Goal: Task Accomplishment & Management: Manage account settings

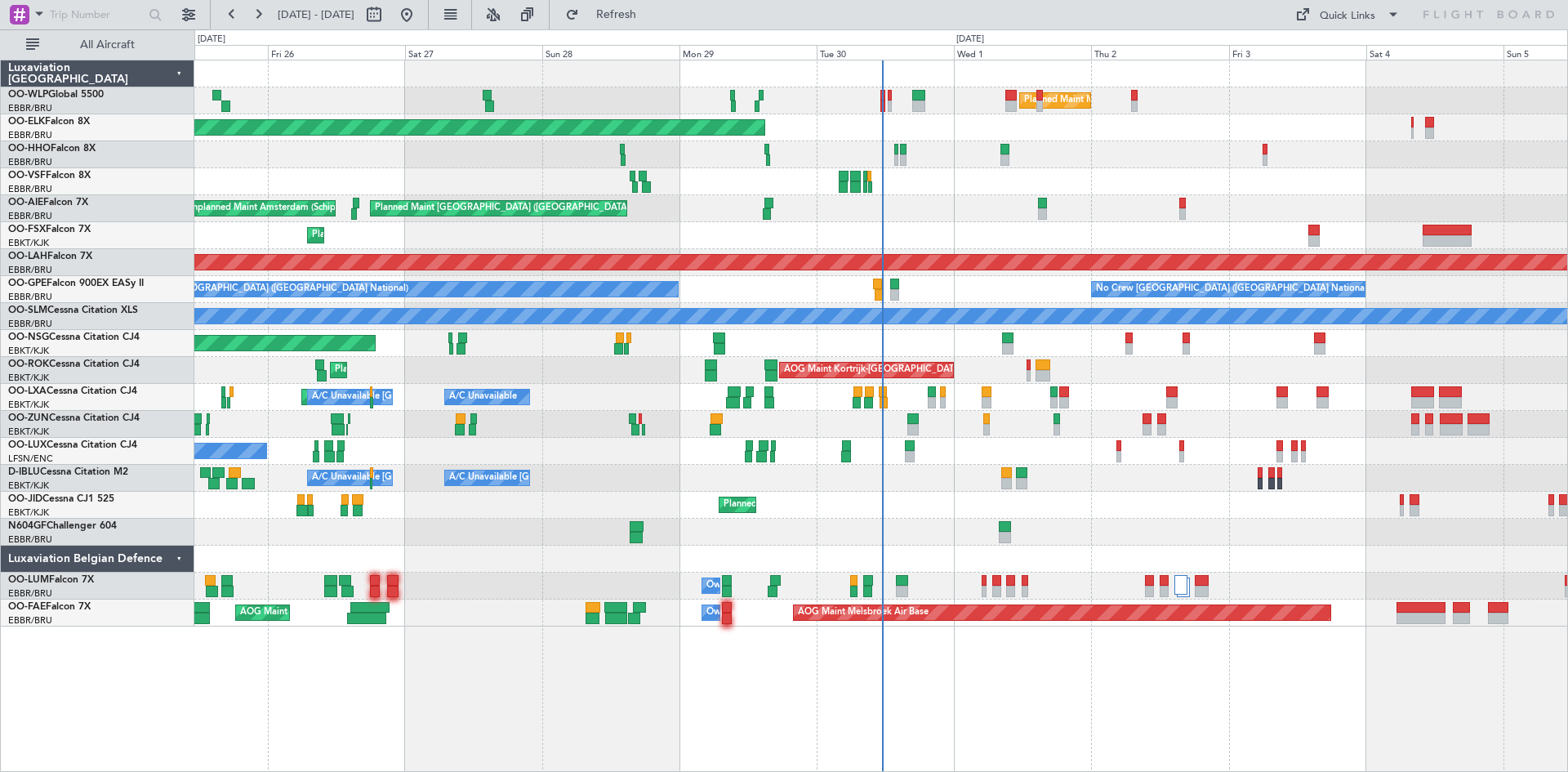
click at [1537, 345] on div "Planned Maint [GEOGRAPHIC_DATA] ([GEOGRAPHIC_DATA])" at bounding box center [881, 344] width 1373 height 27
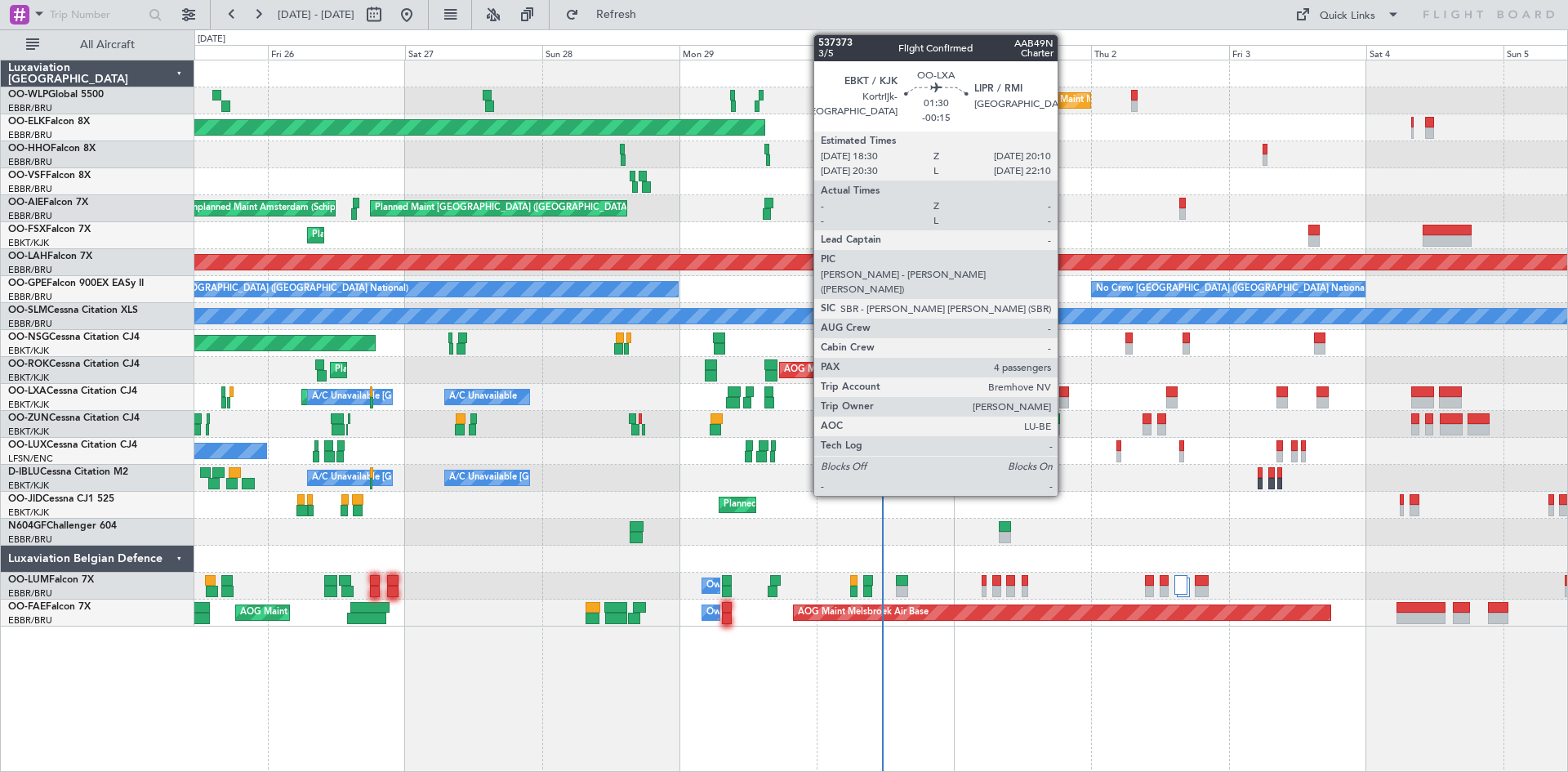
click at [1065, 387] on div at bounding box center [1064, 392] width 10 height 11
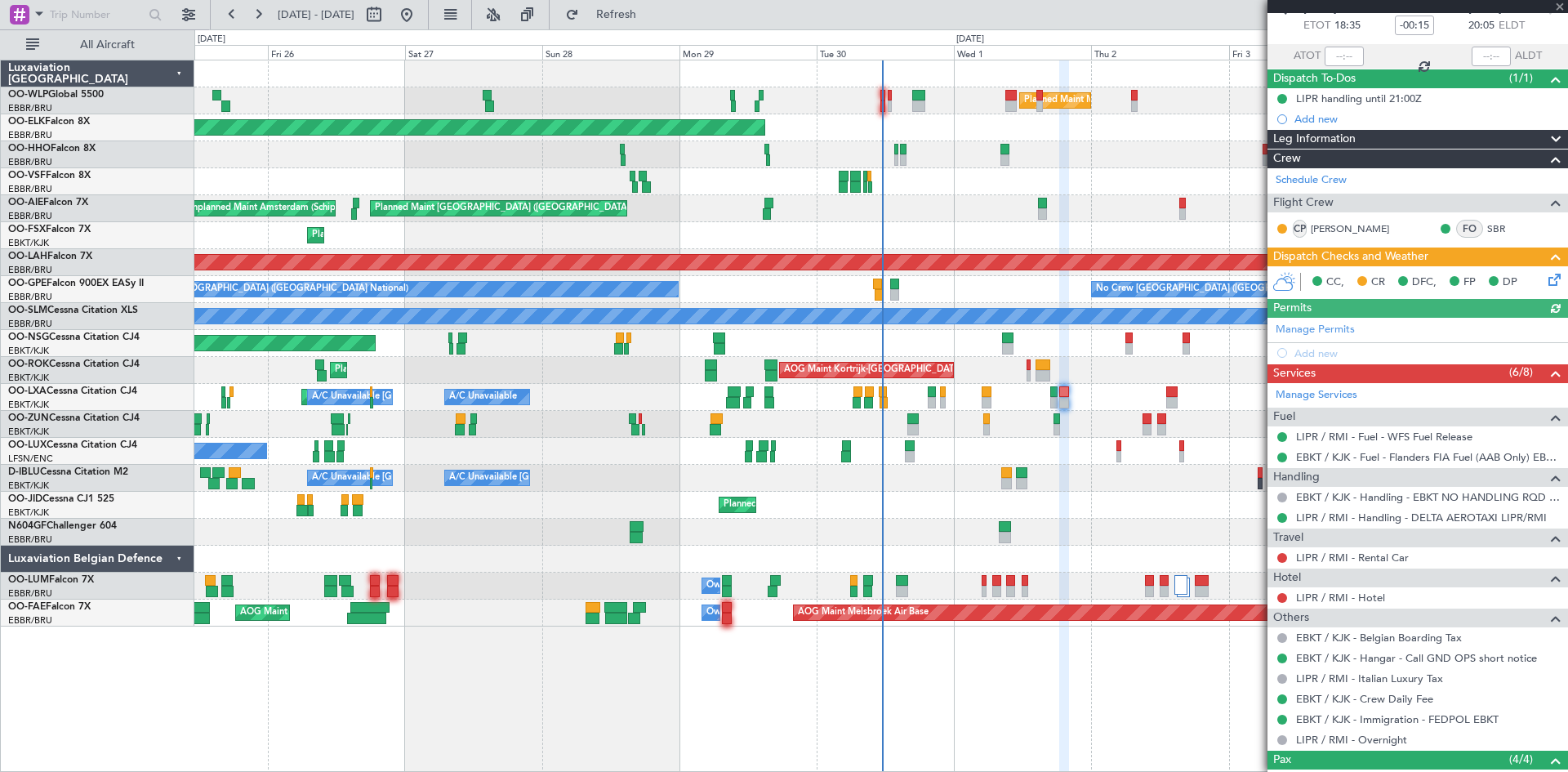
scroll to position [92, 0]
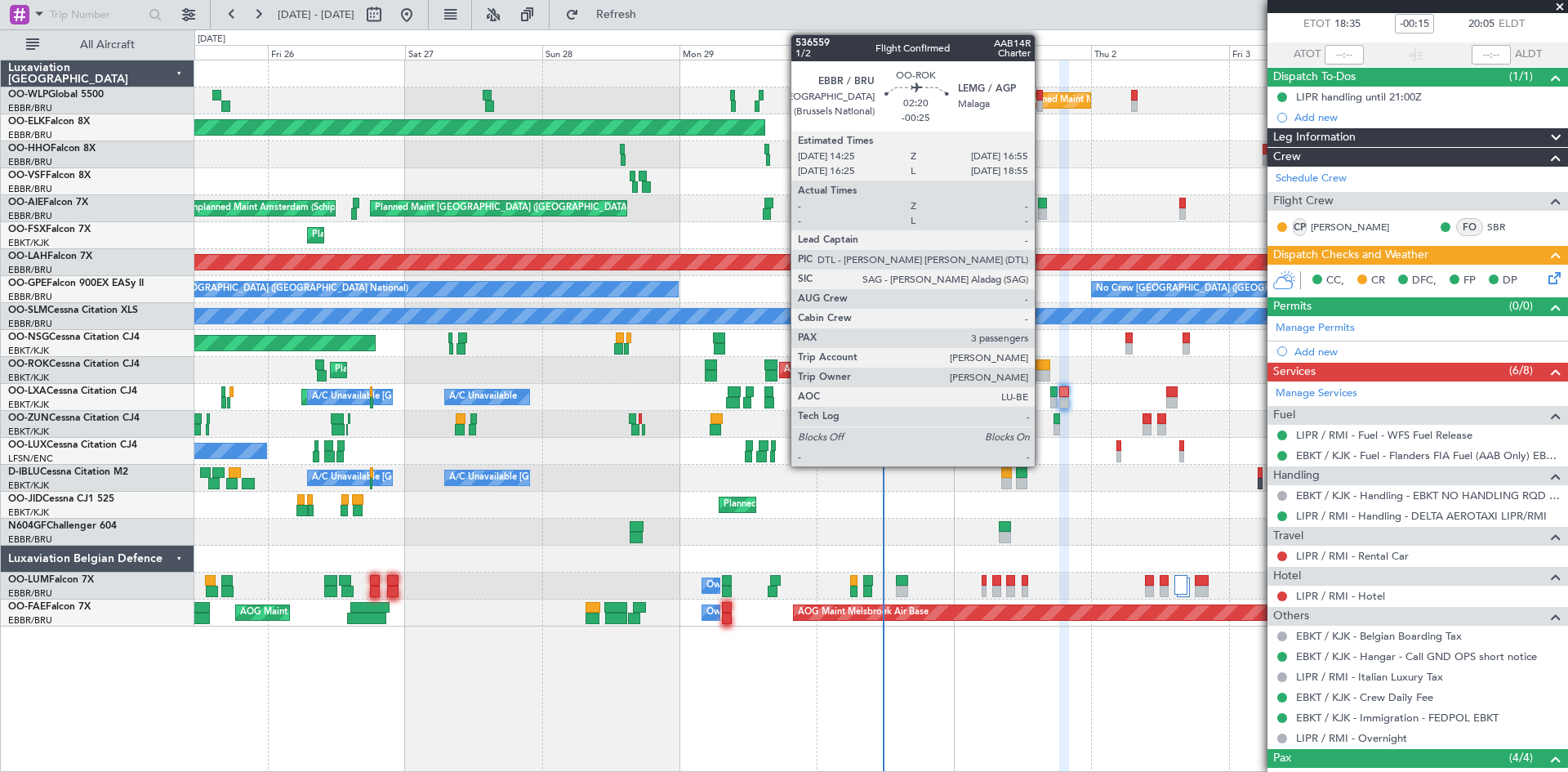
click at [1042, 379] on div at bounding box center [1042, 375] width 14 height 11
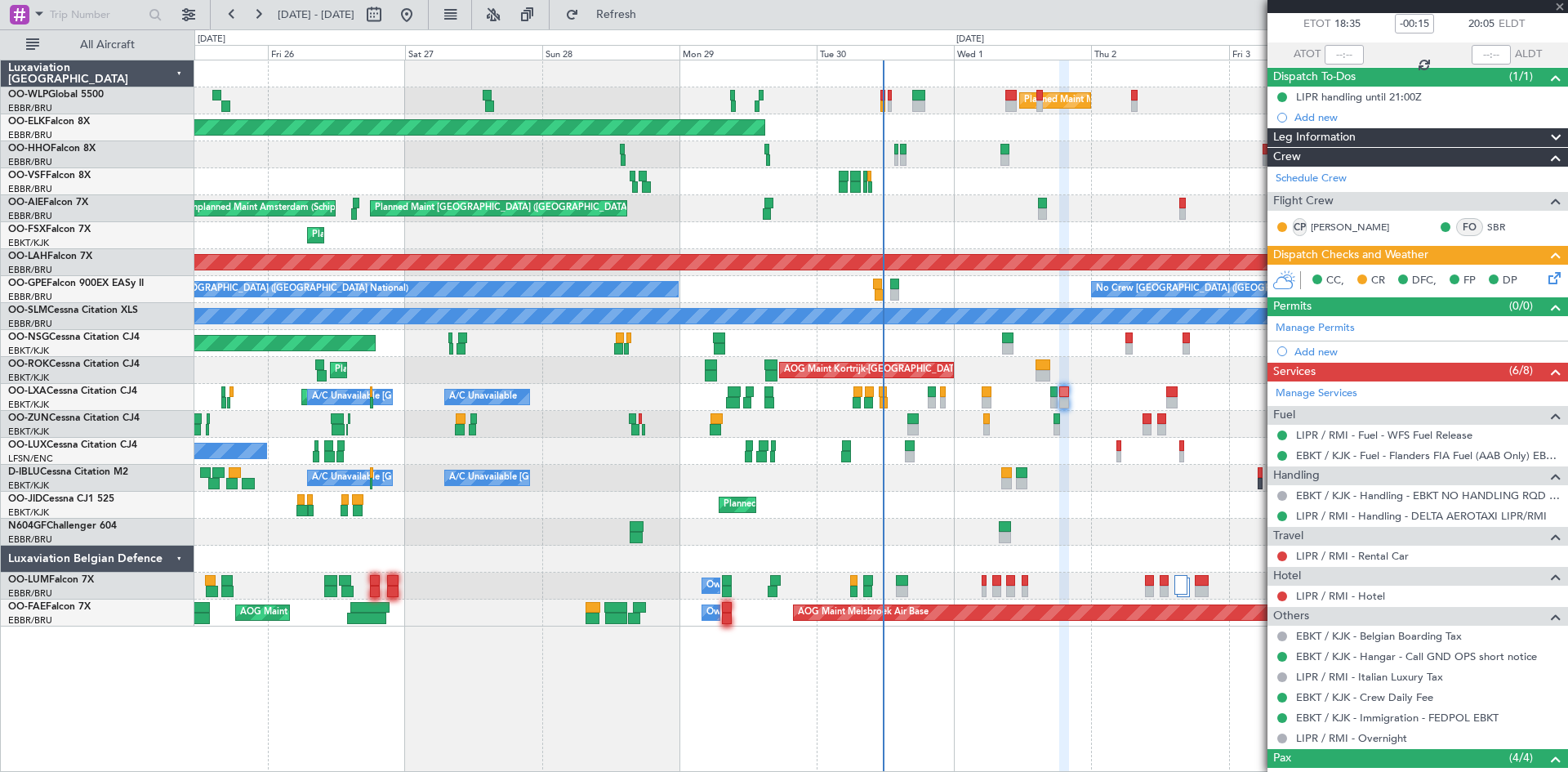
type input "-00:25"
type input "3"
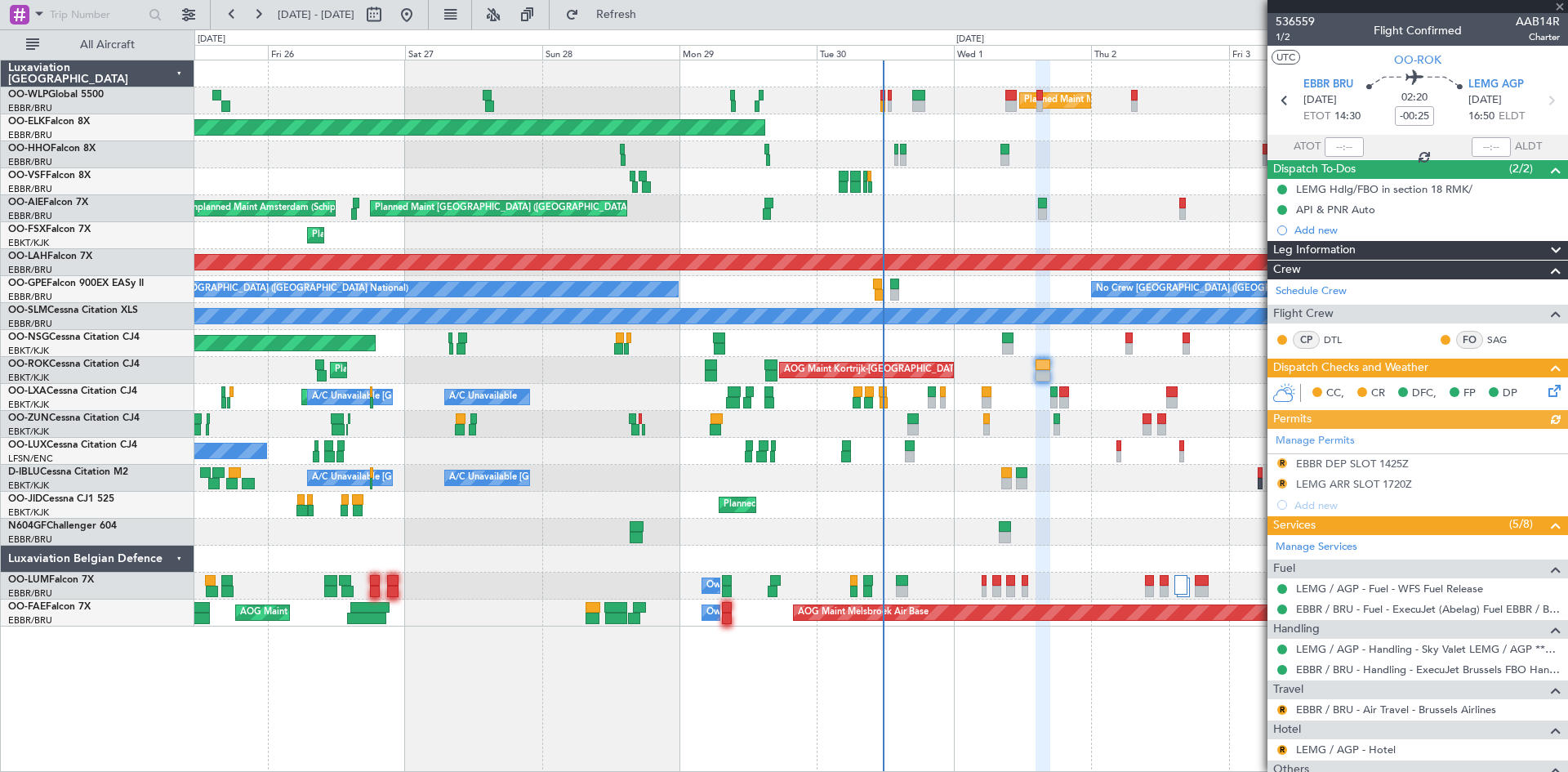
scroll to position [82, 0]
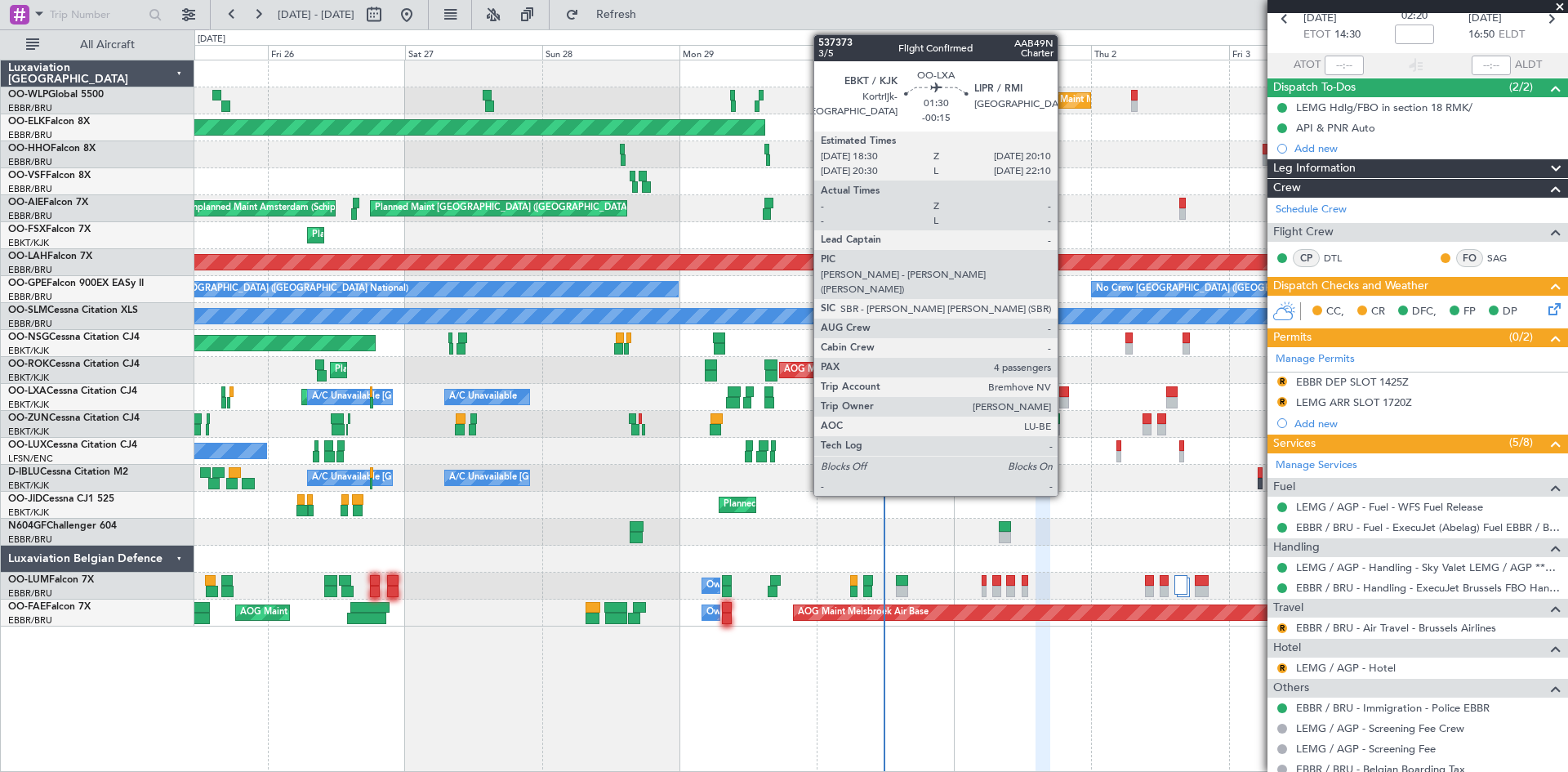
click at [1065, 398] on div at bounding box center [1064, 403] width 10 height 11
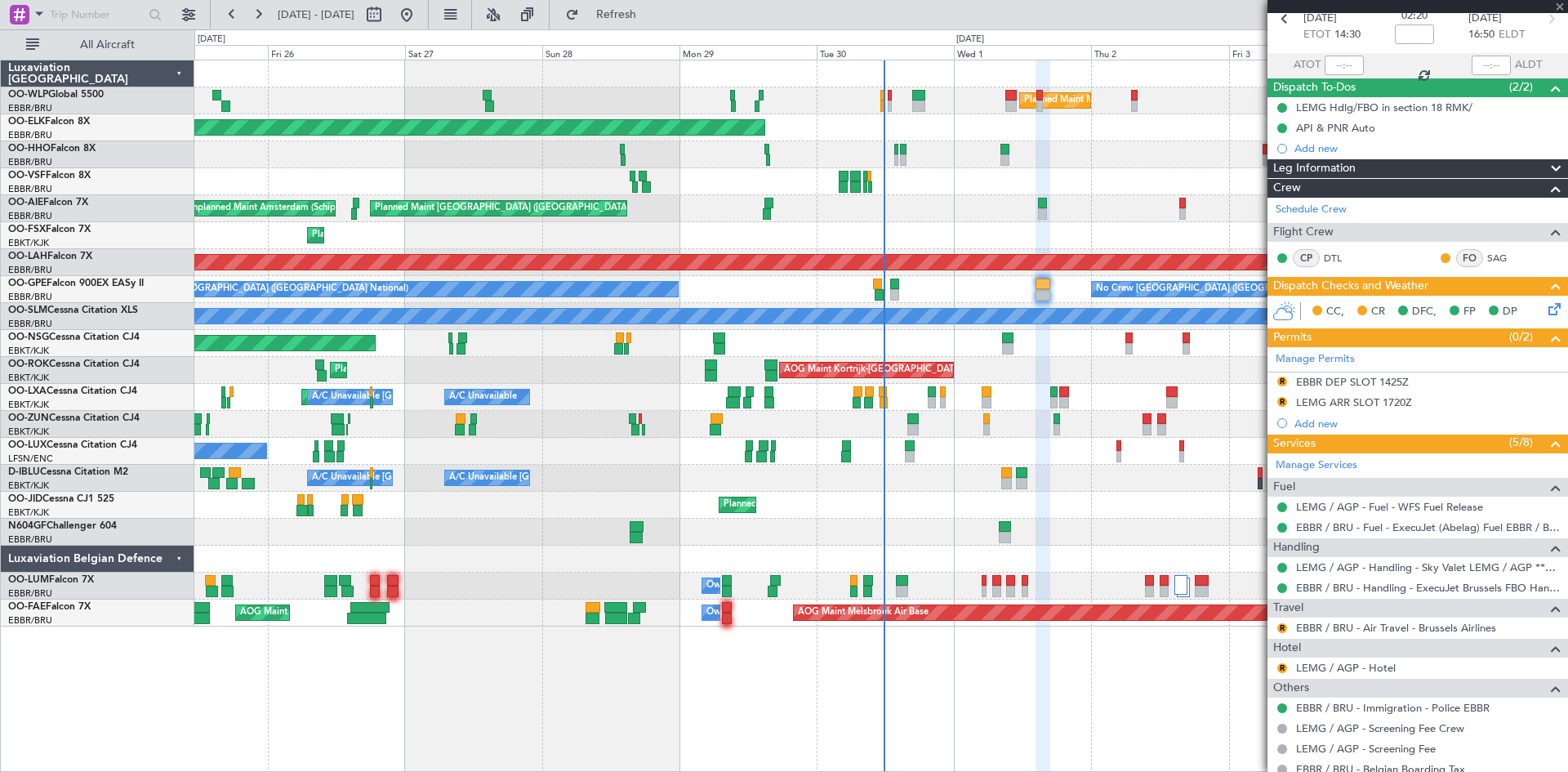
type input "-00:15"
type input "4"
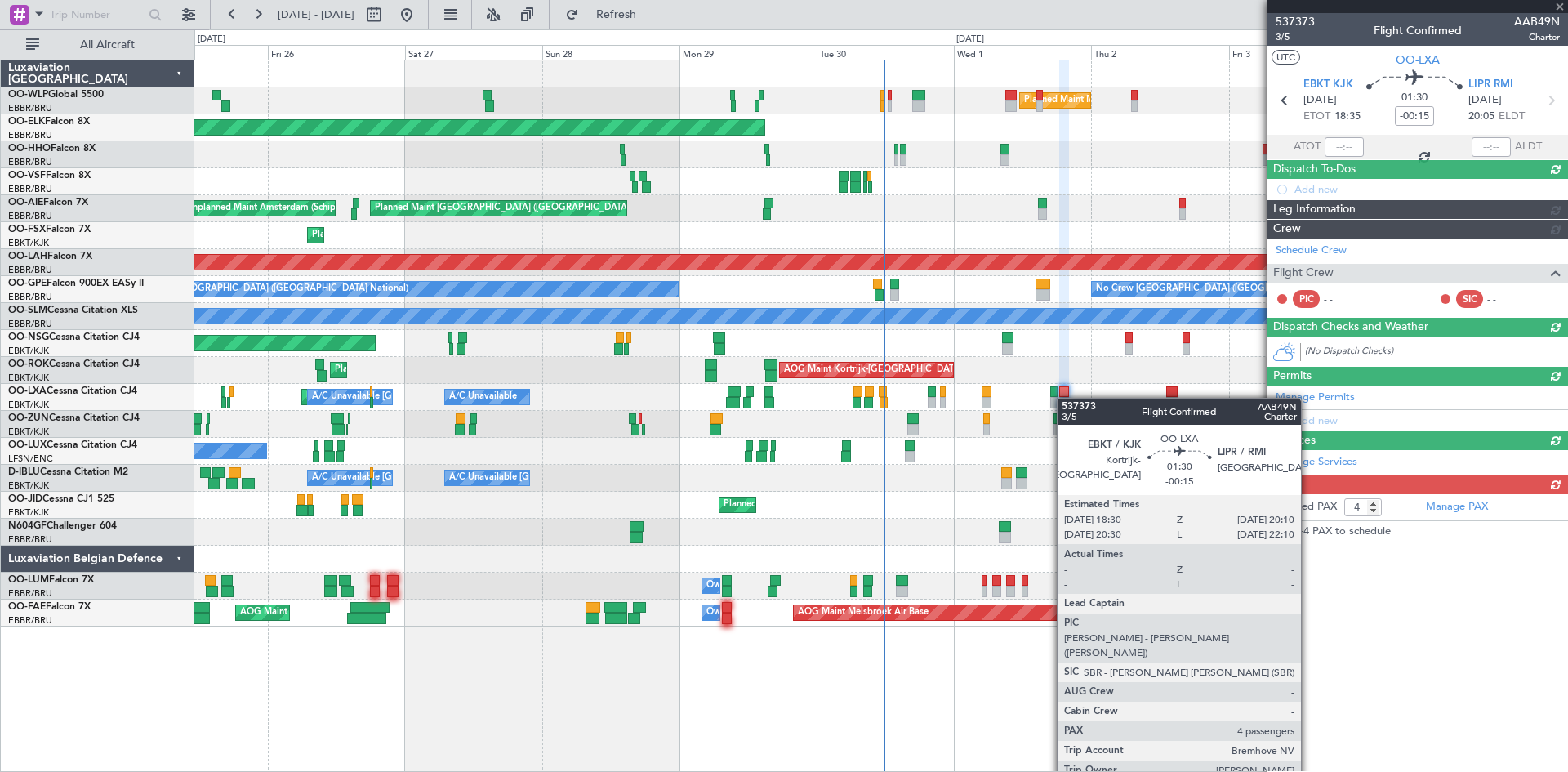
scroll to position [0, 0]
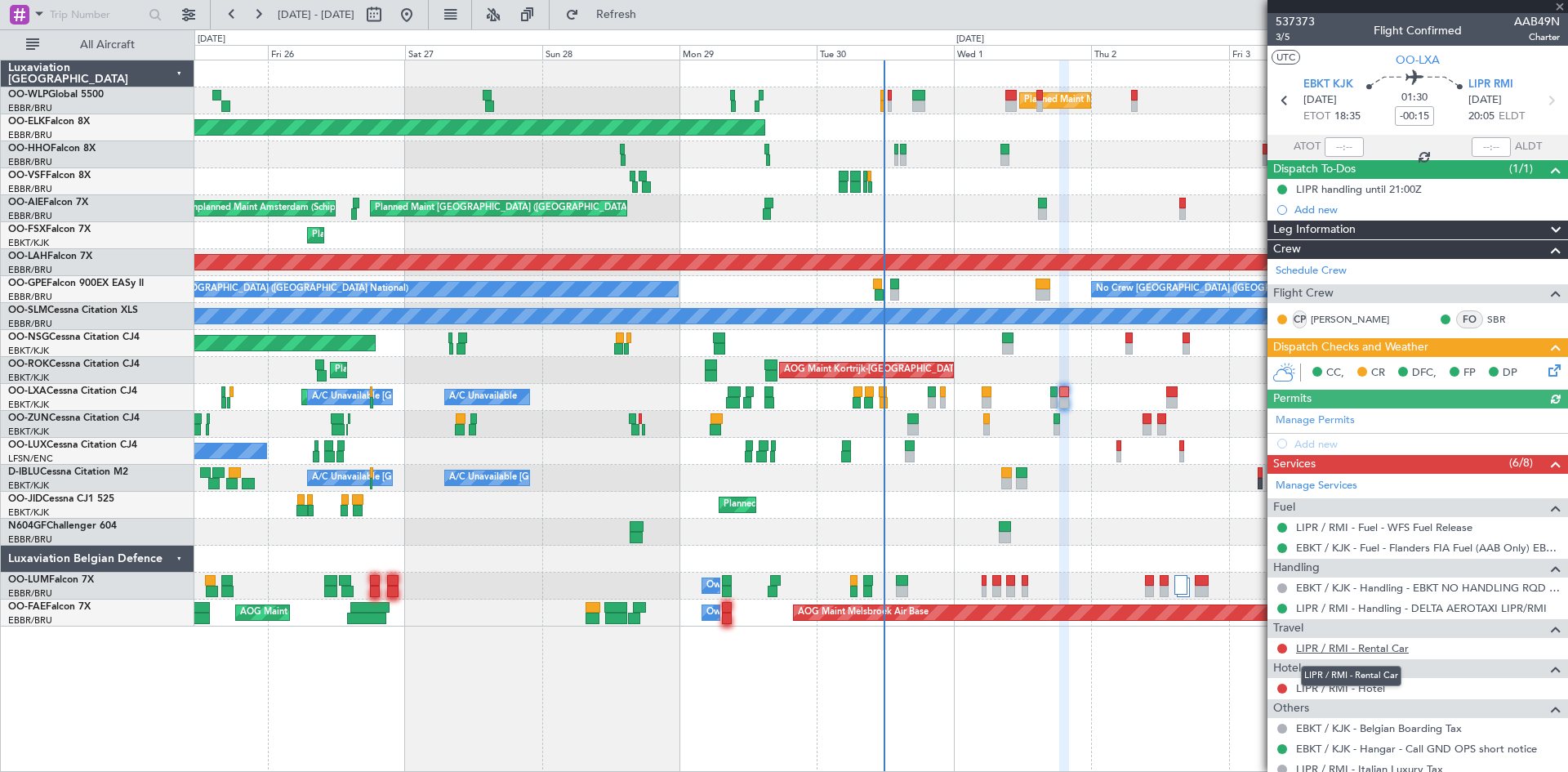
click at [1386, 647] on link "LIPR / RMI - Rental Car" at bounding box center [1353, 649] width 112 height 14
click at [1489, 77] on span "LIPR RMI" at bounding box center [1491, 84] width 45 height 16
click at [1388, 650] on link "LIPR / RMI - Rental Car" at bounding box center [1353, 649] width 112 height 14
click at [1361, 689] on link "LIPR / RMI - Hotel" at bounding box center [1341, 689] width 89 height 14
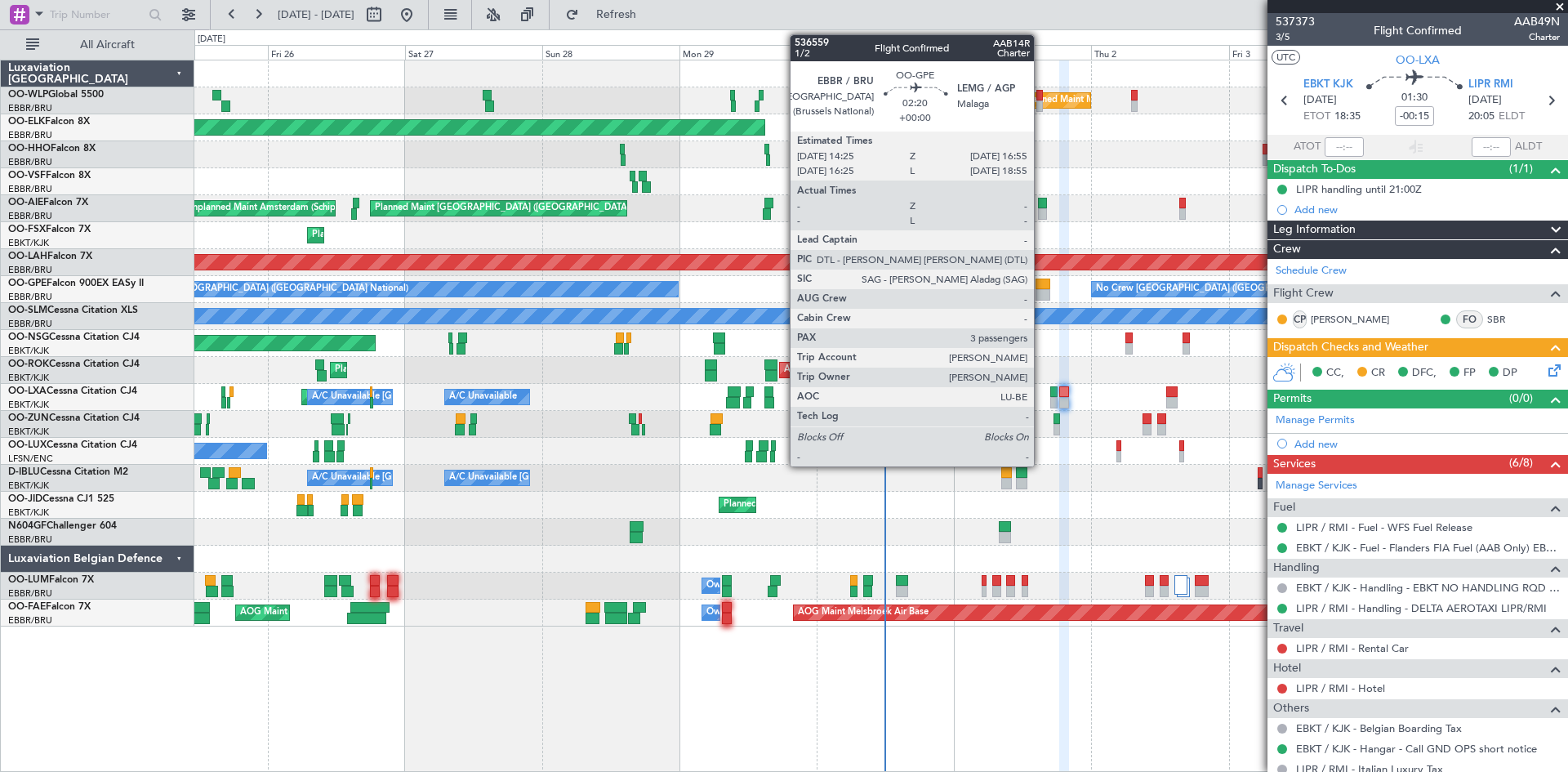
click at [1041, 288] on div at bounding box center [1042, 283] width 14 height 11
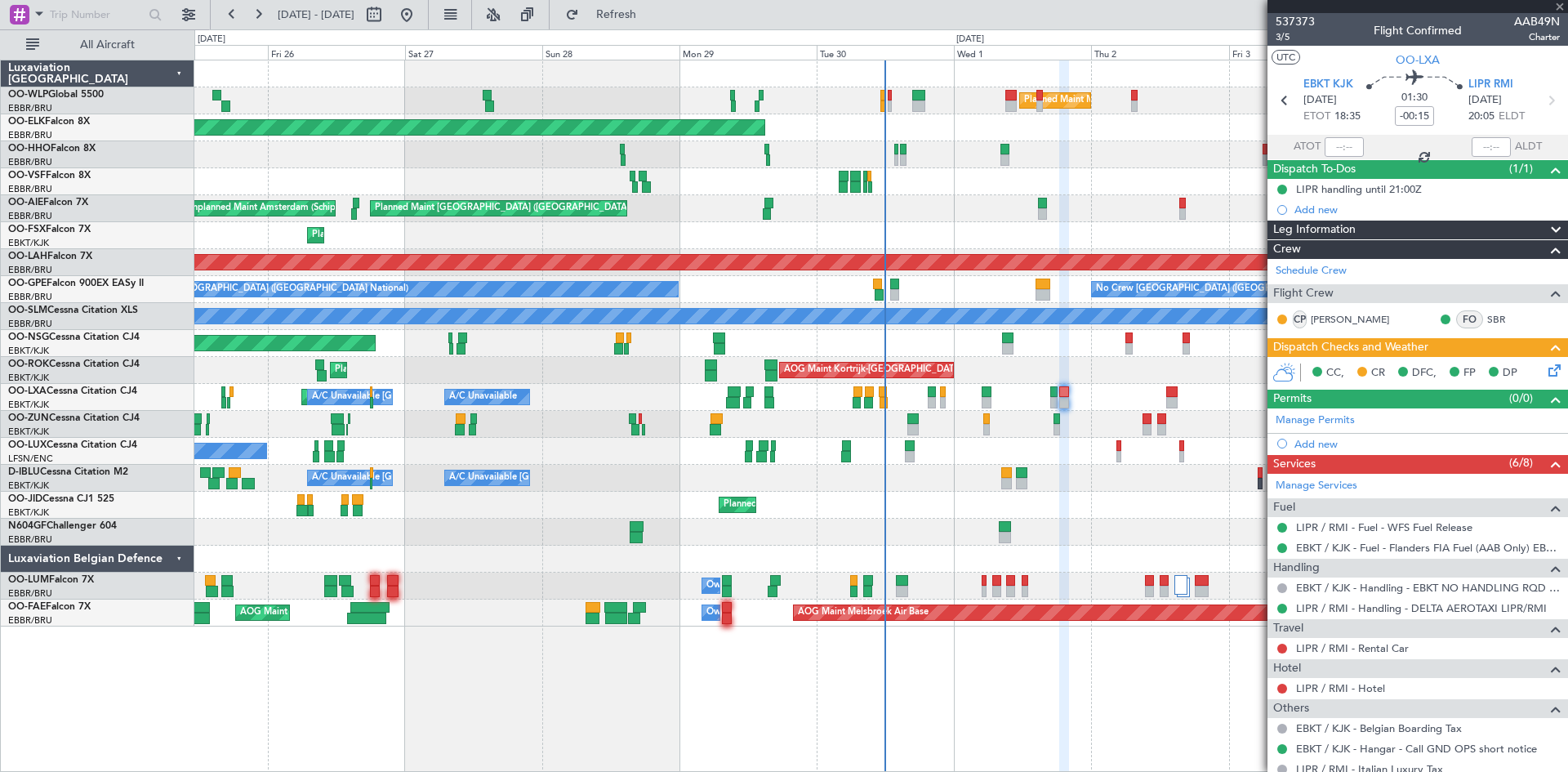
type input "3"
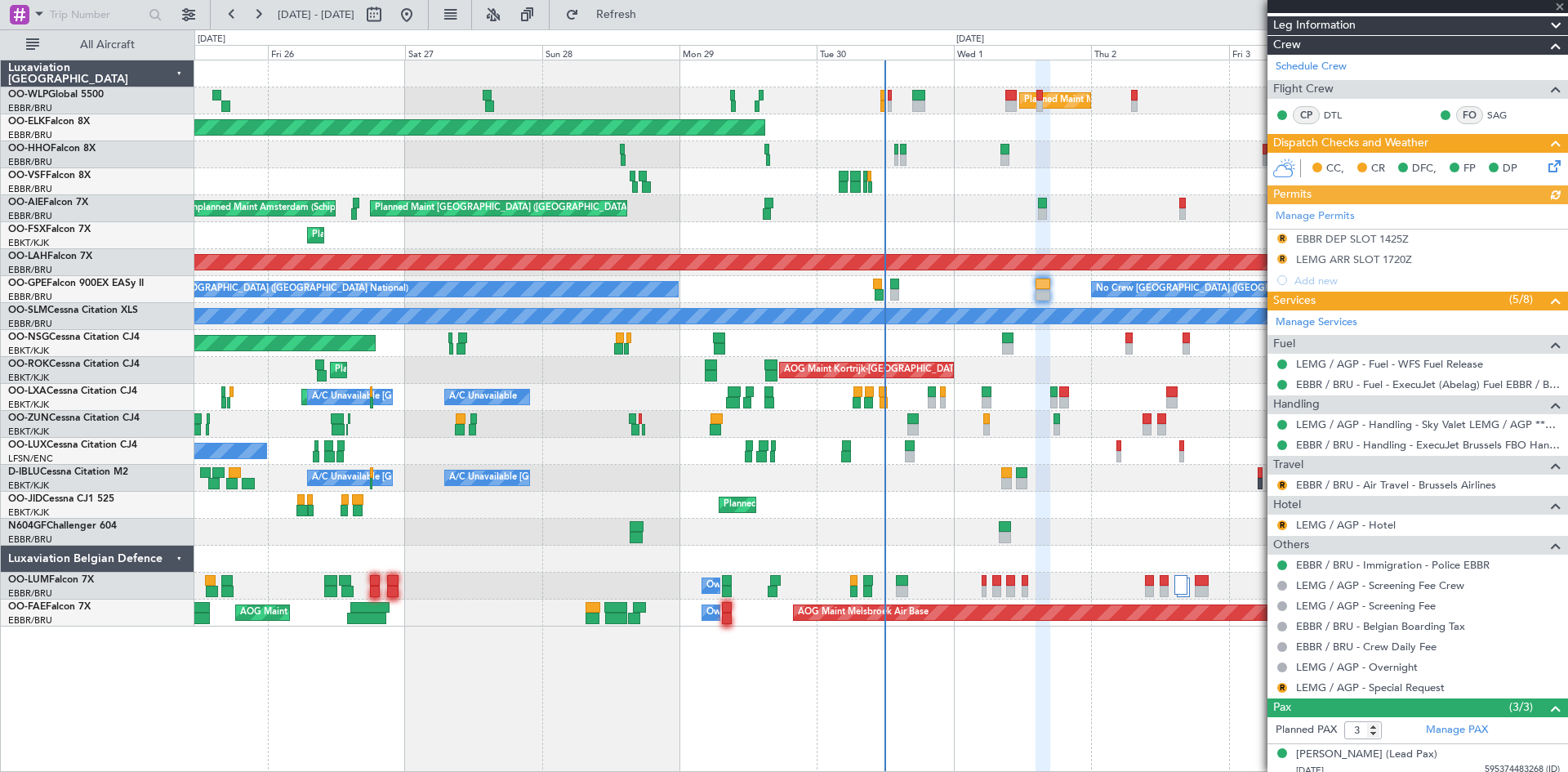
scroll to position [306, 0]
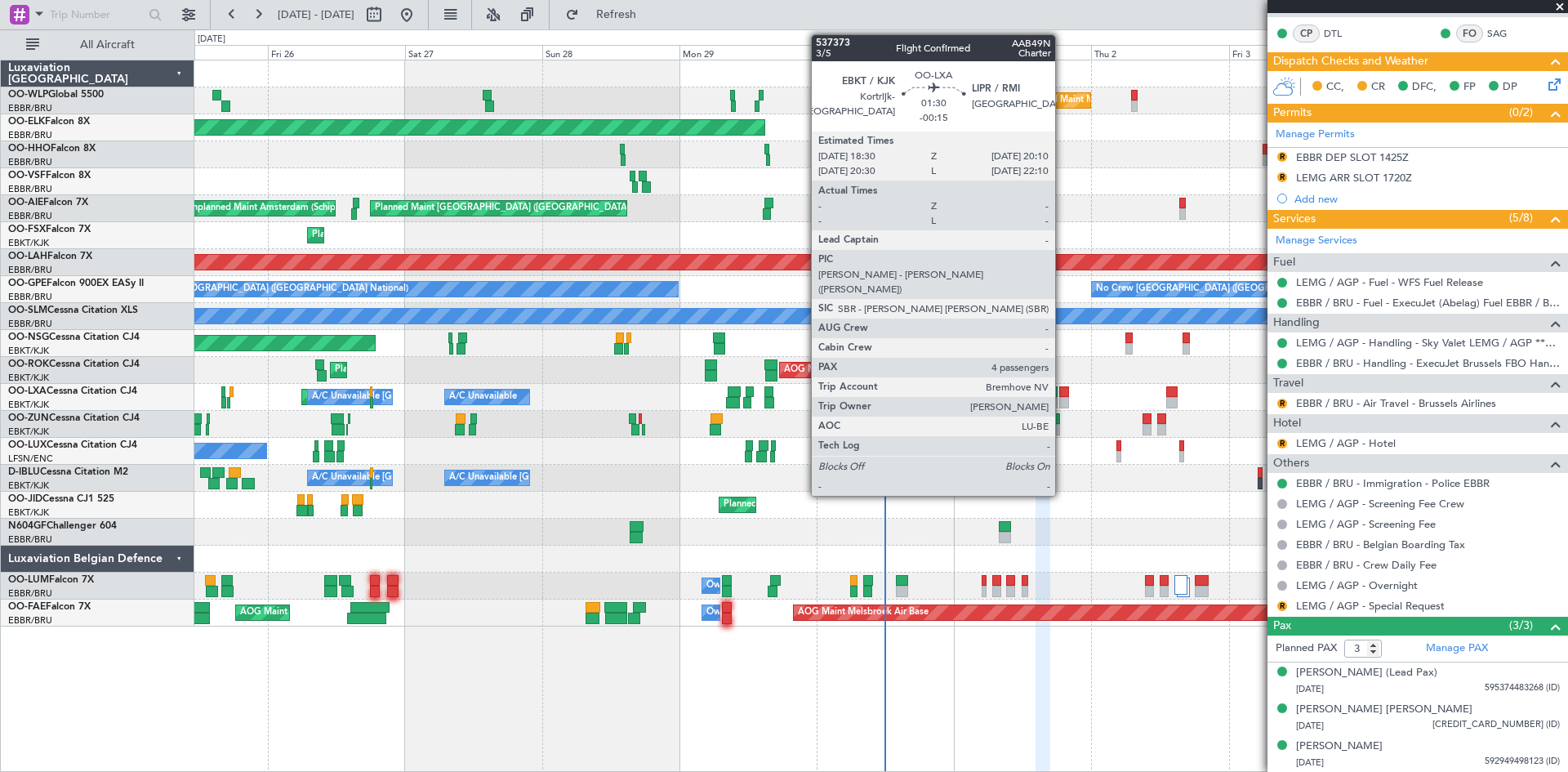
click at [1063, 403] on div at bounding box center [1064, 403] width 10 height 11
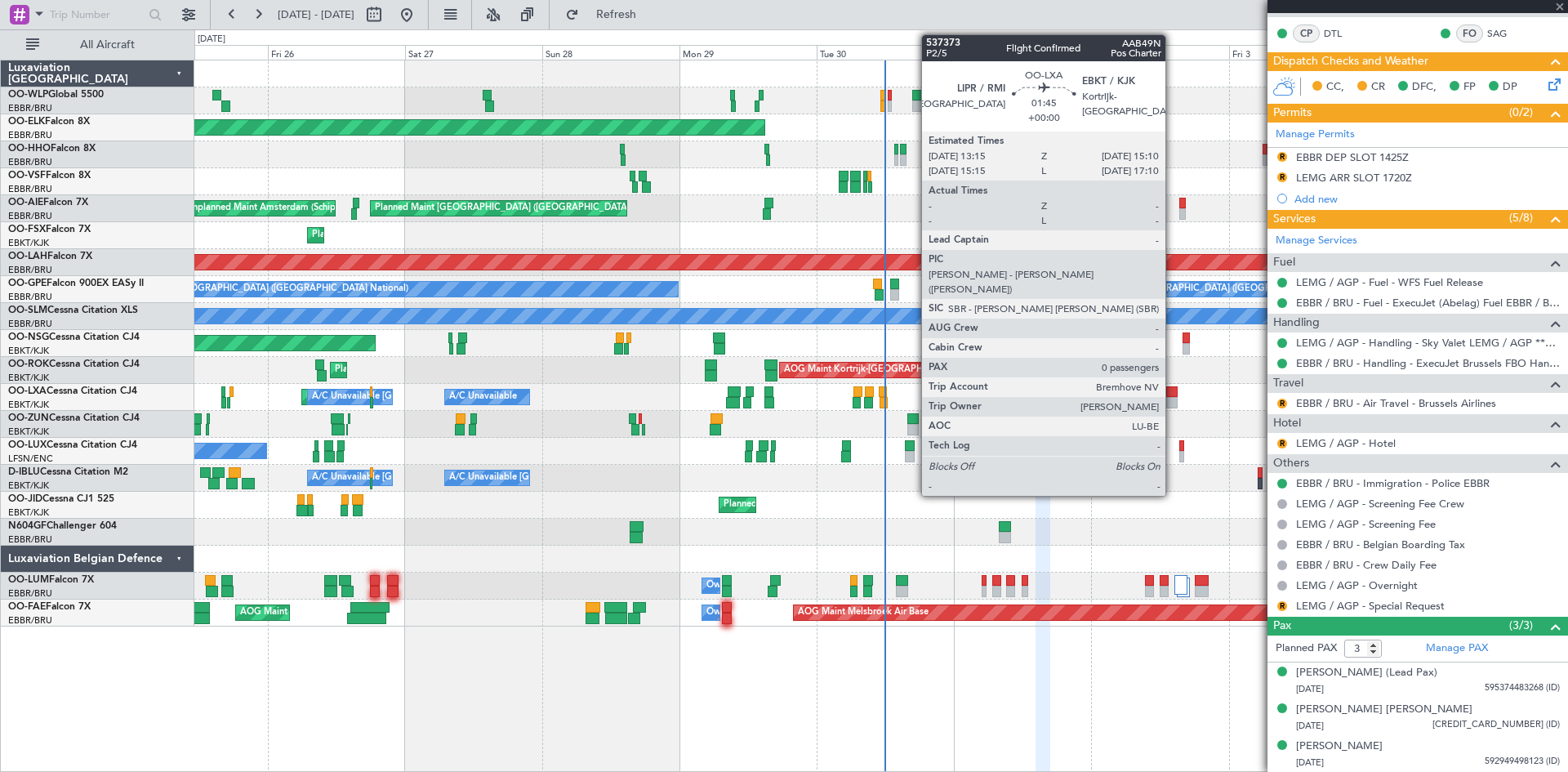
type input "-00:15"
type input "4"
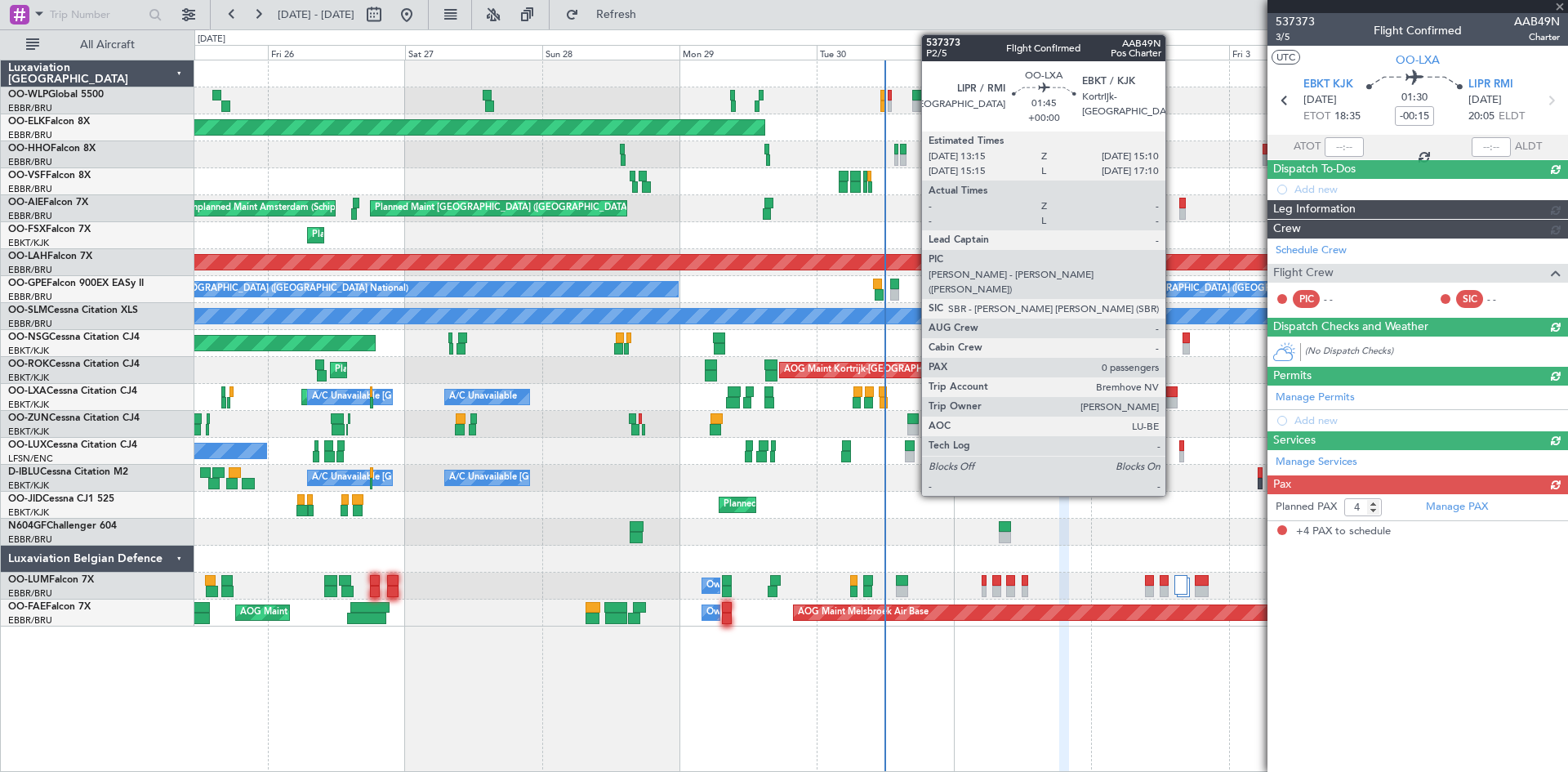
scroll to position [0, 0]
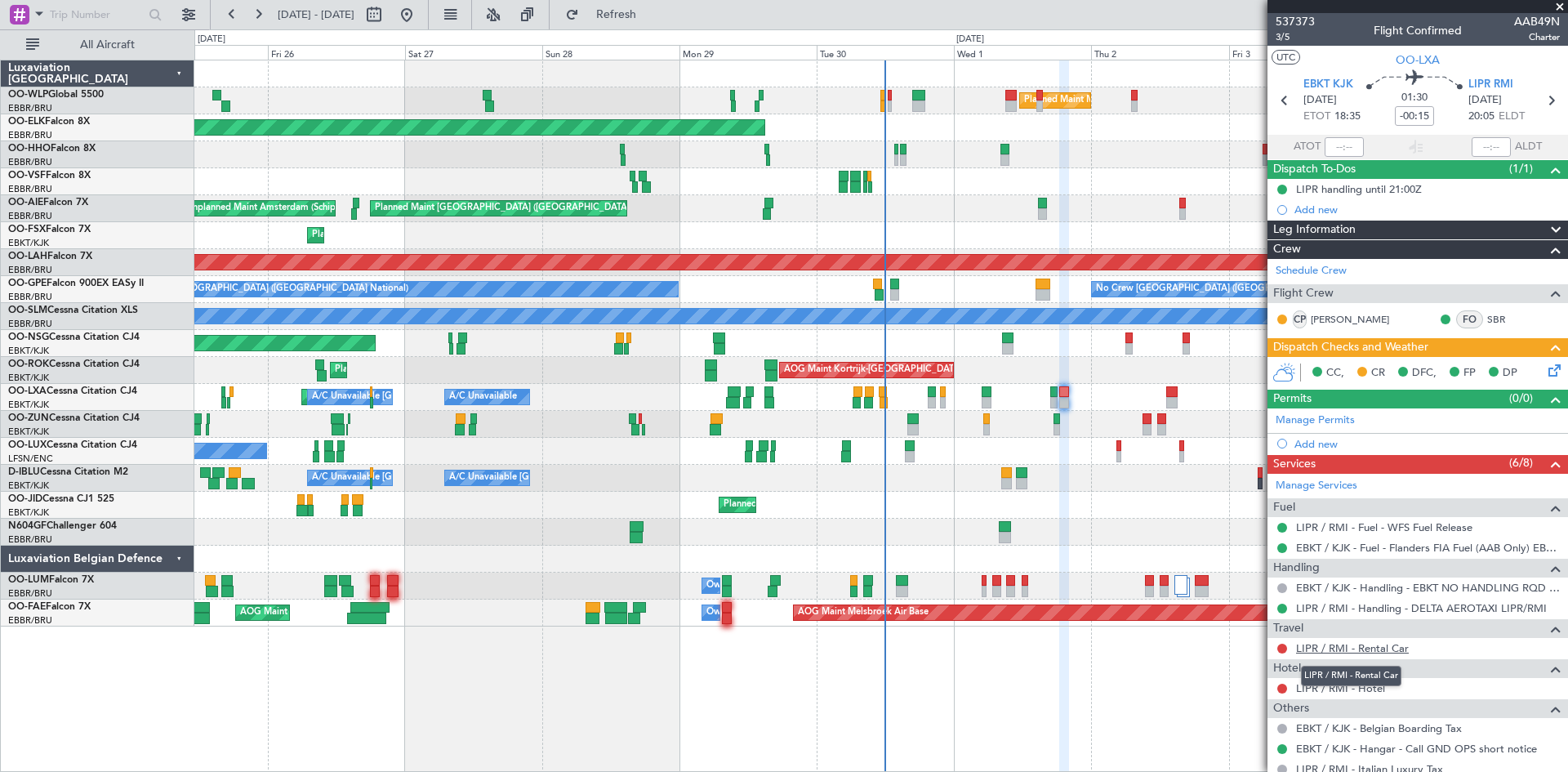
click at [1385, 647] on link "LIPR / RMI - Rental Car" at bounding box center [1353, 649] width 112 height 14
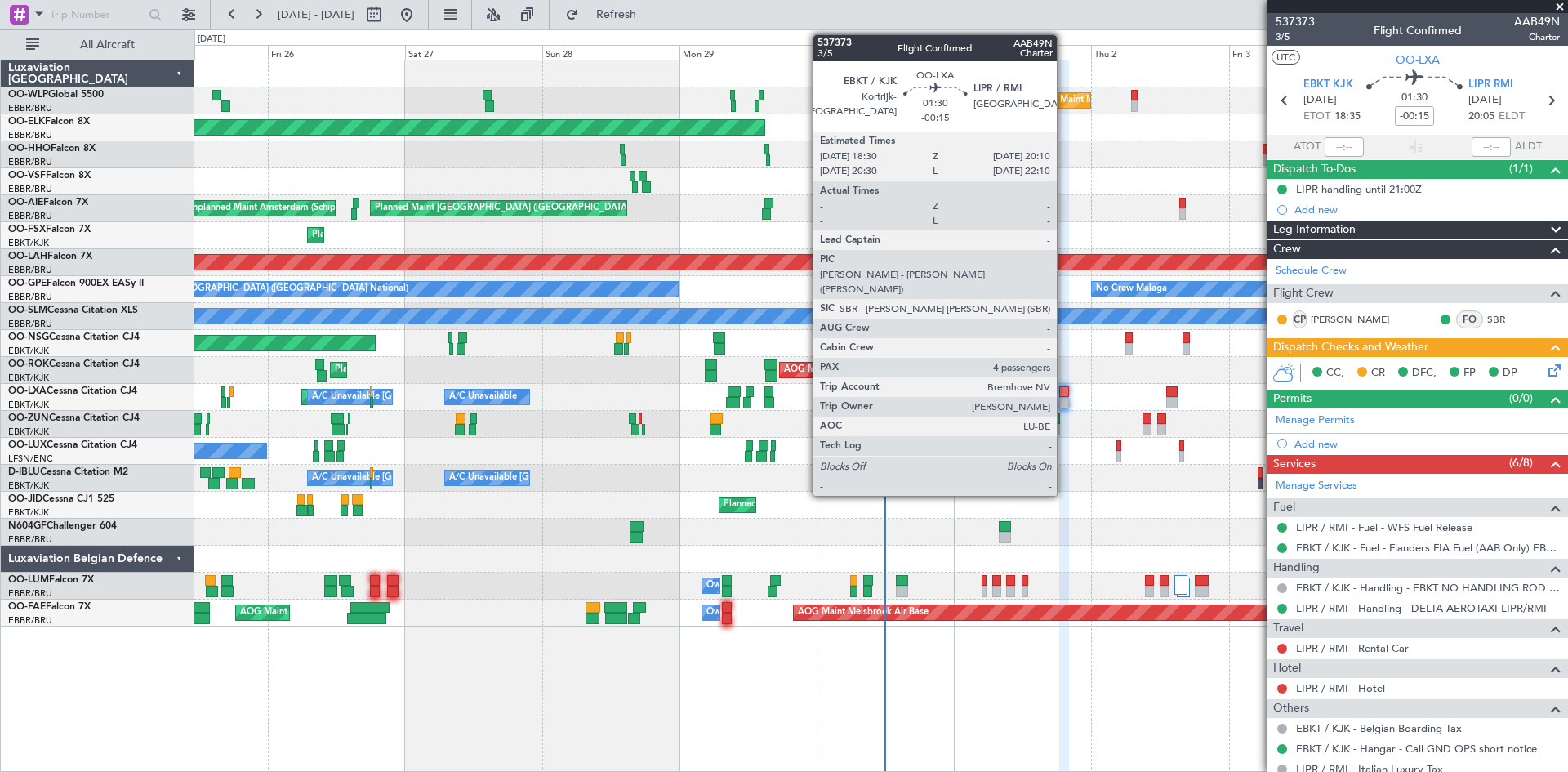
click at [1064, 397] on div at bounding box center [1064, 392] width 10 height 11
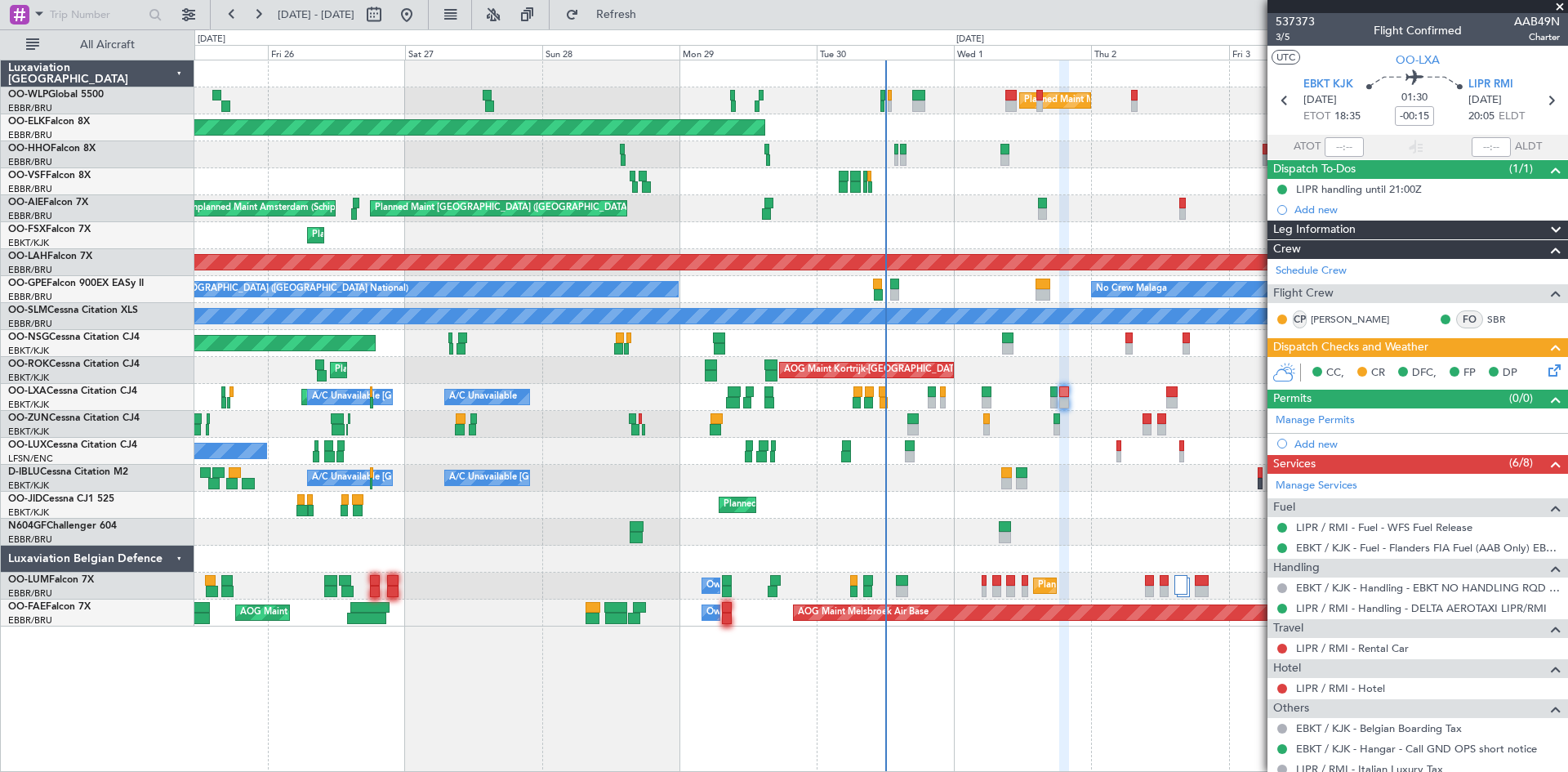
click at [1046, 291] on div at bounding box center [1042, 295] width 14 height 11
type input "3"
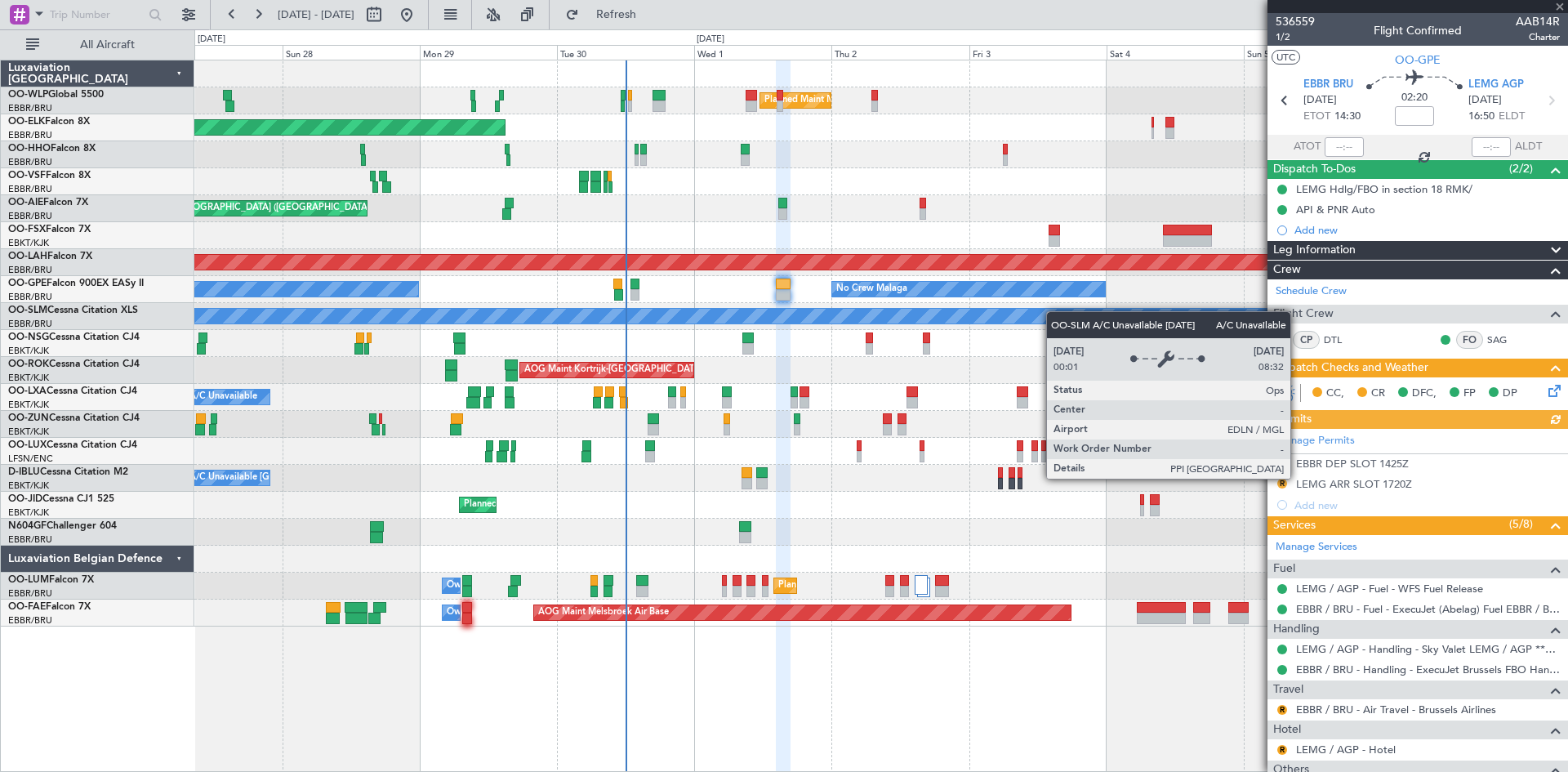
click at [881, 317] on div "Planned Maint Milan (Linate) Planned Maint [GEOGRAPHIC_DATA]-[GEOGRAPHIC_DATA] …" at bounding box center [881, 343] width 1373 height 566
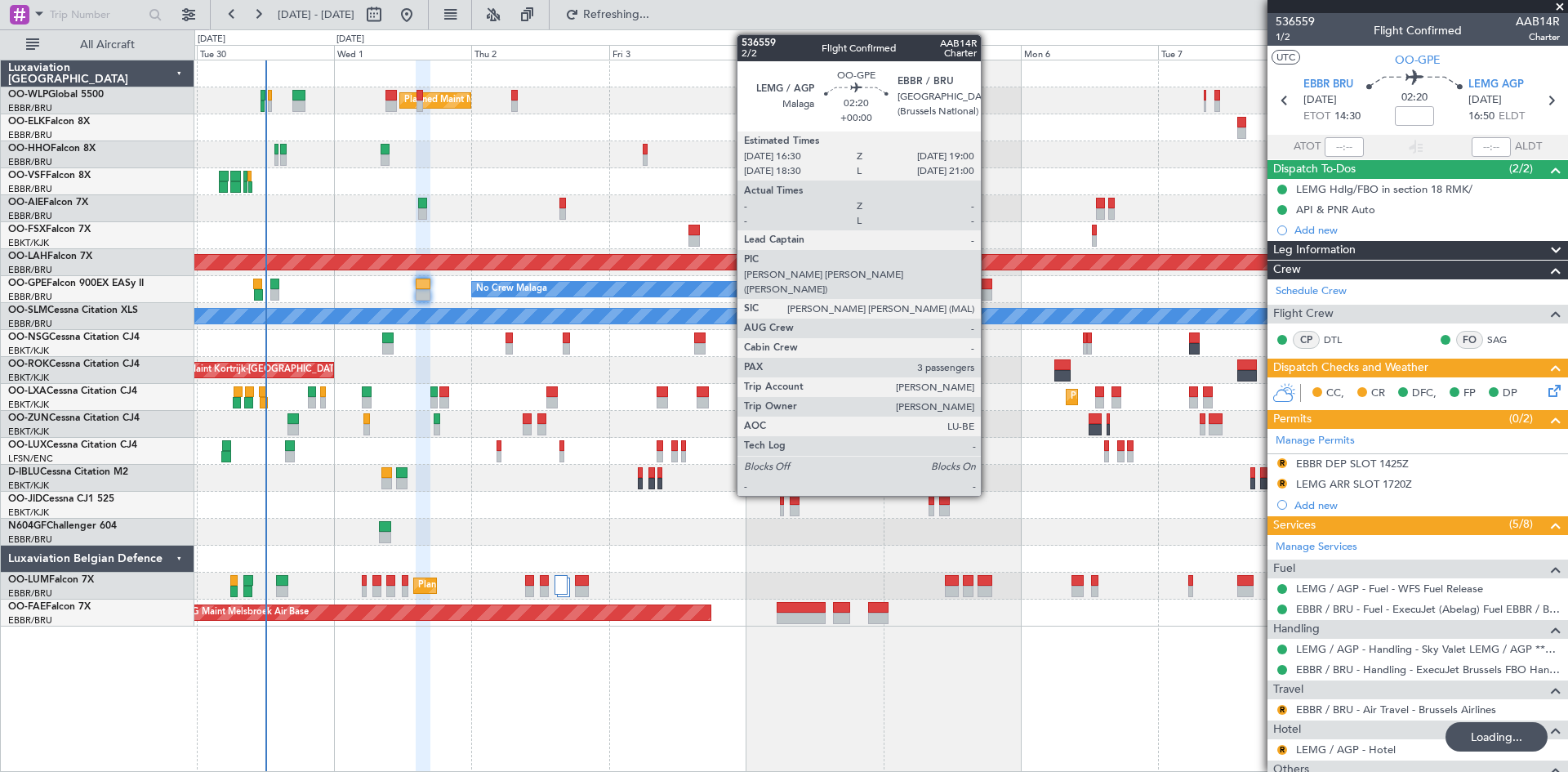
click at [989, 290] on div at bounding box center [984, 295] width 14 height 11
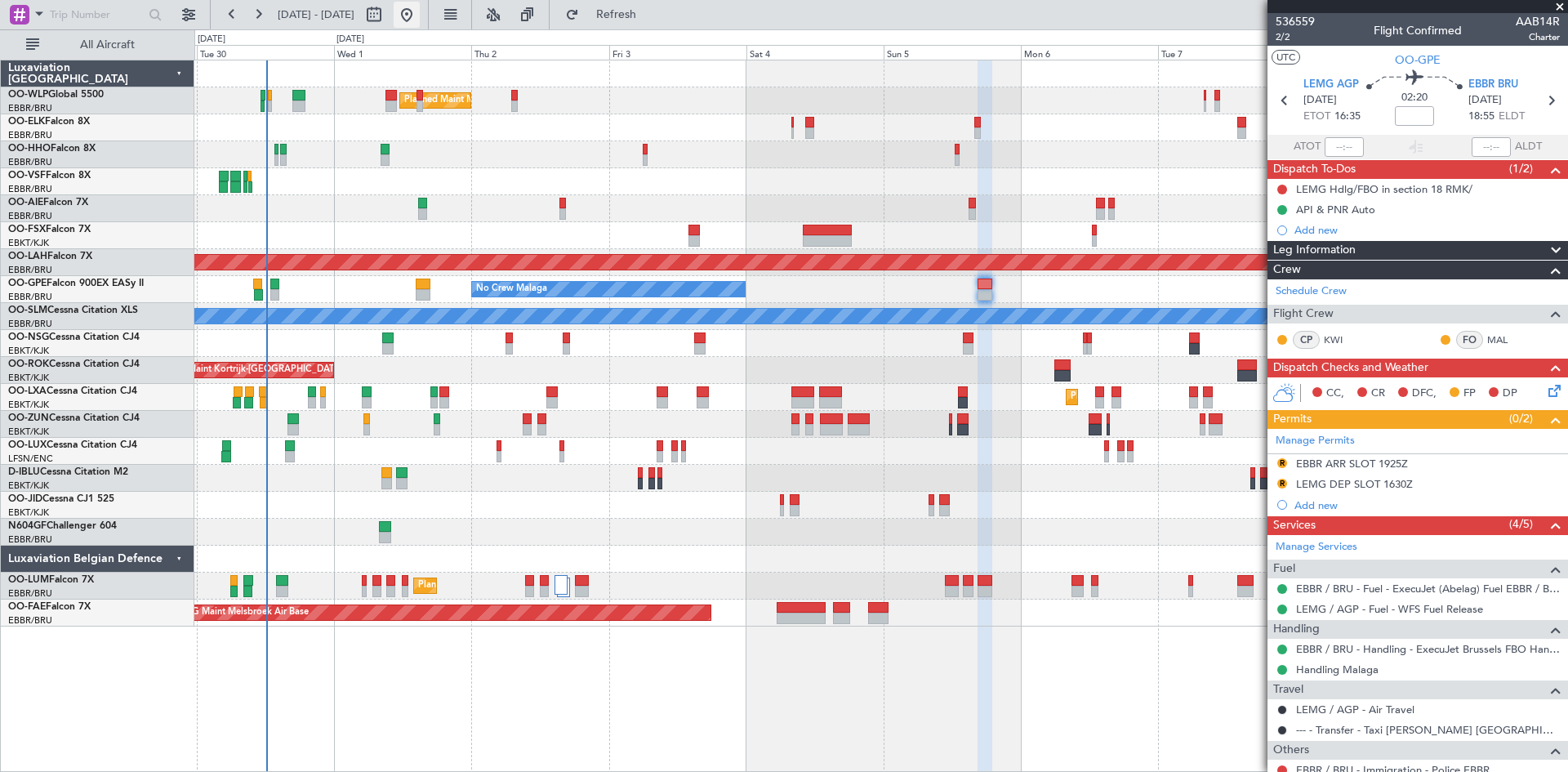
click at [420, 21] on button at bounding box center [407, 14] width 26 height 26
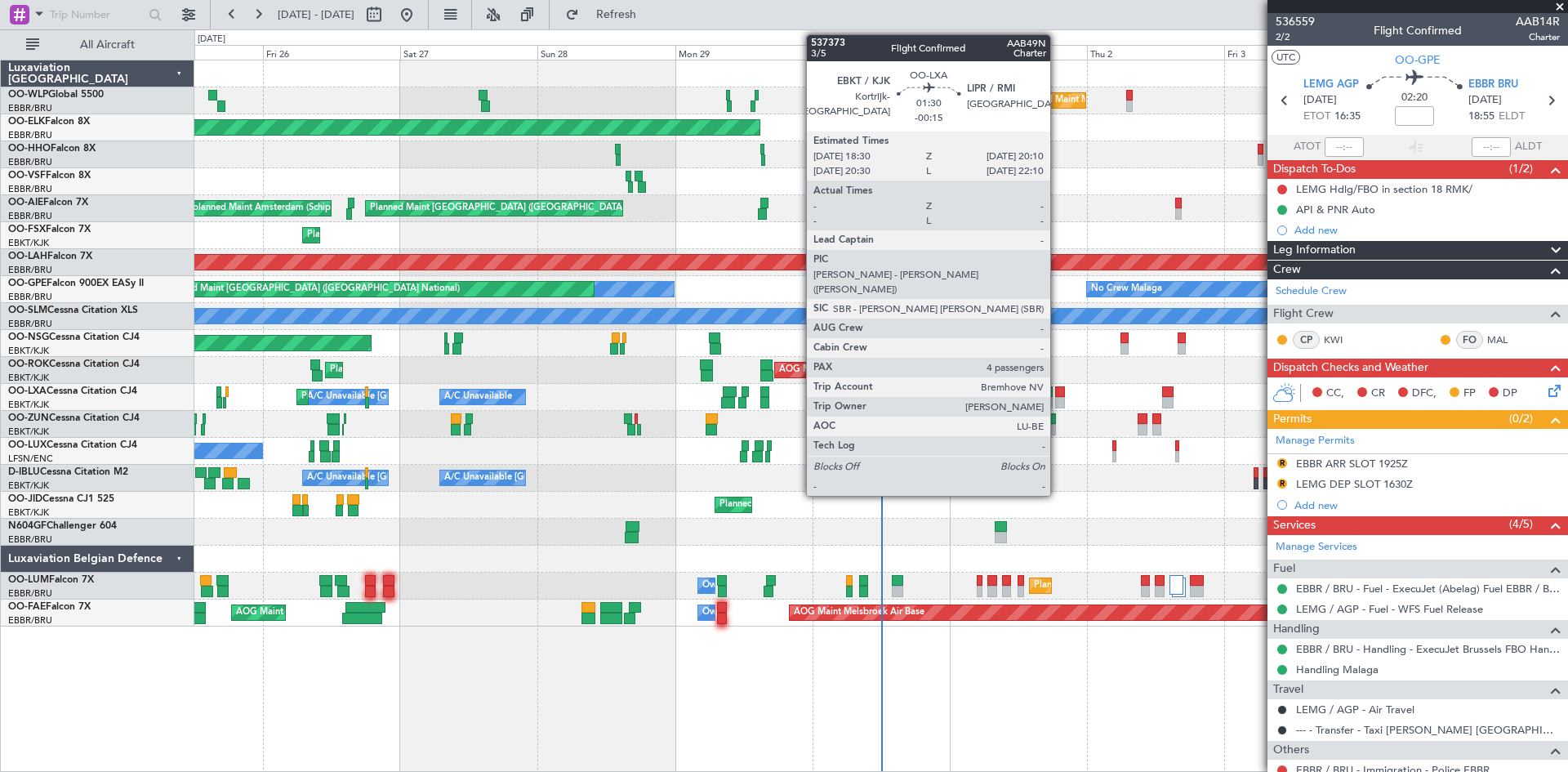
click at [1058, 392] on div at bounding box center [1061, 392] width 10 height 11
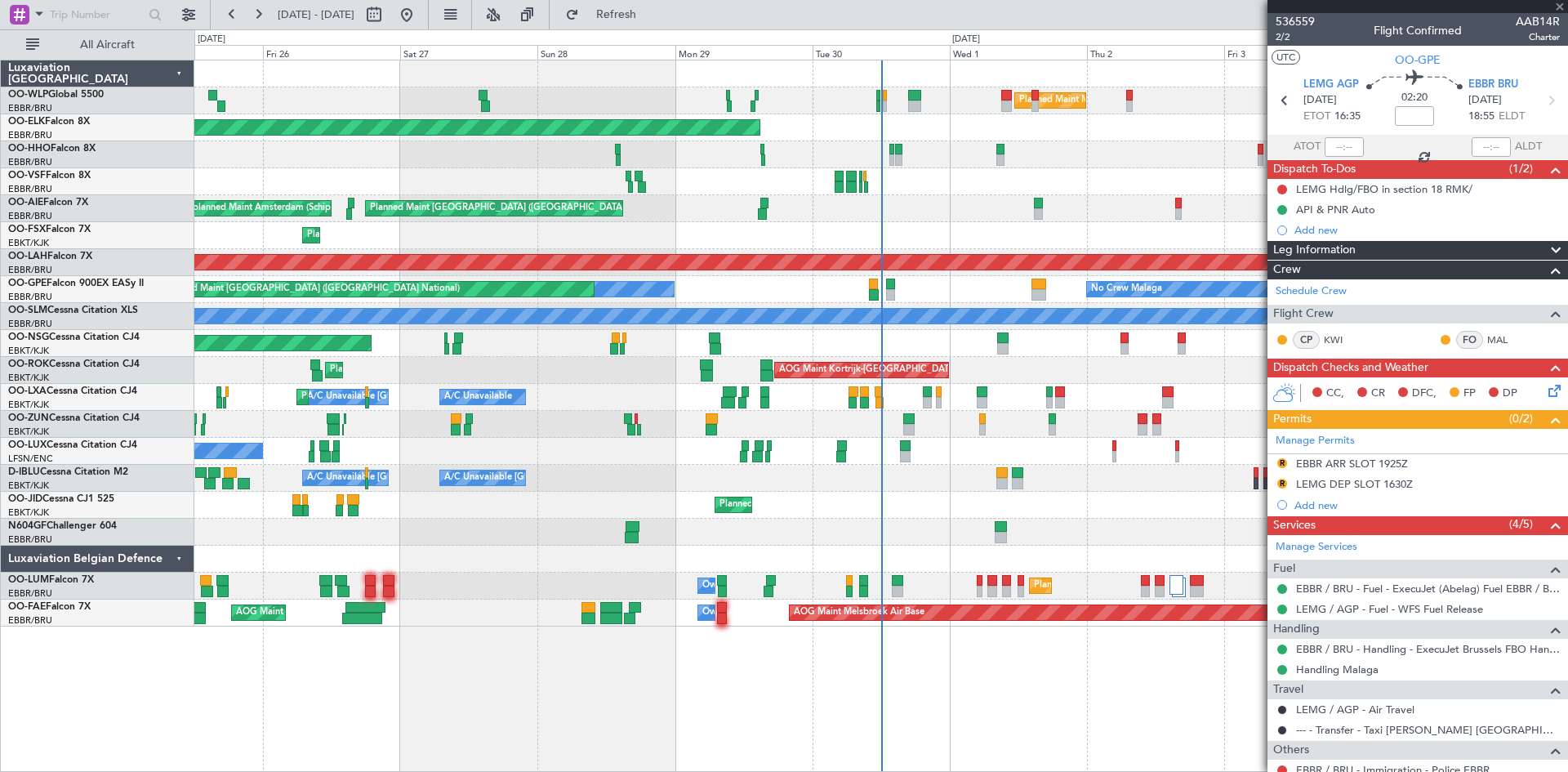
type input "-00:15"
type input "4"
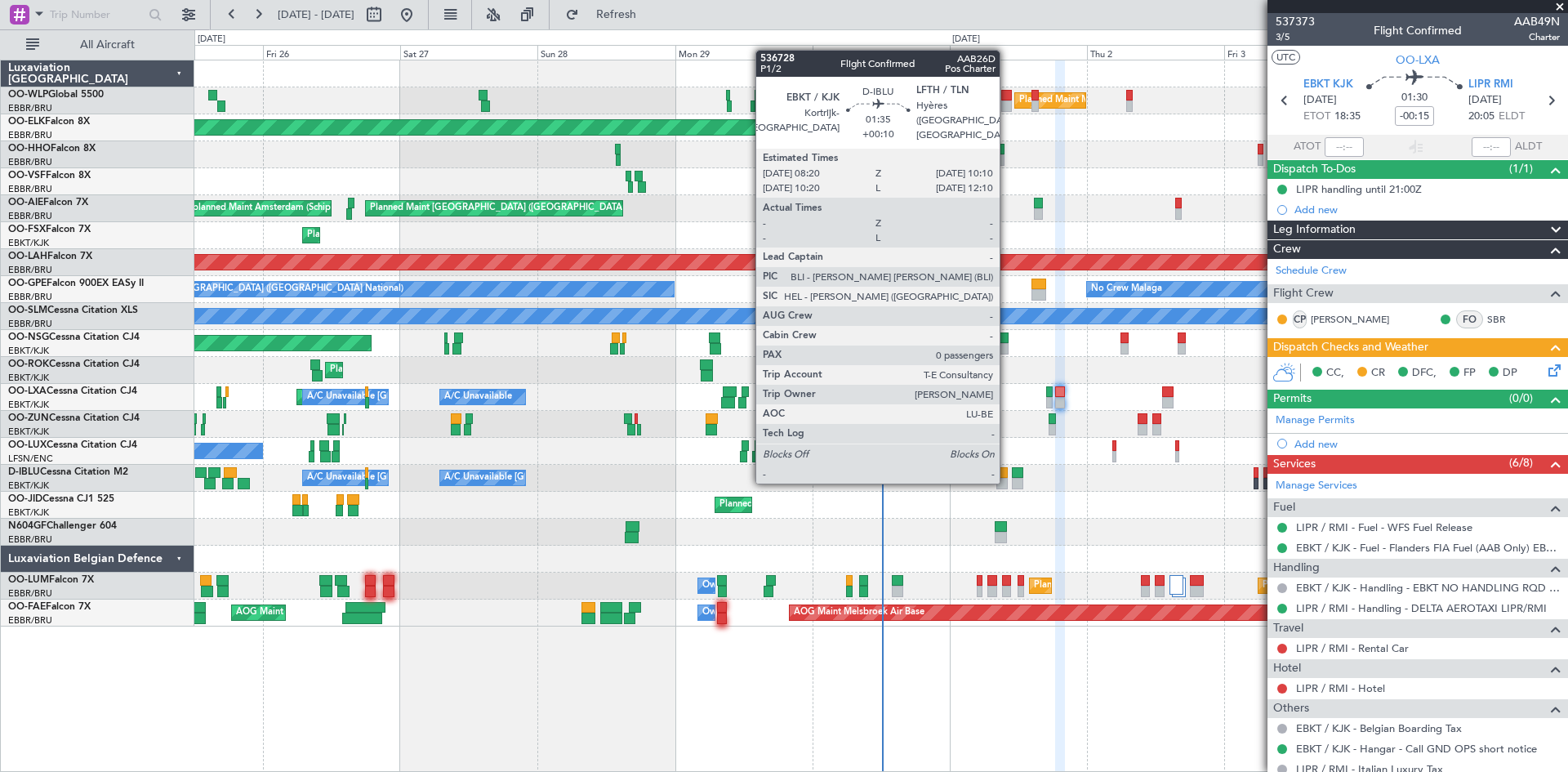
click at [1007, 481] on div at bounding box center [1001, 483] width 10 height 11
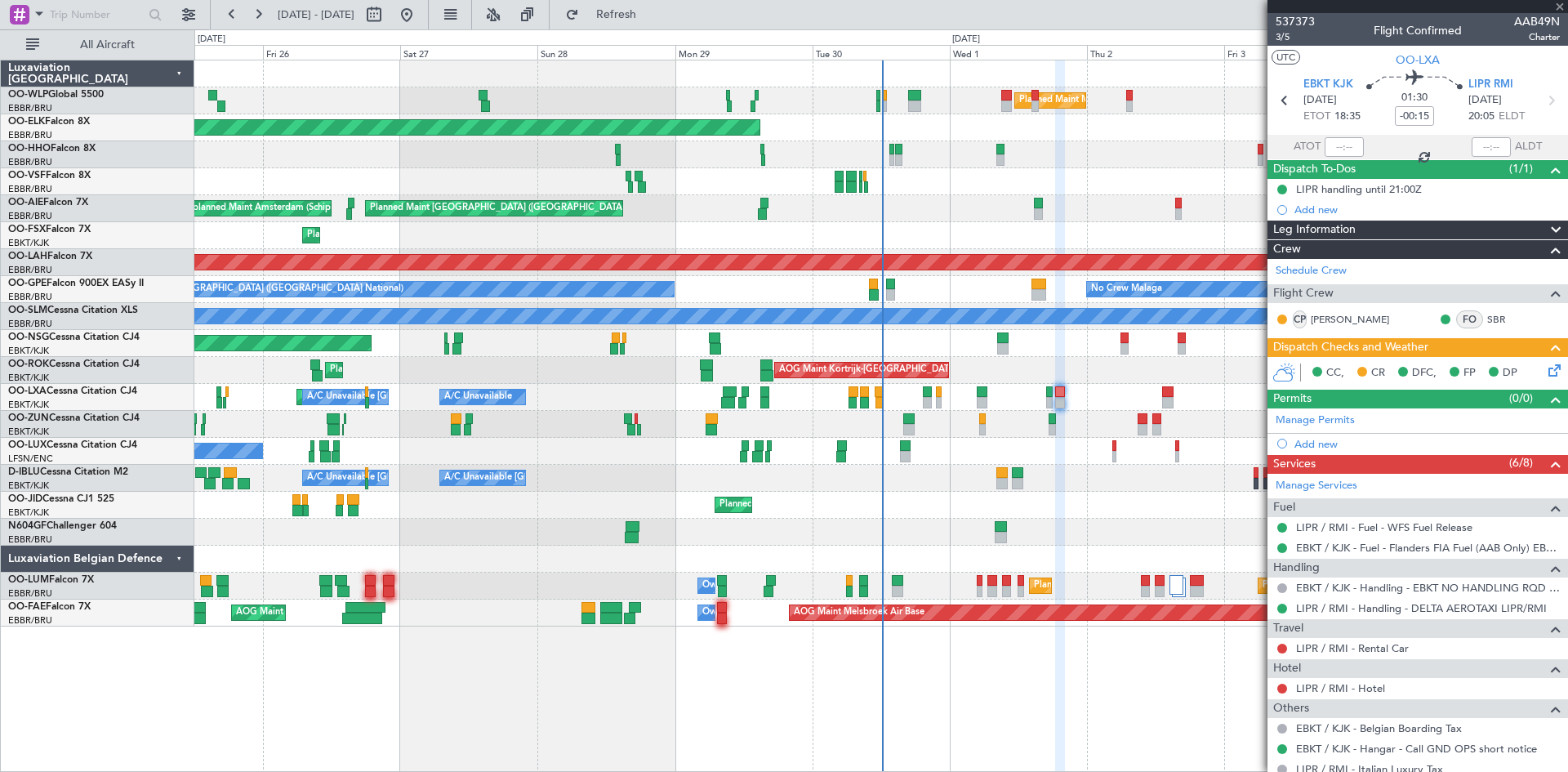
type input "+00:10"
type input "0"
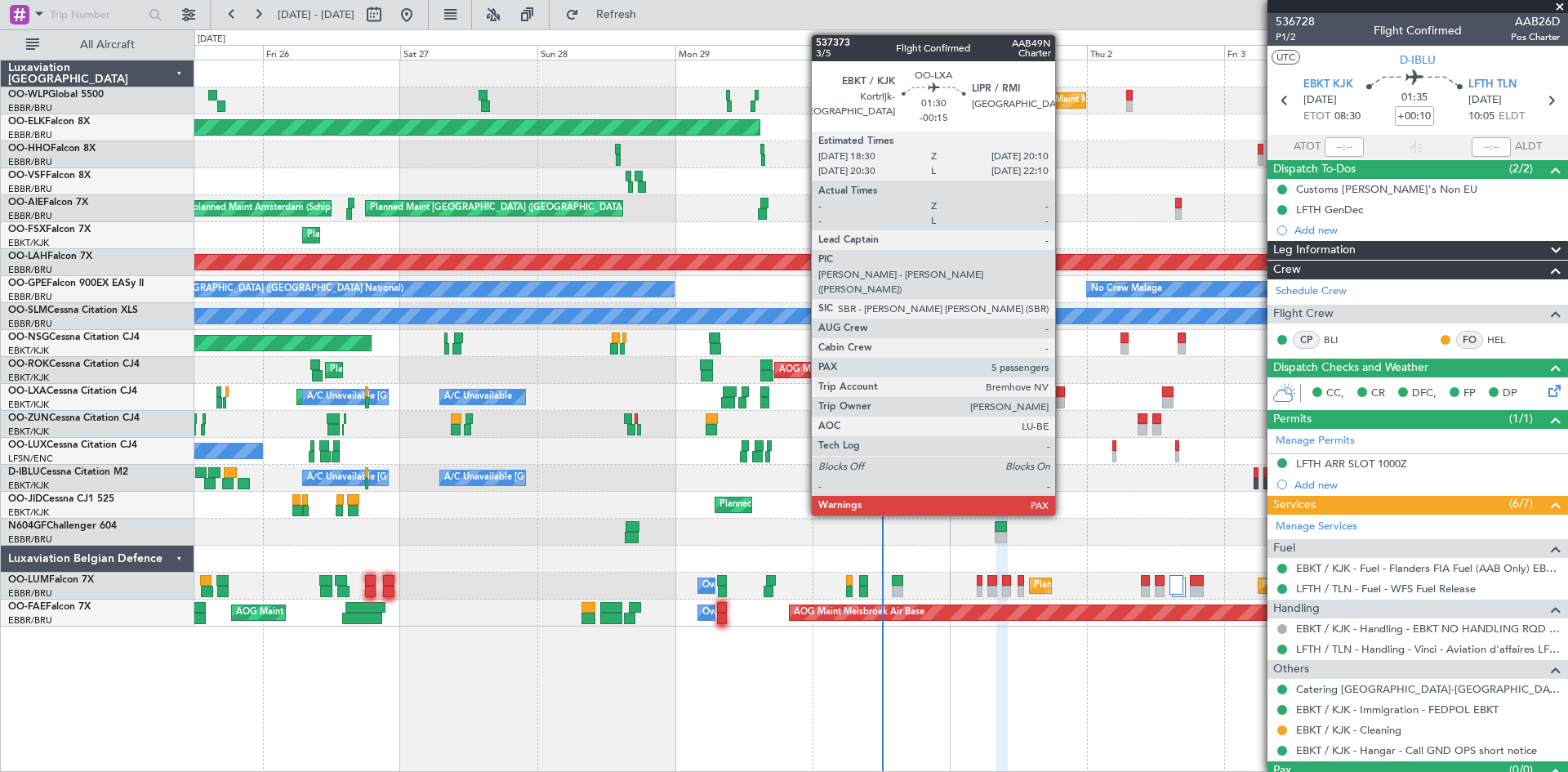
click at [1063, 395] on div at bounding box center [1061, 392] width 10 height 11
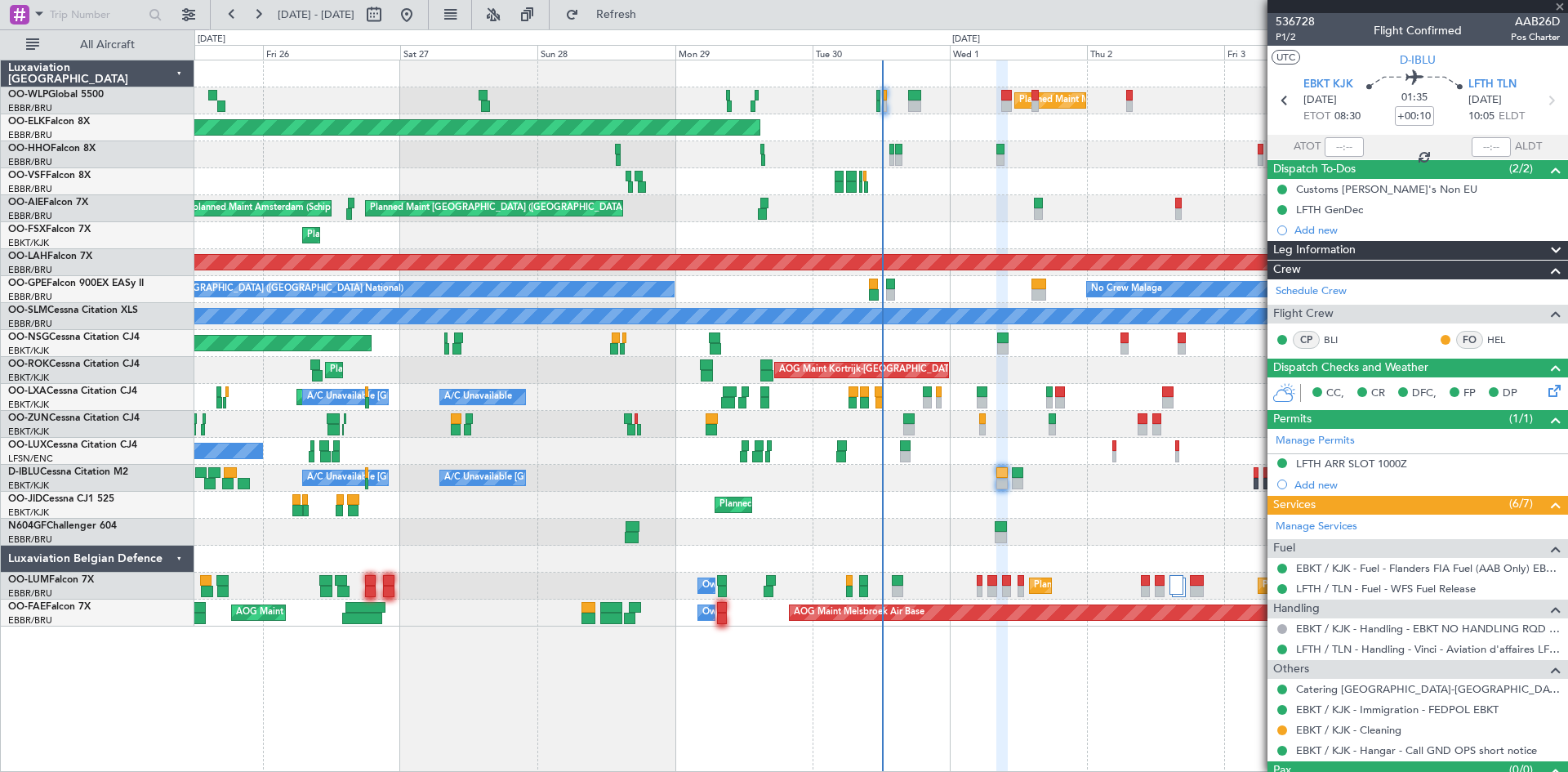
type input "-00:15"
type input "5"
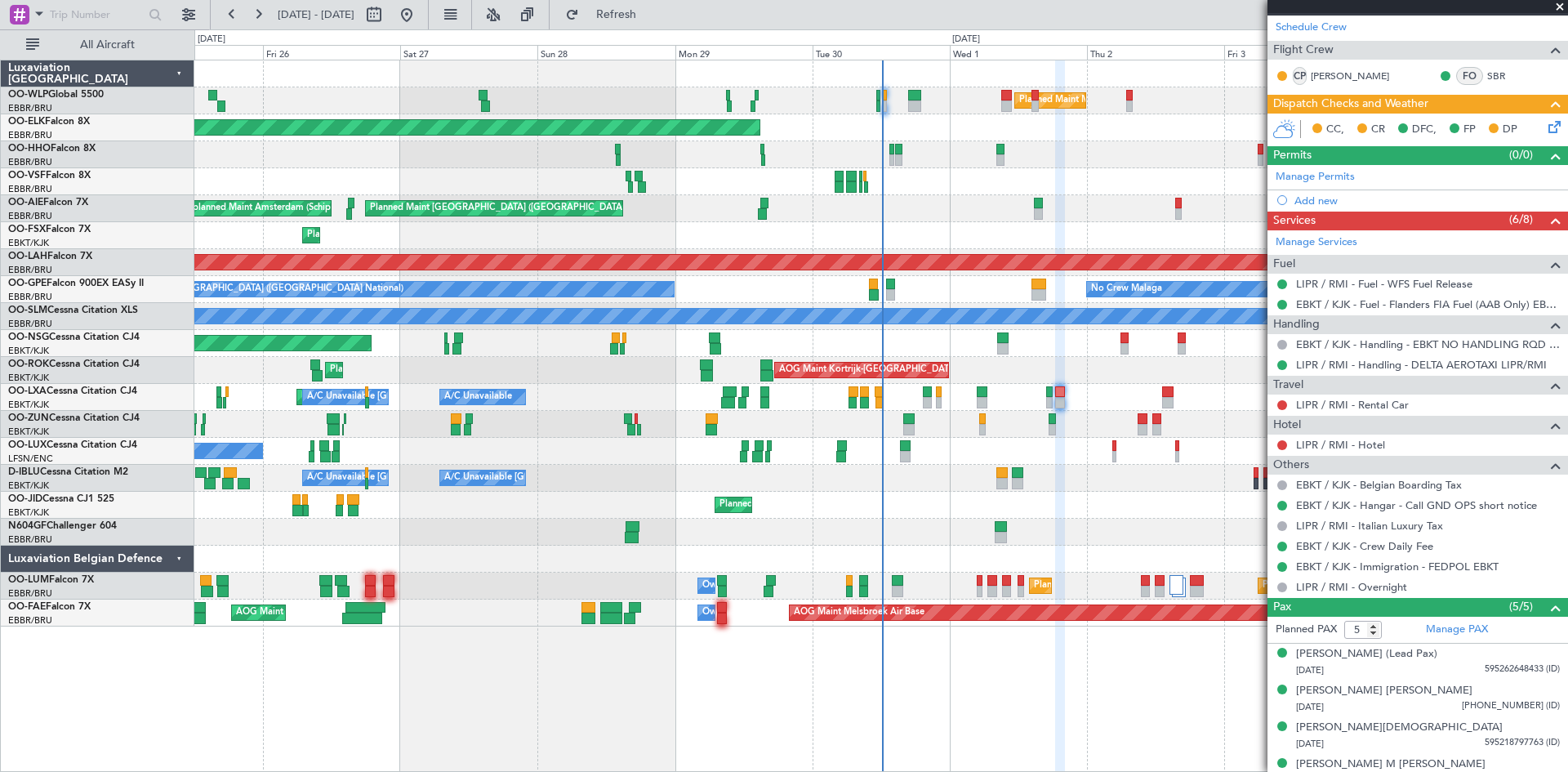
scroll to position [216, 0]
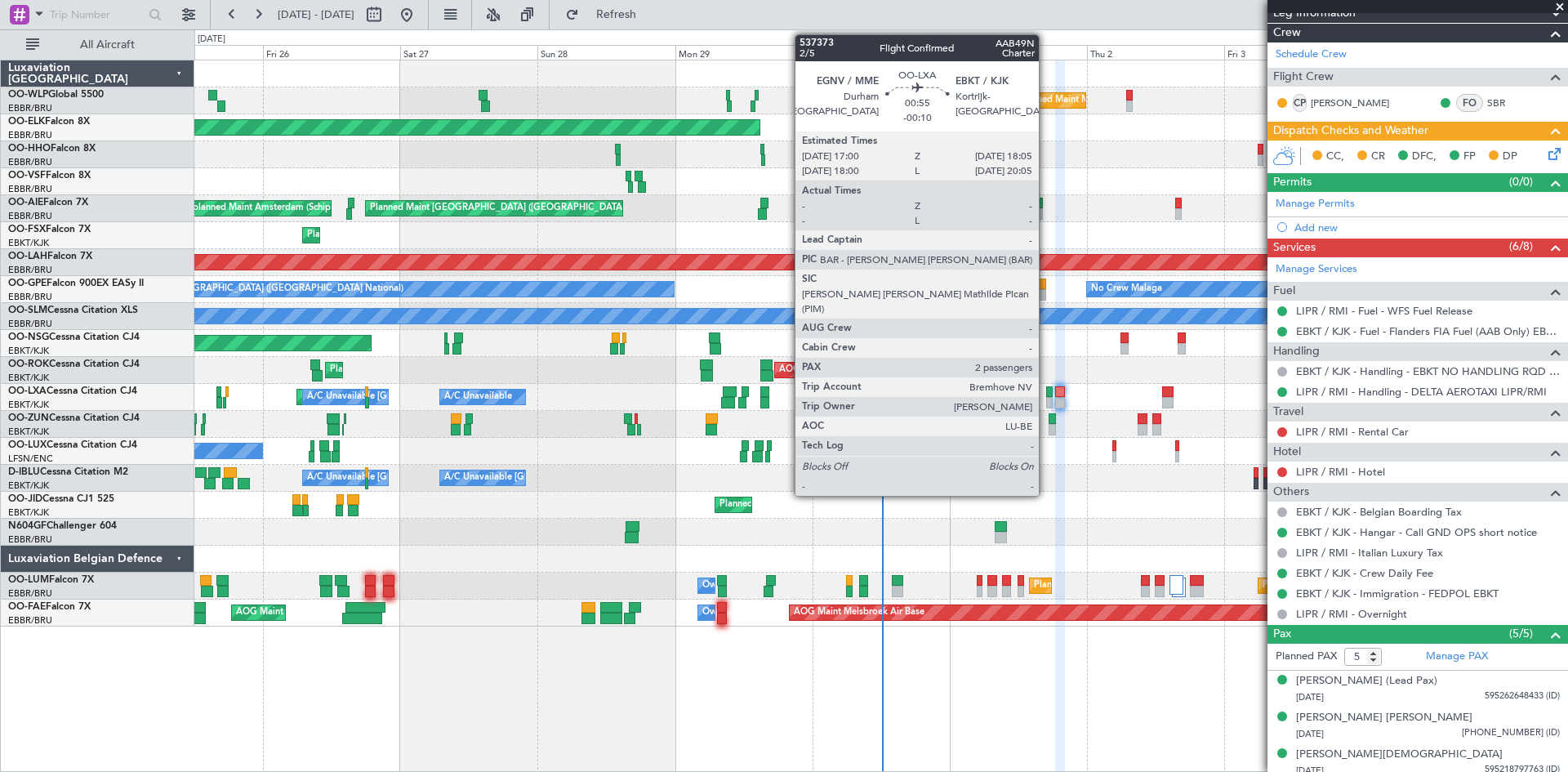
click at [1046, 395] on div at bounding box center [1050, 392] width 7 height 11
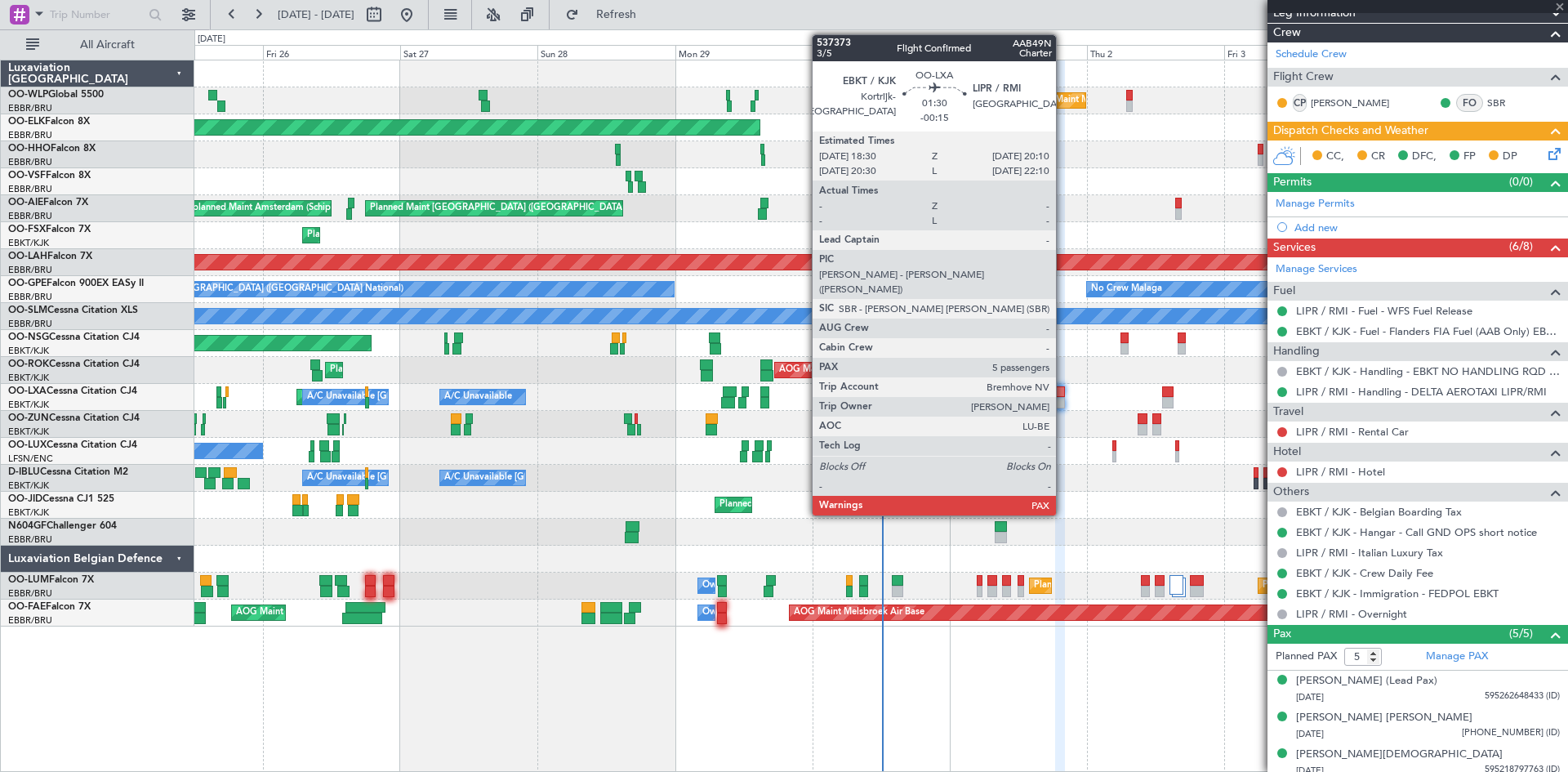
type input "-00:10"
type input "2"
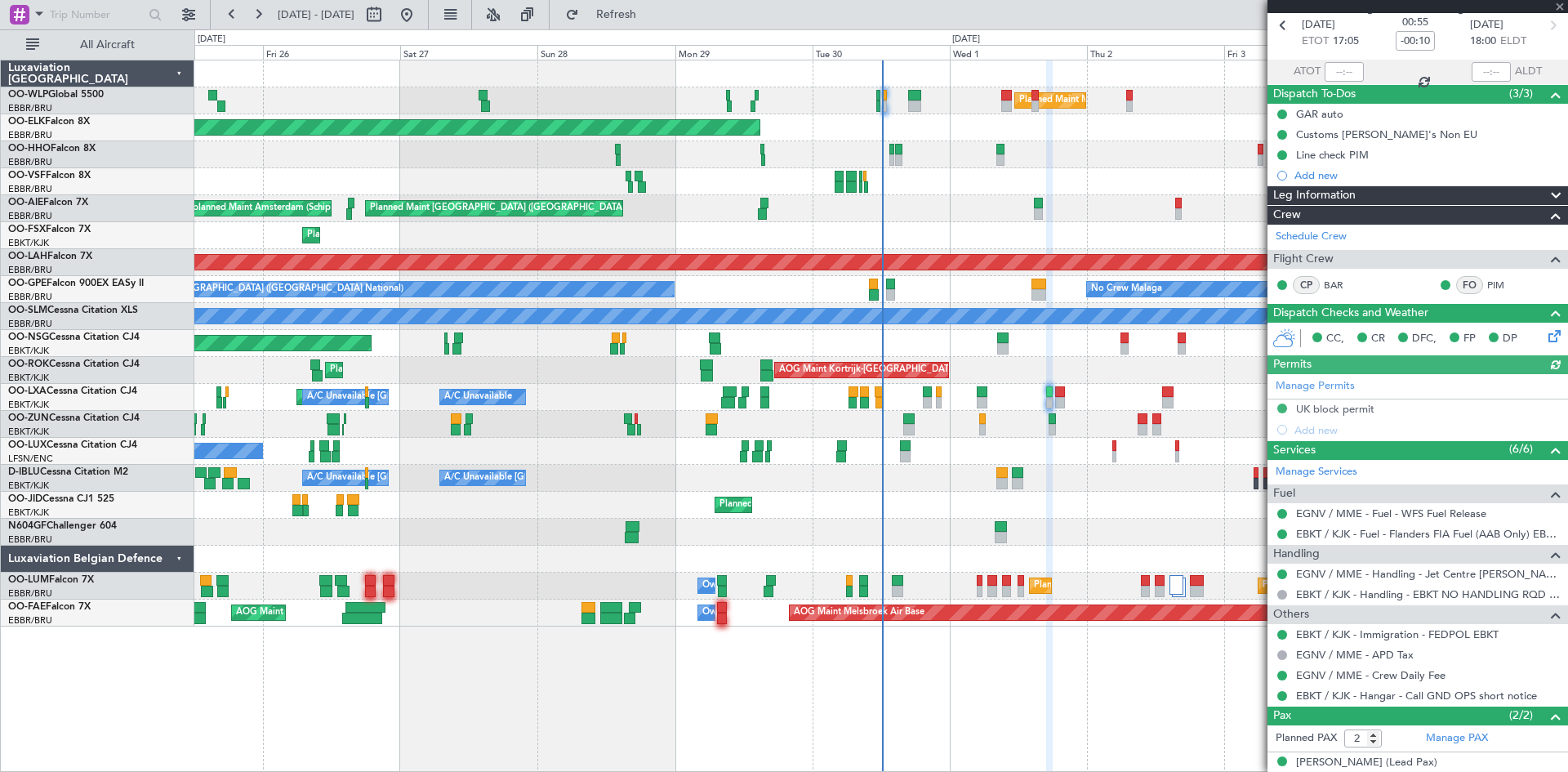
scroll to position [129, 0]
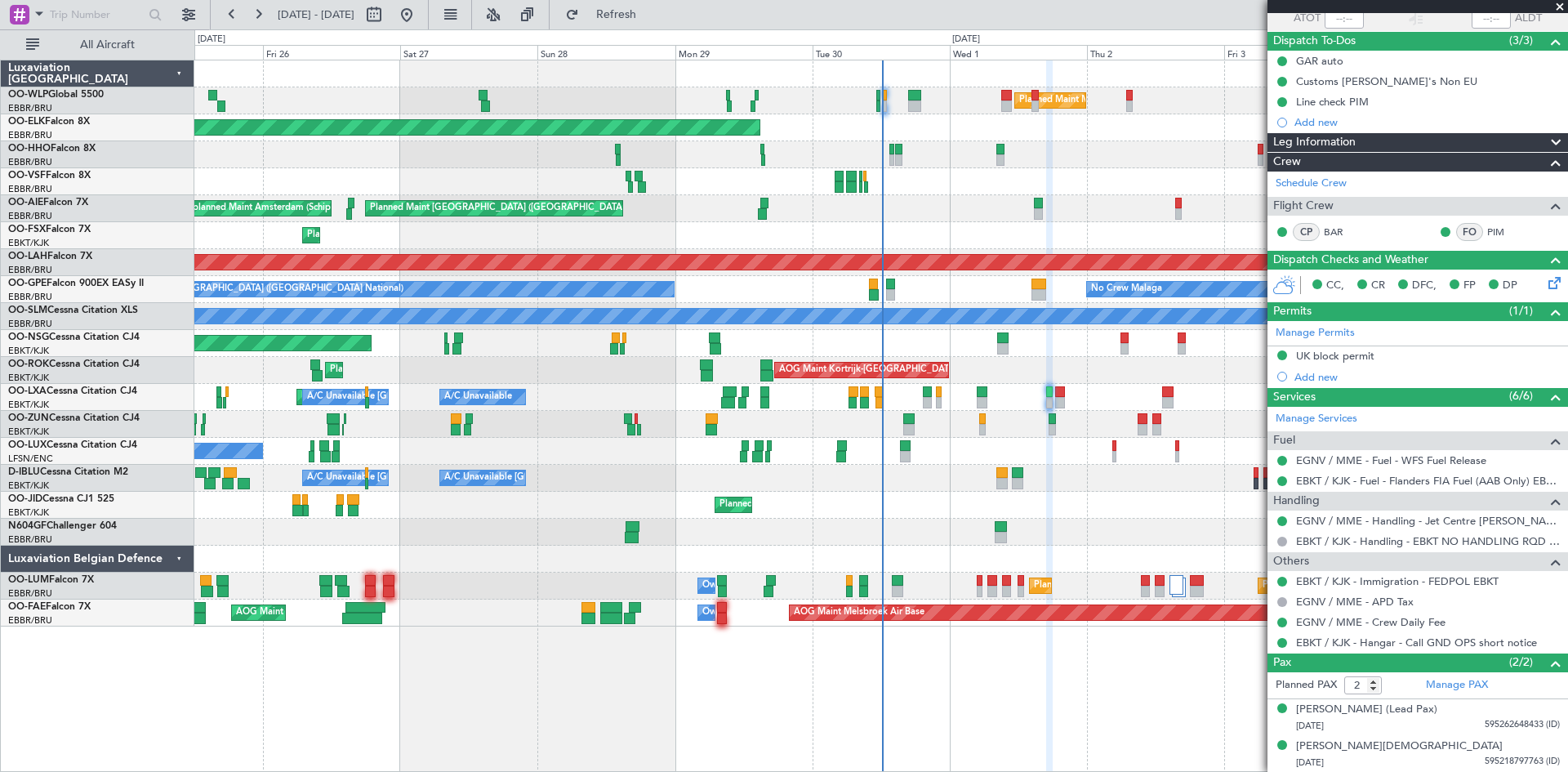
click at [1065, 401] on div "A/C Unavailable Planned Maint [GEOGRAPHIC_DATA]-[GEOGRAPHIC_DATA] A/C Unavailab…" at bounding box center [881, 397] width 1373 height 27
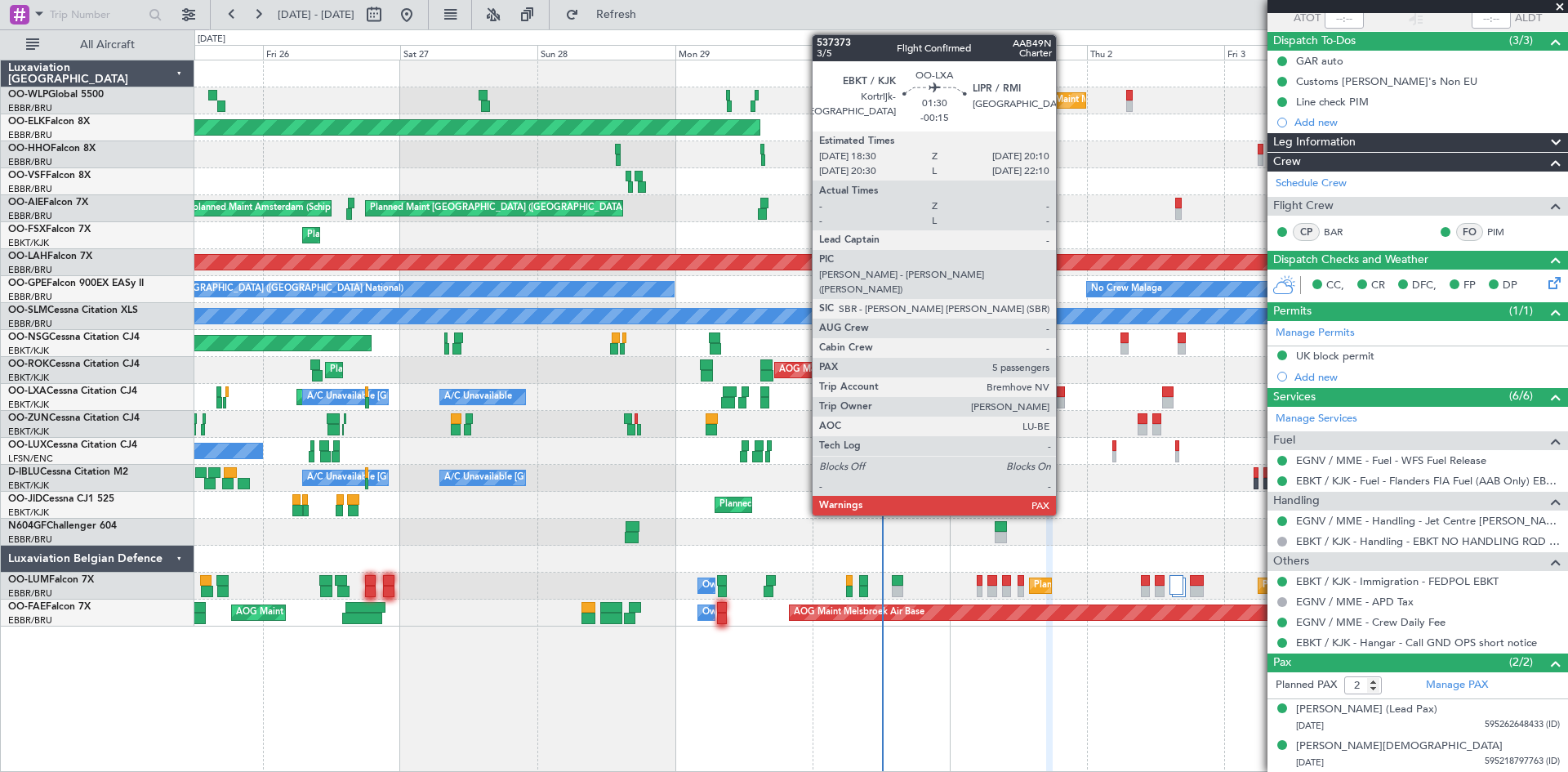
click at [1062, 403] on div at bounding box center [1061, 403] width 10 height 11
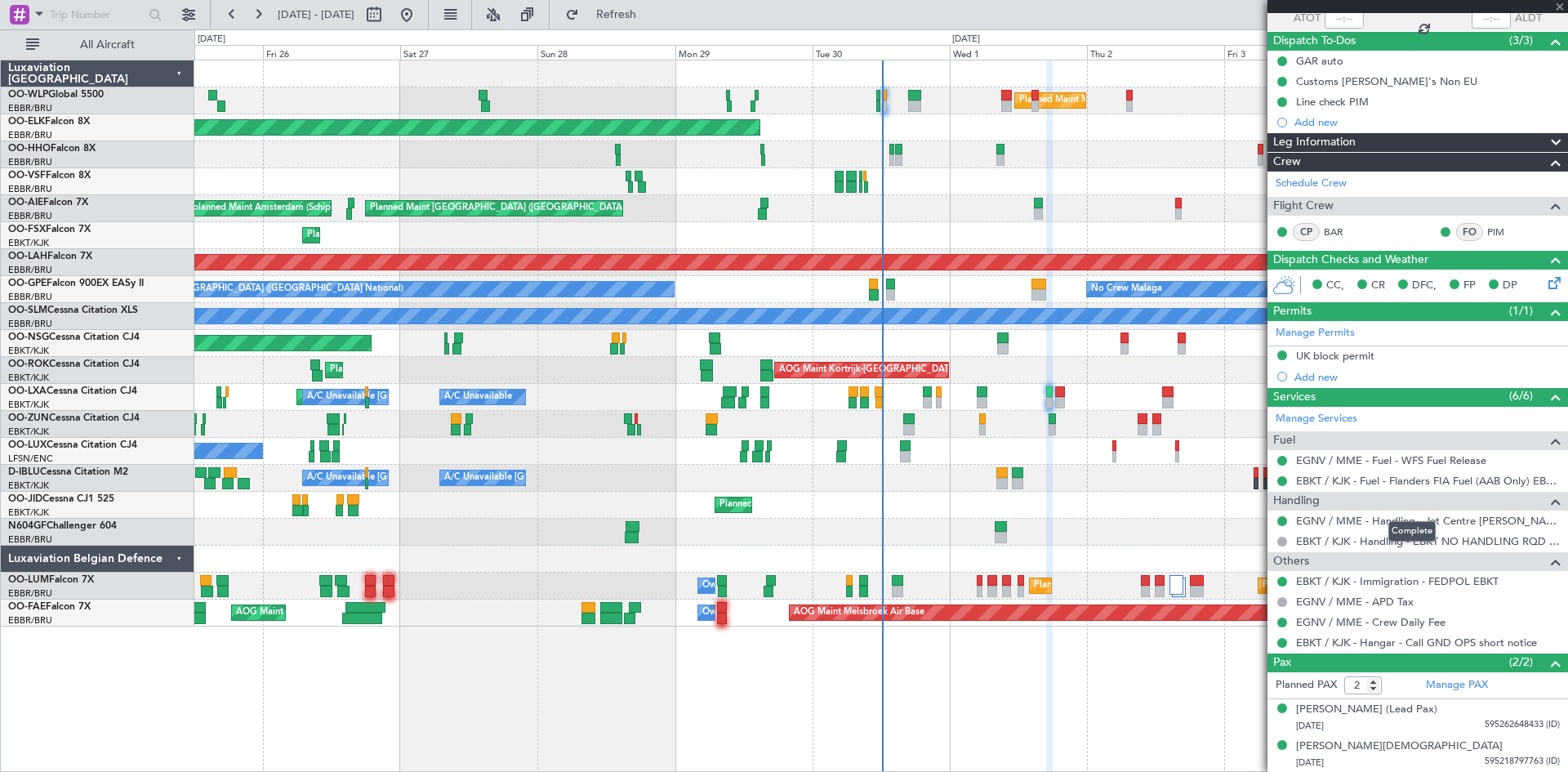
type input "-00:15"
type input "5"
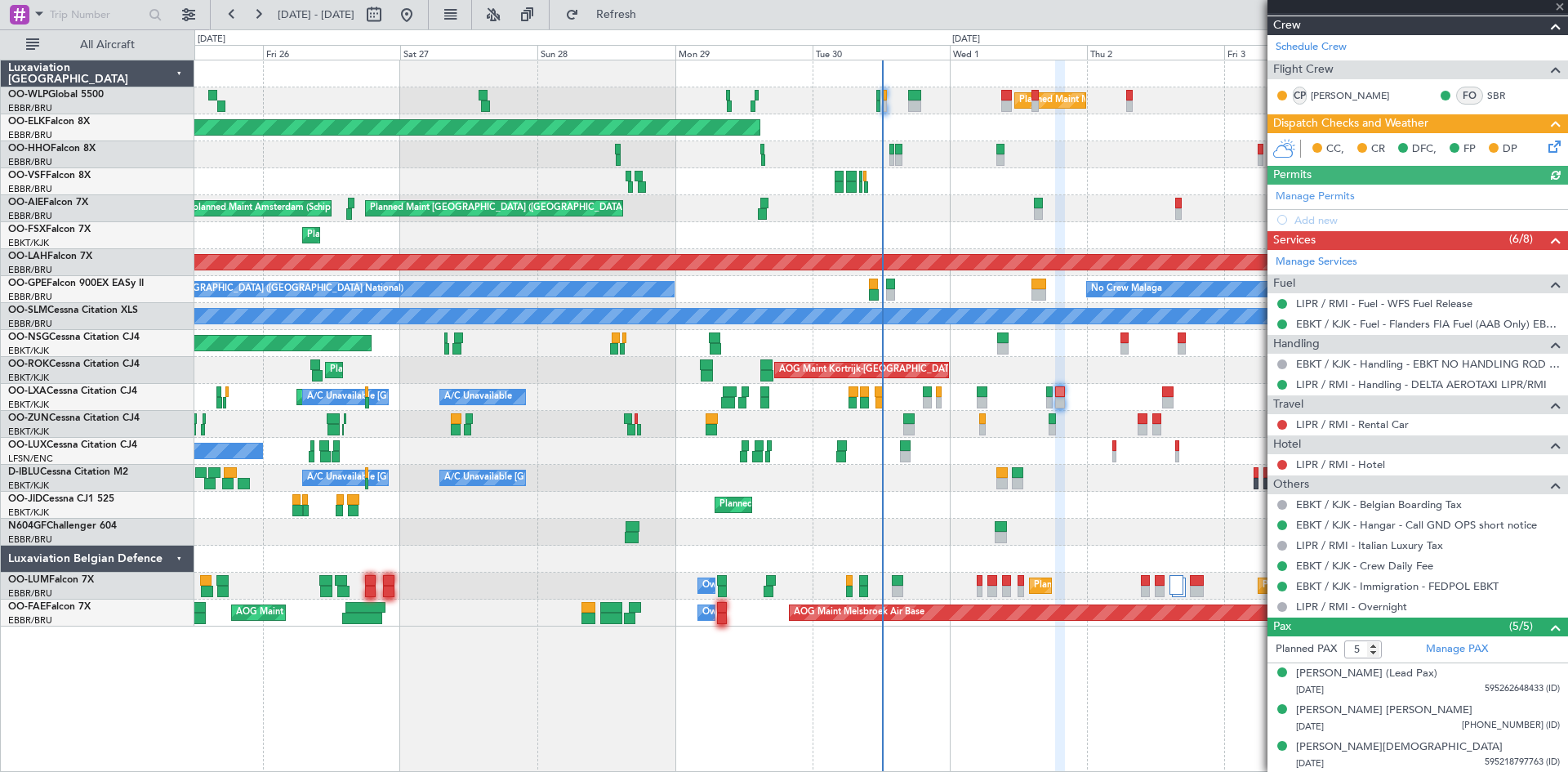
scroll to position [298, 0]
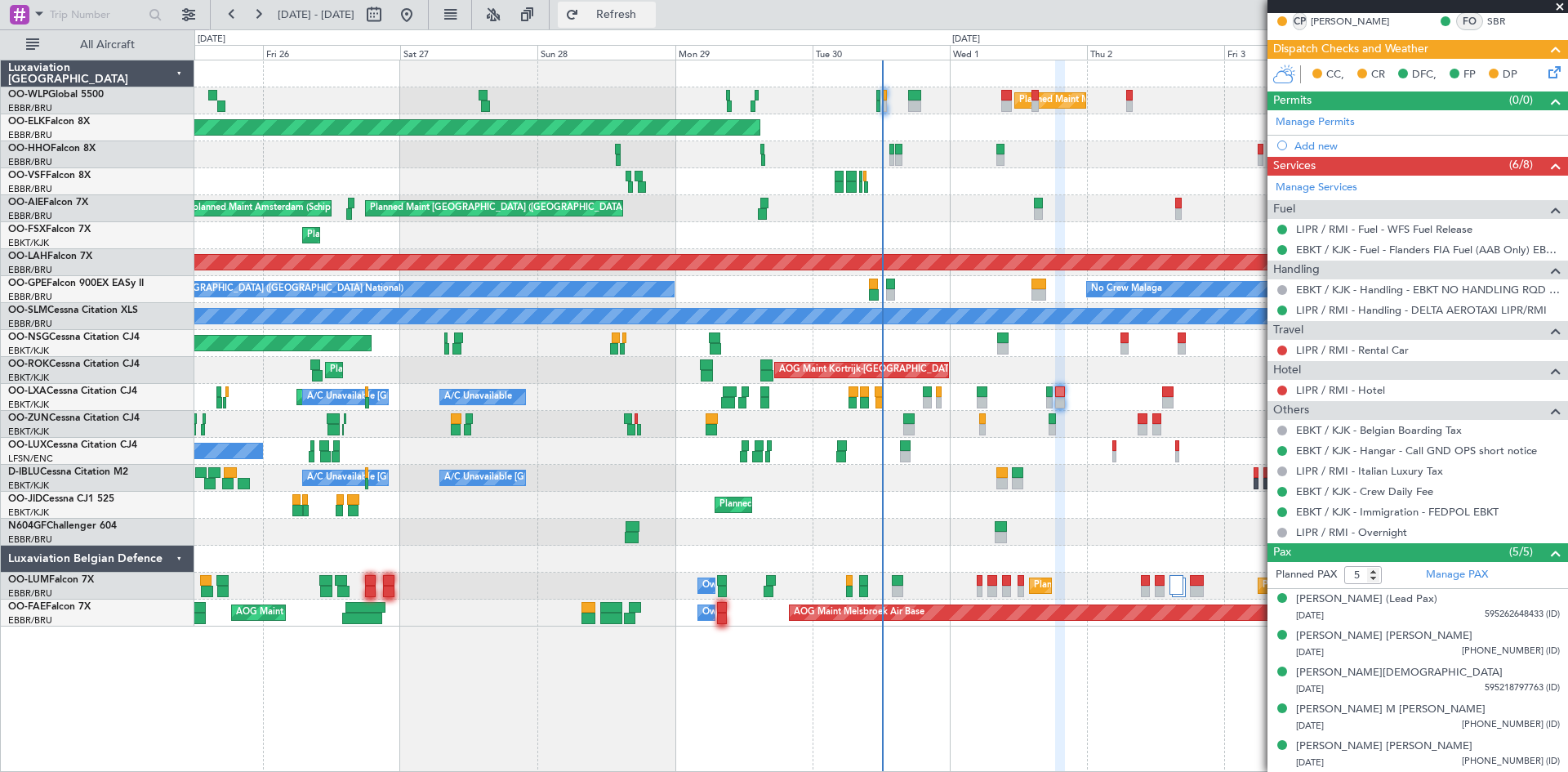
click at [651, 9] on span "Refresh" at bounding box center [617, 14] width 69 height 11
click at [651, 20] on span "Refresh" at bounding box center [617, 14] width 69 height 11
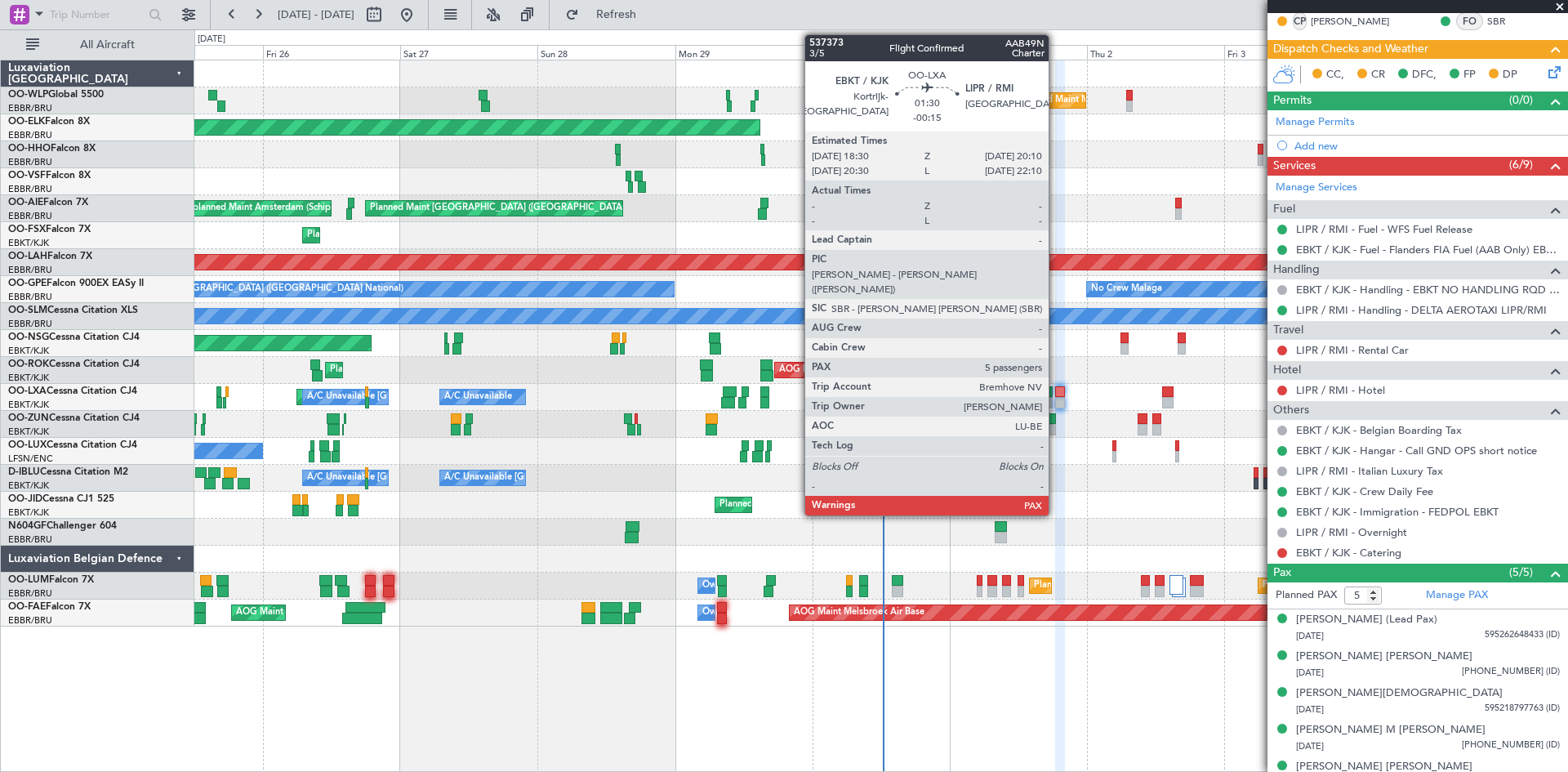
click at [1056, 399] on div at bounding box center [1061, 403] width 10 height 11
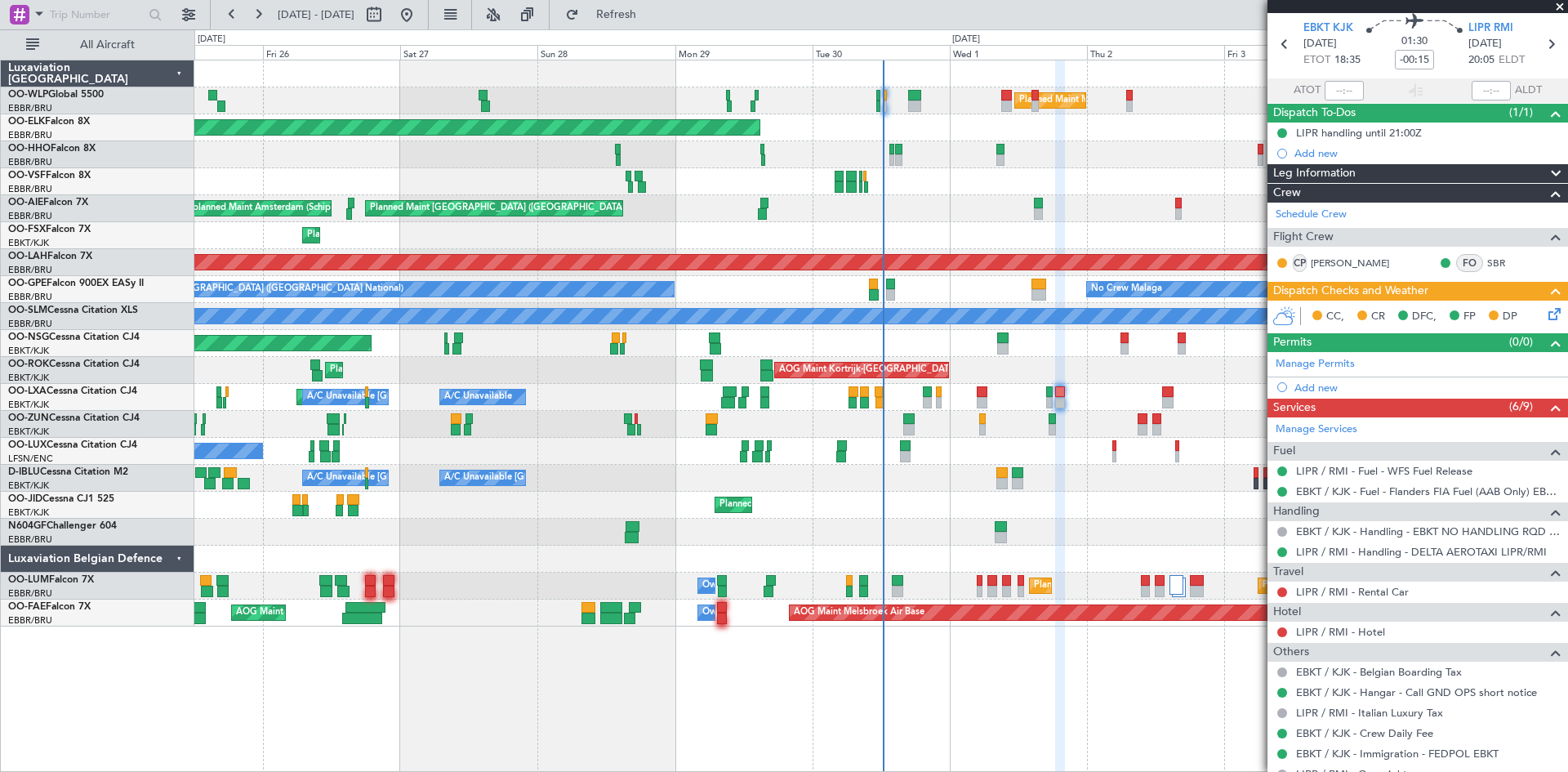
scroll to position [0, 0]
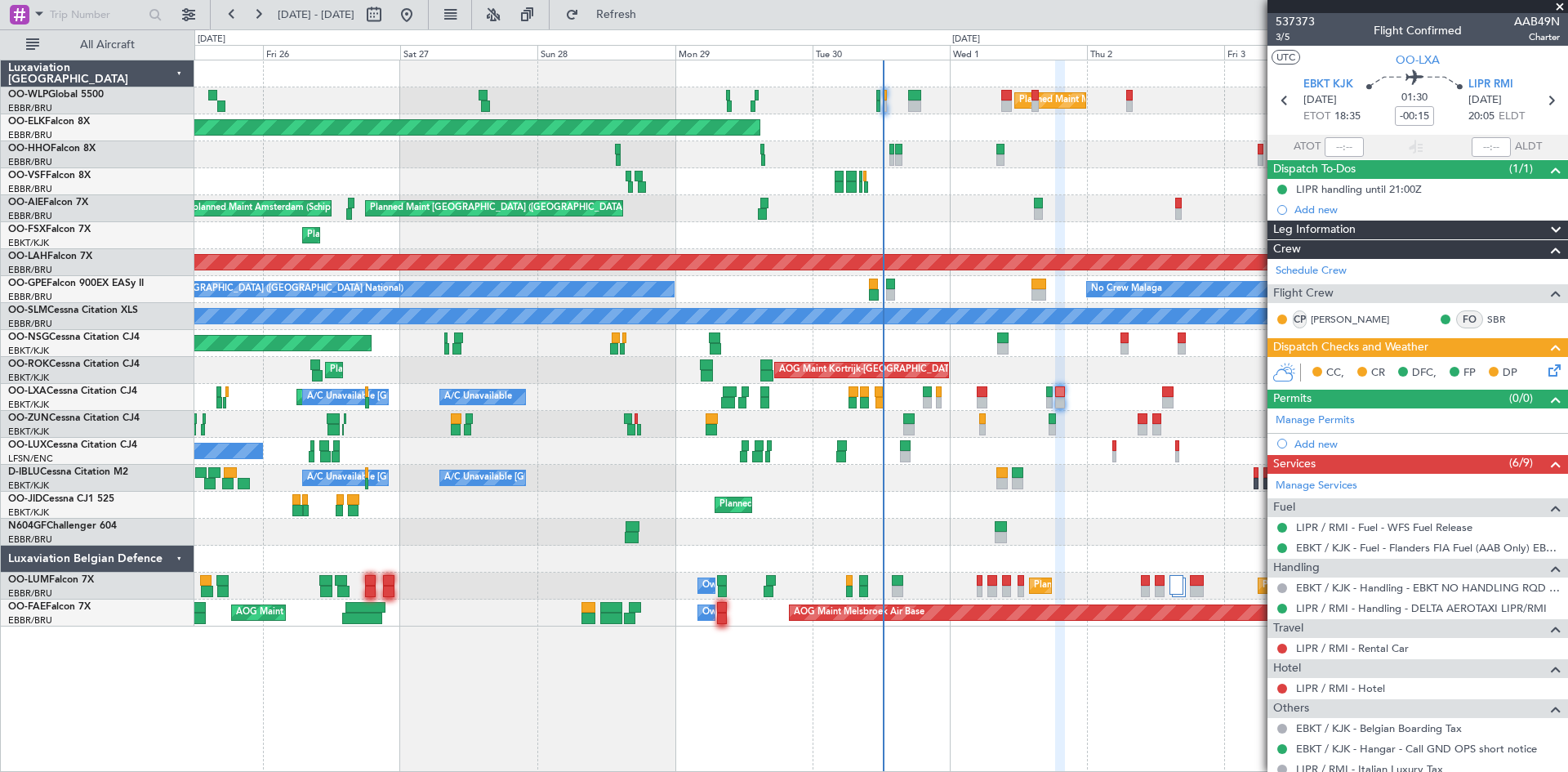
click at [1546, 369] on icon at bounding box center [1552, 367] width 13 height 13
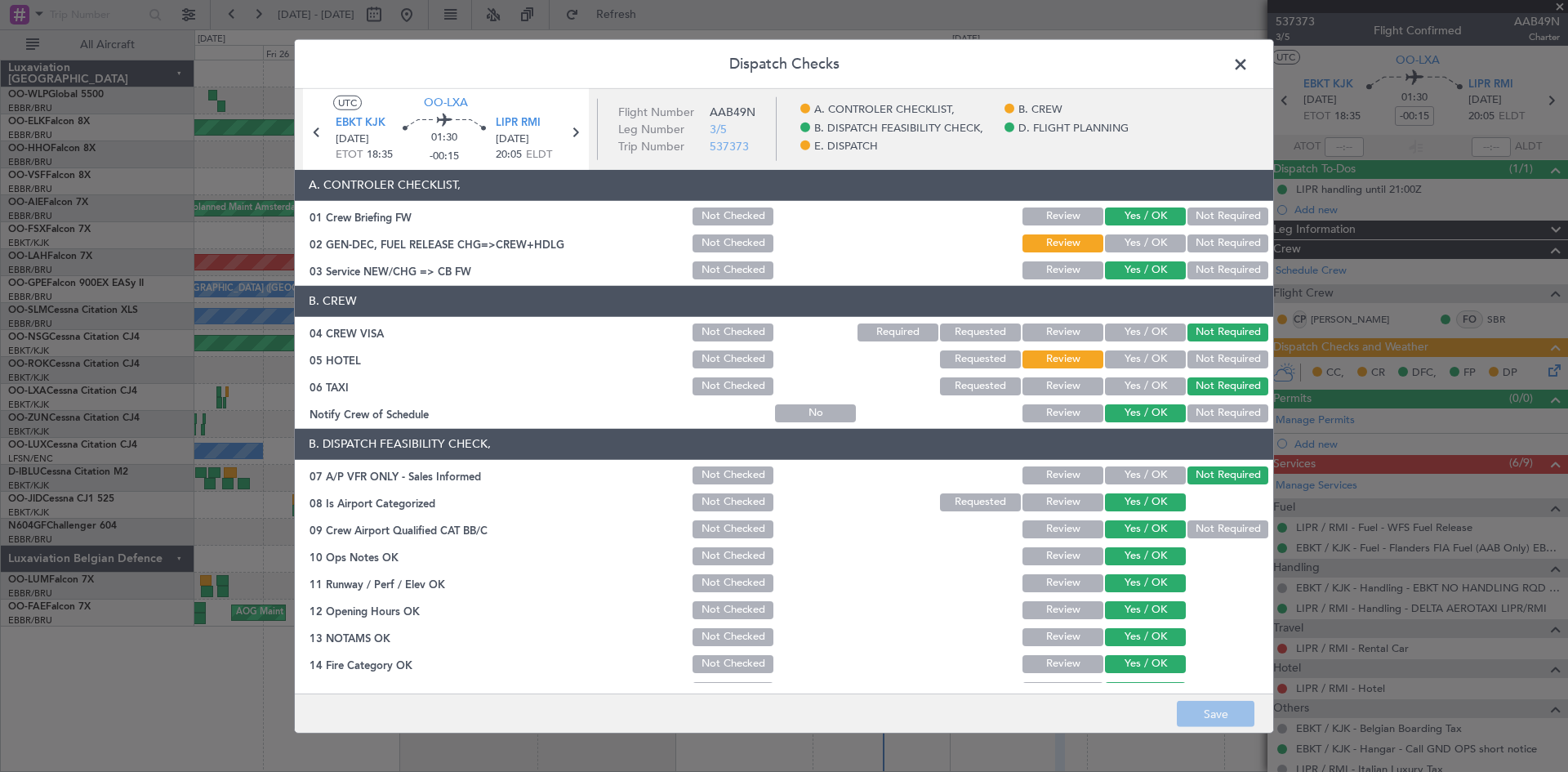
click at [1249, 64] on span at bounding box center [1249, 67] width 0 height 32
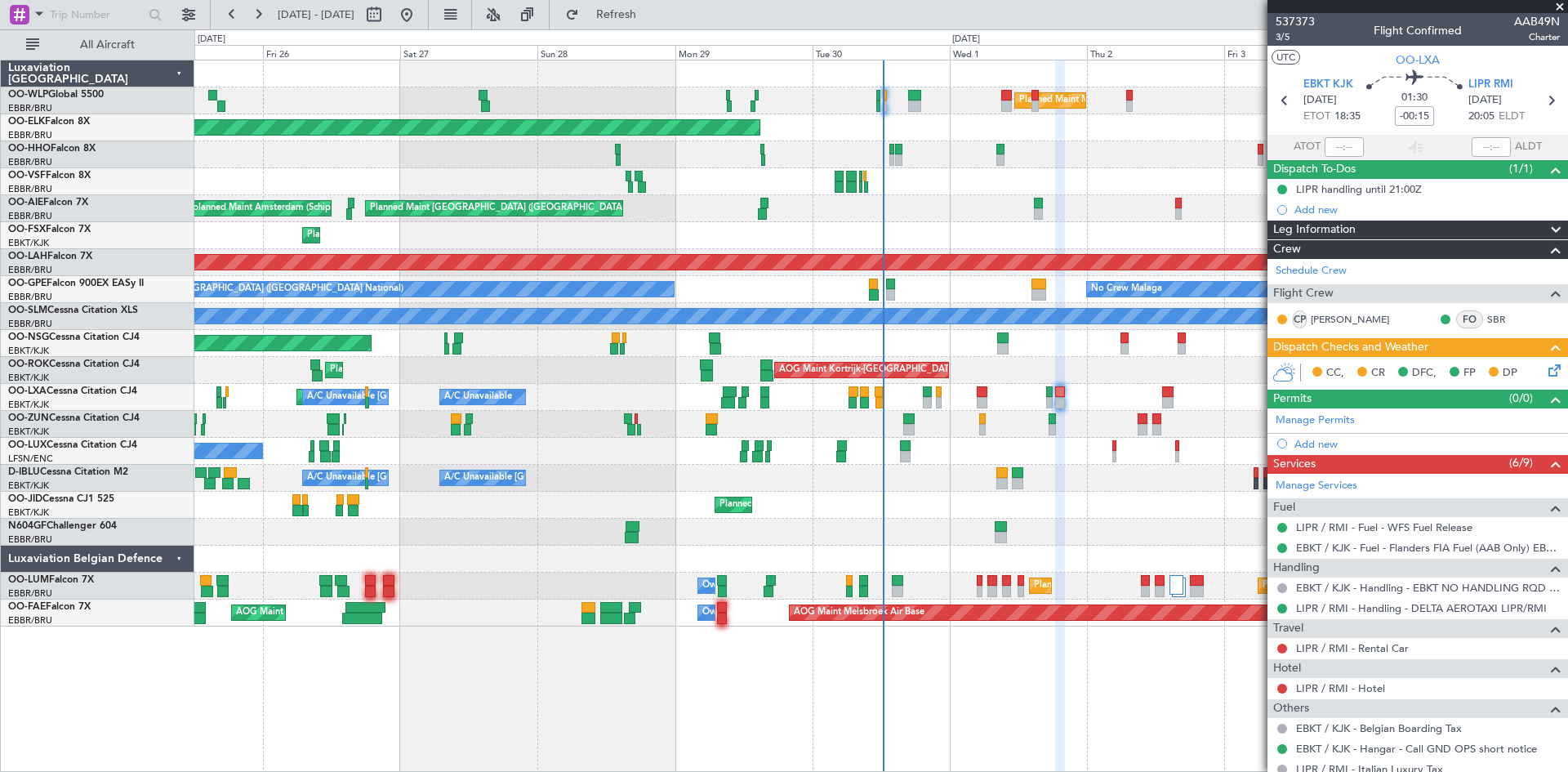
click at [1546, 371] on icon at bounding box center [1552, 367] width 13 height 13
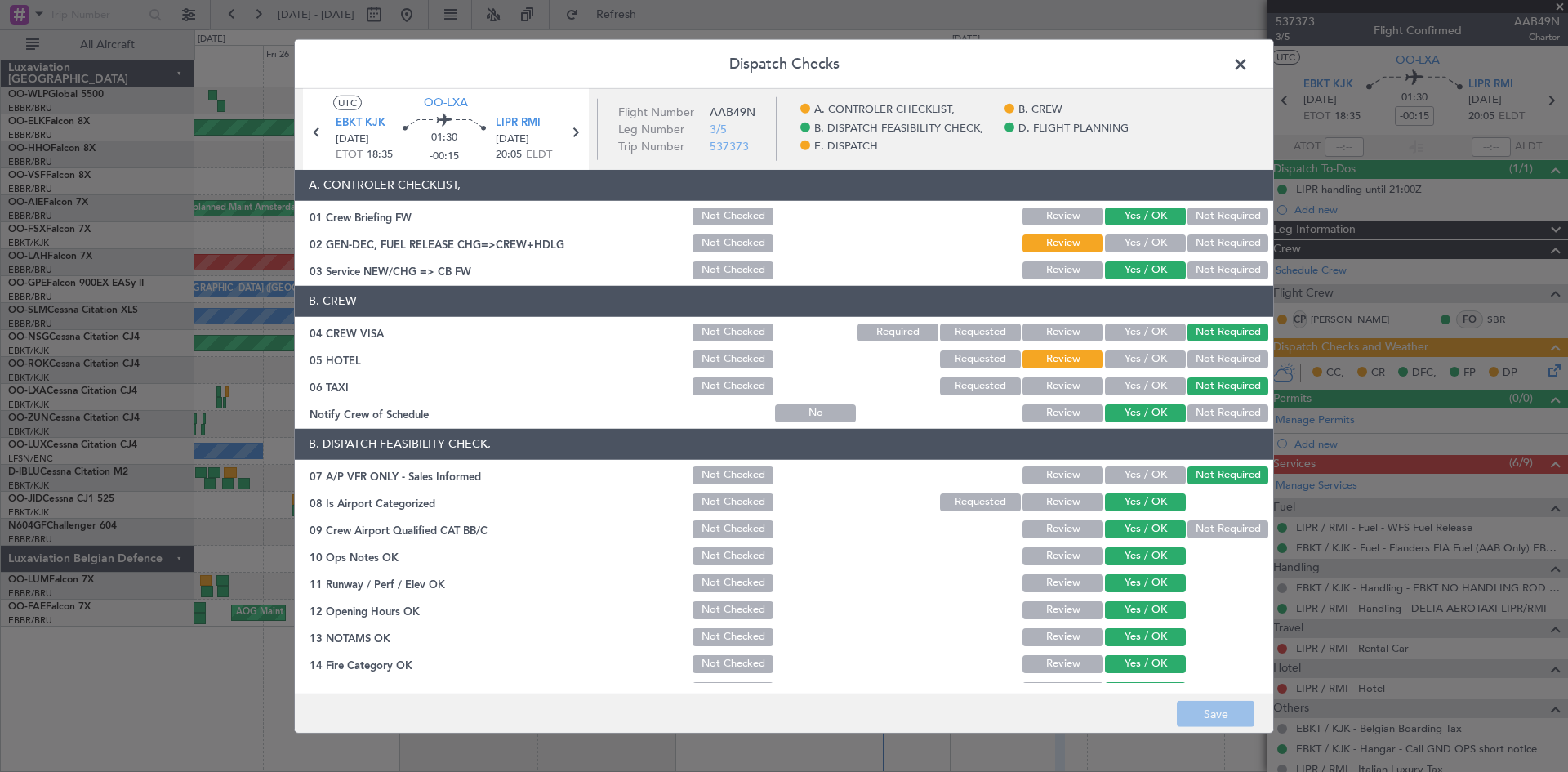
click at [1249, 72] on span at bounding box center [1249, 67] width 0 height 32
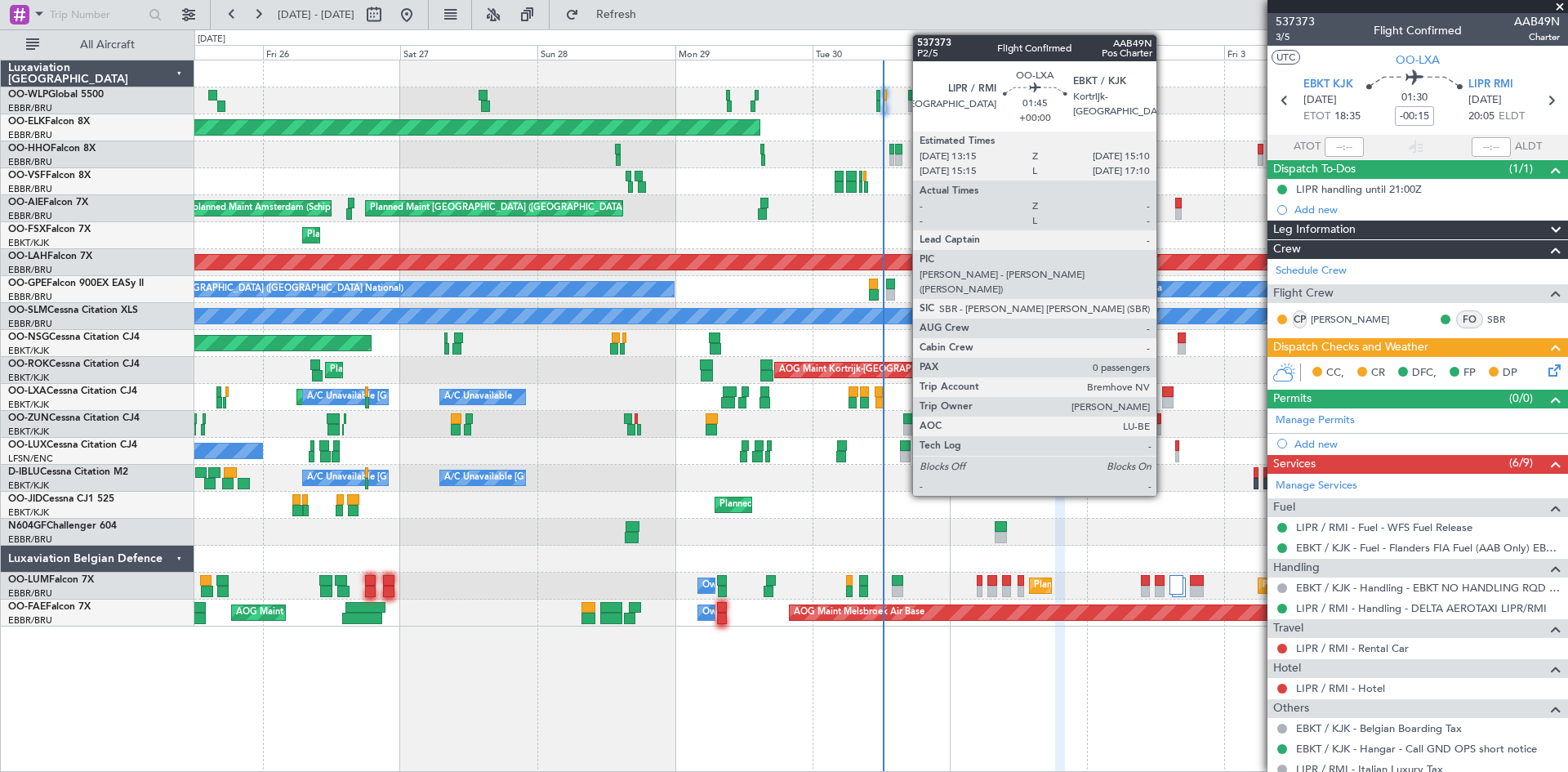
click at [1164, 398] on div at bounding box center [1167, 403] width 11 height 11
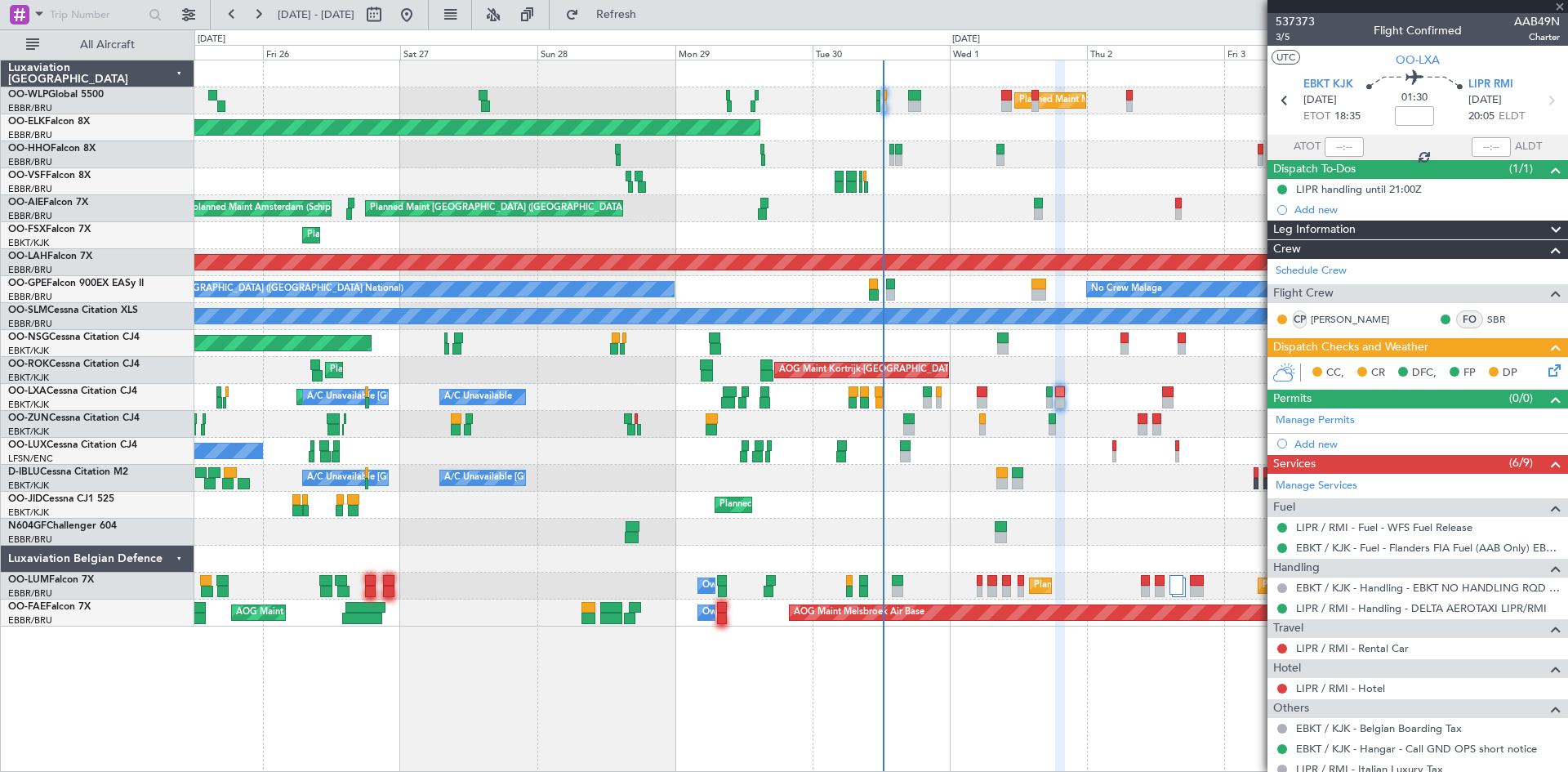
type input "0"
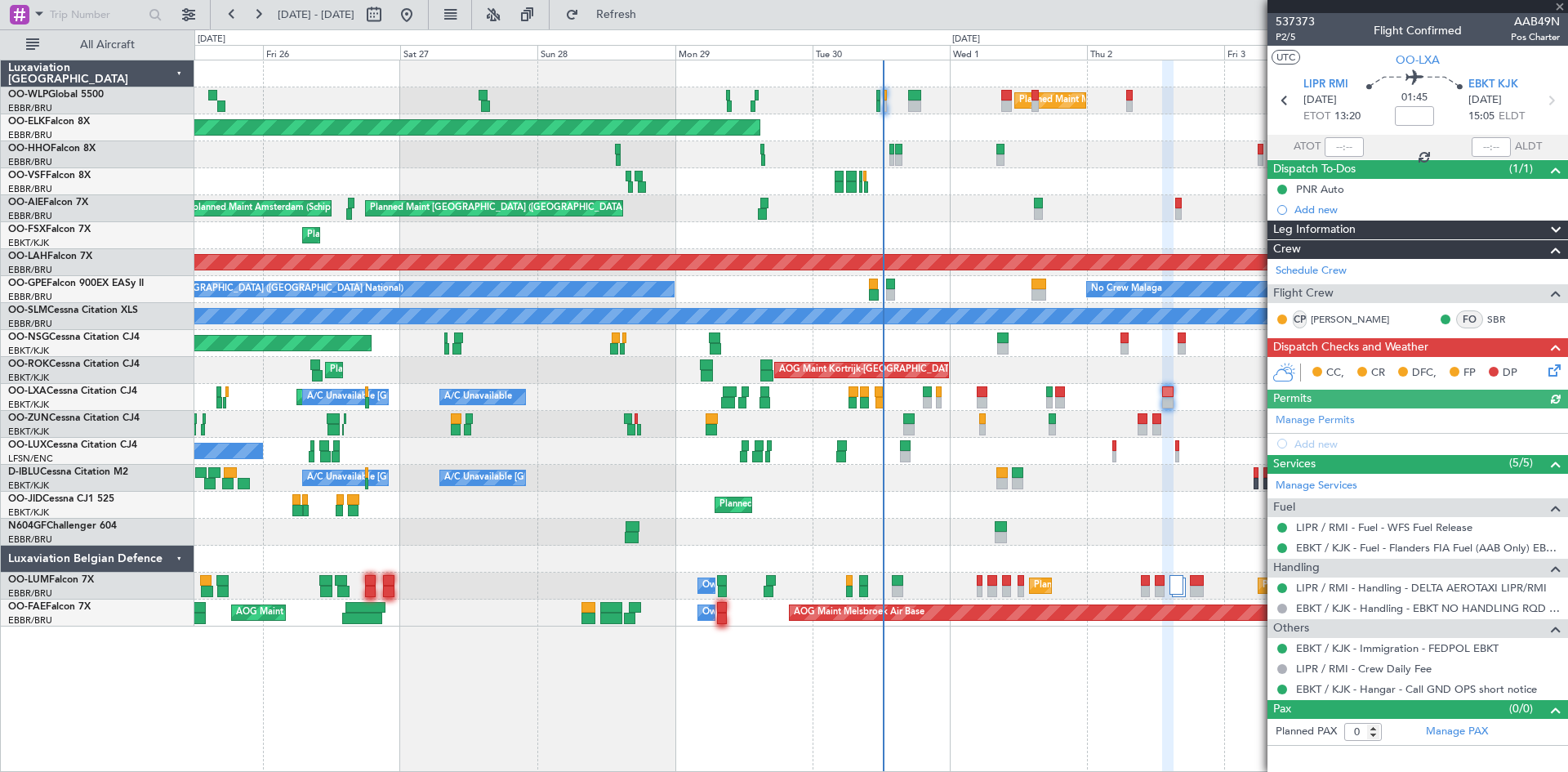
click at [1554, 371] on icon at bounding box center [1552, 367] width 13 height 13
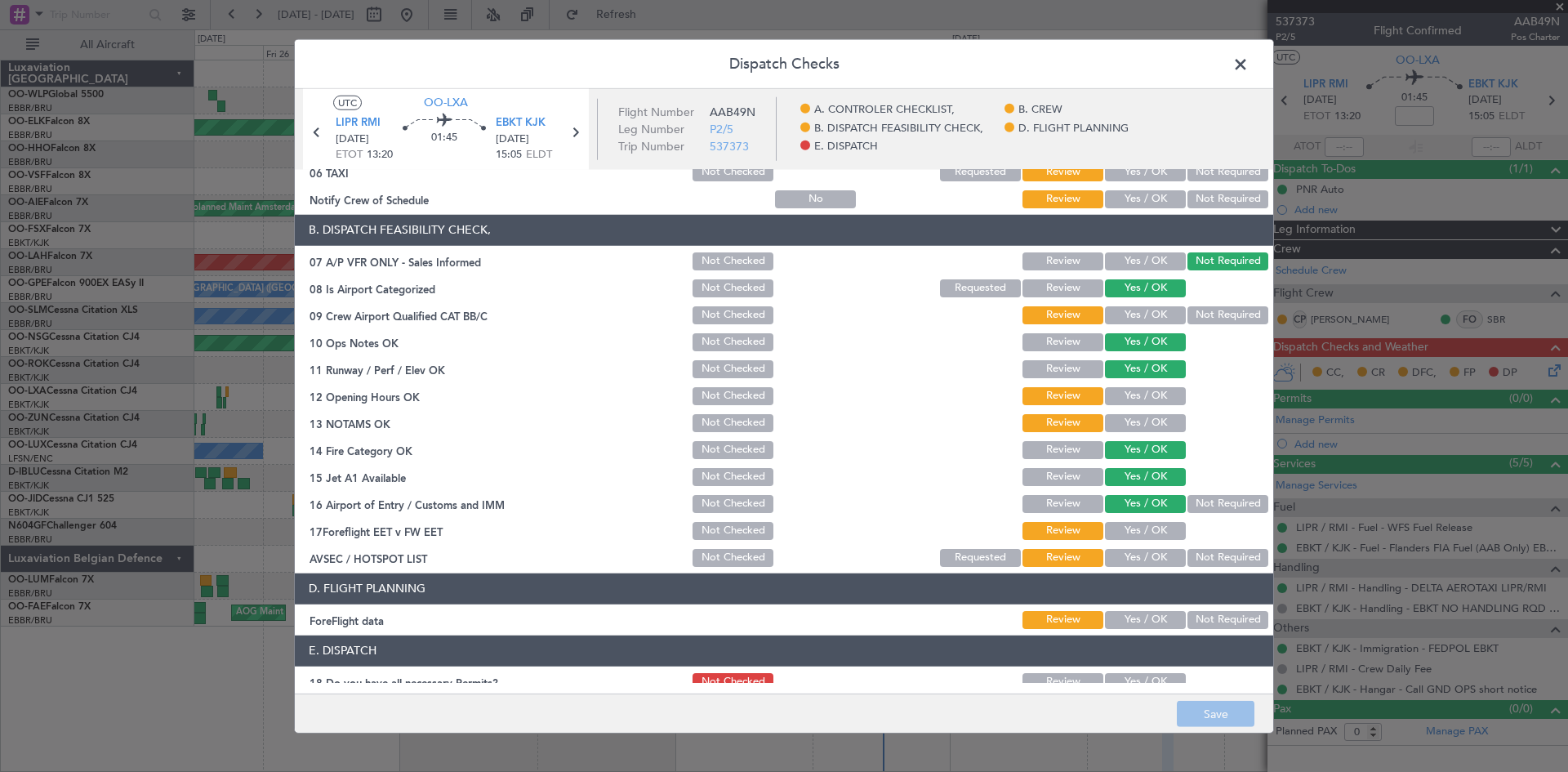
scroll to position [146, 0]
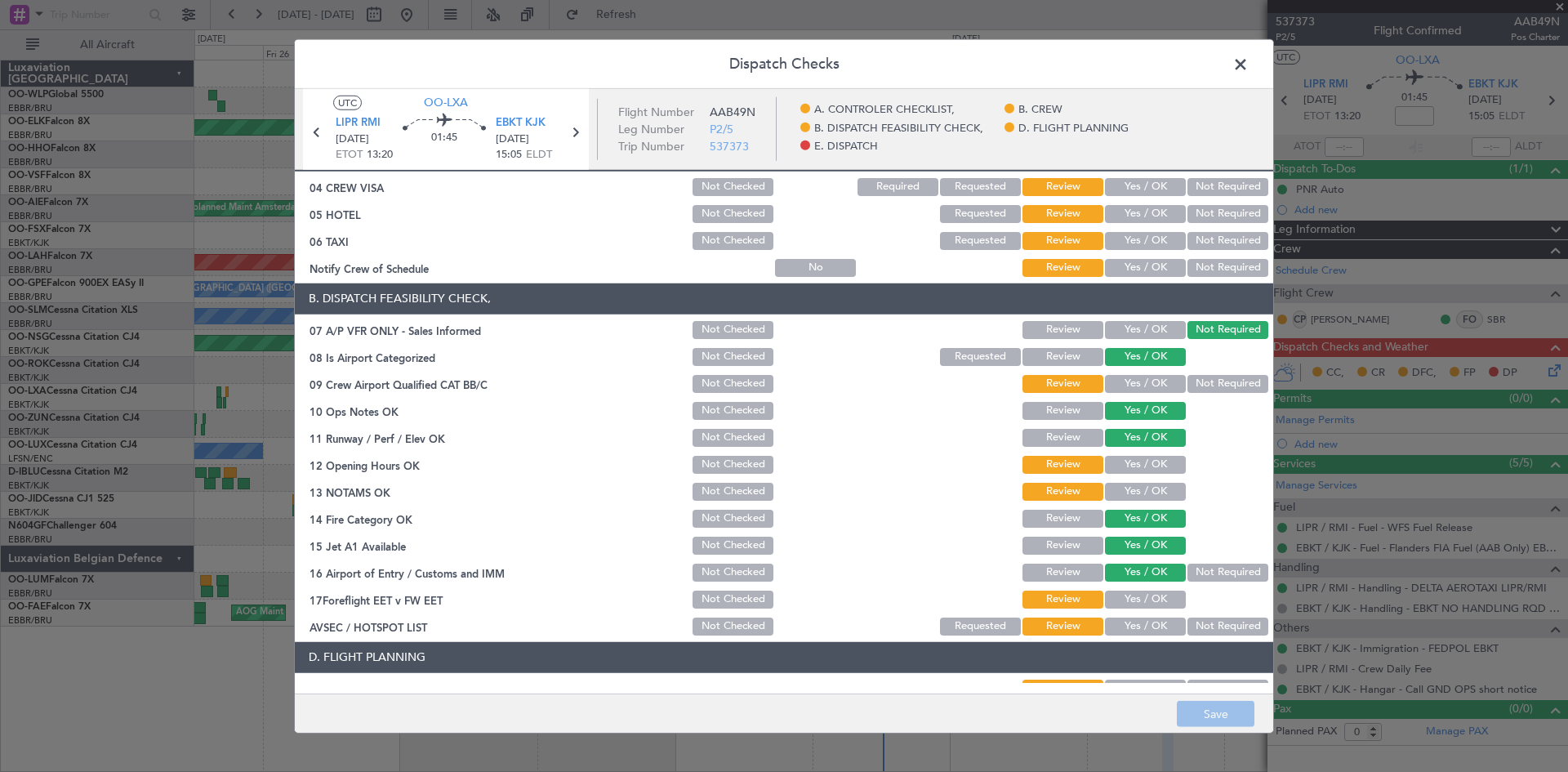
click at [1249, 71] on span at bounding box center [1249, 67] width 0 height 32
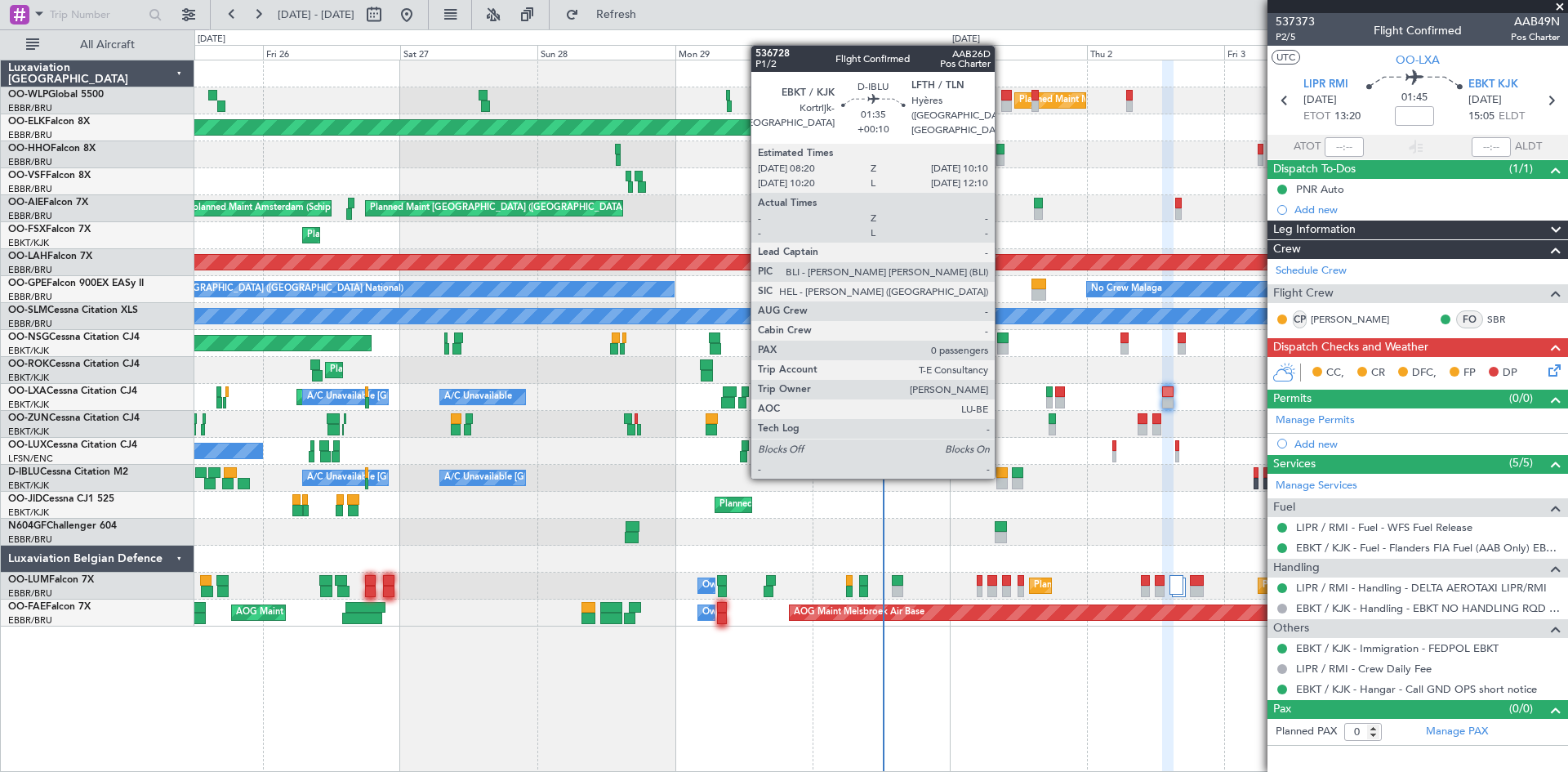
click at [1002, 476] on div at bounding box center [1001, 472] width 10 height 11
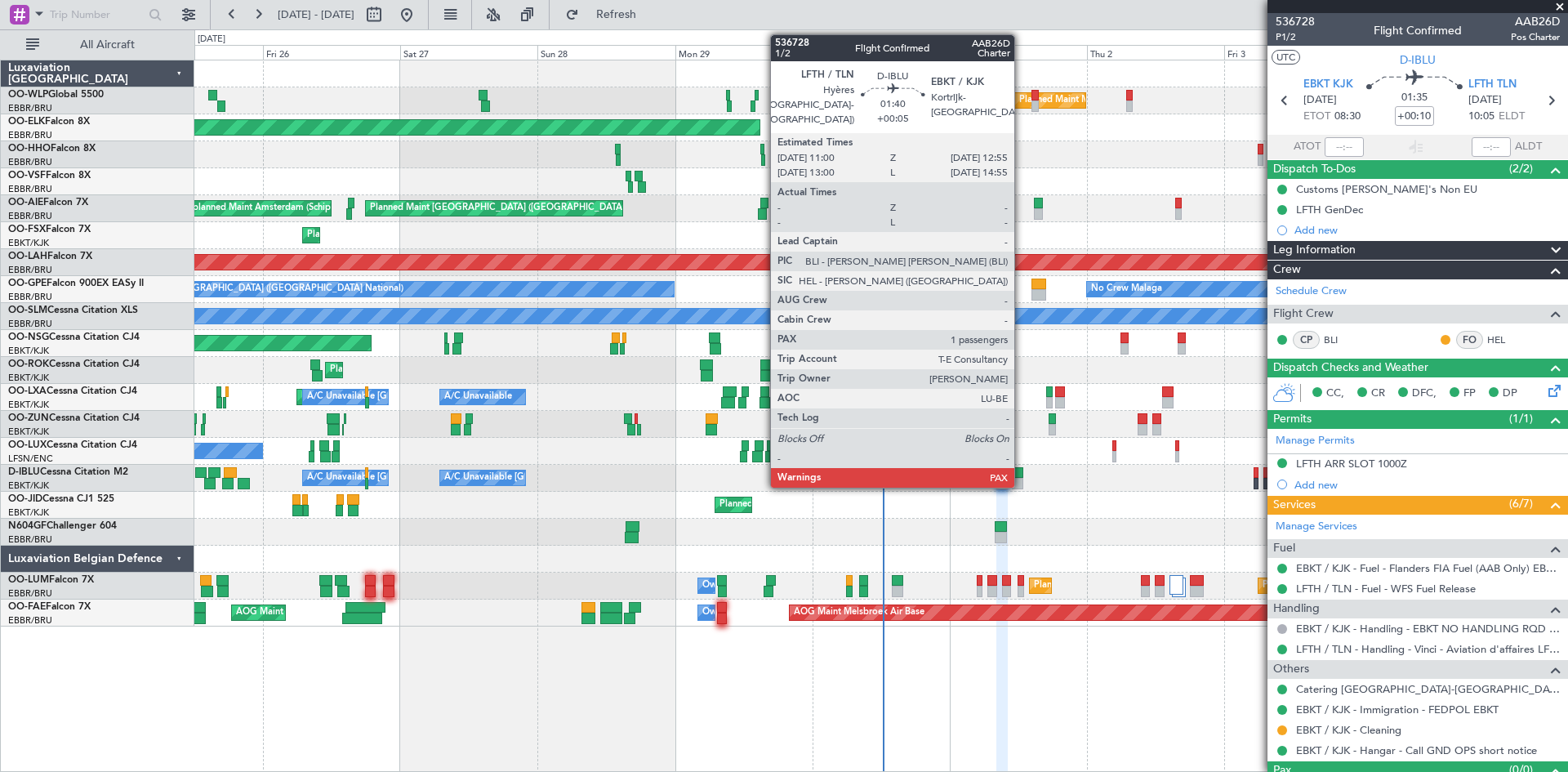
click at [1022, 483] on div at bounding box center [1018, 483] width 11 height 11
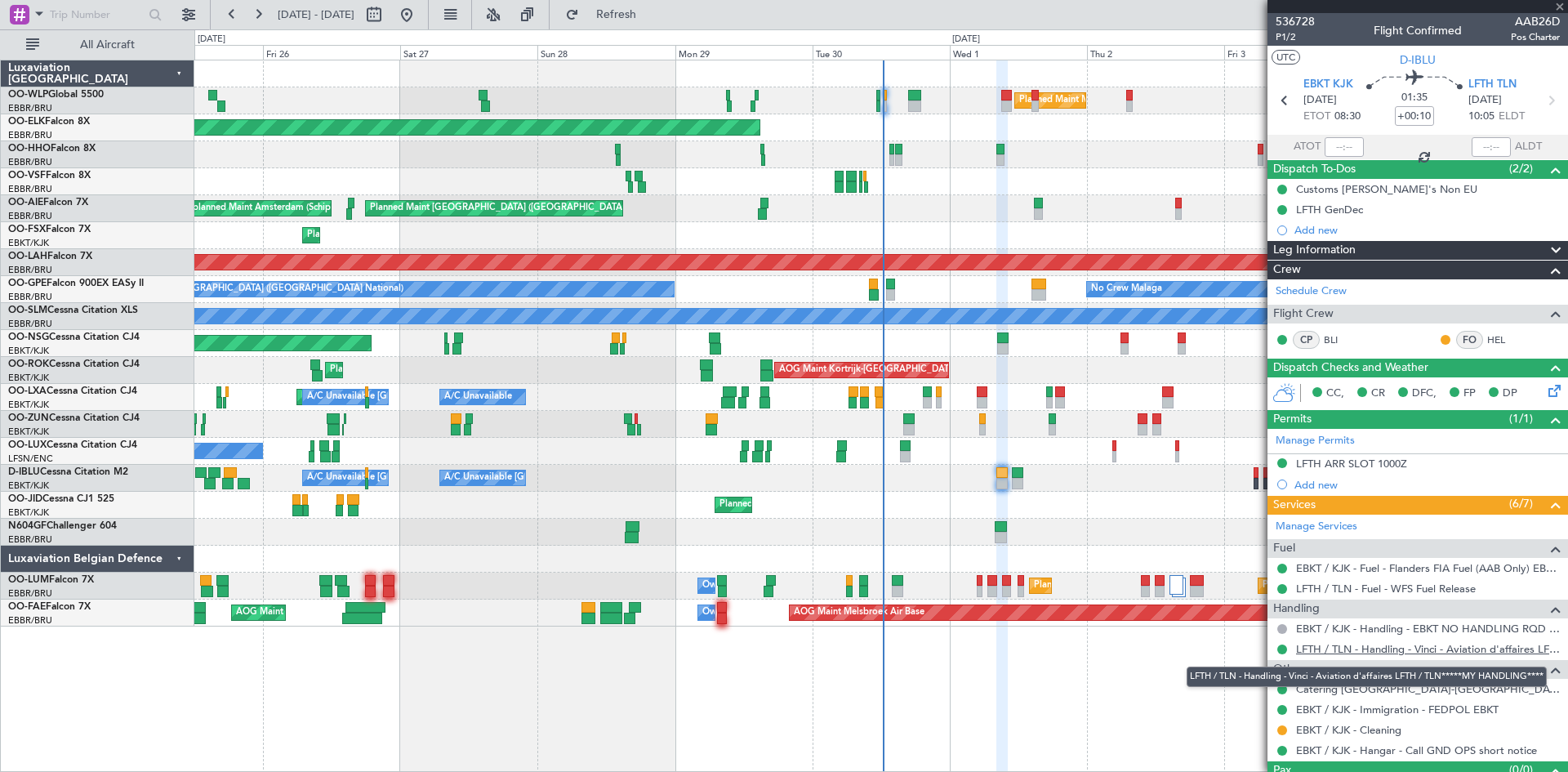
type input "+00:05"
type input "1"
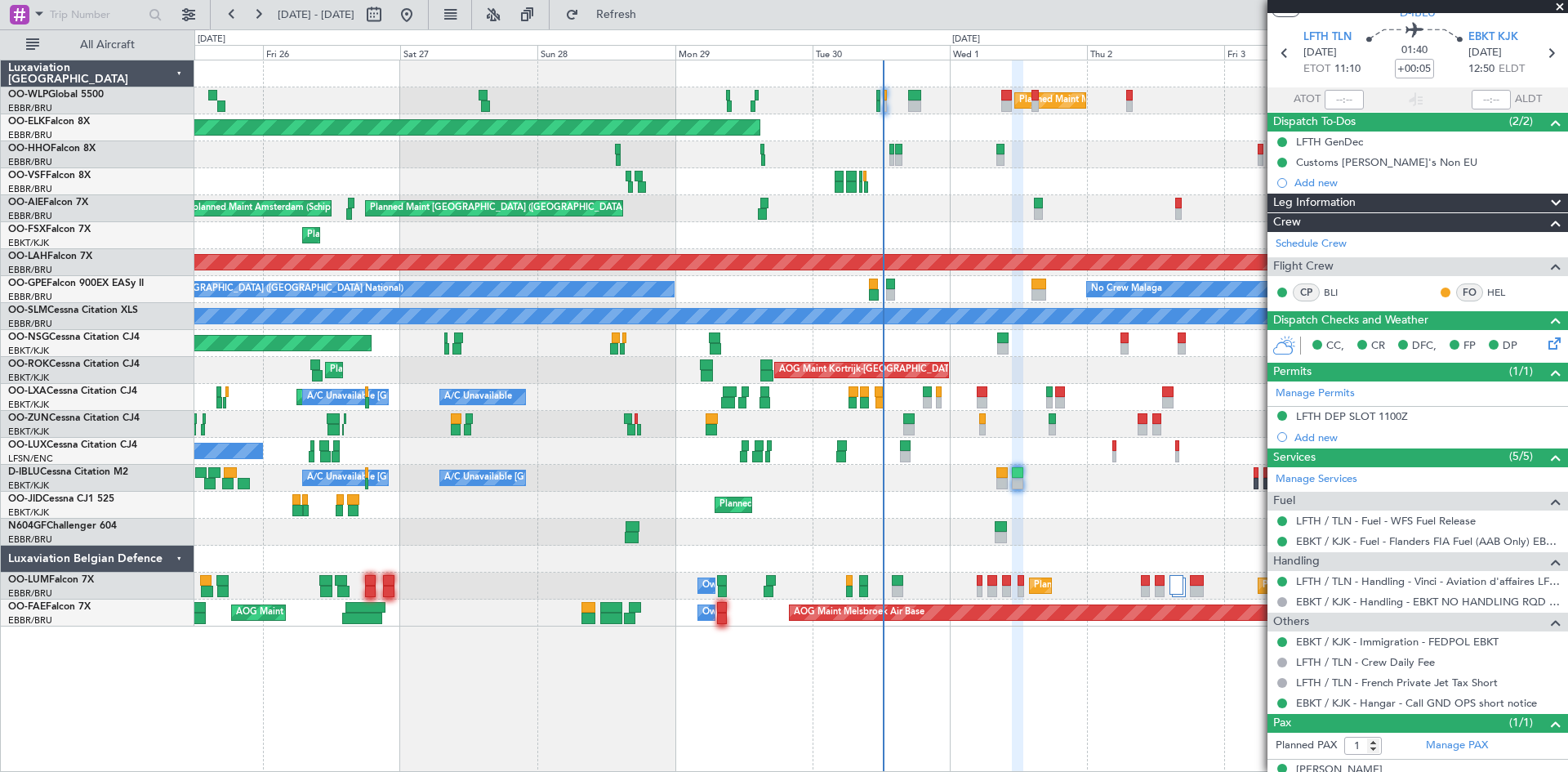
scroll to position [71, 0]
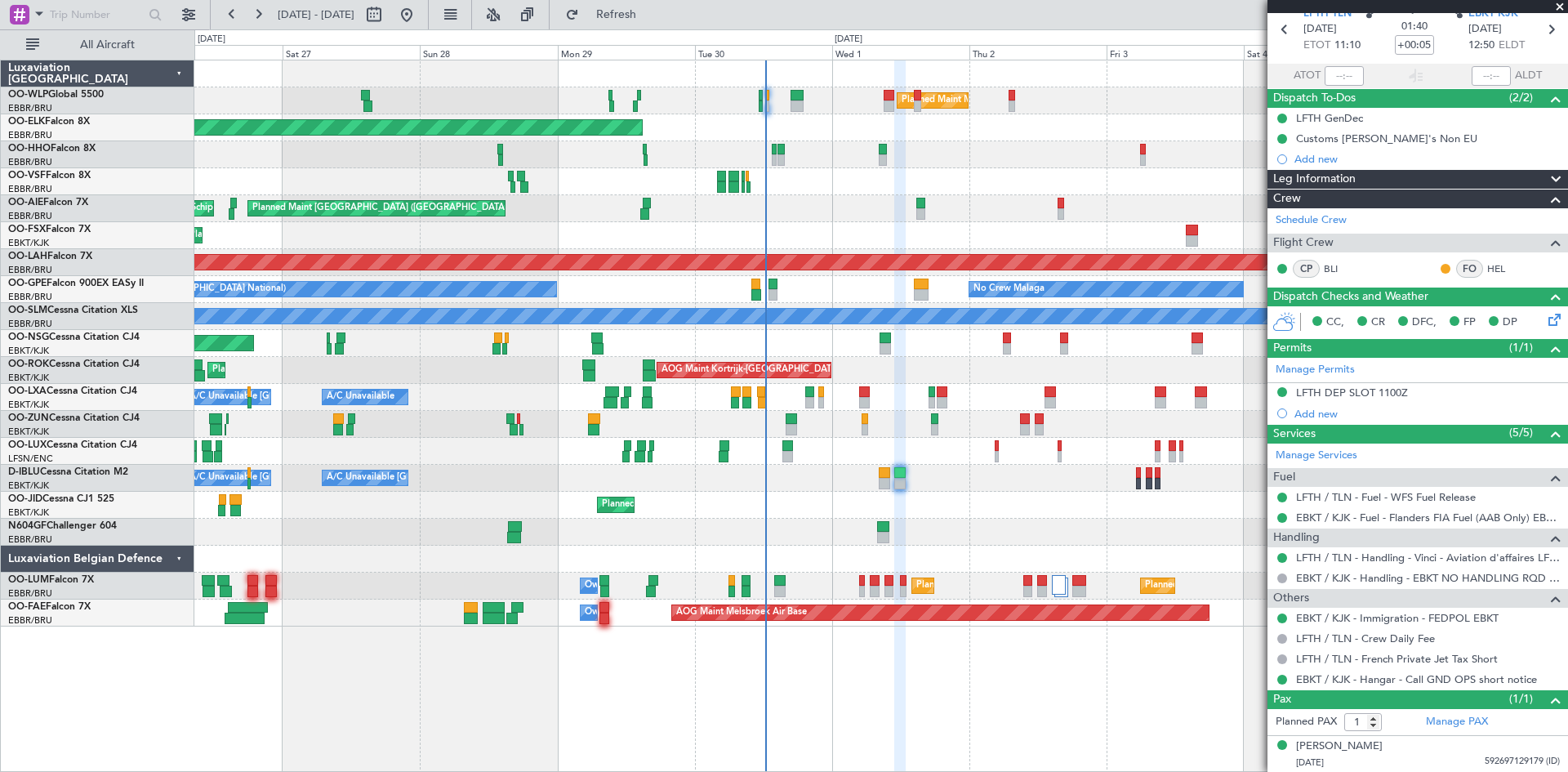
click at [994, 553] on div "Planned Maint Milan (Linate) Planned Maint Kortrijk-Wevelgem Planned Maint Gene…" at bounding box center [881, 343] width 1373 height 566
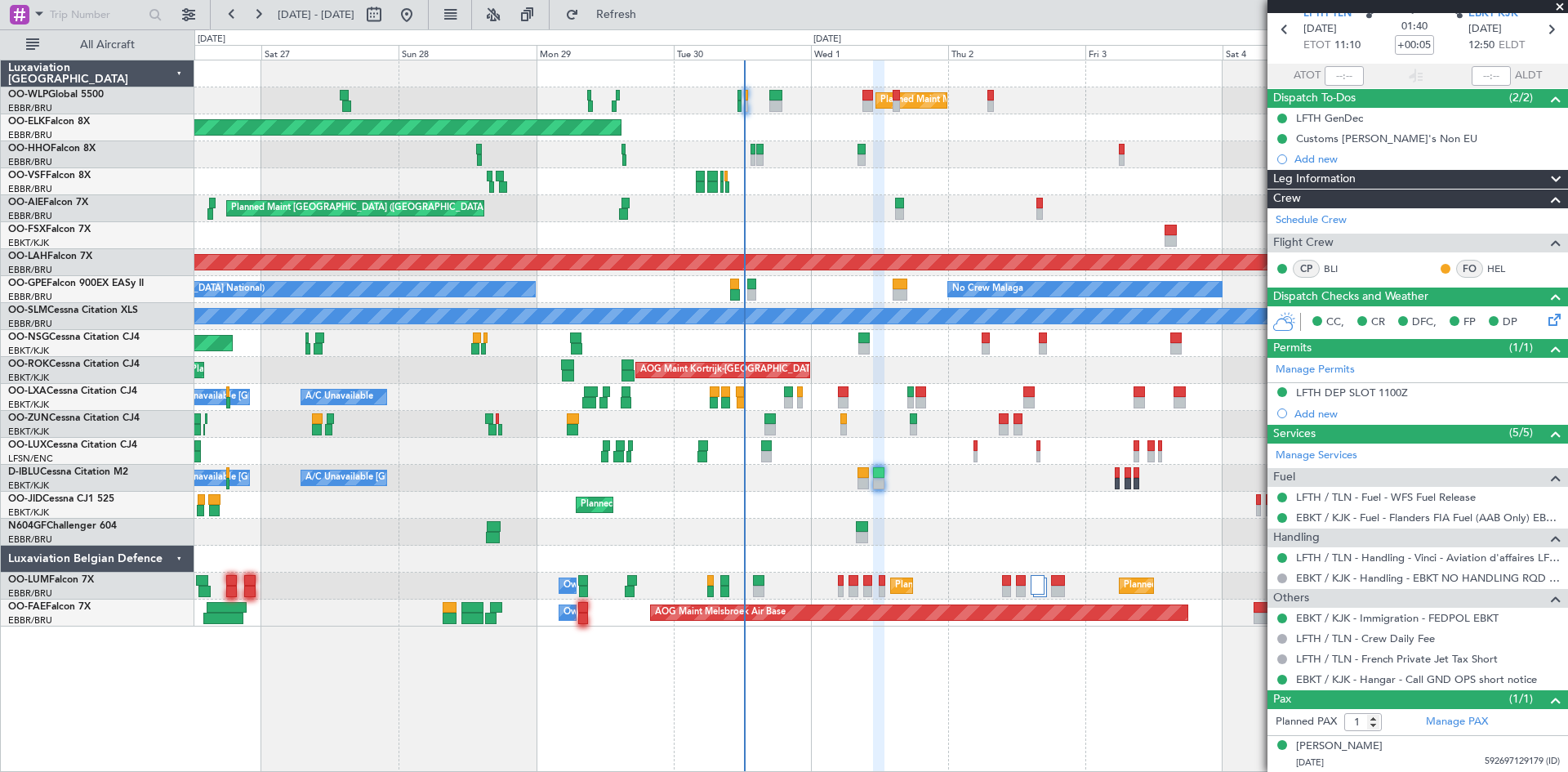
click at [865, 489] on div "A/C Unavailable Brussels (Brussels National) A/C Unavailable Kortrijk-Wevelgem …" at bounding box center [881, 478] width 1373 height 27
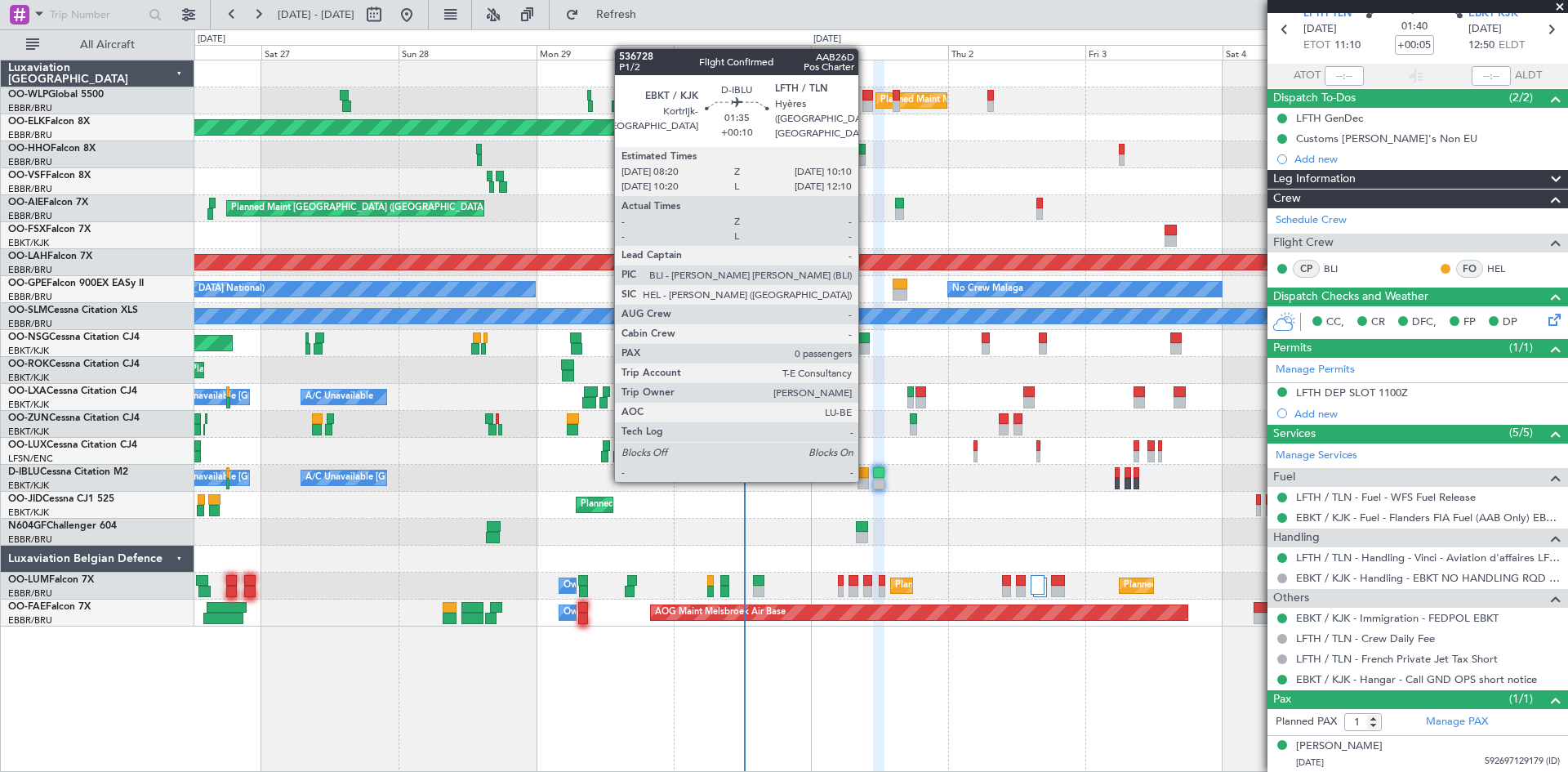
click at [865, 475] on div at bounding box center [863, 472] width 10 height 11
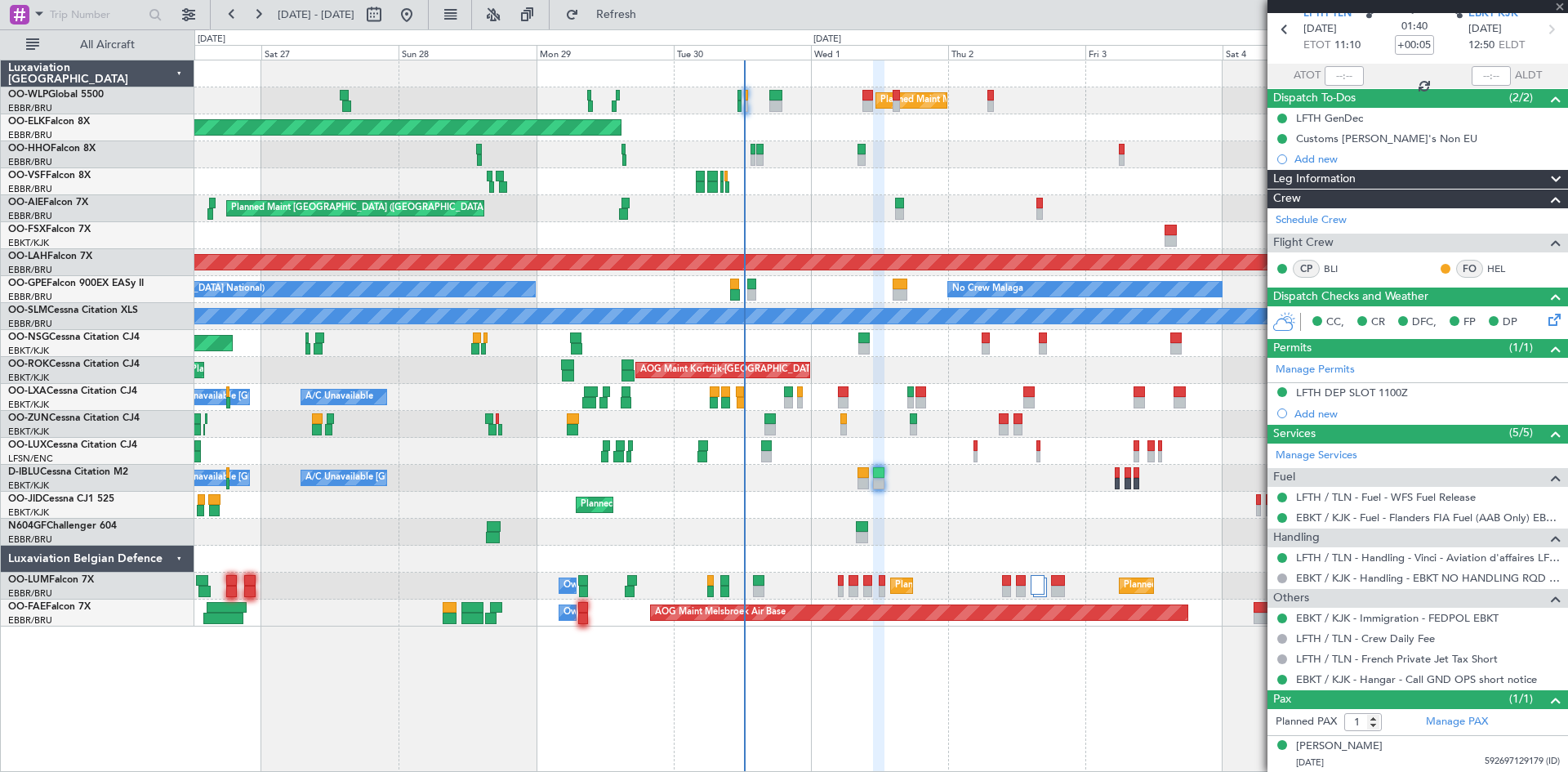
type input "+00:10"
type input "0"
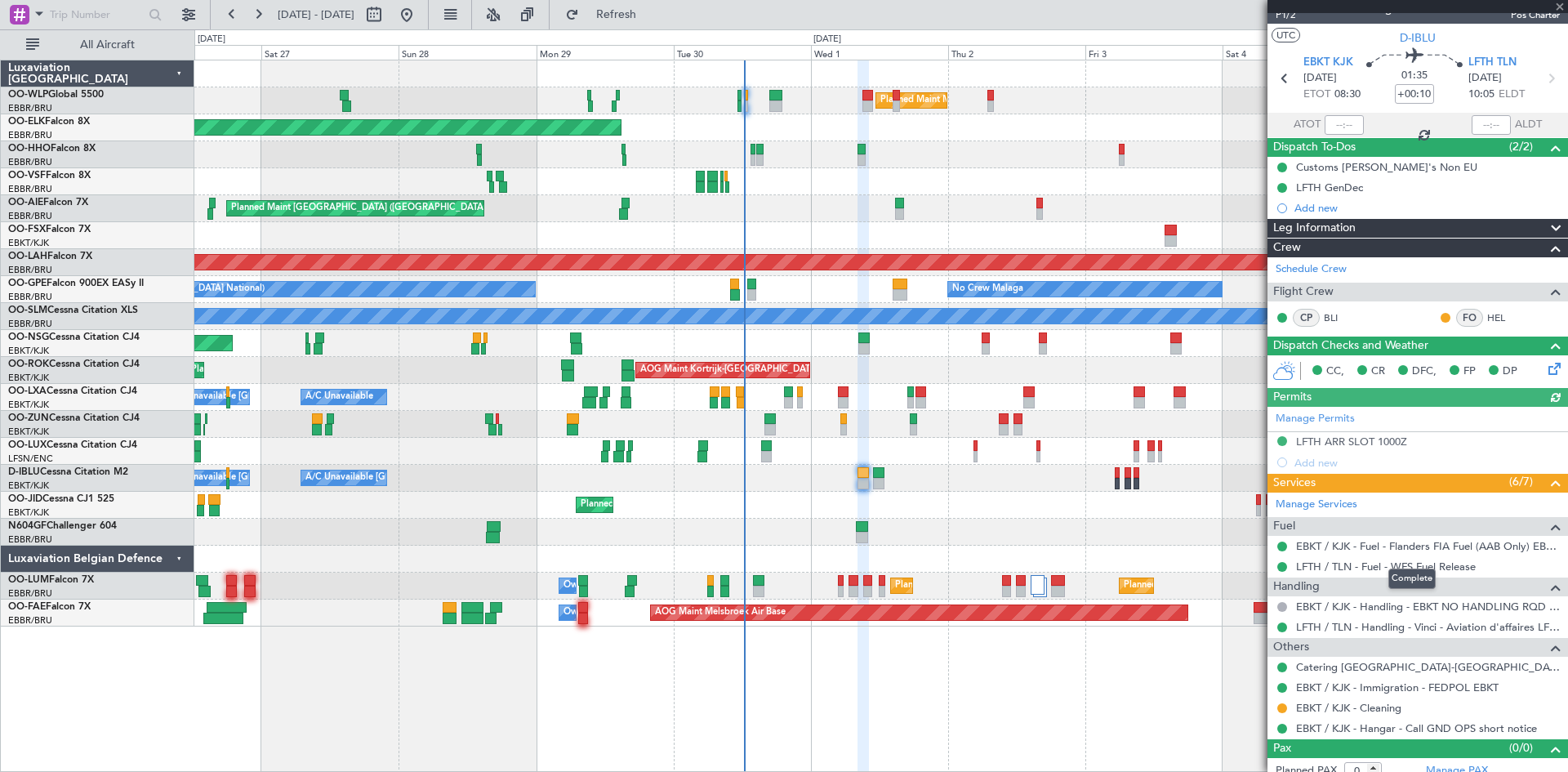
scroll to position [34, 0]
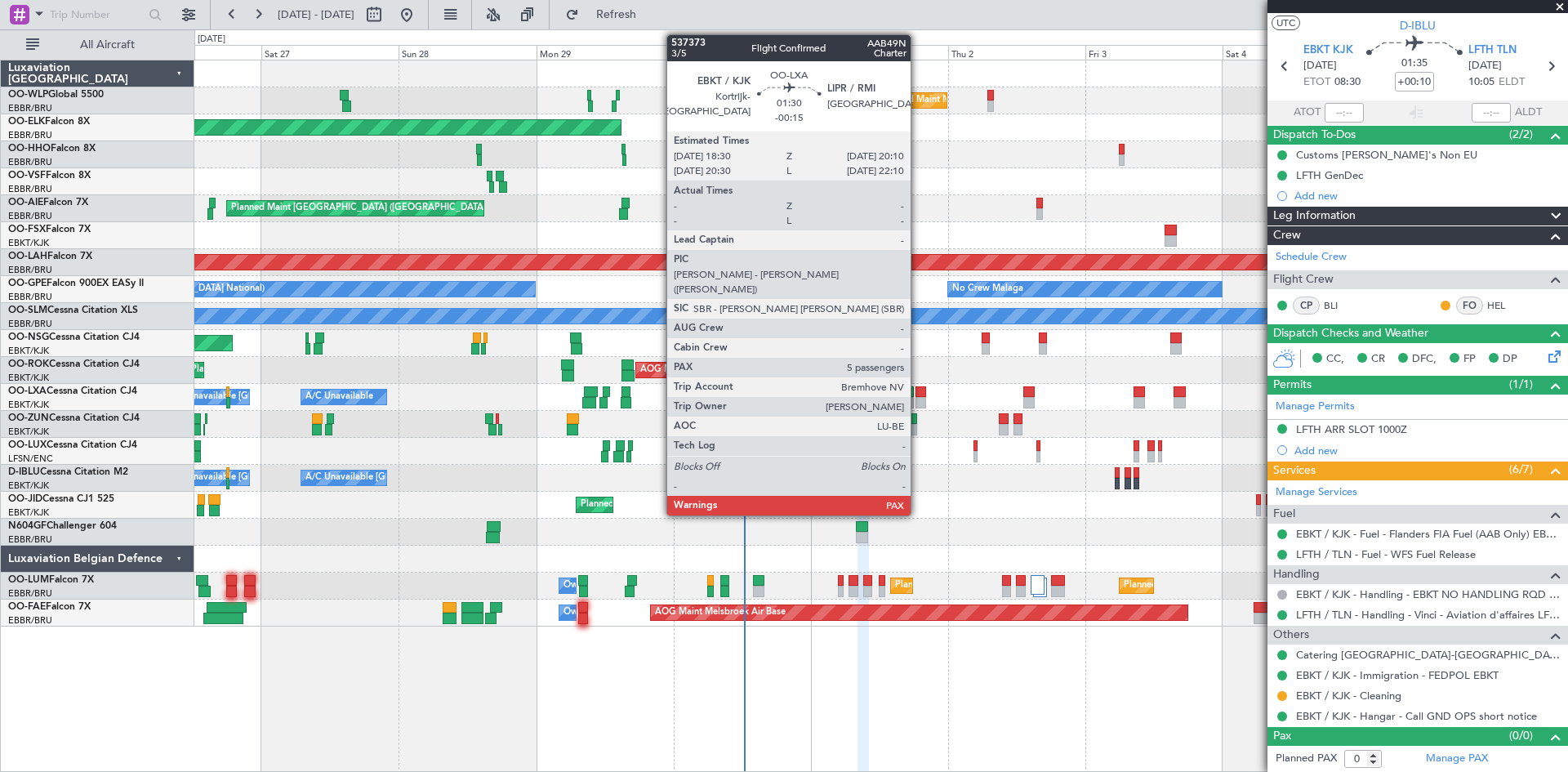
click at [918, 401] on div at bounding box center [921, 403] width 10 height 11
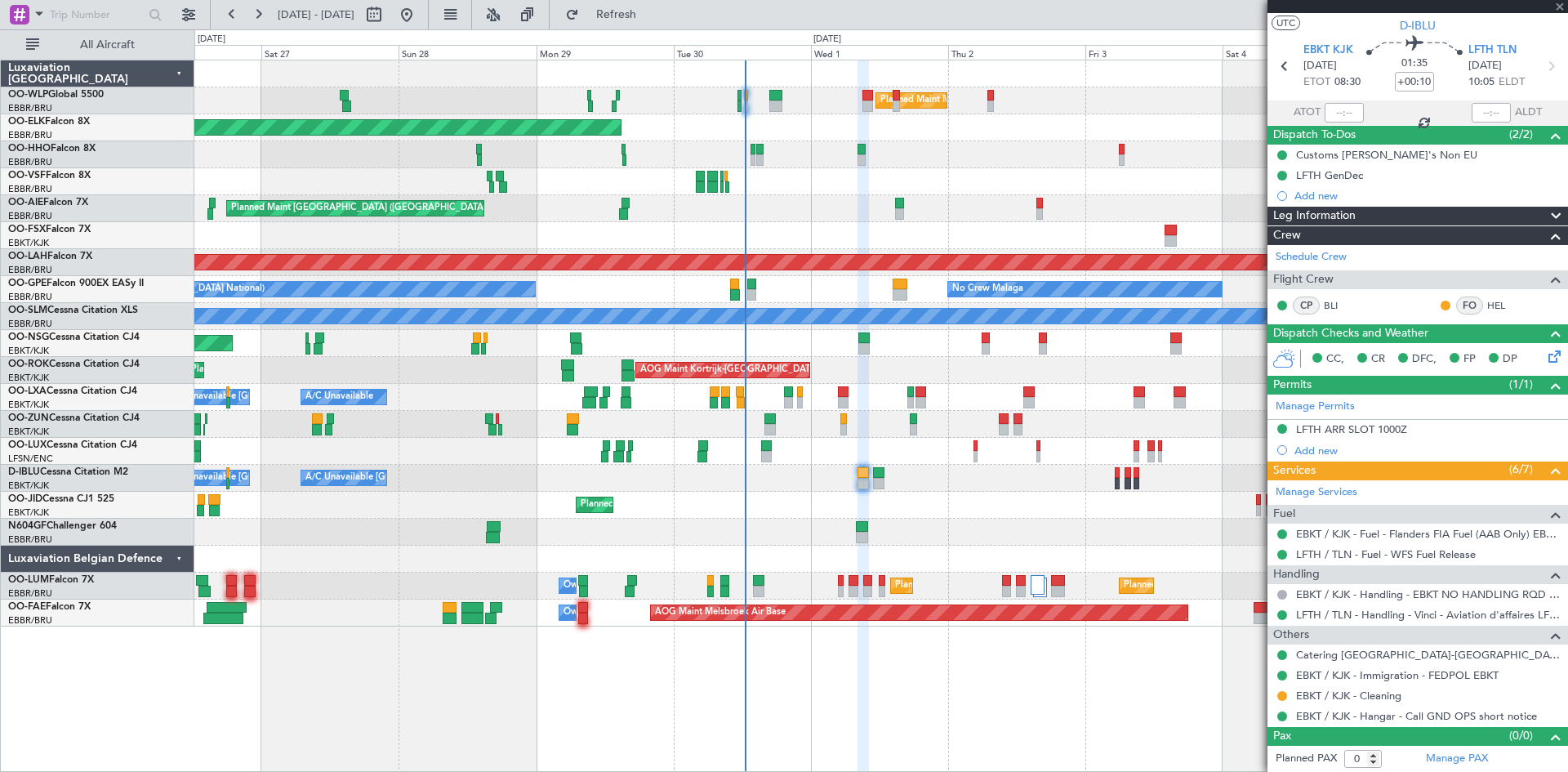
type input "-00:15"
type input "5"
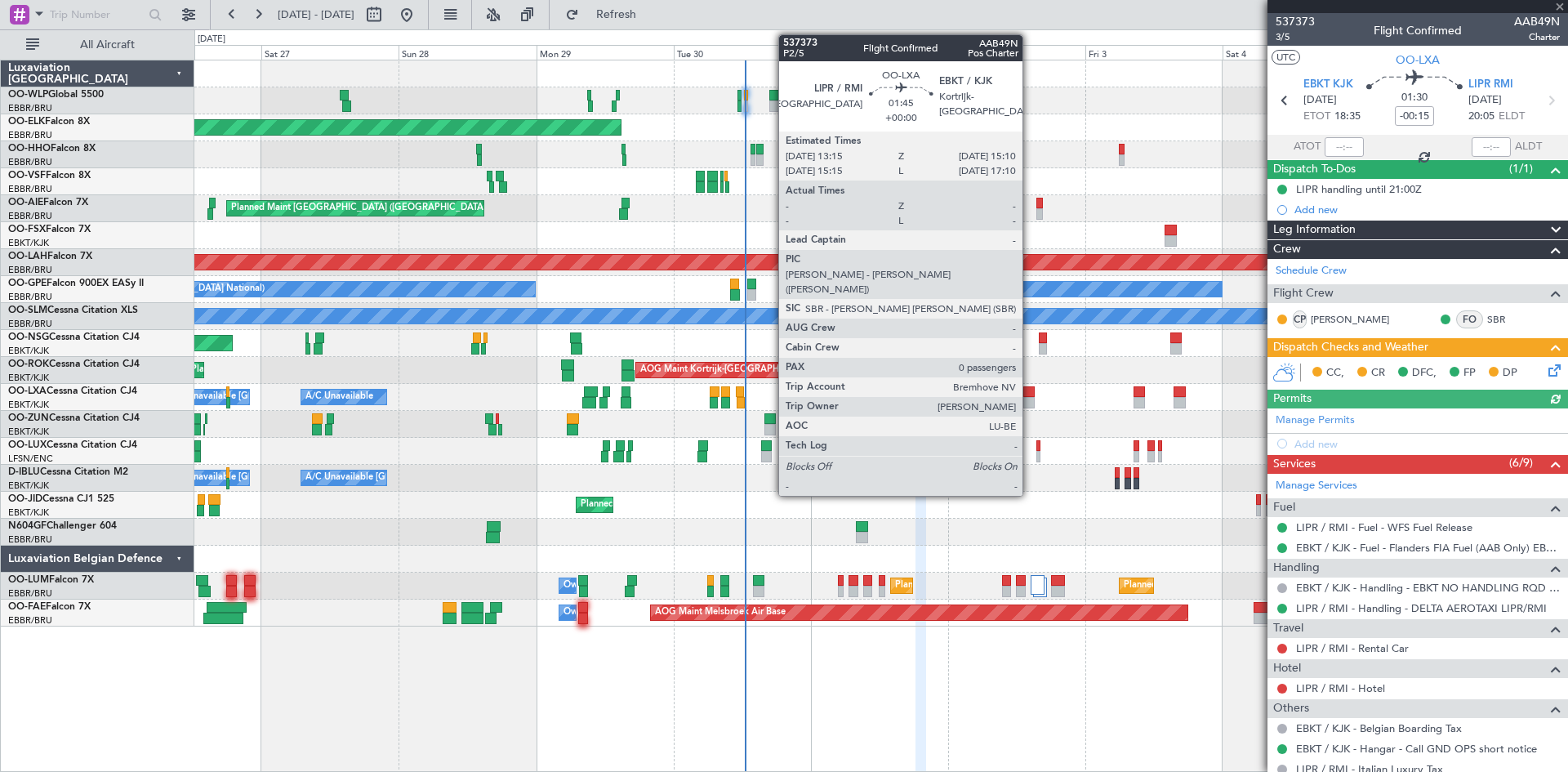
click at [1030, 391] on div at bounding box center [1029, 392] width 11 height 11
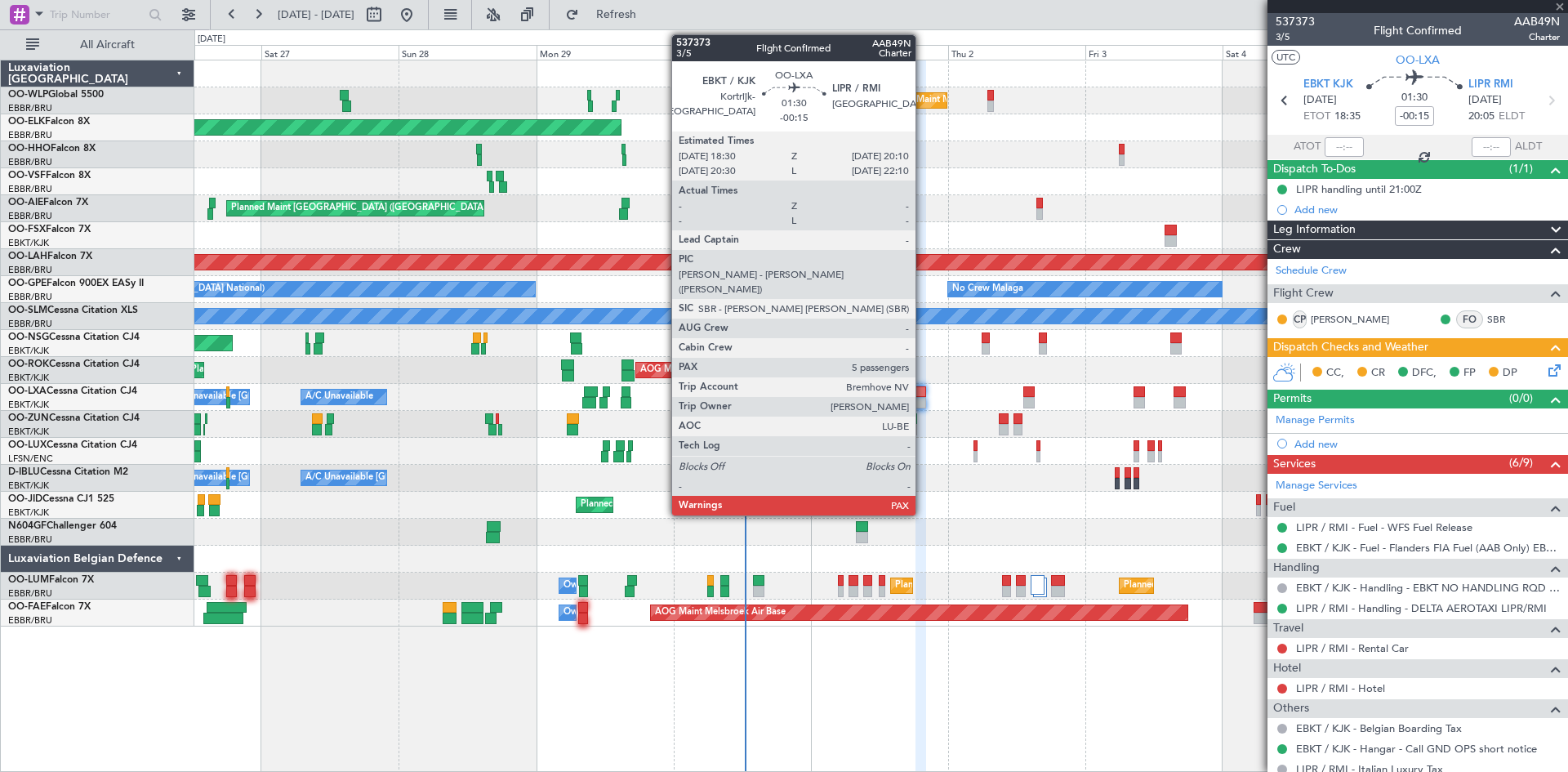
type input "0"
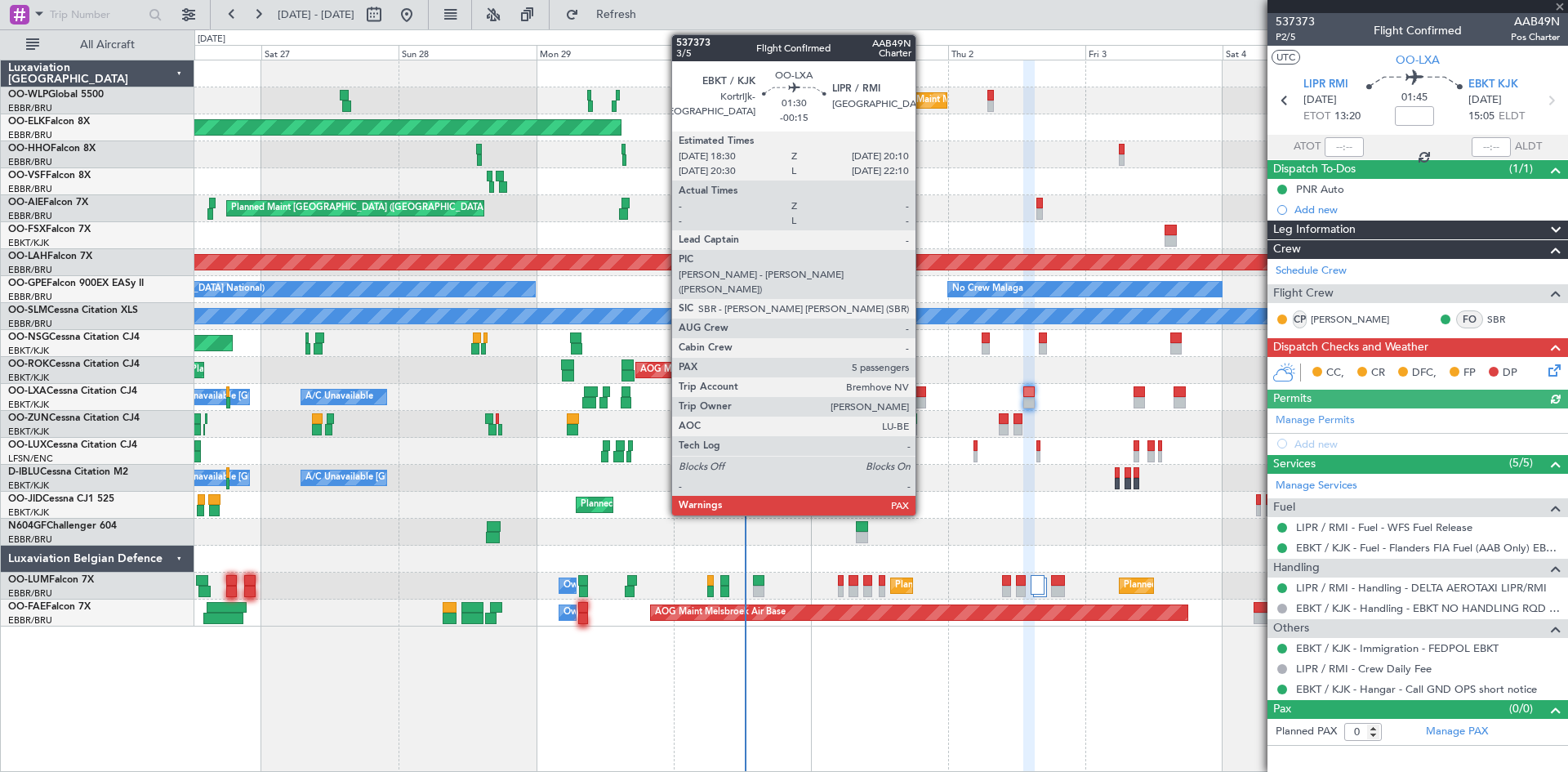
click at [923, 393] on div at bounding box center [921, 392] width 10 height 11
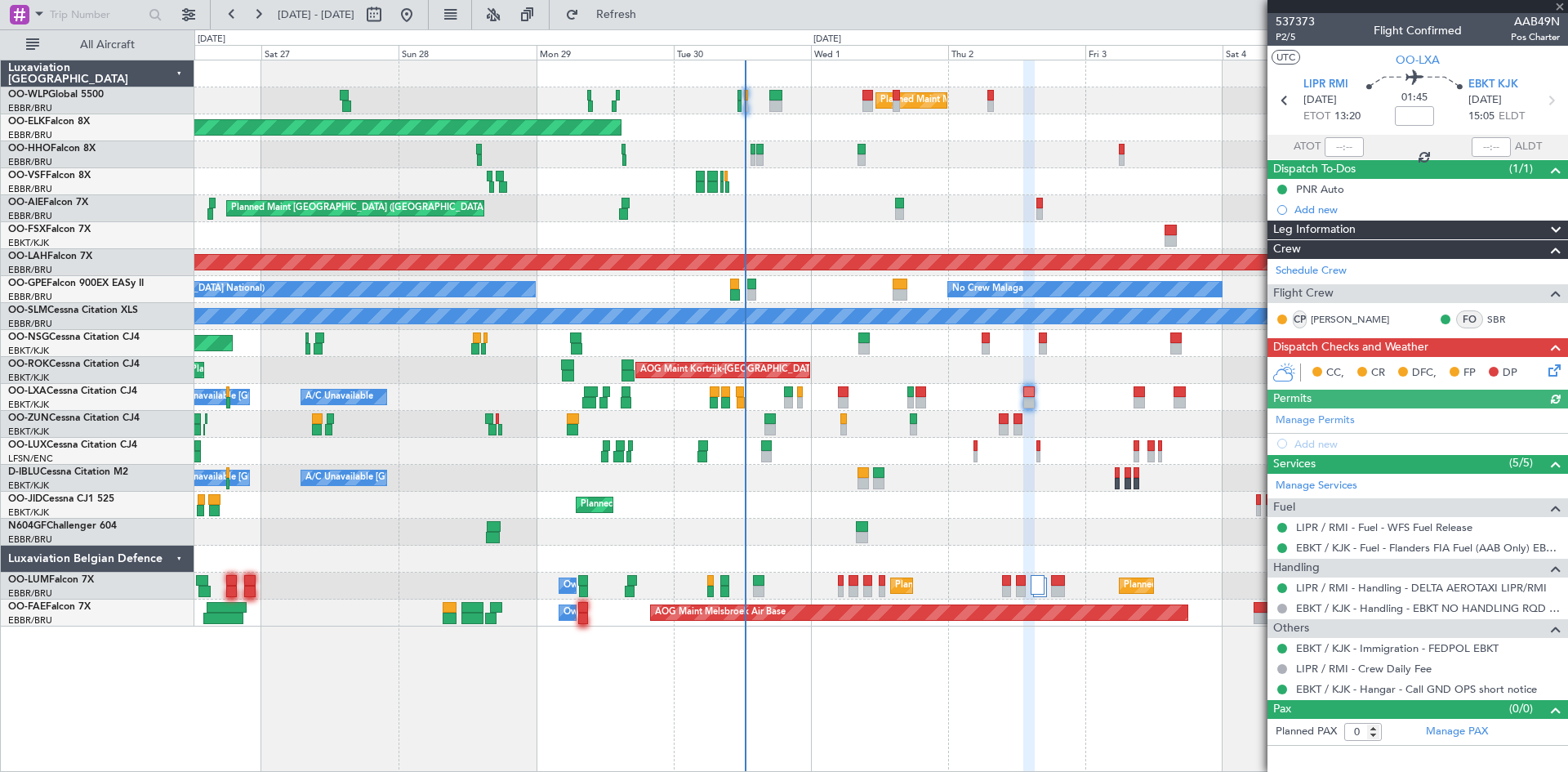
type input "-00:15"
type input "5"
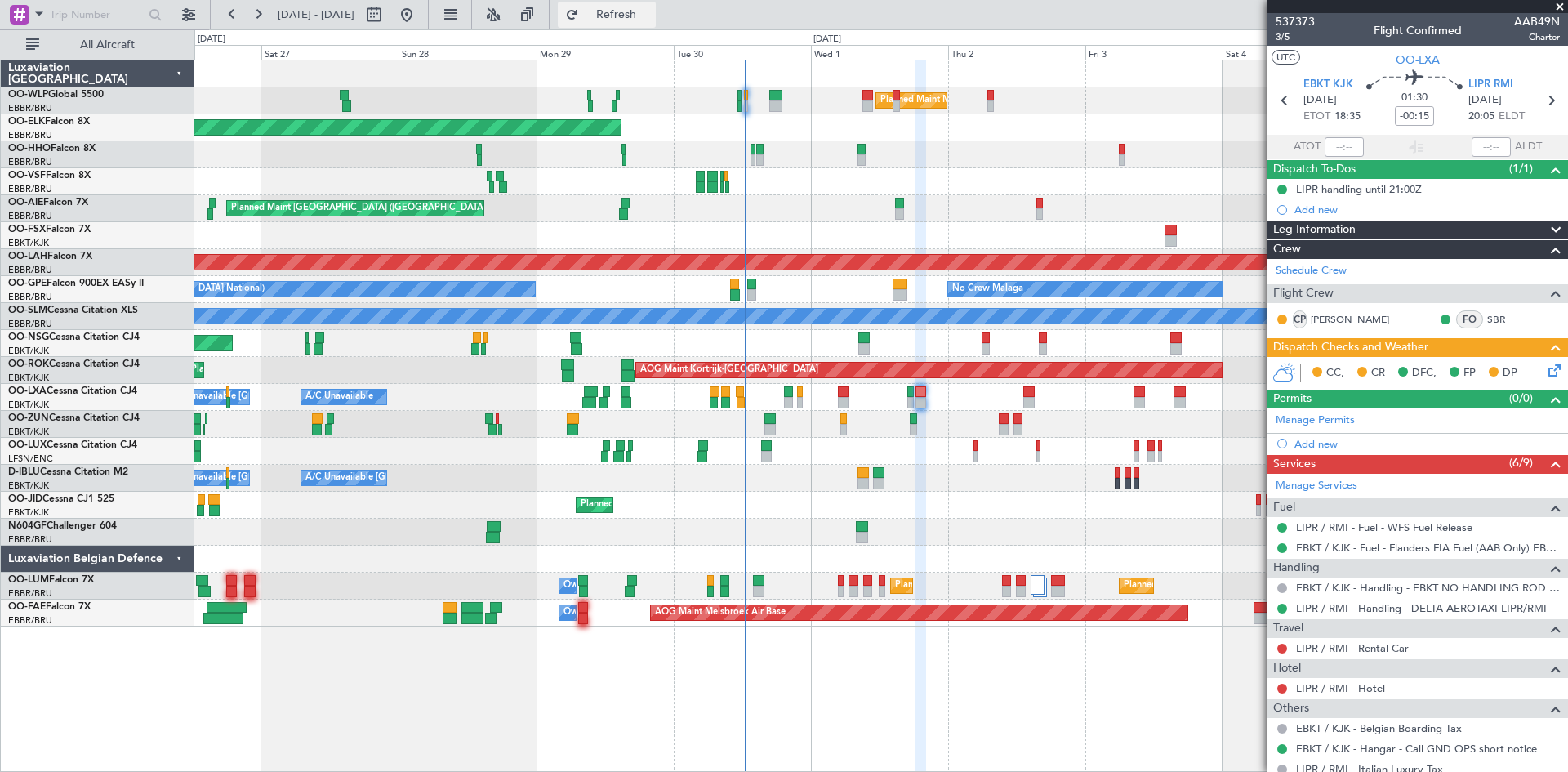
click at [656, 23] on button "Refresh" at bounding box center [607, 14] width 98 height 26
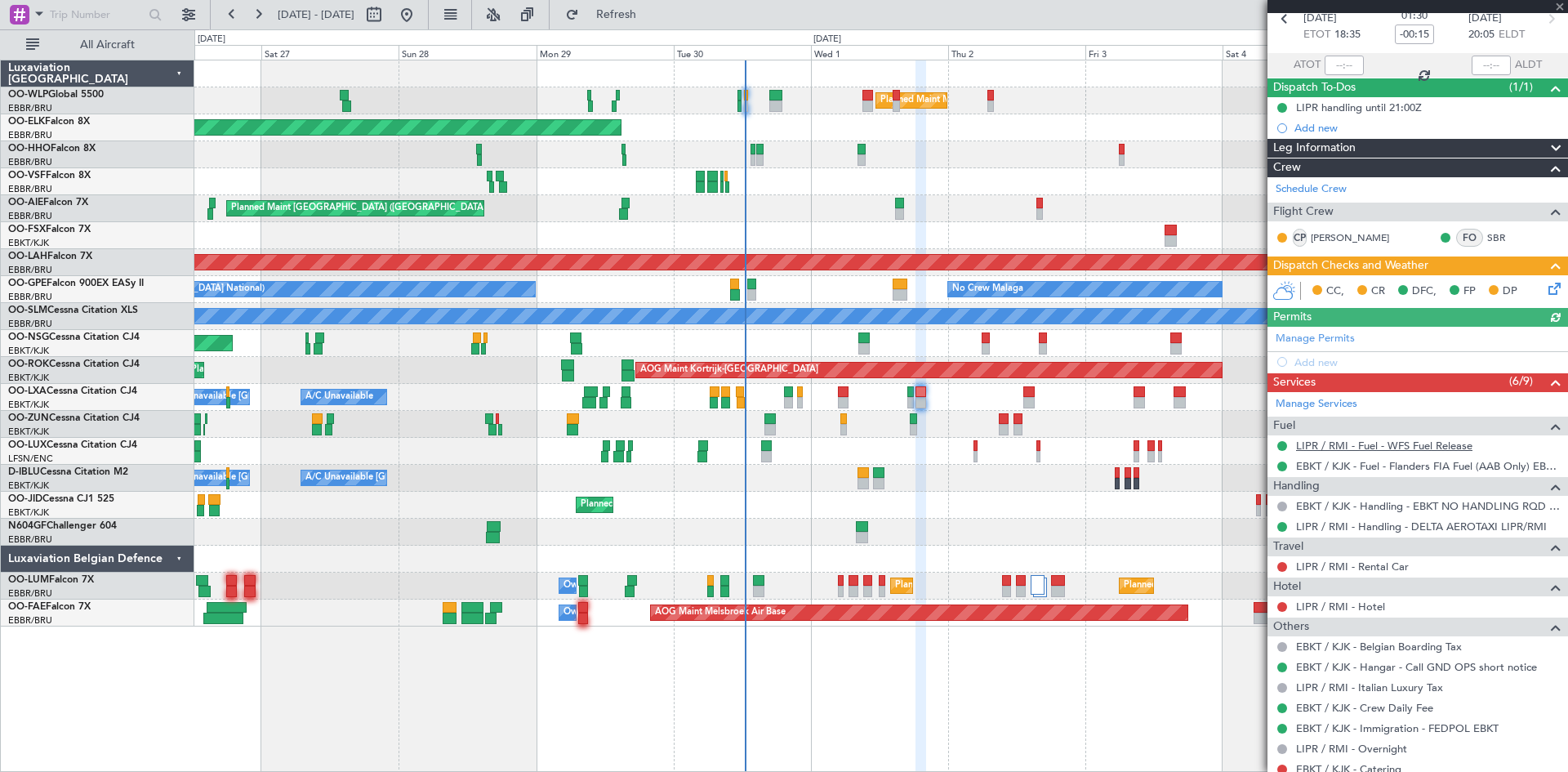
scroll to position [163, 0]
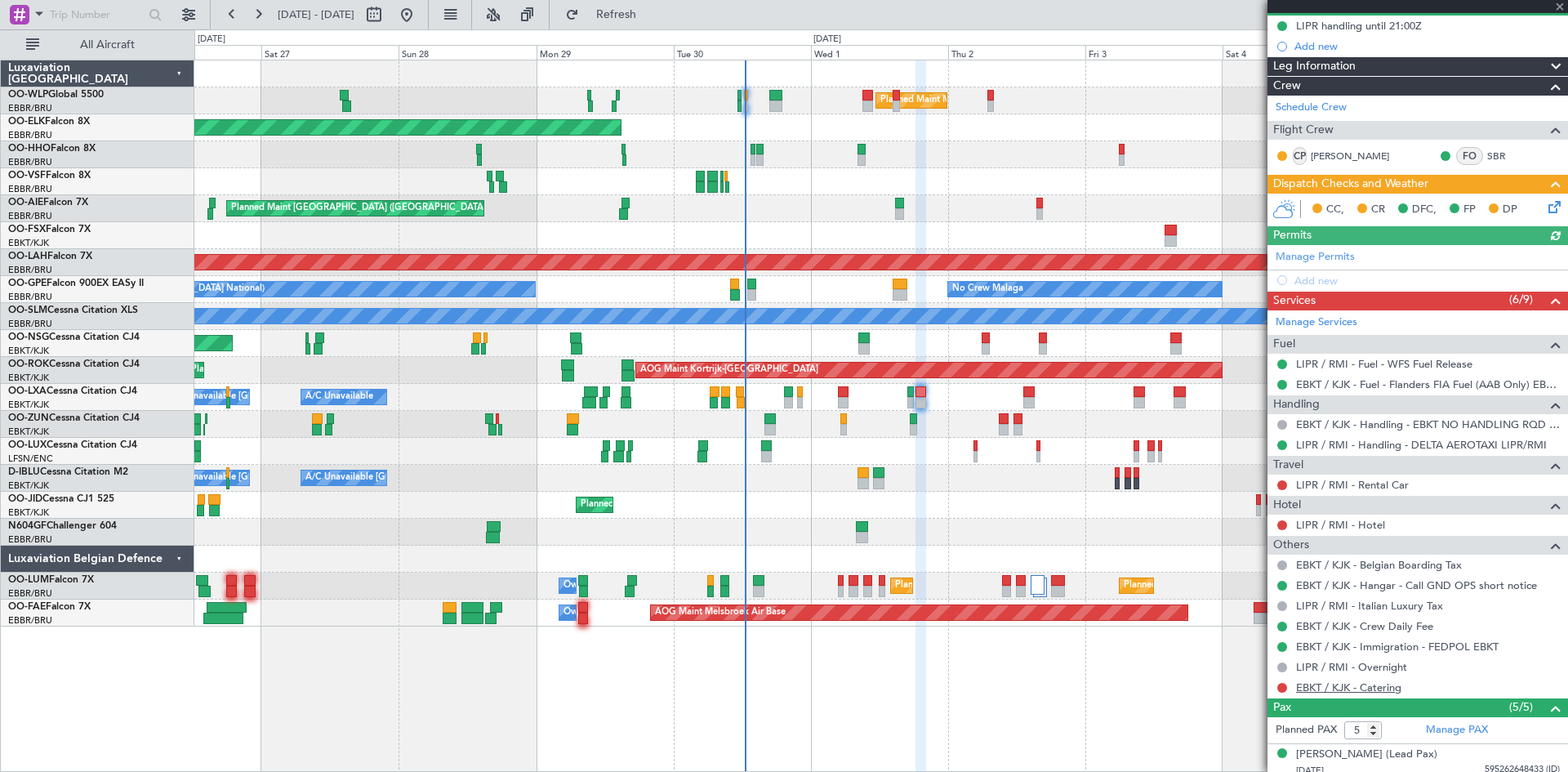
click at [1377, 685] on link "EBKT / KJK - Catering" at bounding box center [1349, 688] width 105 height 14
click at [1282, 689] on button at bounding box center [1283, 689] width 10 height 10
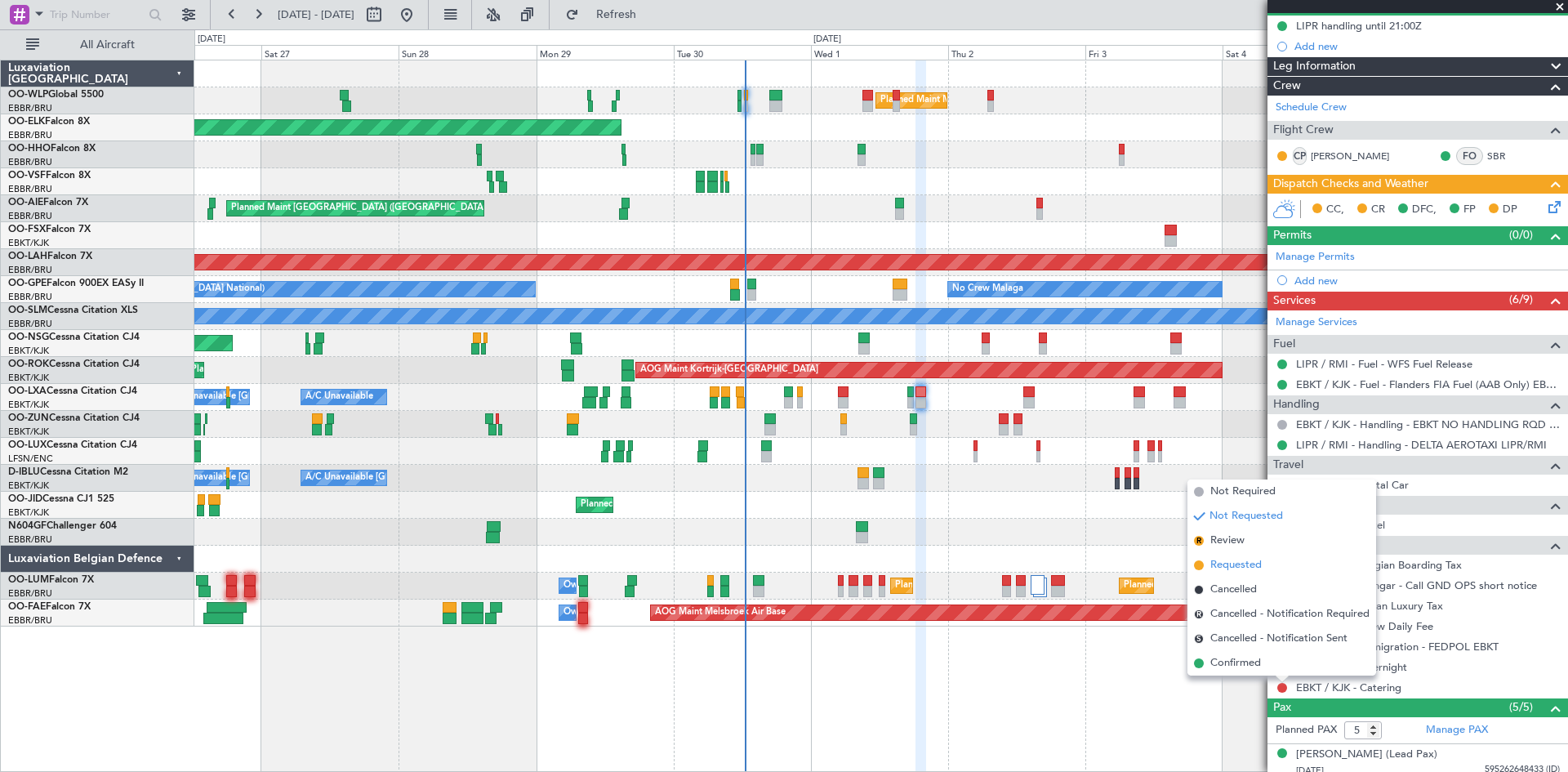
click at [1240, 568] on span "Requested" at bounding box center [1236, 565] width 51 height 16
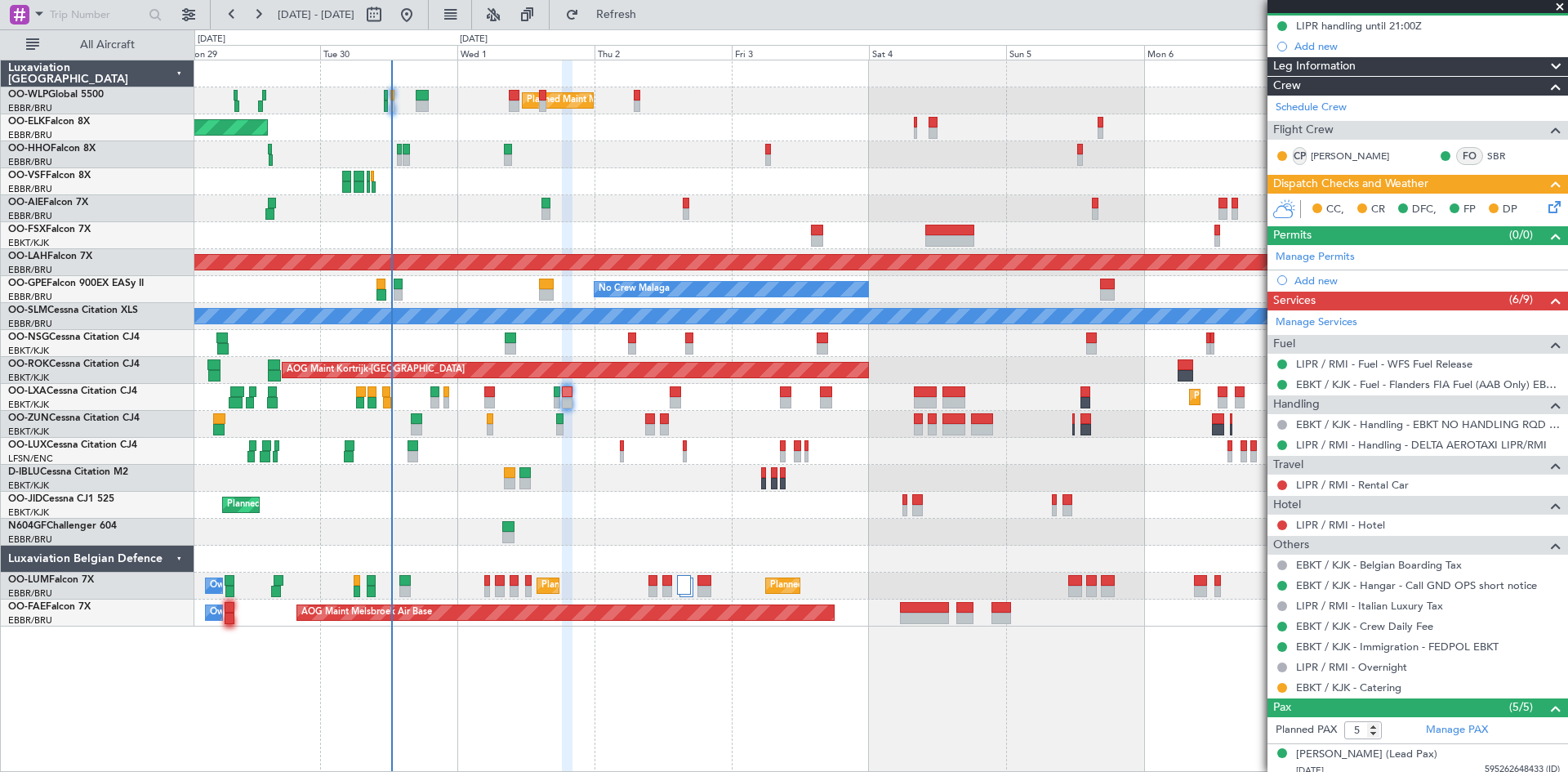
click at [707, 555] on div "Planned Maint Milan (Linate) Planned Maint Kortrijk-Wevelgem Planned Maint Lond…" at bounding box center [881, 343] width 1373 height 566
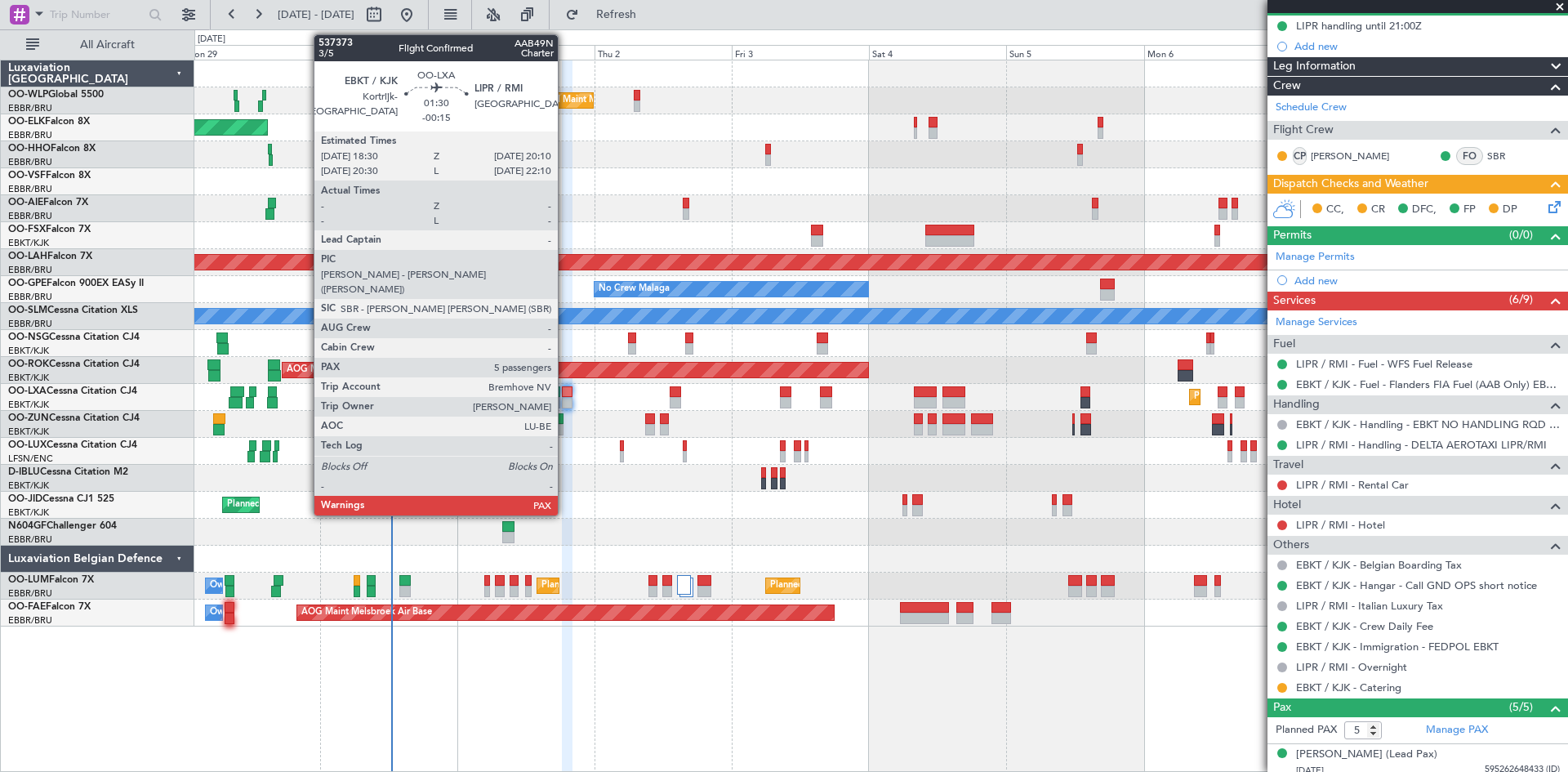
click at [565, 399] on div at bounding box center [567, 403] width 10 height 11
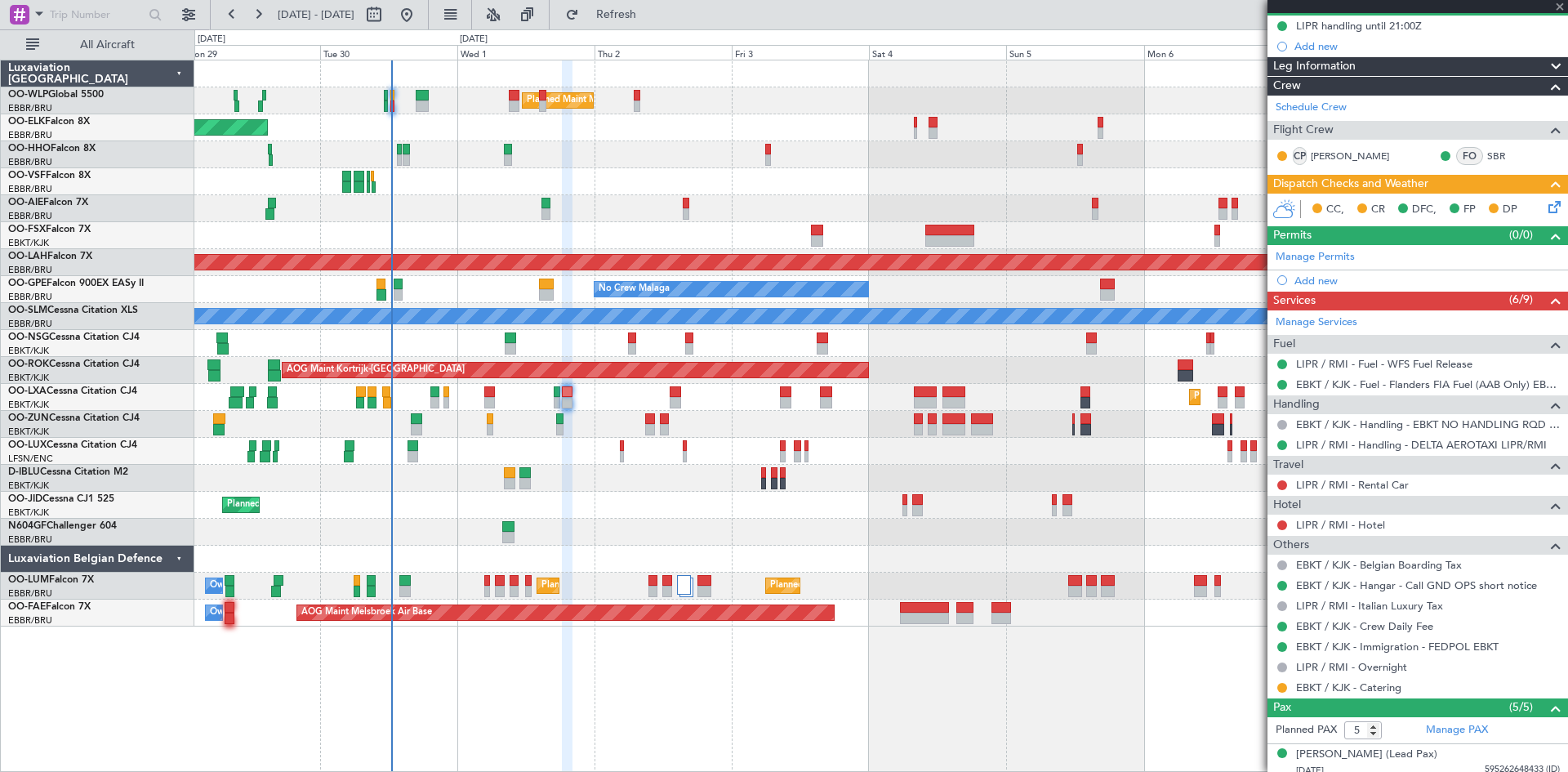
scroll to position [0, 0]
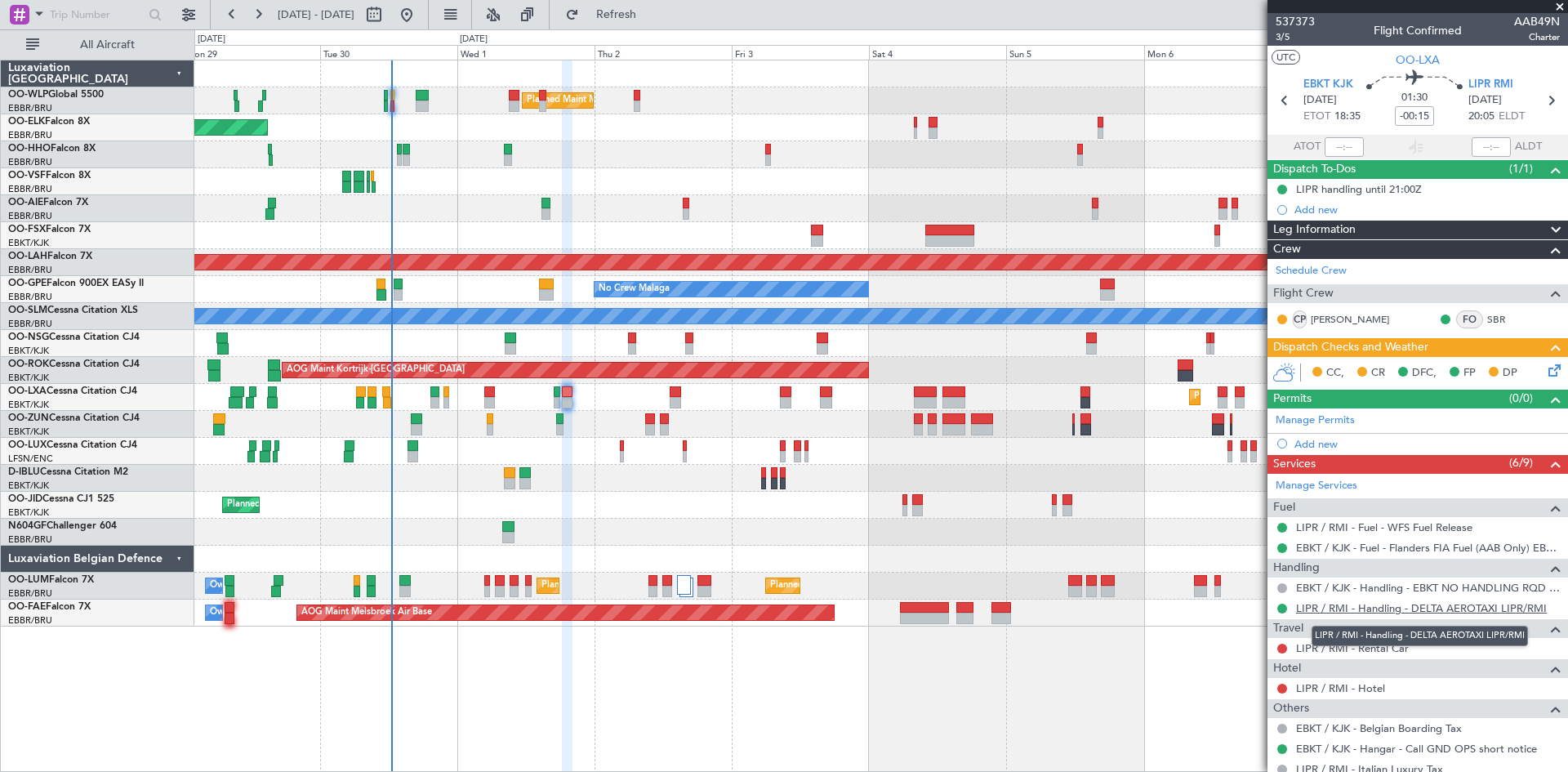
click at [1453, 603] on link "LIPR / RMI - Handling - DELTA AEROTAXI LIPR/RMI" at bounding box center [1422, 609] width 251 height 14
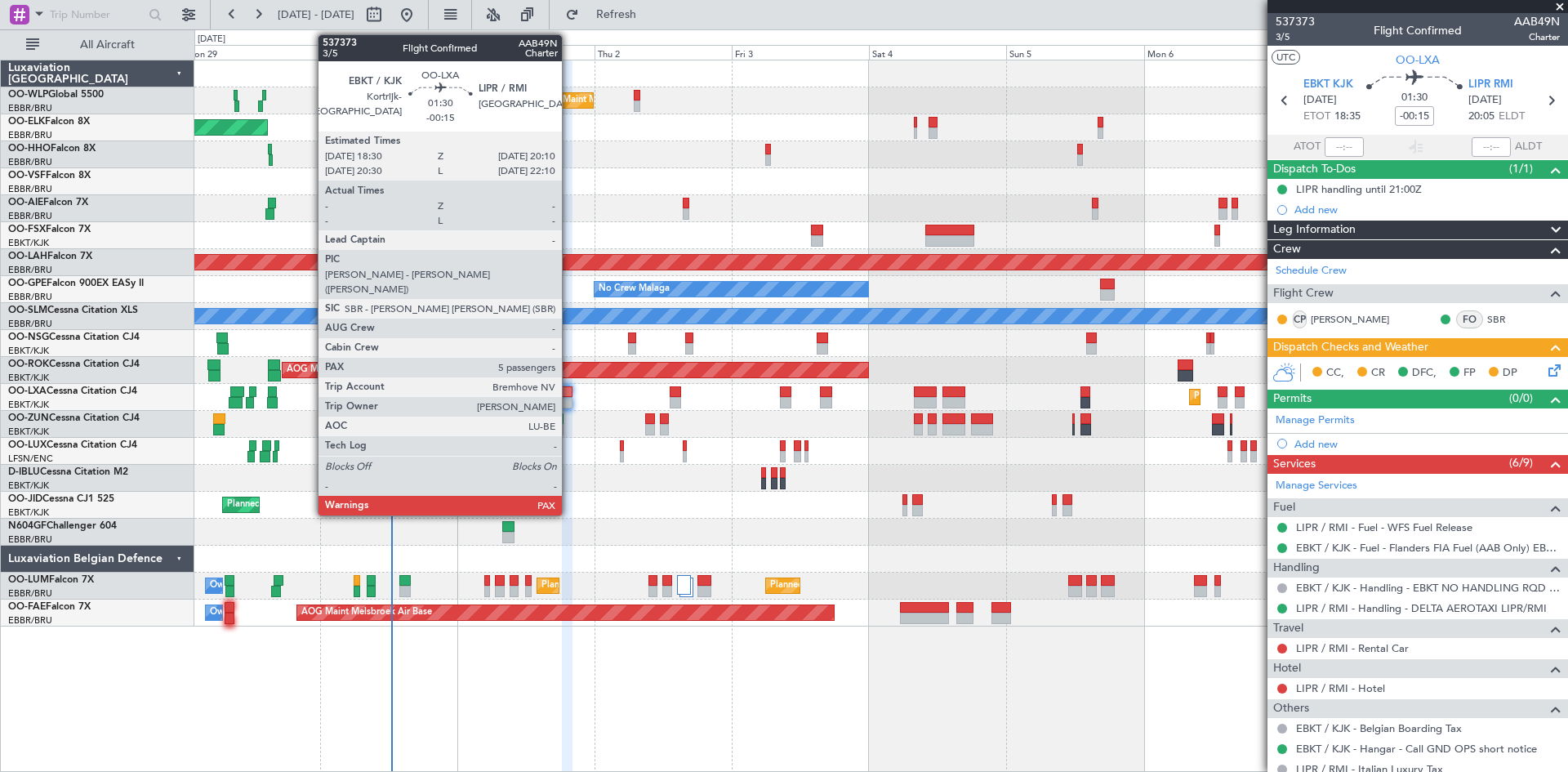
click at [569, 398] on div at bounding box center [567, 403] width 10 height 11
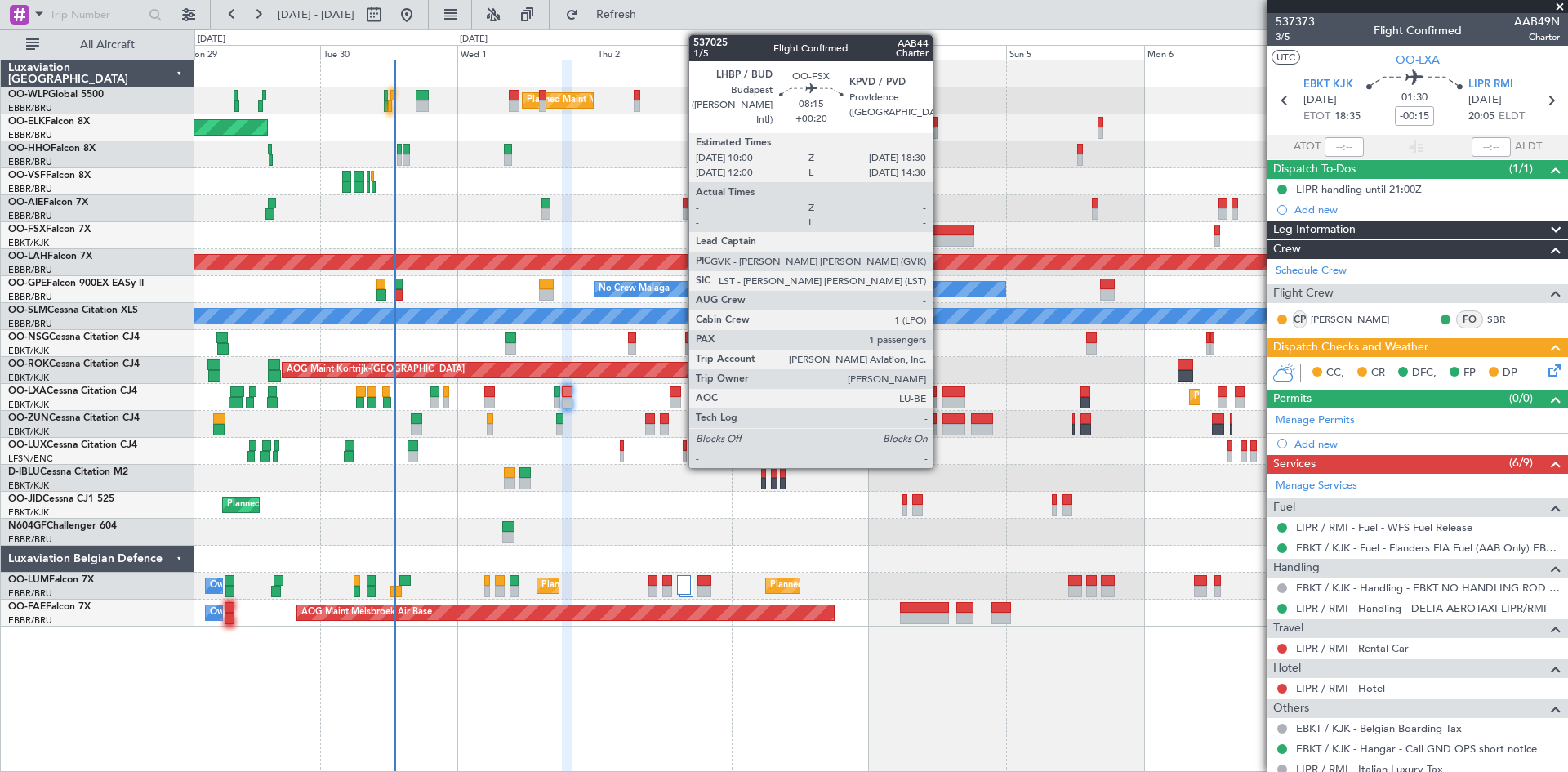
click at [940, 231] on div at bounding box center [950, 230] width 49 height 11
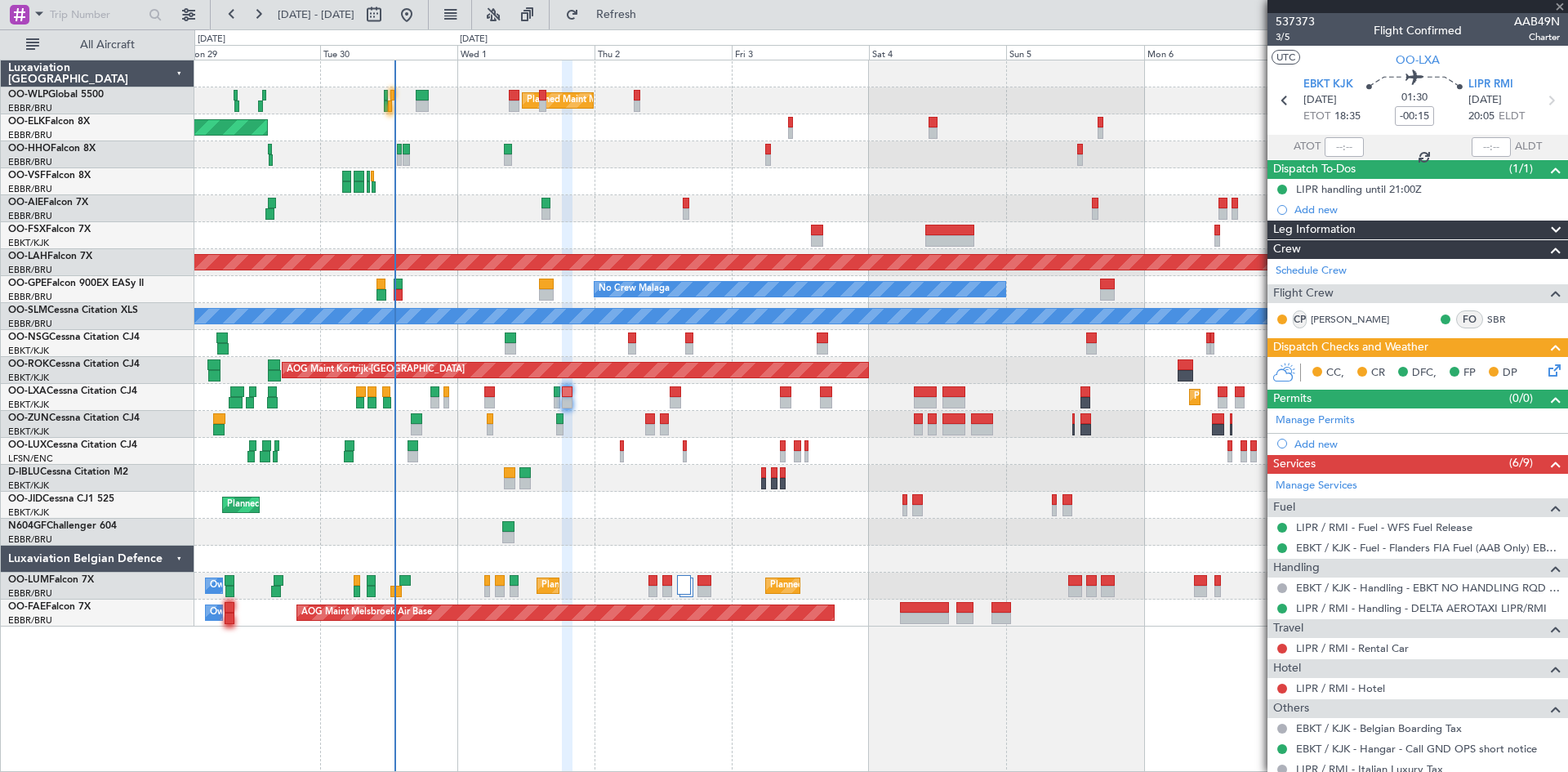
type input "+00:20"
type input "1"
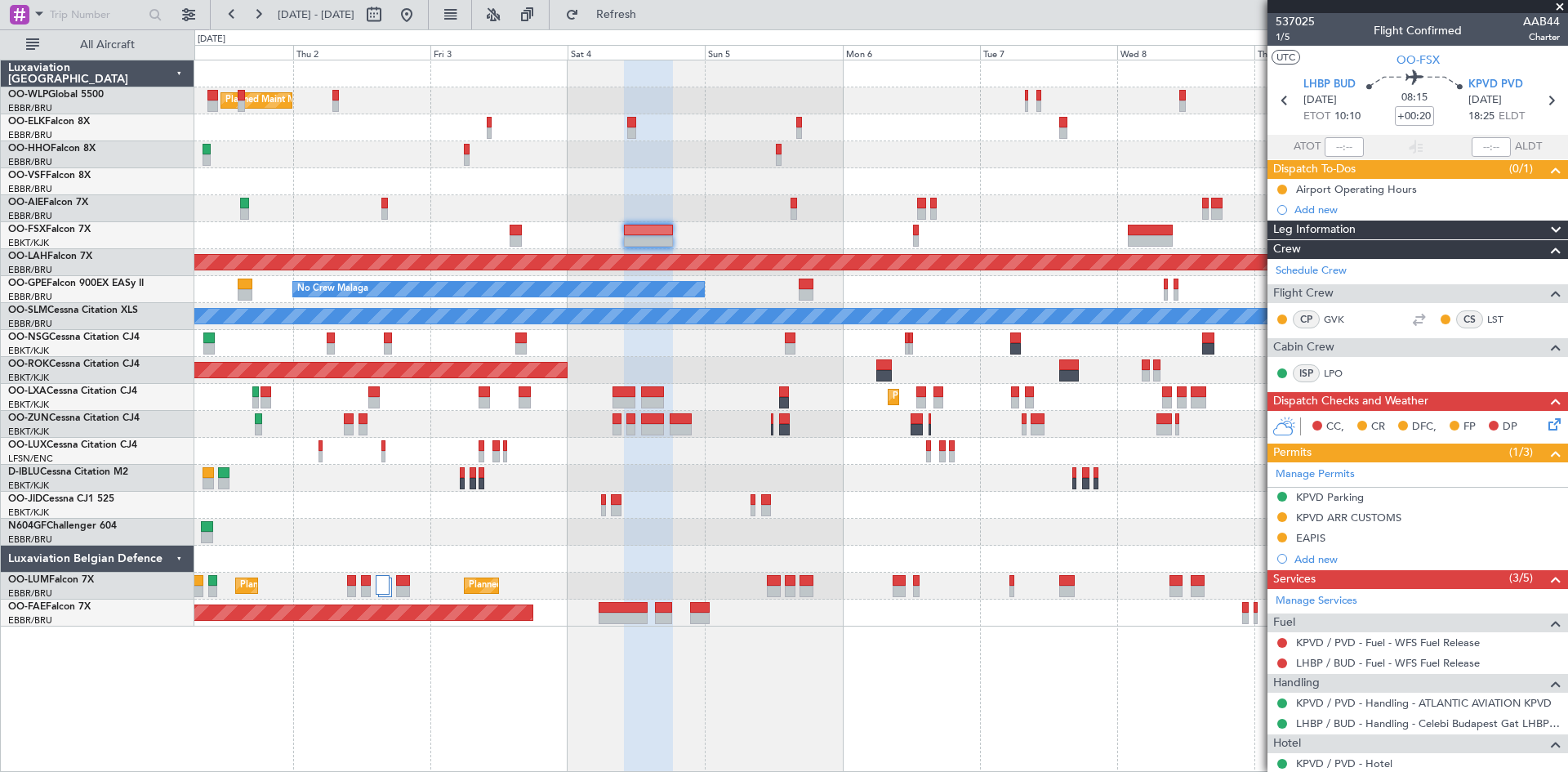
click at [788, 252] on div "Planned Maint Milan (Linate) Planned Maint Kortrijk-Wevelgem Planned Maint Alto…" at bounding box center [881, 343] width 1373 height 566
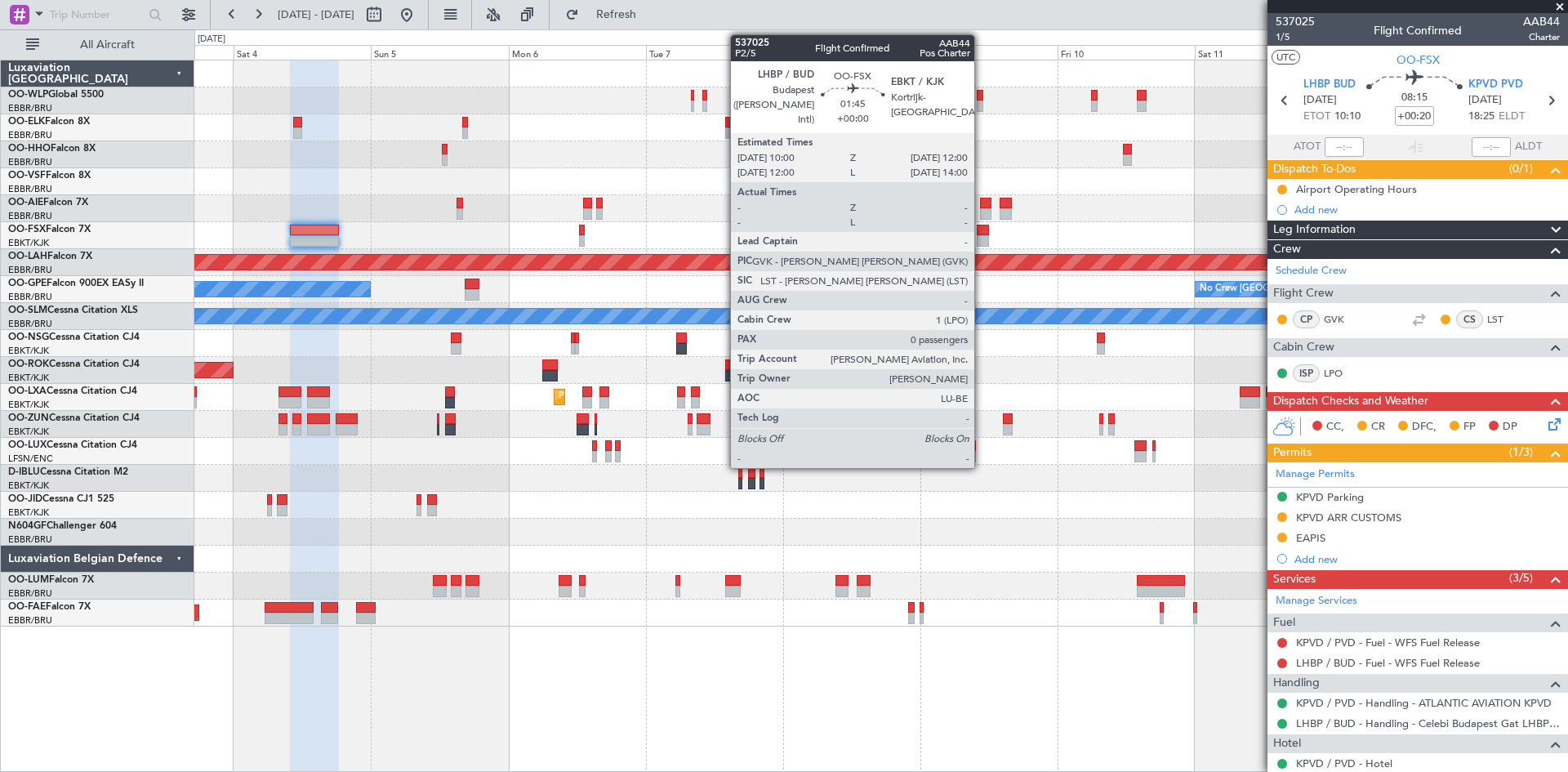
click at [982, 235] on div at bounding box center [983, 230] width 12 height 11
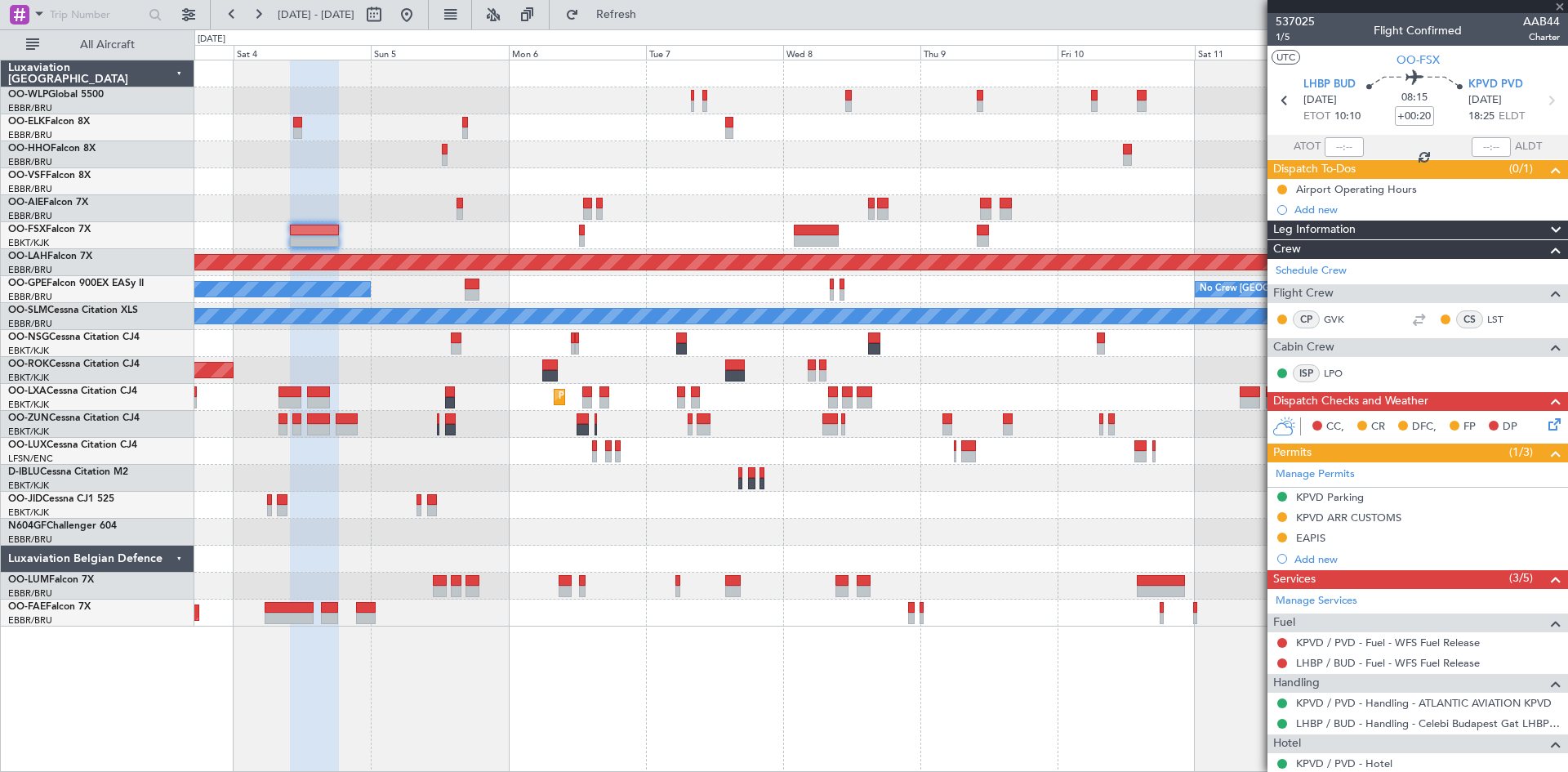
type input "0"
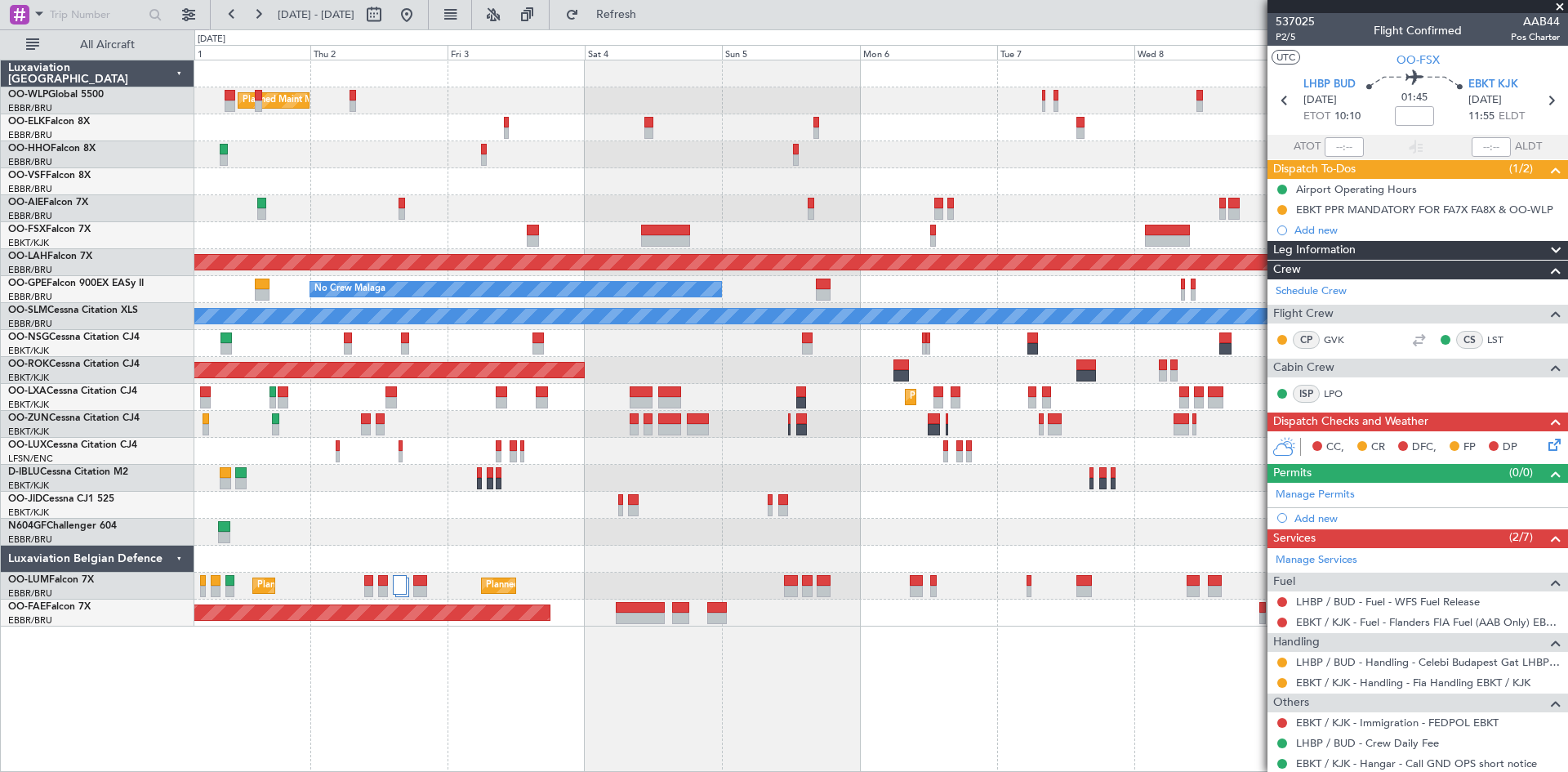
click at [927, 184] on div at bounding box center [881, 182] width 1373 height 27
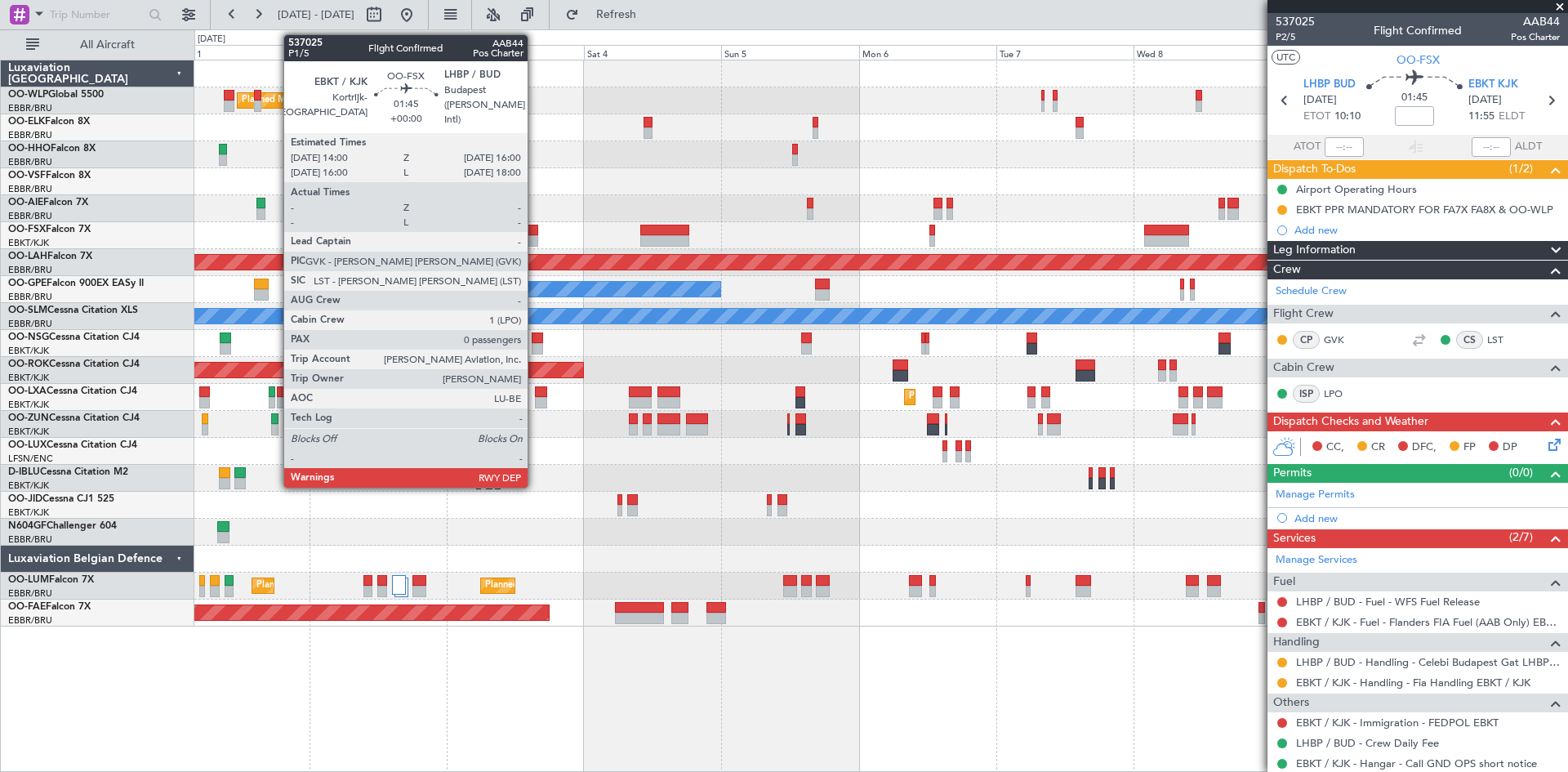
click at [535, 234] on div at bounding box center [532, 230] width 12 height 11
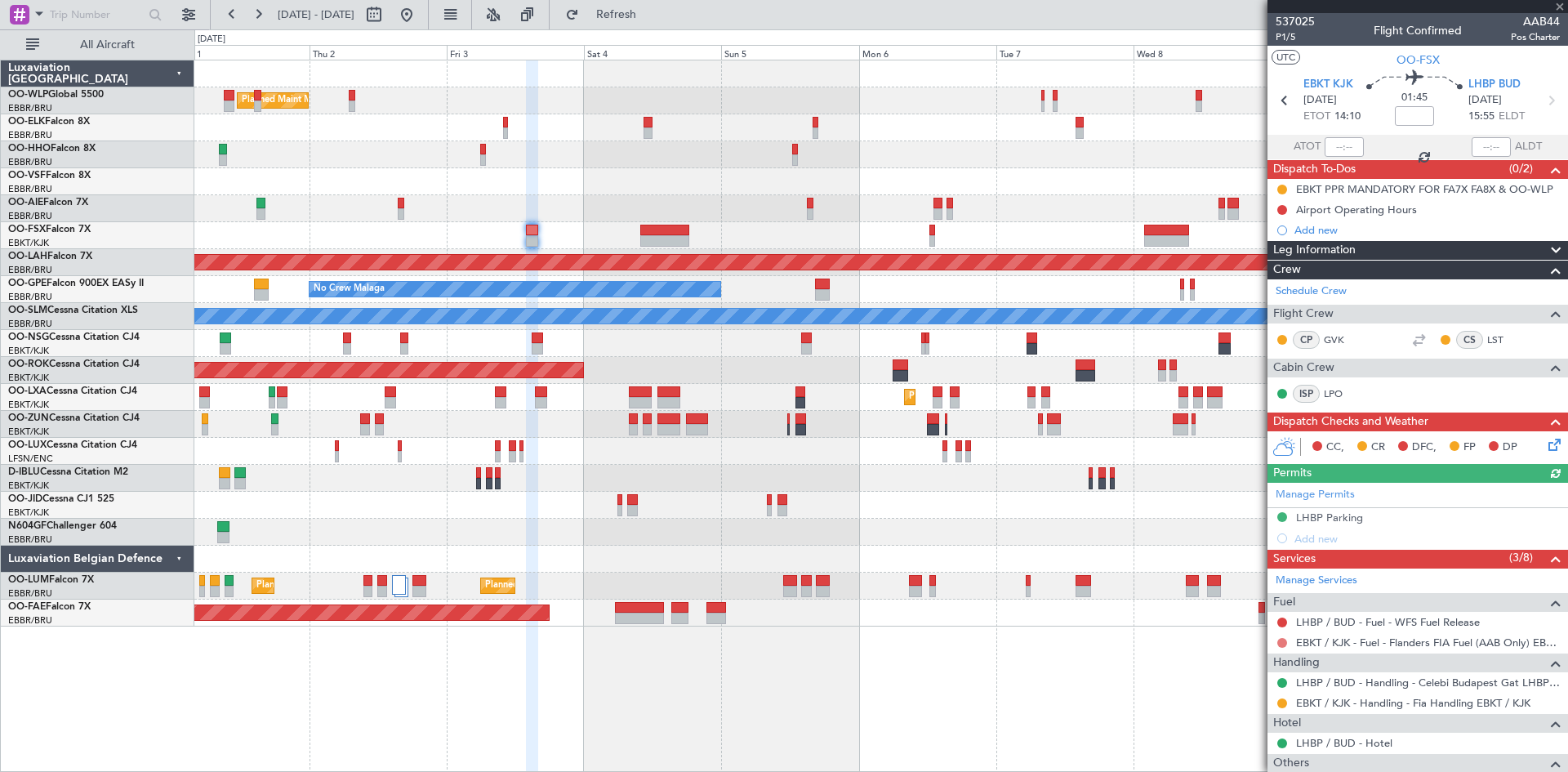
click at [1282, 644] on button at bounding box center [1283, 643] width 10 height 10
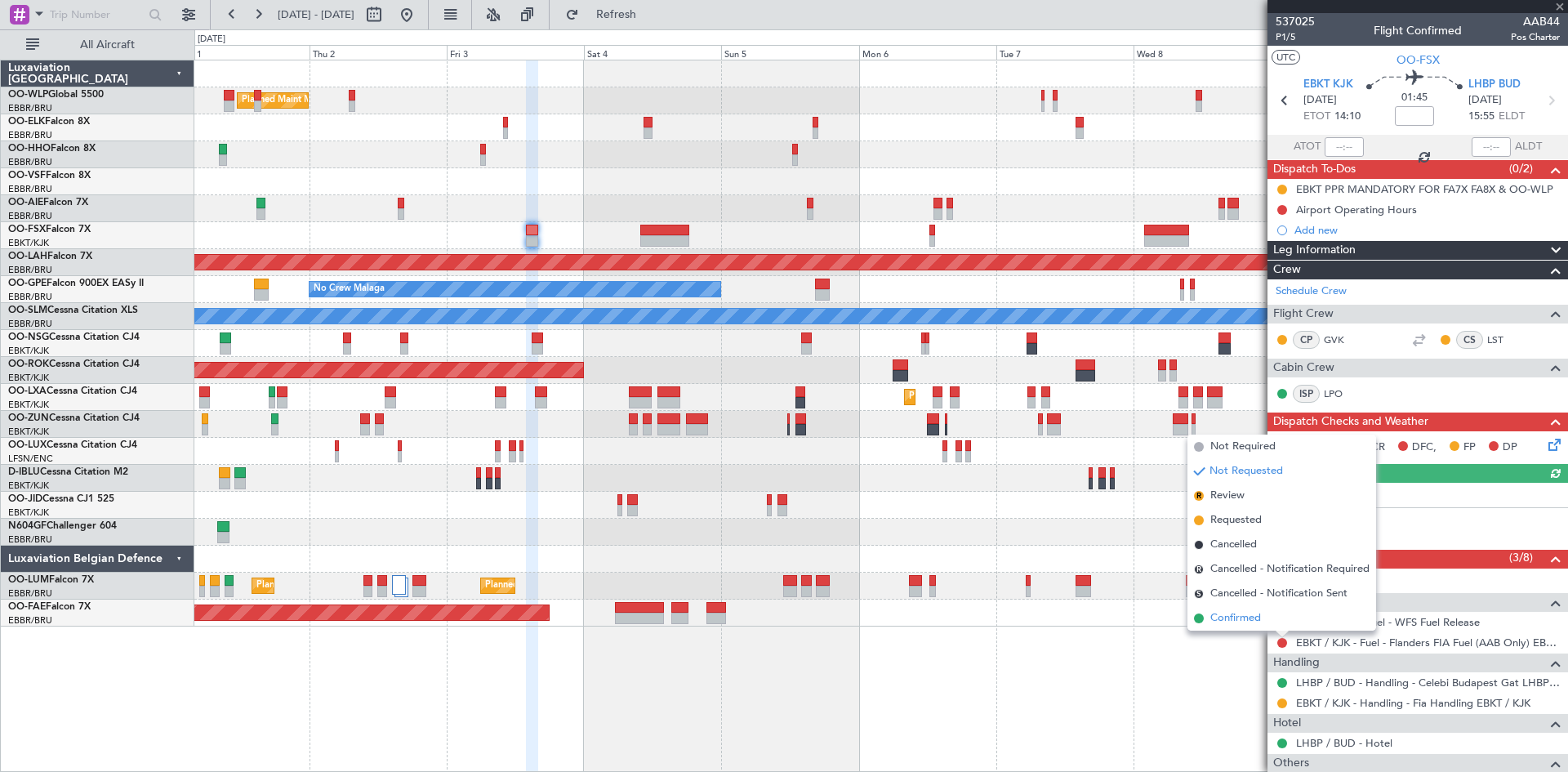
click at [1252, 626] on span "Confirmed" at bounding box center [1236, 618] width 51 height 16
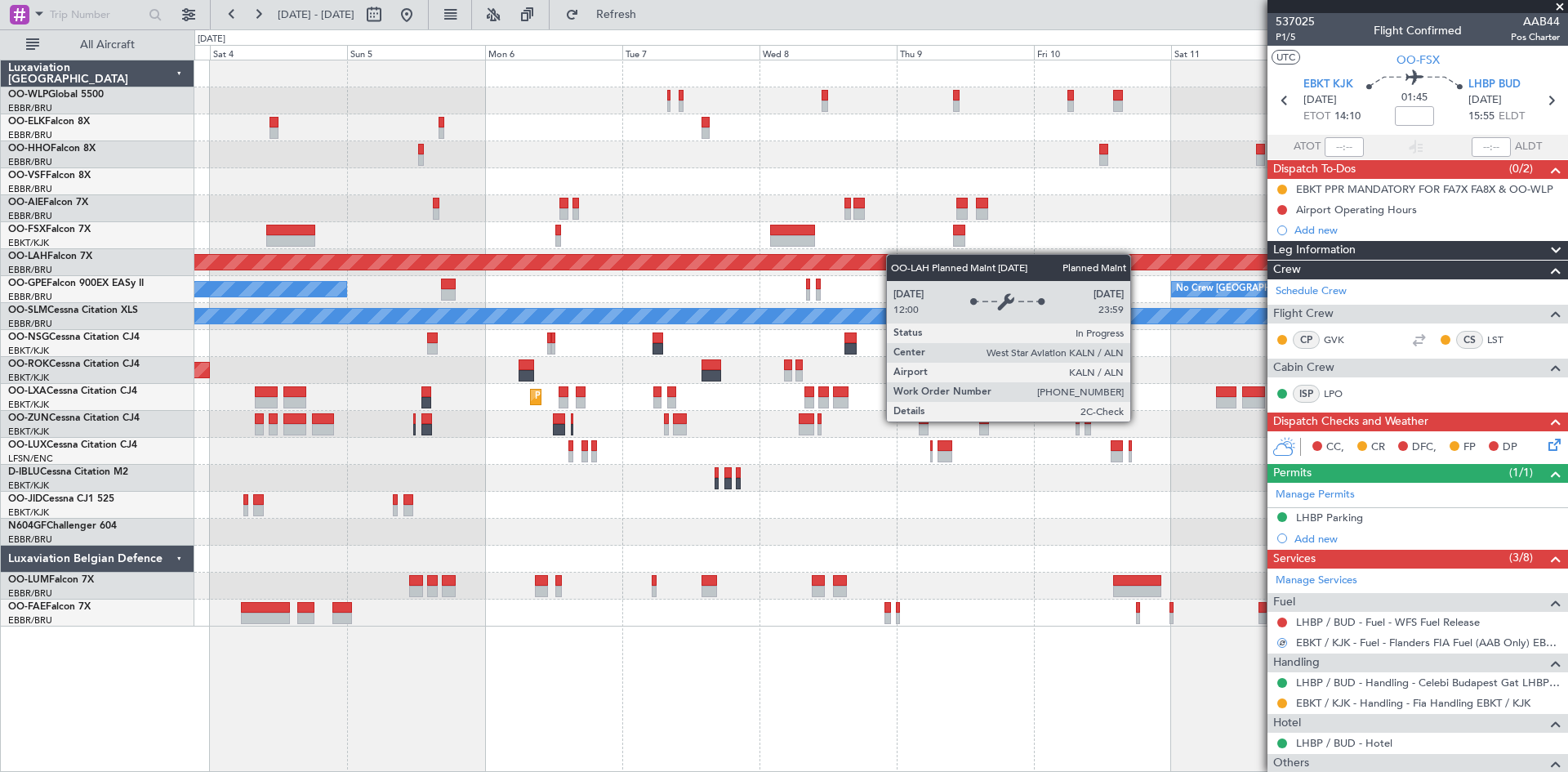
click at [679, 256] on div "Planned Maint Milan (Linate) Planned Maint Alton-st Louis (St Louis Regl) No Cr…" at bounding box center [881, 343] width 1373 height 566
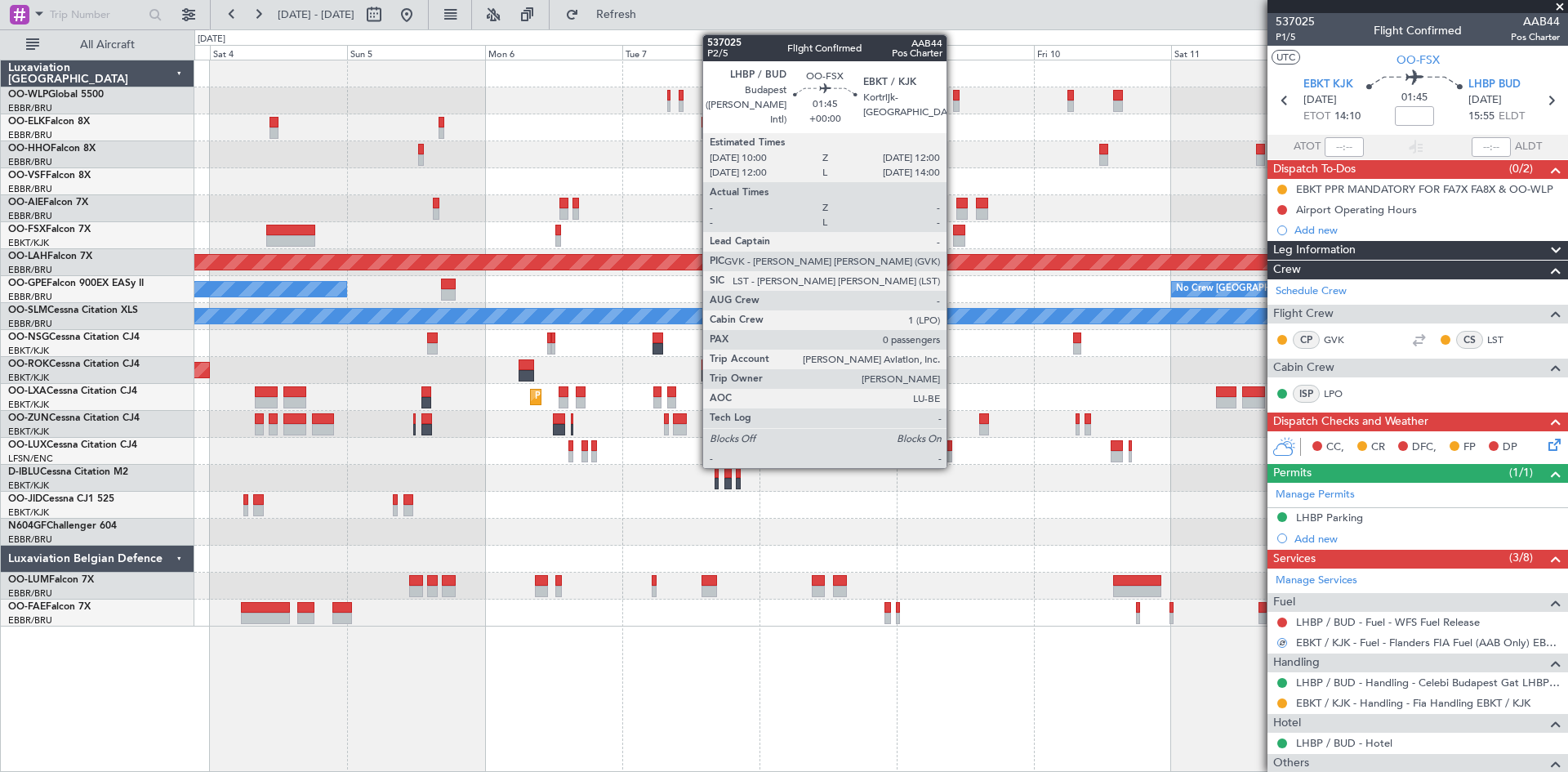
click at [954, 236] on div at bounding box center [959, 241] width 12 height 11
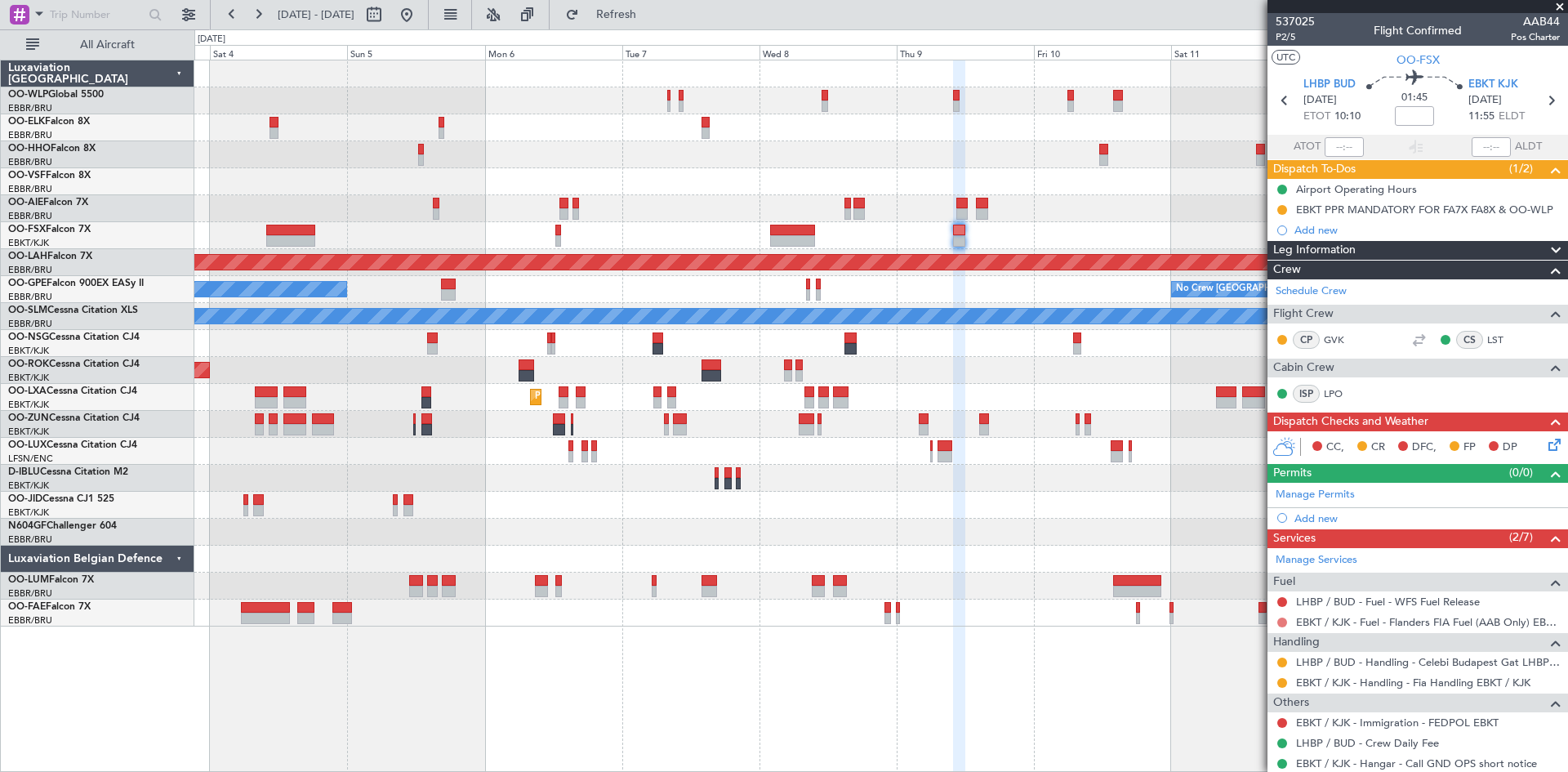
click at [1285, 620] on button at bounding box center [1283, 623] width 10 height 10
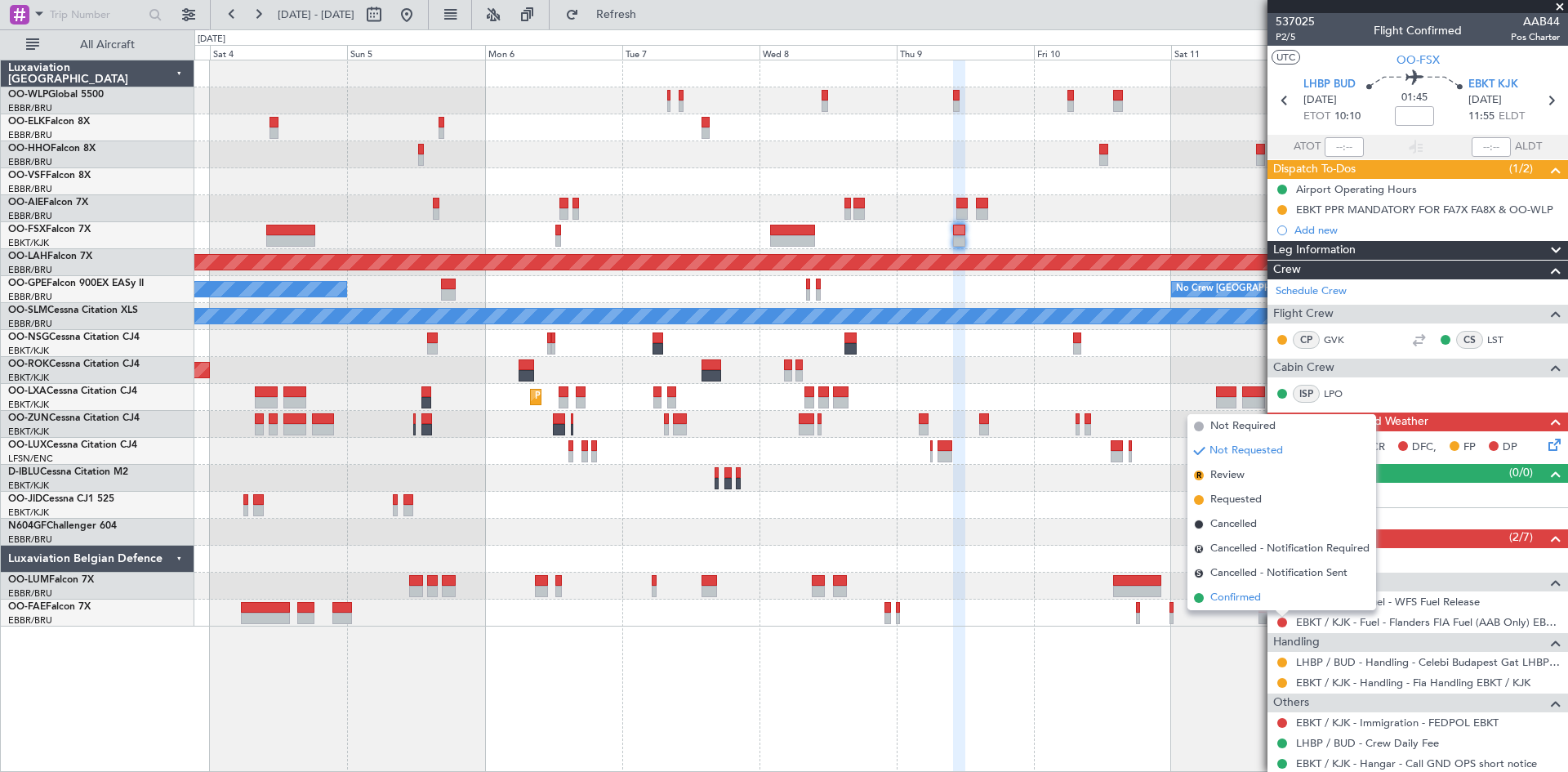
click at [1219, 587] on li "Confirmed" at bounding box center [1282, 598] width 189 height 25
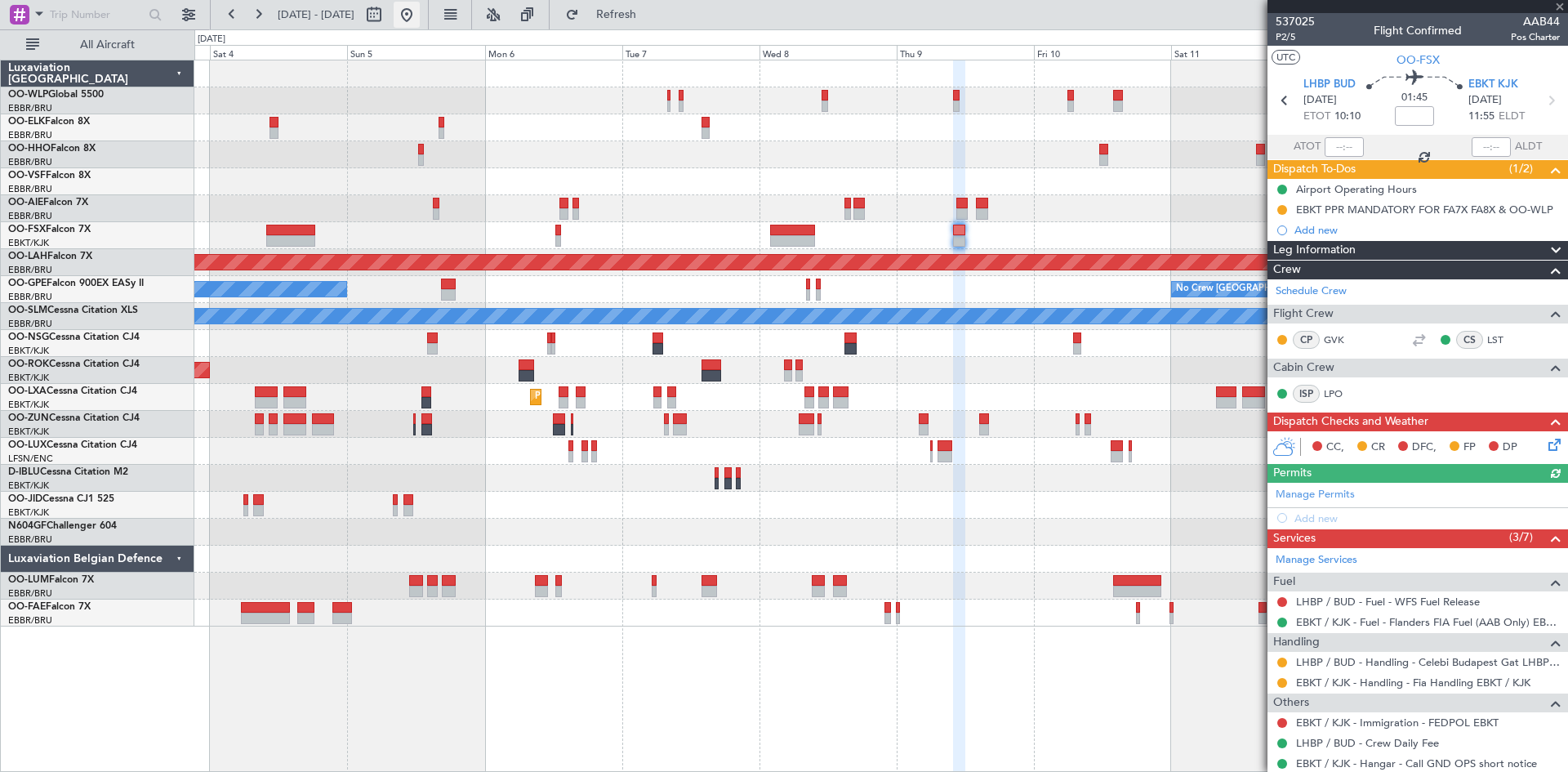
click at [420, 14] on button at bounding box center [407, 14] width 26 height 26
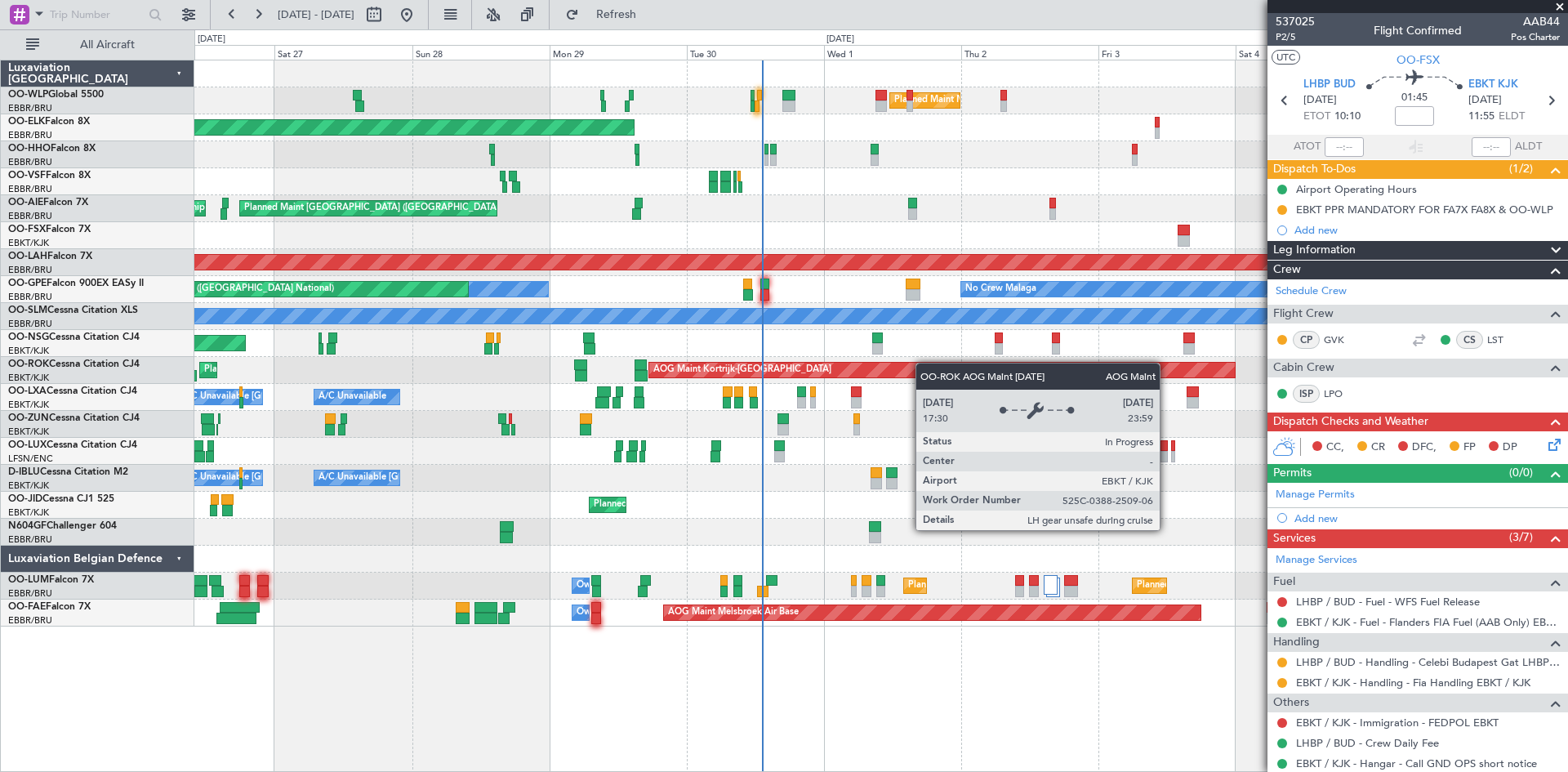
click at [921, 364] on div "Planned Maint Milan (Linate) Planned Maint Kortrijk-Wevelgem Planned Maint Gene…" at bounding box center [881, 343] width 1373 height 566
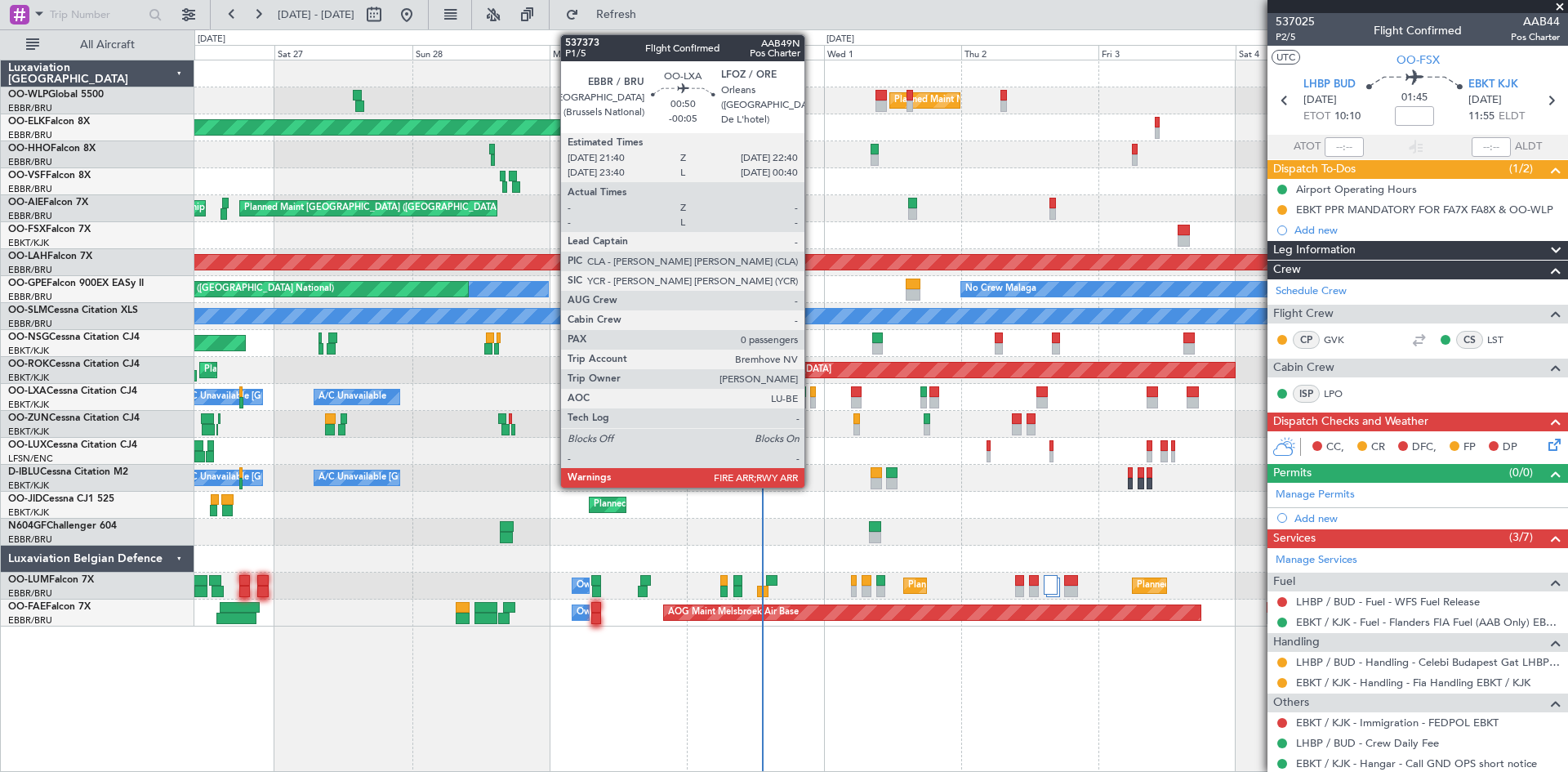
click at [812, 403] on div at bounding box center [813, 403] width 7 height 11
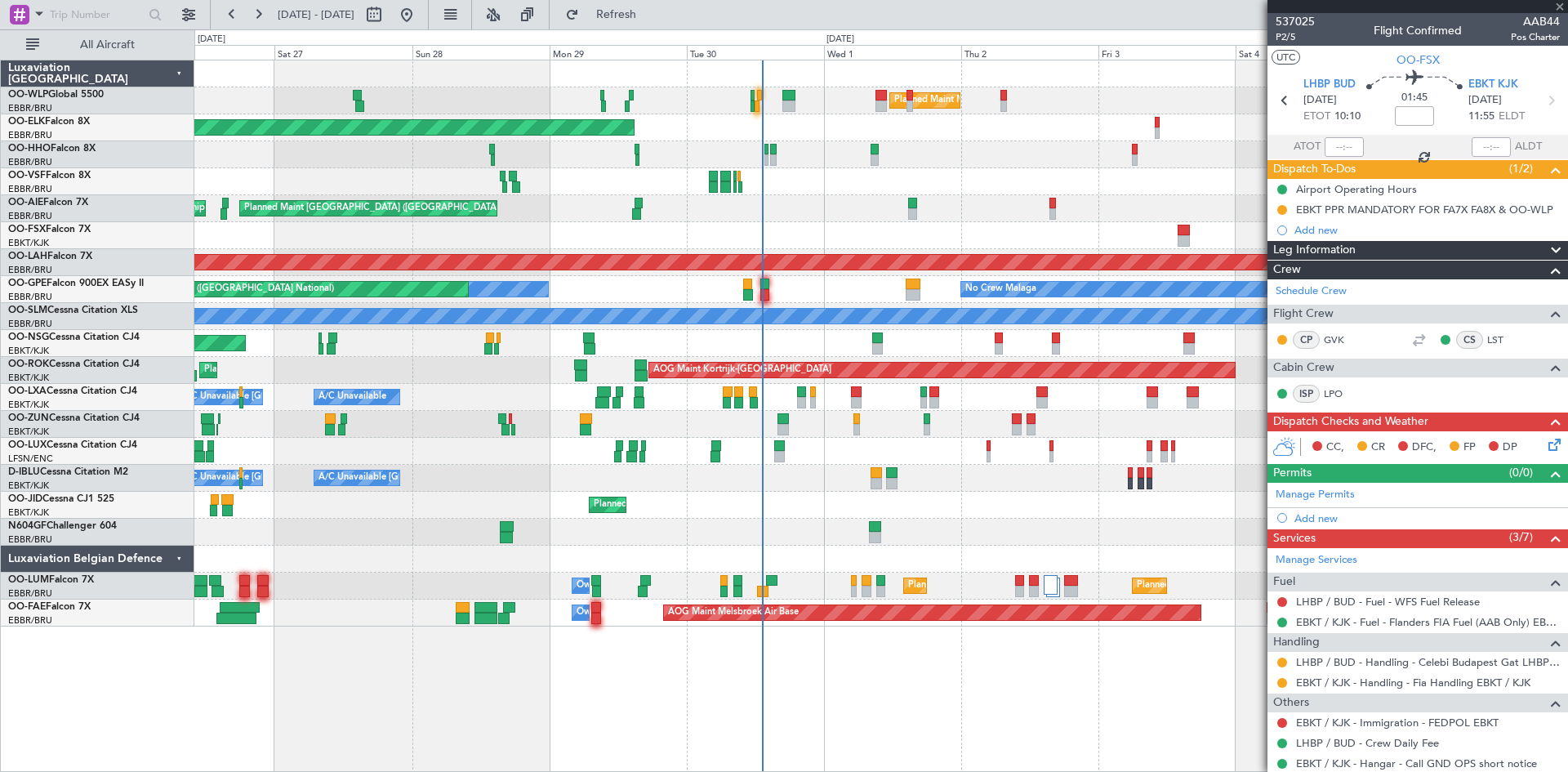
type input "-00:05"
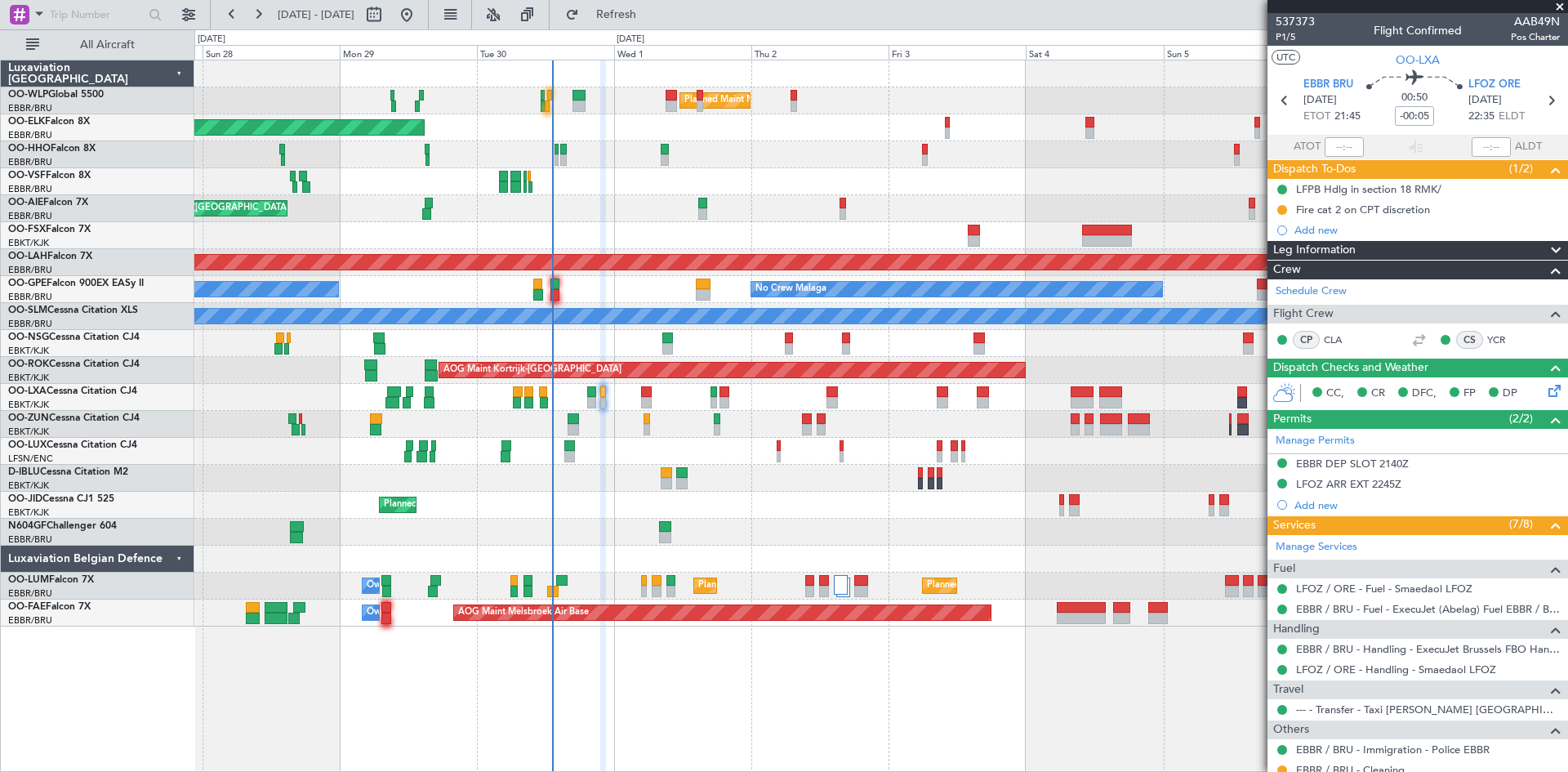
click at [934, 431] on div at bounding box center [881, 425] width 1373 height 27
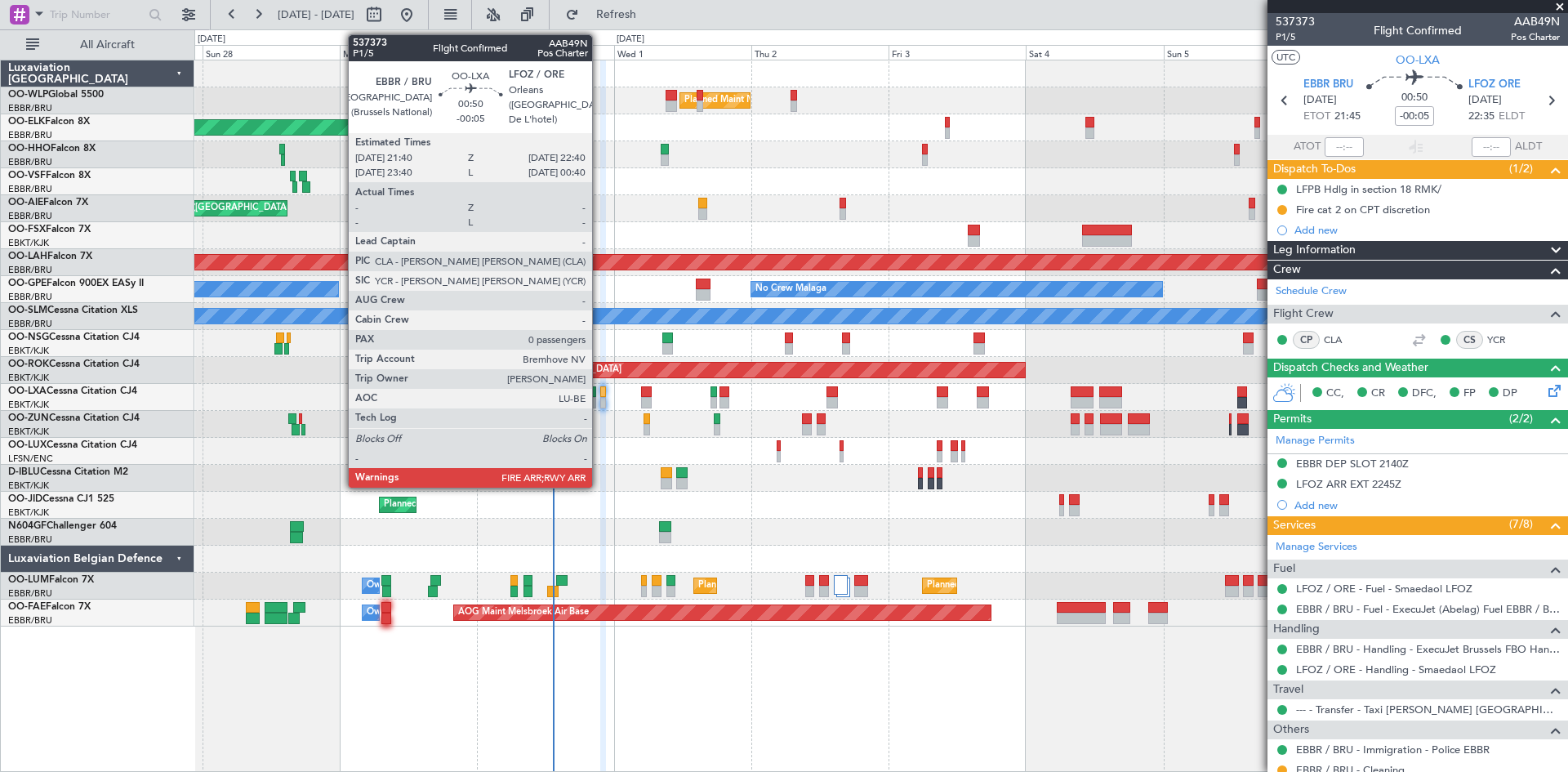
click at [605, 395] on div at bounding box center [604, 392] width 7 height 11
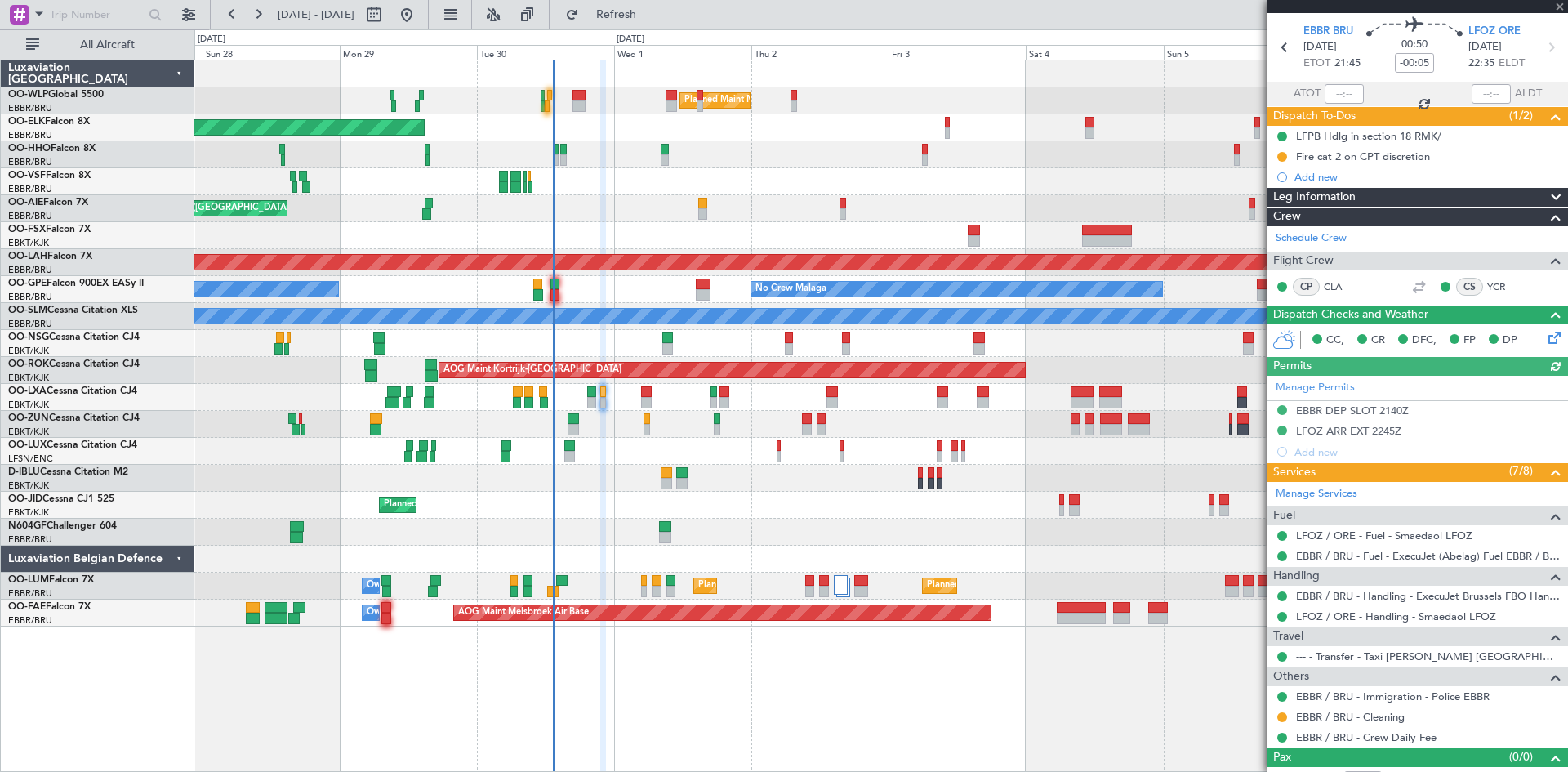
scroll to position [74, 0]
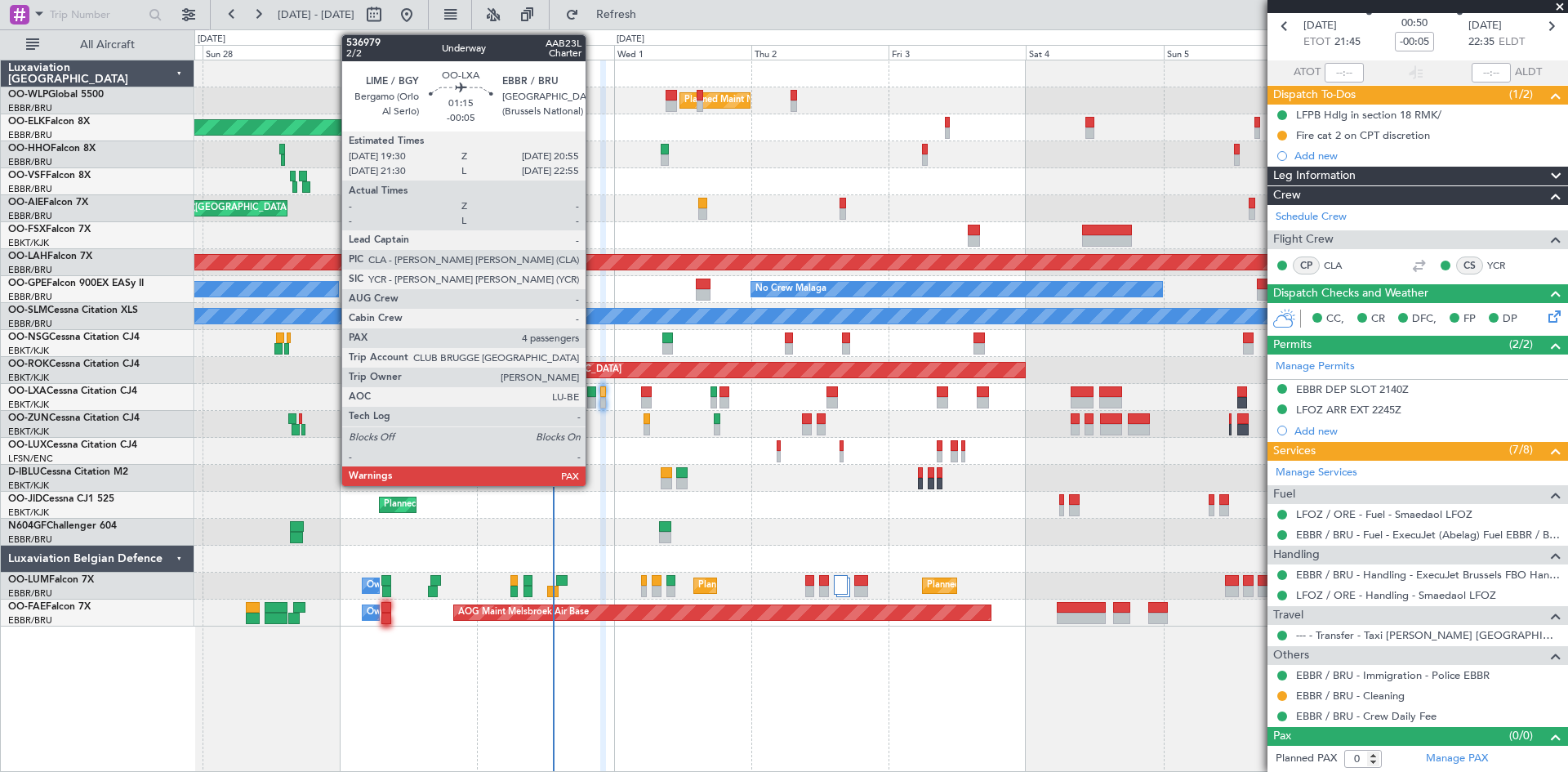
click at [593, 402] on div at bounding box center [591, 403] width 9 height 11
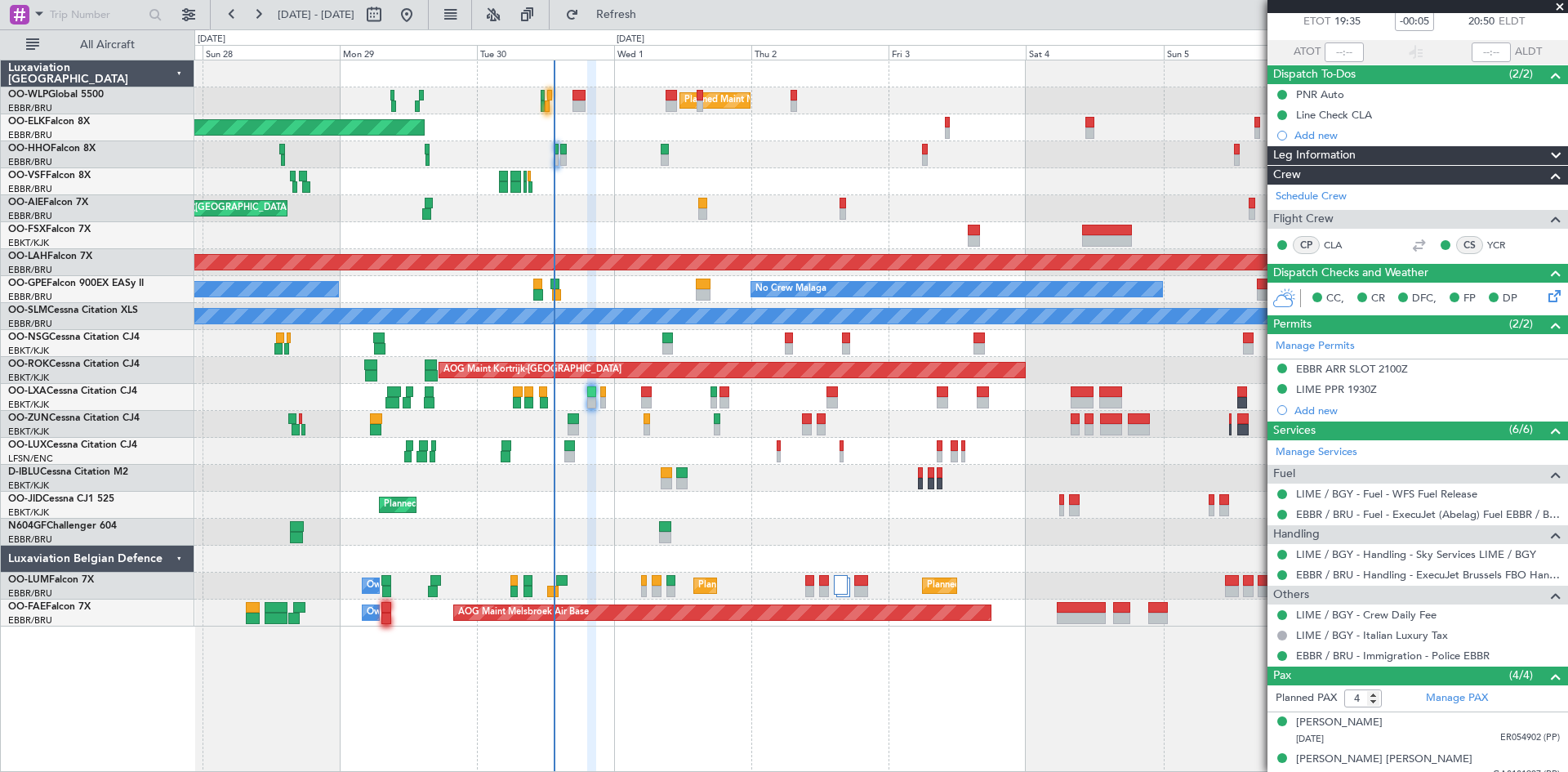
scroll to position [181, 0]
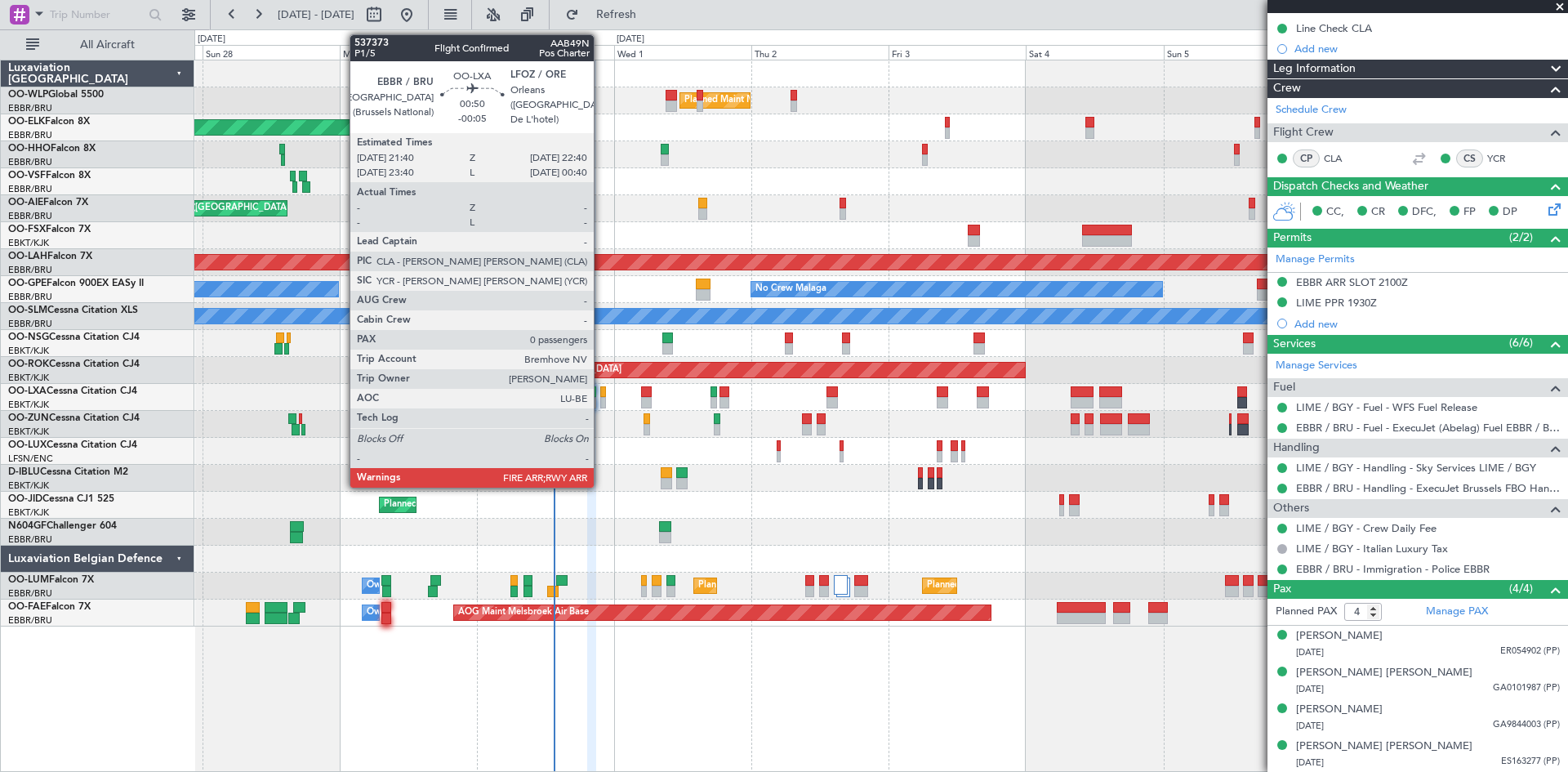
click at [602, 390] on div at bounding box center [604, 392] width 7 height 11
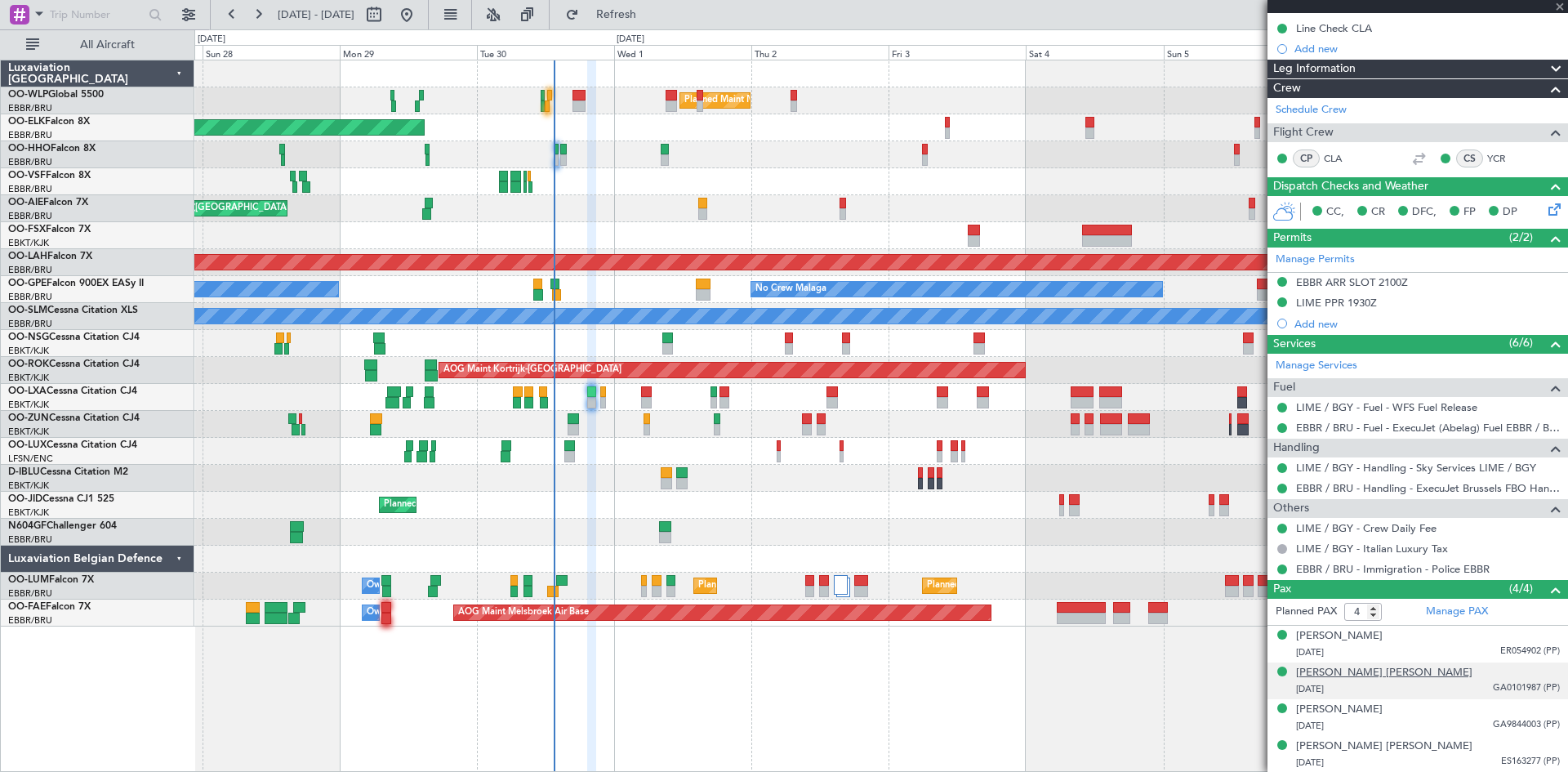
type input "0"
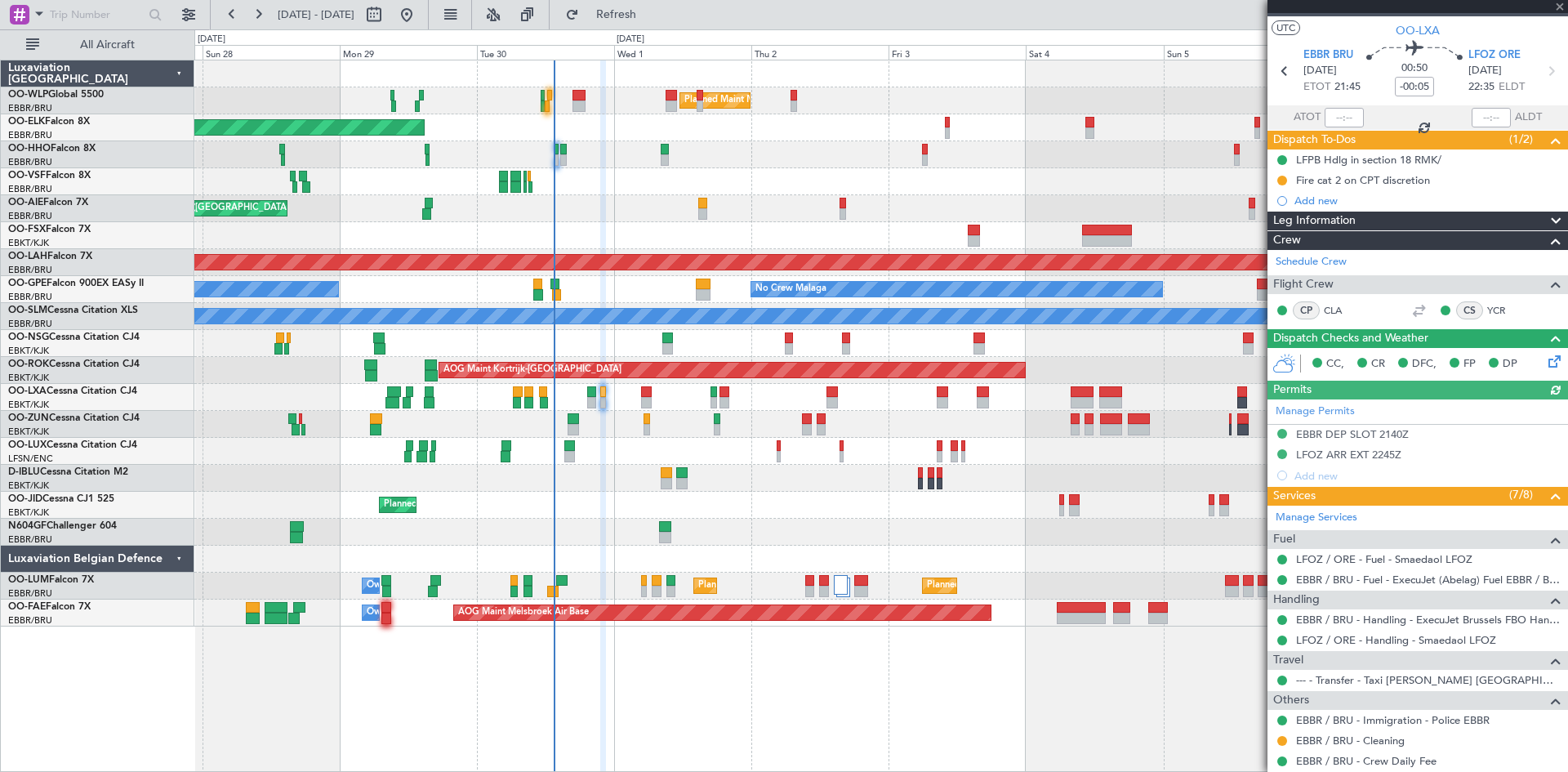
scroll to position [74, 0]
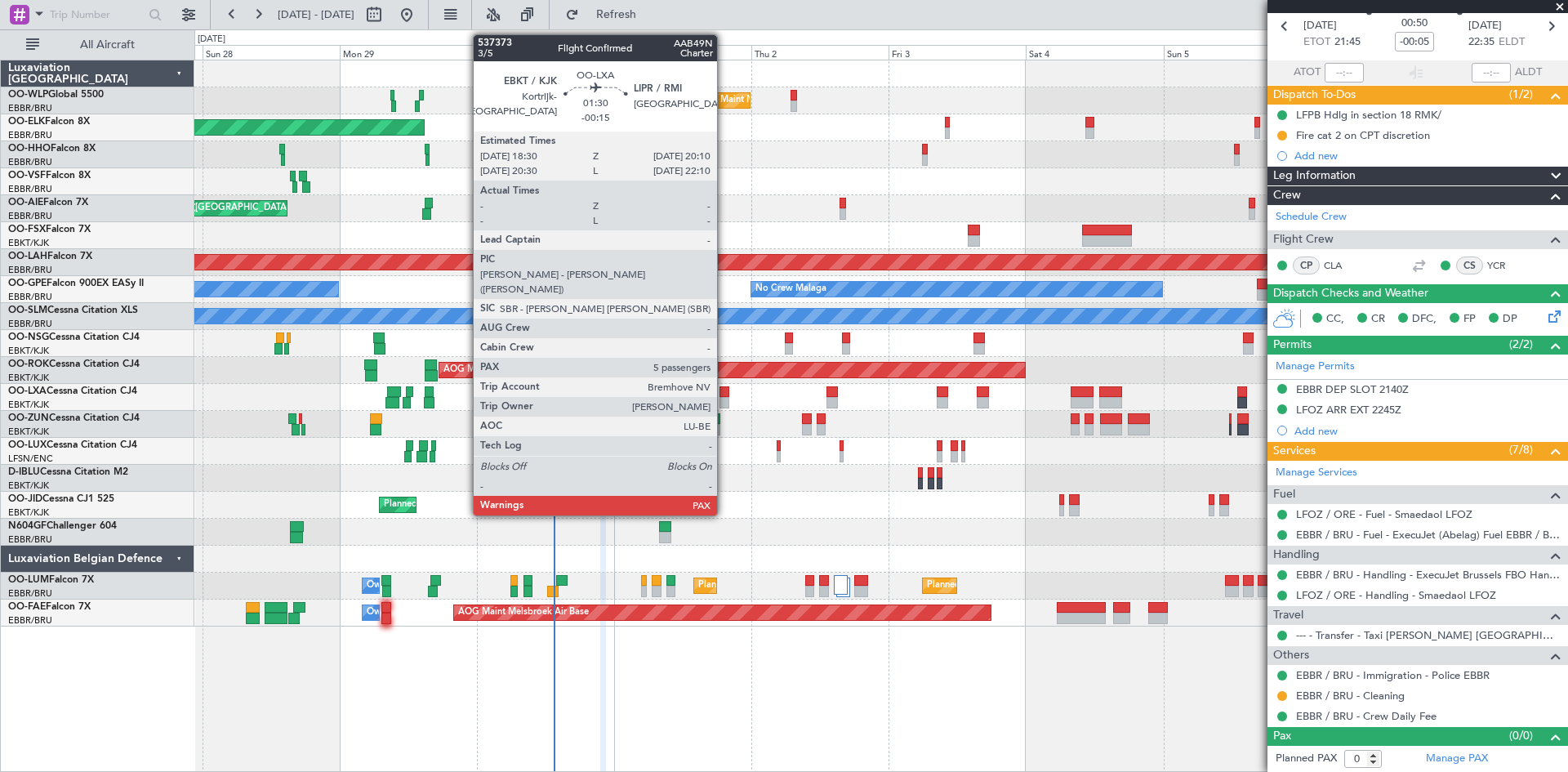
click at [725, 399] on div at bounding box center [725, 403] width 10 height 11
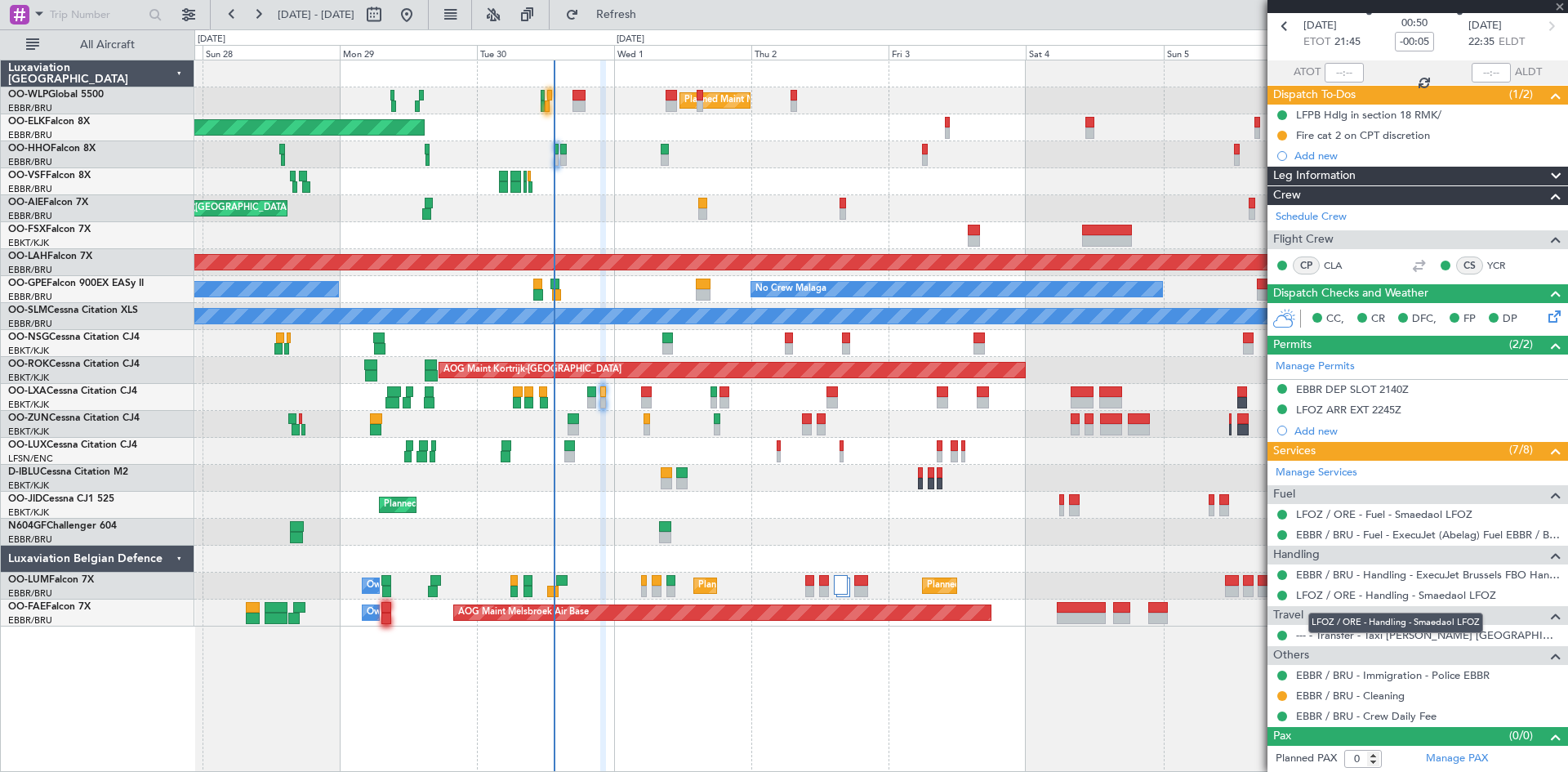
type input "-00:15"
type input "5"
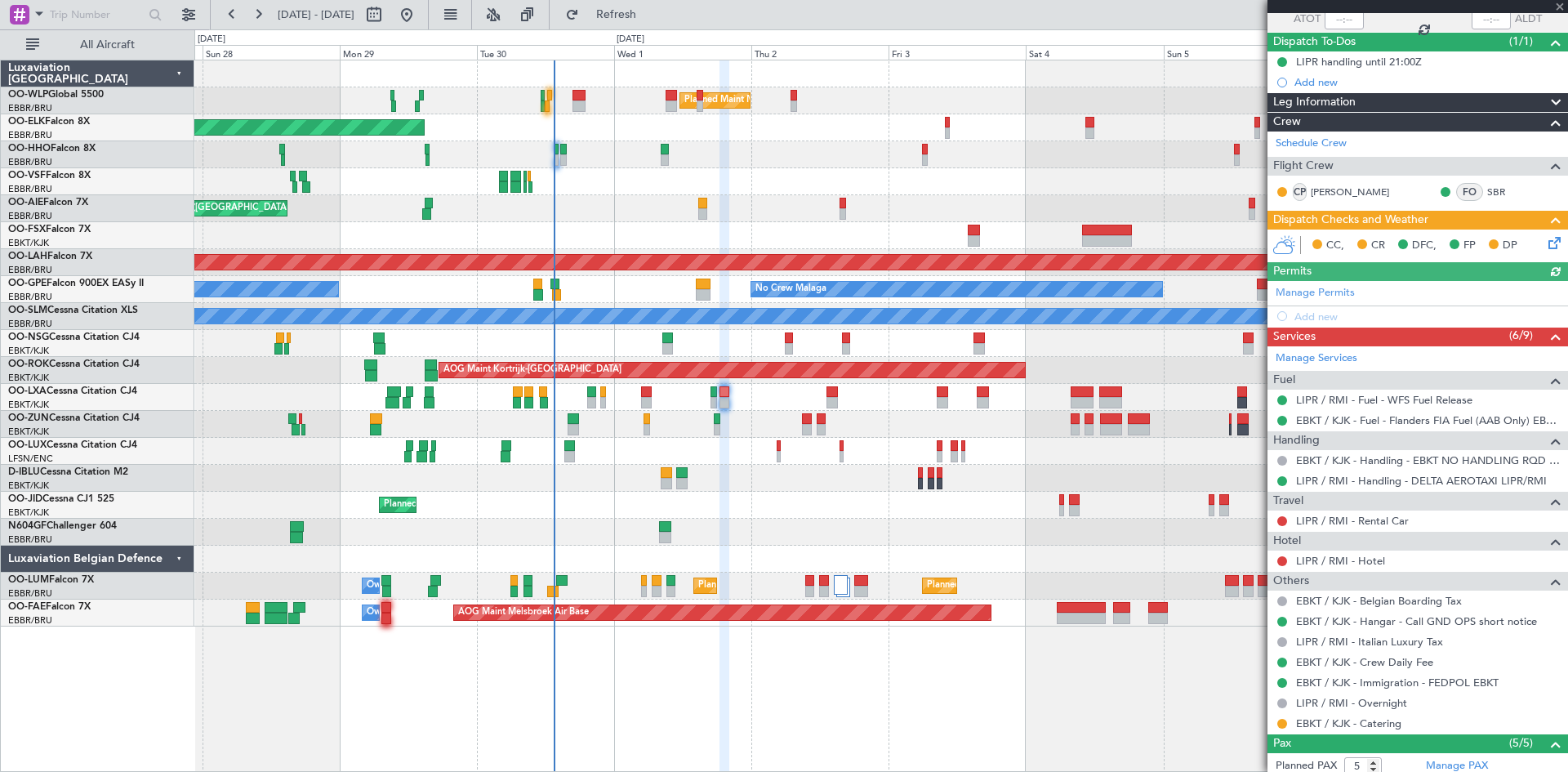
scroll to position [318, 0]
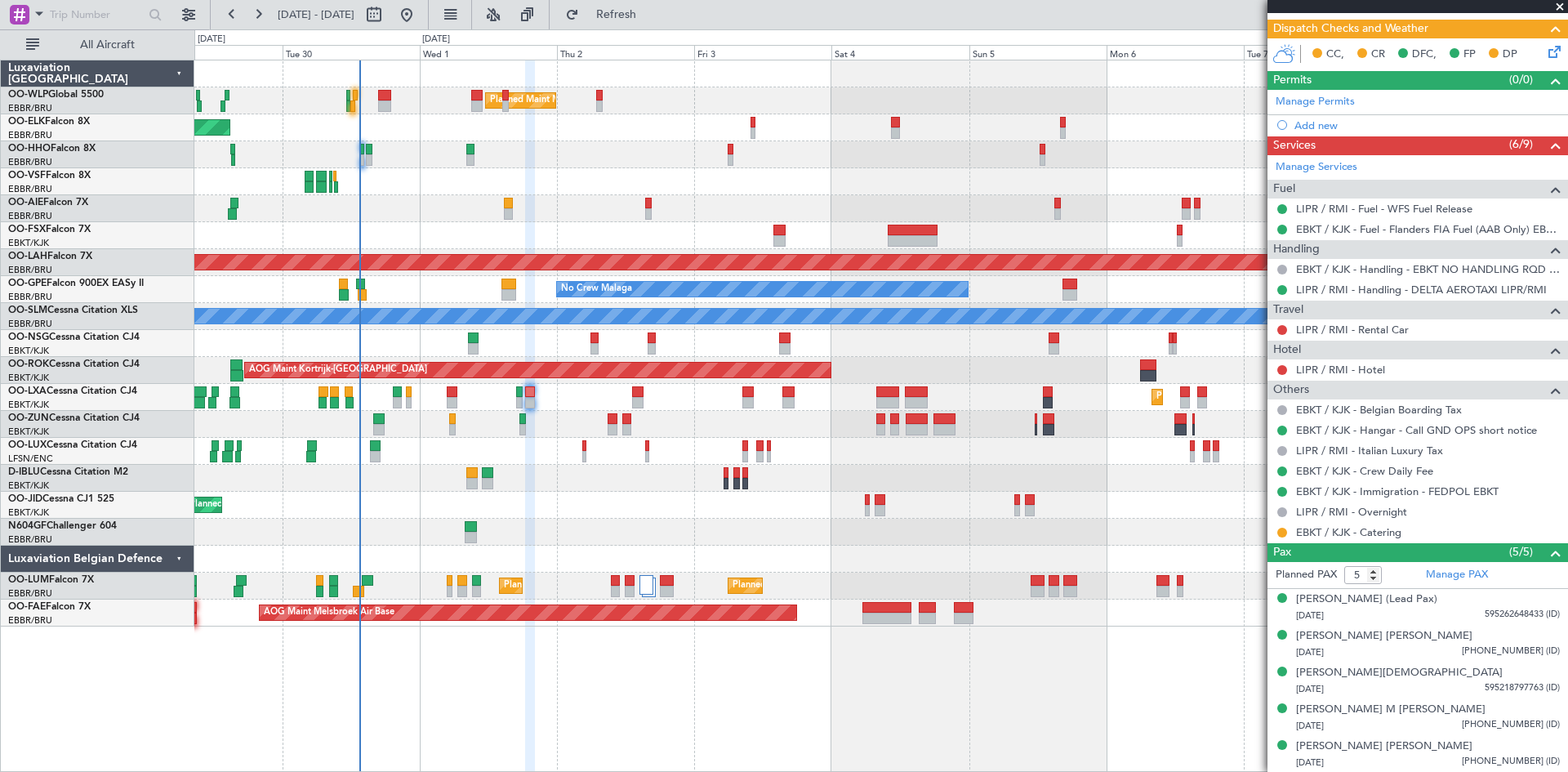
click at [892, 561] on div "Planned Maint Milan (Linate) Planned Maint Kortrijk-Wevelgem Planned Maint Lond…" at bounding box center [881, 343] width 1373 height 566
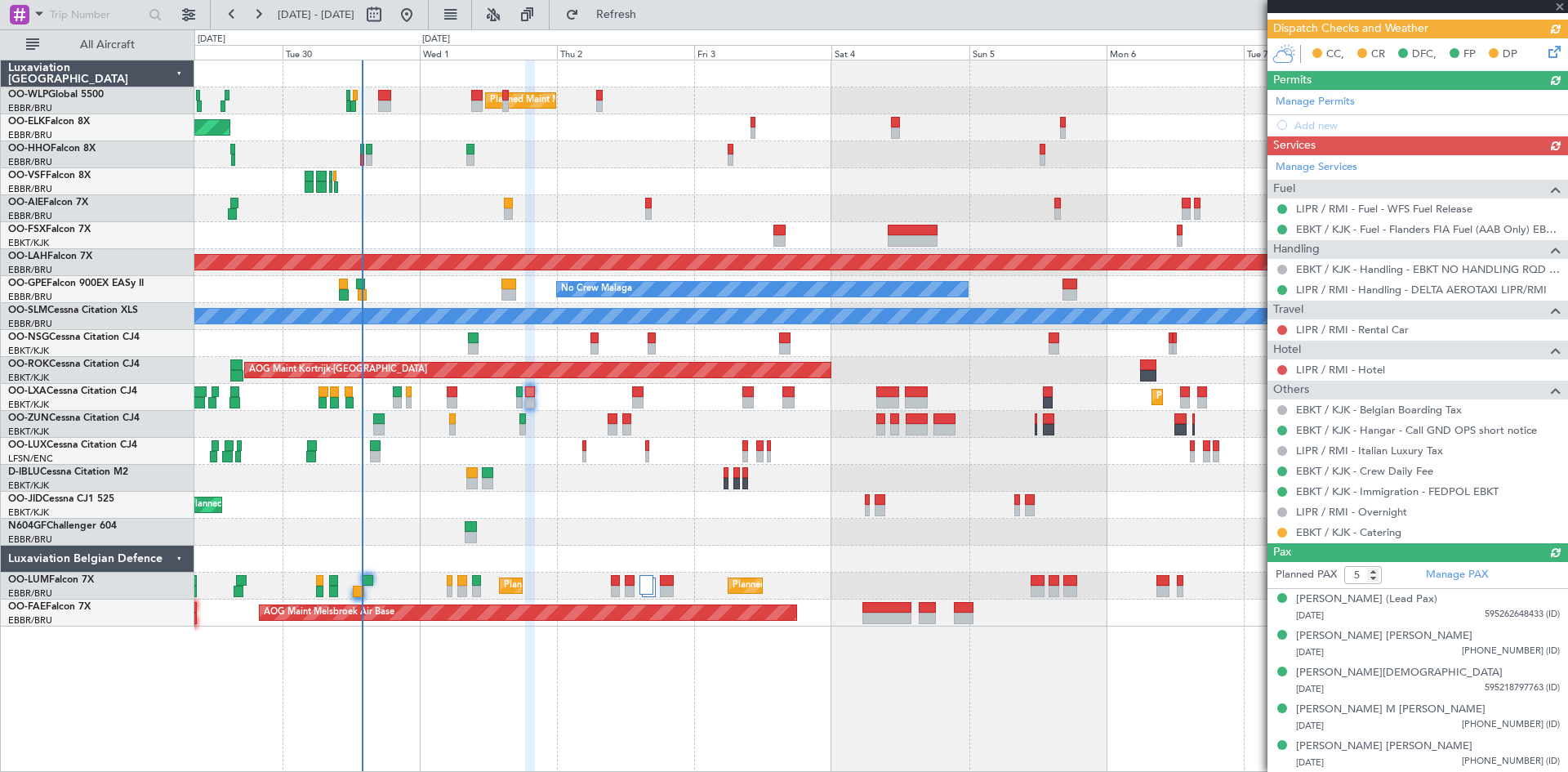
click at [535, 401] on div "Planned Maint Kortrijk-Wevelgem A/C Unavailable A/C Unavailable Brussels (Bruss…" at bounding box center [881, 397] width 1373 height 27
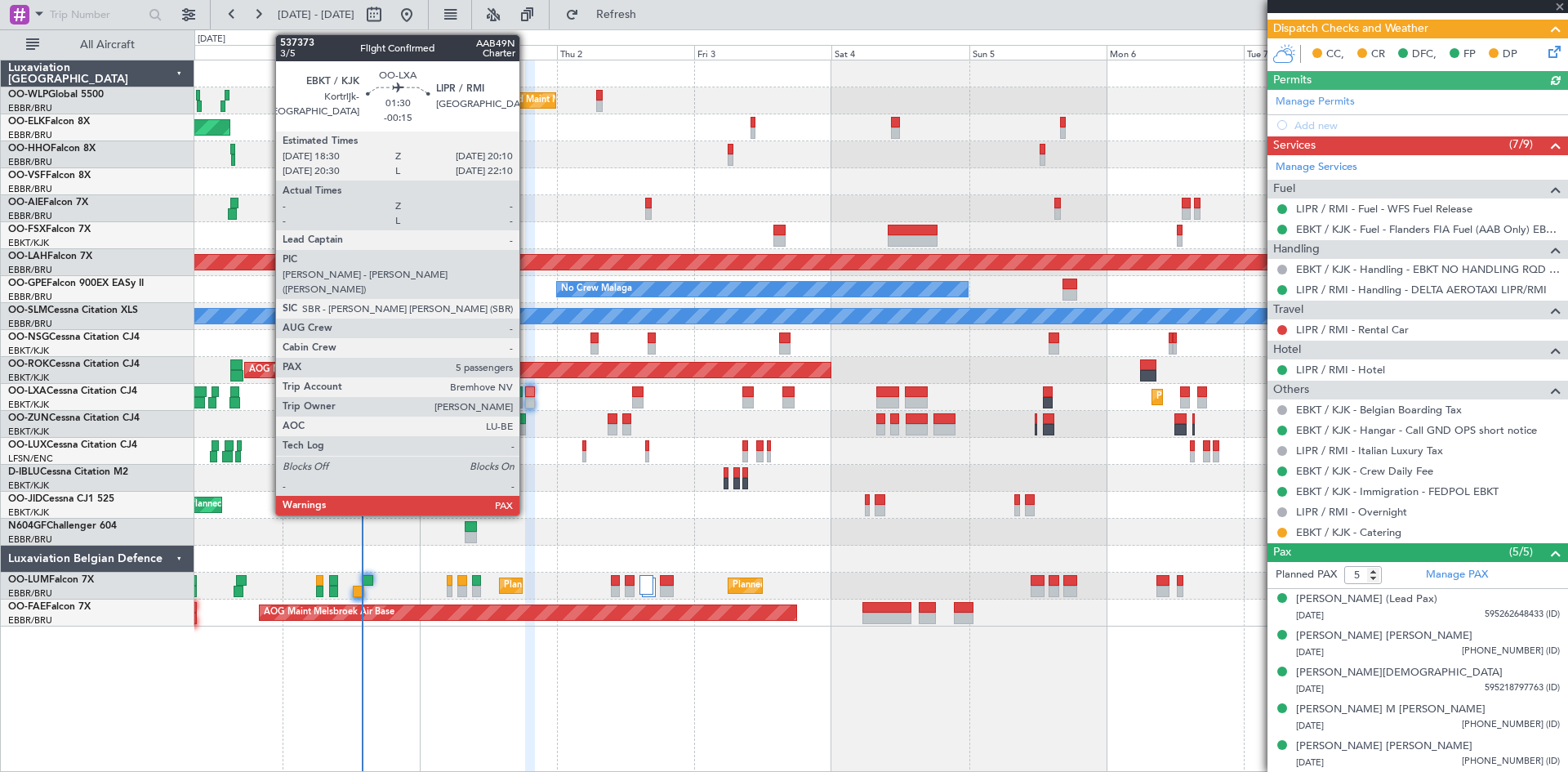
click at [527, 400] on div at bounding box center [530, 403] width 10 height 11
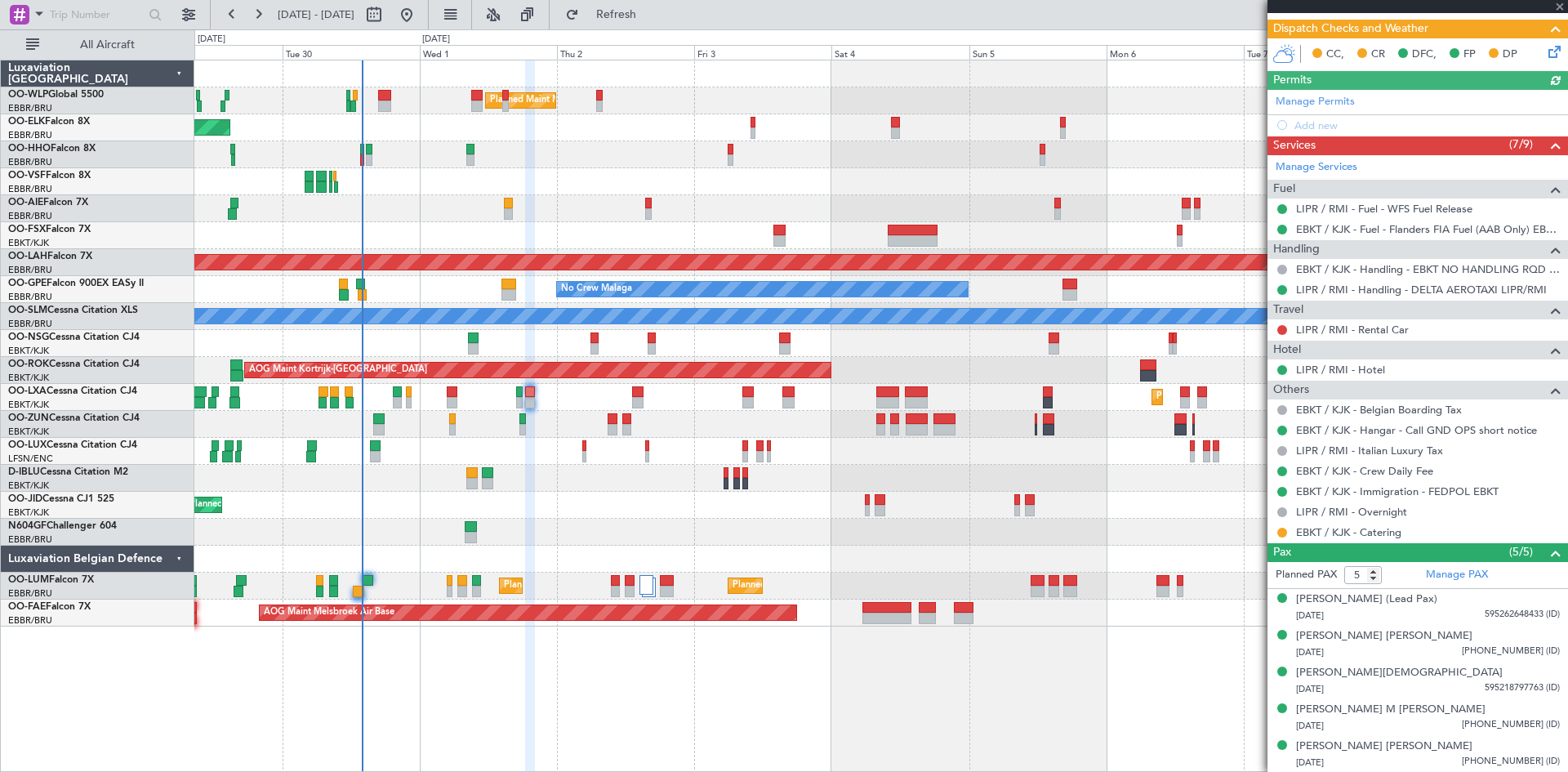
scroll to position [0, 0]
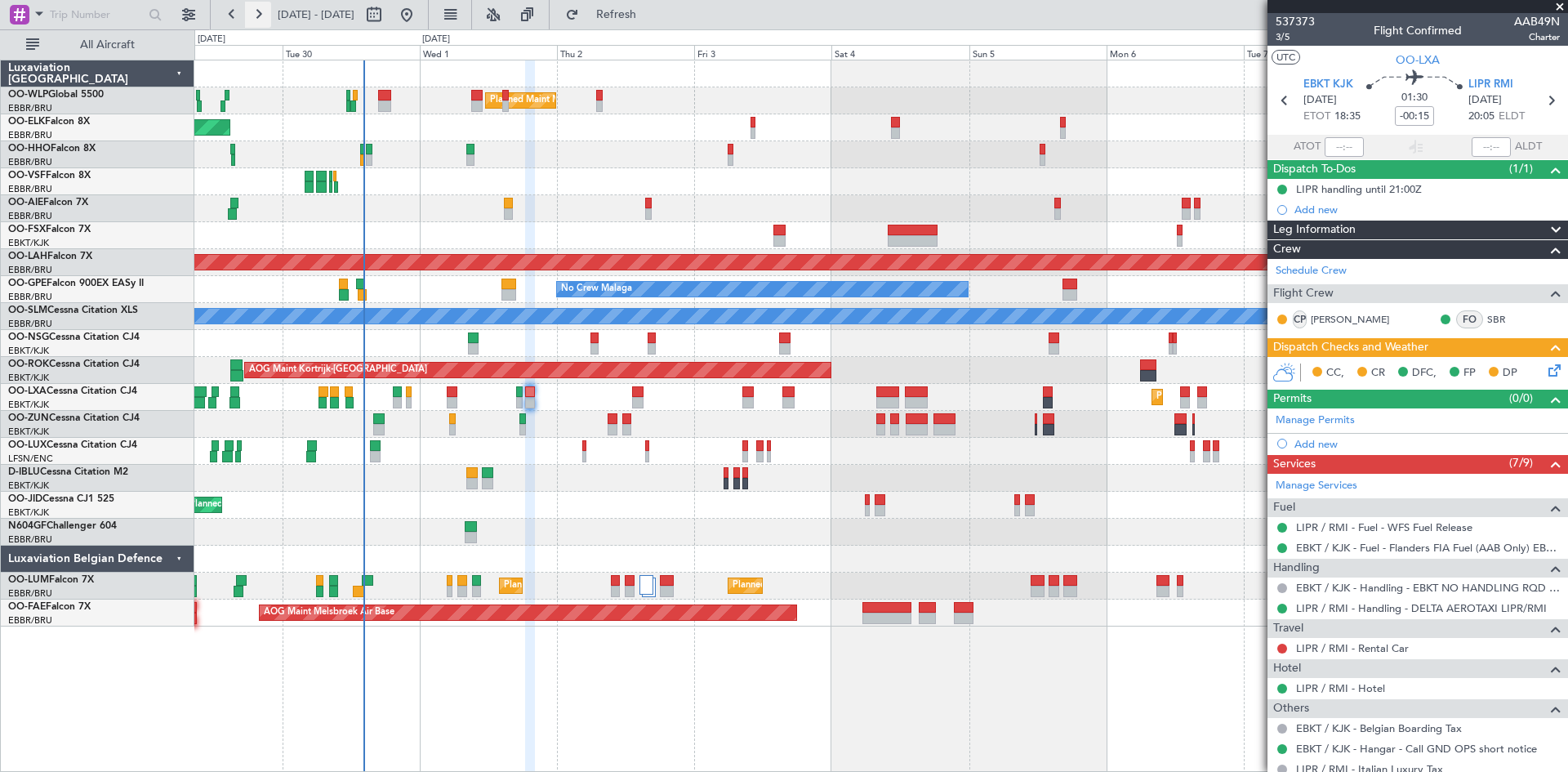
click at [250, 15] on button at bounding box center [258, 14] width 26 height 26
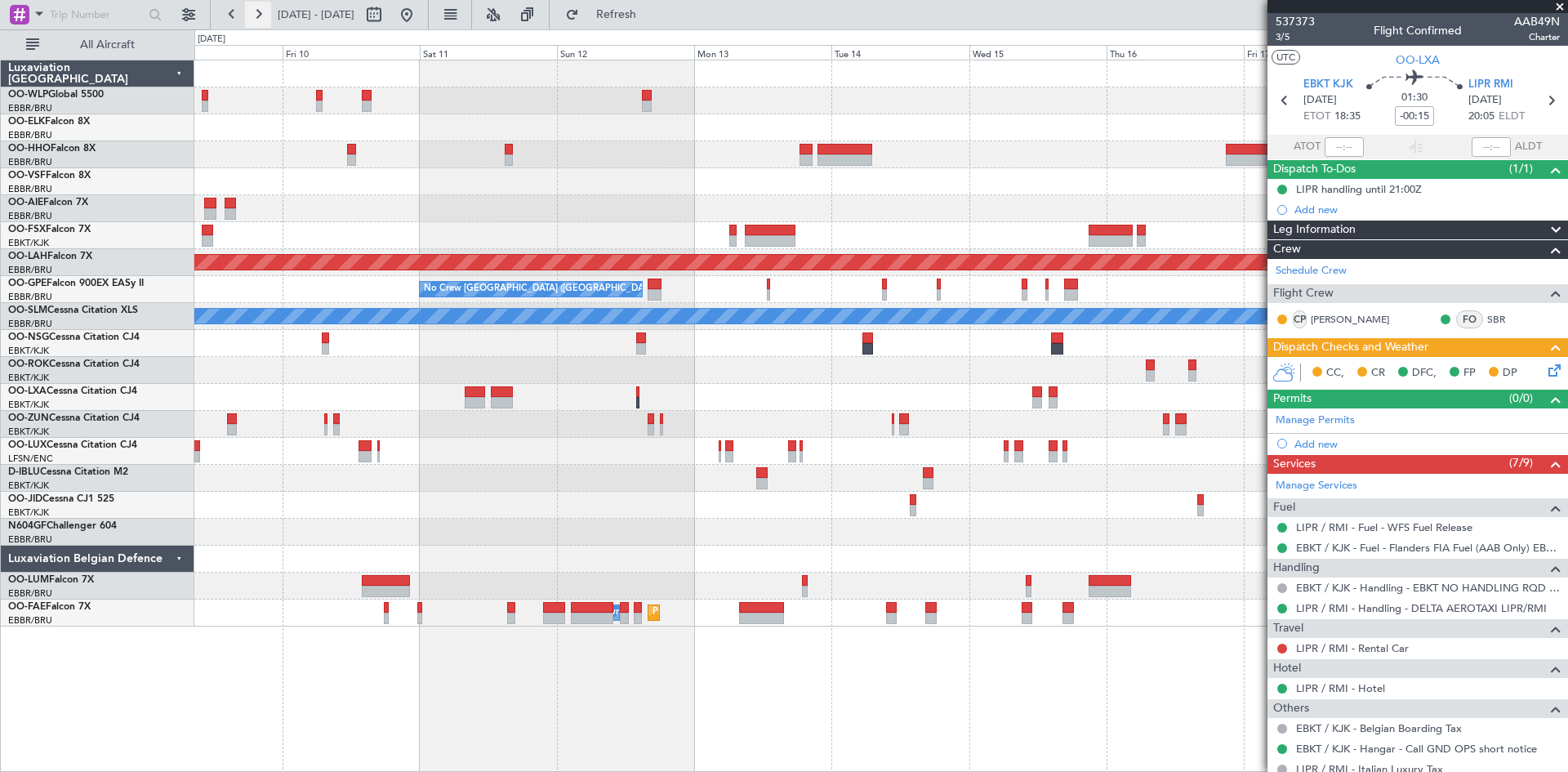
click at [271, 14] on button at bounding box center [258, 14] width 26 height 26
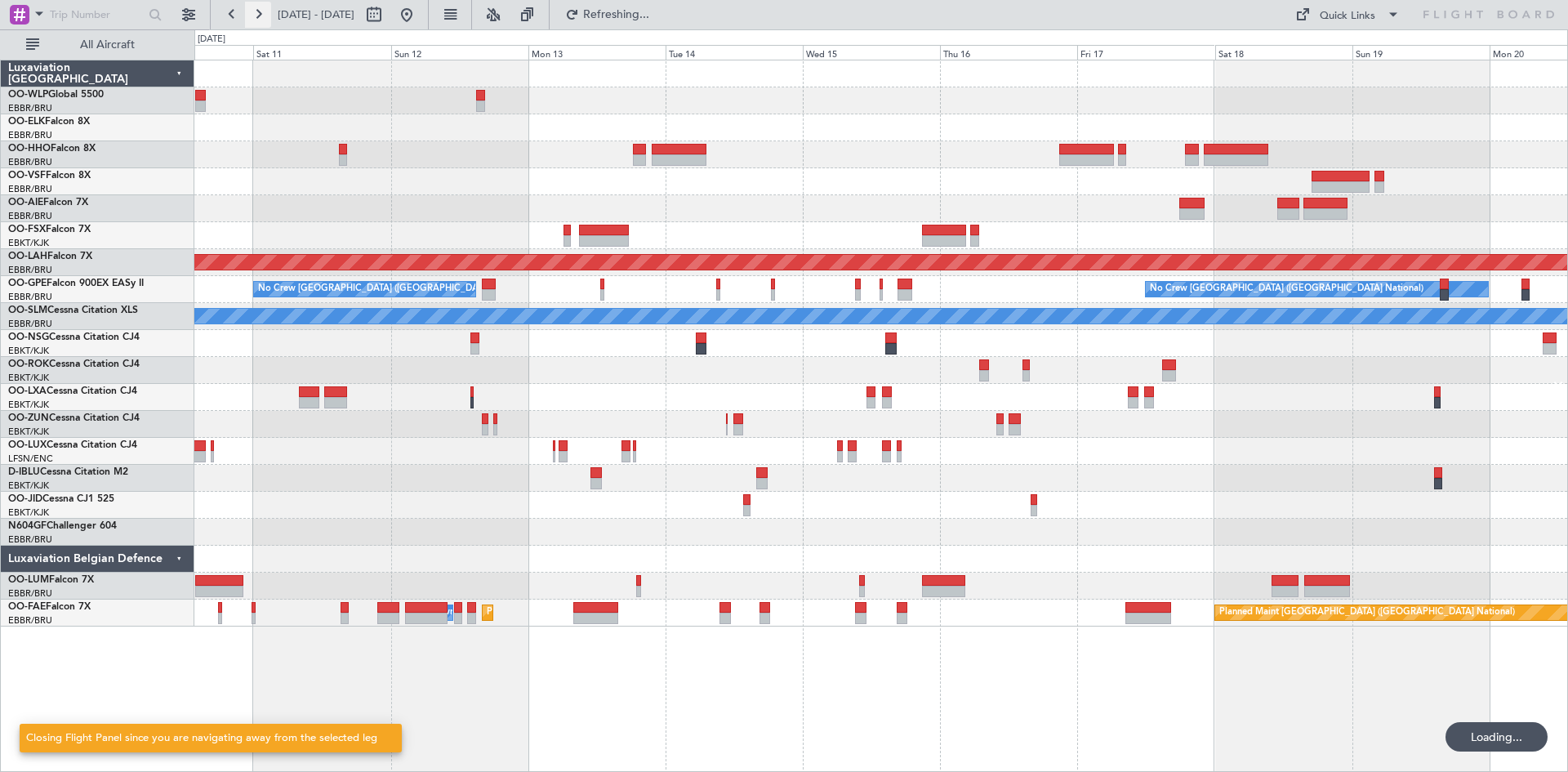
click at [271, 14] on button at bounding box center [258, 14] width 26 height 26
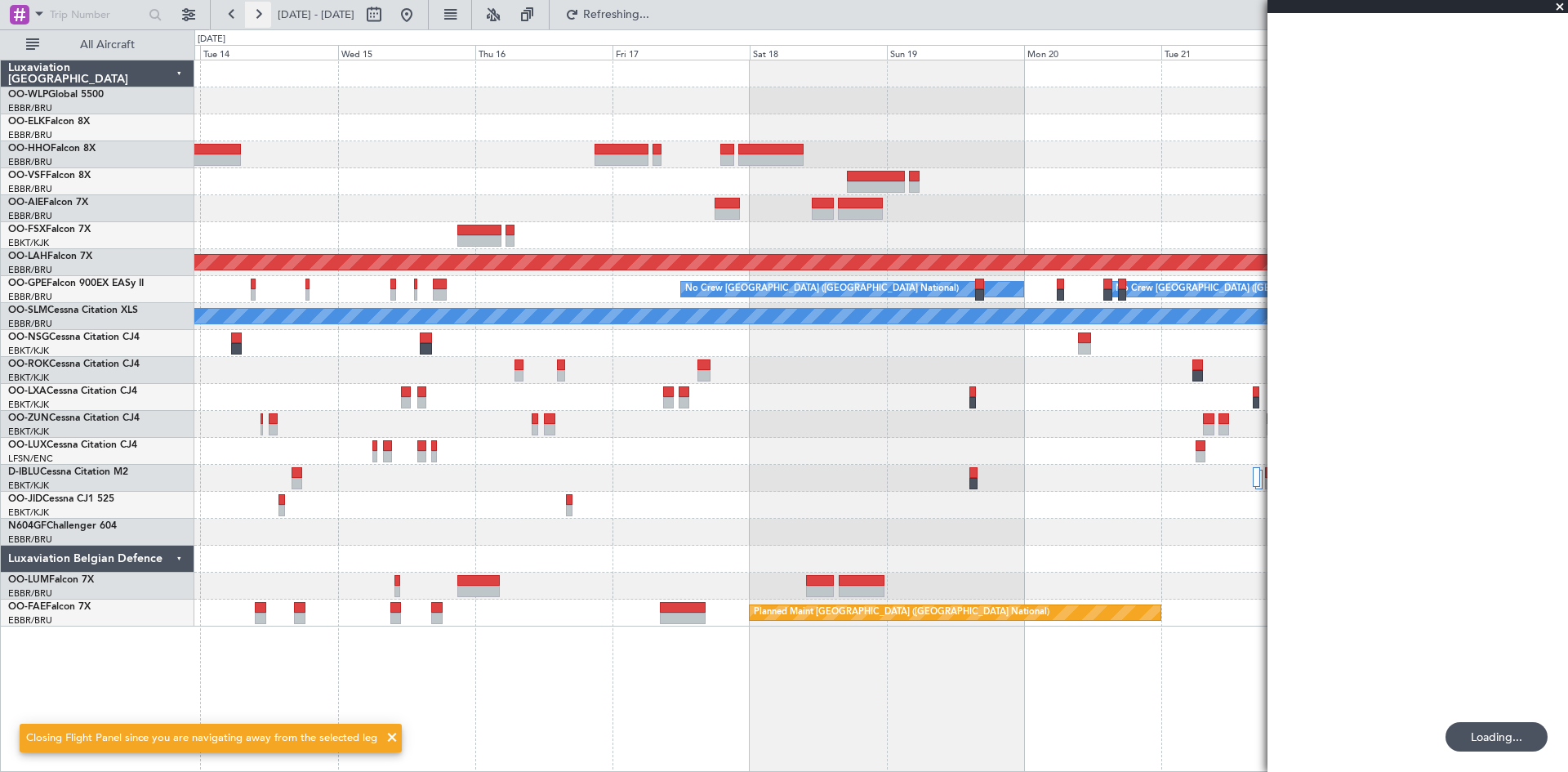
click at [271, 14] on button at bounding box center [258, 14] width 26 height 26
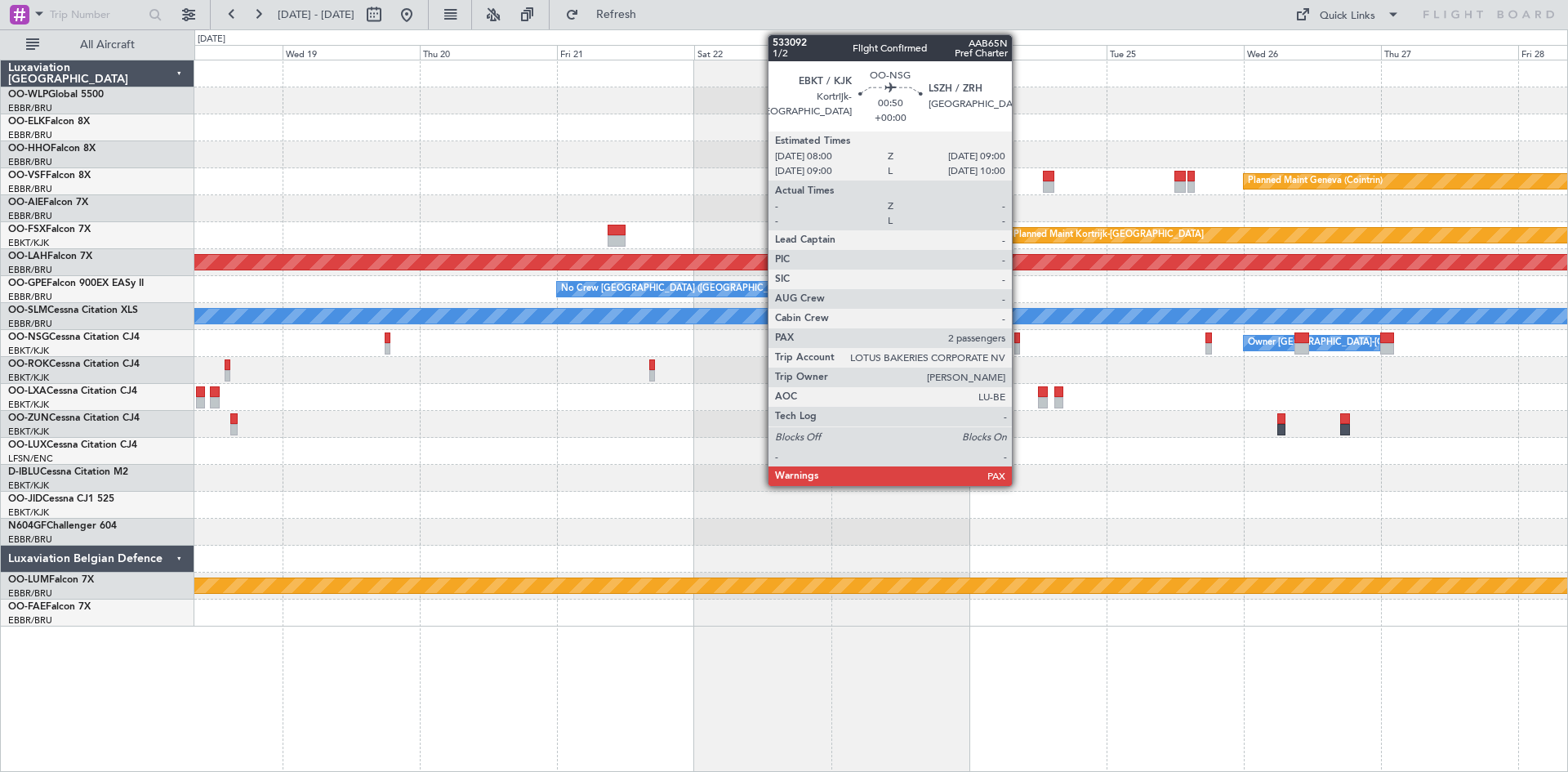
click at [1019, 346] on div at bounding box center [1018, 348] width 7 height 11
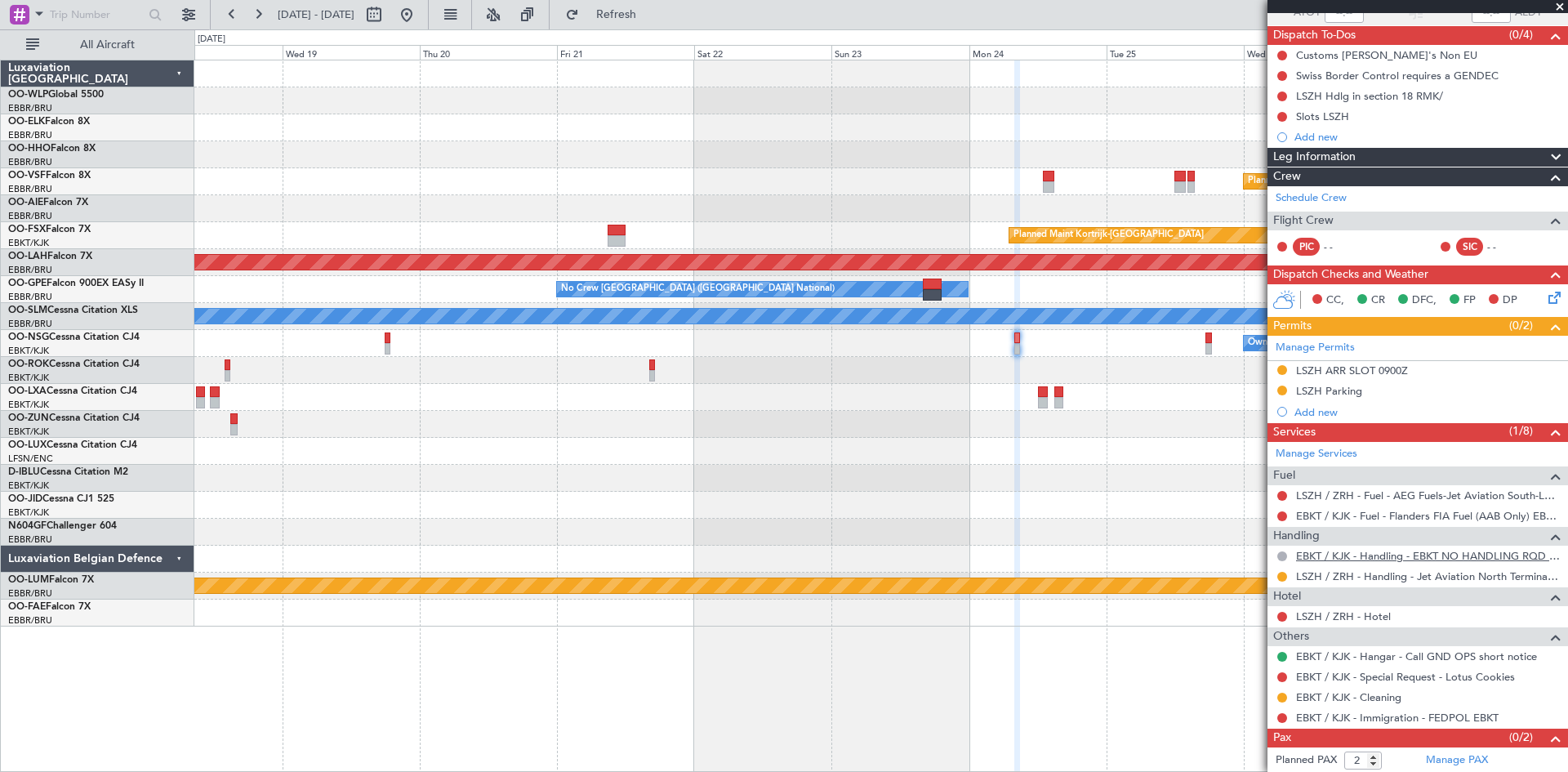
scroll to position [157, 0]
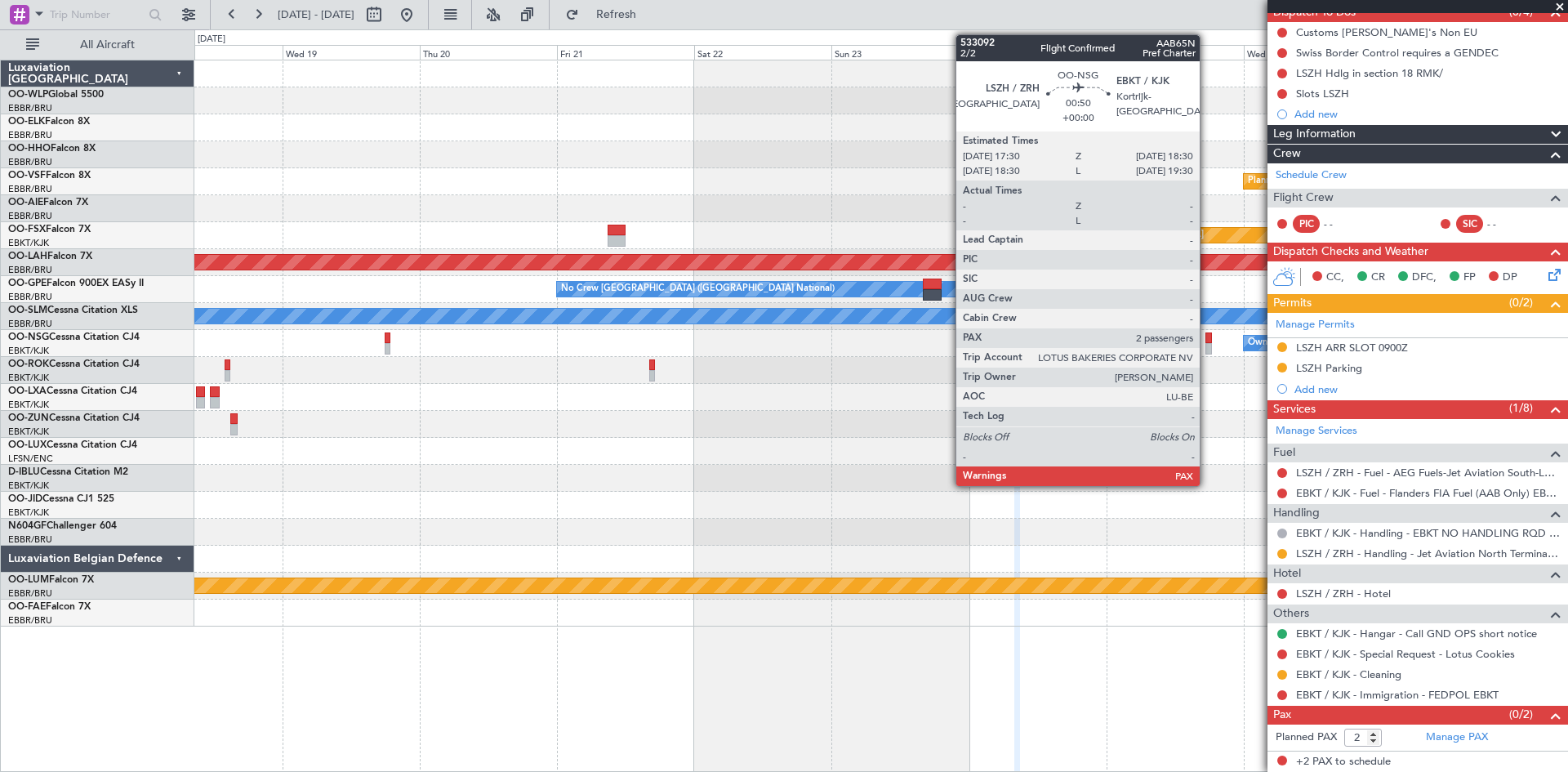
click at [1207, 347] on div at bounding box center [1209, 348] width 7 height 11
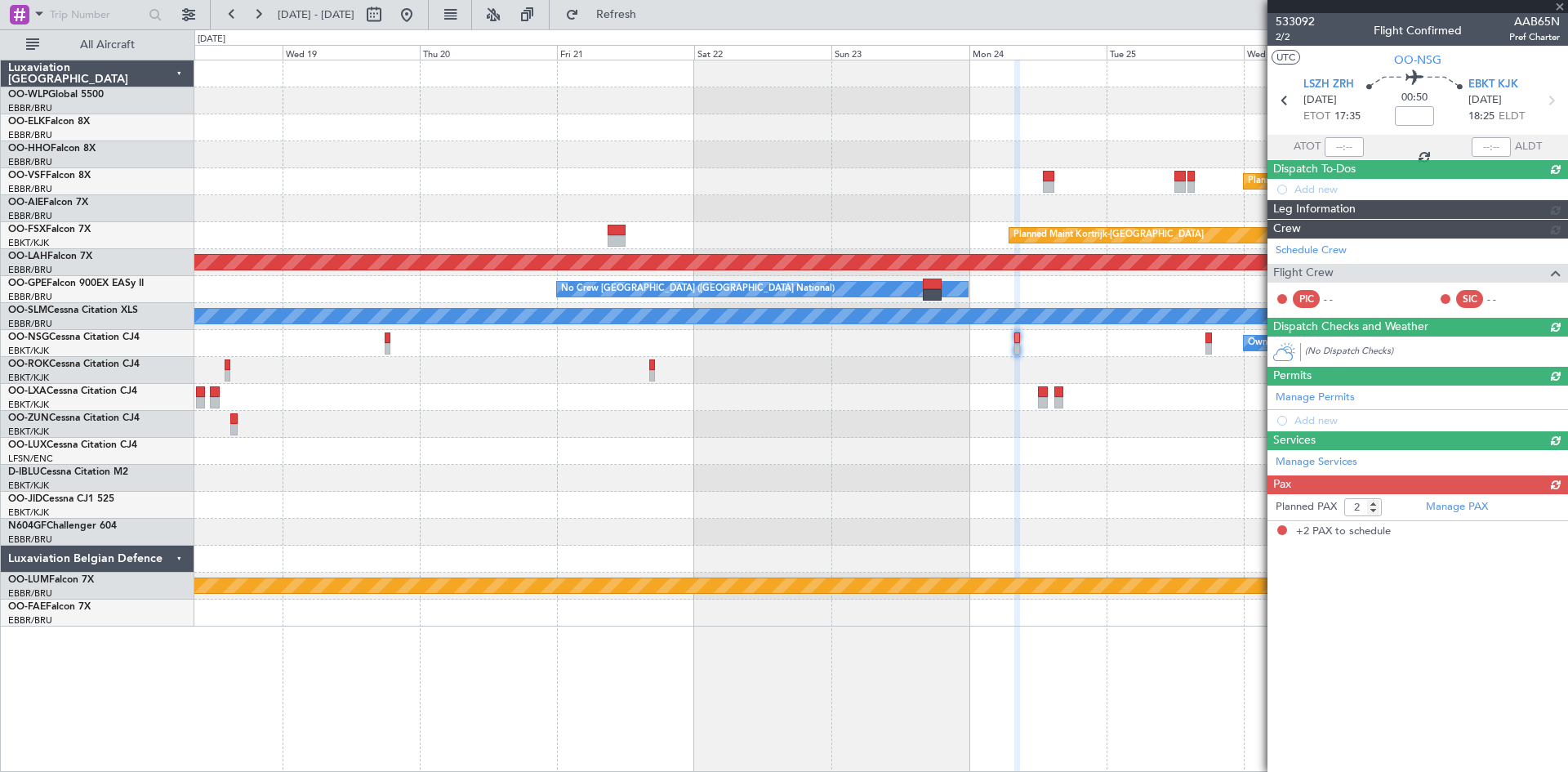
scroll to position [0, 0]
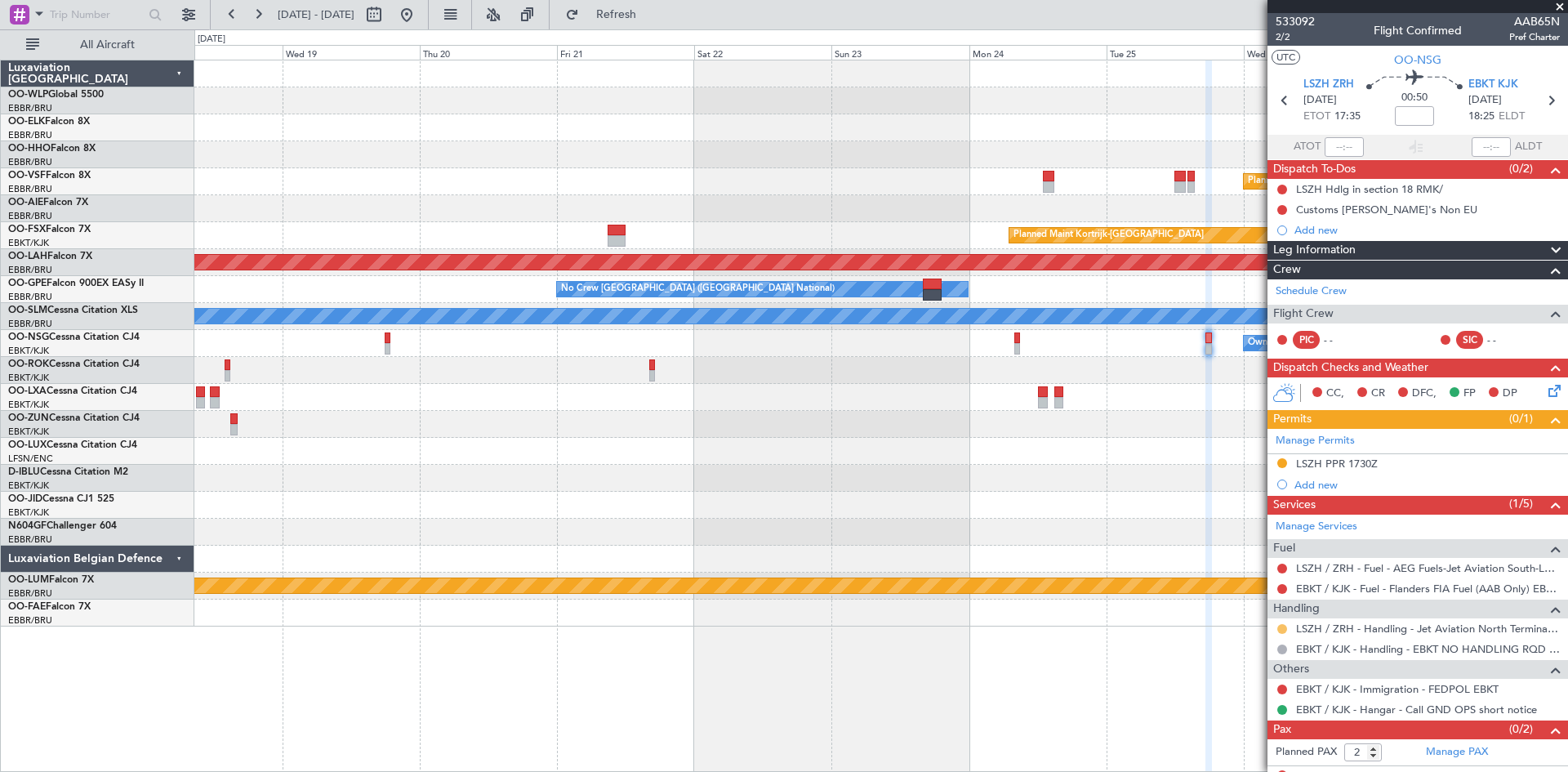
click at [1284, 632] on button at bounding box center [1283, 630] width 10 height 10
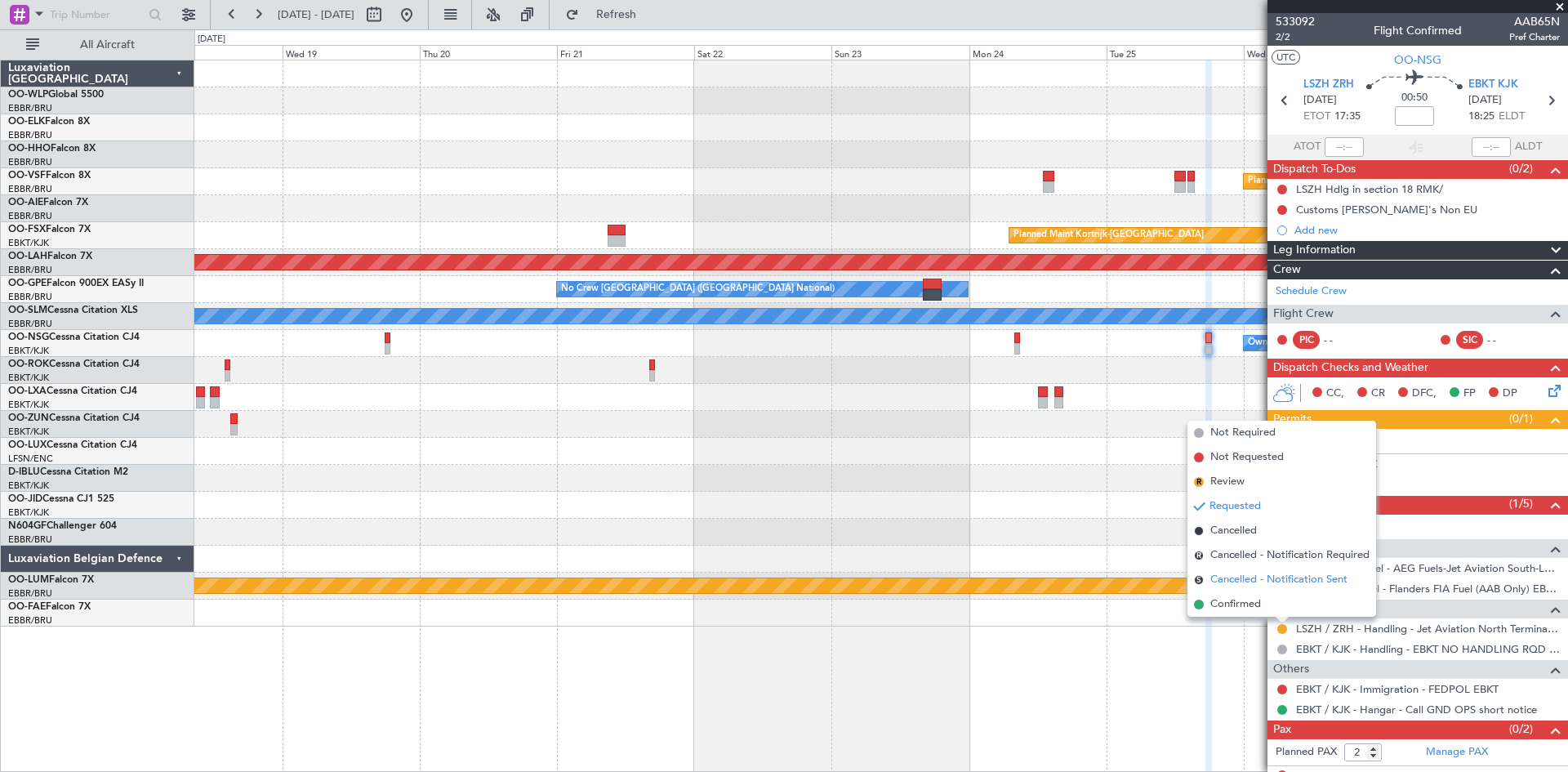
click at [1263, 575] on span "Cancelled - Notification Sent" at bounding box center [1279, 580] width 137 height 16
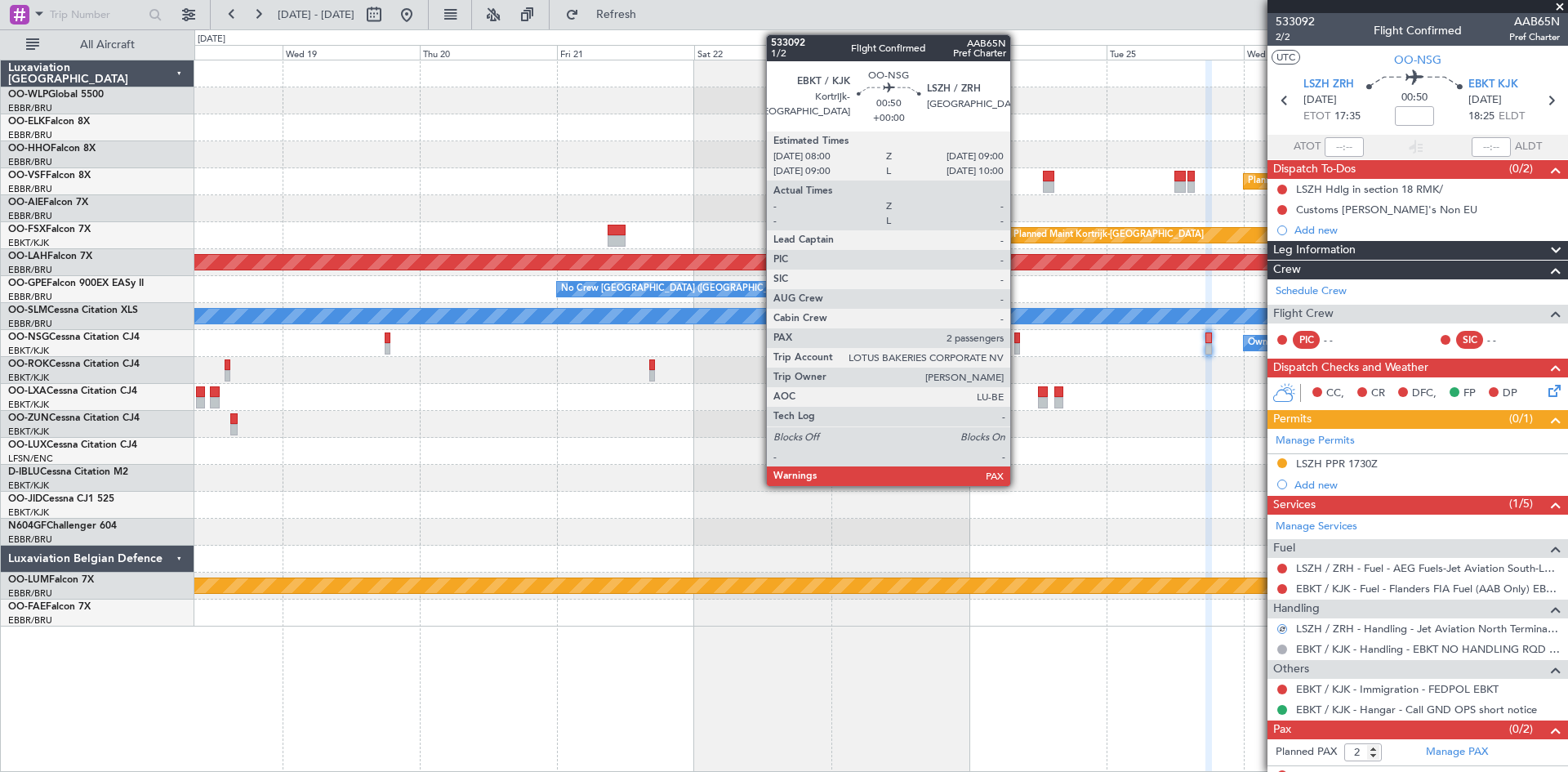
click at [1018, 344] on div at bounding box center [1018, 348] width 7 height 11
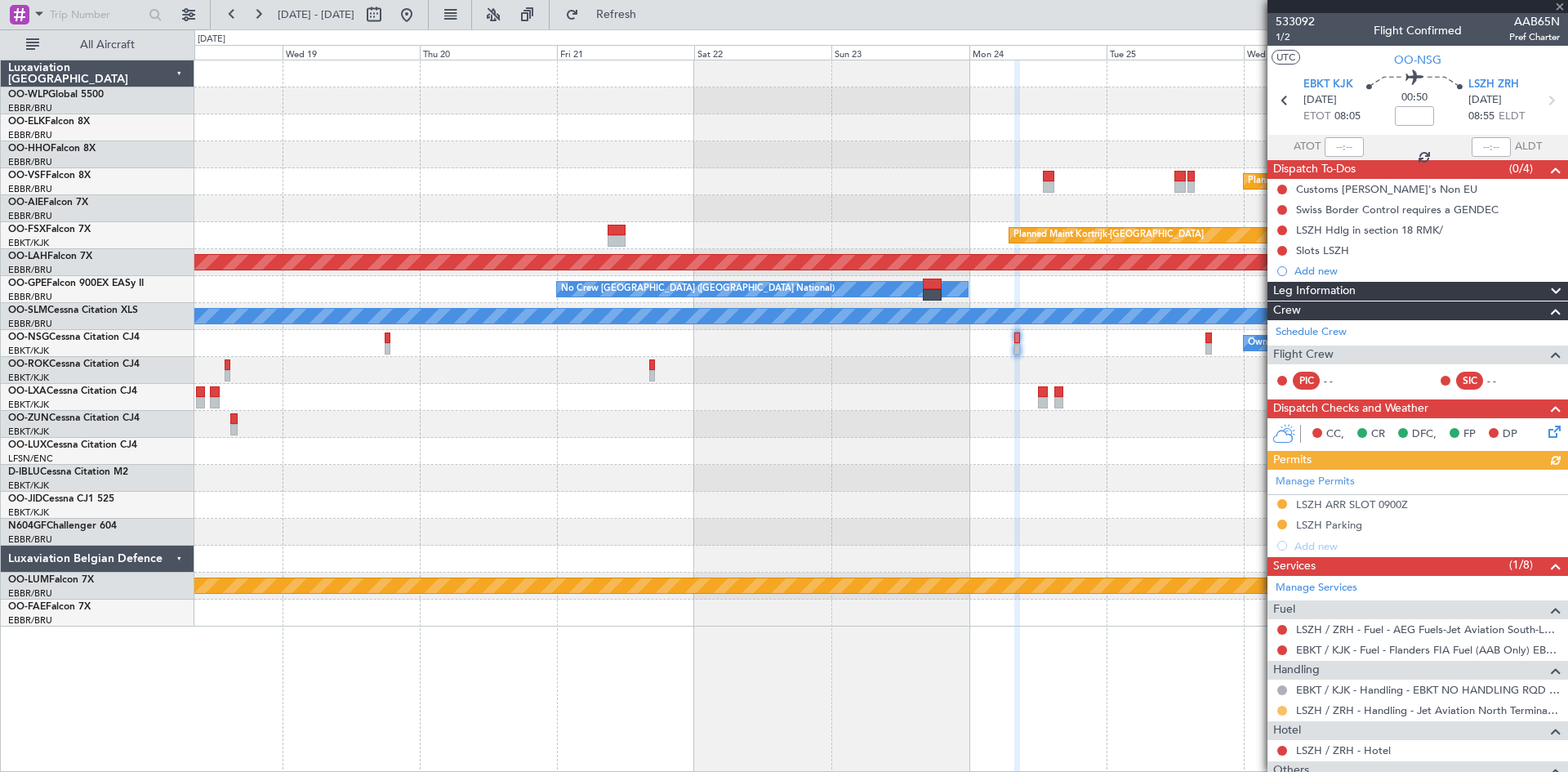
click at [1285, 707] on button at bounding box center [1283, 712] width 10 height 10
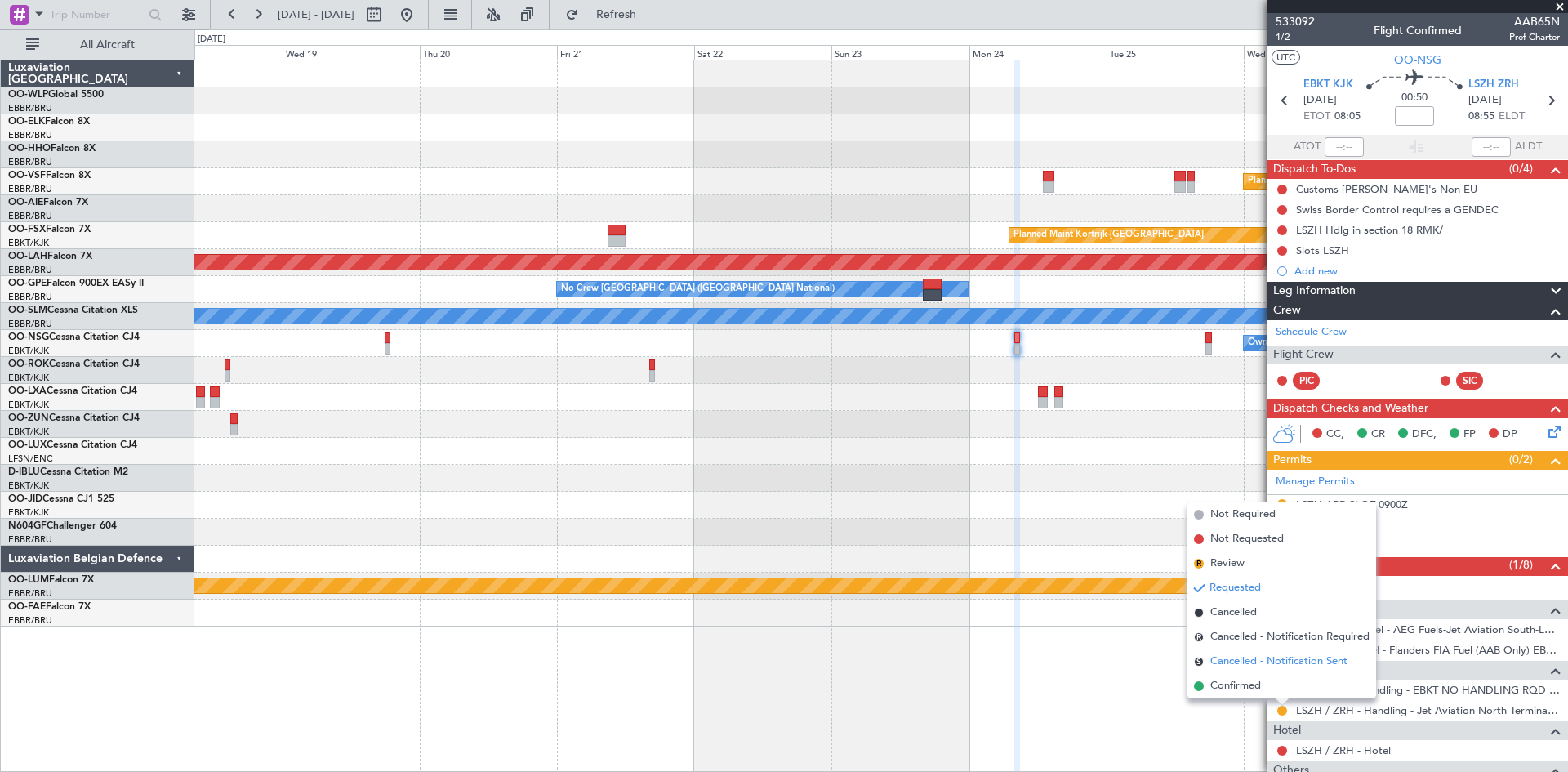
click at [1286, 664] on span "Cancelled - Notification Sent" at bounding box center [1279, 661] width 137 height 16
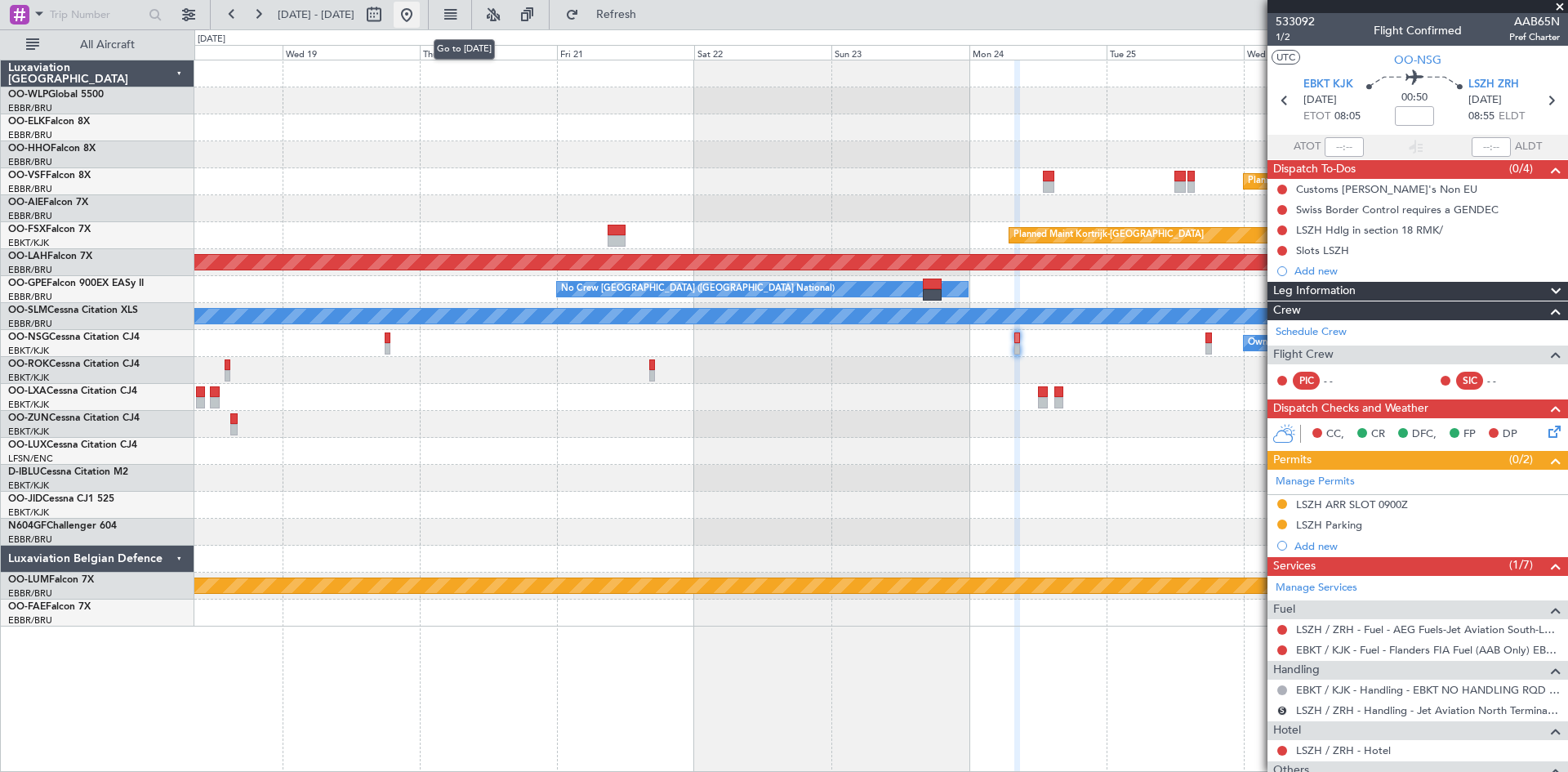
click at [420, 11] on button at bounding box center [407, 14] width 26 height 26
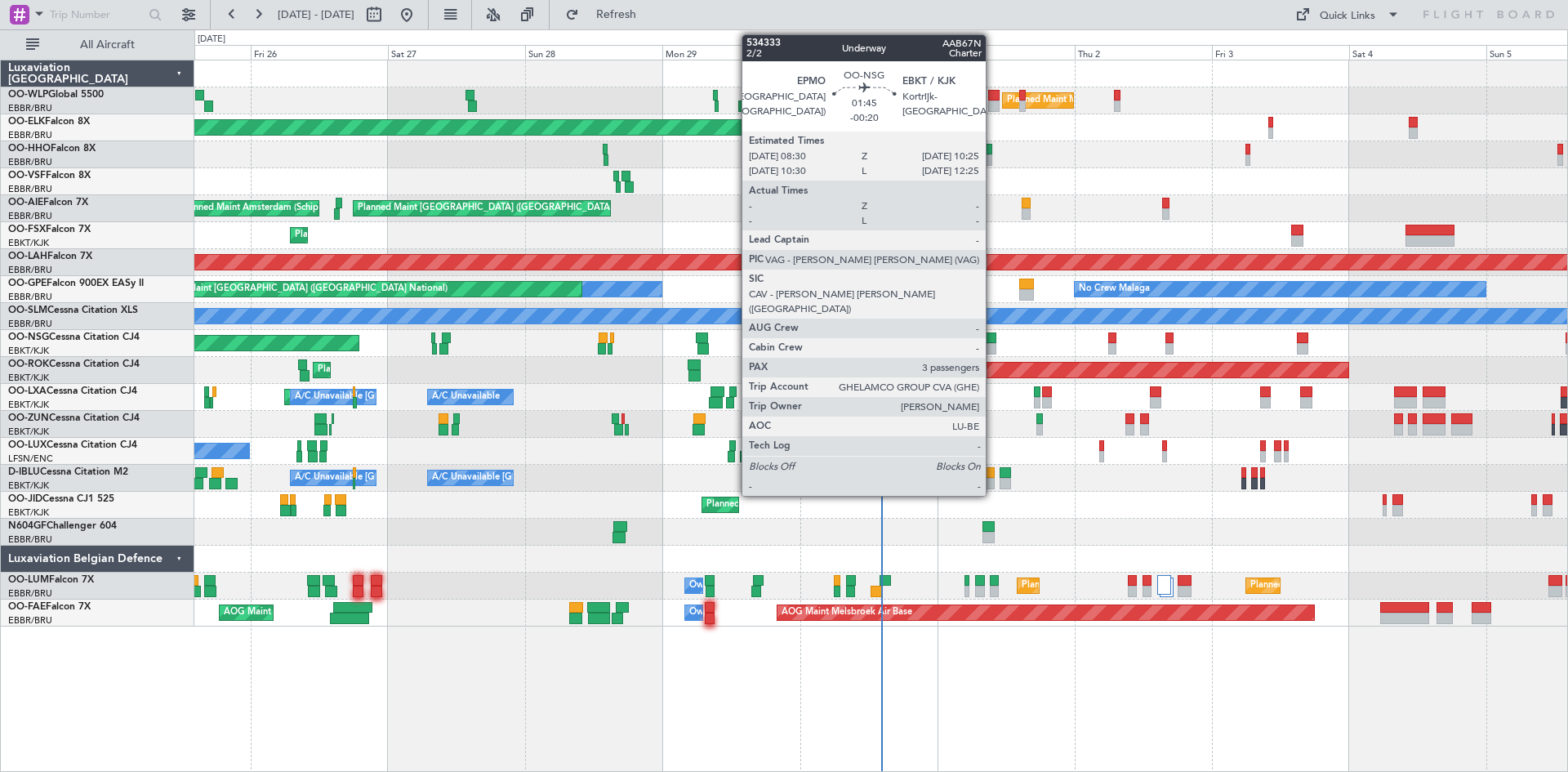
click at [994, 340] on div at bounding box center [990, 338] width 11 height 11
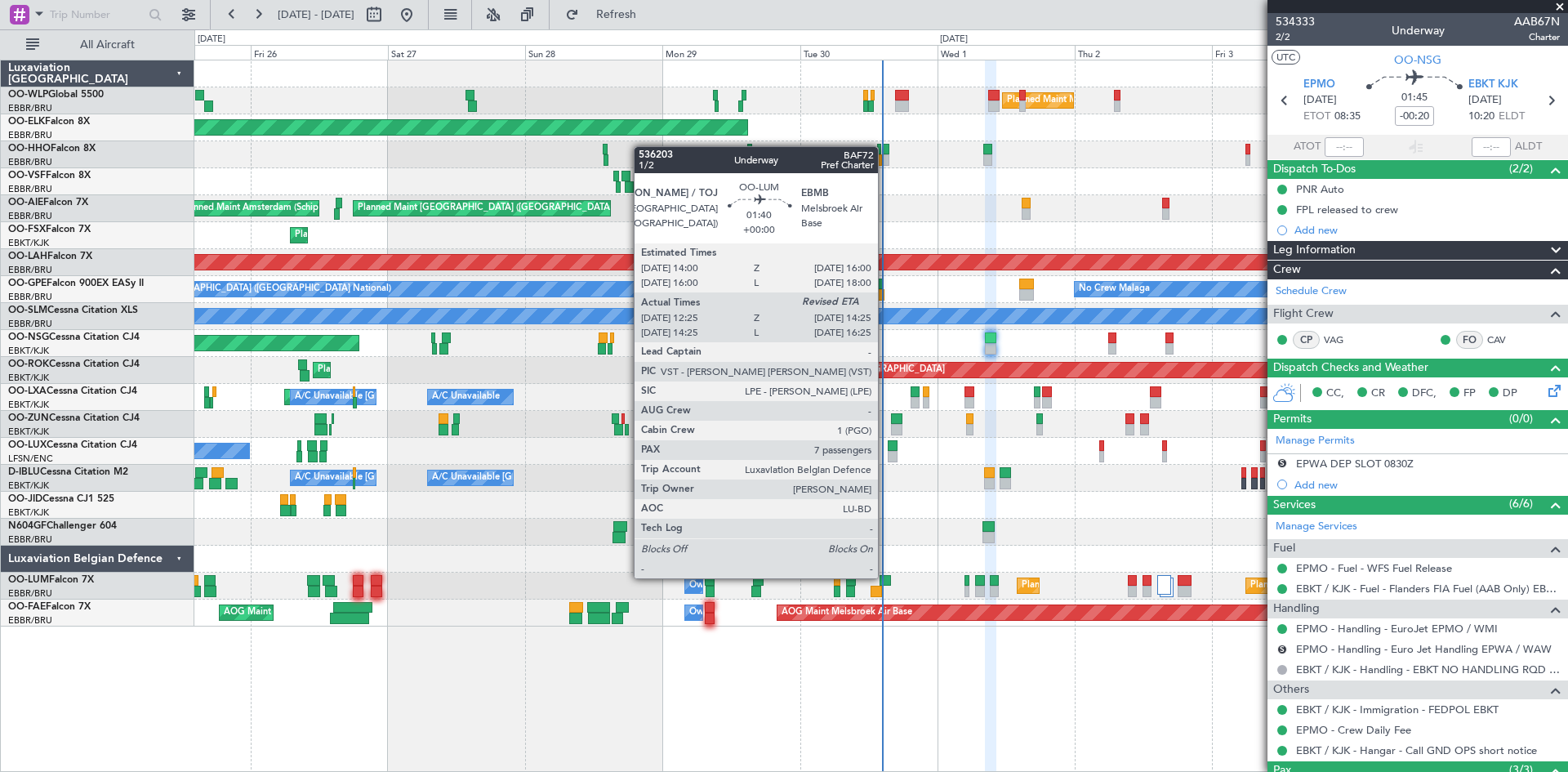
click at [886, 577] on div at bounding box center [886, 580] width 12 height 11
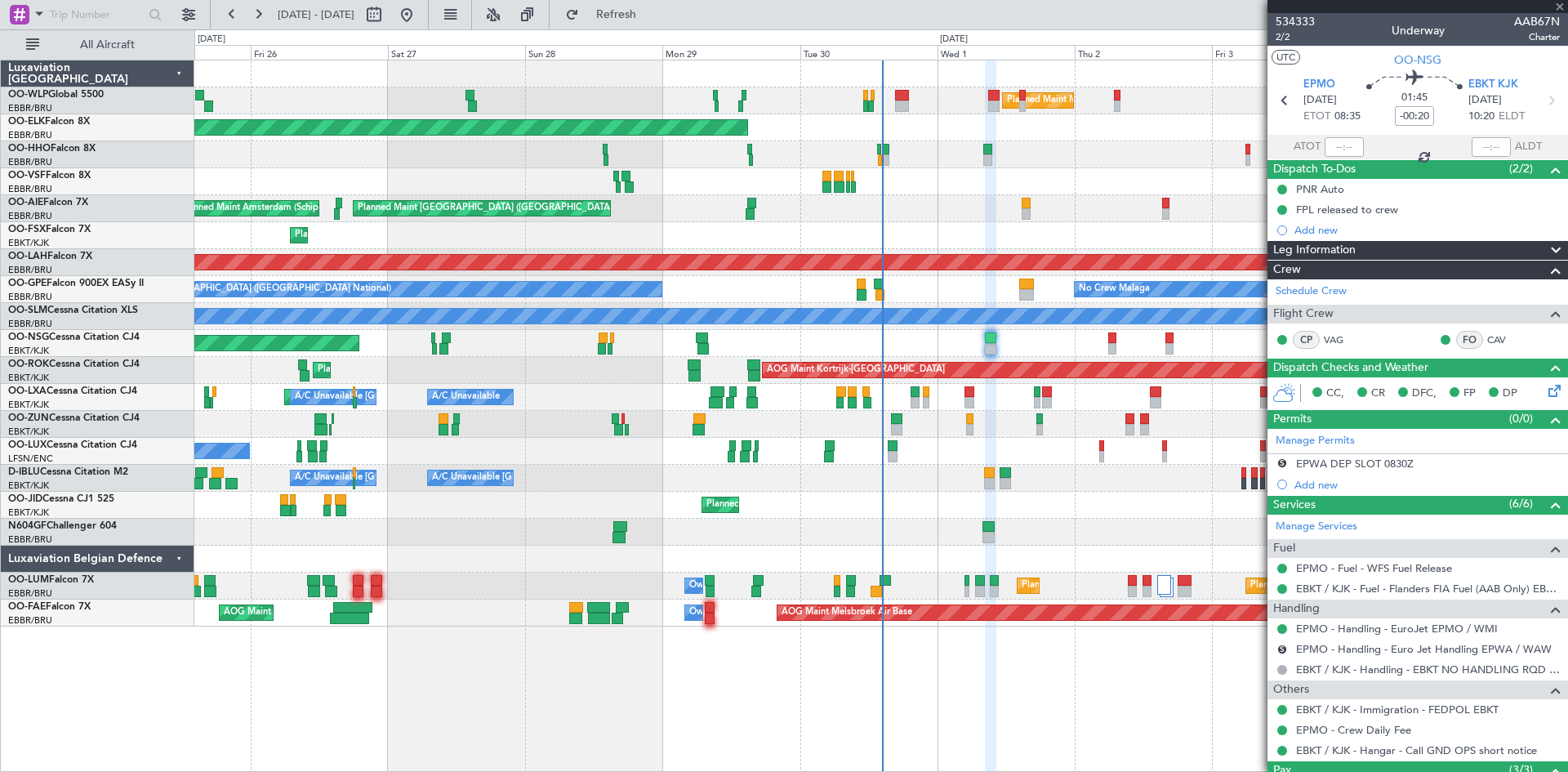
type input "12:35"
type input "7"
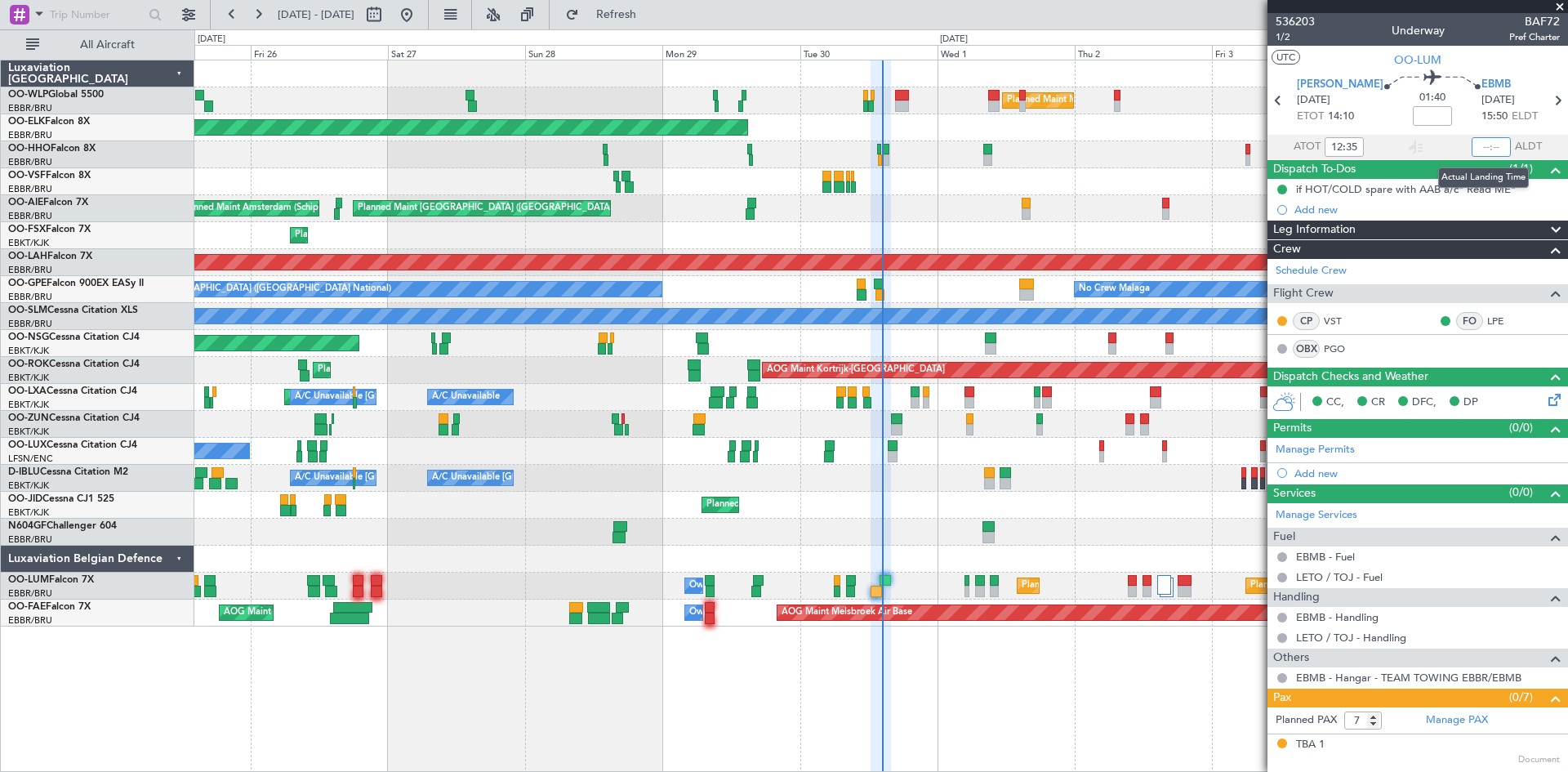
click at [1472, 151] on input "text" at bounding box center [1491, 146] width 39 height 20
type input "14:21"
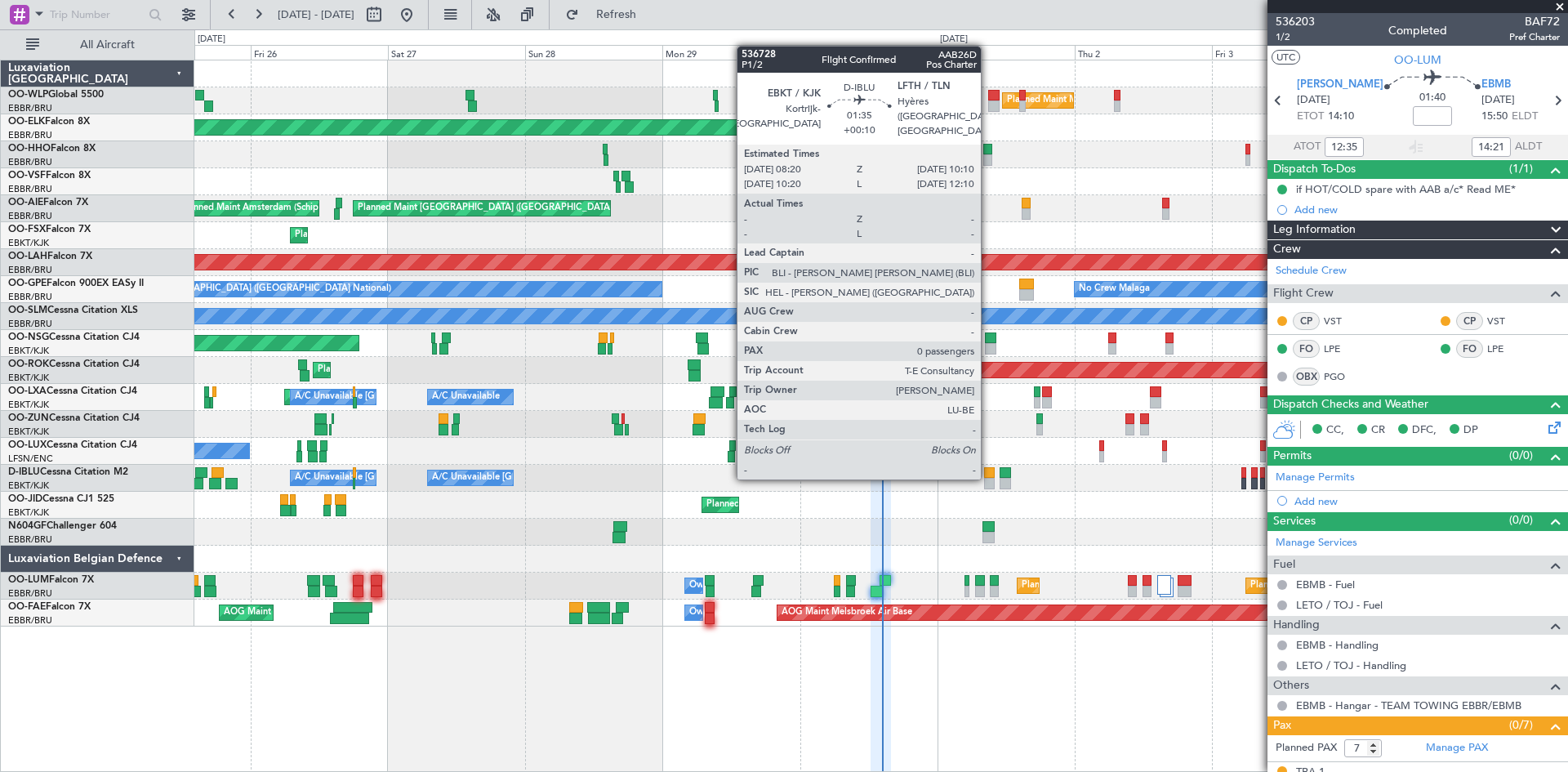
click at [989, 477] on div at bounding box center [989, 472] width 10 height 11
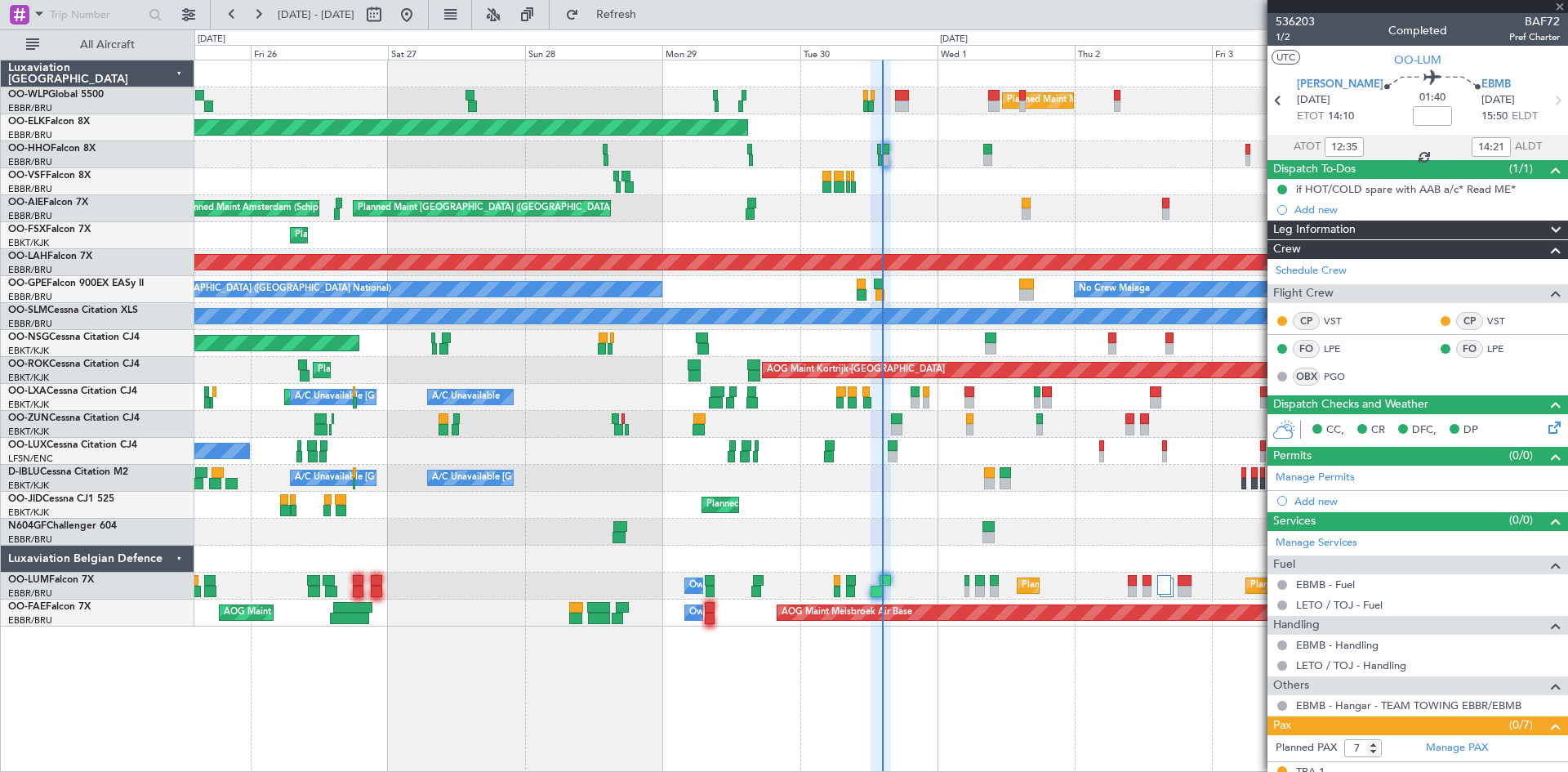
type input "+00:10"
type input "0"
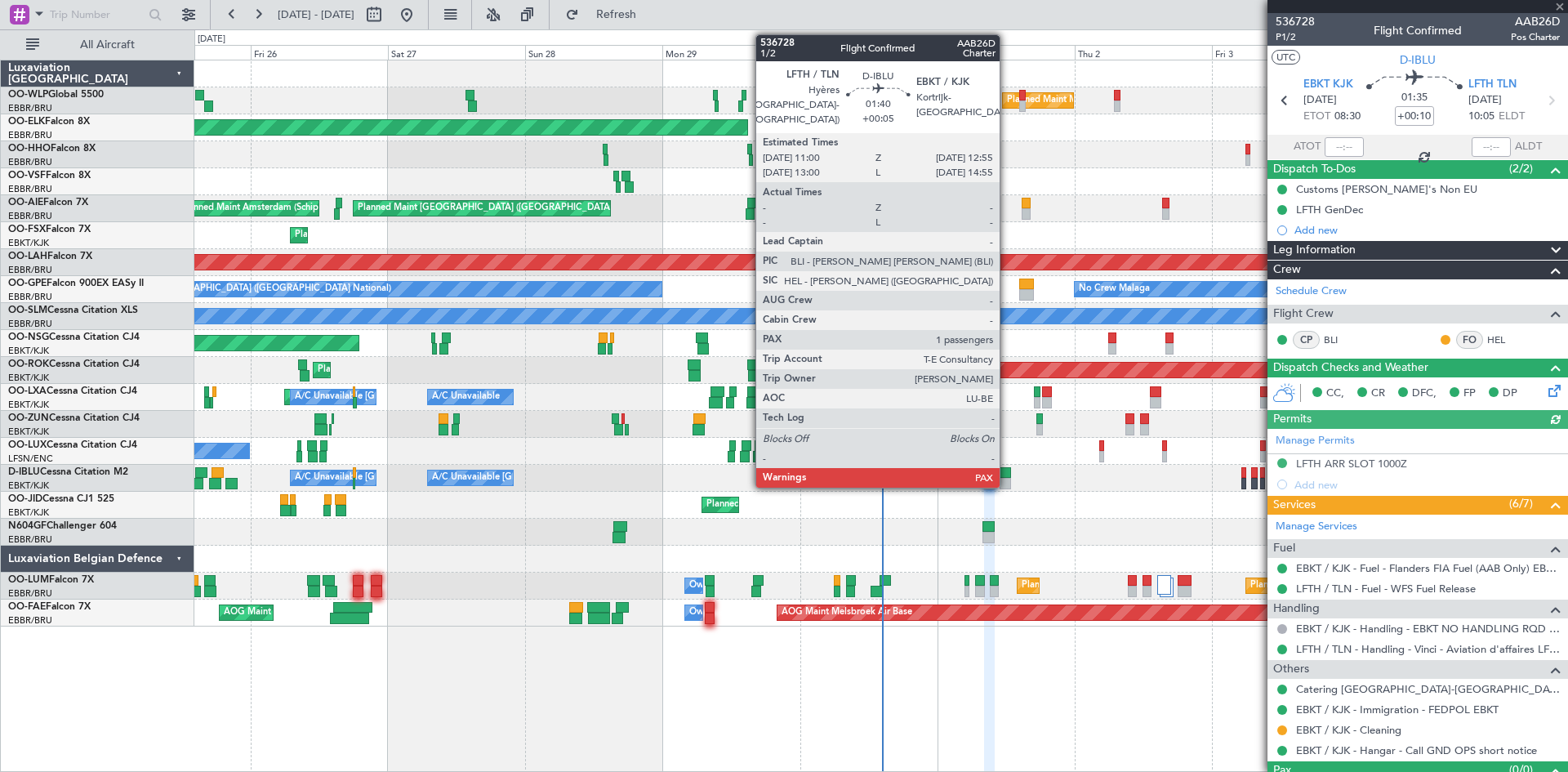
click at [1007, 480] on div at bounding box center [1005, 483] width 11 height 11
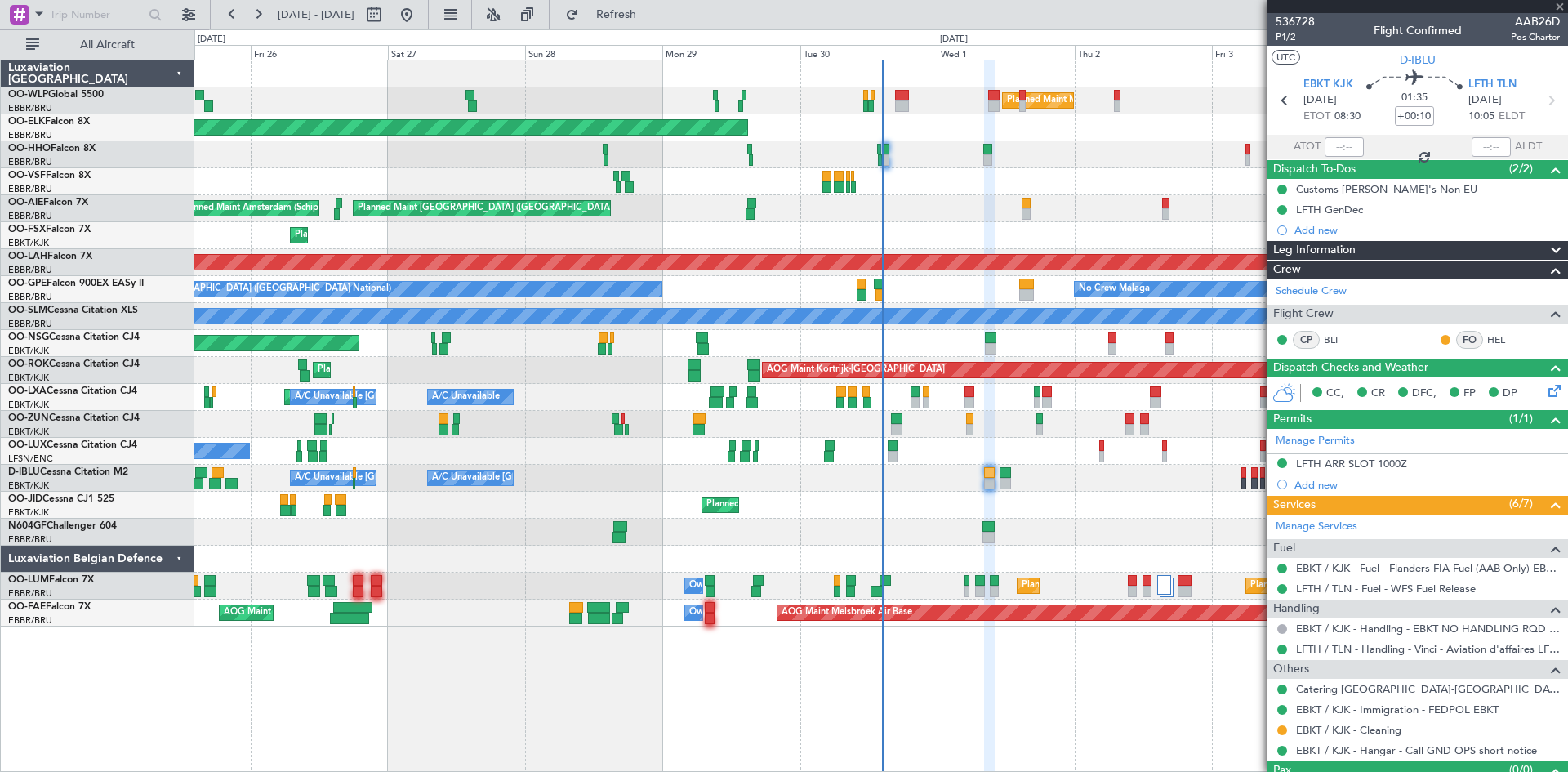
type input "+00:05"
type input "1"
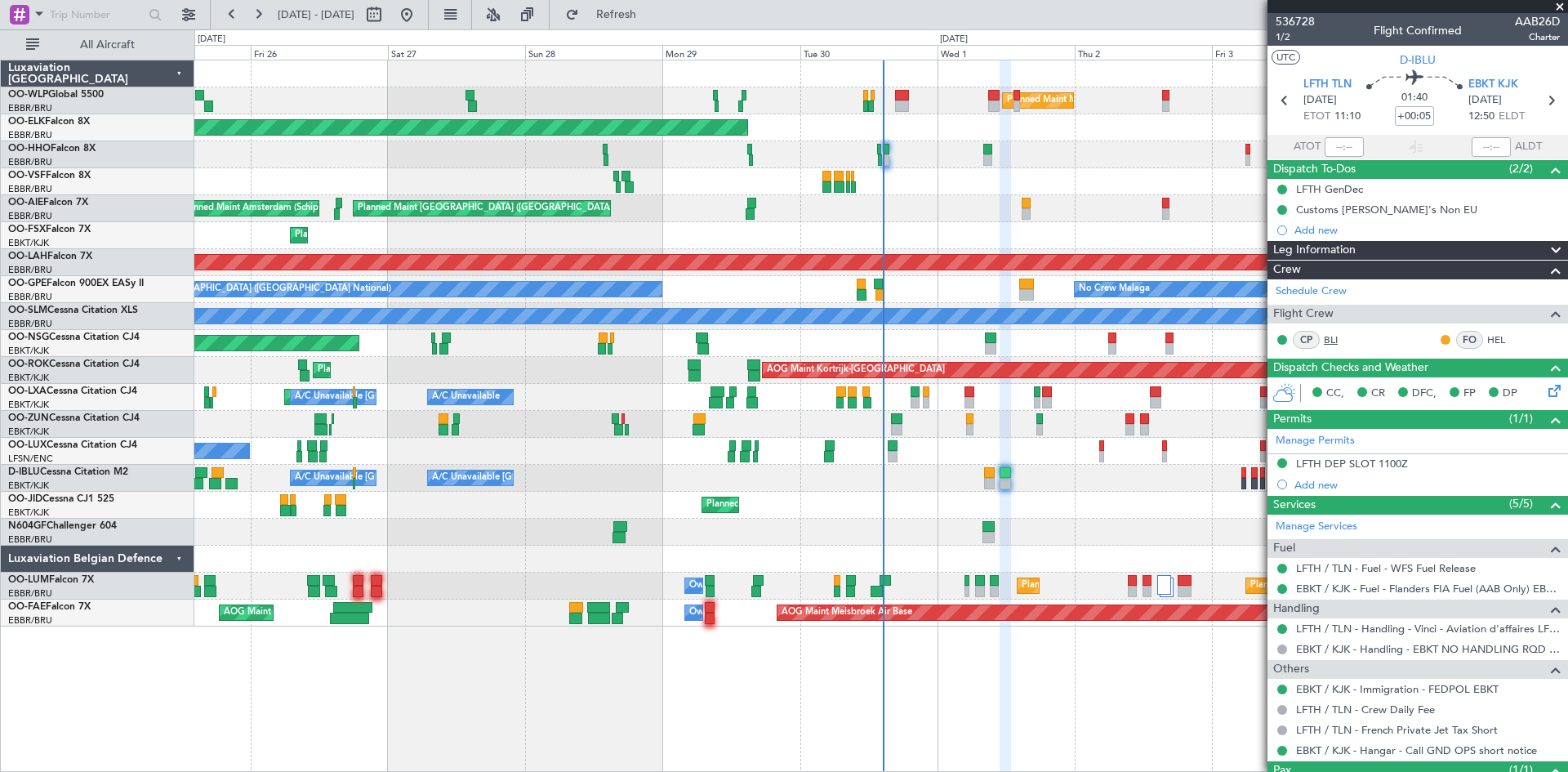
click at [1330, 335] on link "BLI" at bounding box center [1342, 340] width 37 height 14
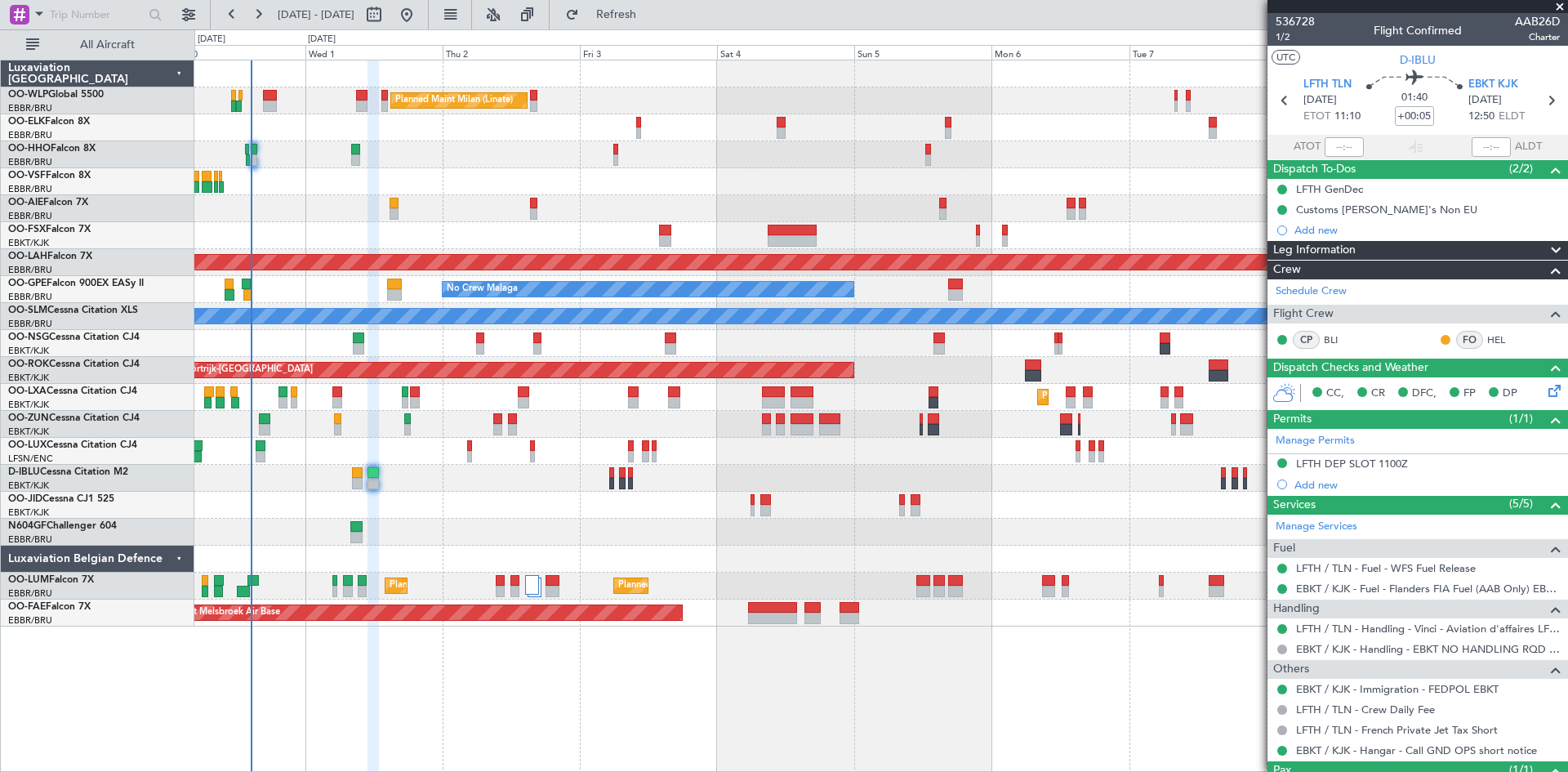
click at [393, 466] on div "Planned Maint Milan (Linate) Planned Maint Kortrijk-Wevelgem Planned Maint Lond…" at bounding box center [881, 343] width 1373 height 566
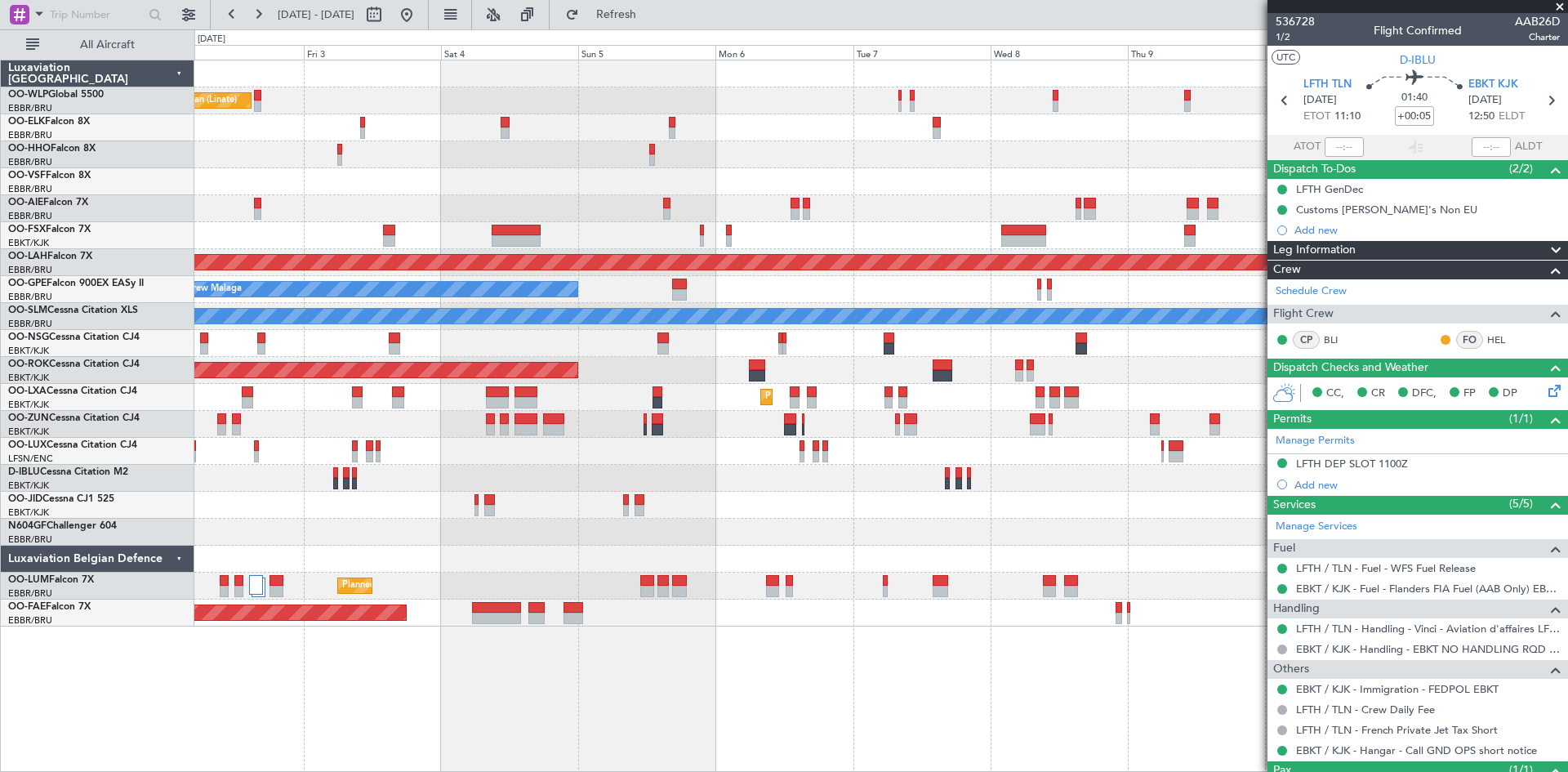
click at [696, 466] on div "Planned Maint Milan (Linate) Planned Maint Alton-st Louis (St Louis Regl) No Cr…" at bounding box center [881, 343] width 1373 height 566
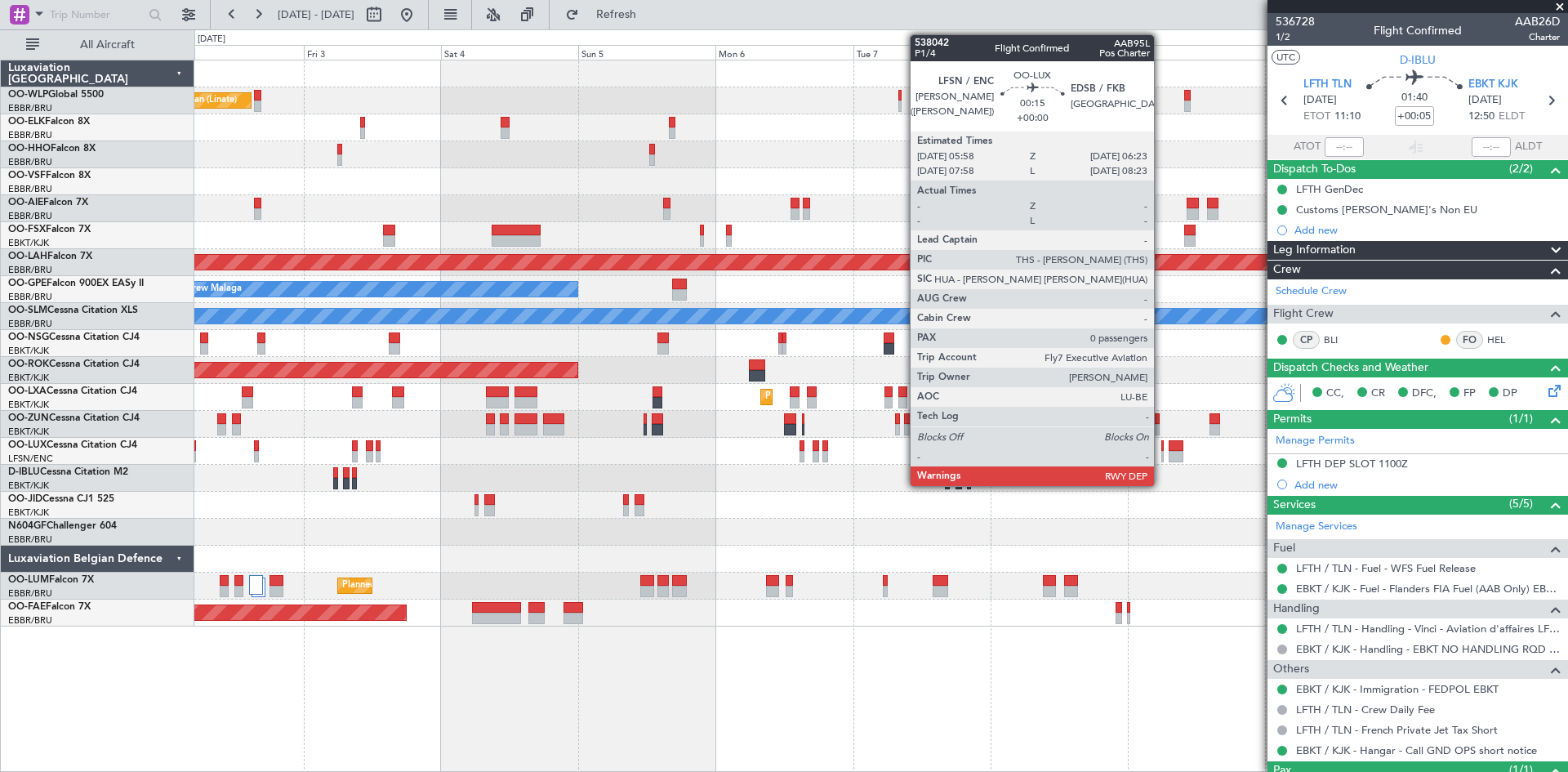
click at [1161, 455] on div at bounding box center [1162, 456] width 3 height 11
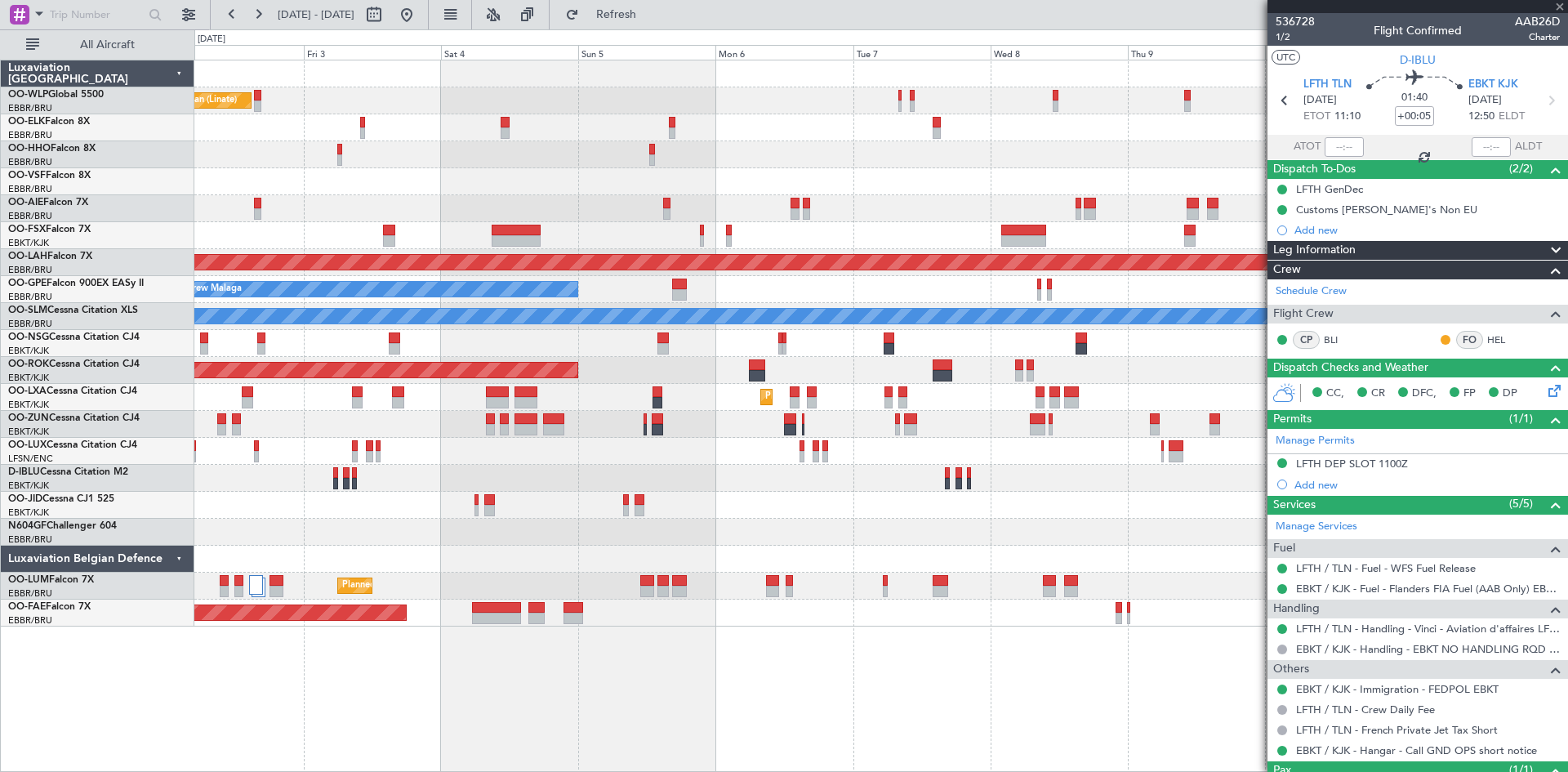
type input "0"
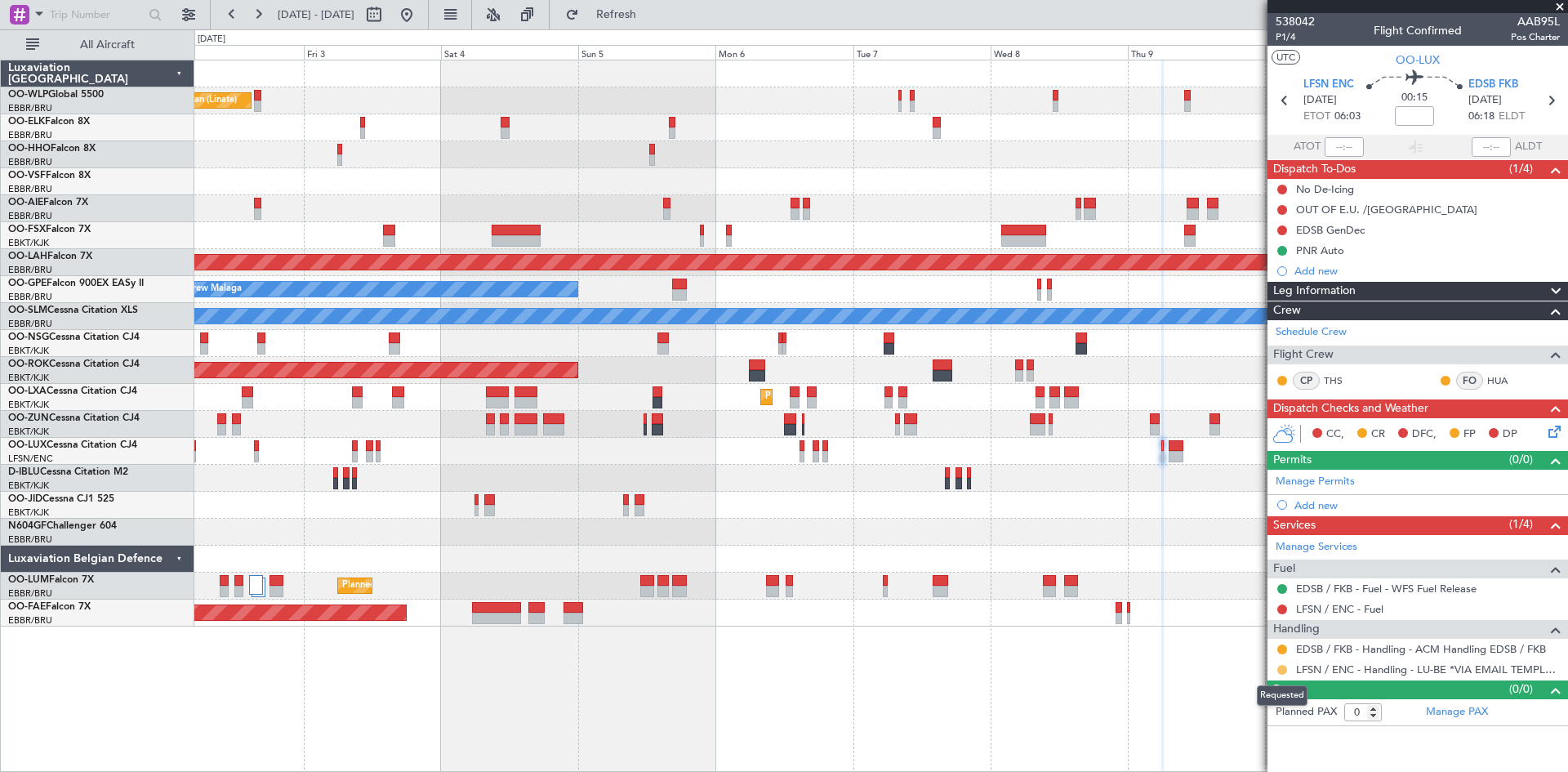
click at [1285, 671] on button at bounding box center [1283, 671] width 10 height 10
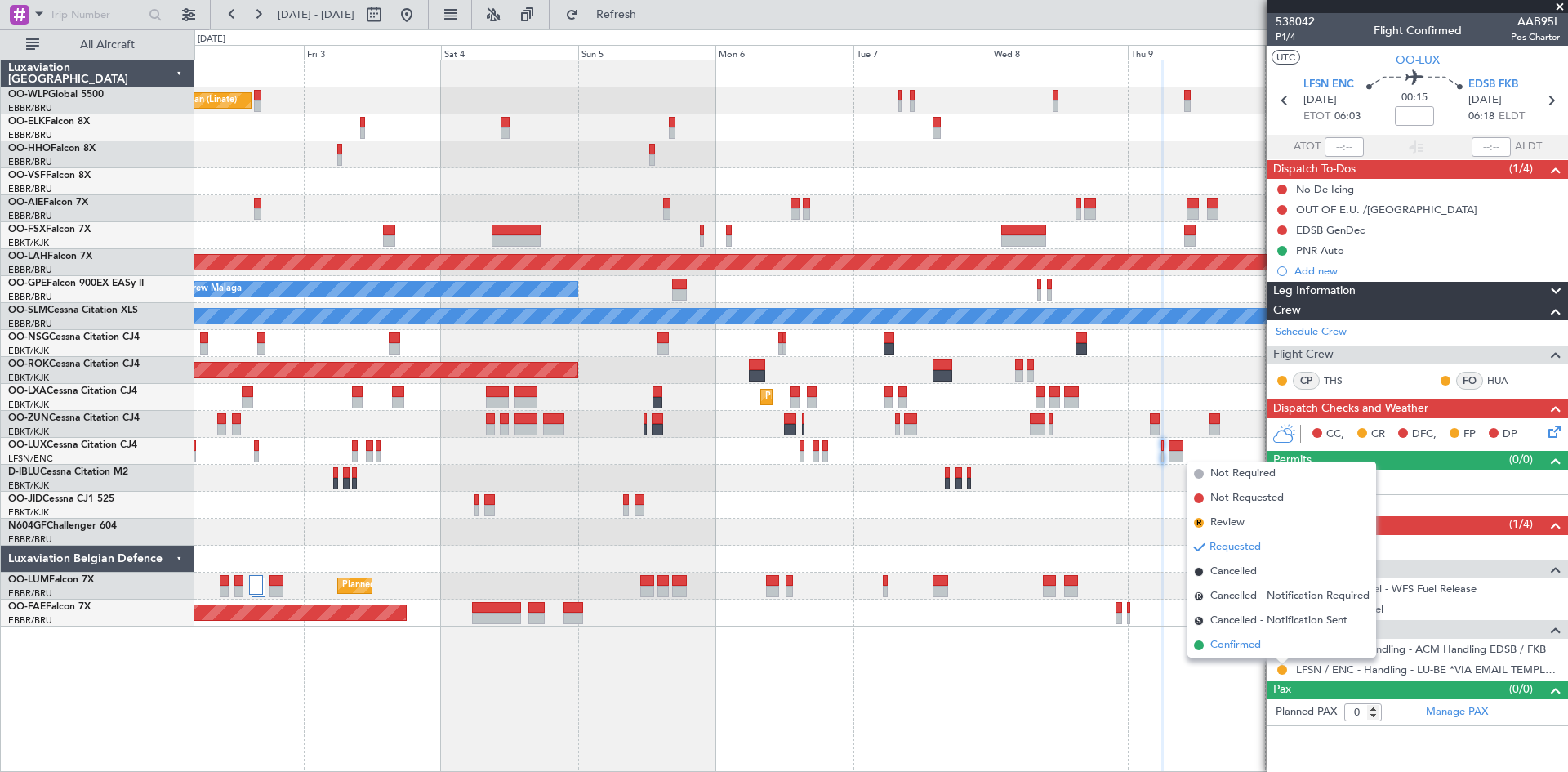
click at [1267, 652] on li "Confirmed" at bounding box center [1282, 645] width 189 height 25
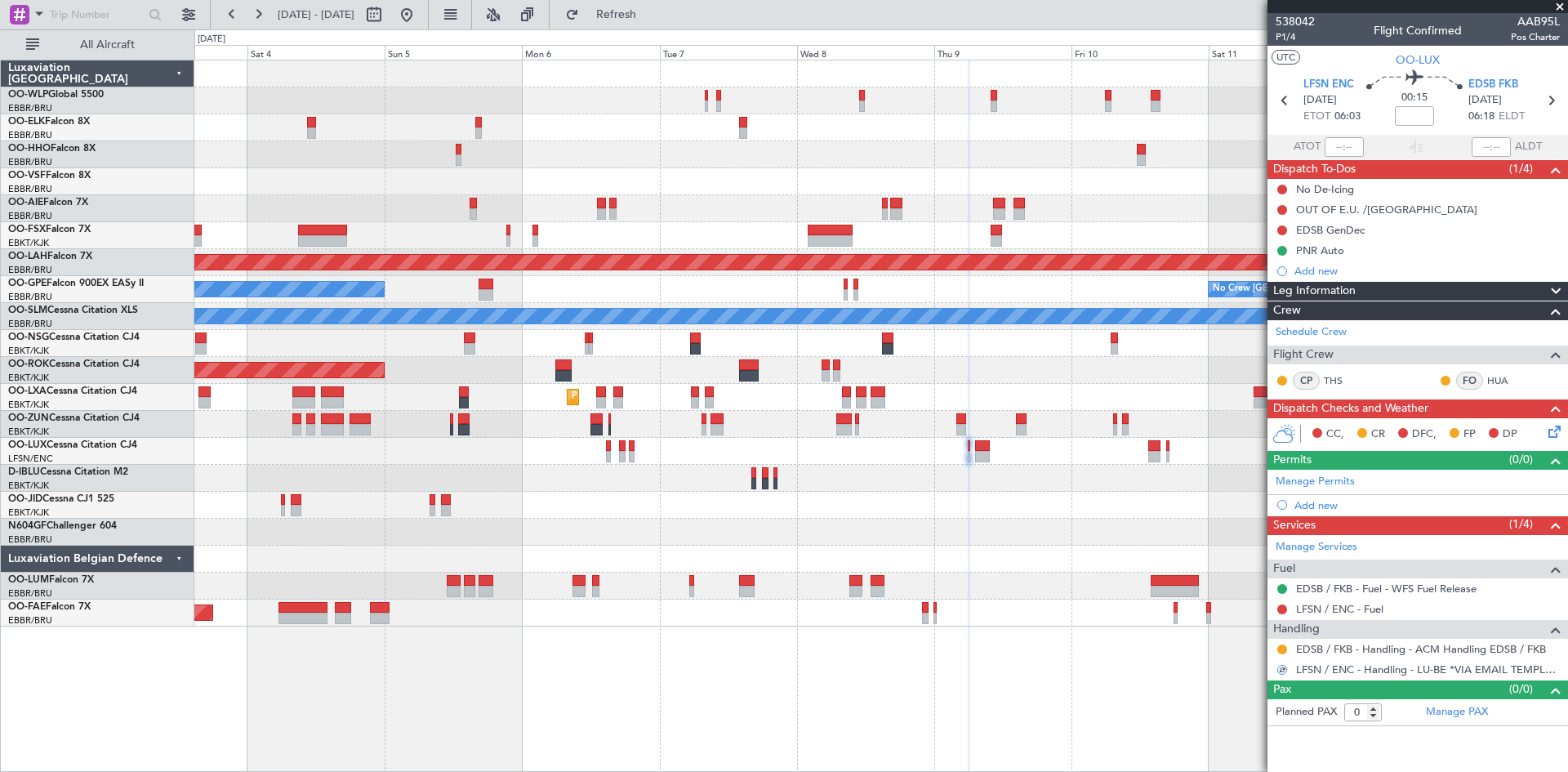
click at [1012, 518] on div "Planned Maint Milan (Linate) Planned Maint Alton-st Louis (St Louis Regl) No Cr…" at bounding box center [881, 343] width 1373 height 566
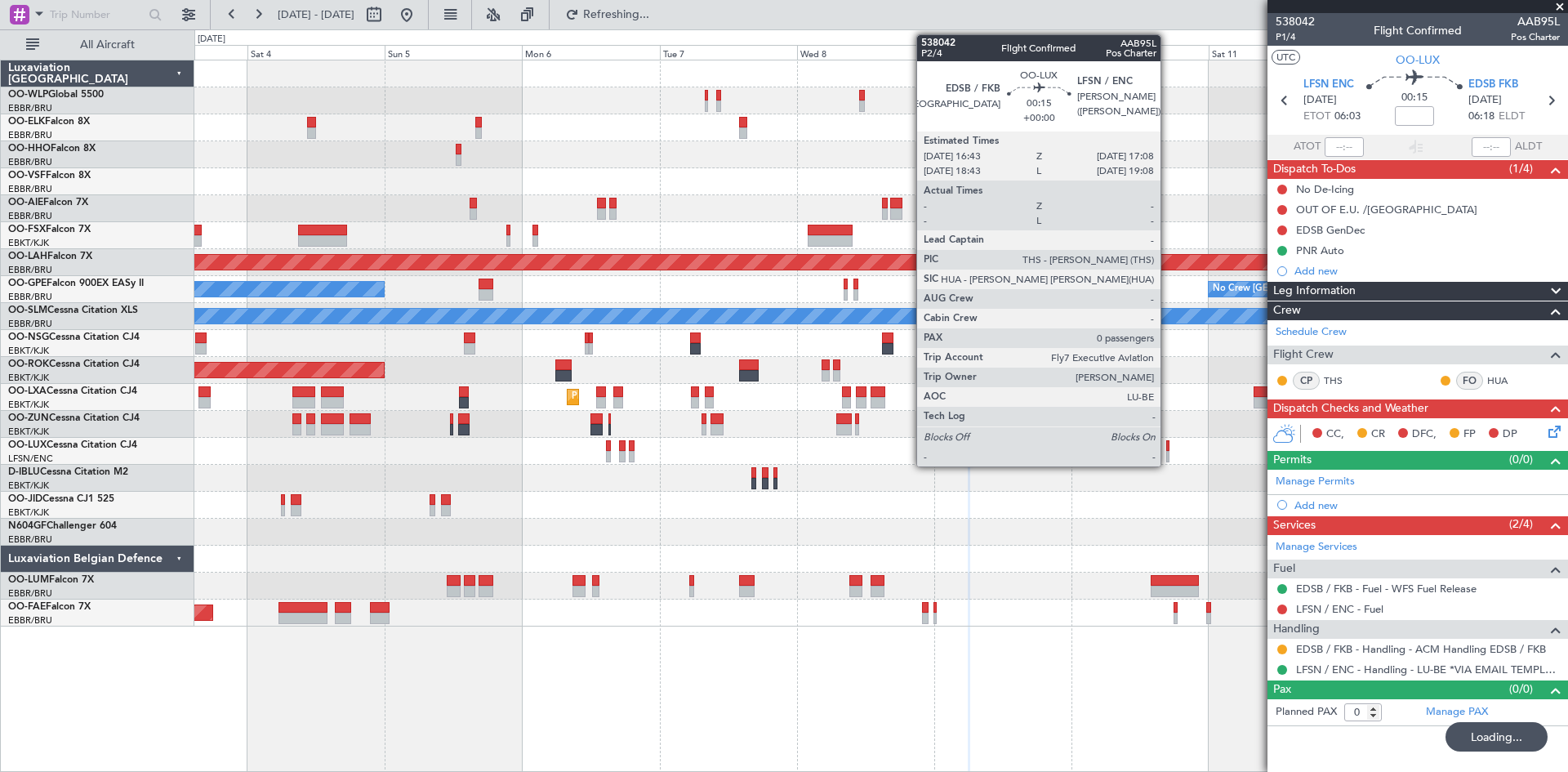
click at [1168, 453] on div at bounding box center [1167, 456] width 3 height 11
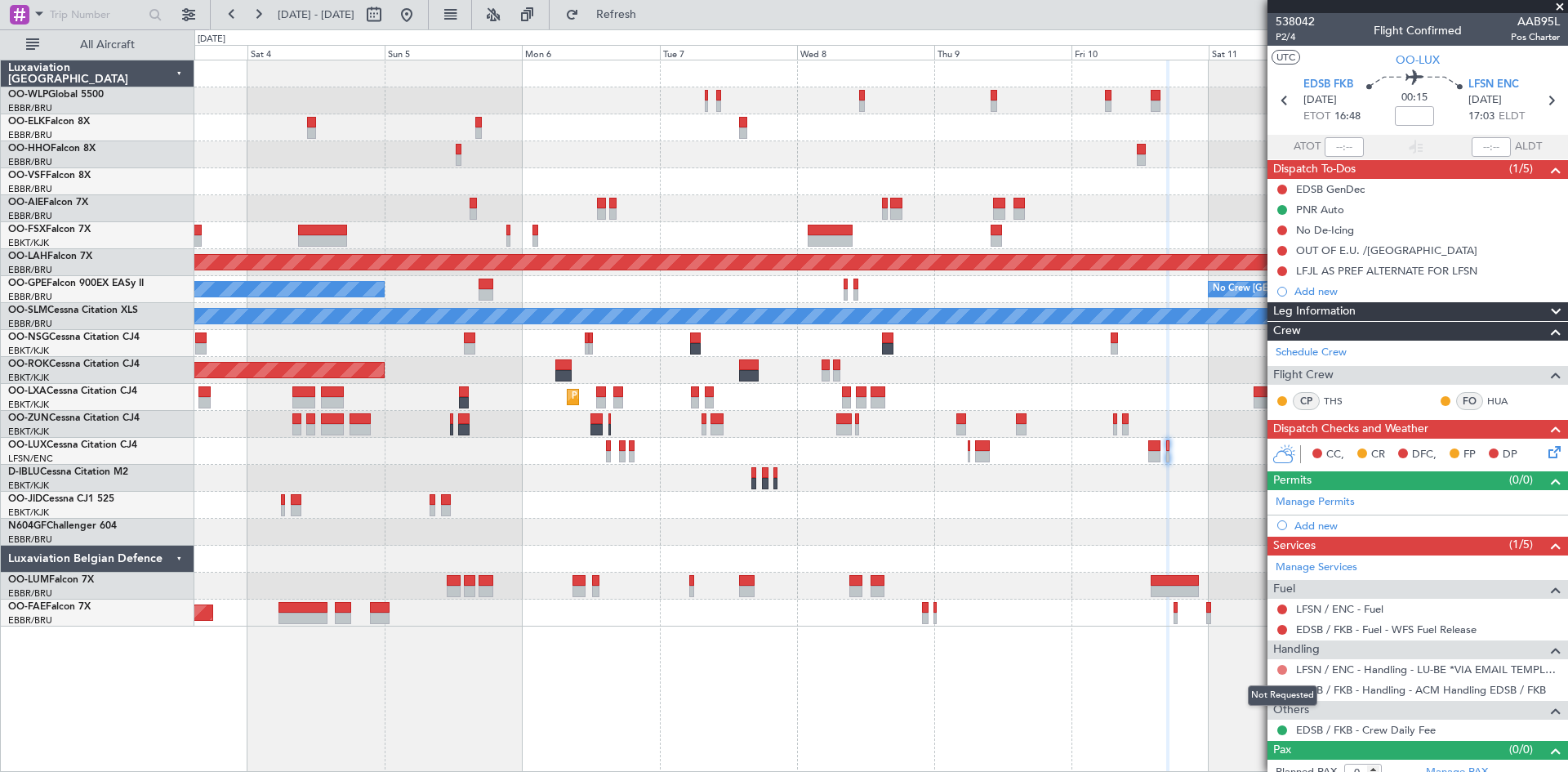
click at [1286, 666] on button at bounding box center [1283, 671] width 10 height 10
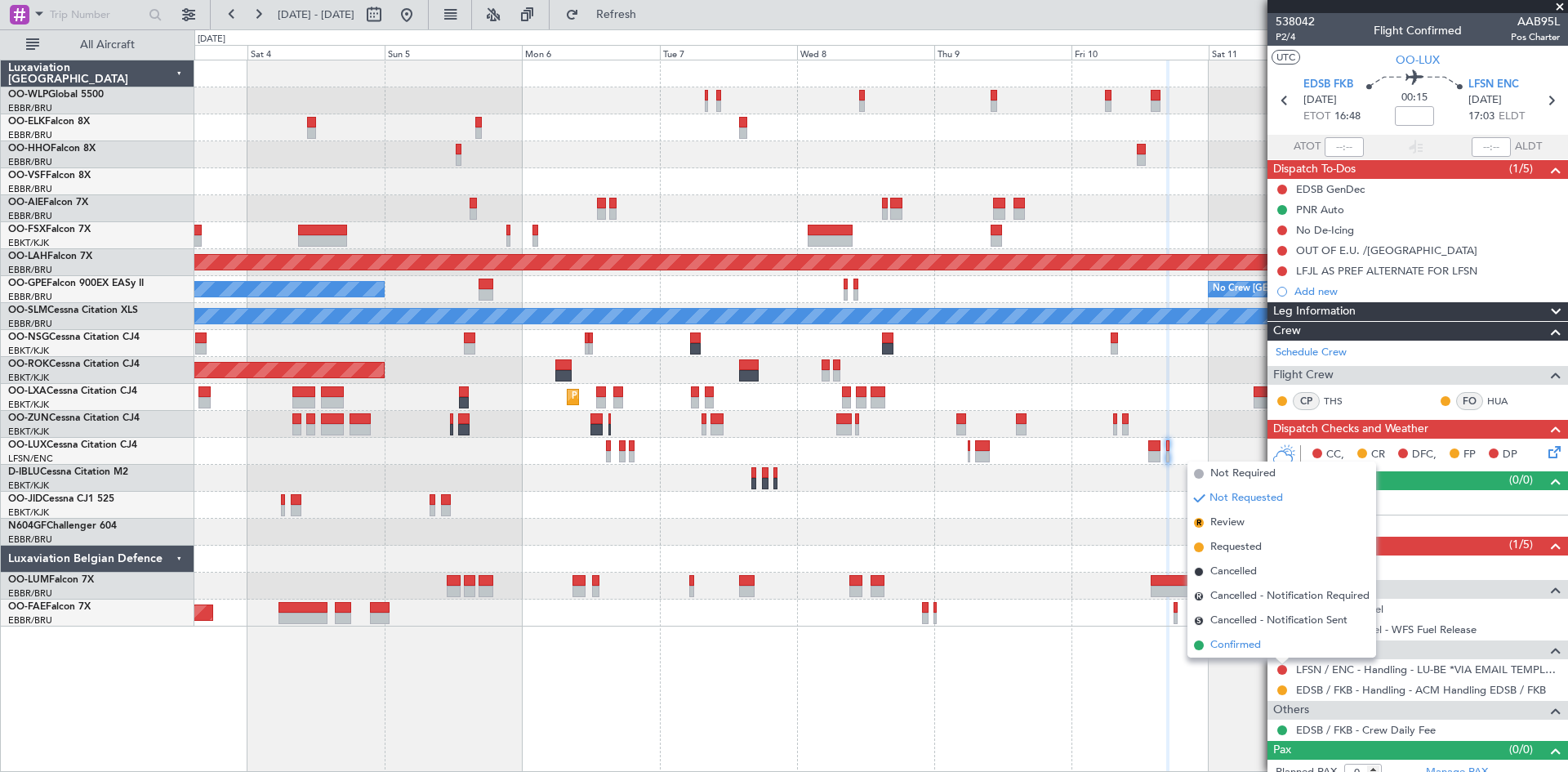
click at [1259, 643] on span "Confirmed" at bounding box center [1236, 645] width 51 height 16
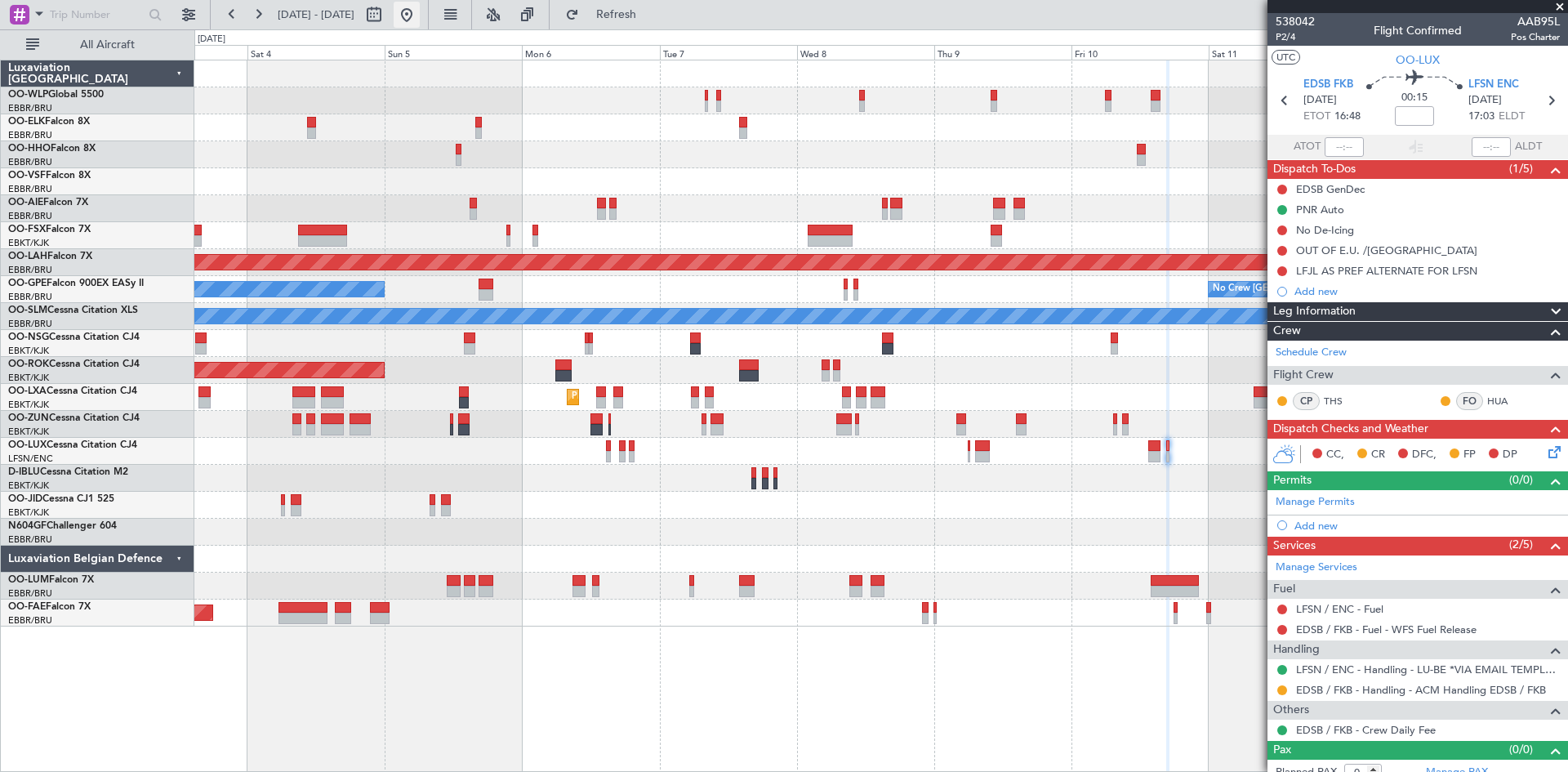
click at [420, 14] on button at bounding box center [407, 14] width 26 height 26
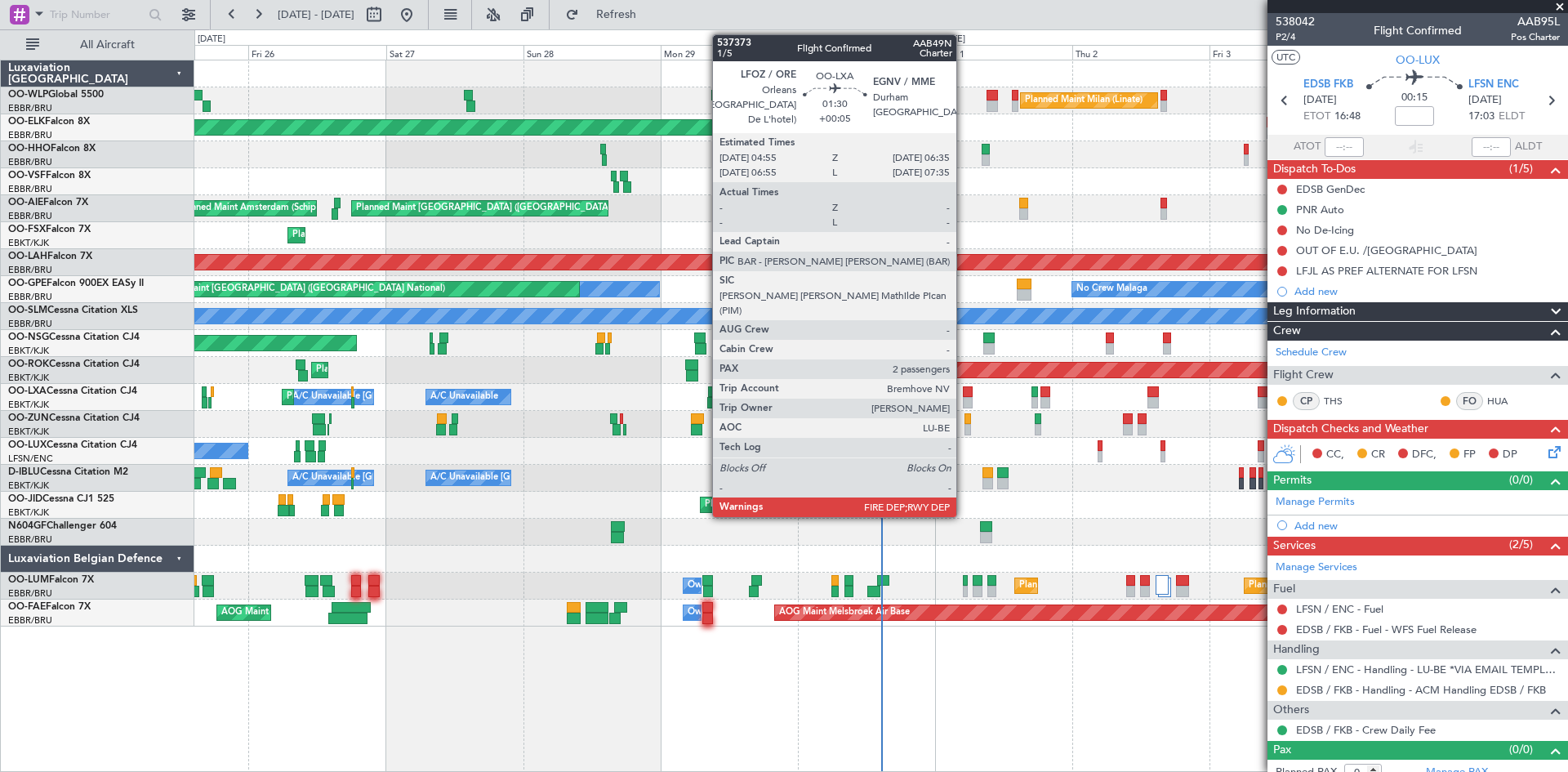
click at [964, 401] on div at bounding box center [968, 403] width 10 height 11
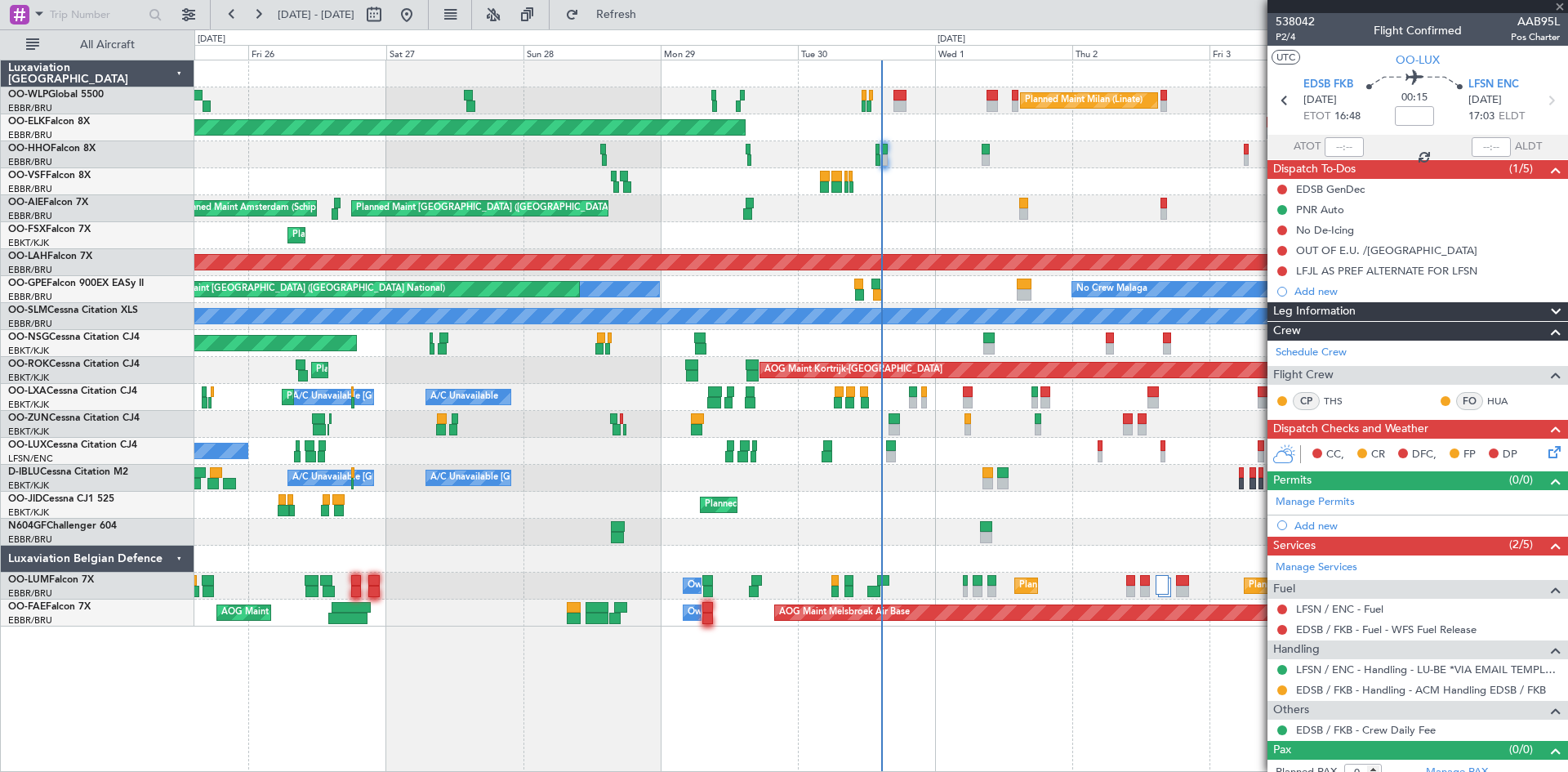
type input "+00:05"
type input "2"
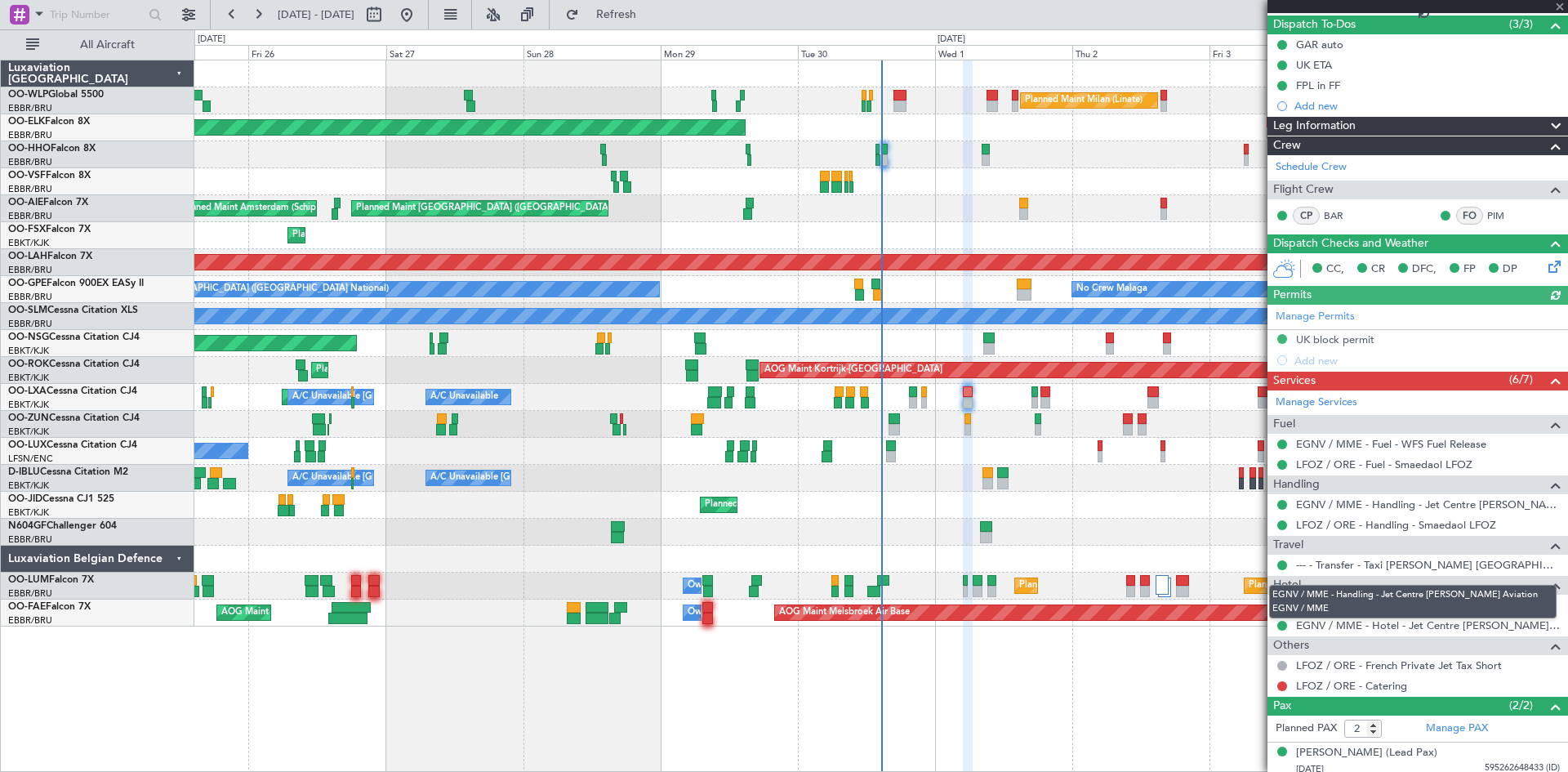
scroll to position [163, 0]
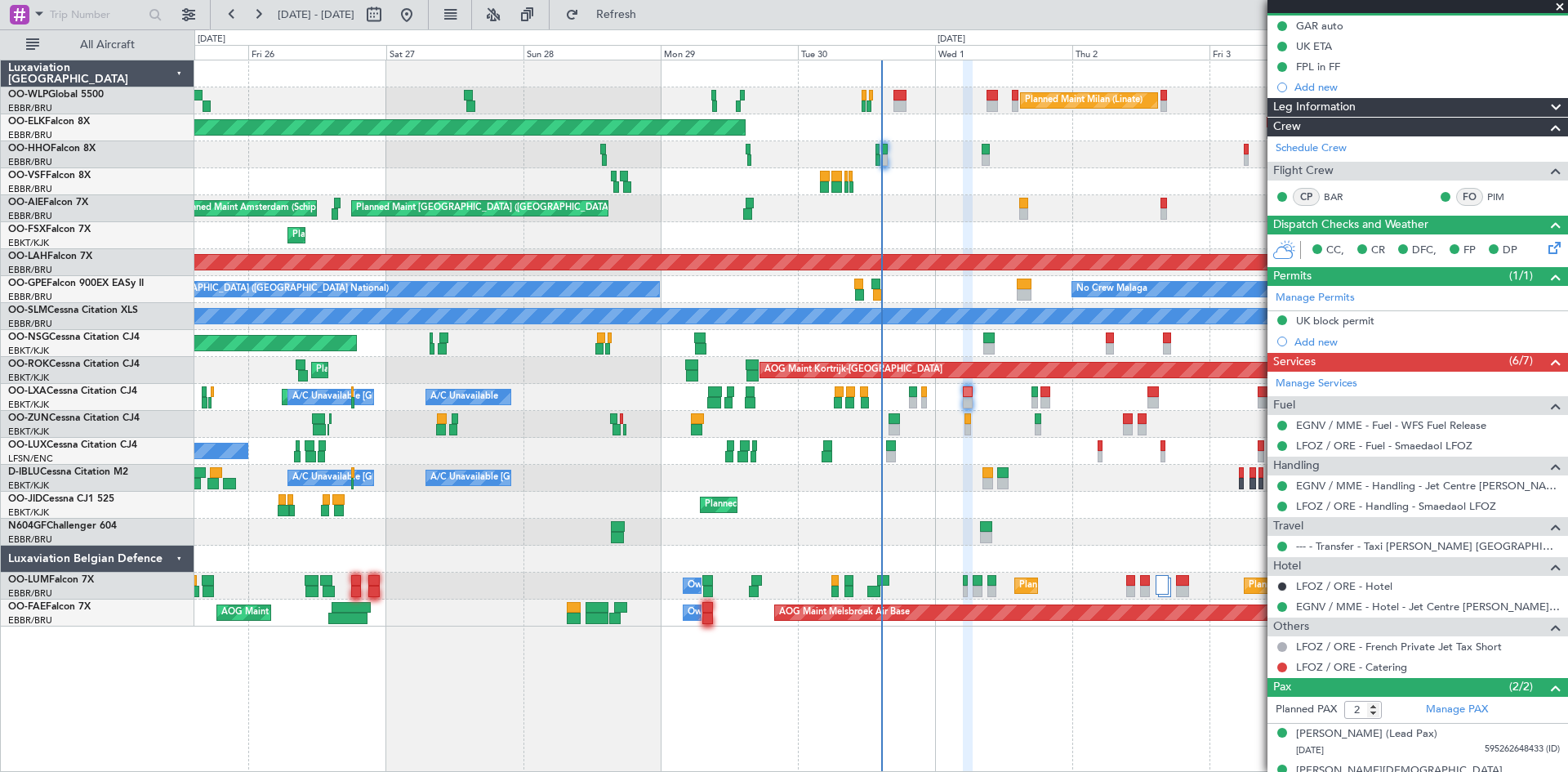
click at [1387, 659] on div "LFOZ / ORE - Catering" at bounding box center [1417, 667] width 300 height 20
click at [1385, 664] on link "LFOZ / ORE - Catering" at bounding box center [1352, 667] width 111 height 14
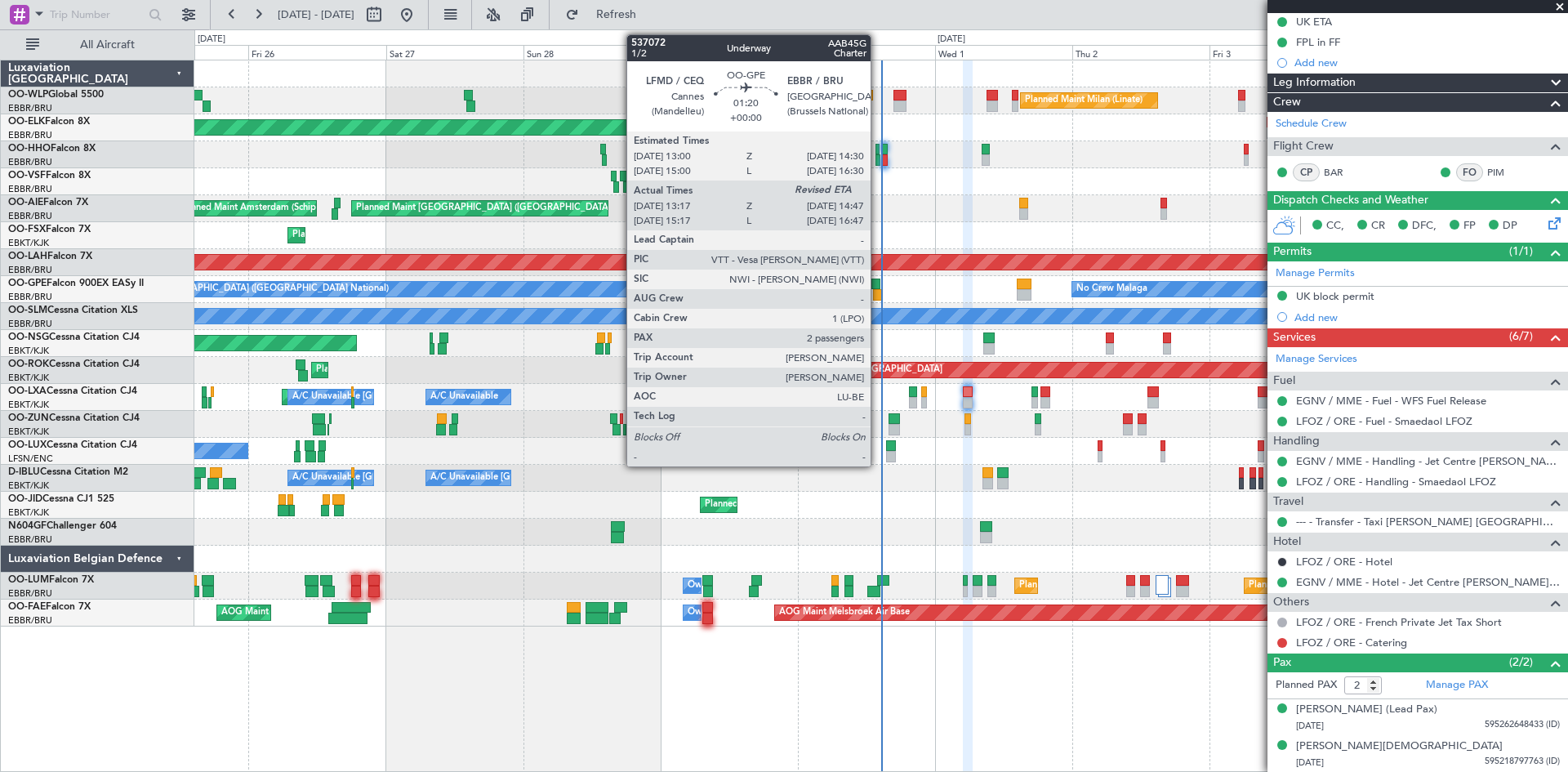
click at [878, 294] on div at bounding box center [877, 295] width 9 height 11
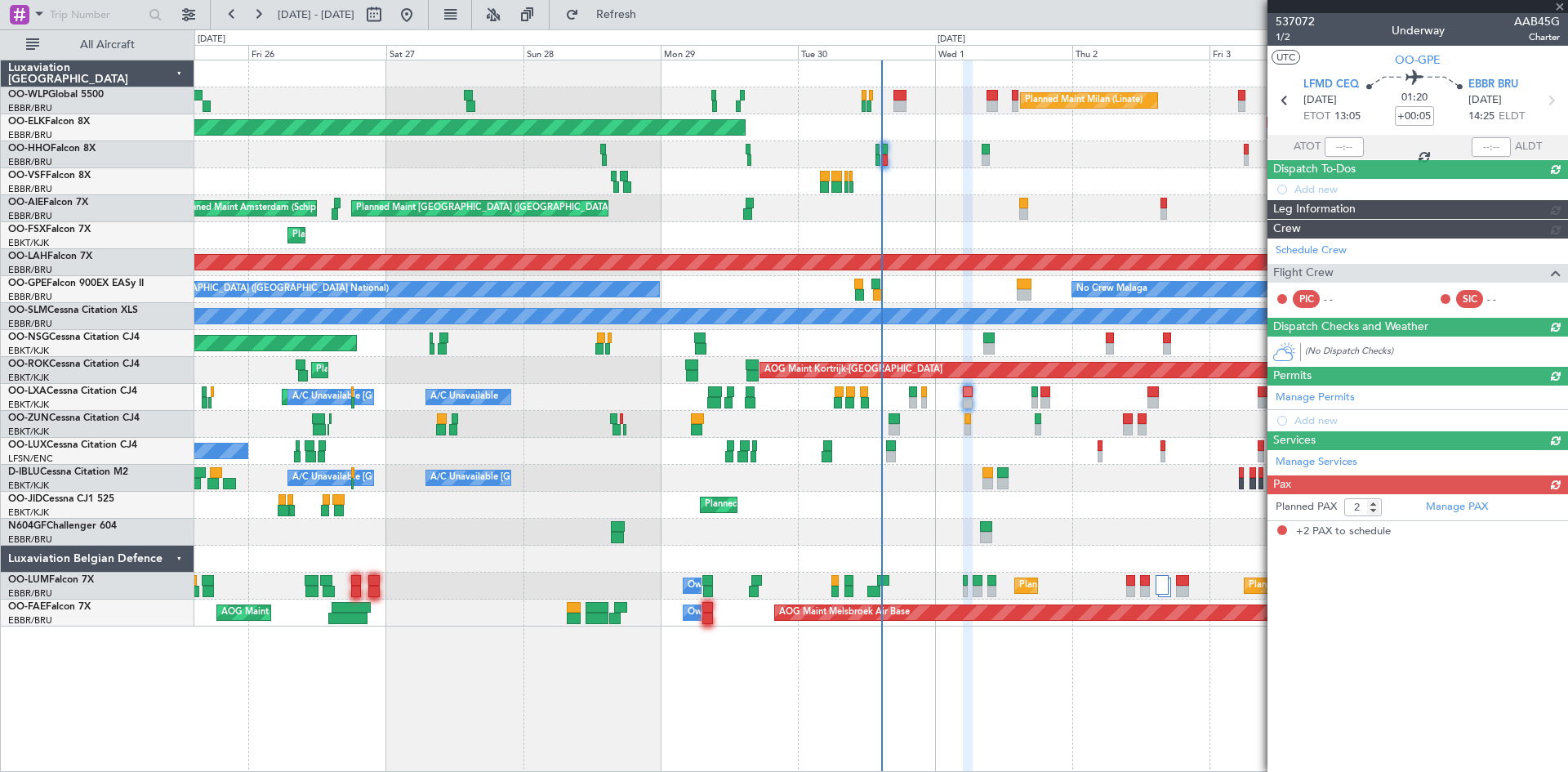
type input "13:22"
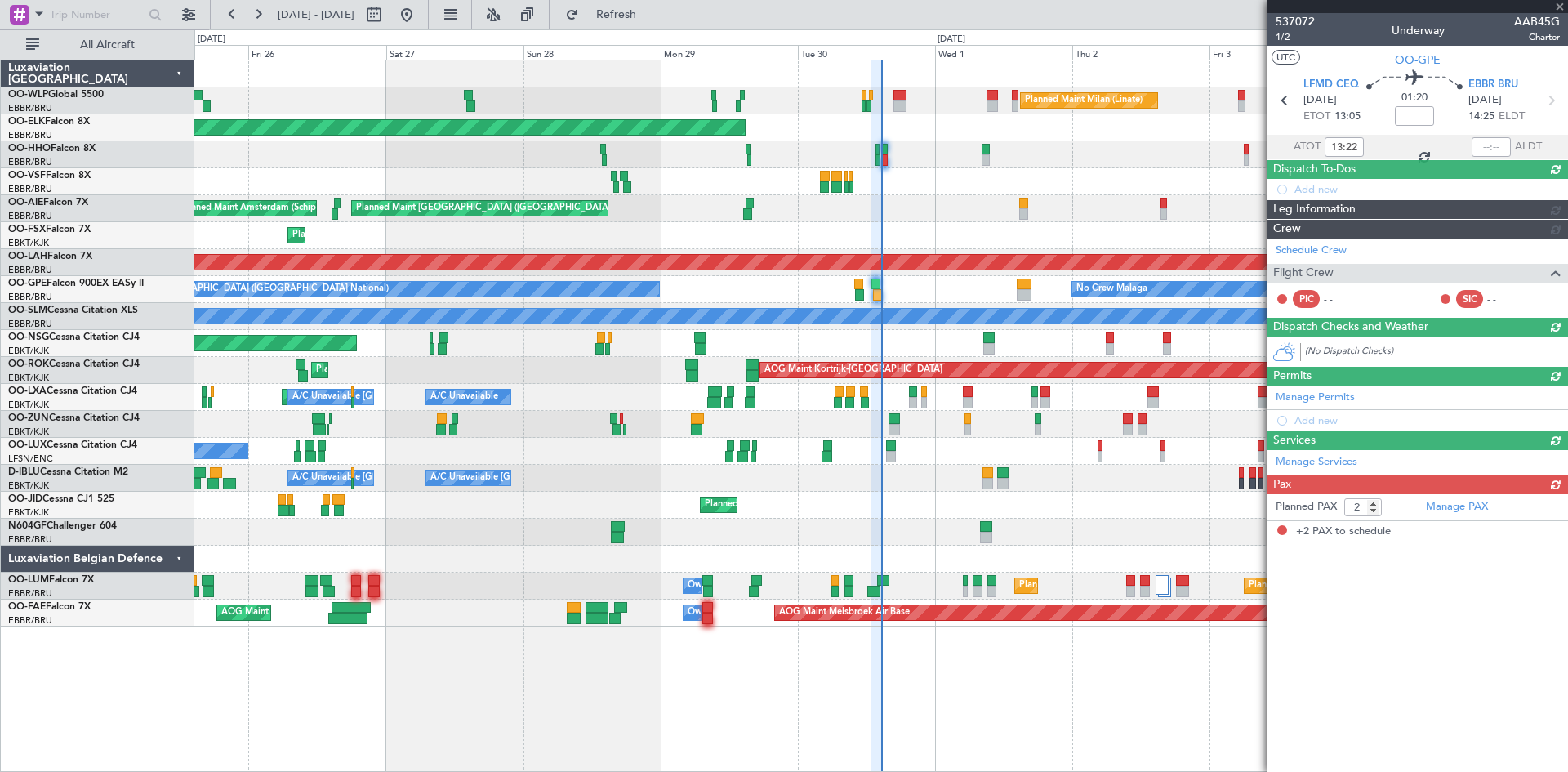
scroll to position [0, 0]
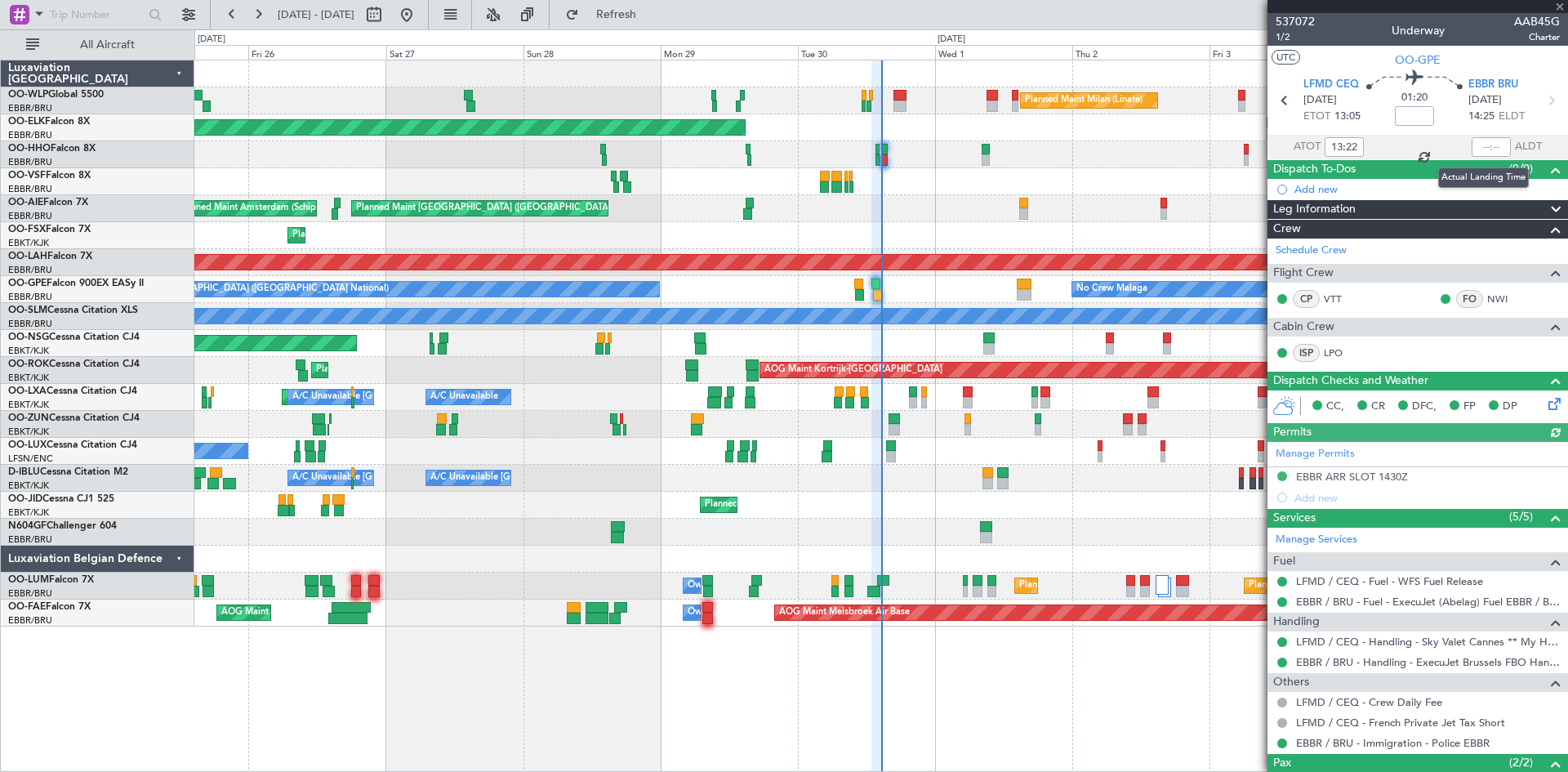
click at [1485, 146] on div at bounding box center [1491, 146] width 39 height 20
click at [1483, 147] on input "text" at bounding box center [1491, 146] width 39 height 20
click at [1187, 183] on div at bounding box center [881, 182] width 1373 height 27
type input "14:40"
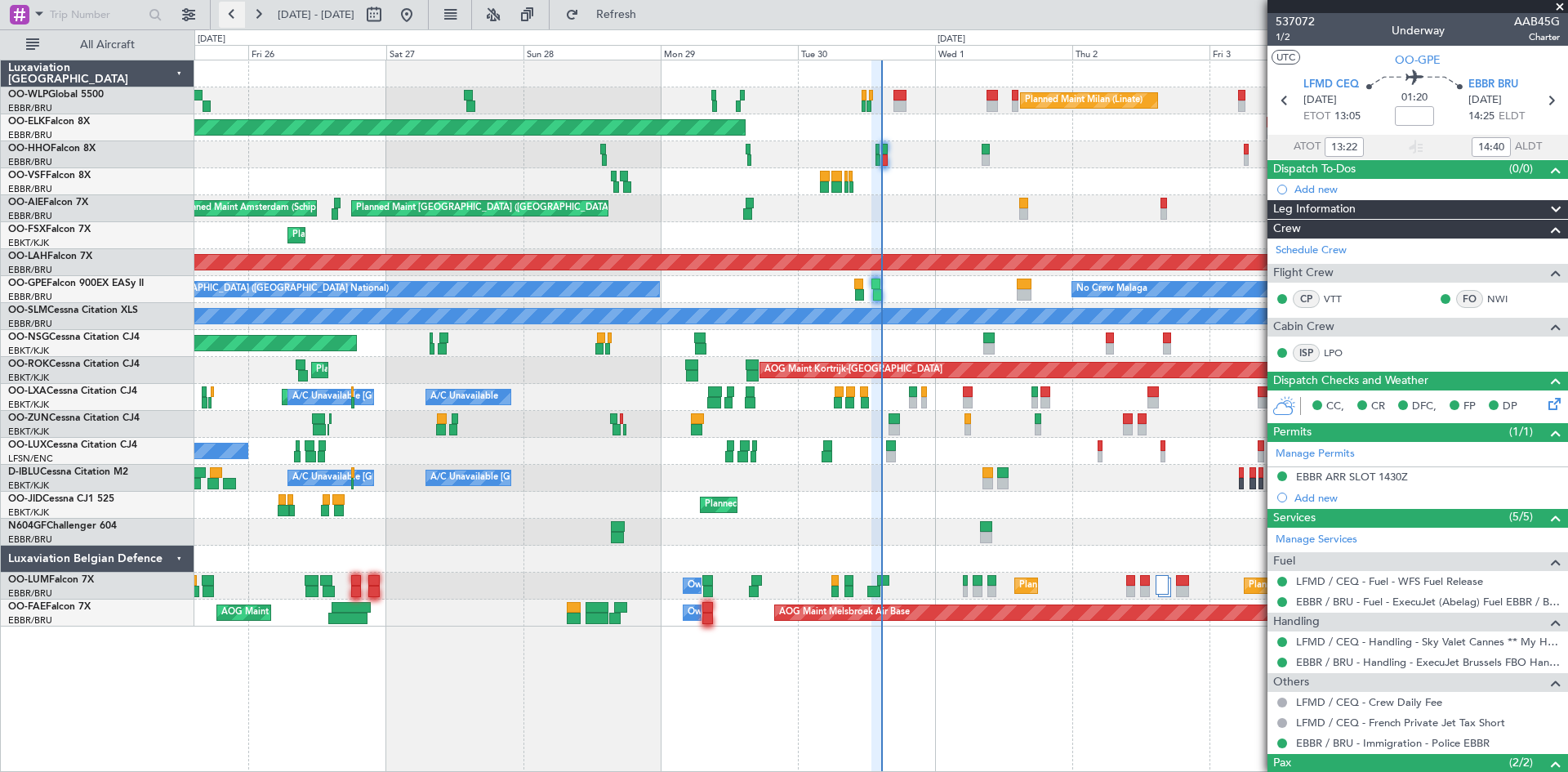
click at [244, 16] on button at bounding box center [231, 14] width 26 height 26
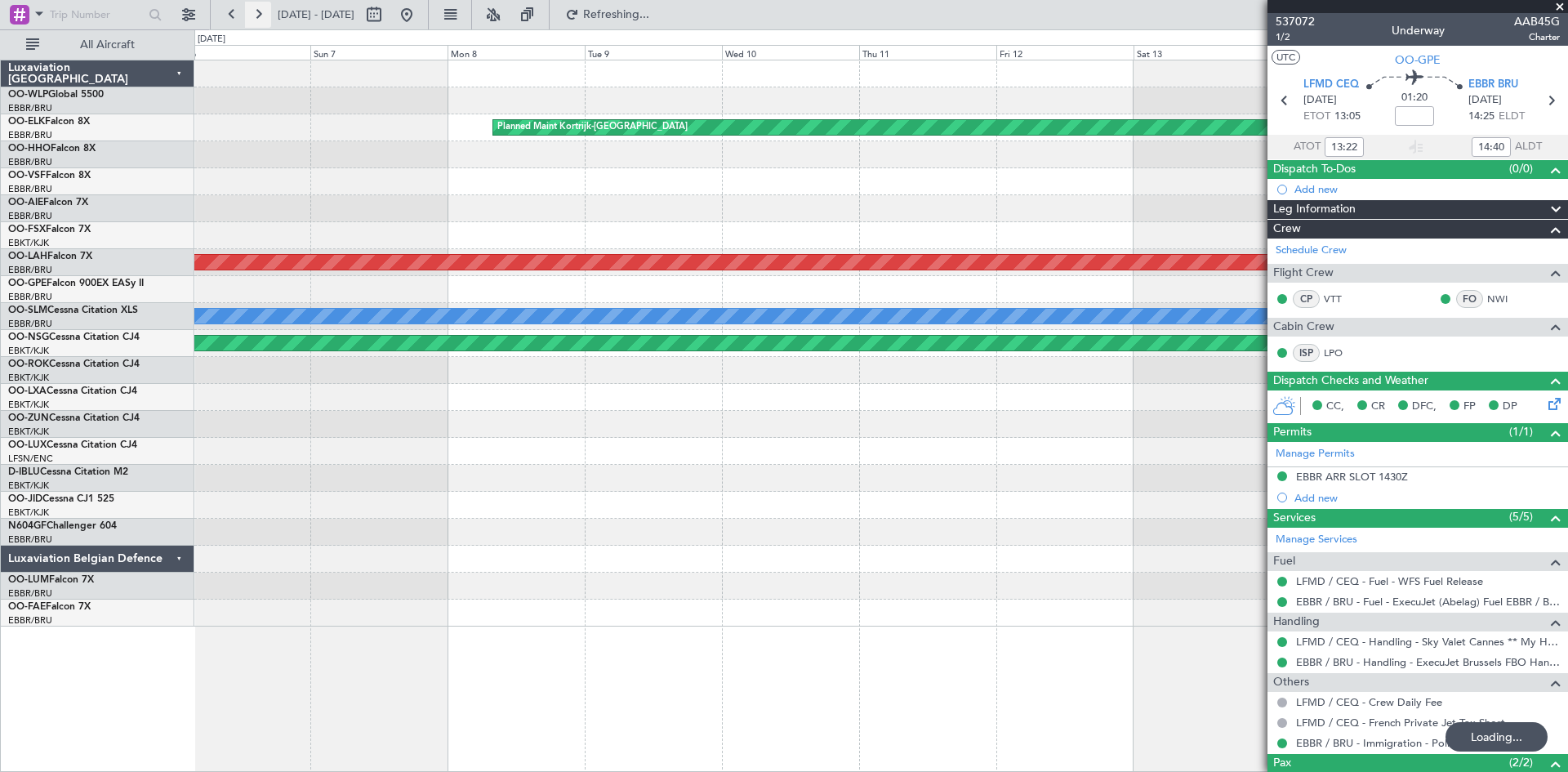
click at [257, 16] on button at bounding box center [258, 14] width 26 height 26
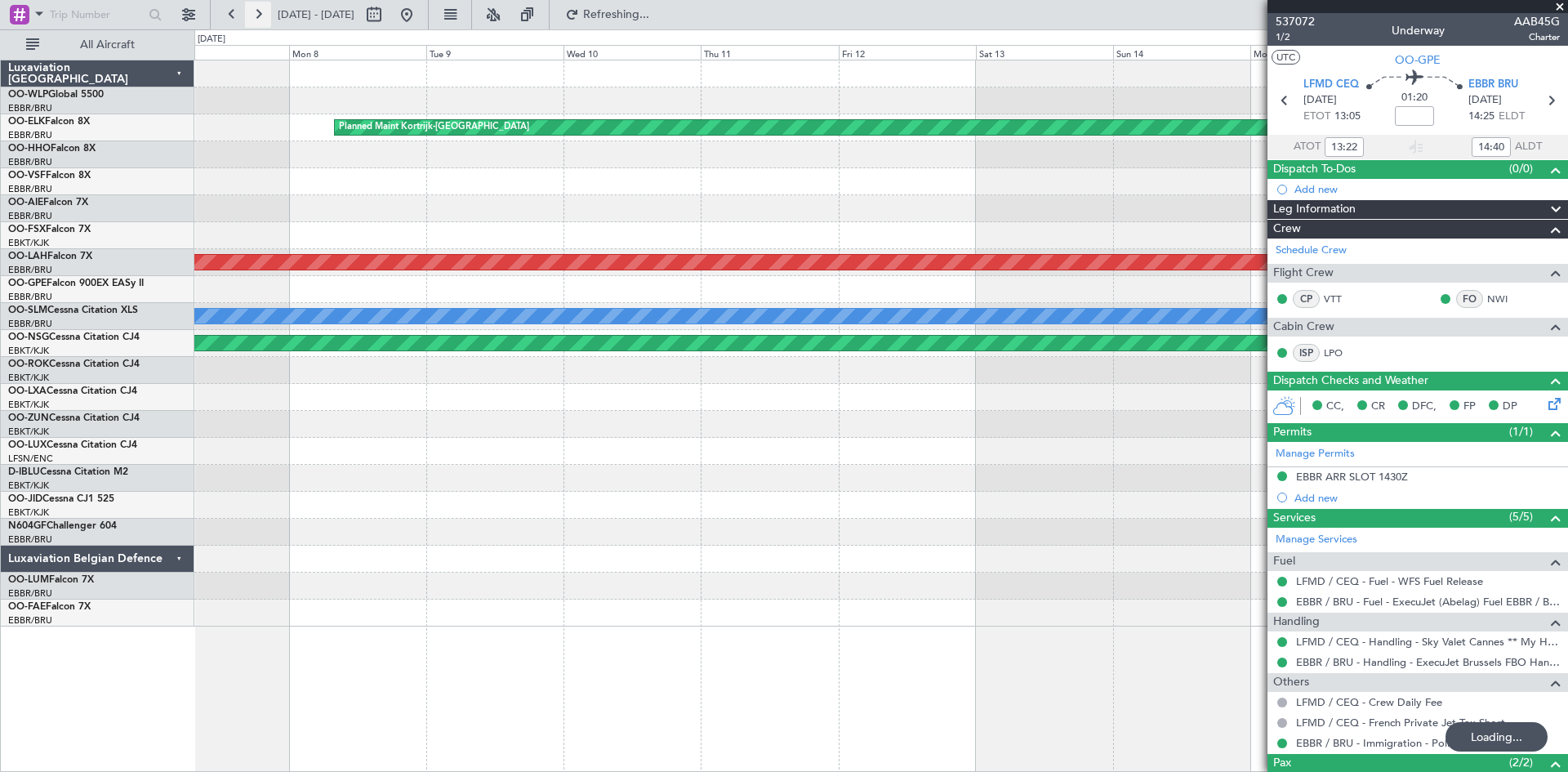
click at [257, 16] on button at bounding box center [258, 14] width 26 height 26
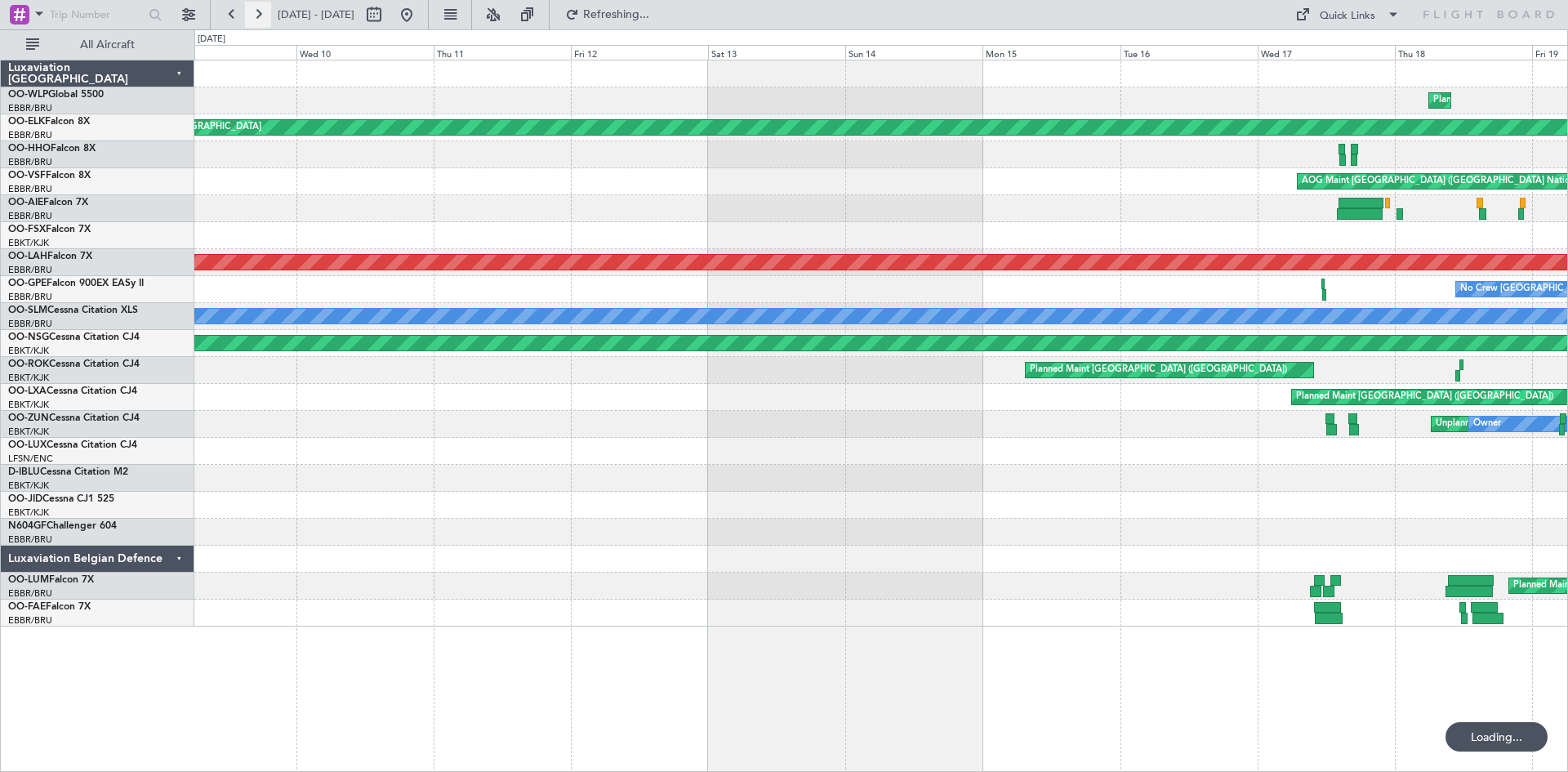
click at [257, 16] on button at bounding box center [258, 14] width 26 height 26
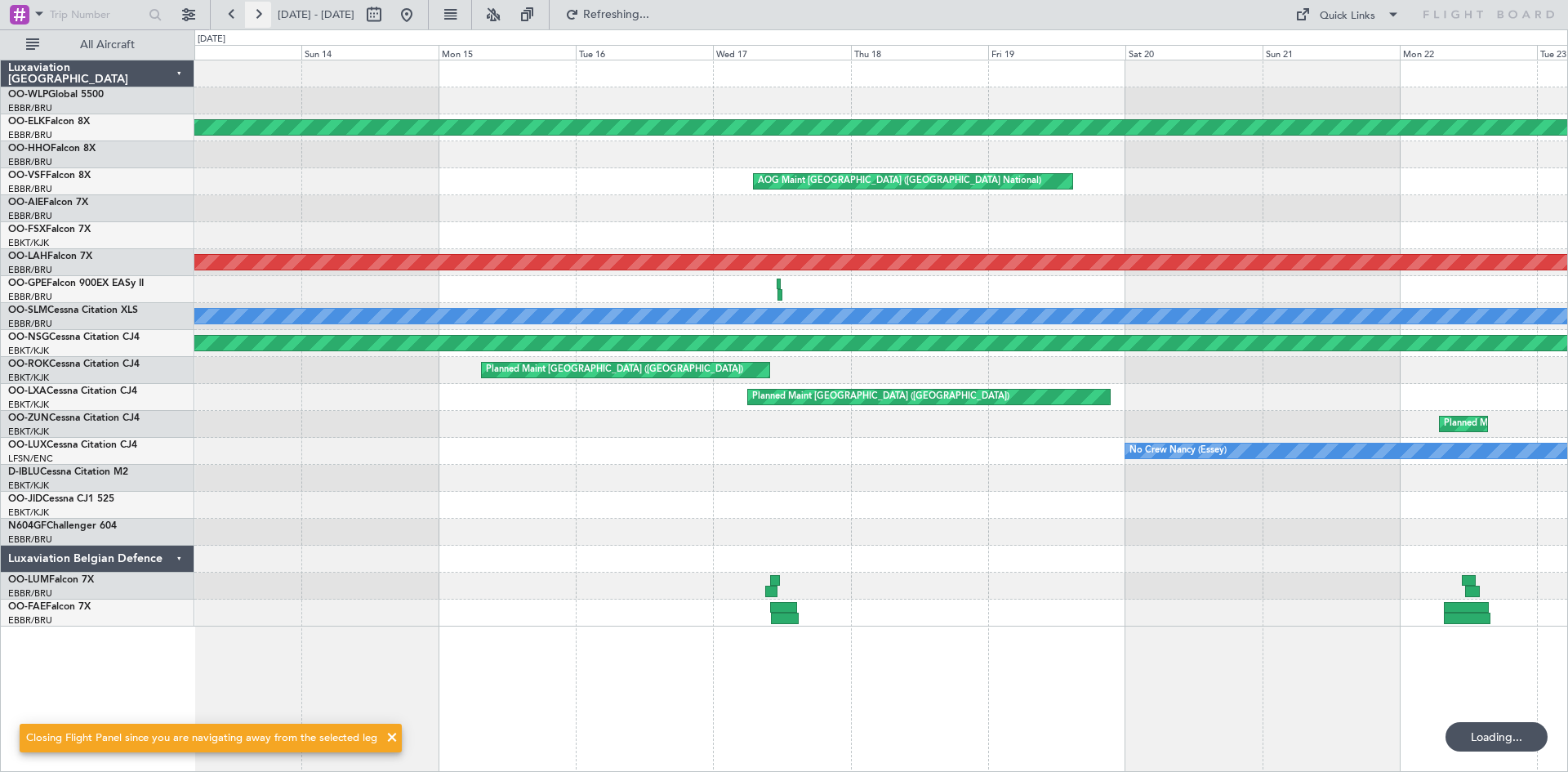
click at [257, 16] on button at bounding box center [258, 14] width 26 height 26
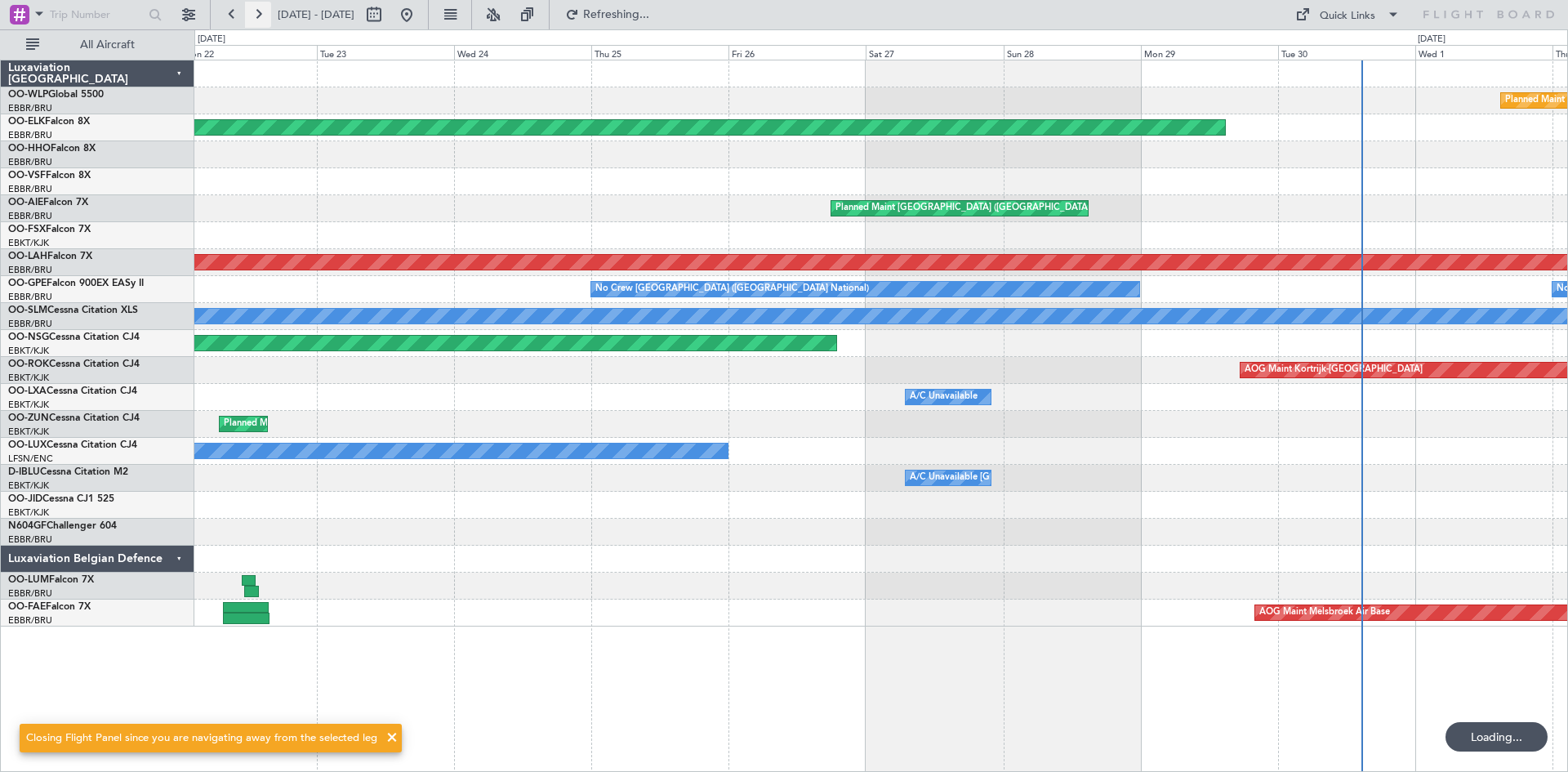
click at [257, 16] on button at bounding box center [258, 14] width 26 height 26
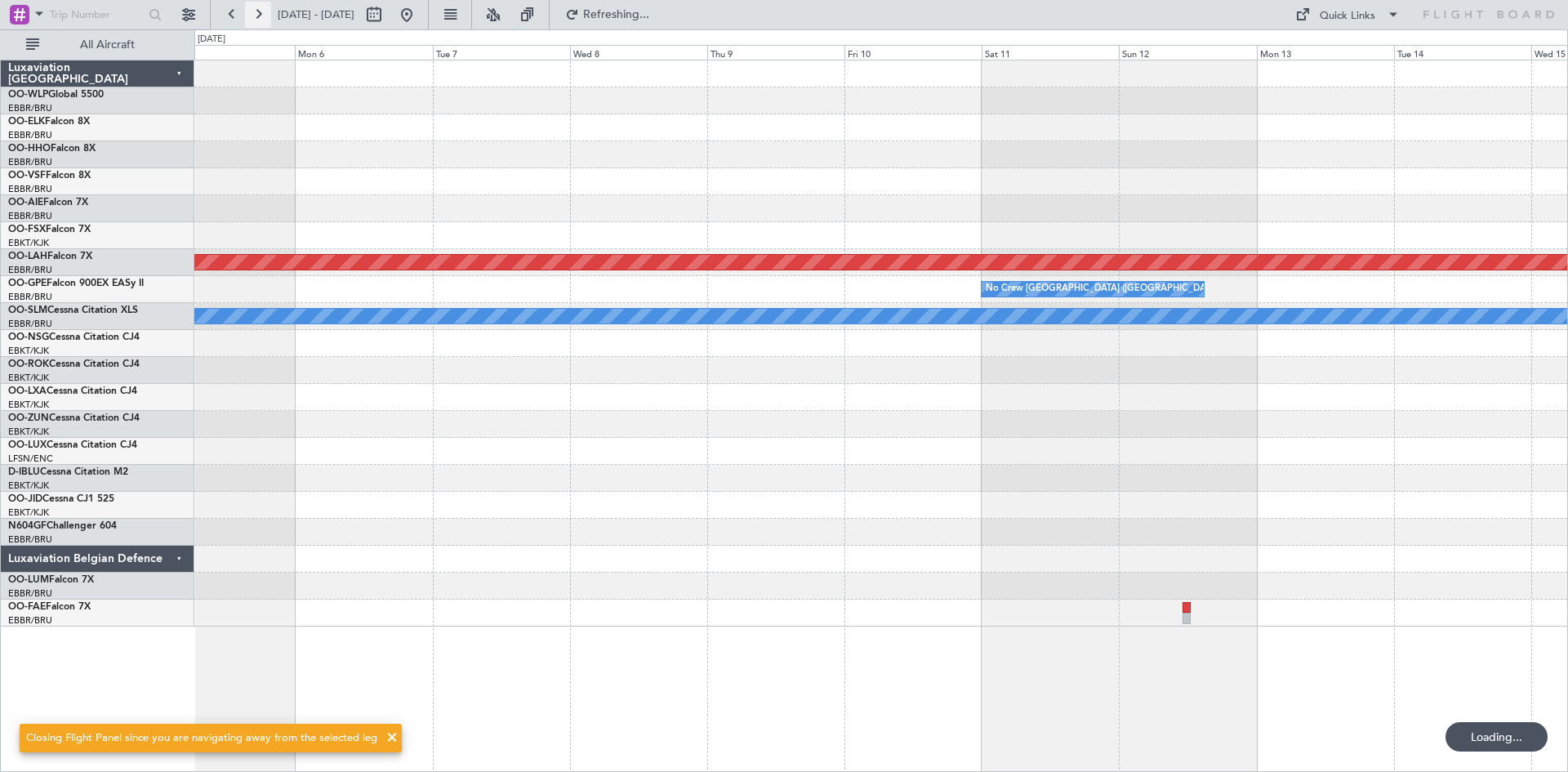
click at [257, 16] on button at bounding box center [258, 14] width 26 height 26
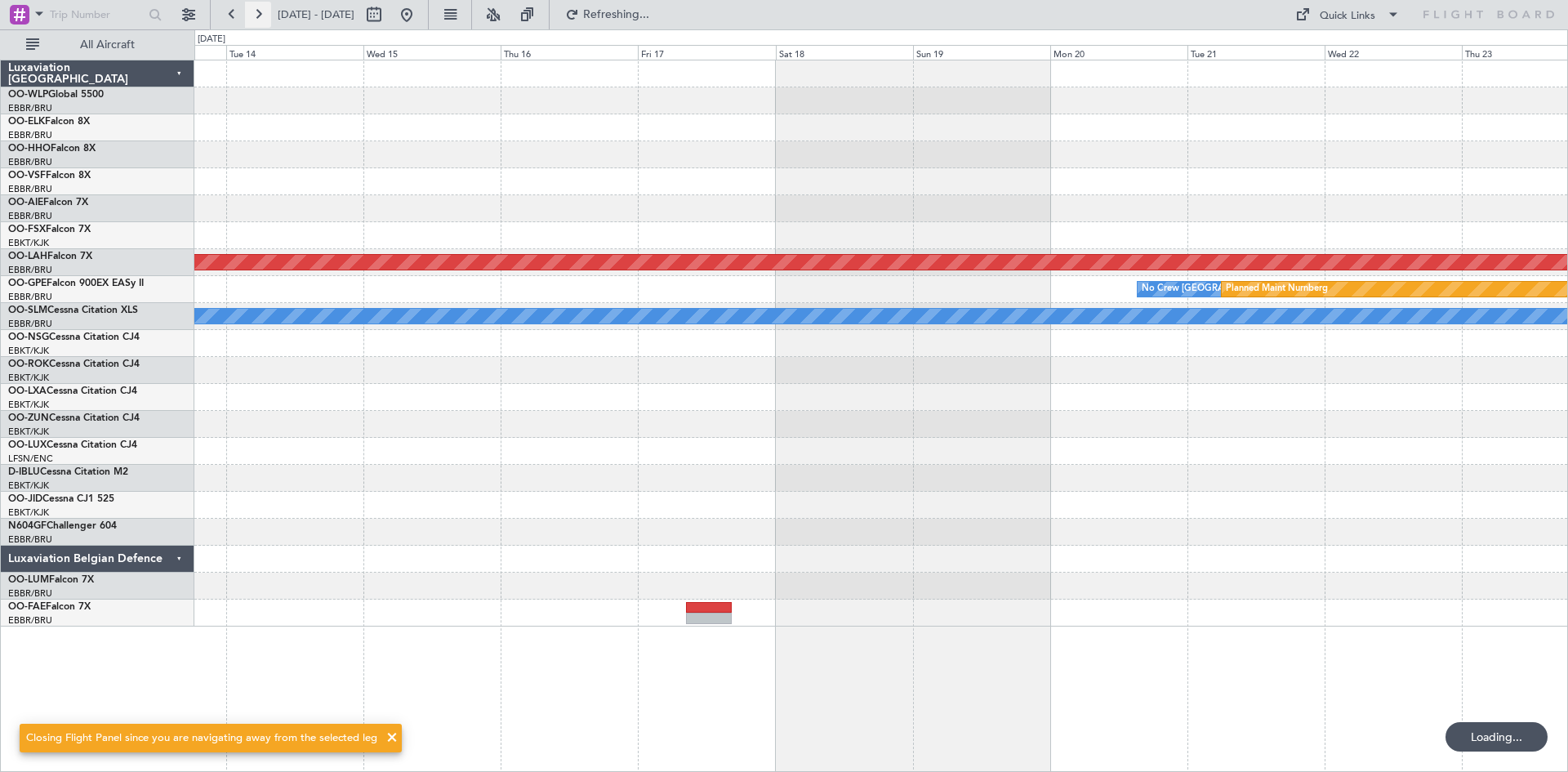
click at [257, 16] on button at bounding box center [258, 14] width 26 height 26
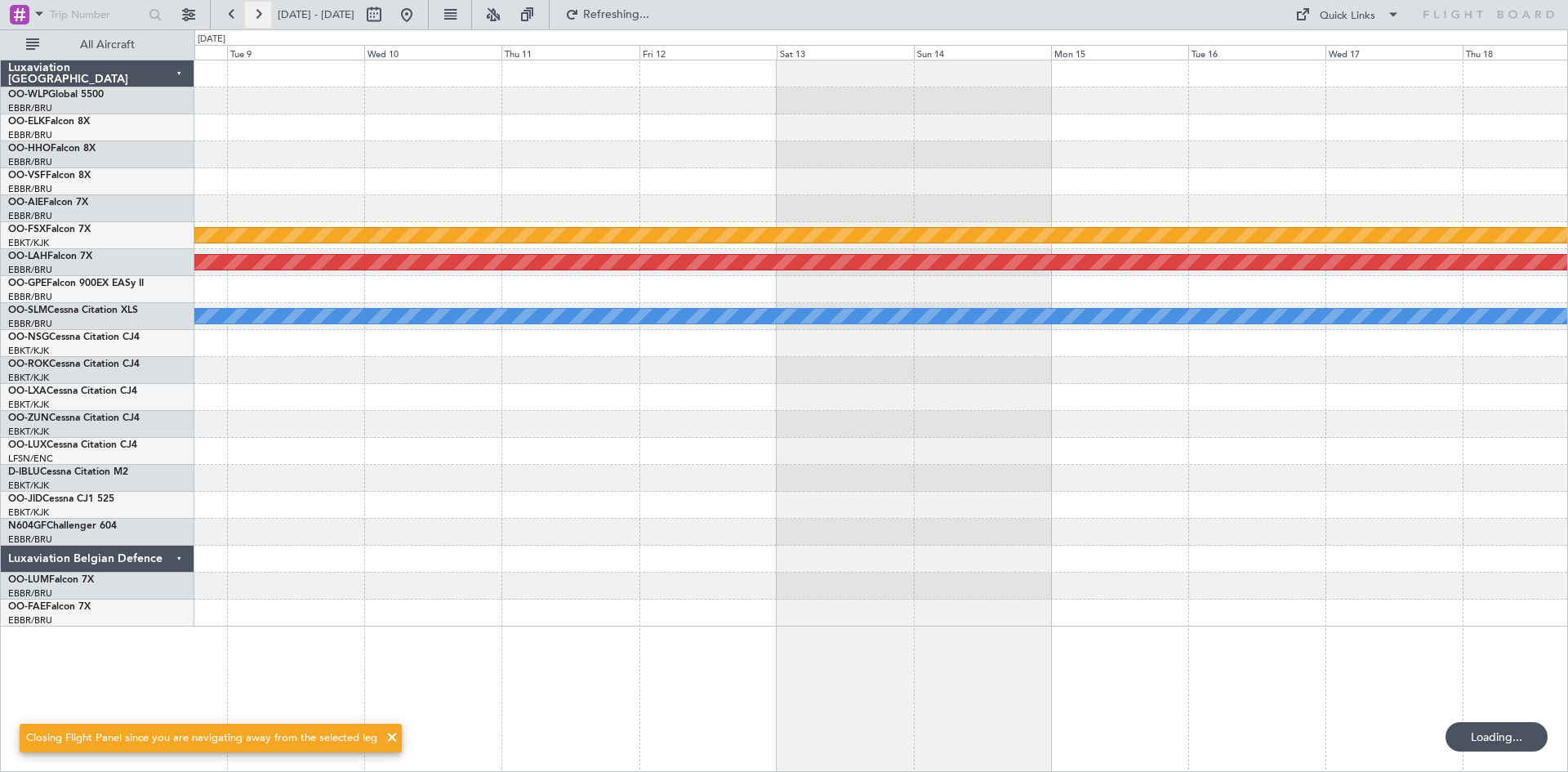
click at [257, 16] on button at bounding box center [258, 14] width 26 height 26
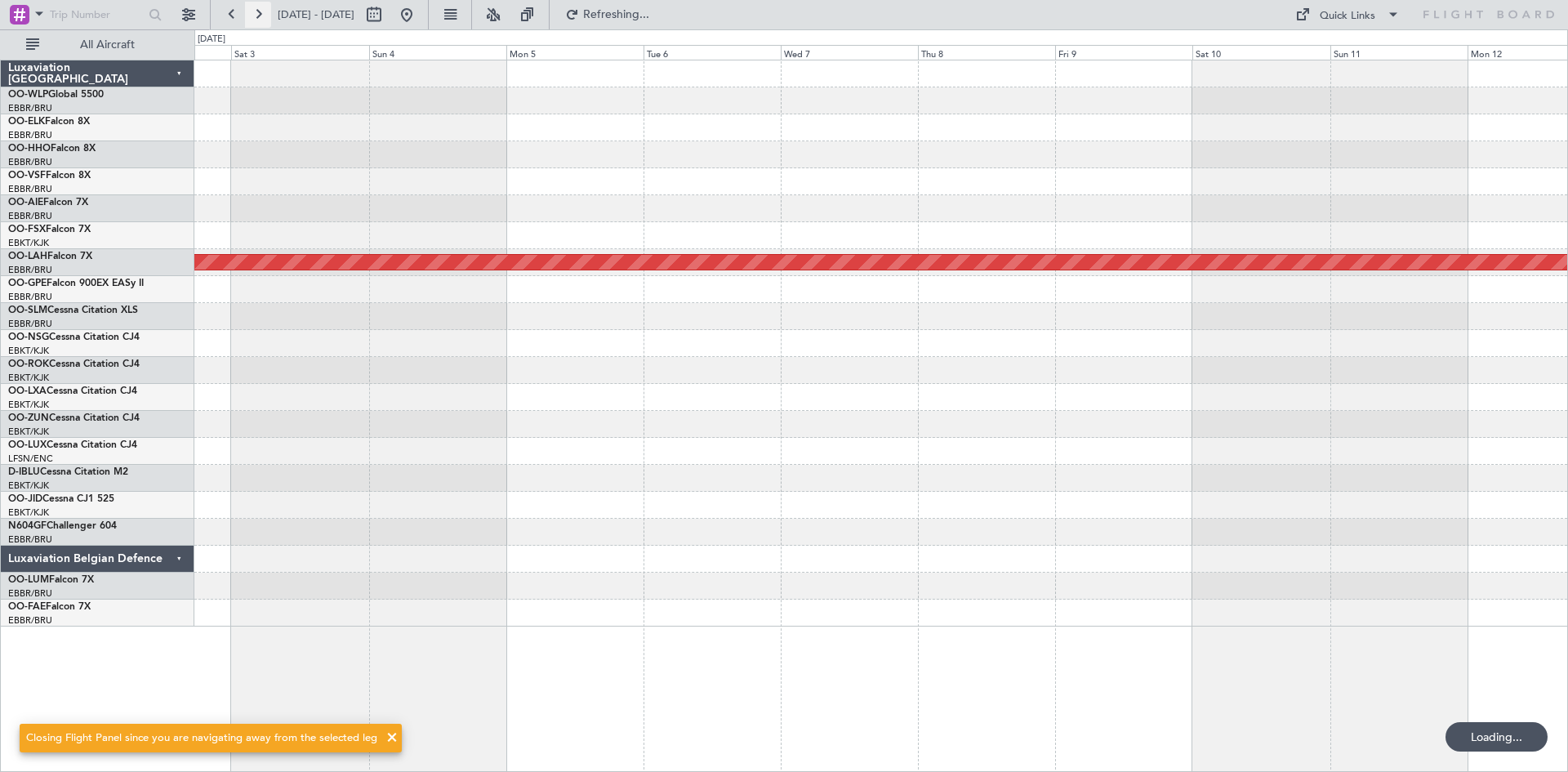
click at [257, 16] on button at bounding box center [258, 14] width 26 height 26
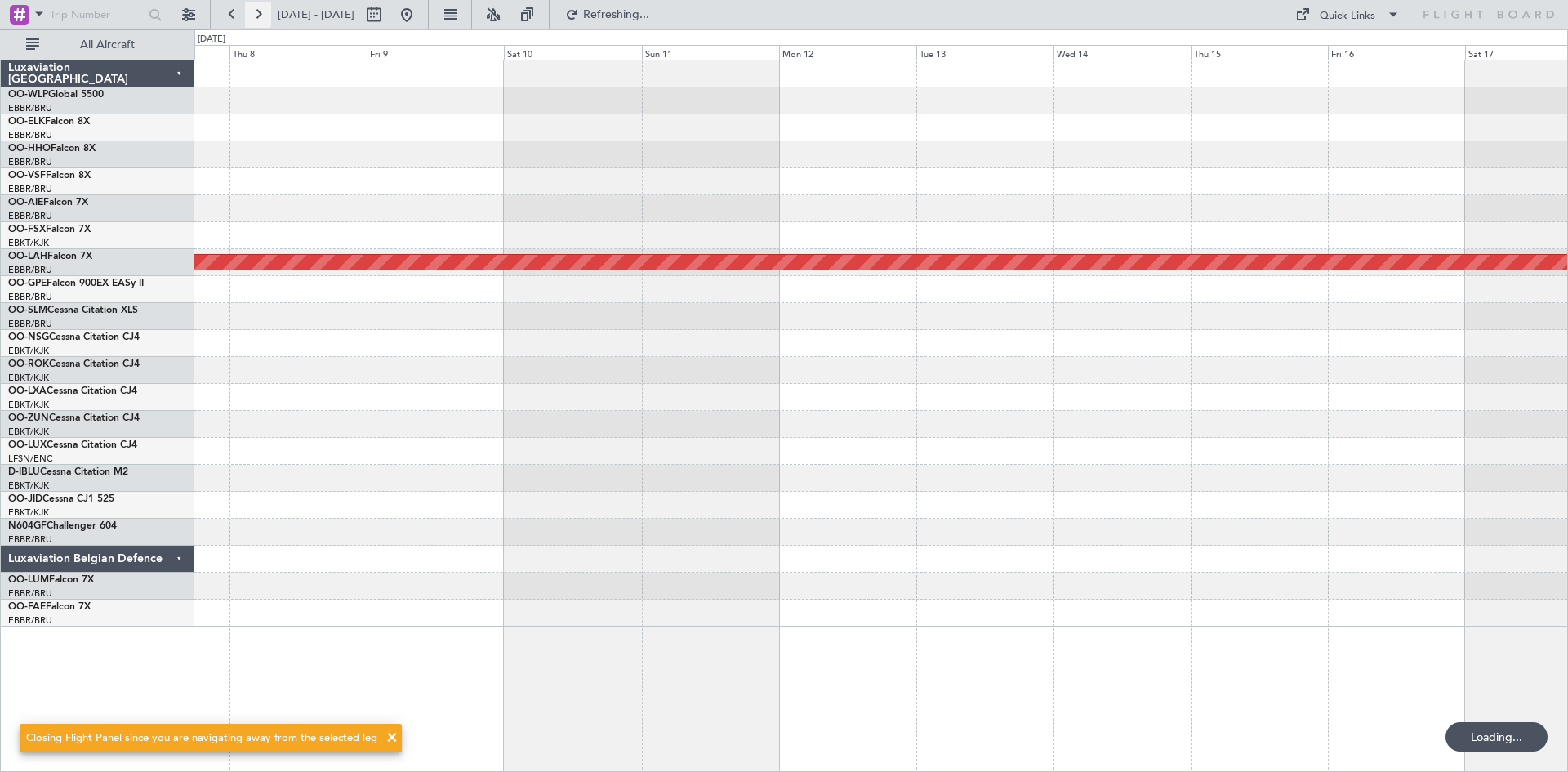
click at [257, 16] on button at bounding box center [258, 14] width 26 height 26
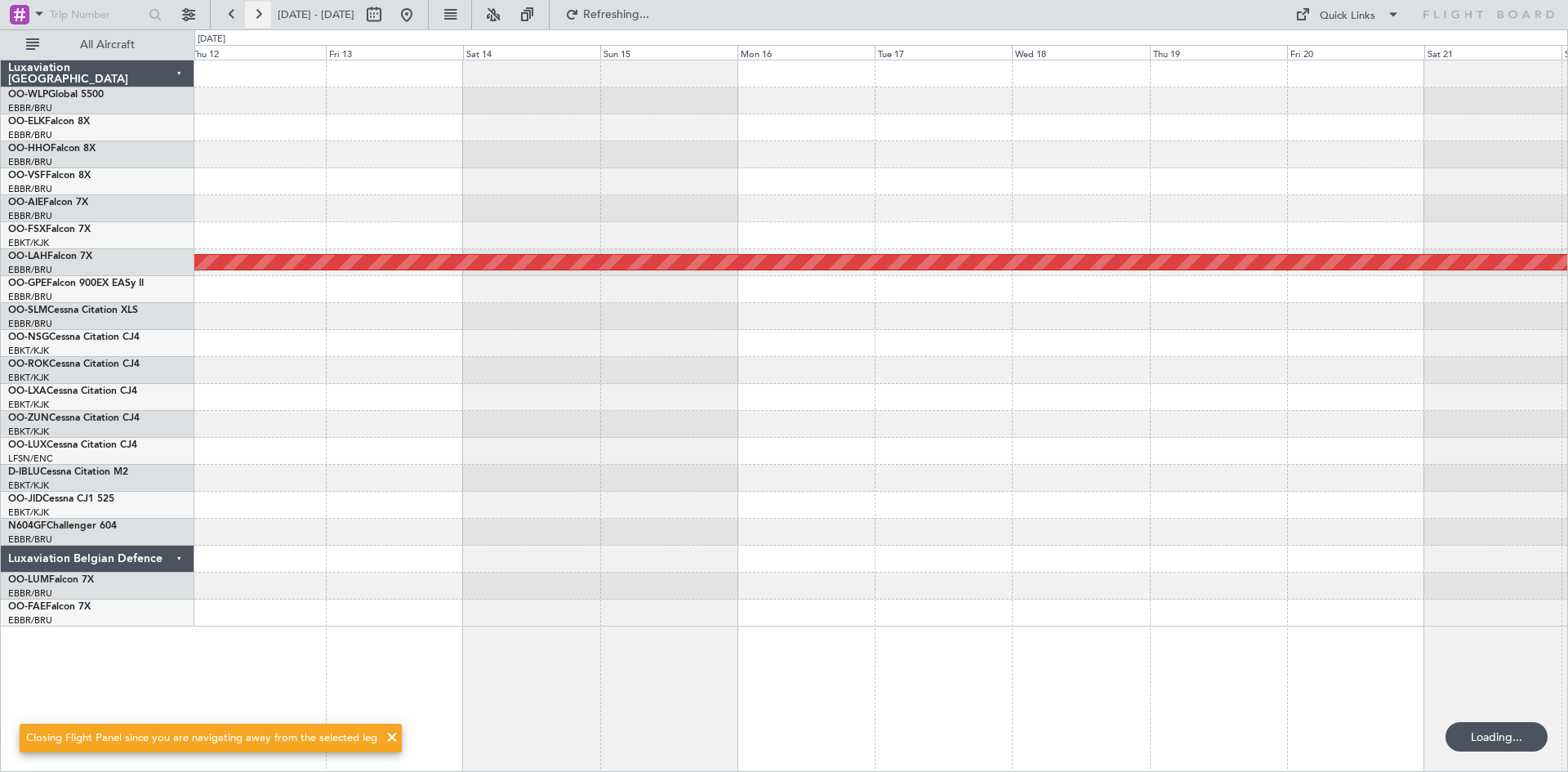
click at [257, 16] on button at bounding box center [258, 14] width 26 height 26
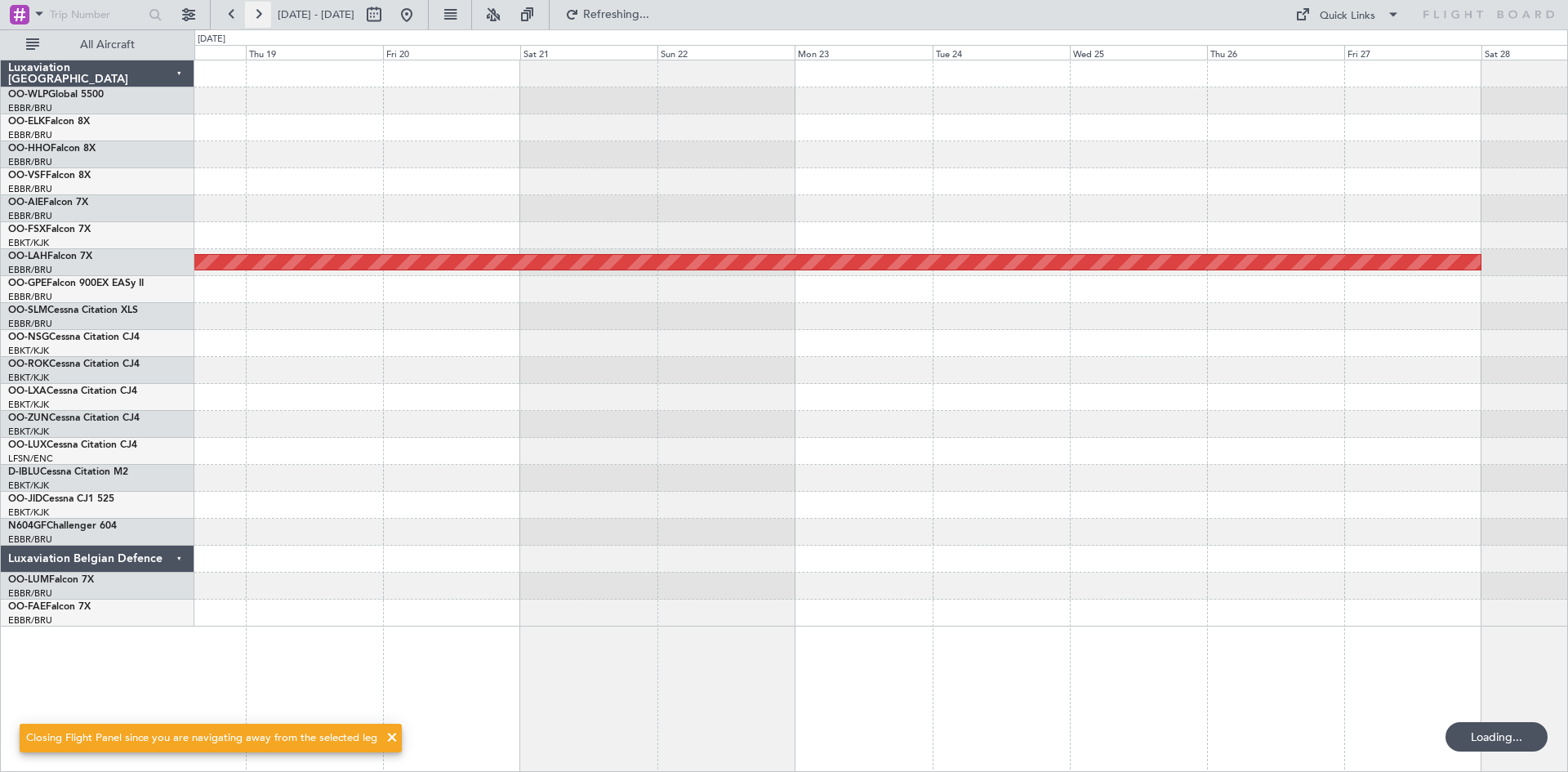
click at [256, 16] on button at bounding box center [258, 14] width 26 height 26
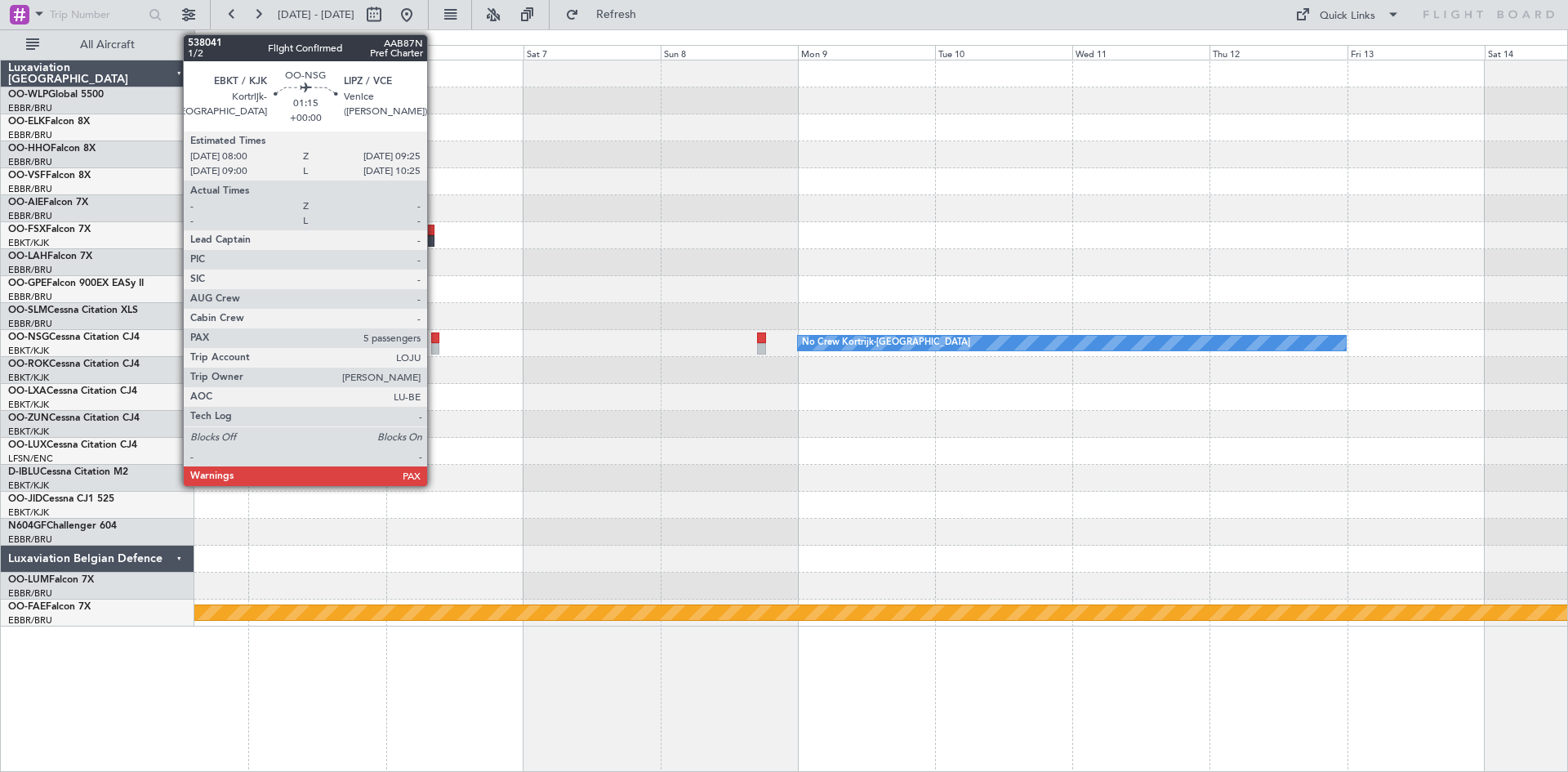
click at [435, 346] on div at bounding box center [436, 348] width 9 height 11
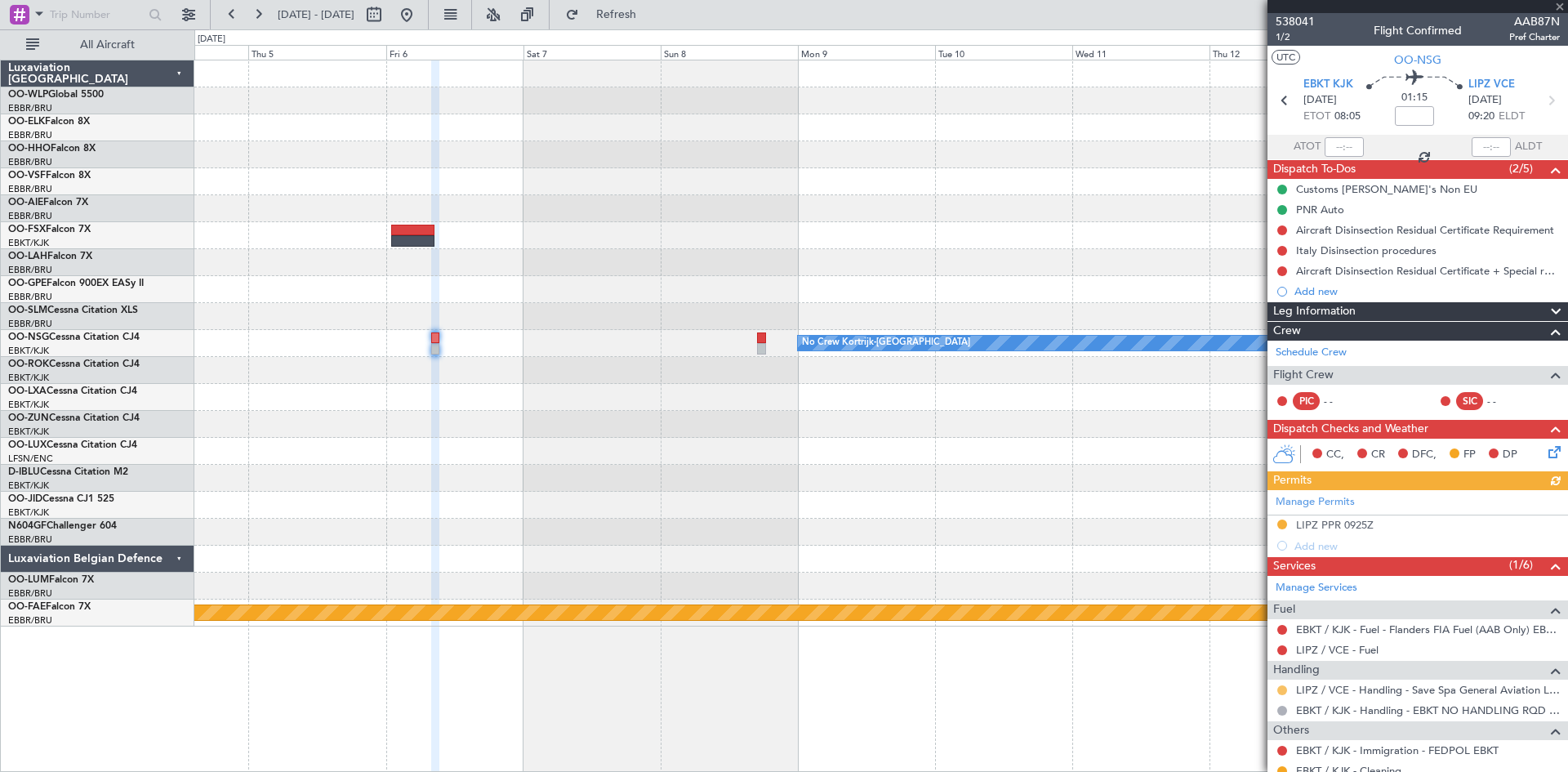
click at [1286, 687] on button at bounding box center [1283, 691] width 10 height 10
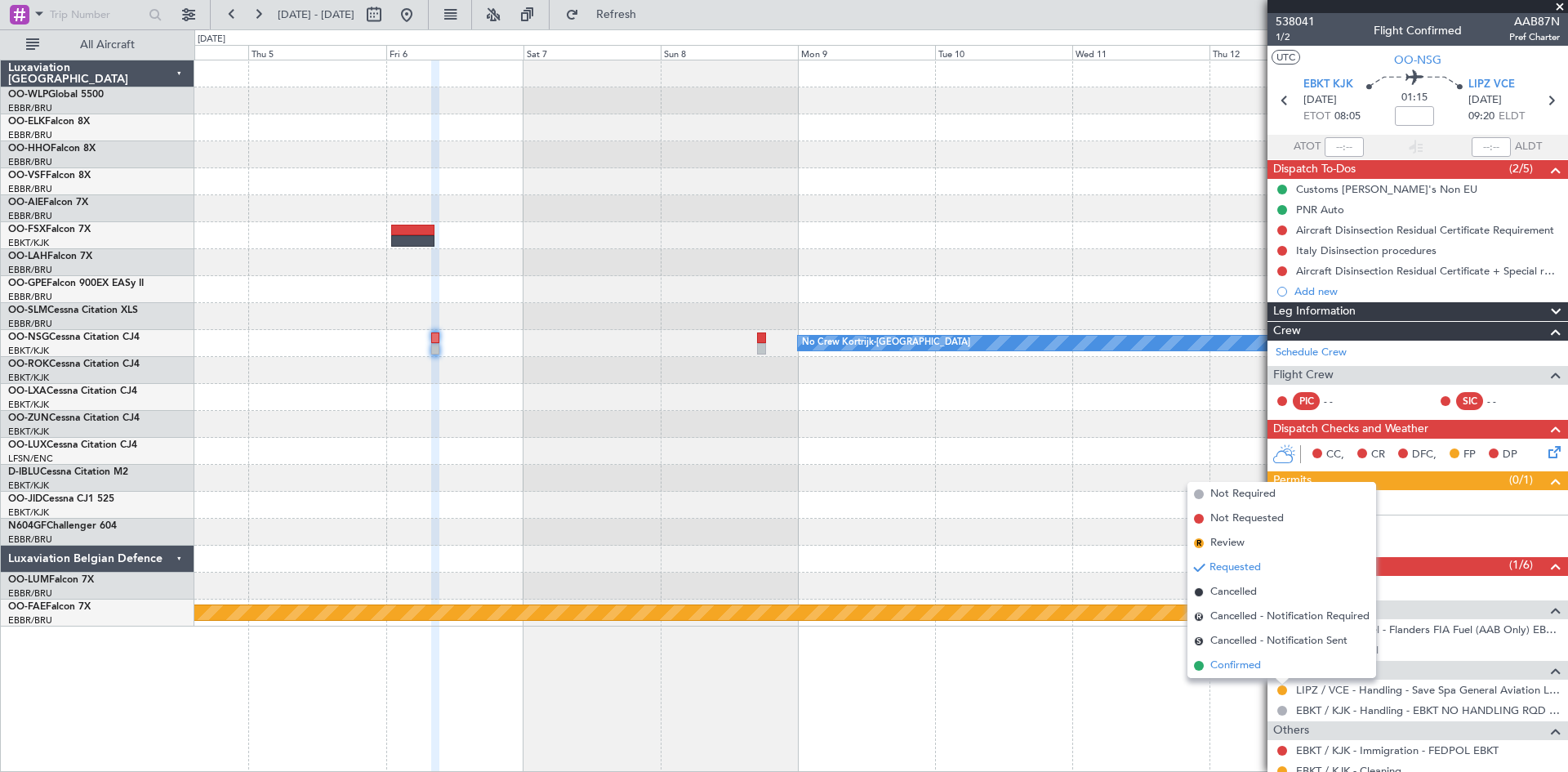
click at [1266, 666] on li "Confirmed" at bounding box center [1282, 666] width 189 height 25
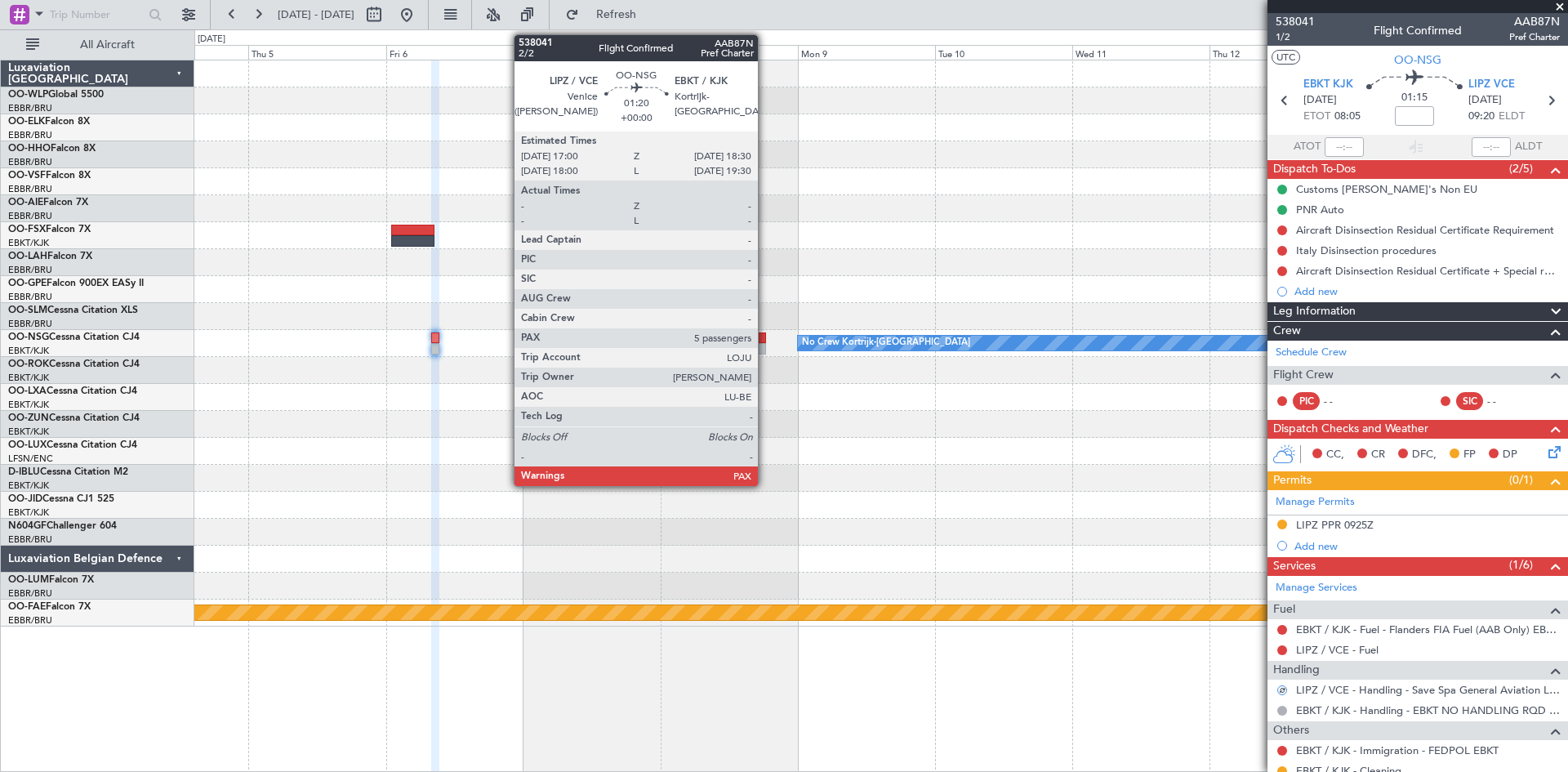
click at [766, 333] on div at bounding box center [761, 338] width 9 height 11
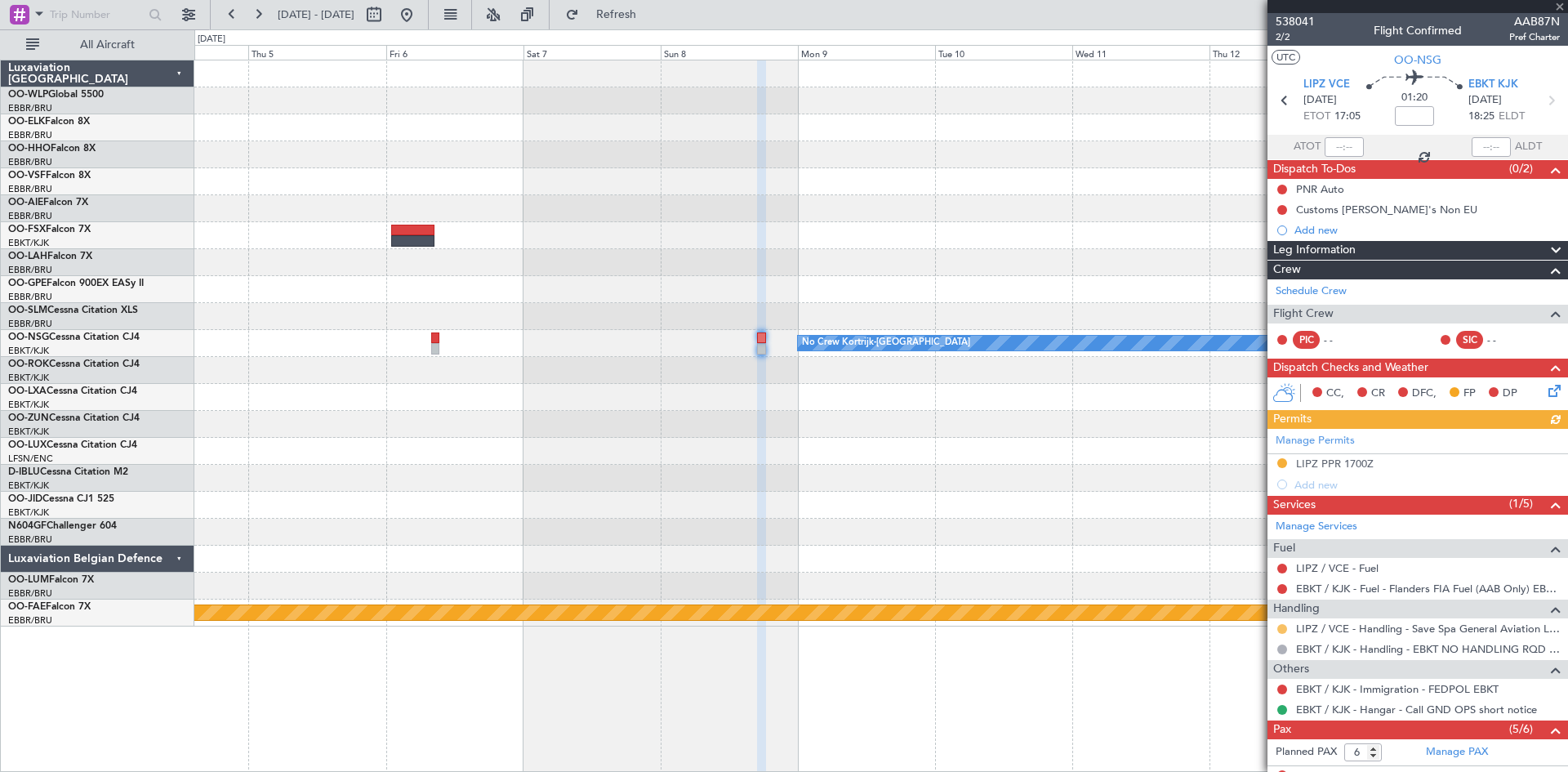
click at [1283, 627] on button at bounding box center [1283, 630] width 10 height 10
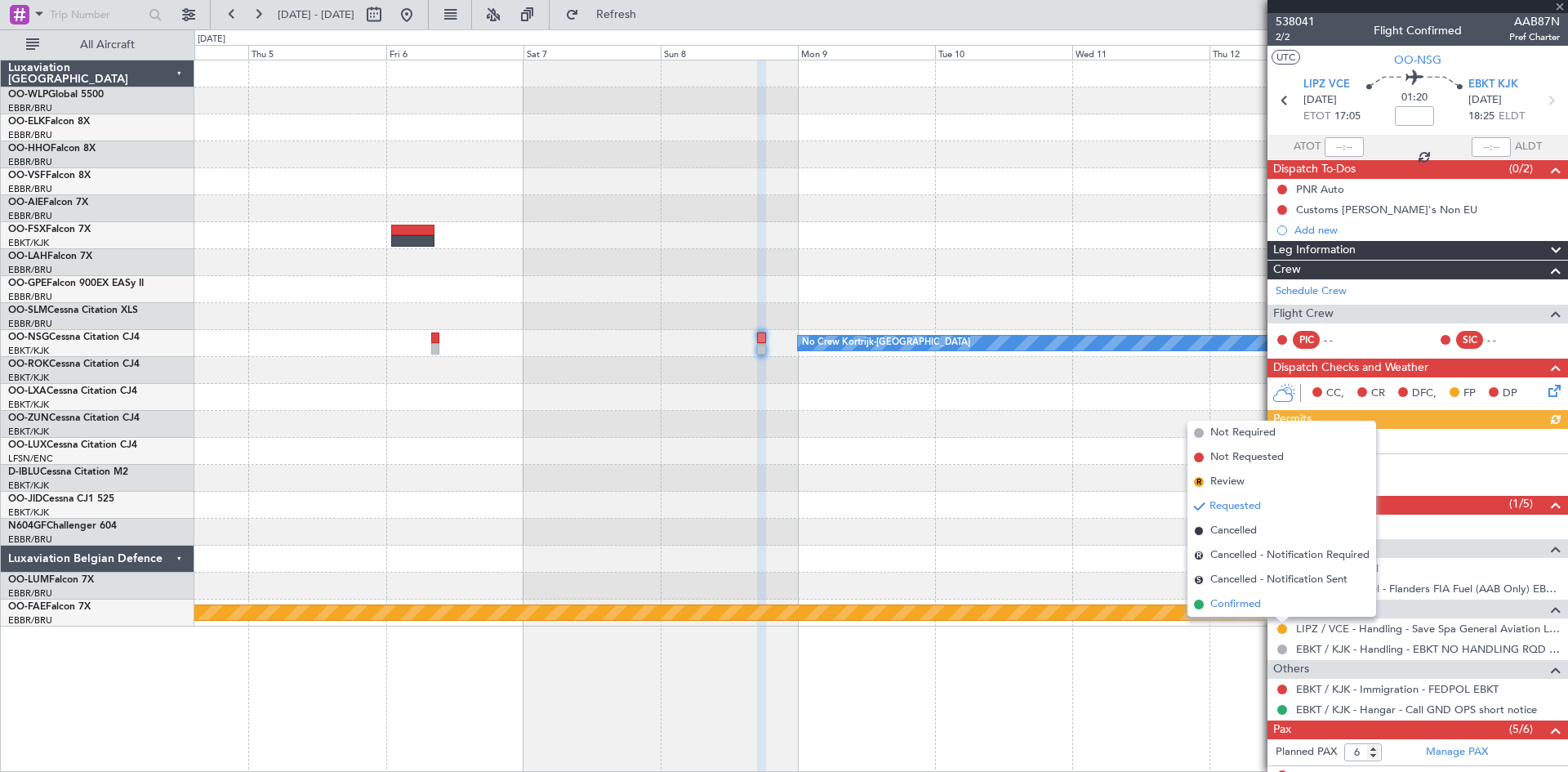
click at [1217, 604] on span "Confirmed" at bounding box center [1236, 604] width 51 height 16
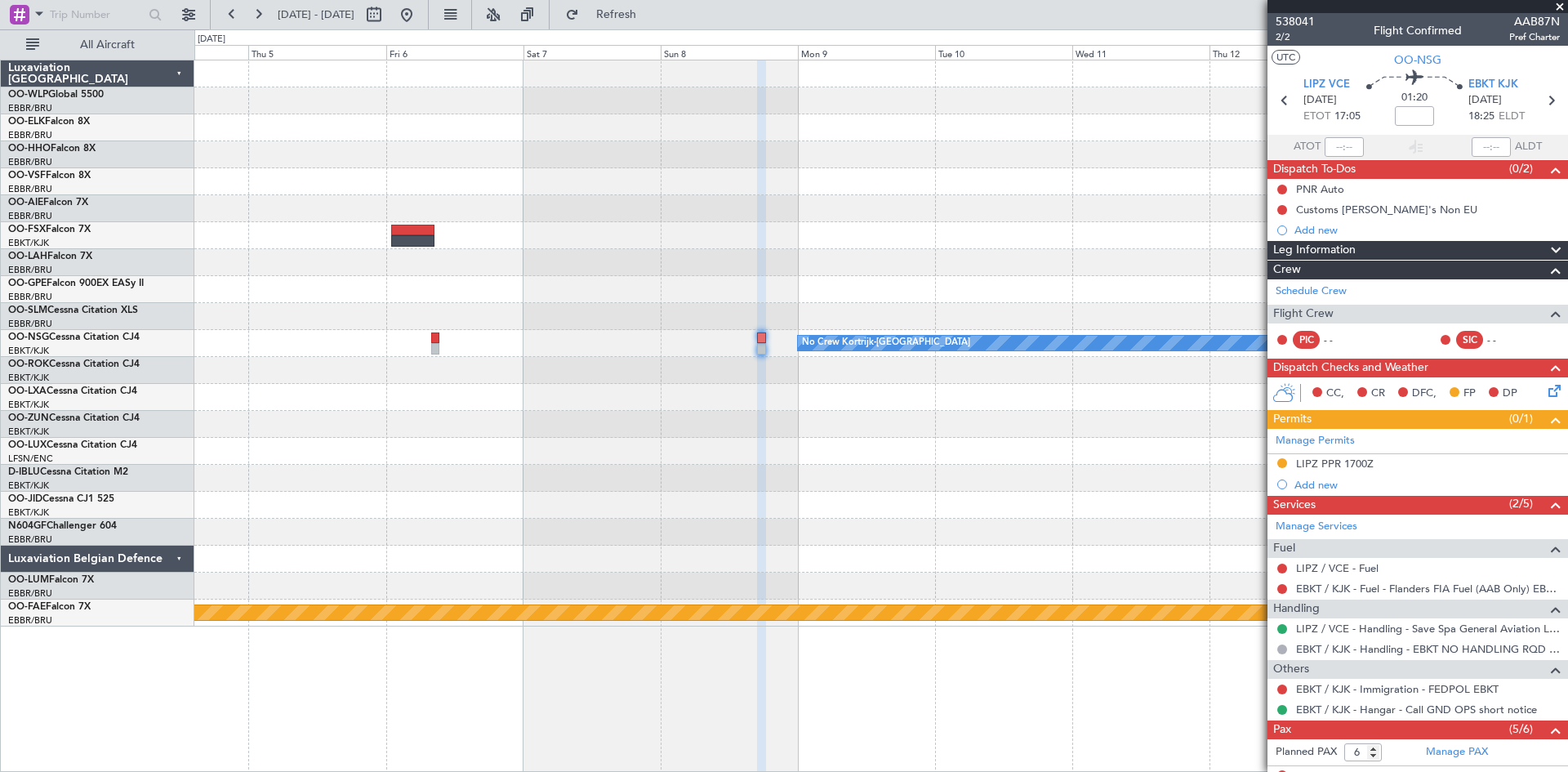
click at [429, 10] on fb-range-datepicker "04 Mar 2026 - 14 Mar 2026" at bounding box center [319, 14] width 219 height 30
click at [387, 22] on button at bounding box center [373, 14] width 26 height 26
select select "3"
select select "2026"
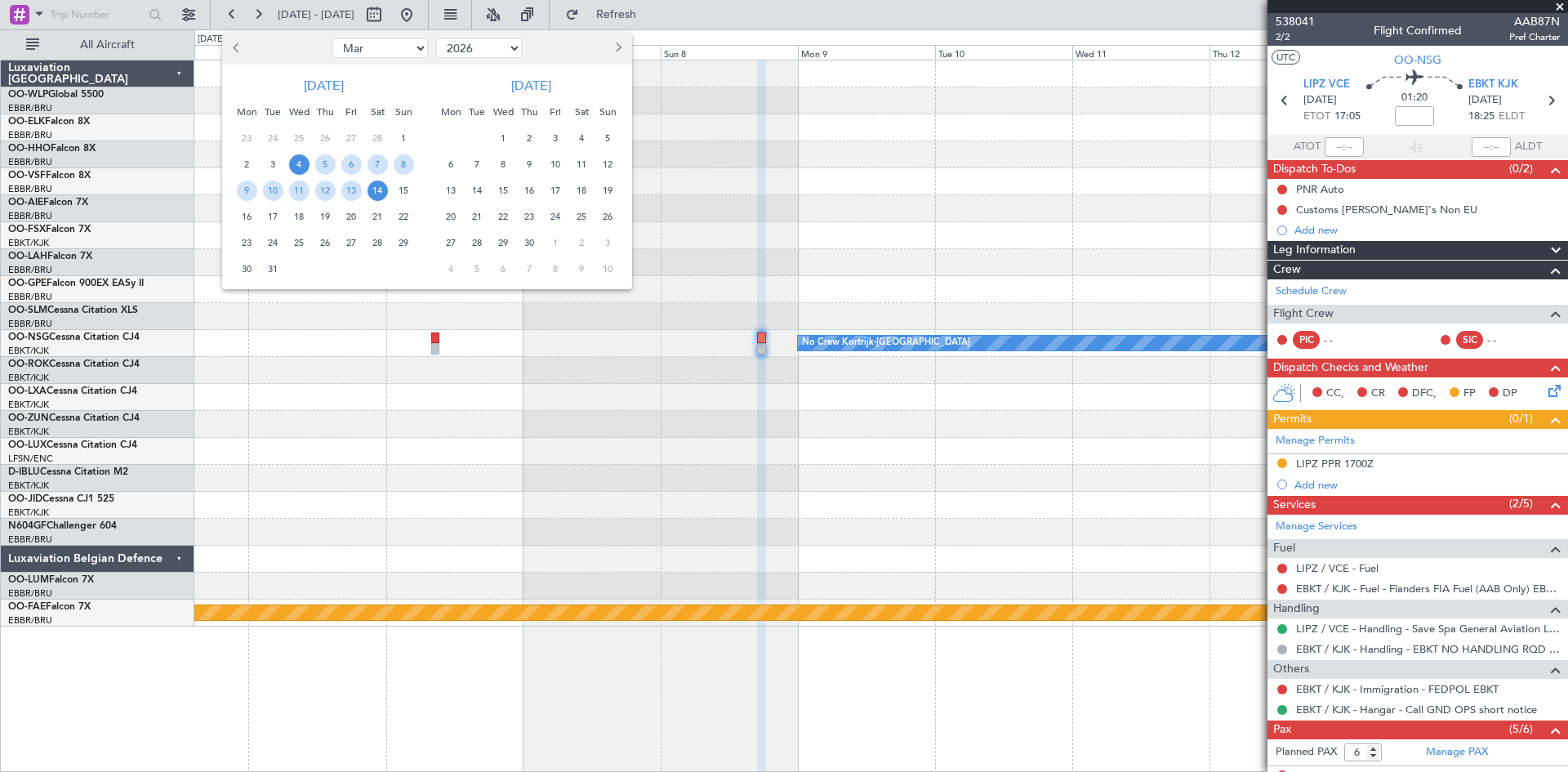
click at [469, 13] on div at bounding box center [784, 386] width 1568 height 772
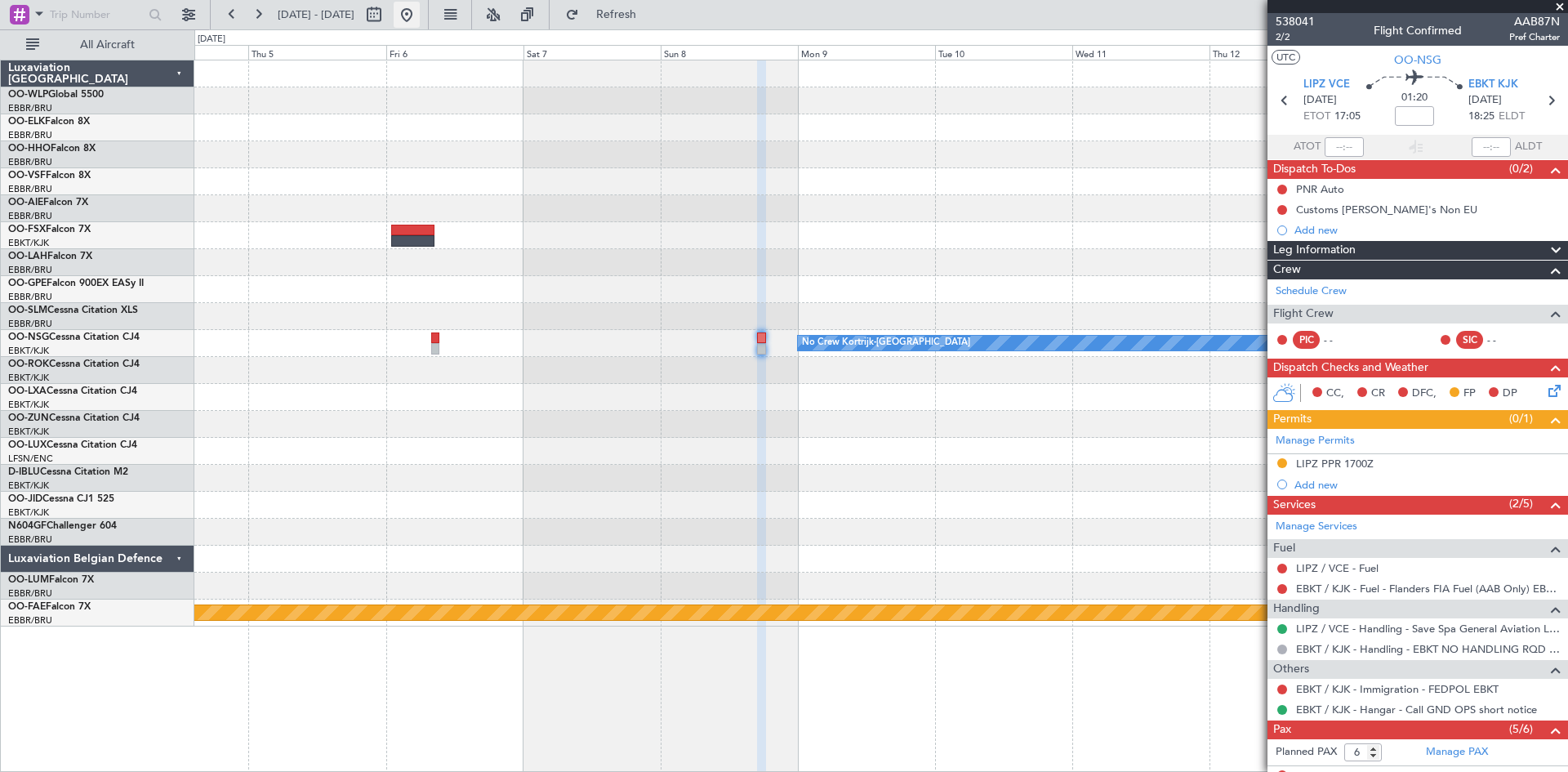
click at [420, 13] on button at bounding box center [407, 14] width 26 height 26
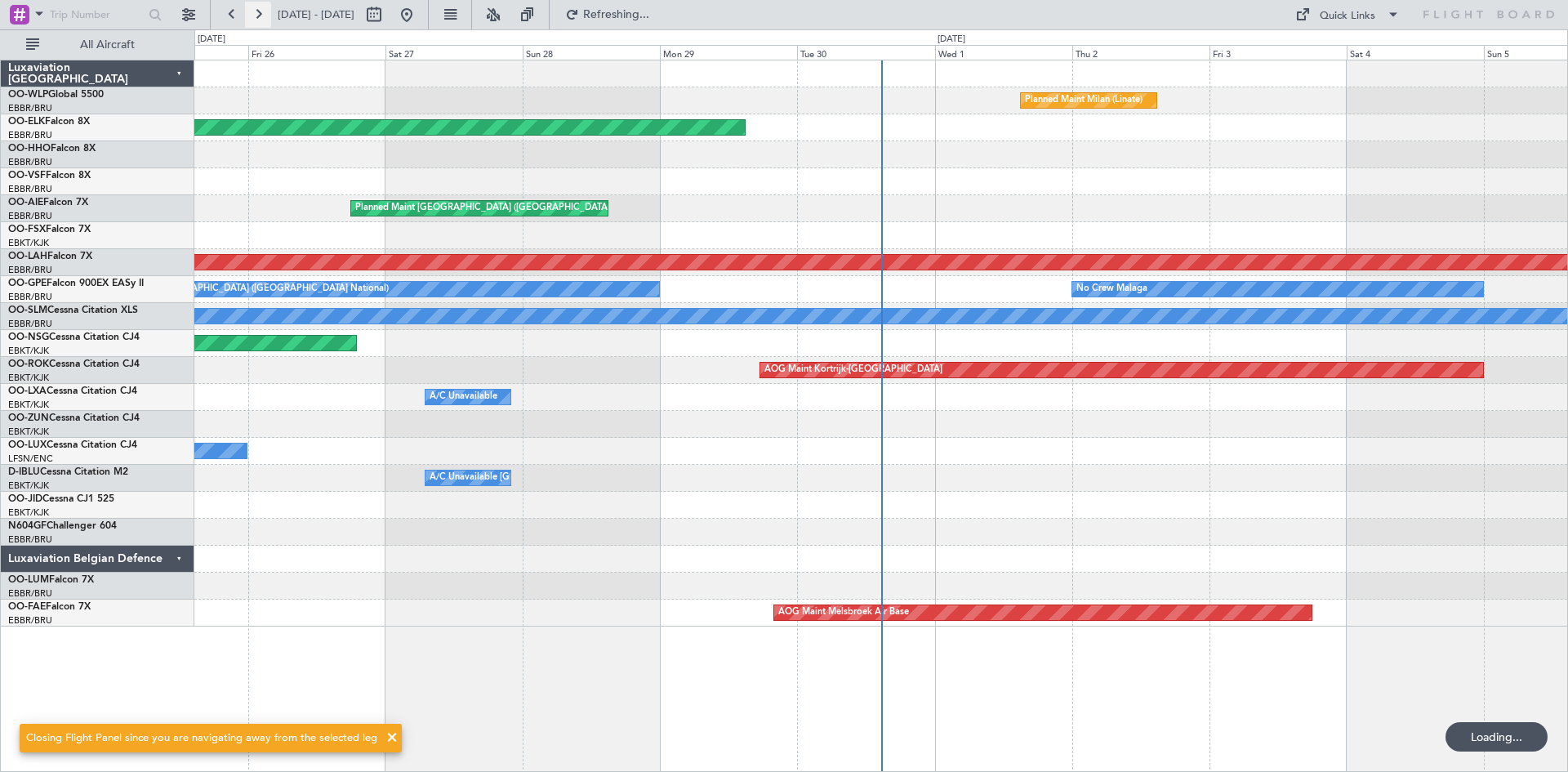
click at [256, 15] on button at bounding box center [258, 14] width 26 height 26
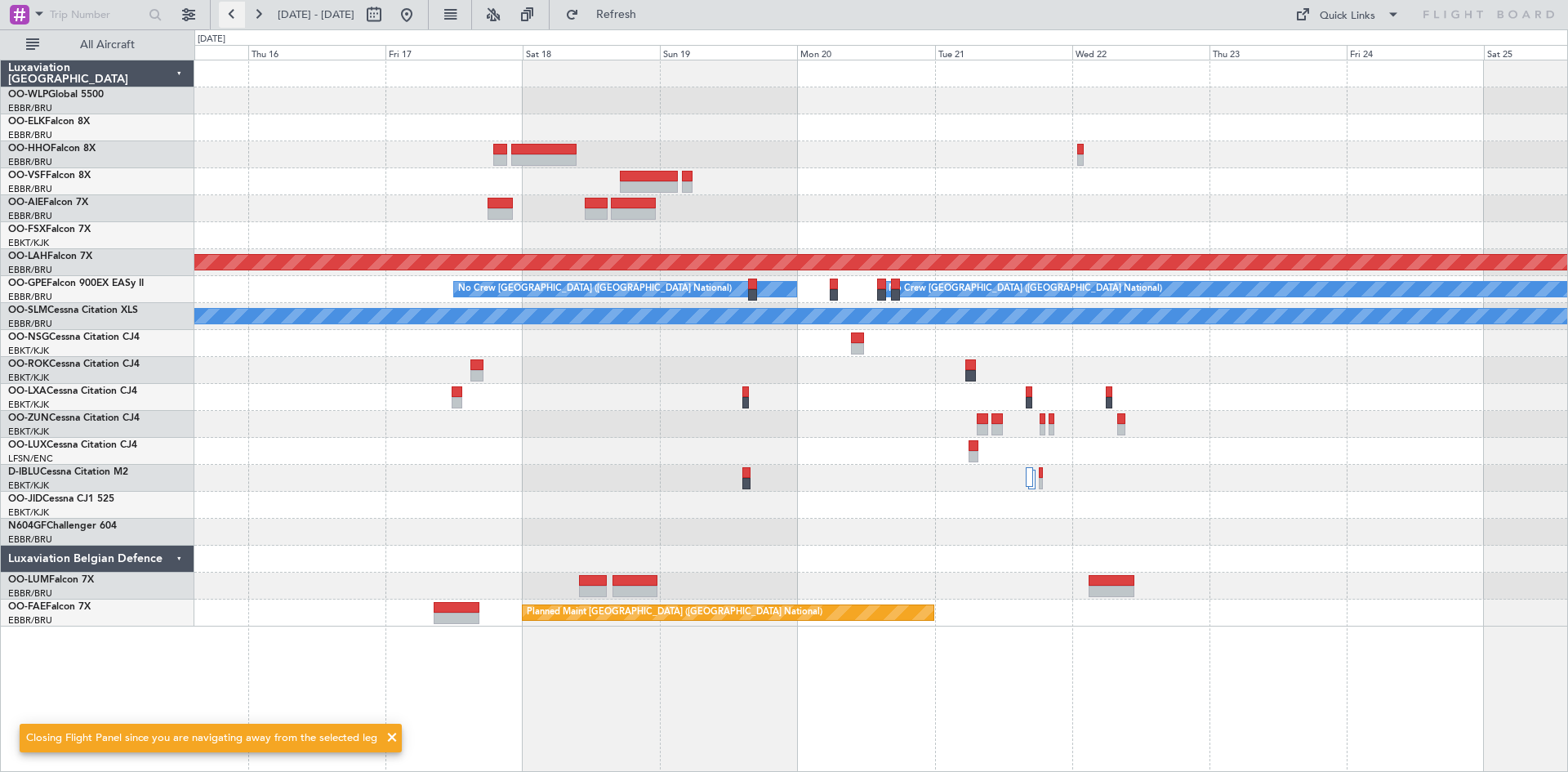
click at [237, 19] on button at bounding box center [231, 14] width 26 height 26
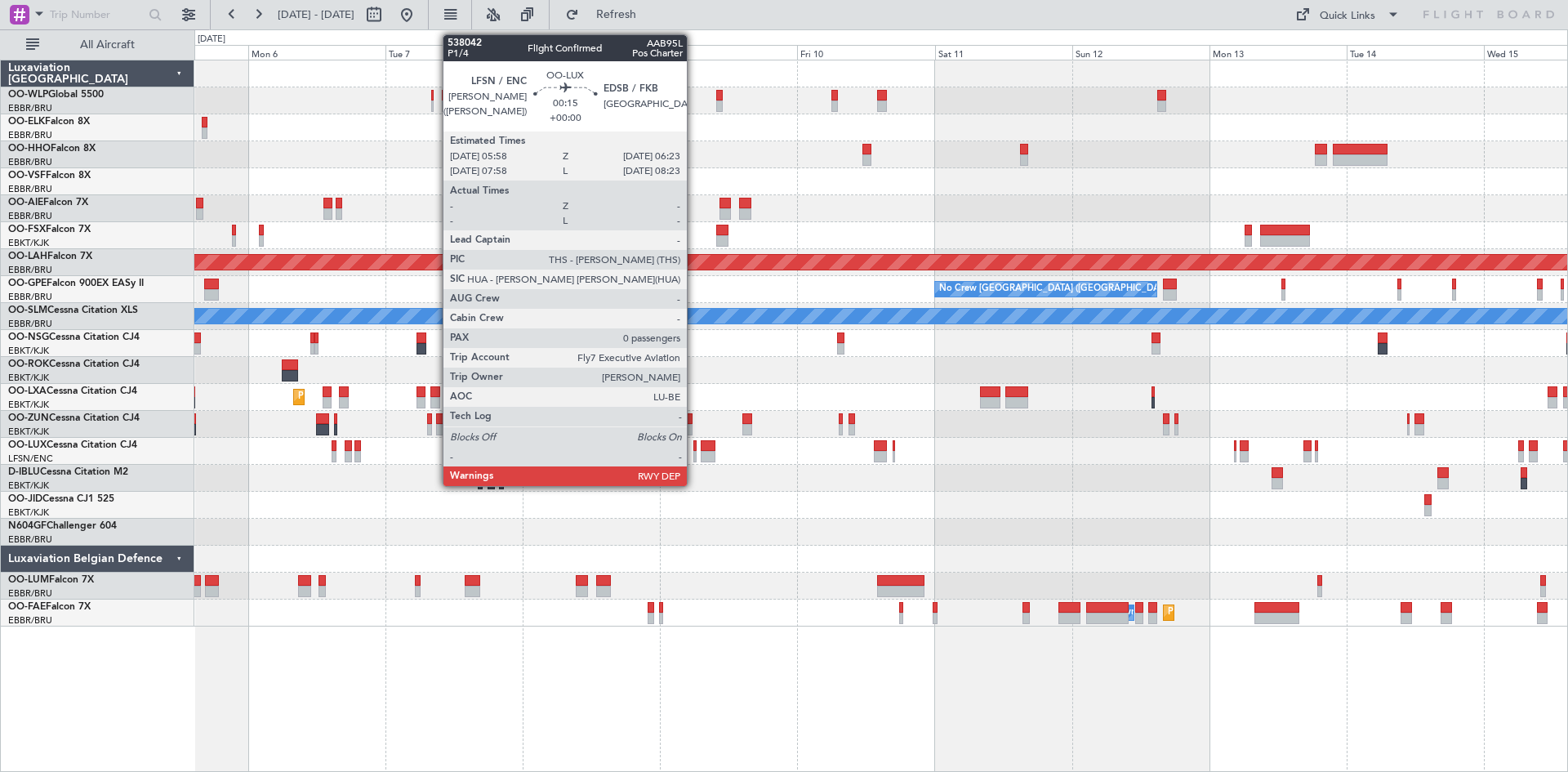
click at [694, 455] on div at bounding box center [694, 456] width 3 height 11
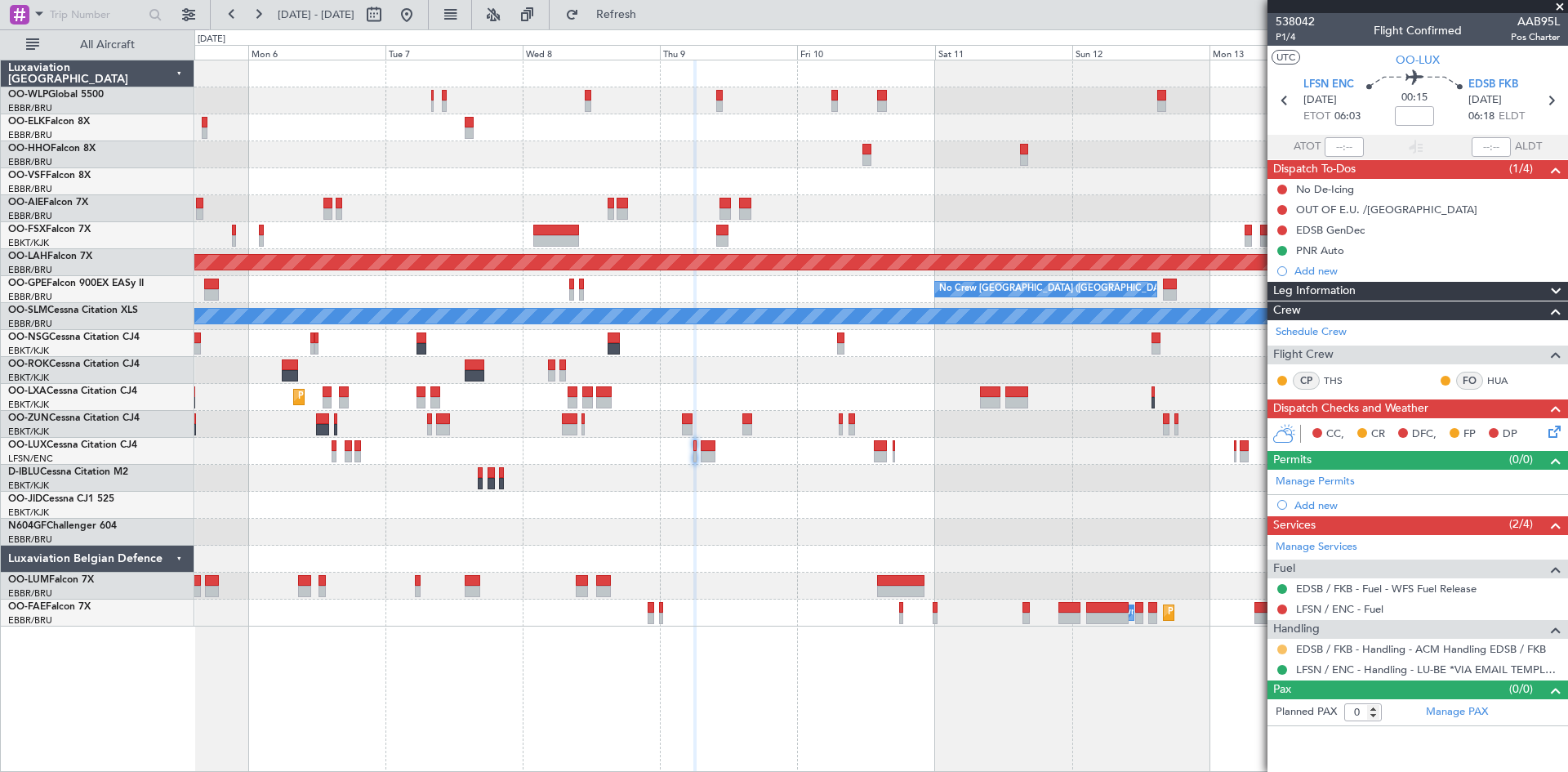
click at [1282, 649] on button at bounding box center [1283, 650] width 10 height 10
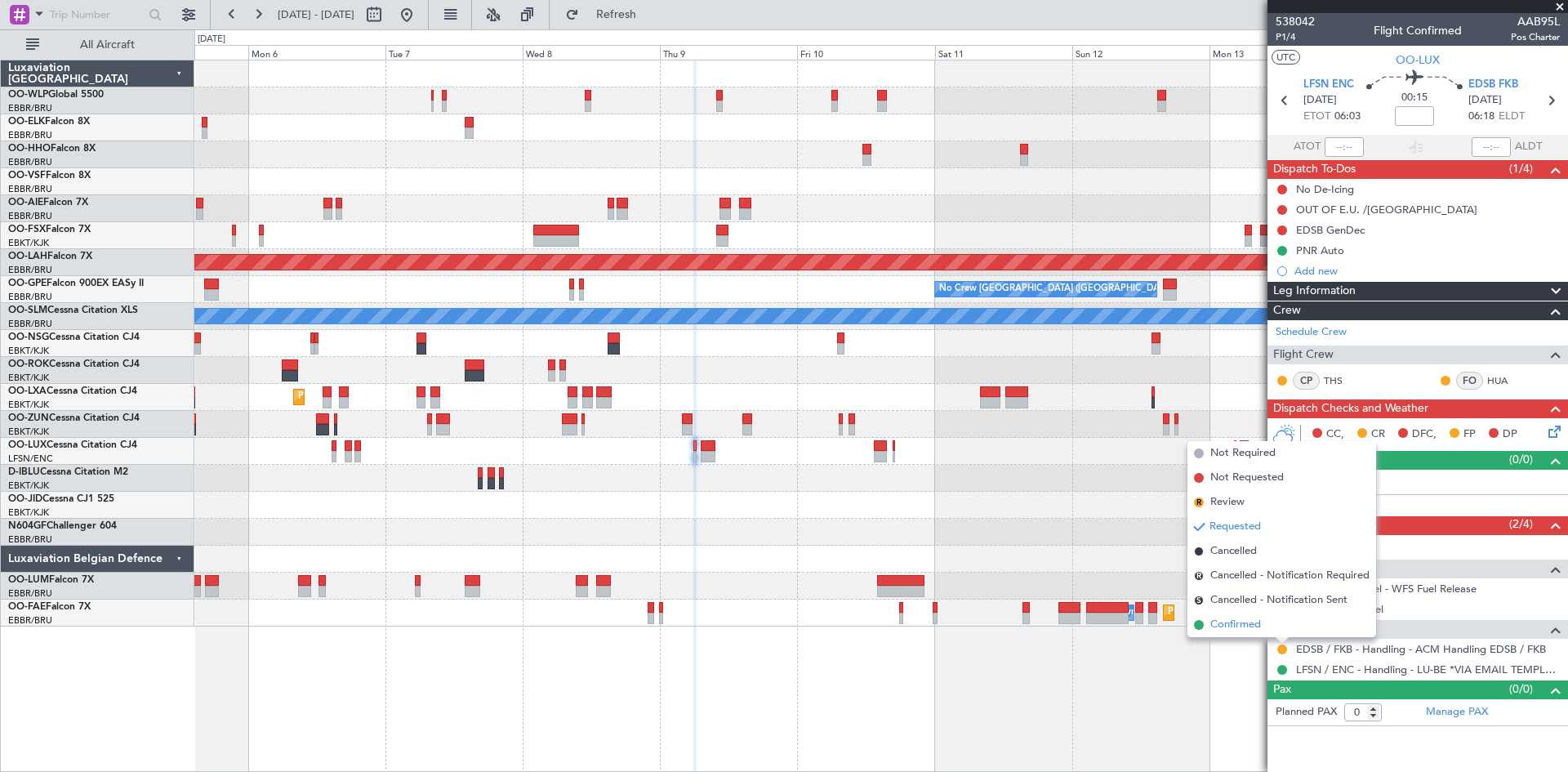
click at [1260, 628] on span "Confirmed" at bounding box center [1236, 625] width 51 height 16
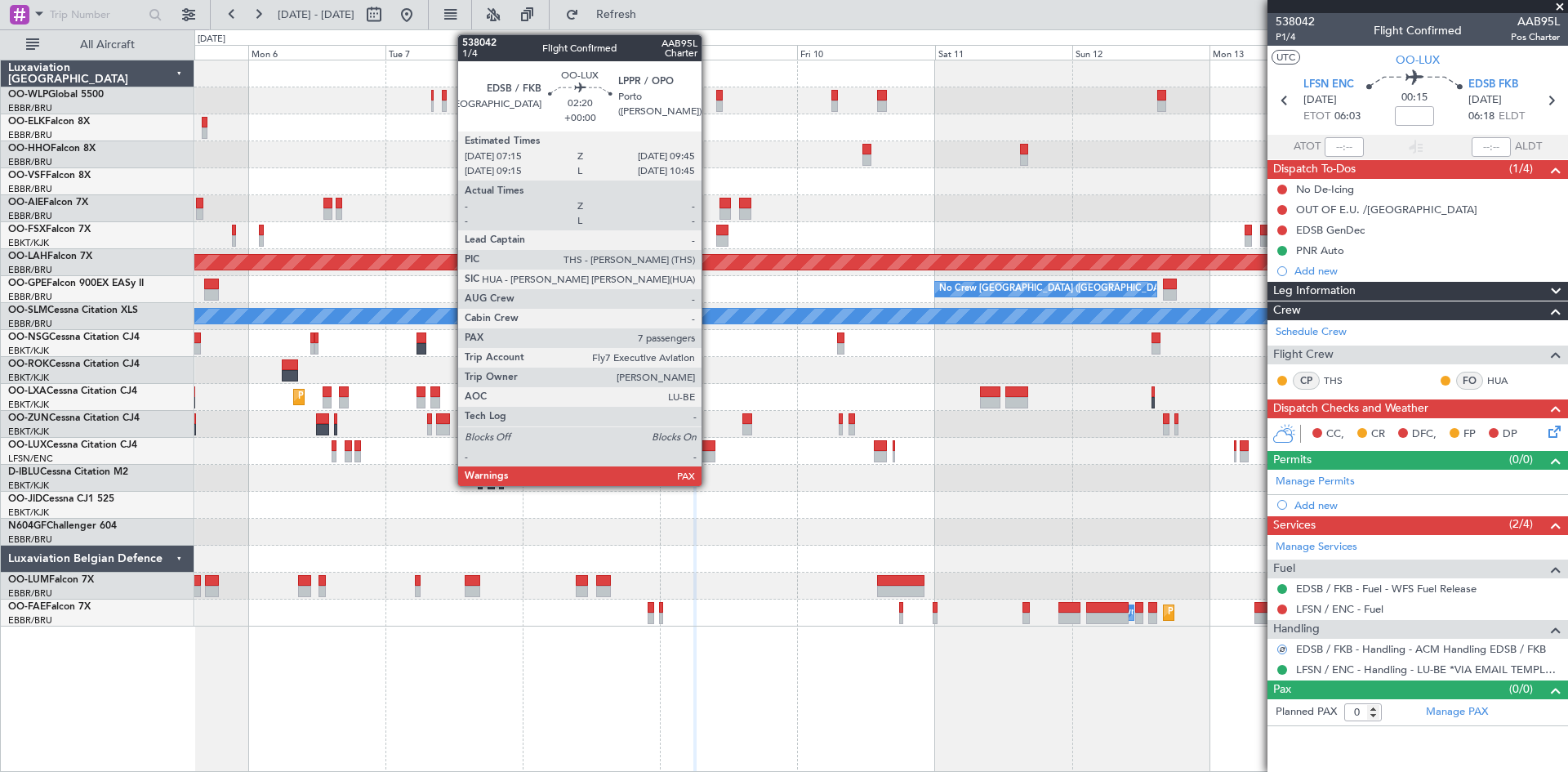
click at [709, 441] on div at bounding box center [708, 446] width 14 height 11
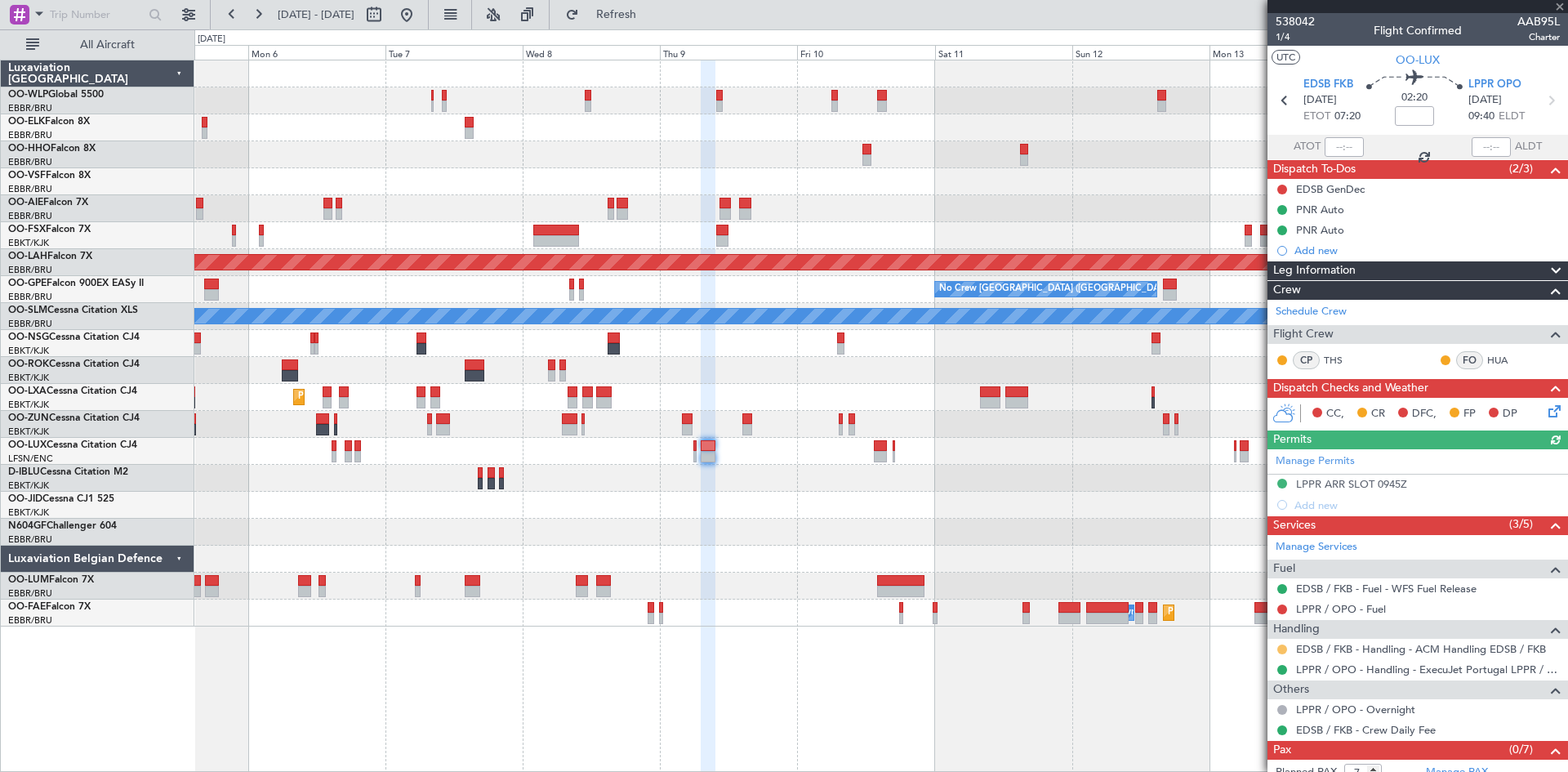
click at [1281, 649] on button at bounding box center [1283, 650] width 10 height 10
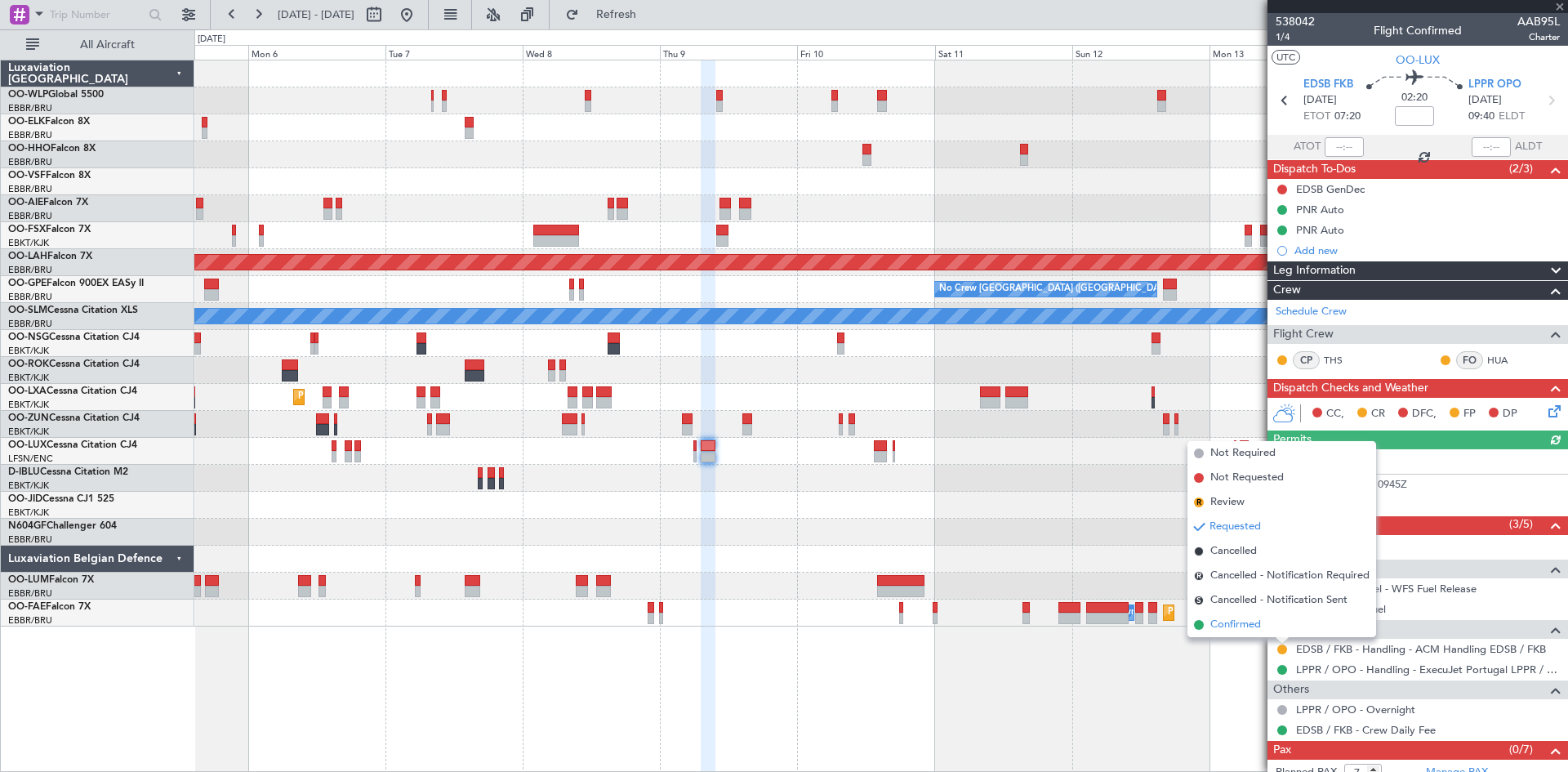
click at [1250, 614] on li "Confirmed" at bounding box center [1282, 625] width 189 height 25
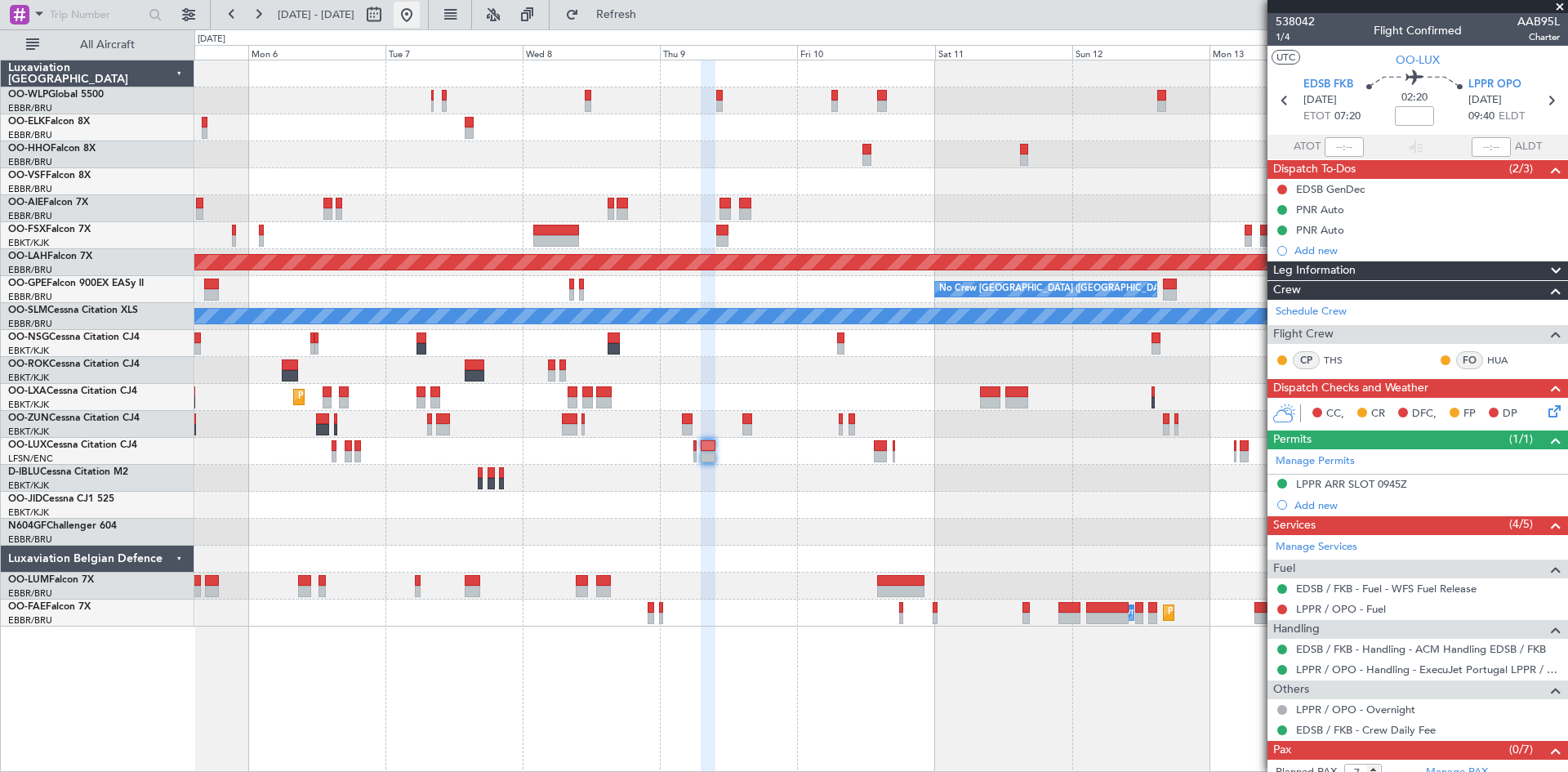
click at [420, 10] on button at bounding box center [407, 14] width 26 height 26
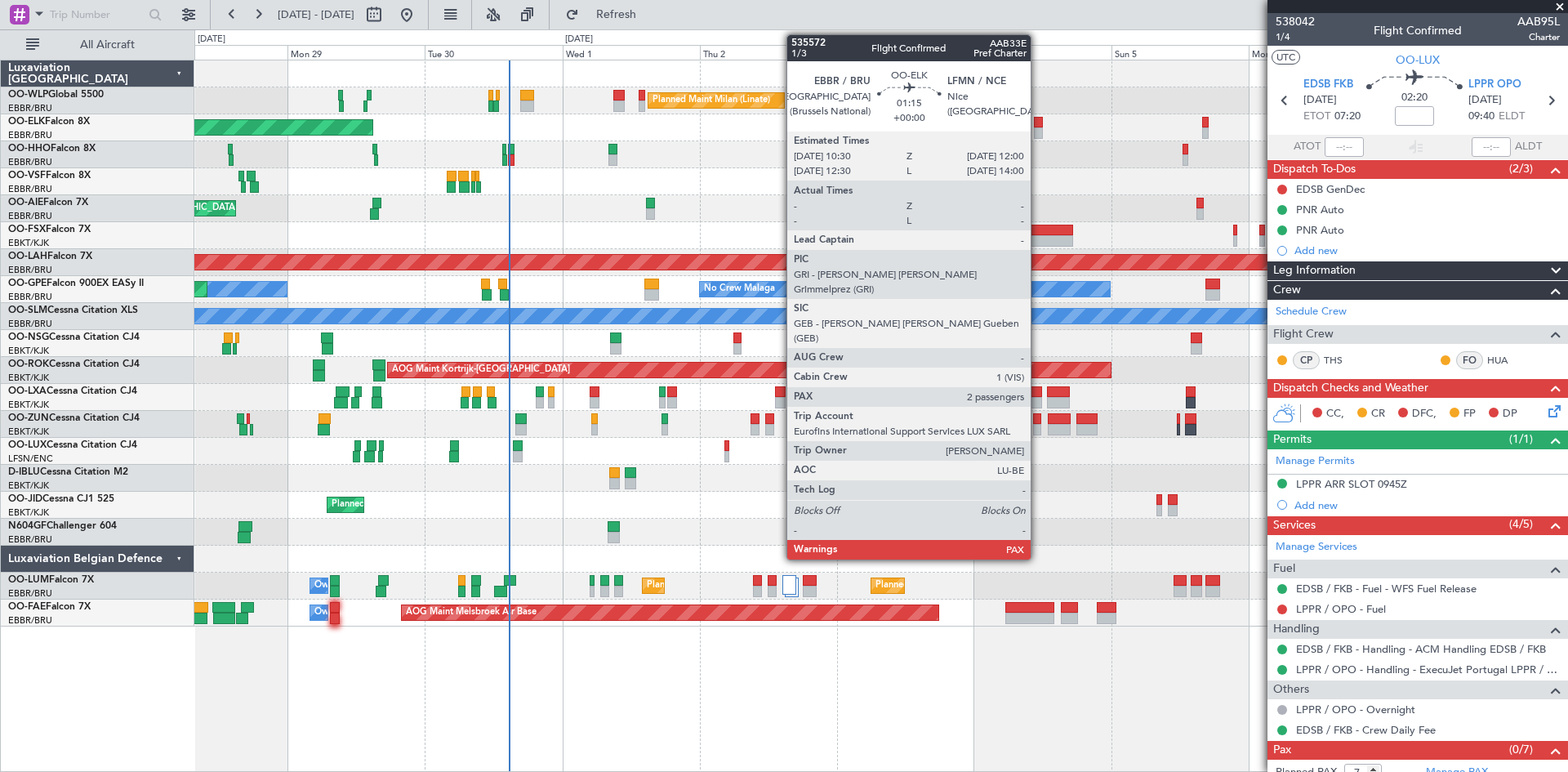
click at [1038, 128] on div at bounding box center [1039, 133] width 9 height 11
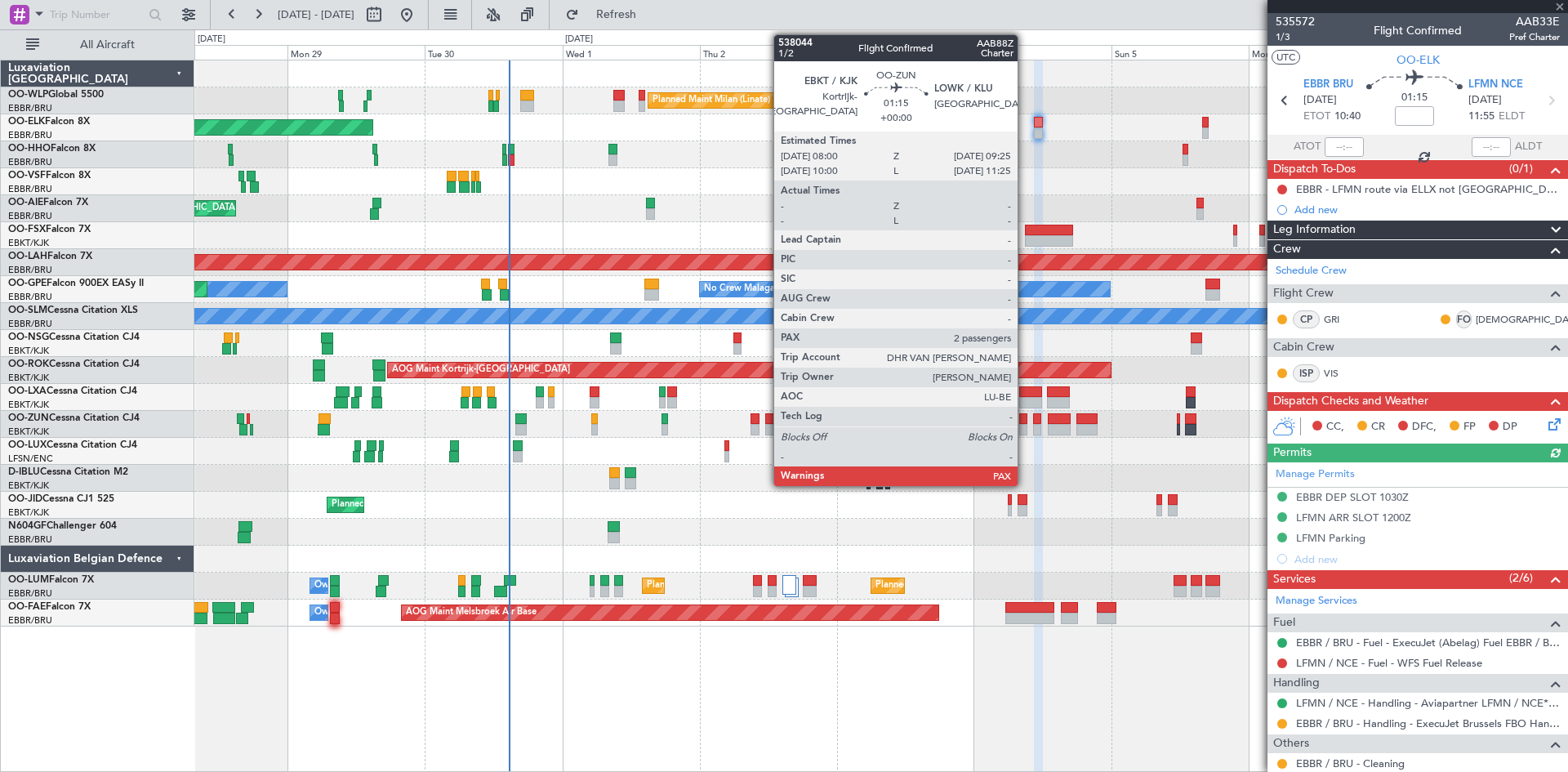
click at [1025, 421] on div at bounding box center [1023, 419] width 9 height 11
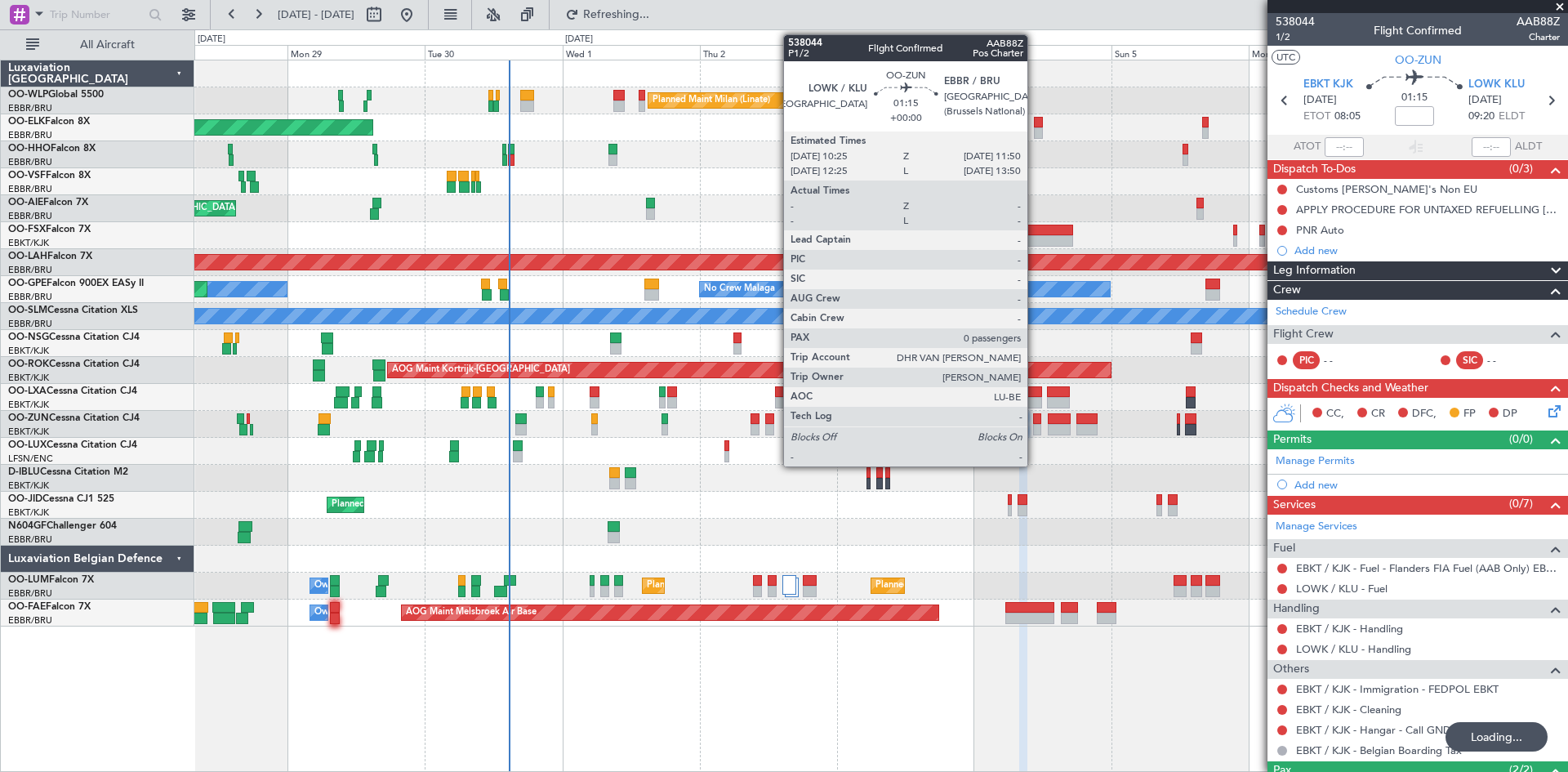
click at [1035, 416] on div at bounding box center [1038, 419] width 9 height 11
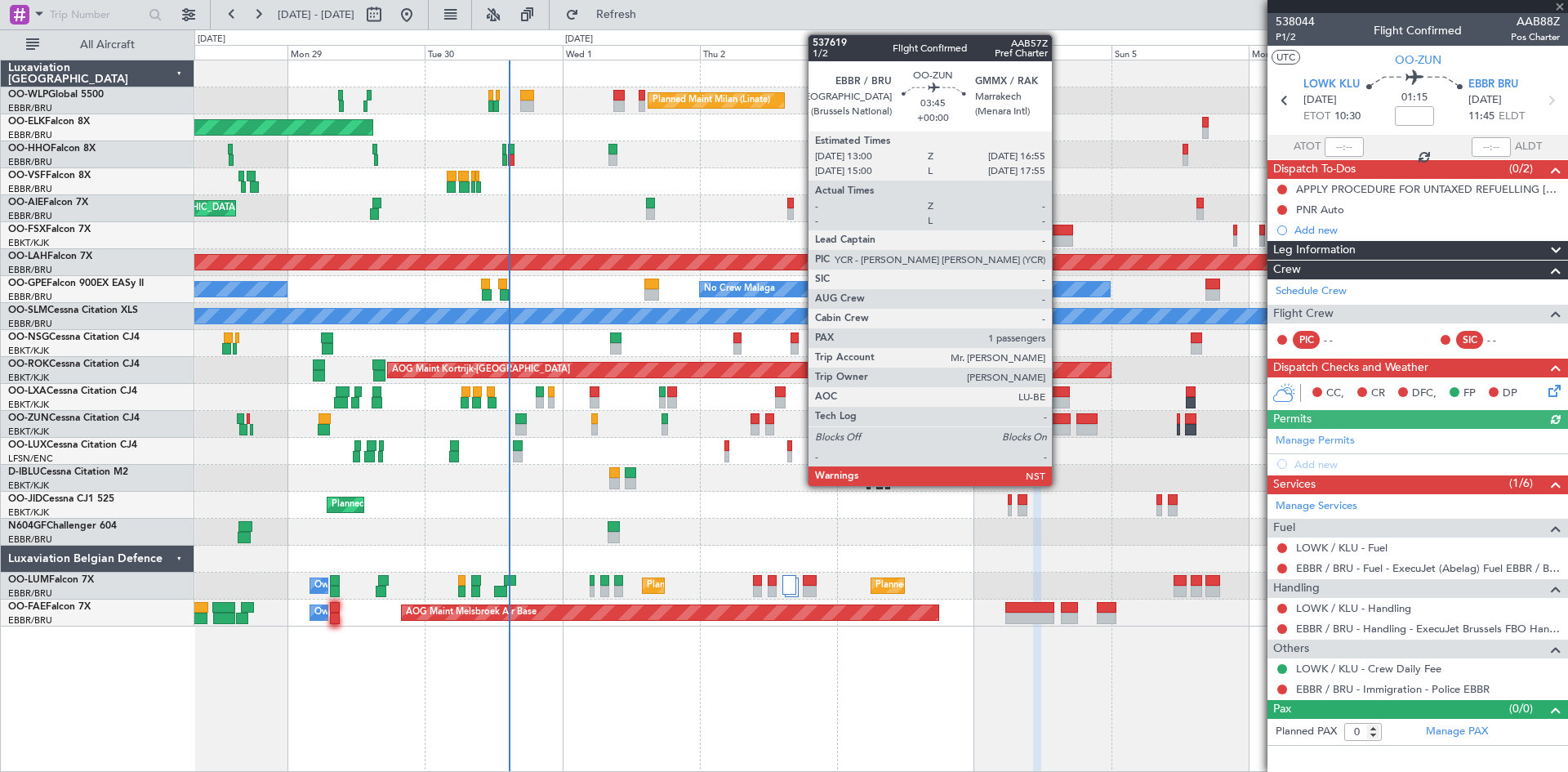
click at [1059, 426] on div at bounding box center [1059, 429] width 23 height 11
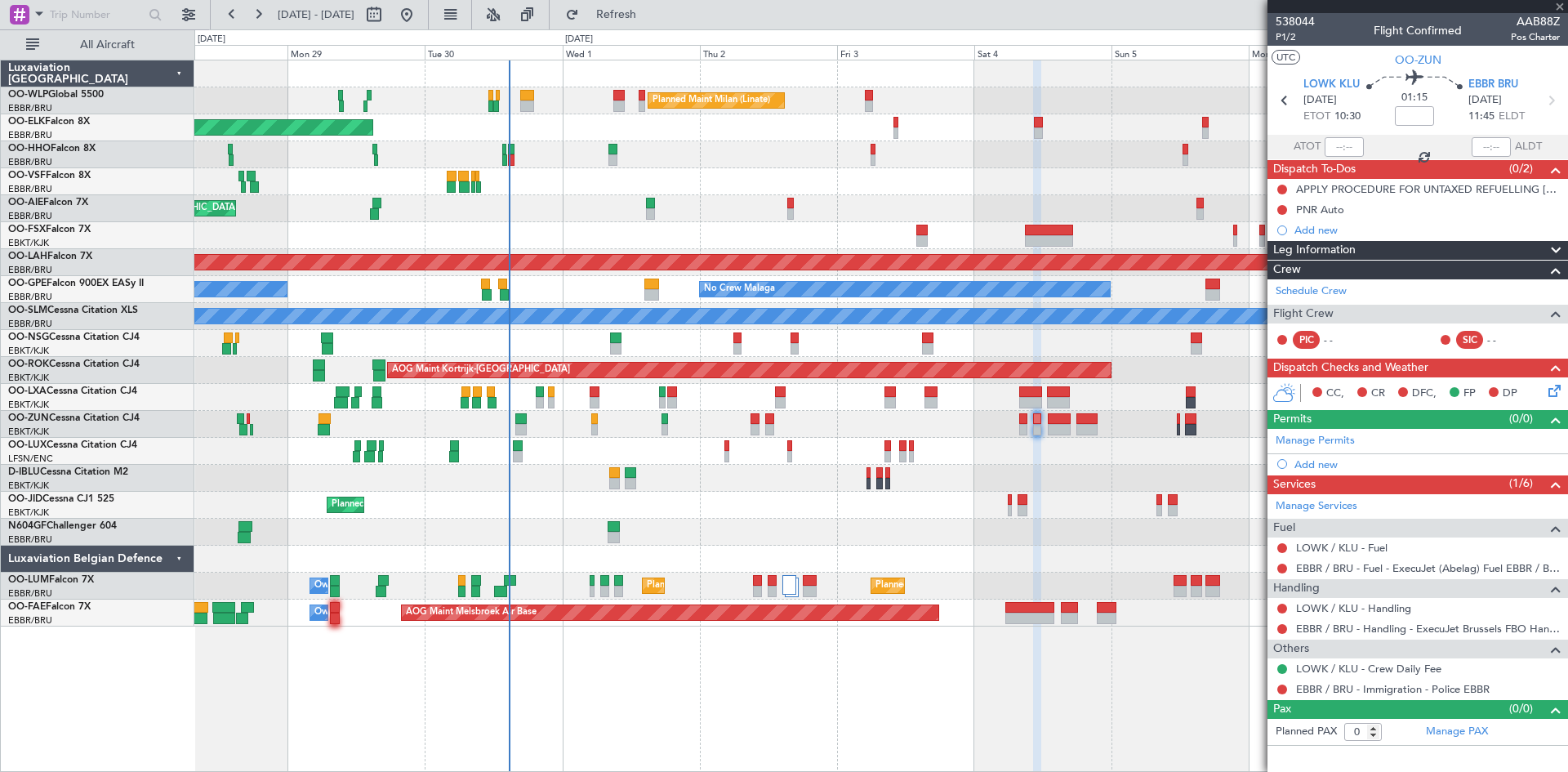
type input "1"
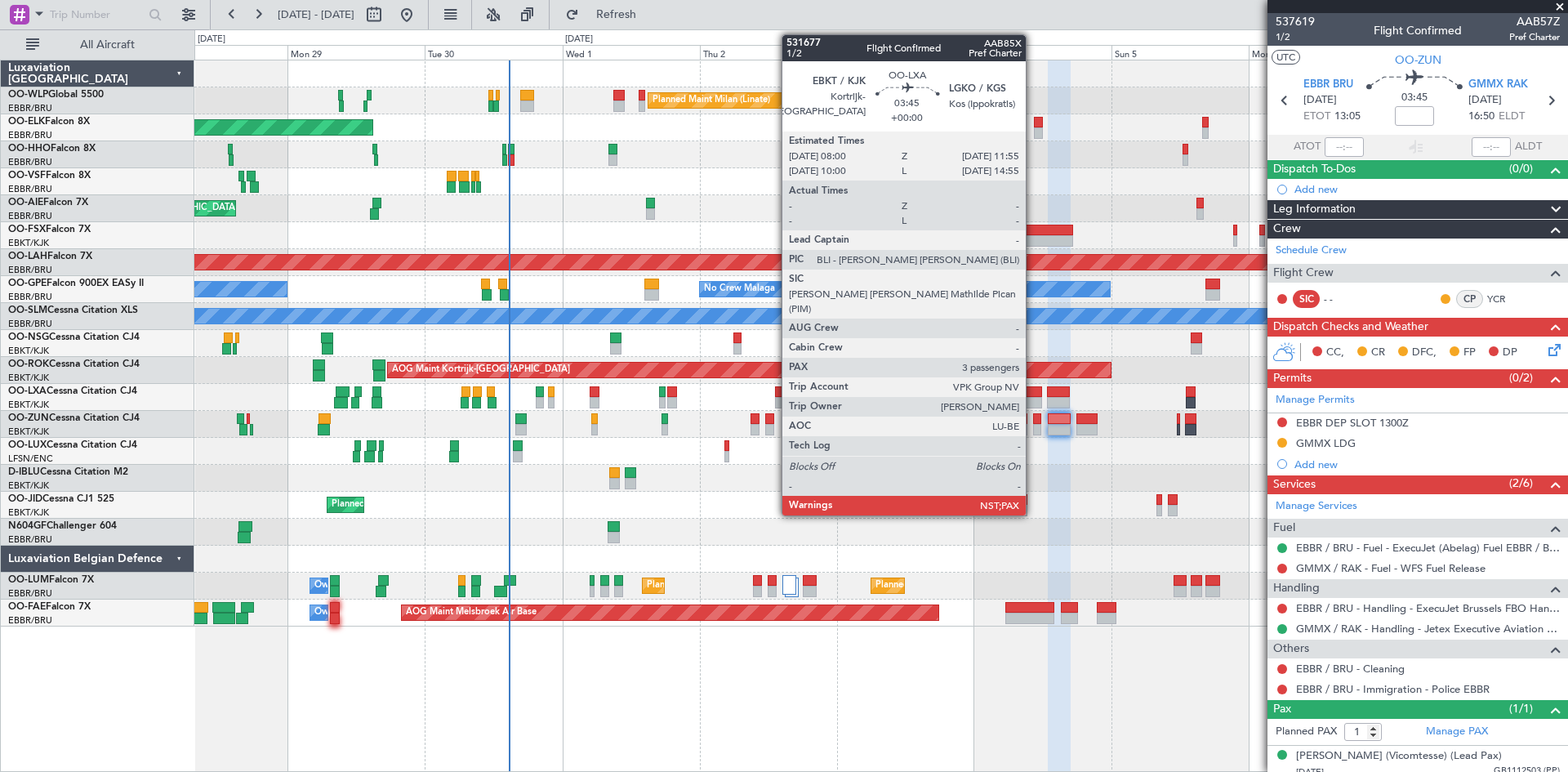
click at [1034, 403] on div at bounding box center [1030, 403] width 23 height 11
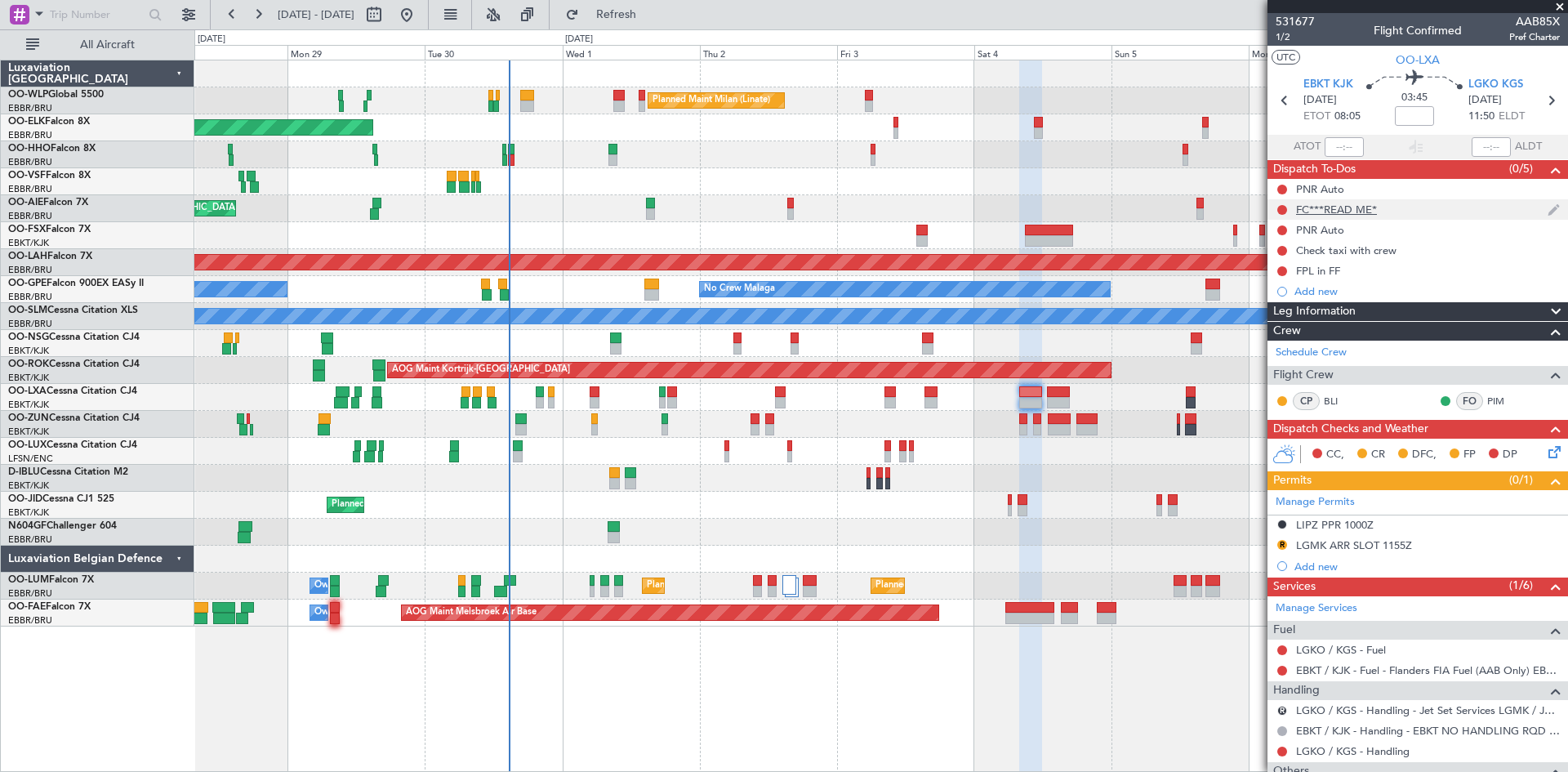
click at [1363, 208] on div "FC***READ ME*" at bounding box center [1337, 209] width 81 height 14
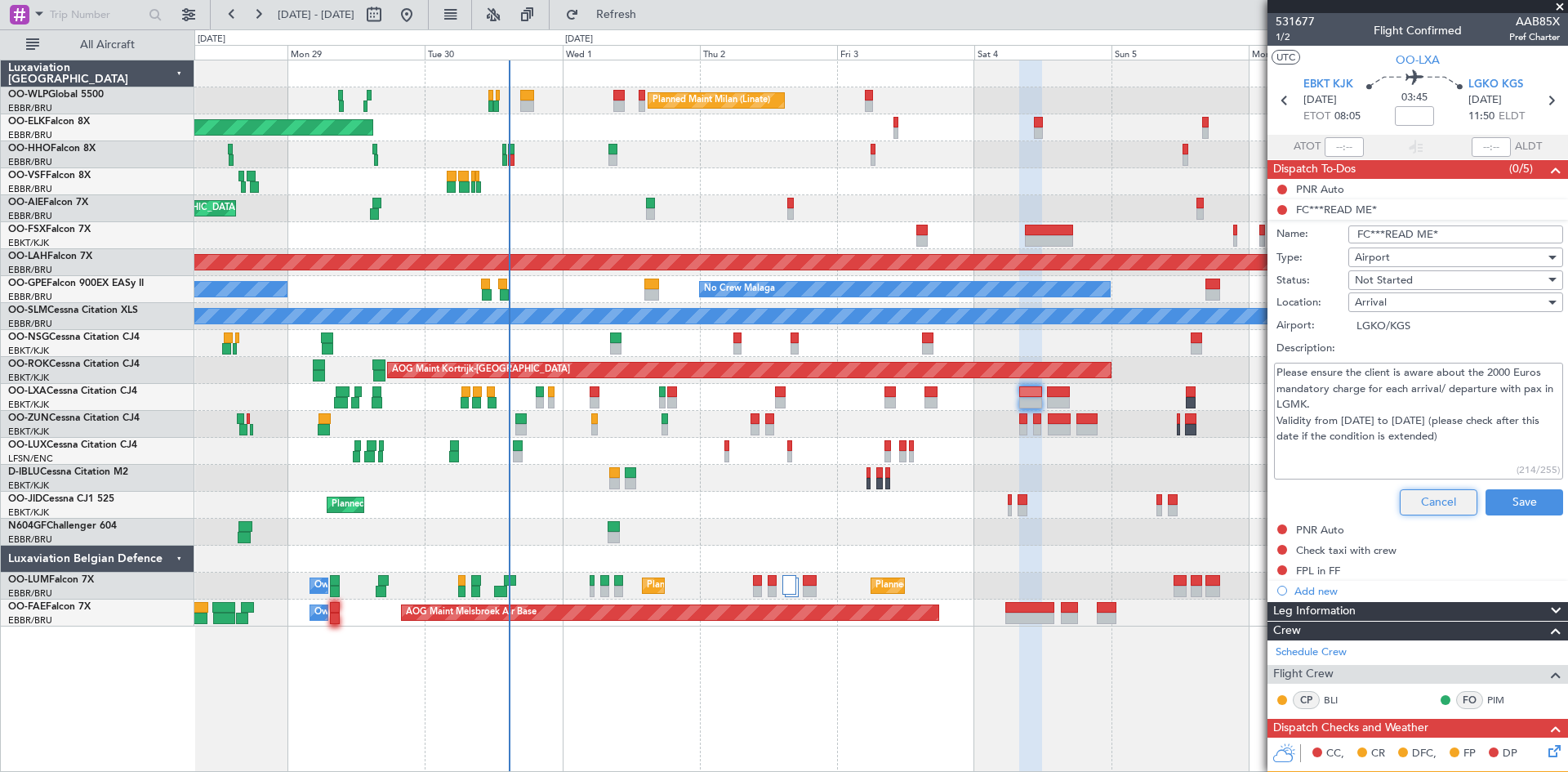
click at [1440, 496] on button "Cancel" at bounding box center [1439, 502] width 77 height 26
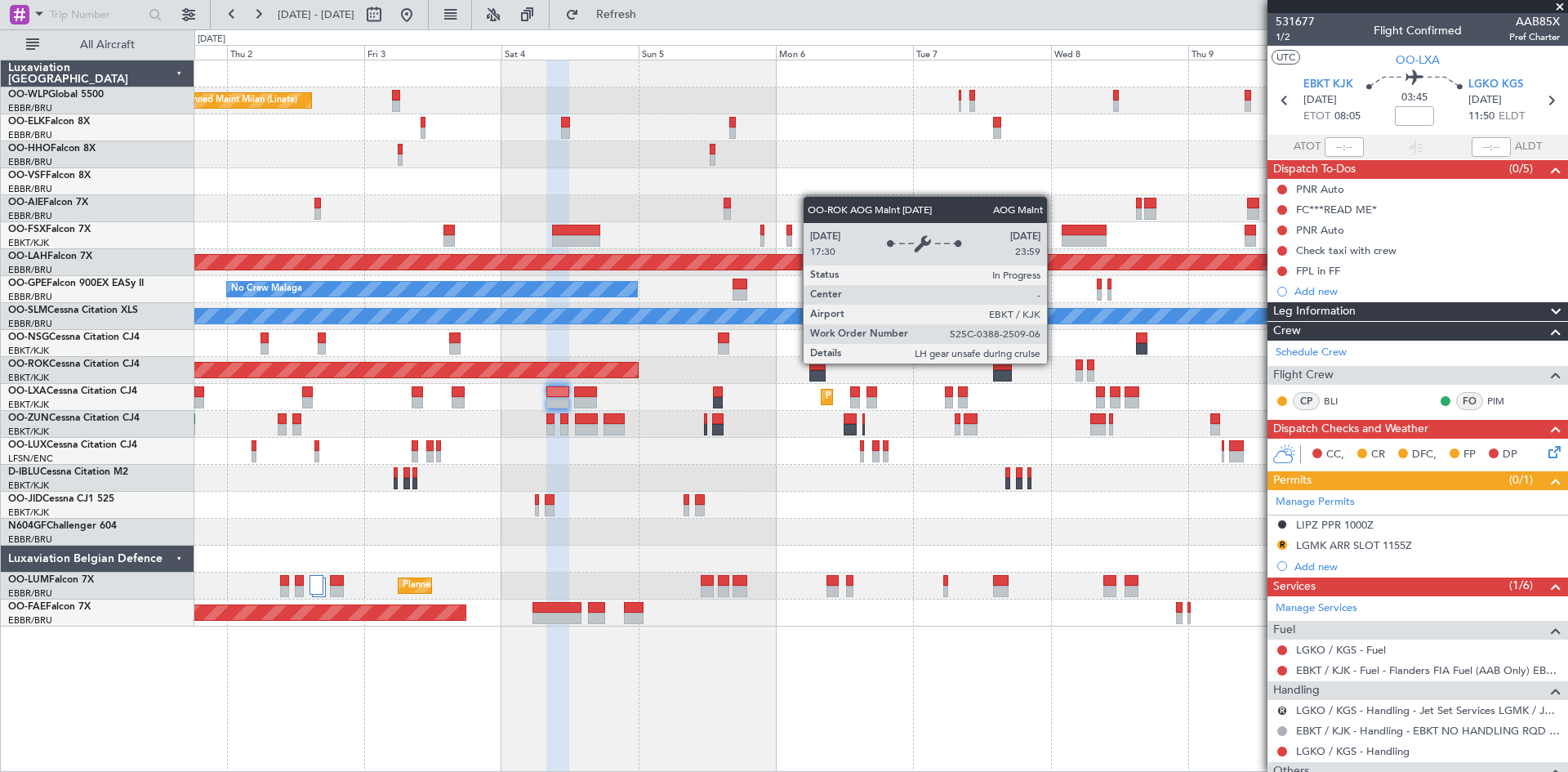
click at [582, 375] on div "AOG Maint Kortrijk-[GEOGRAPHIC_DATA]" at bounding box center [277, 369] width 723 height 14
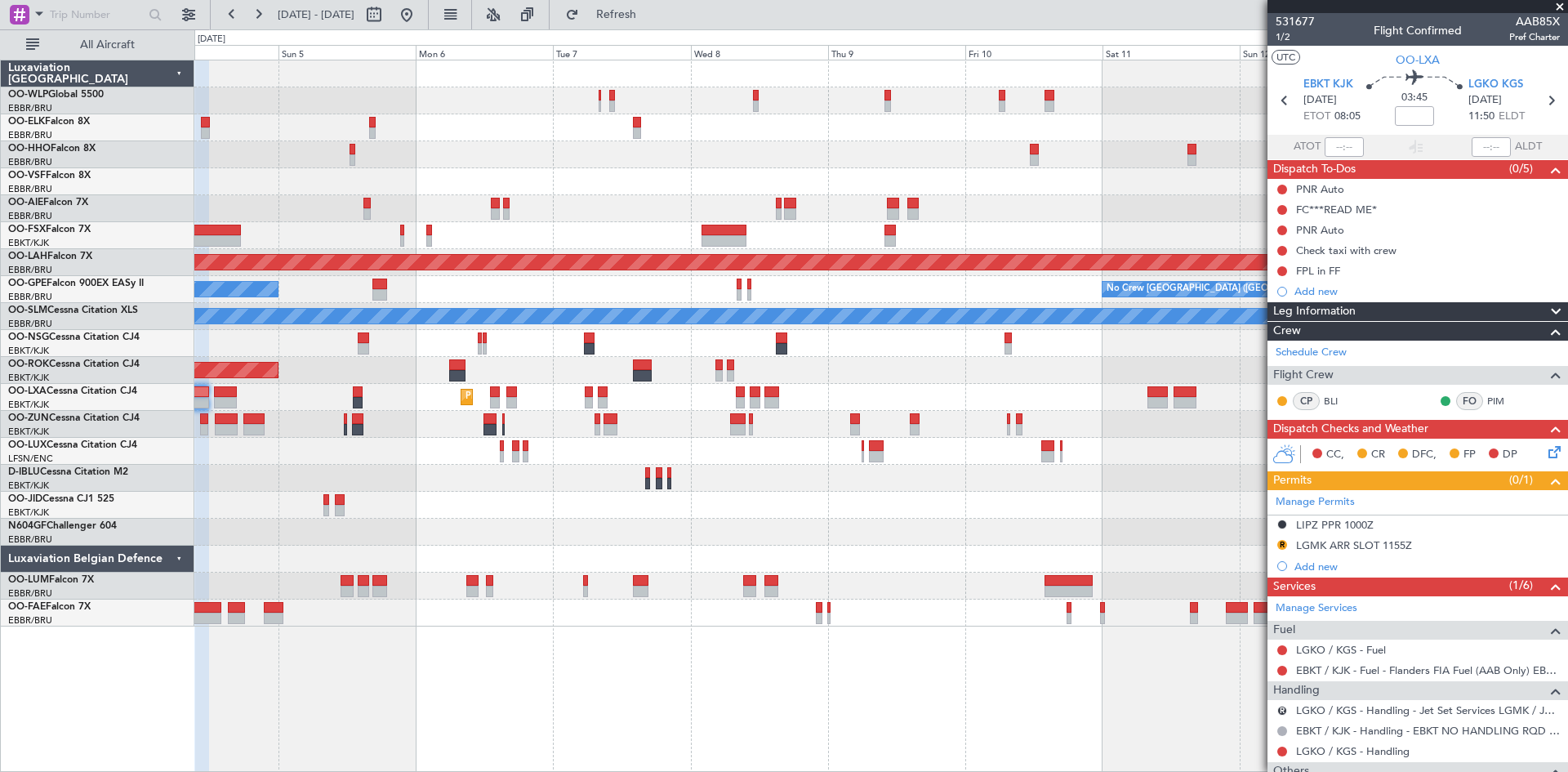
click at [629, 414] on div "Planned Maint Milan (Linate) Planned Maint Alton-st Louis (St Louis Regl) No Cr…" at bounding box center [881, 343] width 1373 height 566
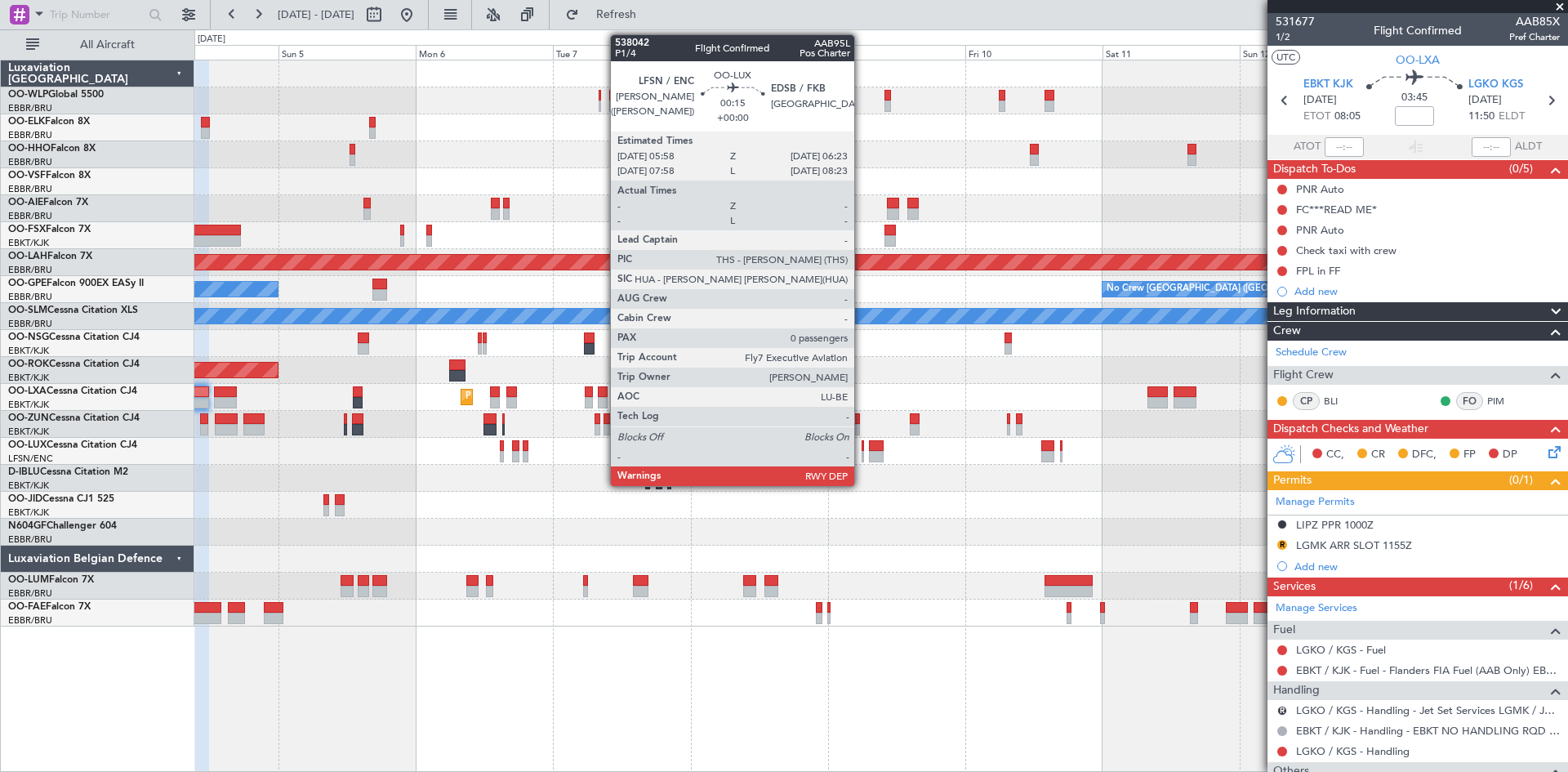
click at [862, 452] on div at bounding box center [863, 456] width 3 height 11
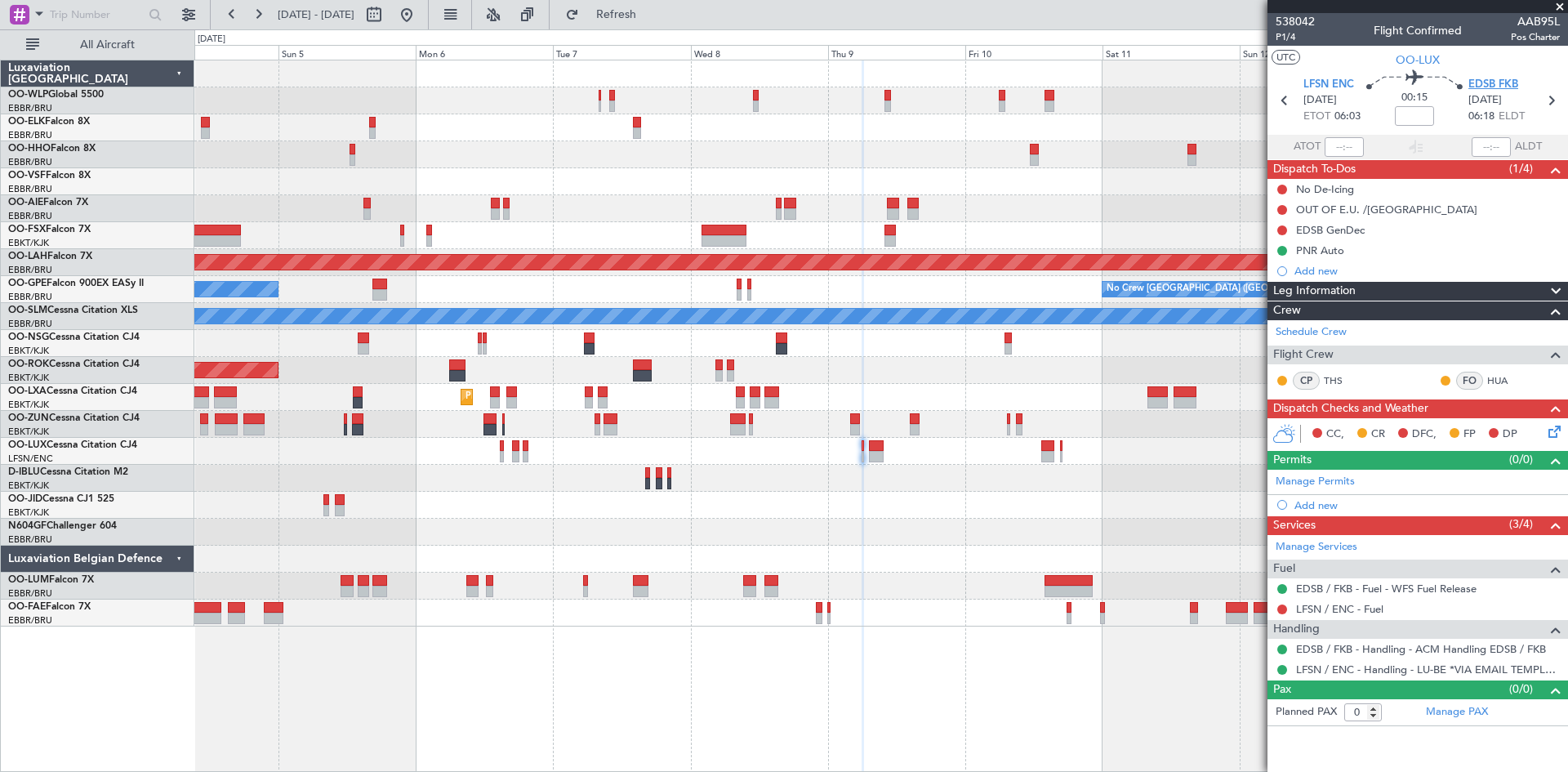
click at [1501, 89] on span "EDSB FKB" at bounding box center [1493, 84] width 50 height 16
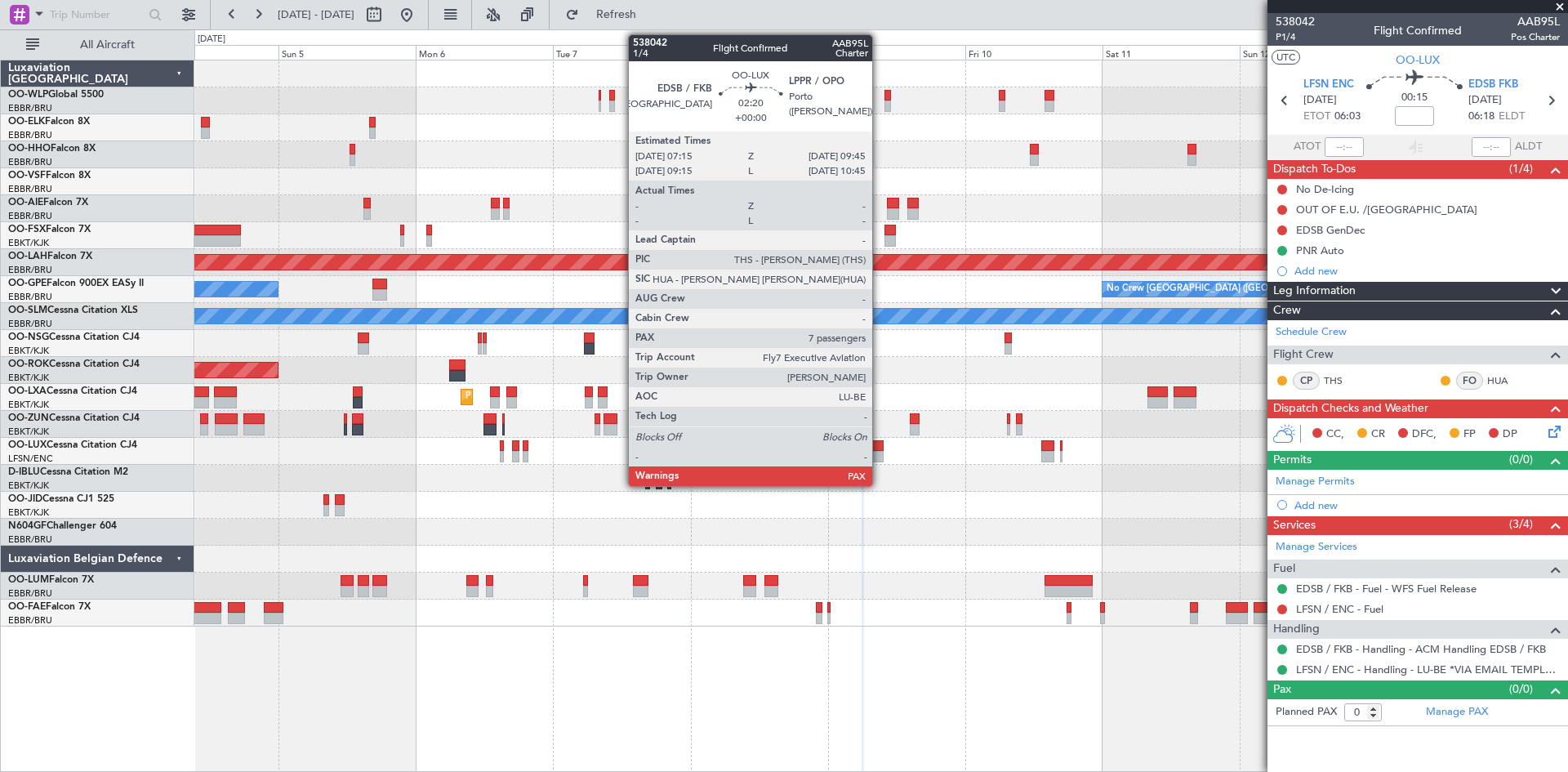
click at [880, 444] on div at bounding box center [876, 446] width 14 height 11
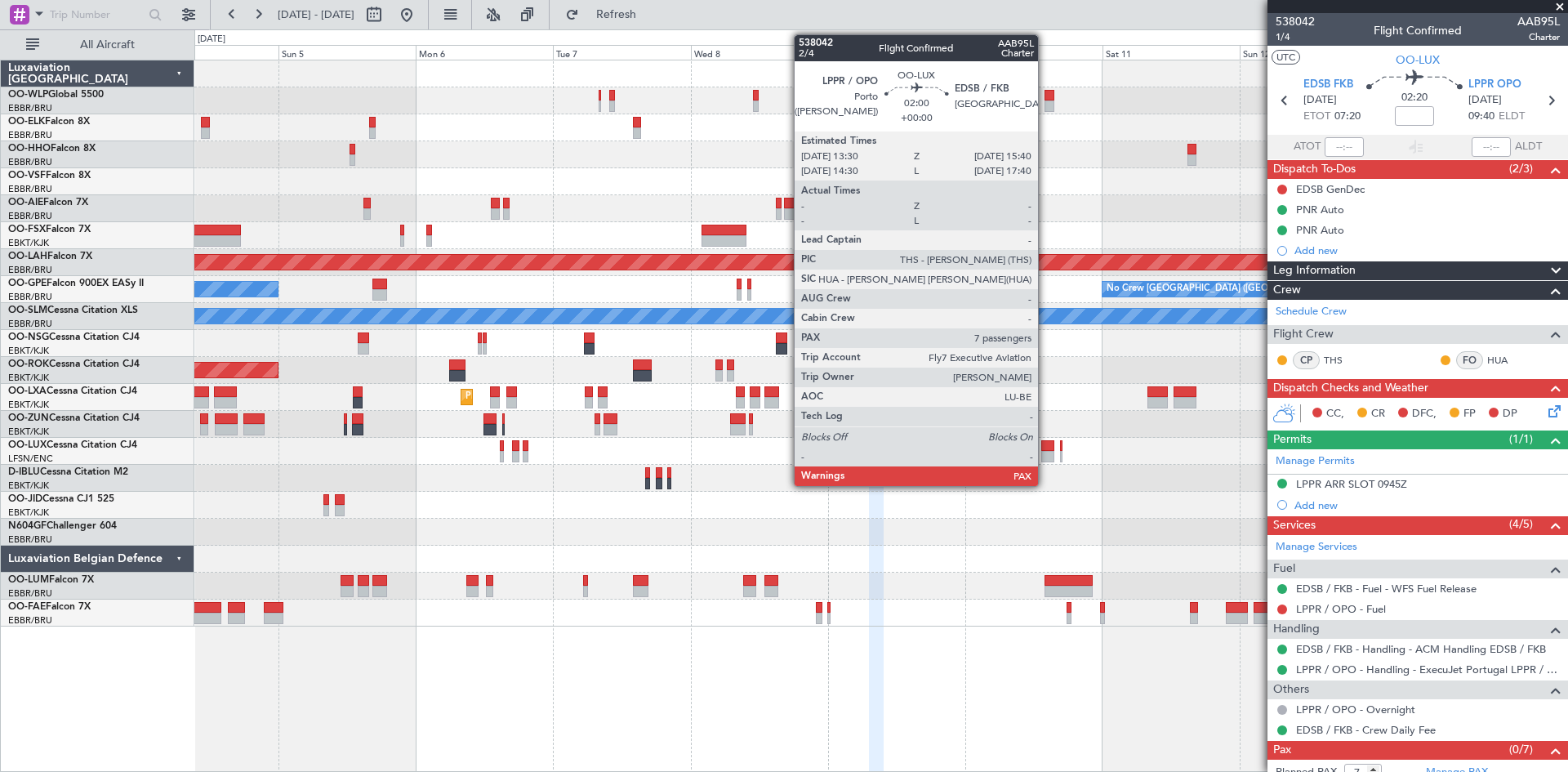
click at [1046, 452] on div at bounding box center [1047, 456] width 13 height 11
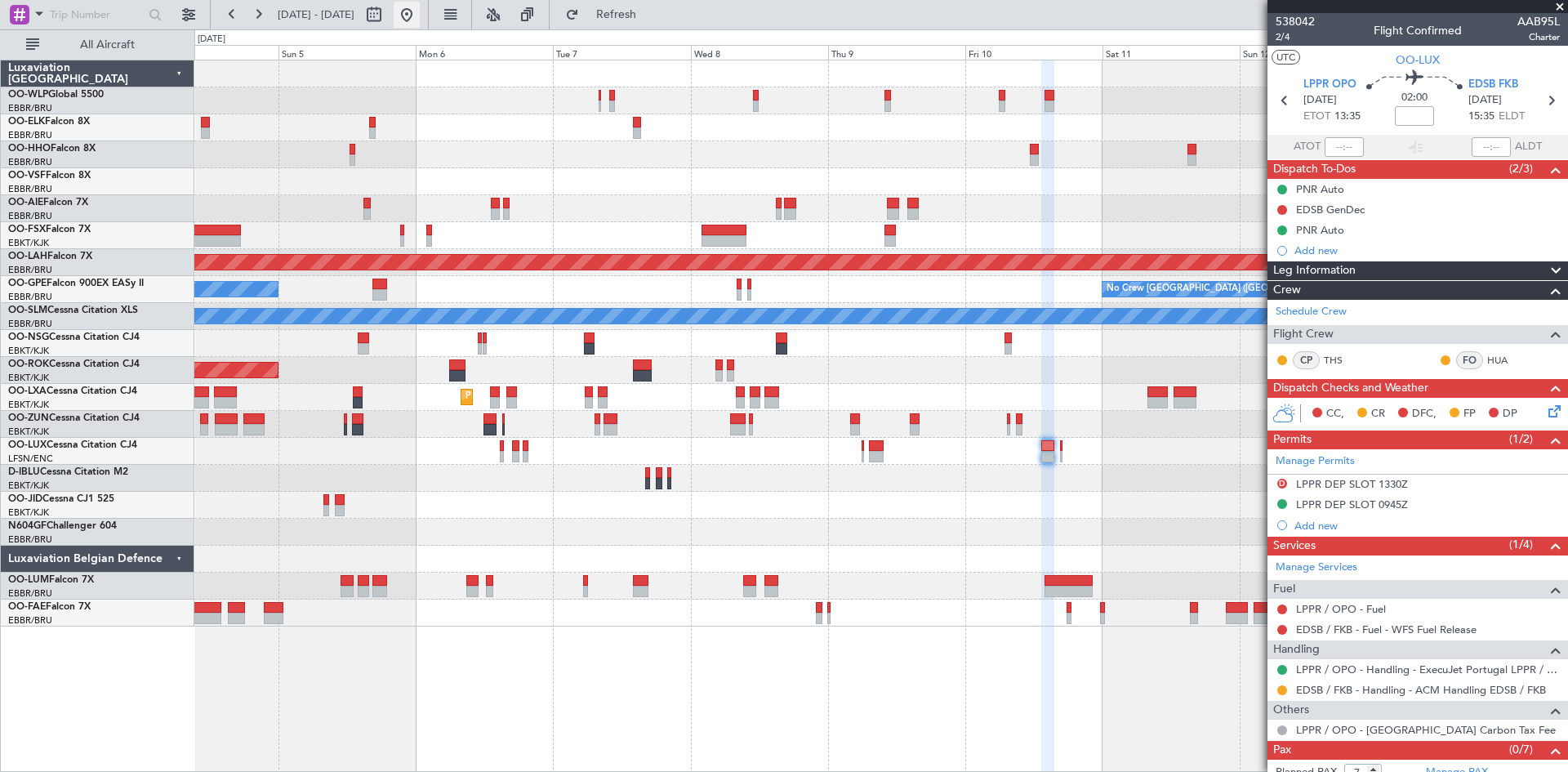
click at [420, 17] on button at bounding box center [407, 14] width 26 height 26
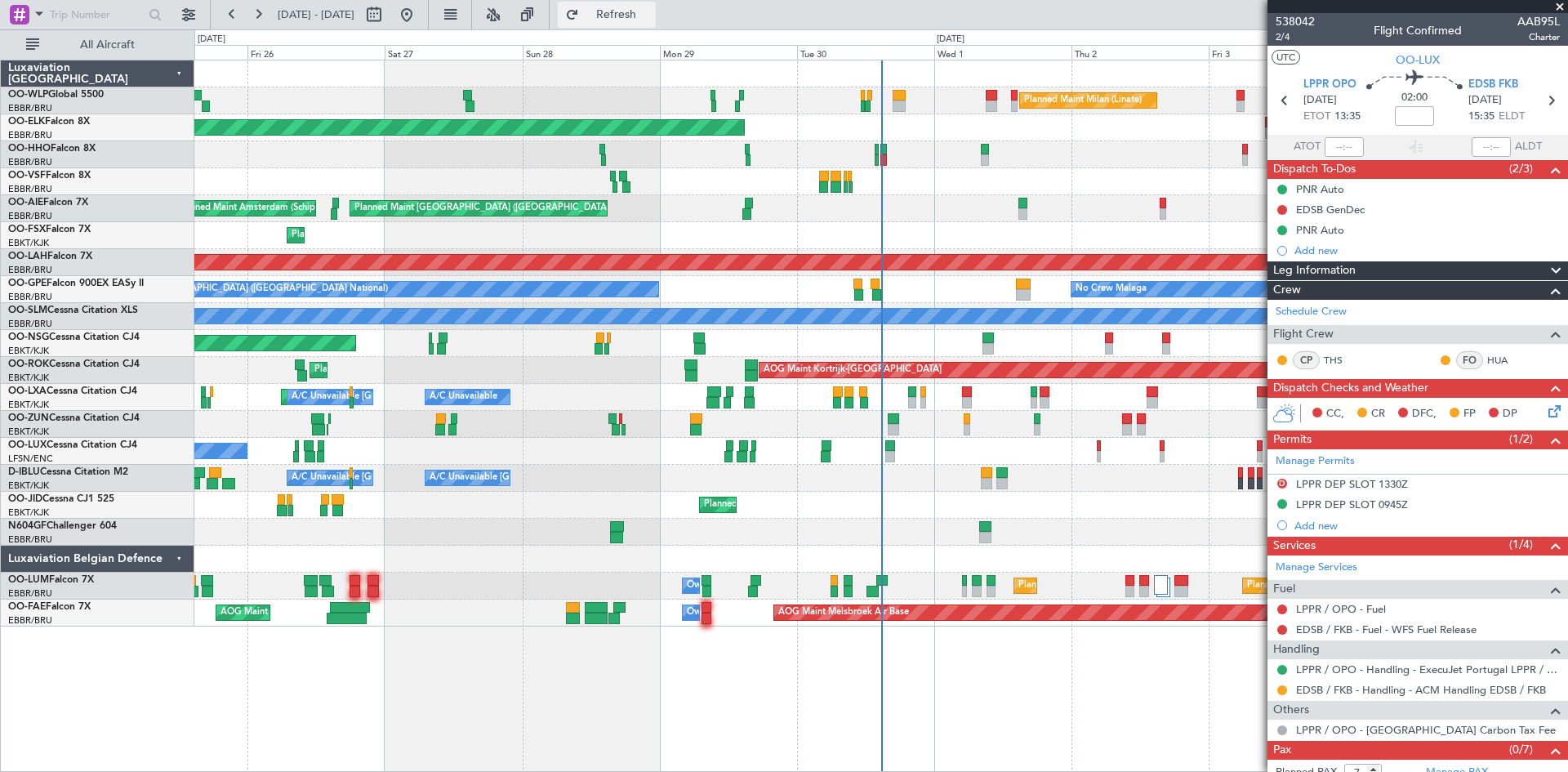
click at [651, 16] on span "Refresh" at bounding box center [617, 14] width 69 height 11
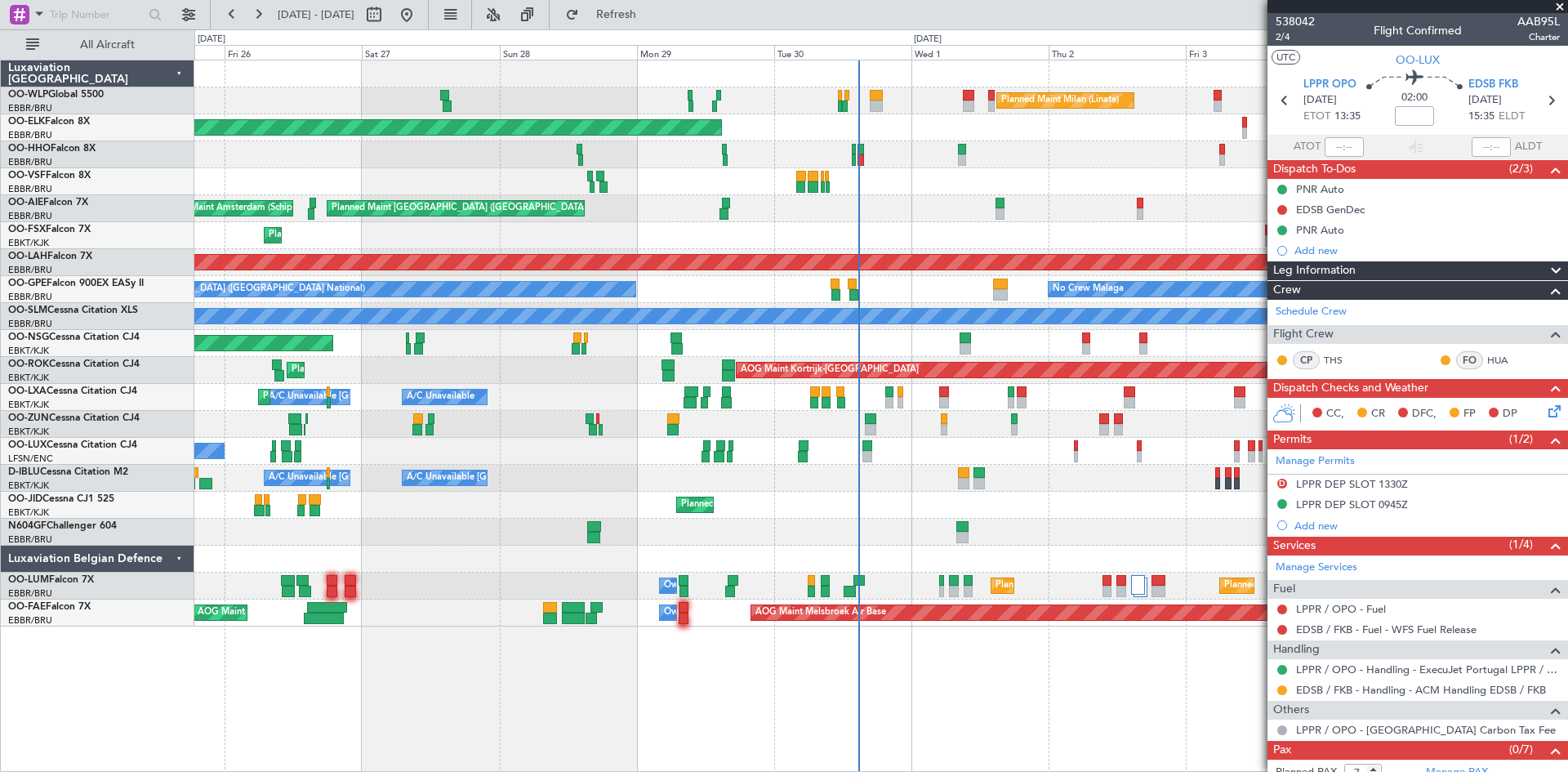
click at [982, 523] on div "Planned Maint Milan (Linate) Planned Maint Kortrijk-Wevelgem Planned Maint Gene…" at bounding box center [881, 343] width 1373 height 566
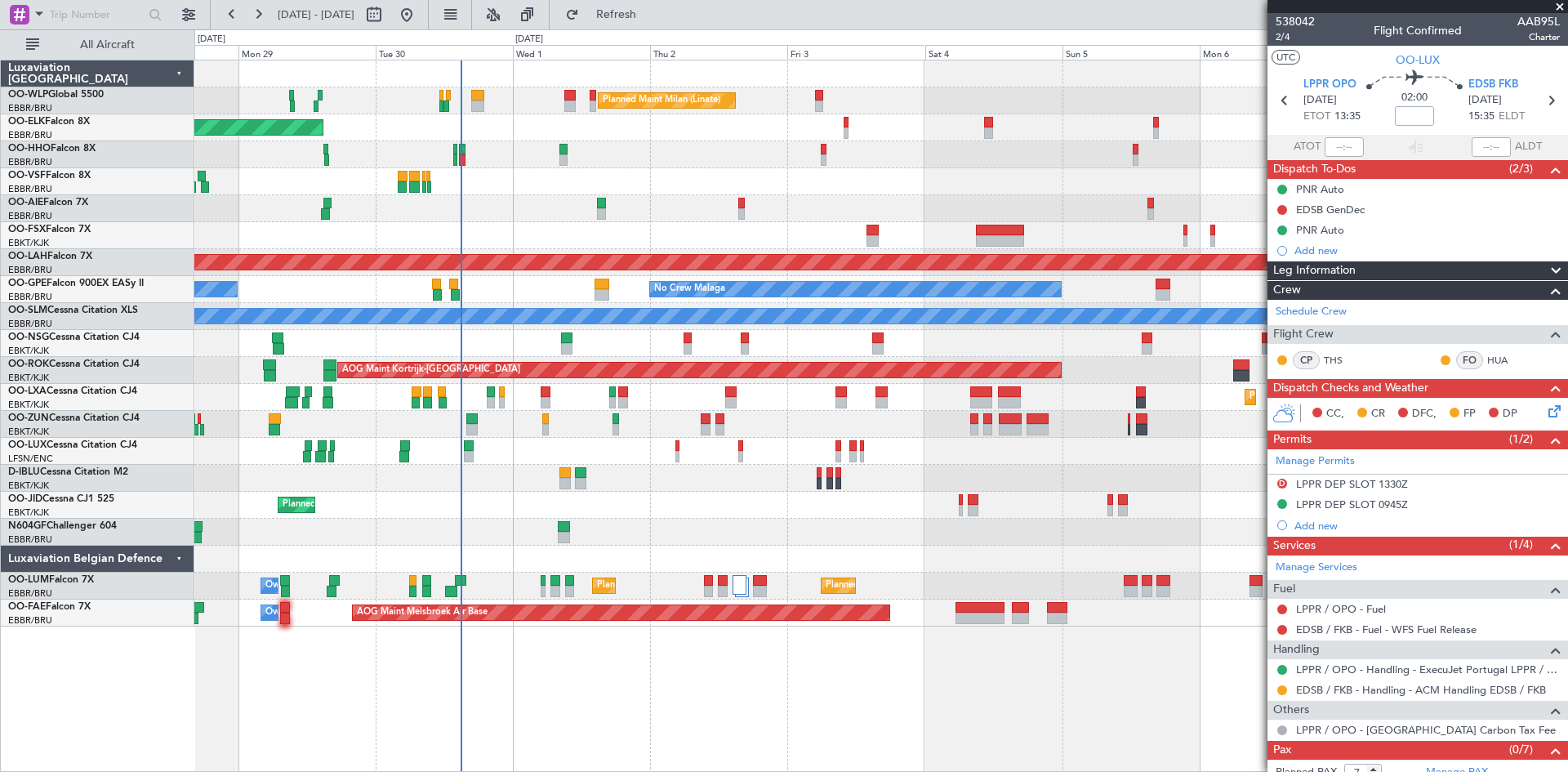
click at [687, 585] on div "Planned Maint Milan (Linate) Planned Maint Kortrijk-Wevelgem Planned Maint Lond…" at bounding box center [881, 343] width 1373 height 566
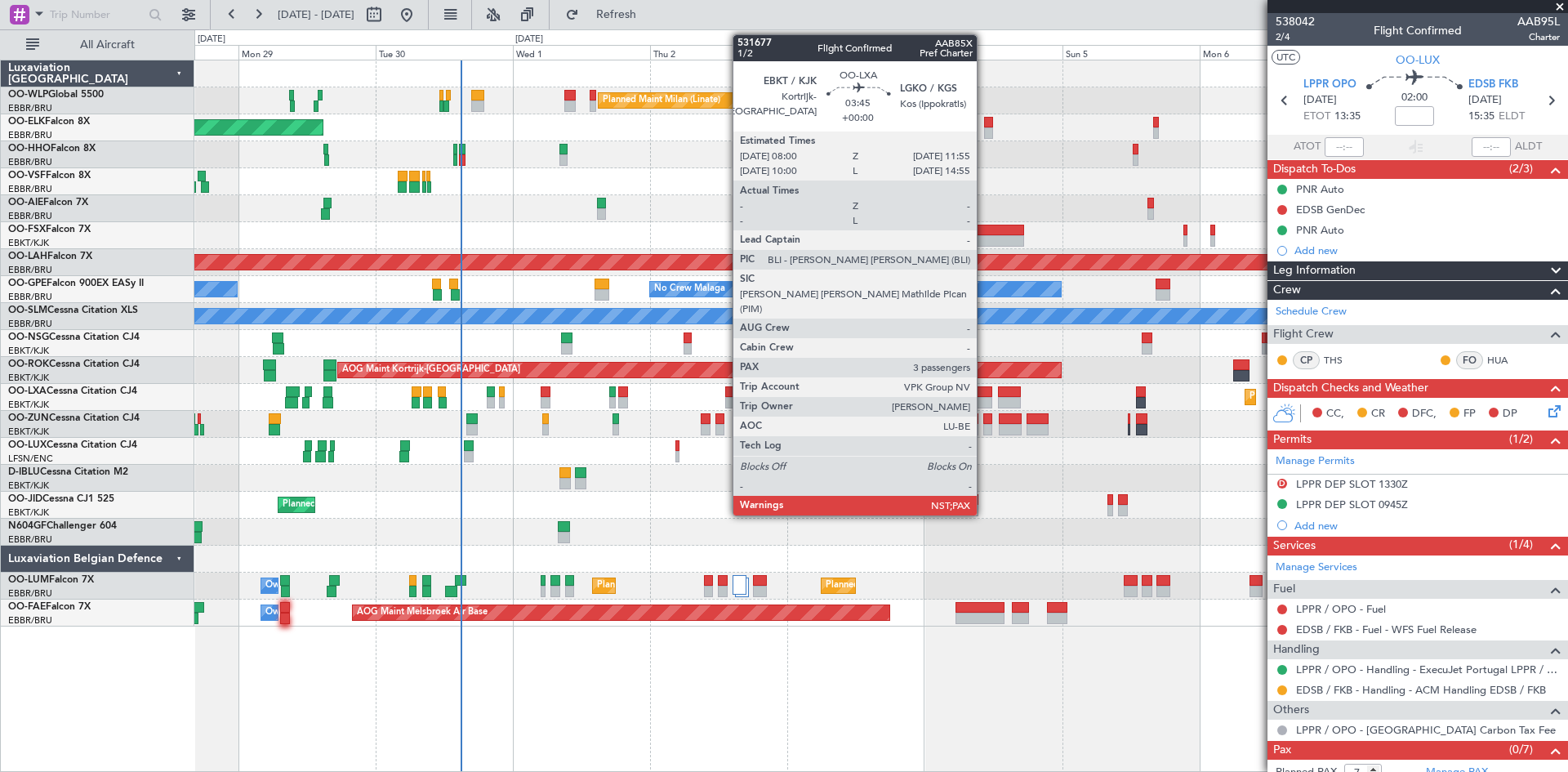
click at [984, 401] on div at bounding box center [982, 403] width 23 height 11
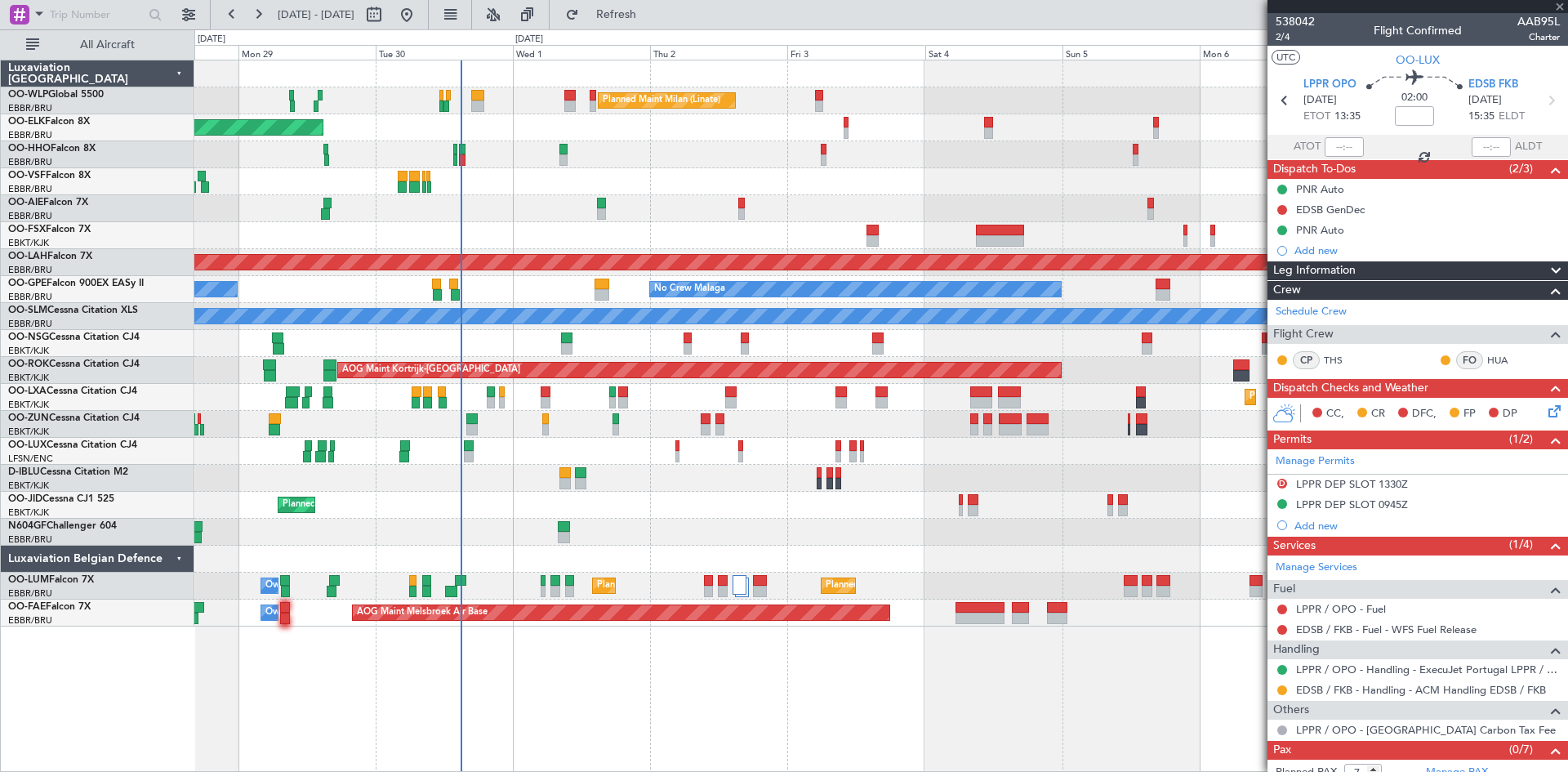
type input "3"
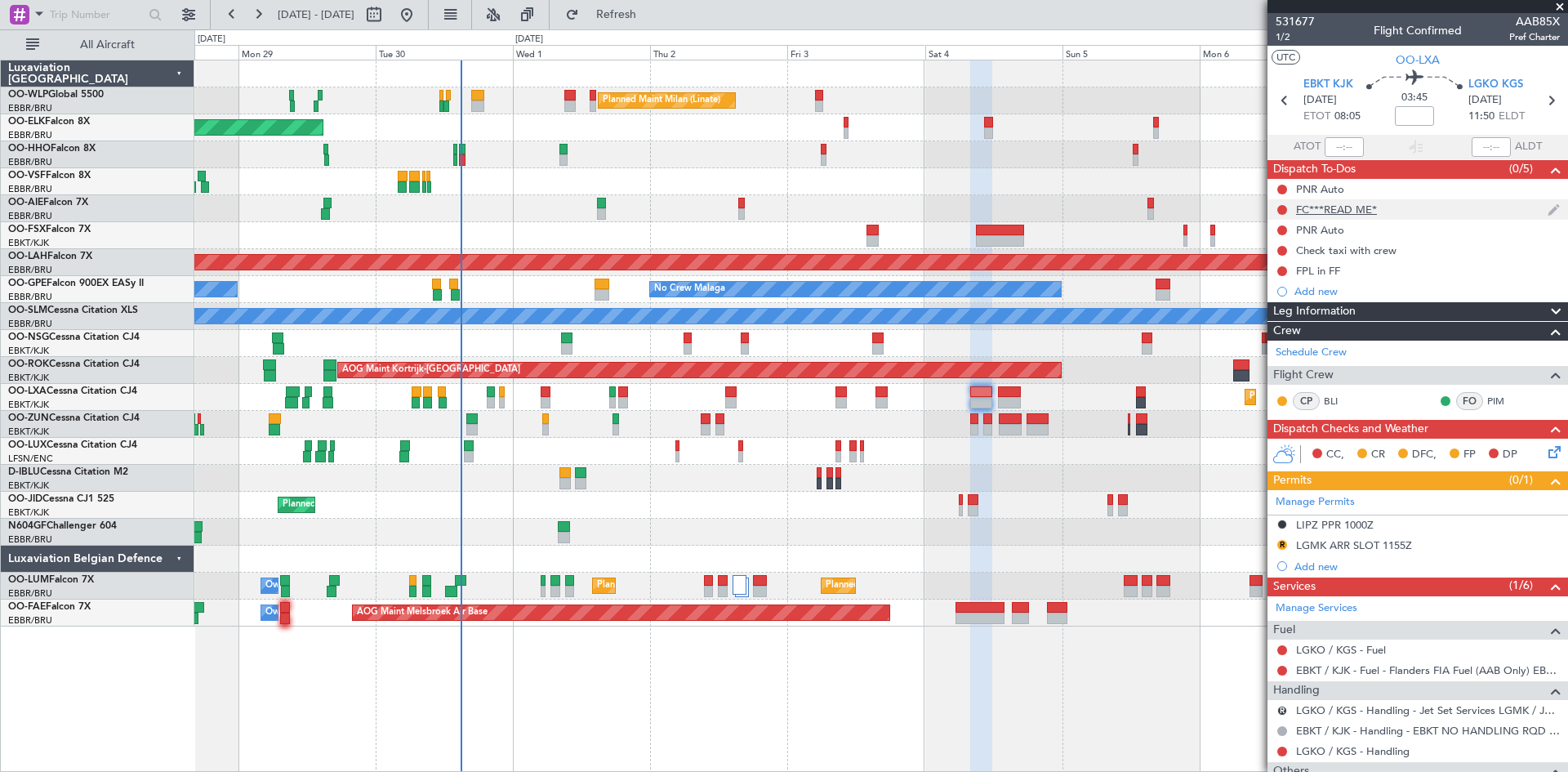
click at [1354, 208] on div "FC***READ ME*" at bounding box center [1337, 209] width 81 height 14
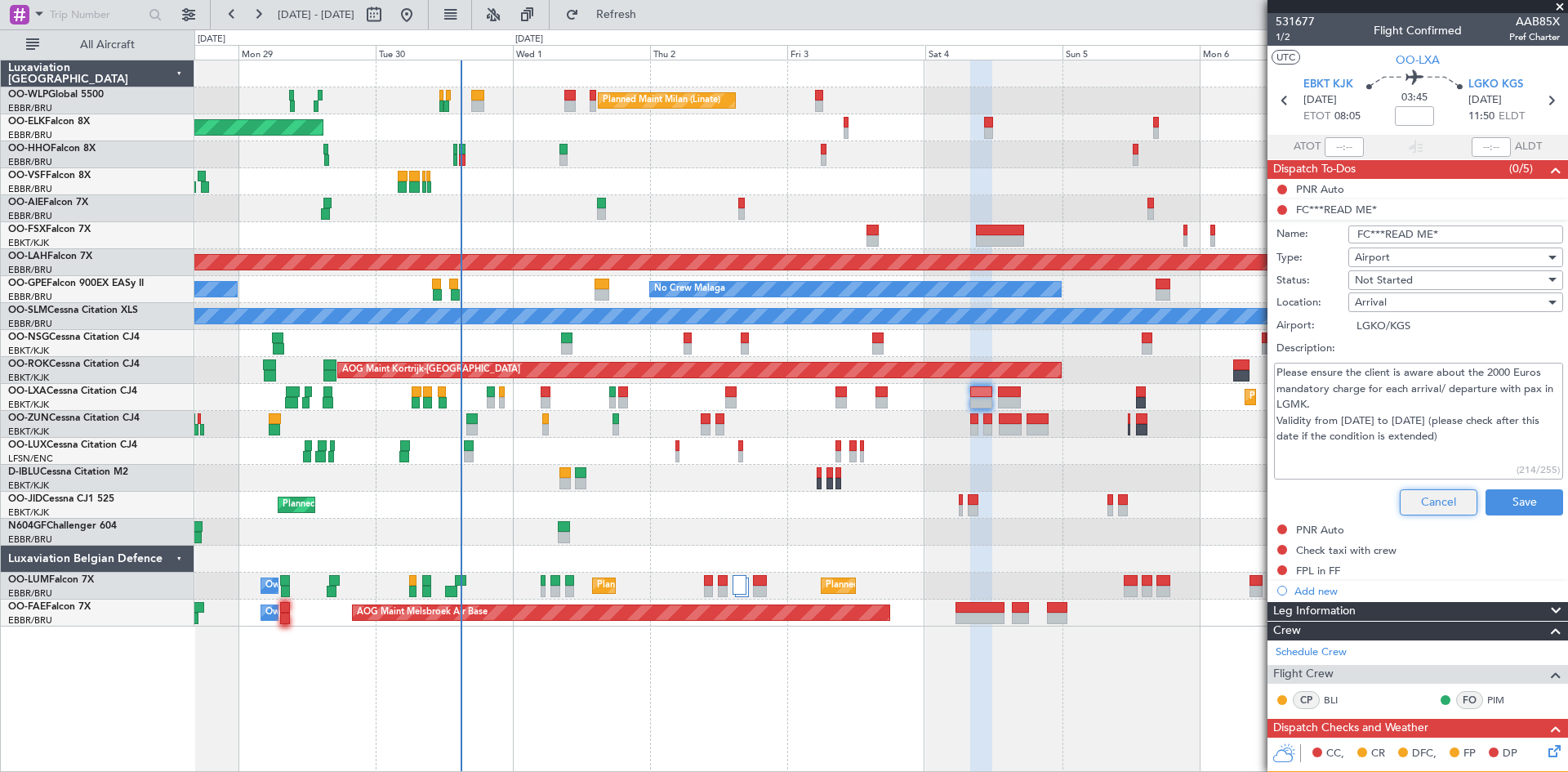
click at [1432, 512] on button "Cancel" at bounding box center [1439, 502] width 77 height 26
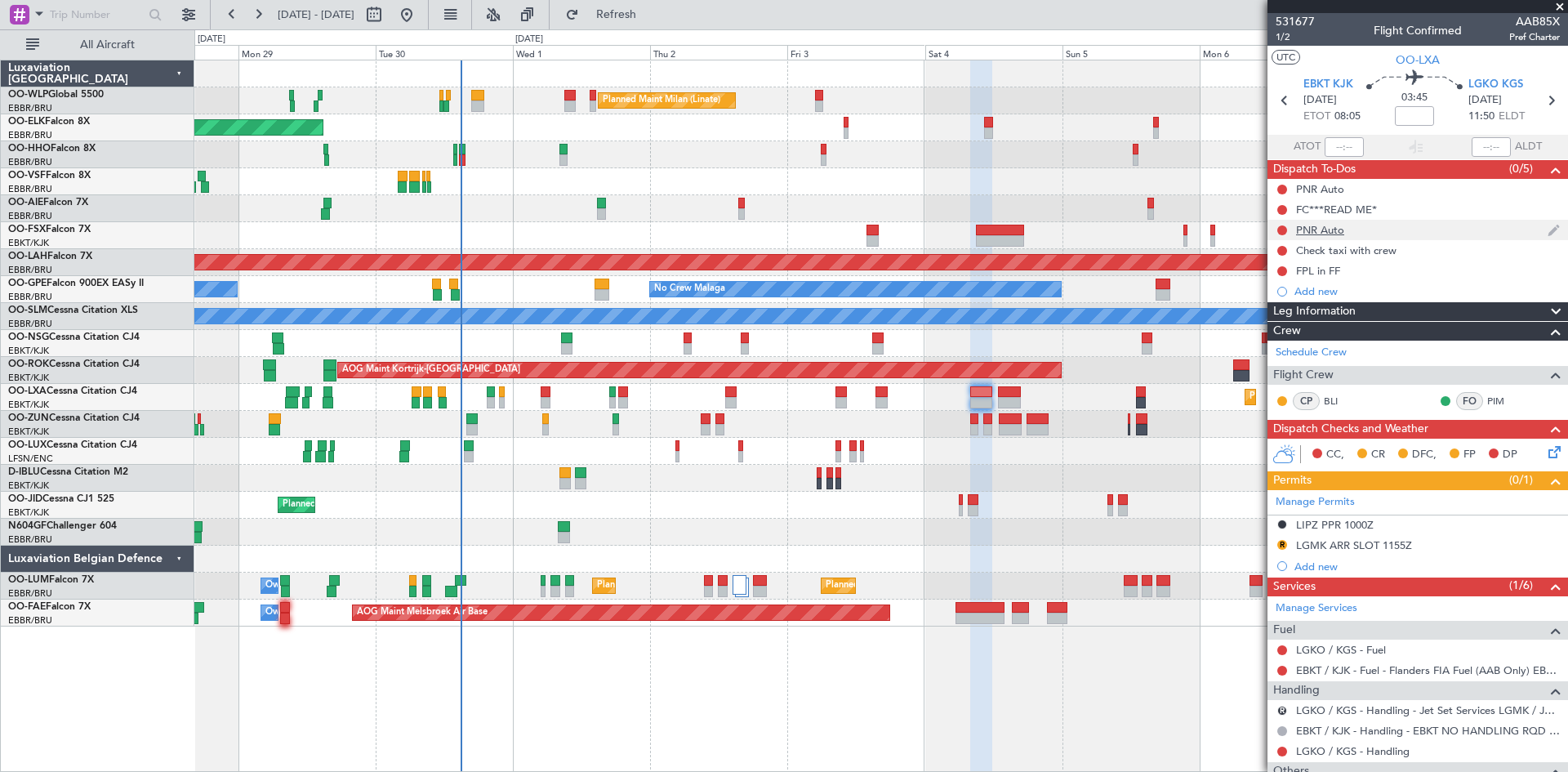
click at [1323, 233] on div "PNR Auto" at bounding box center [1320, 230] width 48 height 14
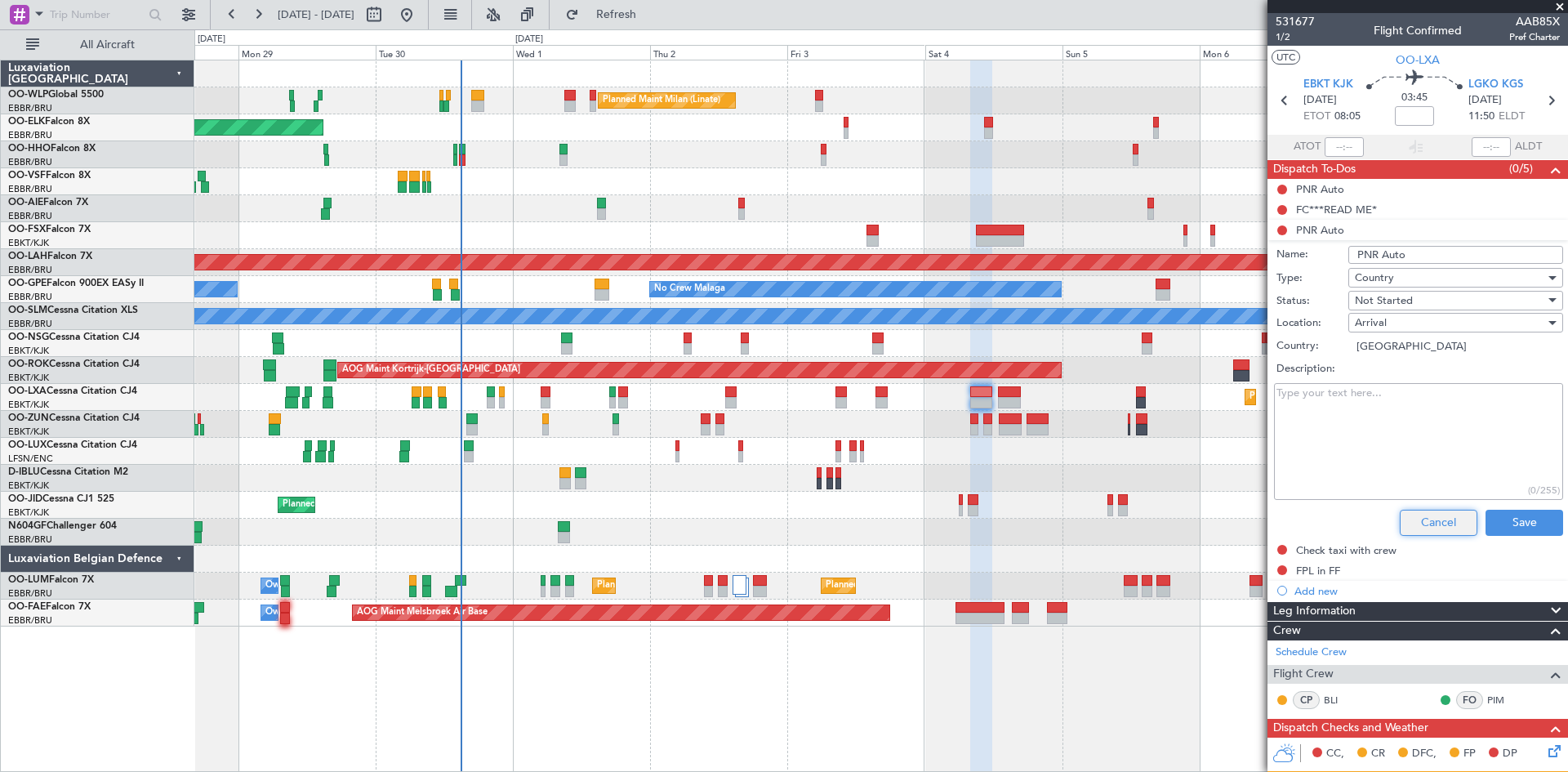
click at [1433, 527] on button "Cancel" at bounding box center [1439, 523] width 77 height 26
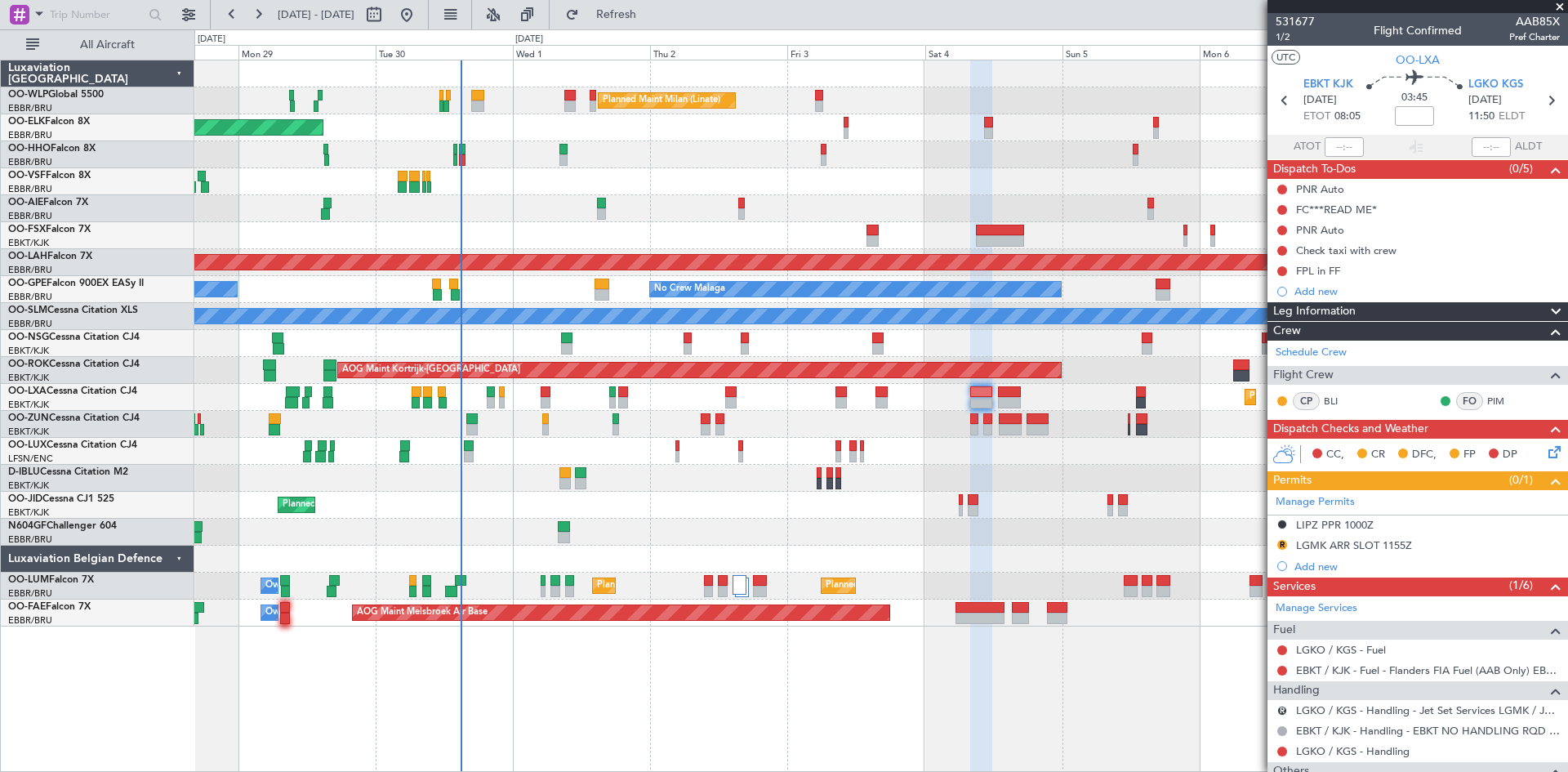
click at [429, 8] on fb-range-datepicker "28 Sep 2025 - 08 Oct 2025" at bounding box center [319, 14] width 219 height 30
click at [420, 10] on button at bounding box center [407, 14] width 26 height 26
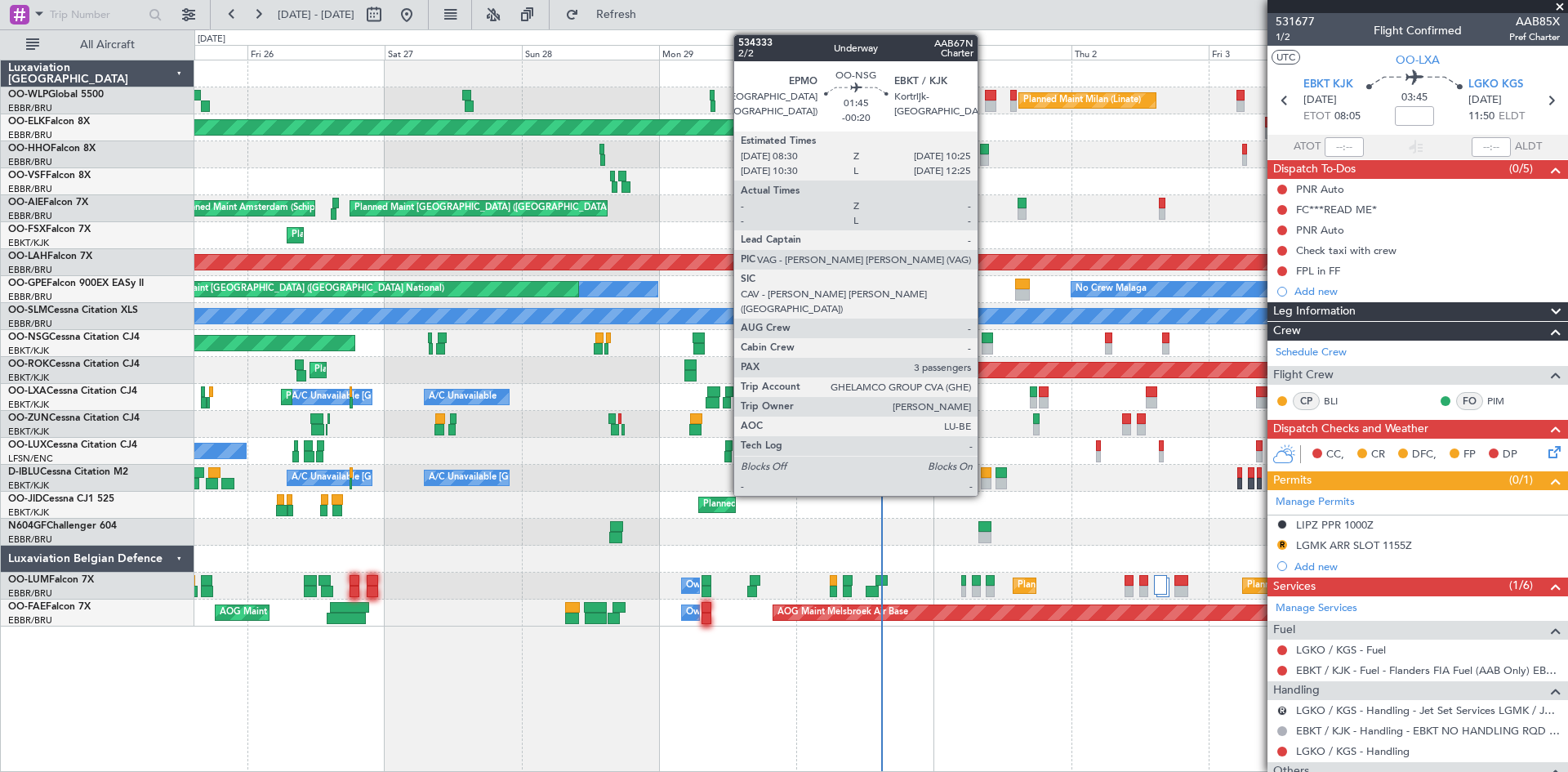
click at [985, 346] on div at bounding box center [987, 348] width 11 height 11
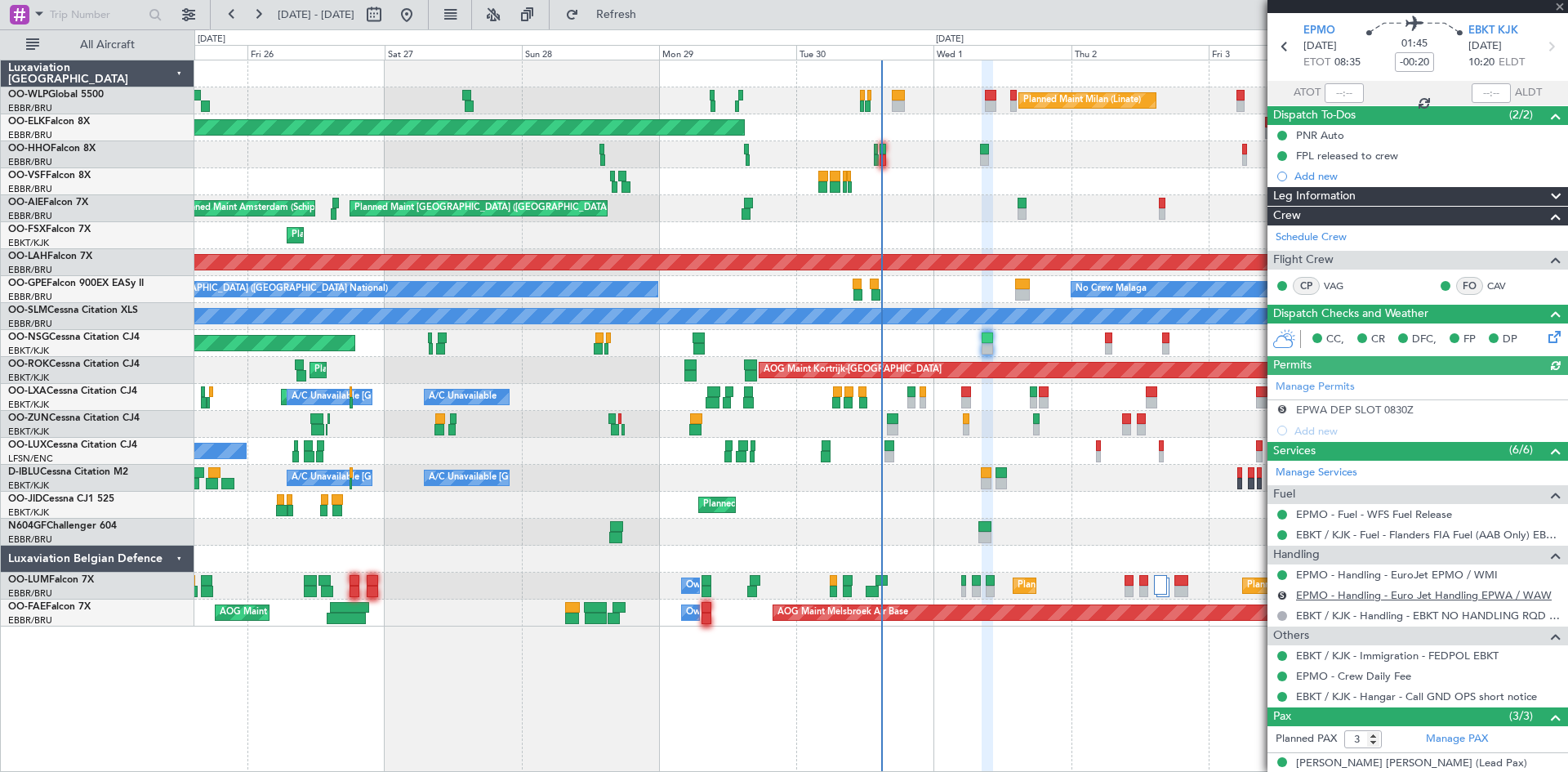
scroll to position [145, 0]
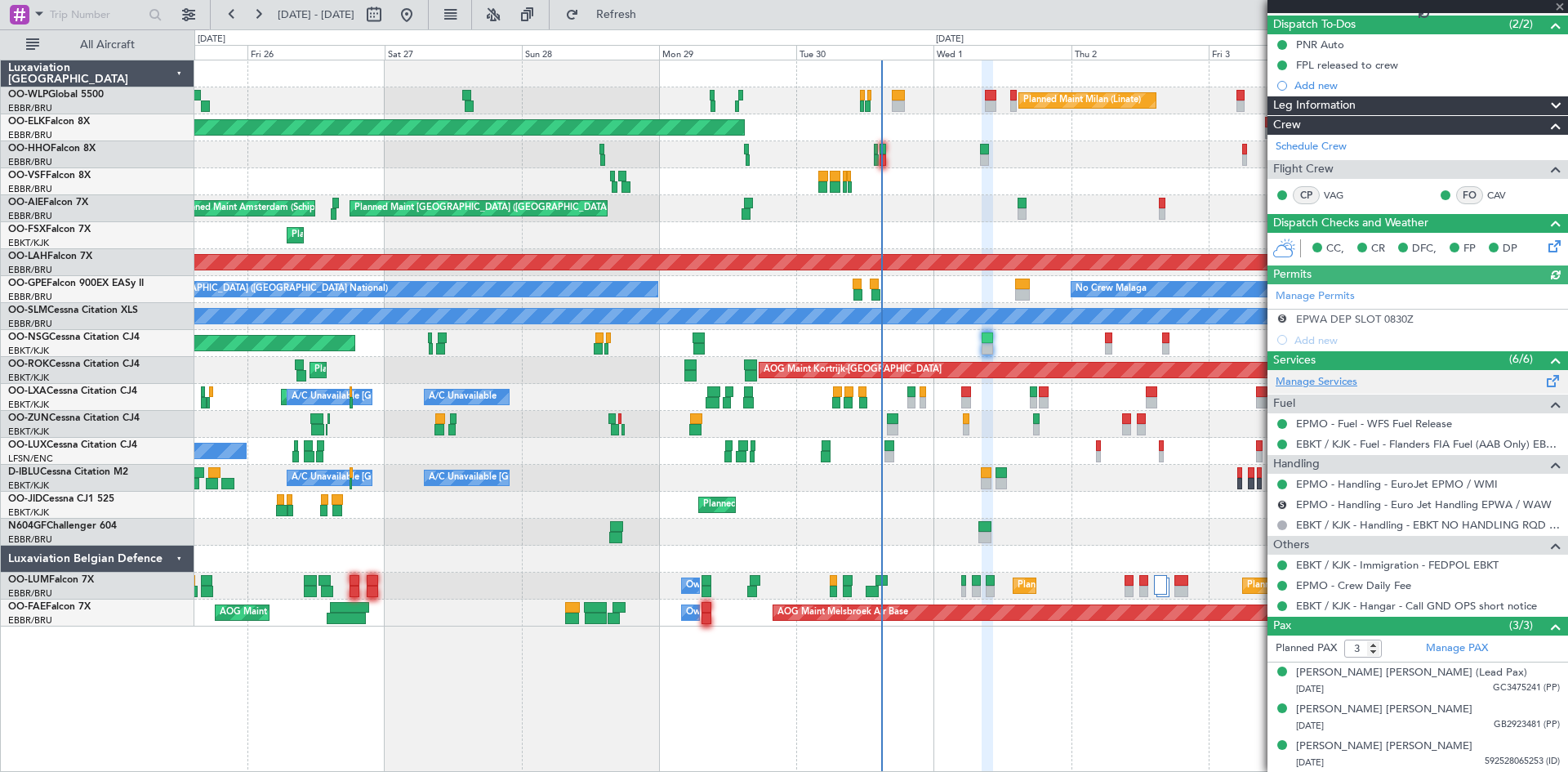
click at [1311, 380] on link "Manage Services" at bounding box center [1317, 382] width 82 height 16
click at [420, 21] on button at bounding box center [407, 14] width 26 height 26
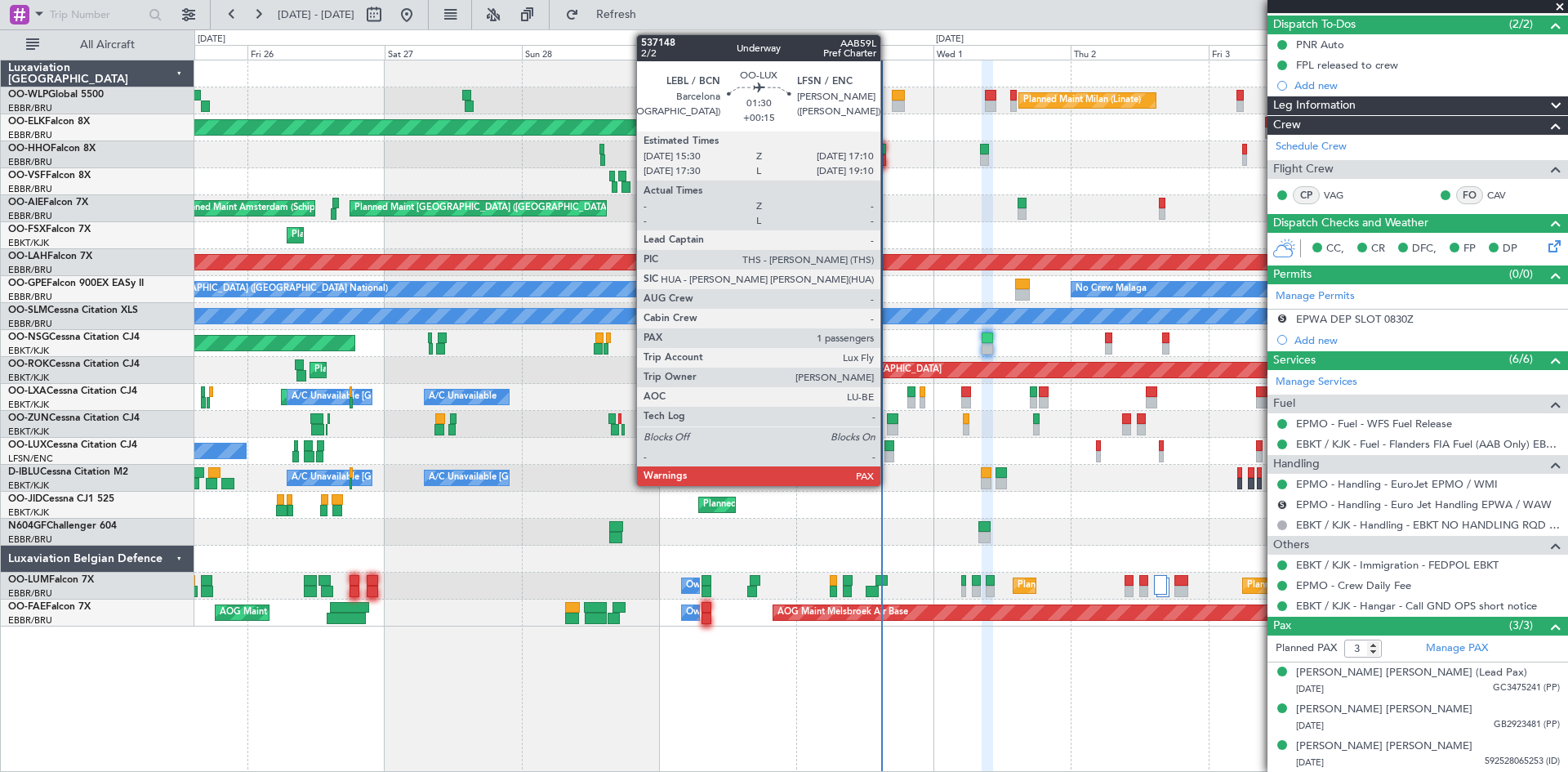
click at [888, 456] on div at bounding box center [890, 456] width 10 height 11
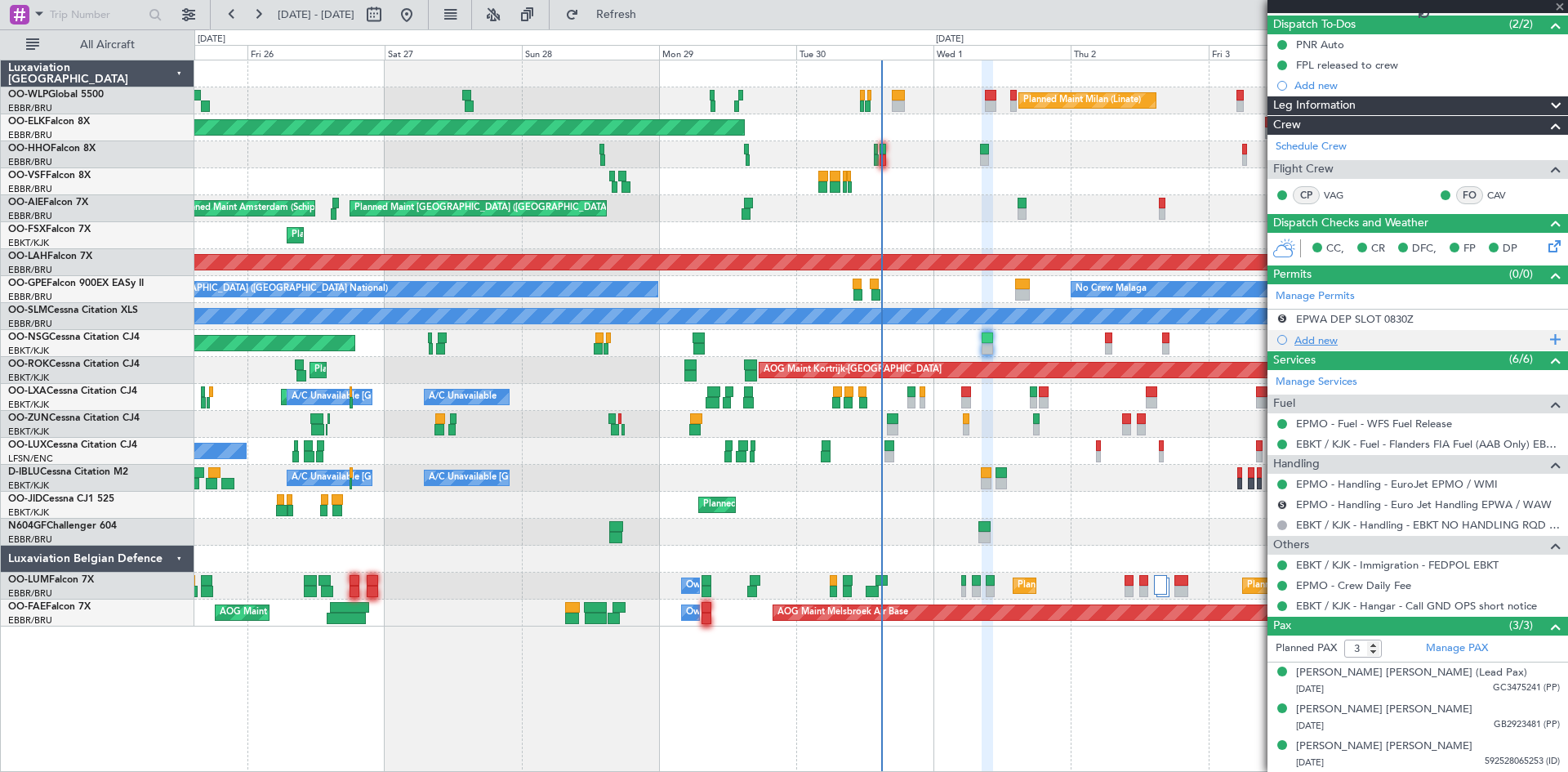
type input "+00:15"
type input "1"
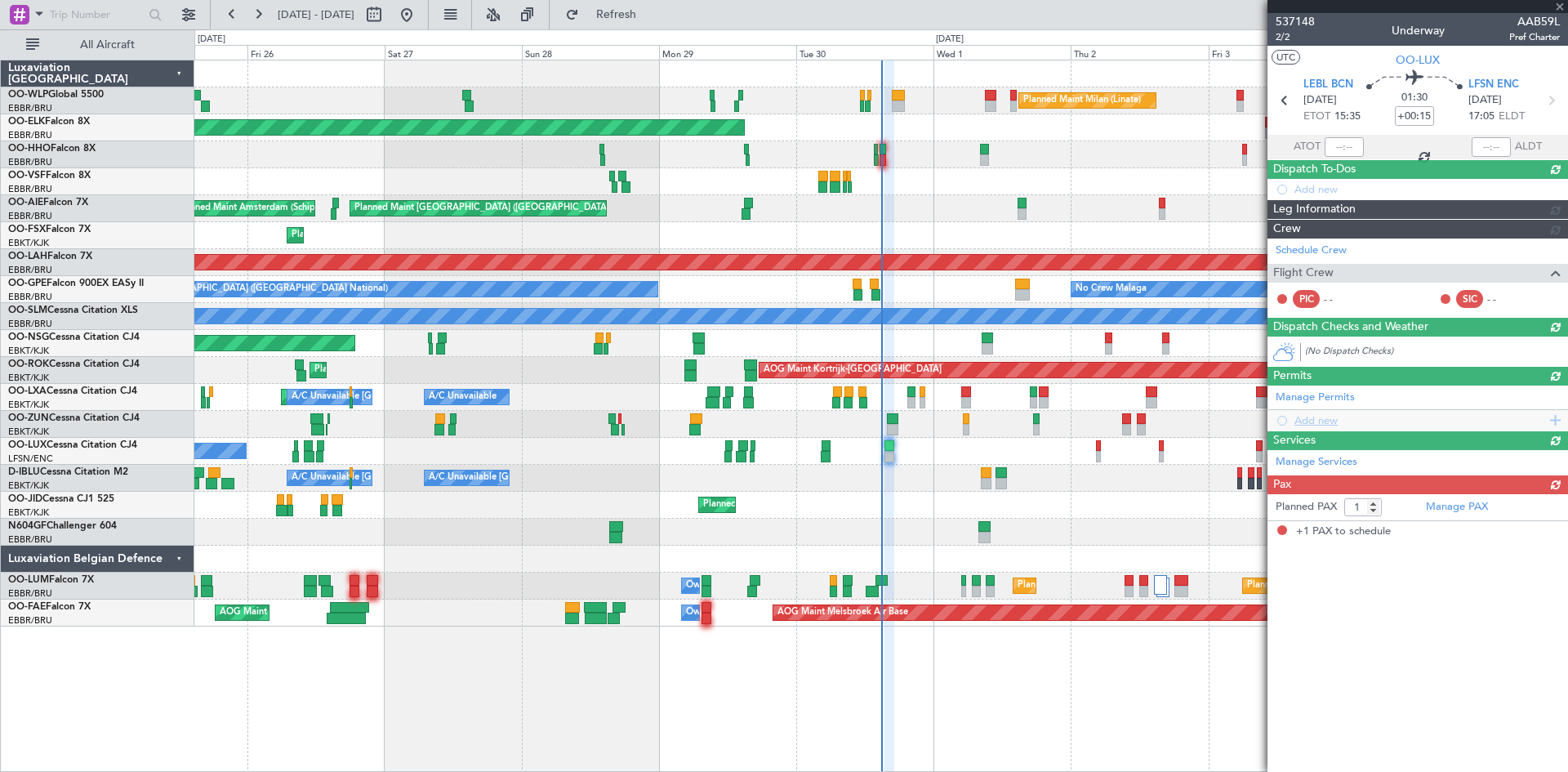
scroll to position [0, 0]
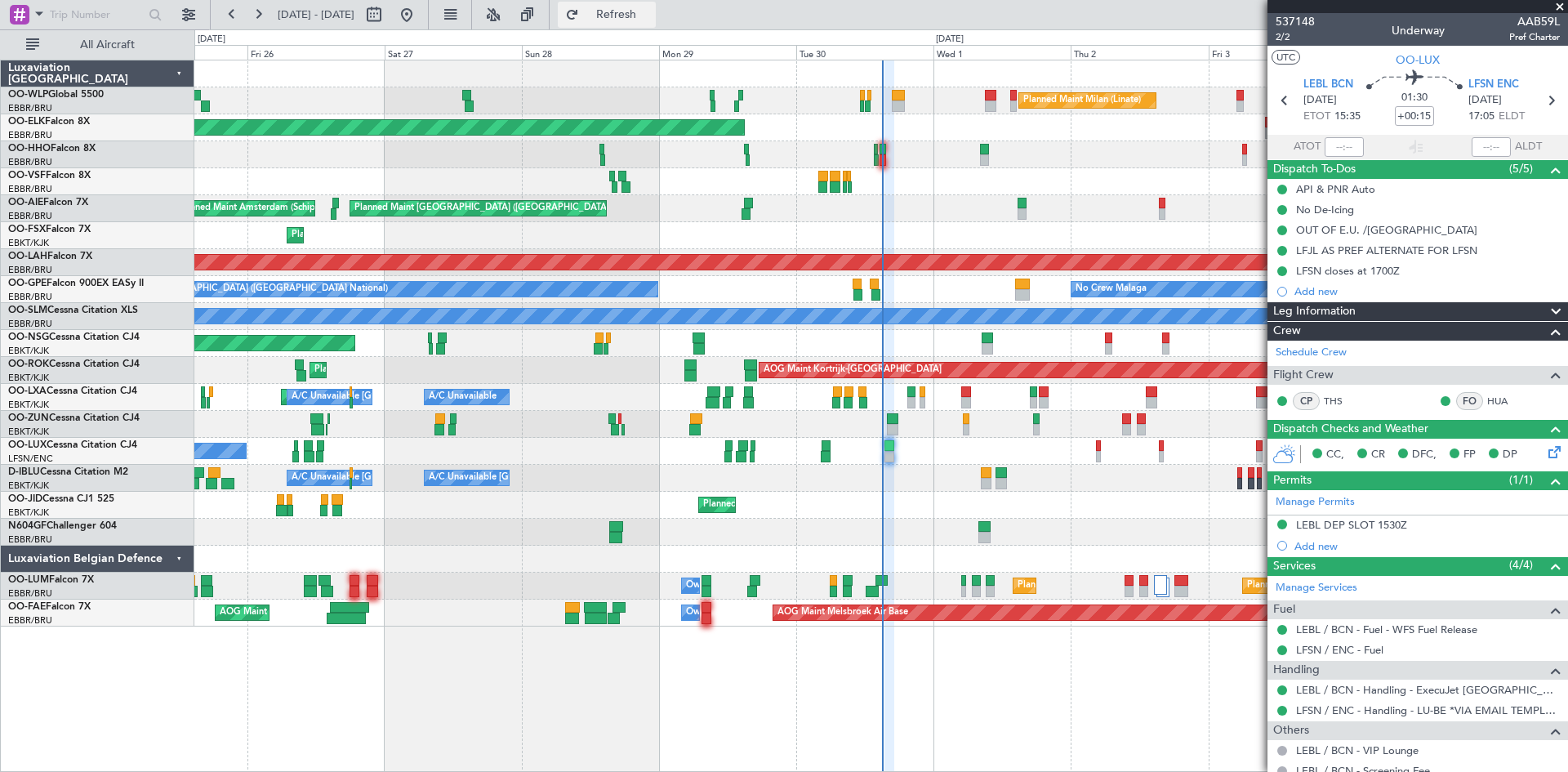
click at [644, 12] on span "Refresh" at bounding box center [617, 14] width 69 height 11
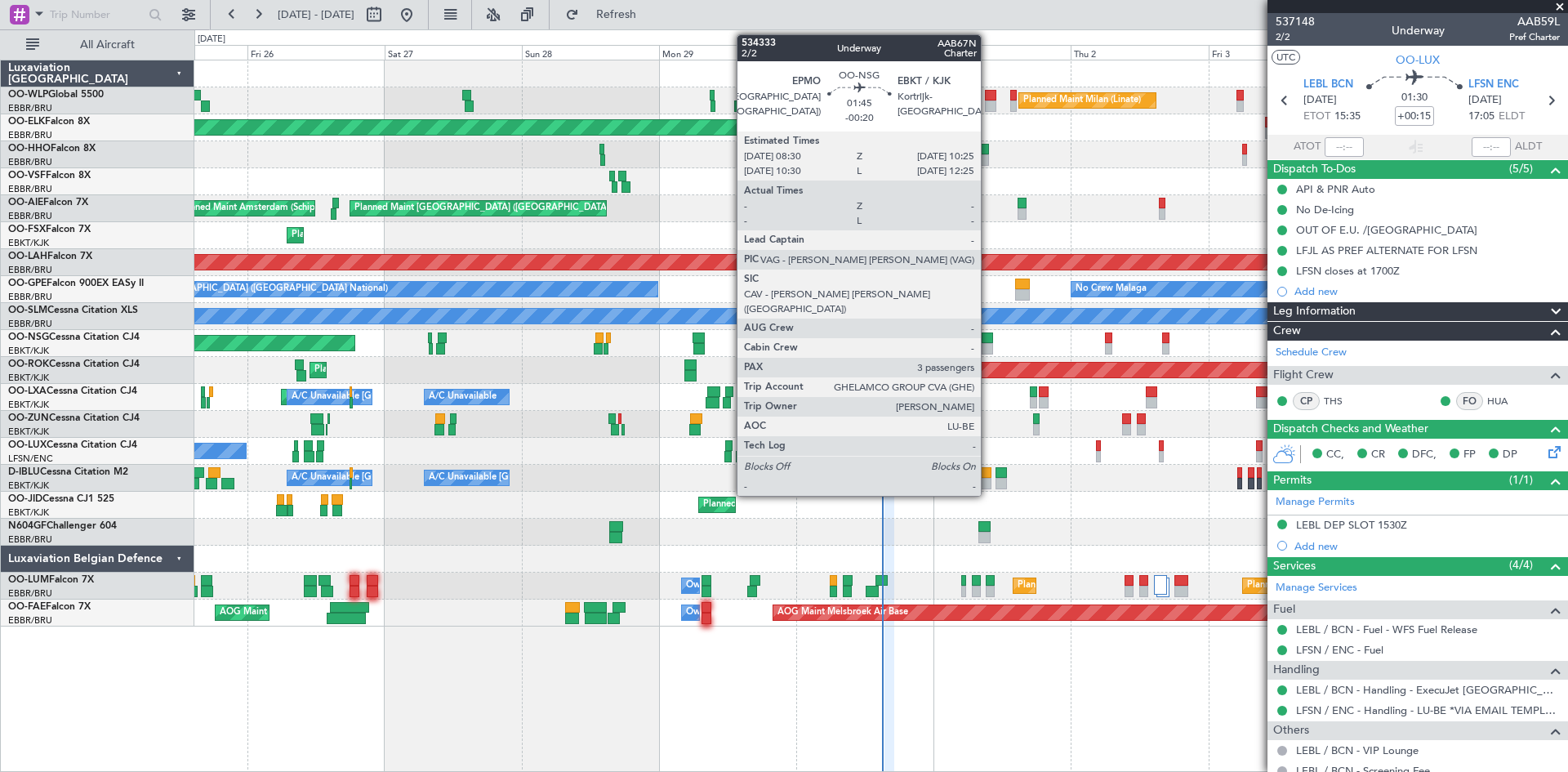
click at [989, 338] on div at bounding box center [987, 338] width 11 height 11
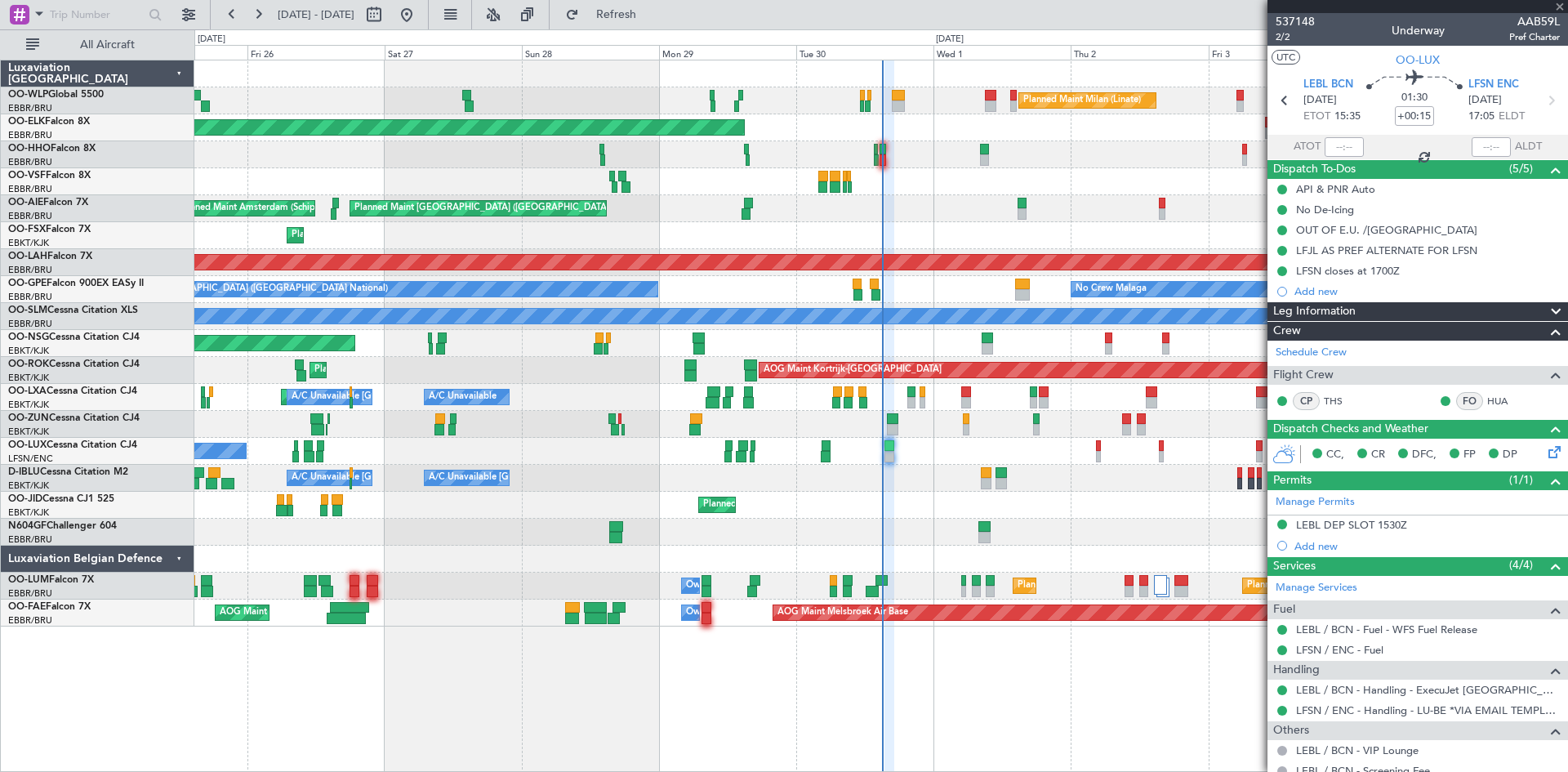
type input "-00:20"
type input "3"
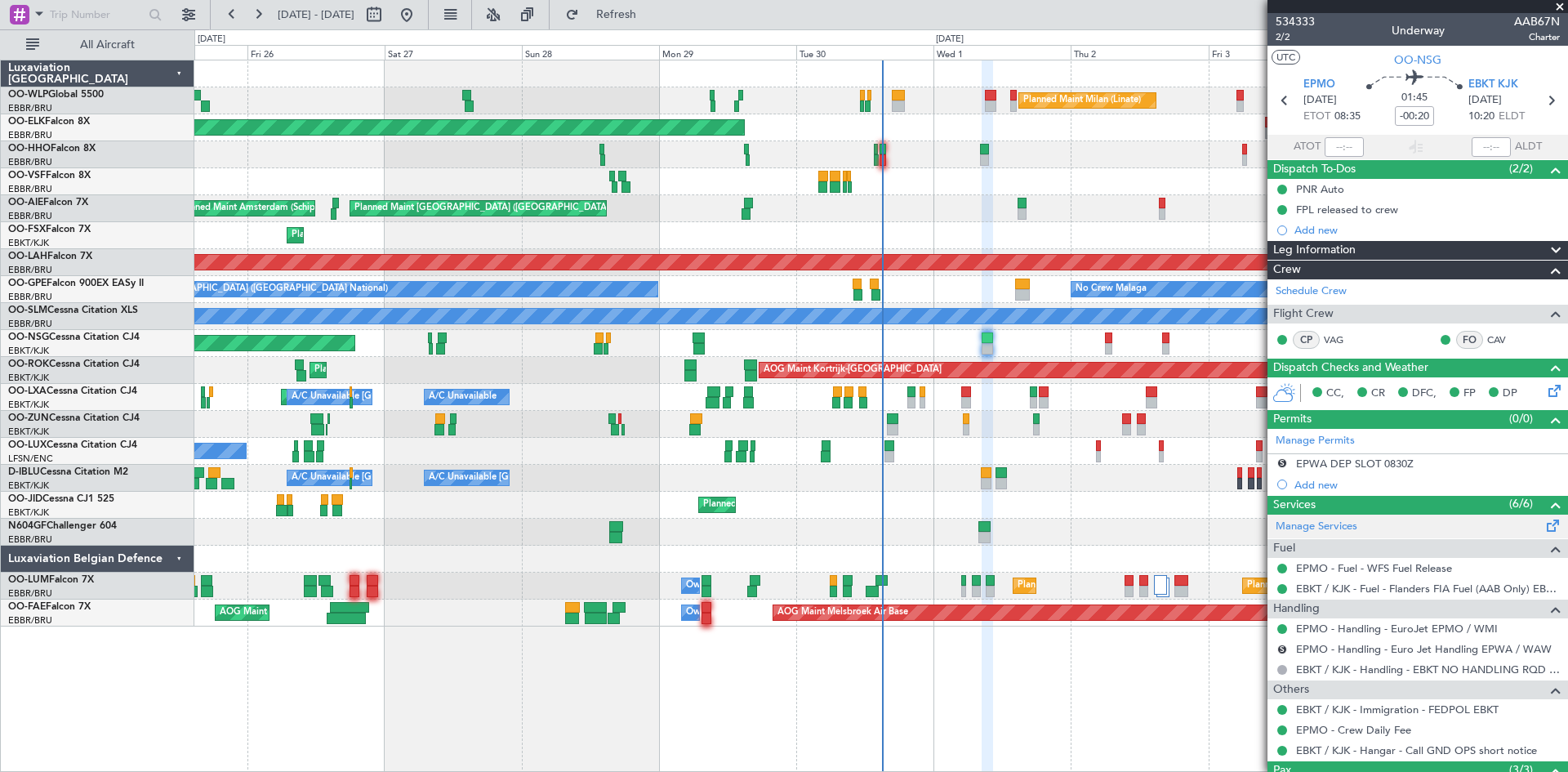
click at [1366, 521] on div "Manage Services" at bounding box center [1417, 527] width 300 height 25
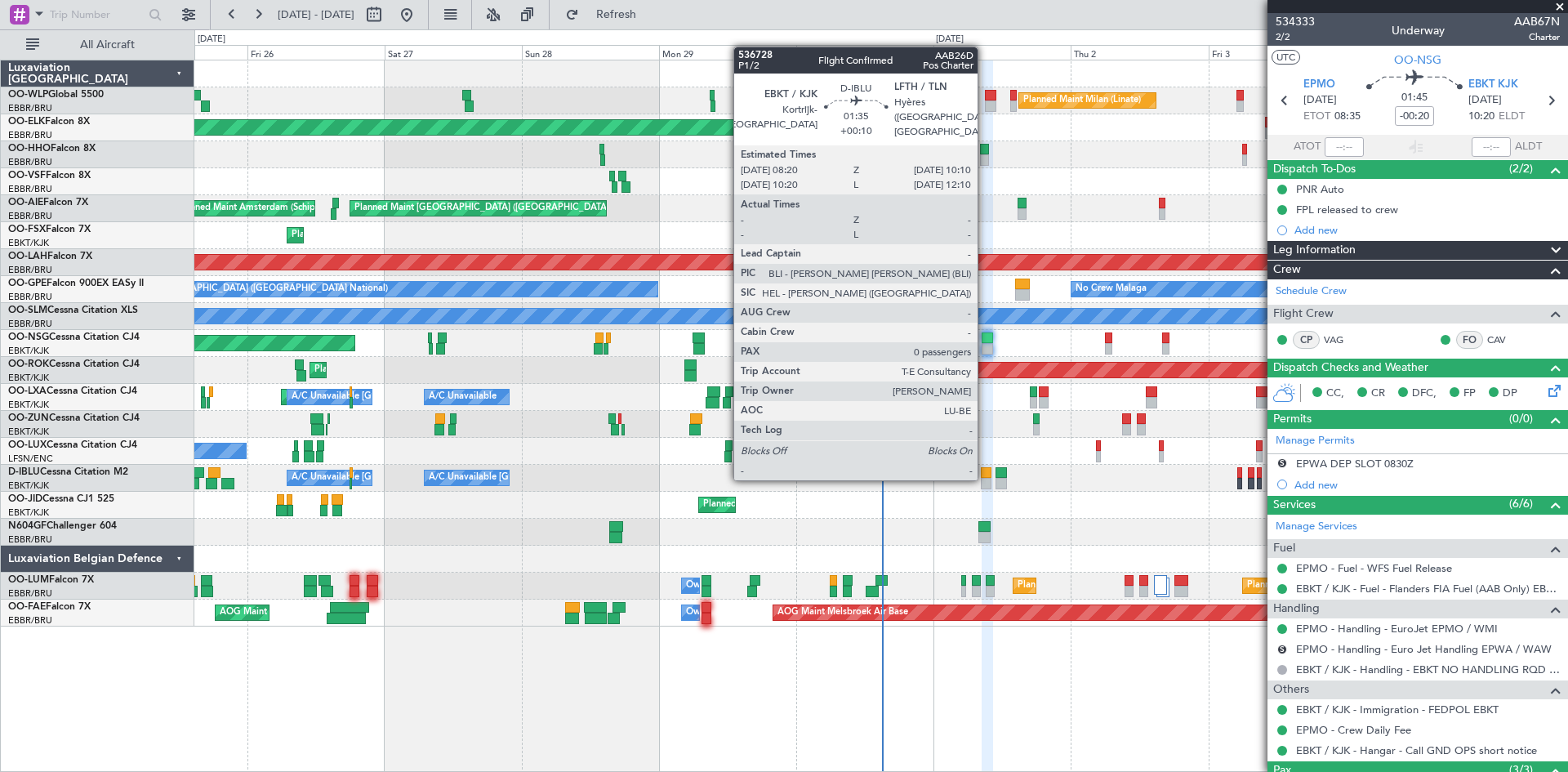
click at [985, 477] on div at bounding box center [986, 472] width 10 height 11
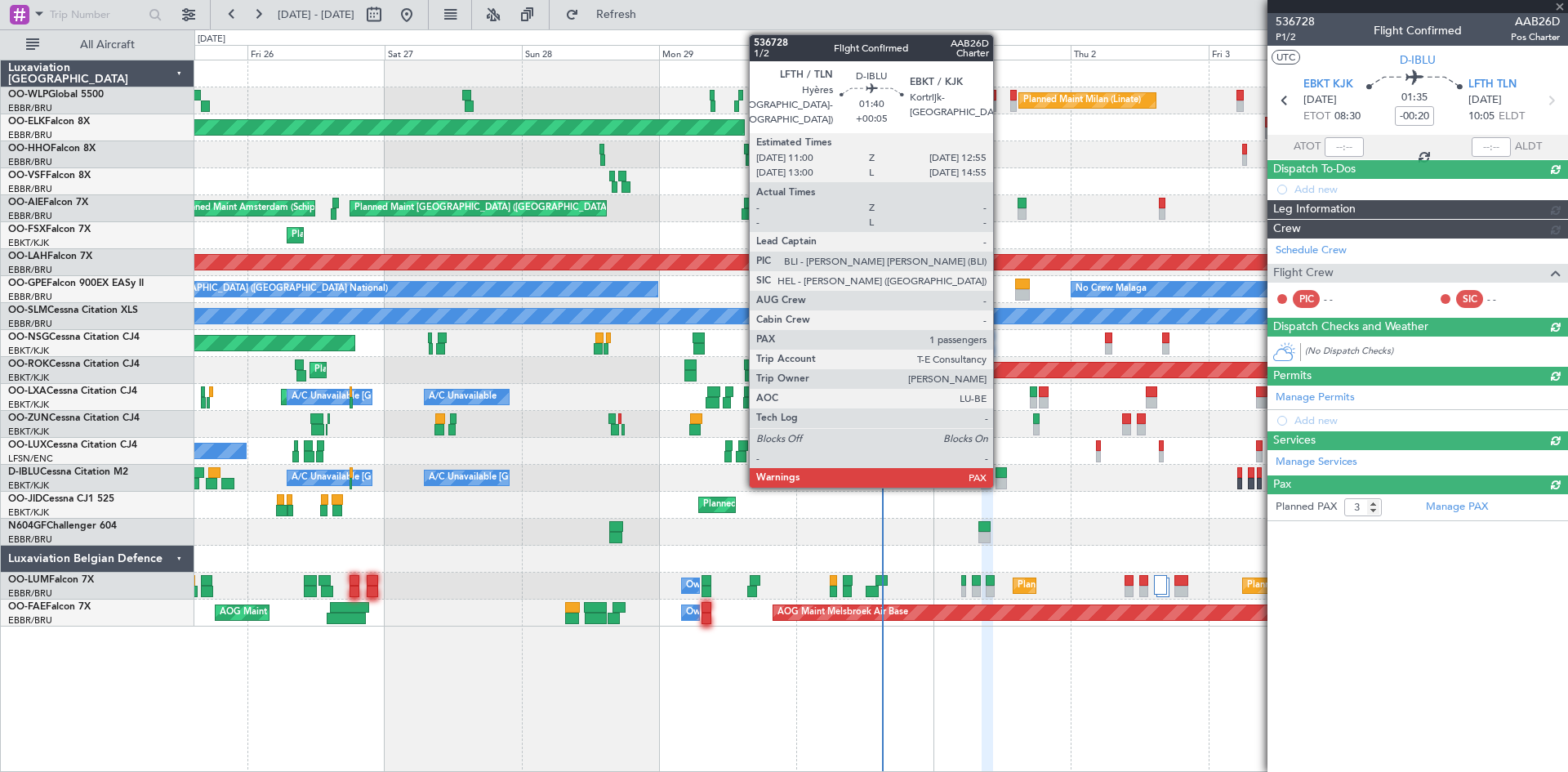
type input "+00:10"
type input "0"
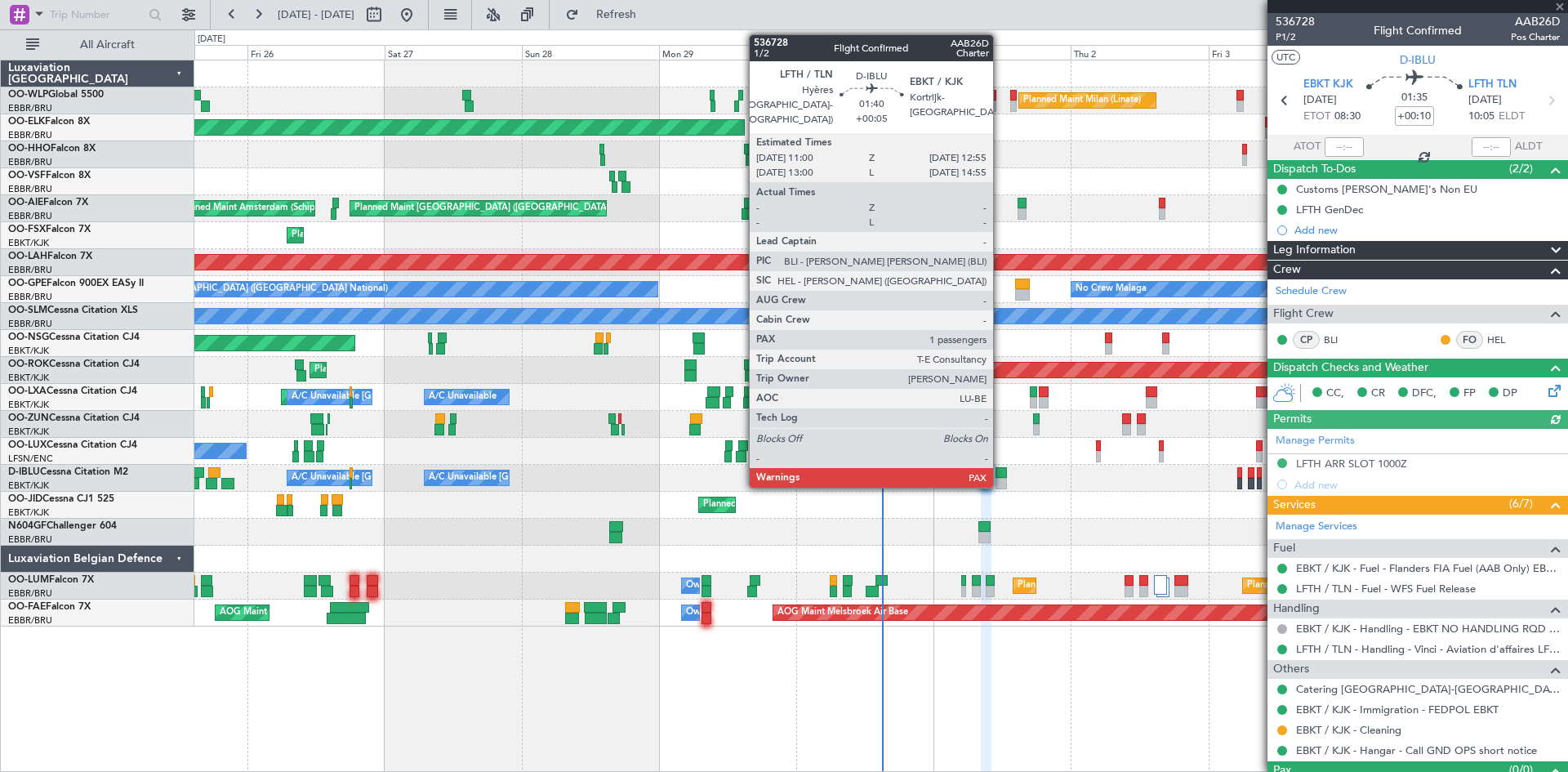
click at [1001, 479] on div at bounding box center [1001, 483] width 11 height 11
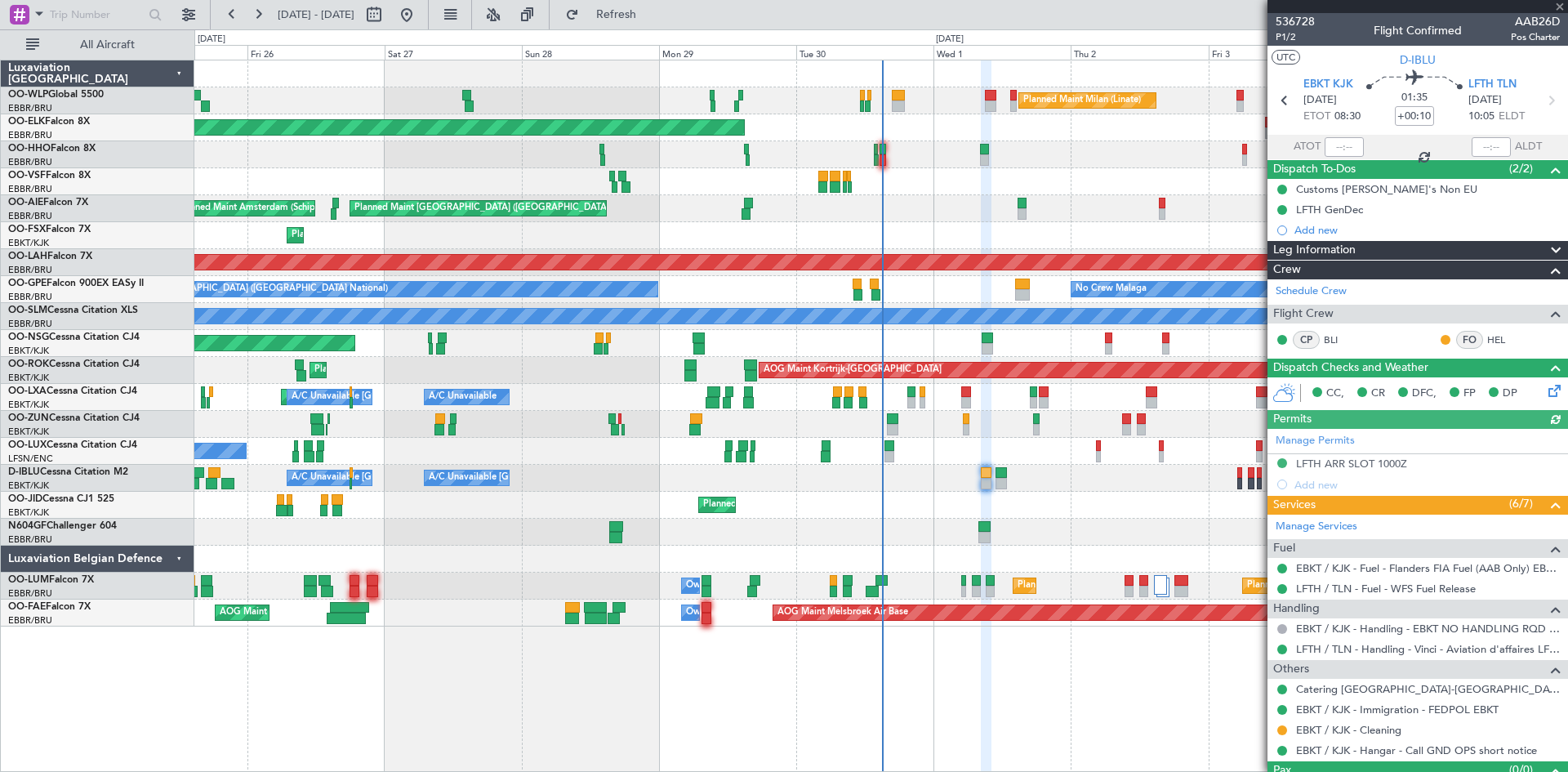
type input "+00:05"
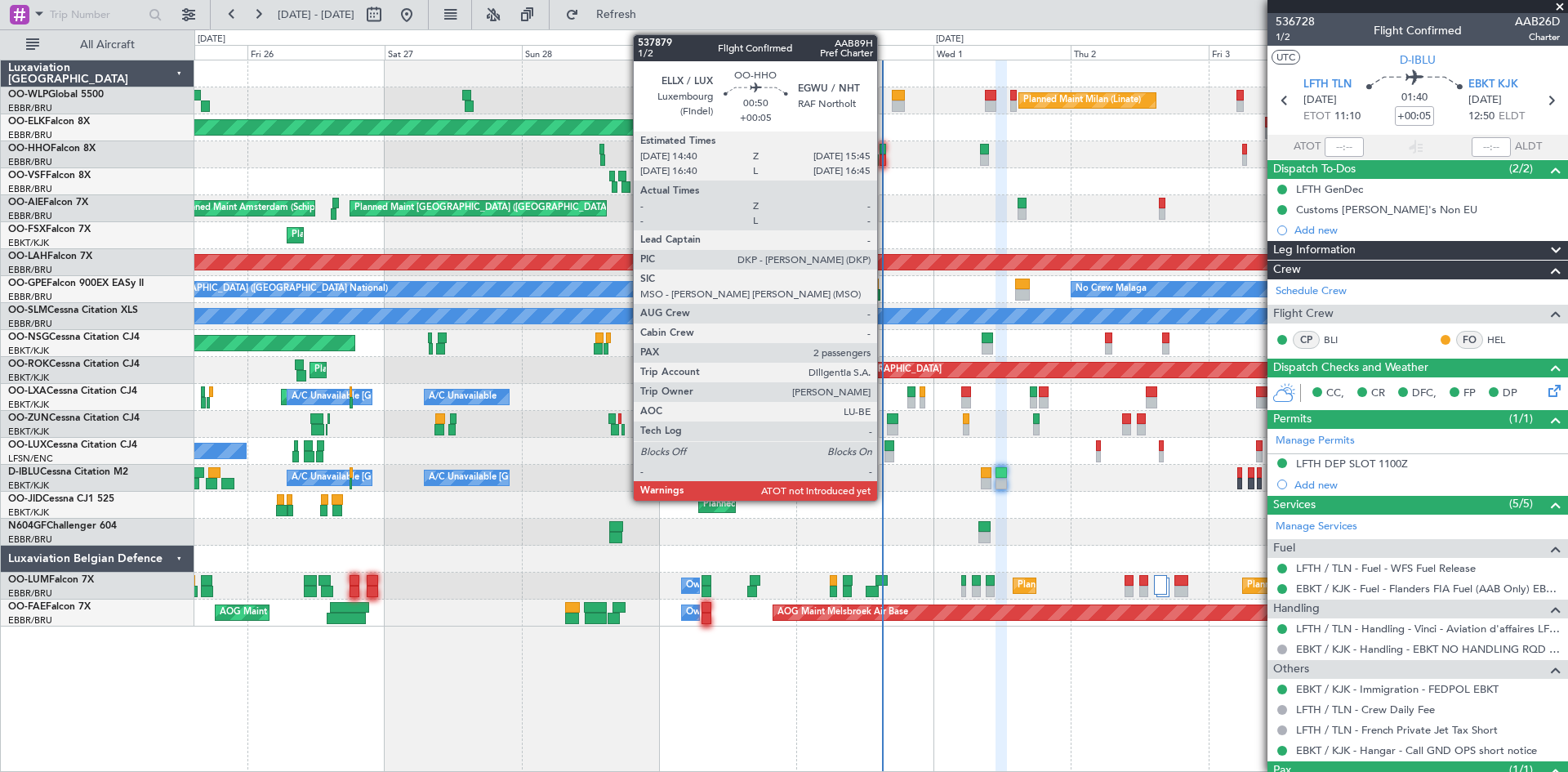
click at [885, 154] on div at bounding box center [883, 159] width 7 height 11
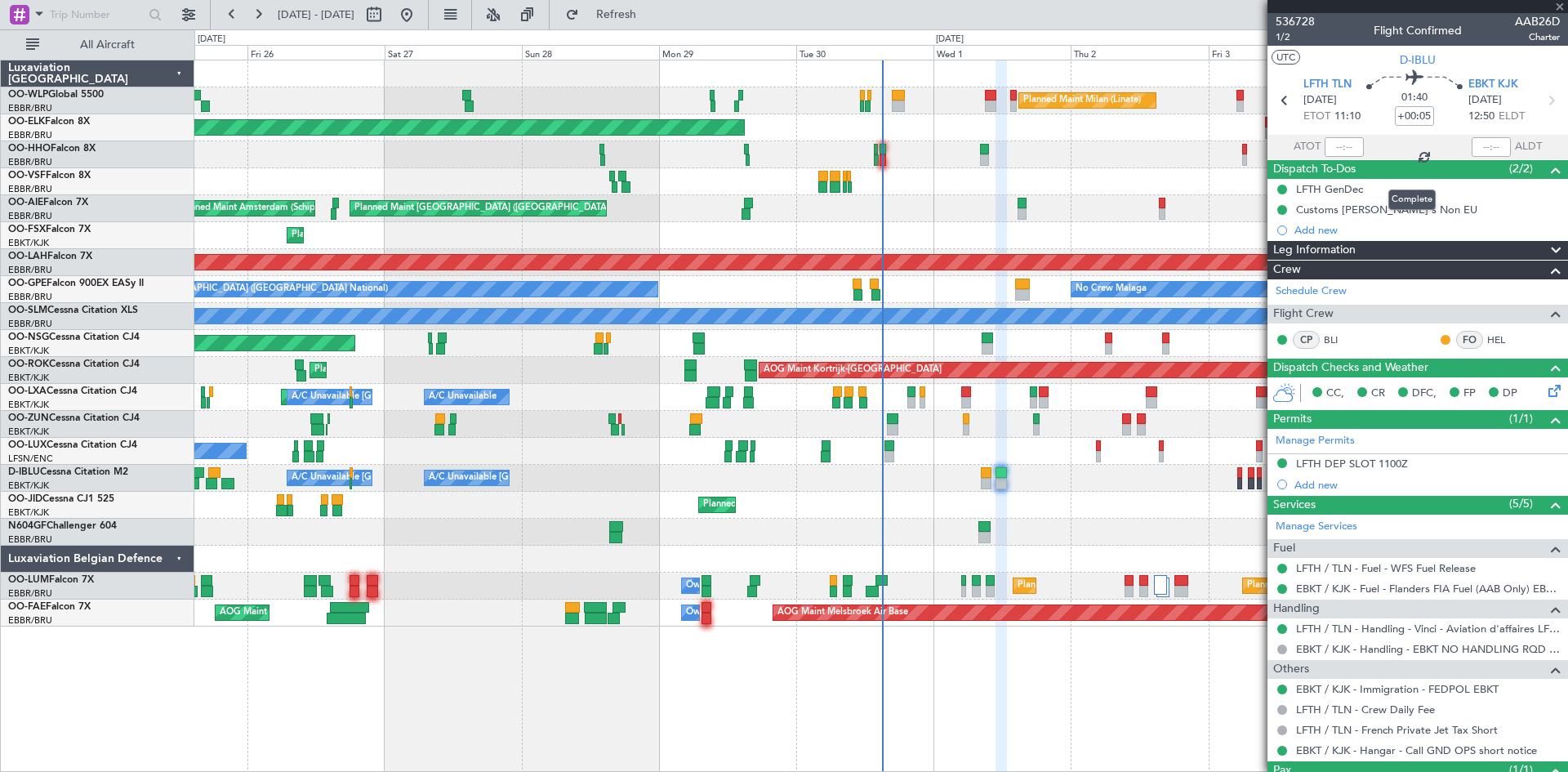
type input "2"
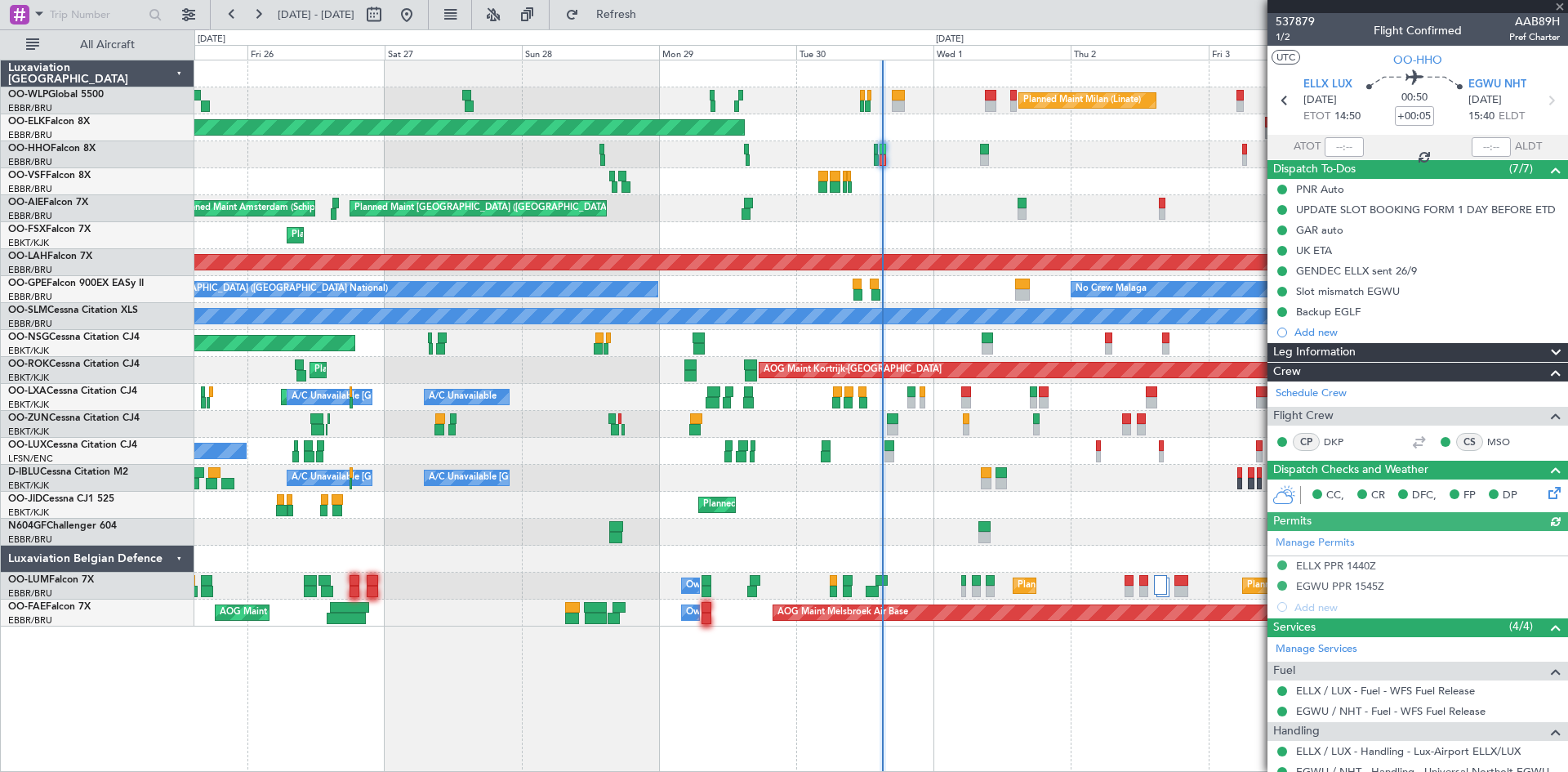
click at [1330, 150] on div at bounding box center [1344, 146] width 39 height 20
click at [1334, 145] on div at bounding box center [1344, 146] width 39 height 20
click at [1332, 144] on input "text" at bounding box center [1344, 146] width 39 height 20
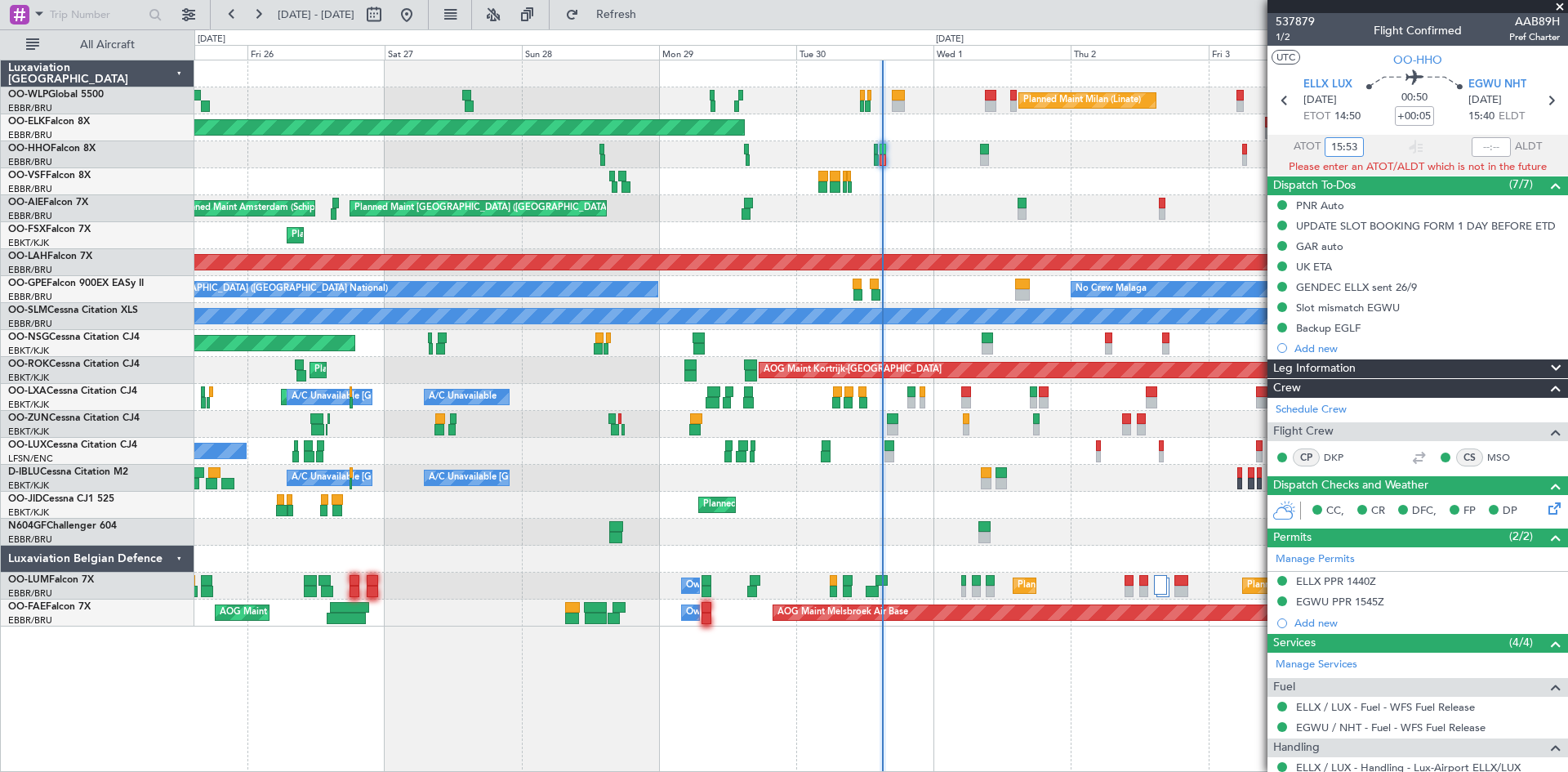
click at [1339, 151] on input "15:53" at bounding box center [1344, 146] width 39 height 20
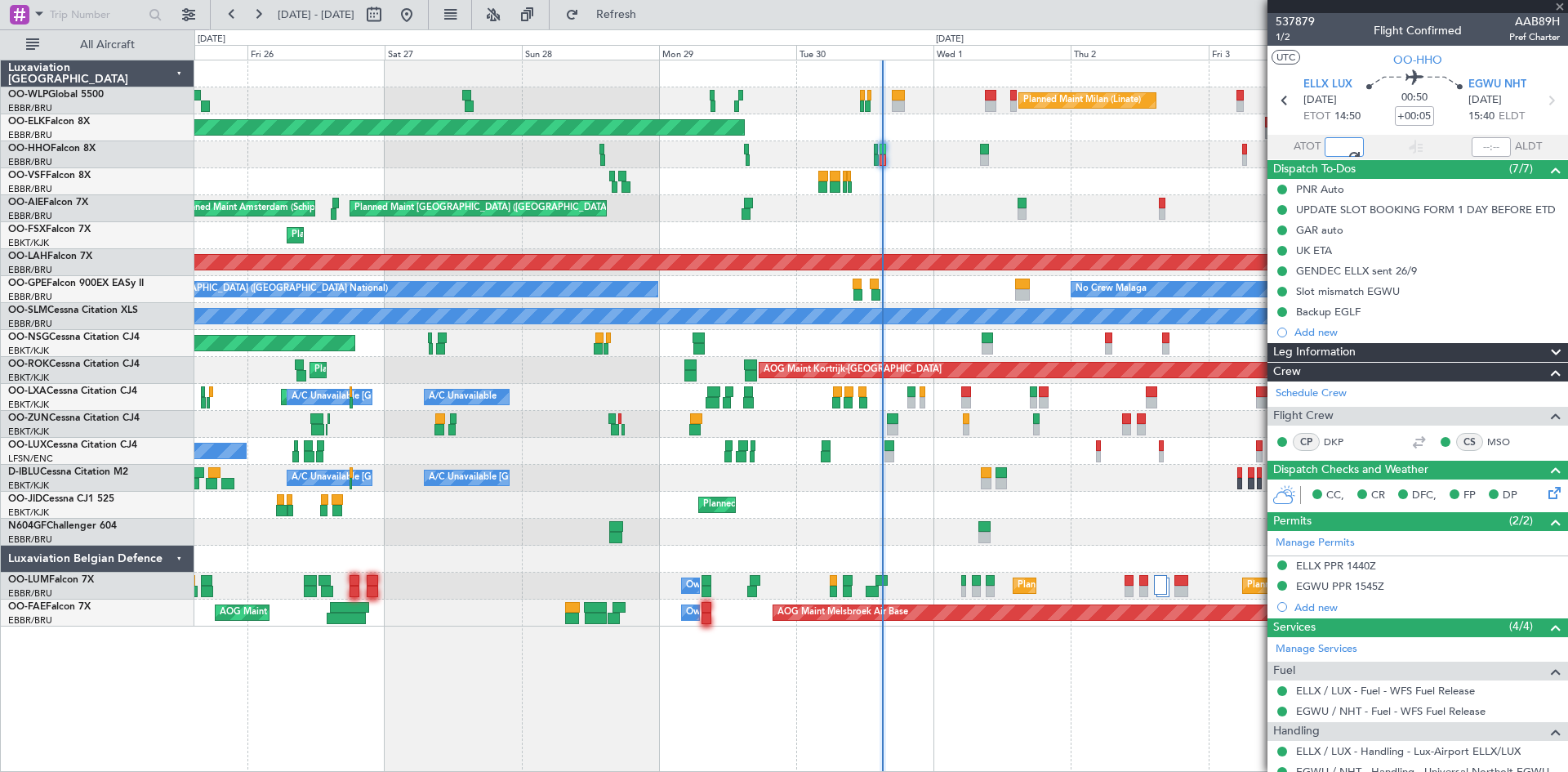
type input "14:53"
click at [256, 8] on button at bounding box center [258, 14] width 26 height 26
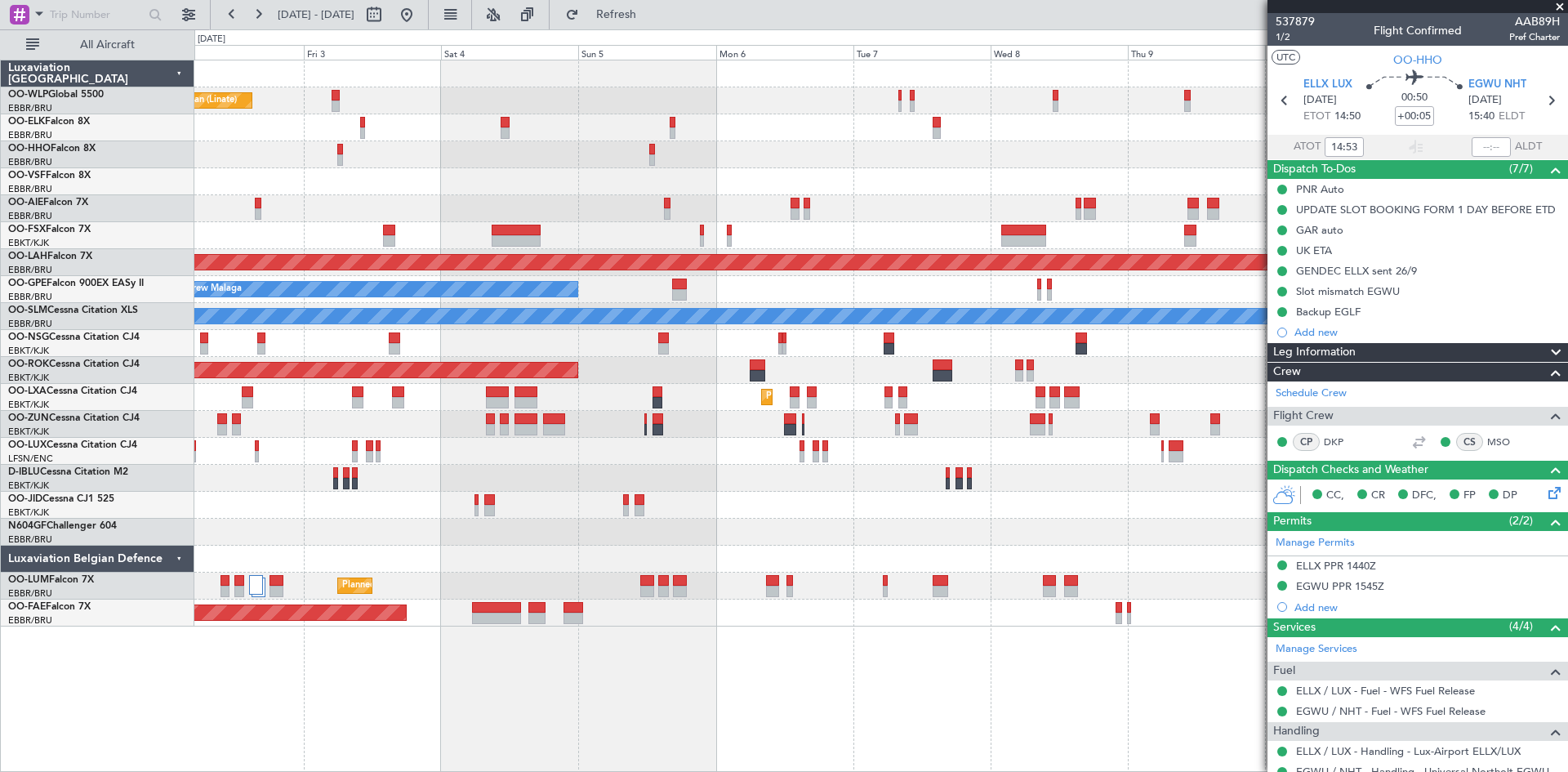
click at [870, 442] on div "Planned Maint Milan (Linate) Planned Maint Alton-st Louis (St Louis Regl) No Cr…" at bounding box center [881, 343] width 1373 height 566
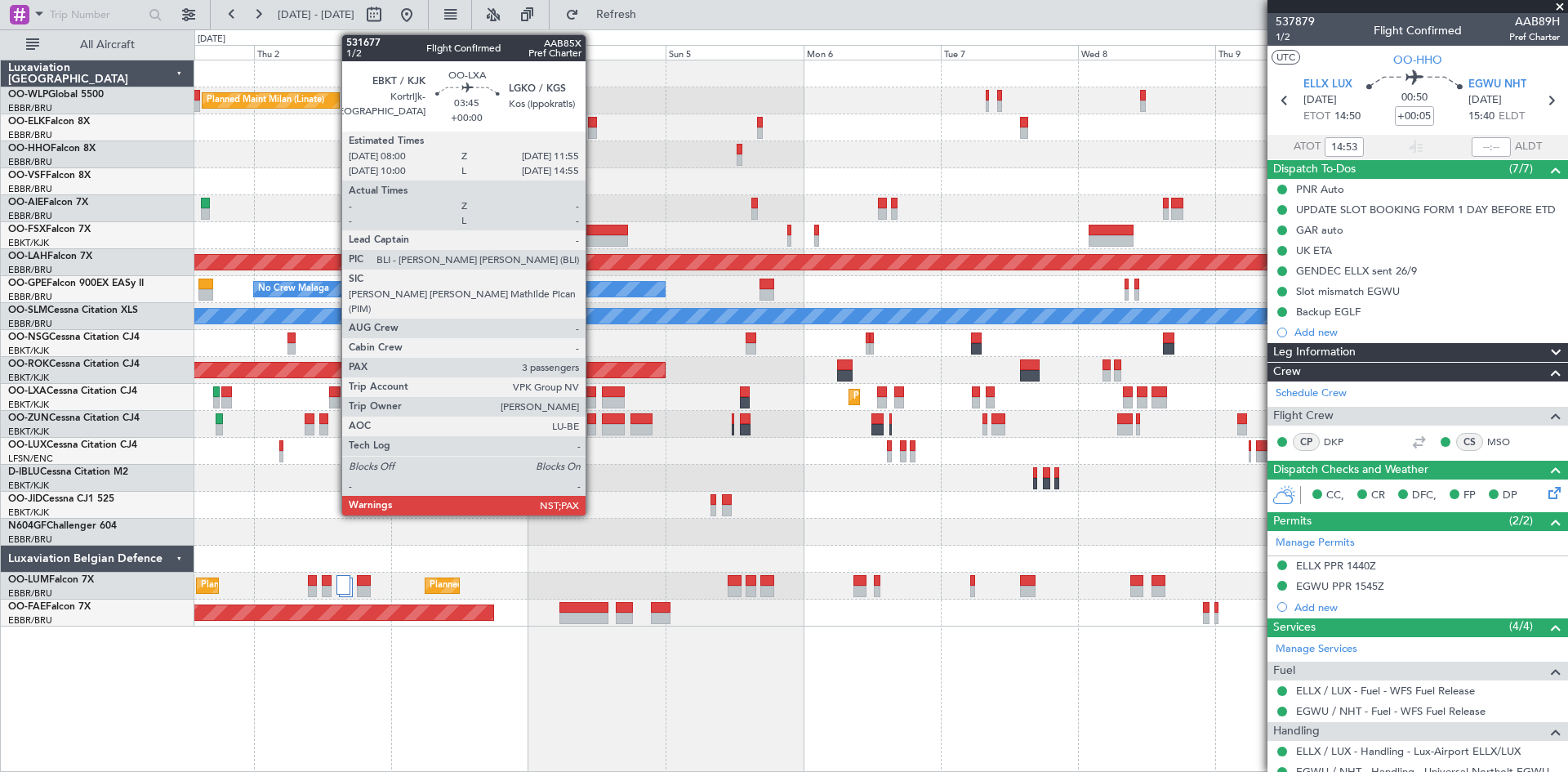
click at [592, 397] on div at bounding box center [584, 392] width 23 height 11
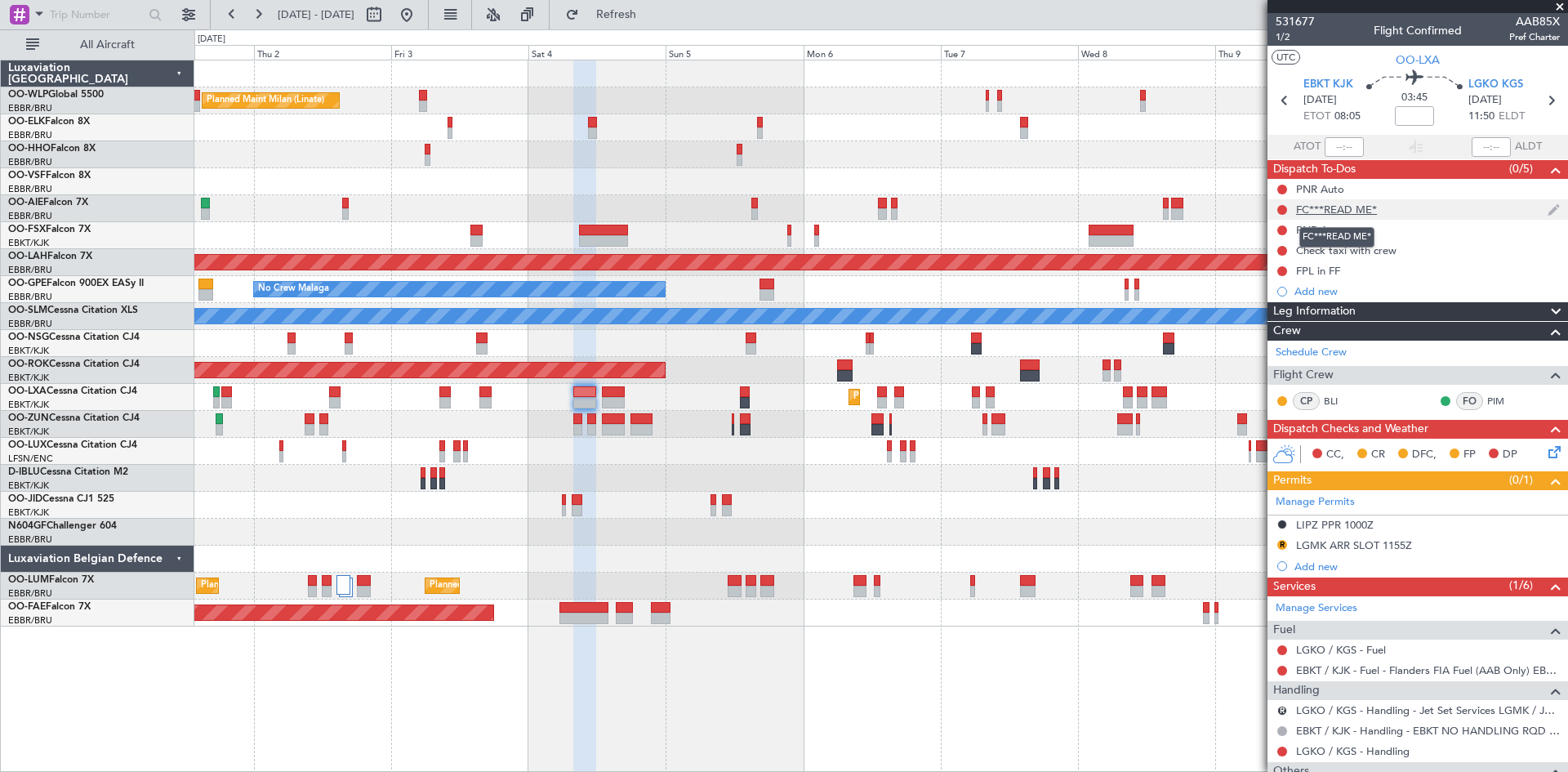
click at [1342, 206] on div "FC***READ ME*" at bounding box center [1337, 209] width 81 height 14
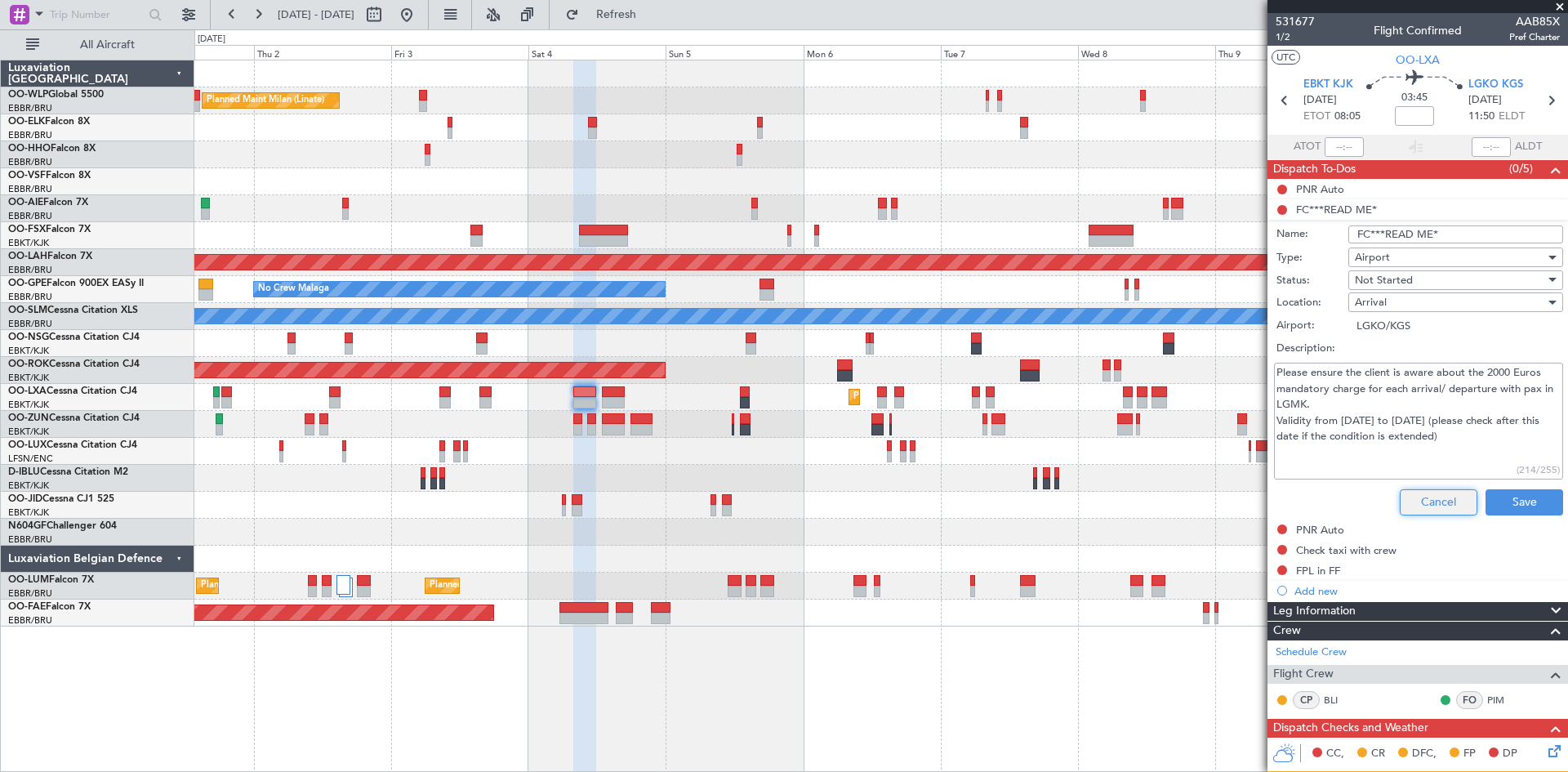
click at [1411, 494] on button "Cancel" at bounding box center [1439, 502] width 77 height 26
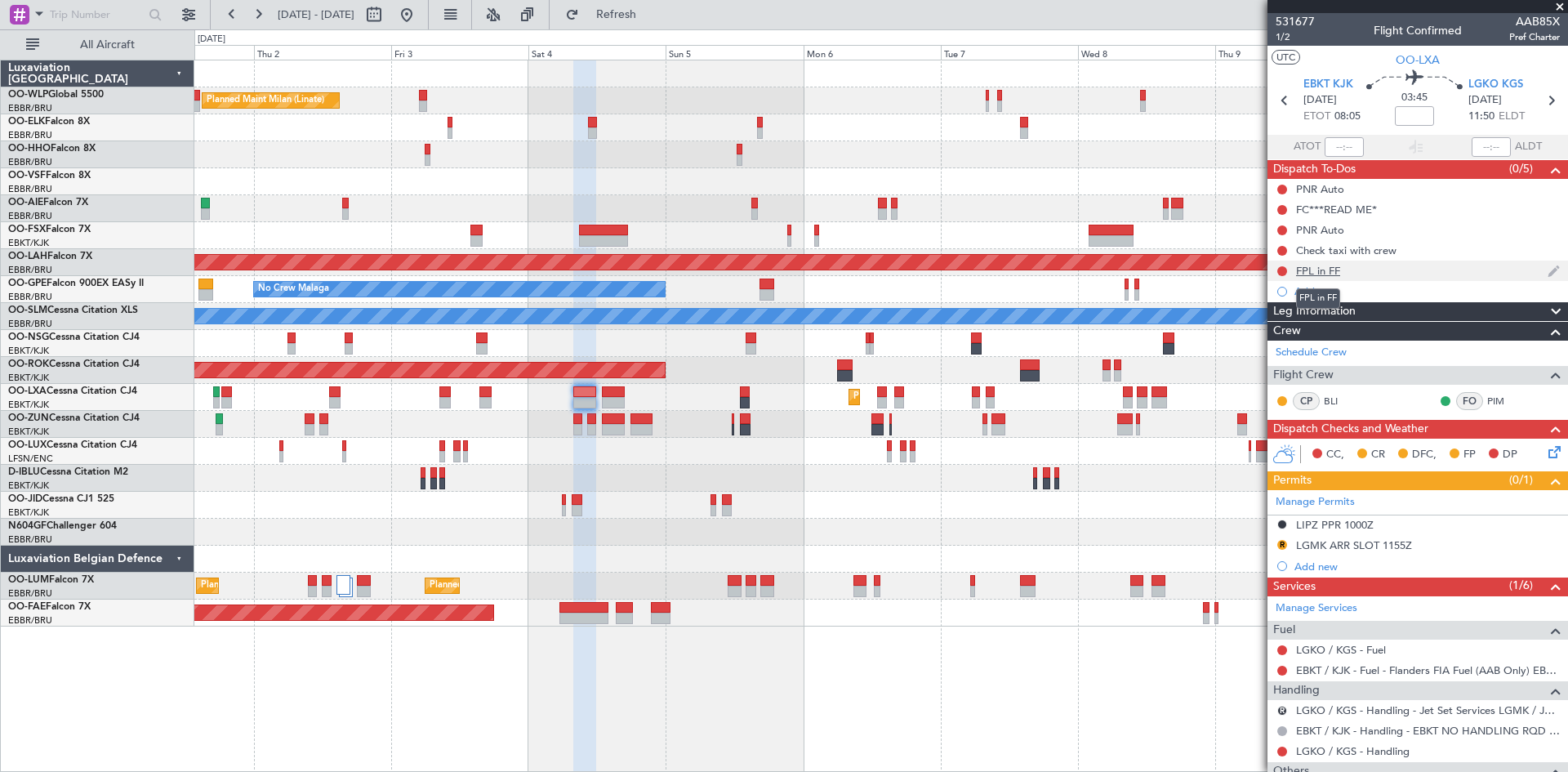
click at [1322, 267] on div "FPL in FF" at bounding box center [1319, 271] width 44 height 14
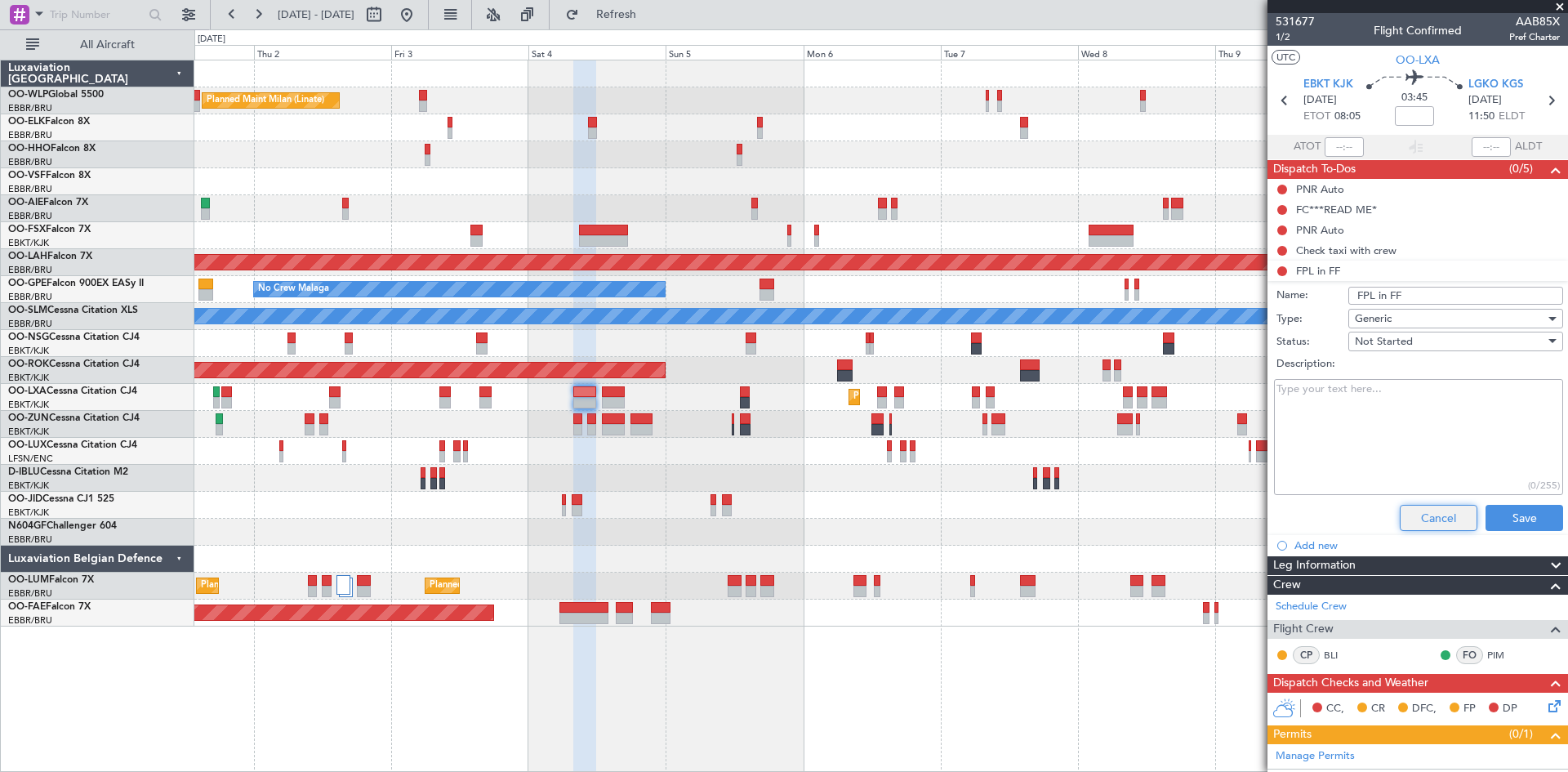
click at [1435, 524] on button "Cancel" at bounding box center [1439, 518] width 77 height 26
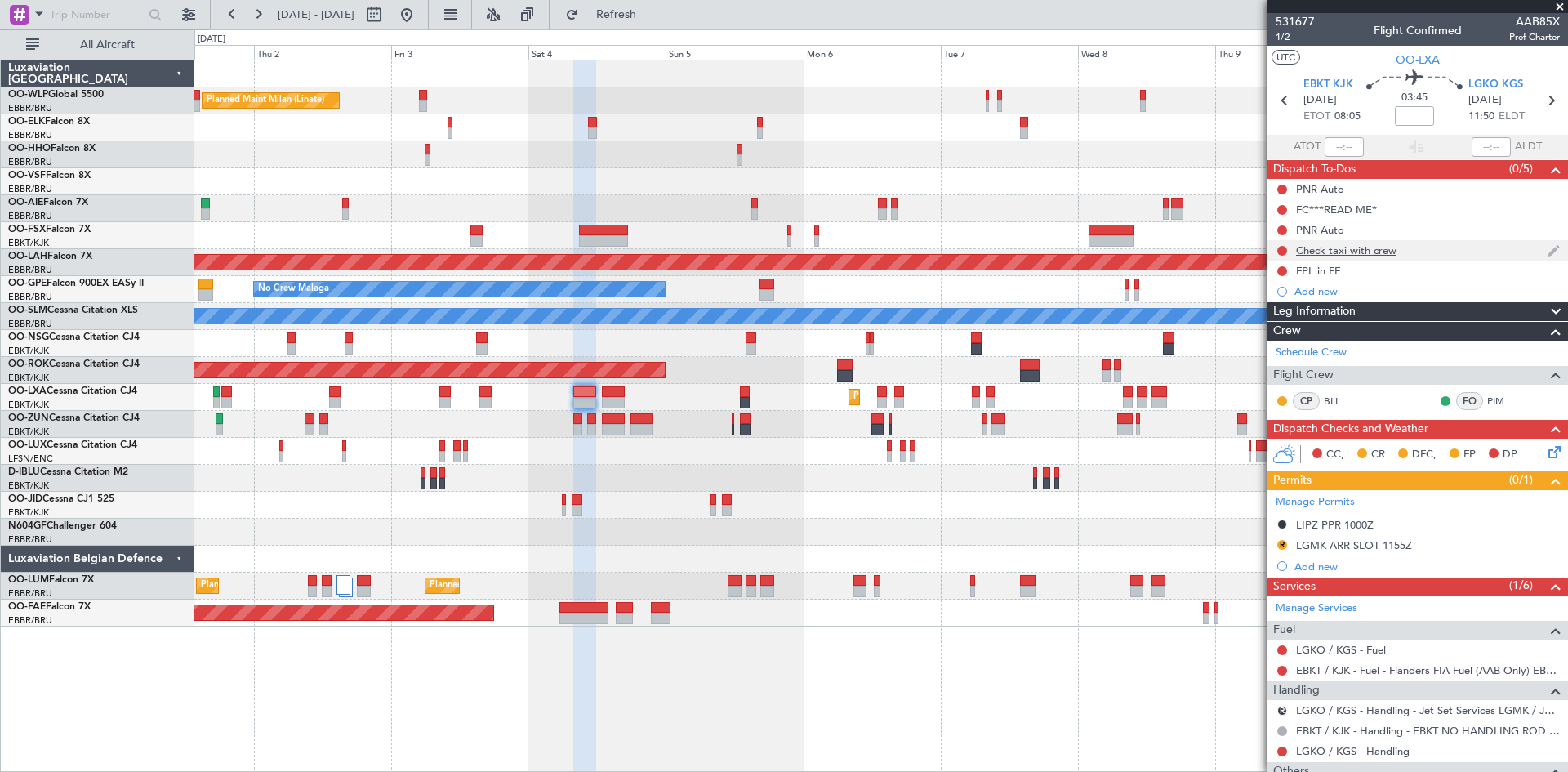
click at [1370, 251] on div "Check taxi with crew" at bounding box center [1347, 250] width 100 height 14
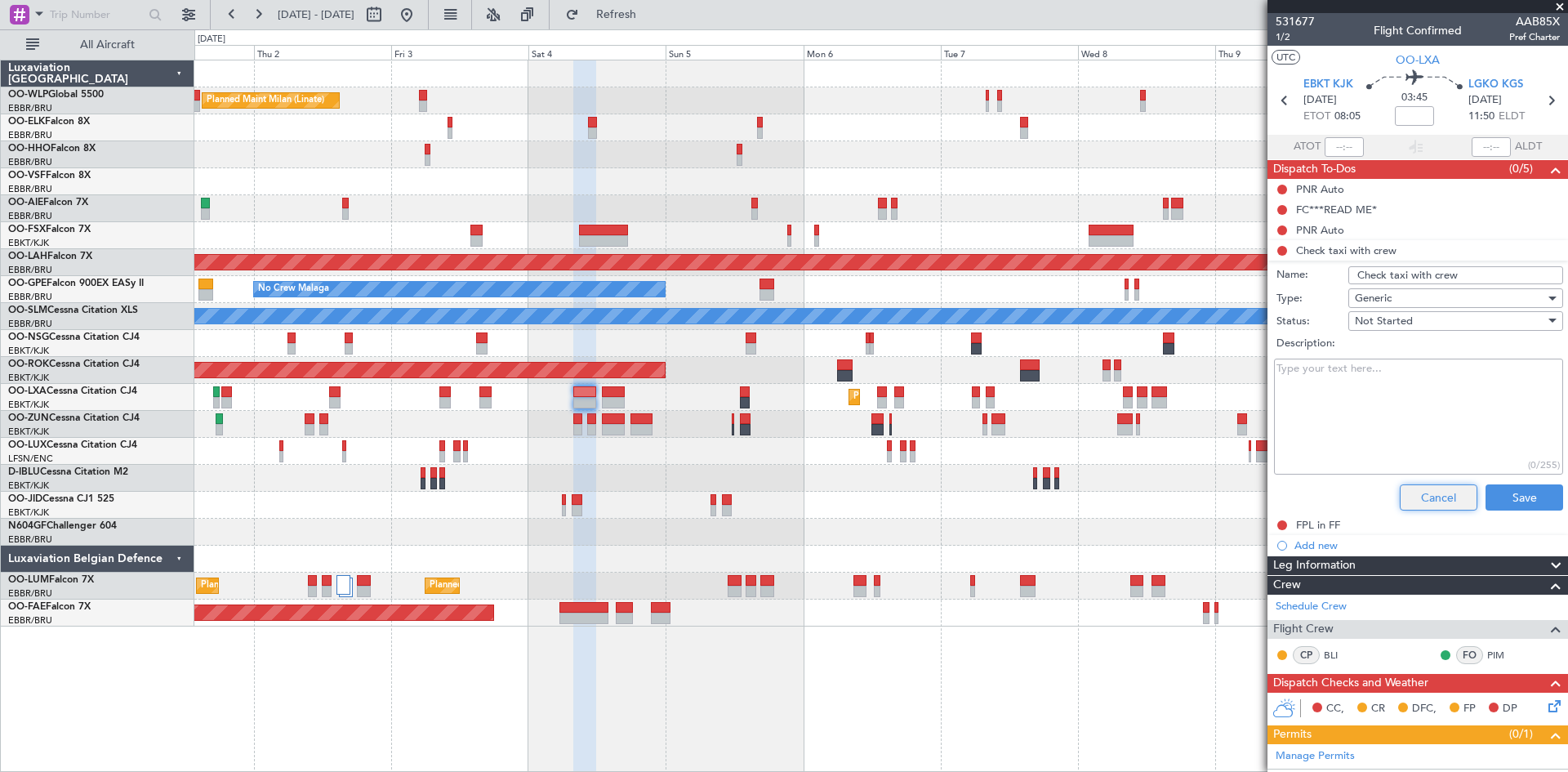
click at [1417, 489] on button "Cancel" at bounding box center [1439, 497] width 77 height 26
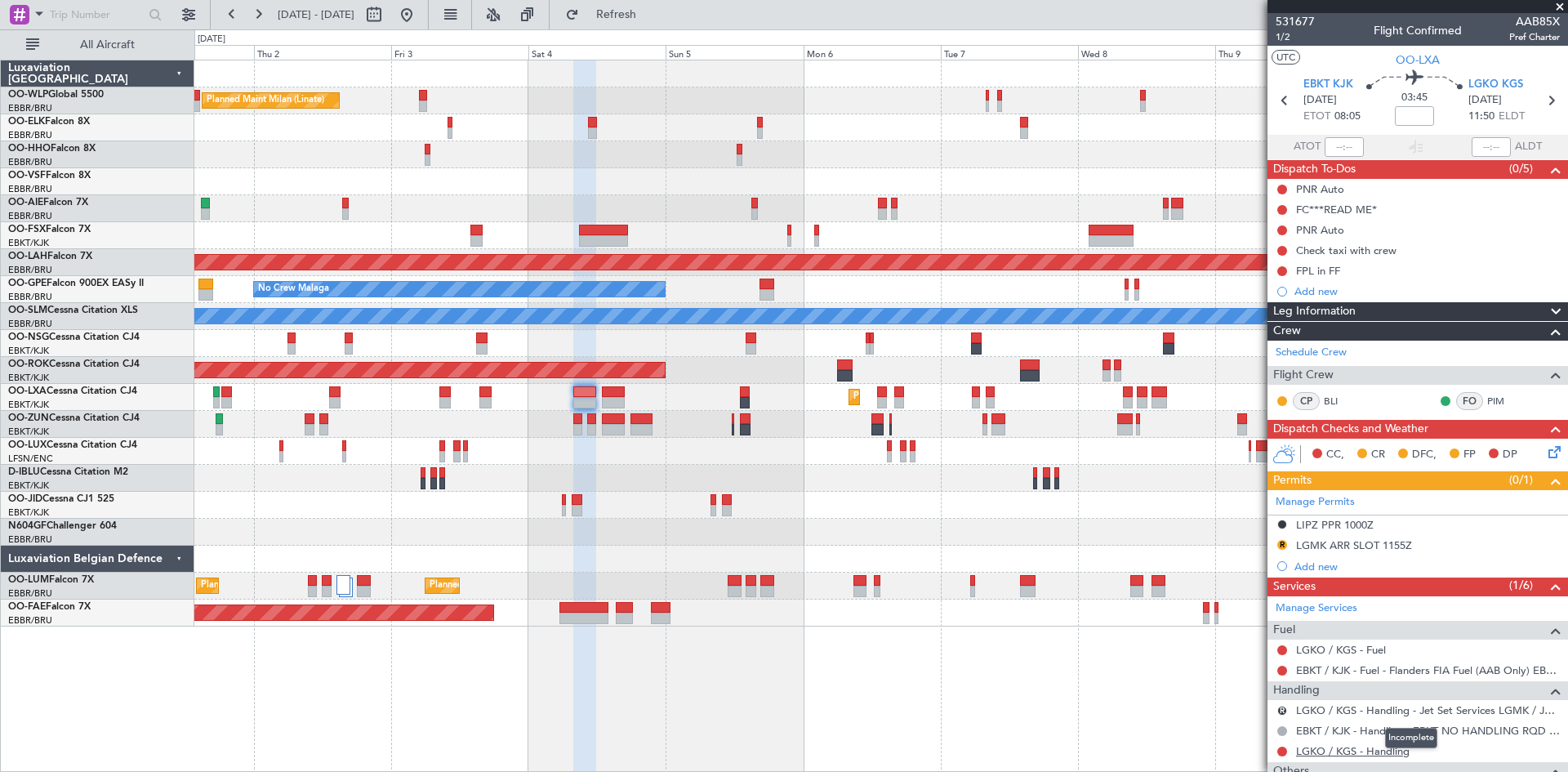
drag, startPoint x: 1391, startPoint y: 746, endPoint x: 1370, endPoint y: 756, distance: 23.3
click at [1391, 746] on div "Incomplete" at bounding box center [1411, 738] width 52 height 20
click at [1388, 747] on link "LGKO / KGS - Handling" at bounding box center [1353, 752] width 113 height 14
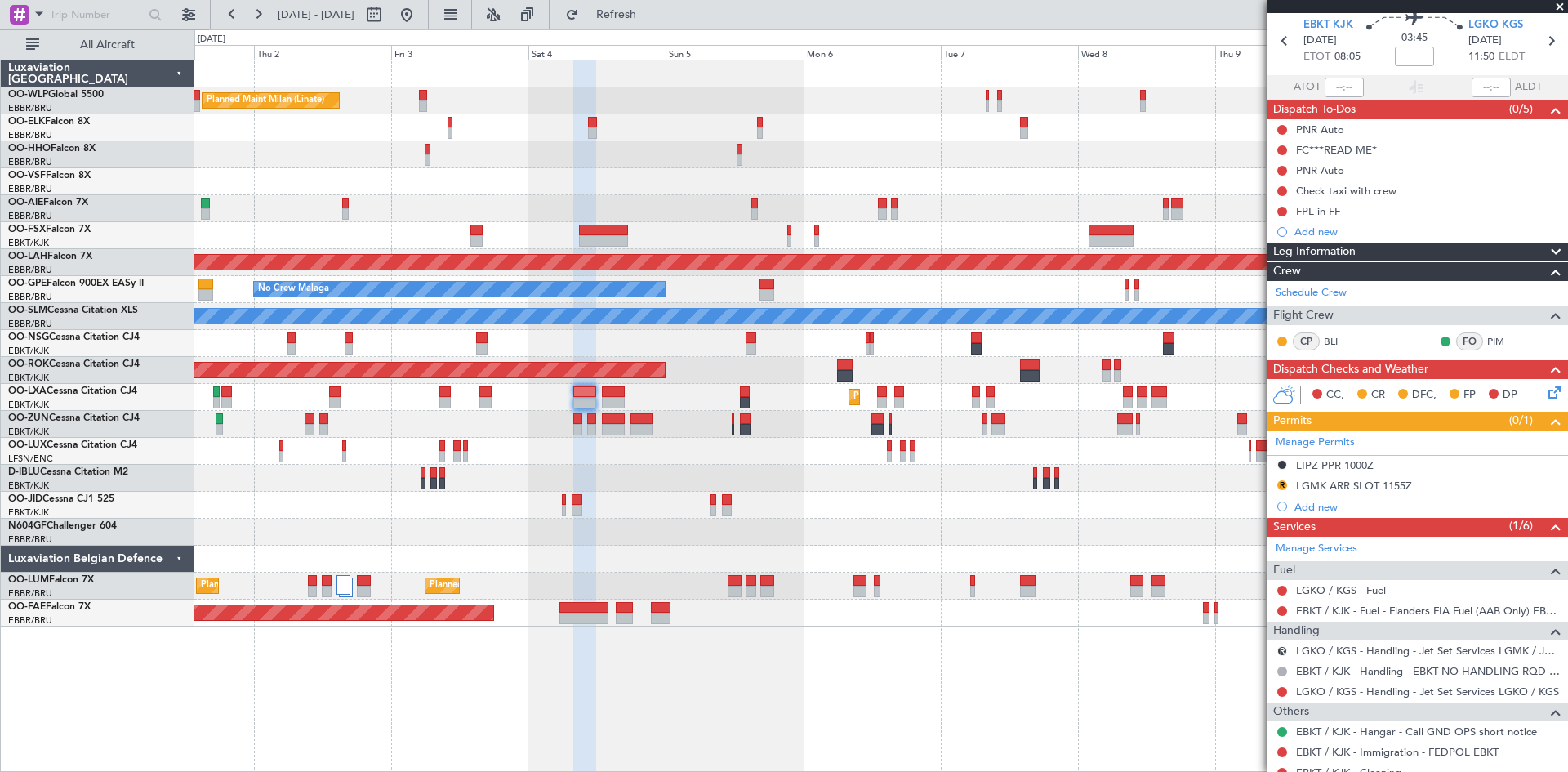
scroll to position [82, 0]
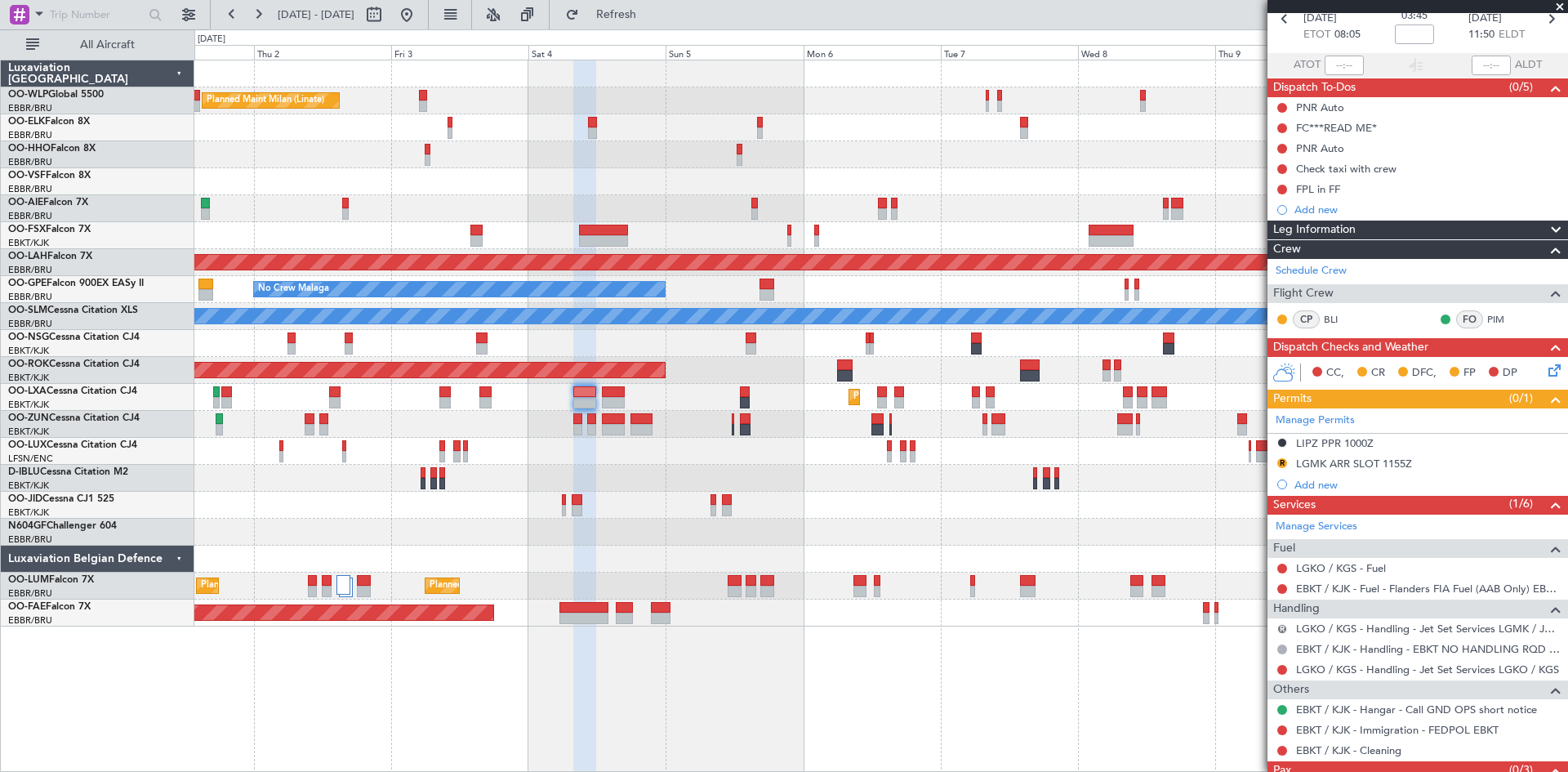
click at [1280, 626] on button "R" at bounding box center [1283, 630] width 10 height 10
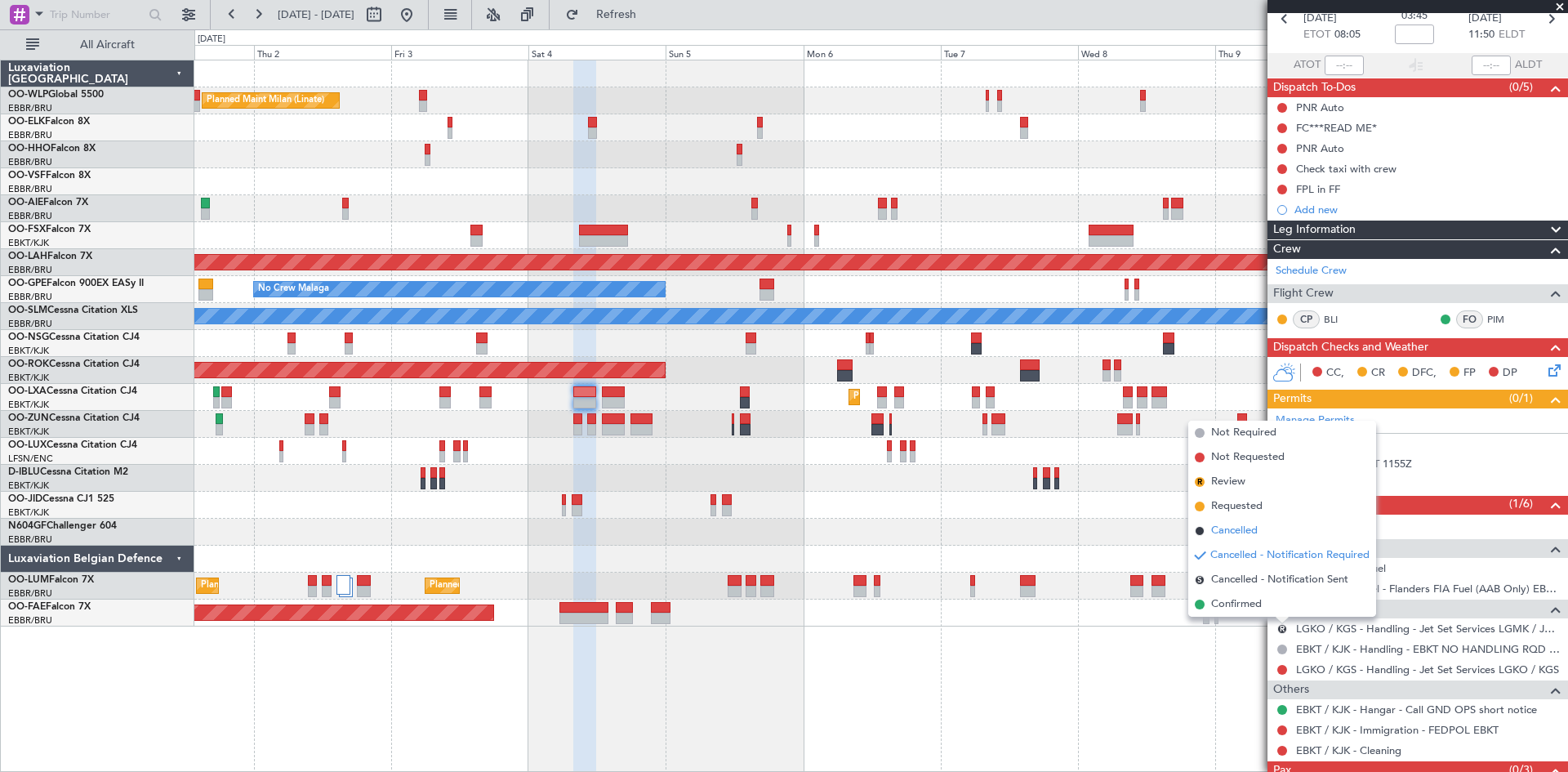
click at [1250, 532] on span "Cancelled" at bounding box center [1234, 530] width 47 height 16
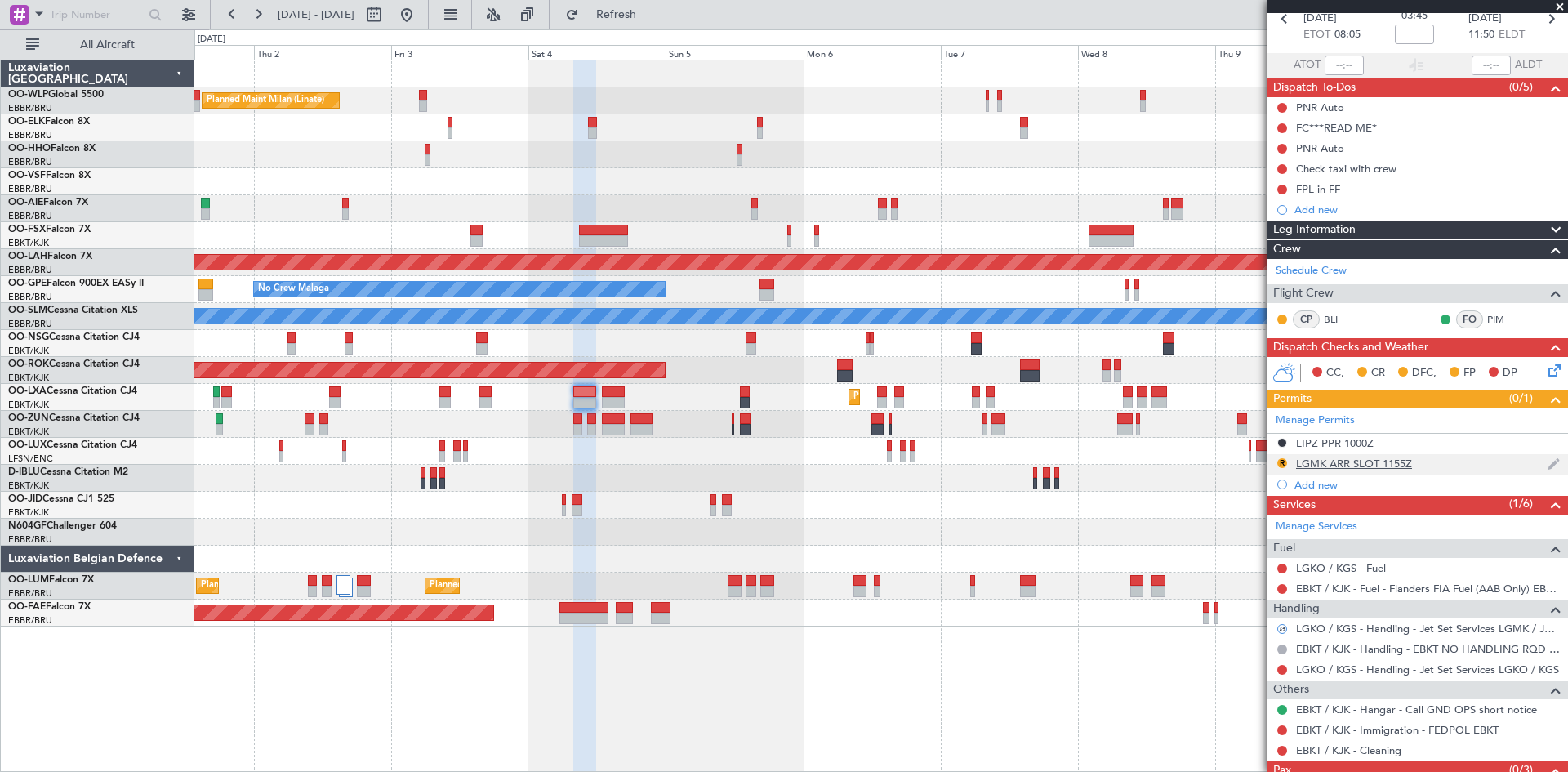
click at [1288, 465] on div "R" at bounding box center [1282, 463] width 13 height 13
click at [1282, 462] on button "R" at bounding box center [1283, 464] width 10 height 10
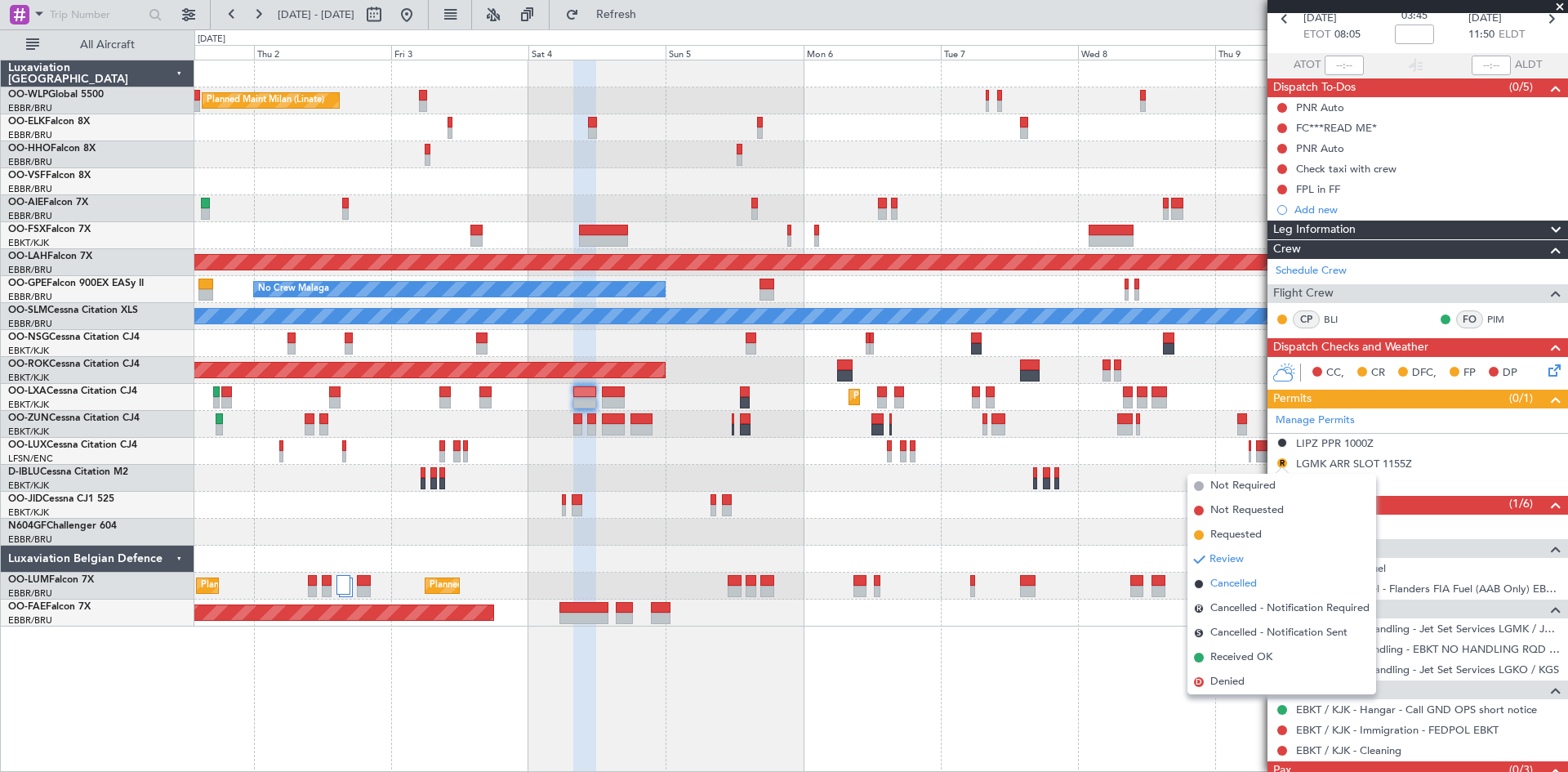
click at [1240, 578] on span "Cancelled" at bounding box center [1234, 584] width 47 height 16
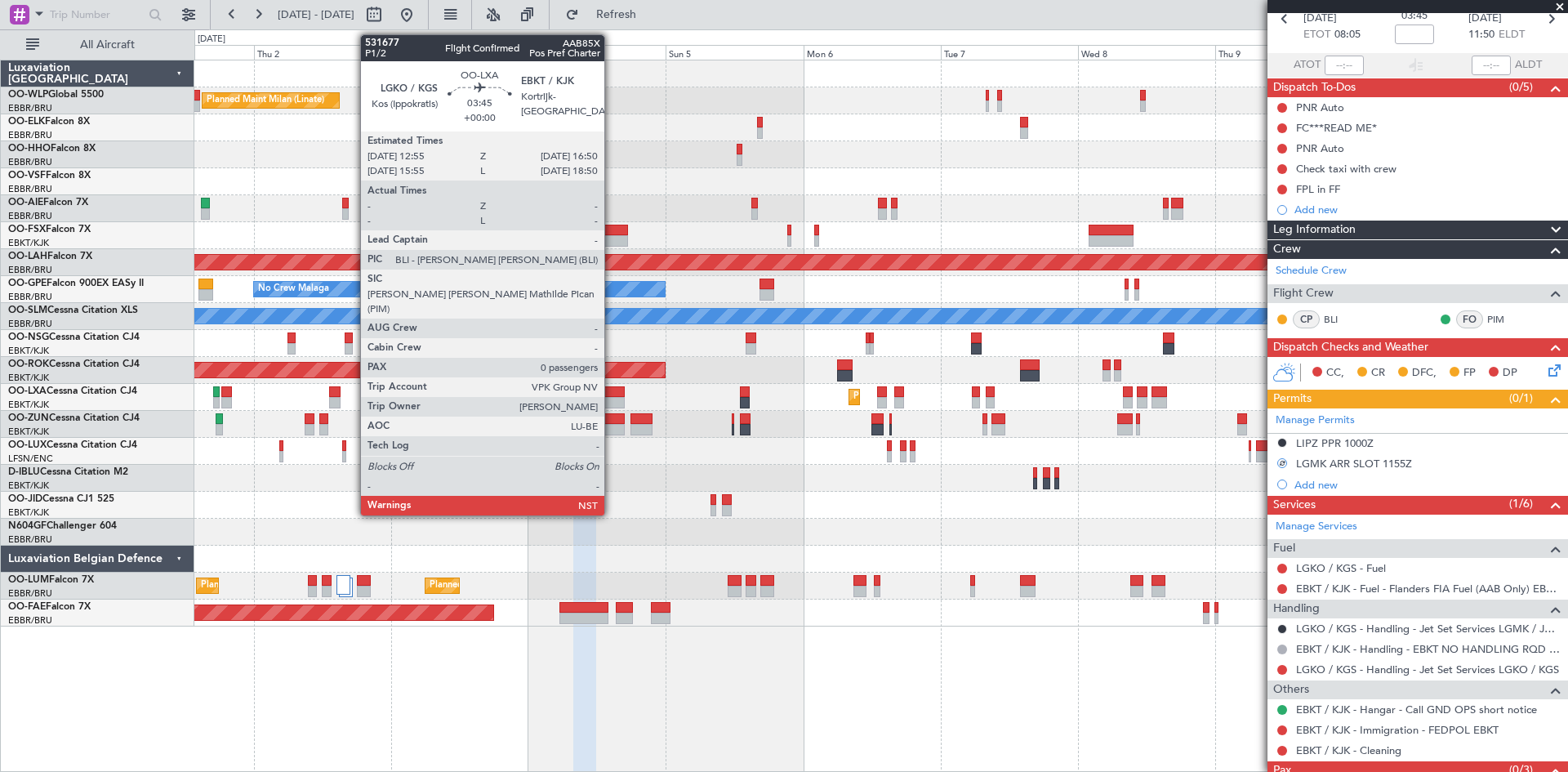
click at [612, 397] on div at bounding box center [613, 392] width 23 height 11
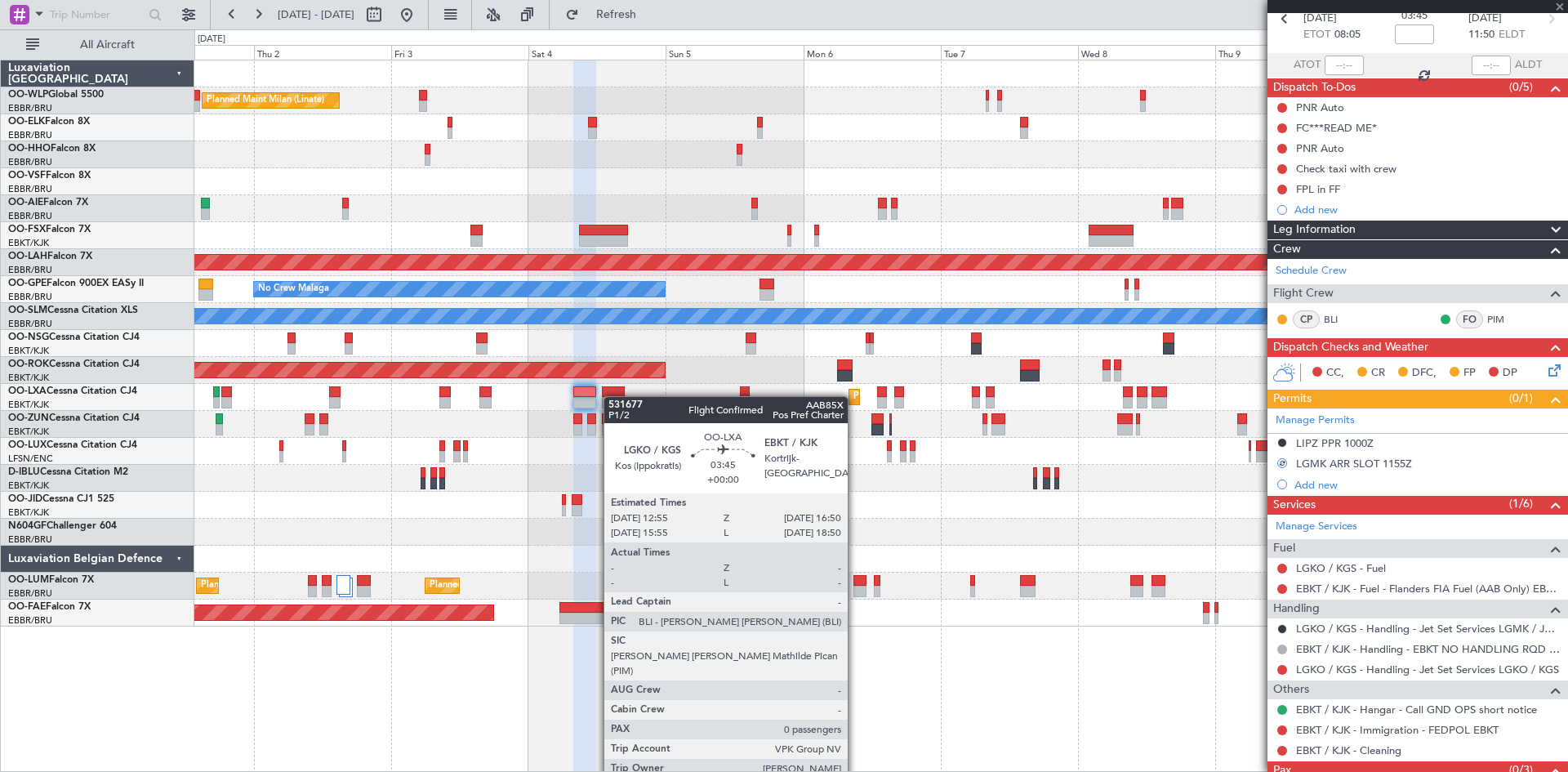
type input "0"
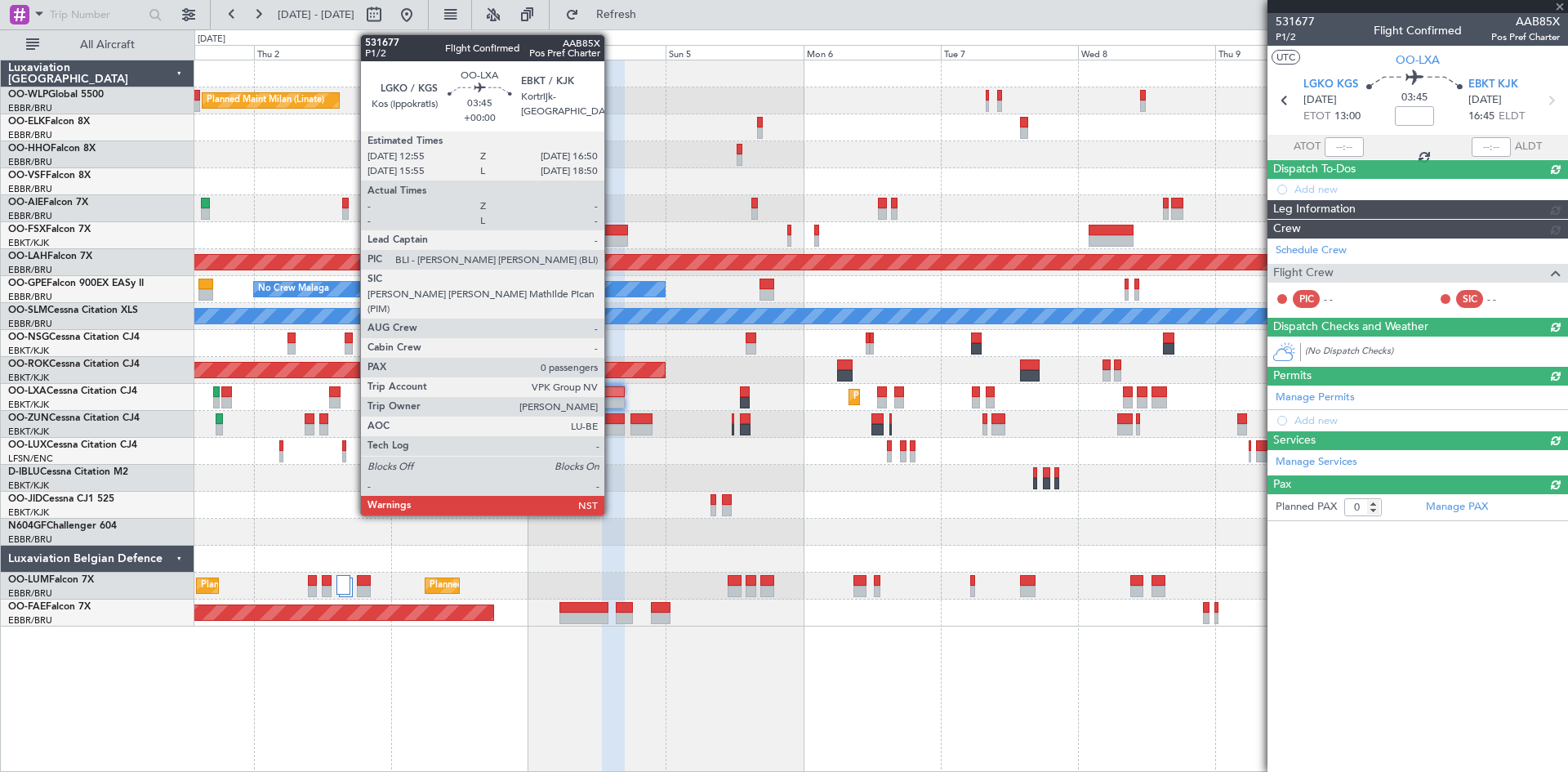
scroll to position [0, 0]
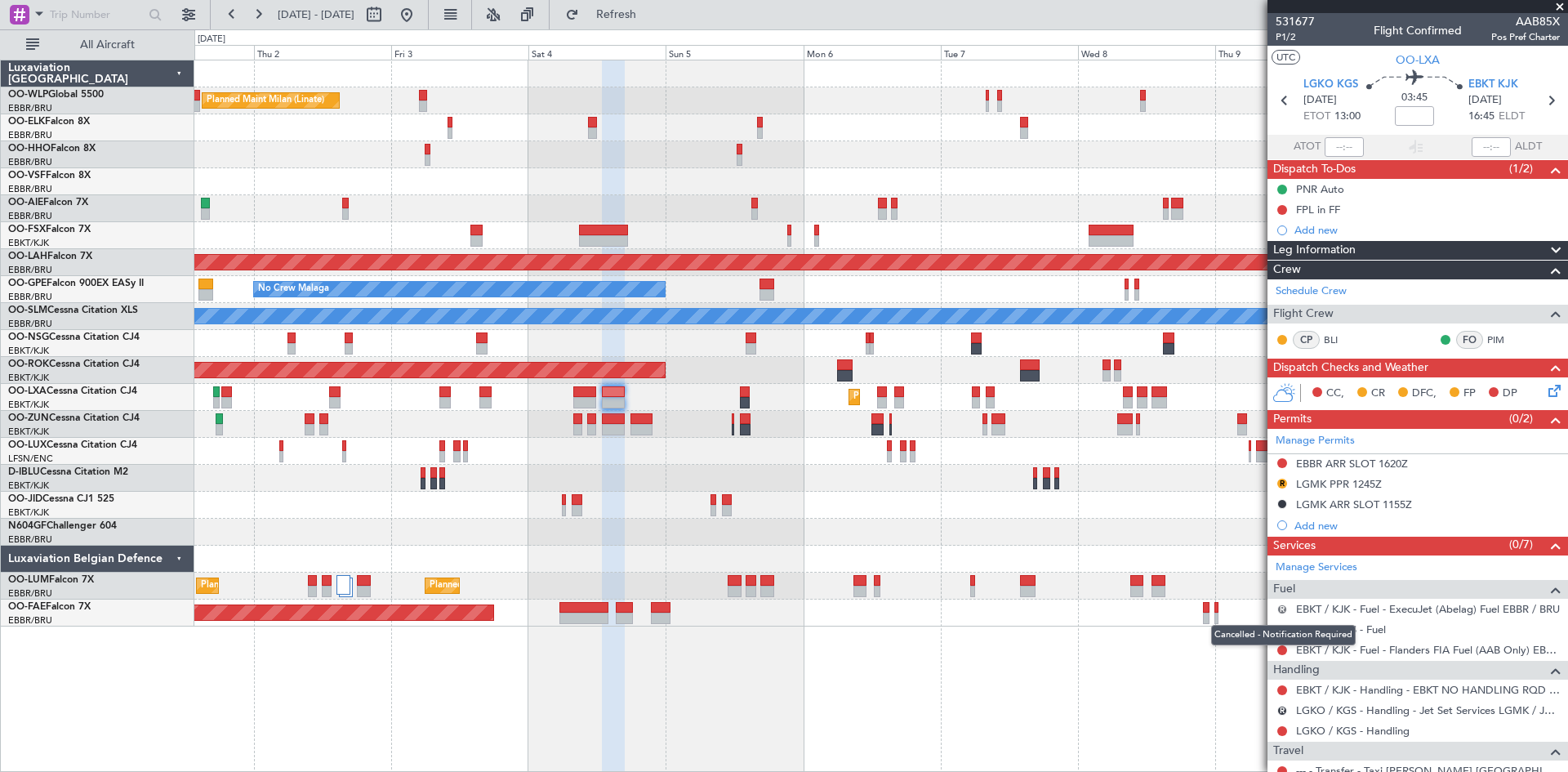
click at [1282, 608] on button "R" at bounding box center [1283, 610] width 10 height 10
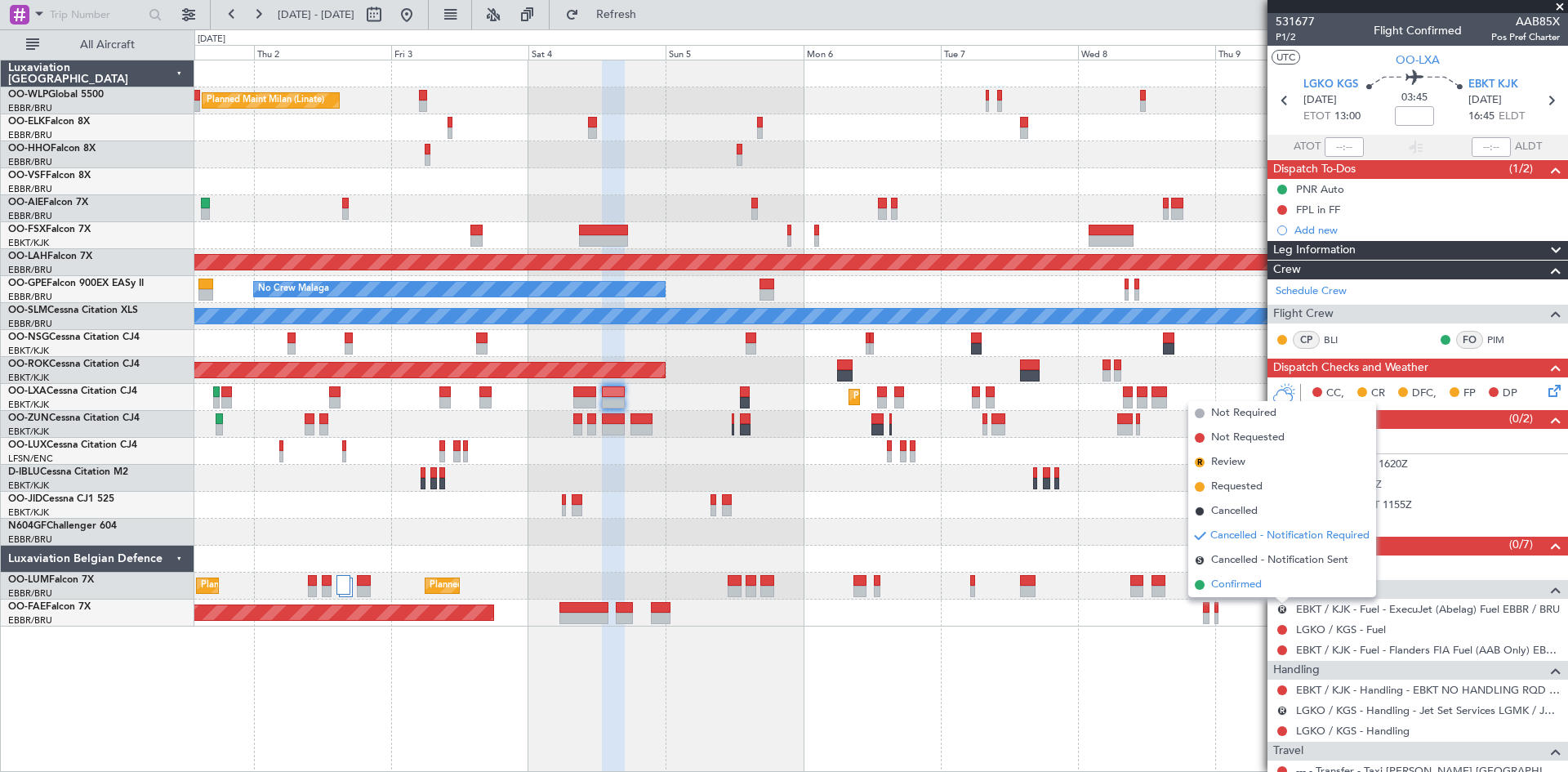
click at [1264, 586] on li "Confirmed" at bounding box center [1282, 585] width 188 height 25
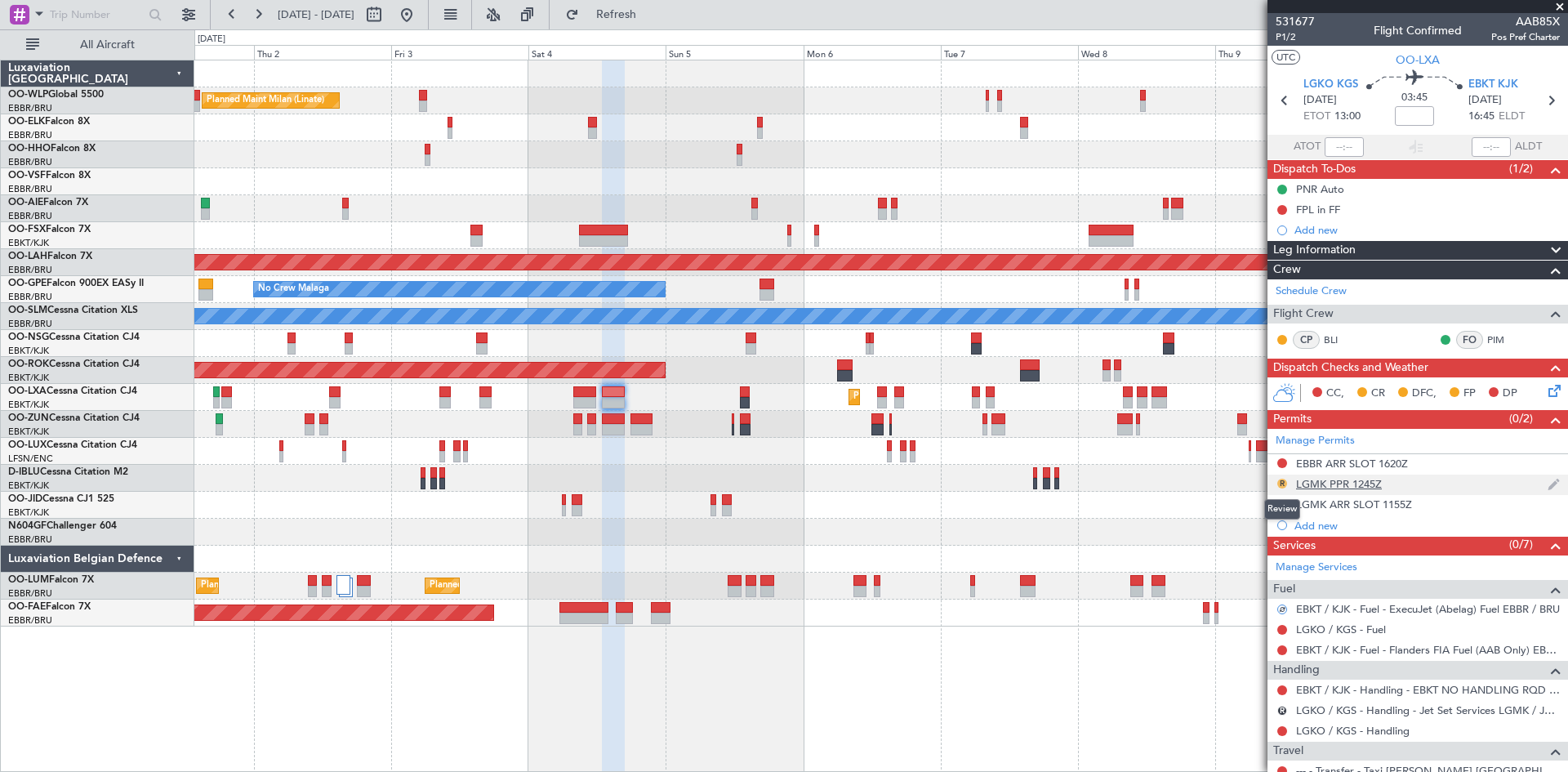
click at [1282, 484] on button "R" at bounding box center [1283, 484] width 10 height 10
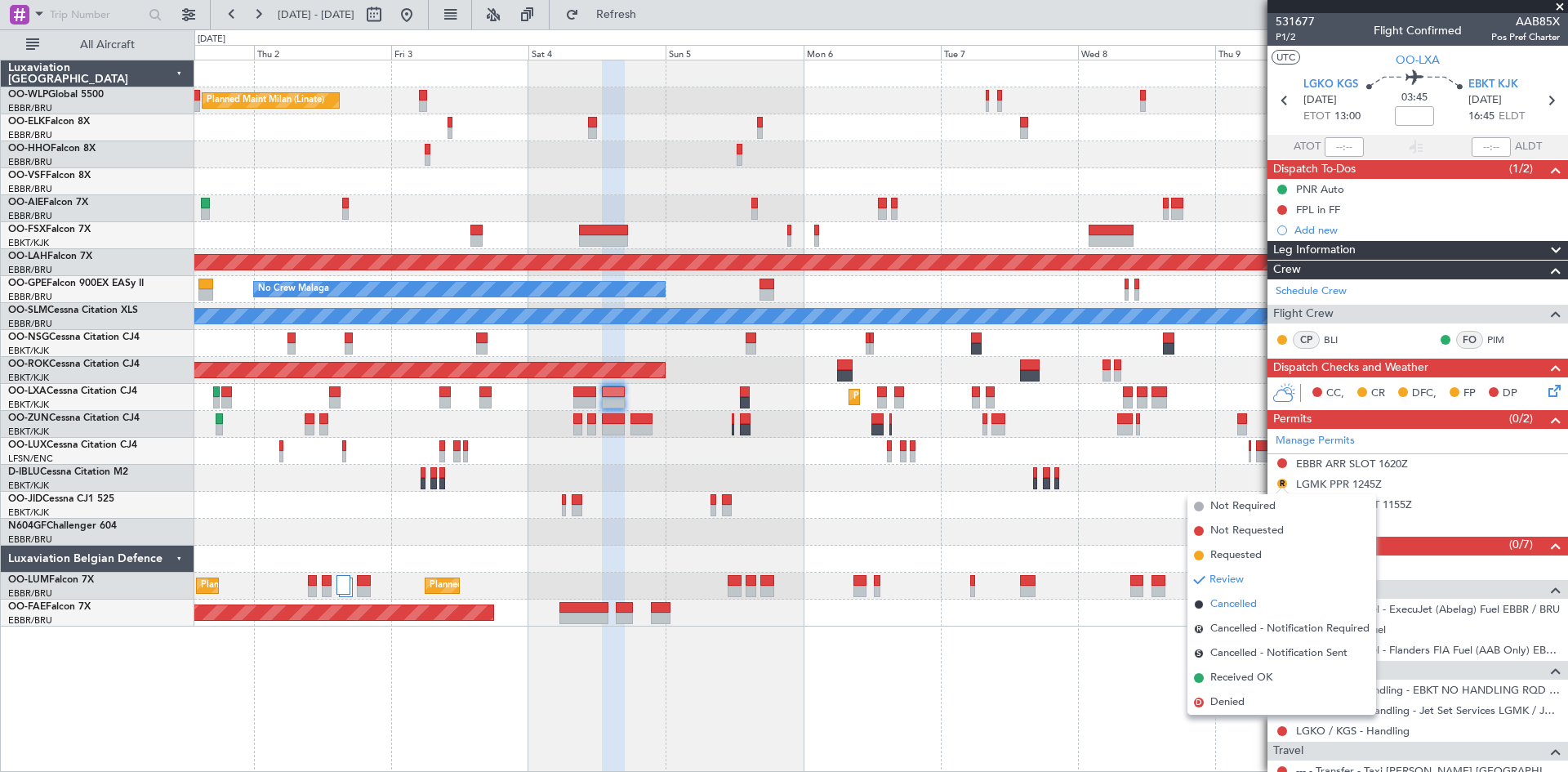
click at [1246, 601] on span "Cancelled" at bounding box center [1234, 604] width 47 height 16
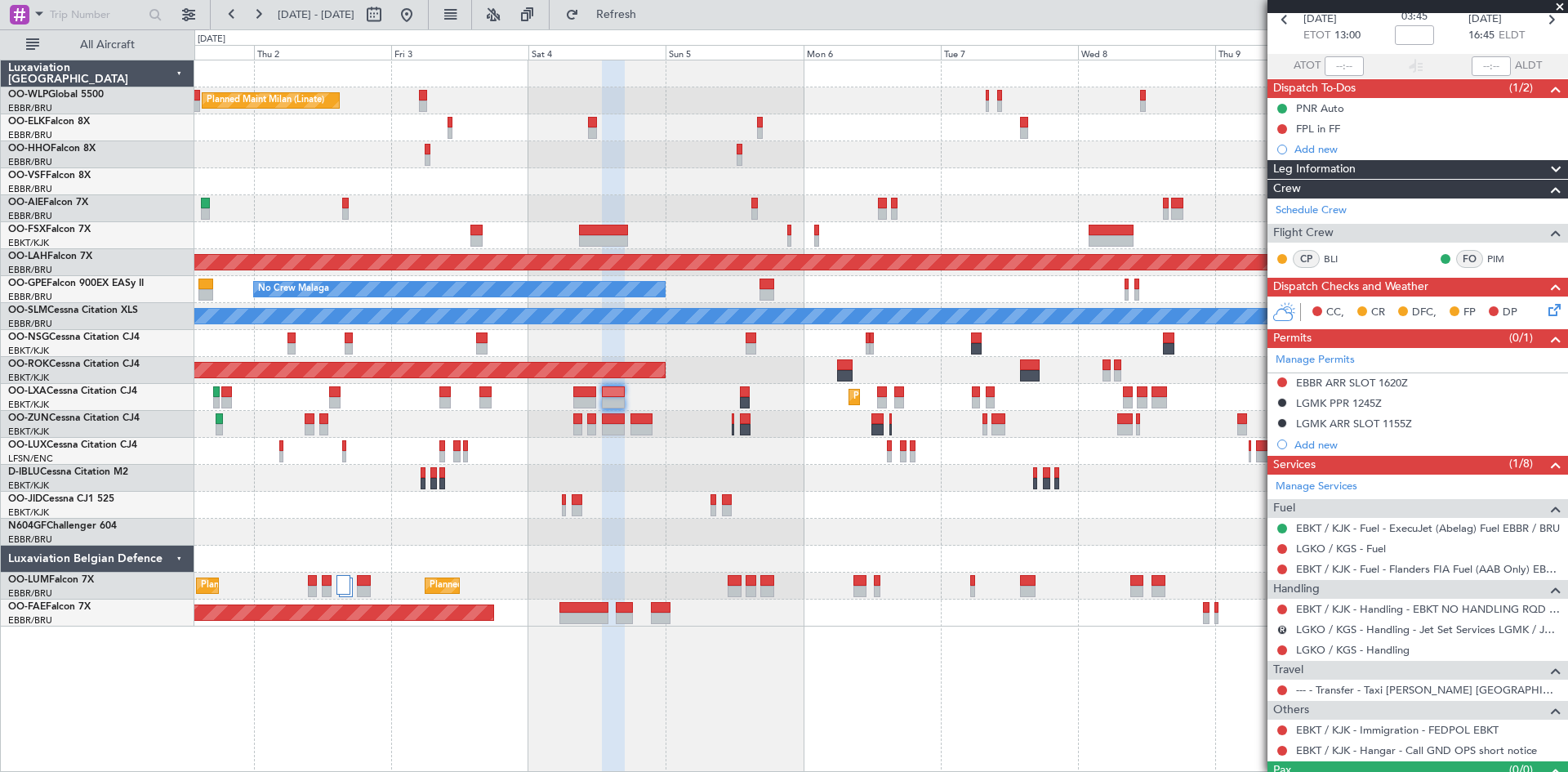
scroll to position [82, 0]
click at [1284, 628] on button "R" at bounding box center [1283, 630] width 10 height 10
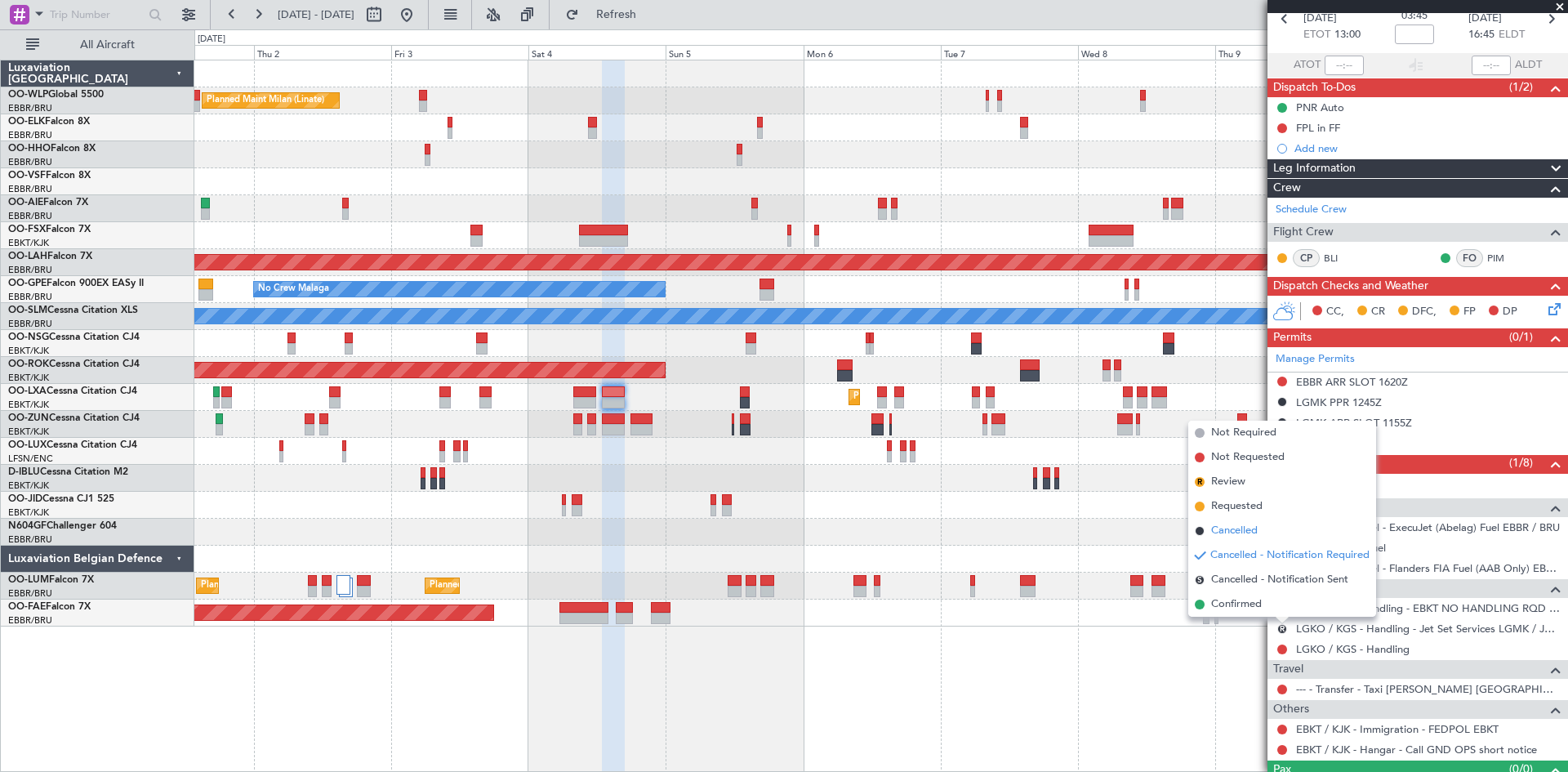
click at [1223, 530] on span "Cancelled" at bounding box center [1234, 530] width 47 height 16
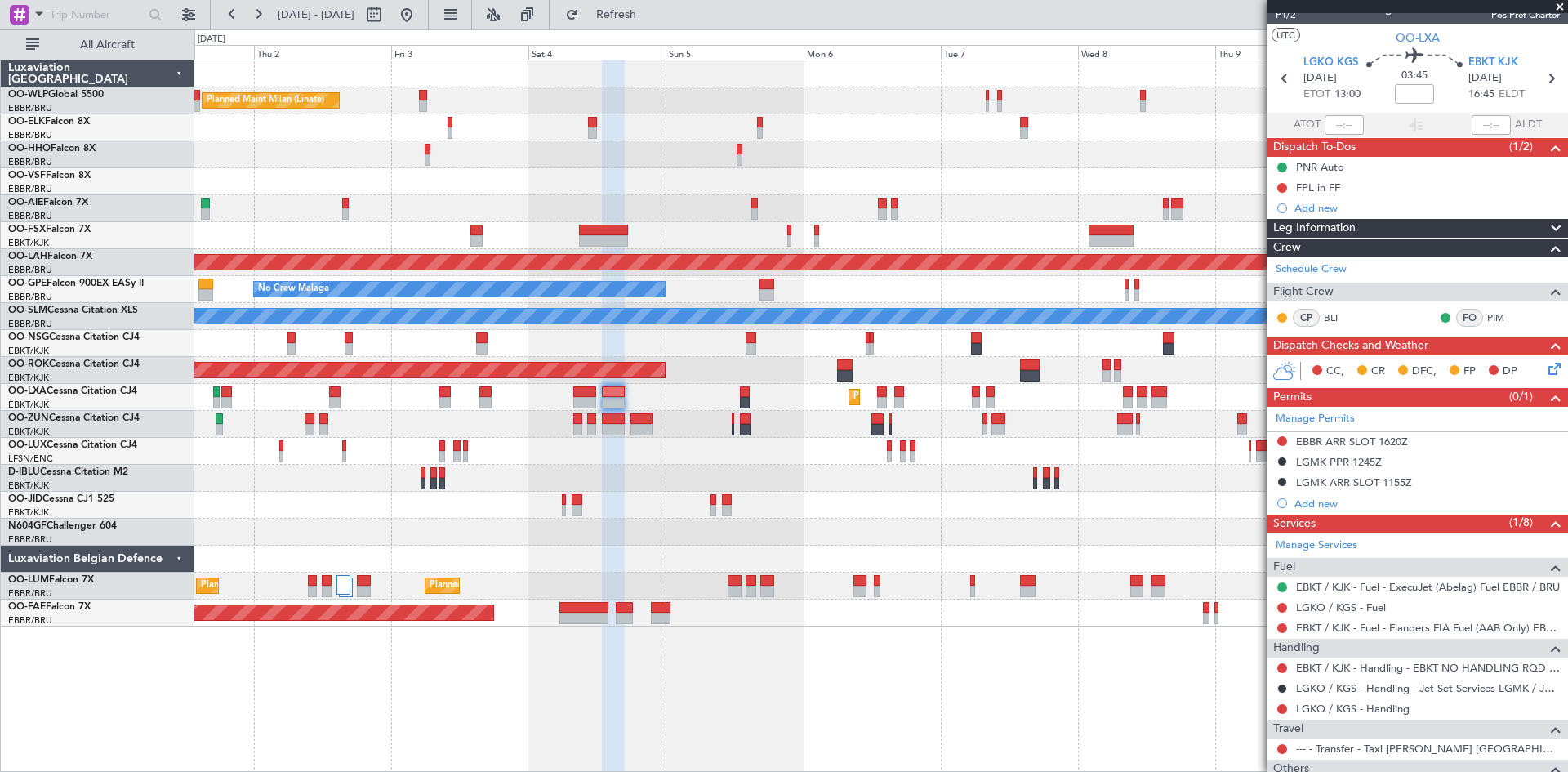
scroll to position [0, 0]
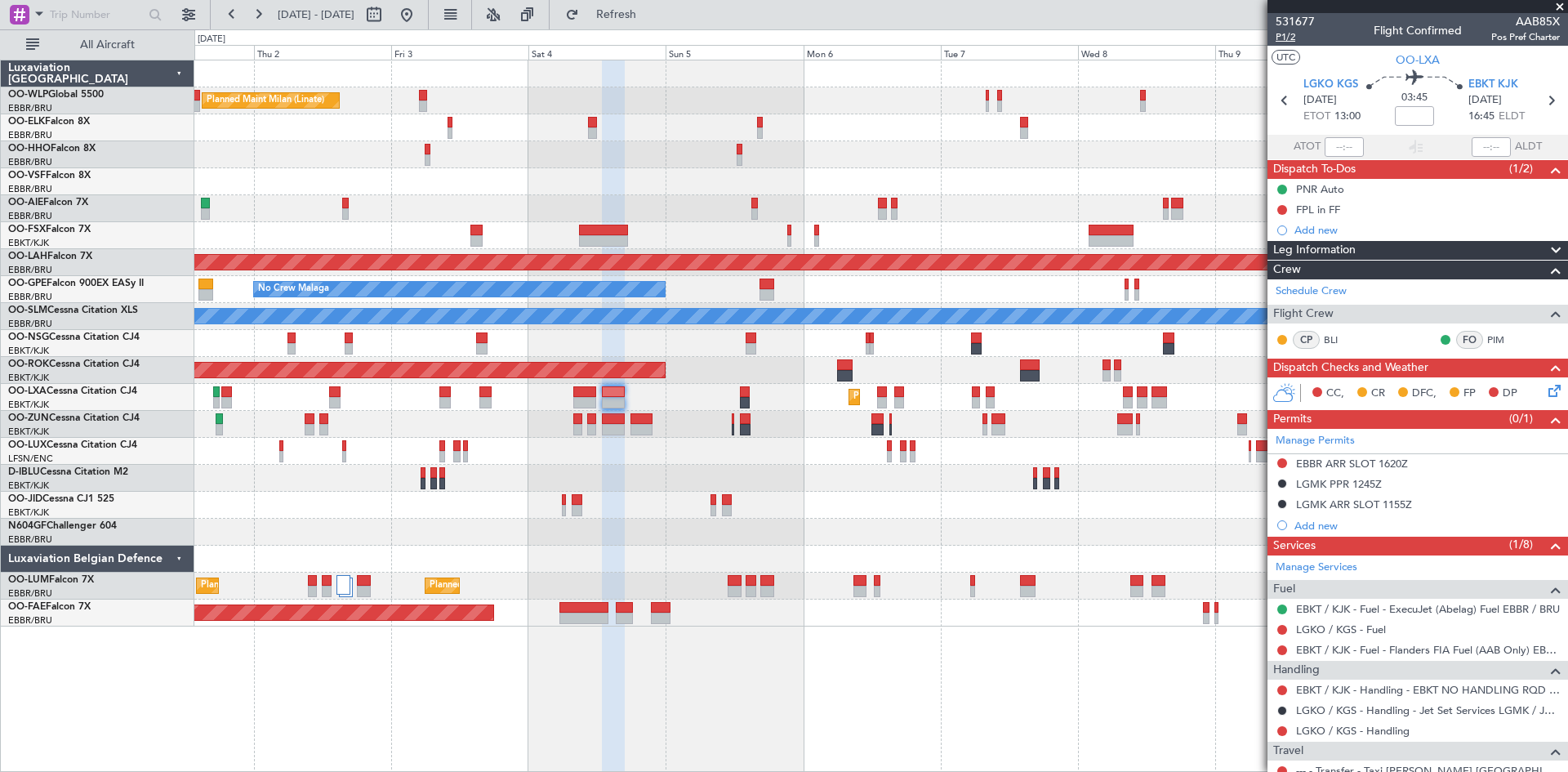
click at [1296, 34] on span "P1/2" at bounding box center [1296, 37] width 39 height 14
click at [1292, 36] on span "P1/2" at bounding box center [1296, 37] width 39 height 14
click at [618, 15] on button "Refresh" at bounding box center [607, 14] width 98 height 26
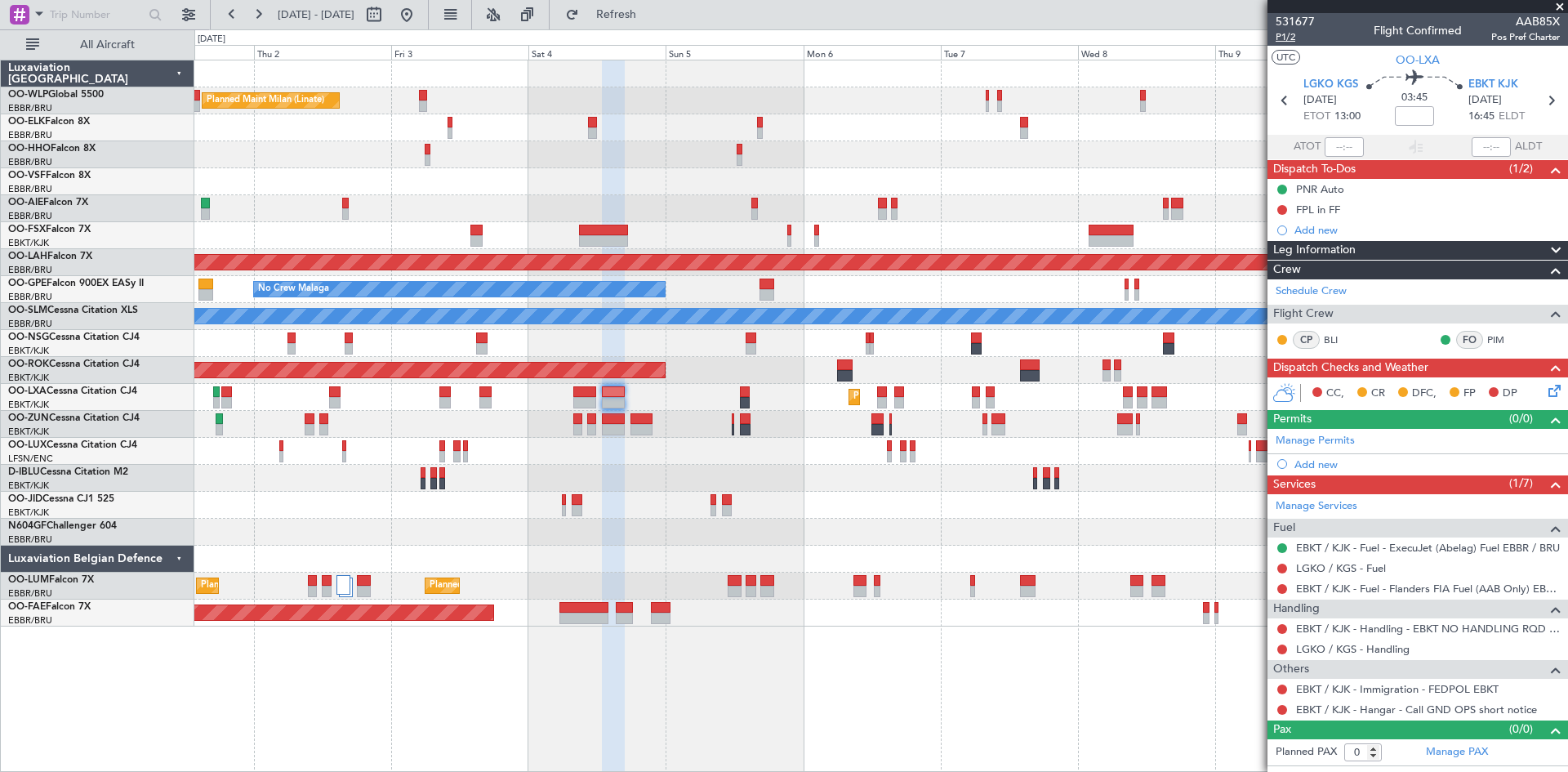
click at [1288, 37] on span "P1/2" at bounding box center [1296, 37] width 39 height 14
click at [656, 26] on button "Refresh" at bounding box center [607, 14] width 98 height 26
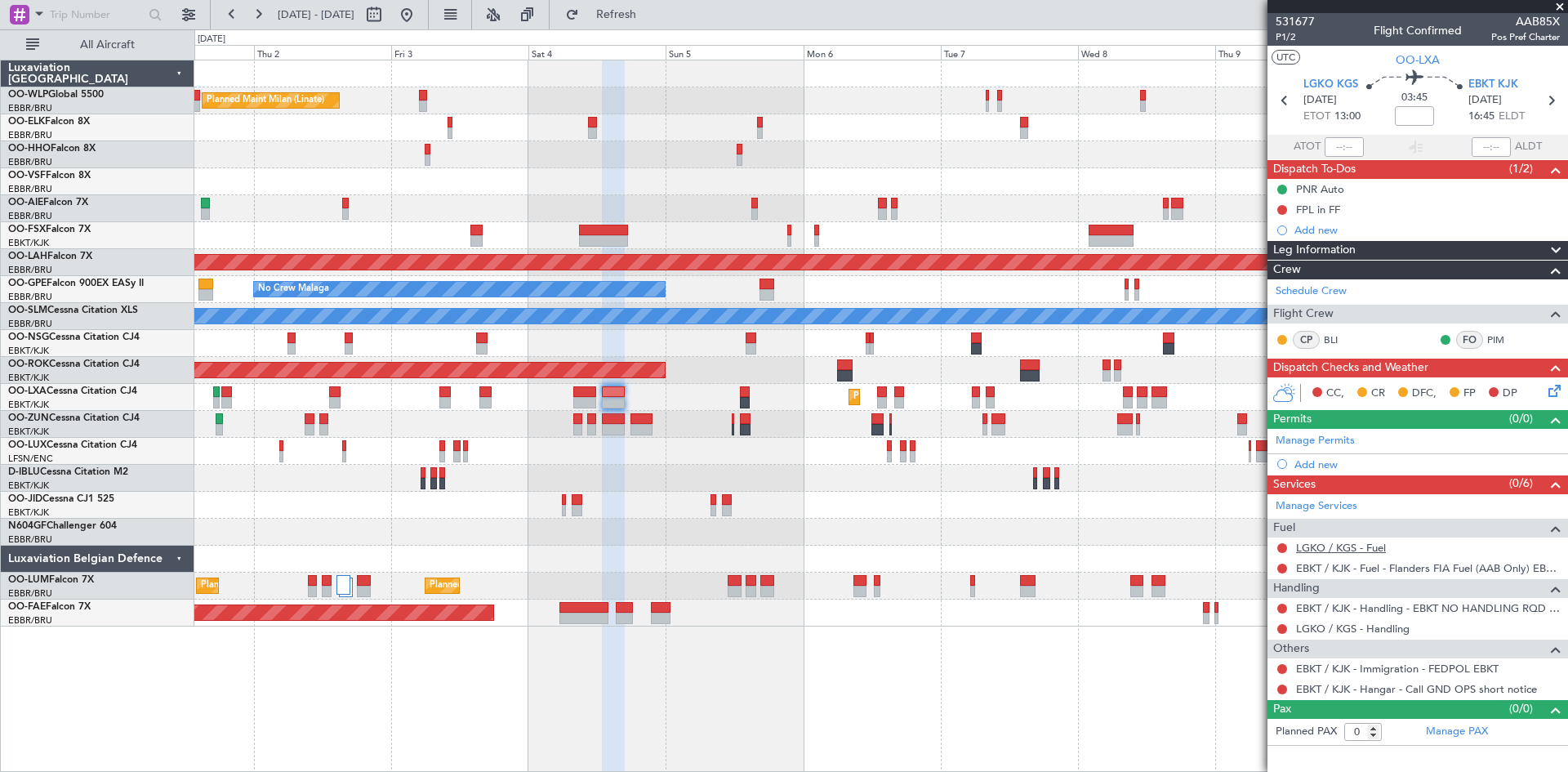
click at [1349, 545] on link "LGKO / KGS - Fuel" at bounding box center [1342, 548] width 90 height 14
click at [1334, 86] on span "LGKO KGS" at bounding box center [1331, 84] width 54 height 16
click at [1336, 458] on div "Add new" at bounding box center [1420, 465] width 251 height 14
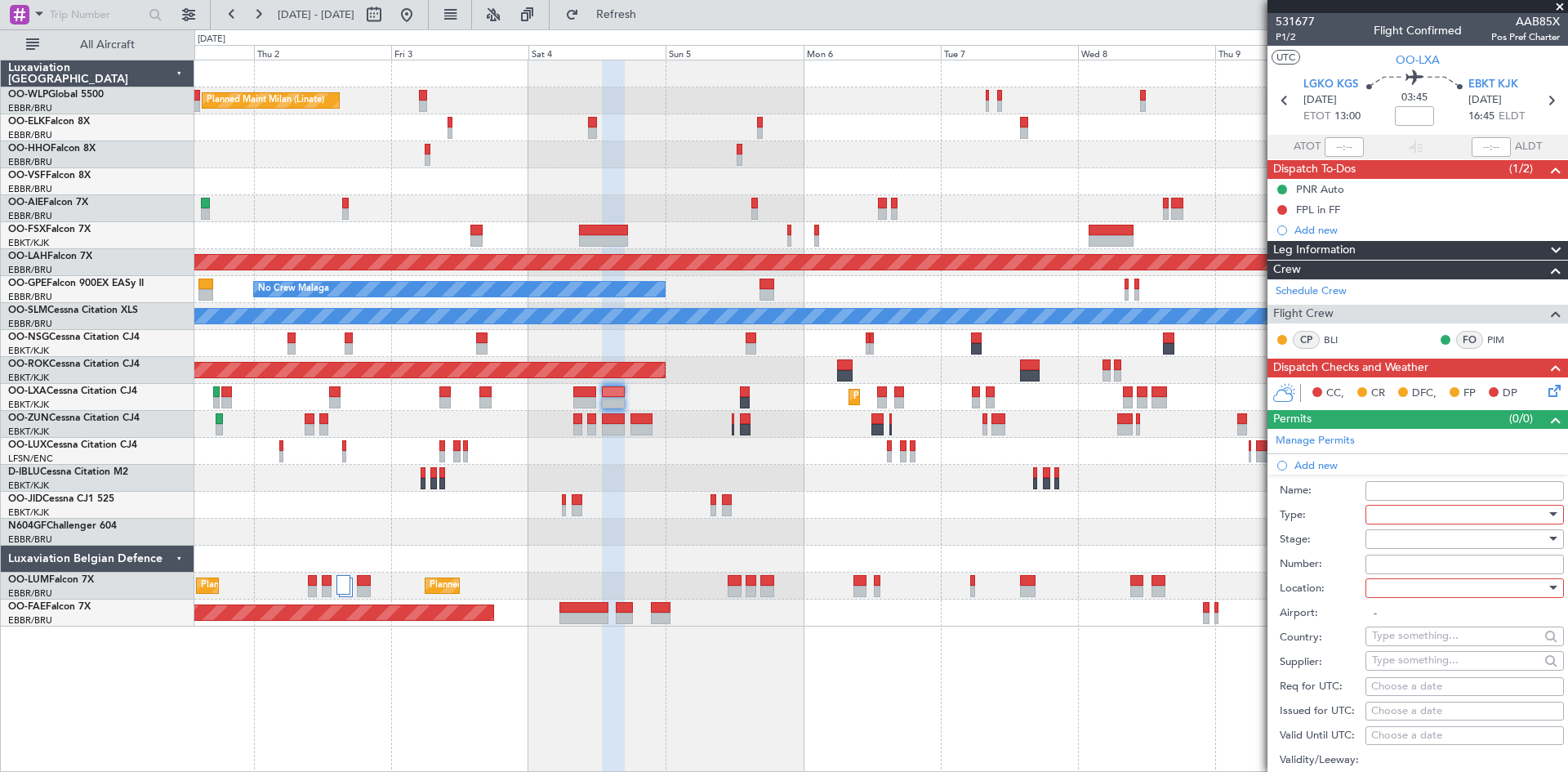
click at [1424, 510] on div at bounding box center [1459, 514] width 174 height 25
click at [1404, 662] on span "Slot" at bounding box center [1459, 668] width 172 height 25
click at [1392, 585] on div at bounding box center [1459, 588] width 174 height 25
drag, startPoint x: 1400, startPoint y: 629, endPoint x: 1402, endPoint y: 615, distance: 14.1
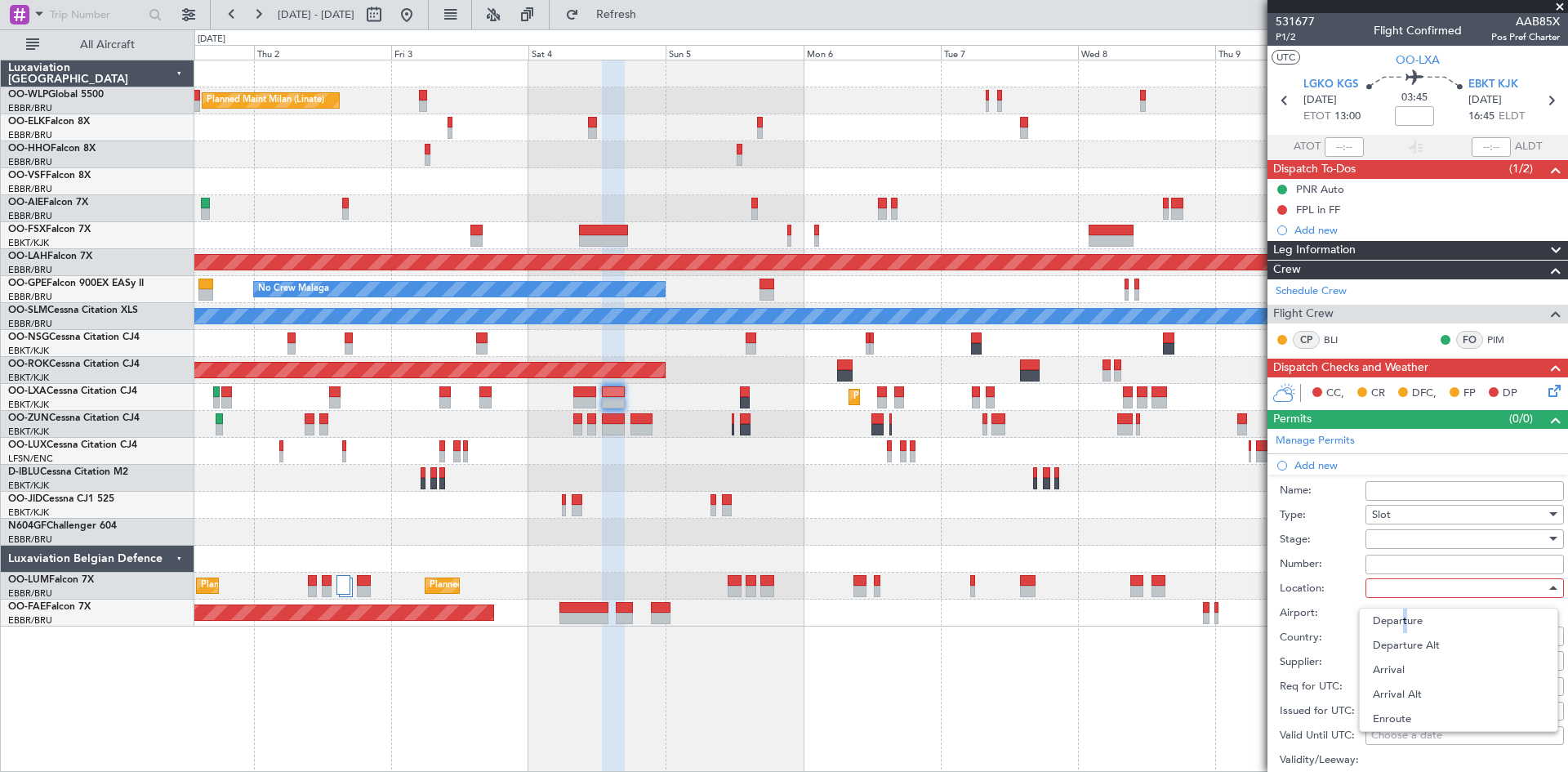
click at [1403, 618] on span "Departure" at bounding box center [1459, 620] width 172 height 25
type input "LGKO / KGS"
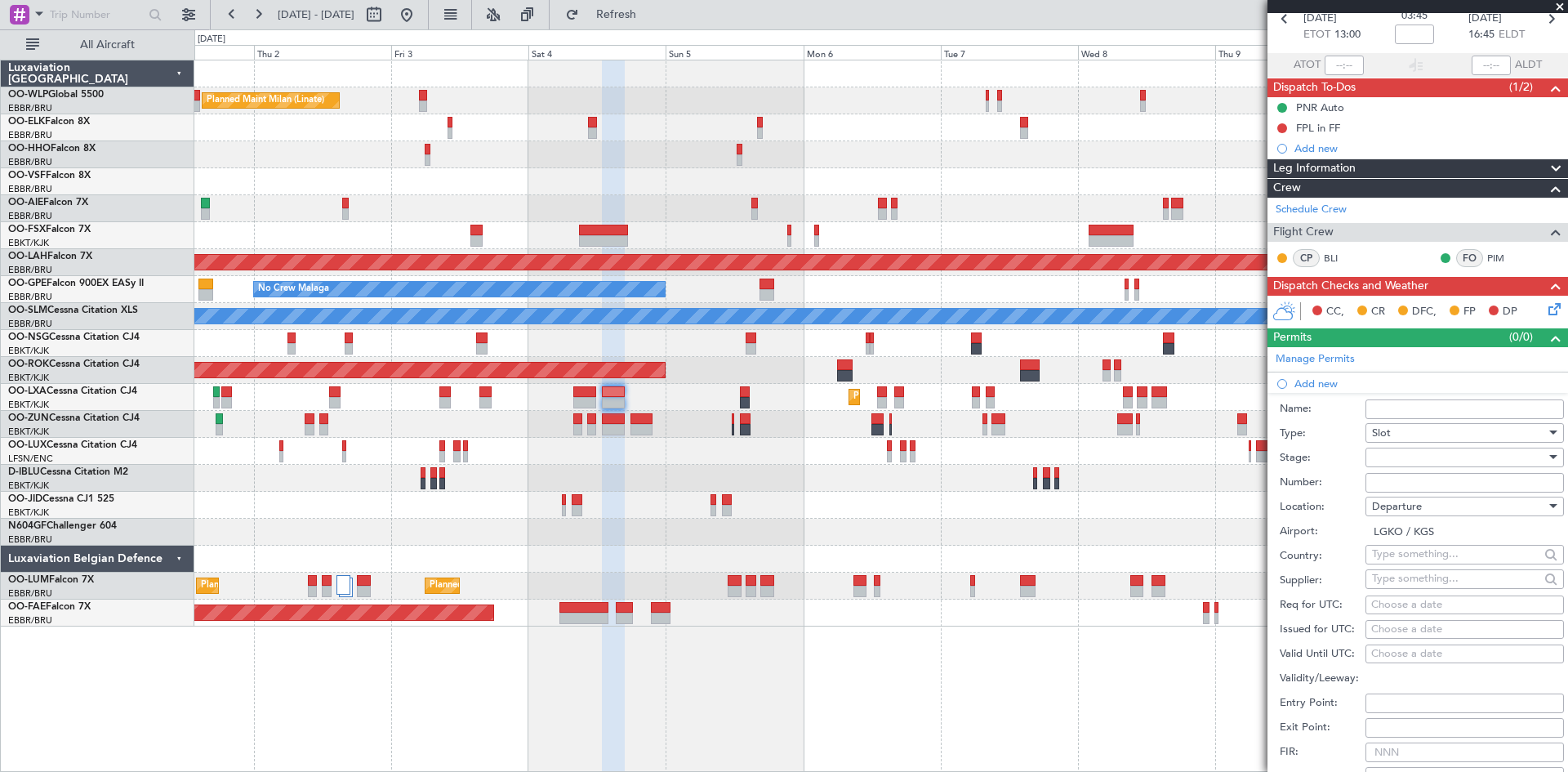
click at [1391, 461] on div at bounding box center [1459, 457] width 174 height 25
click at [1411, 521] on span "Not Requested" at bounding box center [1459, 514] width 172 height 25
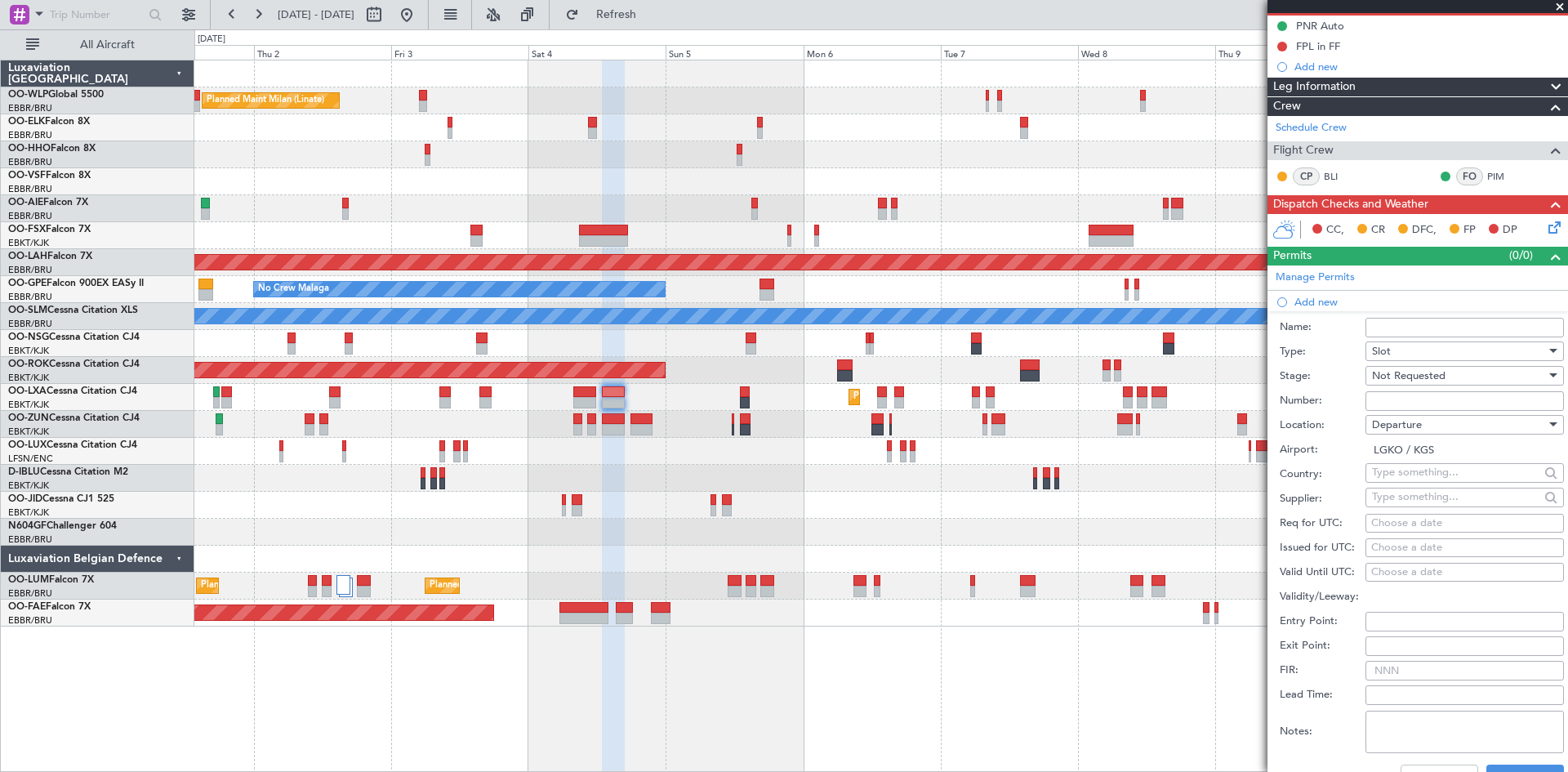
click at [1392, 518] on div "Choose a date" at bounding box center [1465, 523] width 187 height 16
select select "9"
select select "2025"
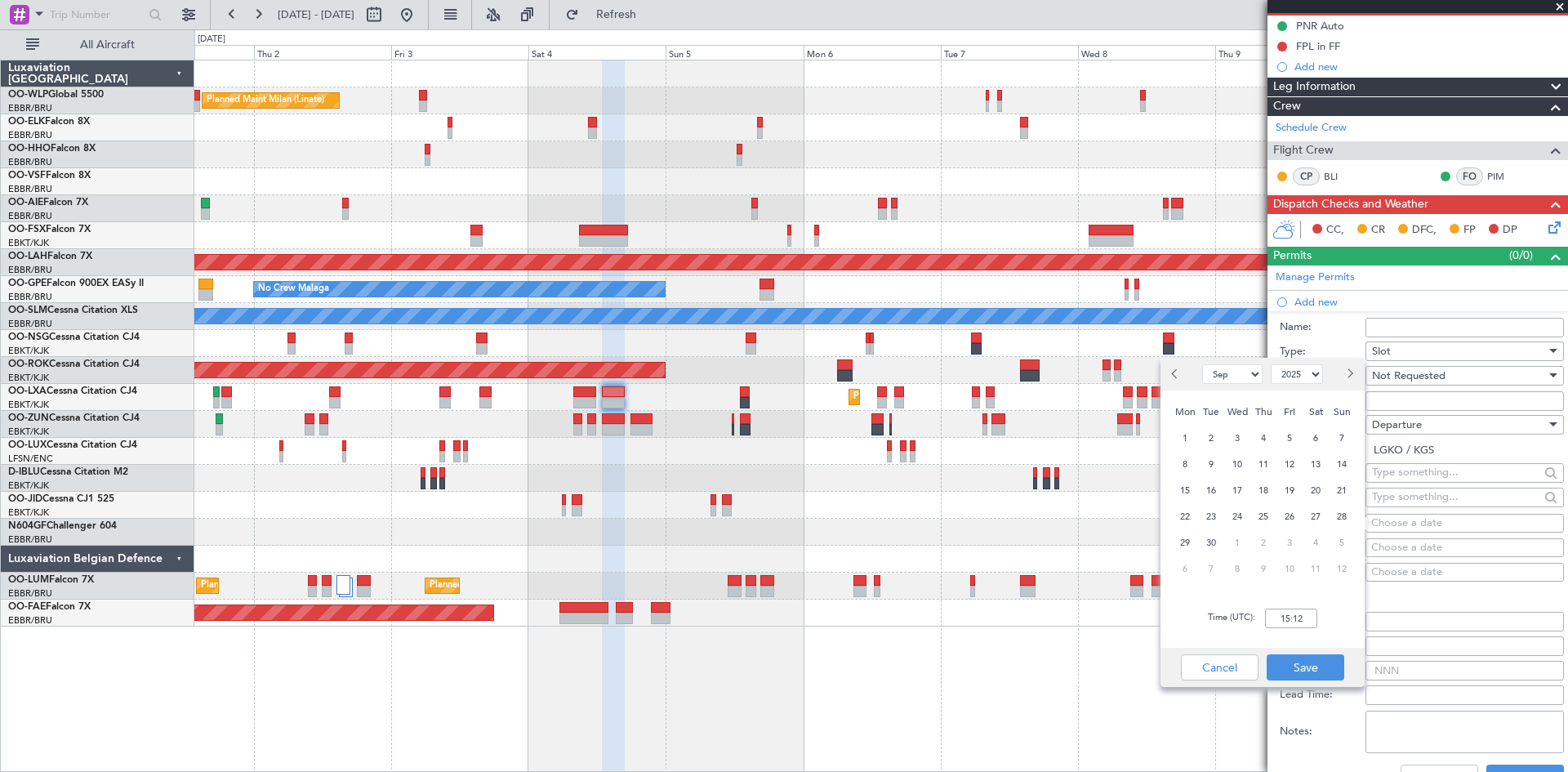
click at [1347, 375] on span "Next month" at bounding box center [1349, 374] width 10 height 10
select select "10"
click at [1325, 441] on span "4" at bounding box center [1316, 438] width 20 height 20
click at [1284, 625] on input "00:00" at bounding box center [1291, 618] width 52 height 20
type input "12:55"
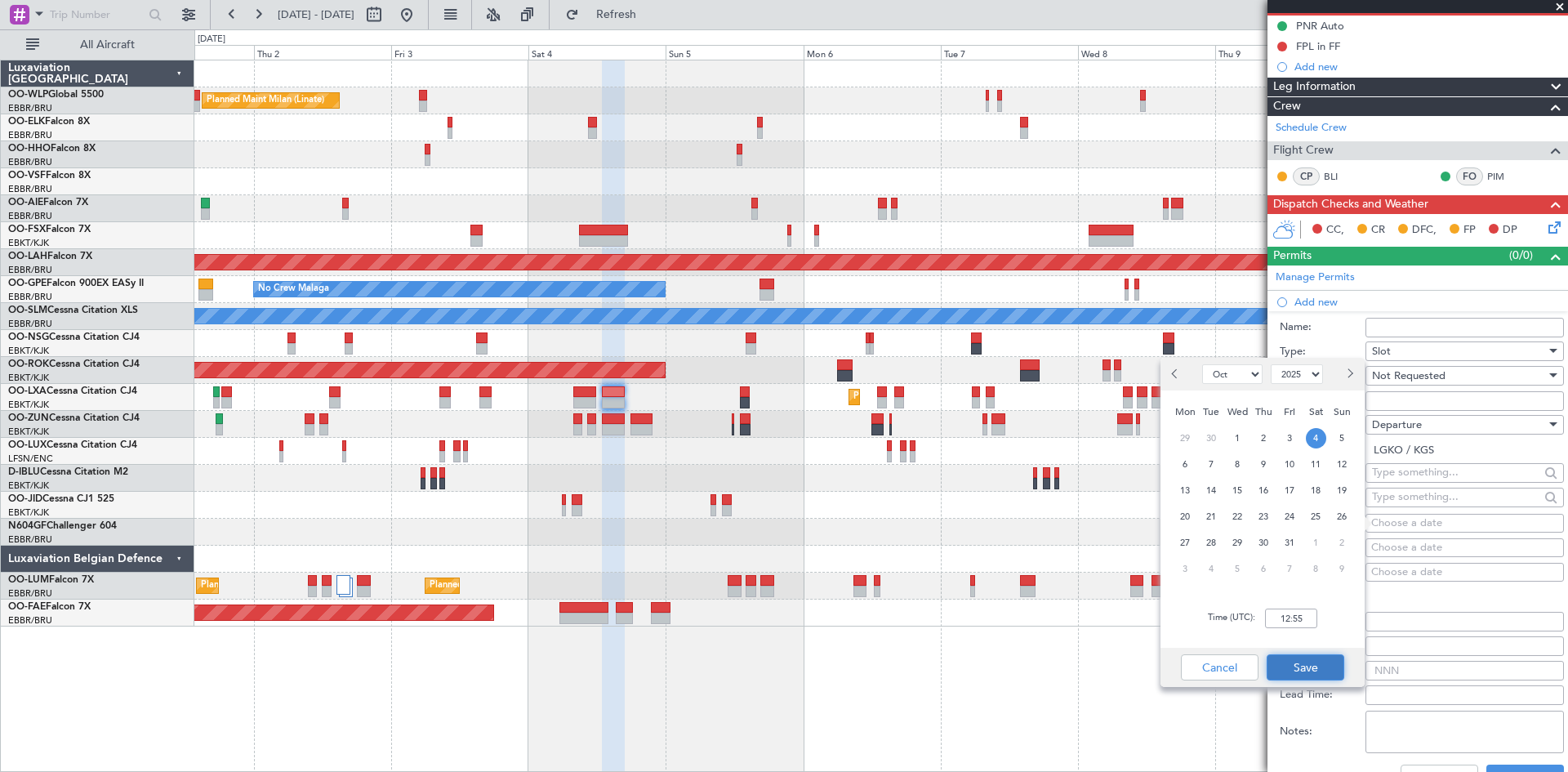
click at [1314, 664] on button "Save" at bounding box center [1305, 667] width 77 height 26
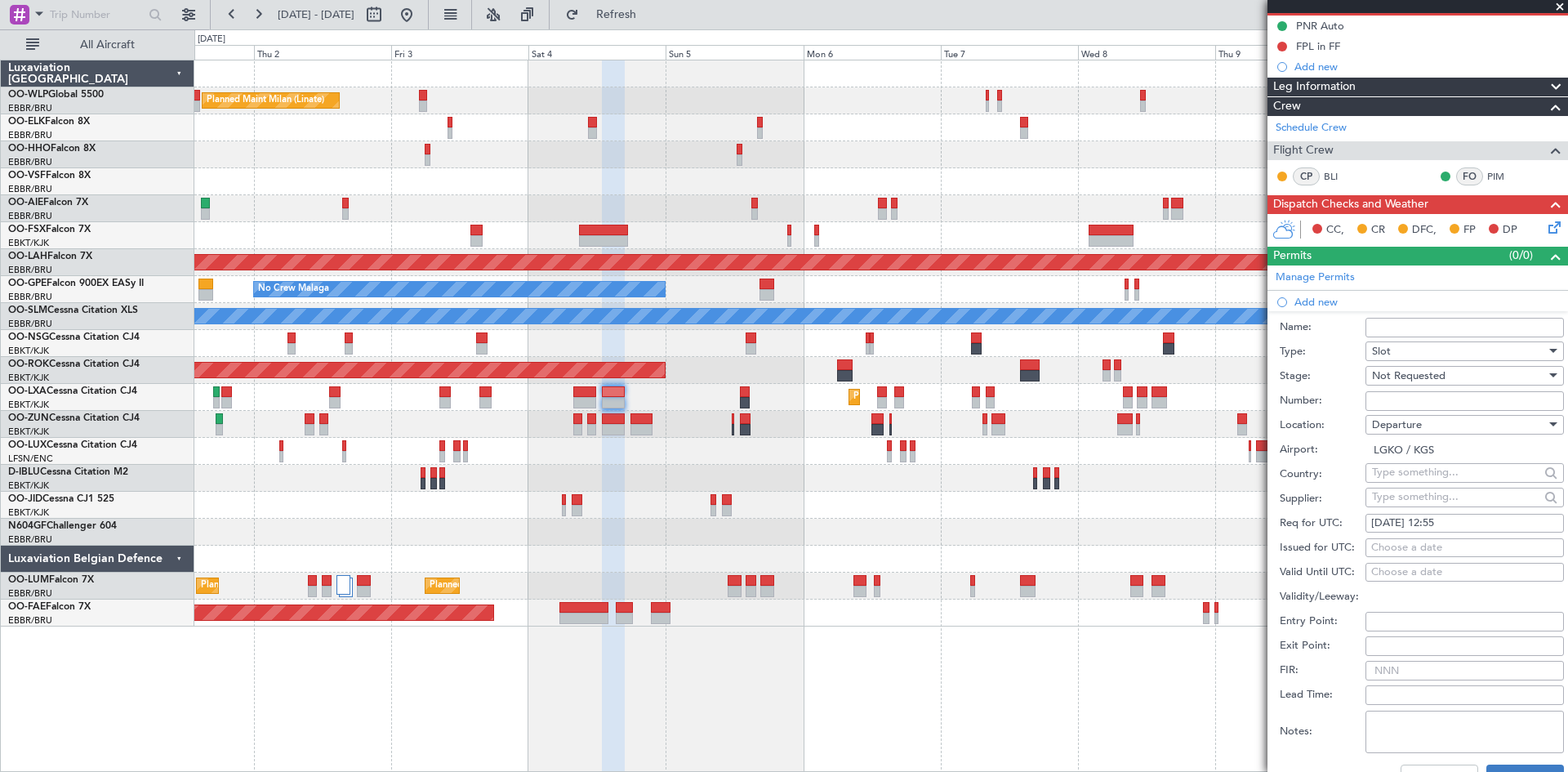
drag, startPoint x: 1508, startPoint y: 759, endPoint x: 1508, endPoint y: 769, distance: 10.0
click at [1508, 766] on div "Cancel Save" at bounding box center [1423, 778] width 284 height 43
click at [1512, 766] on button "Save" at bounding box center [1525, 778] width 77 height 26
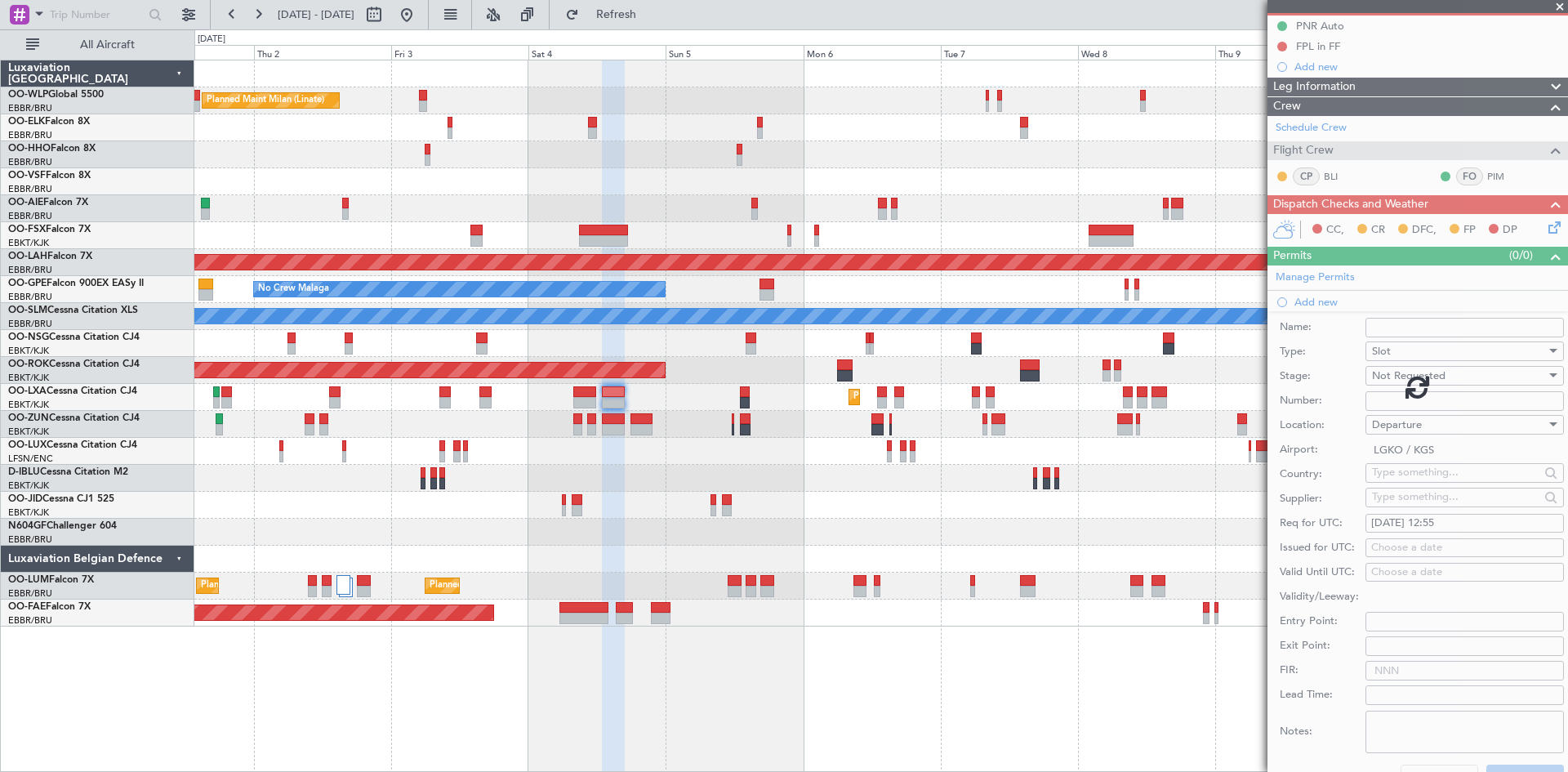
scroll to position [0, 0]
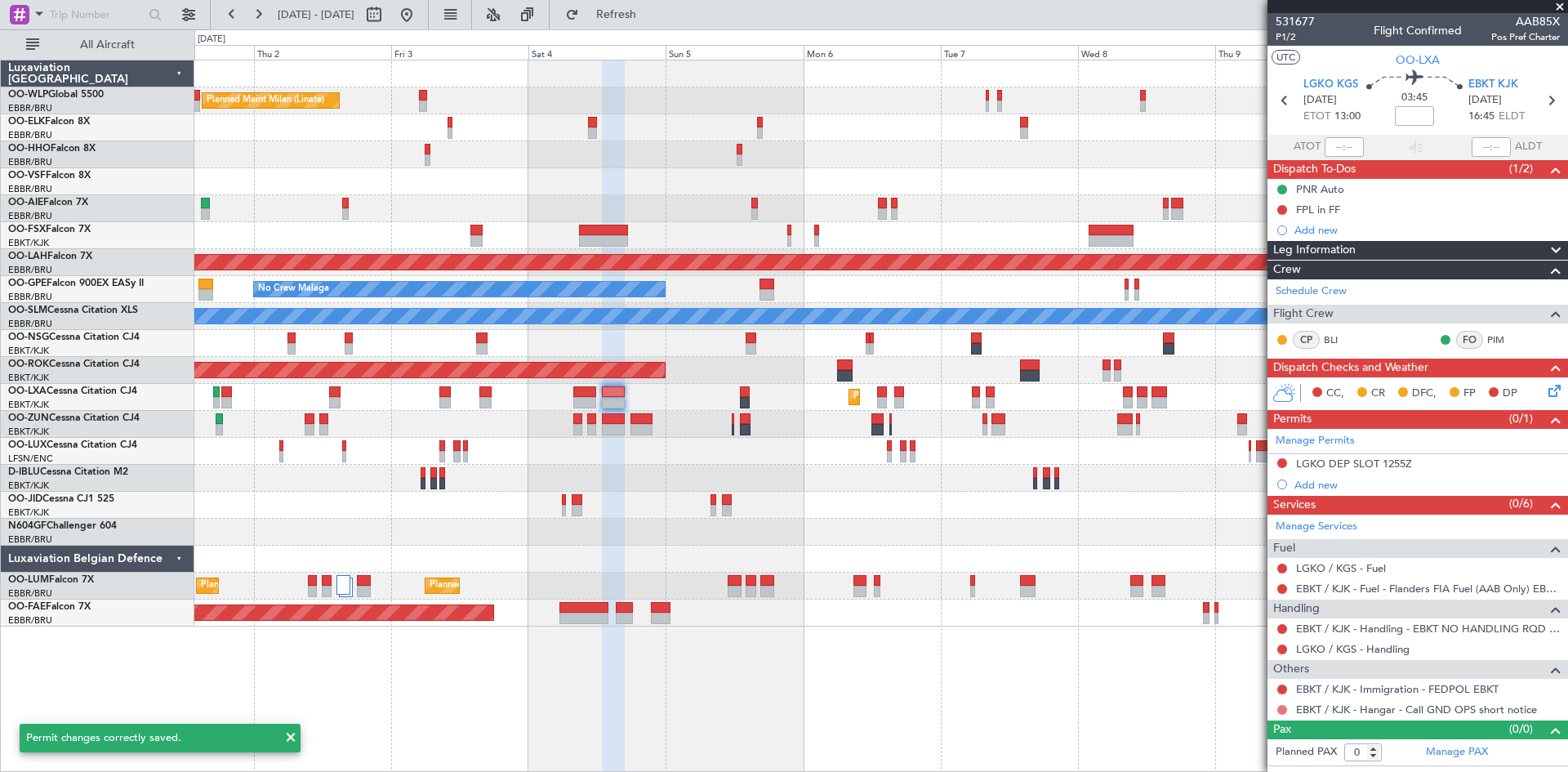
click at [1284, 708] on button at bounding box center [1283, 711] width 10 height 10
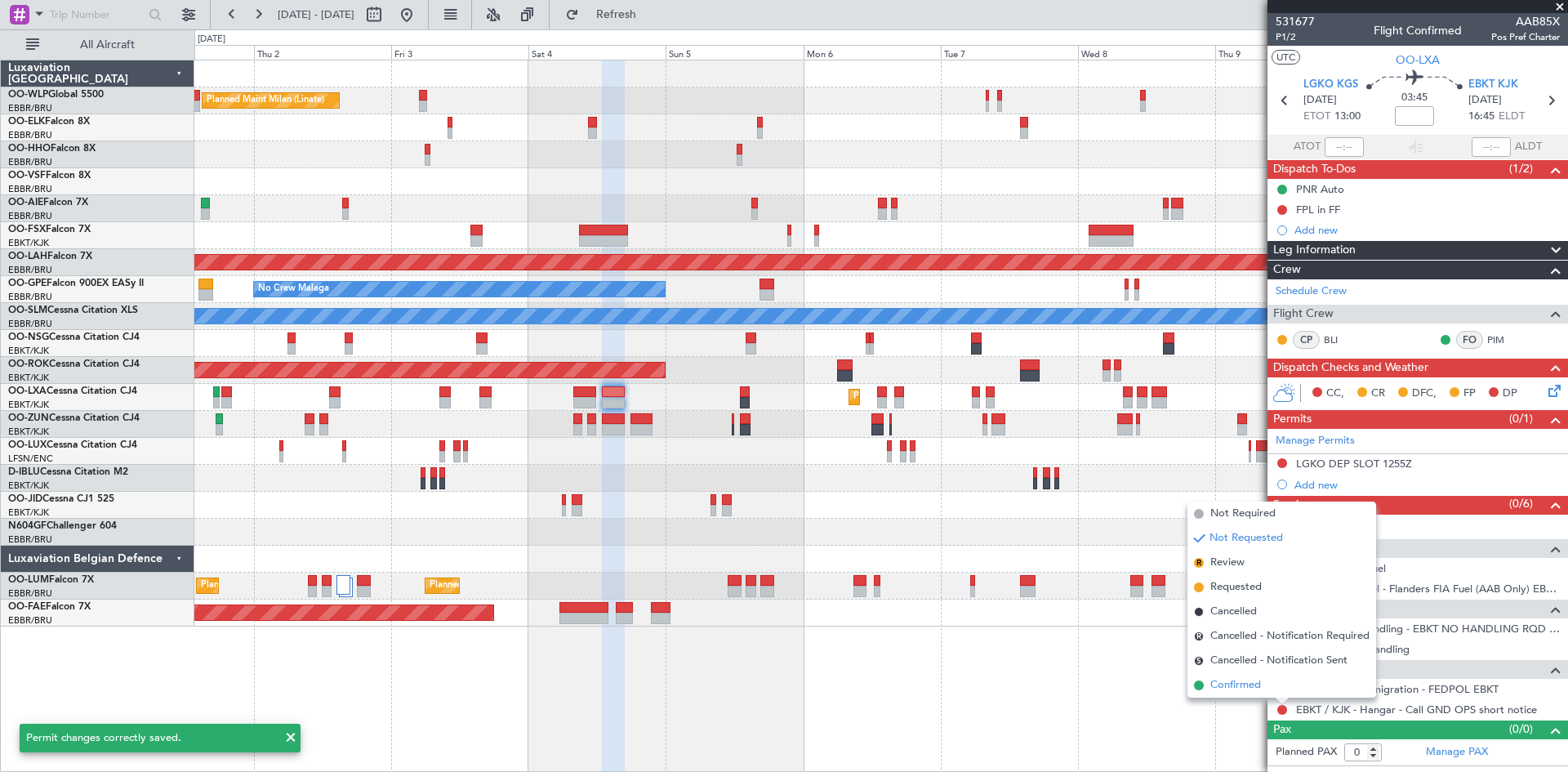
click at [1234, 690] on span "Confirmed" at bounding box center [1236, 685] width 51 height 16
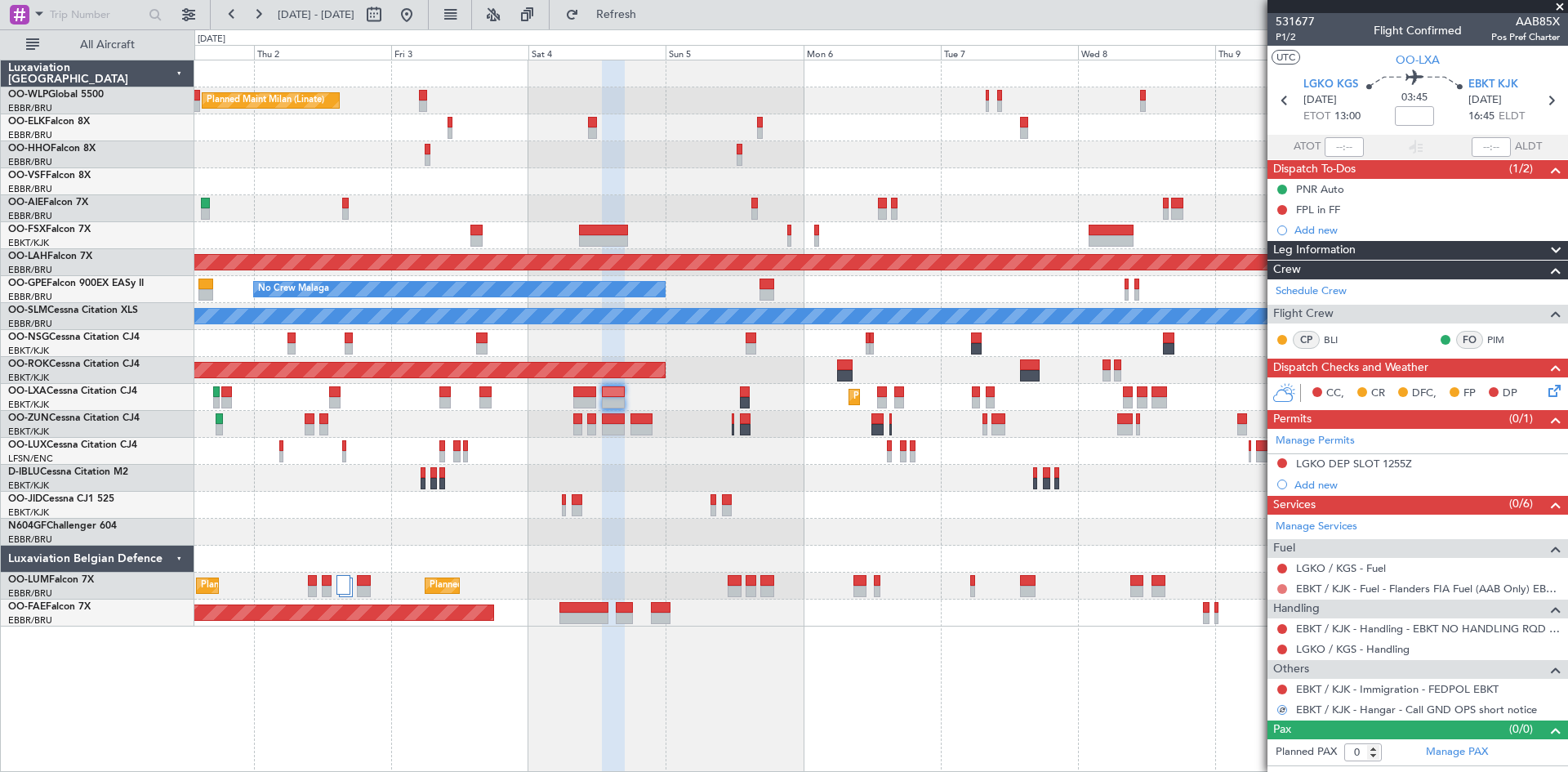
click at [1284, 586] on button at bounding box center [1283, 590] width 10 height 10
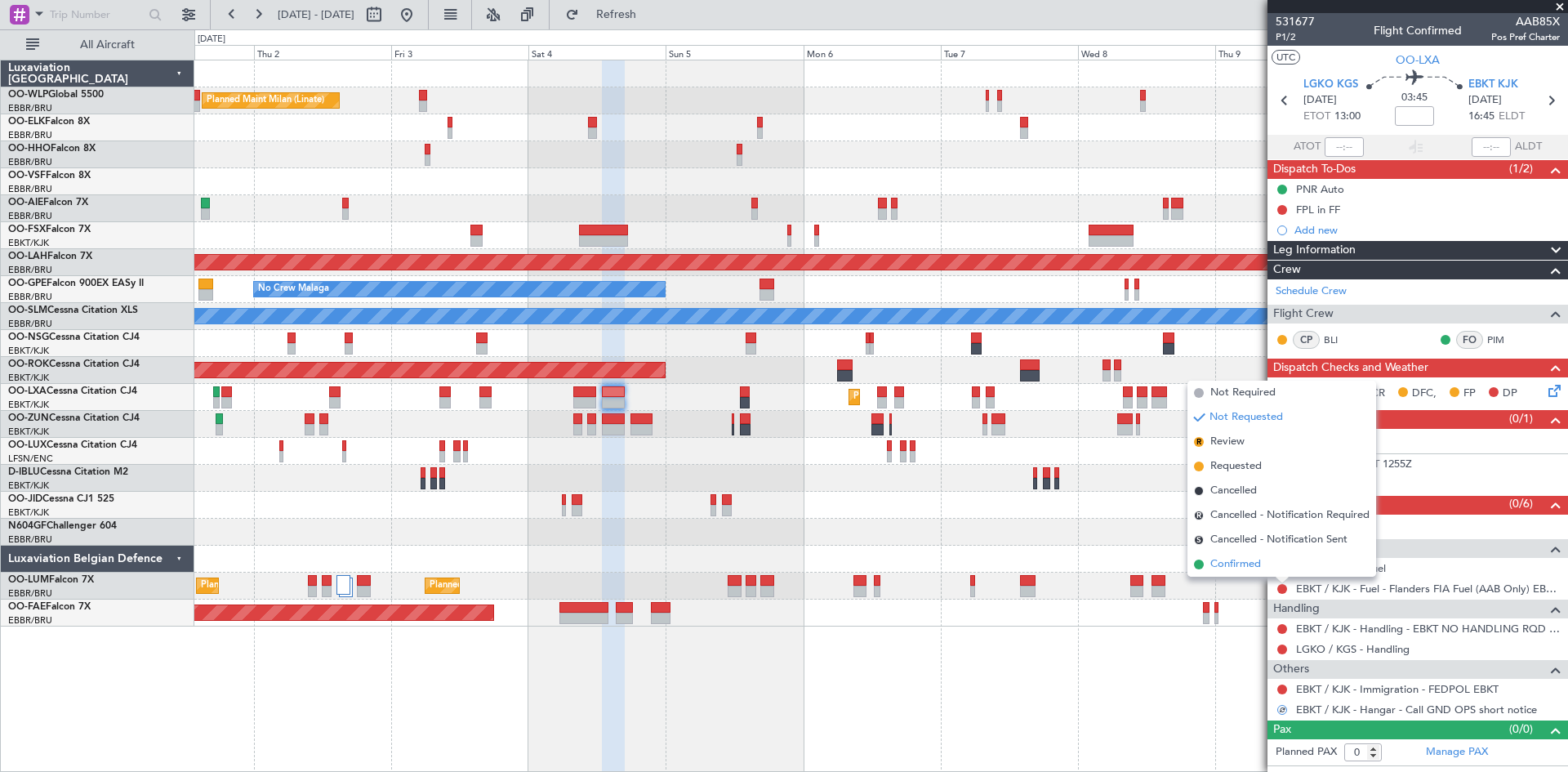
click at [1265, 570] on li "Confirmed" at bounding box center [1282, 564] width 189 height 25
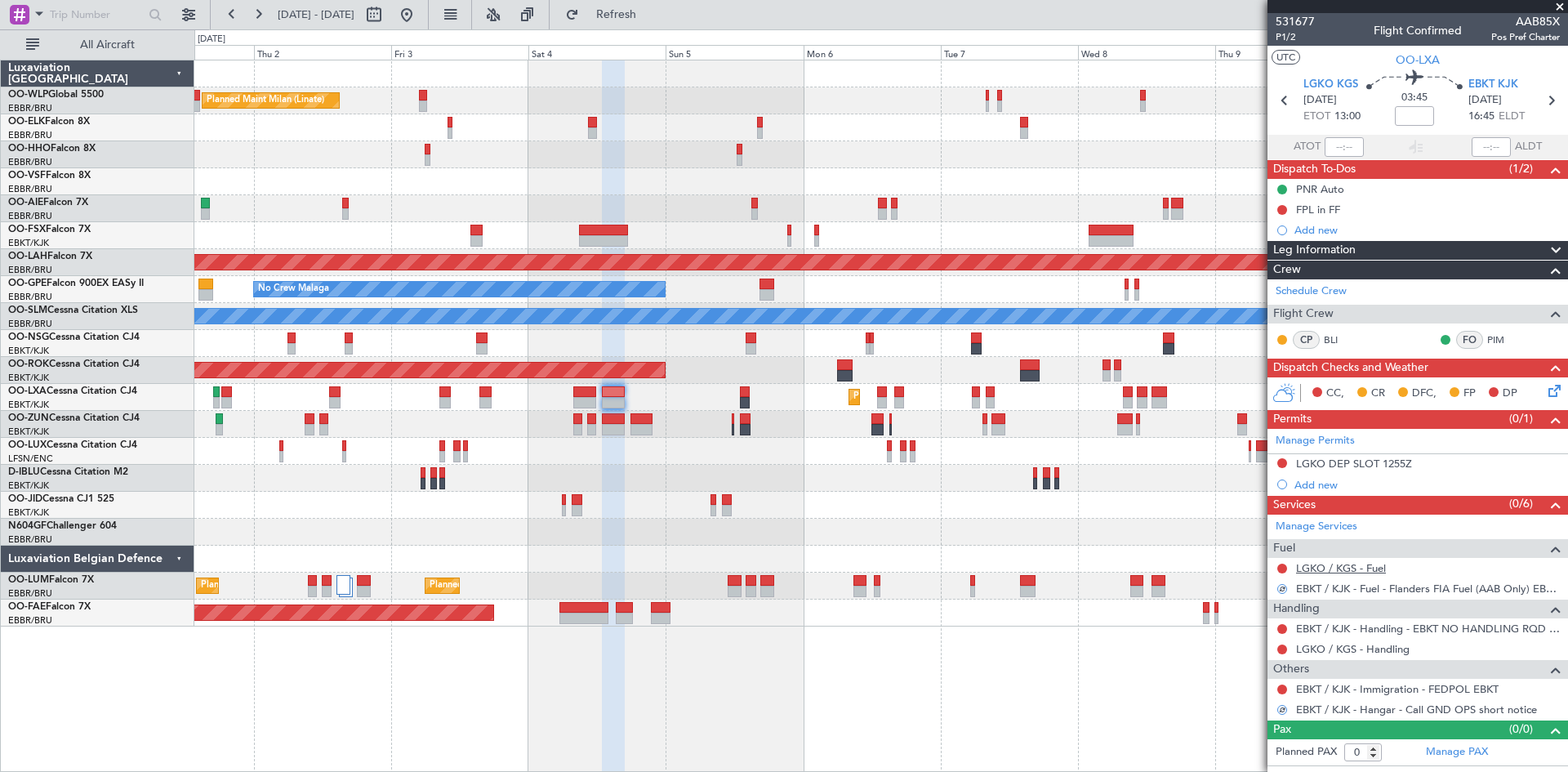
click at [1366, 565] on link "LGKO / KGS - Fuel" at bounding box center [1342, 569] width 90 height 14
click at [641, 19] on span "Refresh" at bounding box center [617, 14] width 69 height 11
click at [1402, 651] on link "LGKO / KGS - Handling" at bounding box center [1353, 649] width 113 height 14
click at [651, 14] on span "Refresh" at bounding box center [617, 14] width 69 height 11
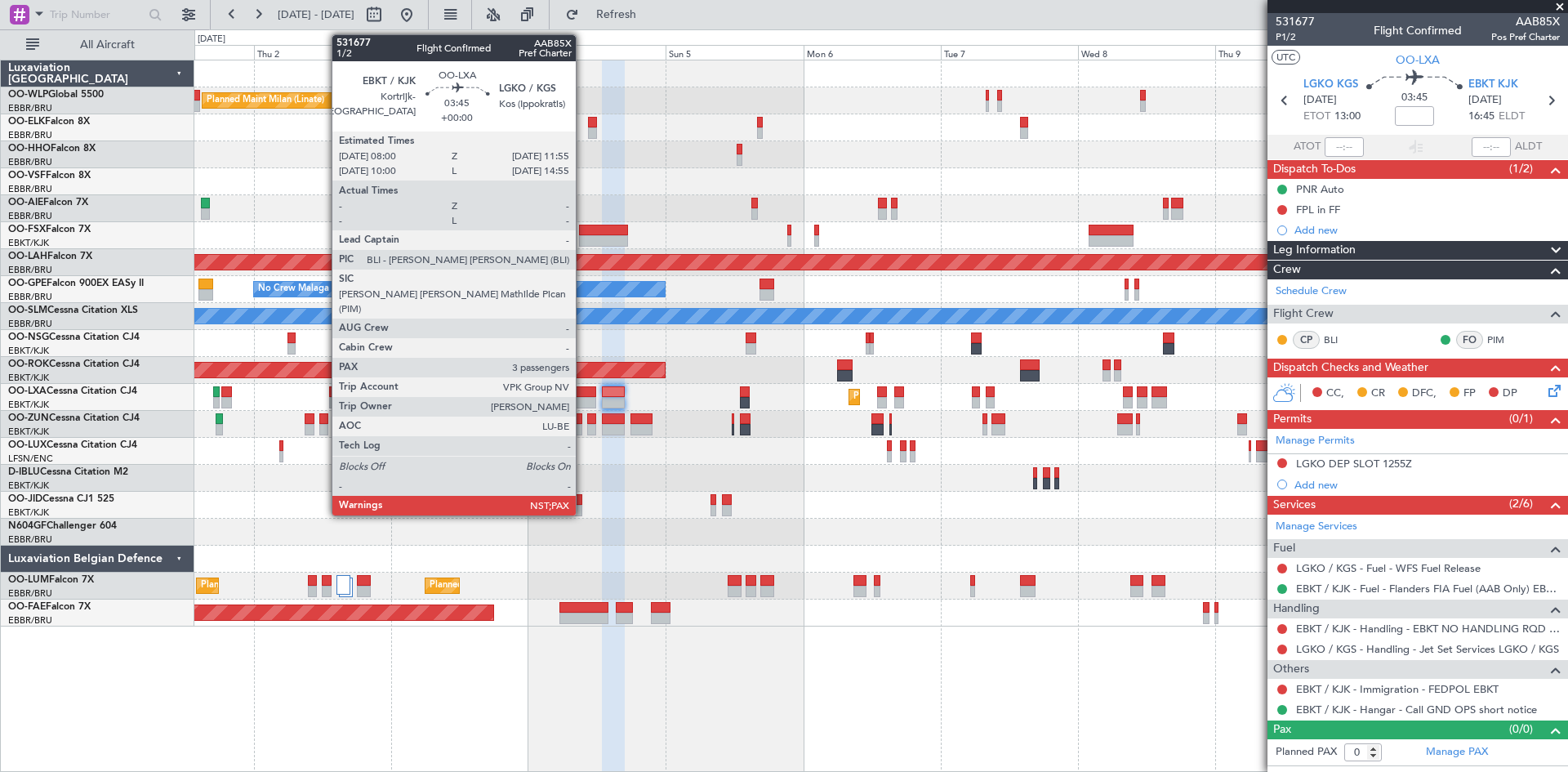
click at [584, 402] on div at bounding box center [584, 403] width 23 height 11
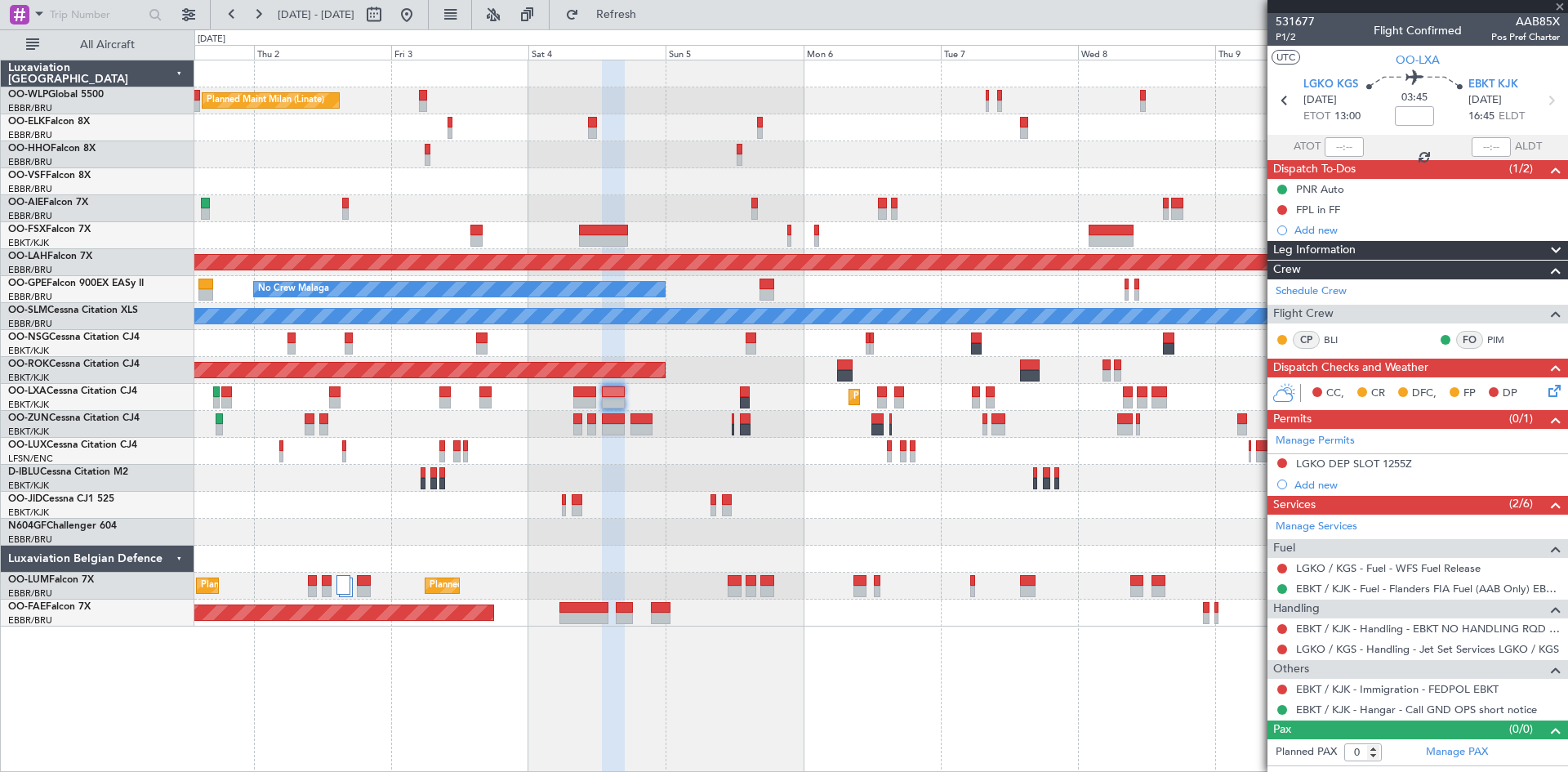
type input "3"
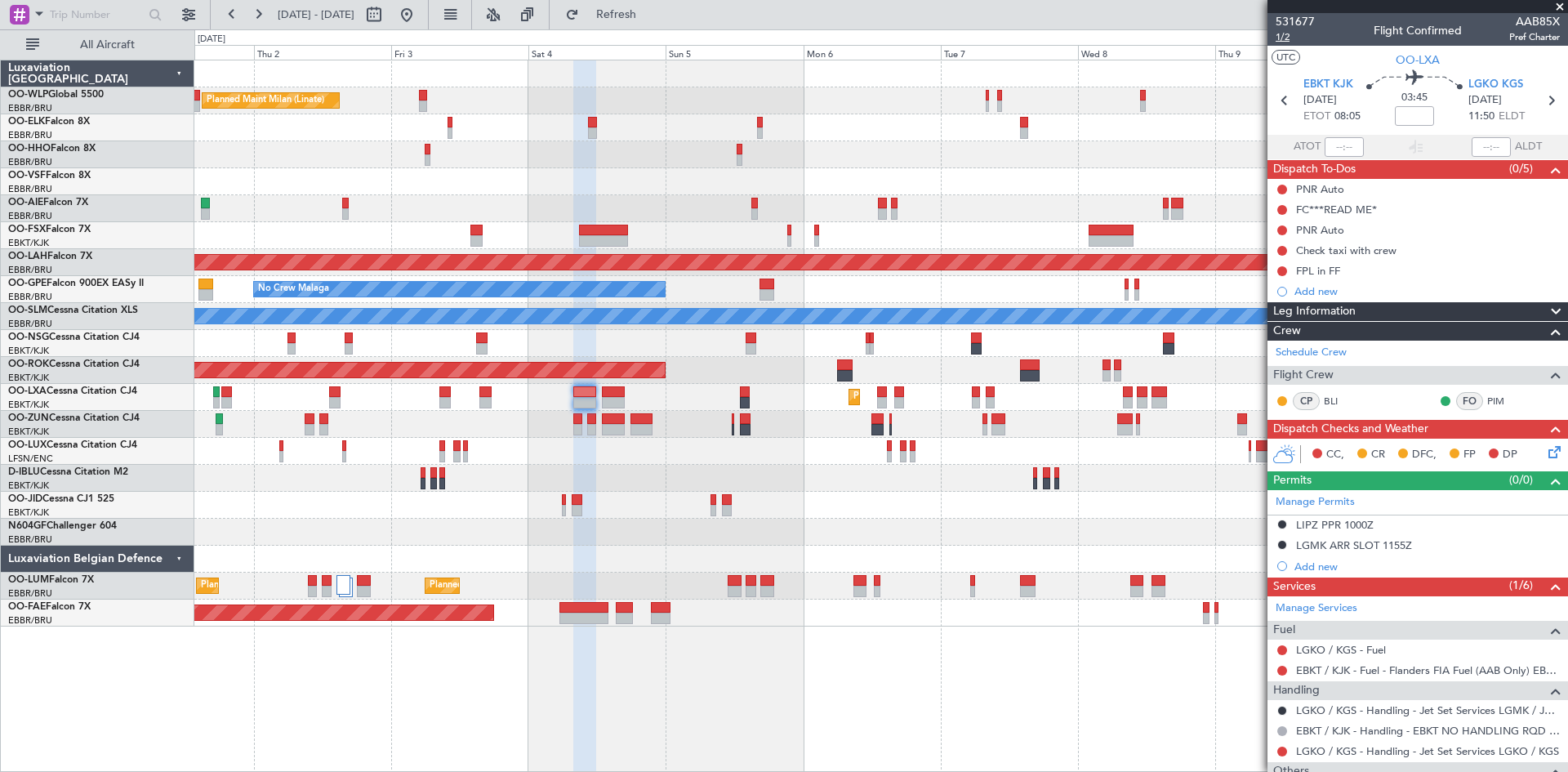
click at [1285, 39] on span "1/2" at bounding box center [1296, 37] width 39 height 14
click at [651, 9] on span "Refresh" at bounding box center [617, 14] width 69 height 11
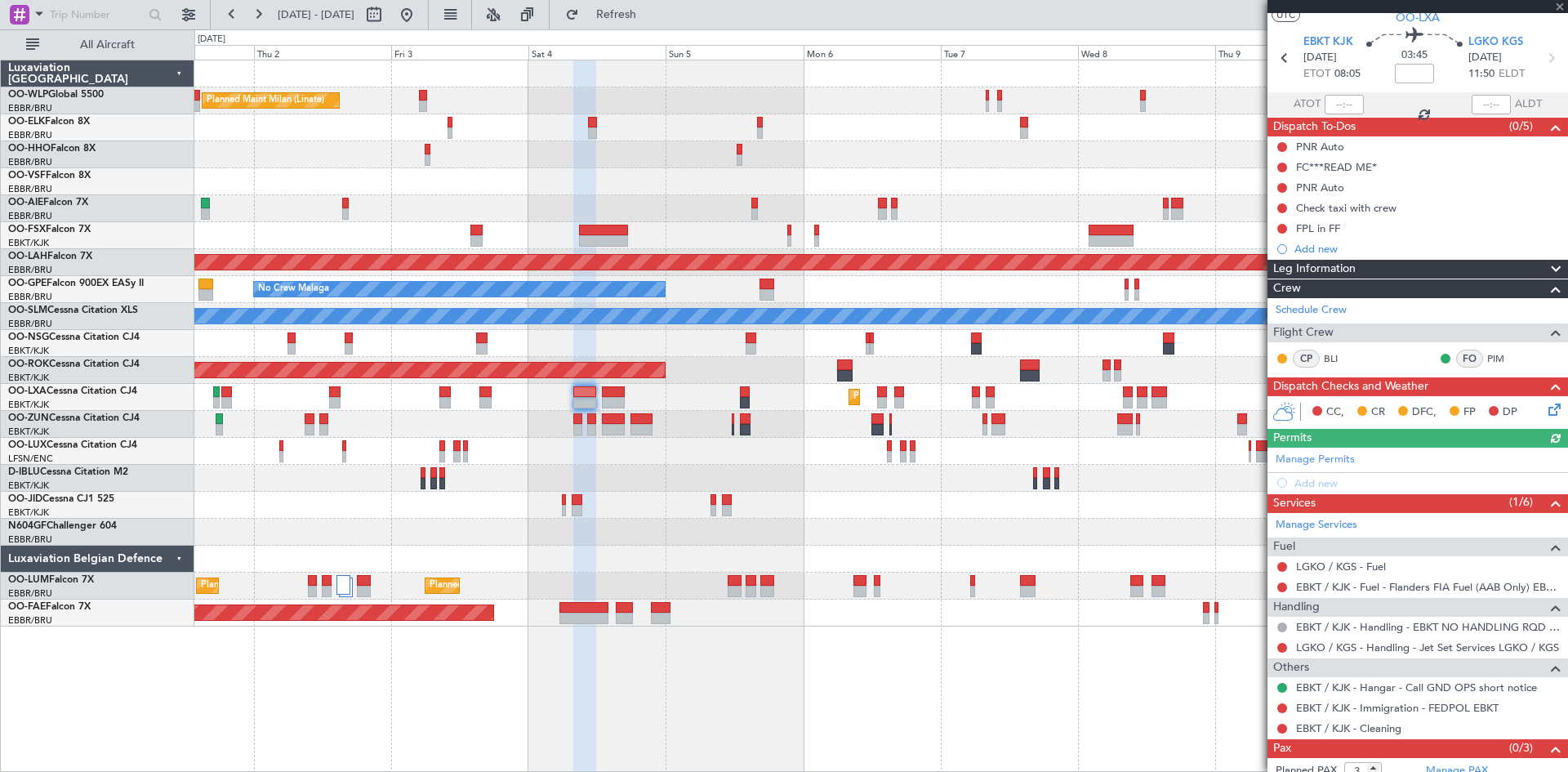
scroll to position [76, 0]
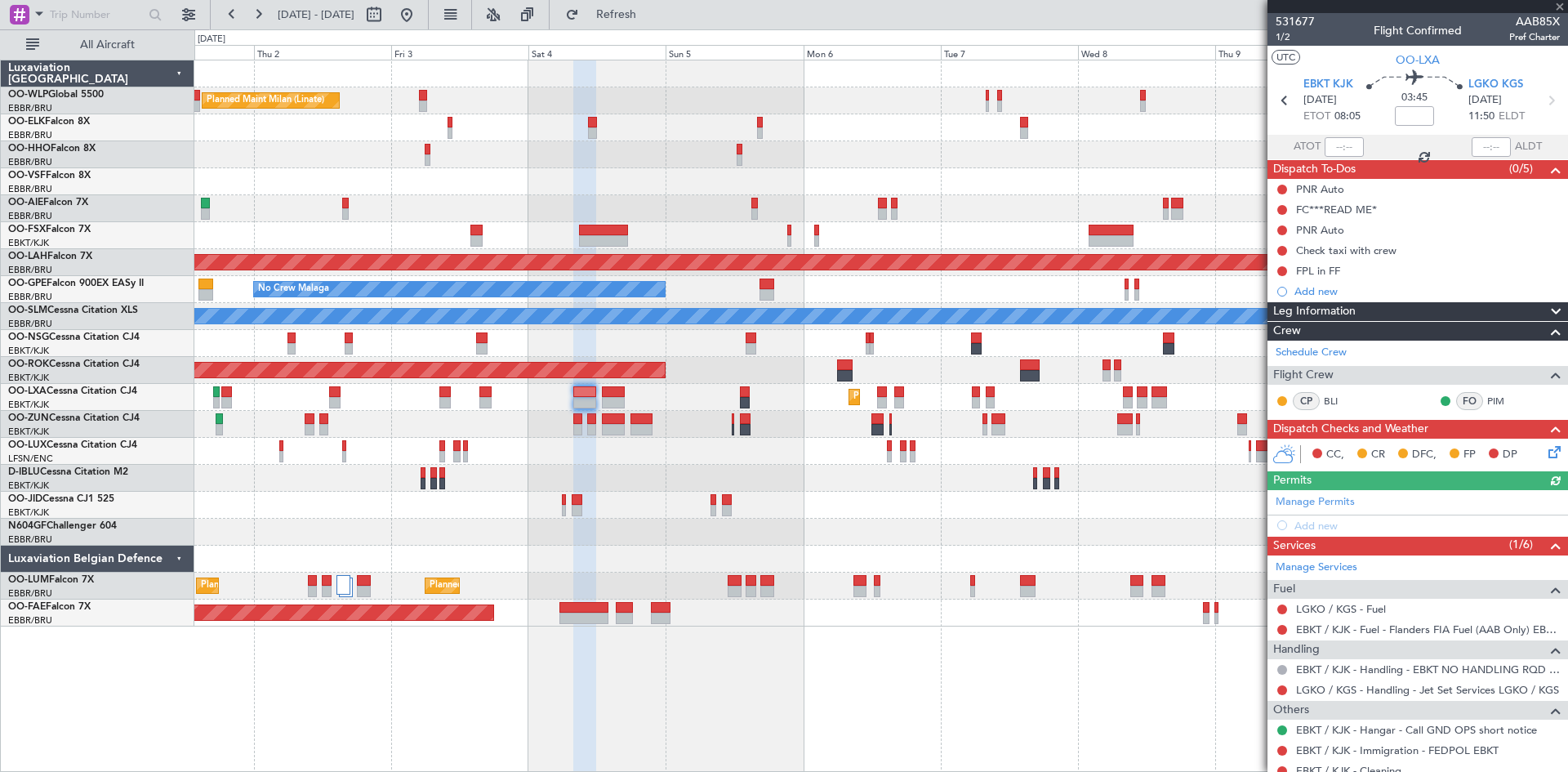
scroll to position [76, 0]
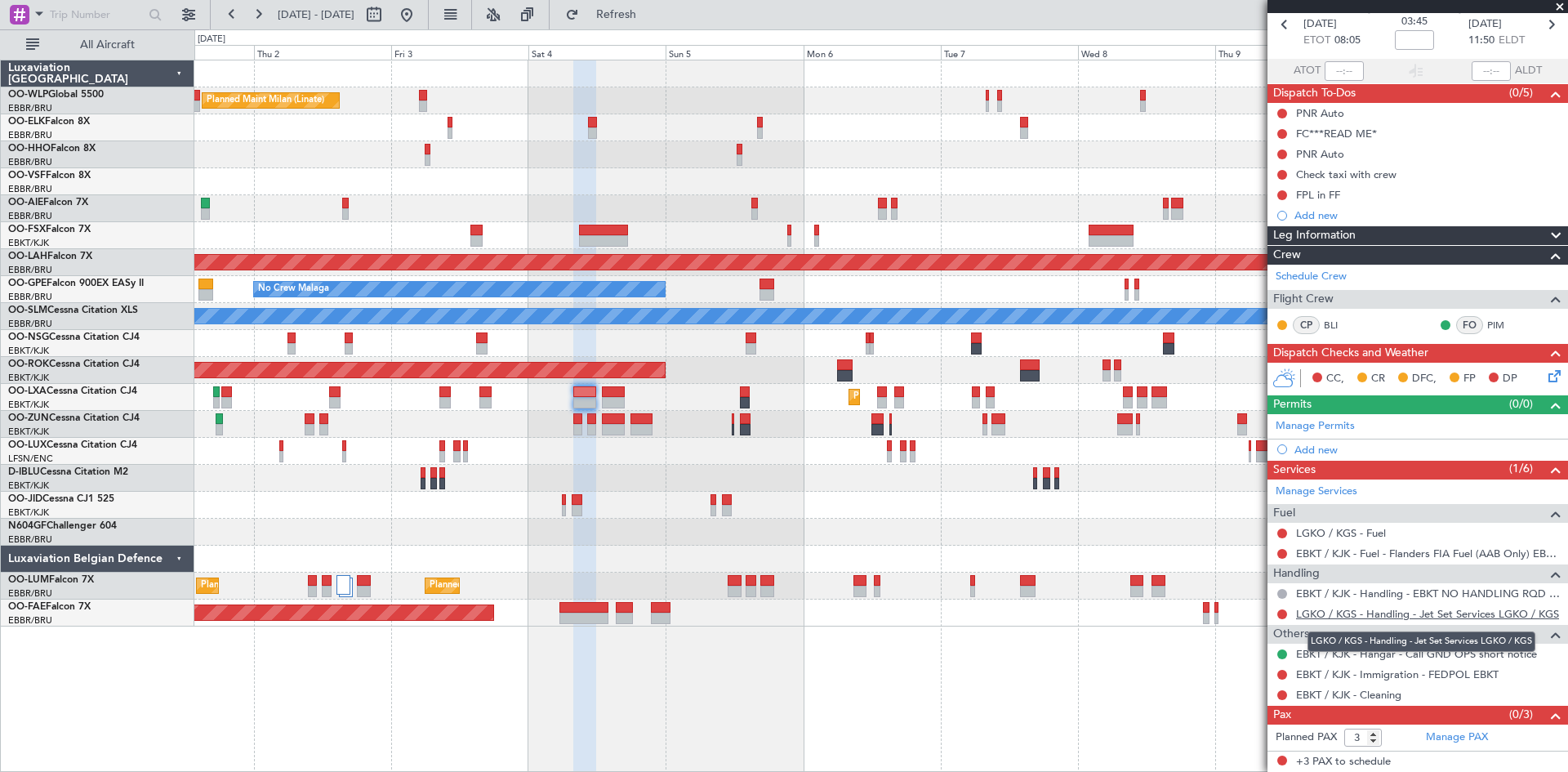
click at [1423, 611] on link "LGKO / KGS - Handling - Jet Set Services LGKO / KGS" at bounding box center [1428, 614] width 263 height 14
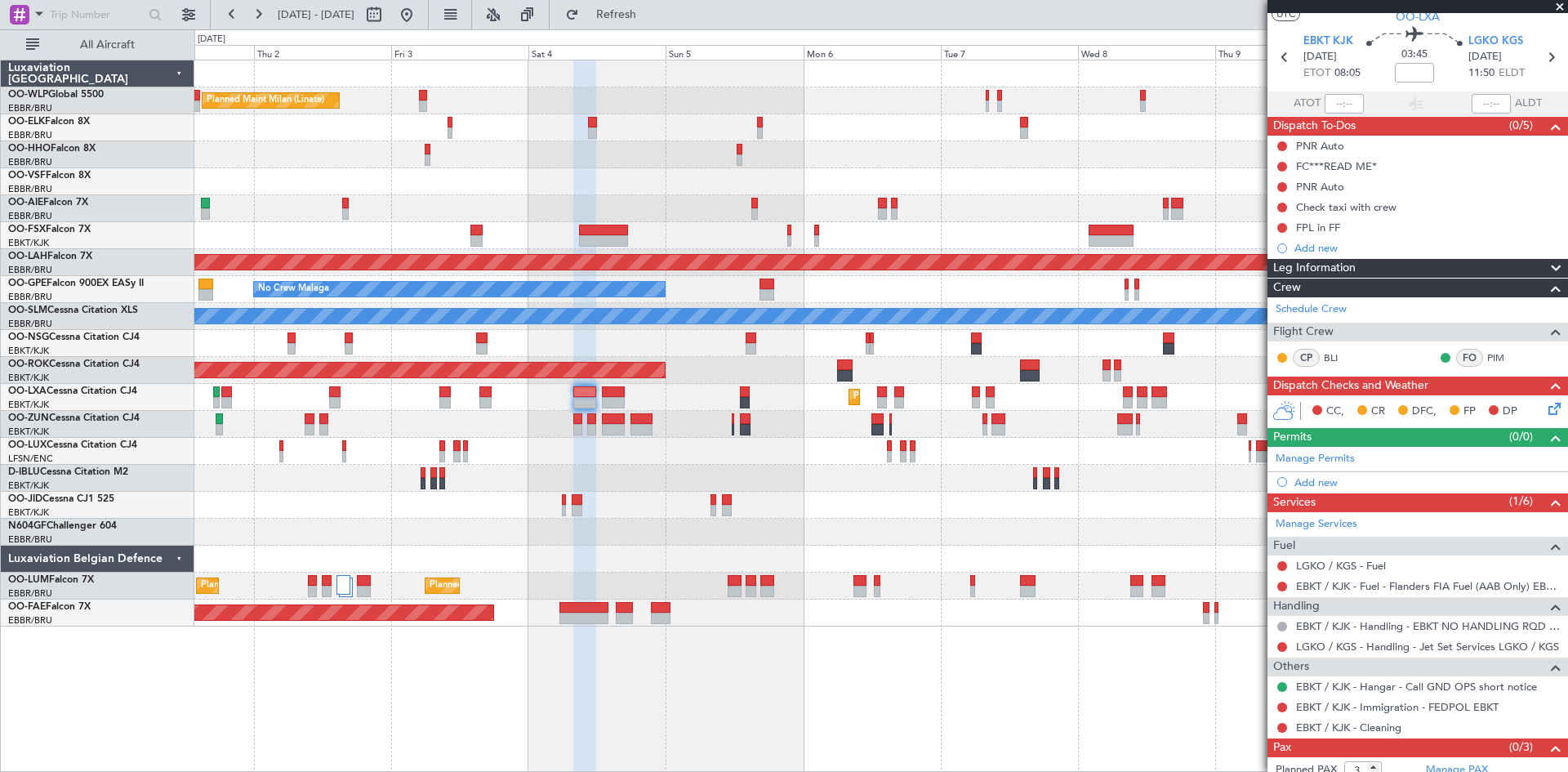
scroll to position [0, 0]
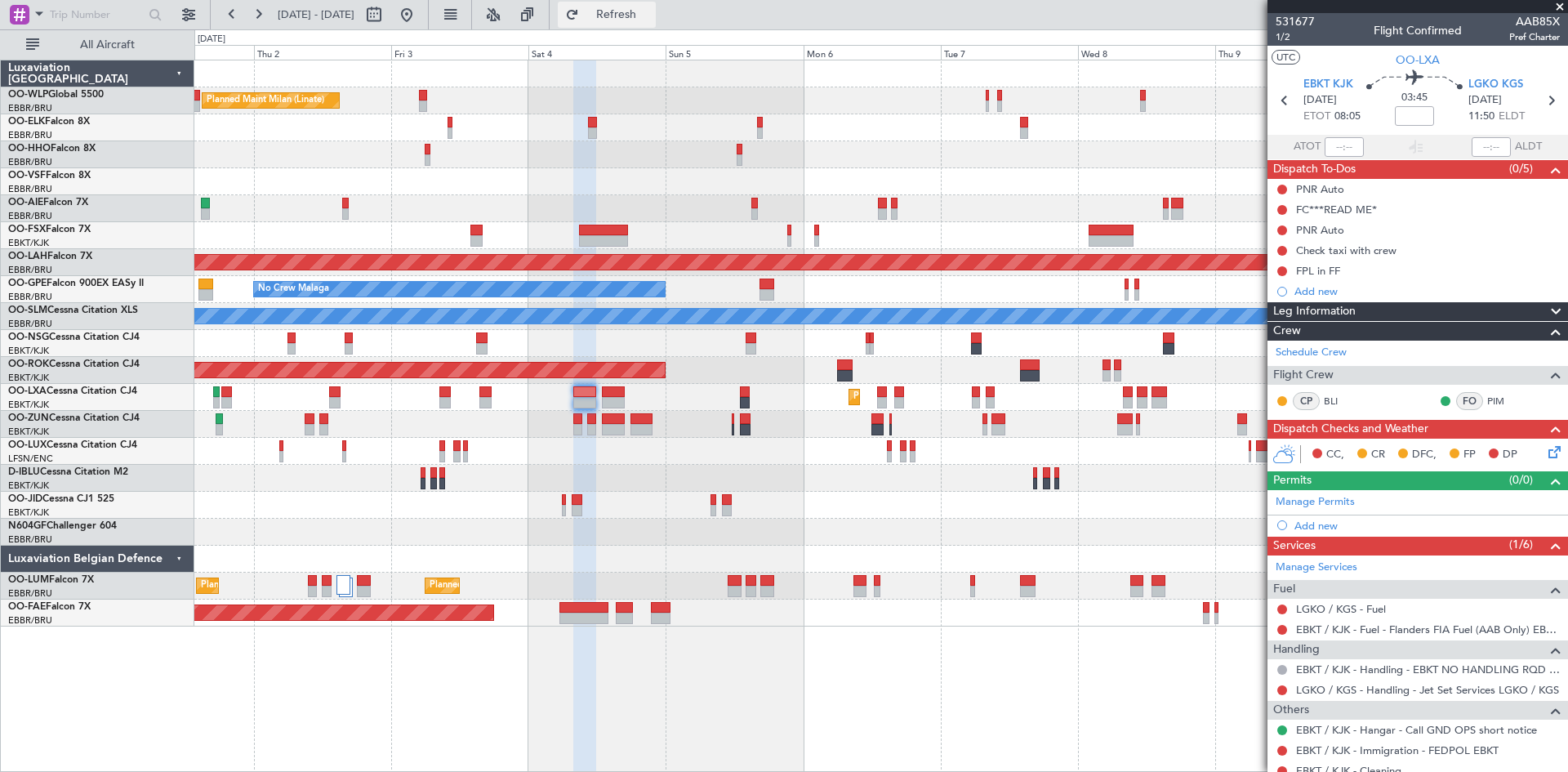
click at [651, 9] on span "Refresh" at bounding box center [617, 14] width 69 height 11
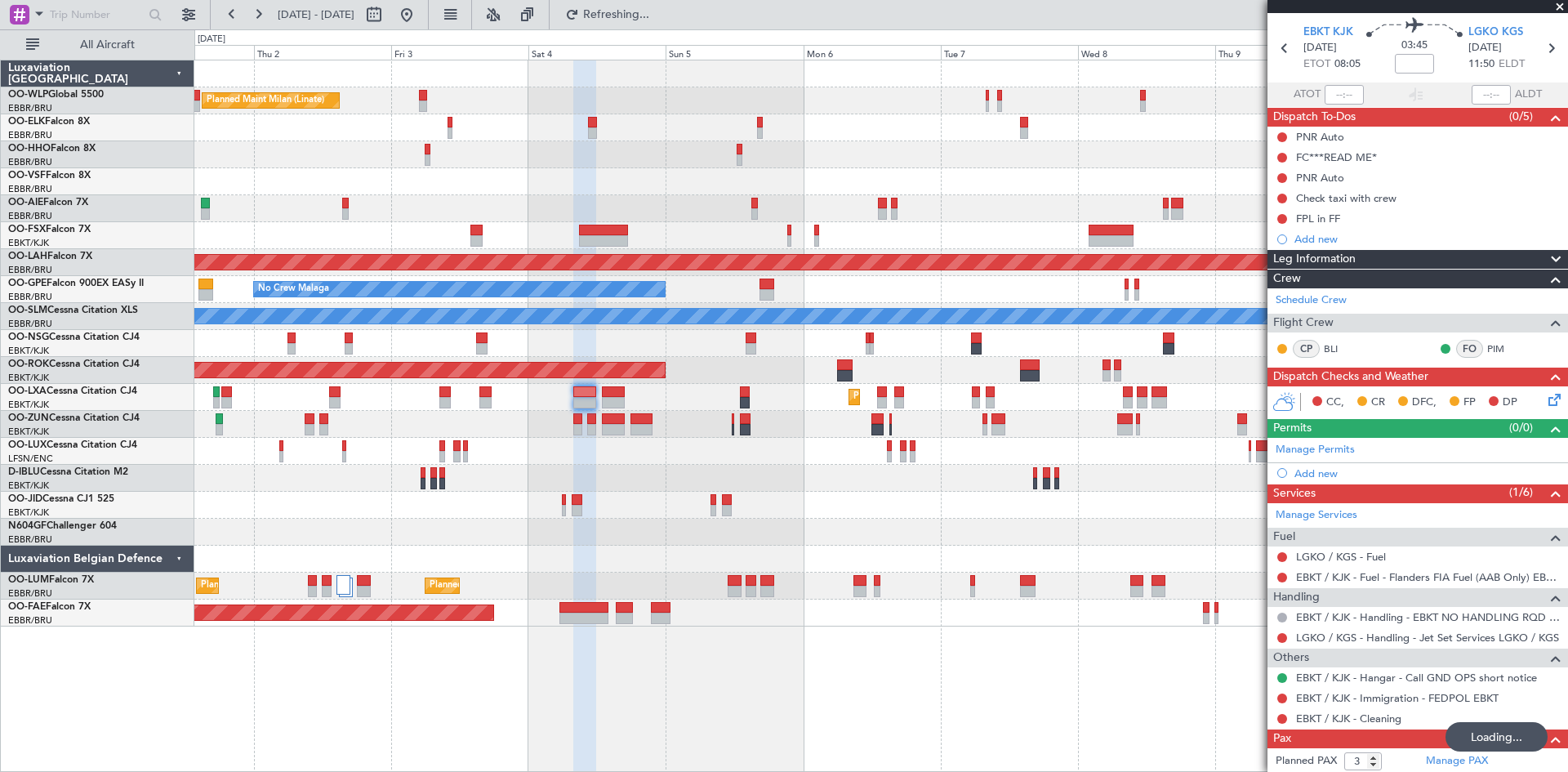
scroll to position [76, 0]
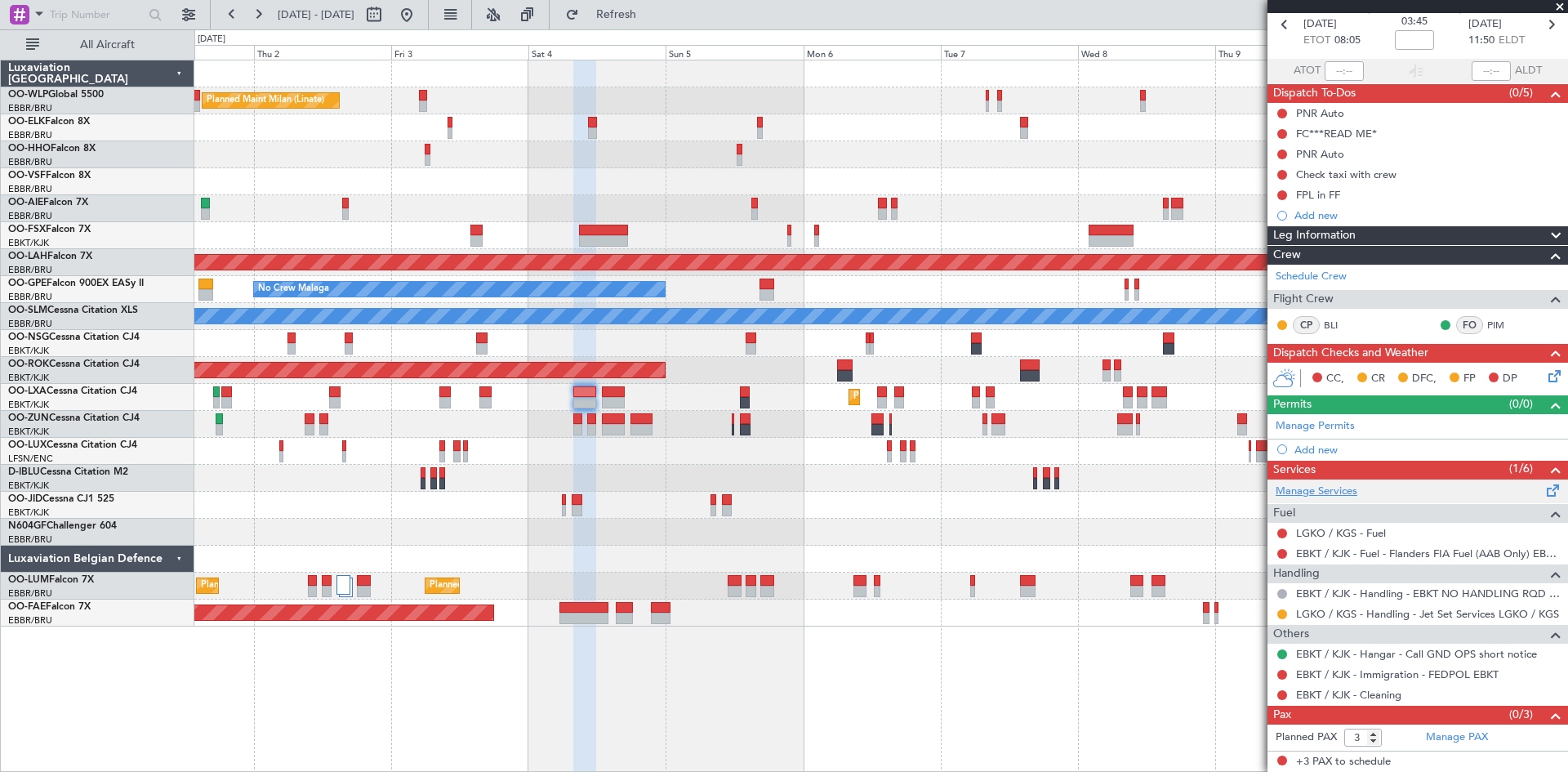
click at [1343, 487] on link "Manage Services" at bounding box center [1317, 491] width 82 height 16
click at [1340, 449] on div "Add new" at bounding box center [1420, 449] width 251 height 14
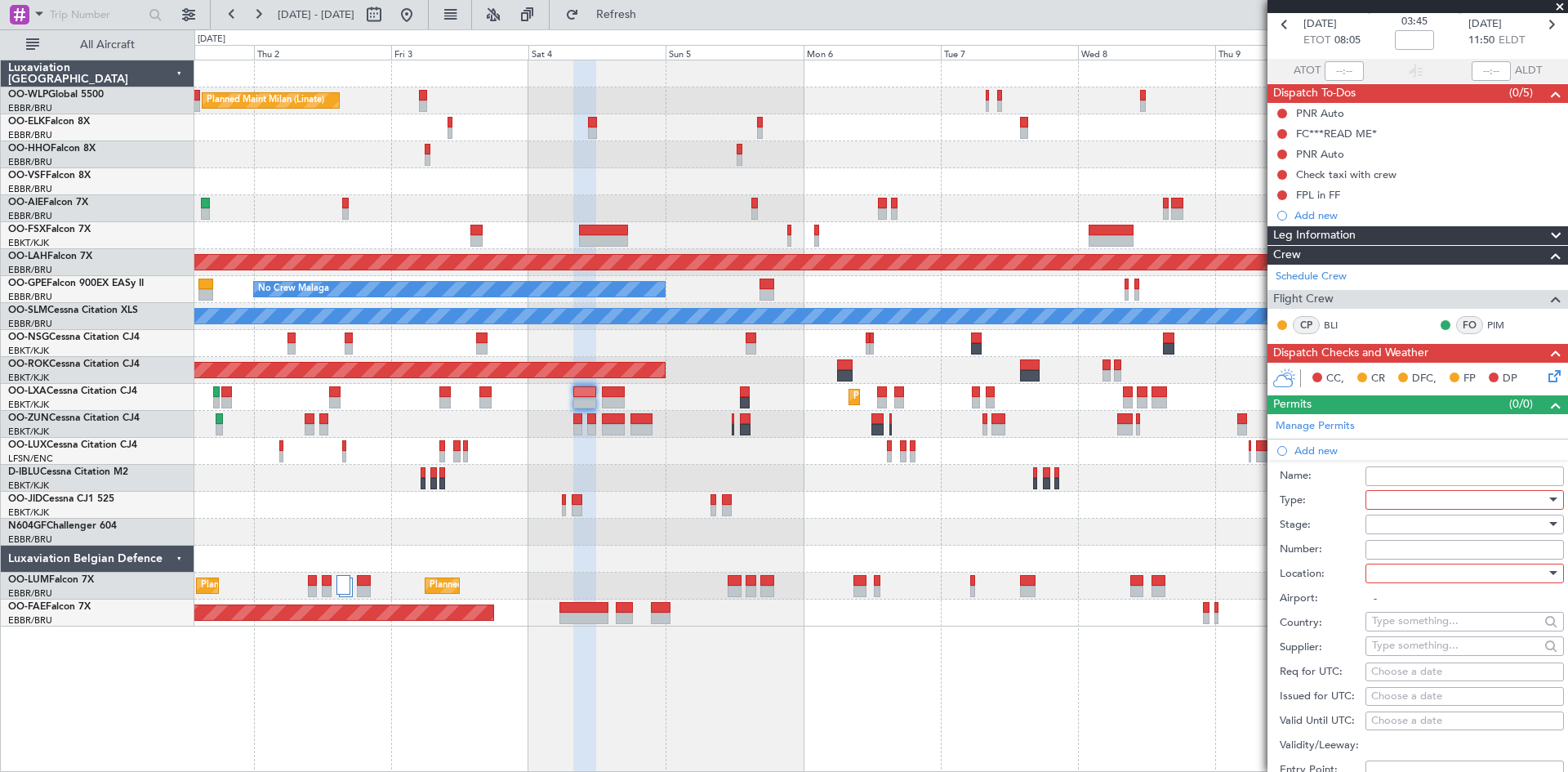
click at [1423, 506] on div at bounding box center [1459, 500] width 174 height 25
click at [1406, 654] on span "Slot" at bounding box center [1459, 654] width 172 height 25
click at [1427, 529] on div at bounding box center [1459, 524] width 174 height 25
click at [1422, 633] on span "Requested" at bounding box center [1459, 631] width 172 height 25
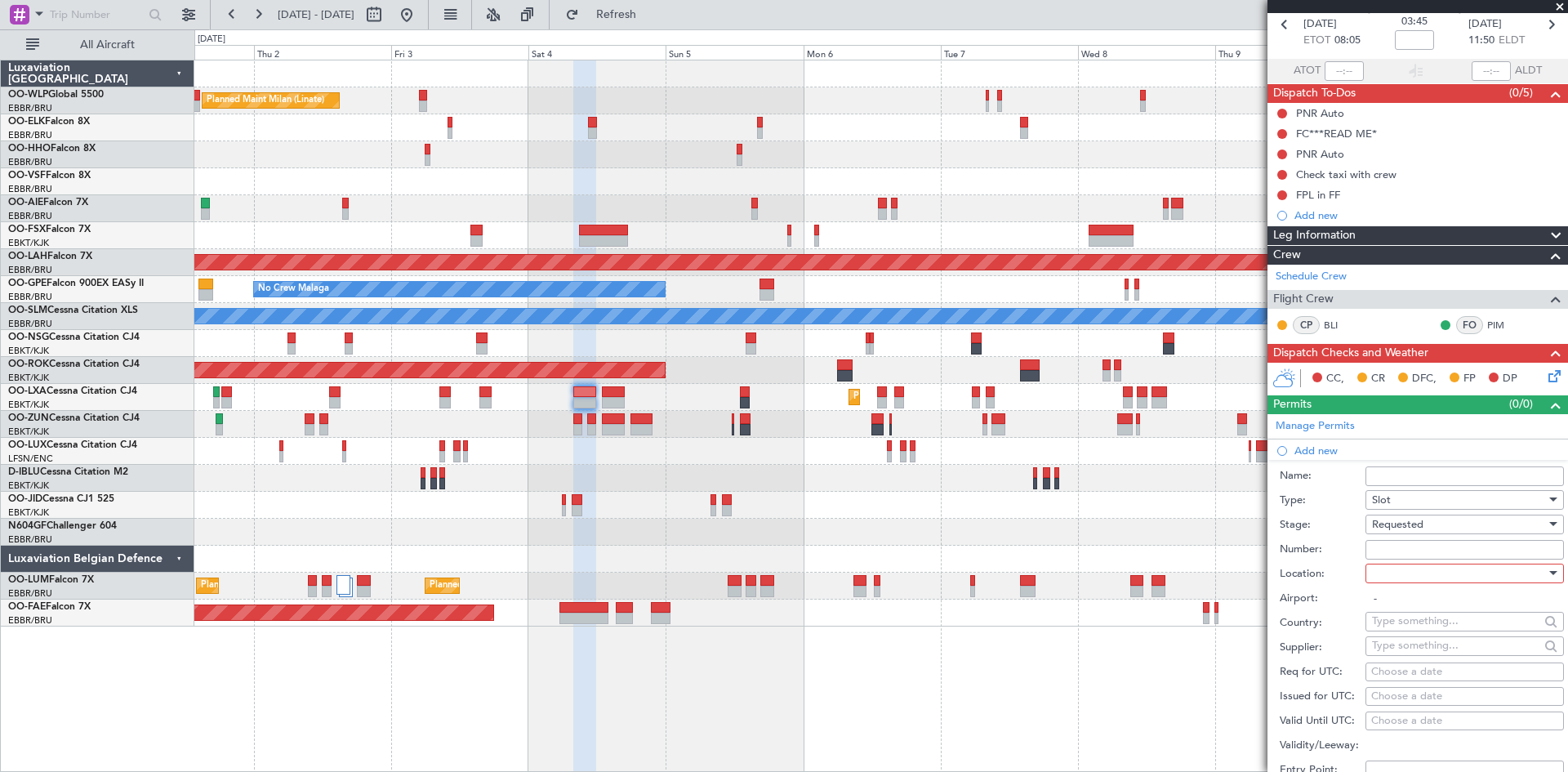
click at [1444, 571] on div at bounding box center [1459, 574] width 174 height 25
click at [1417, 657] on span "Arrival" at bounding box center [1459, 655] width 172 height 25
type input "LGKO / KGS"
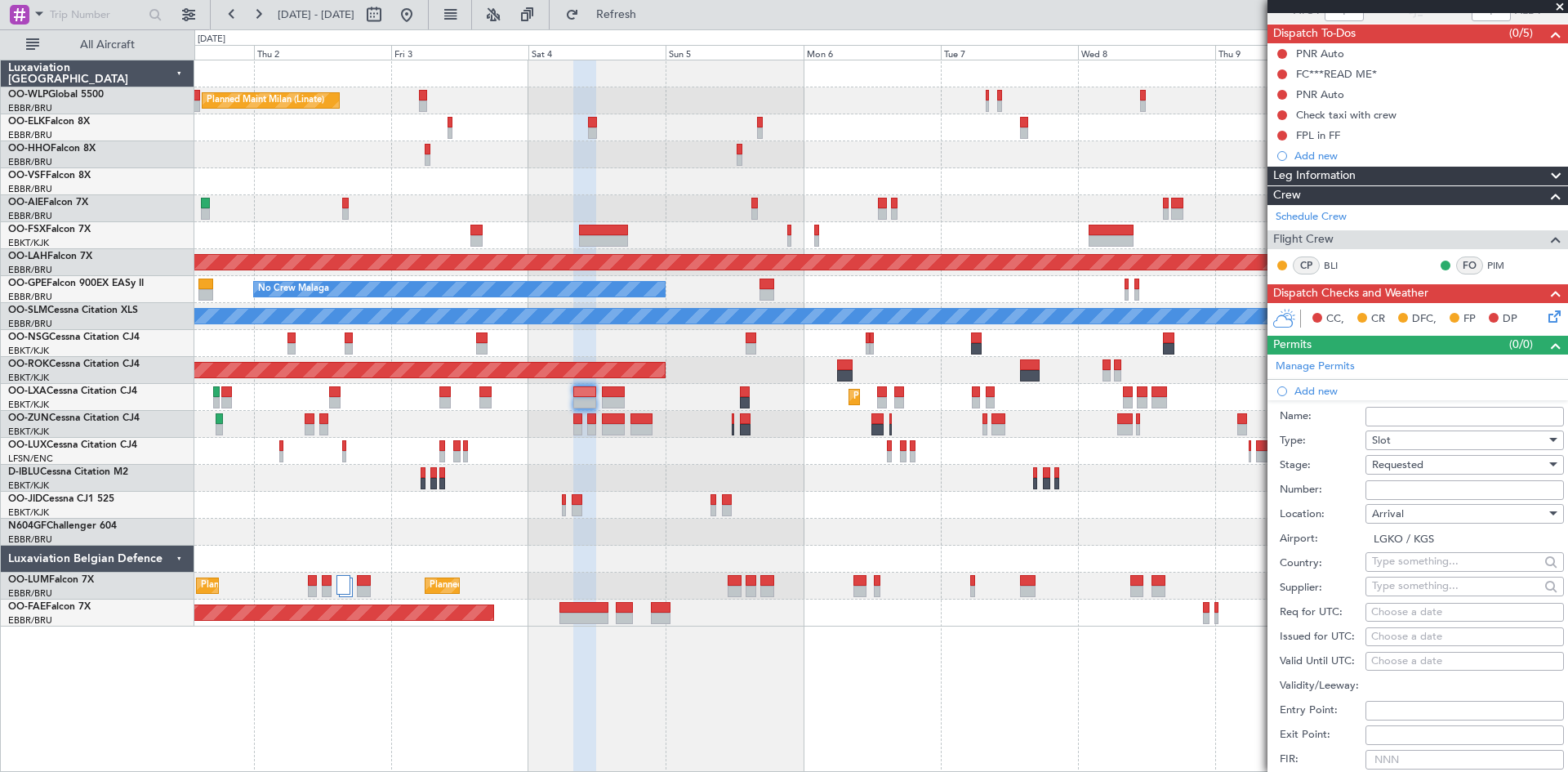
scroll to position [157, 0]
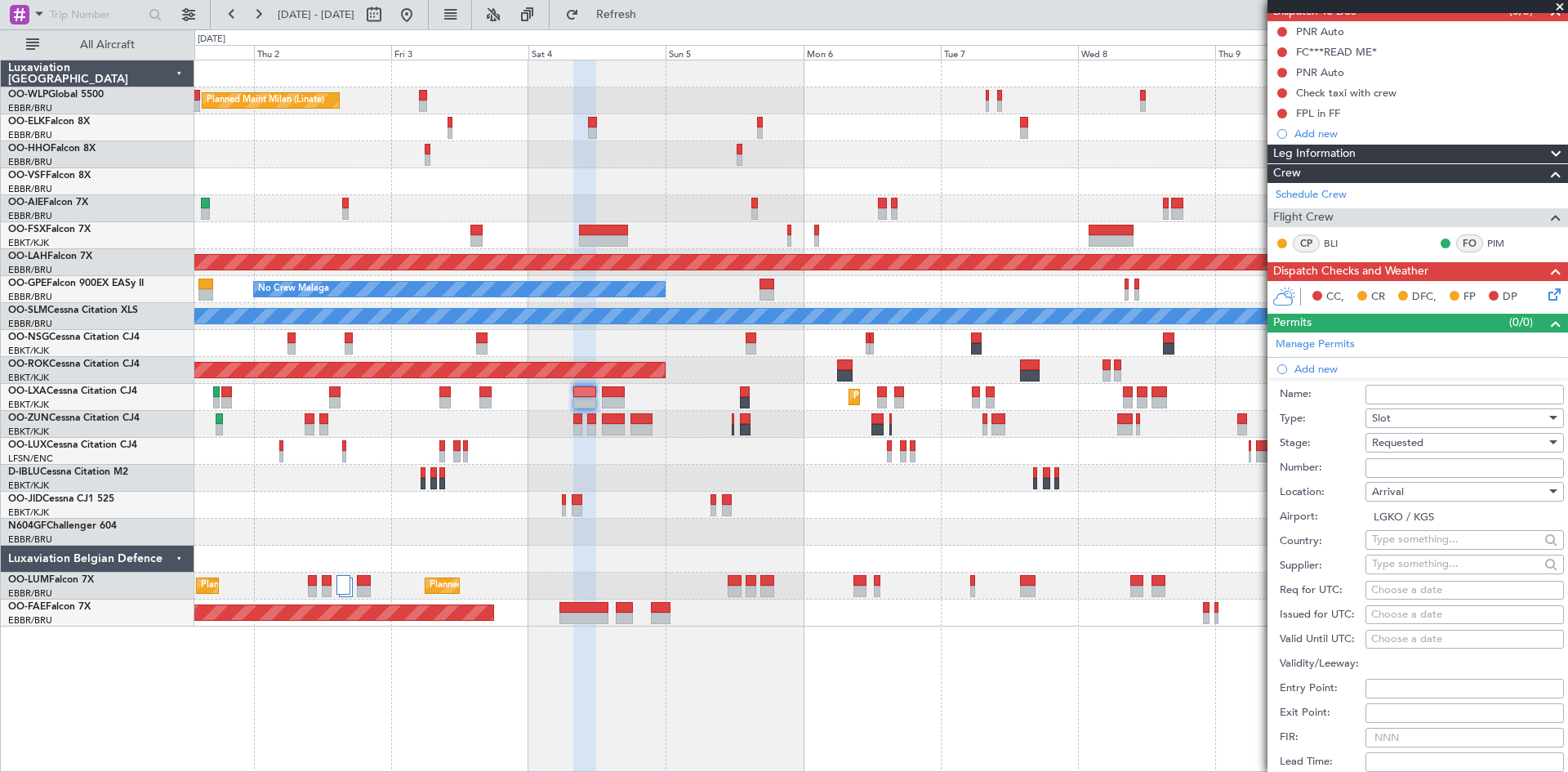
click at [1417, 583] on div "Choose a date" at bounding box center [1465, 591] width 187 height 16
select select "9"
select select "2025"
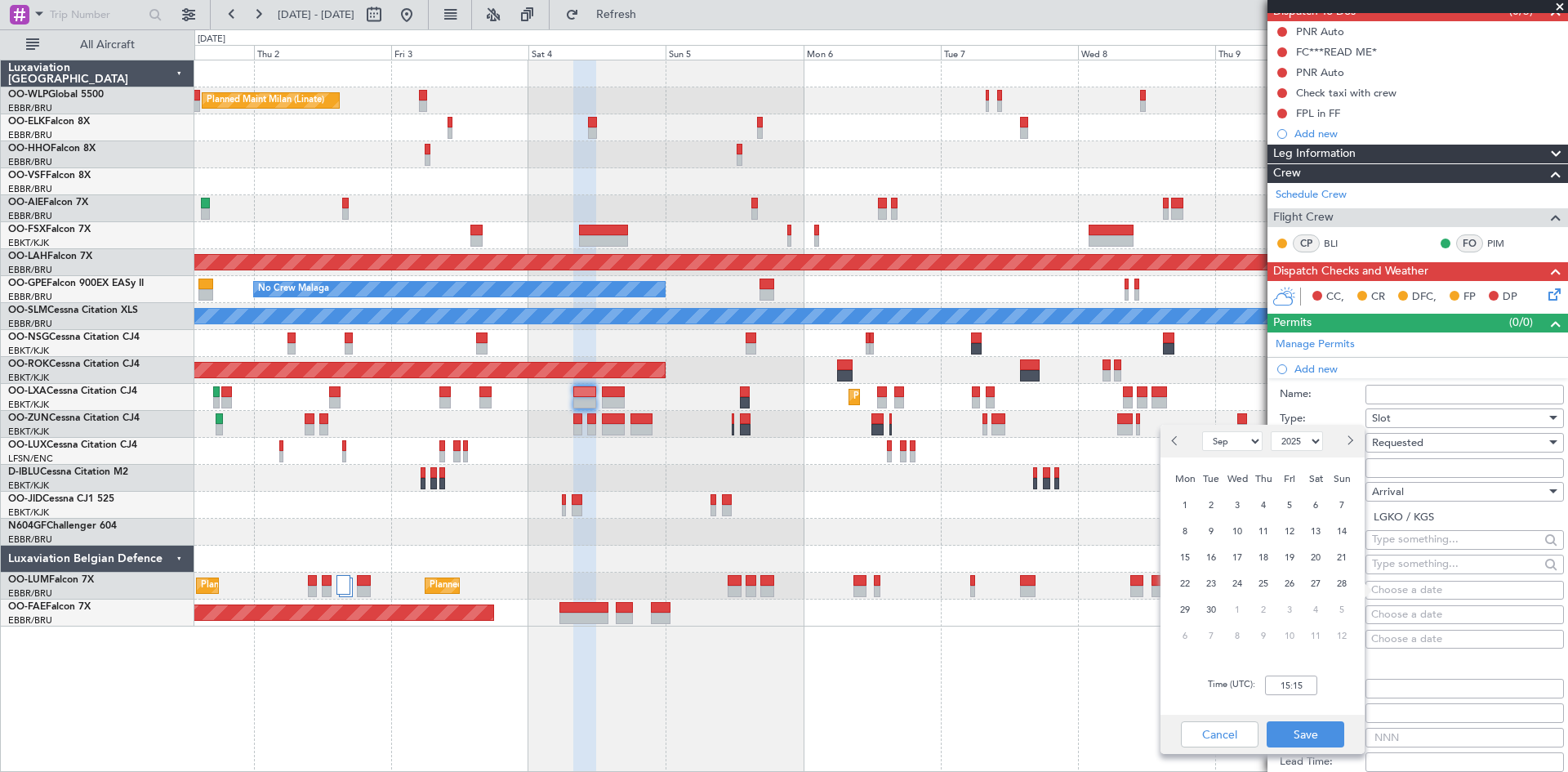
click at [1358, 440] on button "Next month" at bounding box center [1349, 441] width 18 height 26
select select "10"
click at [1314, 509] on span "4" at bounding box center [1316, 506] width 20 height 20
click at [1282, 678] on input "00:00" at bounding box center [1291, 685] width 52 height 20
click at [1281, 679] on input "00:00" at bounding box center [1291, 685] width 52 height 20
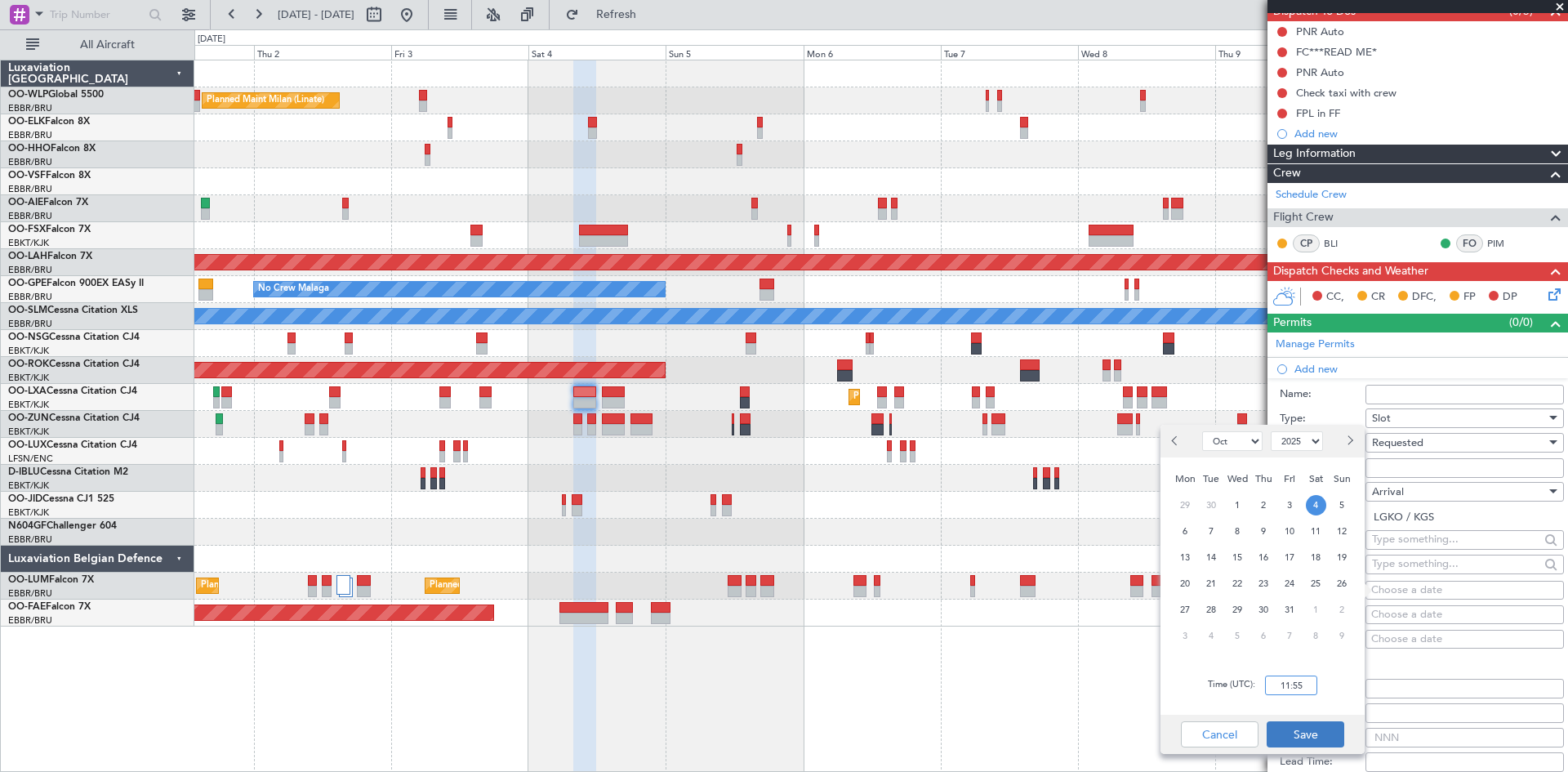
type input "11:55"
click at [1287, 729] on button "Save" at bounding box center [1305, 735] width 77 height 26
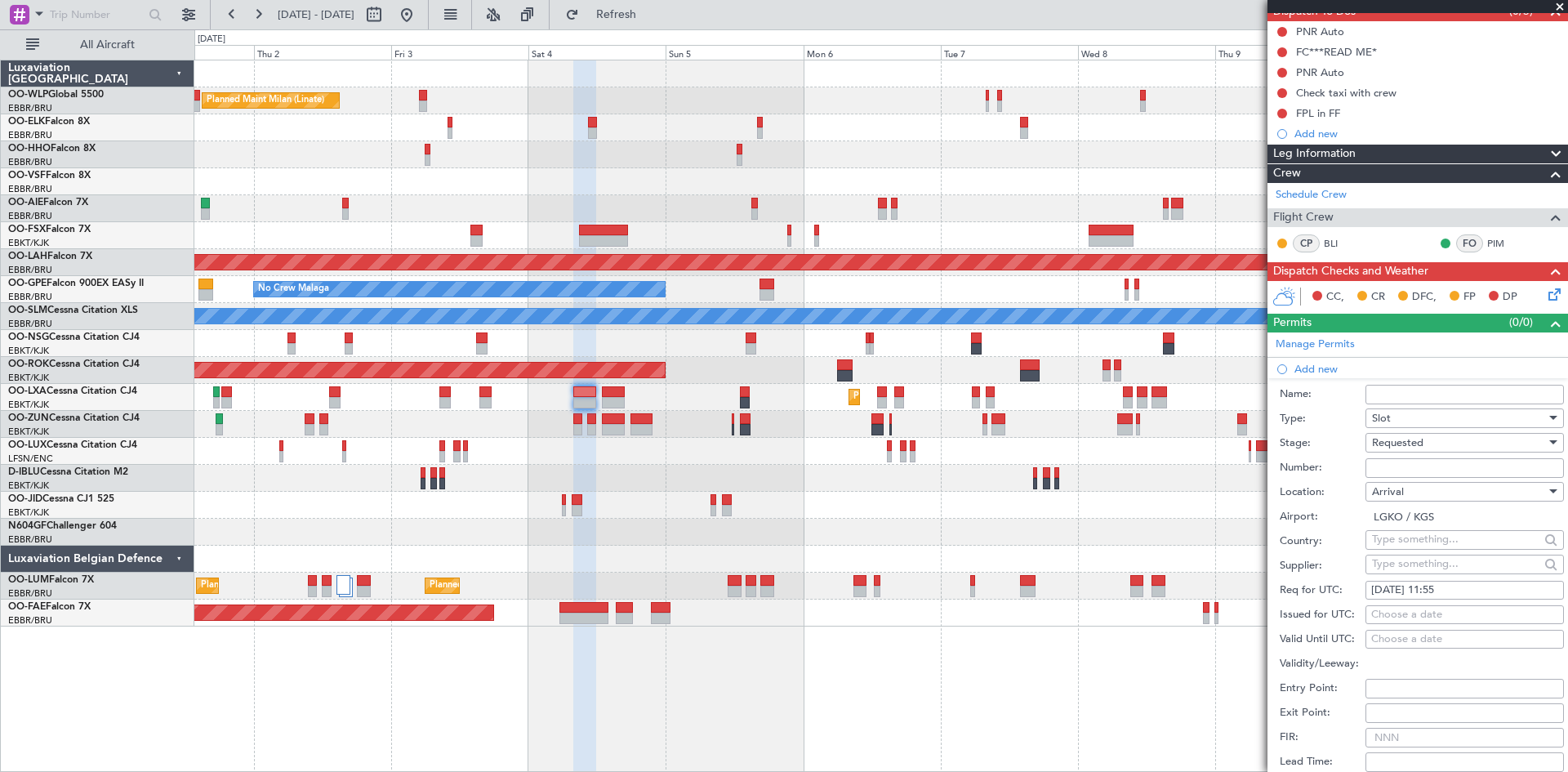
scroll to position [484, 0]
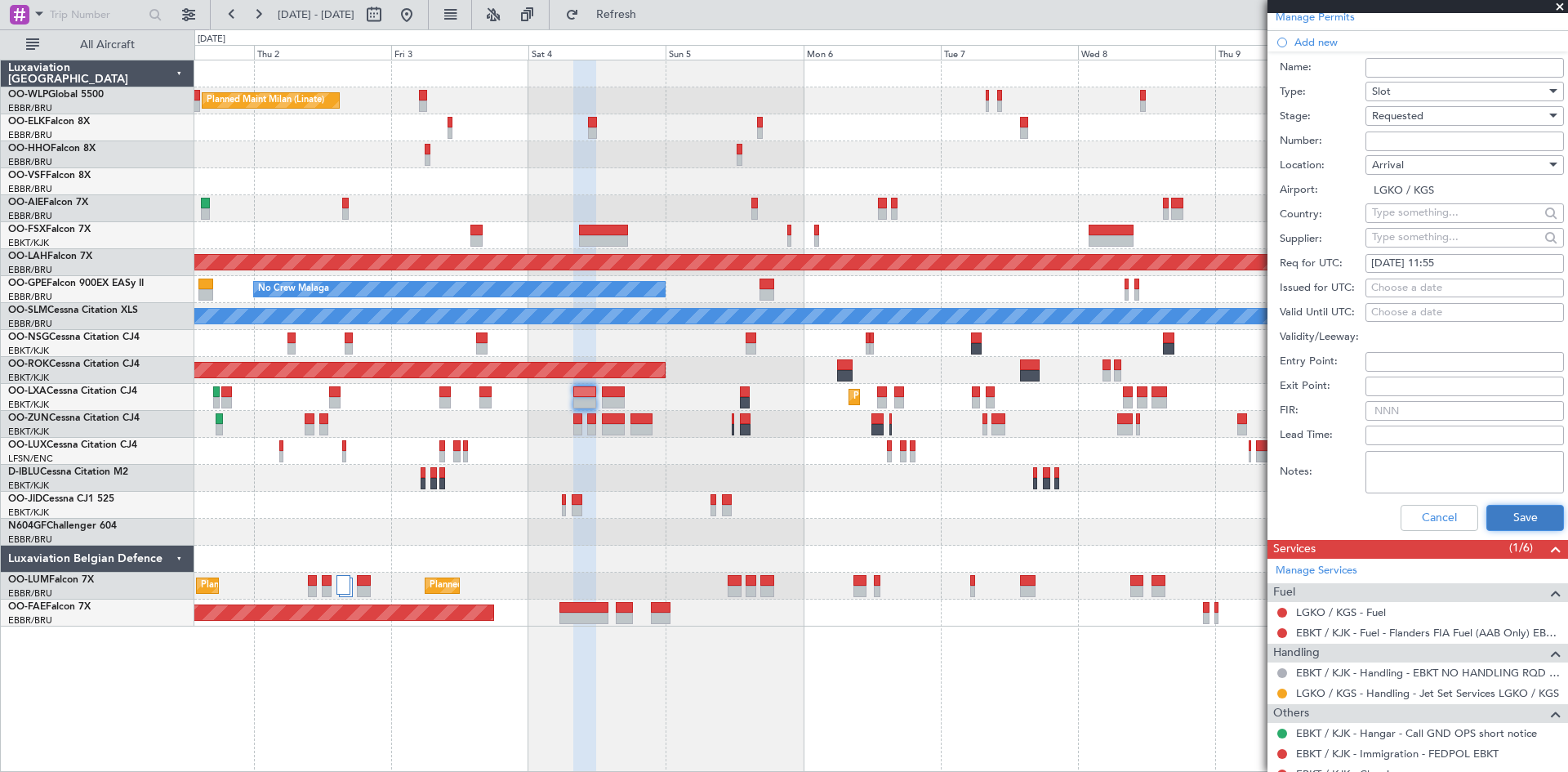
click at [1508, 520] on button "Save" at bounding box center [1525, 518] width 77 height 26
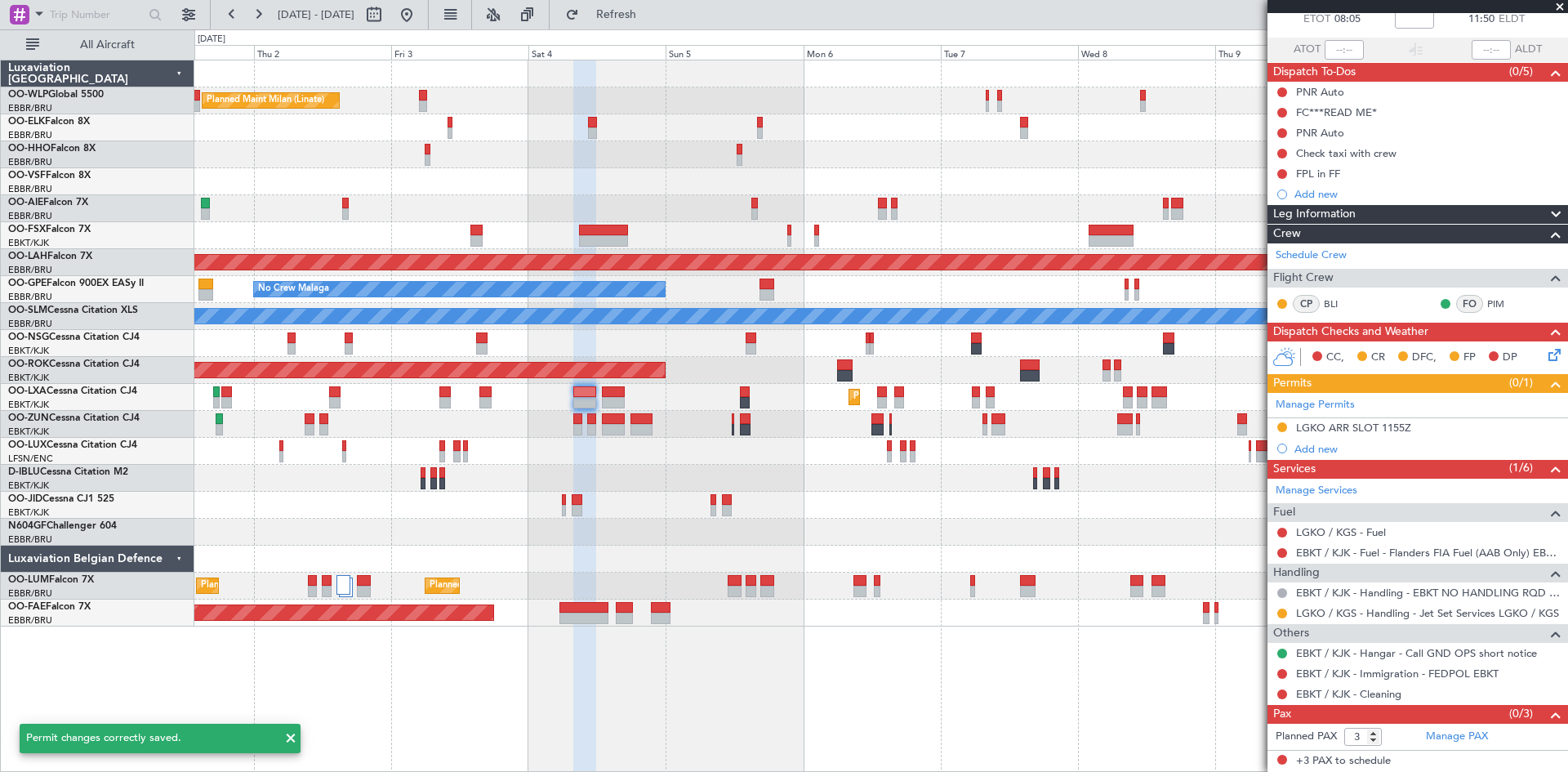
scroll to position [96, 0]
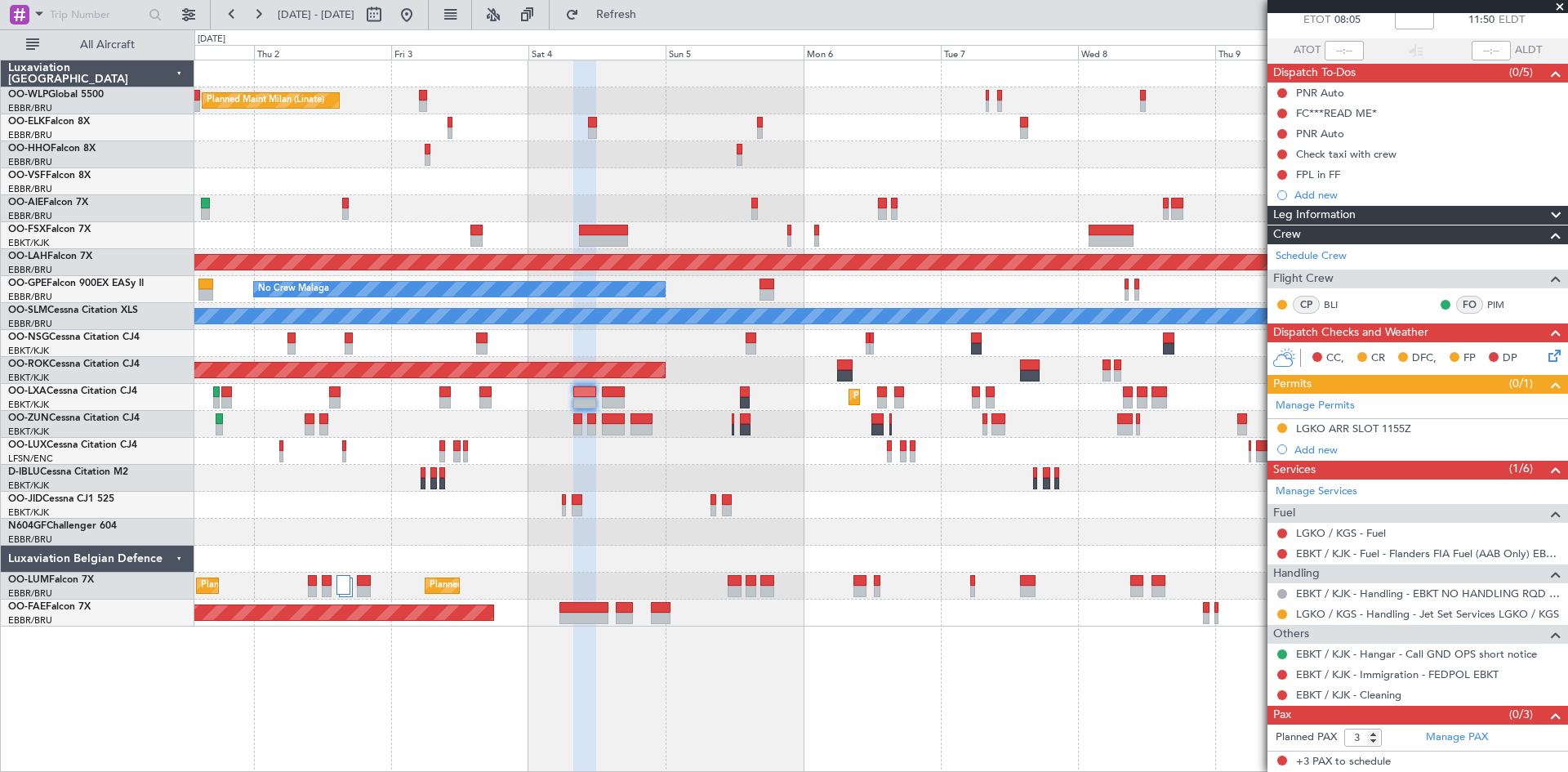
drag, startPoint x: 464, startPoint y: 20, endPoint x: 487, endPoint y: 94, distance: 77.5
click at [420, 20] on button at bounding box center [407, 14] width 26 height 26
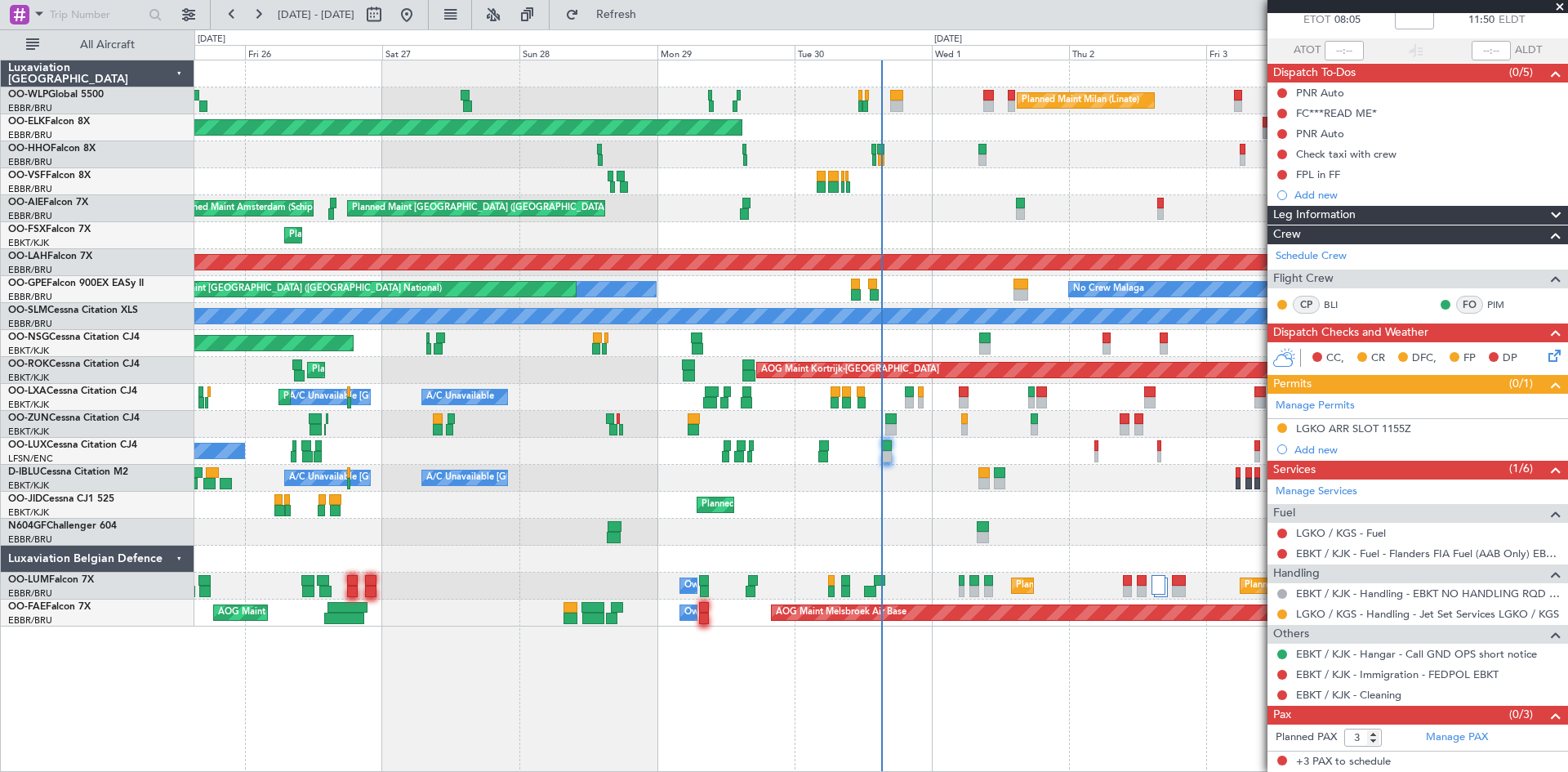
click at [984, 343] on div at bounding box center [984, 348] width 11 height 11
type input "-00:20"
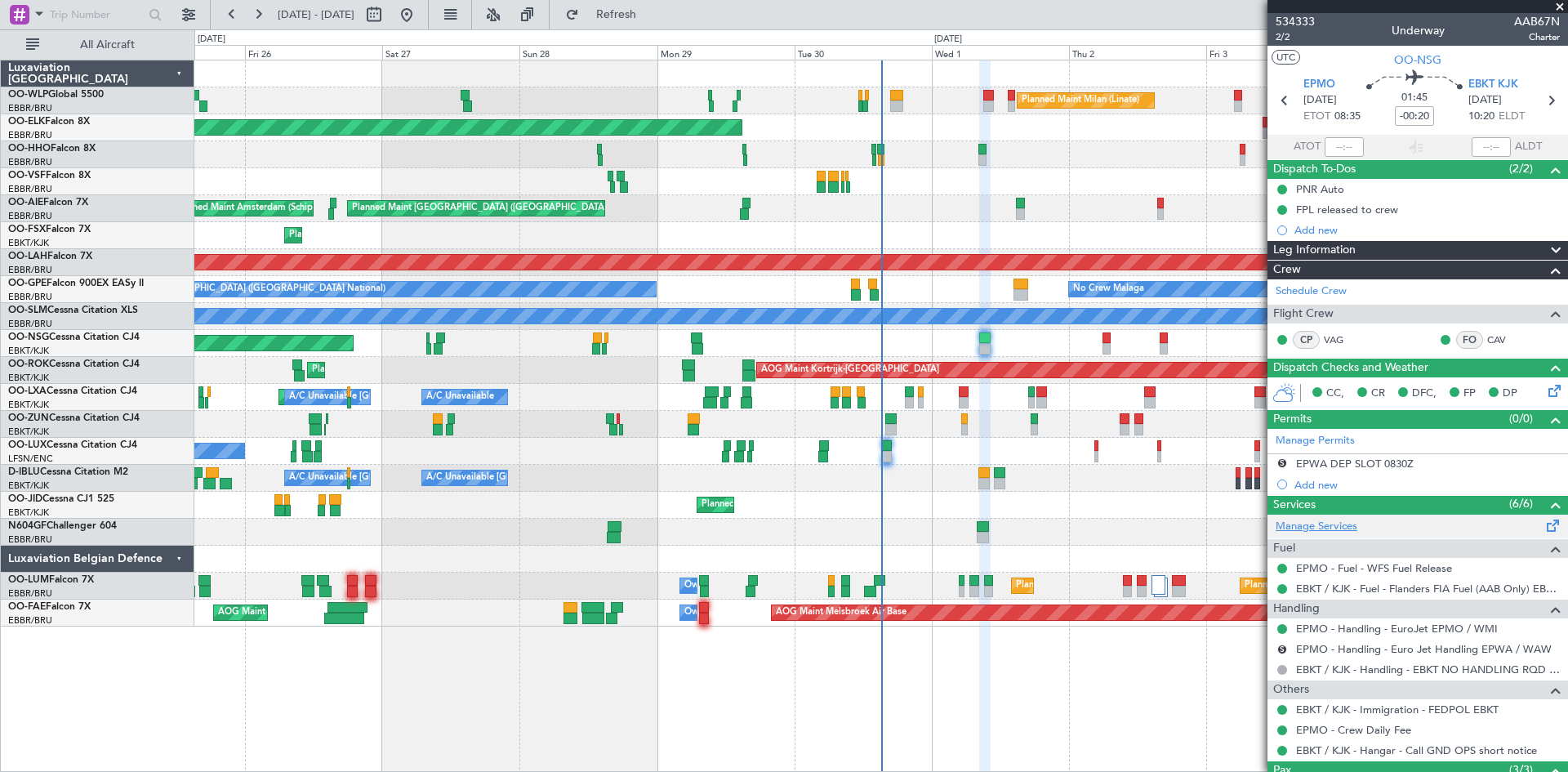
click at [1334, 519] on link "Manage Services" at bounding box center [1317, 527] width 82 height 16
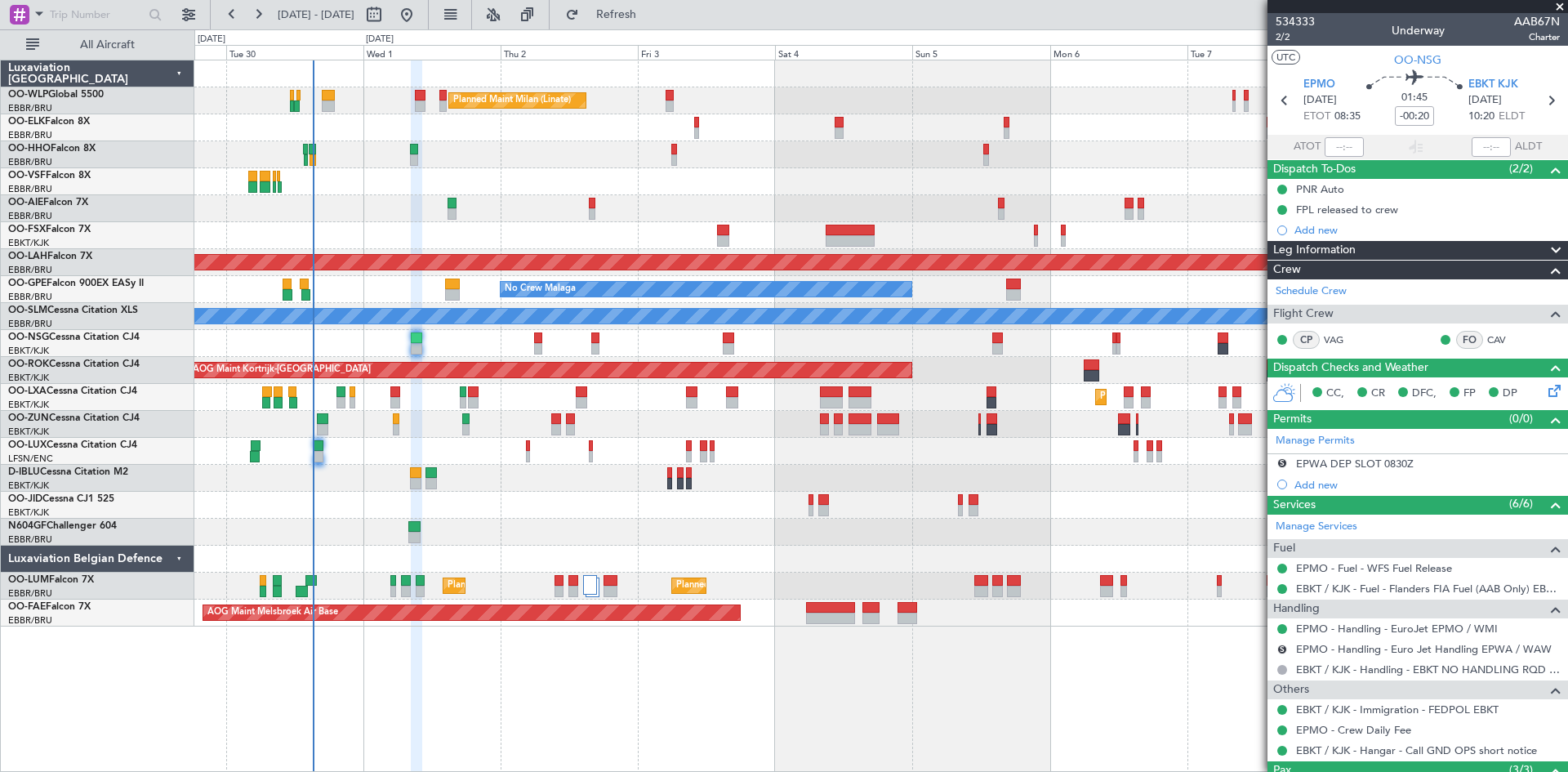
click at [541, 271] on div "Planned Maint Milan (Linate) Planned Maint Kortrijk-Wevelgem Planned Maint Lond…" at bounding box center [881, 343] width 1373 height 566
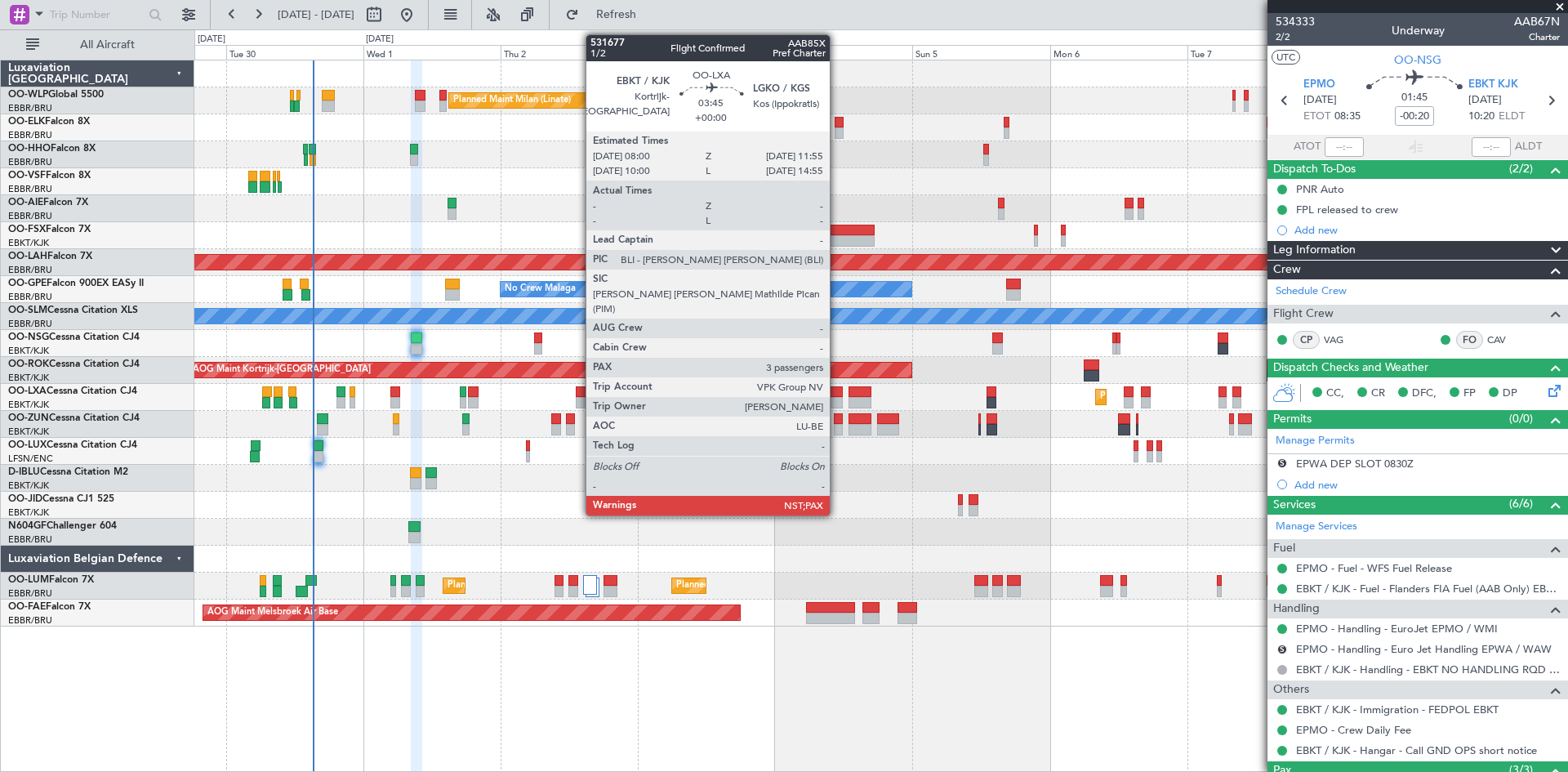
click at [837, 388] on div at bounding box center [831, 392] width 23 height 11
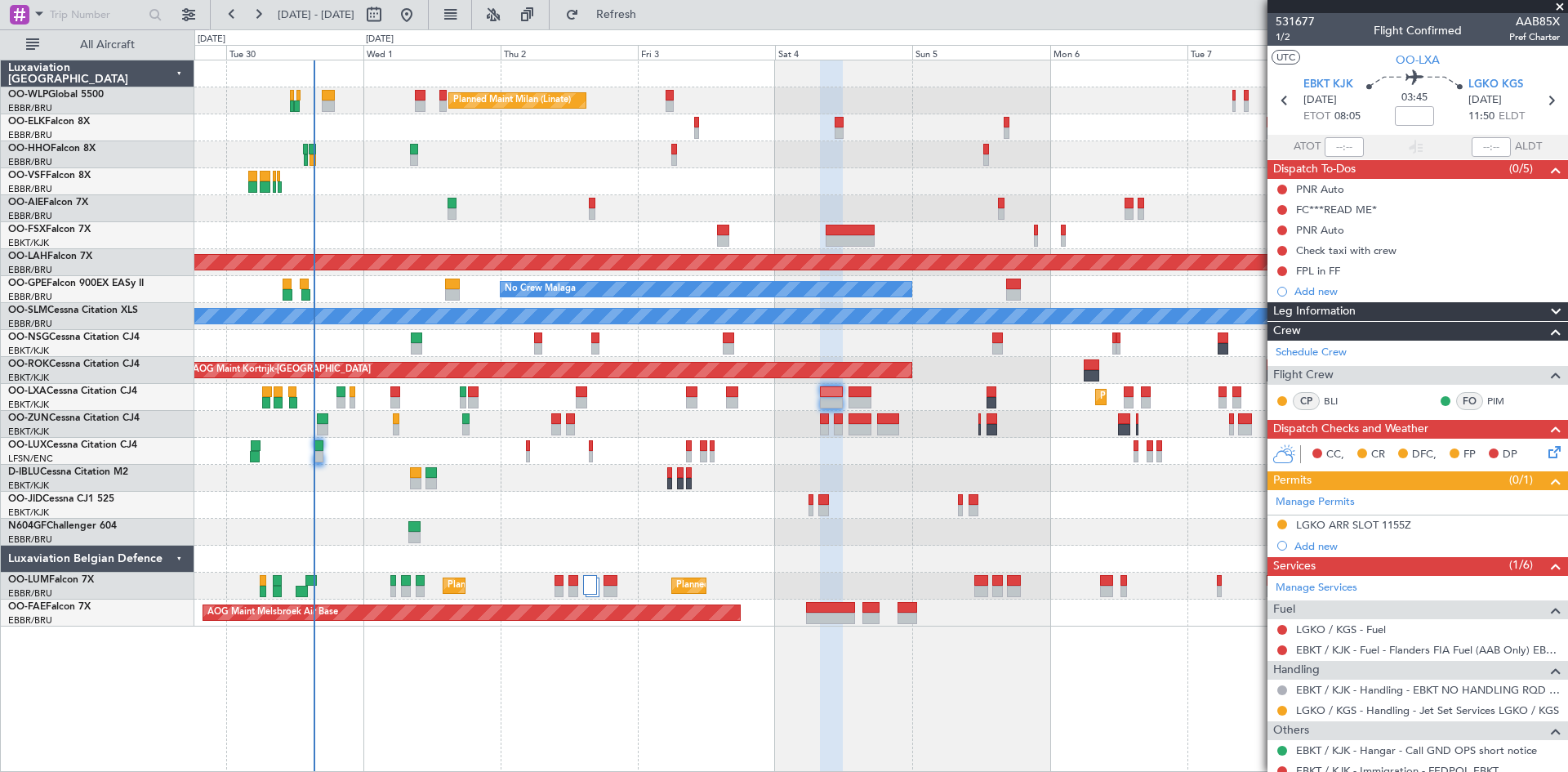
drag, startPoint x: 671, startPoint y: 13, endPoint x: 794, endPoint y: 178, distance: 205.8
click at [651, 13] on span "Refresh" at bounding box center [617, 14] width 69 height 11
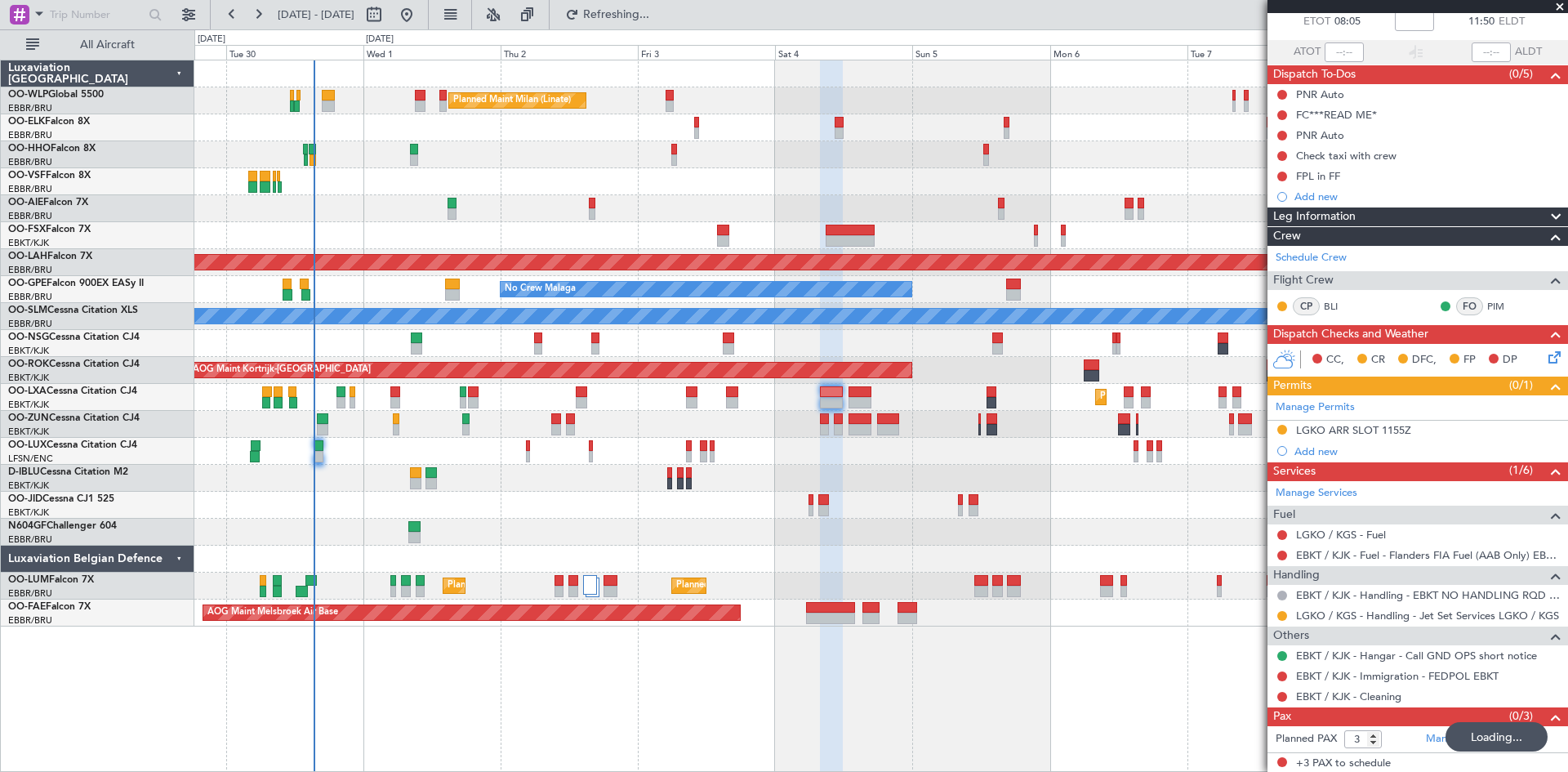
scroll to position [96, 0]
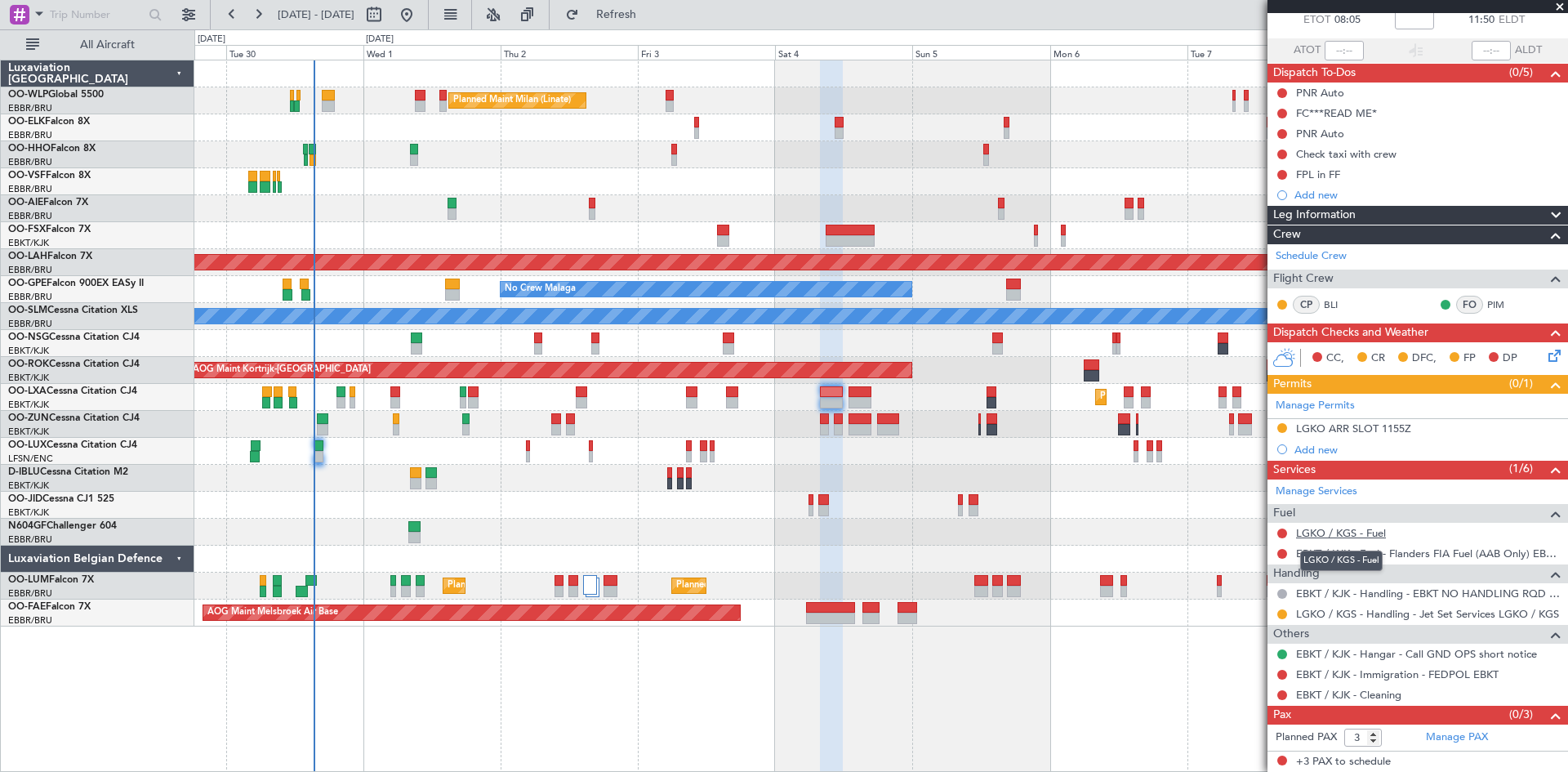
click at [1368, 532] on link "LGKO / KGS - Fuel" at bounding box center [1342, 533] width 90 height 14
click at [647, 23] on button "Refresh" at bounding box center [607, 14] width 98 height 26
click at [1397, 530] on mat-tooltip-component "Incomplete" at bounding box center [1411, 544] width 75 height 43
click at [1443, 529] on link "LGKO / KGS - Fuel - WFS Fuel Release" at bounding box center [1388, 533] width 185 height 14
click at [1352, 153] on div "Check taxi with crew" at bounding box center [1347, 154] width 100 height 14
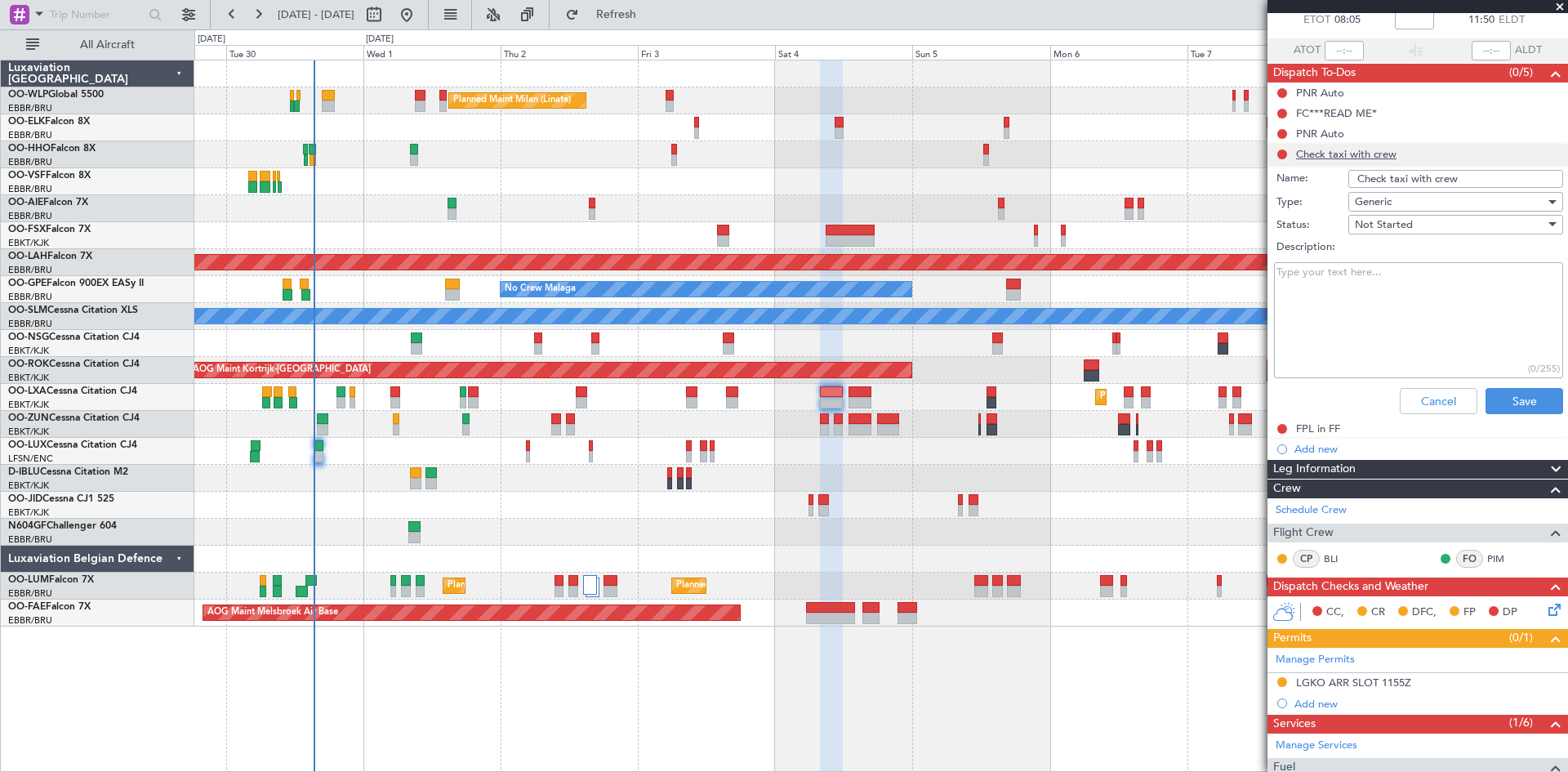
click at [1352, 153] on li "Check taxi with crew Name: Check taxi with crew Type: Generic Status: Not Start…" at bounding box center [1417, 282] width 300 height 277
click at [1332, 111] on div "FC***READ ME*" at bounding box center [1337, 113] width 81 height 14
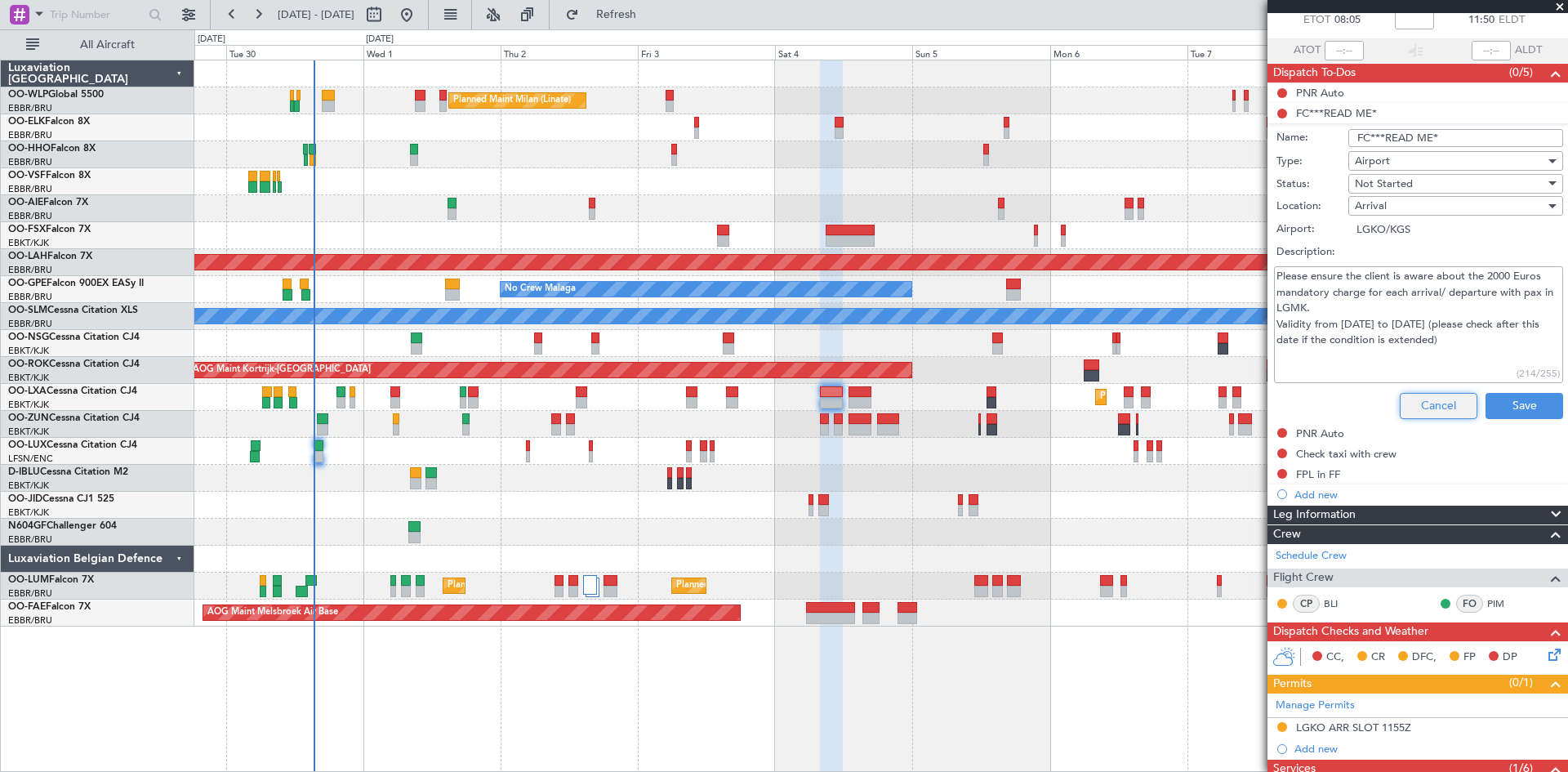
click at [1419, 394] on button "Cancel" at bounding box center [1439, 406] width 77 height 26
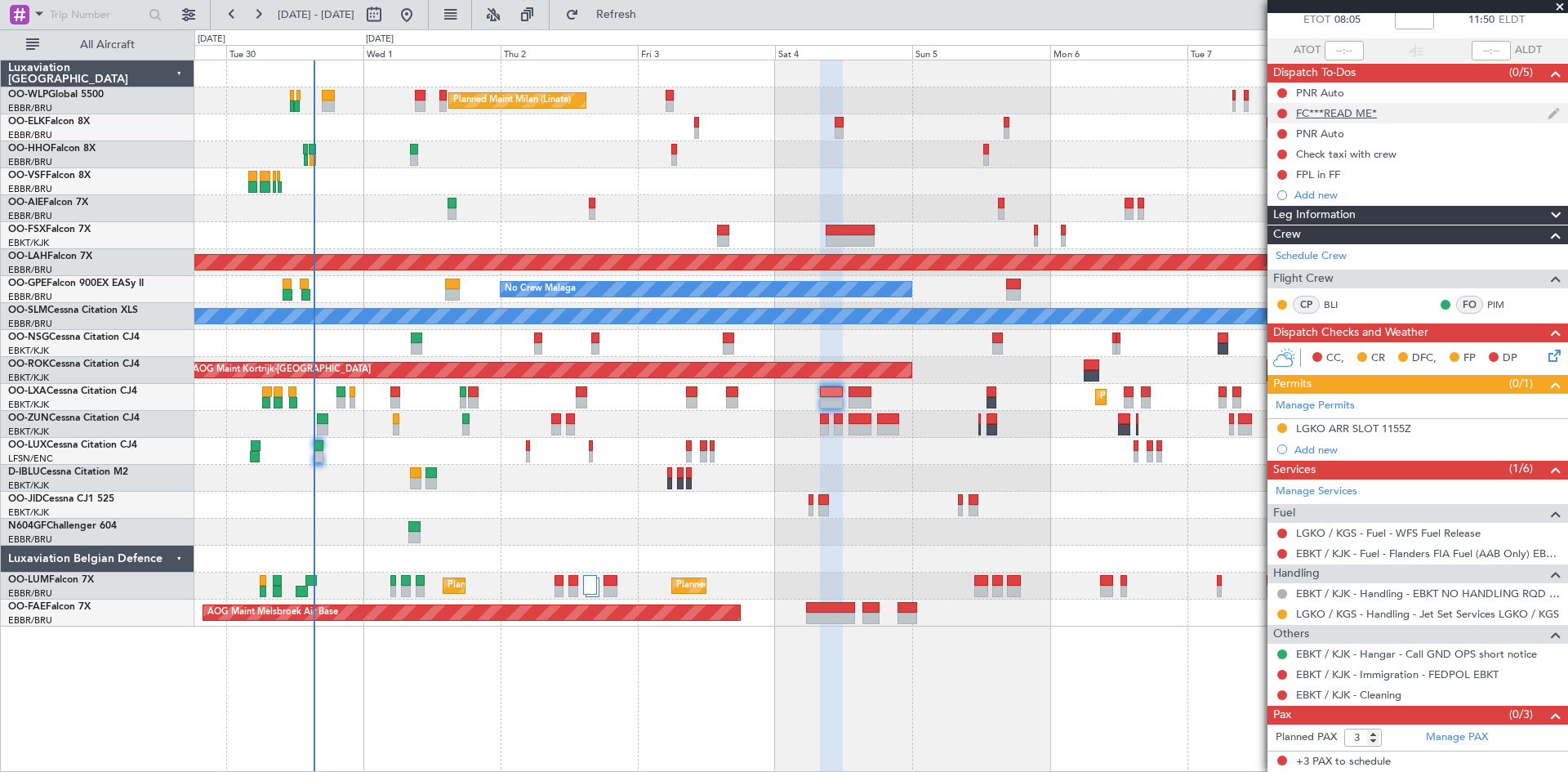
click at [1285, 118] on div at bounding box center [1282, 113] width 13 height 13
click at [1304, 112] on div "FC***READ ME*" at bounding box center [1337, 113] width 81 height 14
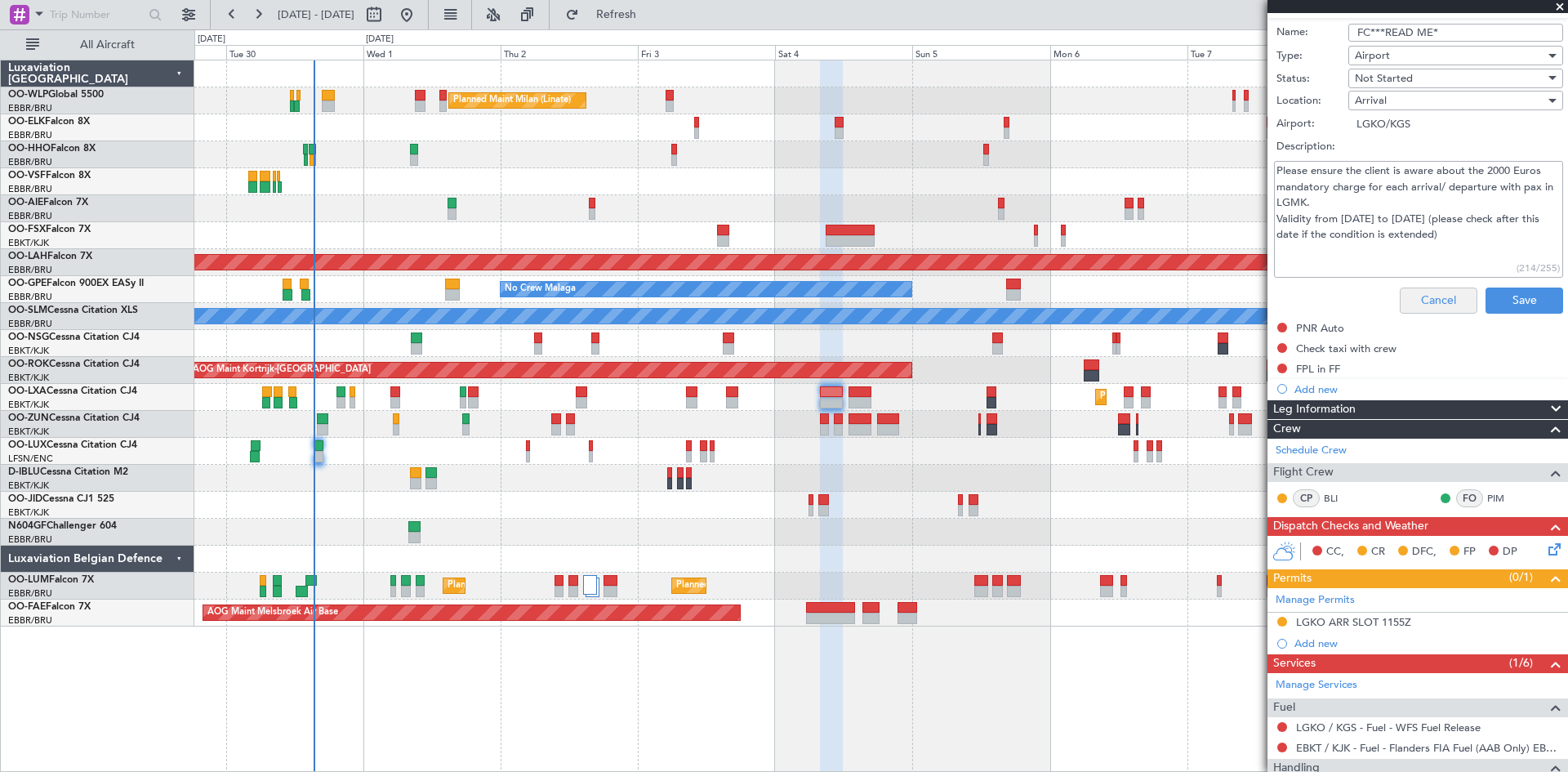
scroll to position [178, 0]
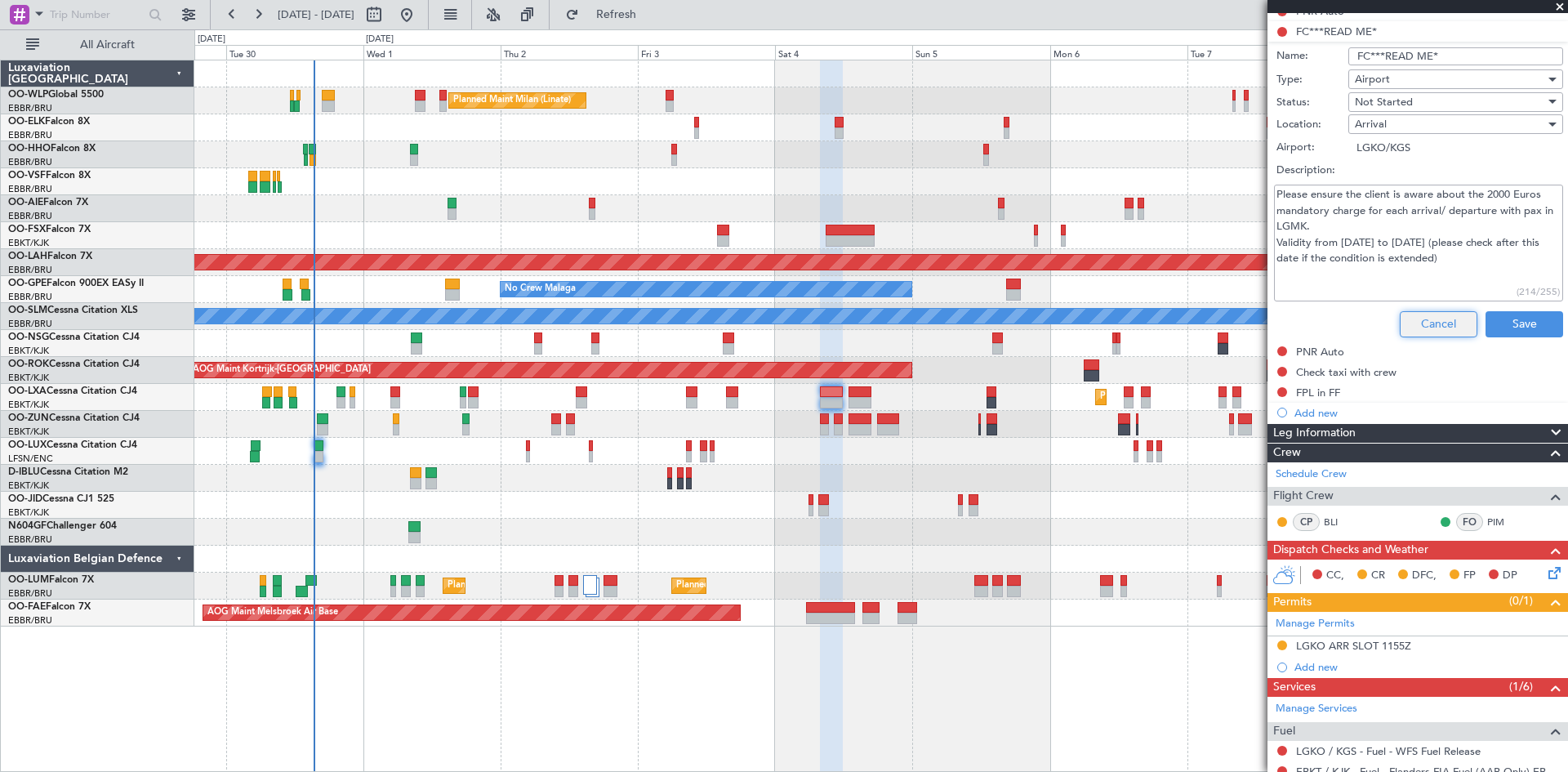
click at [1428, 320] on button "Cancel" at bounding box center [1439, 324] width 77 height 26
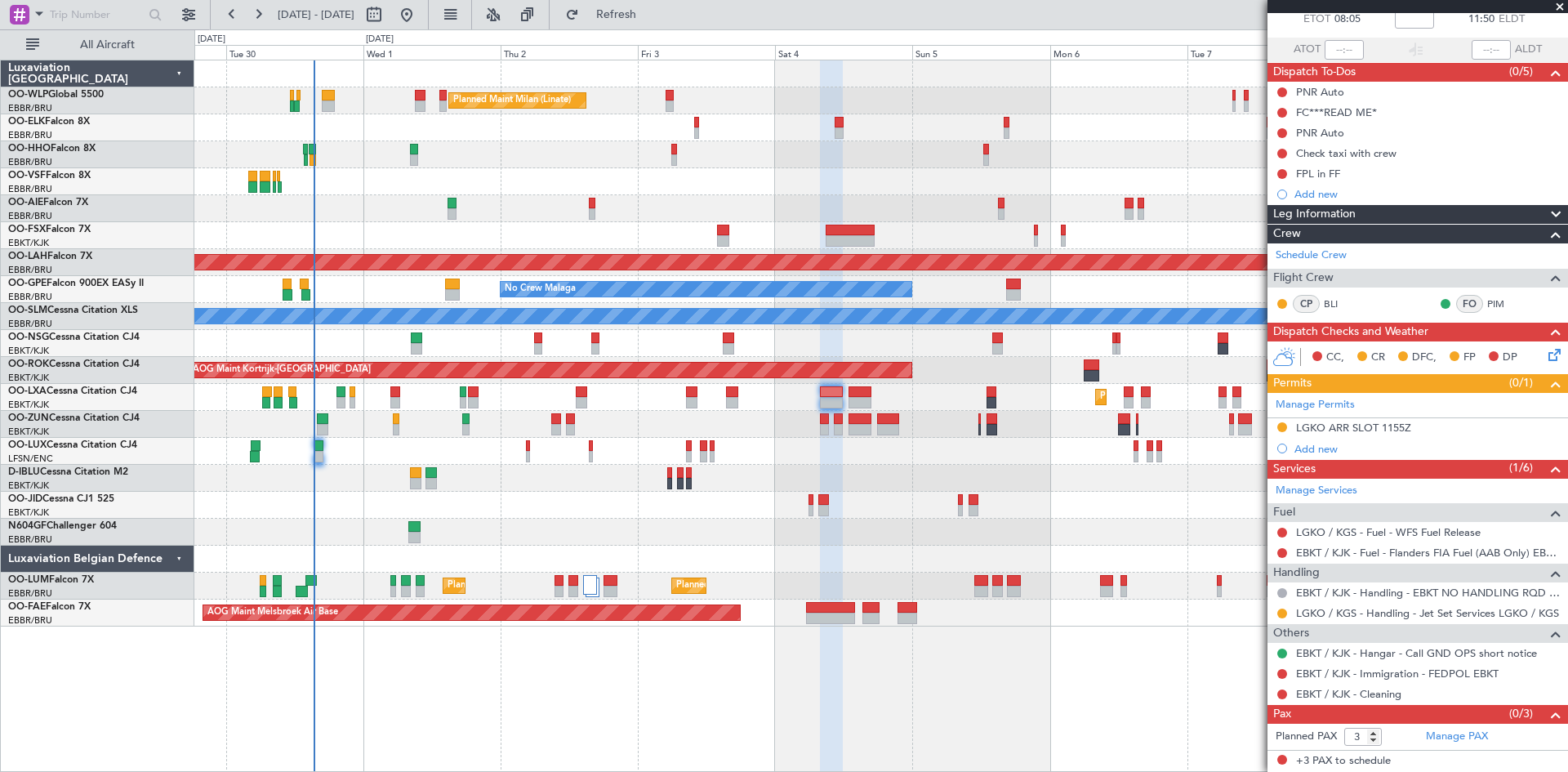
scroll to position [96, 0]
click at [1281, 109] on button at bounding box center [1283, 114] width 10 height 10
click at [1263, 211] on span "Cancelled" at bounding box center [1286, 209] width 47 height 16
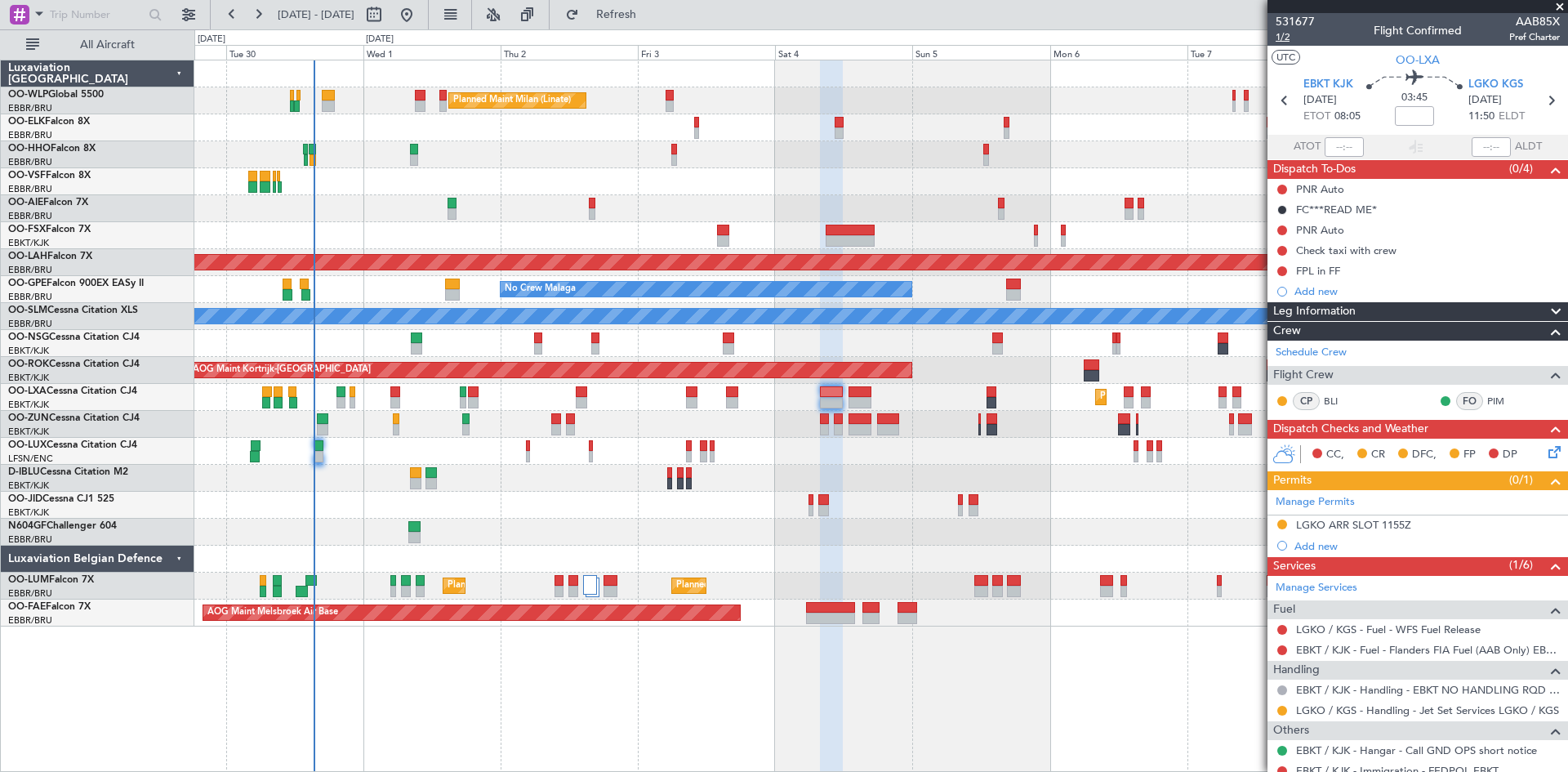
click at [1302, 36] on span "1/2" at bounding box center [1296, 37] width 39 height 14
click at [420, 10] on button at bounding box center [407, 14] width 26 height 26
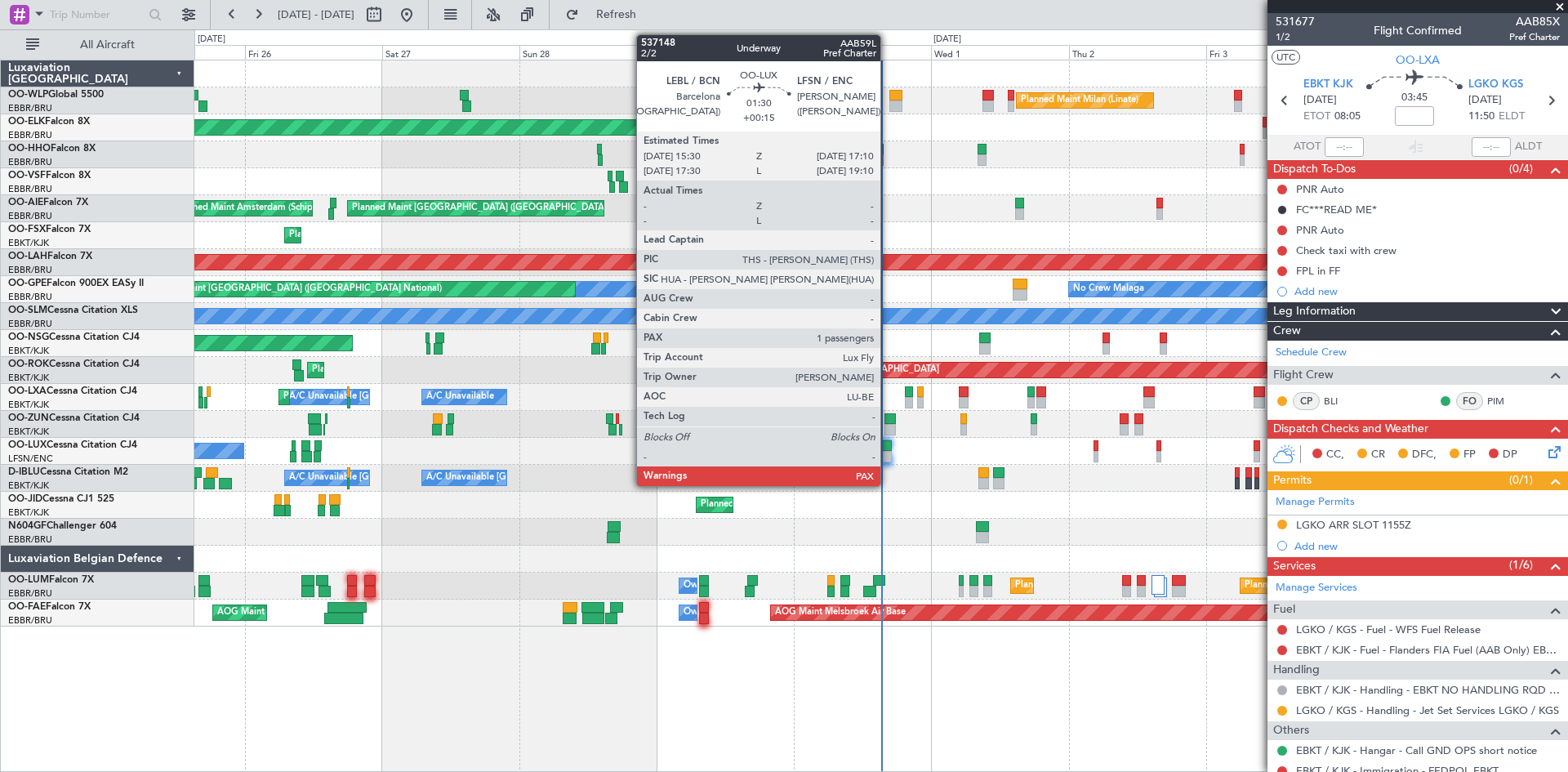
click at [888, 444] on div at bounding box center [887, 446] width 10 height 11
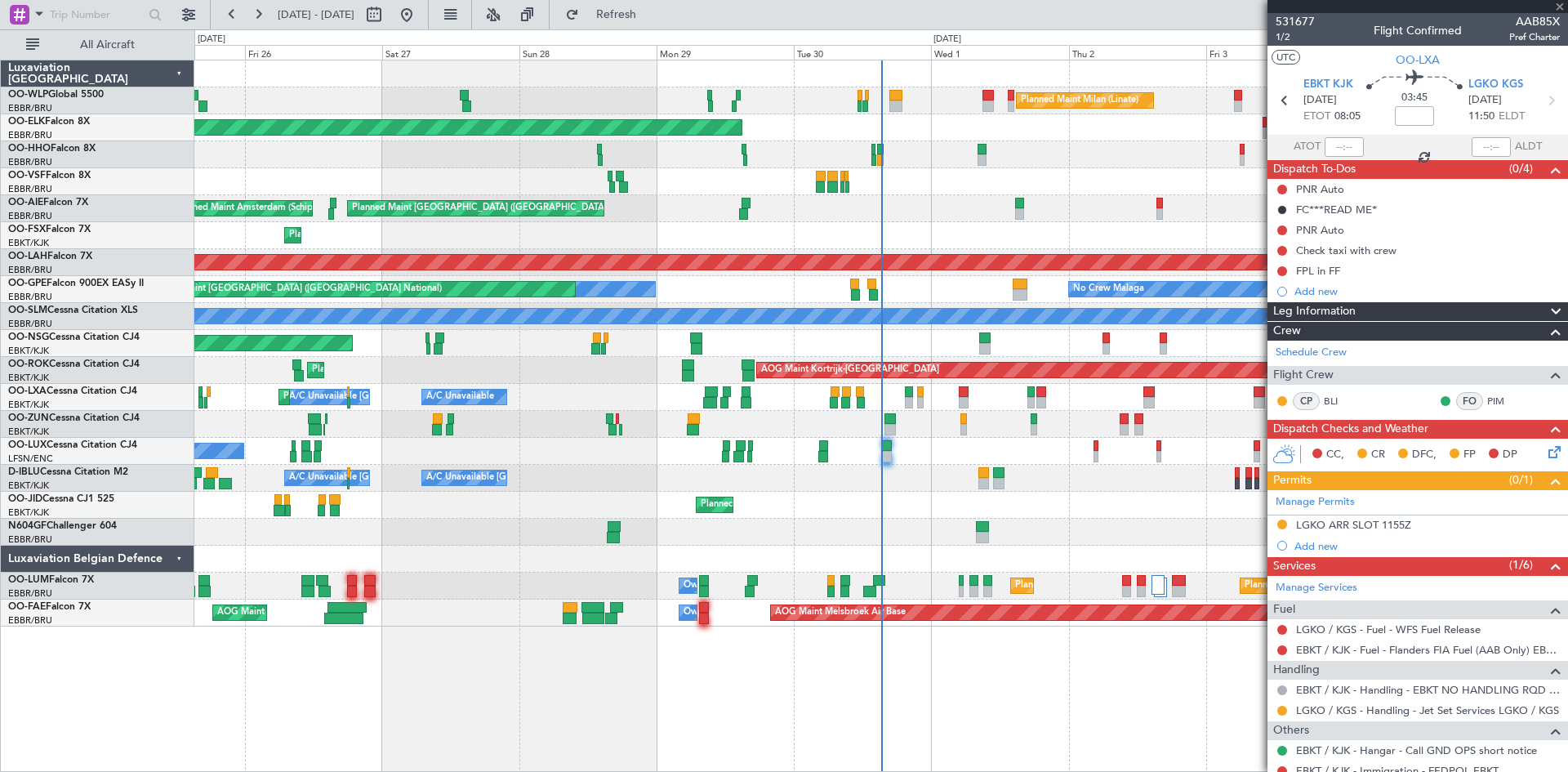
type input "+00:15"
type input "1"
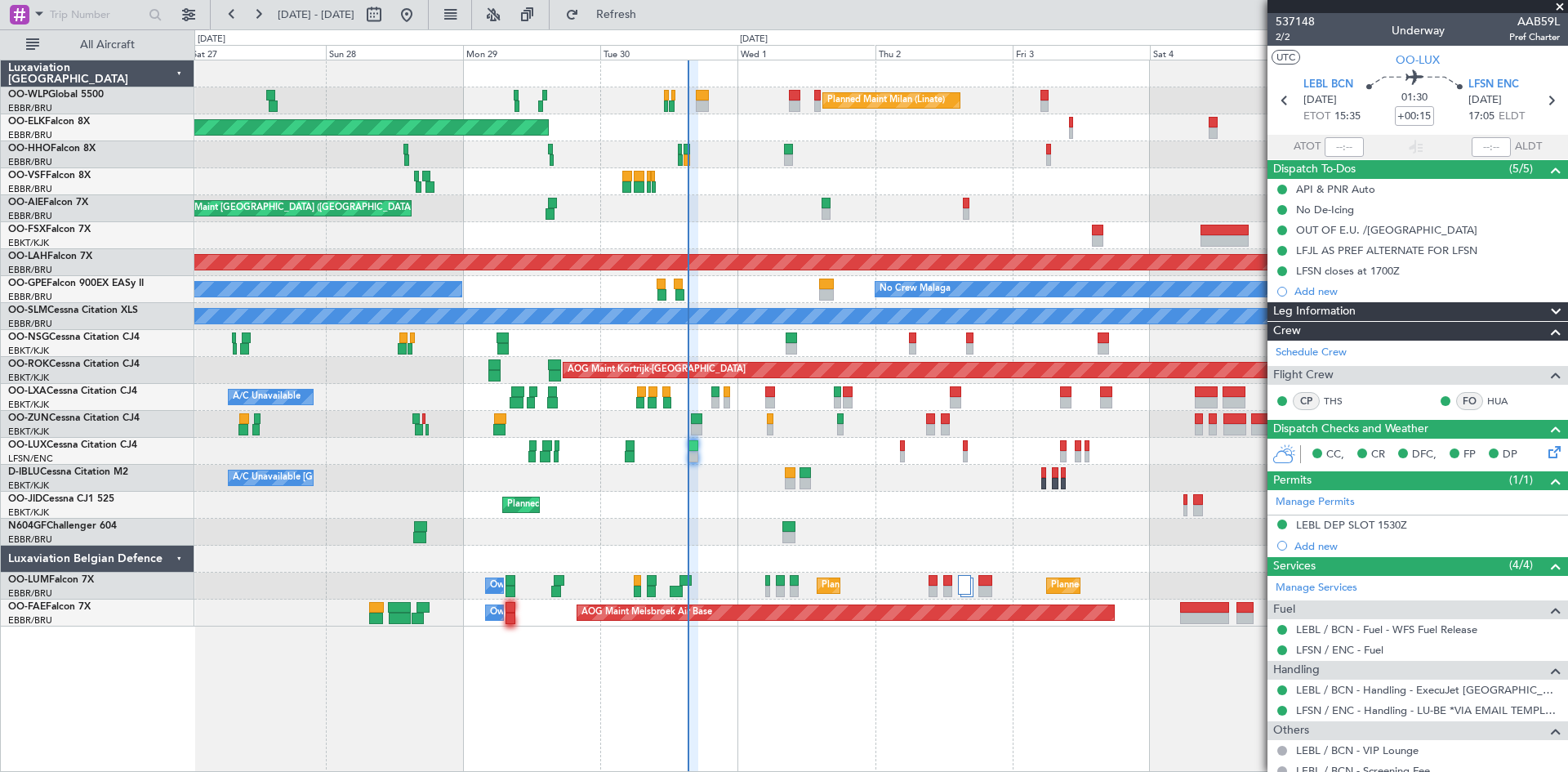
click at [987, 525] on div "Planned Maint Milan (Linate) Planned Maint Kortrijk-Wevelgem Planned Maint Gene…" at bounding box center [881, 343] width 1373 height 566
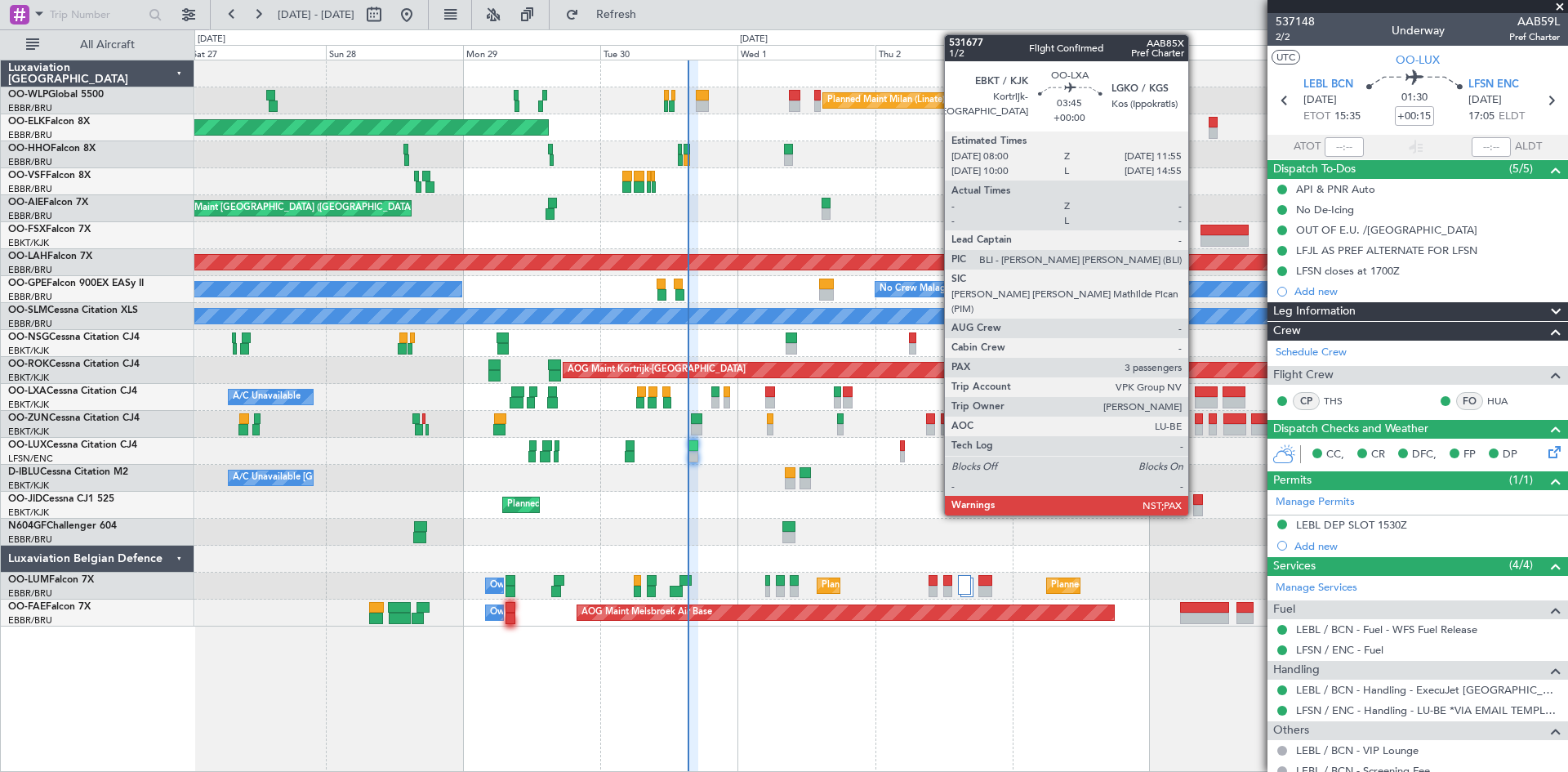
click at [1196, 401] on div at bounding box center [1206, 403] width 23 height 11
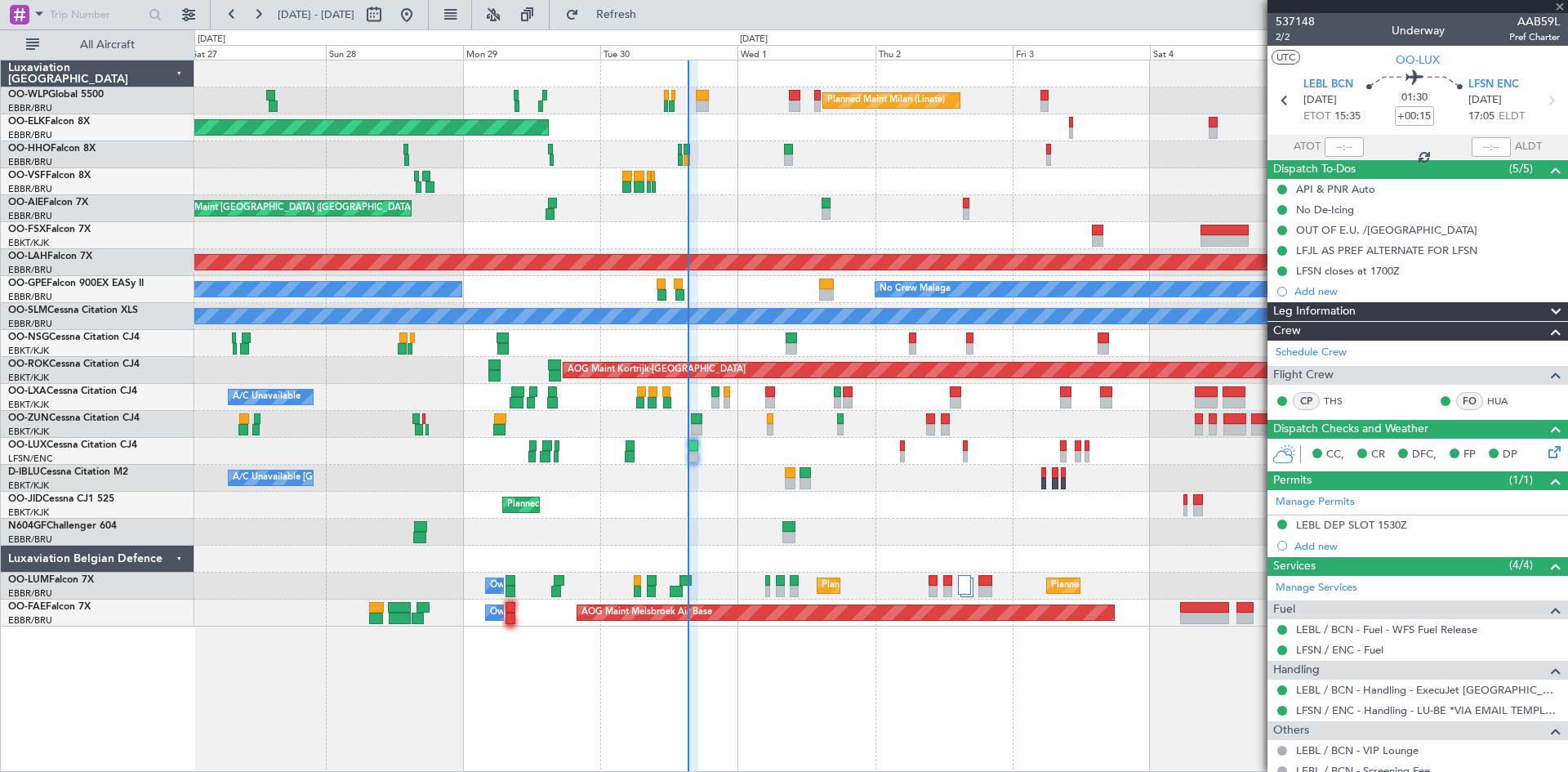
type input "3"
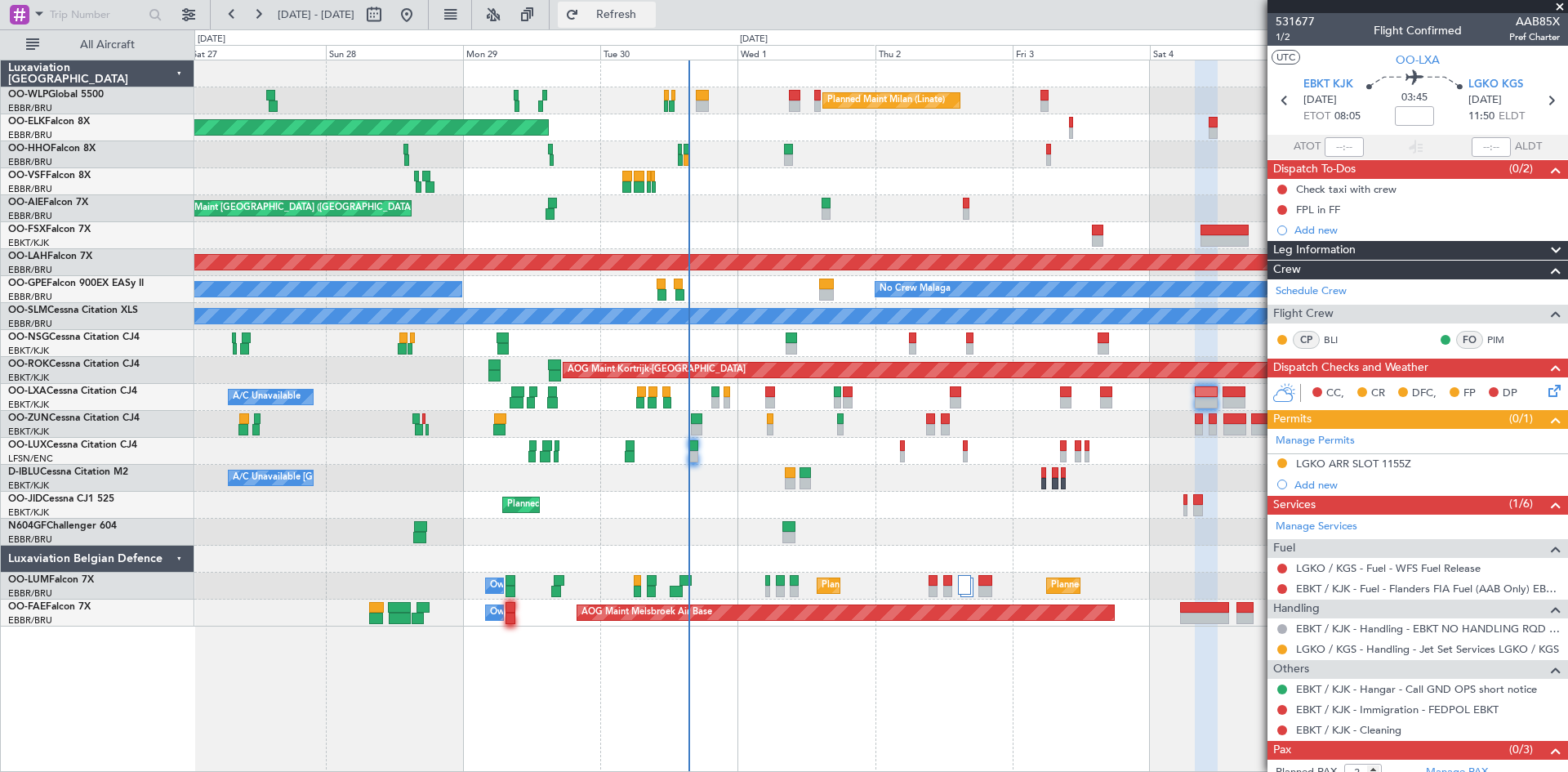
click at [651, 11] on span "Refresh" at bounding box center [617, 14] width 69 height 11
click at [1397, 566] on link "LGKO / KGS - Fuel - WFS Fuel Release" at bounding box center [1388, 569] width 185 height 14
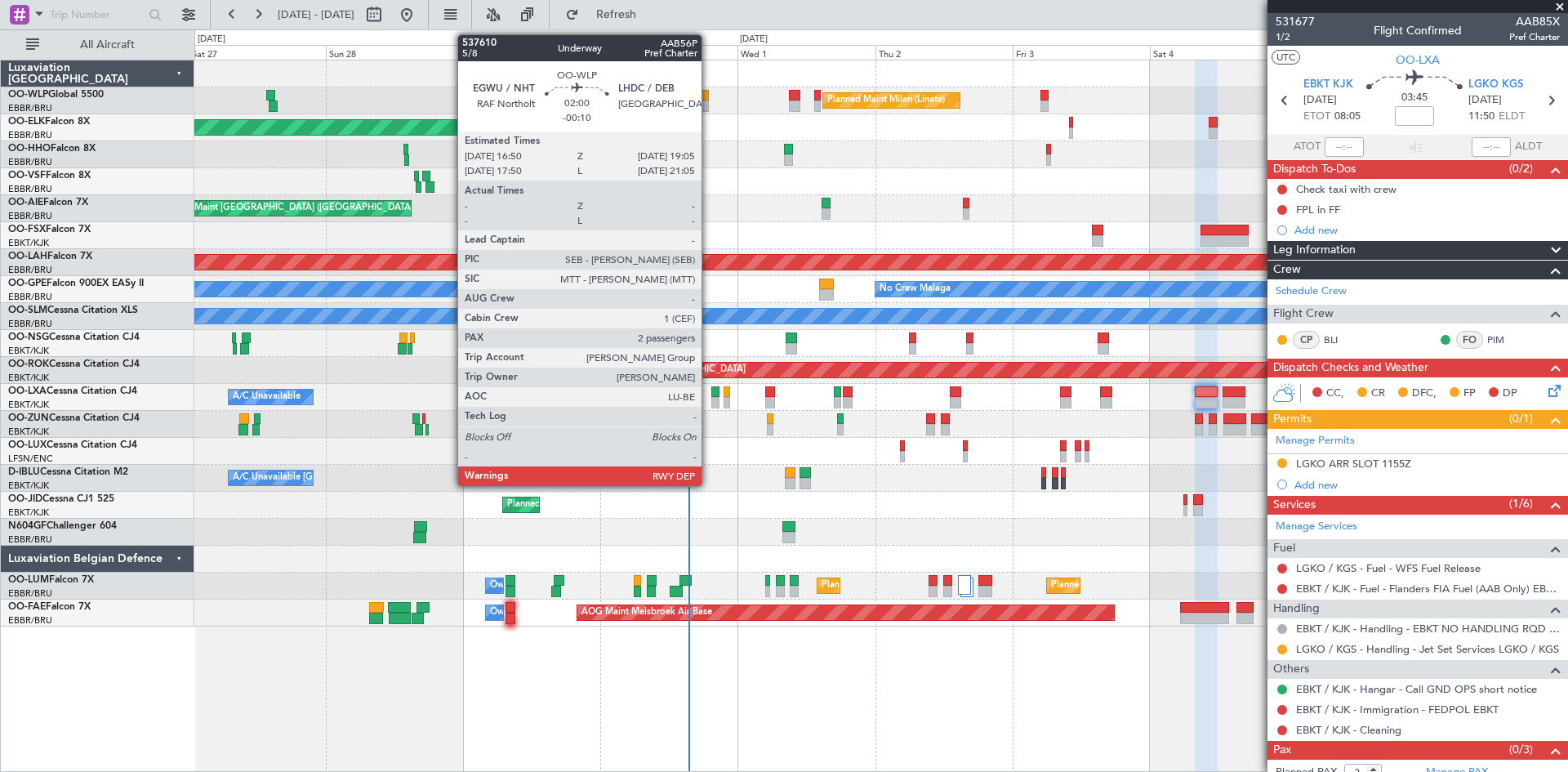
click at [709, 106] on div at bounding box center [702, 106] width 13 height 11
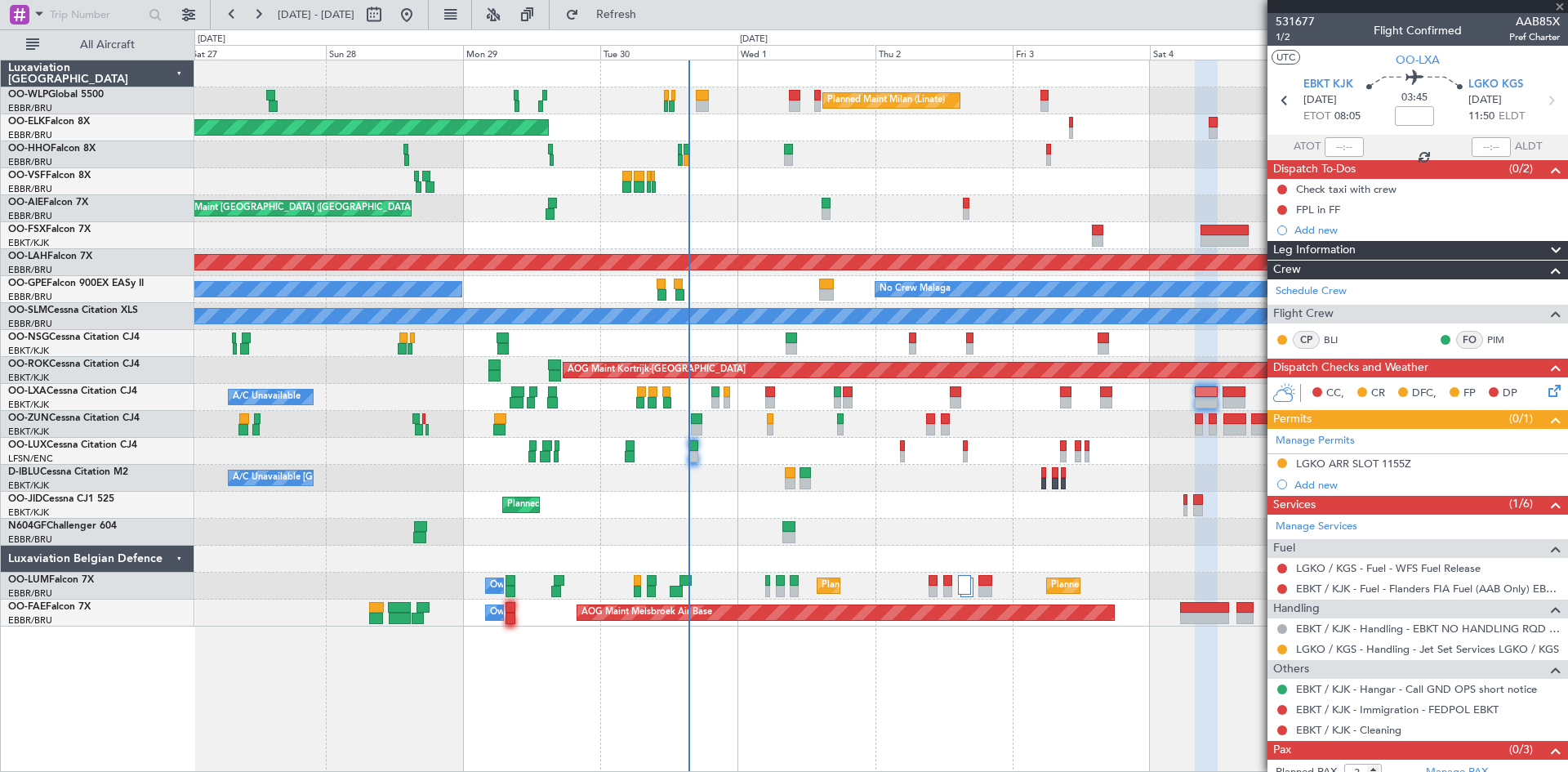
type input "-00:10"
type input "2"
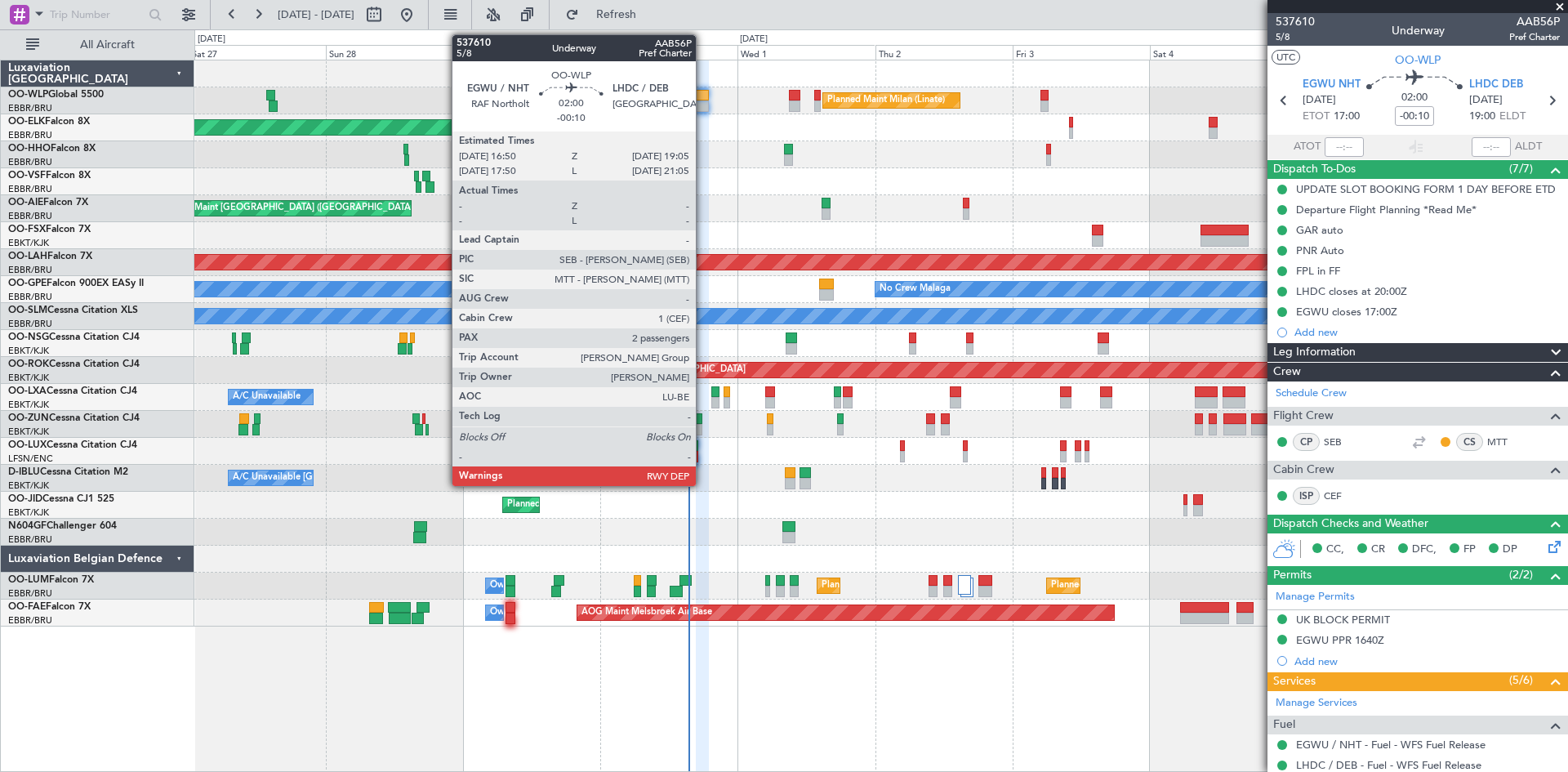
click at [704, 94] on div at bounding box center [702, 95] width 13 height 11
click at [696, 450] on div at bounding box center [693, 446] width 10 height 11
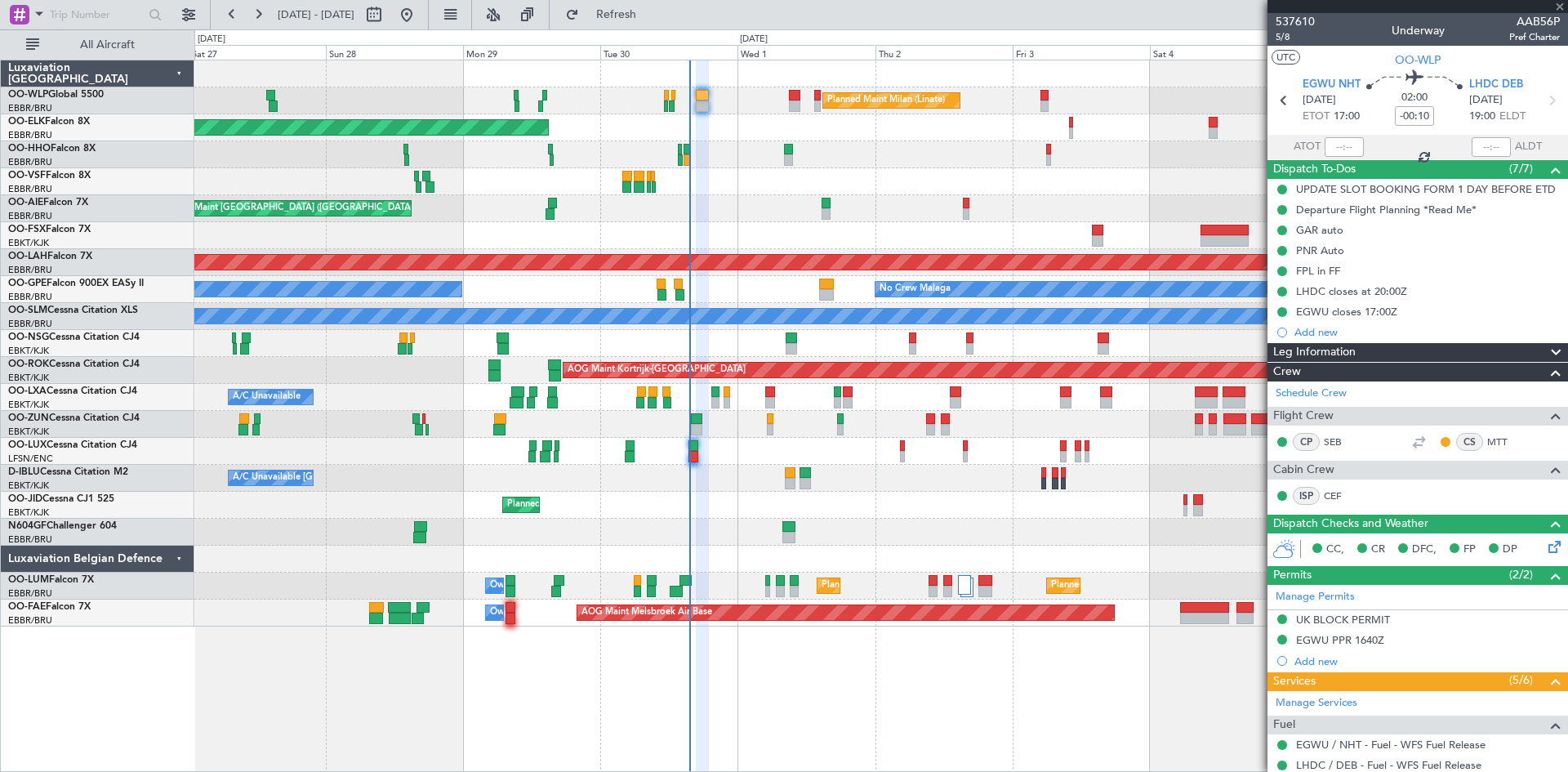
type input "+00:15"
type input "1"
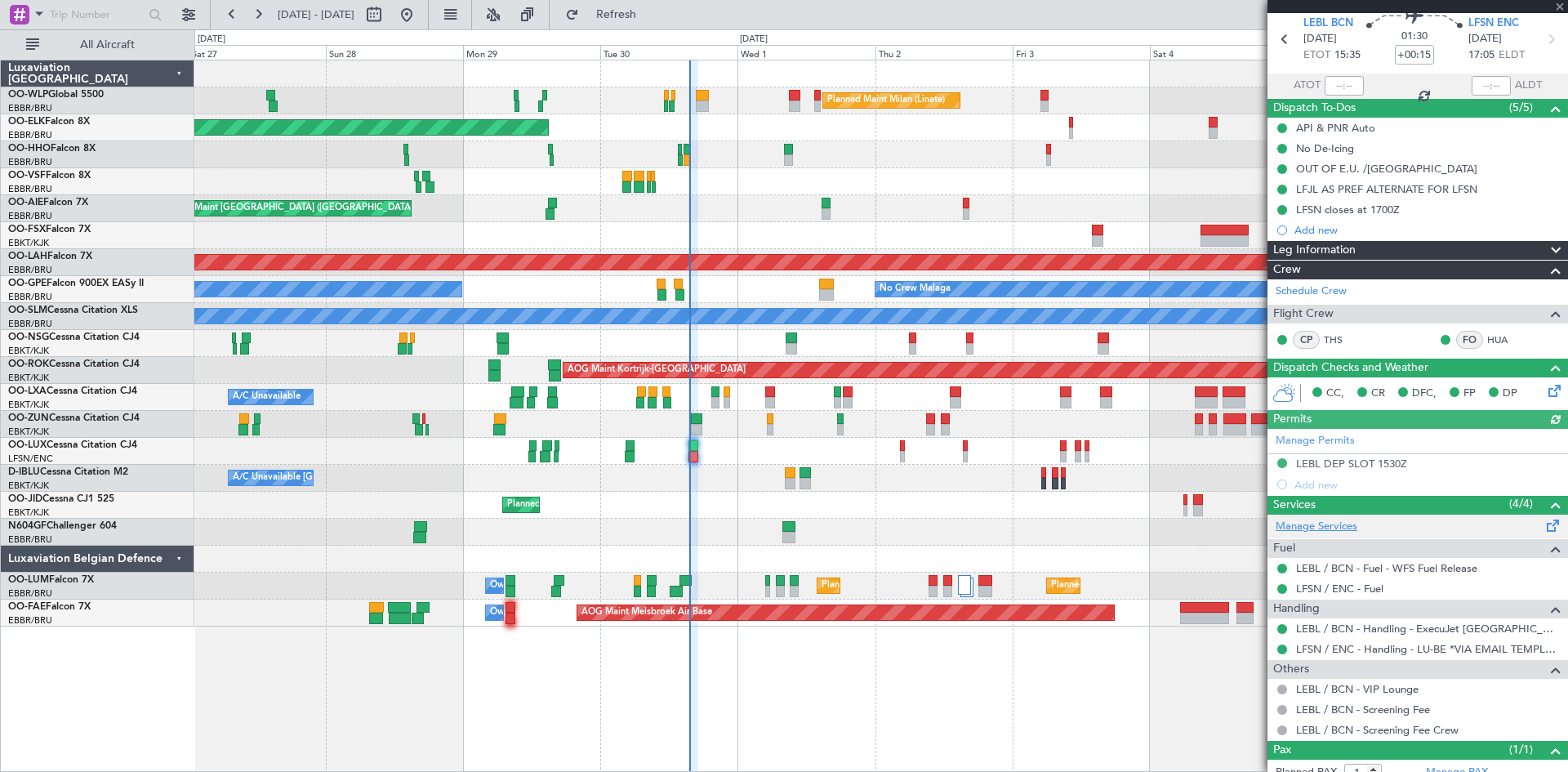
scroll to position [62, 0]
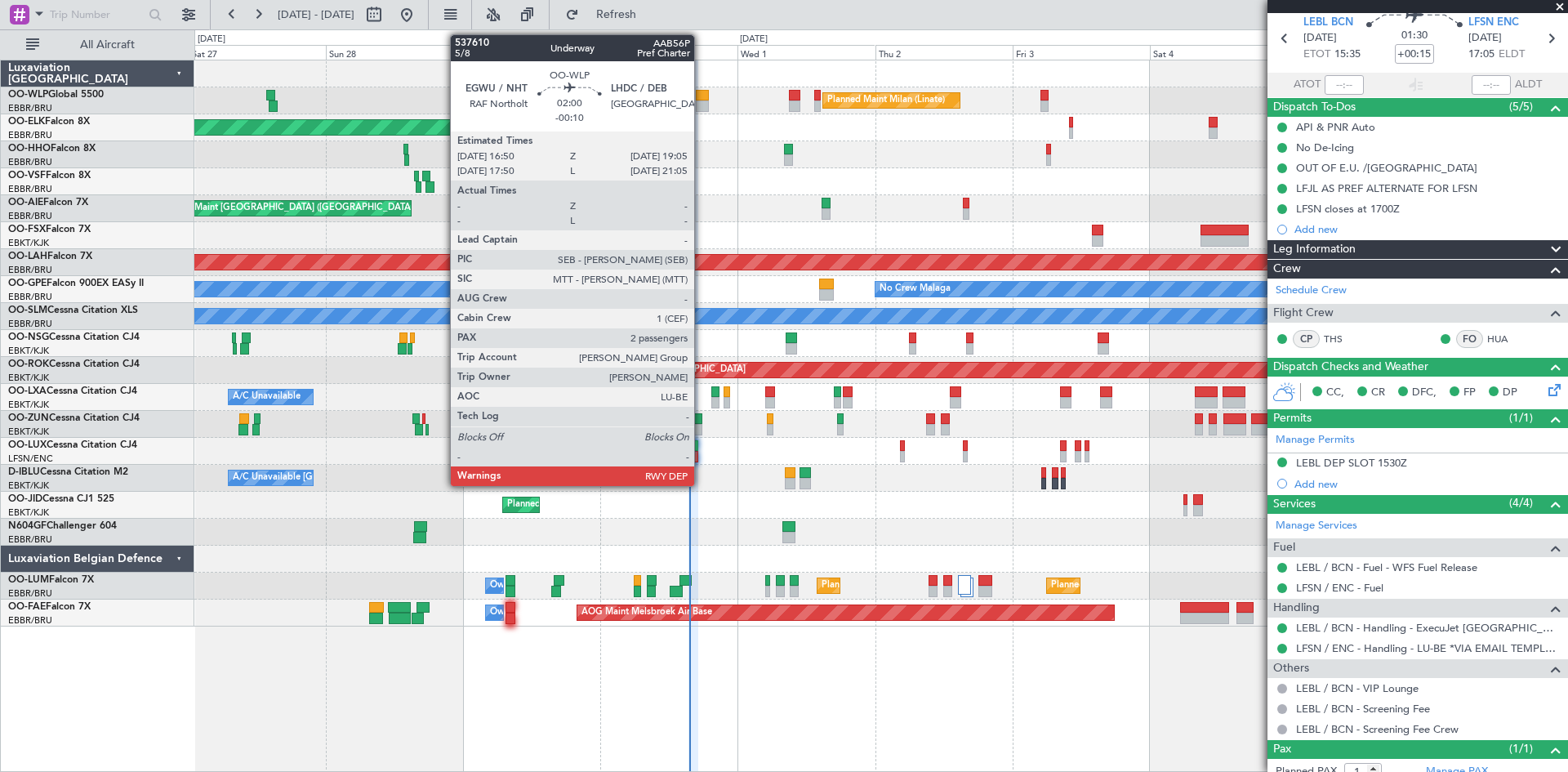
click at [702, 105] on div at bounding box center [702, 106] width 13 height 11
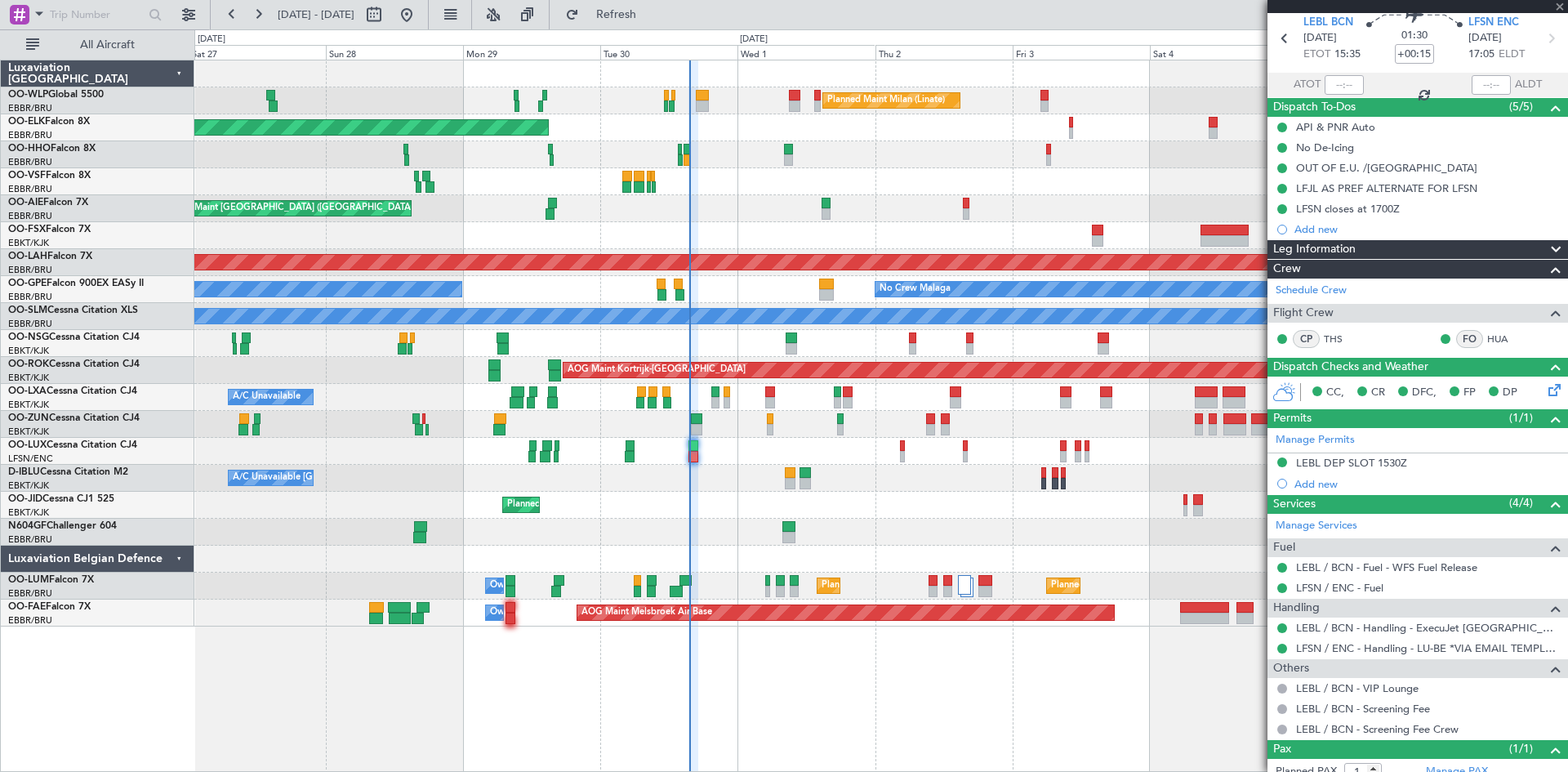
type input "-00:10"
type input "2"
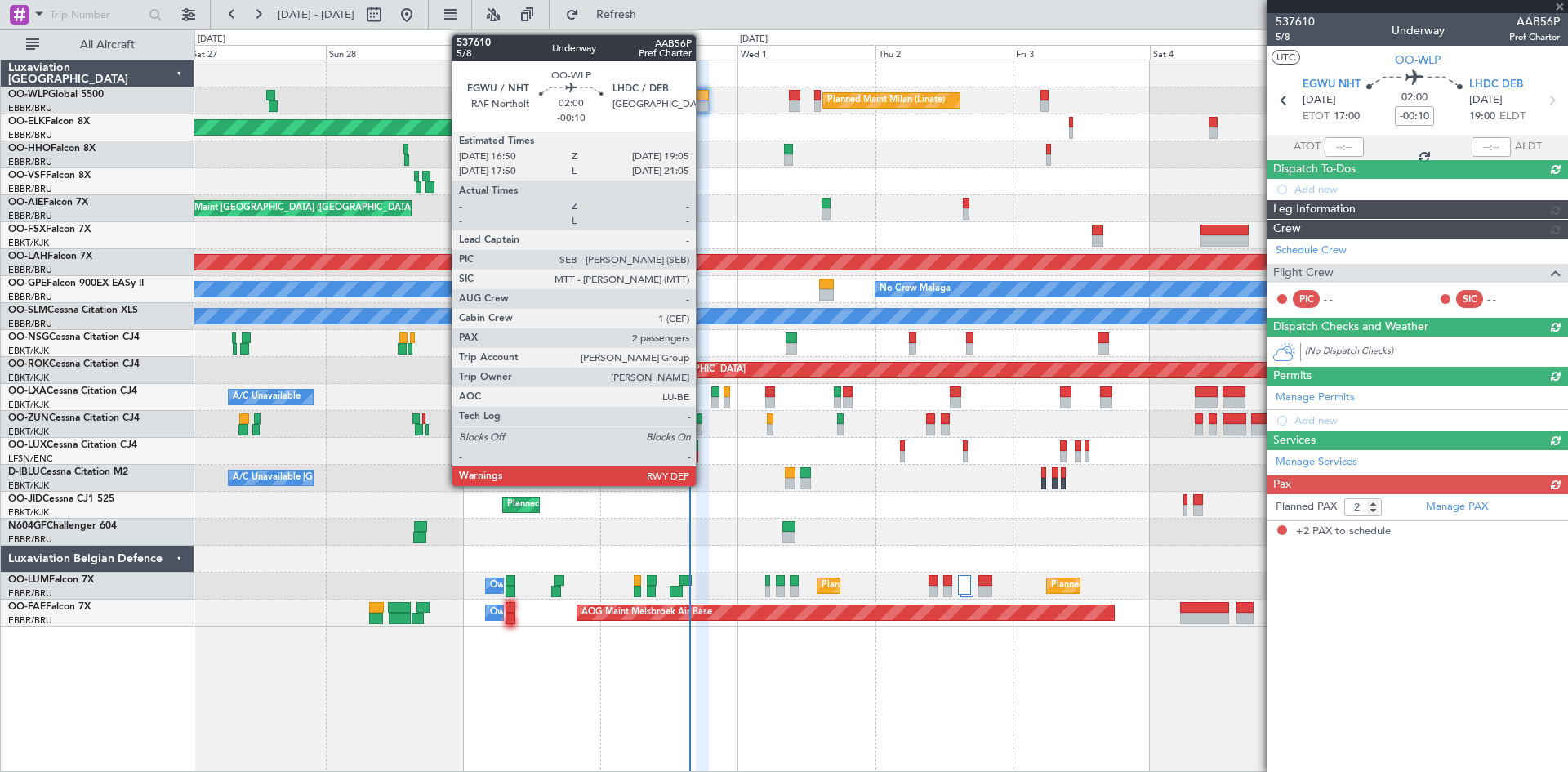
scroll to position [0, 0]
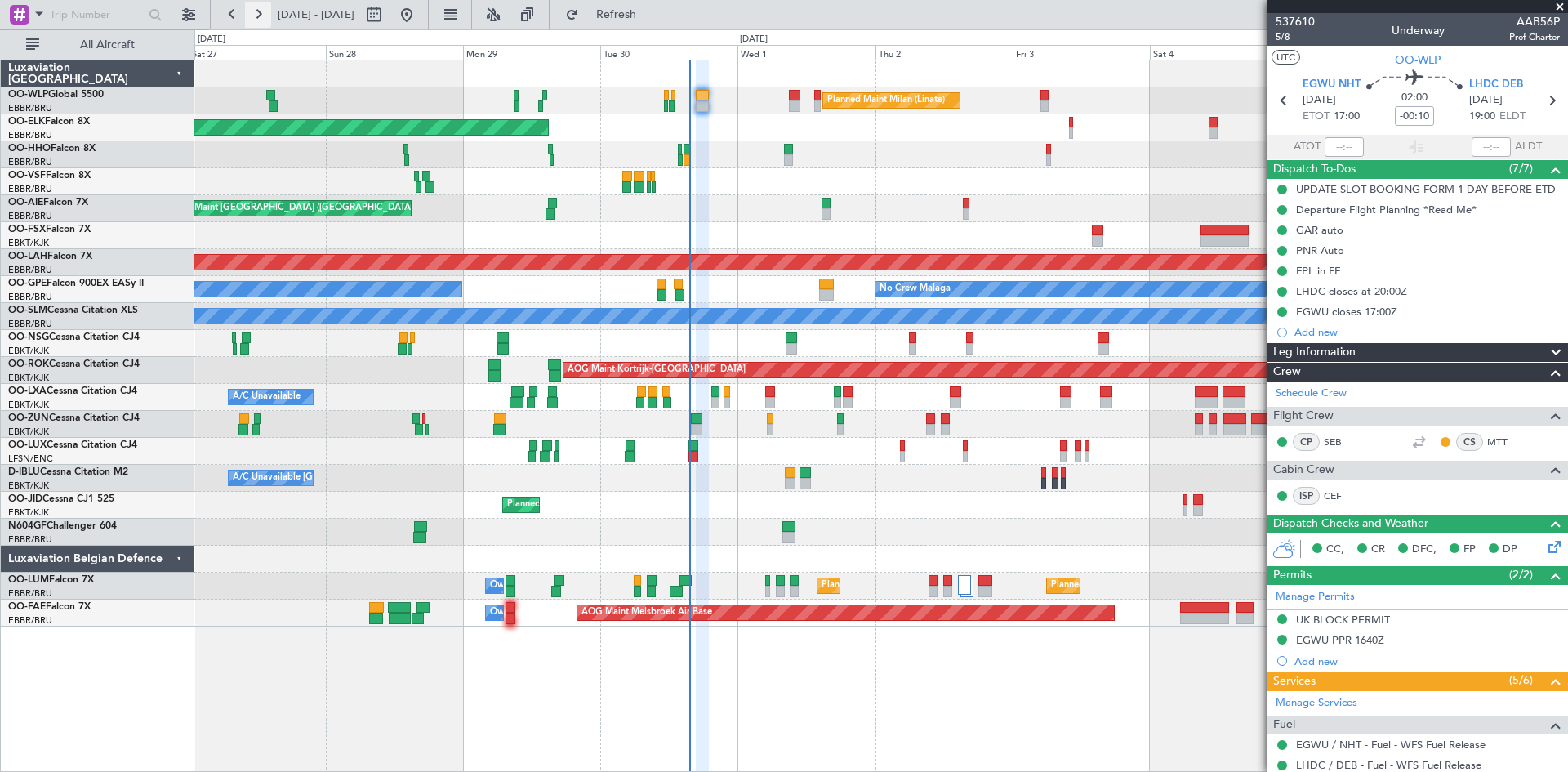
click at [258, 19] on button at bounding box center [258, 14] width 26 height 26
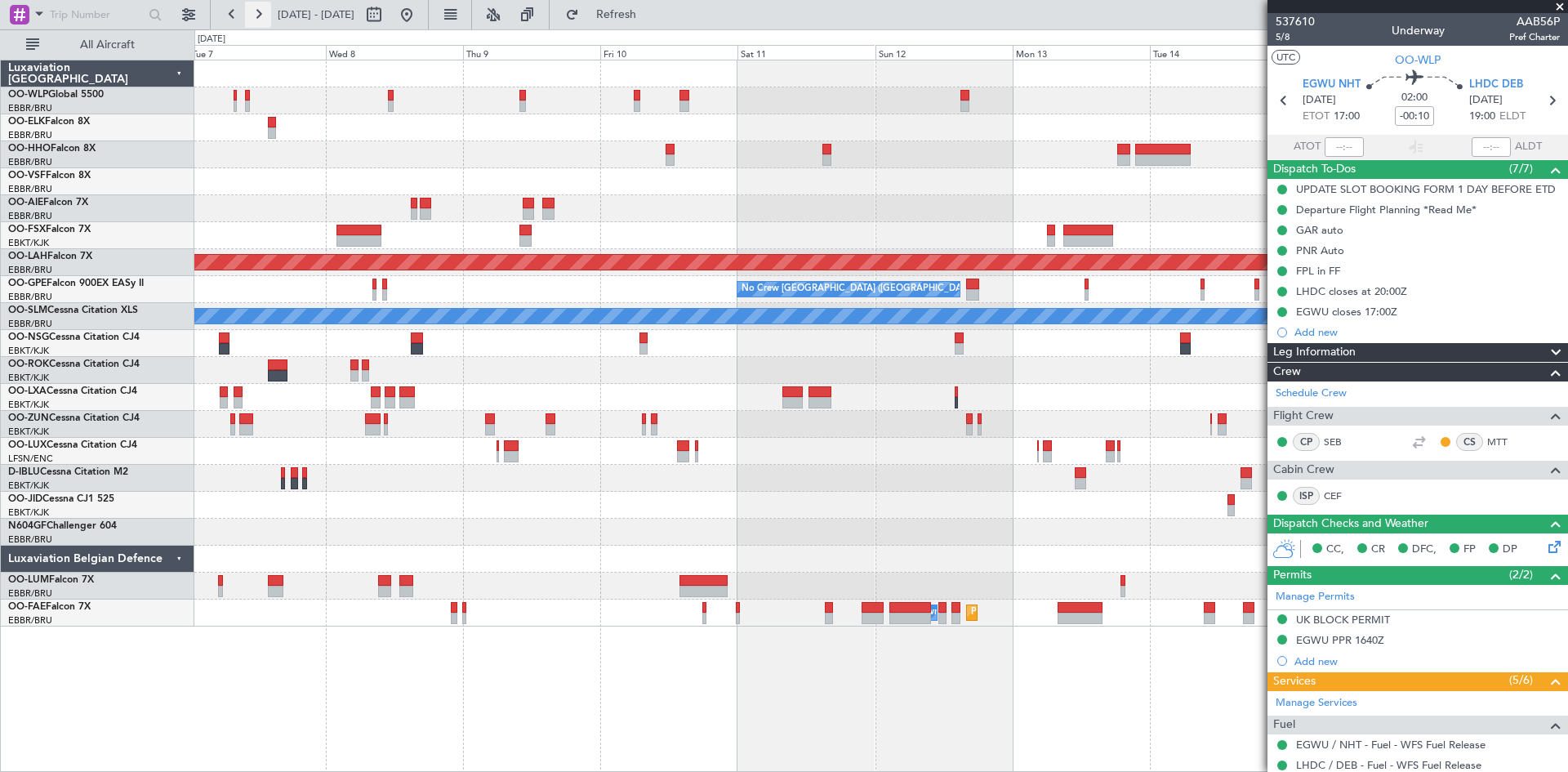
click at [258, 19] on button at bounding box center [258, 14] width 26 height 26
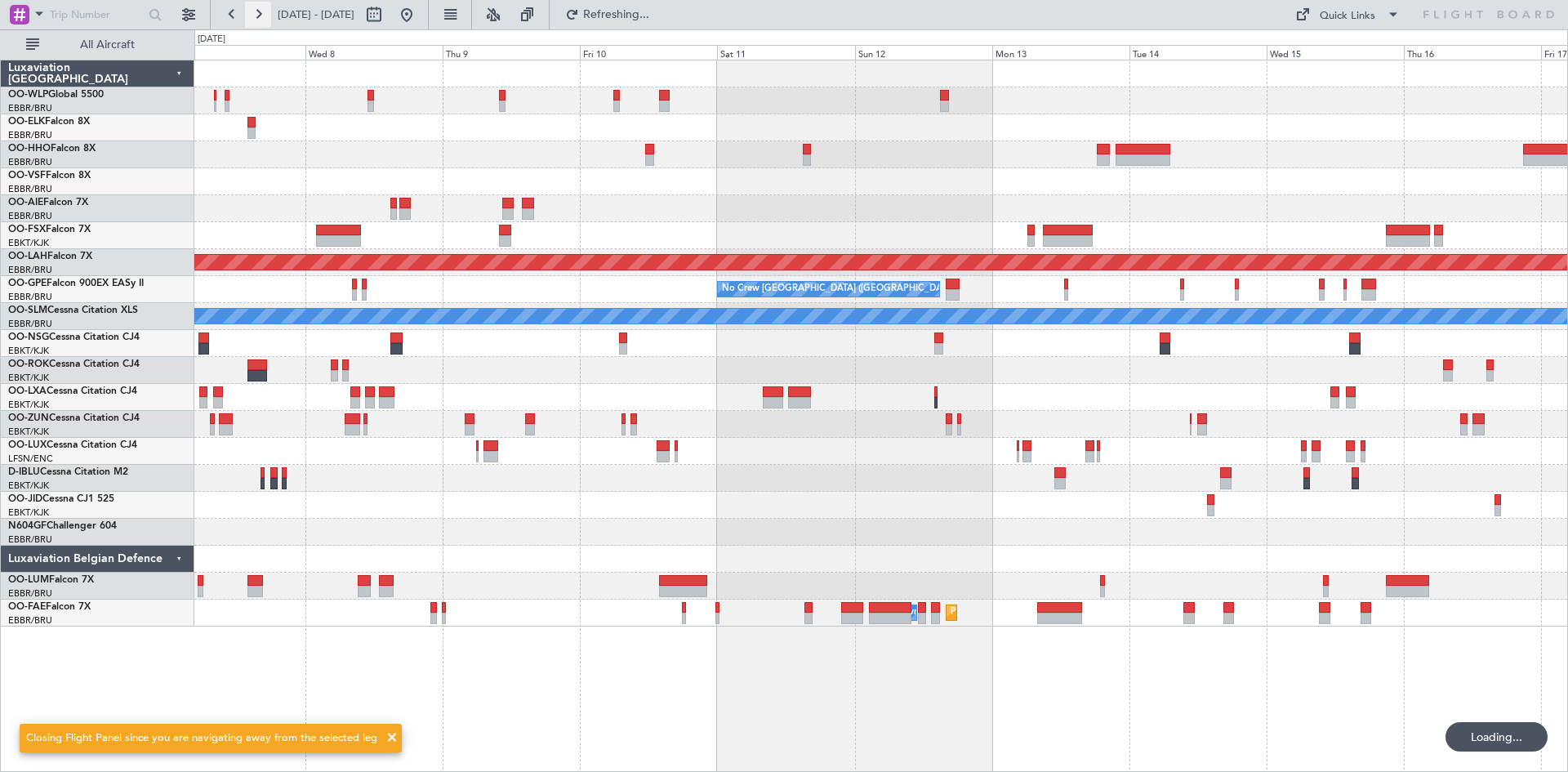
click at [258, 19] on button at bounding box center [258, 14] width 26 height 26
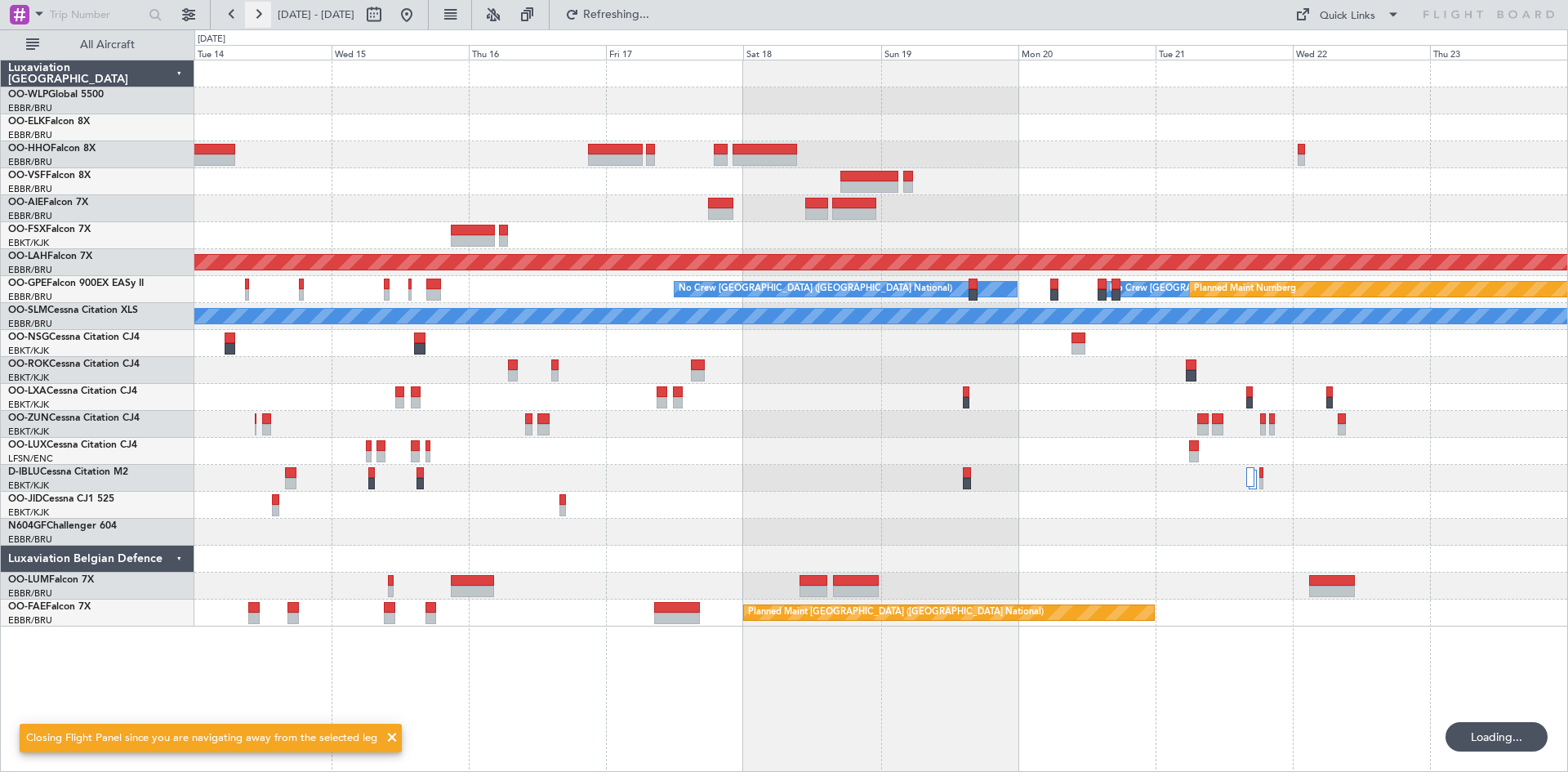
click at [258, 19] on button at bounding box center [258, 14] width 26 height 26
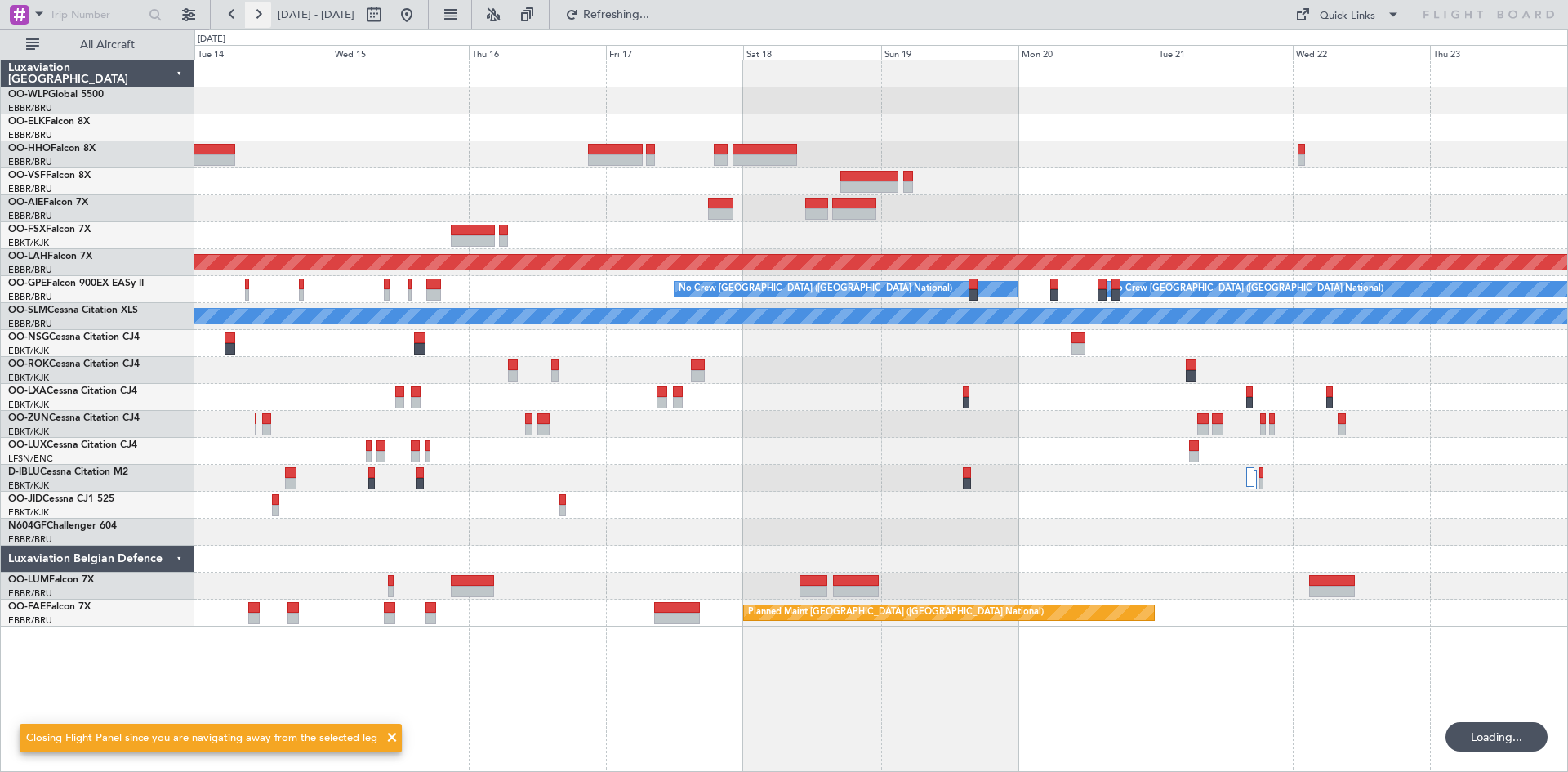
click at [258, 19] on button at bounding box center [258, 14] width 26 height 26
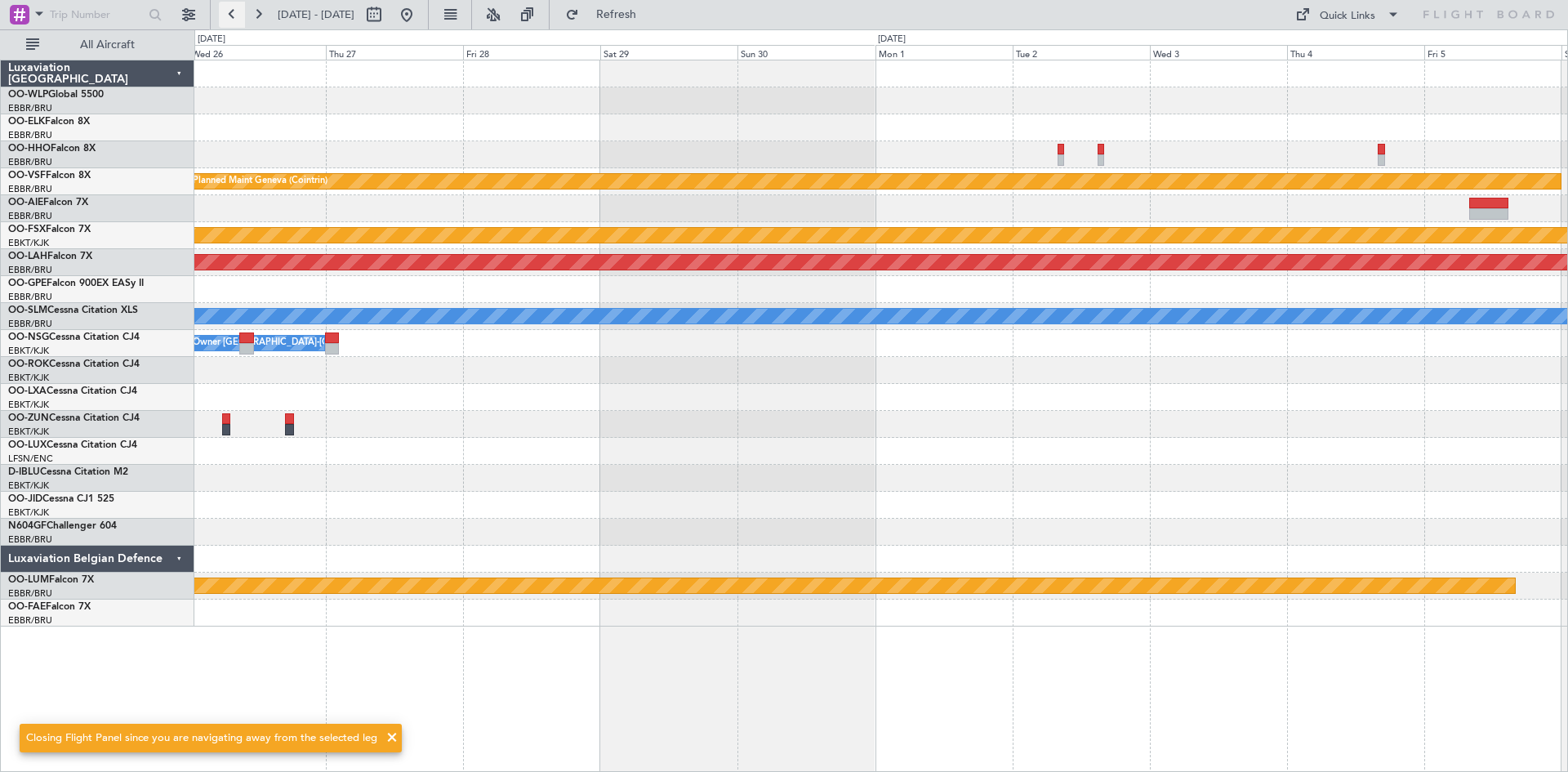
click at [233, 14] on button at bounding box center [231, 14] width 26 height 26
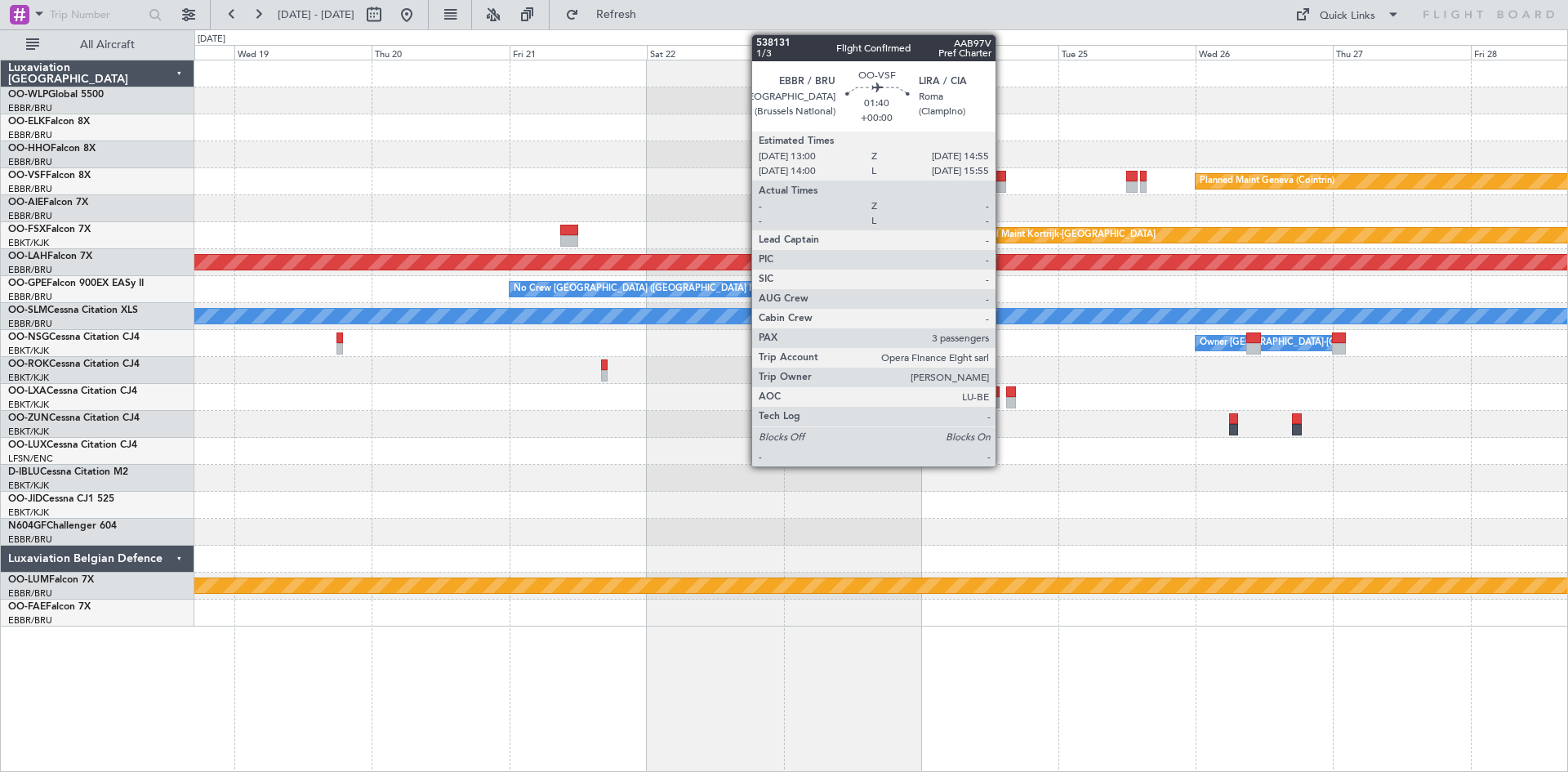
click at [1003, 175] on div at bounding box center [1000, 176] width 11 height 11
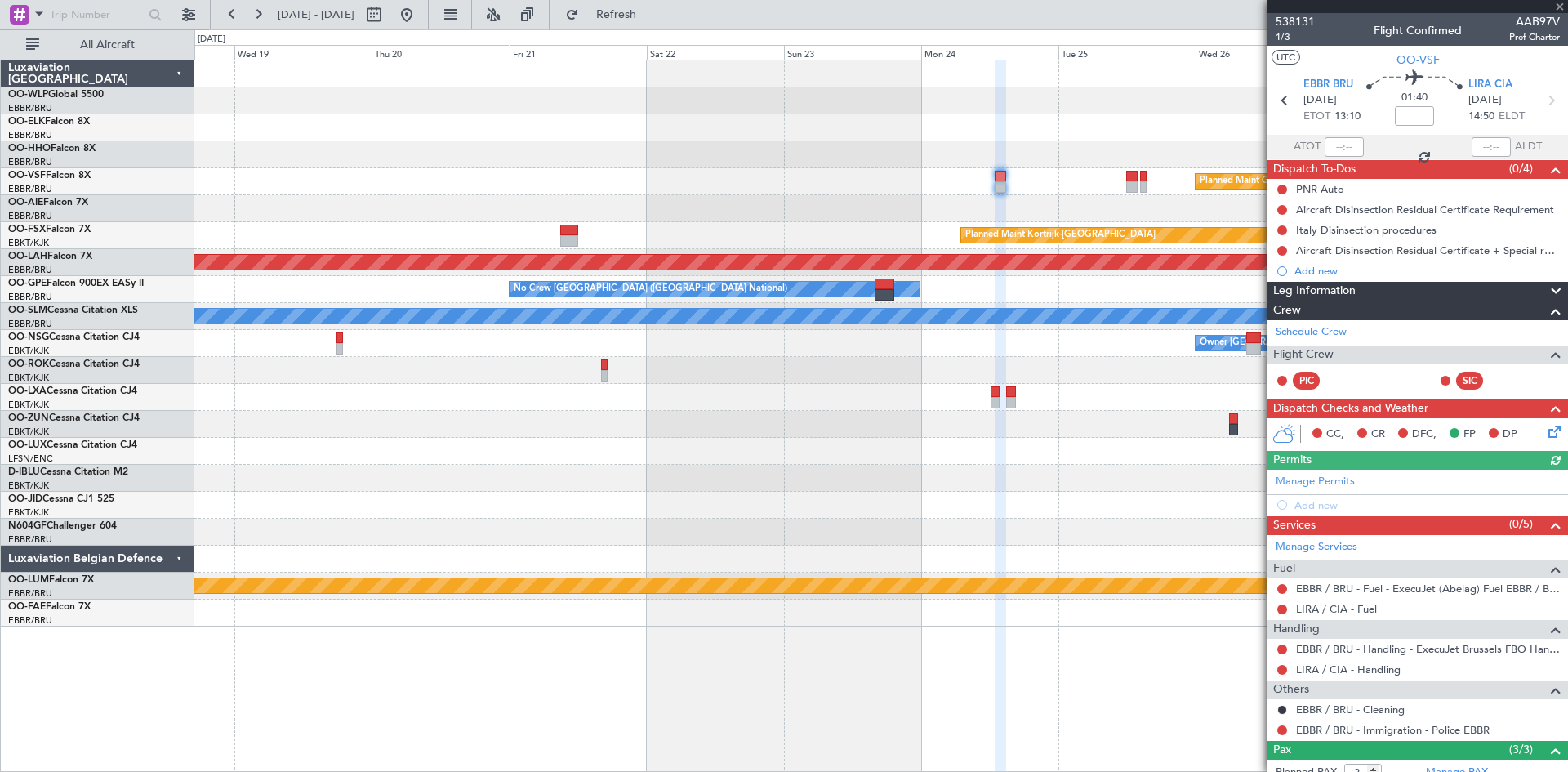
click at [1351, 605] on link "LIRA / CIA - Fuel" at bounding box center [1337, 609] width 81 height 14
click at [656, 26] on button "Refresh" at bounding box center [607, 14] width 98 height 26
click at [1481, 77] on span "LIRA CIA" at bounding box center [1491, 84] width 44 height 16
click at [1317, 502] on div "Add new" at bounding box center [1420, 506] width 251 height 14
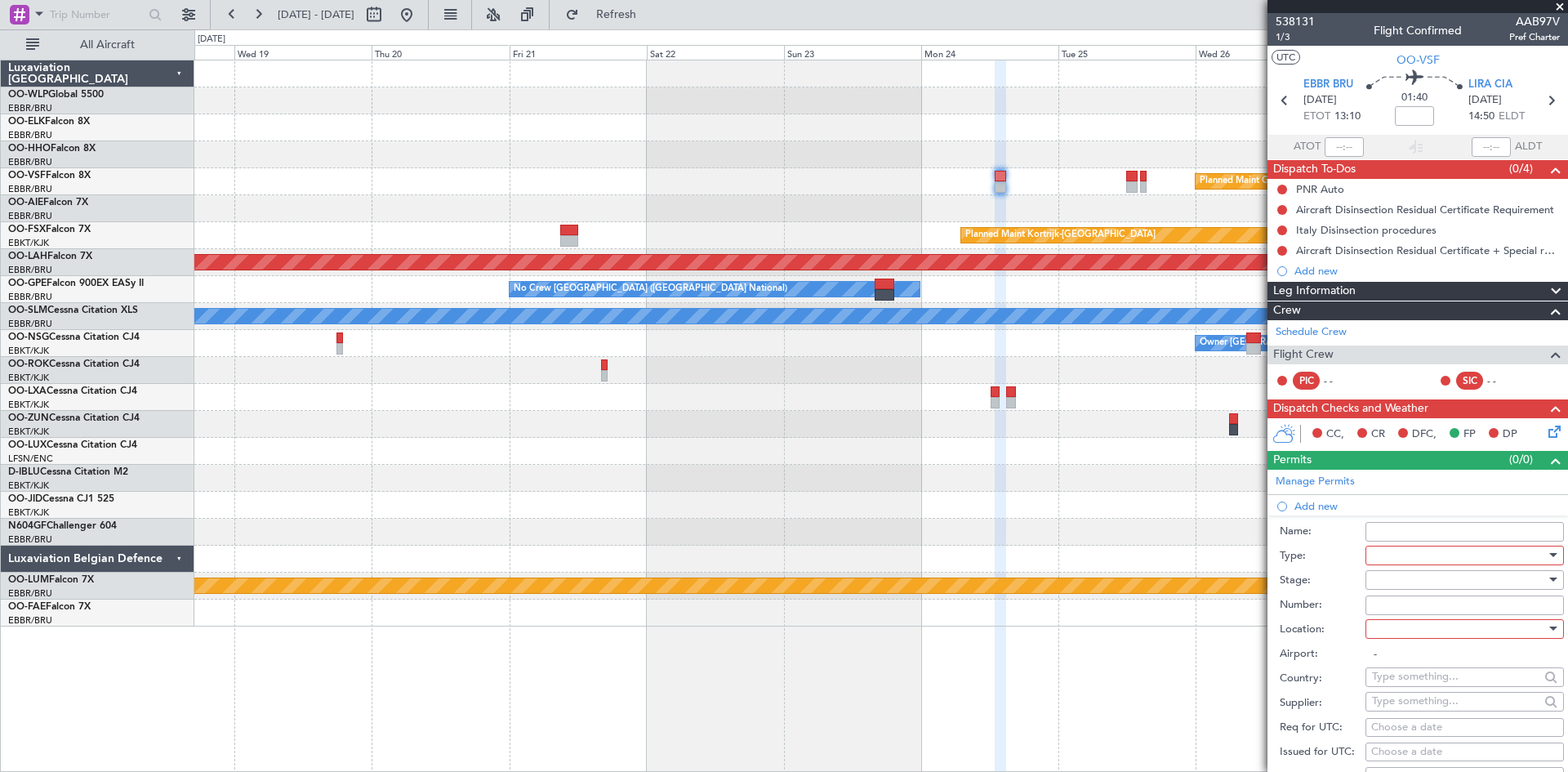
click at [1421, 552] on div at bounding box center [1459, 555] width 174 height 25
click at [1404, 716] on span "Slot" at bounding box center [1459, 711] width 172 height 25
click at [1420, 580] on div at bounding box center [1459, 580] width 174 height 25
click at [1410, 634] on span "Not Requested" at bounding box center [1459, 638] width 172 height 25
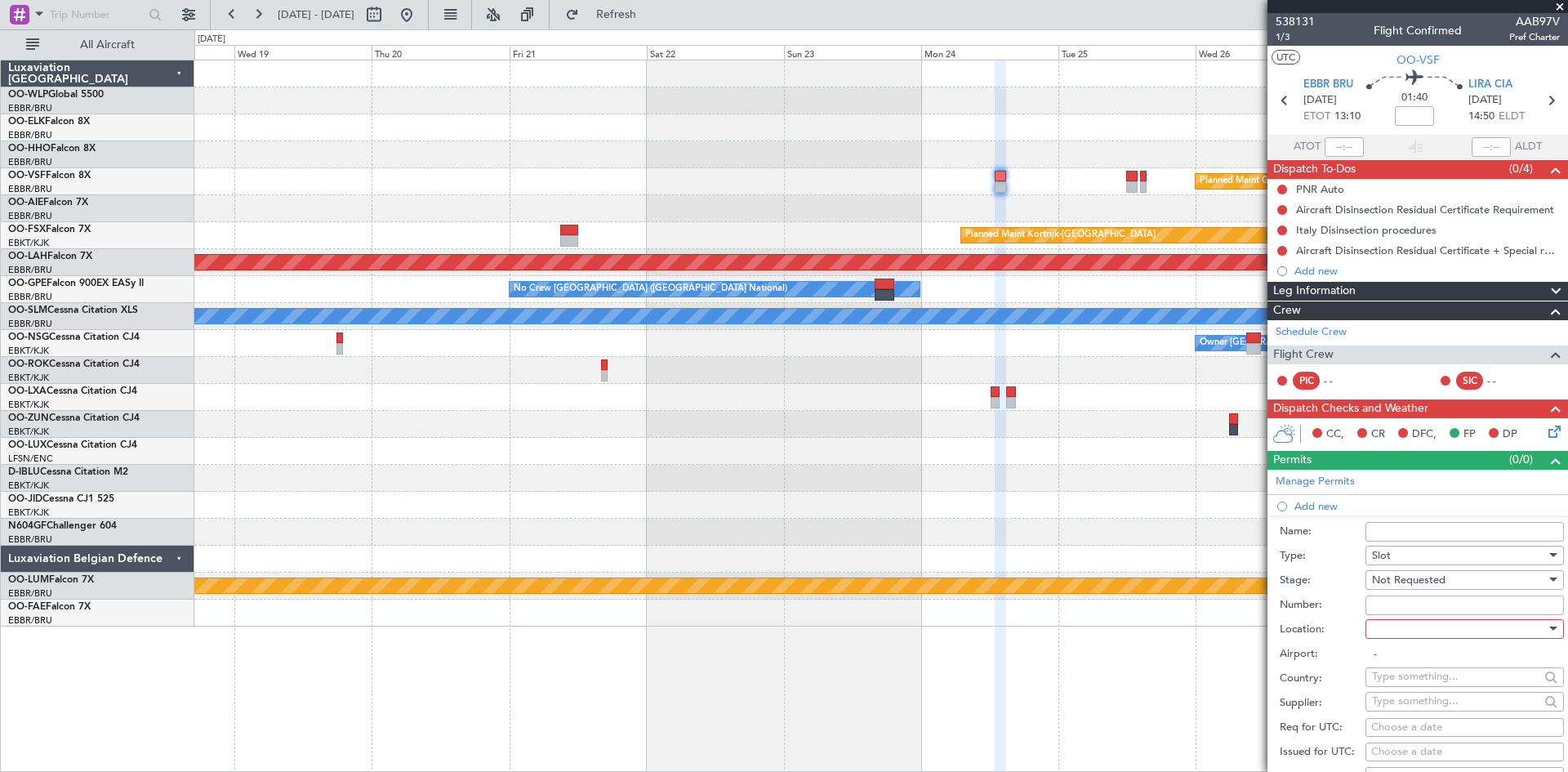
click at [1430, 637] on div at bounding box center [1459, 629] width 174 height 25
click at [1398, 666] on span "Departure" at bounding box center [1459, 661] width 172 height 25
type input "EBBR / BRU"
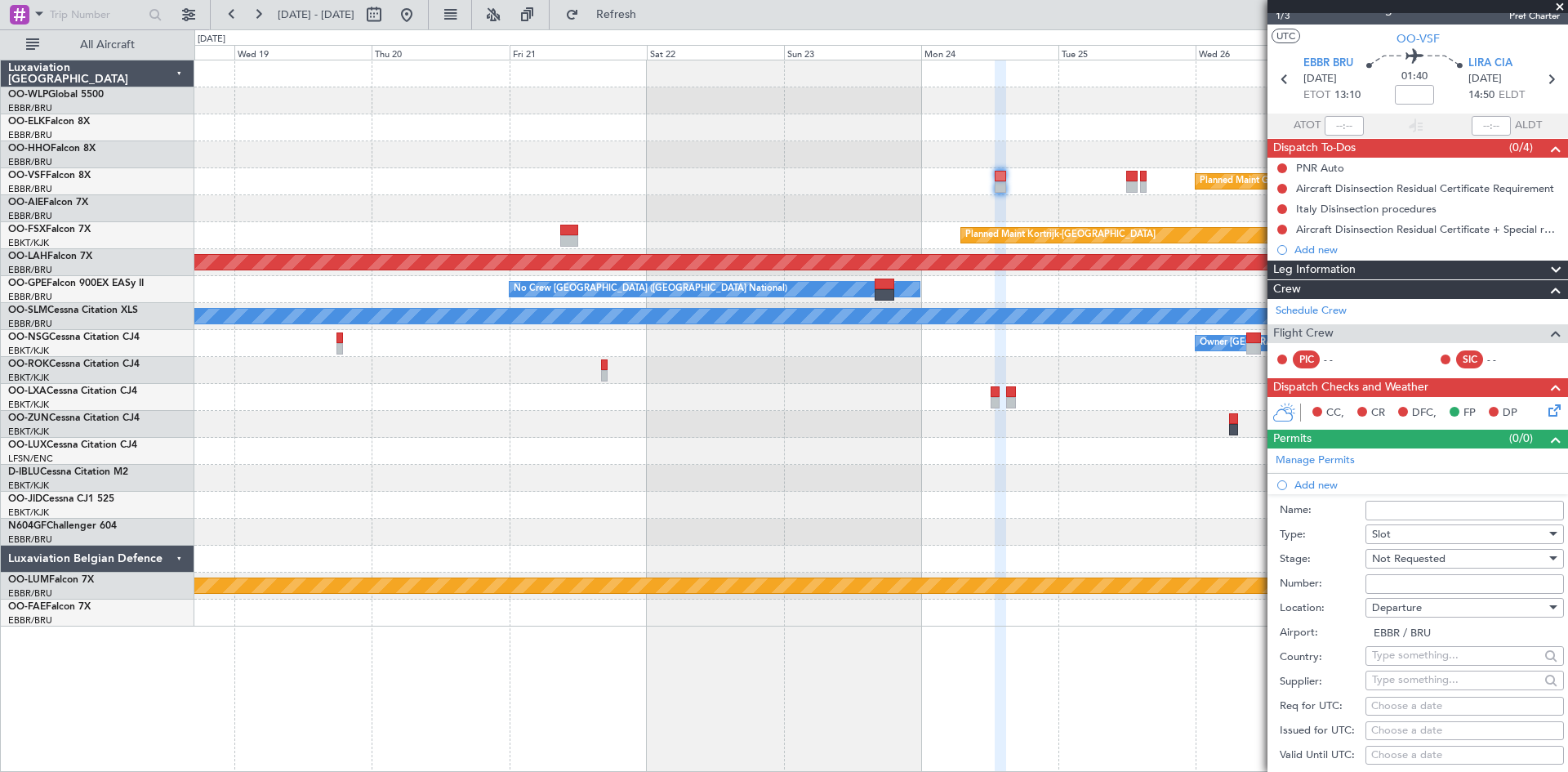
scroll to position [82, 0]
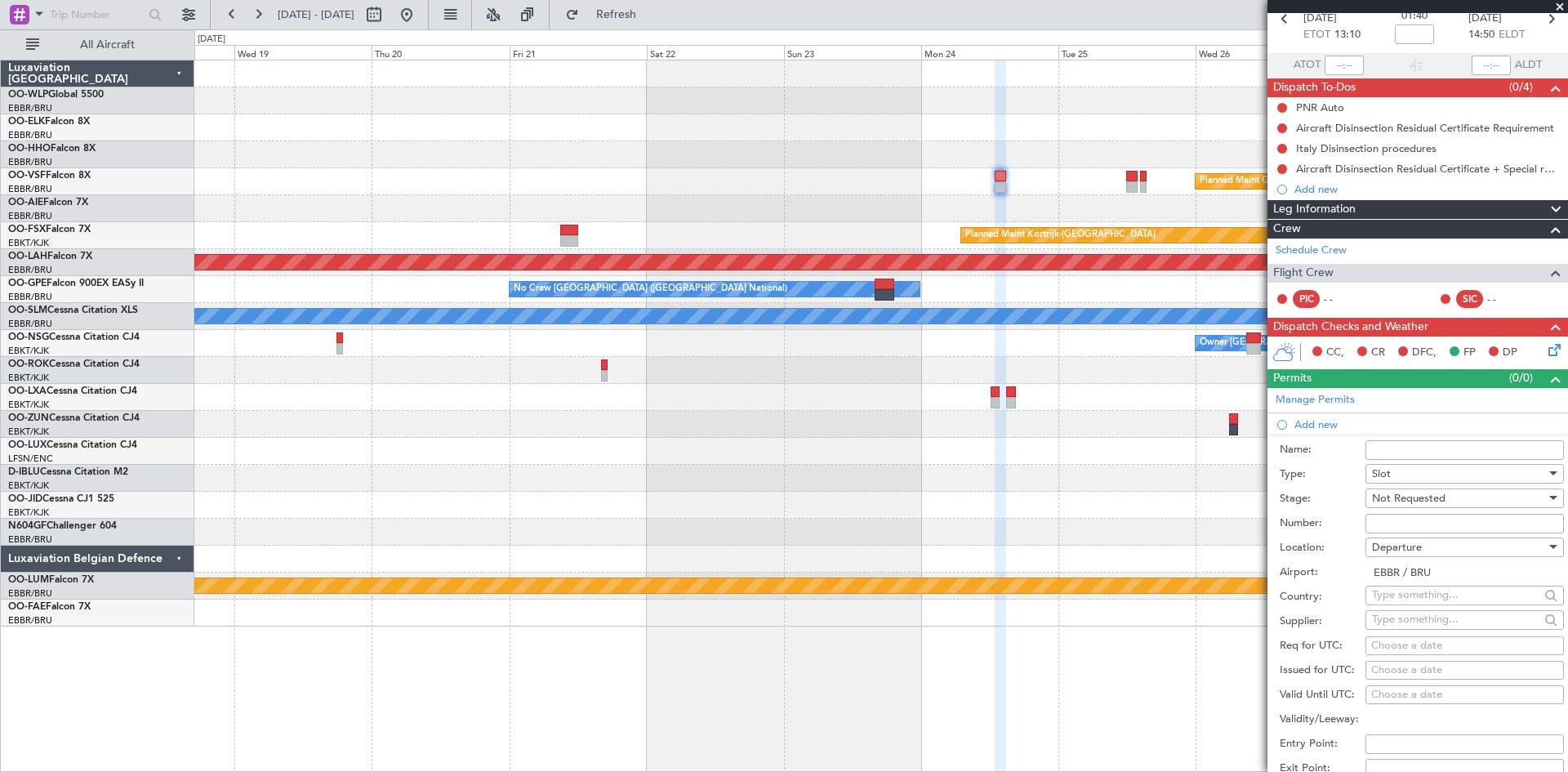
click at [1395, 652] on div "Choose a date" at bounding box center [1465, 646] width 187 height 16
select select "9"
select select "2025"
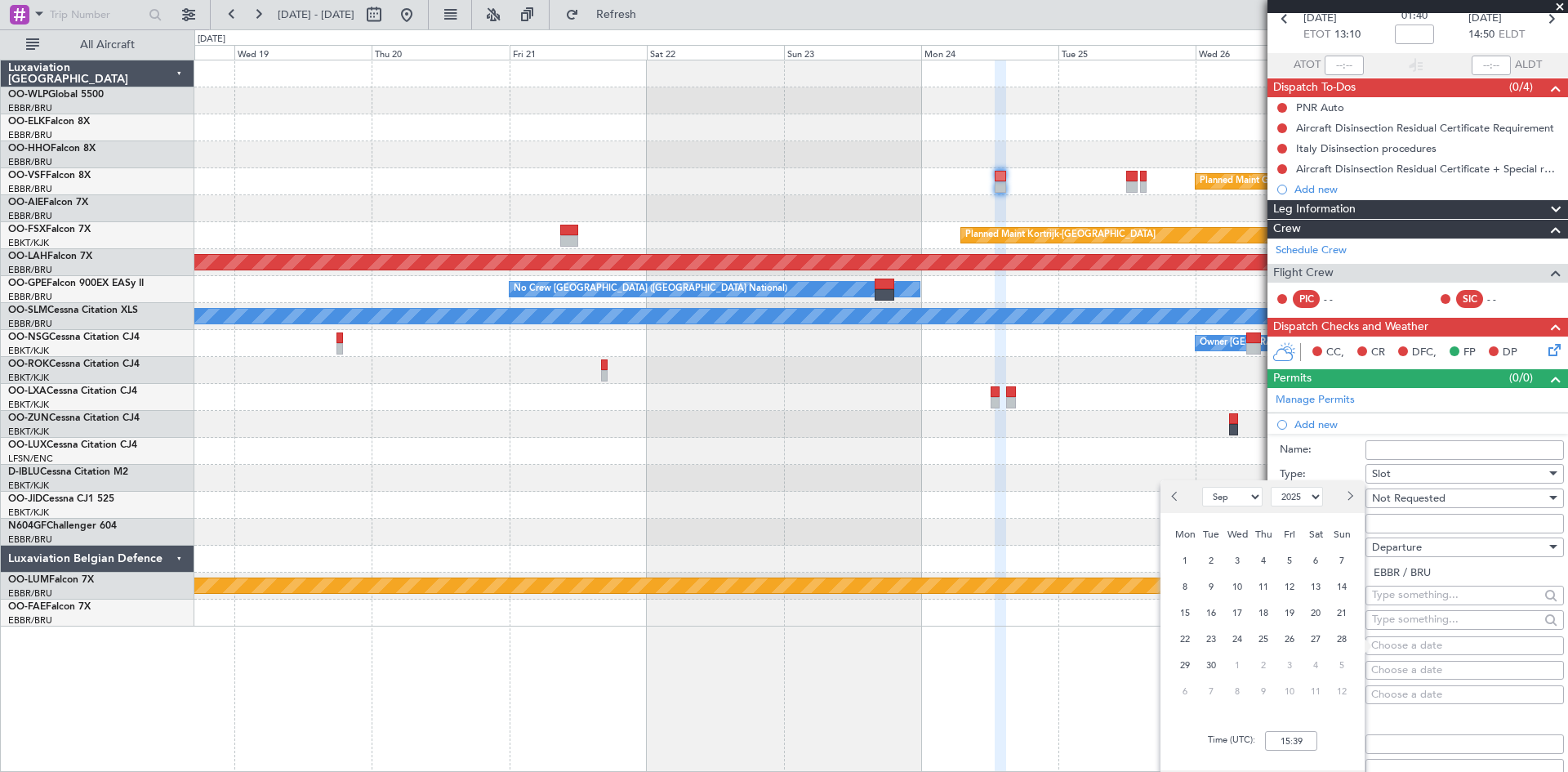
click at [1354, 500] on button "Next month" at bounding box center [1349, 496] width 18 height 26
select select "11"
click at [1187, 669] on span "24" at bounding box center [1186, 666] width 20 height 20
click at [1277, 739] on input "00:00" at bounding box center [1291, 741] width 52 height 20
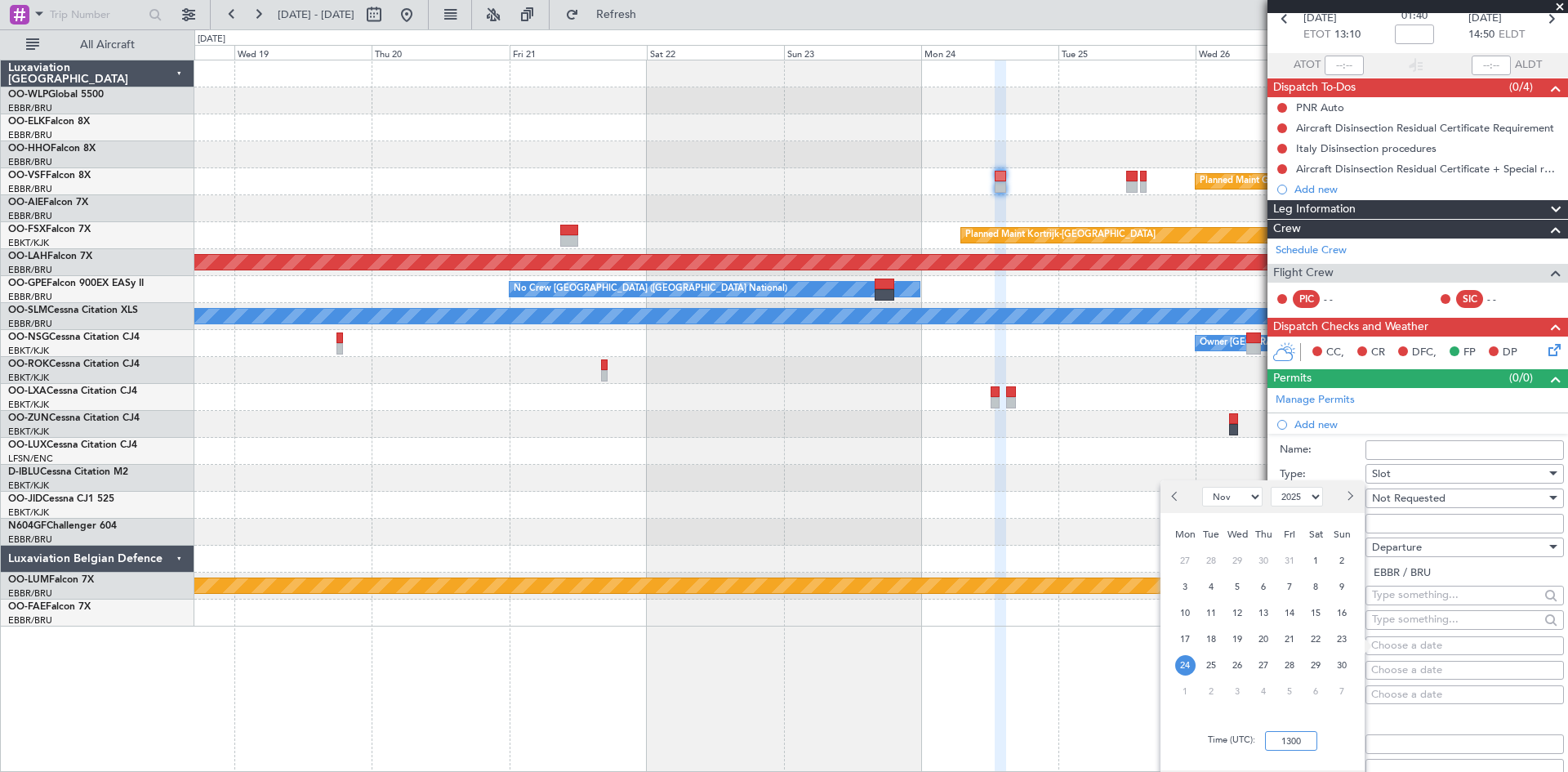
scroll to position [245, 0]
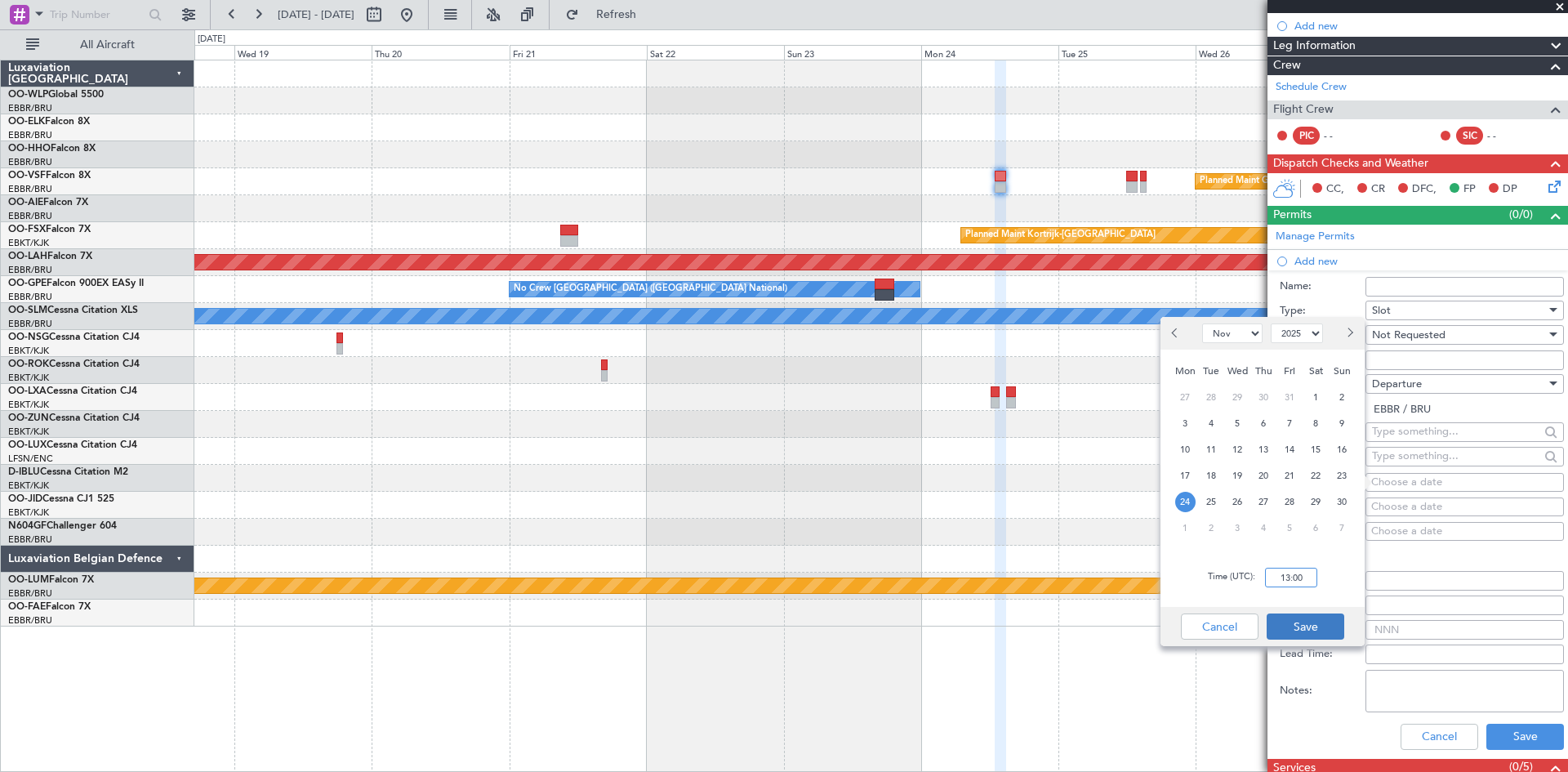
type input "13:00"
click at [1314, 638] on button "Save" at bounding box center [1305, 626] width 77 height 26
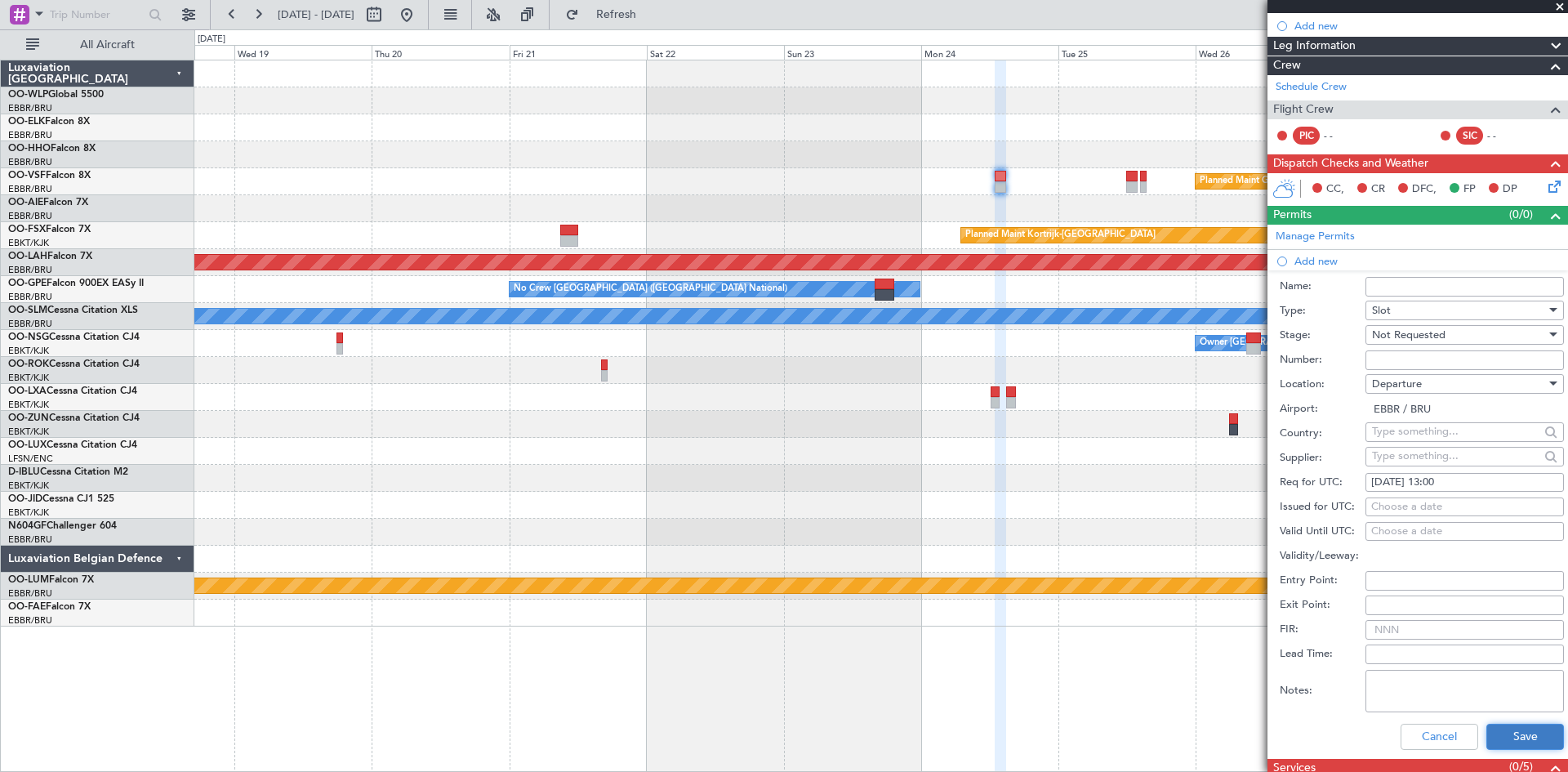
click at [1508, 739] on button "Save" at bounding box center [1525, 737] width 77 height 26
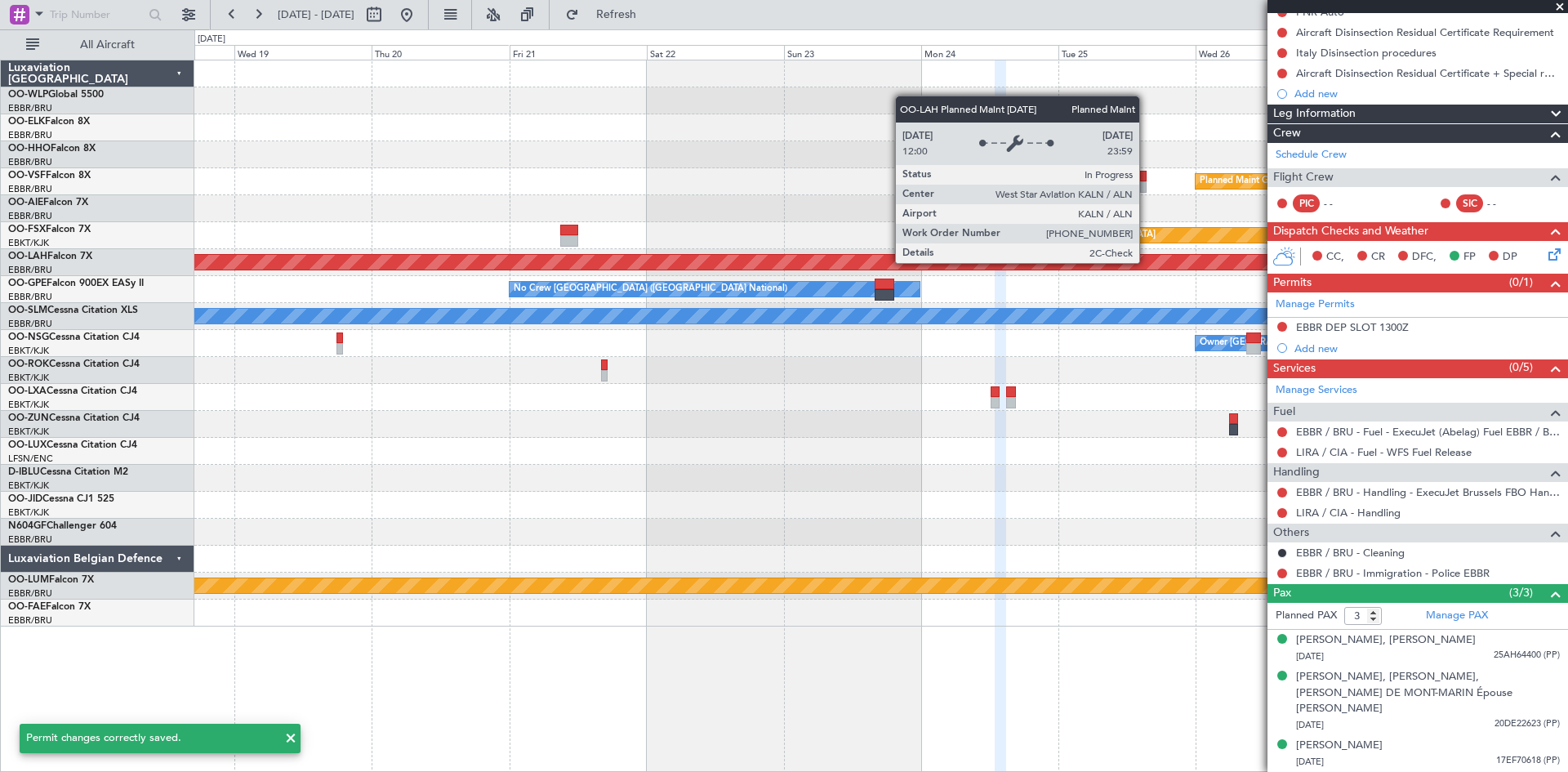
scroll to position [161, 0]
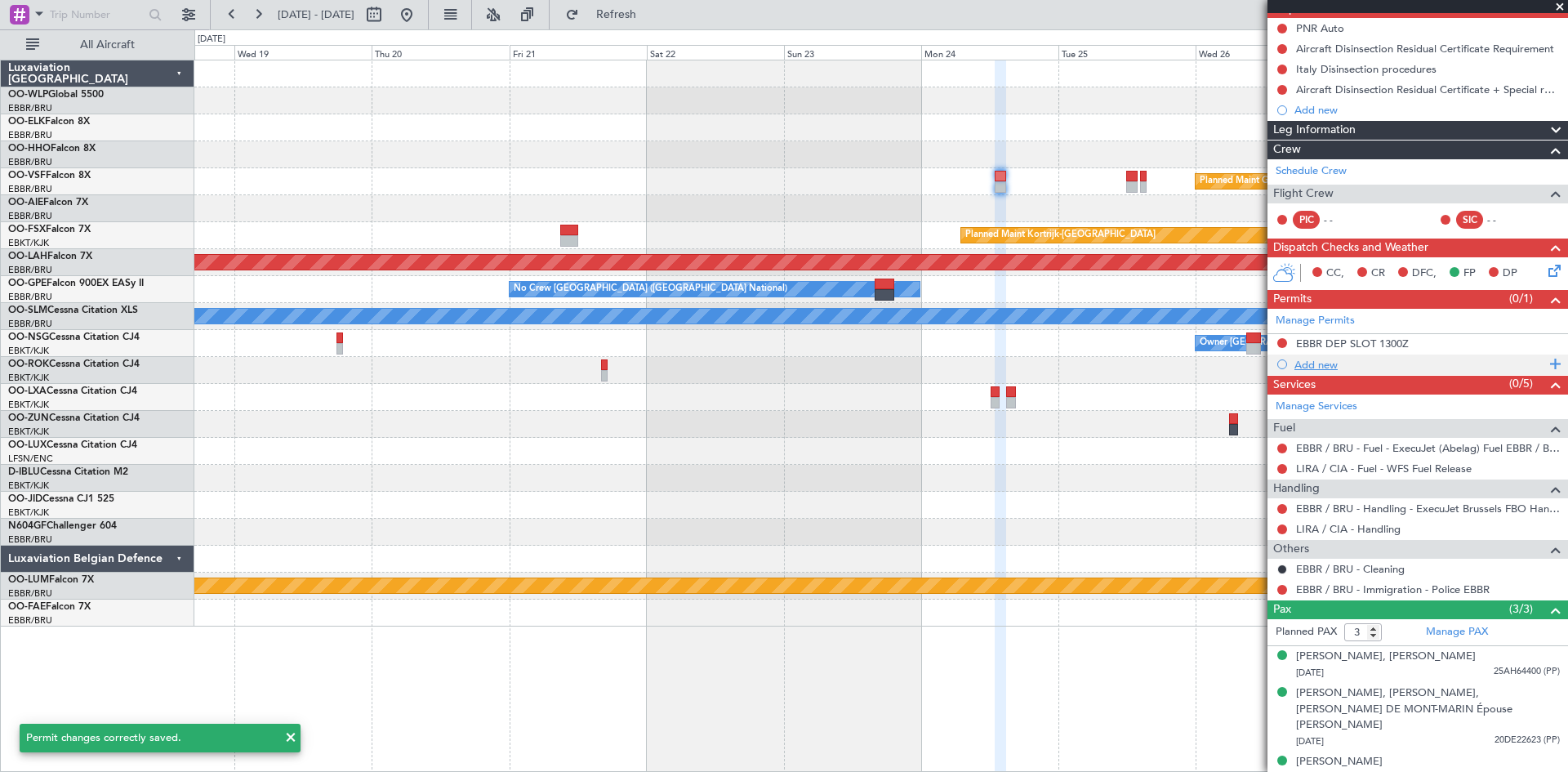
click at [1328, 363] on div "Add new" at bounding box center [1420, 365] width 251 height 14
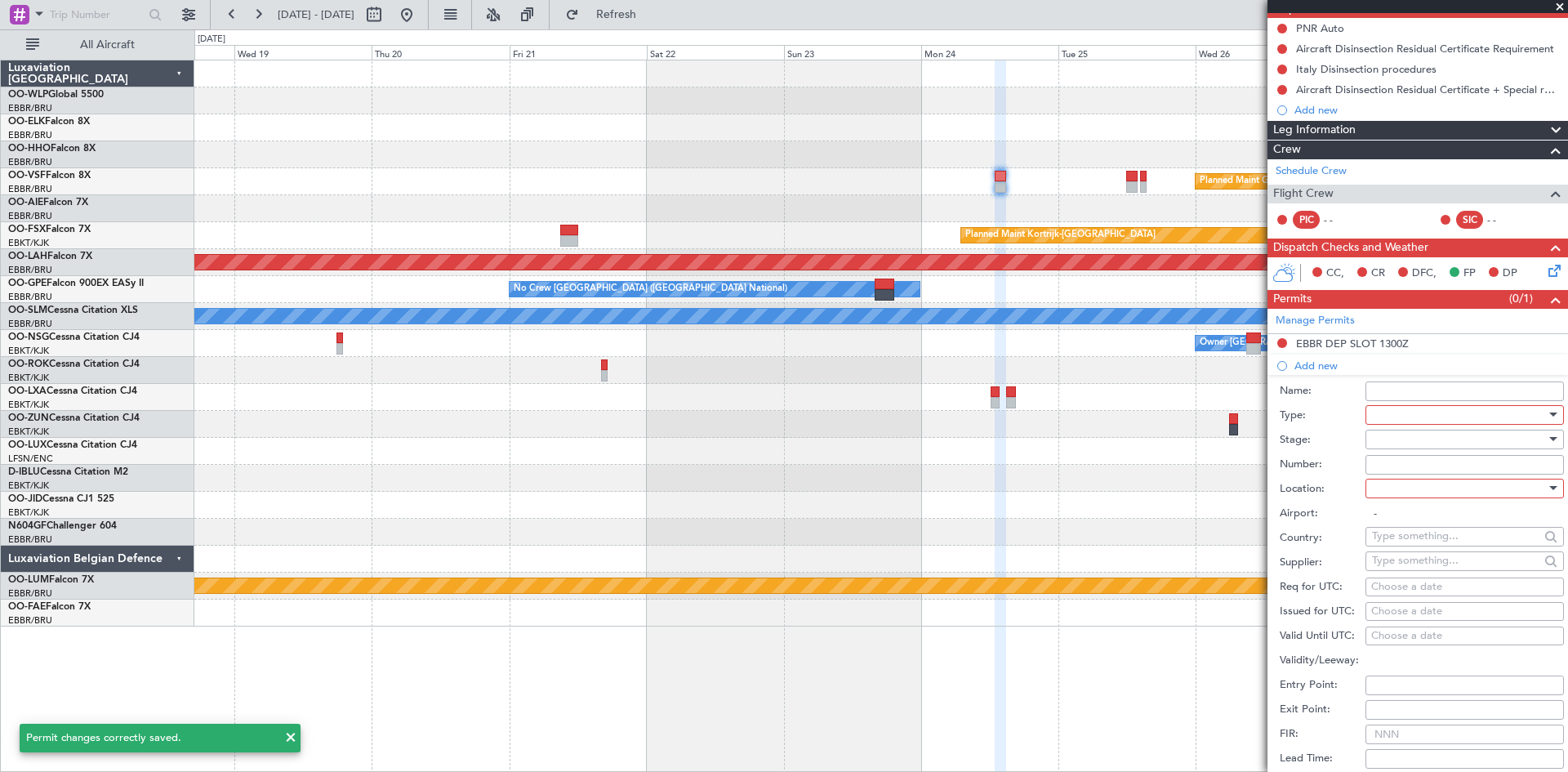
scroll to position [245, 0]
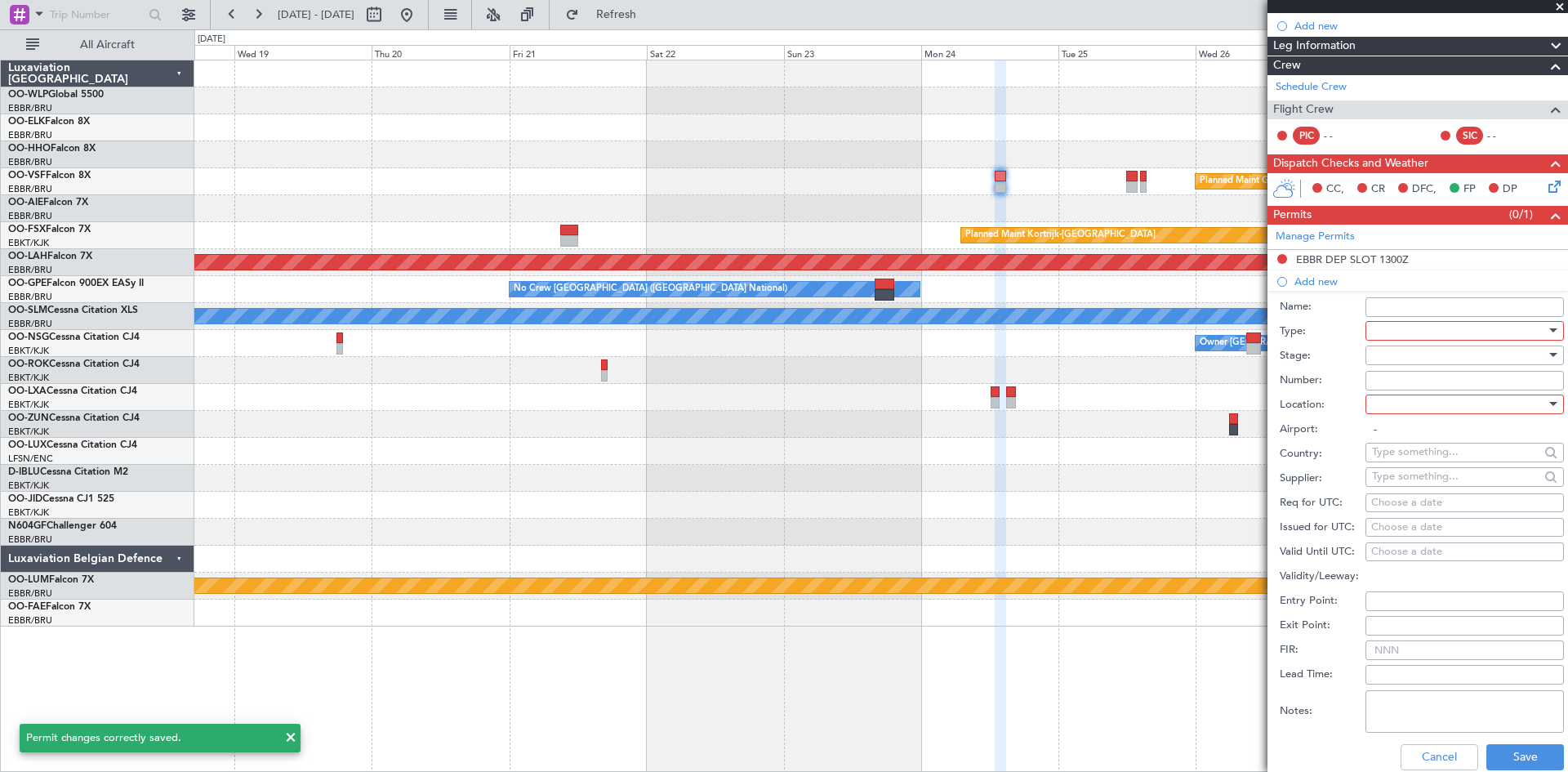
click at [1445, 340] on div at bounding box center [1459, 330] width 174 height 25
click at [1417, 485] on span "PPR" at bounding box center [1459, 494] width 172 height 25
click at [1434, 356] on div at bounding box center [1459, 355] width 174 height 25
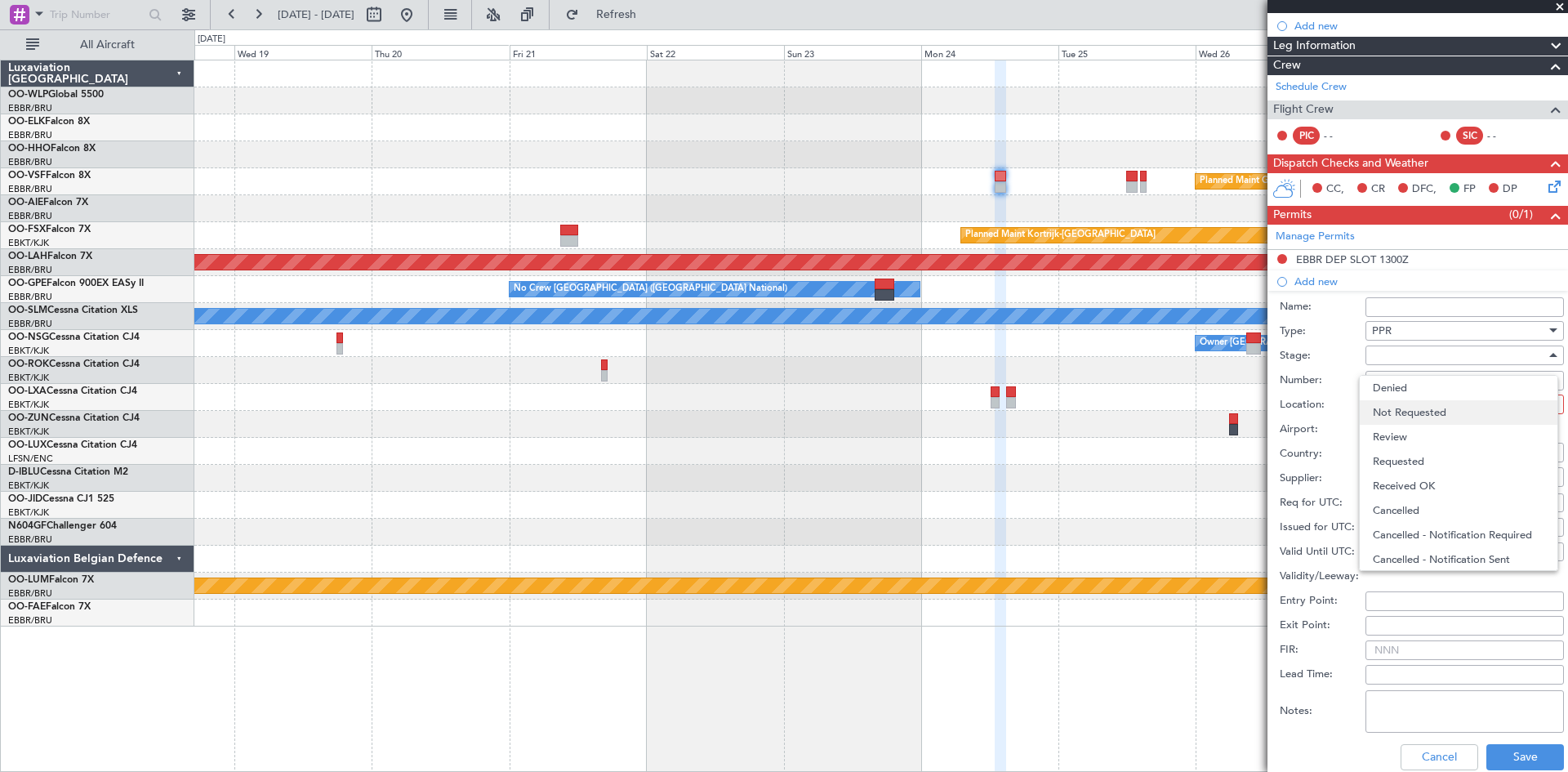
click at [1411, 419] on span "Not Requested" at bounding box center [1459, 412] width 172 height 25
click at [1438, 413] on div at bounding box center [1459, 404] width 174 height 25
click at [1406, 495] on span "Arrival" at bounding box center [1459, 486] width 172 height 25
type input "LIRA / CIA"
click at [1427, 502] on div "Choose a date" at bounding box center [1465, 503] width 187 height 16
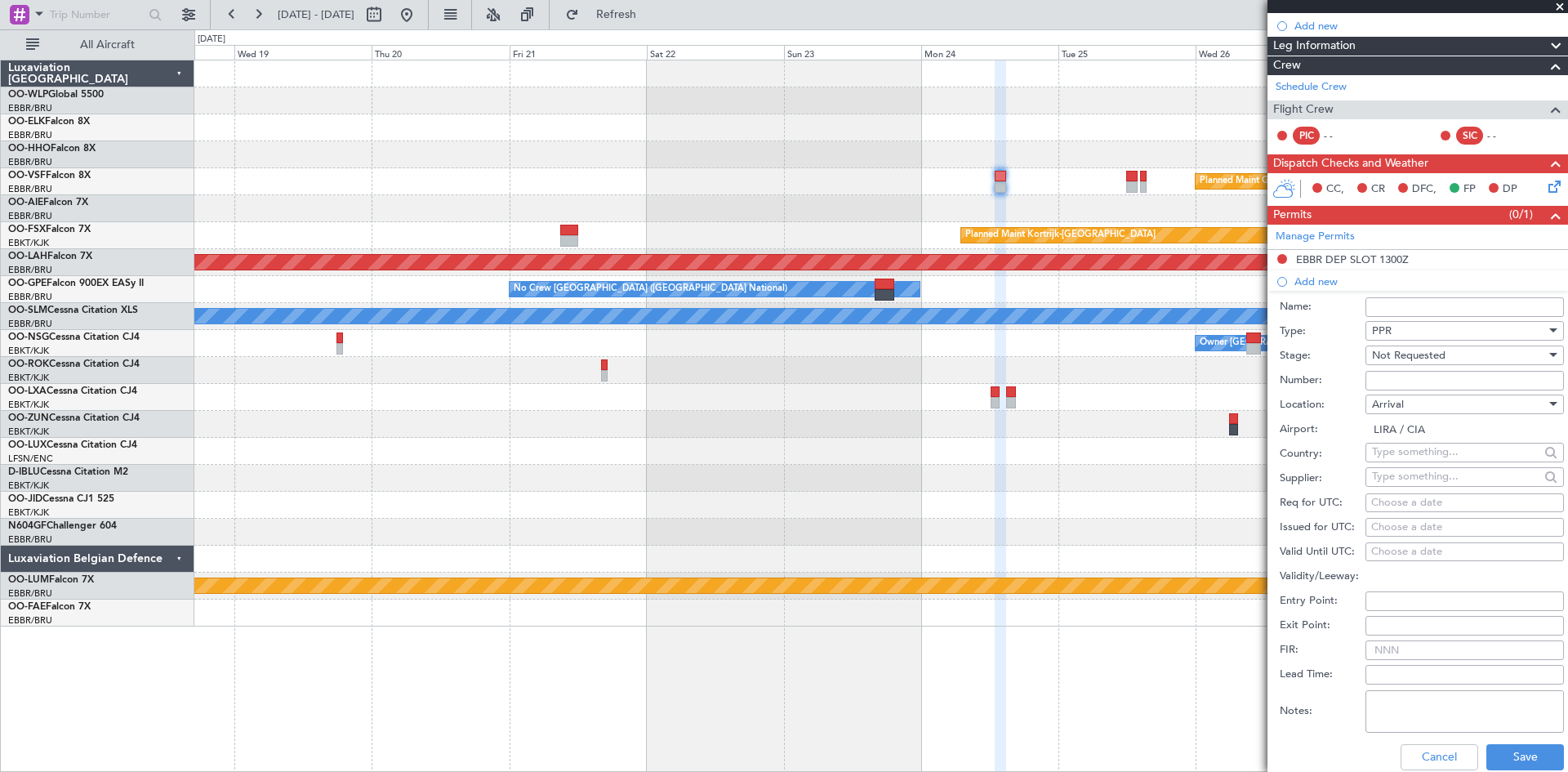
select select "9"
select select "2025"
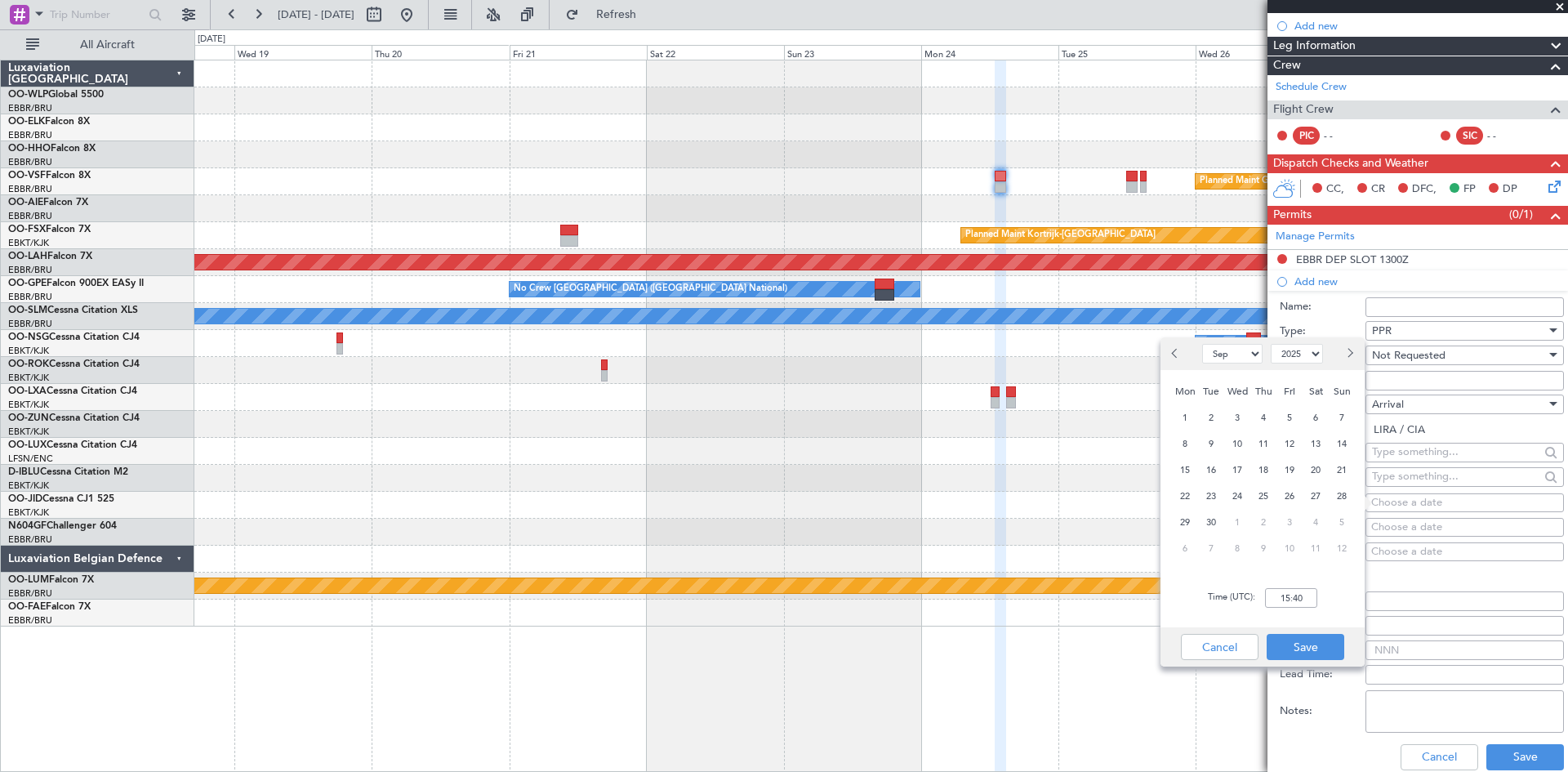
click at [1351, 354] on span "Next month" at bounding box center [1349, 353] width 10 height 10
select select "11"
click at [1192, 524] on span "24" at bounding box center [1186, 523] width 20 height 20
click at [1296, 597] on input "00:00" at bounding box center [1291, 598] width 52 height 20
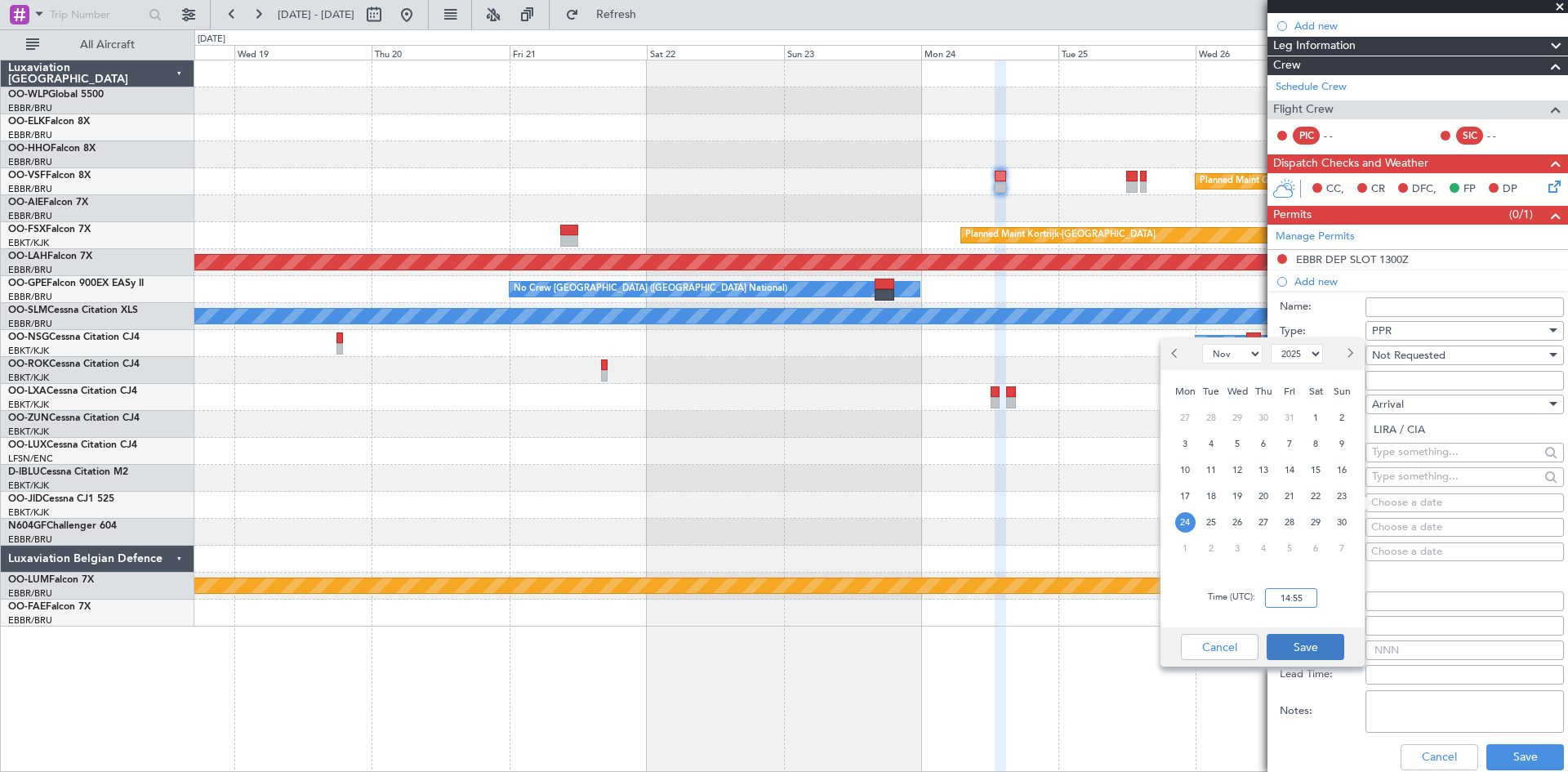
type input "14:55"
click at [1309, 649] on button "Save" at bounding box center [1305, 647] width 77 height 26
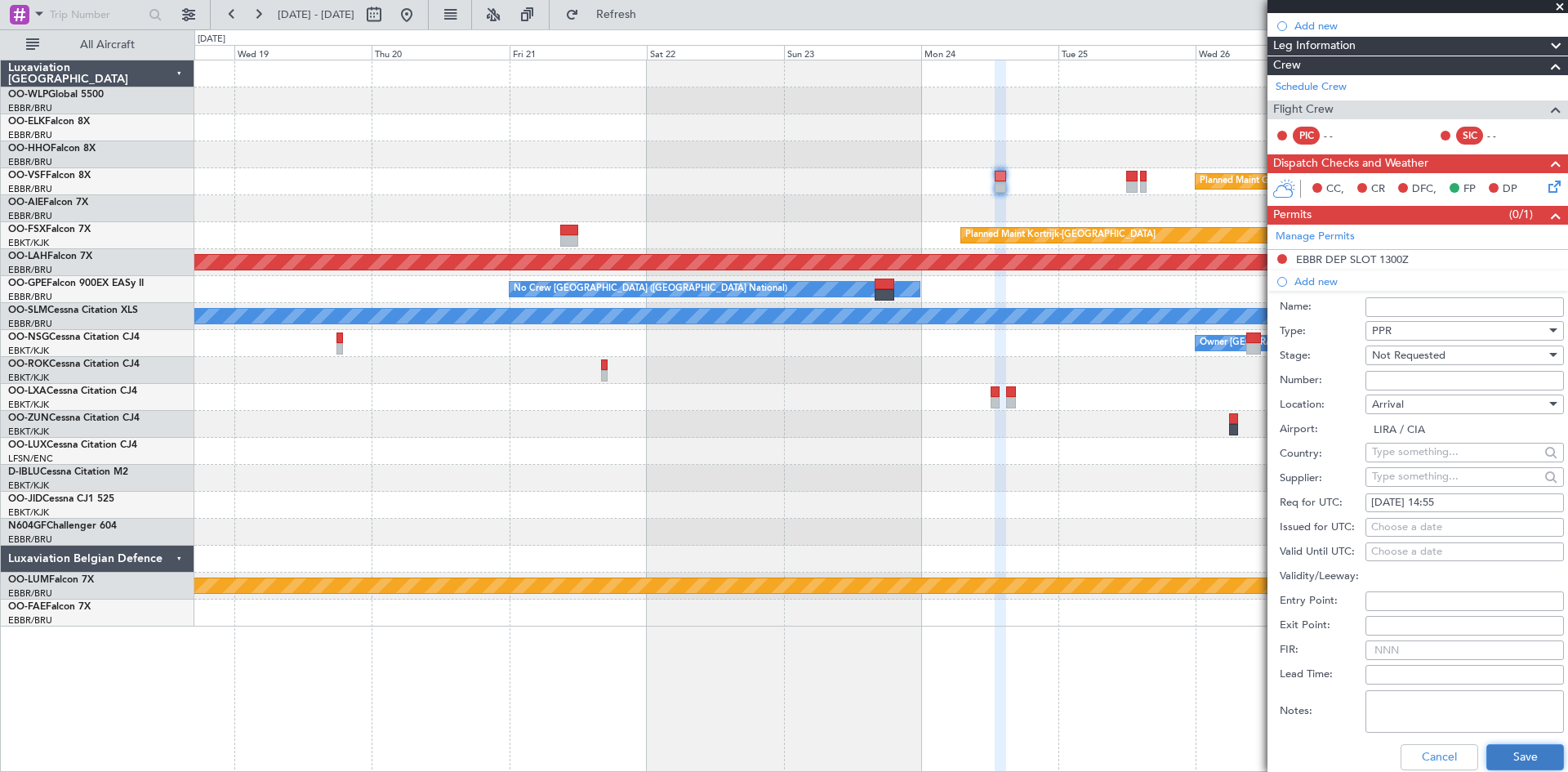
click at [1528, 765] on button "Save" at bounding box center [1525, 758] width 77 height 26
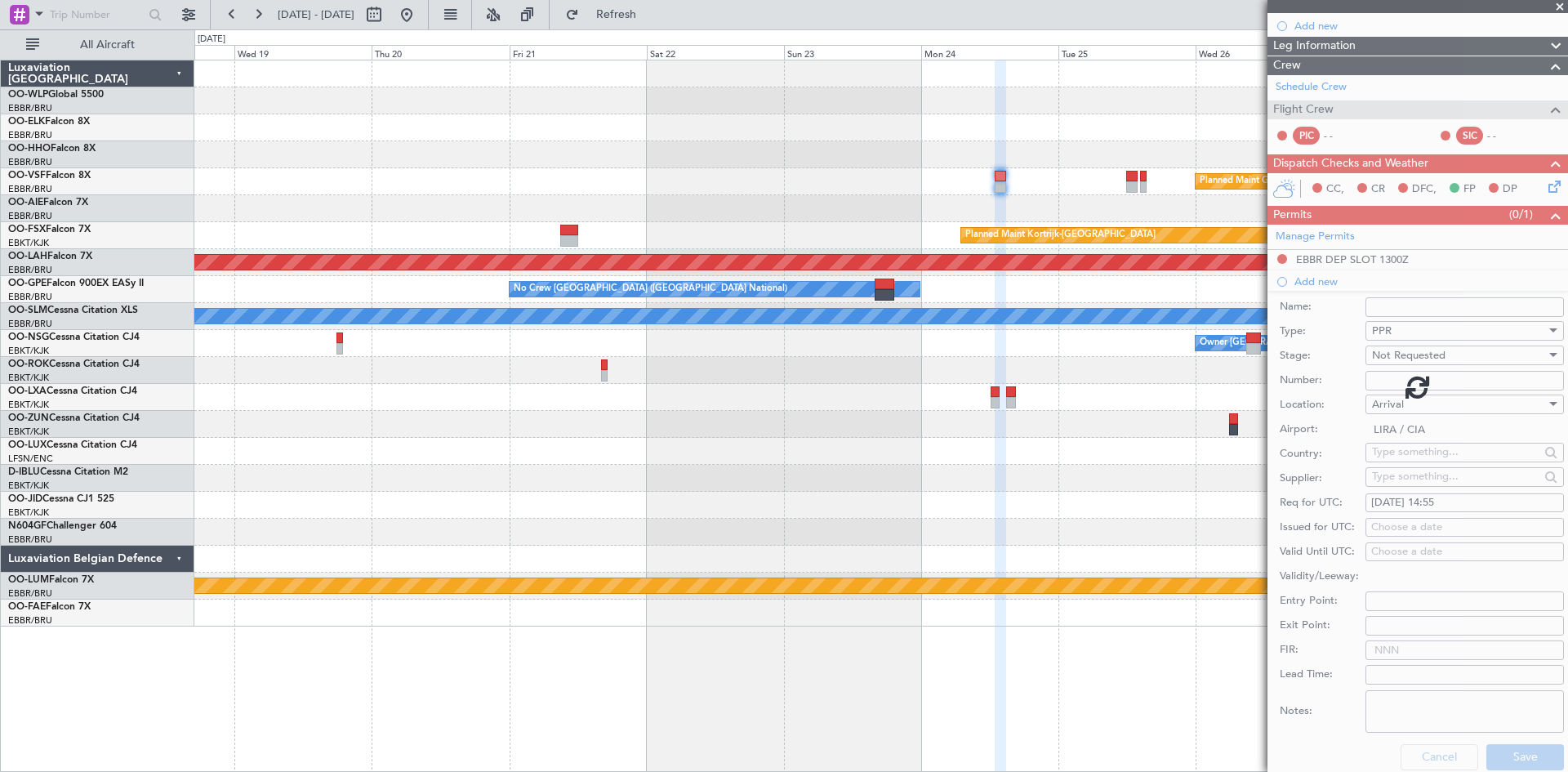
scroll to position [181, 0]
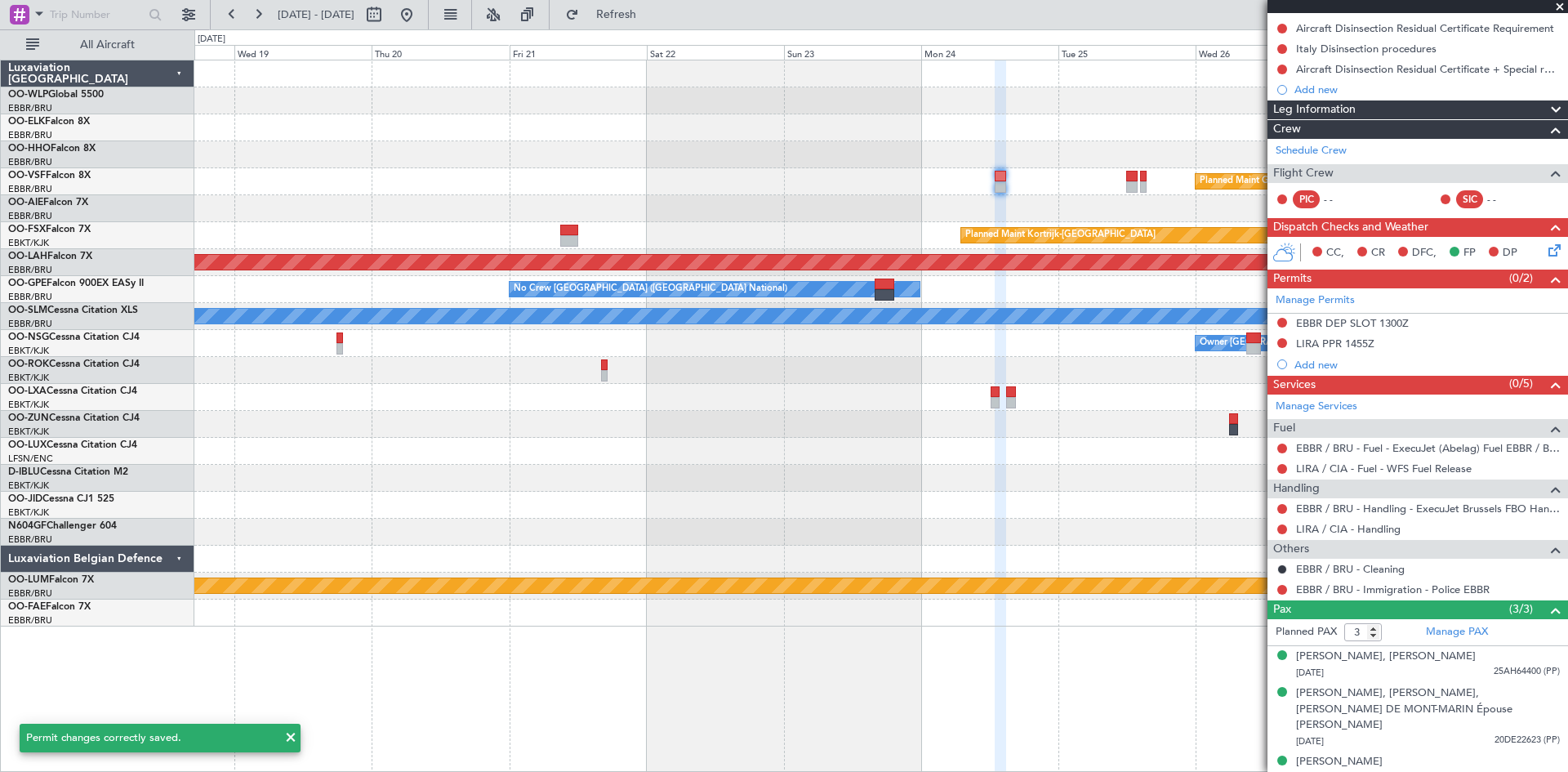
click at [1546, 250] on icon at bounding box center [1552, 247] width 13 height 13
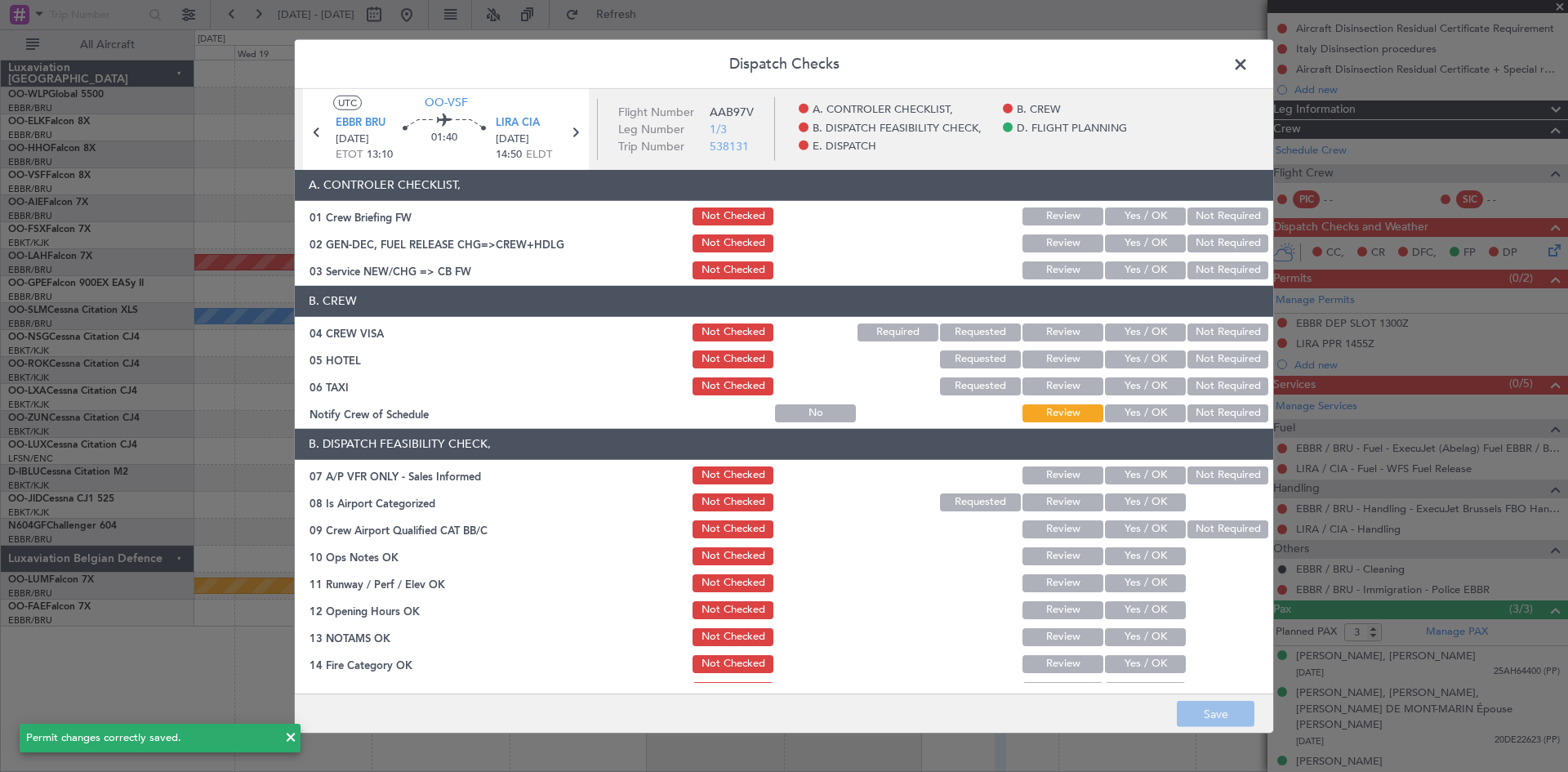
scroll to position [309, 0]
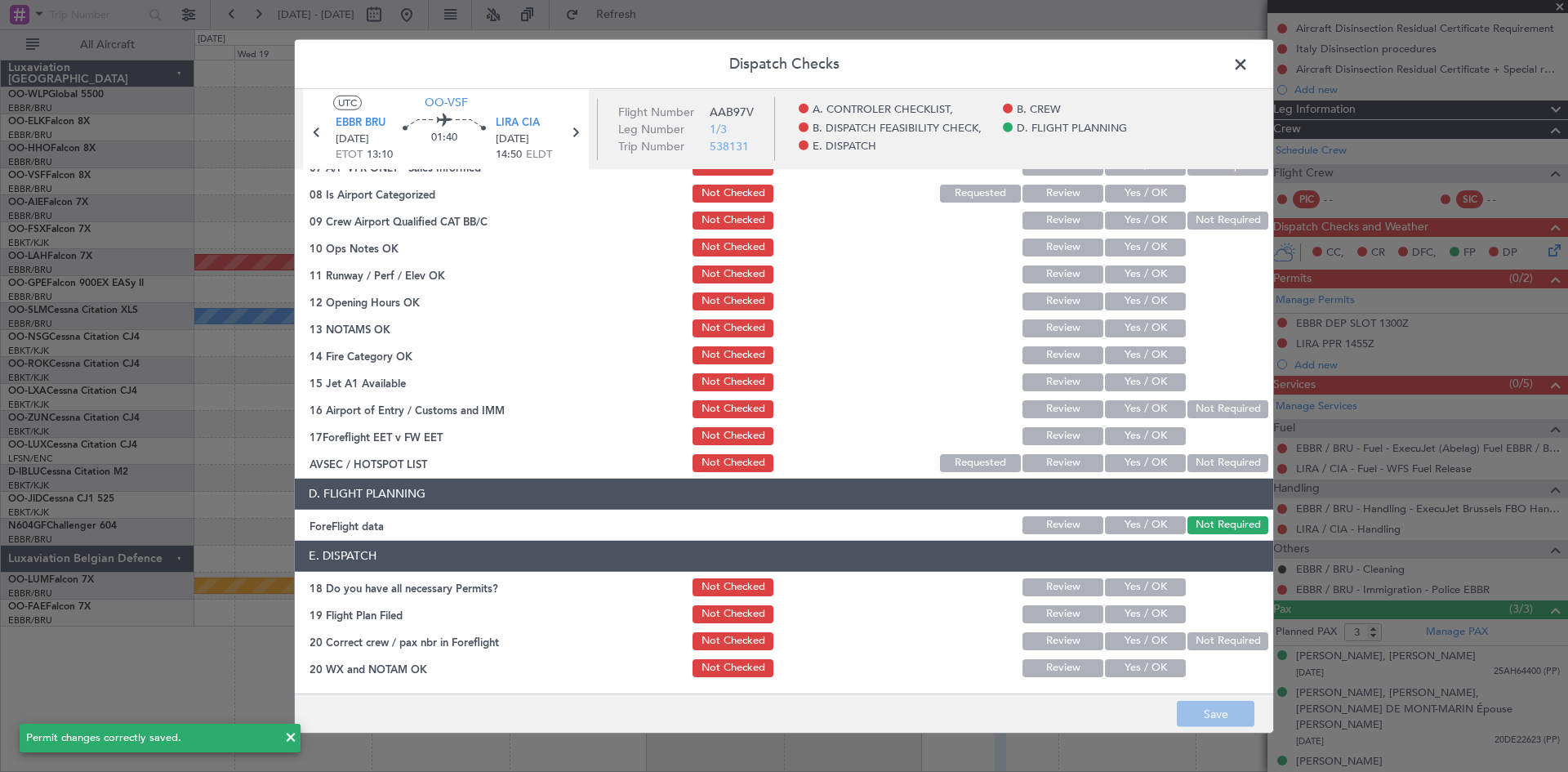
click at [1249, 69] on span at bounding box center [1249, 67] width 0 height 32
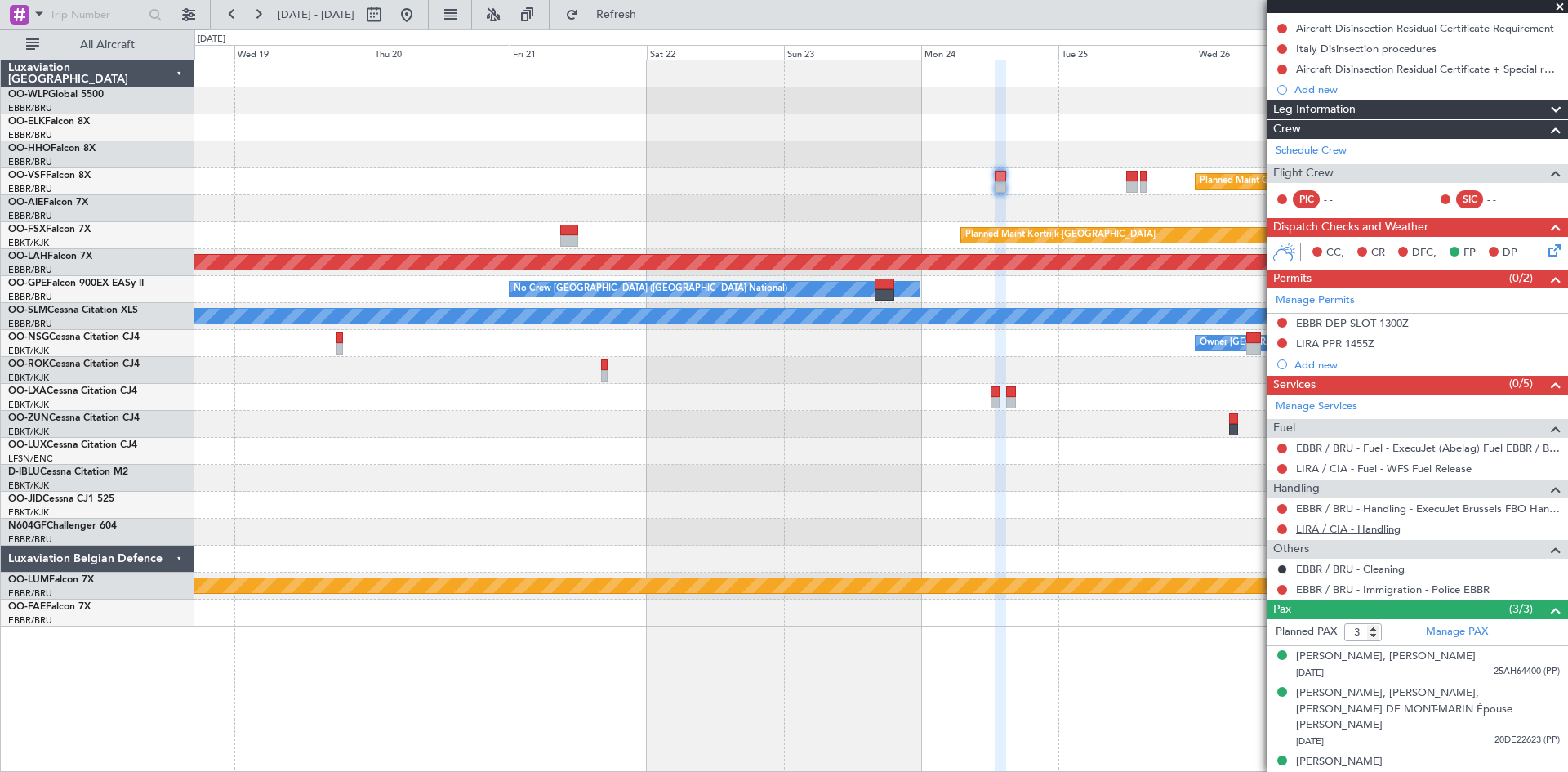
click at [1394, 527] on link "LIRA / CIA - Handling" at bounding box center [1348, 529] width 105 height 14
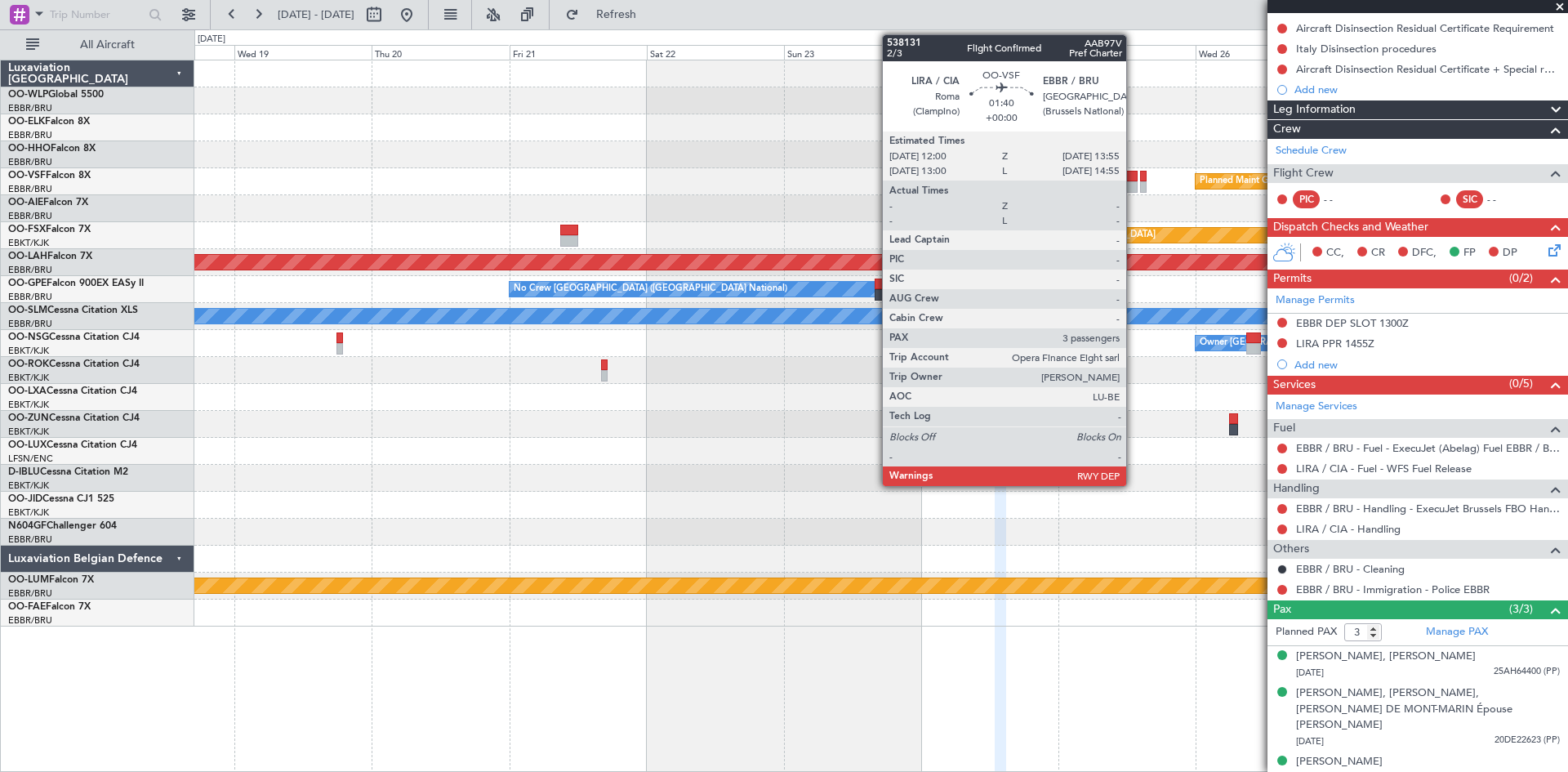
click at [1134, 187] on div at bounding box center [1132, 186] width 11 height 11
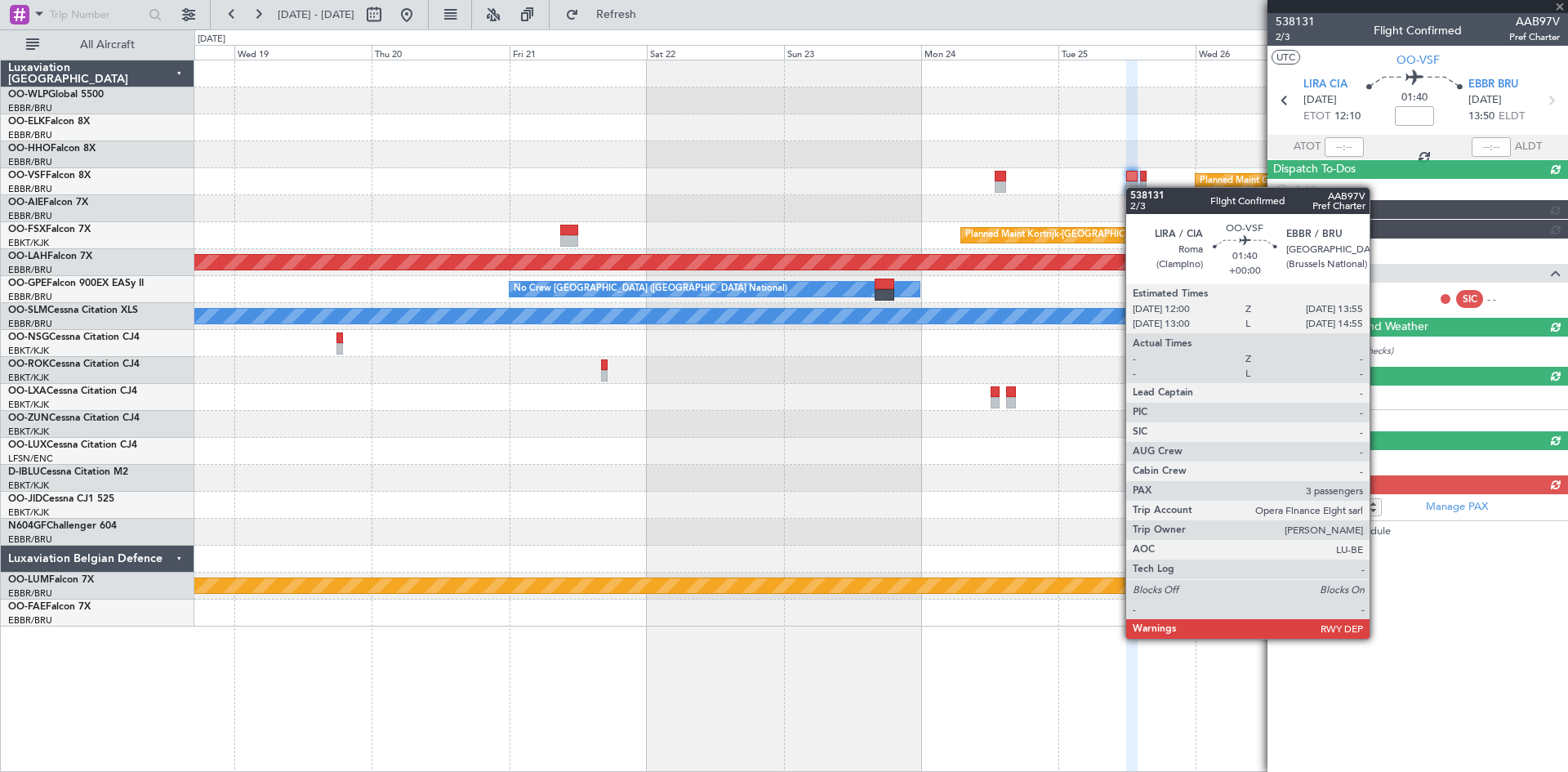
scroll to position [0, 0]
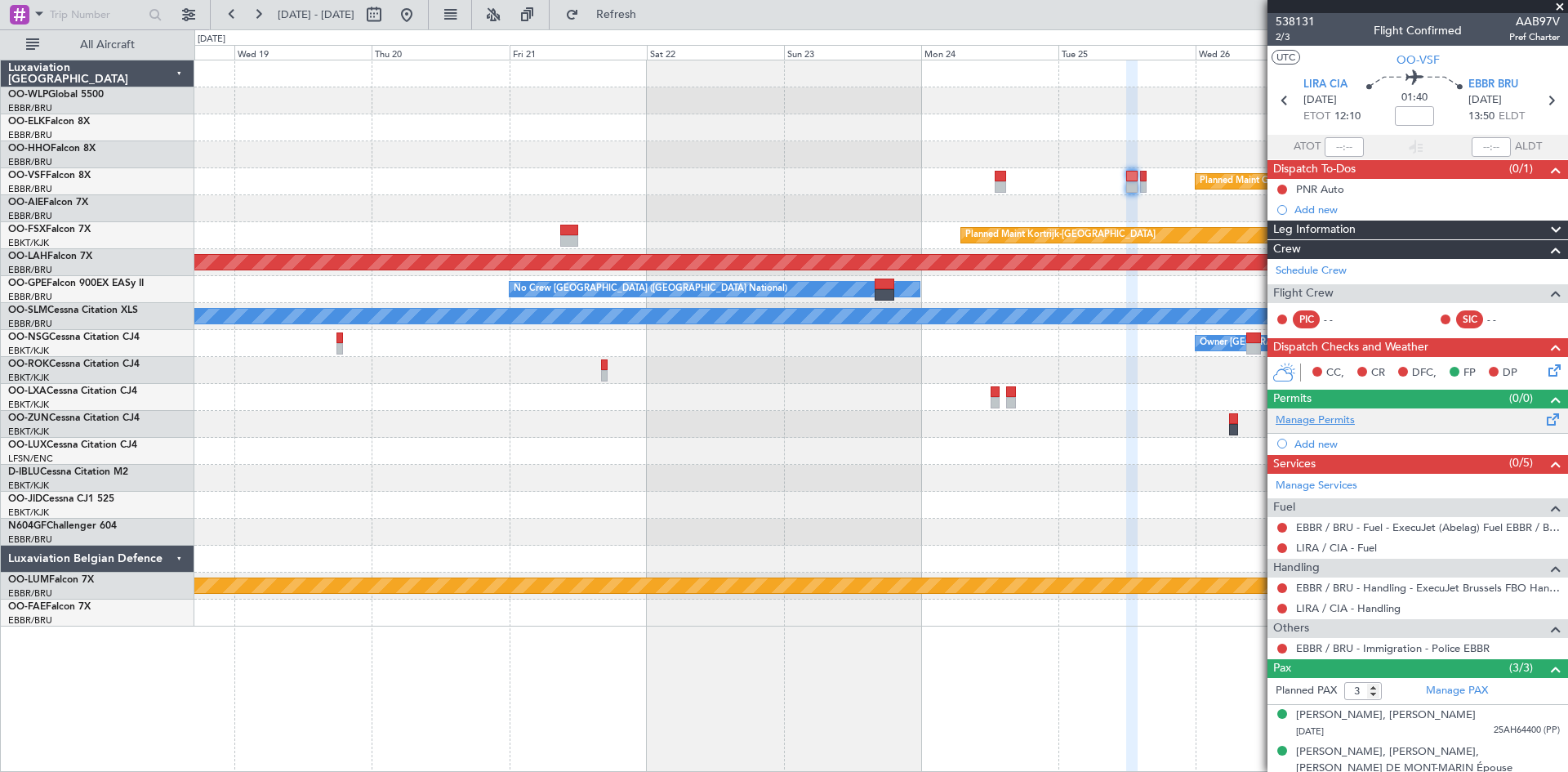
click at [1331, 420] on link "Manage Permits" at bounding box center [1315, 420] width 79 height 16
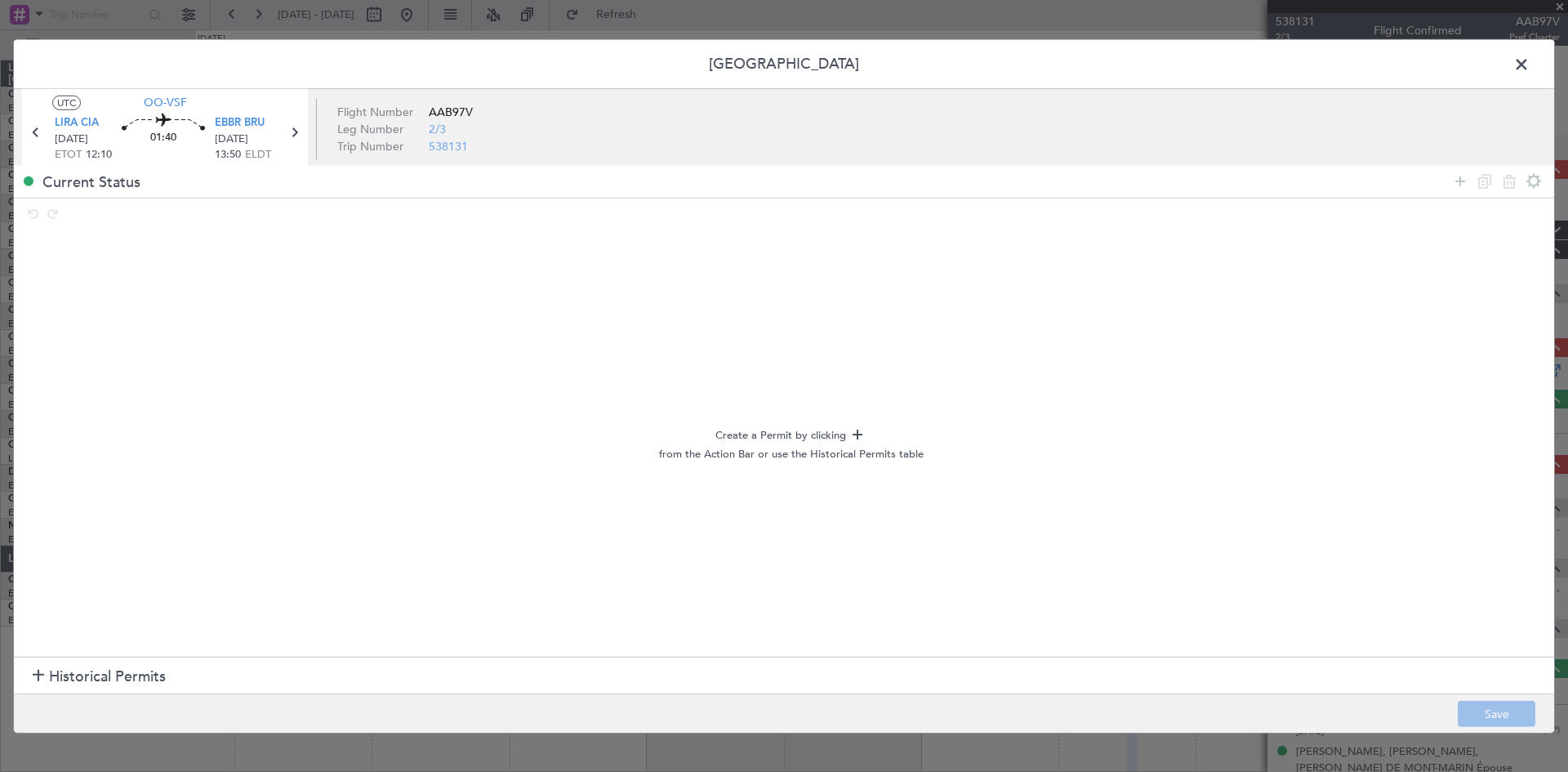
click at [1530, 71] on span at bounding box center [1530, 67] width 0 height 32
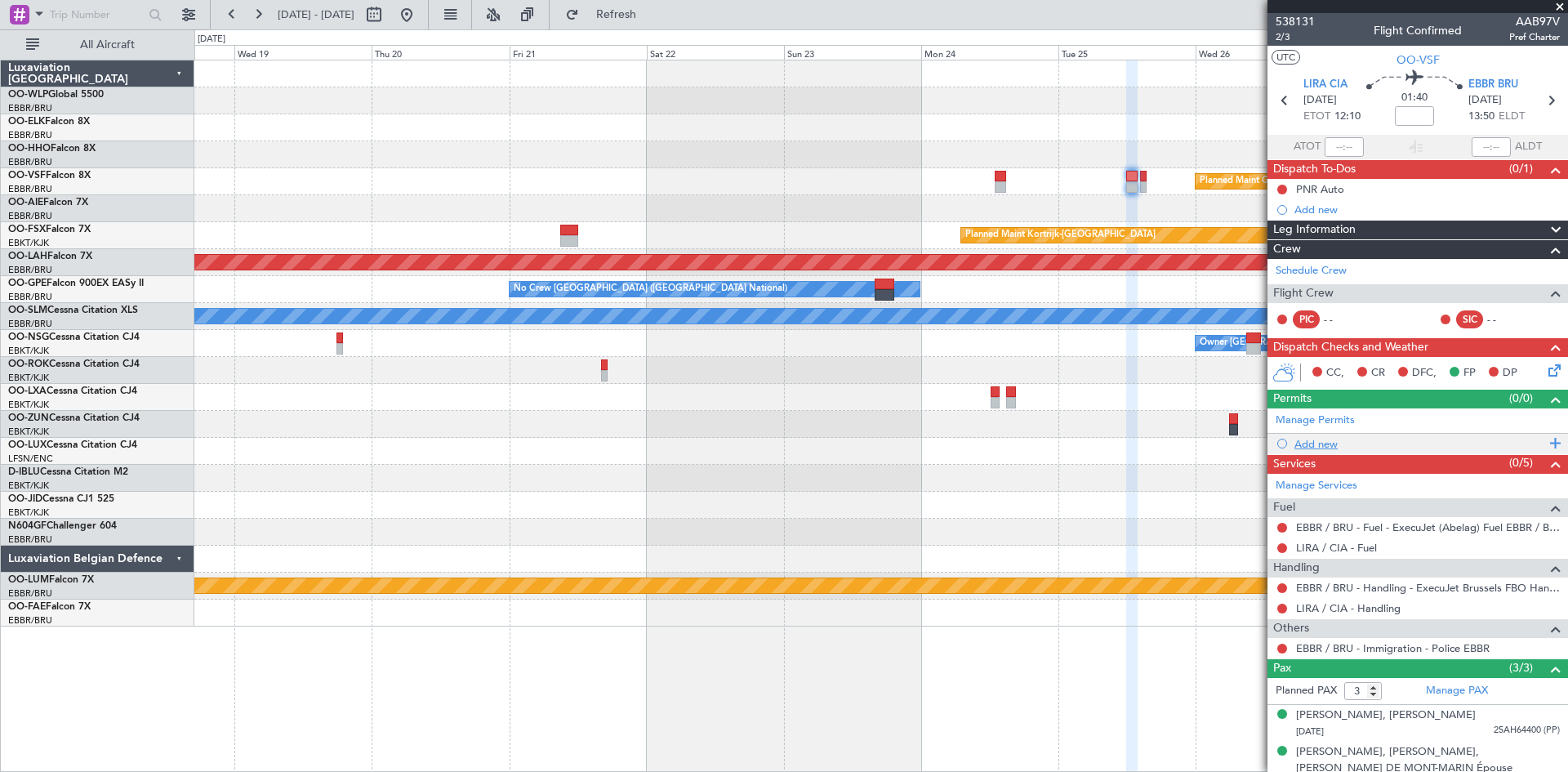
click at [1338, 439] on div "Add new" at bounding box center [1420, 444] width 251 height 14
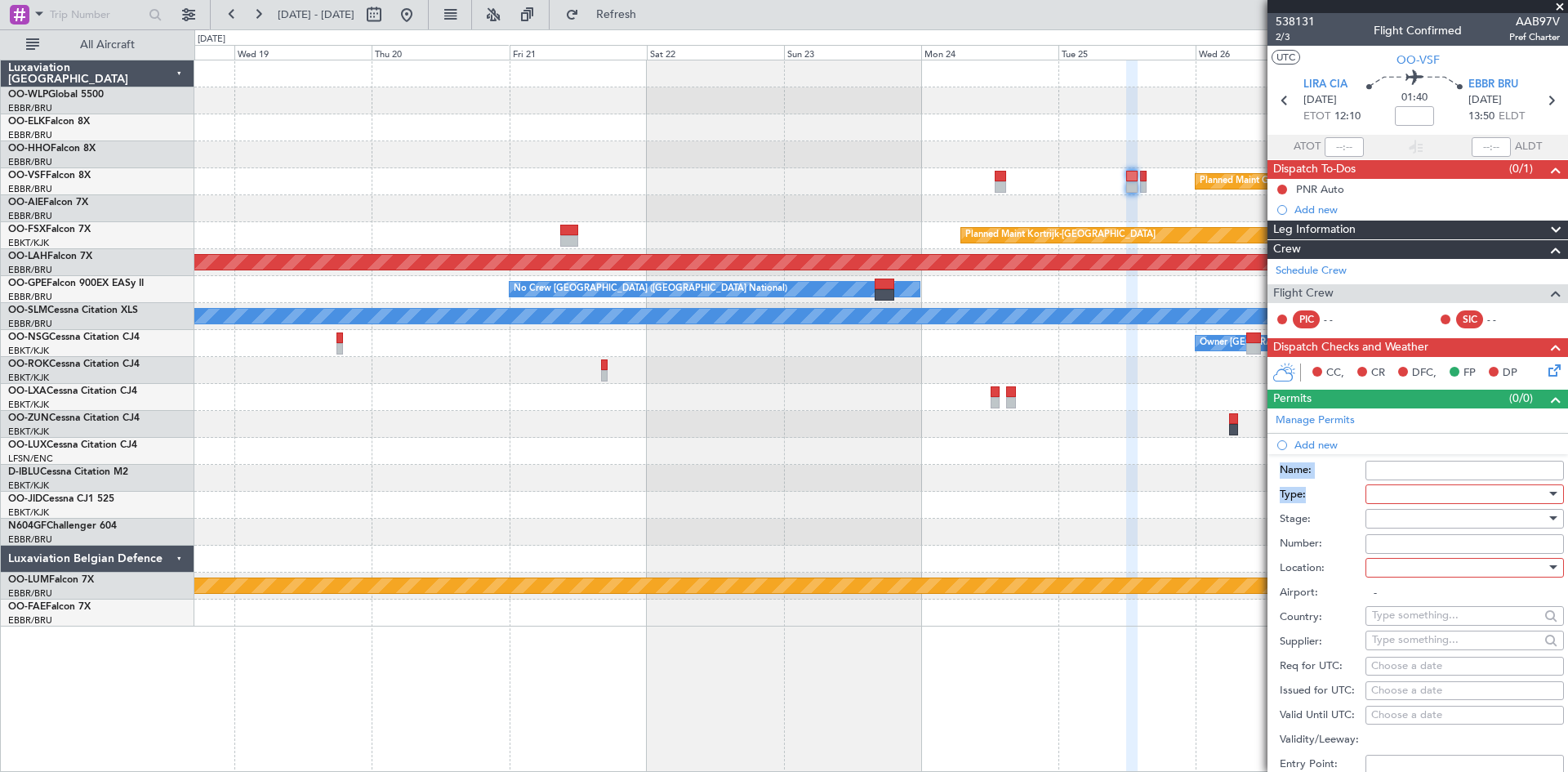
click at [1416, 484] on form "Name: Type: Stage: Number: Location: Airport: - Country: Supplier: Req for UTC:…" at bounding box center [1417, 698] width 300 height 488
click at [1416, 484] on div at bounding box center [1459, 494] width 174 height 25
click at [1400, 576] on span "PPR" at bounding box center [1459, 575] width 172 height 25
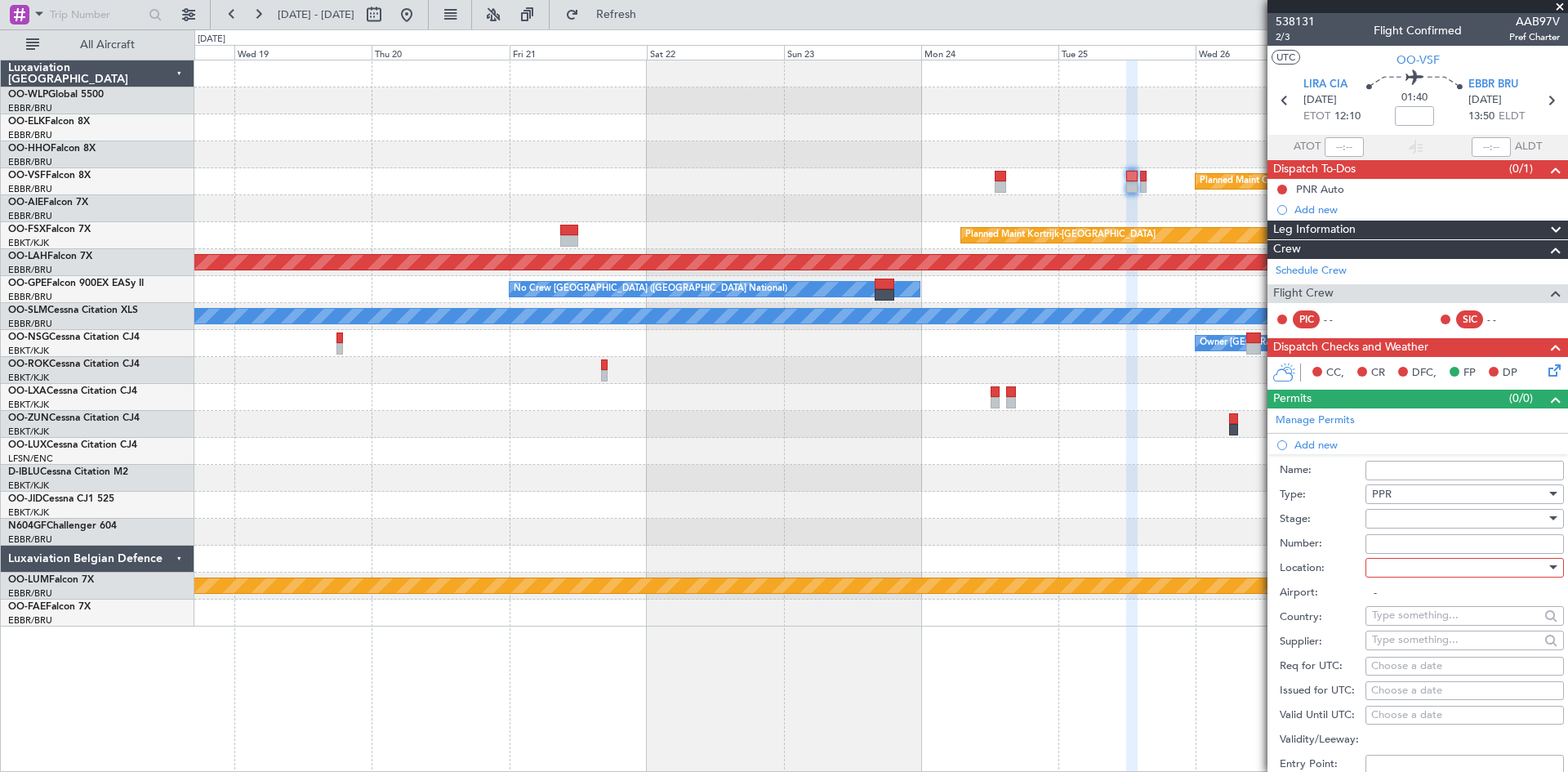
click at [1417, 522] on div at bounding box center [1459, 518] width 174 height 25
click at [1420, 523] on div at bounding box center [784, 386] width 1568 height 772
click at [1412, 523] on div at bounding box center [1459, 518] width 174 height 25
click at [1411, 575] on span "Not Requested" at bounding box center [1459, 575] width 172 height 25
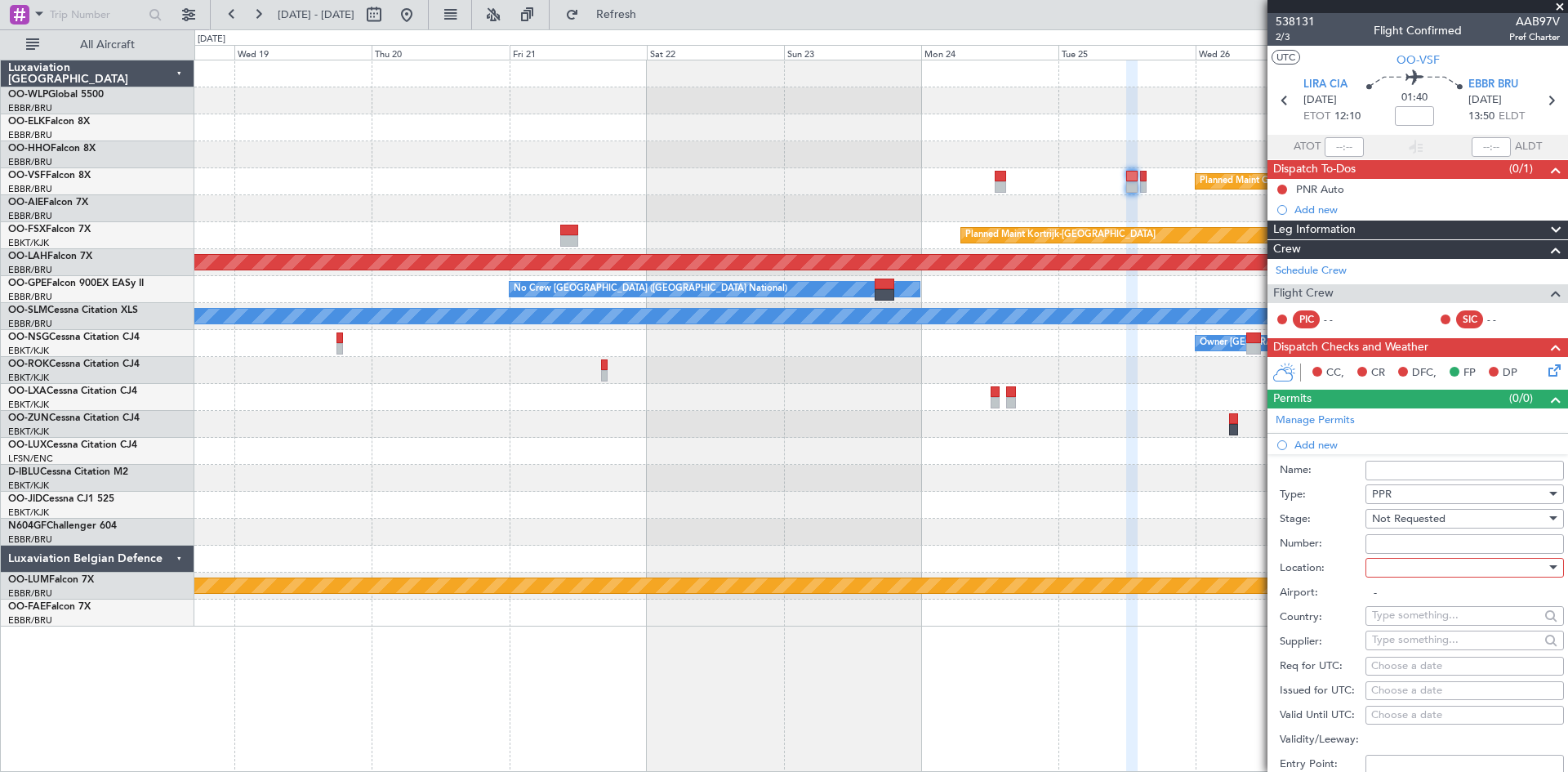
click at [1409, 563] on div at bounding box center [1459, 568] width 174 height 25
click at [1404, 607] on span "Departure" at bounding box center [1459, 600] width 172 height 25
type input "LIRA / CIA"
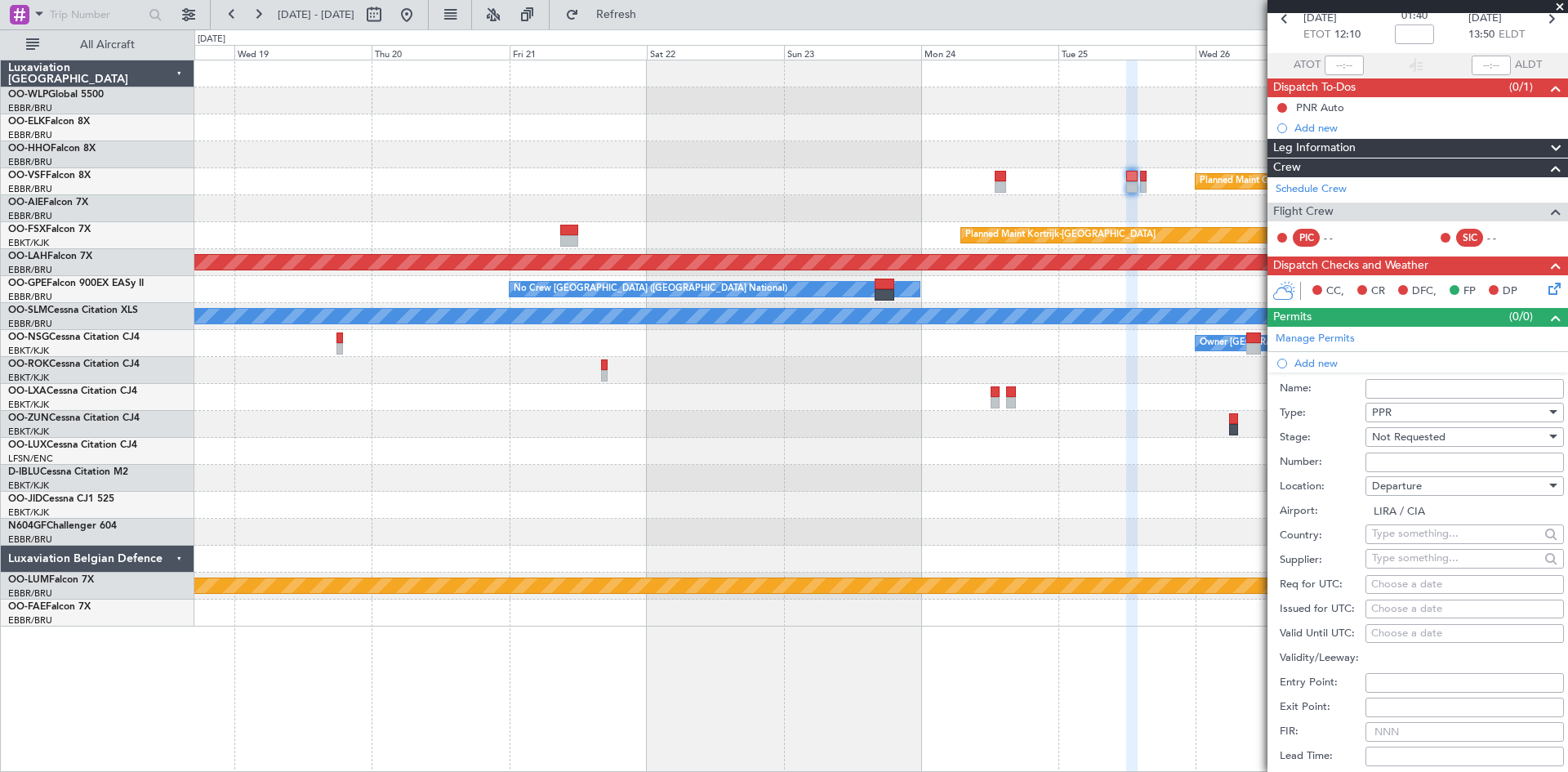
click at [1414, 587] on div "Choose a date" at bounding box center [1465, 585] width 187 height 16
select select "9"
select select "2025"
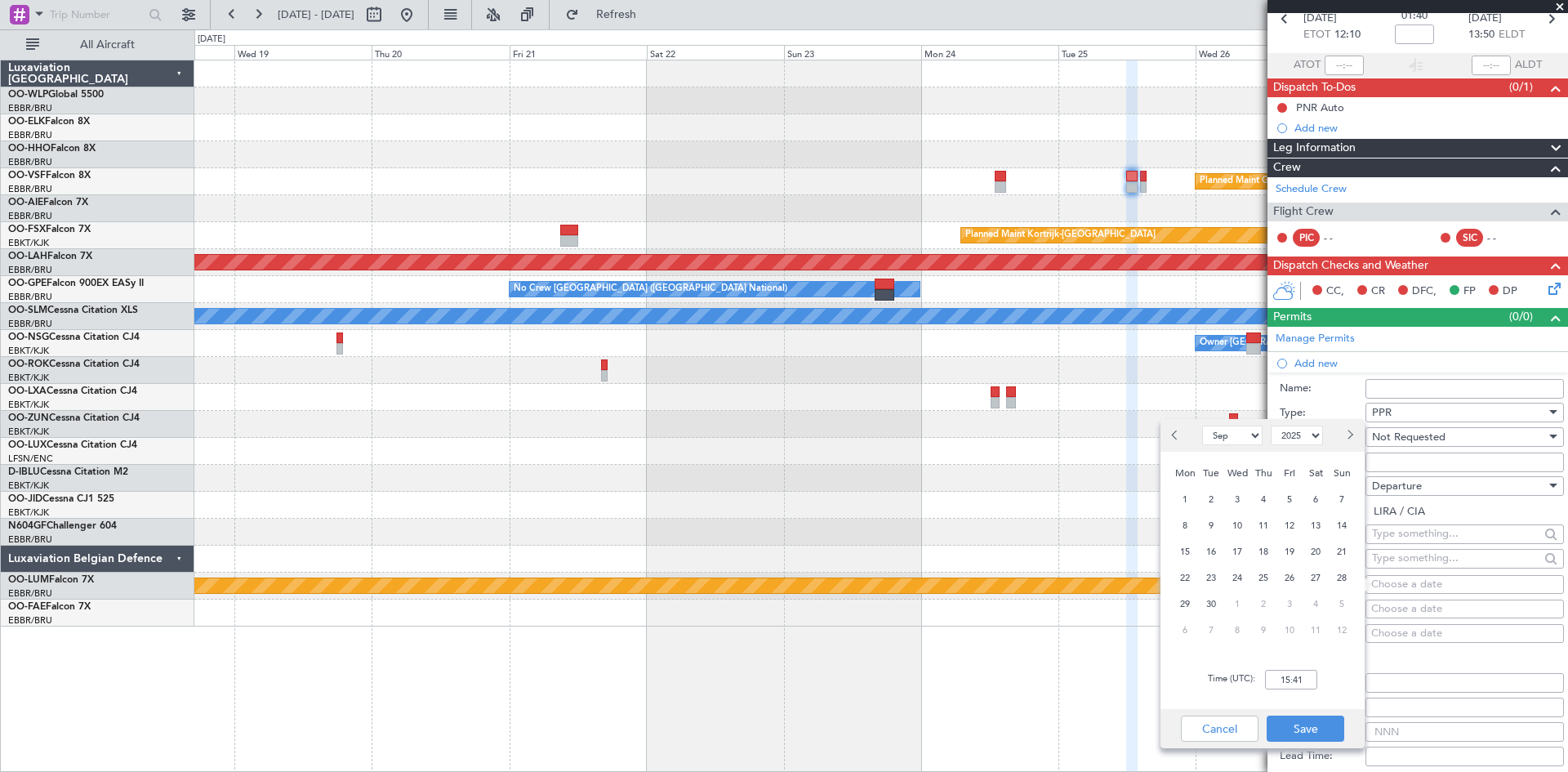
click at [1345, 436] on span "Next month" at bounding box center [1349, 435] width 10 height 10
click at [1181, 437] on button "Previous month" at bounding box center [1176, 435] width 18 height 26
select select "11"
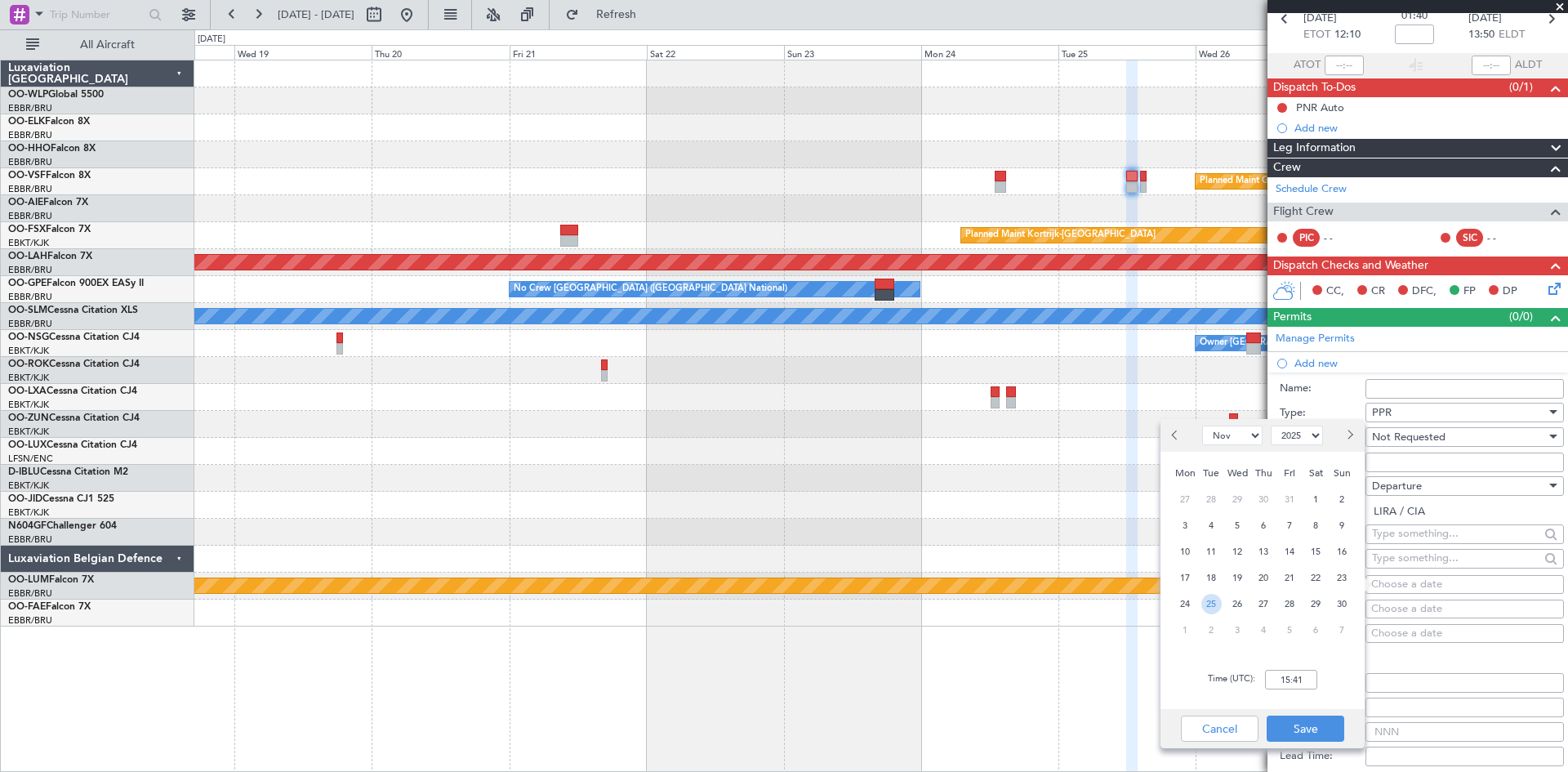
click at [1213, 605] on span "25" at bounding box center [1212, 604] width 20 height 20
click at [1284, 684] on input "00:00" at bounding box center [1291, 679] width 52 height 20
type input "12:00"
click at [1322, 729] on button "Save" at bounding box center [1305, 729] width 77 height 26
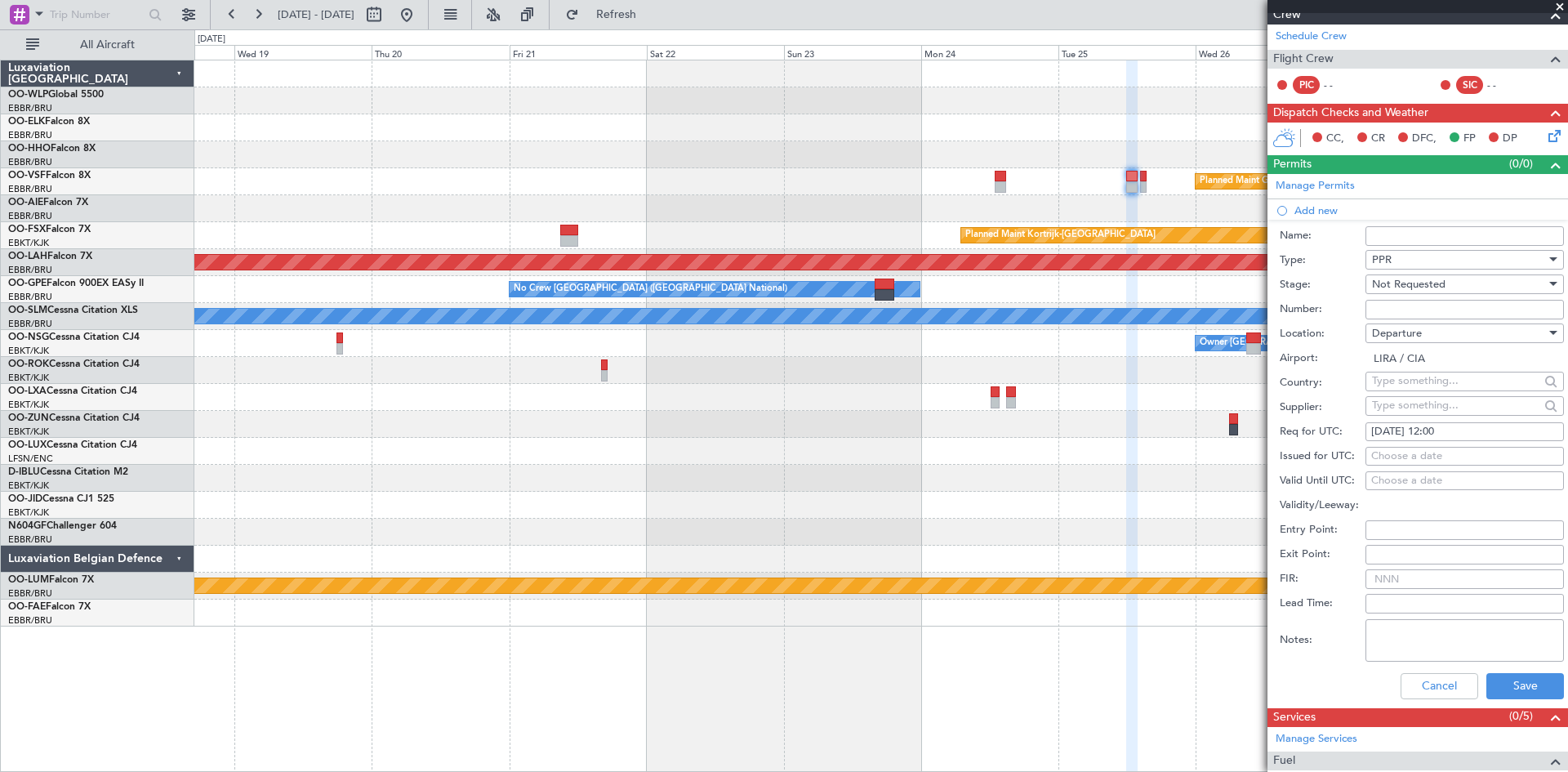
scroll to position [245, 0]
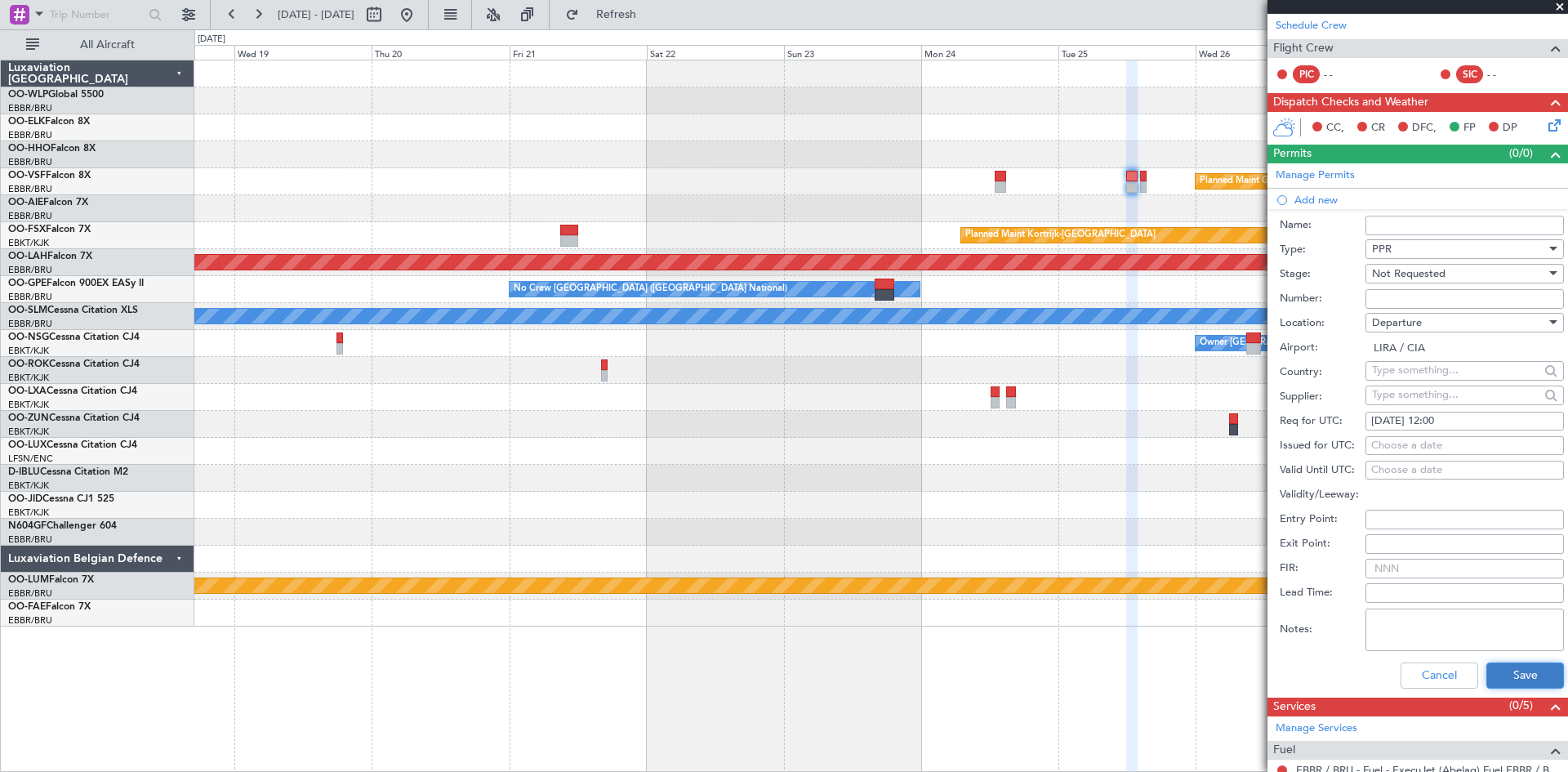
click at [1497, 667] on button "Save" at bounding box center [1525, 676] width 77 height 26
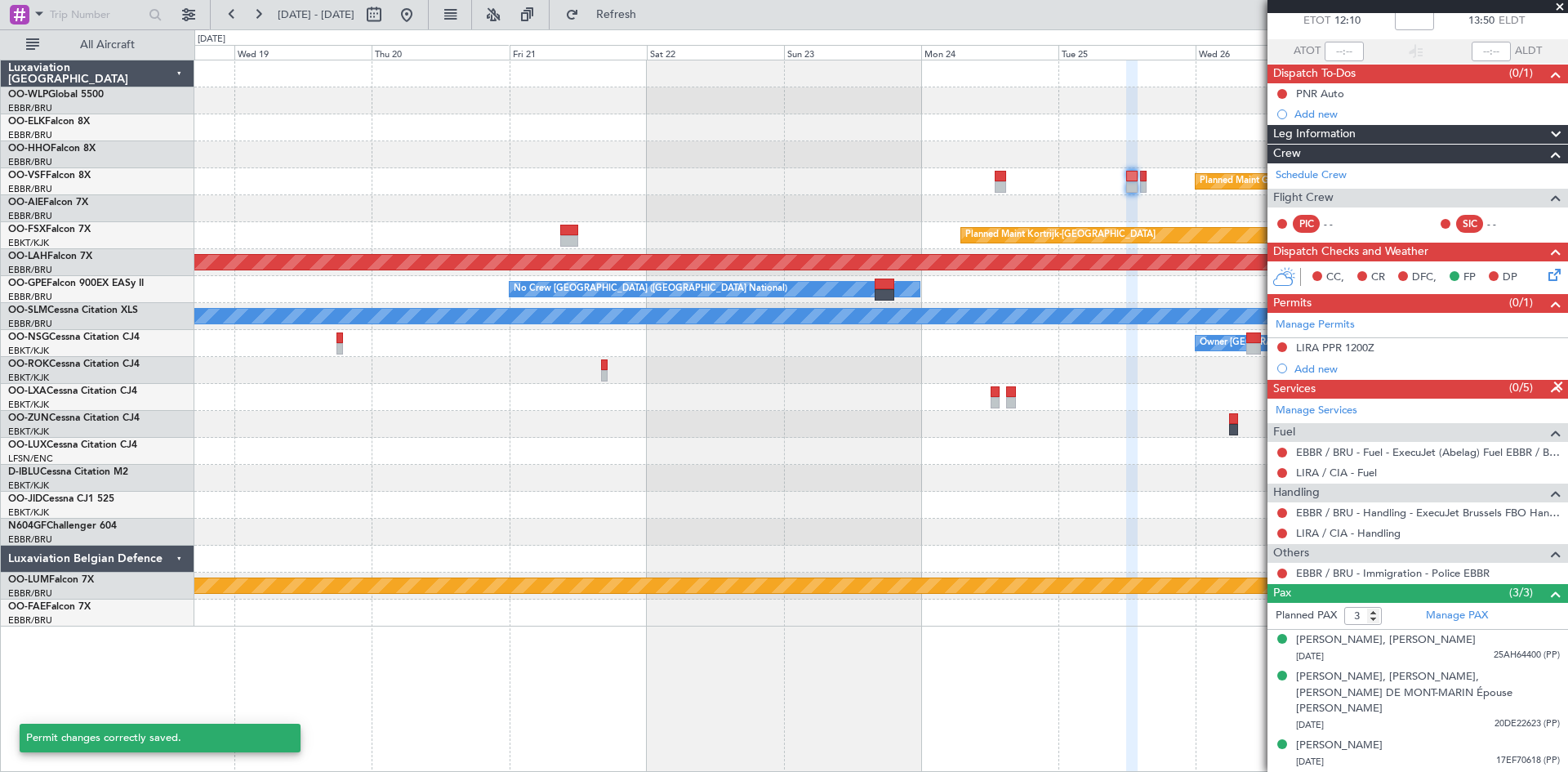
scroll to position [79, 0]
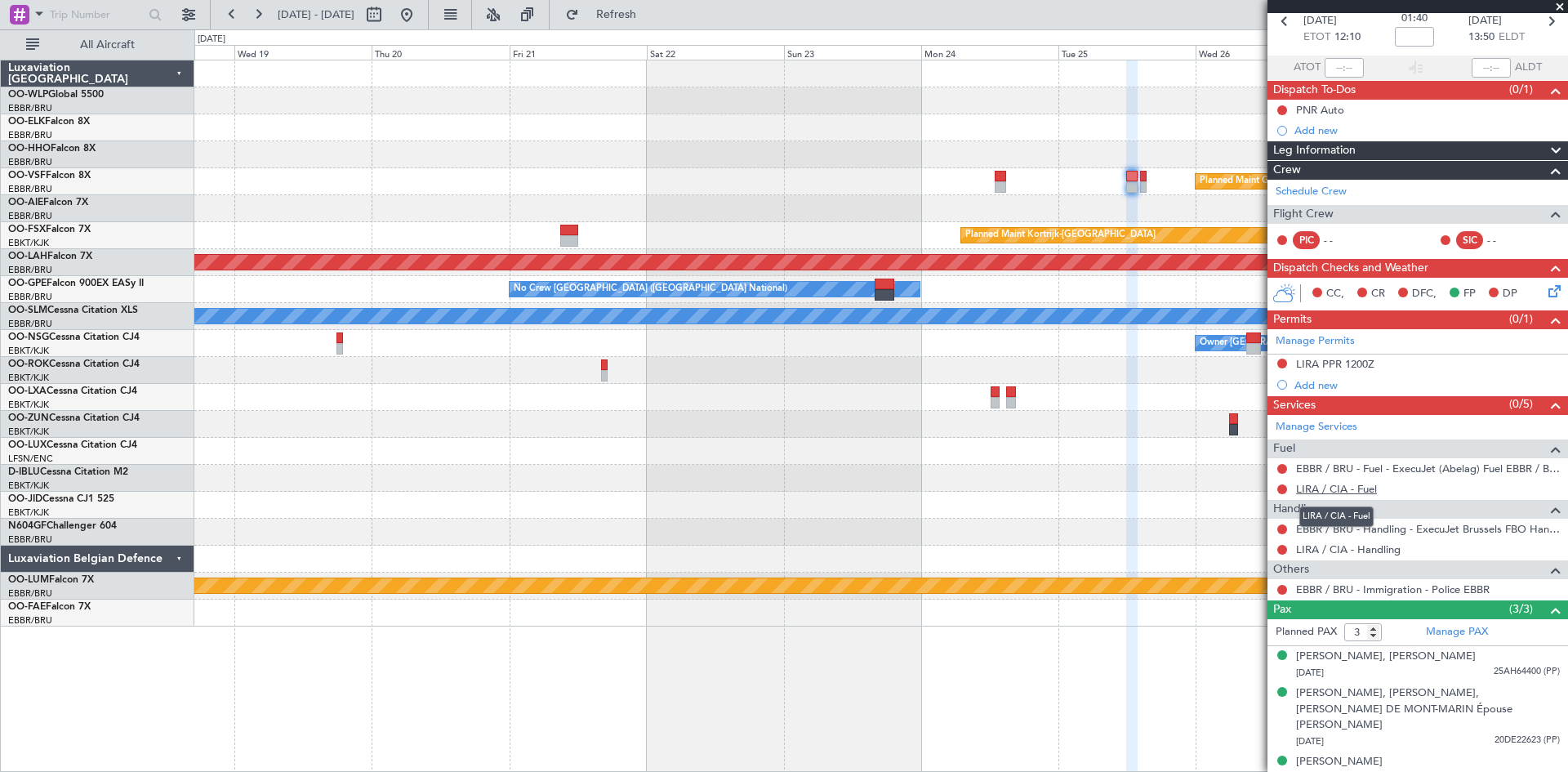
click at [1351, 489] on link "LIRA / CIA - Fuel" at bounding box center [1337, 489] width 81 height 14
click at [1388, 548] on link "LIRA / CIA - Handling" at bounding box center [1348, 550] width 105 height 14
click at [1379, 546] on link "LIRA / CIA - Handling" at bounding box center [1348, 550] width 105 height 14
click at [656, 23] on button "Refresh" at bounding box center [607, 14] width 98 height 26
click at [1327, 389] on div "Add new" at bounding box center [1420, 386] width 251 height 14
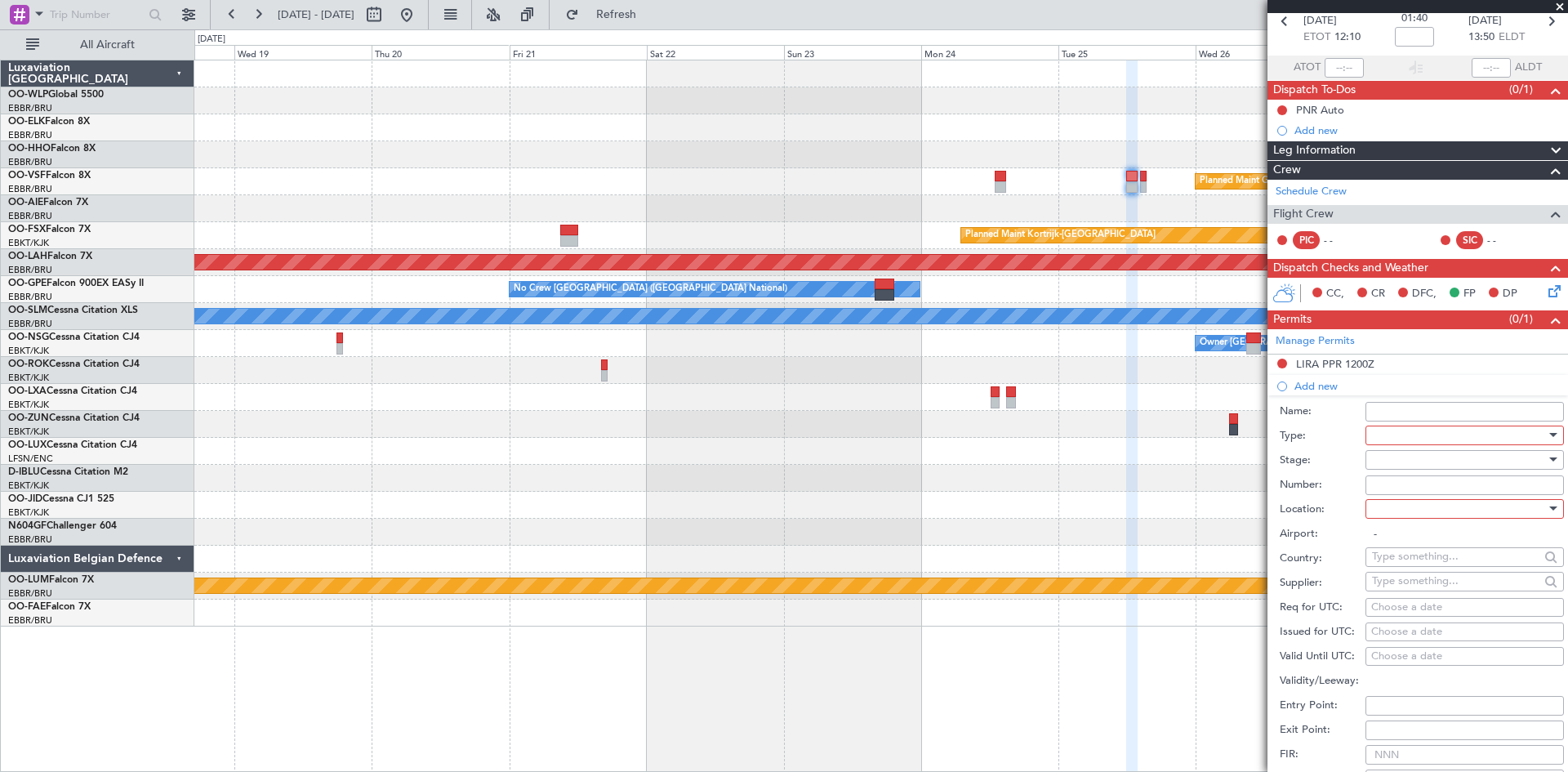
click at [1430, 432] on div at bounding box center [1459, 435] width 174 height 25
click at [1559, 255] on div at bounding box center [784, 386] width 1568 height 772
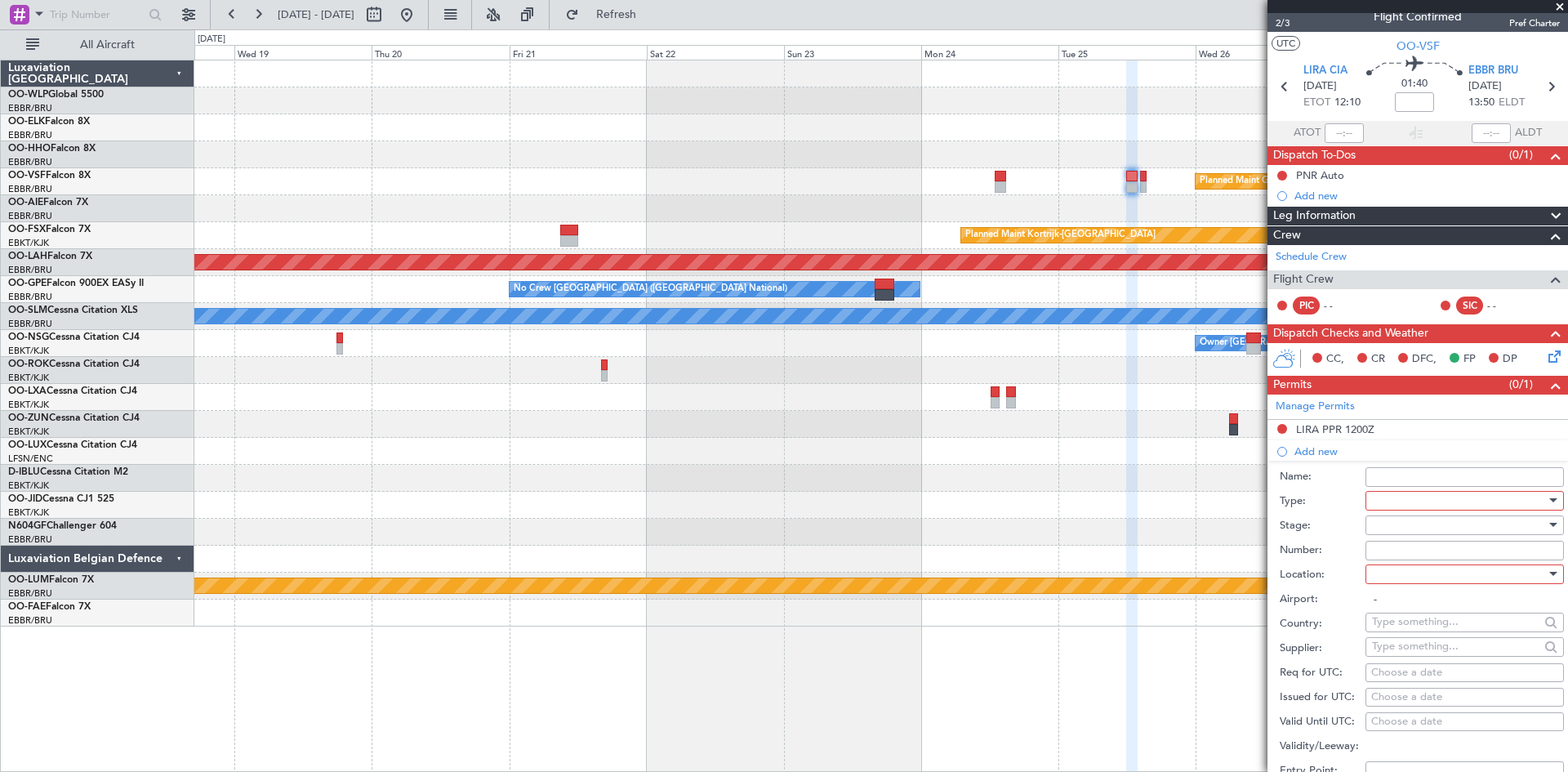
scroll to position [7, 0]
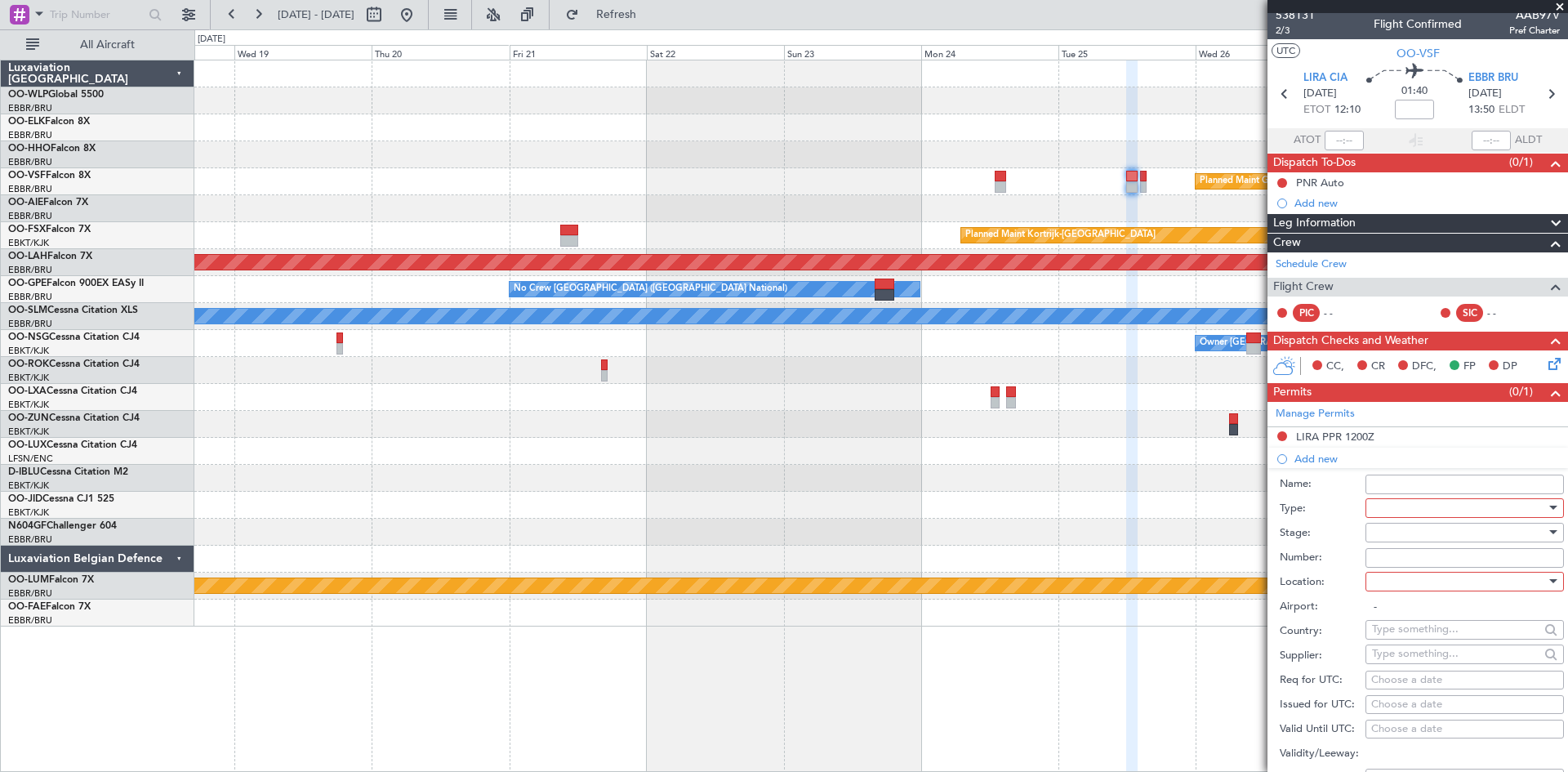
click at [1399, 523] on div at bounding box center [1459, 533] width 174 height 25
click at [1419, 587] on span "Not Requested" at bounding box center [1459, 590] width 172 height 25
click at [1429, 507] on div at bounding box center [1459, 508] width 174 height 25
click at [1403, 671] on span "Slot" at bounding box center [1459, 663] width 172 height 25
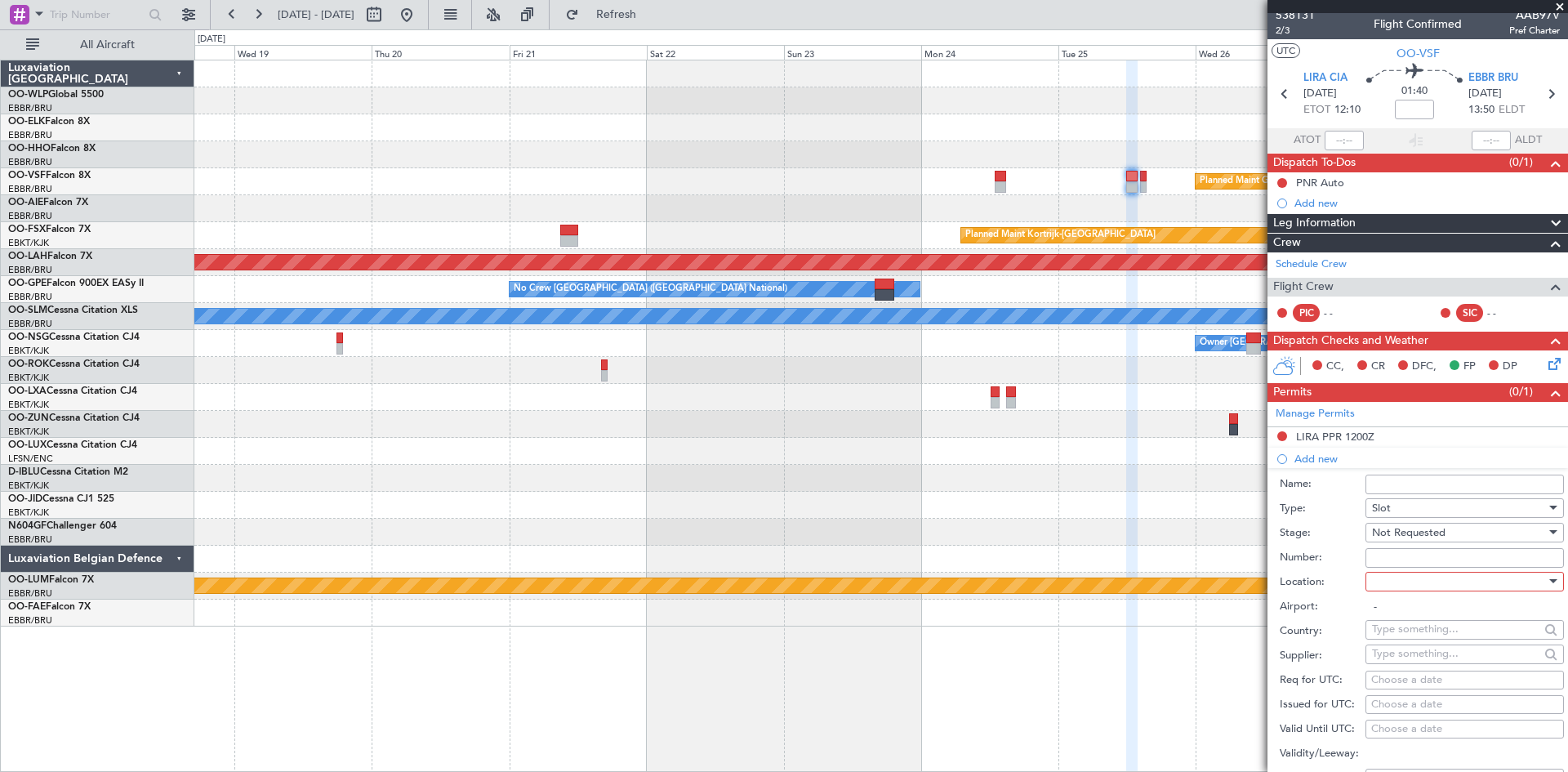
click at [1396, 581] on div at bounding box center [1459, 581] width 174 height 25
click at [1407, 668] on span "Arrival" at bounding box center [1459, 663] width 172 height 25
type input "EBBR / BRU"
click at [1400, 677] on div "Choose a date" at bounding box center [1465, 680] width 187 height 16
select select "9"
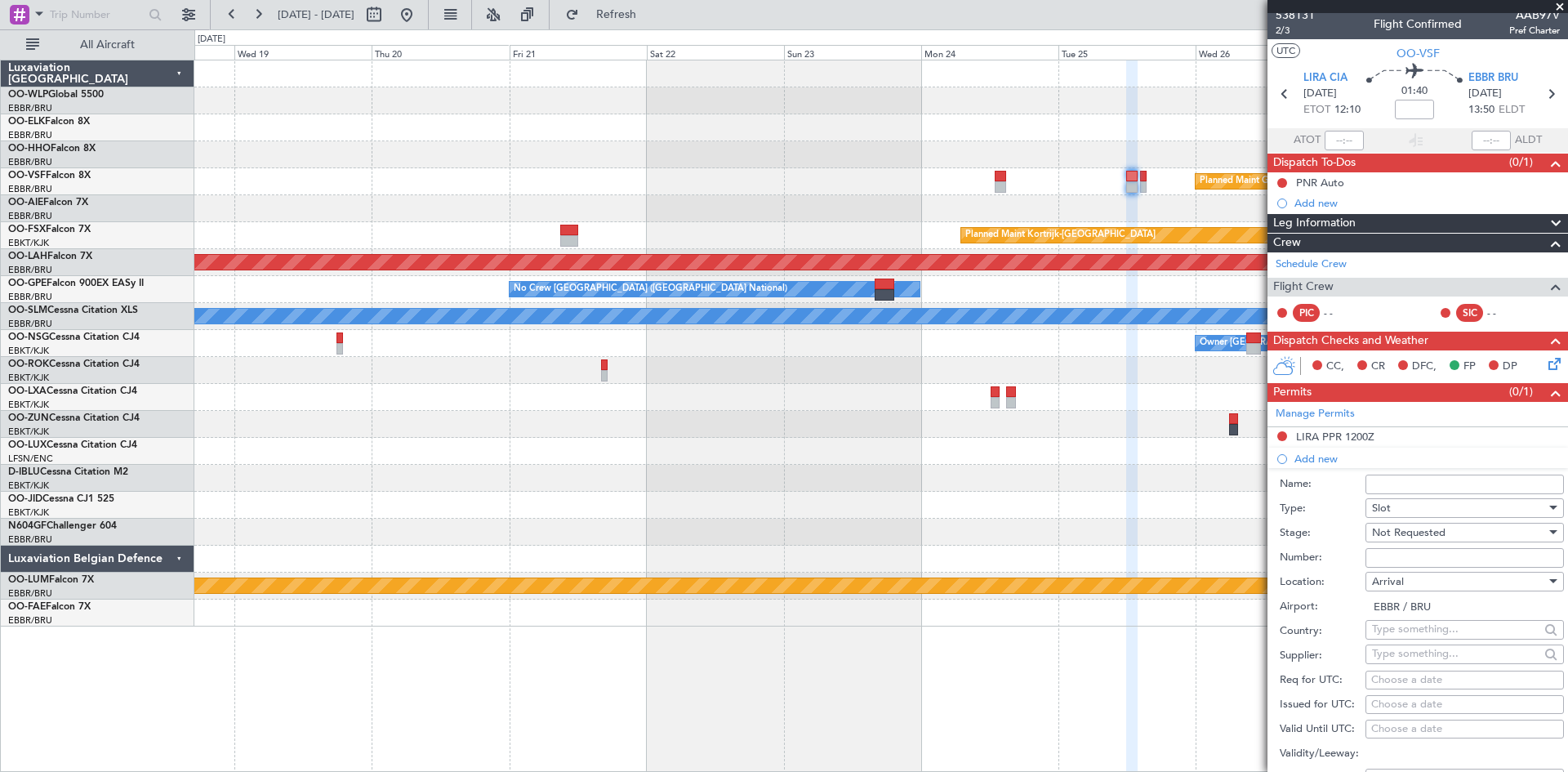
select select "2025"
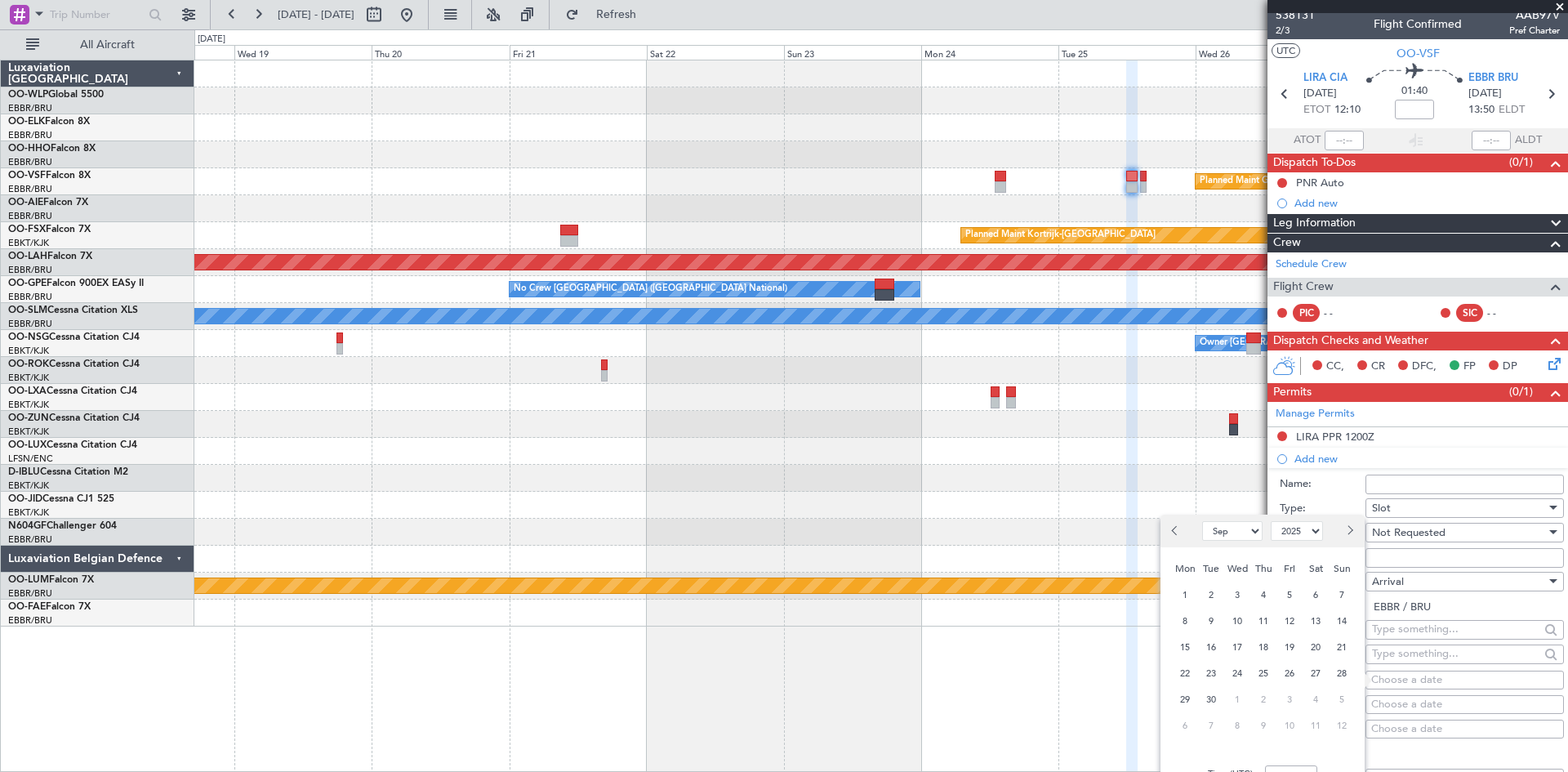
click at [1365, 537] on label "Stage:" at bounding box center [1323, 533] width 86 height 16
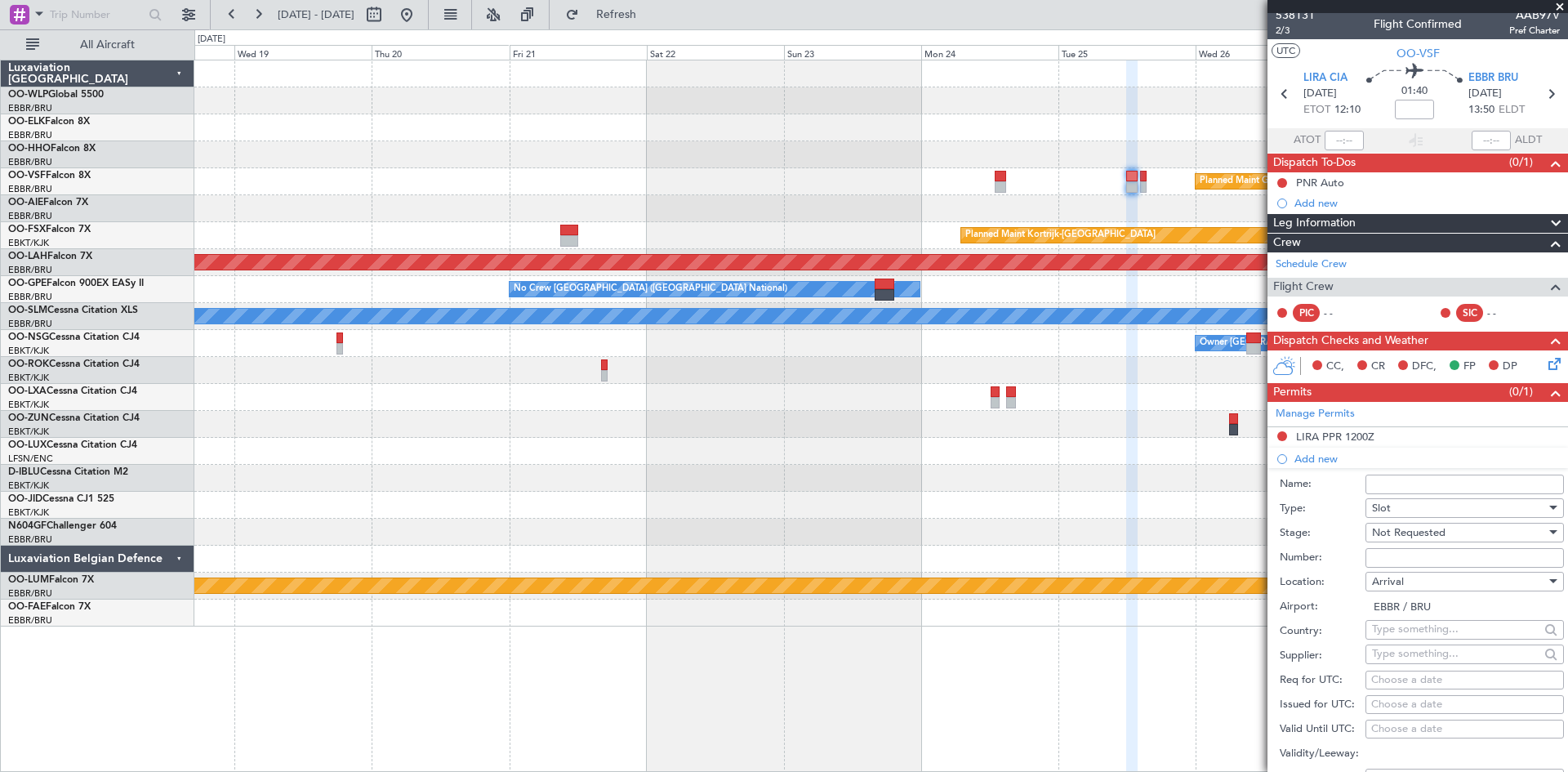
click at [1390, 672] on div "Choose a date" at bounding box center [1465, 680] width 187 height 16
select select "9"
select select "2025"
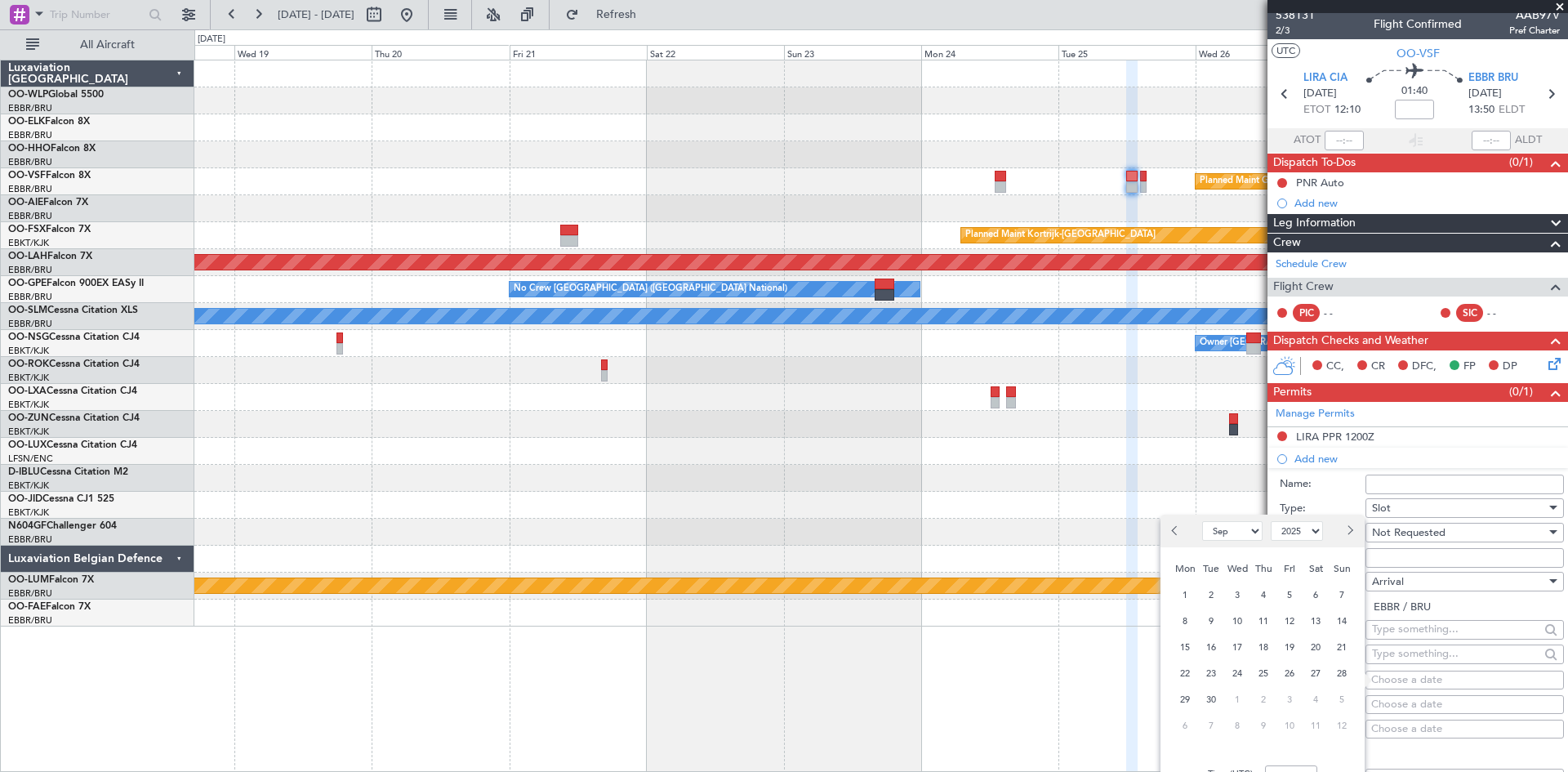
click at [1346, 532] on span "Next month" at bounding box center [1349, 530] width 10 height 10
click at [1175, 533] on span "Previous month" at bounding box center [1177, 530] width 10 height 10
select select "11"
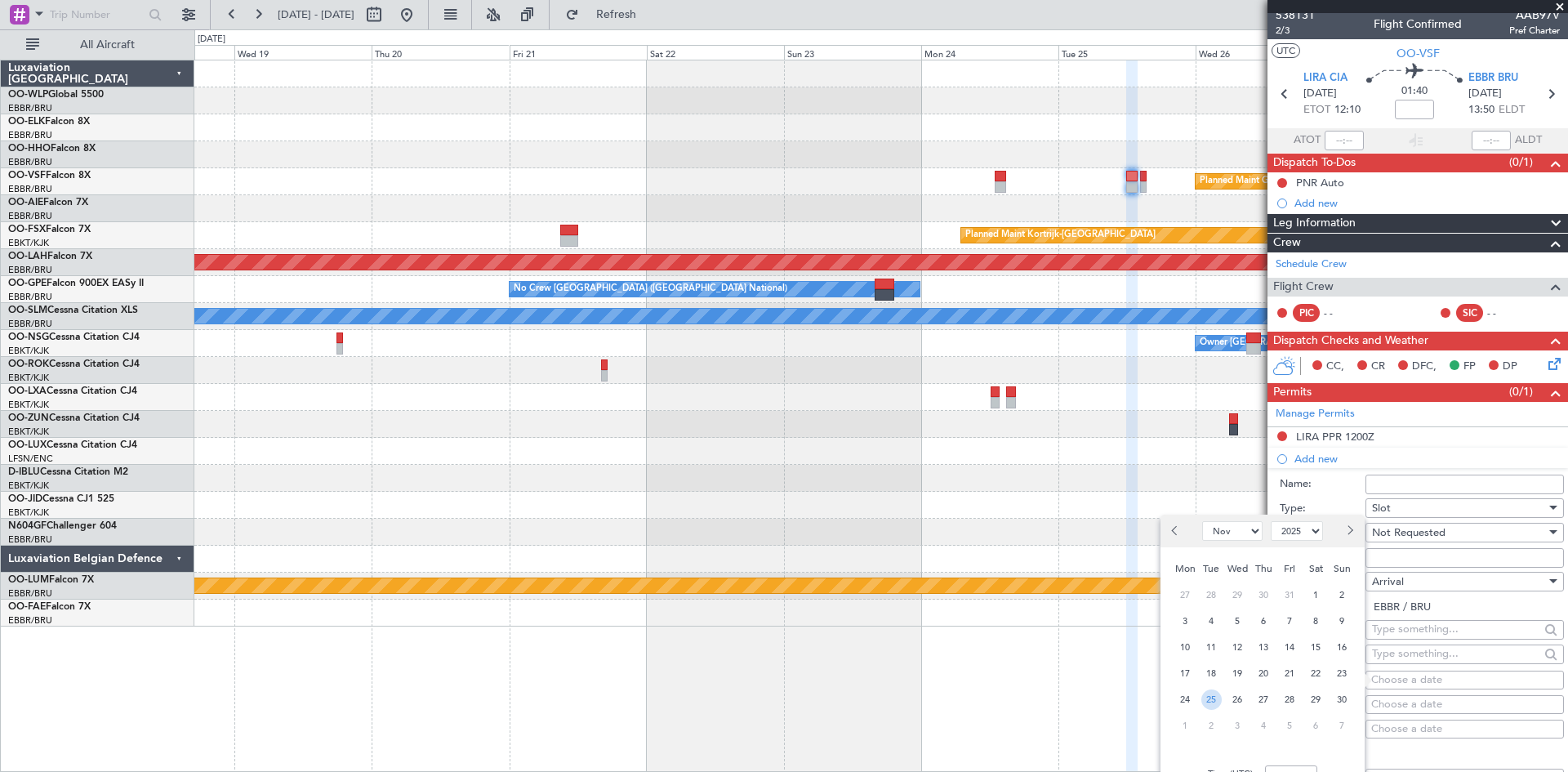
click at [1210, 701] on span "25" at bounding box center [1212, 700] width 20 height 20
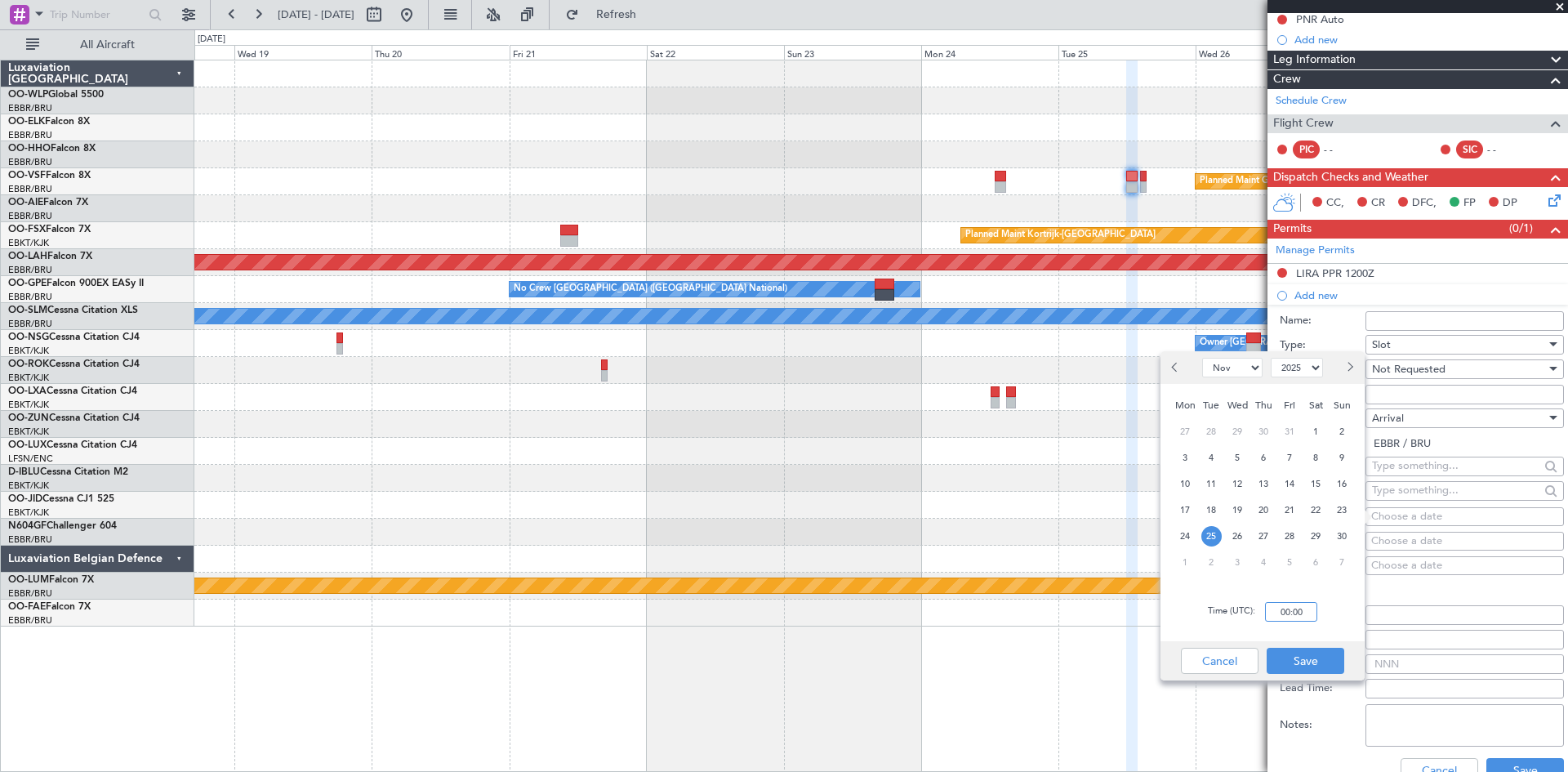
click at [1275, 615] on input "00:00" at bounding box center [1291, 612] width 52 height 20
type input "1355"
click at [1318, 654] on button "Save" at bounding box center [1305, 660] width 77 height 26
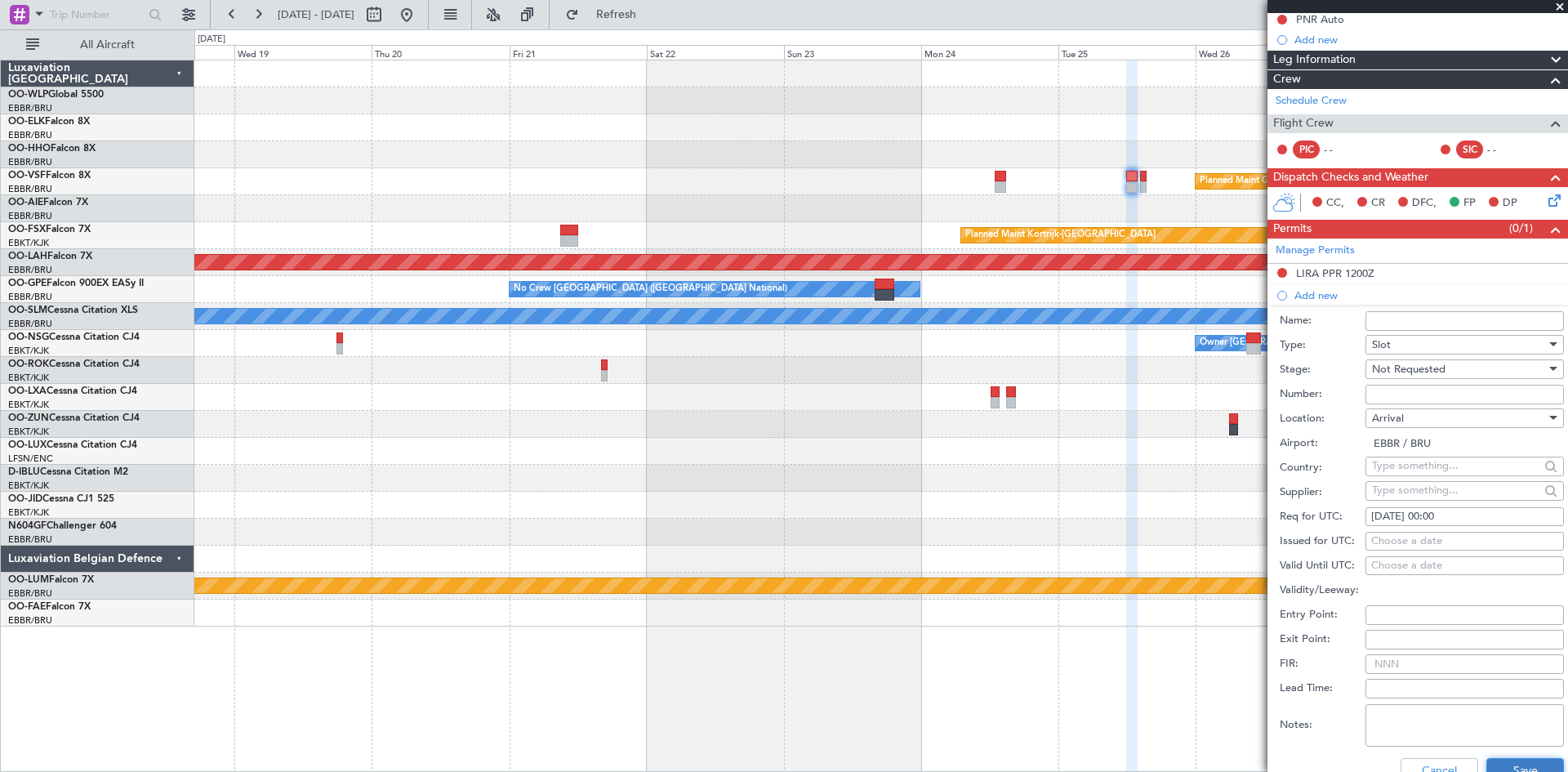
click at [1505, 766] on button "Save" at bounding box center [1525, 771] width 77 height 26
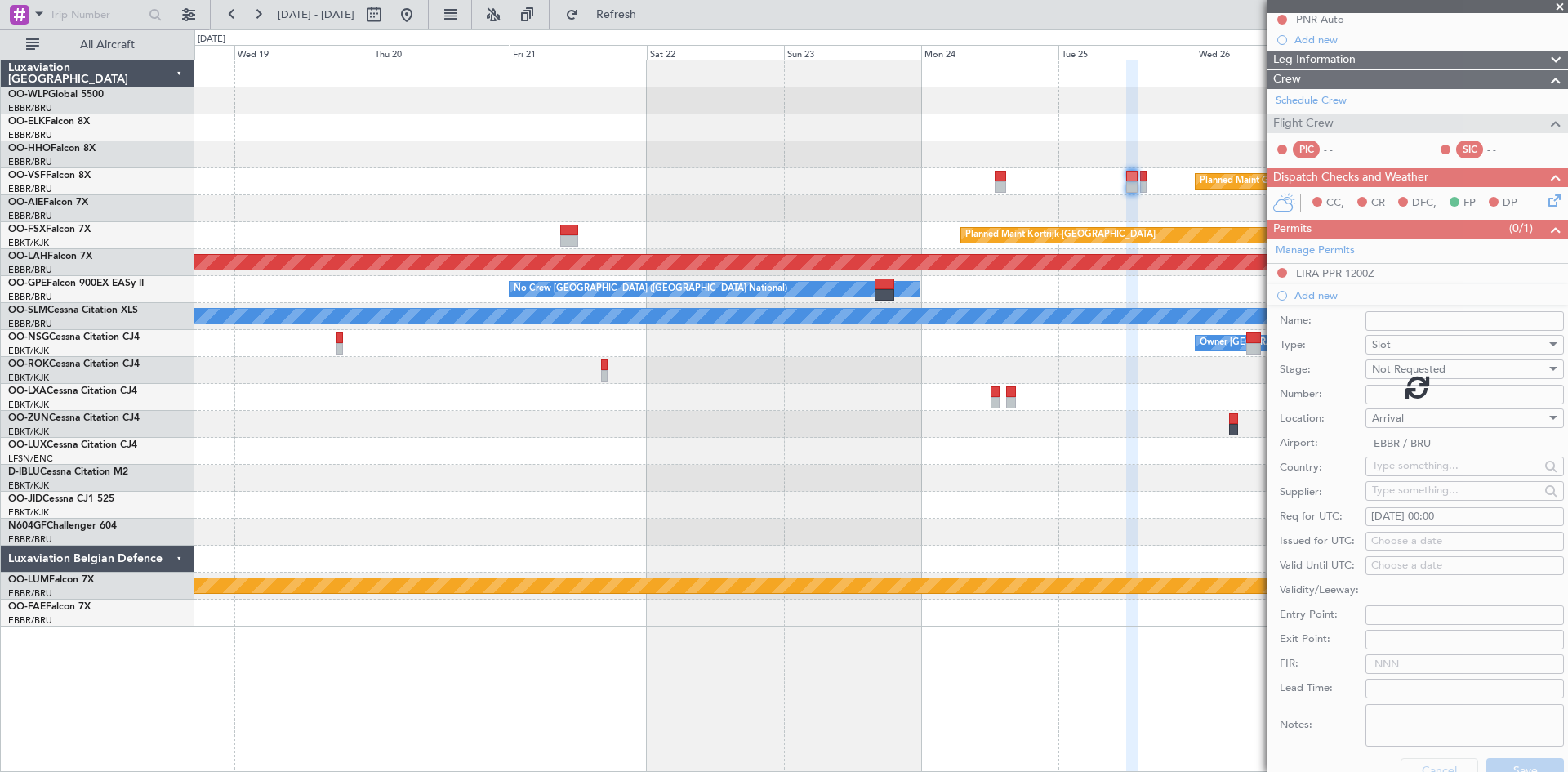
scroll to position [100, 0]
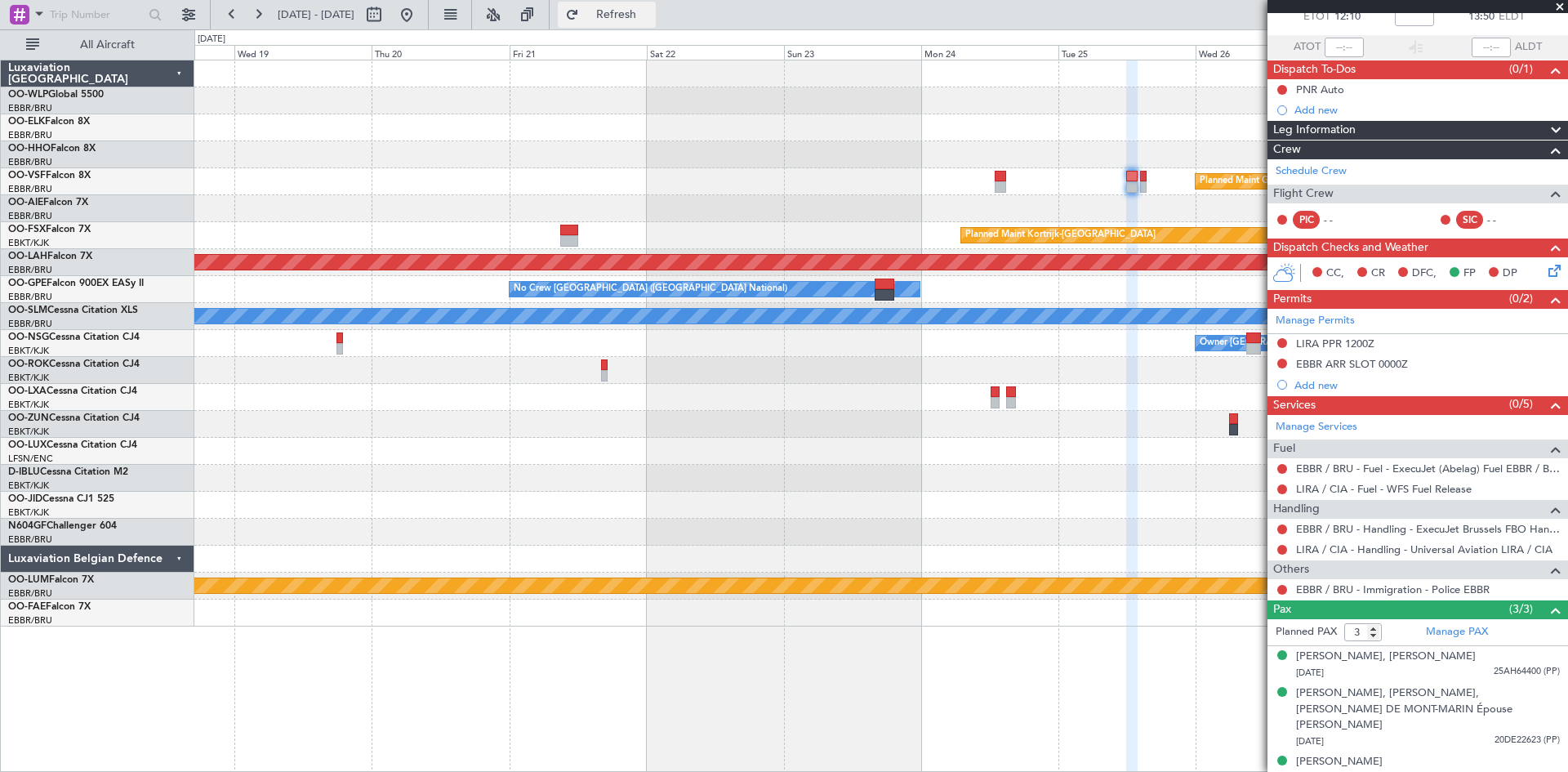
click at [656, 3] on button "Refresh" at bounding box center [607, 14] width 98 height 26
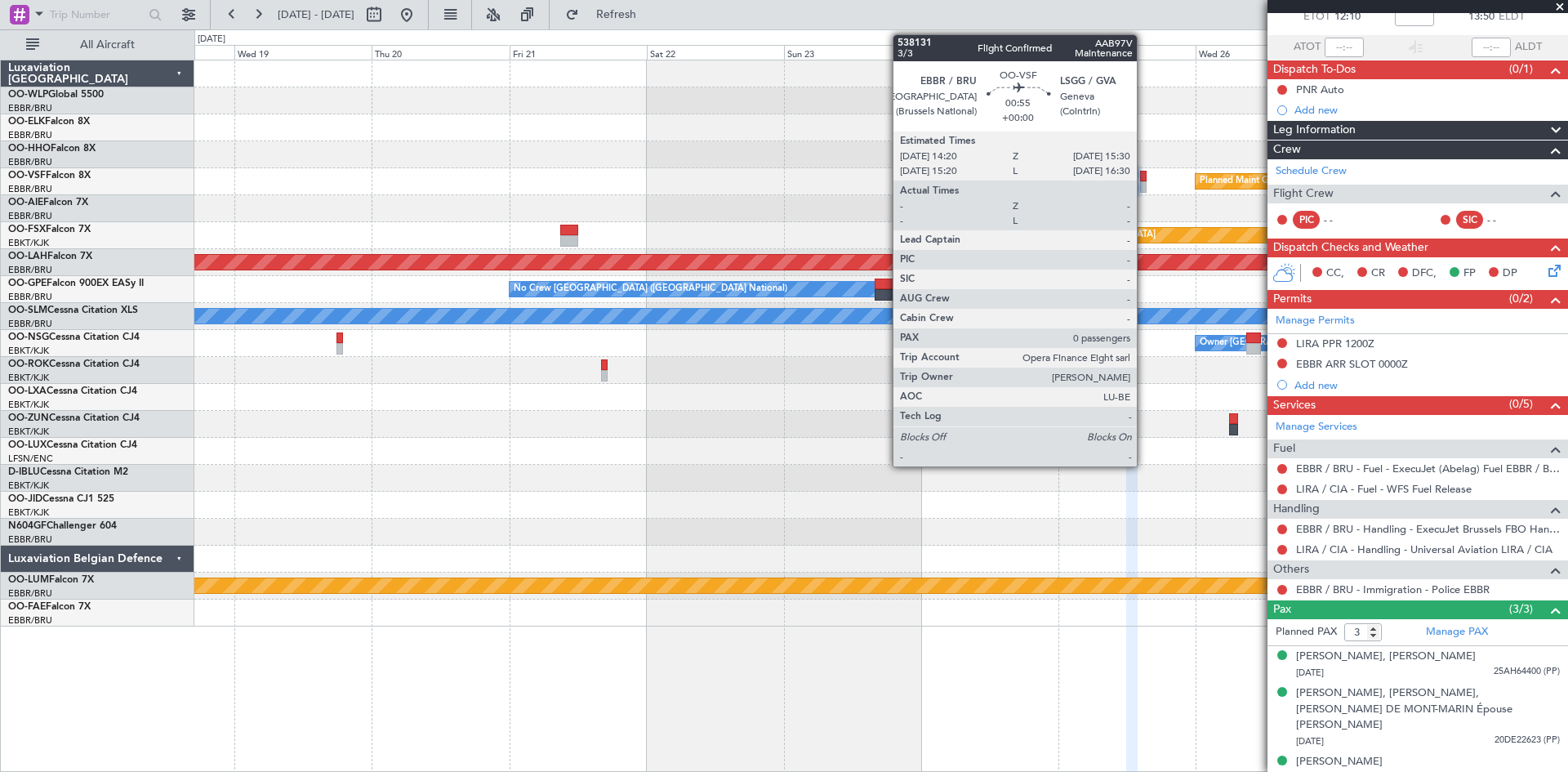
click at [1144, 182] on div at bounding box center [1143, 186] width 8 height 11
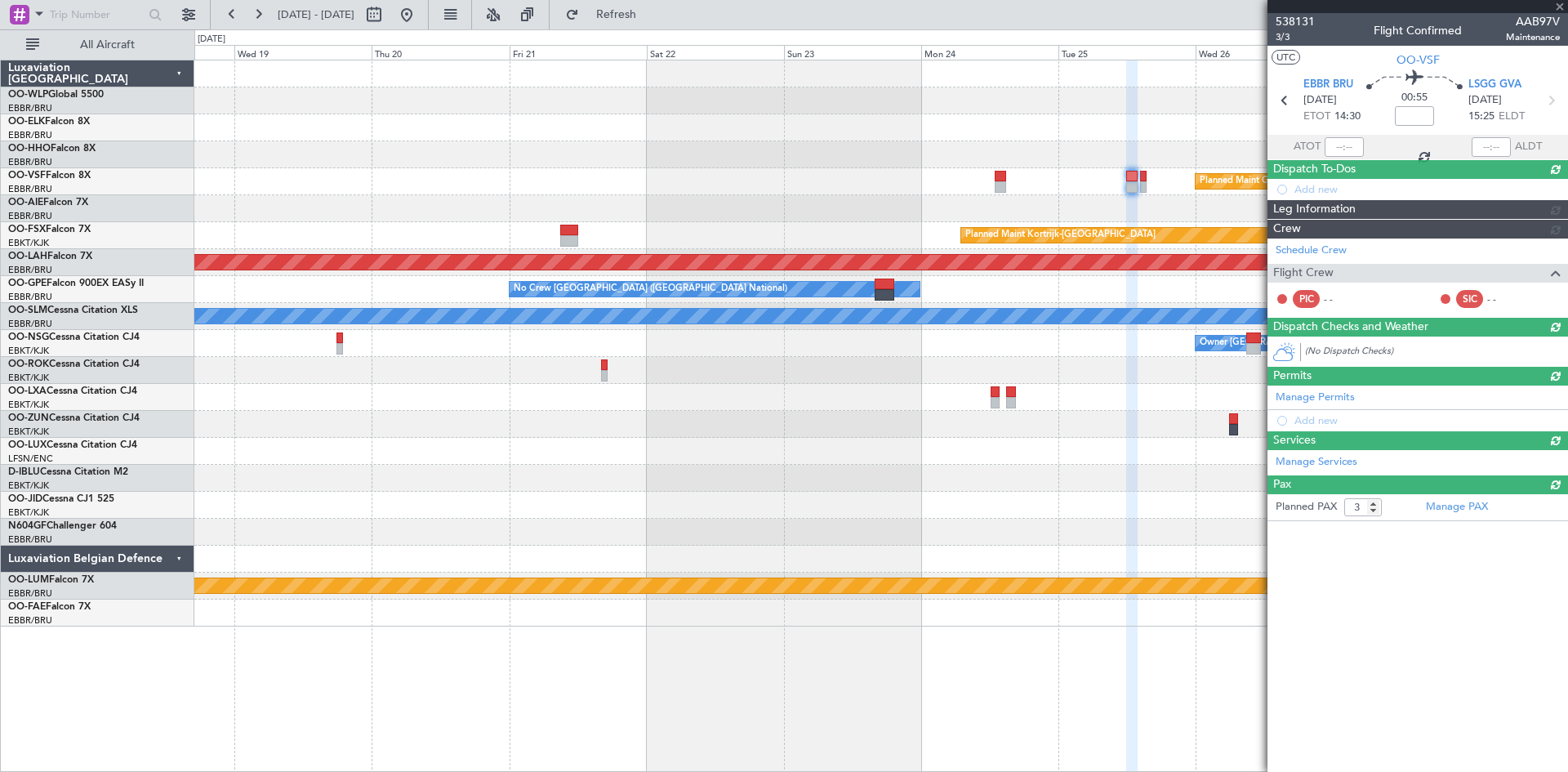
type input "0"
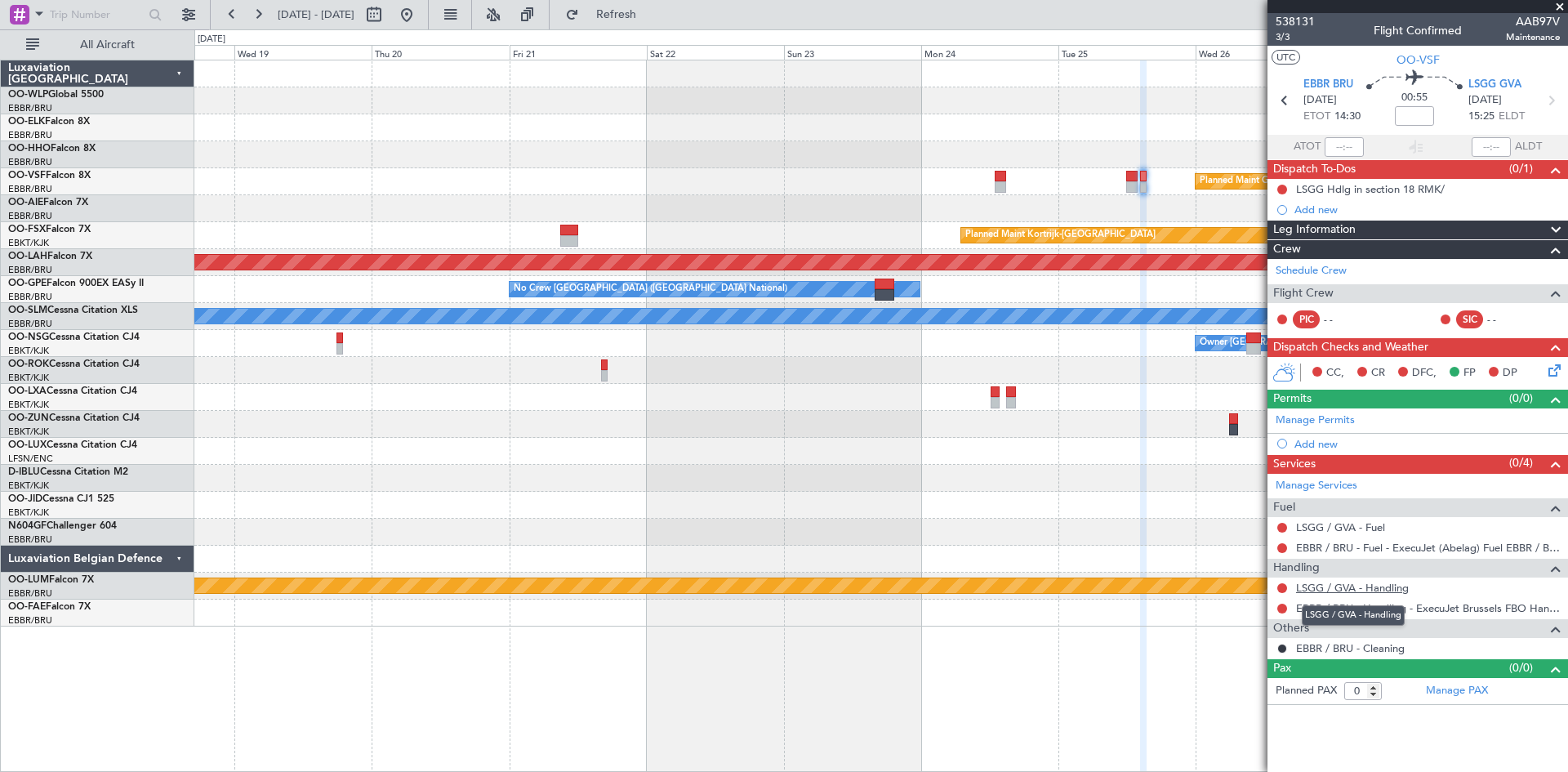
click at [1364, 590] on link "LSGG / GVA - Handling" at bounding box center [1353, 588] width 112 height 14
click at [1337, 440] on div "Add new" at bounding box center [1420, 444] width 251 height 14
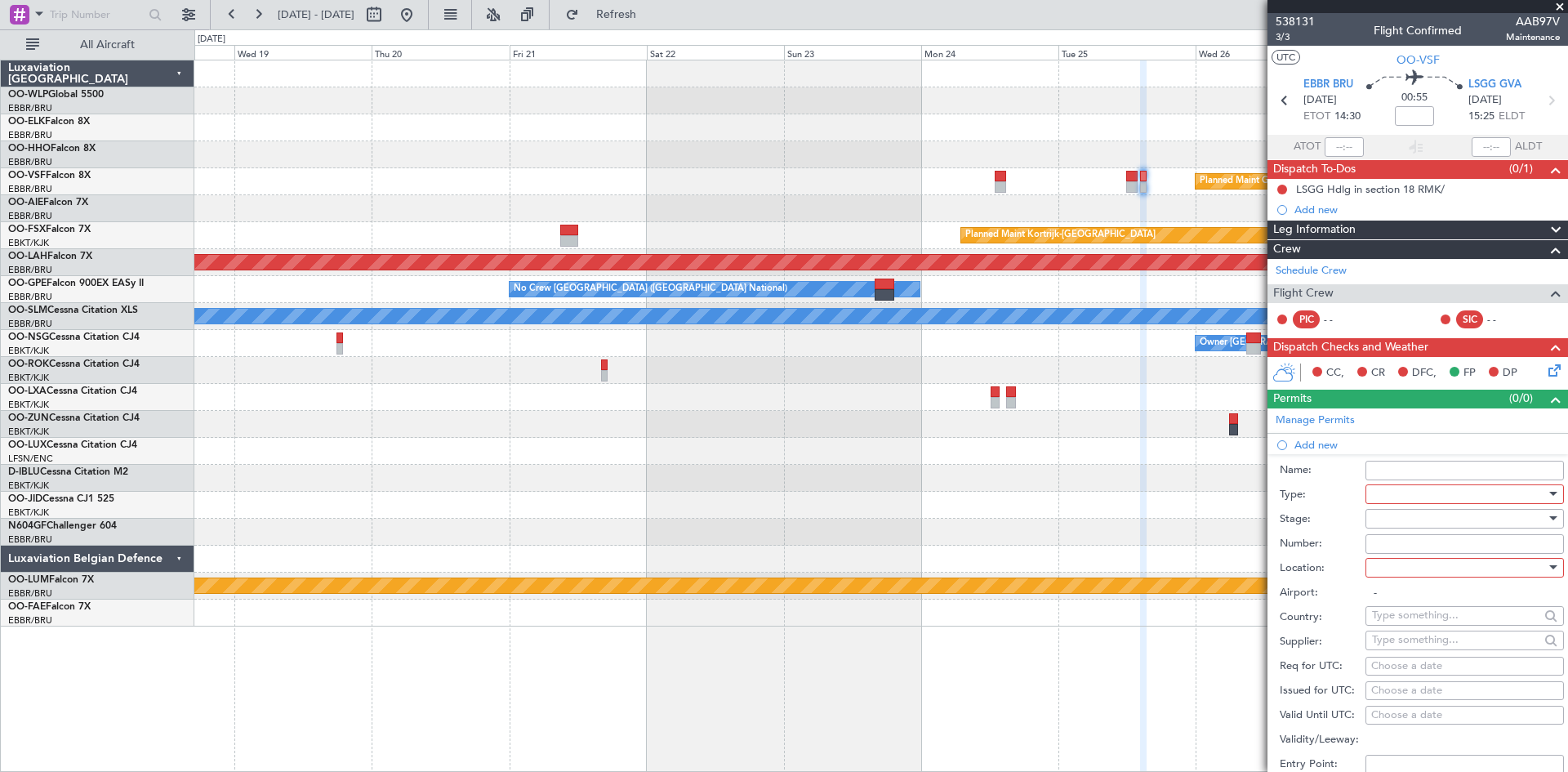
click at [1456, 492] on div at bounding box center [1459, 494] width 174 height 25
click at [1393, 650] on span "Slot" at bounding box center [1459, 648] width 172 height 25
click at [1394, 571] on div at bounding box center [1459, 568] width 174 height 25
click at [1393, 602] on span "Departure" at bounding box center [1459, 600] width 172 height 25
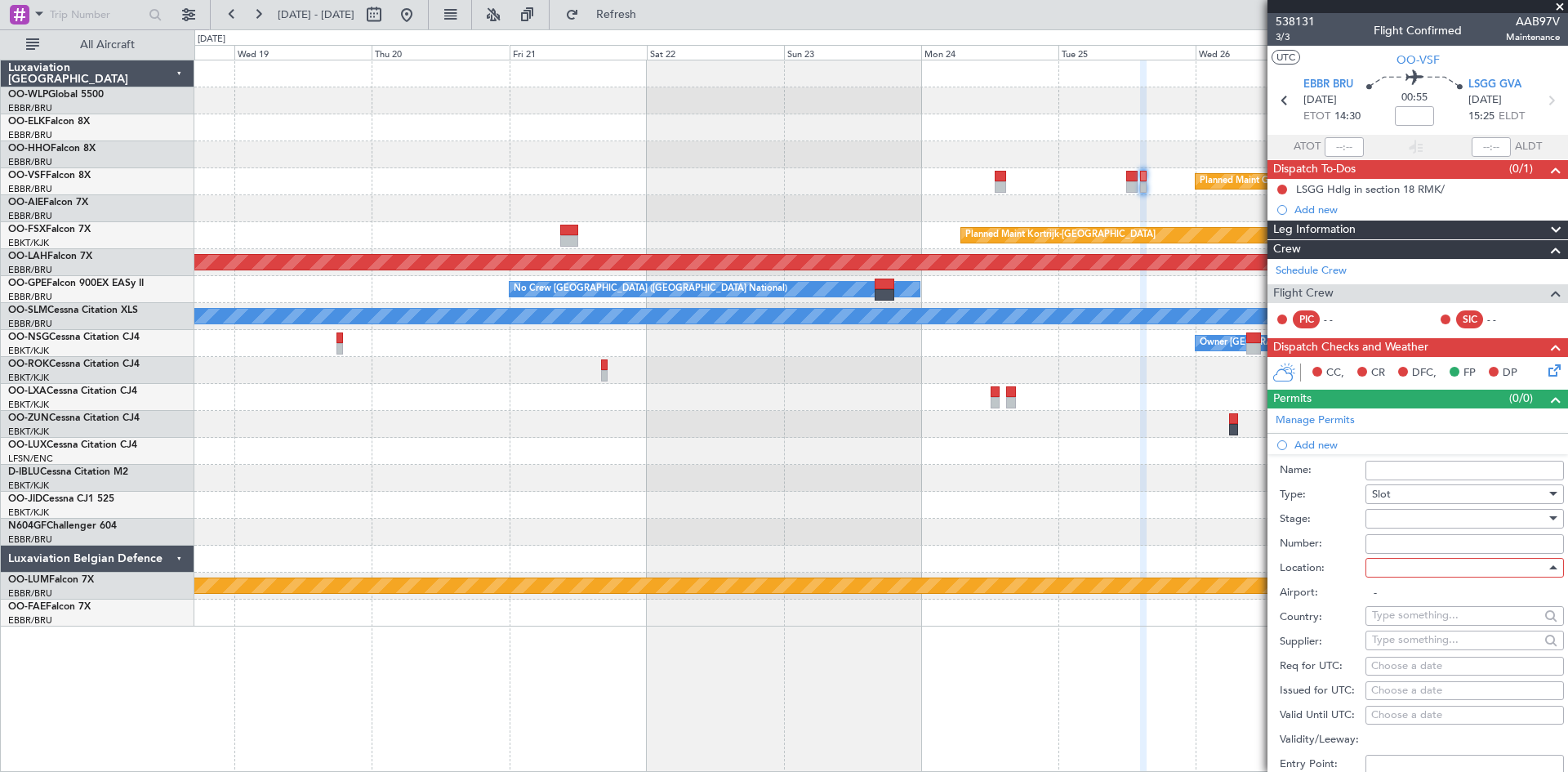
type input "EBBR / BRU"
click at [1395, 519] on div at bounding box center [1459, 518] width 174 height 25
click at [1416, 578] on span "Not Requested" at bounding box center [1459, 575] width 172 height 25
click at [1413, 665] on div "Choose a date" at bounding box center [1465, 666] width 187 height 16
select select "9"
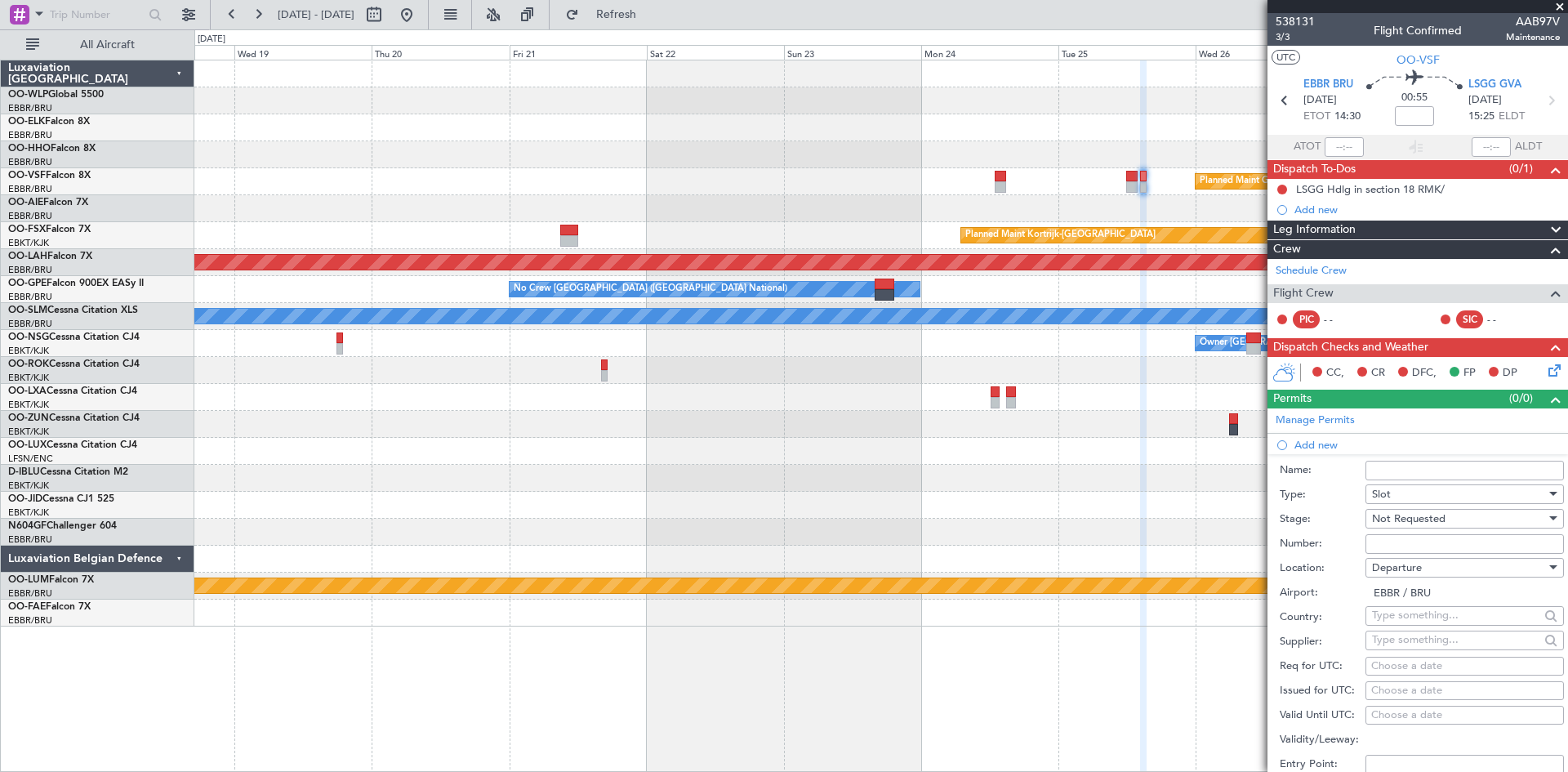
select select "2025"
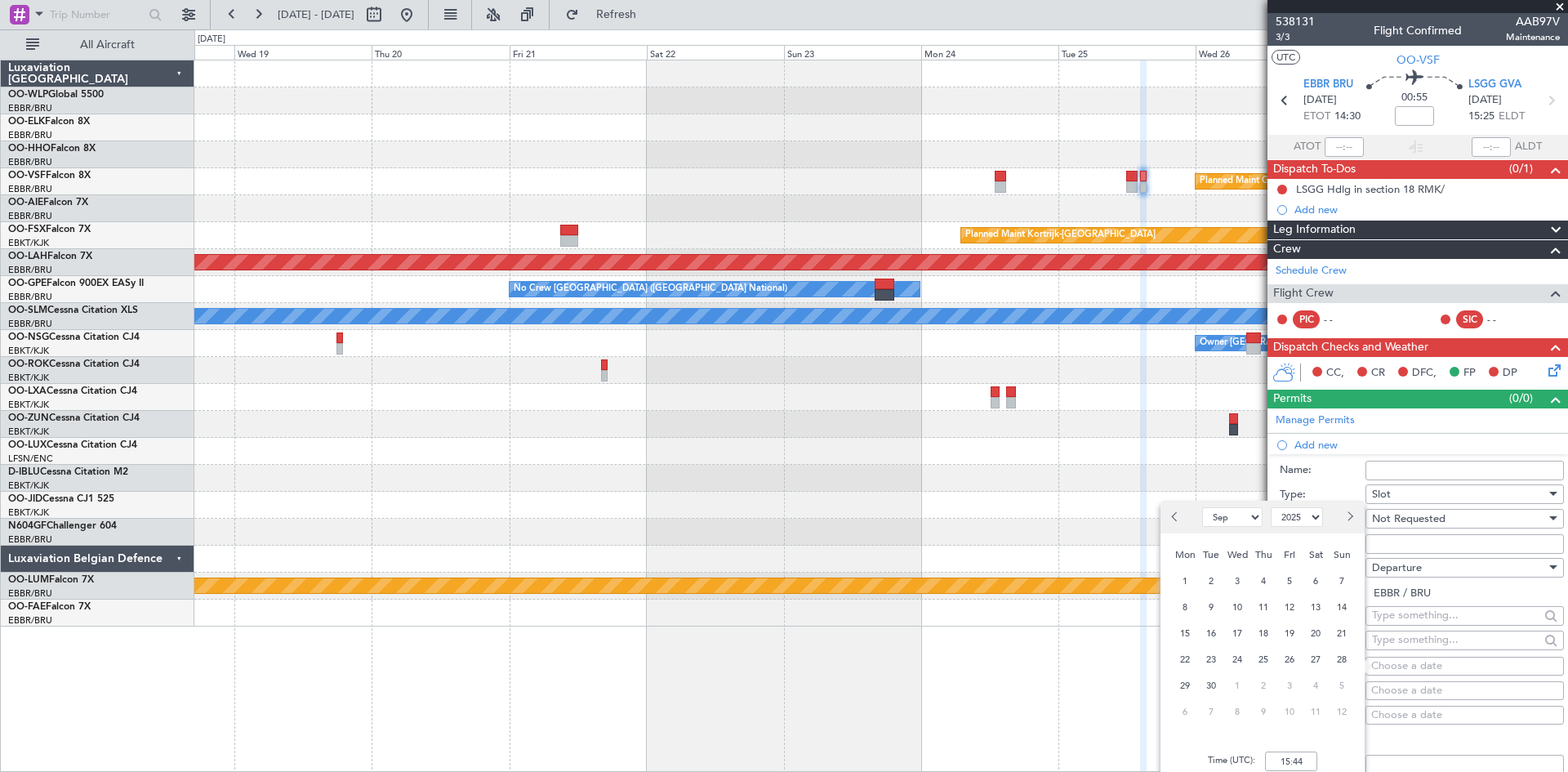
click at [1349, 520] on span "Next month" at bounding box center [1349, 517] width 10 height 10
click at [1350, 520] on span "Next month" at bounding box center [1349, 517] width 10 height 10
click at [1177, 520] on span "Previous month" at bounding box center [1177, 517] width 10 height 10
select select "11"
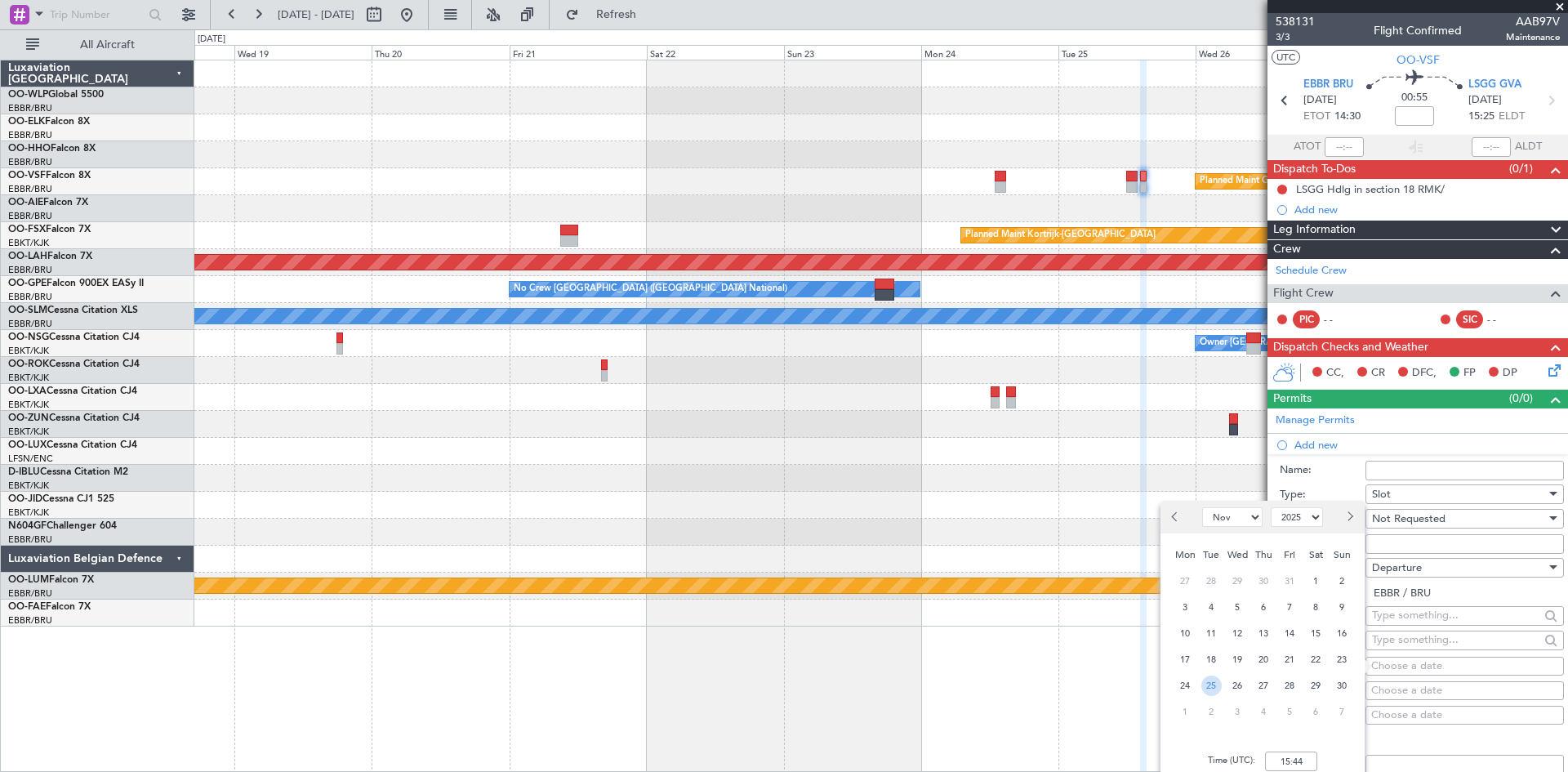
click at [1218, 679] on span "25" at bounding box center [1212, 686] width 20 height 20
click at [1284, 763] on input "00:00" at bounding box center [1291, 761] width 52 height 20
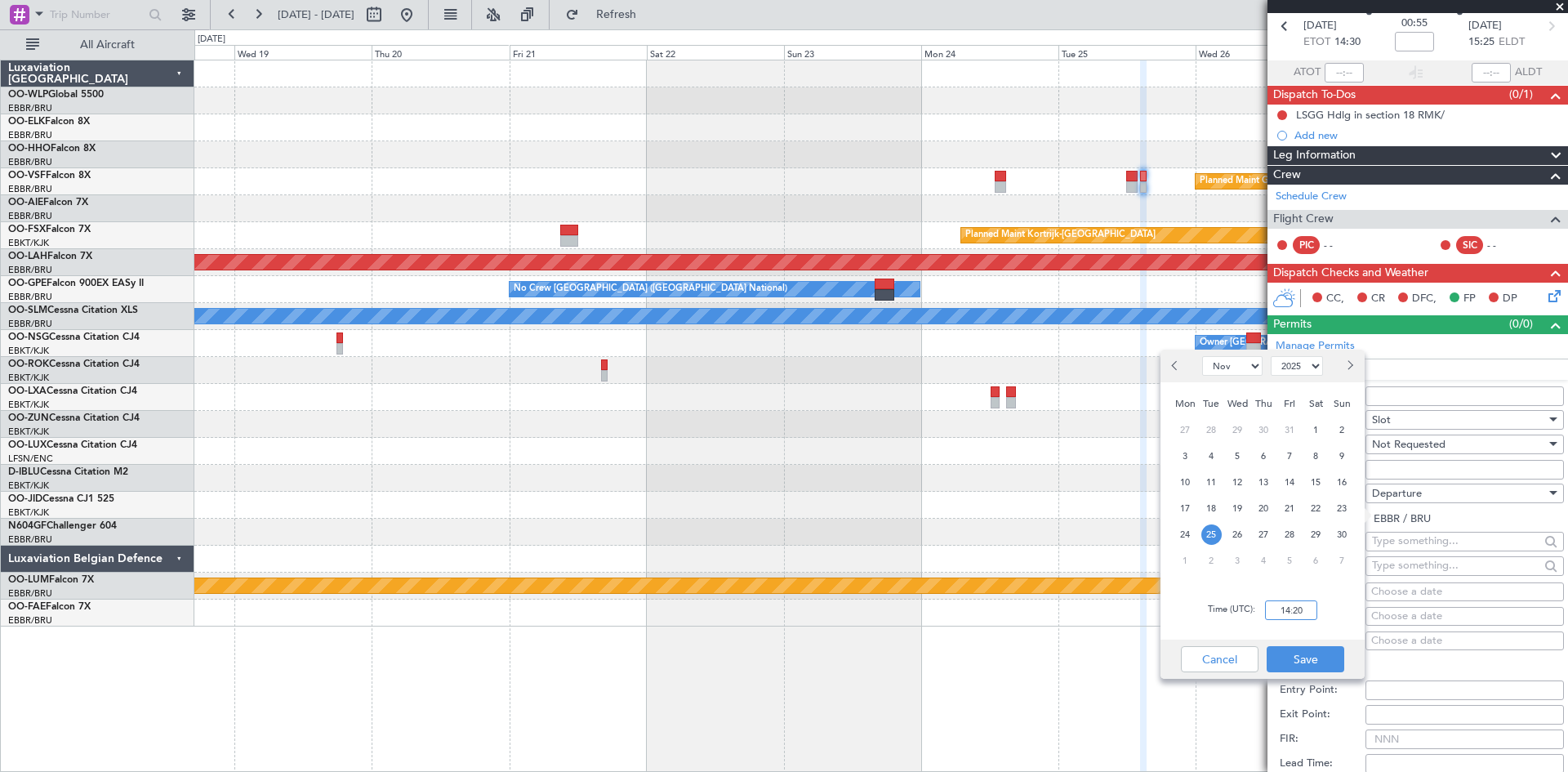
scroll to position [163, 0]
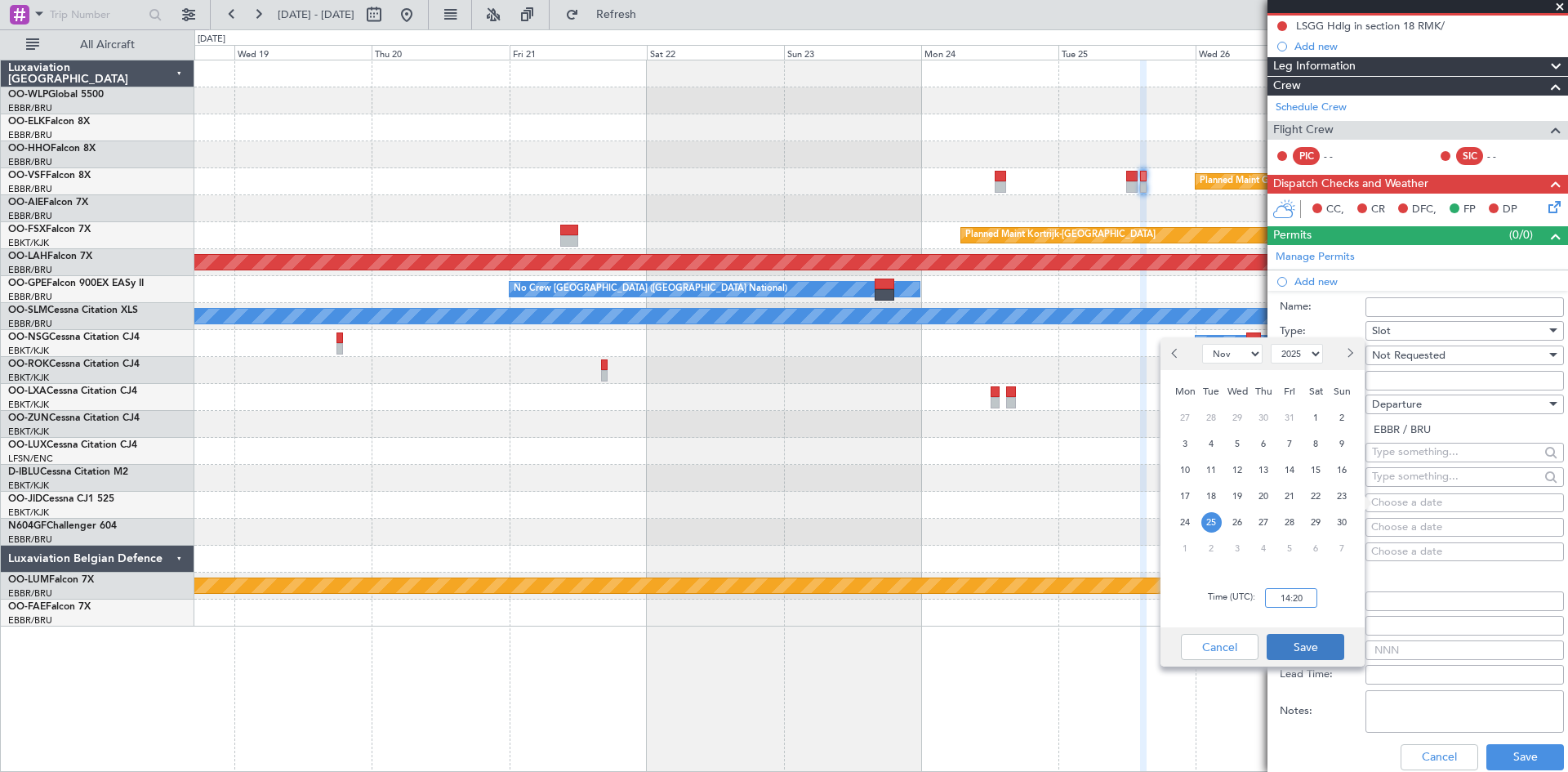
type input "14:20"
click at [1321, 648] on button "Save" at bounding box center [1305, 647] width 77 height 26
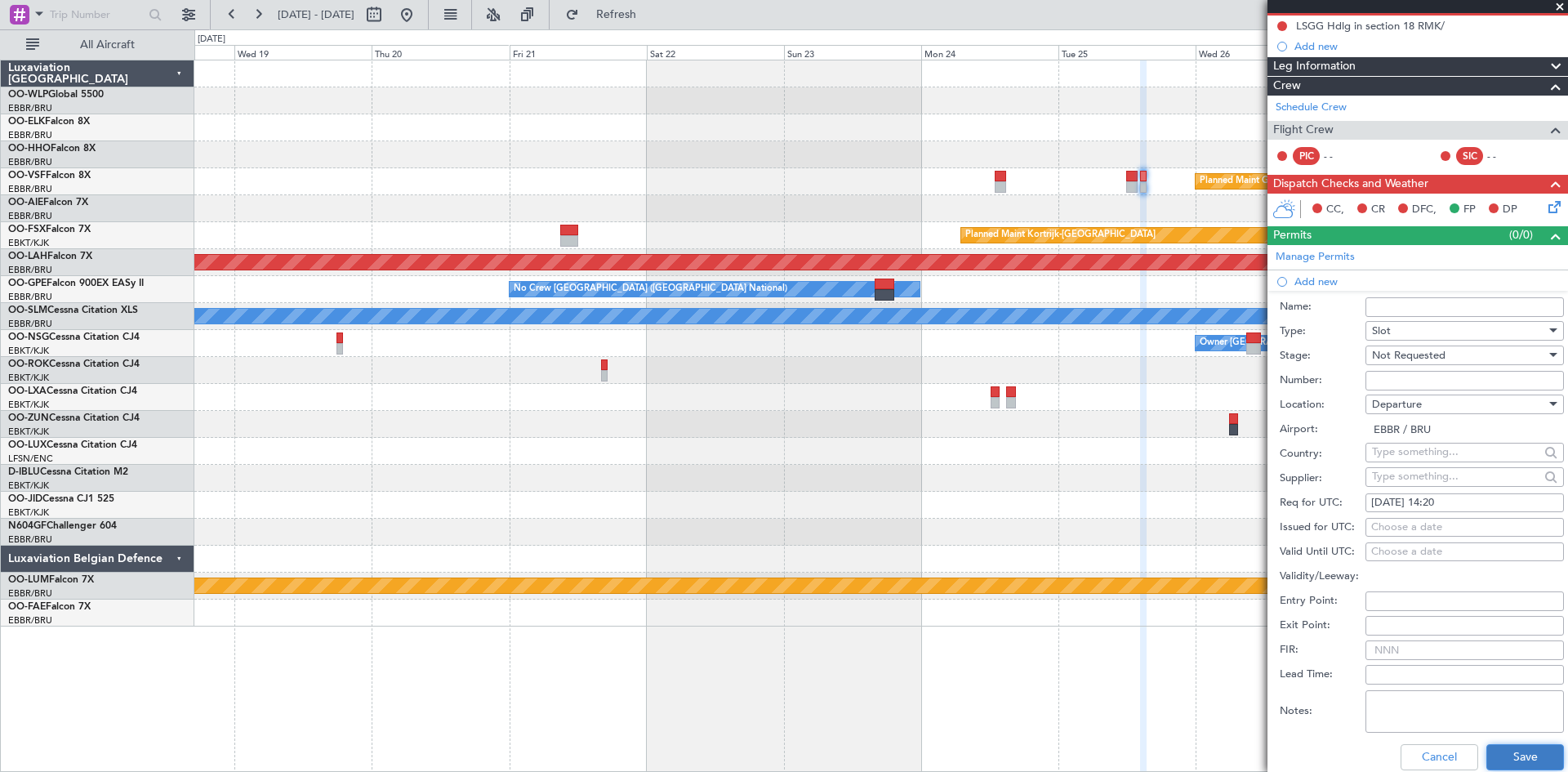
click at [1492, 746] on button "Save" at bounding box center [1525, 758] width 77 height 26
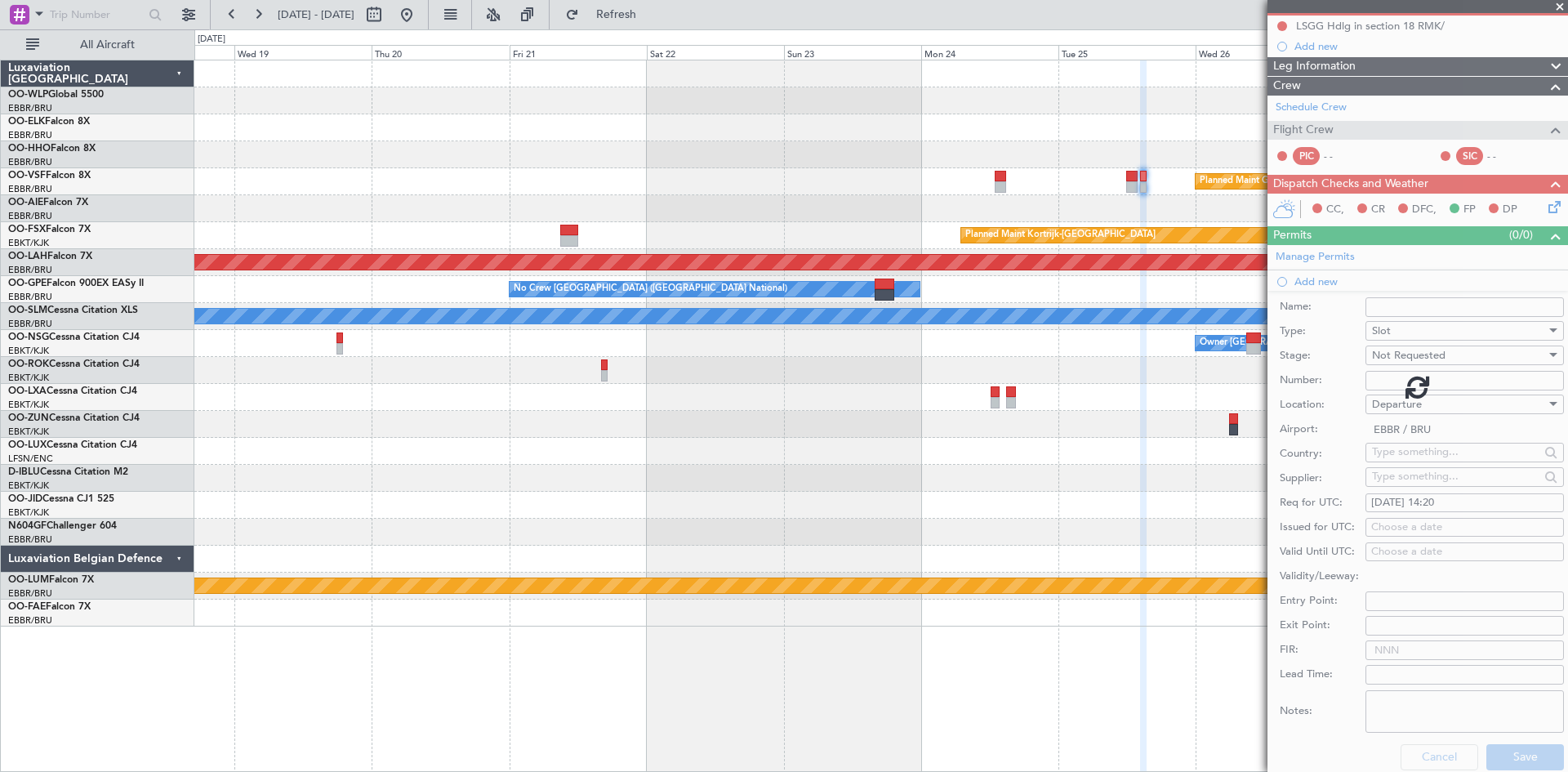
scroll to position [0, 0]
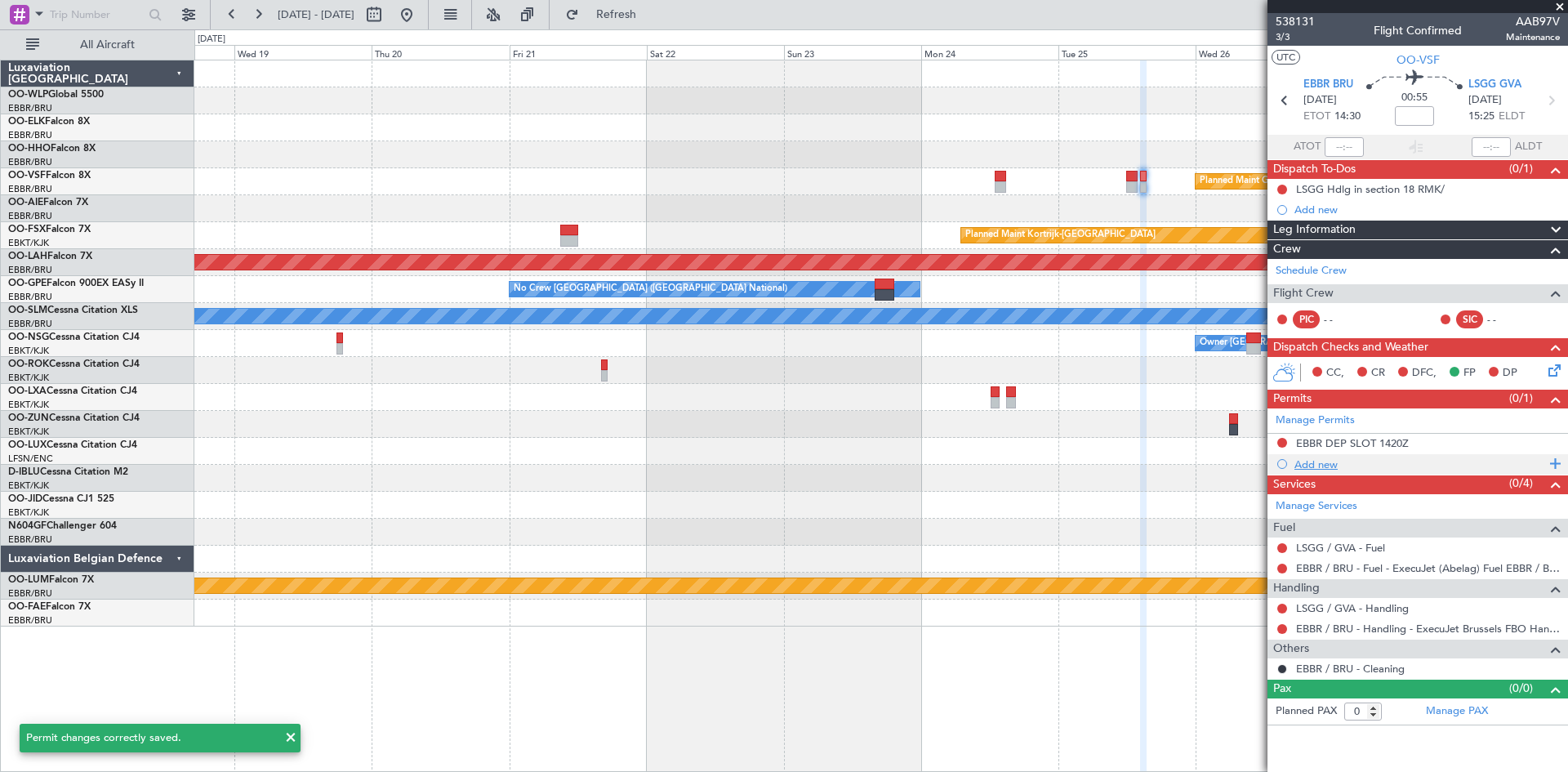
click at [1352, 458] on div "Add new" at bounding box center [1420, 465] width 251 height 14
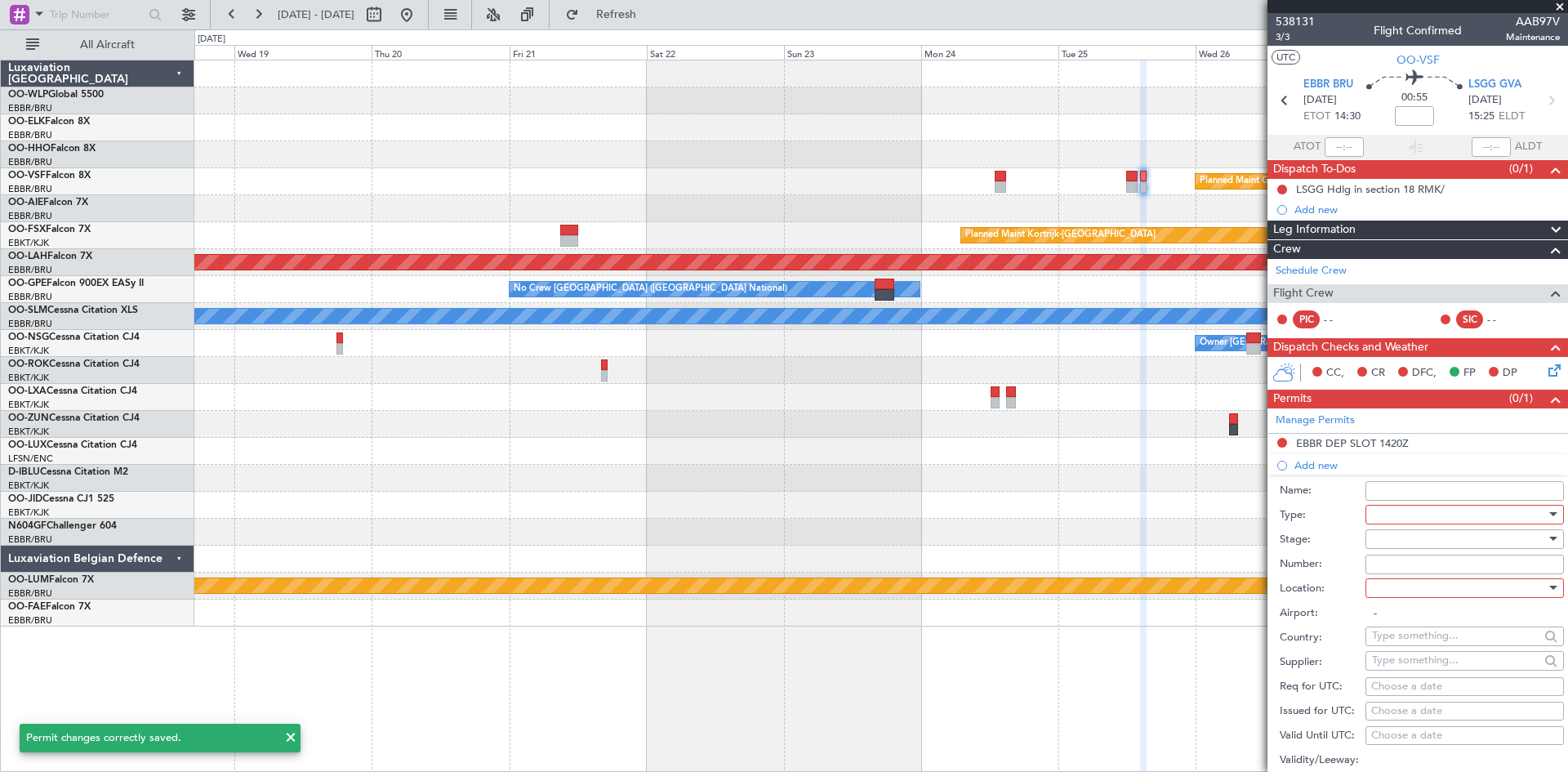
click at [1400, 508] on div at bounding box center [1459, 514] width 174 height 25
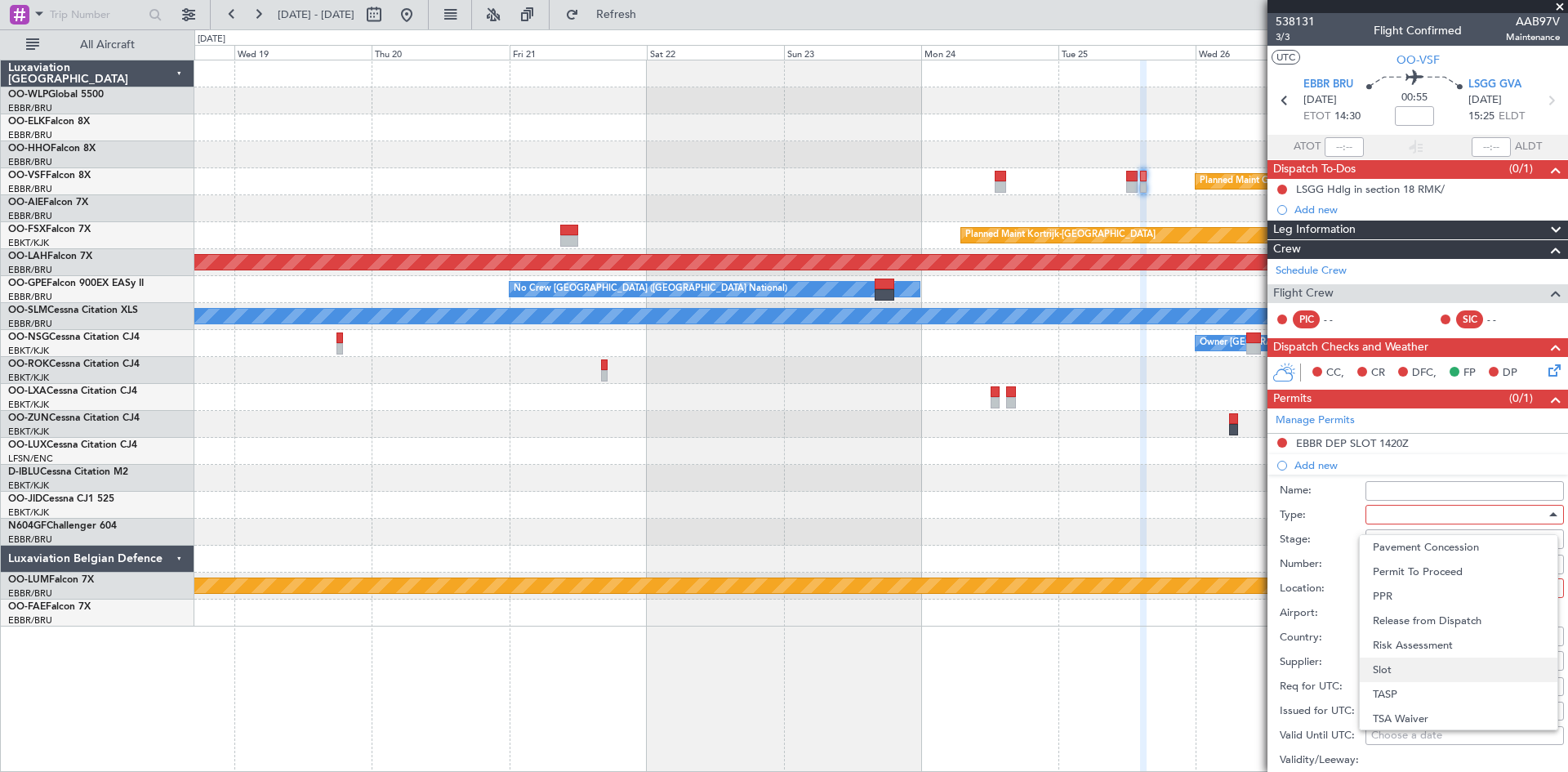
click at [1403, 672] on span "Slot" at bounding box center [1459, 670] width 172 height 25
click at [1403, 540] on div at bounding box center [1459, 539] width 174 height 25
click at [1418, 598] on span "Not Requested" at bounding box center [1459, 597] width 172 height 25
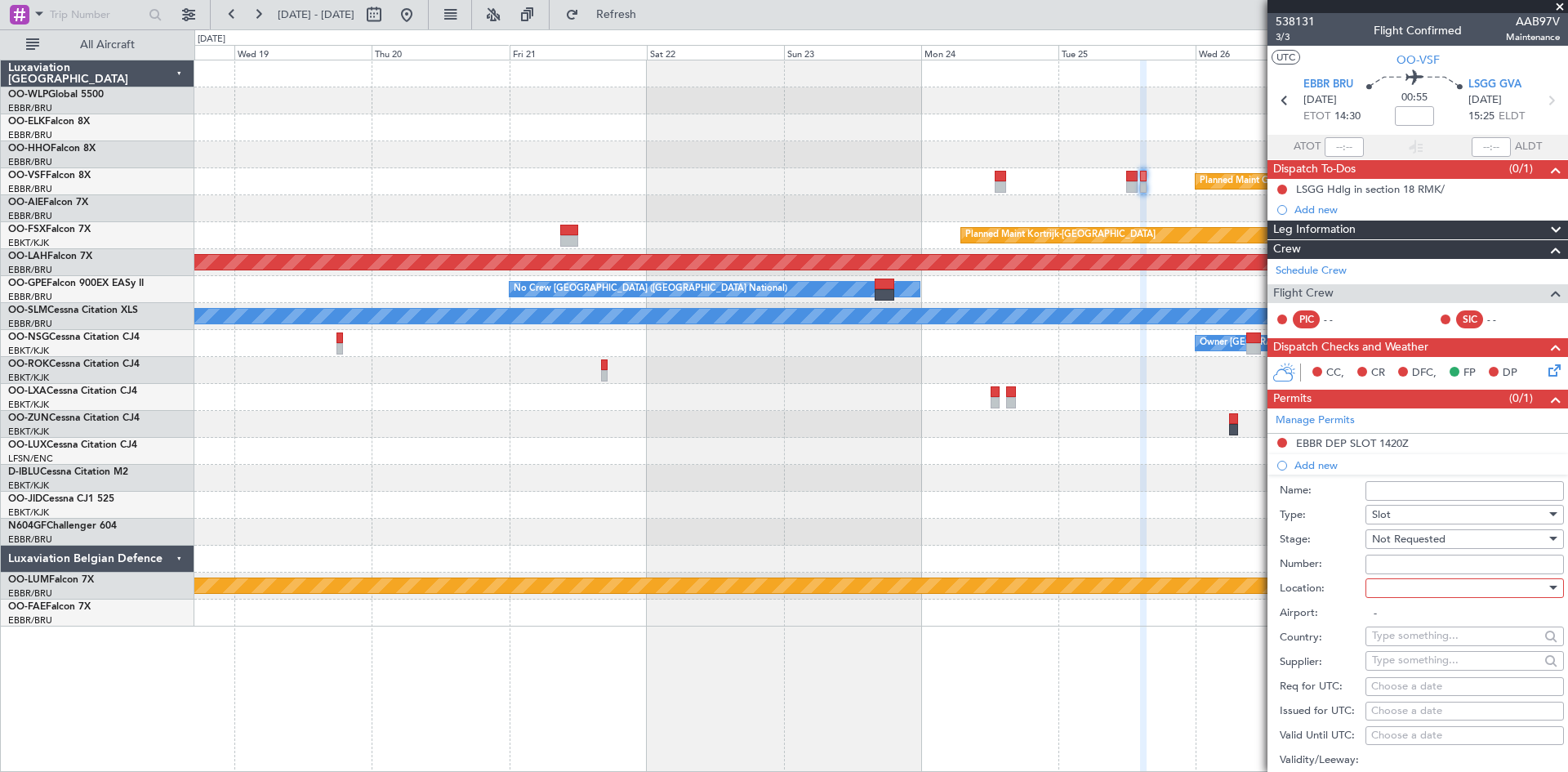
click at [1414, 558] on input "Number:" at bounding box center [1464, 564] width 198 height 20
click at [1400, 592] on div at bounding box center [1459, 588] width 174 height 25
click at [1411, 672] on span "Arrival" at bounding box center [1459, 670] width 172 height 25
type input "LSGG / GVA"
click at [1400, 685] on div "Choose a date" at bounding box center [1465, 687] width 187 height 16
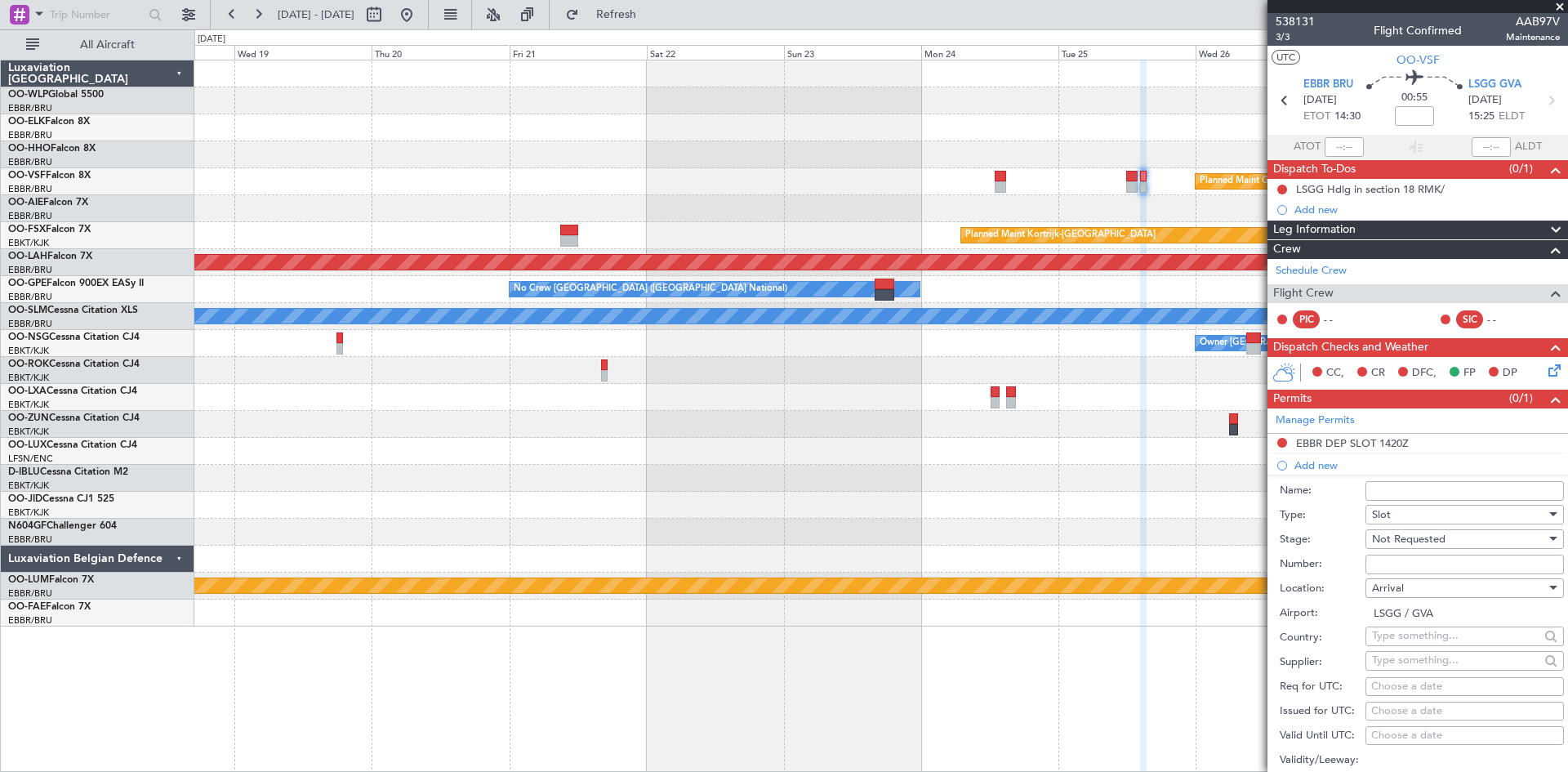
select select "9"
select select "2025"
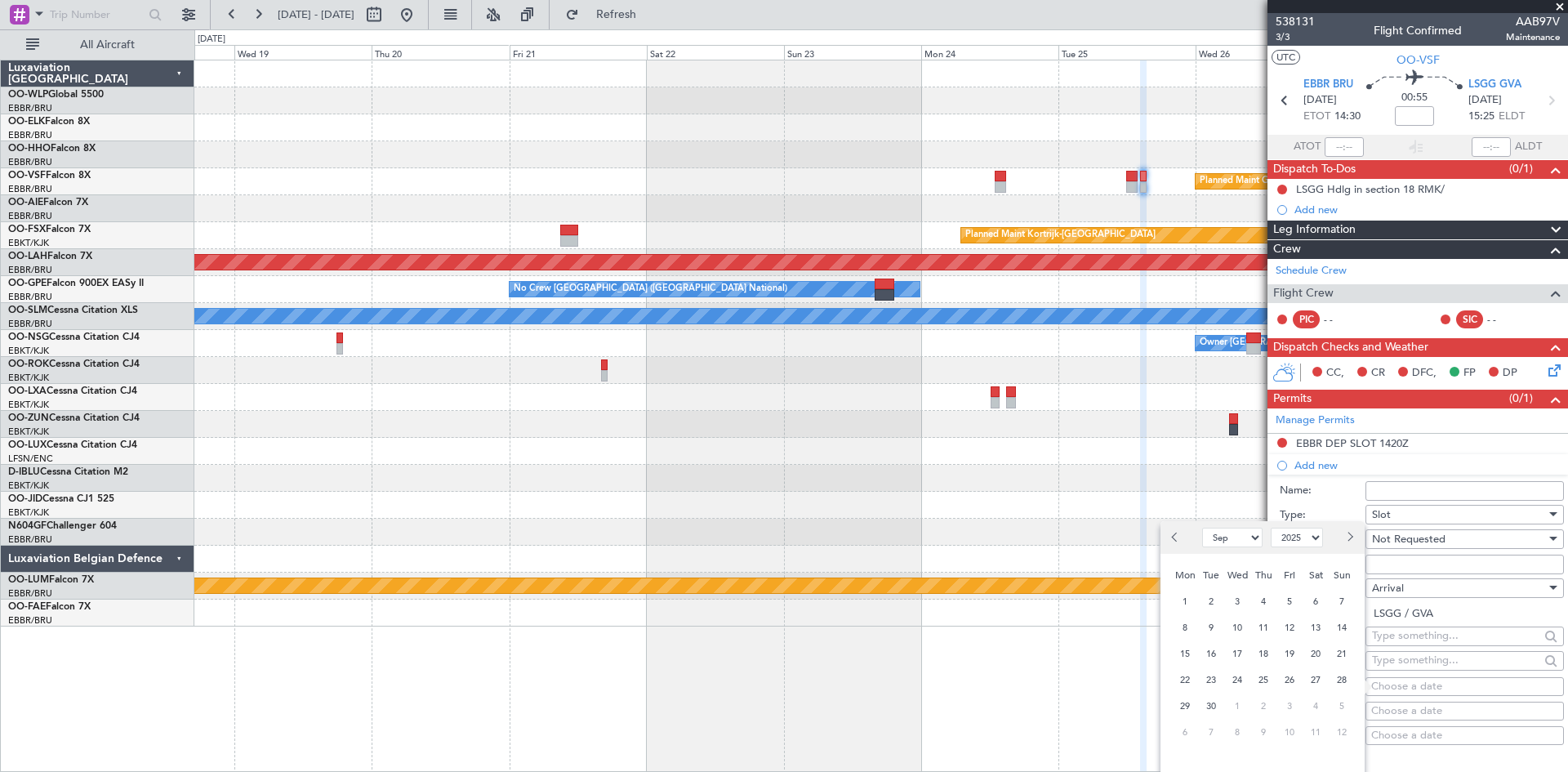
click at [1350, 531] on button "Next month" at bounding box center [1349, 537] width 18 height 26
select select "11"
click at [1217, 703] on span "25" at bounding box center [1212, 706] width 20 height 20
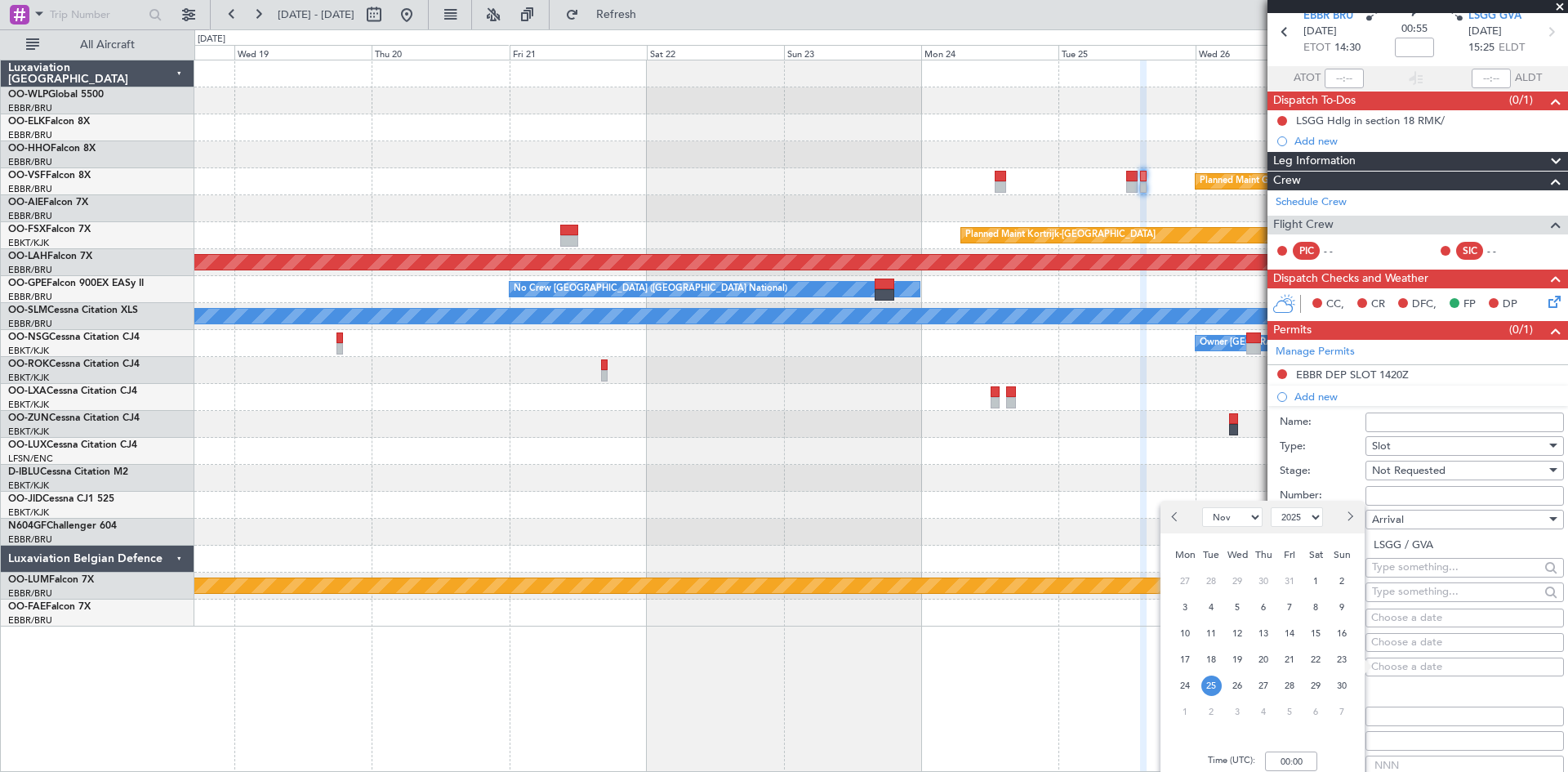
scroll to position [163, 0]
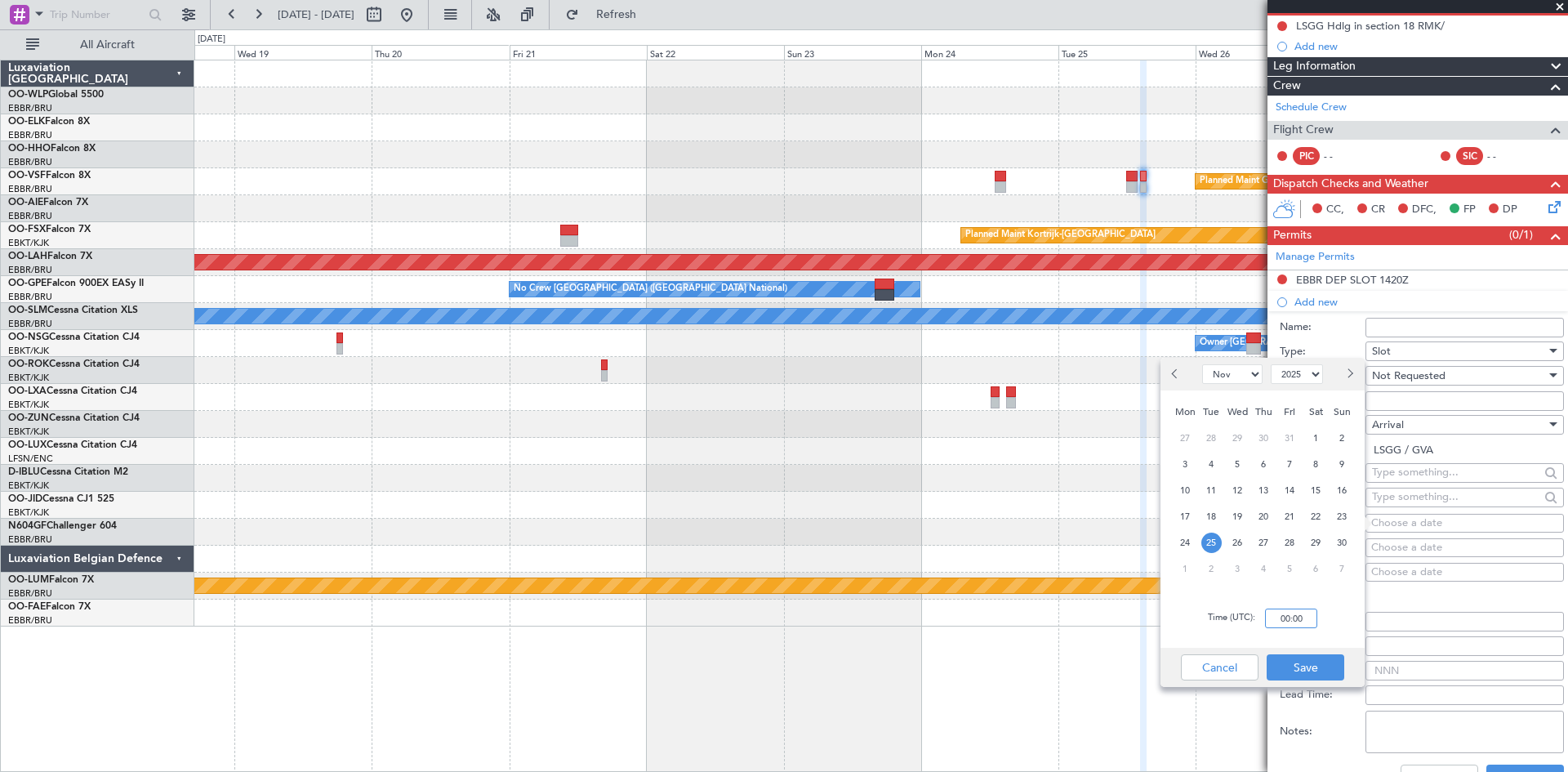
click at [1270, 626] on input "00:00" at bounding box center [1291, 618] width 52 height 20
type input "15:30"
click at [1319, 664] on button "Save" at bounding box center [1305, 667] width 77 height 26
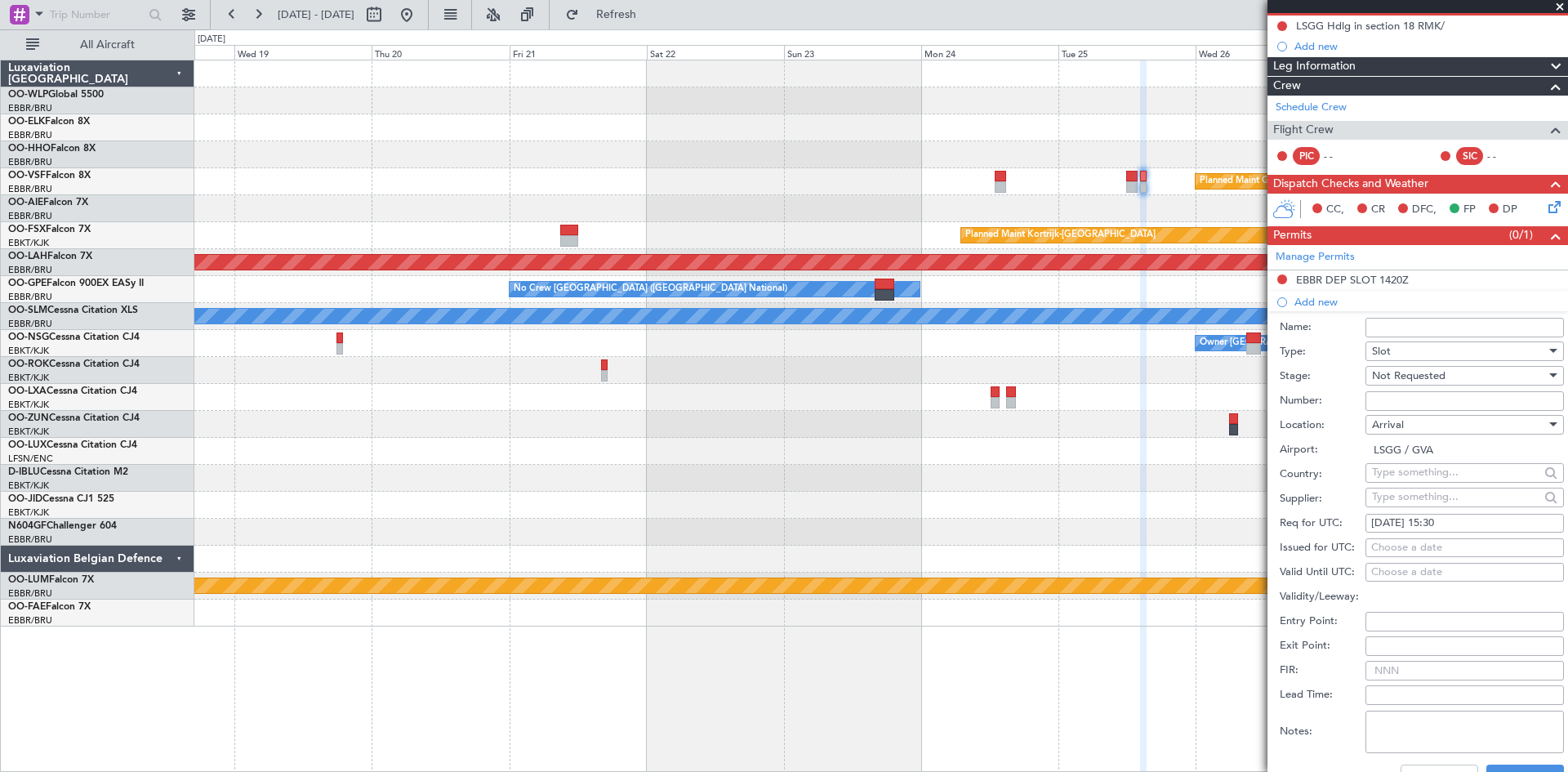
scroll to position [327, 0]
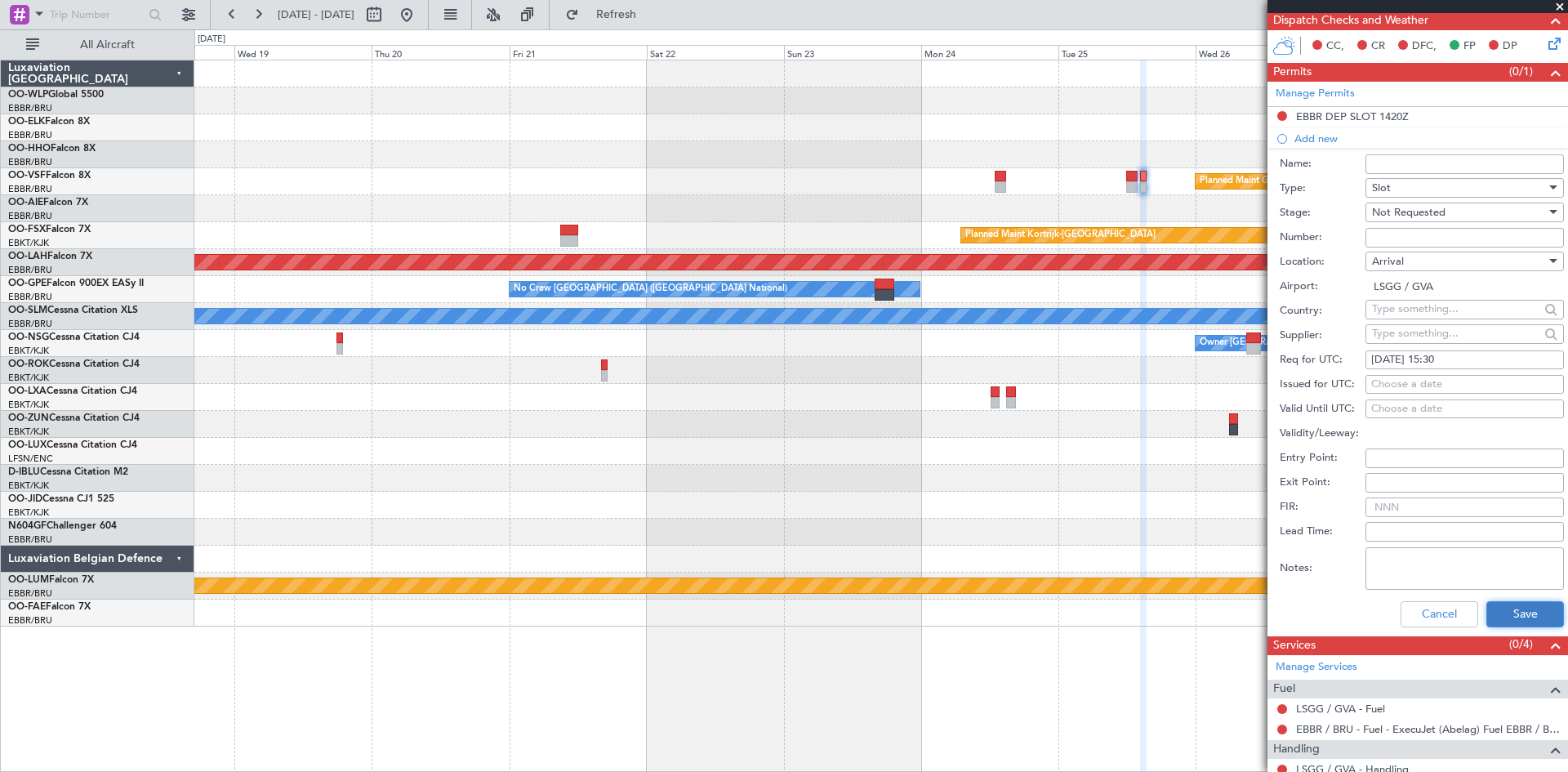
click at [1519, 618] on button "Save" at bounding box center [1525, 615] width 77 height 26
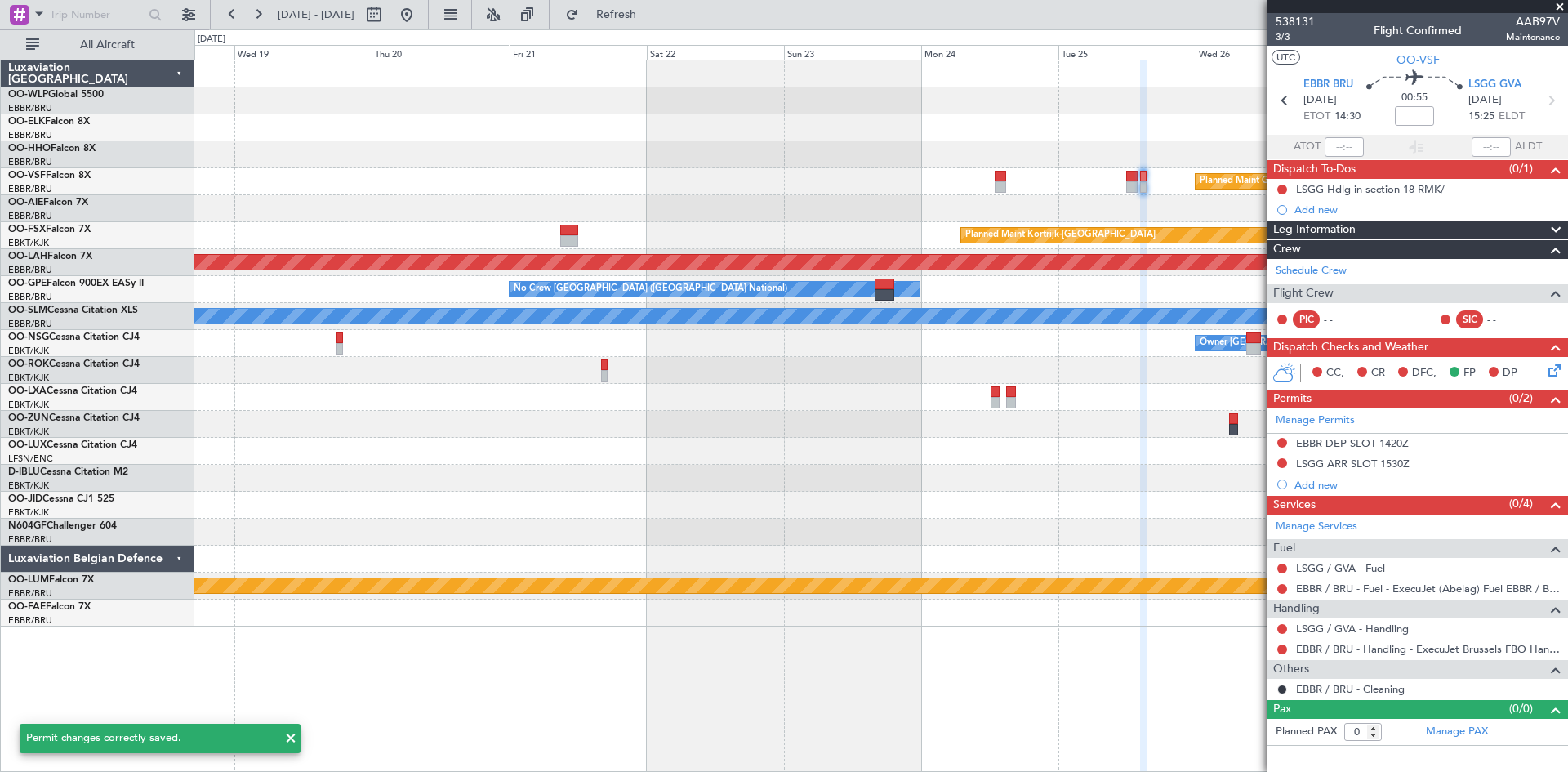
scroll to position [0, 0]
click at [1396, 632] on link "LSGG / GVA - Handling" at bounding box center [1353, 629] width 112 height 14
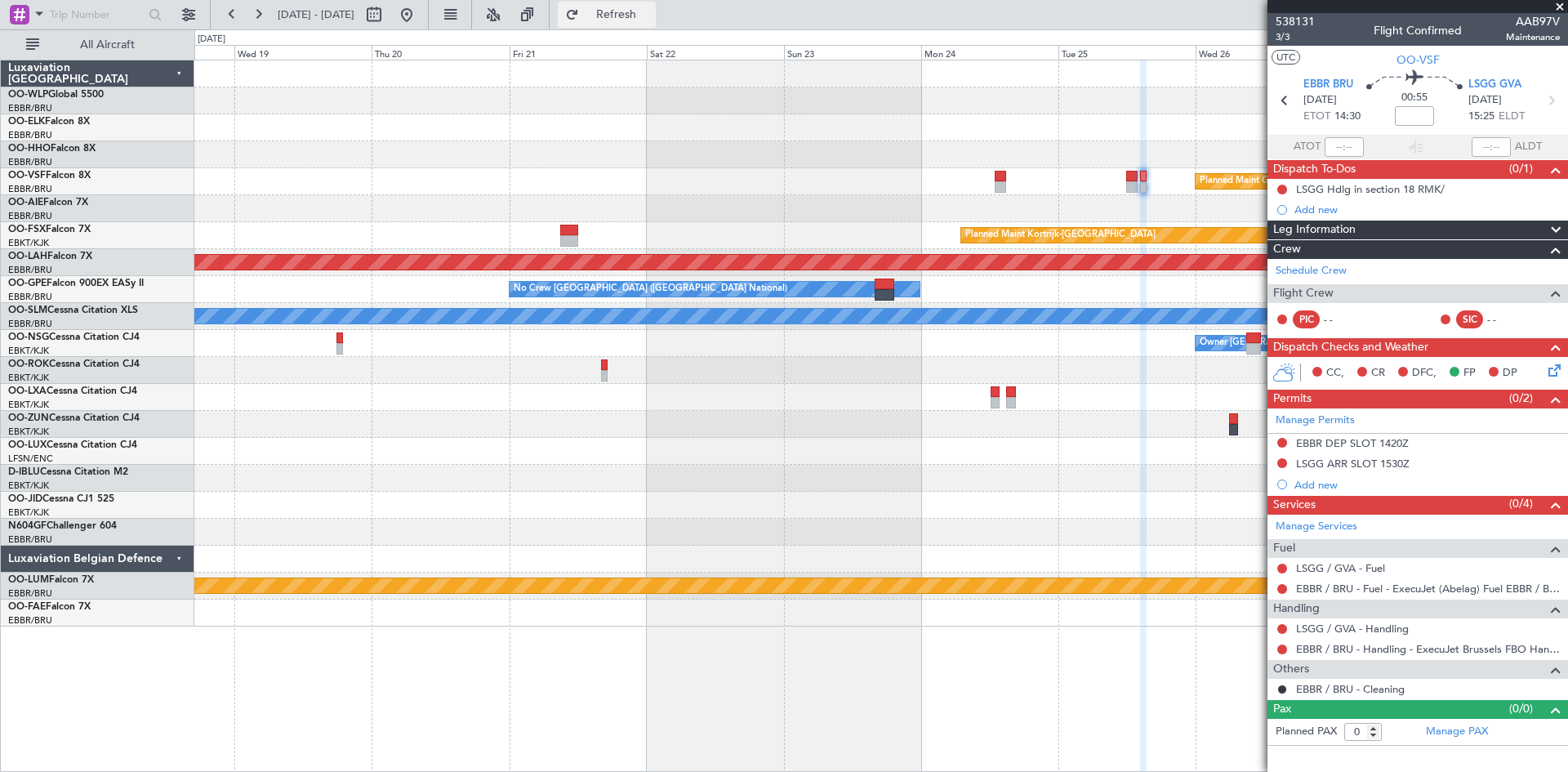
click at [651, 10] on span "Refresh" at bounding box center [617, 14] width 69 height 11
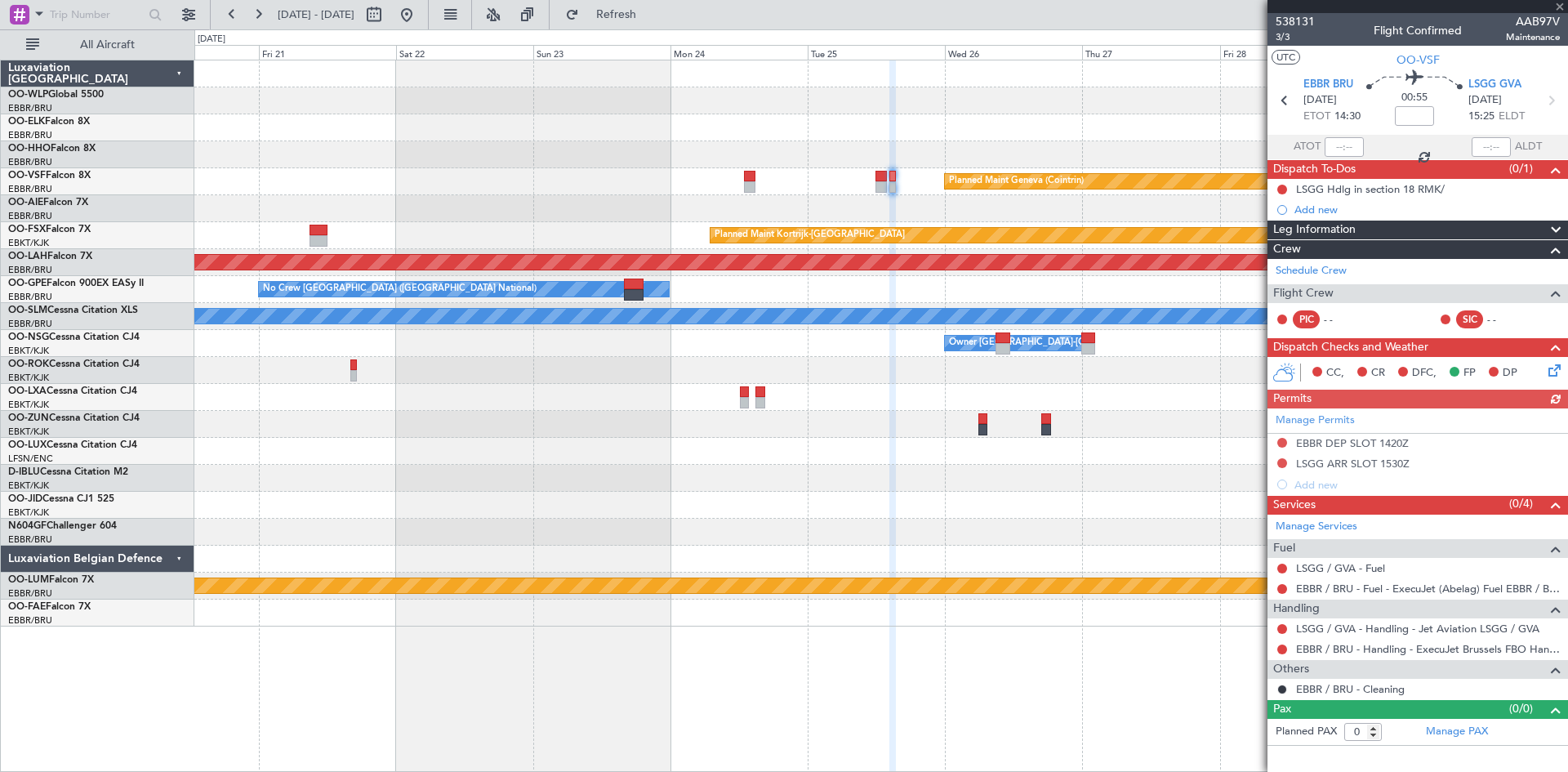
click at [905, 249] on div "Planned Maint Geneva (Cointrin) Planned Maint Kortrijk-Wevelgem Planned Maint A…" at bounding box center [881, 343] width 1373 height 566
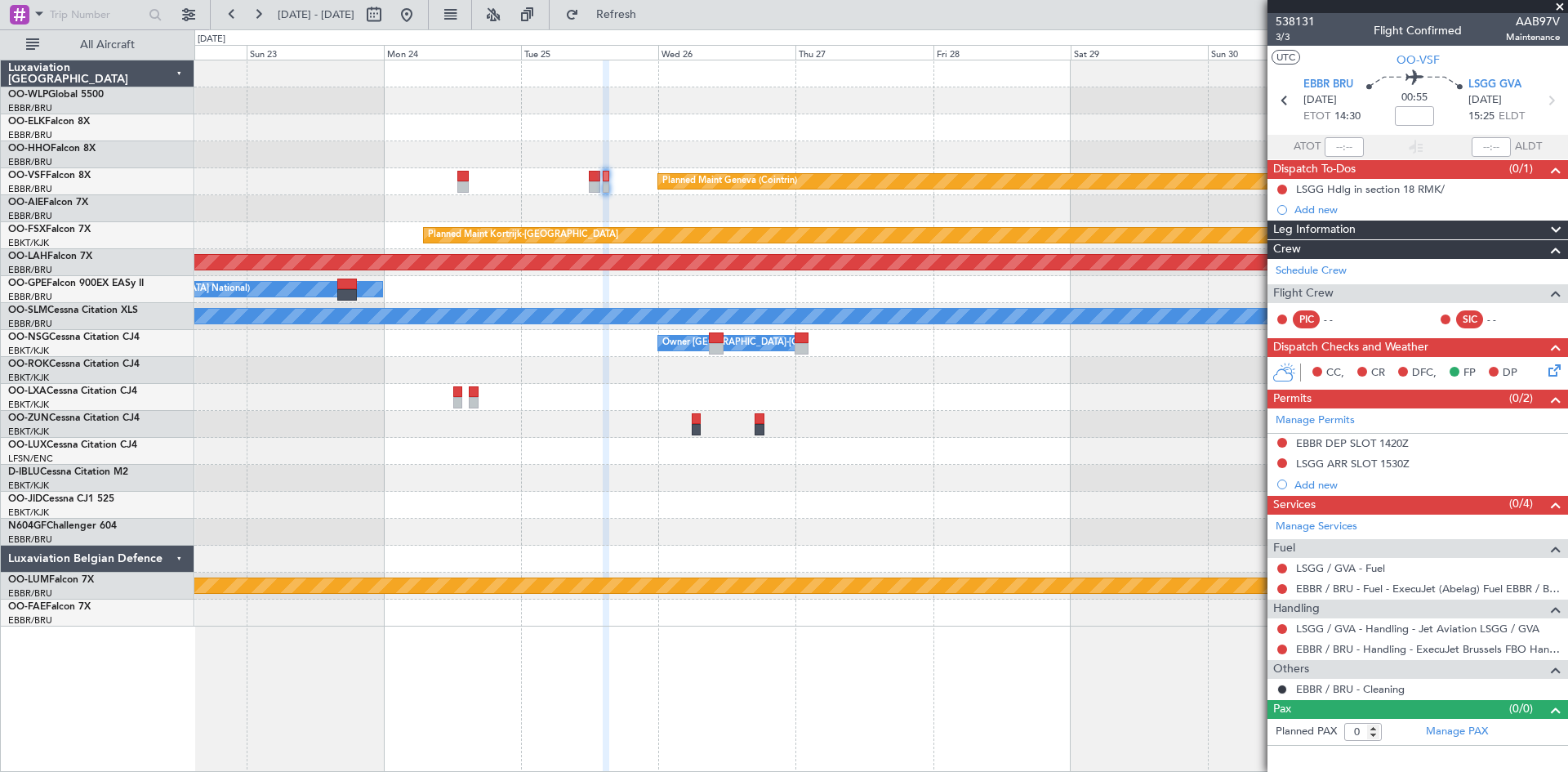
click at [726, 234] on div "Planned Maint Geneva (Cointrin) Planned Maint Kortrijk-Wevelgem Planned Maint A…" at bounding box center [881, 343] width 1373 height 566
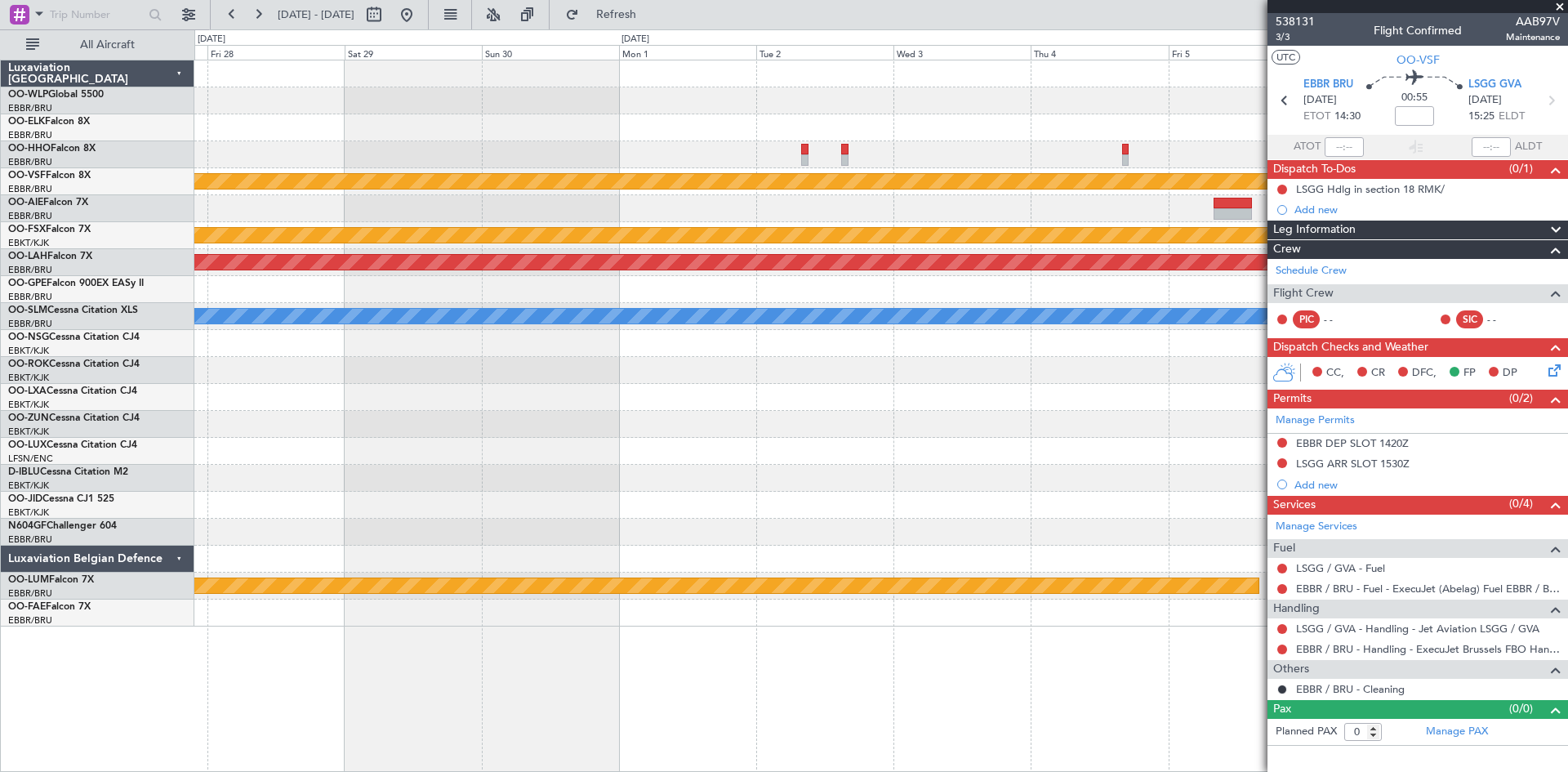
click at [657, 221] on div "Planned Maint Geneva (Cointrin) Planned Maint Kortrijk-Wevelgem Planned Maint A…" at bounding box center [881, 343] width 1373 height 566
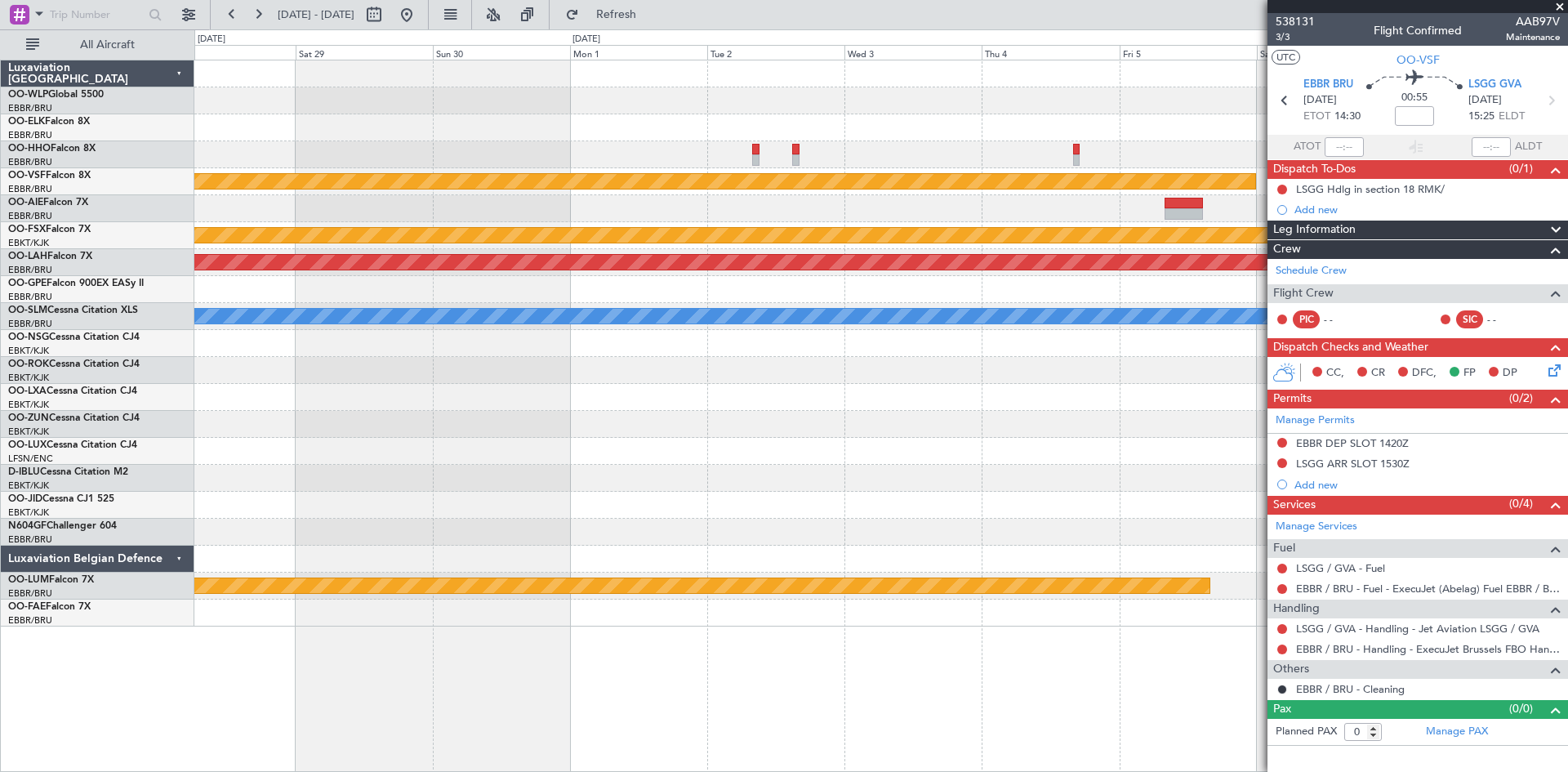
click at [1239, 214] on div at bounding box center [881, 209] width 1373 height 27
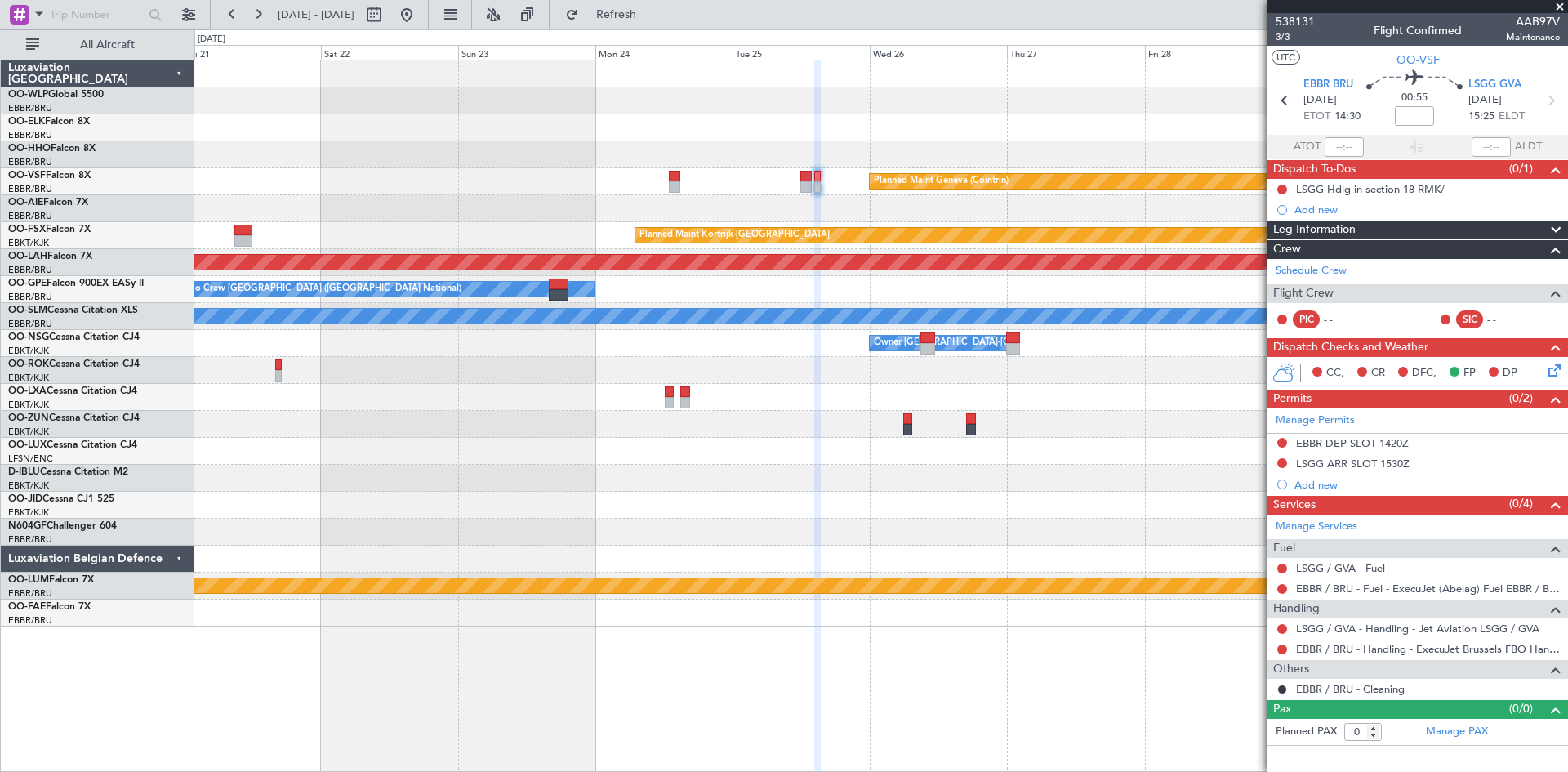
click at [1019, 195] on div "Planned Maint Geneva (Cointrin)" at bounding box center [881, 182] width 1373 height 27
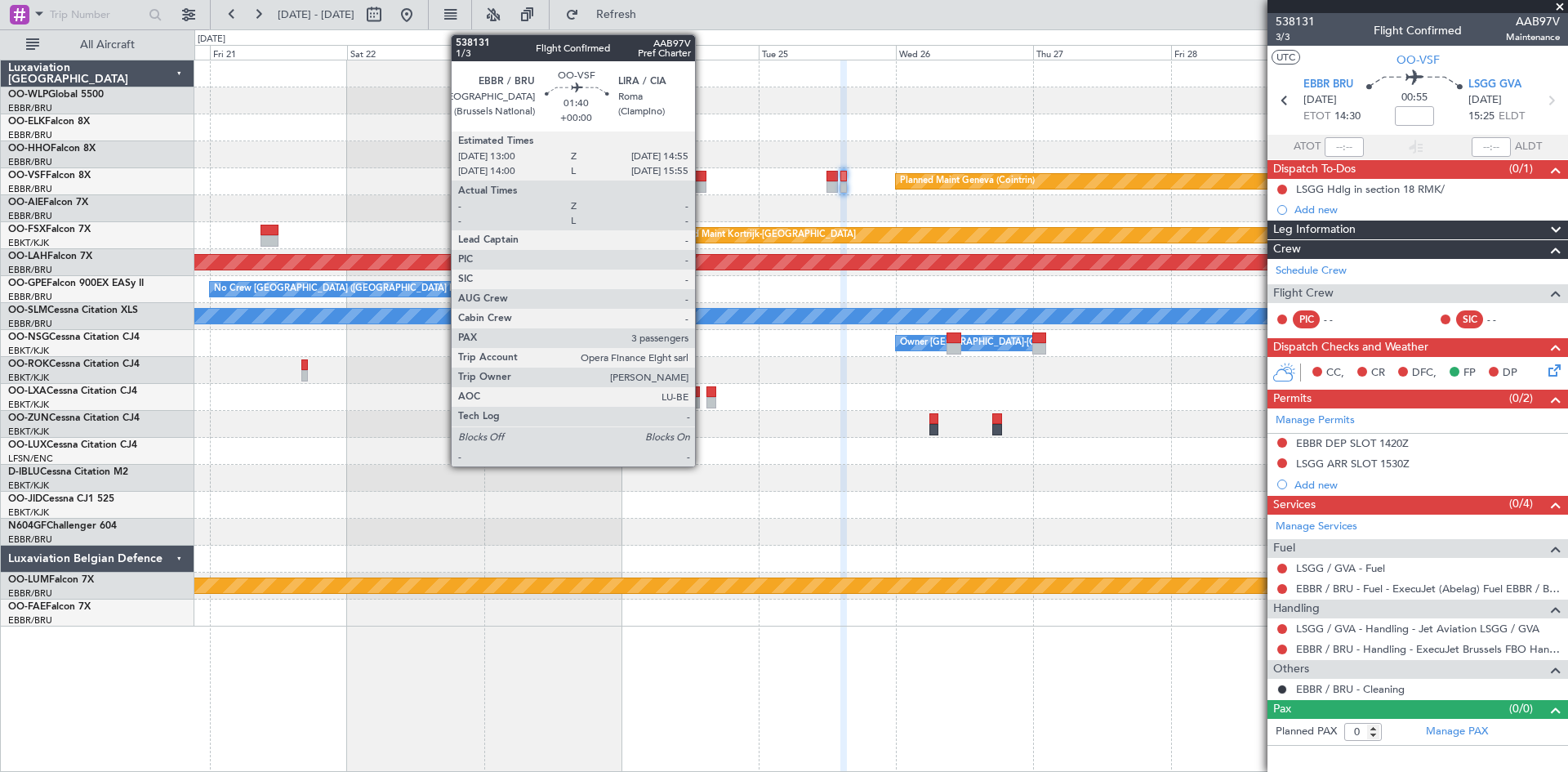
click at [703, 183] on div at bounding box center [700, 186] width 11 height 11
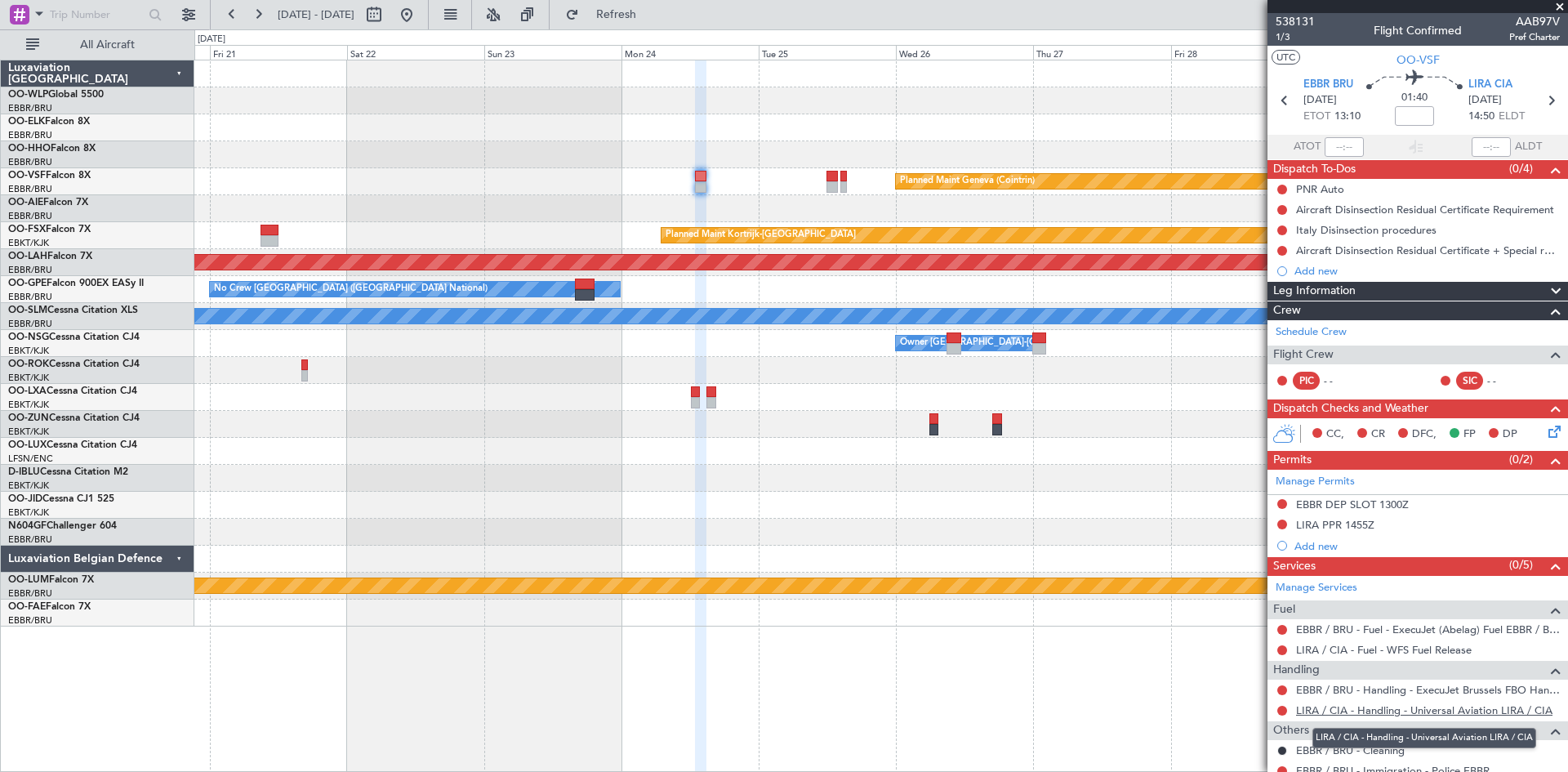
click at [1451, 714] on link "LIRA / CIA - Handling - Universal Aviation LIRA / CIA" at bounding box center [1424, 711] width 256 height 14
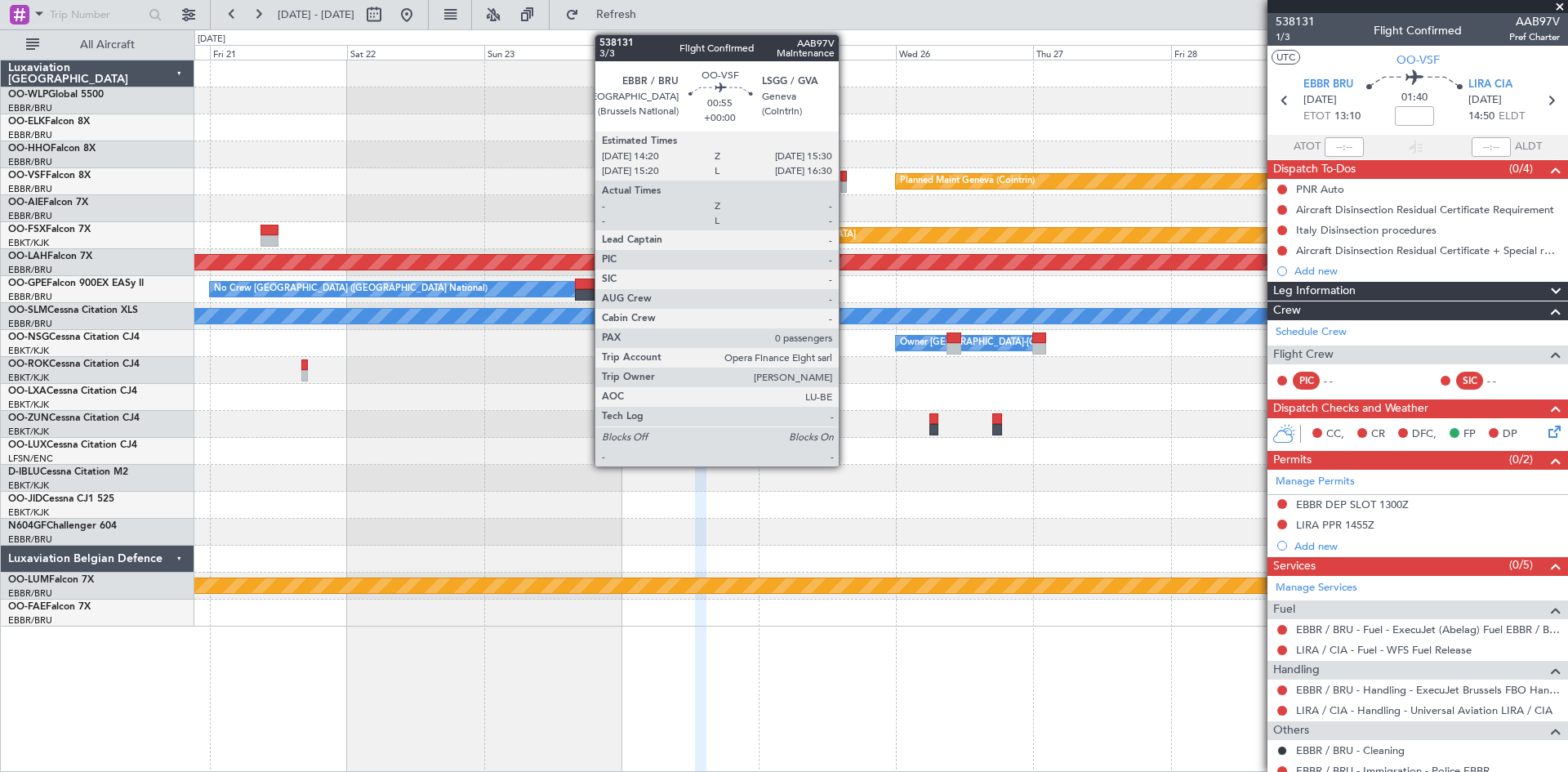
click at [847, 179] on div at bounding box center [844, 176] width 8 height 11
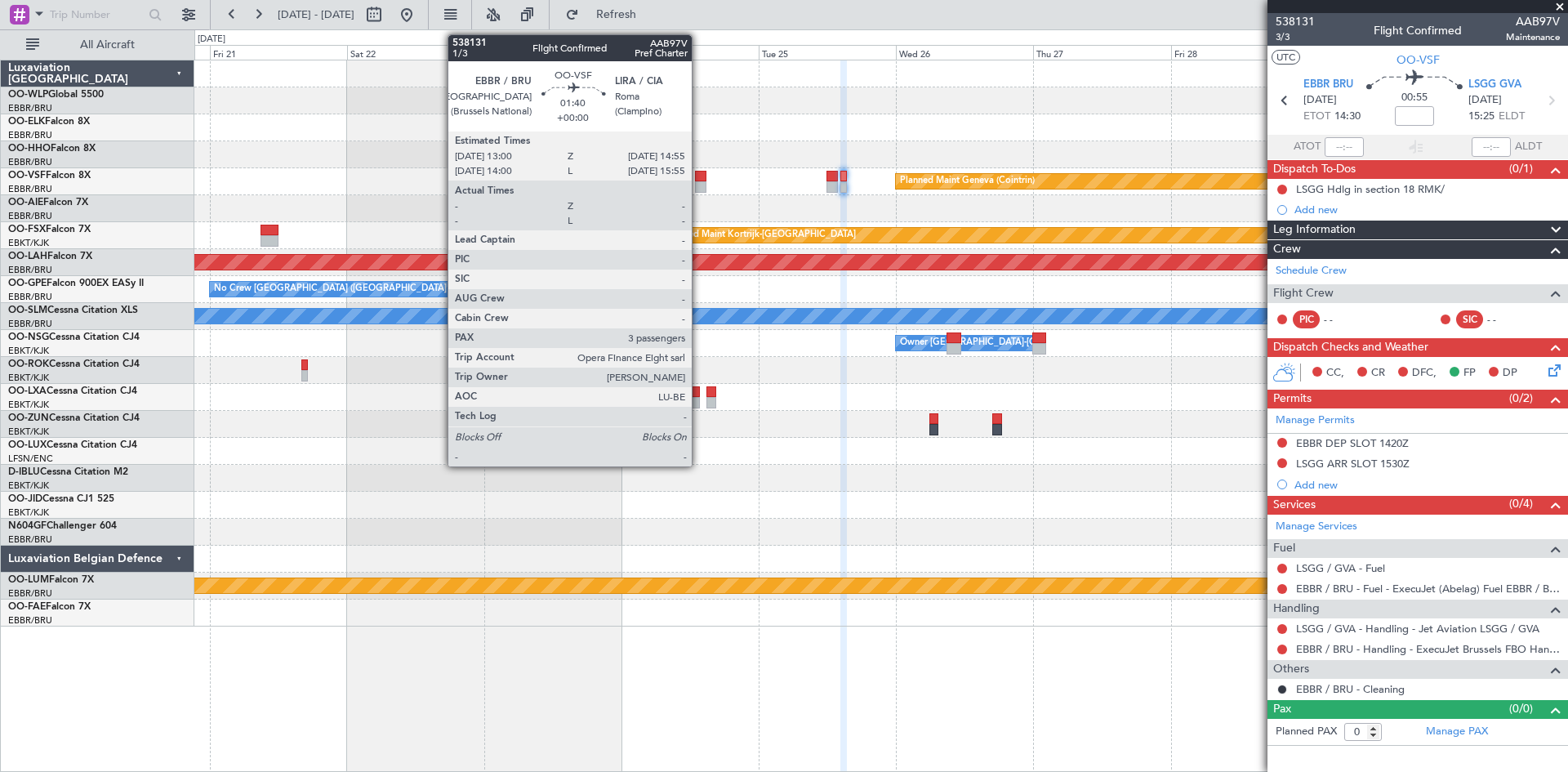
click at [699, 186] on div at bounding box center [700, 186] width 11 height 11
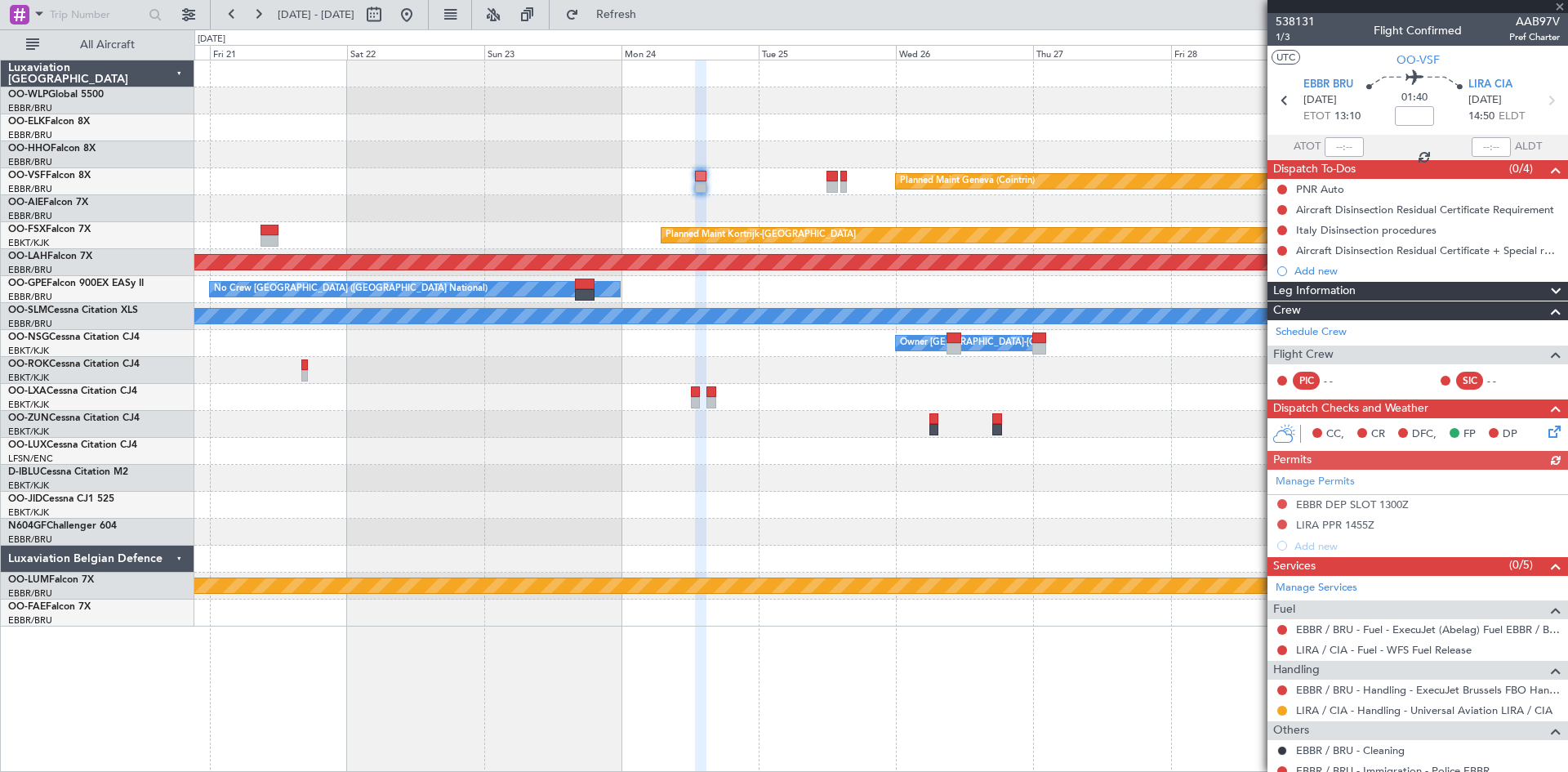
click at [1283, 525] on div "Manage Permits EBBR DEP SLOT 1300Z LIRA PPR 1455Z Add new" at bounding box center [1417, 513] width 300 height 87
click at [1286, 523] on button at bounding box center [1283, 525] width 10 height 10
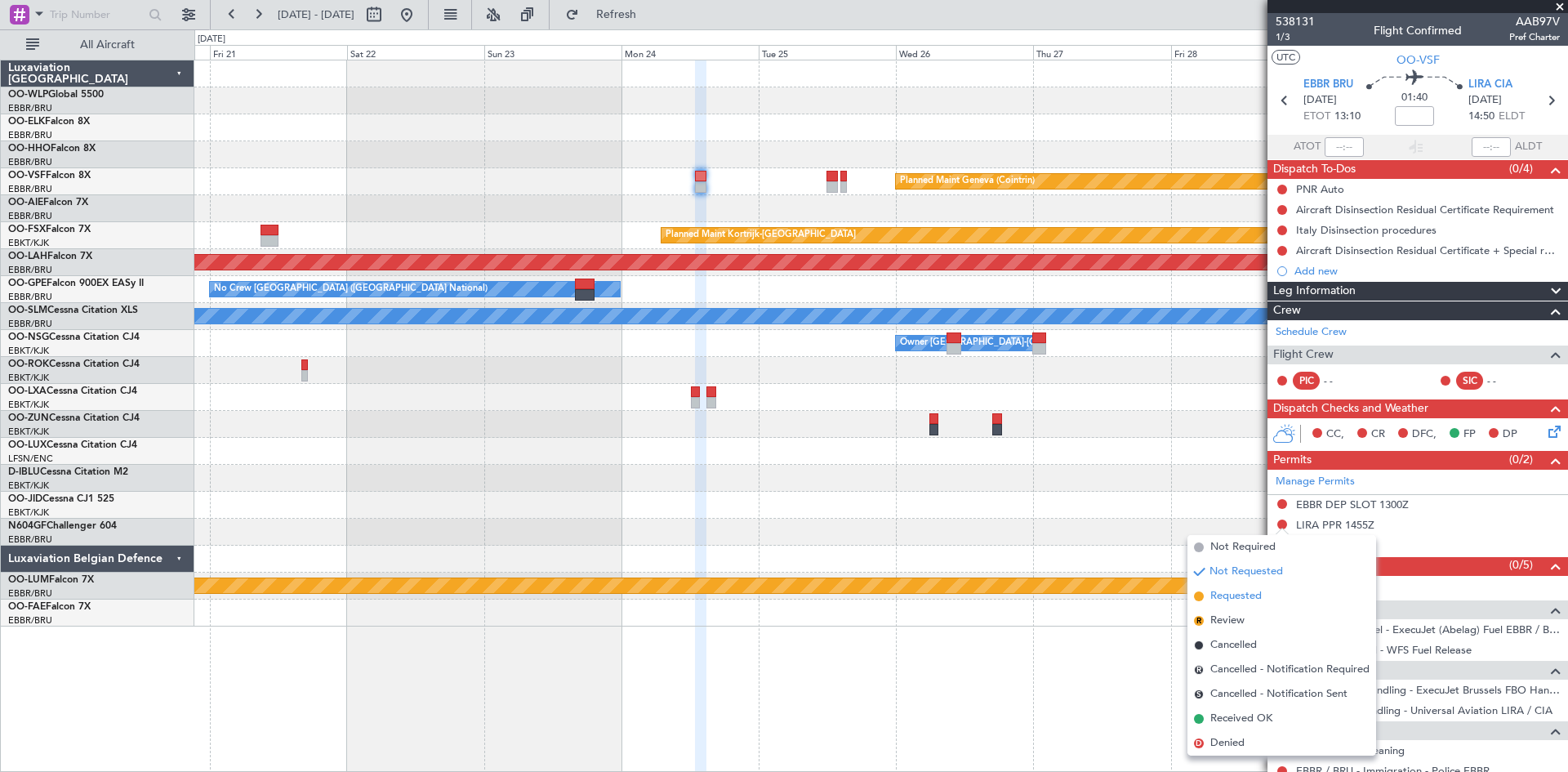
click at [1257, 596] on span "Requested" at bounding box center [1236, 596] width 51 height 16
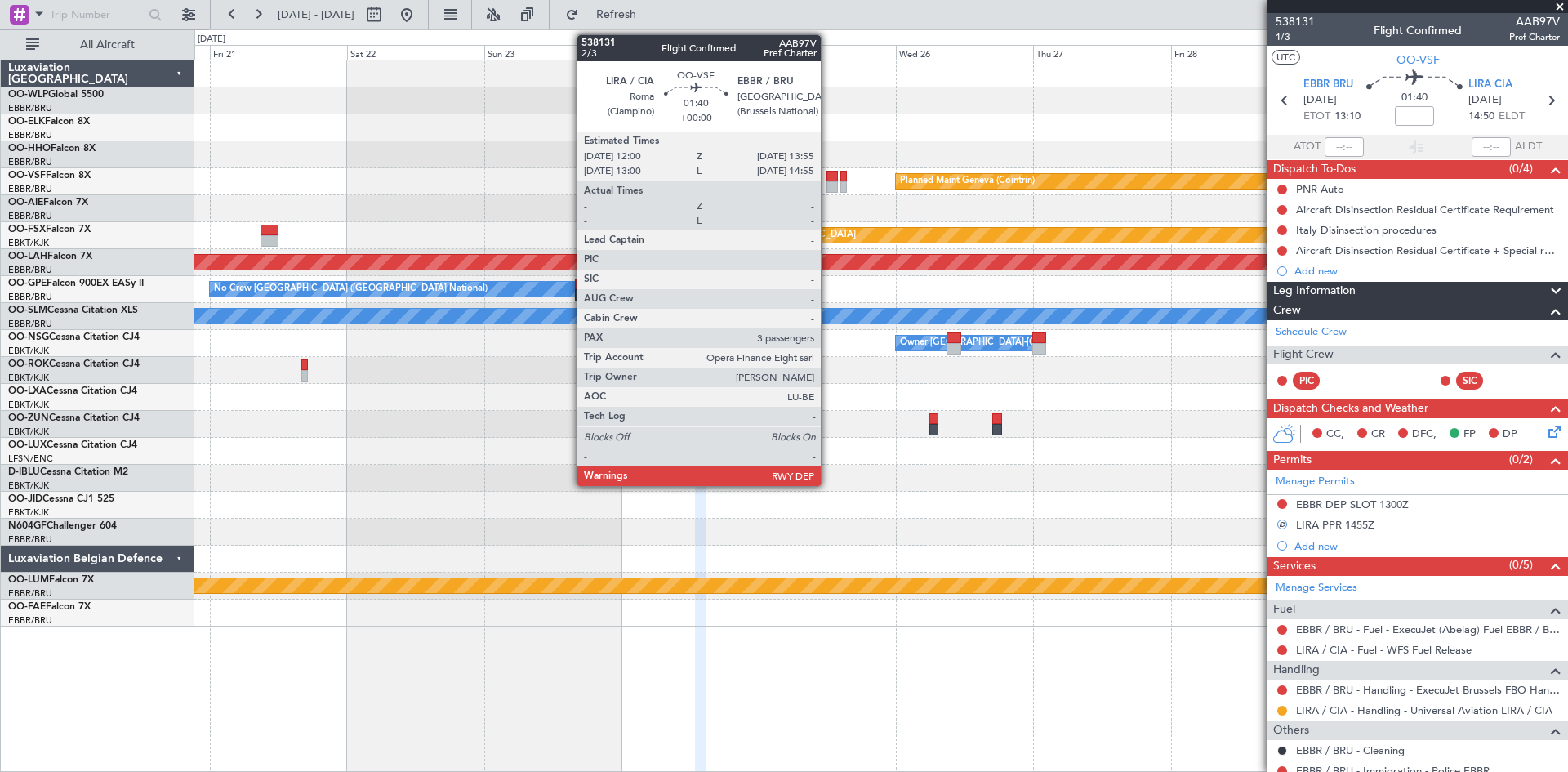
click at [829, 187] on div at bounding box center [832, 186] width 11 height 11
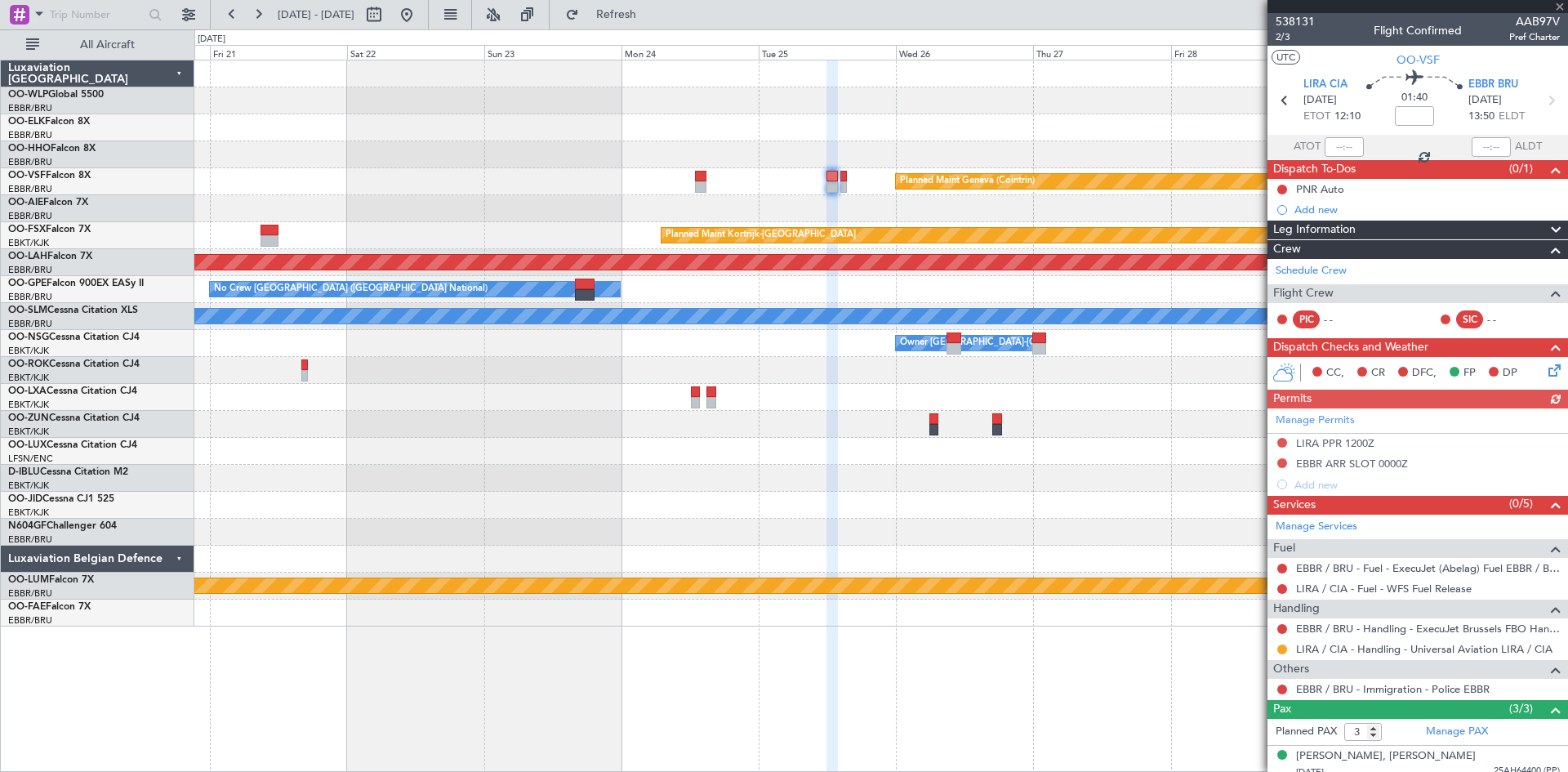
click at [1282, 444] on div "Manage Permits LIRA PPR 1200Z EBBR ARR SLOT 0000Z Add new" at bounding box center [1417, 452] width 300 height 87
click at [1282, 444] on button at bounding box center [1283, 443] width 10 height 10
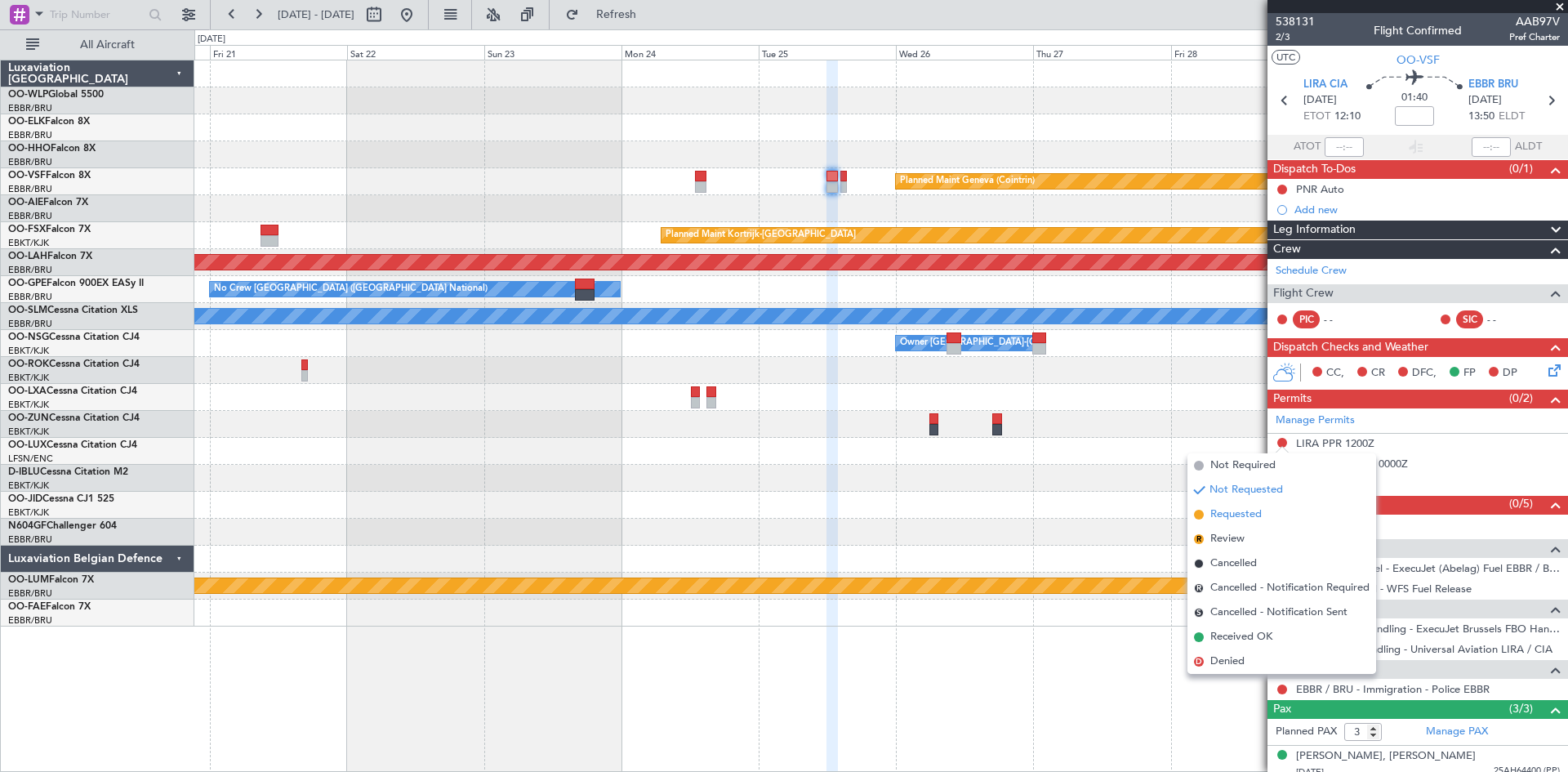
click at [1250, 514] on span "Requested" at bounding box center [1236, 514] width 51 height 16
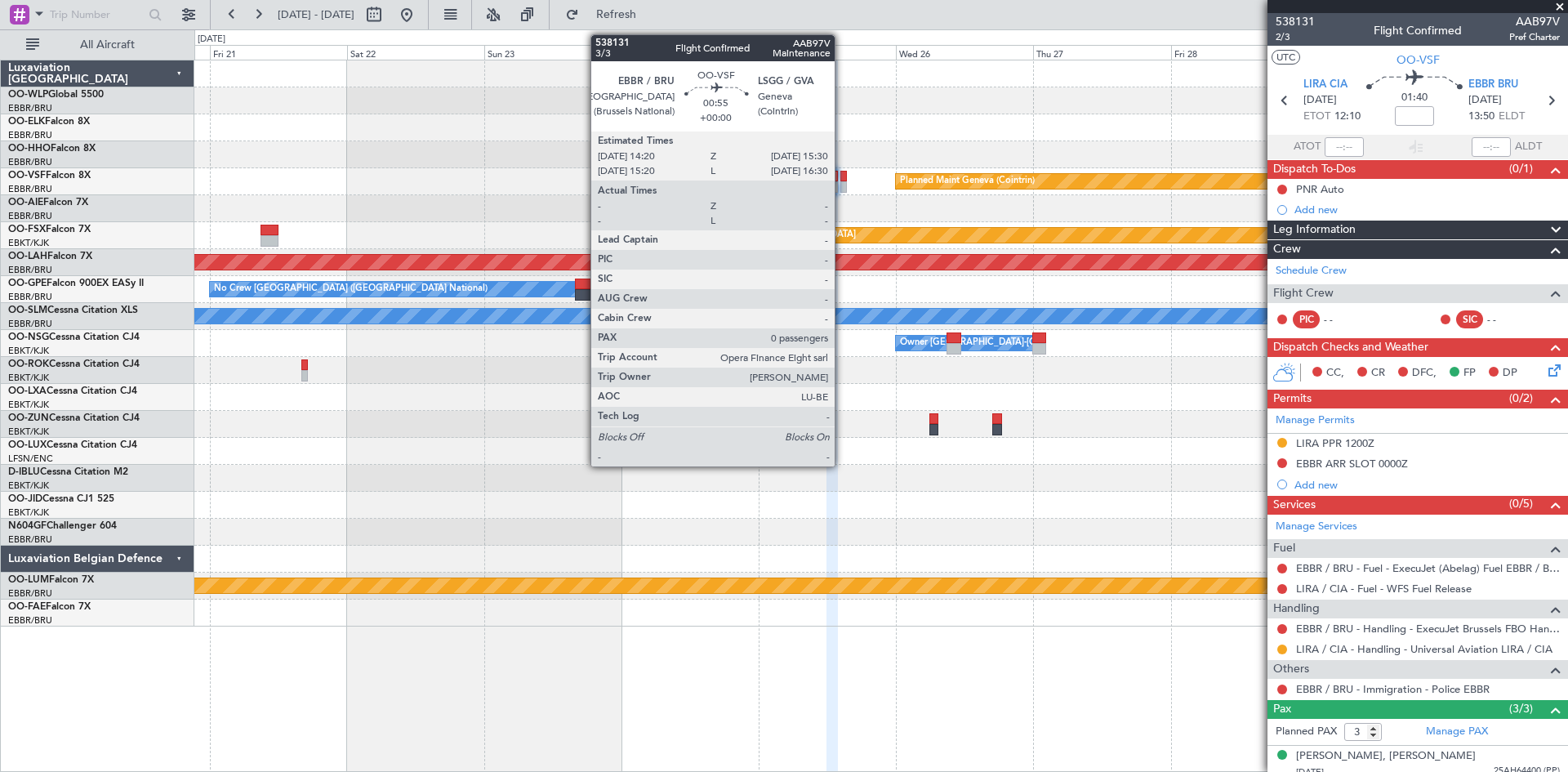
click at [842, 185] on div at bounding box center [844, 186] width 8 height 11
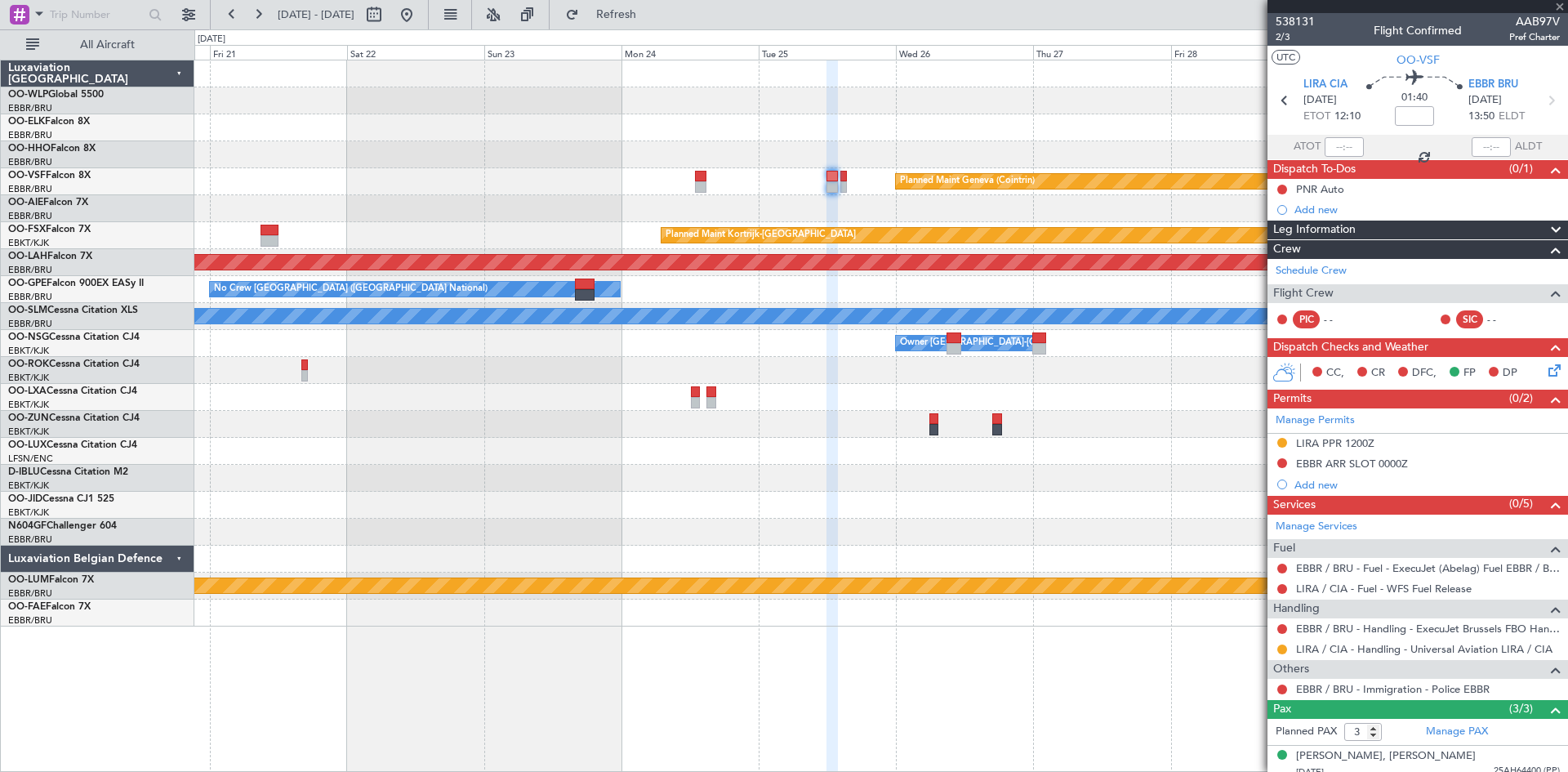
type input "0"
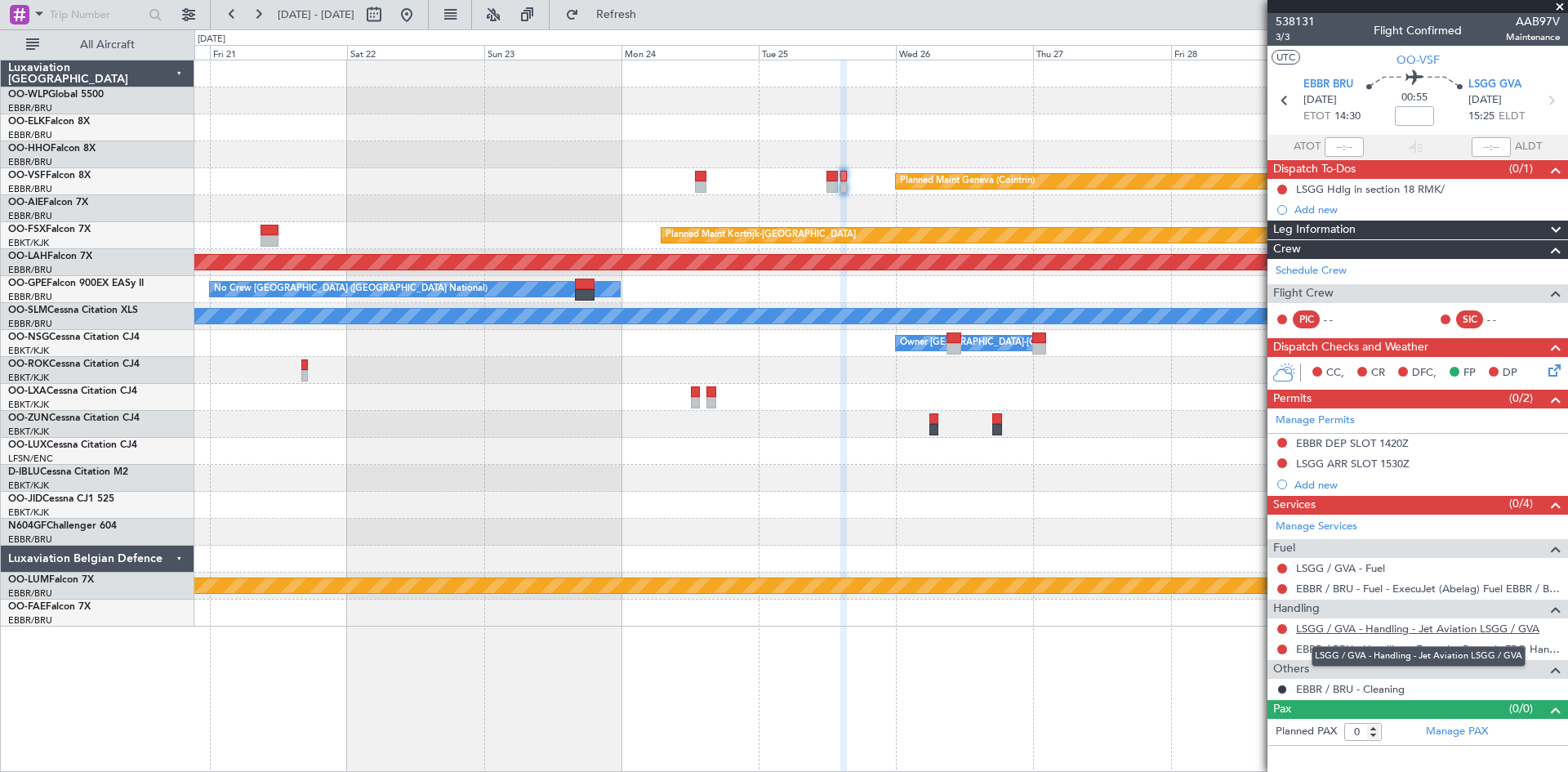
click at [1340, 626] on link "LSGG / GVA - Handling - Jet Aviation LSGG / GVA" at bounding box center [1418, 629] width 243 height 14
click at [644, 14] on span "Refresh" at bounding box center [617, 14] width 69 height 11
click at [1276, 461] on div "Manage Permits EBBR DEP SLOT 1420Z LSGG ARR SLOT 1530Z Add new" at bounding box center [1417, 452] width 300 height 87
click at [1280, 461] on div "Manage Permits EBBR DEP SLOT 1420Z LSGG ARR SLOT 1530Z Add new" at bounding box center [1417, 452] width 300 height 87
click at [1284, 457] on div at bounding box center [1282, 463] width 13 height 13
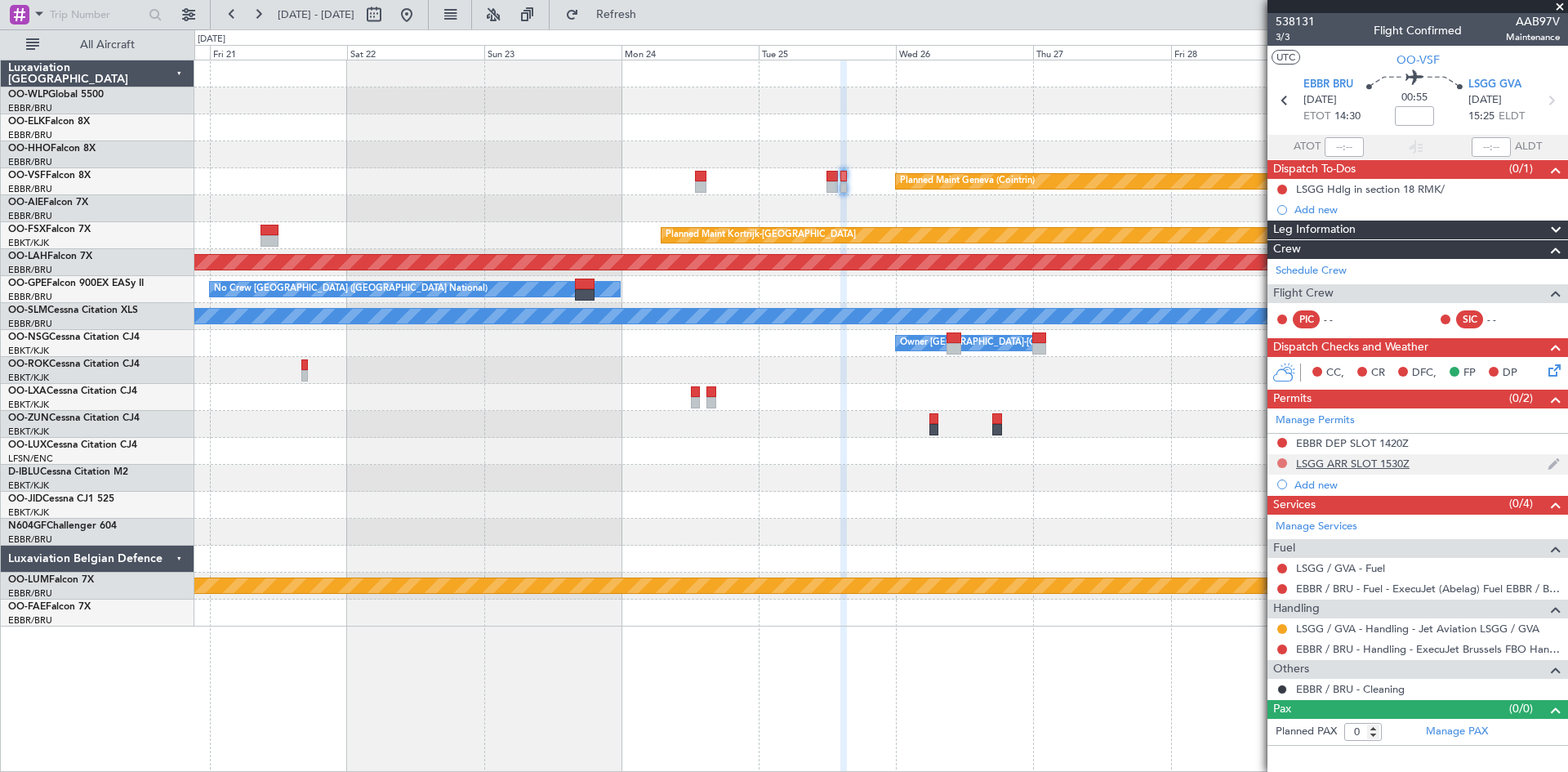
click at [1282, 461] on button at bounding box center [1283, 464] width 10 height 10
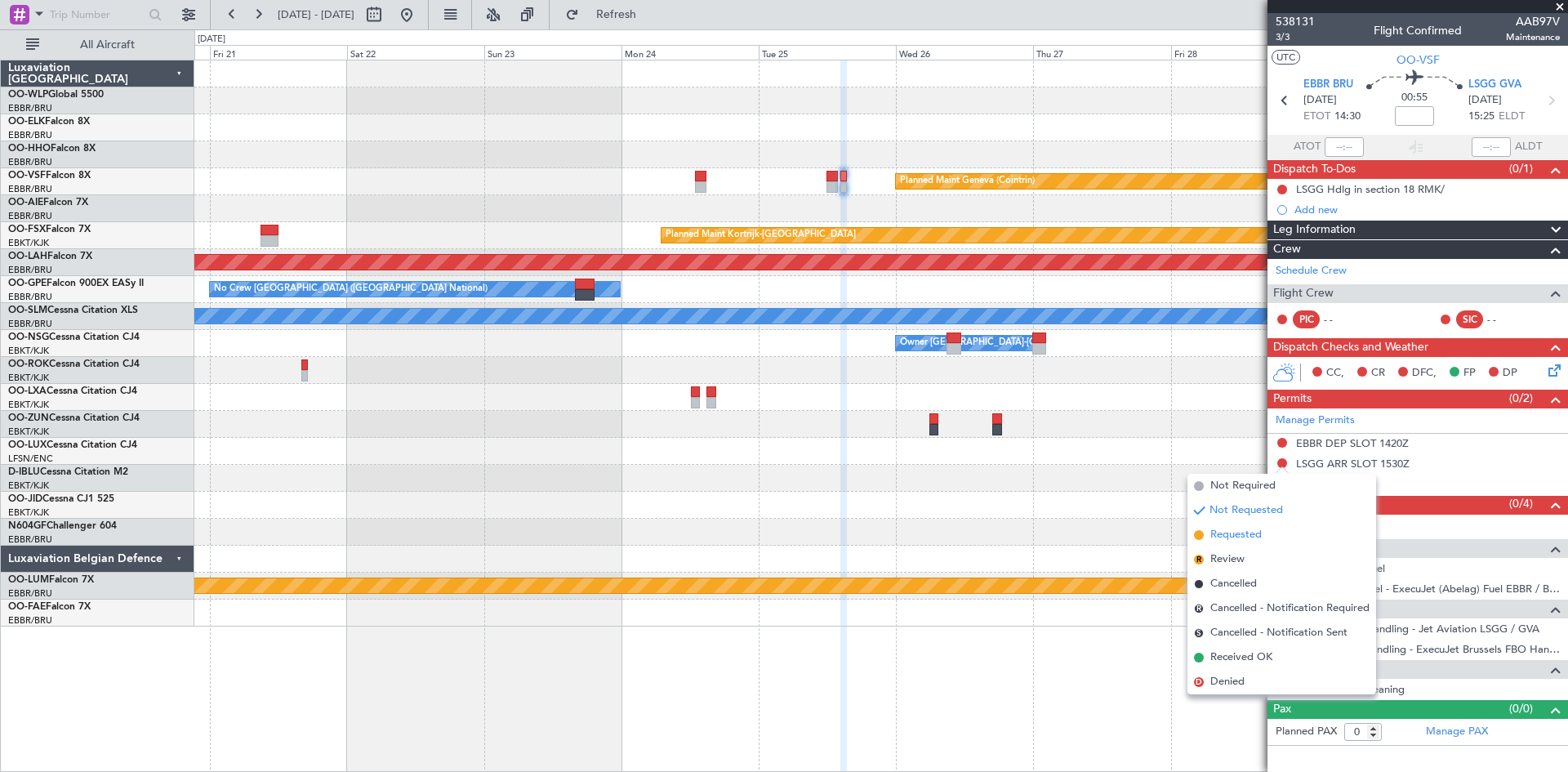
click at [1243, 530] on span "Requested" at bounding box center [1236, 535] width 51 height 16
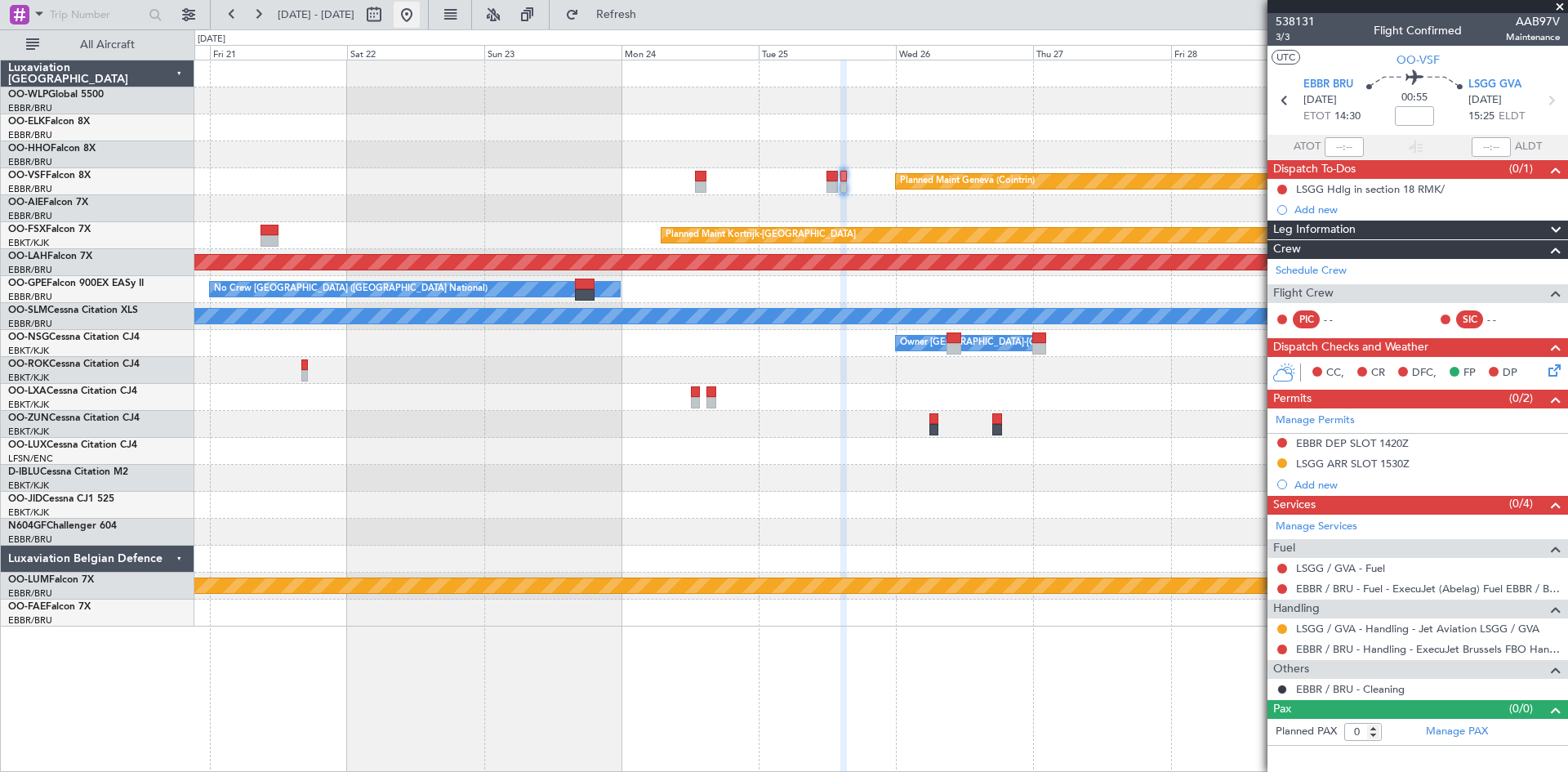
click at [420, 10] on button at bounding box center [407, 14] width 26 height 26
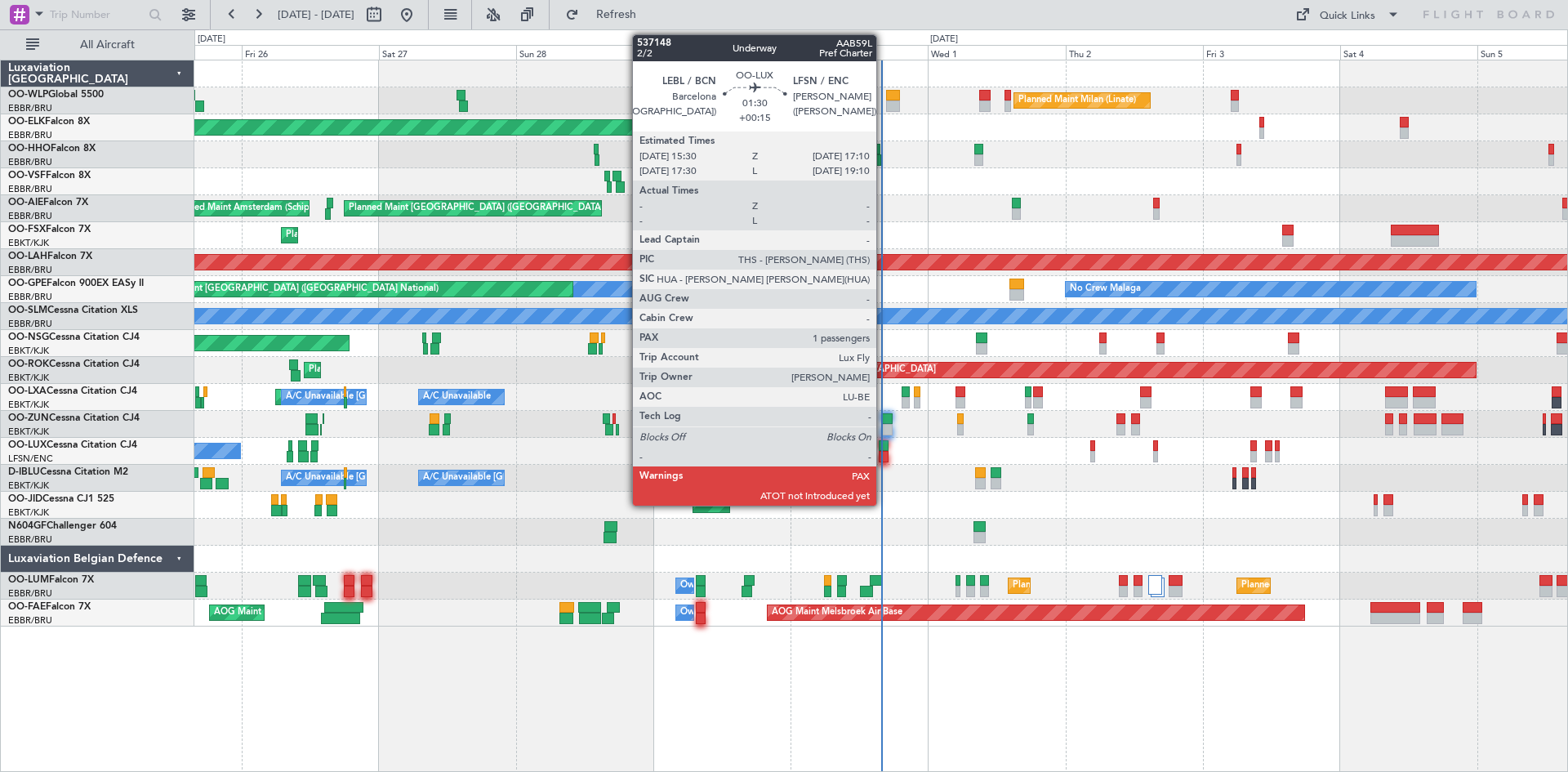
click at [884, 456] on div at bounding box center [884, 456] width 10 height 11
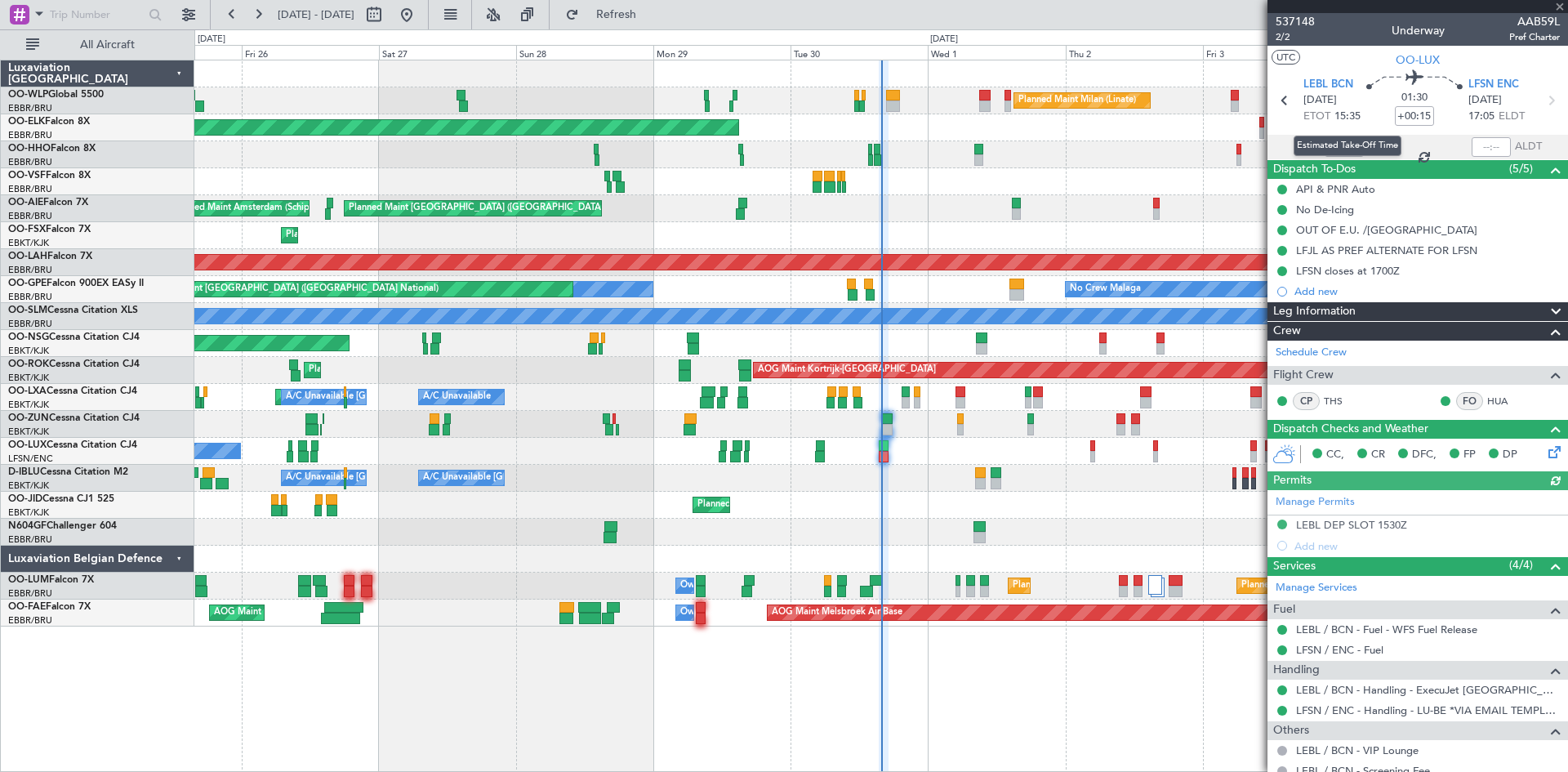
click at [1333, 149] on div "Estimated Take-Off Time" at bounding box center [1348, 146] width 108 height 20
click at [1337, 151] on input "text" at bounding box center [1344, 146] width 39 height 20
click at [1229, 207] on div "Planned Maint [GEOGRAPHIC_DATA] ([GEOGRAPHIC_DATA]) Unplanned Maint Amsterdam (…" at bounding box center [881, 209] width 1373 height 27
type input "15:38"
click at [651, 18] on span "Refresh" at bounding box center [617, 14] width 69 height 11
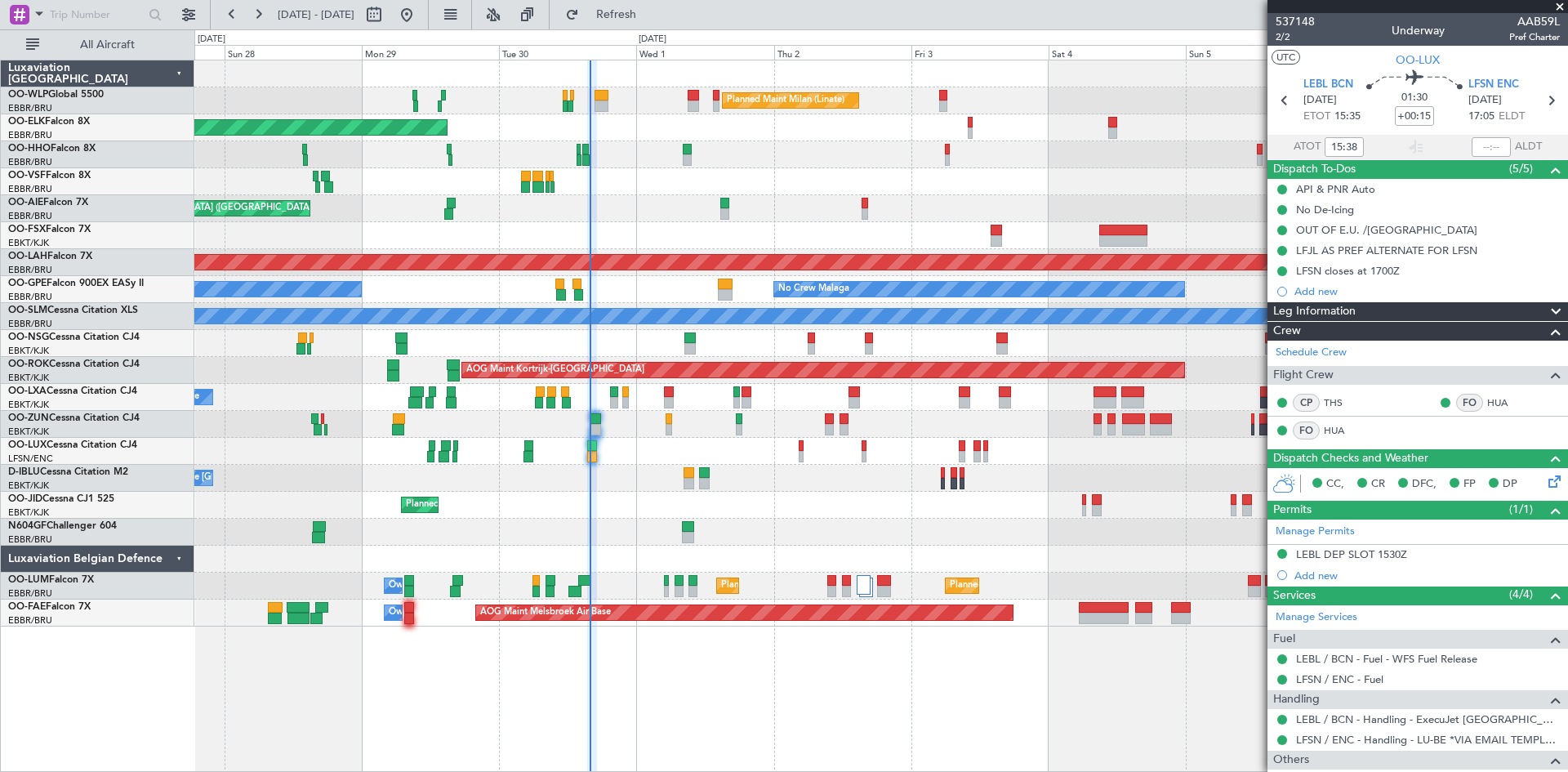
click at [794, 203] on div "Planned Maint Milan (Linate) Planned Maint Kortrijk-Wevelgem Planned Maint Gene…" at bounding box center [881, 343] width 1373 height 566
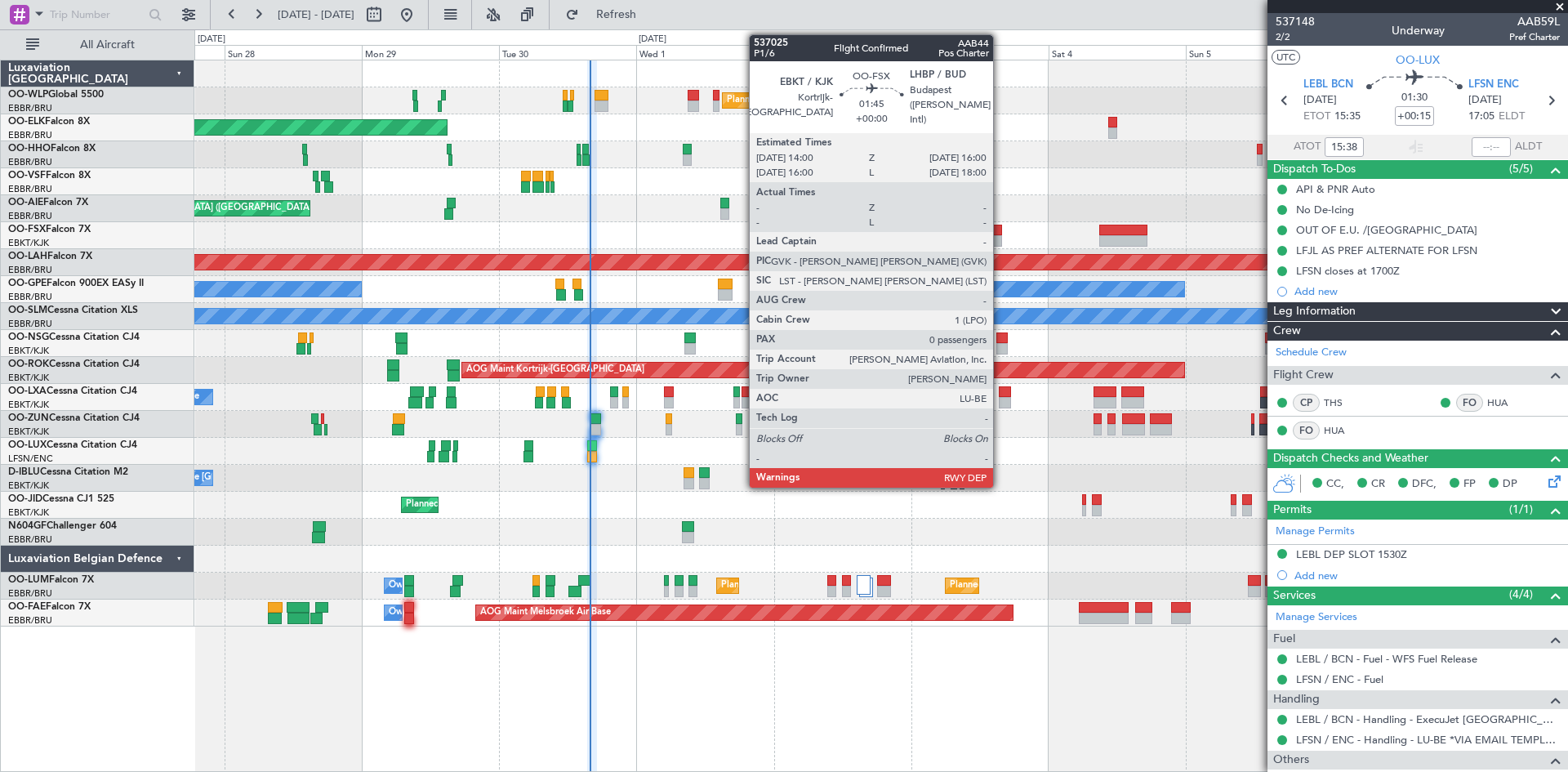
click at [1001, 234] on div at bounding box center [997, 230] width 12 height 11
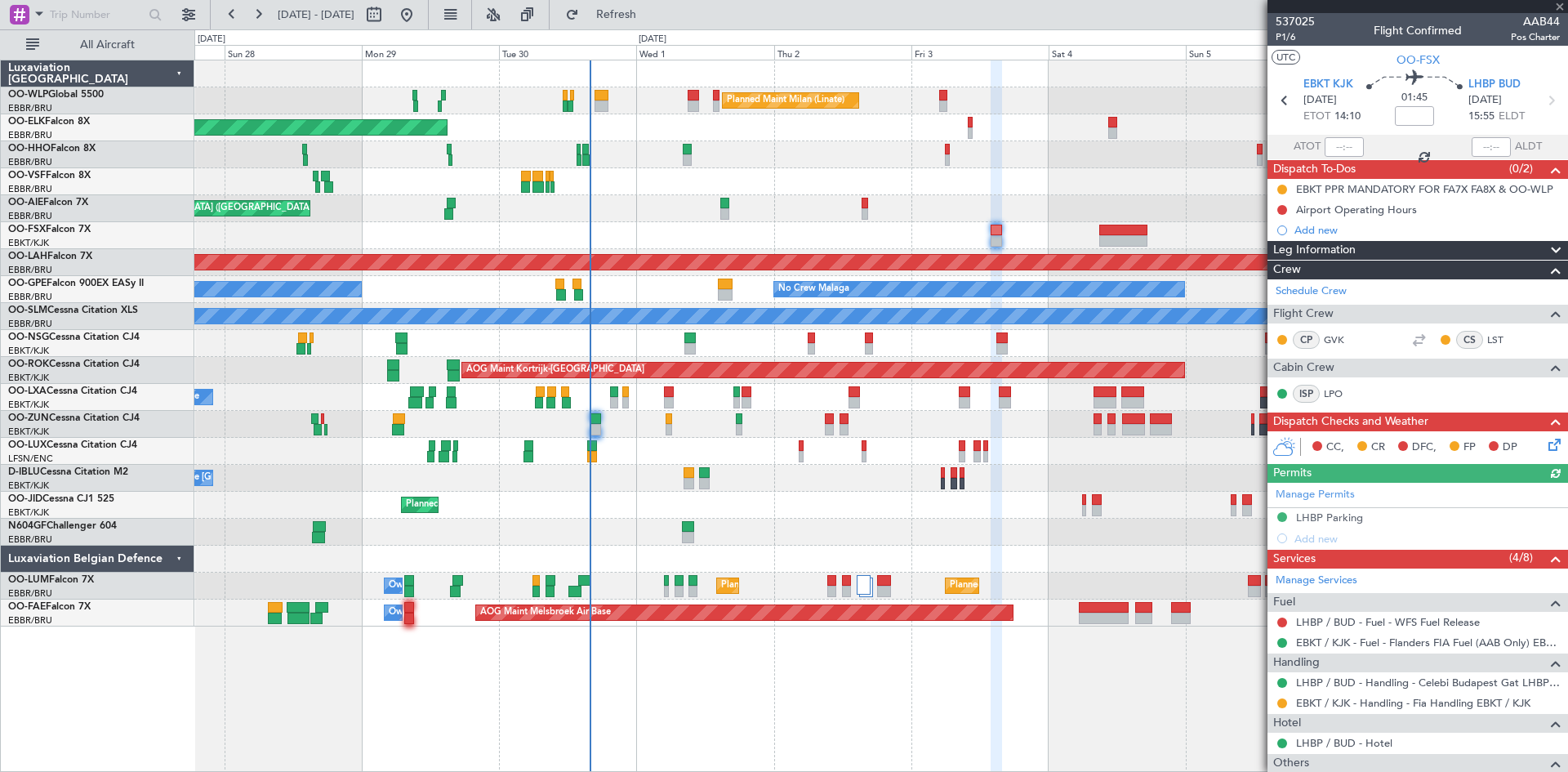
click at [1109, 209] on div "Planned Maint London (Farnborough) Unplanned Maint Amsterdam (Schiphol)" at bounding box center [881, 209] width 1373 height 27
click at [1104, 226] on div at bounding box center [1123, 230] width 48 height 11
type input "1"
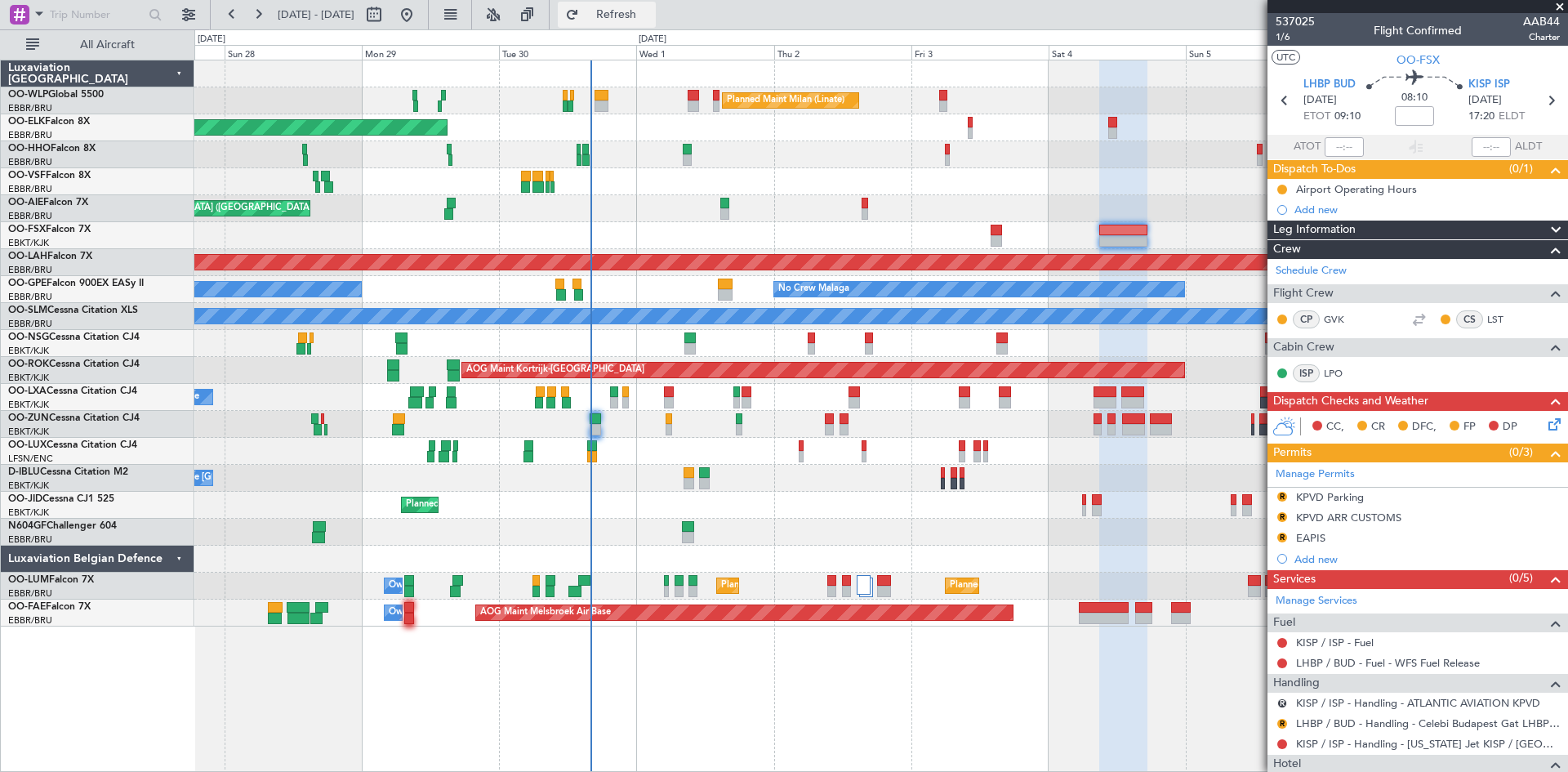
click at [643, 27] on button "Refresh" at bounding box center [607, 14] width 98 height 26
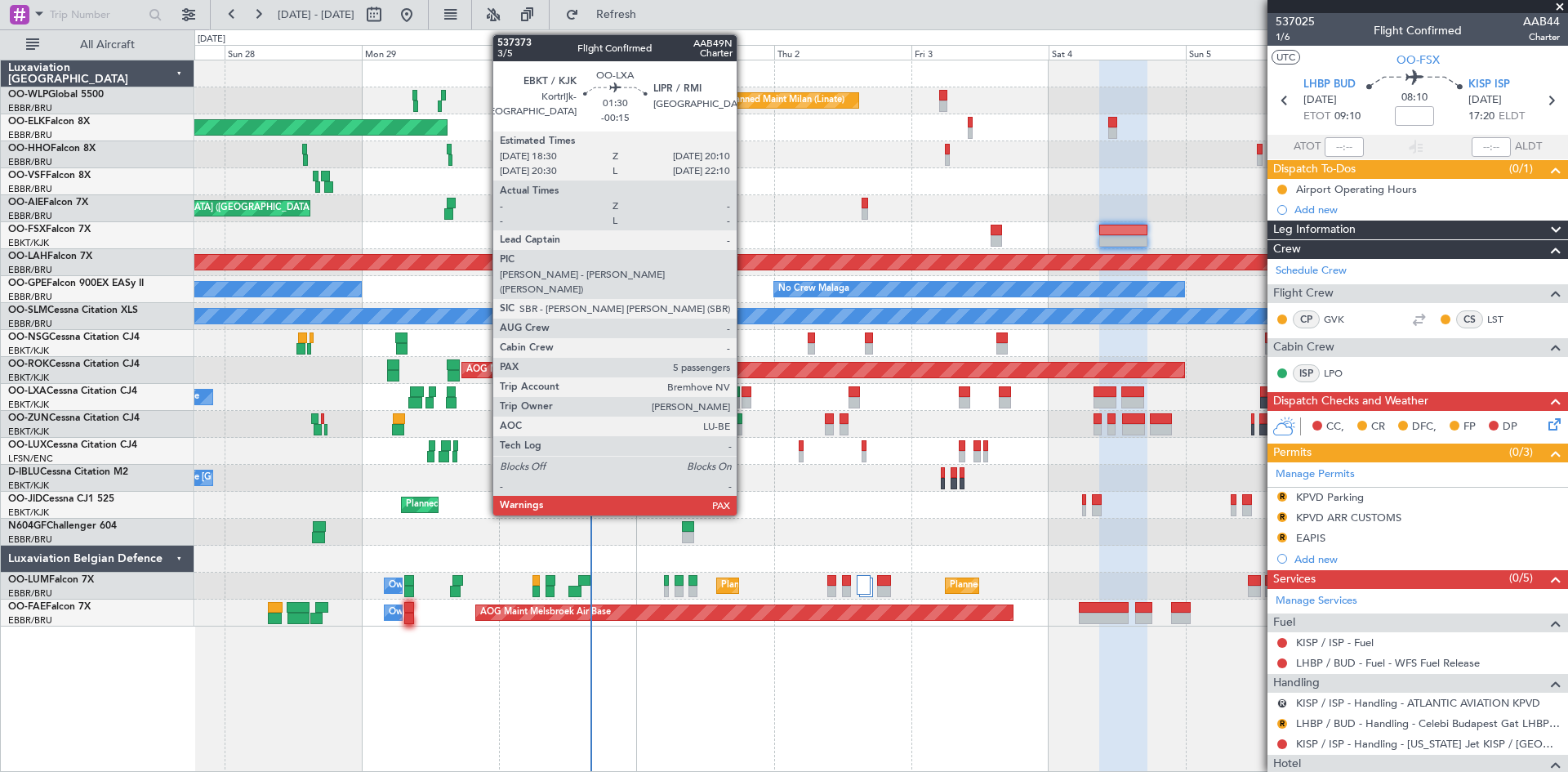
click at [744, 399] on div at bounding box center [747, 403] width 10 height 11
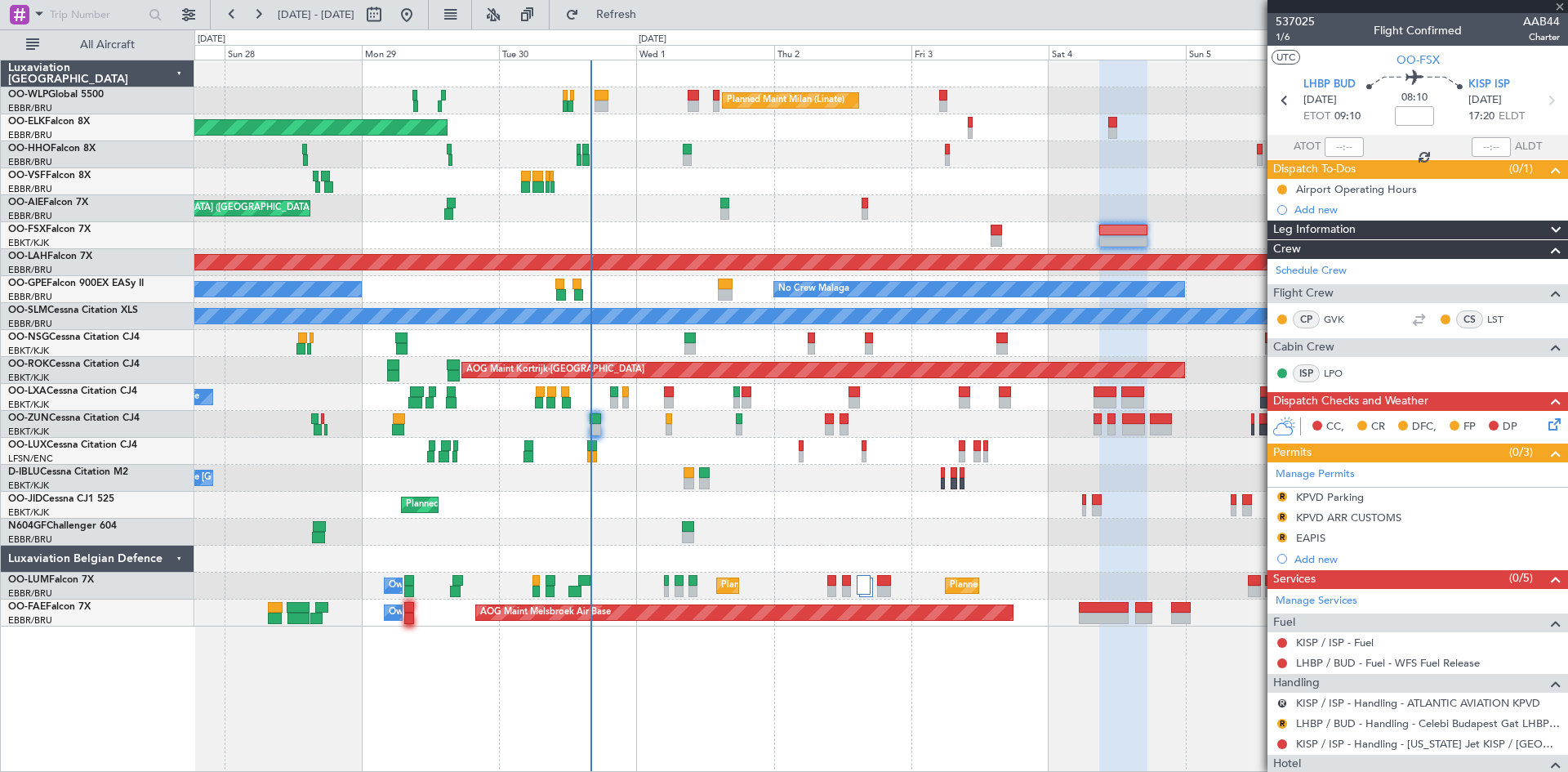
click at [744, 399] on div at bounding box center [747, 403] width 10 height 11
type input "-00:15"
type input "5"
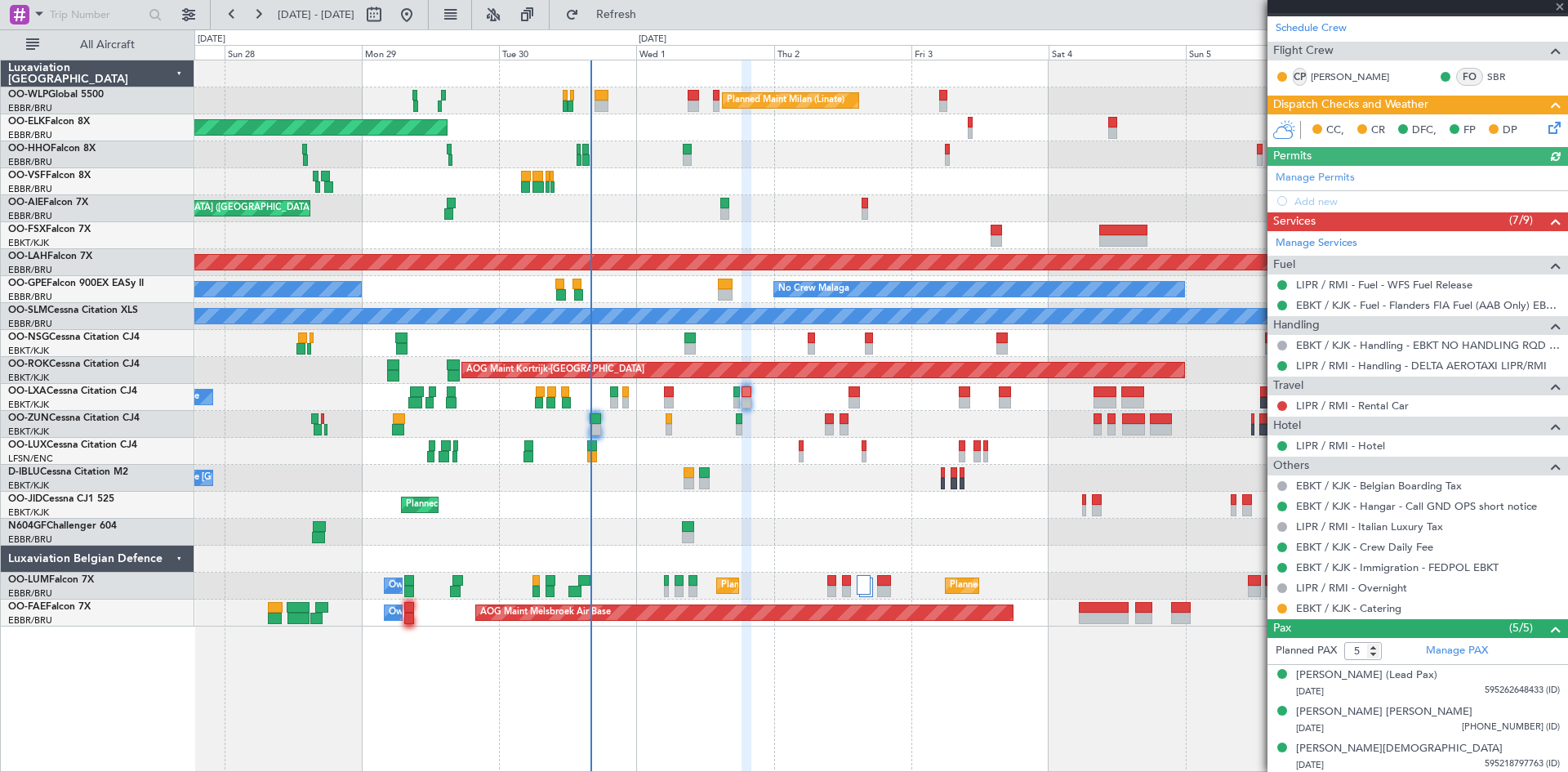
scroll to position [245, 0]
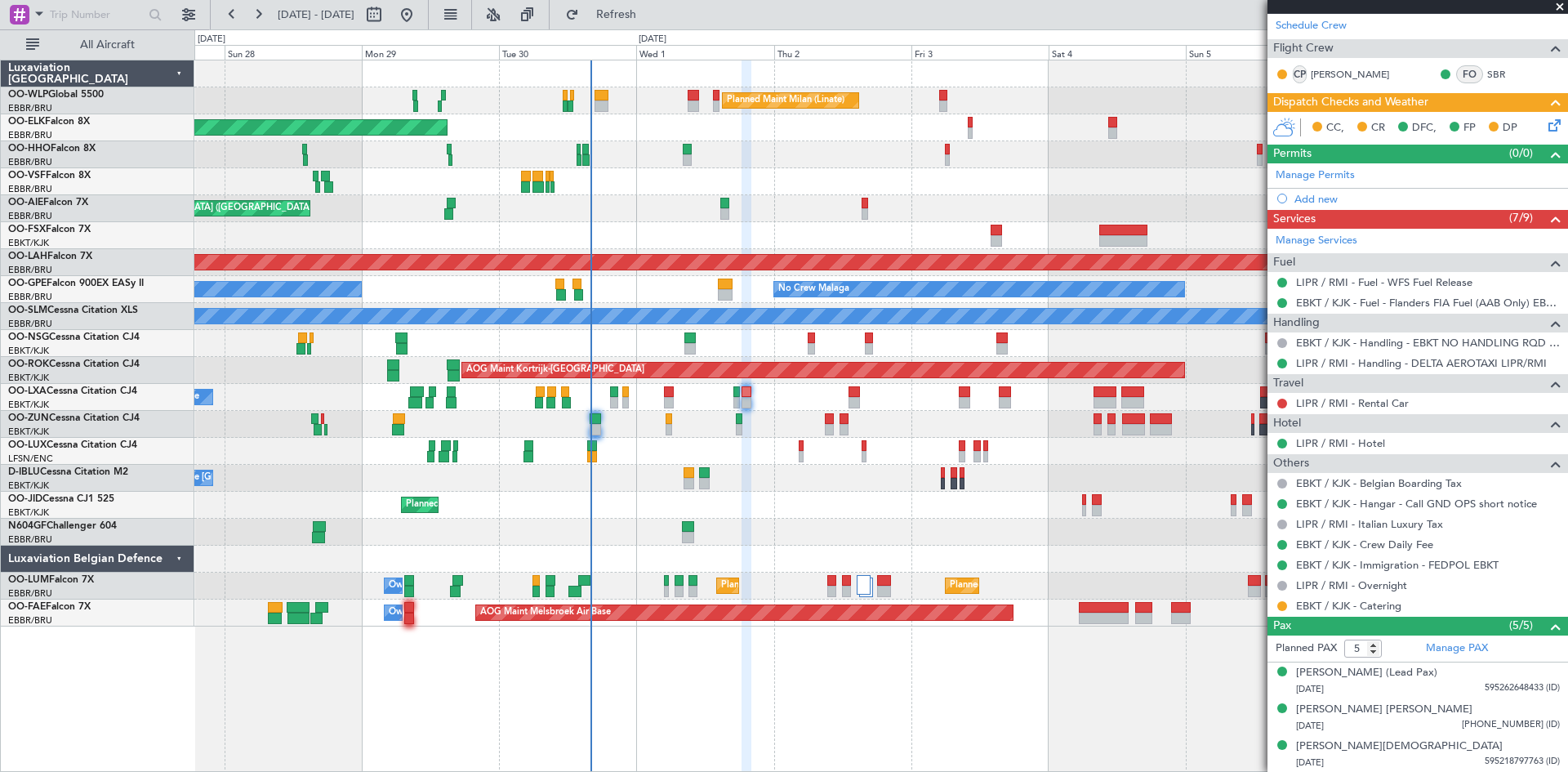
click at [1546, 112] on div "CC, CR DFC, FP DP" at bounding box center [1417, 129] width 300 height 32
click at [1546, 117] on icon at bounding box center [1552, 122] width 13 height 13
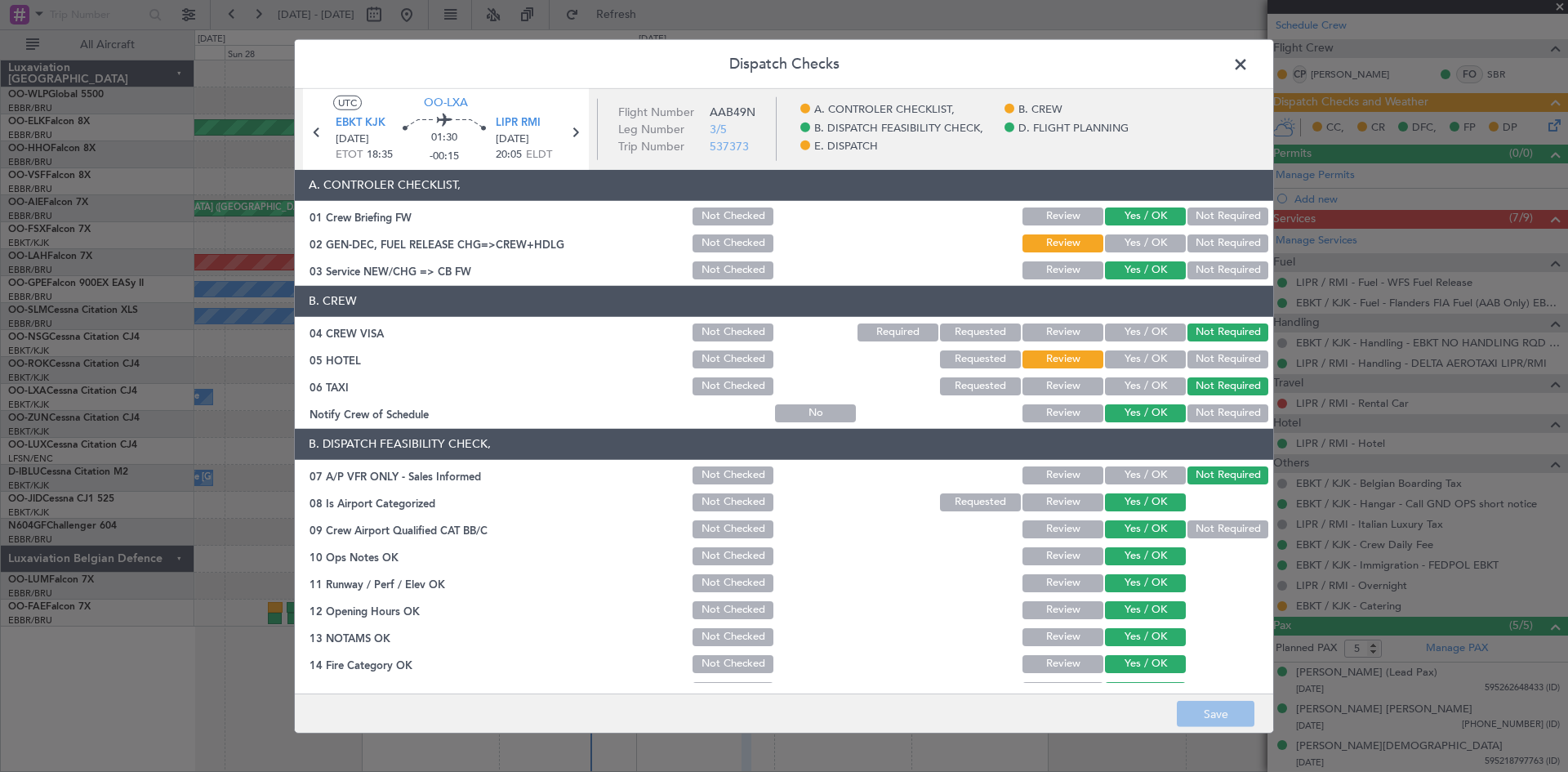
click at [1210, 355] on button "Not Required" at bounding box center [1228, 359] width 81 height 18
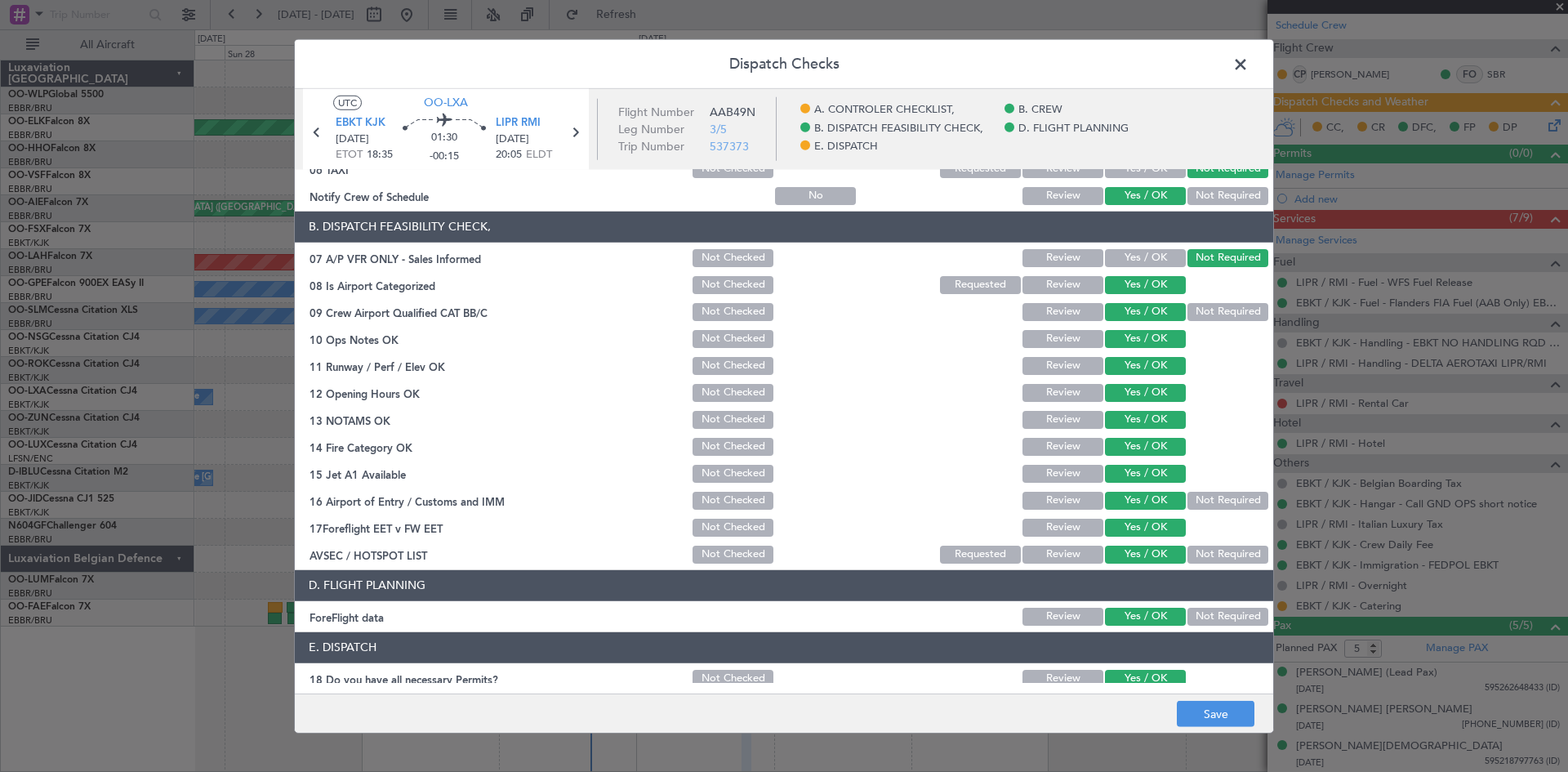
scroll to position [309, 0]
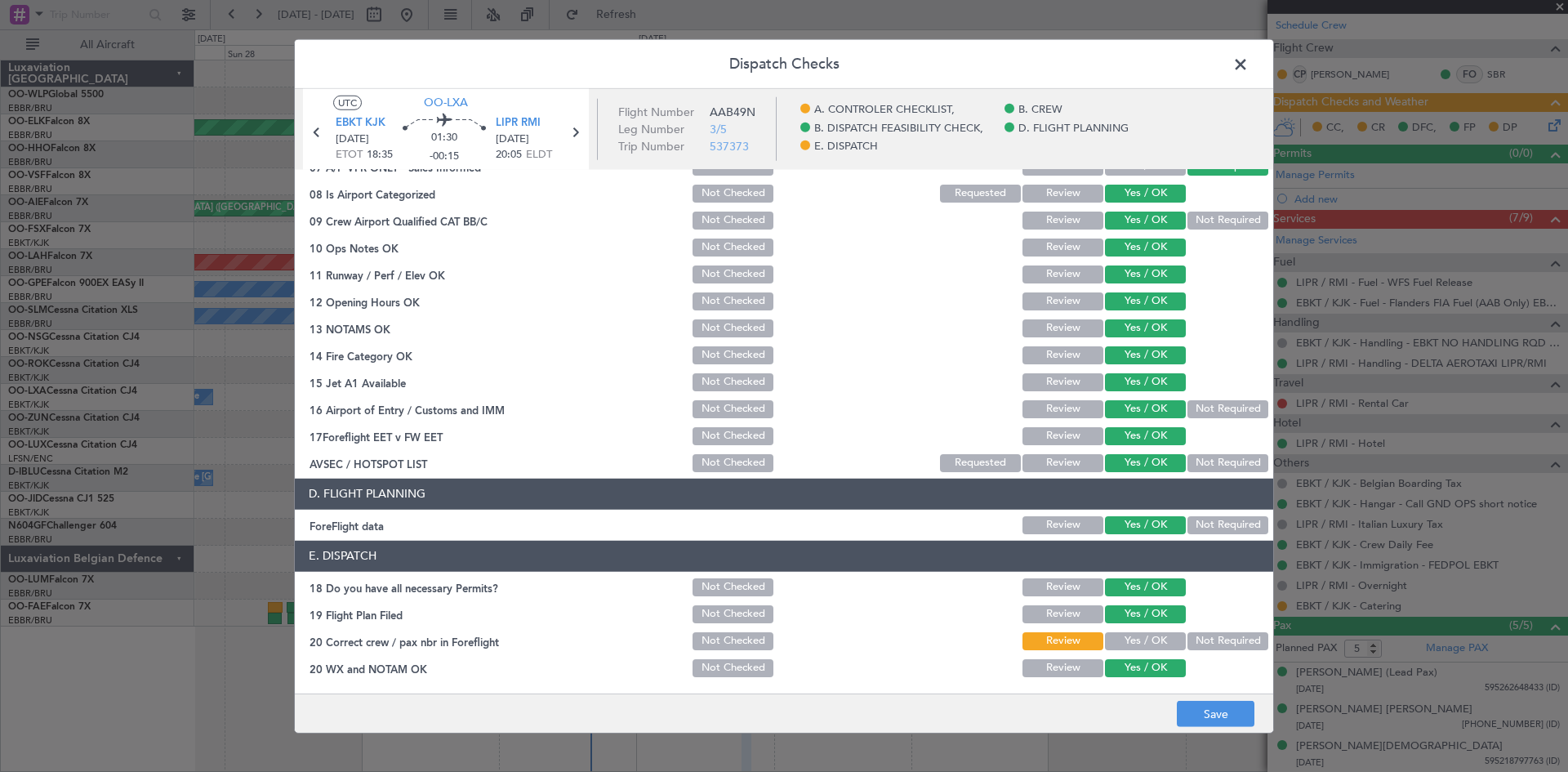
click at [1123, 638] on button "Yes / OK" at bounding box center [1145, 641] width 81 height 18
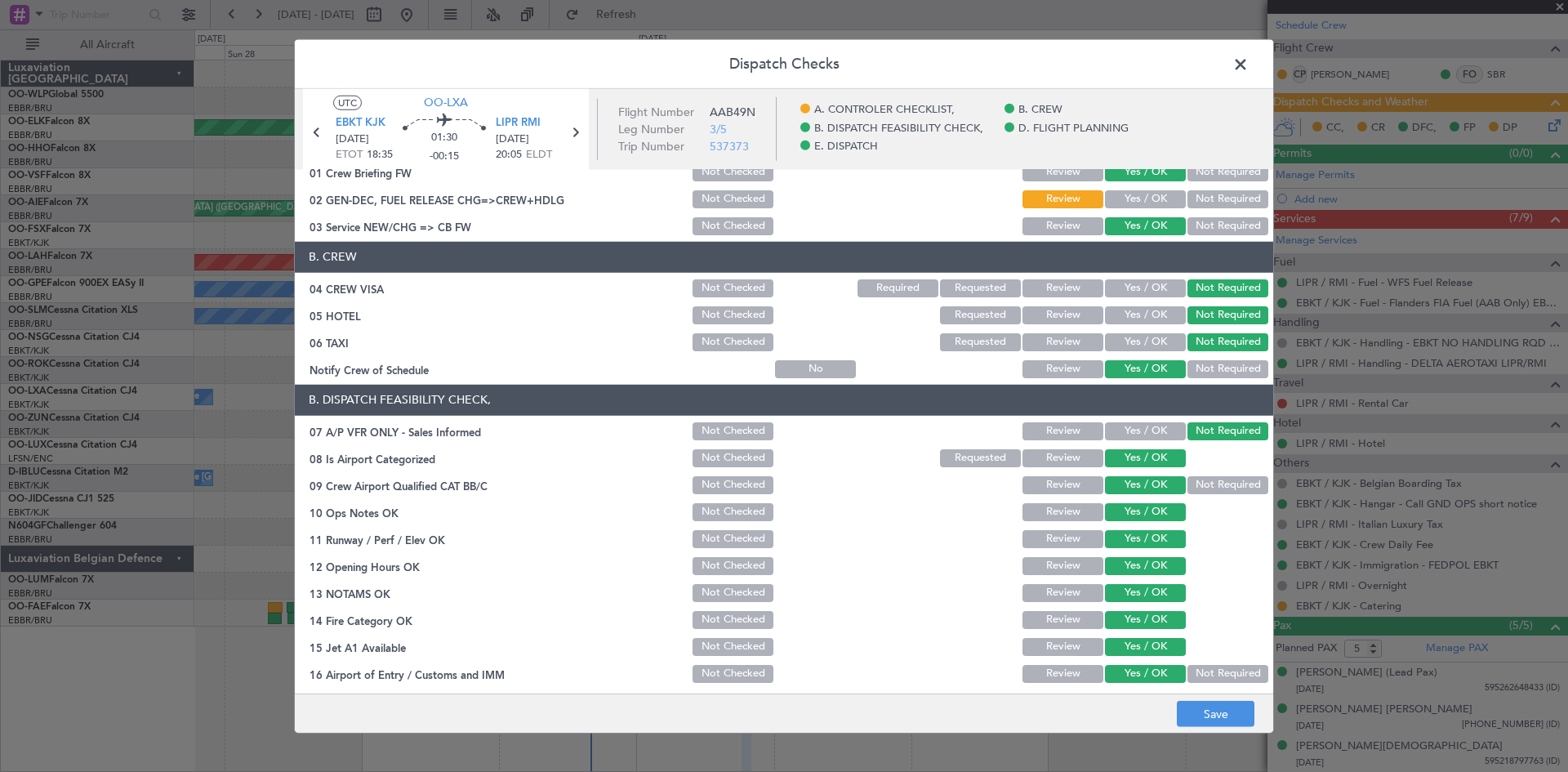
scroll to position [0, 0]
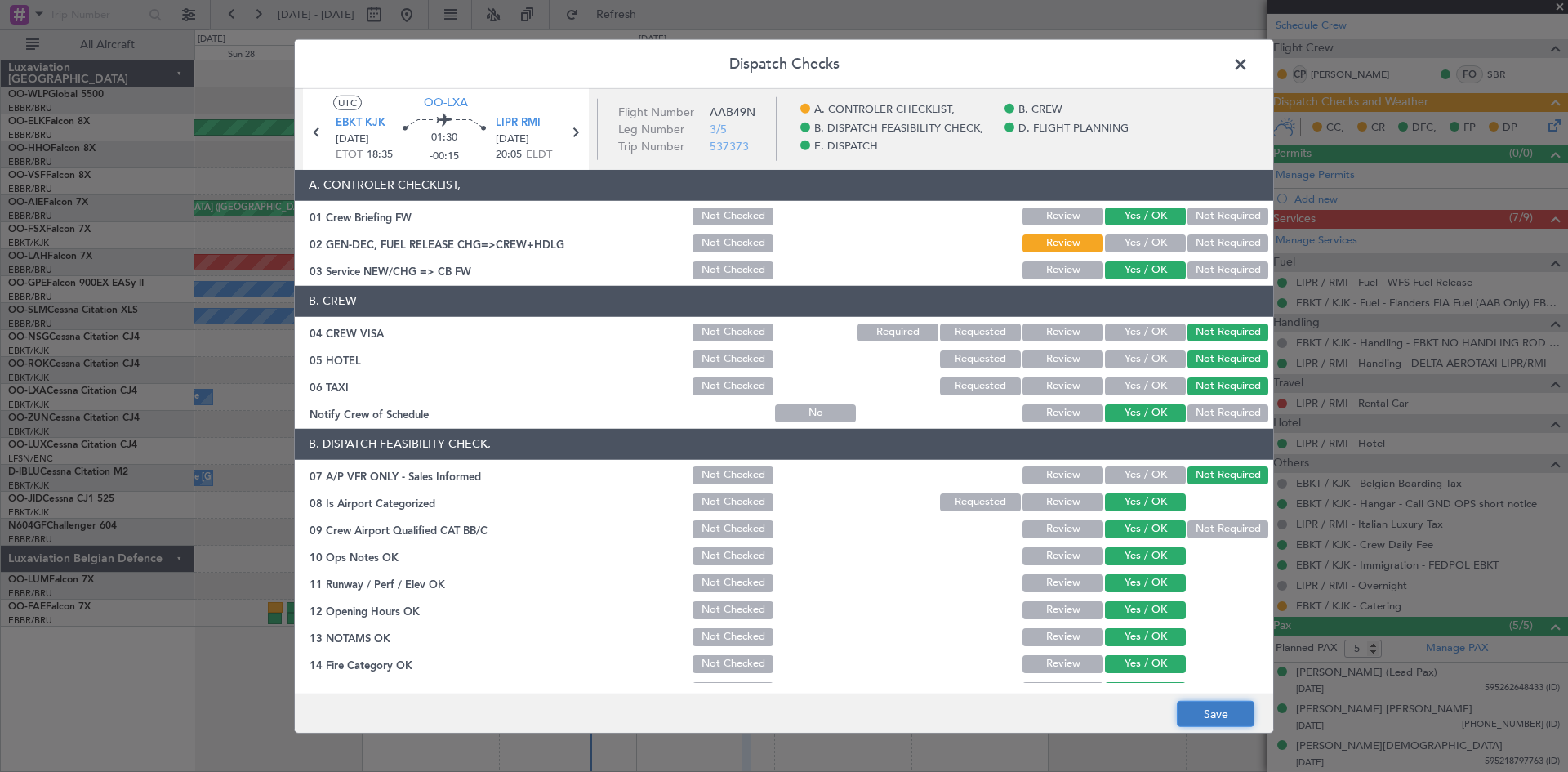
click at [1218, 712] on button "Save" at bounding box center [1216, 714] width 77 height 26
click at [1249, 66] on span at bounding box center [1249, 67] width 0 height 32
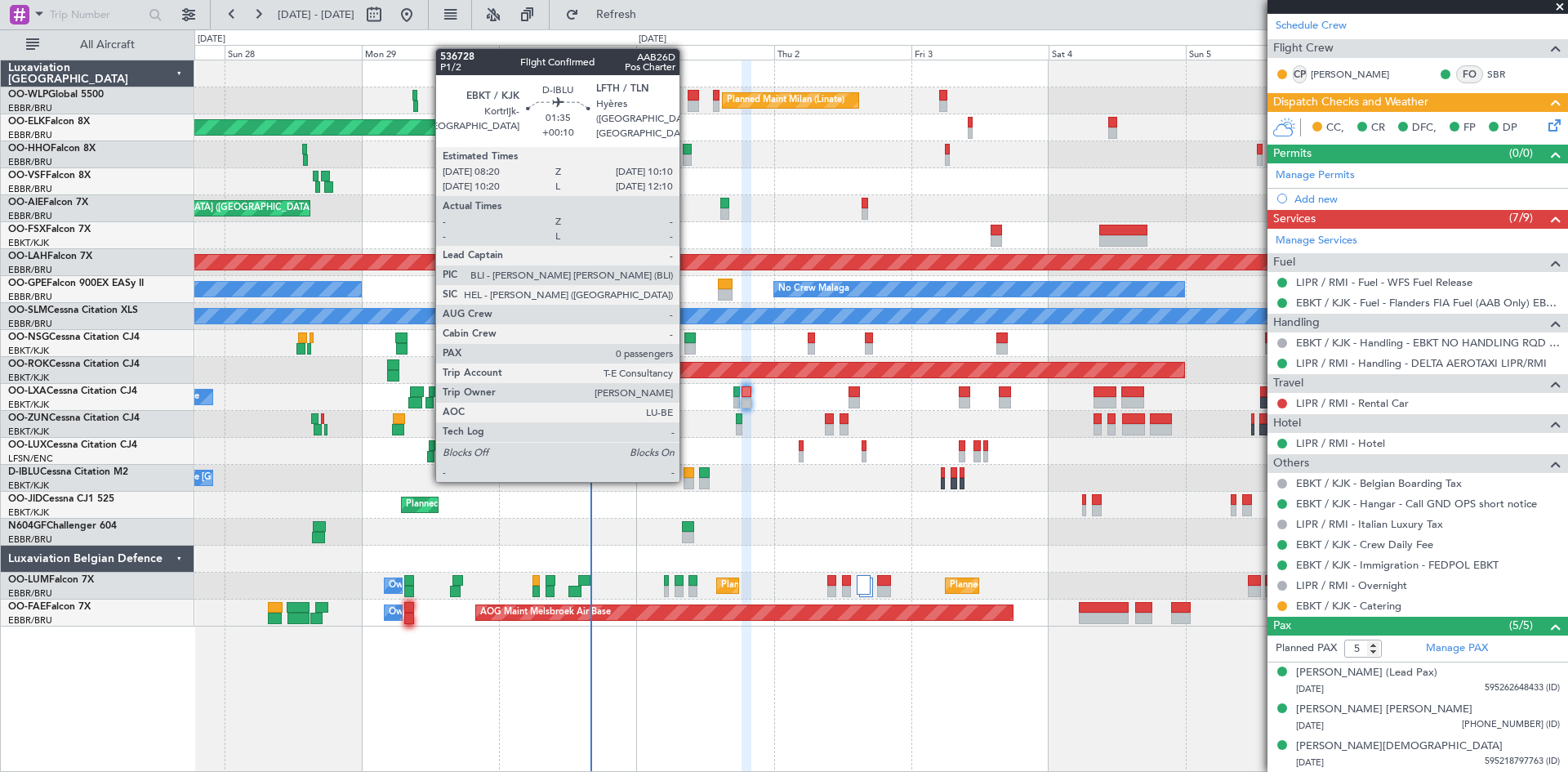
click at [687, 479] on div at bounding box center [689, 483] width 10 height 11
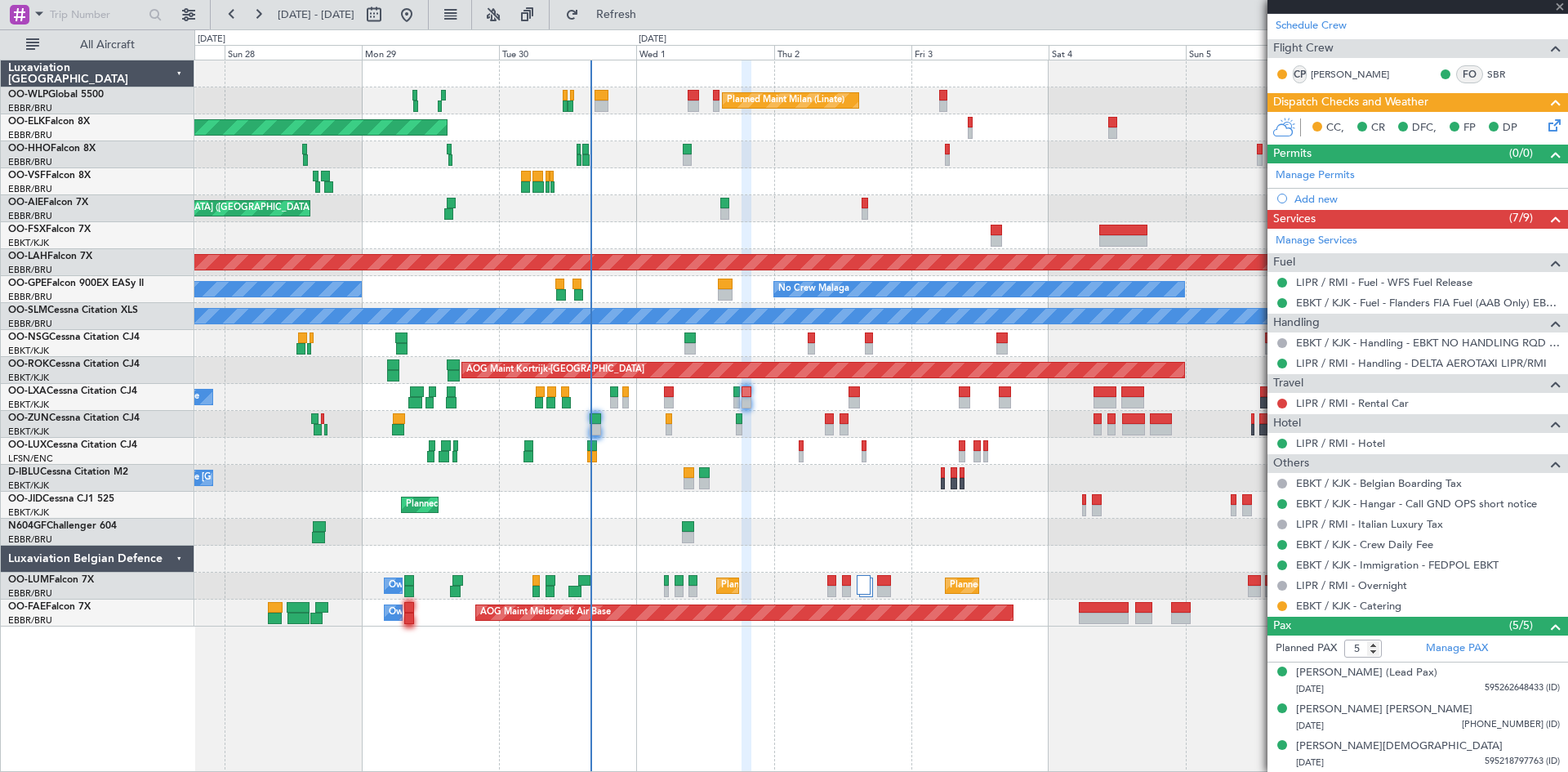
type input "+00:10"
type input "0"
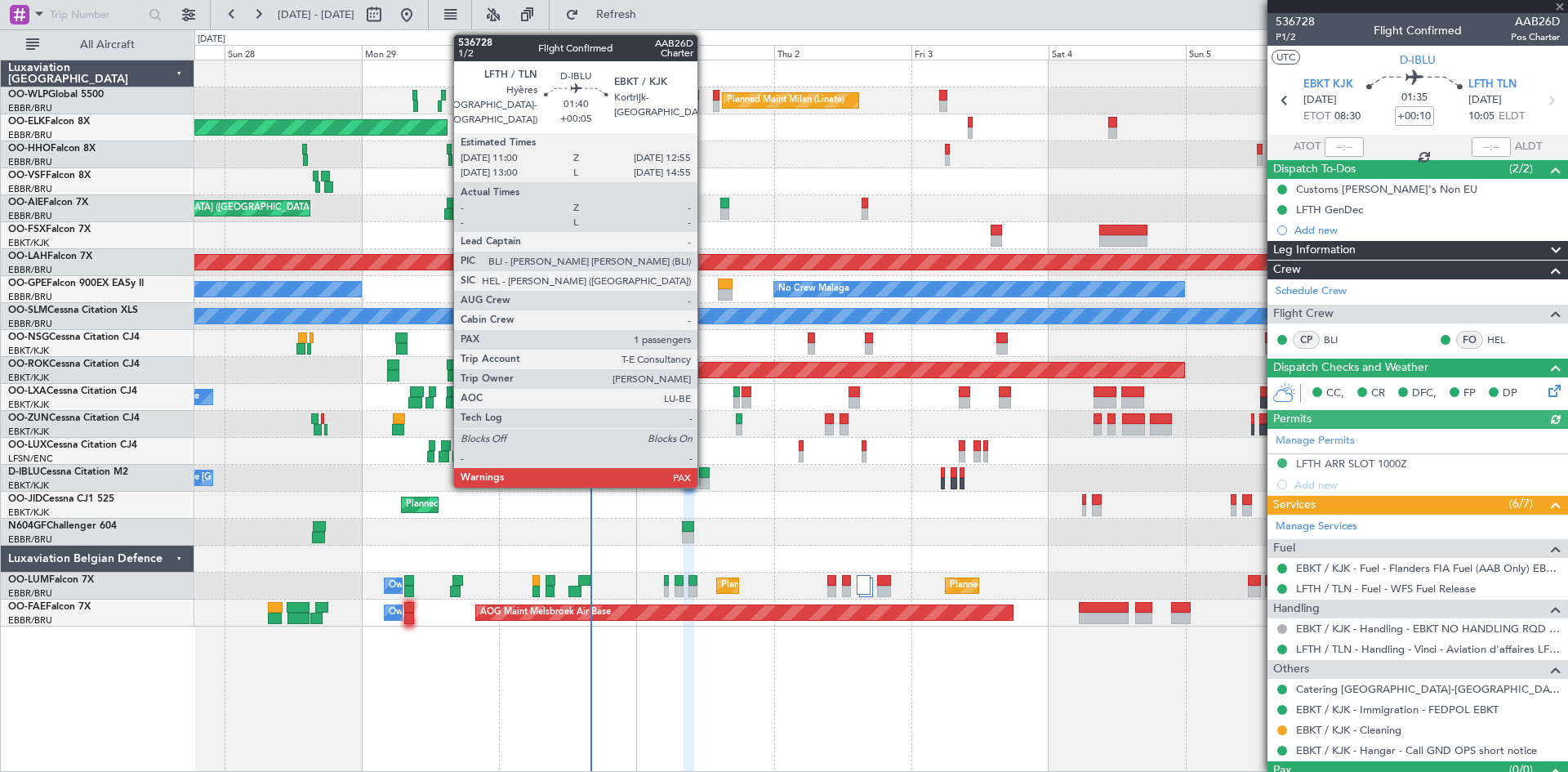
click at [707, 477] on div at bounding box center [704, 472] width 11 height 11
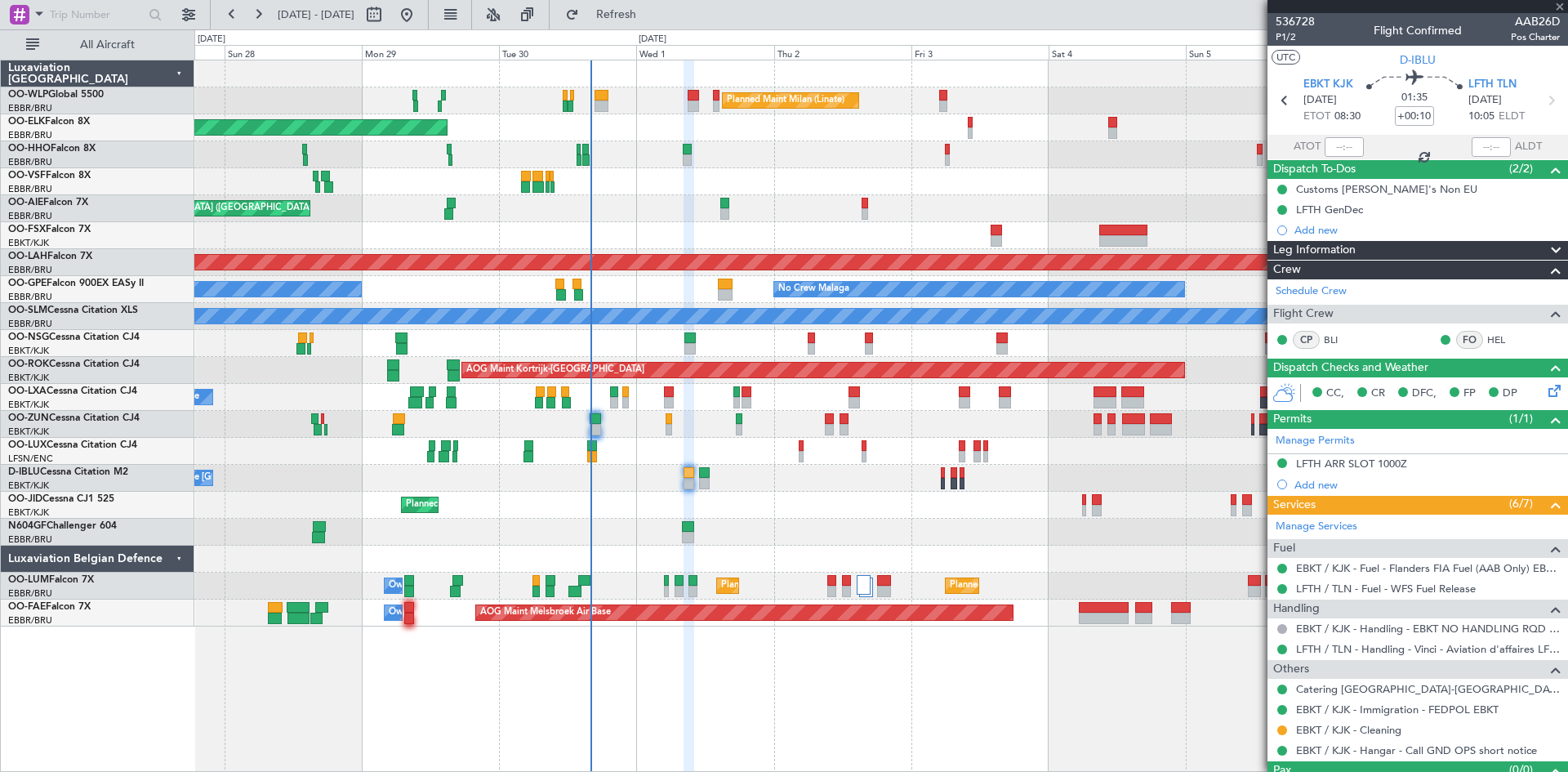
type input "+00:05"
type input "1"
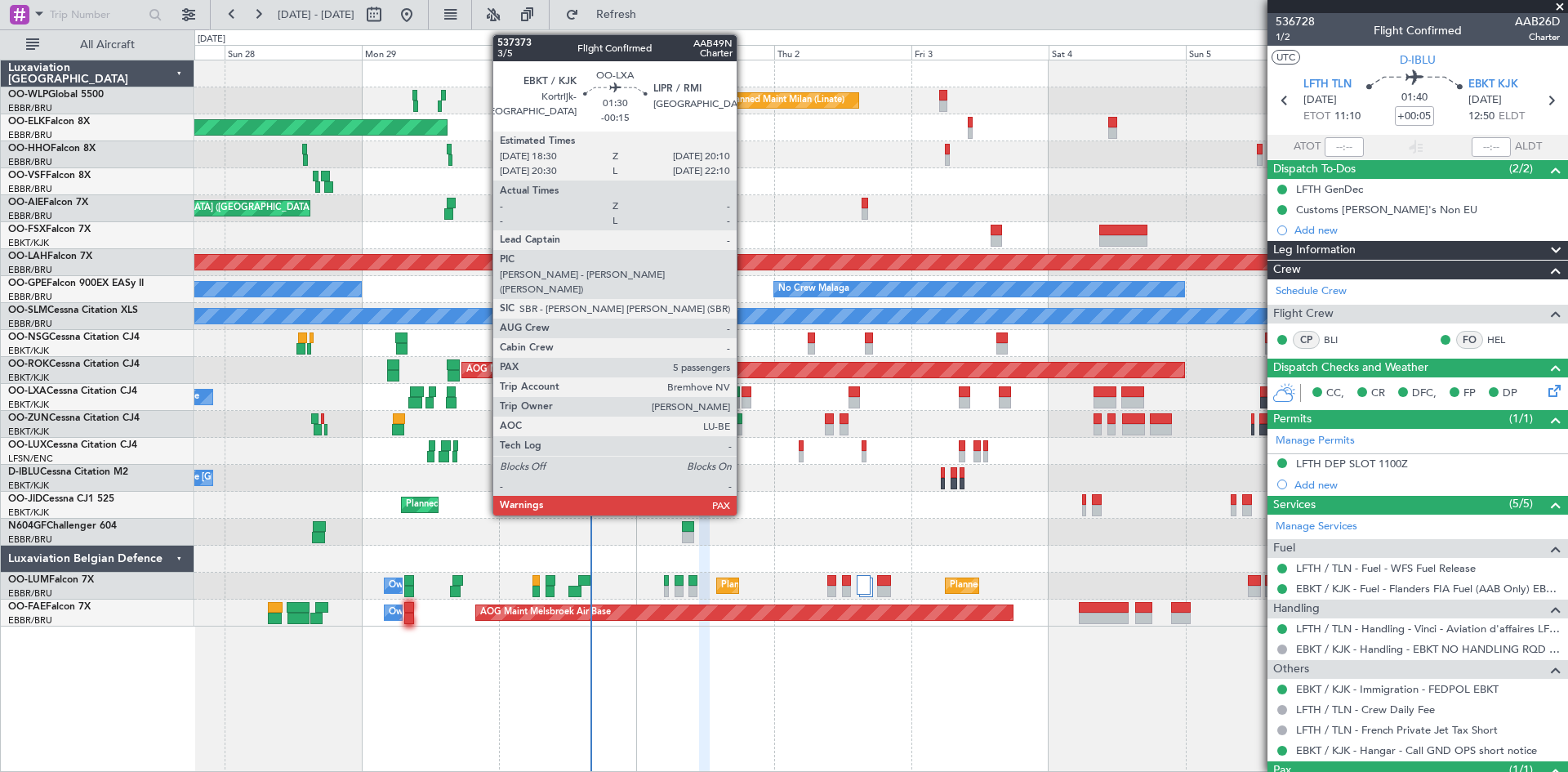
click at [744, 401] on div at bounding box center [747, 403] width 10 height 11
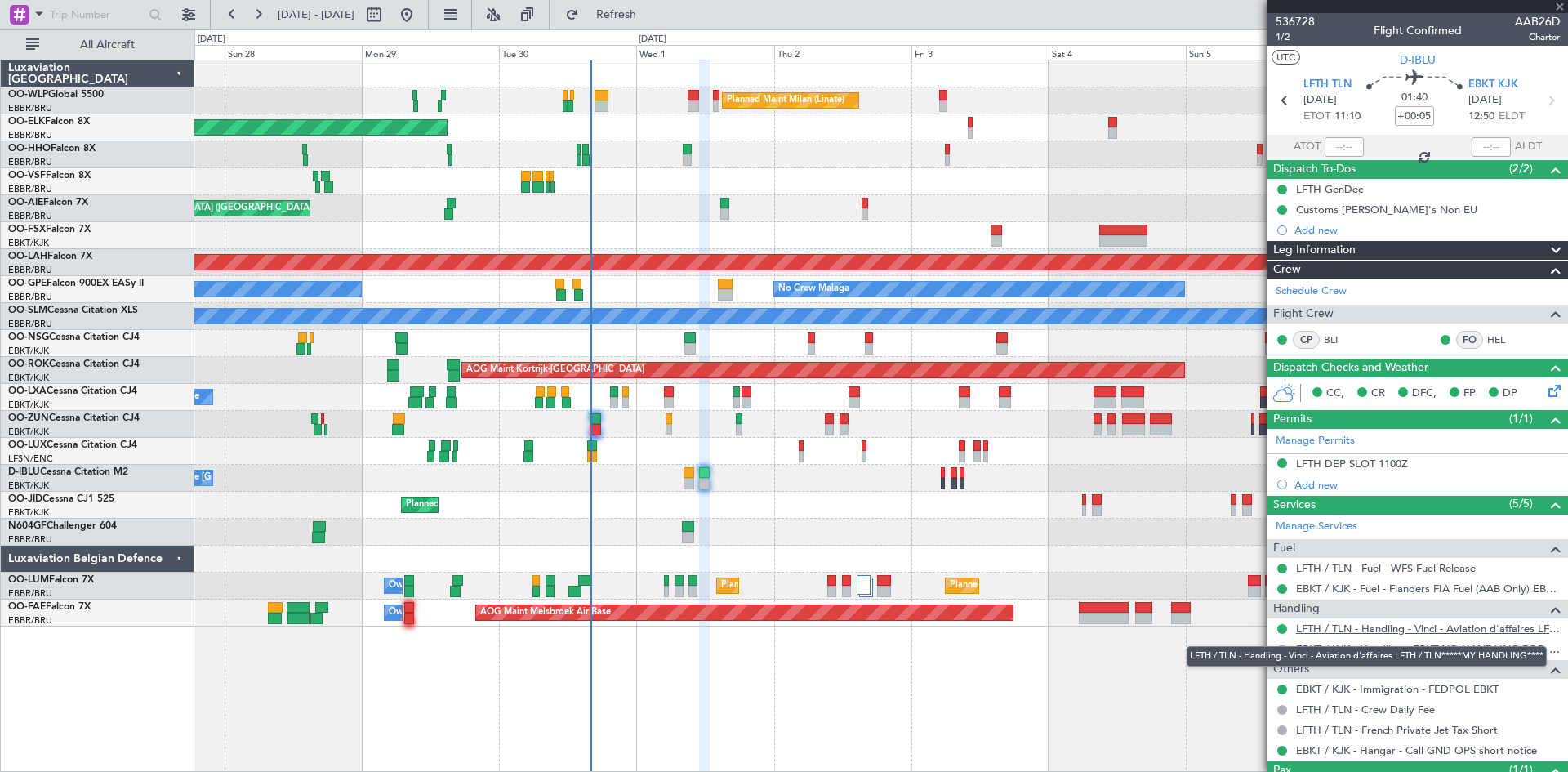
type input "-00:15"
type input "5"
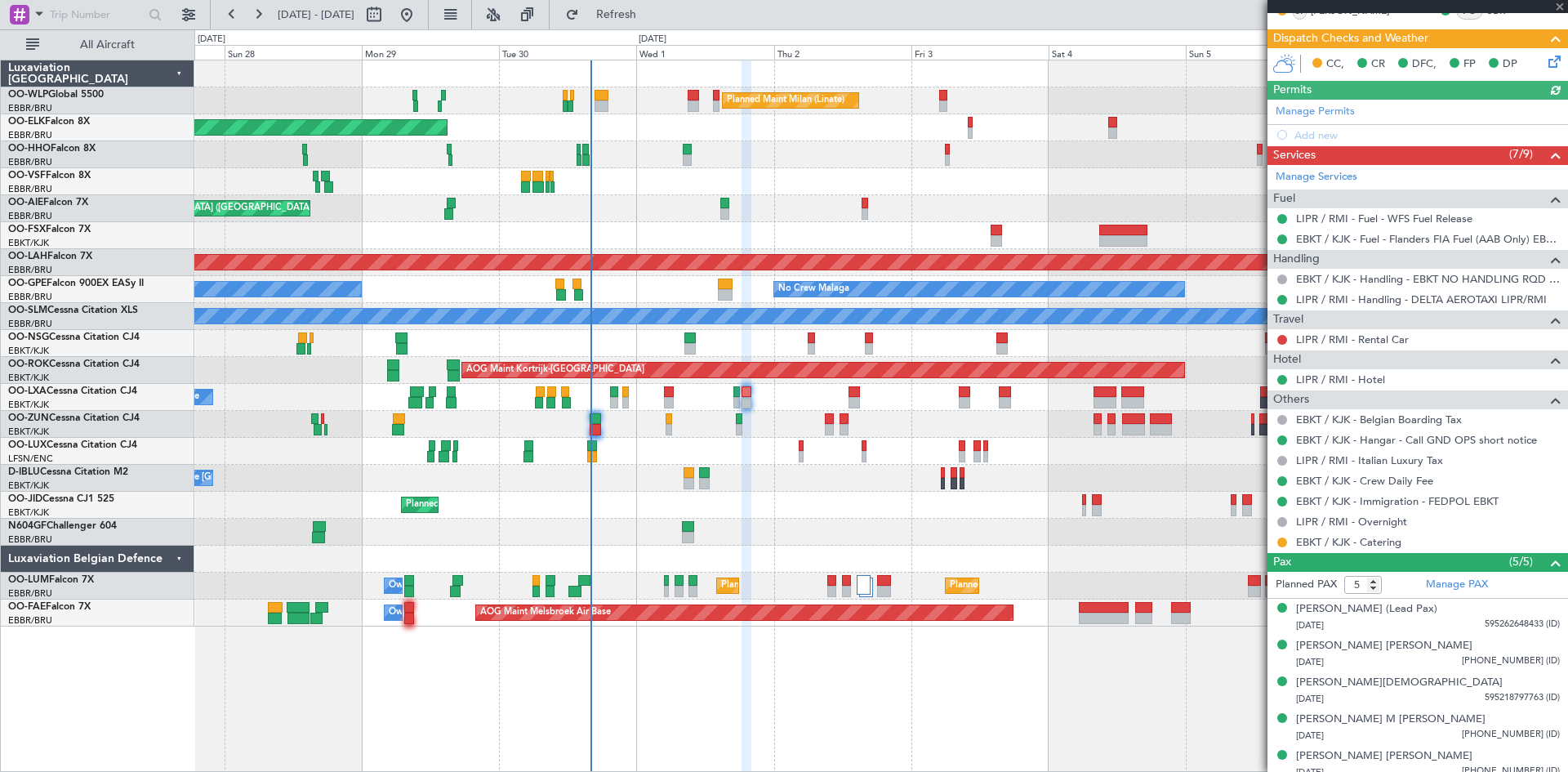
scroll to position [318, 0]
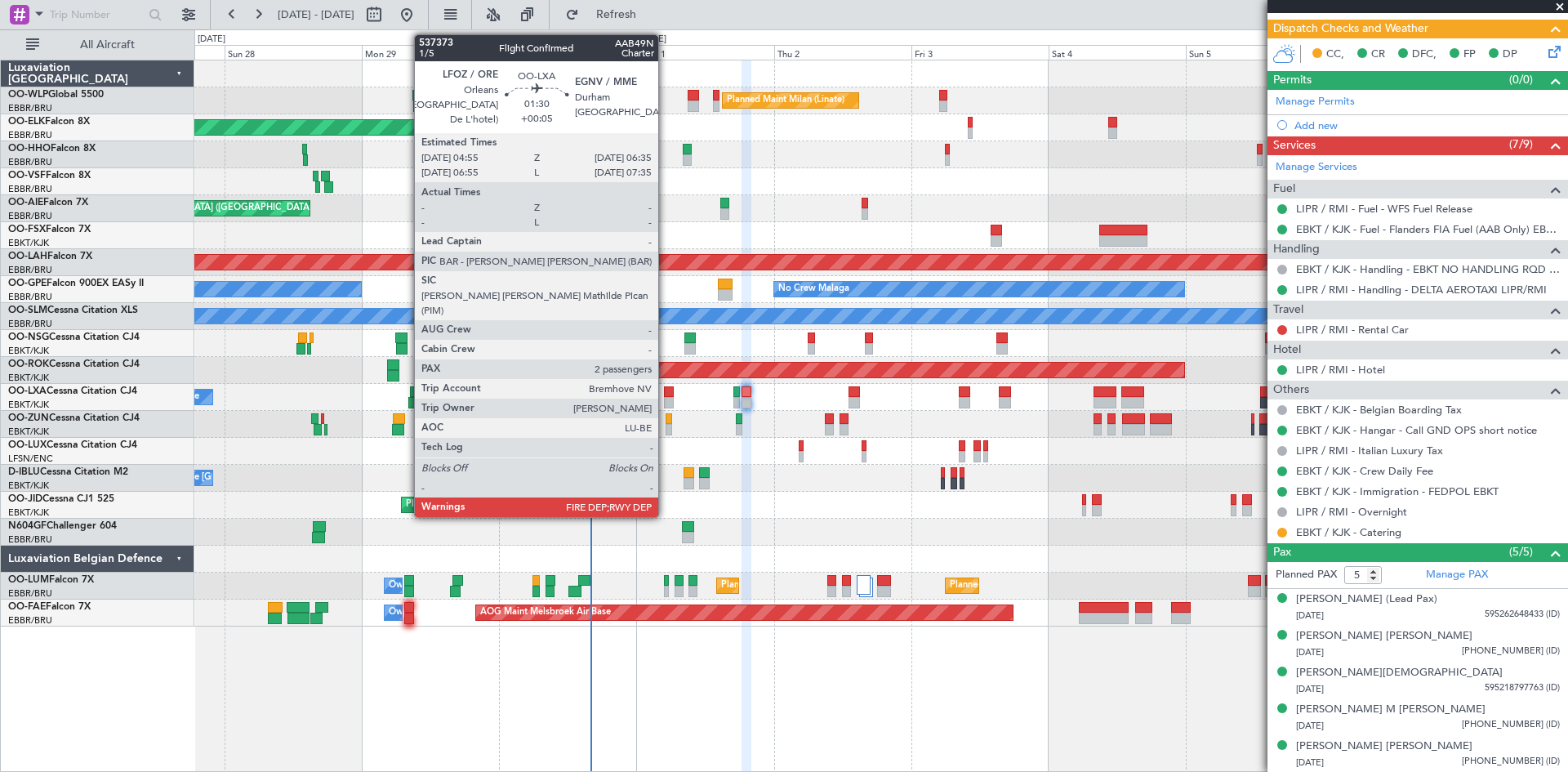
click at [666, 403] on div at bounding box center [670, 403] width 10 height 11
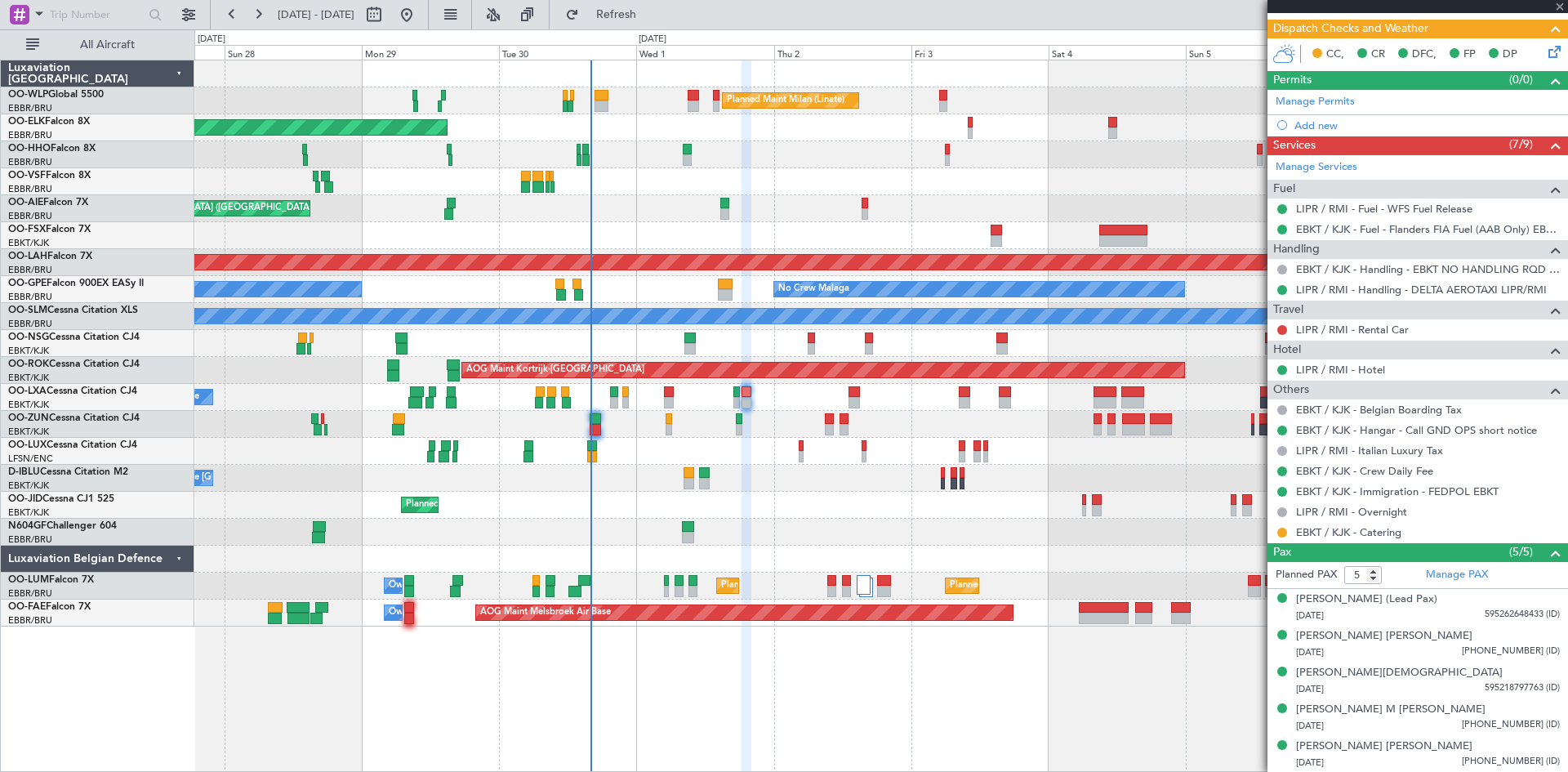
type input "+00:05"
type input "2"
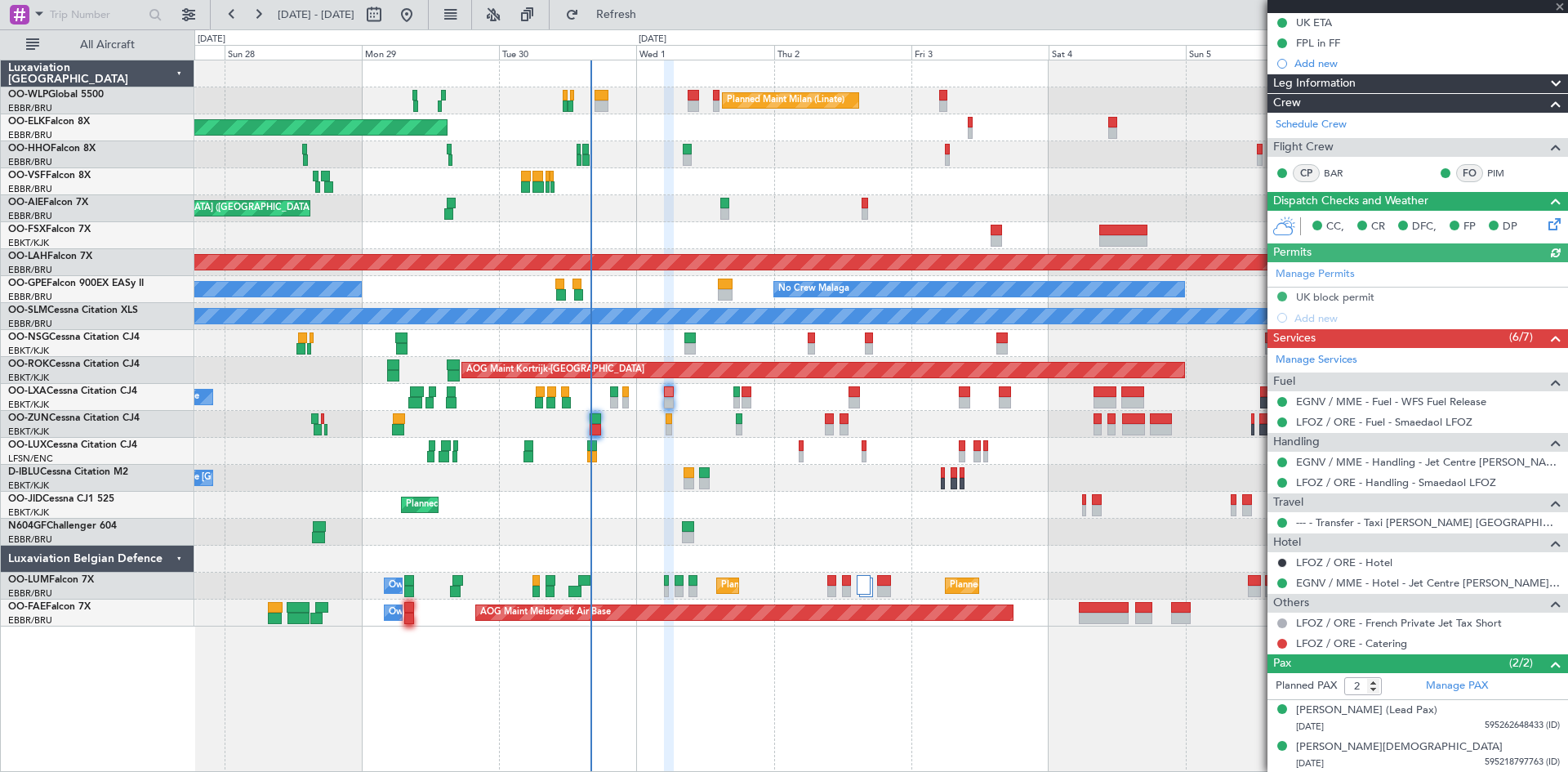
scroll to position [188, 0]
click at [1379, 641] on link "LFOZ / ORE - Catering" at bounding box center [1352, 643] width 111 height 14
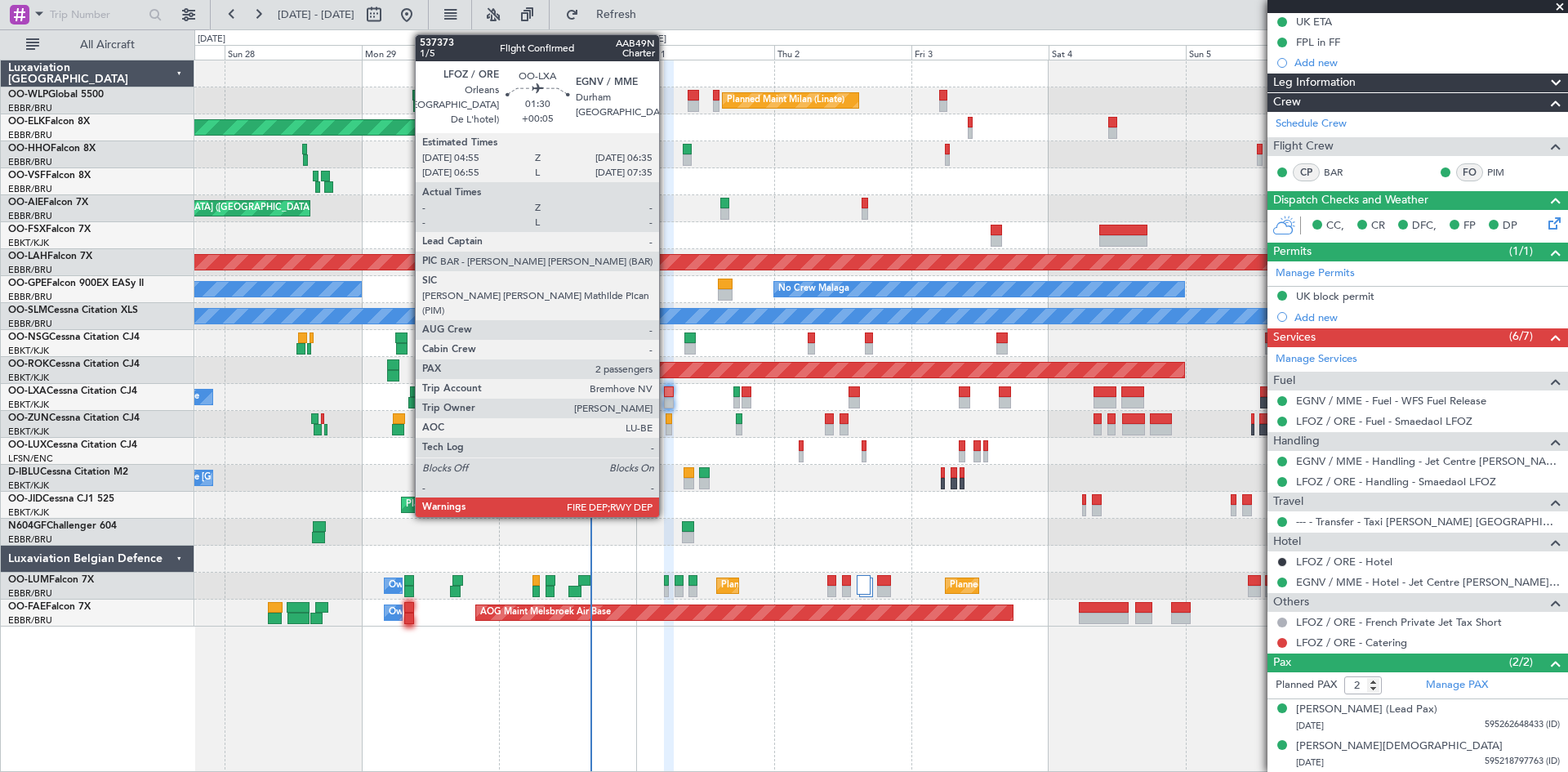
click at [666, 392] on div at bounding box center [670, 392] width 10 height 11
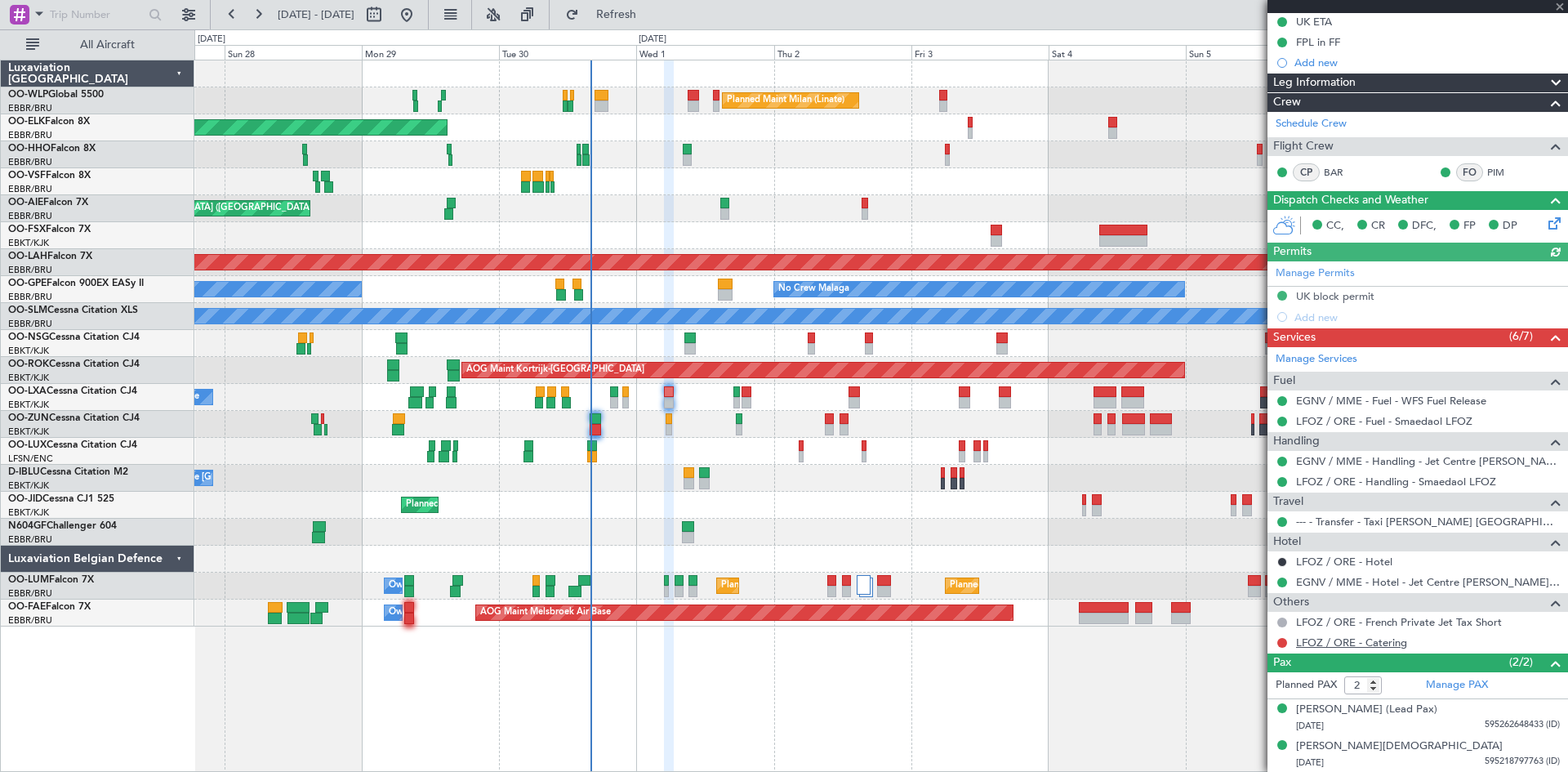
click at [1386, 643] on link "LFOZ / ORE - Catering" at bounding box center [1352, 643] width 111 height 14
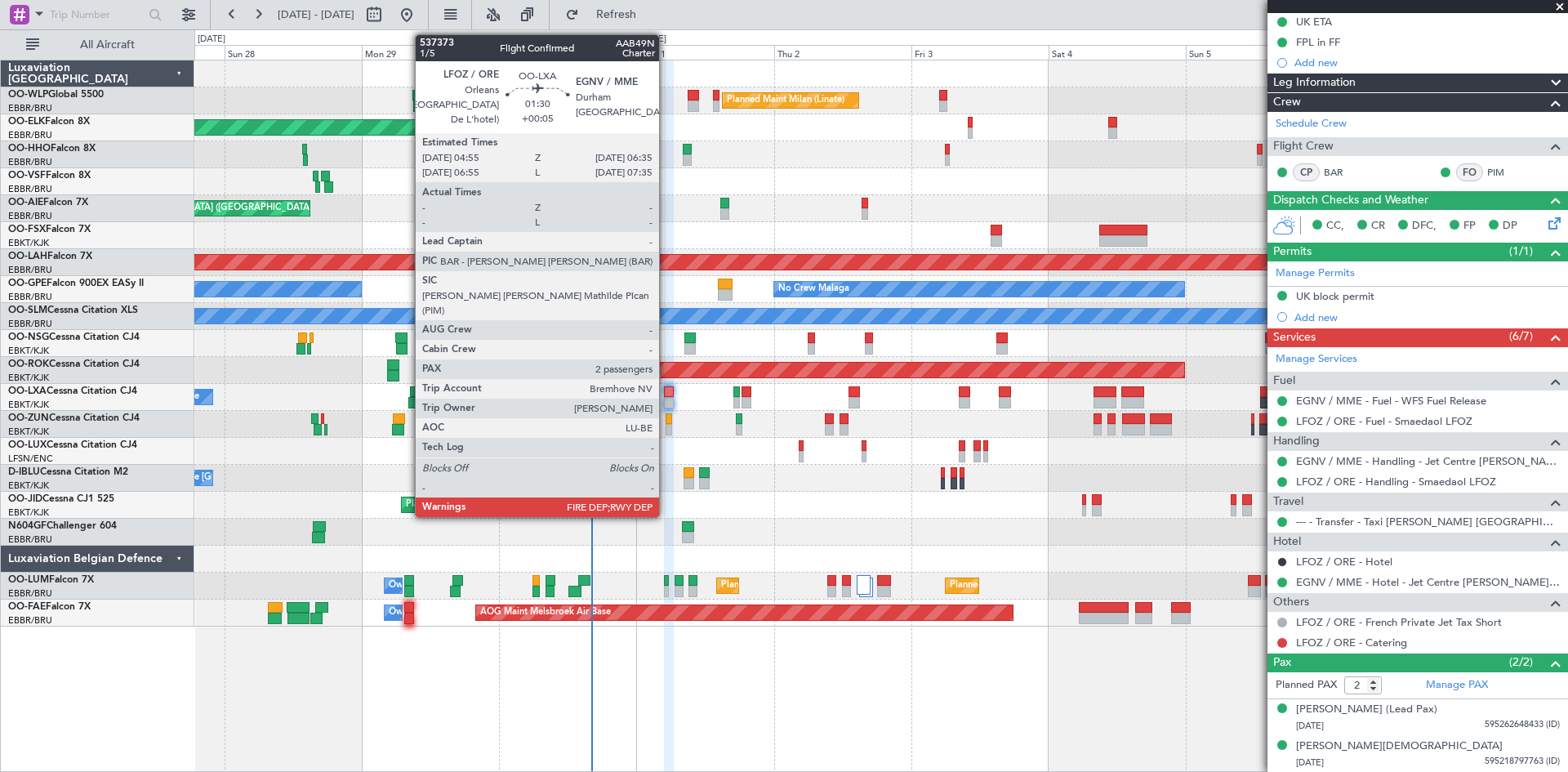
click at [666, 394] on div at bounding box center [670, 392] width 10 height 11
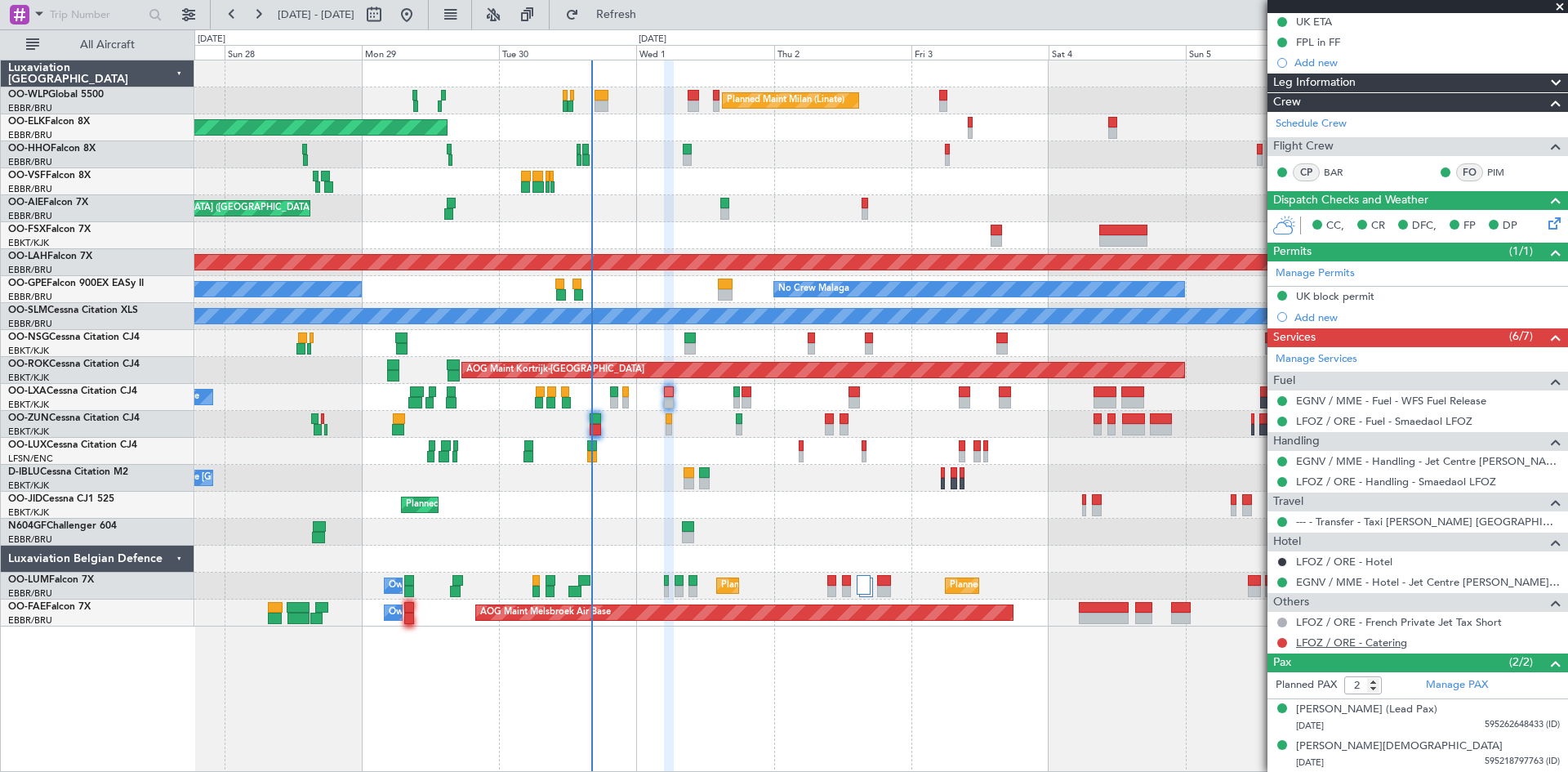
click at [1377, 646] on link "LFOZ / ORE - Catering" at bounding box center [1352, 643] width 111 height 14
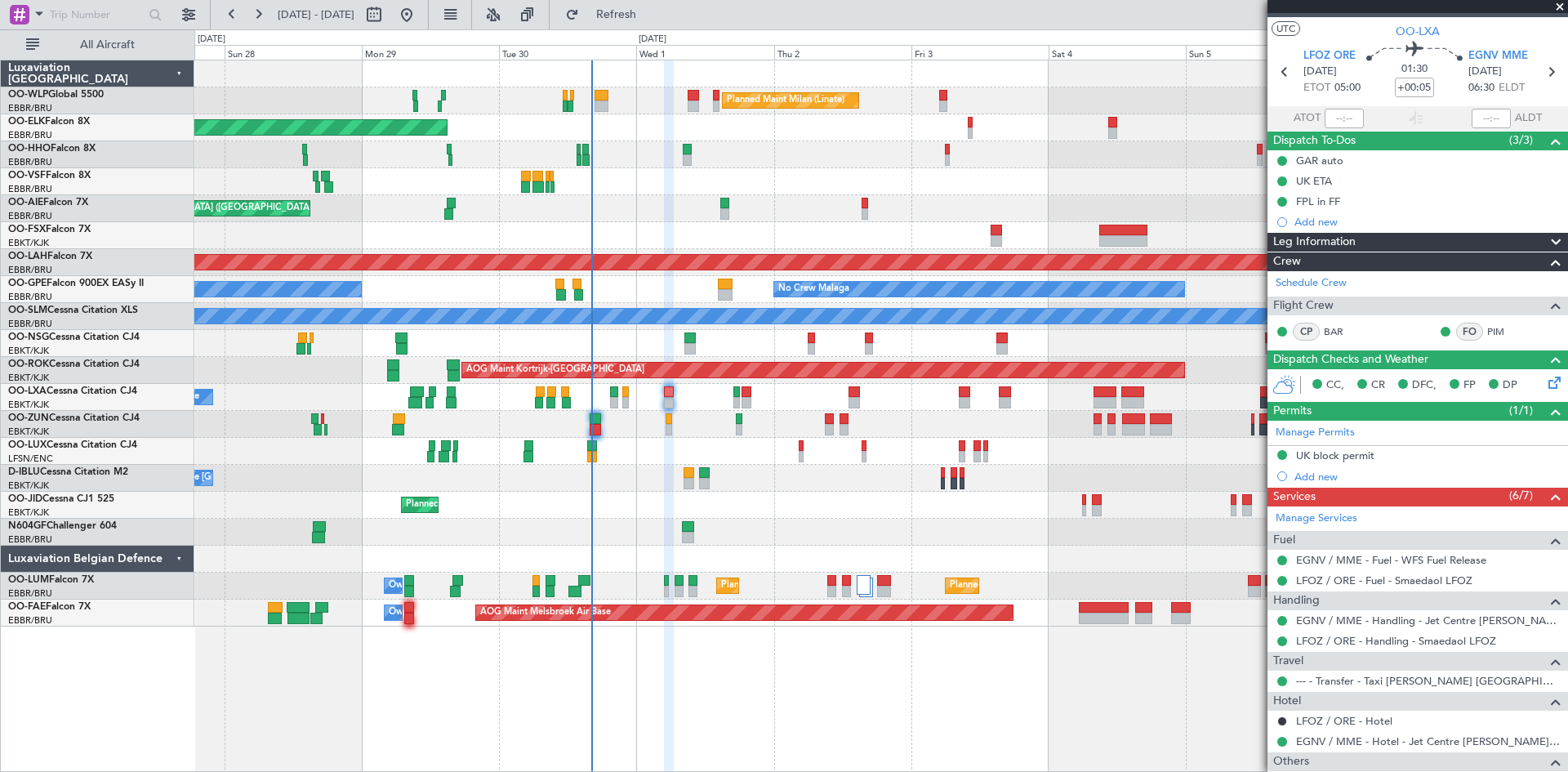
scroll to position [0, 0]
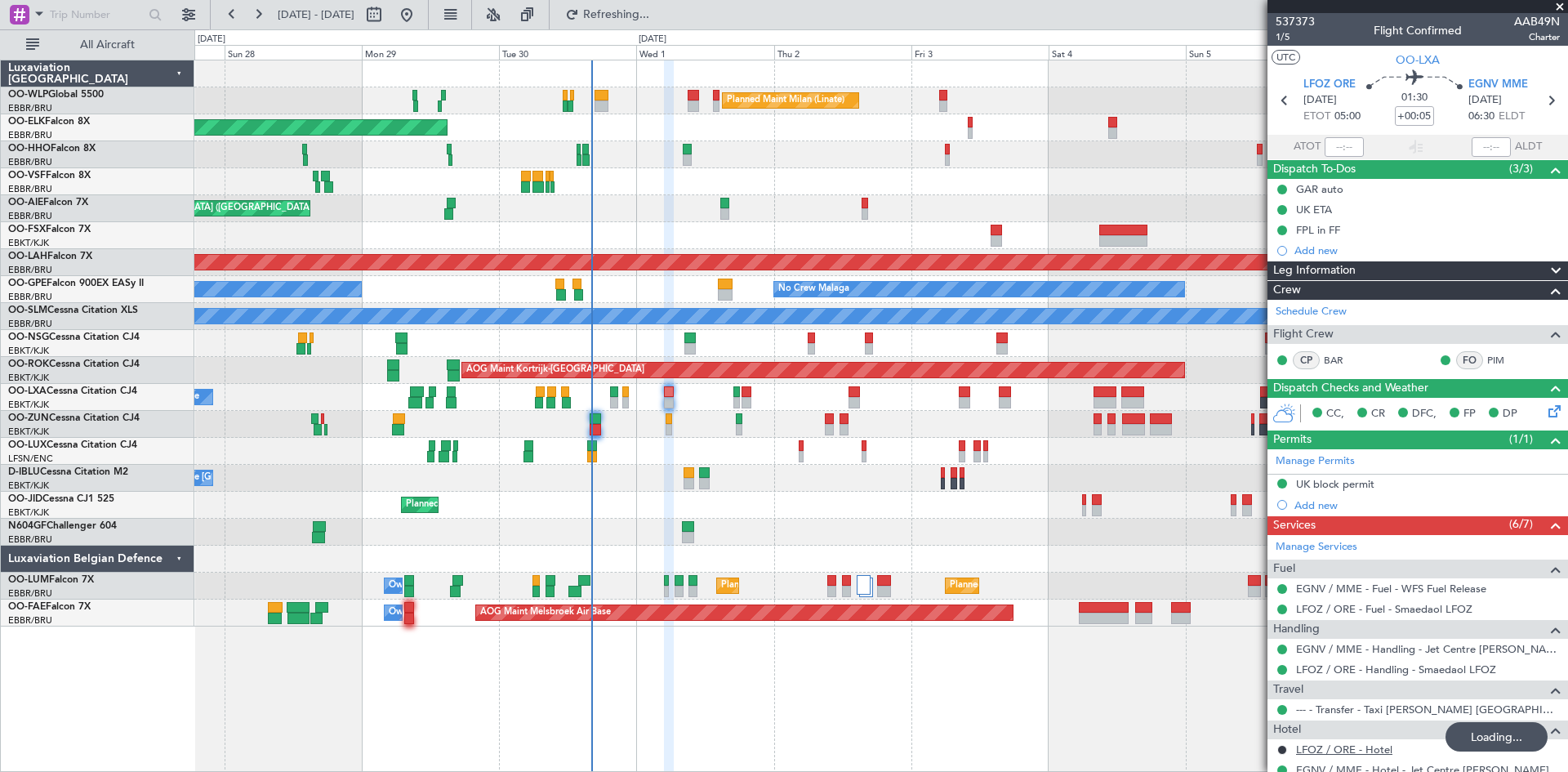
click at [1365, 749] on link "LFOZ / ORE - Hotel" at bounding box center [1344, 750] width 96 height 14
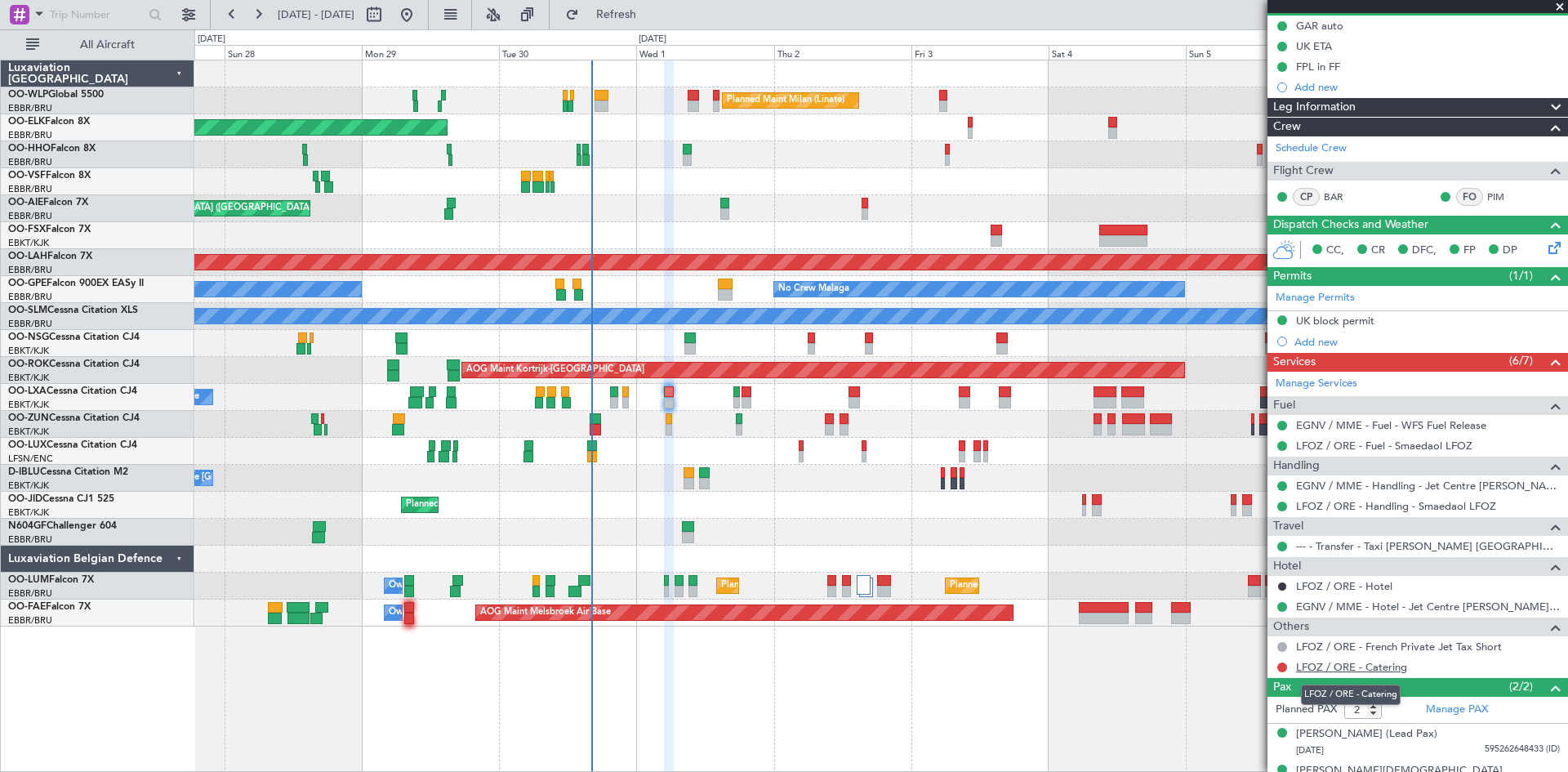
click at [1378, 669] on link "LFOZ / ORE - Catering" at bounding box center [1352, 667] width 111 height 14
click at [1284, 669] on button at bounding box center [1283, 668] width 10 height 10
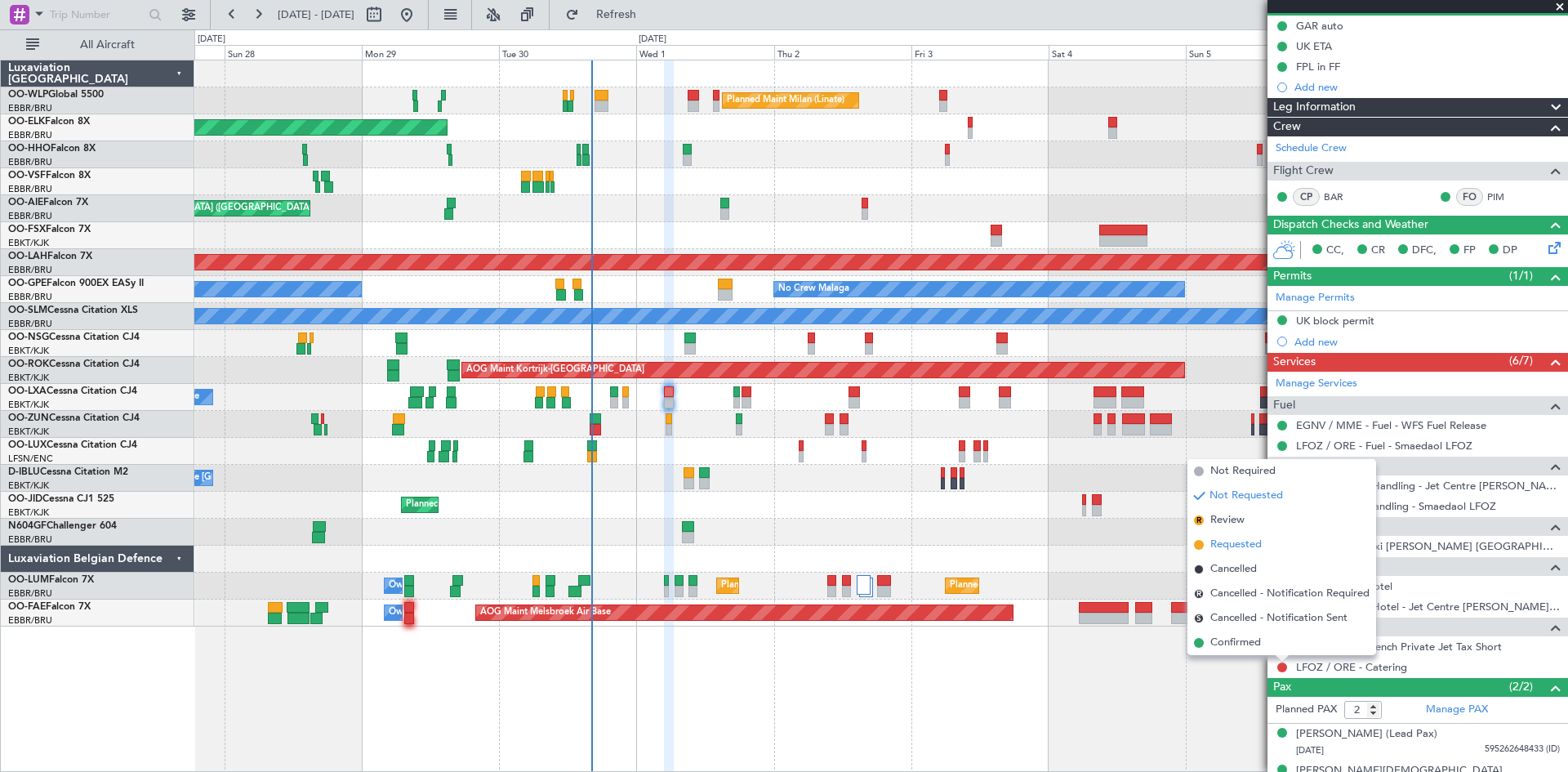
click at [1229, 545] on span "Requested" at bounding box center [1236, 545] width 51 height 16
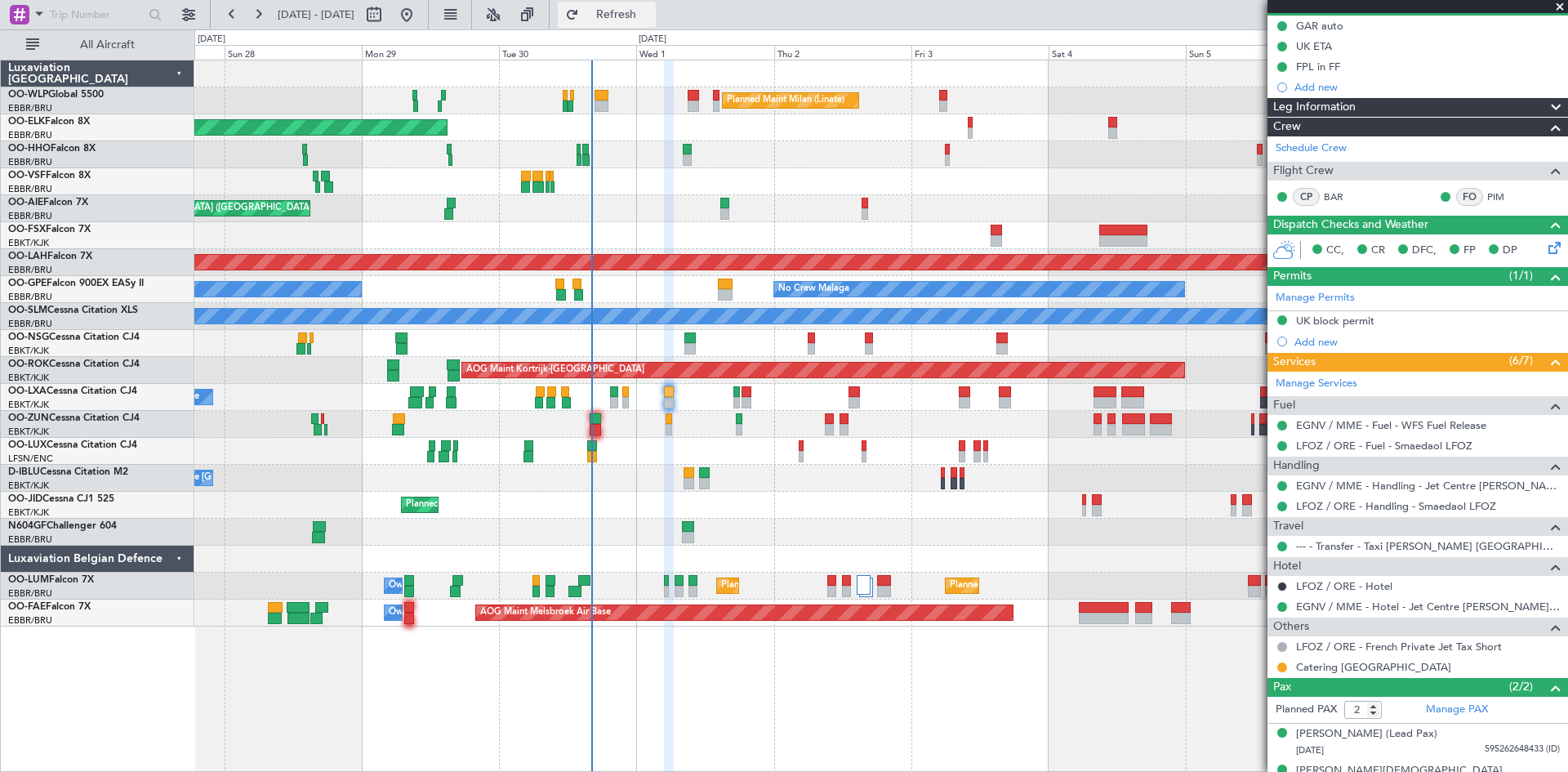
click at [651, 19] on span "Refresh" at bounding box center [617, 14] width 69 height 11
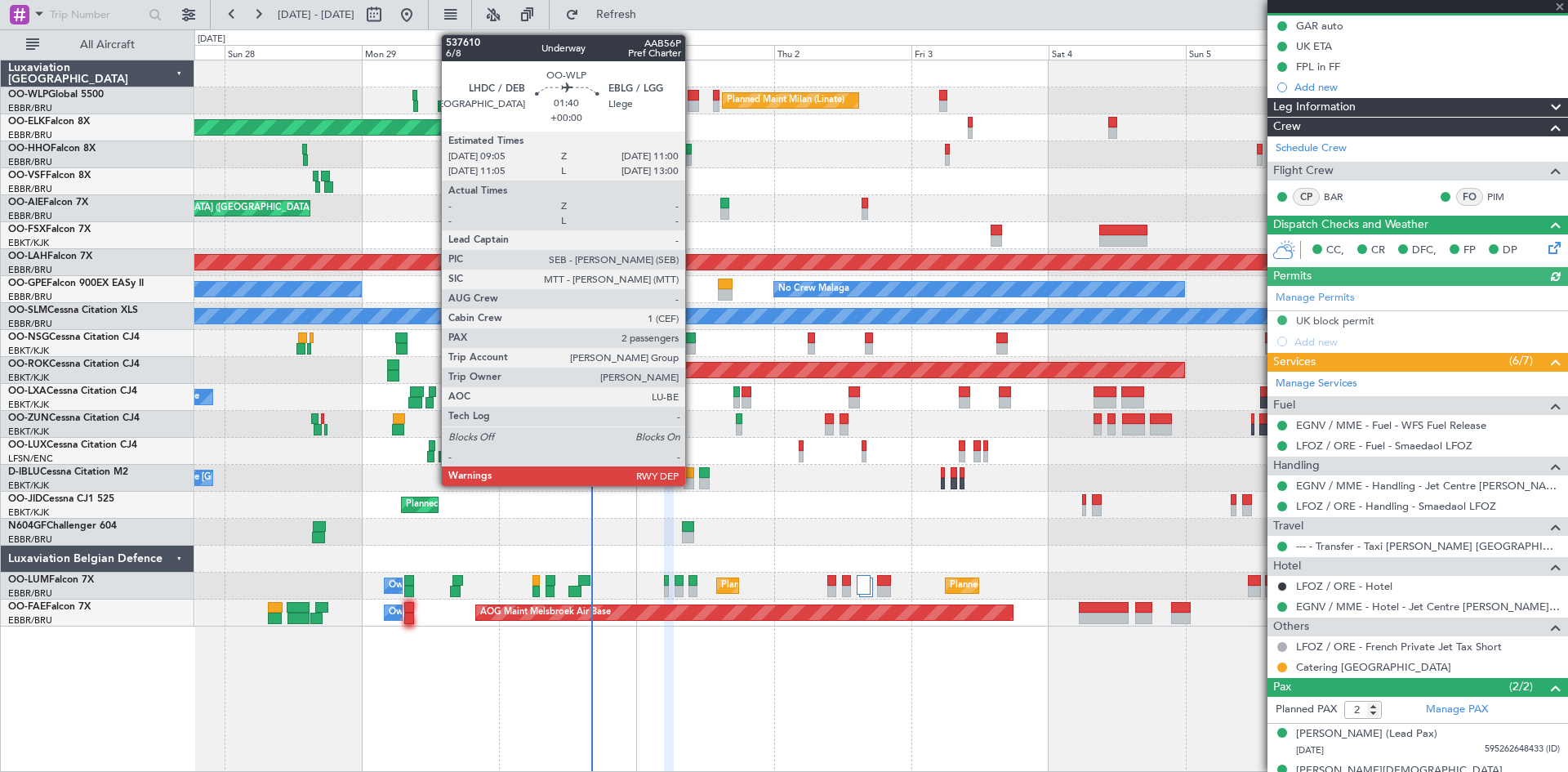
click at [693, 105] on div at bounding box center [693, 106] width 11 height 11
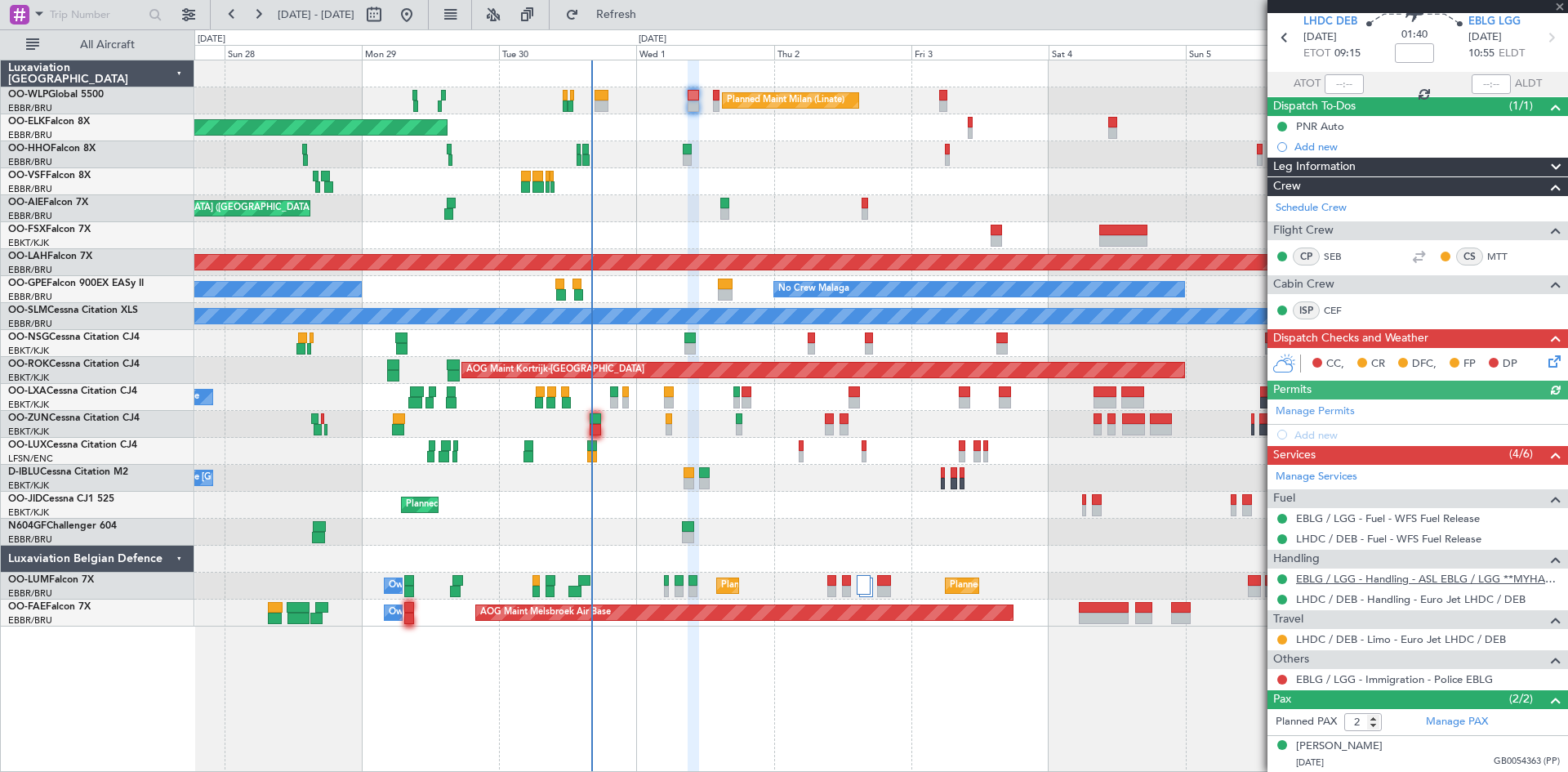
scroll to position [100, 0]
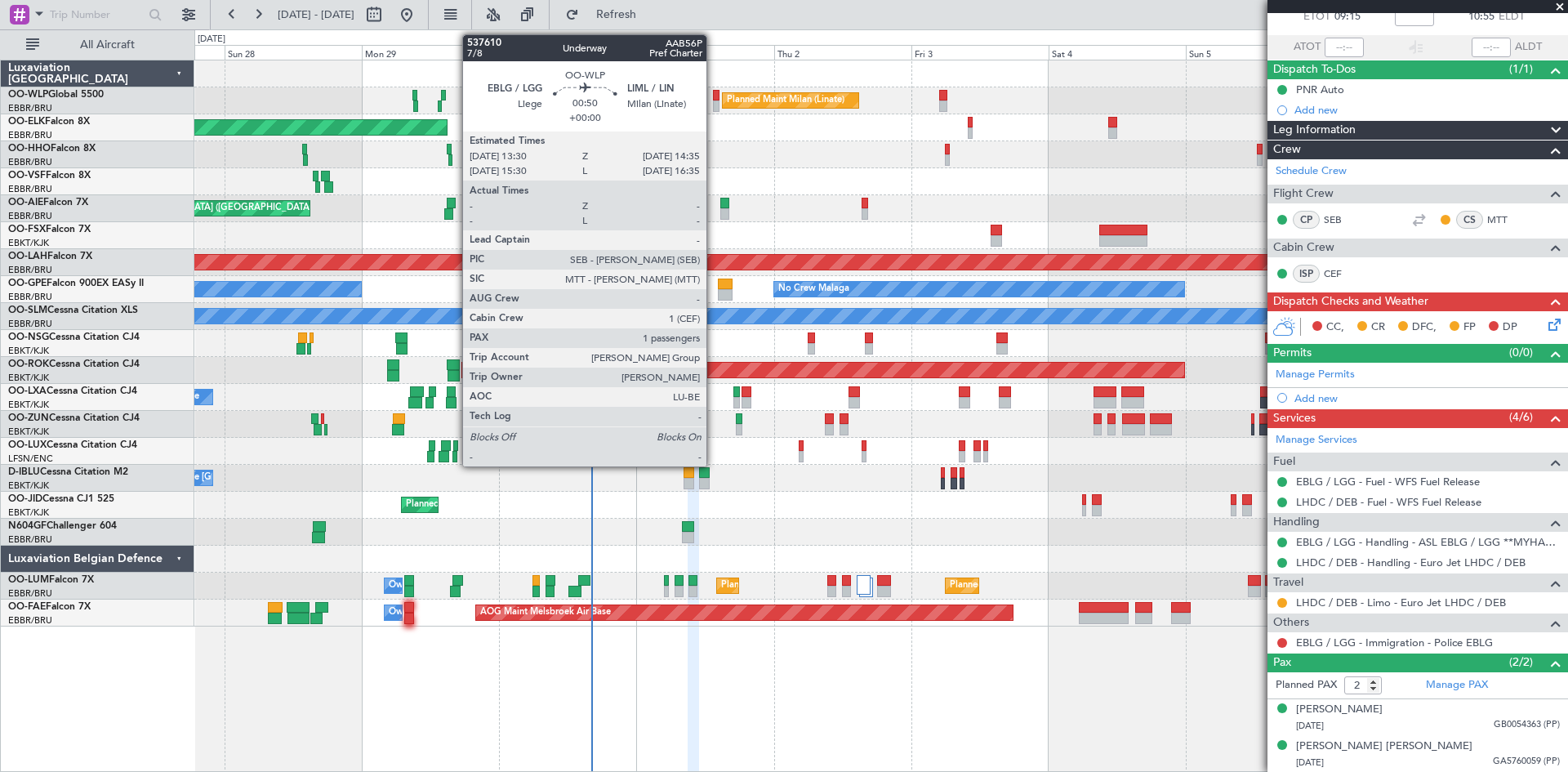
click at [714, 100] on div at bounding box center [716, 106] width 7 height 11
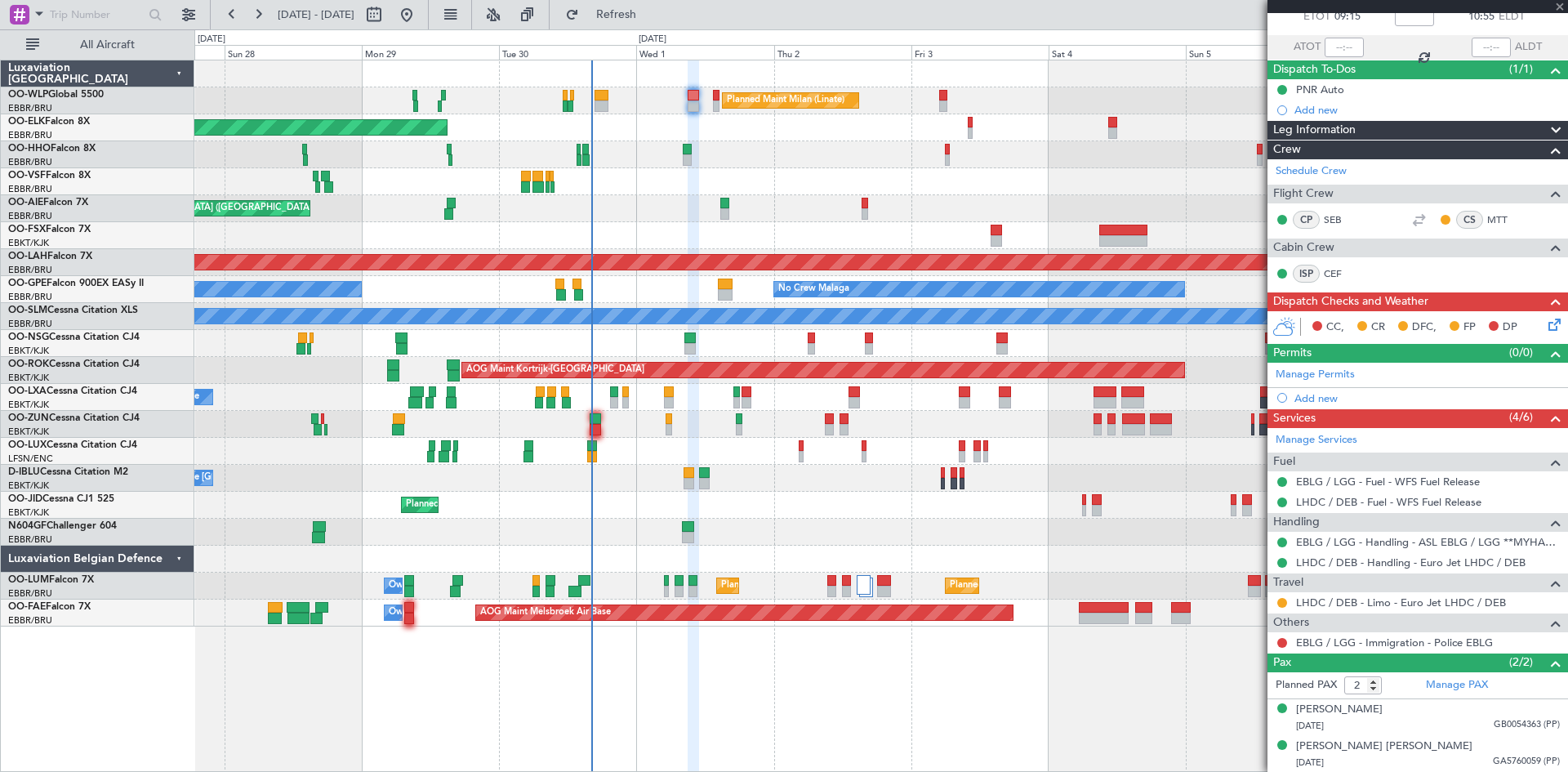
type input "1"
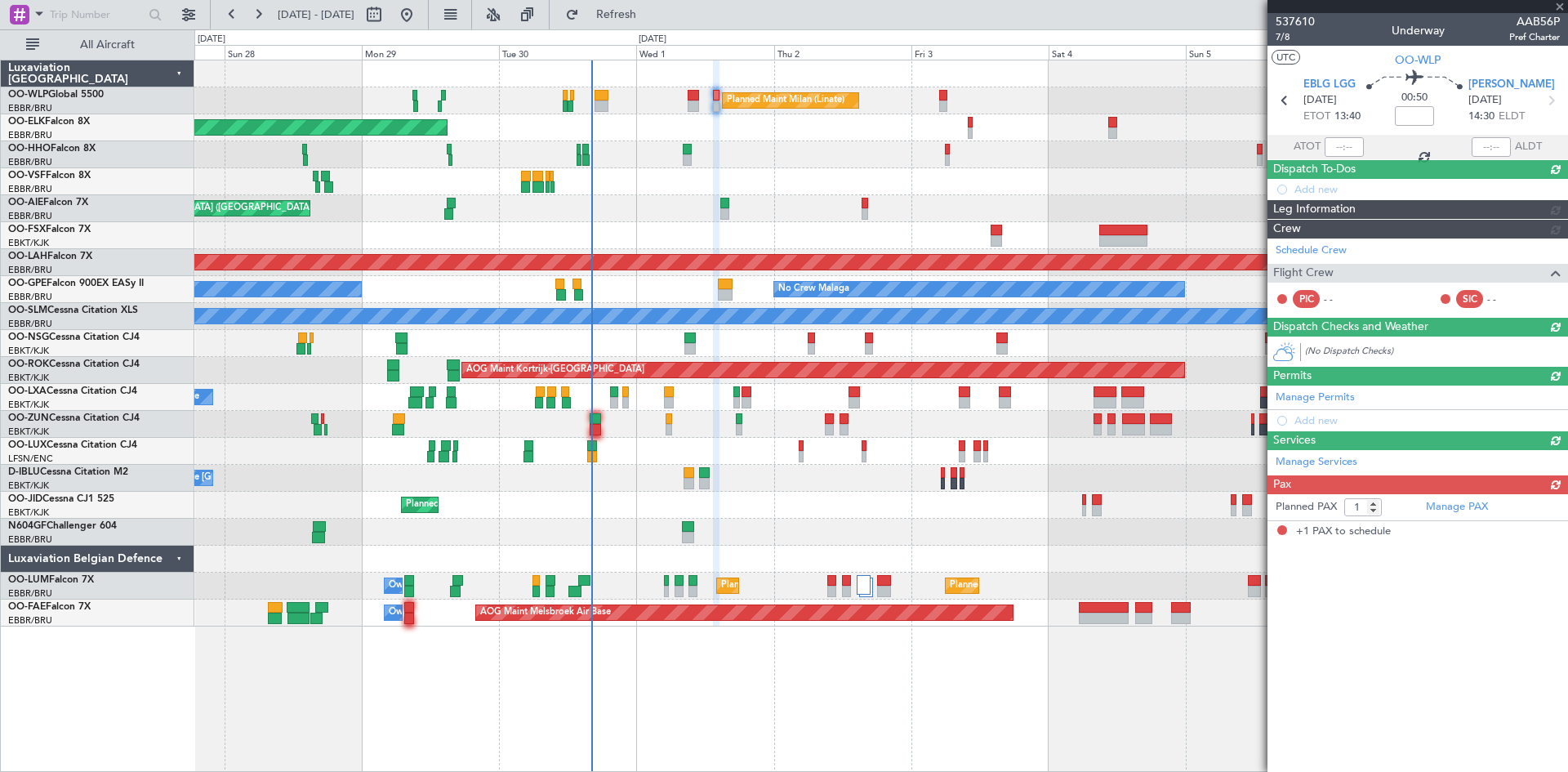
scroll to position [0, 0]
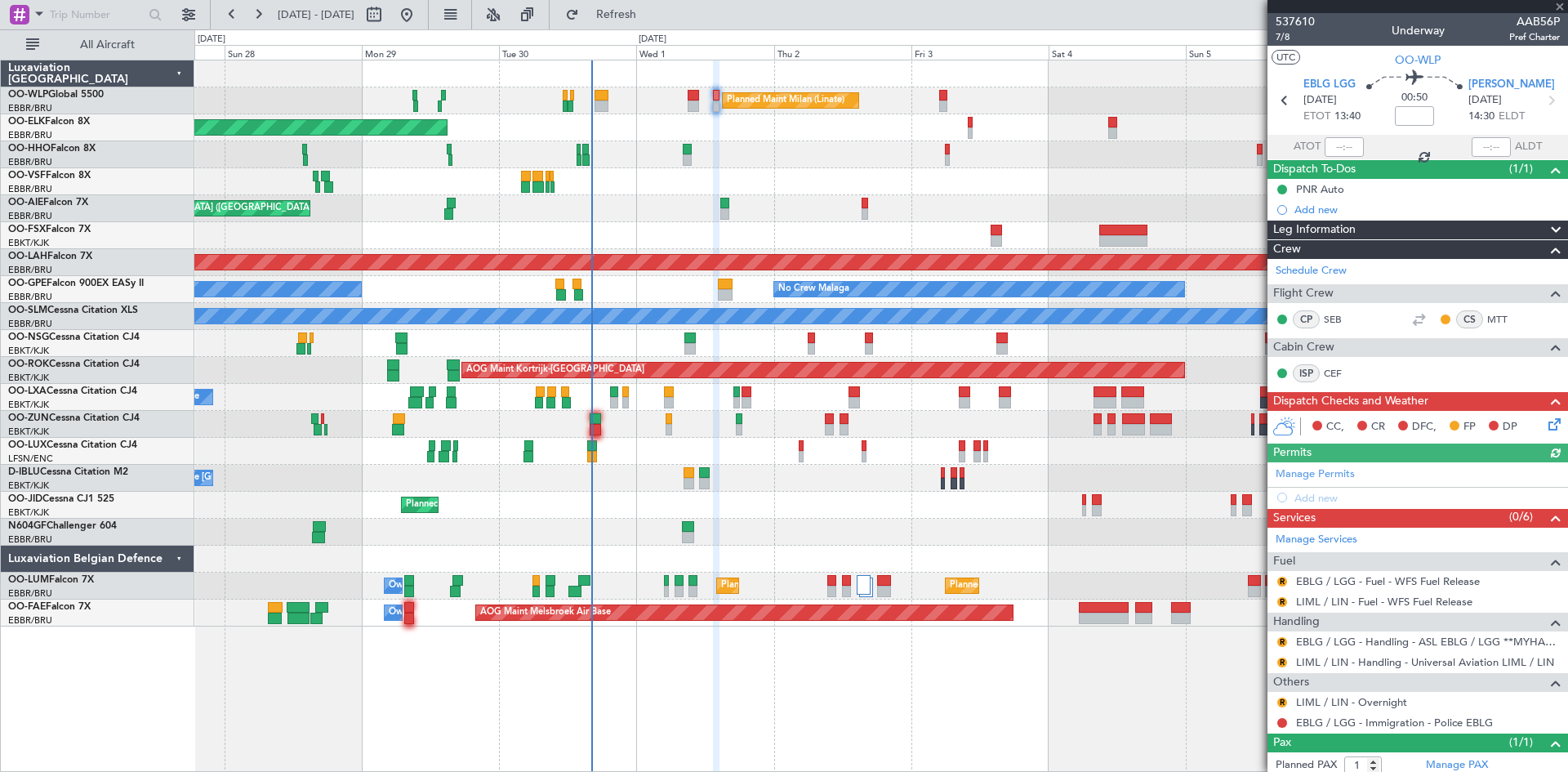
click at [752, 394] on div "Planned Maint Kortrijk-Wevelgem A/C Unavailable A/C Unavailable Brussels (Bruss…" at bounding box center [881, 397] width 1373 height 27
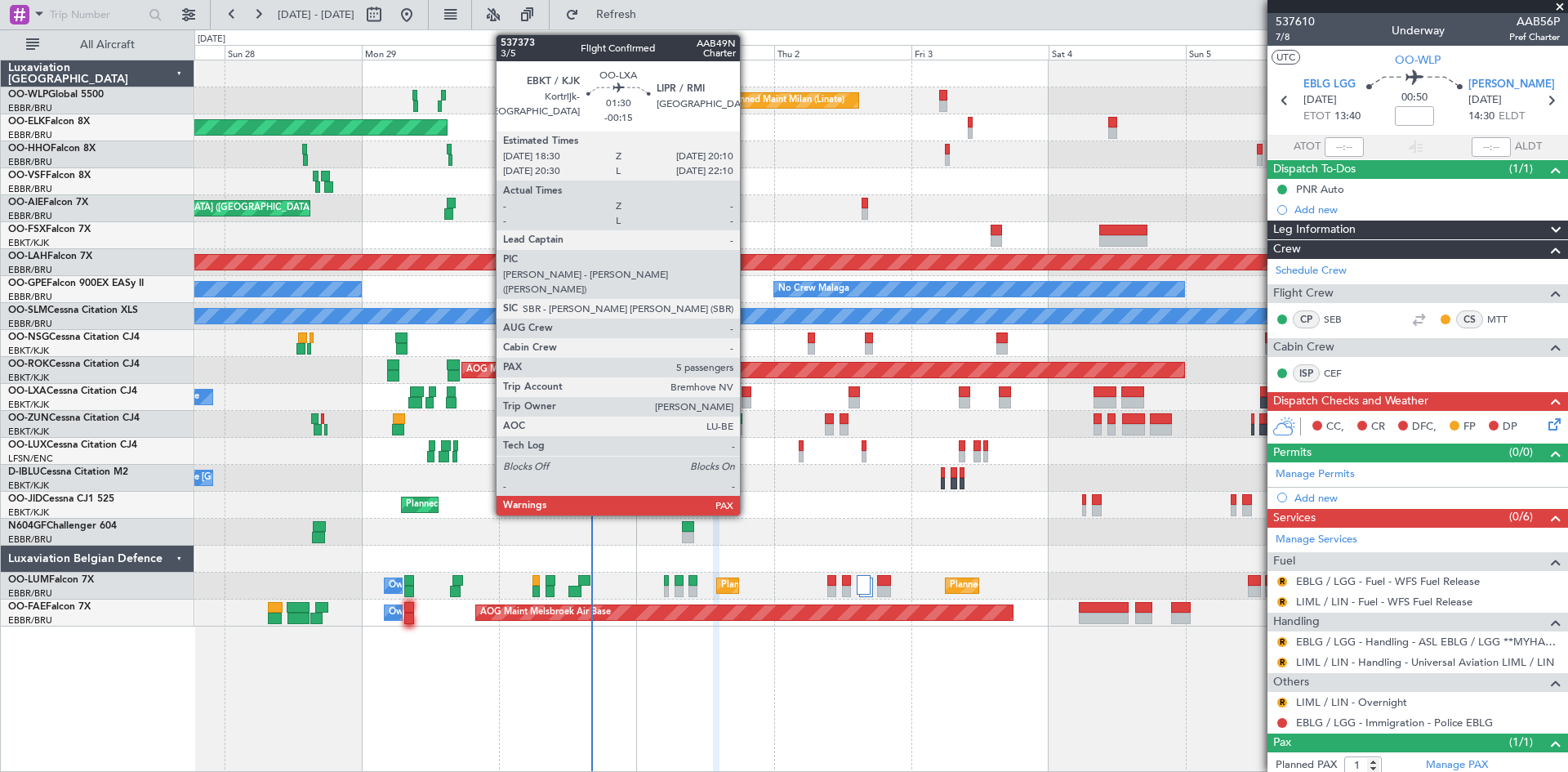
click at [748, 394] on div at bounding box center [747, 392] width 10 height 11
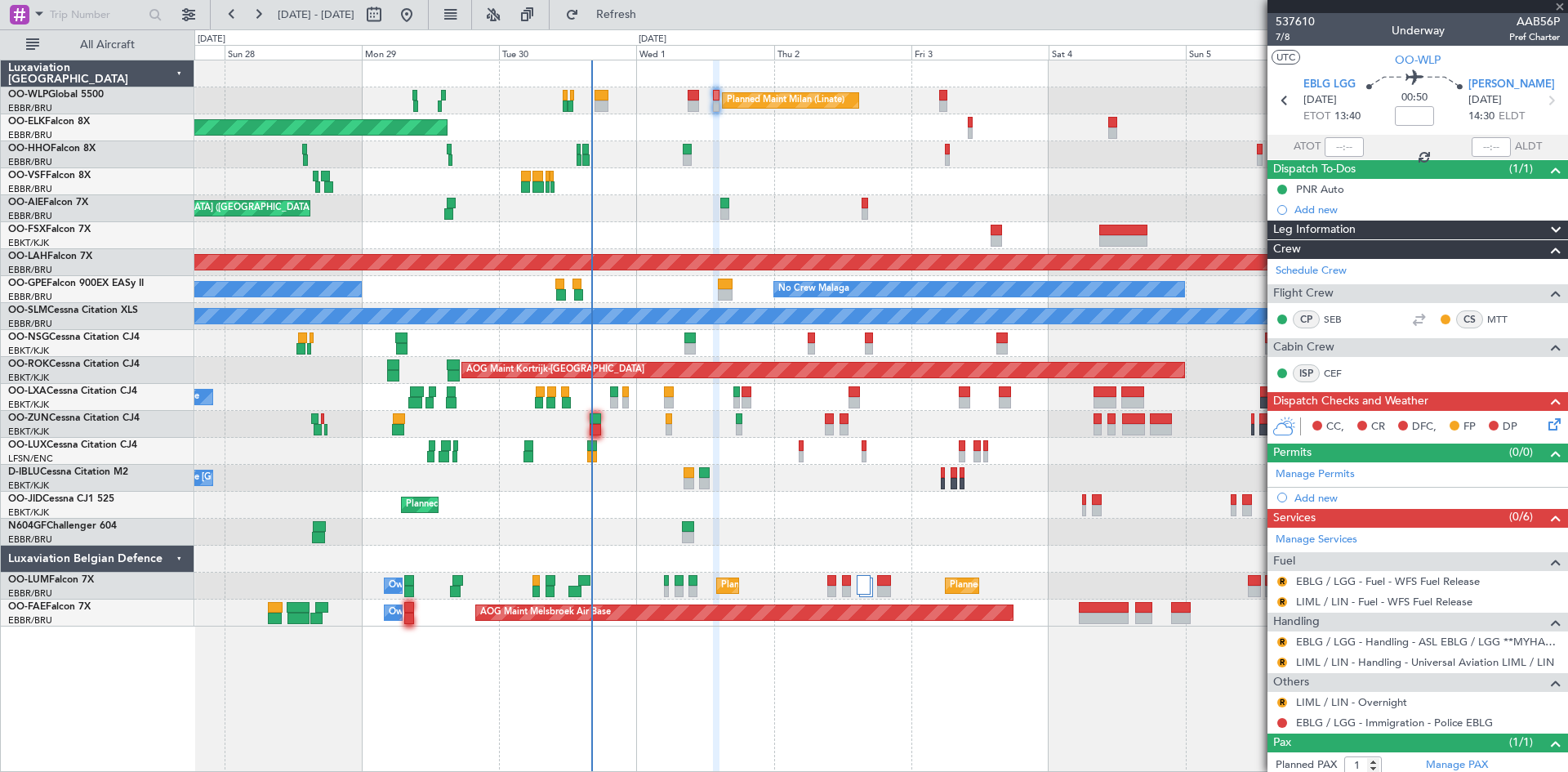
type input "-00:15"
type input "5"
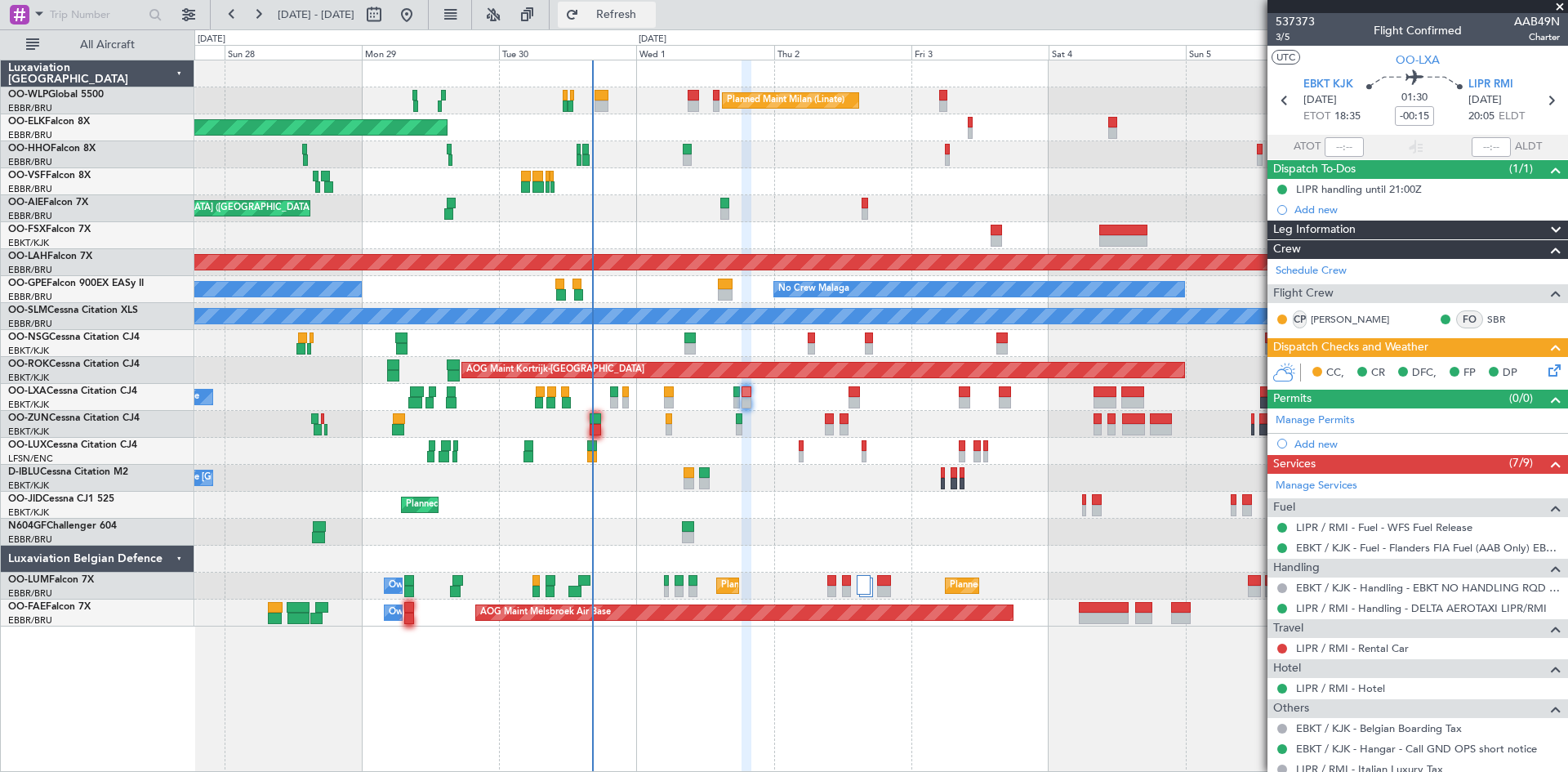
click at [656, 22] on button "Refresh" at bounding box center [607, 14] width 98 height 26
click at [1546, 375] on icon at bounding box center [1552, 367] width 13 height 13
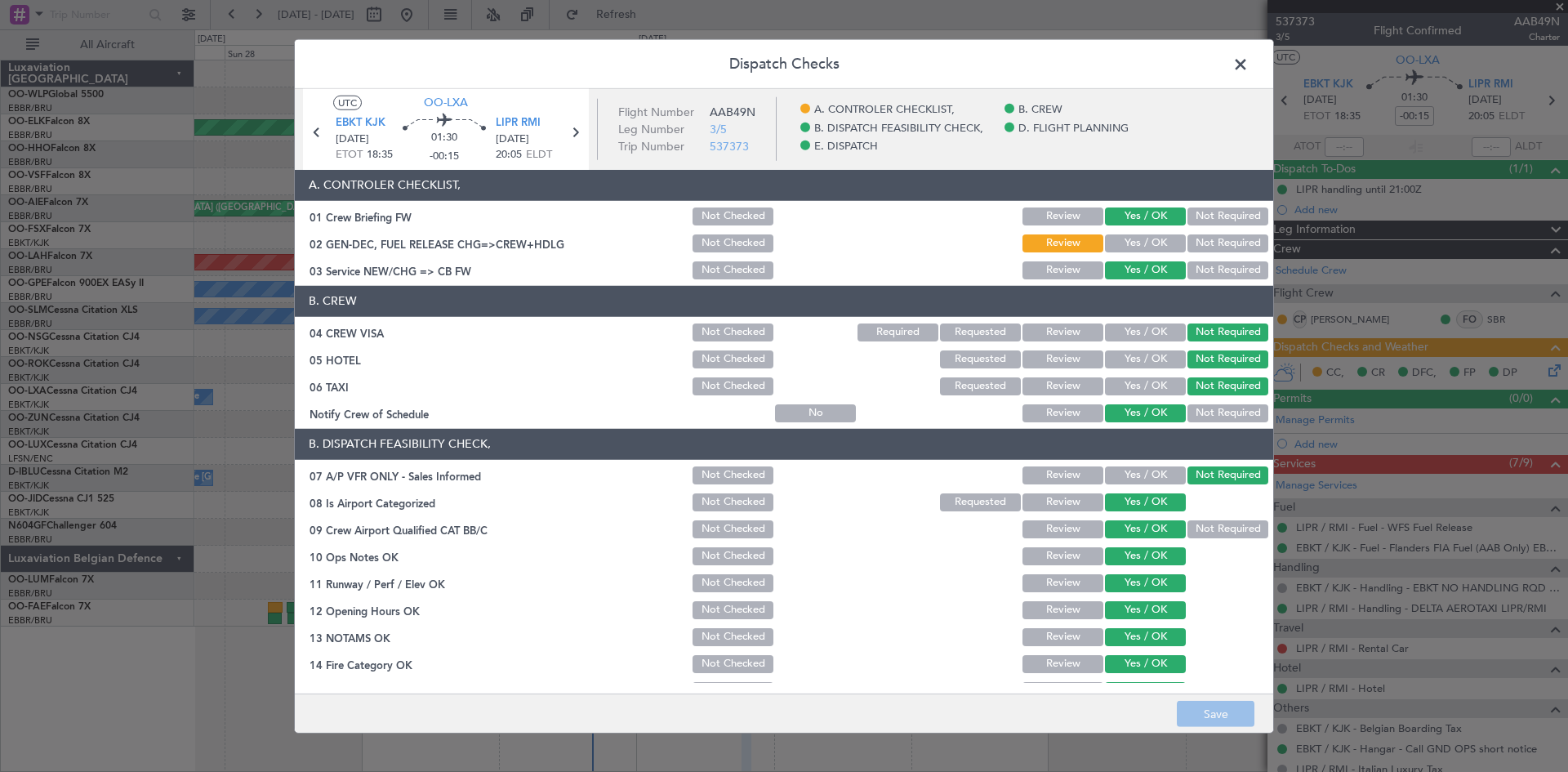
click at [1249, 65] on span at bounding box center [1249, 67] width 0 height 32
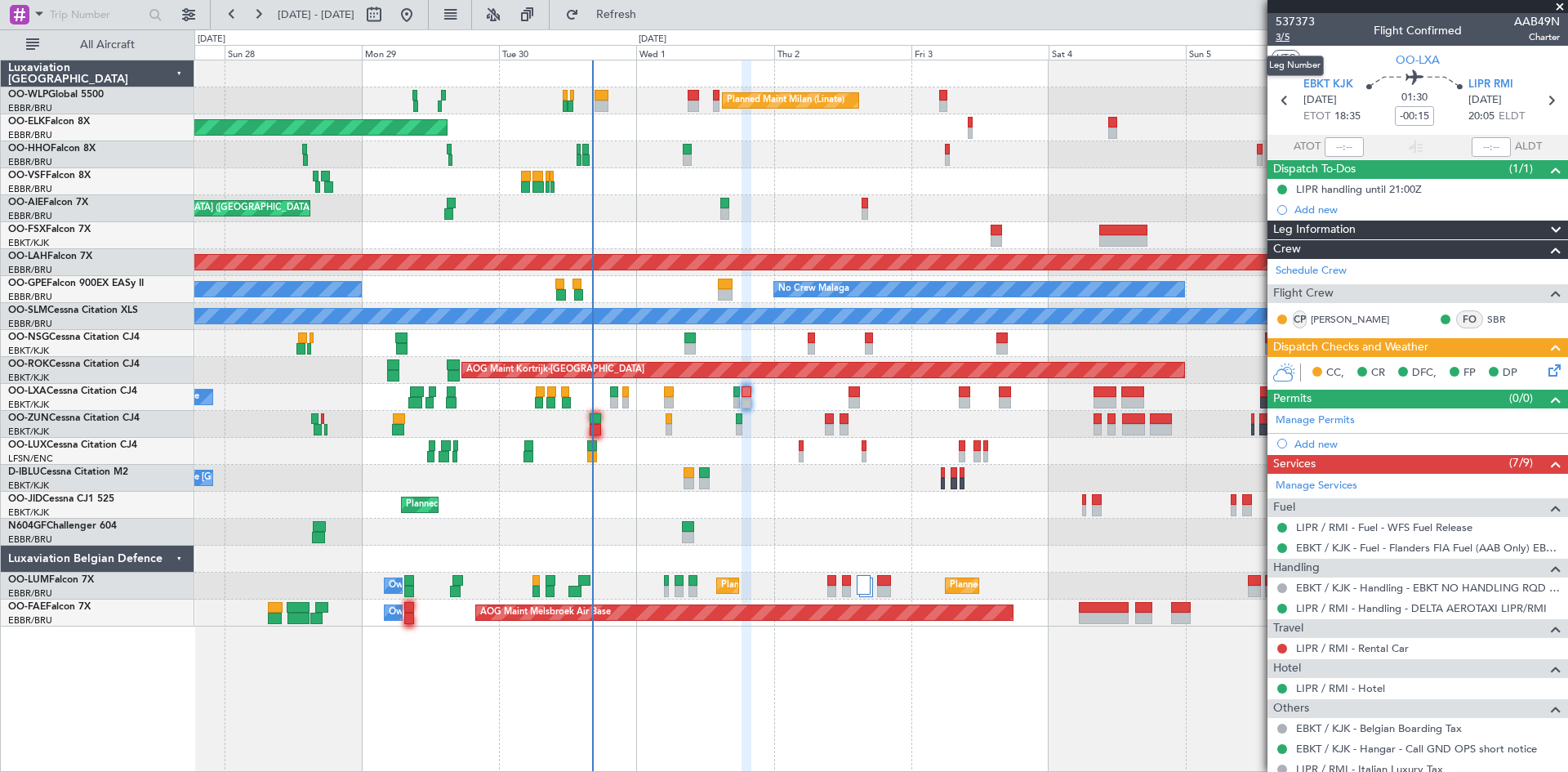
click at [1281, 38] on span "3/5" at bounding box center [1296, 37] width 39 height 14
click at [1302, 35] on span "3/5" at bounding box center [1296, 37] width 39 height 14
click at [1274, 37] on div "537373 3/5 Flight Confirmed AAB49N Charter" at bounding box center [1417, 29] width 300 height 32
click at [1279, 37] on span "3/5" at bounding box center [1296, 37] width 39 height 14
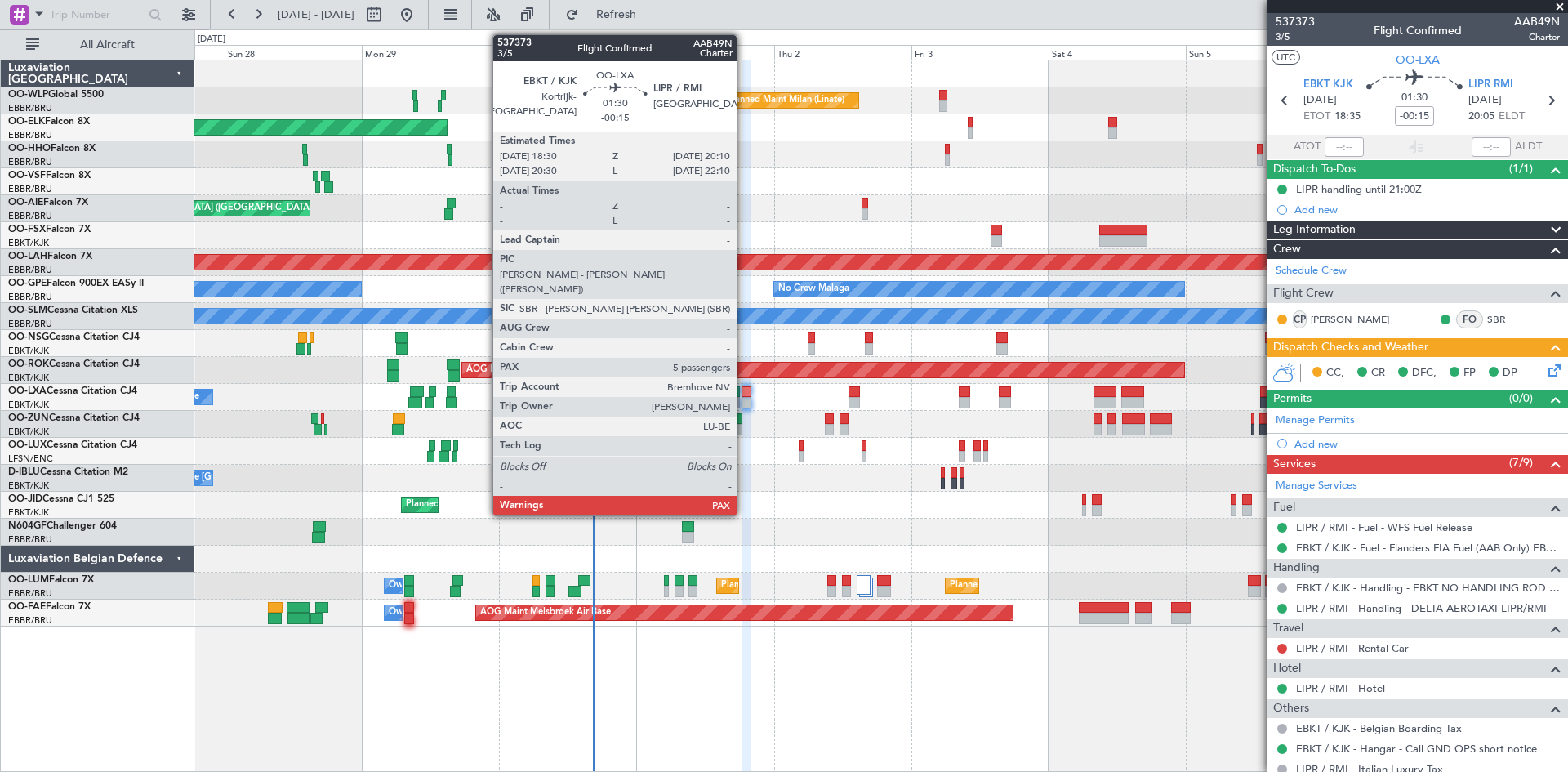
click at [744, 392] on div at bounding box center [747, 392] width 10 height 11
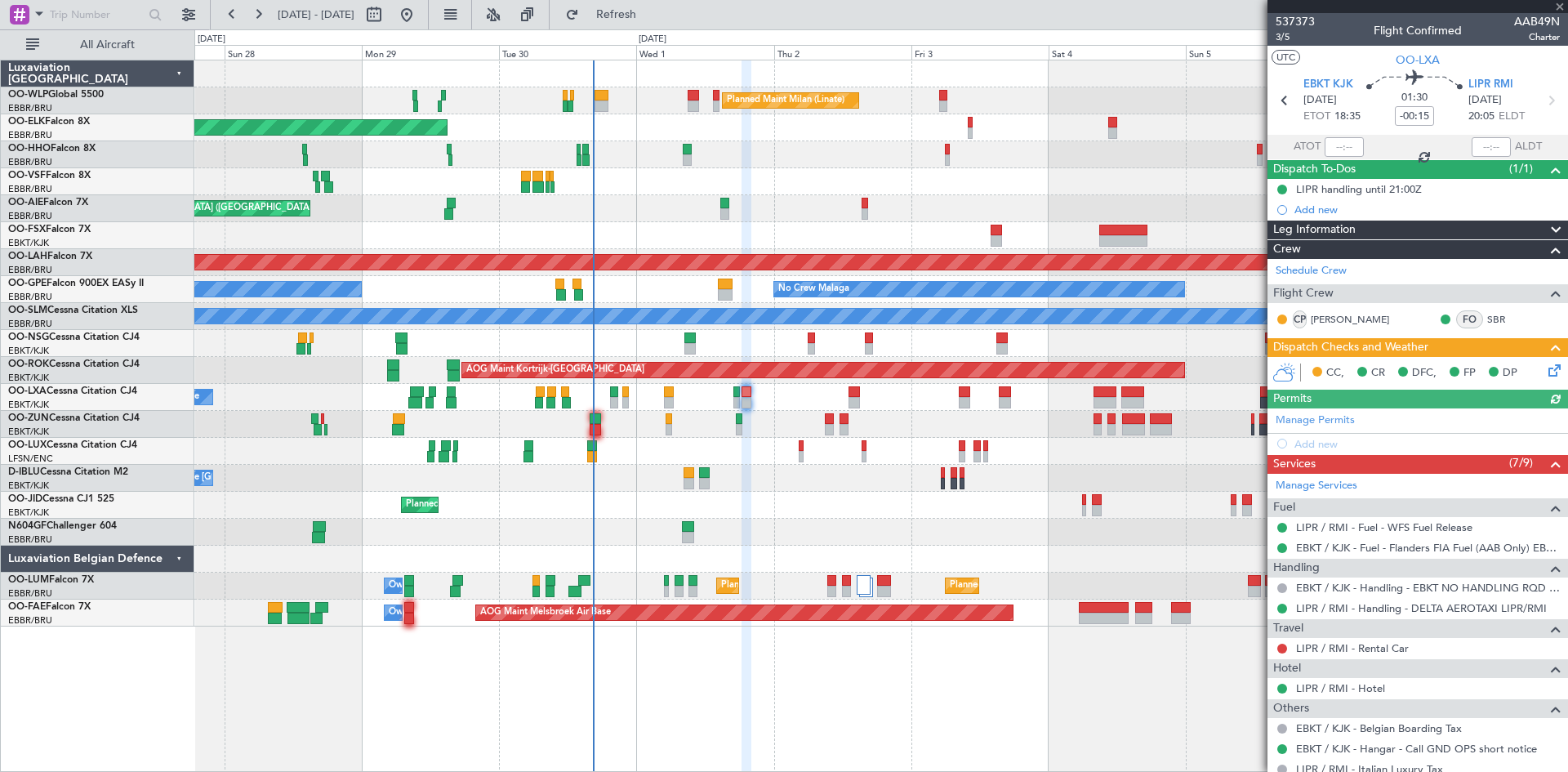
click at [1546, 369] on icon at bounding box center [1552, 367] width 13 height 13
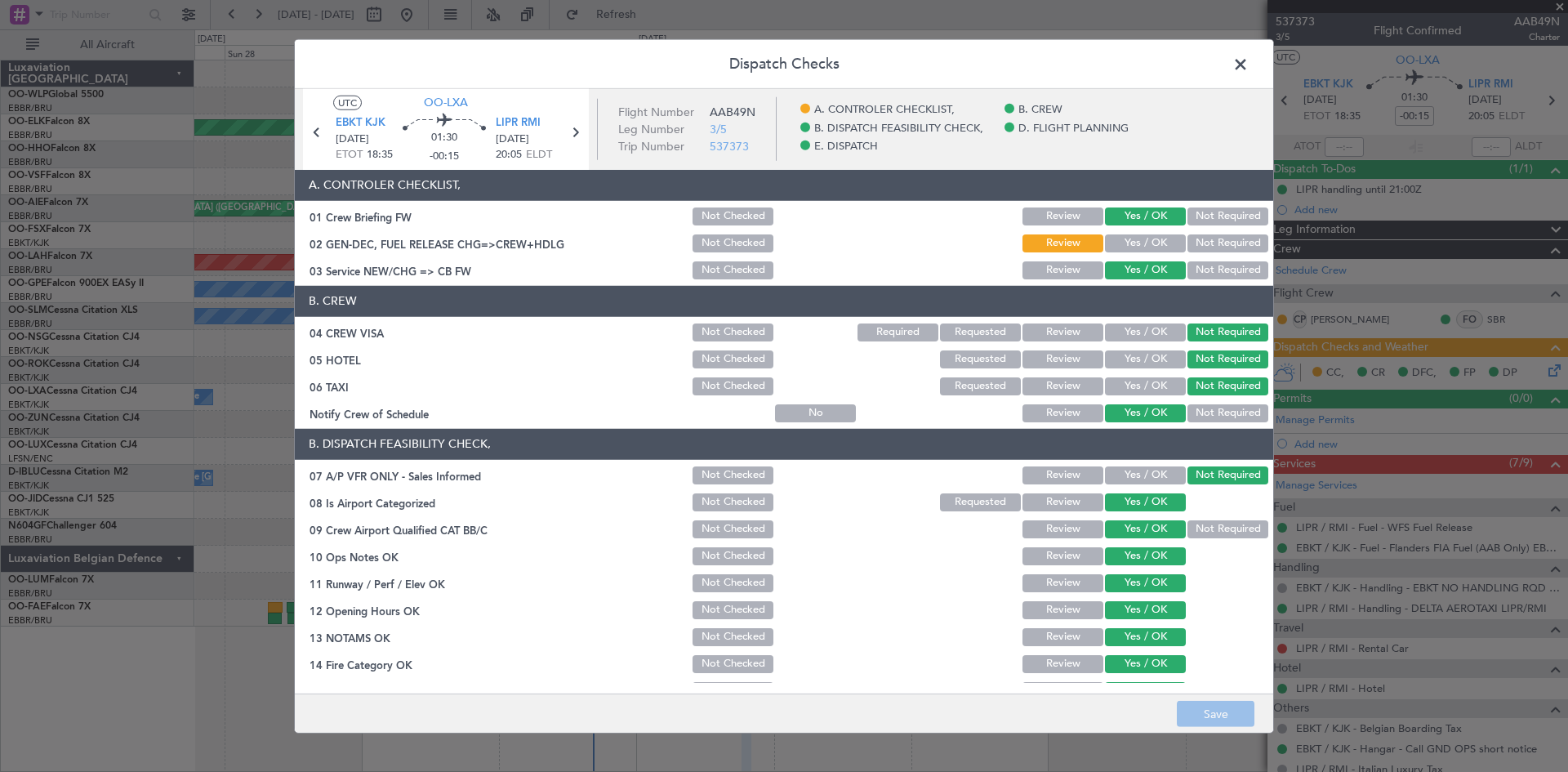
click at [1126, 249] on button "Yes / OK" at bounding box center [1145, 243] width 81 height 18
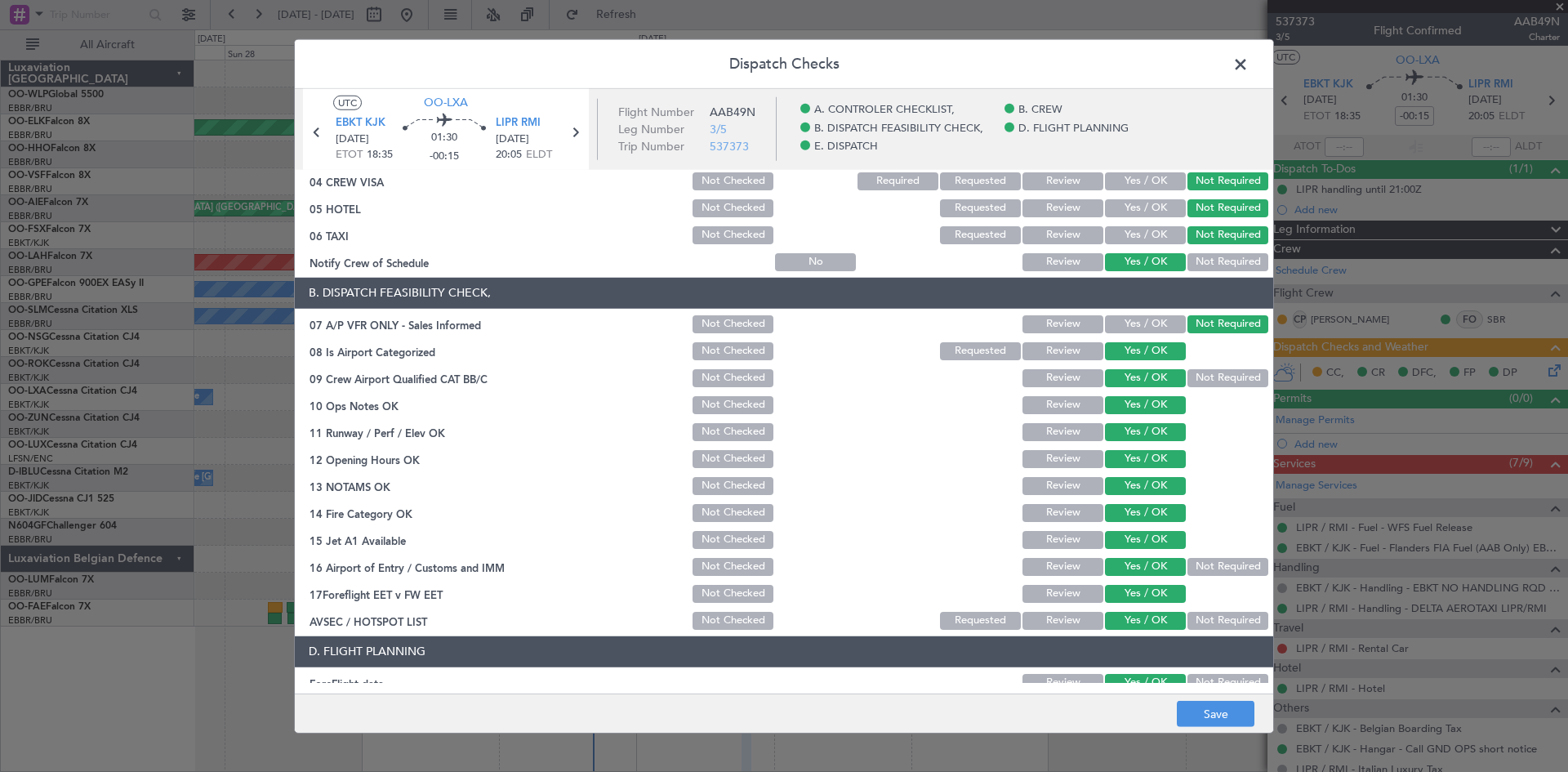
scroll to position [309, 0]
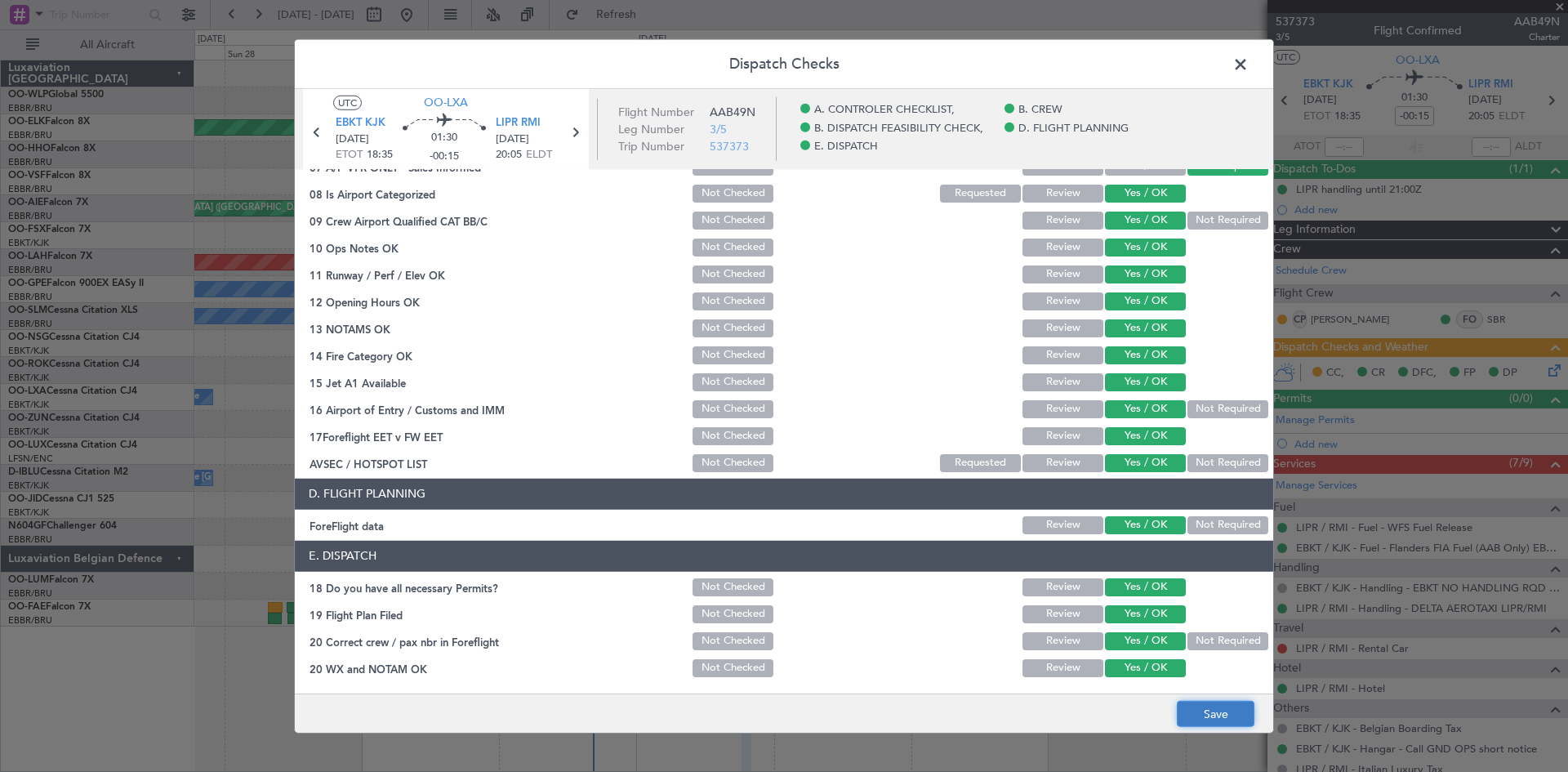
click at [1205, 717] on button "Save" at bounding box center [1216, 714] width 77 height 26
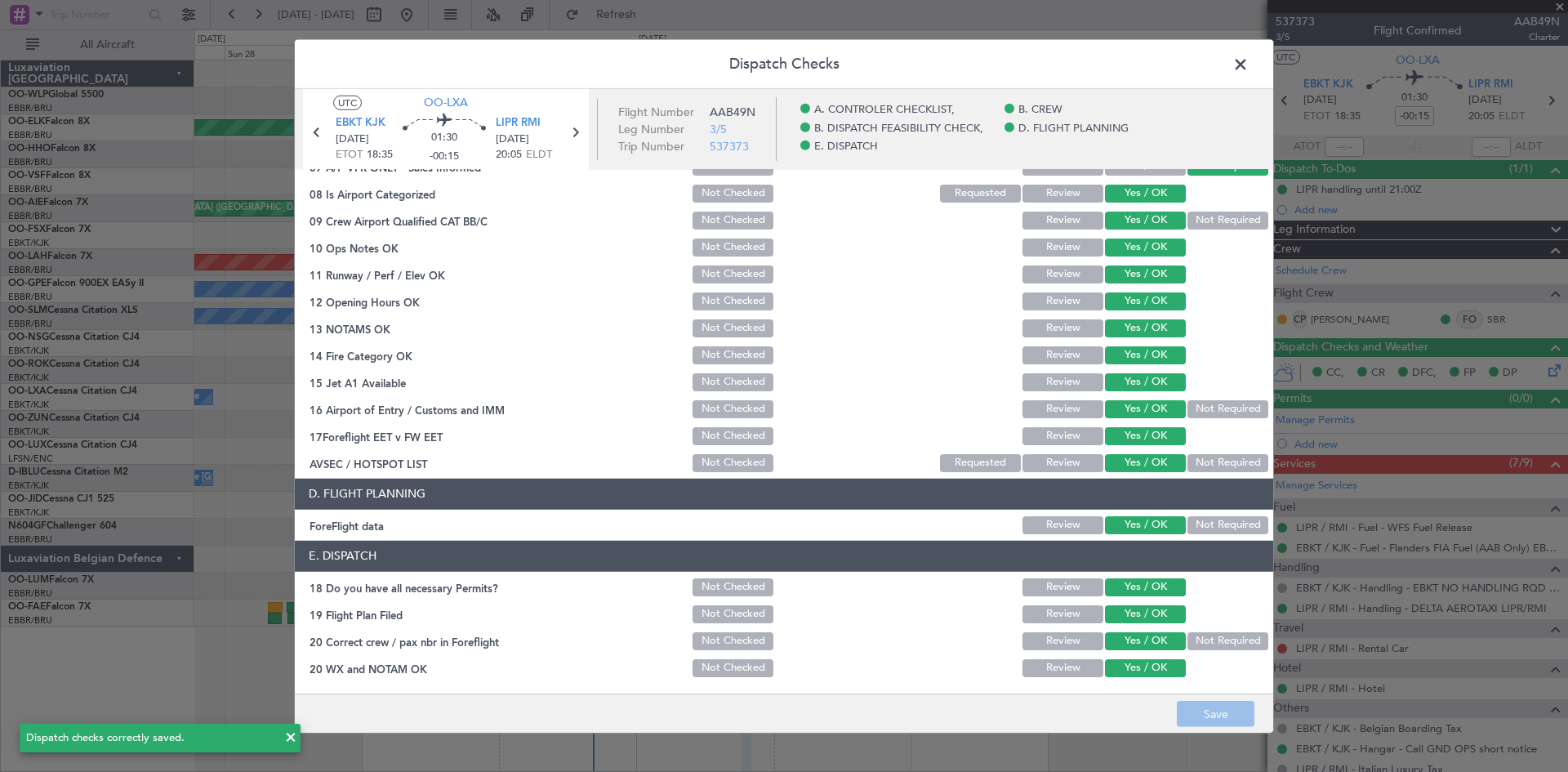
click at [1215, 69] on header "Dispatch Checks" at bounding box center [784, 64] width 978 height 49
click at [1221, 67] on header "Dispatch Checks" at bounding box center [784, 64] width 978 height 49
click at [1249, 71] on span at bounding box center [1249, 67] width 0 height 32
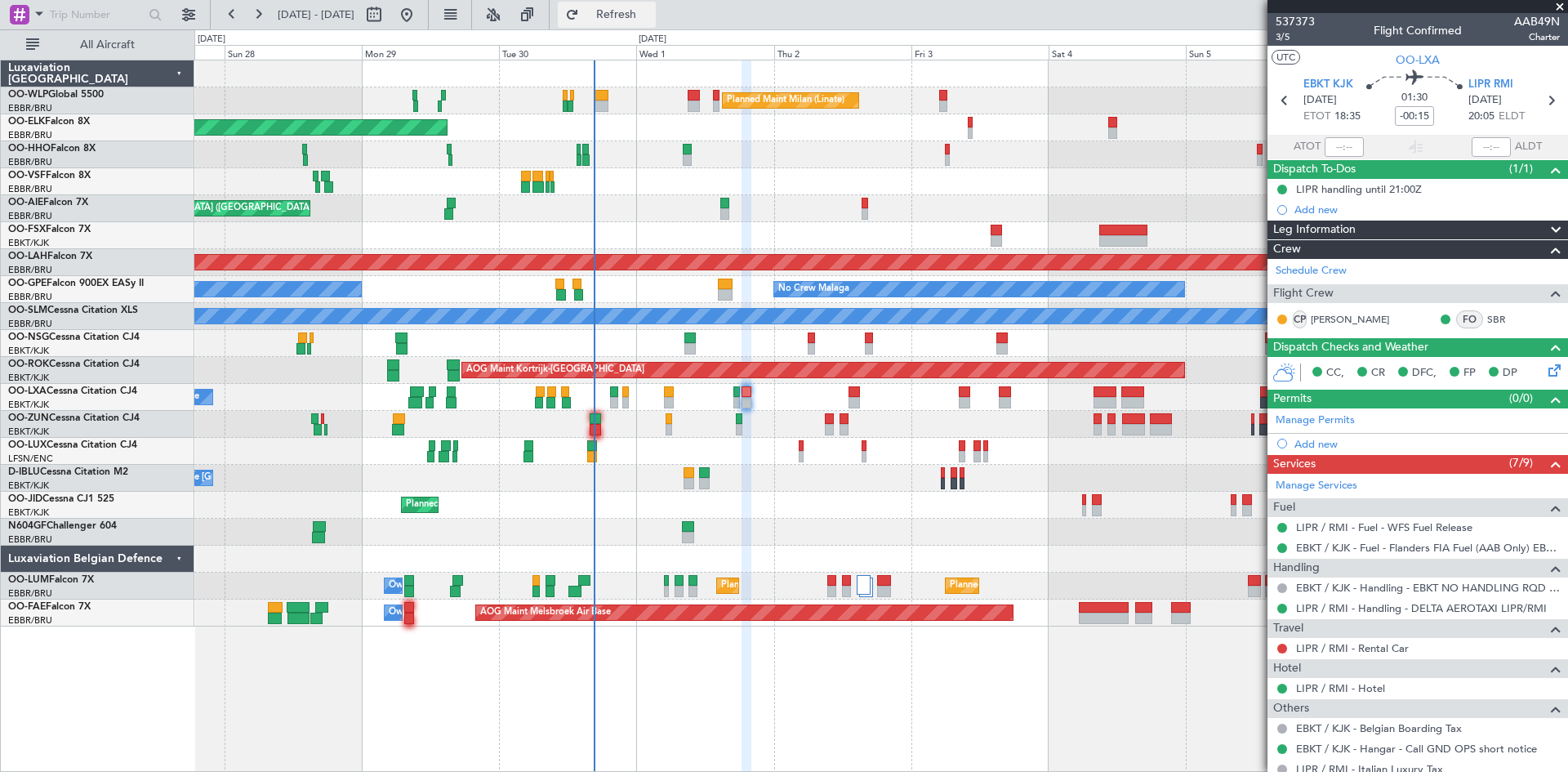
click at [646, 20] on span "Refresh" at bounding box center [617, 14] width 69 height 11
click at [625, 43] on div "0 0 Sat 27 Sun 28 Mon 29 Tue 30 Wed 1 Oct 2025 Thu 2 Fri 3 Sat 4 Sun 5 Mon 6 Tu…" at bounding box center [881, 45] width 1372 height 30
click at [651, 14] on span "Refresh" at bounding box center [617, 14] width 69 height 11
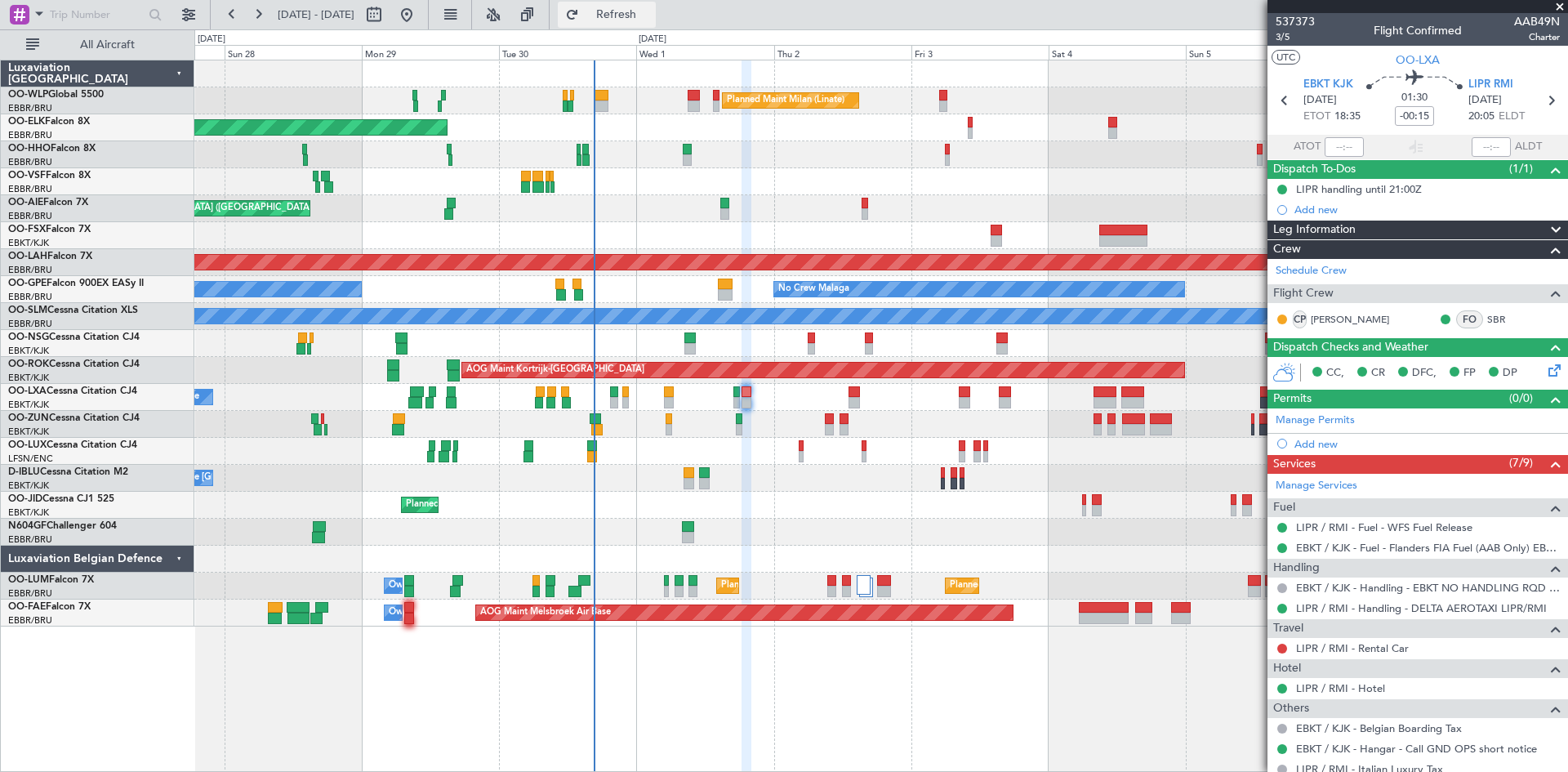
click at [634, 20] on span "Refresh" at bounding box center [617, 14] width 69 height 11
click at [651, 13] on span "Refresh" at bounding box center [617, 14] width 69 height 11
click at [650, 9] on span "Refresh" at bounding box center [617, 14] width 69 height 11
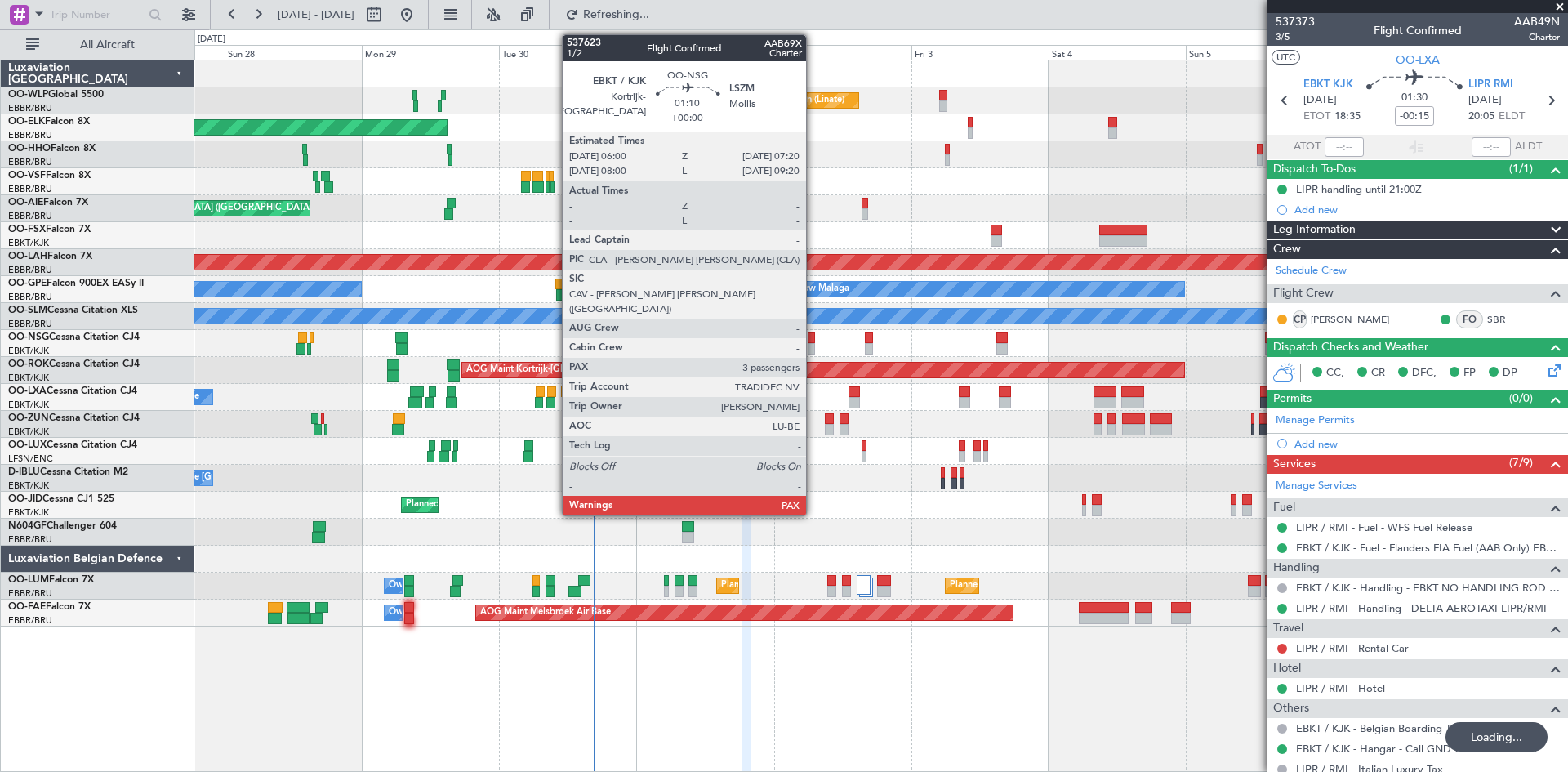
click at [813, 348] on div at bounding box center [813, 348] width 9 height 11
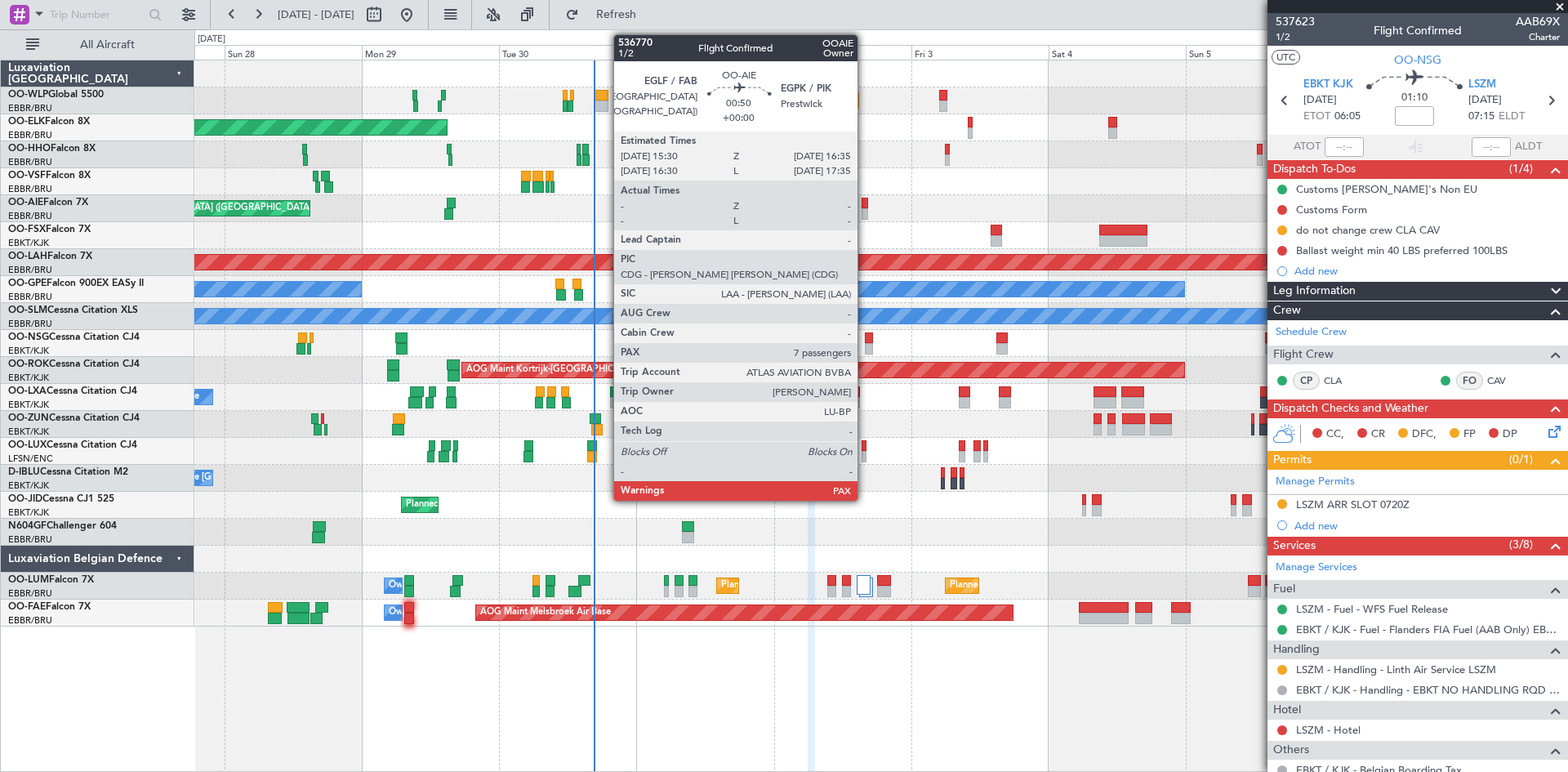
click at [865, 212] on div at bounding box center [865, 214] width 7 height 11
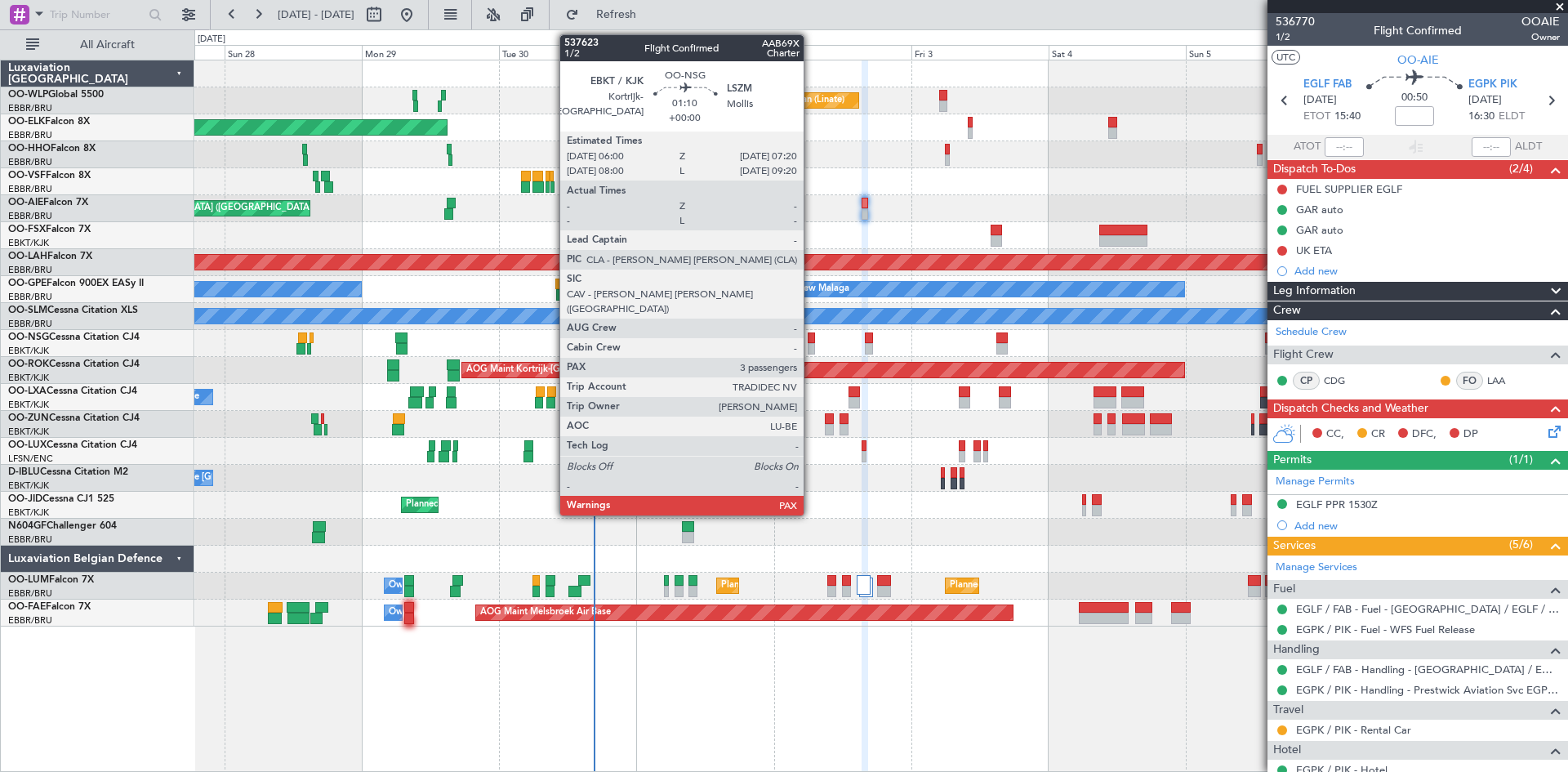
click at [811, 335] on div at bounding box center [813, 338] width 9 height 11
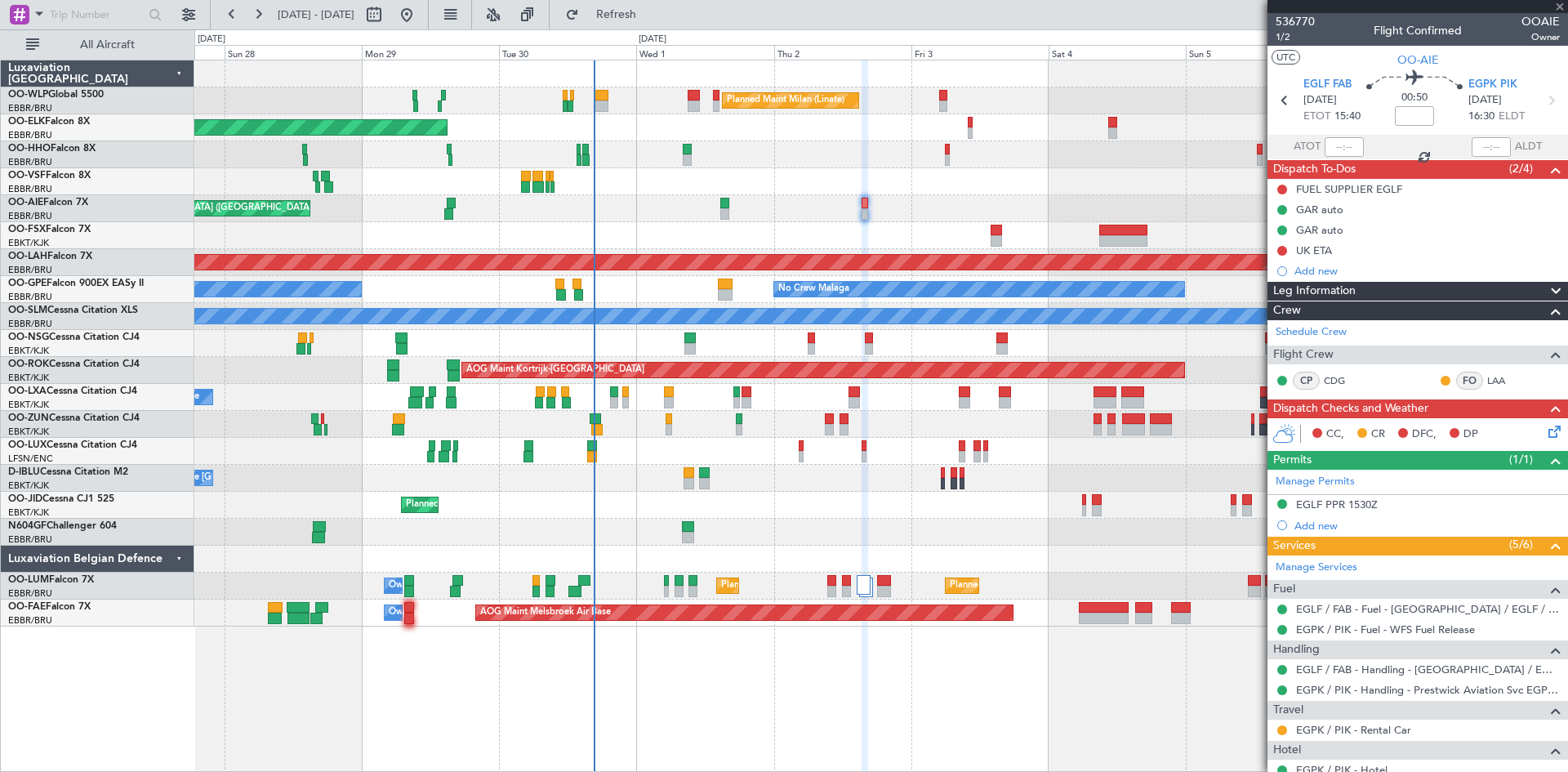
type input "3"
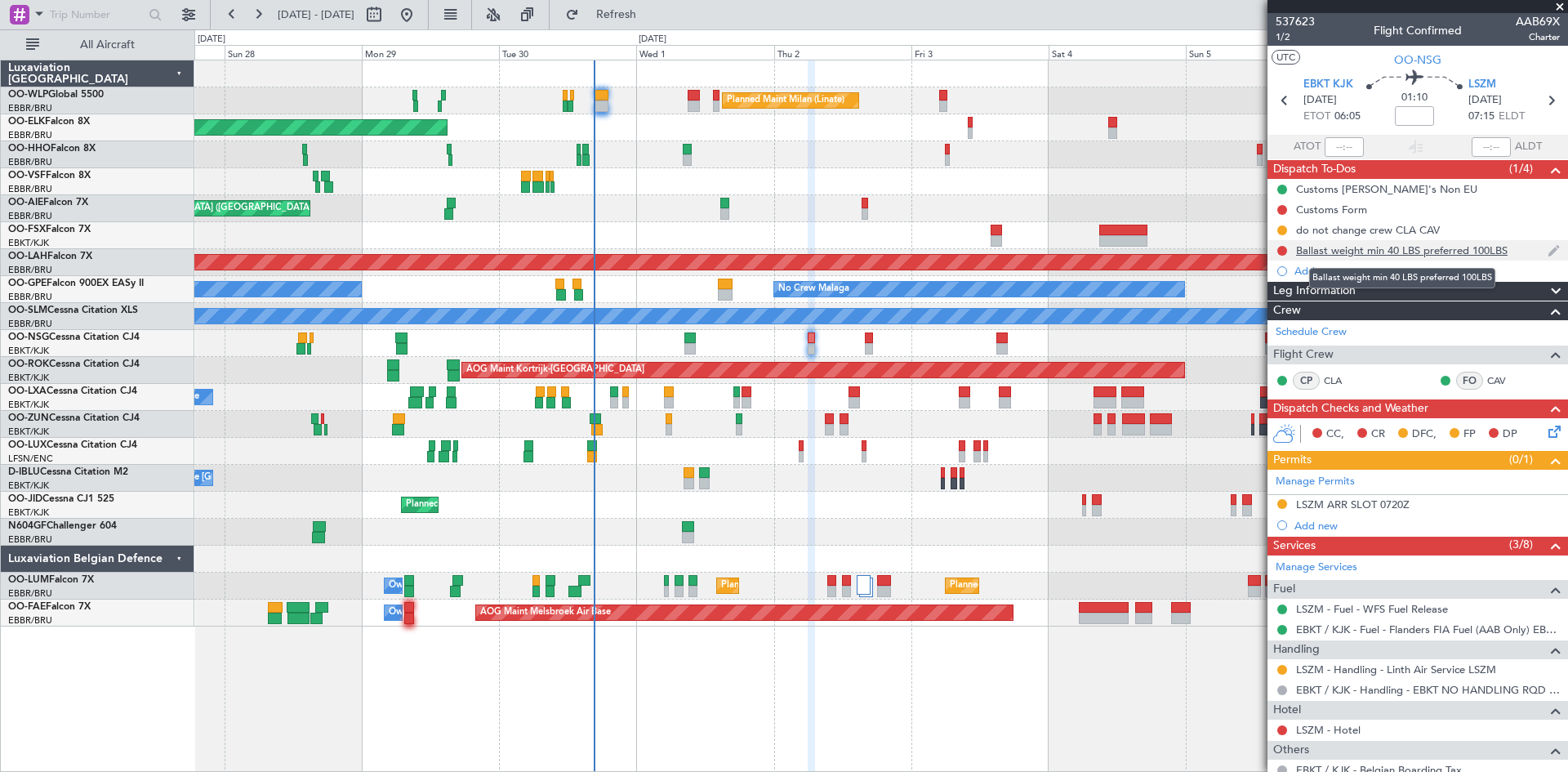
click at [1414, 254] on div "Ballast weight min 40 LBS preferred 100LBS" at bounding box center [1402, 250] width 212 height 14
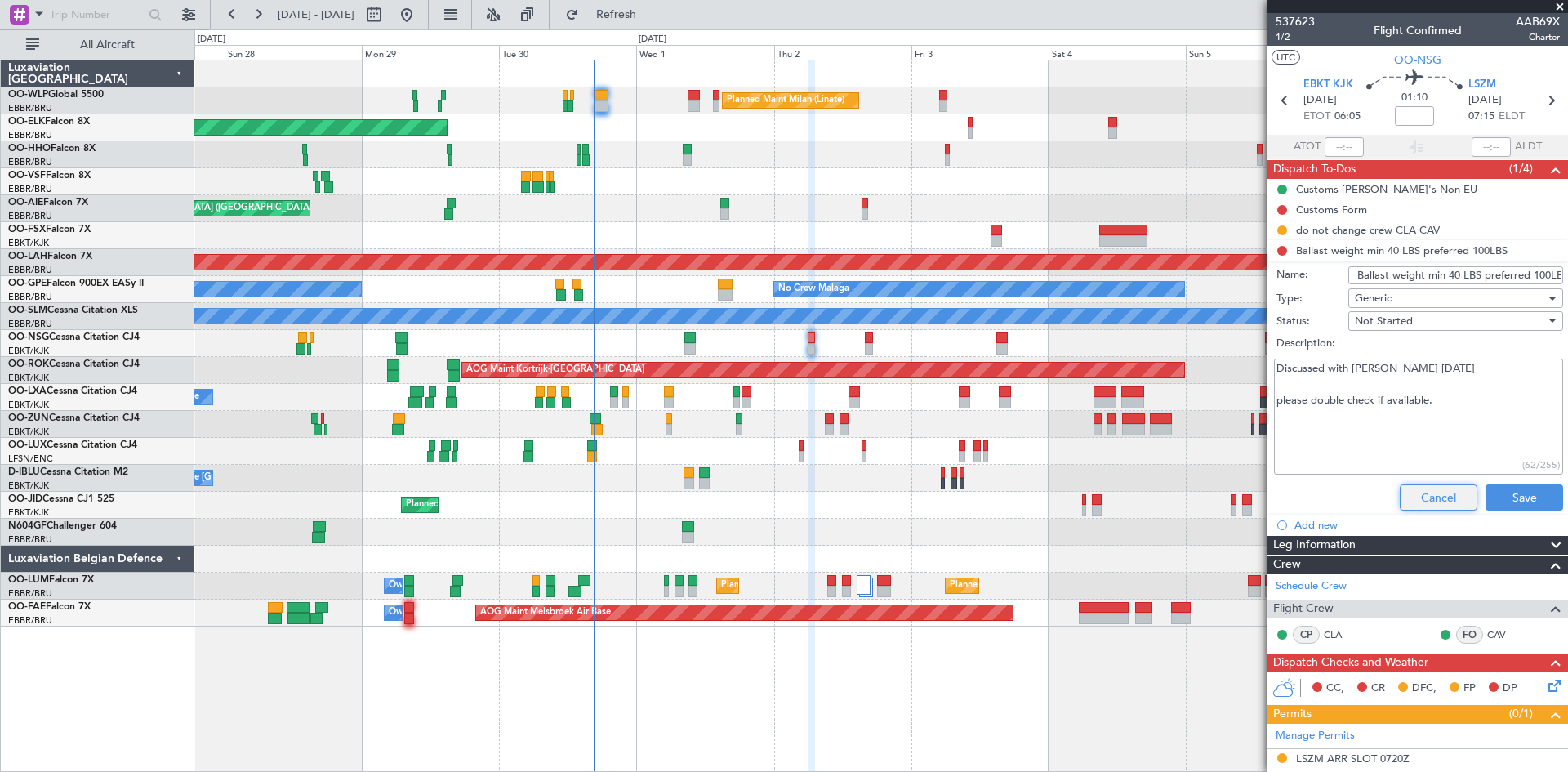
click at [1408, 498] on button "Cancel" at bounding box center [1439, 497] width 77 height 26
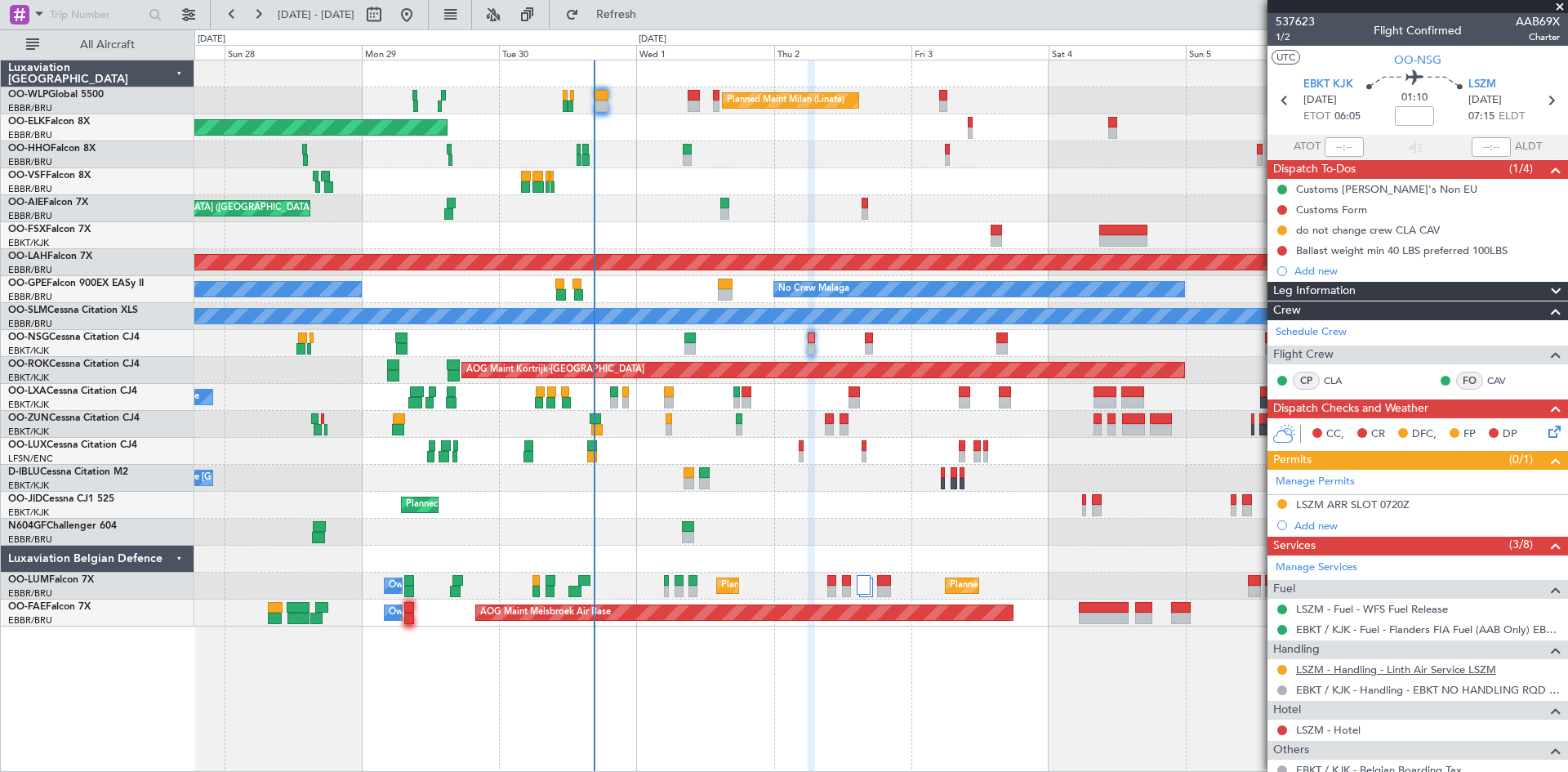
click at [1409, 667] on link "LSZM - Handling - Linth Air Service LSZM" at bounding box center [1396, 670] width 200 height 14
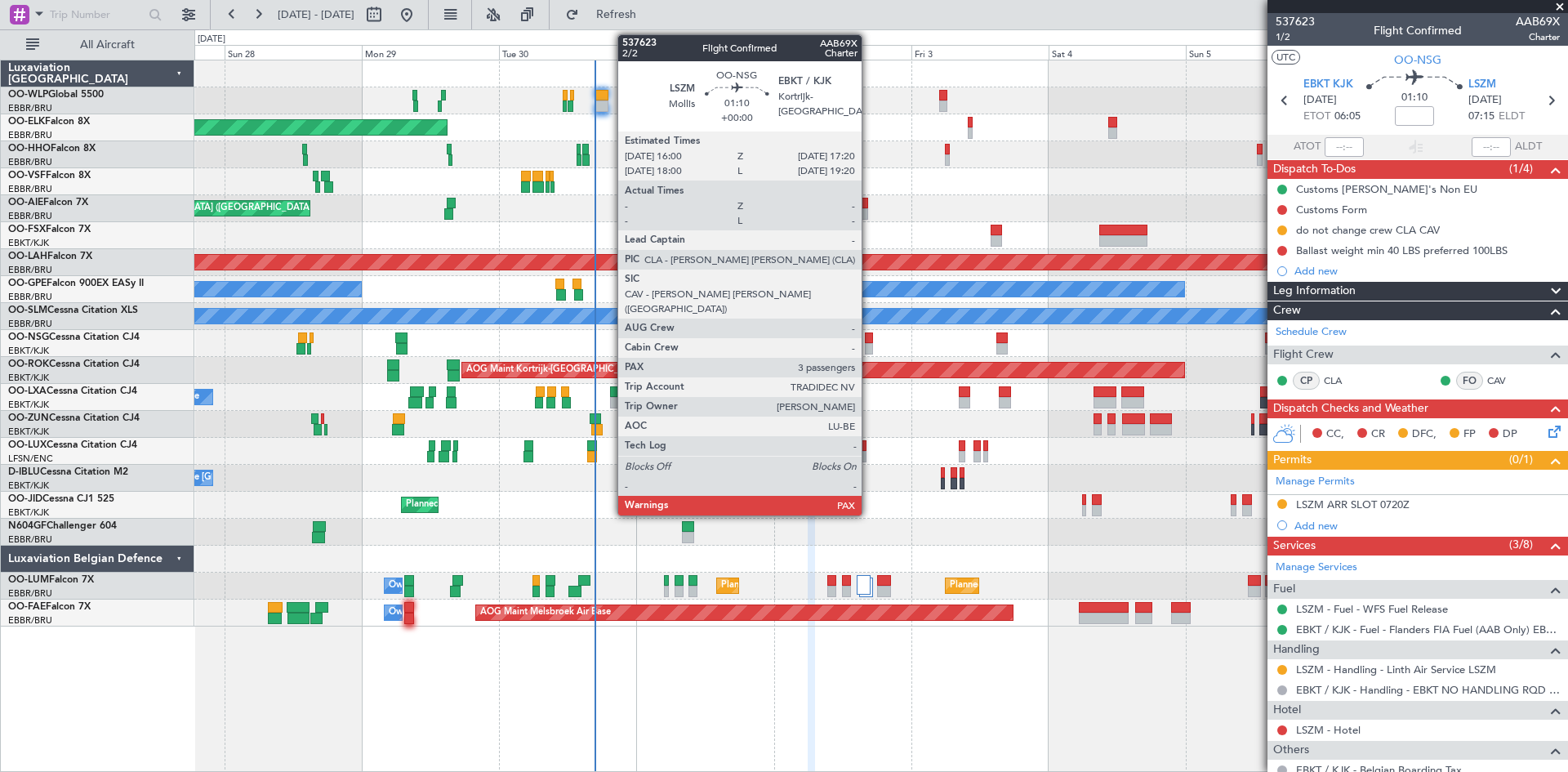
click at [870, 347] on div at bounding box center [870, 348] width 9 height 11
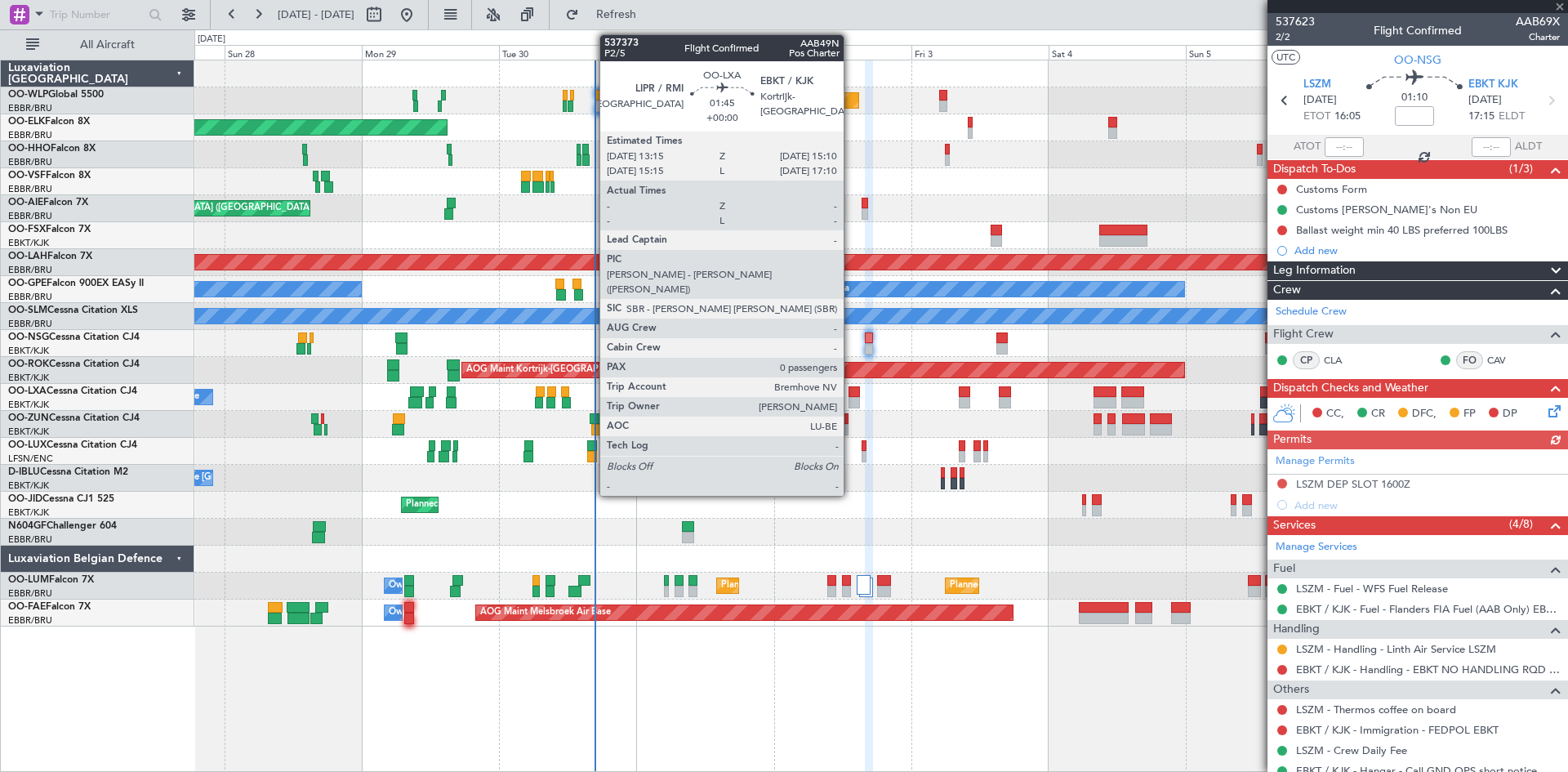
click at [851, 396] on div at bounding box center [854, 392] width 11 height 11
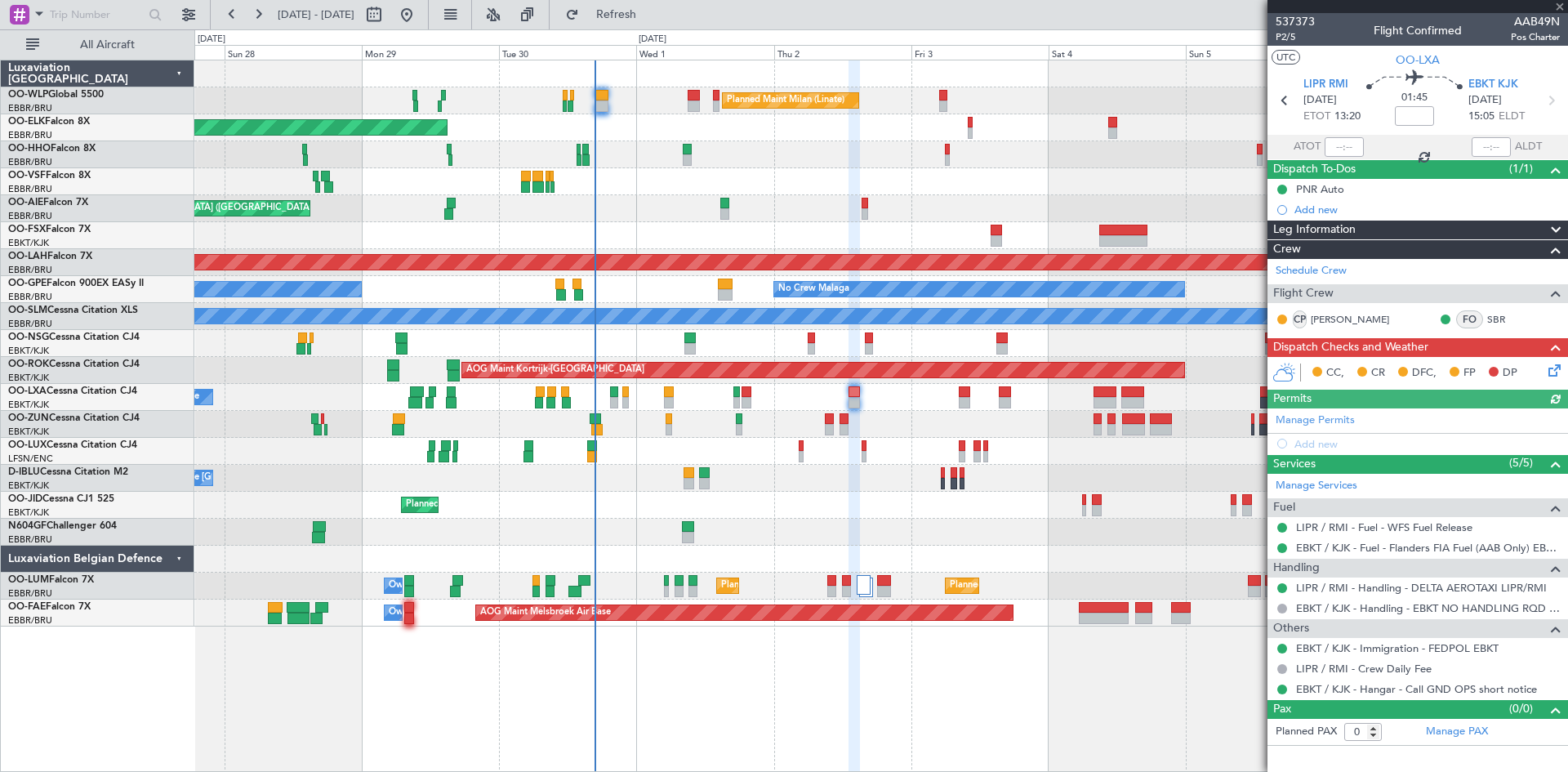
click at [875, 339] on div "Planned Maint [GEOGRAPHIC_DATA] ([GEOGRAPHIC_DATA])" at bounding box center [881, 344] width 1373 height 27
click at [868, 341] on div at bounding box center [870, 338] width 9 height 11
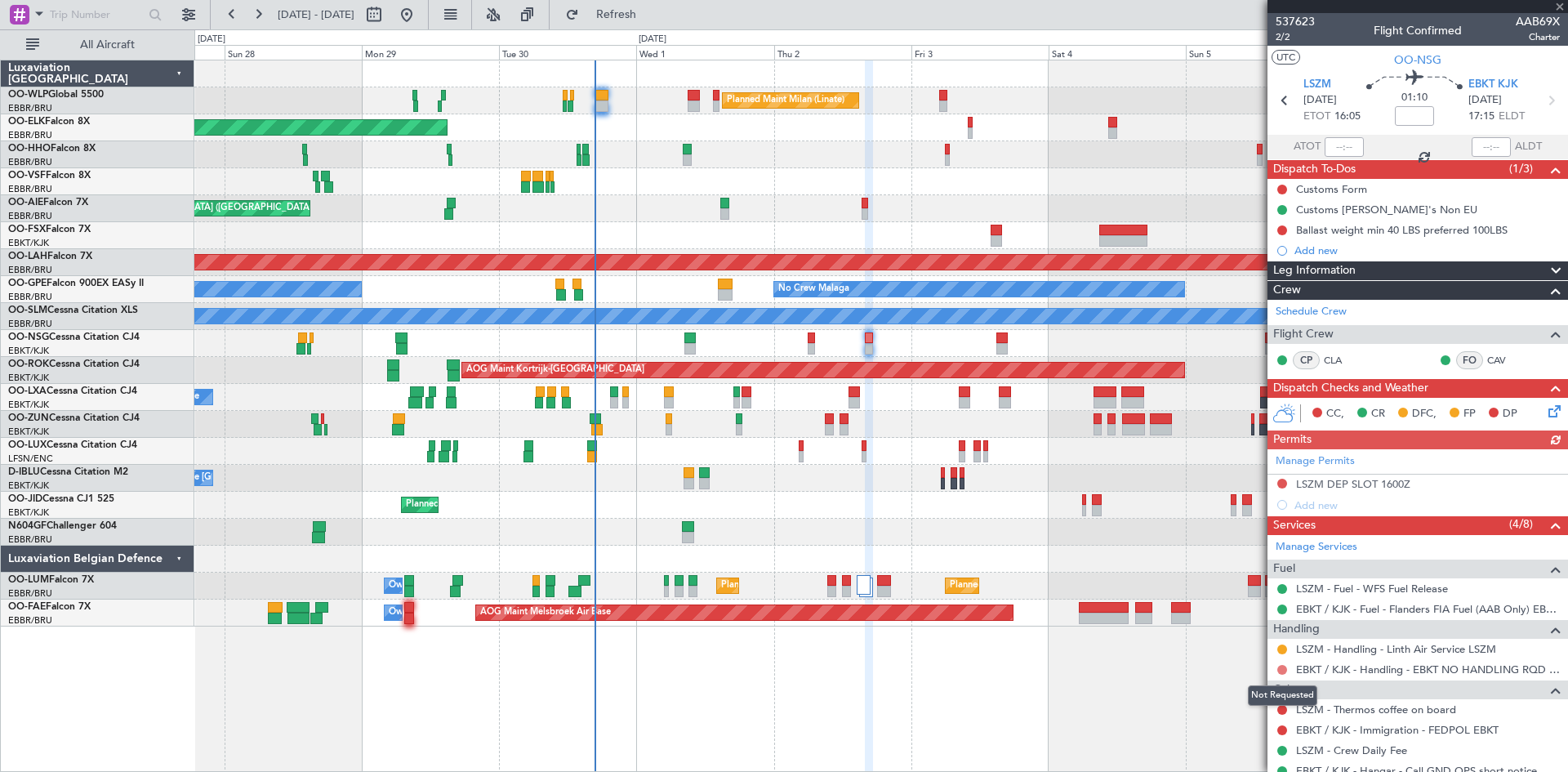
click at [1283, 667] on button at bounding box center [1283, 671] width 10 height 10
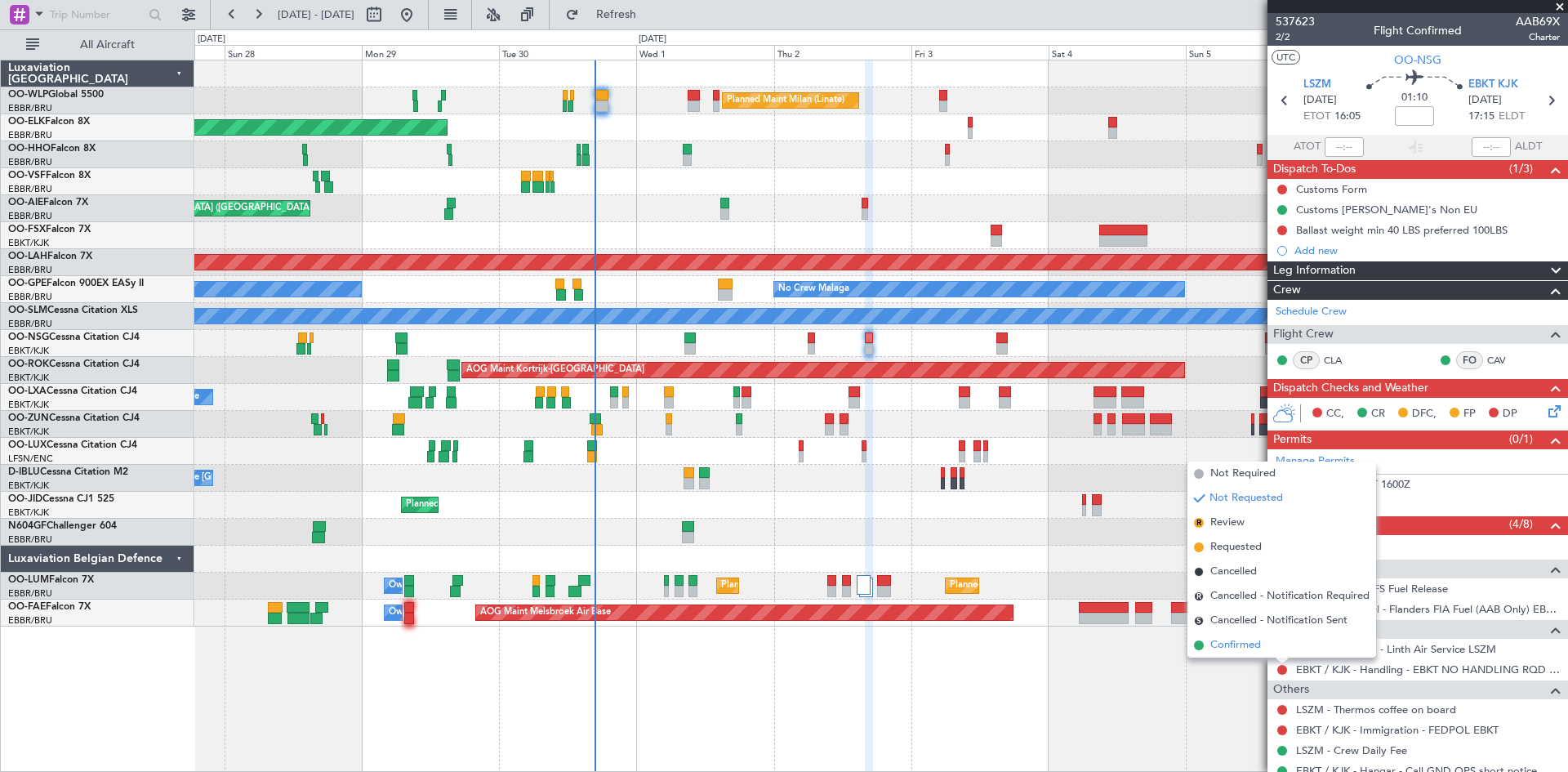
click at [1241, 642] on span "Confirmed" at bounding box center [1236, 645] width 51 height 16
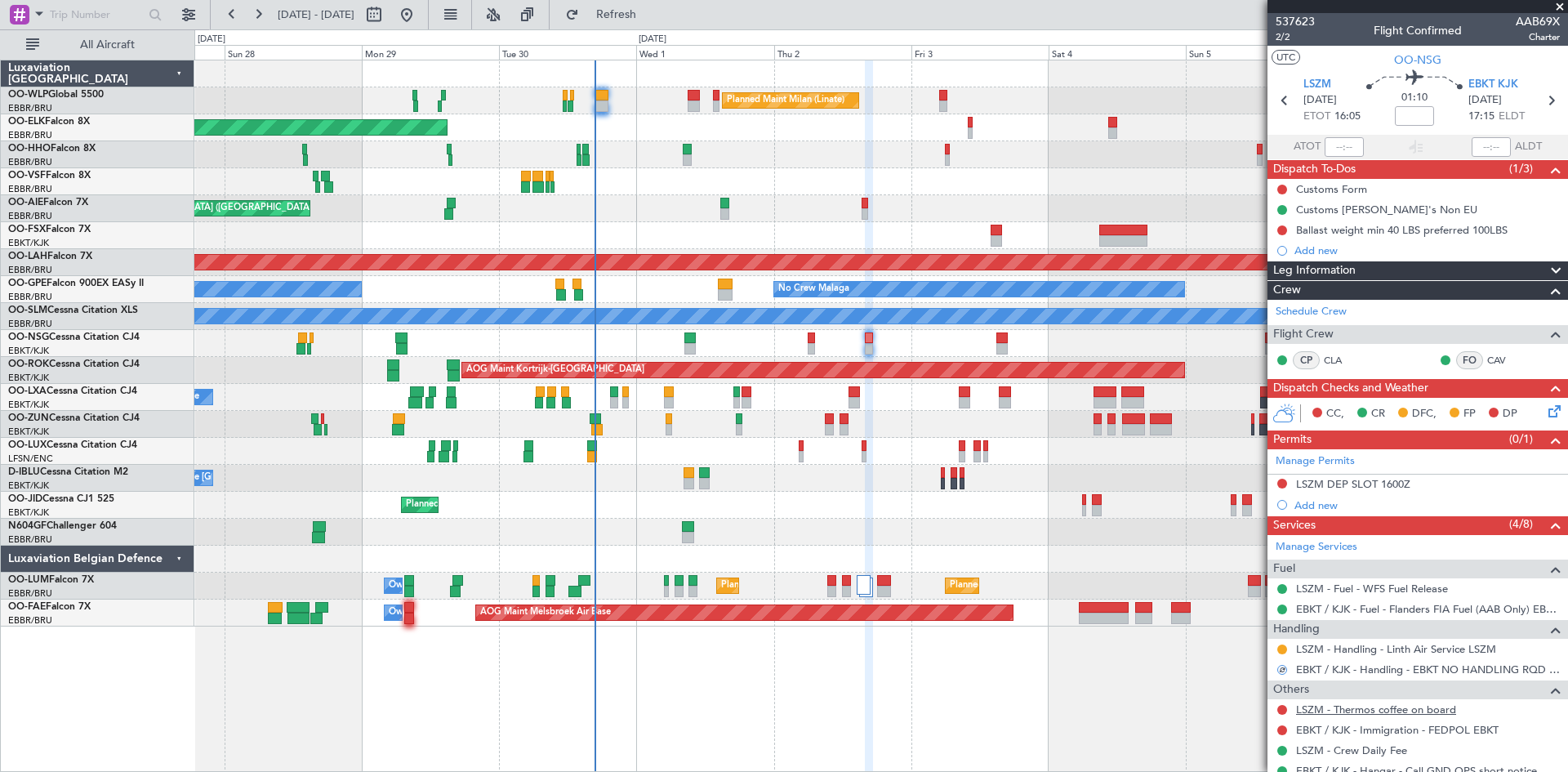
click at [1363, 707] on link "LSZM - Thermos coffee on board" at bounding box center [1377, 710] width 160 height 14
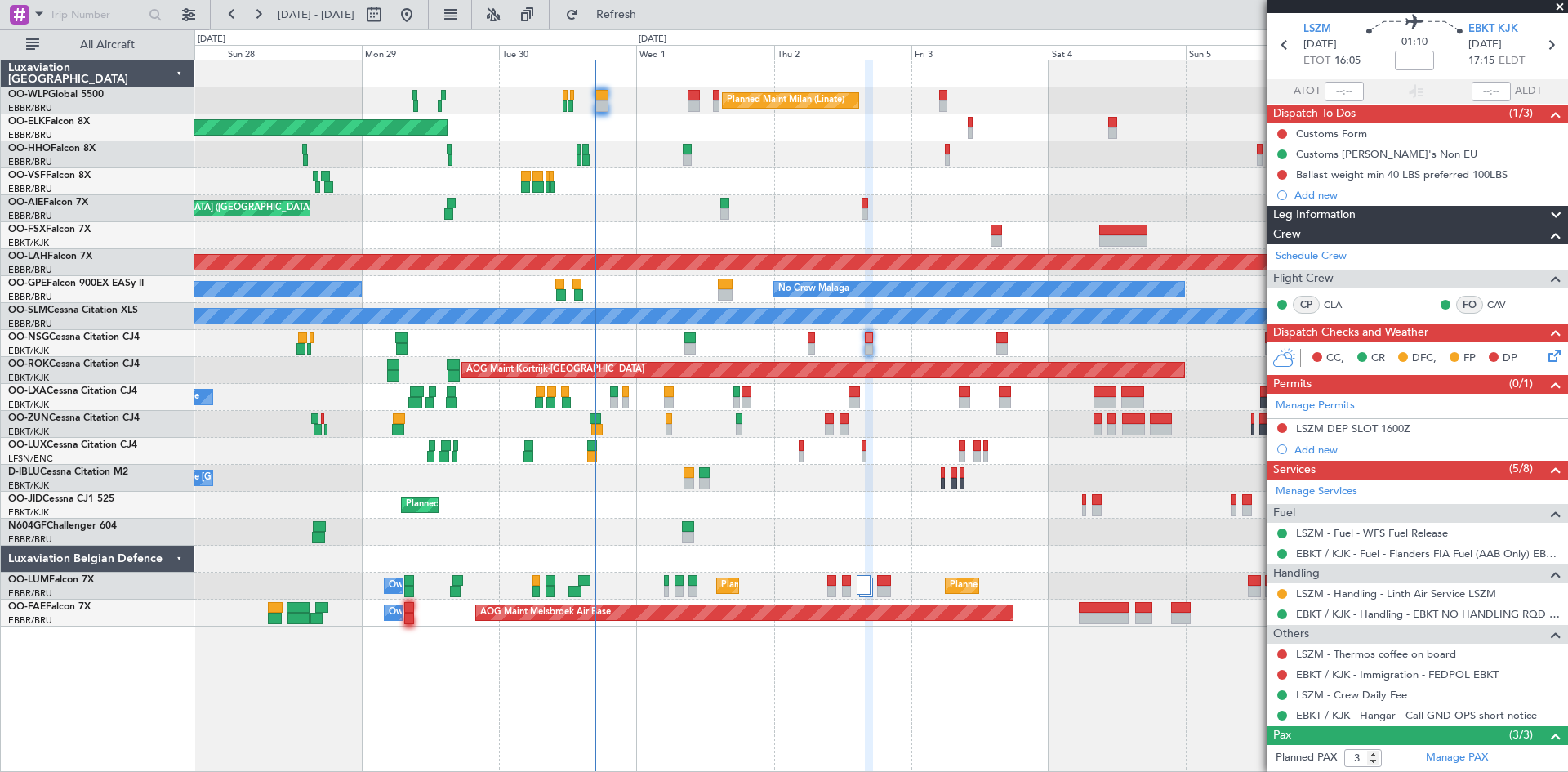
scroll to position [82, 0]
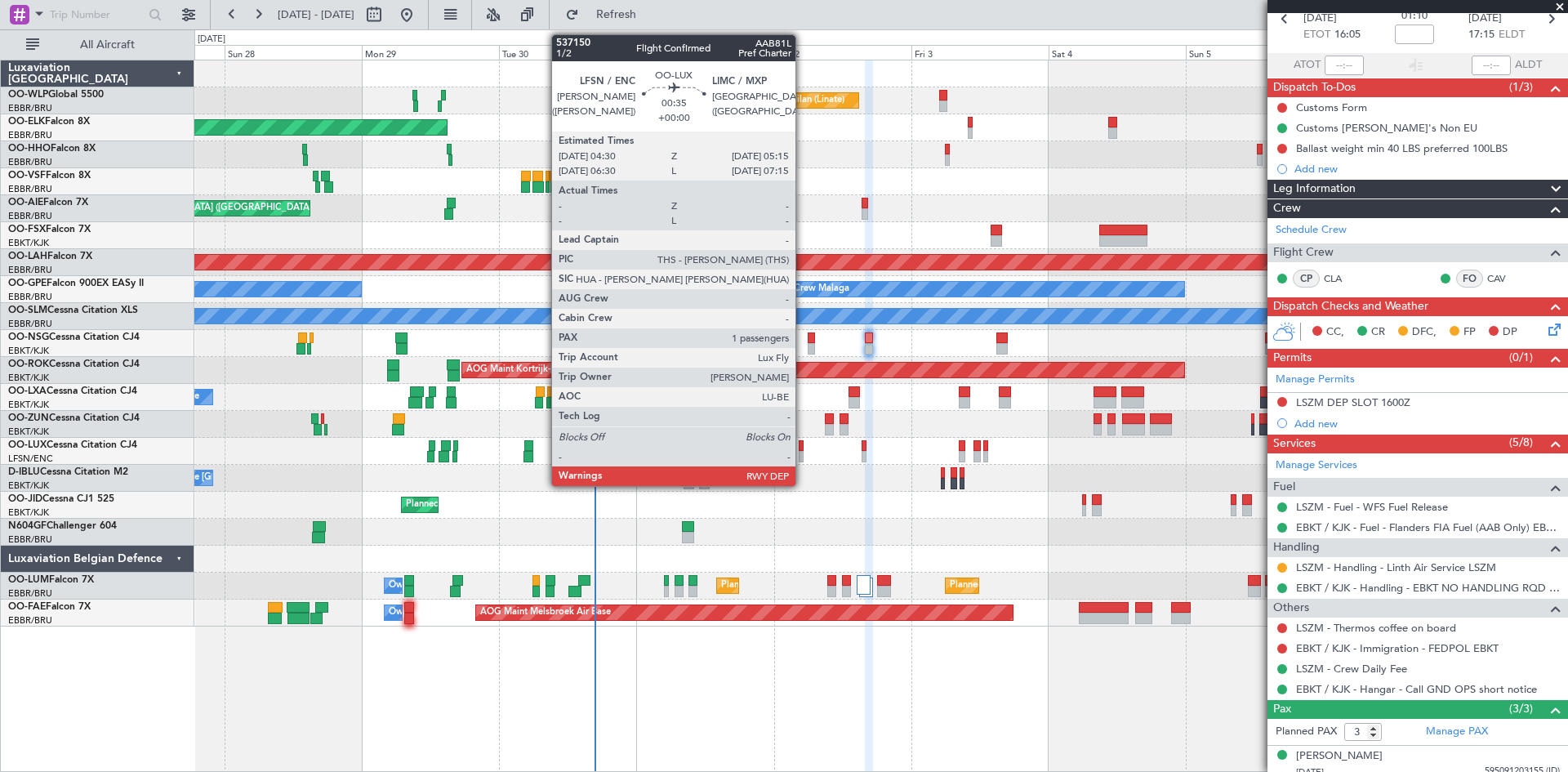
click at [803, 447] on div at bounding box center [801, 446] width 5 height 11
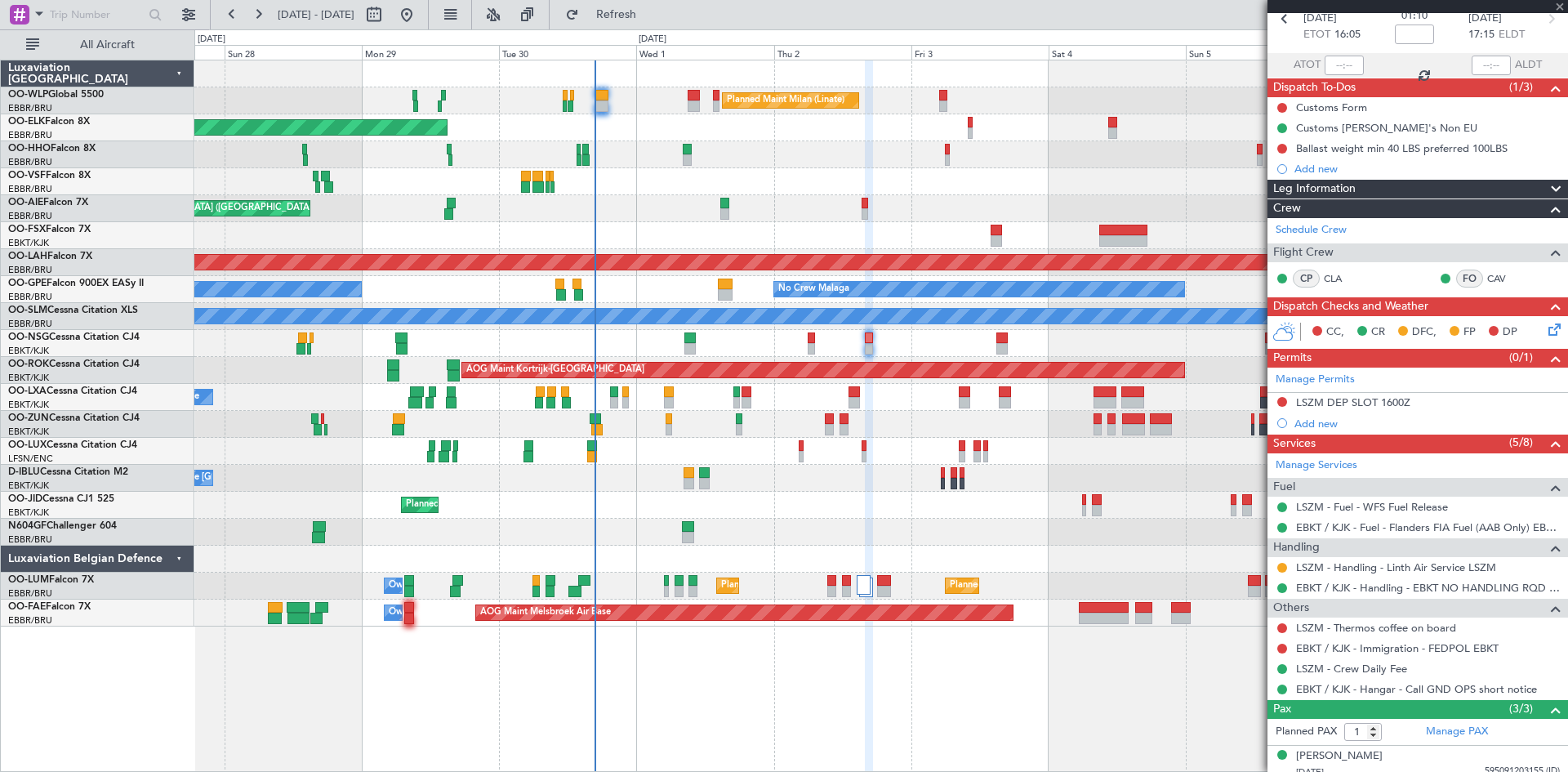
scroll to position [0, 0]
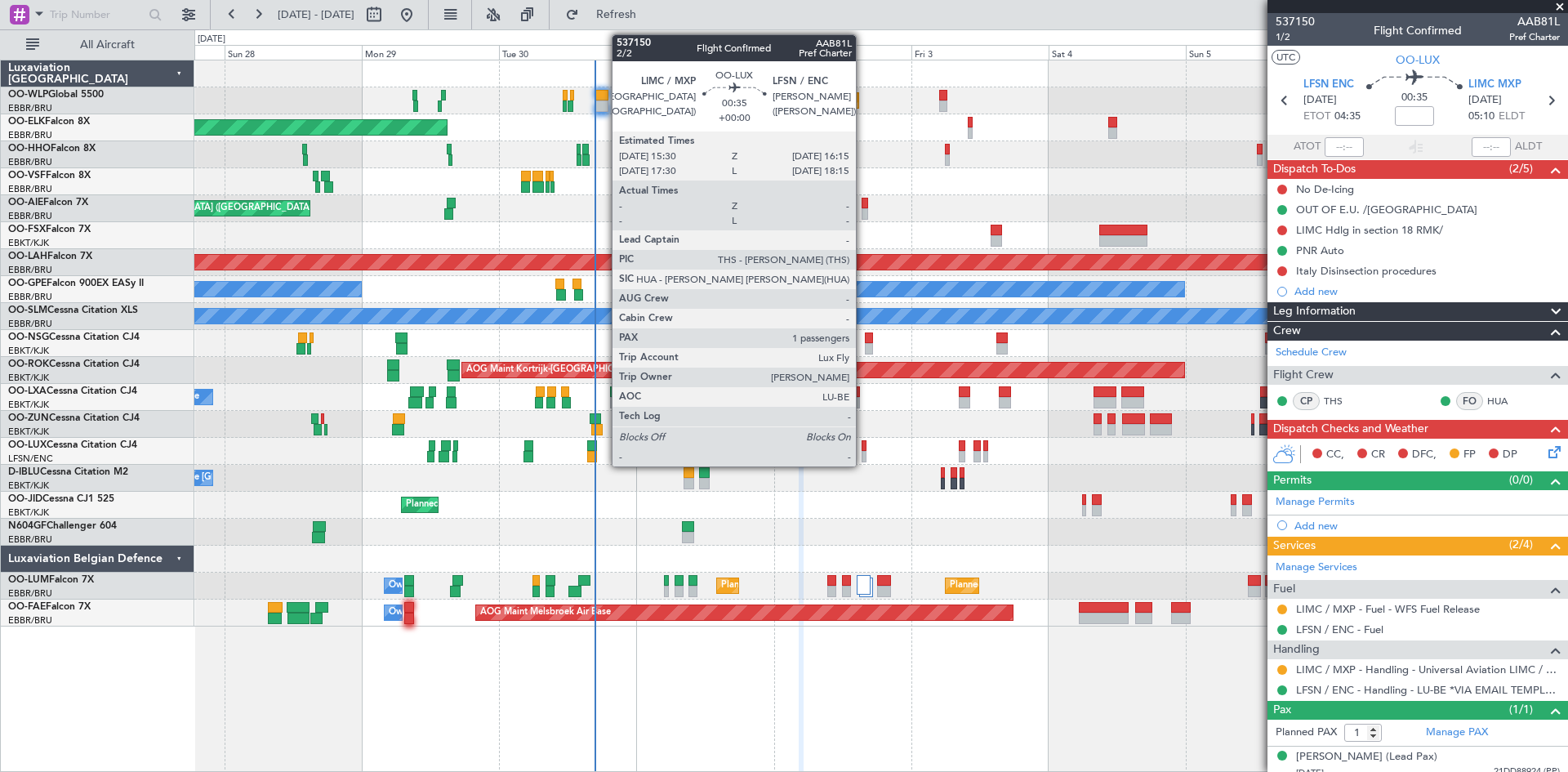
click at [864, 458] on div at bounding box center [864, 456] width 5 height 11
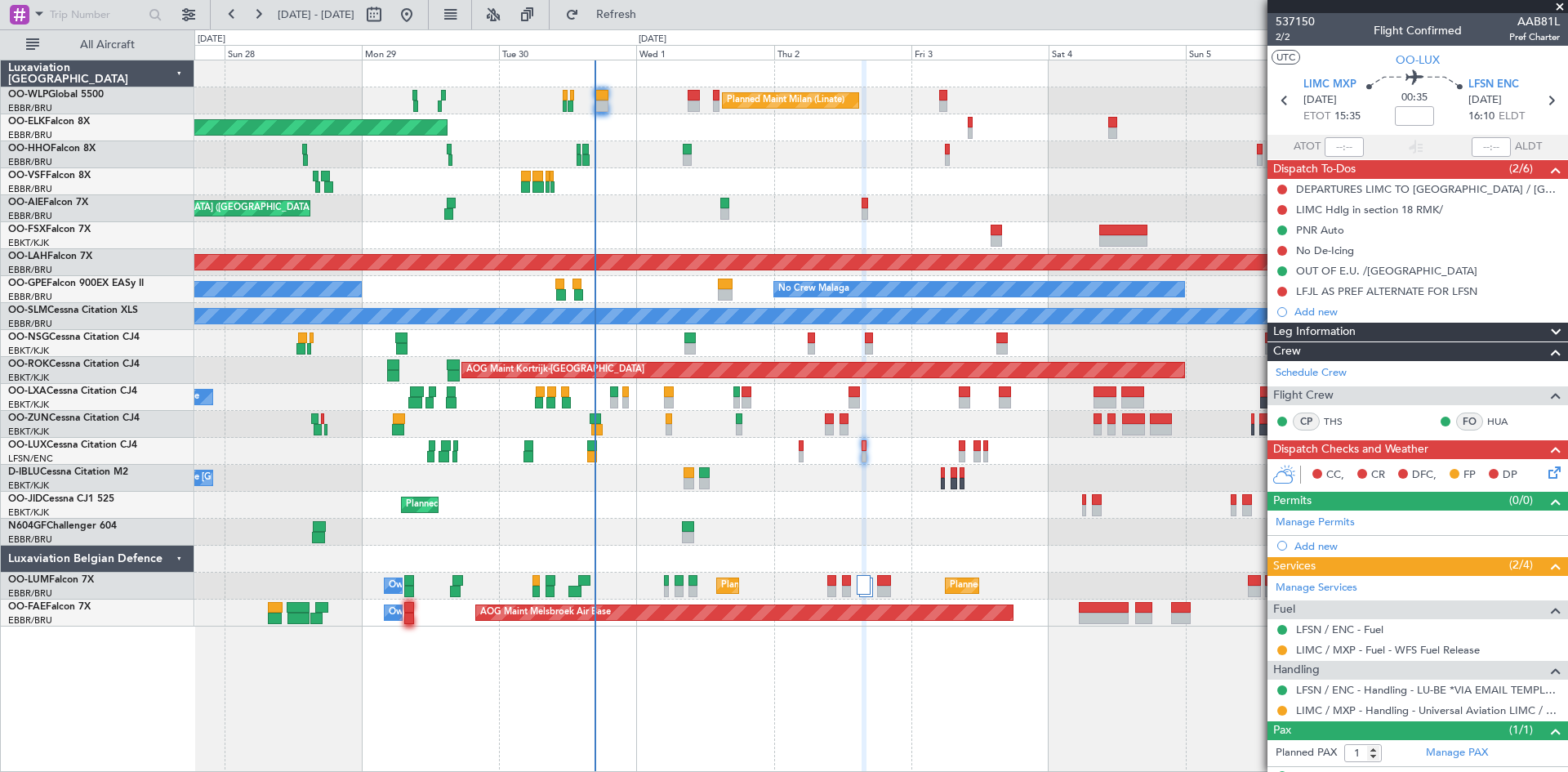
click at [948, 106] on div "Planned Maint Milan (Linate)" at bounding box center [881, 101] width 1373 height 27
click at [938, 98] on div "Planned Maint Milan (Linate)" at bounding box center [881, 101] width 1373 height 27
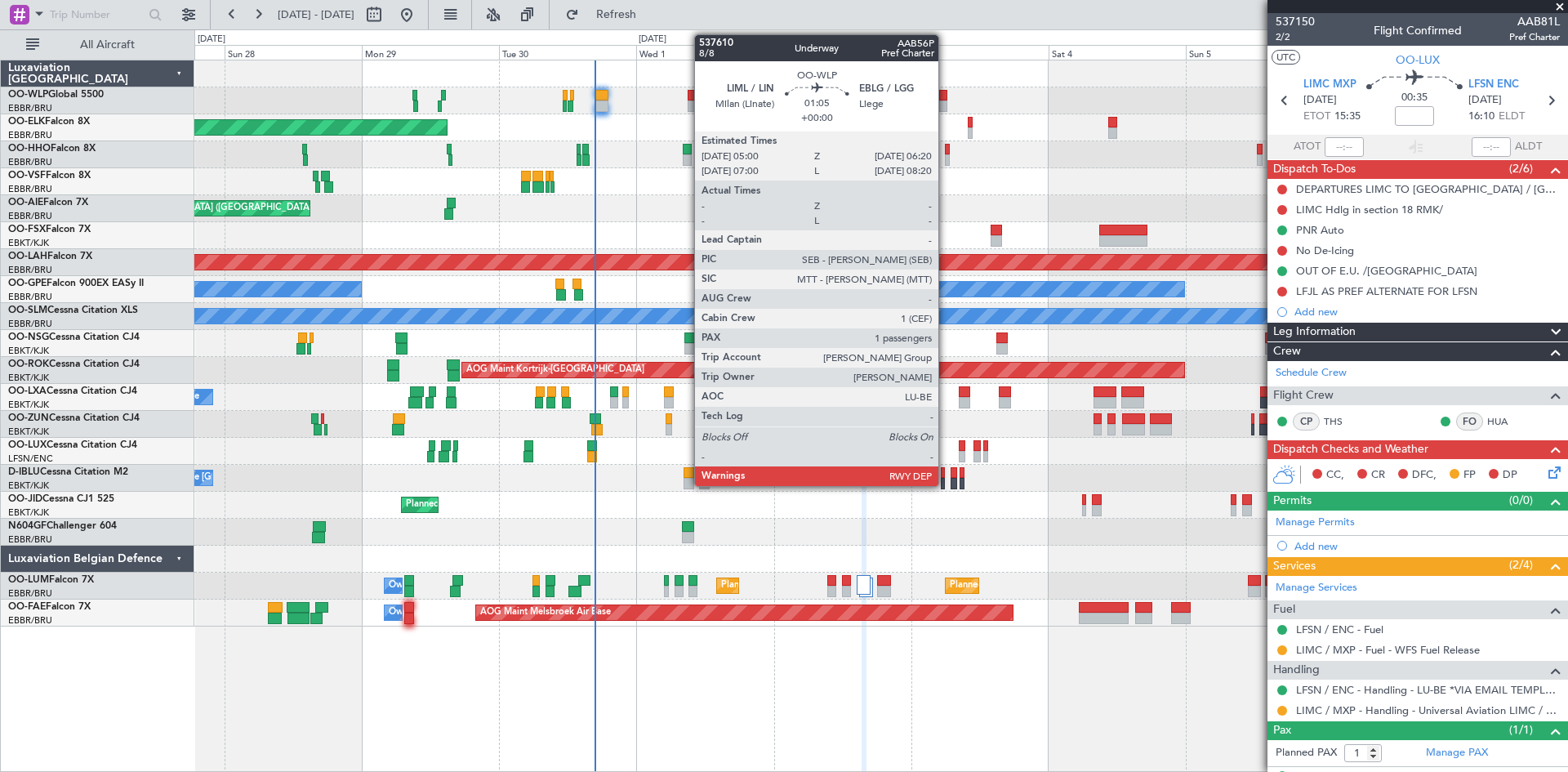
click at [946, 94] on div at bounding box center [944, 95] width 9 height 11
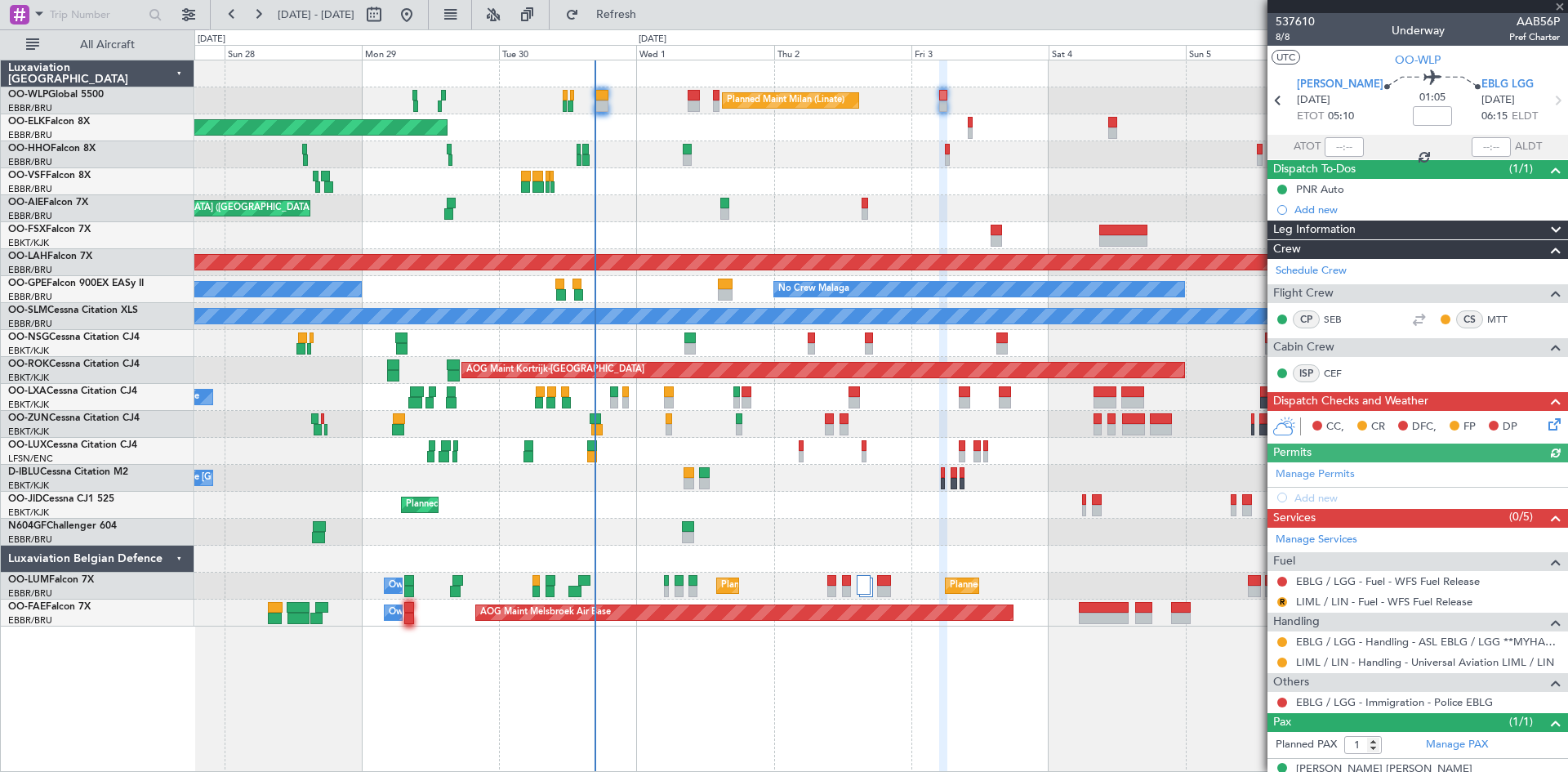
click at [968, 136] on div at bounding box center [971, 133] width 5 height 11
click at [971, 136] on div at bounding box center [971, 133] width 5 height 11
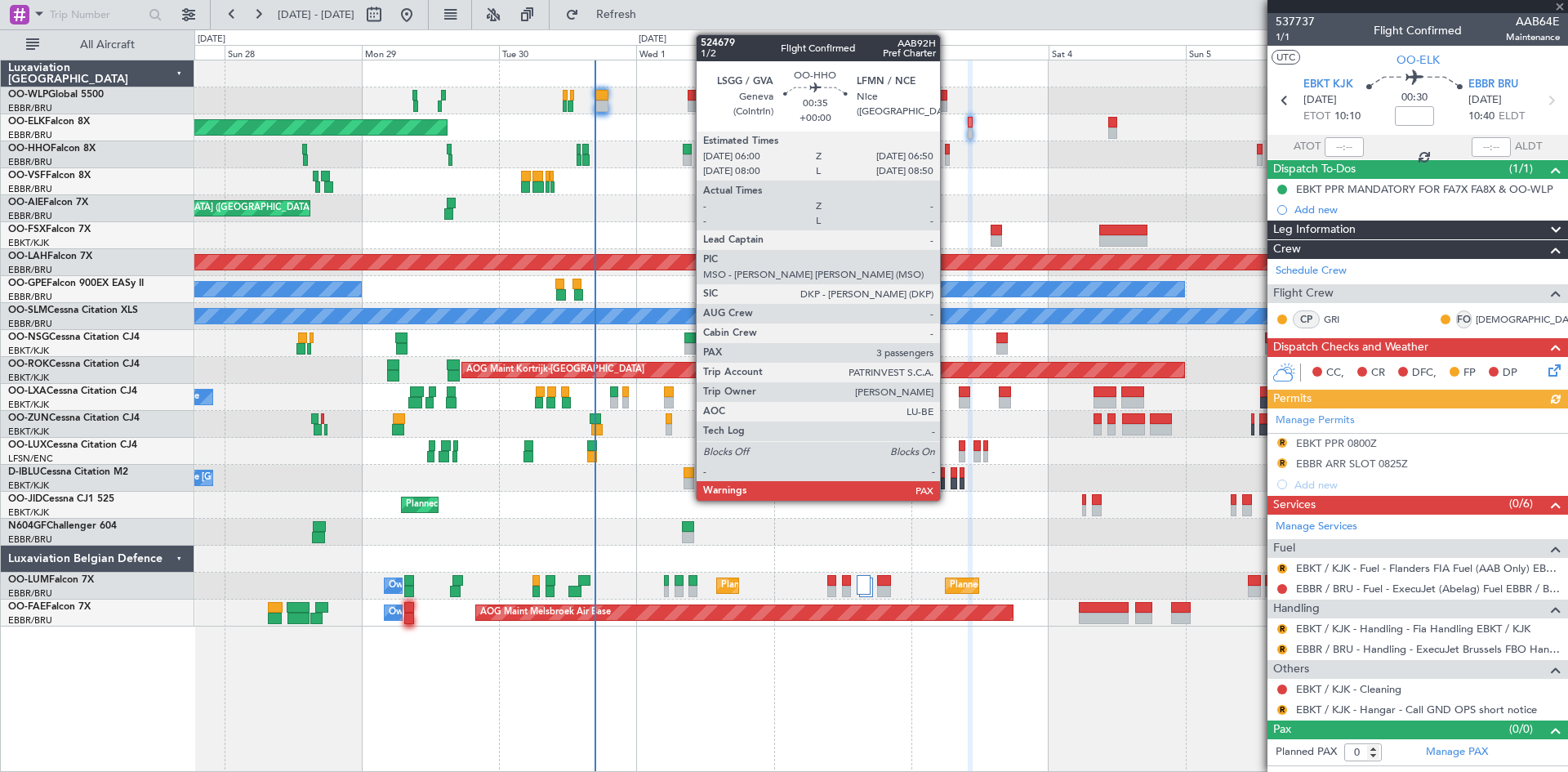
click at [948, 164] on div at bounding box center [948, 159] width 5 height 11
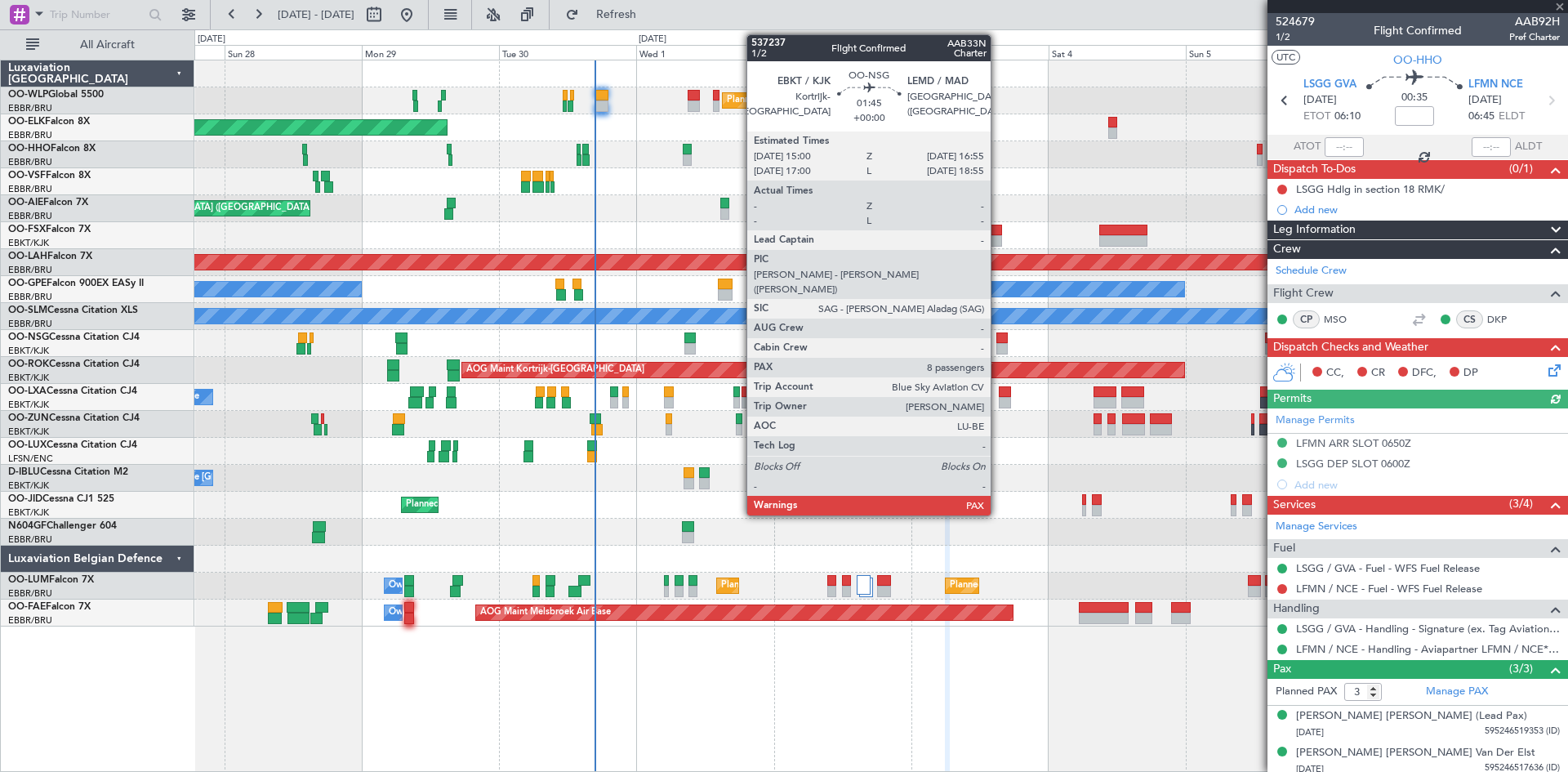
click at [1002, 338] on div at bounding box center [1001, 338] width 11 height 11
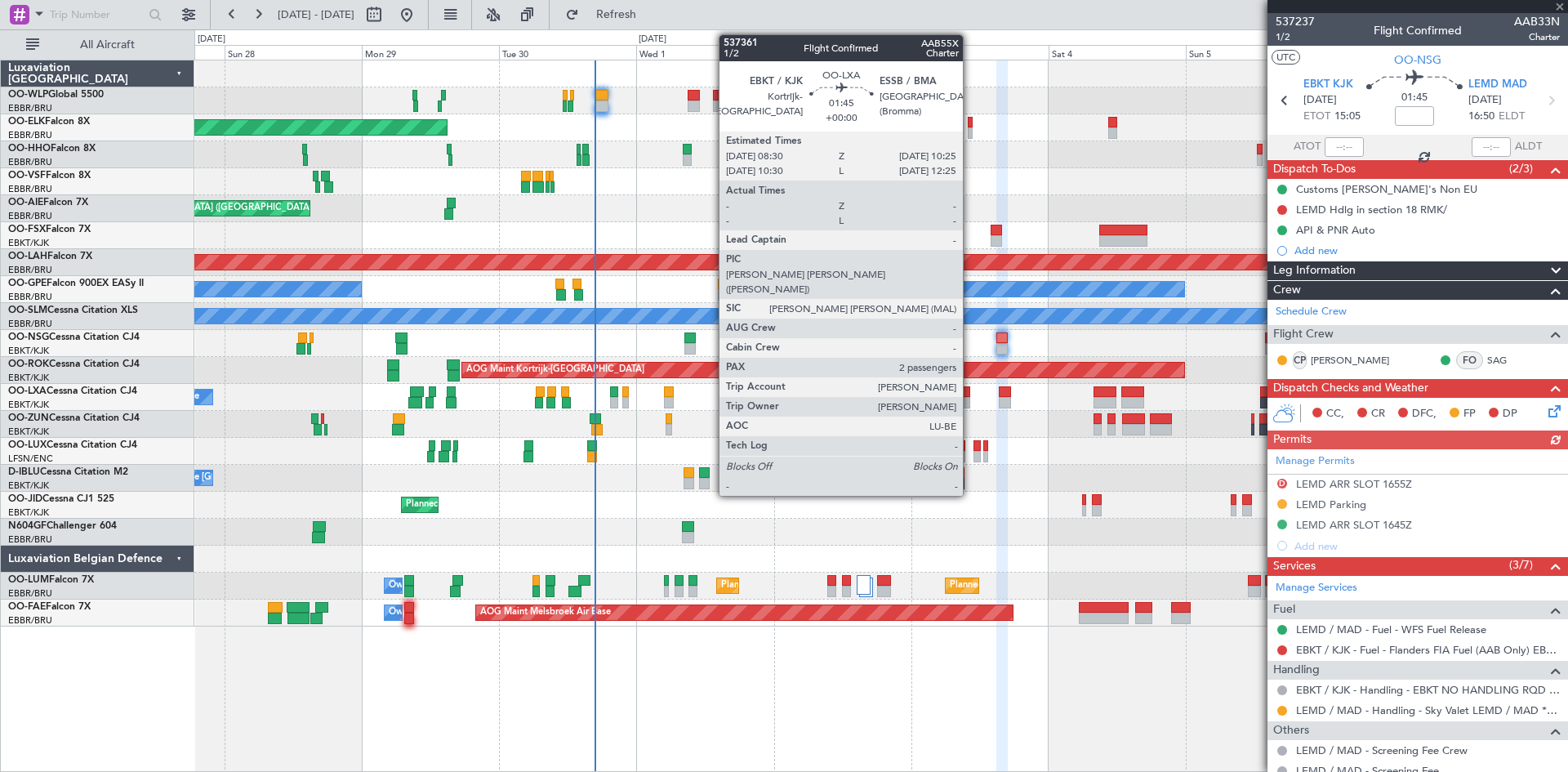
click at [968, 397] on div at bounding box center [964, 403] width 11 height 11
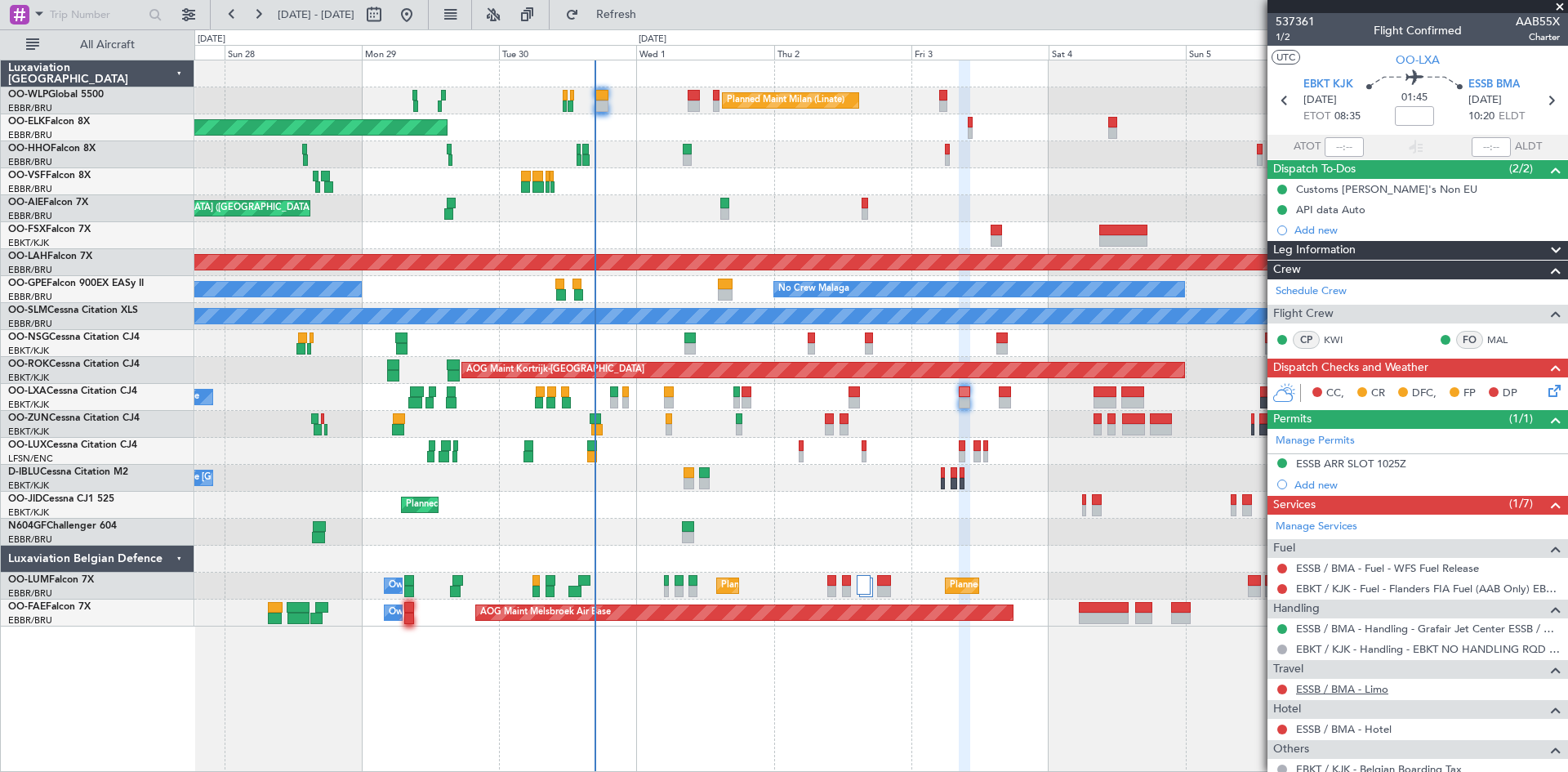
click at [1313, 685] on link "ESSB / BMA - Limo" at bounding box center [1343, 689] width 92 height 14
click at [1378, 687] on mat-tooltip-component "Incomplete" at bounding box center [1411, 678] width 75 height 43
click at [1345, 683] on link "ESSB / BMA - Limo" at bounding box center [1343, 689] width 92 height 14
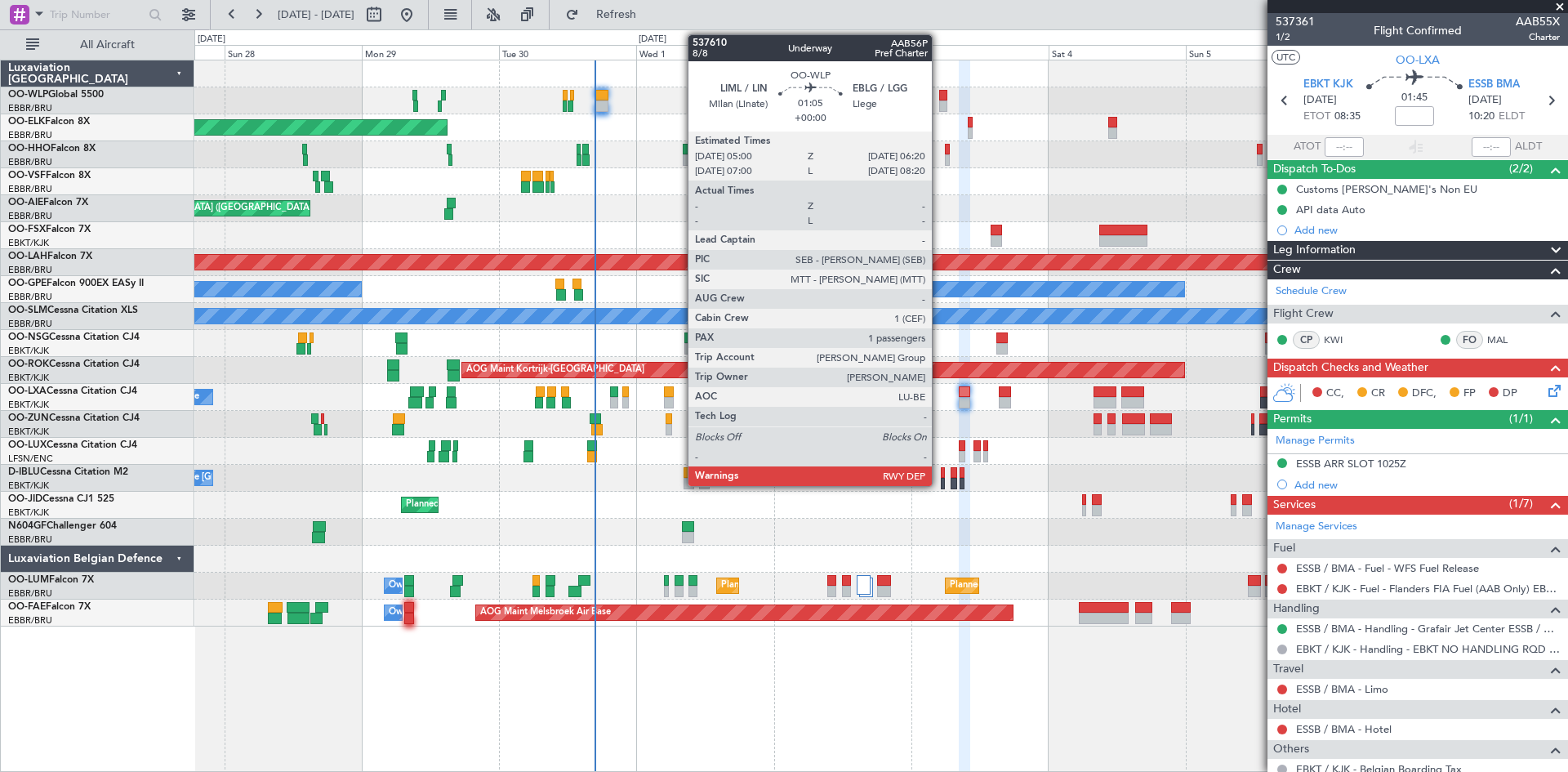
click at [939, 98] on div at bounding box center [944, 95] width 9 height 11
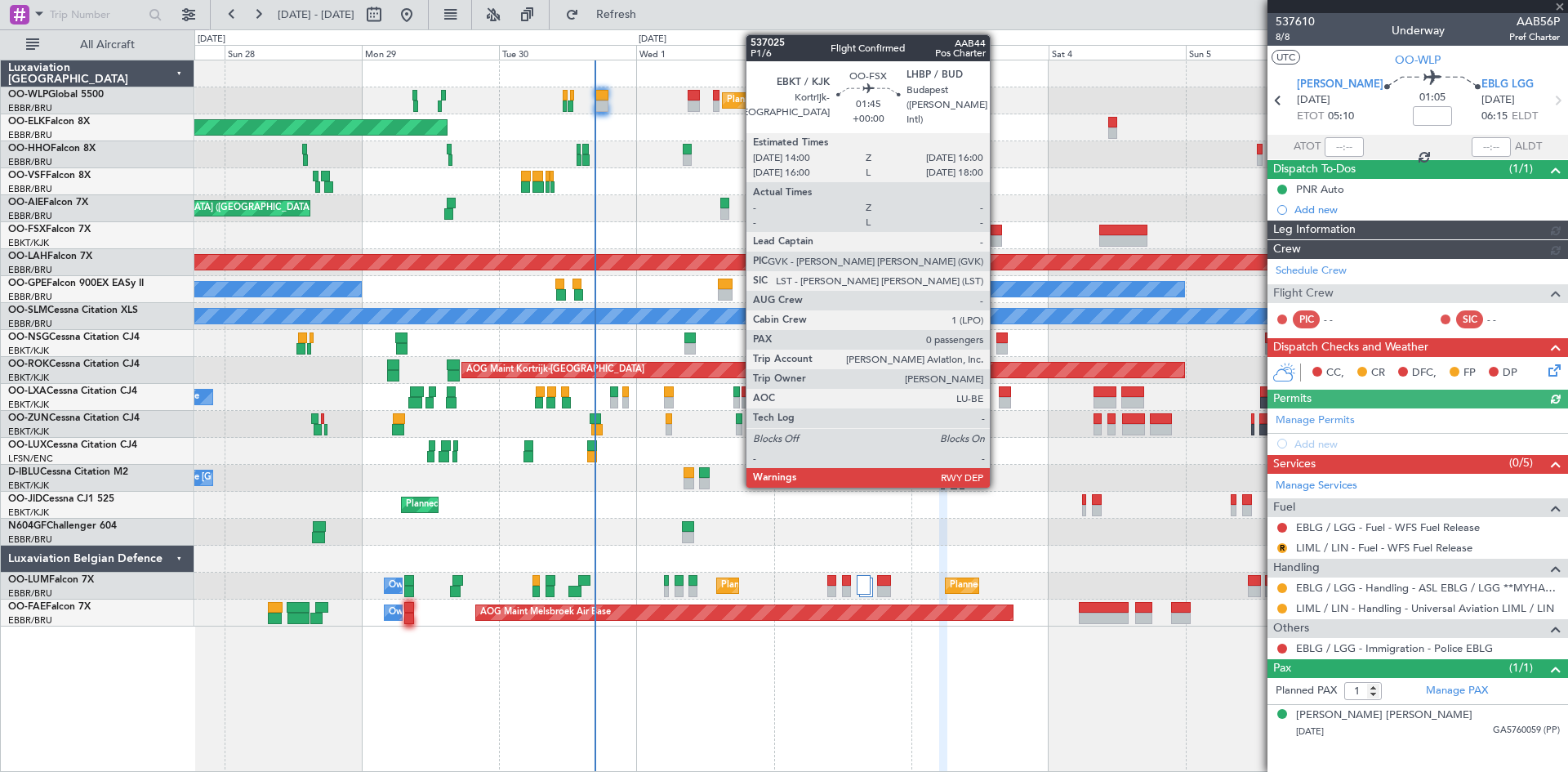
click at [997, 240] on div at bounding box center [997, 241] width 12 height 11
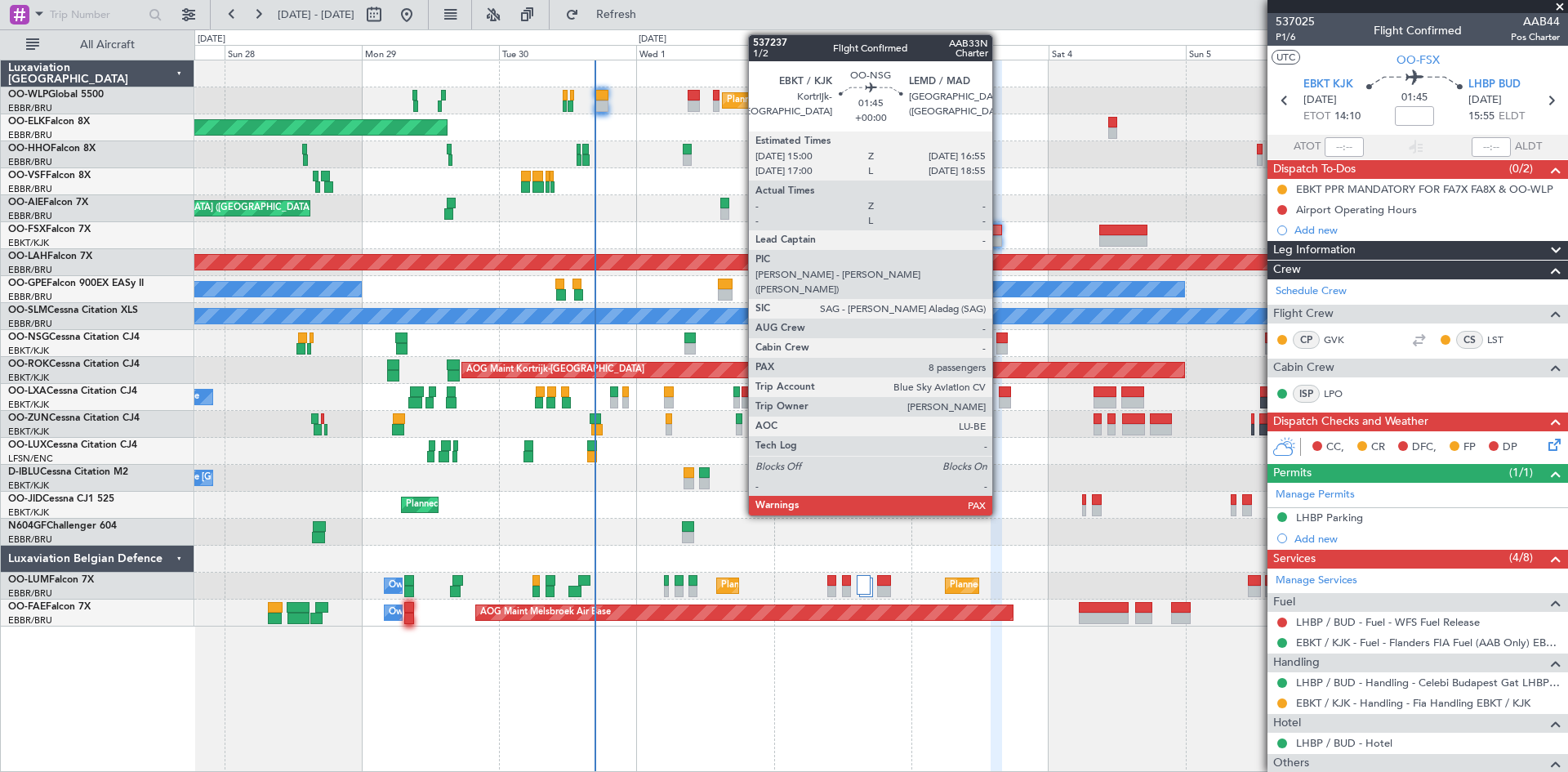
click at [1000, 340] on div at bounding box center [1001, 338] width 11 height 11
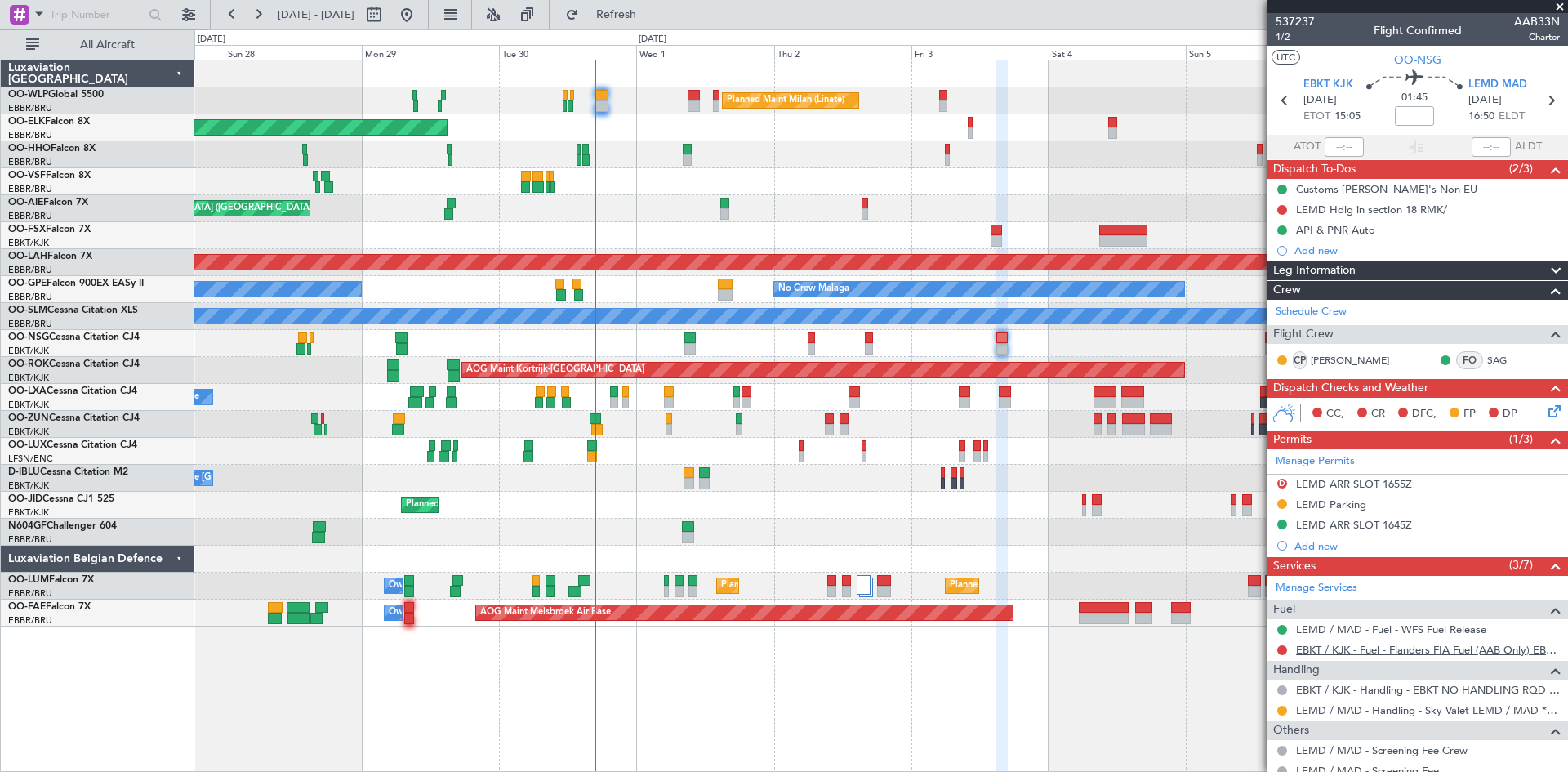
click at [1466, 649] on link "EBKT / KJK - Fuel - Flanders FIA Fuel (AAB Only) EBKT / KJK" at bounding box center [1428, 650] width 264 height 14
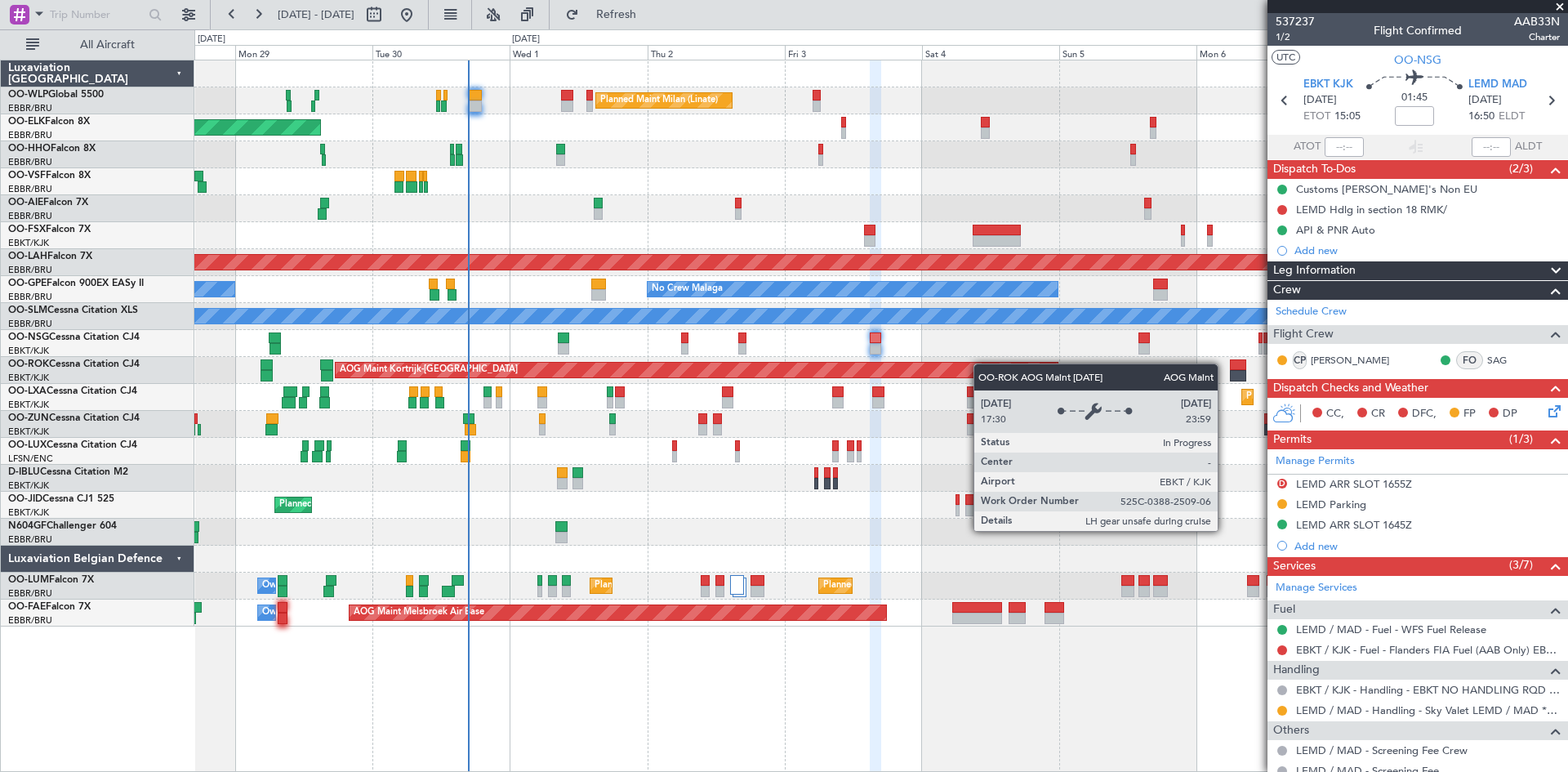
click at [951, 368] on div "Planned Maint Milan (Linate) Planned Maint [GEOGRAPHIC_DATA]-[GEOGRAPHIC_DATA] …" at bounding box center [881, 343] width 1373 height 566
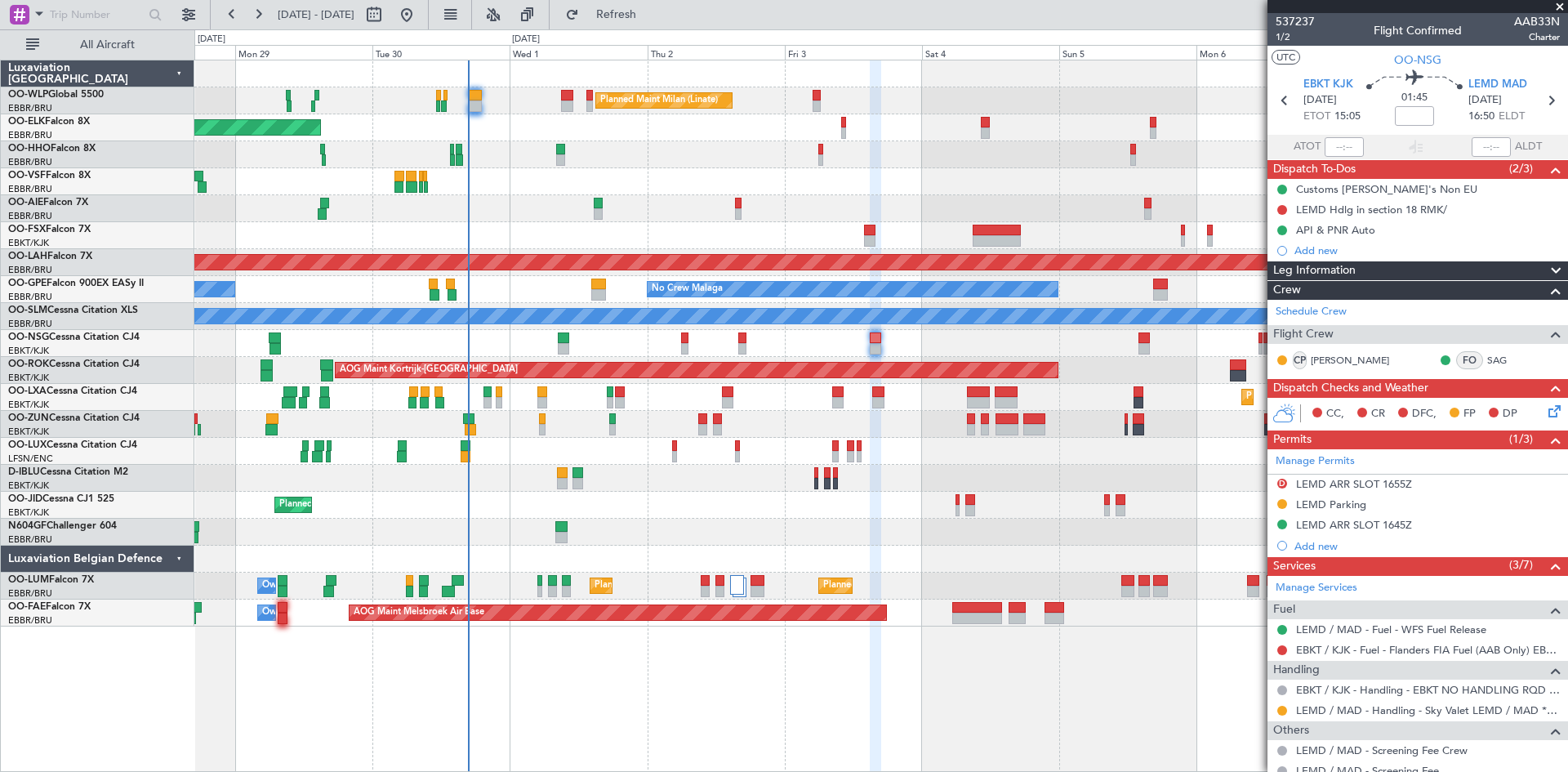
click at [1148, 346] on div at bounding box center [1143, 348] width 10 height 11
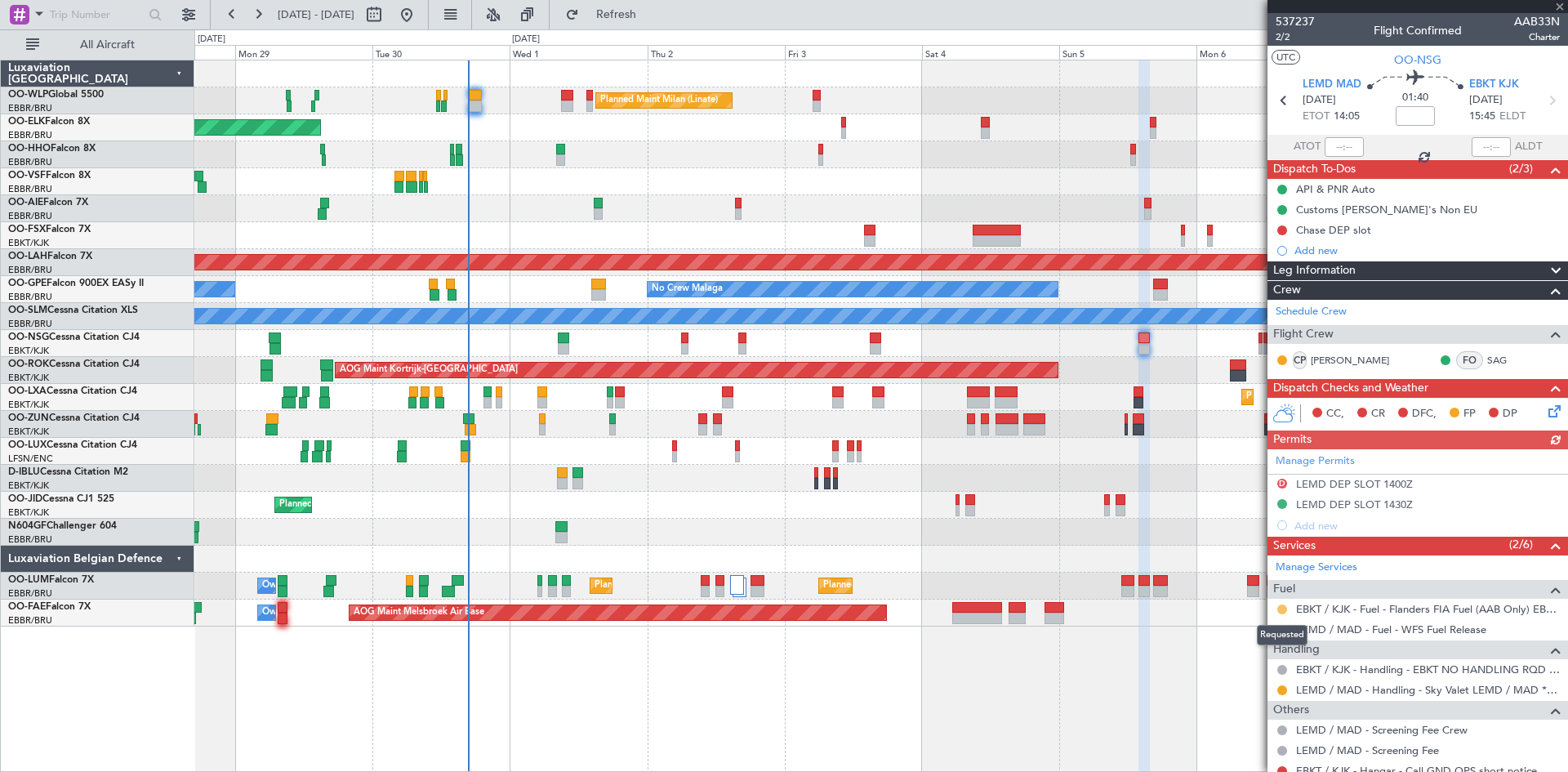
click at [1283, 610] on button at bounding box center [1283, 610] width 10 height 10
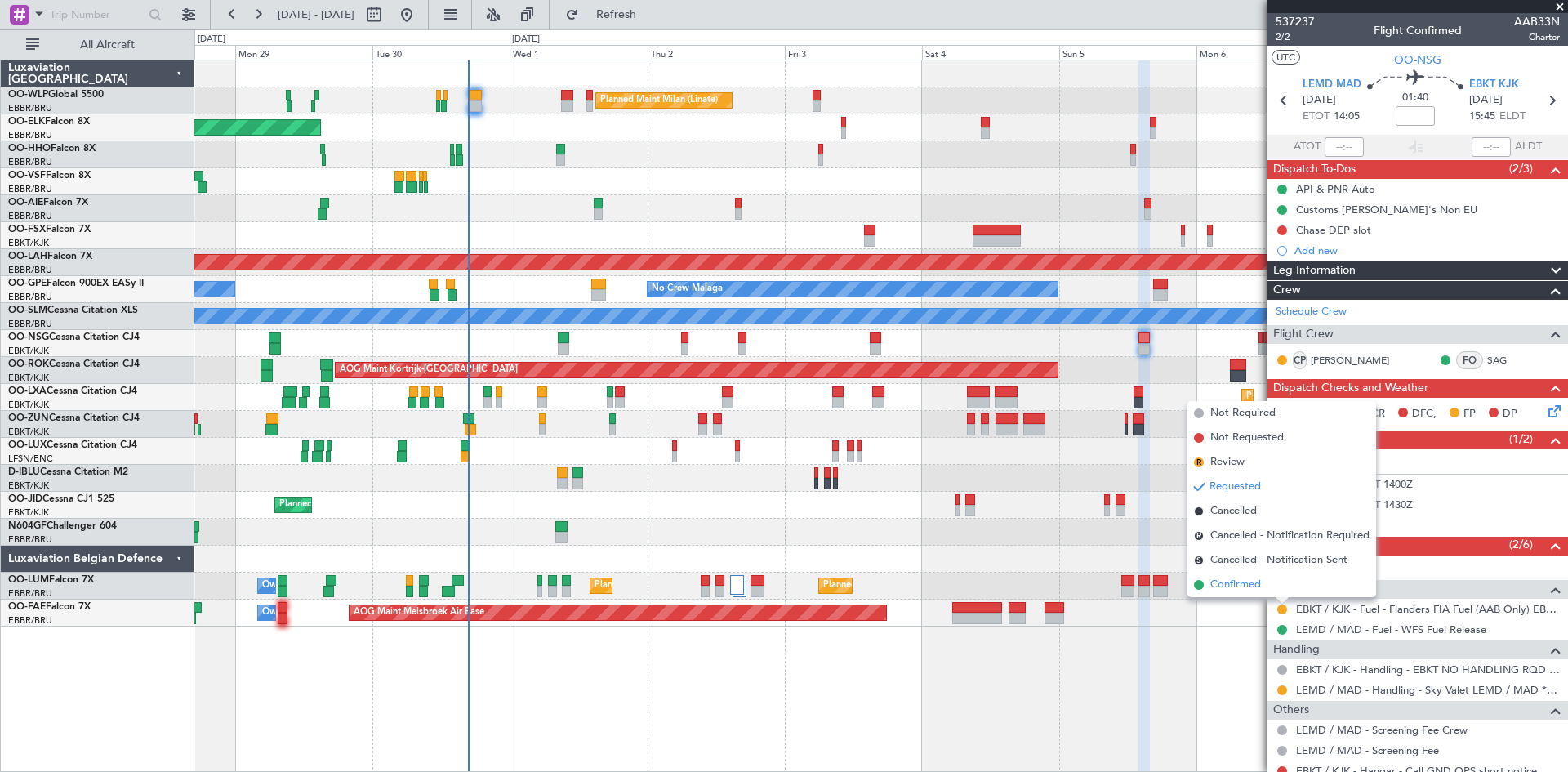
click at [1264, 589] on li "Confirmed" at bounding box center [1282, 585] width 189 height 25
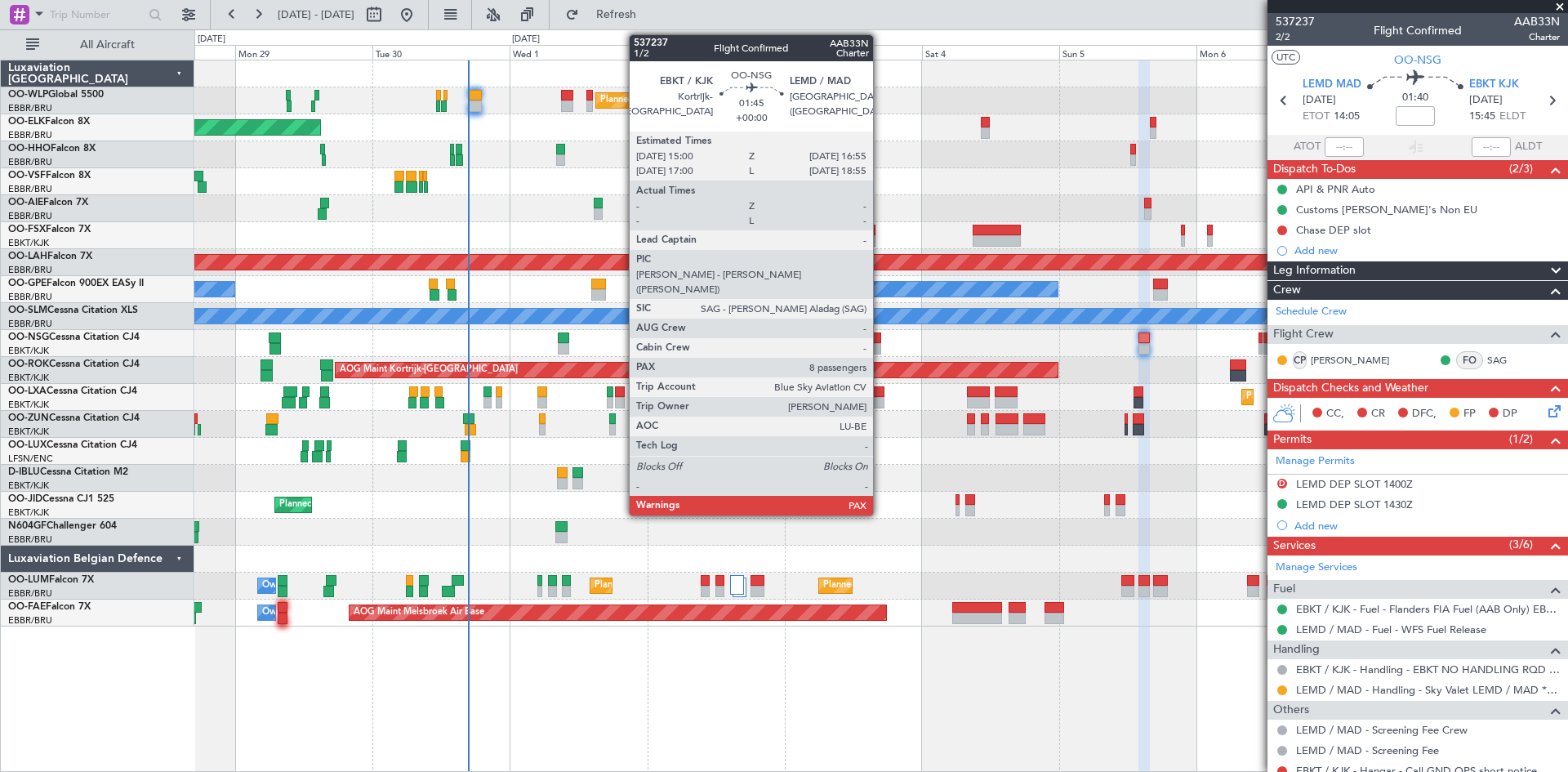
click at [881, 345] on div at bounding box center [875, 348] width 11 height 11
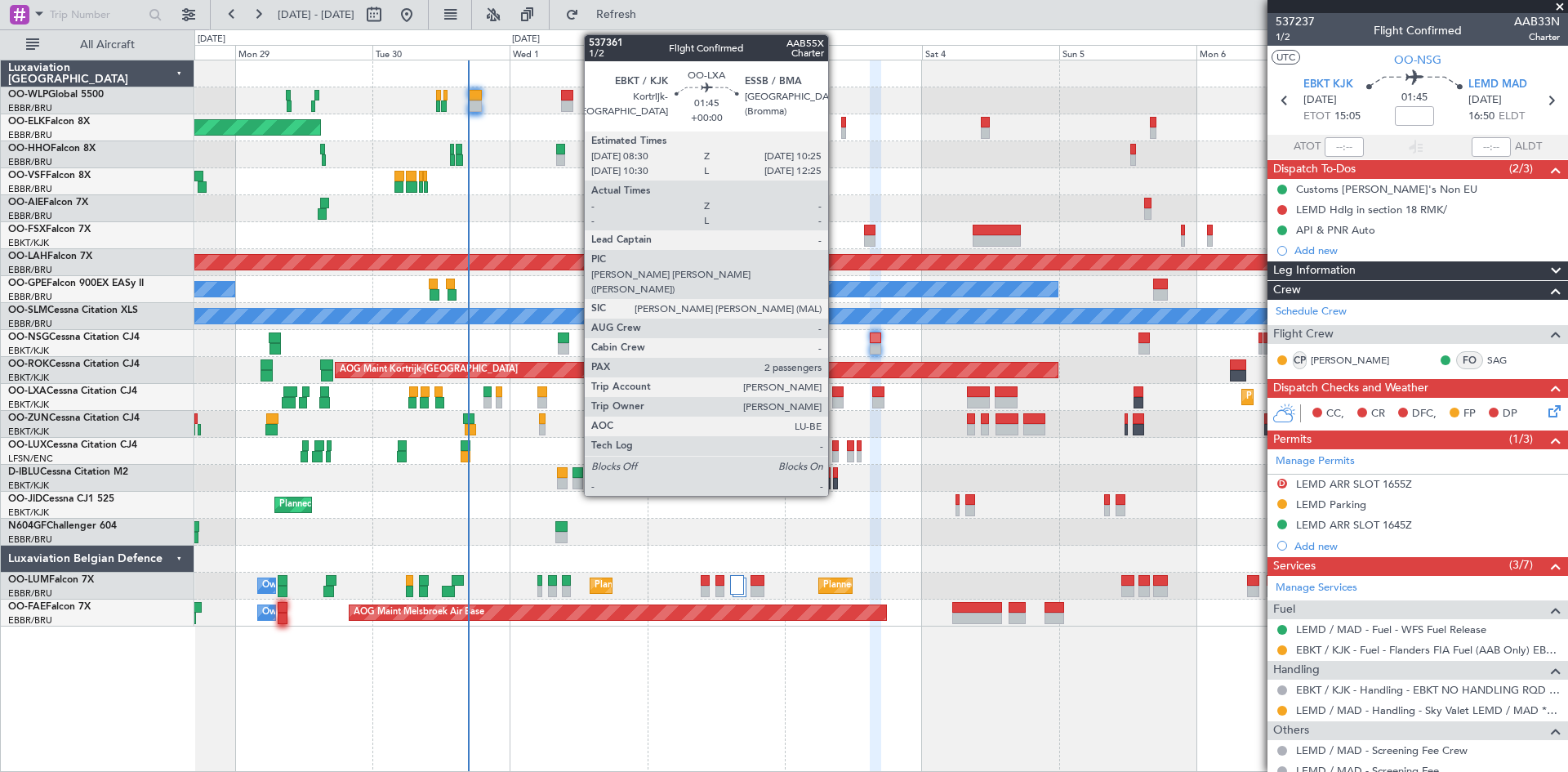
click at [835, 397] on div at bounding box center [837, 403] width 11 height 11
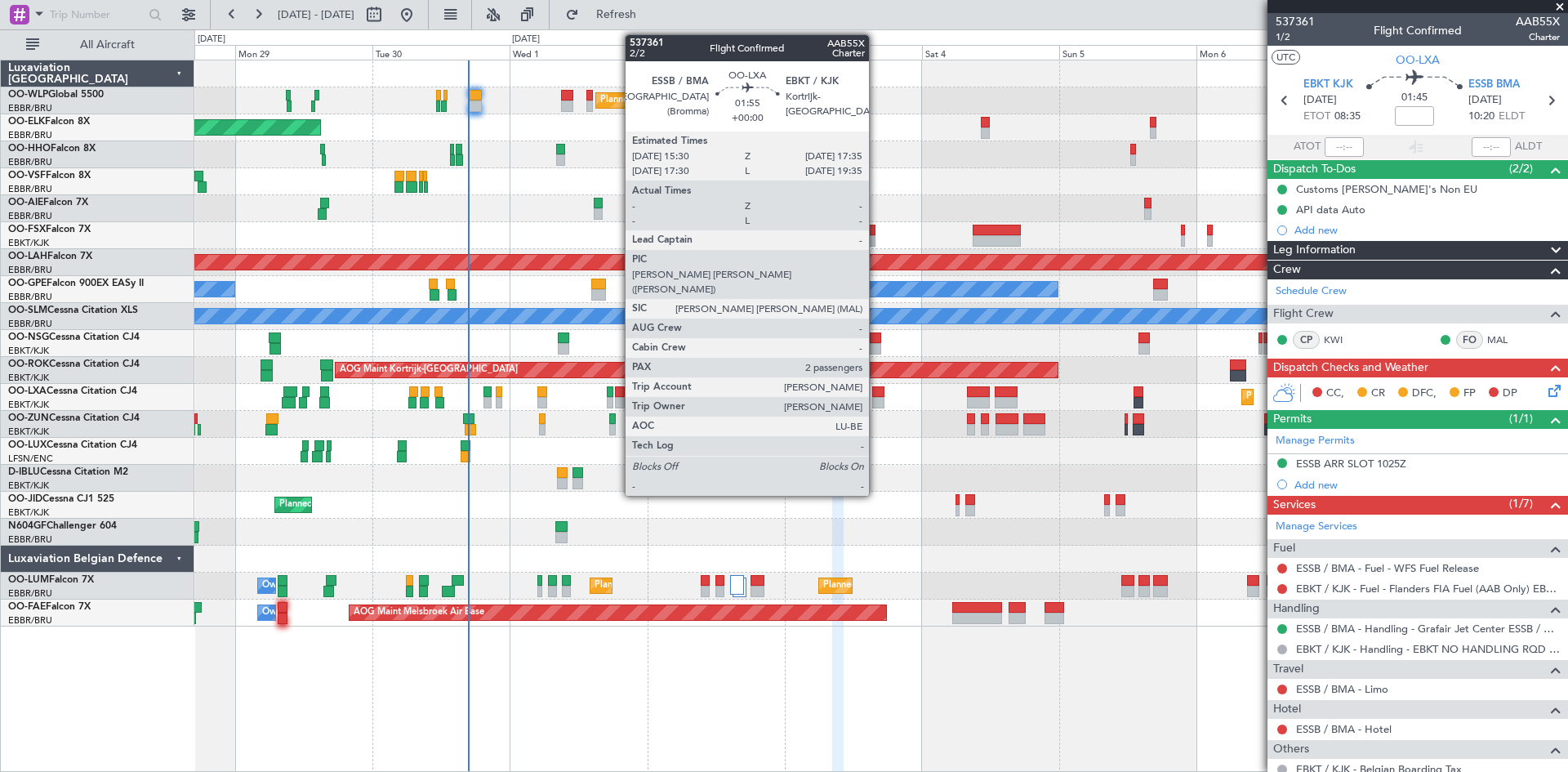
click at [876, 399] on div at bounding box center [878, 403] width 12 height 11
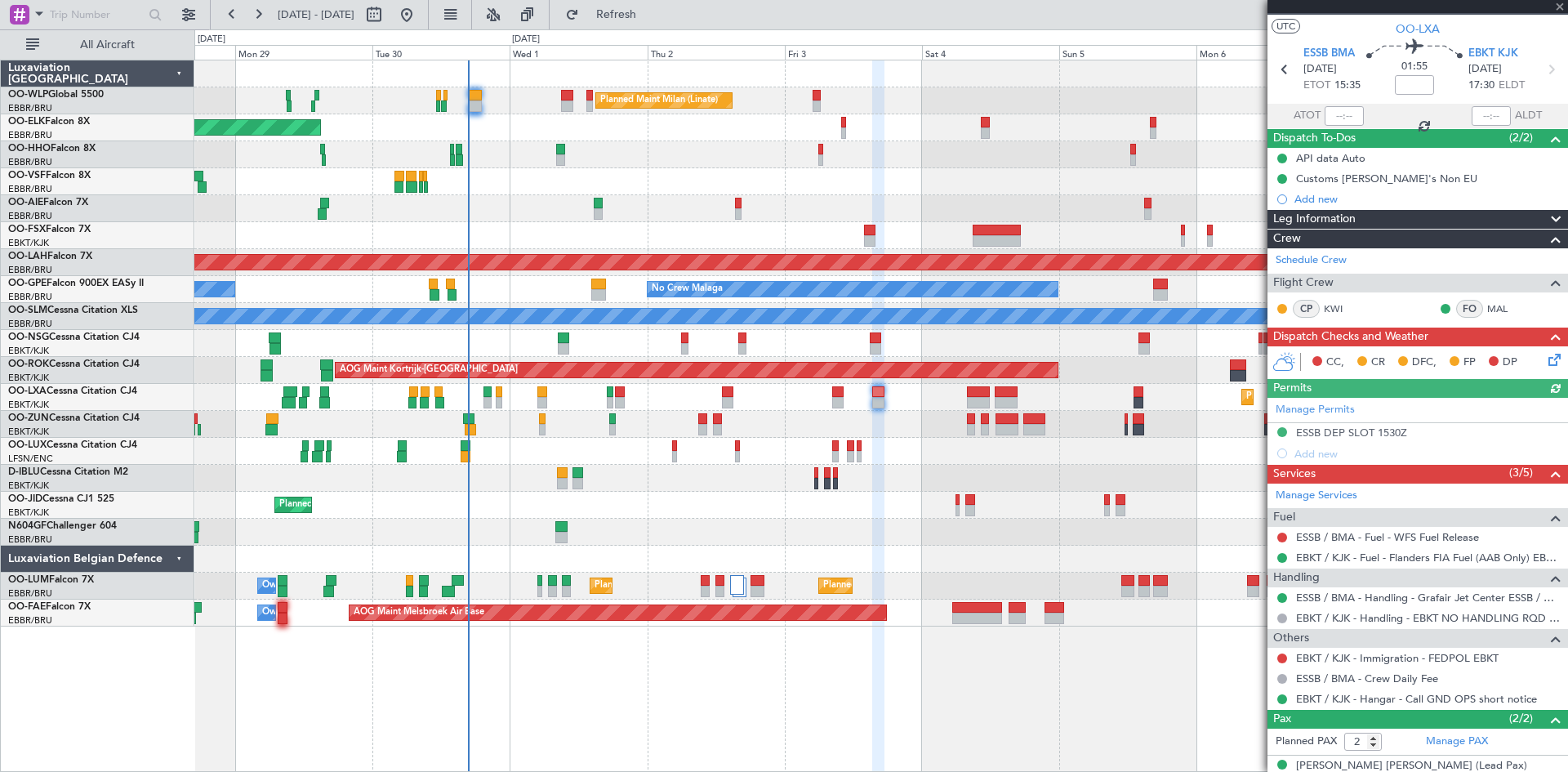
scroll to position [6, 0]
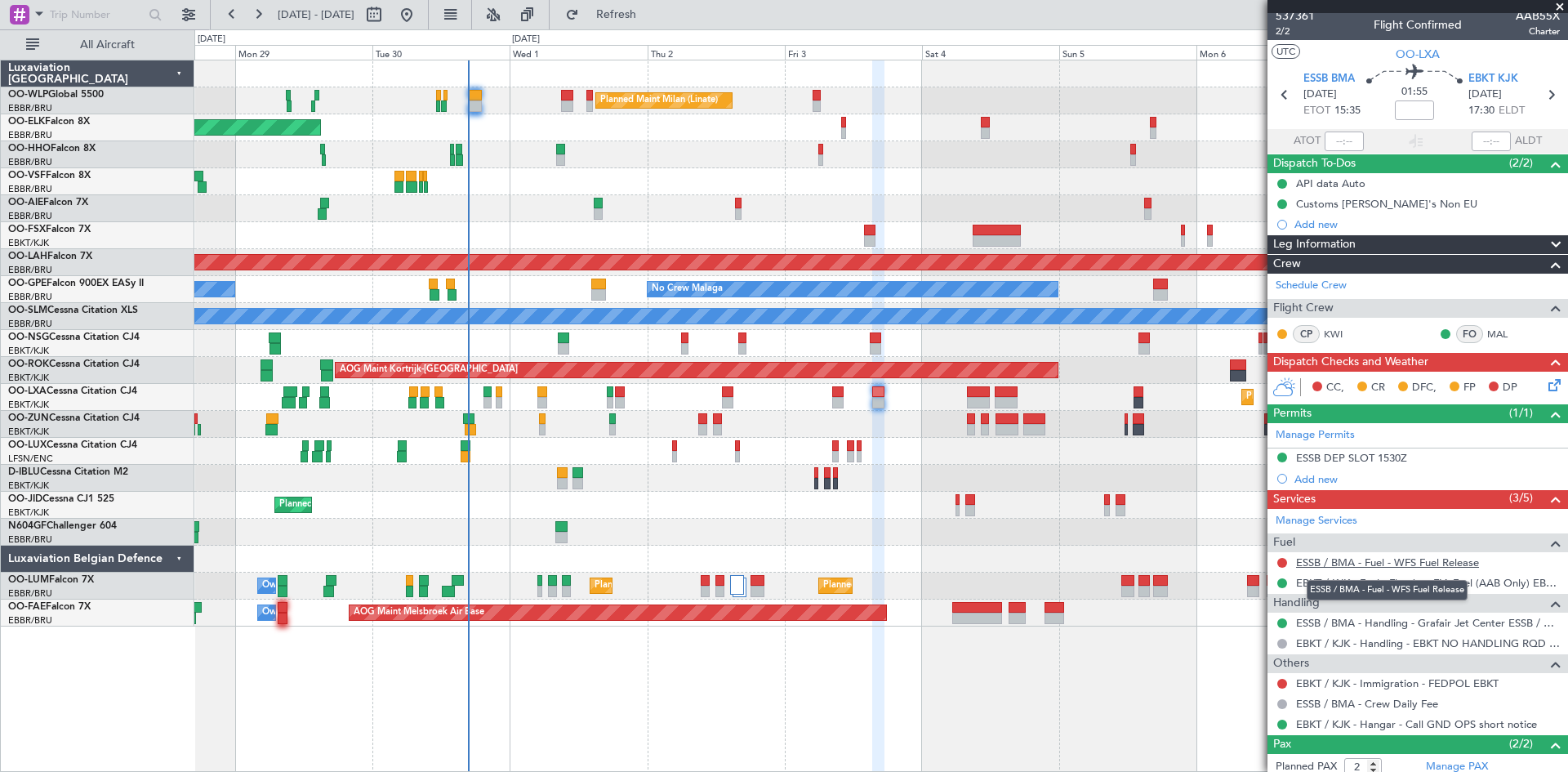
click at [1347, 561] on link "ESSB / BMA - Fuel - WFS Fuel Release" at bounding box center [1388, 563] width 183 height 14
click at [617, 18] on button "Refresh" at bounding box center [607, 14] width 98 height 26
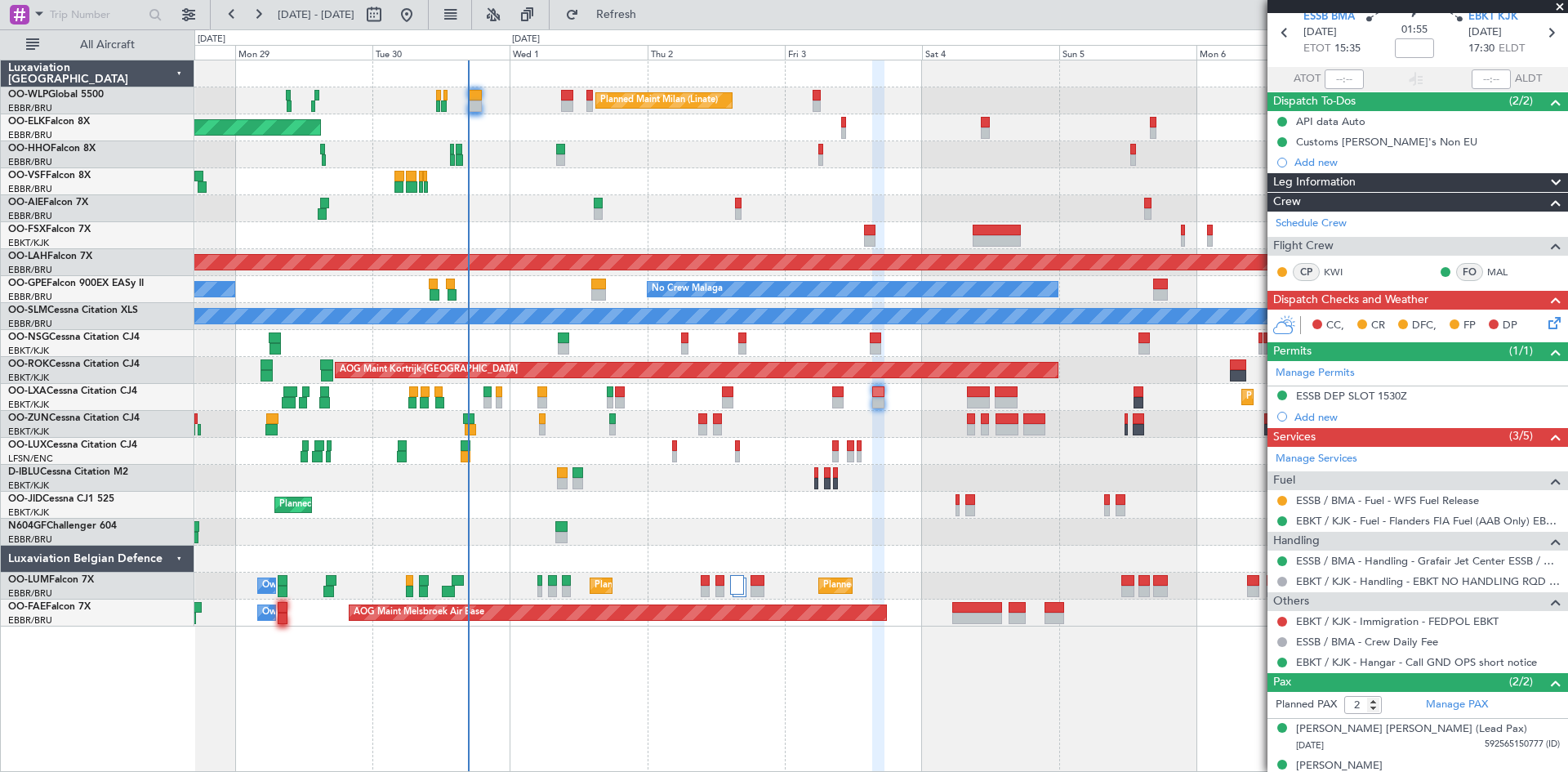
scroll to position [88, 0]
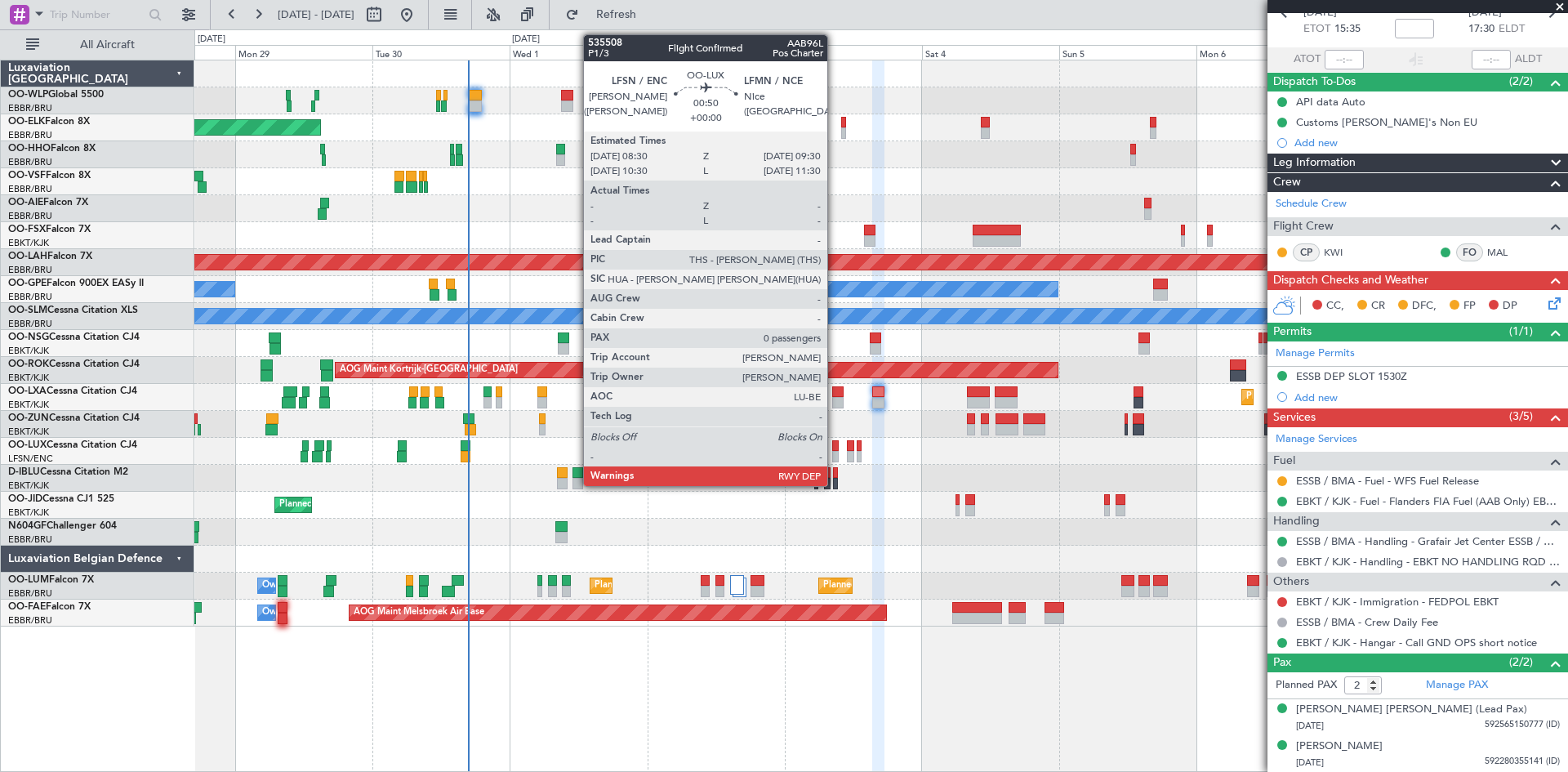
click at [835, 453] on div at bounding box center [835, 456] width 7 height 11
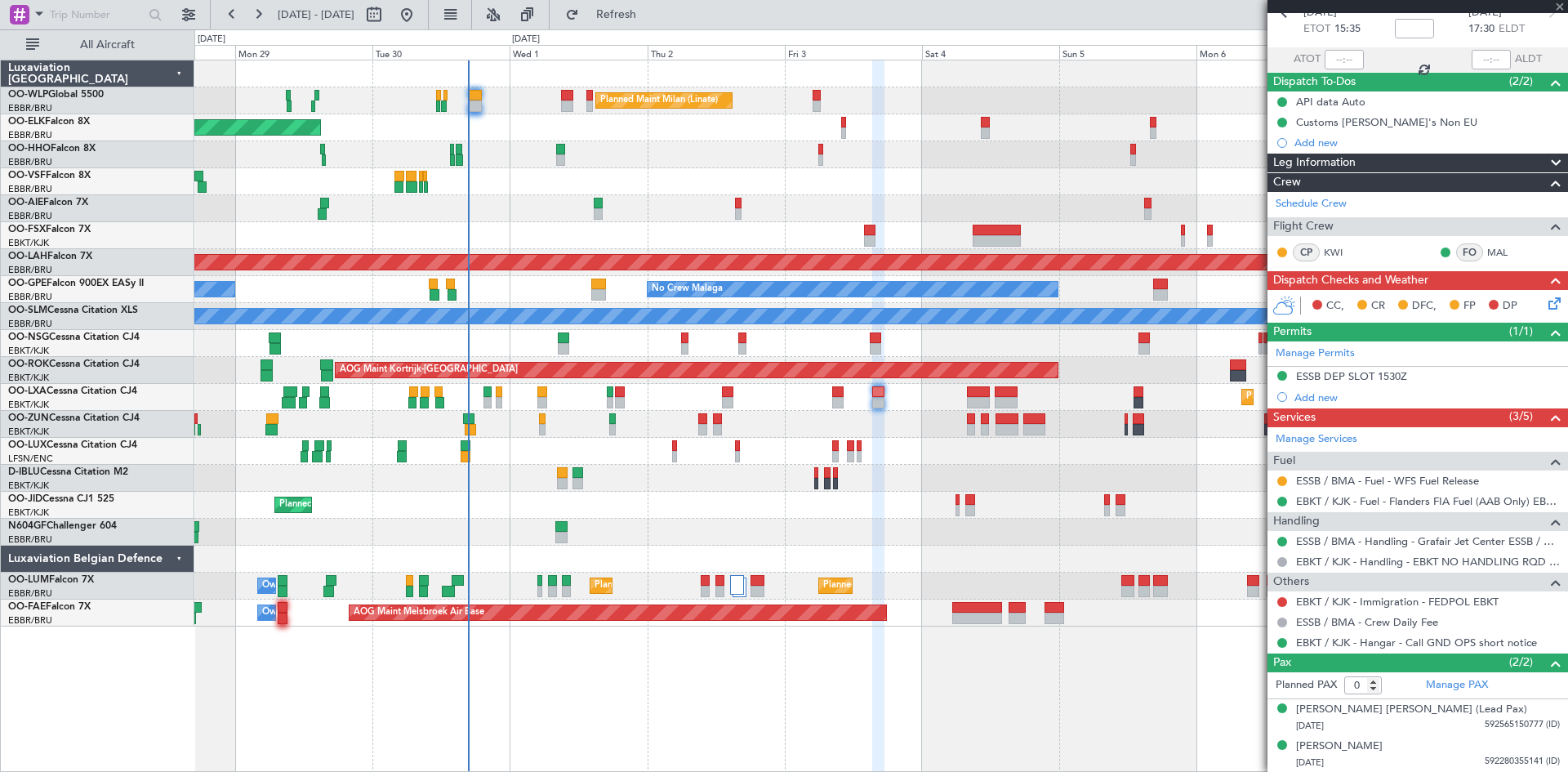
scroll to position [0, 0]
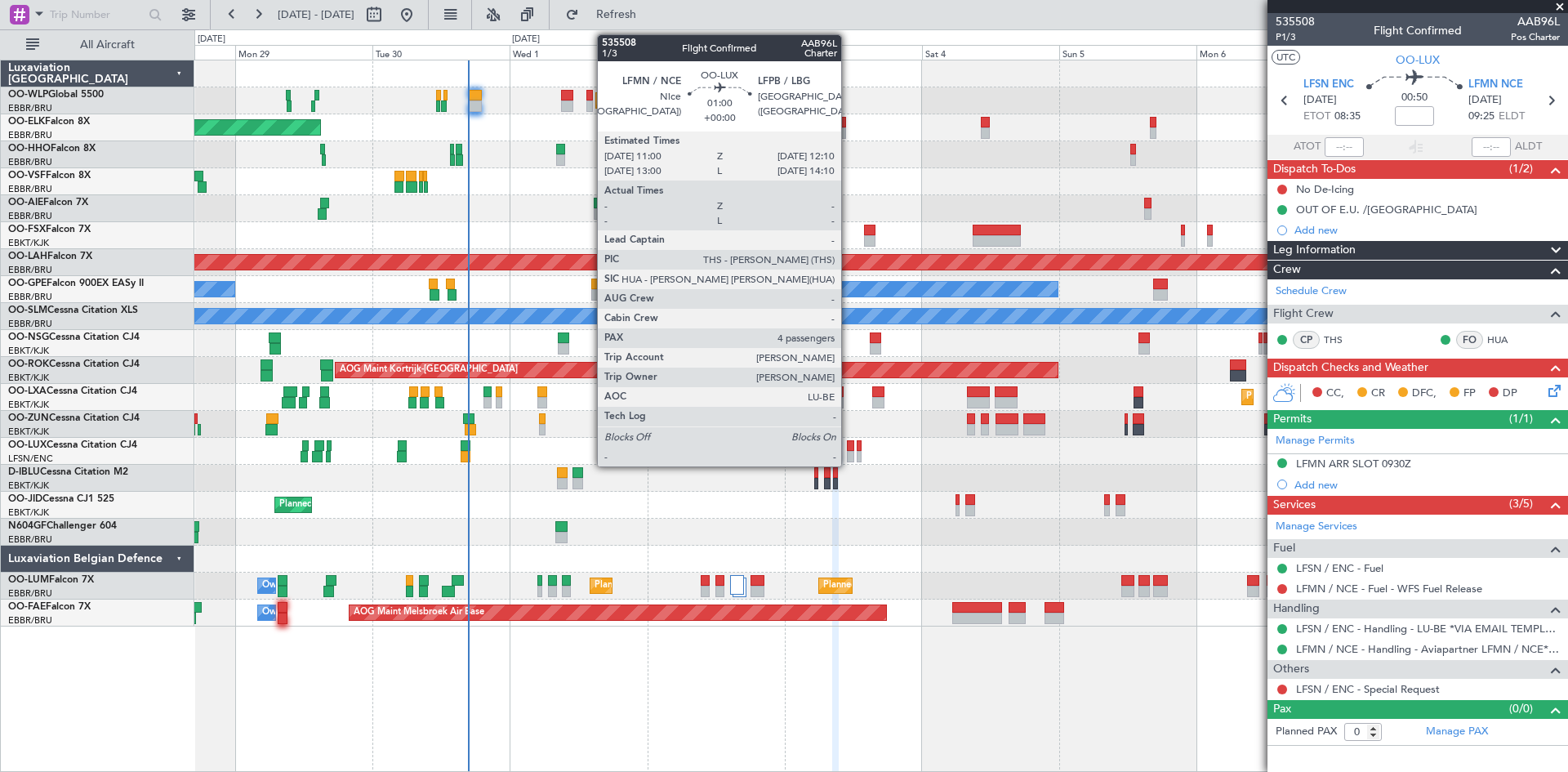
click at [849, 453] on div at bounding box center [851, 456] width 8 height 11
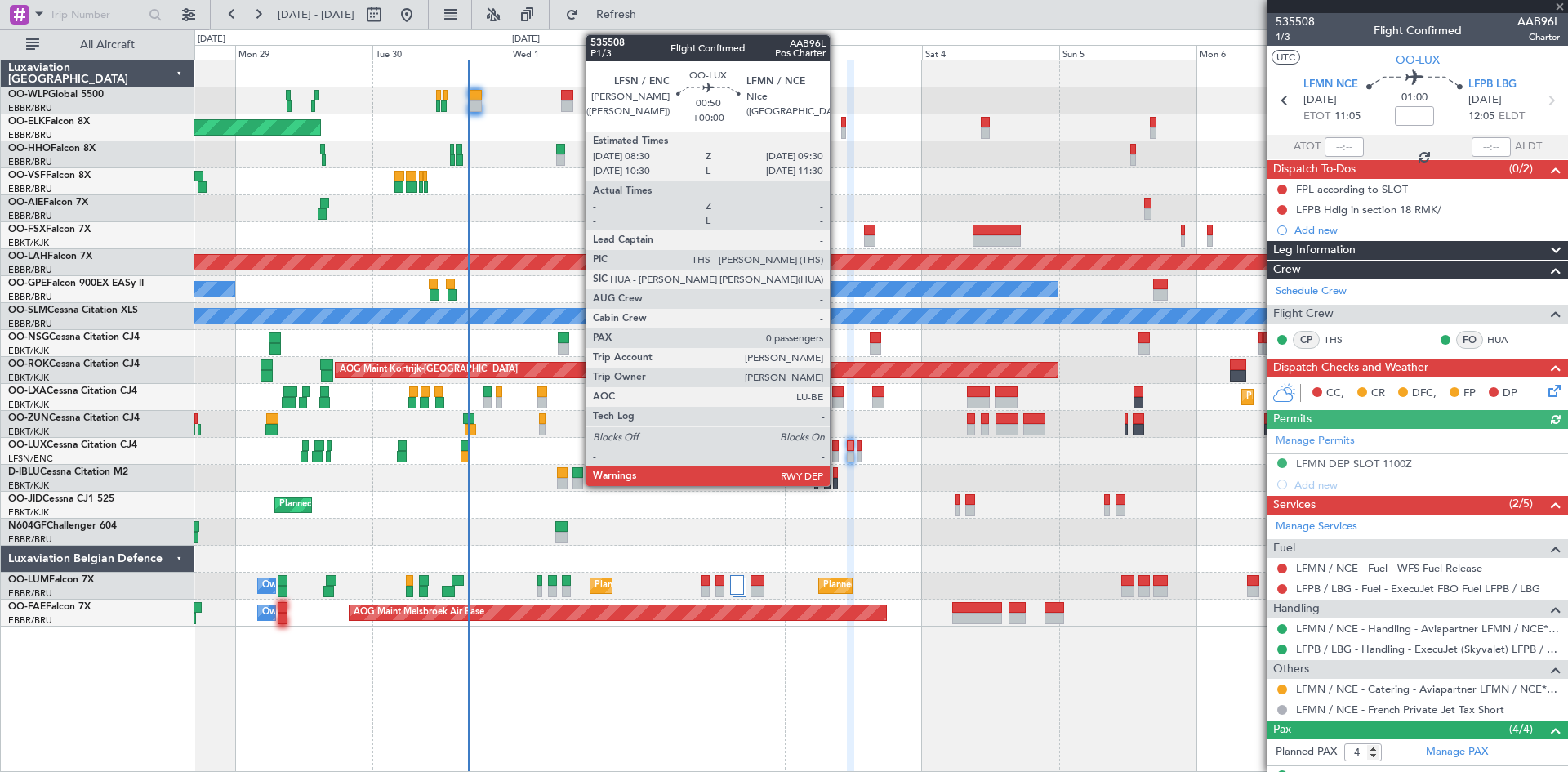
click at [837, 450] on div at bounding box center [835, 446] width 7 height 11
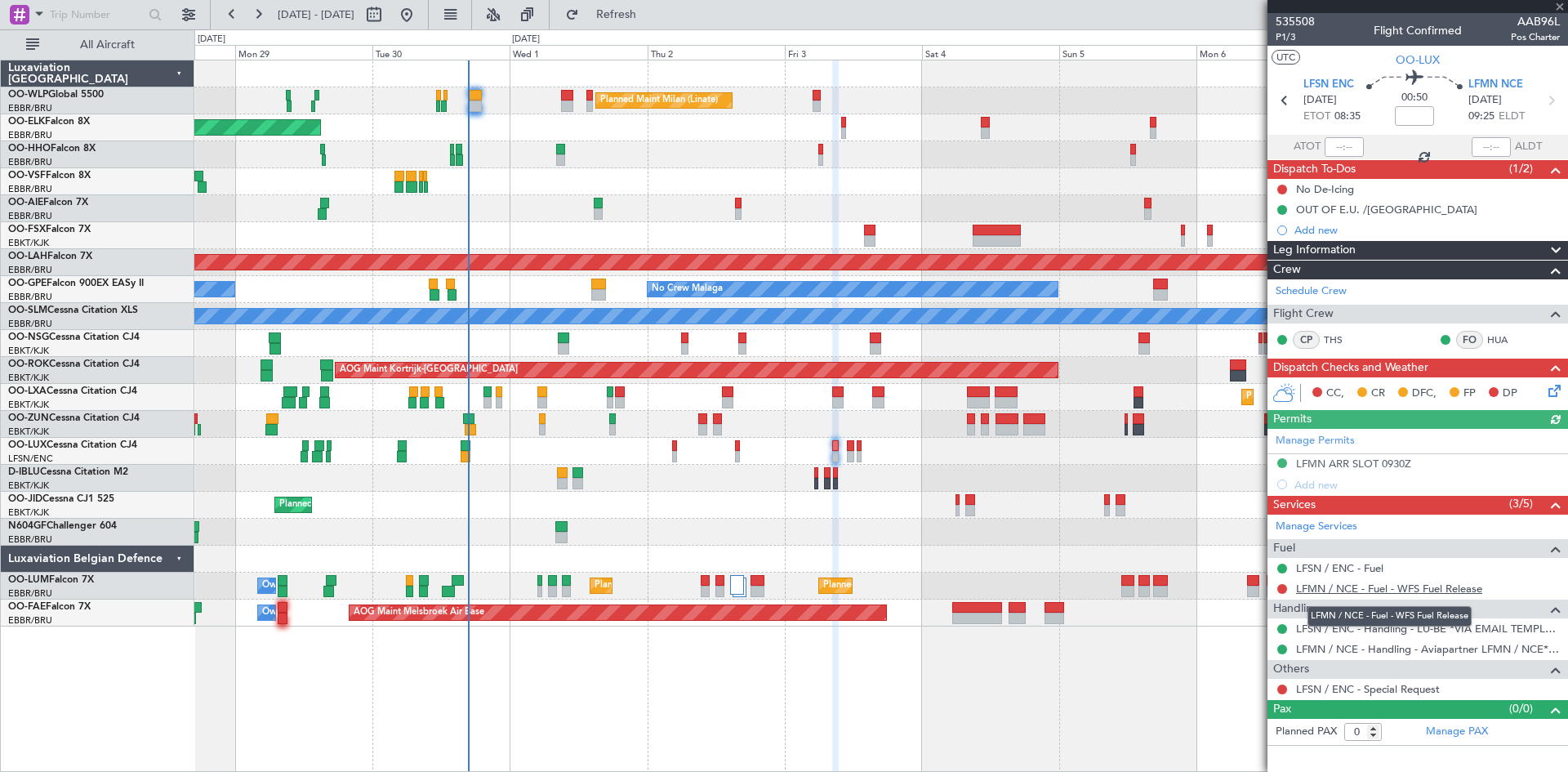
click at [1419, 591] on link "LFMN / NCE - Fuel - WFS Fuel Release" at bounding box center [1389, 589] width 186 height 14
click at [651, 19] on span "Refresh" at bounding box center [617, 14] width 69 height 11
click at [1419, 688] on div "Complete" at bounding box center [1418, 678] width 48 height 20
click at [1373, 688] on link "LFSN / ENC - Special Request" at bounding box center [1368, 689] width 144 height 14
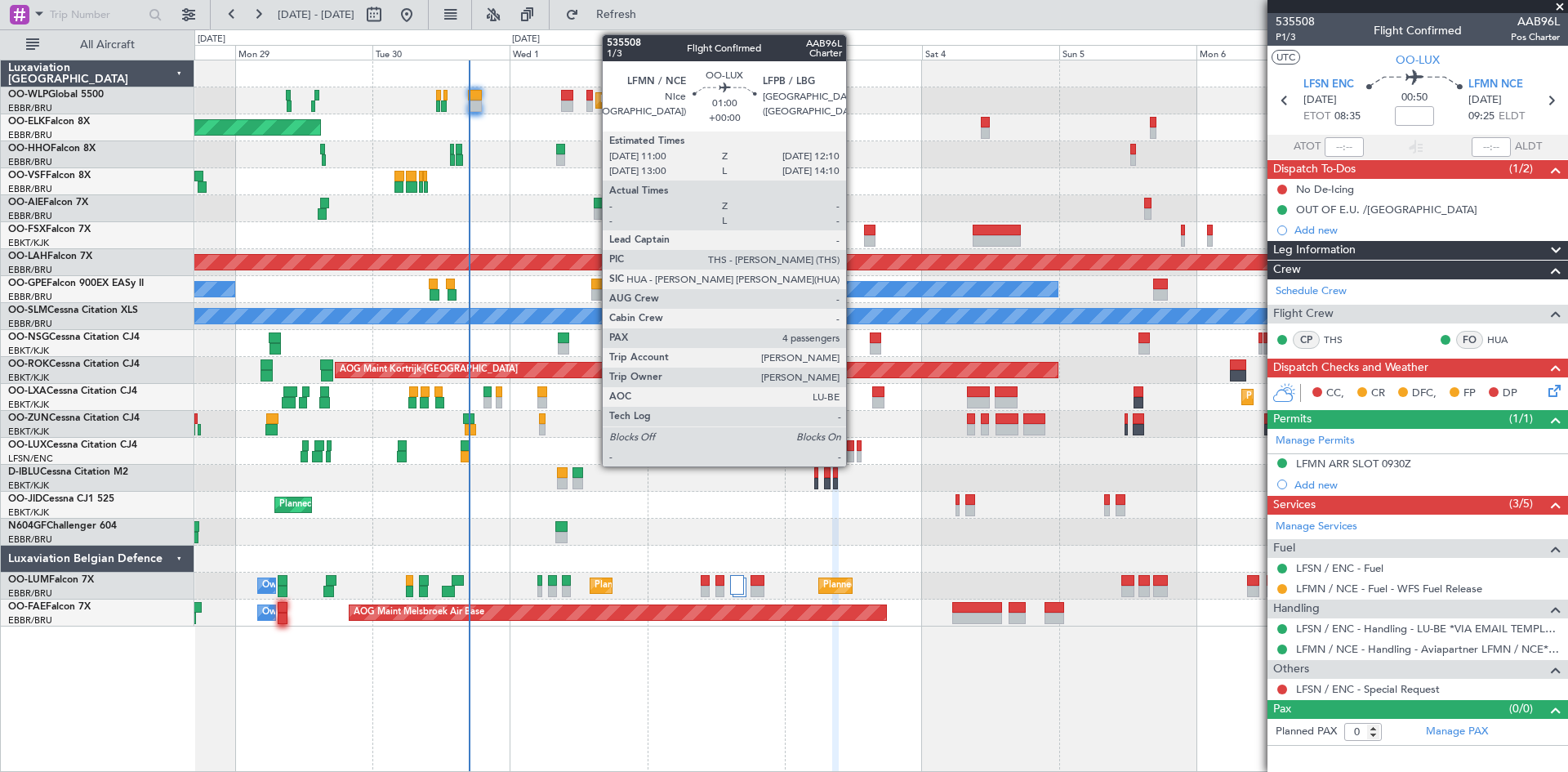
click at [853, 456] on div at bounding box center [851, 456] width 8 height 11
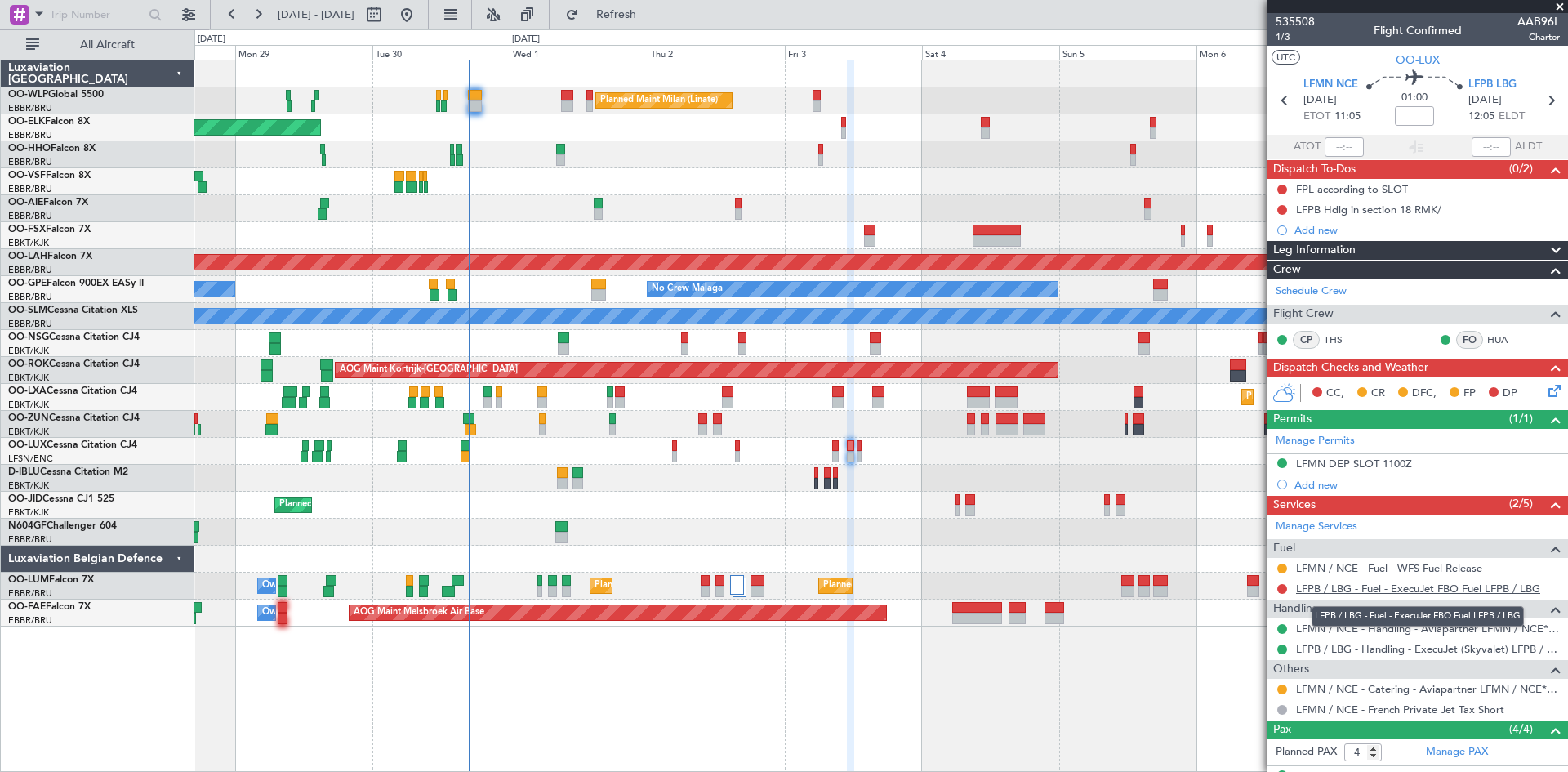
click at [1468, 586] on link "LFPB / LBG - Fuel - ExecuJet FBO Fuel LFPB / LBG" at bounding box center [1418, 589] width 244 height 14
click at [664, 0] on fb-refresh-button "Refresh" at bounding box center [607, 14] width 114 height 30
click at [651, 9] on span "Refresh" at bounding box center [617, 14] width 69 height 11
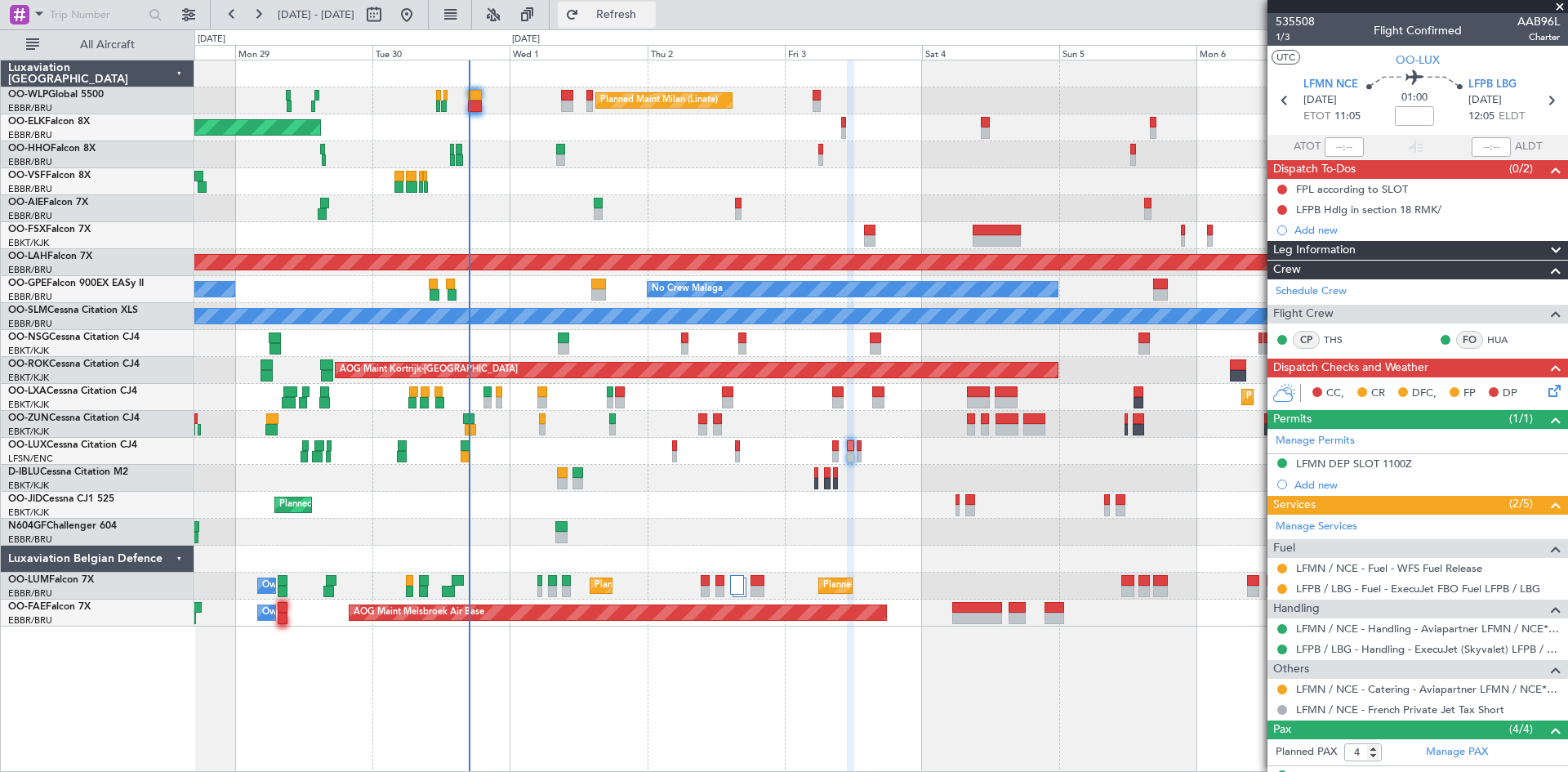
click at [632, 20] on button "Refresh" at bounding box center [607, 14] width 98 height 26
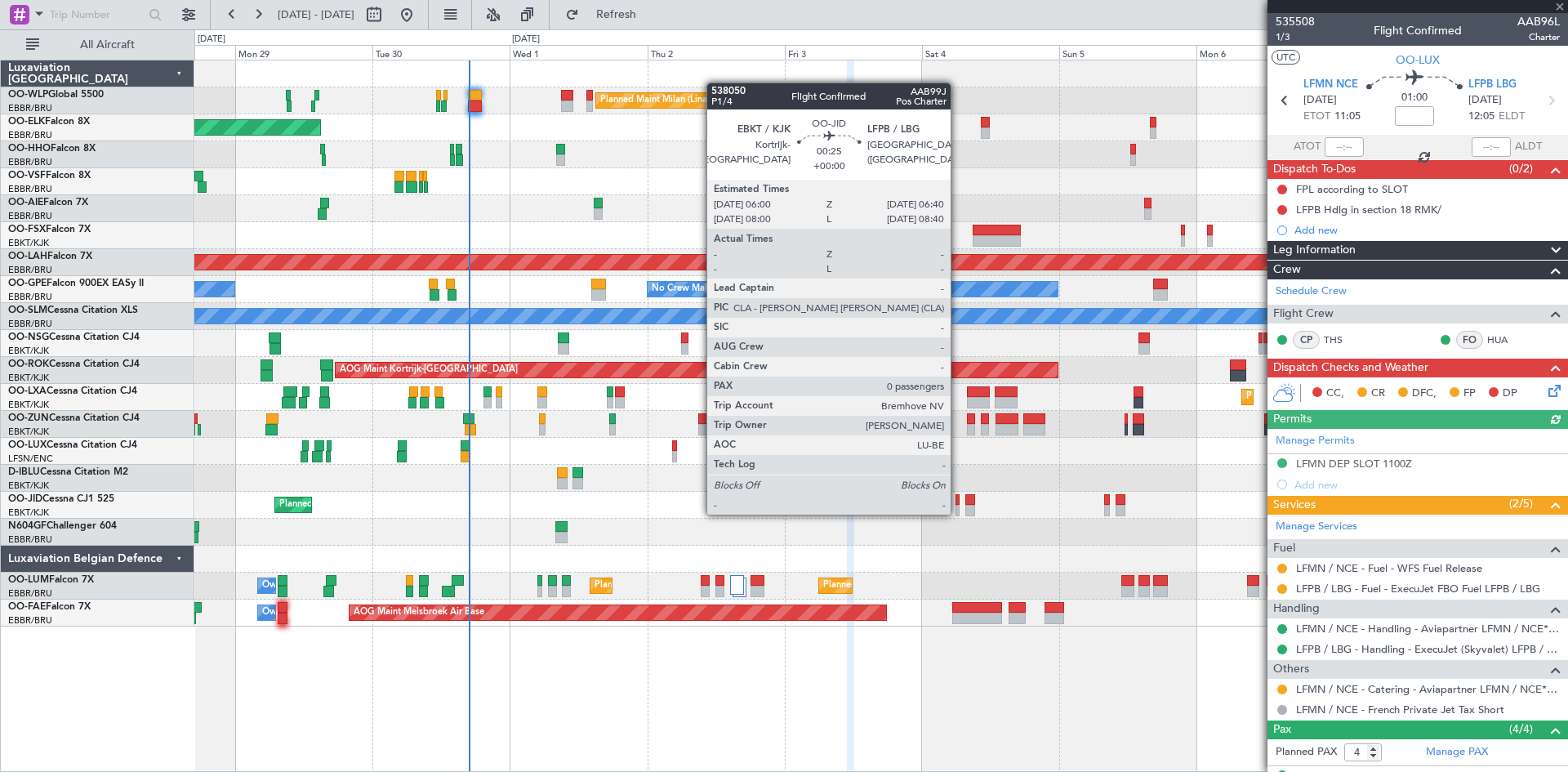
click at [958, 513] on div at bounding box center [957, 510] width 4 height 11
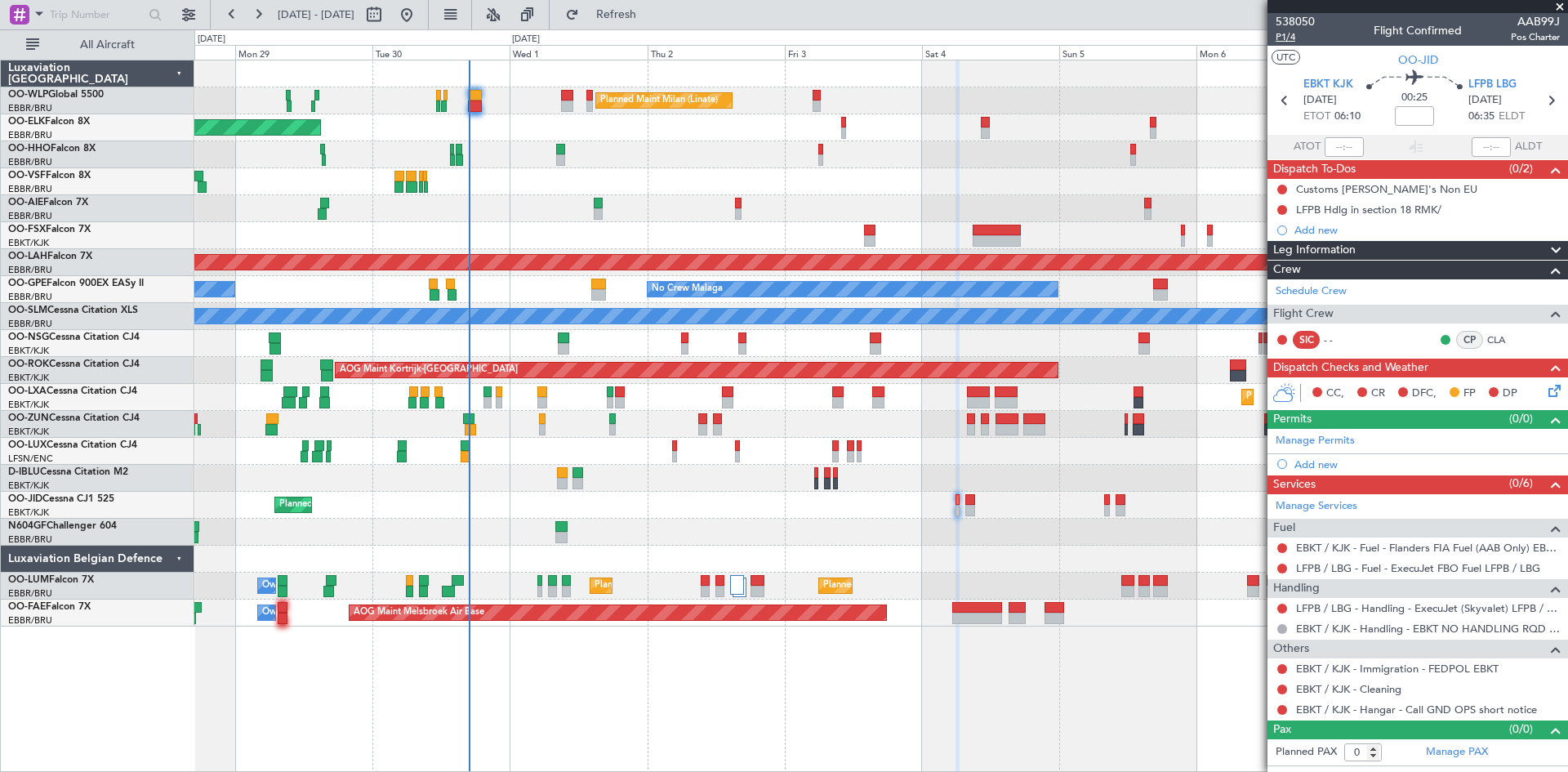
click at [1278, 37] on span "P1/4" at bounding box center [1296, 37] width 39 height 14
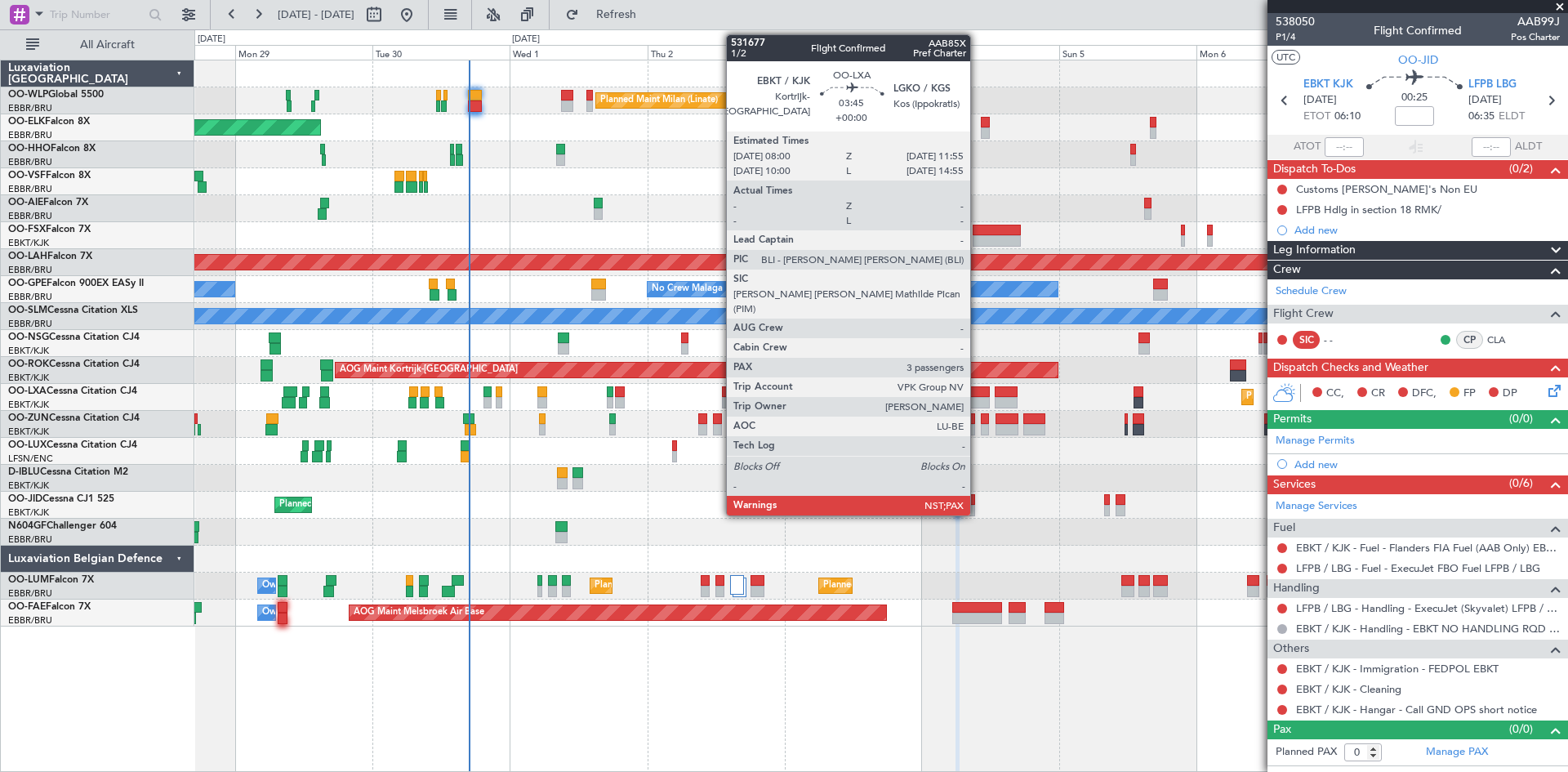
click at [978, 401] on div at bounding box center [978, 403] width 23 height 11
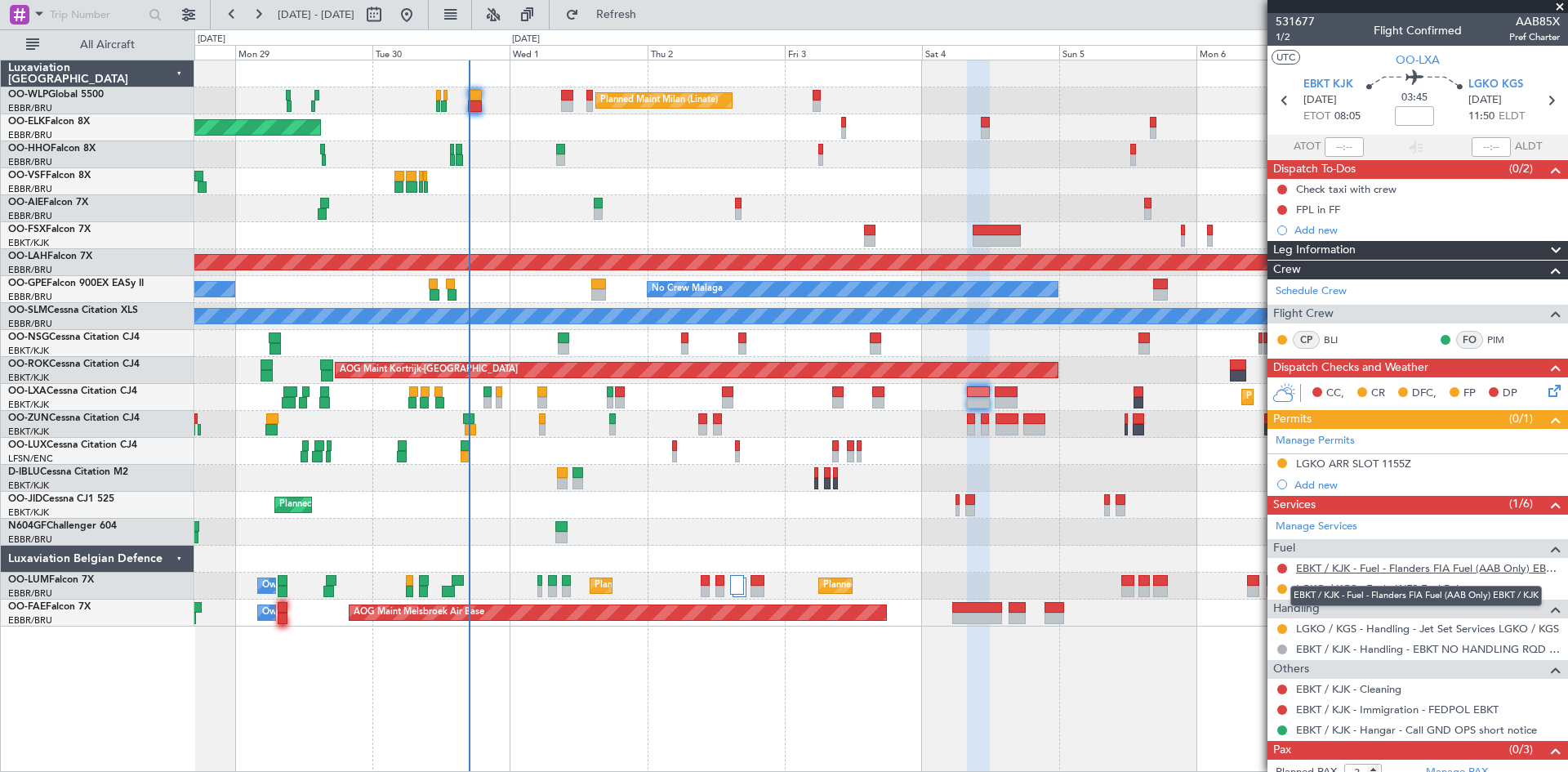
click at [1334, 569] on link "EBKT / KJK - Fuel - Flanders FIA Fuel (AAB Only) EBKT / KJK" at bounding box center [1428, 569] width 264 height 14
click at [651, 16] on span "Refresh" at bounding box center [617, 14] width 69 height 11
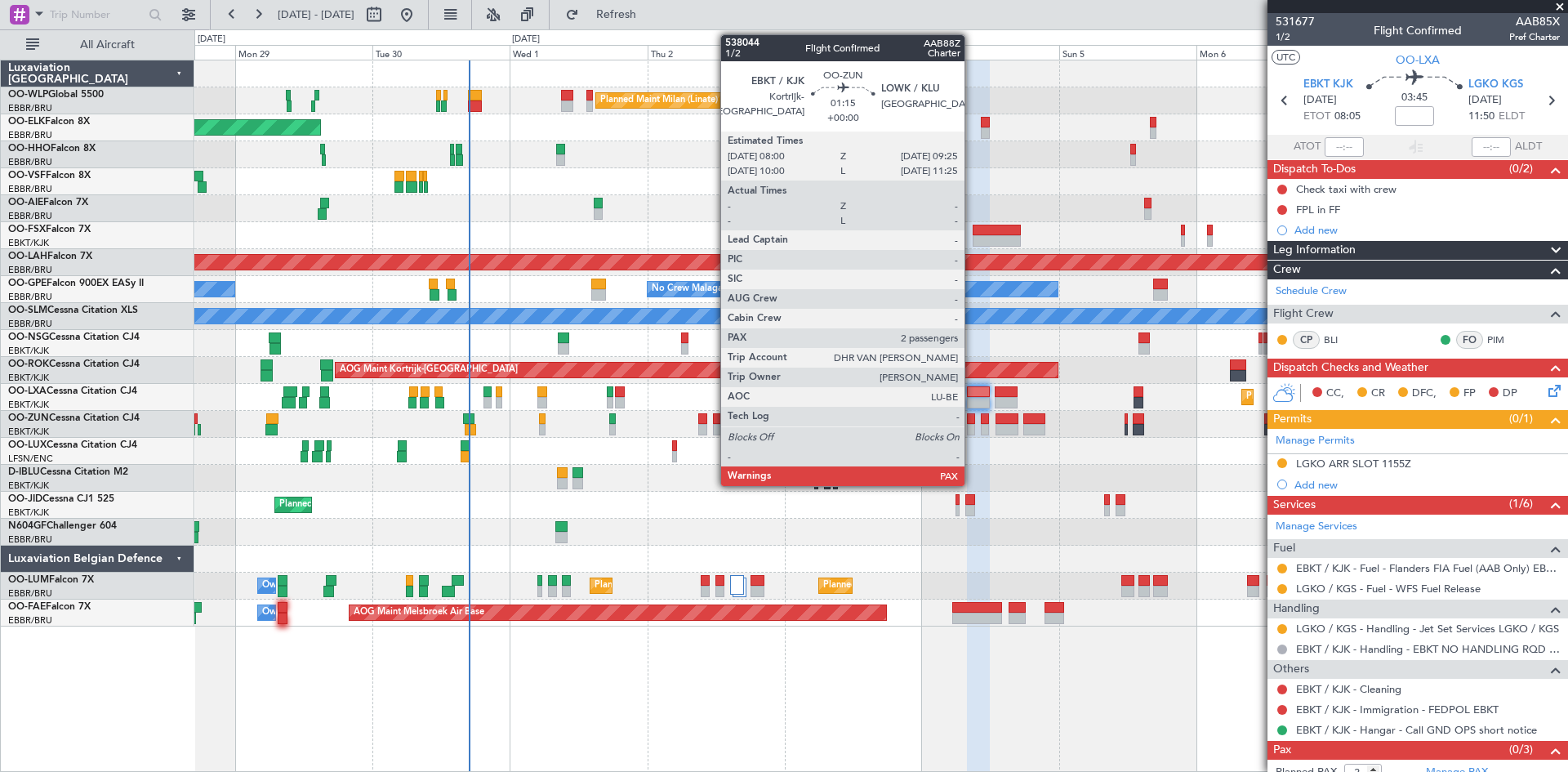
click at [972, 425] on div at bounding box center [972, 429] width 9 height 11
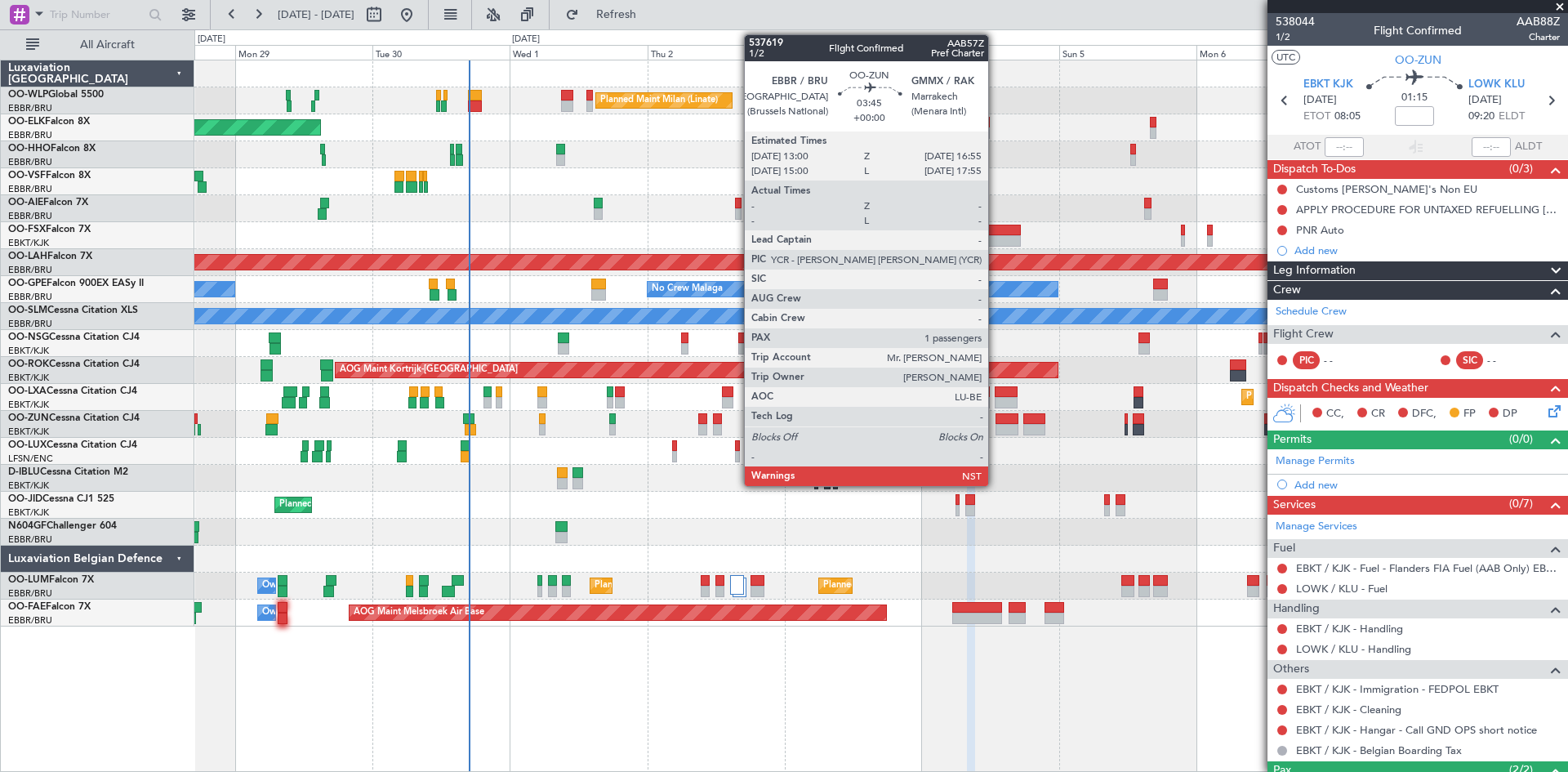
click at [995, 426] on div at bounding box center [1006, 429] width 23 height 11
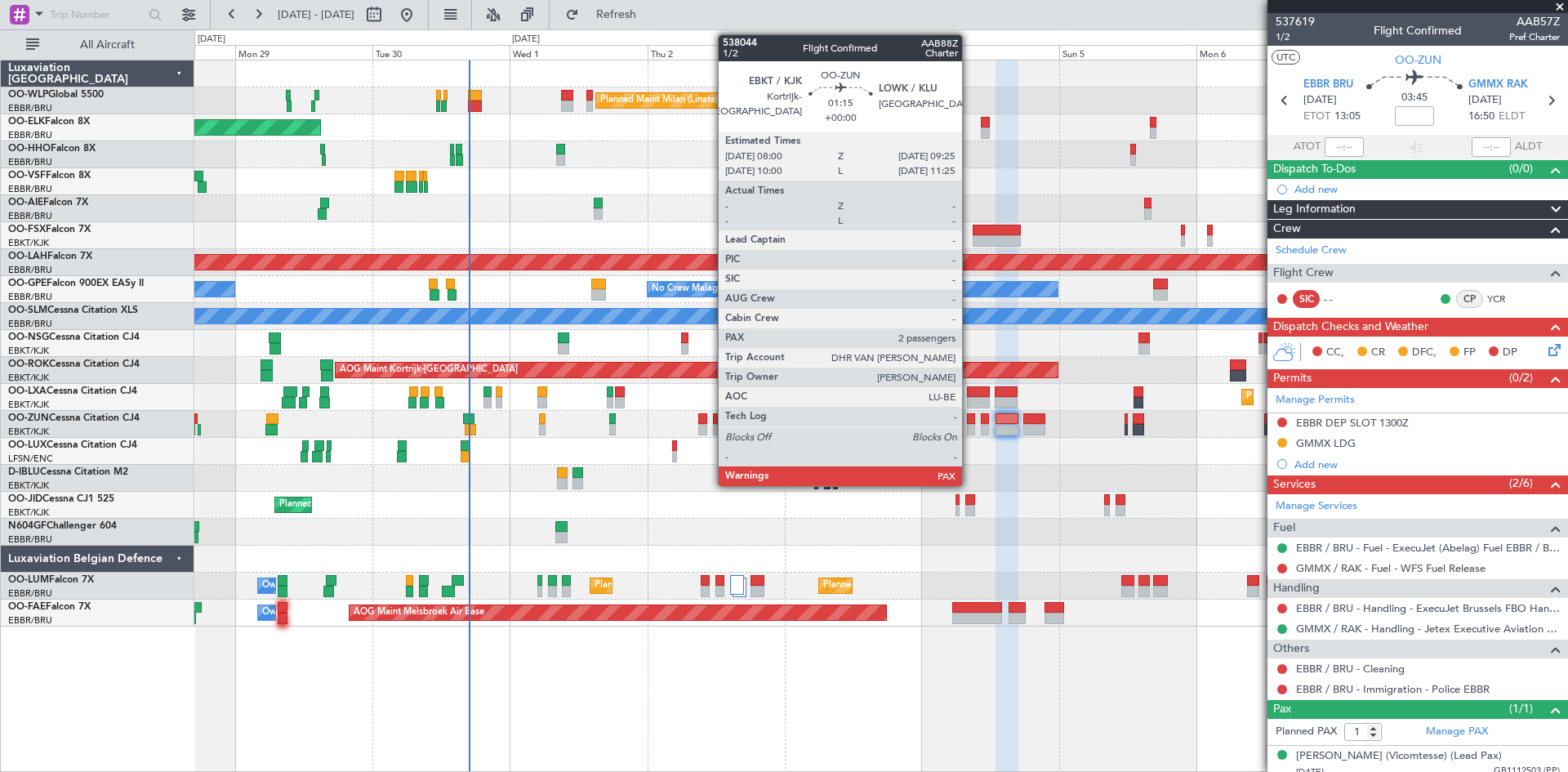
click at [970, 424] on div at bounding box center [972, 429] width 9 height 11
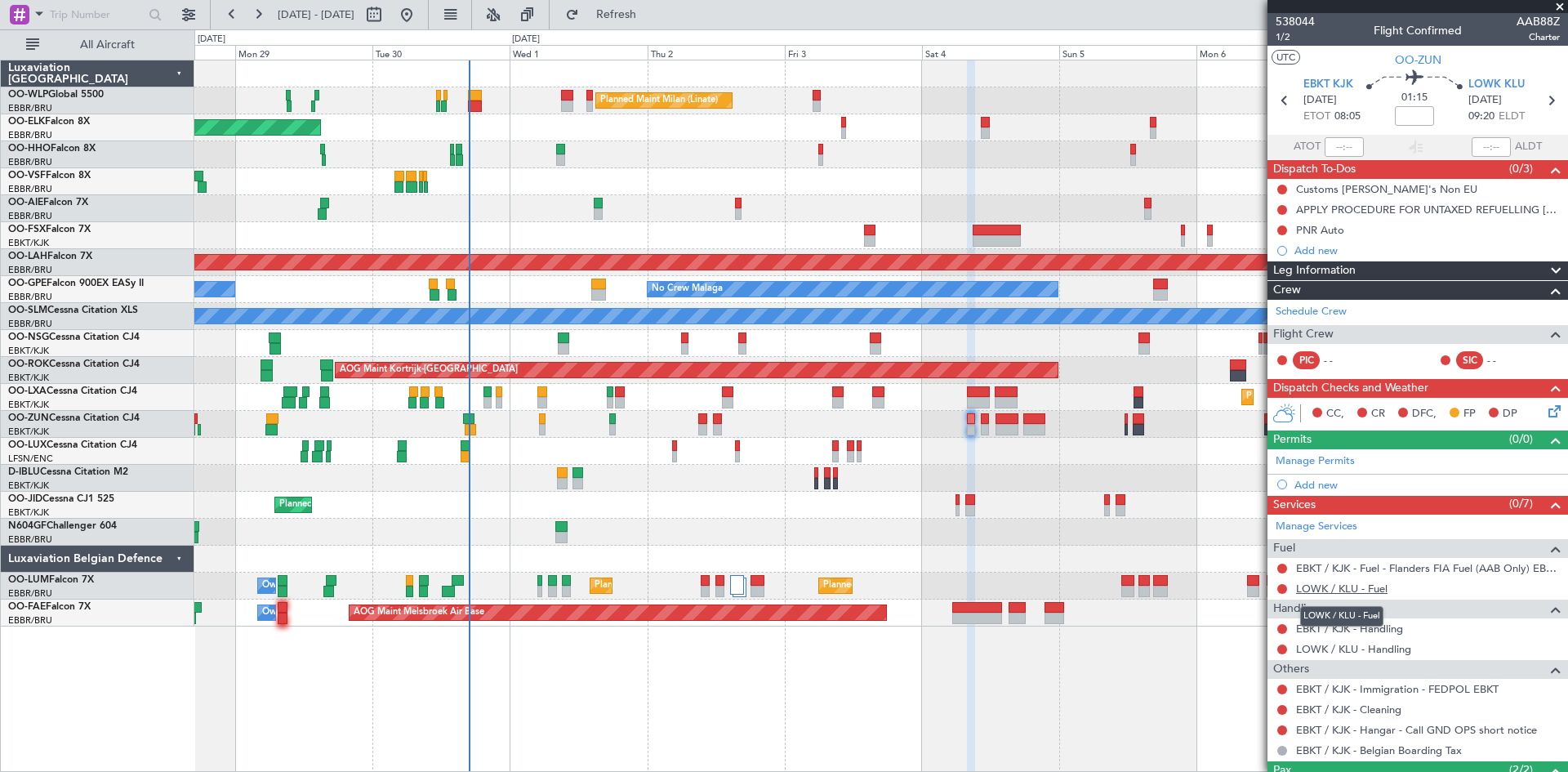
click at [1379, 589] on link "LOWK / KLU - Fuel" at bounding box center [1343, 589] width 92 height 14
click at [627, 2] on button "Refresh" at bounding box center [607, 14] width 98 height 26
click at [1391, 629] on link "EBKT / KJK - Handling" at bounding box center [1350, 629] width 107 height 14
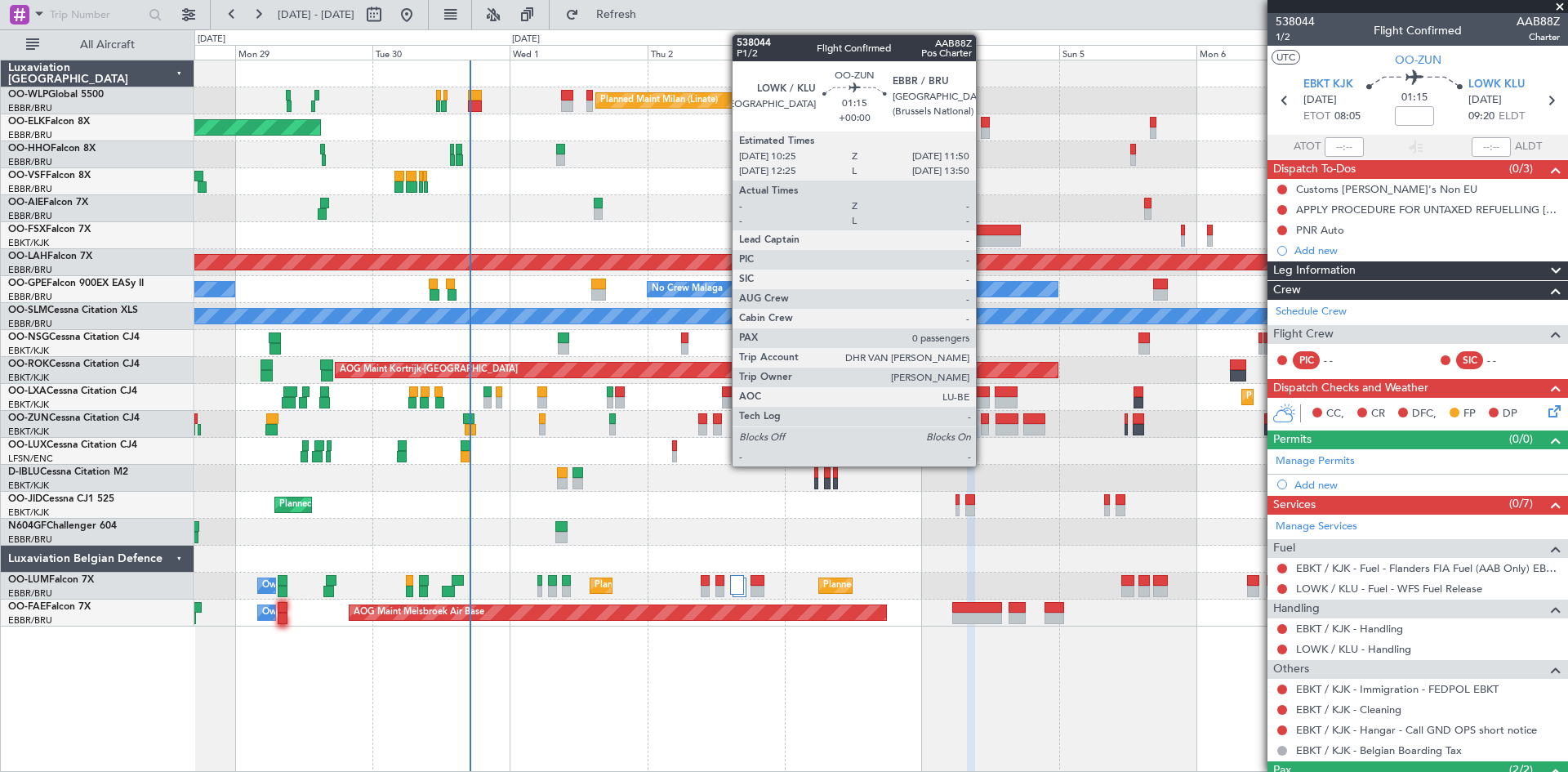
click at [984, 426] on div at bounding box center [985, 429] width 9 height 11
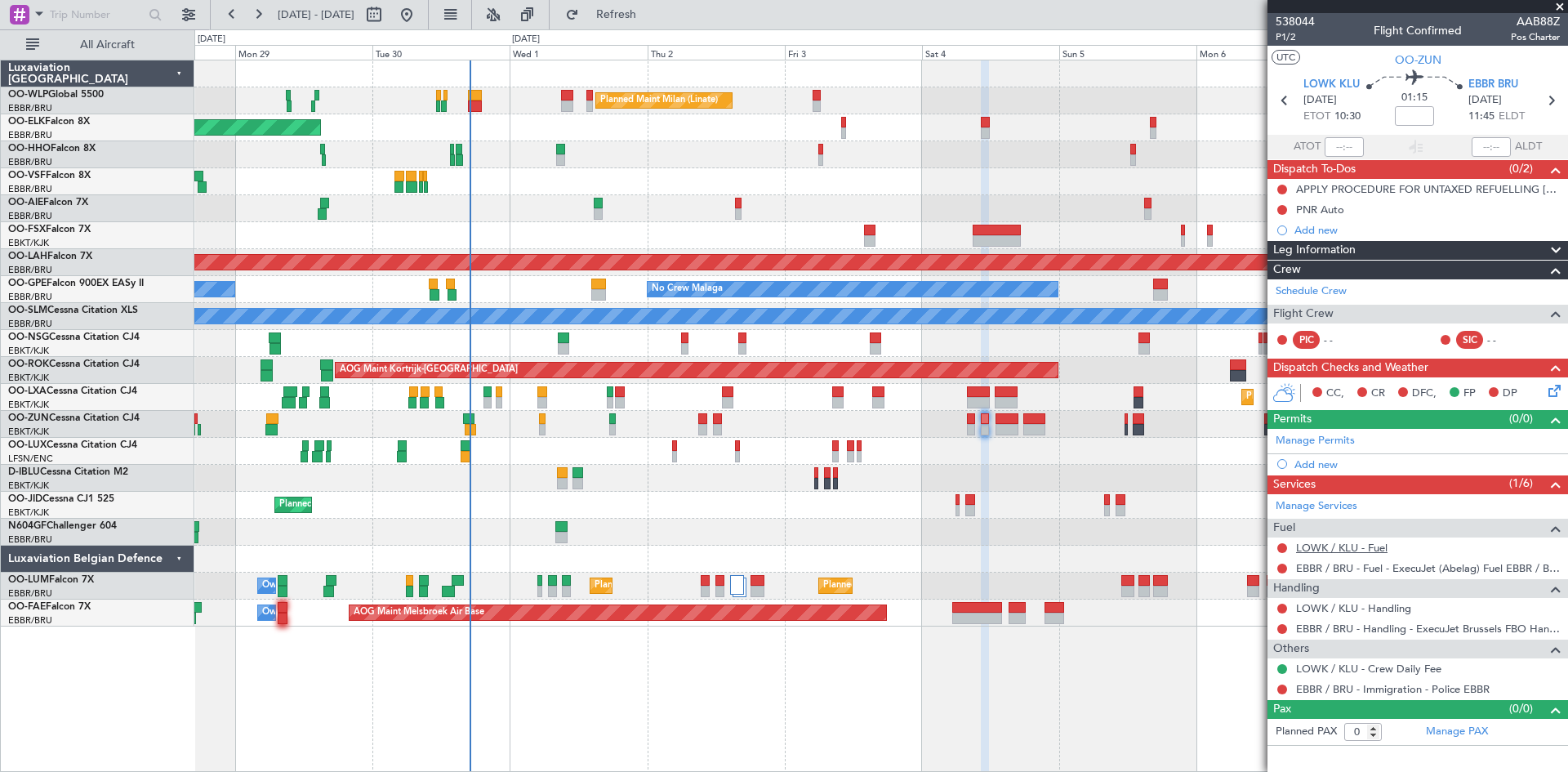
click at [1371, 546] on link "LOWK / KLU - Fuel" at bounding box center [1343, 548] width 92 height 14
click at [638, 14] on span "Refresh" at bounding box center [617, 14] width 69 height 11
click at [1392, 606] on link "LOWK / KLU - Handling" at bounding box center [1354, 609] width 115 height 14
click at [651, 20] on span "Refresh" at bounding box center [617, 14] width 69 height 11
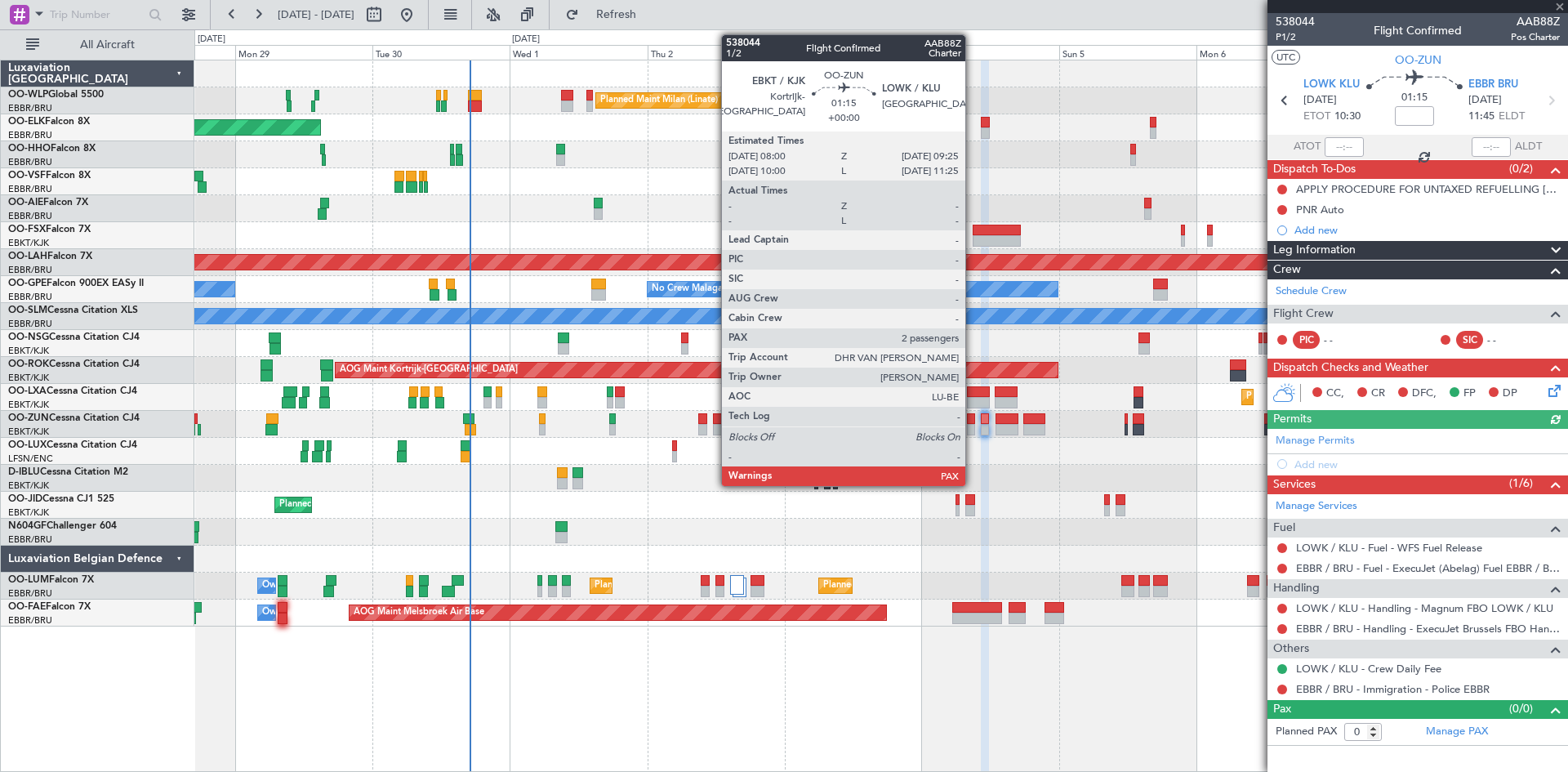
click at [973, 423] on div at bounding box center [972, 419] width 9 height 11
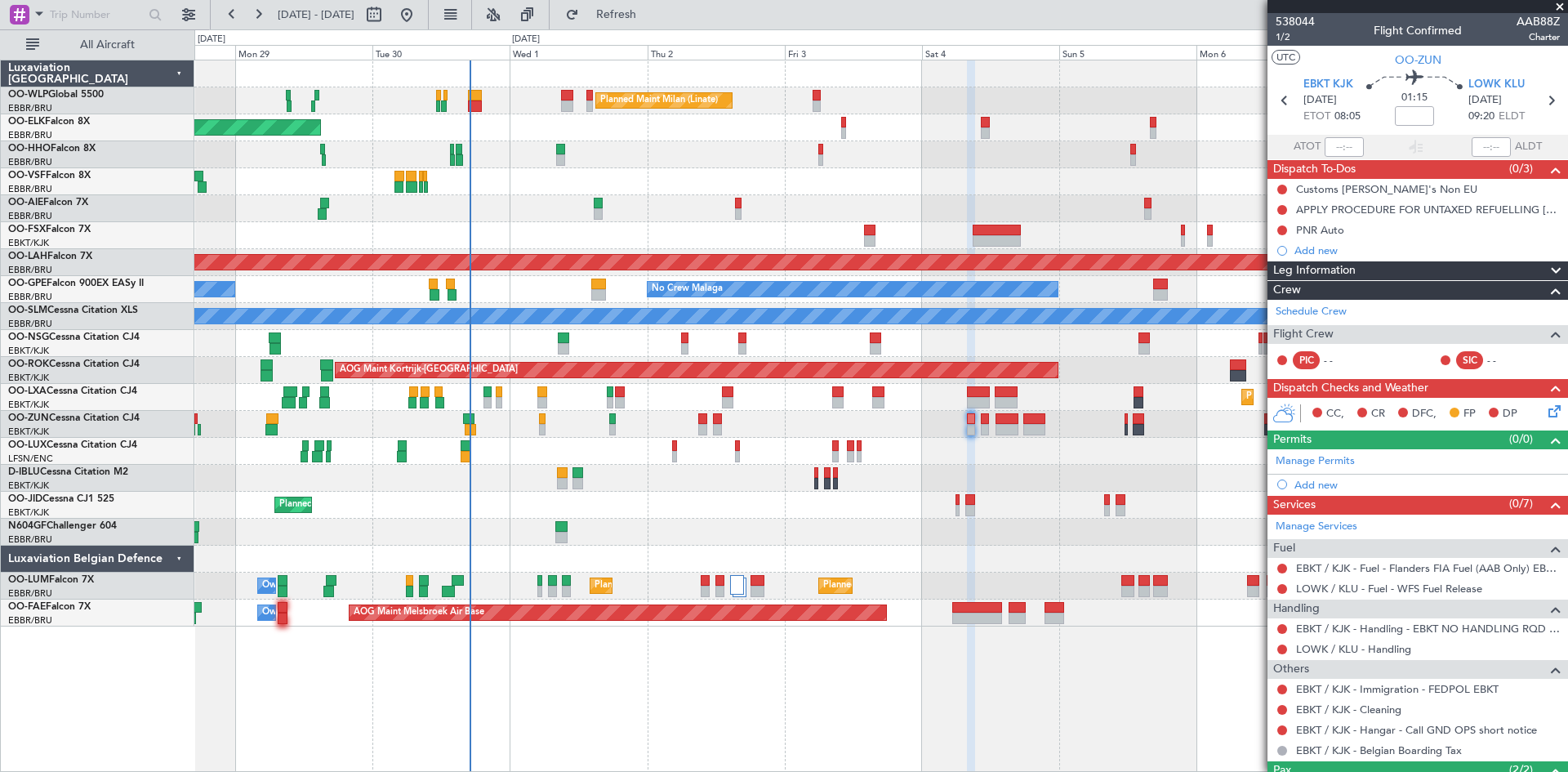
click at [1287, 628] on div at bounding box center [1282, 629] width 13 height 13
click at [1281, 630] on button at bounding box center [1283, 630] width 10 height 10
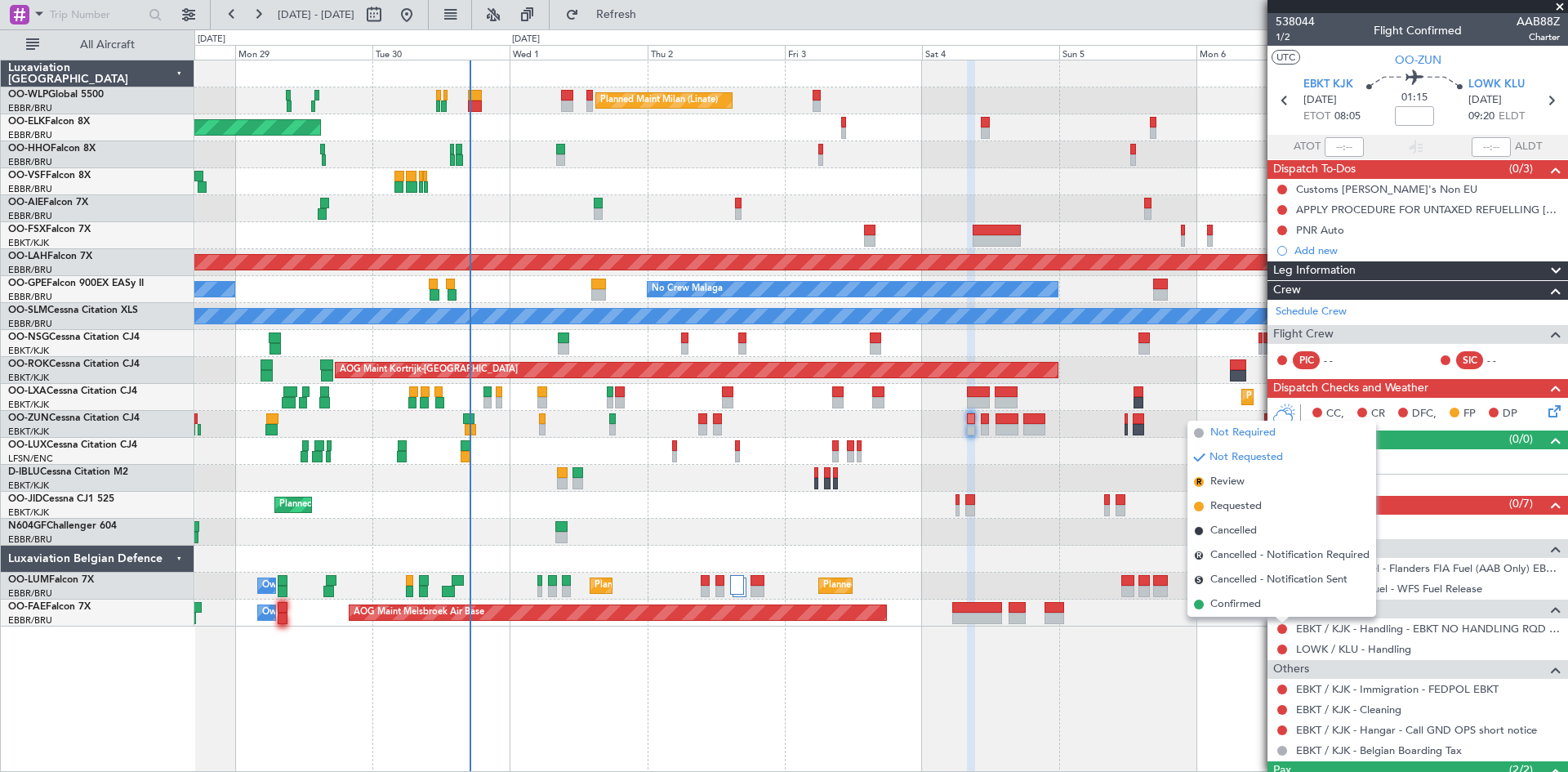
click at [1244, 435] on span "Not Required" at bounding box center [1243, 432] width 66 height 16
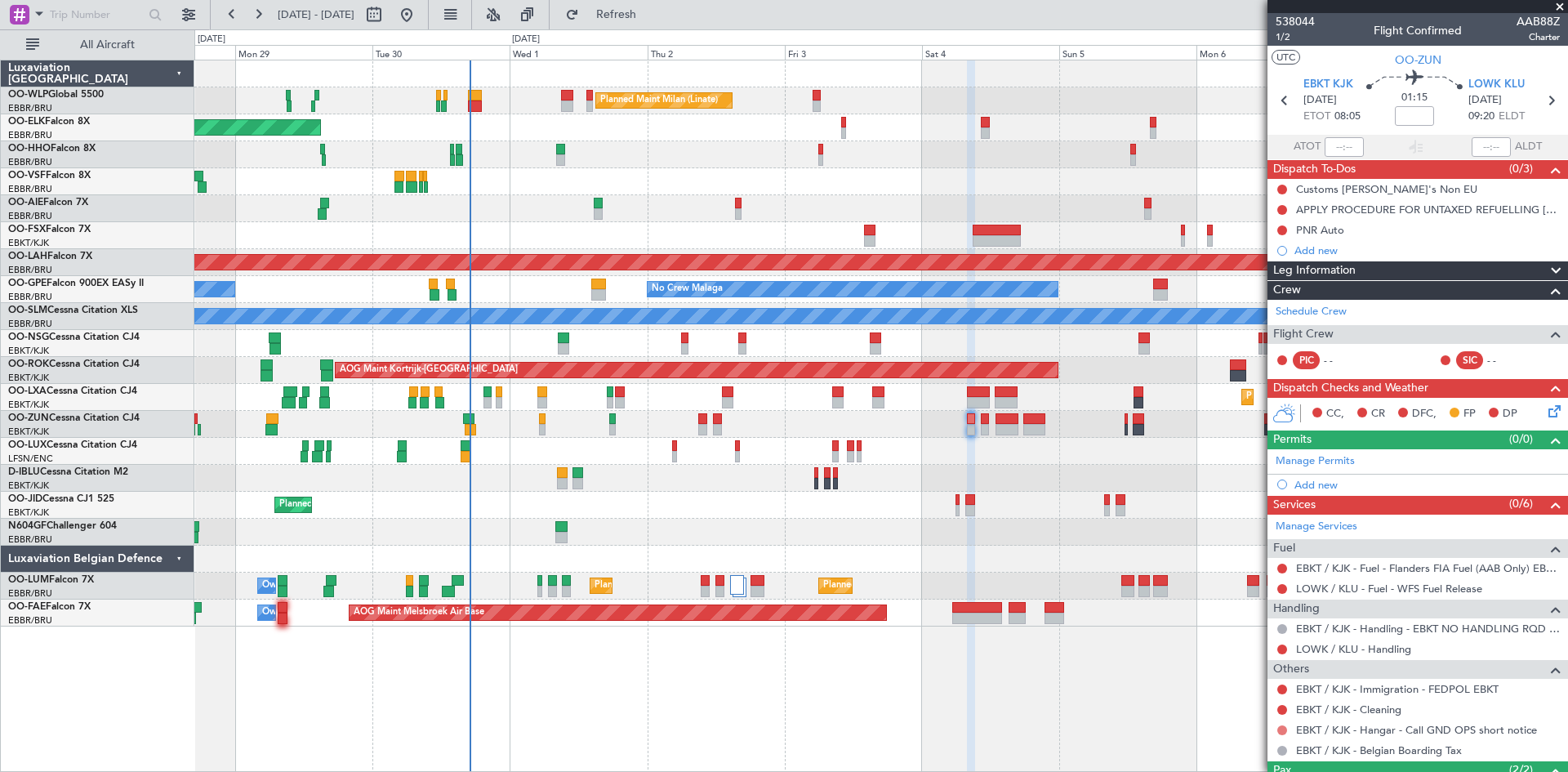
click at [1286, 729] on button at bounding box center [1283, 731] width 10 height 10
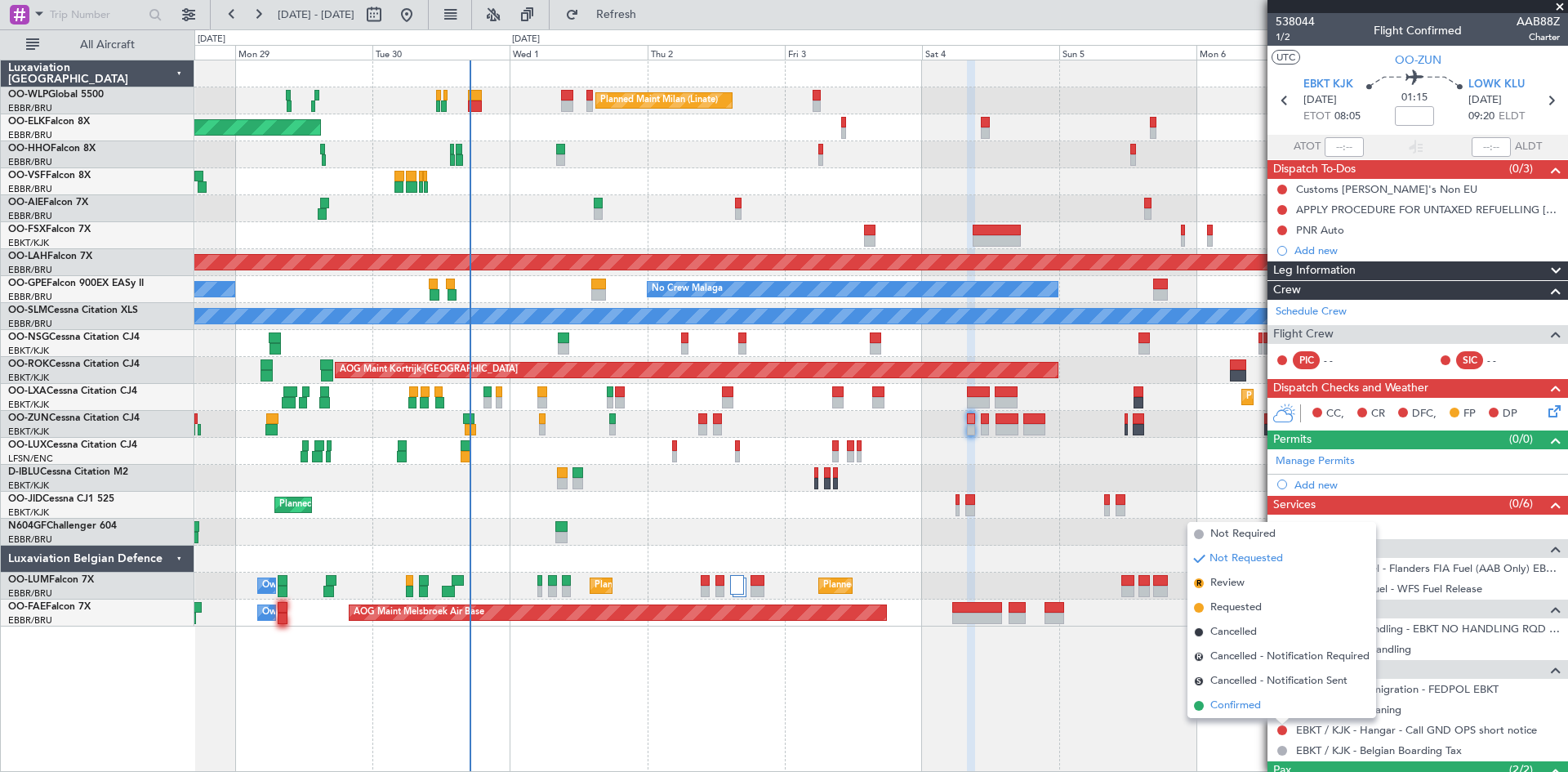
click at [1260, 704] on span "Confirmed" at bounding box center [1236, 706] width 51 height 16
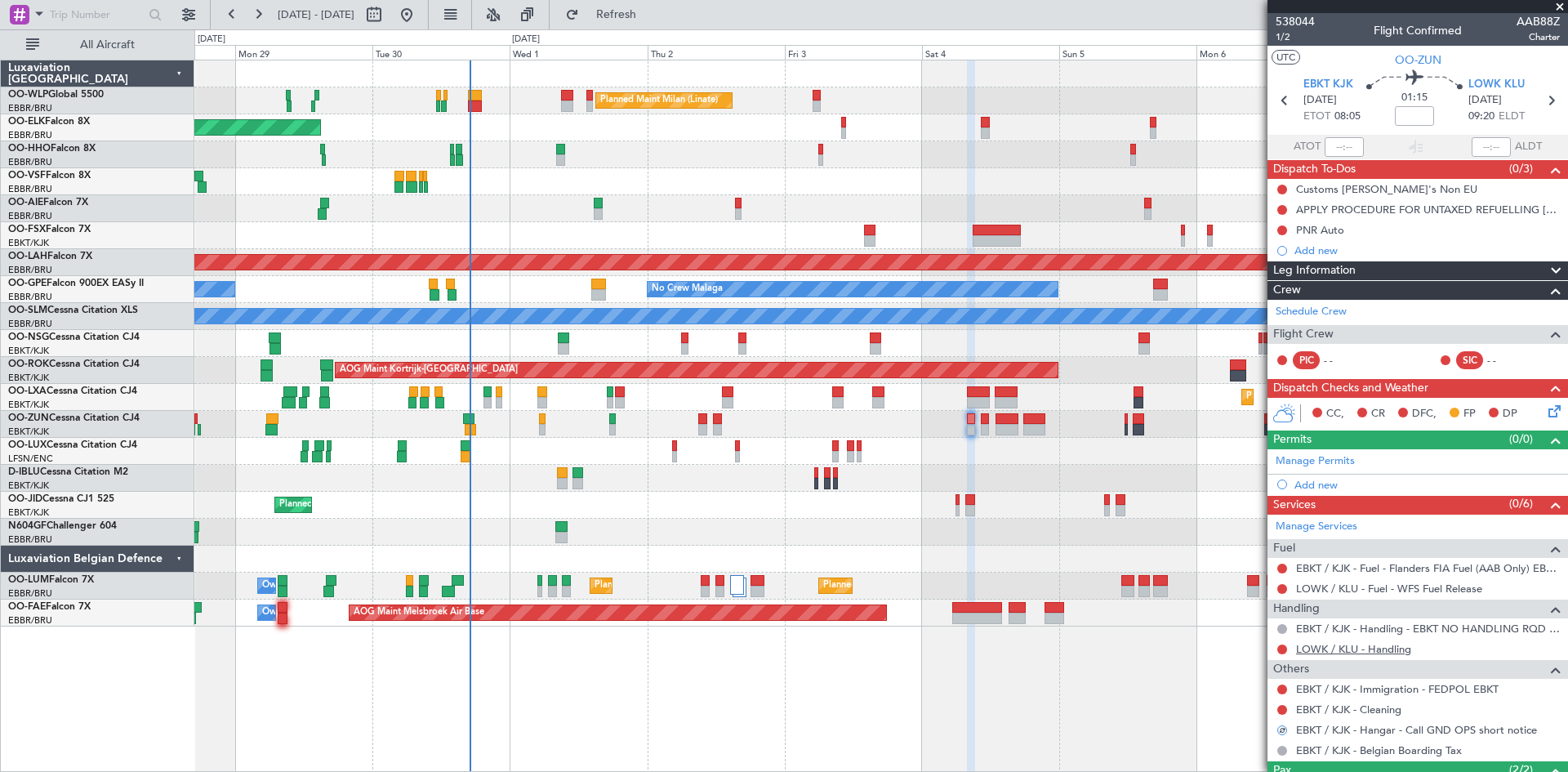
click at [1395, 646] on link "LOWK / KLU - Handling" at bounding box center [1354, 649] width 115 height 14
click at [664, 18] on fb-refresh-button "Refresh" at bounding box center [607, 14] width 114 height 30
click at [651, 18] on span "Refresh" at bounding box center [617, 14] width 69 height 11
click at [1412, 650] on link "LOWK / KLU - Handling - Magnum FBO LOWK / KLU" at bounding box center [1425, 649] width 257 height 14
click at [1396, 214] on div "APPLY PROCEDURE FOR UNTAXED REFUELLING [GEOGRAPHIC_DATA]" at bounding box center [1423, 209] width 252 height 14
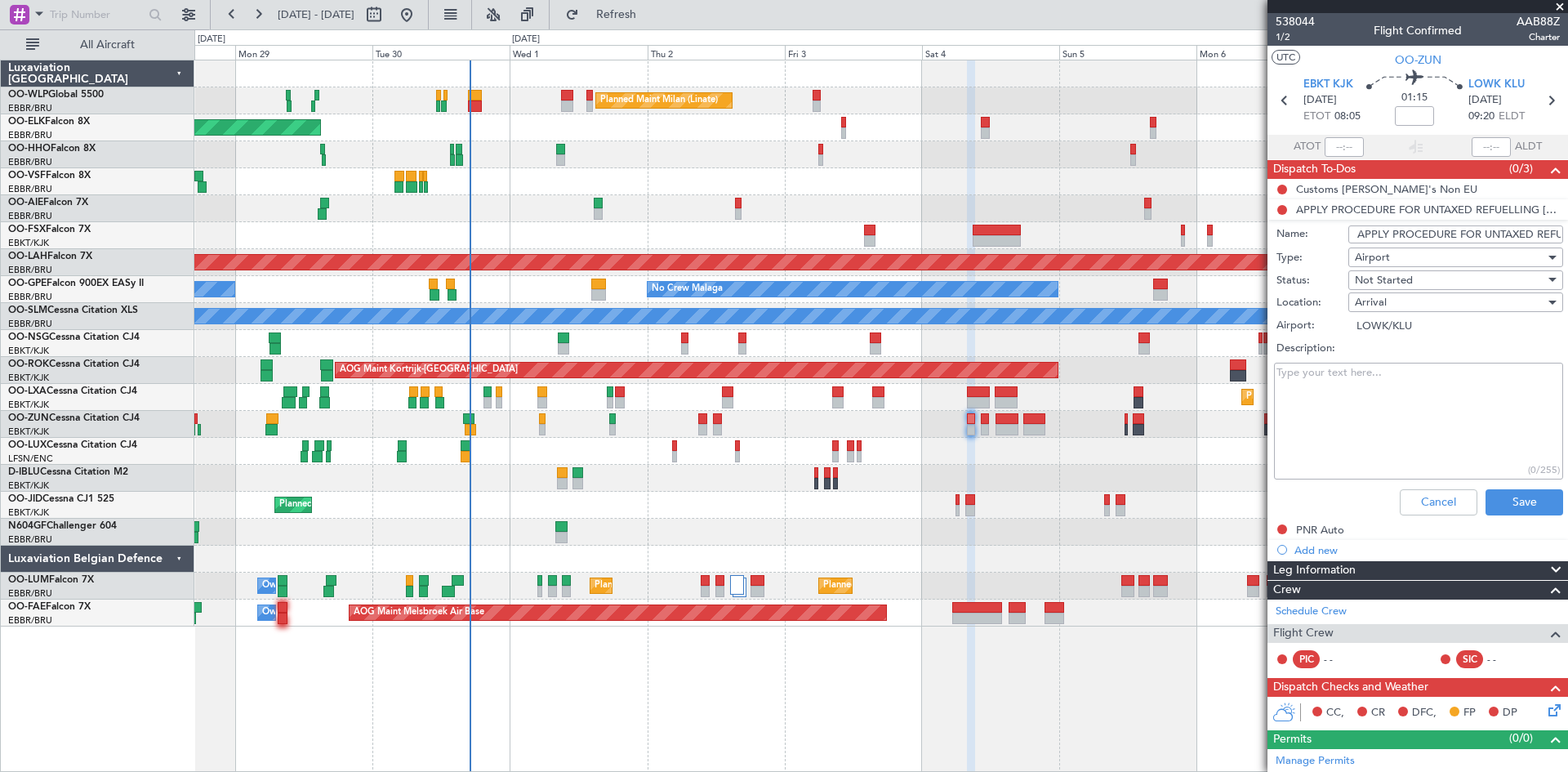
click at [1474, 234] on input "APPLY PROCEDURE FOR UNTAXED REFUELLING [GEOGRAPHIC_DATA]" at bounding box center [1456, 234] width 215 height 18
click at [1402, 502] on button "Cancel" at bounding box center [1439, 502] width 77 height 26
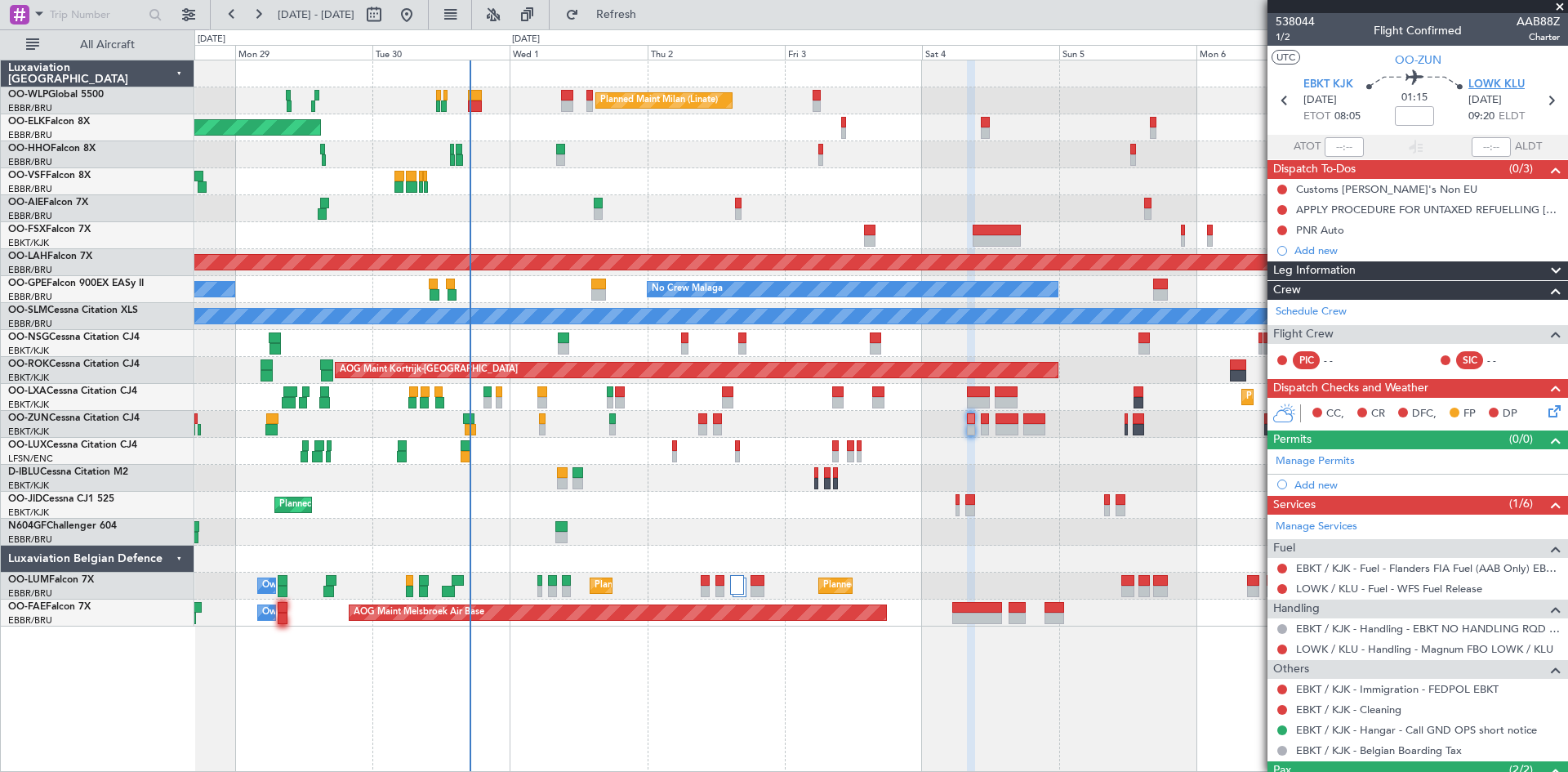
click at [1485, 84] on span "LOWK KLU" at bounding box center [1497, 84] width 56 height 16
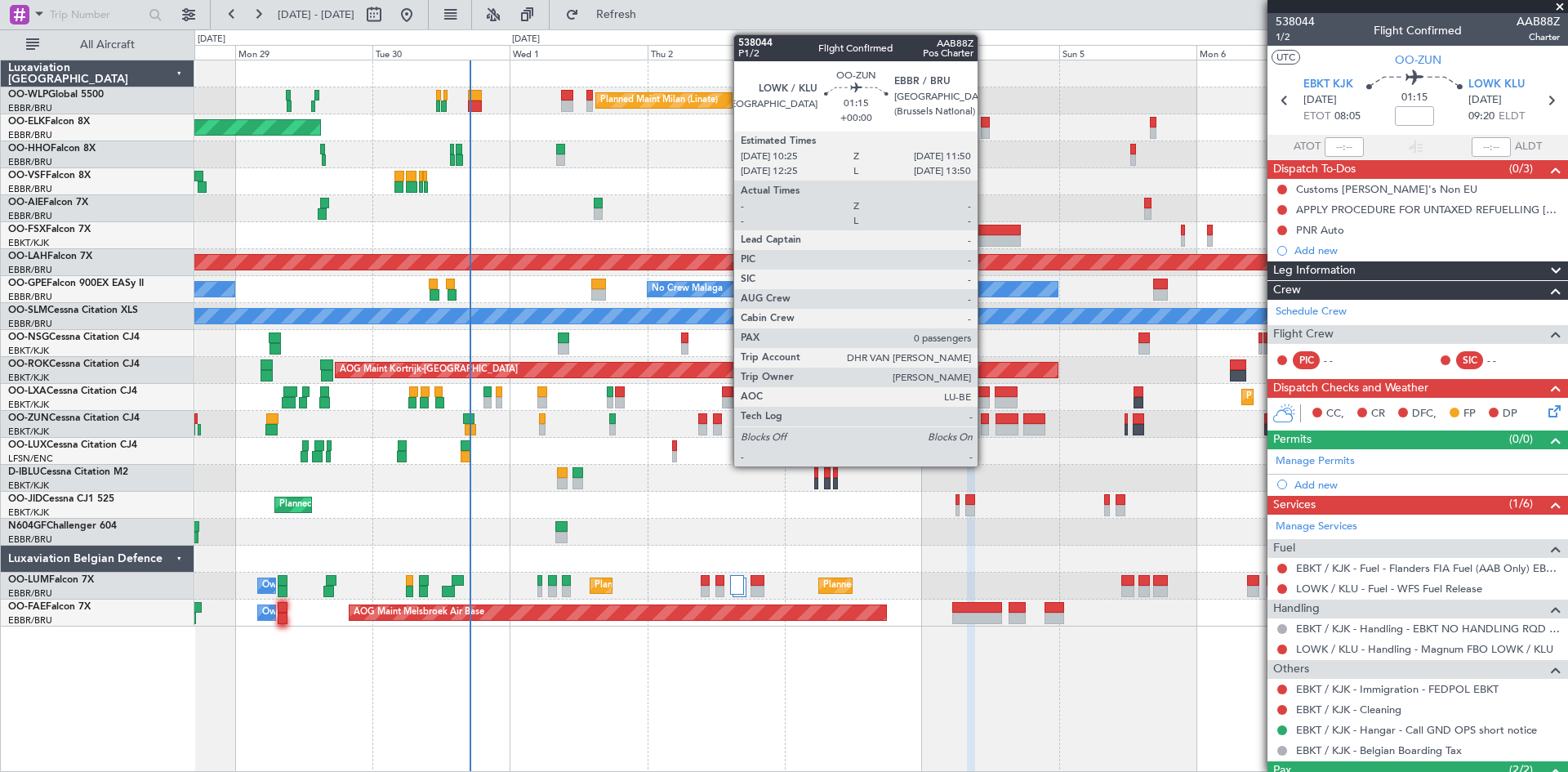
click at [985, 430] on div at bounding box center [985, 429] width 9 height 11
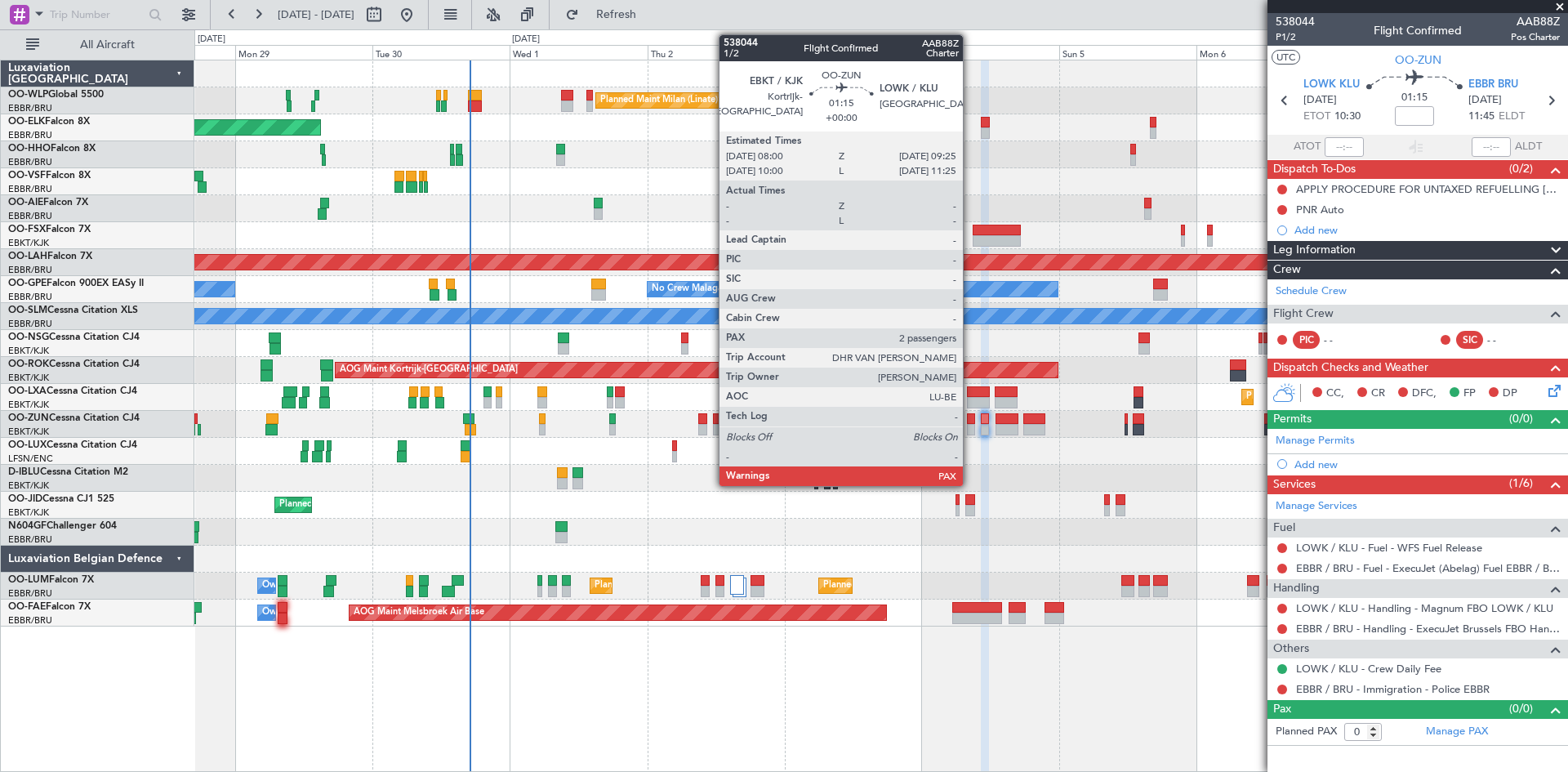
click at [971, 424] on div at bounding box center [972, 429] width 9 height 11
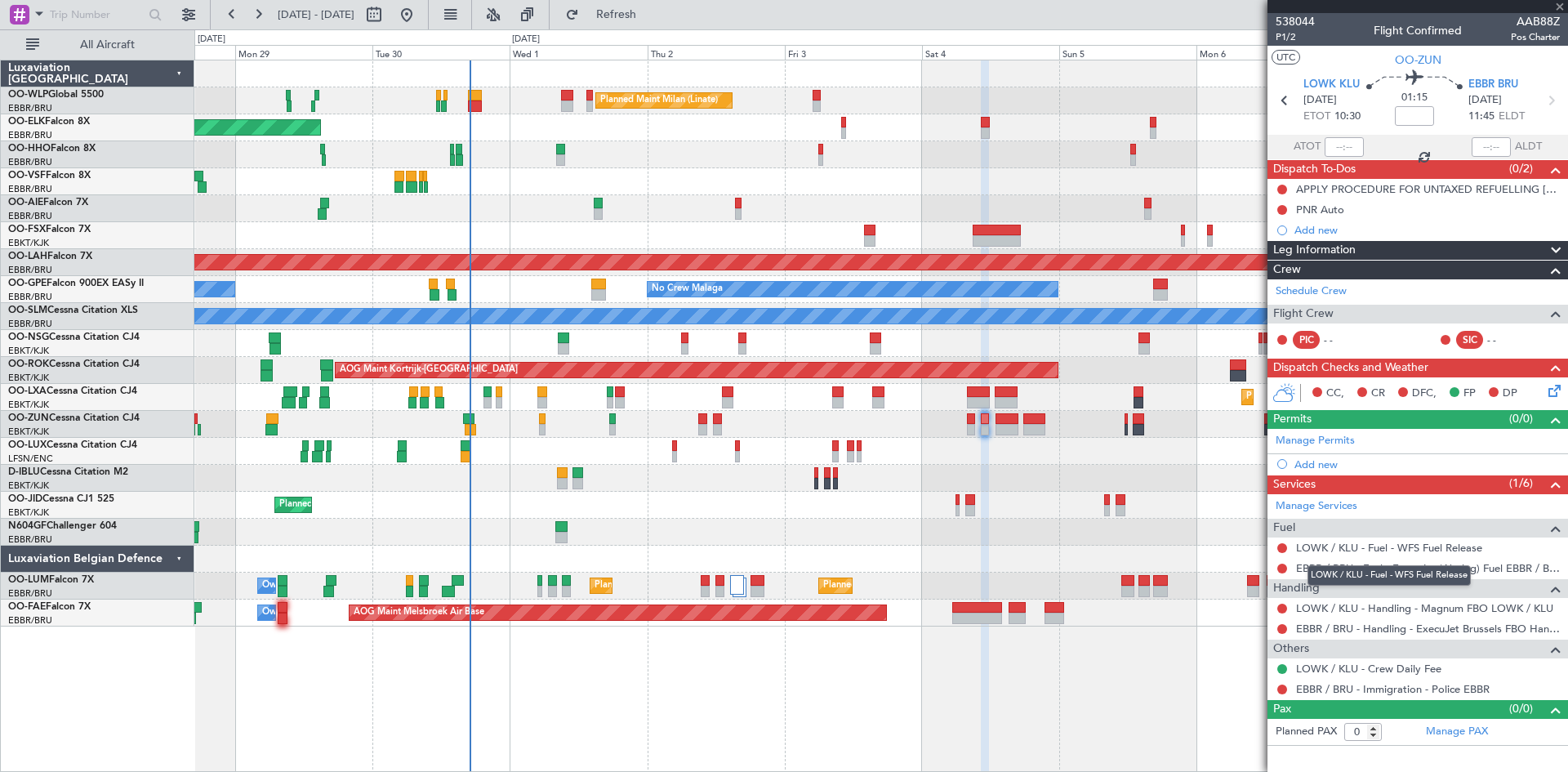
type input "2"
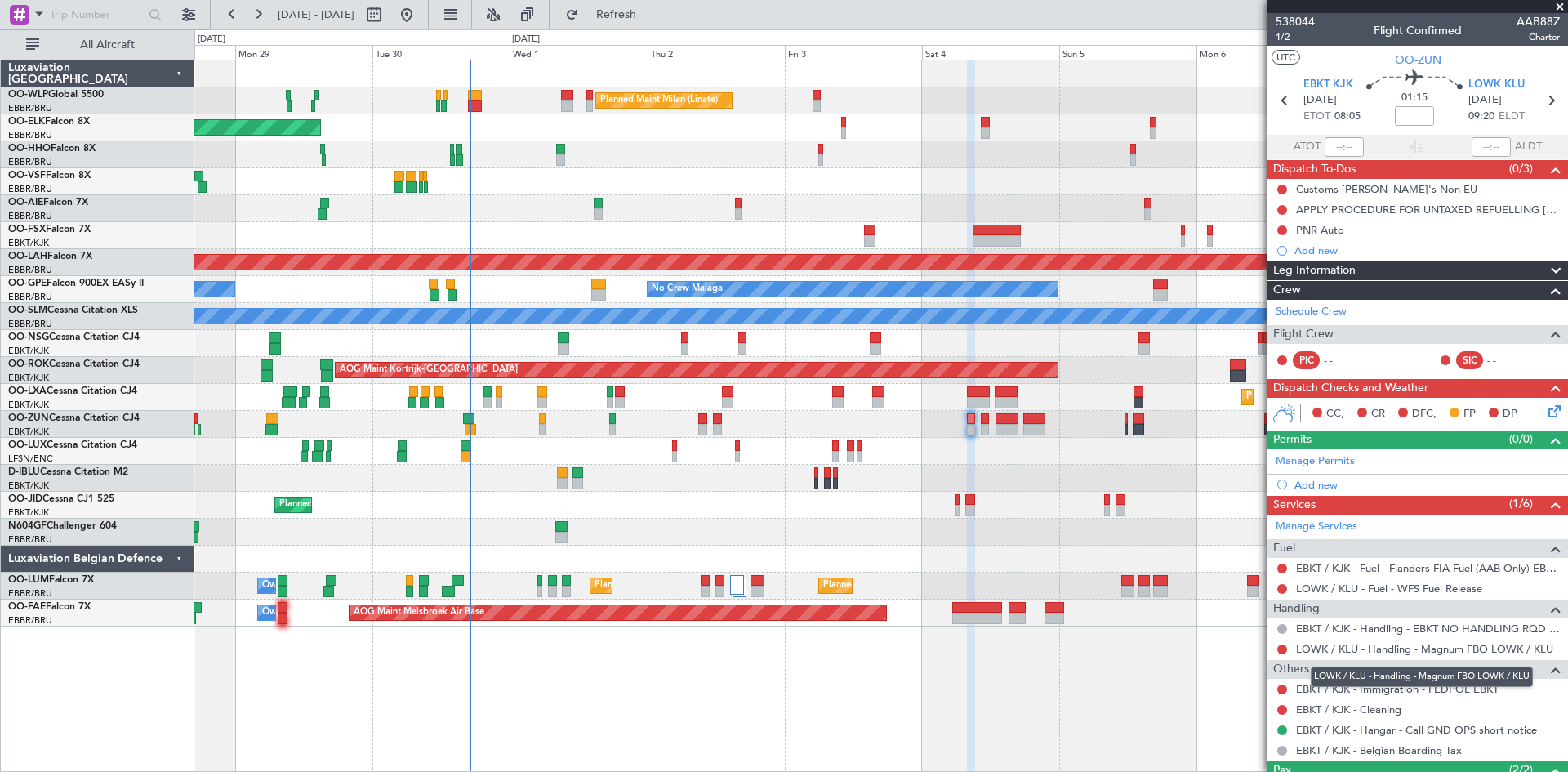
click at [1400, 646] on link "LOWK / KLU - Handling - Magnum FBO LOWK / KLU" at bounding box center [1425, 649] width 257 height 14
click at [645, 18] on span "Refresh" at bounding box center [617, 14] width 69 height 11
click at [1474, 83] on span "LOWK KLU" at bounding box center [1497, 84] width 56 height 16
click at [1546, 409] on icon at bounding box center [1552, 408] width 13 height 13
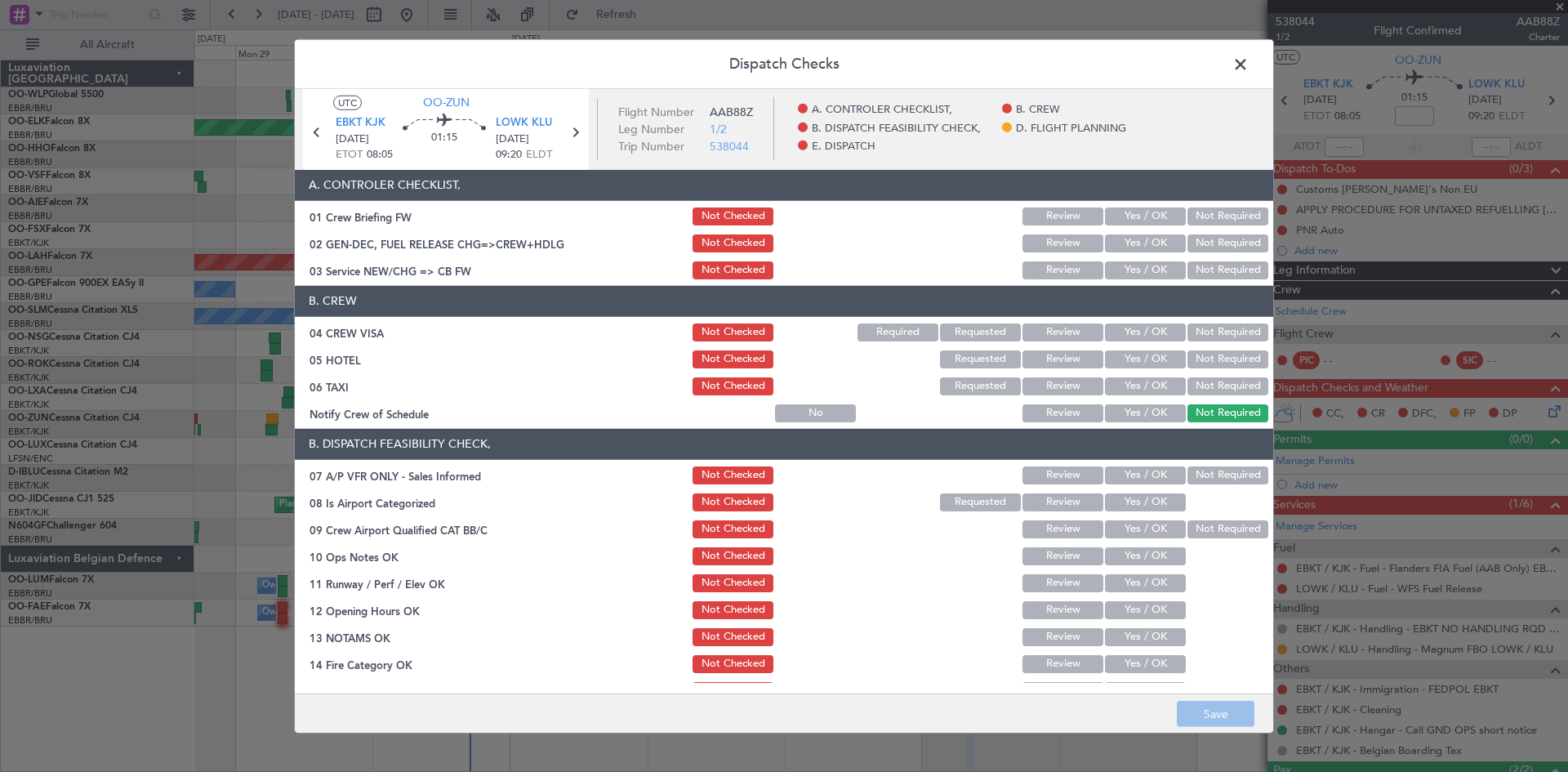
click at [1249, 70] on span at bounding box center [1249, 67] width 0 height 32
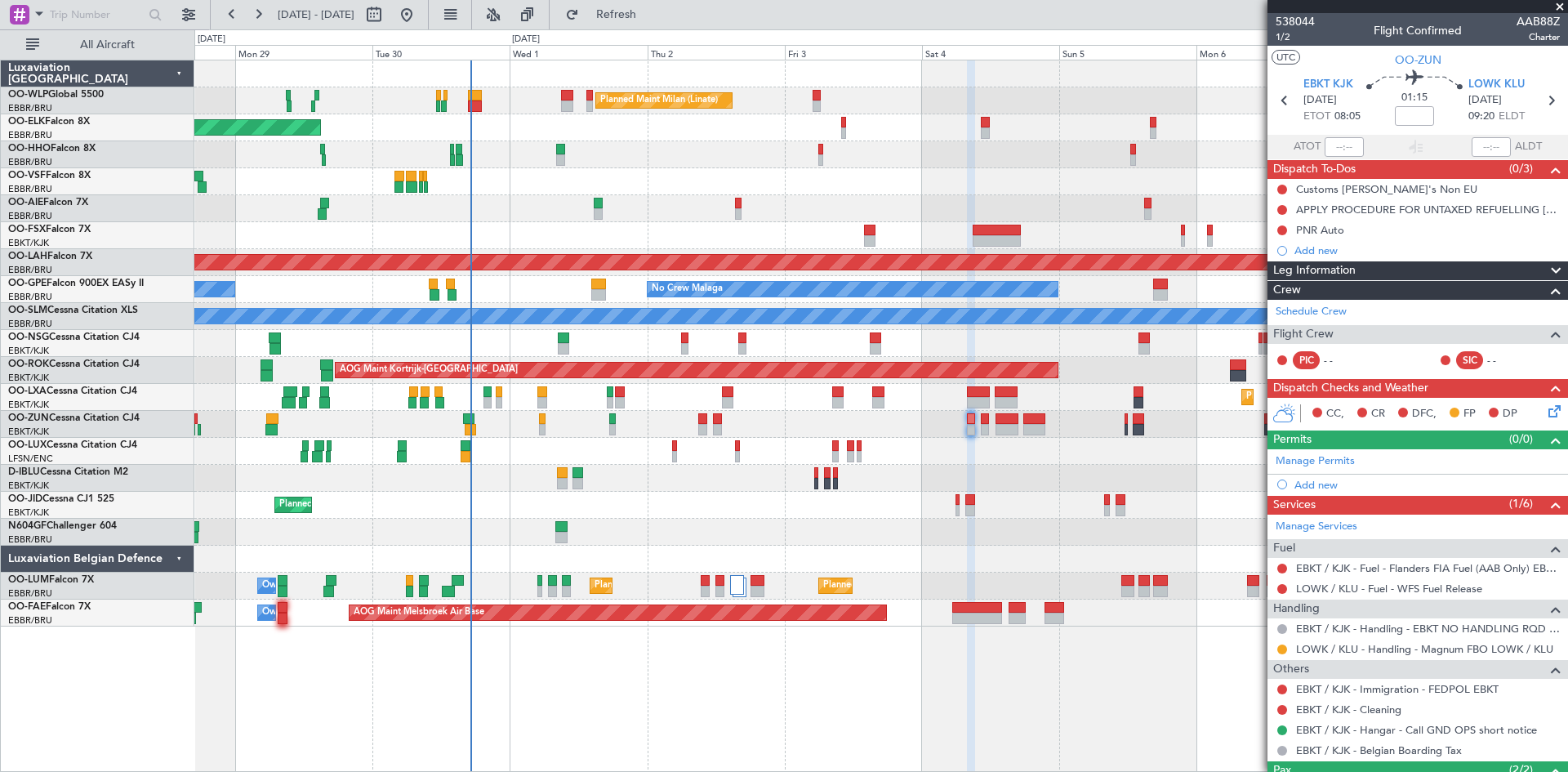
click at [650, 29] on fb-flight-board "28 Sep 2025 - 08 Oct 2025 Refresh Quick Links All Aircraft Planned Maint Milan …" at bounding box center [784, 392] width 1568 height 760
click at [655, 22] on button "Refresh" at bounding box center [607, 14] width 98 height 26
click at [1546, 409] on icon at bounding box center [1552, 408] width 13 height 13
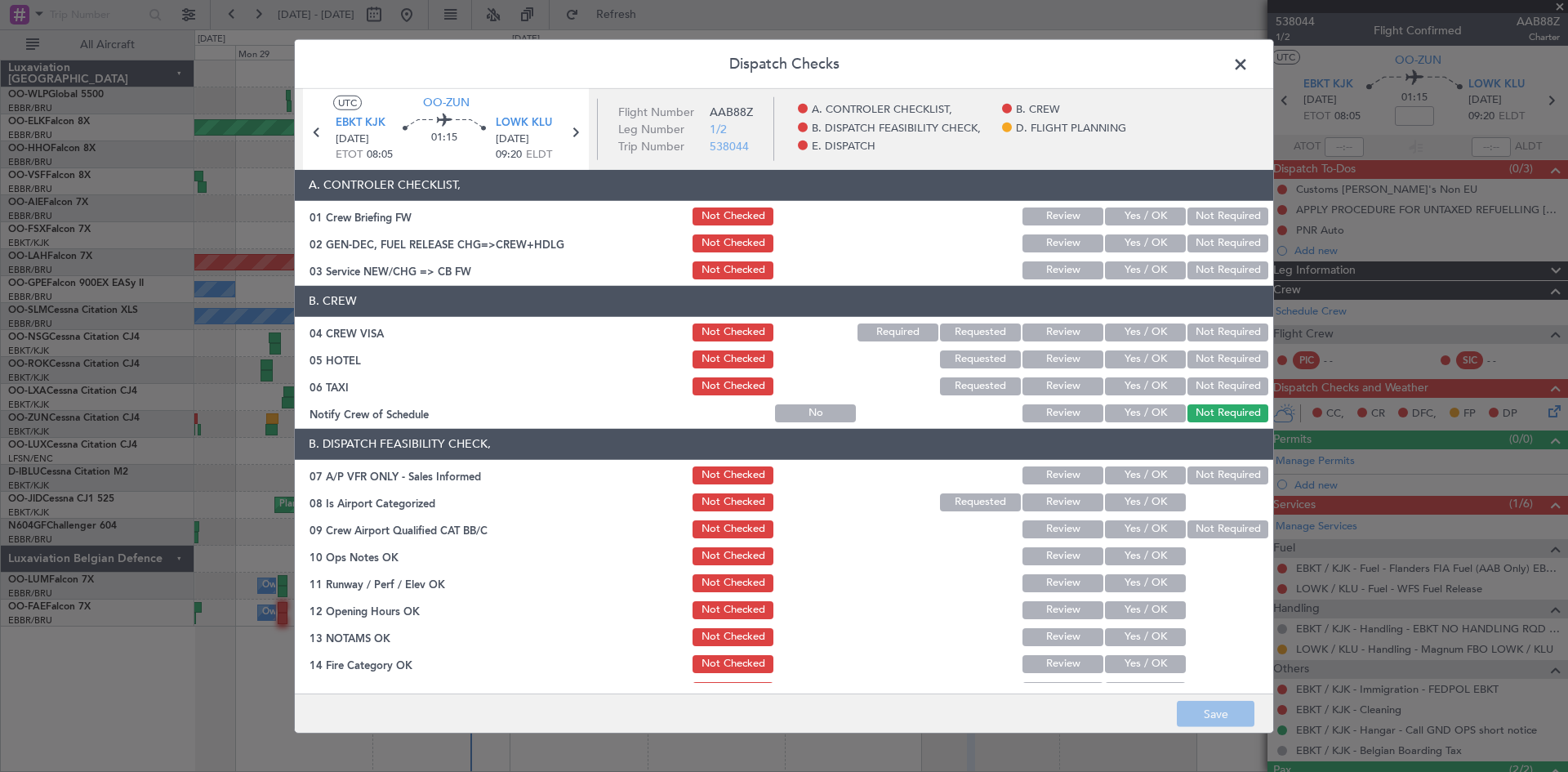
click at [1124, 257] on section "A. CONTROLER CHECKLIST, 01 Crew Briefing FW Not Checked Review Yes / OK Not Req…" at bounding box center [784, 226] width 978 height 112
drag, startPoint x: 1124, startPoint y: 266, endPoint x: 1123, endPoint y: 277, distance: 11.0
click at [1124, 267] on button "Yes / OK" at bounding box center [1145, 270] width 81 height 18
click at [1139, 330] on button "Yes / OK" at bounding box center [1145, 332] width 81 height 18
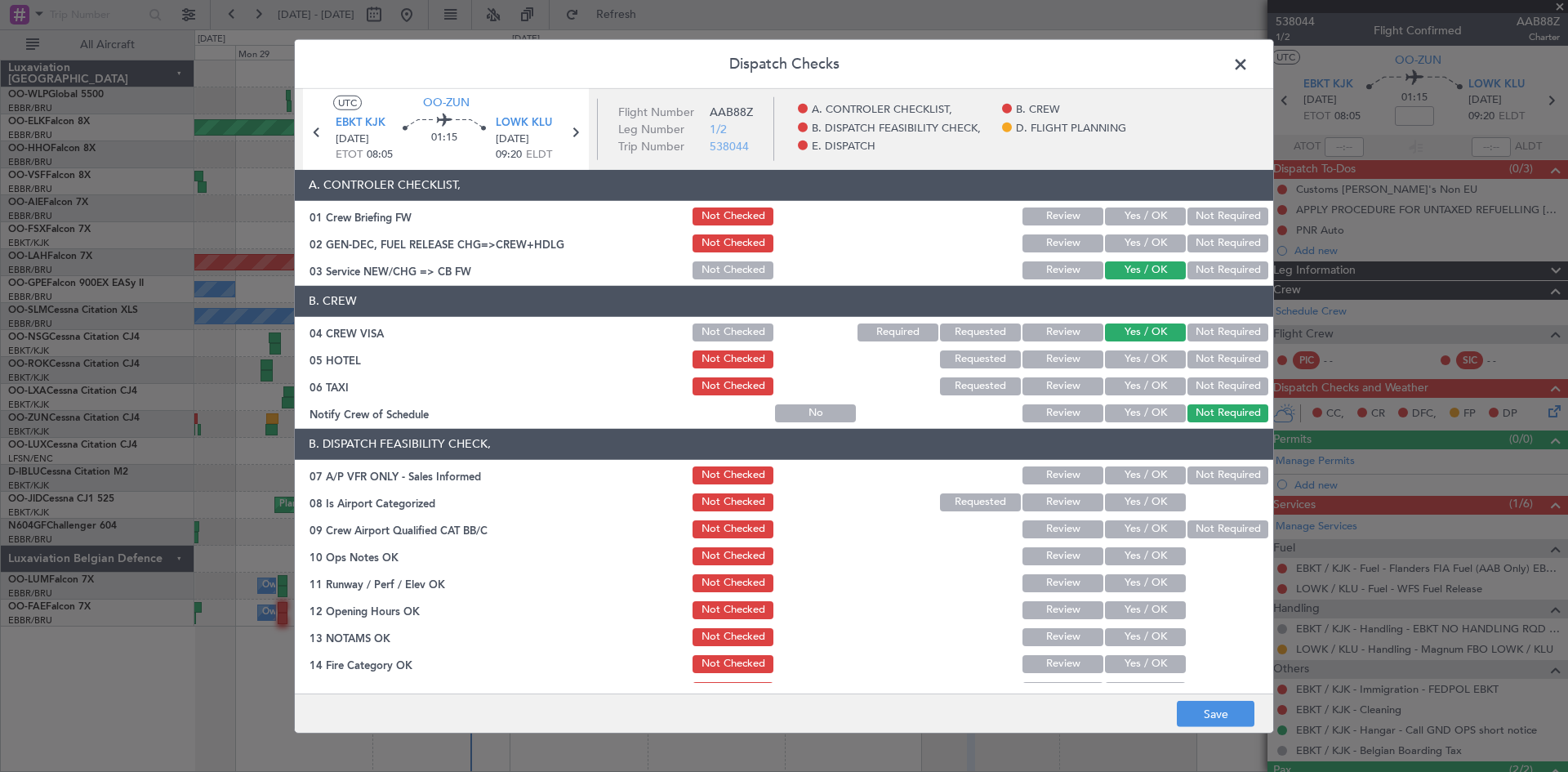
click at [1058, 392] on button "Review" at bounding box center [1063, 386] width 81 height 18
click at [1188, 352] on button "Not Required" at bounding box center [1228, 359] width 81 height 18
click at [1137, 404] on button "Yes / OK" at bounding box center [1145, 413] width 81 height 18
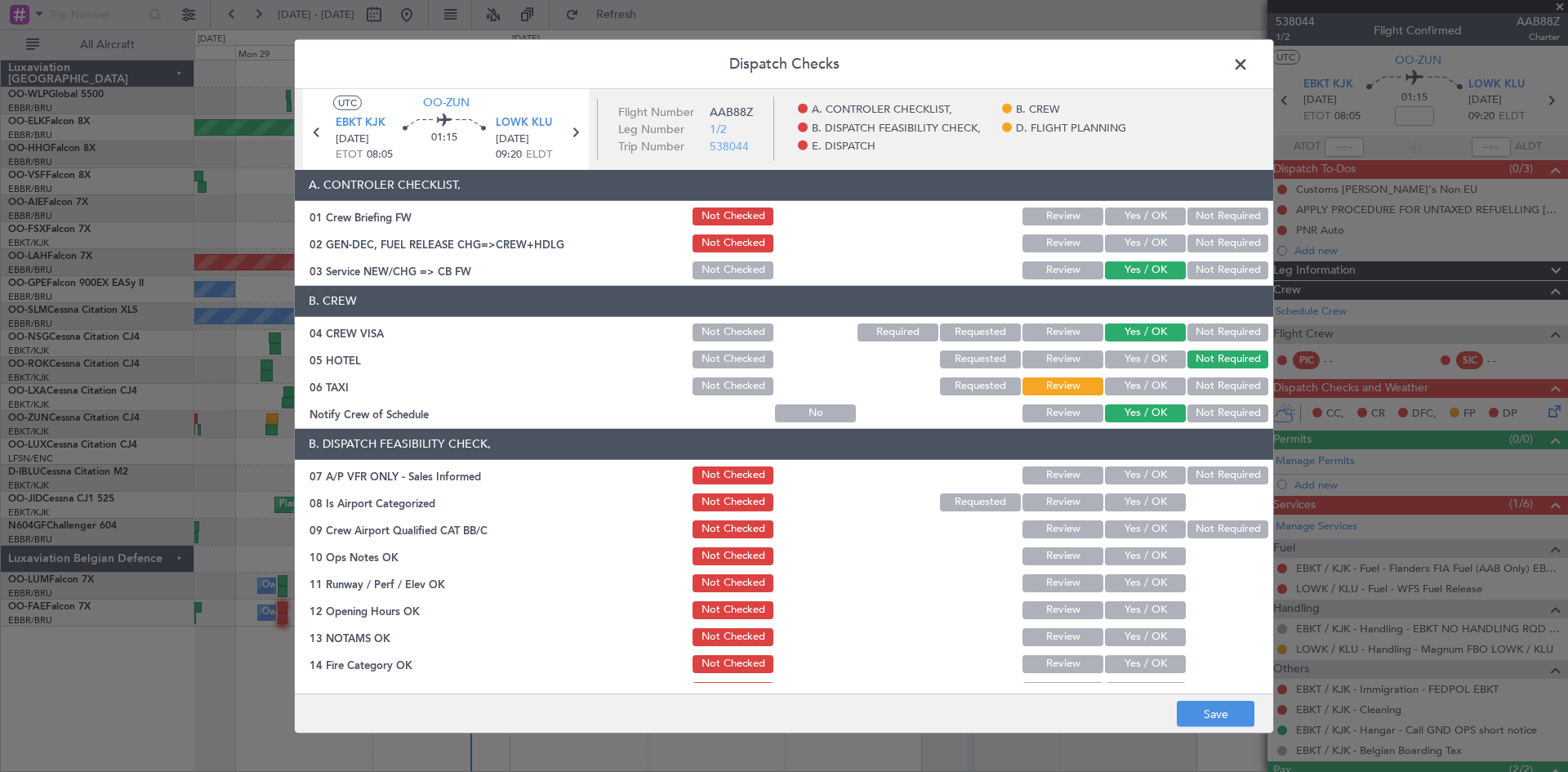
drag, startPoint x: 1220, startPoint y: 477, endPoint x: 1167, endPoint y: 485, distance: 53.6
click at [1220, 476] on button "Not Required" at bounding box center [1228, 475] width 81 height 18
click at [1141, 496] on button "Yes / OK" at bounding box center [1145, 502] width 81 height 18
click at [1194, 521] on button "Not Required" at bounding box center [1228, 529] width 81 height 18
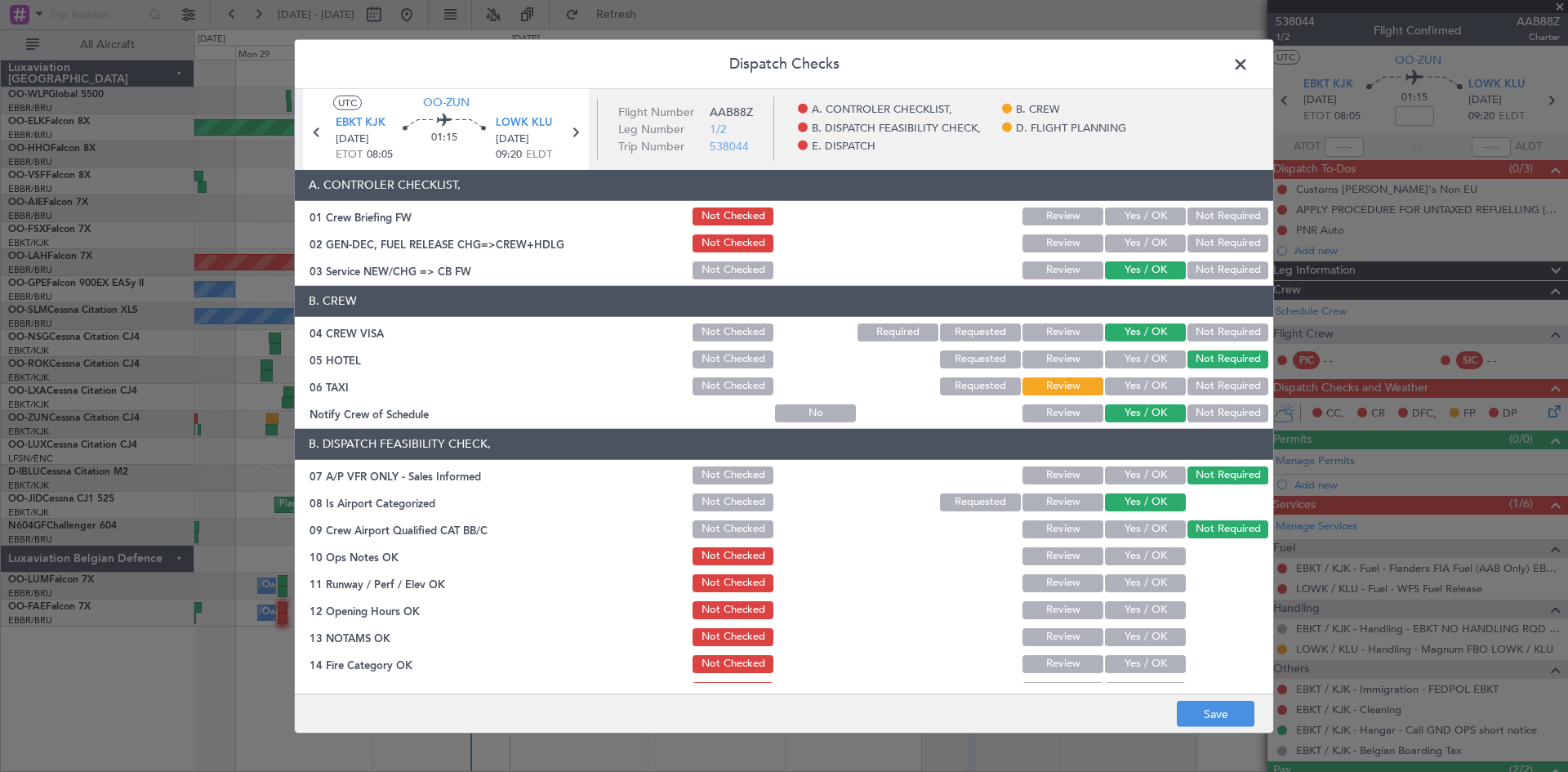
click at [1149, 563] on button "Yes / OK" at bounding box center [1145, 556] width 81 height 18
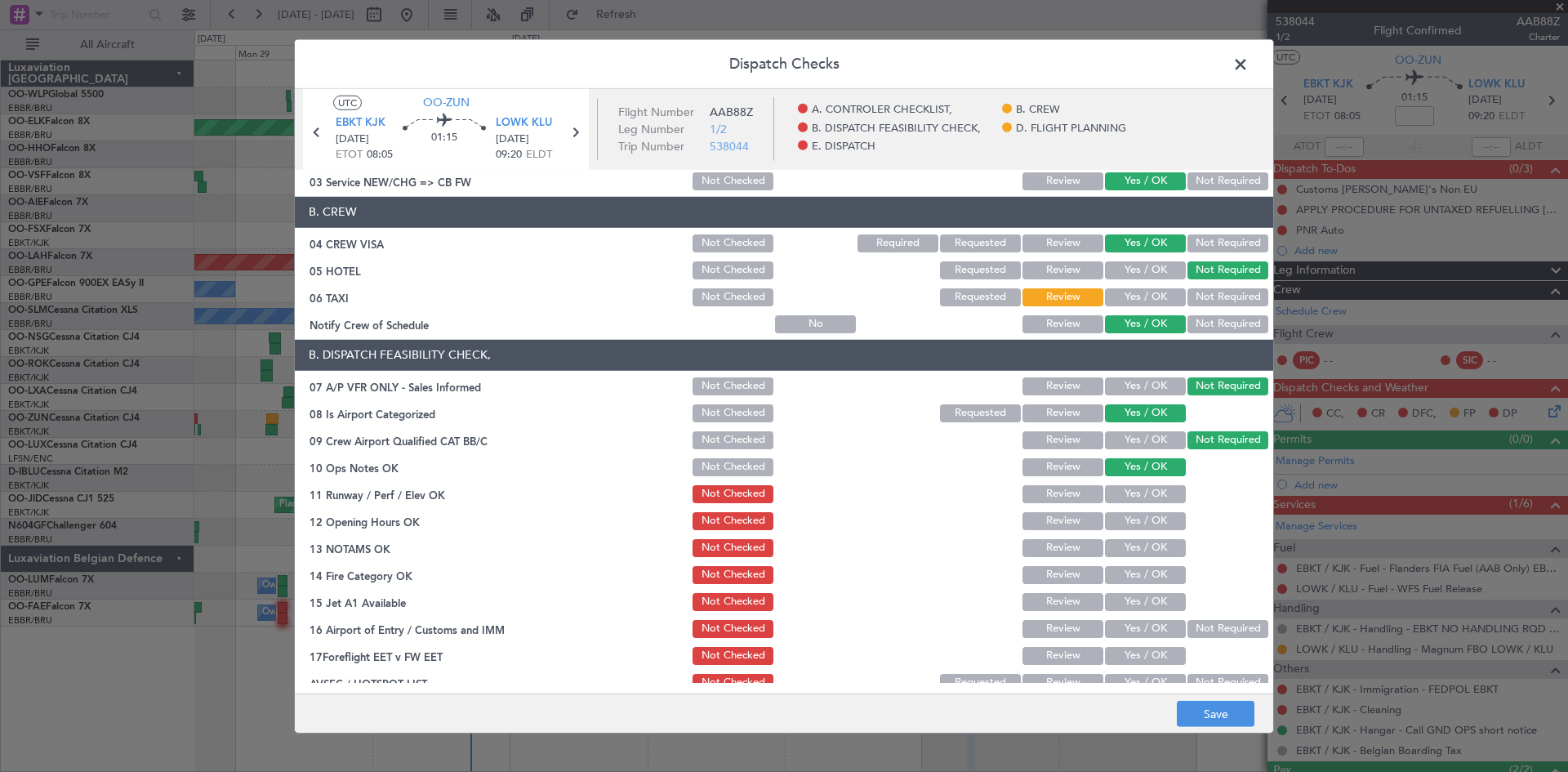
scroll to position [245, 0]
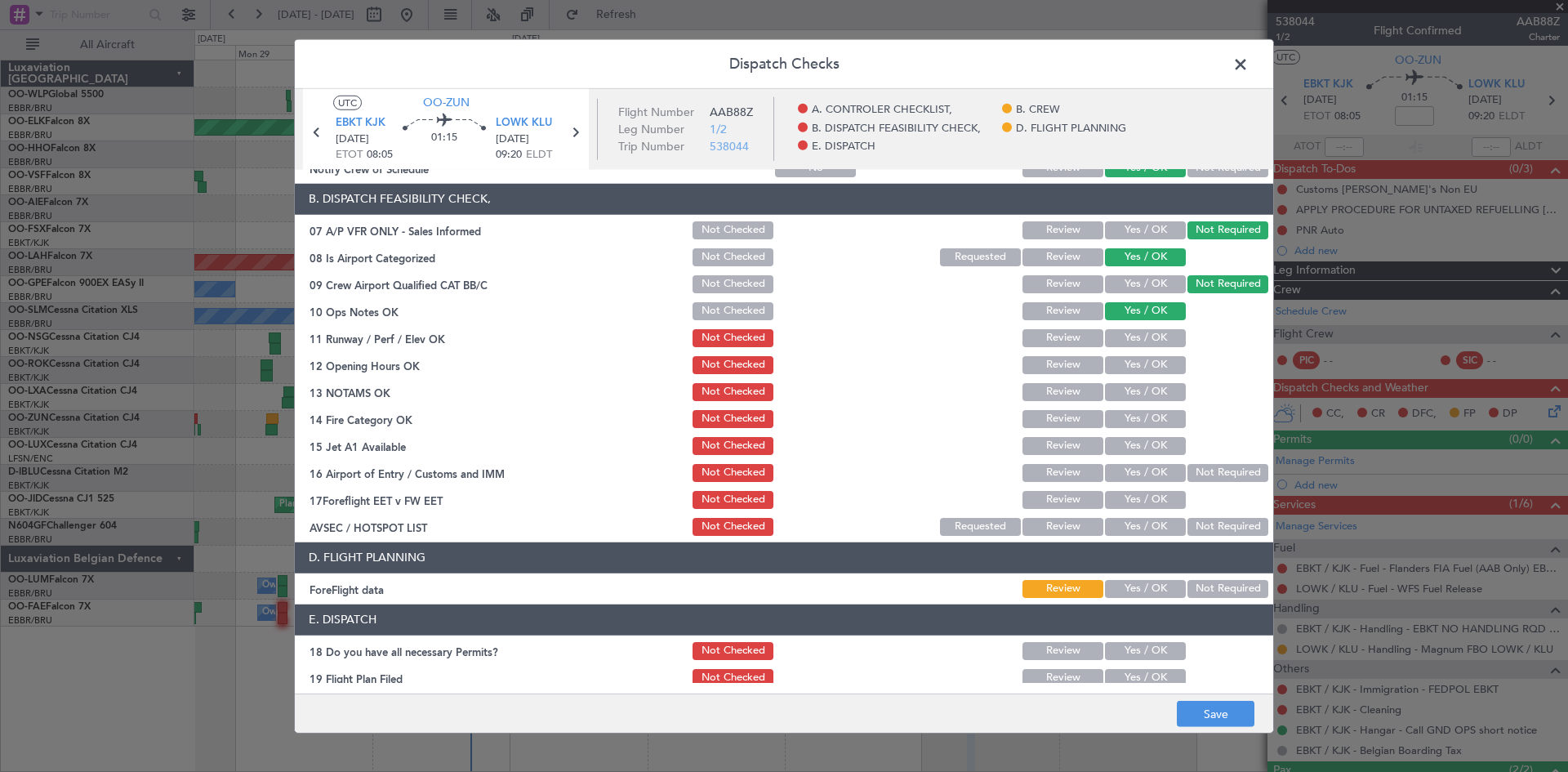
click at [1126, 347] on div "Yes / OK" at bounding box center [1143, 338] width 83 height 23
click at [1132, 342] on button "Yes / OK" at bounding box center [1145, 338] width 81 height 18
click at [1136, 386] on button "Yes / OK" at bounding box center [1145, 392] width 81 height 18
click at [1136, 368] on button "Yes / OK" at bounding box center [1145, 365] width 81 height 18
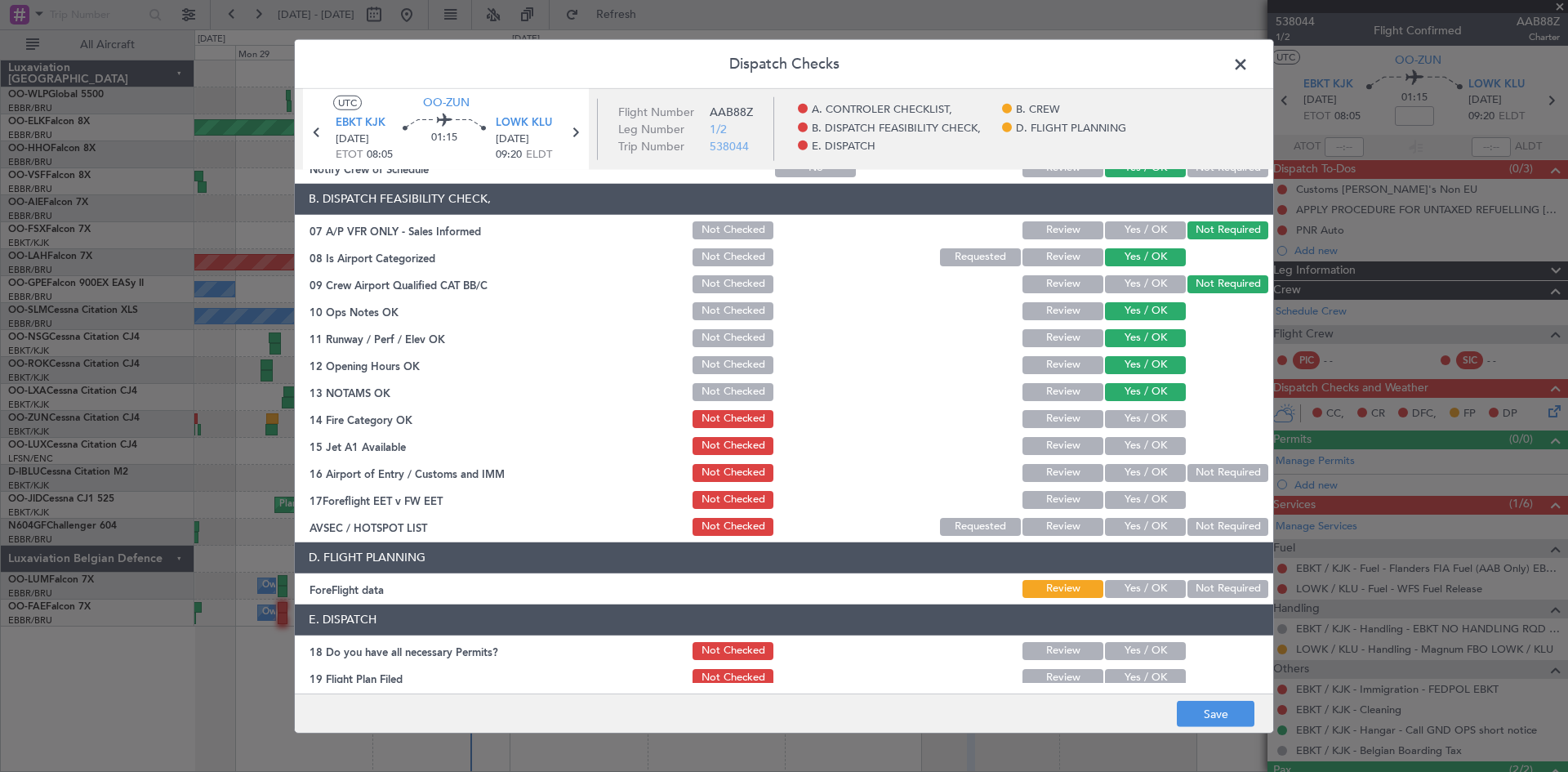
click at [1133, 405] on section "B. DISPATCH FEASIBILITY CHECK, 07 A/P VFR ONLY - Sales Informed Not Checked Rev…" at bounding box center [784, 361] width 978 height 355
click at [1138, 432] on section "B. DISPATCH FEASIBILITY CHECK, 07 A/P VFR ONLY - Sales Informed Not Checked Rev…" at bounding box center [784, 361] width 978 height 355
click at [1137, 459] on section "B. DISPATCH FEASIBILITY CHECK, 07 A/P VFR ONLY - Sales Informed Not Checked Rev…" at bounding box center [784, 361] width 978 height 355
click at [1137, 448] on button "Yes / OK" at bounding box center [1145, 446] width 81 height 18
click at [1137, 413] on button "Yes / OK" at bounding box center [1145, 419] width 81 height 18
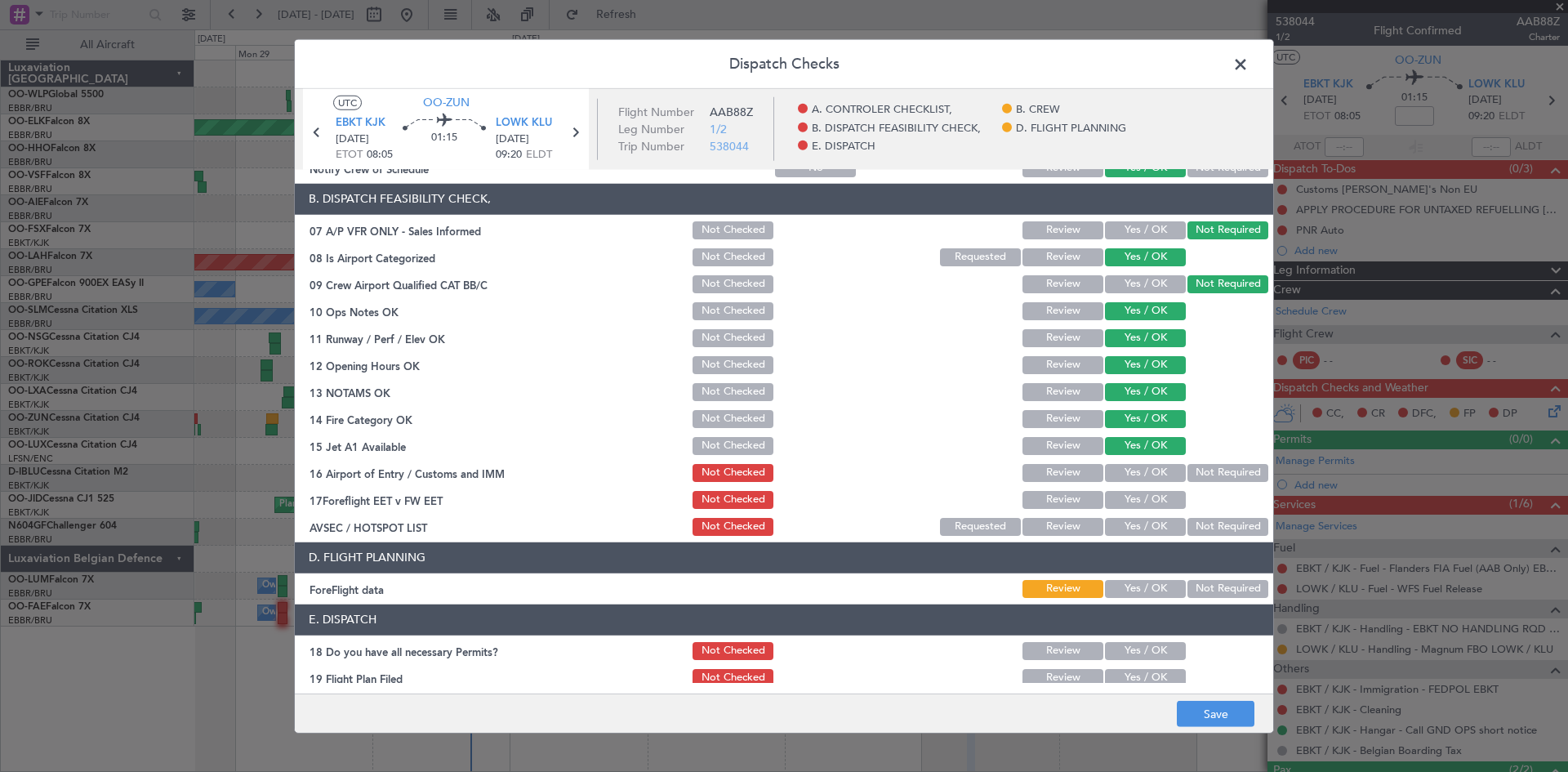
click at [1203, 477] on button "Not Required" at bounding box center [1228, 472] width 81 height 18
click at [1195, 517] on div "Not Required" at bounding box center [1226, 527] width 83 height 23
click at [1196, 529] on button "Not Required" at bounding box center [1228, 527] width 81 height 18
click at [1215, 718] on button "Save" at bounding box center [1216, 714] width 77 height 26
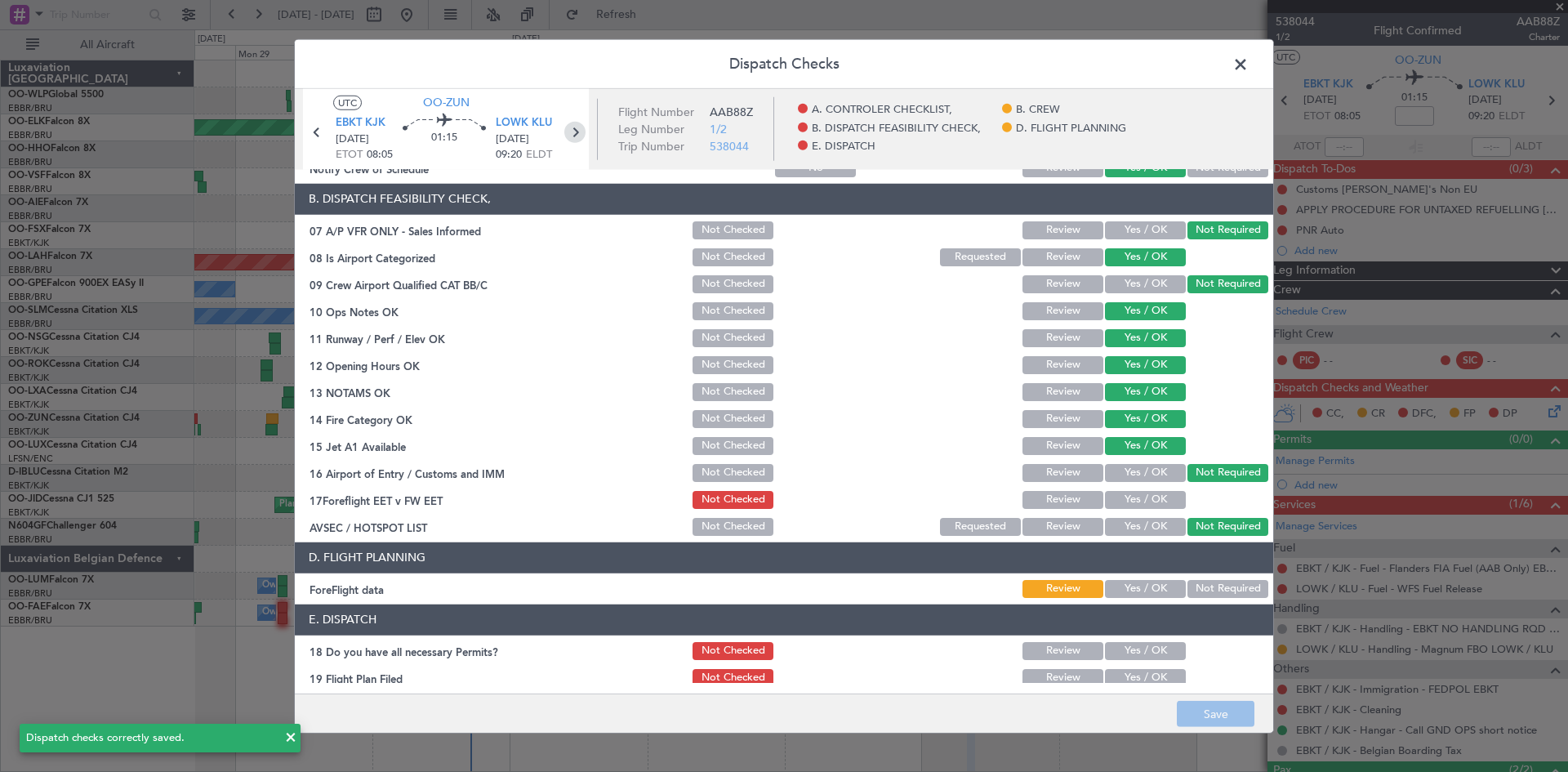
click at [579, 135] on icon at bounding box center [574, 131] width 21 height 21
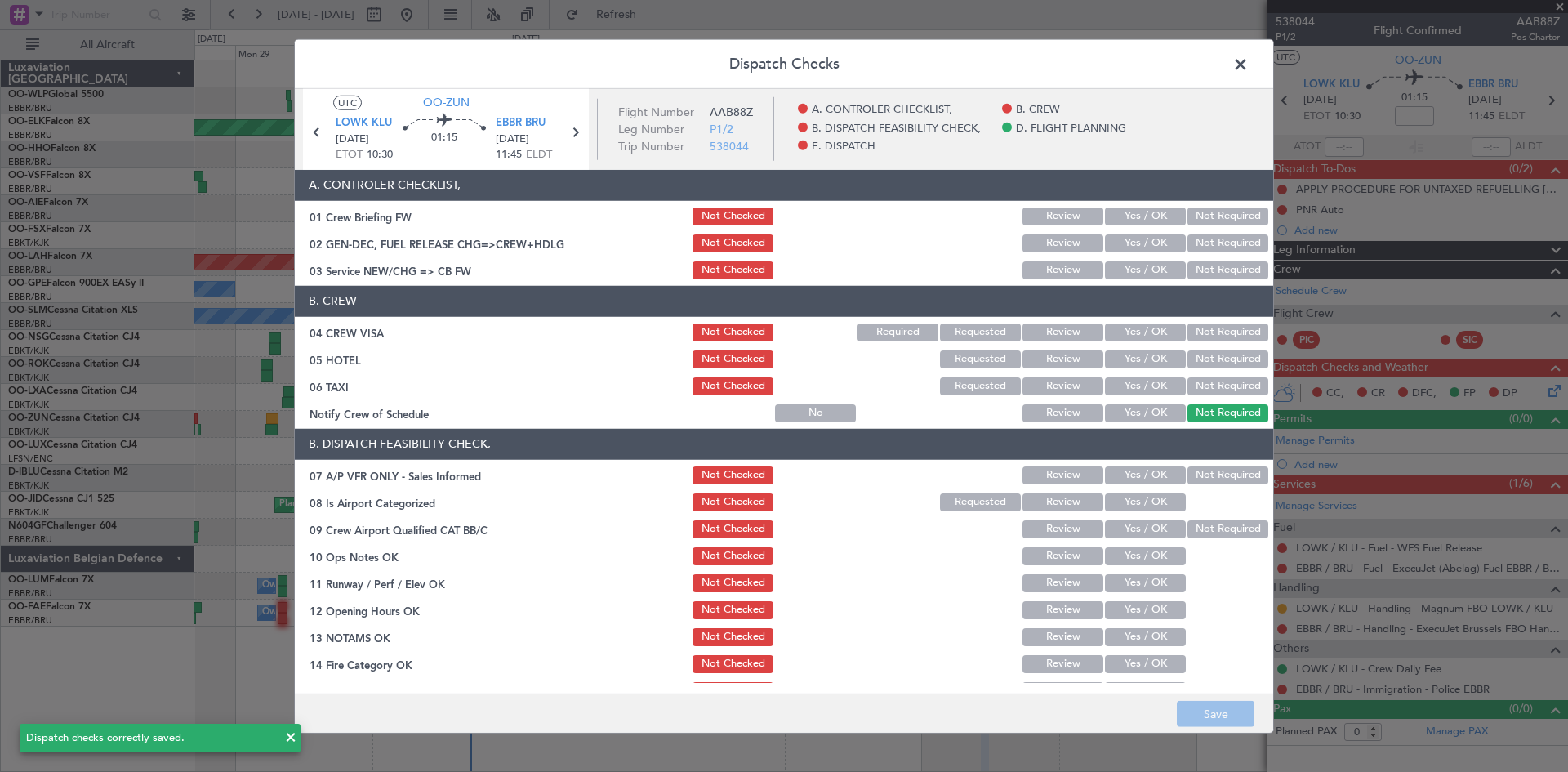
click at [1119, 272] on button "Yes / OK" at bounding box center [1145, 270] width 81 height 18
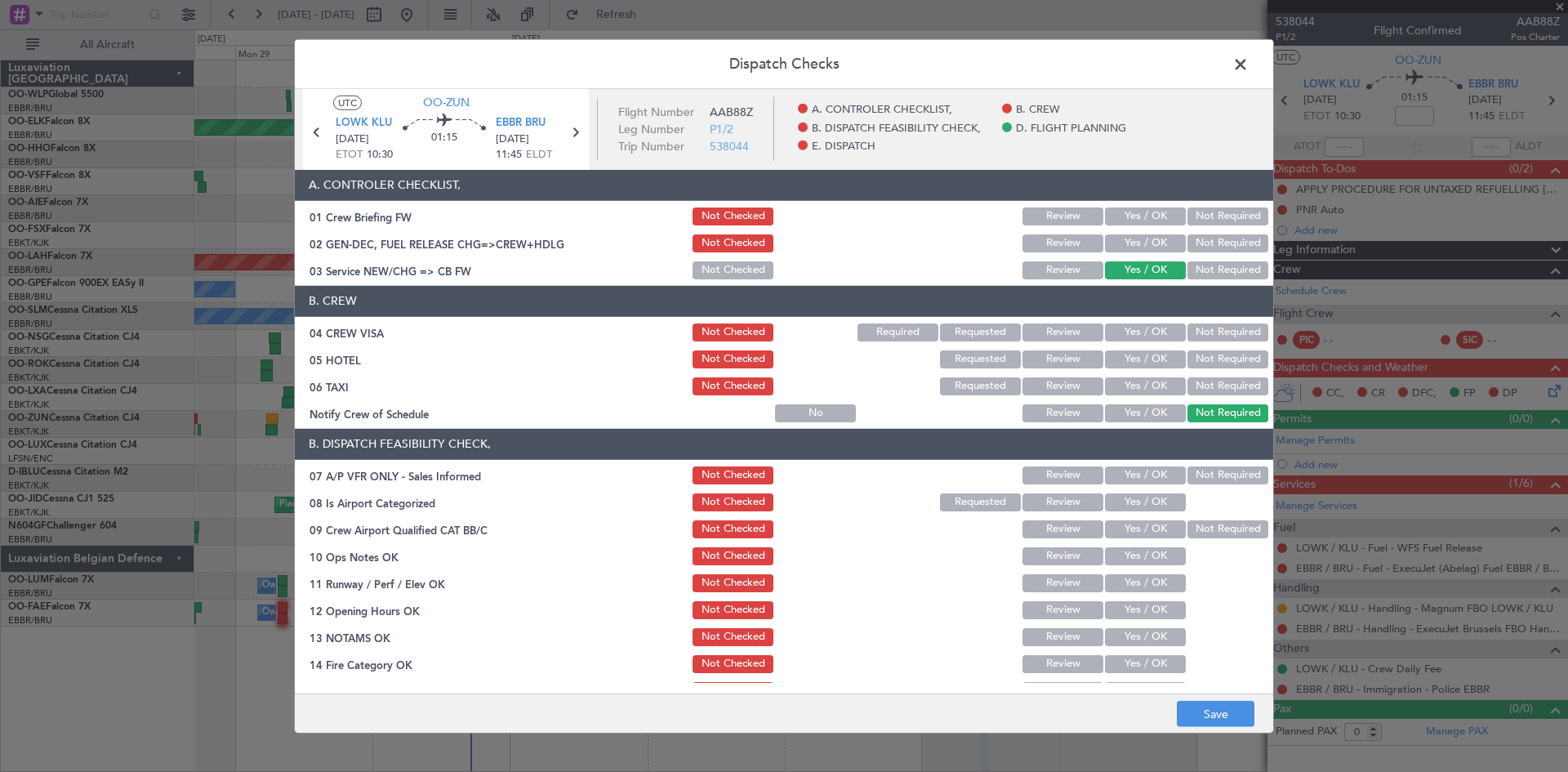
click at [1127, 331] on button "Yes / OK" at bounding box center [1145, 332] width 81 height 18
click at [1196, 357] on button "Not Required" at bounding box center [1228, 359] width 81 height 18
click at [1069, 386] on button "Review" at bounding box center [1063, 386] width 81 height 18
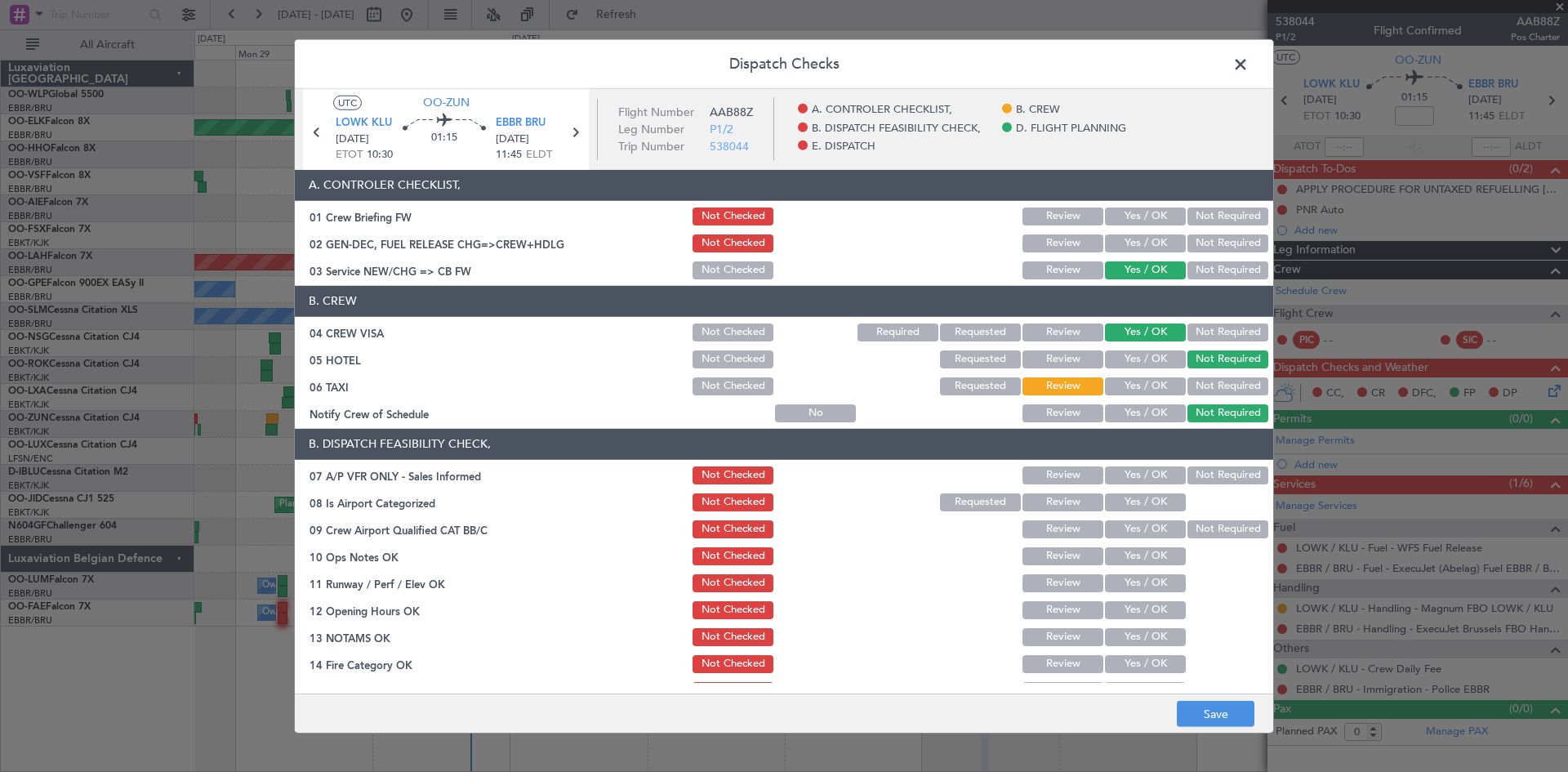
click at [1124, 416] on button "Yes / OK" at bounding box center [1145, 413] width 81 height 18
click at [1199, 475] on button "Not Required" at bounding box center [1228, 475] width 81 height 18
click at [1145, 502] on button "Yes / OK" at bounding box center [1145, 502] width 81 height 18
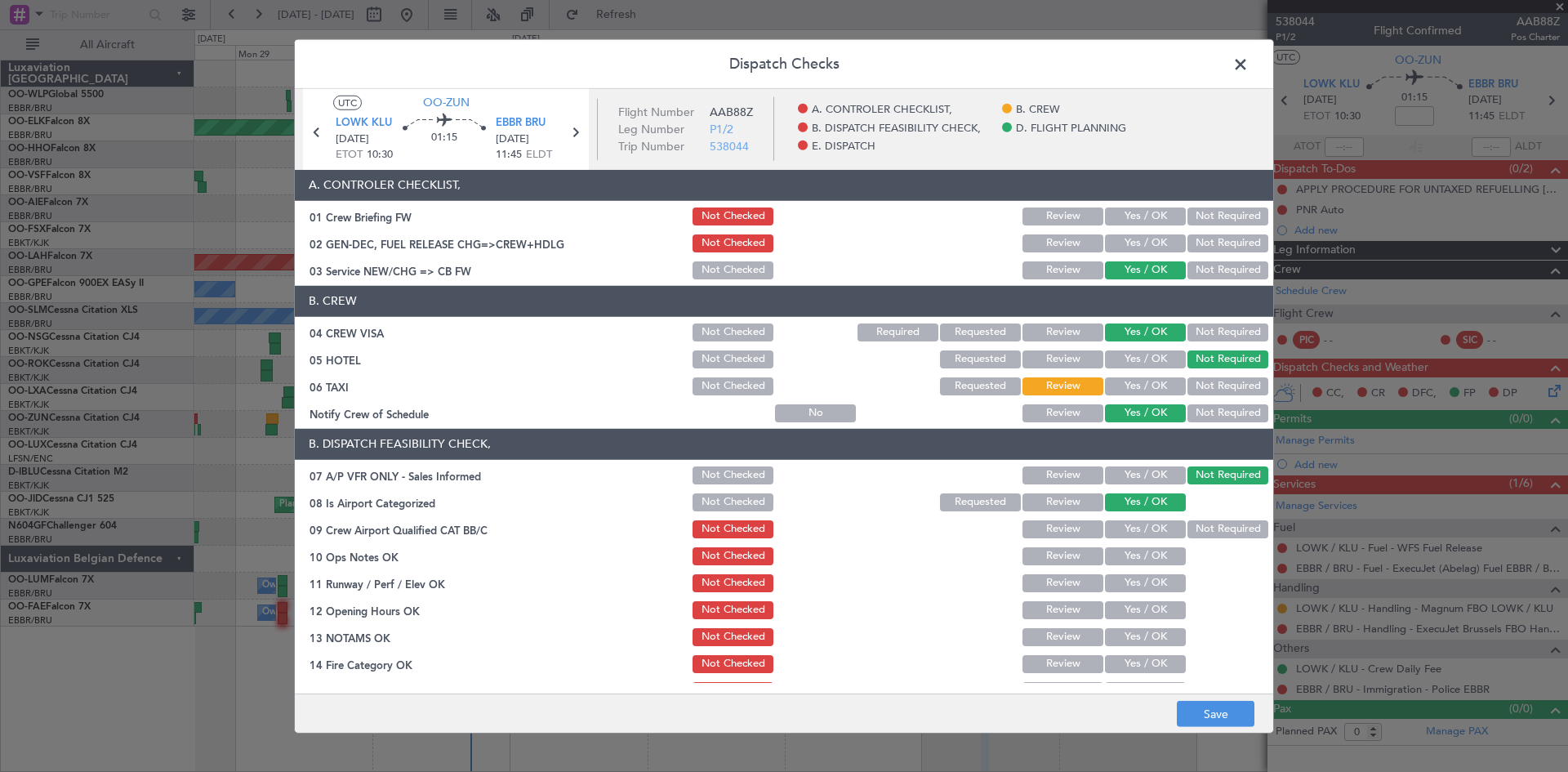
click at [1192, 527] on button "Not Required" at bounding box center [1228, 529] width 81 height 18
click at [1158, 546] on div "Yes / OK" at bounding box center [1143, 556] width 83 height 23
click at [1156, 551] on button "Yes / OK" at bounding box center [1145, 556] width 81 height 18
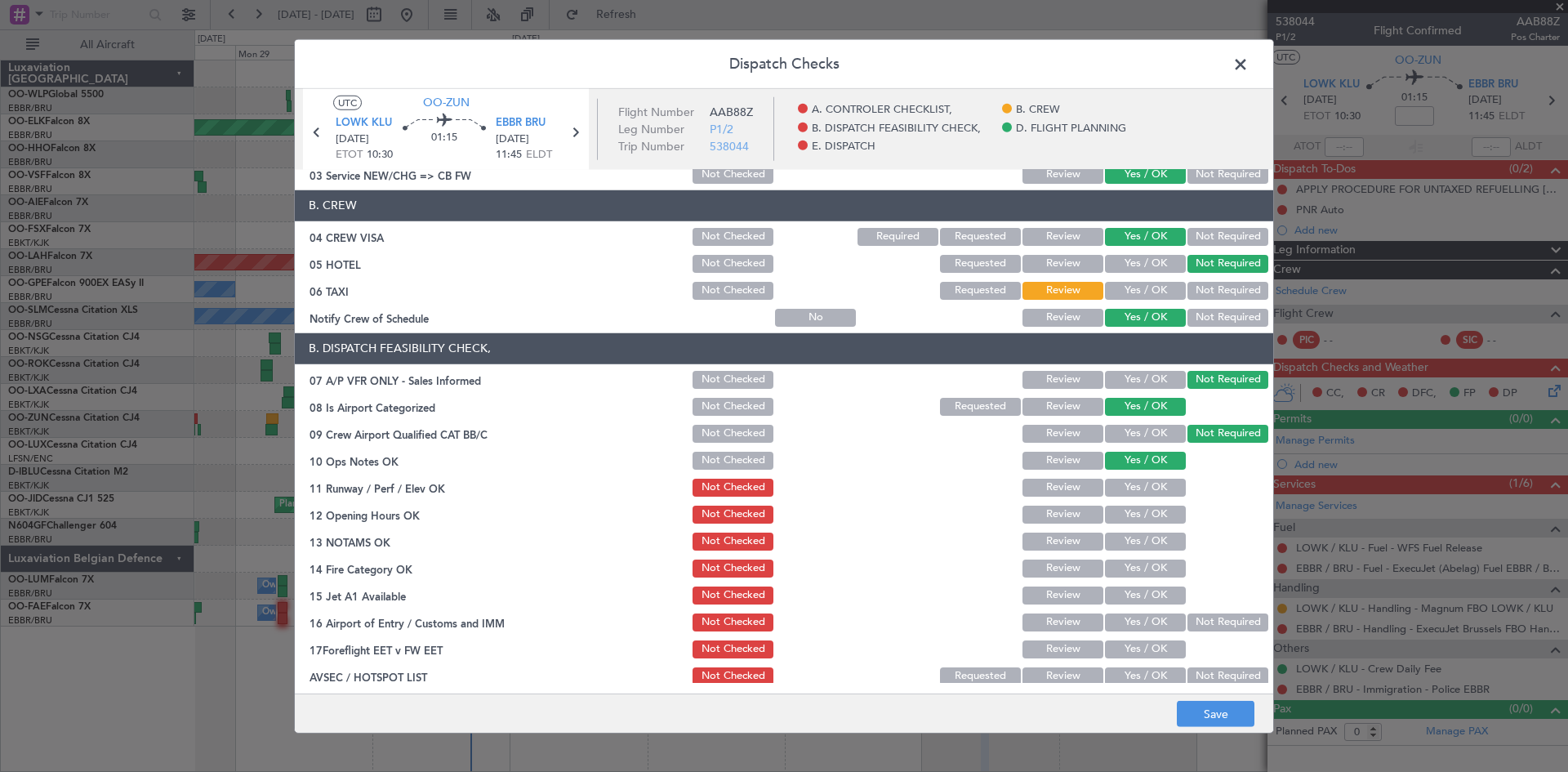
scroll to position [163, 0]
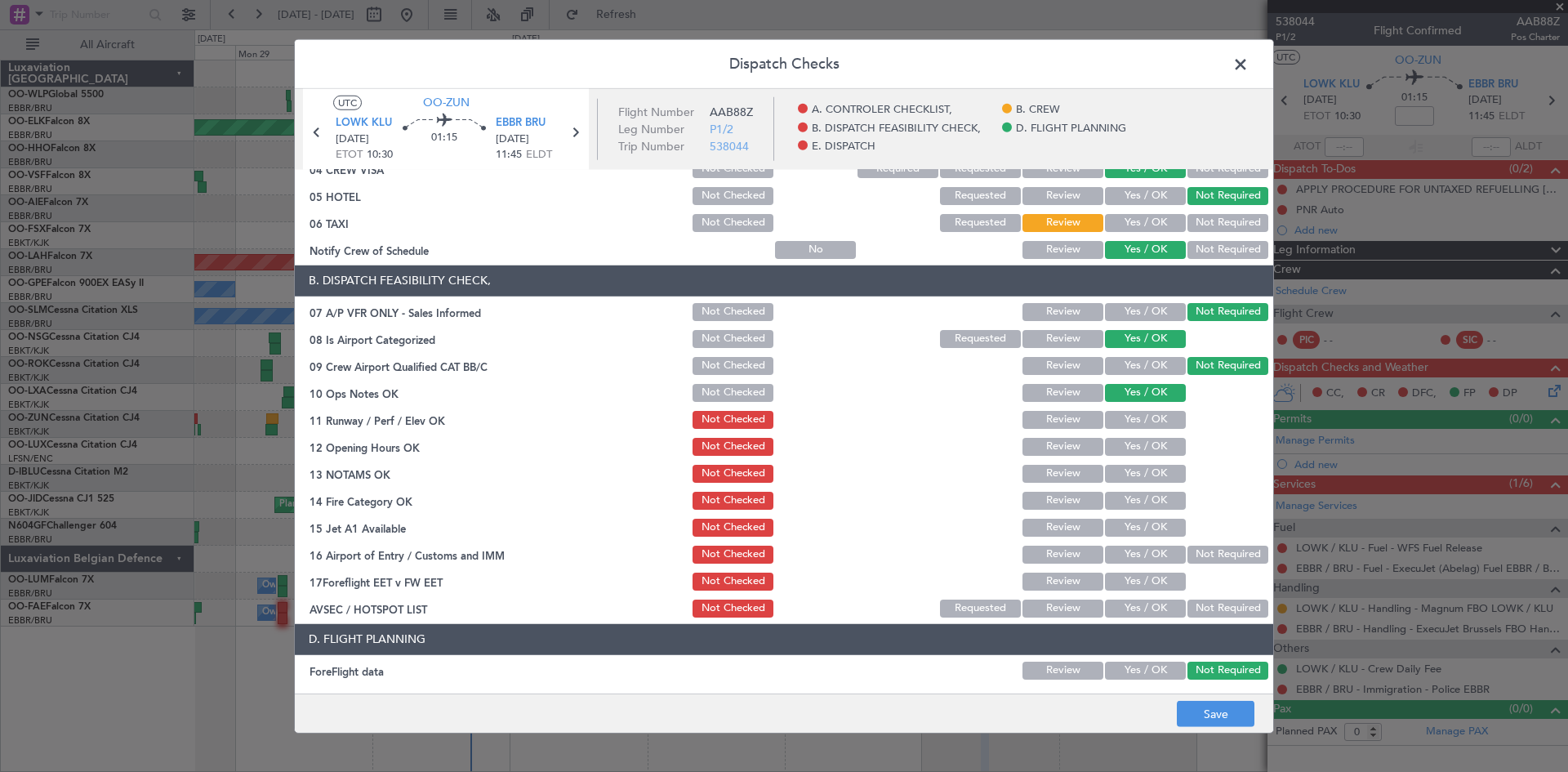
click at [1147, 439] on button "Yes / OK" at bounding box center [1145, 447] width 81 height 18
click at [1146, 427] on button "Yes / OK" at bounding box center [1145, 420] width 81 height 18
click at [1143, 478] on button "Yes / OK" at bounding box center [1145, 473] width 81 height 18
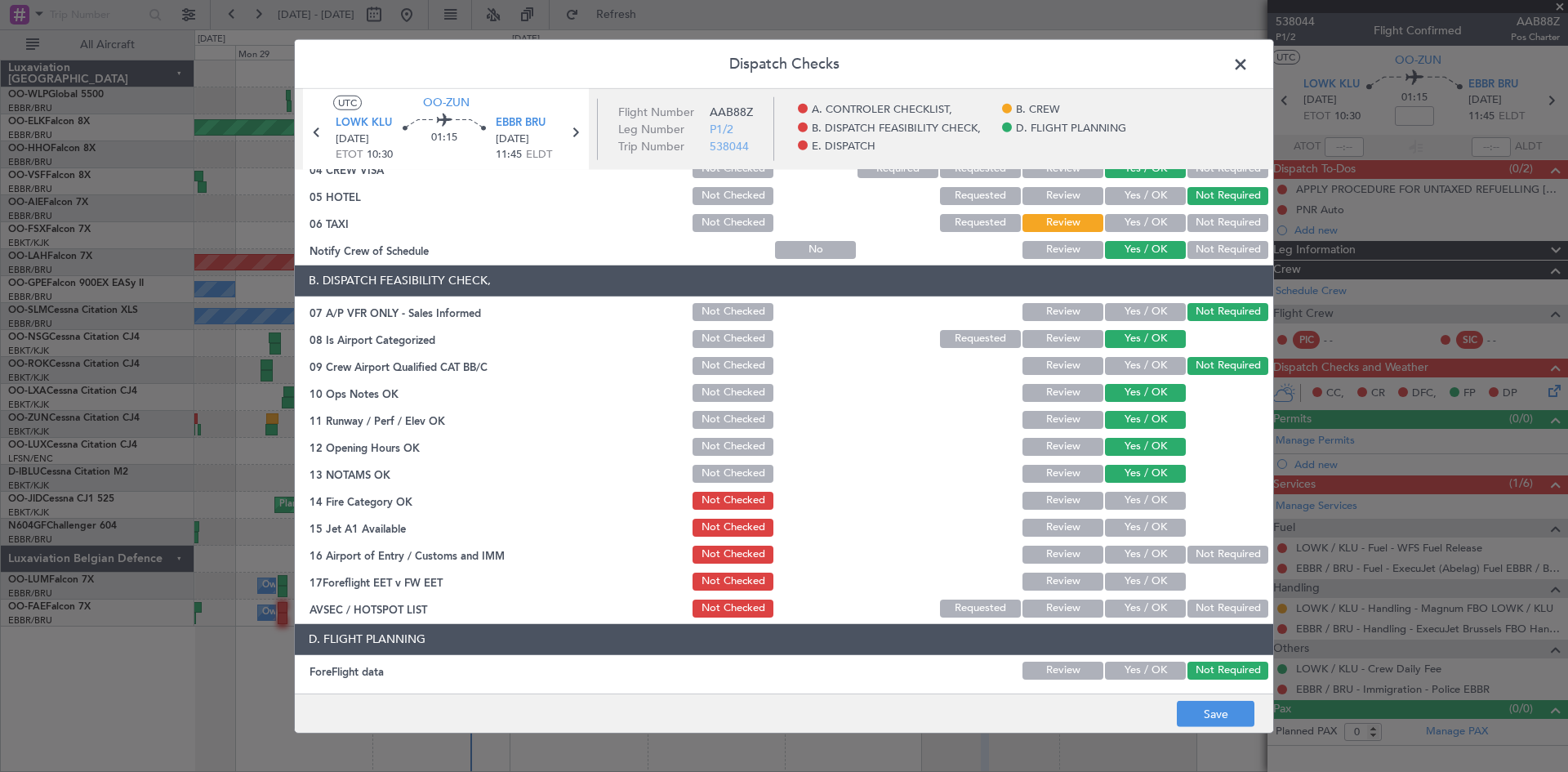
click at [1143, 505] on button "Yes / OK" at bounding box center [1145, 500] width 81 height 18
drag, startPoint x: 1143, startPoint y: 520, endPoint x: 1160, endPoint y: 540, distance: 26.2
click at [1143, 521] on button "Yes / OK" at bounding box center [1145, 528] width 81 height 18
click at [1200, 559] on button "Not Required" at bounding box center [1228, 554] width 81 height 18
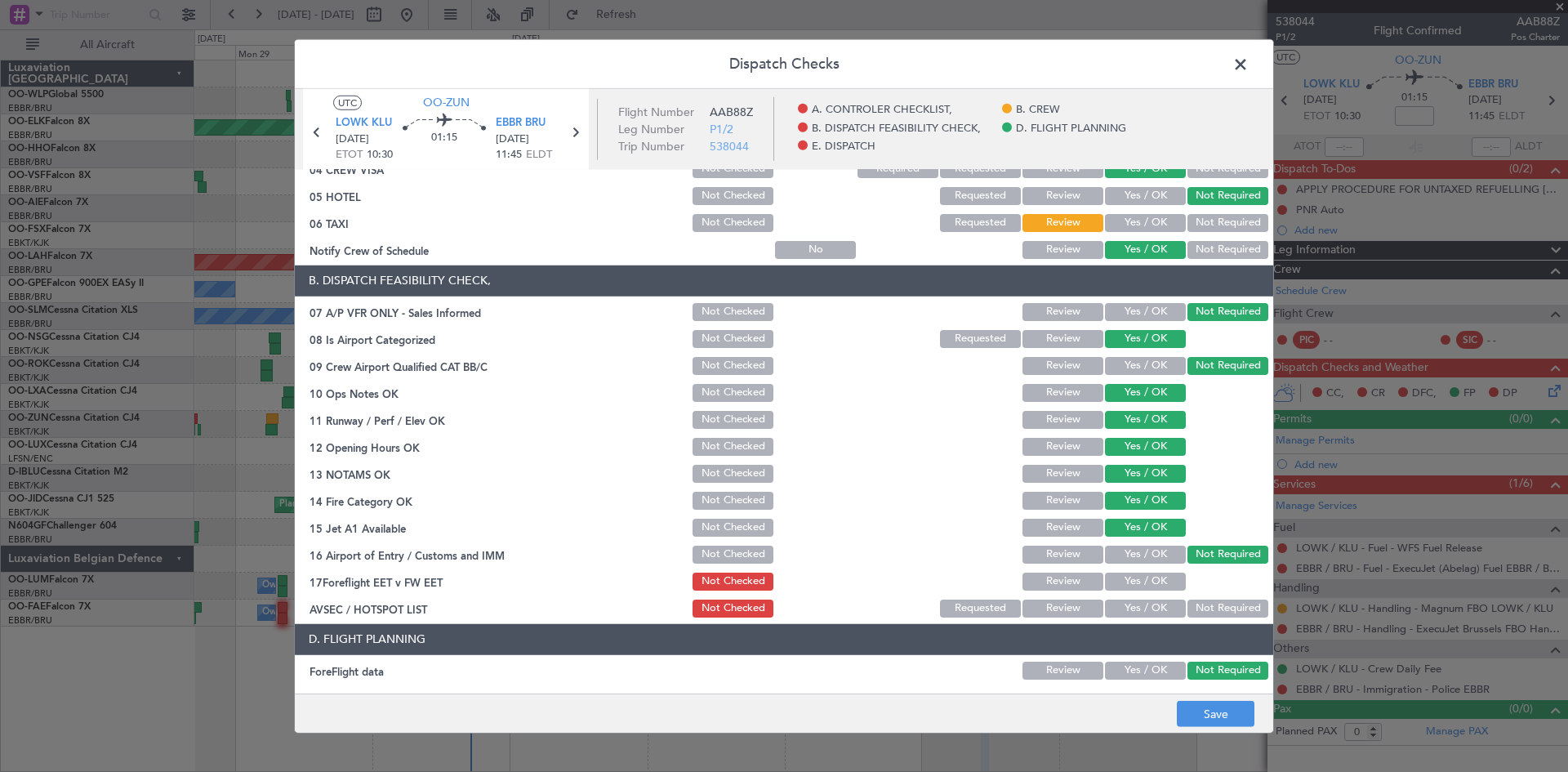
click at [1155, 578] on button "Yes / OK" at bounding box center [1145, 581] width 81 height 18
click at [1189, 603] on button "Not Required" at bounding box center [1228, 609] width 81 height 18
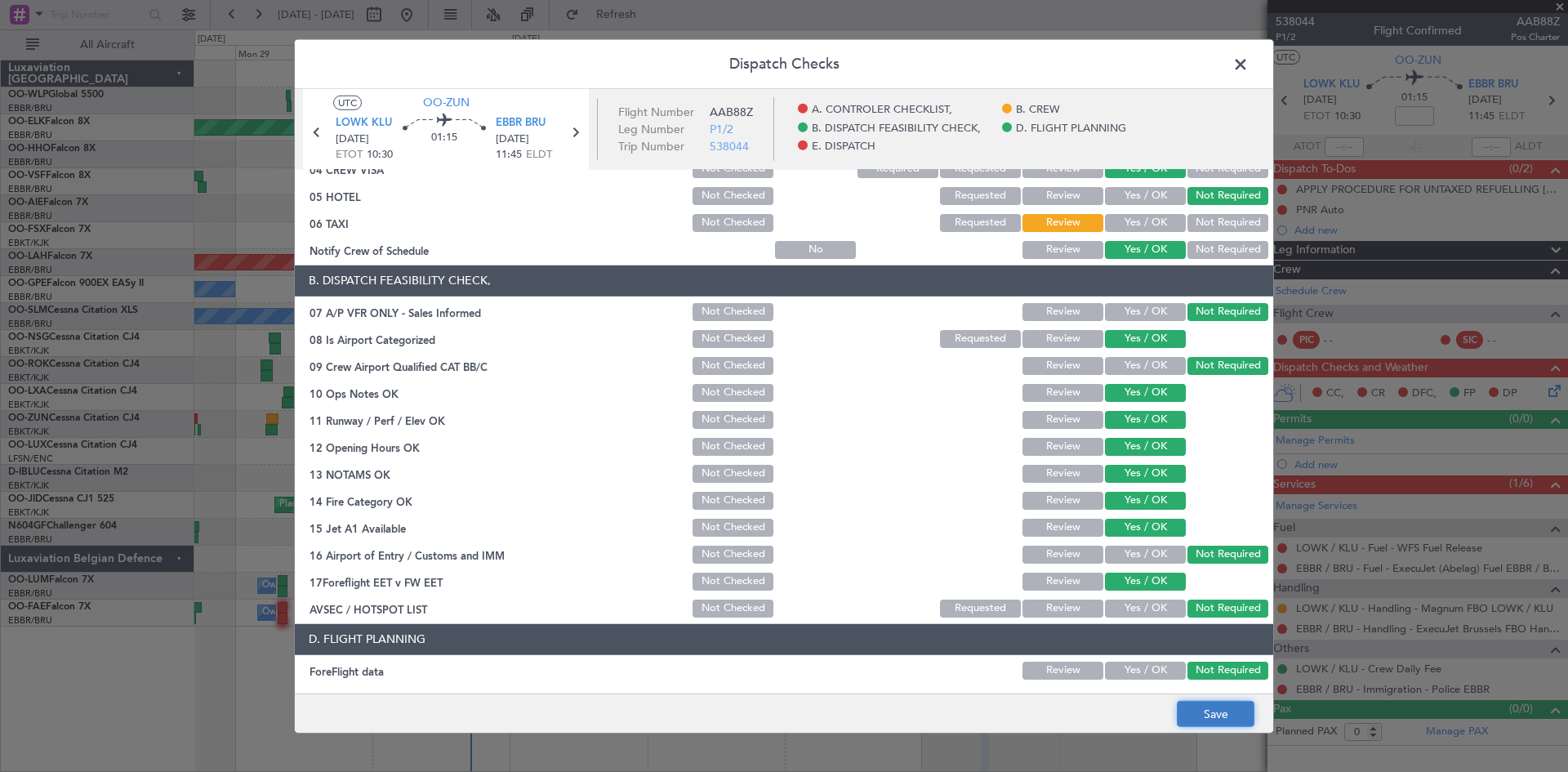
click at [1195, 706] on button "Save" at bounding box center [1216, 714] width 77 height 26
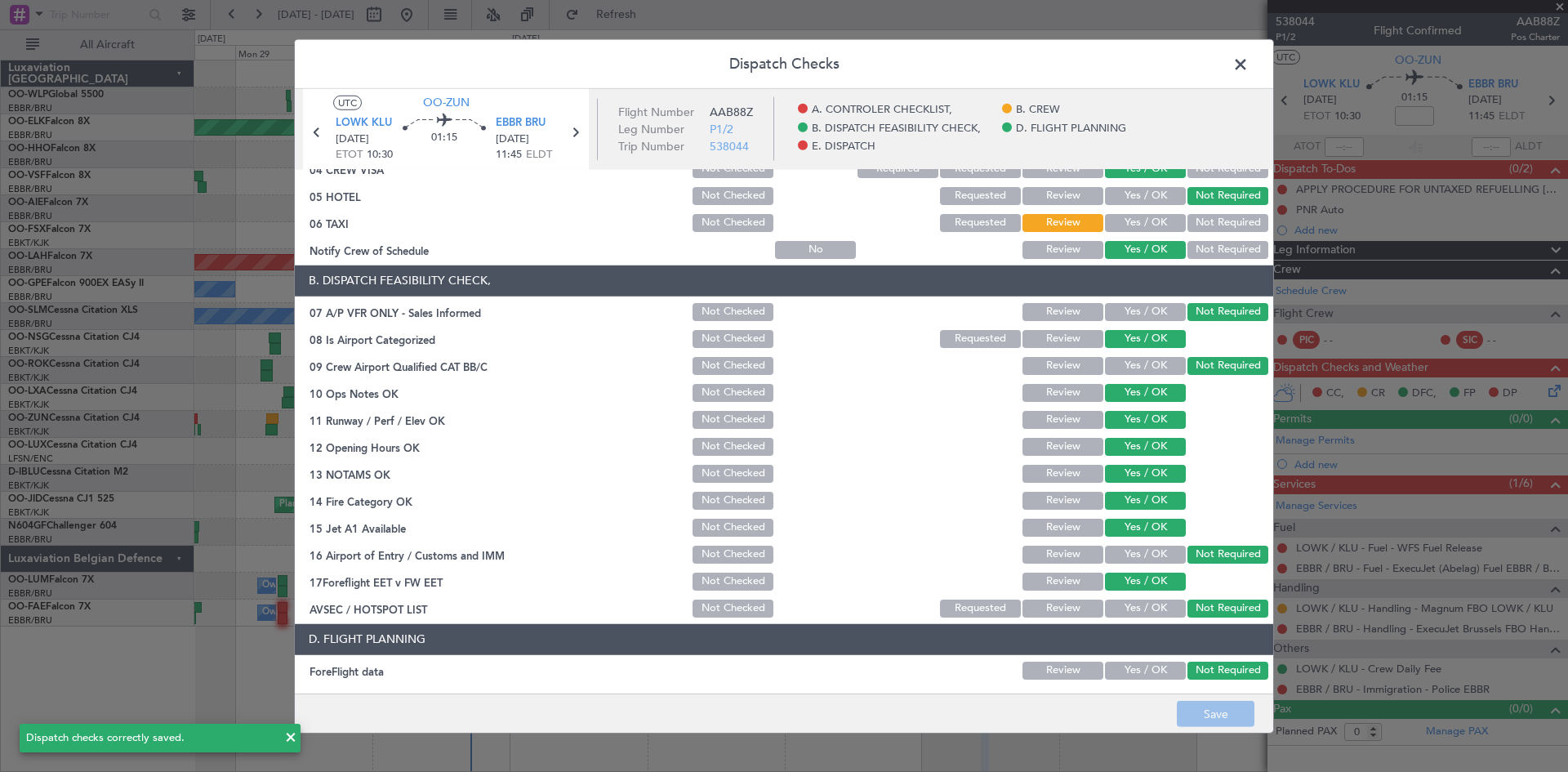
click at [1249, 66] on span at bounding box center [1249, 67] width 0 height 32
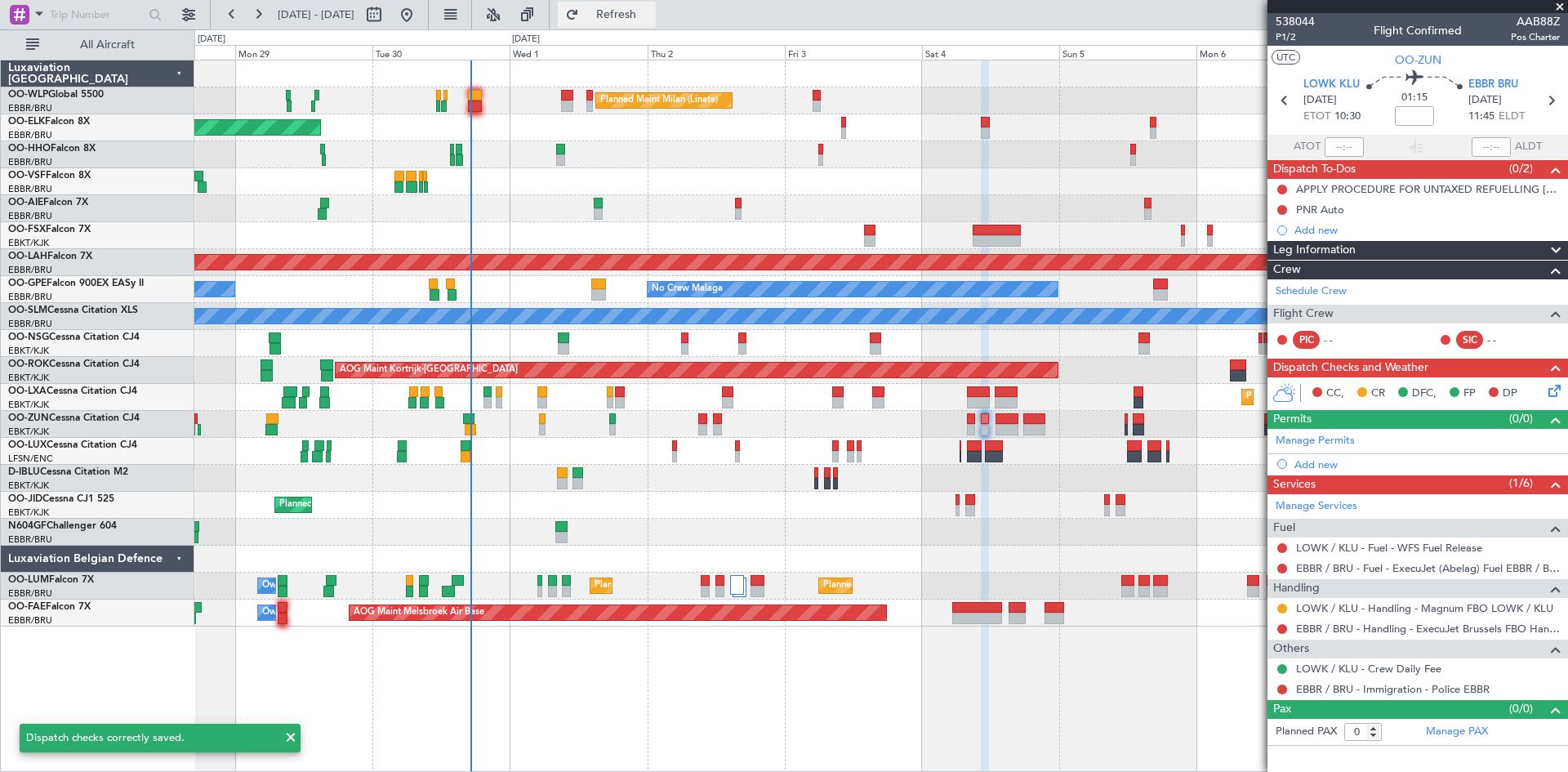
click at [651, 17] on span "Refresh" at bounding box center [617, 14] width 69 height 11
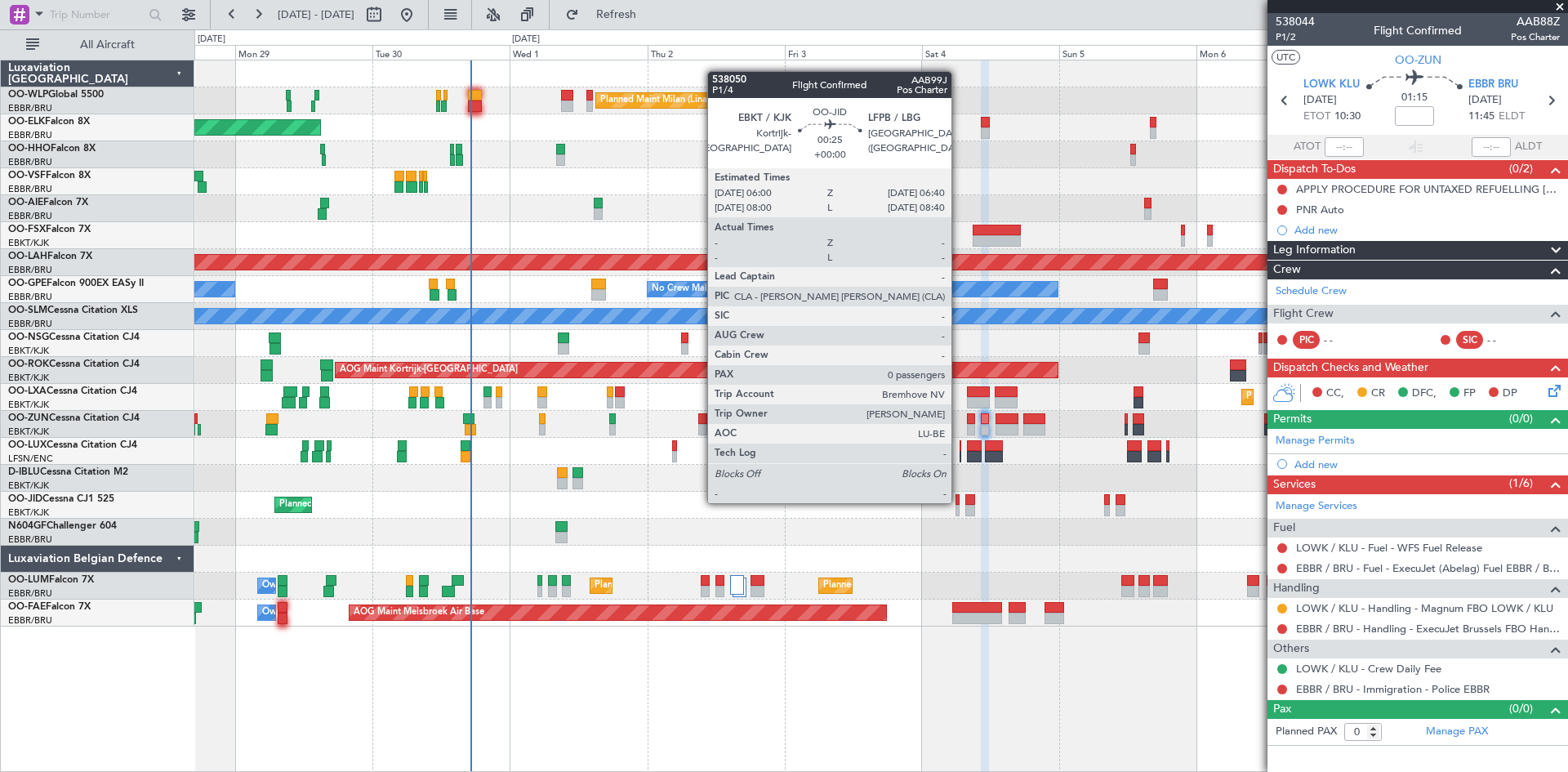
click at [959, 502] on div at bounding box center [957, 500] width 4 height 11
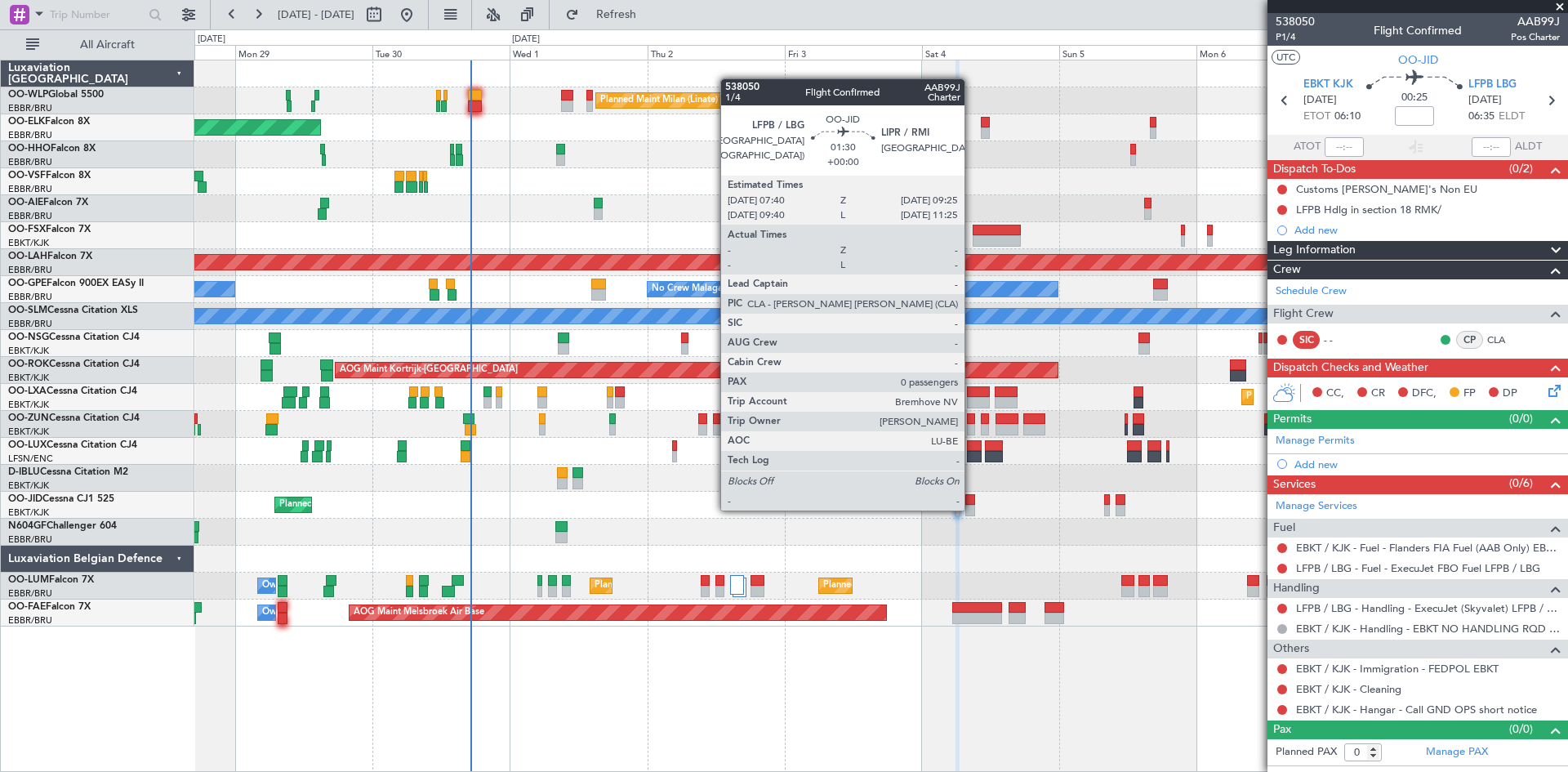
click at [972, 509] on div at bounding box center [971, 510] width 10 height 11
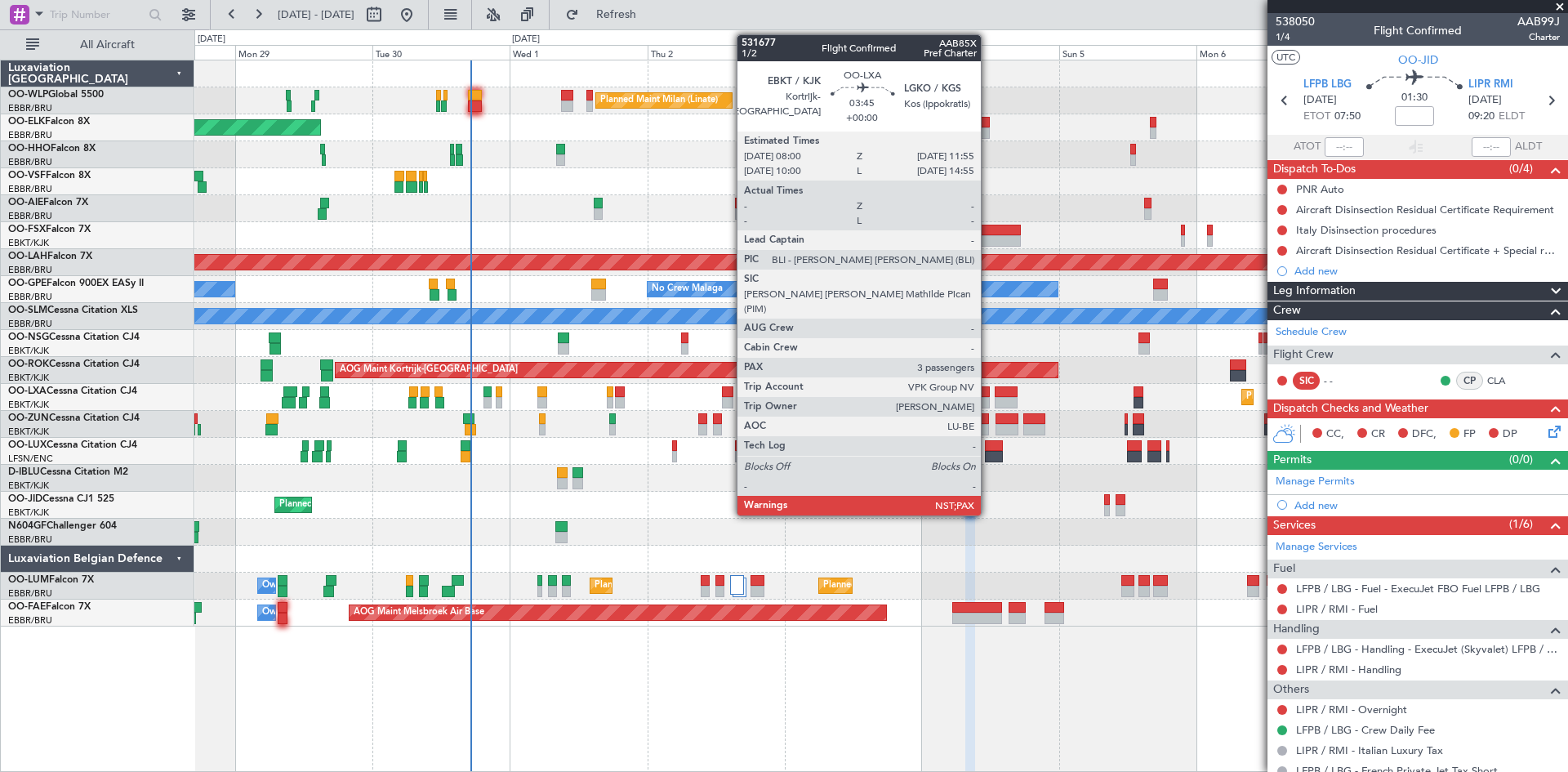
click at [989, 393] on div at bounding box center [978, 392] width 23 height 11
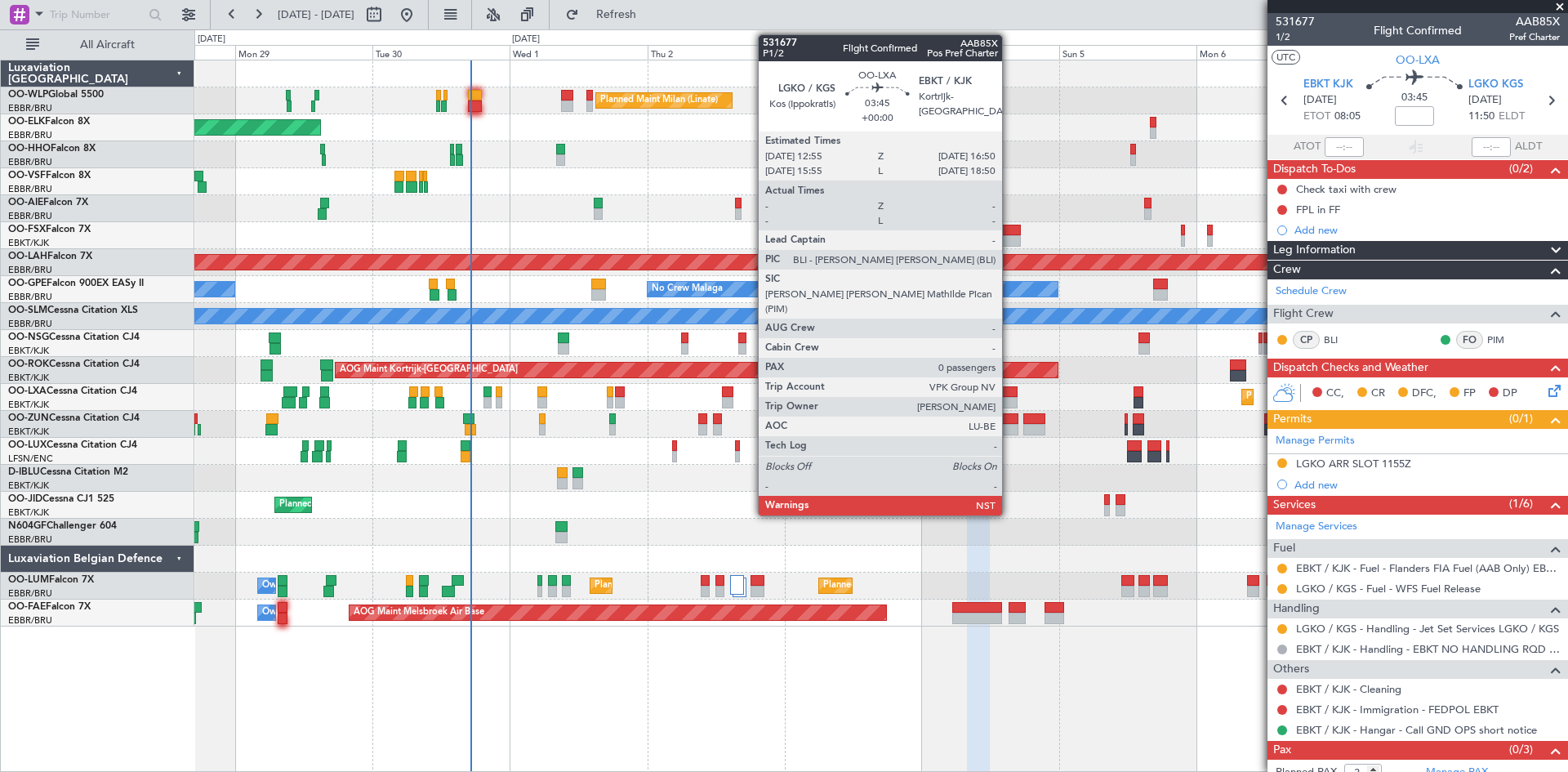
click at [1010, 397] on div at bounding box center [1006, 403] width 23 height 11
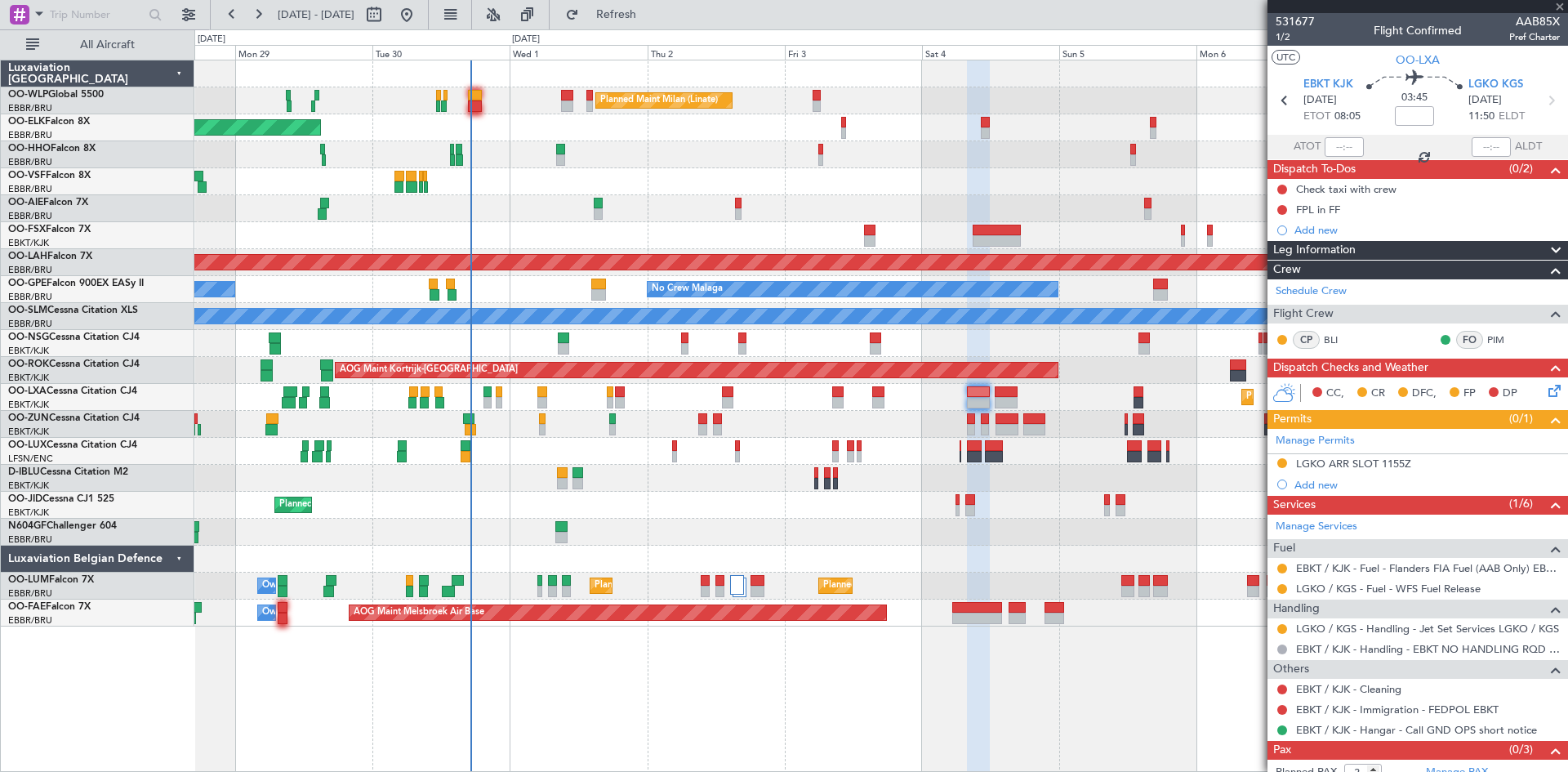
type input "0"
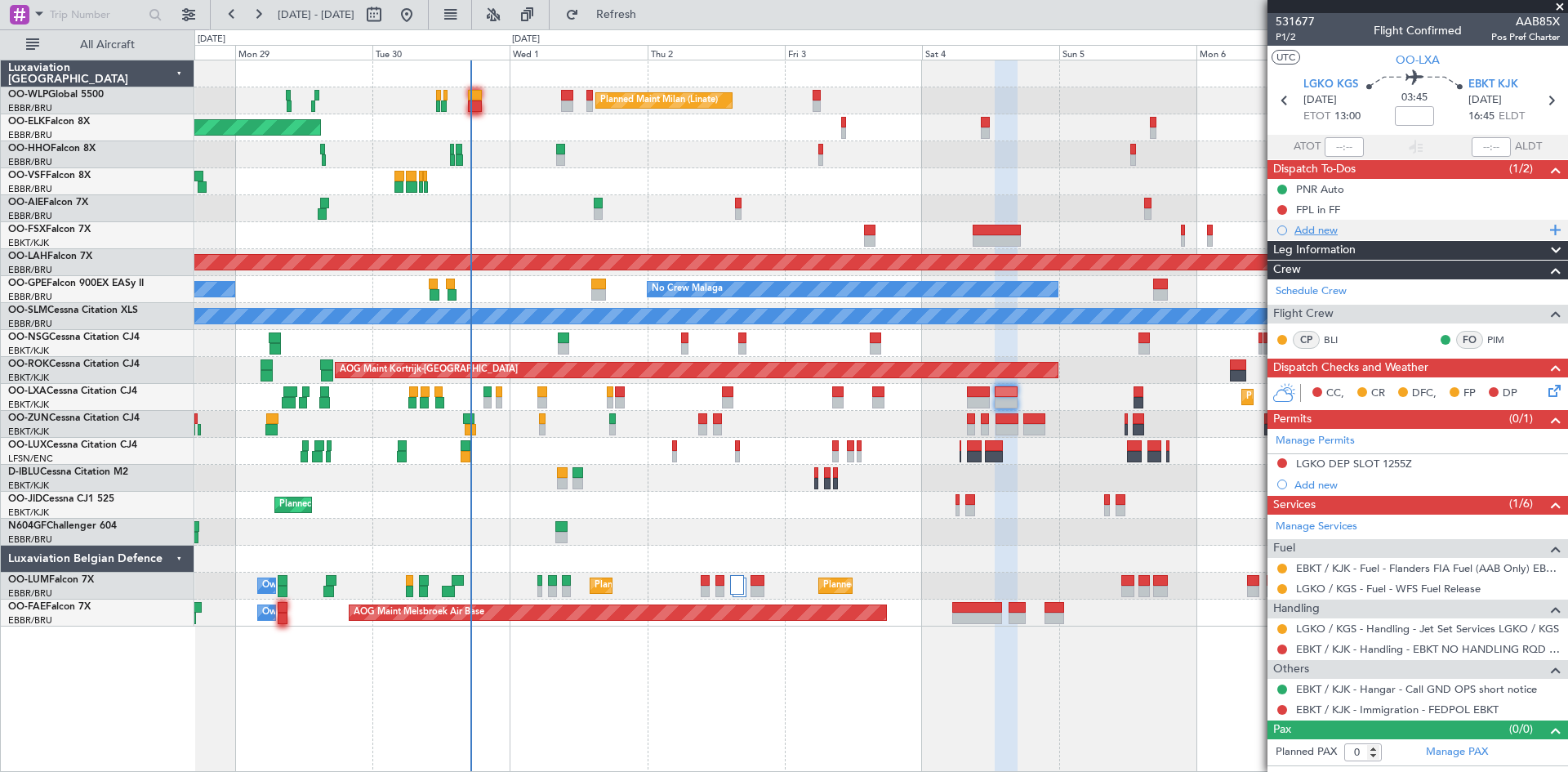
click at [1331, 226] on div "Add new" at bounding box center [1420, 230] width 251 height 14
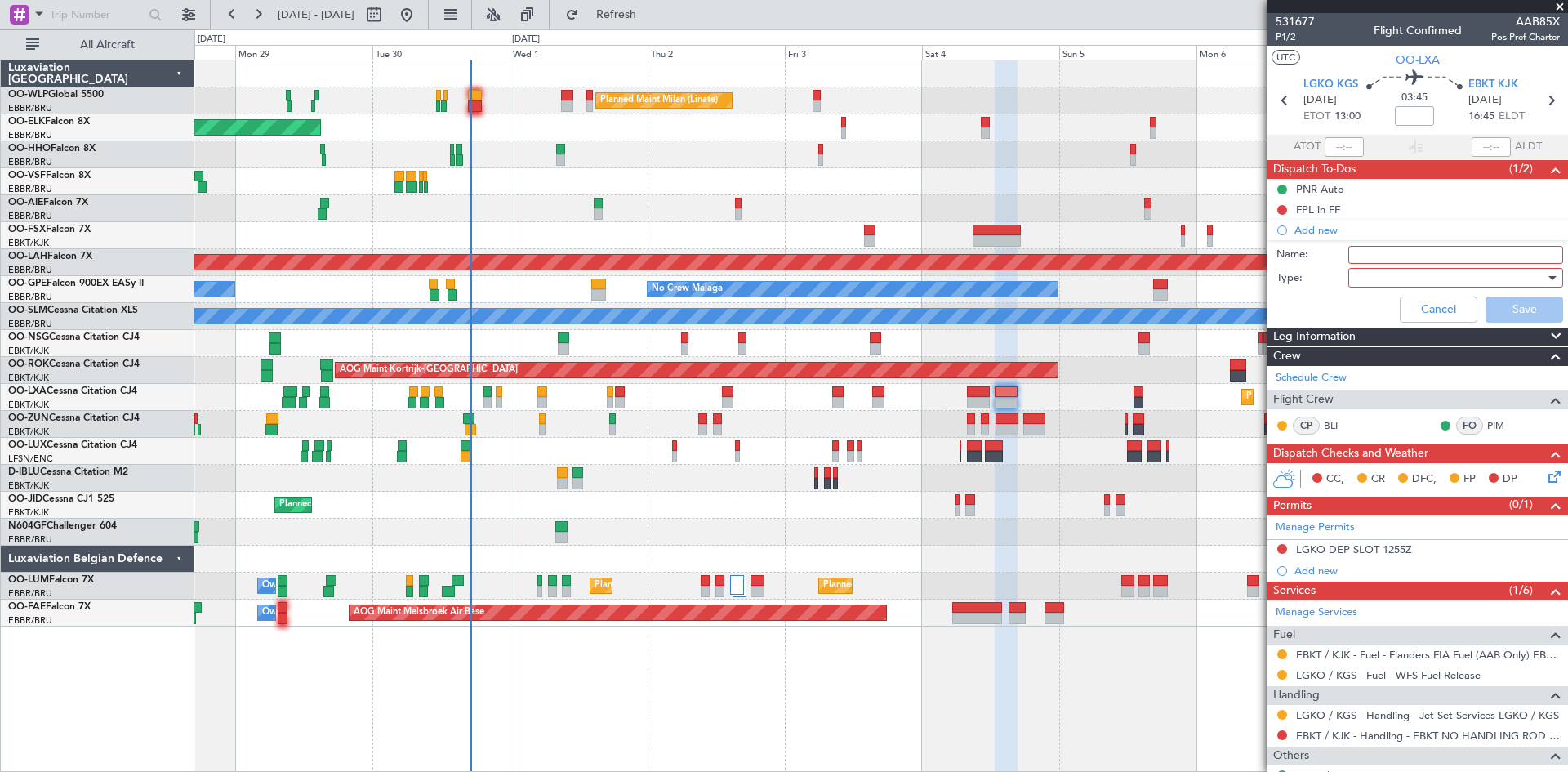
click at [1434, 255] on input "Name:" at bounding box center [1456, 254] width 215 height 18
type input "Slot mismatch"
click at [1455, 277] on div at bounding box center [1451, 277] width 191 height 25
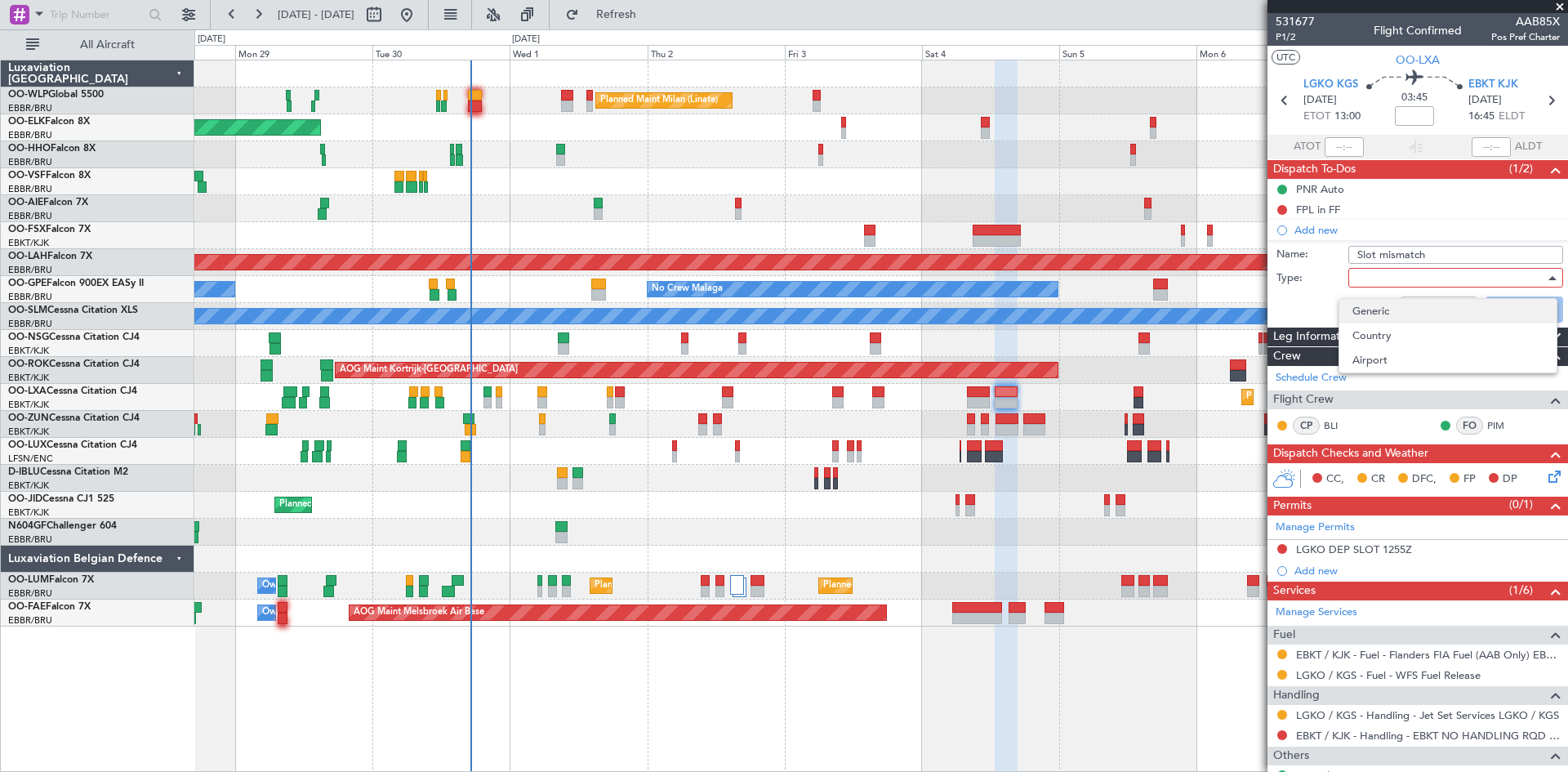
click at [1406, 321] on span "Generic" at bounding box center [1448, 311] width 191 height 25
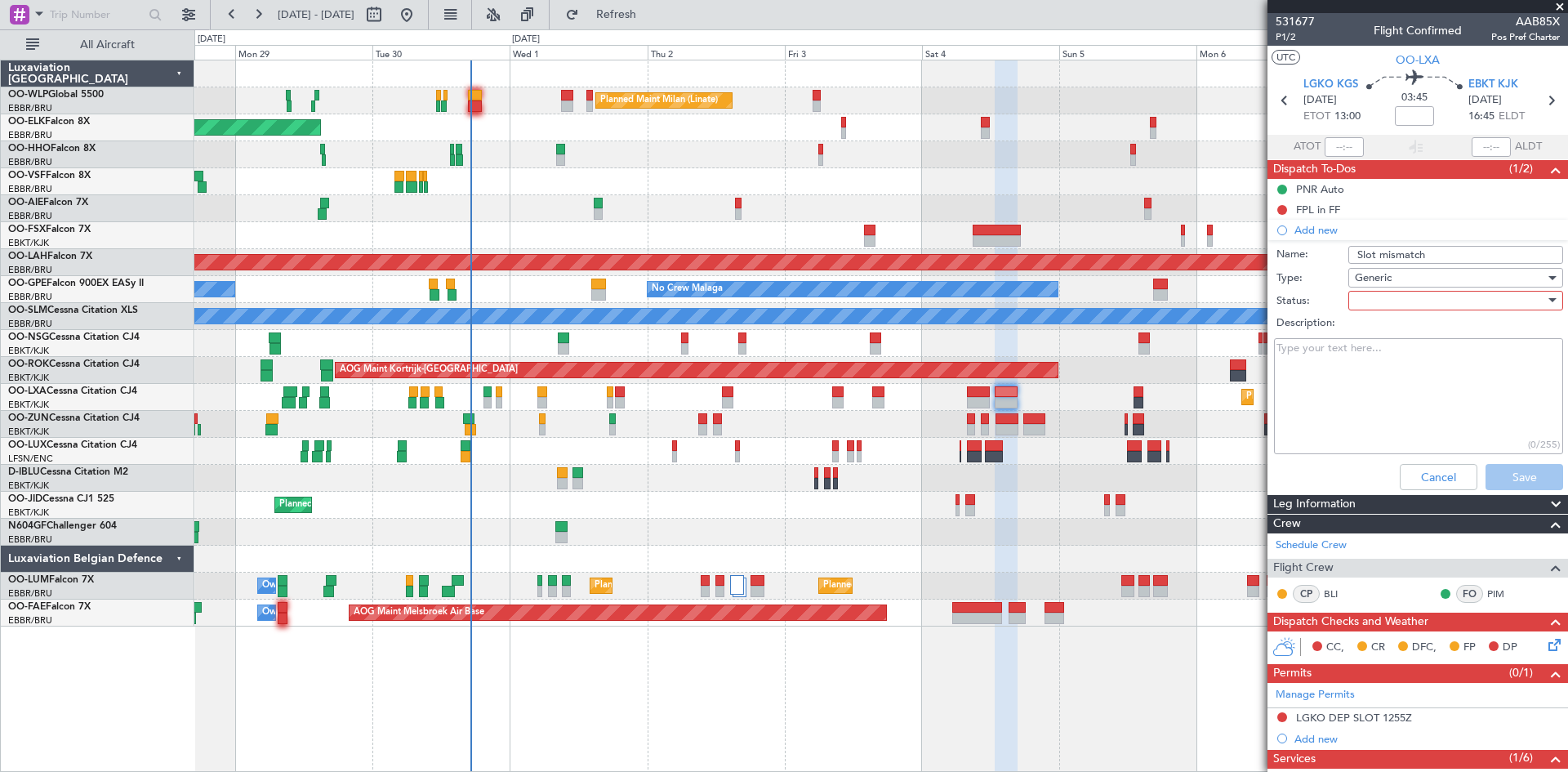
click at [1367, 364] on textarea "Description:" at bounding box center [1419, 396] width 289 height 117
click at [1398, 297] on div at bounding box center [1451, 300] width 191 height 25
click at [1387, 354] on span "In Progress" at bounding box center [1448, 357] width 191 height 25
click at [1371, 373] on textarea "Description:" at bounding box center [1419, 396] width 289 height 117
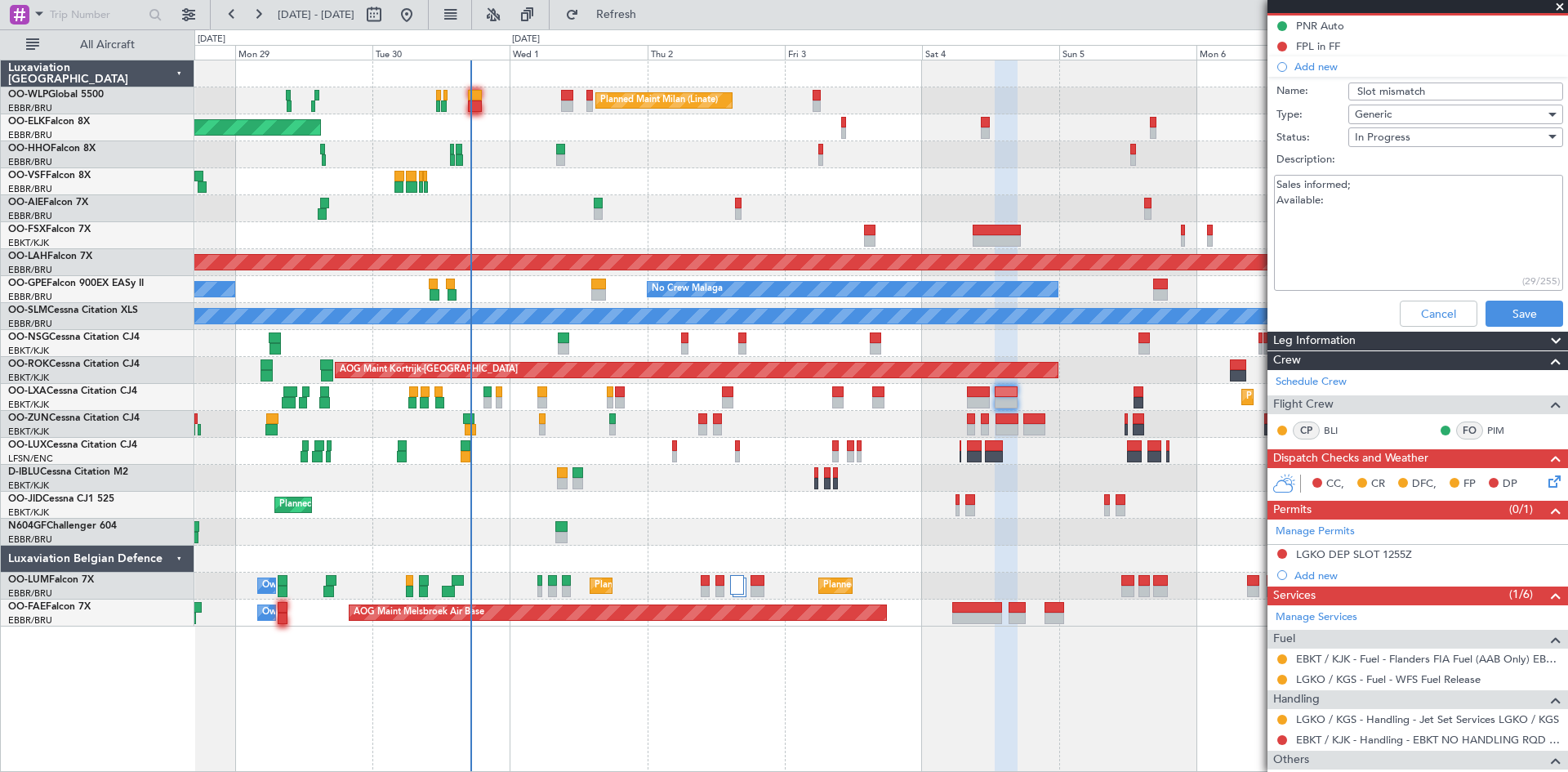
click at [1341, 234] on textarea "Sales informed; Available:" at bounding box center [1419, 232] width 289 height 117
paste textarea "1030Z/1130Z or 1430Z/1530Z"
click at [1270, 210] on div "Sales informed; Available: 1030Z/1130Z or 1430Z/1530Z (59/255)" at bounding box center [1418, 233] width 317 height 123
click at [1275, 212] on textarea "Sales informed; Available: 1030Z/1130Z or 1430Z/1530Z" at bounding box center [1419, 232] width 289 height 117
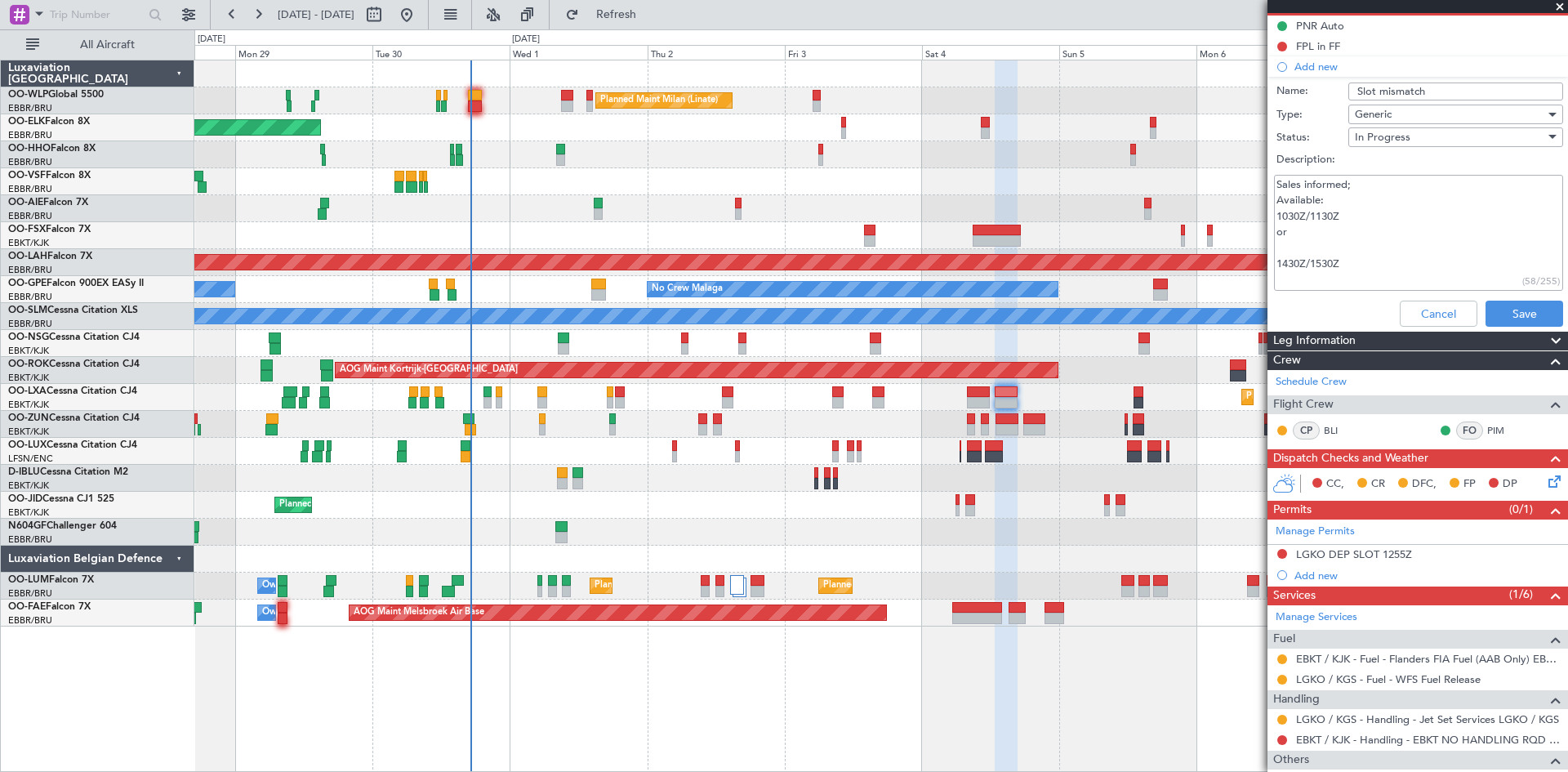
scroll to position [0, 0]
click at [1278, 241] on textarea "Sales informed; Available: 1030Z/1130Z or 1430Z/1530Z" at bounding box center [1419, 232] width 289 height 117
click at [1337, 202] on textarea "Sales informed; Available: 1030Z/1130Z or 1430Z/1530Z" at bounding box center [1419, 232] width 289 height 117
type textarea "florian informed; Available slots: 1030Z/1130Z or 1430Z/1530Z"
click at [1280, 43] on button at bounding box center [1283, 47] width 10 height 10
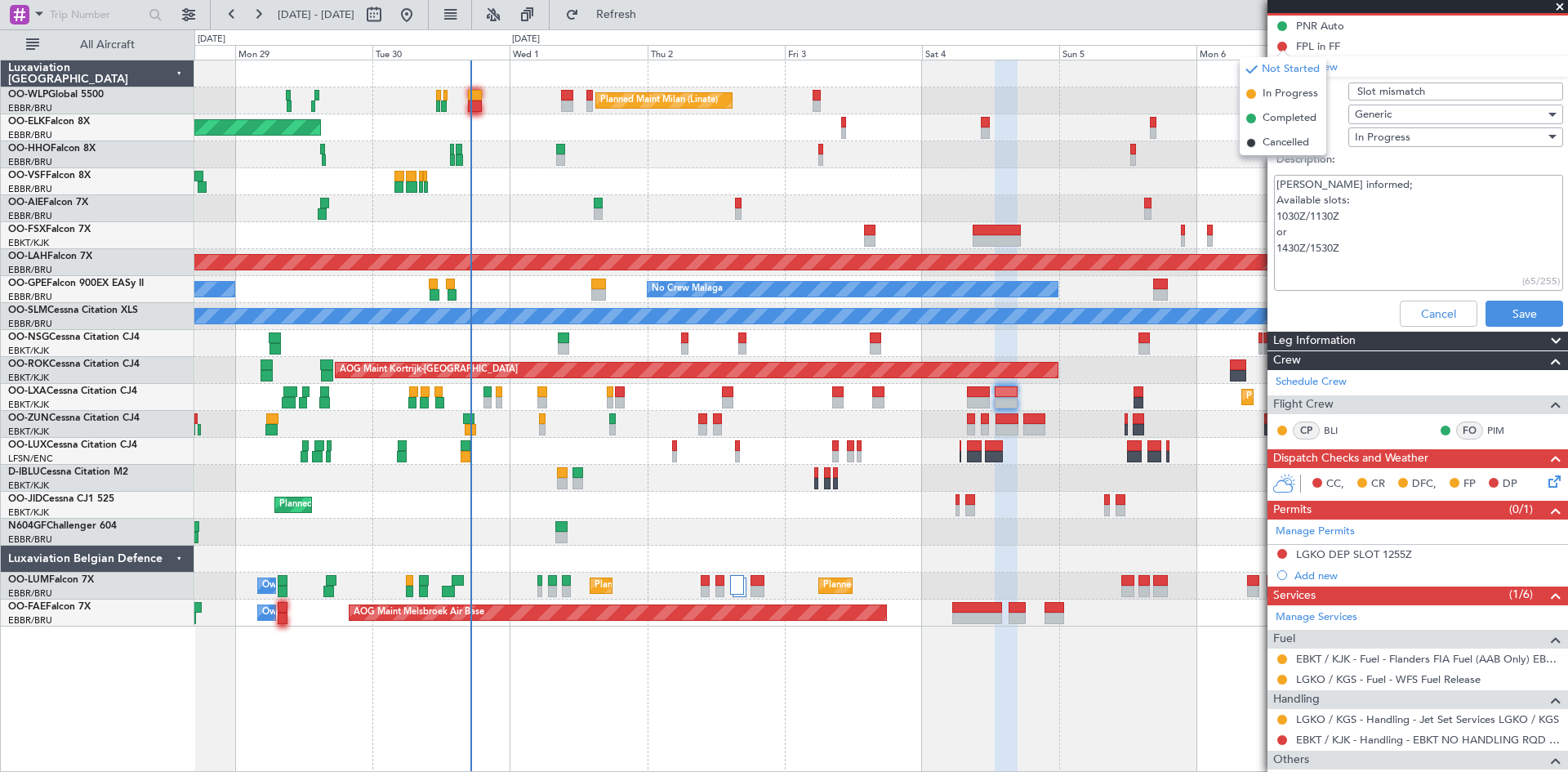
click at [1383, 221] on textarea "florian informed; Available slots: 1030Z/1130Z or 1430Z/1530Z" at bounding box center [1419, 232] width 289 height 117
click at [1516, 316] on button "Save" at bounding box center [1524, 313] width 77 height 26
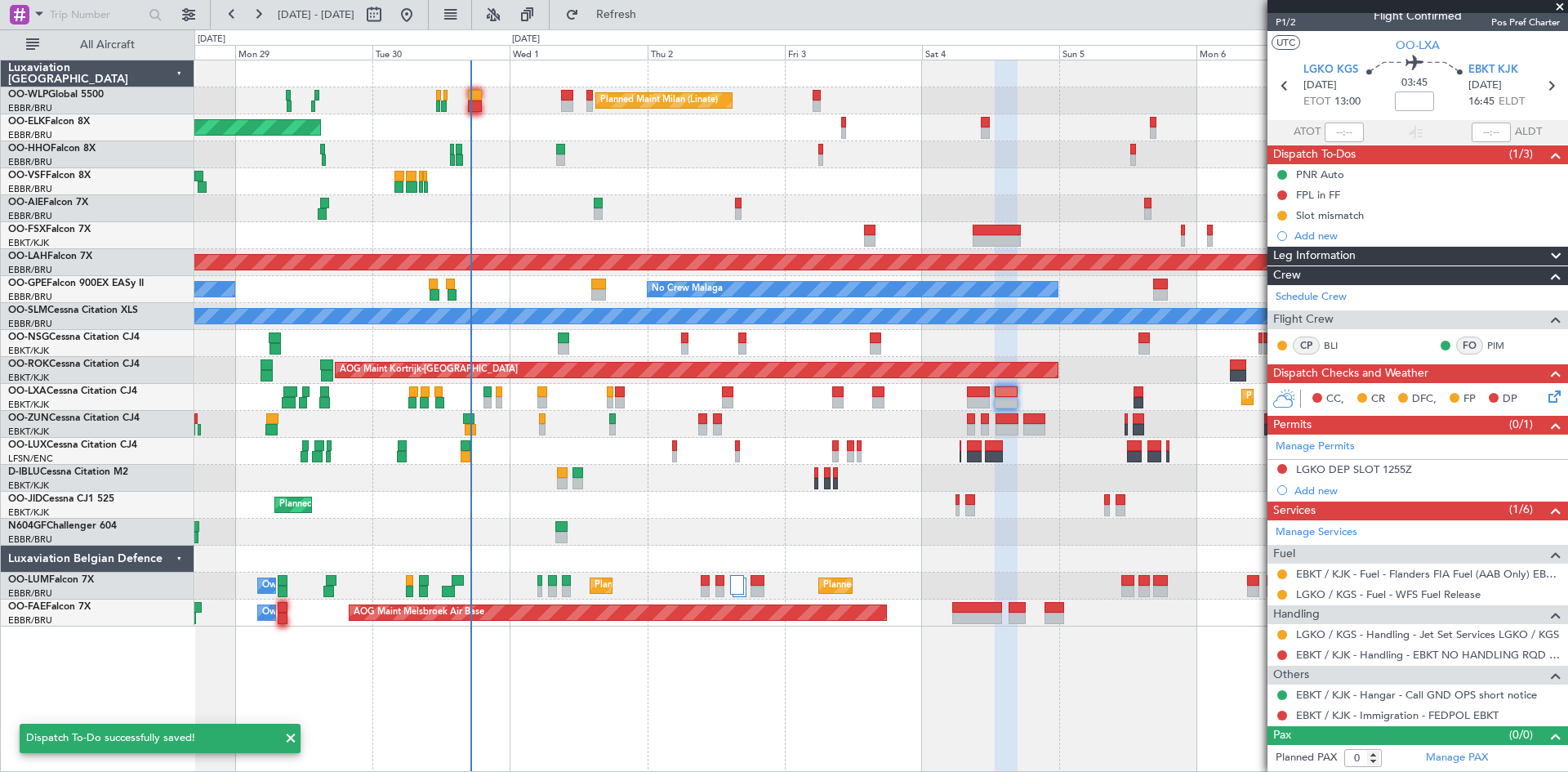
scroll to position [14, 0]
click at [1281, 472] on button at bounding box center [1283, 470] width 10 height 10
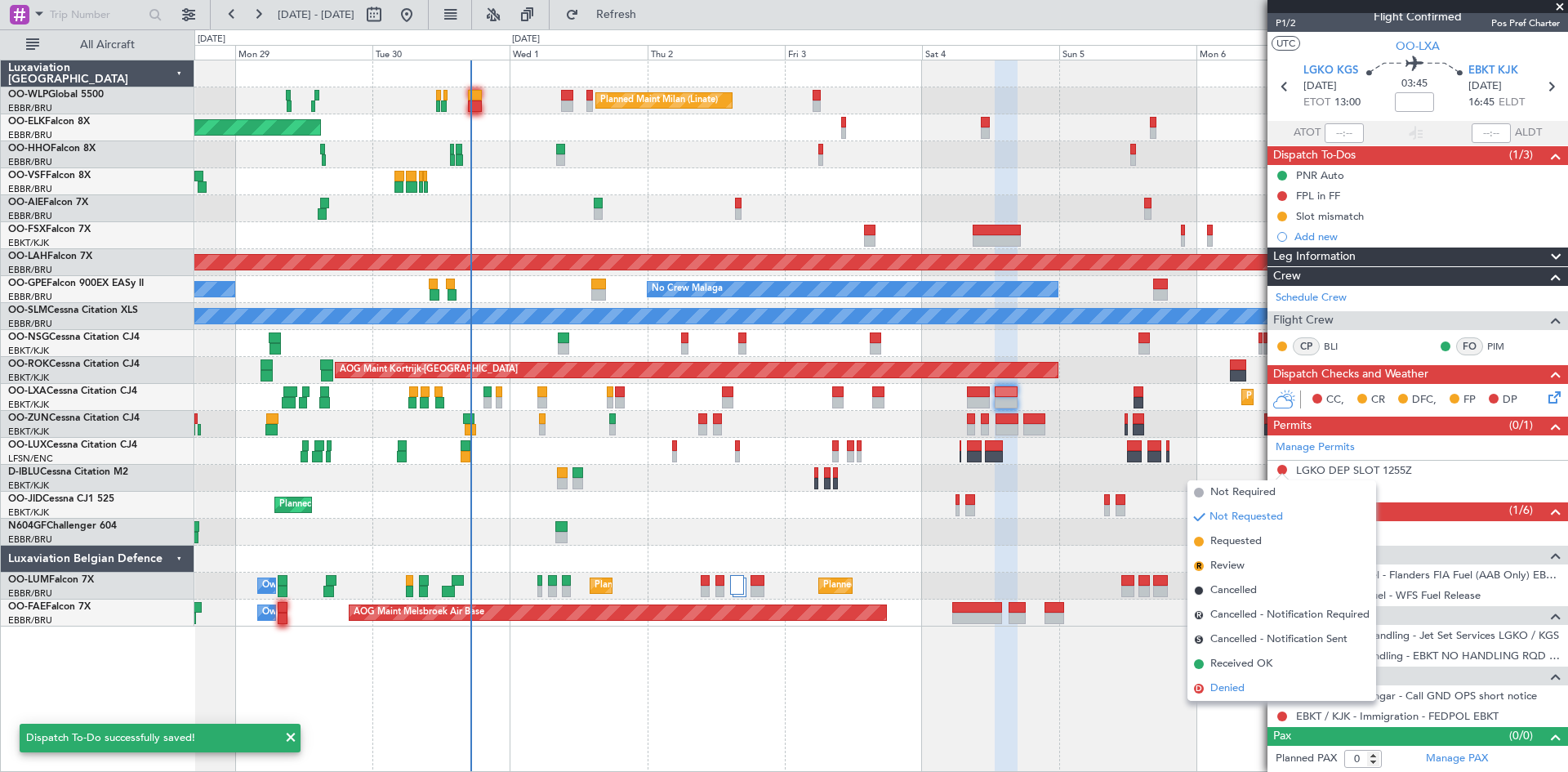
click at [1242, 693] on span "Denied" at bounding box center [1228, 689] width 34 height 16
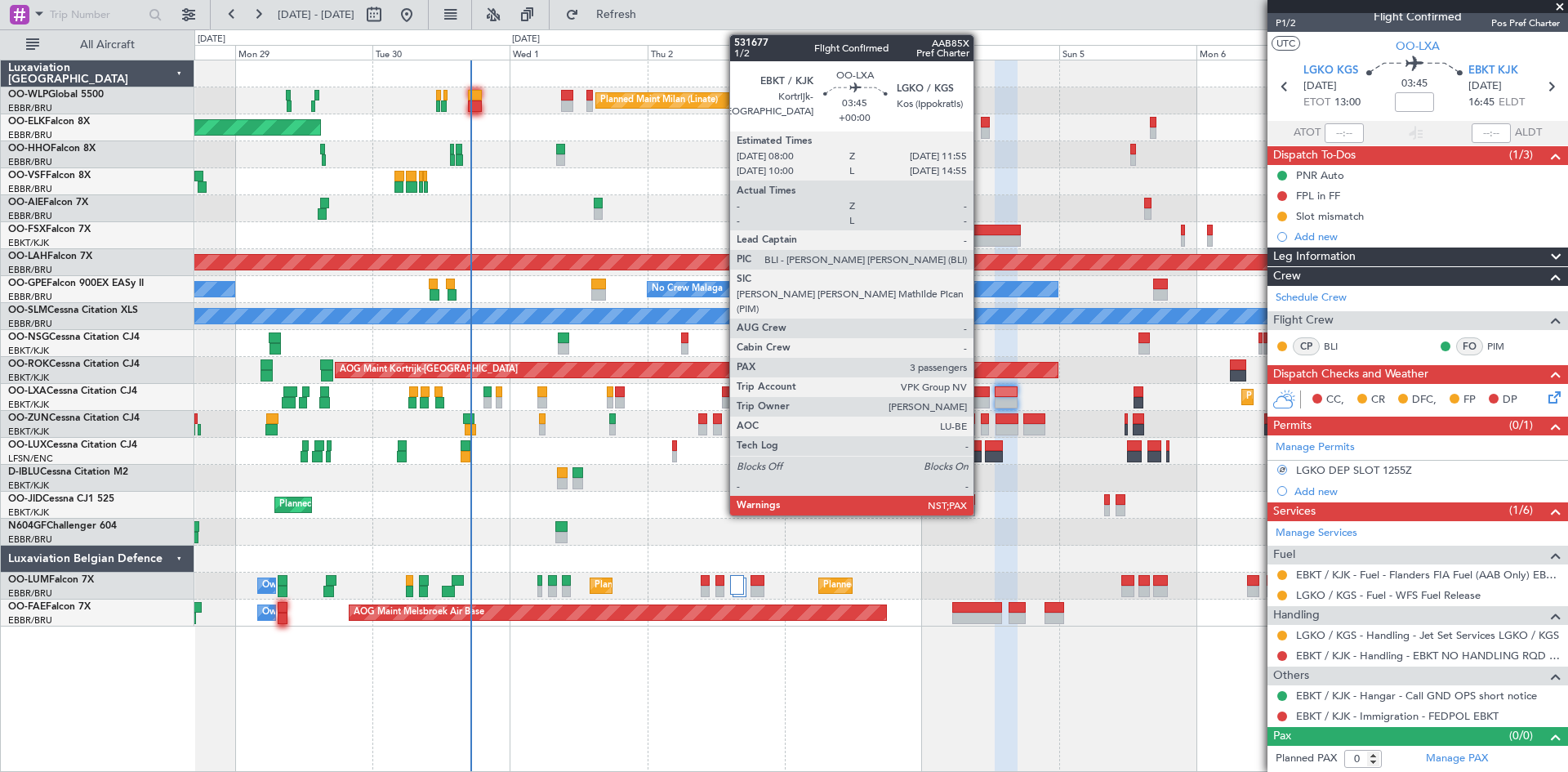
click at [981, 398] on div at bounding box center [978, 403] width 23 height 11
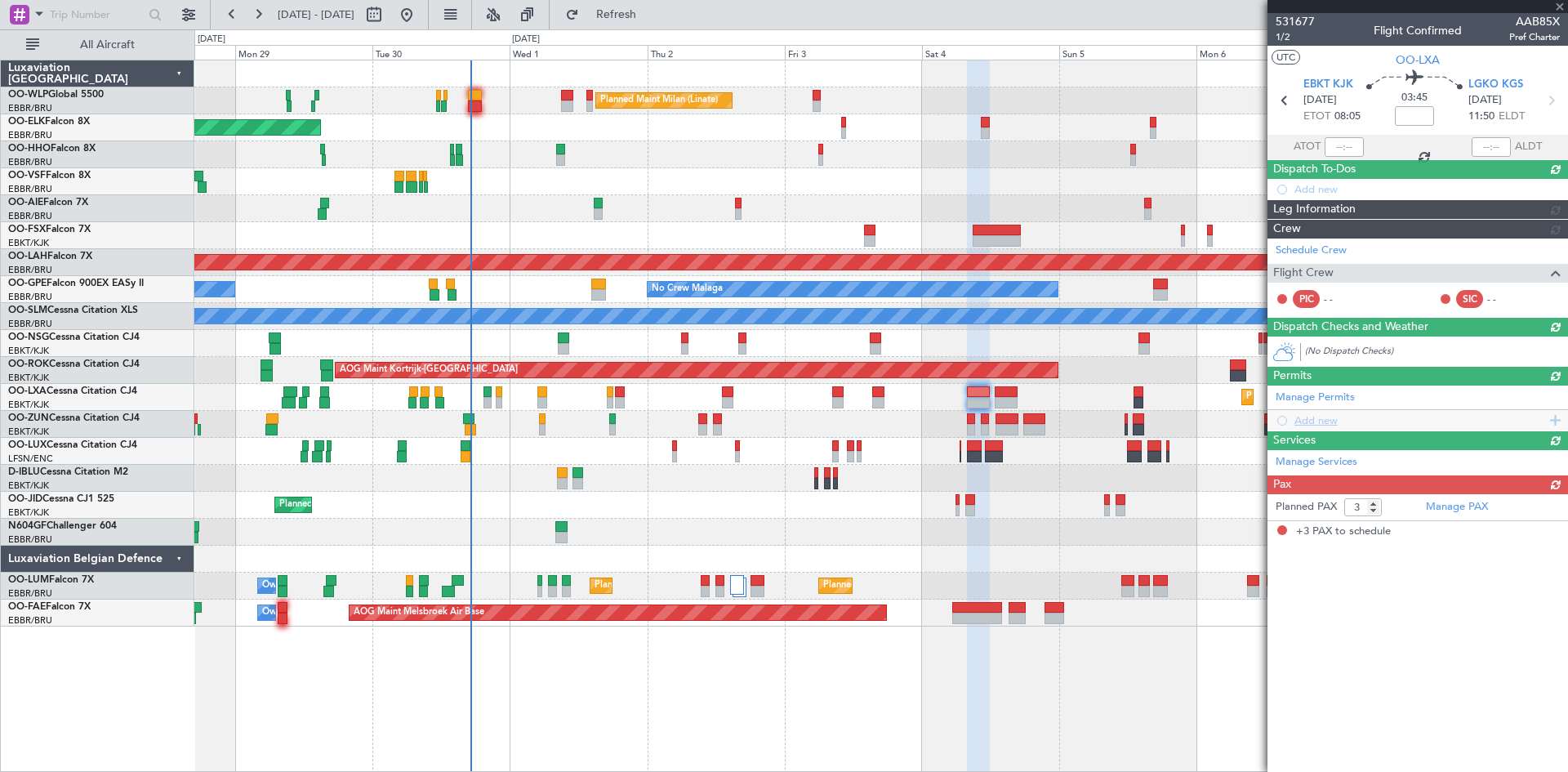
scroll to position [0, 0]
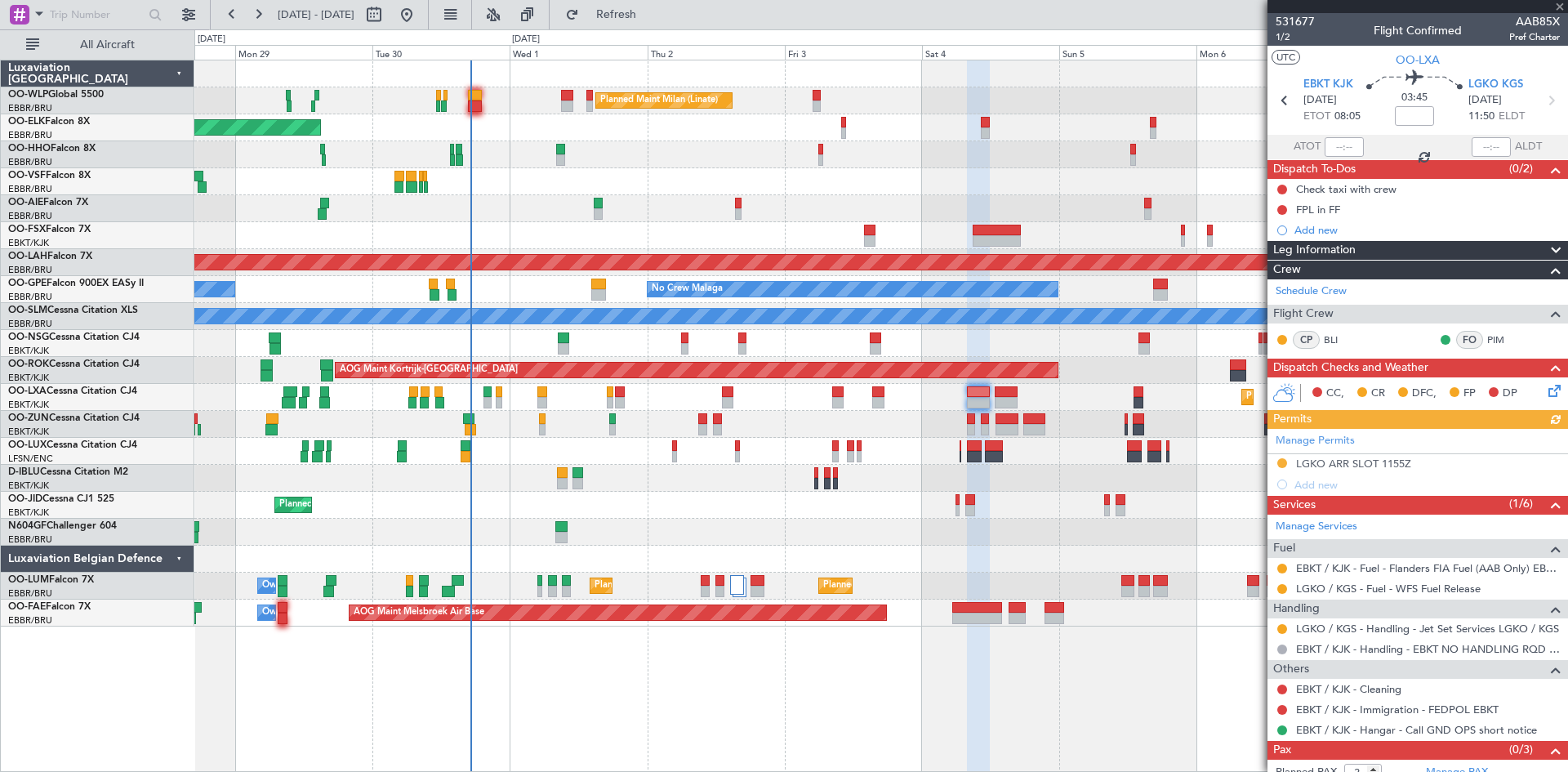
click at [1283, 461] on div "Manage Permits LGKO ARR SLOT 1155Z Add new" at bounding box center [1417, 462] width 300 height 66
click at [1281, 468] on mat-tooltip-component "Requested" at bounding box center [1282, 489] width 73 height 43
click at [1286, 455] on div "LGKO ARR SLOT 1155Z" at bounding box center [1417, 465] width 300 height 20
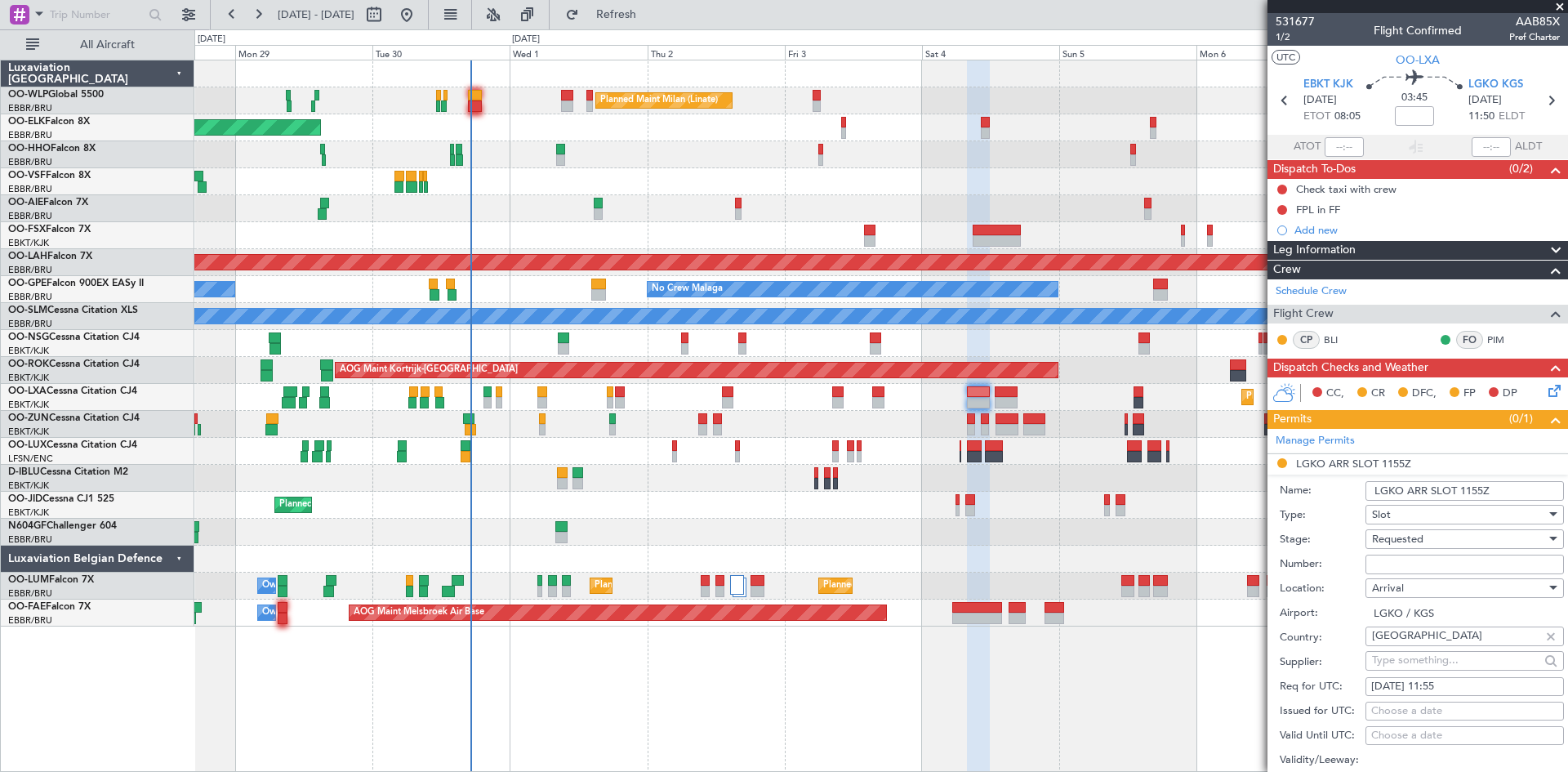
click at [1285, 458] on li "LGKO ARR SLOT 1155Z Name: LGKO ARR SLOT 1155Z Type: Slot Stage: Requested Numbe…" at bounding box center [1417, 708] width 300 height 508
click at [1282, 469] on li "LGKO ARR SLOT 1155Z Name: LGKO ARR SLOT 1155Z Type: Slot Stage: Requested Numbe…" at bounding box center [1417, 708] width 300 height 508
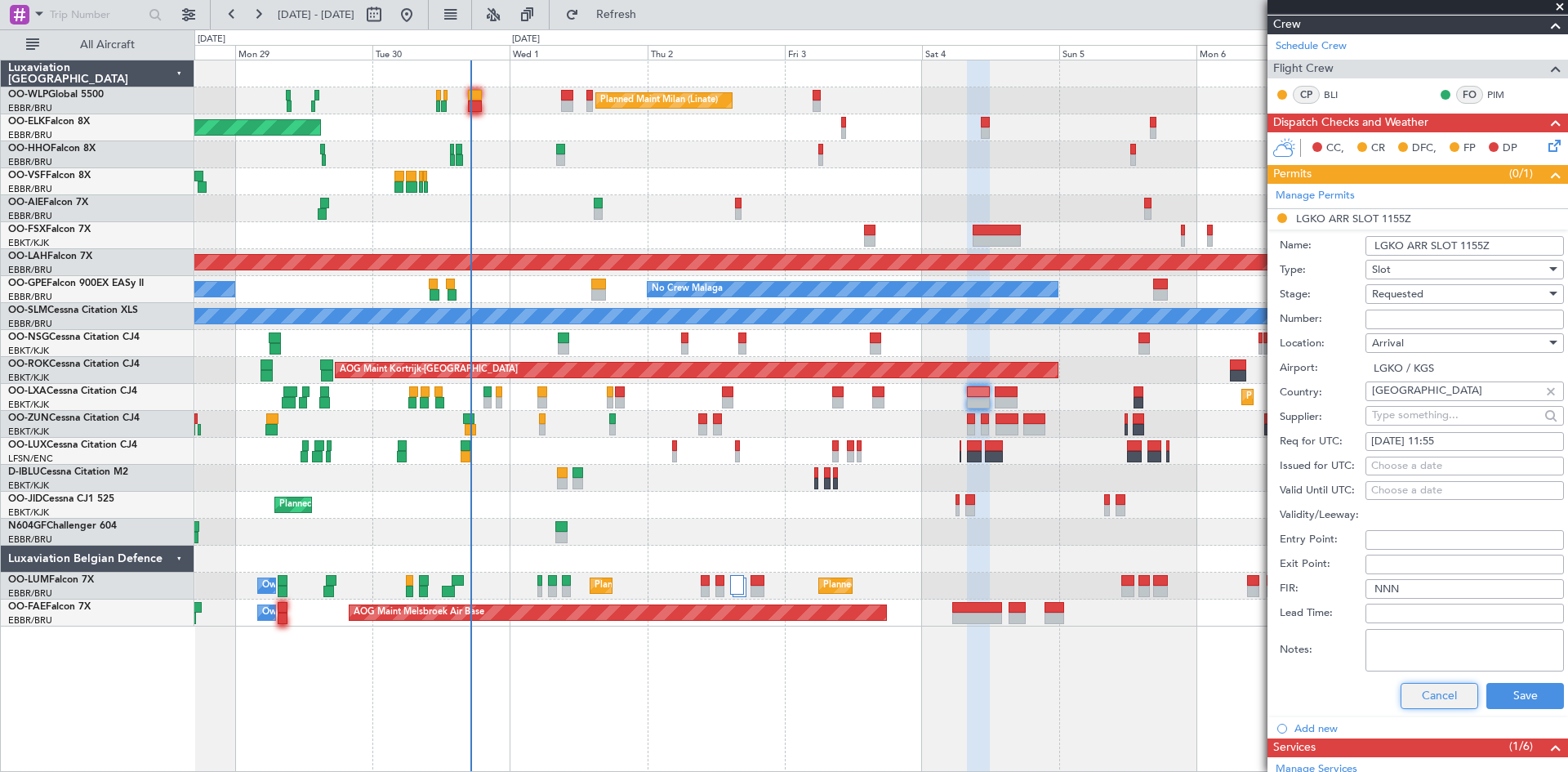
click at [1414, 689] on button "Cancel" at bounding box center [1440, 696] width 77 height 26
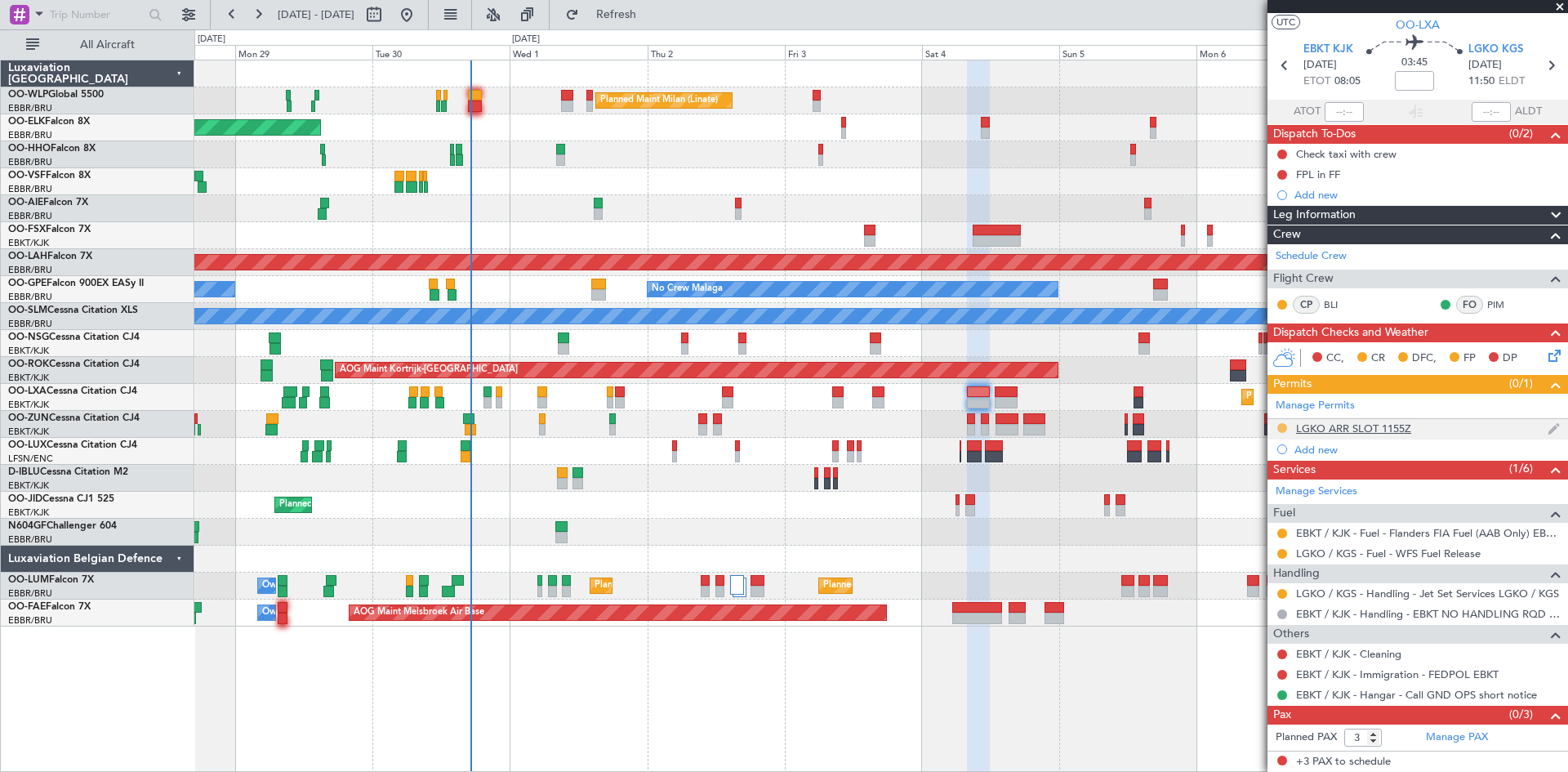
click at [1279, 428] on button at bounding box center [1283, 428] width 10 height 10
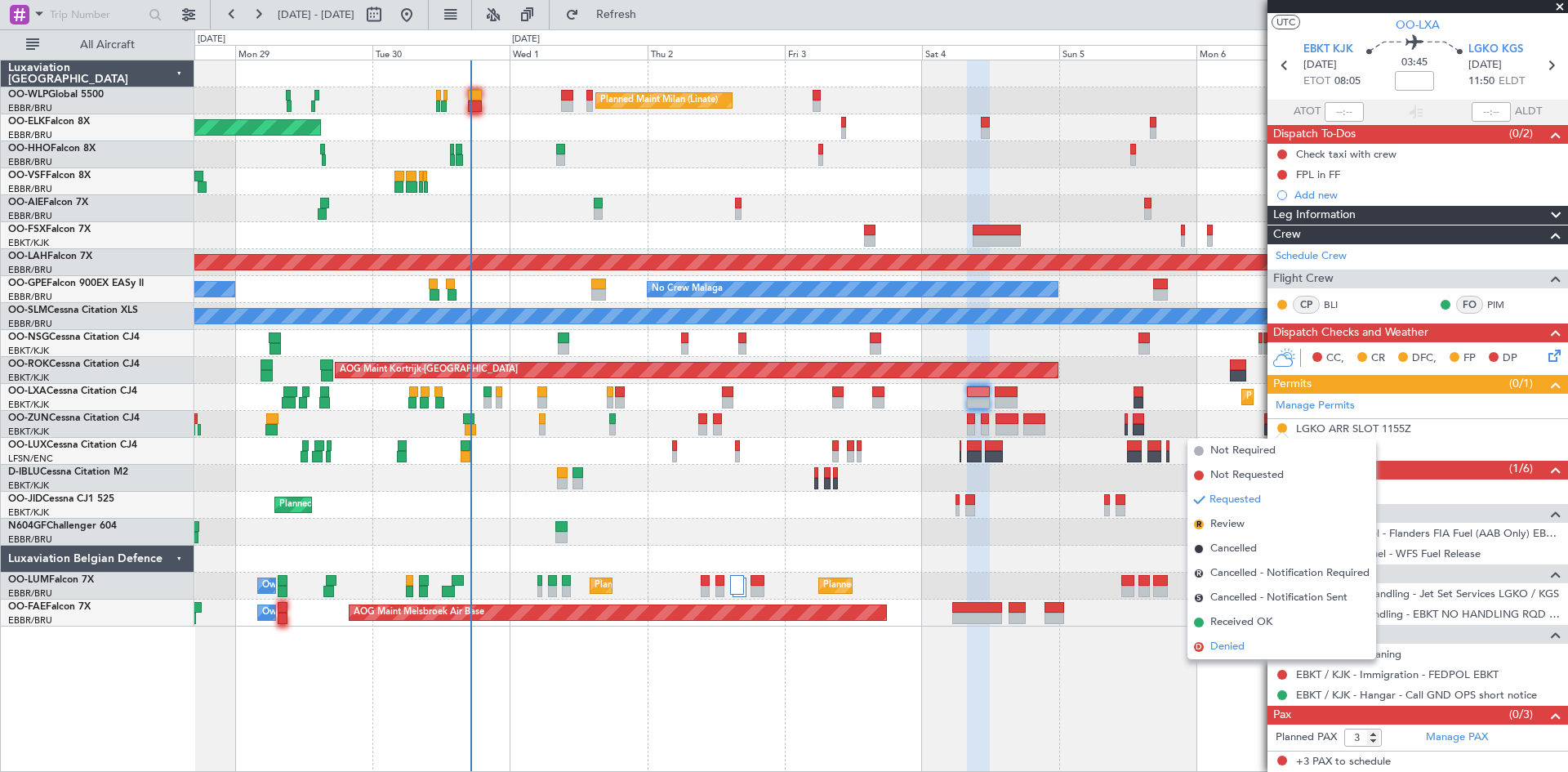
click at [1241, 643] on span "Denied" at bounding box center [1228, 647] width 34 height 16
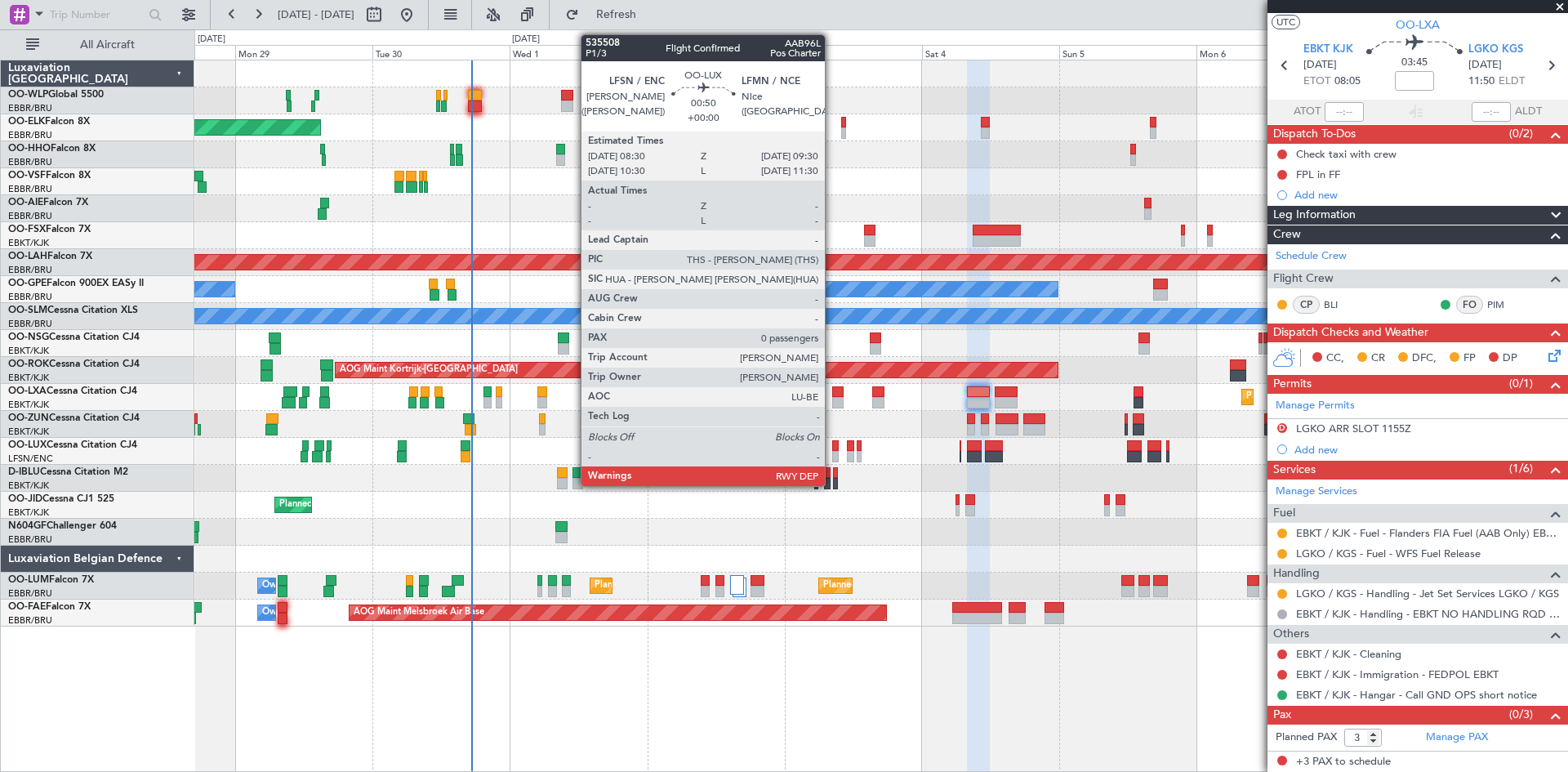
click at [832, 446] on div at bounding box center [835, 446] width 7 height 11
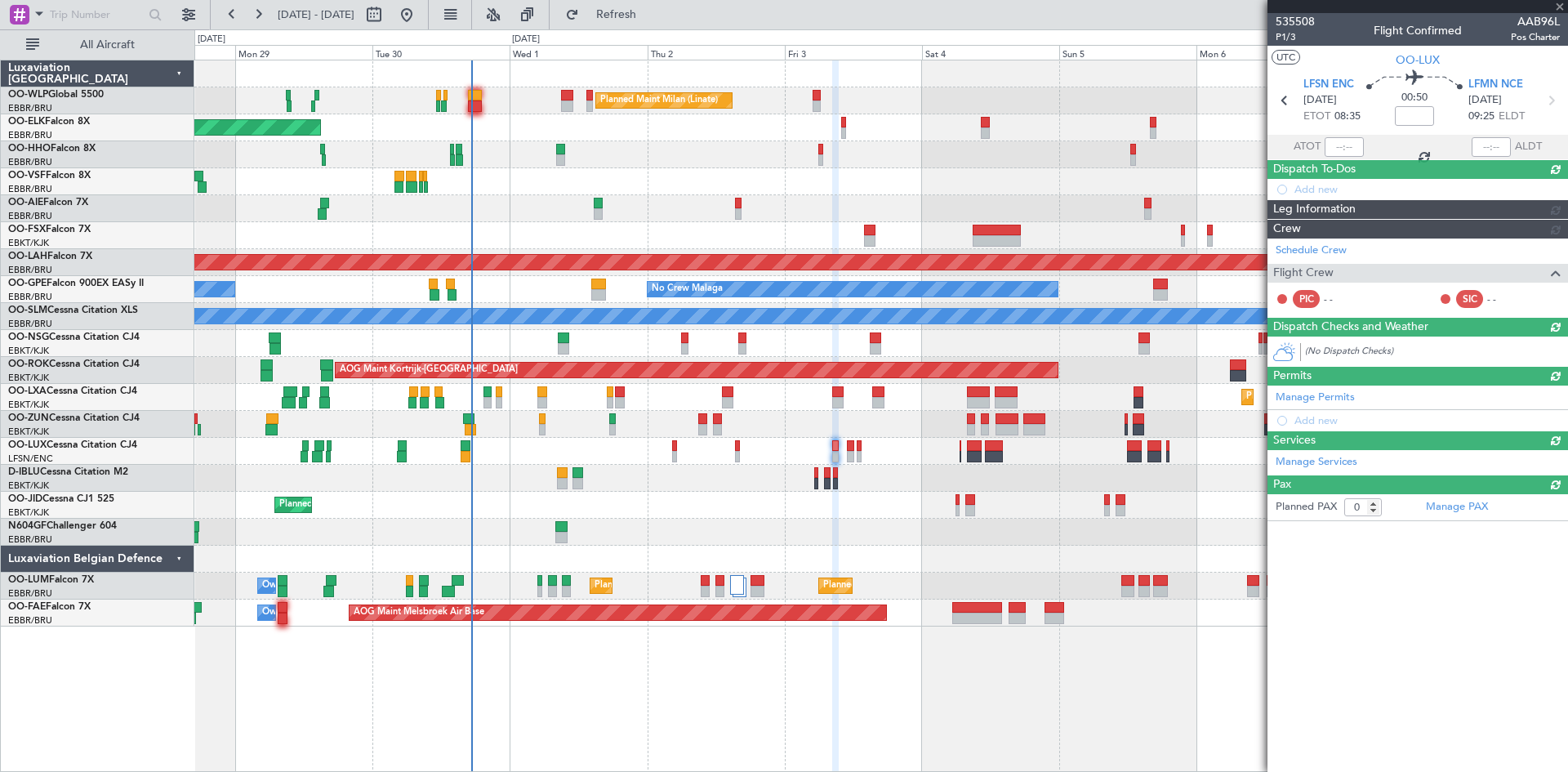
scroll to position [0, 0]
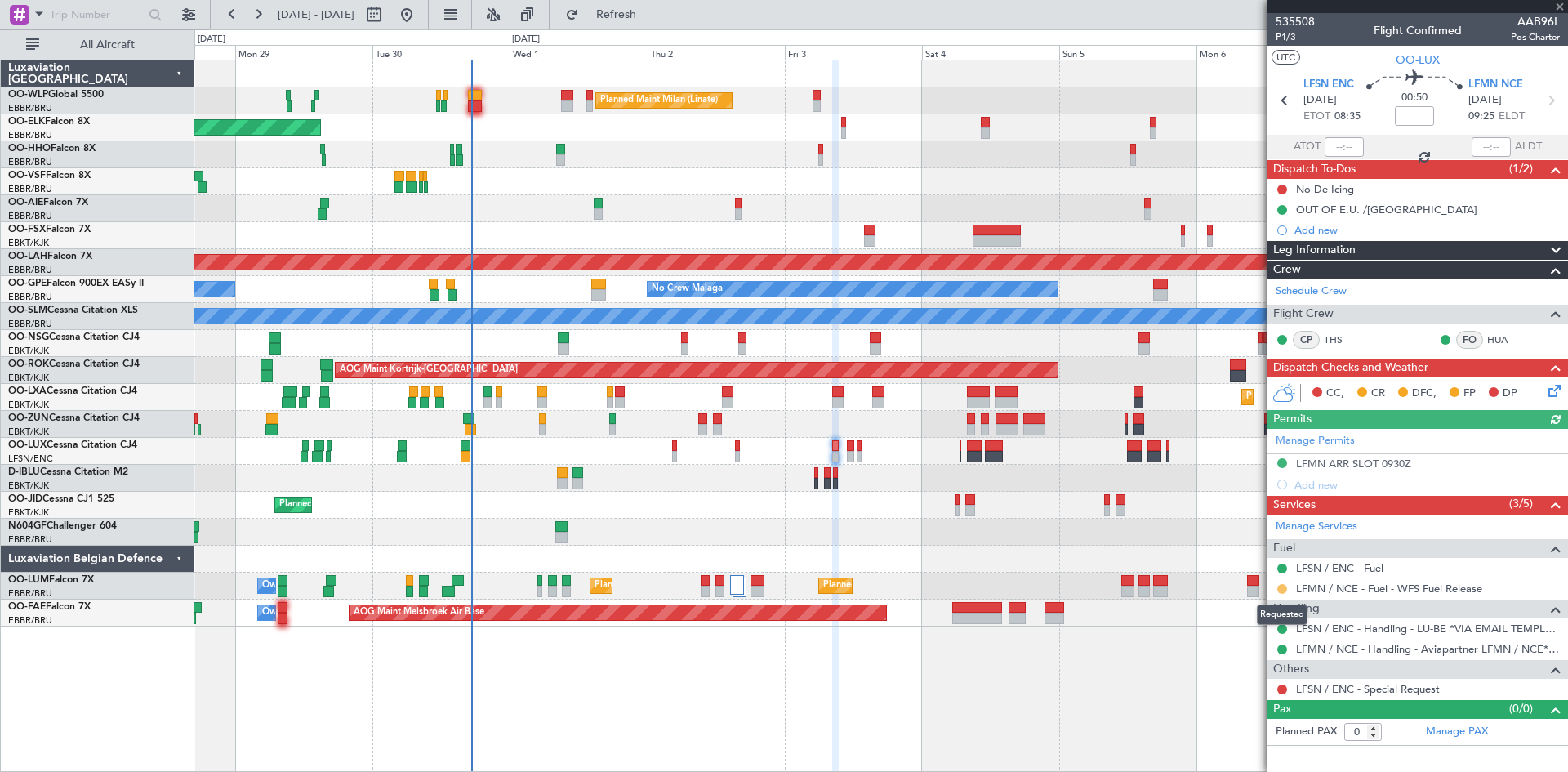
click at [1286, 589] on button at bounding box center [1283, 590] width 10 height 10
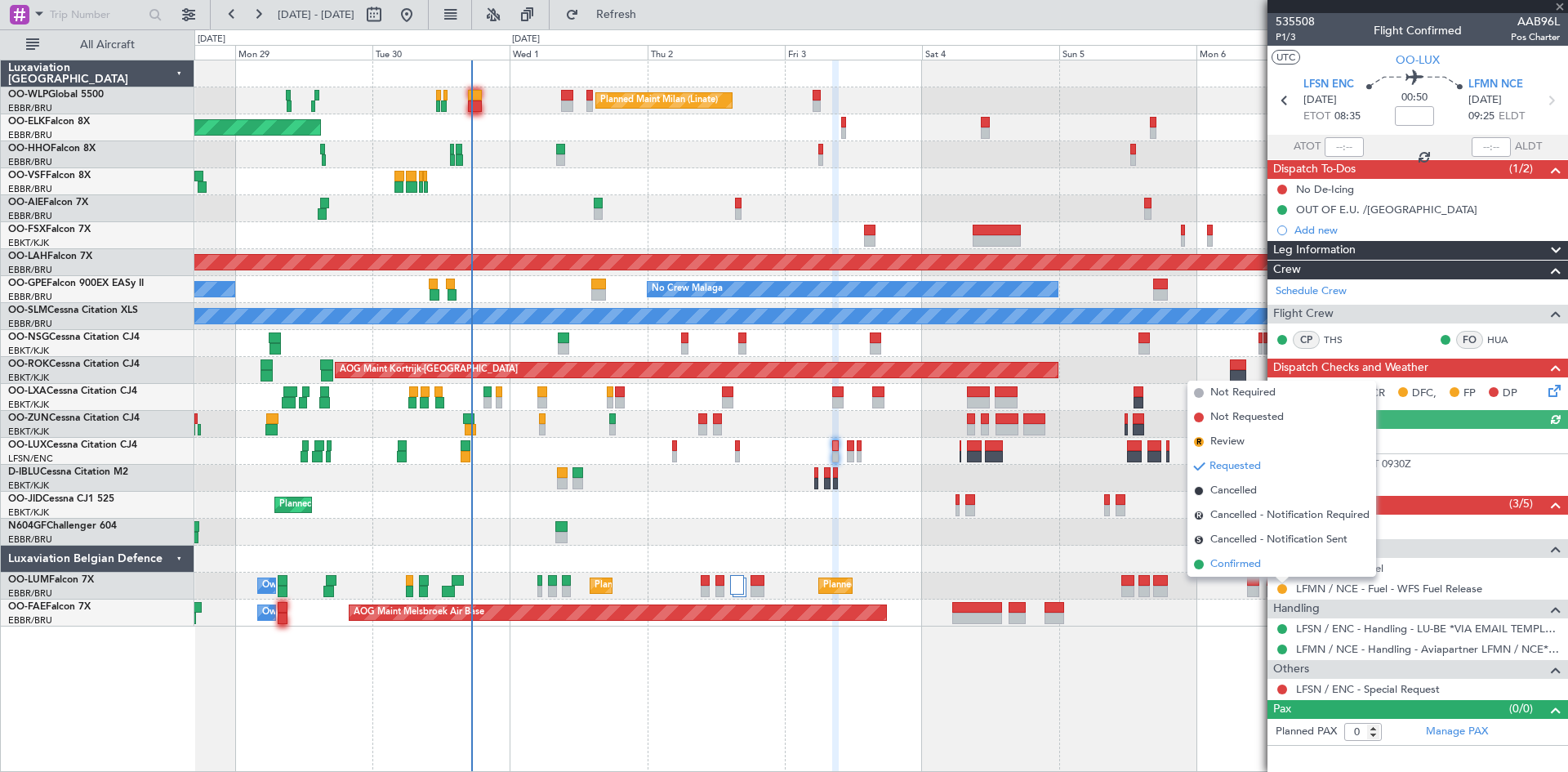
click at [1246, 573] on li "Confirmed" at bounding box center [1282, 564] width 189 height 25
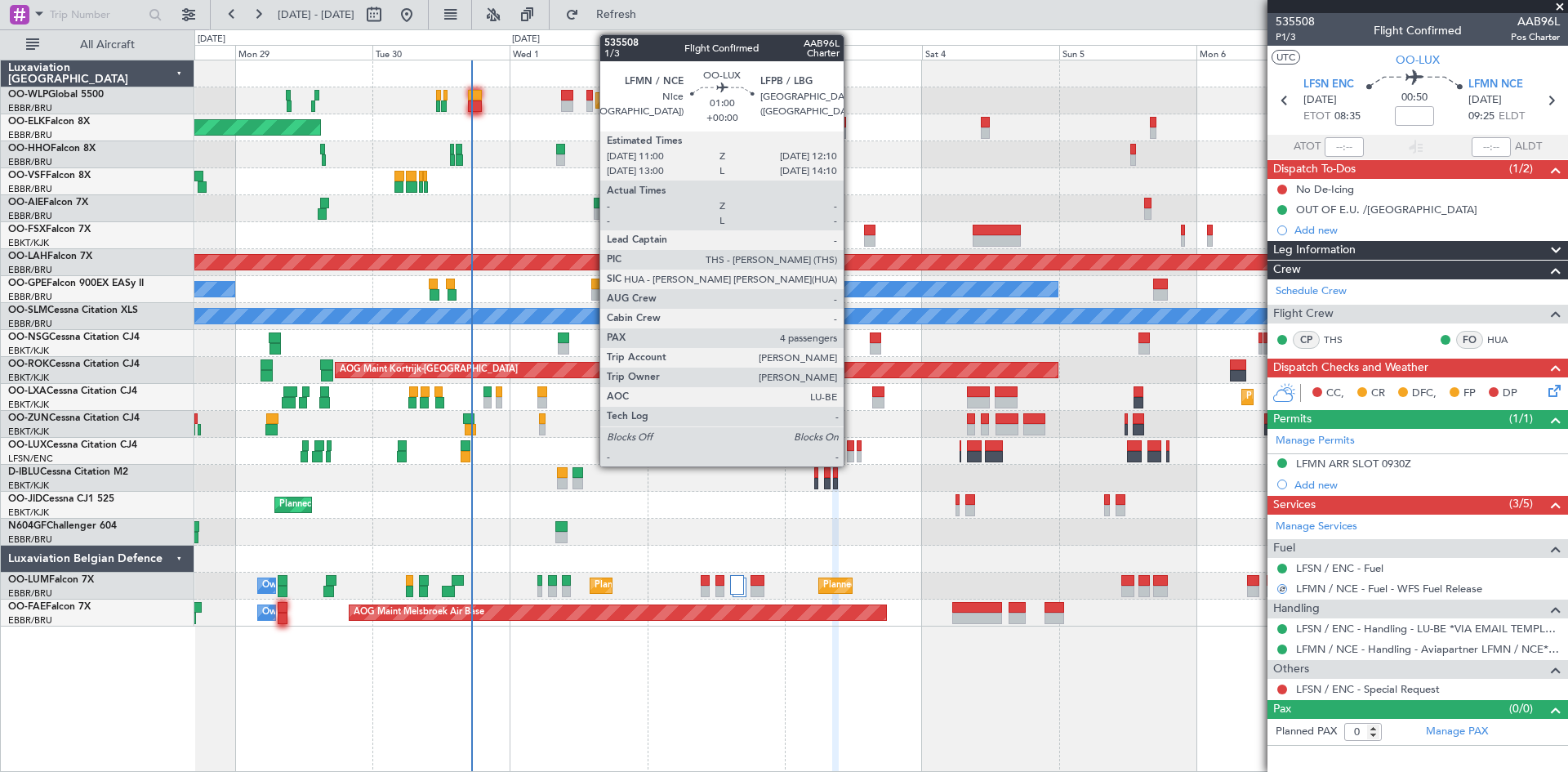
click at [851, 452] on div at bounding box center [851, 456] width 8 height 11
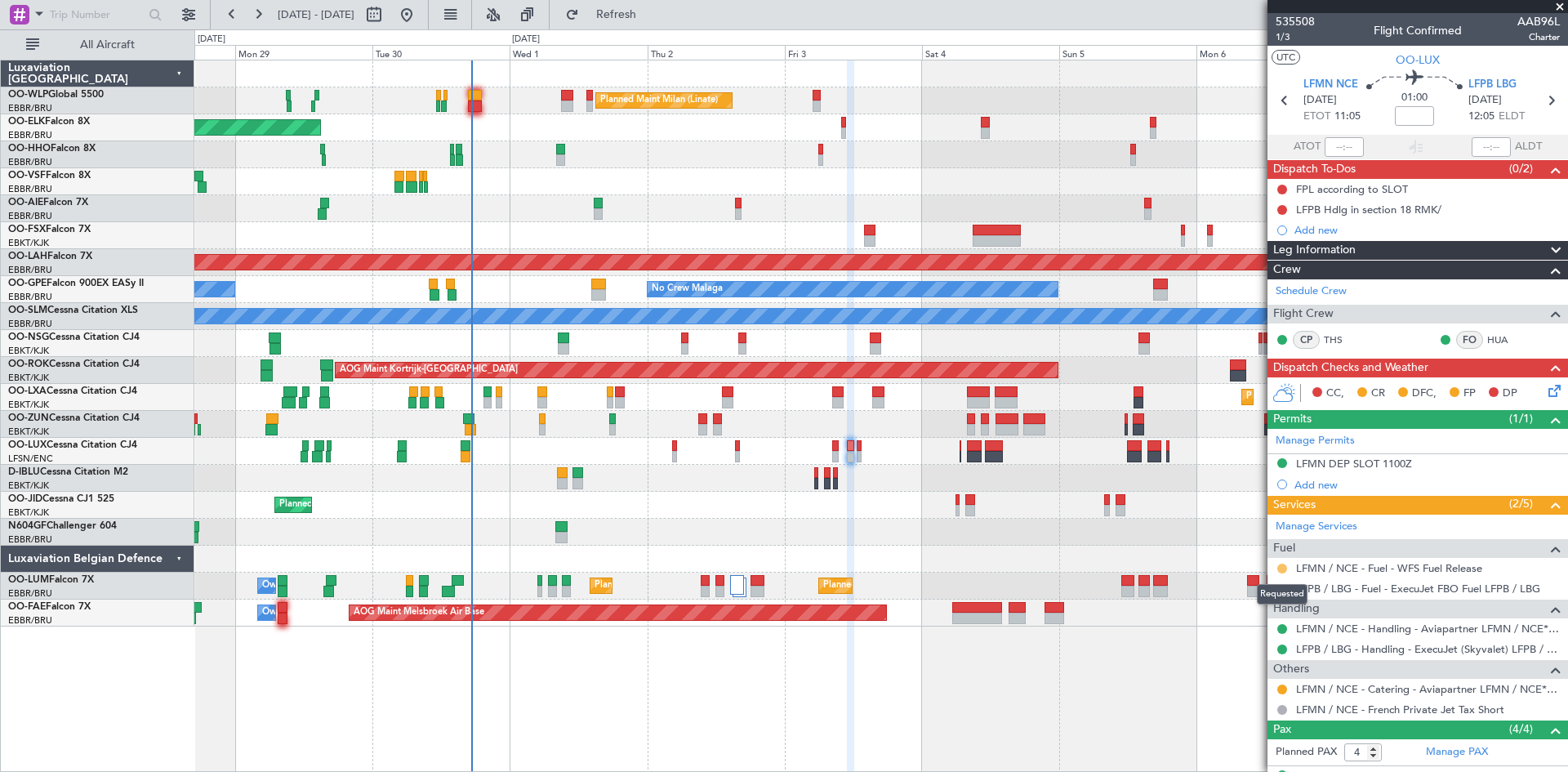
click at [1280, 570] on button at bounding box center [1283, 569] width 10 height 10
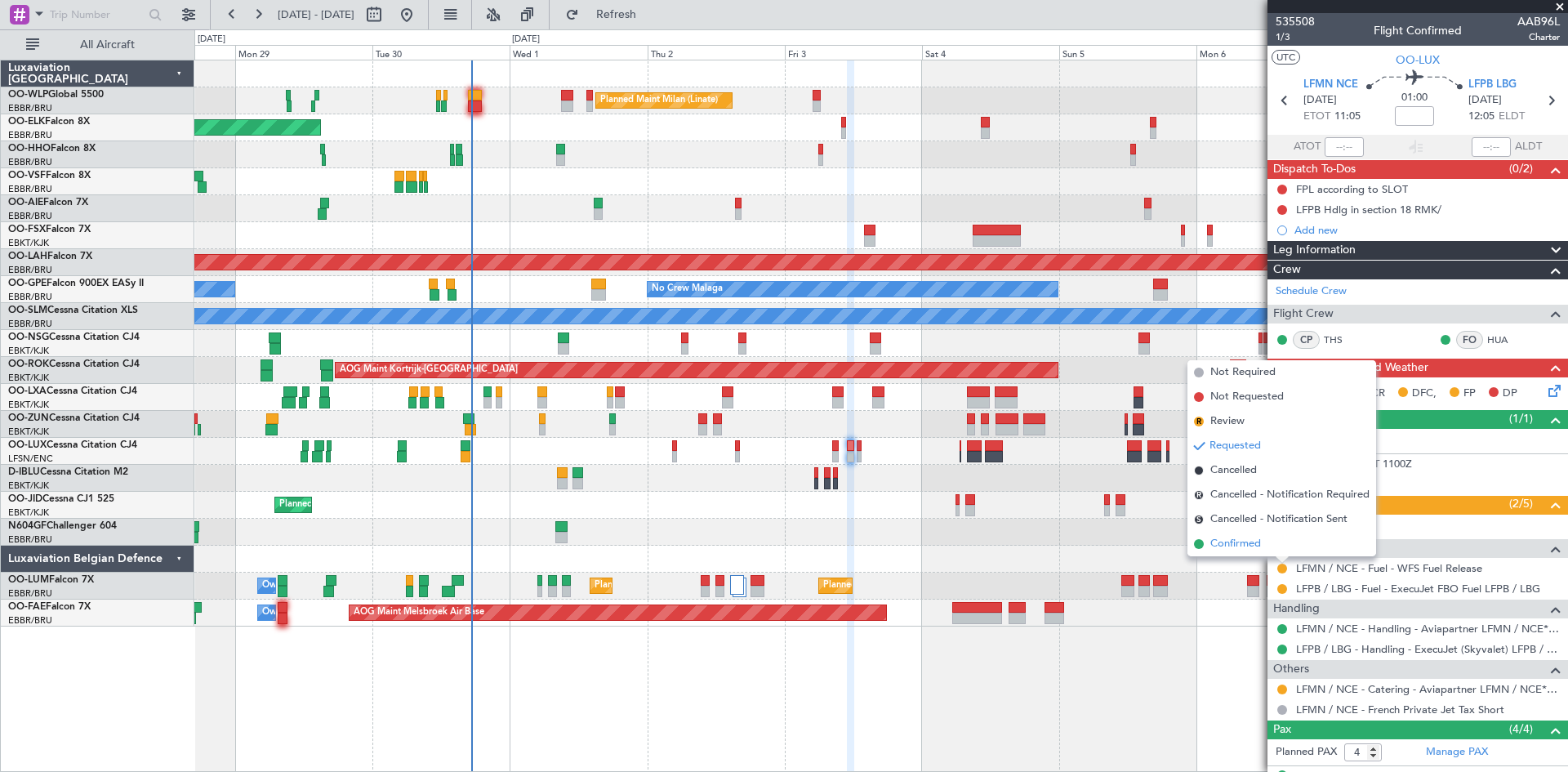
click at [1258, 549] on span "Confirmed" at bounding box center [1236, 544] width 51 height 16
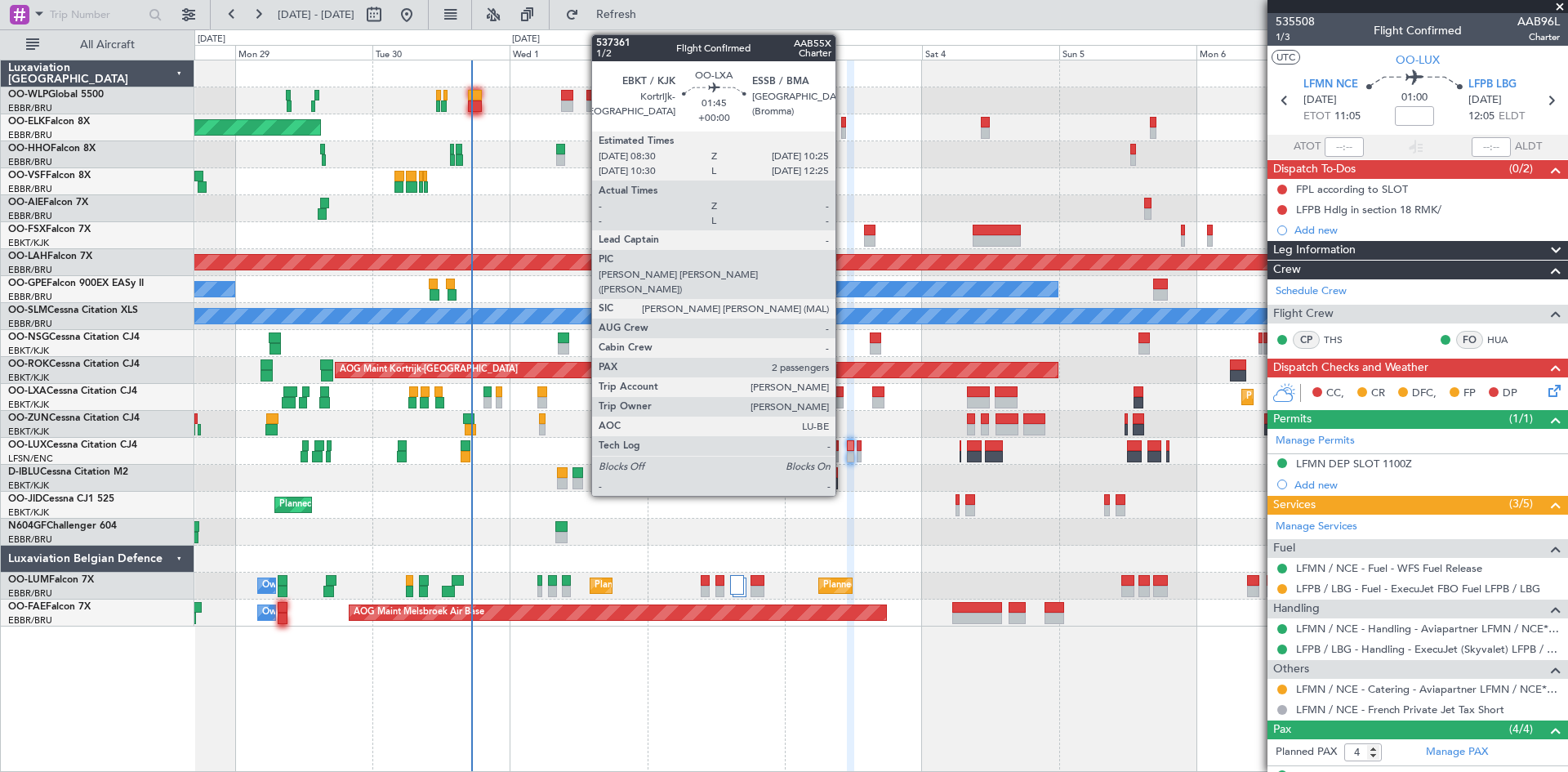
click at [843, 397] on div at bounding box center [837, 403] width 11 height 11
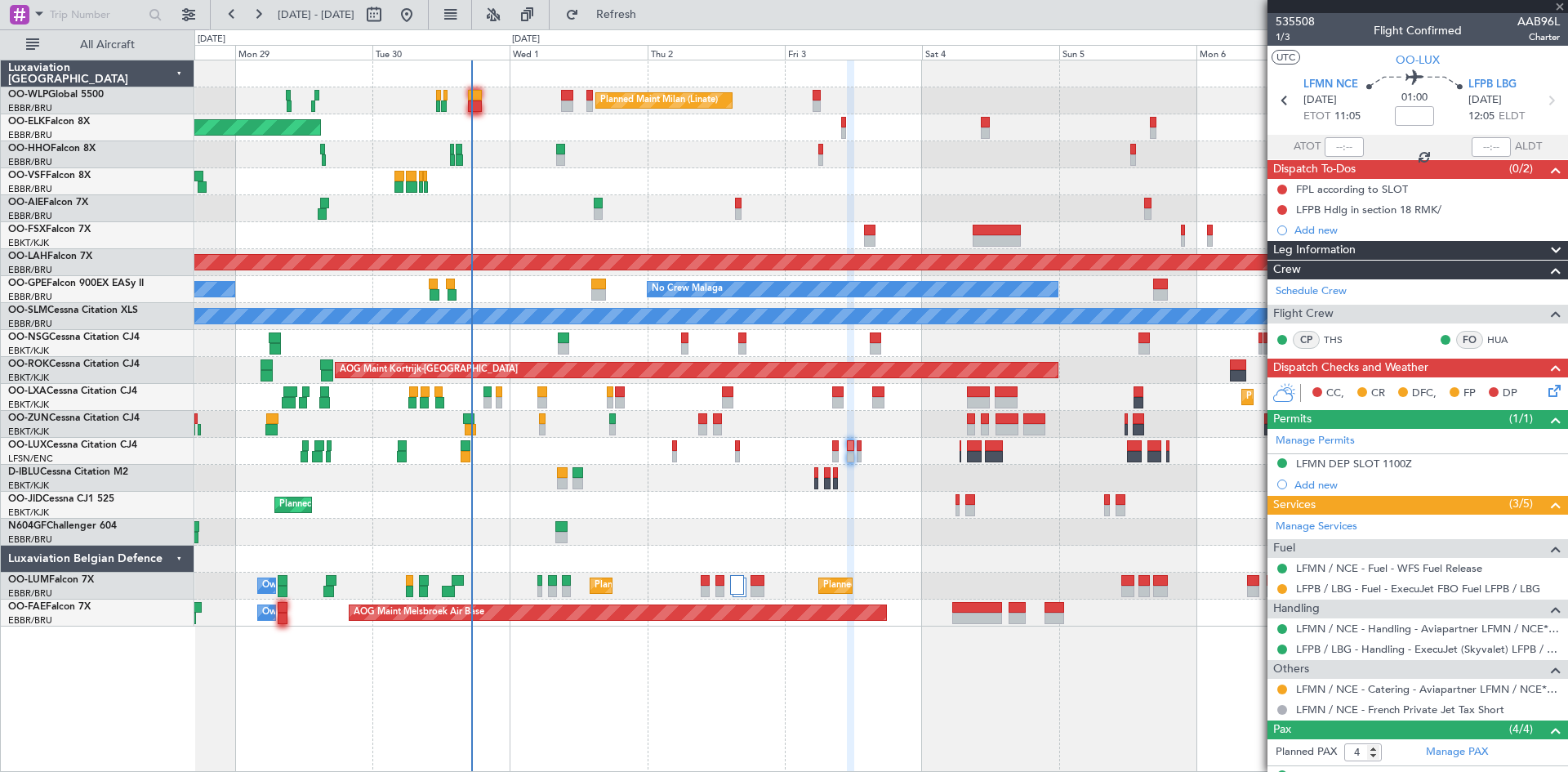
type input "2"
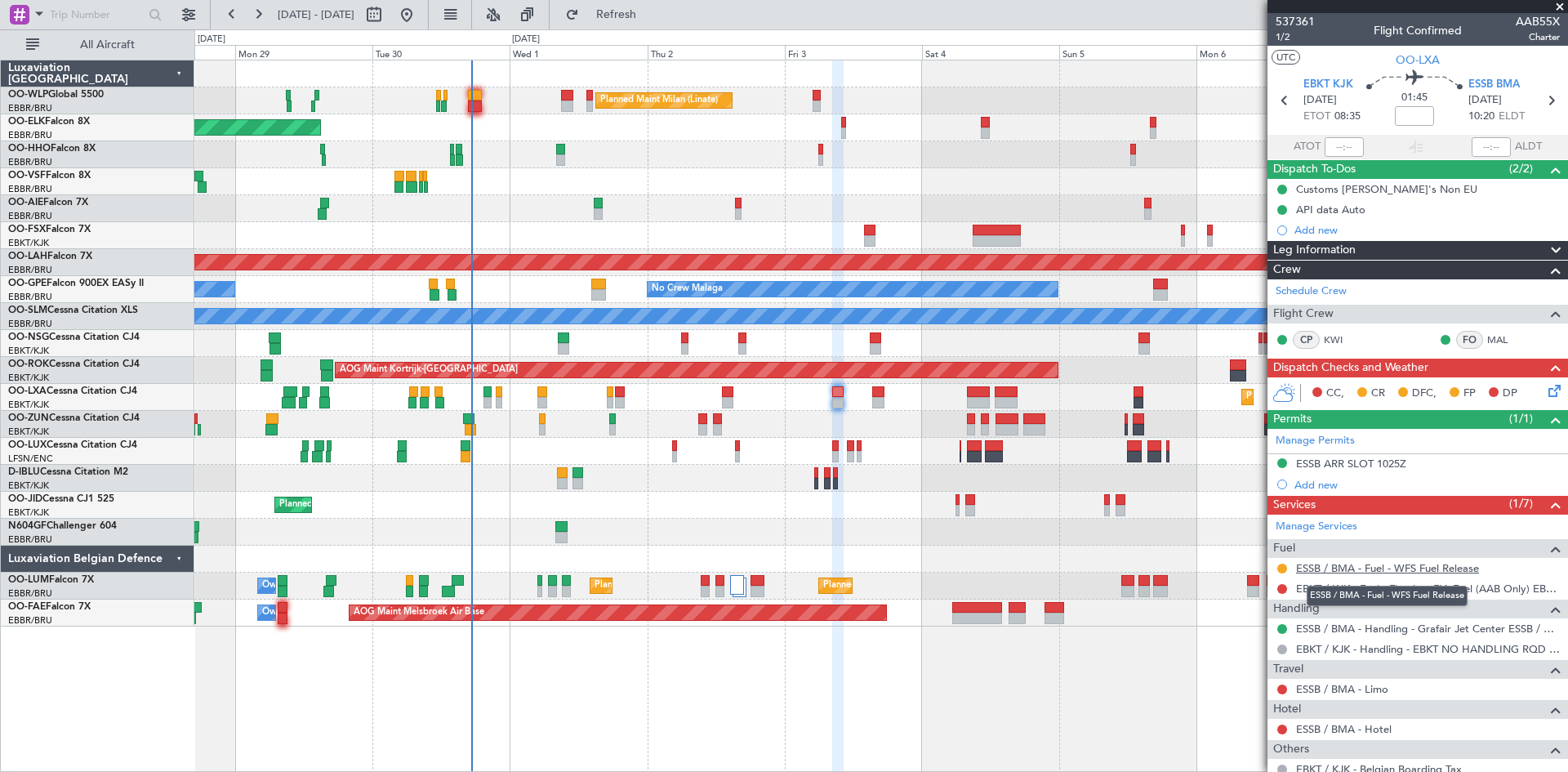
click at [1460, 569] on link "ESSB / BMA - Fuel - WFS Fuel Release" at bounding box center [1388, 569] width 183 height 14
click at [1334, 223] on div "Add new" at bounding box center [1420, 230] width 251 height 14
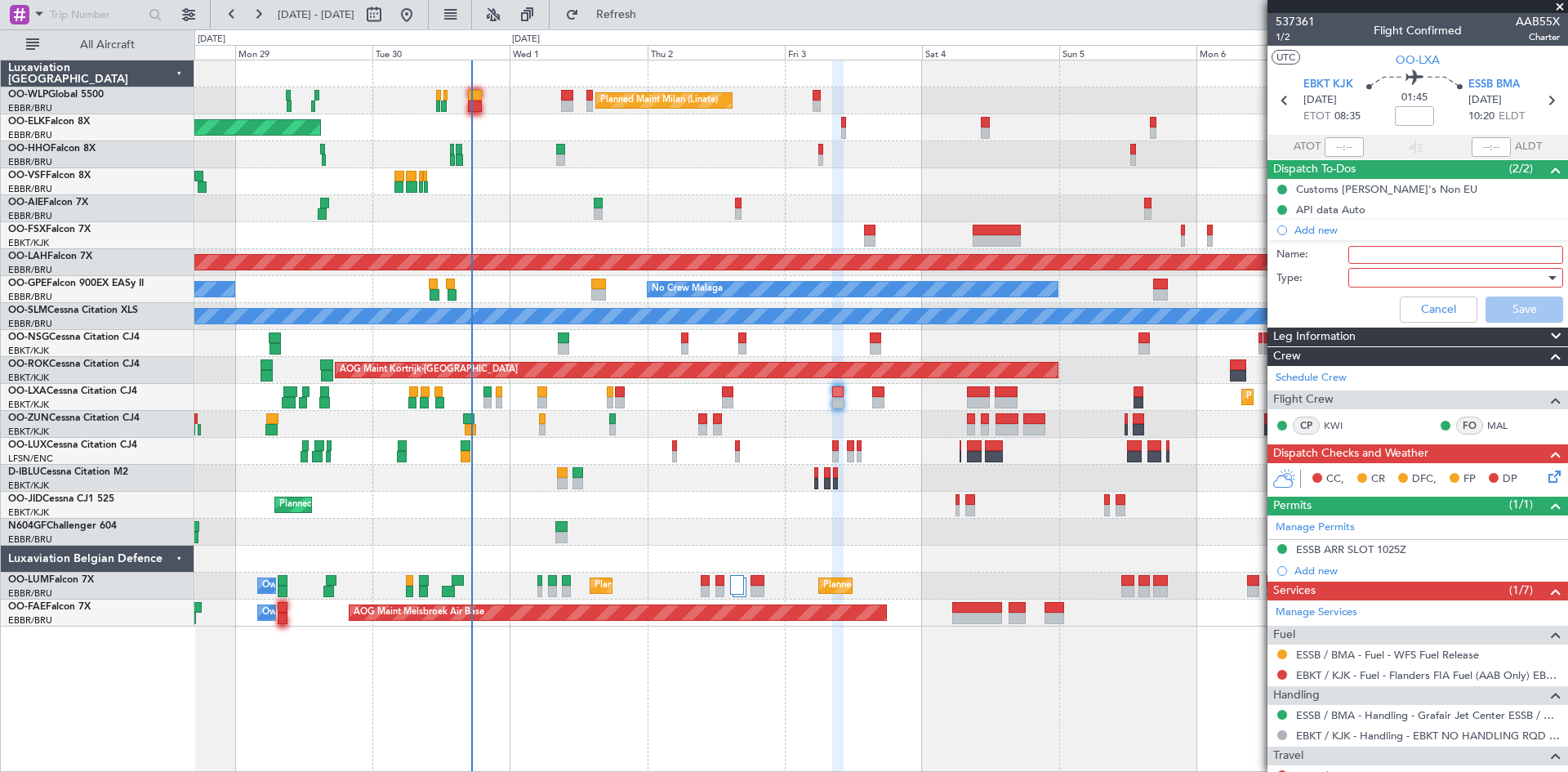
click at [1417, 258] on input "Name:" at bounding box center [1456, 254] width 215 height 18
click at [1375, 249] on input "FUE" at bounding box center [1456, 254] width 215 height 18
drag, startPoint x: 1377, startPoint y: 253, endPoint x: 1350, endPoint y: 260, distance: 27.9
click at [1350, 260] on input "FUE" at bounding box center [1456, 254] width 215 height 18
type input "Fuel payment by card"
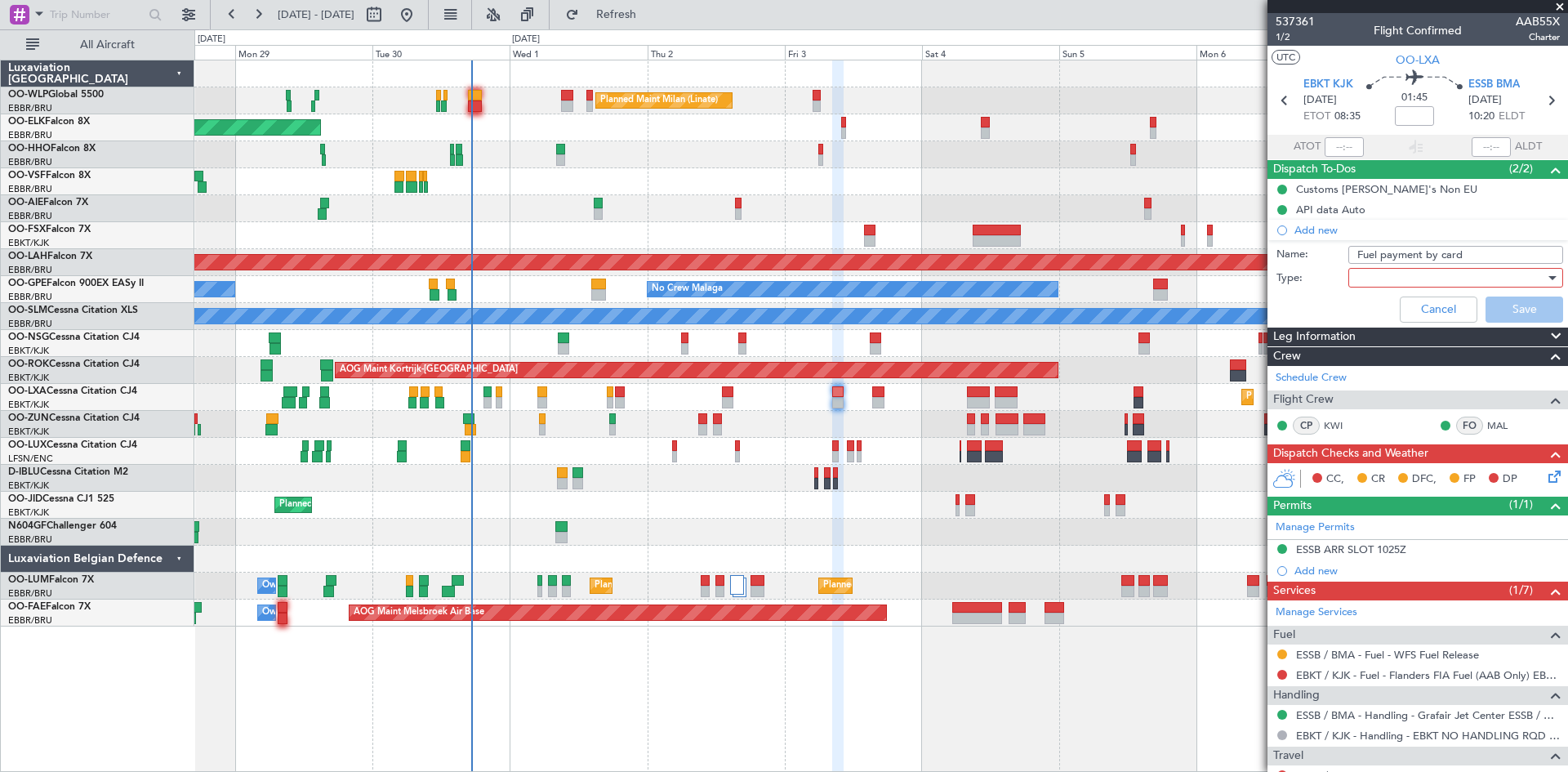
click at [1410, 273] on div at bounding box center [1451, 277] width 191 height 25
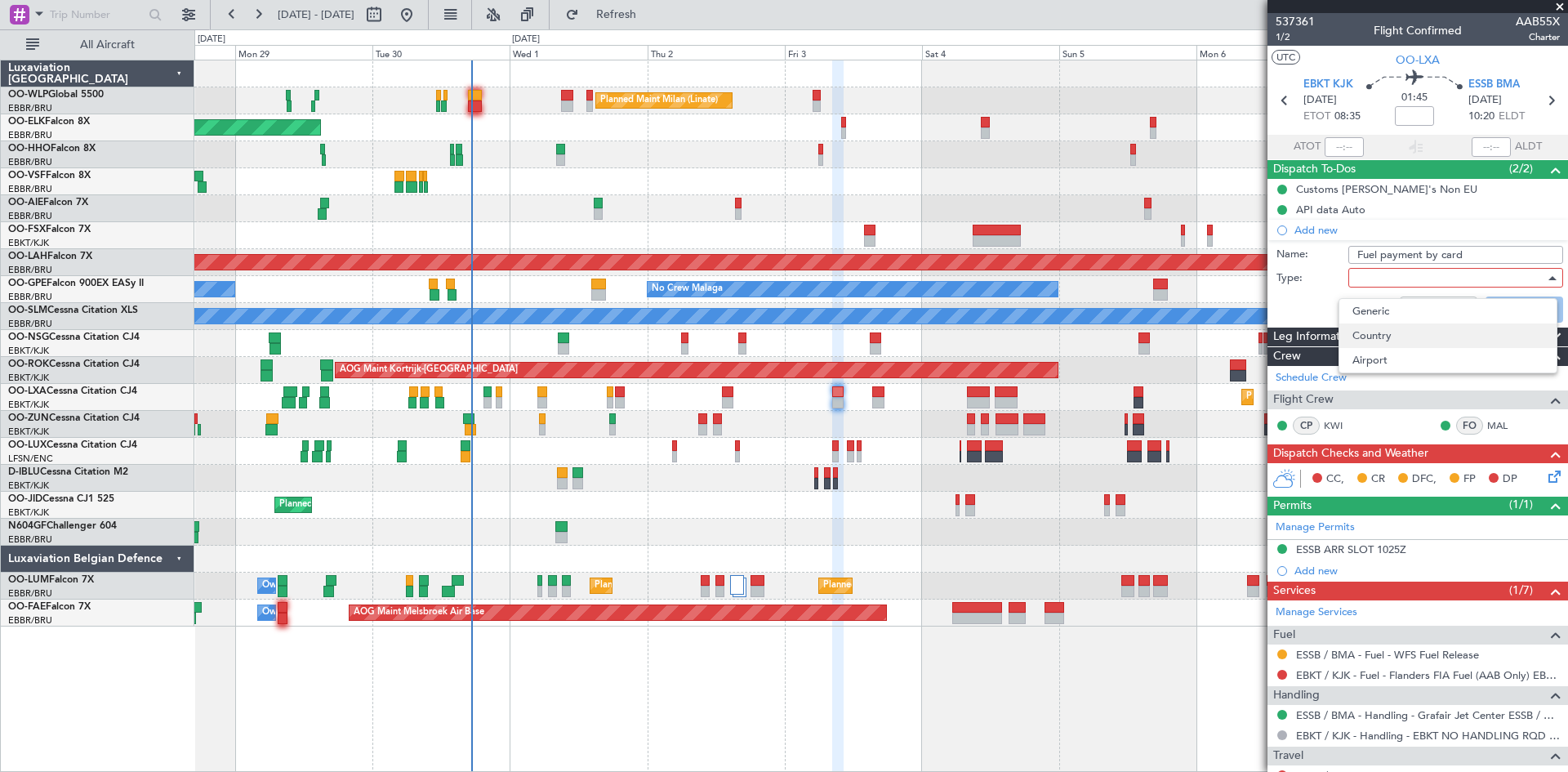
click at [1391, 325] on span "Country" at bounding box center [1448, 335] width 191 height 25
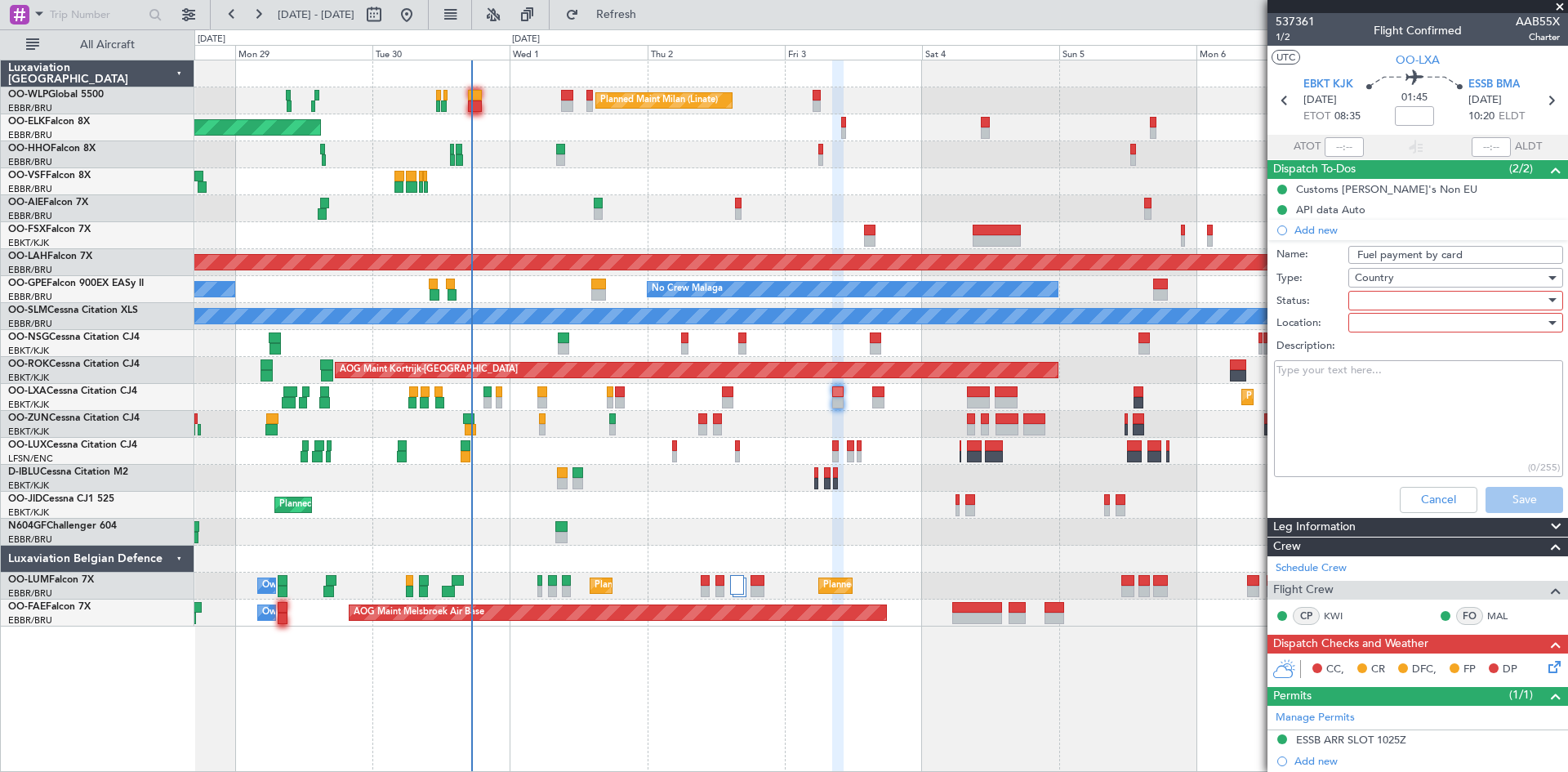
click at [1391, 305] on div at bounding box center [1451, 300] width 191 height 25
drag, startPoint x: 1387, startPoint y: 359, endPoint x: 1366, endPoint y: 365, distance: 21.8
click at [1366, 365] on span "In Progress" at bounding box center [1448, 357] width 191 height 25
click at [1445, 457] on textarea "Description:" at bounding box center [1419, 418] width 289 height 117
click at [1472, 331] on div at bounding box center [1451, 323] width 191 height 25
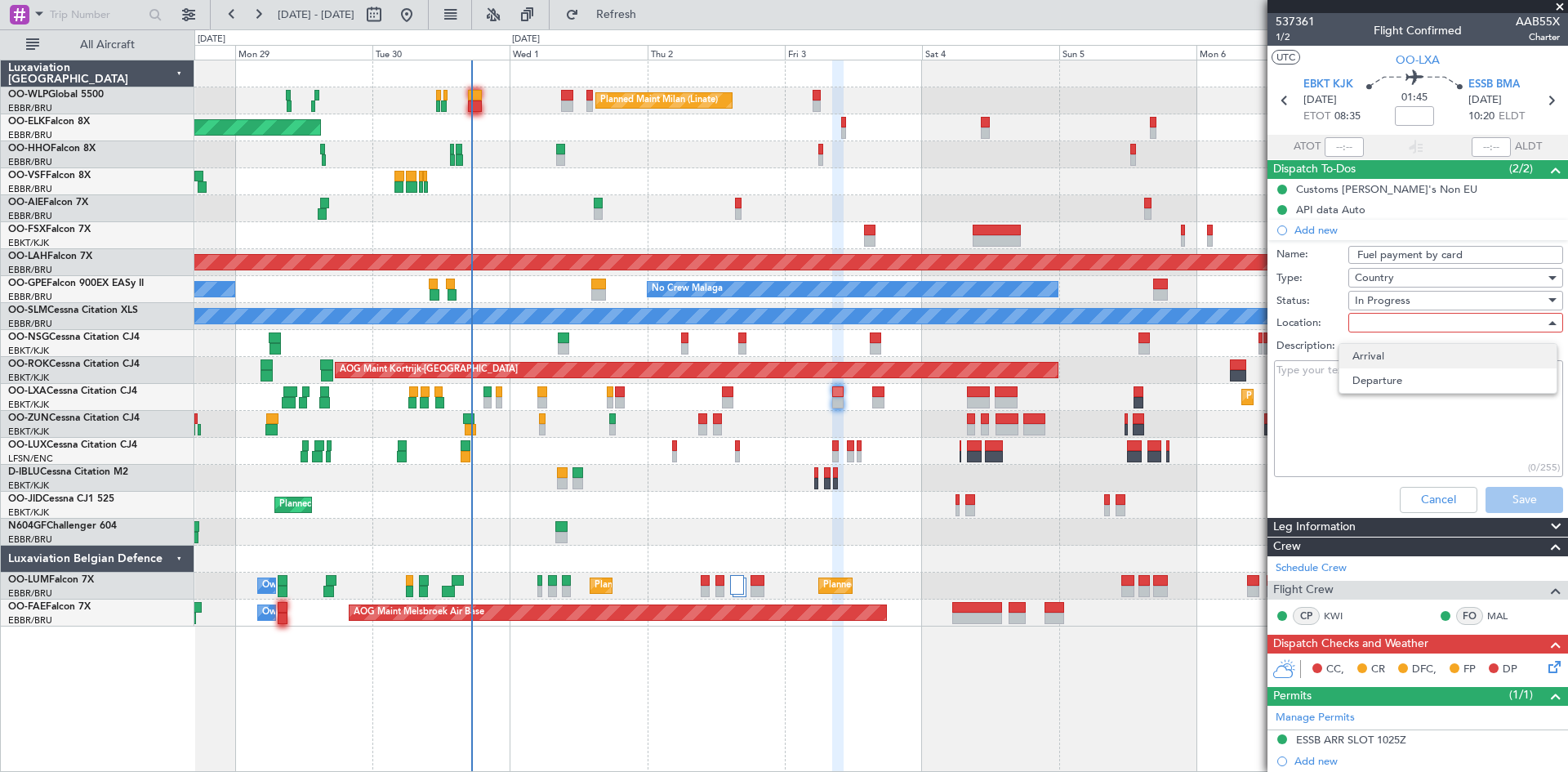
click at [1433, 360] on span "Arrival" at bounding box center [1448, 356] width 191 height 25
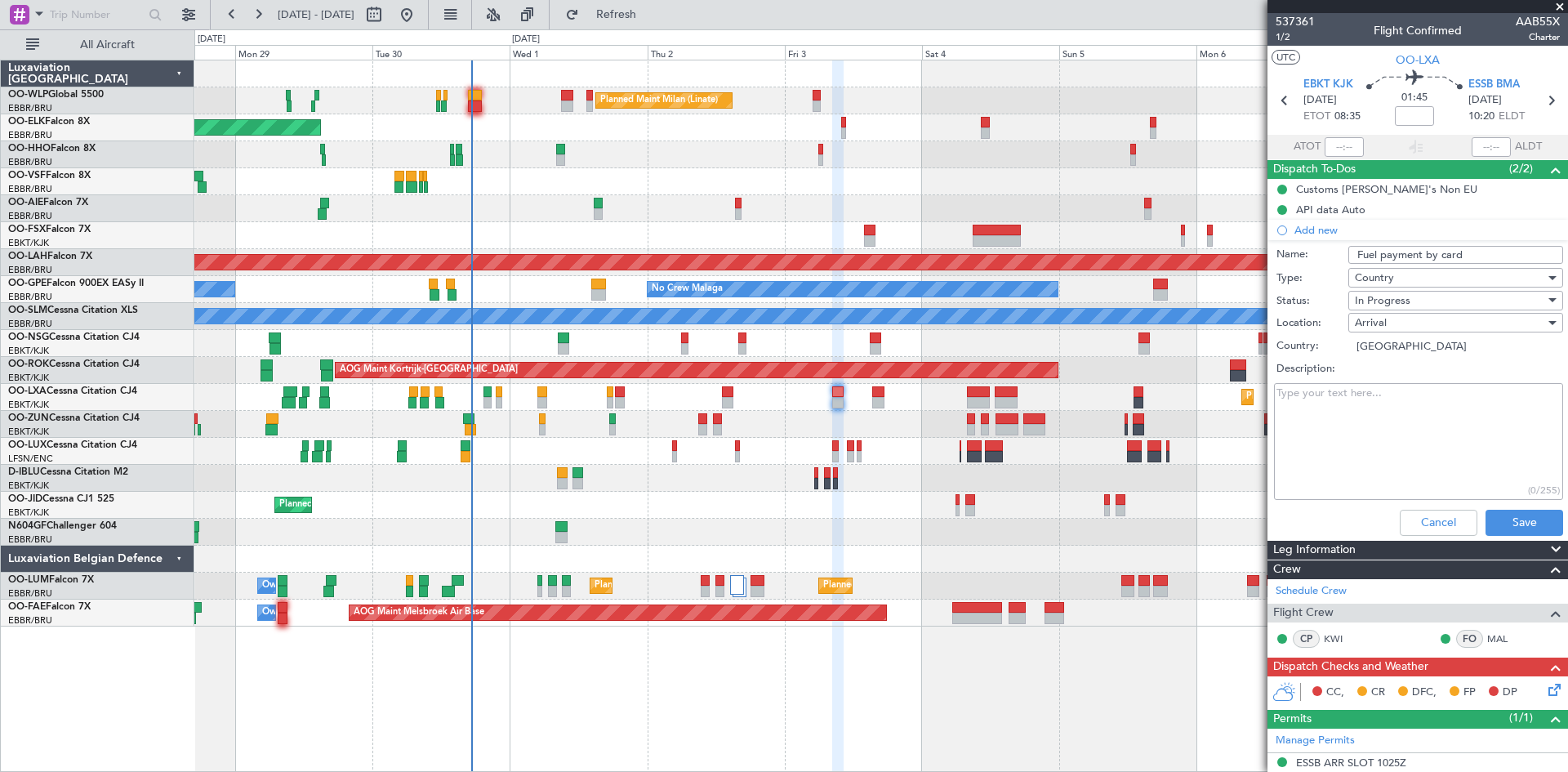
click at [1520, 541] on div "Leg Information" at bounding box center [1417, 551] width 300 height 19
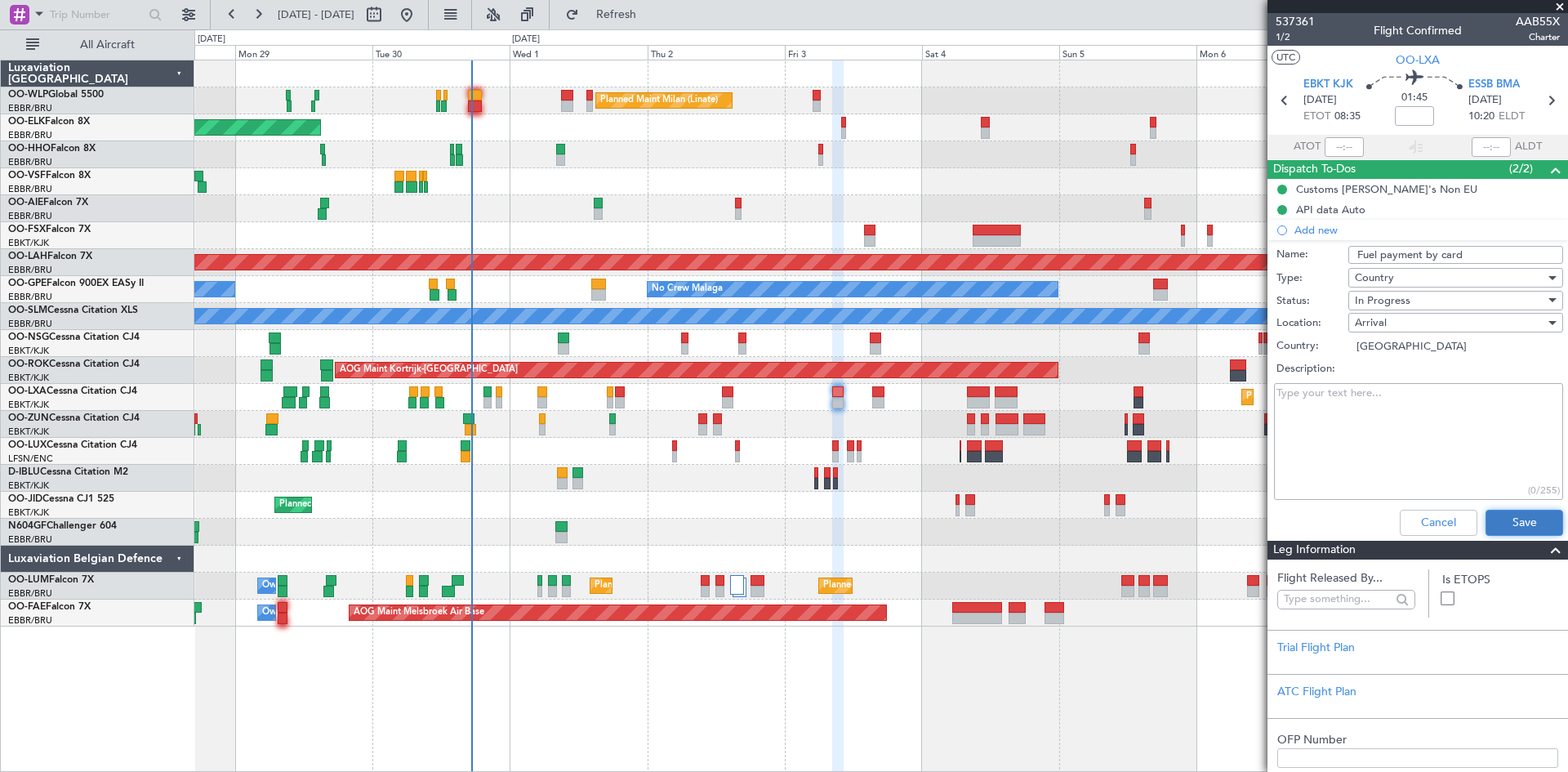
click at [1514, 526] on button "Save" at bounding box center [1524, 523] width 77 height 26
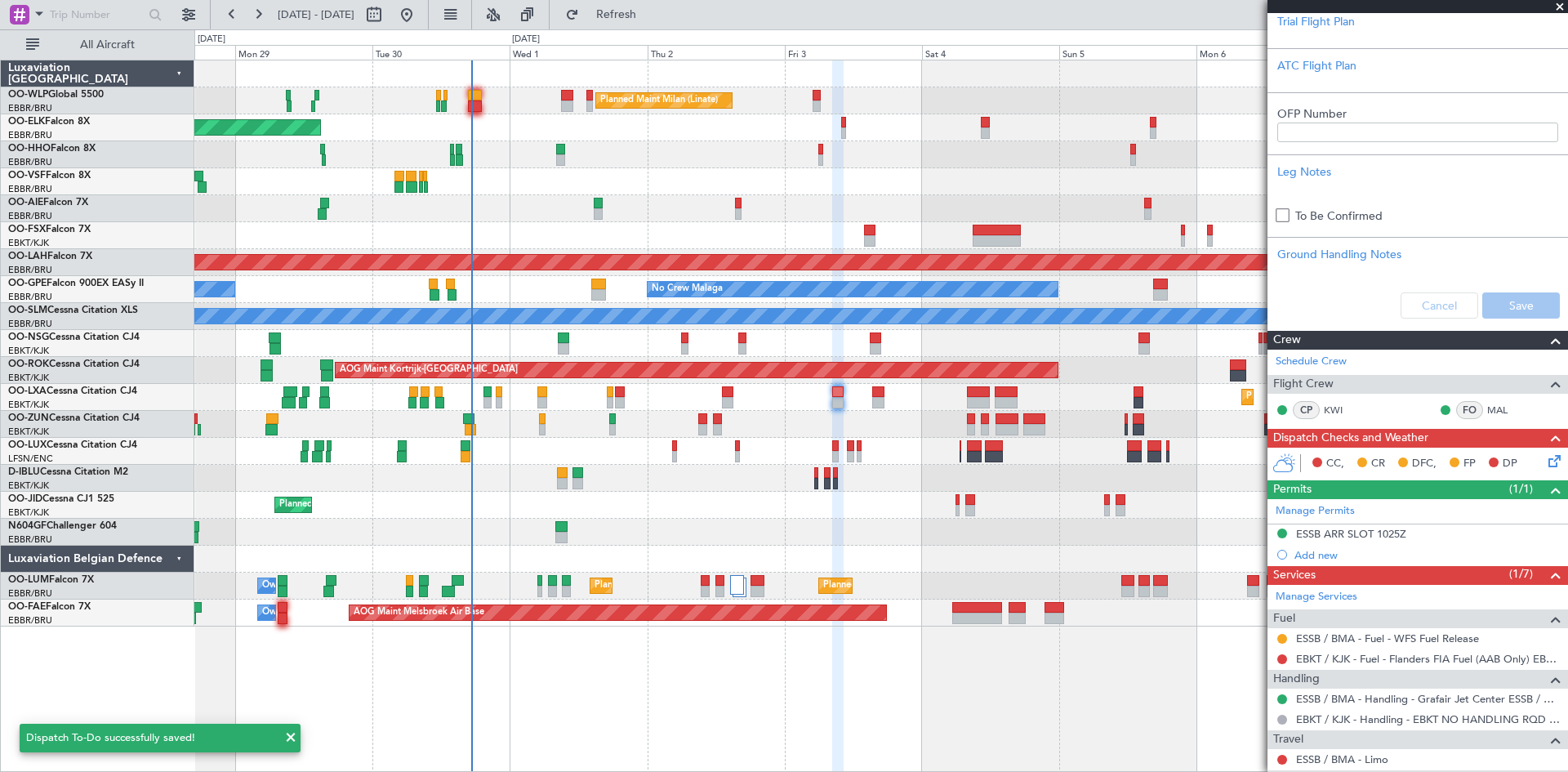
scroll to position [510, 0]
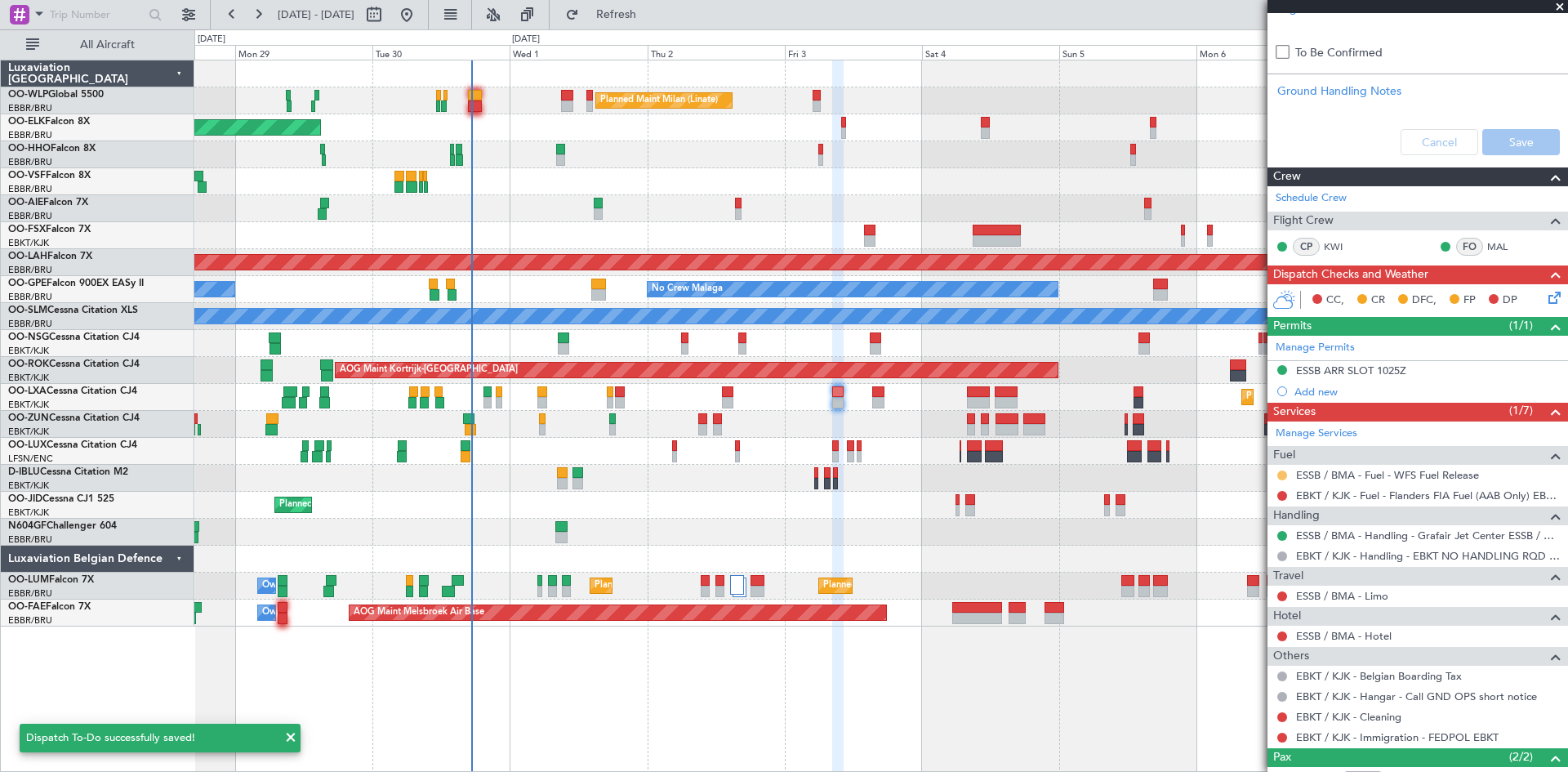
click at [1281, 477] on button at bounding box center [1283, 476] width 10 height 10
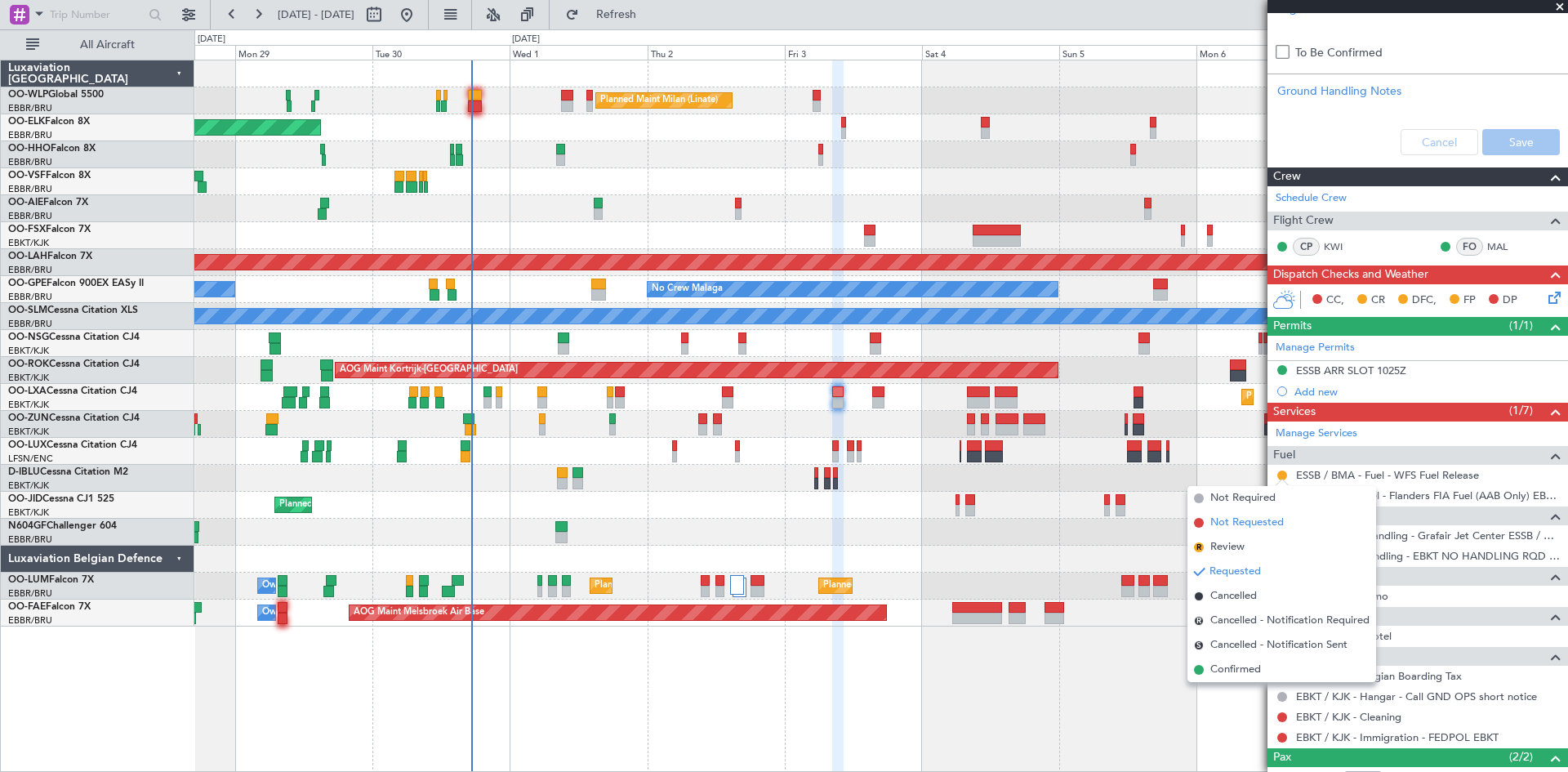
click at [1227, 526] on span "Not Requested" at bounding box center [1247, 523] width 73 height 16
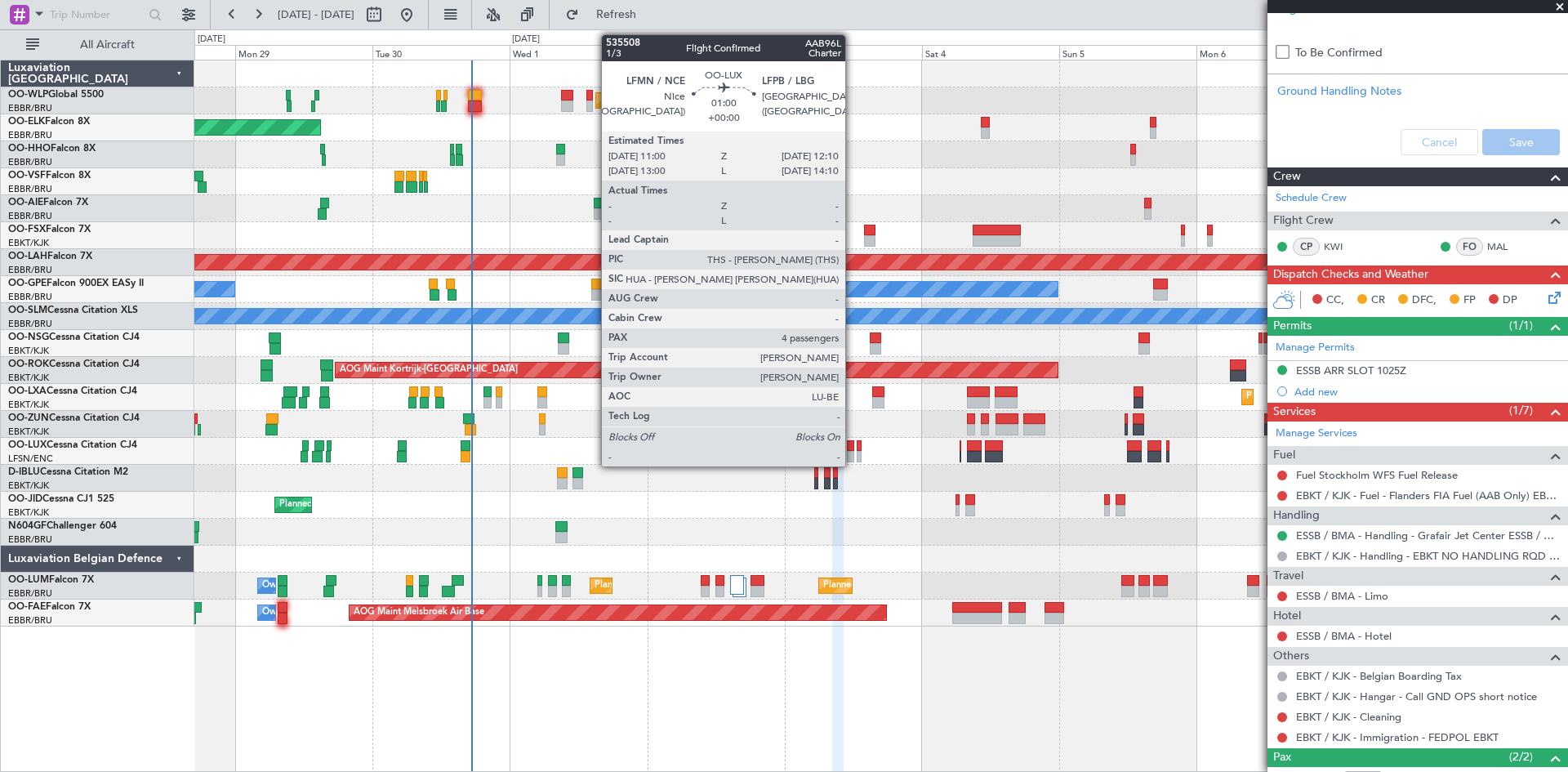
click at [852, 447] on div at bounding box center [851, 446] width 8 height 11
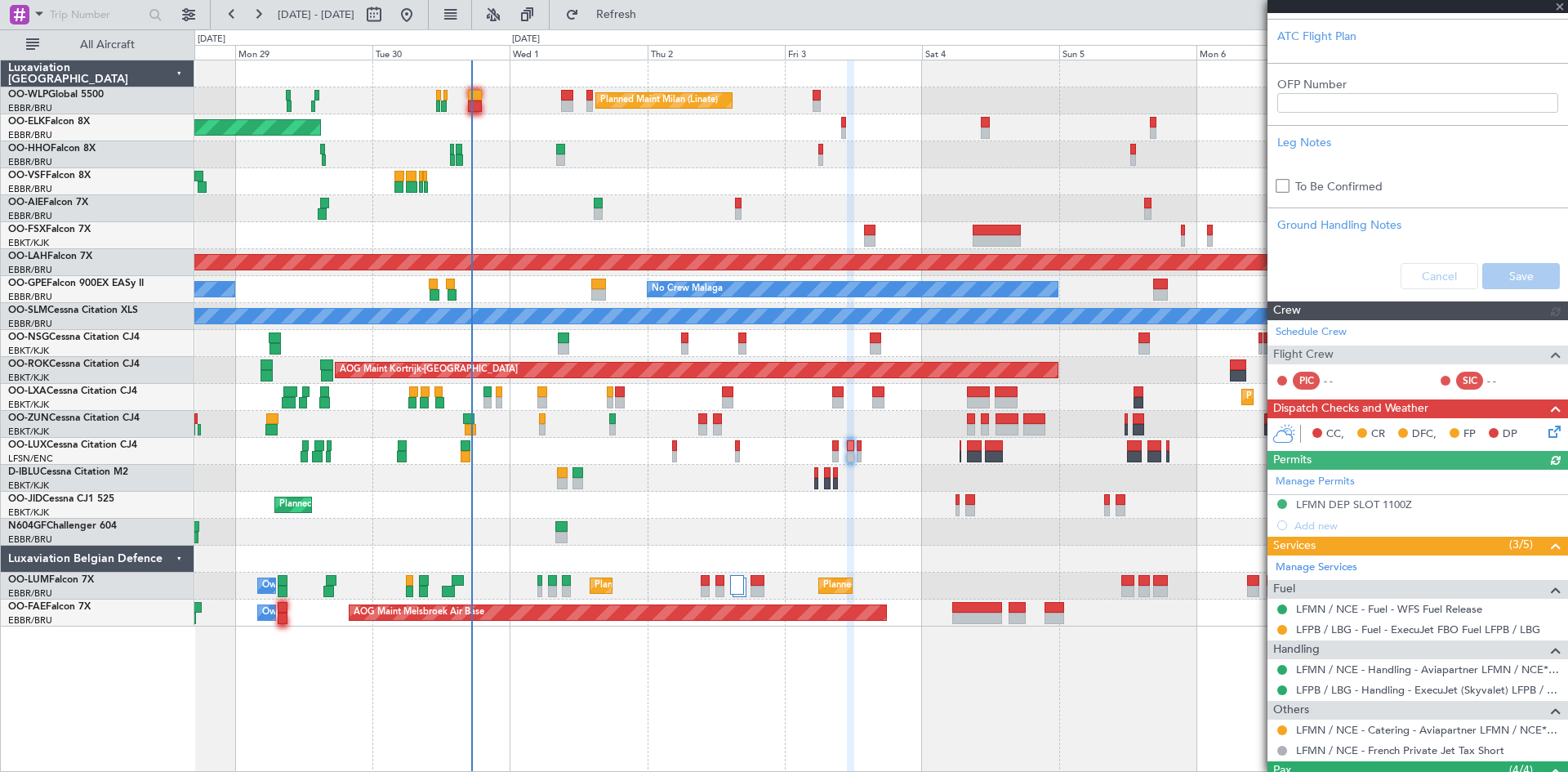
scroll to position [489, 0]
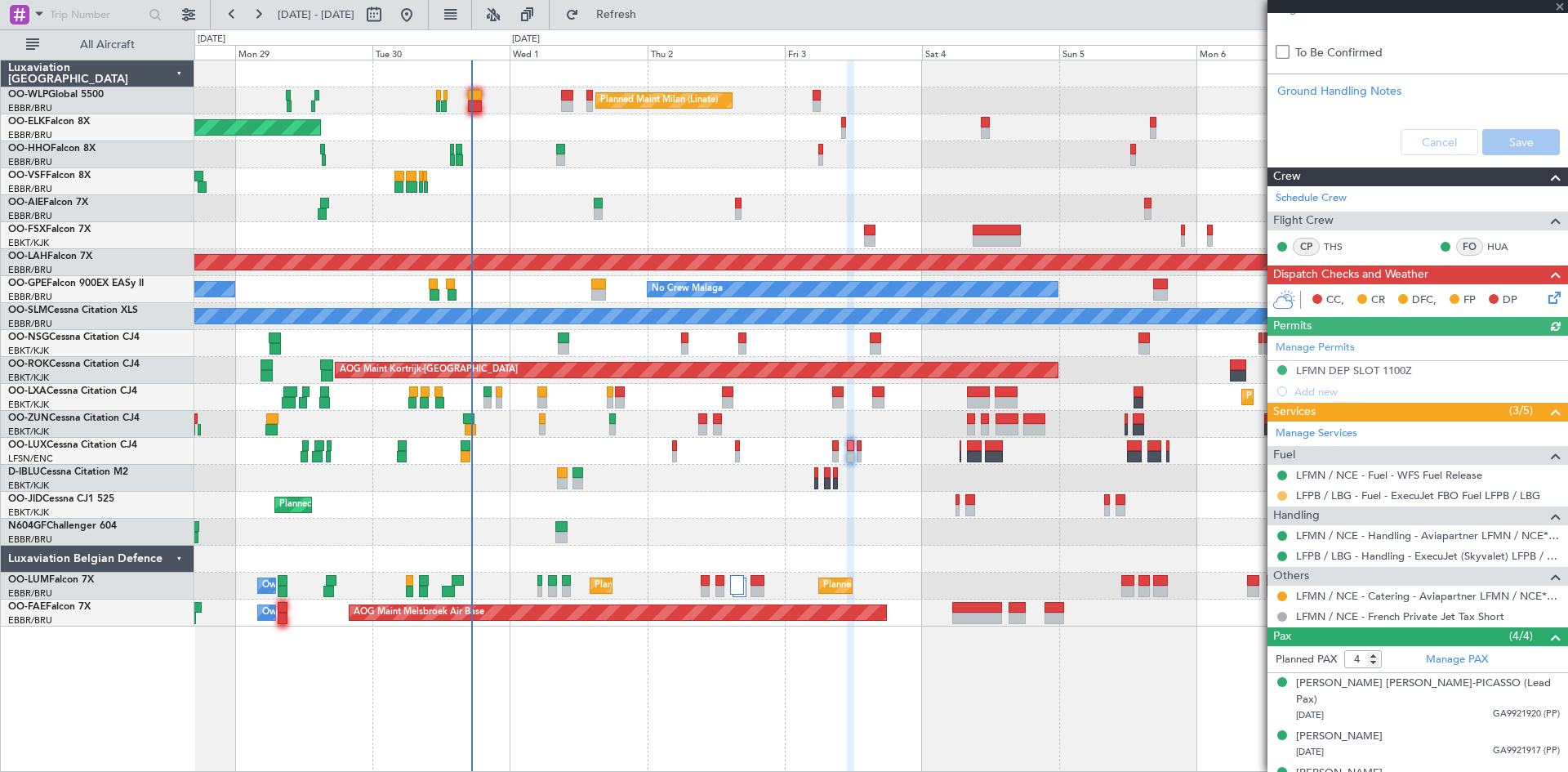
click at [1285, 498] on button at bounding box center [1283, 496] width 10 height 10
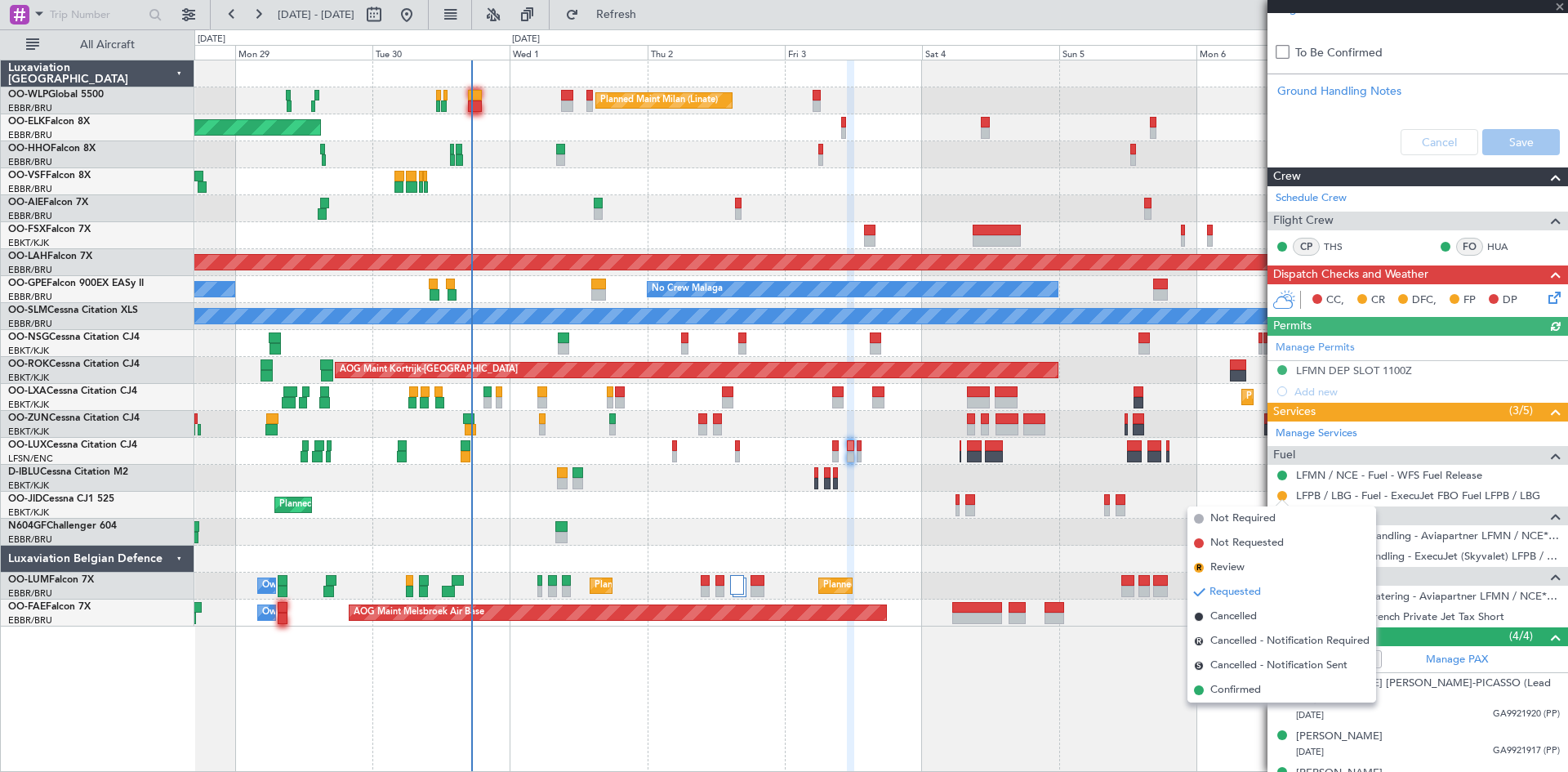
click at [1240, 690] on span "Confirmed" at bounding box center [1236, 690] width 51 height 16
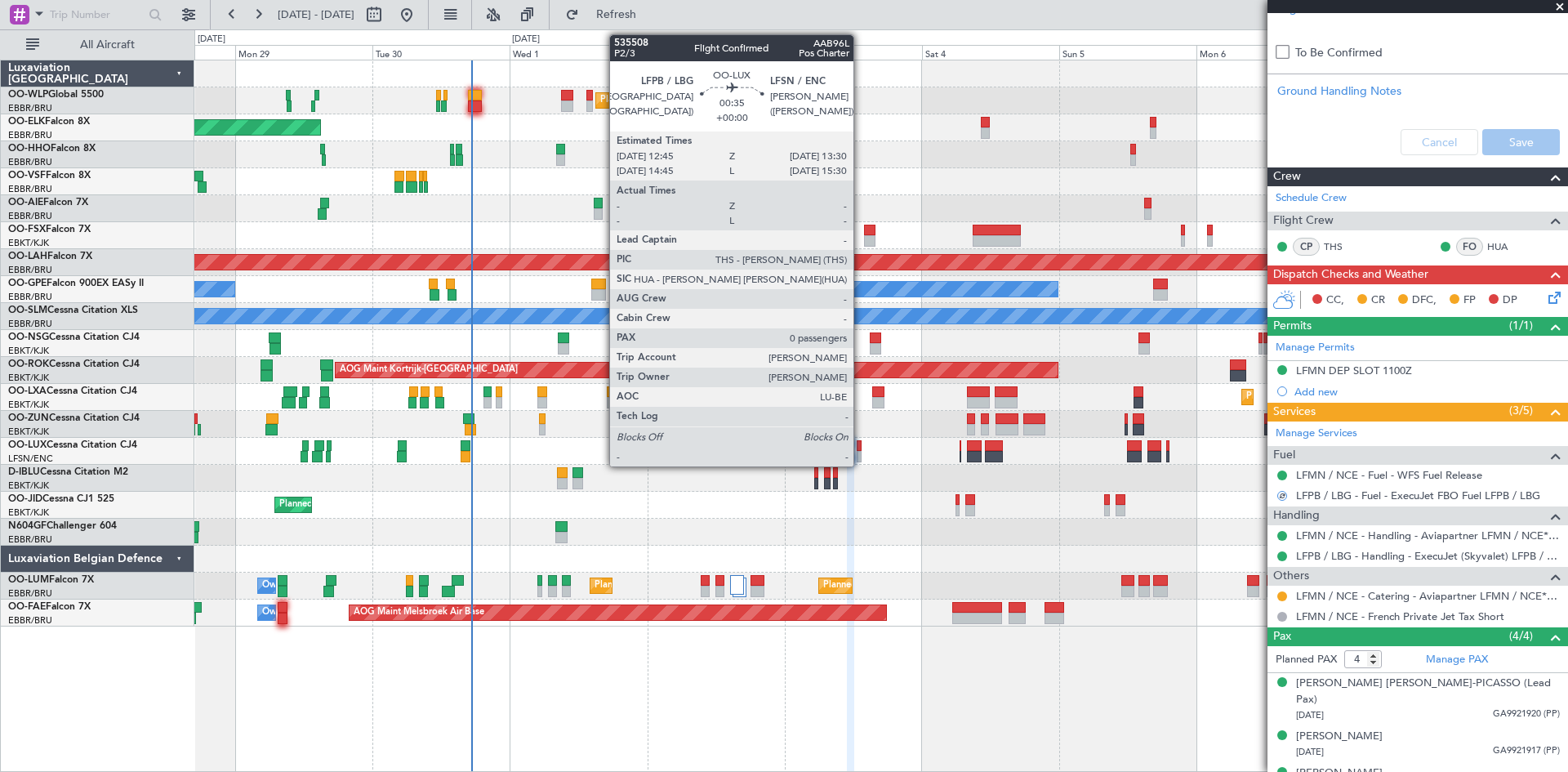
click at [861, 454] on div at bounding box center [859, 456] width 5 height 11
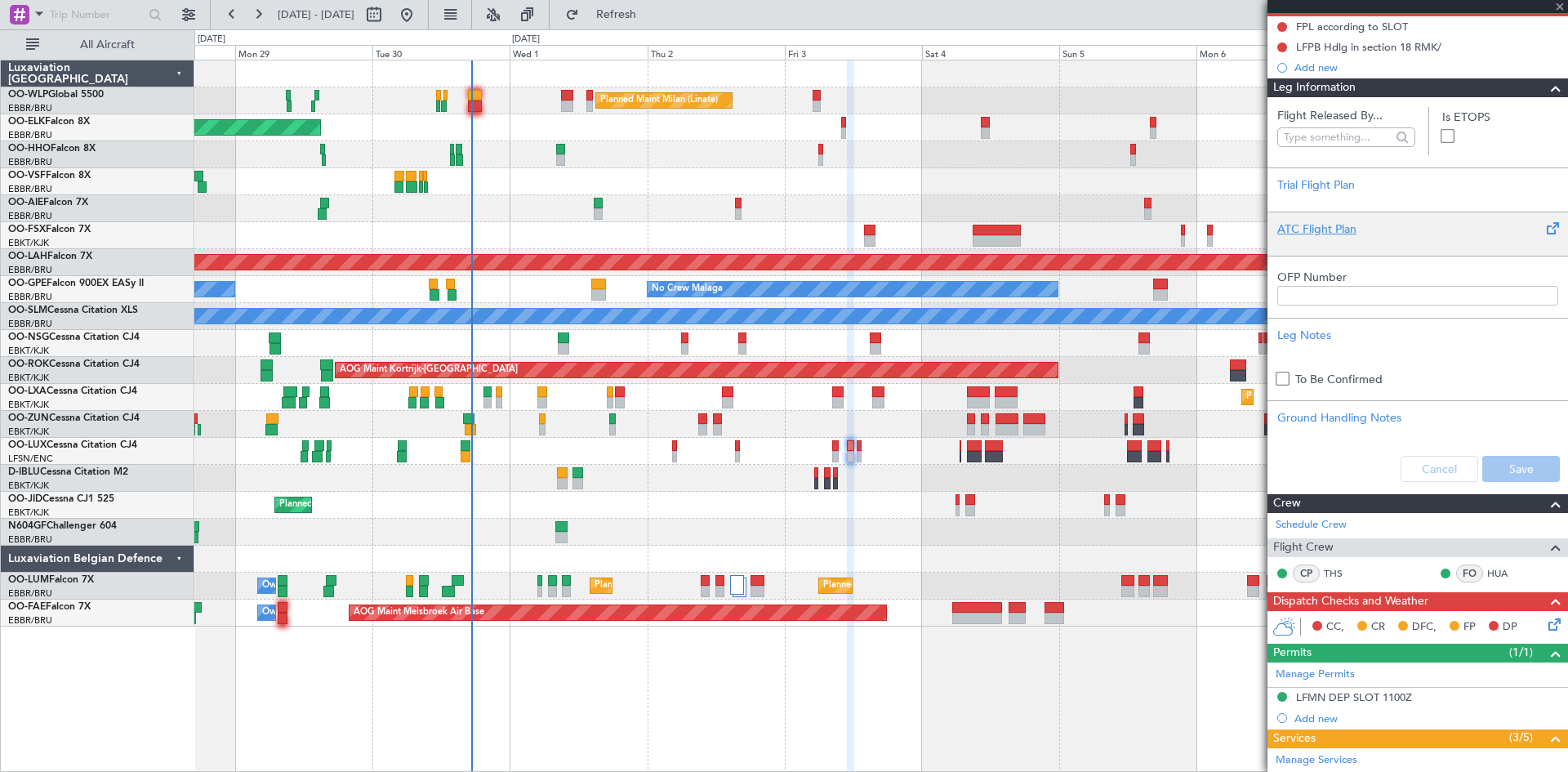
scroll to position [0, 0]
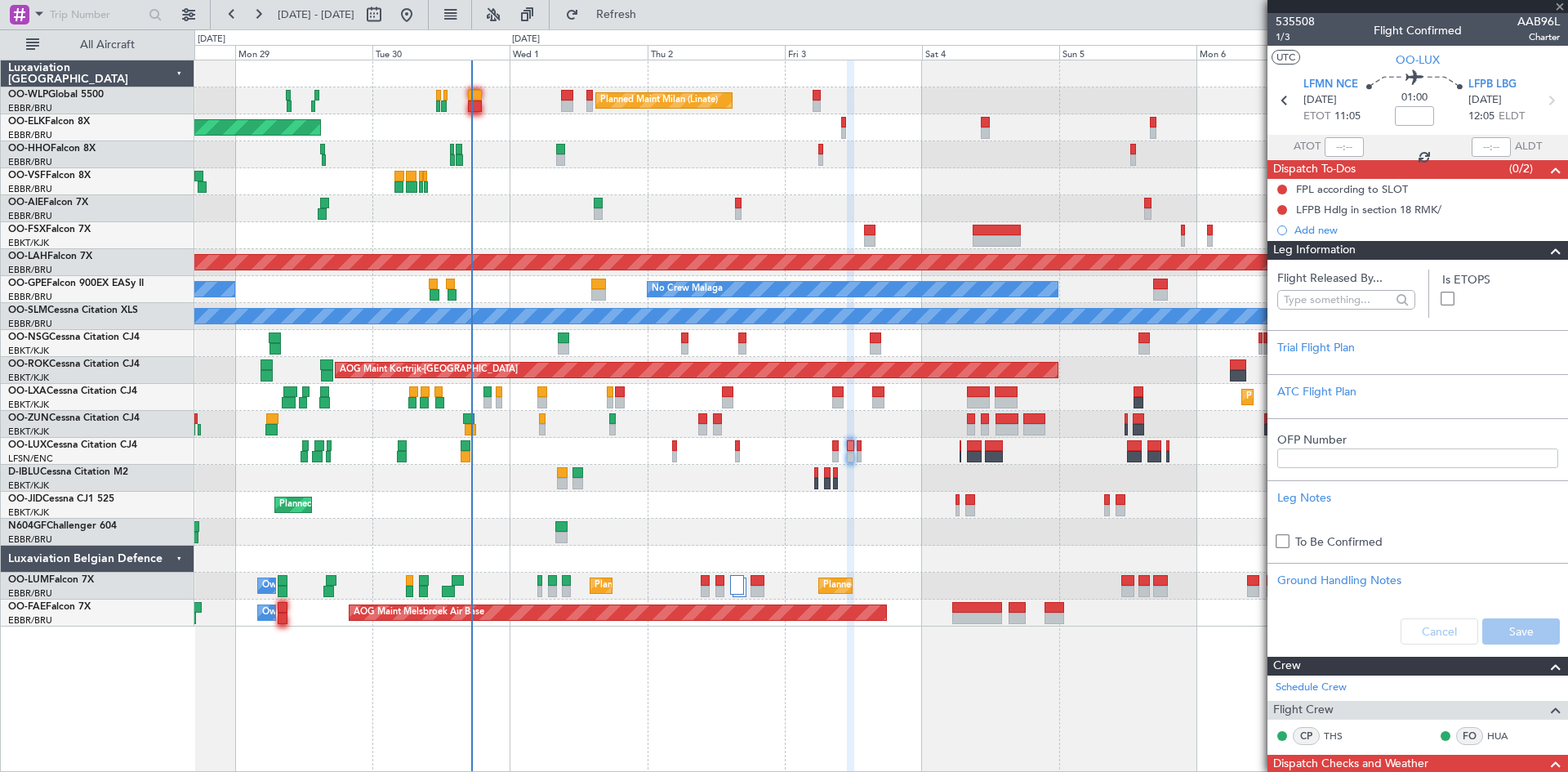
type input "0"
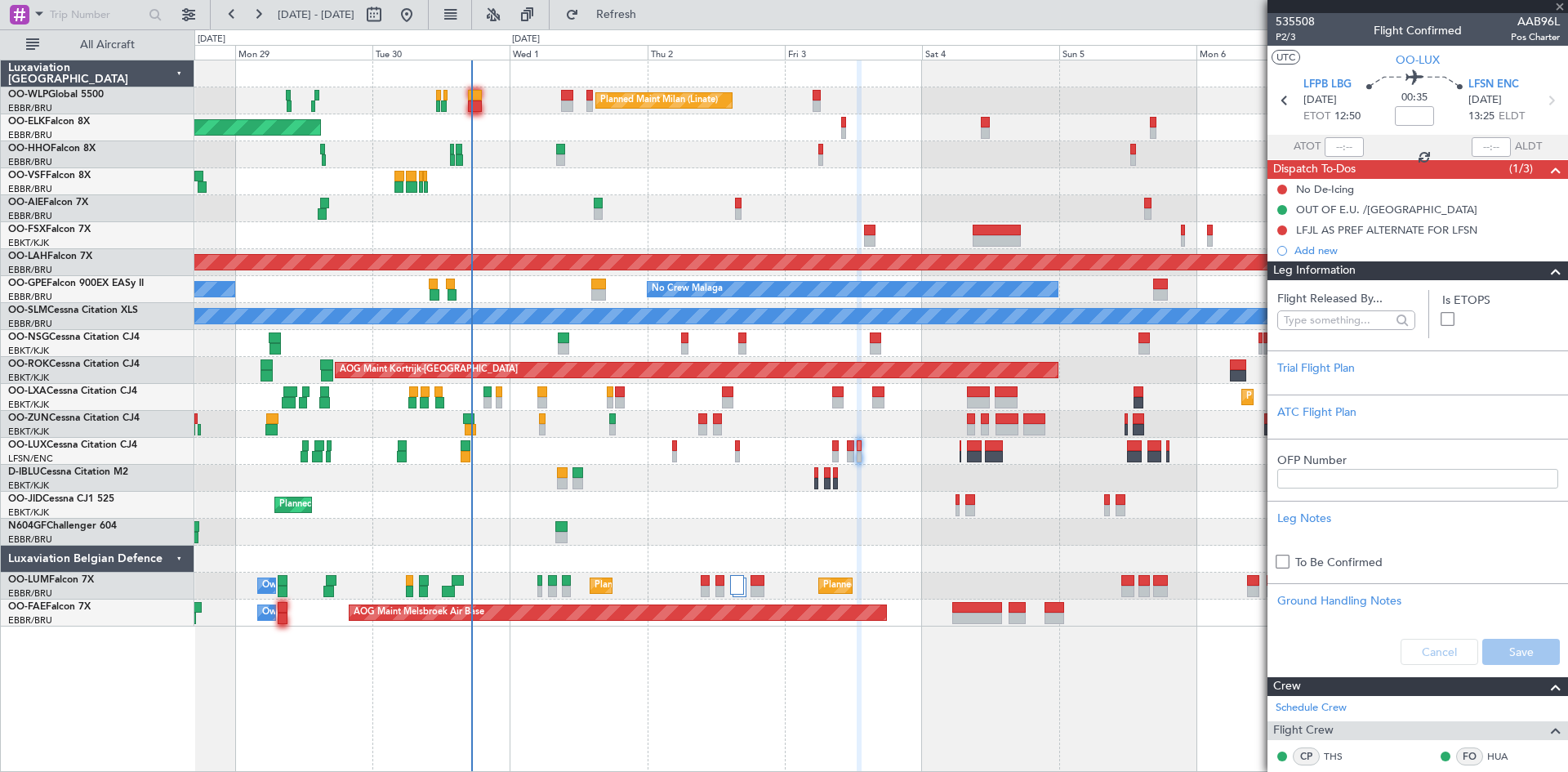
click at [1547, 271] on span at bounding box center [1556, 271] width 20 height 20
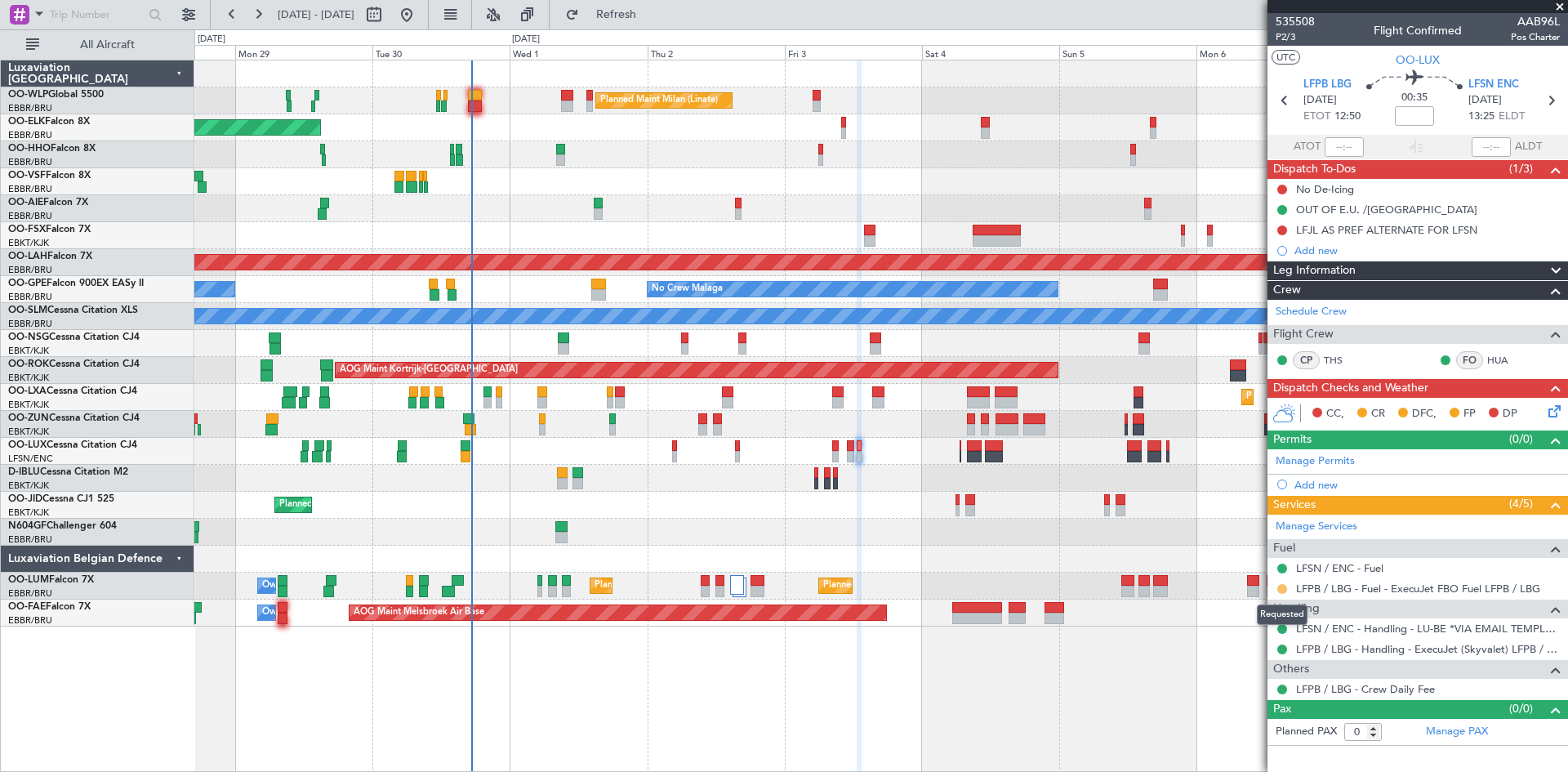
click at [1279, 588] on button at bounding box center [1283, 590] width 10 height 10
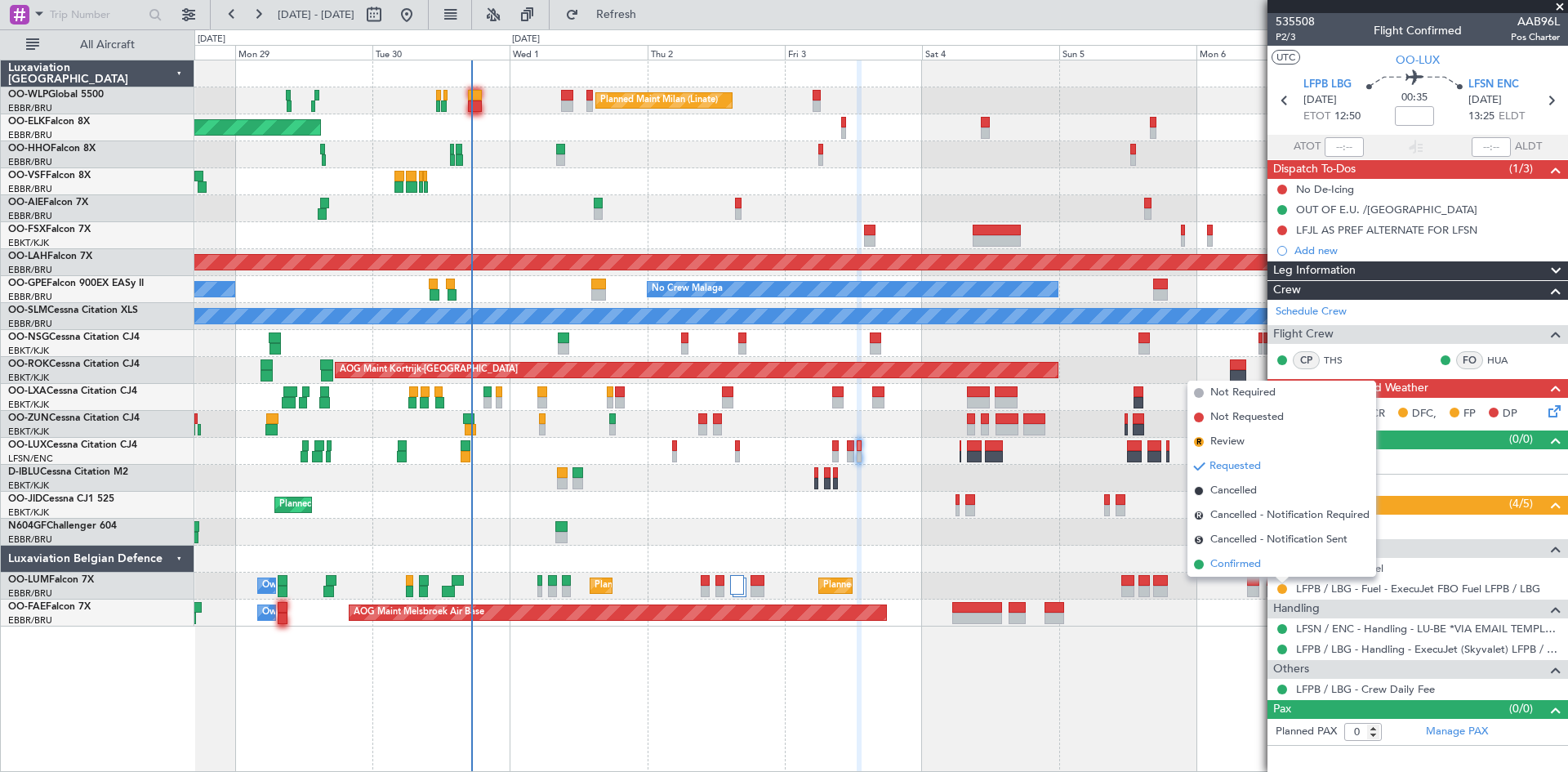
click at [1236, 568] on span "Confirmed" at bounding box center [1236, 564] width 51 height 16
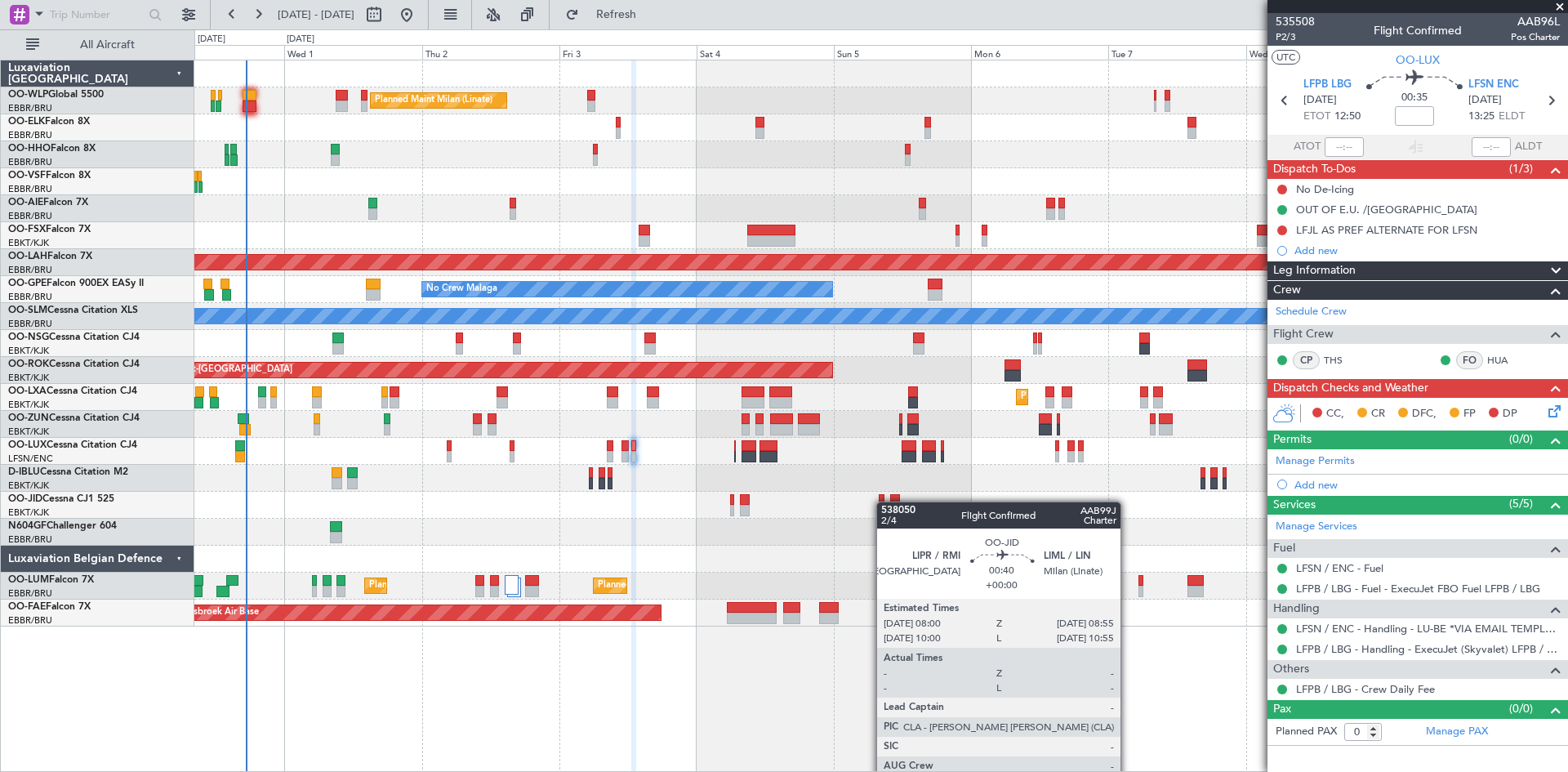
click at [885, 502] on div "Planned Maint Milan (Linate) Planned Maint Kortrijk-Wevelgem Planned Maint Lond…" at bounding box center [881, 343] width 1373 height 566
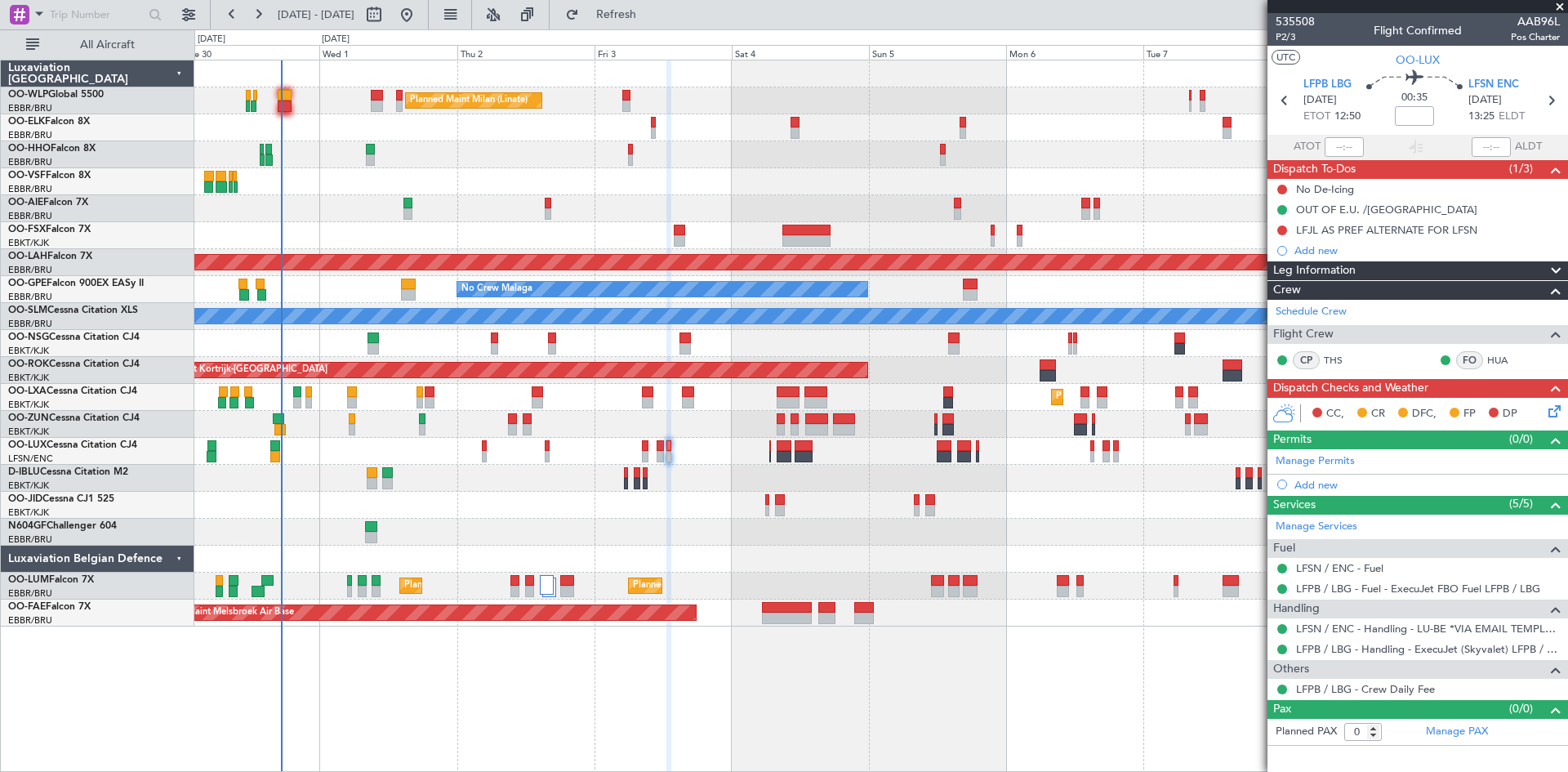
click at [763, 491] on div "Planned Maint Milan (Linate) Planned Maint Kortrijk-Wevelgem Planned Maint Lond…" at bounding box center [881, 343] width 1373 height 566
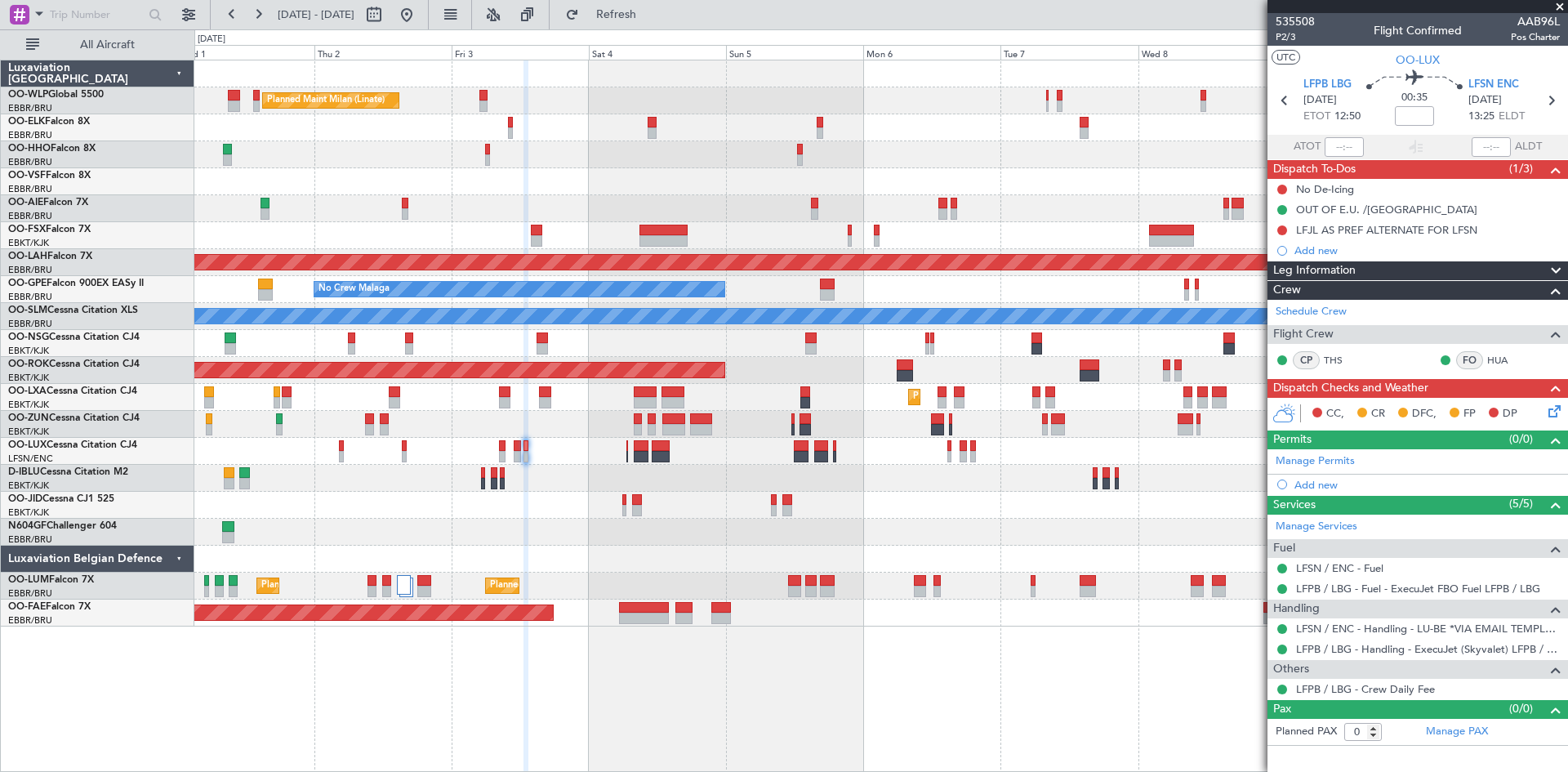
click at [1018, 509] on div "Planned Maint Milan (Linate) Planned Maint Kortrijk-Wevelgem Planned Maint Alto…" at bounding box center [881, 343] width 1373 height 566
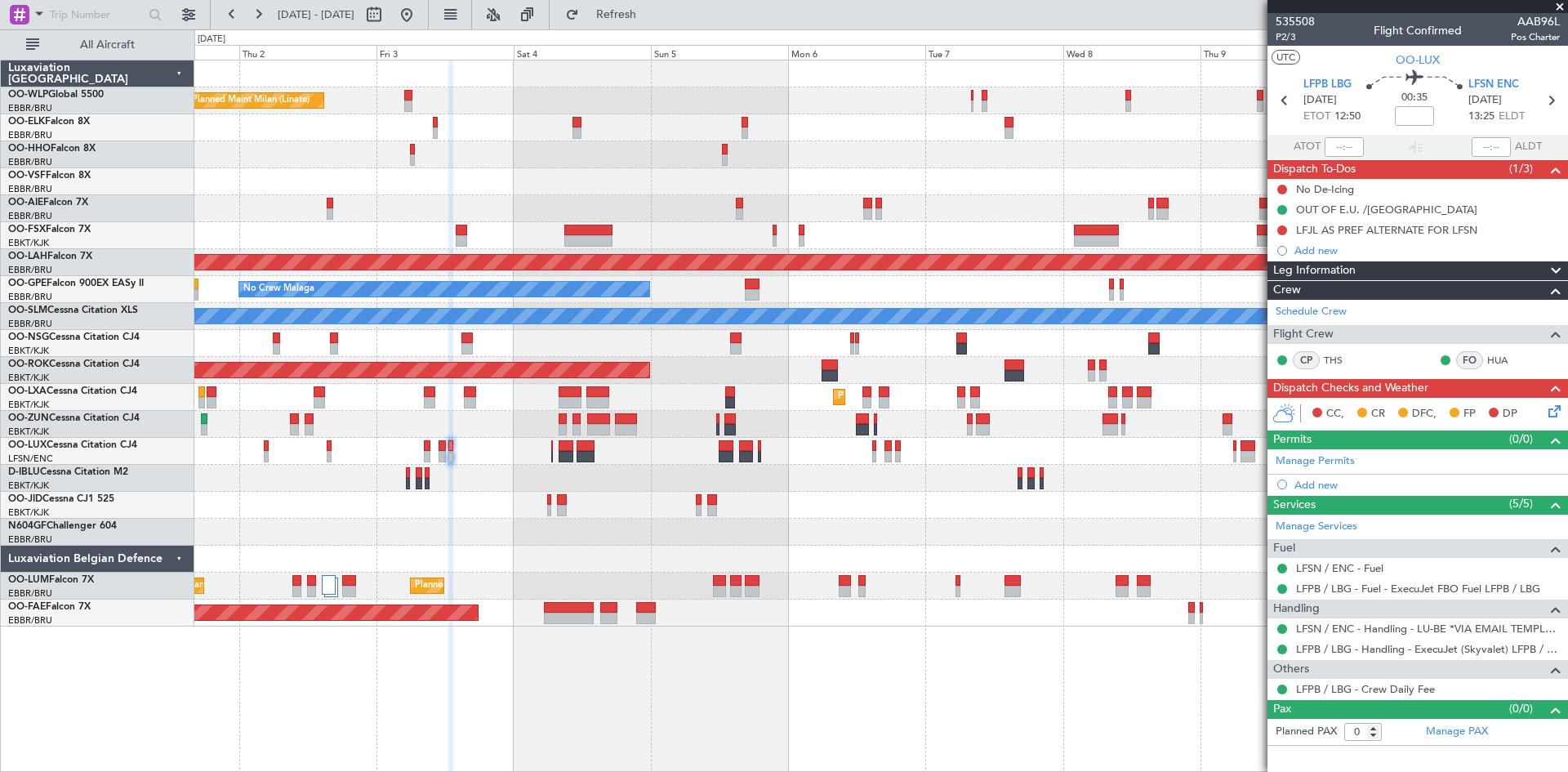
click at [949, 507] on div "Planned Maint Milan (Linate) Planned Maint Kortrijk-Wevelgem Planned Maint Alto…" at bounding box center [881, 343] width 1373 height 566
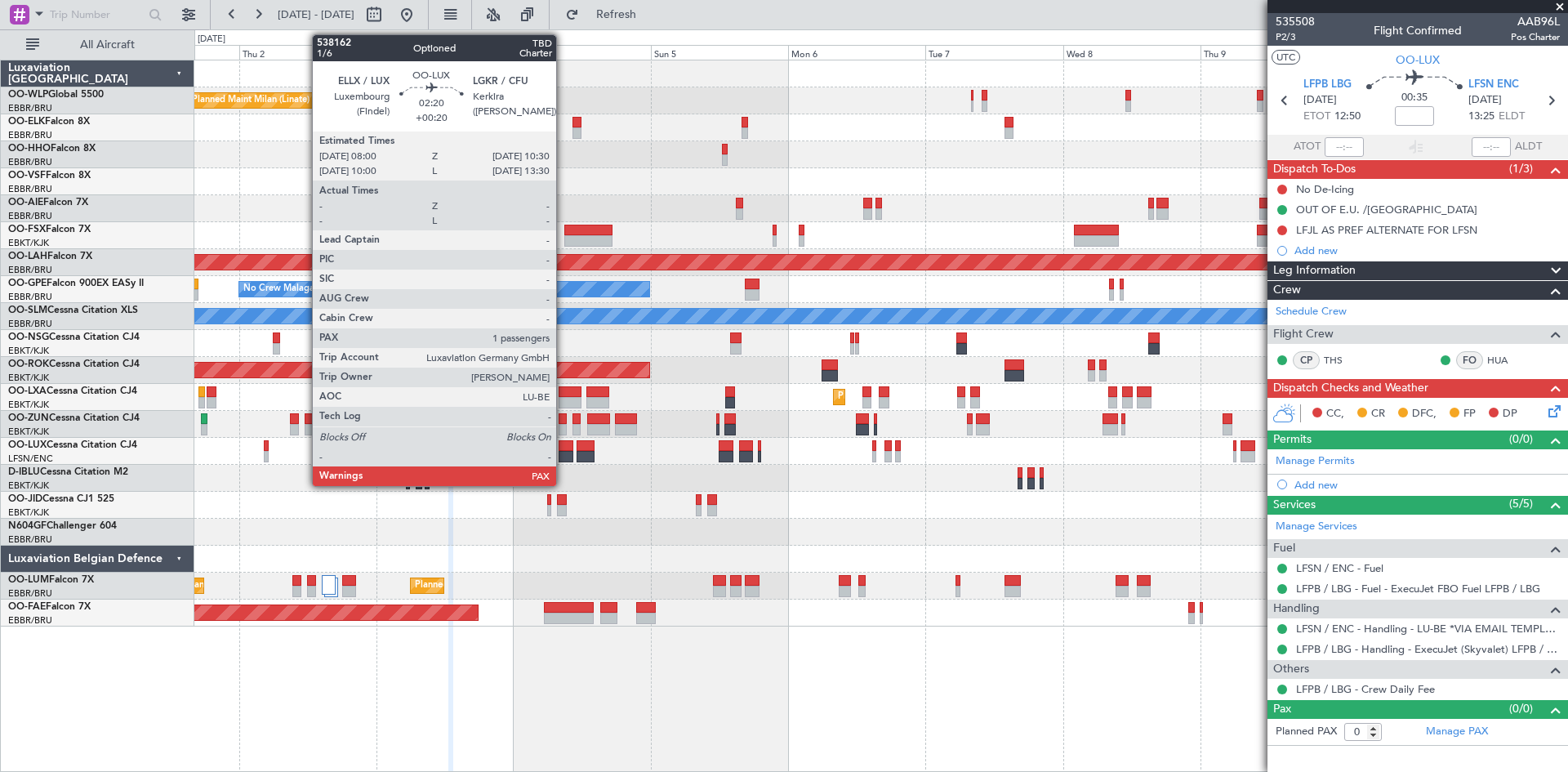
click at [563, 451] on div at bounding box center [566, 456] width 14 height 11
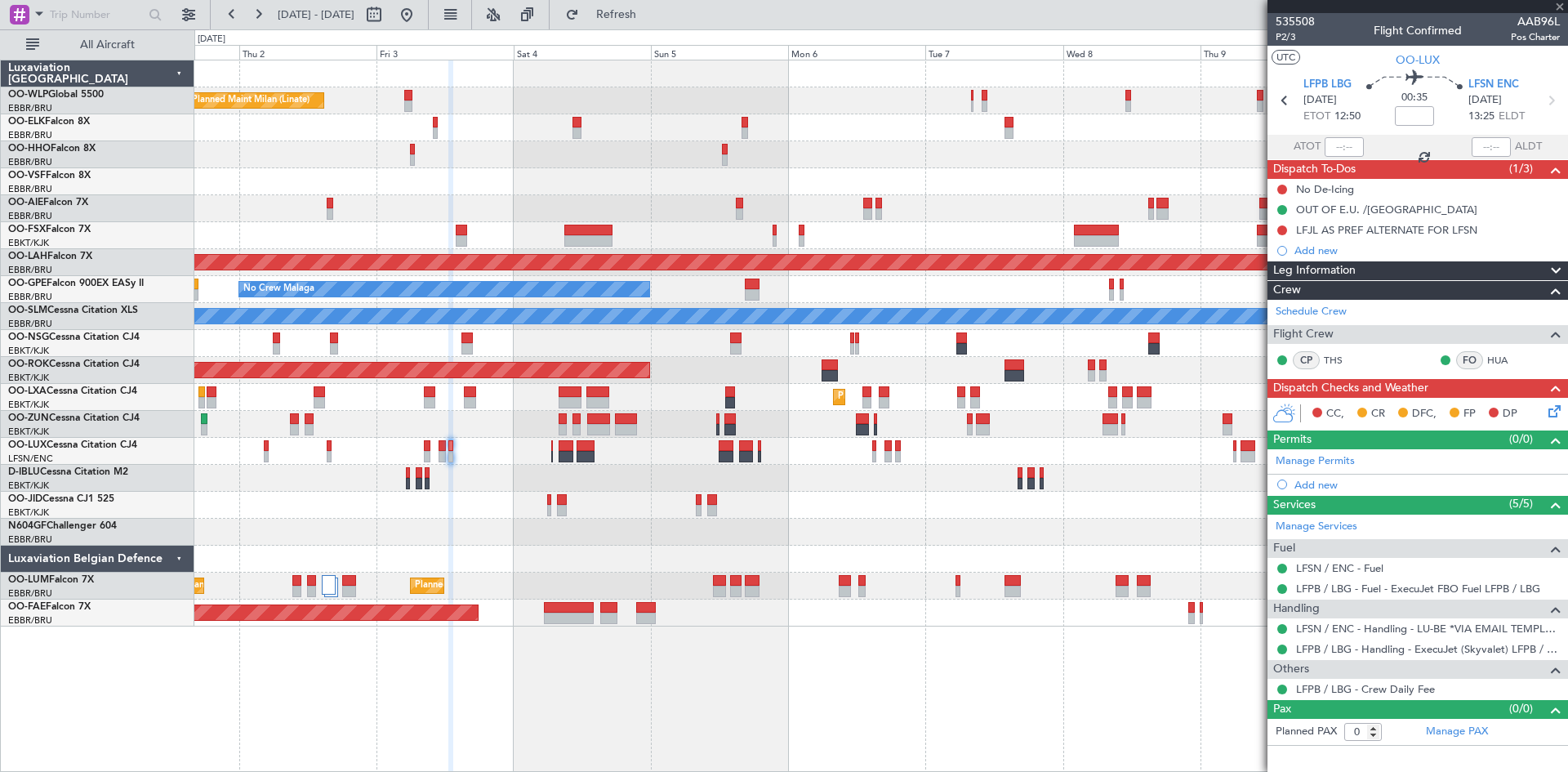
type input "+00:20"
type input "1"
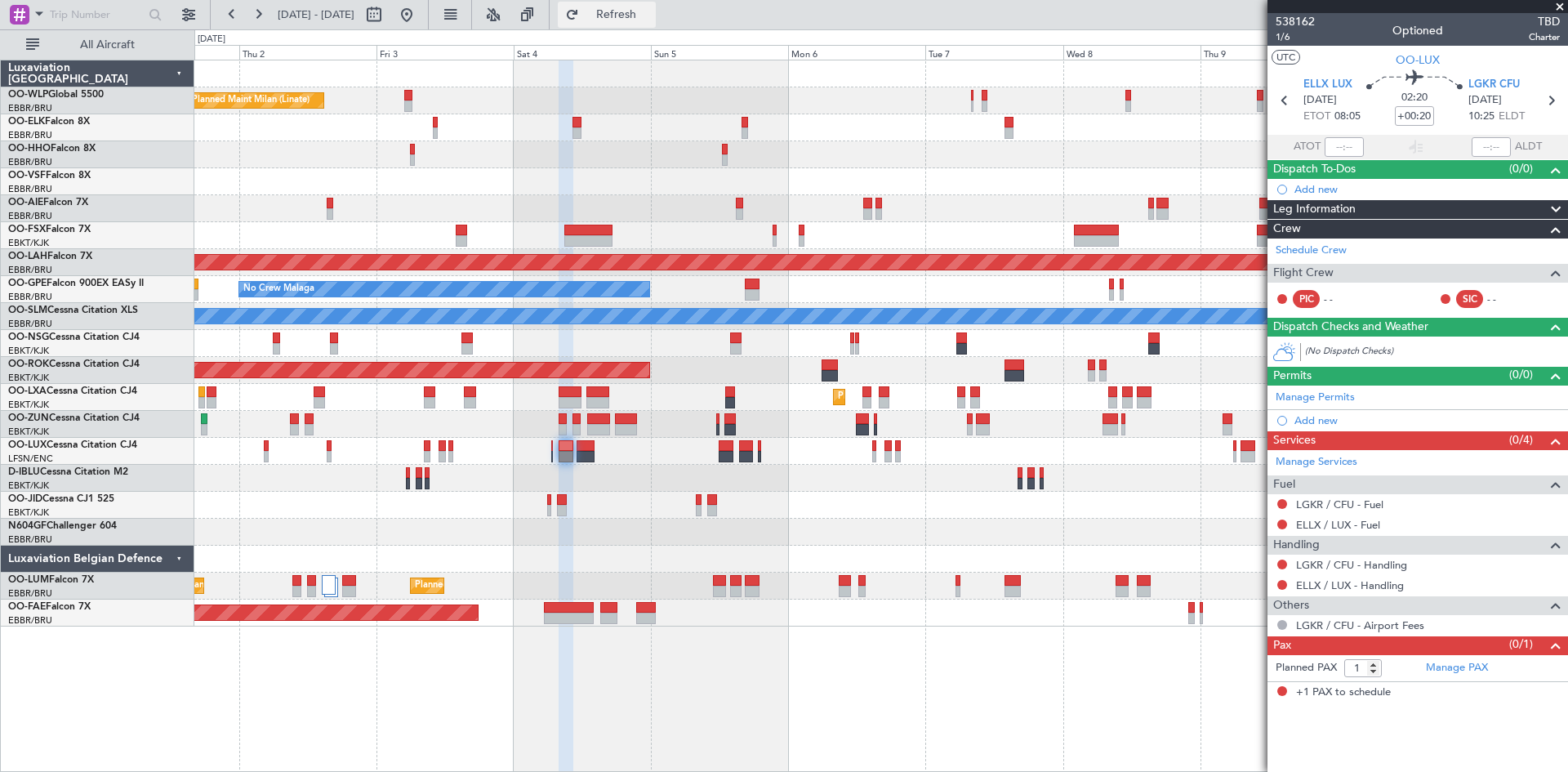
click at [651, 15] on span "Refresh" at bounding box center [617, 14] width 69 height 11
click at [237, 19] on button at bounding box center [231, 14] width 26 height 26
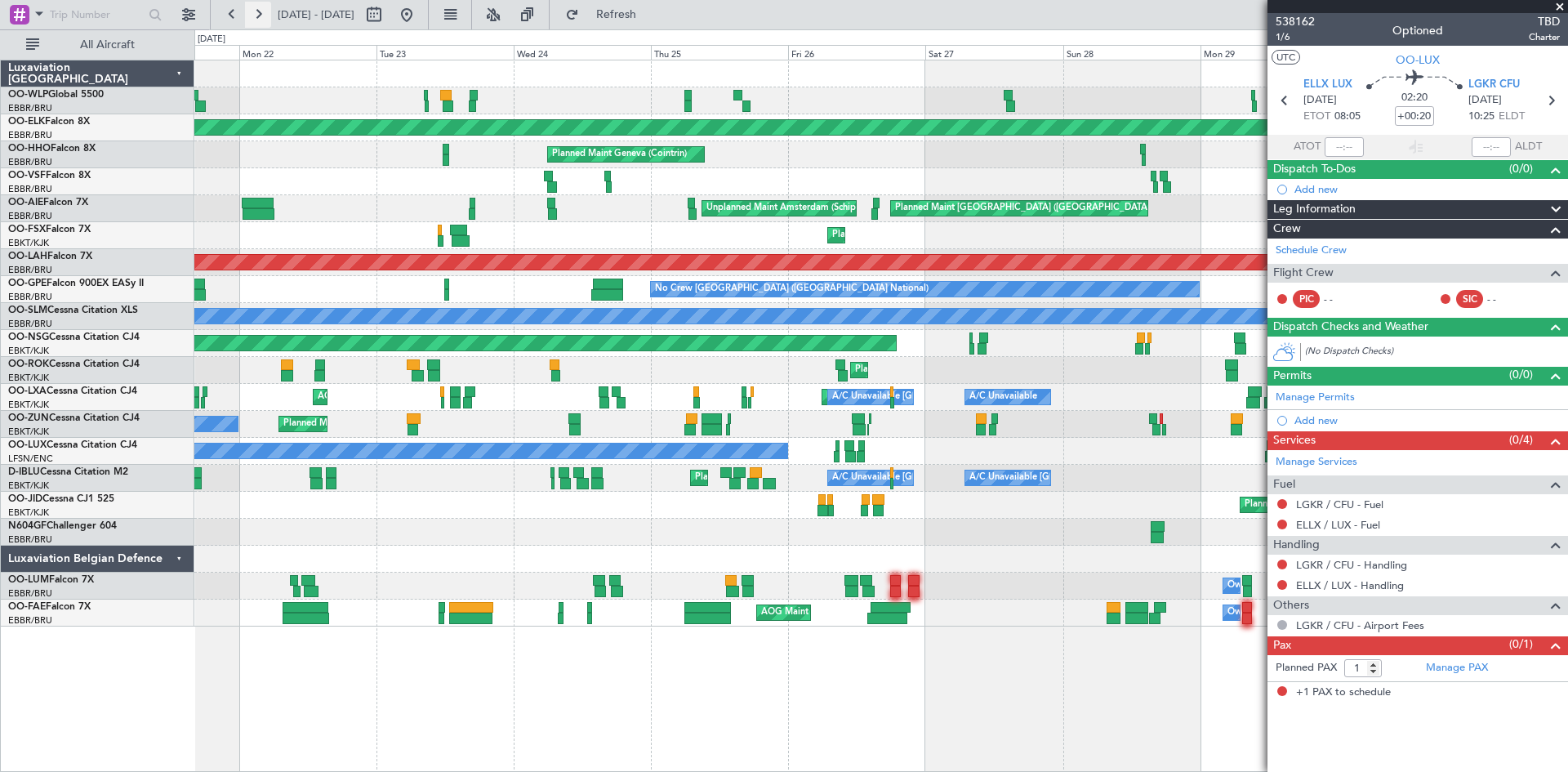
click at [265, 11] on button at bounding box center [258, 14] width 26 height 26
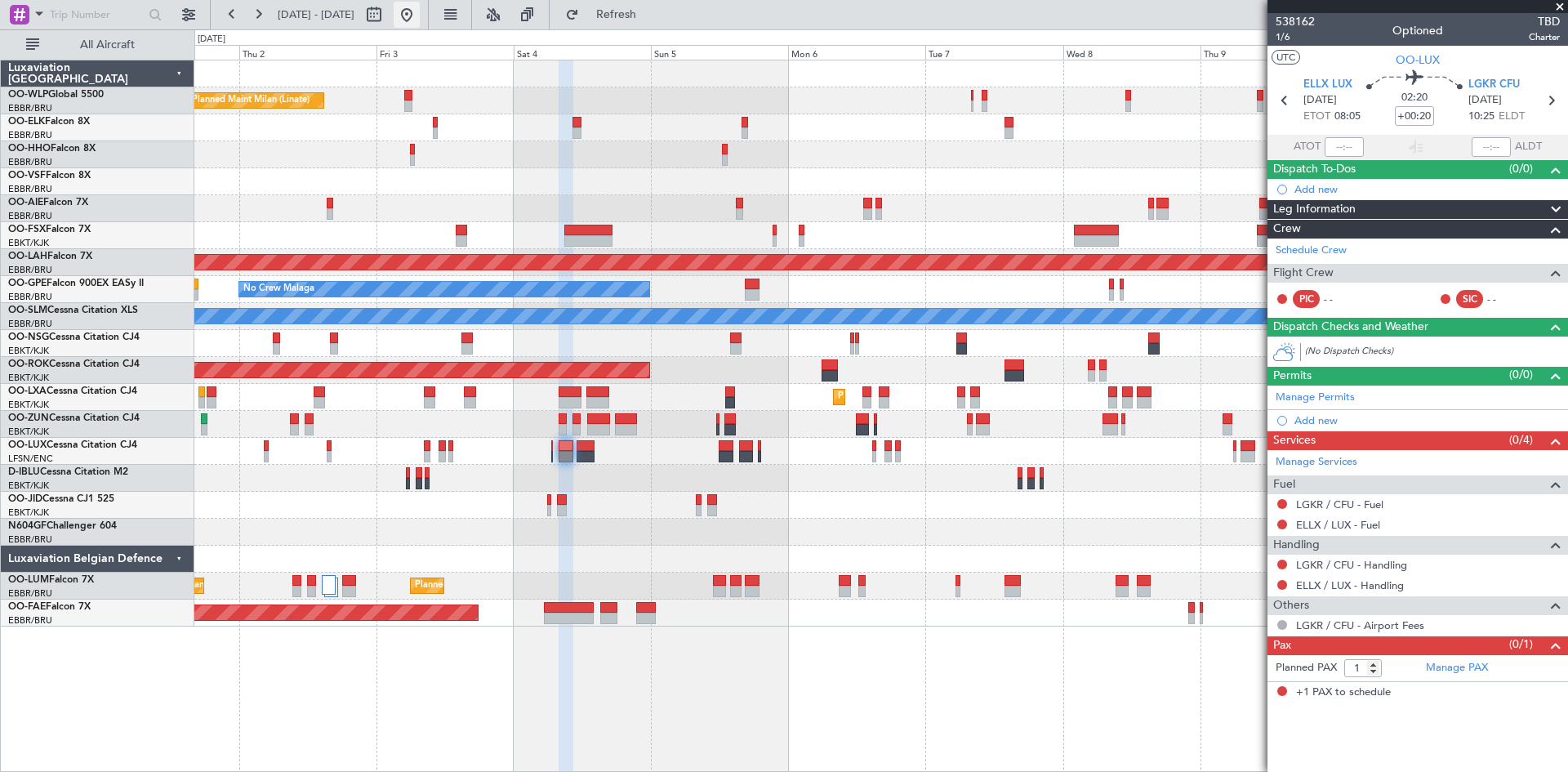
click at [420, 20] on button at bounding box center [407, 14] width 26 height 26
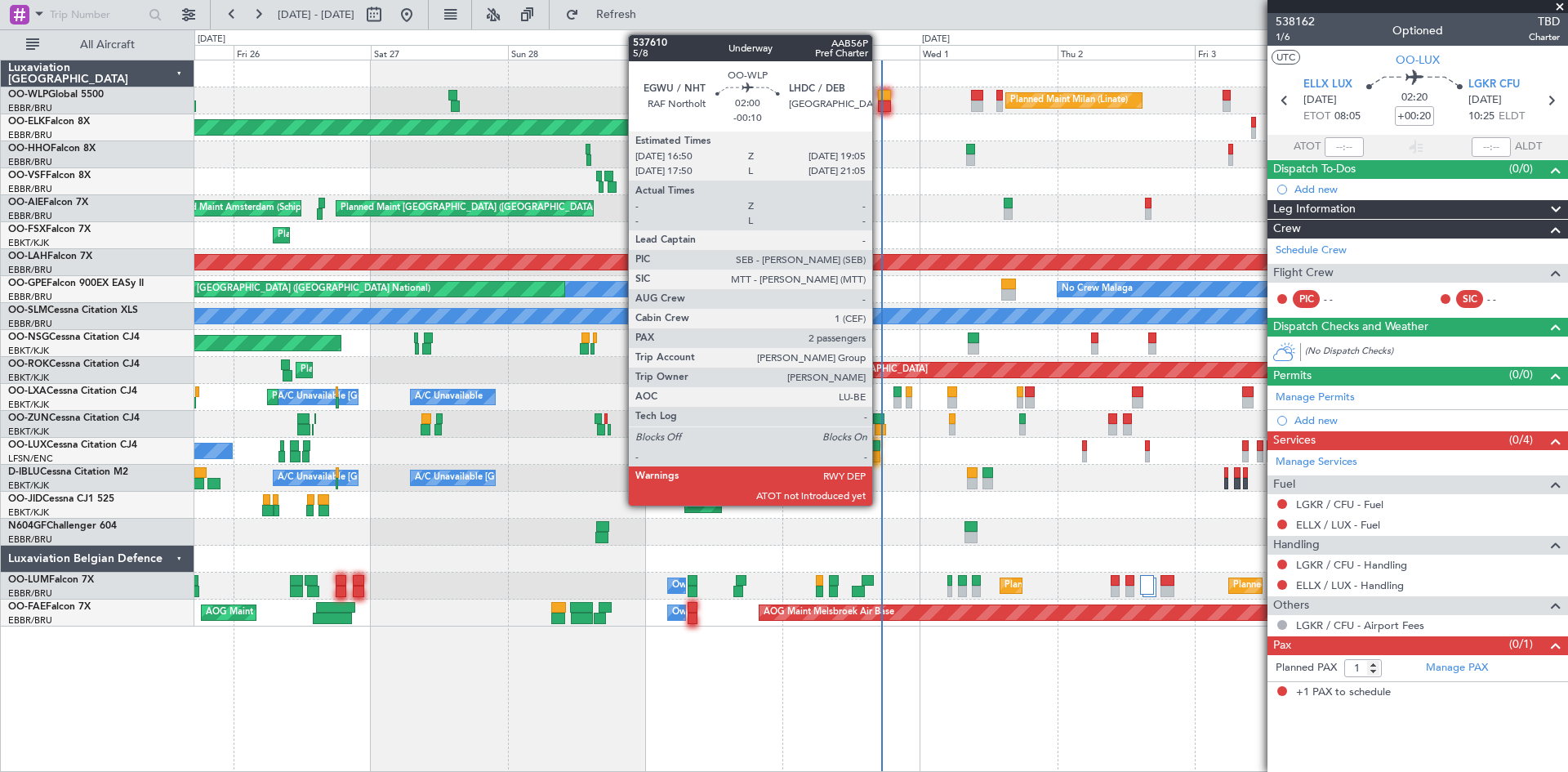
click at [880, 103] on div at bounding box center [884, 106] width 13 height 11
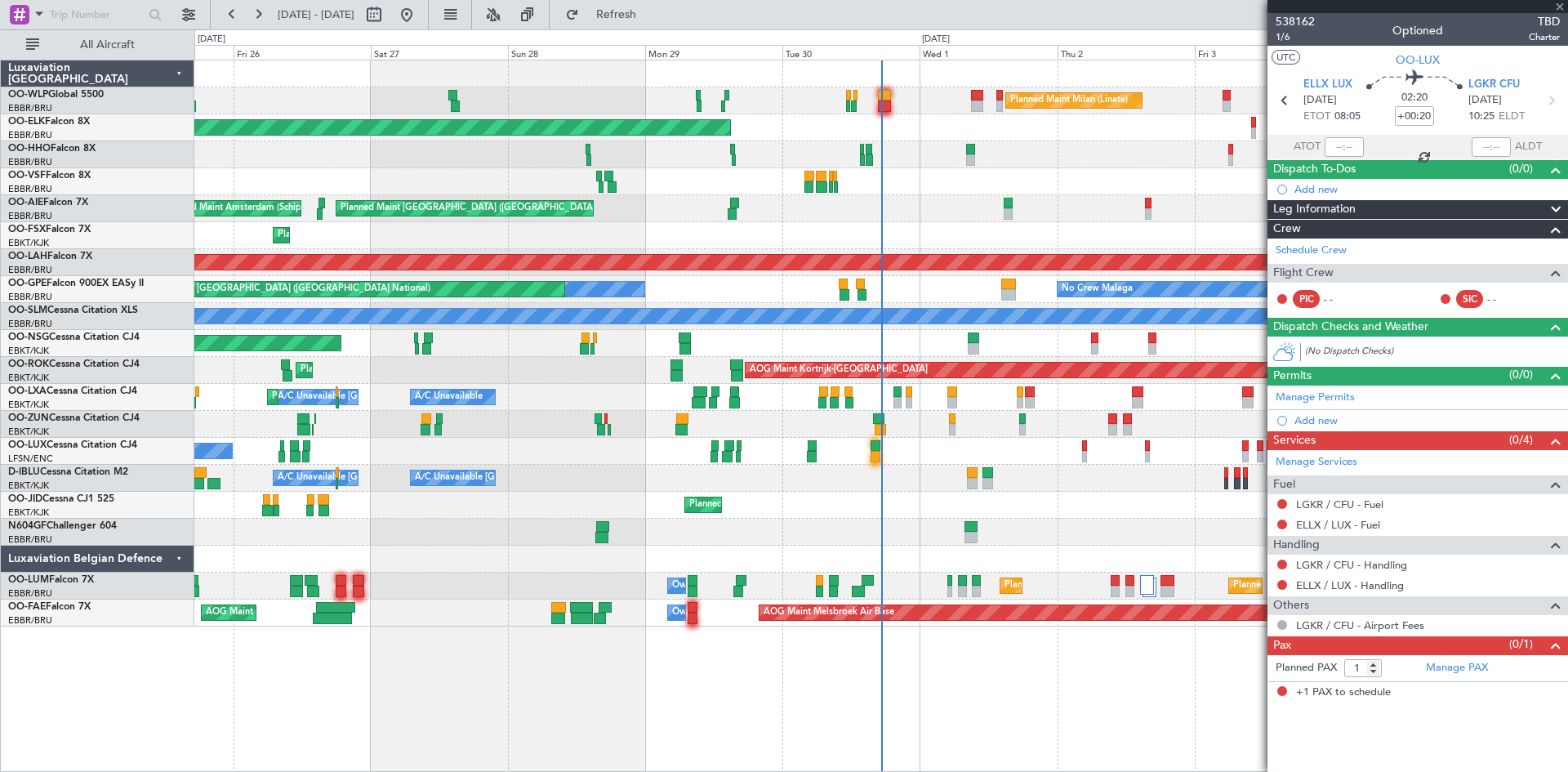
type input "-00:10"
type input "2"
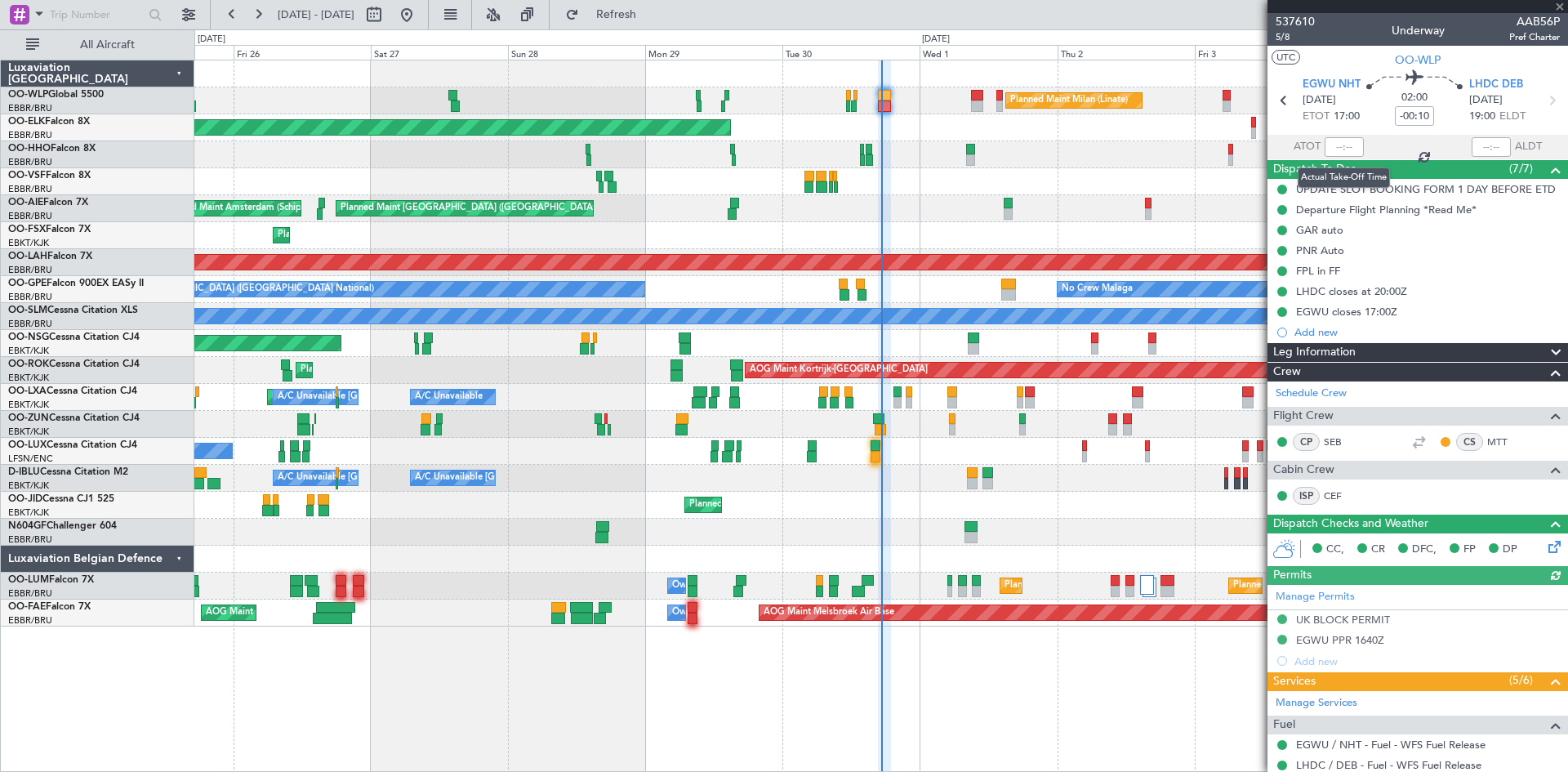
click at [1337, 147] on div at bounding box center [1344, 146] width 39 height 20
click at [1340, 147] on input "text" at bounding box center [1344, 146] width 39 height 20
click at [1115, 171] on div at bounding box center [881, 182] width 1373 height 27
click at [869, 453] on div "No Crew Nancy (Essey)" at bounding box center [881, 452] width 1373 height 27
click at [870, 454] on div "No Crew Nancy (Essey)" at bounding box center [881, 452] width 1373 height 27
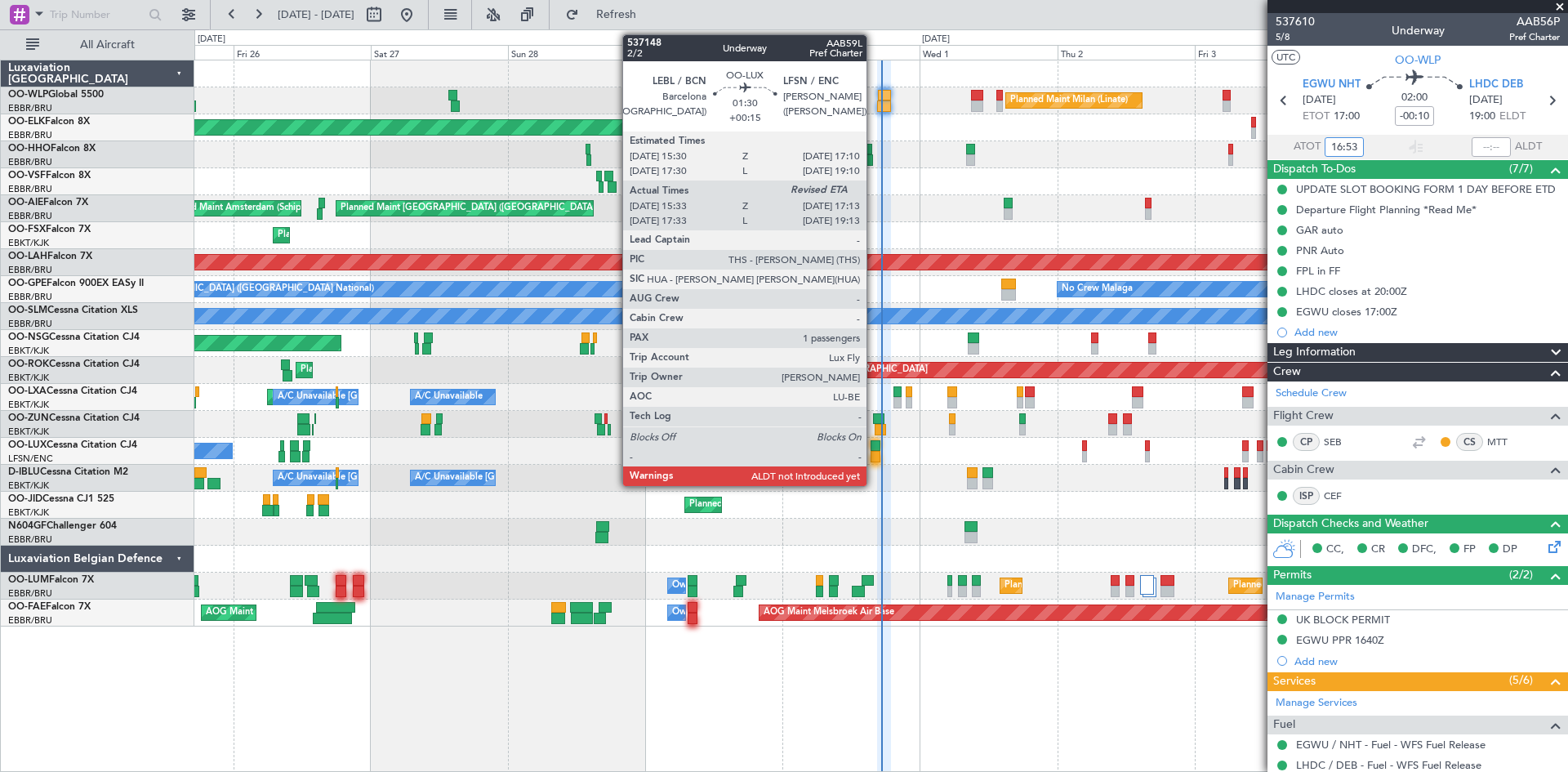
click at [874, 455] on div at bounding box center [876, 456] width 10 height 11
type input "16:53"
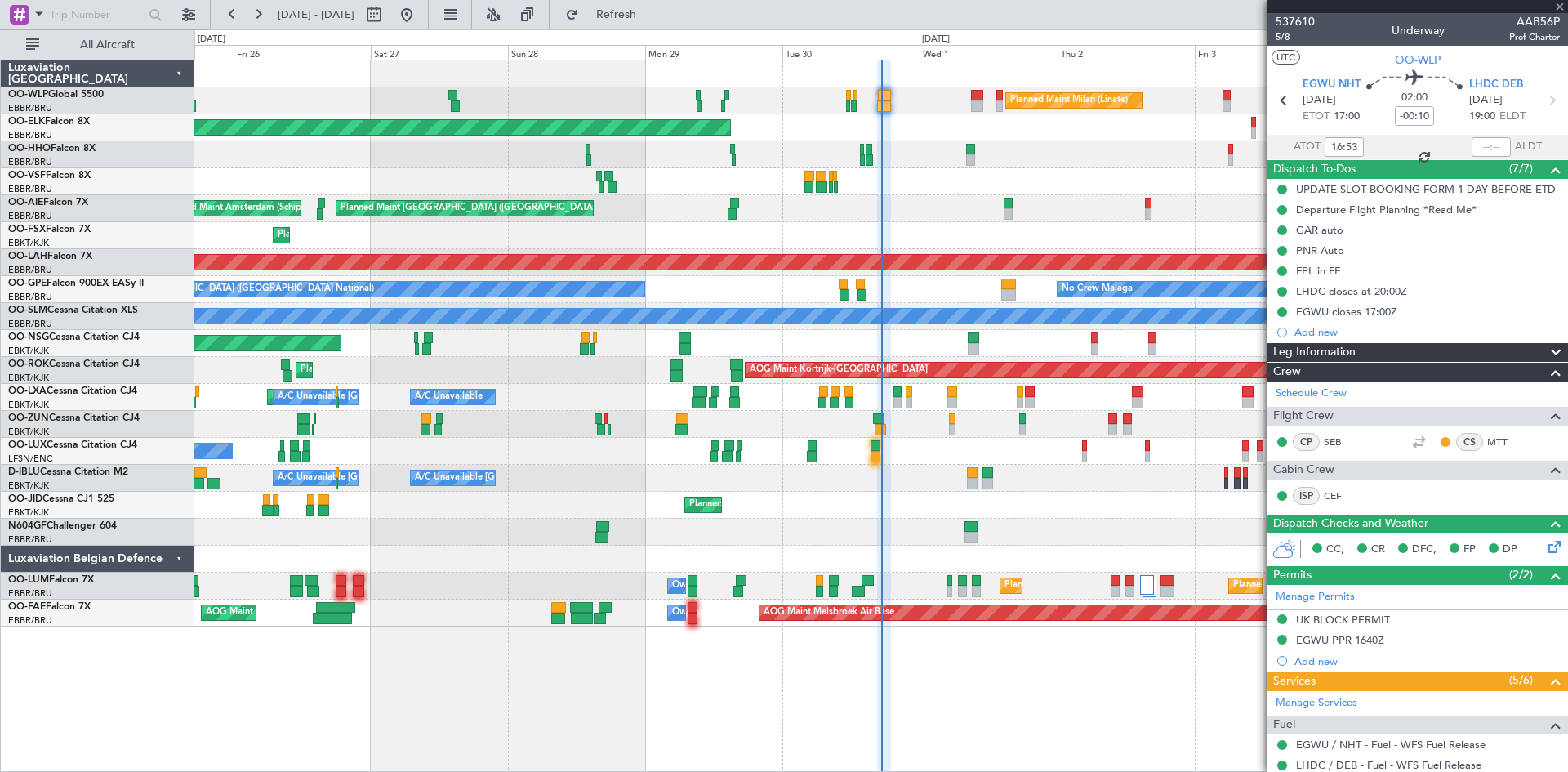
type input "+00:15"
type input "15:38"
type input "1"
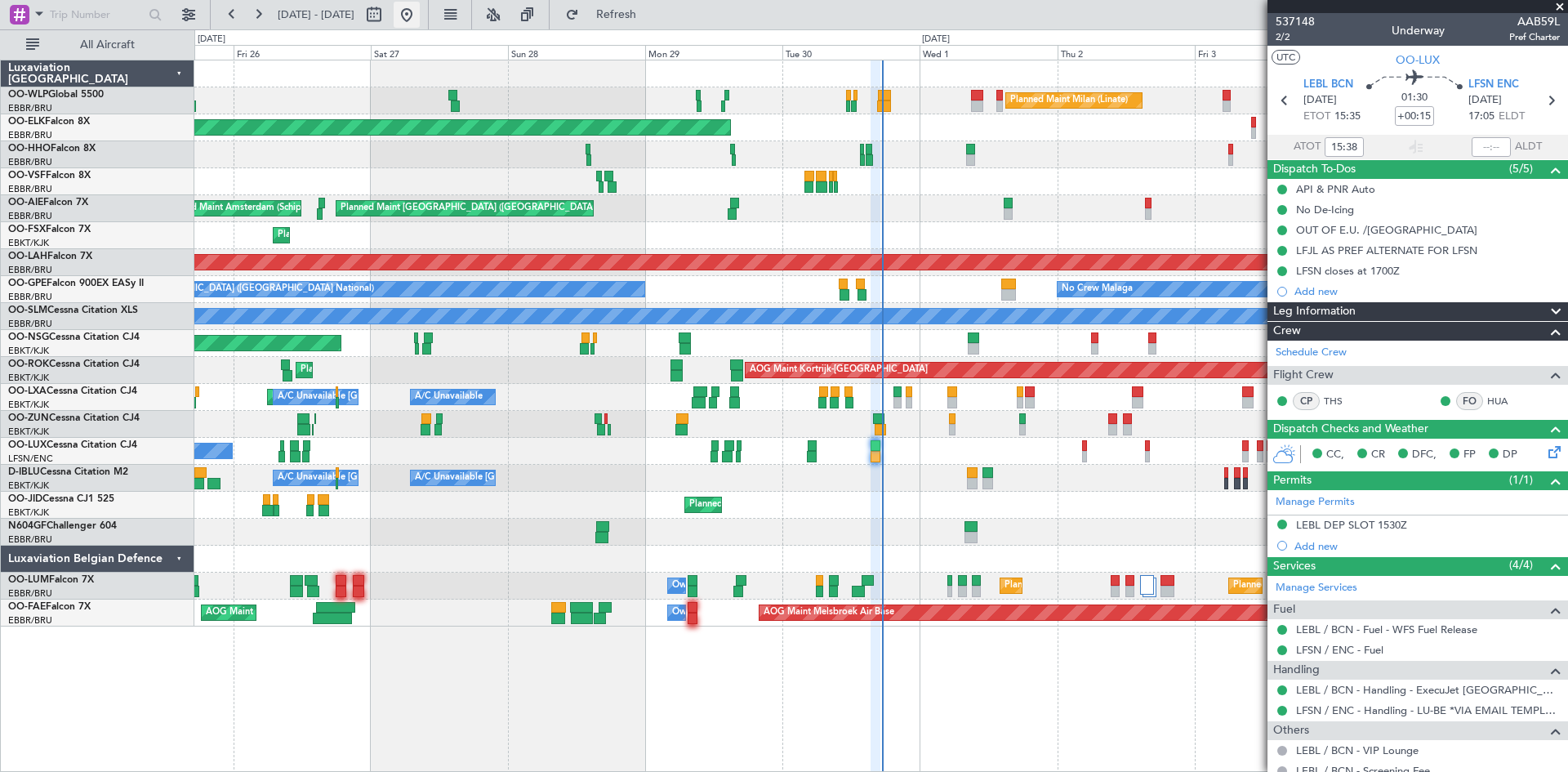
click at [420, 13] on button at bounding box center [407, 14] width 26 height 26
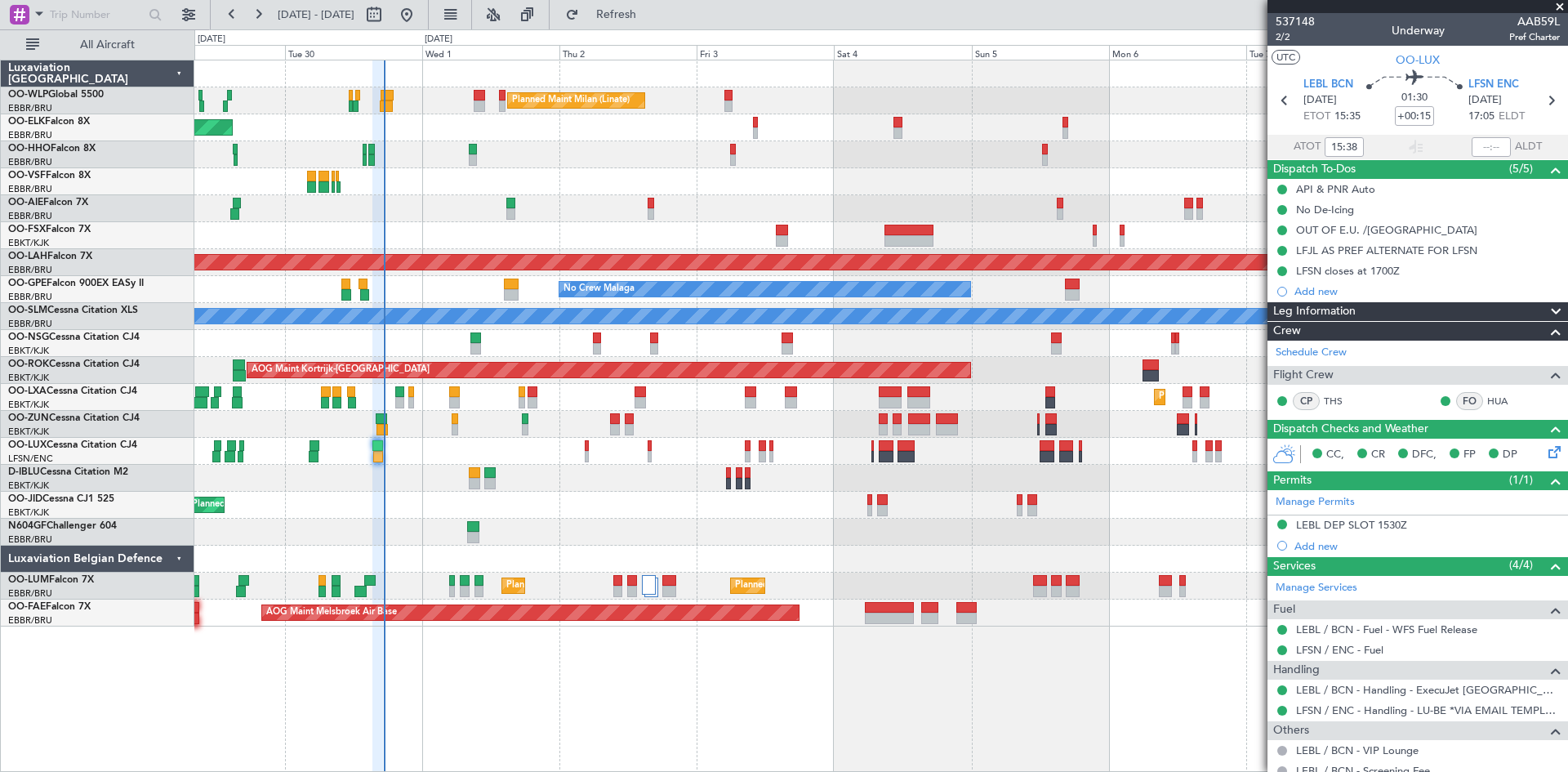
click at [437, 409] on div "Planned Maint Milan (Linate) Planned Maint Kortrijk-Wevelgem Planned Maint Lond…" at bounding box center [881, 343] width 1373 height 566
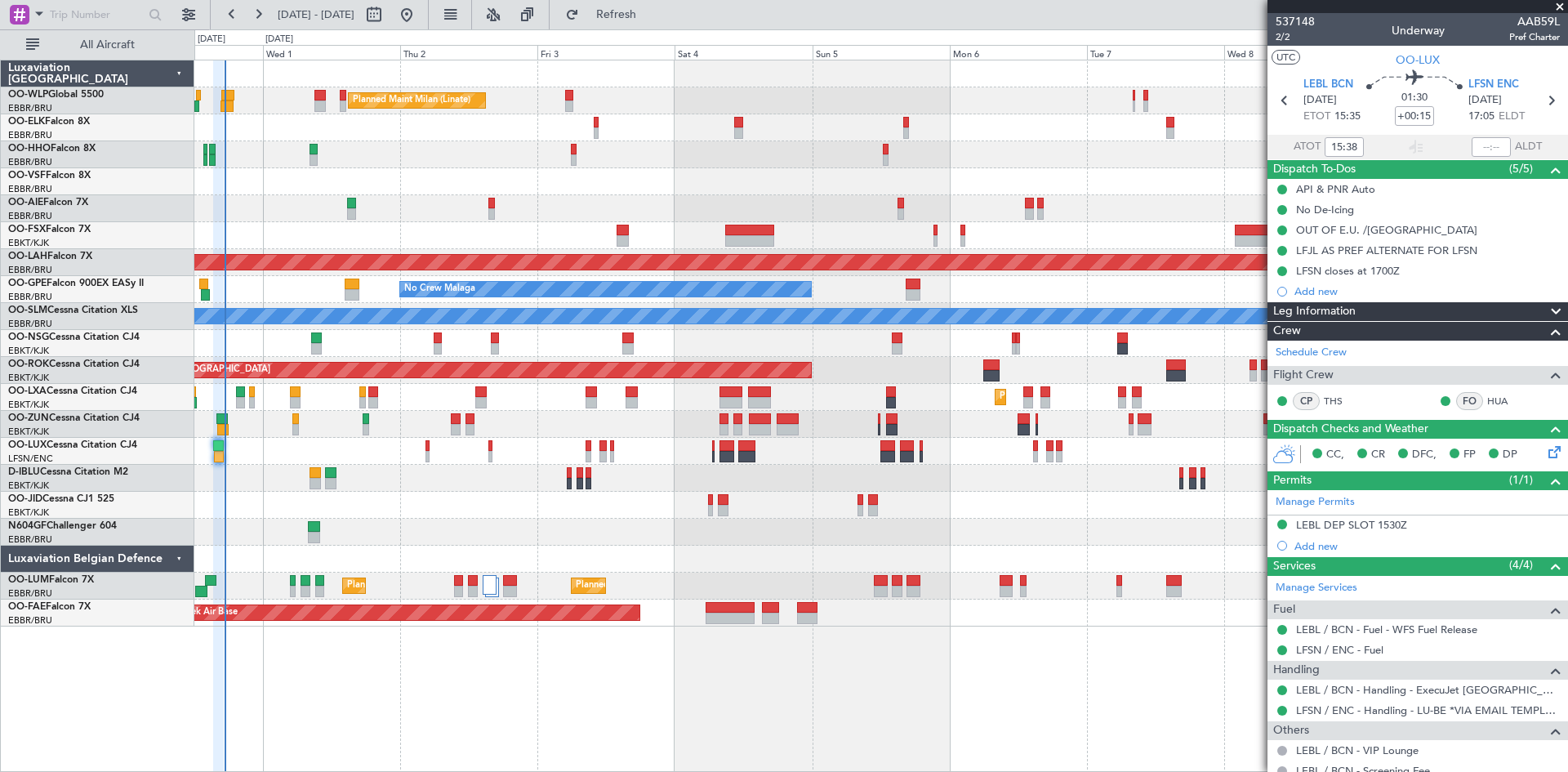
click at [816, 477] on div "Planned Maint Milan (Linate) Planned Maint Kortrijk-Wevelgem Planned Maint Lond…" at bounding box center [881, 343] width 1373 height 566
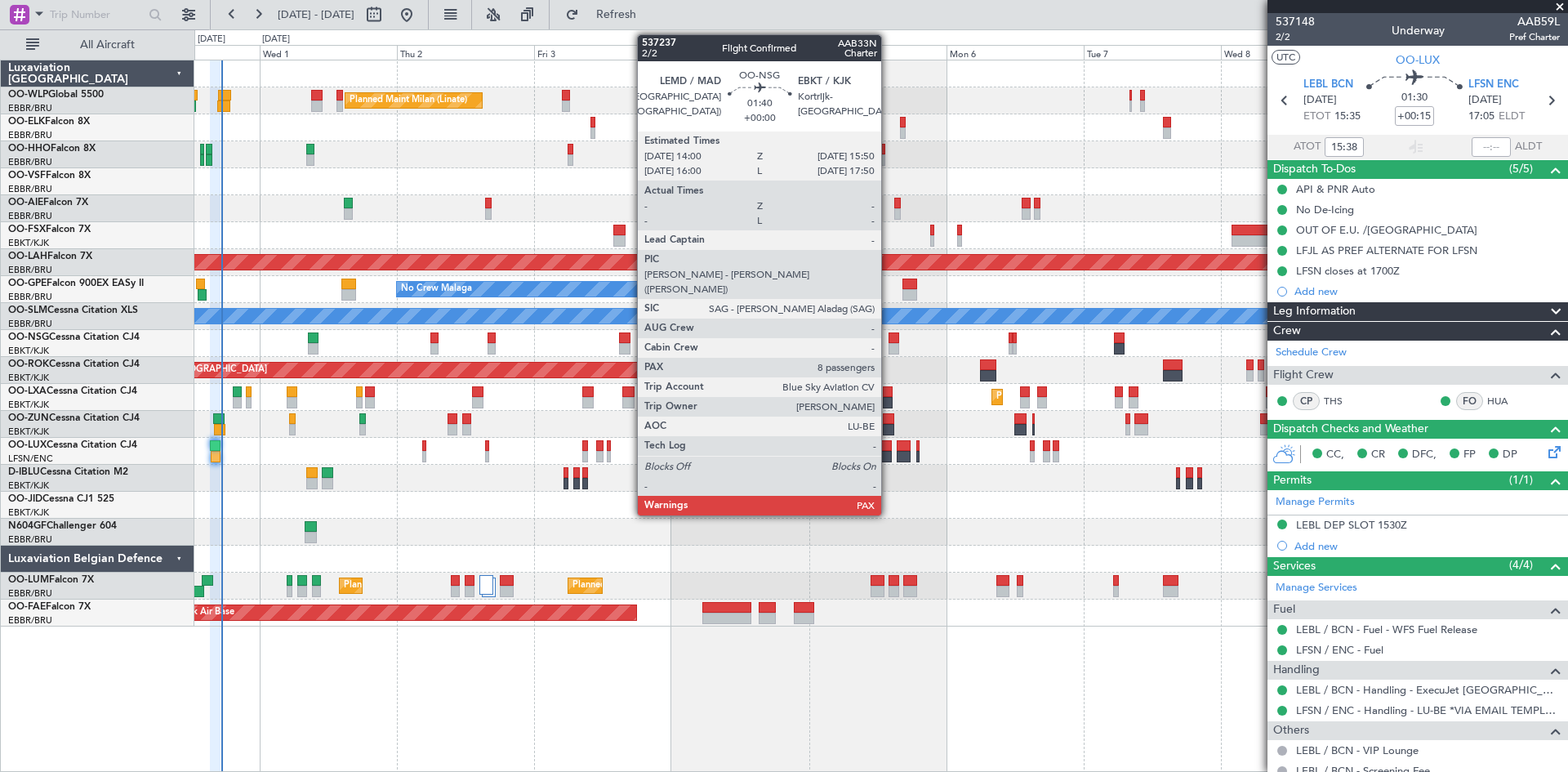
click at [889, 343] on div at bounding box center [894, 348] width 10 height 11
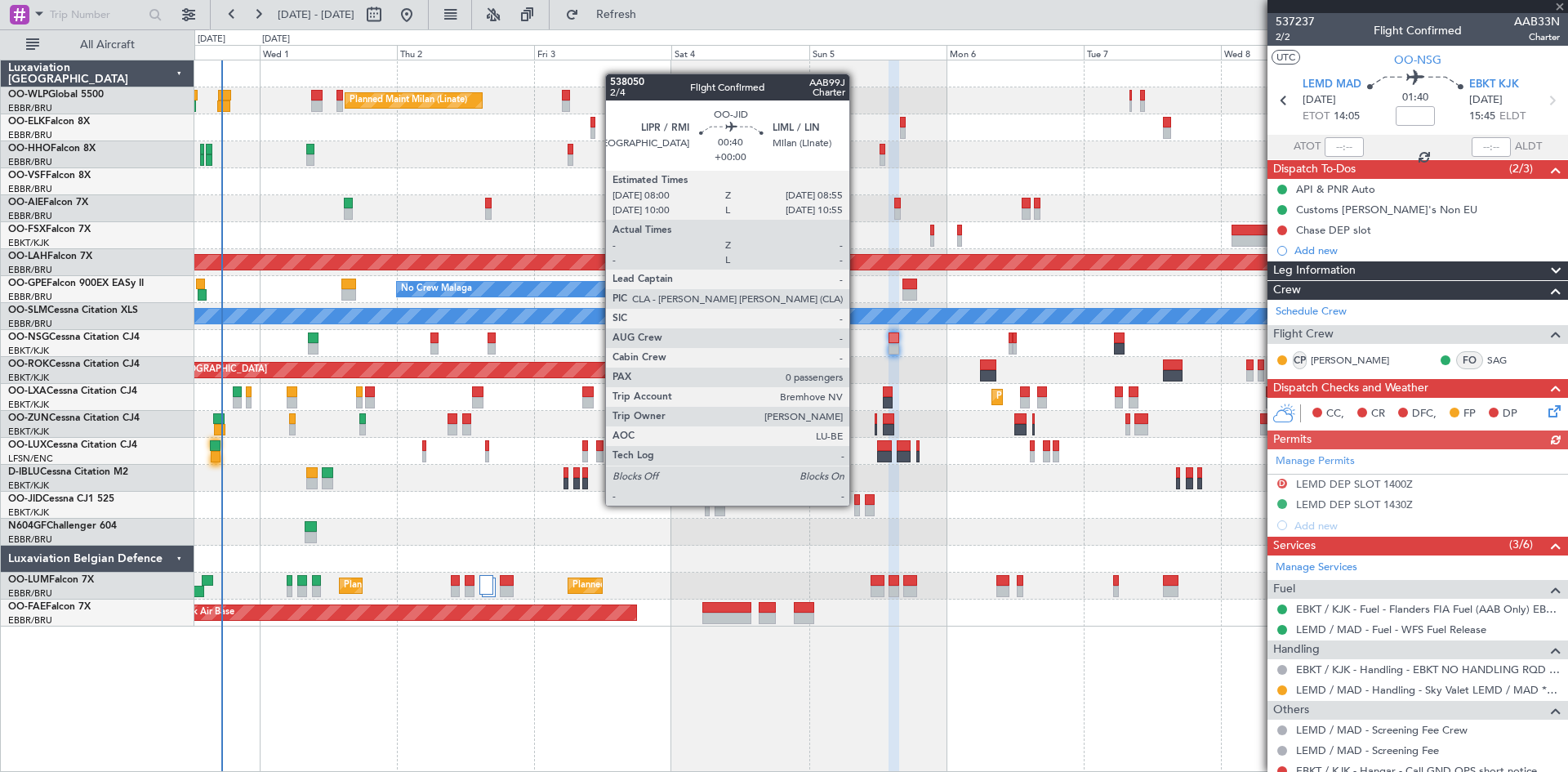
click at [857, 504] on div at bounding box center [857, 500] width 6 height 11
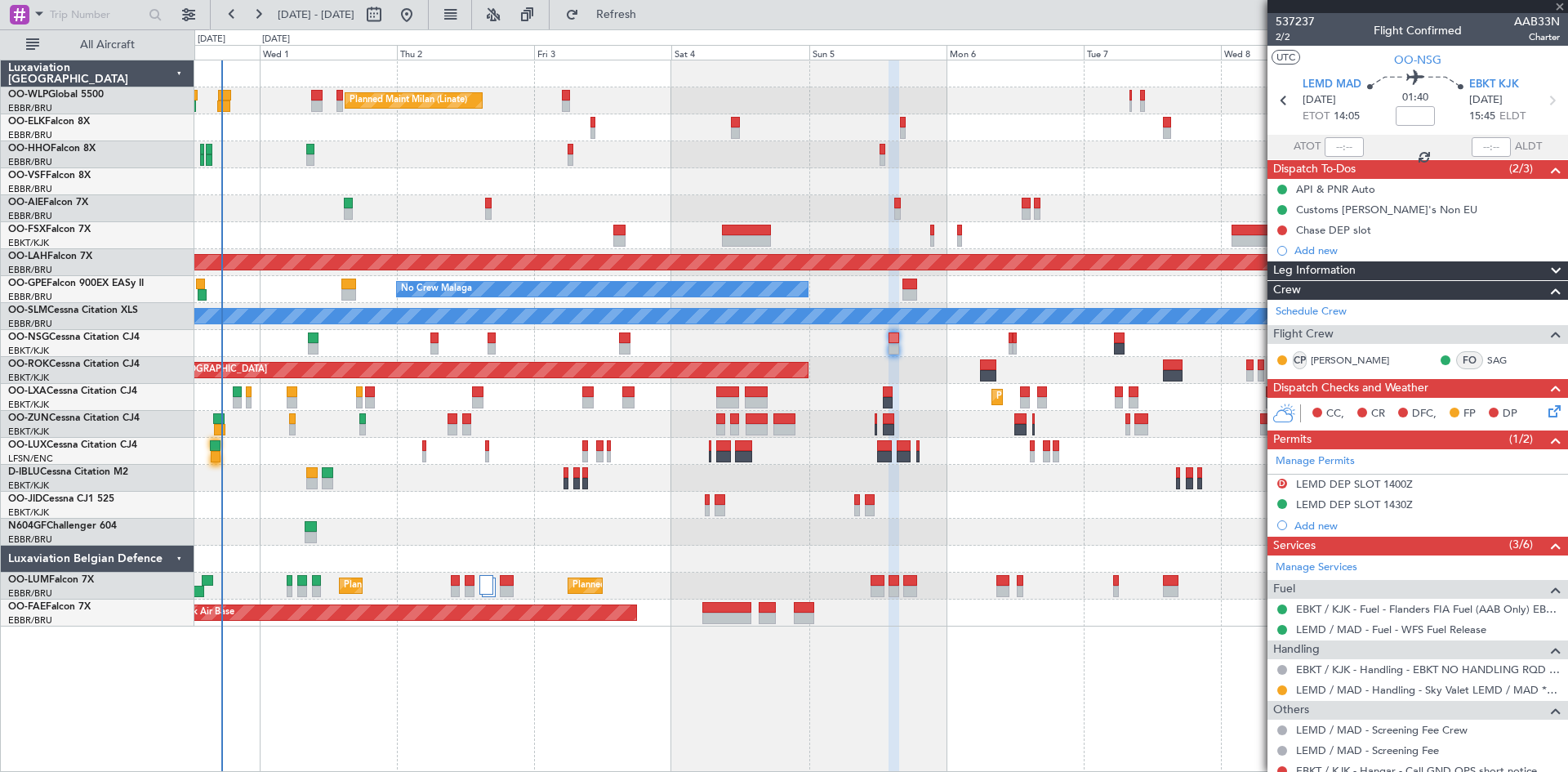
type input "0"
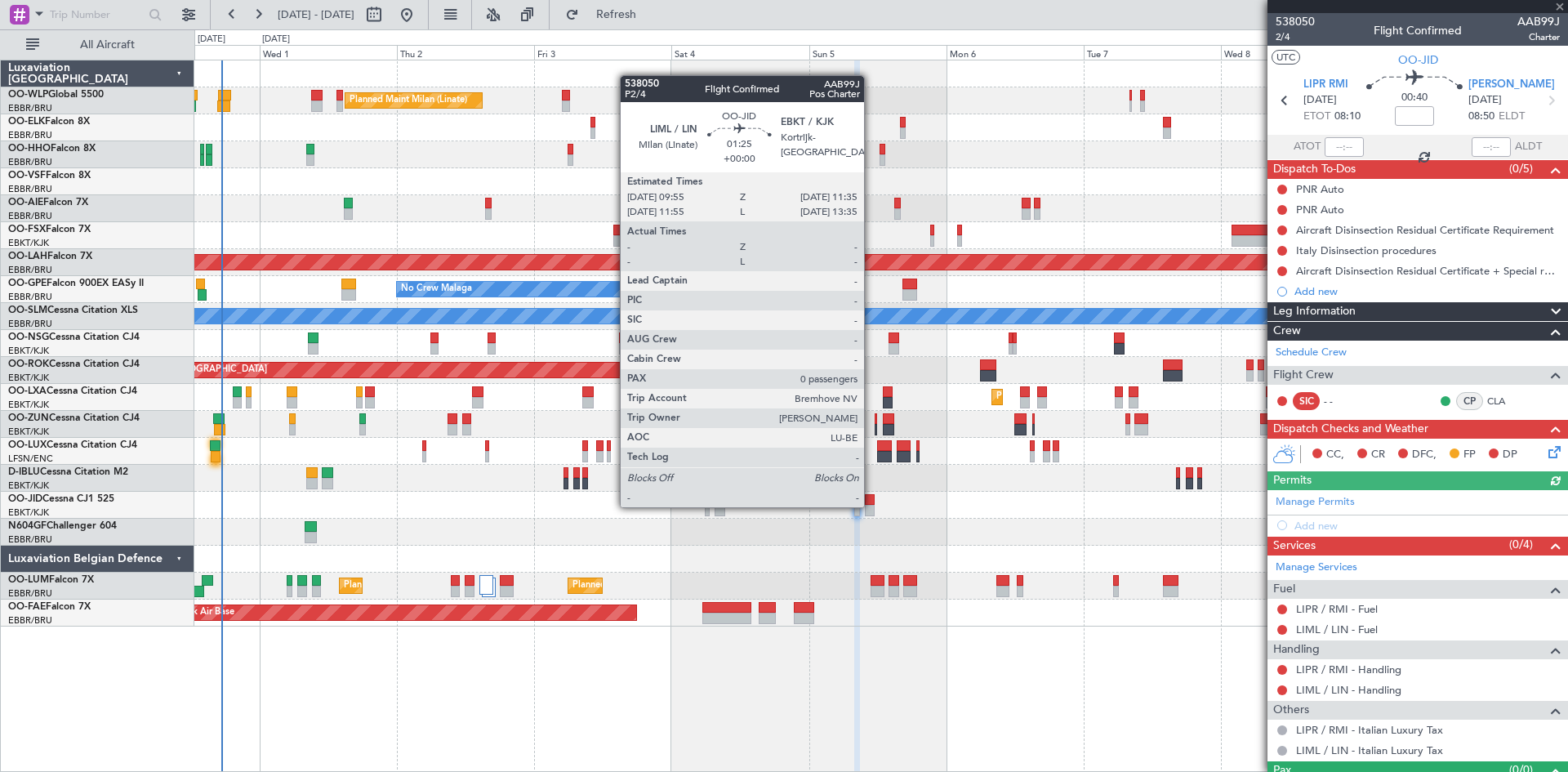
click at [871, 506] on div at bounding box center [870, 510] width 10 height 11
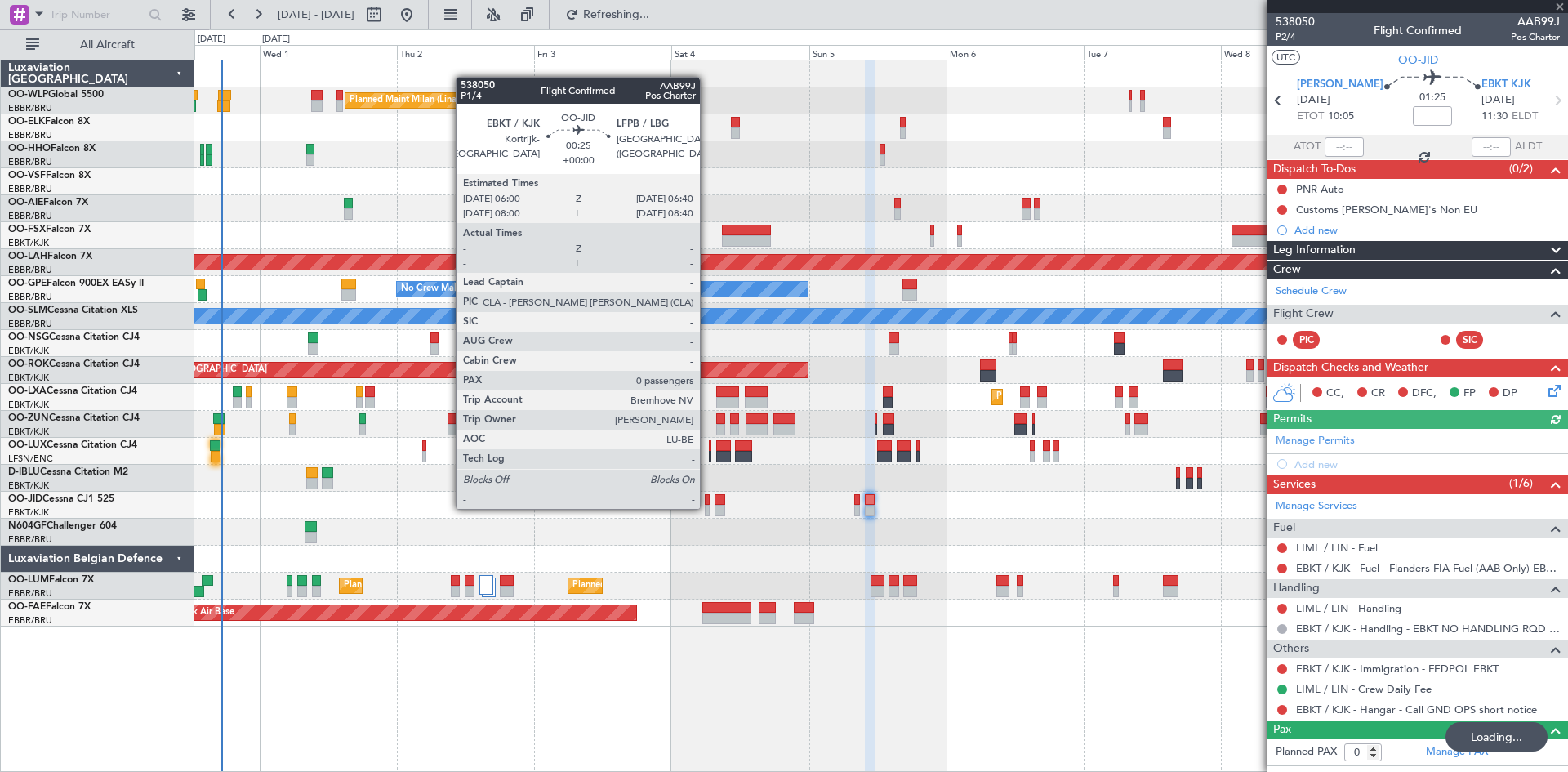
click at [707, 507] on div at bounding box center [707, 510] width 4 height 11
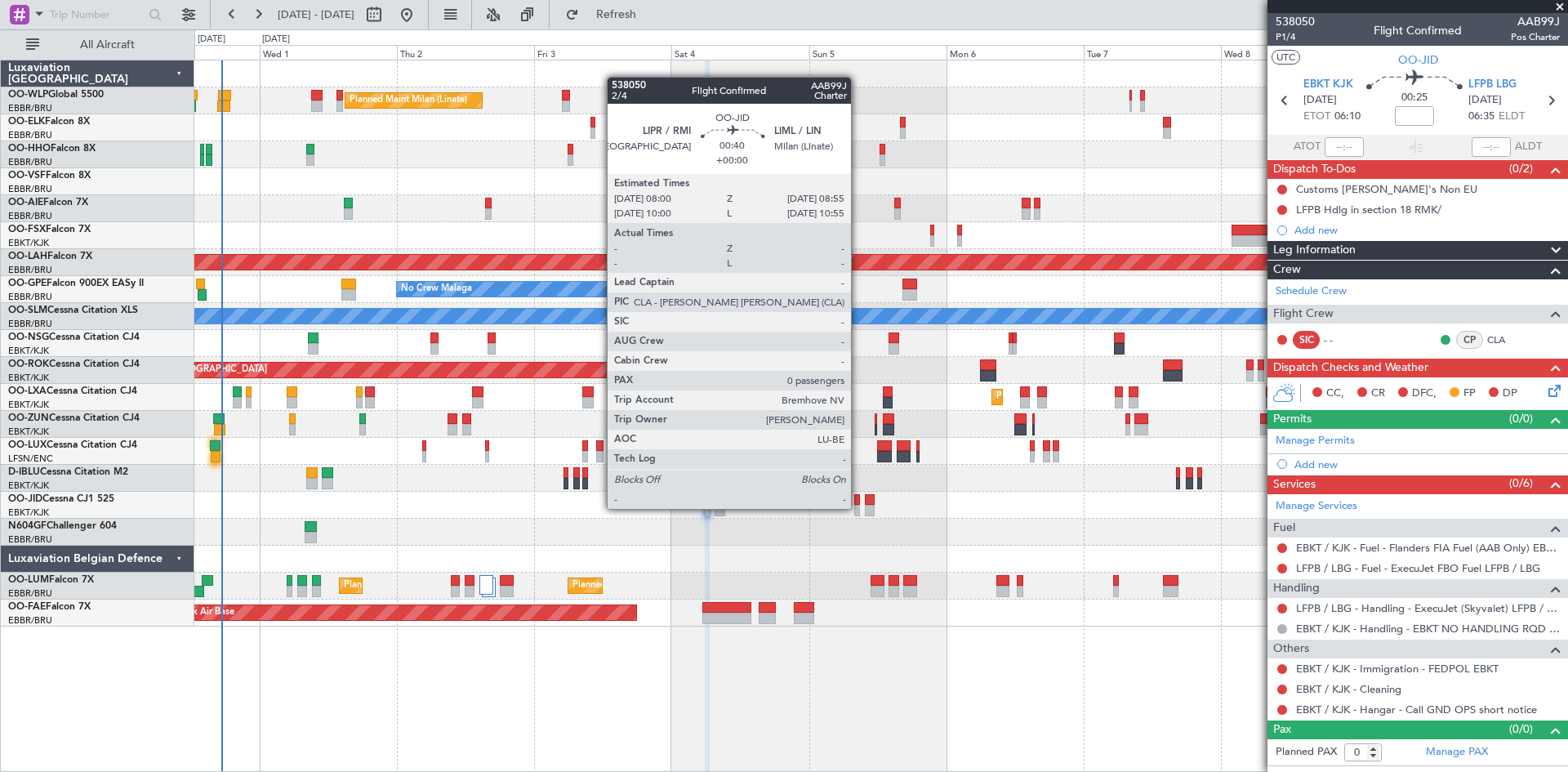
click at [858, 507] on div at bounding box center [857, 510] width 6 height 11
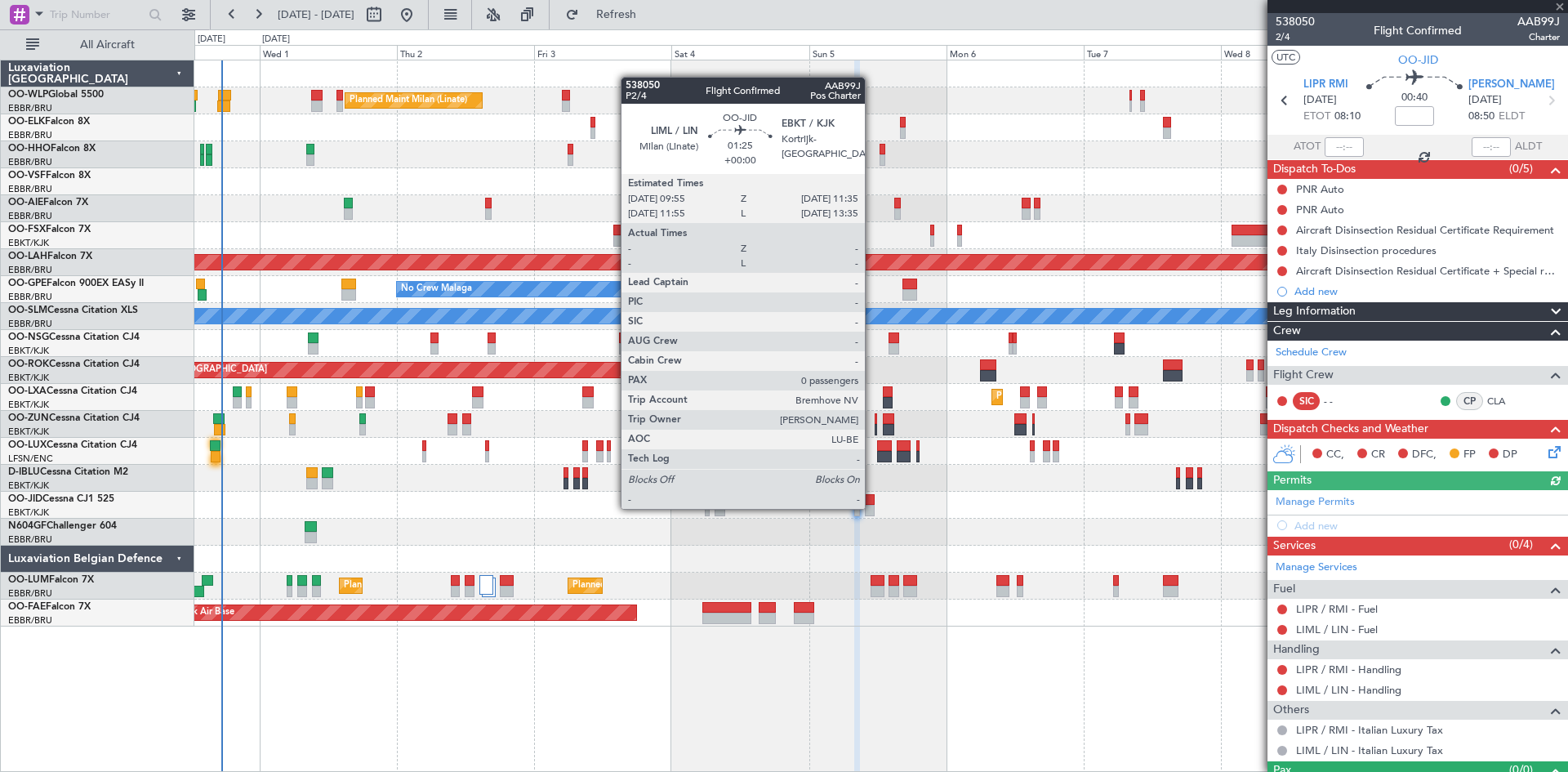
click at [872, 507] on div at bounding box center [870, 510] width 10 height 11
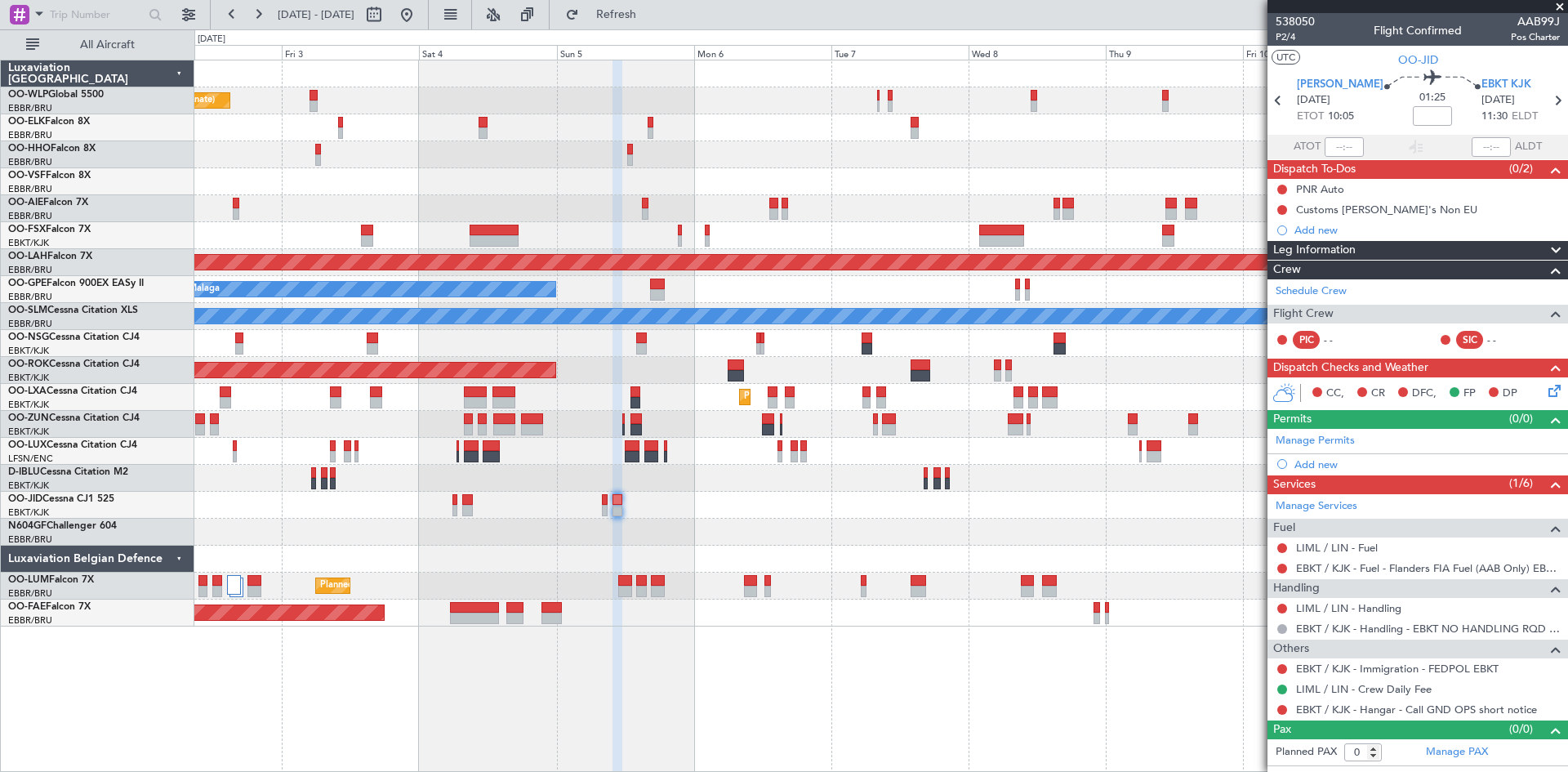
click at [768, 493] on div at bounding box center [881, 506] width 1373 height 27
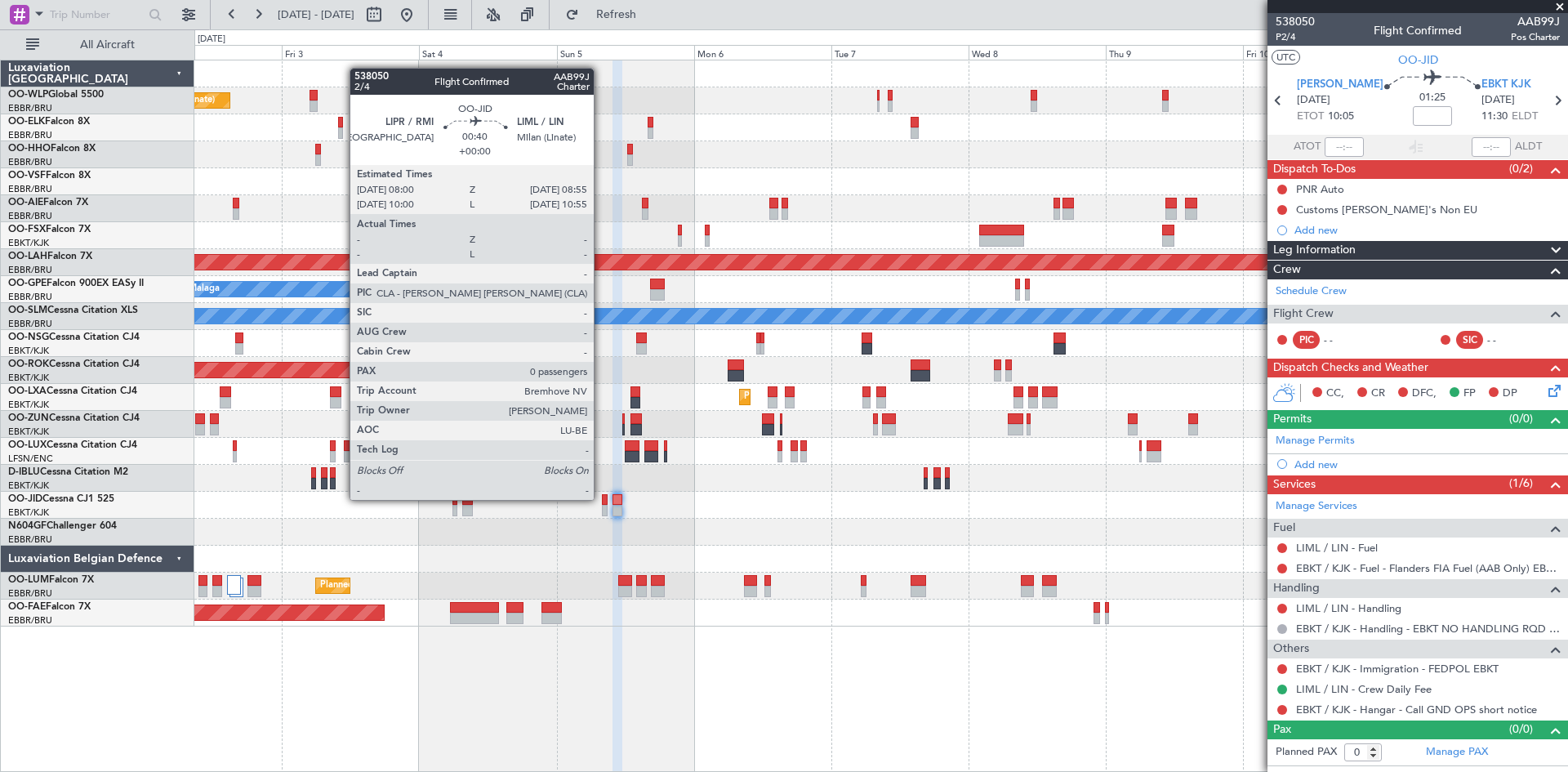
click at [602, 499] on div at bounding box center [605, 500] width 6 height 11
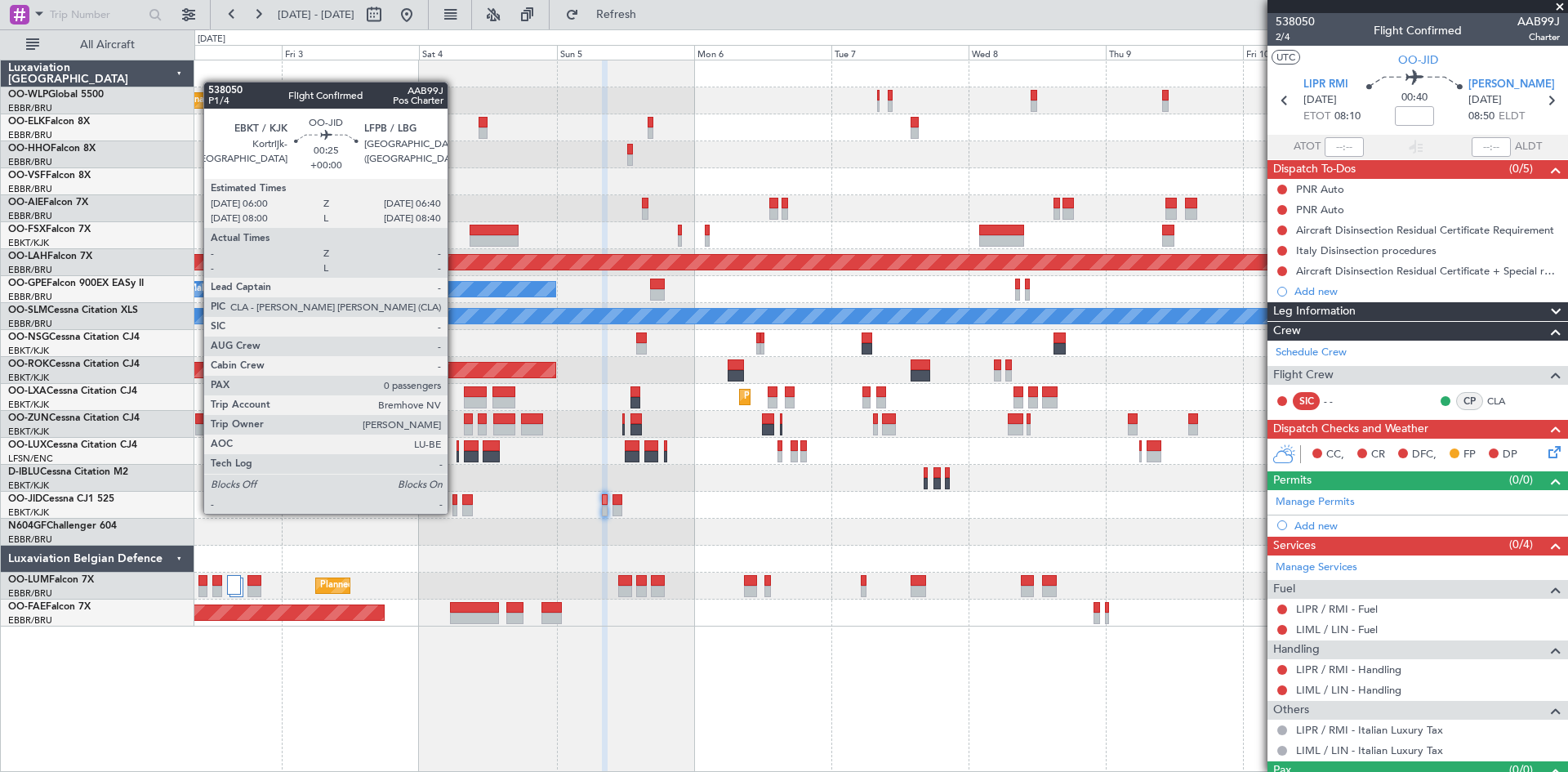
click at [455, 512] on div at bounding box center [454, 510] width 4 height 11
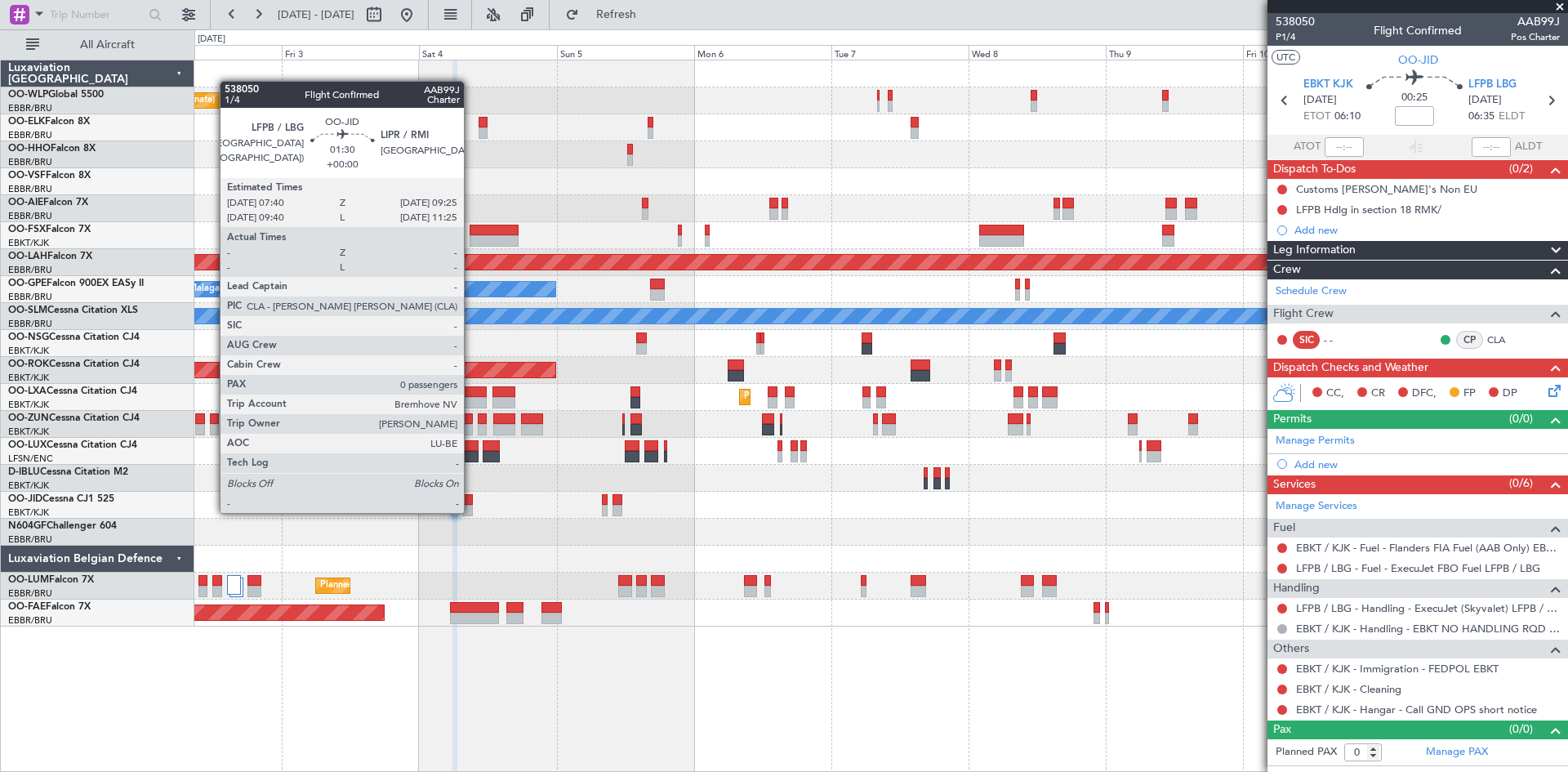
click at [471, 512] on div at bounding box center [467, 510] width 10 height 11
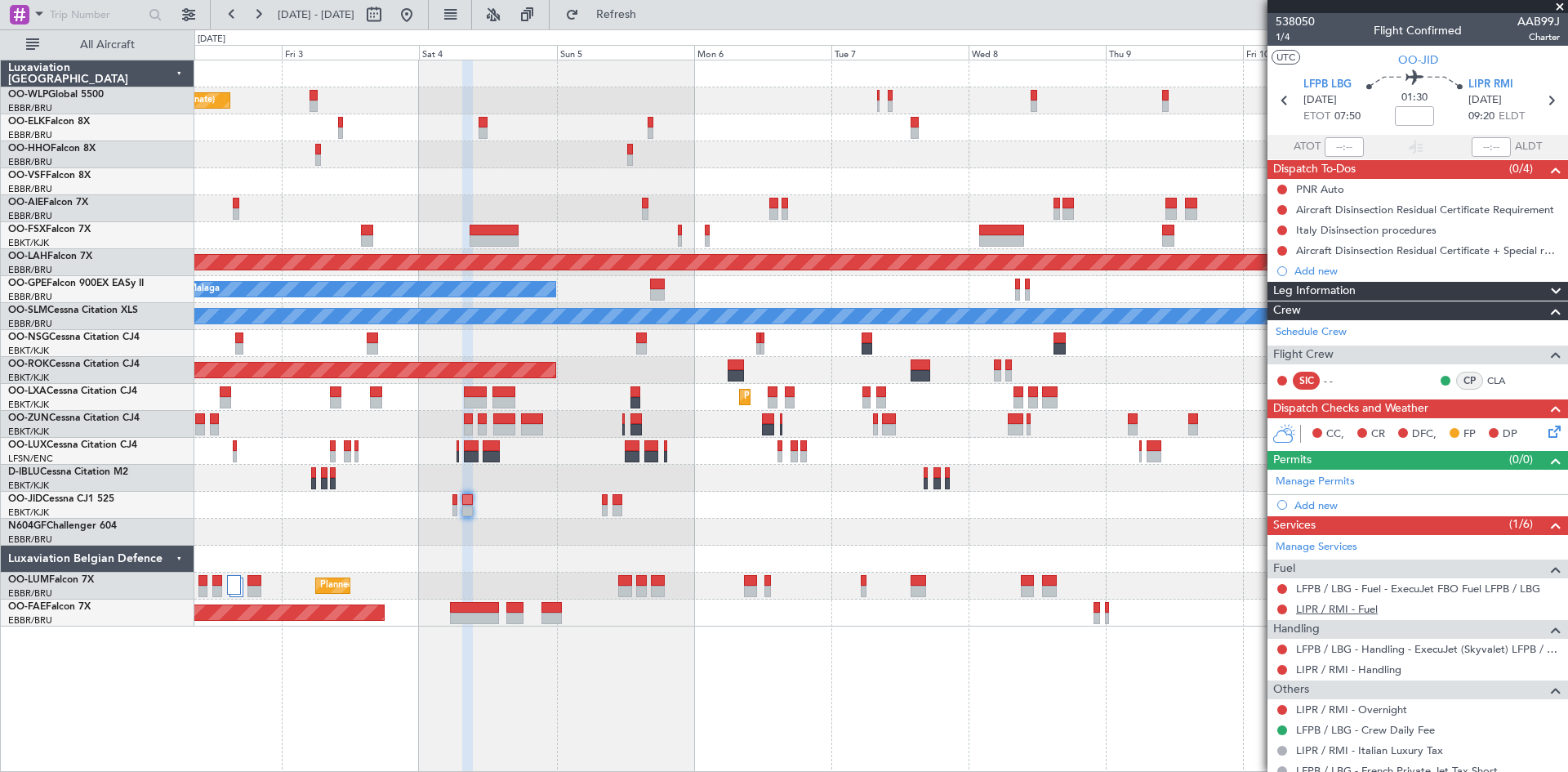
click at [1363, 606] on link "LIPR / RMI - Fuel" at bounding box center [1337, 609] width 82 height 14
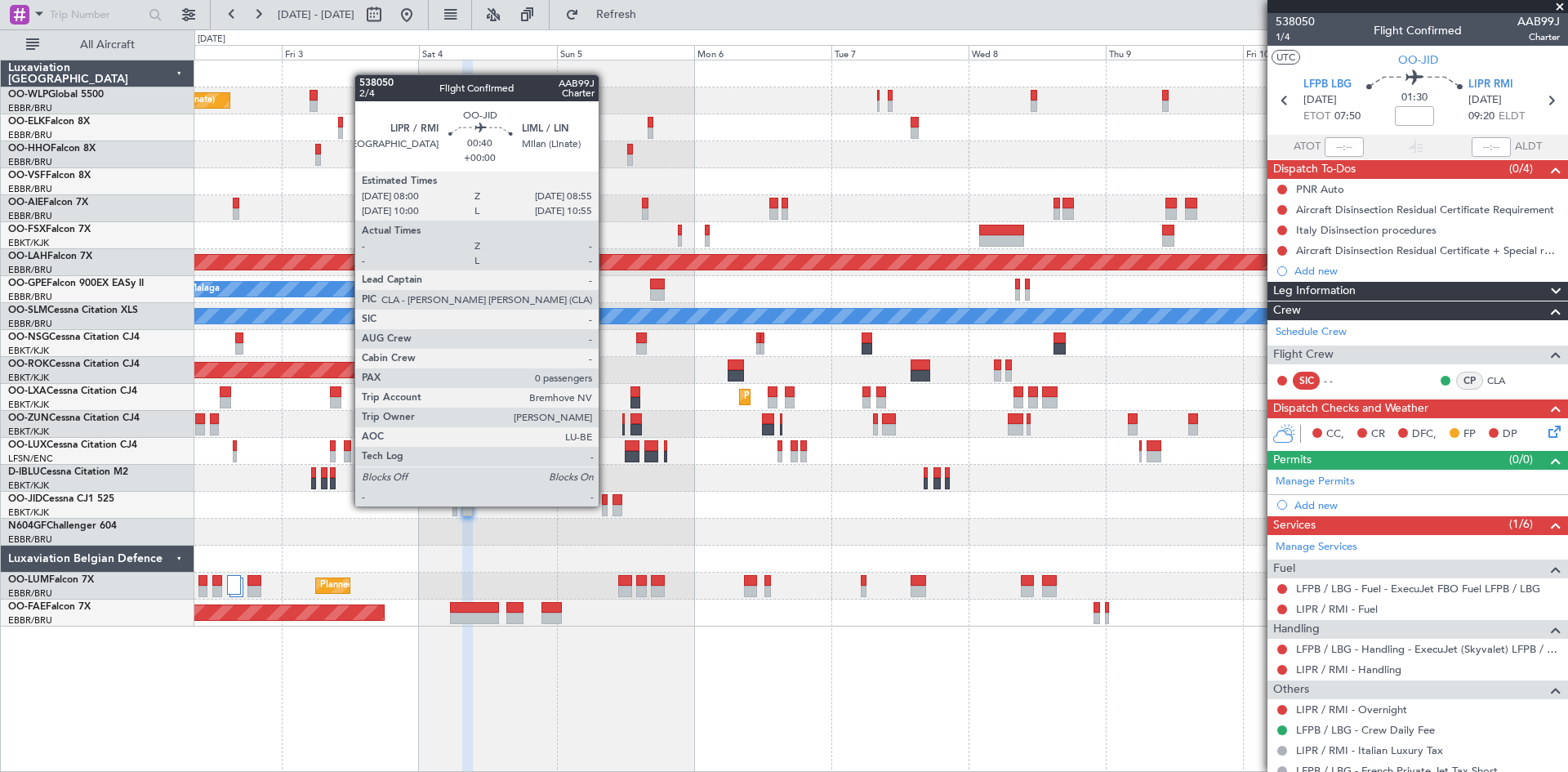
click at [606, 505] on div at bounding box center [605, 510] width 6 height 11
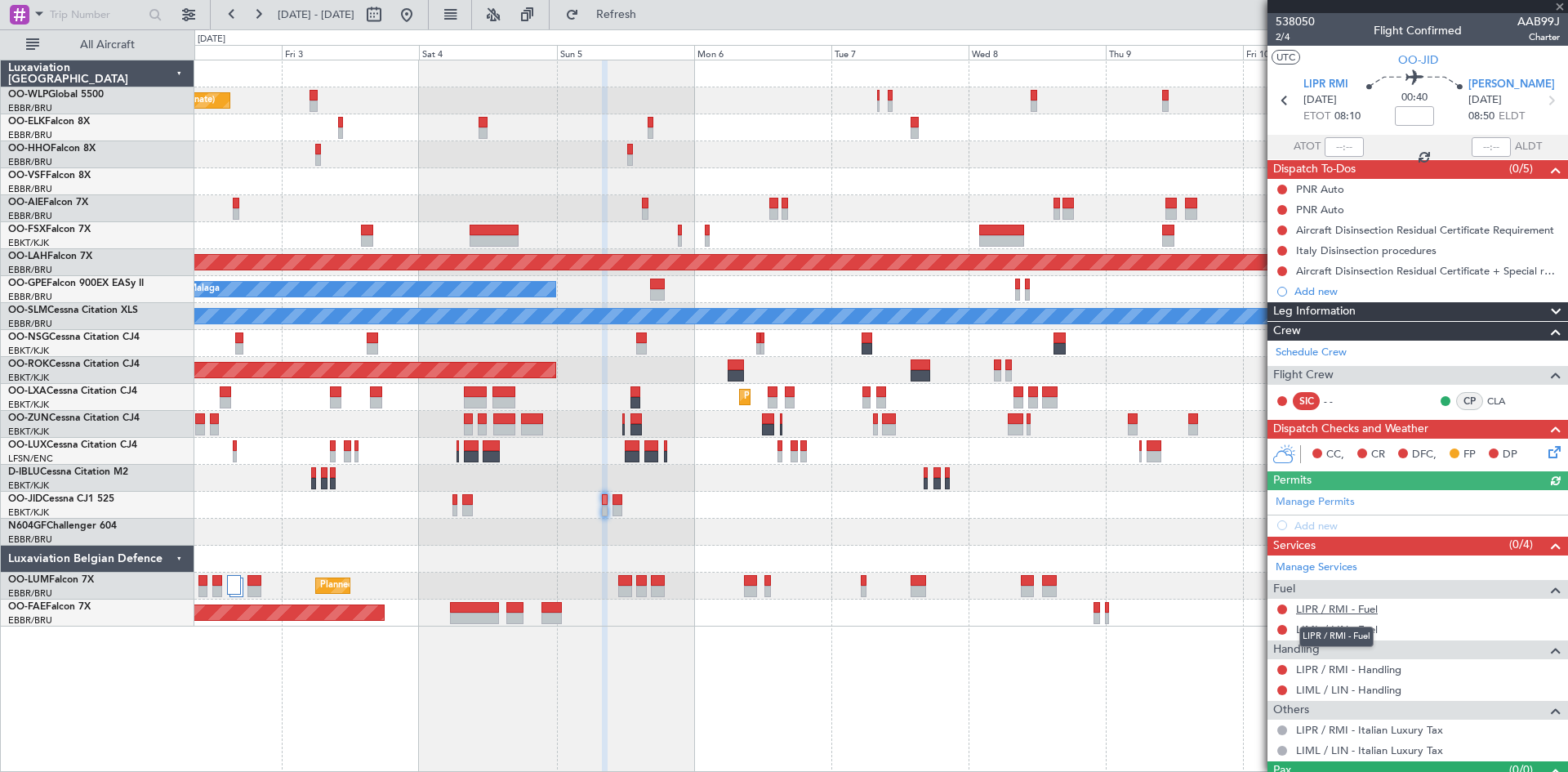
click at [1372, 609] on link "LIPR / RMI - Fuel" at bounding box center [1337, 609] width 82 height 14
click at [626, 9] on button "Refresh" at bounding box center [607, 14] width 98 height 26
click at [1367, 626] on link "LIML / LIN - Fuel" at bounding box center [1337, 630] width 82 height 14
click at [656, 22] on button "Refresh" at bounding box center [607, 14] width 98 height 26
click at [1358, 668] on mat-tooltip-component "LIML / LIN - Fuel - WFS Fuel Release" at bounding box center [1383, 657] width 177 height 43
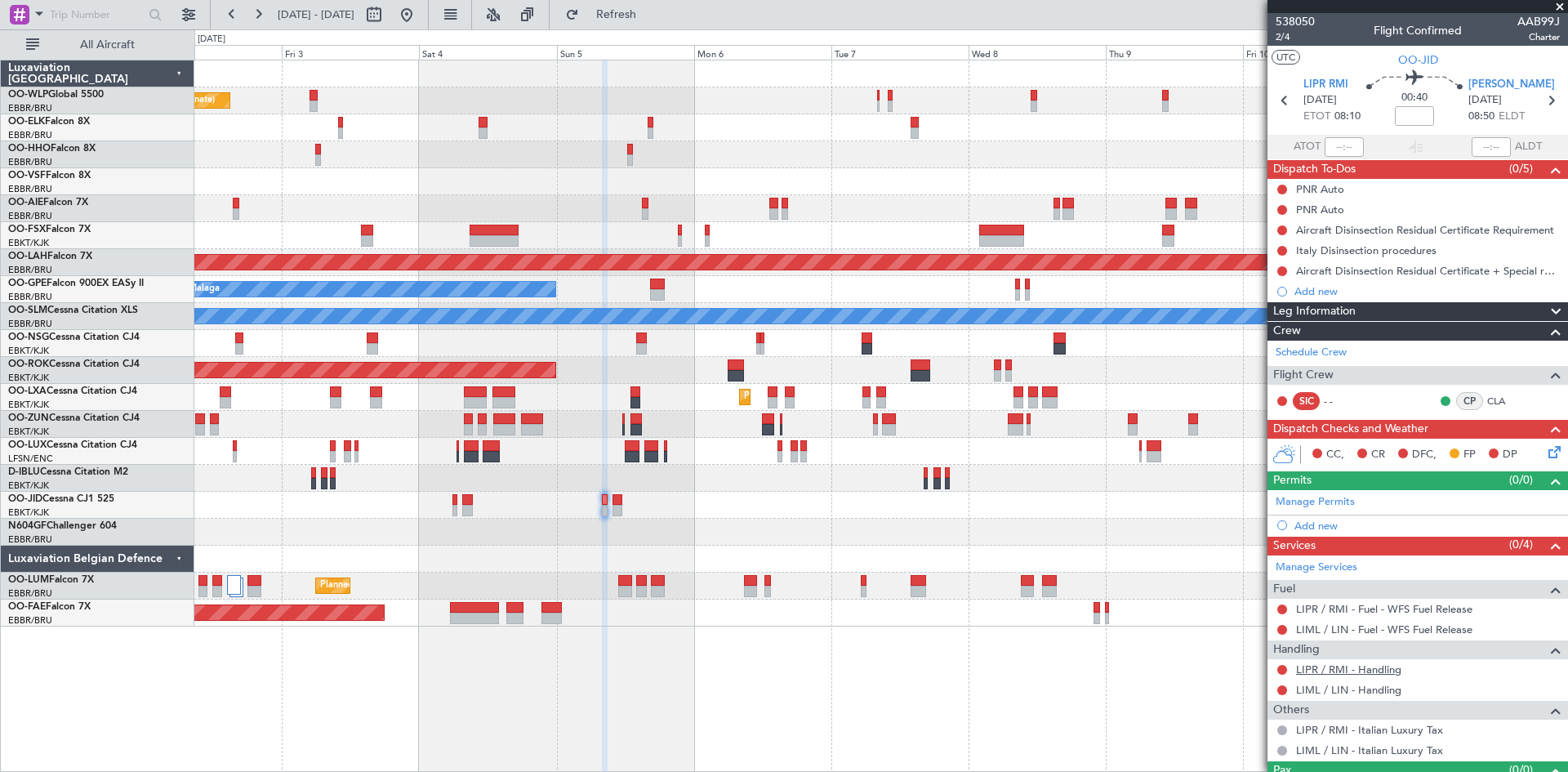
click at [1375, 666] on link "LIPR / RMI - Handling" at bounding box center [1349, 670] width 105 height 14
click at [656, 5] on button "Refresh" at bounding box center [607, 14] width 98 height 26
click at [1372, 689] on link "LIML / LIN - Handling" at bounding box center [1349, 690] width 105 height 14
click at [616, 24] on button "Refresh" at bounding box center [607, 14] width 98 height 26
click at [610, 497] on div at bounding box center [881, 506] width 1373 height 27
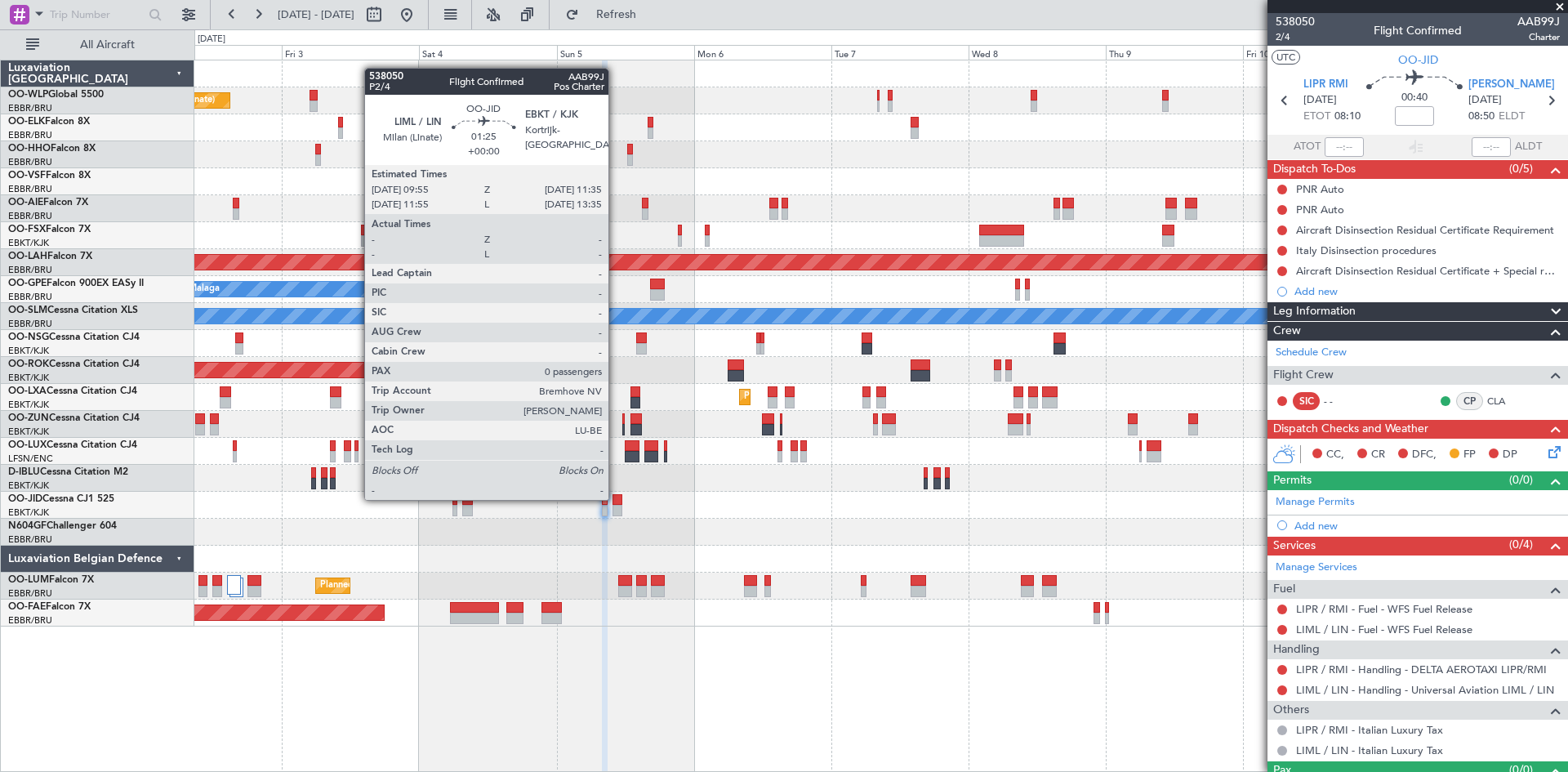
click at [616, 499] on div at bounding box center [618, 500] width 10 height 11
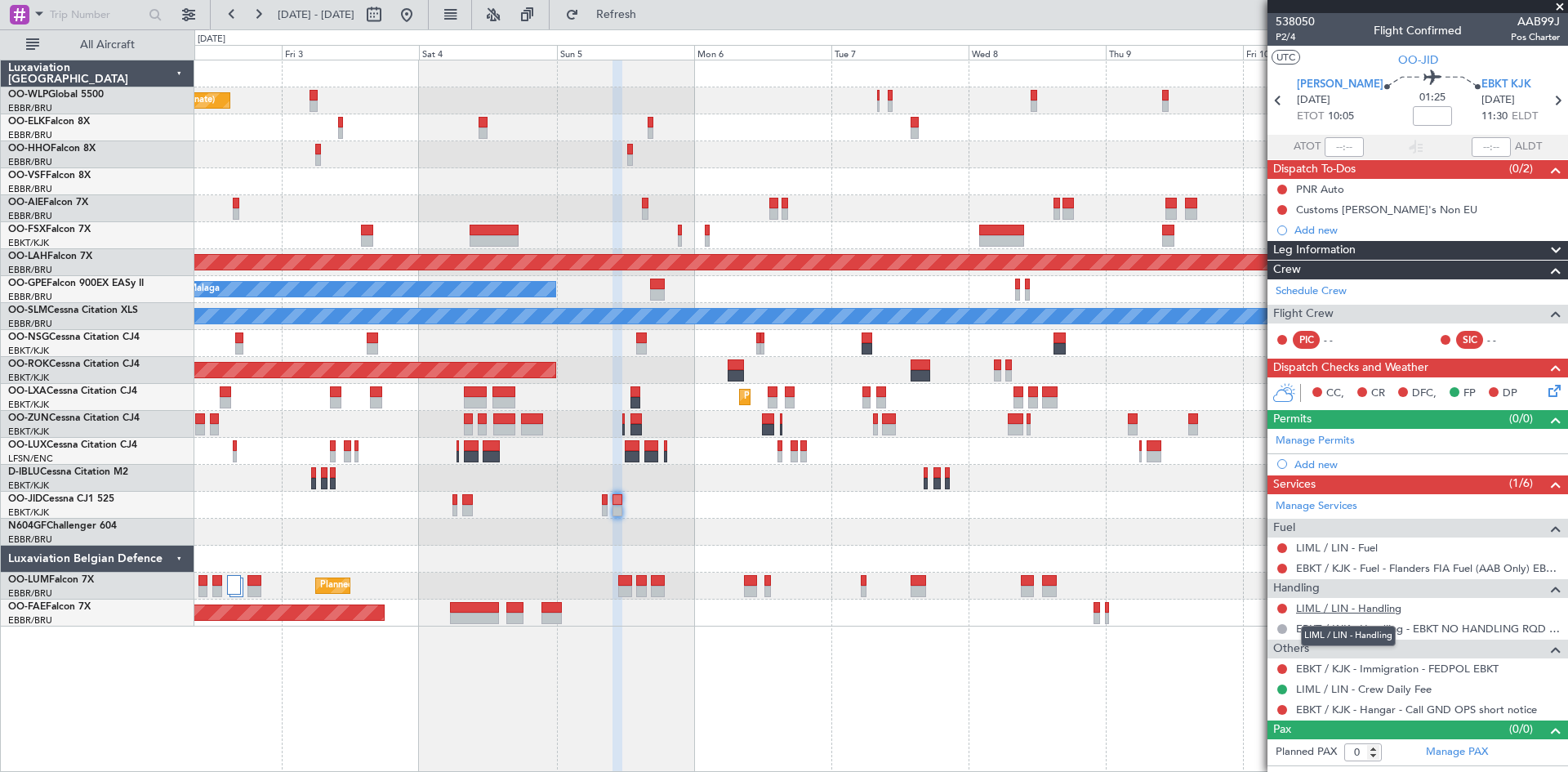
click at [1390, 603] on link "LIML / LIN - Handling" at bounding box center [1349, 609] width 105 height 14
click at [621, 3] on button "Refresh" at bounding box center [607, 14] width 98 height 26
click at [1368, 551] on link "LIML / LIN - Fuel" at bounding box center [1337, 548] width 82 height 14
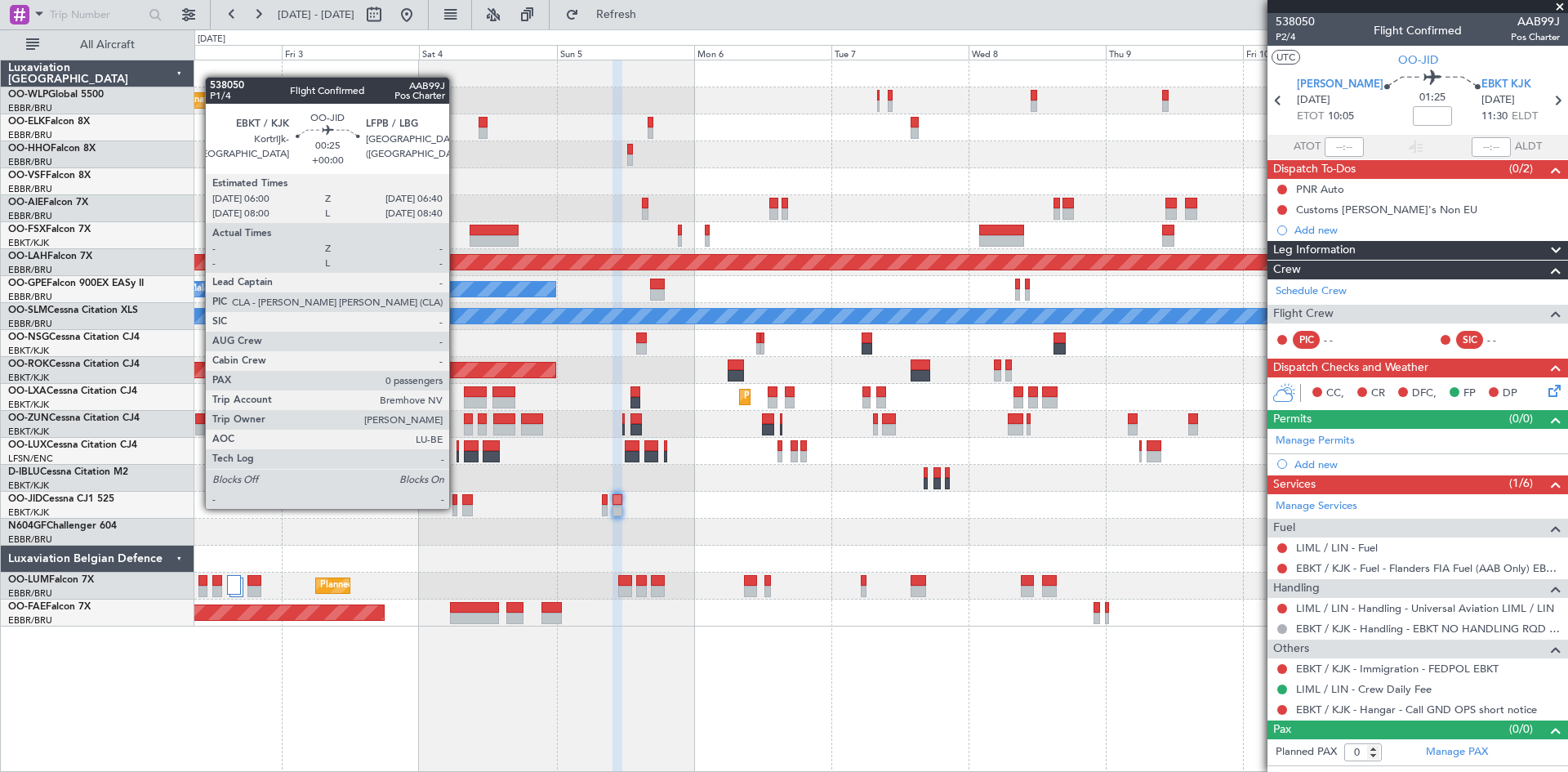
click at [457, 507] on div at bounding box center [454, 510] width 4 height 11
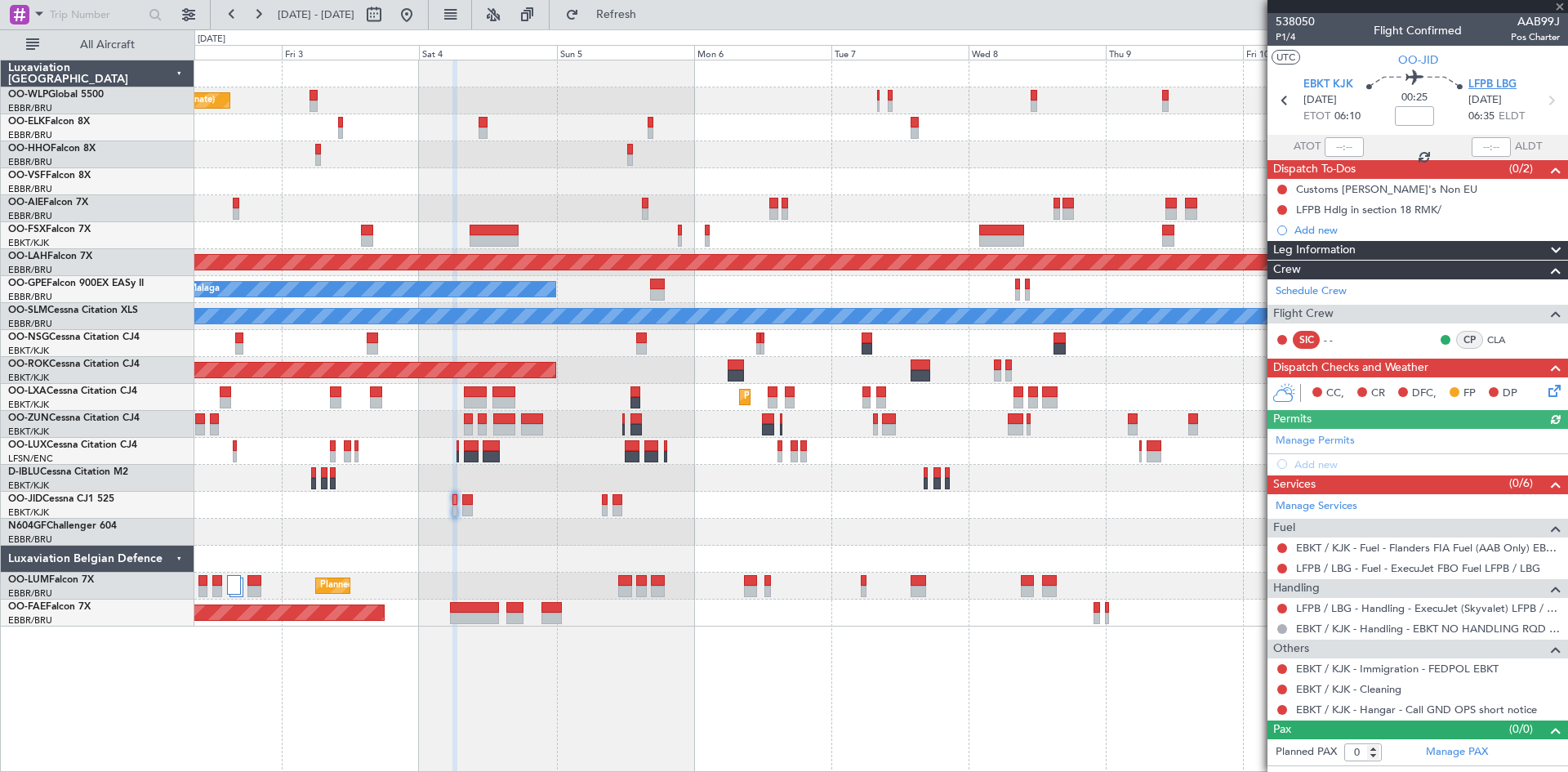
click at [1517, 81] on span "LFPB LBG" at bounding box center [1492, 84] width 48 height 16
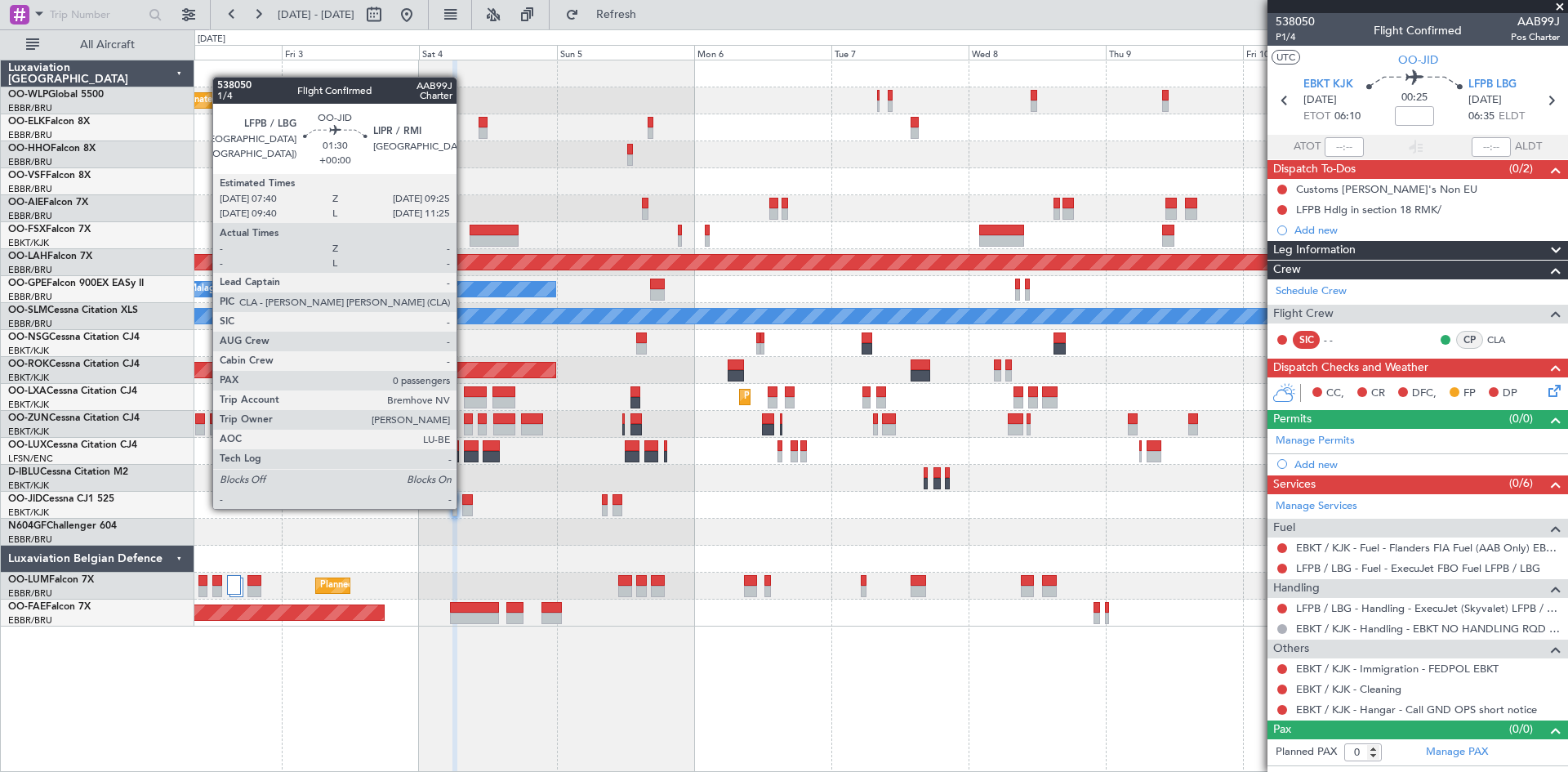
click at [468, 505] on div at bounding box center [467, 510] width 10 height 11
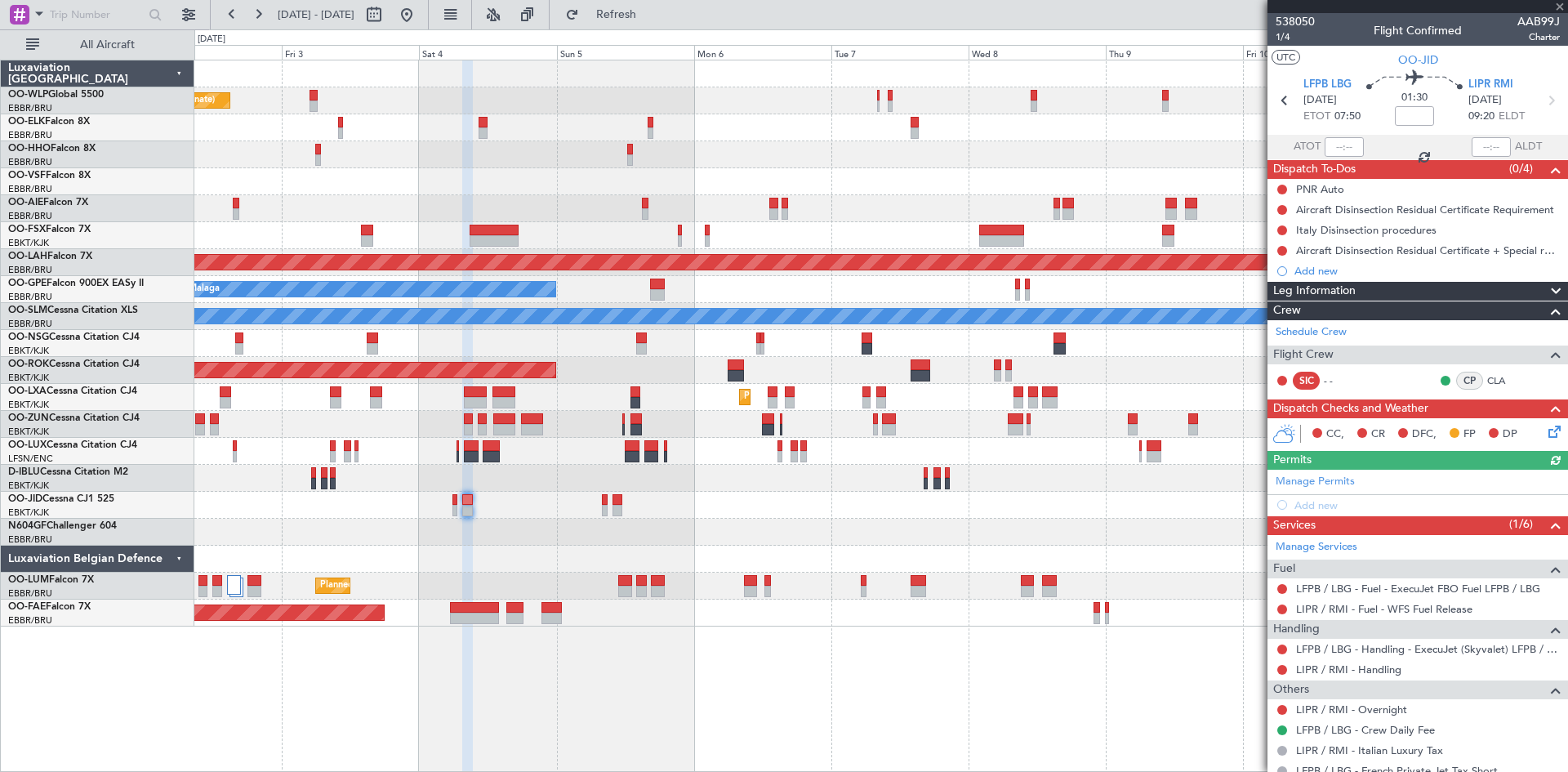
click at [1546, 432] on icon at bounding box center [1552, 428] width 13 height 13
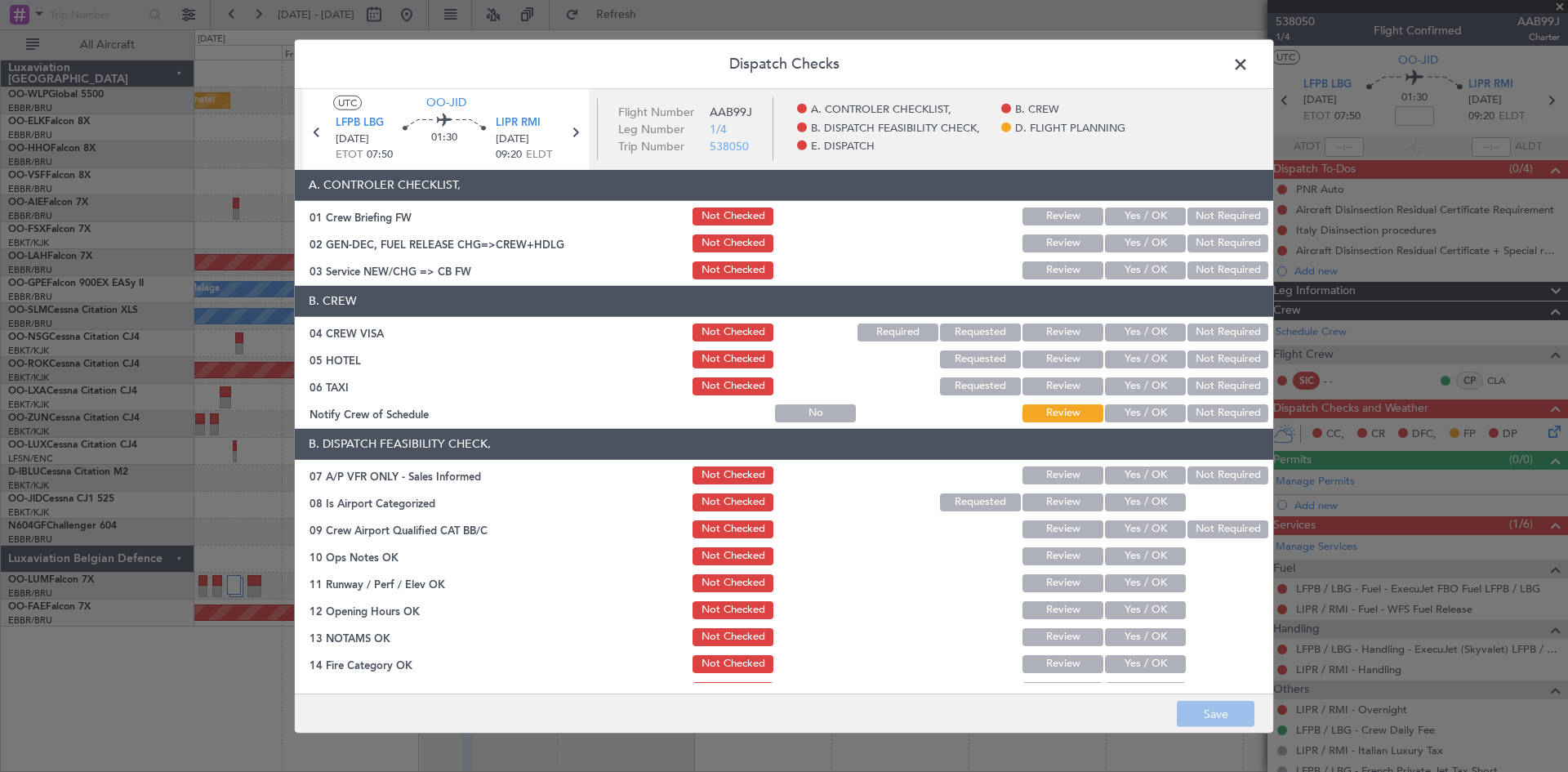
click at [1249, 62] on span at bounding box center [1249, 67] width 0 height 32
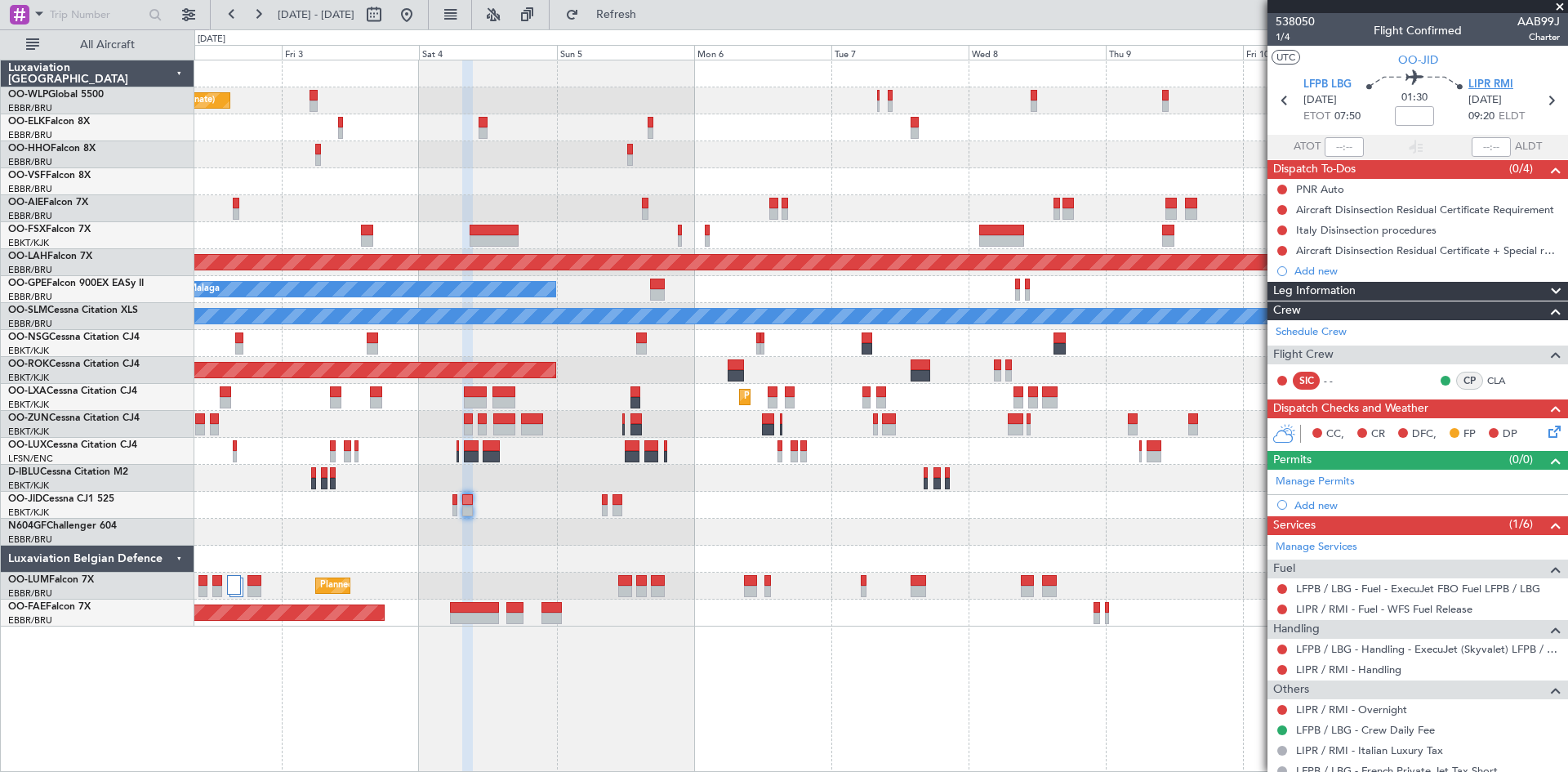
click at [1491, 84] on span "LIPR RMI" at bounding box center [1491, 84] width 45 height 16
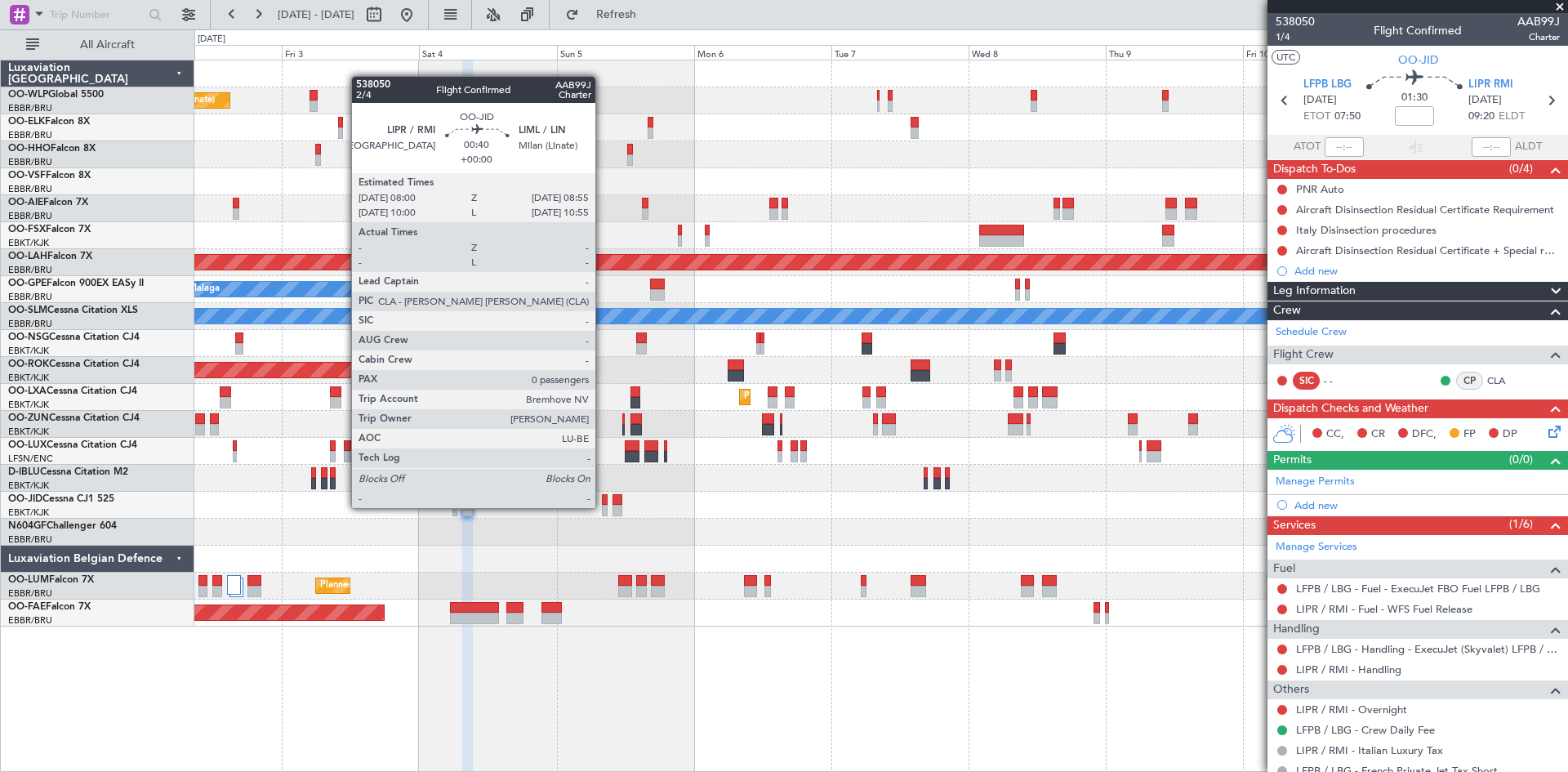
click at [603, 506] on div at bounding box center [605, 510] width 6 height 11
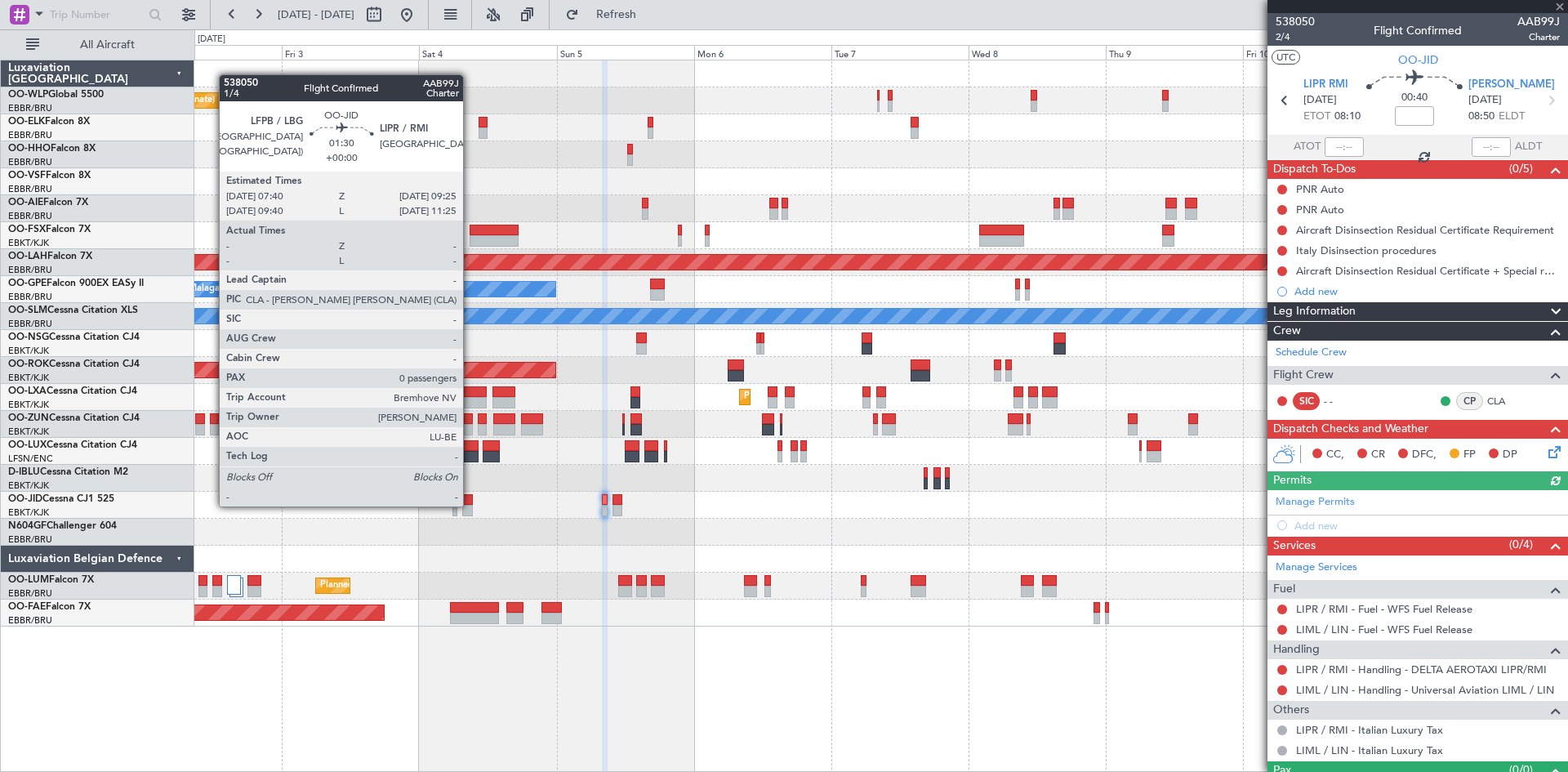
click at [470, 505] on div at bounding box center [467, 510] width 10 height 11
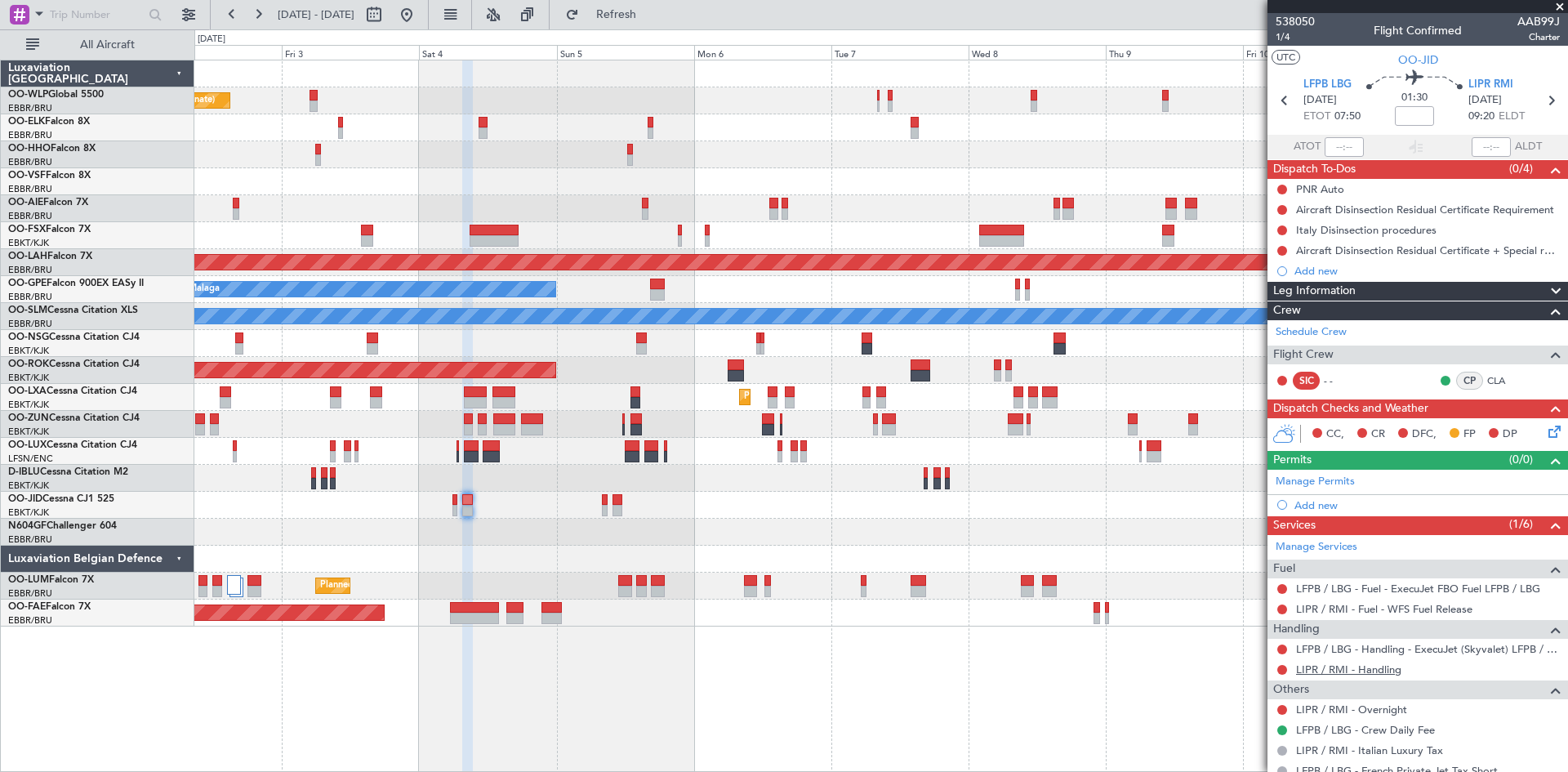
click at [1391, 672] on link "LIPR / RMI - Handling" at bounding box center [1349, 670] width 105 height 14
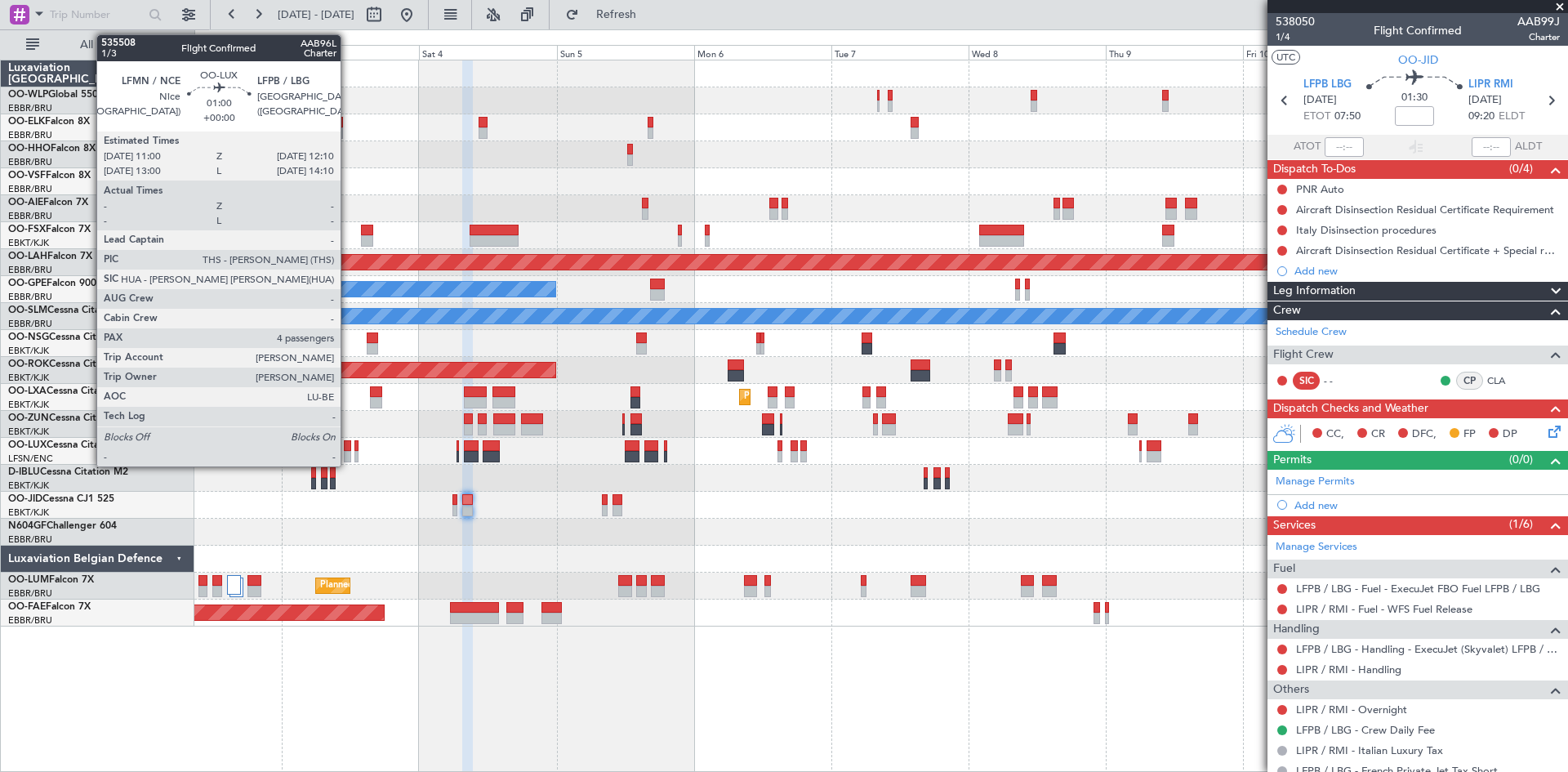
click at [348, 454] on div at bounding box center [347, 456] width 8 height 11
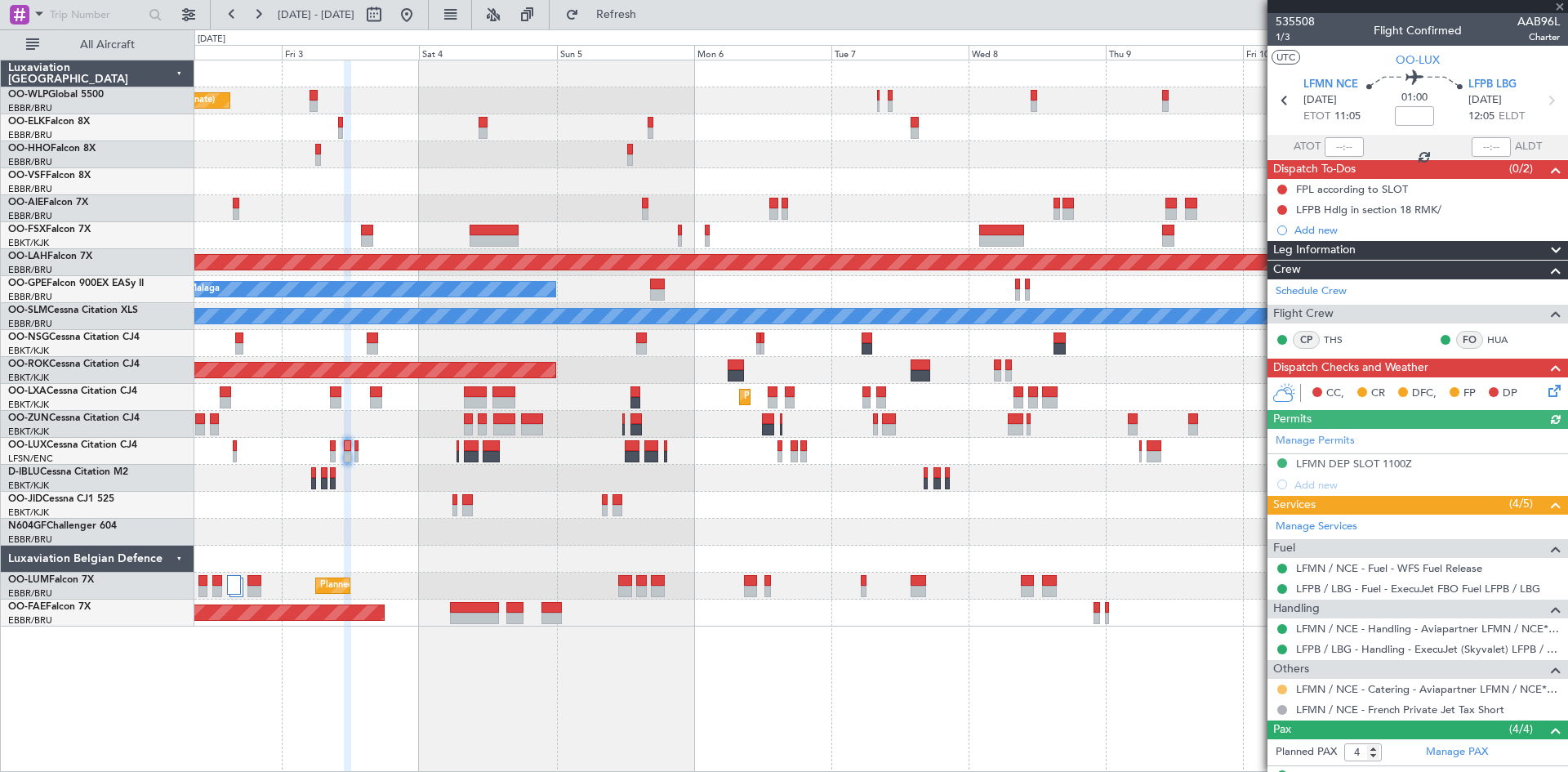
click at [1284, 687] on button at bounding box center [1283, 690] width 10 height 10
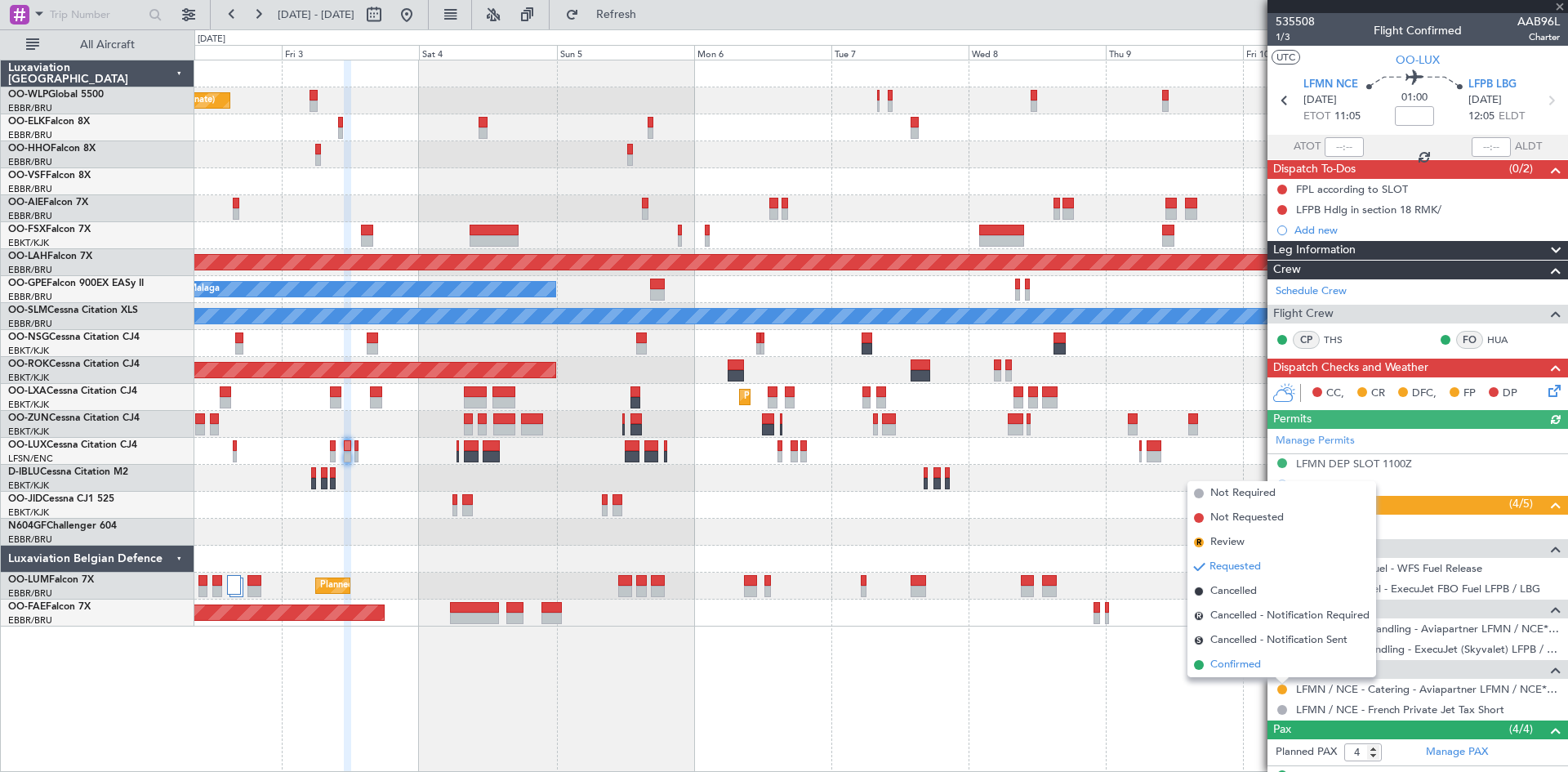
click at [1274, 671] on li "Confirmed" at bounding box center [1282, 665] width 189 height 25
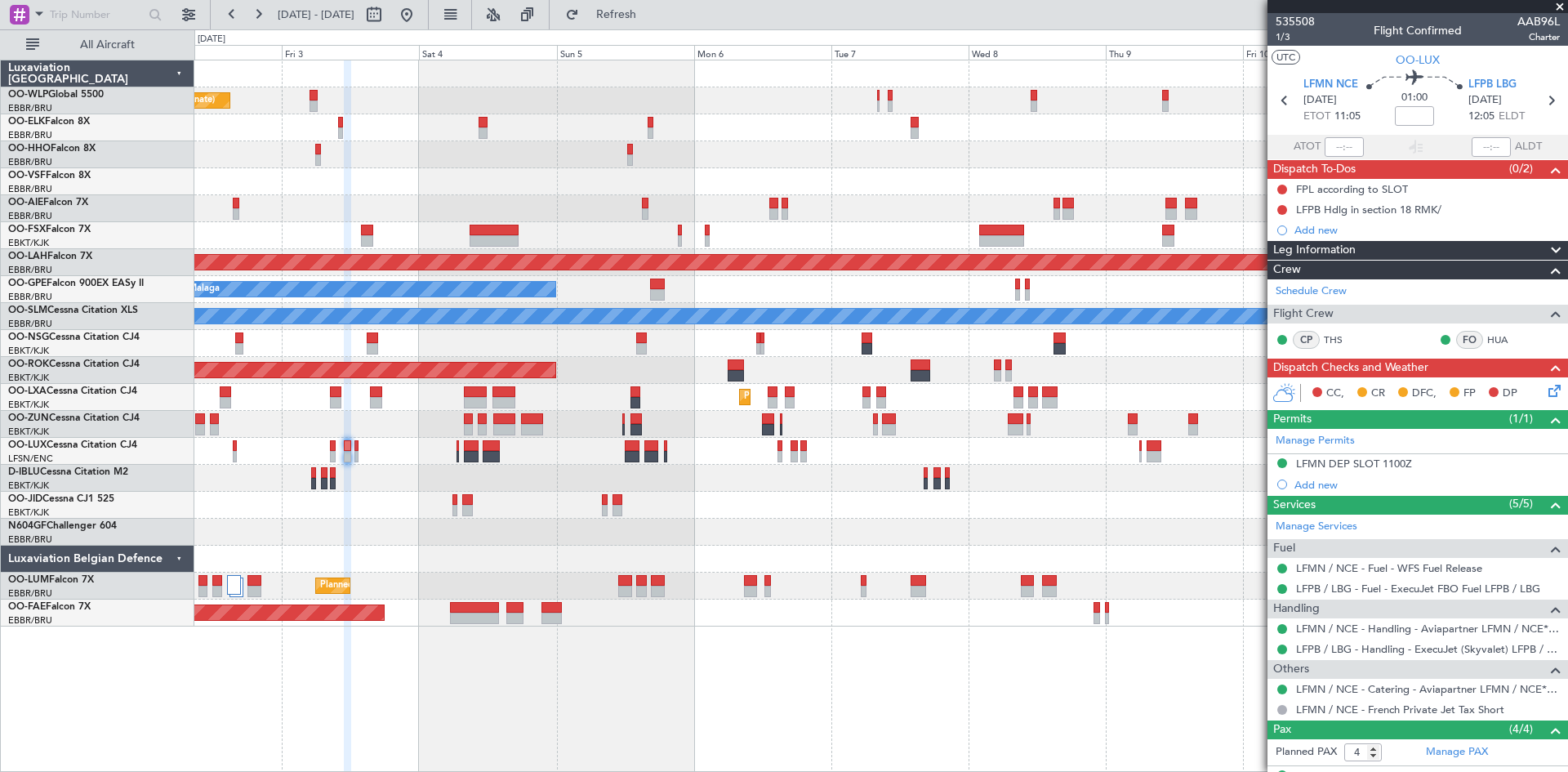
click at [459, 500] on div at bounding box center [881, 506] width 1373 height 27
click at [453, 502] on div at bounding box center [881, 506] width 1373 height 27
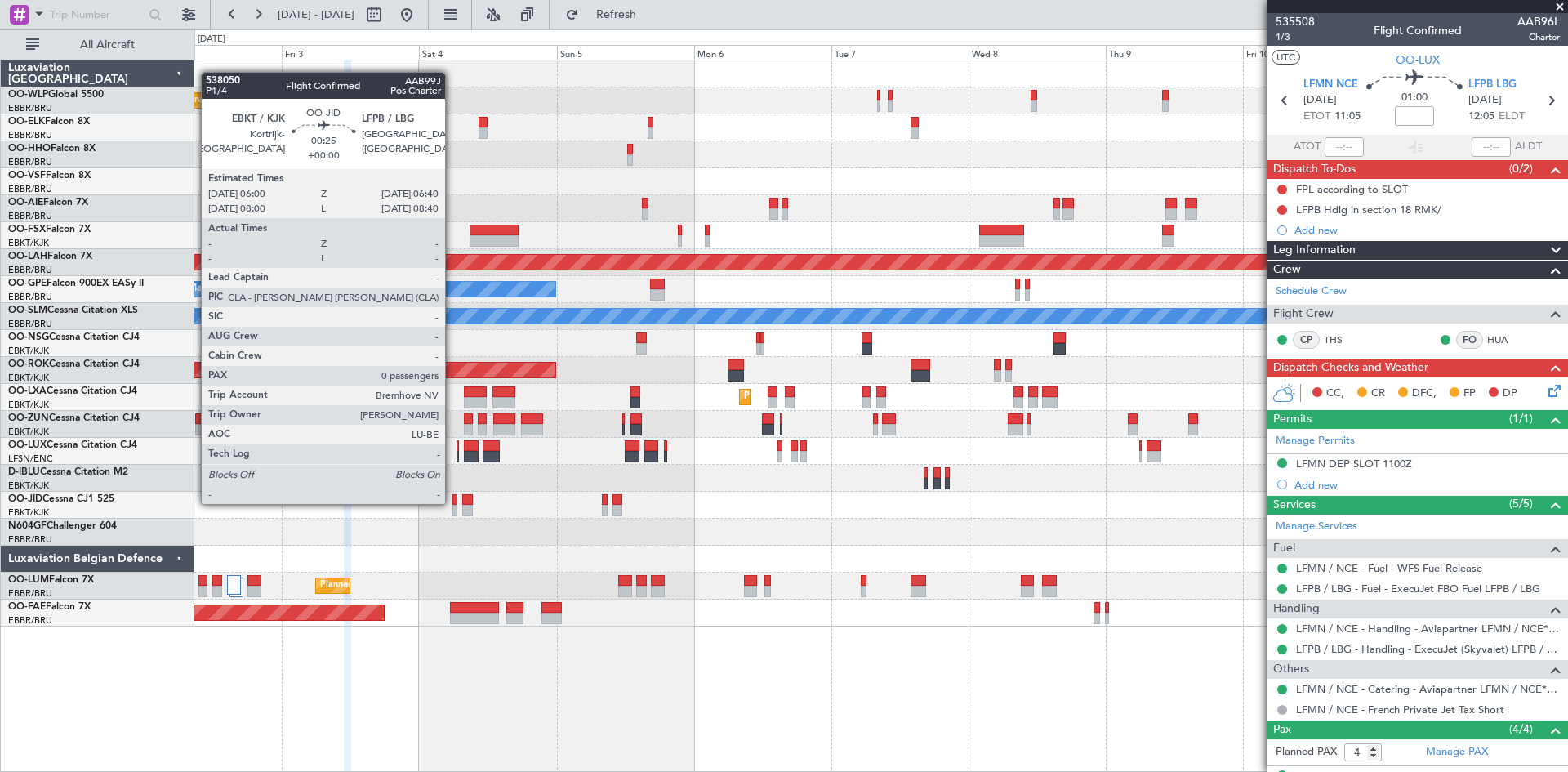
click at [453, 502] on div at bounding box center [454, 500] width 4 height 11
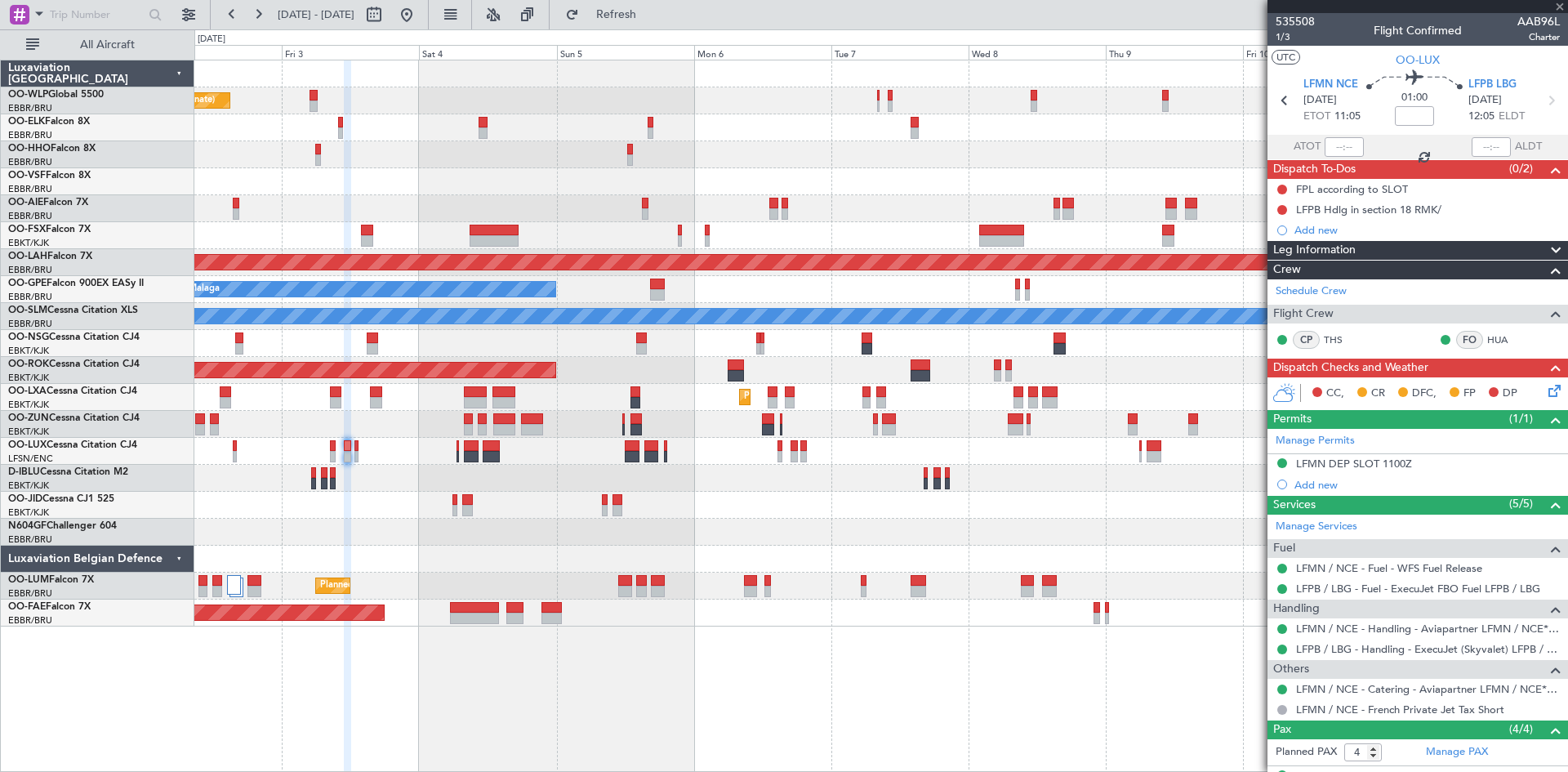
type input "0"
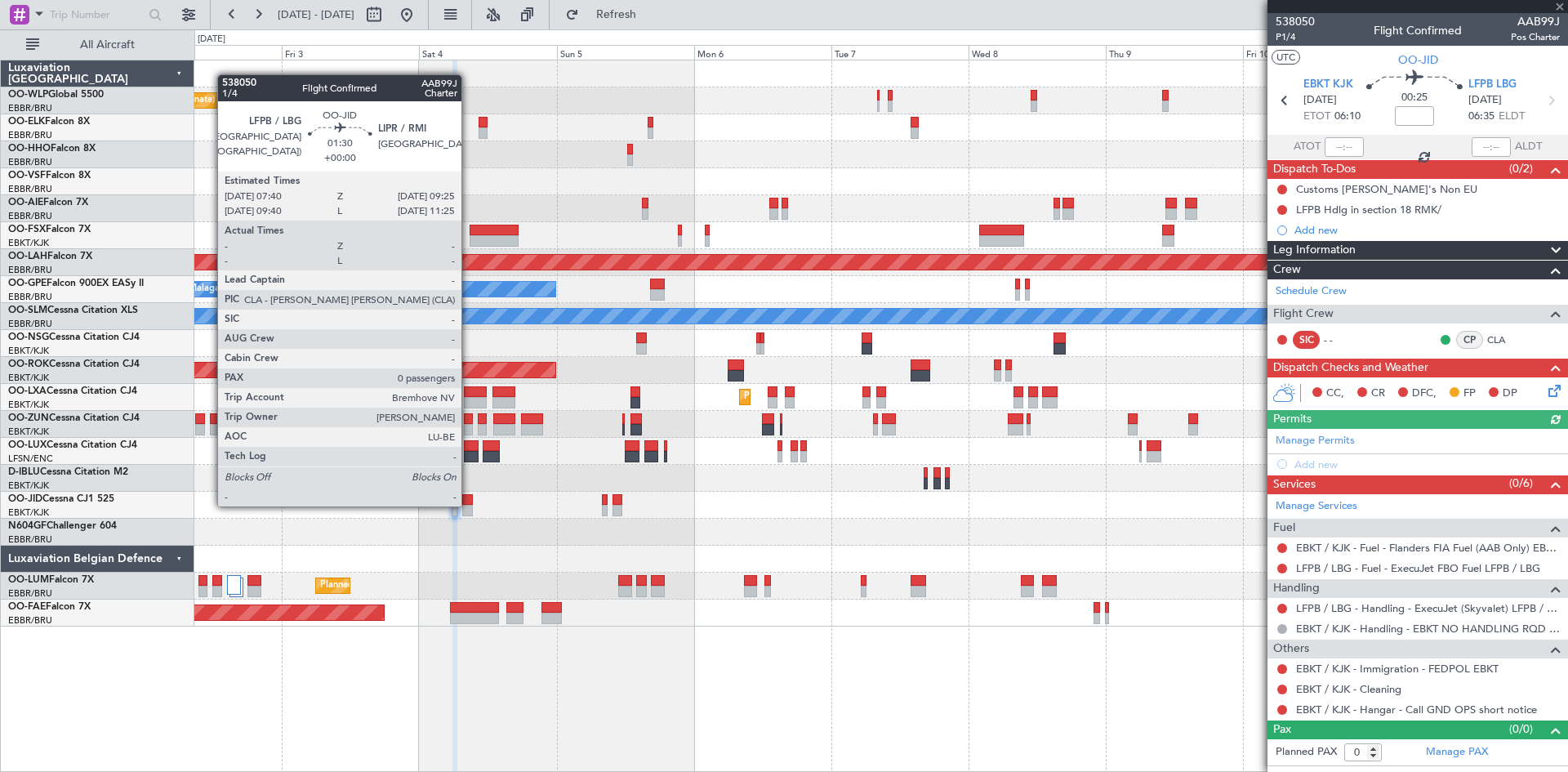
click at [469, 505] on div at bounding box center [467, 510] width 10 height 11
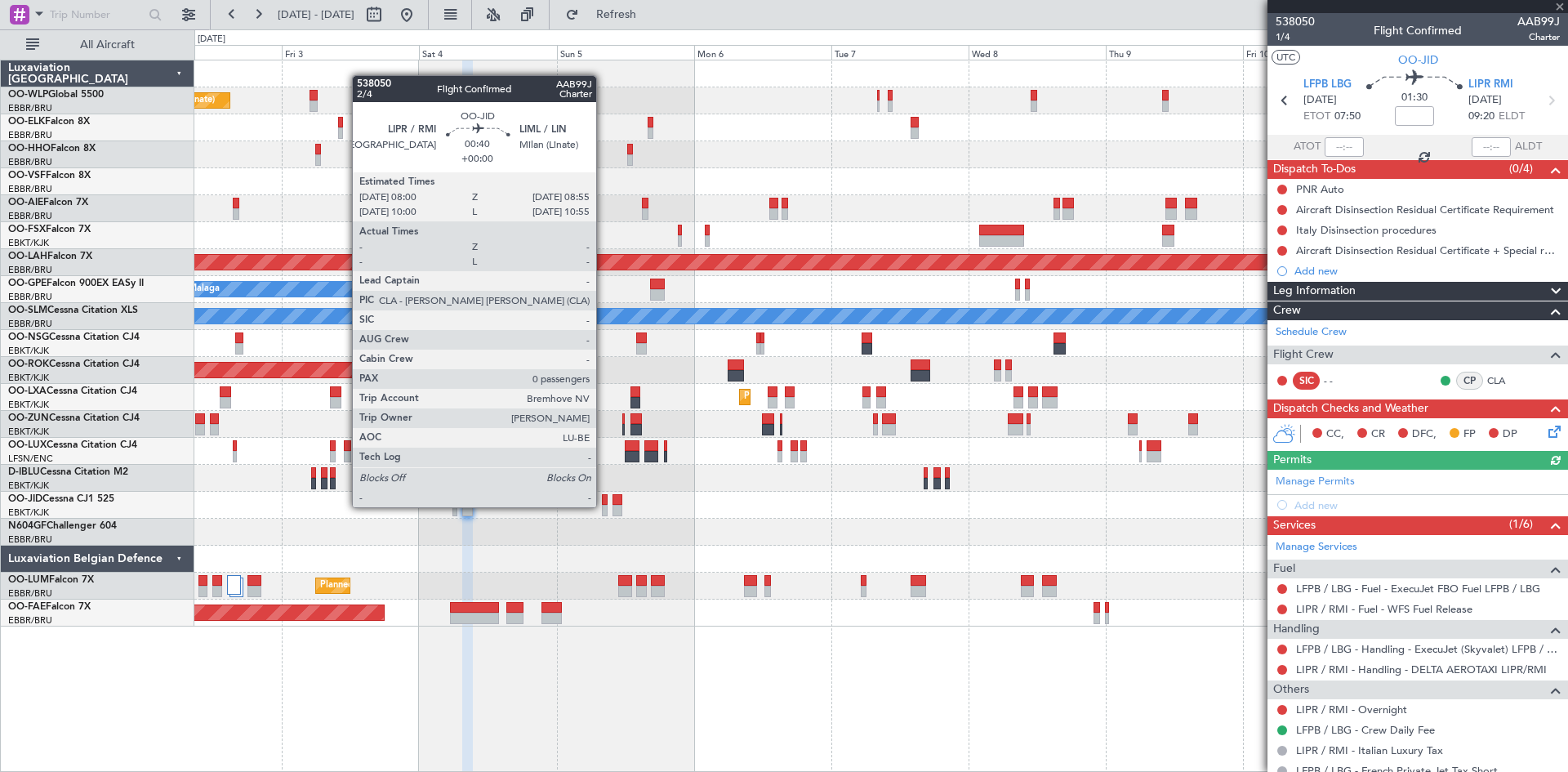
click at [604, 506] on div at bounding box center [605, 510] width 6 height 11
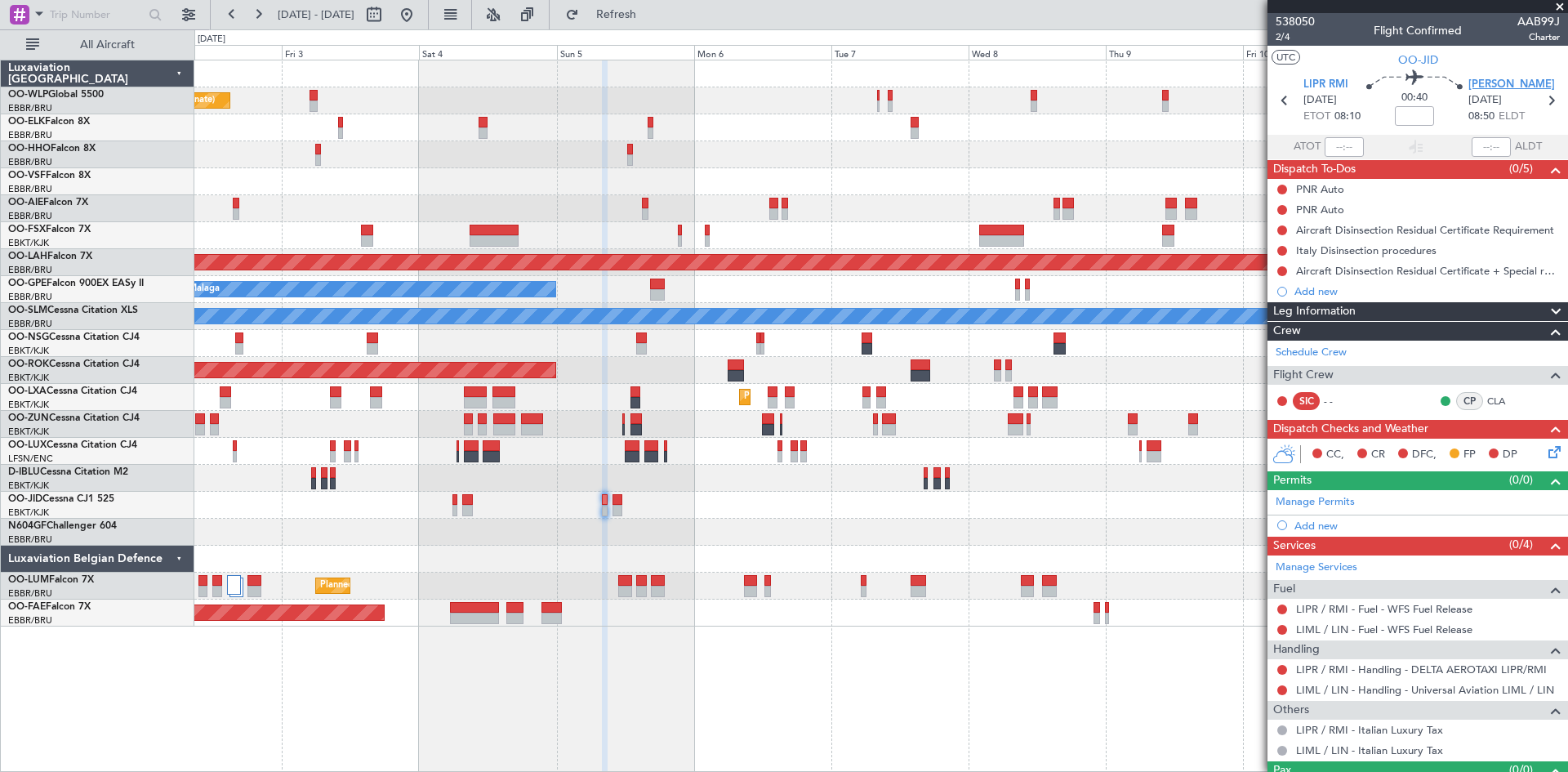
click at [1477, 77] on span "[PERSON_NAME]" at bounding box center [1512, 84] width 87 height 16
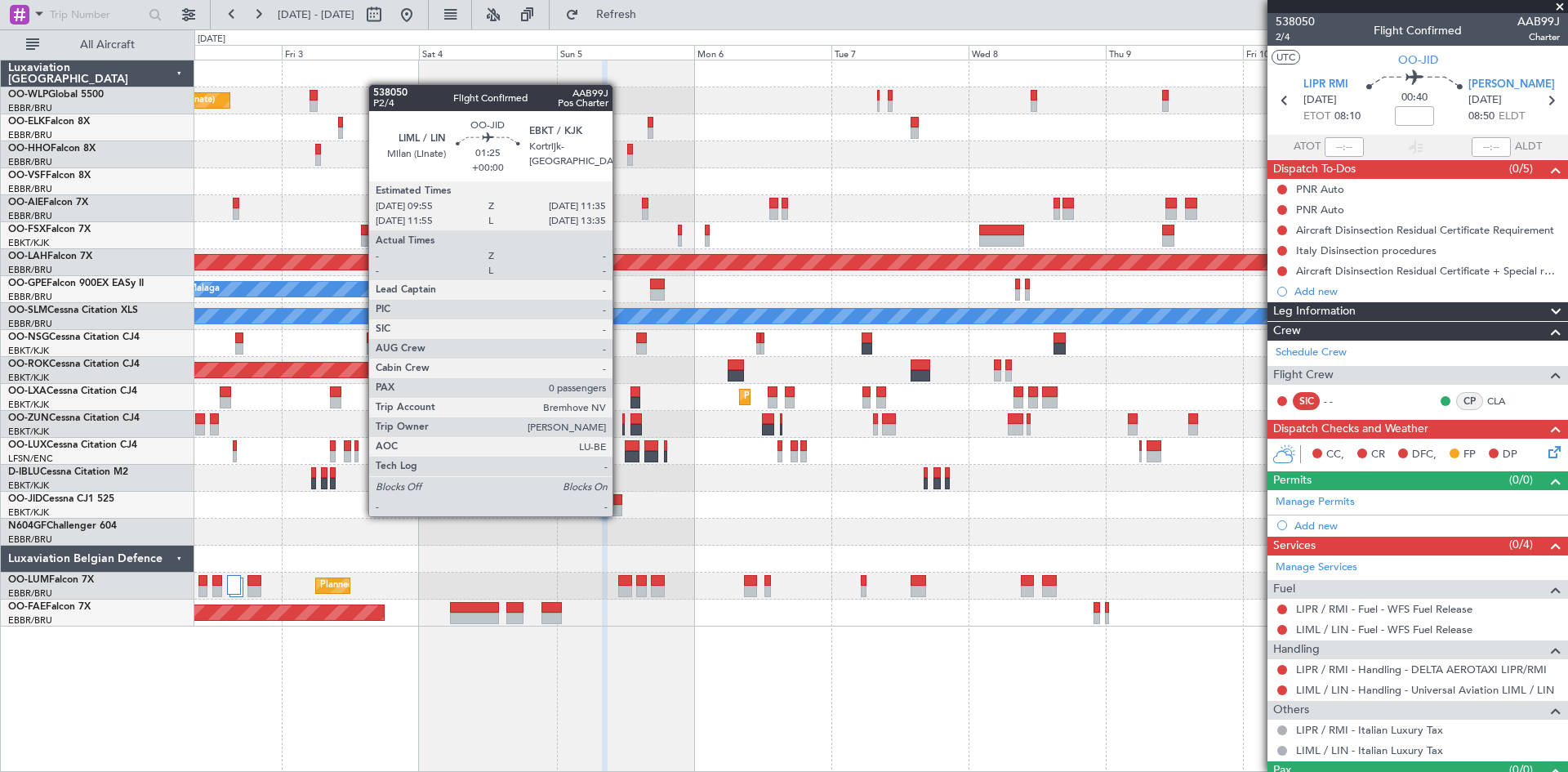
click at [620, 515] on div at bounding box center [618, 510] width 10 height 11
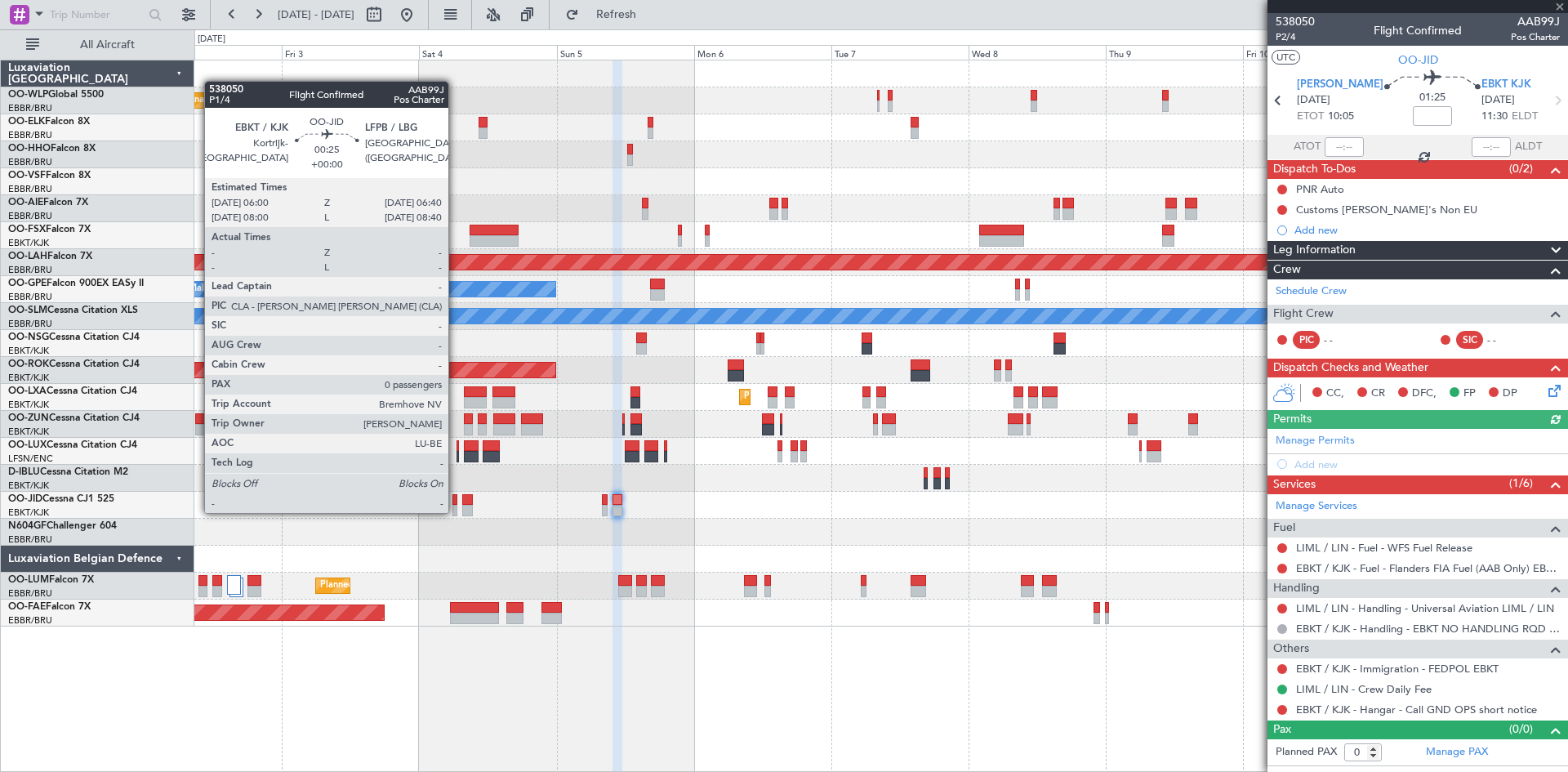
click at [456, 512] on div at bounding box center [454, 510] width 4 height 11
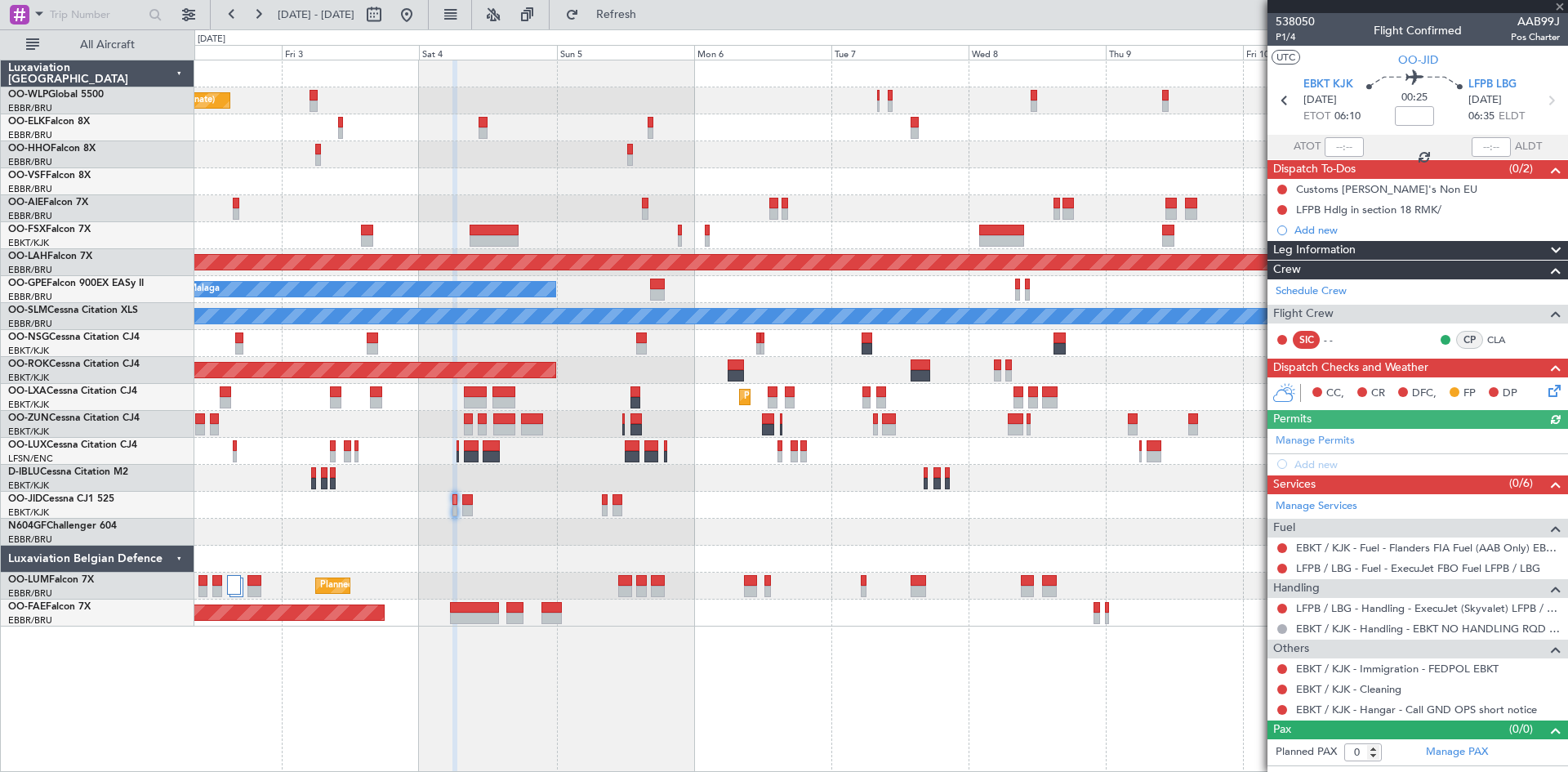
click at [1551, 390] on icon at bounding box center [1552, 387] width 13 height 13
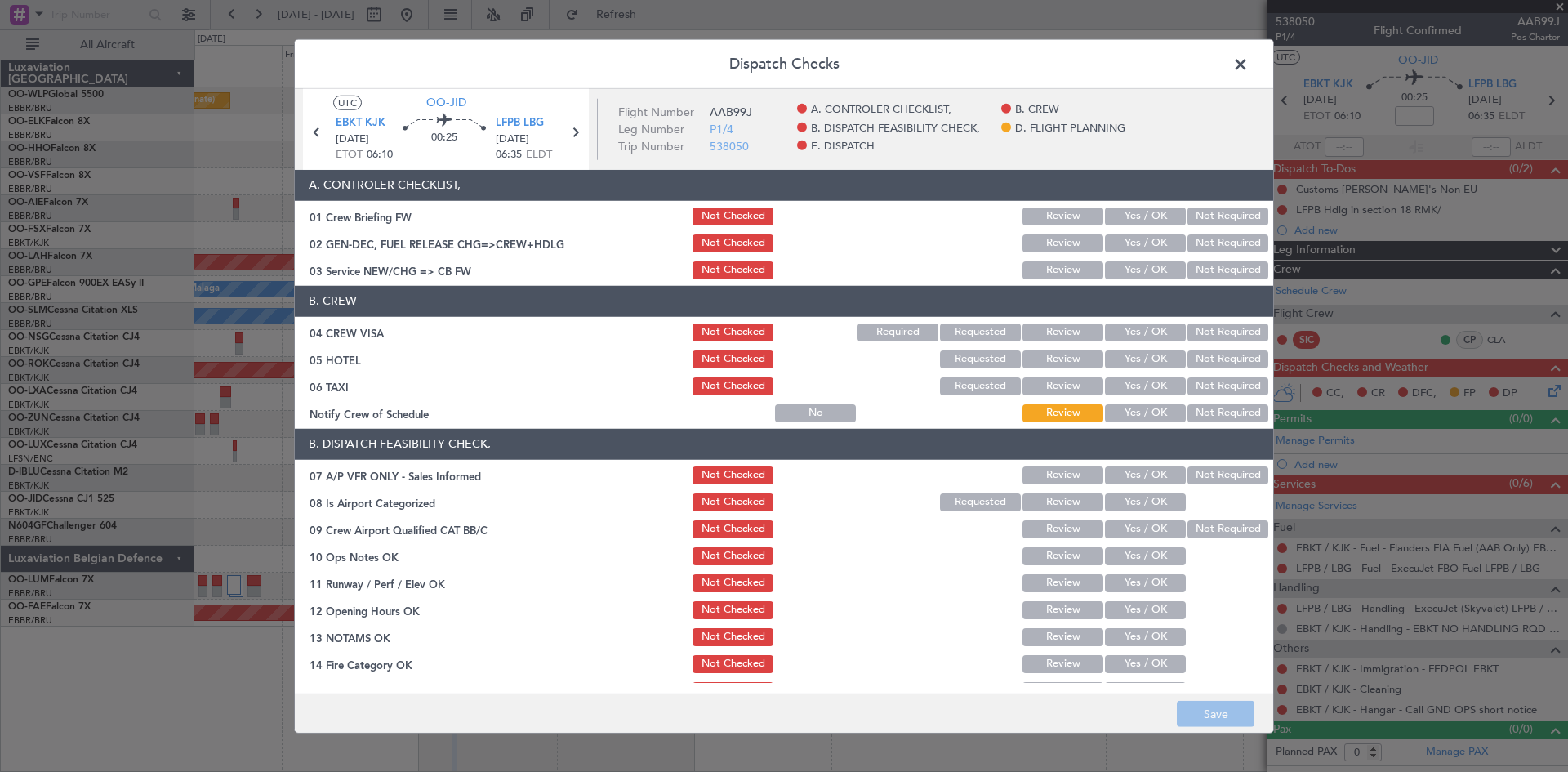
click at [1105, 266] on button "Yes / OK" at bounding box center [1145, 270] width 81 height 18
click at [1132, 336] on button "Yes / OK" at bounding box center [1145, 332] width 81 height 18
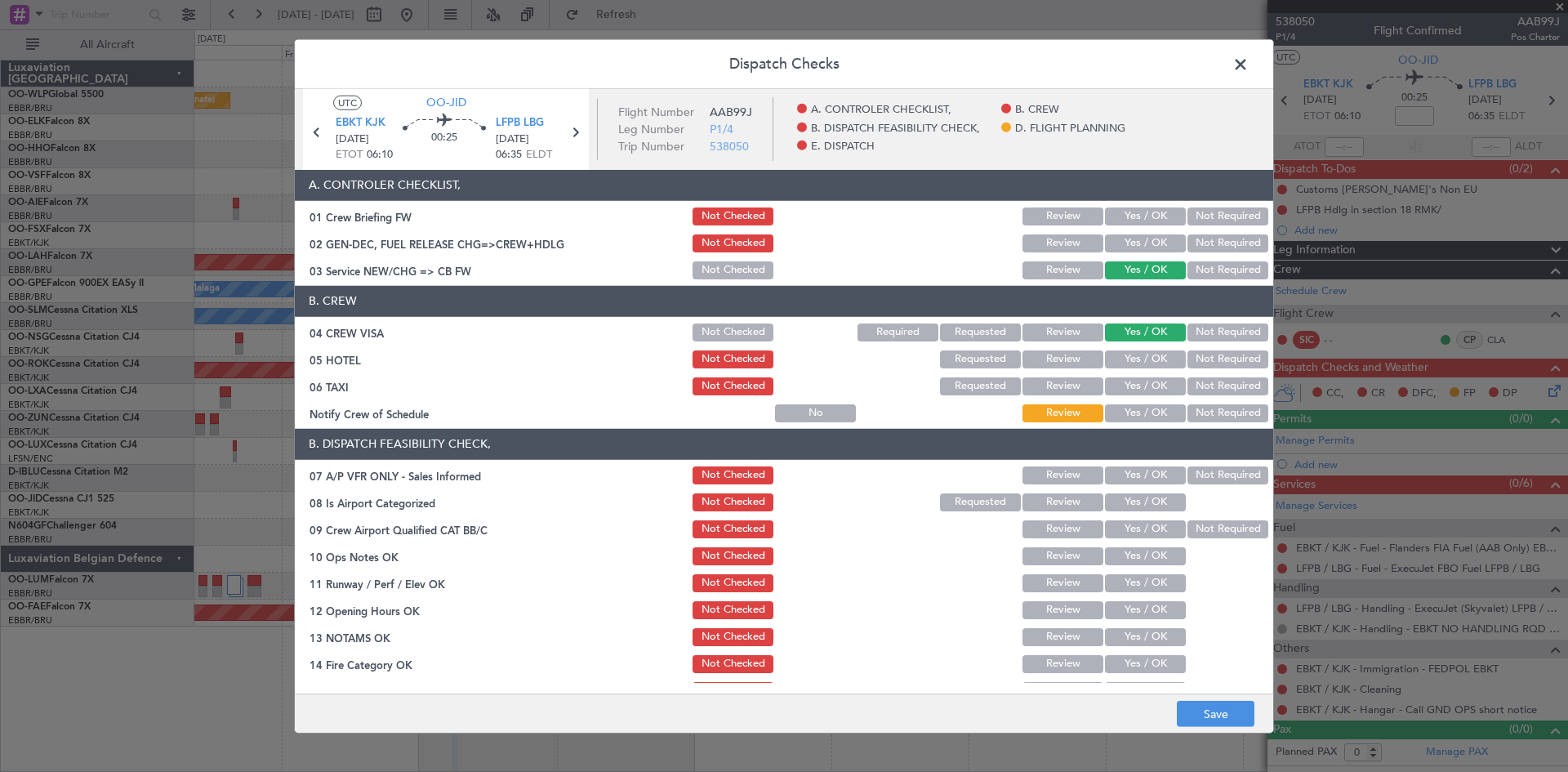
click at [1189, 359] on button "Not Required" at bounding box center [1228, 359] width 81 height 18
click at [1178, 374] on section "B. CREW 04 CREW VISA Not Checked Required Requested Review Yes / OK Not Require…" at bounding box center [784, 355] width 978 height 139
click at [1188, 383] on button "Not Required" at bounding box center [1228, 386] width 81 height 18
click at [1157, 414] on button "Yes / OK" at bounding box center [1145, 413] width 81 height 18
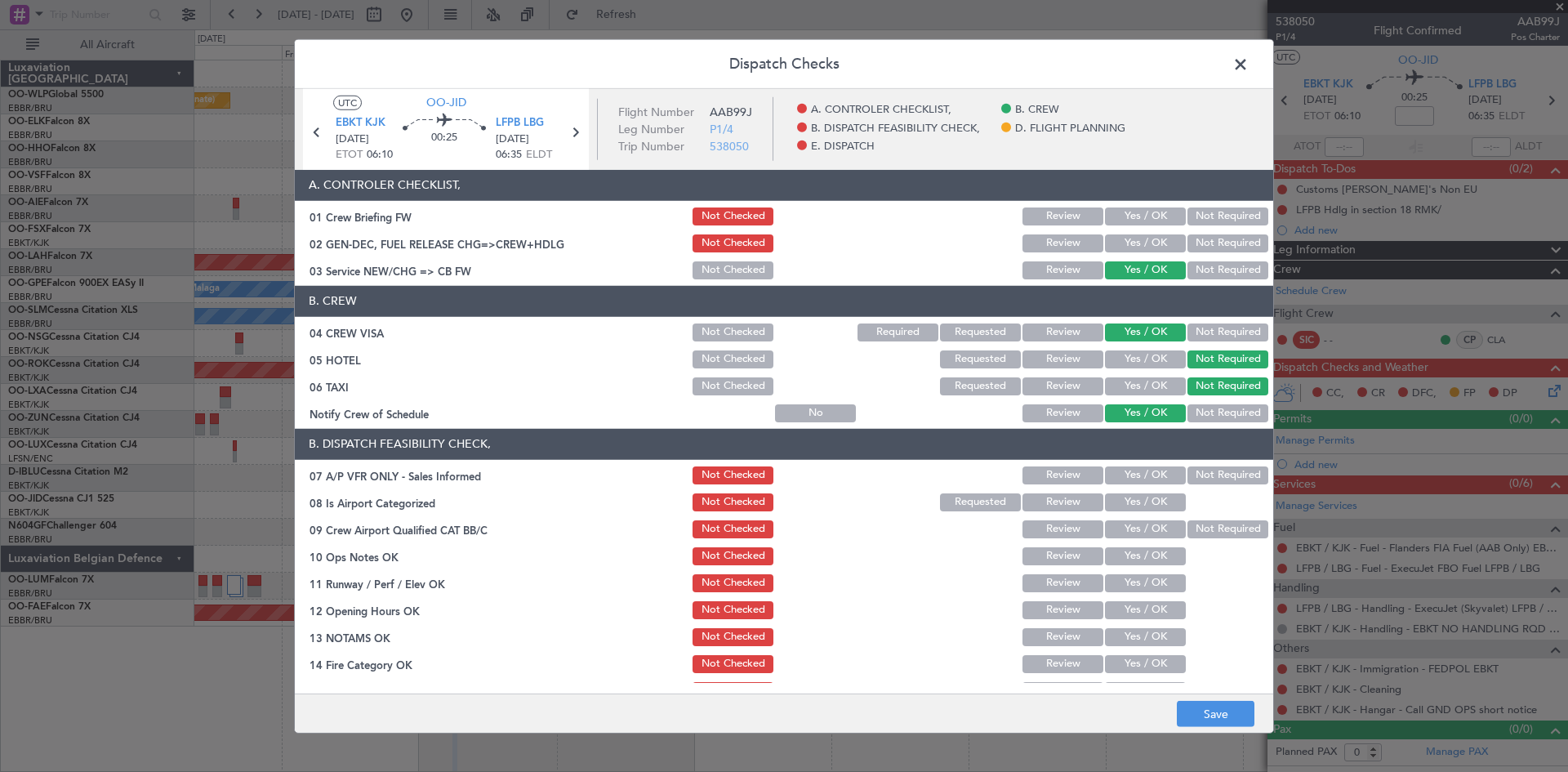
drag, startPoint x: 1189, startPoint y: 447, endPoint x: 1190, endPoint y: 465, distance: 18.0
click at [1189, 454] on header "B. DISPATCH FEASIBILITY CHECK," at bounding box center [784, 444] width 978 height 31
click at [1191, 466] on button "Not Required" at bounding box center [1228, 475] width 81 height 18
click at [1149, 506] on button "Yes / OK" at bounding box center [1145, 502] width 81 height 18
click at [1239, 528] on button "Not Required" at bounding box center [1228, 529] width 81 height 18
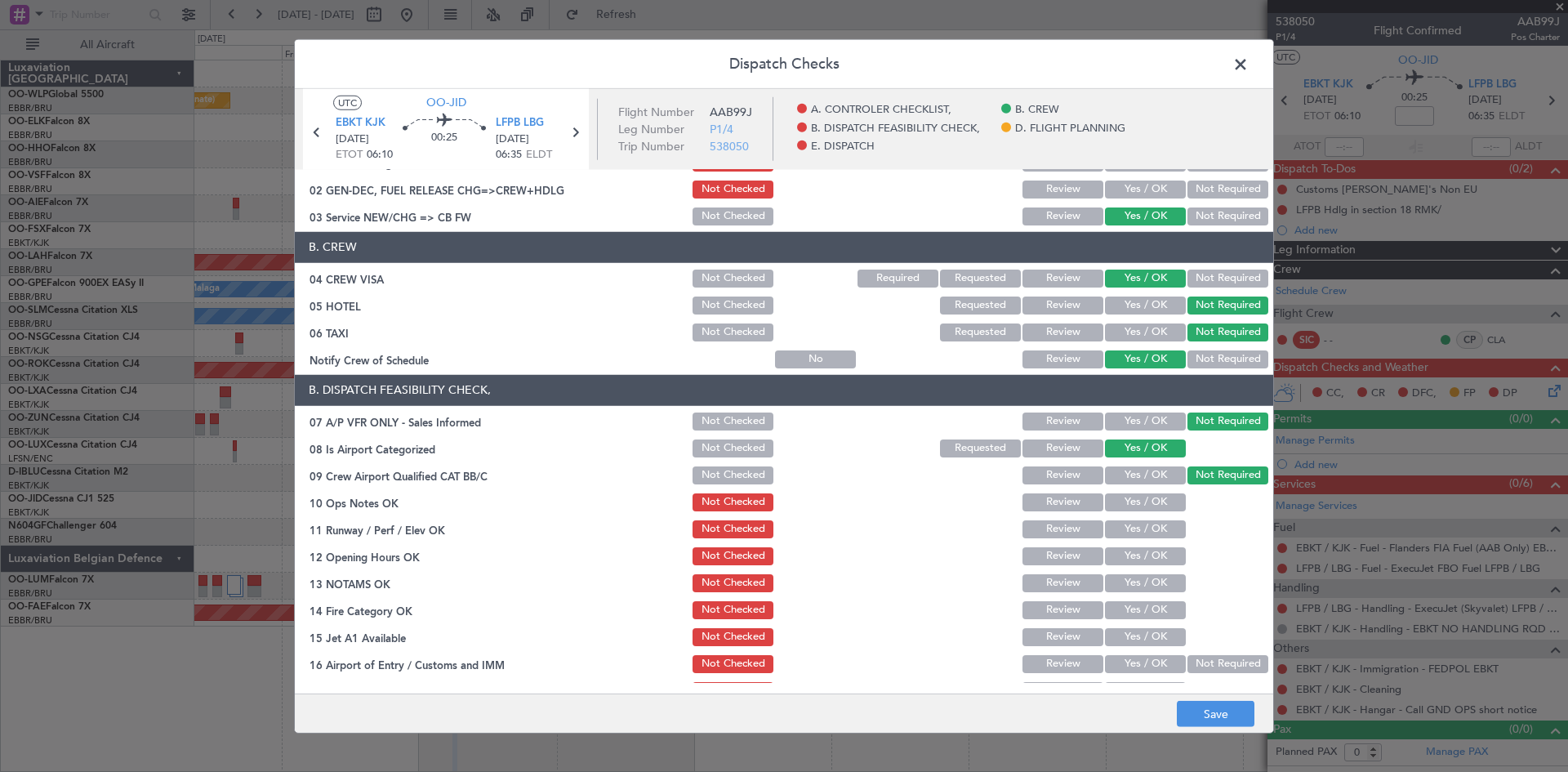
scroll to position [245, 0]
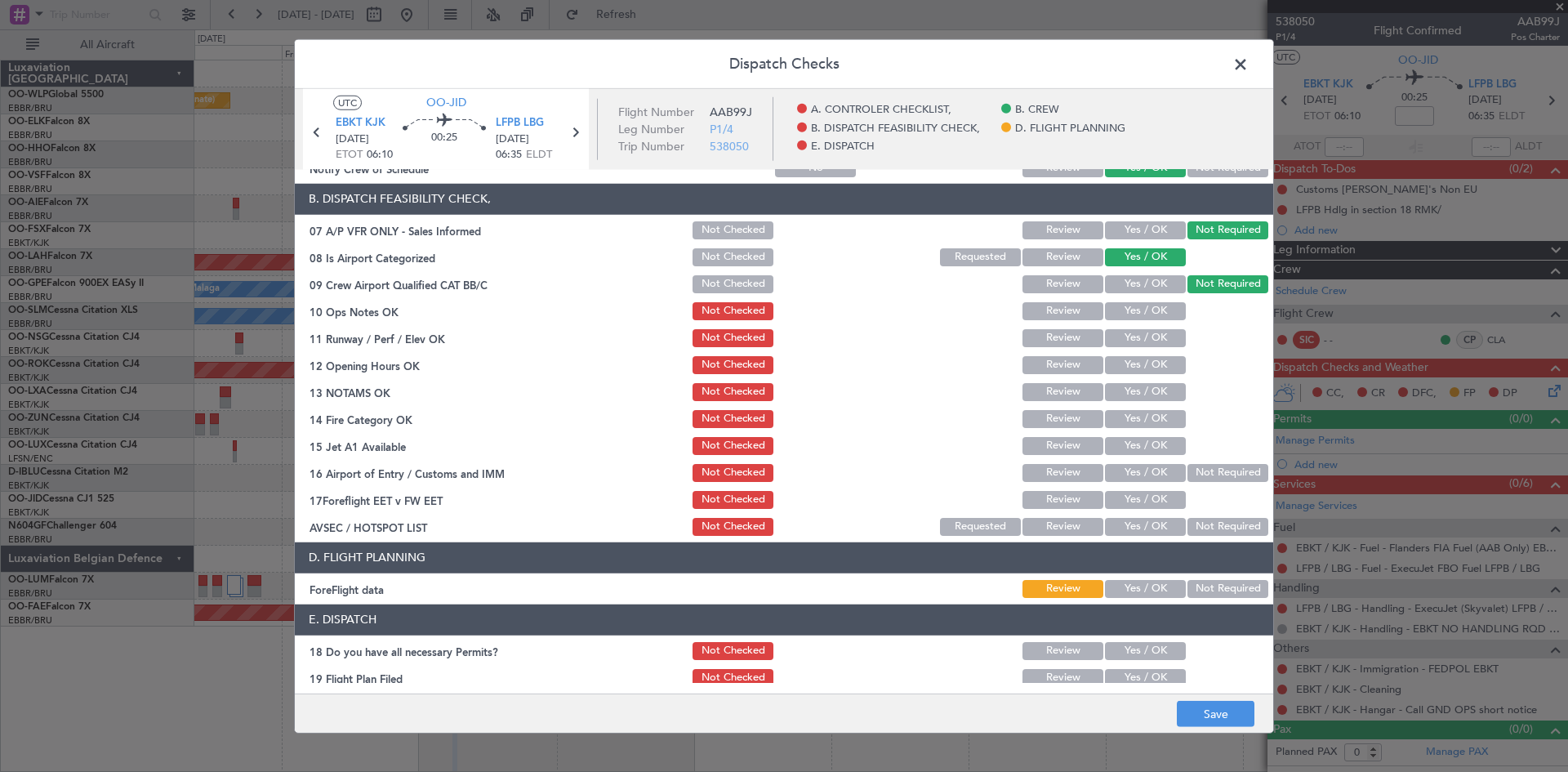
click at [1144, 312] on button "Yes / OK" at bounding box center [1145, 311] width 81 height 18
click at [1144, 350] on section "B. DISPATCH FEASIBILITY CHECK, 07 A/P VFR ONLY - Sales Informed Not Checked Rev…" at bounding box center [784, 361] width 978 height 355
click at [1151, 338] on button "Yes / OK" at bounding box center [1145, 338] width 81 height 18
click at [1146, 375] on div "Yes / OK" at bounding box center [1143, 365] width 83 height 23
click at [1146, 369] on button "Yes / OK" at bounding box center [1145, 365] width 81 height 18
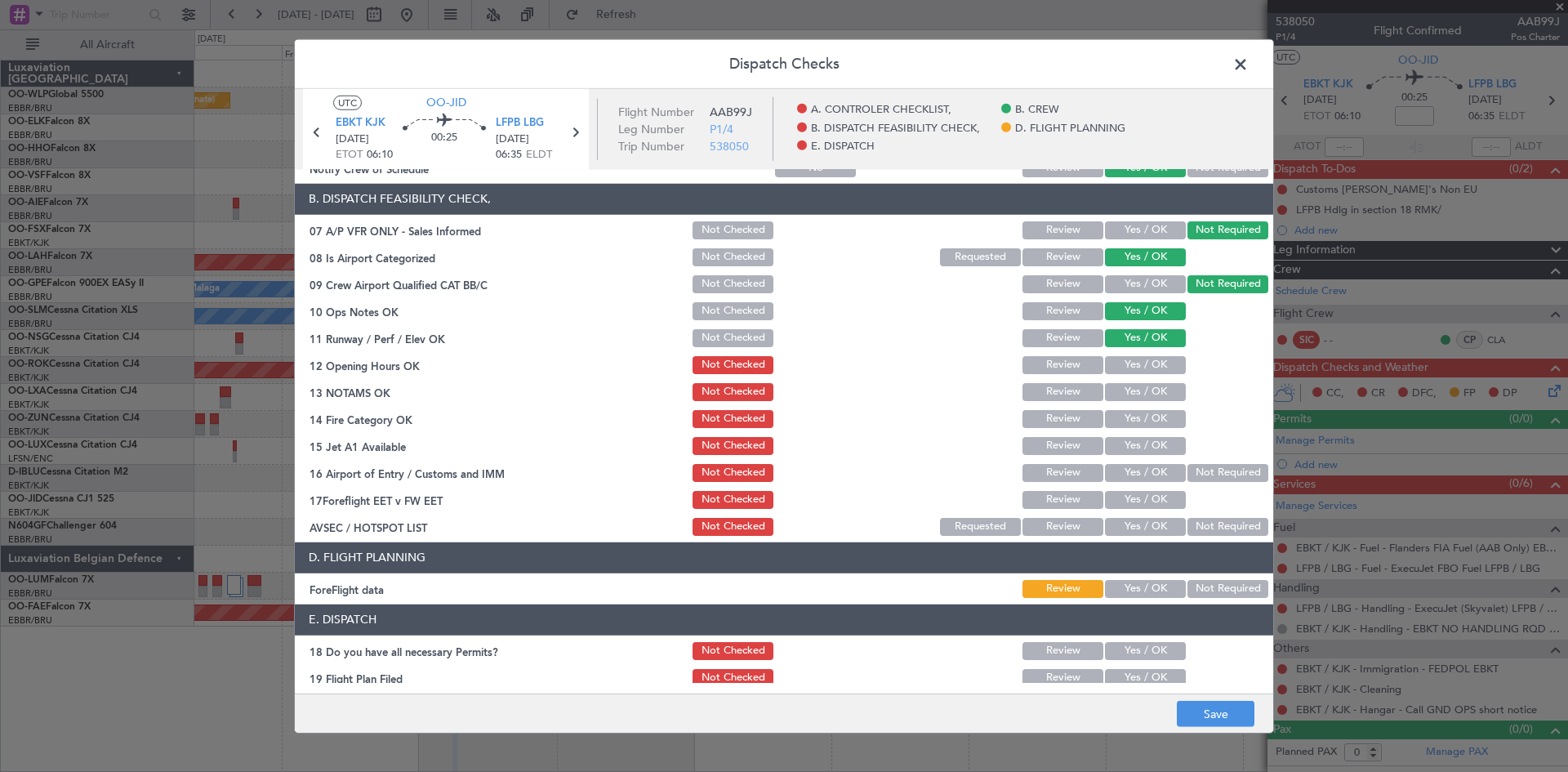
click at [1143, 396] on button "Yes / OK" at bounding box center [1145, 392] width 81 height 18
click at [1144, 411] on button "Yes / OK" at bounding box center [1145, 419] width 81 height 18
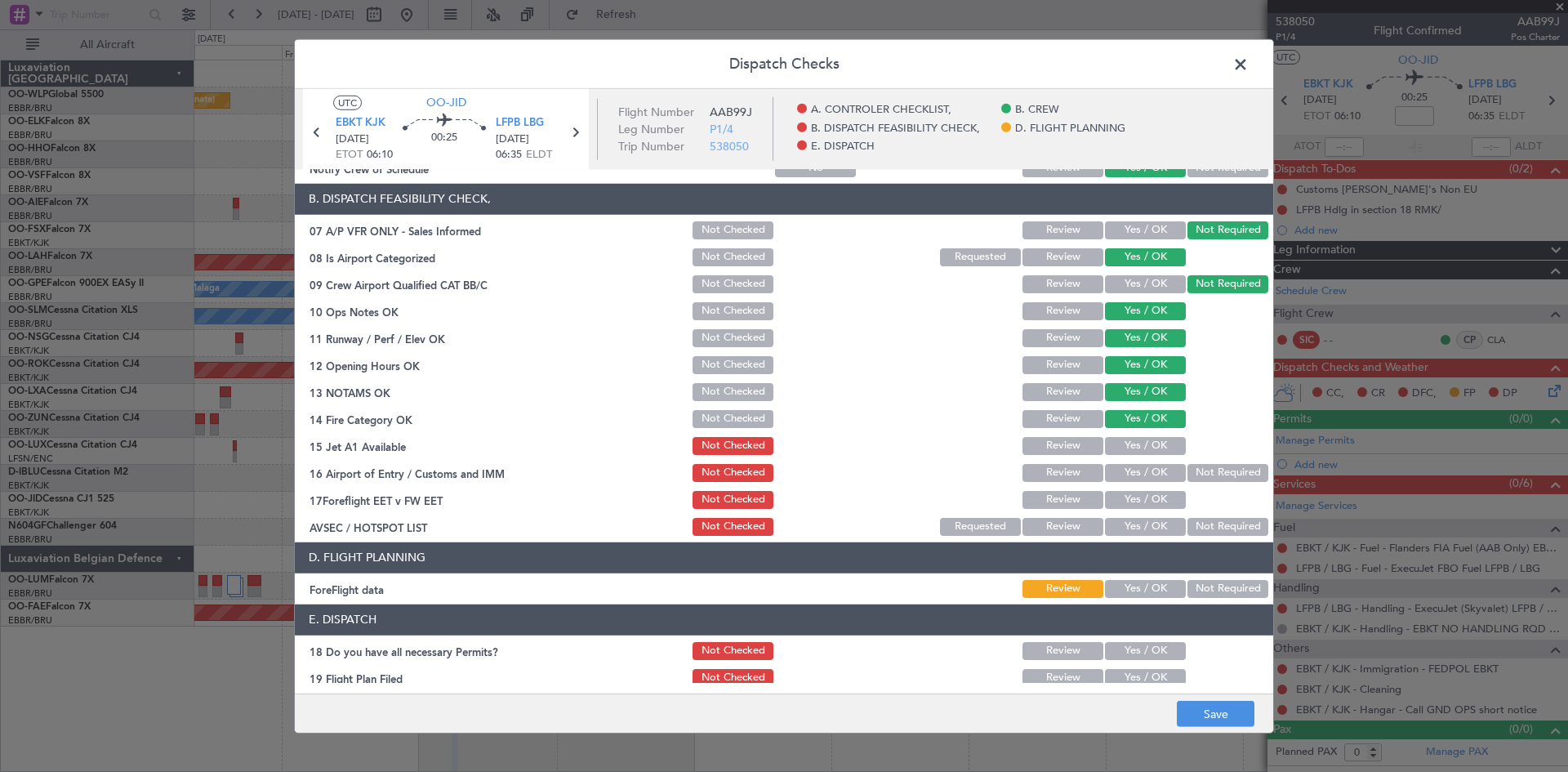
click at [1144, 452] on button "Yes / OK" at bounding box center [1145, 446] width 81 height 18
click at [1188, 464] on button "Not Required" at bounding box center [1228, 472] width 81 height 18
click at [1143, 487] on section "B. DISPATCH FEASIBILITY CHECK, 07 A/P VFR ONLY - Sales Informed Not Checked Rev…" at bounding box center [784, 361] width 978 height 355
click at [1143, 493] on button "Yes / OK" at bounding box center [1145, 500] width 81 height 18
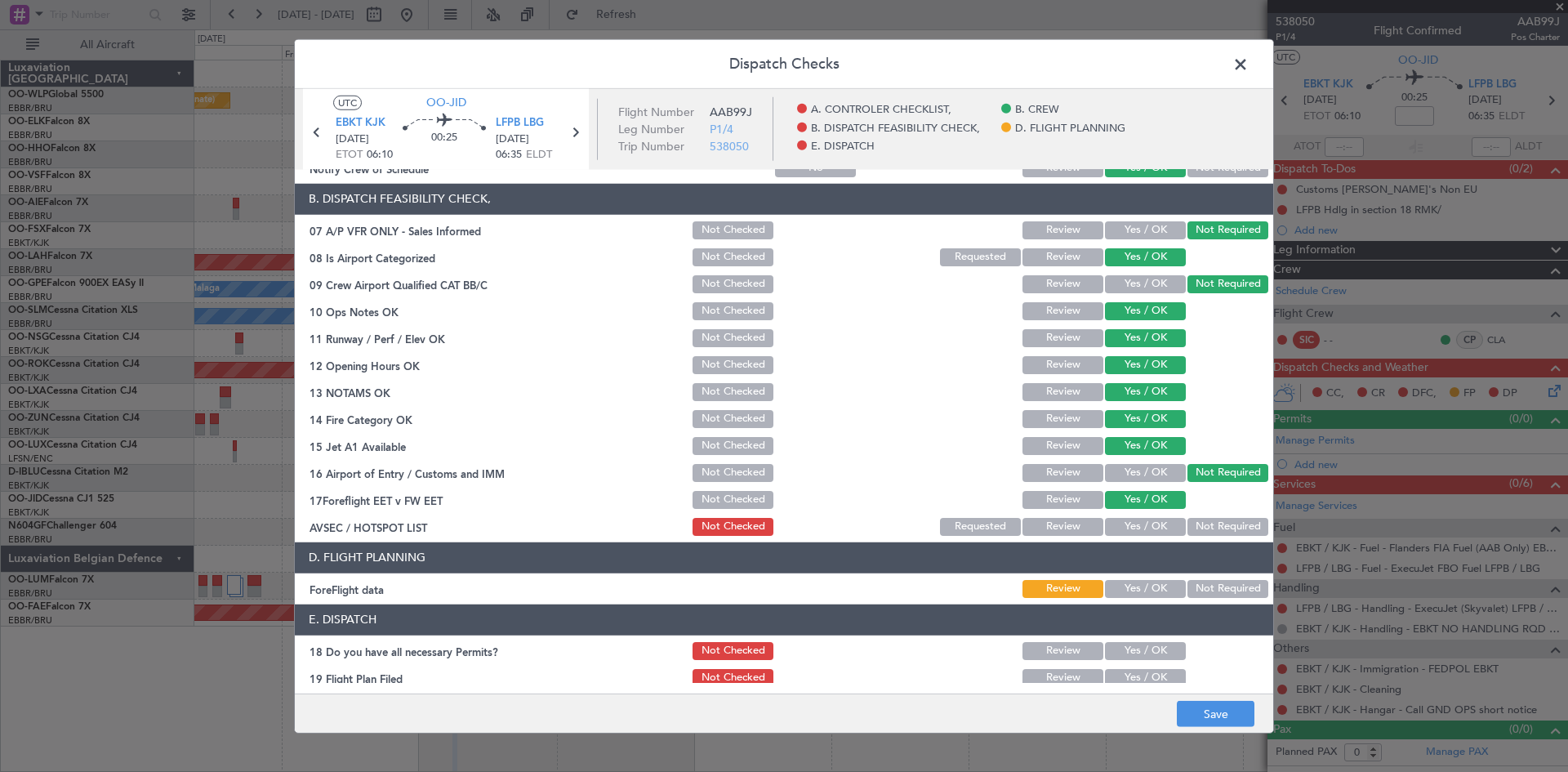
click at [738, 493] on button "Not Checked" at bounding box center [733, 500] width 81 height 18
drag, startPoint x: 1205, startPoint y: 521, endPoint x: 1204, endPoint y: 544, distance: 23.0
click at [1204, 524] on button "Not Required" at bounding box center [1228, 527] width 81 height 18
click at [1197, 723] on button "Save" at bounding box center [1216, 714] width 77 height 26
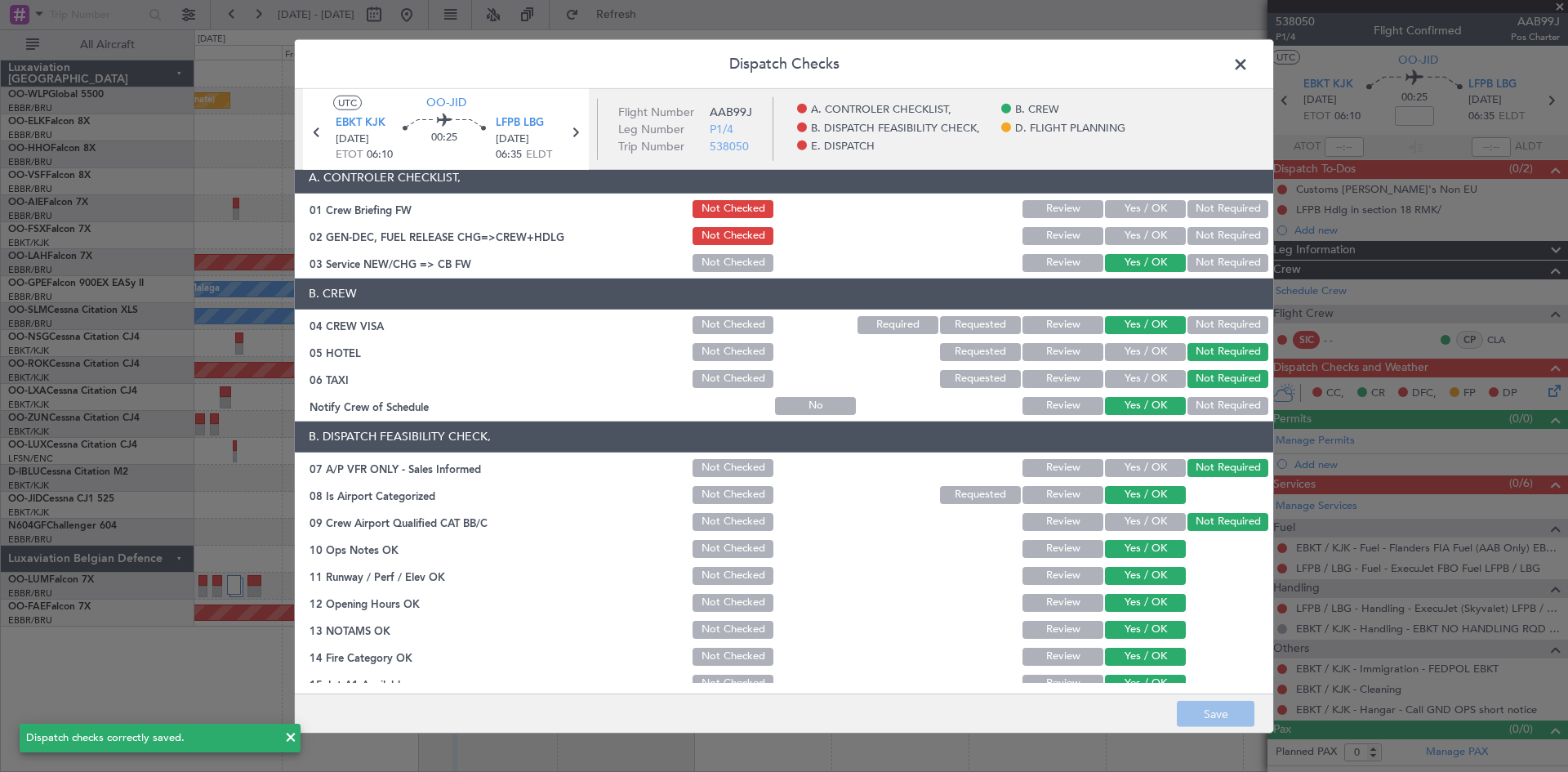
scroll to position [0, 0]
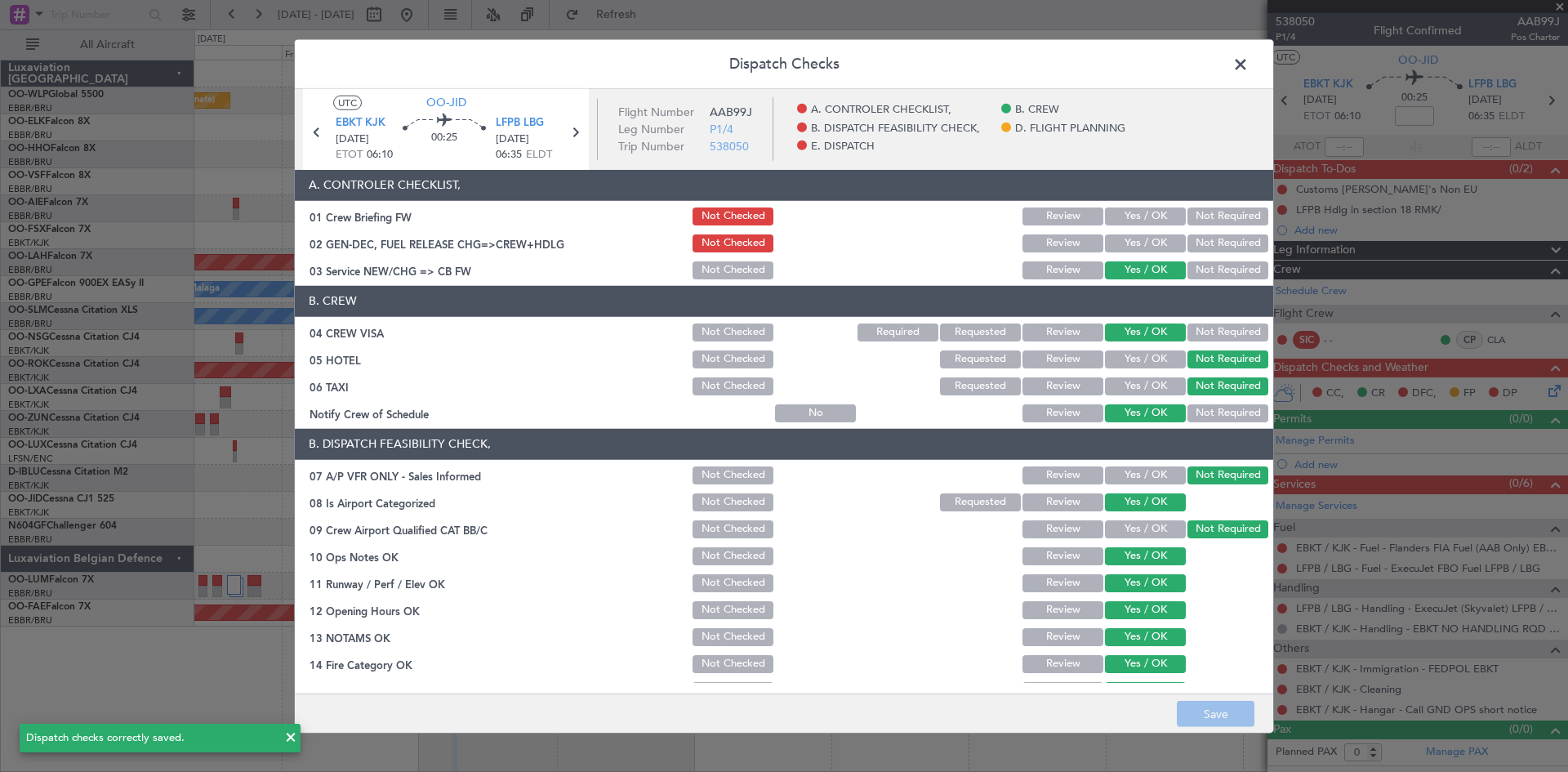
click at [1249, 61] on span at bounding box center [1249, 67] width 0 height 32
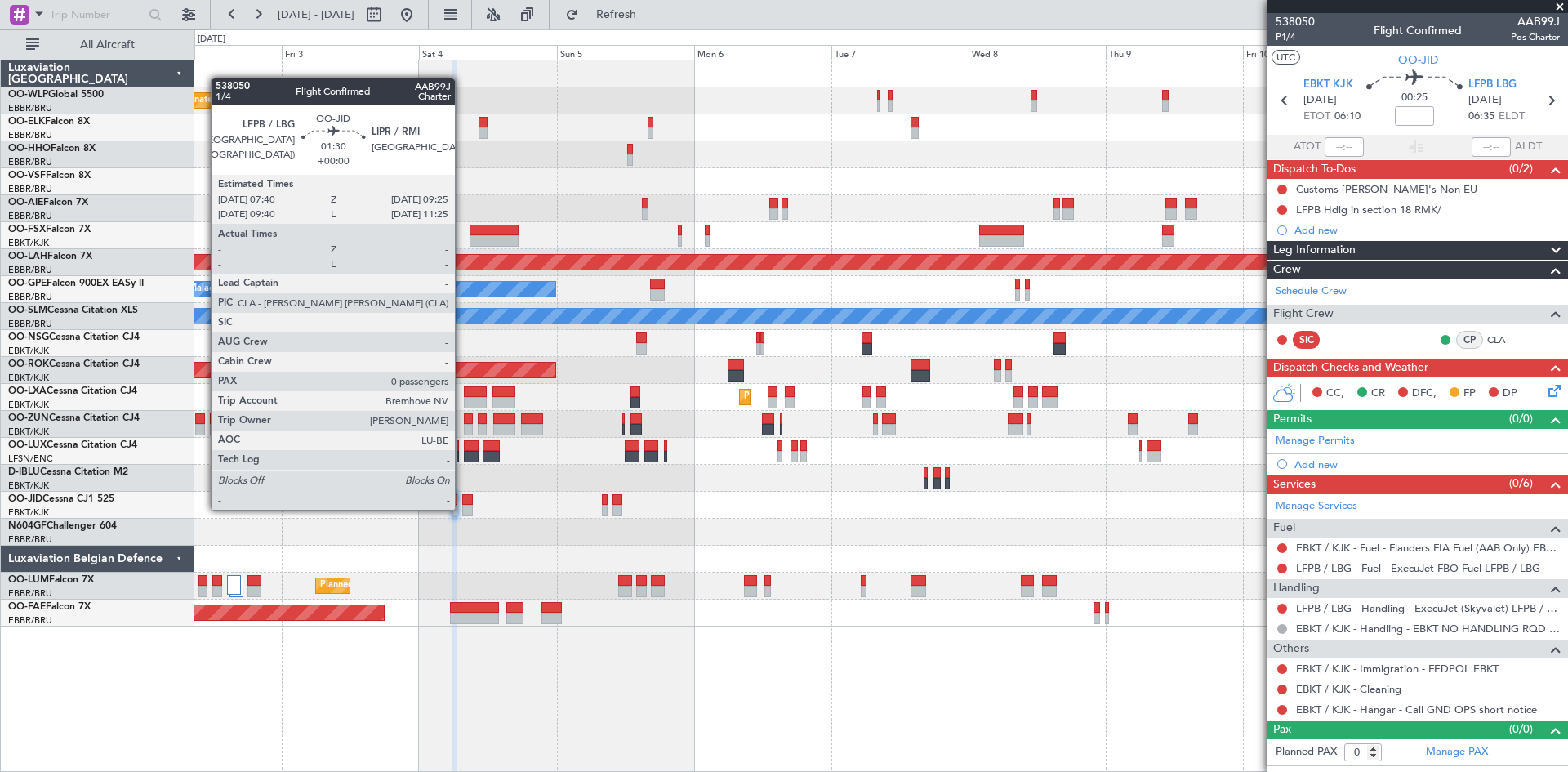
click at [462, 508] on div at bounding box center [467, 510] width 10 height 11
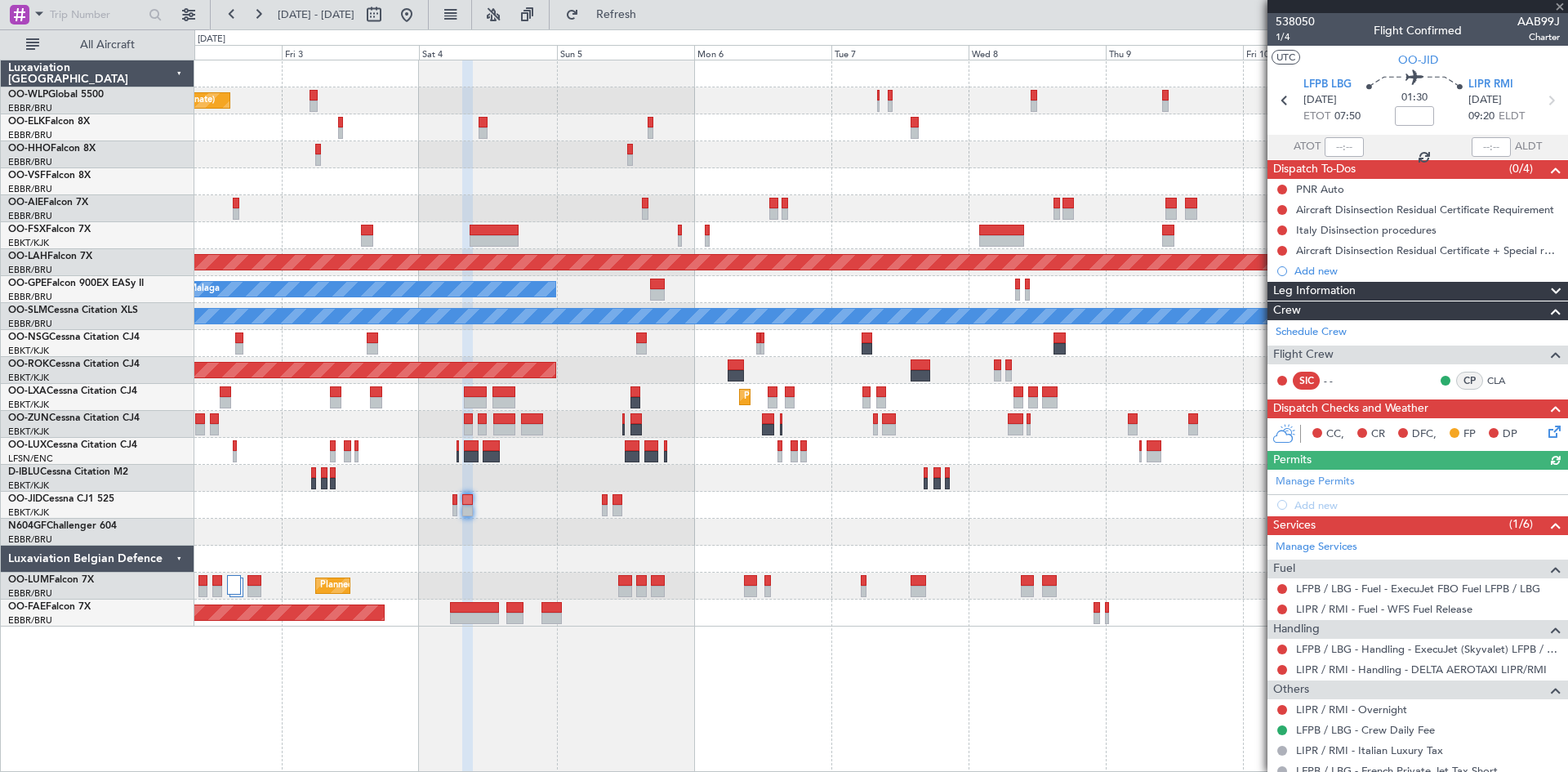
click at [1547, 430] on icon at bounding box center [1552, 428] width 13 height 13
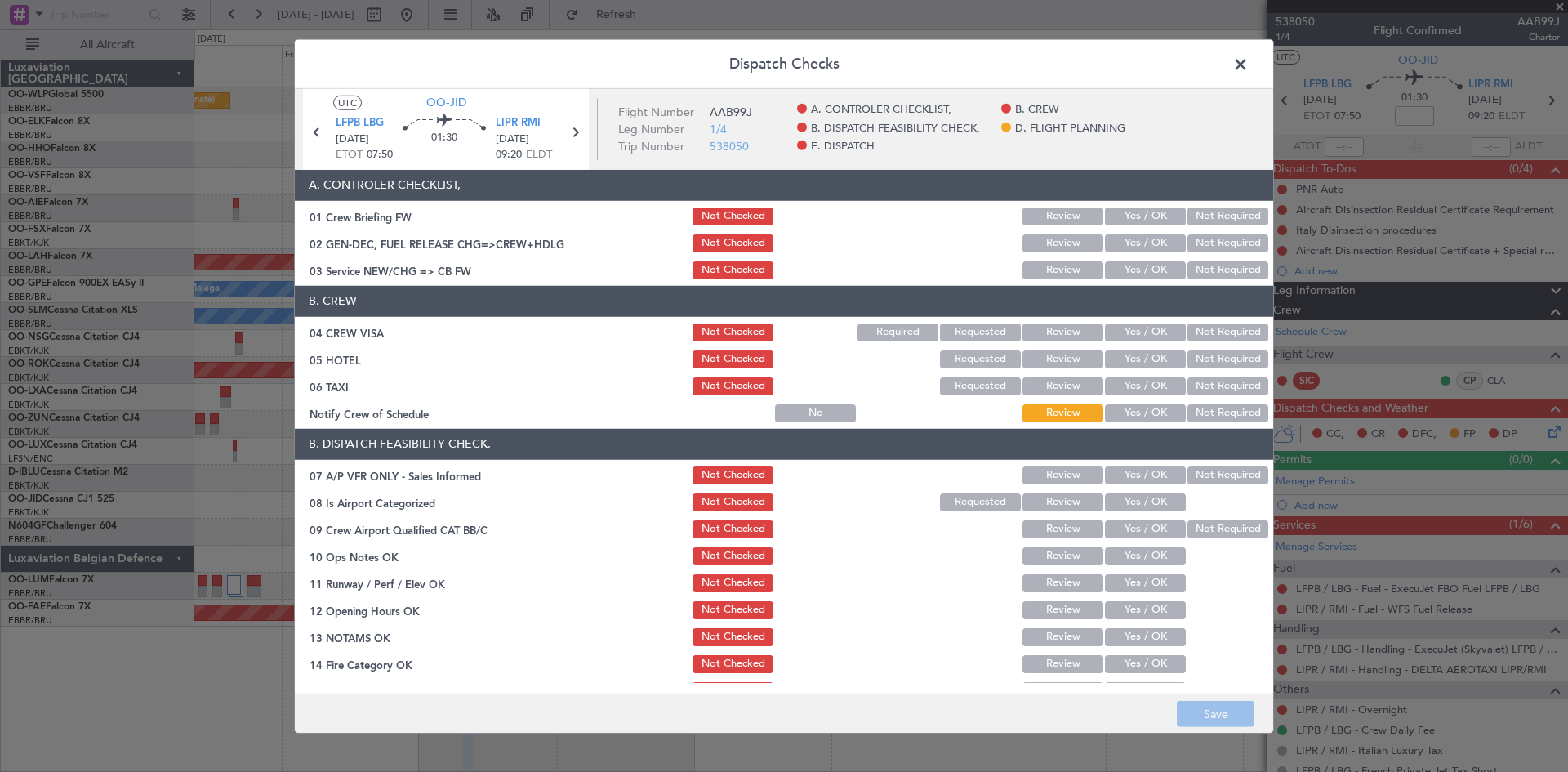
click at [1109, 270] on button "Yes / OK" at bounding box center [1145, 270] width 81 height 18
click at [1129, 328] on button "Yes / OK" at bounding box center [1145, 332] width 81 height 18
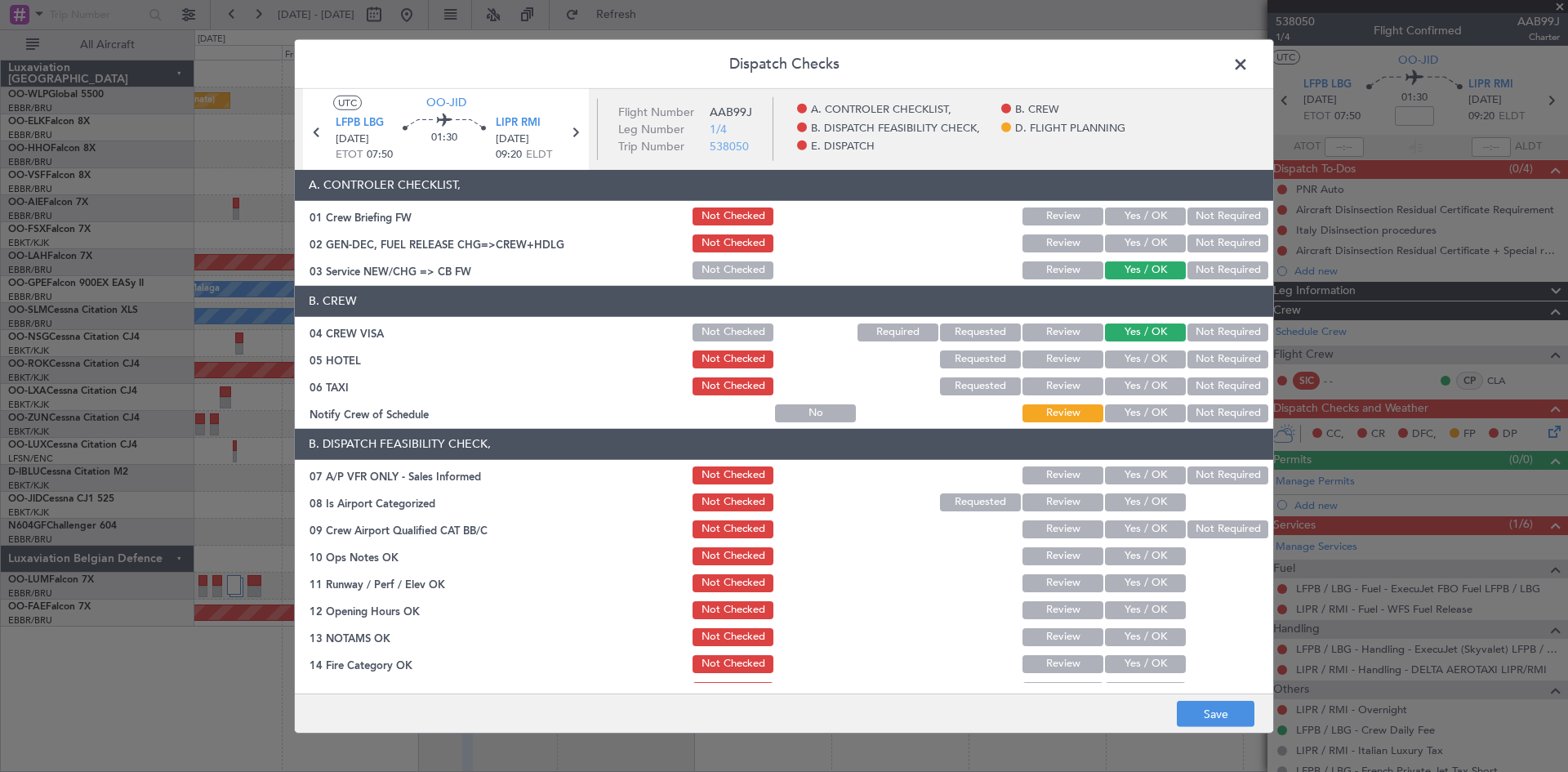
click at [953, 369] on div "Requested" at bounding box center [978, 359] width 83 height 23
click at [1234, 386] on button "Not Required" at bounding box center [1228, 386] width 81 height 18
click at [1140, 411] on button "Yes / OK" at bounding box center [1145, 413] width 81 height 18
click at [1209, 470] on button "Not Required" at bounding box center [1228, 475] width 81 height 18
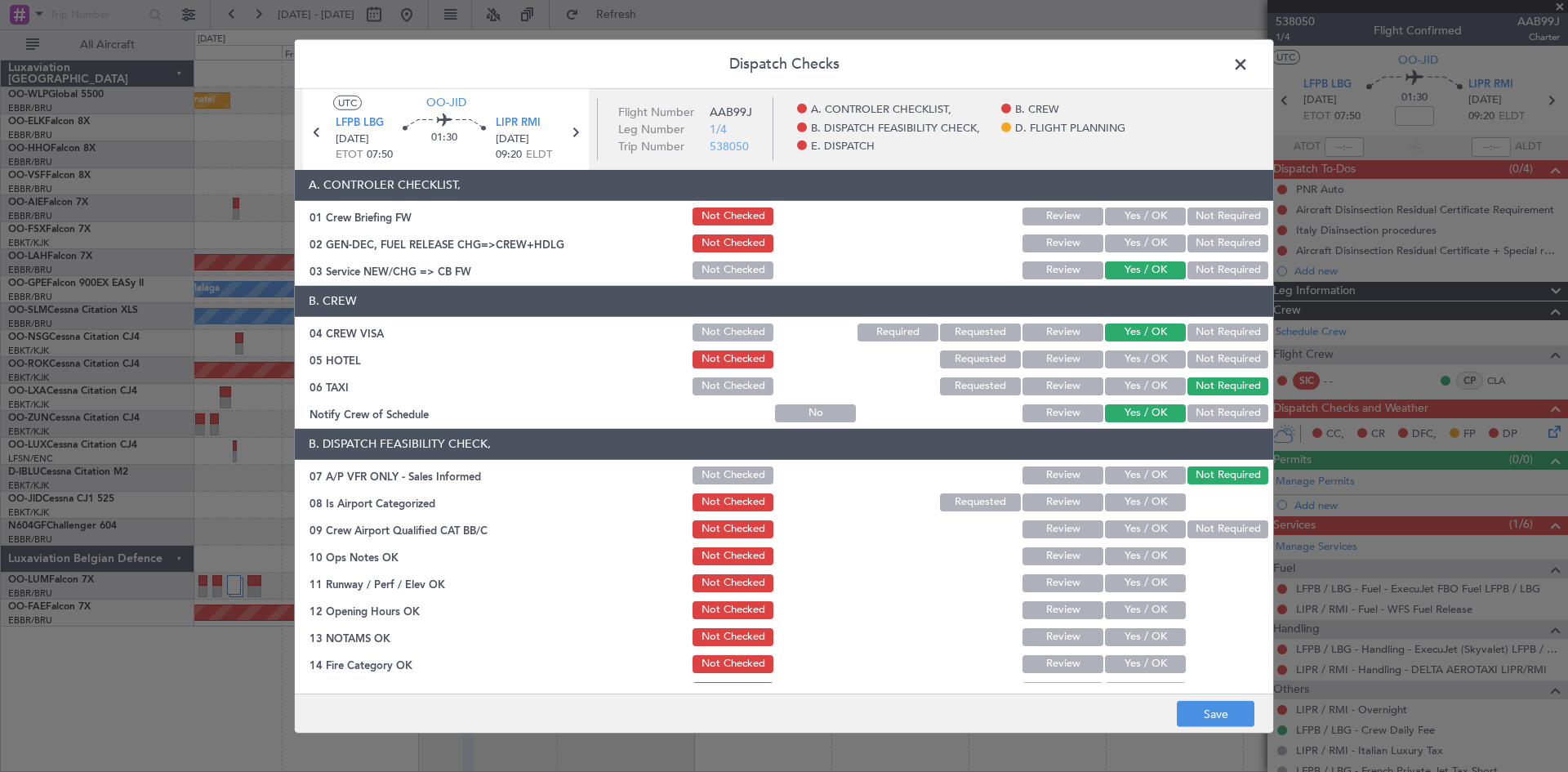
drag, startPoint x: 1130, startPoint y: 506, endPoint x: 1195, endPoint y: 519, distance: 66.3
click at [1130, 510] on button "Yes / OK" at bounding box center [1145, 502] width 81 height 18
click at [1195, 519] on div "Not Required" at bounding box center [1226, 529] width 83 height 23
click at [1188, 535] on button "Not Required" at bounding box center [1228, 529] width 81 height 18
drag, startPoint x: 1132, startPoint y: 559, endPoint x: 1130, endPoint y: 575, distance: 16.1
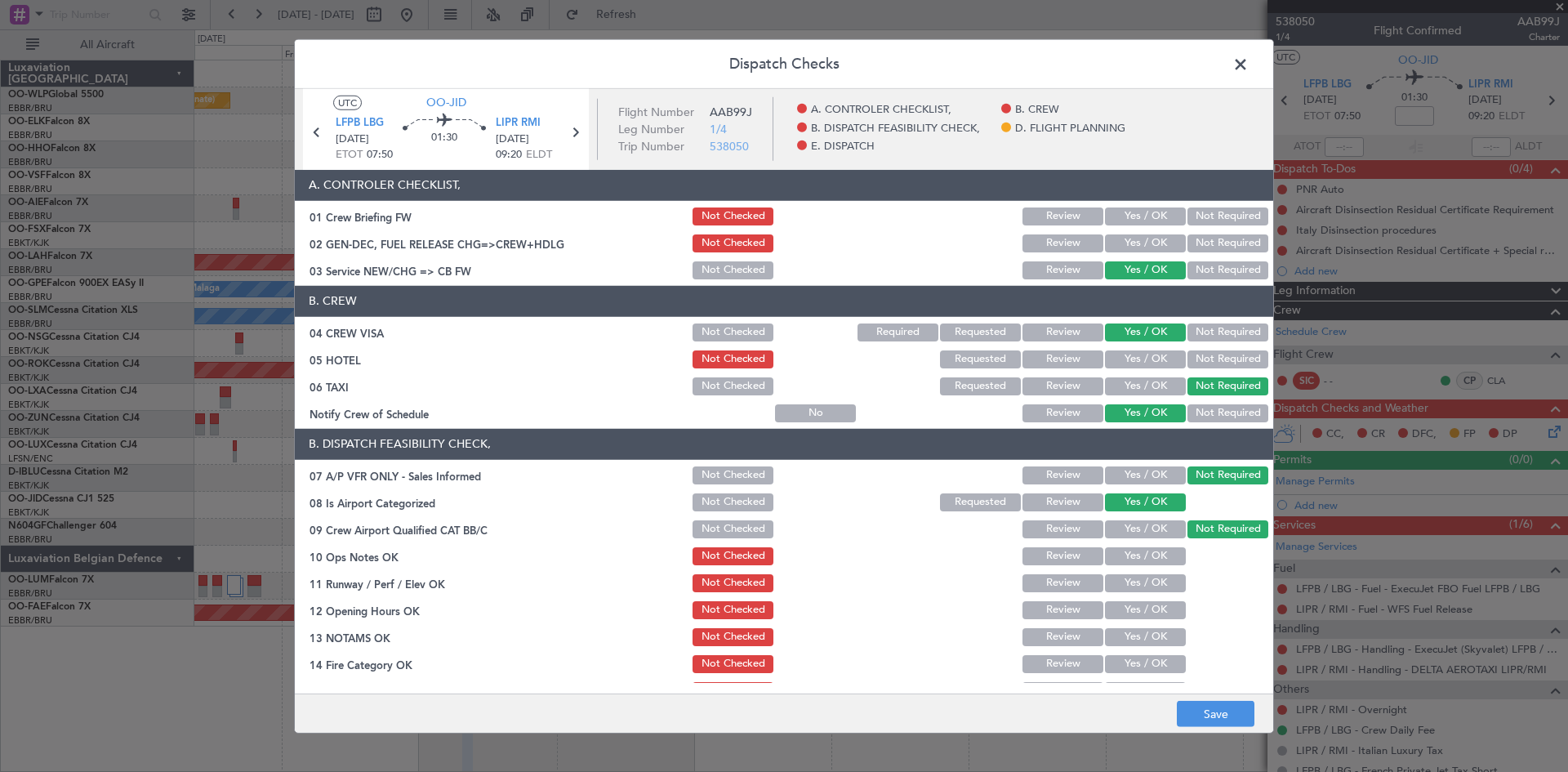
click at [1131, 559] on button "Yes / OK" at bounding box center [1145, 556] width 81 height 18
click at [1130, 575] on button "Yes / OK" at bounding box center [1145, 583] width 81 height 18
click at [1130, 589] on button "Yes / OK" at bounding box center [1145, 583] width 81 height 18
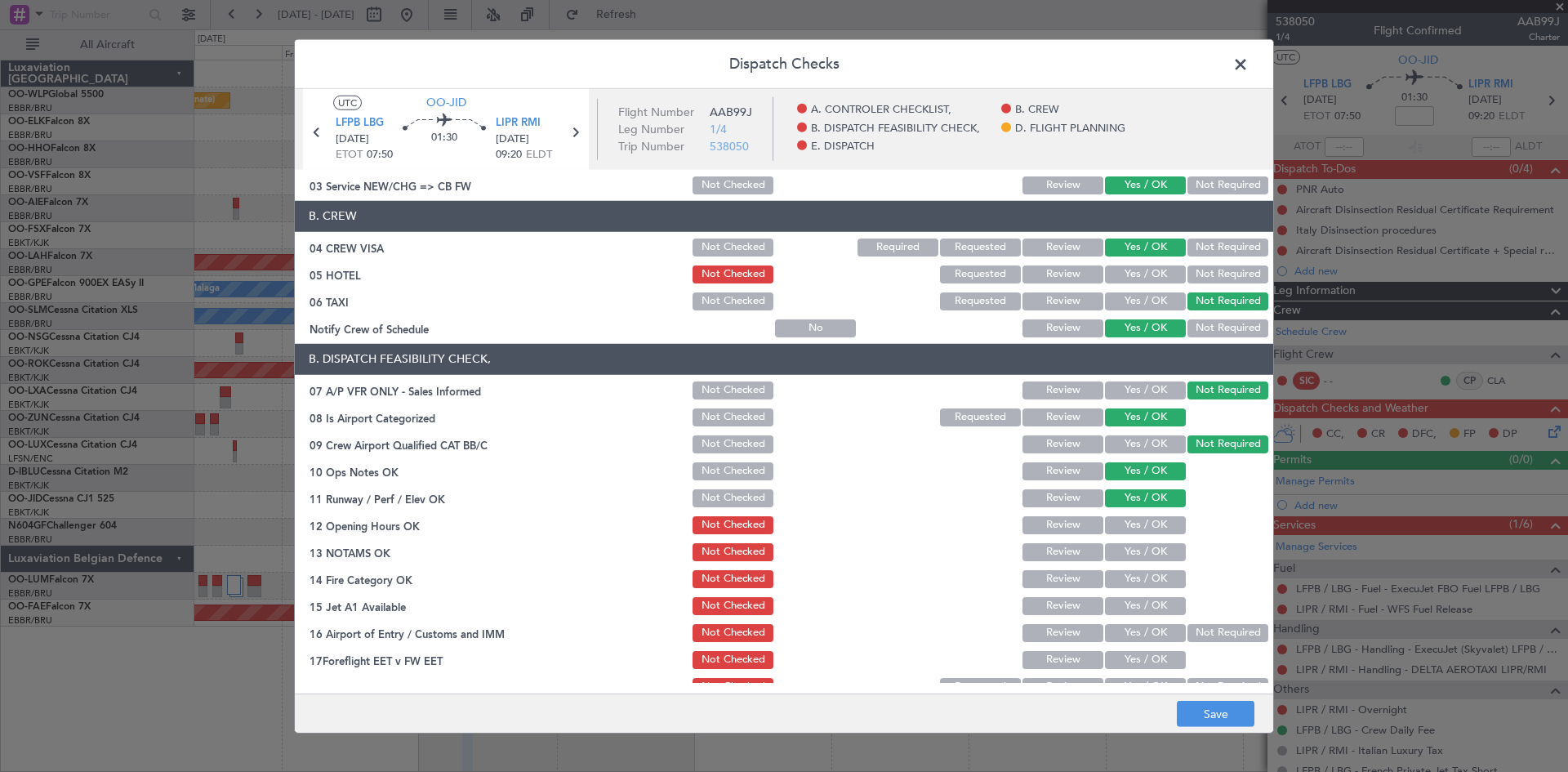
scroll to position [163, 0]
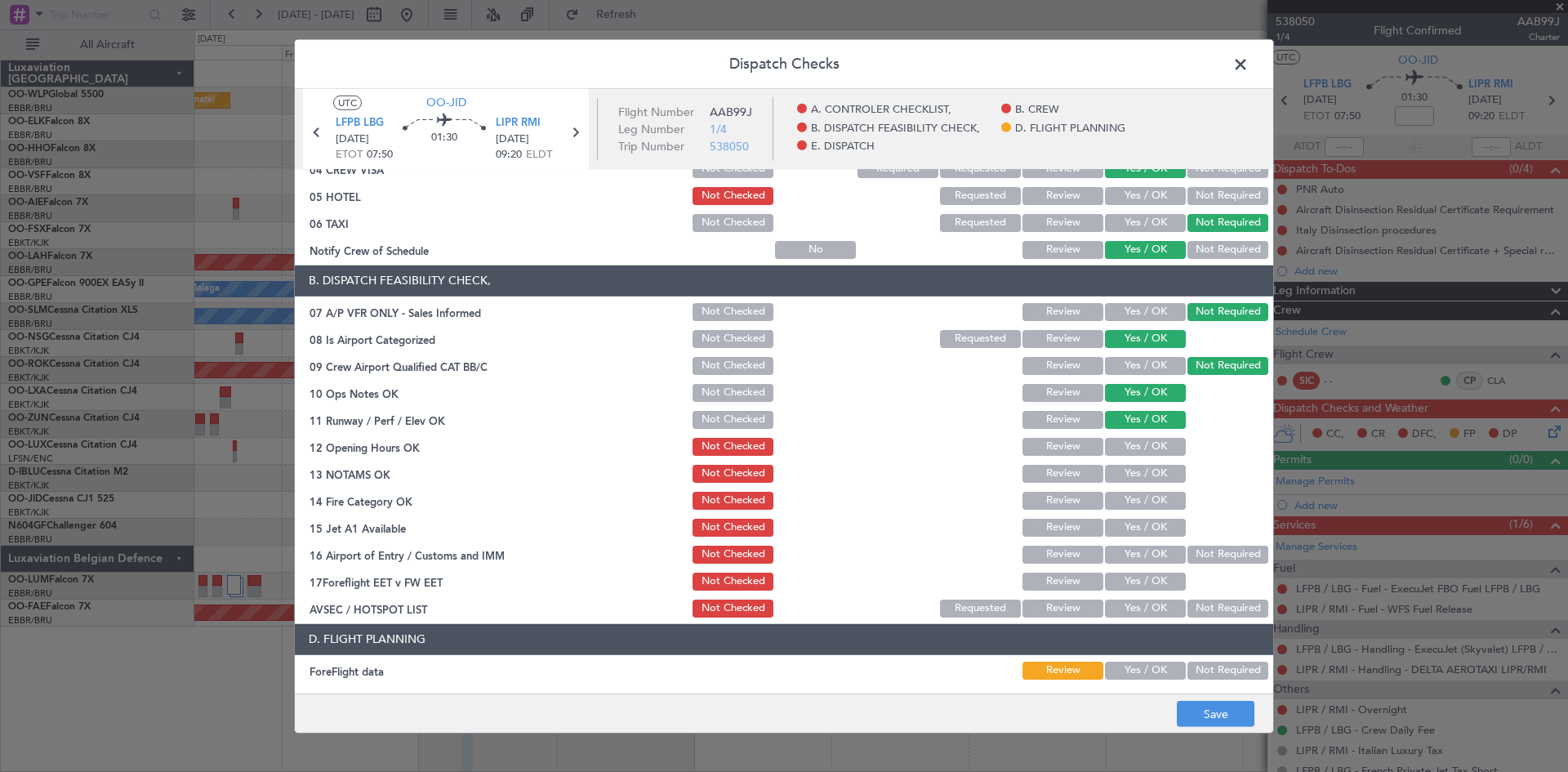
click at [1132, 420] on button "Yes / OK" at bounding box center [1145, 420] width 81 height 18
click at [1138, 442] on button "Yes / OK" at bounding box center [1145, 447] width 81 height 18
click at [1138, 479] on button "Yes / OK" at bounding box center [1145, 473] width 81 height 18
click at [1138, 495] on button "Yes / OK" at bounding box center [1145, 500] width 81 height 18
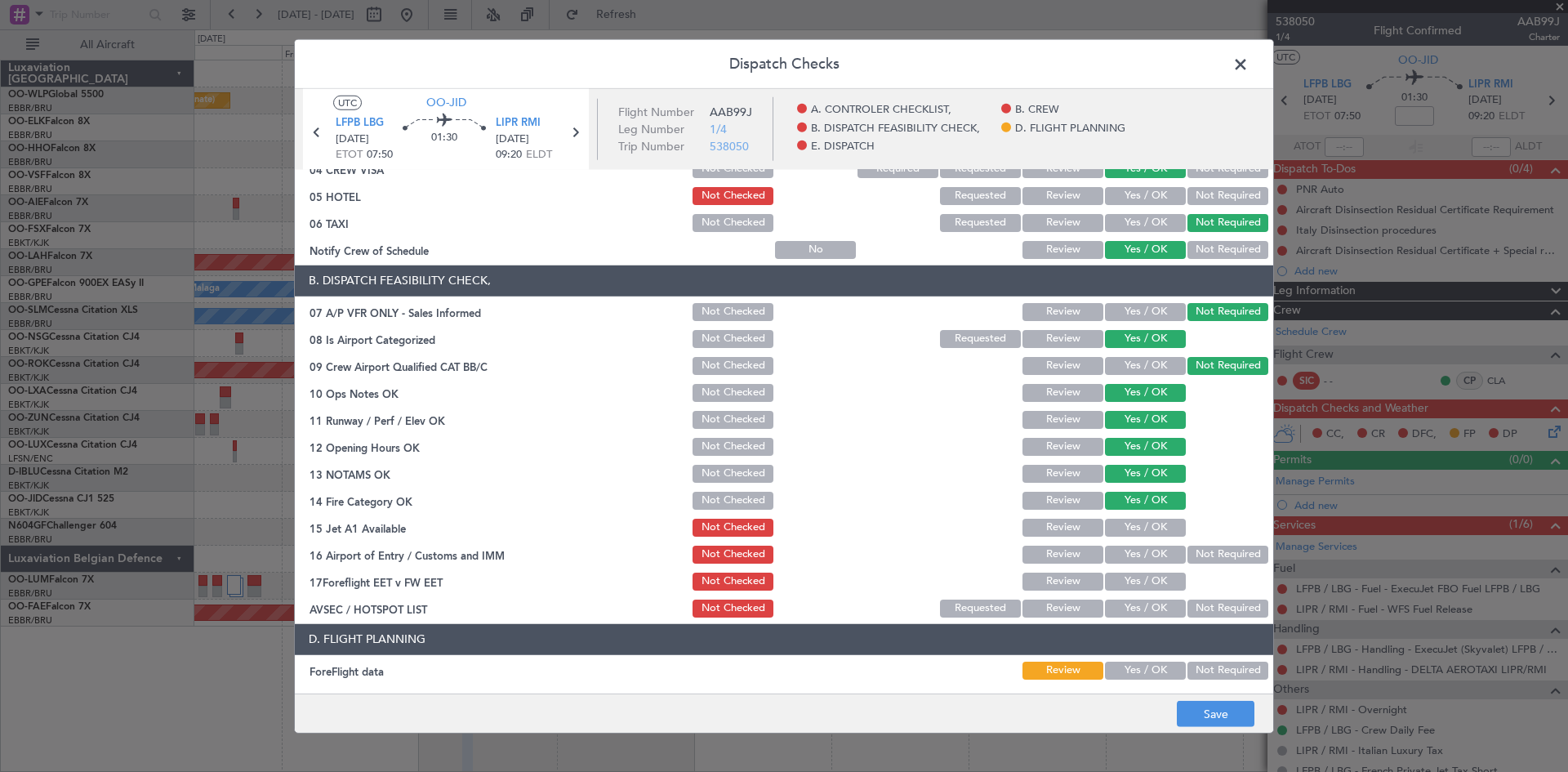
click at [1134, 514] on section "B. DISPATCH FEASIBILITY CHECK, 07 A/P VFR ONLY - Sales Informed Not Checked Rev…" at bounding box center [784, 443] width 978 height 355
click at [1137, 525] on button "Yes / OK" at bounding box center [1145, 528] width 81 height 18
click at [1225, 541] on section "B. DISPATCH FEASIBILITY CHECK, 07 A/P VFR ONLY - Sales Informed Not Checked Rev…" at bounding box center [784, 443] width 978 height 355
click at [1204, 556] on button "Not Required" at bounding box center [1228, 554] width 81 height 18
click at [1147, 580] on button "Yes / OK" at bounding box center [1145, 581] width 81 height 18
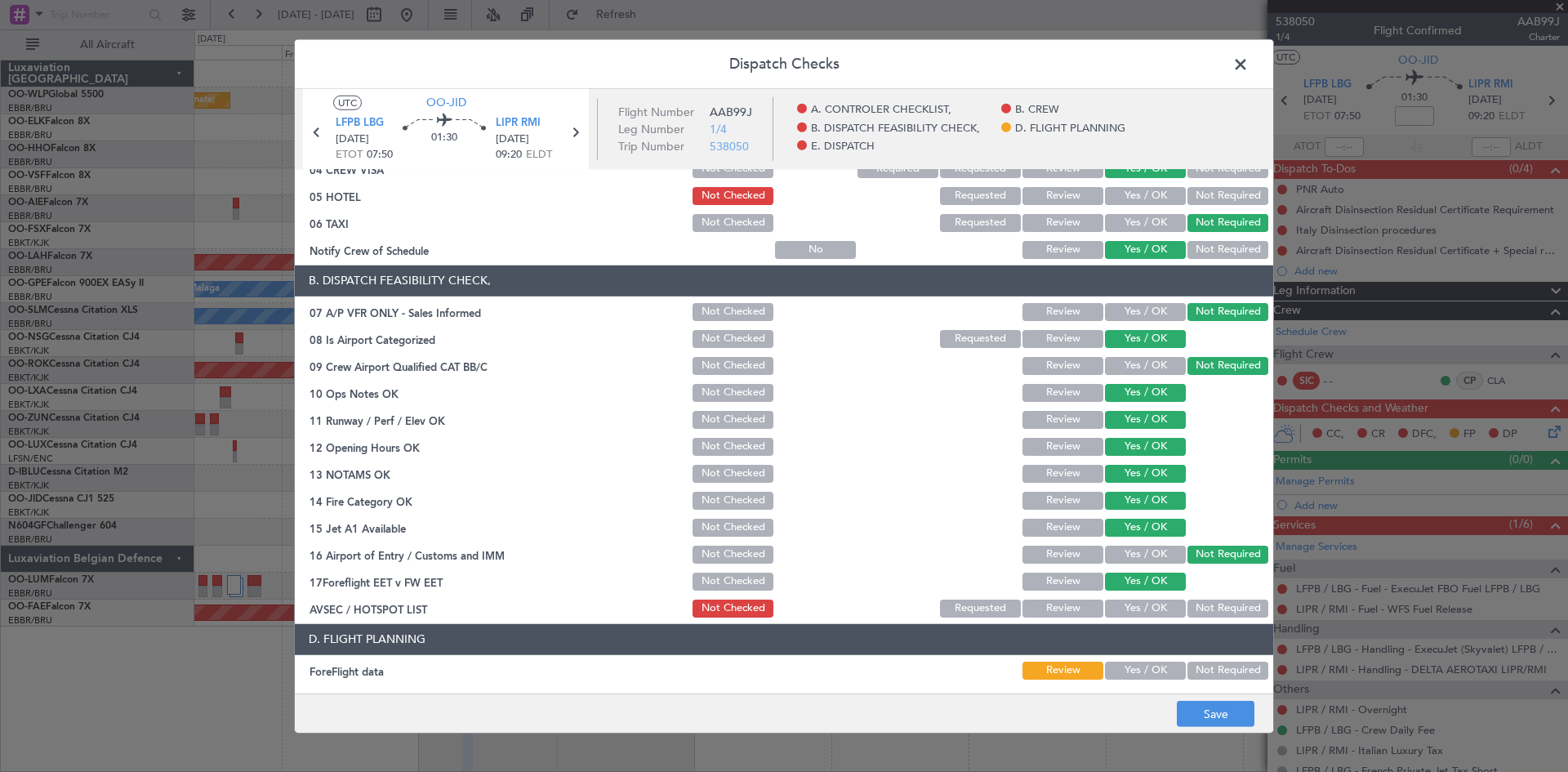
click at [750, 584] on button "Not Checked" at bounding box center [733, 581] width 81 height 18
click at [1210, 716] on button "Save" at bounding box center [1216, 714] width 77 height 26
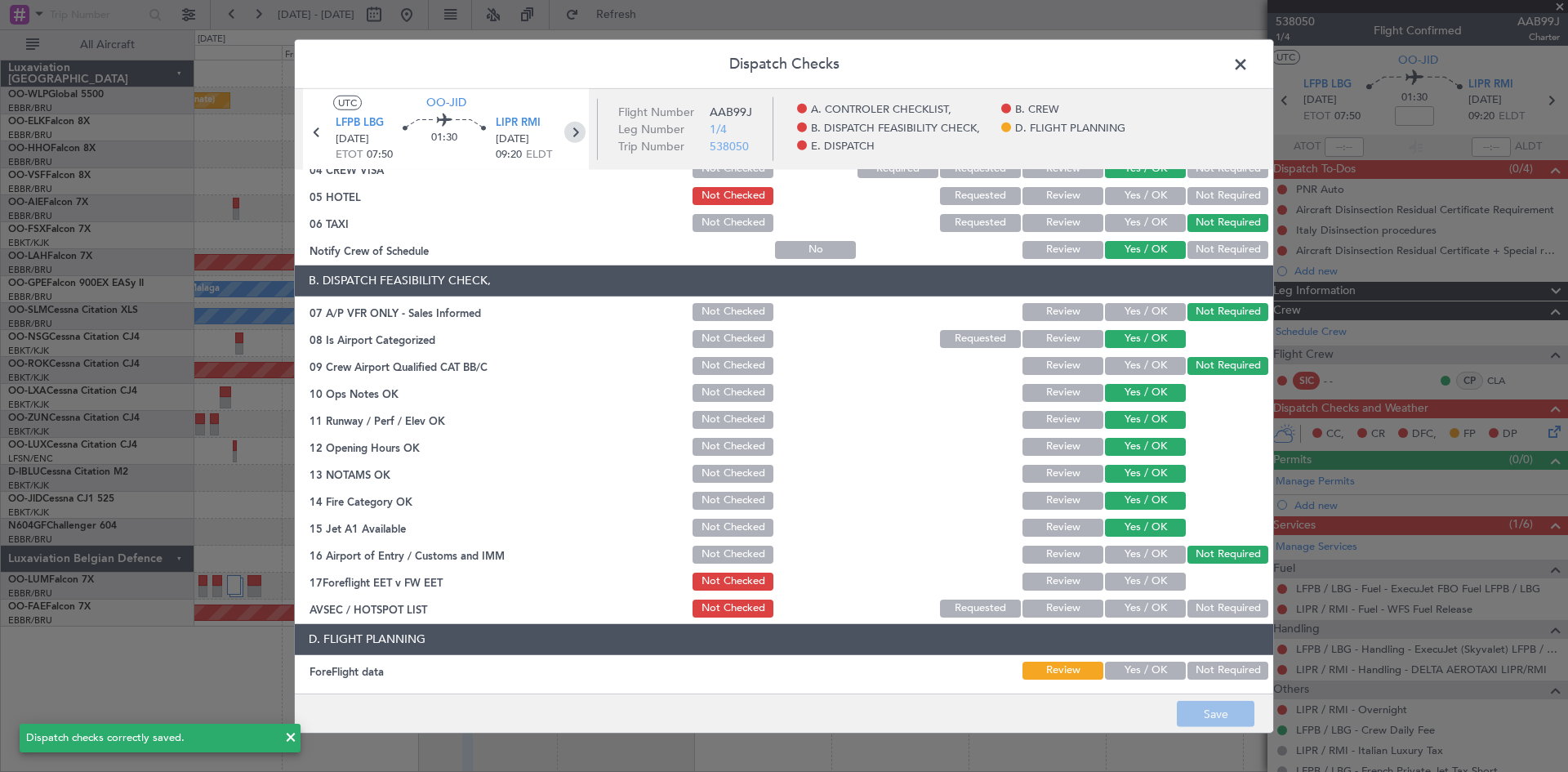
click at [570, 124] on icon at bounding box center [574, 131] width 21 height 21
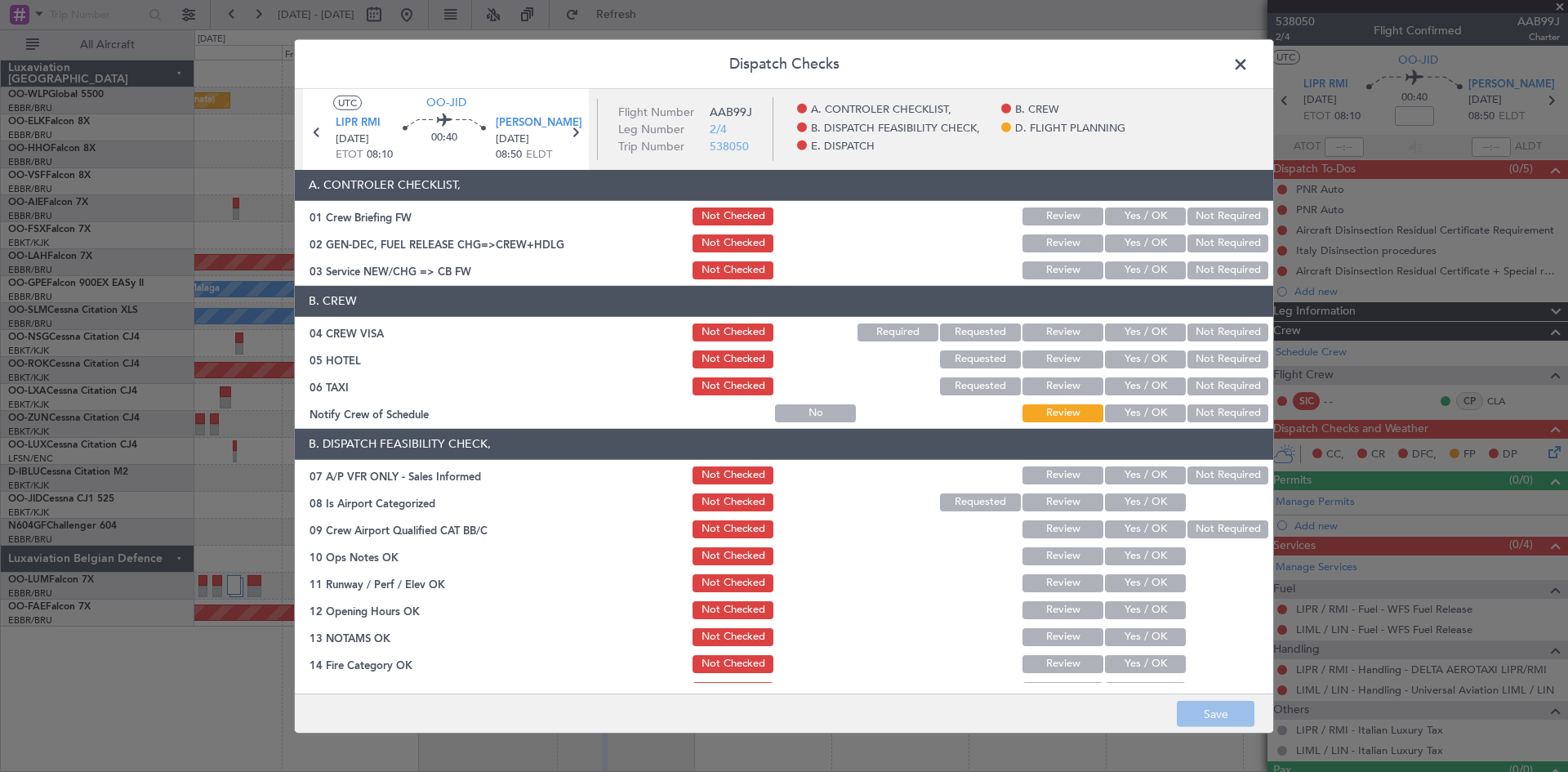
click at [1120, 267] on button "Yes / OK" at bounding box center [1145, 270] width 81 height 18
click at [1150, 327] on button "Yes / OK" at bounding box center [1145, 332] width 81 height 18
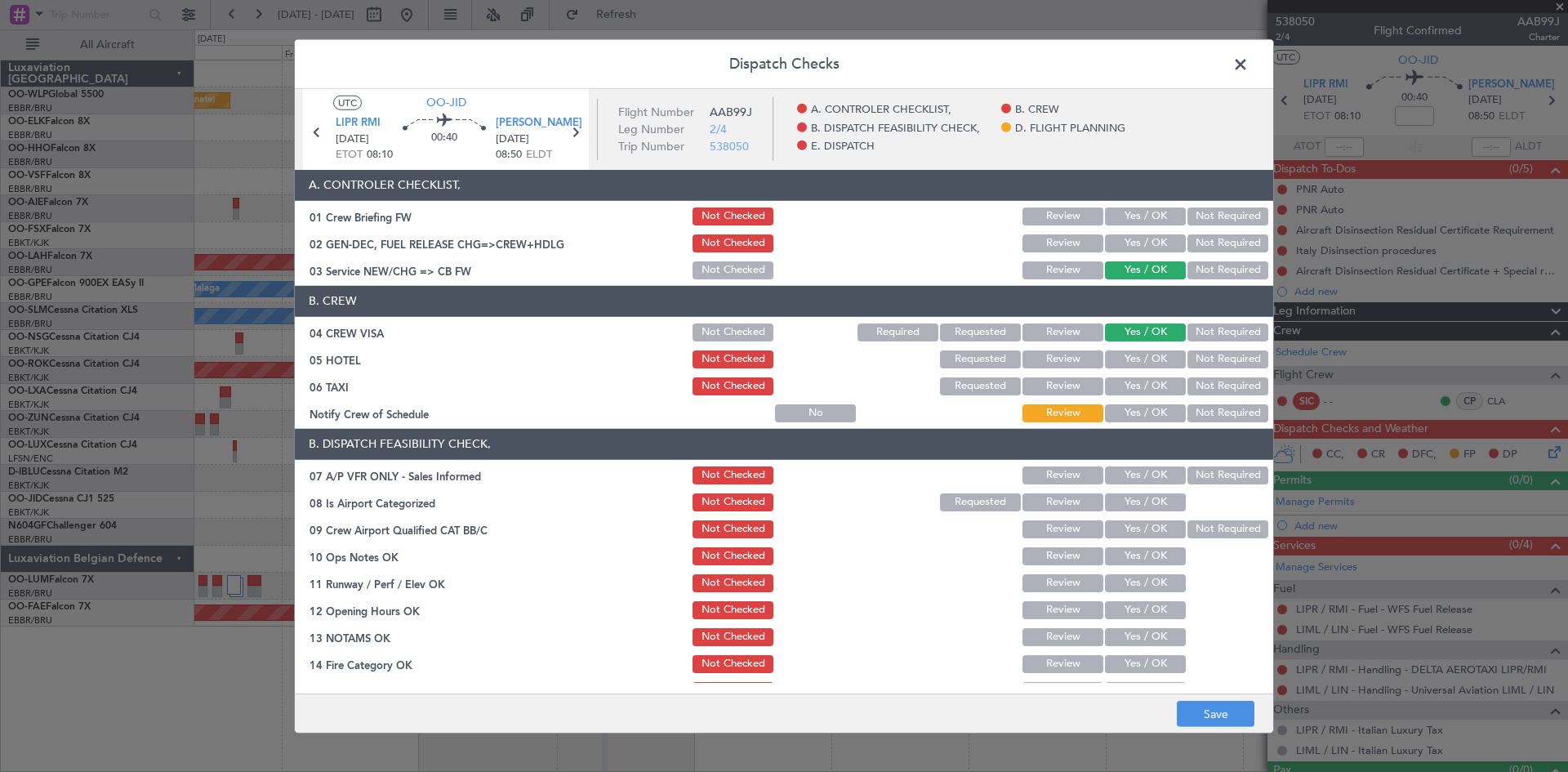
click at [1195, 352] on button "Not Required" at bounding box center [1228, 359] width 81 height 18
click at [1195, 373] on section "B. CREW 04 CREW VISA Not Checked Required Requested Review Yes / OK Not Require…" at bounding box center [784, 355] width 978 height 139
click at [1188, 385] on button "Not Required" at bounding box center [1228, 386] width 81 height 18
click at [1126, 414] on button "Yes / OK" at bounding box center [1145, 413] width 81 height 18
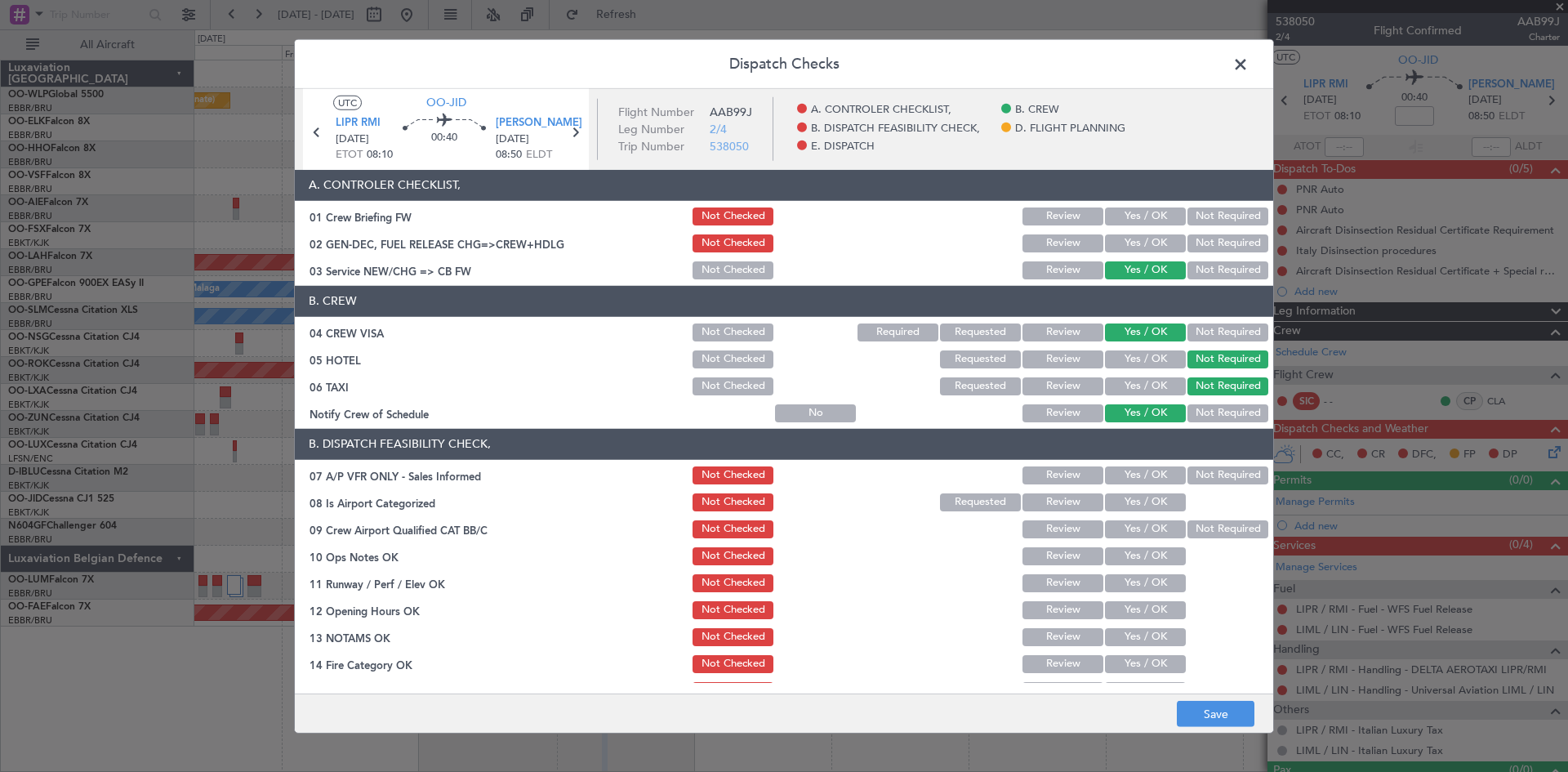
click at [1188, 471] on button "Not Required" at bounding box center [1228, 475] width 81 height 18
drag, startPoint x: 1144, startPoint y: 499, endPoint x: 1143, endPoint y: 513, distance: 14.0
click at [1143, 499] on button "Yes / OK" at bounding box center [1145, 502] width 81 height 18
click at [1192, 521] on button "Not Required" at bounding box center [1228, 529] width 81 height 18
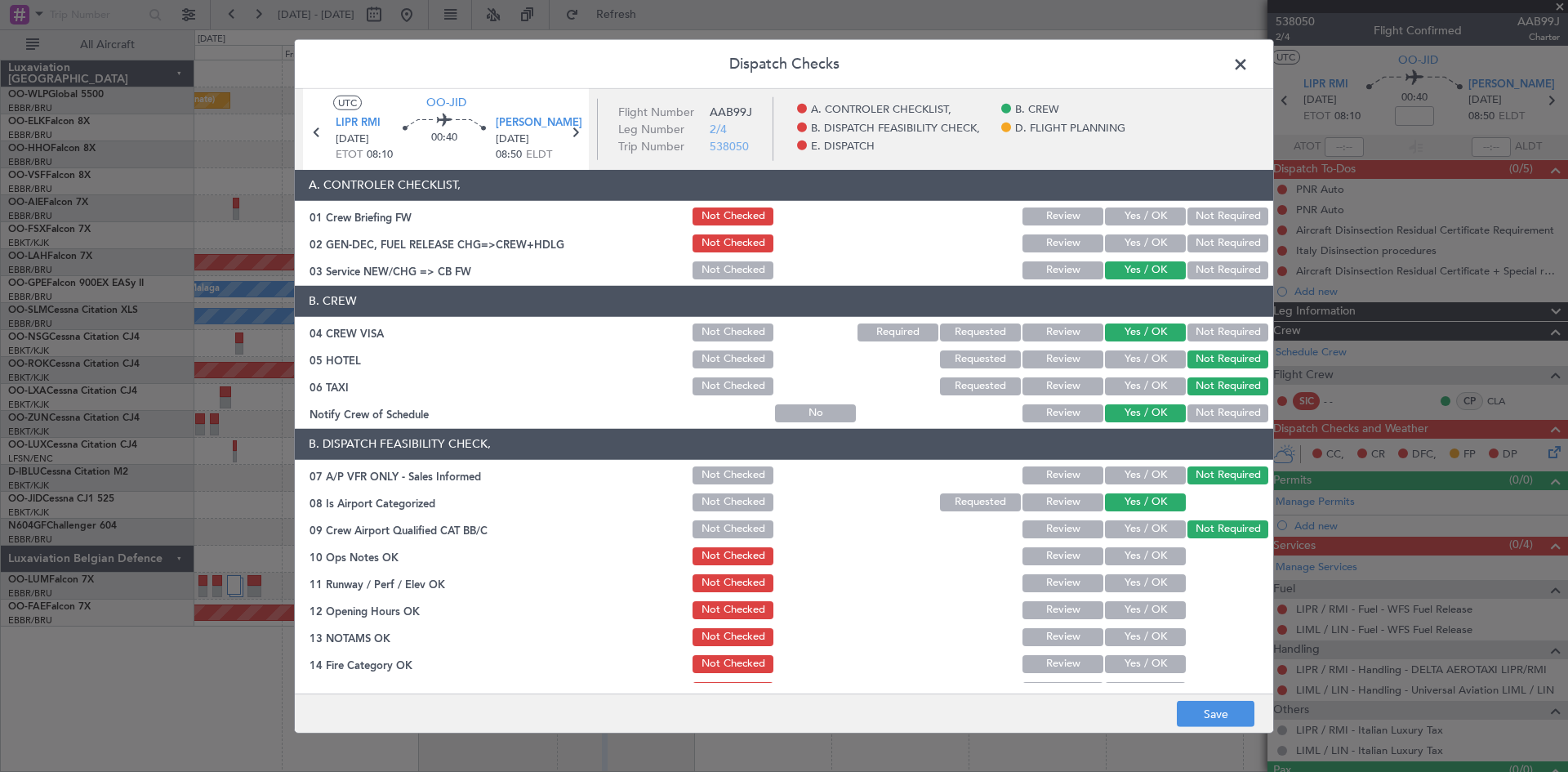
drag, startPoint x: 1151, startPoint y: 556, endPoint x: 1155, endPoint y: 568, distance: 12.6
click at [1153, 563] on button "Yes / OK" at bounding box center [1145, 556] width 81 height 18
drag, startPoint x: 1147, startPoint y: 583, endPoint x: 1144, endPoint y: 603, distance: 20.2
click at [1146, 584] on button "Yes / OK" at bounding box center [1145, 583] width 81 height 18
drag, startPoint x: 1144, startPoint y: 603, endPoint x: 1143, endPoint y: 626, distance: 23.0
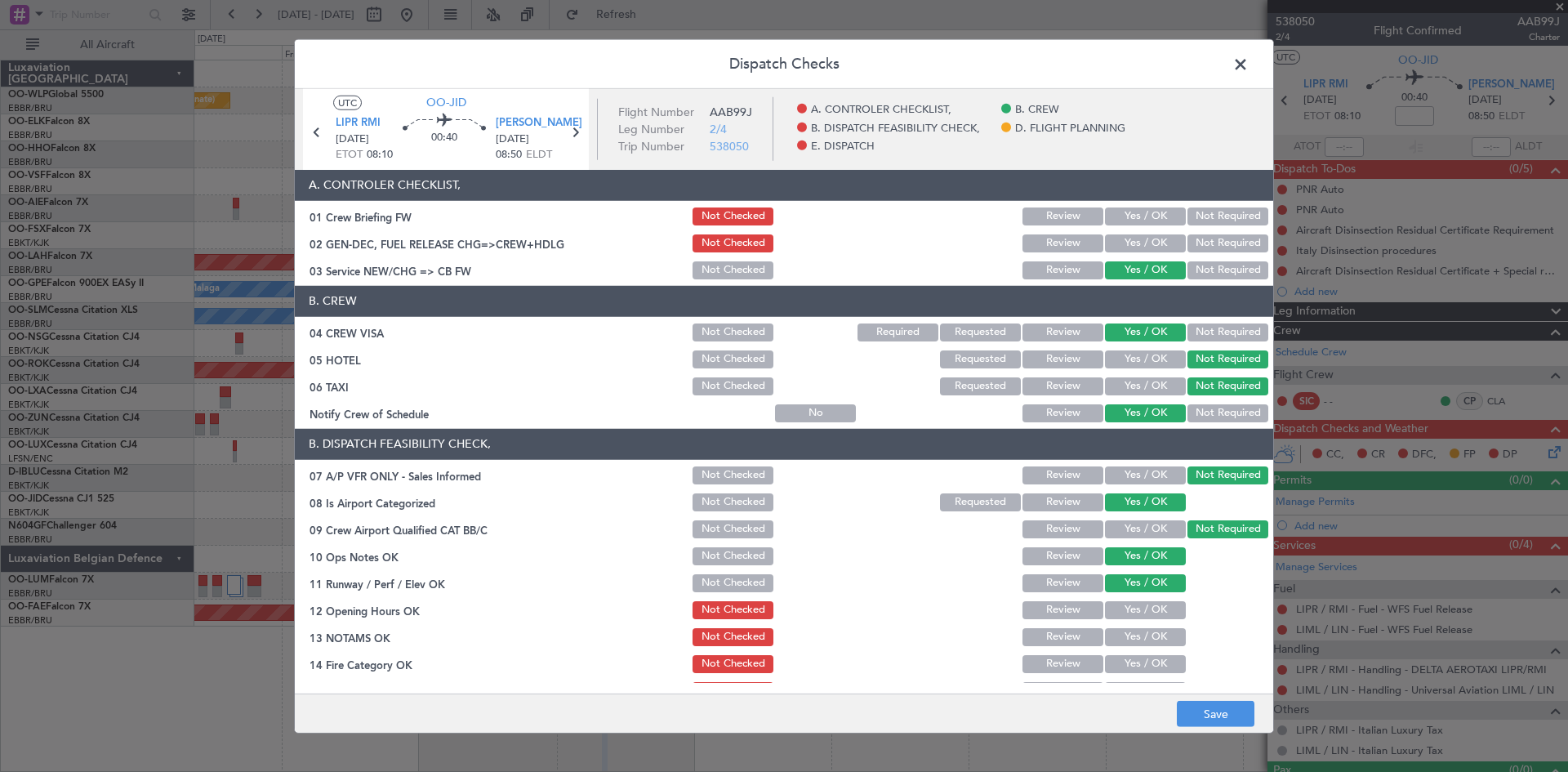
click at [1144, 606] on button "Yes / OK" at bounding box center [1145, 610] width 81 height 18
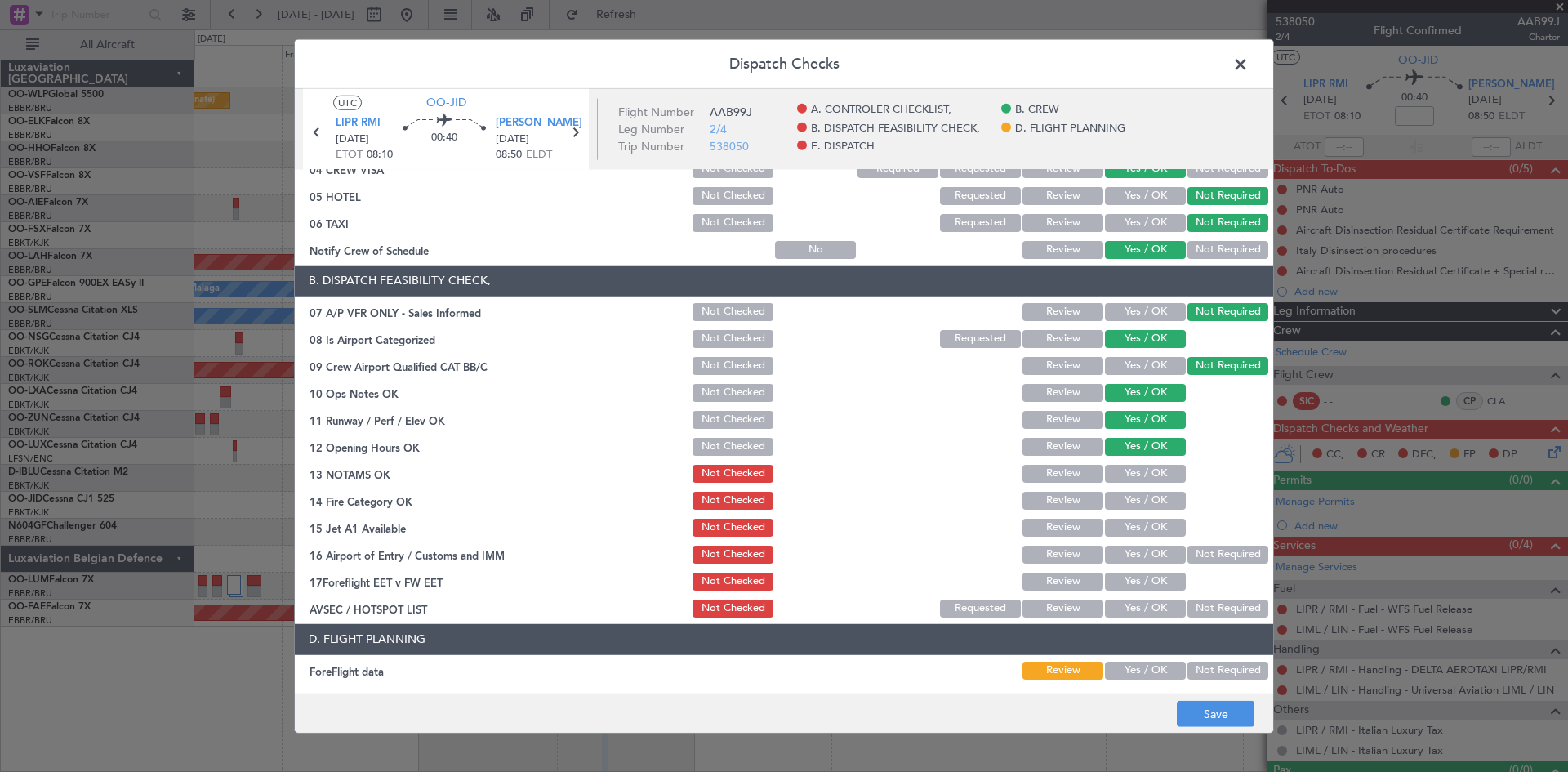
click at [1146, 462] on div "Yes / OK" at bounding box center [1143, 473] width 83 height 23
click at [1154, 506] on button "Yes / OK" at bounding box center [1145, 500] width 81 height 18
click at [1155, 486] on section "B. DISPATCH FEASIBILITY CHECK, 07 A/P VFR ONLY - Sales Informed Not Checked Rev…" at bounding box center [784, 443] width 978 height 355
click at [1153, 483] on div "Yes / OK" at bounding box center [1143, 473] width 83 height 23
click at [1151, 517] on div "Yes / OK" at bounding box center [1143, 528] width 83 height 23
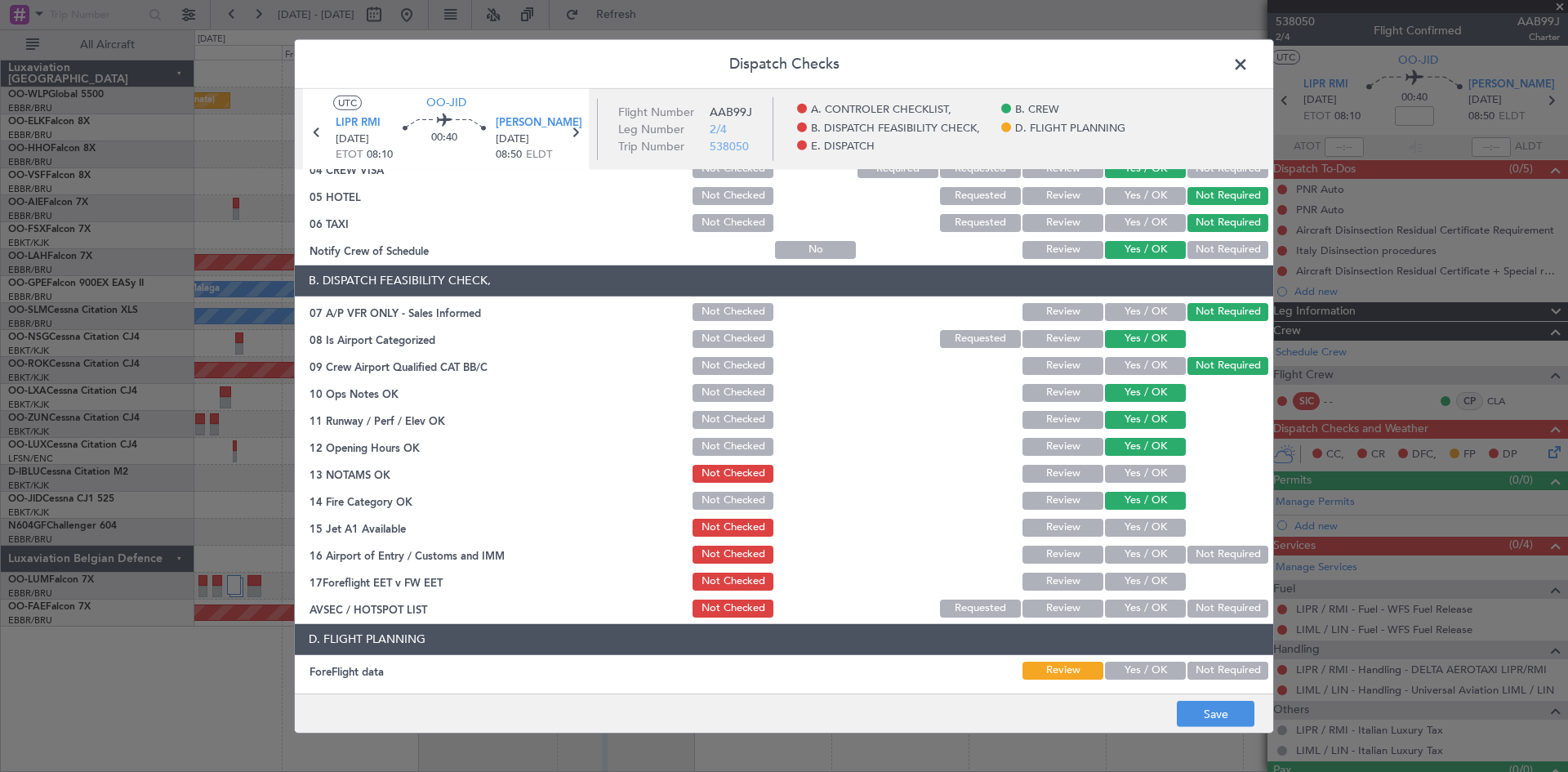
click at [1155, 528] on button "Yes / OK" at bounding box center [1145, 528] width 81 height 18
click at [1149, 480] on button "Yes / OK" at bounding box center [1145, 473] width 81 height 18
click at [1196, 558] on button "Not Required" at bounding box center [1228, 554] width 81 height 18
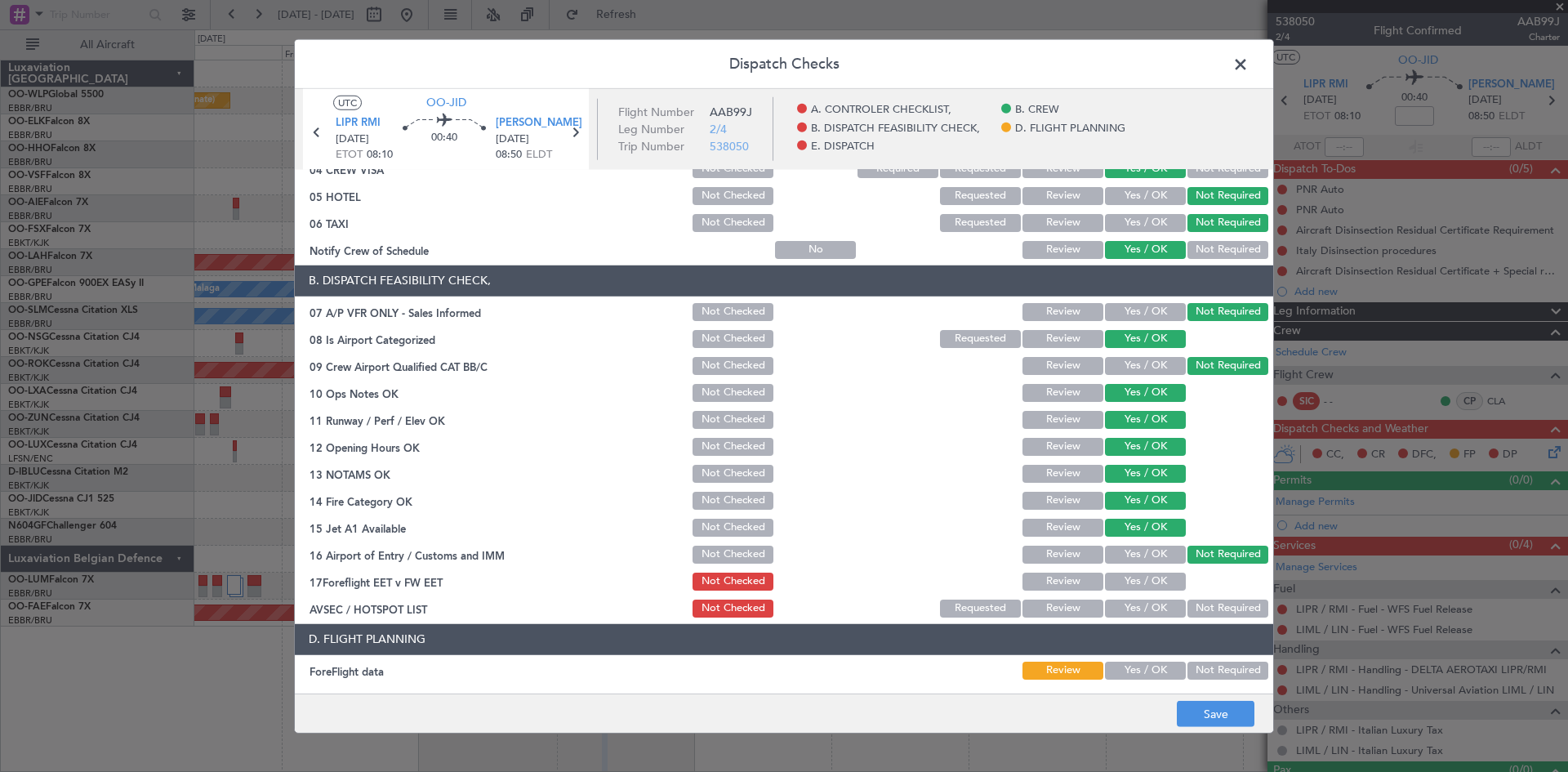
click at [1150, 579] on button "Yes / OK" at bounding box center [1145, 581] width 81 height 18
click at [1221, 706] on button "Save" at bounding box center [1216, 714] width 77 height 26
click at [573, 134] on icon at bounding box center [574, 131] width 21 height 21
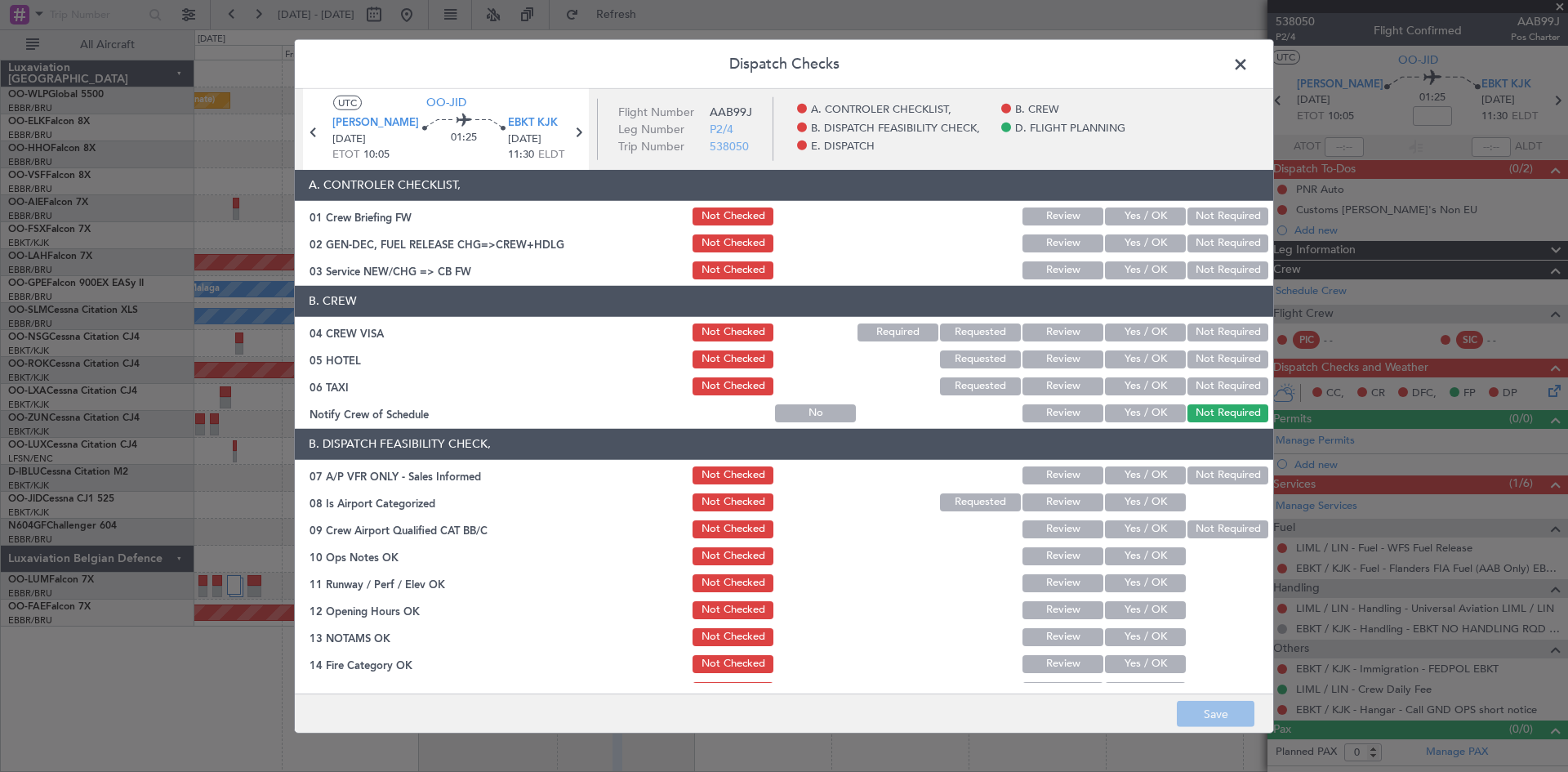
click at [1153, 271] on button "Yes / OK" at bounding box center [1145, 270] width 81 height 18
click at [1152, 333] on button "Yes / OK" at bounding box center [1145, 332] width 81 height 18
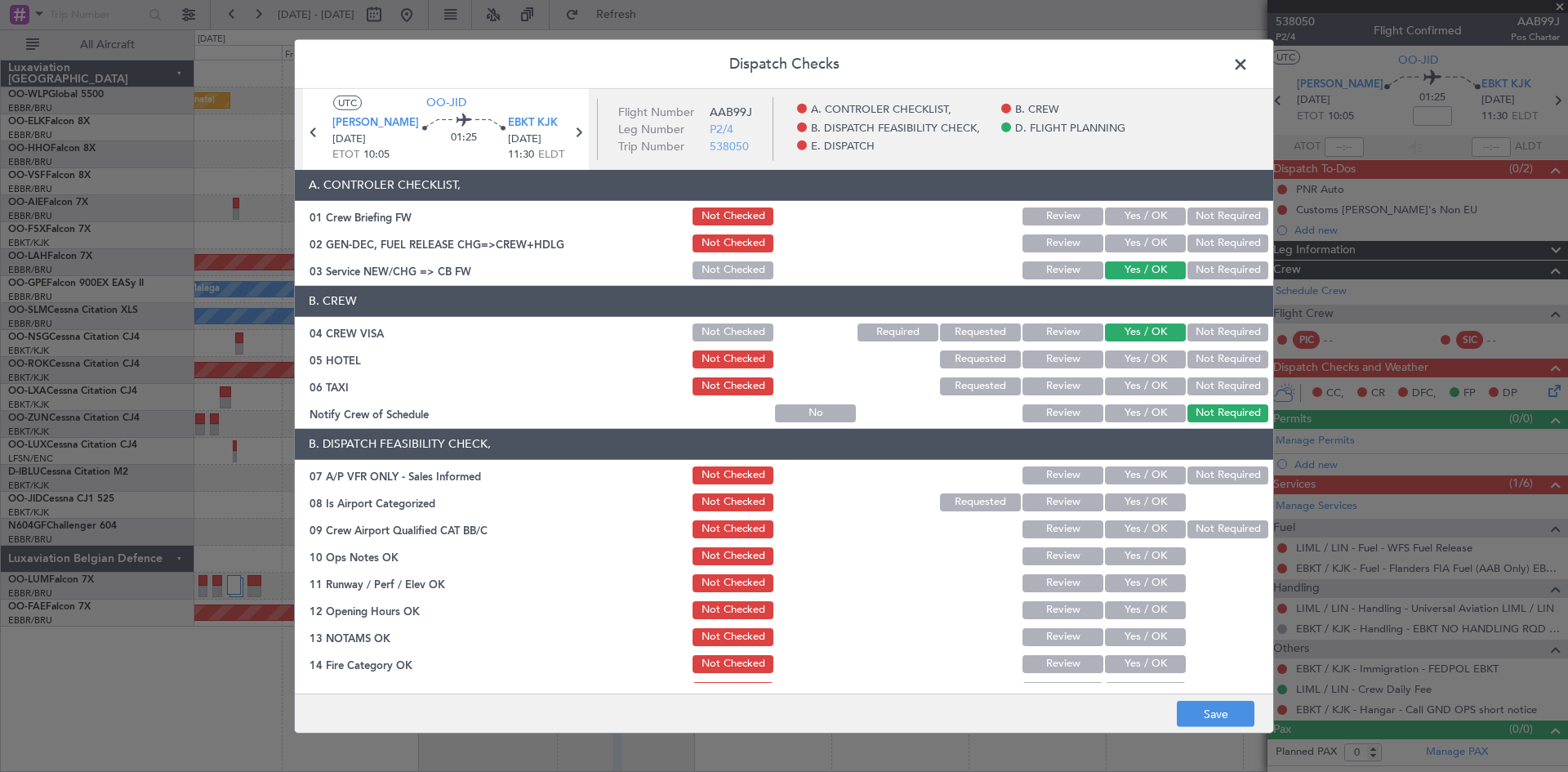
click at [1206, 363] on button "Not Required" at bounding box center [1228, 359] width 81 height 18
click at [1197, 386] on button "Not Required" at bounding box center [1228, 386] width 81 height 18
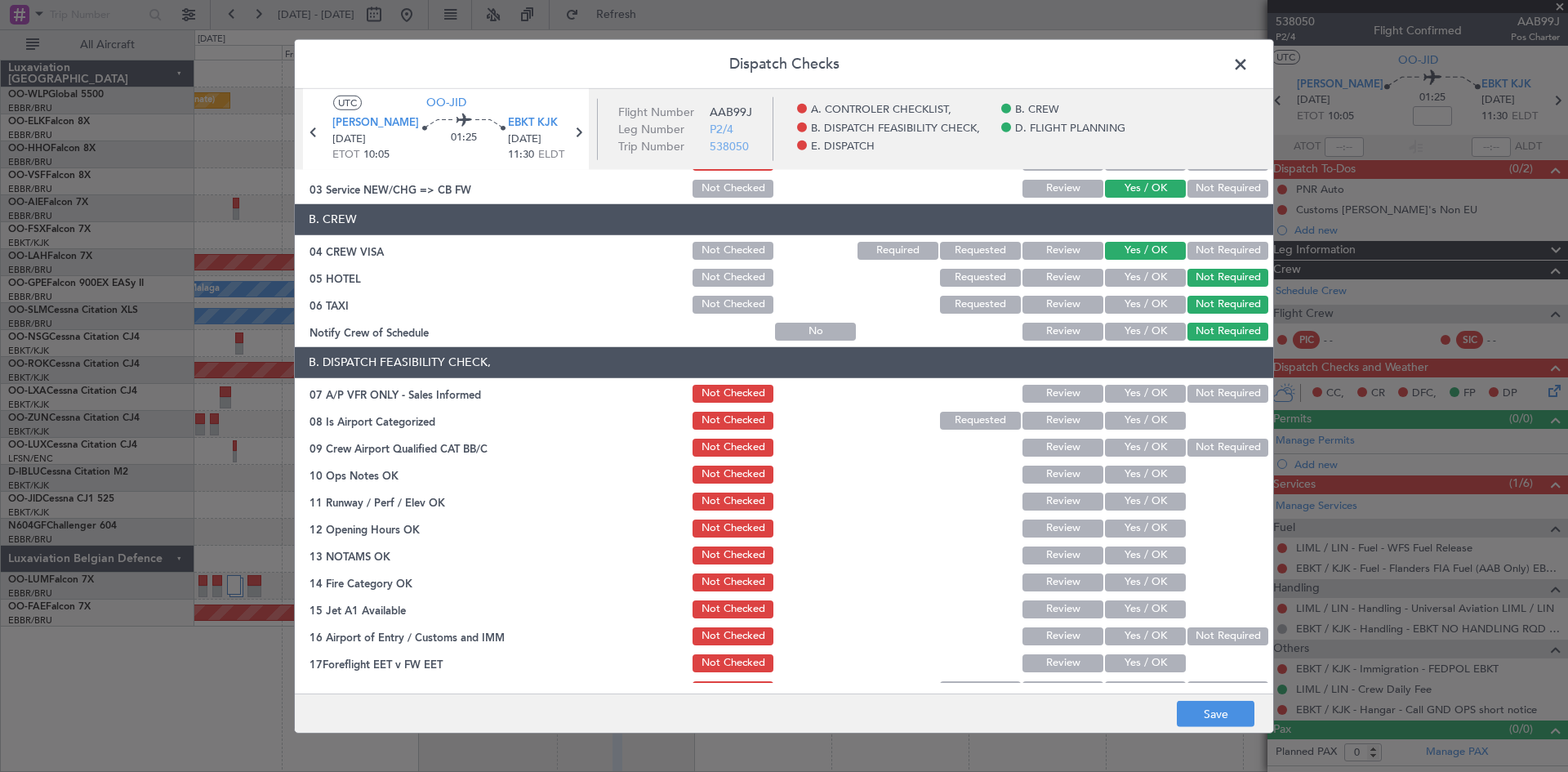
click at [1143, 338] on button "Yes / OK" at bounding box center [1145, 331] width 81 height 18
drag, startPoint x: 1233, startPoint y: 400, endPoint x: 1223, endPoint y: 394, distance: 11.7
click at [1231, 399] on button "Not Required" at bounding box center [1228, 393] width 81 height 18
click at [1155, 415] on button "Yes / OK" at bounding box center [1145, 420] width 81 height 18
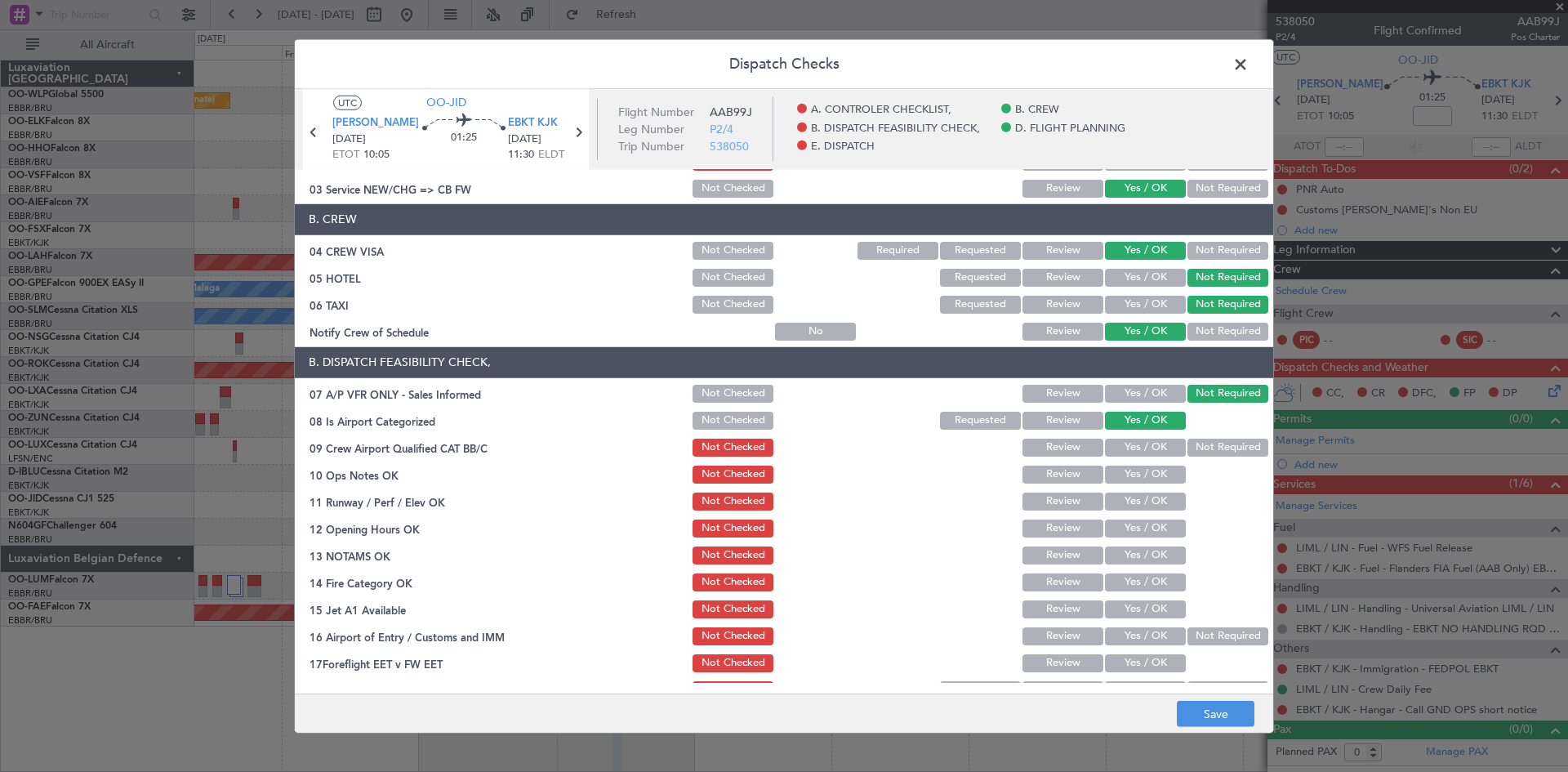
click at [1206, 449] on button "Not Required" at bounding box center [1228, 448] width 81 height 18
click at [1149, 474] on button "Yes / OK" at bounding box center [1145, 474] width 81 height 18
click at [1143, 506] on button "Yes / OK" at bounding box center [1145, 501] width 81 height 18
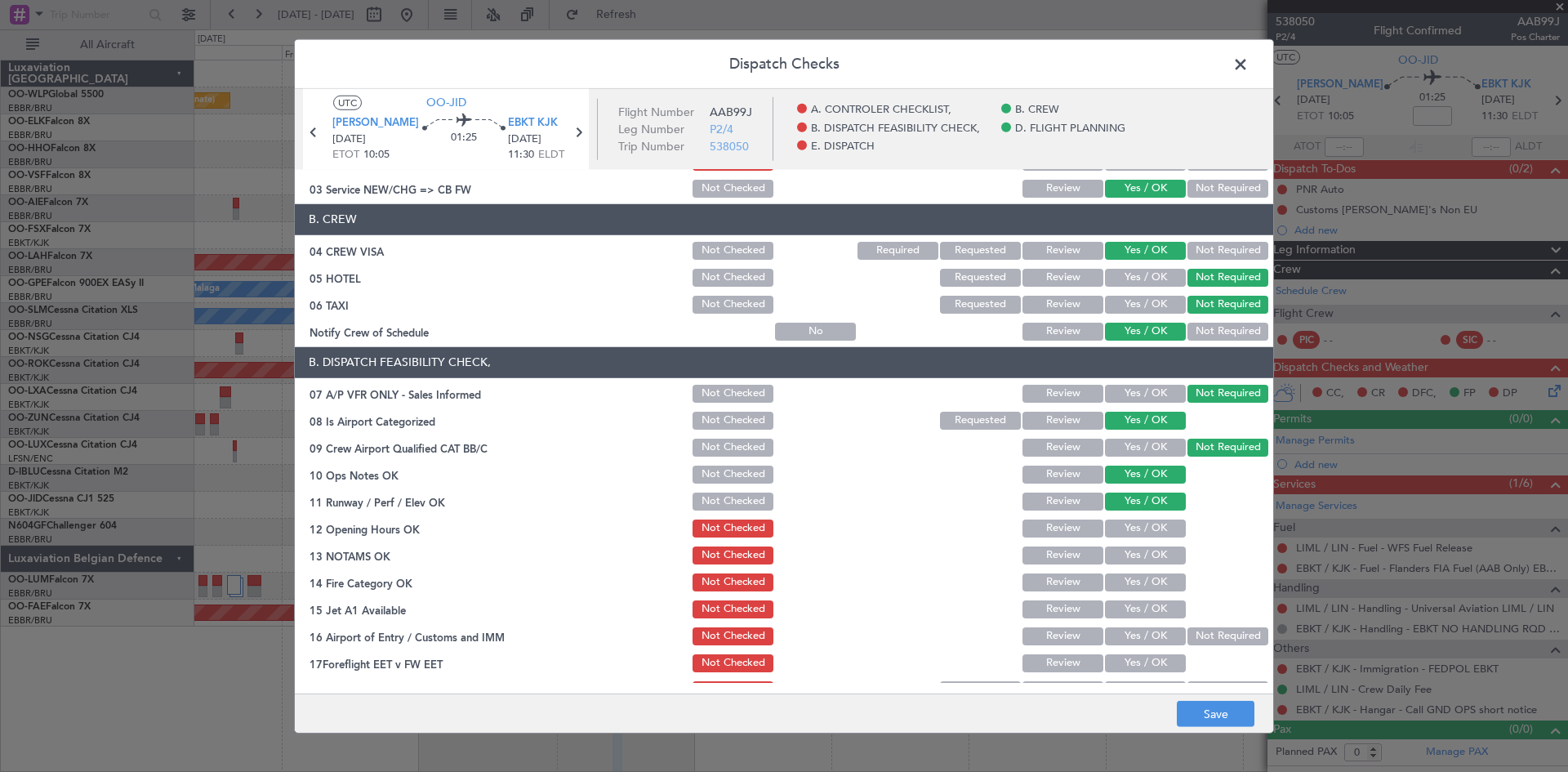
click at [1148, 536] on button "Yes / OK" at bounding box center [1145, 529] width 81 height 18
click at [1147, 566] on div "Yes / OK" at bounding box center [1143, 555] width 83 height 23
click at [1144, 571] on section "B. DISPATCH FEASIBILITY CHECK, 07 A/P VFR ONLY - Sales Informed Not Checked Rev…" at bounding box center [784, 524] width 978 height 355
click at [1143, 575] on div "Yes / OK" at bounding box center [1143, 582] width 83 height 23
click at [1143, 576] on button "Yes / OK" at bounding box center [1145, 582] width 81 height 18
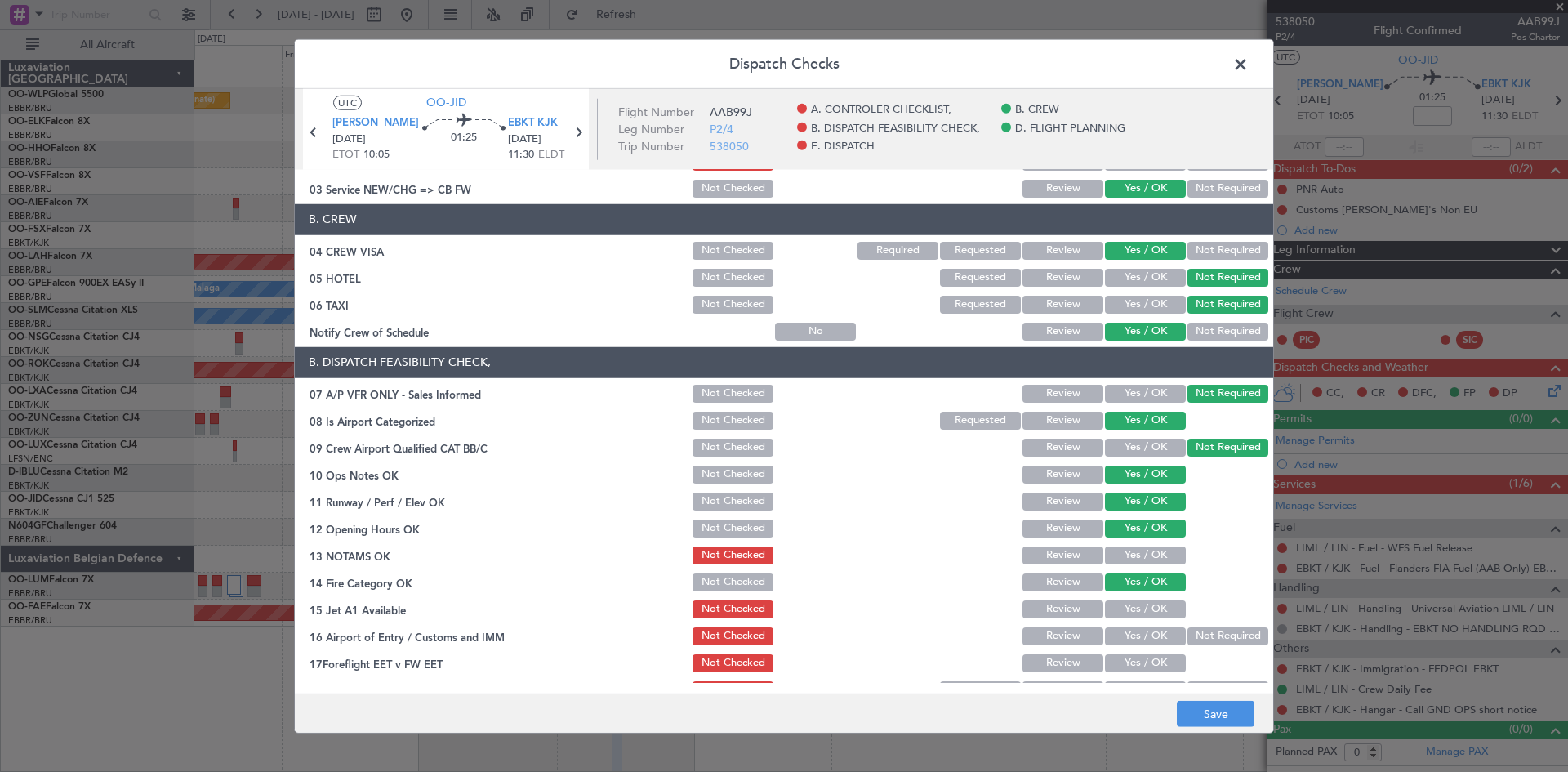
click at [1140, 554] on button "Yes / OK" at bounding box center [1145, 555] width 81 height 18
click at [1141, 603] on button "Yes / OK" at bounding box center [1145, 609] width 81 height 18
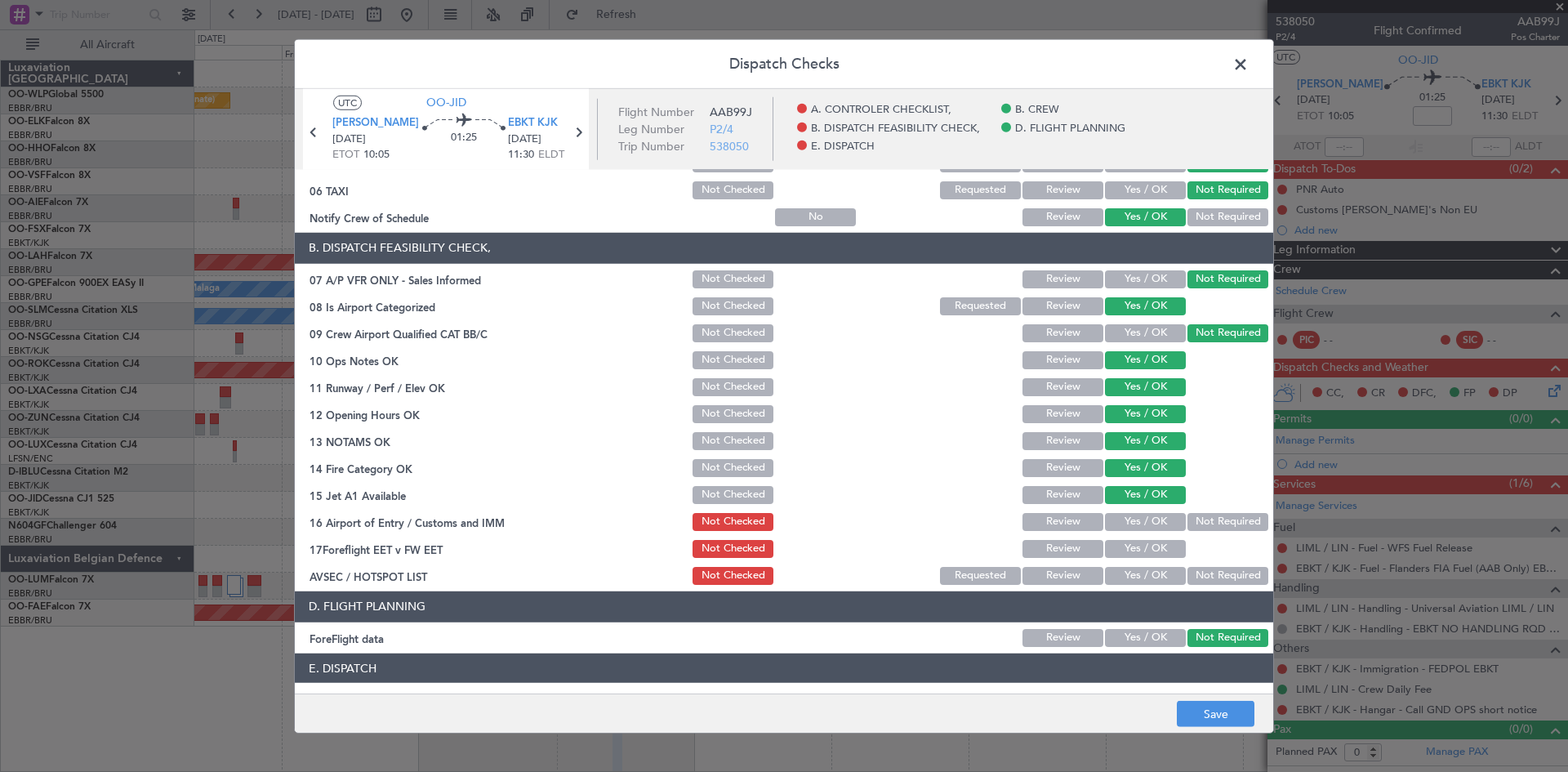
scroll to position [309, 0]
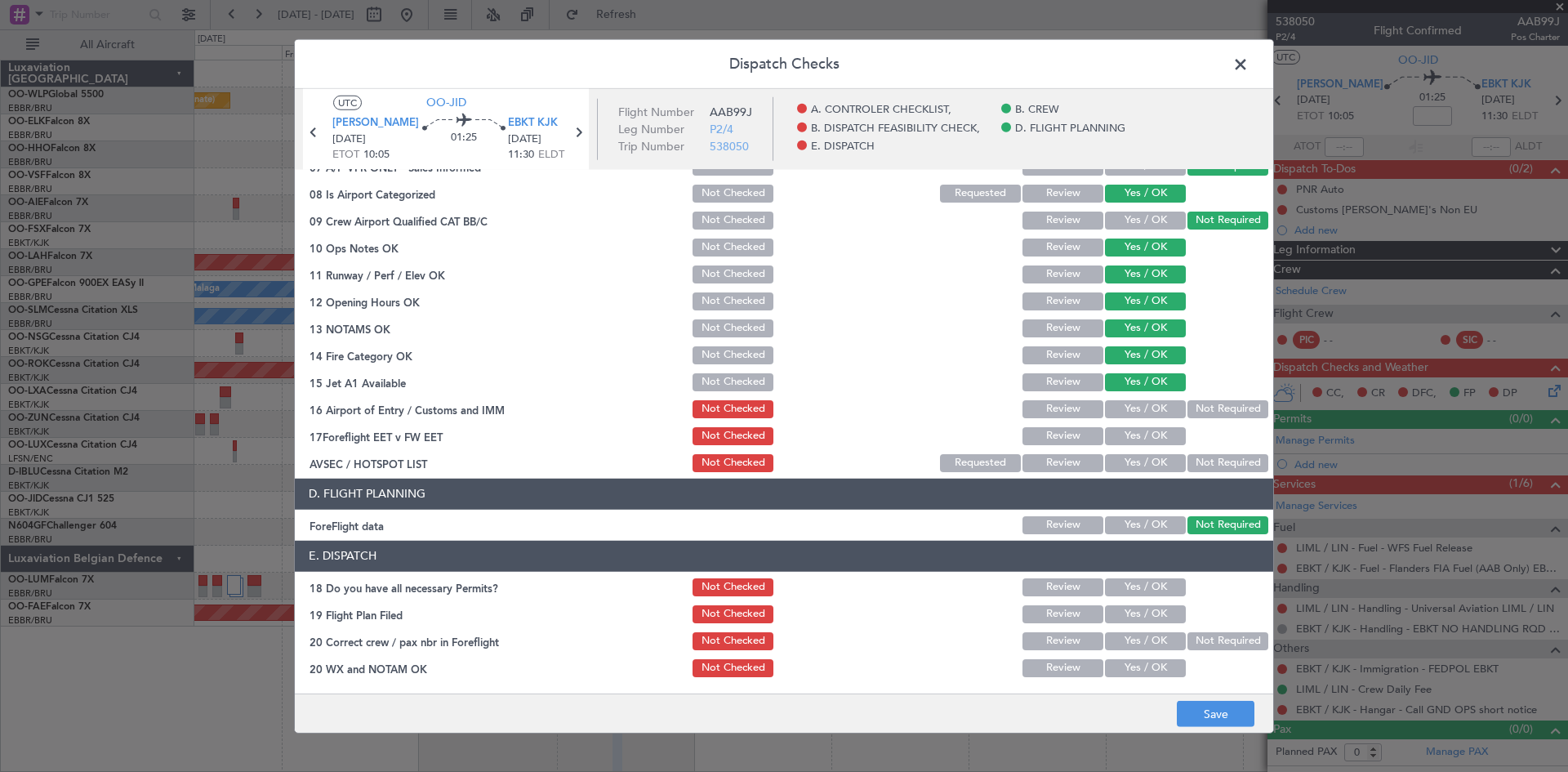
click at [1191, 403] on button "Not Required" at bounding box center [1228, 409] width 81 height 18
click at [1154, 437] on button "Yes / OK" at bounding box center [1145, 436] width 81 height 18
drag, startPoint x: 1206, startPoint y: 461, endPoint x: 1198, endPoint y: 465, distance: 8.9
click at [1207, 461] on button "Not Required" at bounding box center [1228, 463] width 81 height 18
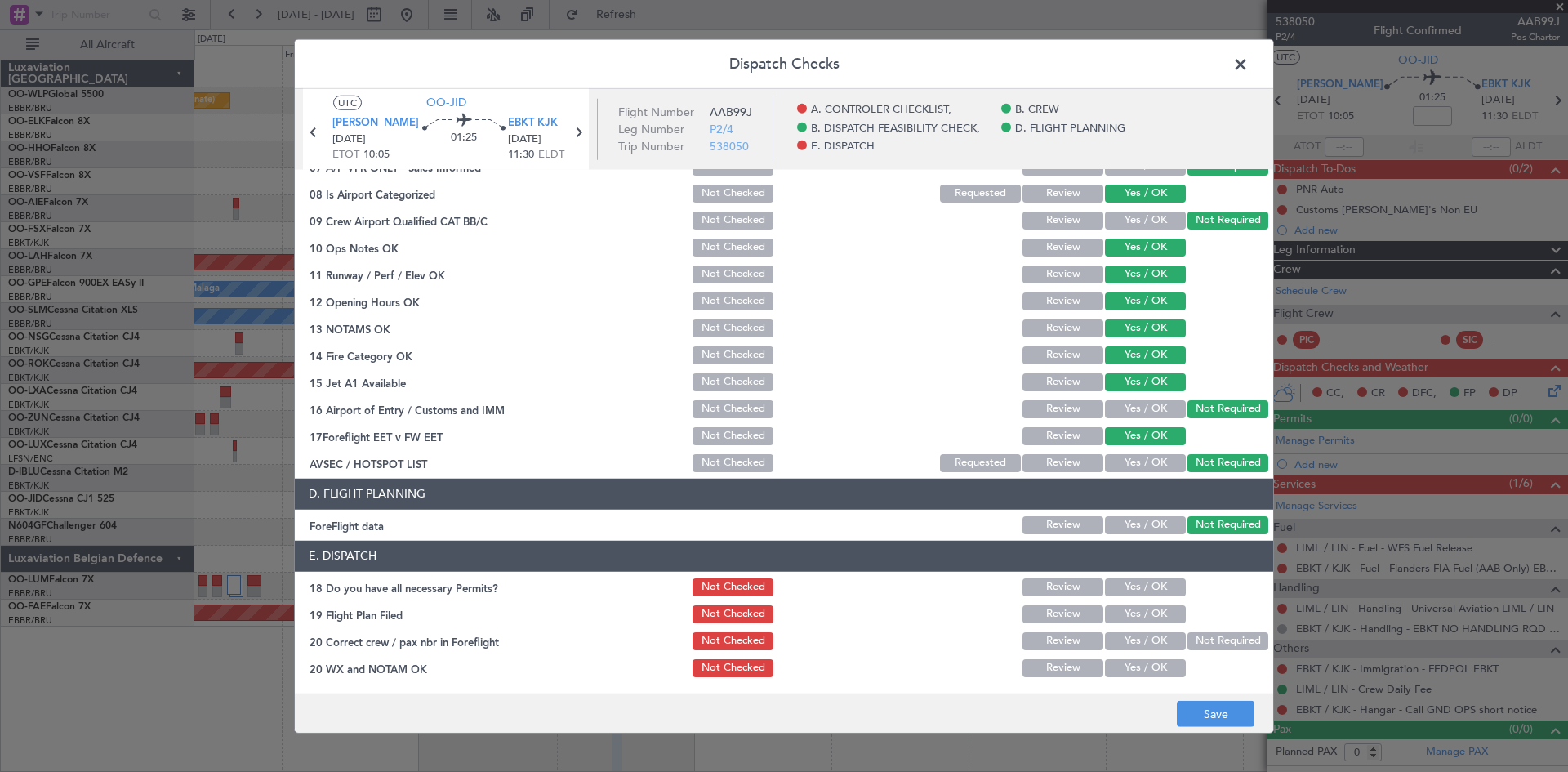
click at [721, 420] on div "Not Checked" at bounding box center [731, 409] width 83 height 23
click at [724, 441] on button "Not Checked" at bounding box center [733, 436] width 81 height 18
click at [724, 449] on section "B. DISPATCH FEASIBILITY CHECK, 07 A/P VFR ONLY - Sales Informed Not Checked Rev…" at bounding box center [784, 297] width 978 height 355
click at [726, 457] on button "Not Checked" at bounding box center [733, 463] width 81 height 18
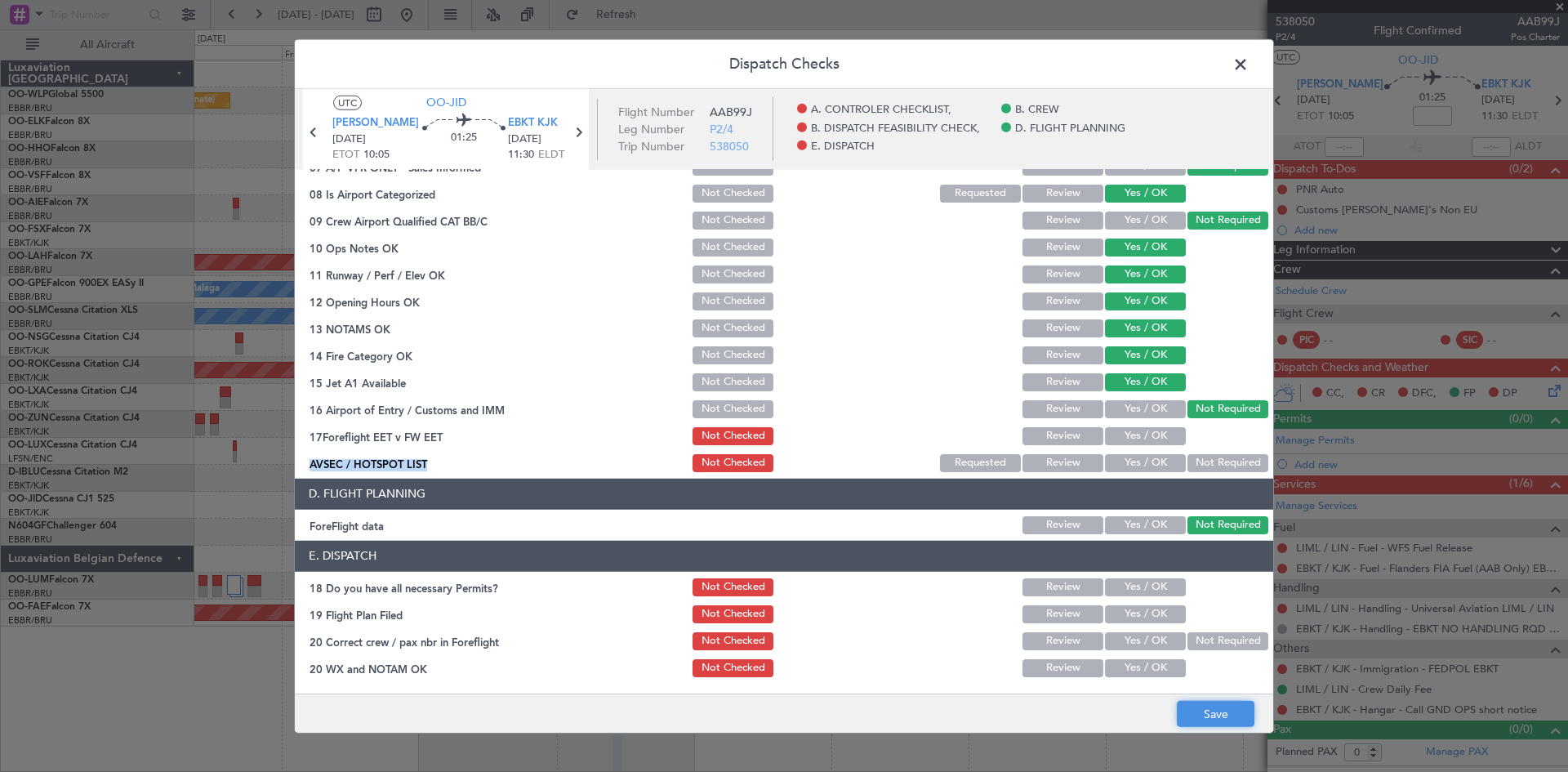
click at [1228, 718] on button "Save" at bounding box center [1216, 714] width 77 height 26
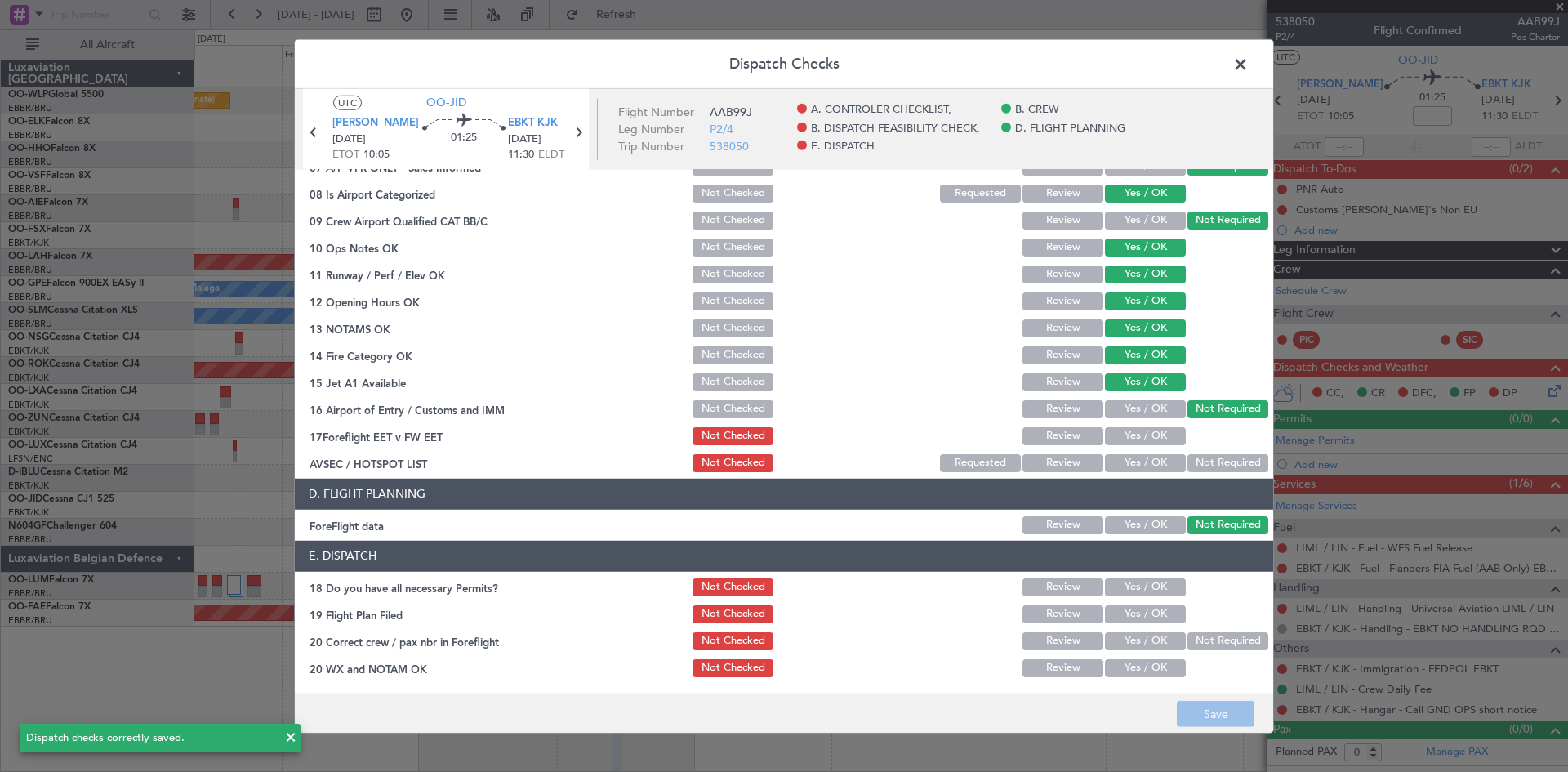
click at [1249, 62] on span at bounding box center [1249, 67] width 0 height 32
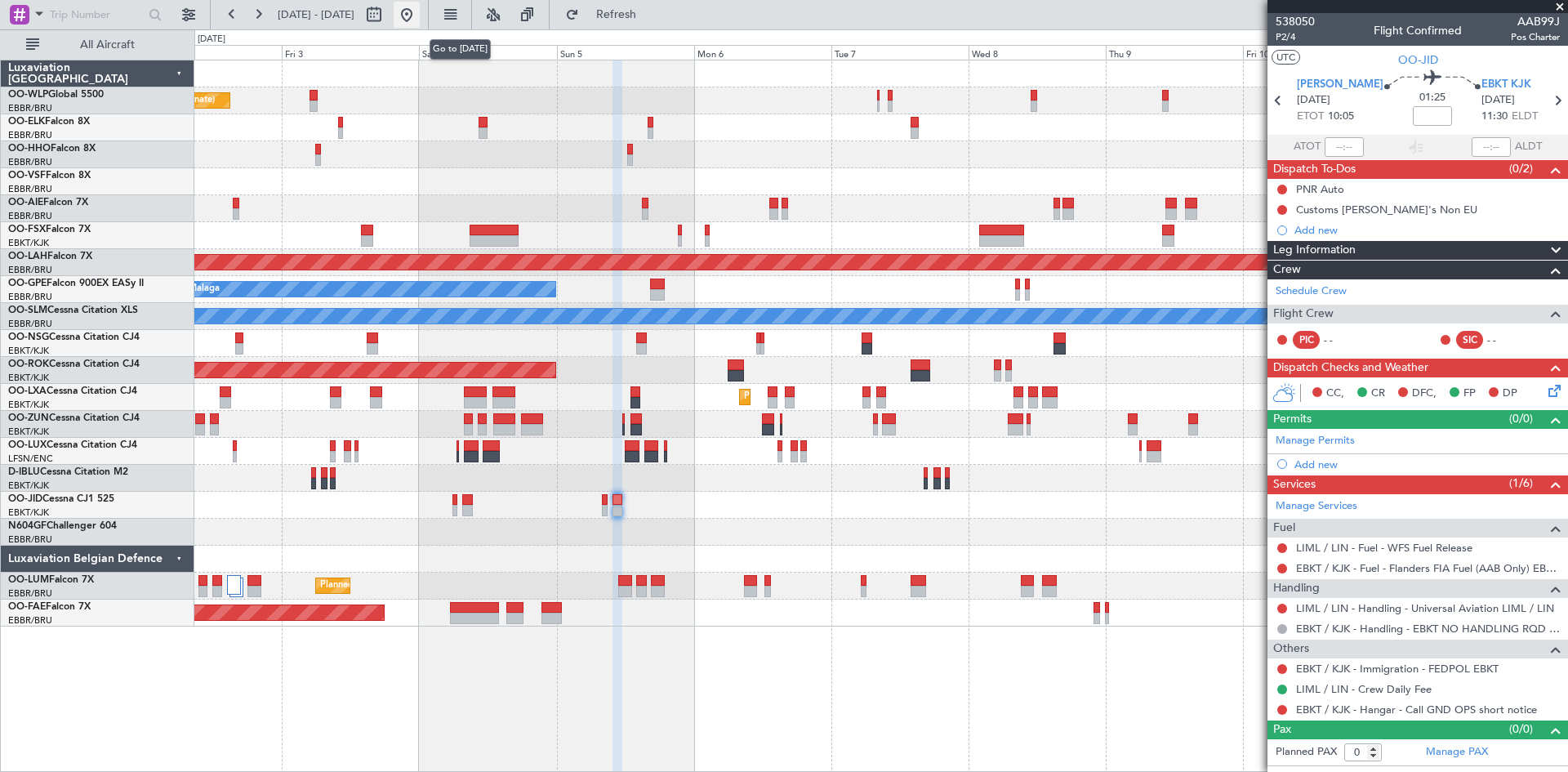
click at [420, 14] on button at bounding box center [407, 14] width 26 height 26
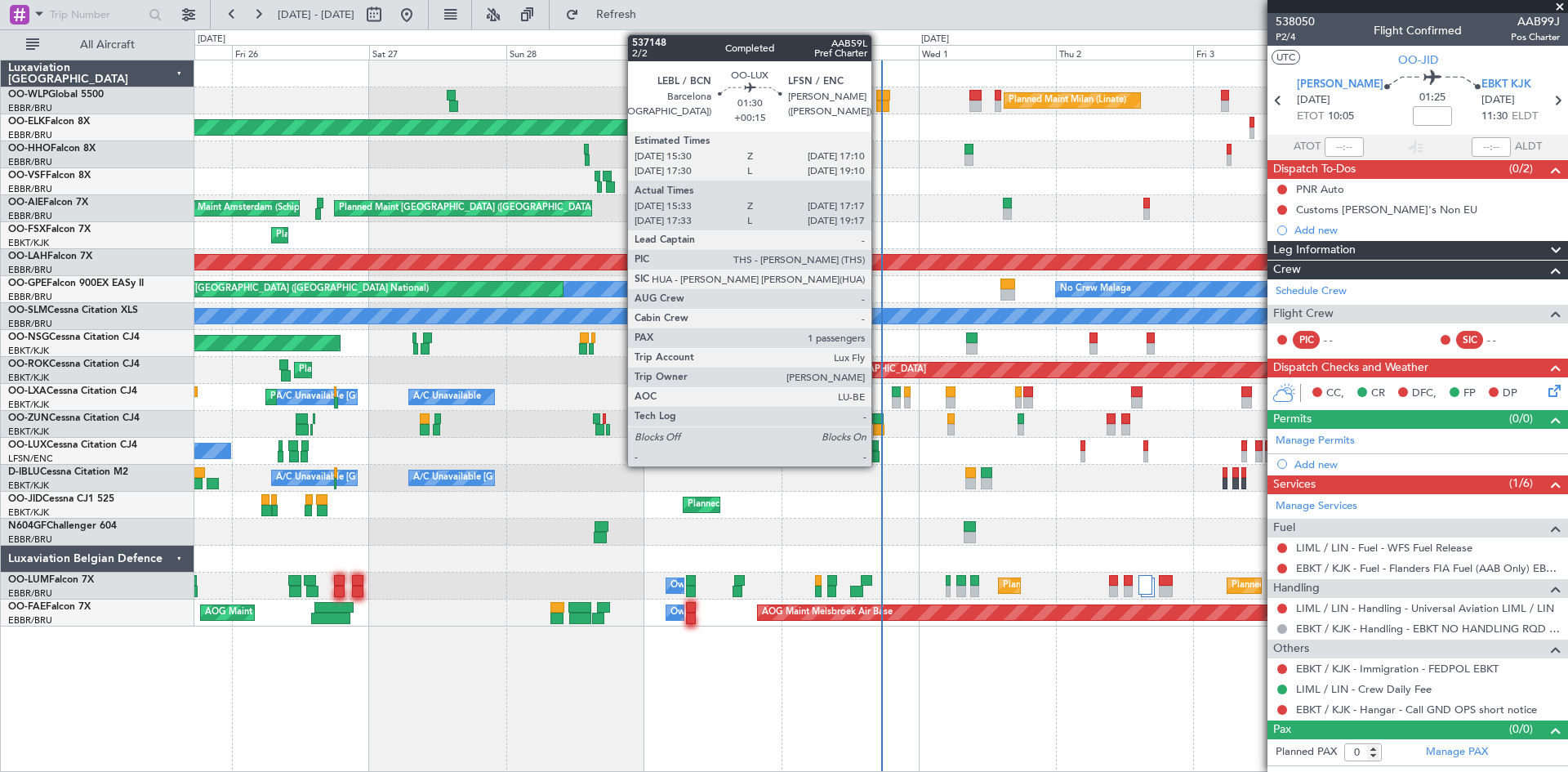
click at [879, 458] on div at bounding box center [875, 456] width 10 height 11
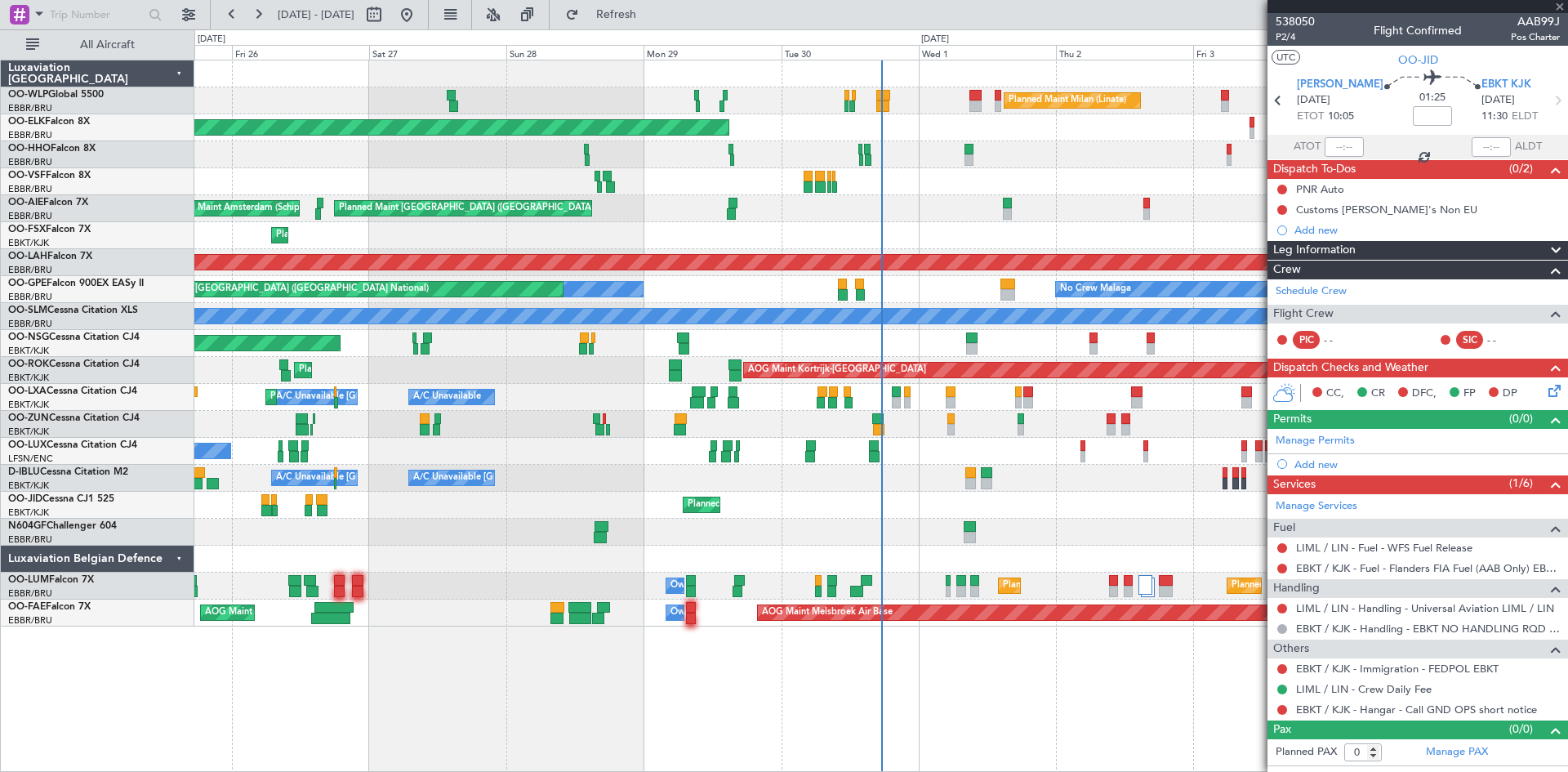
type input "+00:15"
type input "15:38"
type input "17:12"
type input "1"
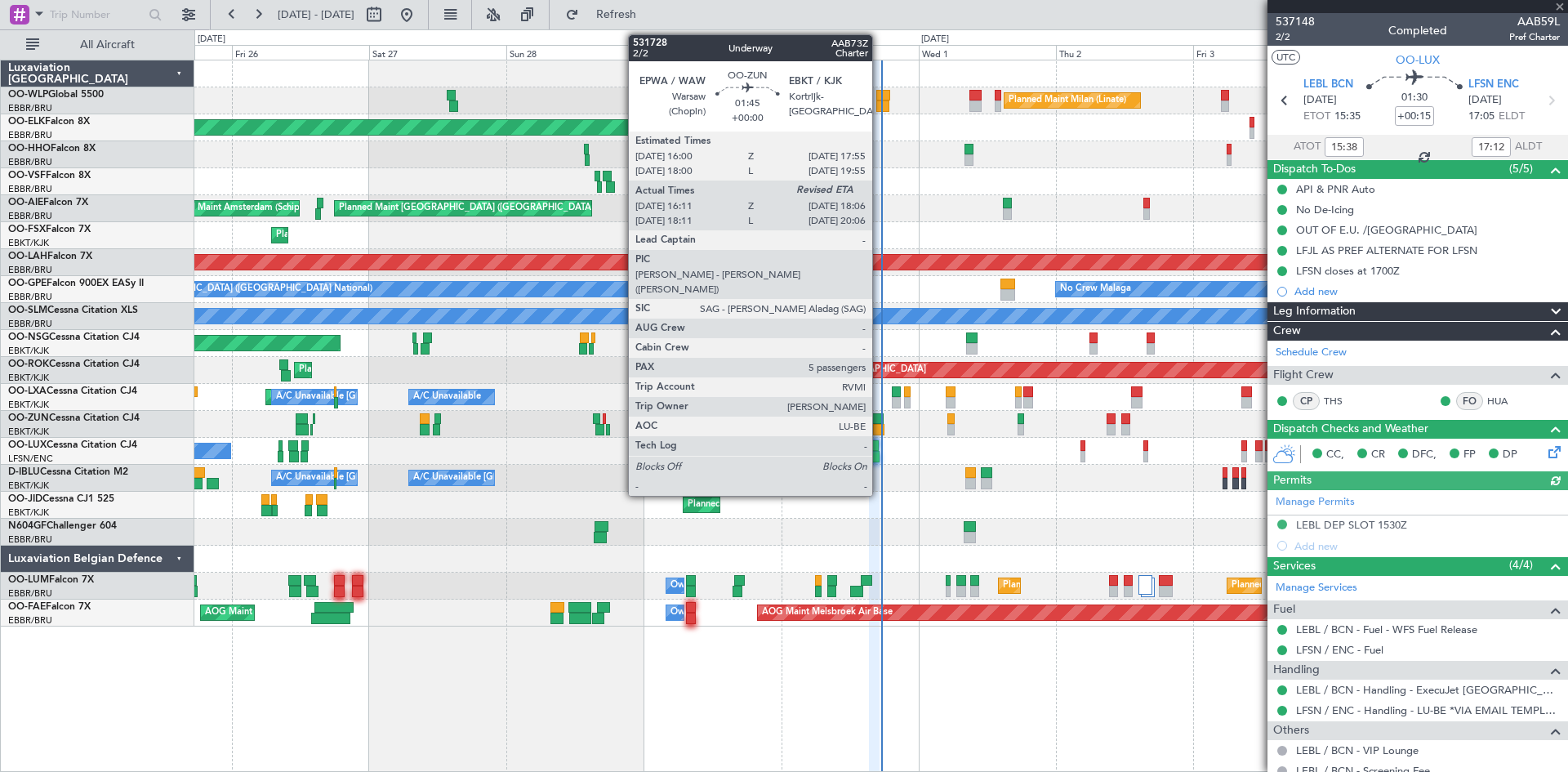
click at [880, 426] on div at bounding box center [878, 429] width 11 height 11
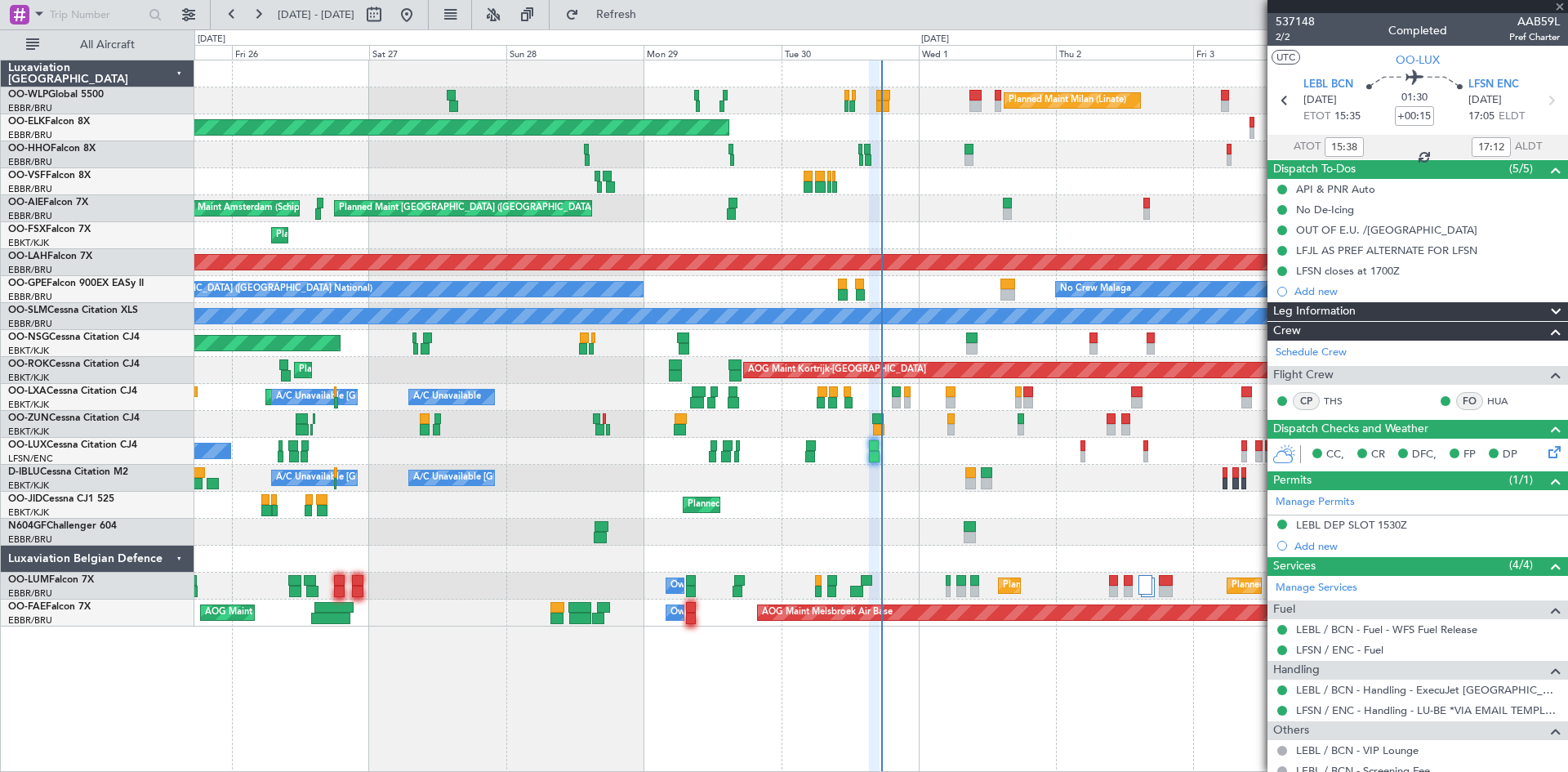
type input "16:16"
type input "5"
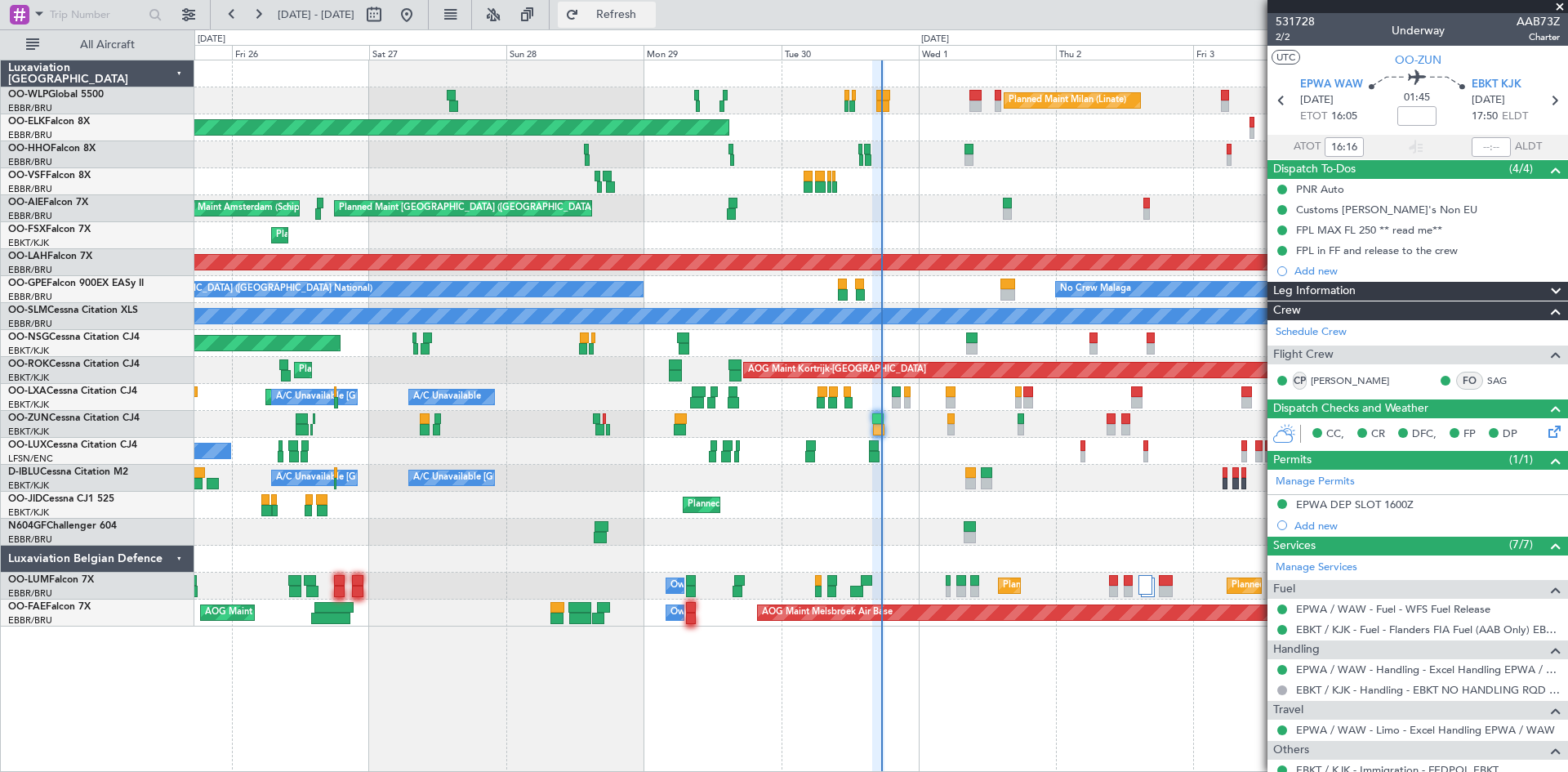
click at [656, 26] on button "Refresh" at bounding box center [607, 14] width 98 height 26
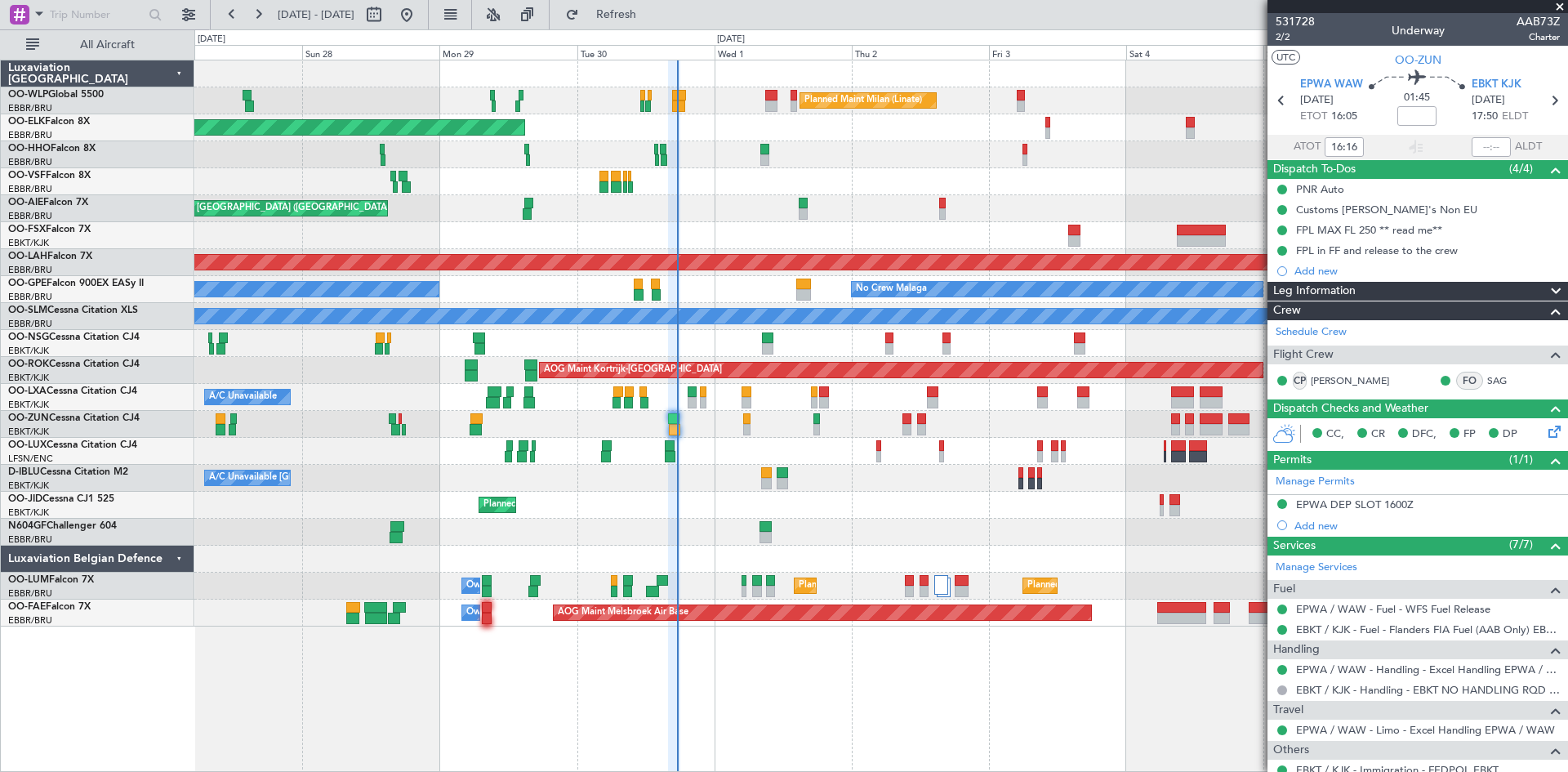
click at [955, 502] on div "Planned Maint Milan (Linate) Planned Maint Kortrijk-Wevelgem Planned Maint Gene…" at bounding box center [881, 343] width 1373 height 566
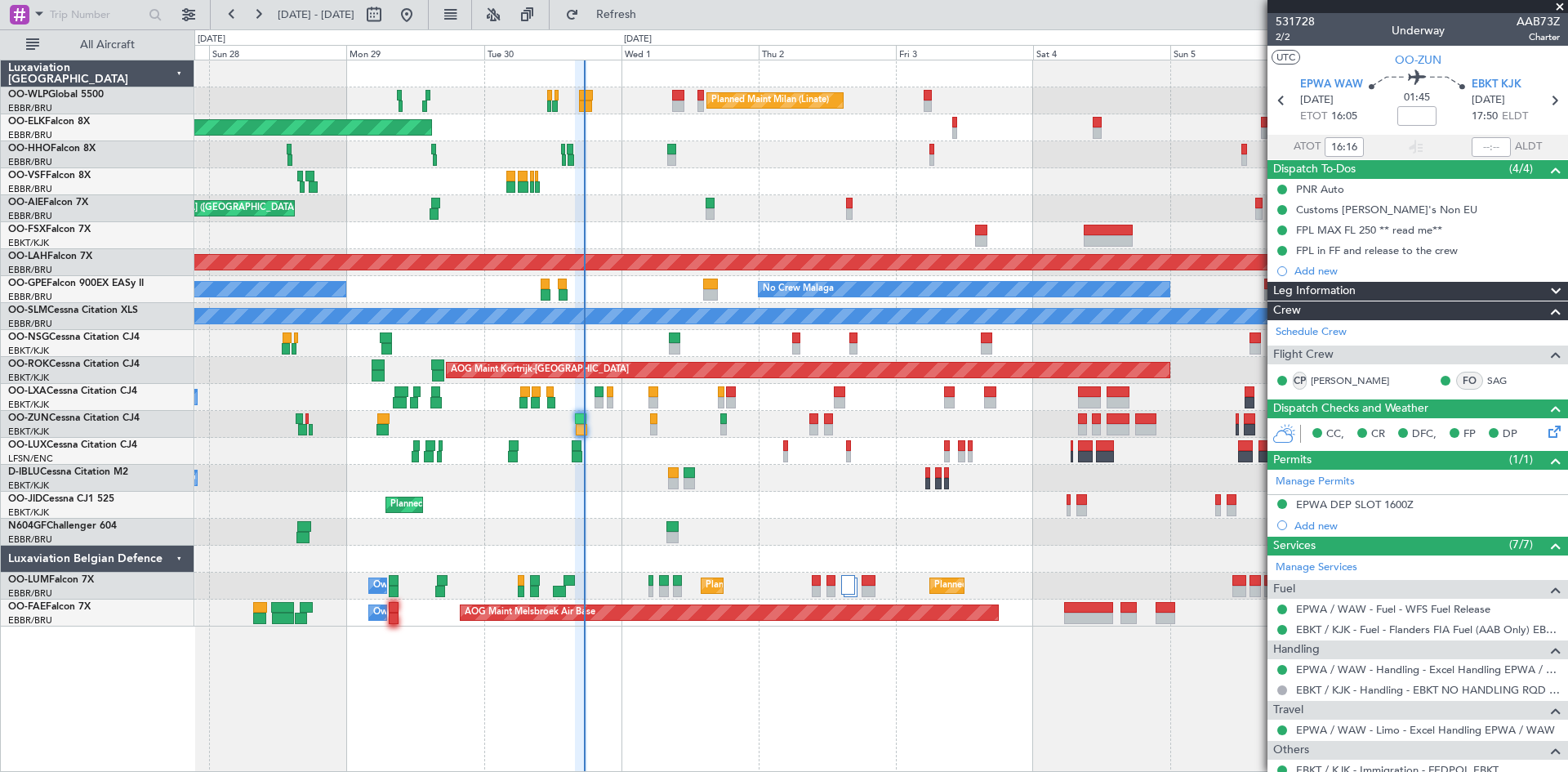
click at [939, 552] on div "Planned Maint Milan (Linate) Planned Maint Kortrijk-Wevelgem Planned Maint Lond…" at bounding box center [881, 343] width 1373 height 566
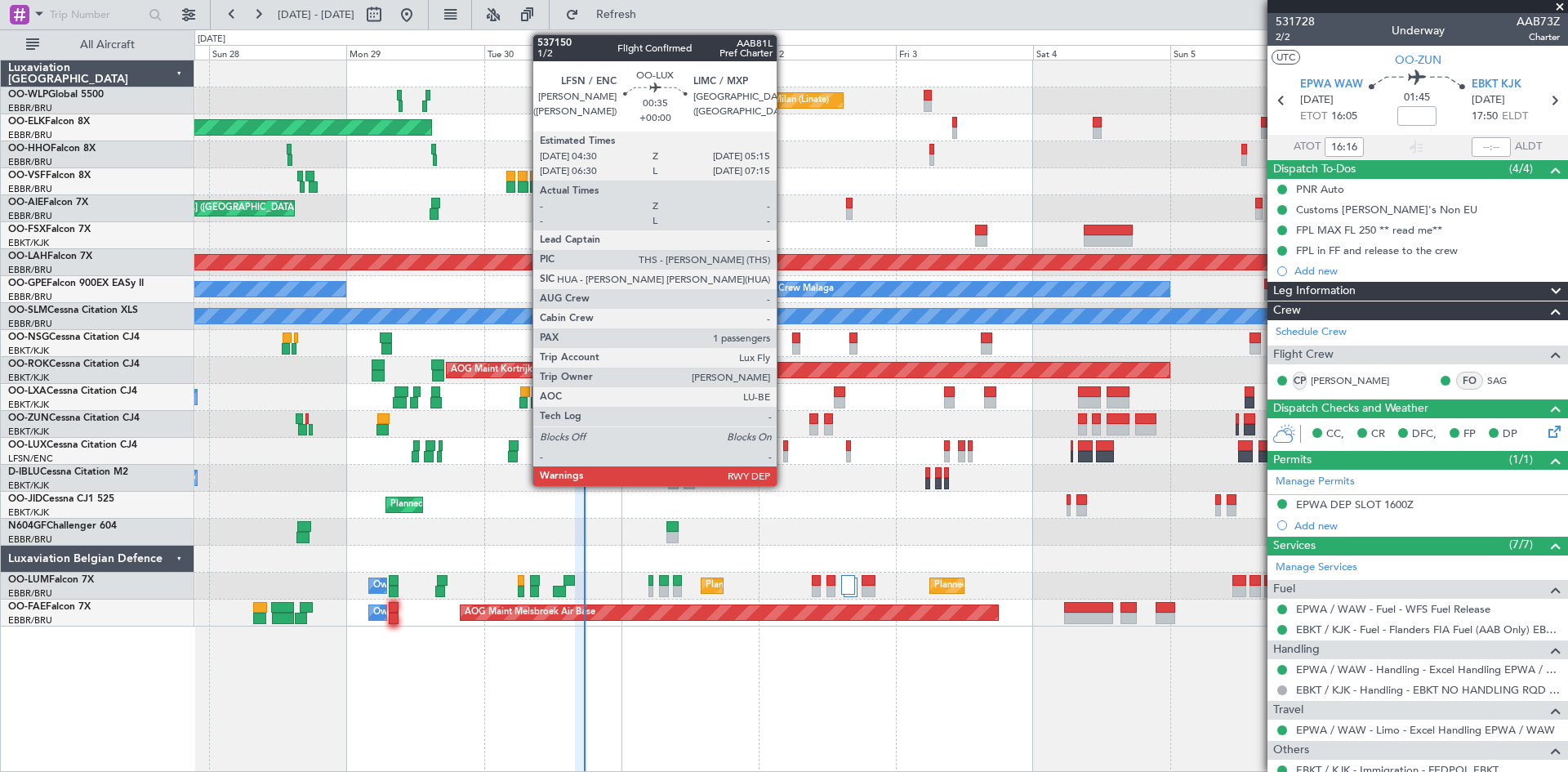
click at [784, 451] on div at bounding box center [786, 456] width 5 height 11
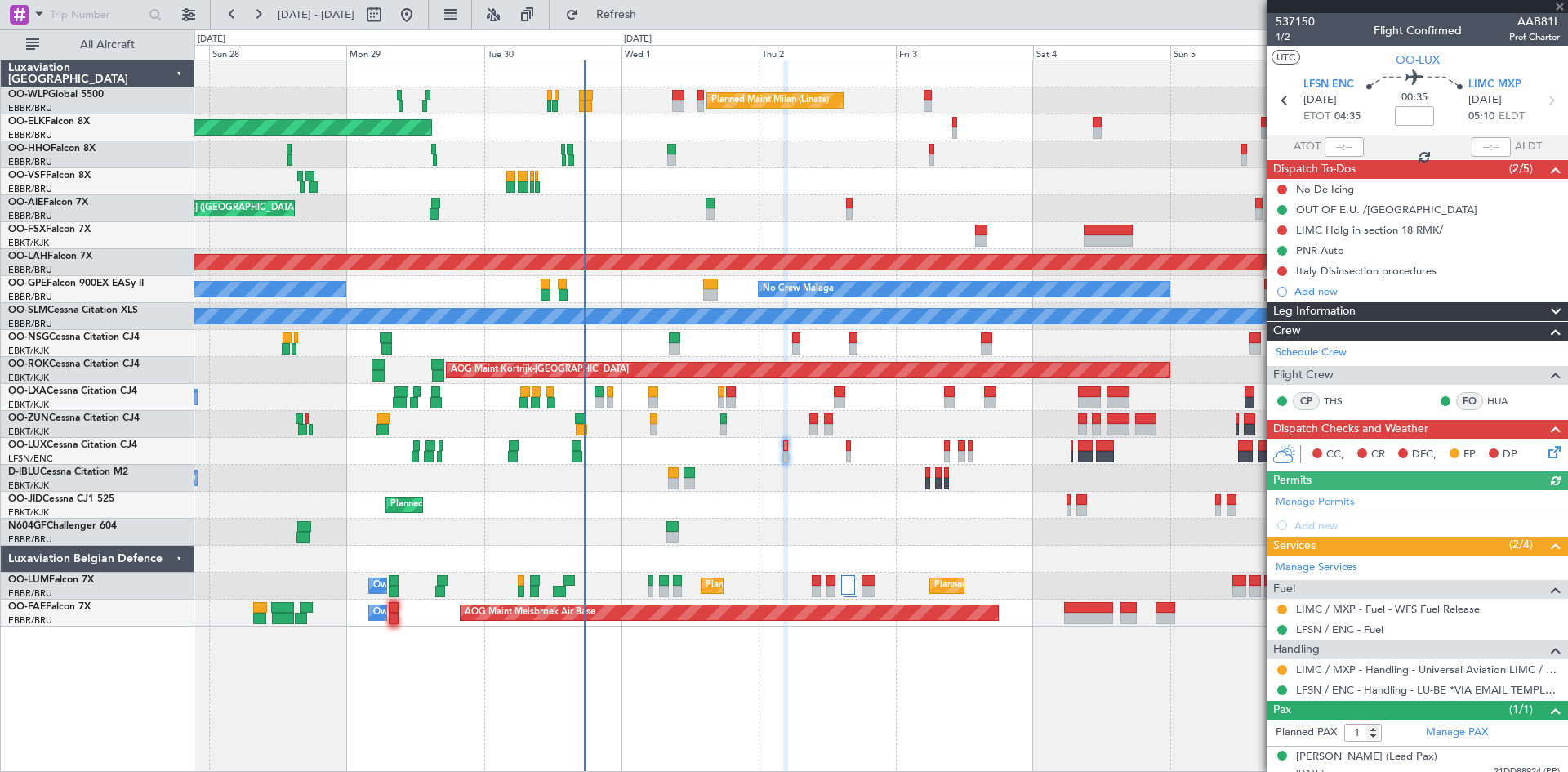
click at [852, 455] on div "No Crew Nancy (Essey)" at bounding box center [881, 452] width 1373 height 27
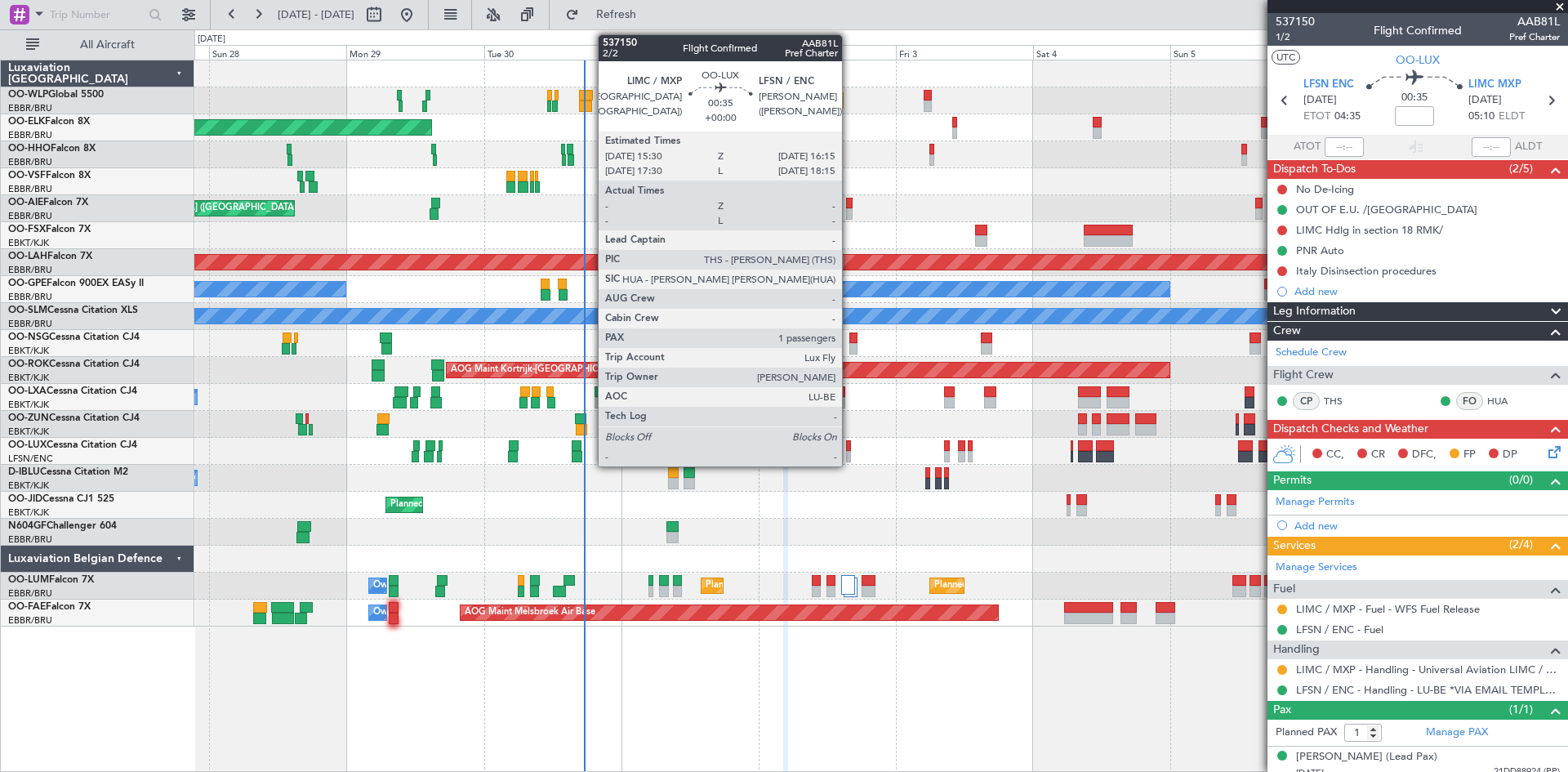
click at [850, 456] on div at bounding box center [849, 456] width 5 height 11
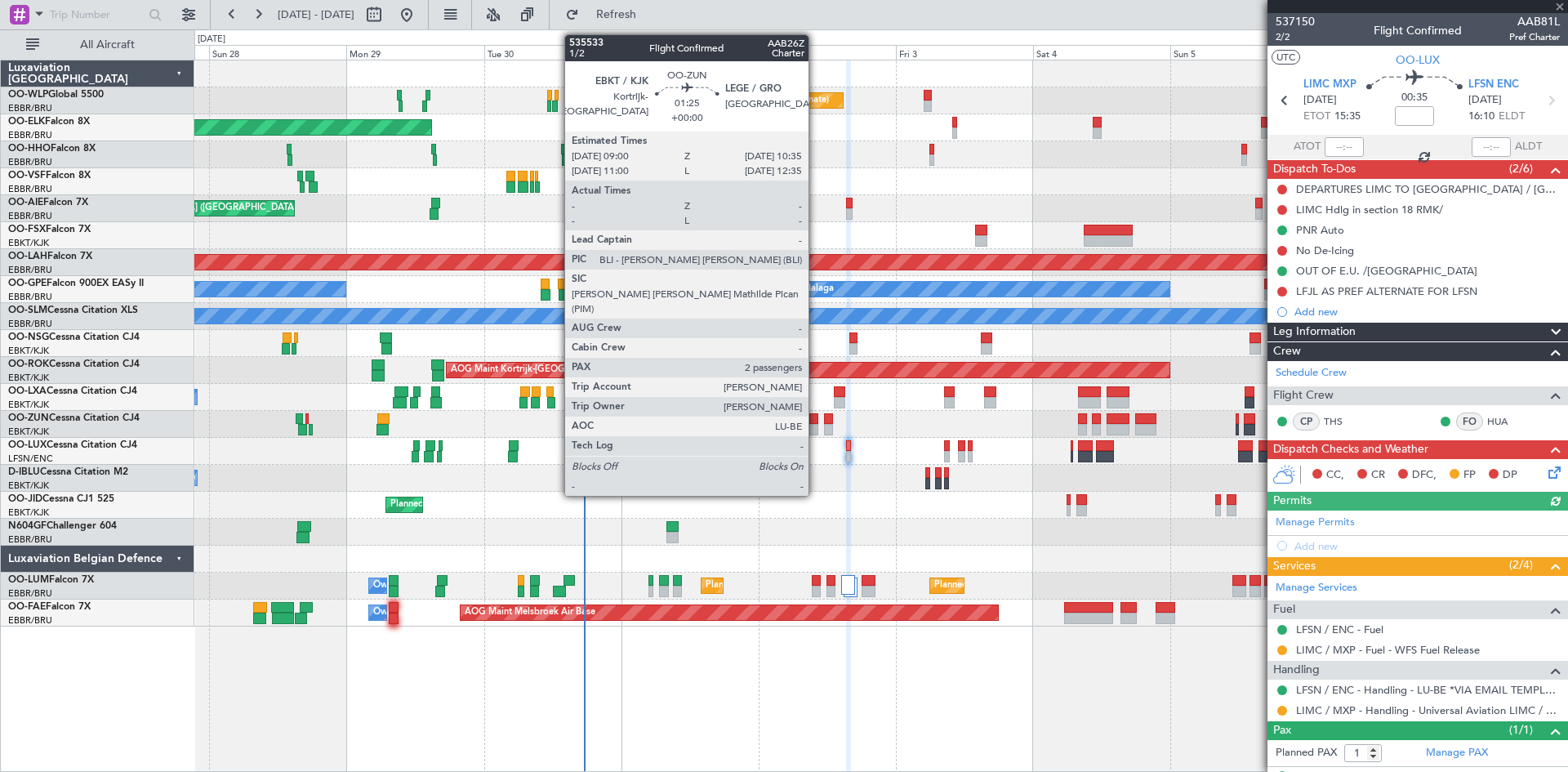
click at [816, 425] on div at bounding box center [815, 429] width 10 height 11
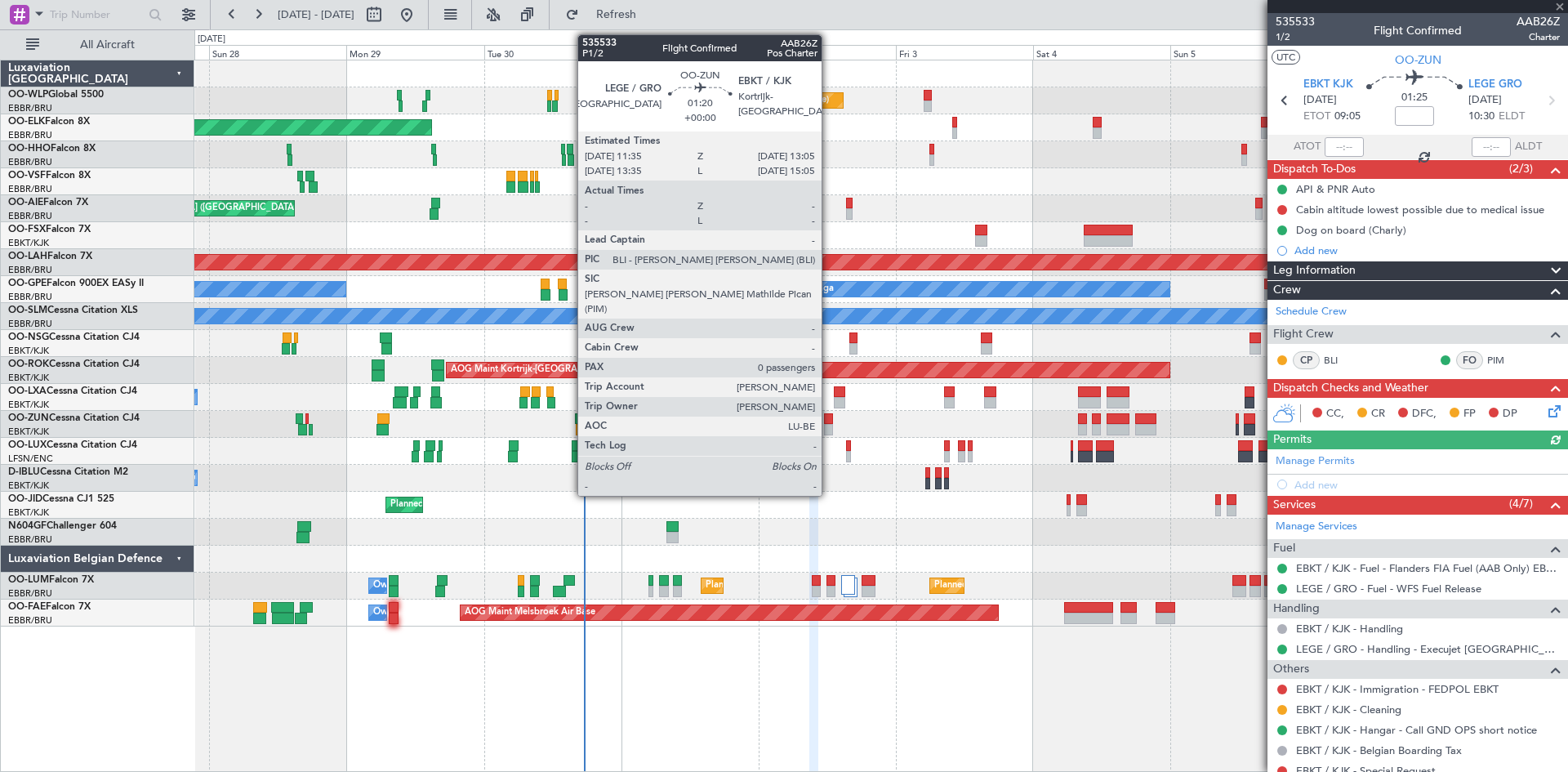
click at [830, 421] on div at bounding box center [829, 419] width 9 height 11
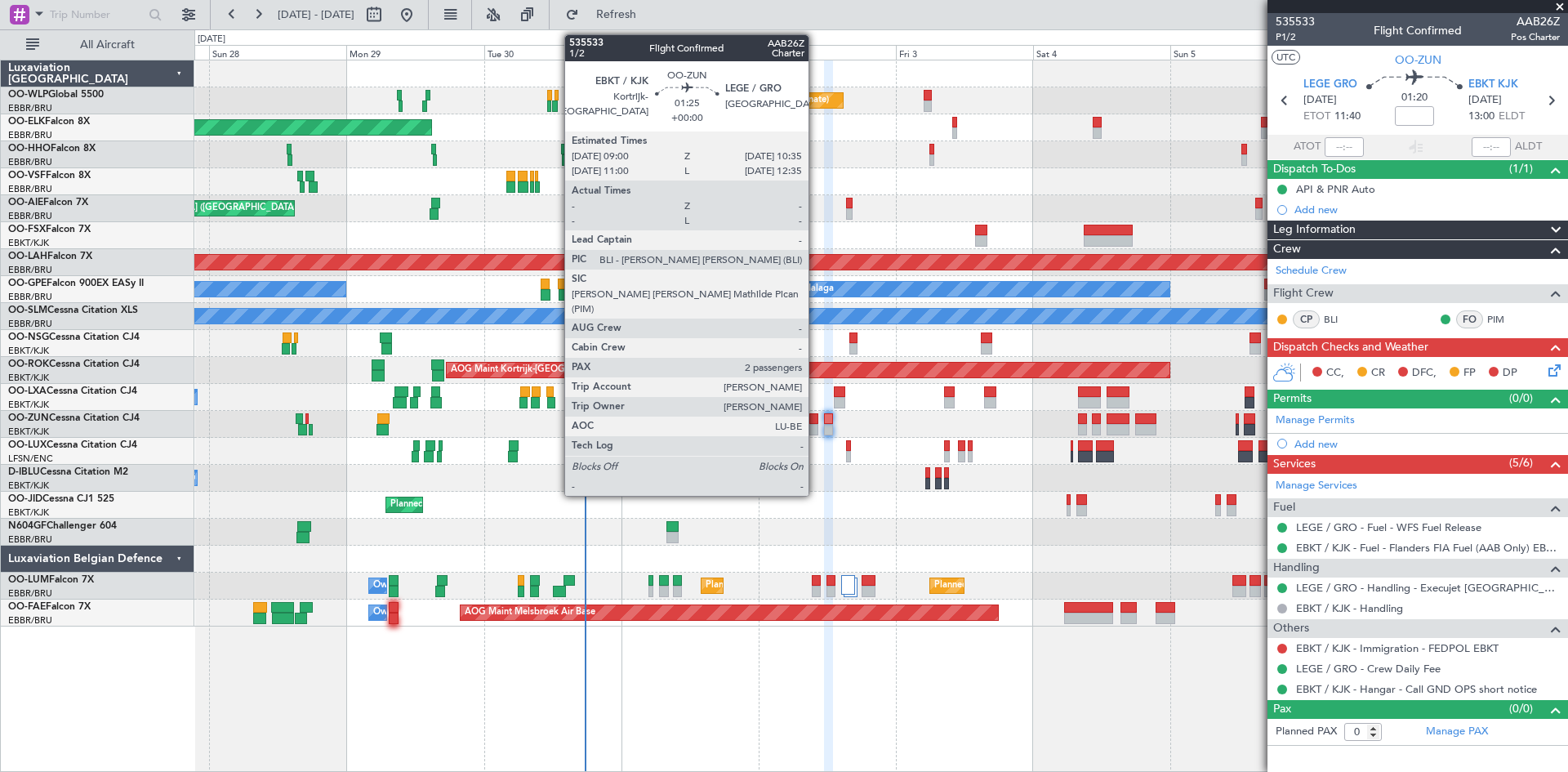
click at [816, 426] on div at bounding box center [815, 429] width 10 height 11
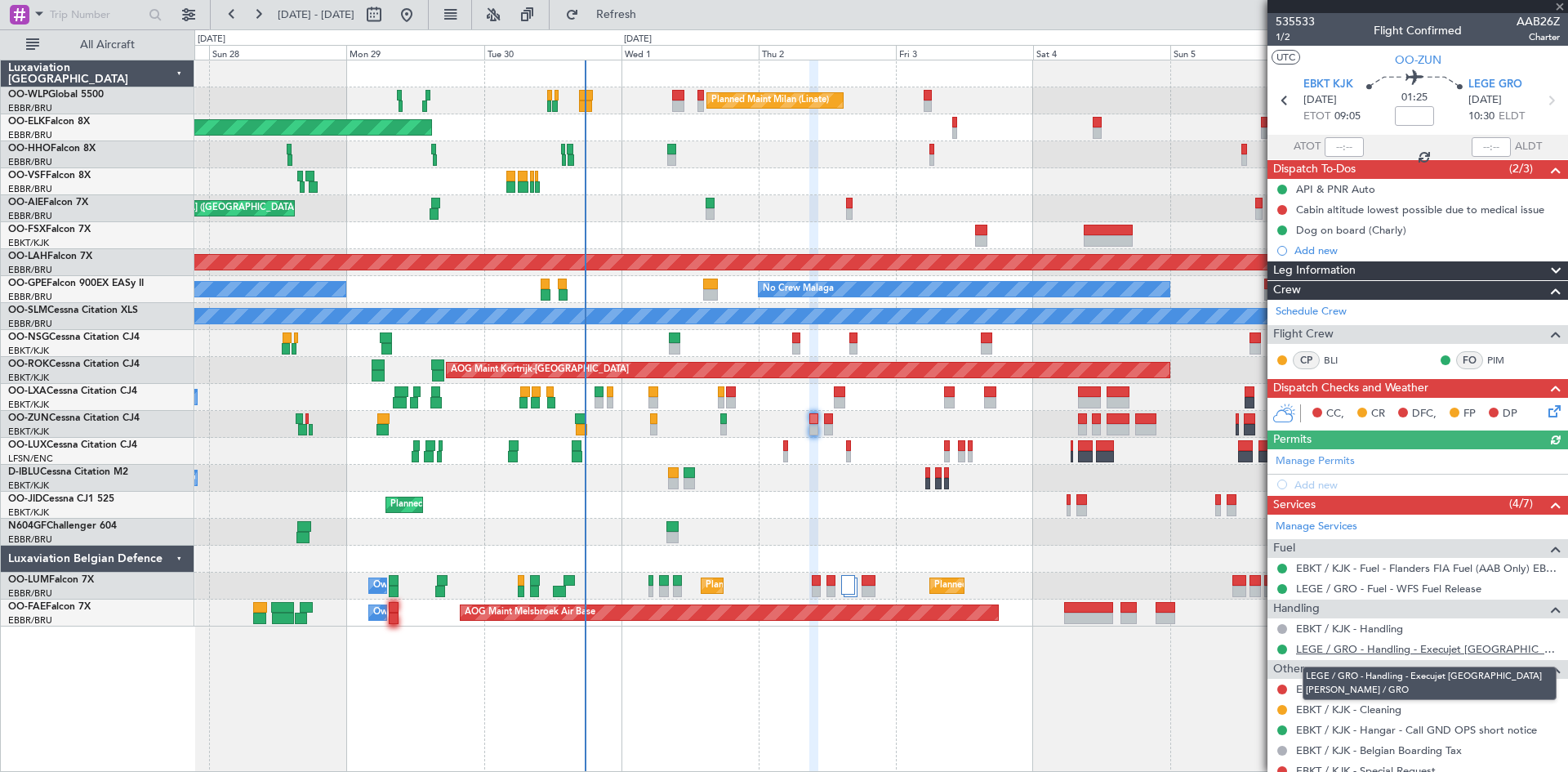
scroll to position [129, 0]
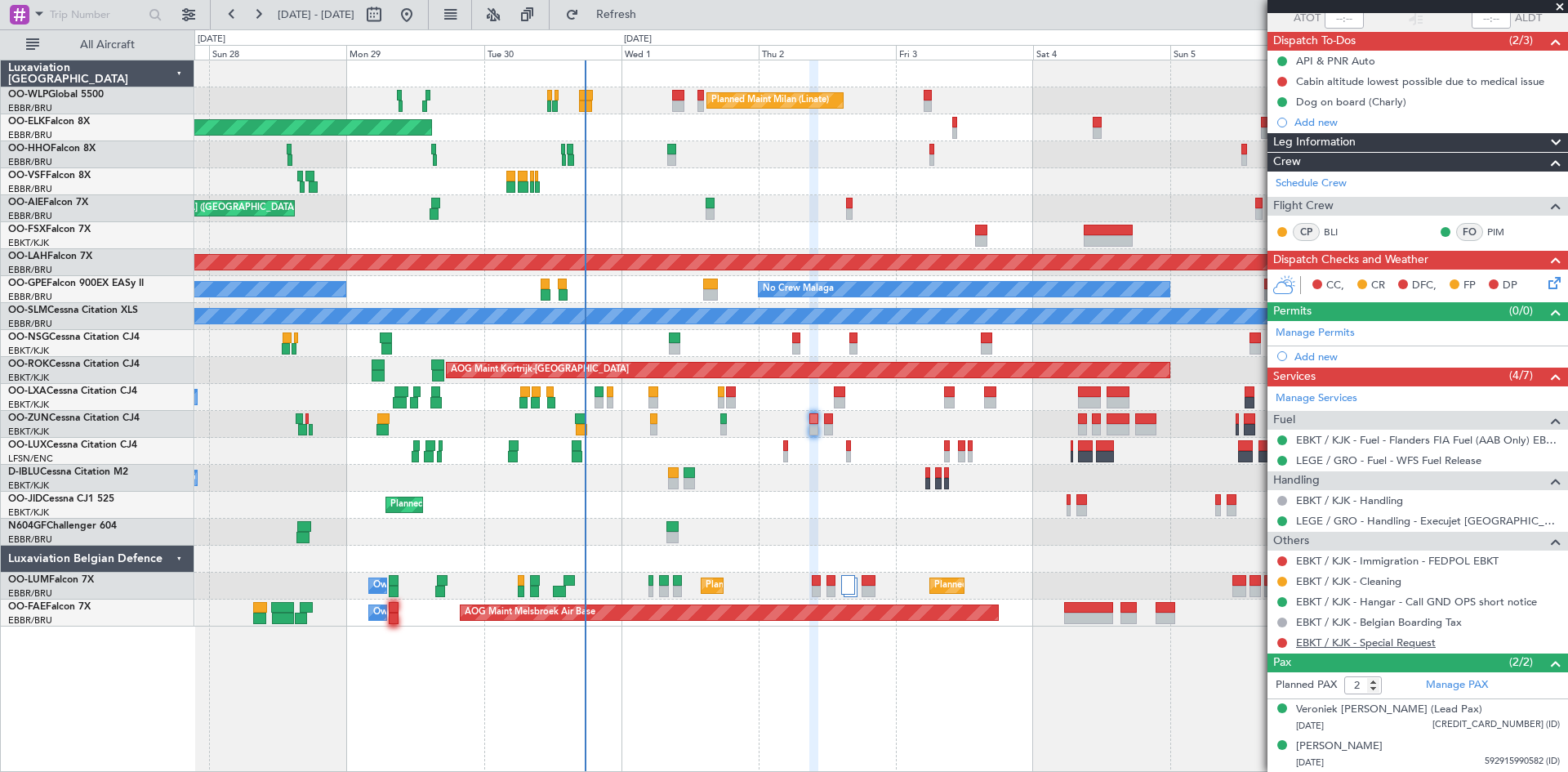
click at [1401, 643] on link "EBKT / KJK - Special Request" at bounding box center [1366, 643] width 140 height 14
click at [1393, 564] on link "EBKT / KJK - Immigration - FEDPOL EBKT" at bounding box center [1398, 561] width 202 height 14
click at [1423, 560] on link "EBKT / KJK - Immigration - FEDPOL EBKT" at bounding box center [1398, 561] width 202 height 14
click at [1285, 558] on button at bounding box center [1283, 562] width 10 height 10
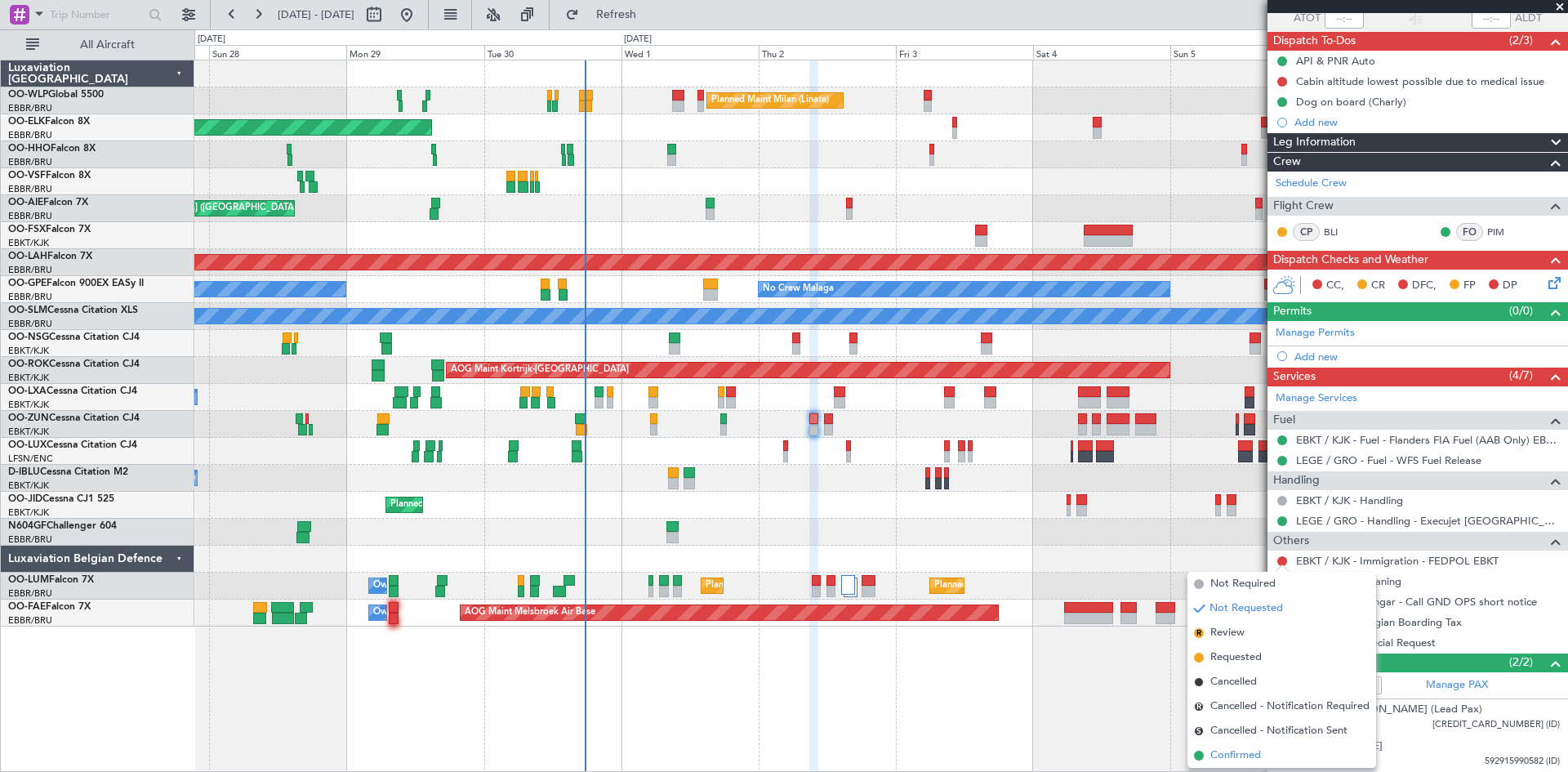
click at [1257, 753] on span "Confirmed" at bounding box center [1236, 756] width 51 height 16
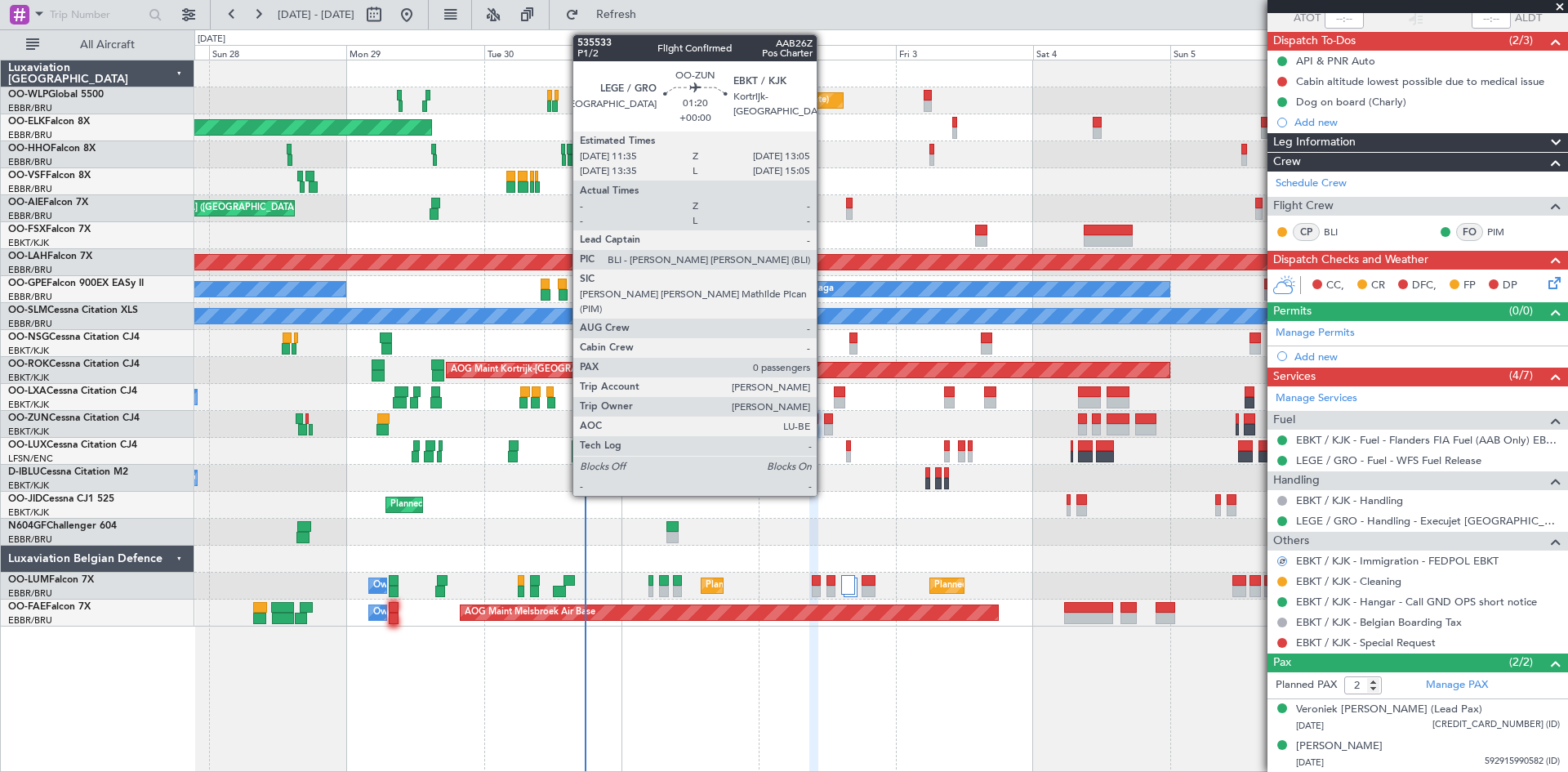
click at [824, 414] on div at bounding box center [829, 419] width 9 height 11
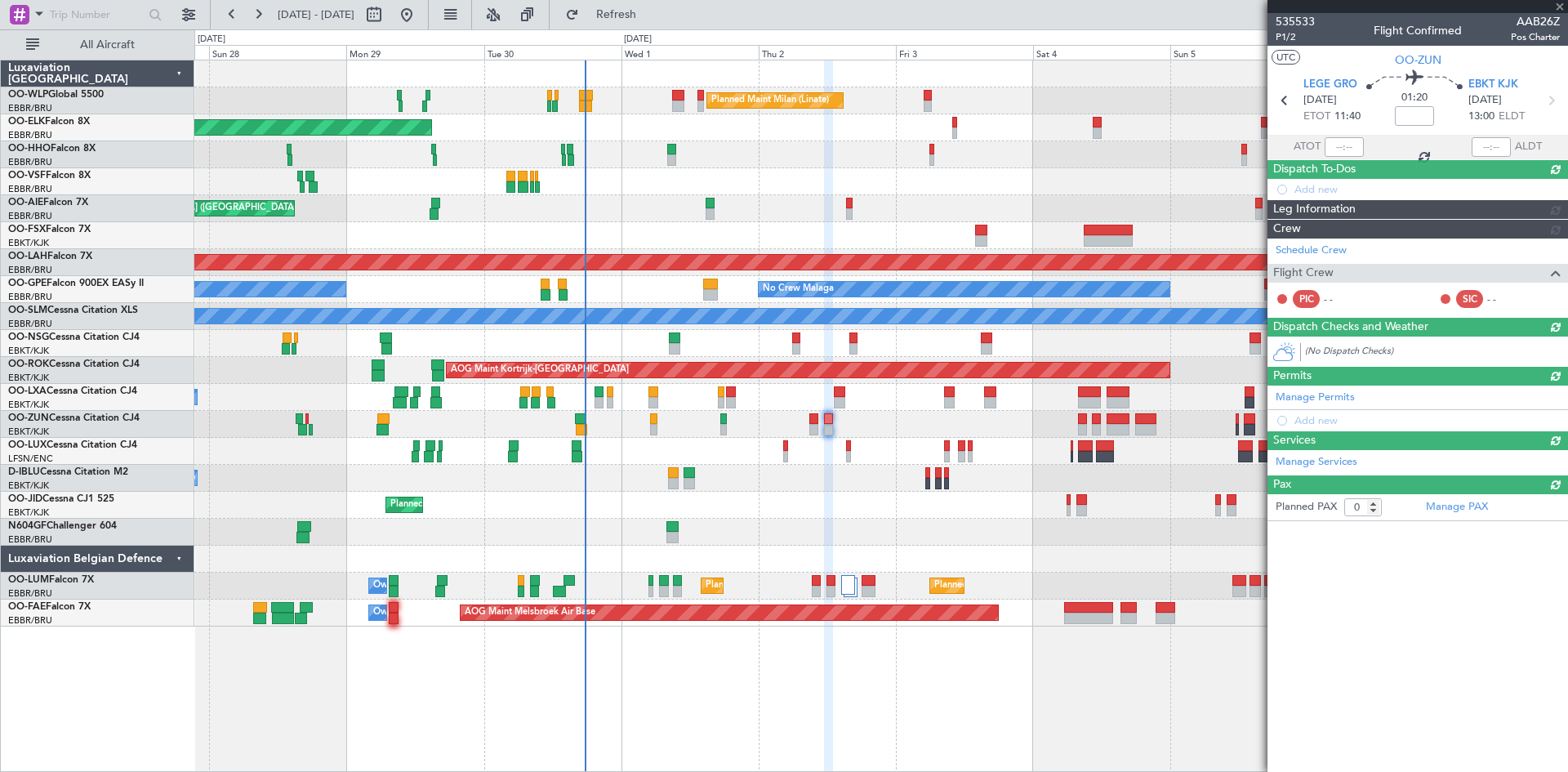
scroll to position [0, 0]
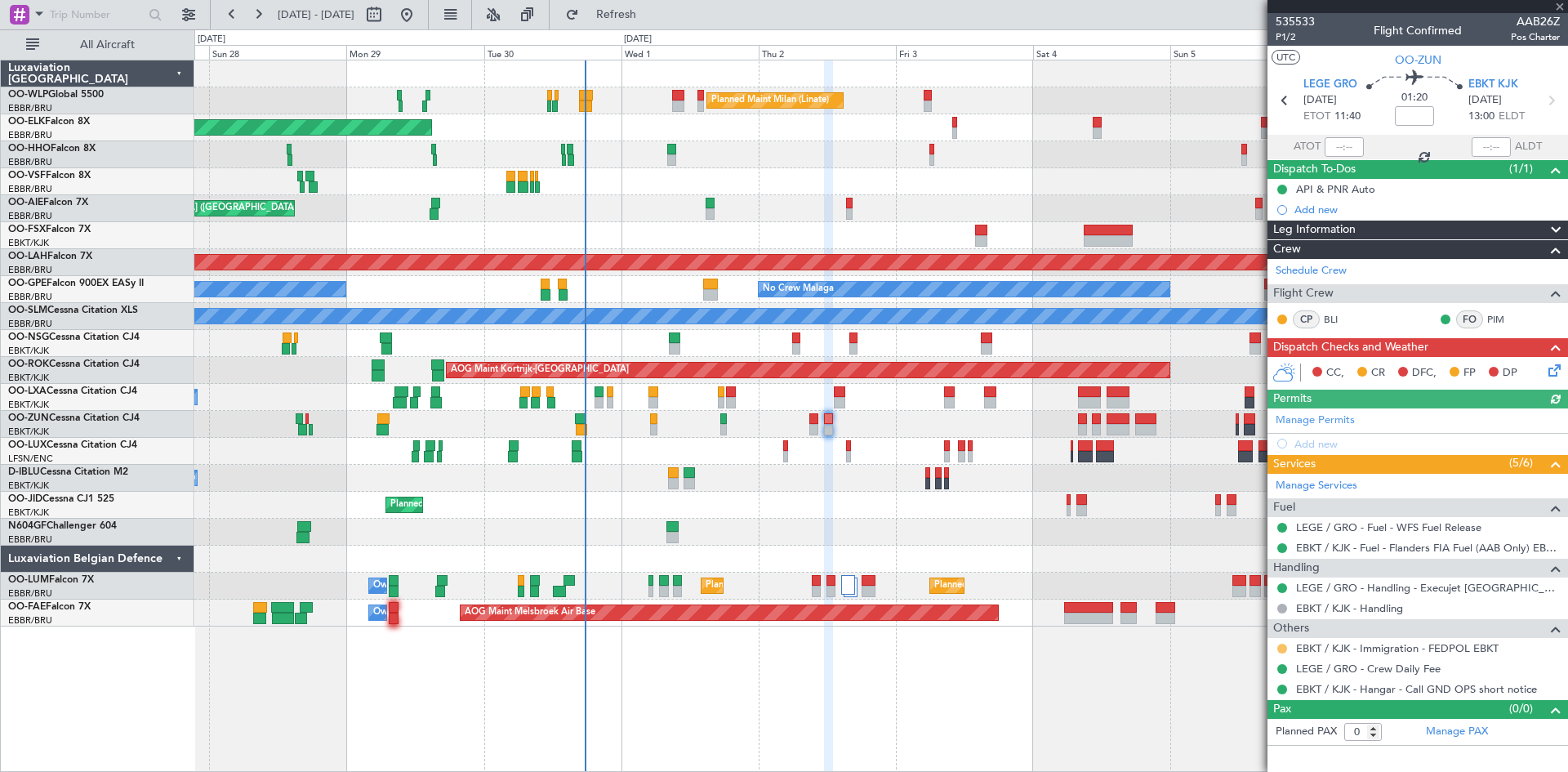
click at [1286, 648] on button at bounding box center [1283, 649] width 10 height 10
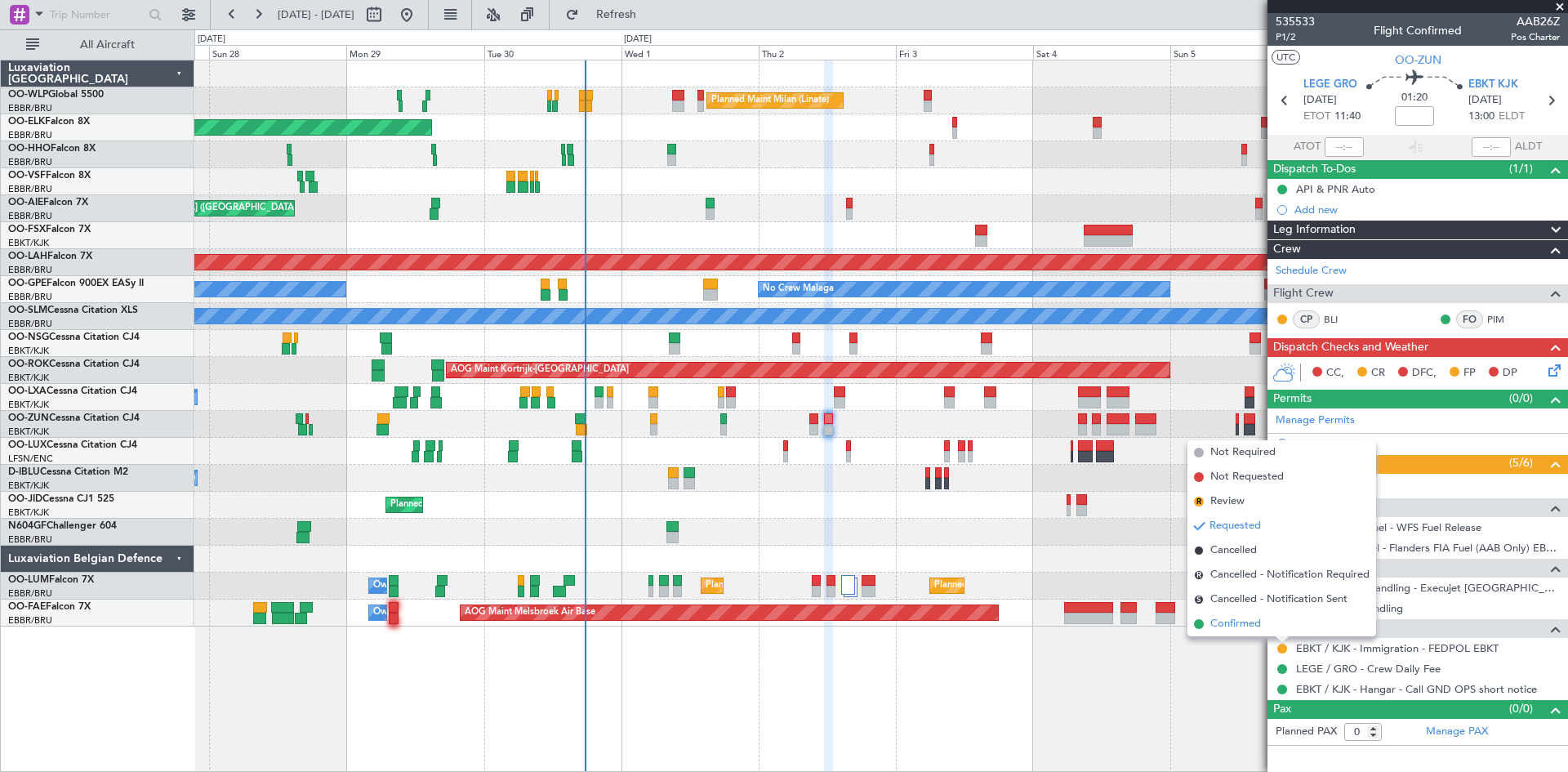
click at [1273, 627] on li "Confirmed" at bounding box center [1282, 624] width 189 height 25
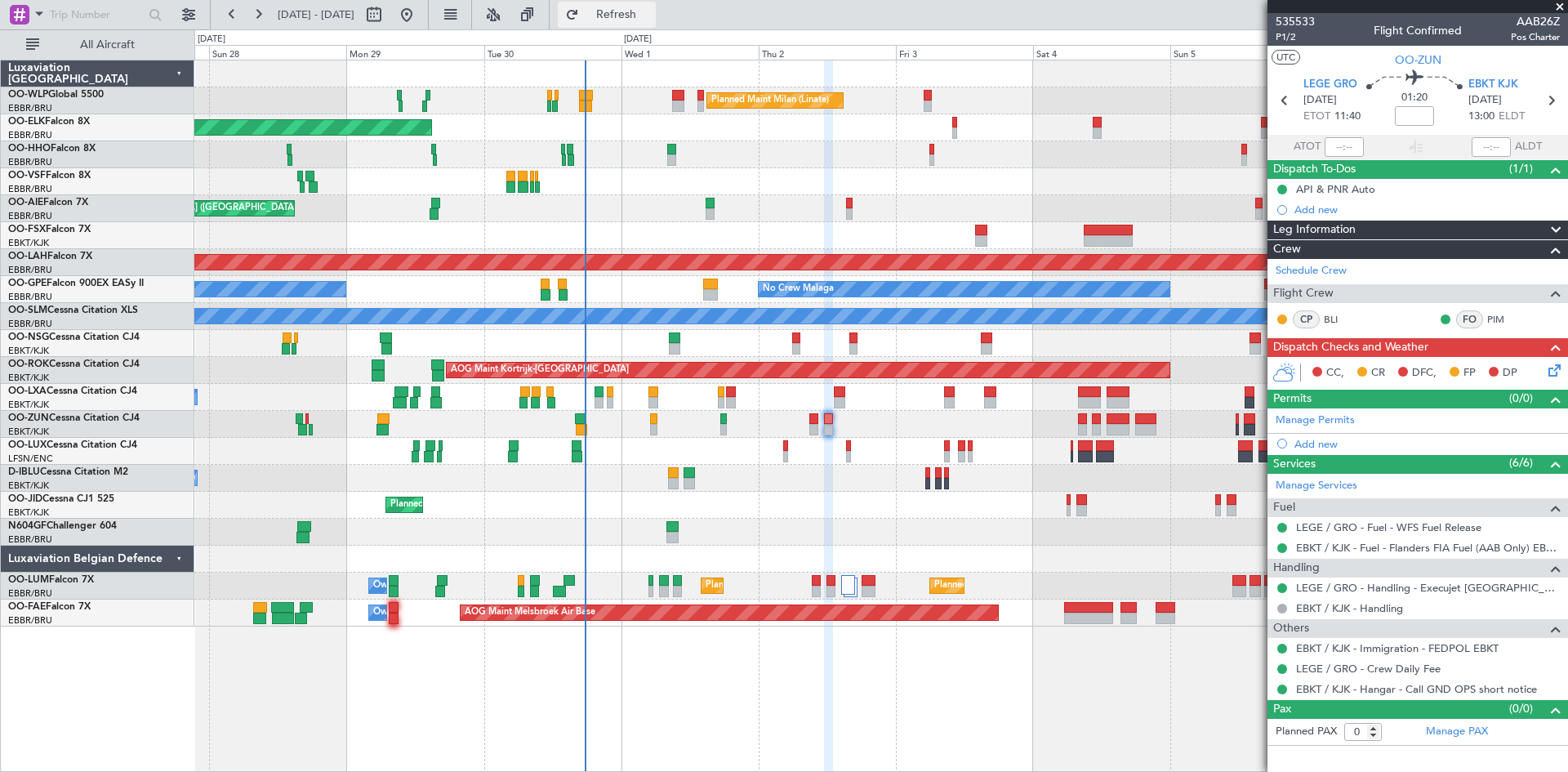
click at [651, 14] on span "Refresh" at bounding box center [617, 14] width 69 height 11
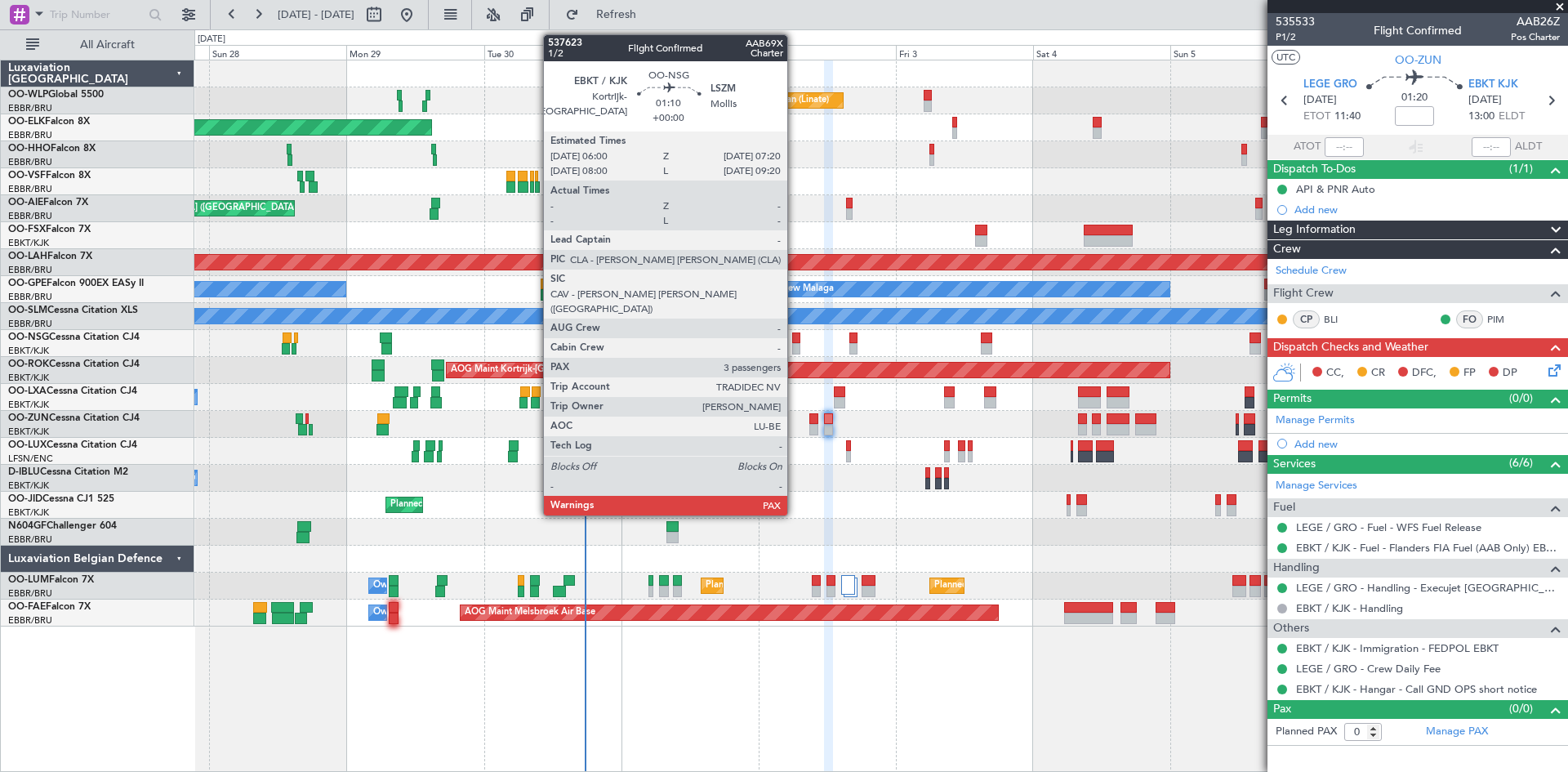
click at [795, 343] on div at bounding box center [796, 348] width 9 height 11
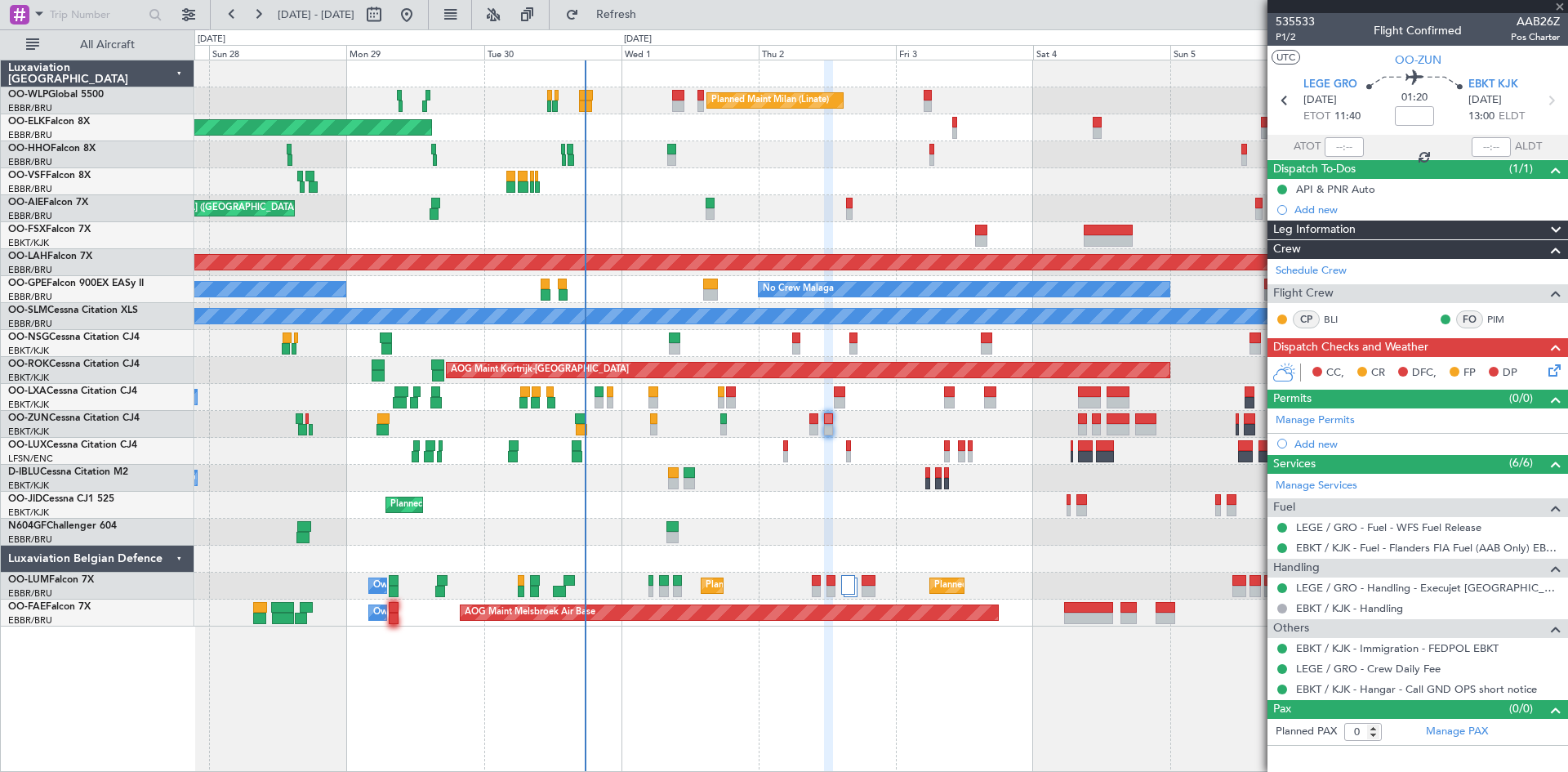
type input "3"
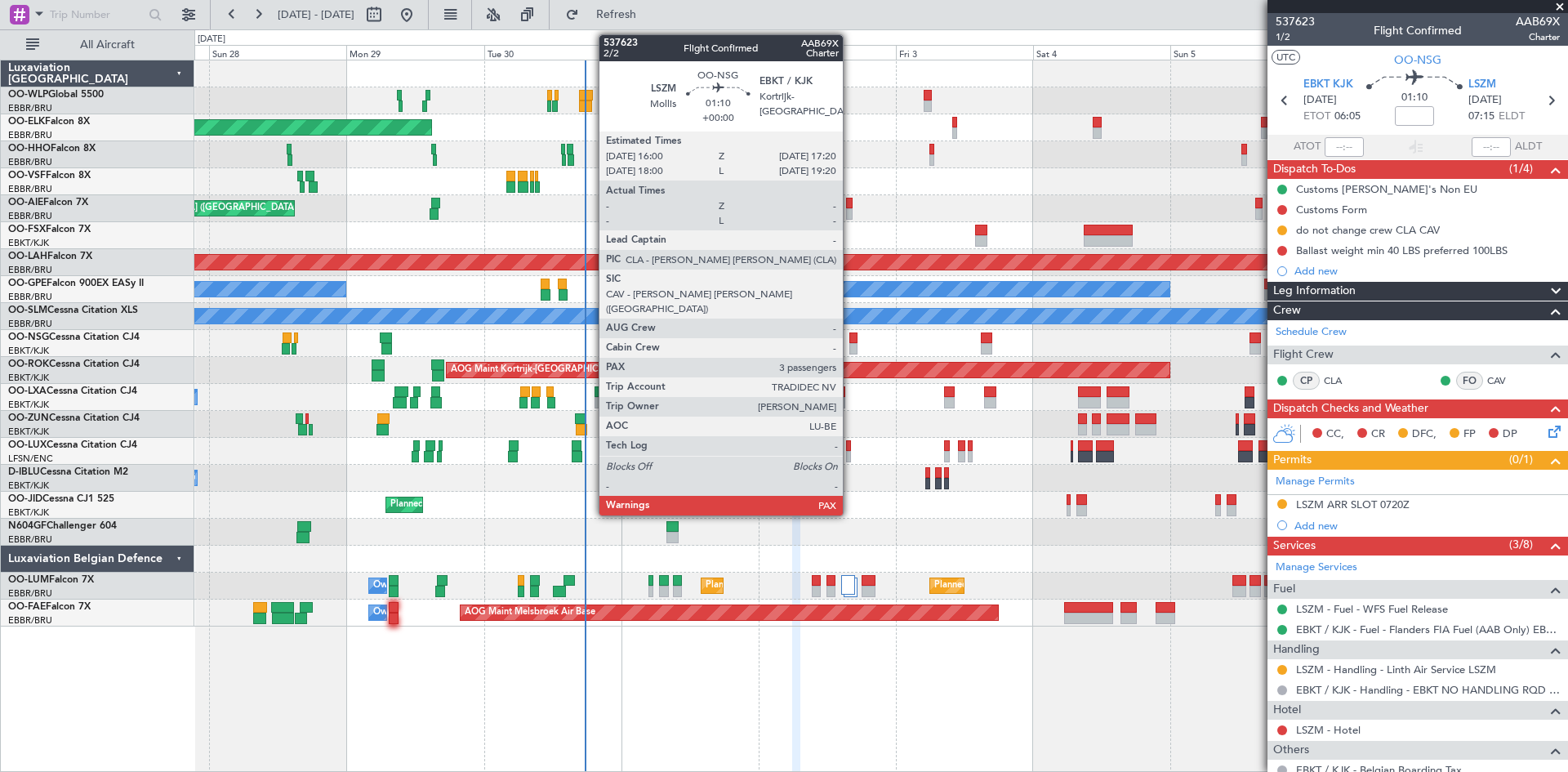
click at [851, 344] on div at bounding box center [854, 348] width 9 height 11
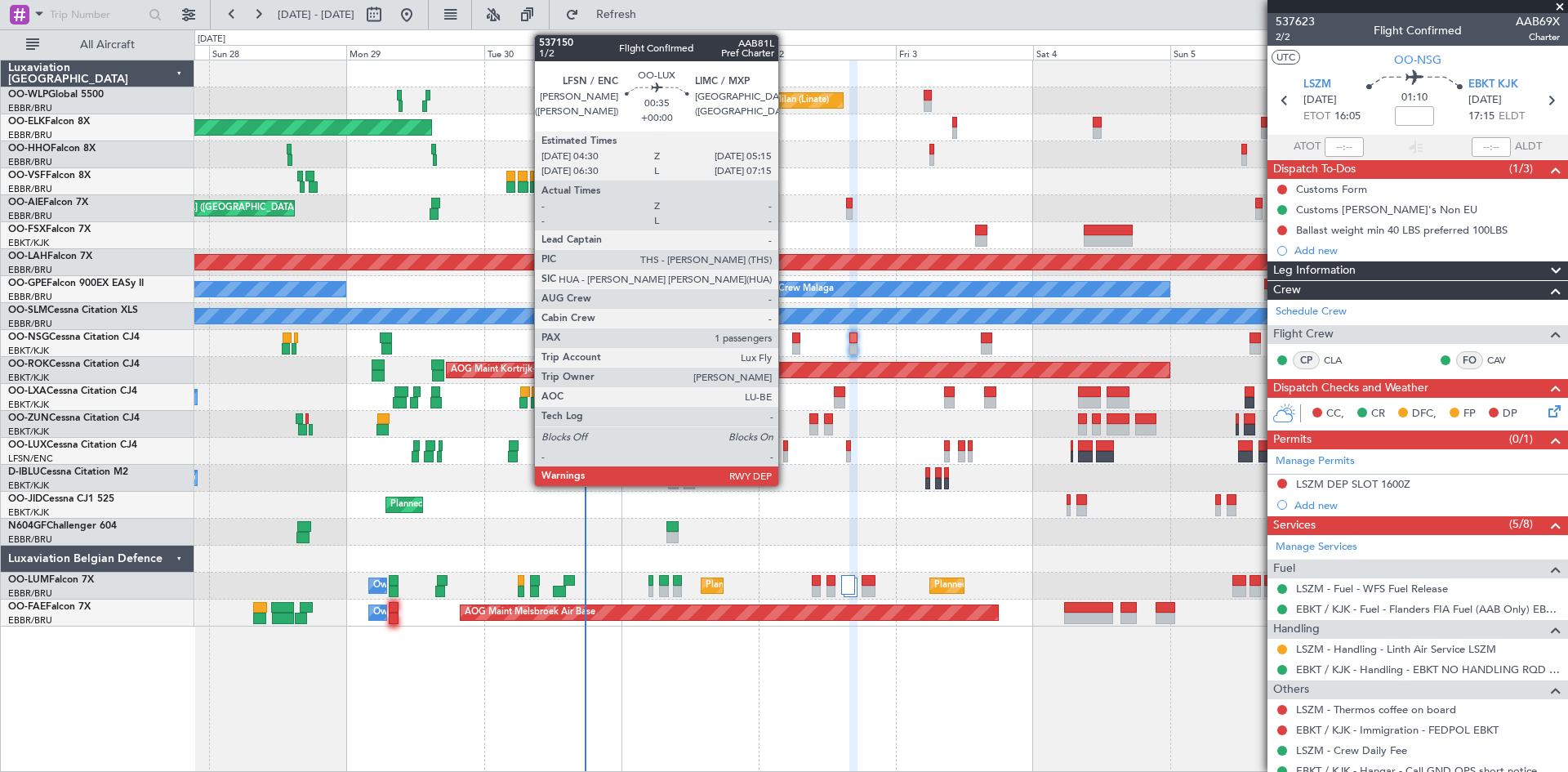
click at [786, 456] on div at bounding box center [786, 456] width 5 height 11
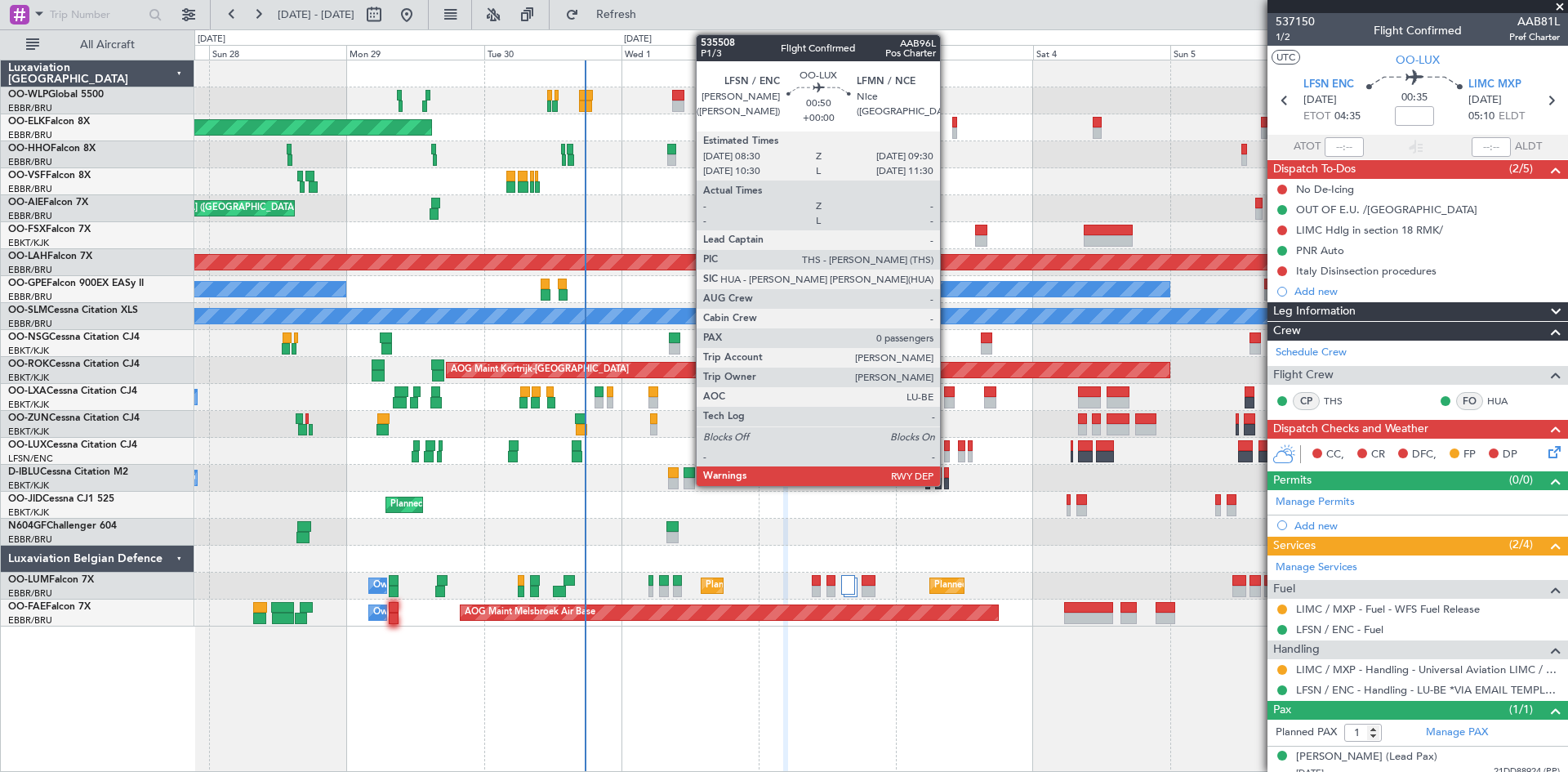
click at [947, 450] on div at bounding box center [948, 446] width 7 height 11
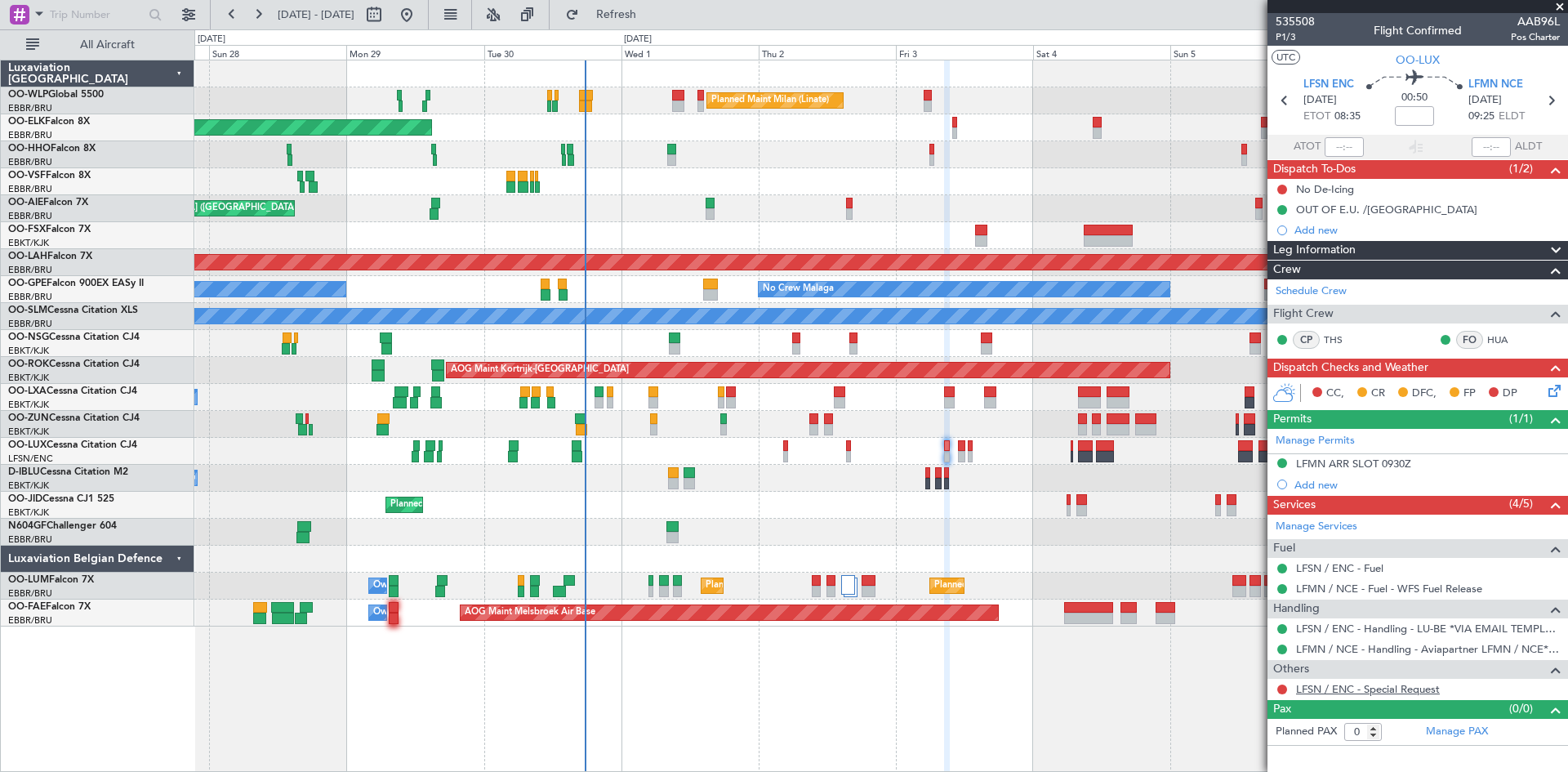
click at [1367, 685] on link "LFSN / ENC - Special Request" at bounding box center [1368, 689] width 144 height 14
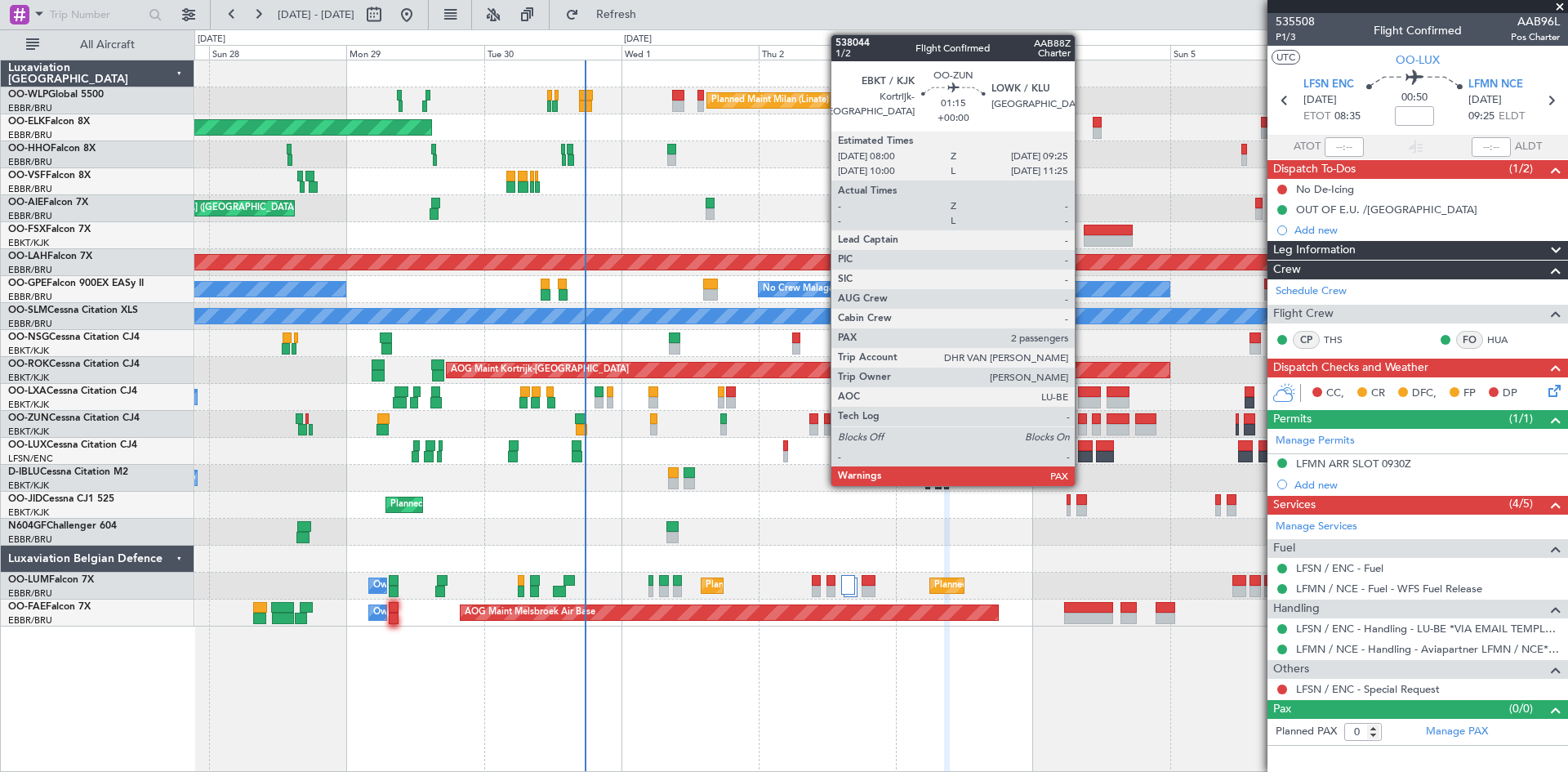
click at [1082, 423] on div at bounding box center [1082, 419] width 9 height 11
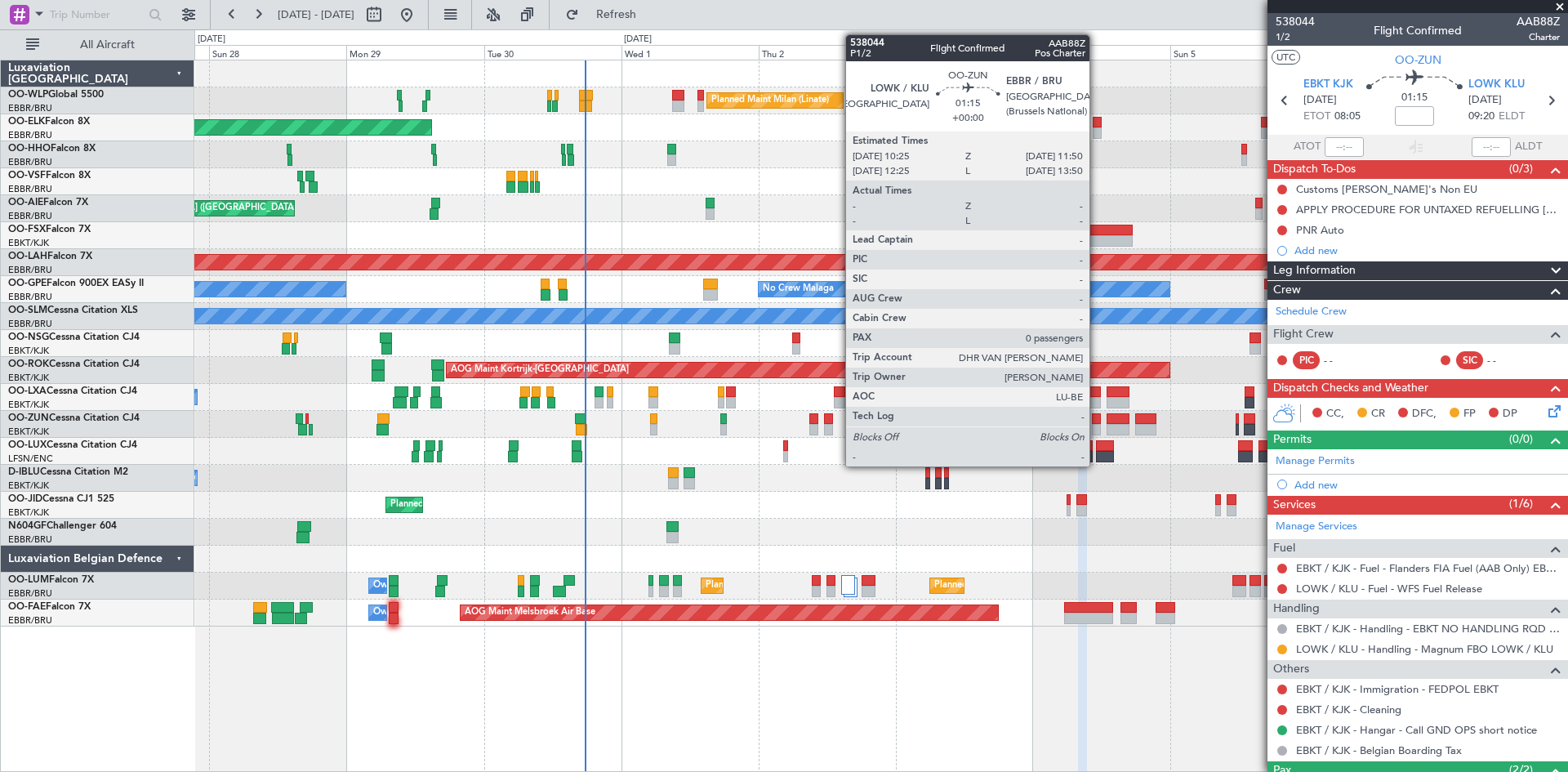
click at [1097, 425] on div at bounding box center [1097, 429] width 9 height 11
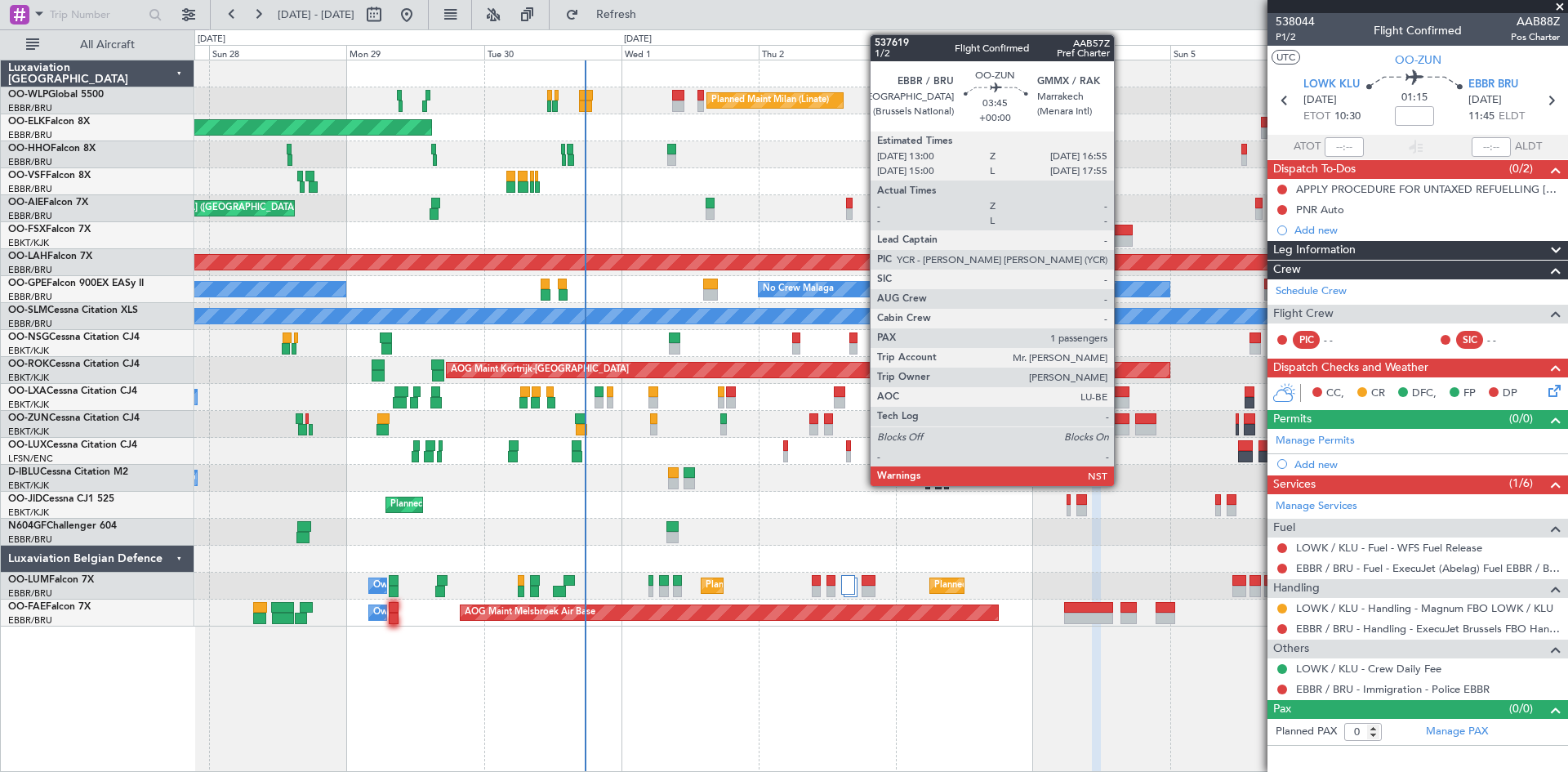
click at [1121, 428] on div at bounding box center [1118, 429] width 23 height 11
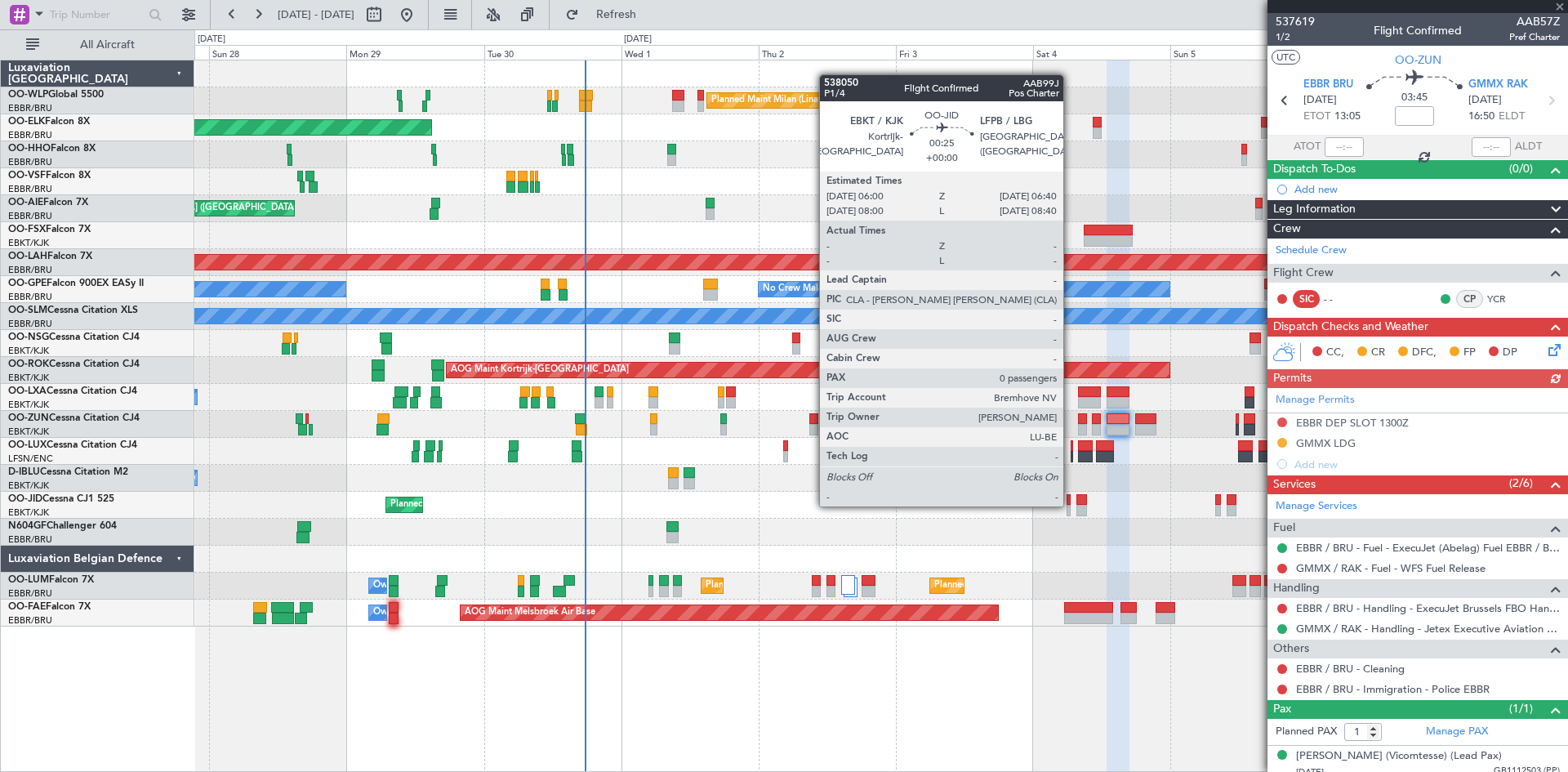
click at [1071, 505] on div at bounding box center [1069, 510] width 4 height 11
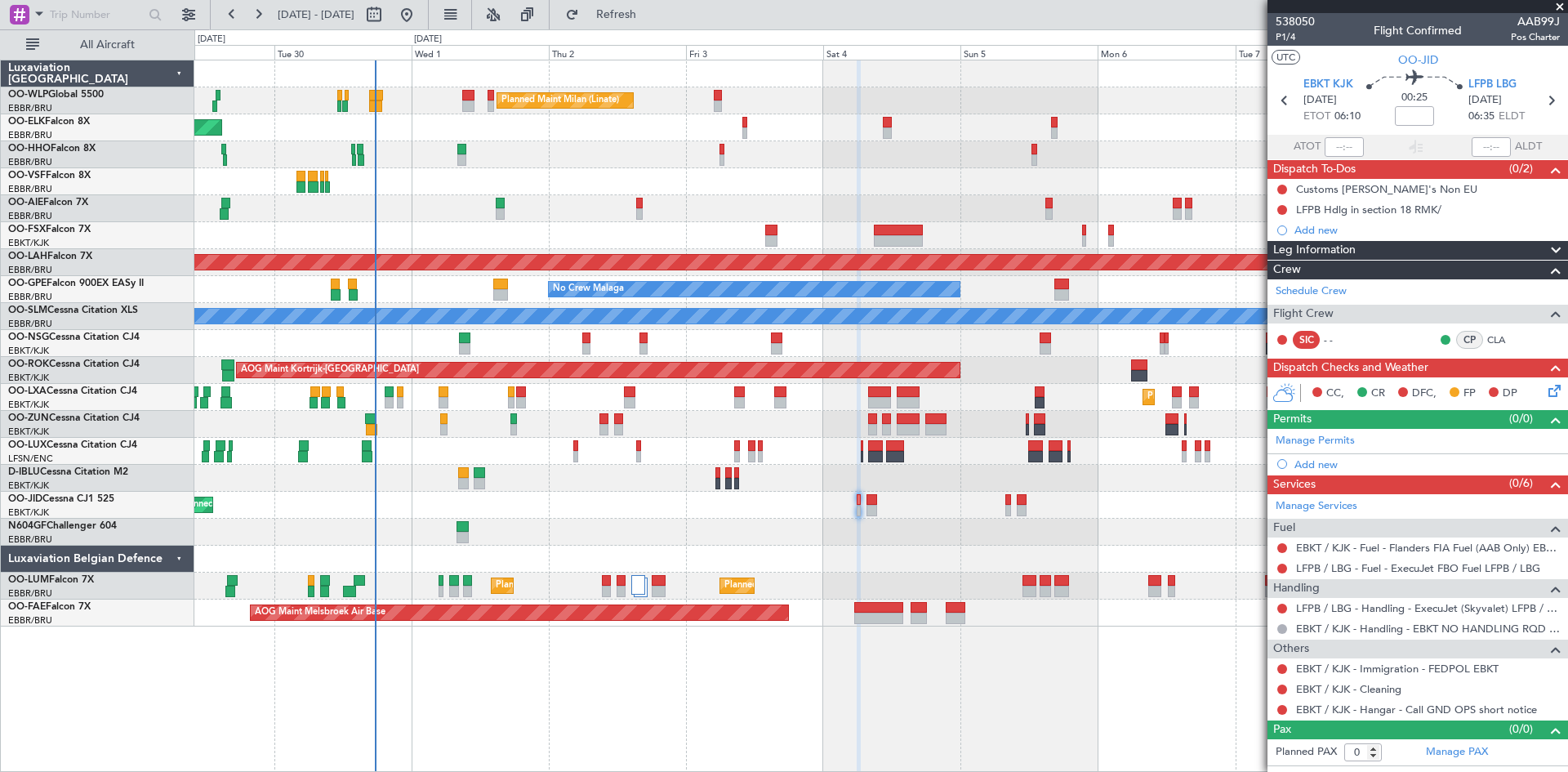
click at [967, 409] on div "Planned Maint Kortrijk-[GEOGRAPHIC_DATA] A/C Unavailable" at bounding box center [881, 397] width 1373 height 27
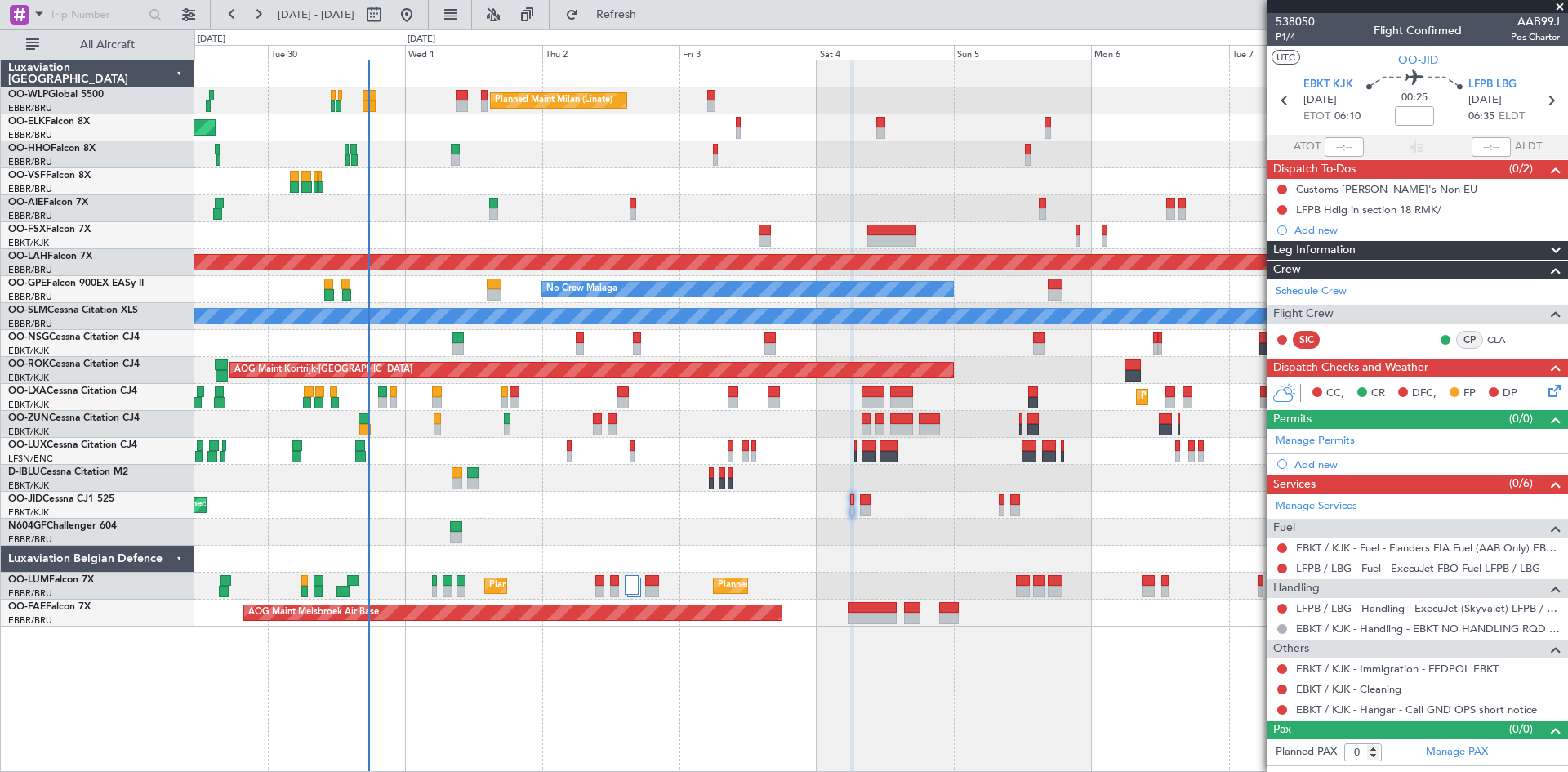
click at [680, 450] on div "Planned Maint Milan (Linate) Planned Maint [GEOGRAPHIC_DATA]-[GEOGRAPHIC_DATA] …" at bounding box center [881, 343] width 1373 height 566
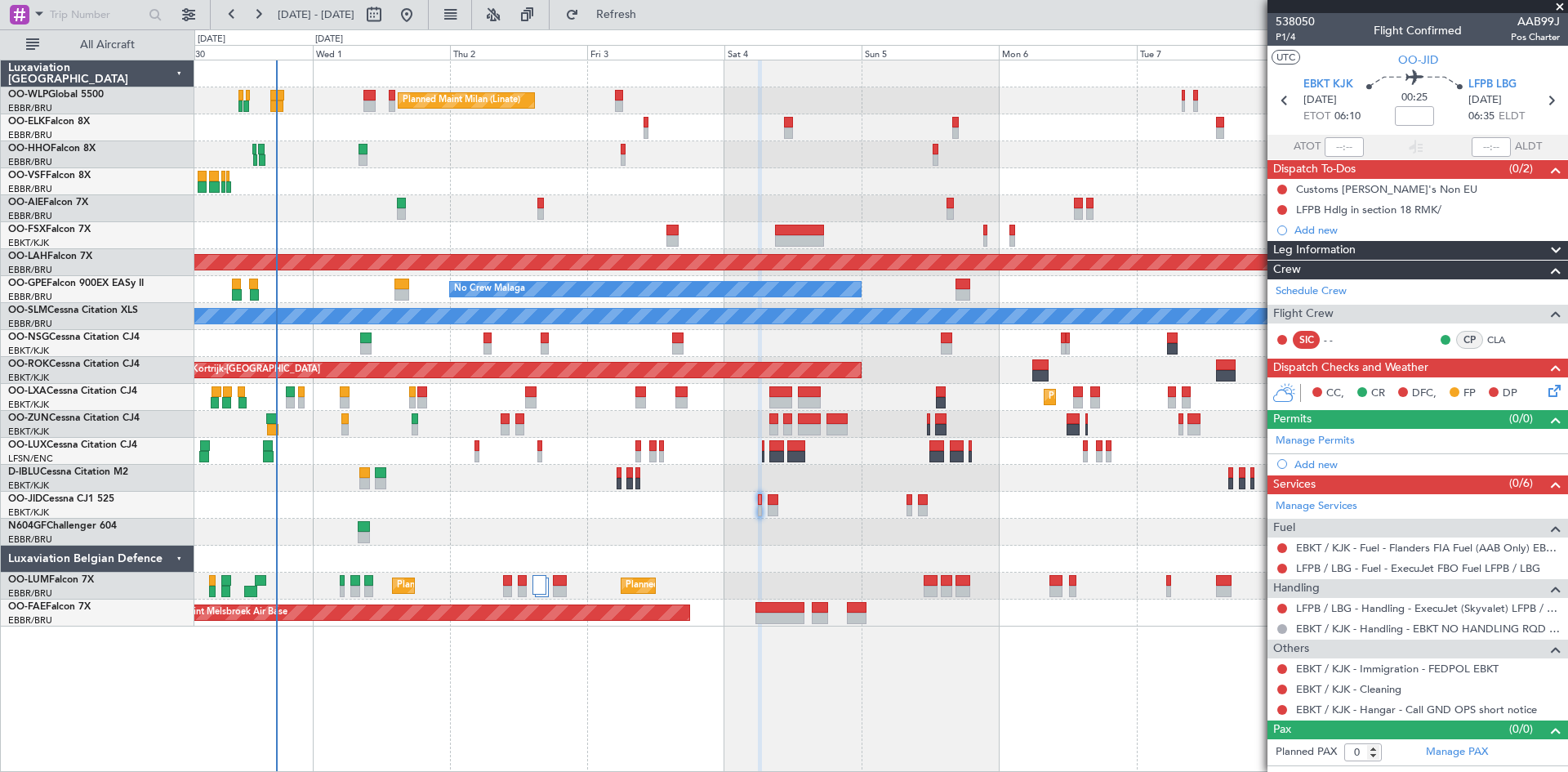
click at [646, 35] on div "0 0 Tue 30 Wed 1 Thu 2 Fri 3 [DATE] Sun 5 Mon 6 Tue 7 Wed 8 Thu 9 [DATE]" at bounding box center [881, 45] width 1372 height 30
click at [649, 9] on span "Refresh" at bounding box center [617, 14] width 69 height 11
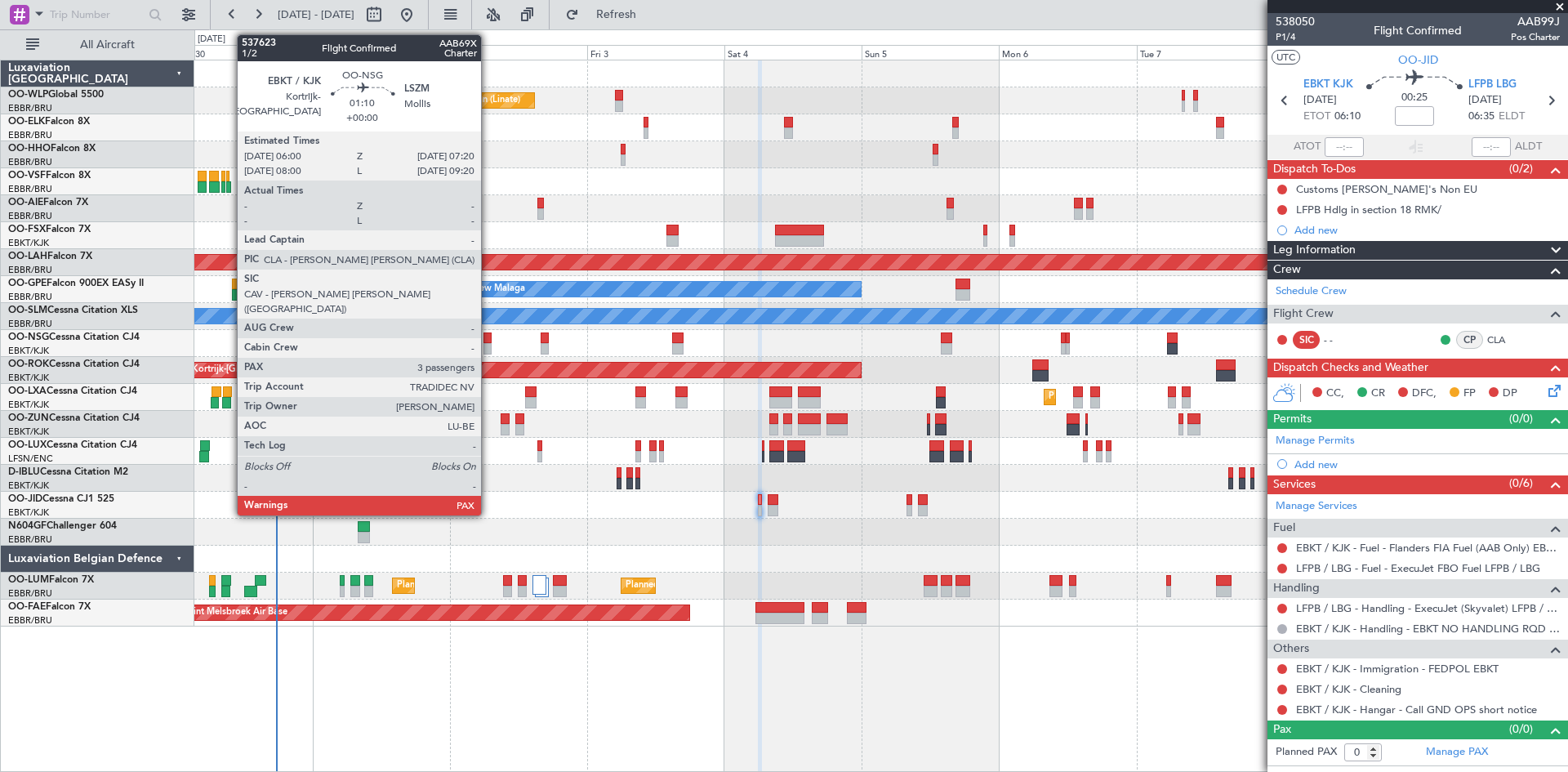
click at [488, 344] on div at bounding box center [488, 348] width 9 height 11
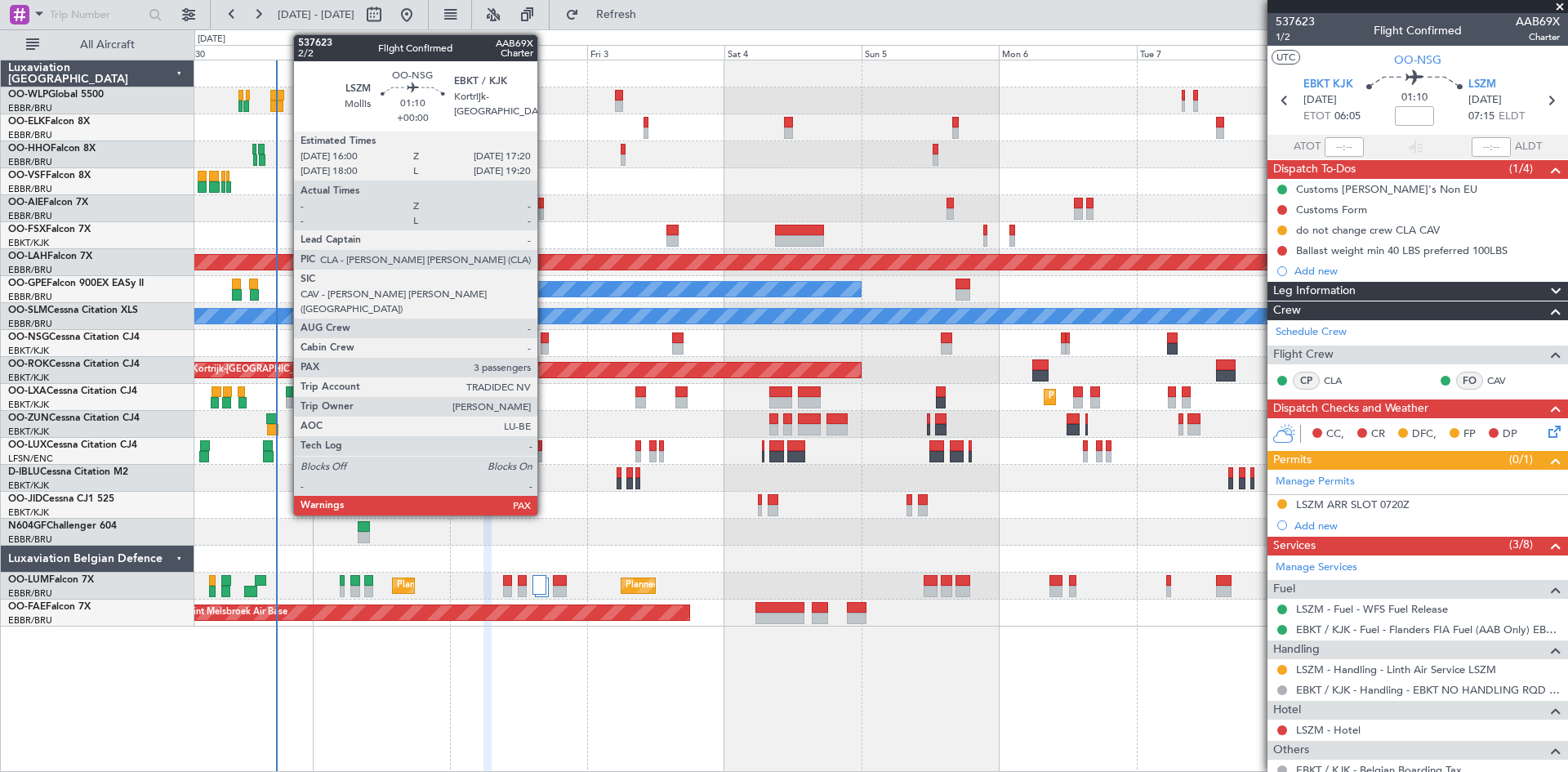
click at [545, 343] on div at bounding box center [545, 348] width 9 height 11
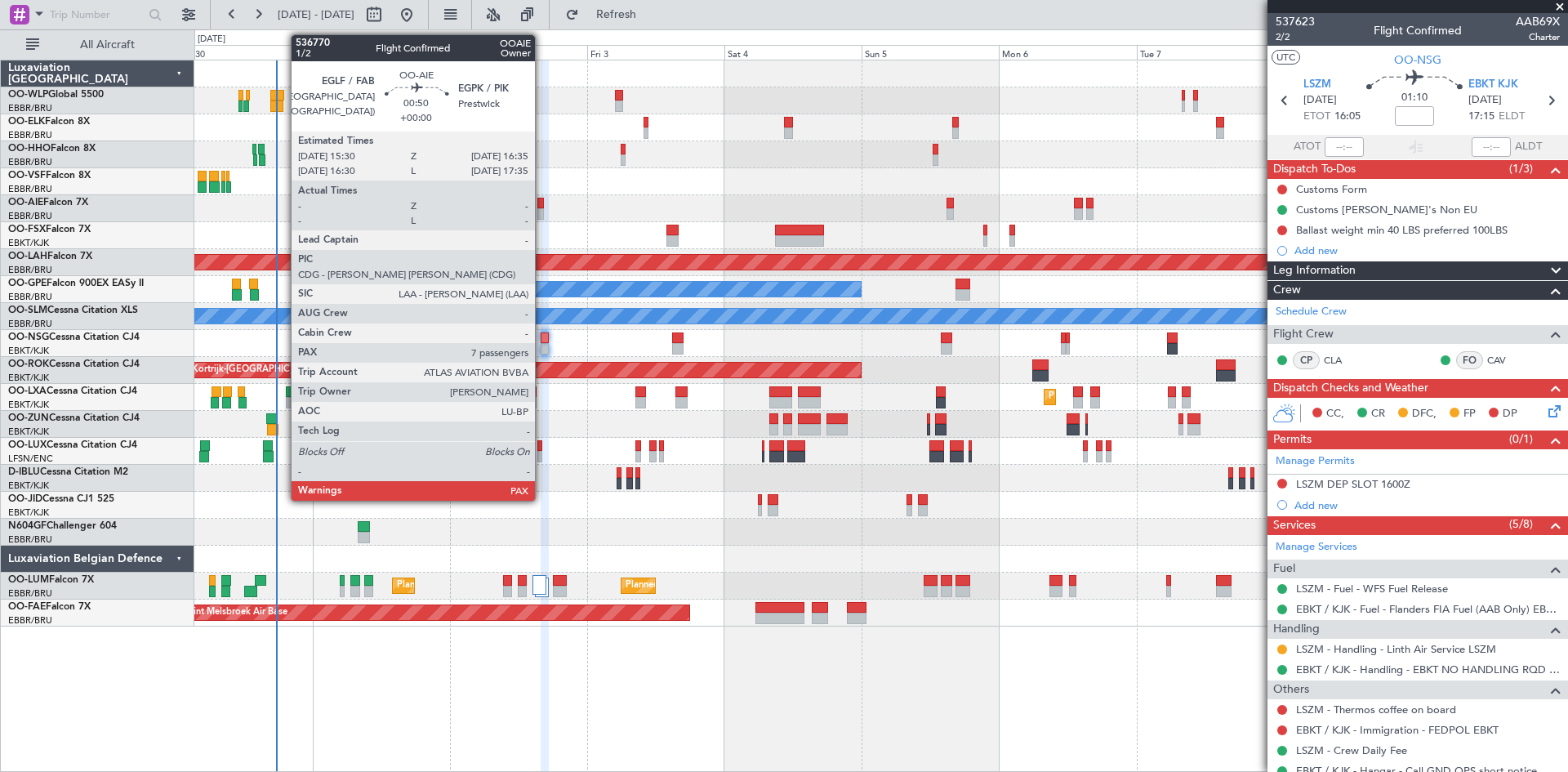
click at [543, 215] on div at bounding box center [541, 214] width 7 height 11
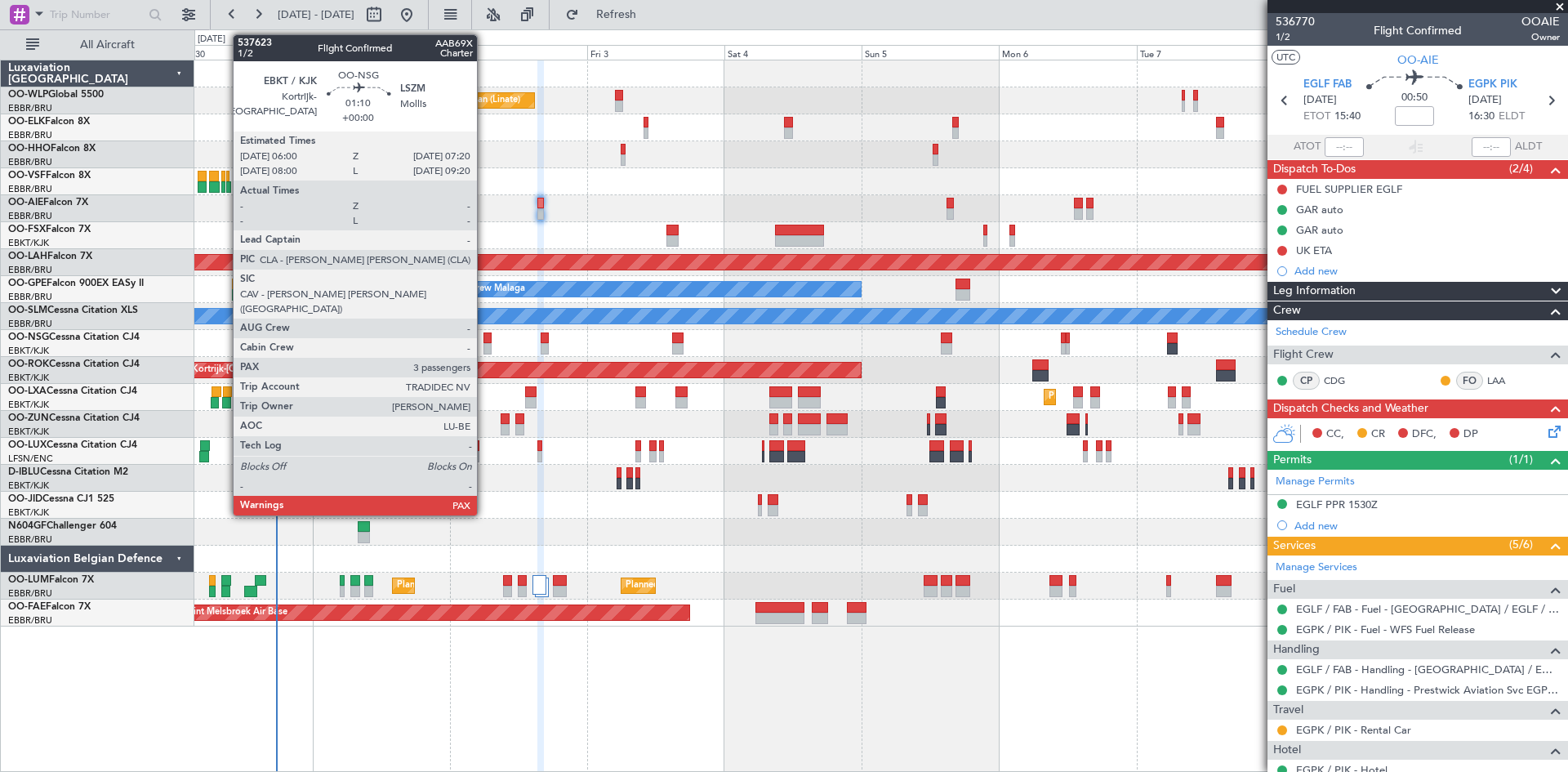
click at [484, 340] on div at bounding box center [488, 338] width 9 height 11
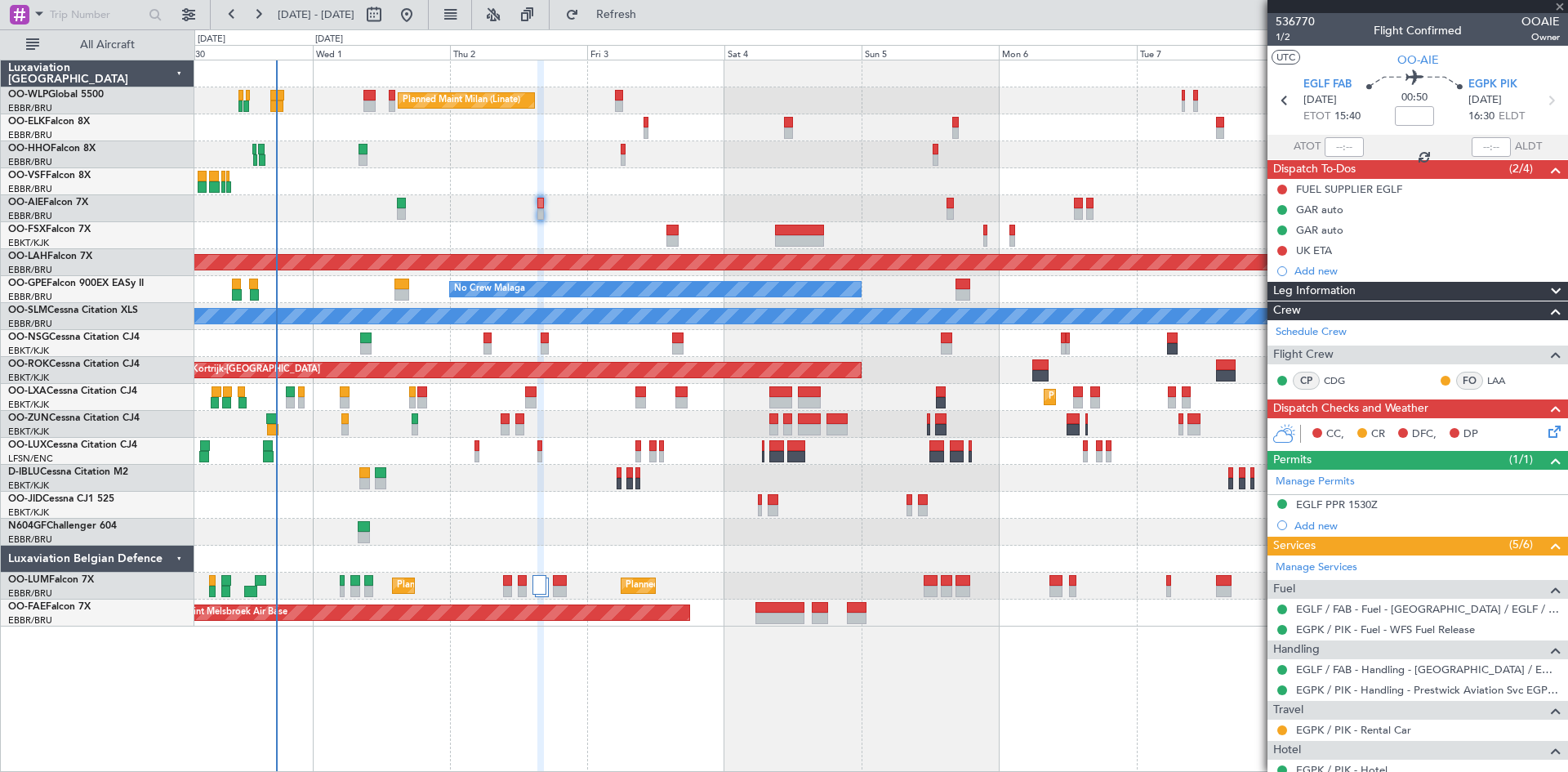
type input "3"
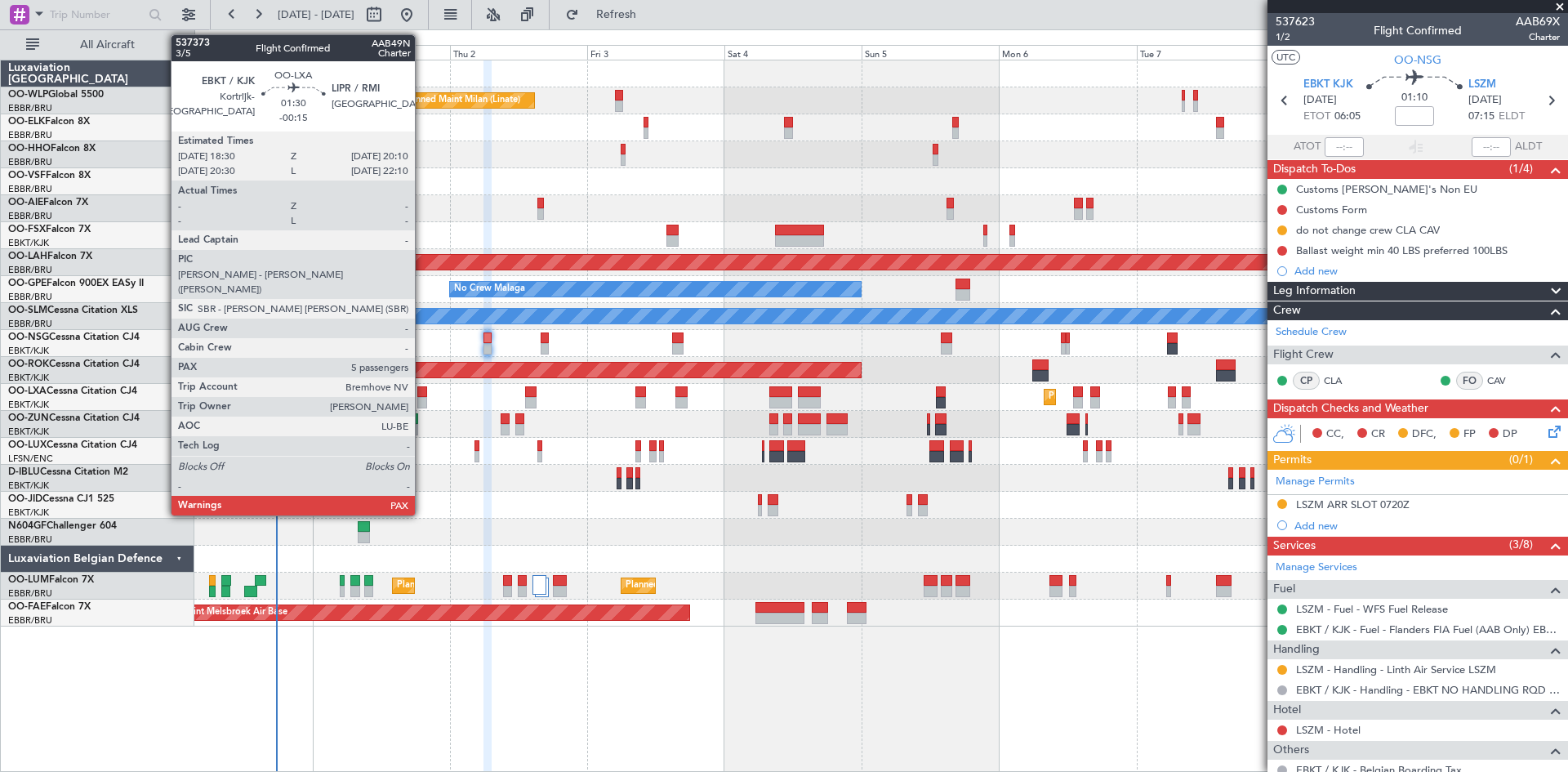
click at [422, 397] on div at bounding box center [423, 392] width 10 height 11
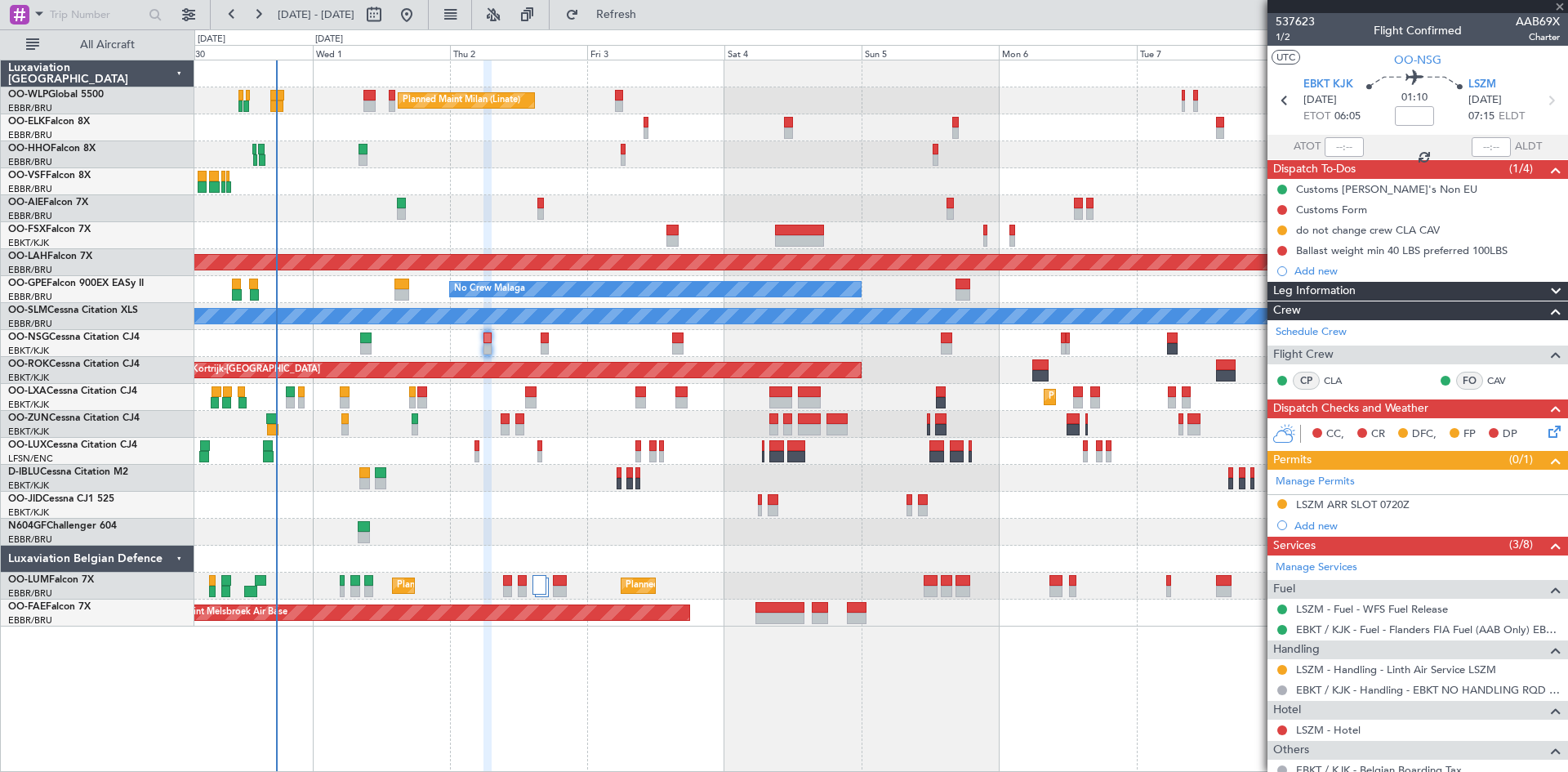
type input "-00:15"
type input "5"
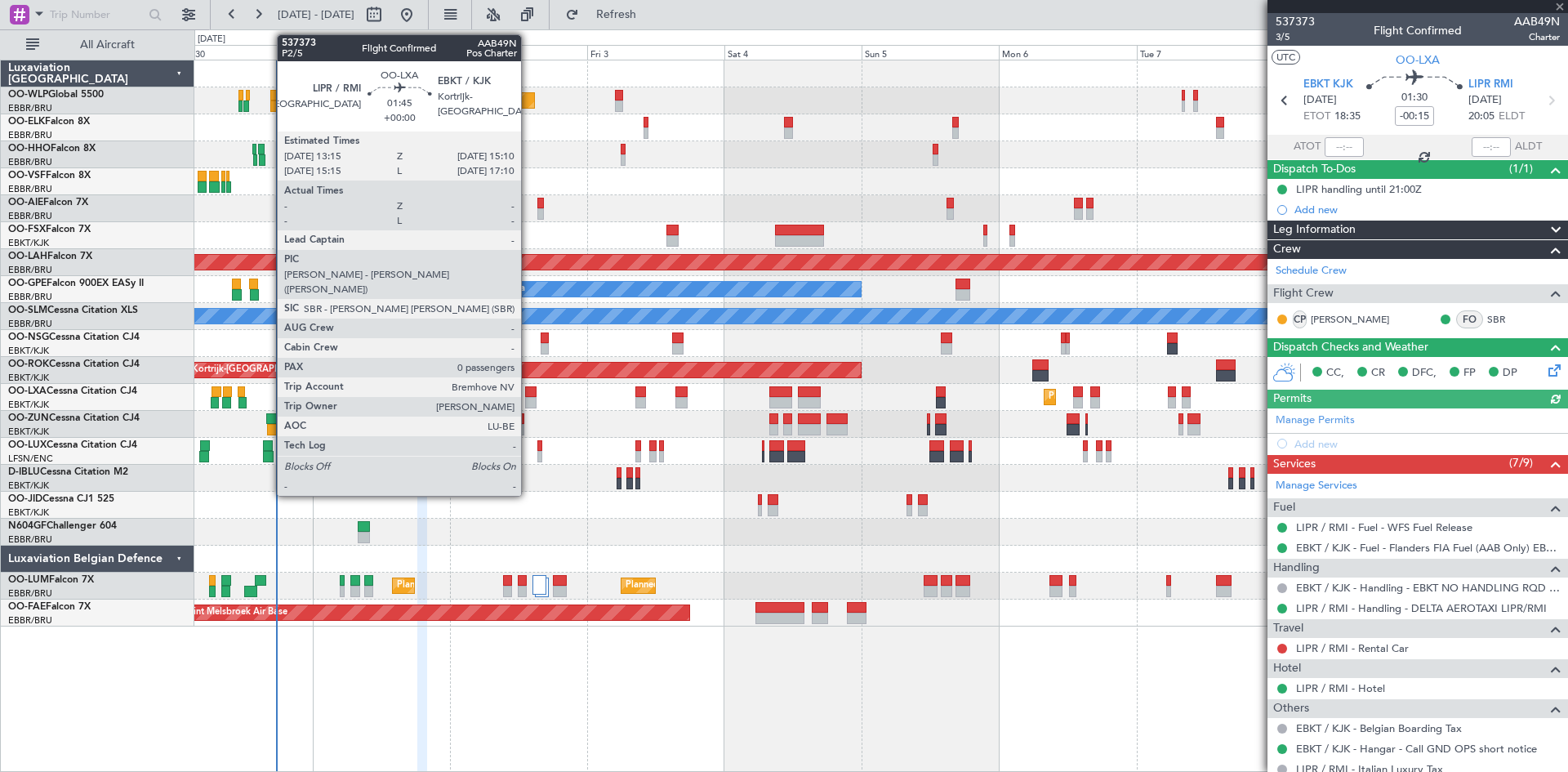
click at [528, 403] on div at bounding box center [530, 403] width 11 height 11
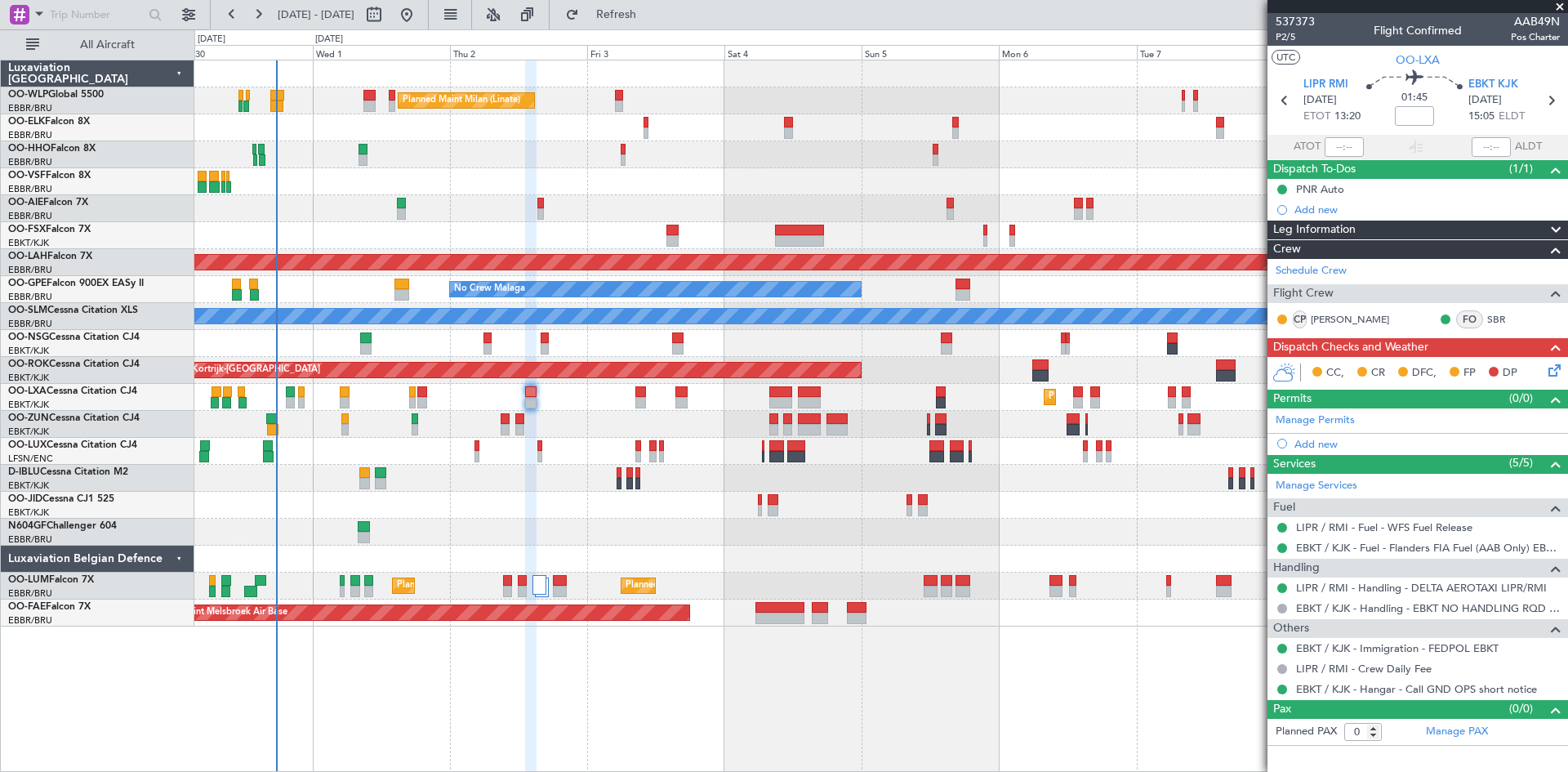
click at [1547, 371] on icon at bounding box center [1552, 367] width 13 height 13
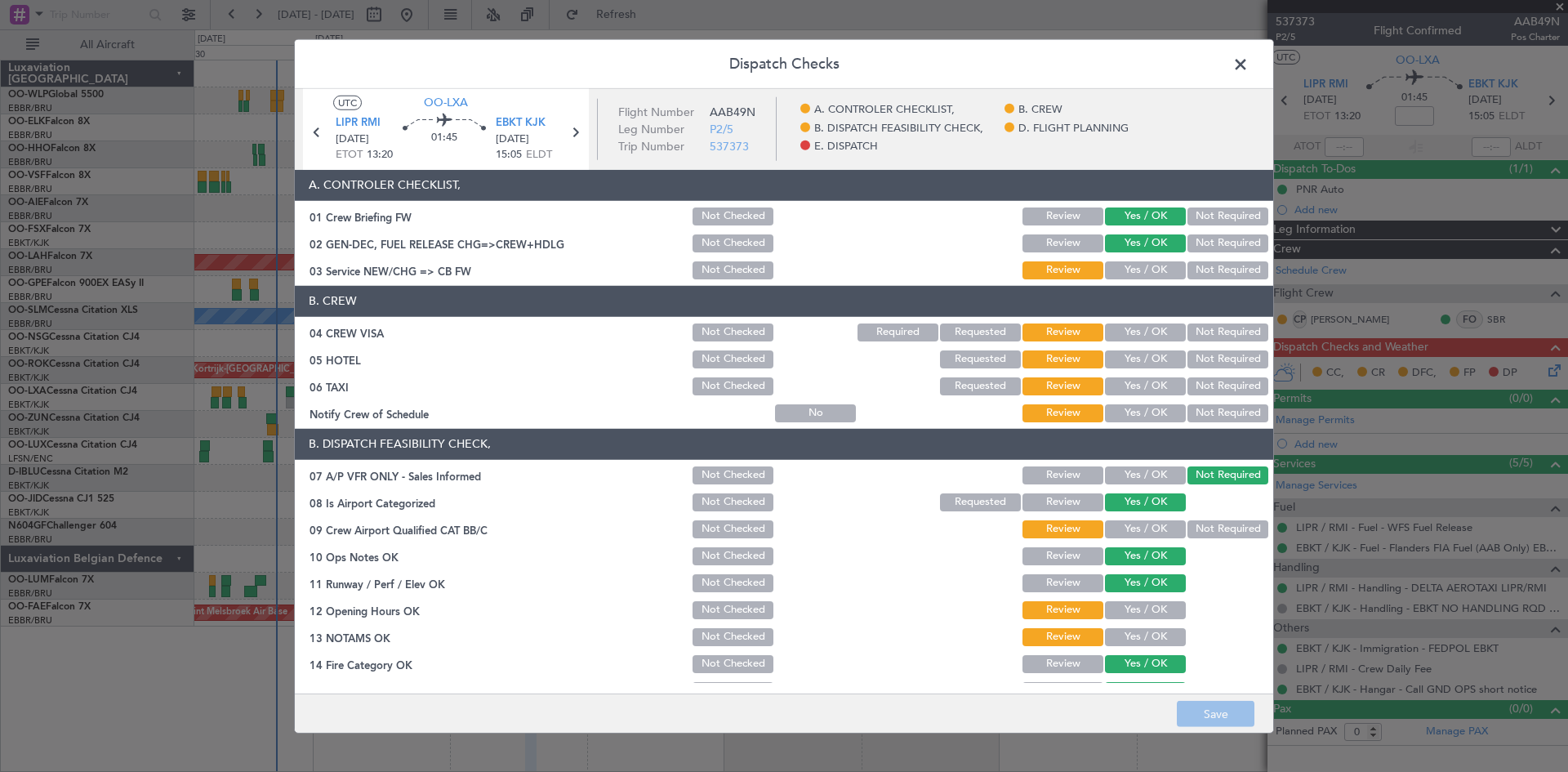
click at [1249, 54] on span at bounding box center [1249, 67] width 0 height 32
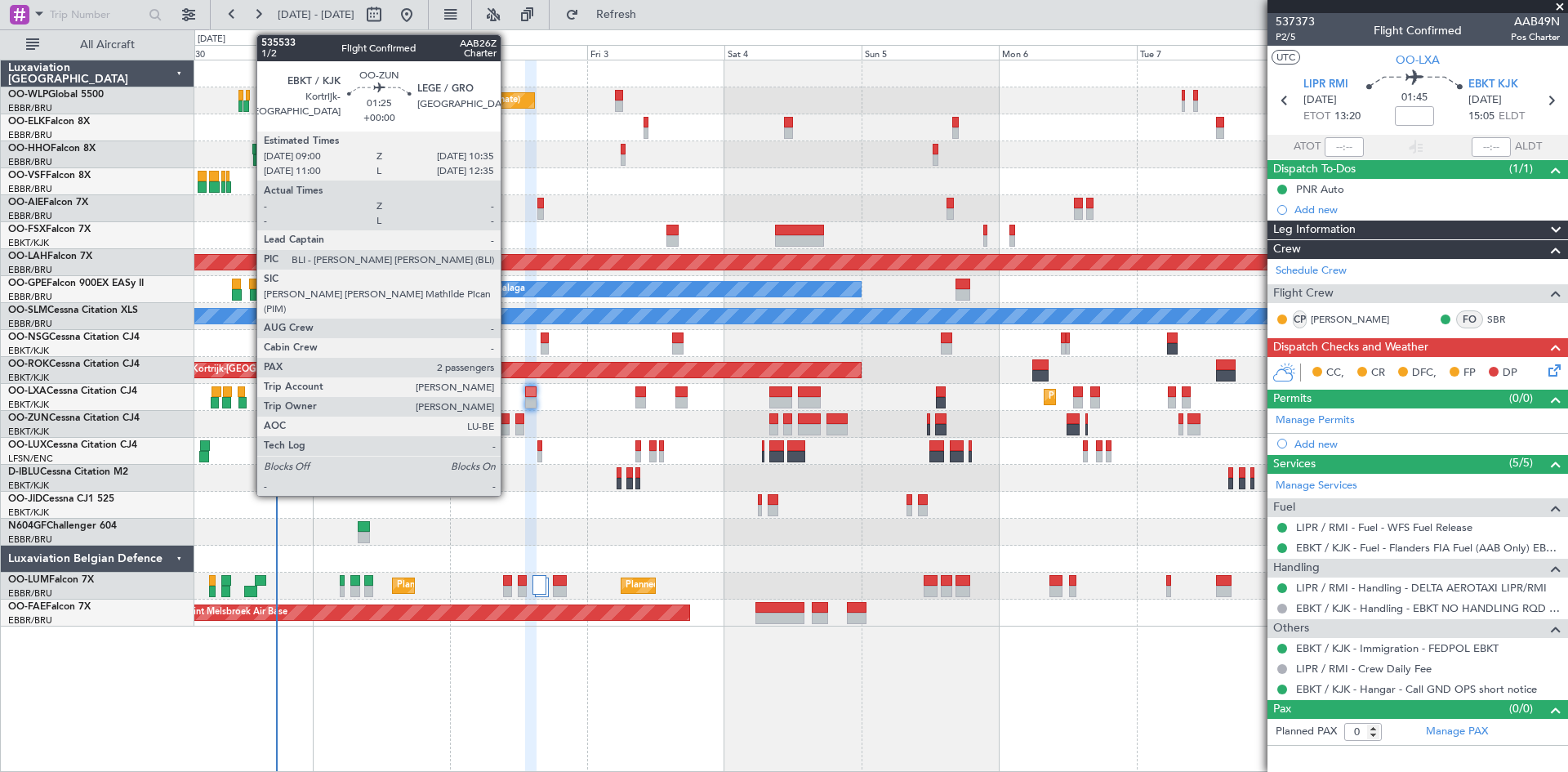
click at [508, 421] on div at bounding box center [506, 419] width 10 height 11
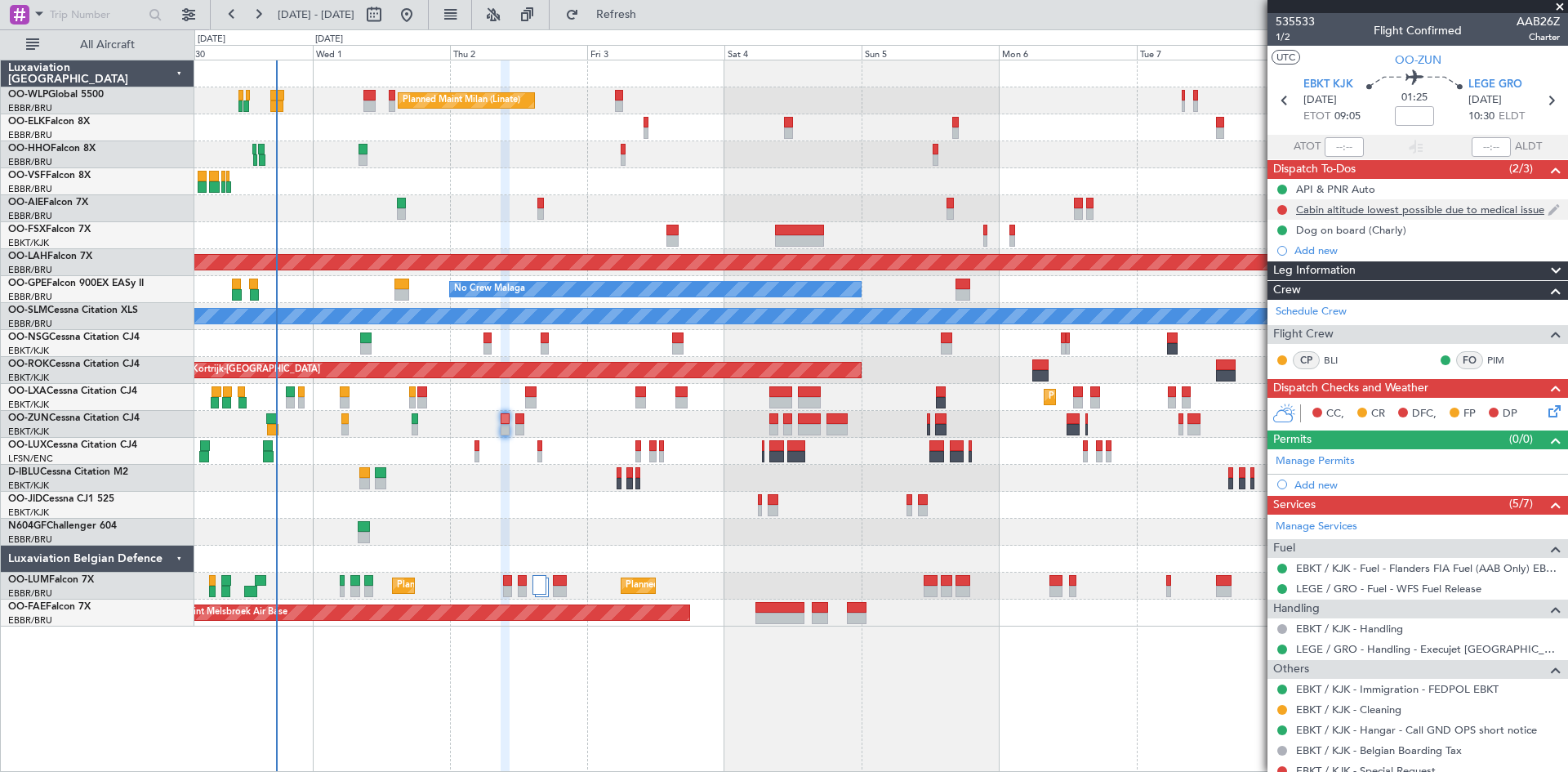
click at [1445, 199] on div "Cabin altitude lowest possible due to medical issue" at bounding box center [1417, 209] width 300 height 20
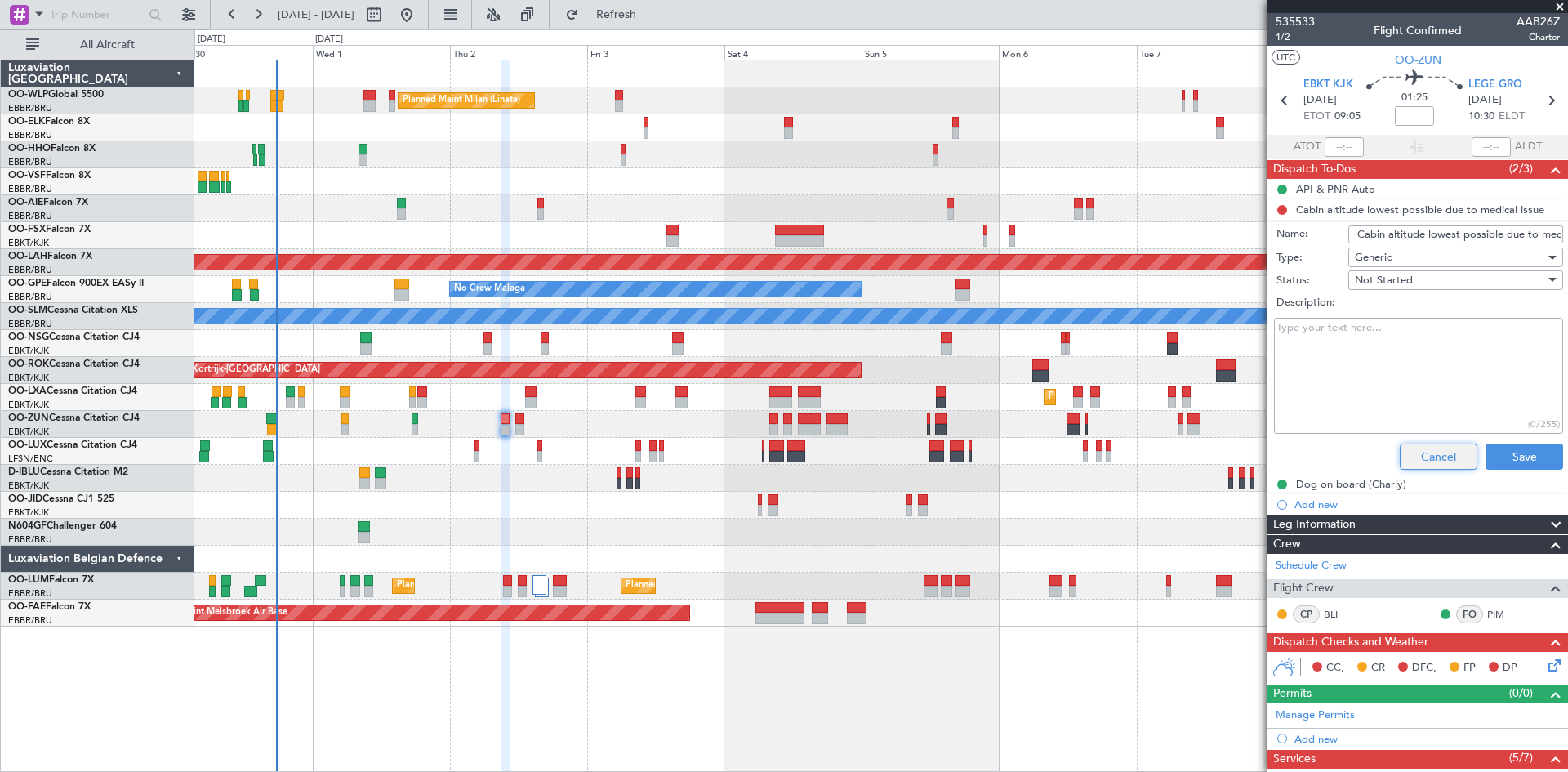
click at [1415, 461] on button "Cancel" at bounding box center [1439, 456] width 77 height 26
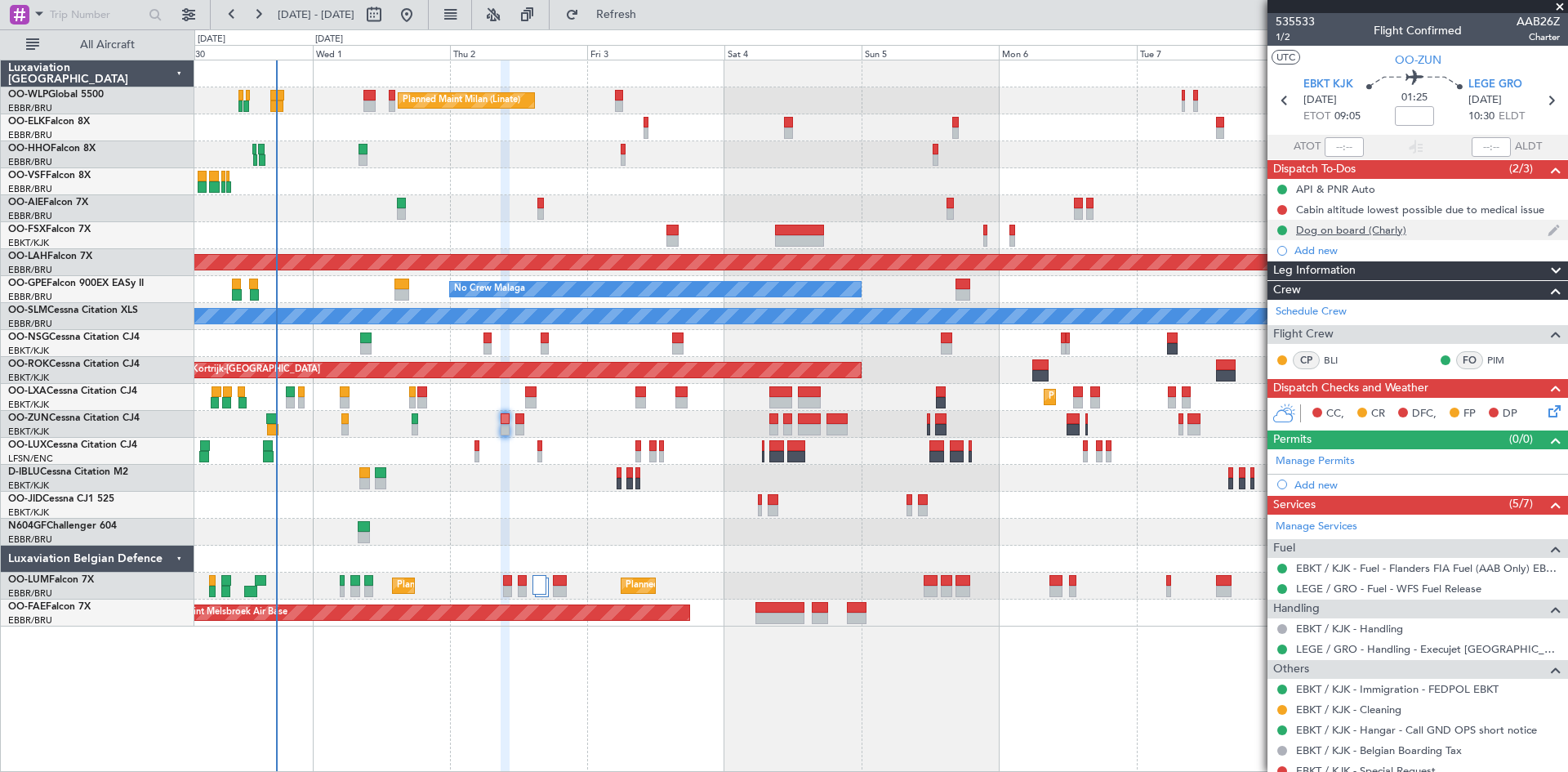
click at [1328, 229] on div "Dog on board (Charly)" at bounding box center [1352, 230] width 111 height 14
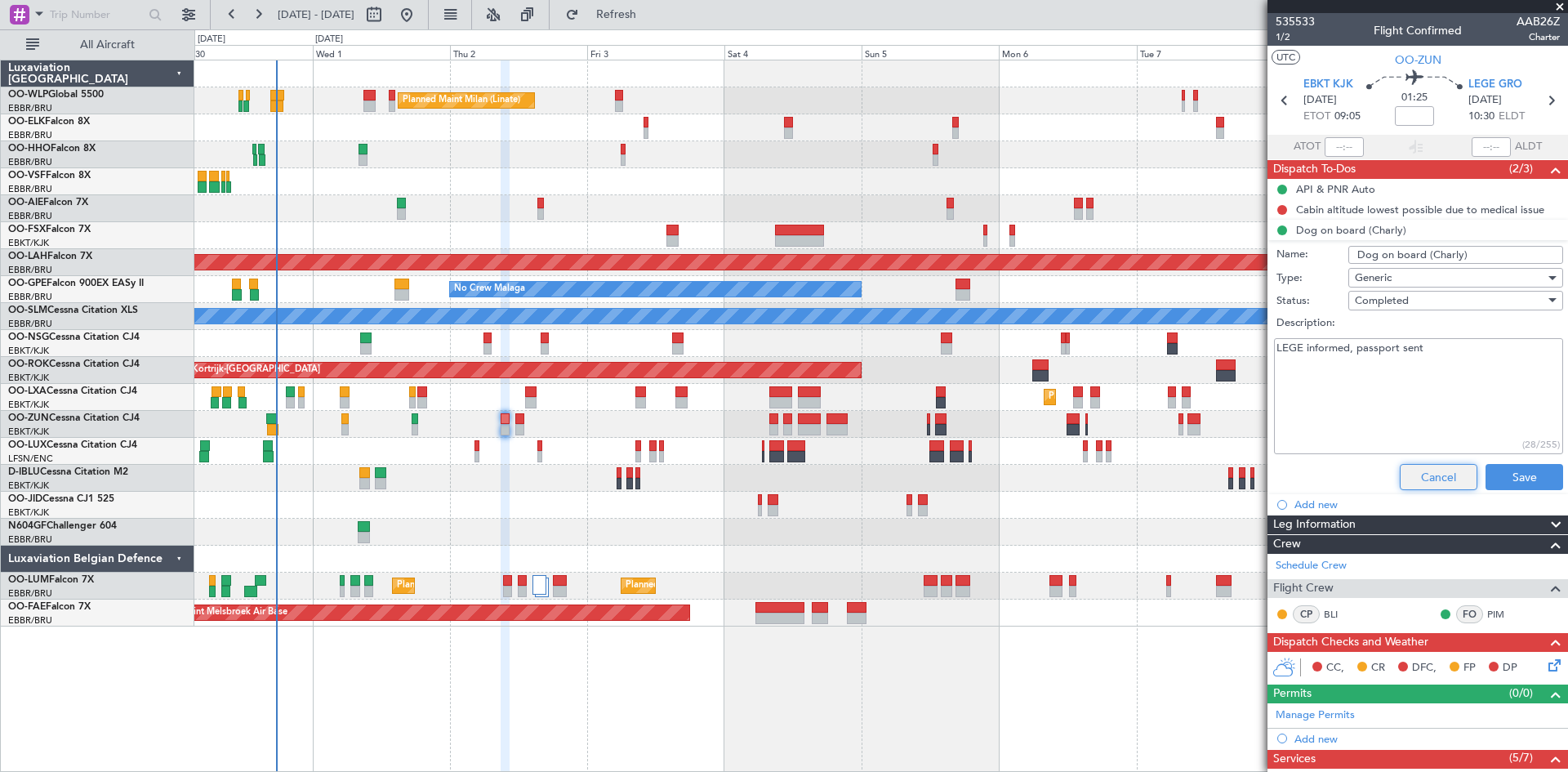
click at [1428, 466] on button "Cancel" at bounding box center [1439, 477] width 77 height 26
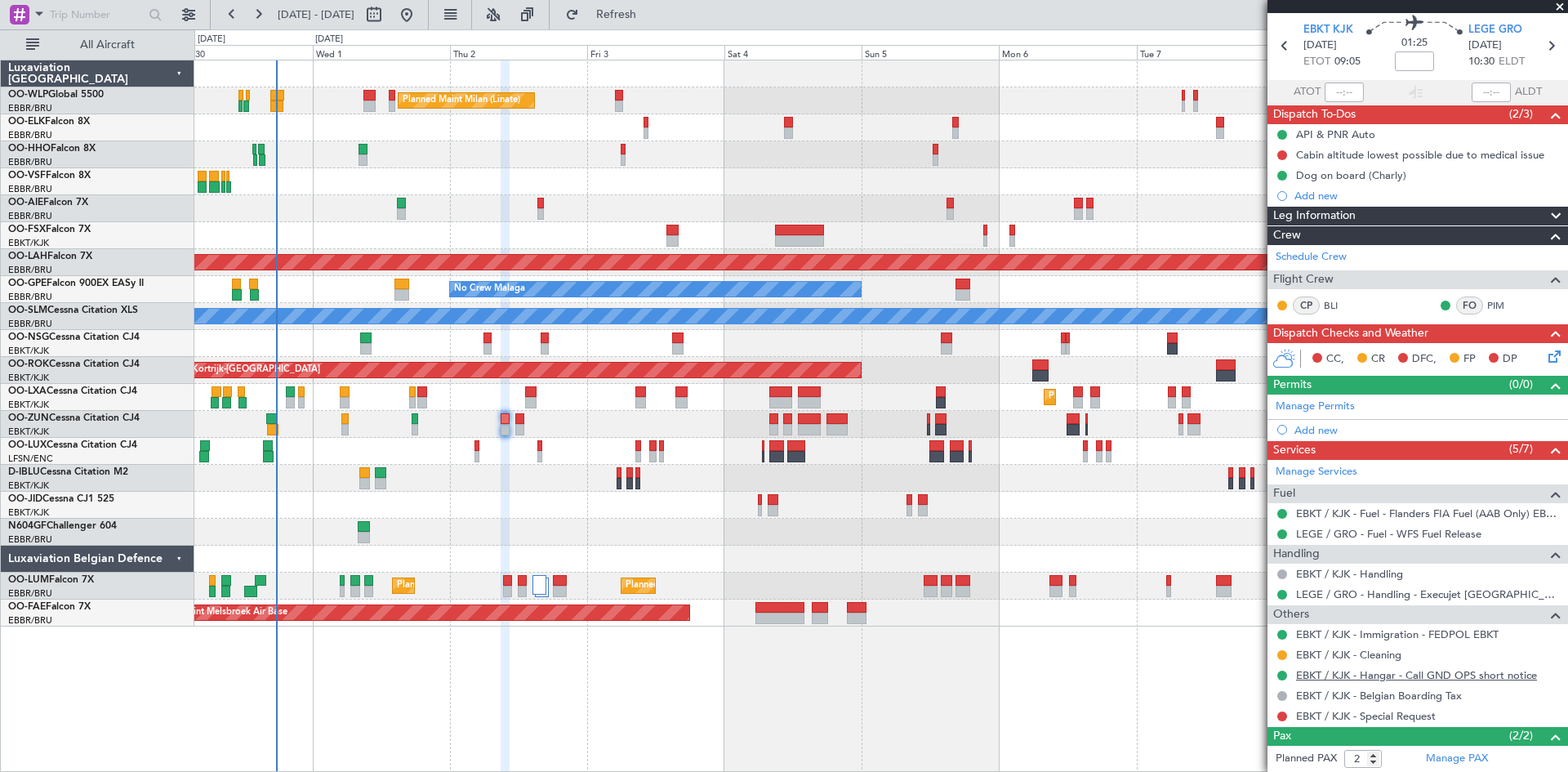
scroll to position [82, 0]
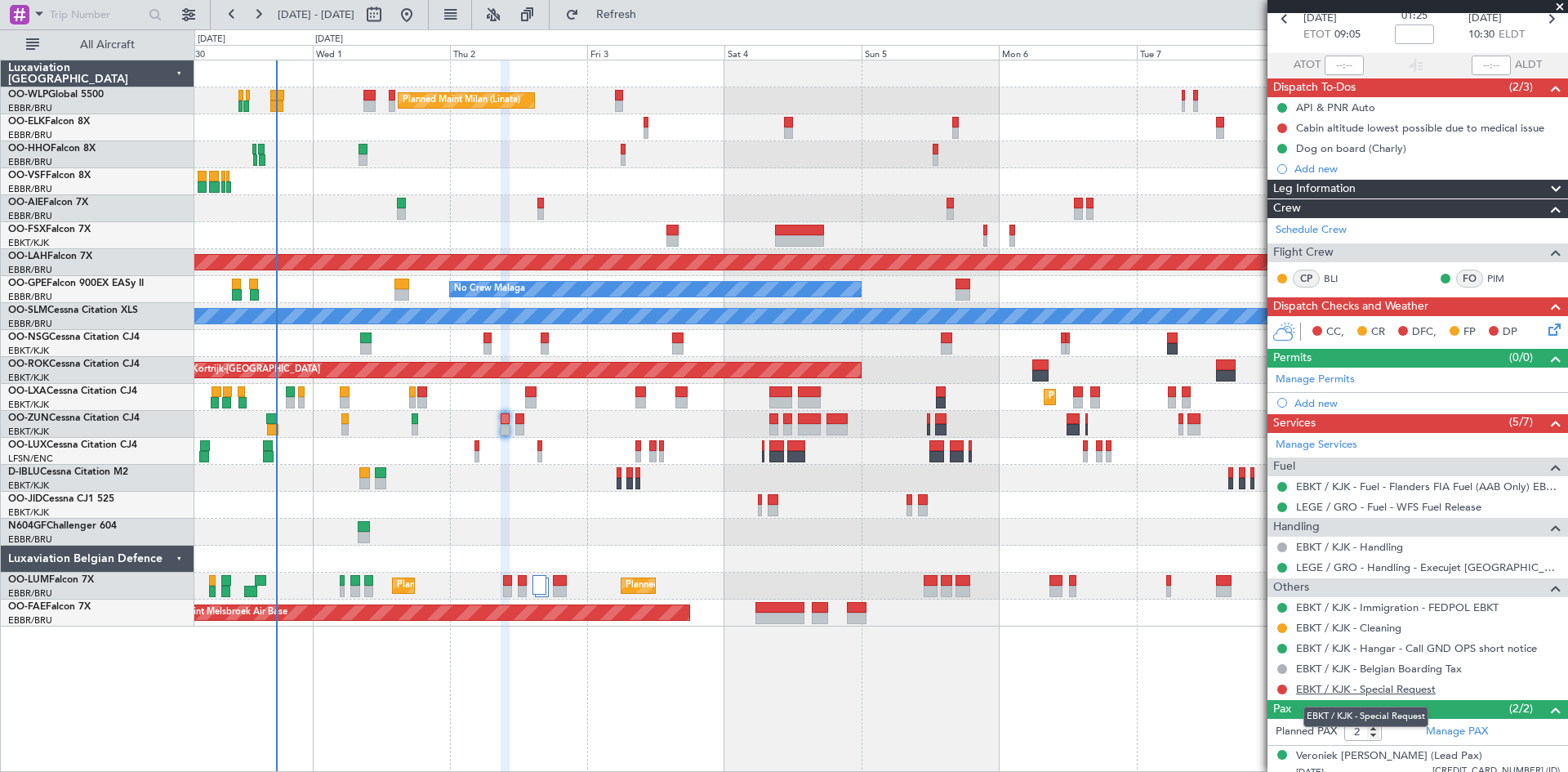
click at [1328, 689] on link "EBKT / KJK - Special Request" at bounding box center [1366, 689] width 140 height 14
click at [1412, 689] on mat-tooltip-component "Complete" at bounding box center [1412, 678] width 71 height 43
click at [1404, 687] on link "EBKT / KJK - Special Request" at bounding box center [1366, 689] width 140 height 14
click at [651, 10] on span "Refresh" at bounding box center [617, 14] width 69 height 11
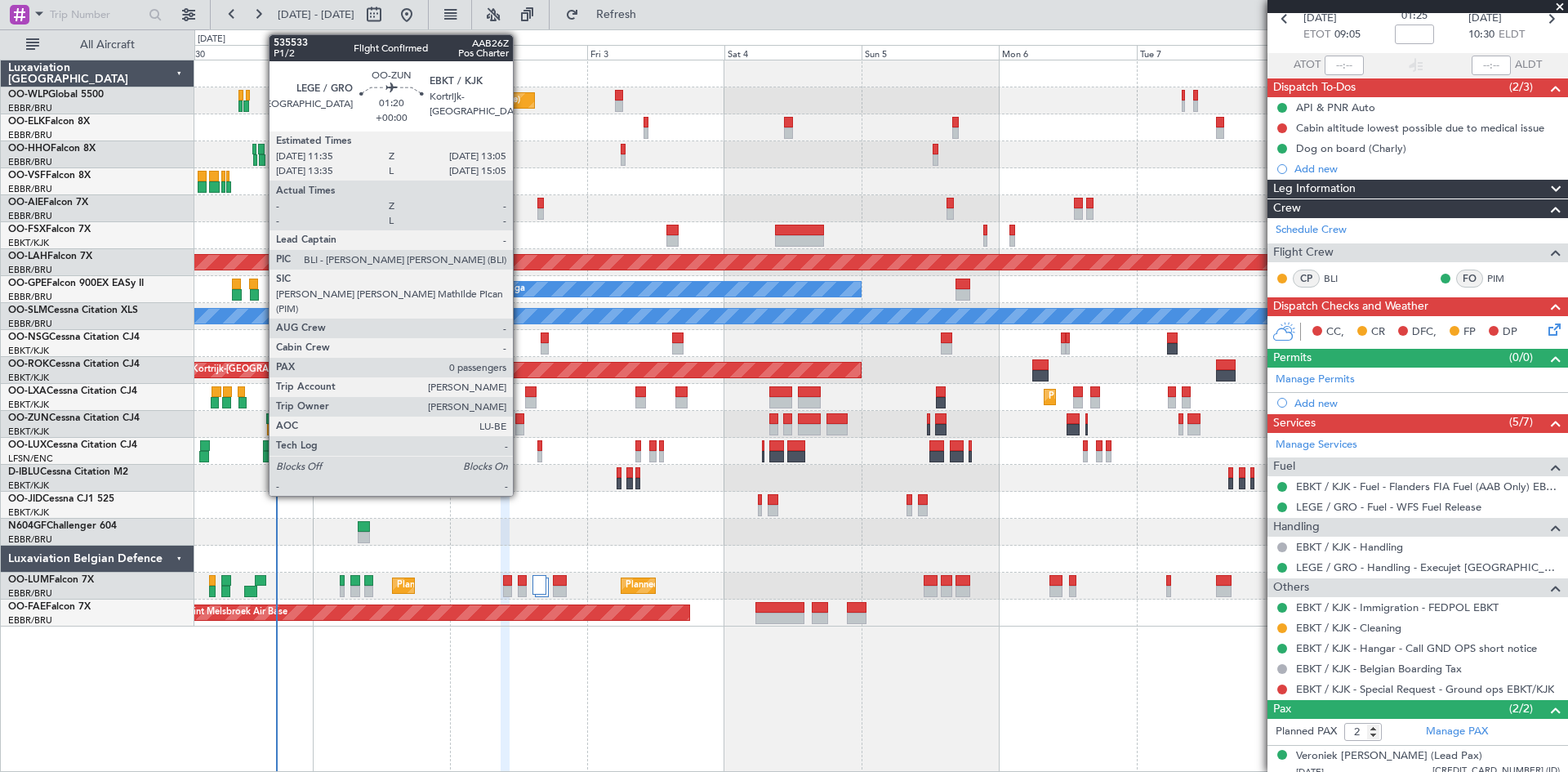
click at [521, 421] on div at bounding box center [520, 419] width 9 height 11
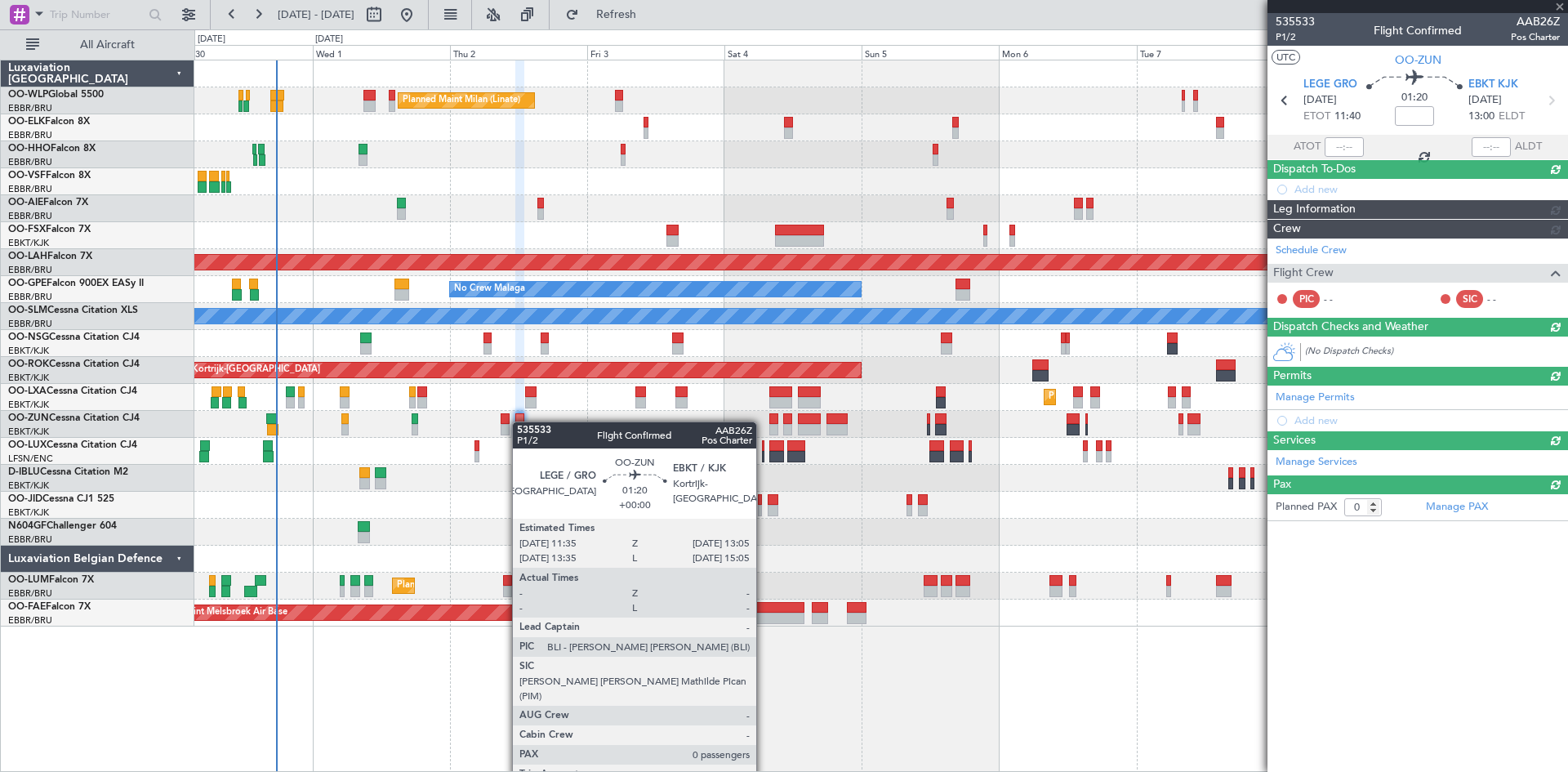
scroll to position [0, 0]
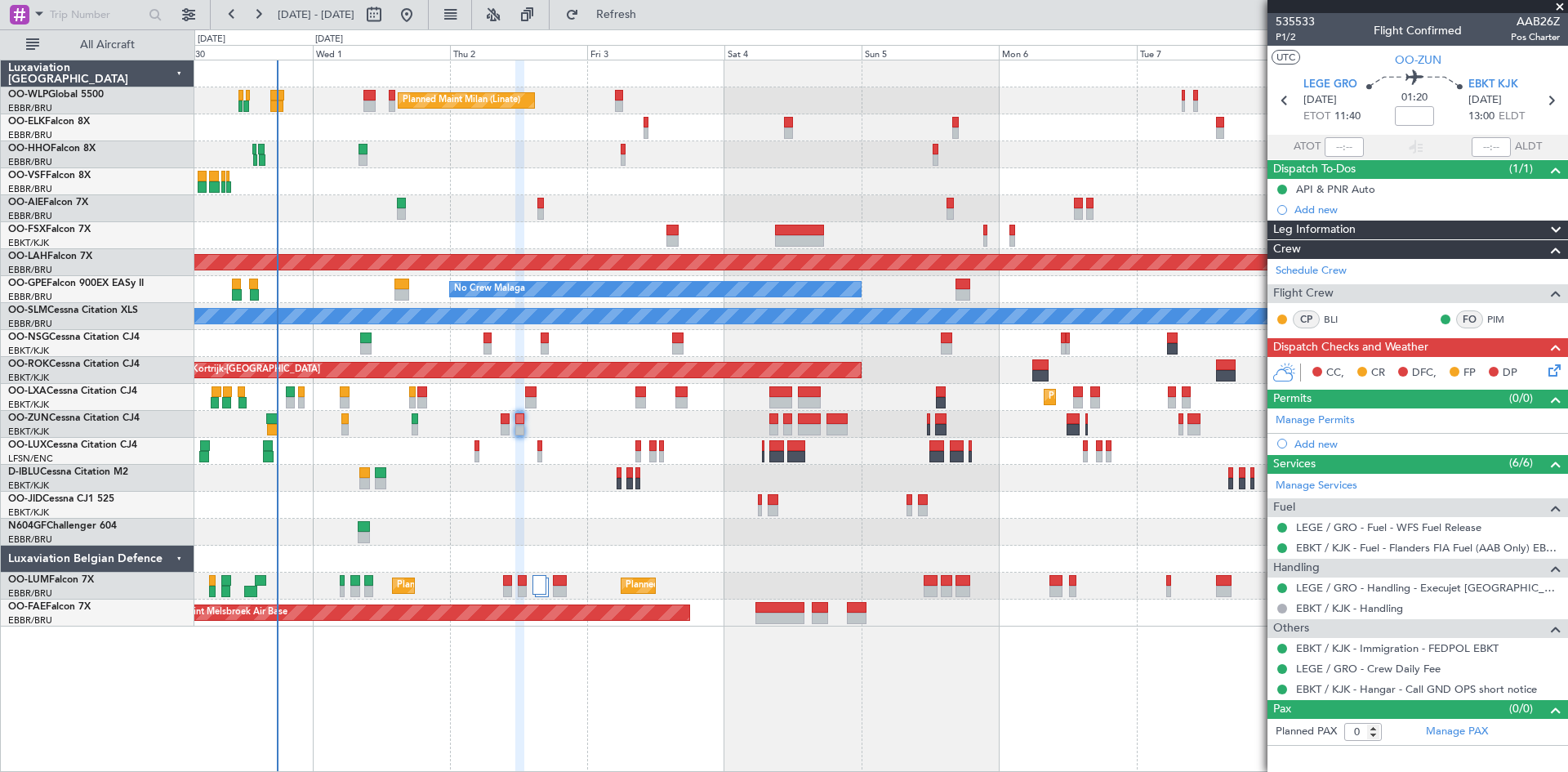
click at [481, 453] on div at bounding box center [881, 452] width 1373 height 27
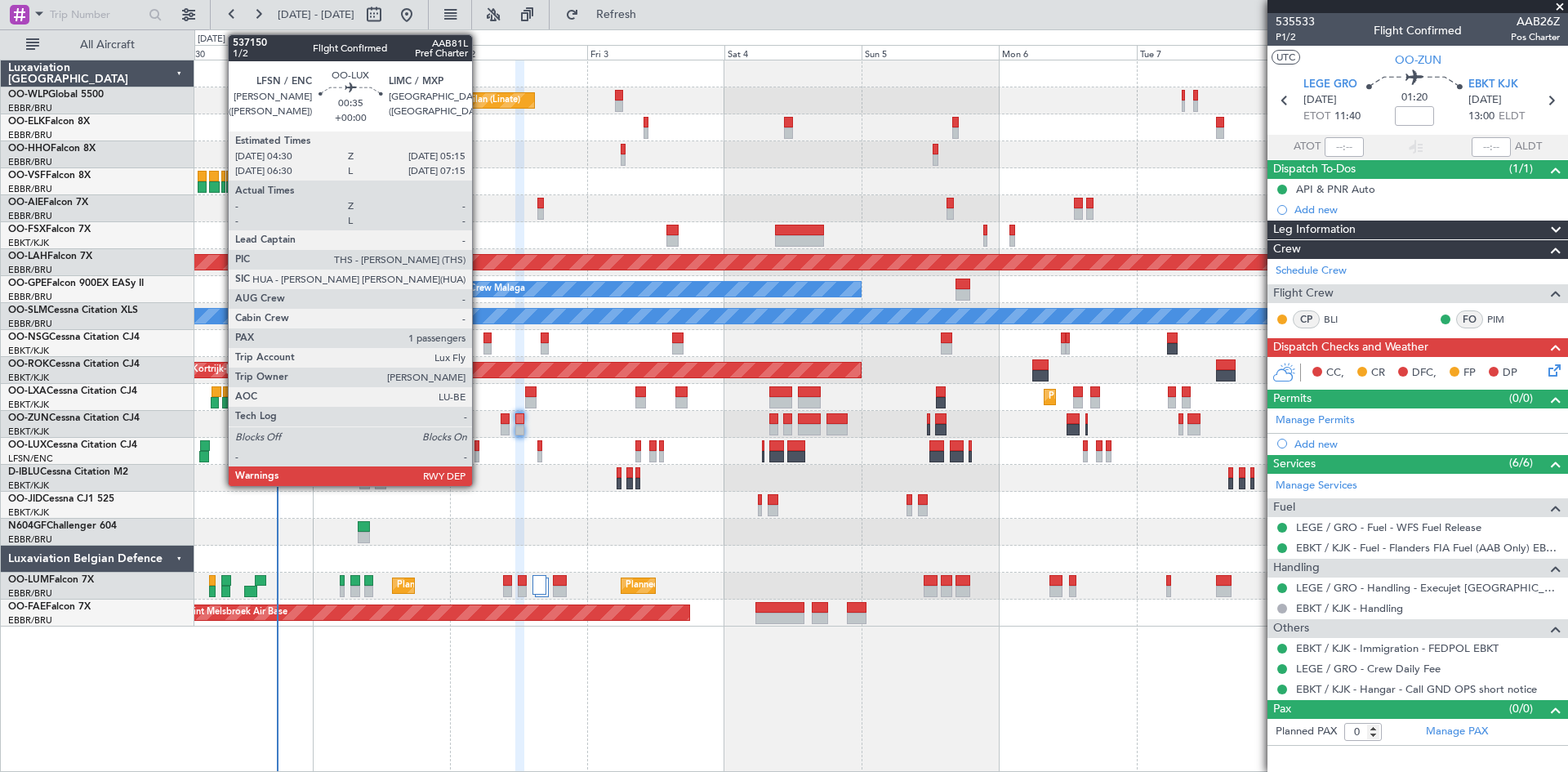
click at [480, 453] on div at bounding box center [477, 456] width 5 height 11
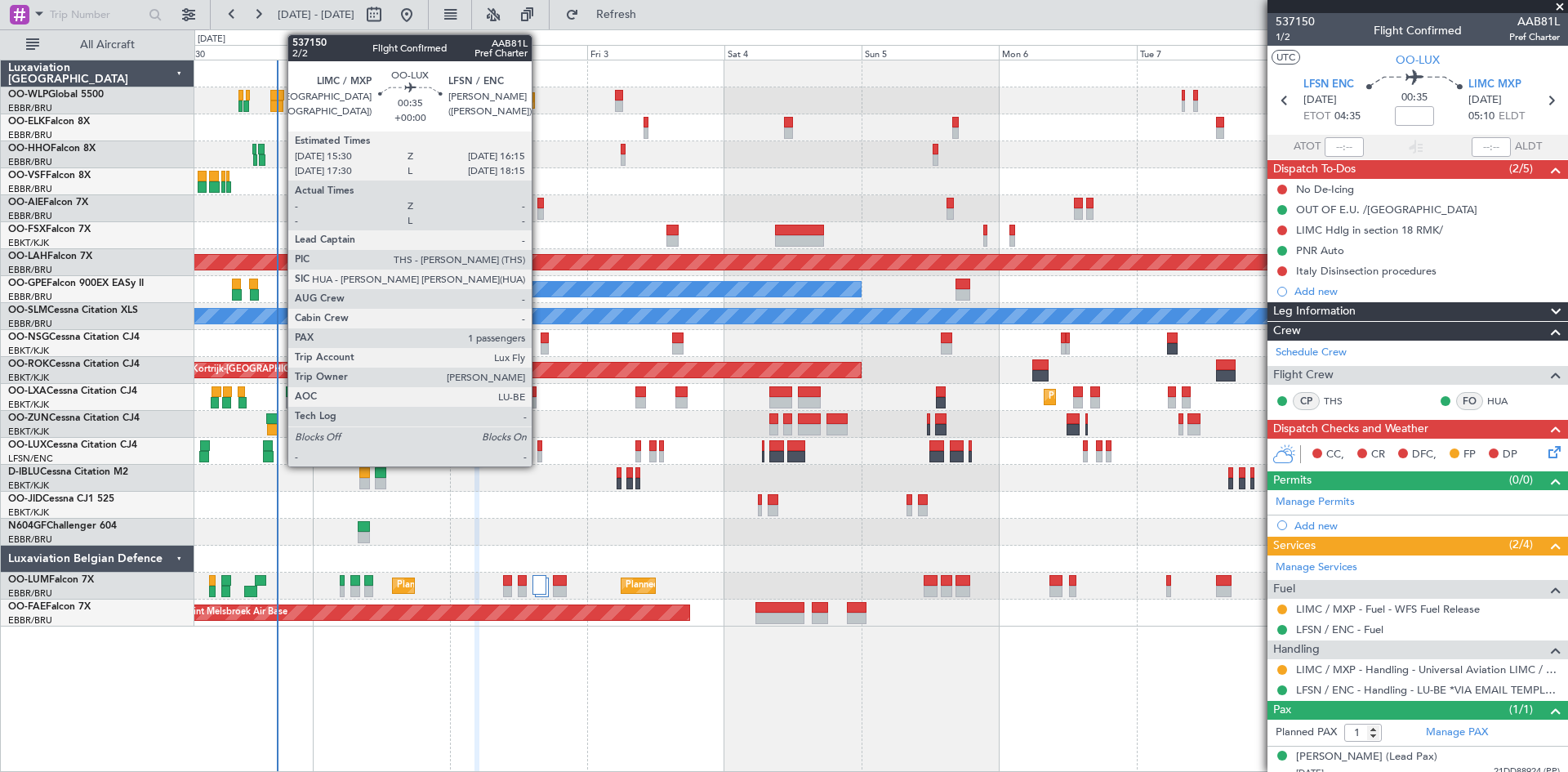
click at [539, 442] on div at bounding box center [540, 446] width 5 height 11
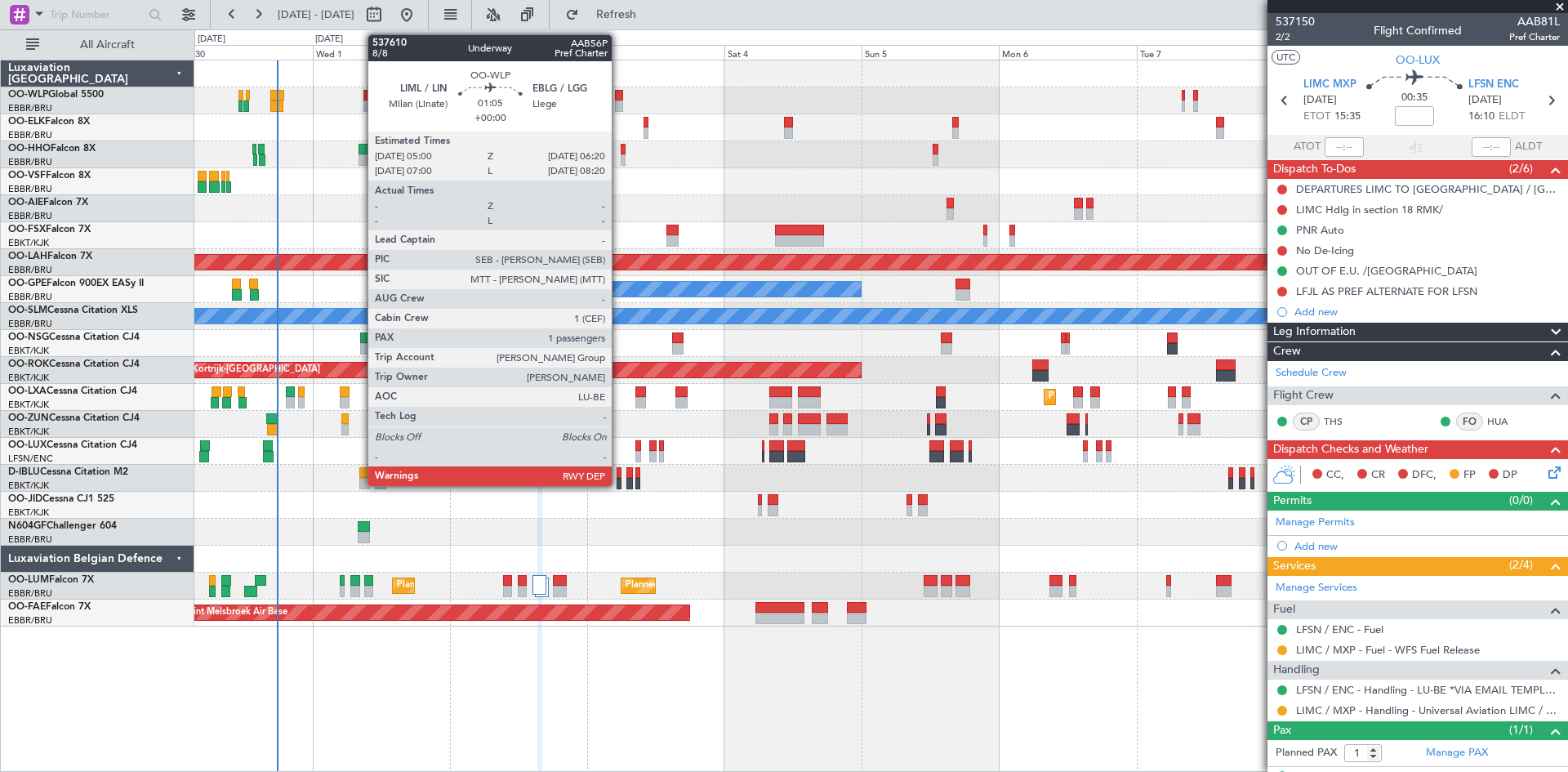
click at [619, 96] on div at bounding box center [619, 95] width 9 height 11
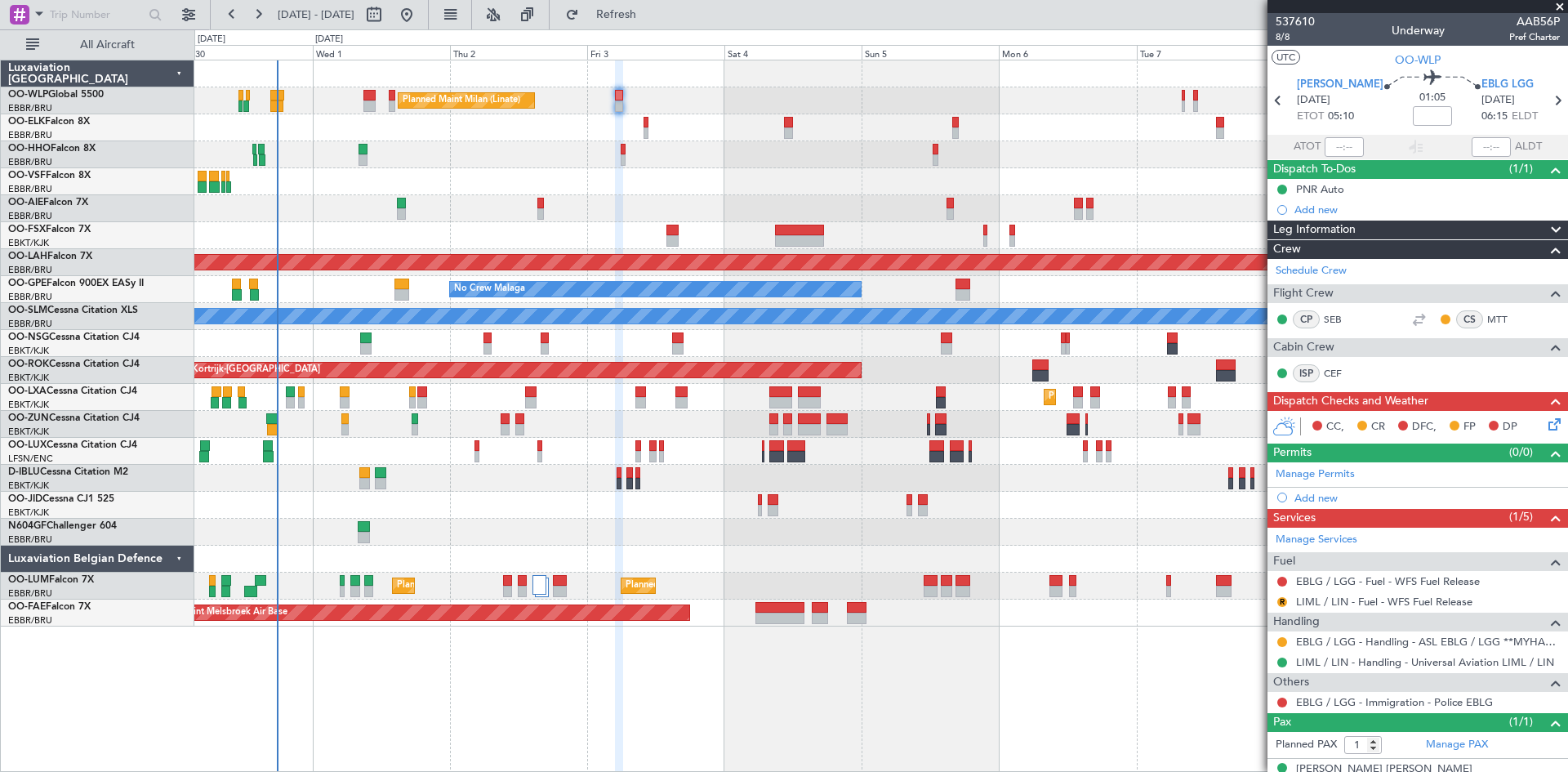
click at [648, 127] on div "Planned Maint Kortrijk-[GEOGRAPHIC_DATA]" at bounding box center [881, 128] width 1373 height 27
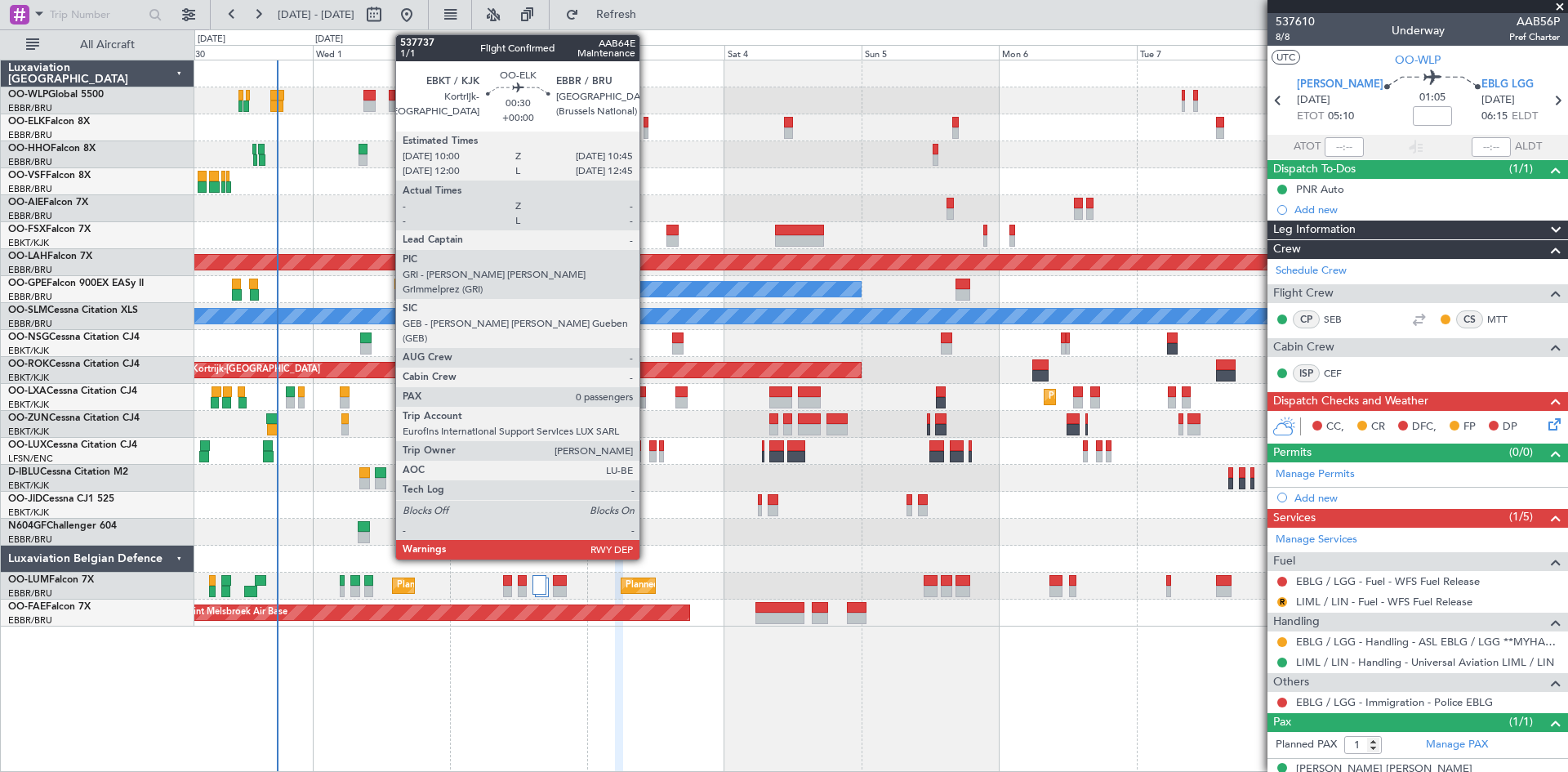
click at [647, 129] on div at bounding box center [647, 133] width 5 height 11
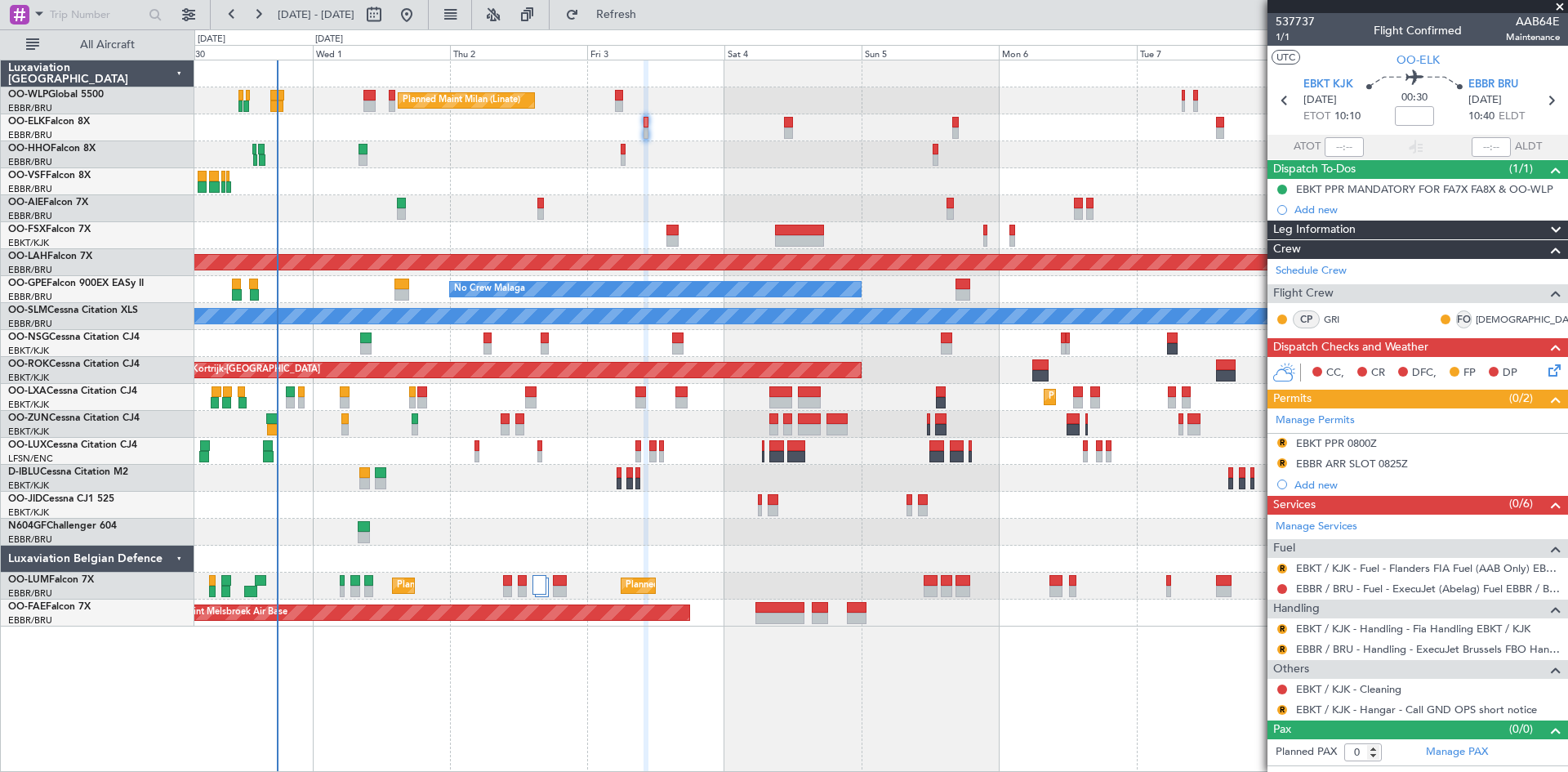
click at [620, 152] on div at bounding box center [881, 155] width 1373 height 27
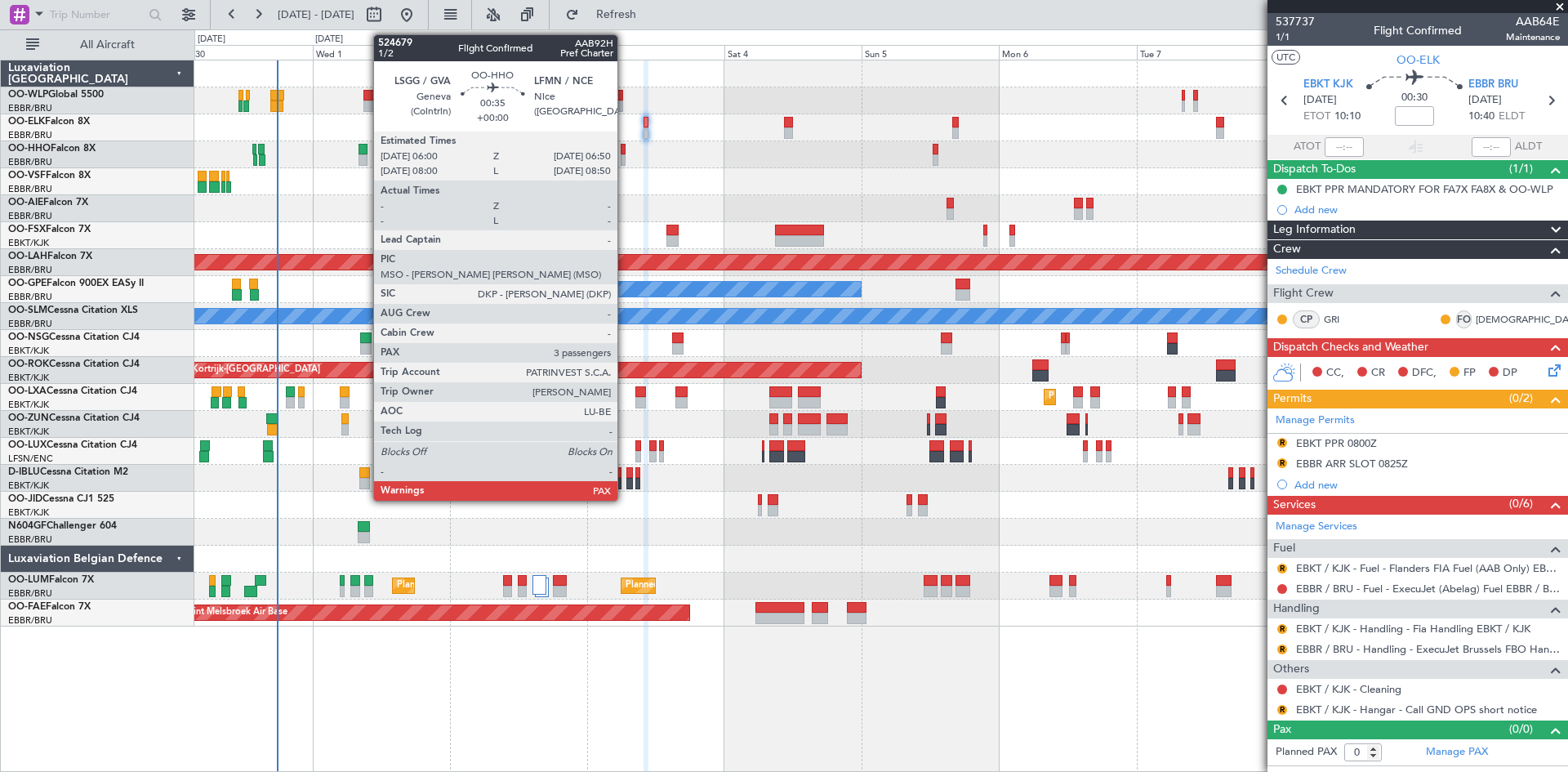
click at [625, 155] on div at bounding box center [624, 159] width 5 height 11
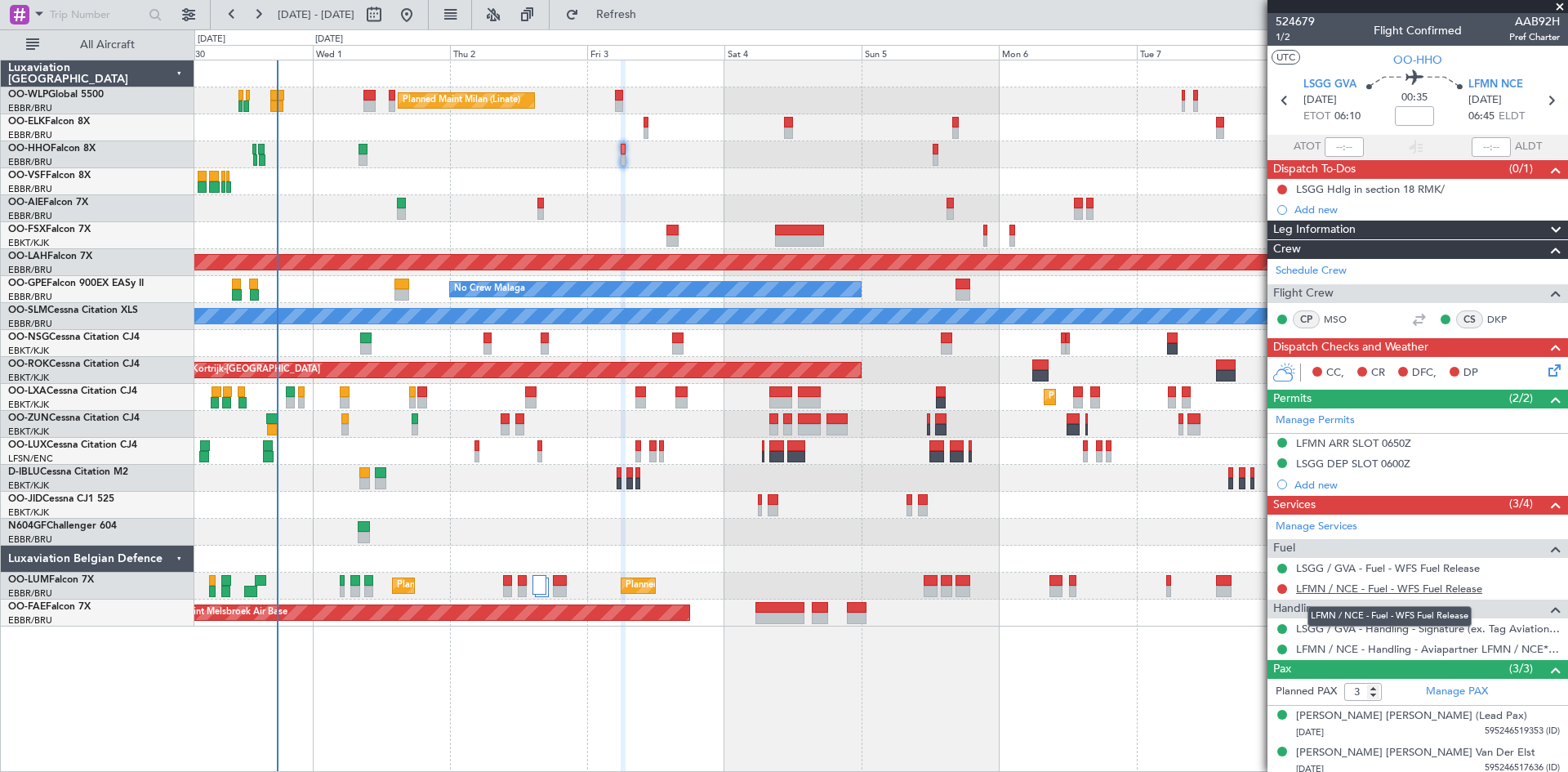
click at [1398, 586] on link "LFMN / NCE - Fuel - WFS Fuel Release" at bounding box center [1389, 589] width 186 height 14
click at [644, 3] on button "Refresh" at bounding box center [607, 14] width 98 height 26
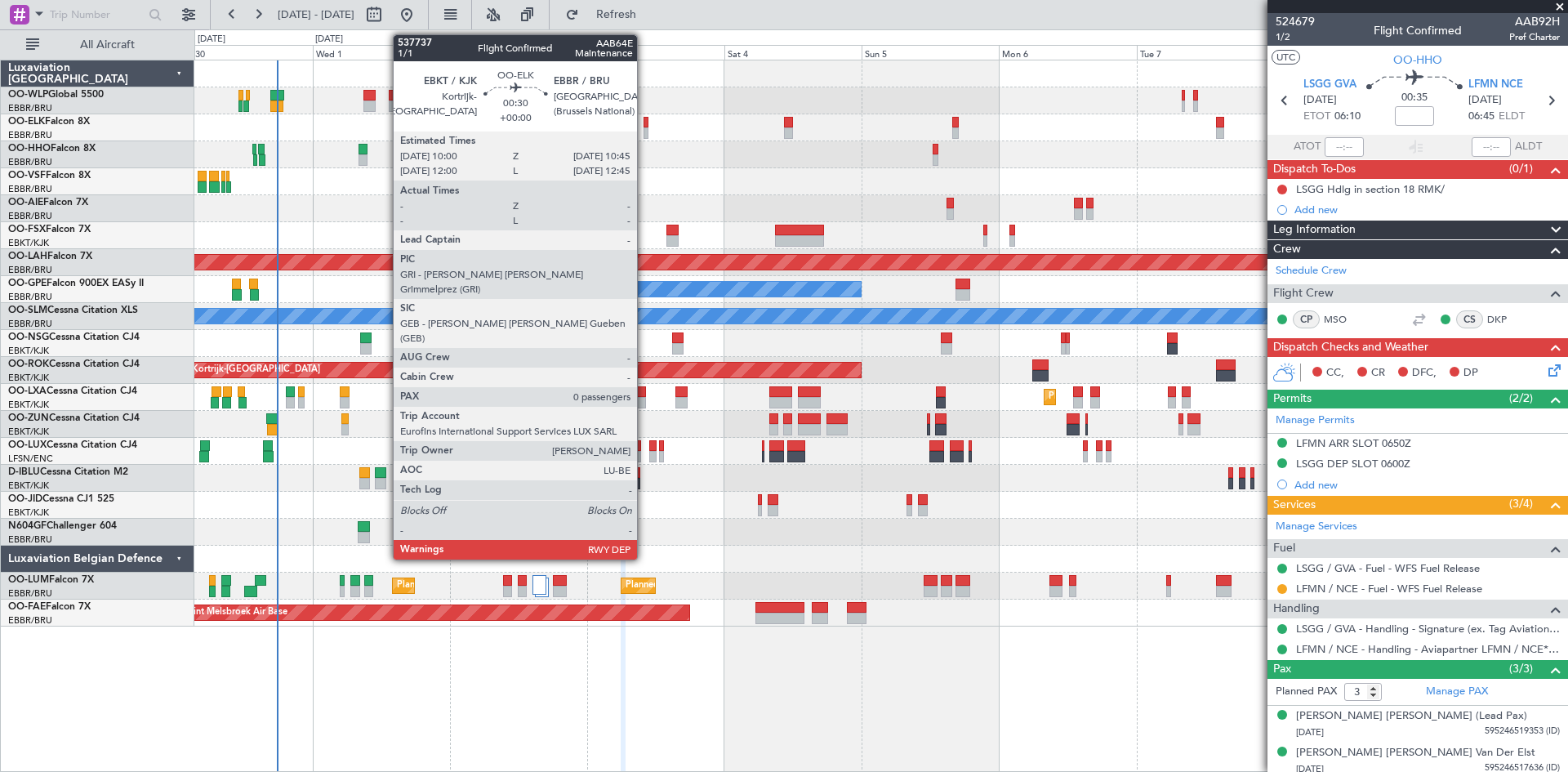
click at [645, 129] on div at bounding box center [647, 133] width 5 height 11
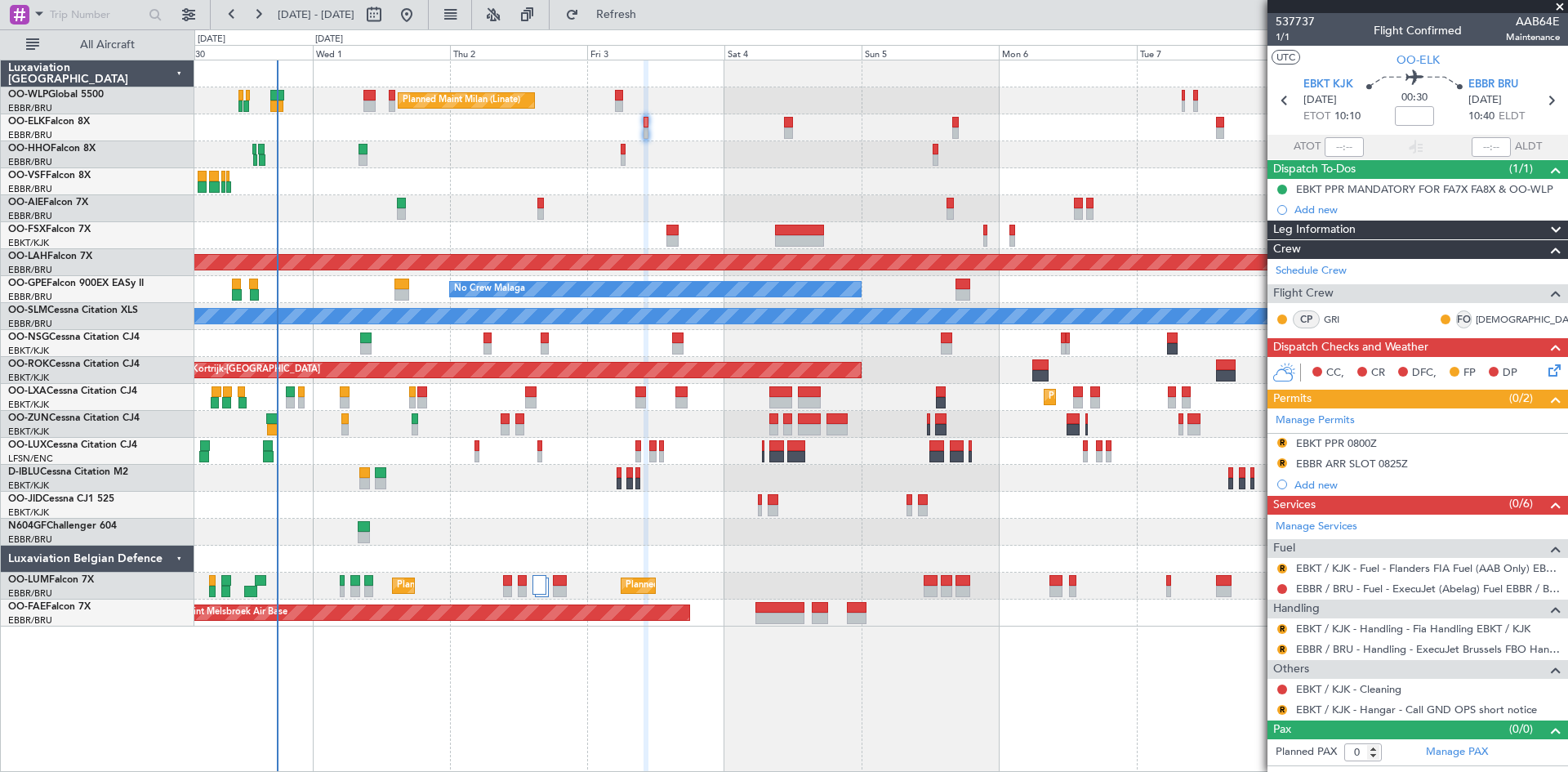
click at [617, 158] on div at bounding box center [881, 155] width 1373 height 27
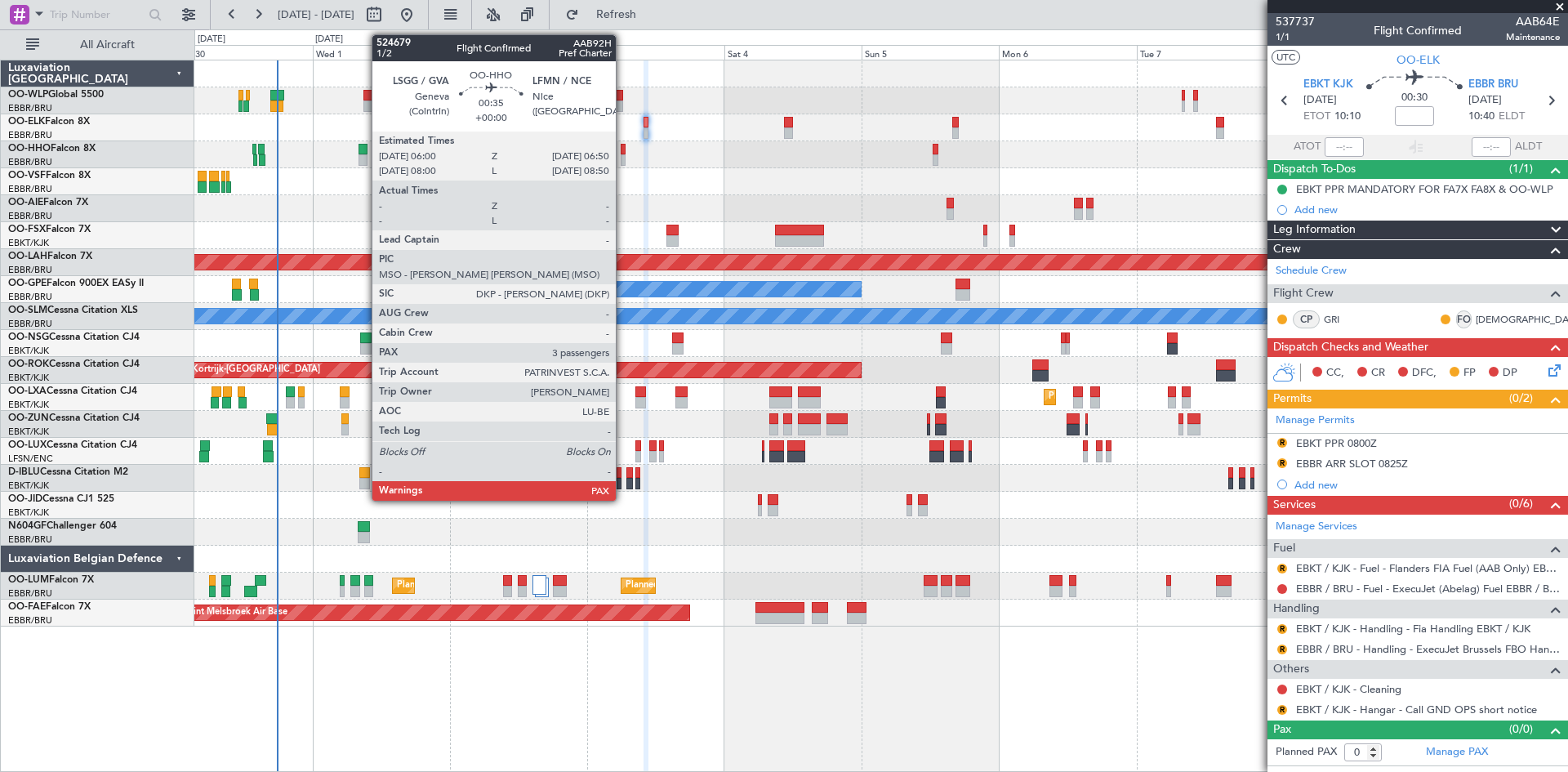
click at [624, 158] on div at bounding box center [624, 159] width 5 height 11
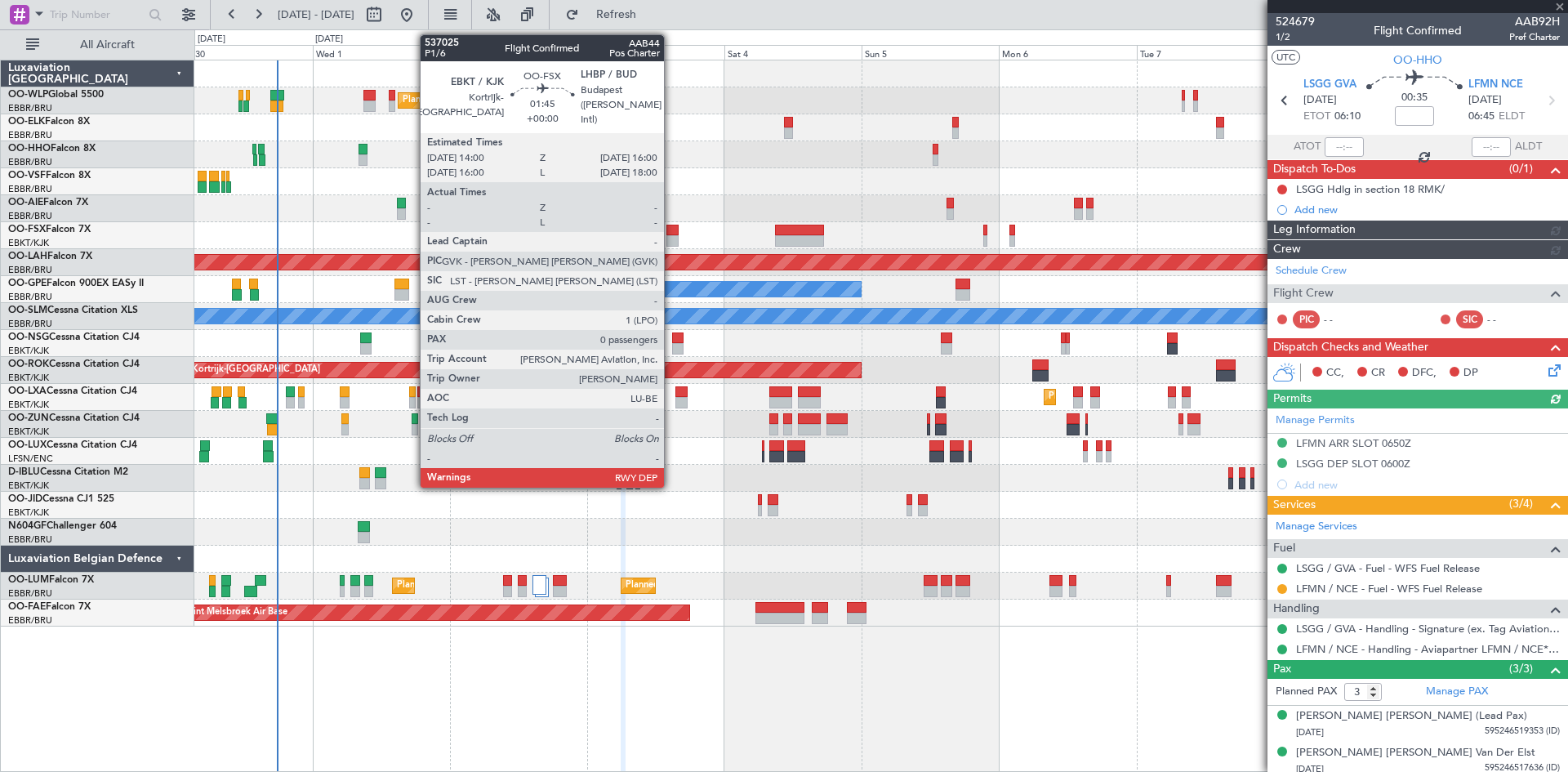
click at [671, 235] on div at bounding box center [672, 230] width 12 height 11
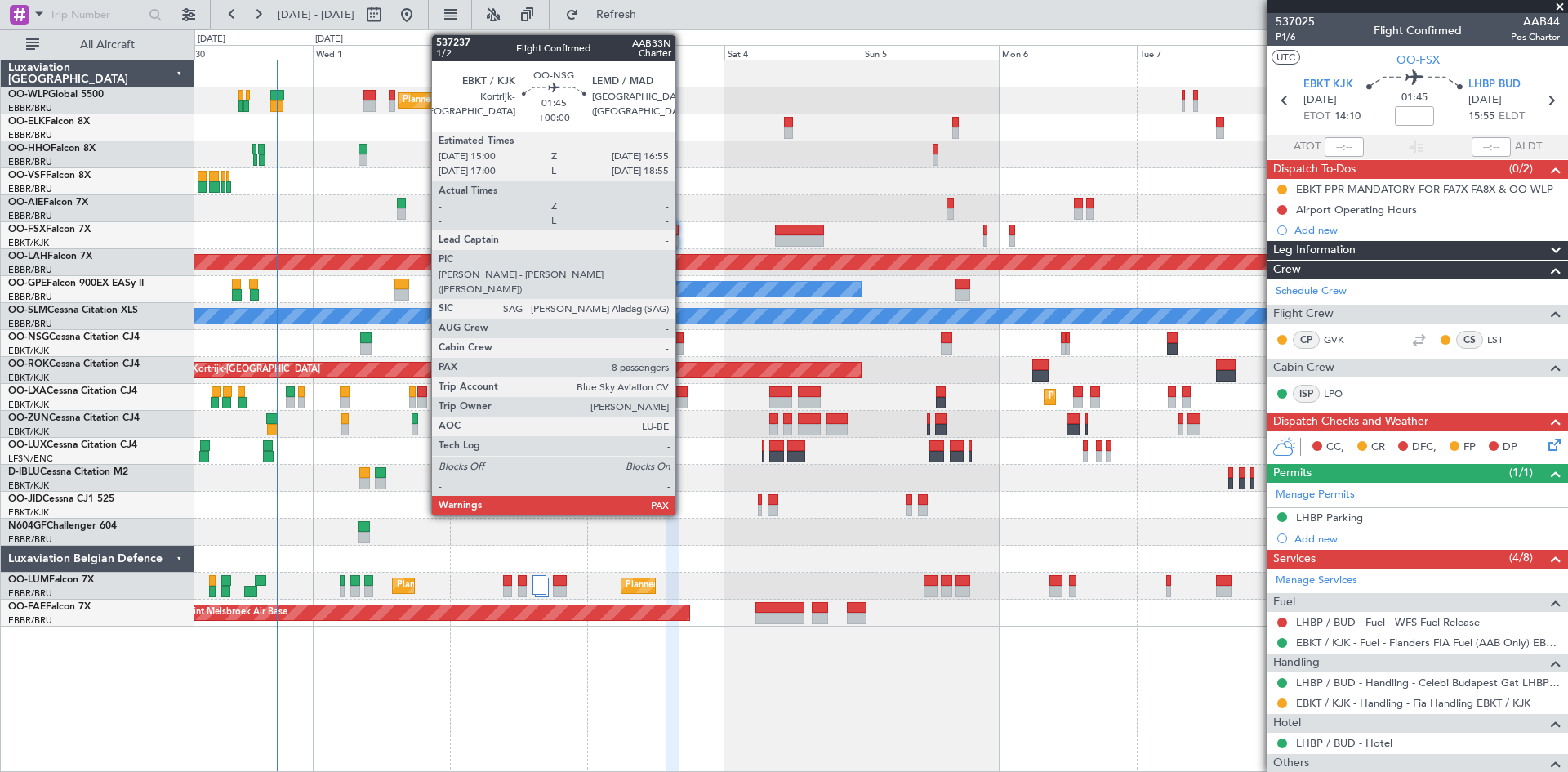
click at [683, 342] on div at bounding box center [677, 338] width 11 height 11
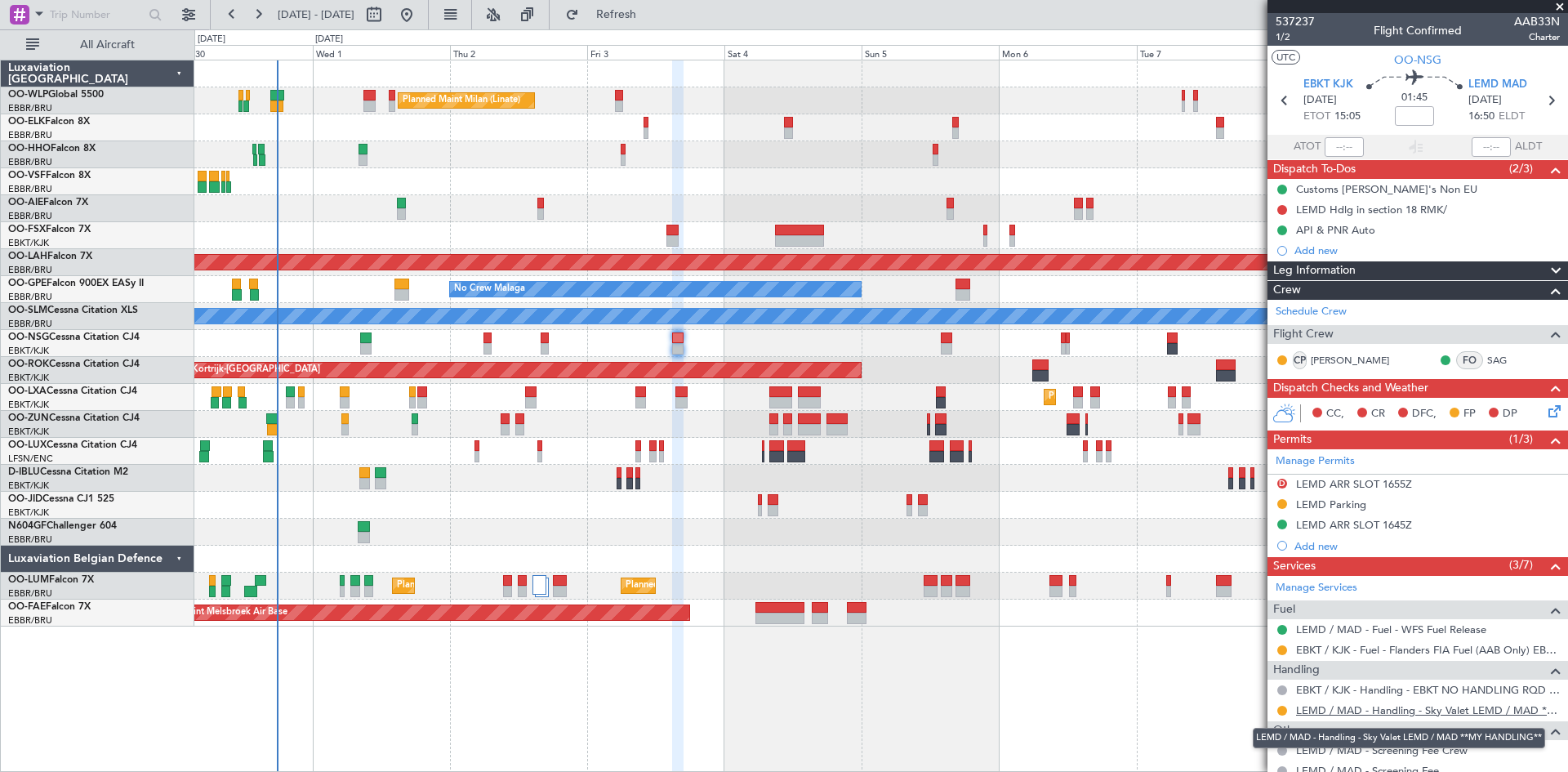
click at [1315, 712] on link "LEMD / MAD - Handling - Sky Valet LEMD / MAD **MY HANDLING**" at bounding box center [1428, 711] width 264 height 14
click at [1280, 713] on button at bounding box center [1283, 712] width 10 height 10
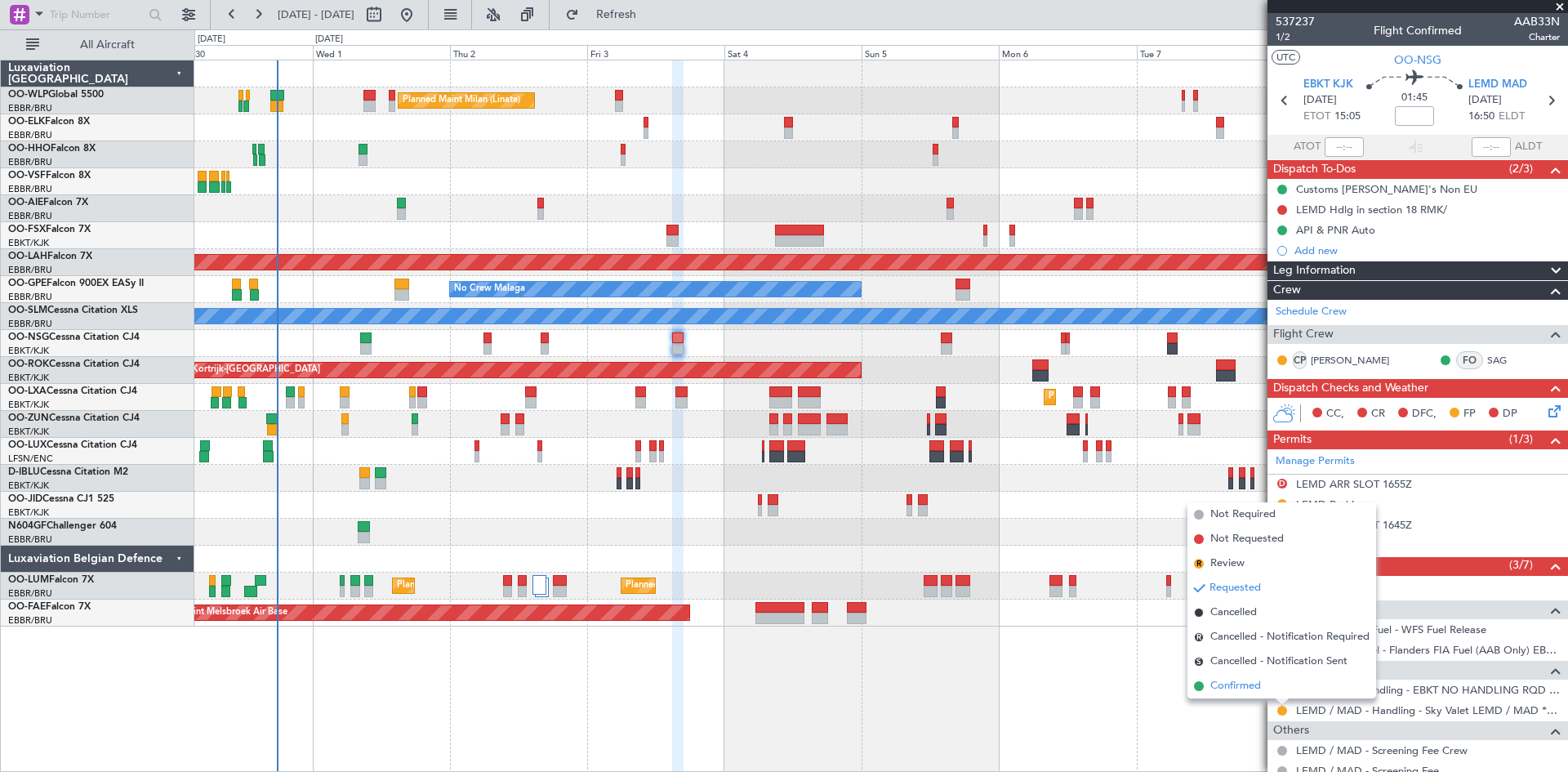
click at [1269, 687] on li "Confirmed" at bounding box center [1282, 686] width 189 height 25
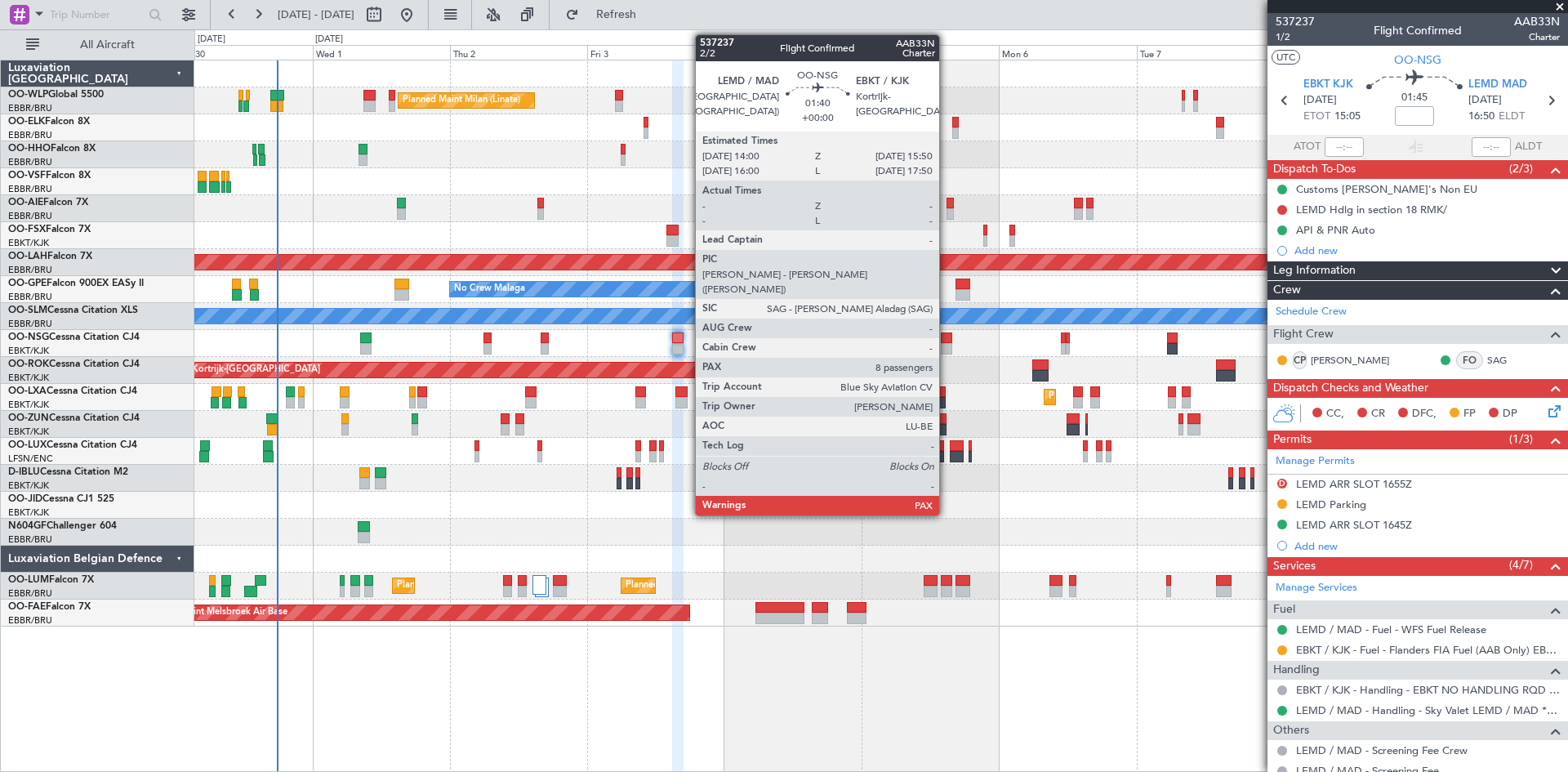
click at [947, 350] on div at bounding box center [946, 348] width 10 height 11
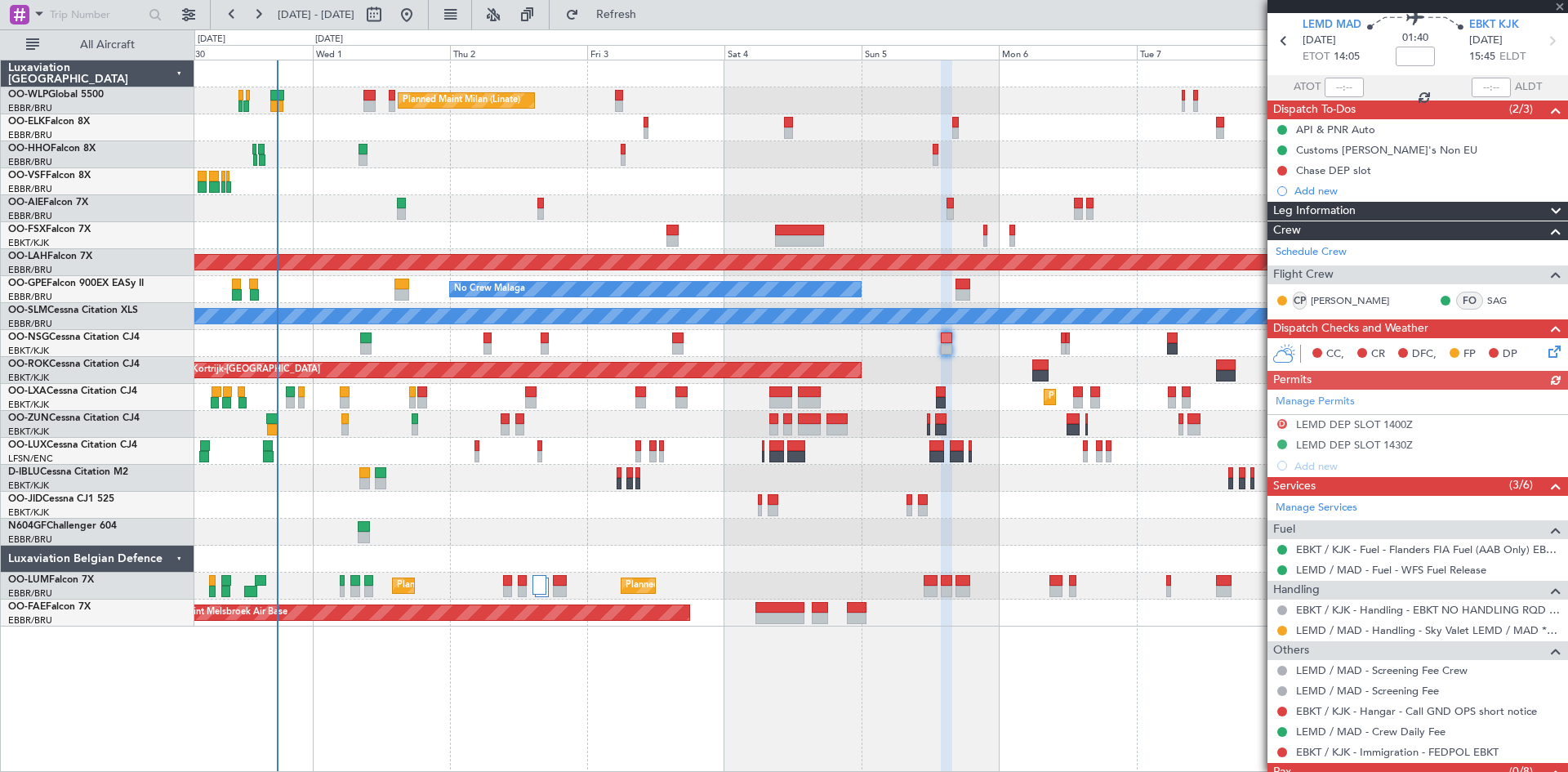
scroll to position [82, 0]
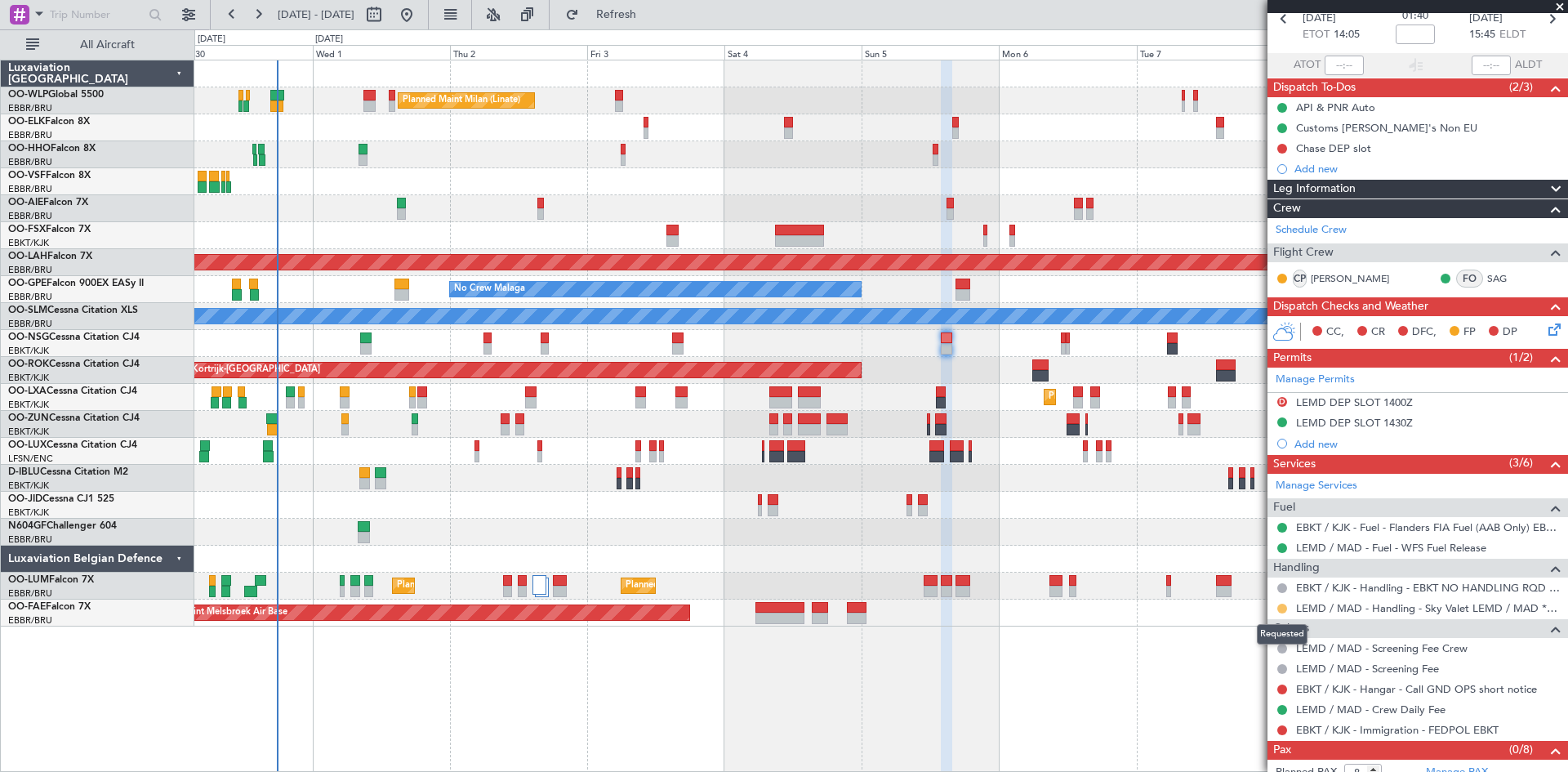
click at [1284, 607] on button at bounding box center [1283, 609] width 10 height 10
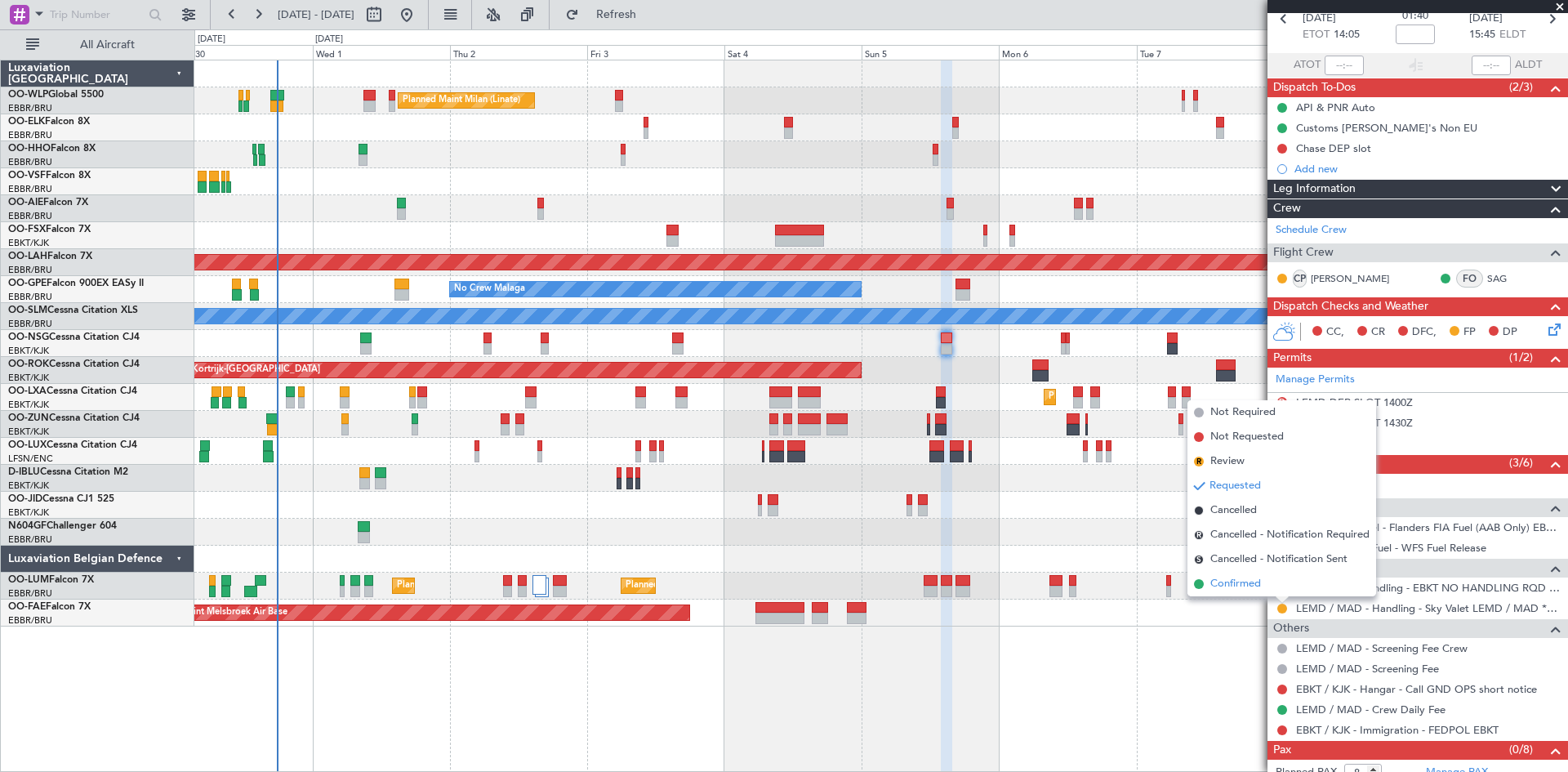
click at [1269, 587] on li "Confirmed" at bounding box center [1282, 584] width 189 height 25
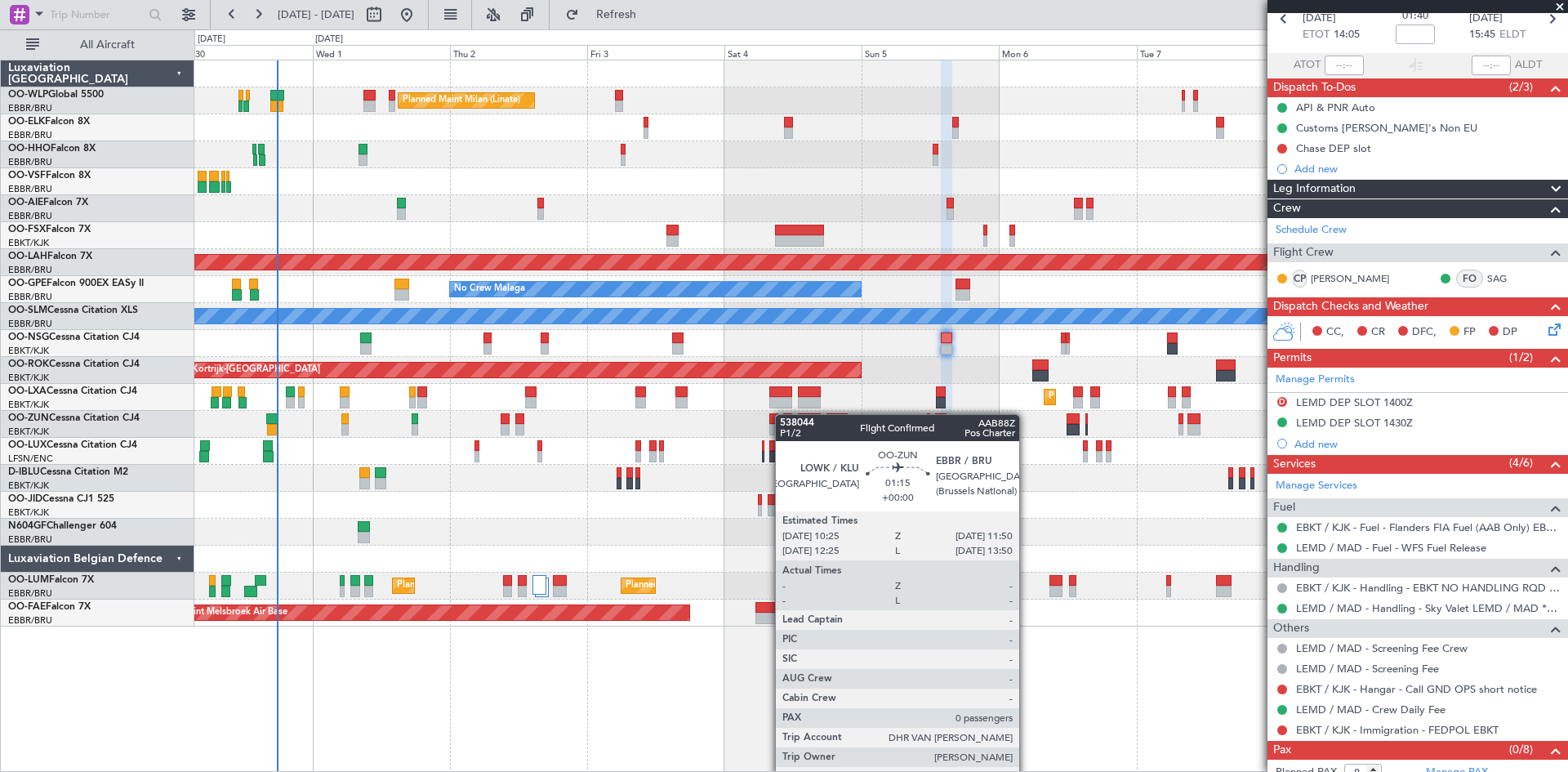
click at [783, 415] on div "Planned Maint Milan (Linate) Planned Maint [GEOGRAPHIC_DATA]-[GEOGRAPHIC_DATA] …" at bounding box center [881, 343] width 1373 height 566
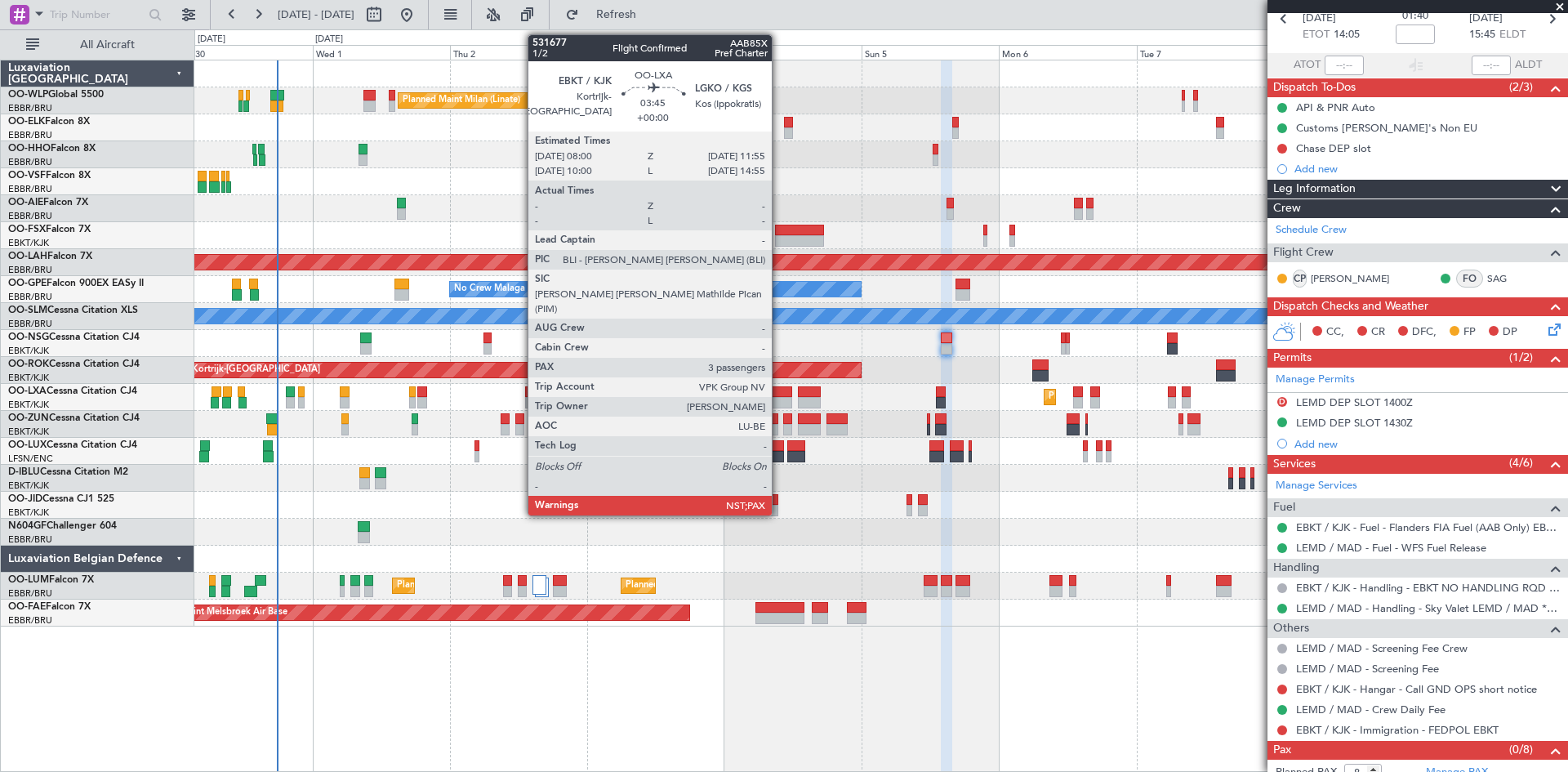
click at [778, 405] on div at bounding box center [780, 403] width 23 height 11
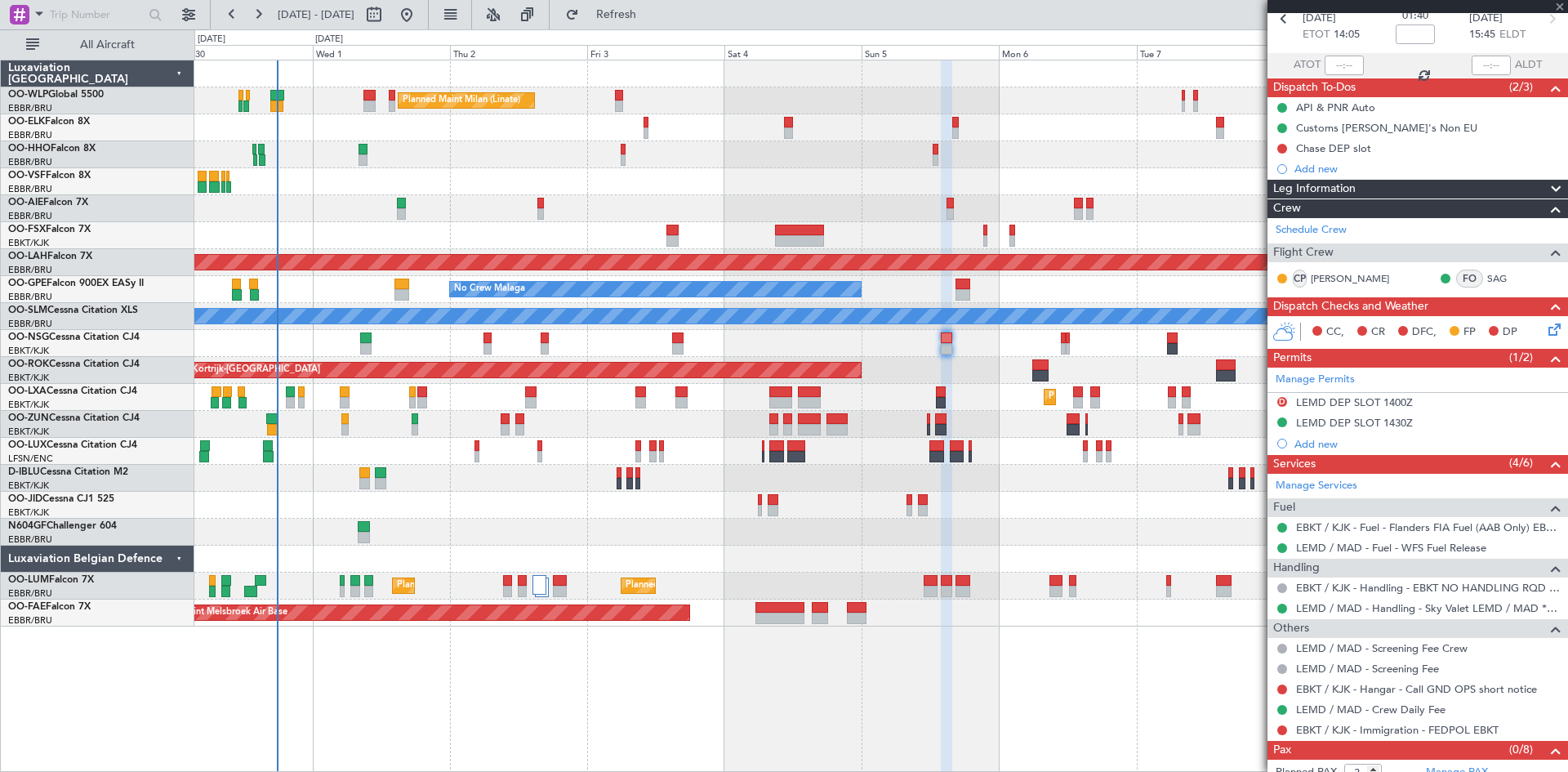
scroll to position [0, 0]
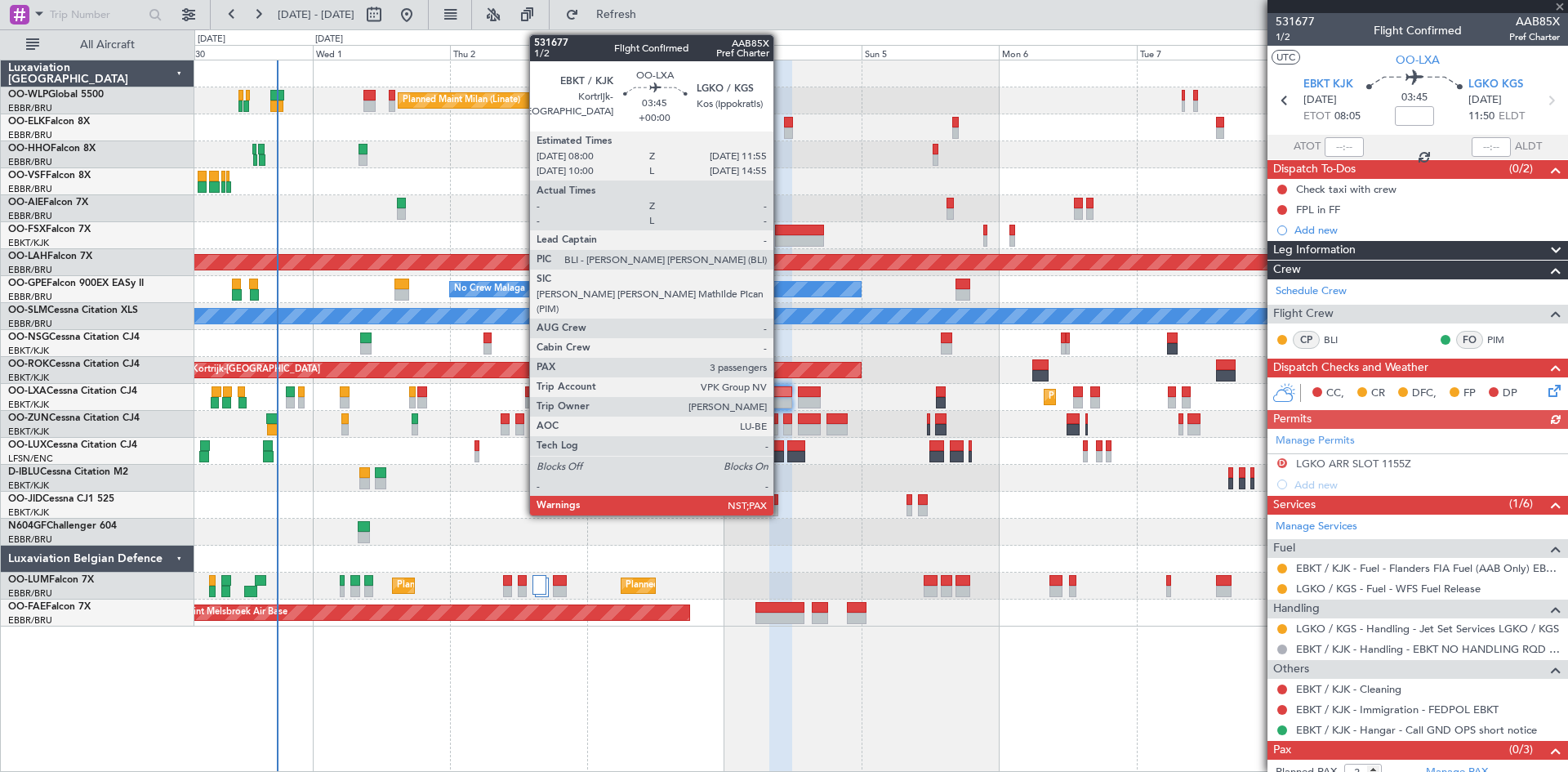
click at [781, 397] on div at bounding box center [780, 403] width 23 height 11
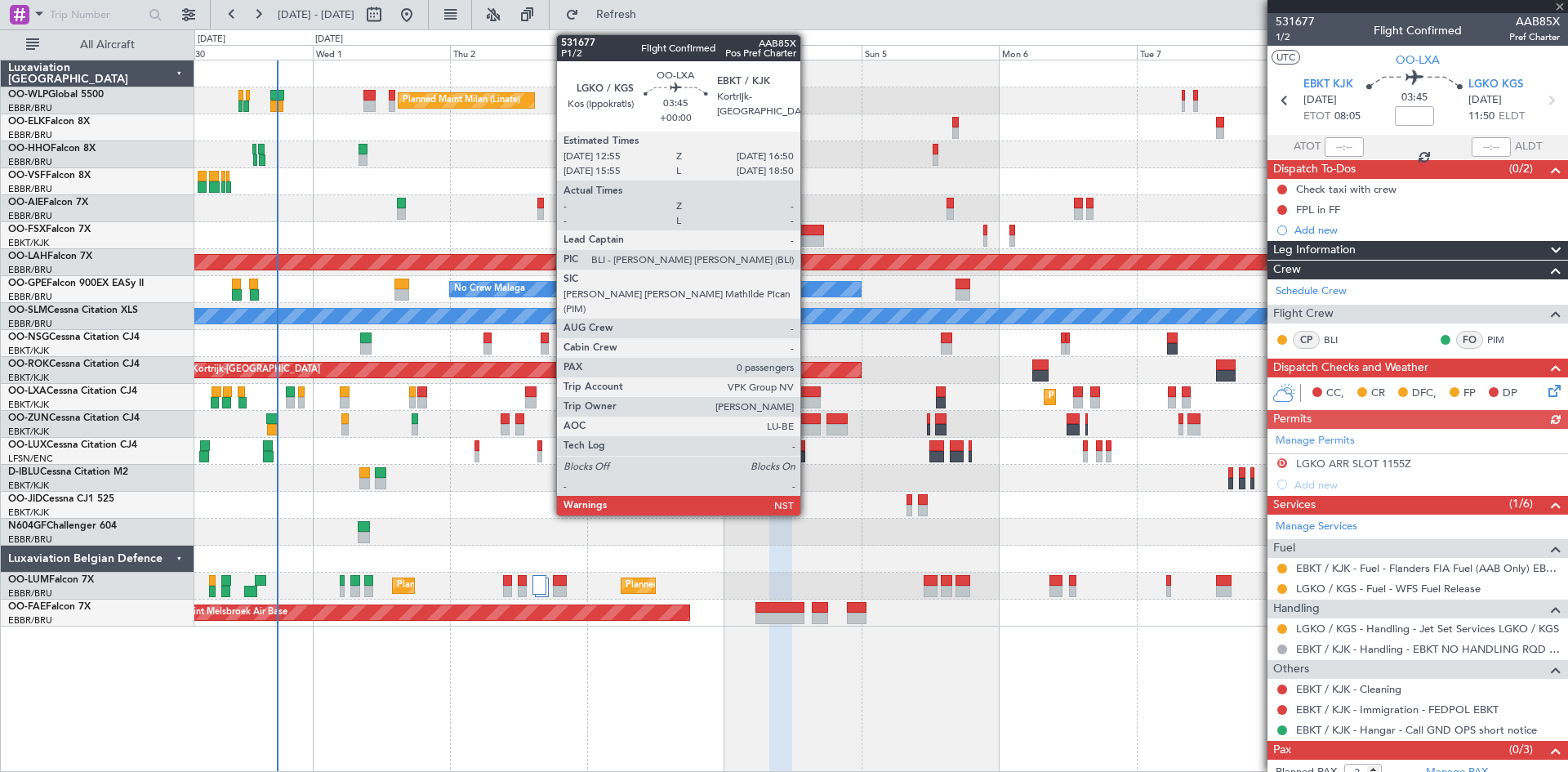
click at [808, 397] on div at bounding box center [809, 392] width 23 height 11
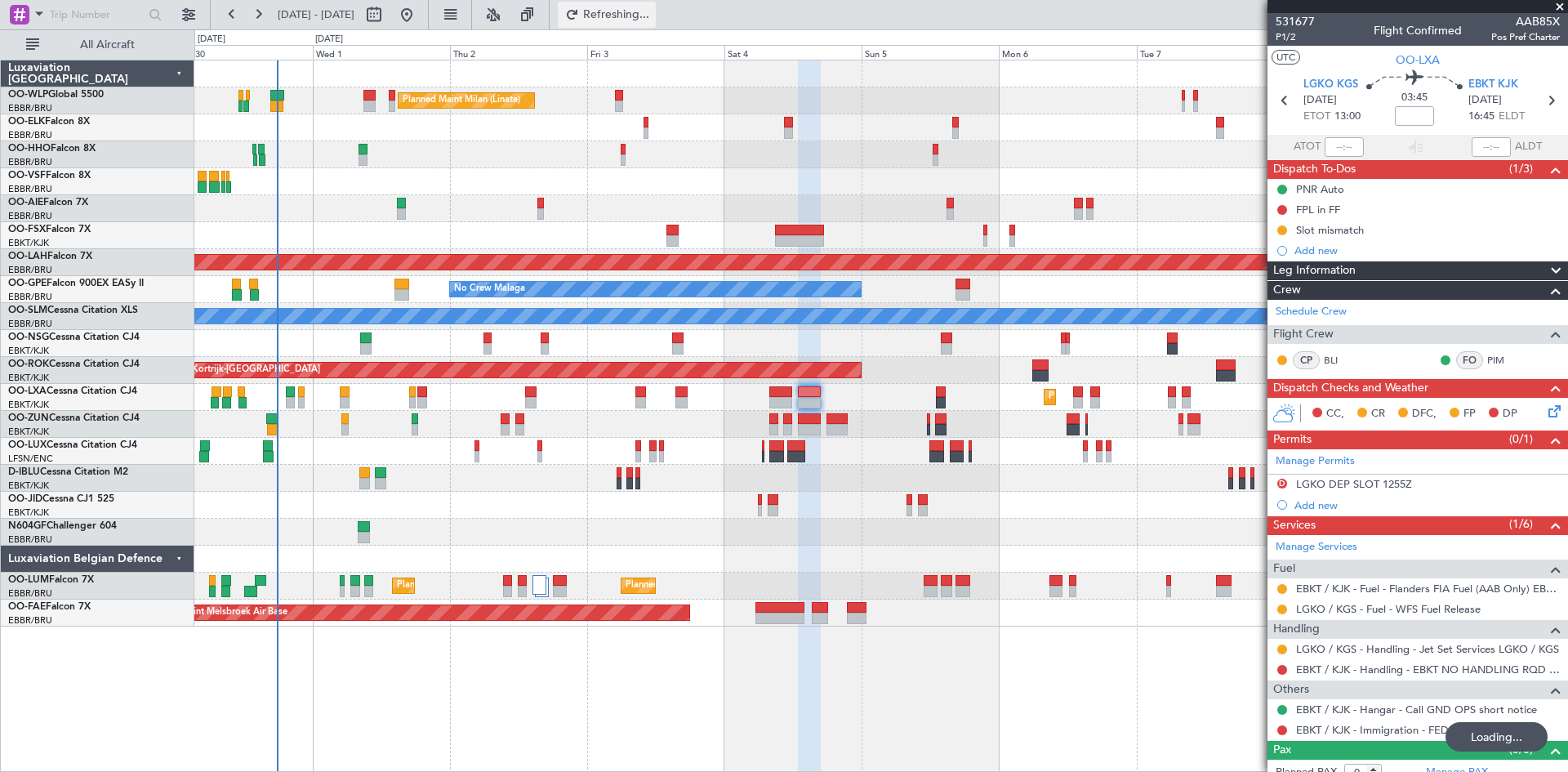
click at [630, 11] on button "Refreshing..." at bounding box center [607, 14] width 98 height 26
click at [628, 16] on button "Refresh" at bounding box center [607, 14] width 98 height 26
click at [1280, 670] on button at bounding box center [1283, 671] width 10 height 10
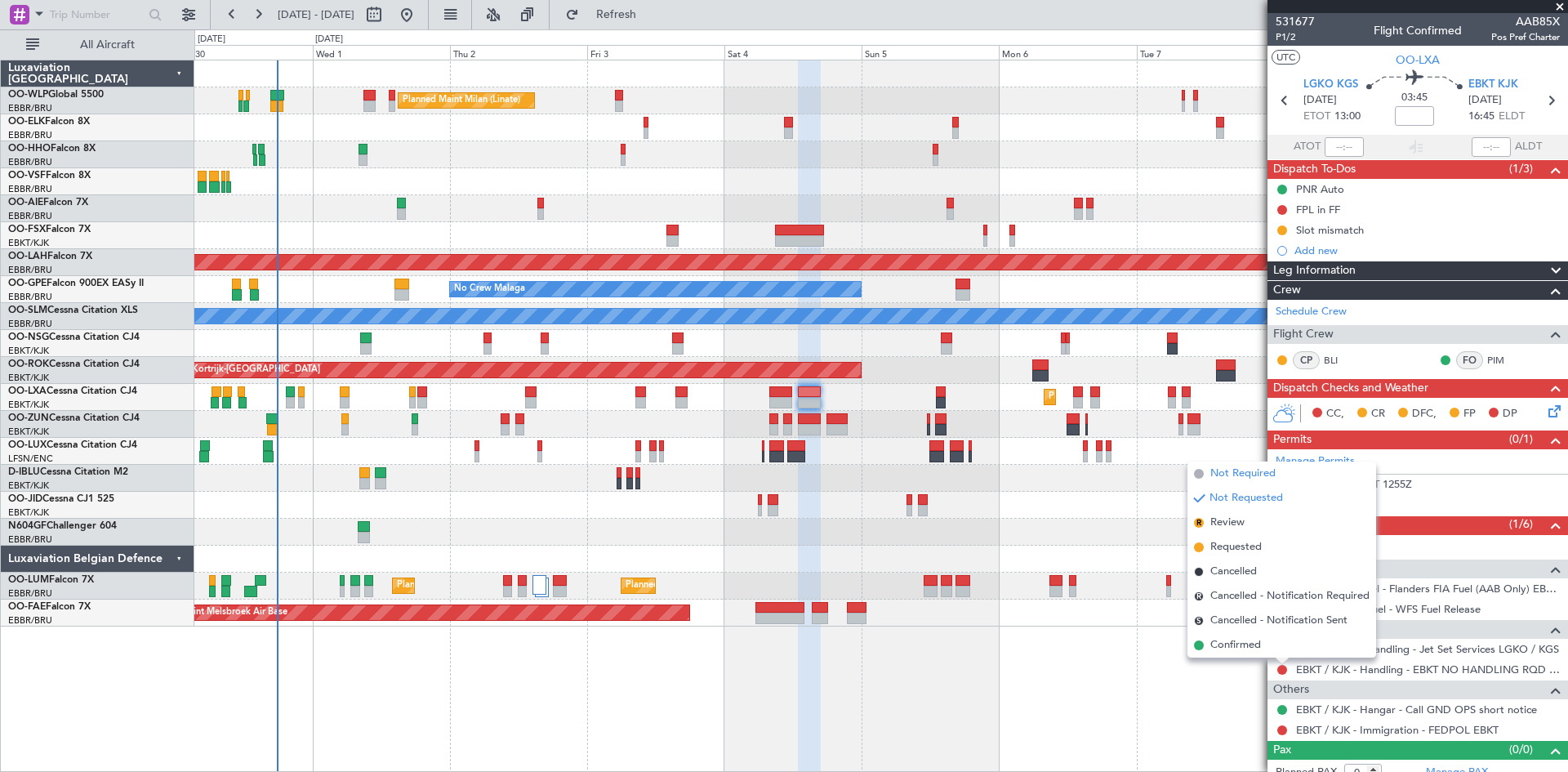
click at [1271, 478] on span "Not Required" at bounding box center [1243, 473] width 66 height 16
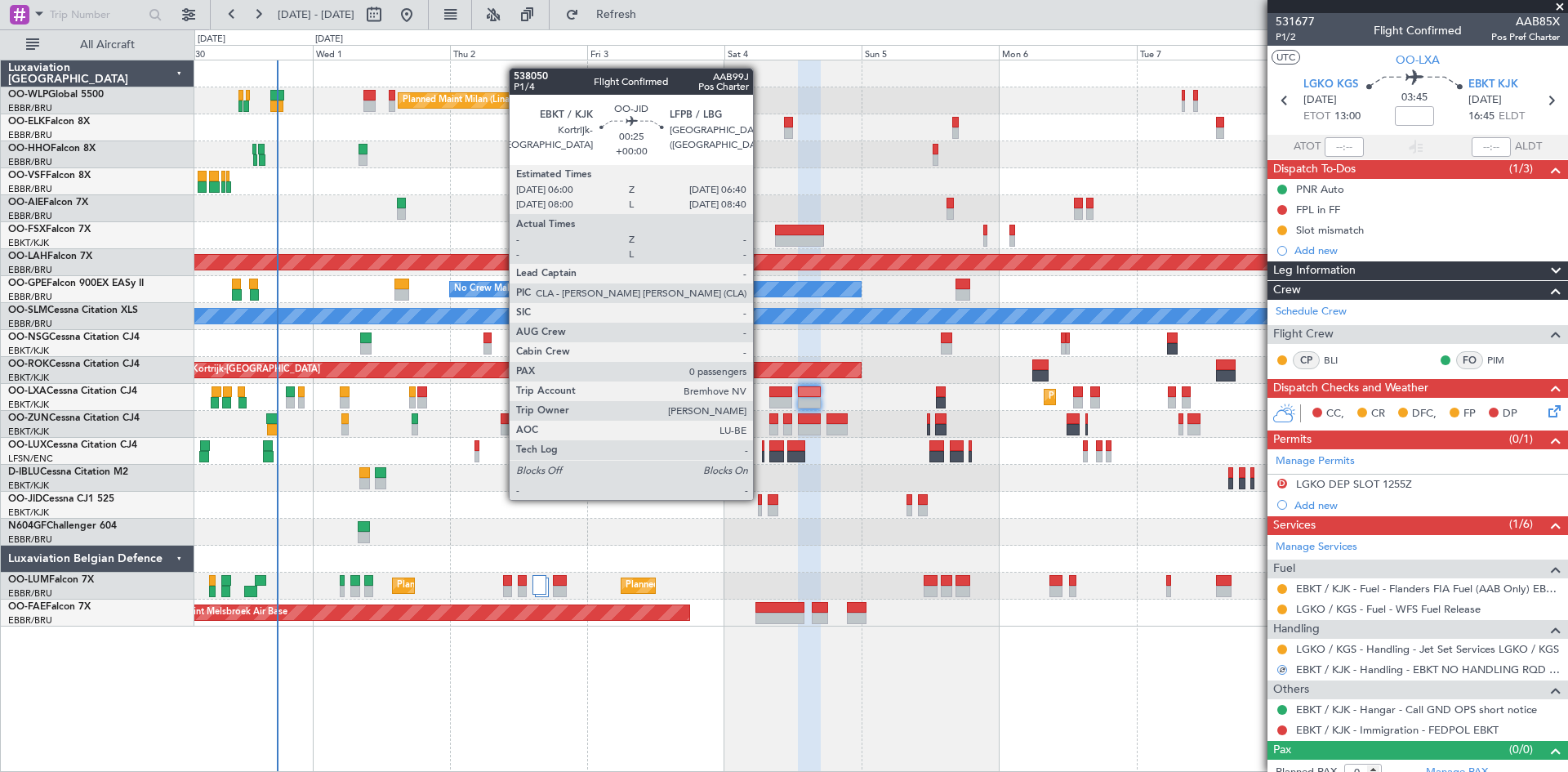
click at [761, 499] on div at bounding box center [760, 500] width 4 height 11
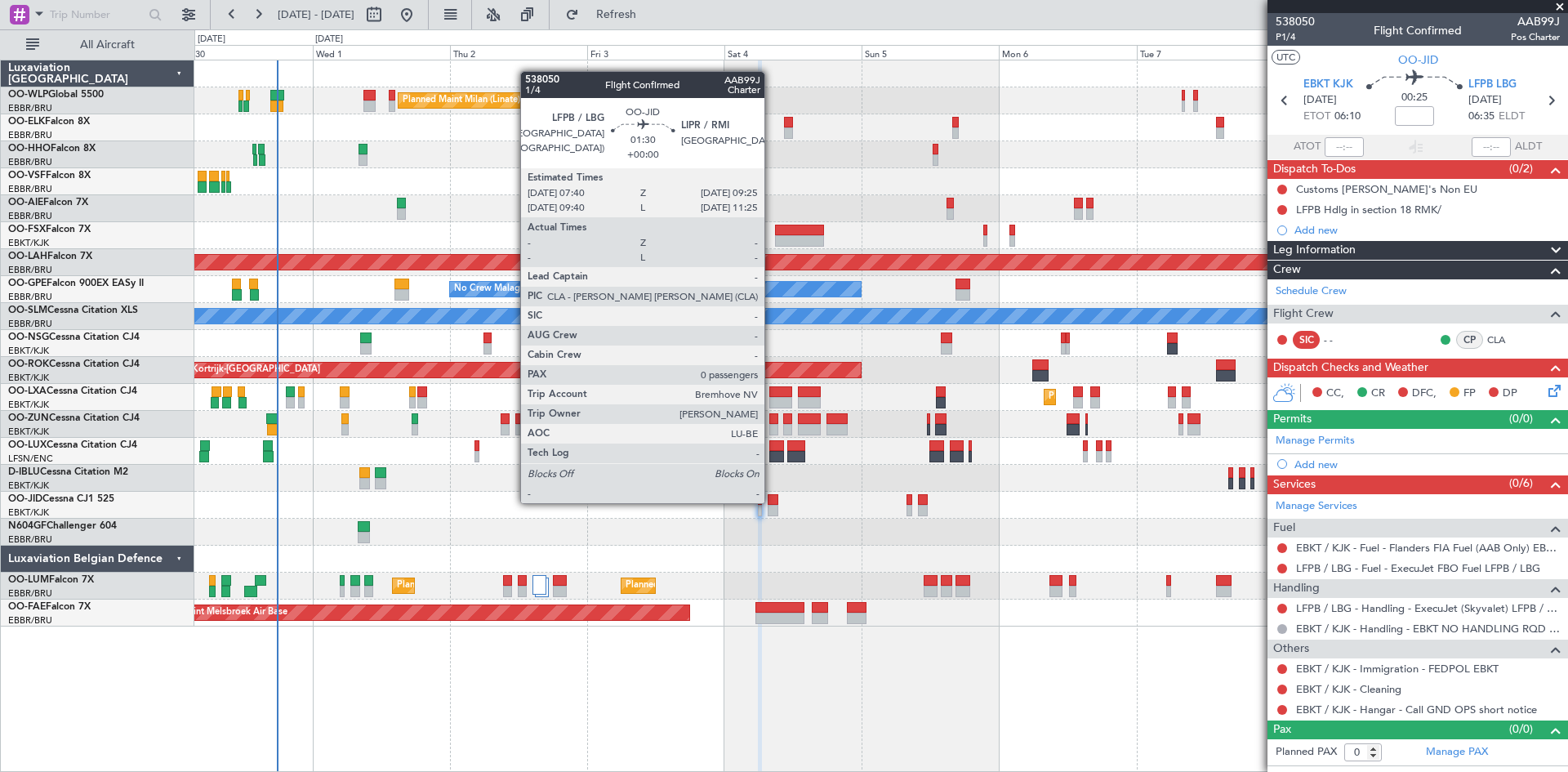
click at [772, 502] on div at bounding box center [773, 500] width 10 height 11
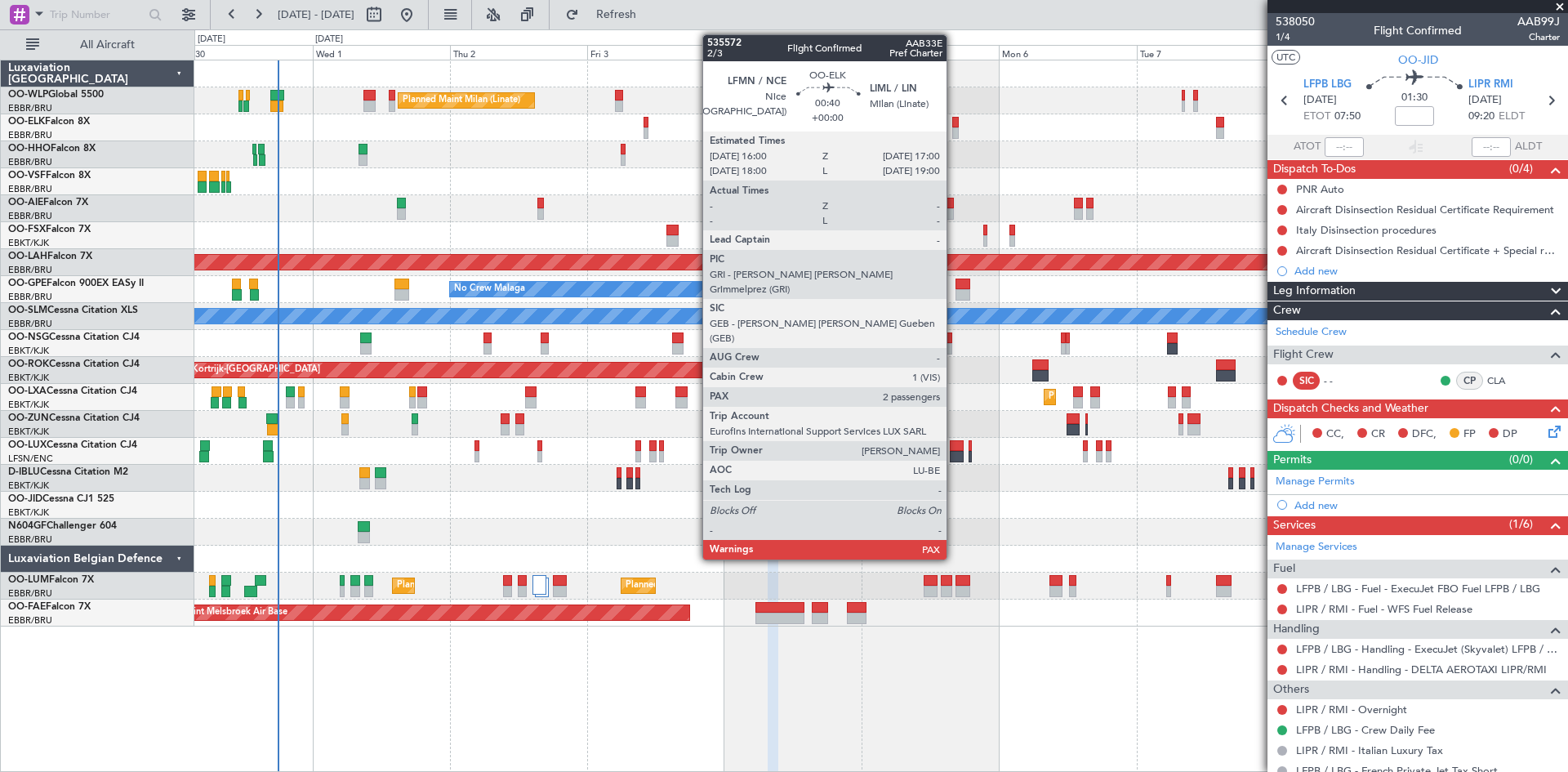
click at [954, 133] on div at bounding box center [956, 133] width 7 height 11
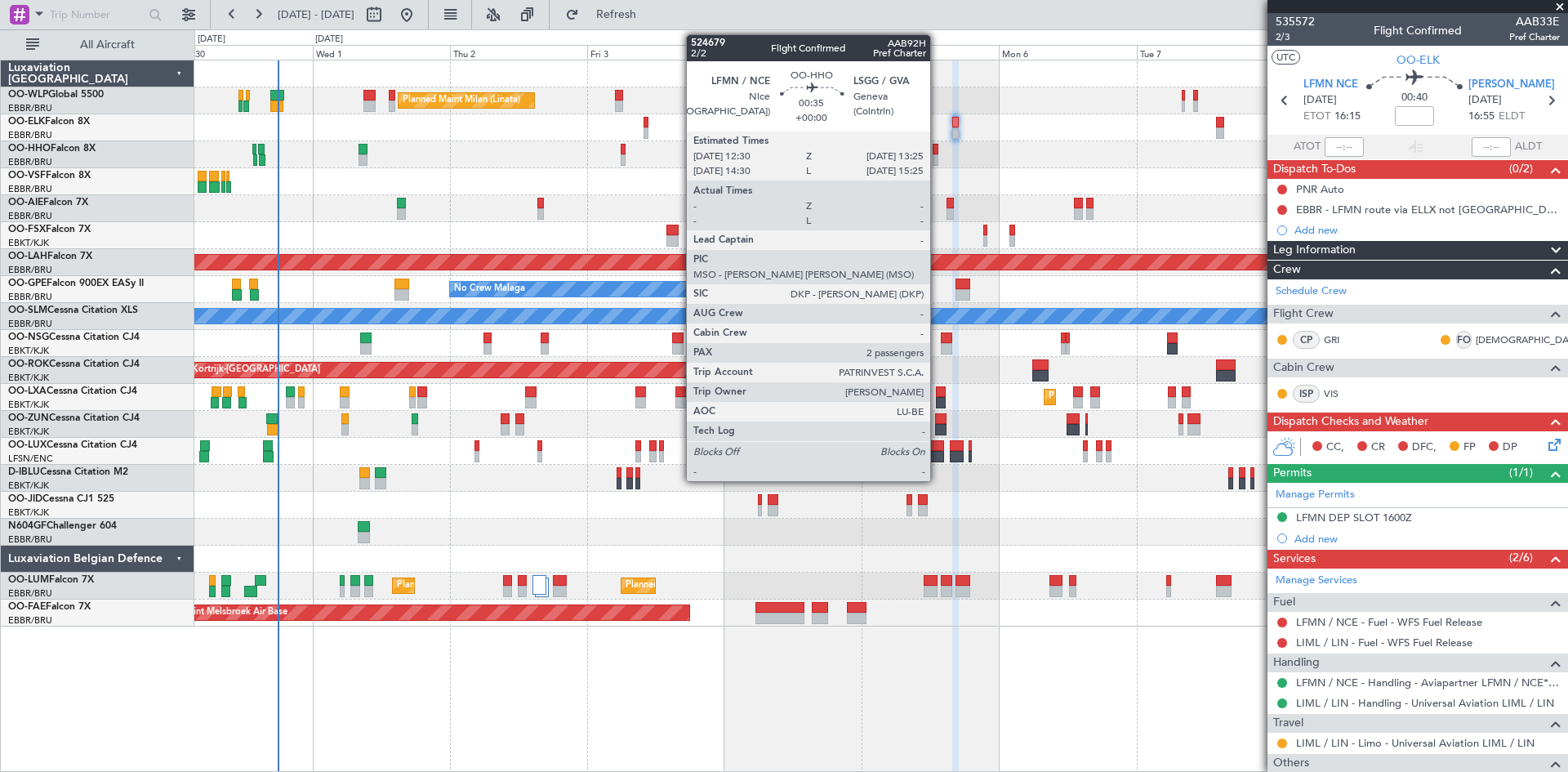
click at [939, 157] on div at bounding box center [881, 155] width 1373 height 27
click at [937, 160] on div at bounding box center [935, 159] width 6 height 11
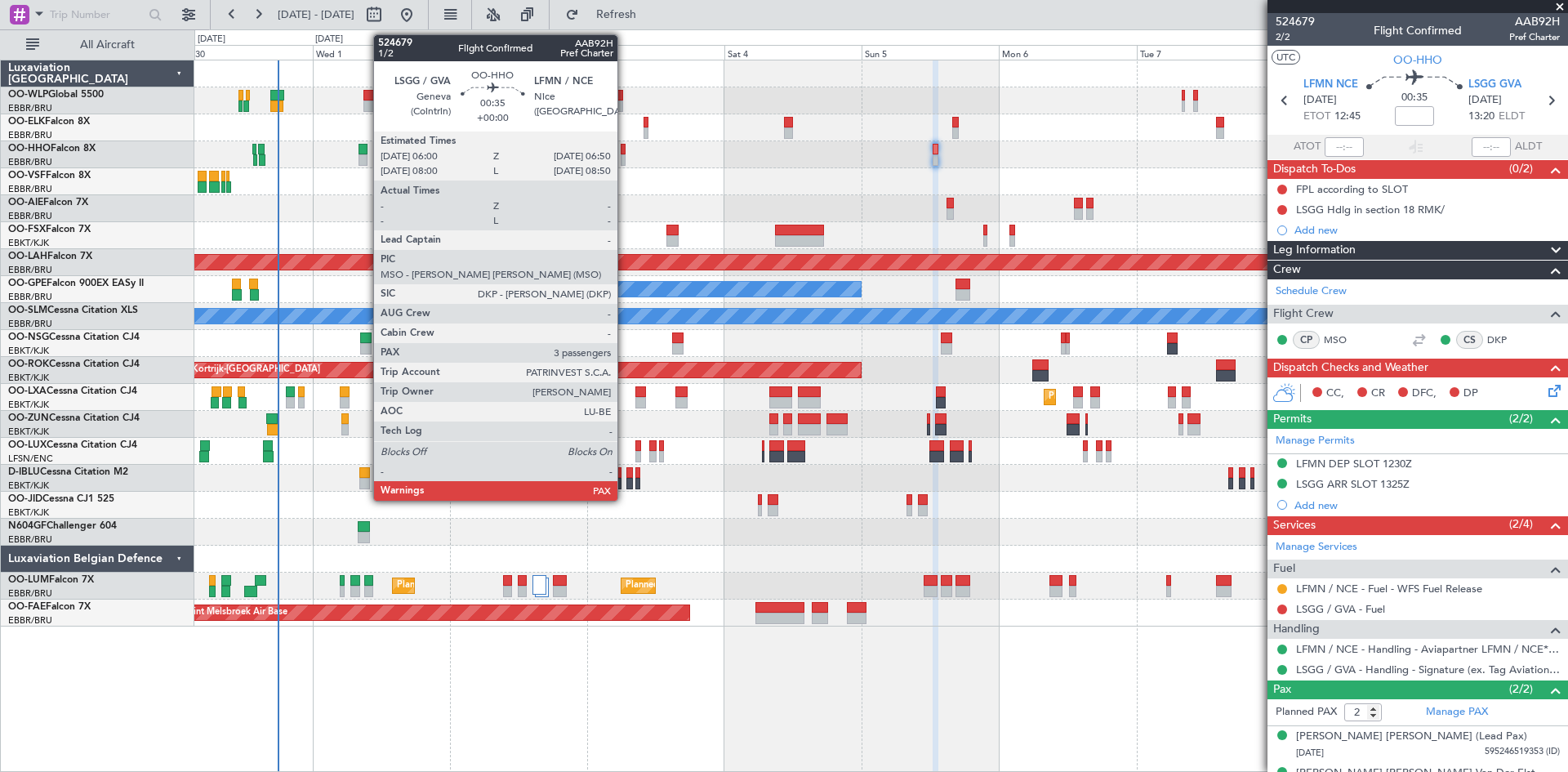
click at [625, 153] on div at bounding box center [624, 149] width 5 height 11
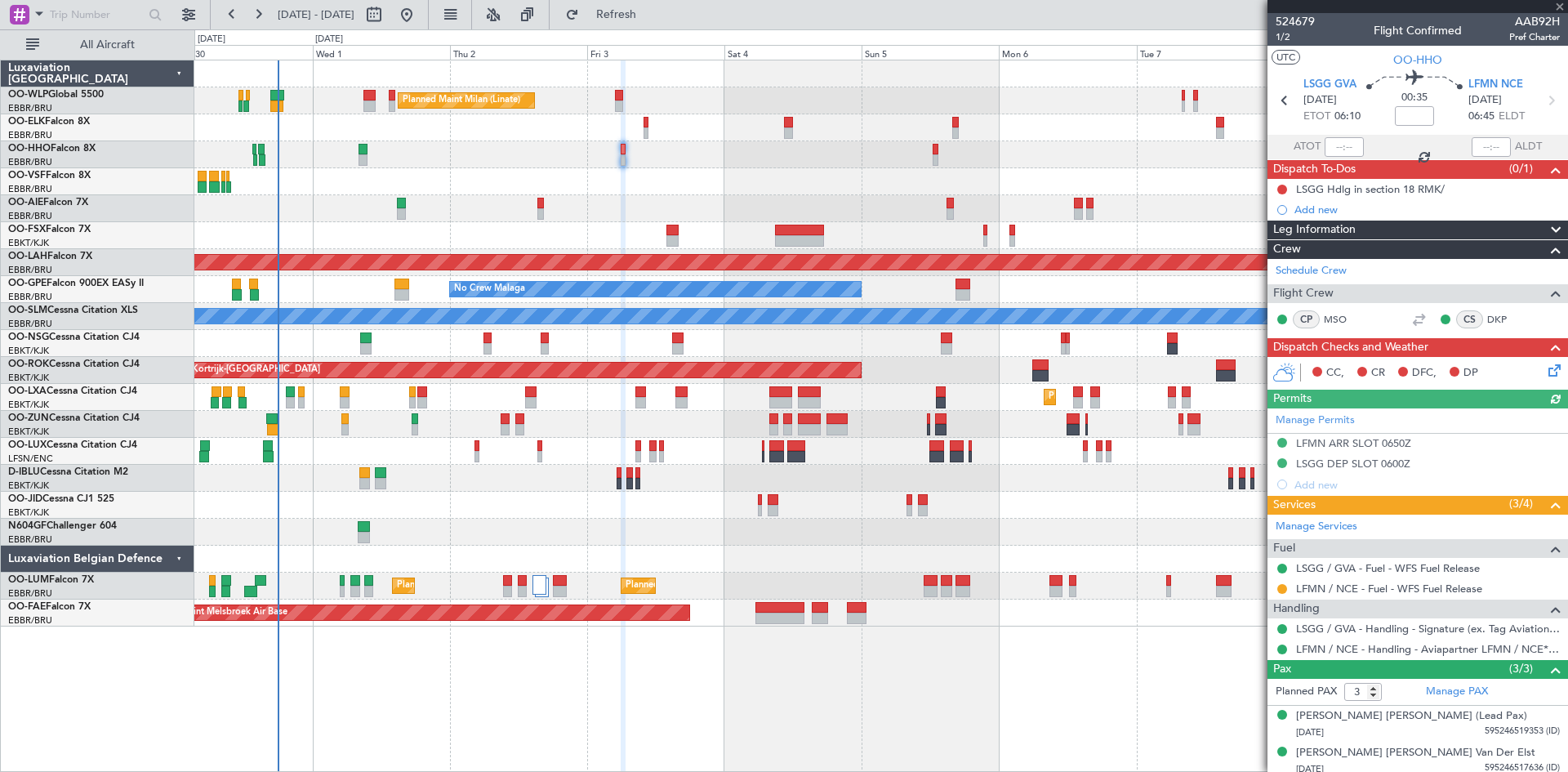
click at [937, 154] on div at bounding box center [935, 159] width 6 height 11
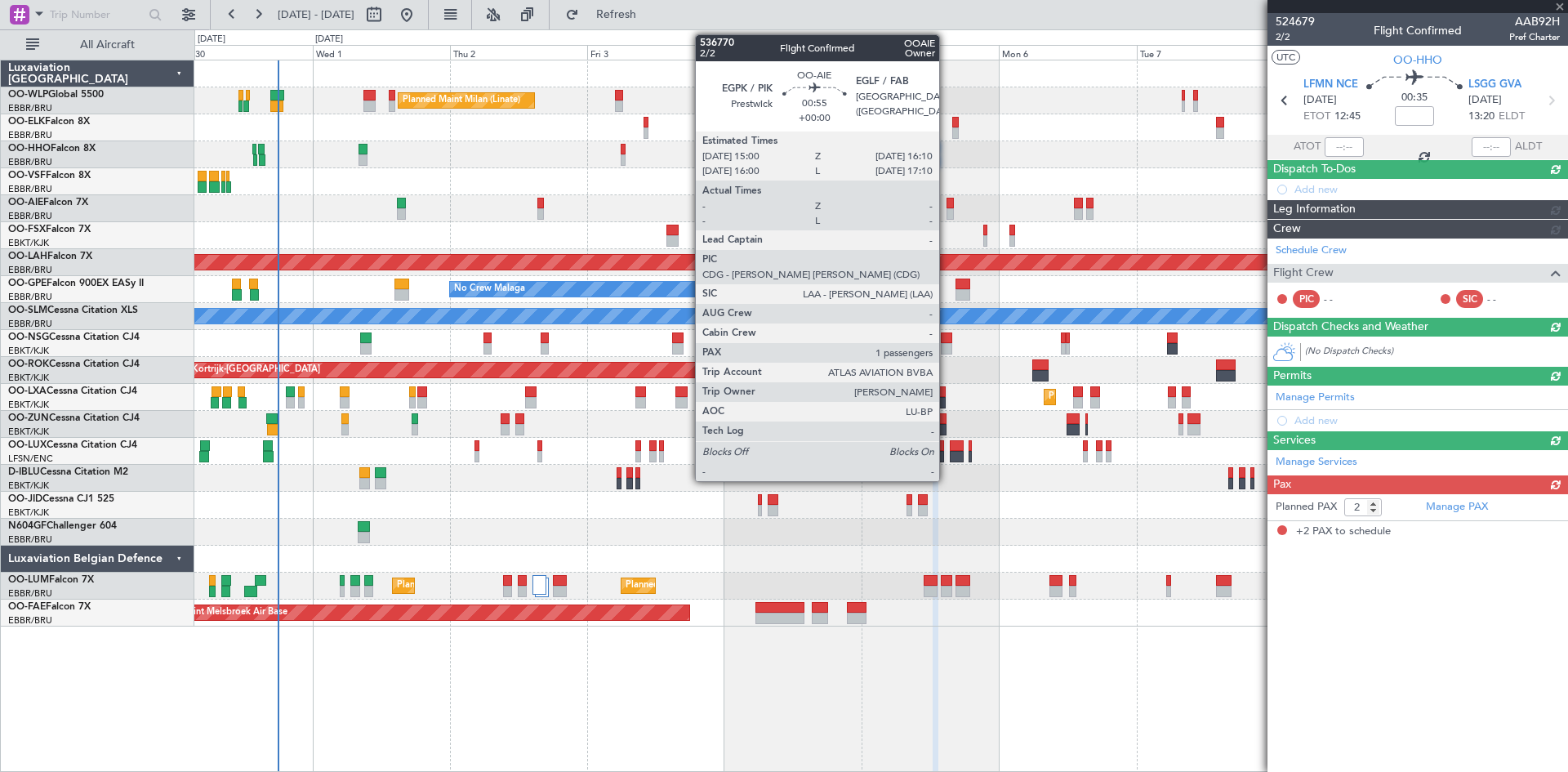
click at [944, 205] on div "Planned Maint [GEOGRAPHIC_DATA] ([GEOGRAPHIC_DATA])" at bounding box center [881, 209] width 1373 height 27
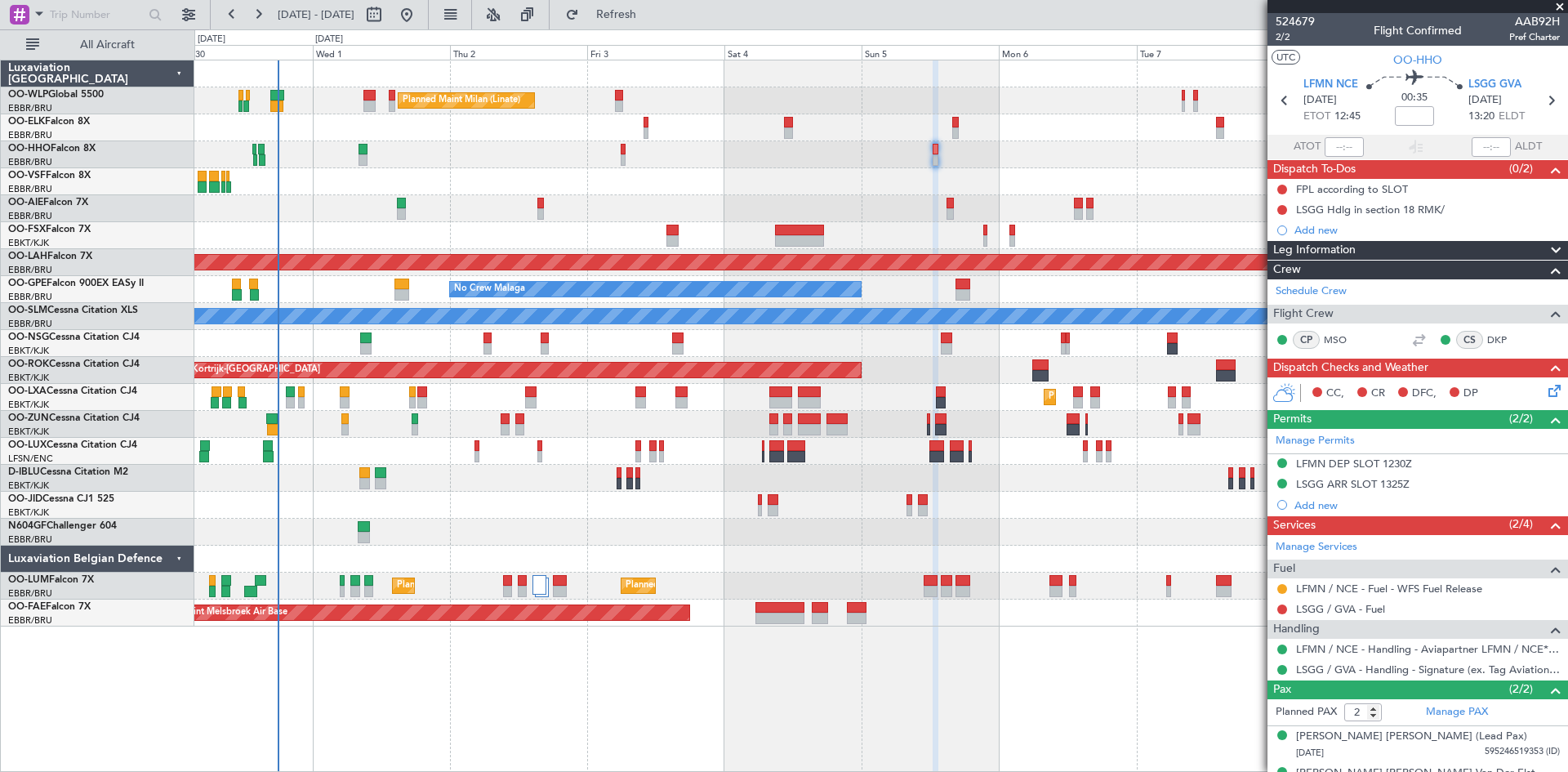
click at [944, 214] on div "Planned Maint [GEOGRAPHIC_DATA] ([GEOGRAPHIC_DATA])" at bounding box center [881, 209] width 1373 height 27
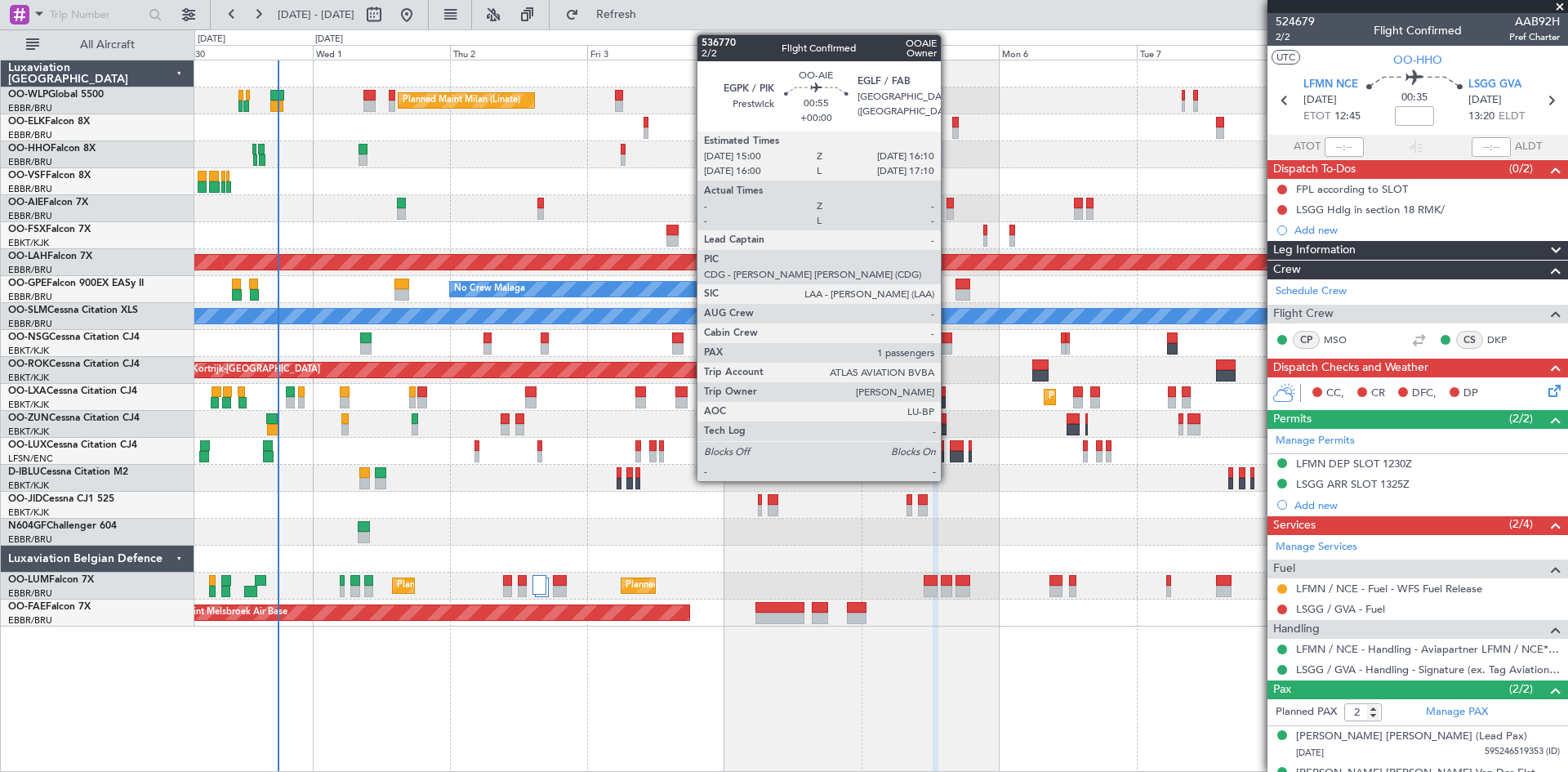
click at [949, 214] on div at bounding box center [950, 214] width 8 height 11
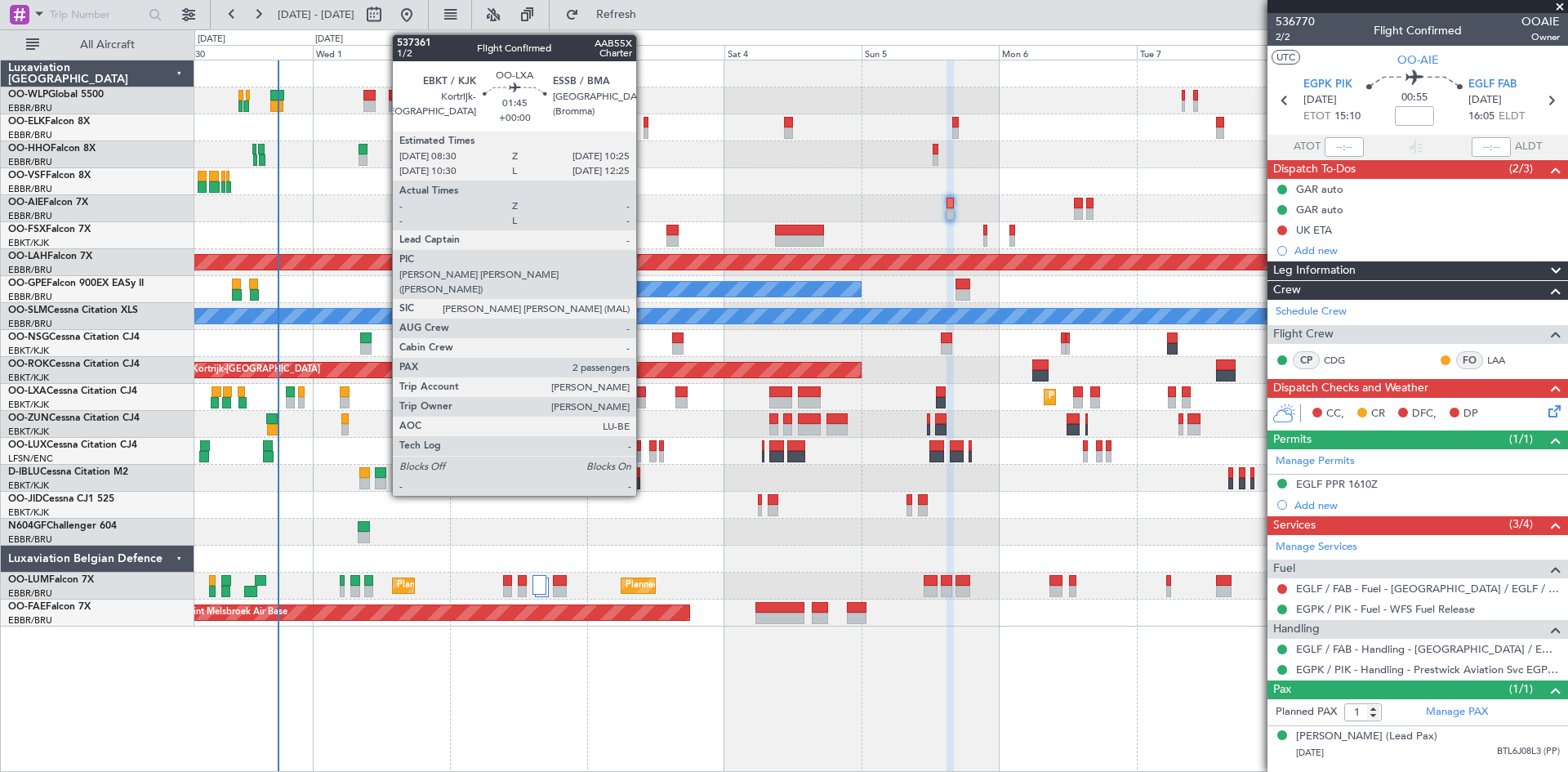
click at [644, 392] on div at bounding box center [641, 392] width 11 height 11
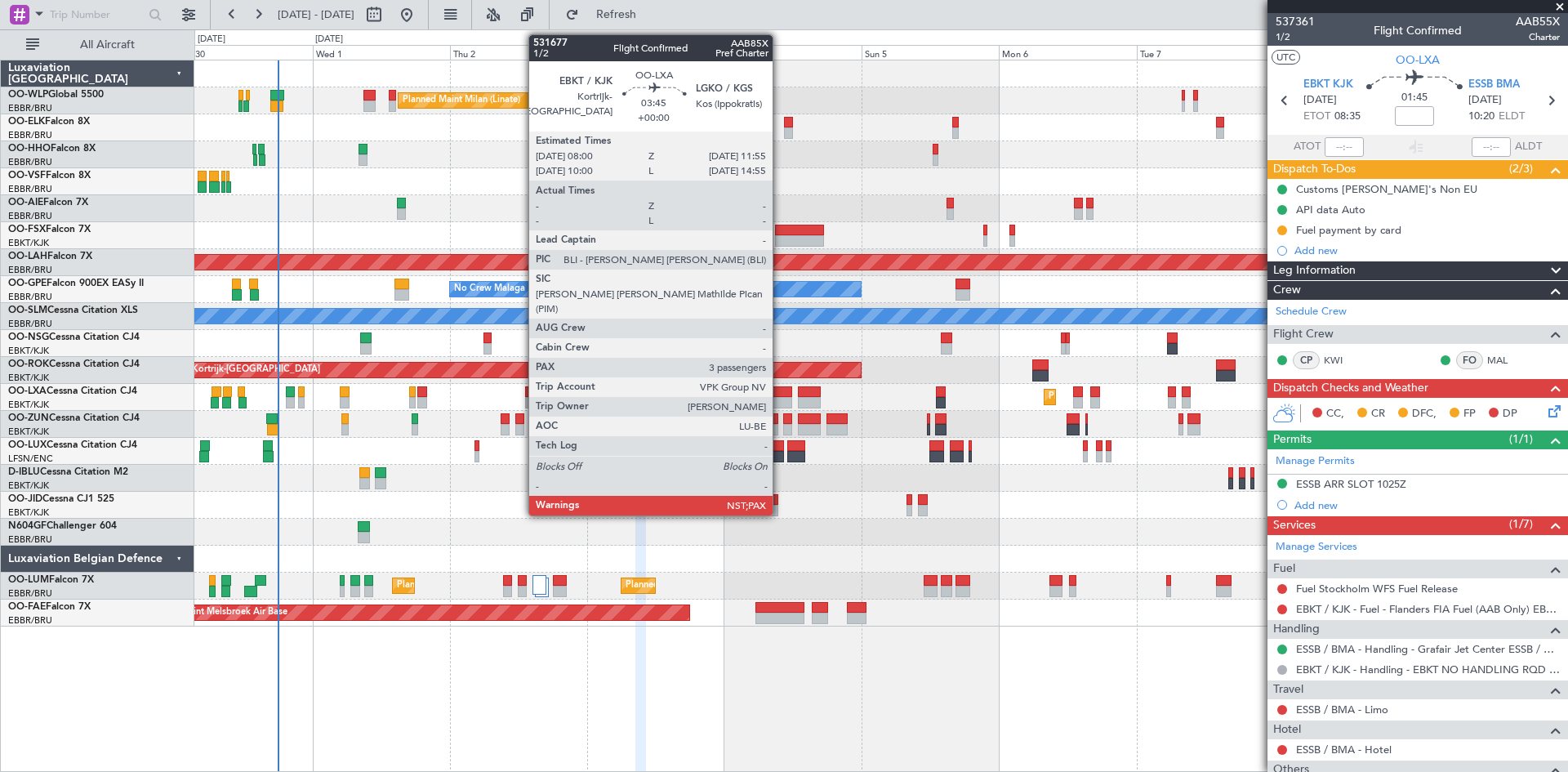
click at [780, 396] on div at bounding box center [780, 392] width 23 height 11
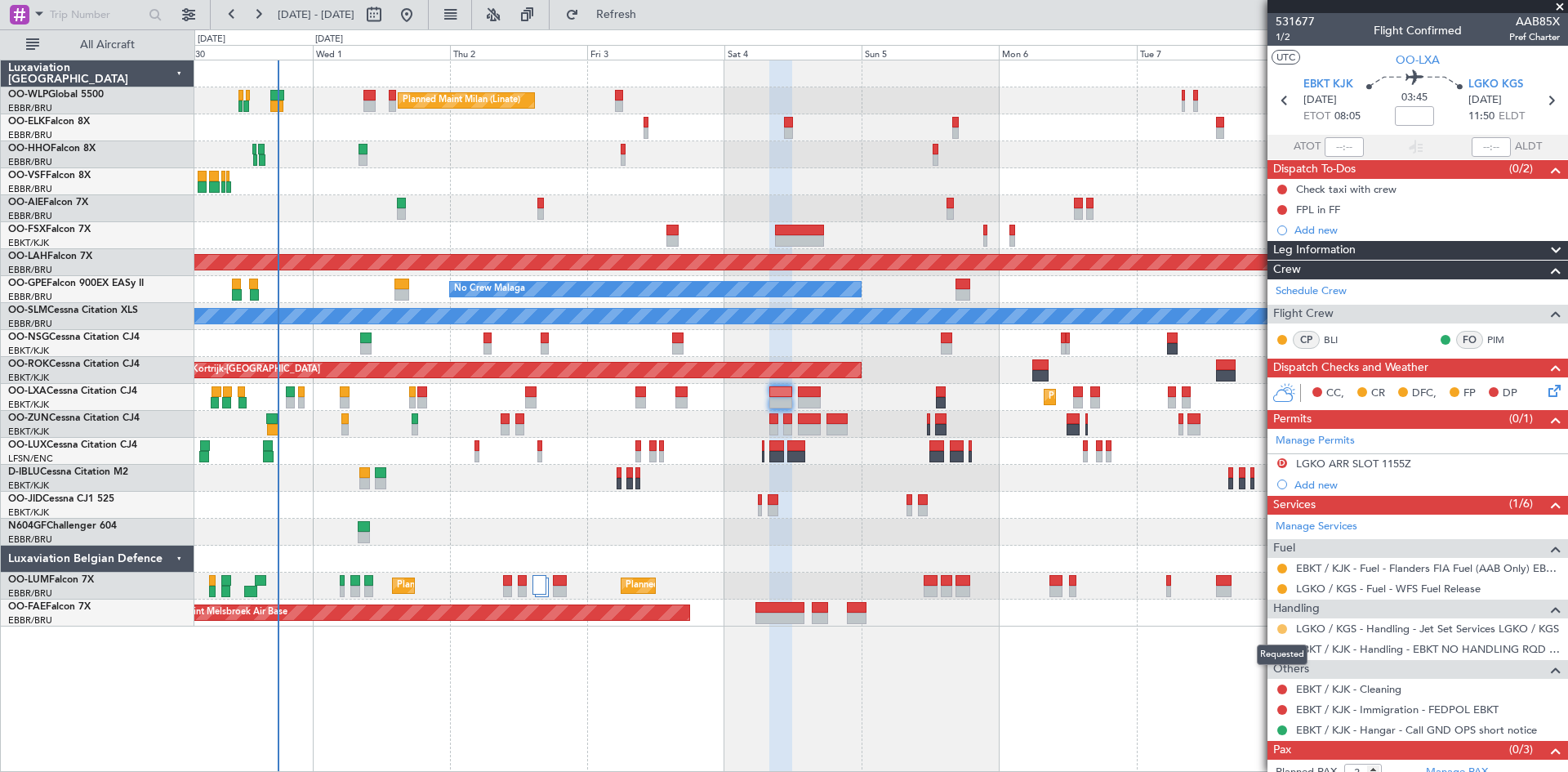
click at [1282, 628] on button at bounding box center [1283, 630] width 10 height 10
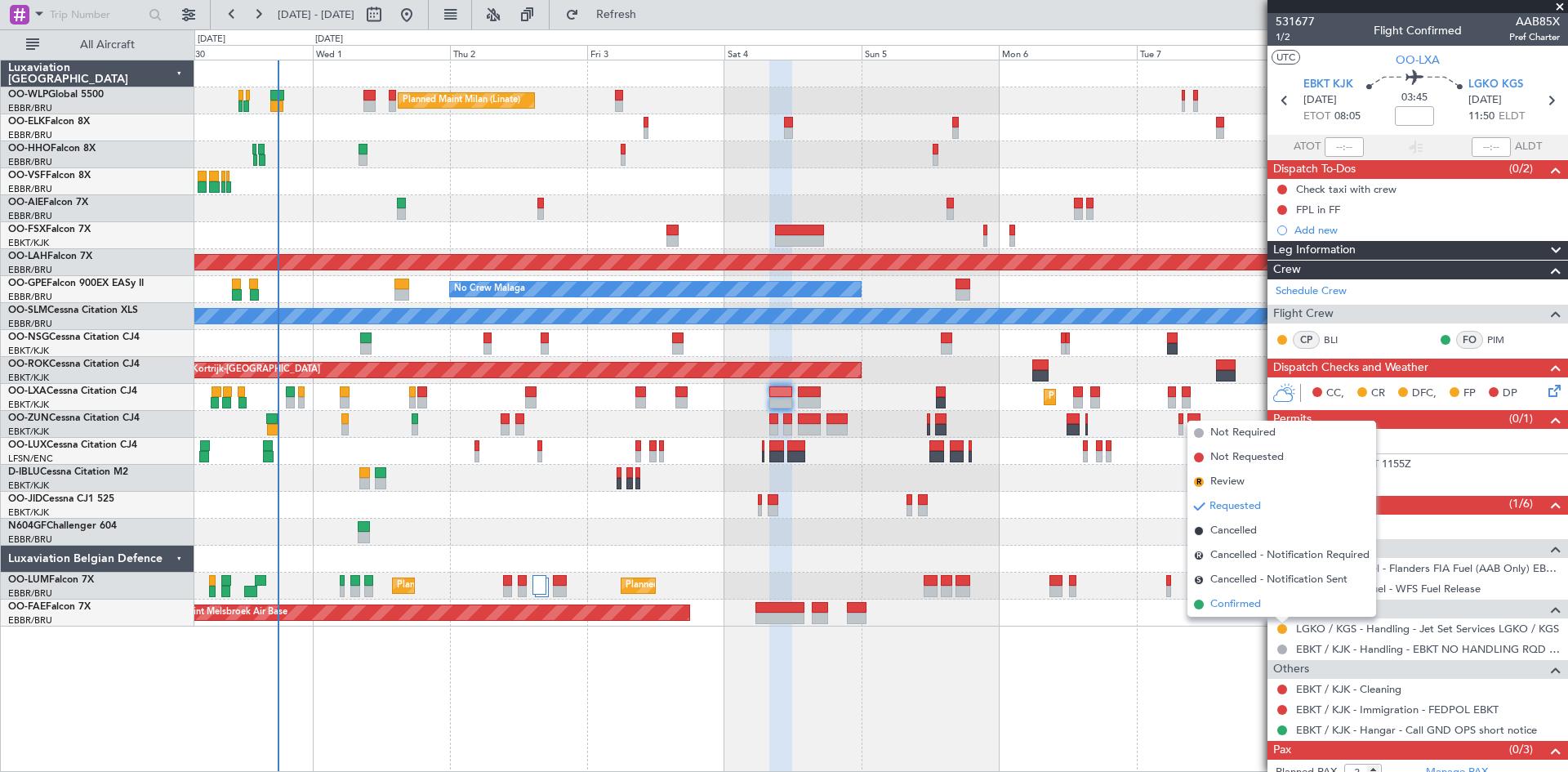
click at [1224, 601] on span "Confirmed" at bounding box center [1236, 604] width 51 height 16
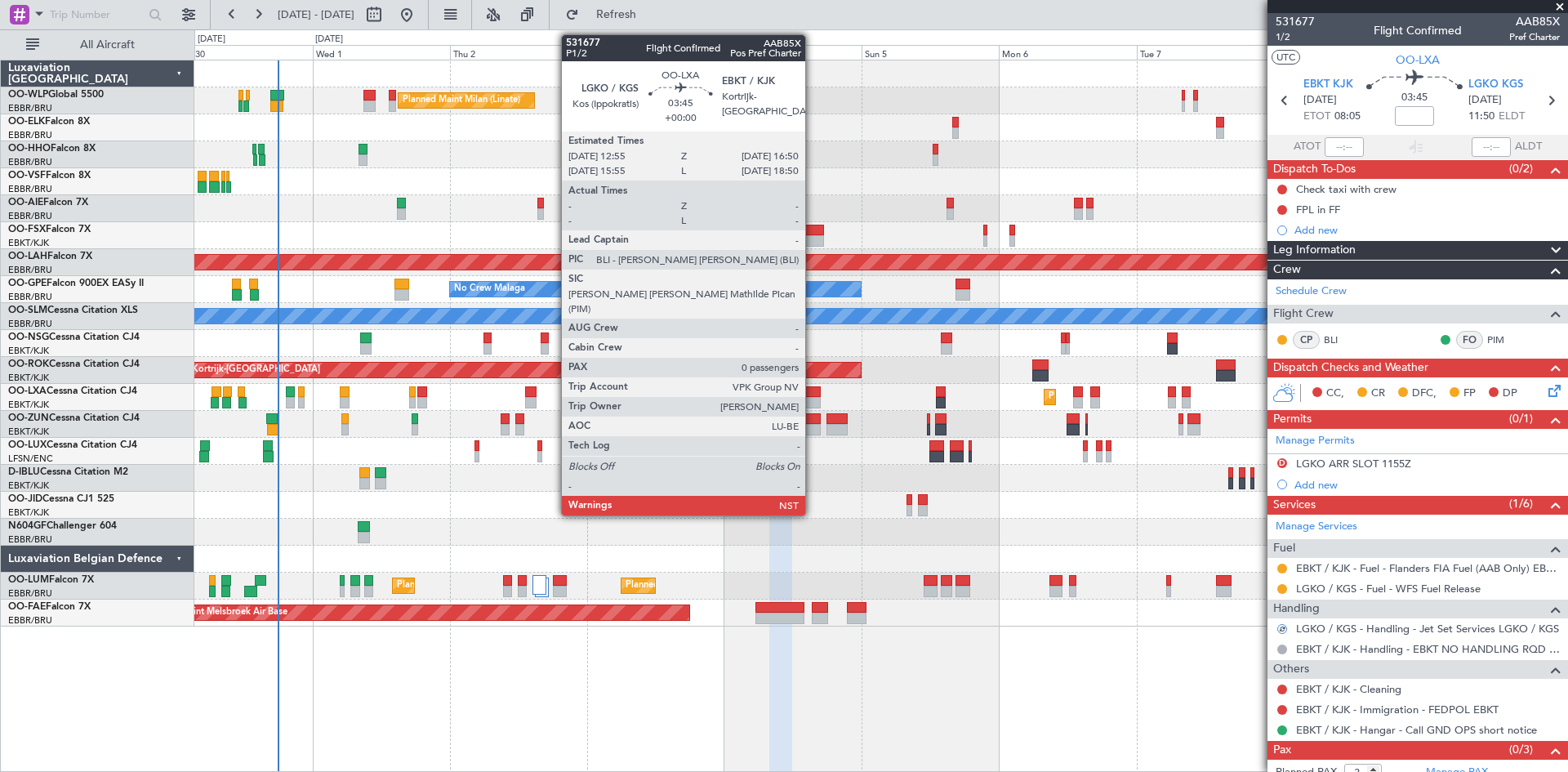
click at [813, 393] on div at bounding box center [809, 392] width 23 height 11
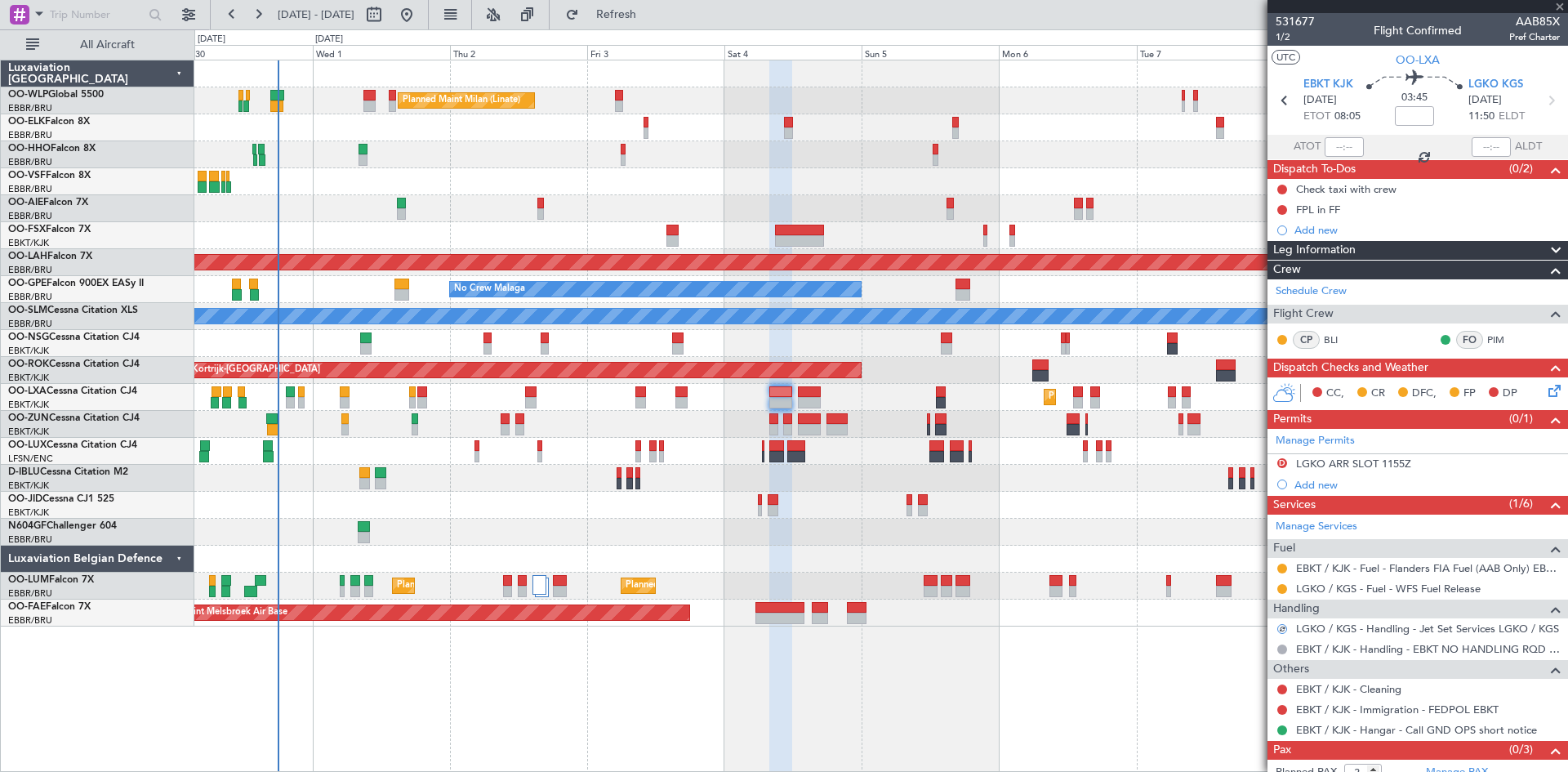
type input "0"
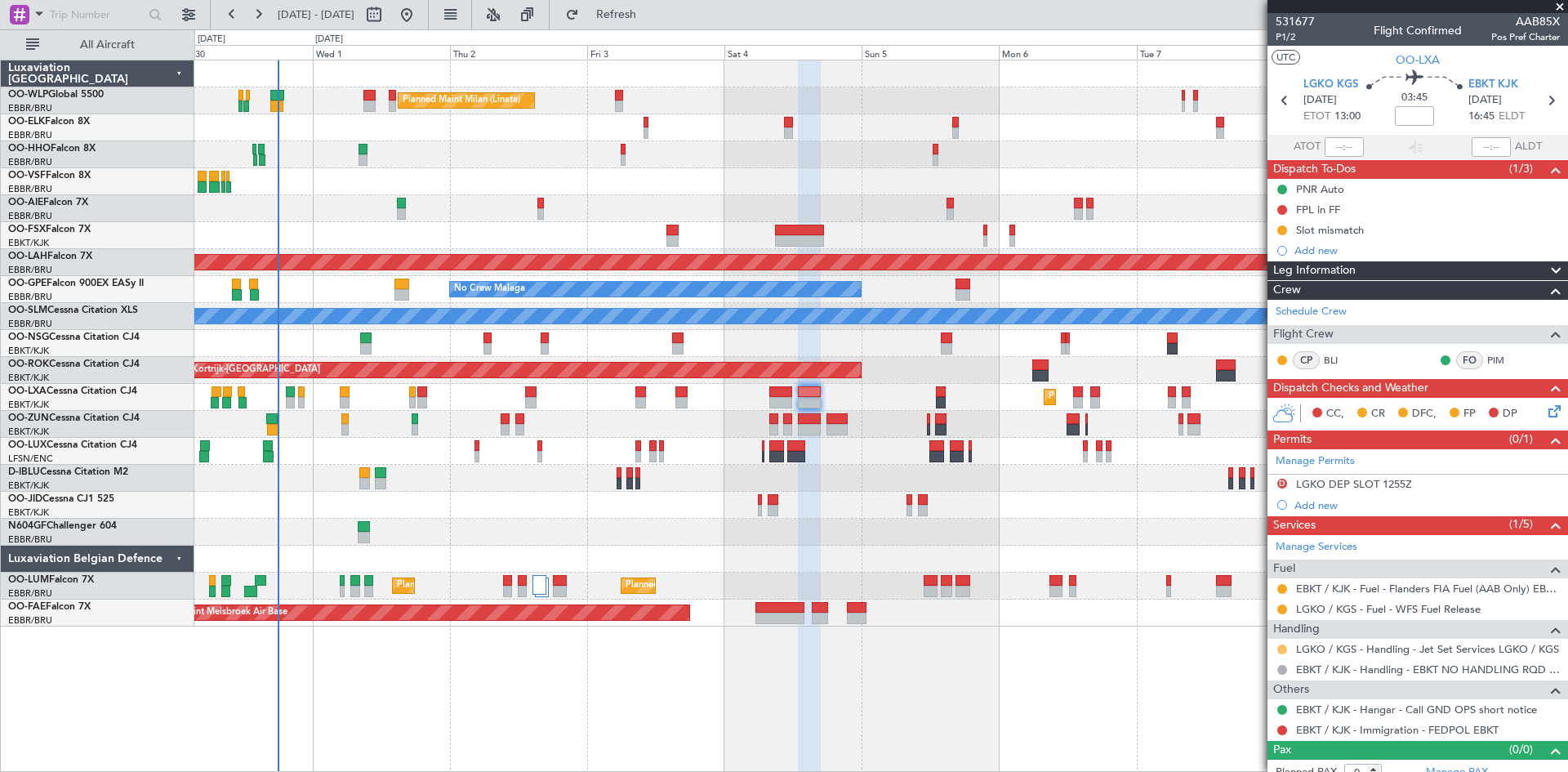
click at [1281, 649] on button at bounding box center [1283, 650] width 10 height 10
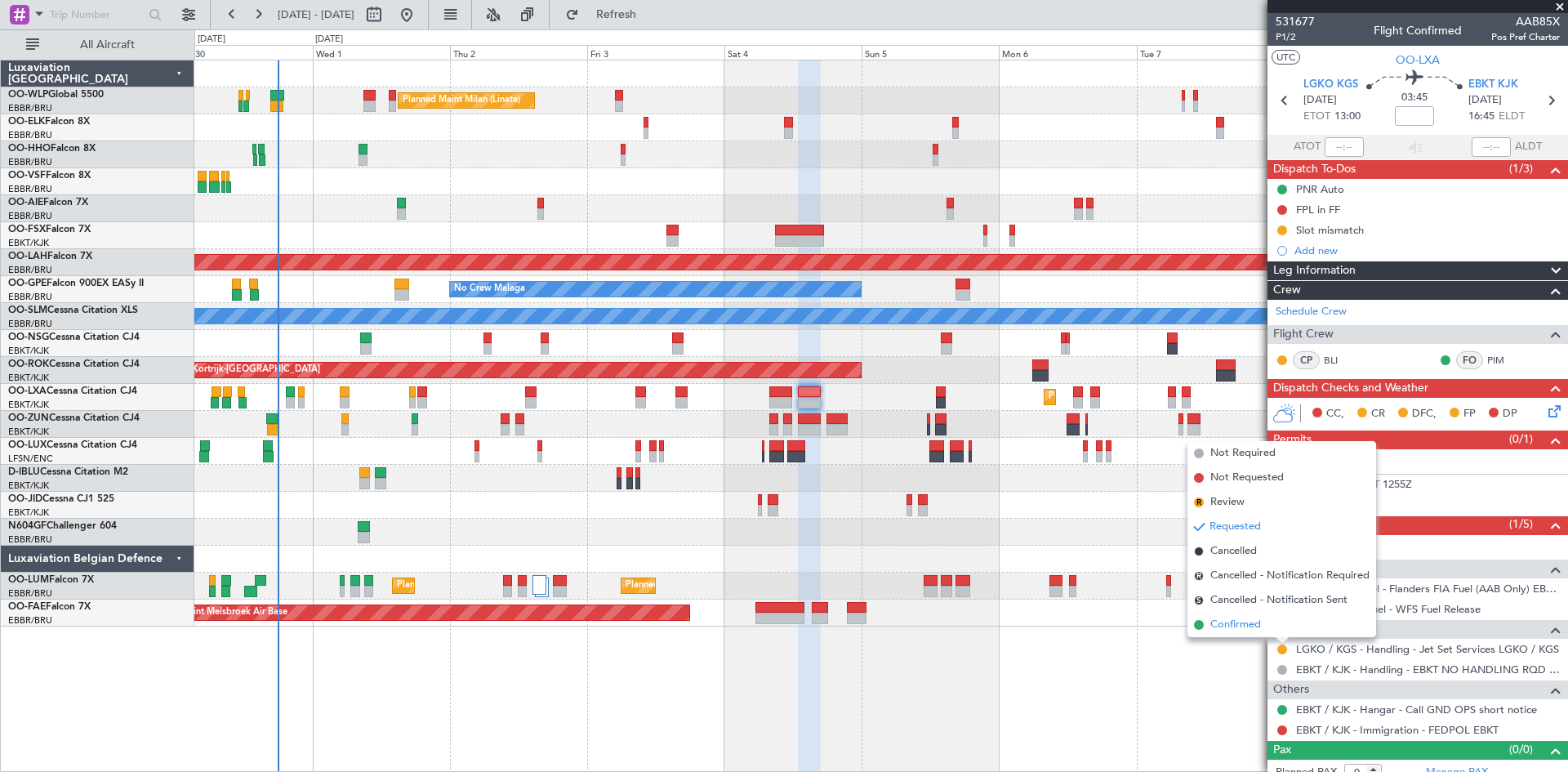
click at [1247, 626] on span "Confirmed" at bounding box center [1236, 625] width 51 height 16
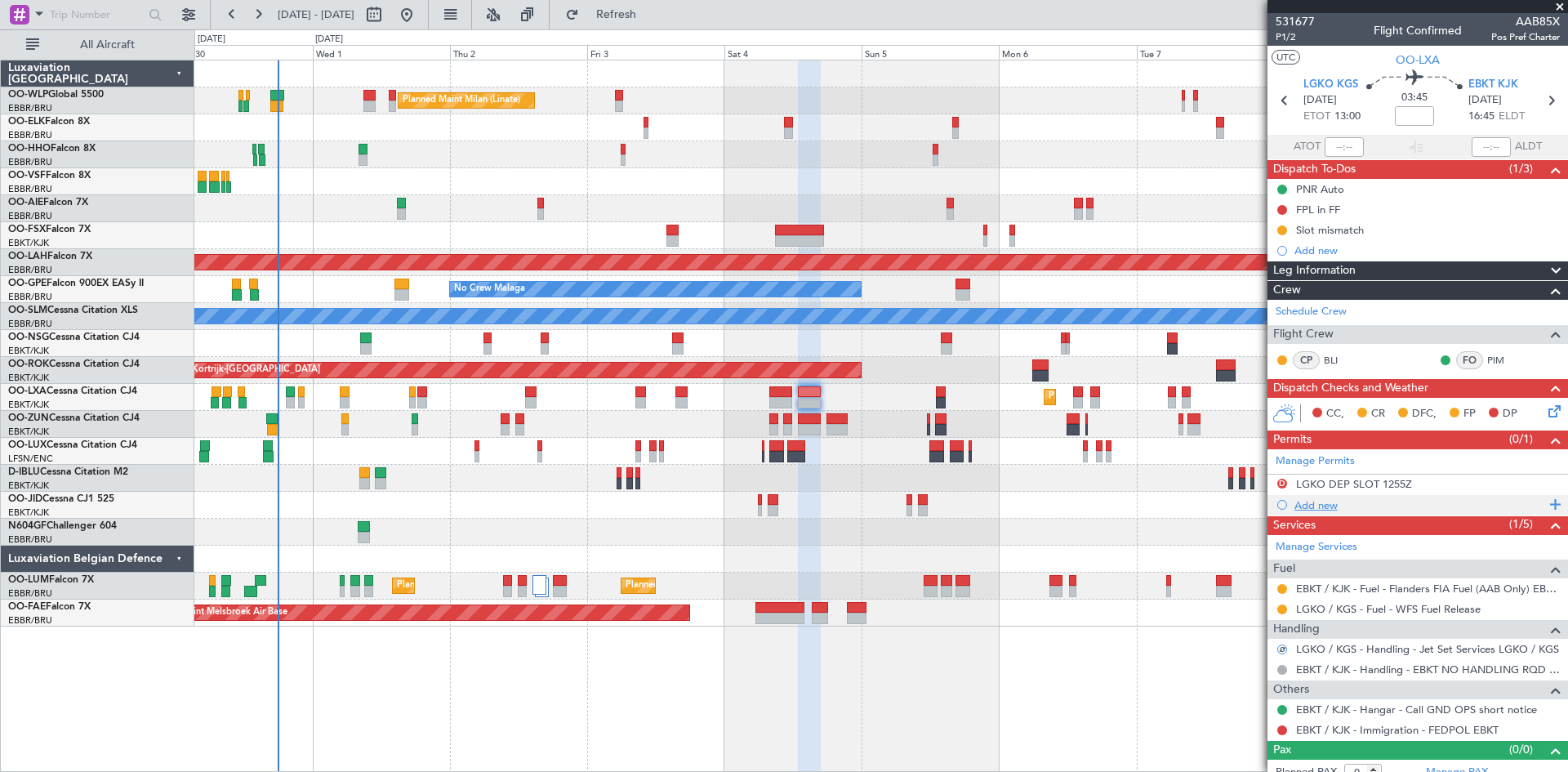
click at [1319, 511] on div "Add new" at bounding box center [1420, 506] width 251 height 14
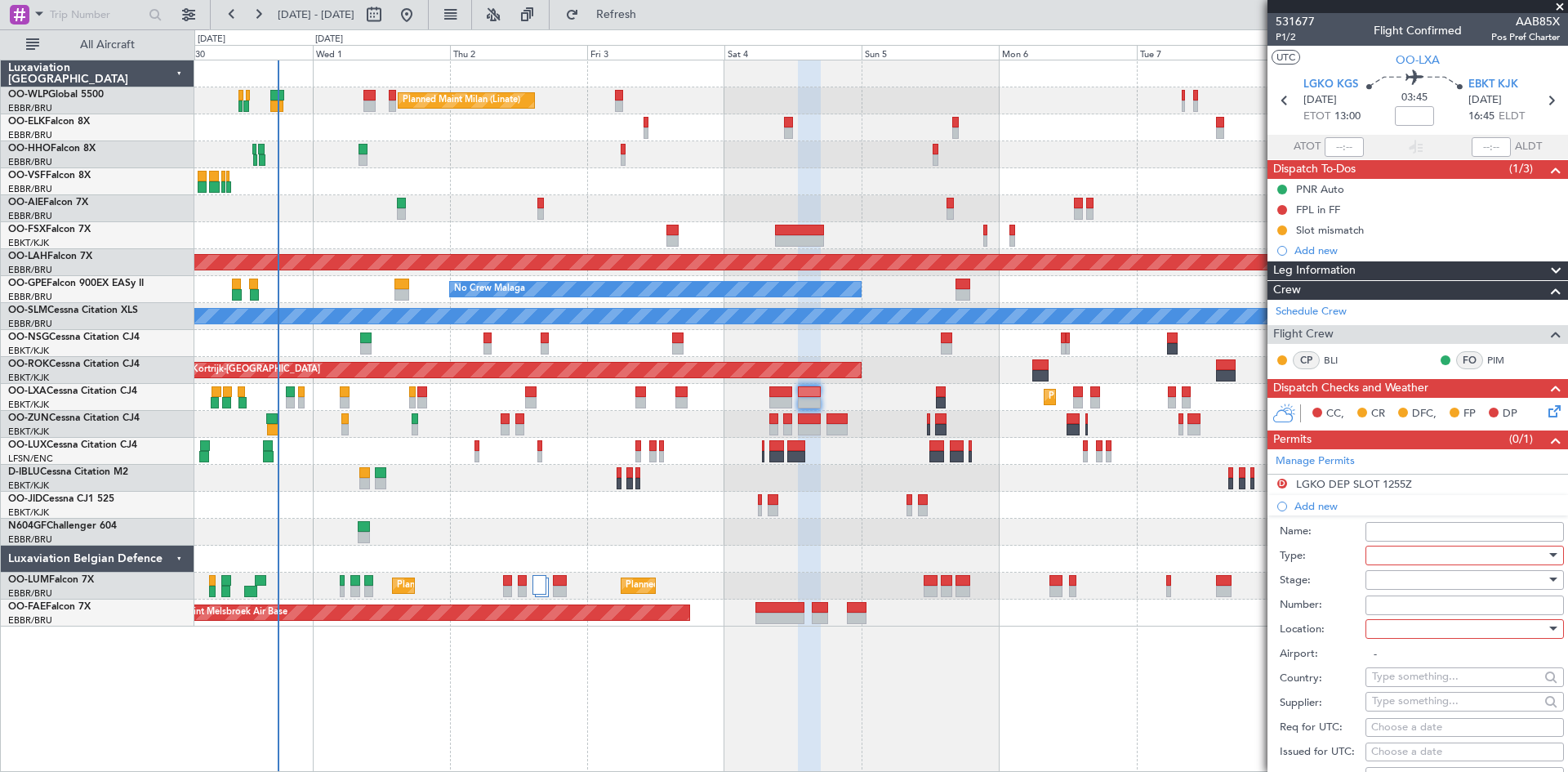
click at [1408, 557] on div at bounding box center [1459, 555] width 174 height 25
drag, startPoint x: 1411, startPoint y: 714, endPoint x: 1411, endPoint y: 704, distance: 10.0
click at [1412, 713] on span "Slot" at bounding box center [1459, 711] width 172 height 25
click at [1401, 585] on div at bounding box center [1459, 580] width 174 height 25
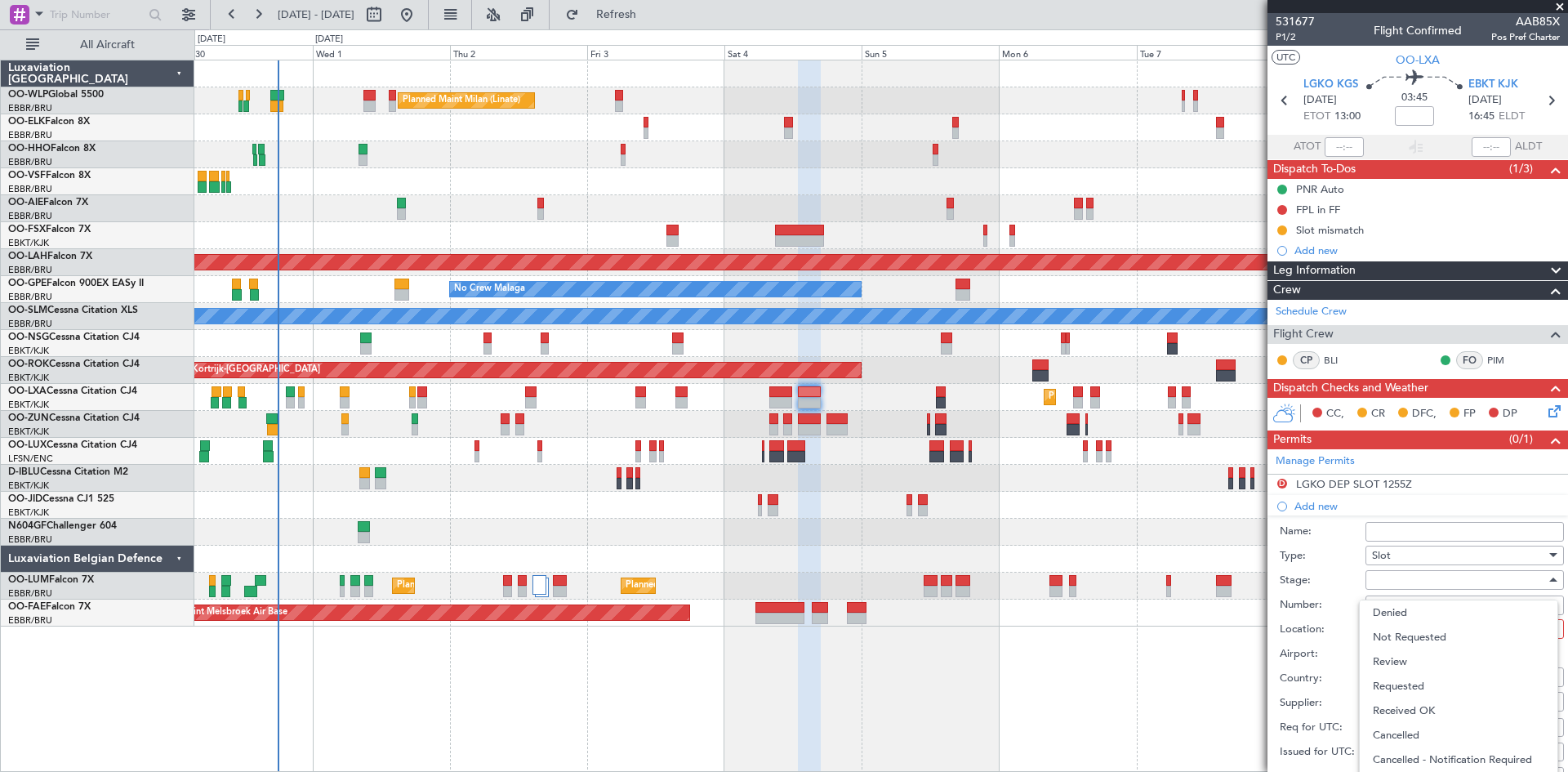
click at [1414, 703] on span "Received OK" at bounding box center [1459, 711] width 172 height 25
click at [1404, 630] on div at bounding box center [1459, 629] width 174 height 25
click at [1404, 665] on span "Departure" at bounding box center [1459, 661] width 172 height 25
type input "LGKO / KGS"
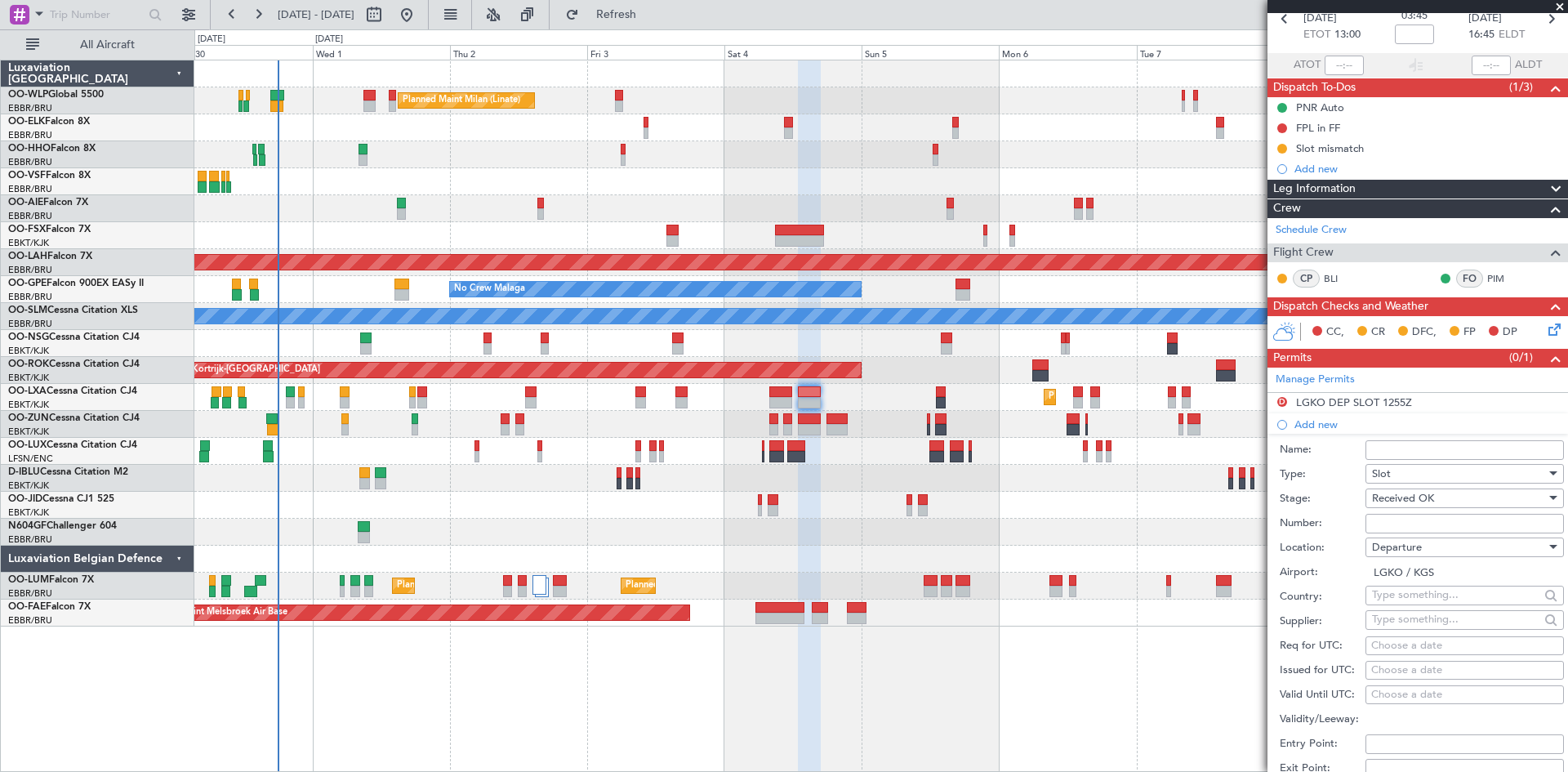
click at [1397, 643] on div "Choose a date" at bounding box center [1465, 646] width 187 height 16
select select "9"
select select "2025"
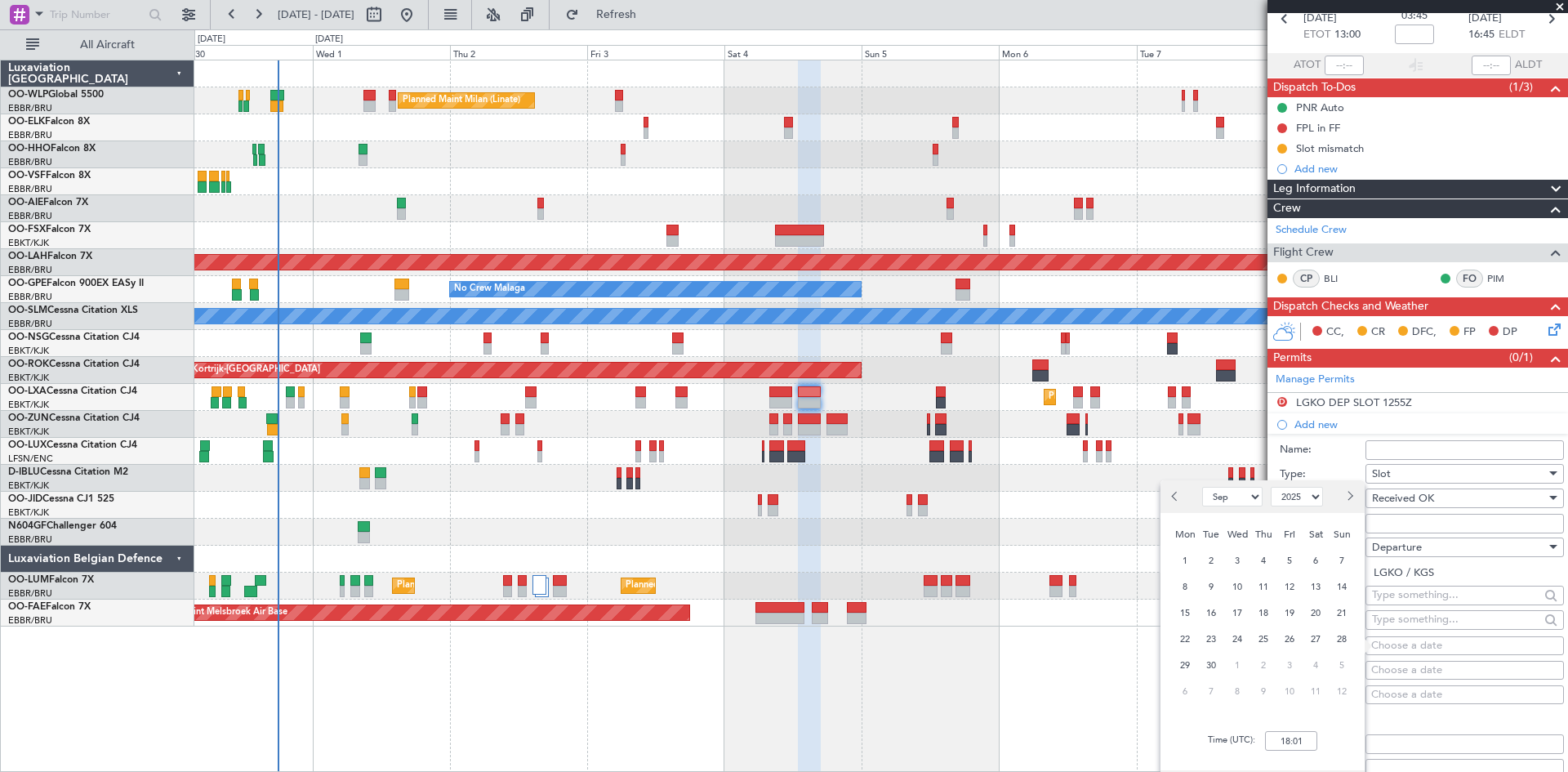
click at [1353, 500] on button "Next month" at bounding box center [1349, 496] width 18 height 26
select select "10"
click at [1321, 563] on span "4" at bounding box center [1316, 561] width 20 height 20
click at [1278, 735] on input "00:00" at bounding box center [1291, 741] width 52 height 20
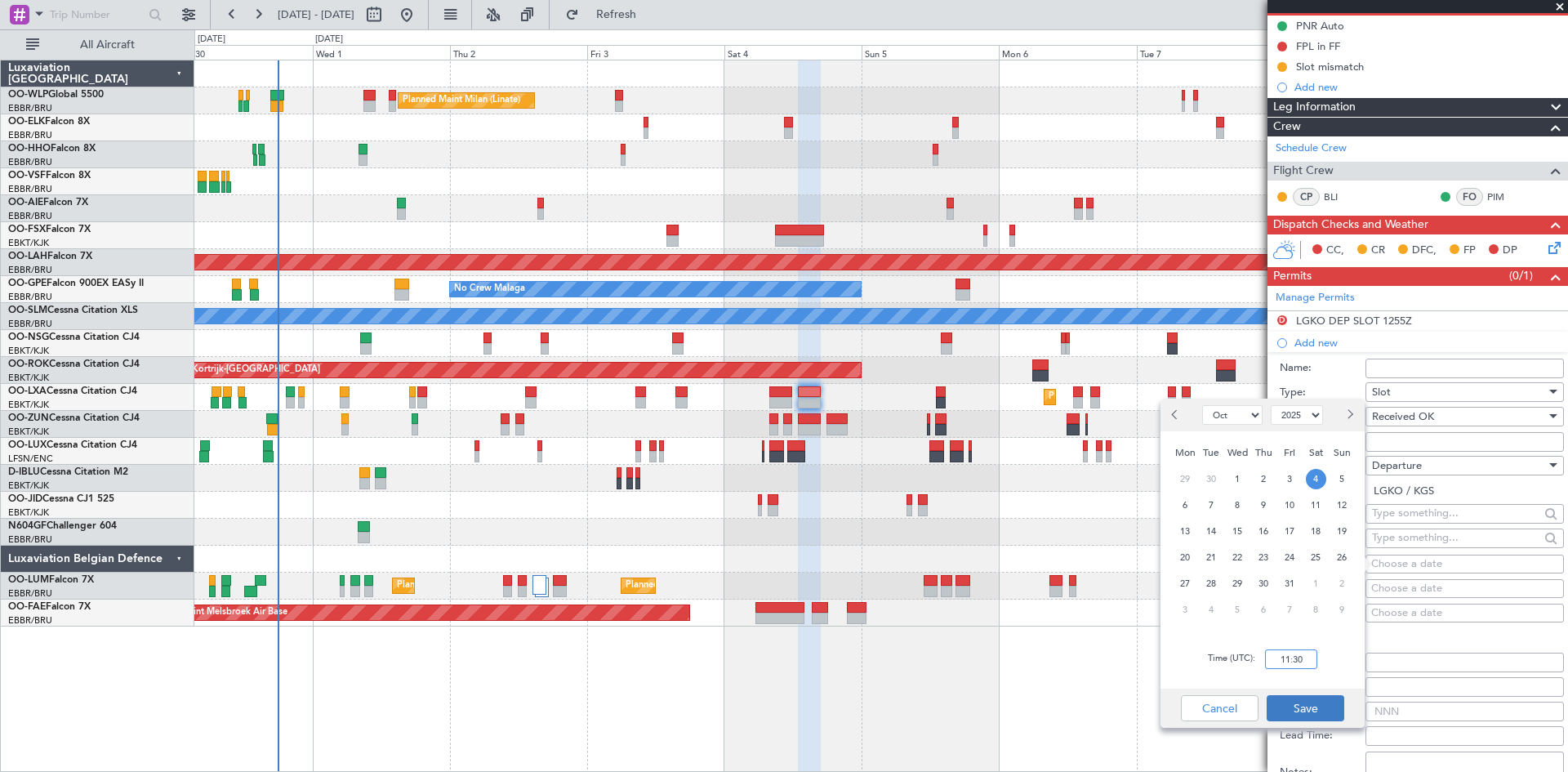
type input "11:30"
click at [1328, 700] on button "Save" at bounding box center [1305, 708] width 77 height 26
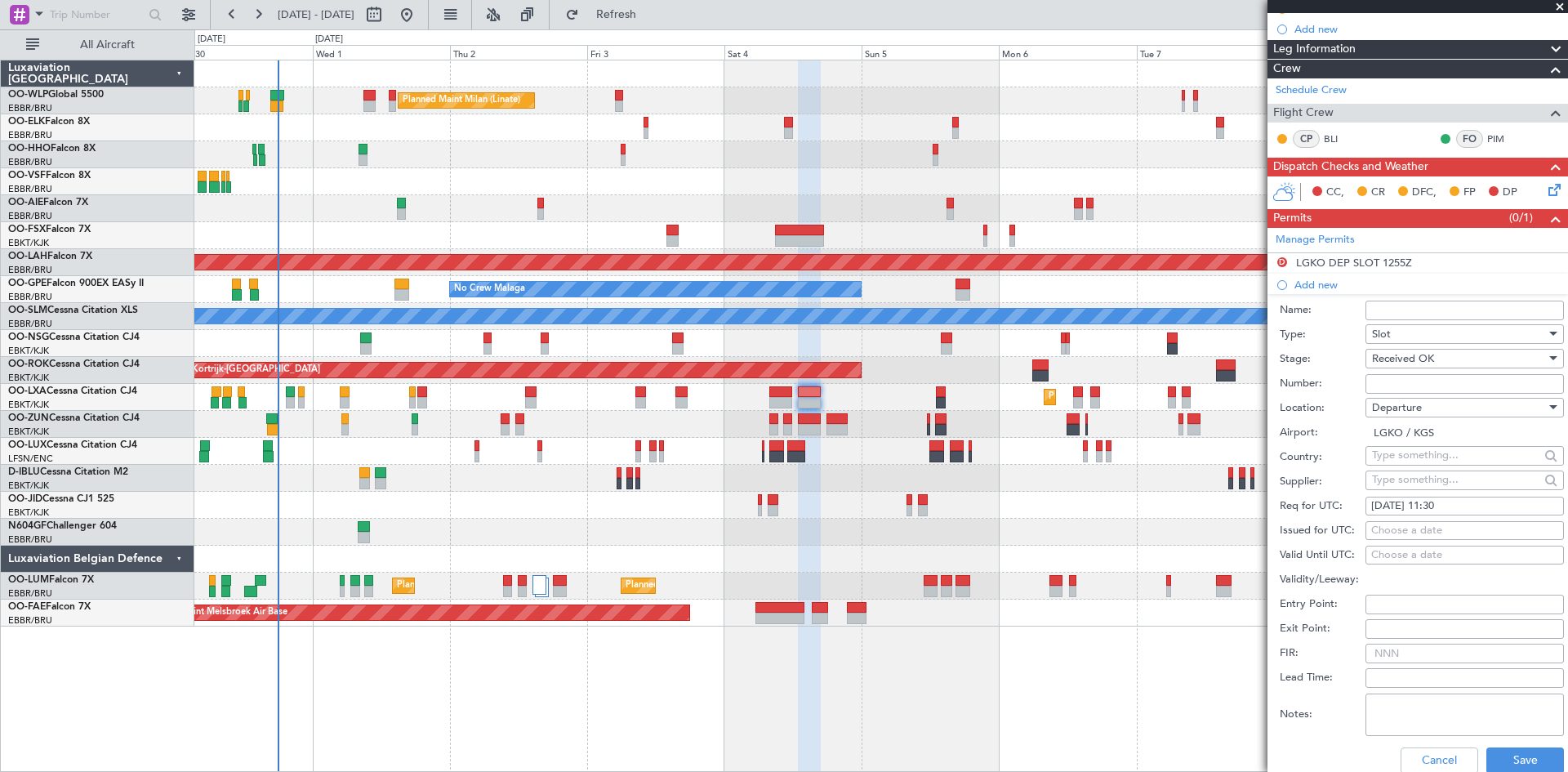
scroll to position [245, 0]
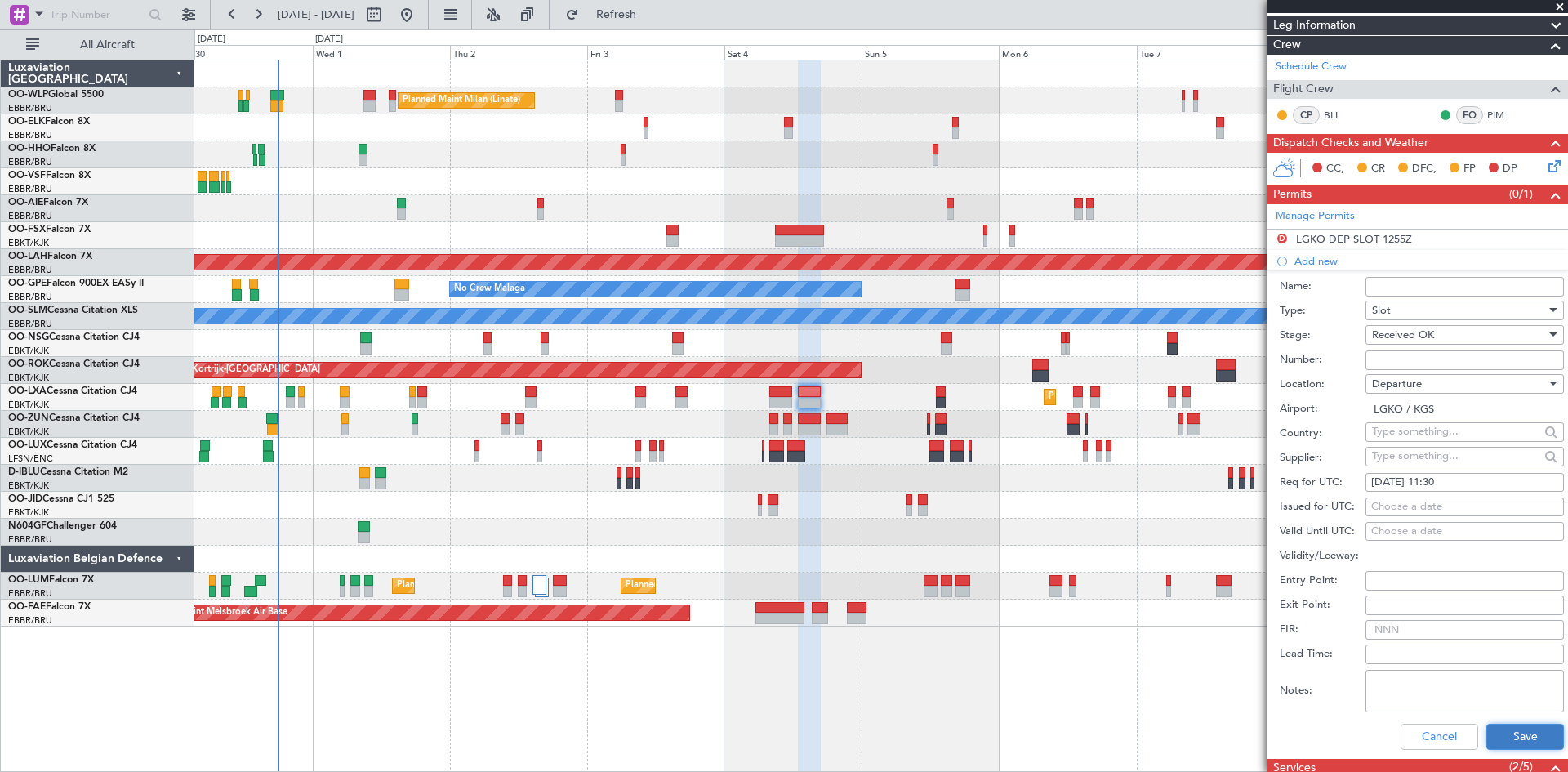
click at [1492, 725] on button "Save" at bounding box center [1525, 737] width 77 height 26
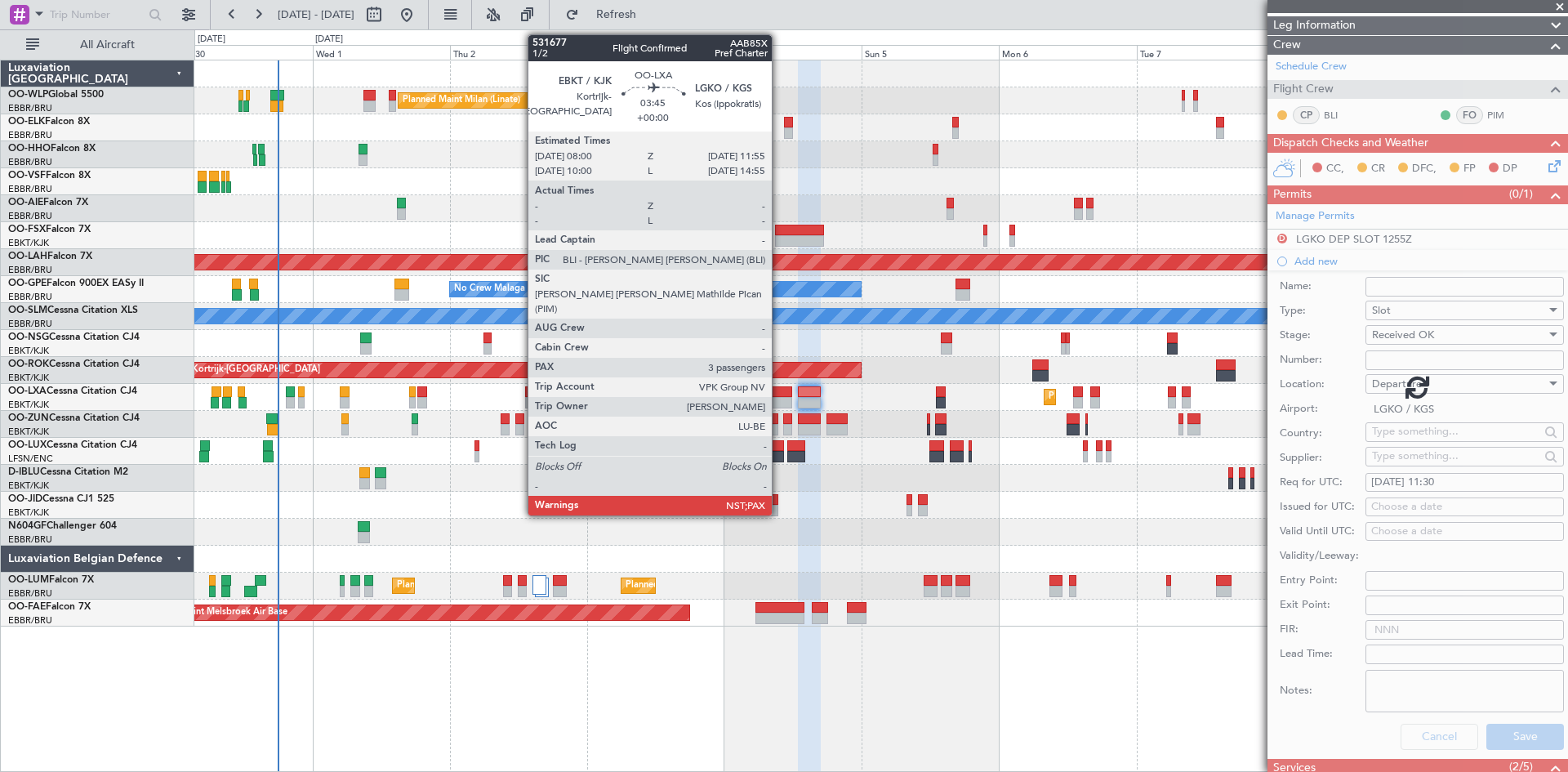
scroll to position [34, 0]
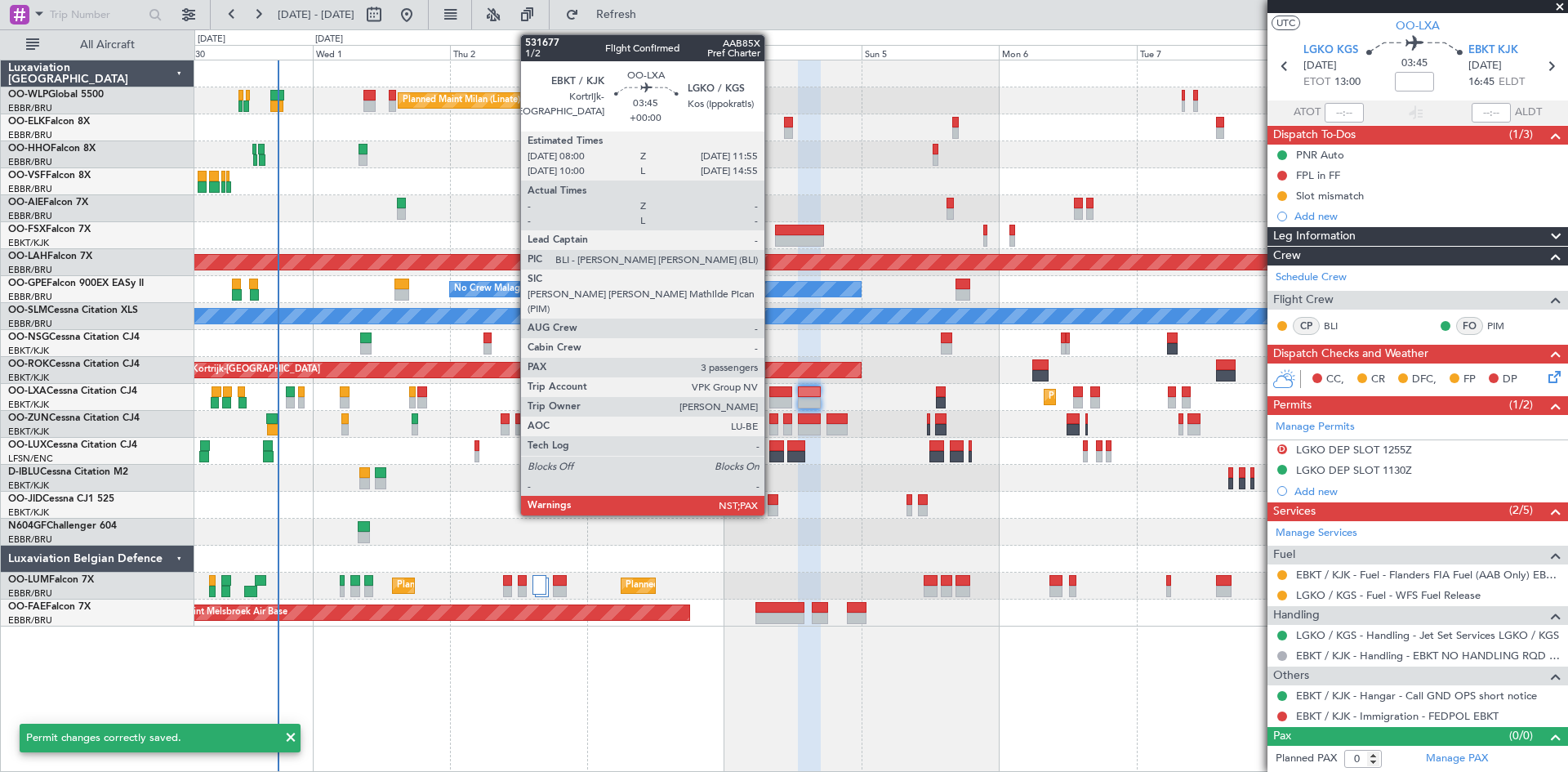
click at [772, 404] on div at bounding box center [780, 403] width 23 height 11
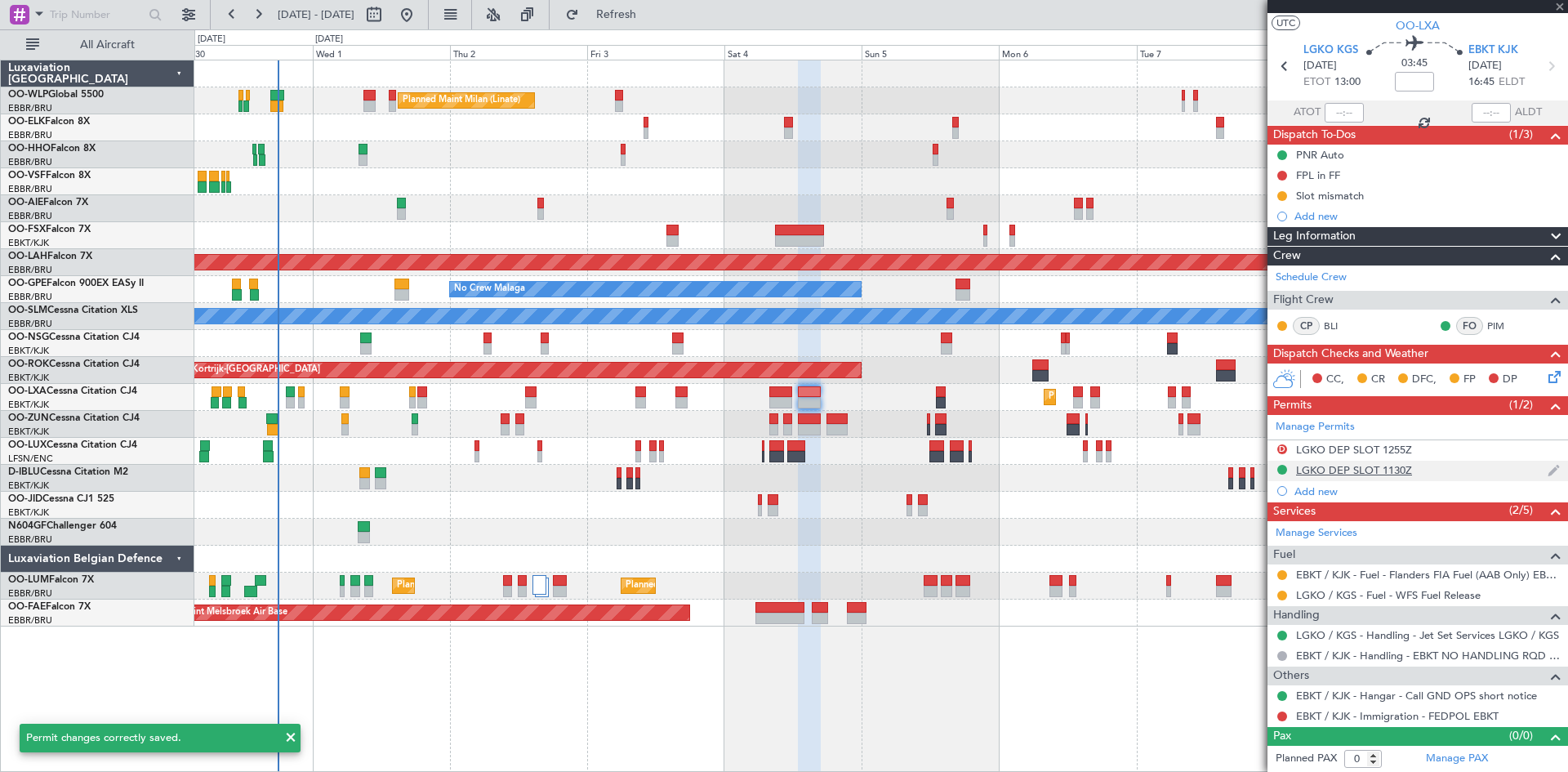
type input "3"
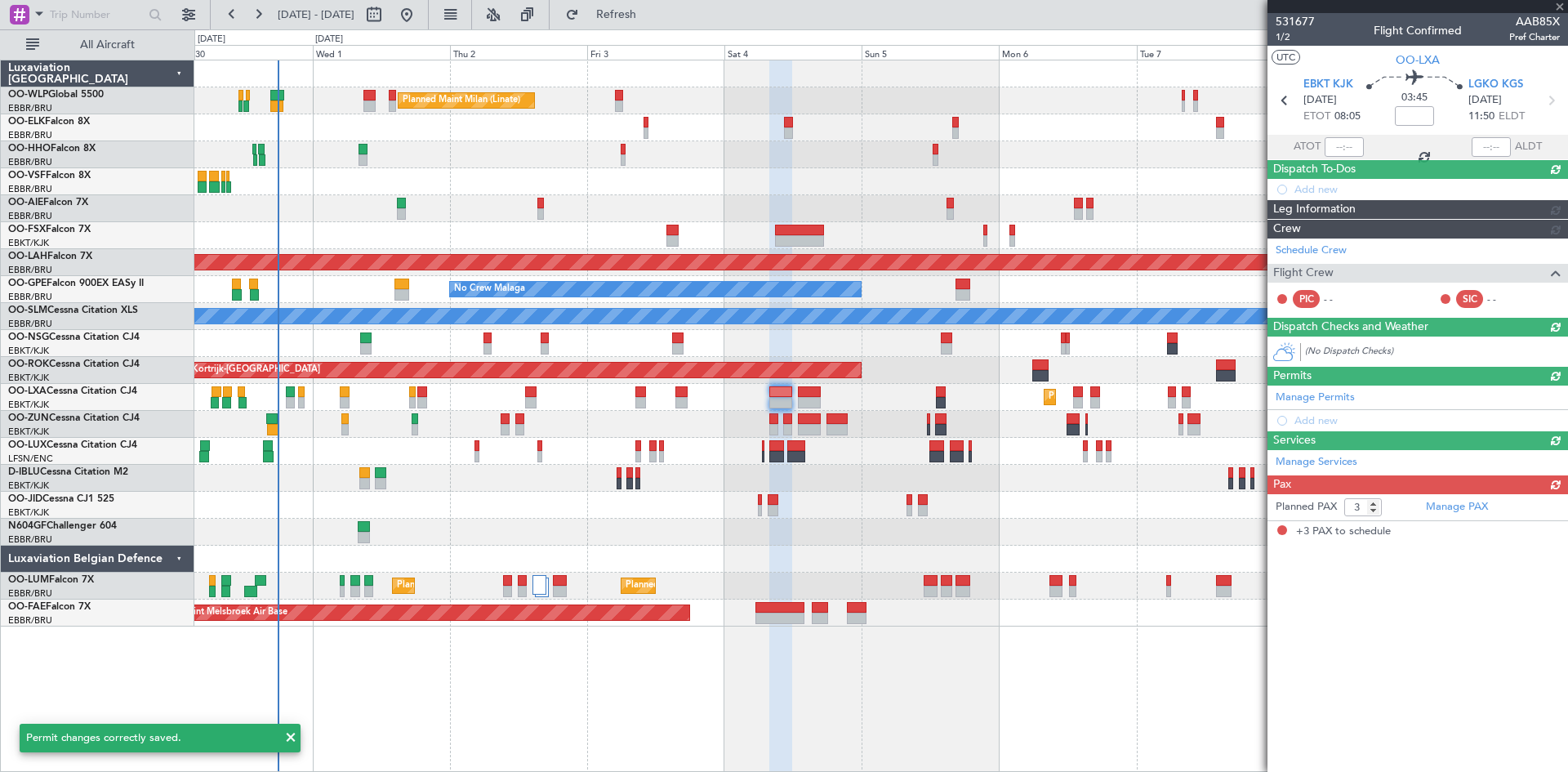
scroll to position [0, 0]
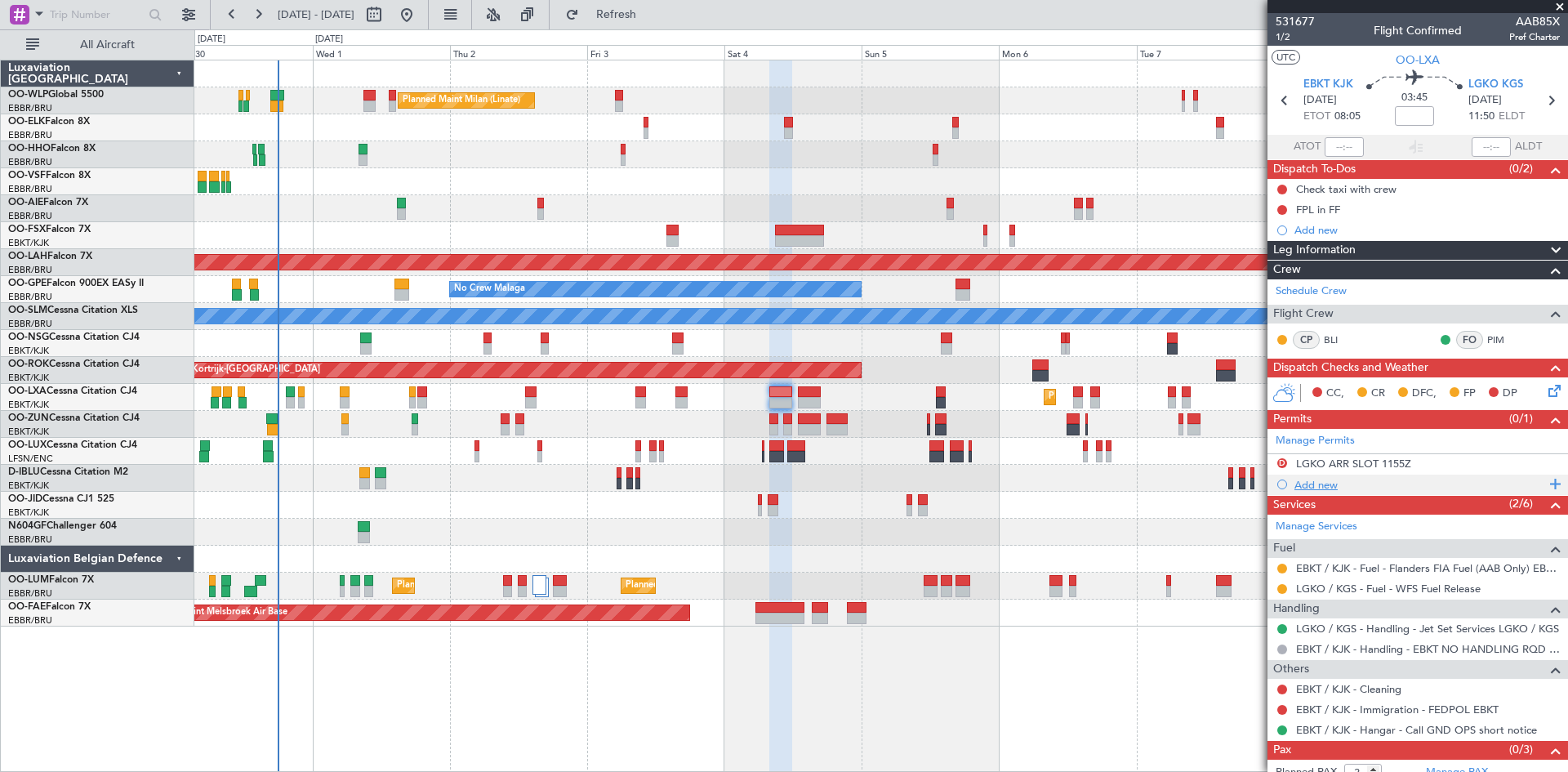
click at [1323, 487] on div "Add new" at bounding box center [1420, 485] width 251 height 14
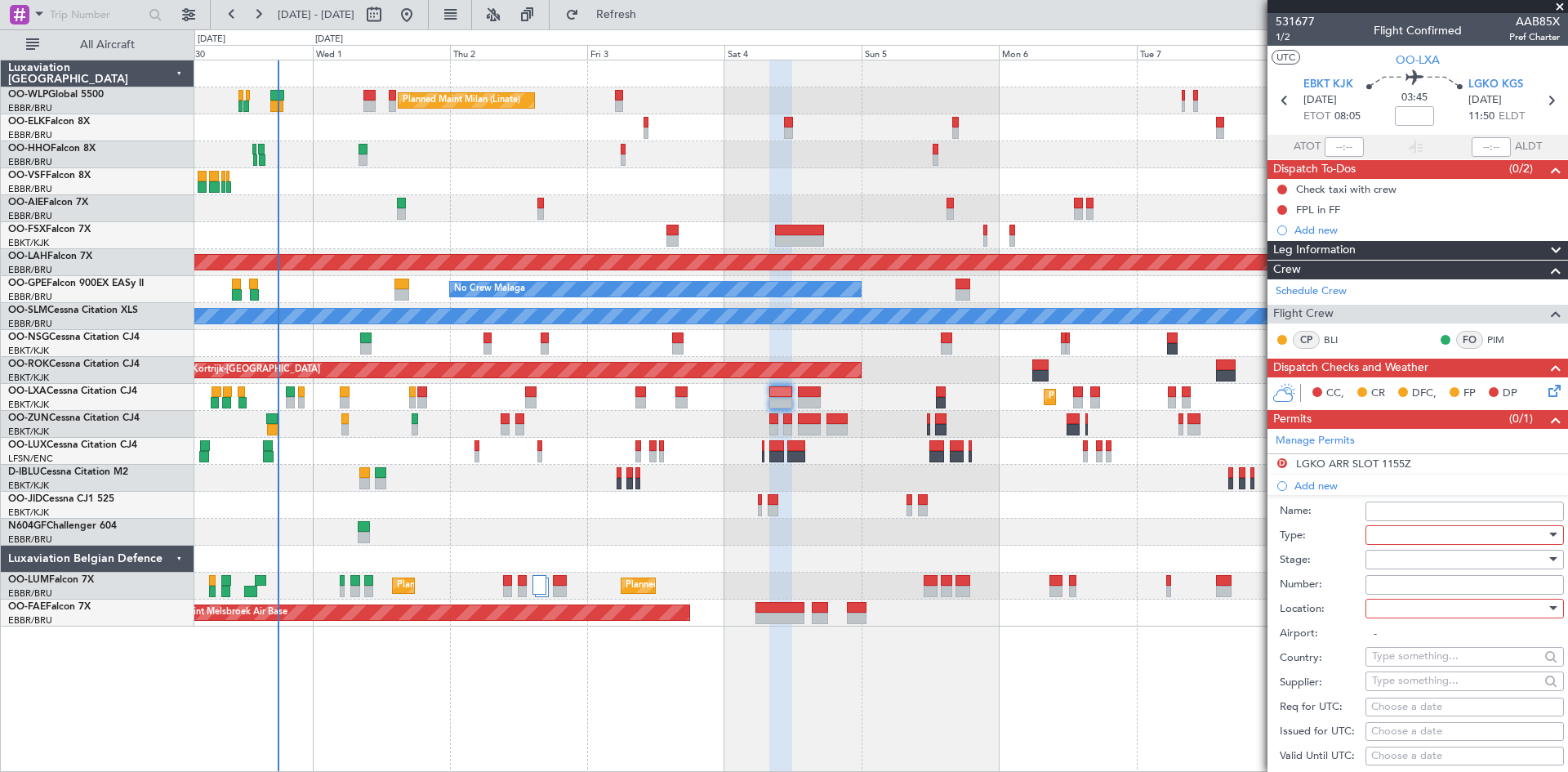
click at [1445, 534] on div at bounding box center [1459, 535] width 174 height 25
click at [1413, 695] on span "Slot" at bounding box center [1459, 690] width 172 height 25
click at [1419, 561] on div at bounding box center [1459, 559] width 174 height 25
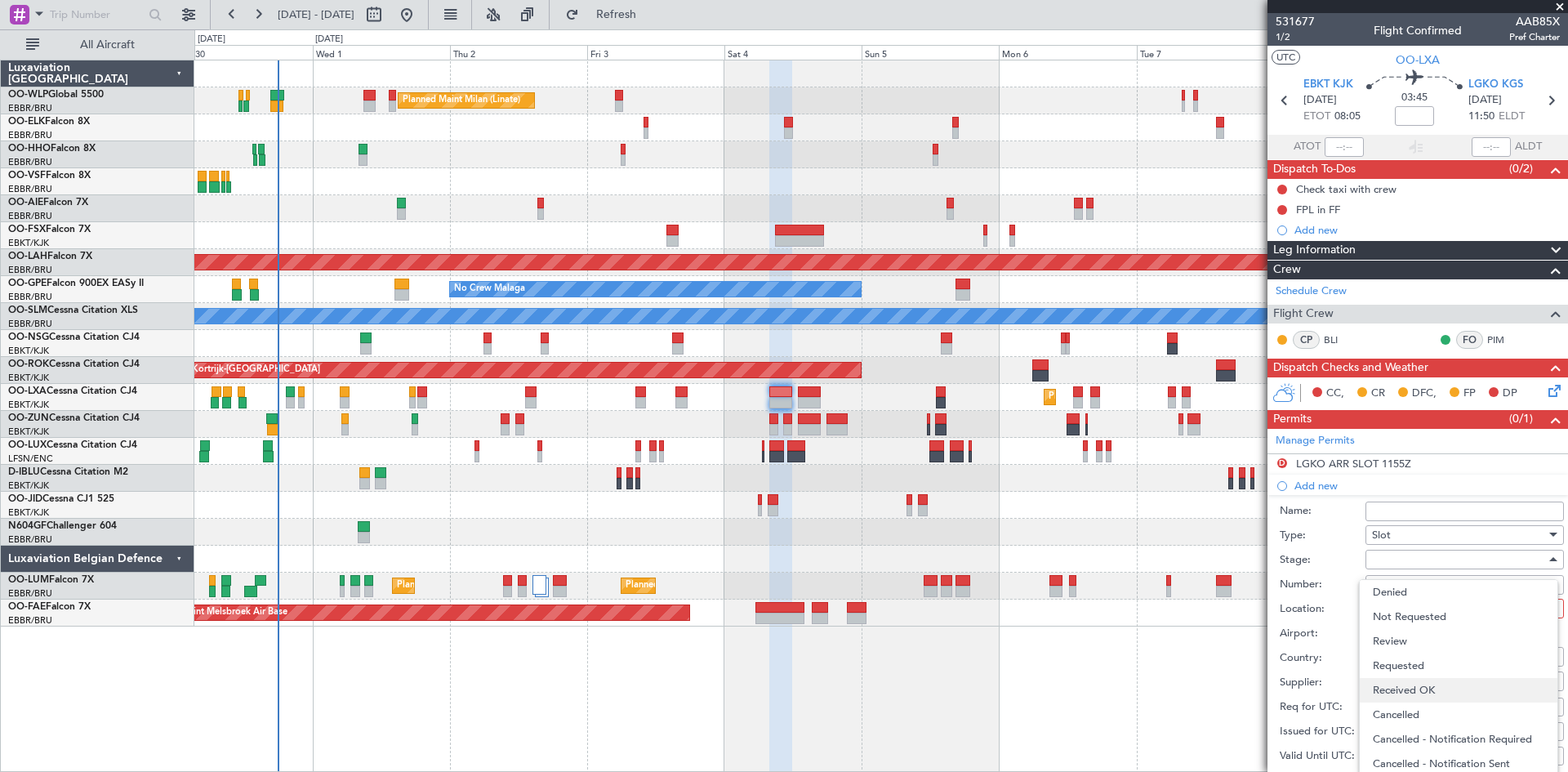
click at [1415, 686] on span "Received OK" at bounding box center [1459, 690] width 172 height 25
click at [1419, 608] on div at bounding box center [1459, 609] width 174 height 25
click at [1403, 683] on span "Arrival" at bounding box center [1459, 690] width 172 height 25
type input "LGKO / KGS"
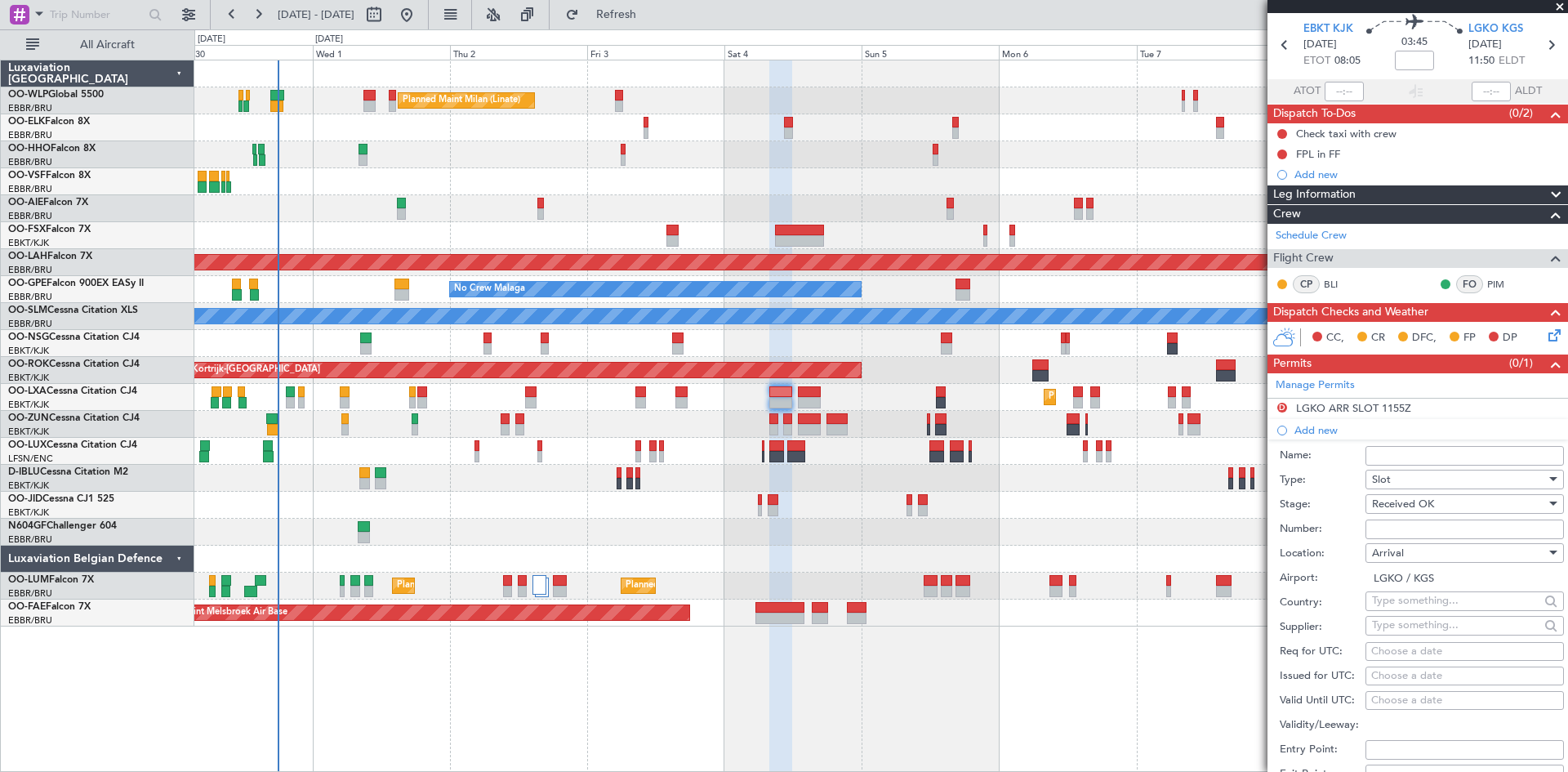
scroll to position [82, 0]
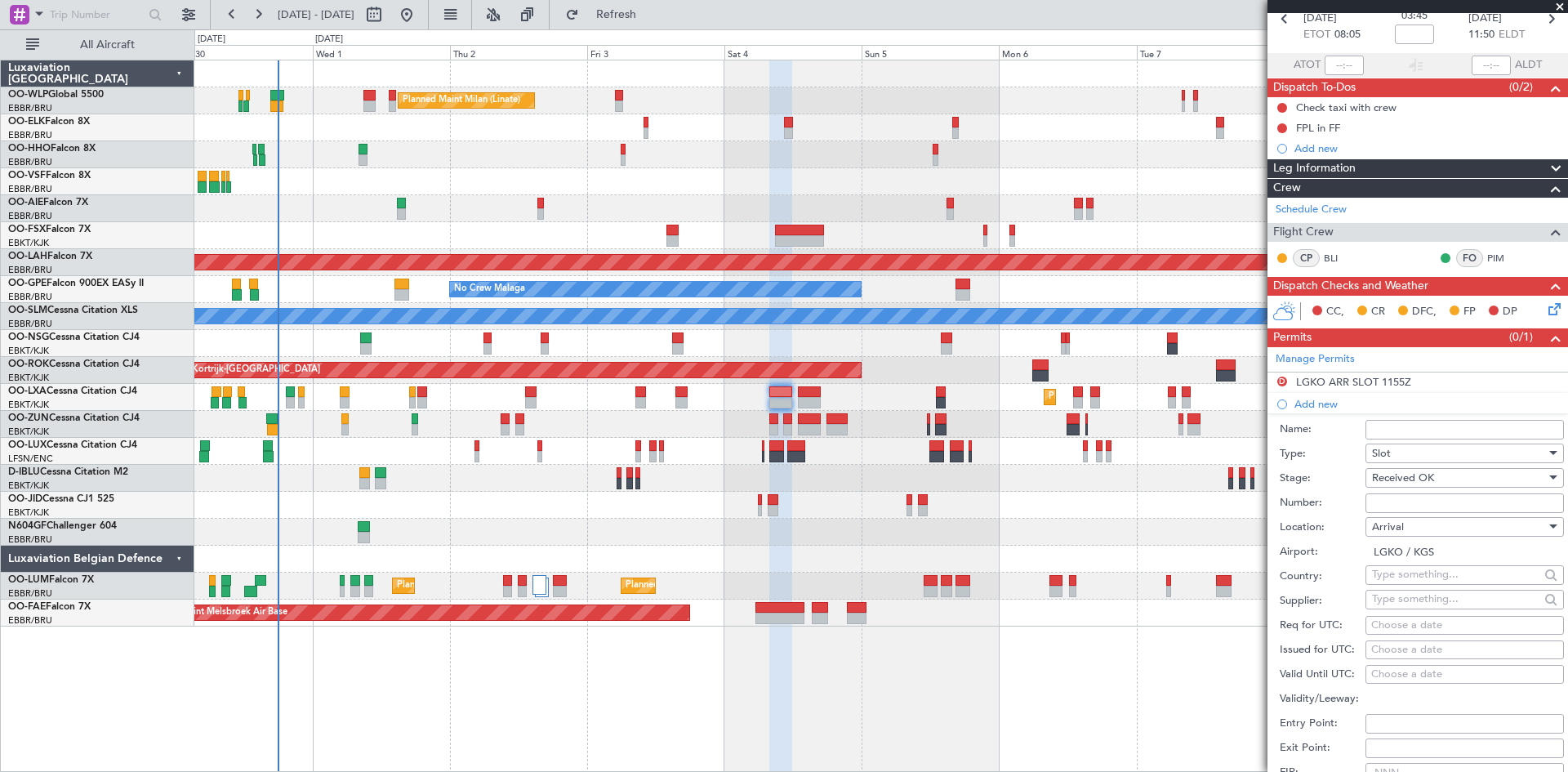
click at [1396, 626] on div "Choose a date" at bounding box center [1465, 626] width 187 height 16
select select "9"
select select "2025"
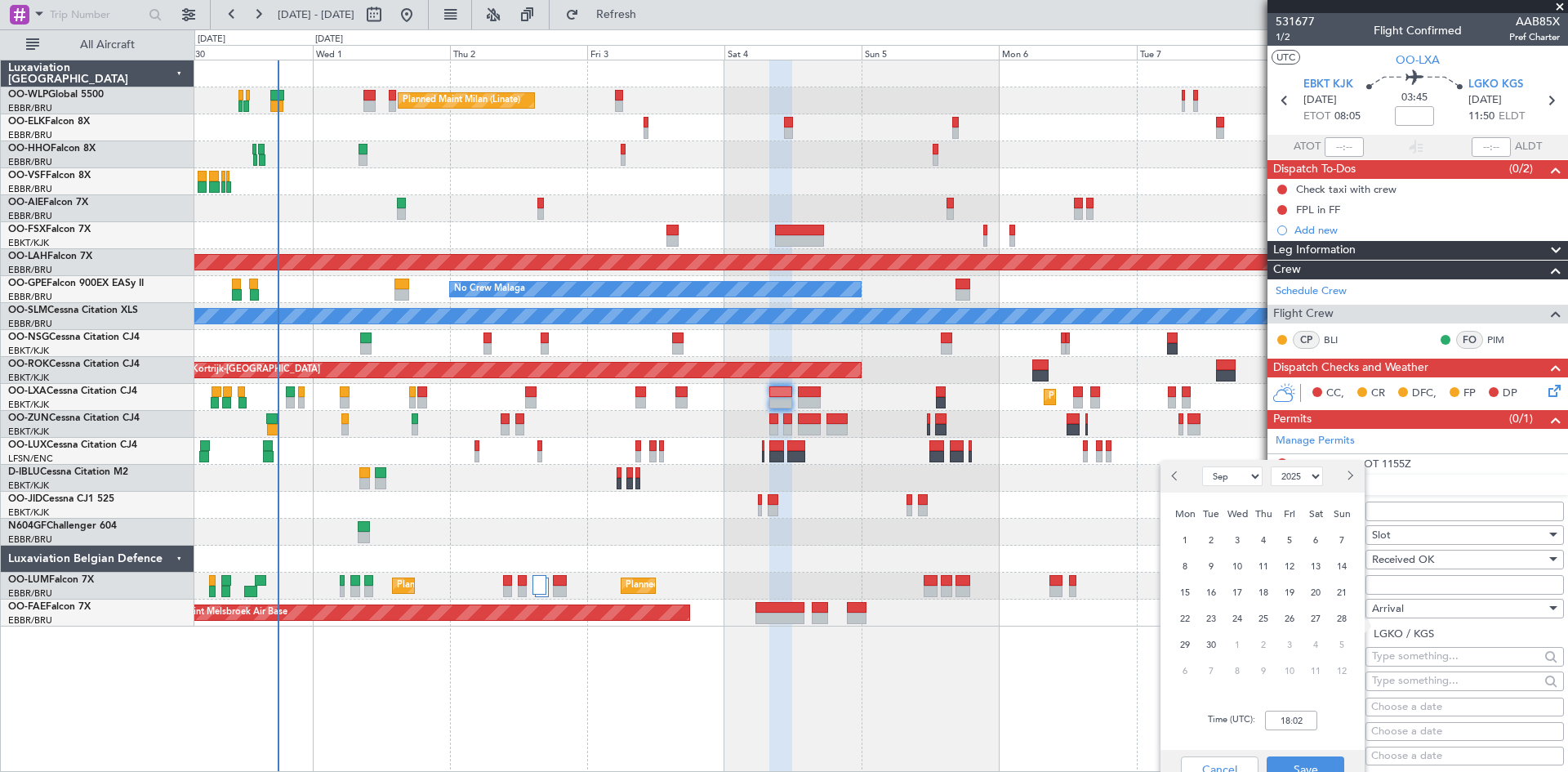
select select "9"
select select "2025"
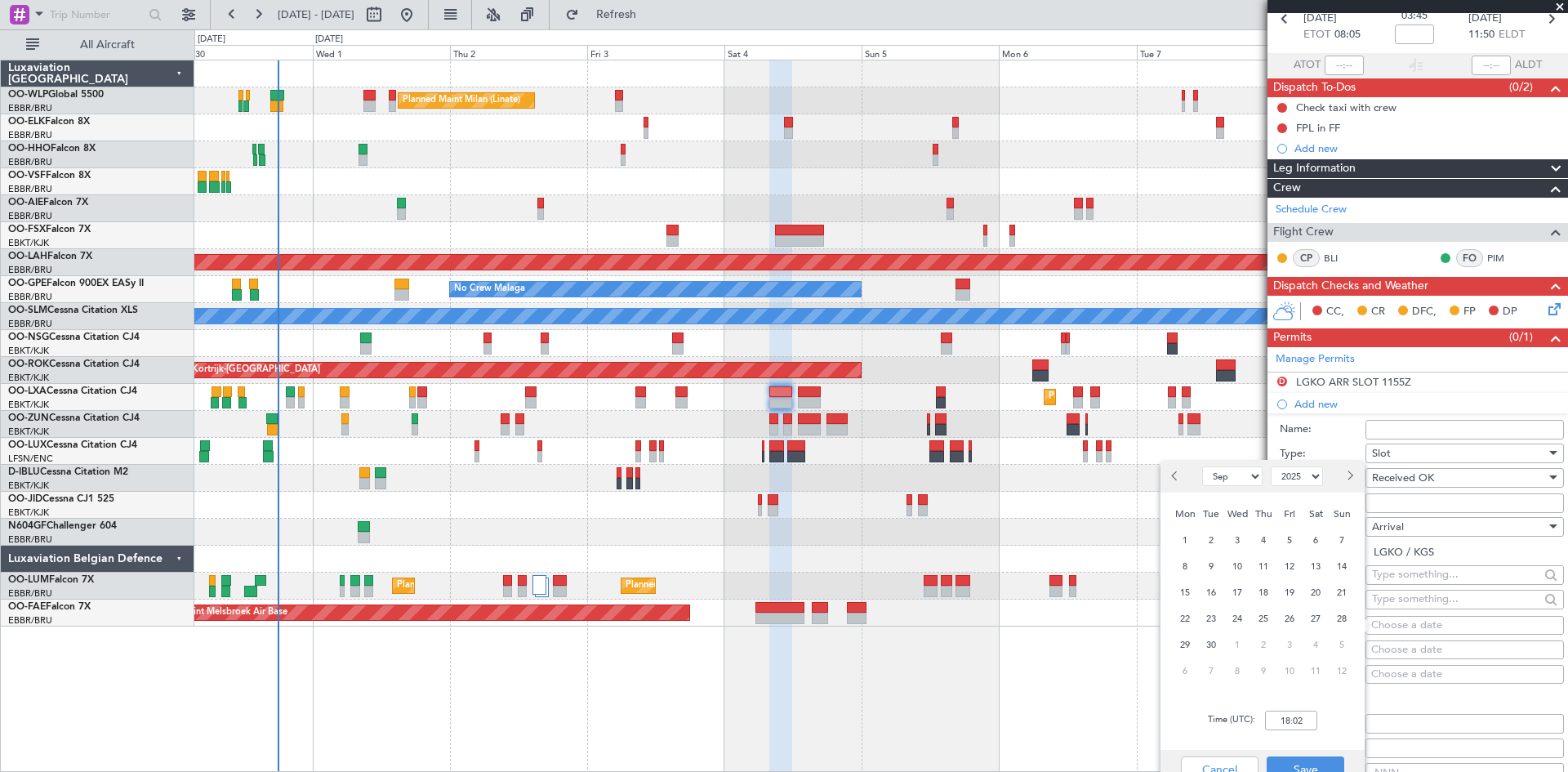
click at [1354, 476] on button "Next month" at bounding box center [1349, 476] width 18 height 26
select select "10"
click at [1308, 535] on span "4" at bounding box center [1316, 540] width 20 height 20
click at [1286, 715] on input "00:00" at bounding box center [1291, 720] width 52 height 20
click at [1285, 718] on input "00:10" at bounding box center [1291, 720] width 52 height 20
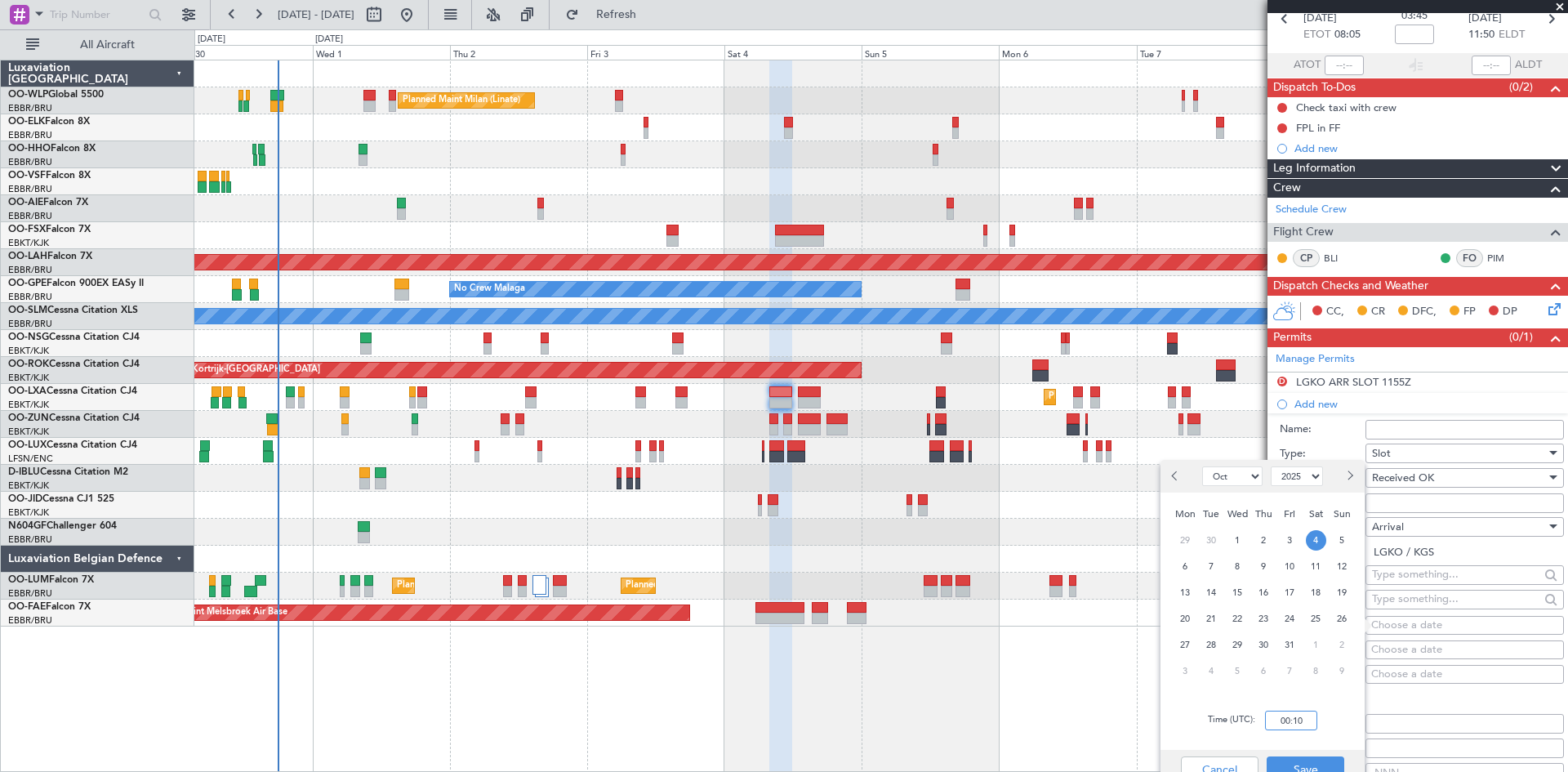
click at [1285, 718] on input "00:10" at bounding box center [1291, 720] width 52 height 20
type input "10:30"
click at [1309, 761] on button "Save" at bounding box center [1305, 769] width 77 height 26
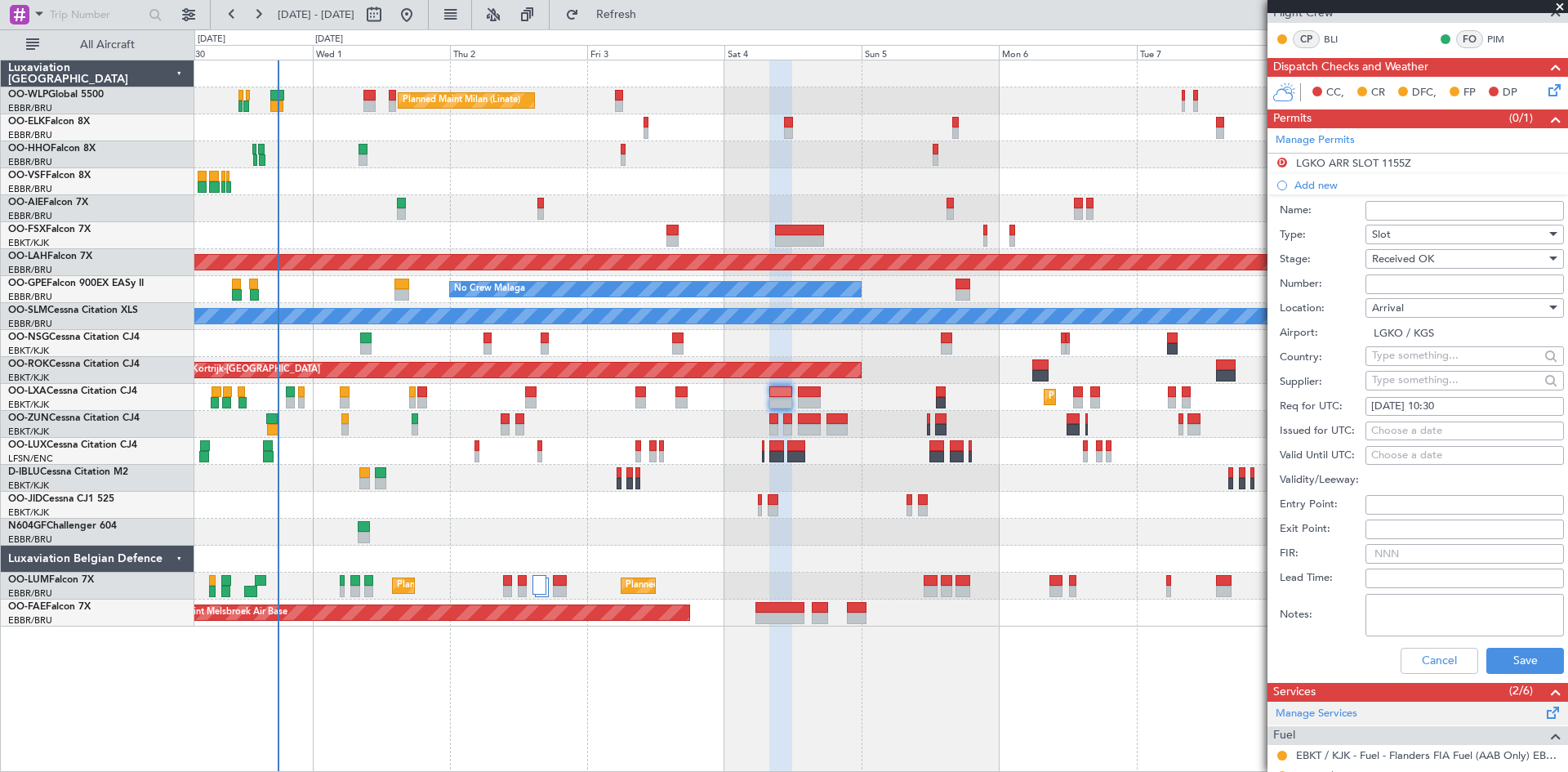
scroll to position [327, 0]
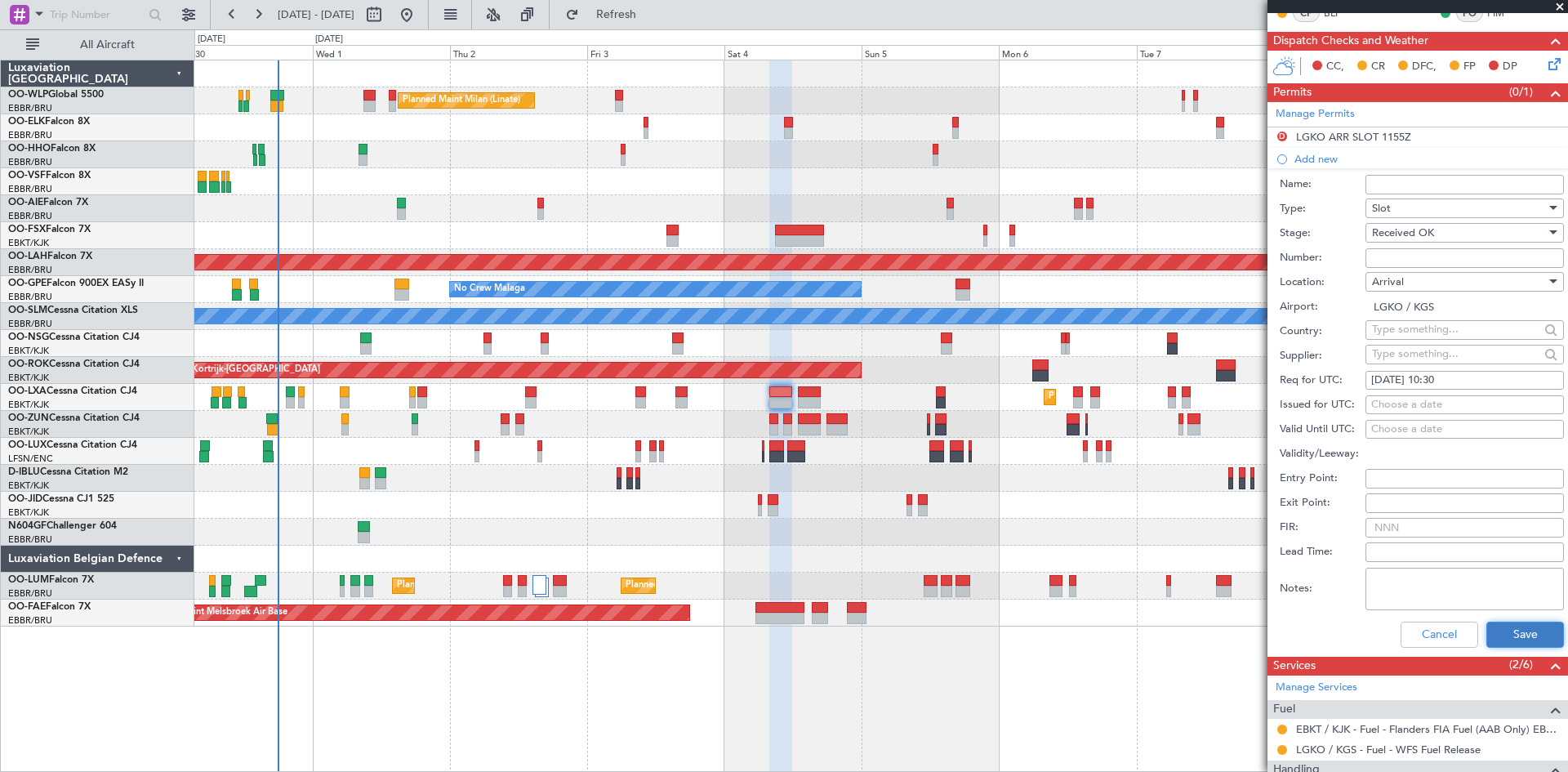
click at [1502, 635] on button "Save" at bounding box center [1525, 635] width 77 height 26
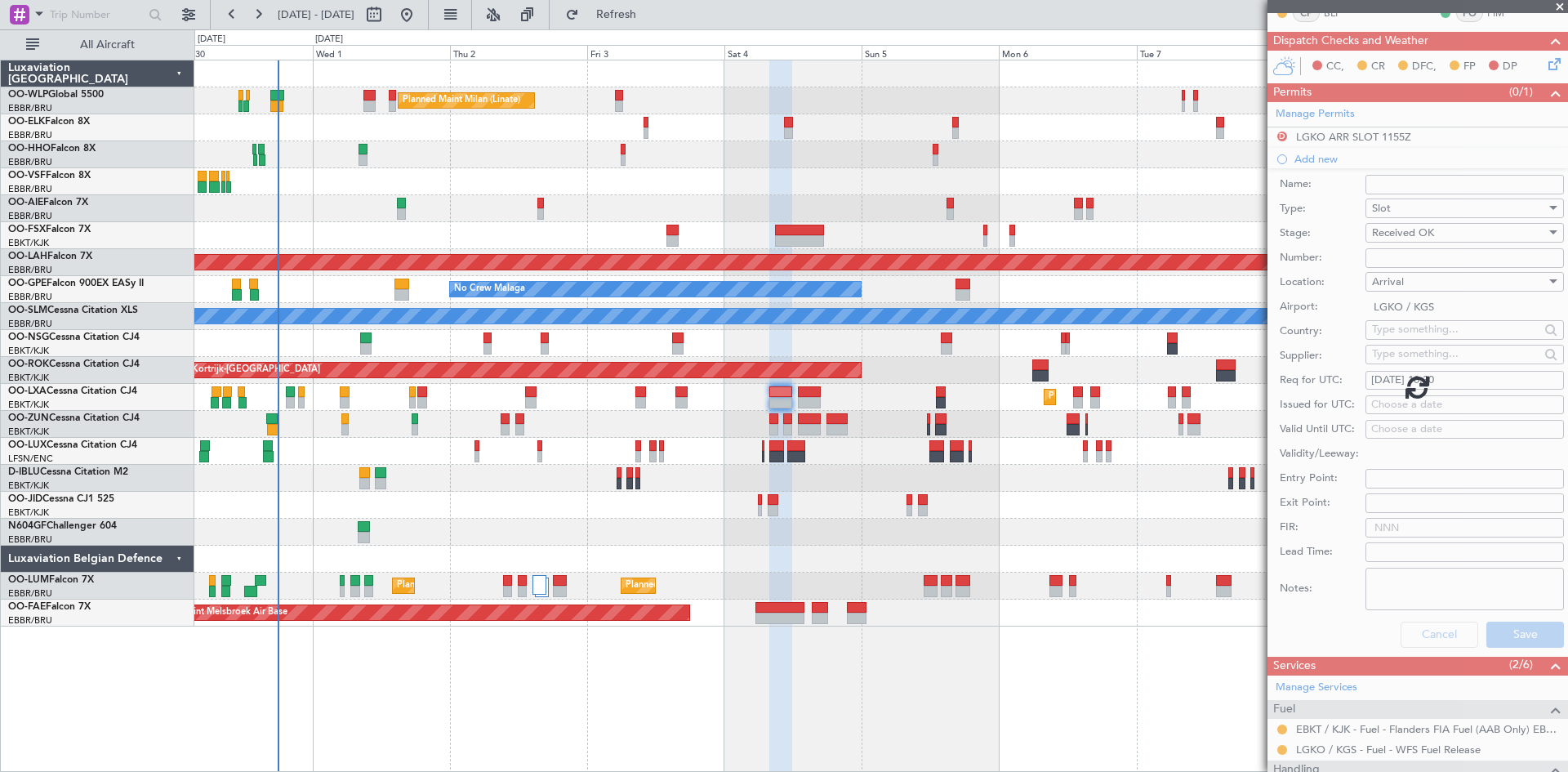
scroll to position [55, 0]
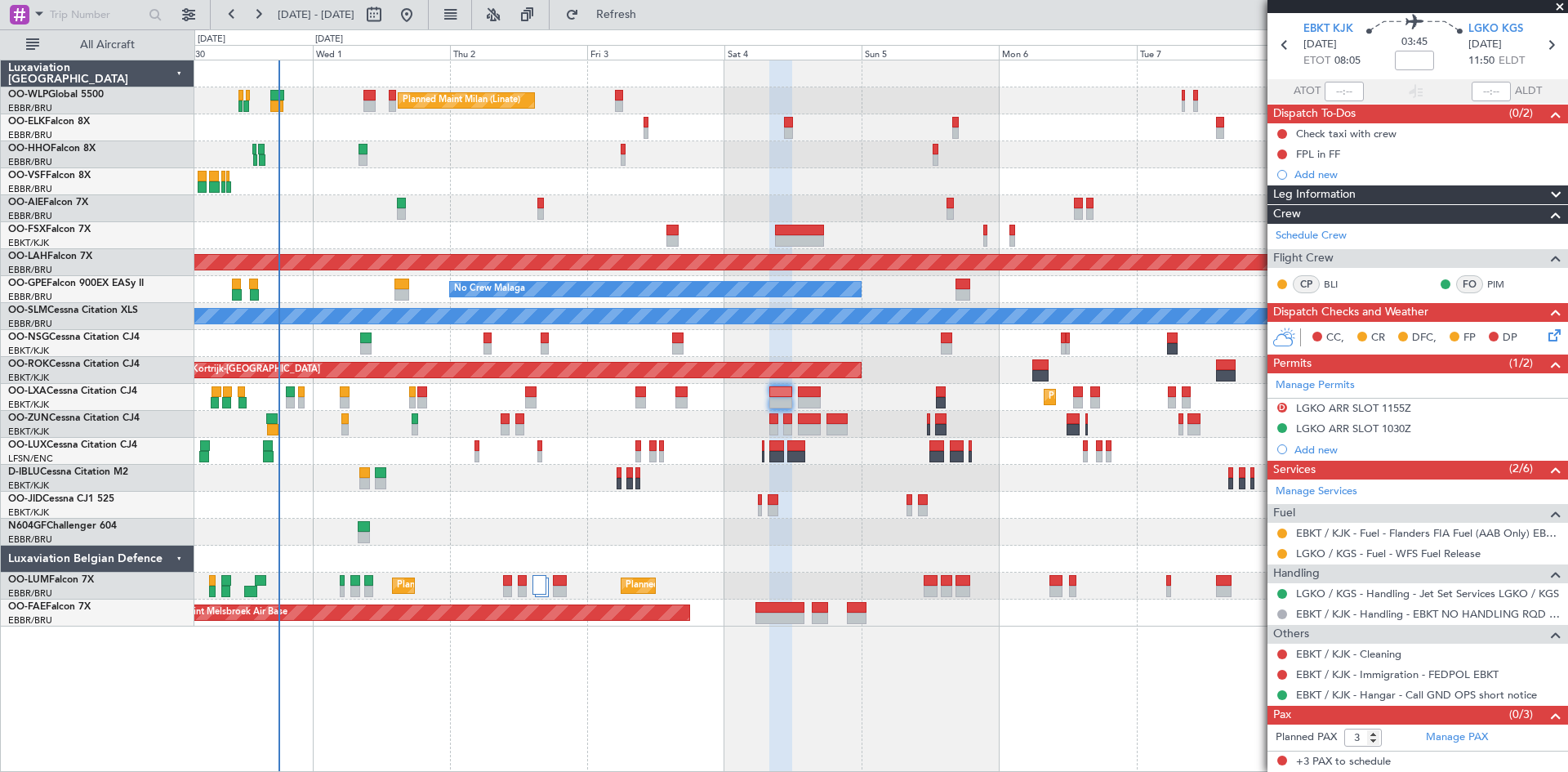
click at [848, 195] on div "Planned Maint Milan (Linate) Planned Maint [GEOGRAPHIC_DATA]-[GEOGRAPHIC_DATA] …" at bounding box center [881, 343] width 1373 height 566
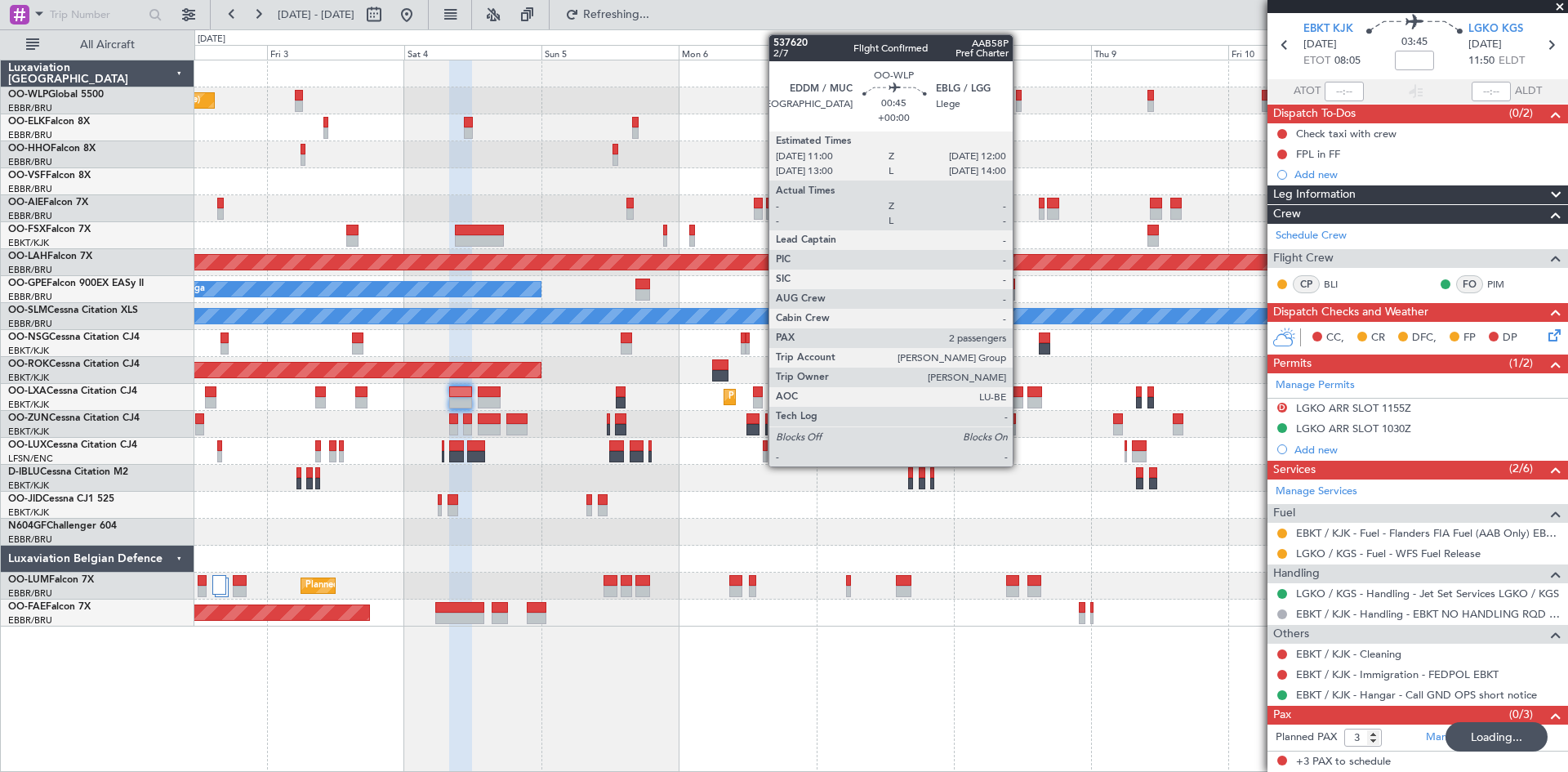
click at [1020, 104] on div at bounding box center [1019, 106] width 7 height 11
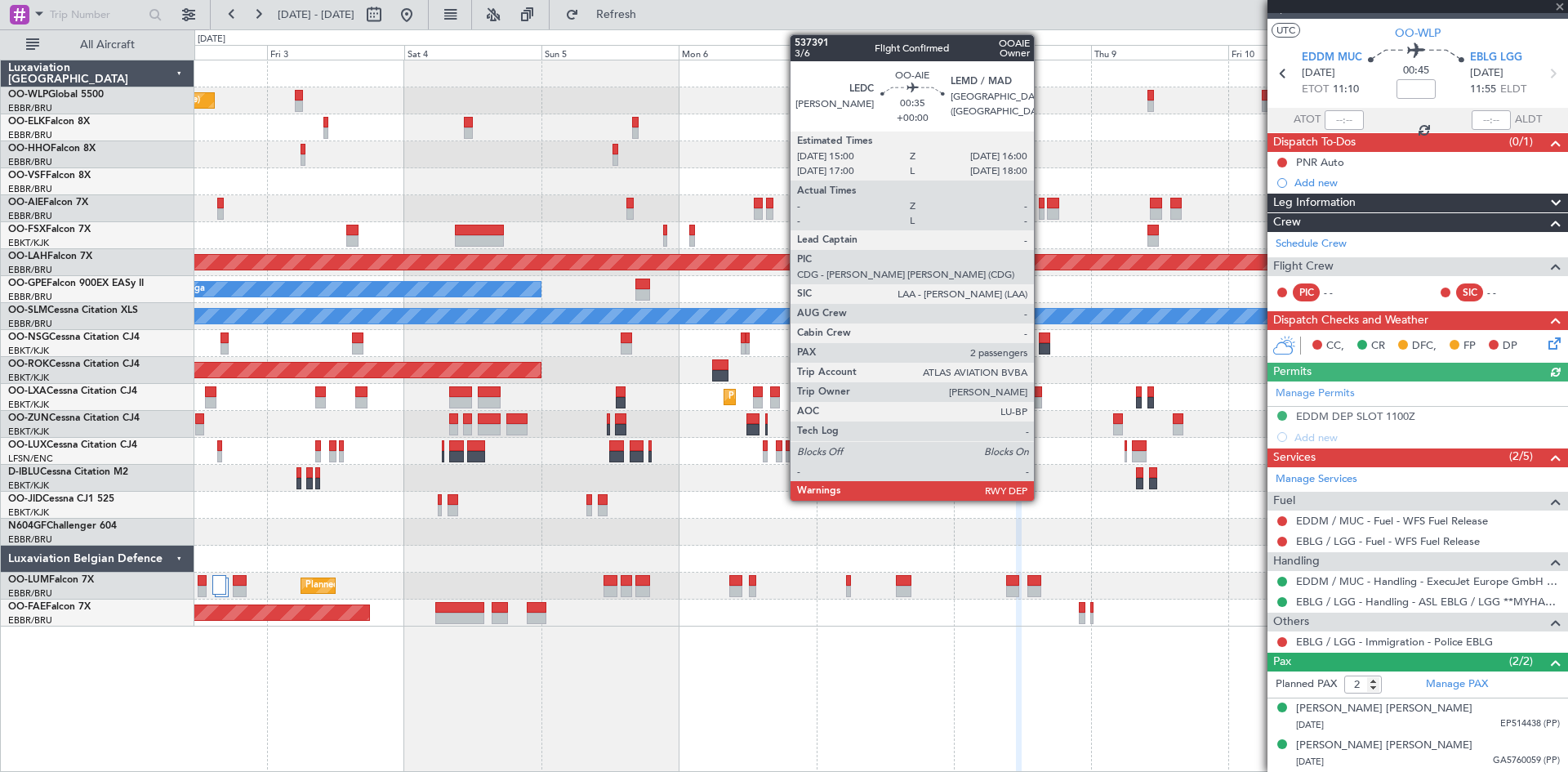
scroll to position [0, 0]
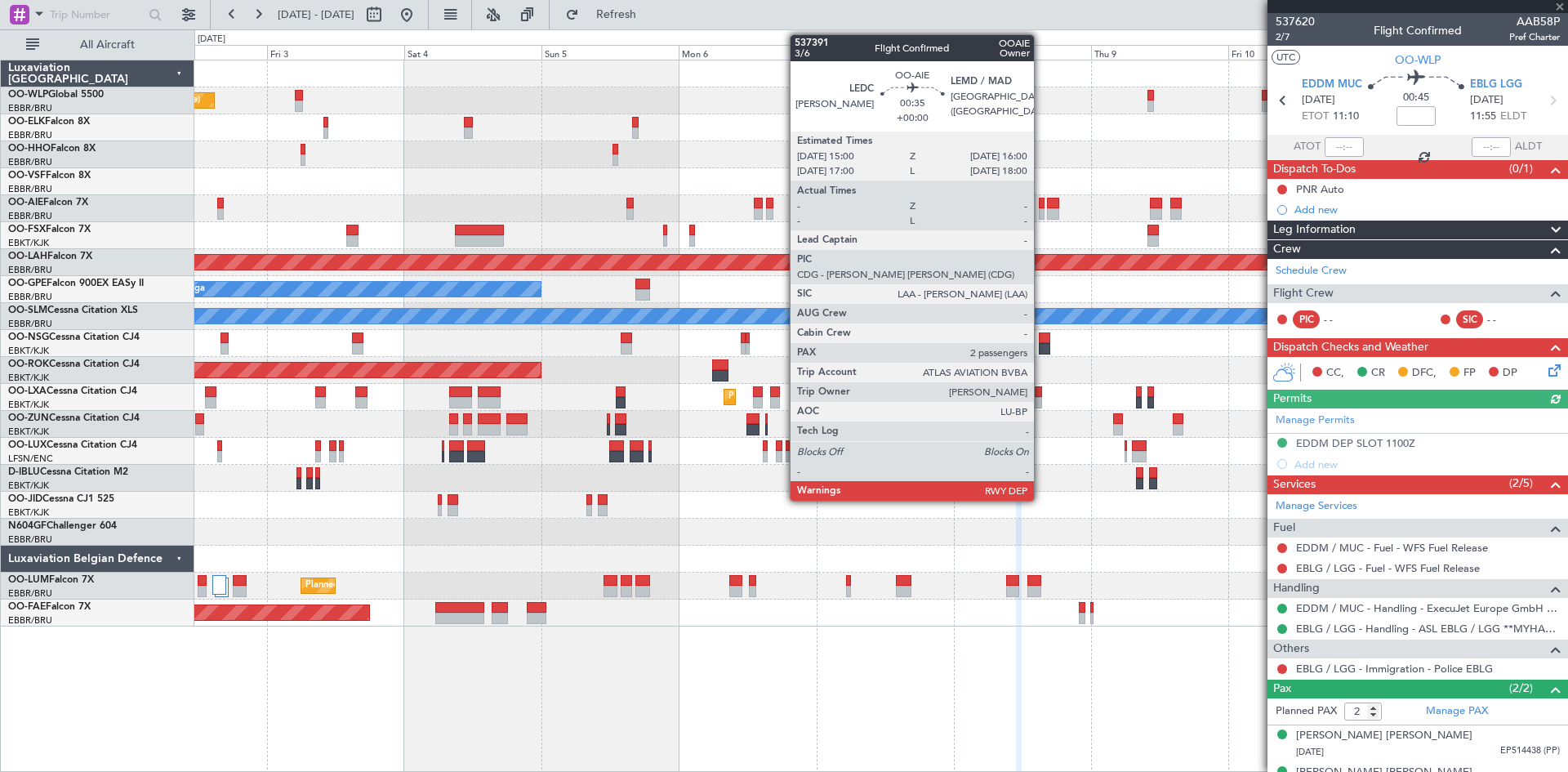
click at [1041, 209] on div at bounding box center [1042, 214] width 7 height 11
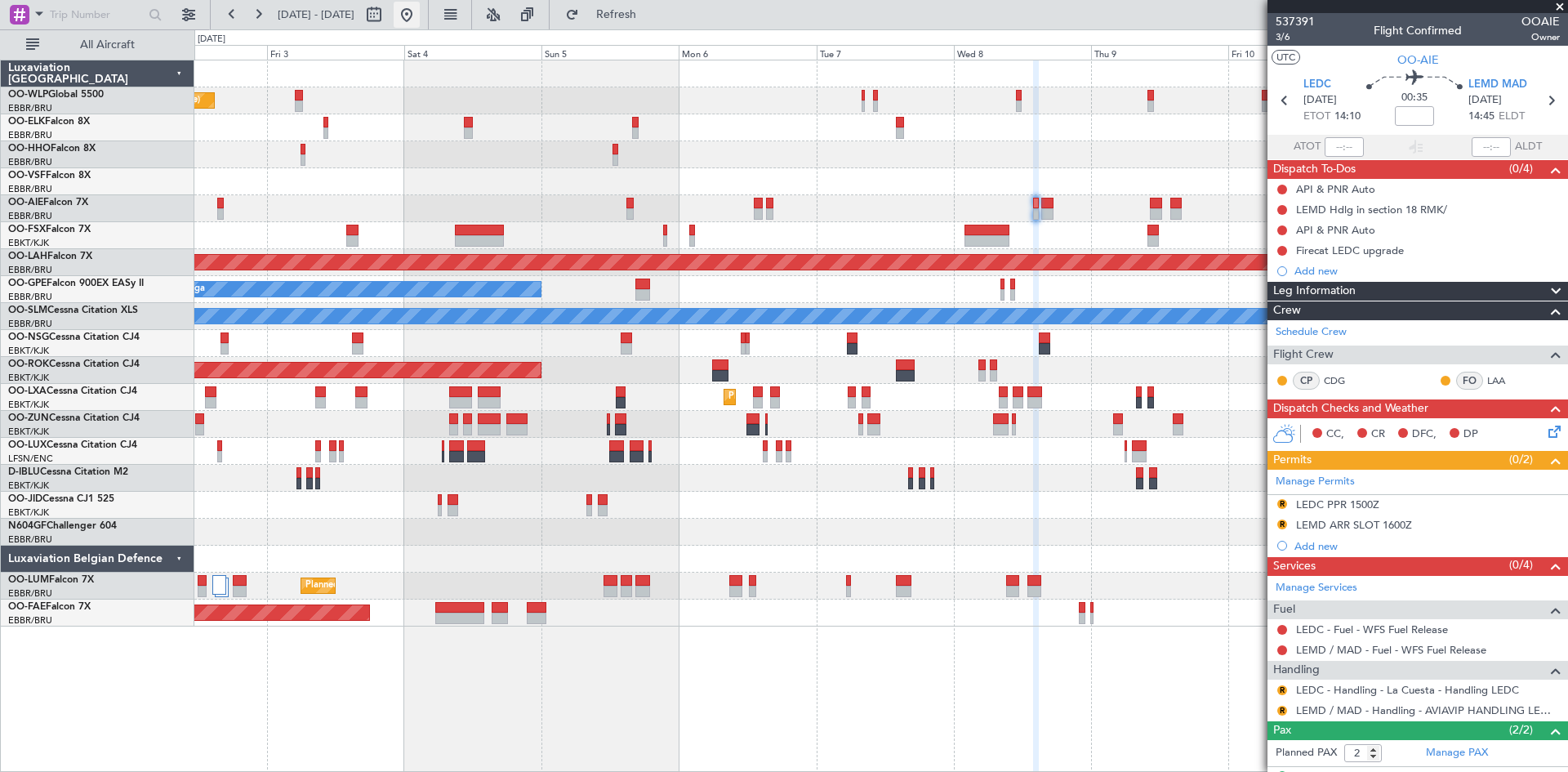
click at [420, 15] on button at bounding box center [407, 14] width 26 height 26
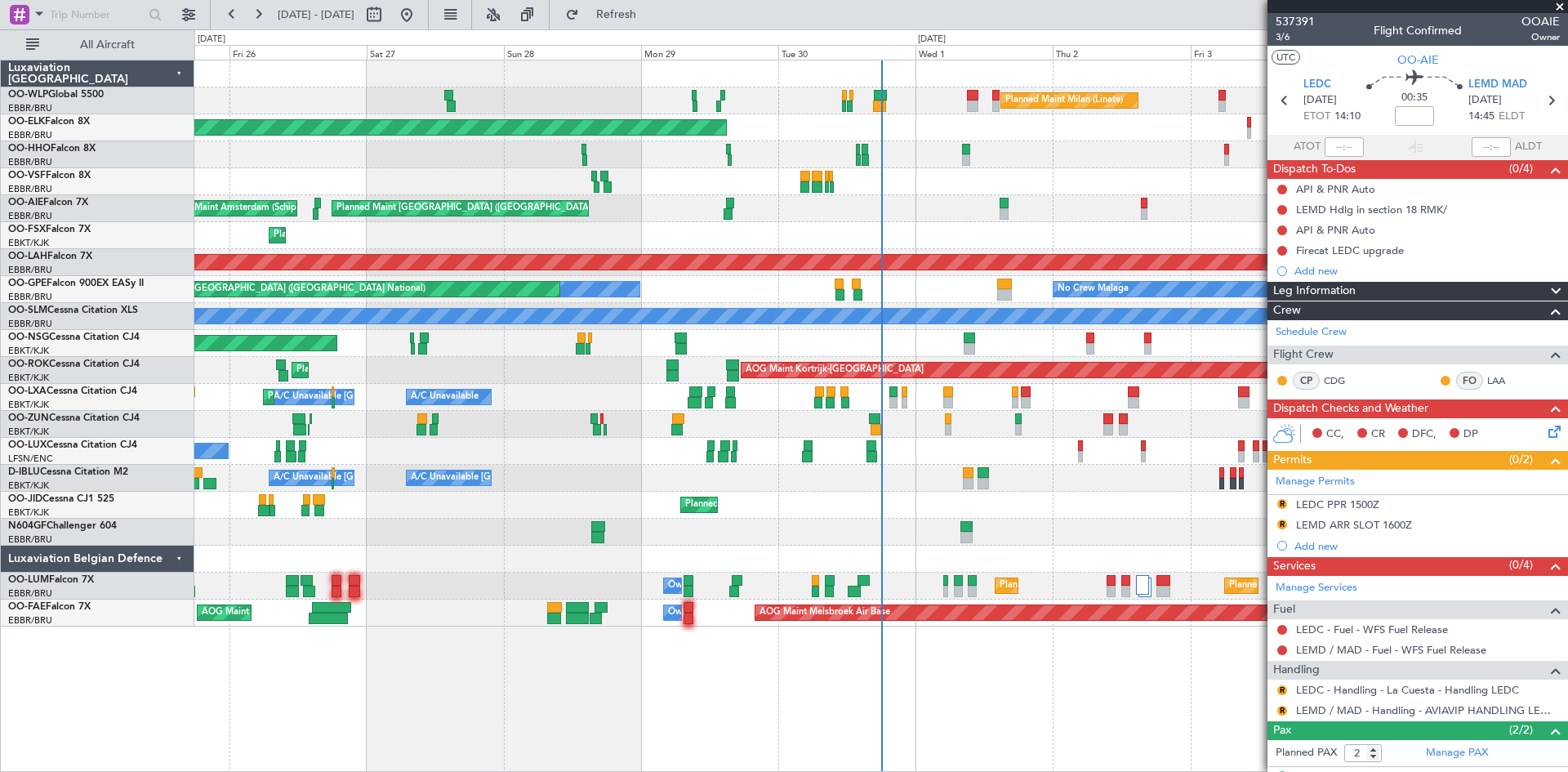
click at [934, 478] on div "A/C Unavailable [GEOGRAPHIC_DATA]-[GEOGRAPHIC_DATA] A/C Unavailable [GEOGRAPHIC…" at bounding box center [881, 478] width 1373 height 27
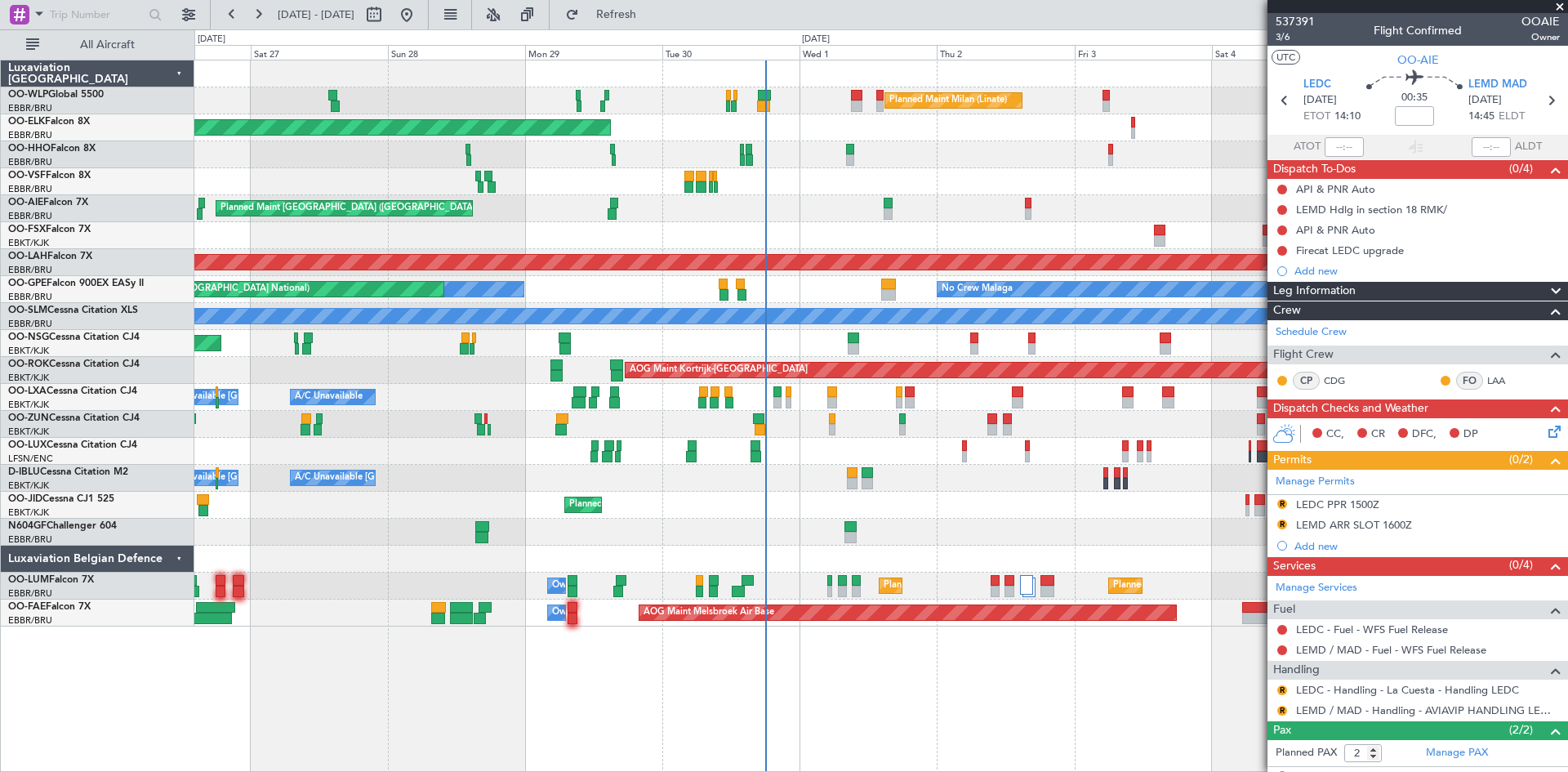
click at [930, 475] on div "A/C Unavailable [GEOGRAPHIC_DATA]-[GEOGRAPHIC_DATA] A/C Unavailable [GEOGRAPHIC…" at bounding box center [881, 478] width 1373 height 27
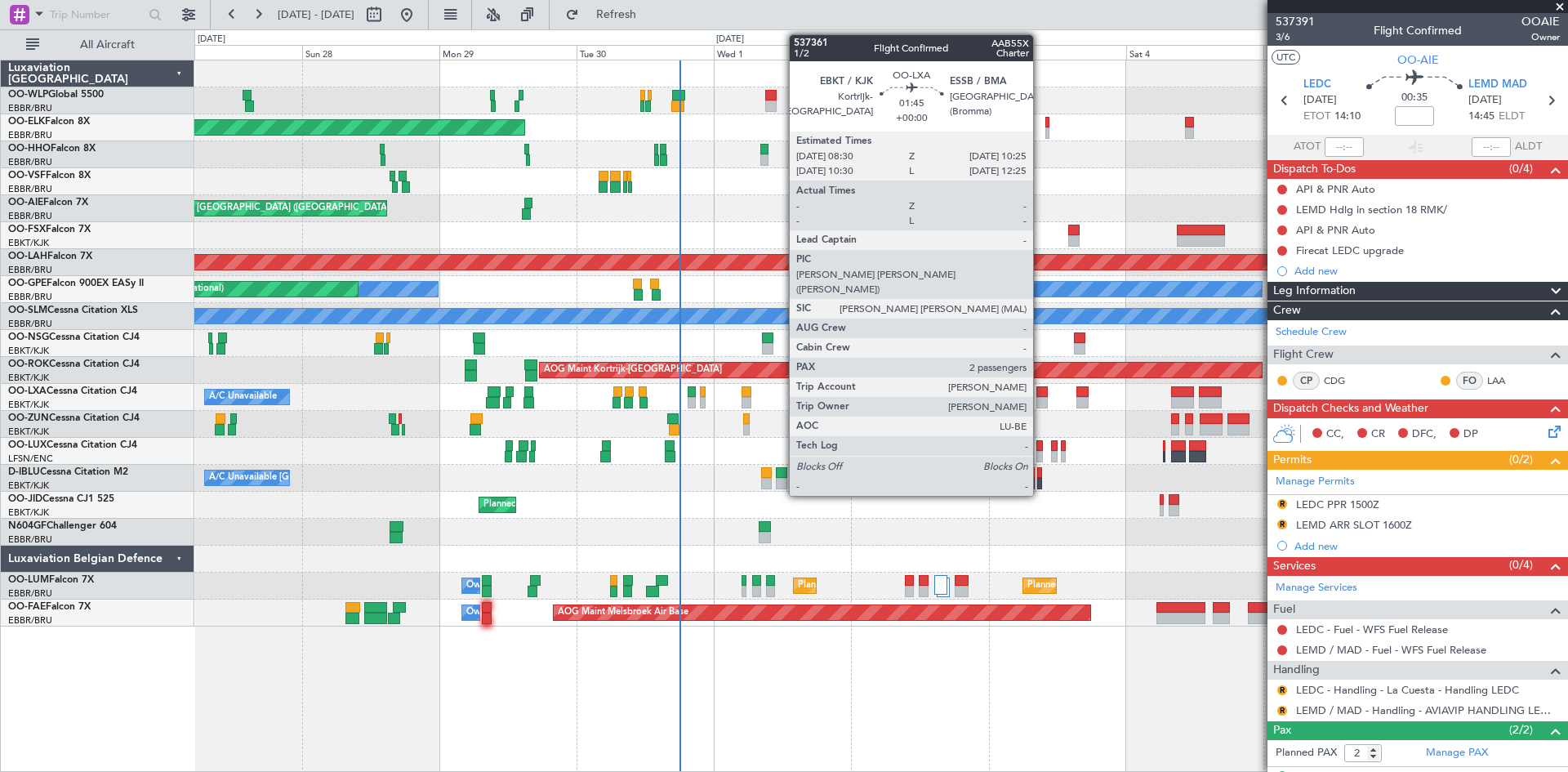
click at [1041, 400] on div at bounding box center [1041, 403] width 11 height 11
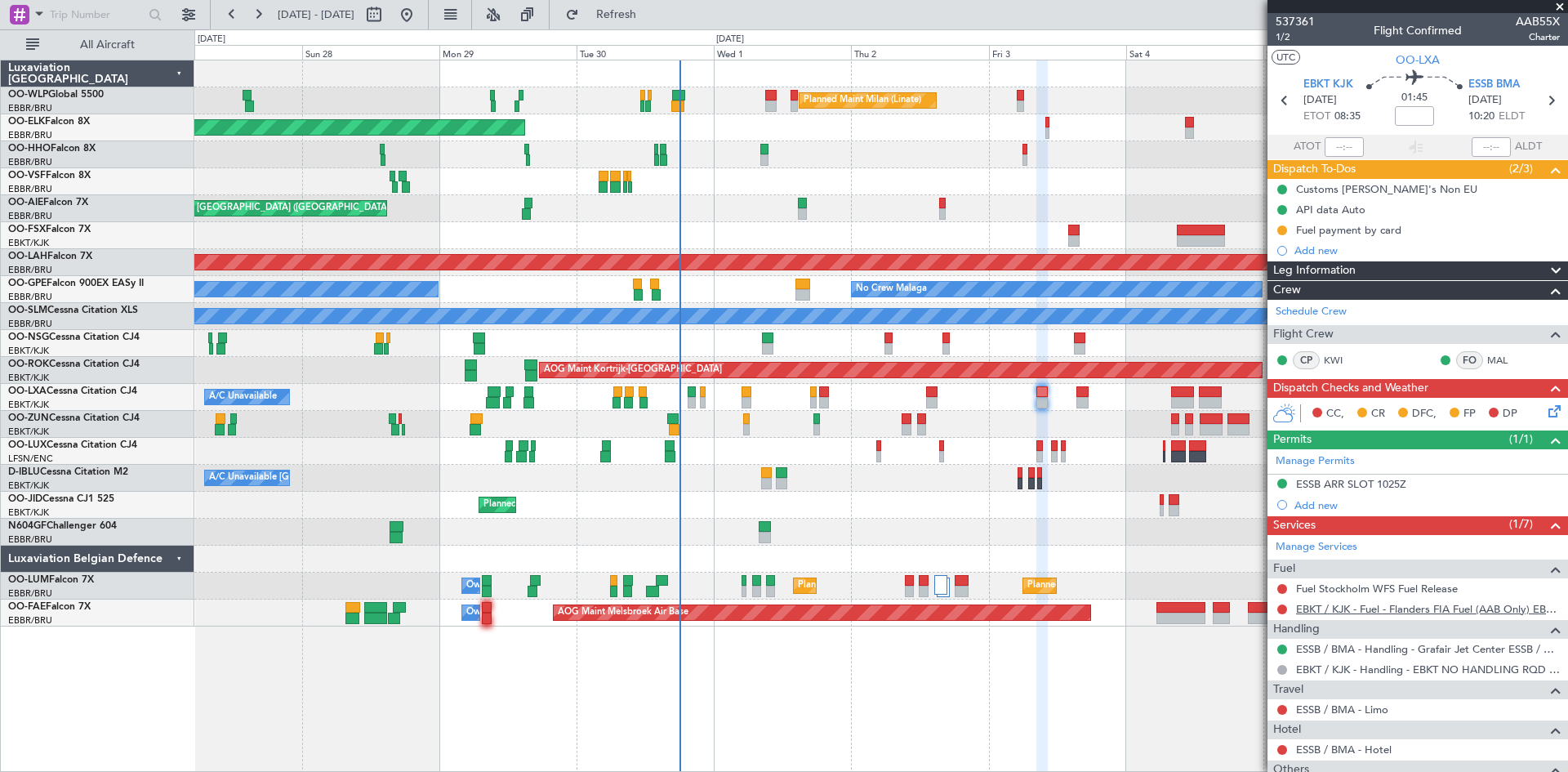
click at [1391, 604] on link "EBKT / KJK - Fuel - Flanders FIA Fuel (AAB Only) EBKT / KJK" at bounding box center [1428, 609] width 264 height 14
click at [646, 20] on span "Refresh" at bounding box center [617, 14] width 69 height 11
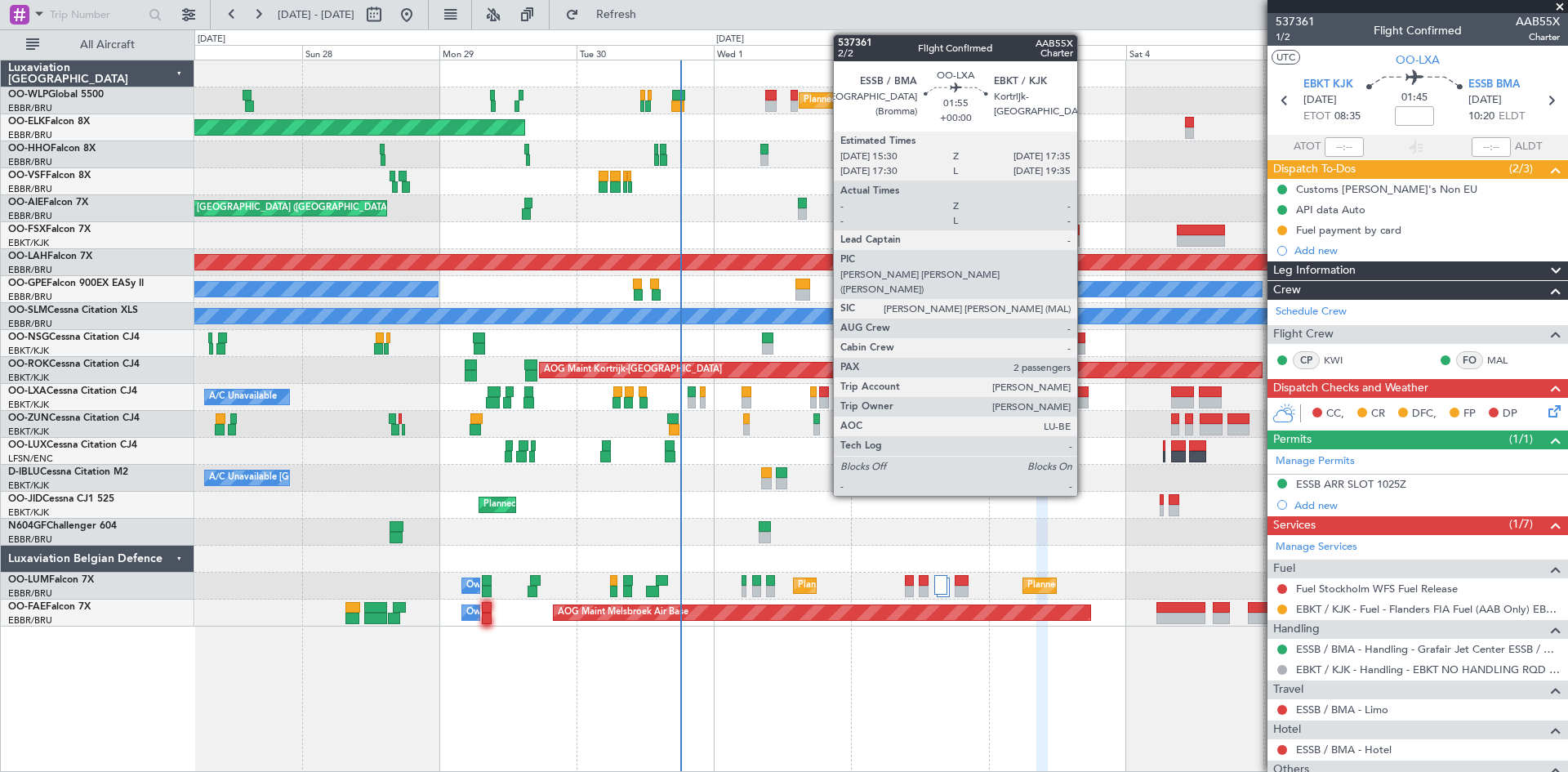
click at [1085, 397] on div at bounding box center [1082, 392] width 12 height 11
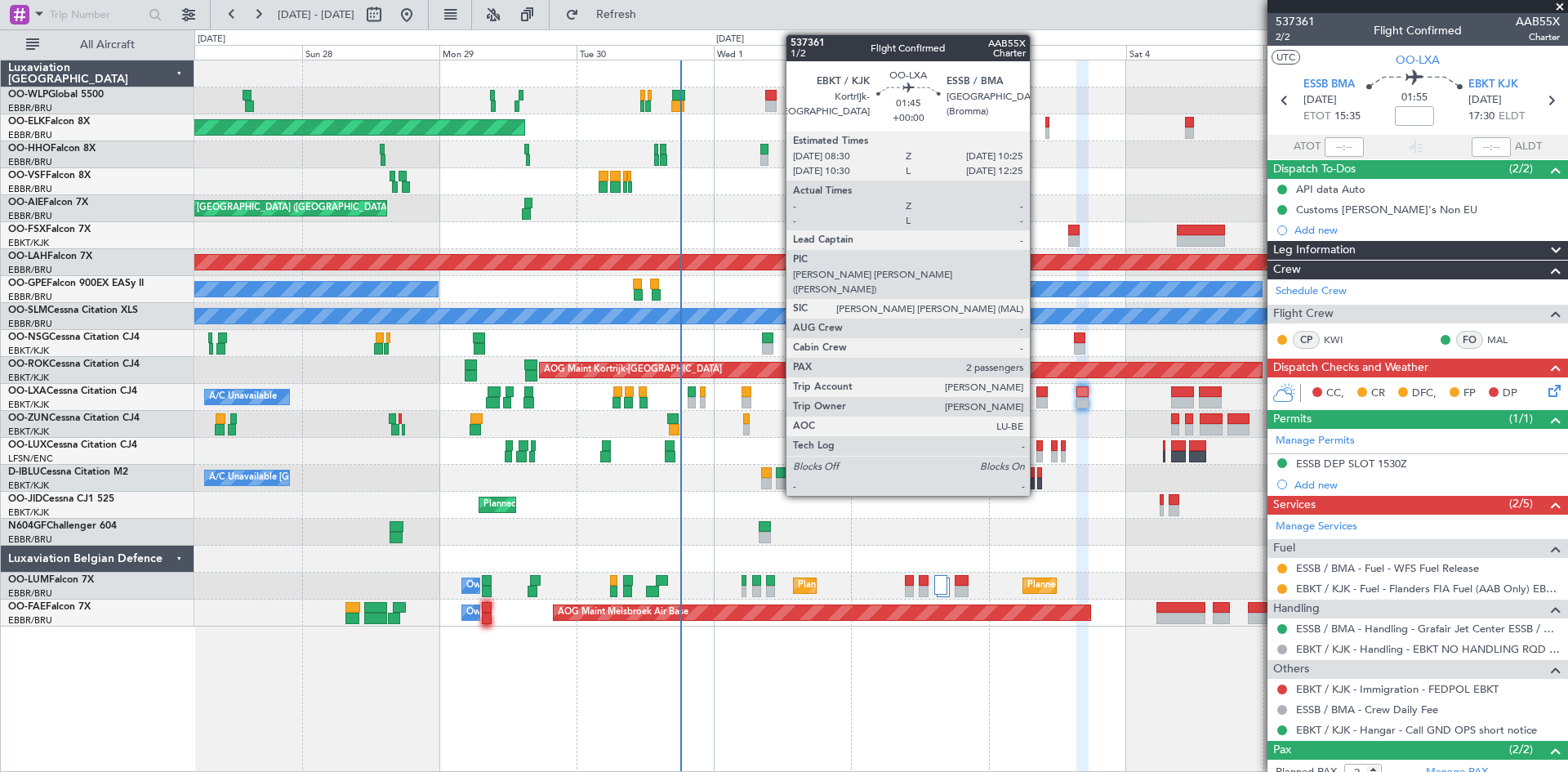
click at [1037, 400] on div at bounding box center [1041, 403] width 11 height 11
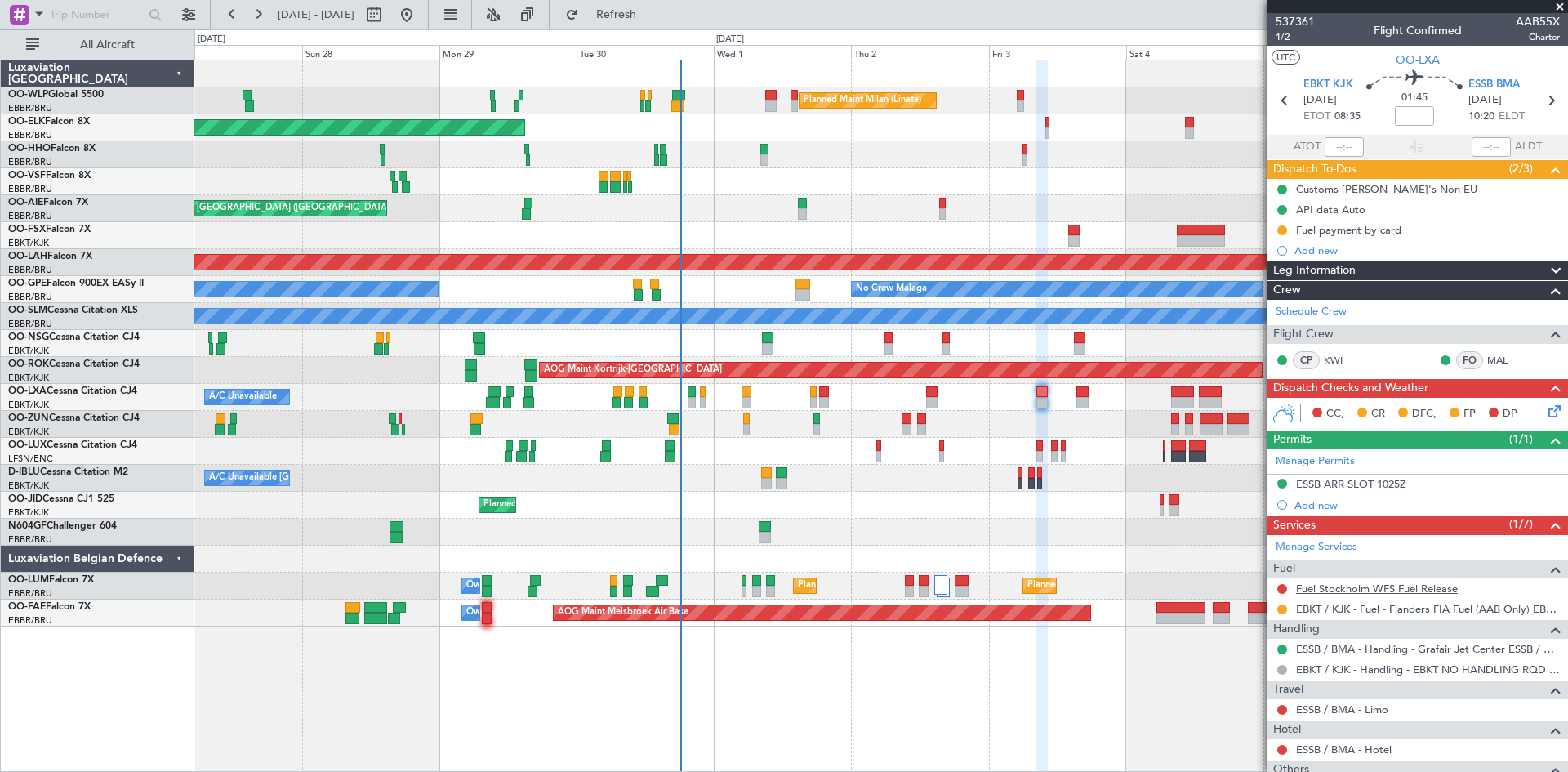
click at [1360, 586] on link "Fuel Stockholm WFS Fuel Release" at bounding box center [1377, 589] width 162 height 14
click at [1282, 585] on button at bounding box center [1283, 590] width 10 height 10
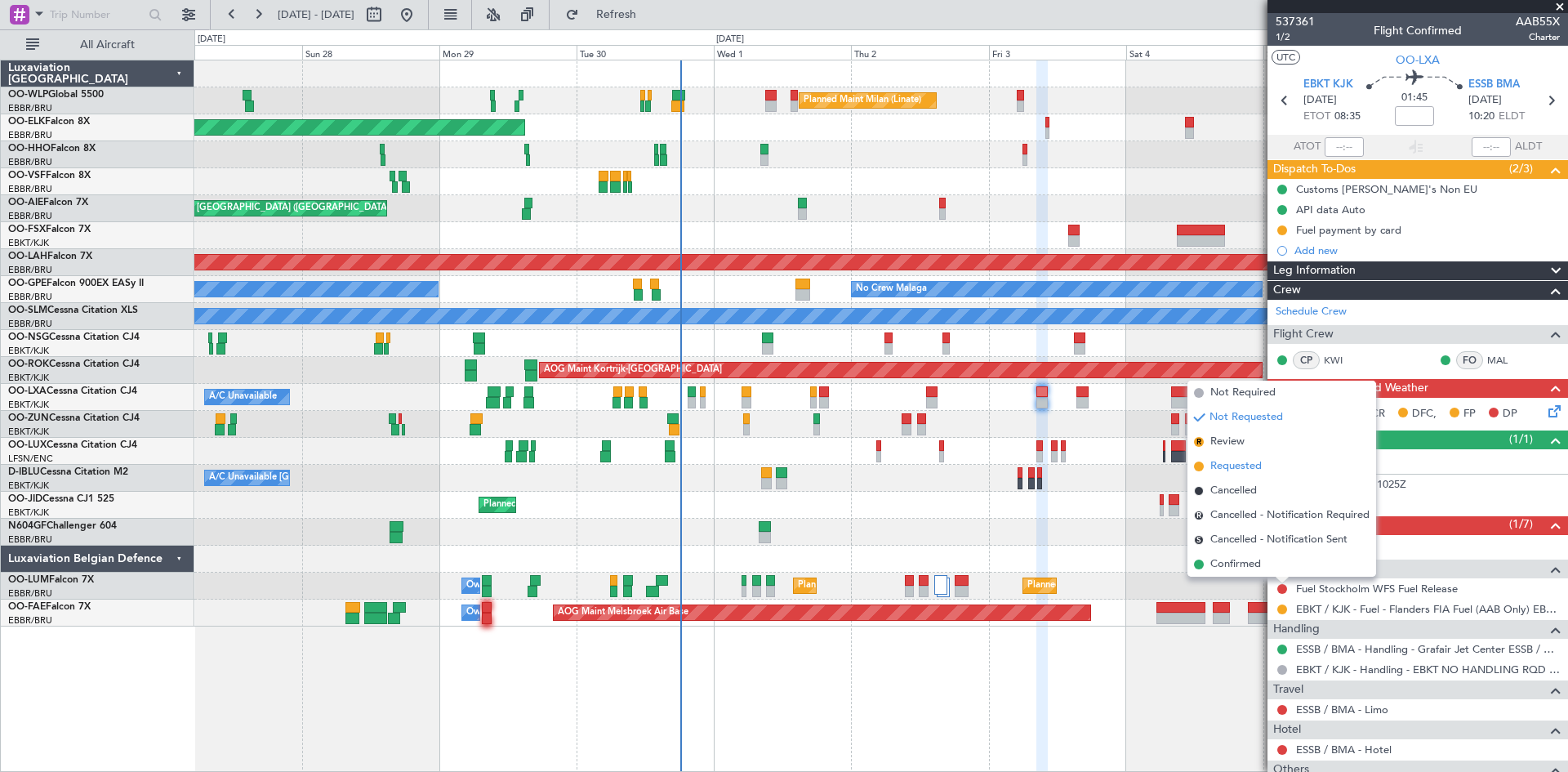
click at [1246, 462] on span "Requested" at bounding box center [1236, 466] width 51 height 16
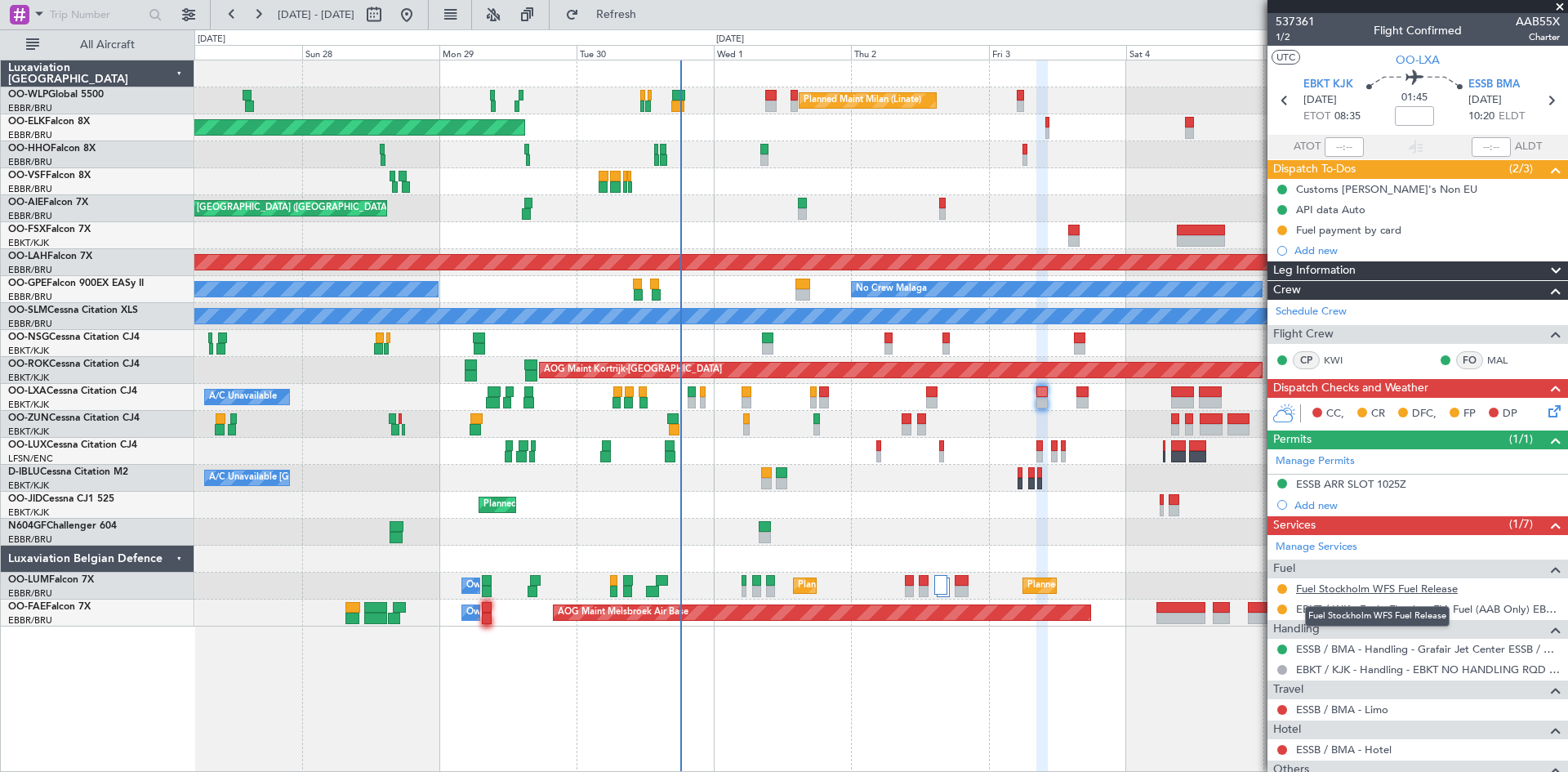
click at [1372, 591] on link "Fuel Stockholm WFS Fuel Release" at bounding box center [1377, 589] width 162 height 14
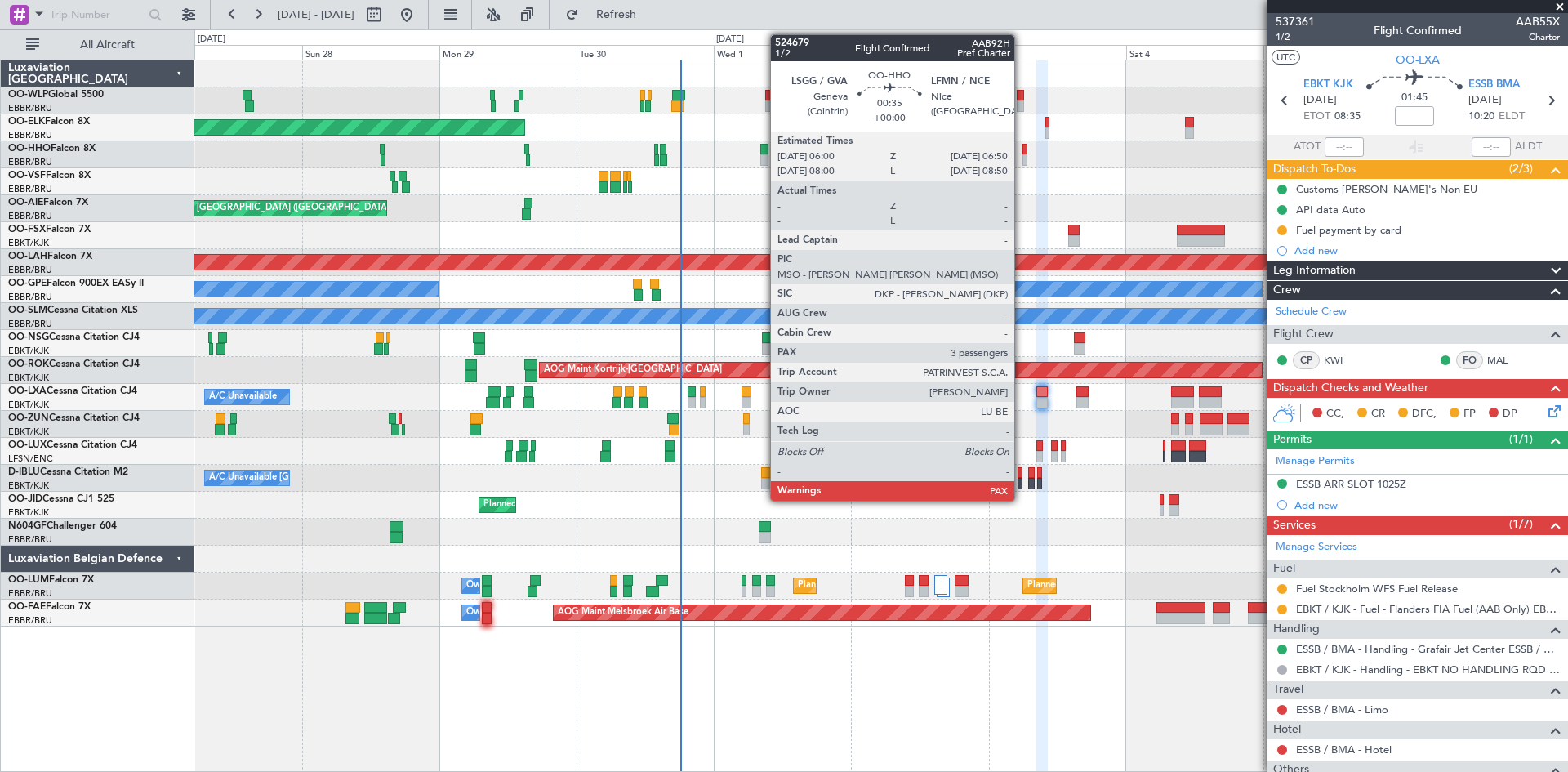
click at [1023, 155] on div at bounding box center [1025, 159] width 5 height 11
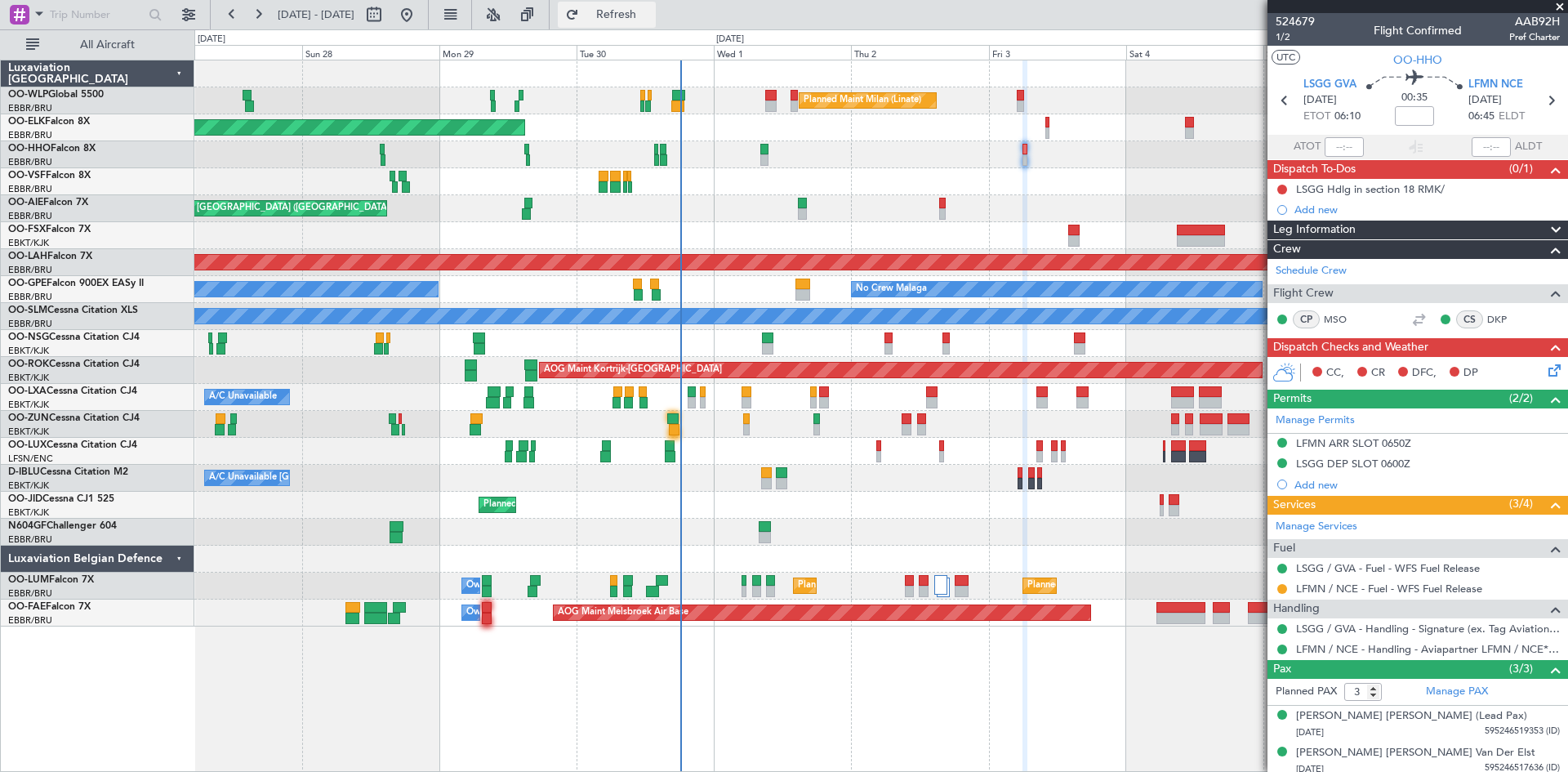
click at [656, 5] on button "Refresh" at bounding box center [607, 14] width 98 height 26
click at [1283, 588] on button at bounding box center [1283, 590] width 10 height 10
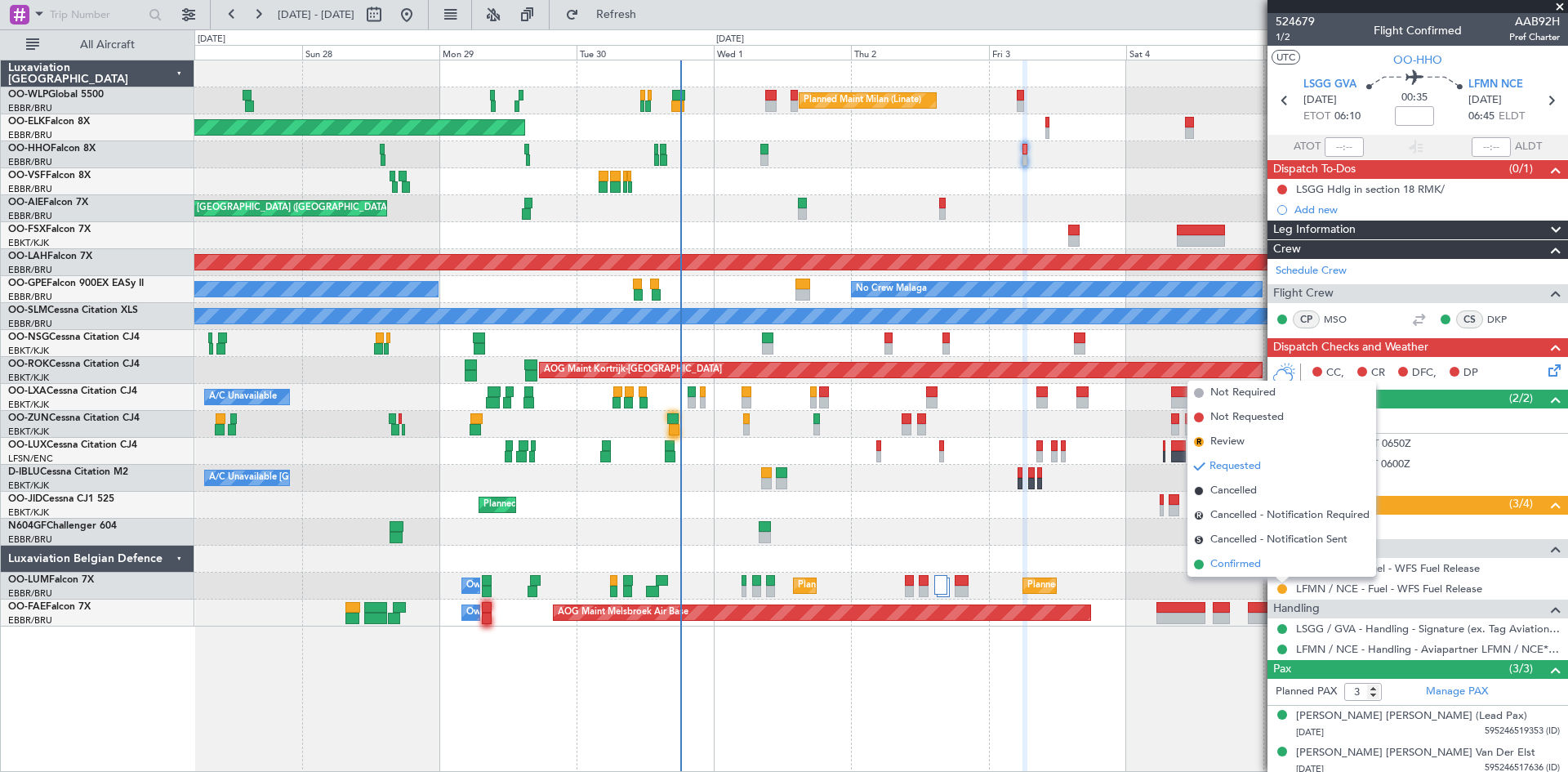
click at [1243, 564] on span "Confirmed" at bounding box center [1236, 564] width 51 height 16
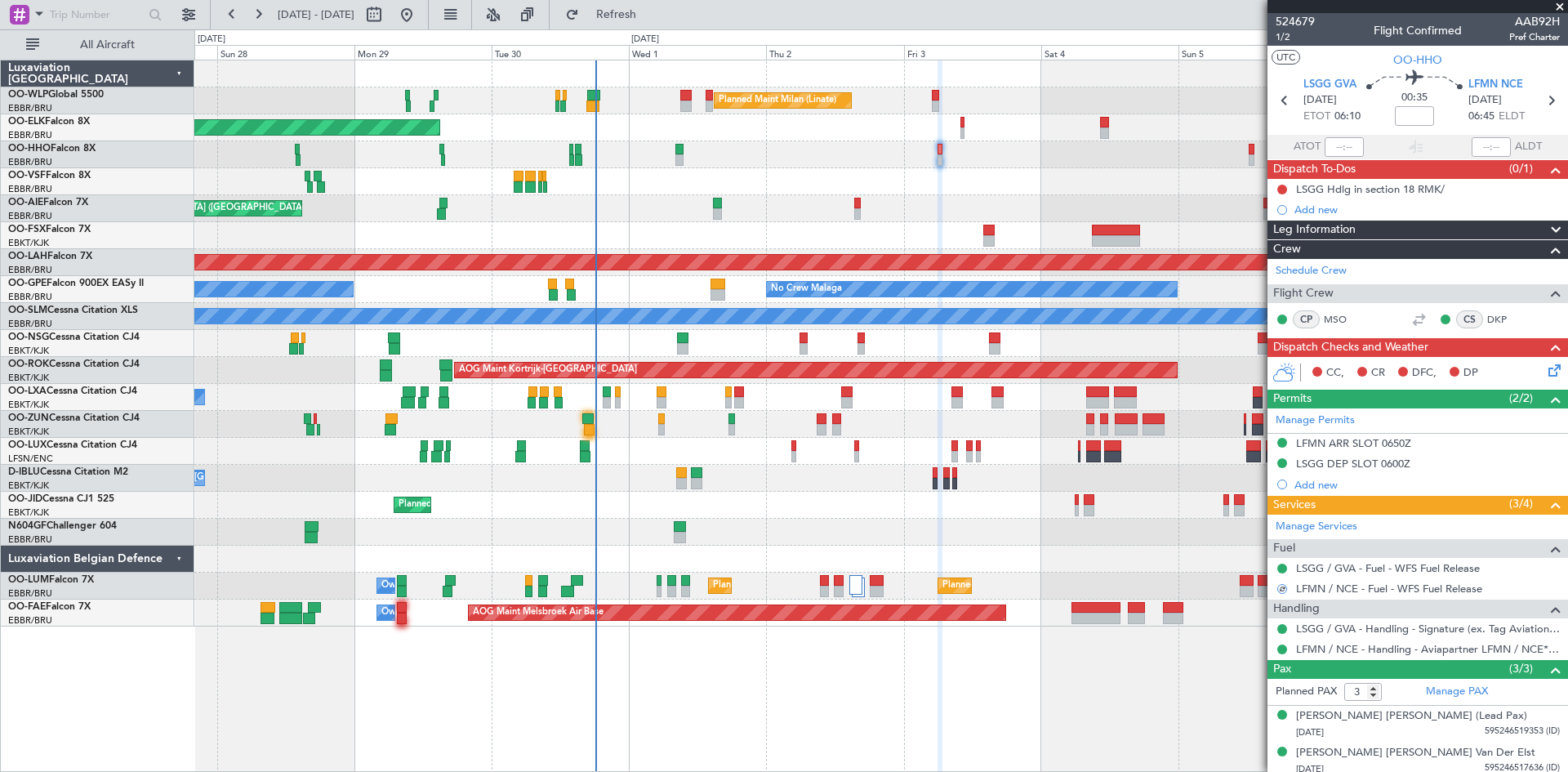
click at [823, 213] on div "Planned Maint Milan (Linate) Planned Maint [GEOGRAPHIC_DATA]-[GEOGRAPHIC_DATA] …" at bounding box center [881, 343] width 1373 height 566
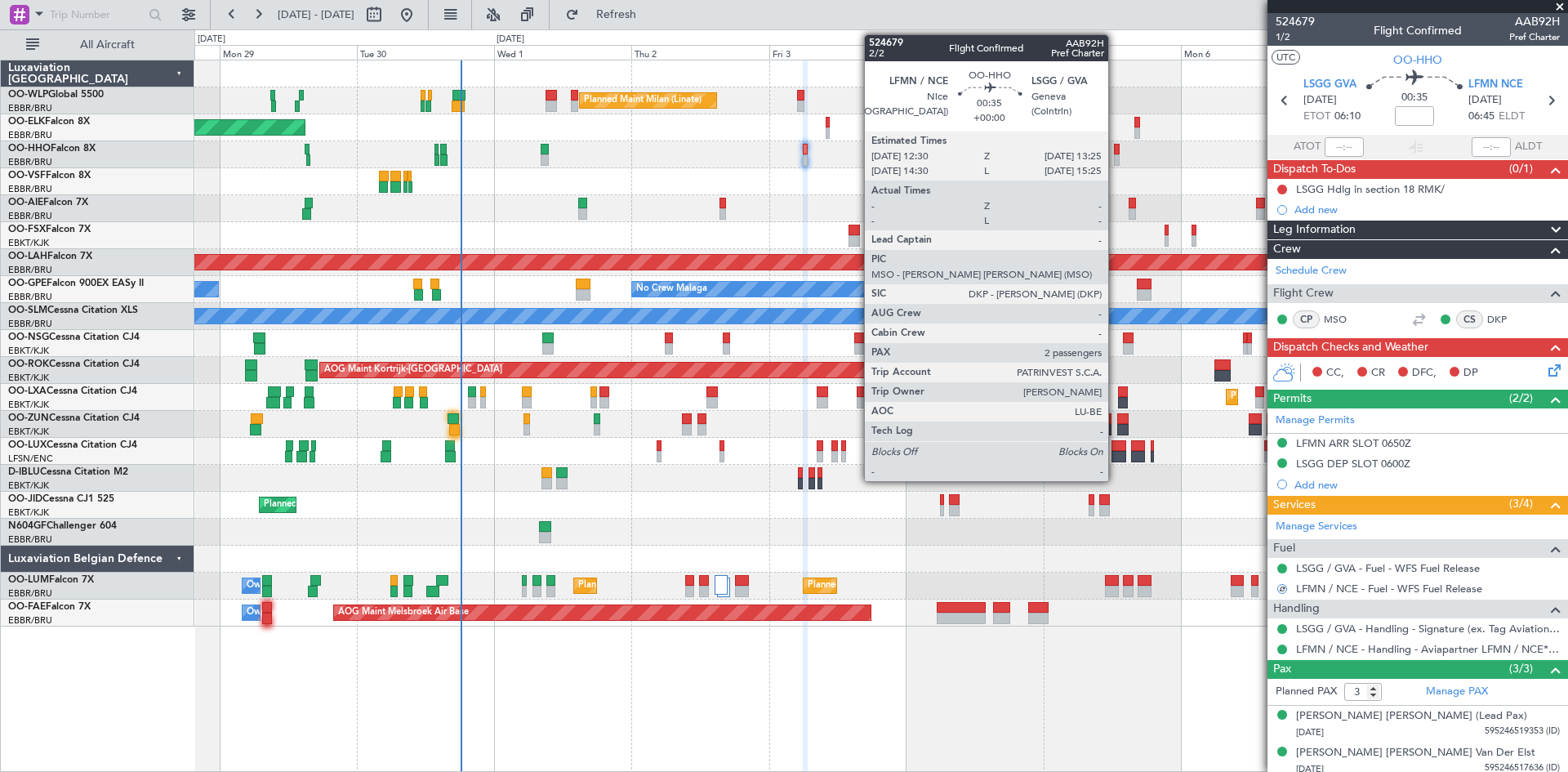
click at [1116, 154] on div at bounding box center [1117, 159] width 6 height 11
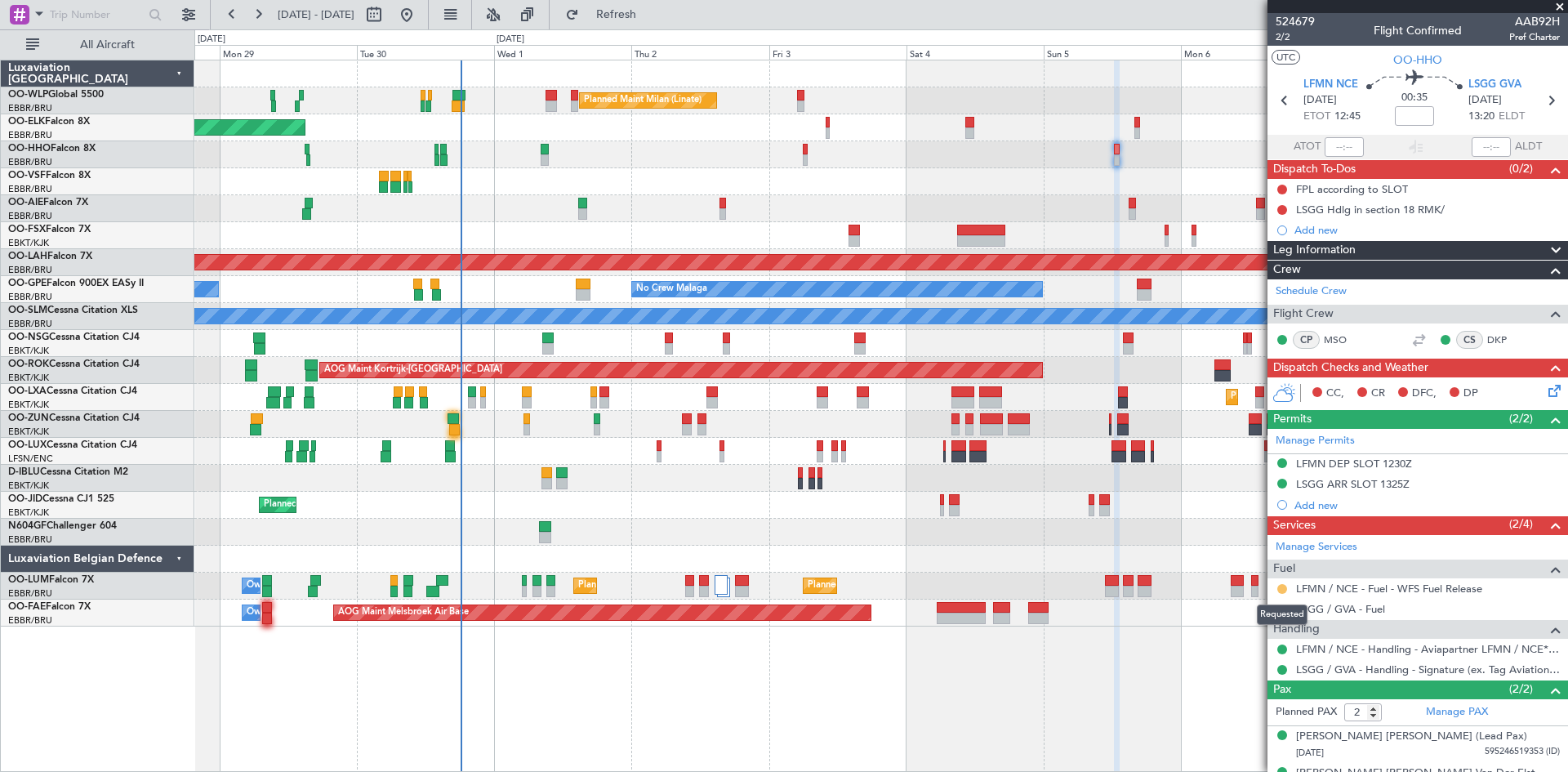
click at [1281, 589] on button at bounding box center [1283, 590] width 10 height 10
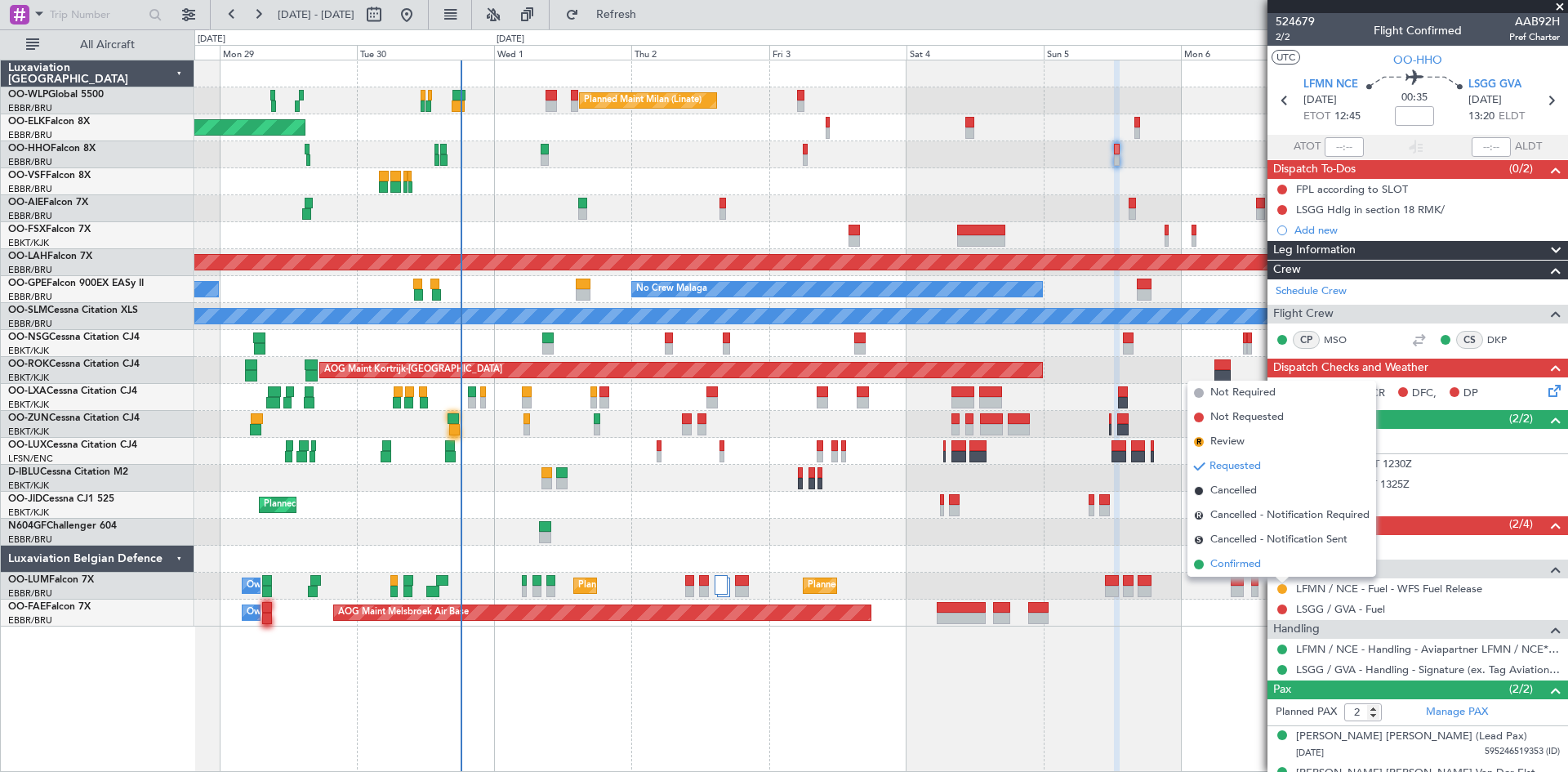
click at [1260, 561] on span "Confirmed" at bounding box center [1236, 564] width 51 height 16
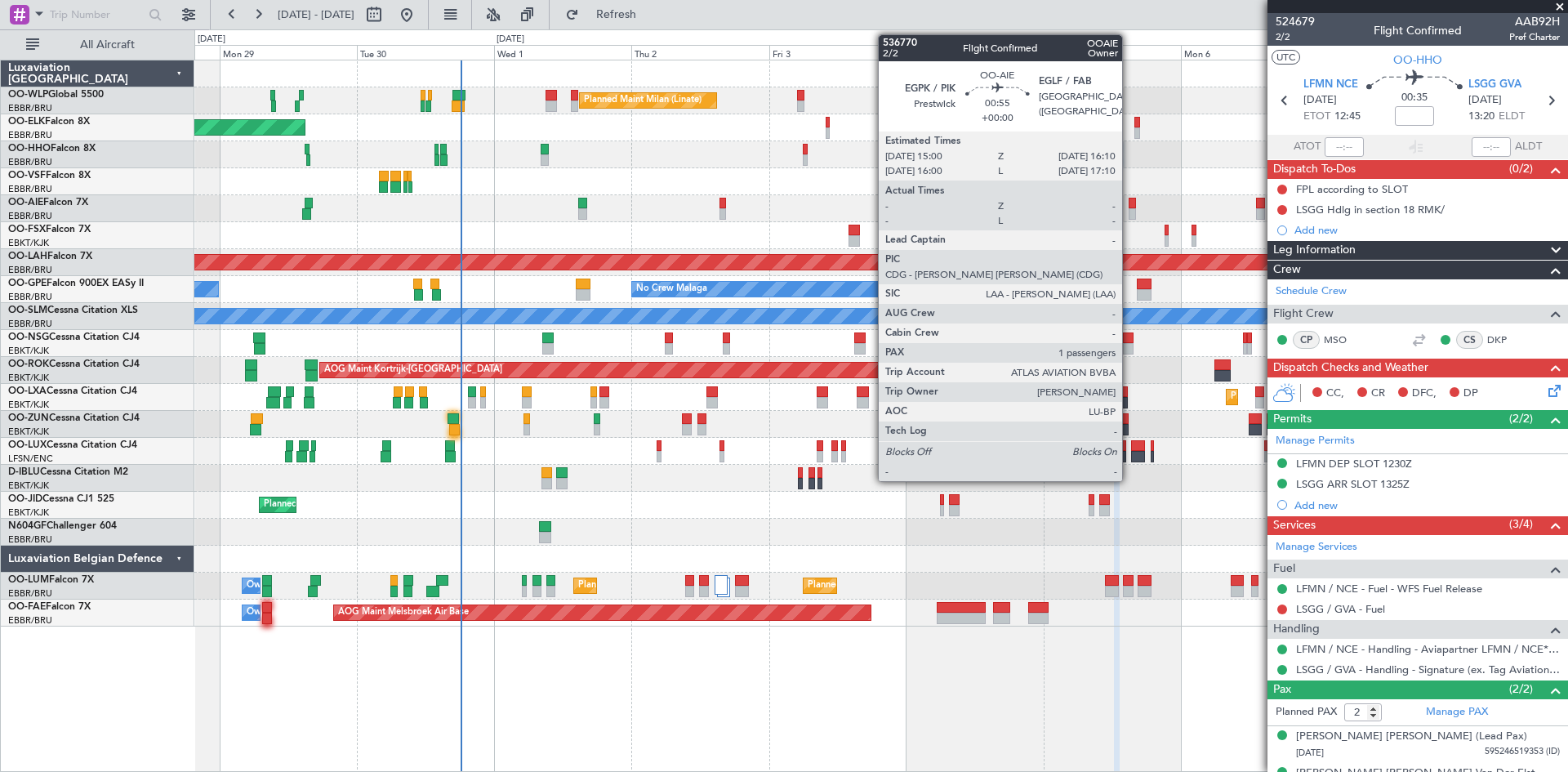
click at [1130, 202] on div at bounding box center [1132, 203] width 8 height 11
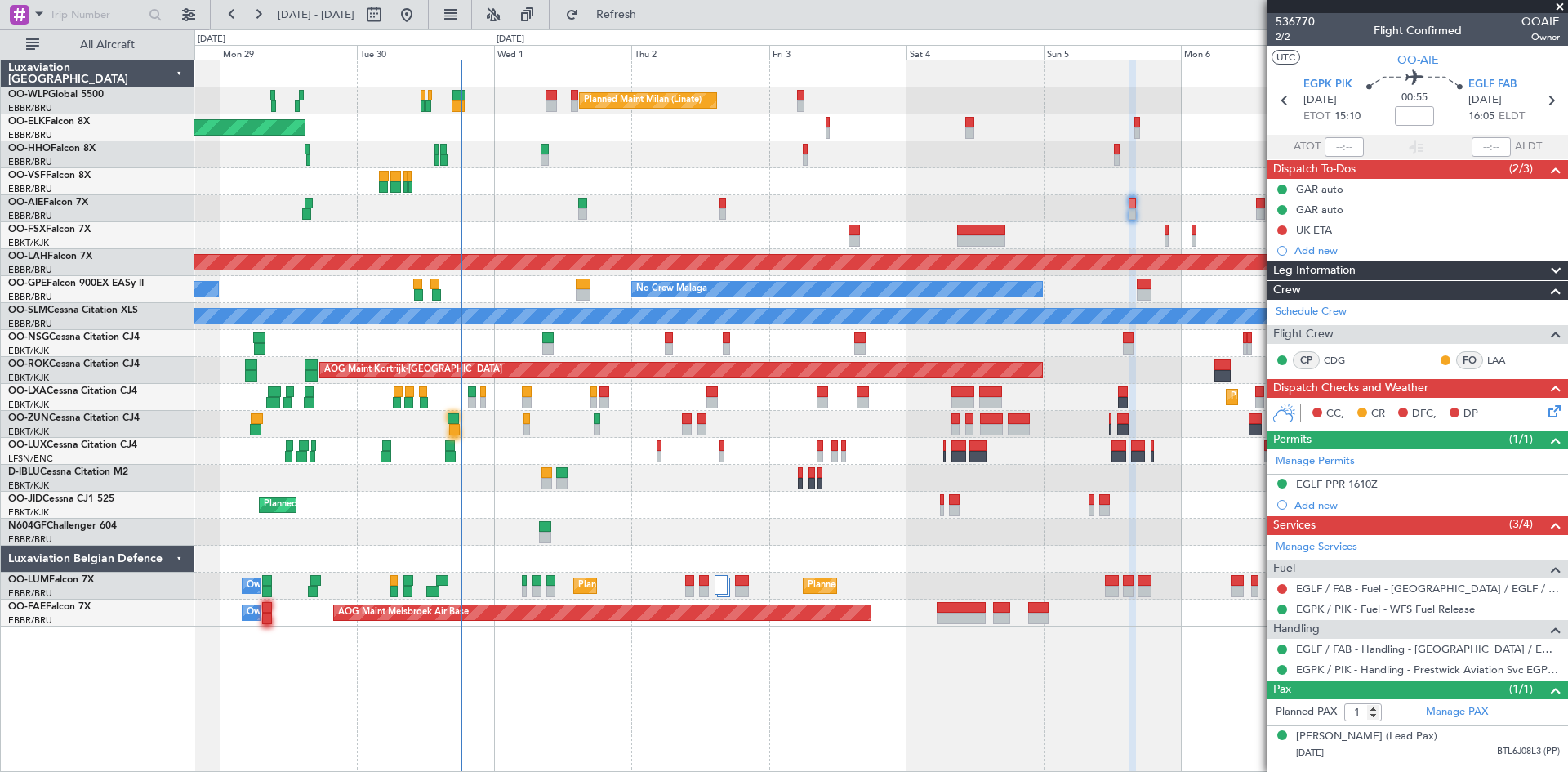
click at [783, 227] on div "Planned Maint Milan (Linate) Planned Maint [GEOGRAPHIC_DATA]-[GEOGRAPHIC_DATA] …" at bounding box center [881, 343] width 1373 height 566
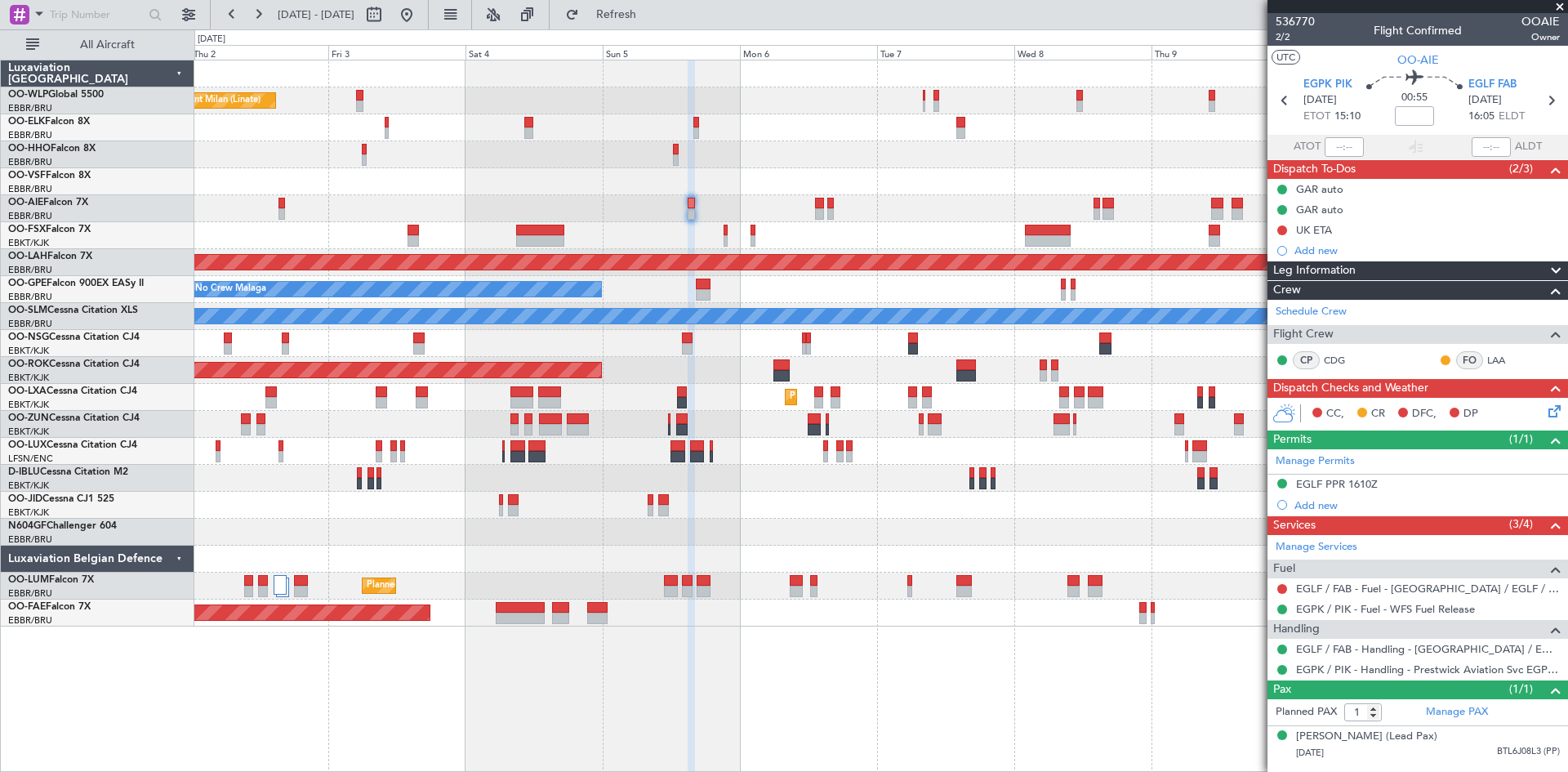
click at [953, 210] on div at bounding box center [881, 209] width 1373 height 27
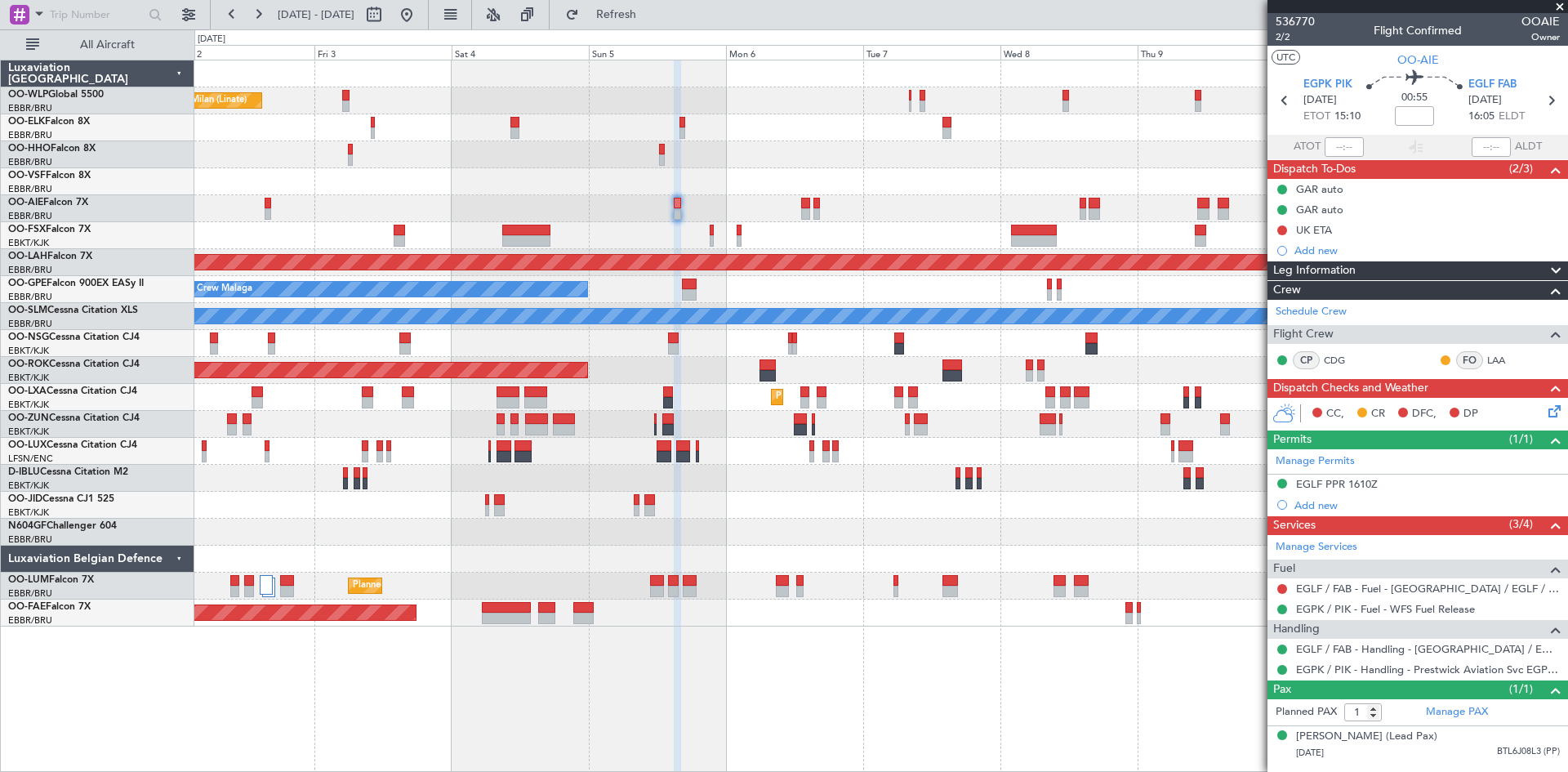
click at [982, 180] on div at bounding box center [881, 182] width 1373 height 27
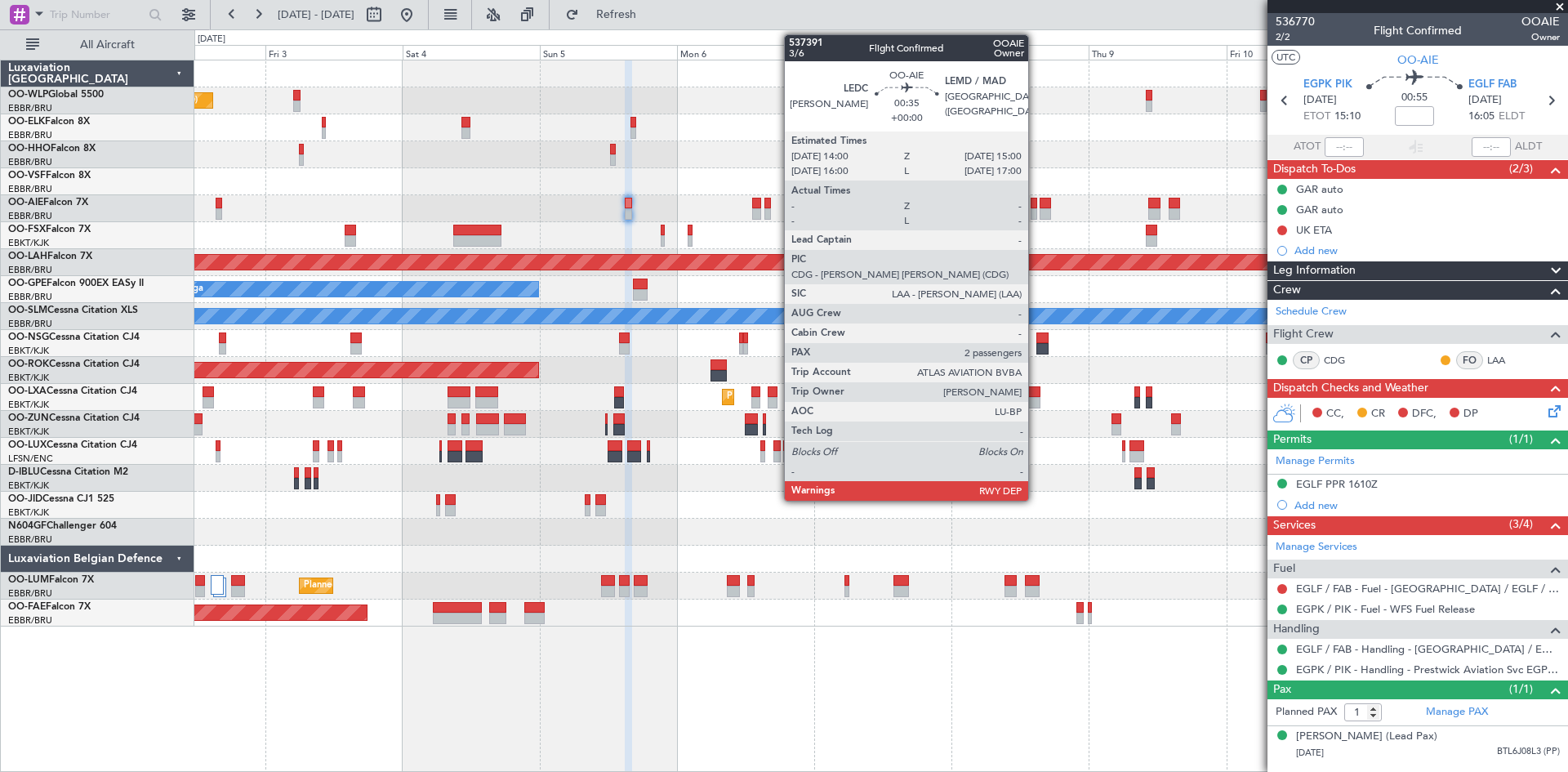
click at [1035, 209] on div at bounding box center [1035, 214] width 7 height 11
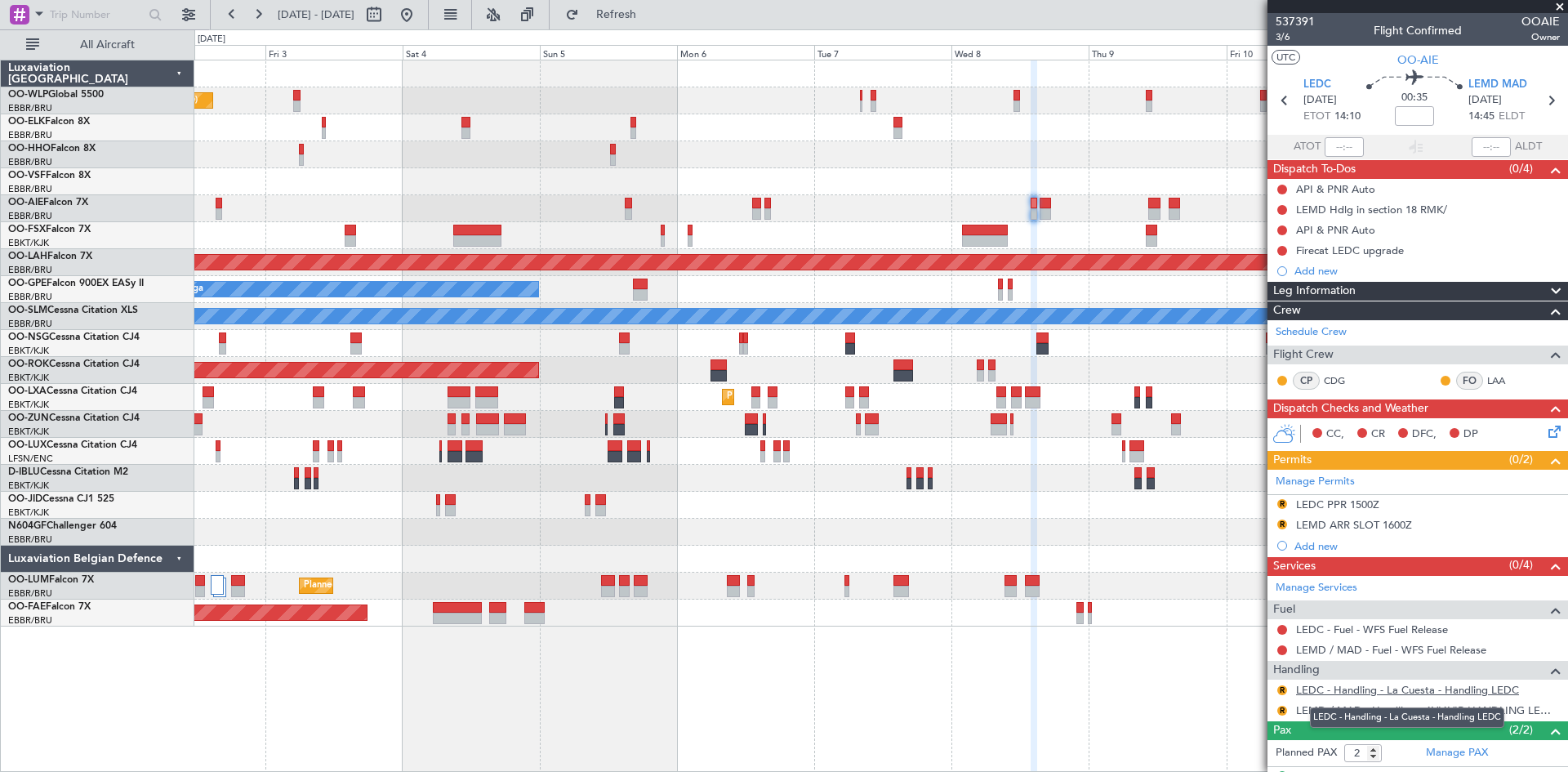
click at [1396, 693] on link "LEDC - Handling - La Cuesta - Handling LEDC" at bounding box center [1408, 690] width 223 height 14
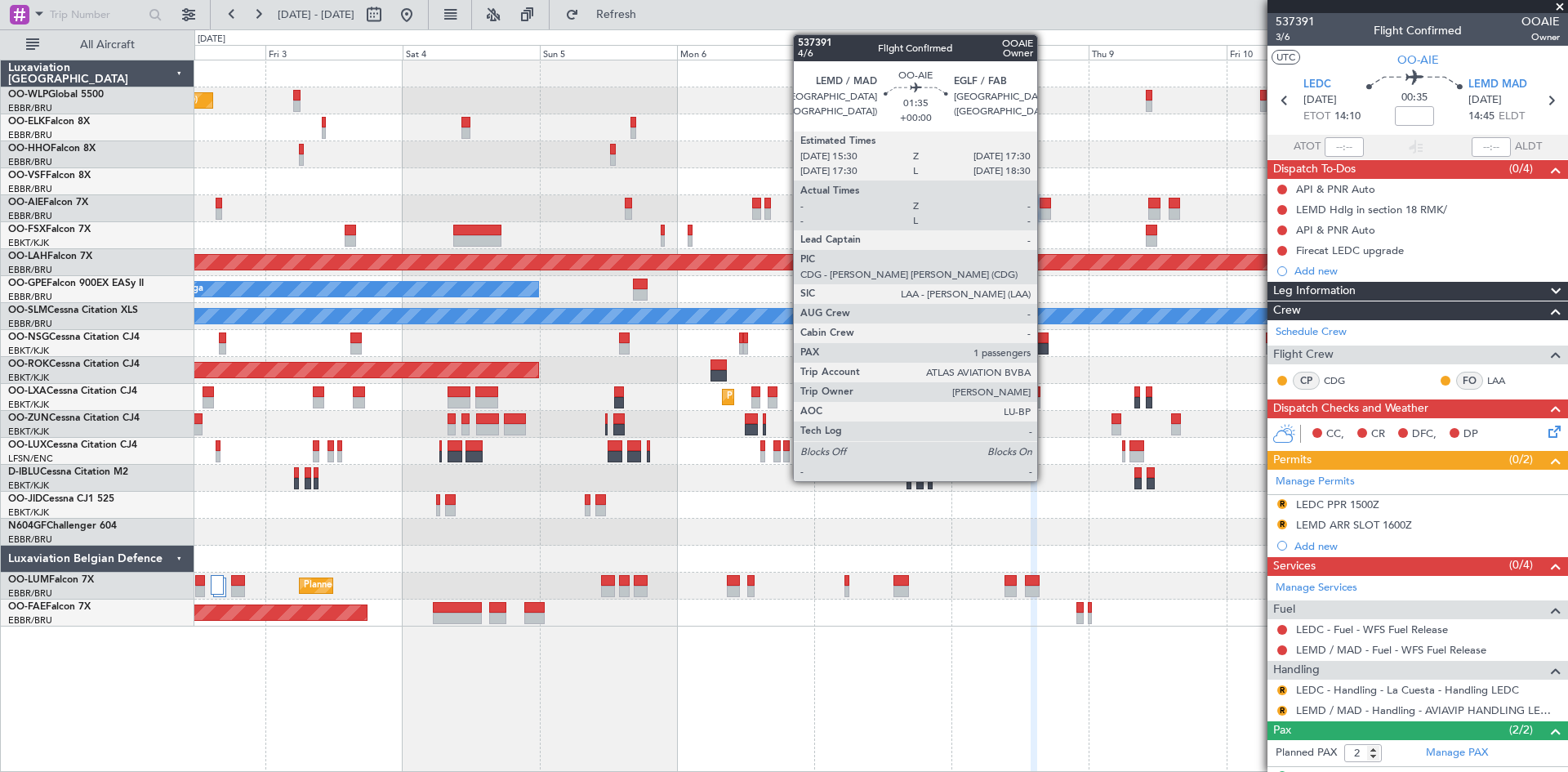
click at [1045, 208] on div at bounding box center [1046, 203] width 12 height 11
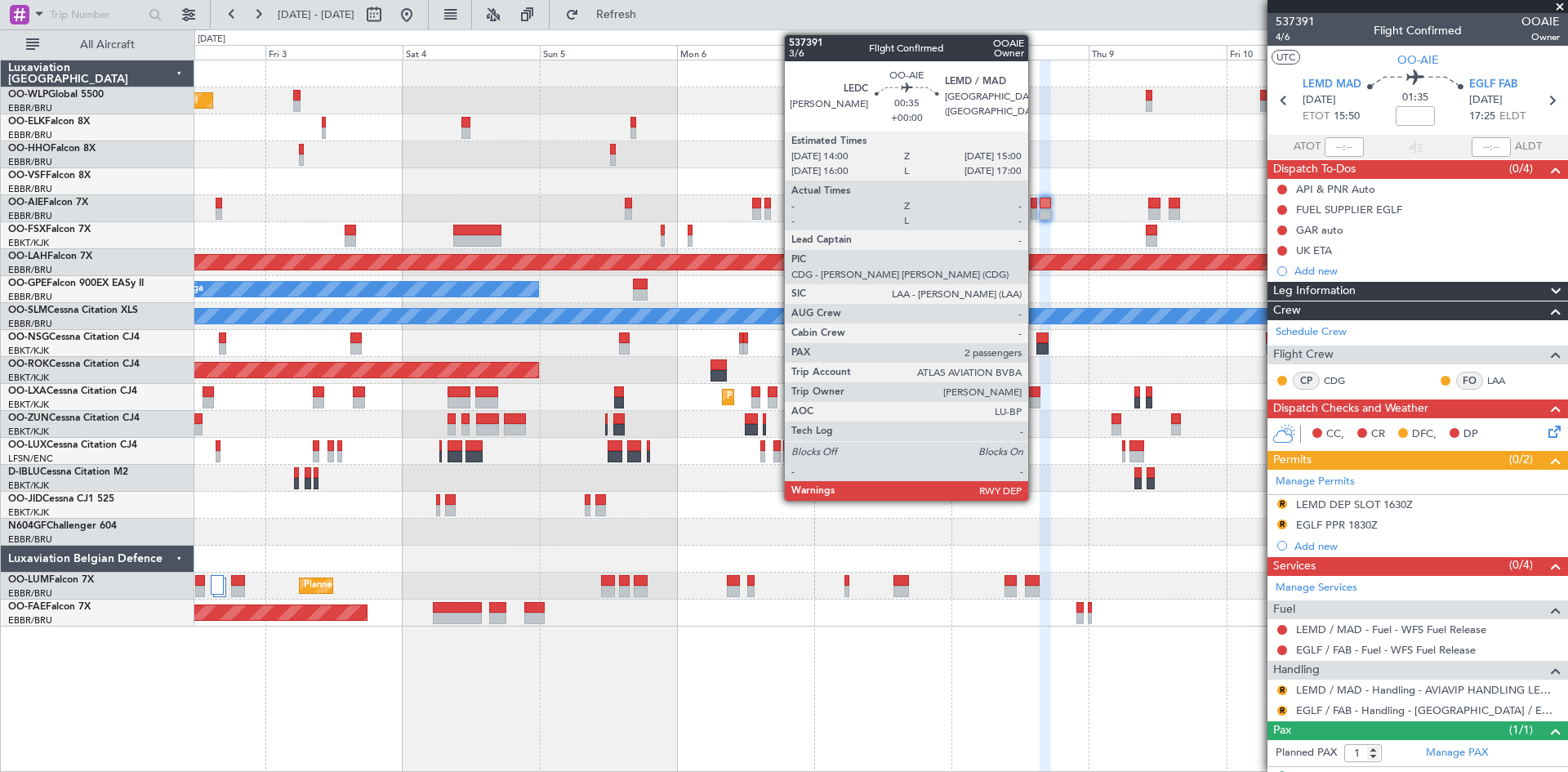
click at [1035, 210] on div at bounding box center [1035, 214] width 7 height 11
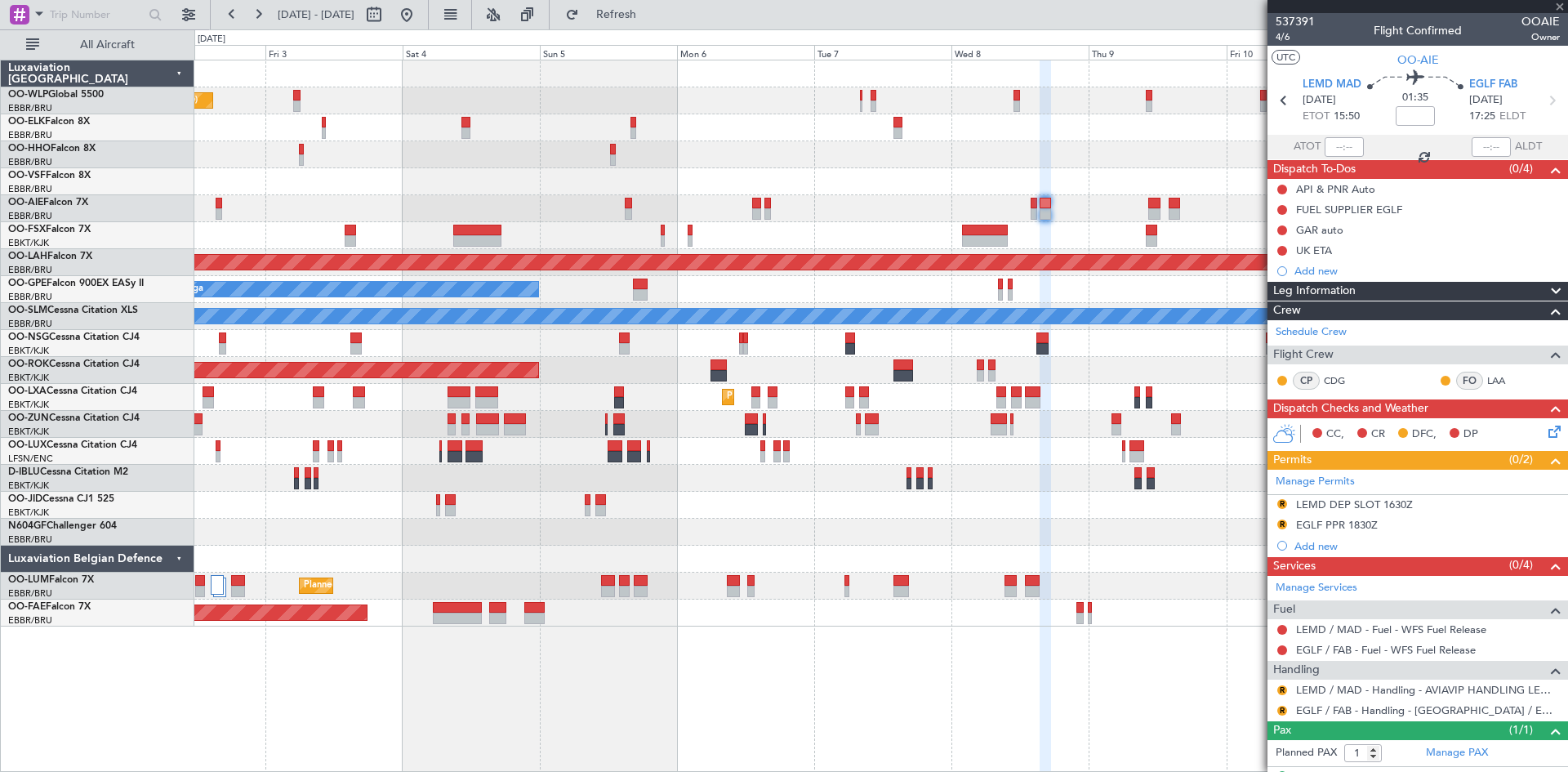
type input "2"
click at [1320, 687] on link "LEDC - Handling - La Cuesta - Handling LEDC" at bounding box center [1408, 690] width 223 height 14
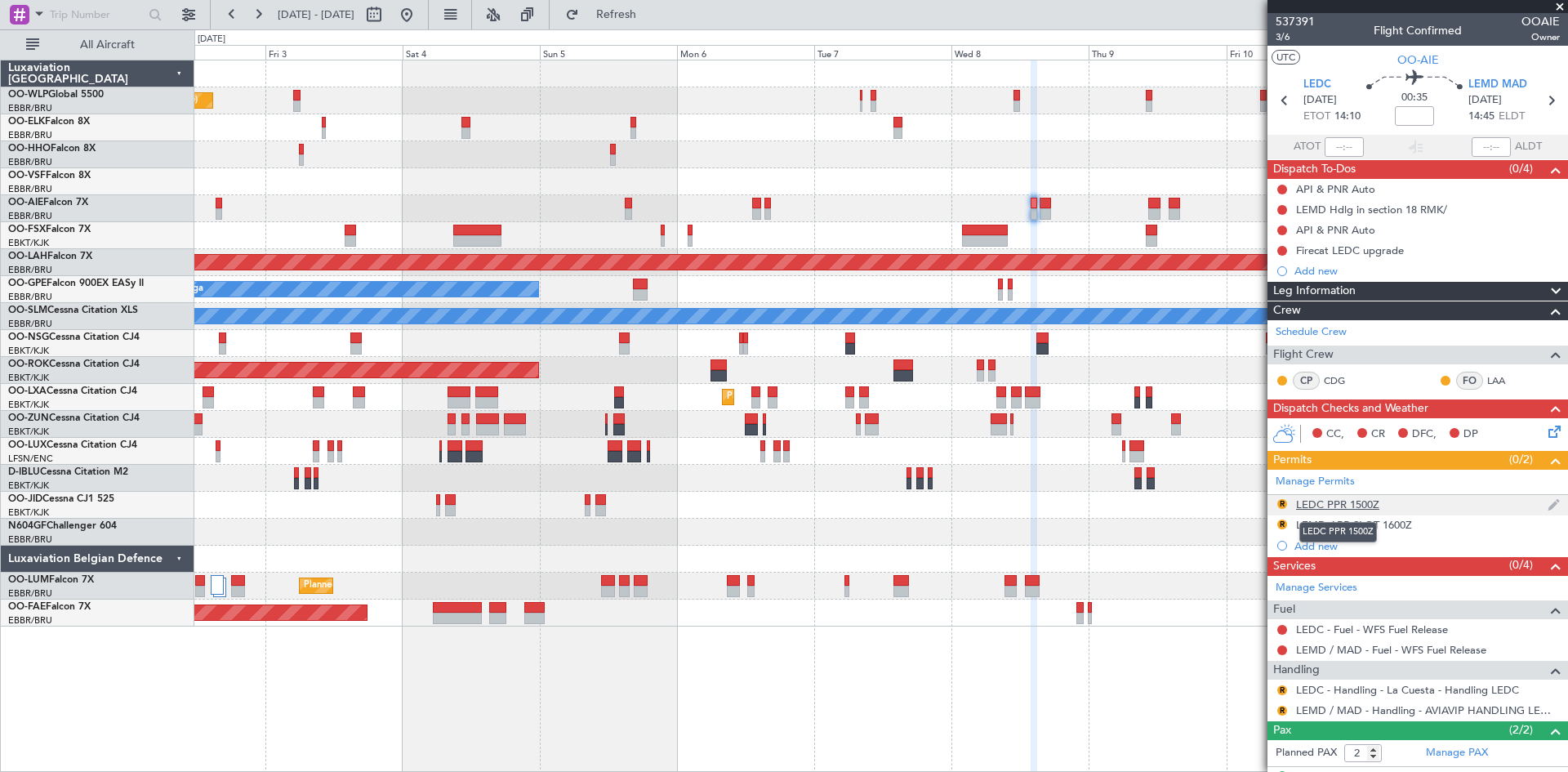
click at [1331, 508] on div "LEDC PPR 1500Z" at bounding box center [1338, 505] width 83 height 14
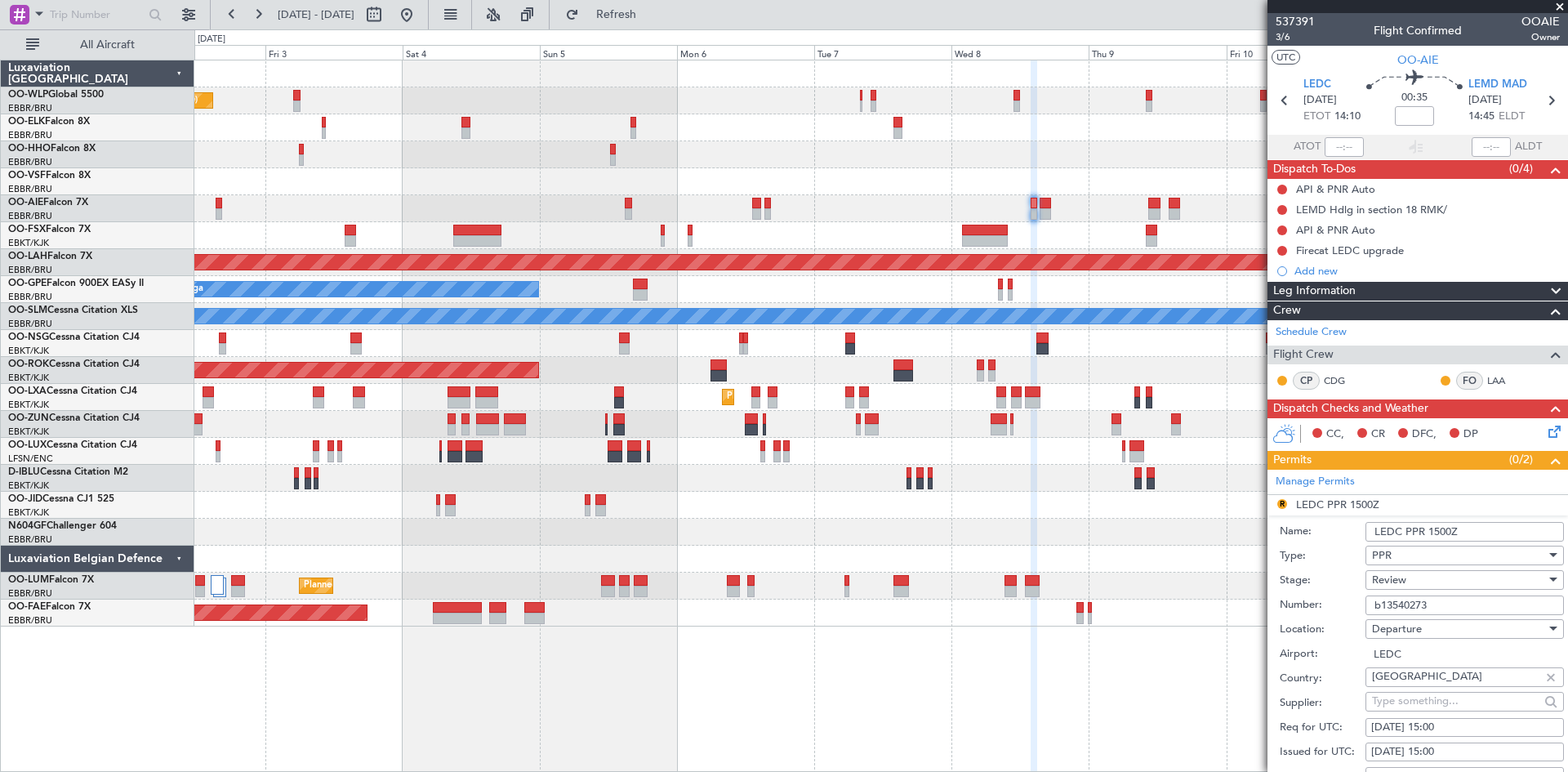
click at [1436, 529] on input "LEDC PPR 1500Z" at bounding box center [1464, 532] width 198 height 20
type input "LEDC PPR 1500Z"
click at [1476, 727] on div "08/10/2025 15:00" at bounding box center [1465, 728] width 187 height 16
select select "10"
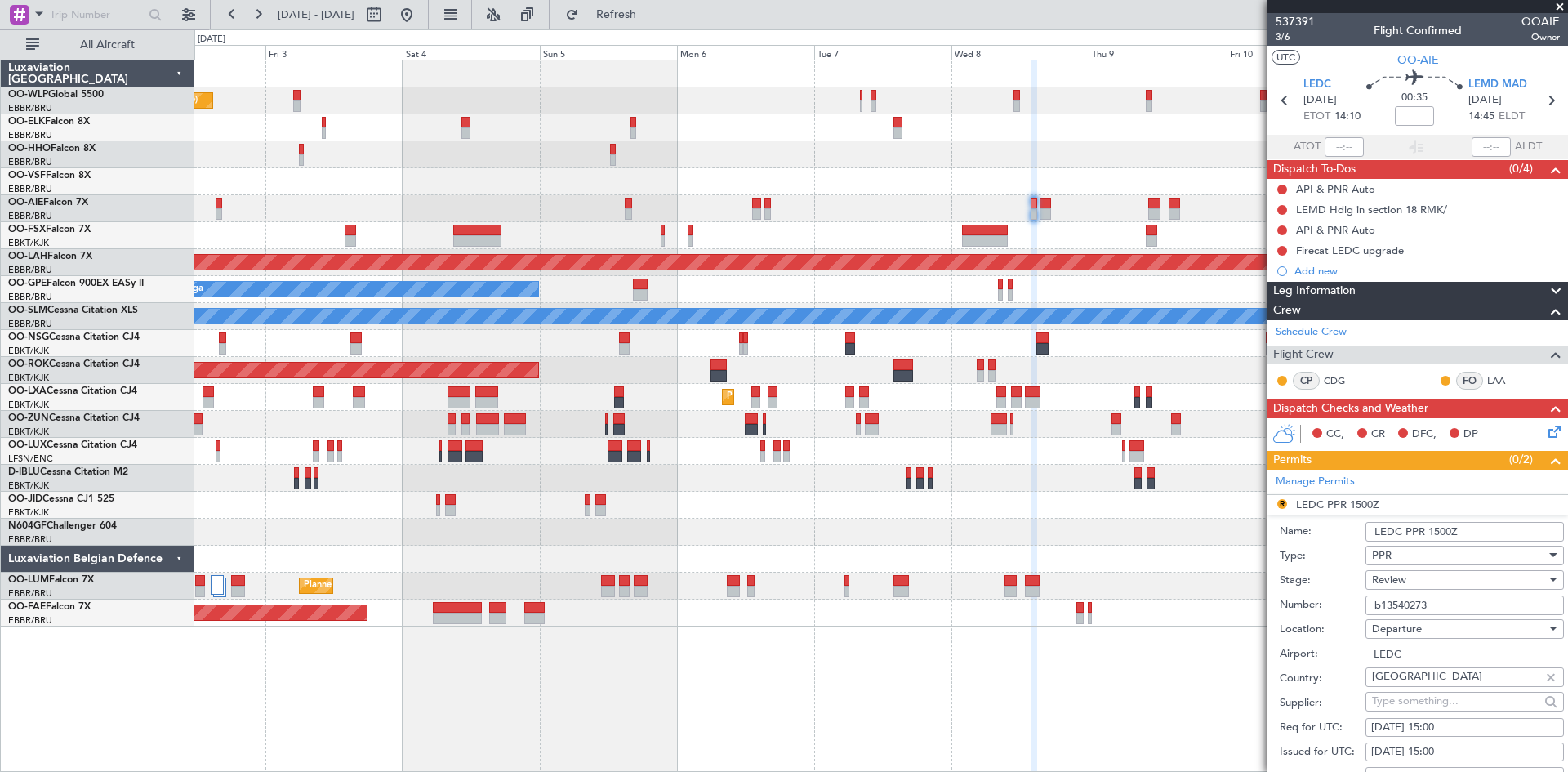
select select "2025"
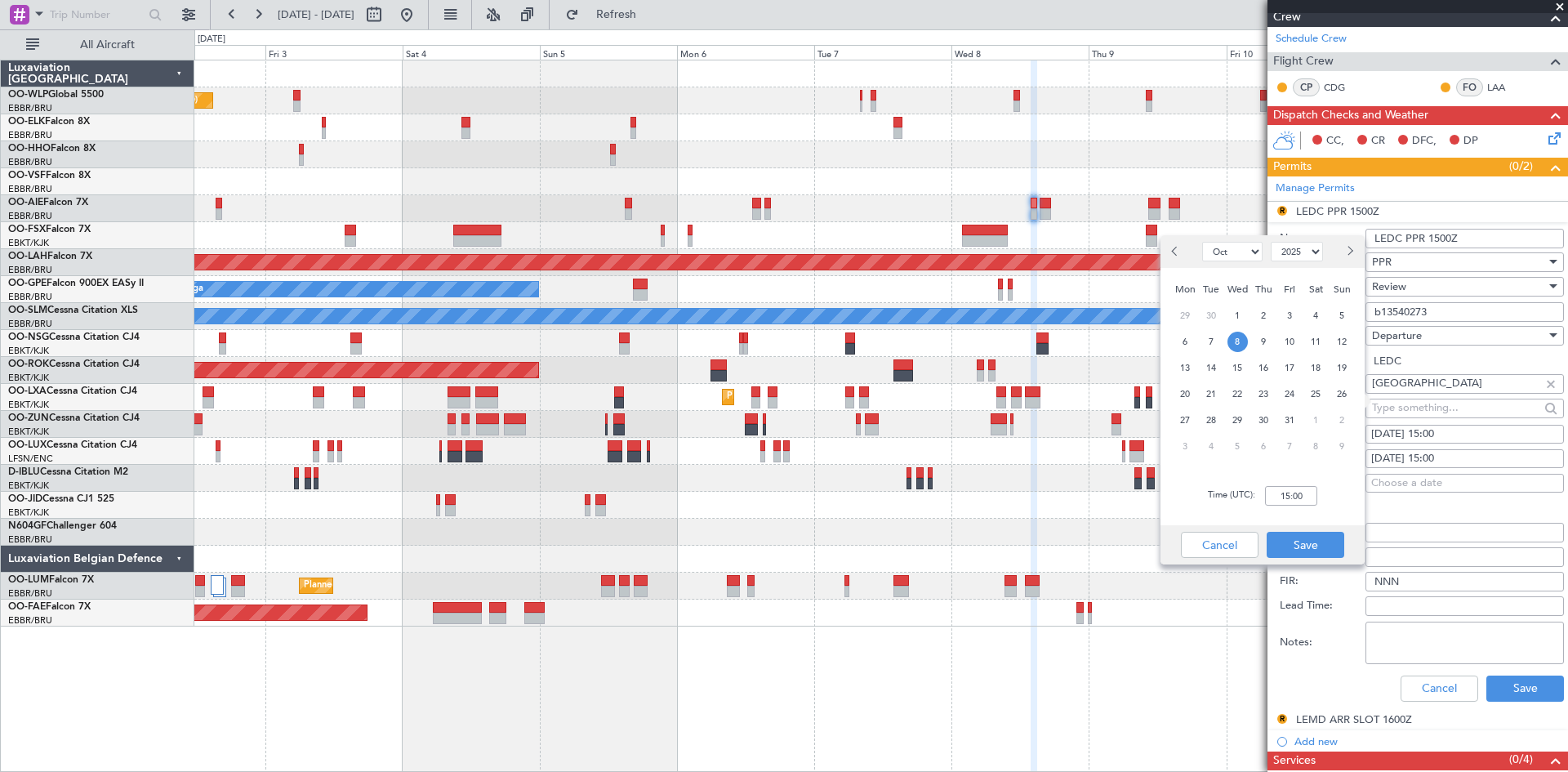
scroll to position [327, 0]
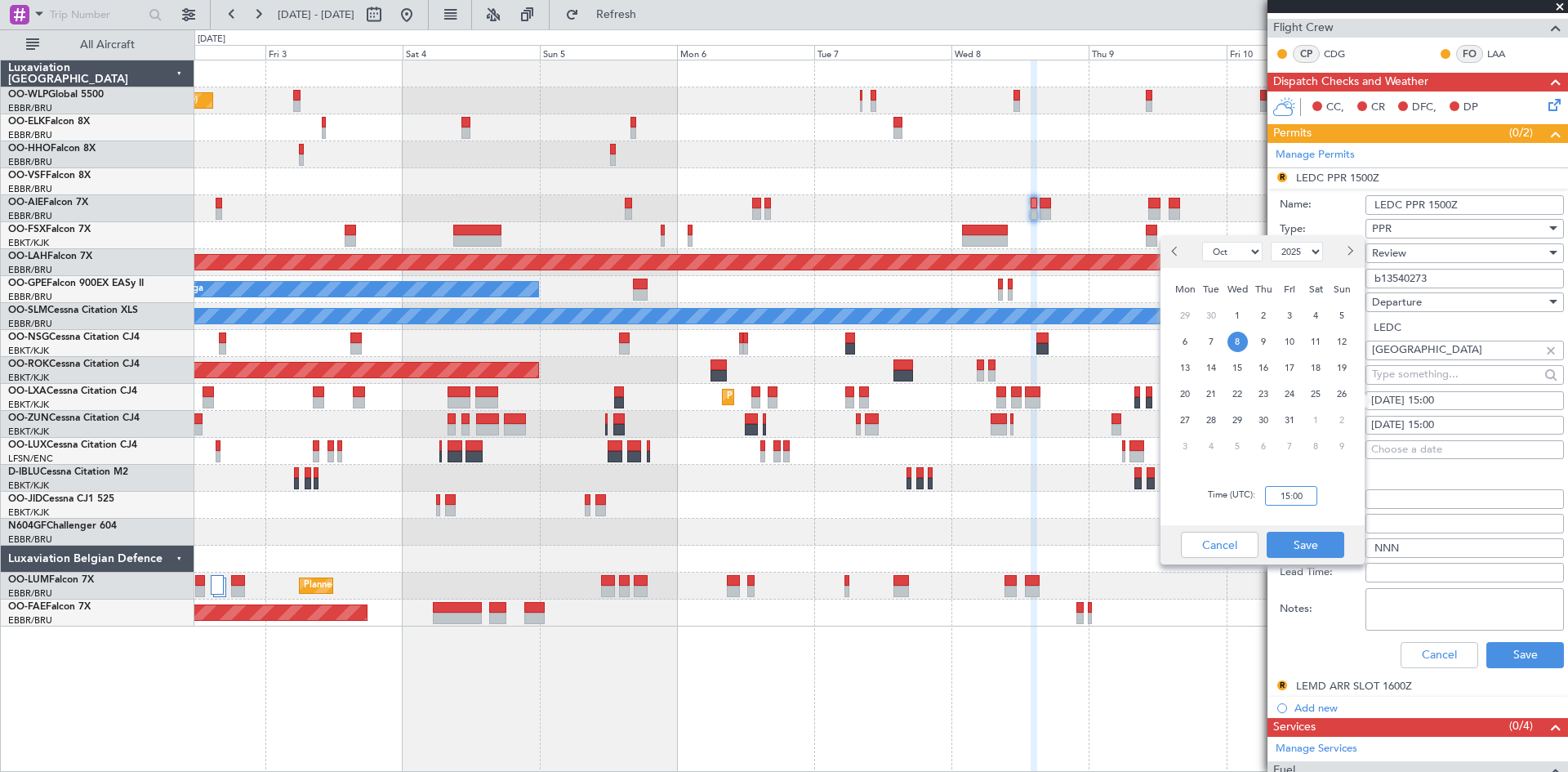
click at [1286, 494] on input "15:00" at bounding box center [1291, 495] width 52 height 20
type input "14:00"
click at [1338, 547] on button "Save" at bounding box center [1305, 545] width 77 height 26
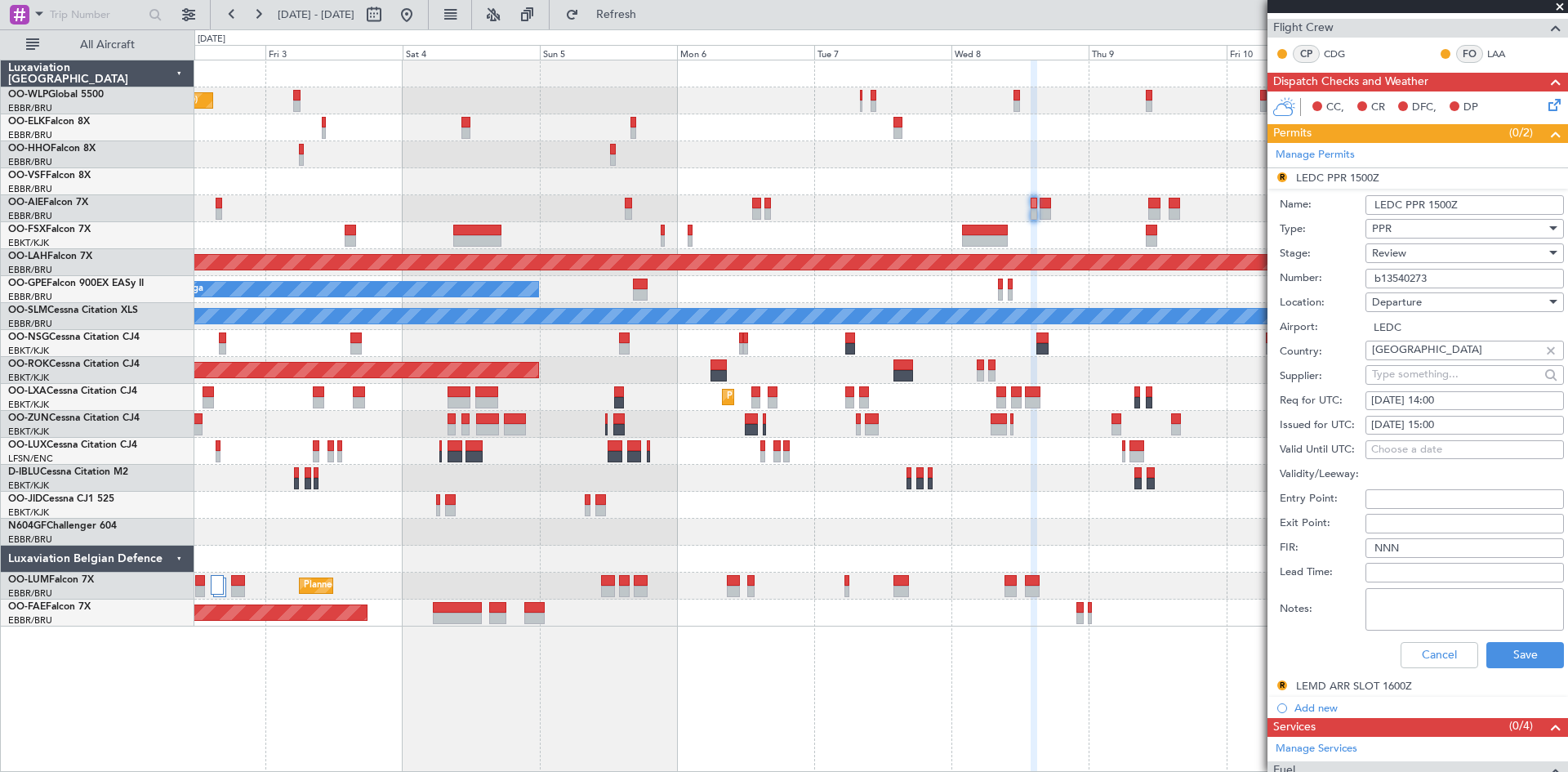
click at [1448, 418] on div "08/10/2025 15:00" at bounding box center [1465, 426] width 187 height 16
select select "10"
select select "2025"
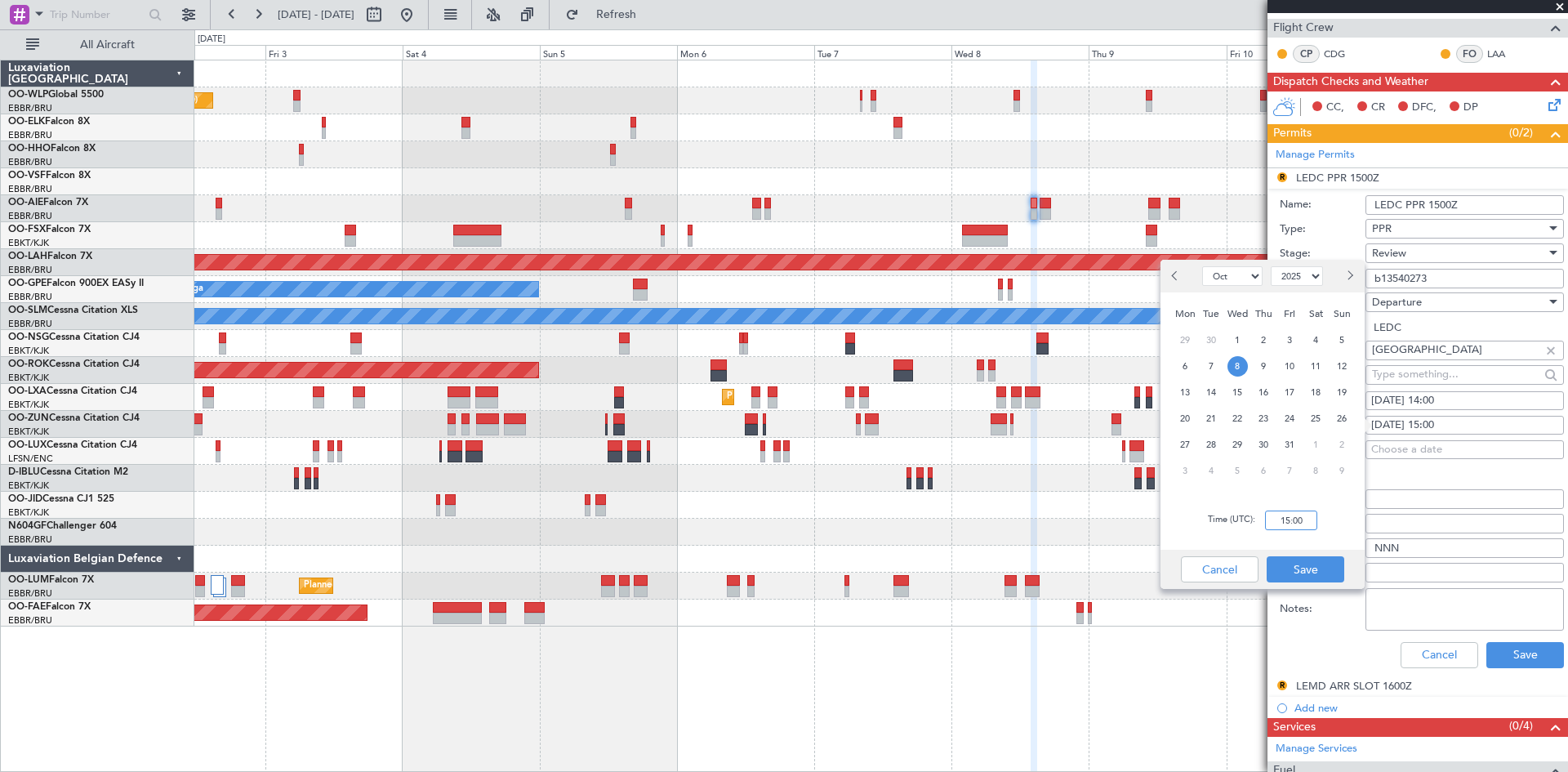
click at [1281, 519] on input "15:00" at bounding box center [1291, 520] width 52 height 20
type input "14:00"
click at [1309, 576] on button "Save" at bounding box center [1305, 569] width 77 height 26
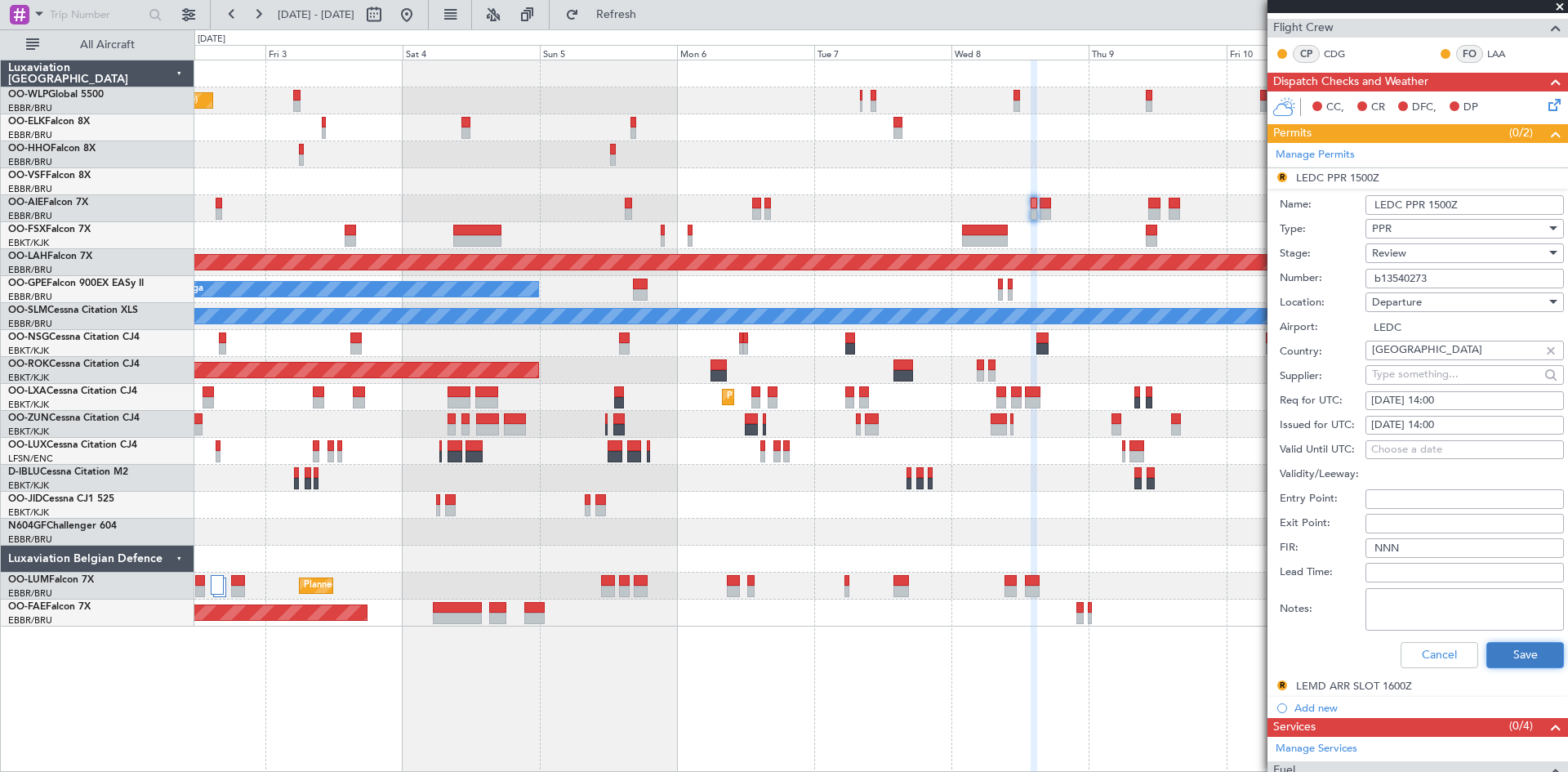
click at [1537, 658] on button "Save" at bounding box center [1525, 655] width 77 height 26
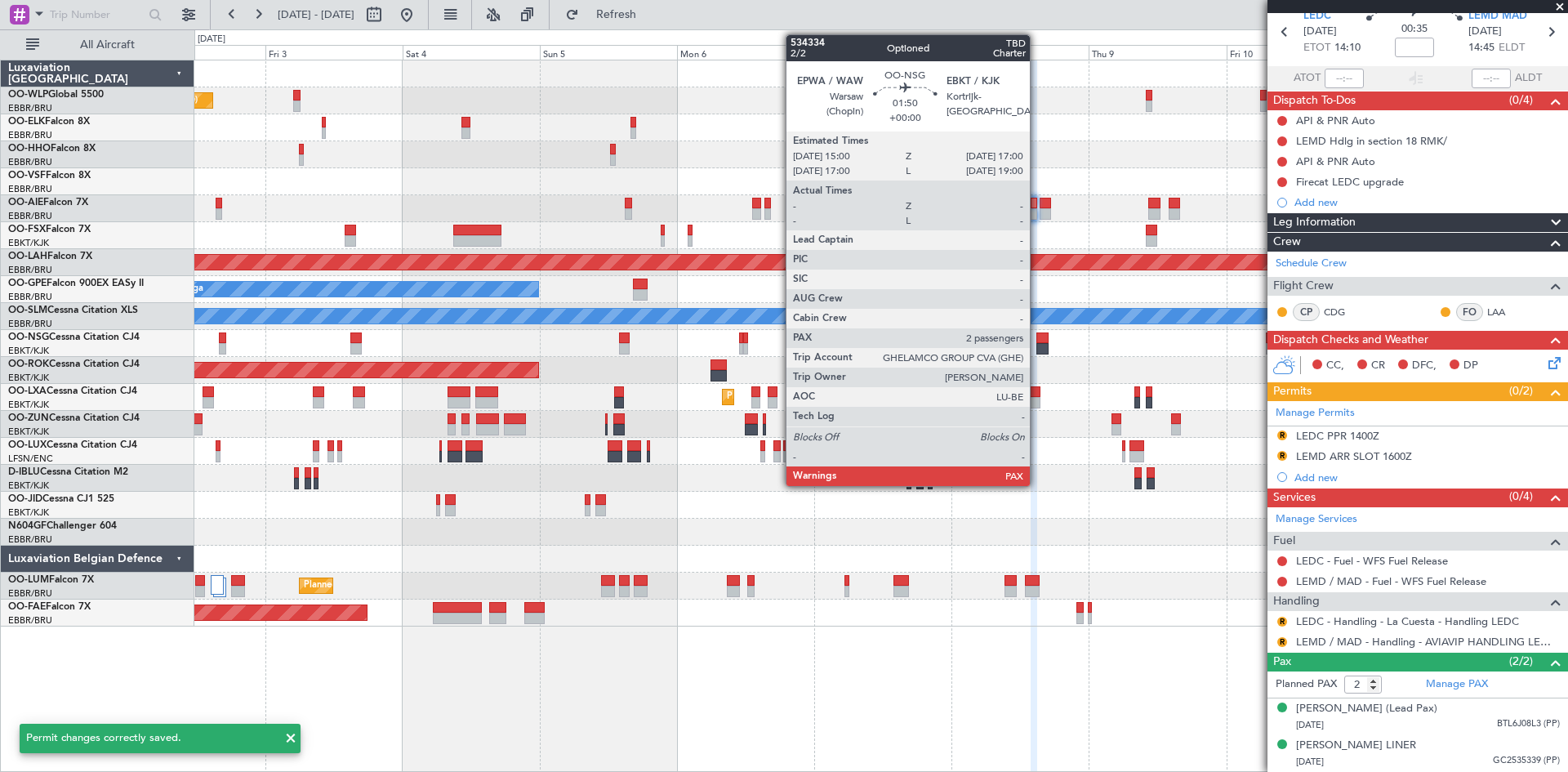
scroll to position [84, 0]
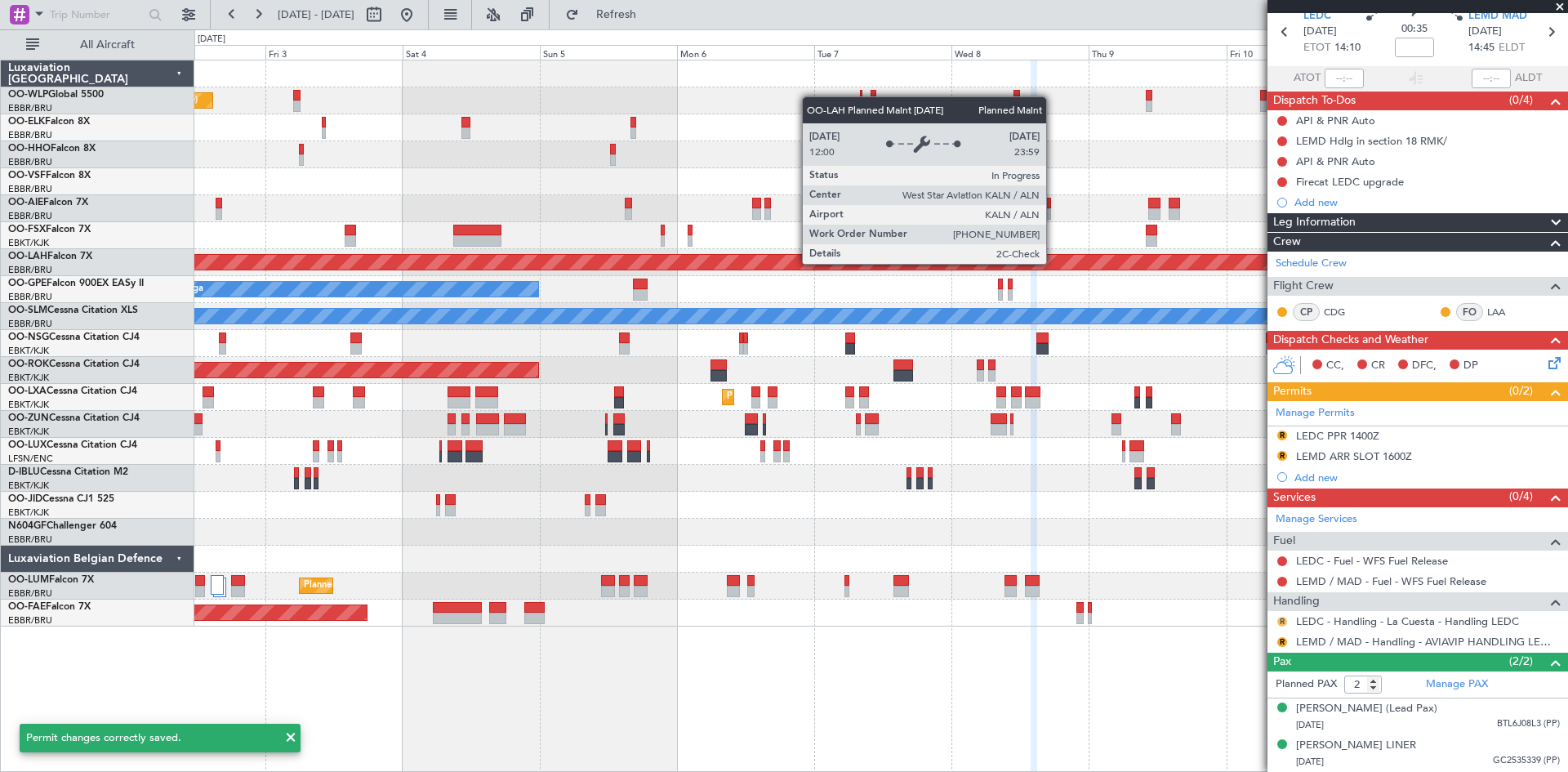
click at [1283, 617] on button "R" at bounding box center [1283, 622] width 10 height 10
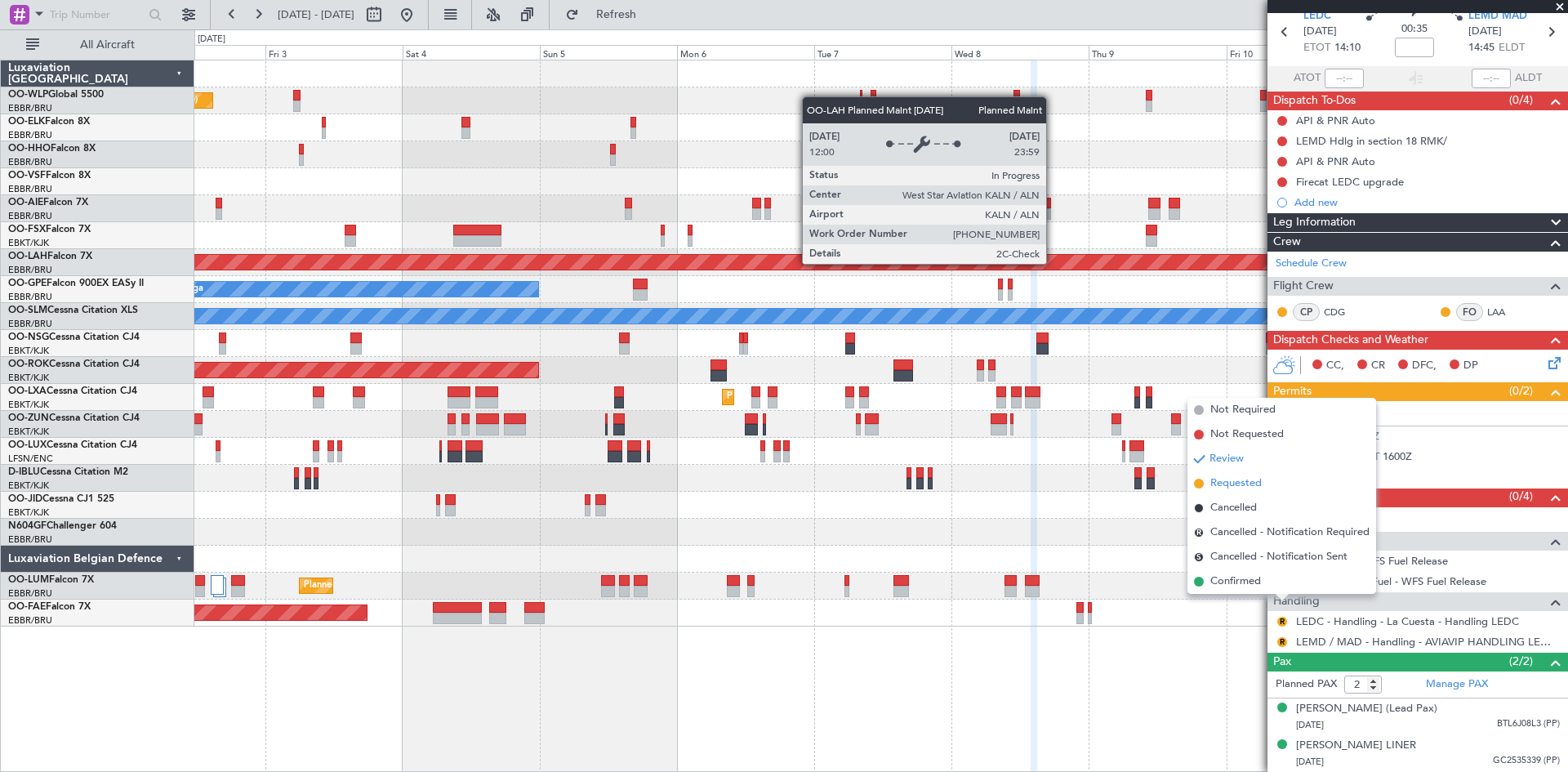
click at [1252, 483] on span "Requested" at bounding box center [1236, 483] width 51 height 16
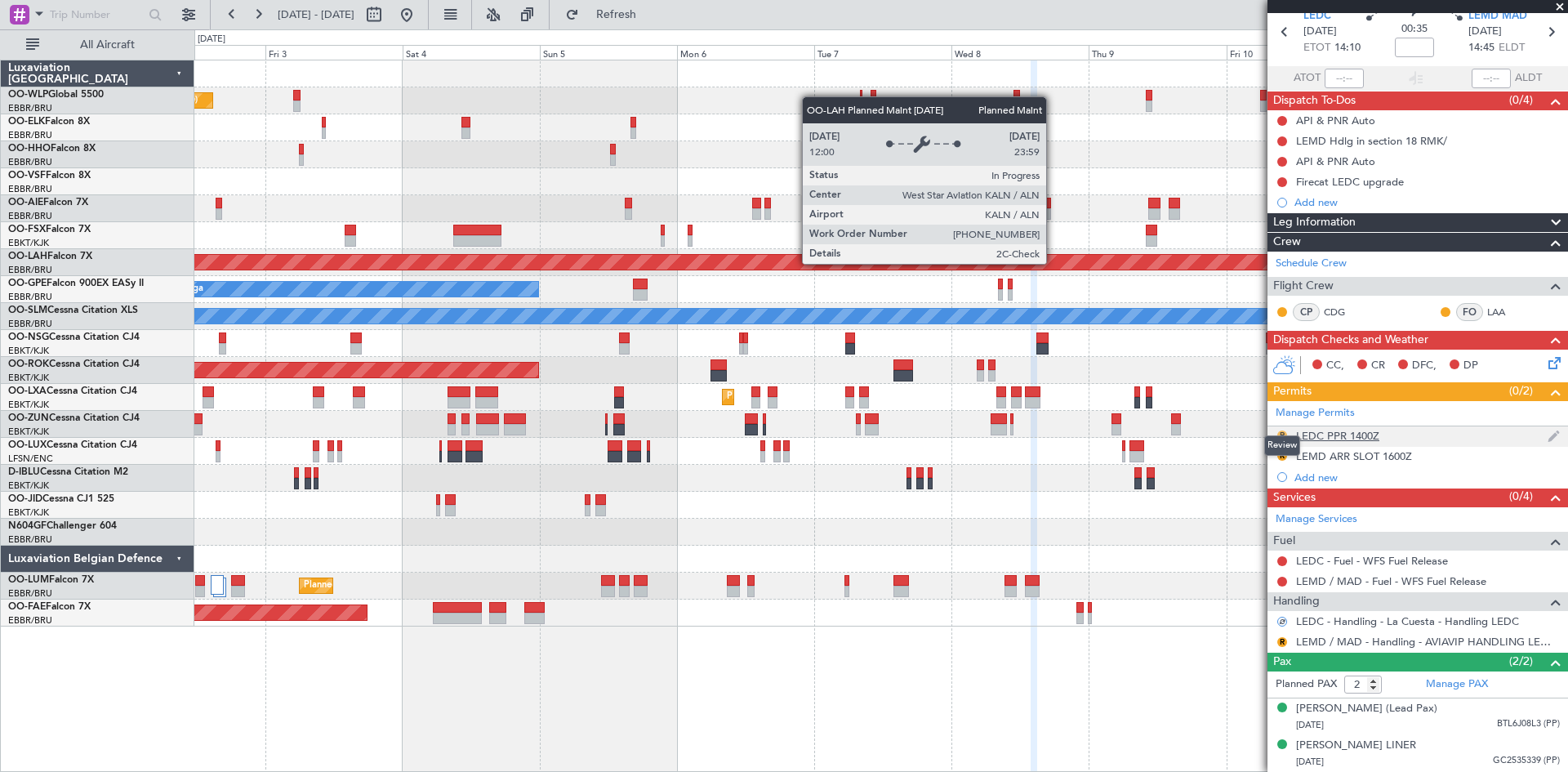
click at [1281, 431] on button "R" at bounding box center [1283, 436] width 10 height 10
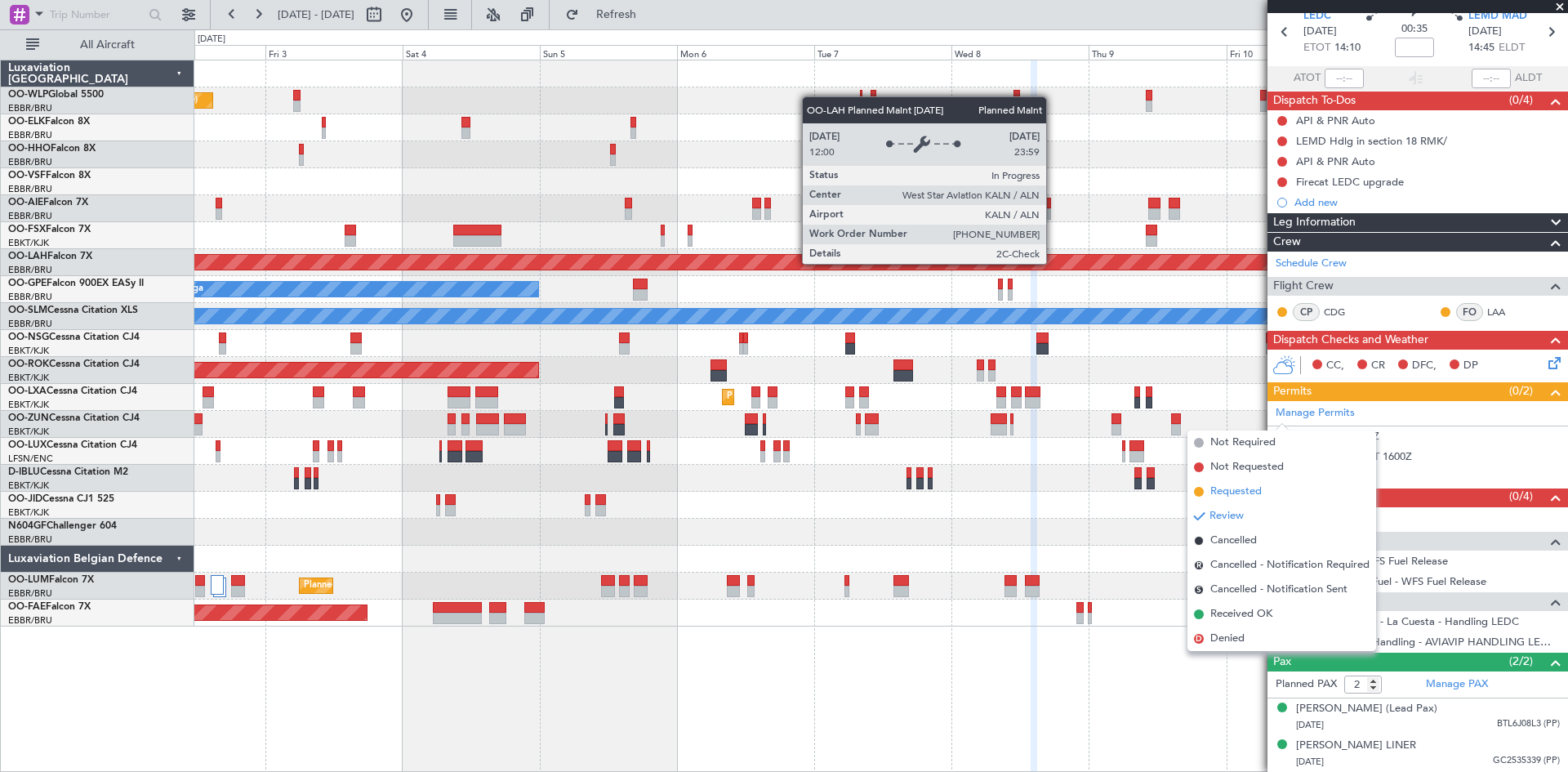
click at [1234, 497] on span "Requested" at bounding box center [1236, 491] width 51 height 16
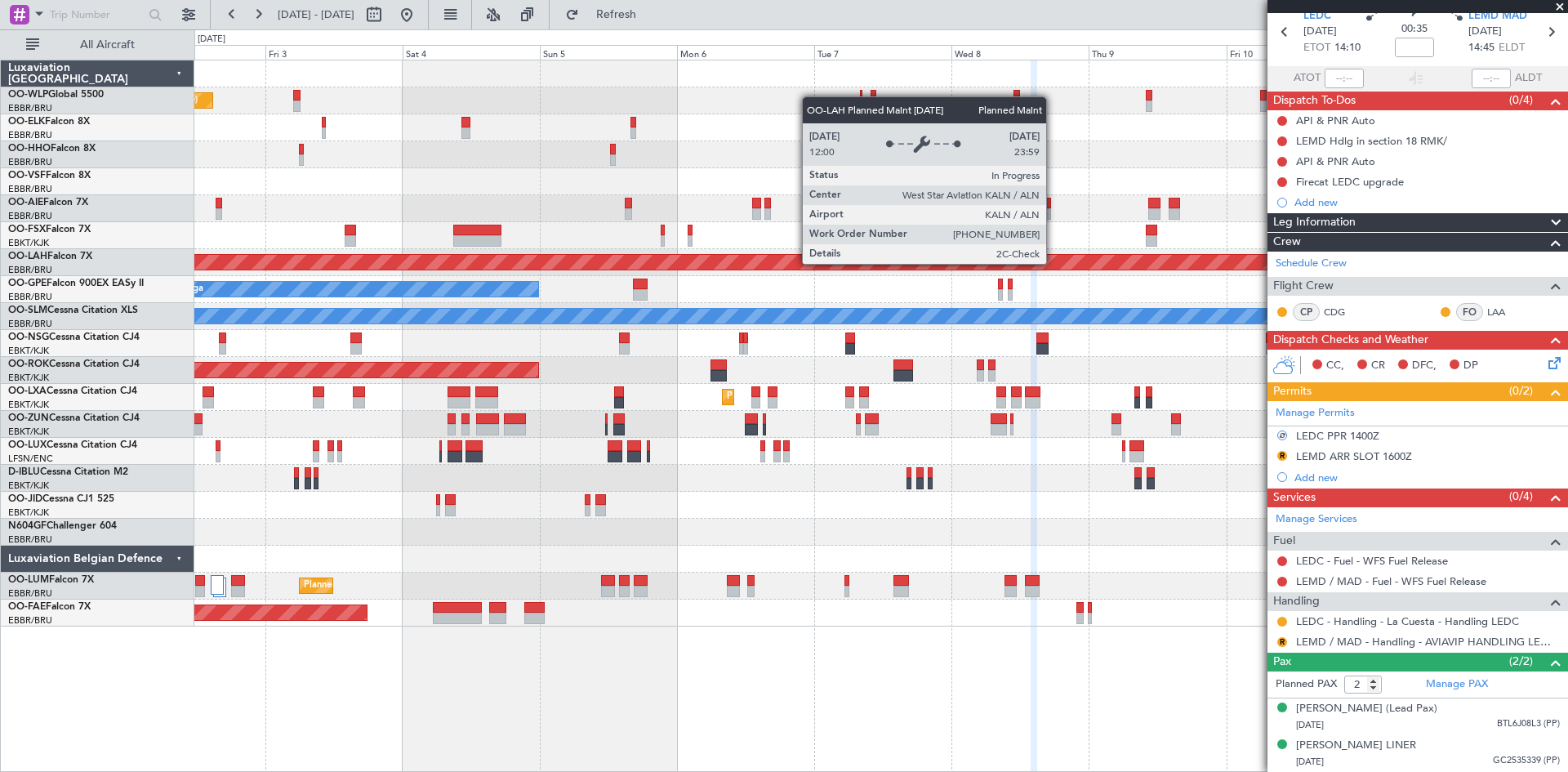
click at [1183, 139] on div at bounding box center [881, 128] width 1373 height 27
click at [1134, 157] on div at bounding box center [881, 155] width 1373 height 27
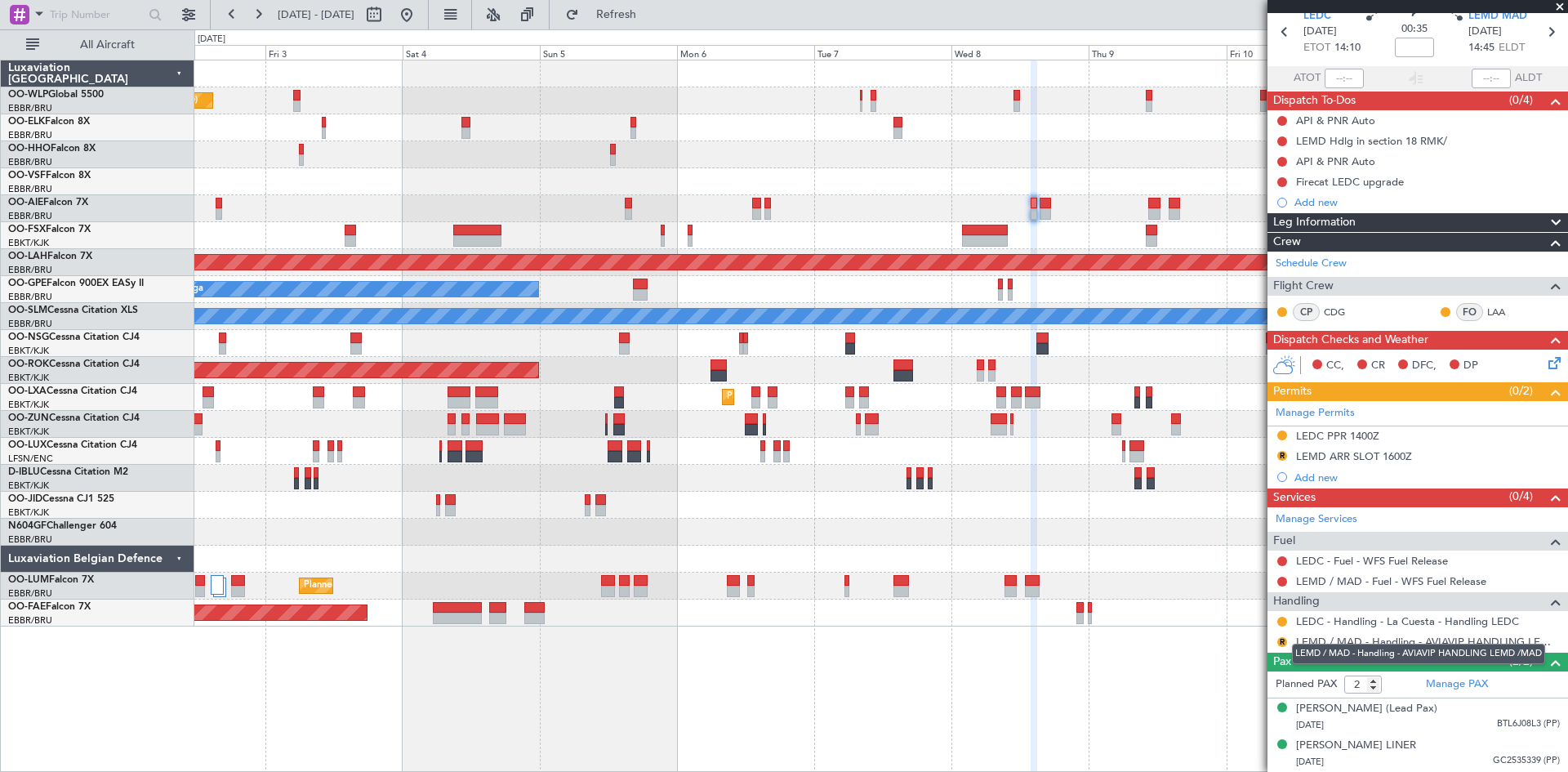
click at [1421, 635] on link "LEMD / MAD - Handling - AVIAVIP HANDLING LEMD /MAD" at bounding box center [1428, 642] width 264 height 14
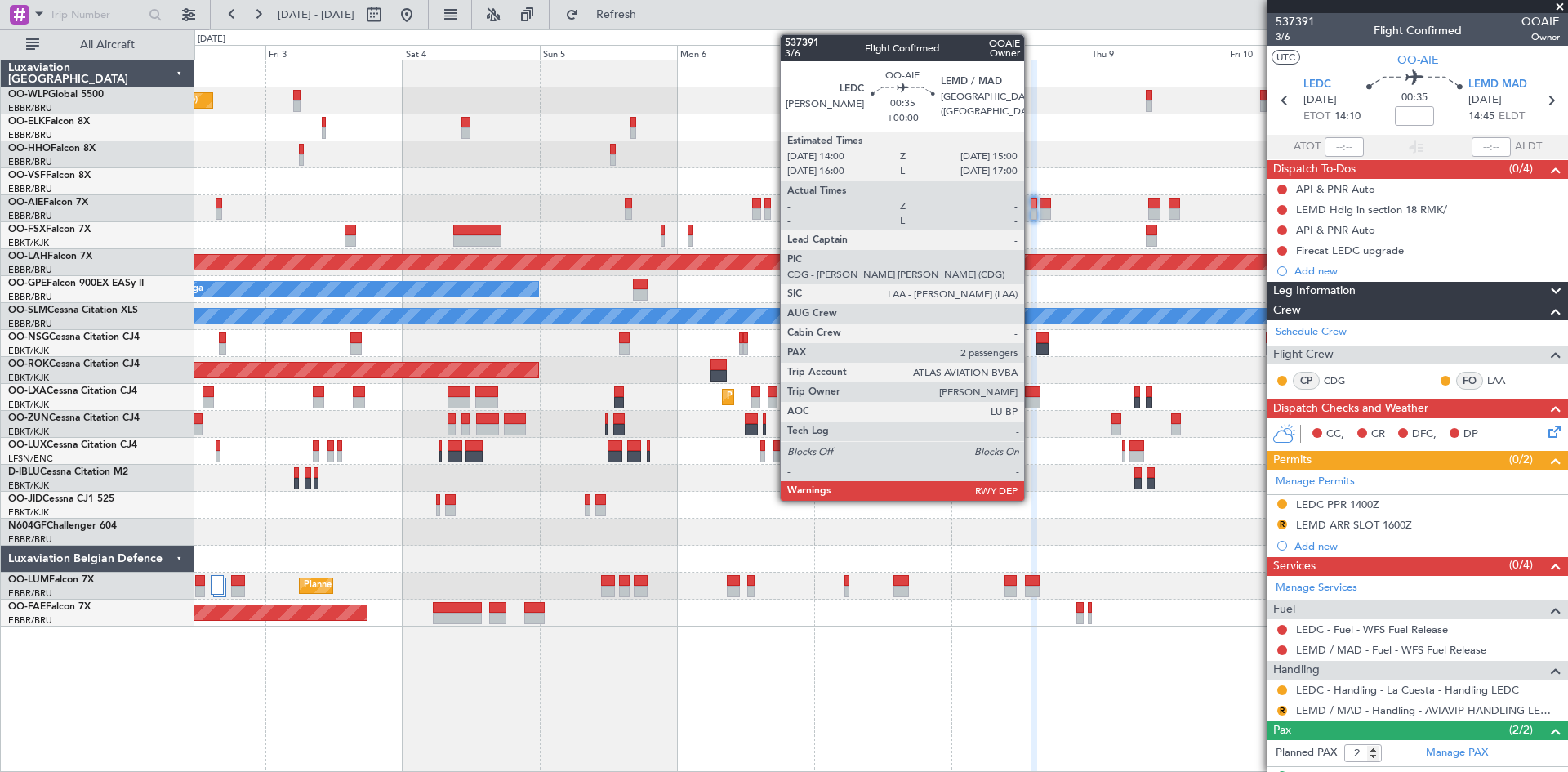
click at [1032, 210] on div at bounding box center [1035, 214] width 7 height 11
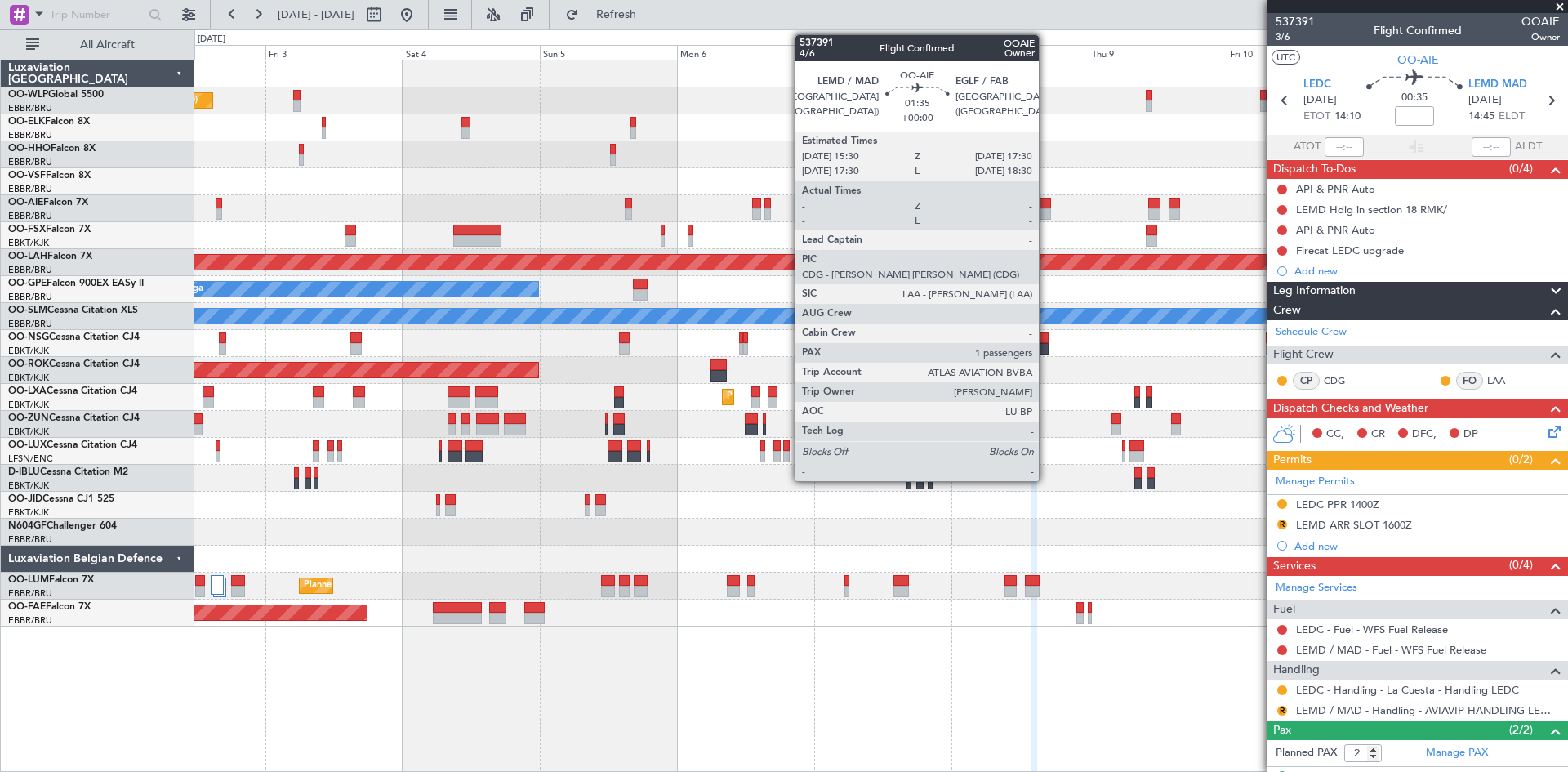
click at [1046, 204] on div at bounding box center [1046, 203] width 12 height 11
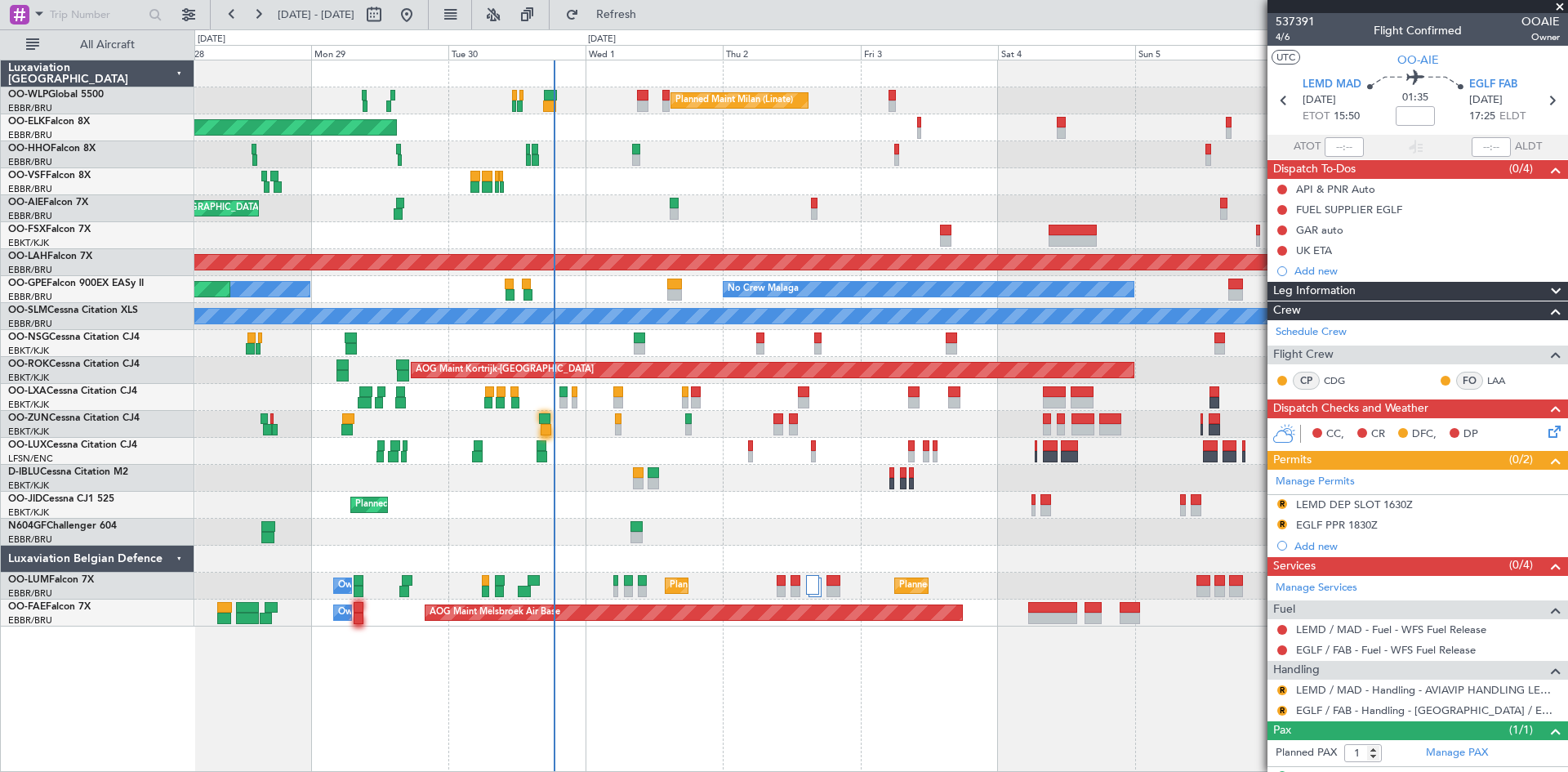
click at [995, 239] on div "Planned Maint Milan (Linate) Planned Maint Kortrijk-Wevelgem Planned Maint Lond…" at bounding box center [881, 343] width 1373 height 566
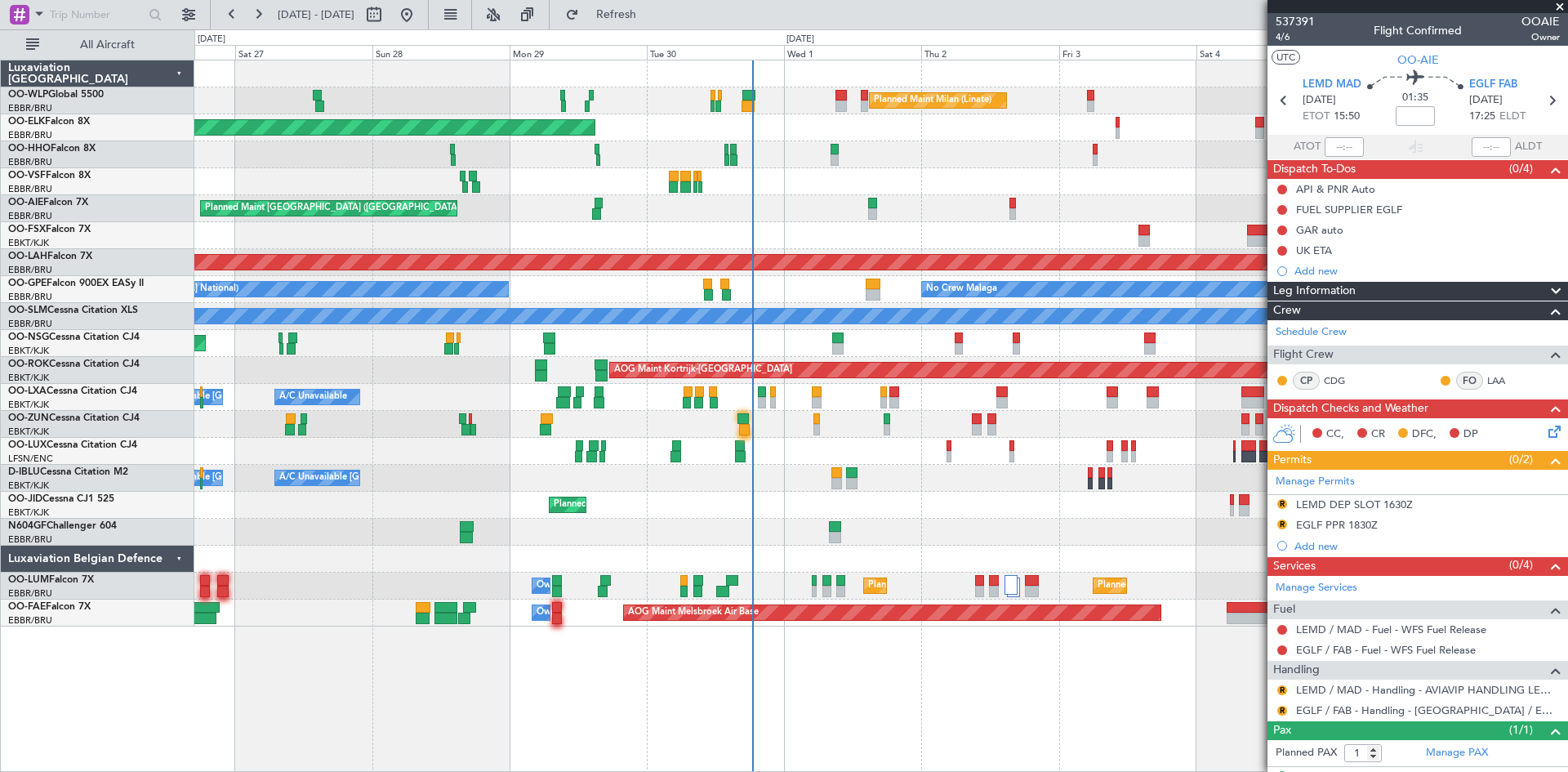
click at [864, 214] on div "Planned Maint Milan (Linate) Planned Maint Kortrijk-Wevelgem Planned Maint Gene…" at bounding box center [881, 343] width 1373 height 566
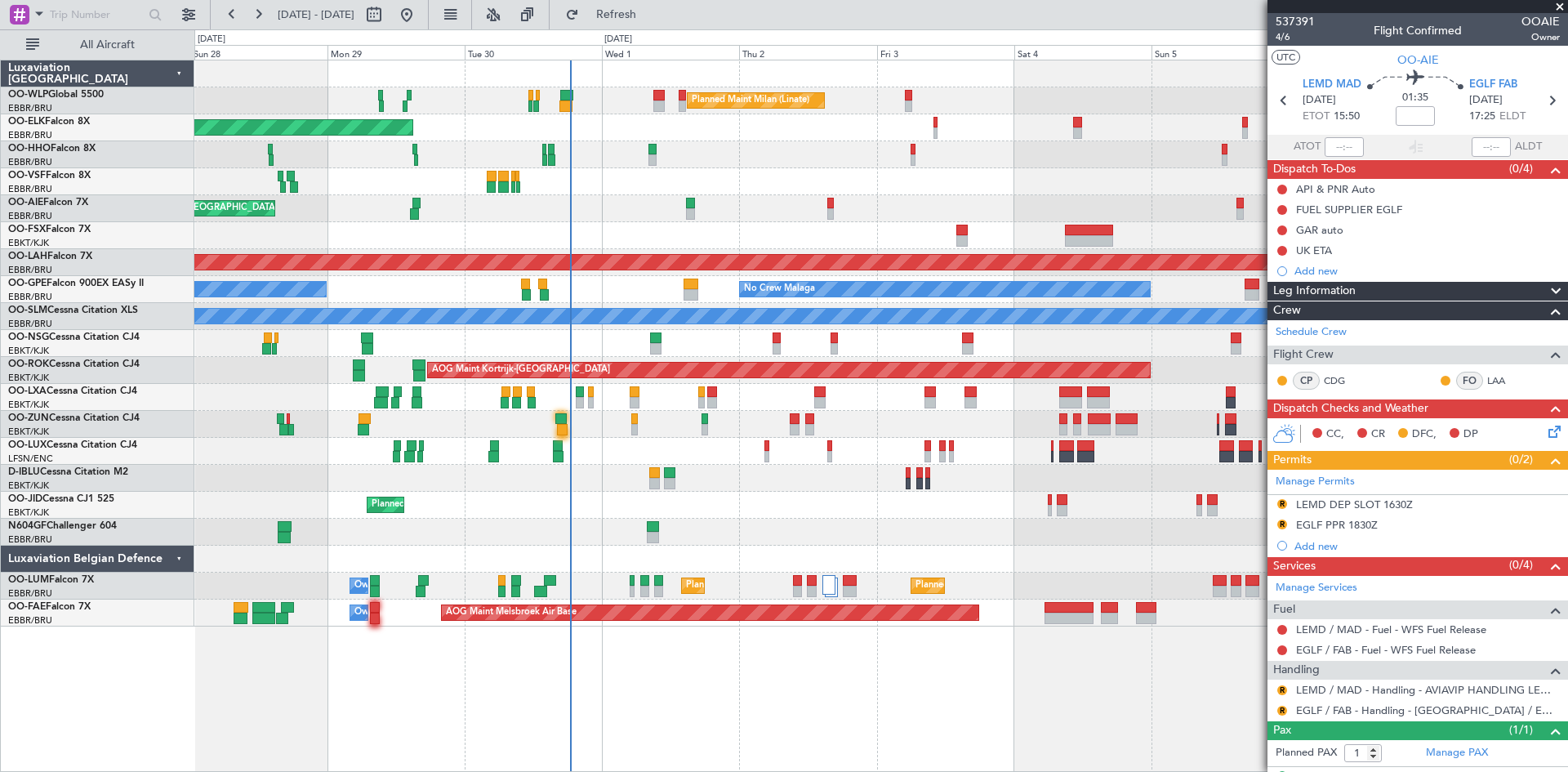
click at [840, 220] on div "Planned Maint Milan (Linate) Planned Maint Kortrijk-Wevelgem Planned Maint Lond…" at bounding box center [881, 343] width 1373 height 566
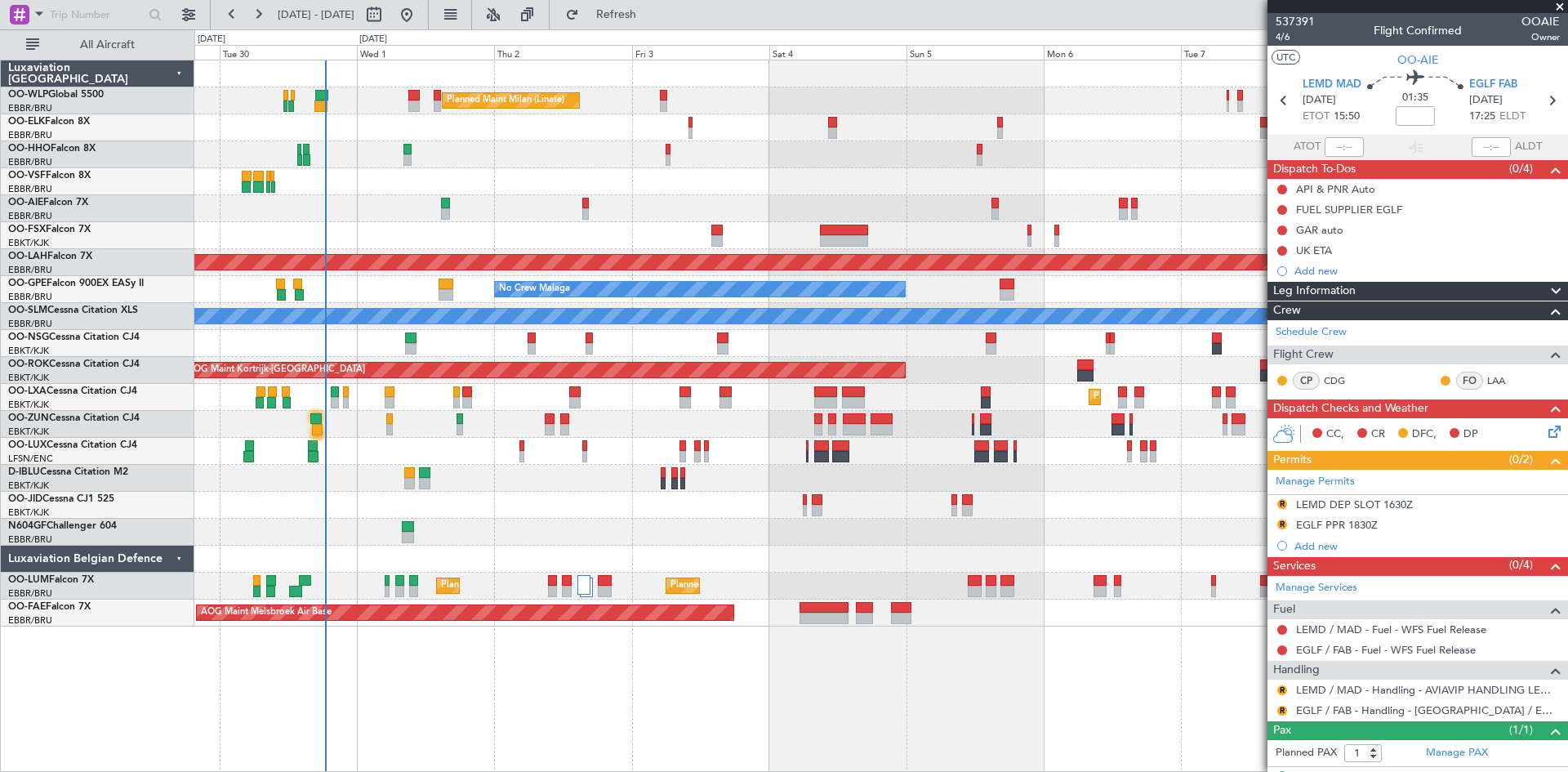
click at [731, 216] on div "Planned Maint Milan (Linate) Planned Maint Kortrijk-Wevelgem Planned Maint Lond…" at bounding box center [881, 343] width 1373 height 566
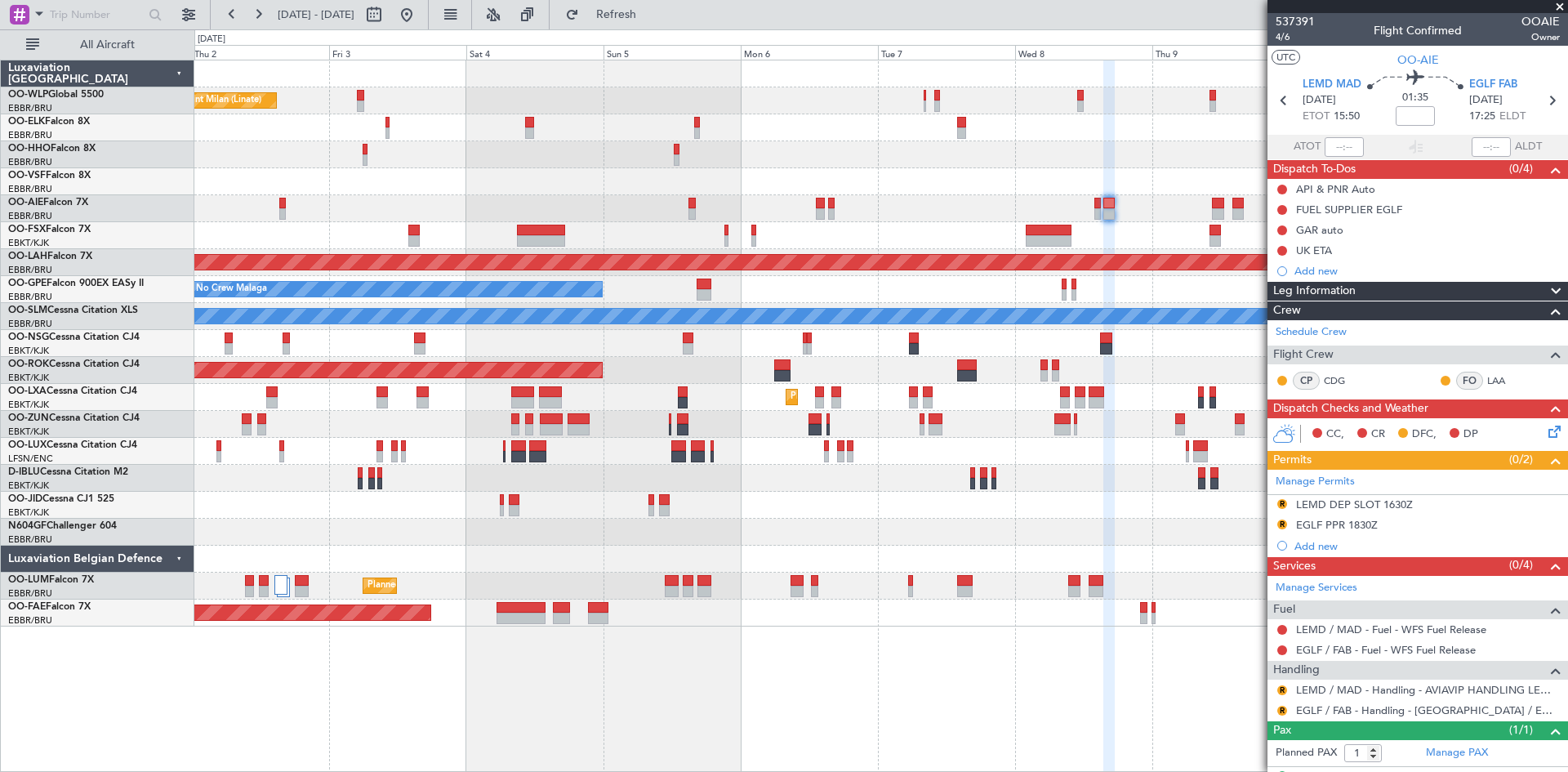
click at [629, 195] on div at bounding box center [881, 182] width 1373 height 27
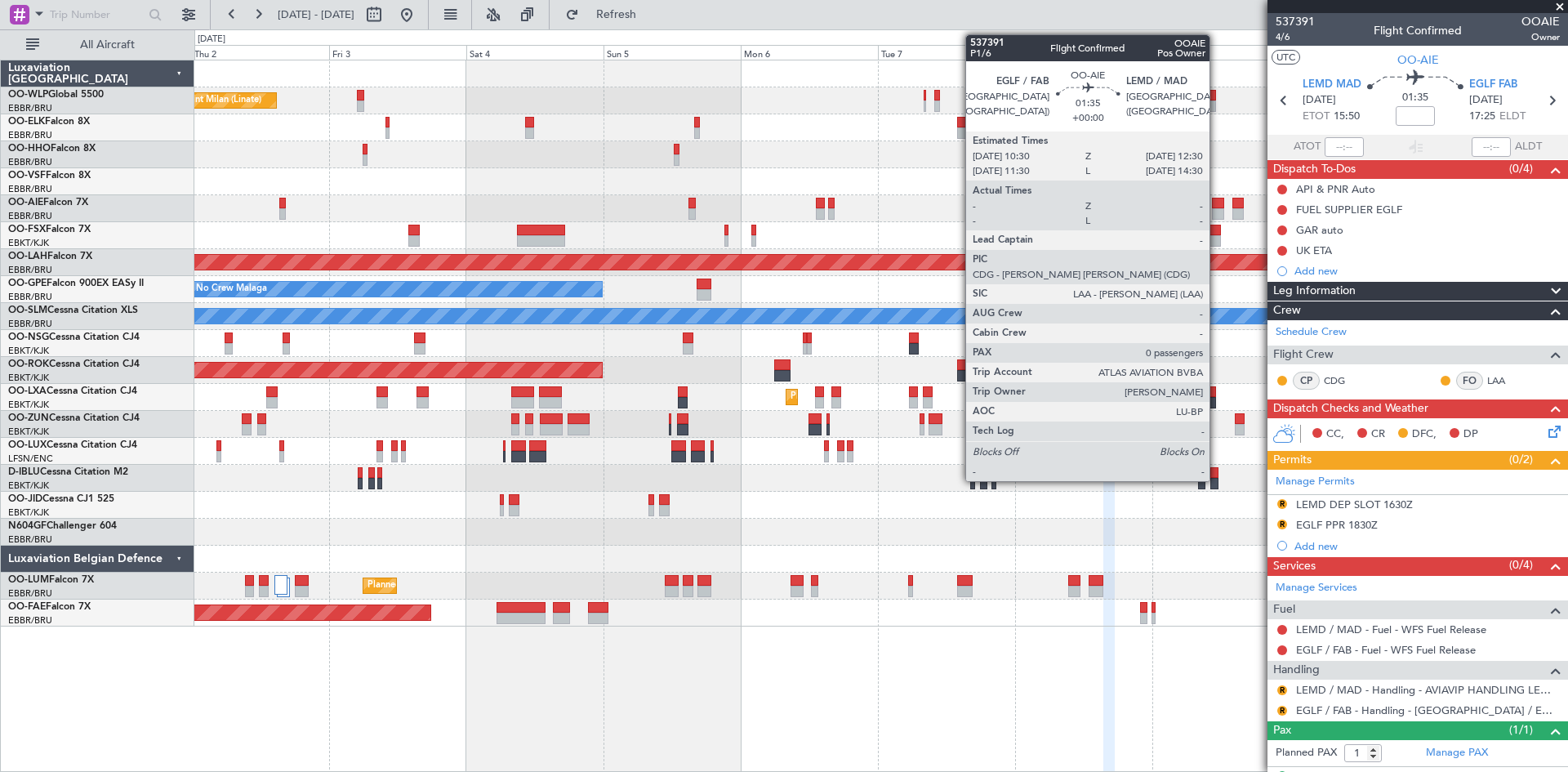
click at [1217, 203] on div at bounding box center [1218, 203] width 12 height 11
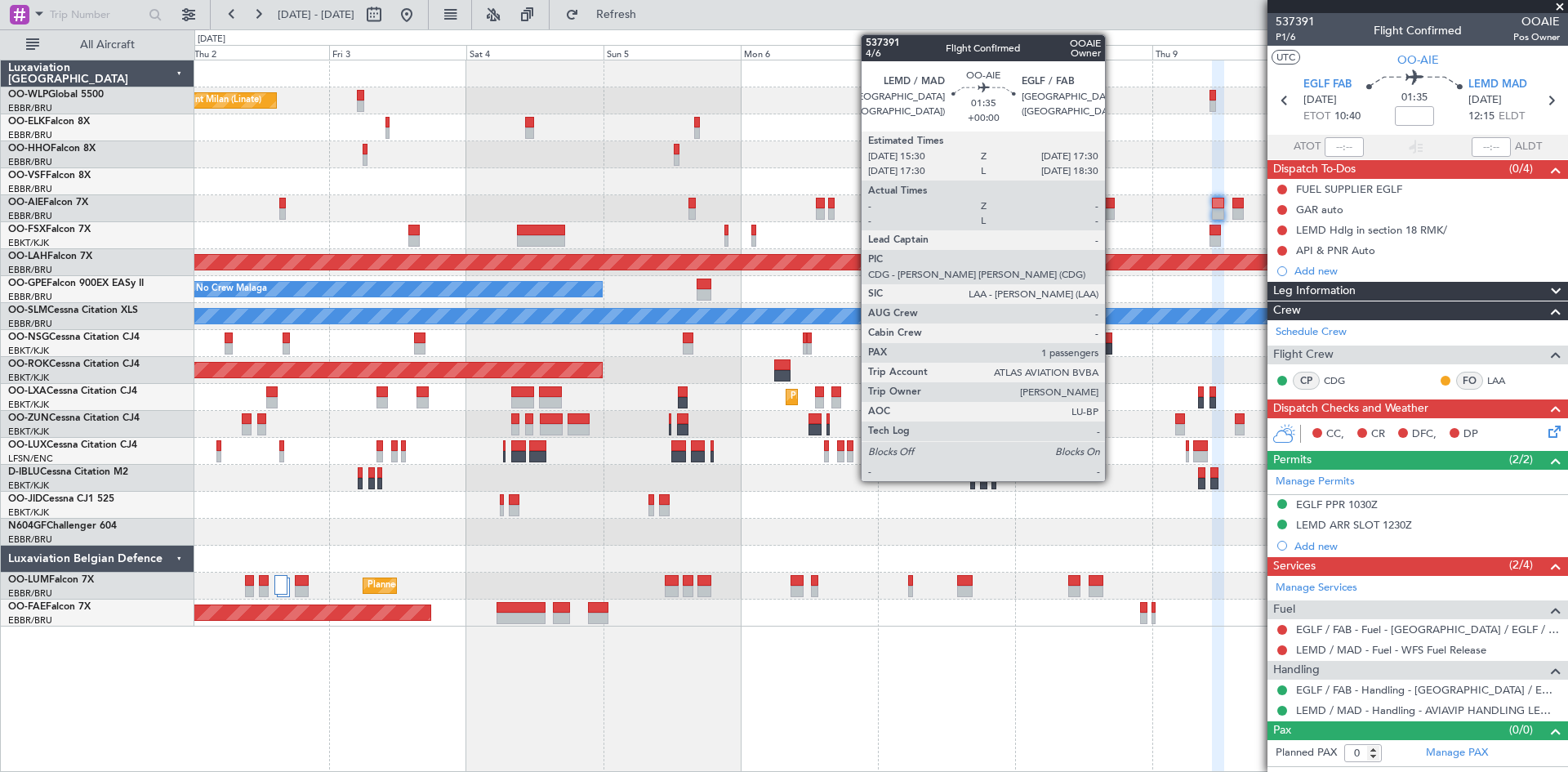
click at [1113, 213] on div at bounding box center [1109, 214] width 12 height 11
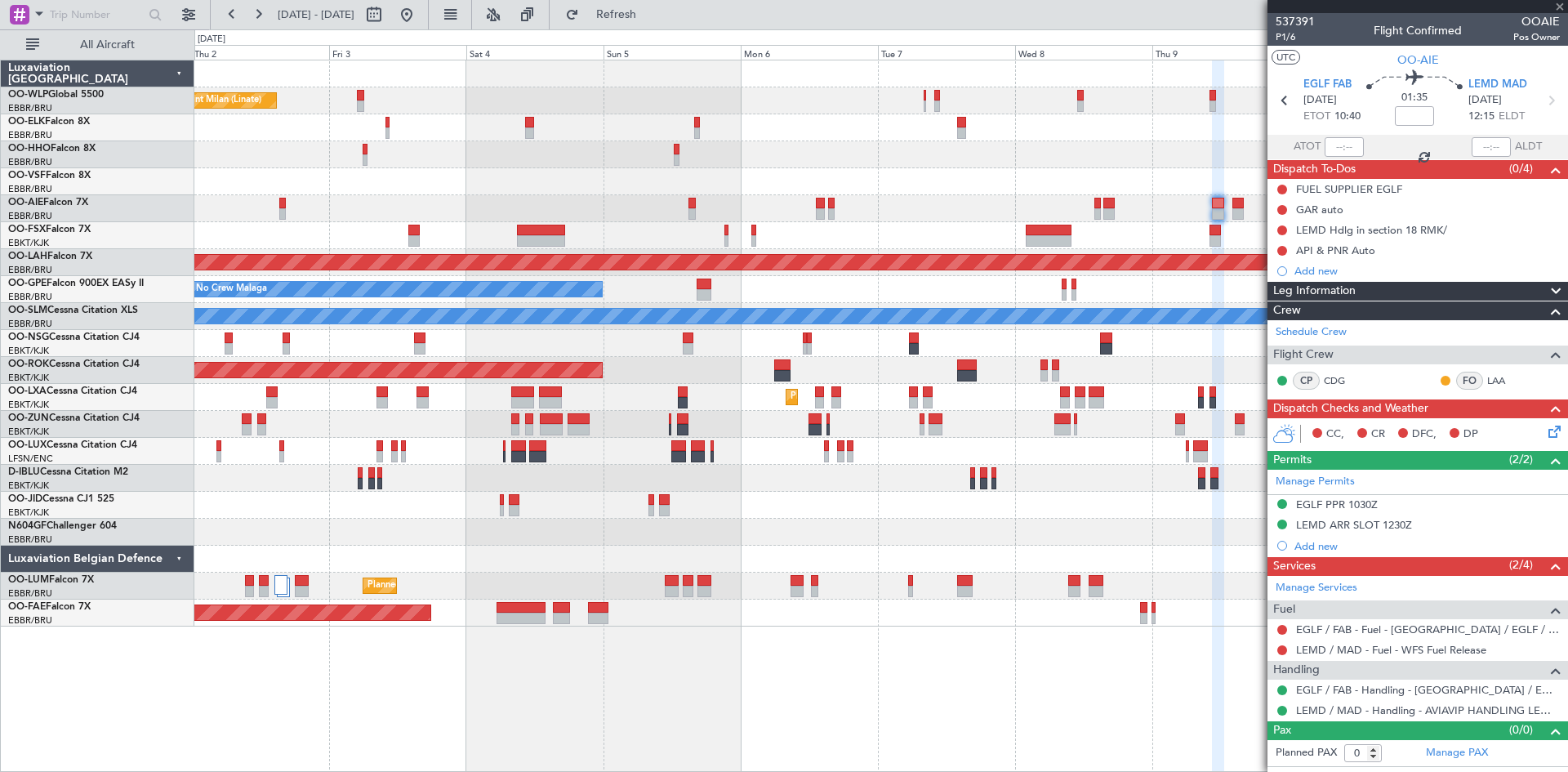
type input "1"
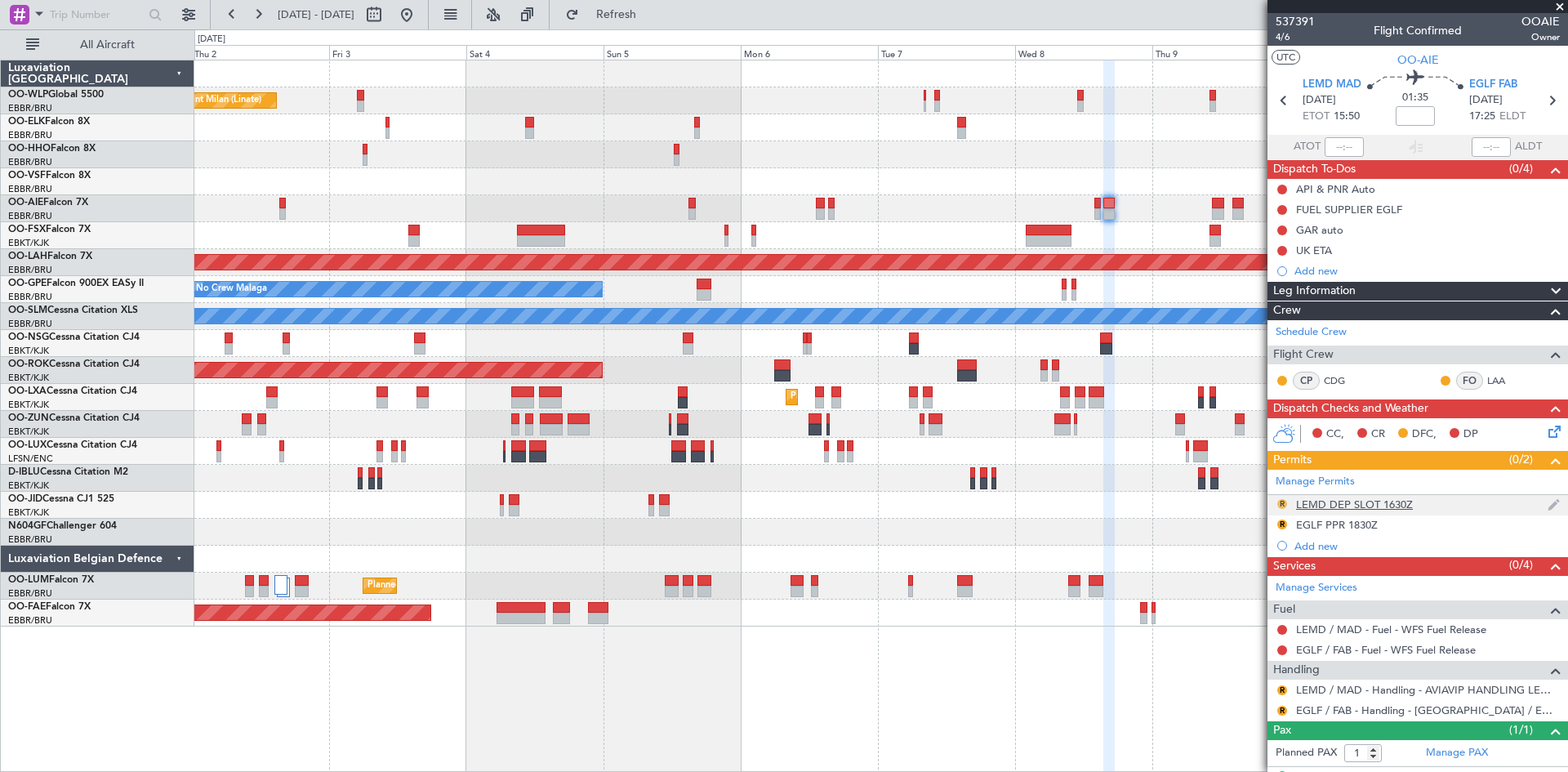
click at [1280, 500] on button "R" at bounding box center [1283, 505] width 10 height 10
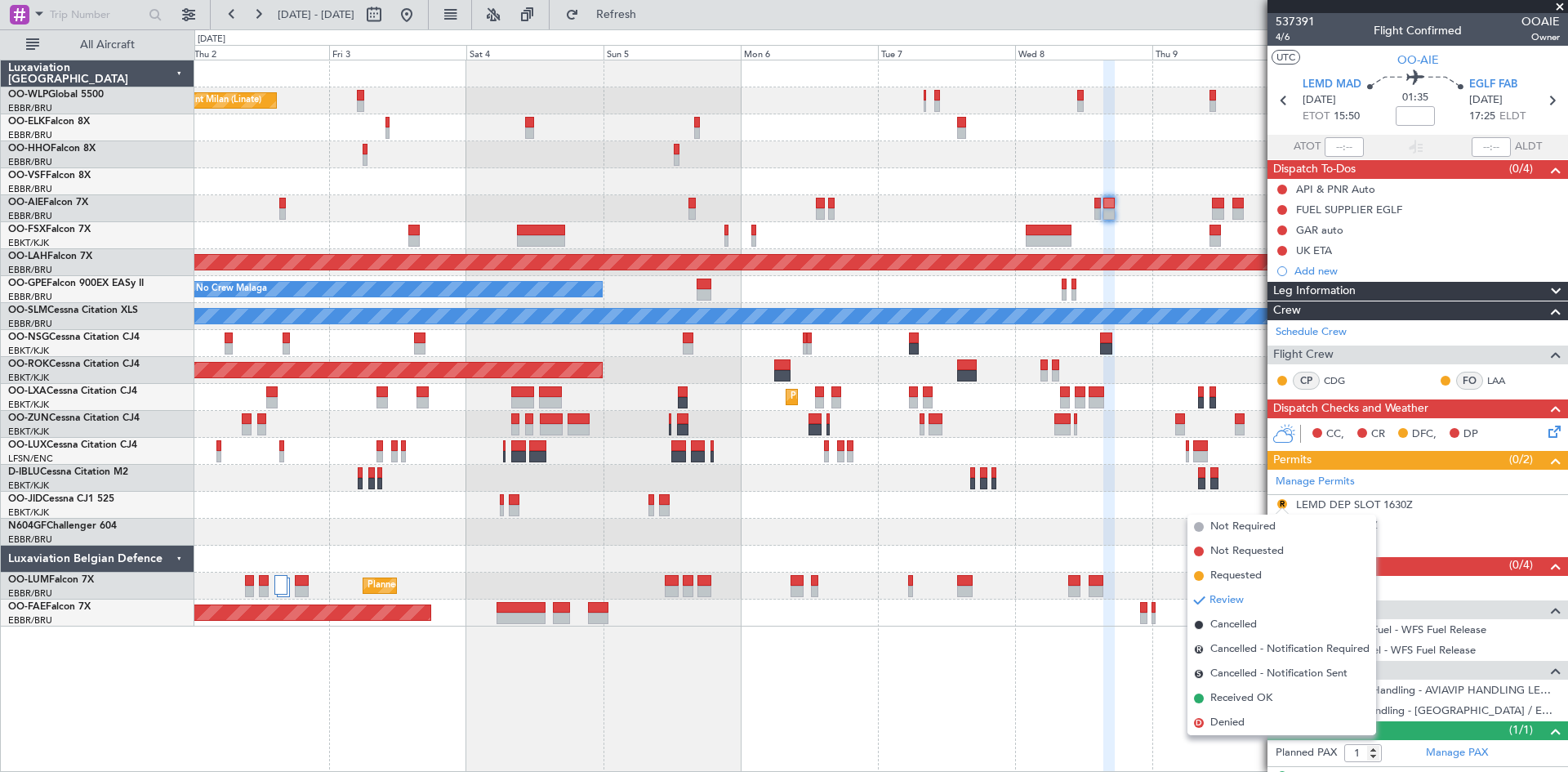
click at [1246, 588] on li "Review" at bounding box center [1282, 600] width 189 height 25
click at [1246, 574] on span "Requested" at bounding box center [1236, 575] width 51 height 16
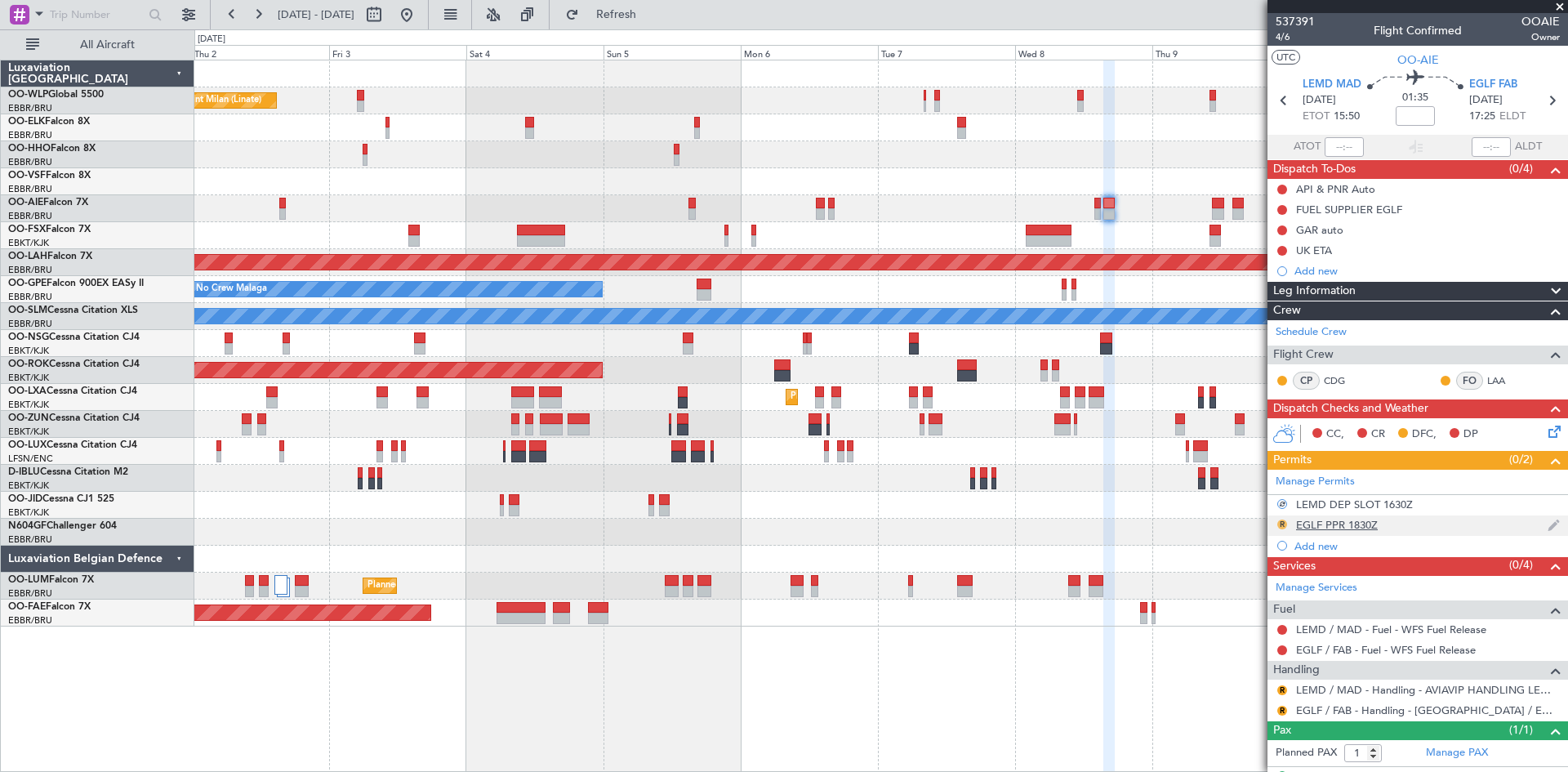
click at [1281, 523] on button "R" at bounding box center [1283, 525] width 10 height 10
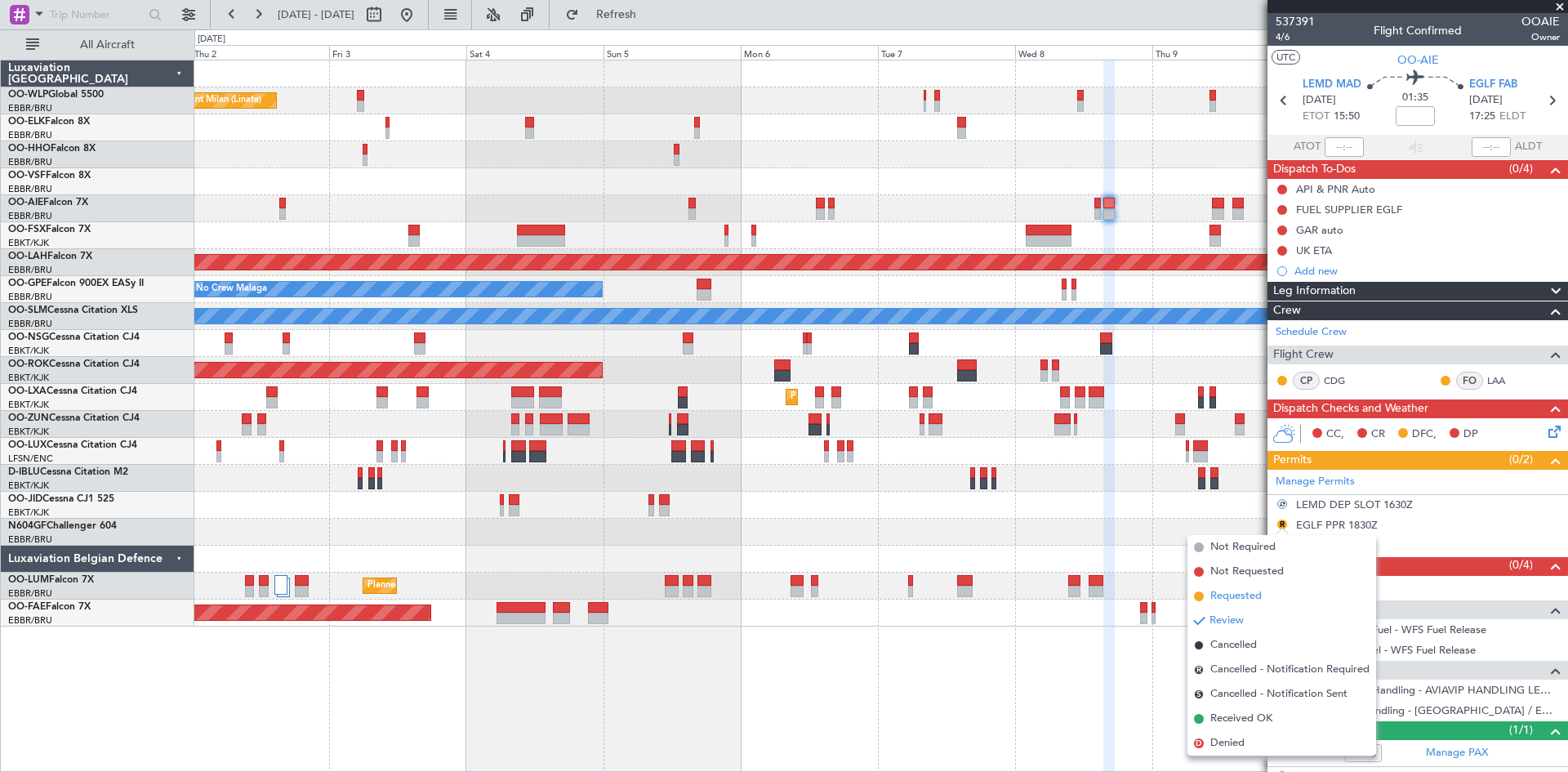
click at [1229, 600] on span "Requested" at bounding box center [1236, 596] width 51 height 16
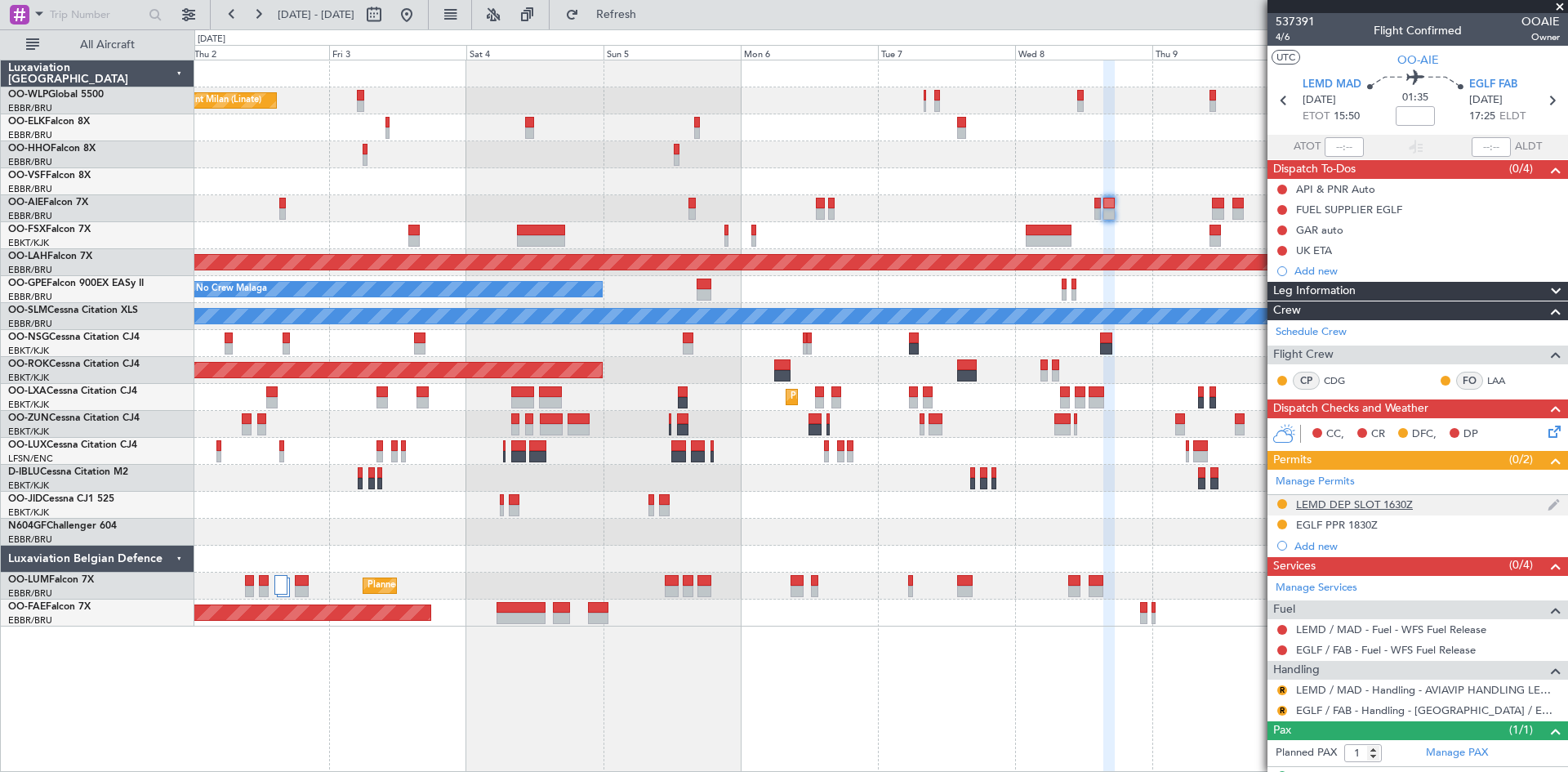
click at [1493, 500] on div "LEMD DEP SLOT 1630Z" at bounding box center [1417, 506] width 300 height 20
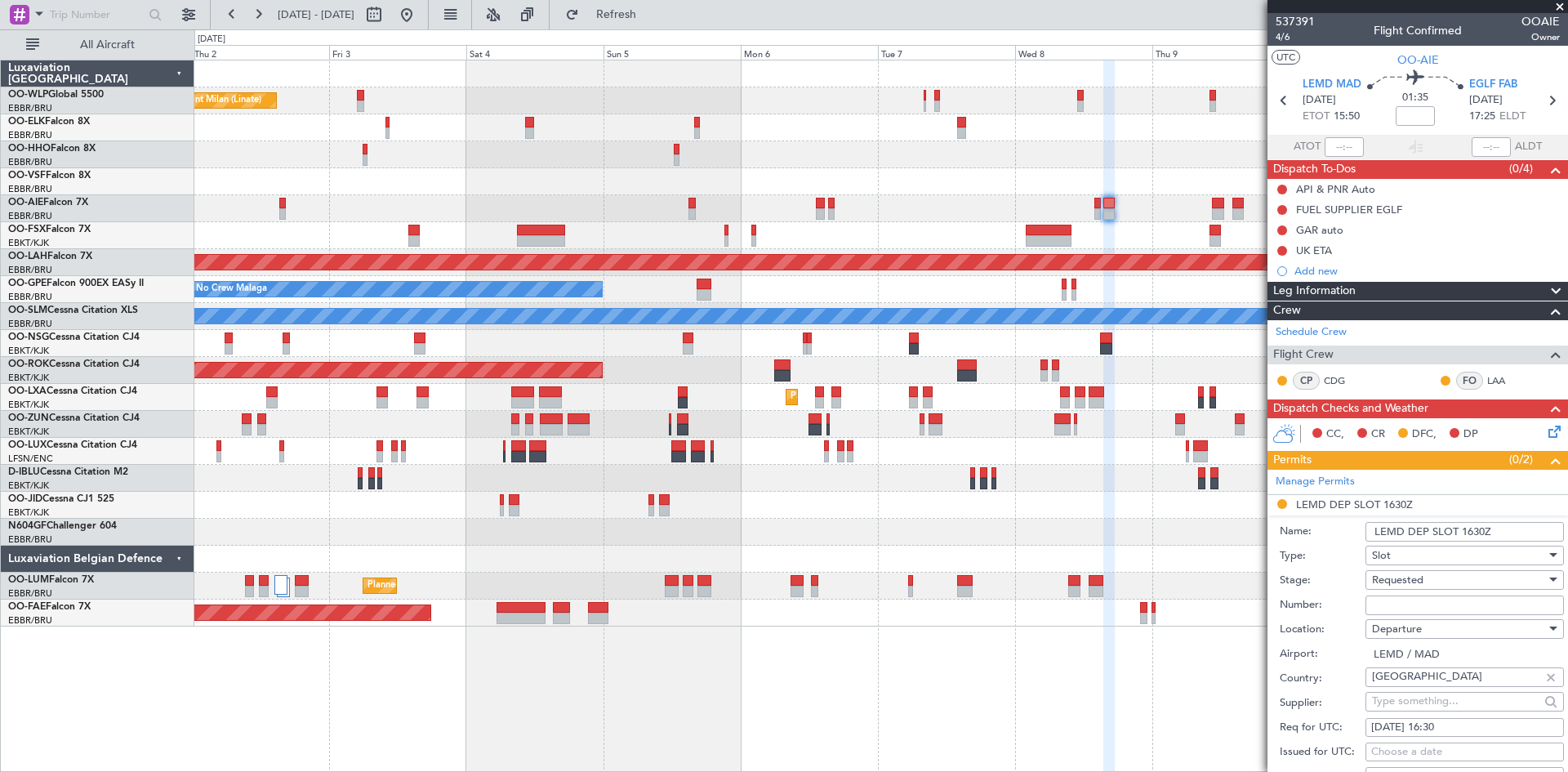
click at [1463, 726] on div "08/10/2025 16:30" at bounding box center [1465, 728] width 187 height 16
select select "10"
select select "2025"
click at [1463, 726] on div "08/10/2025 16:30" at bounding box center [1465, 728] width 187 height 16
select select "10"
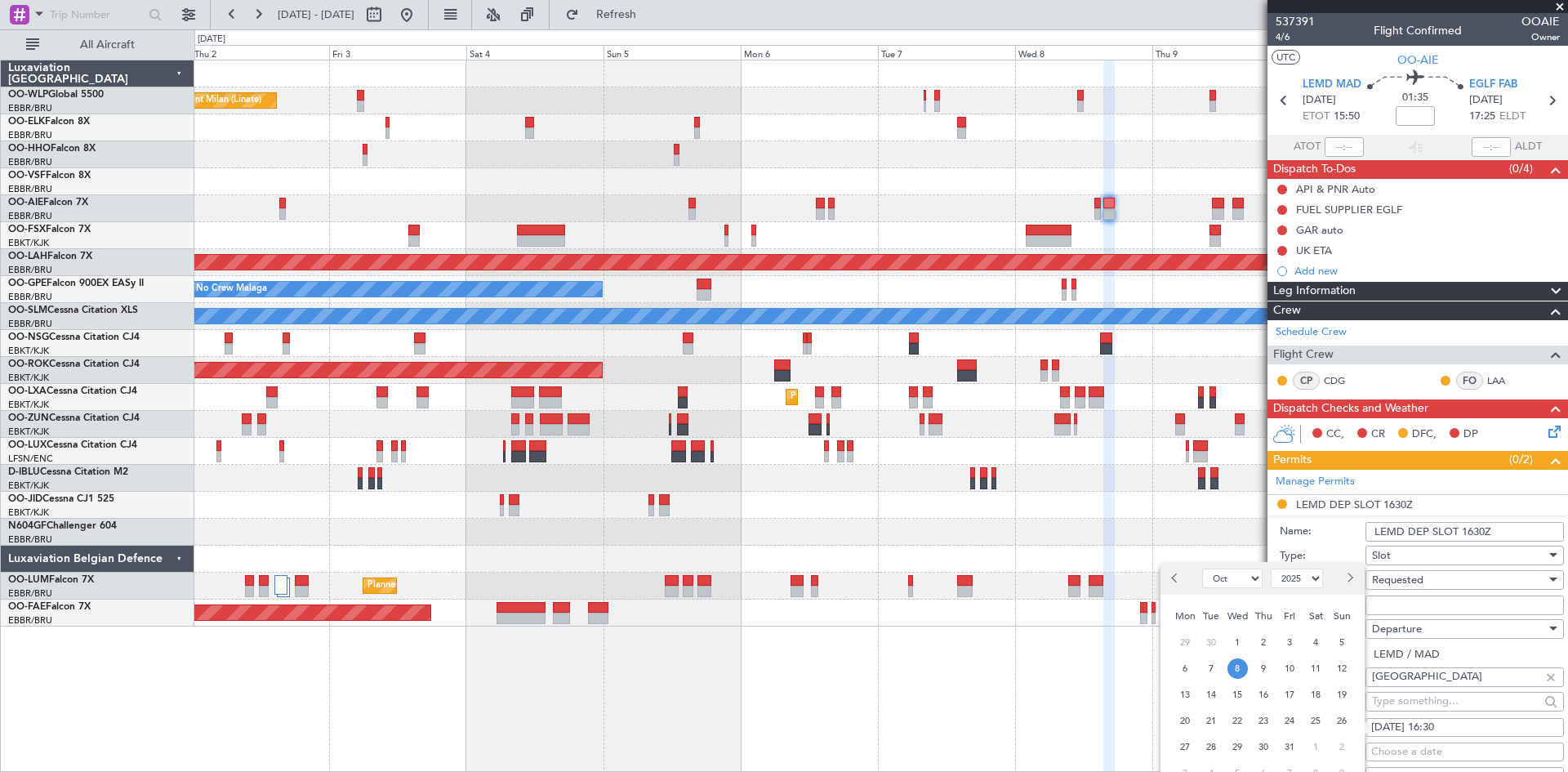
select select "2025"
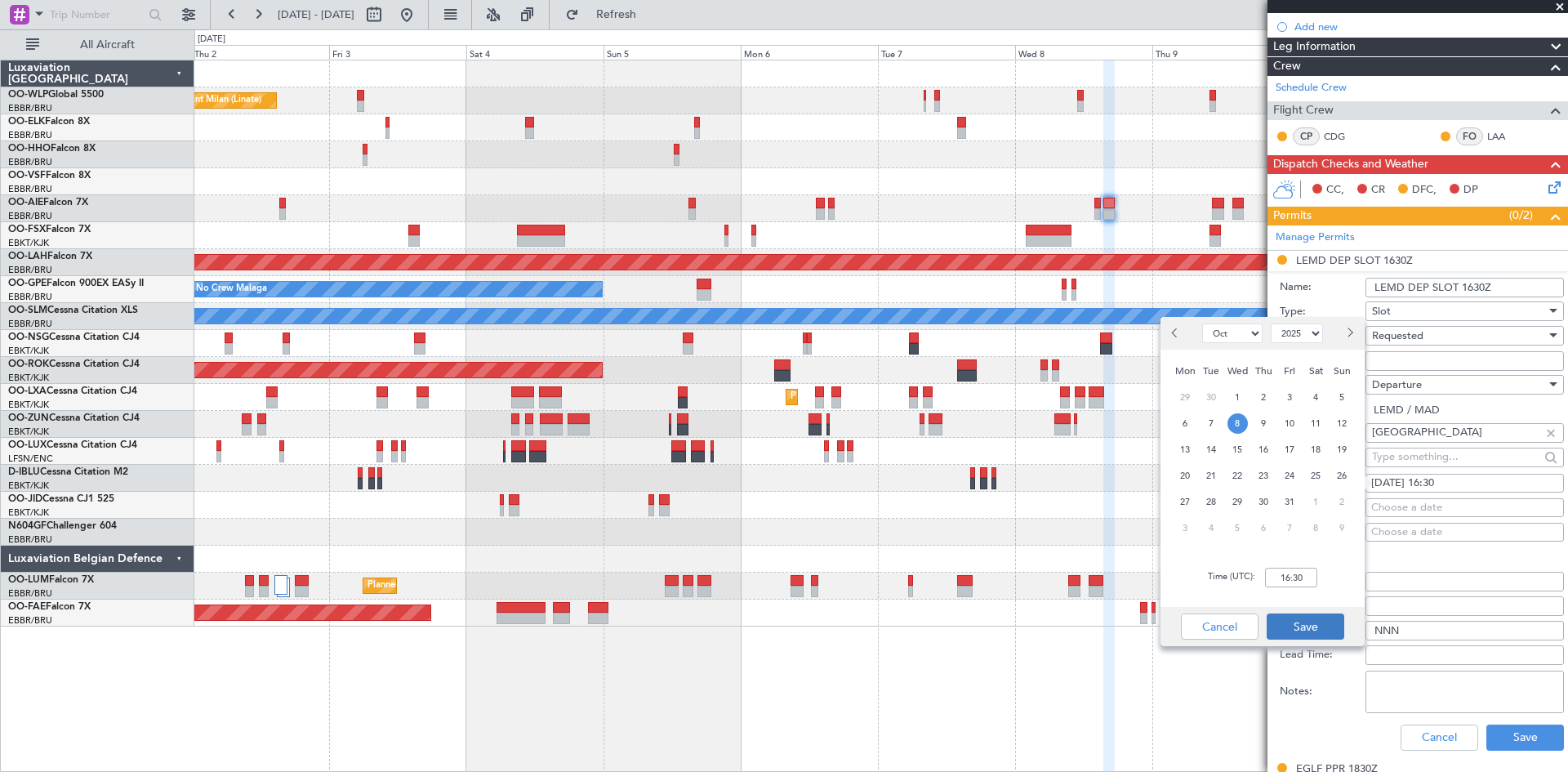
scroll to position [245, 0]
click at [1280, 580] on input "16:30" at bounding box center [1291, 577] width 52 height 20
type input "15:30"
click at [1329, 617] on button "Save" at bounding box center [1305, 626] width 77 height 26
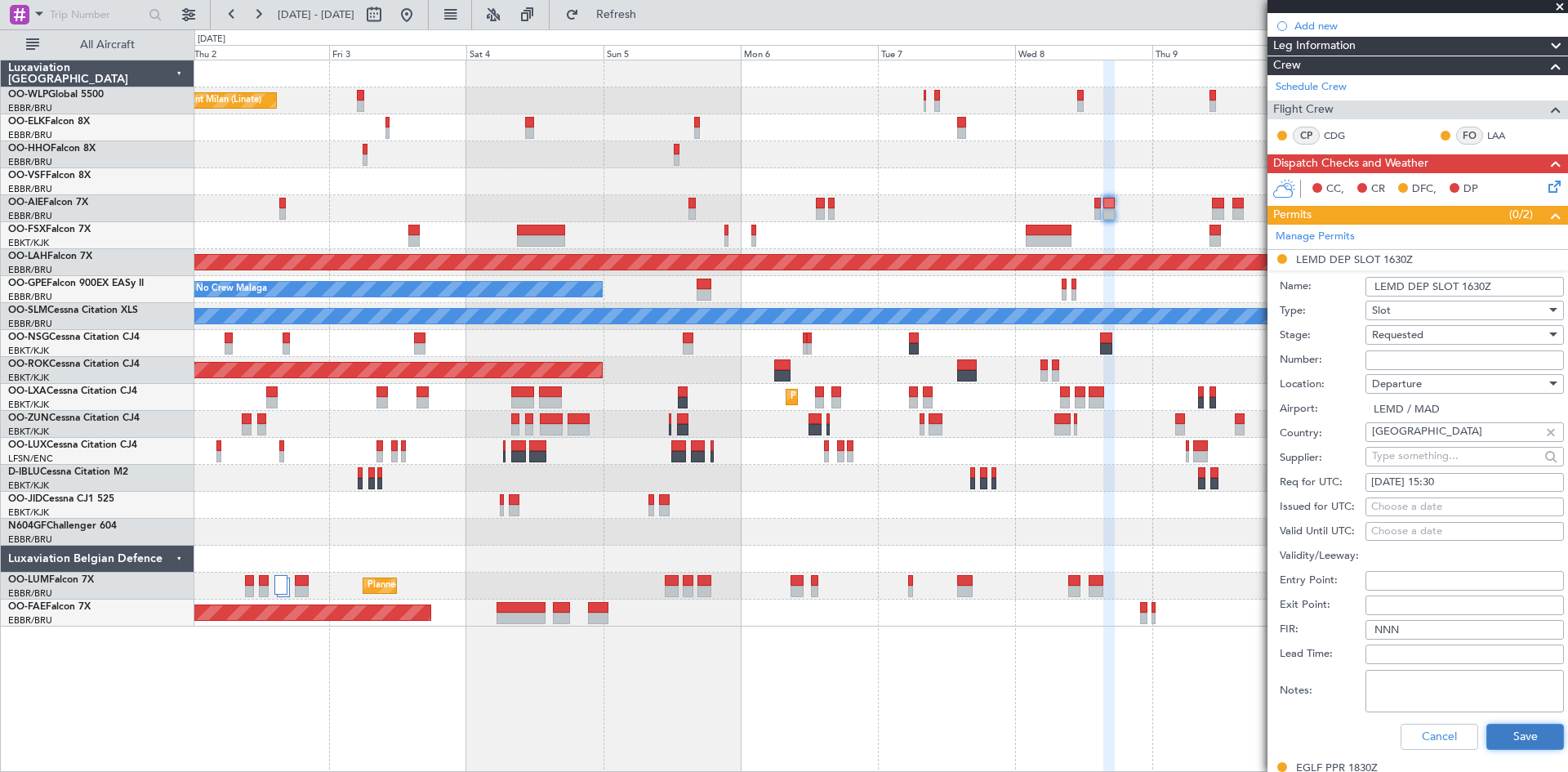
click at [1533, 745] on button "Save" at bounding box center [1525, 737] width 77 height 26
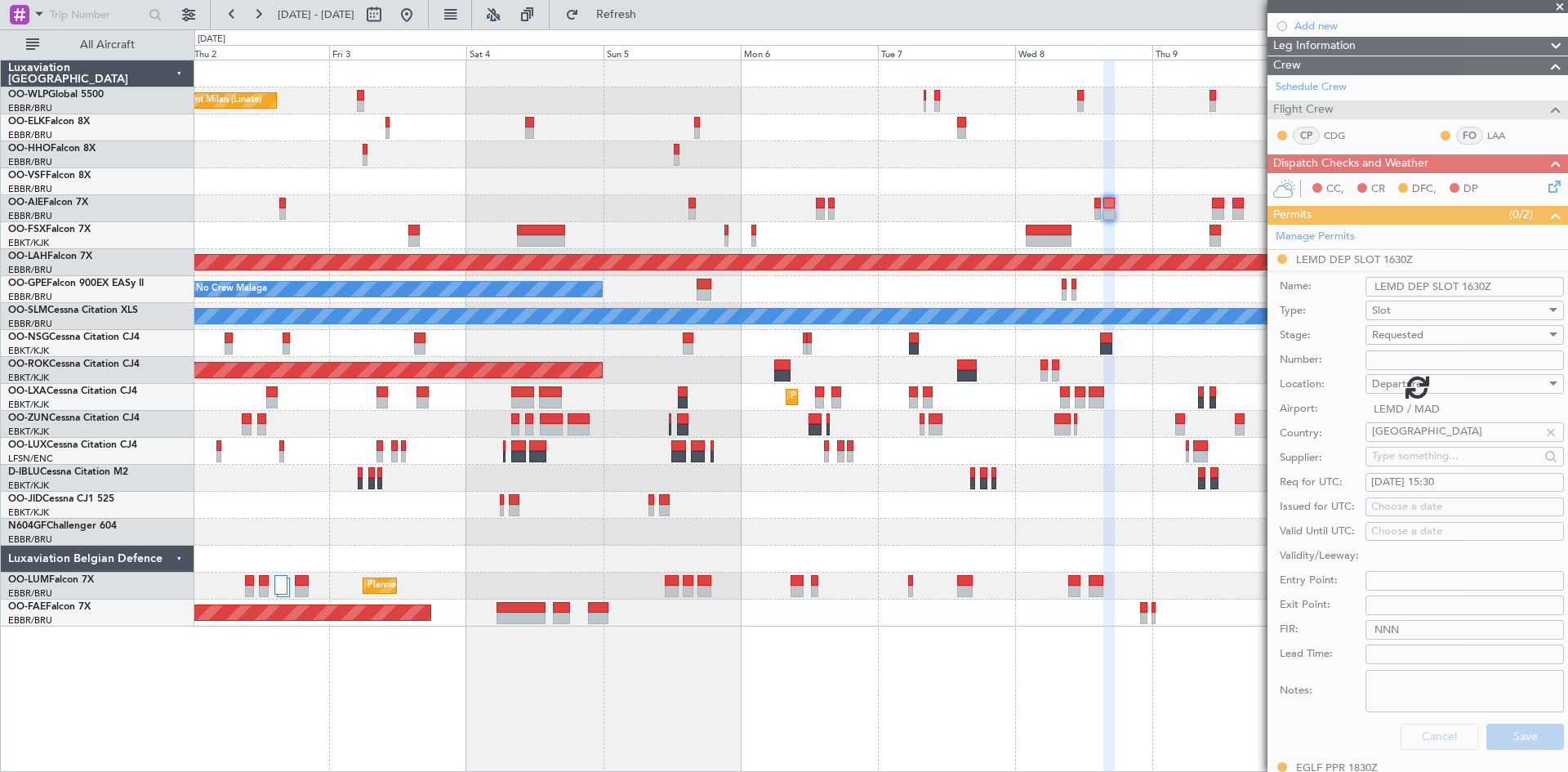
scroll to position [31, 0]
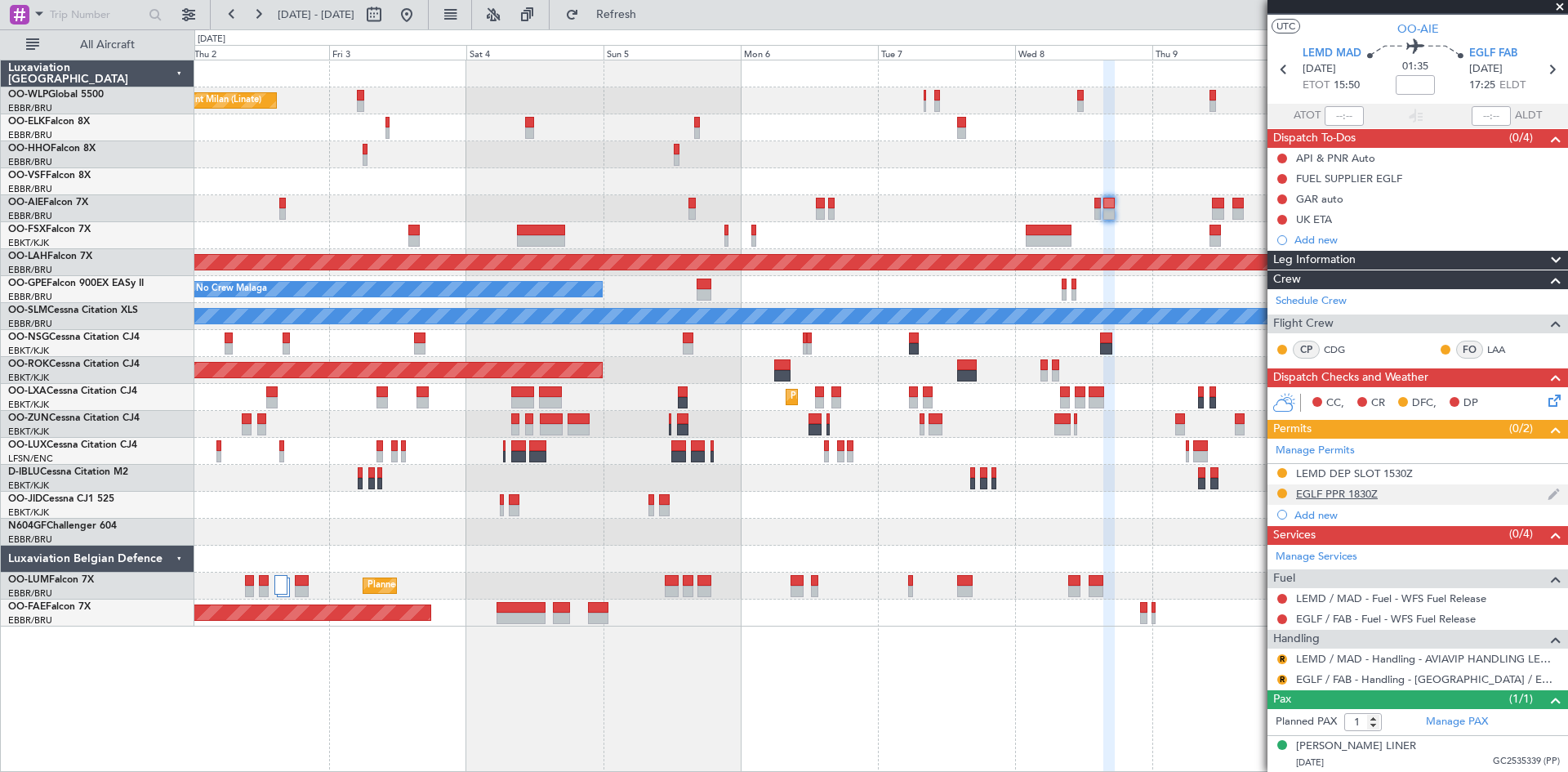
click at [1371, 495] on div "EGLF PPR 1830Z" at bounding box center [1337, 494] width 82 height 14
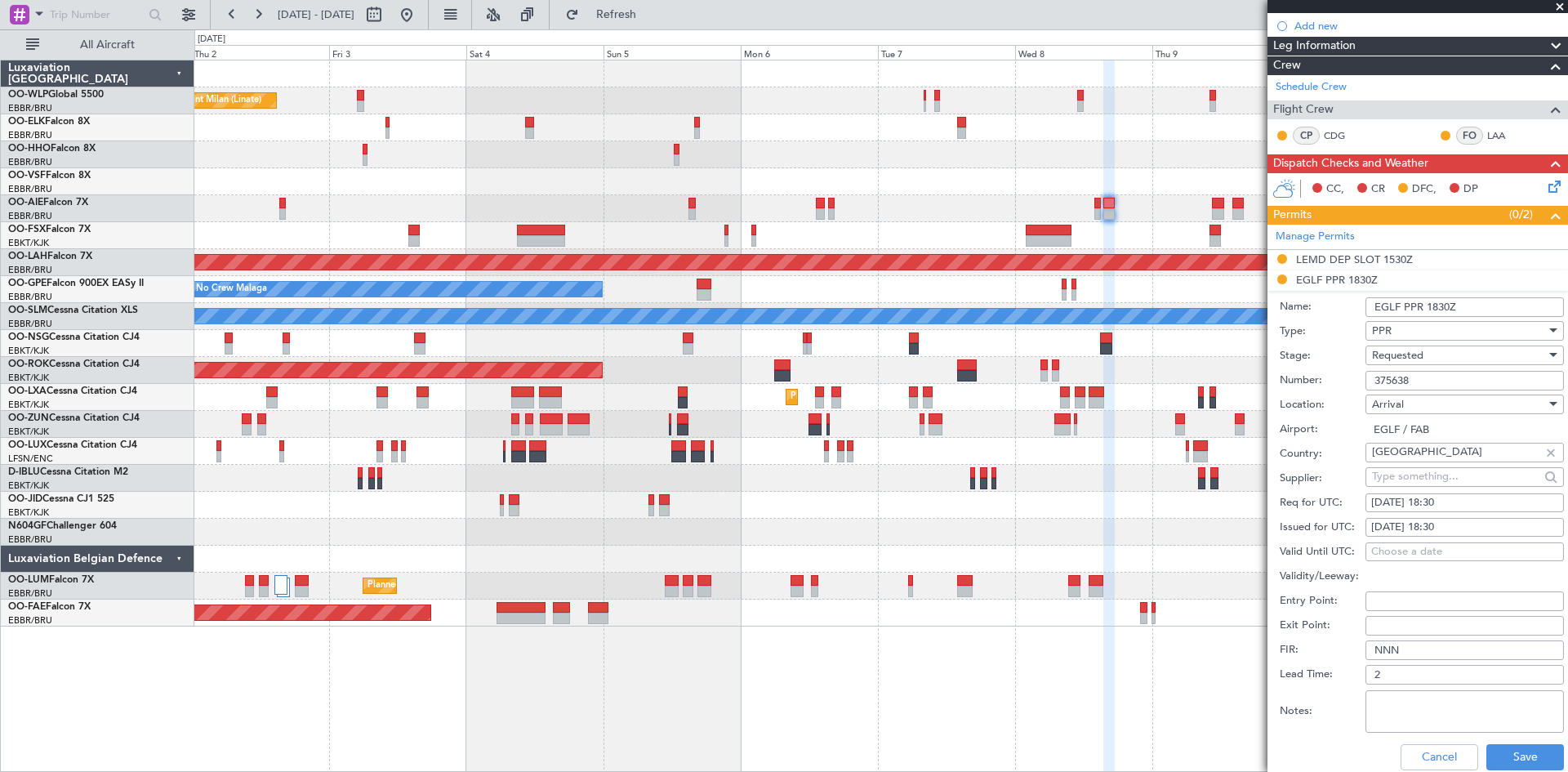
click at [1449, 502] on div "08/10/2025 18:30" at bounding box center [1465, 503] width 187 height 16
select select "10"
select select "2025"
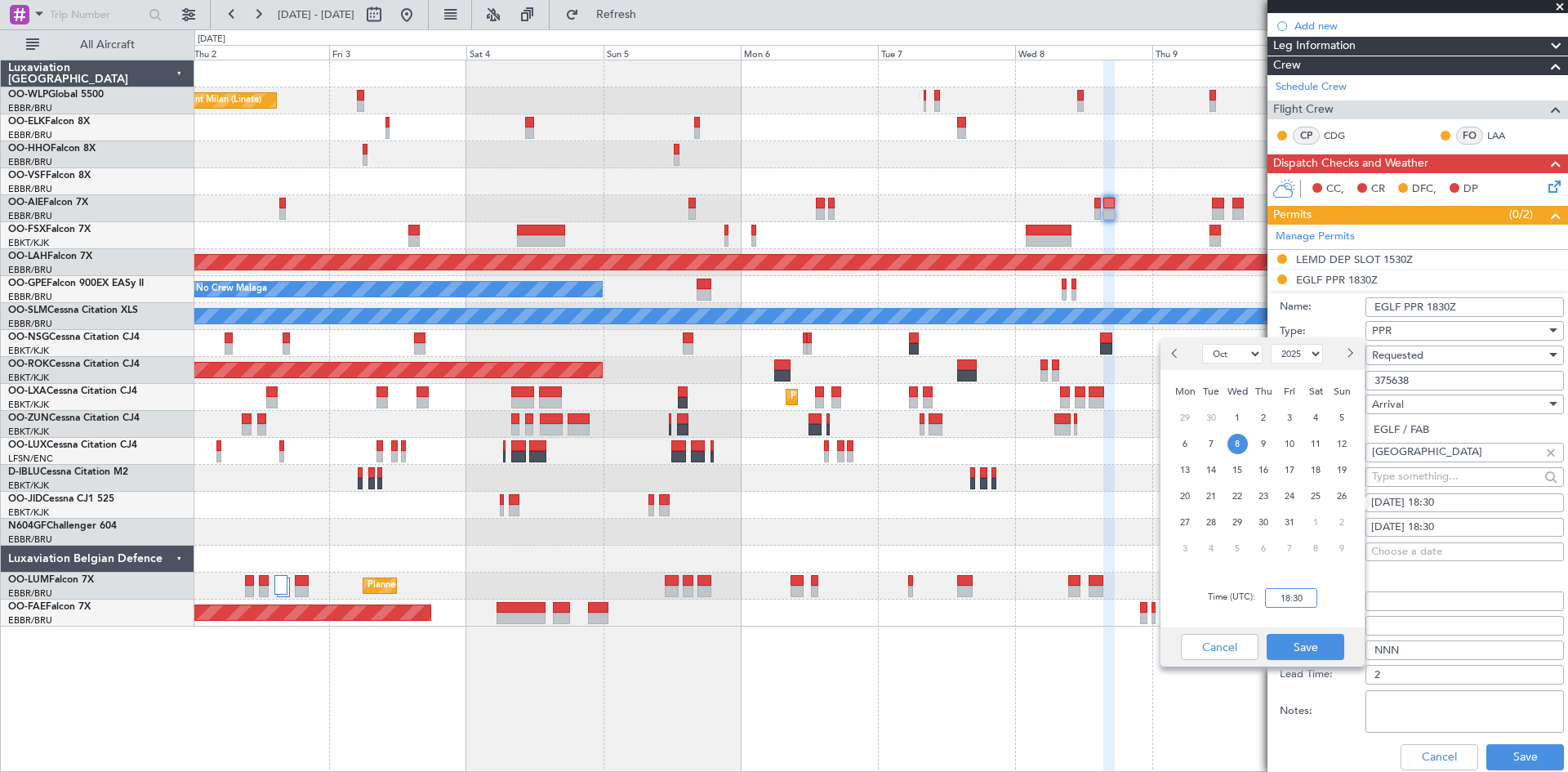
click at [1286, 592] on input "18:30" at bounding box center [1291, 598] width 52 height 20
type input "17:30"
click at [1328, 640] on button "Save" at bounding box center [1305, 647] width 77 height 26
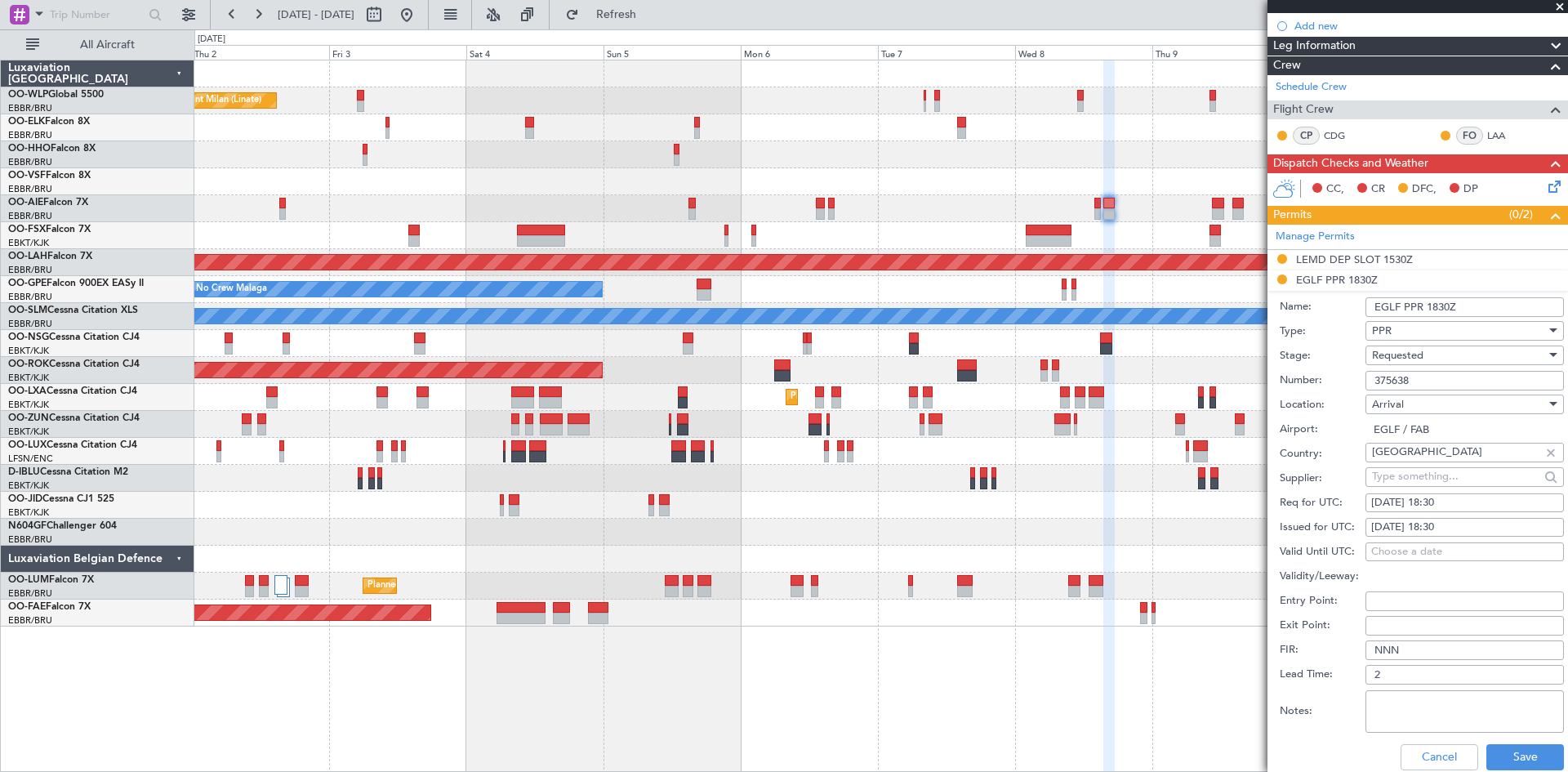
click at [1443, 513] on div "Req for UTC: 08/10/2025 18:30" at bounding box center [1423, 503] width 284 height 25
click at [1445, 507] on div "08/10/2025 18:30" at bounding box center [1465, 503] width 187 height 16
select select "10"
select select "2025"
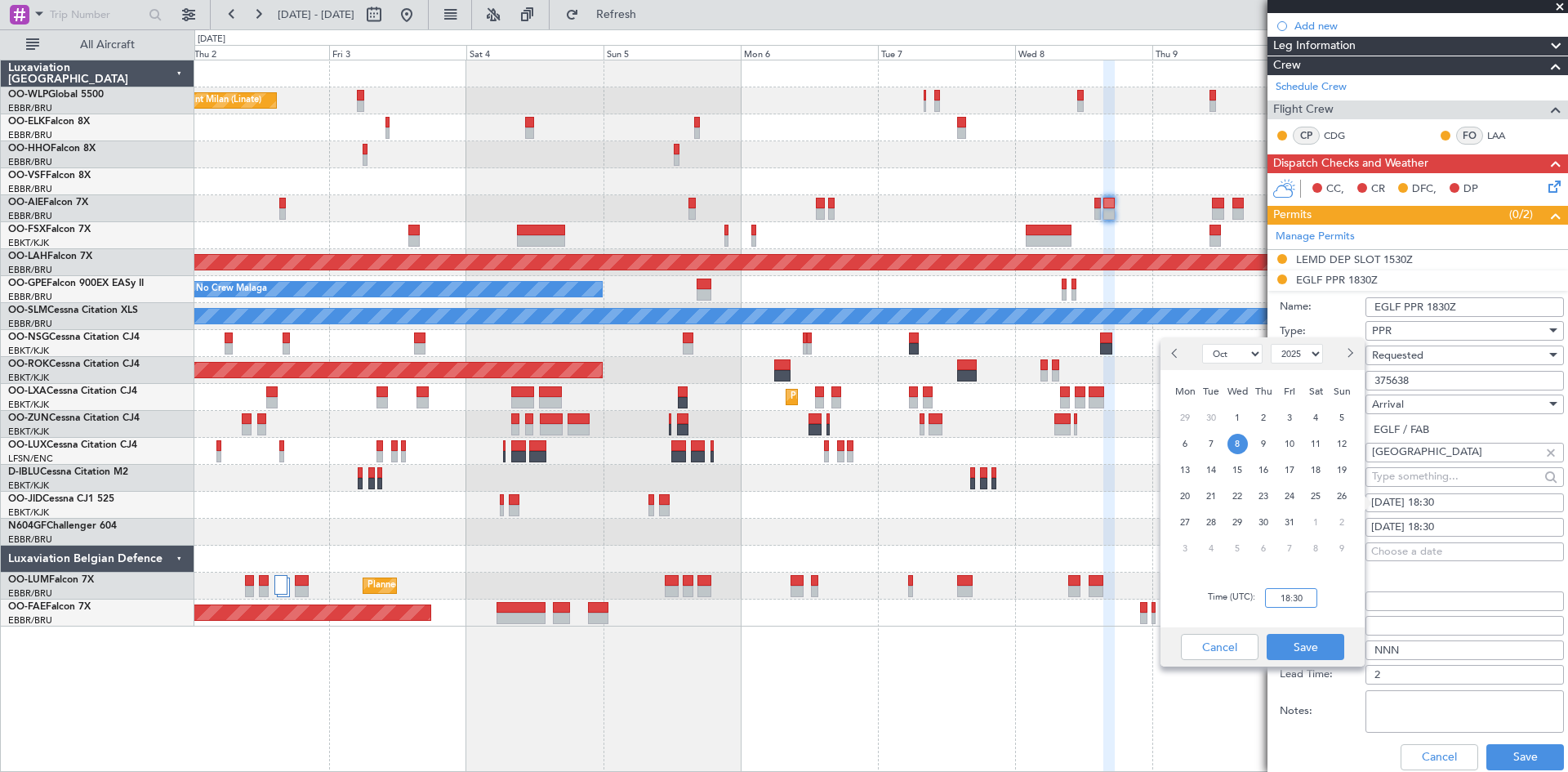
click at [1285, 602] on input "18:30" at bounding box center [1291, 598] width 52 height 20
type input "17:30"
click at [1303, 638] on button "Save" at bounding box center [1305, 647] width 77 height 26
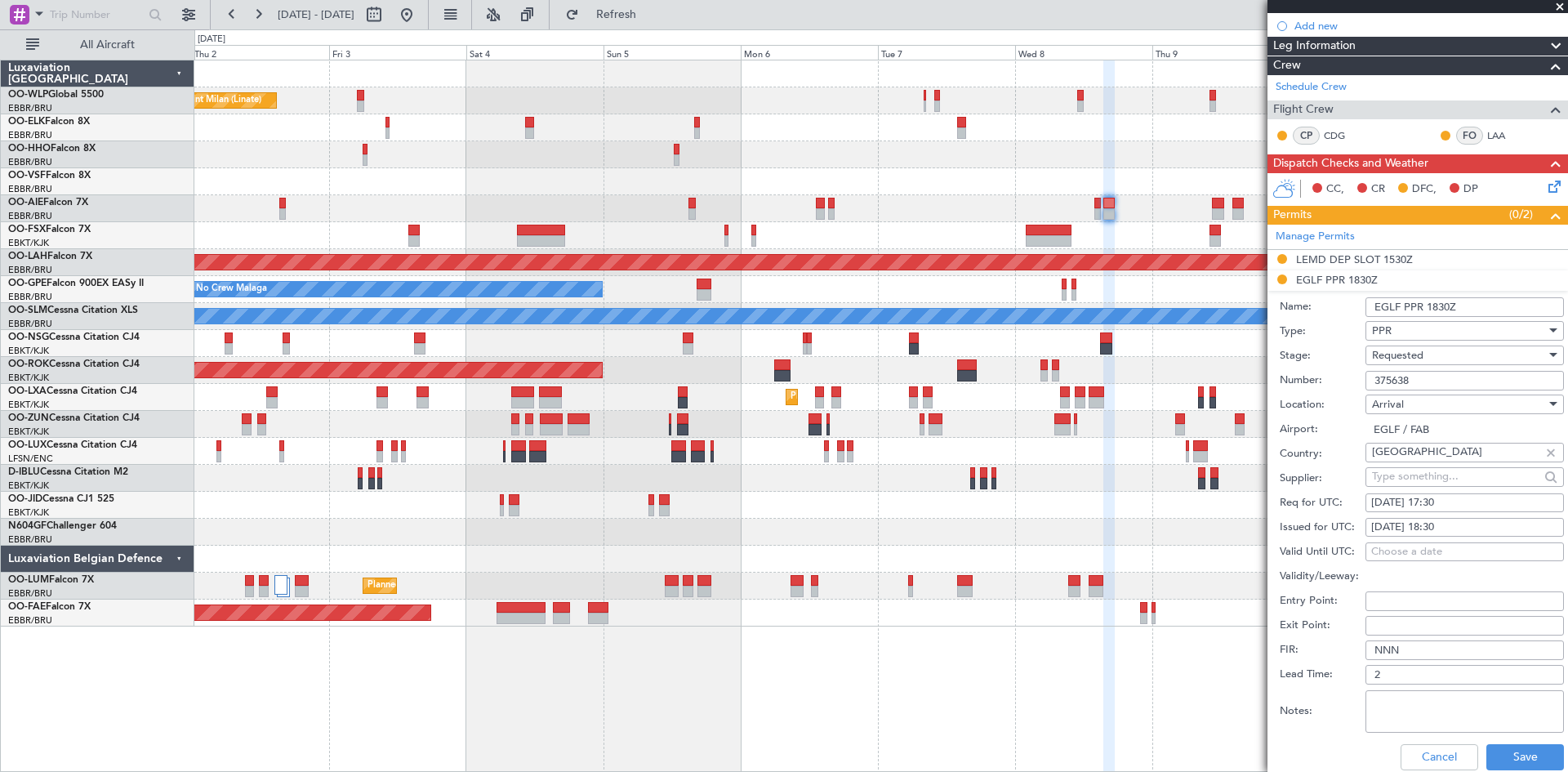
click at [1441, 524] on div "08/10/2025 18:30" at bounding box center [1465, 528] width 187 height 16
select select "10"
select select "2025"
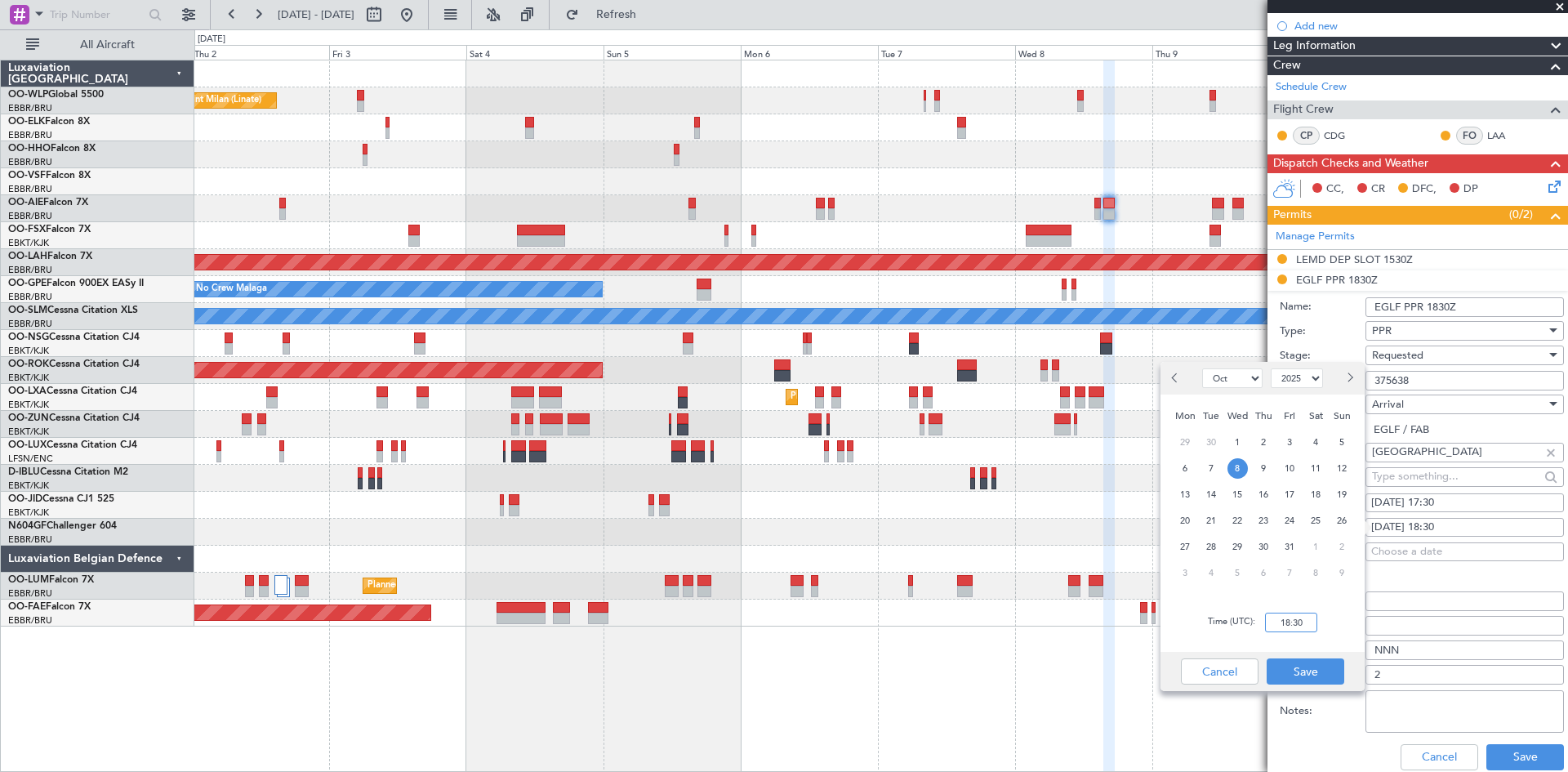
click at [1282, 613] on input "18:30" at bounding box center [1291, 622] width 52 height 20
type input "17:30"
click at [1327, 670] on button "Save" at bounding box center [1305, 672] width 77 height 26
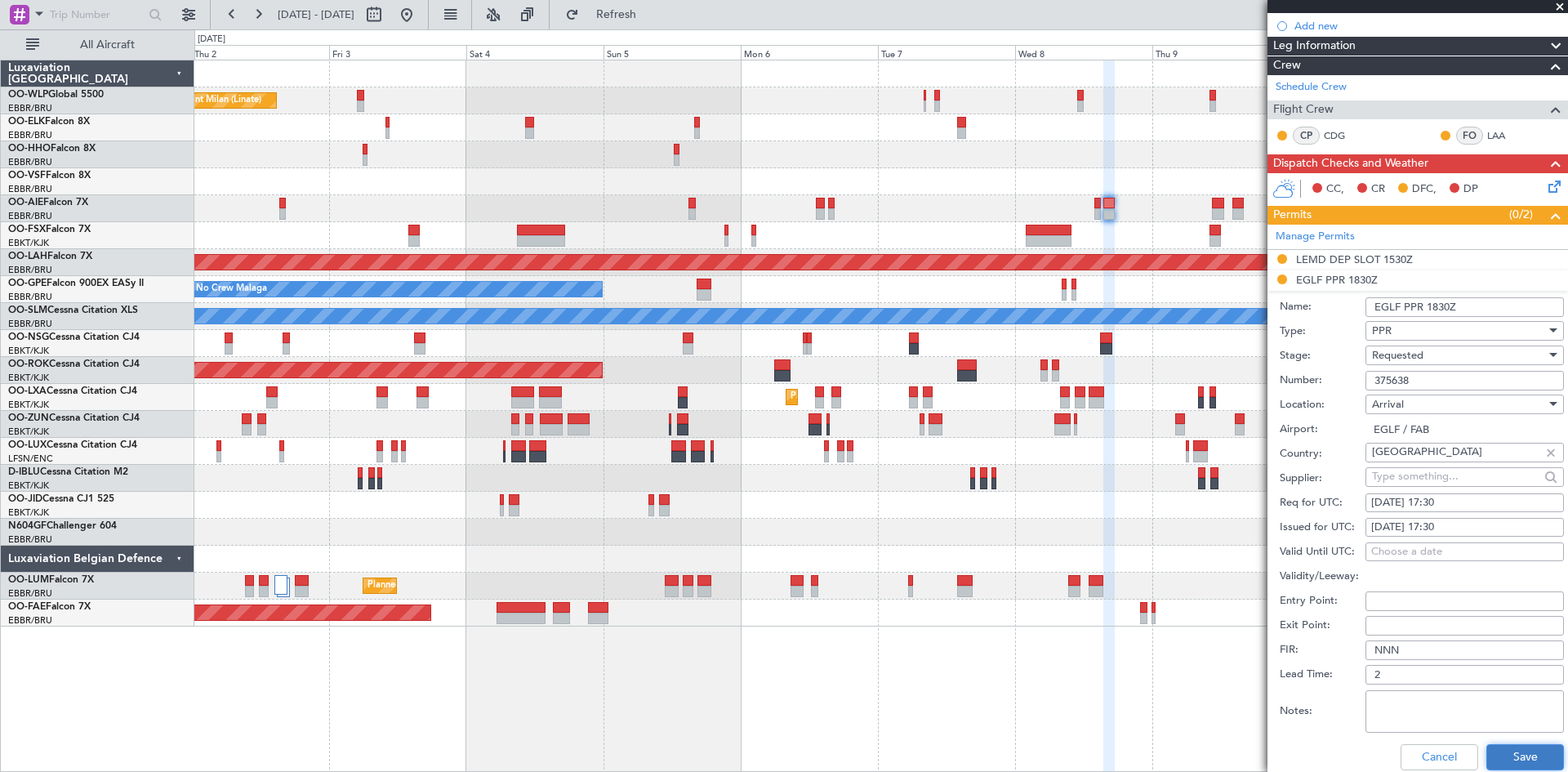
click at [1520, 748] on button "Save" at bounding box center [1525, 758] width 77 height 26
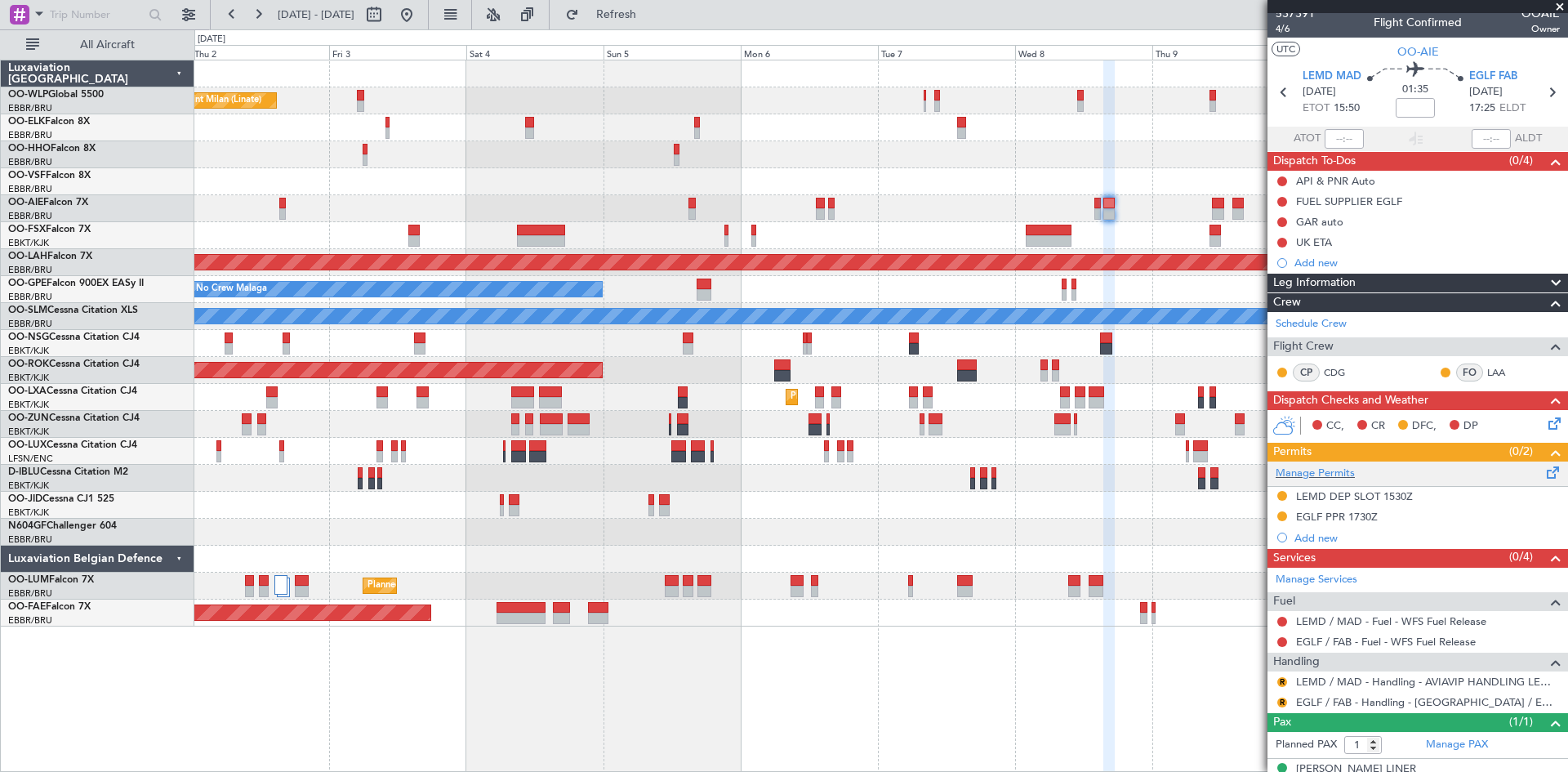
scroll to position [0, 0]
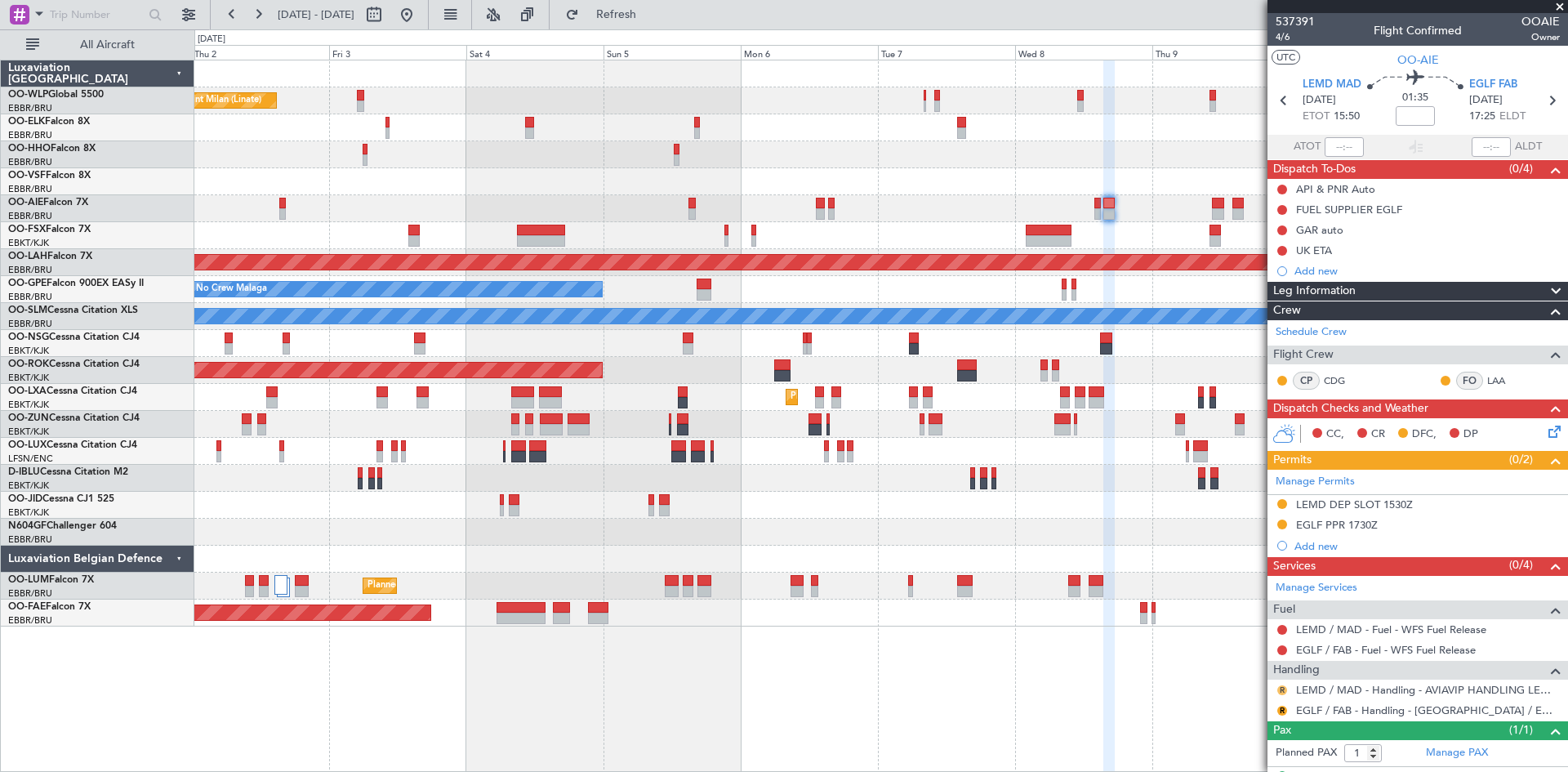
click at [1285, 692] on button "R" at bounding box center [1283, 691] width 10 height 10
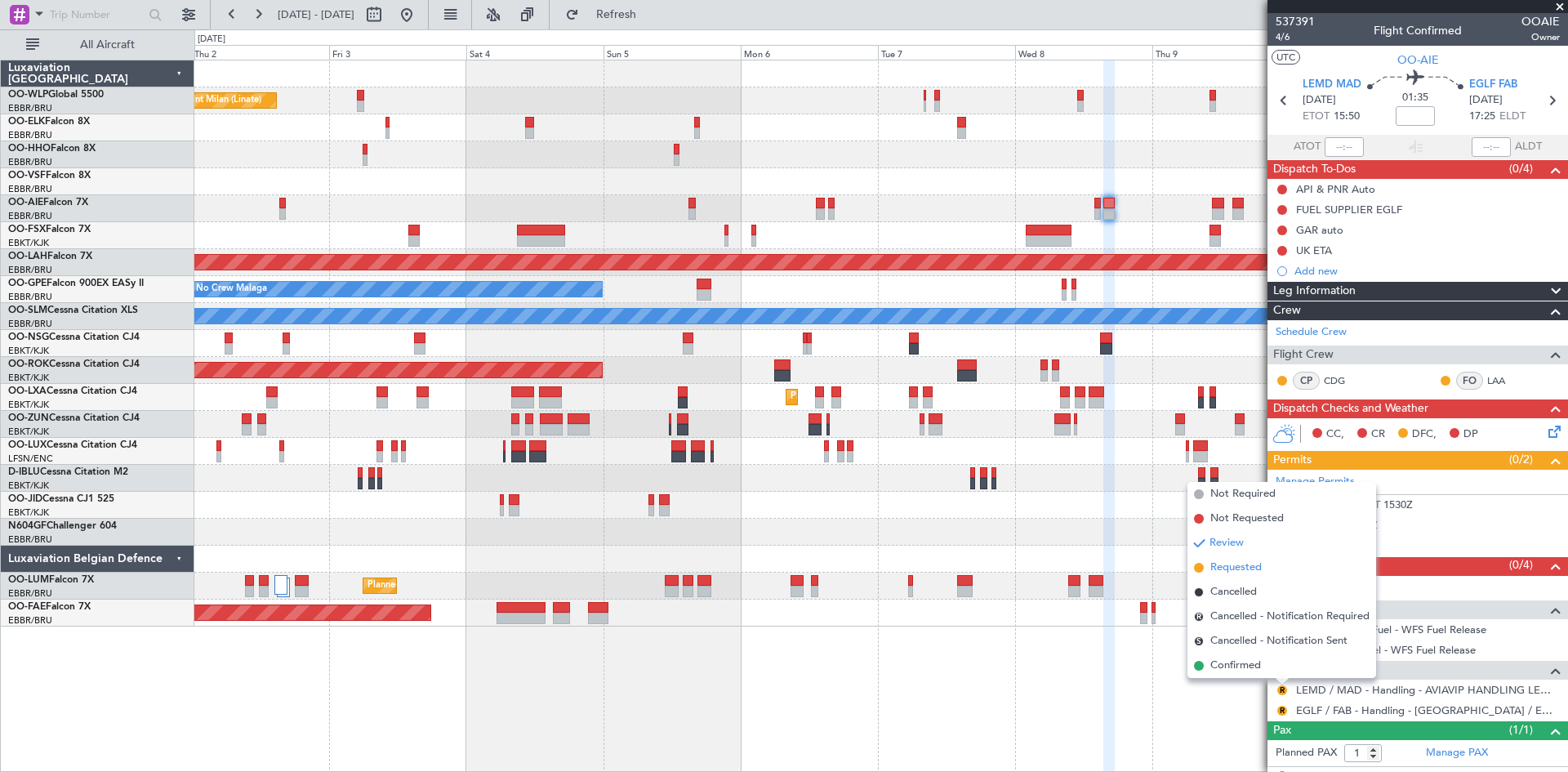
click at [1238, 572] on span "Requested" at bounding box center [1236, 568] width 51 height 16
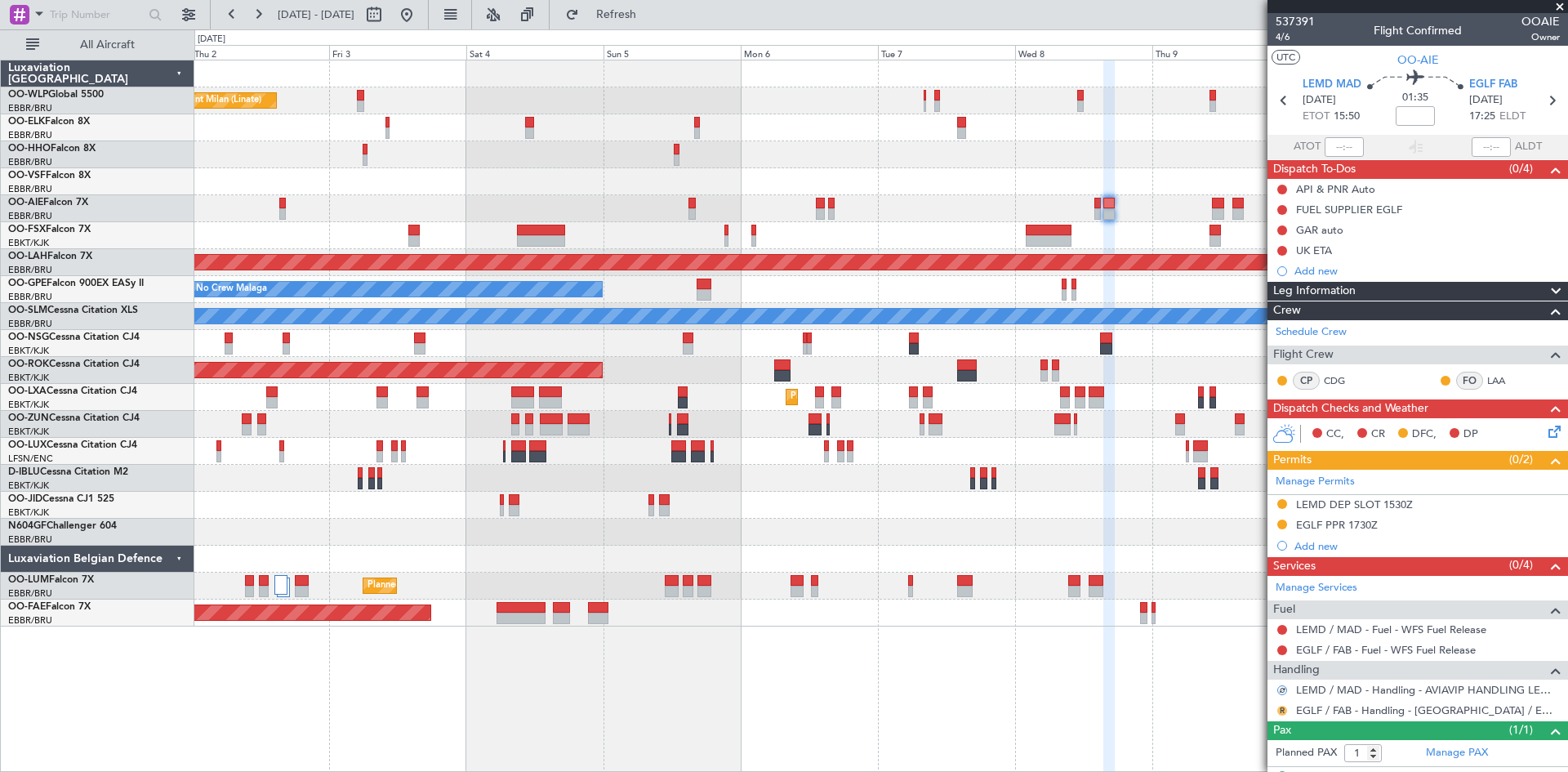
click at [1284, 707] on button "R" at bounding box center [1283, 712] width 10 height 10
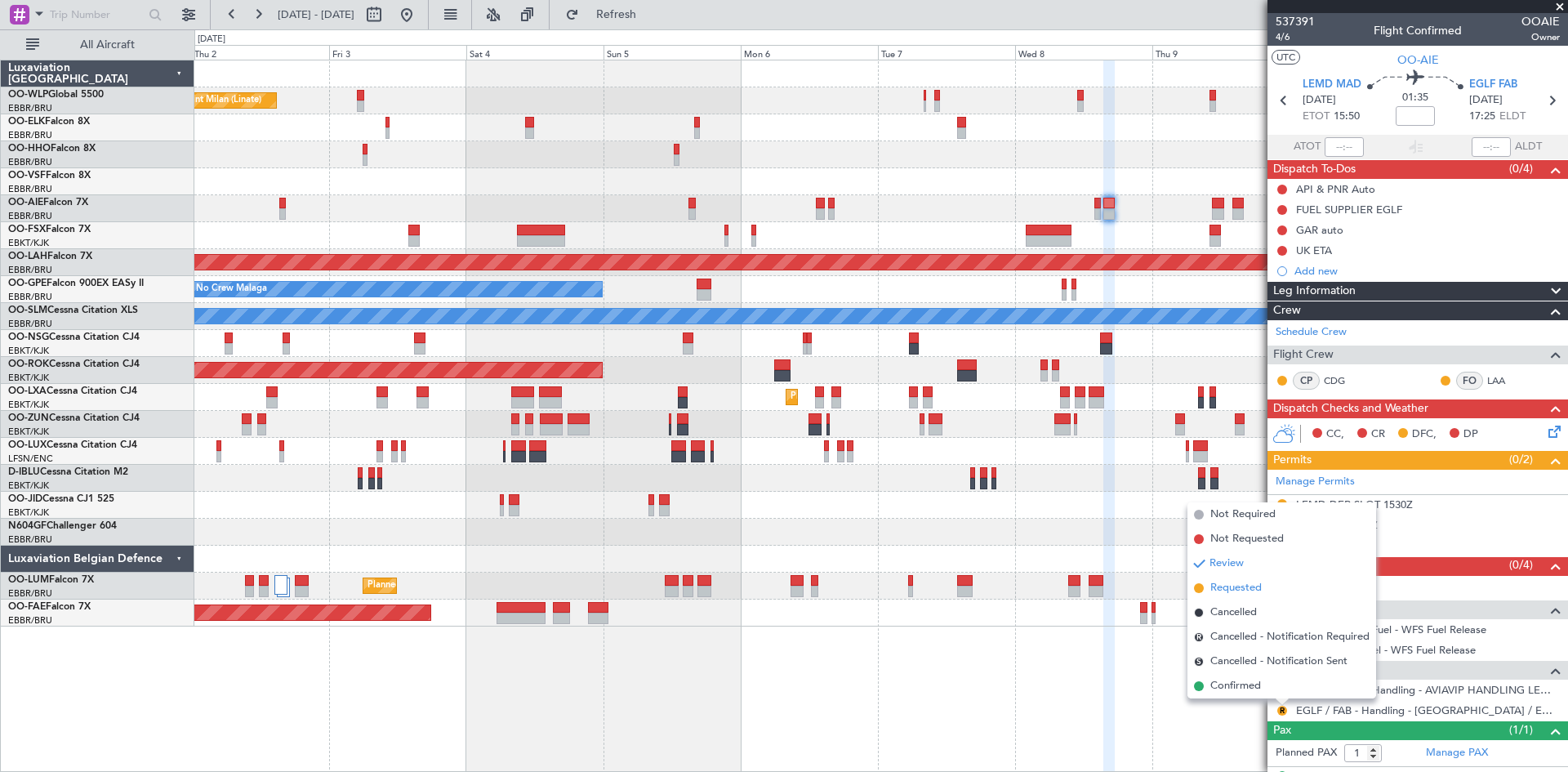
click at [1240, 584] on span "Requested" at bounding box center [1236, 588] width 51 height 16
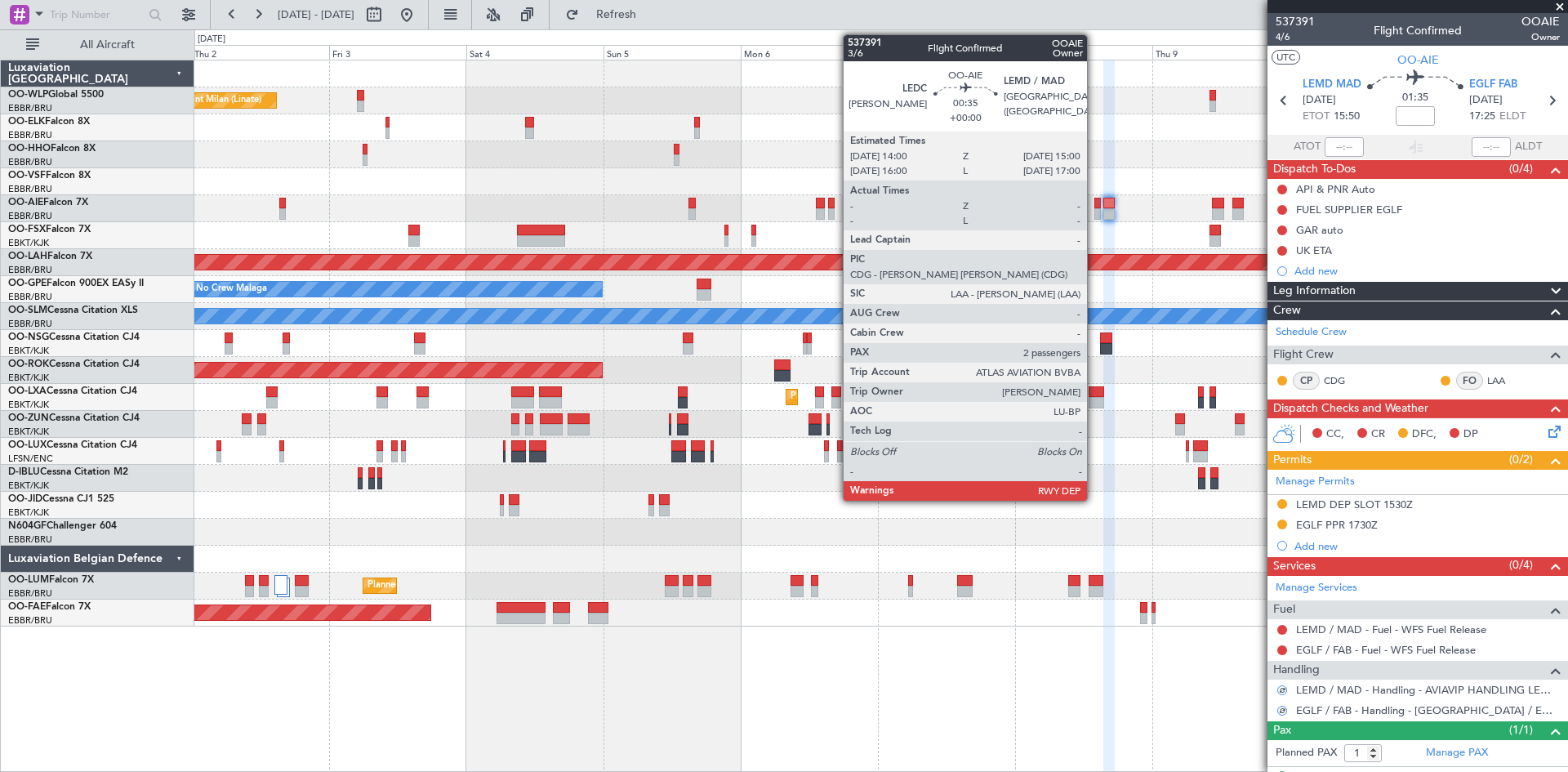
click at [1095, 203] on div at bounding box center [1098, 203] width 7 height 11
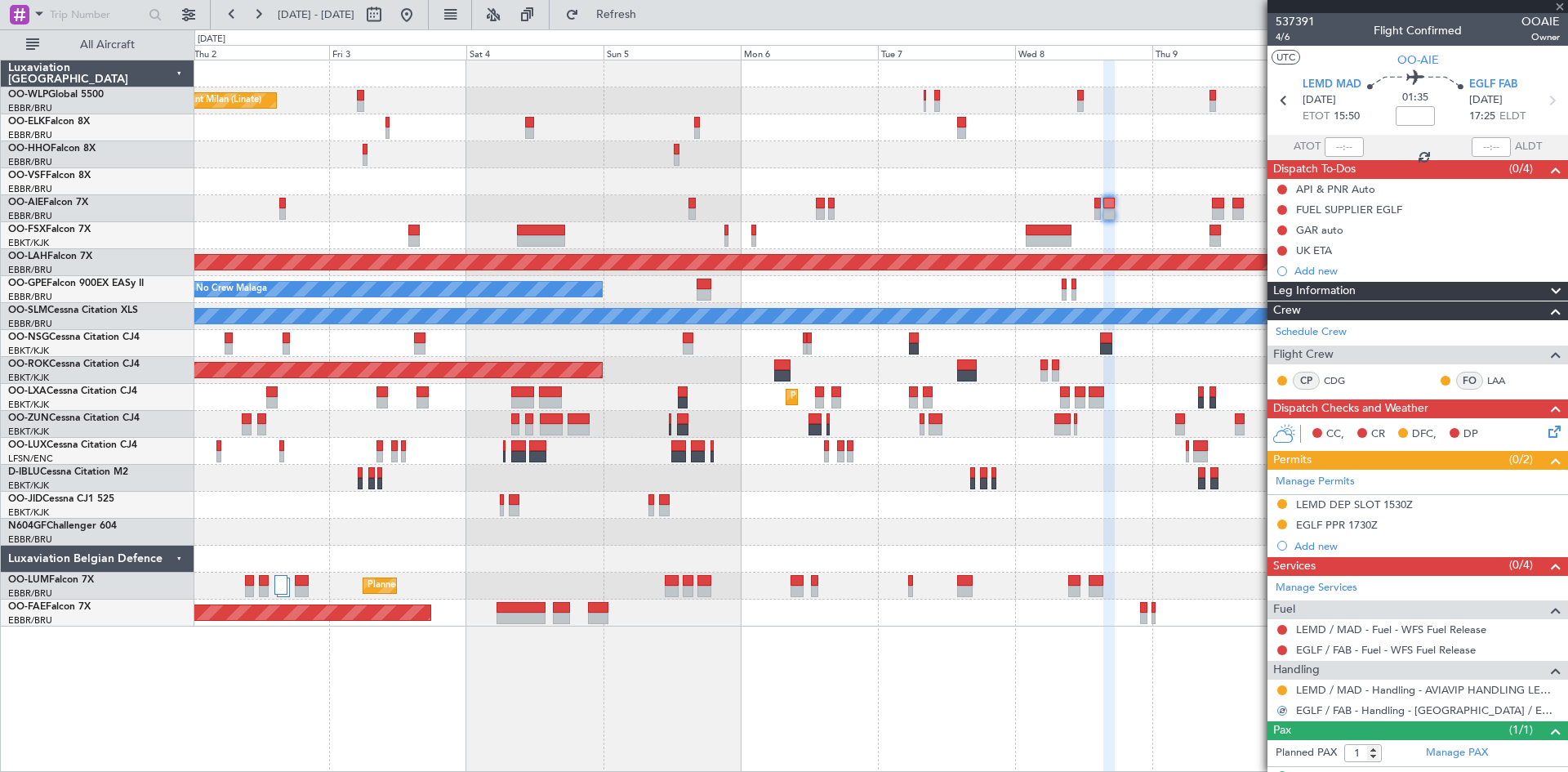
type input "2"
click at [1280, 715] on mat-tooltip-component "Review" at bounding box center [1282, 736] width 59 height 43
click at [1281, 712] on button "R" at bounding box center [1283, 712] width 10 height 10
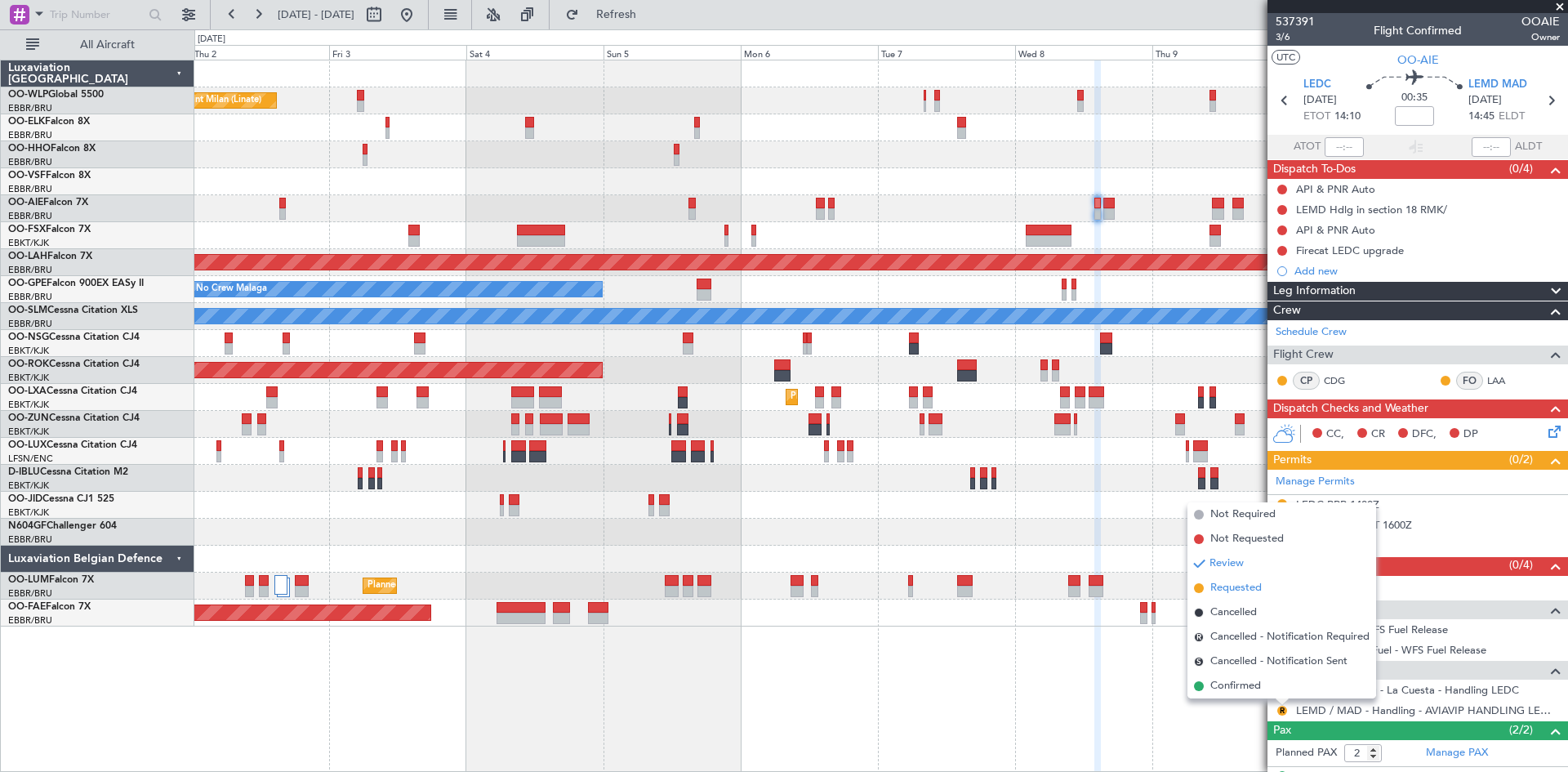
click at [1240, 581] on span "Requested" at bounding box center [1236, 588] width 51 height 16
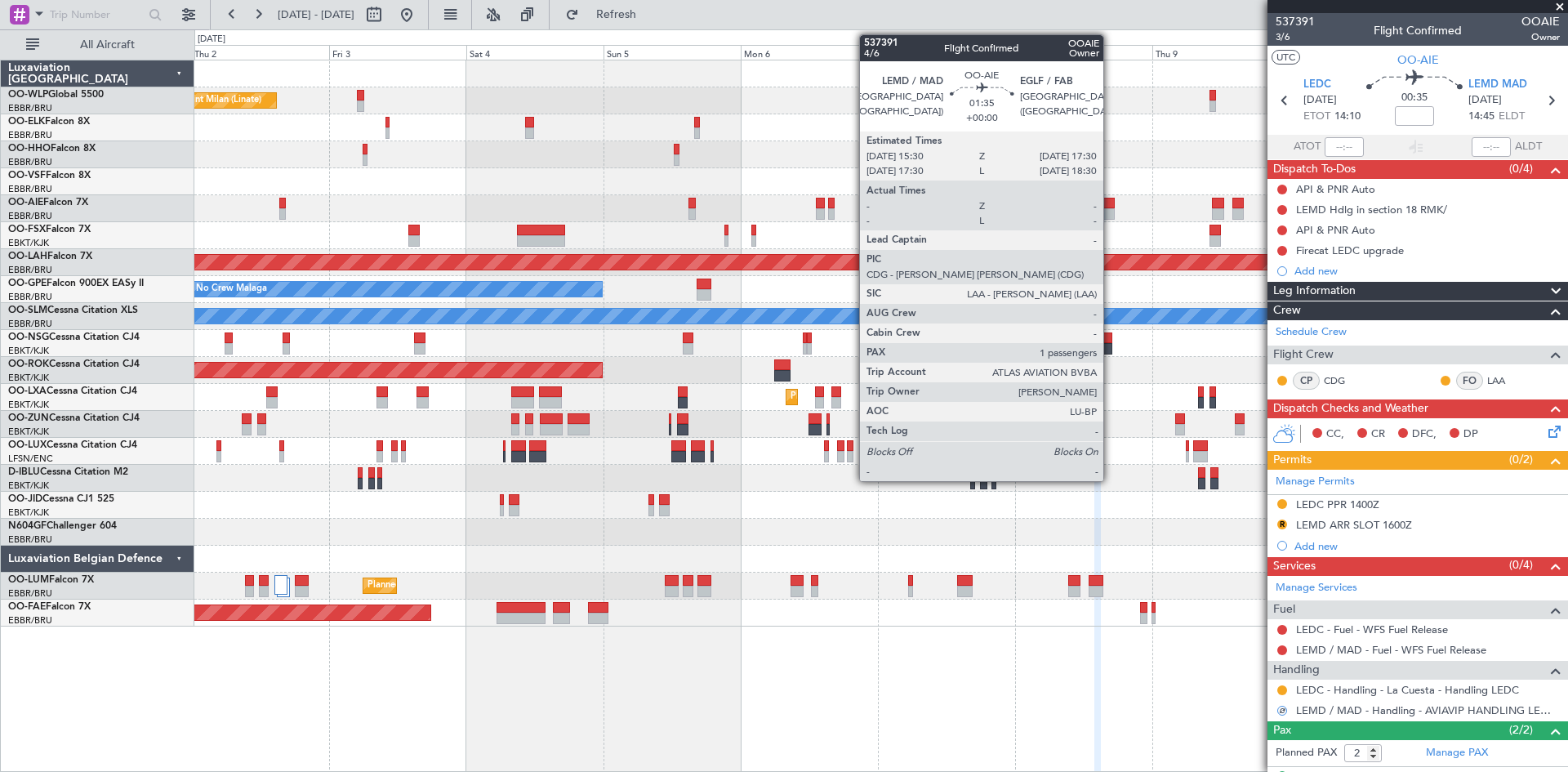
click at [1111, 210] on div at bounding box center [1109, 214] width 12 height 11
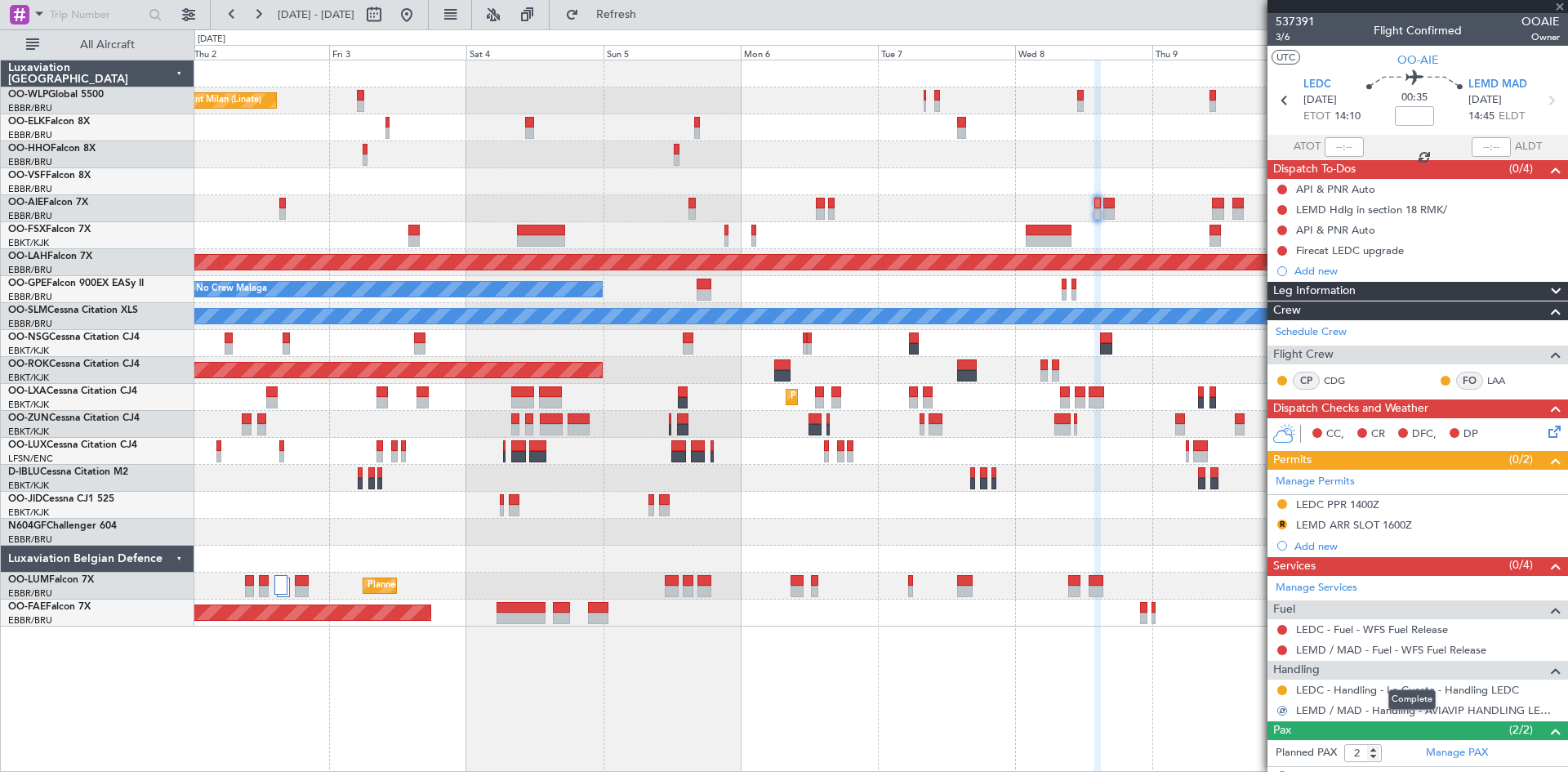
type input "1"
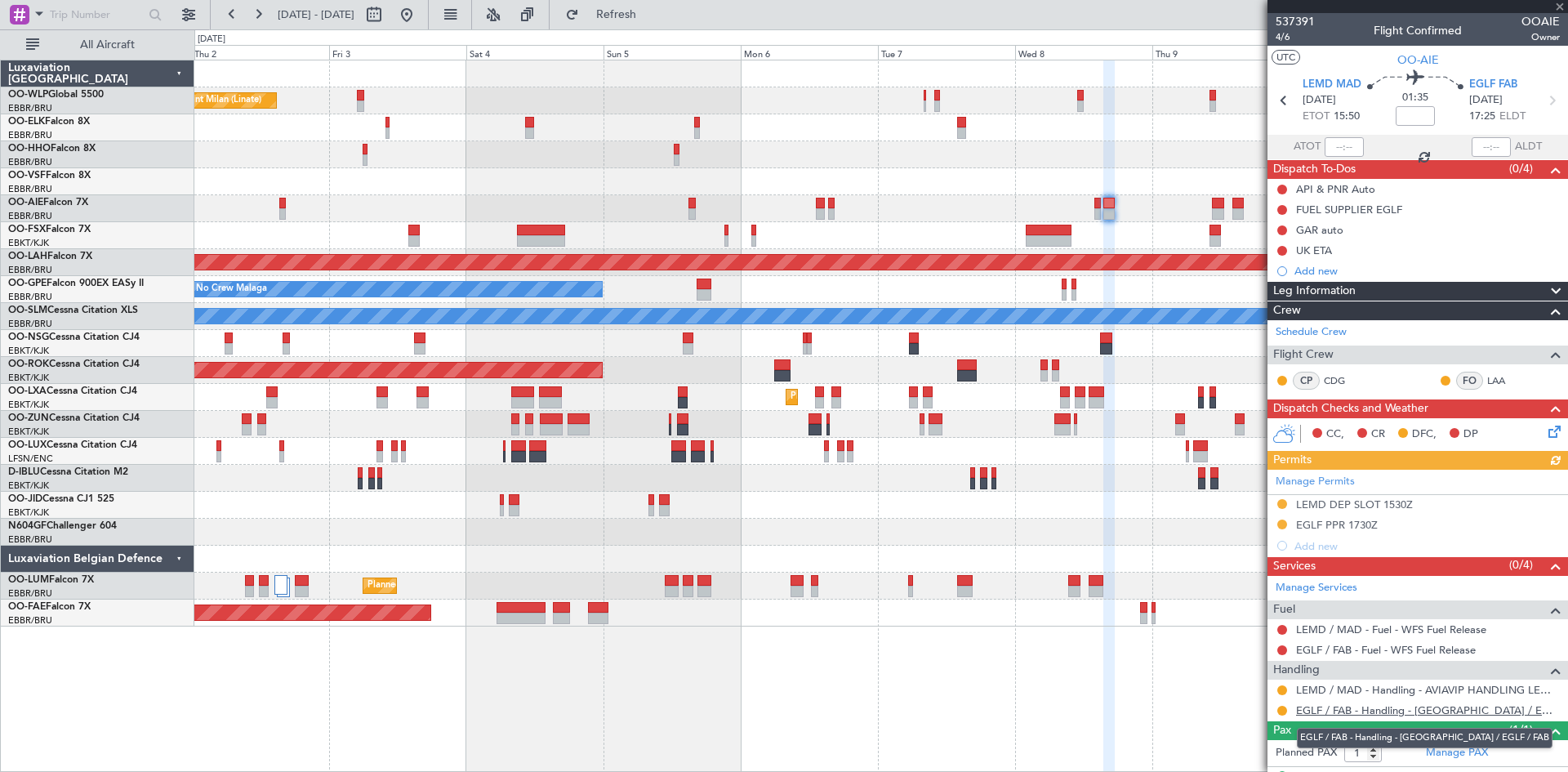
click at [1417, 711] on link "EGLF / FAB - Handling - [GEOGRAPHIC_DATA] / EGLF / FAB" at bounding box center [1428, 711] width 264 height 14
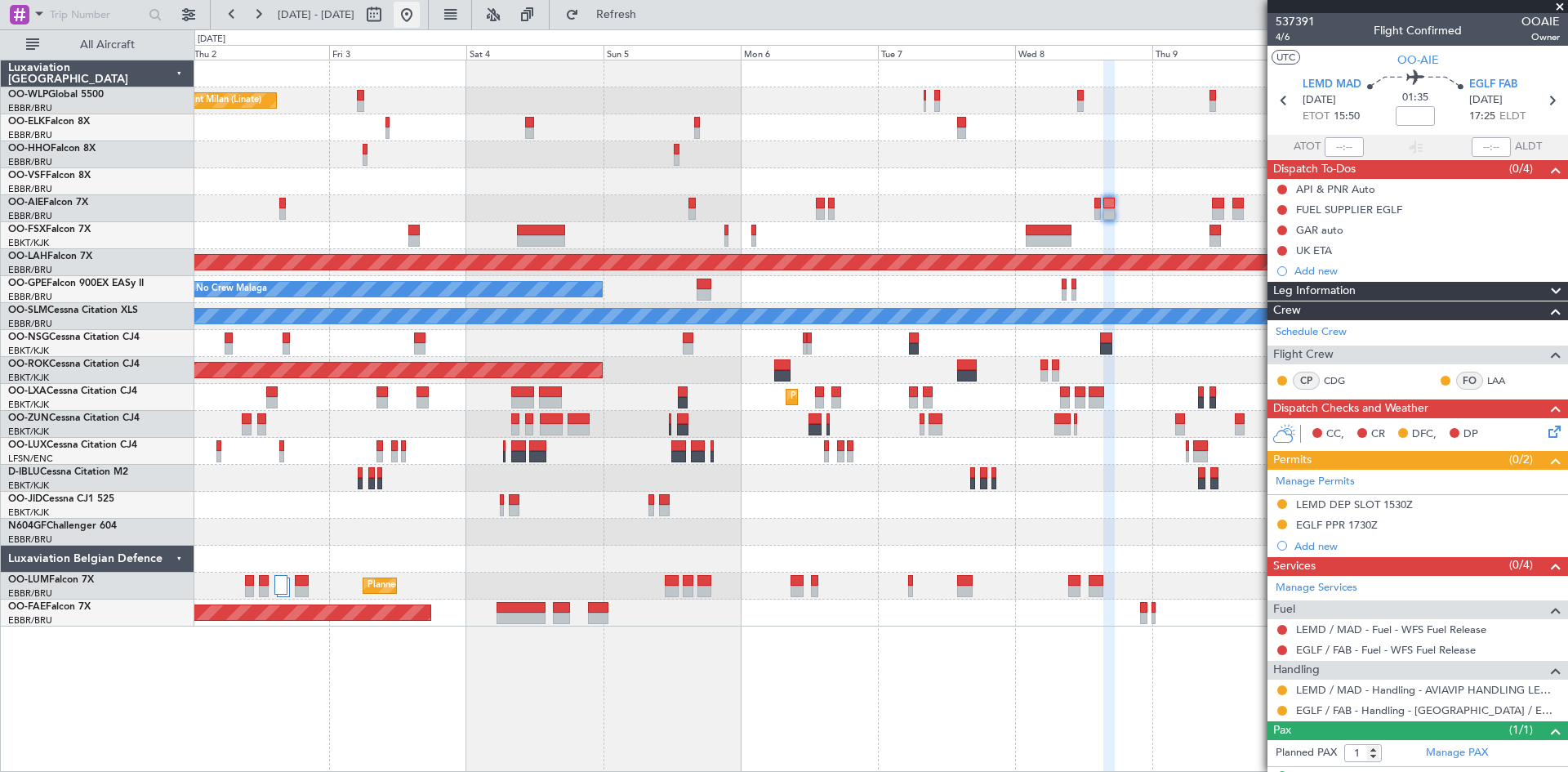
click at [420, 19] on button at bounding box center [407, 14] width 26 height 26
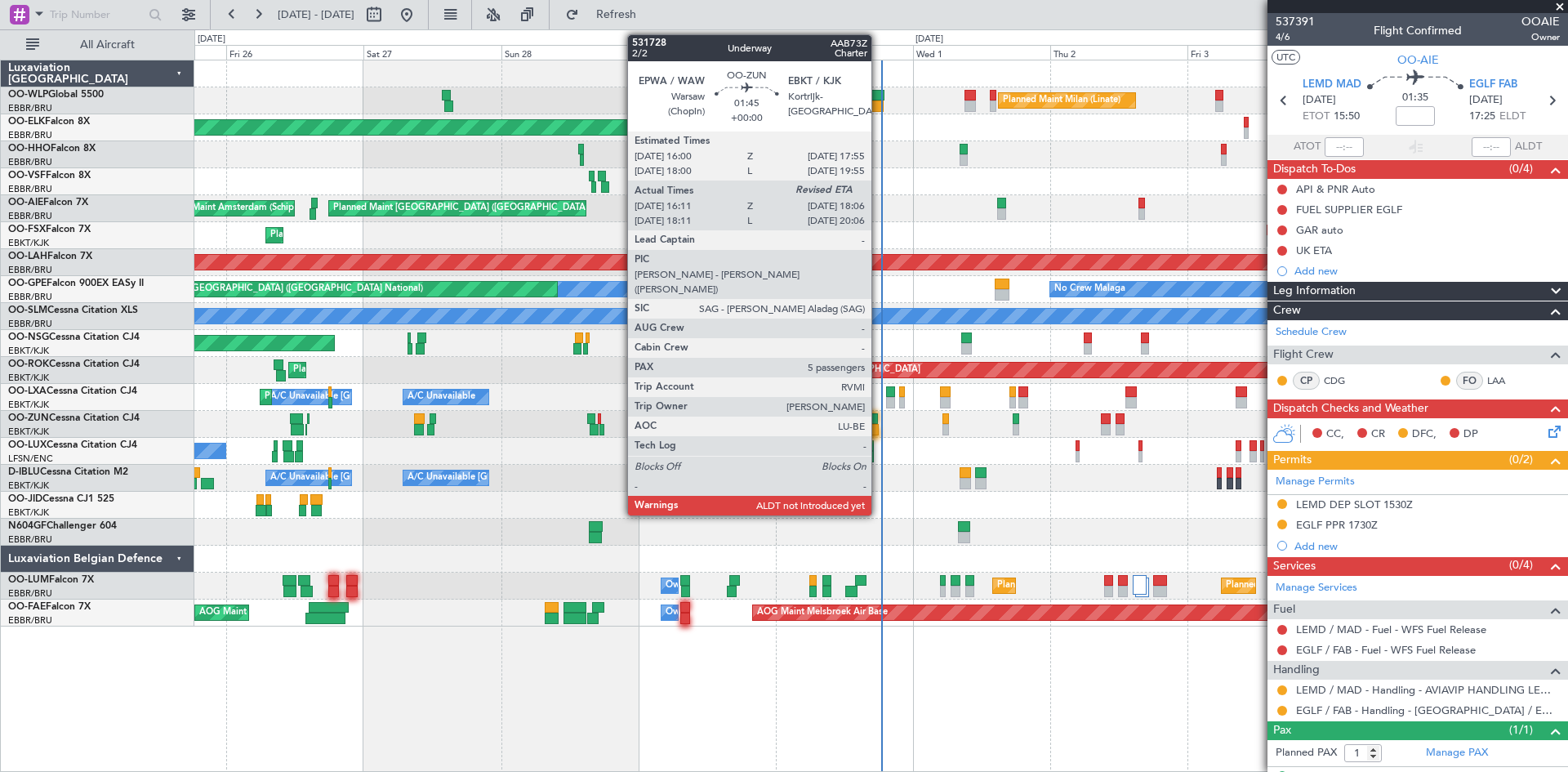
click at [879, 426] on div at bounding box center [873, 429] width 11 height 11
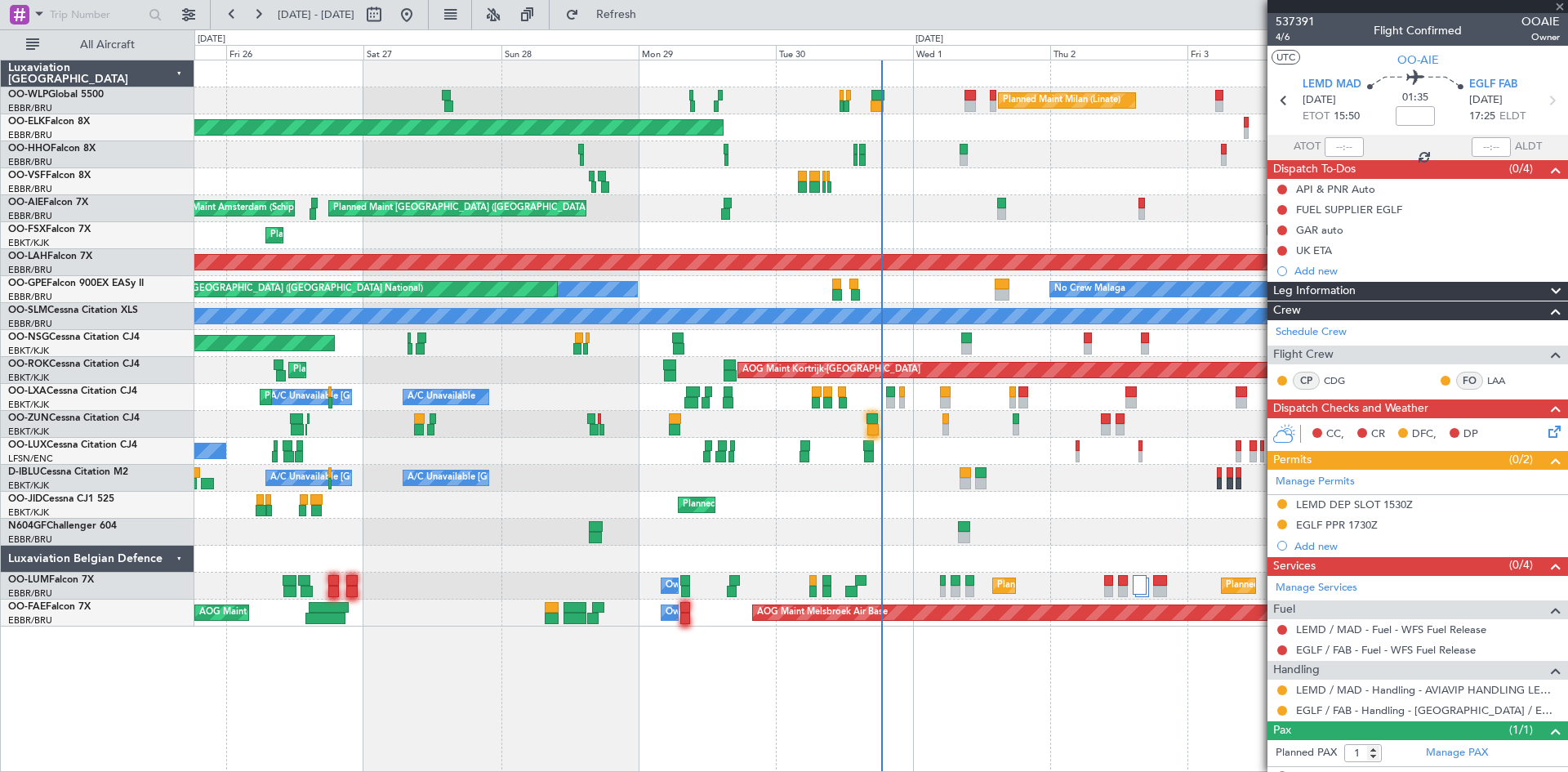
type input "16:16"
type input "5"
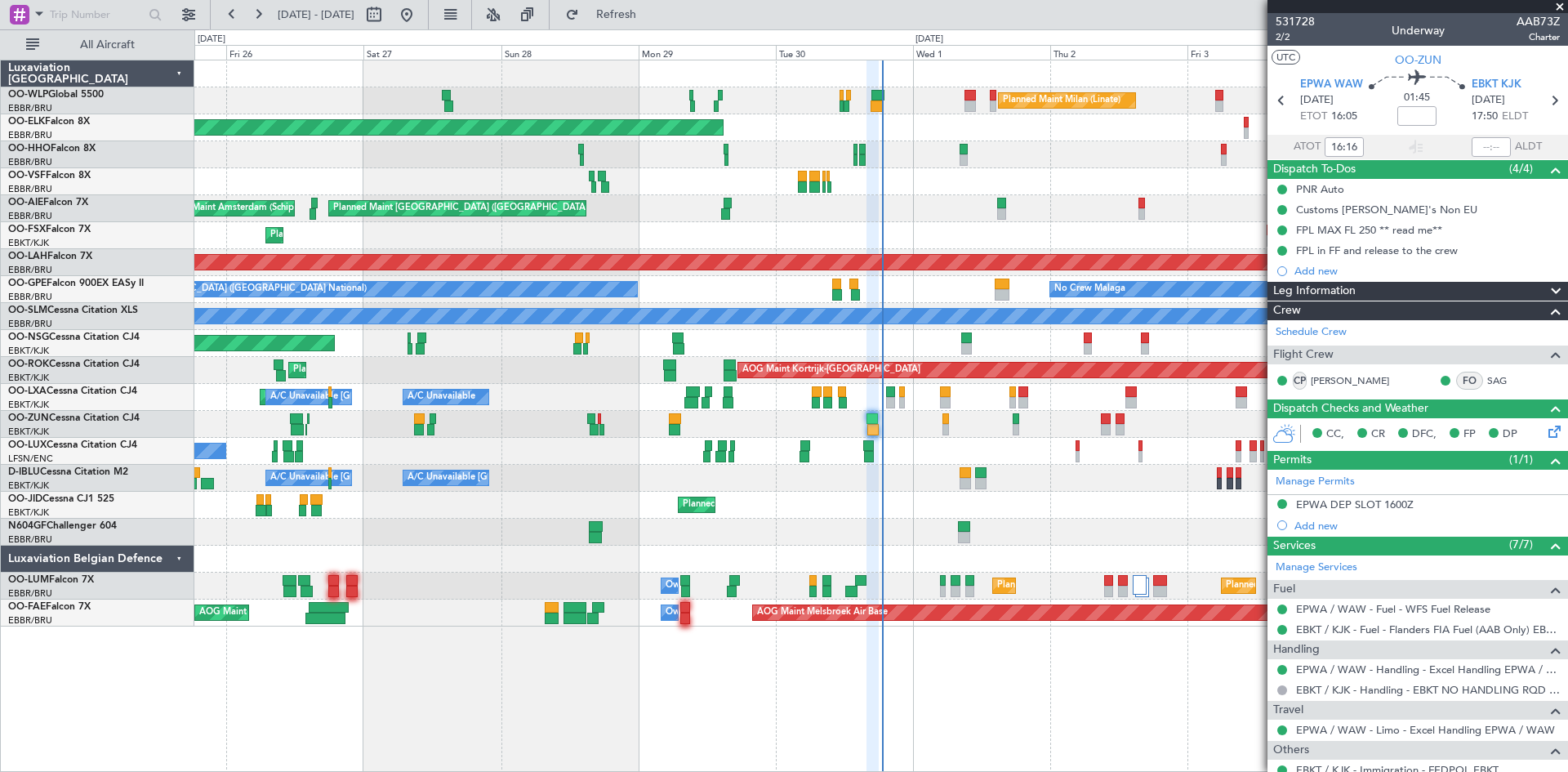
click at [537, 184] on div "Planned Maint Milan (Linate) Planned Maint [GEOGRAPHIC_DATA]-[GEOGRAPHIC_DATA] …" at bounding box center [881, 343] width 1373 height 566
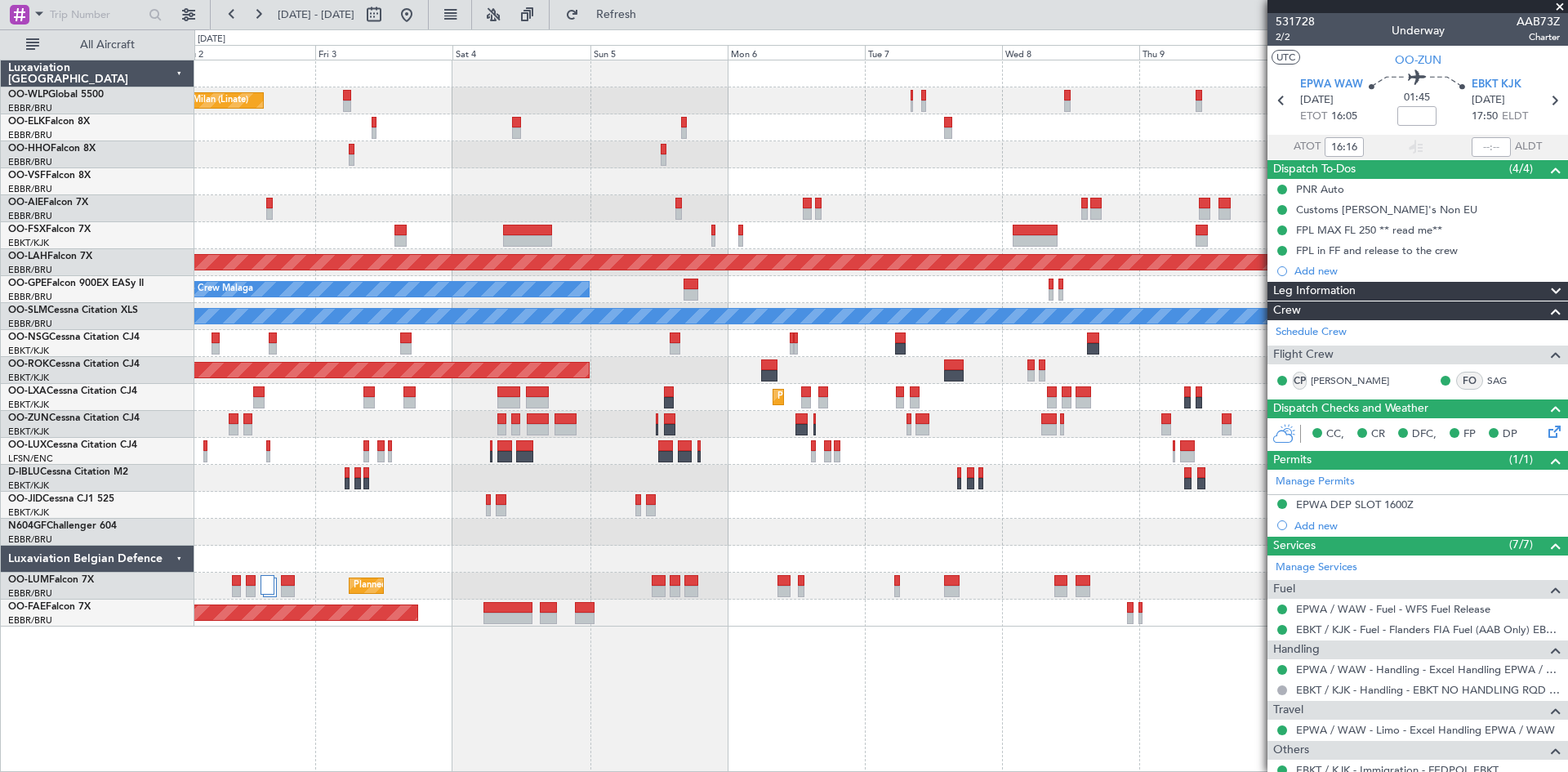
click at [729, 192] on div at bounding box center [881, 182] width 1373 height 27
click at [968, 190] on div at bounding box center [881, 182] width 1373 height 27
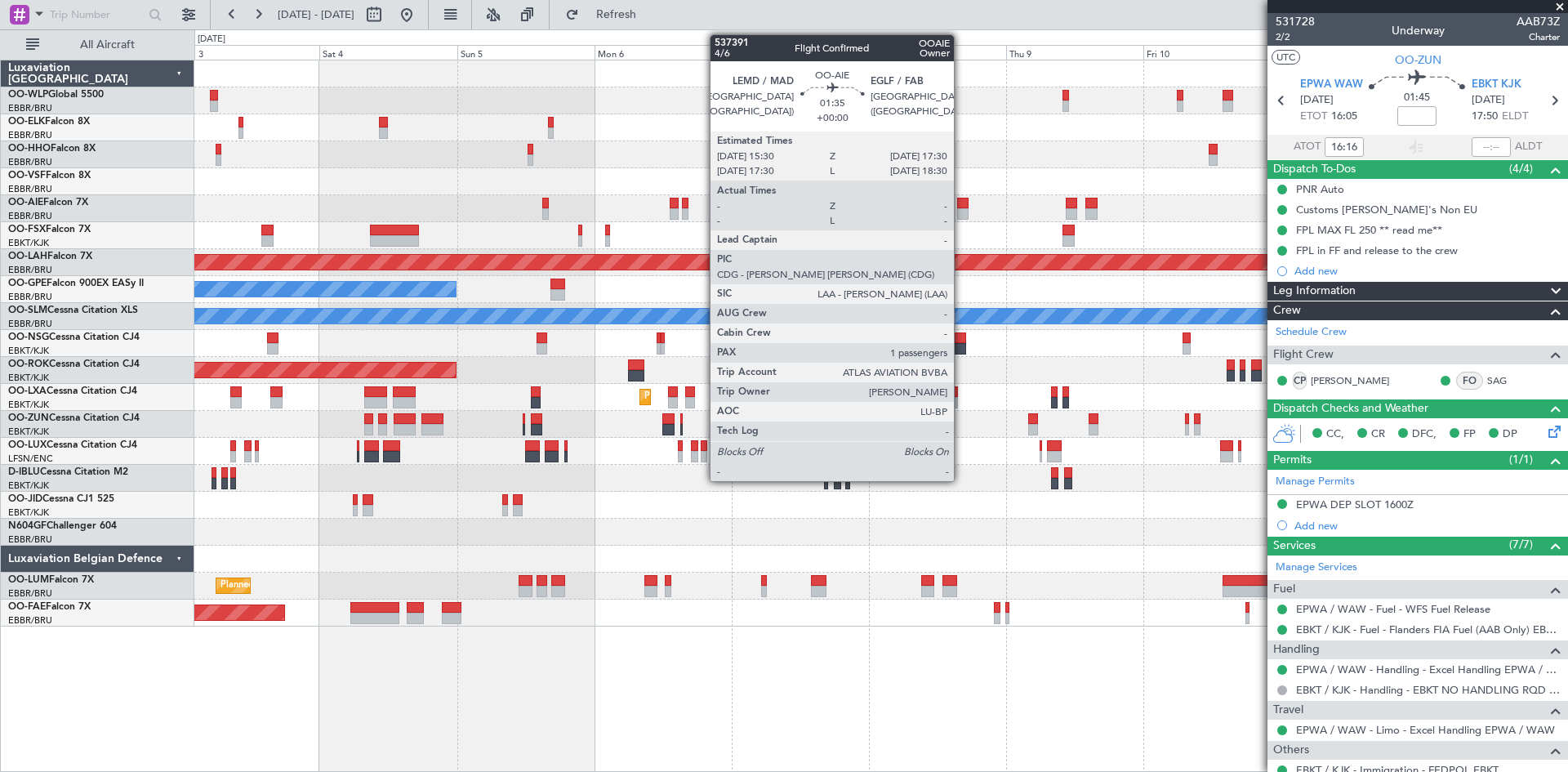
click at [961, 210] on div at bounding box center [963, 214] width 12 height 11
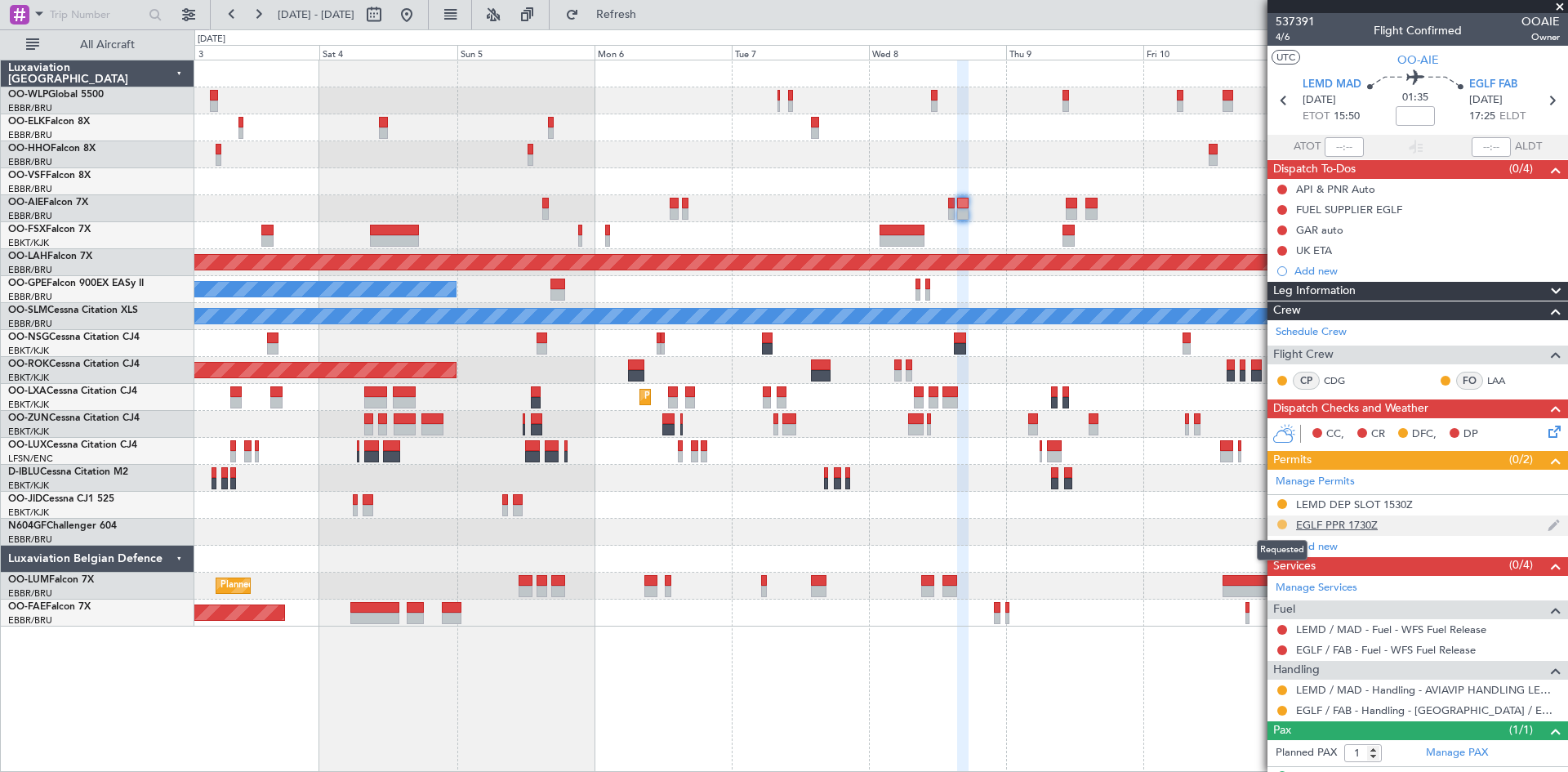
click at [1278, 524] on button at bounding box center [1283, 525] width 10 height 10
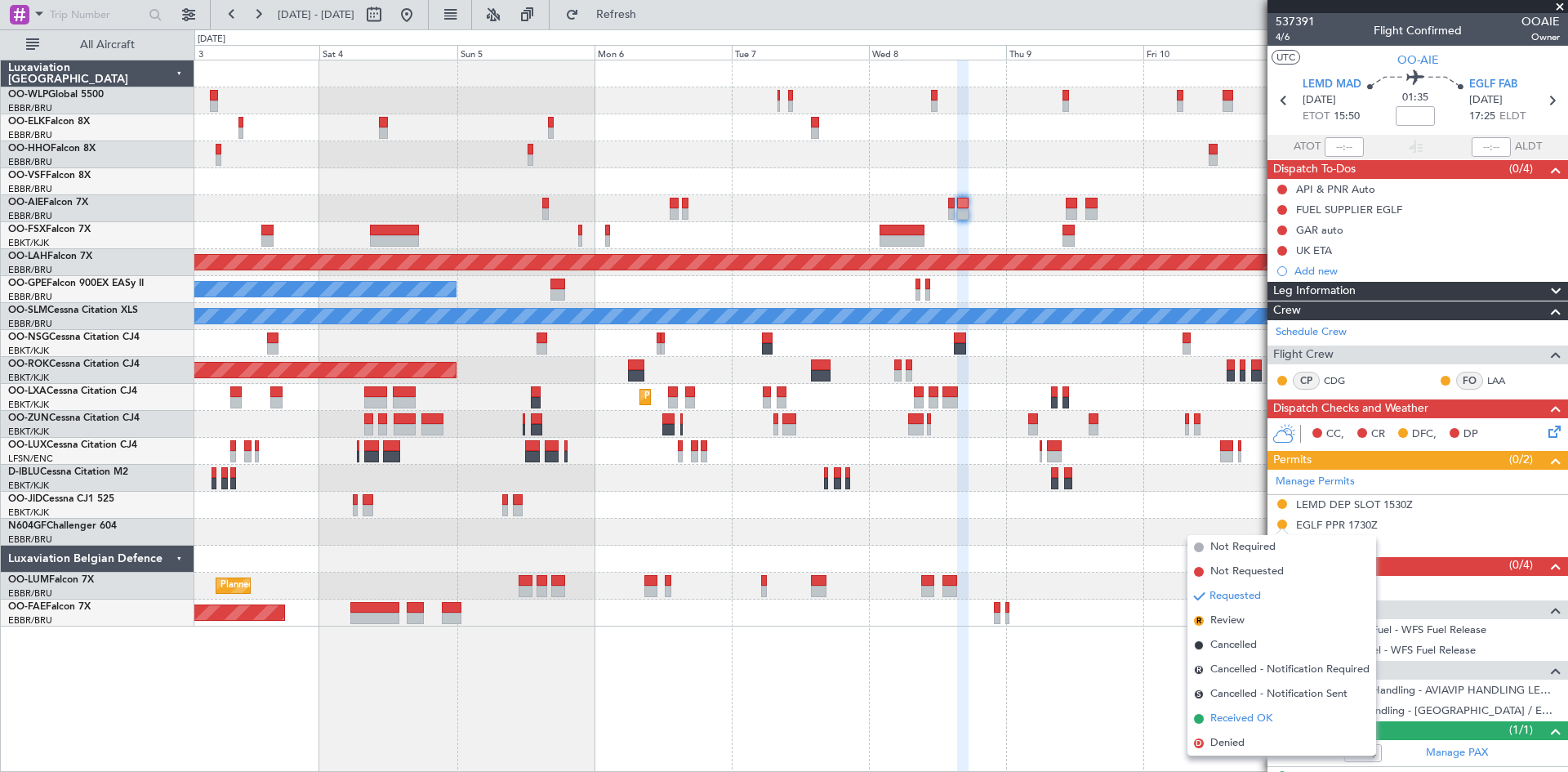
click at [1234, 719] on span "Received OK" at bounding box center [1241, 718] width 62 height 16
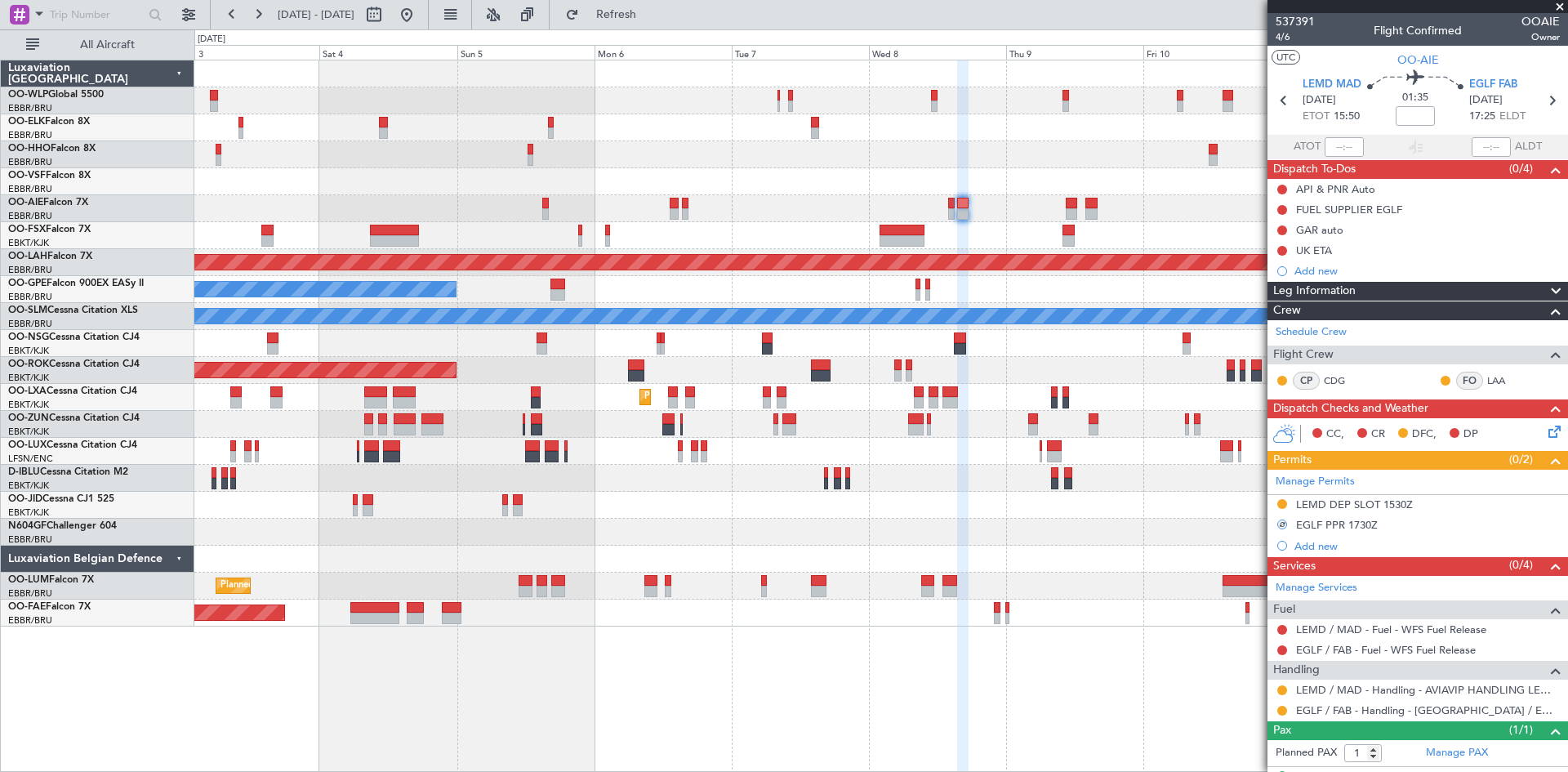
scroll to position [31, 0]
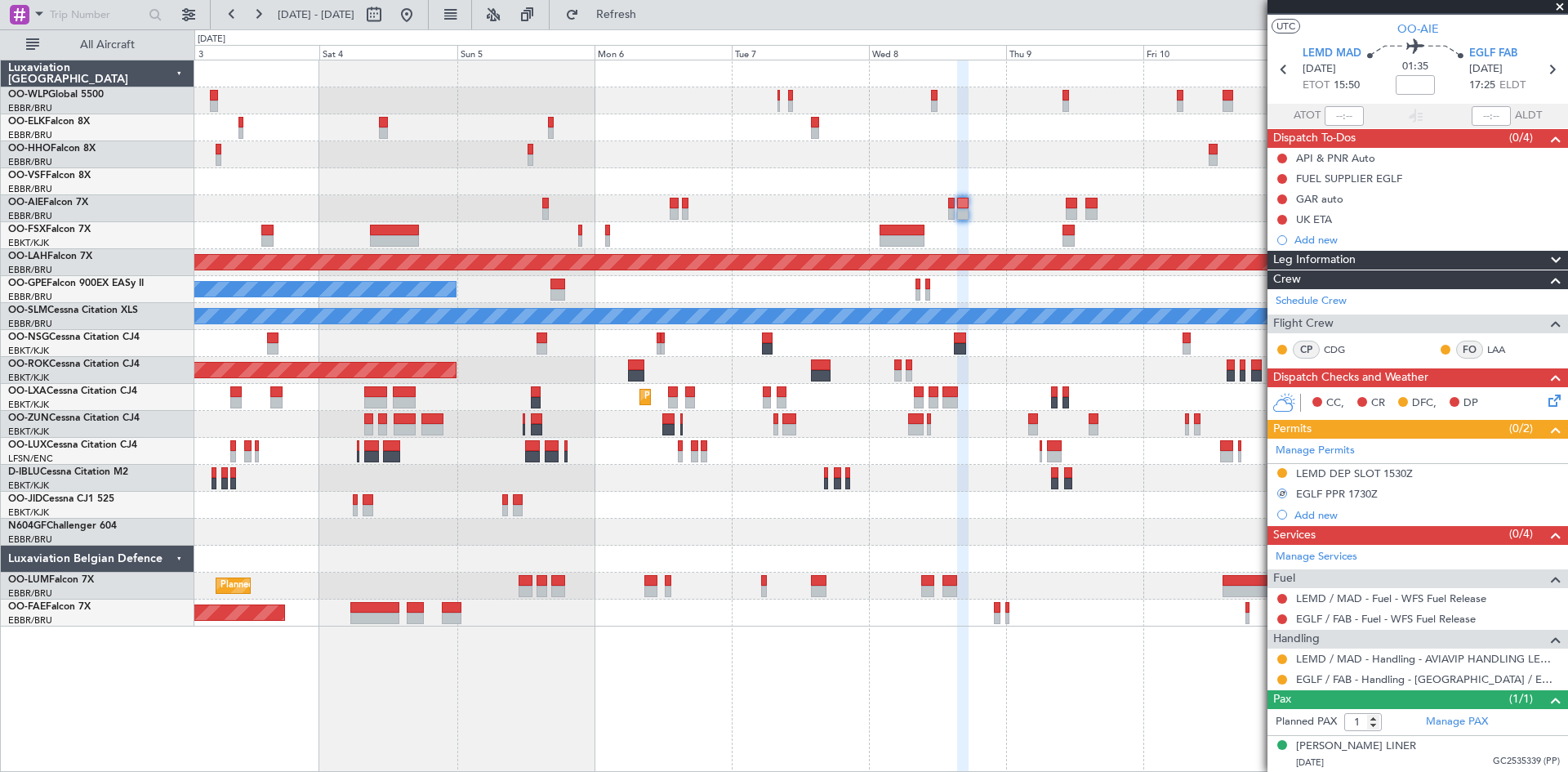
click at [1281, 684] on mat-tooltip-component "Requested" at bounding box center [1282, 706] width 73 height 43
click at [1279, 679] on button at bounding box center [1283, 680] width 10 height 10
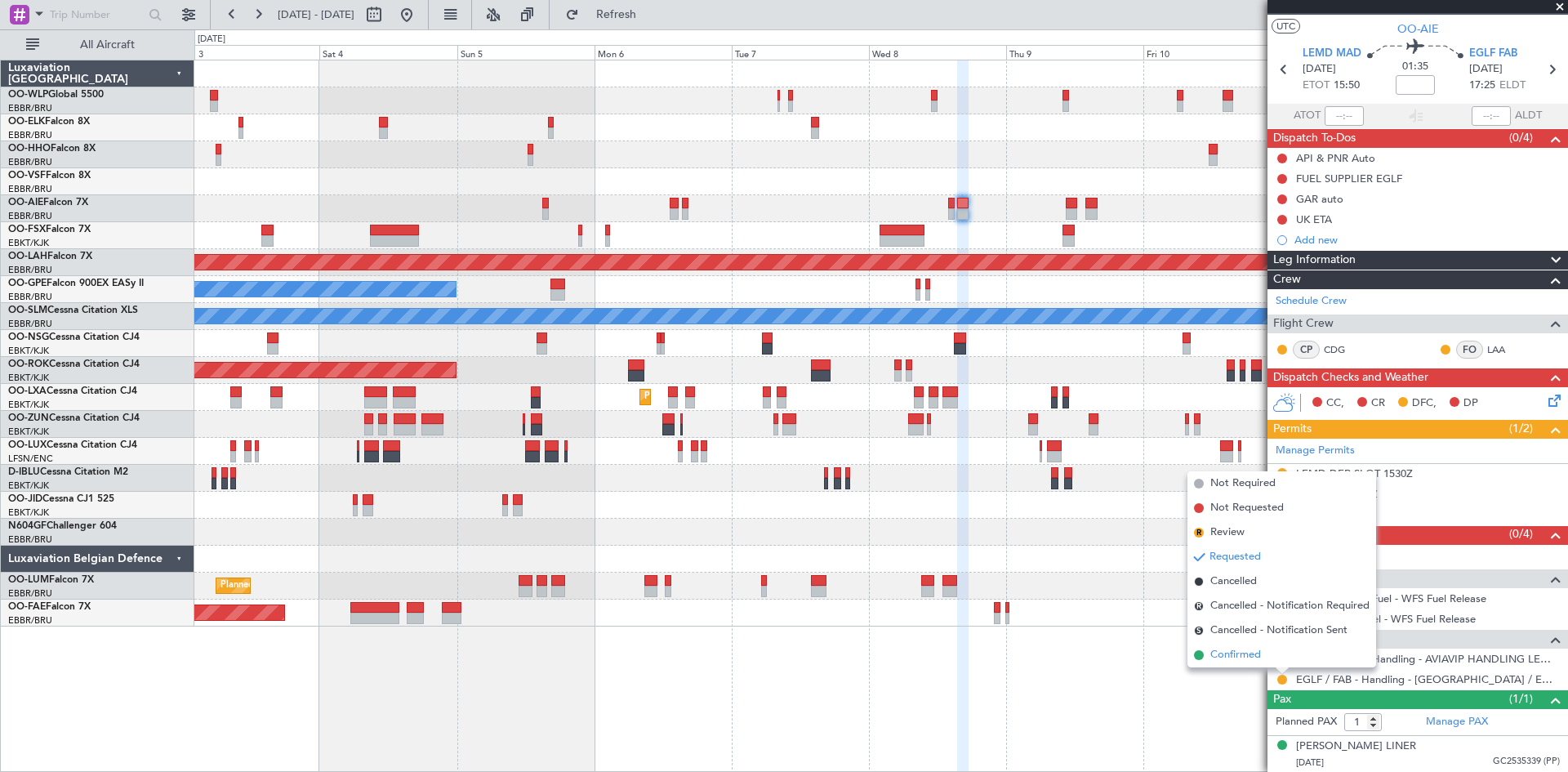
click at [1251, 661] on span "Confirmed" at bounding box center [1236, 655] width 51 height 16
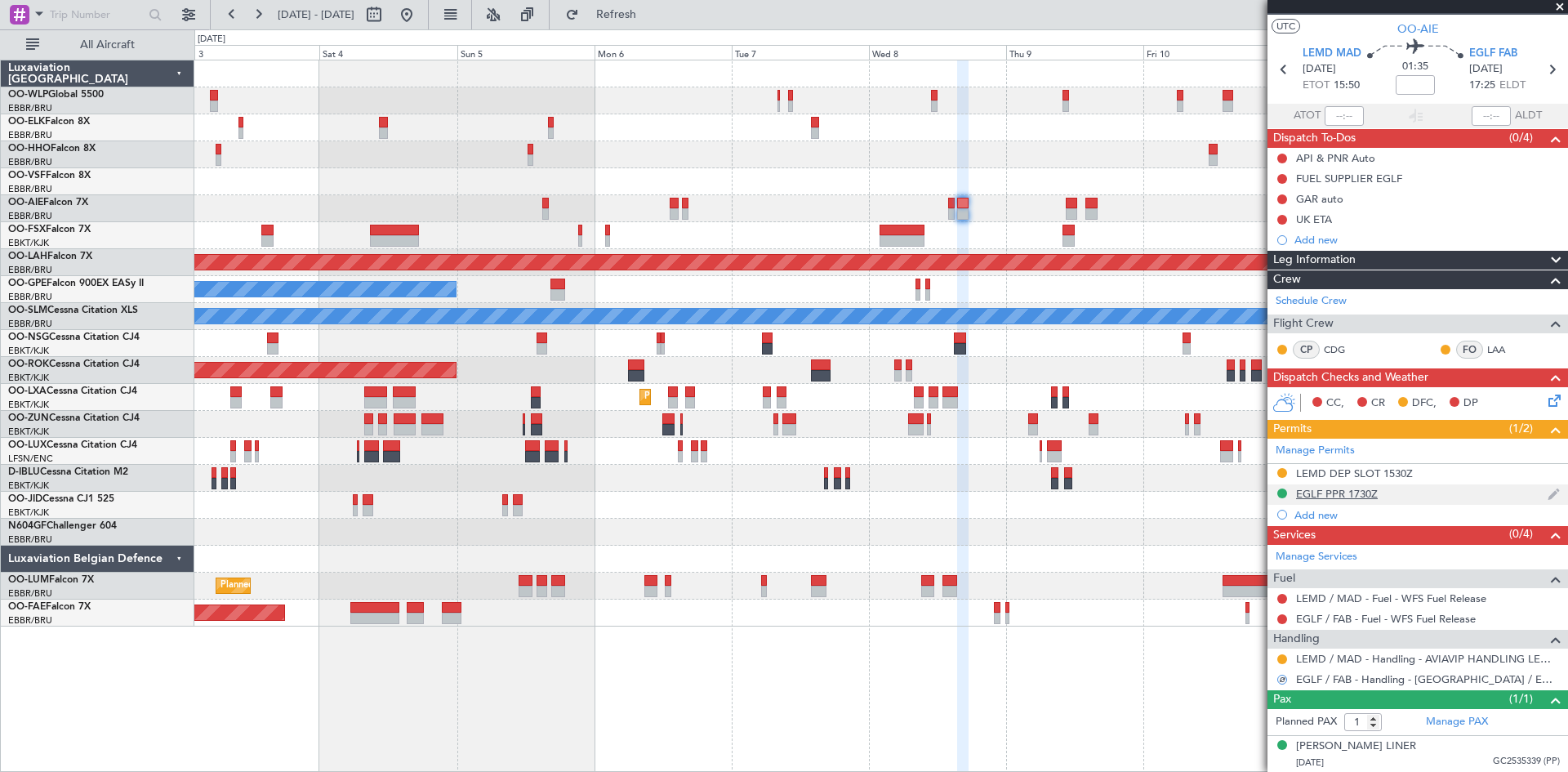
click at [1331, 498] on div "EGLF PPR 1730Z" at bounding box center [1337, 494] width 82 height 14
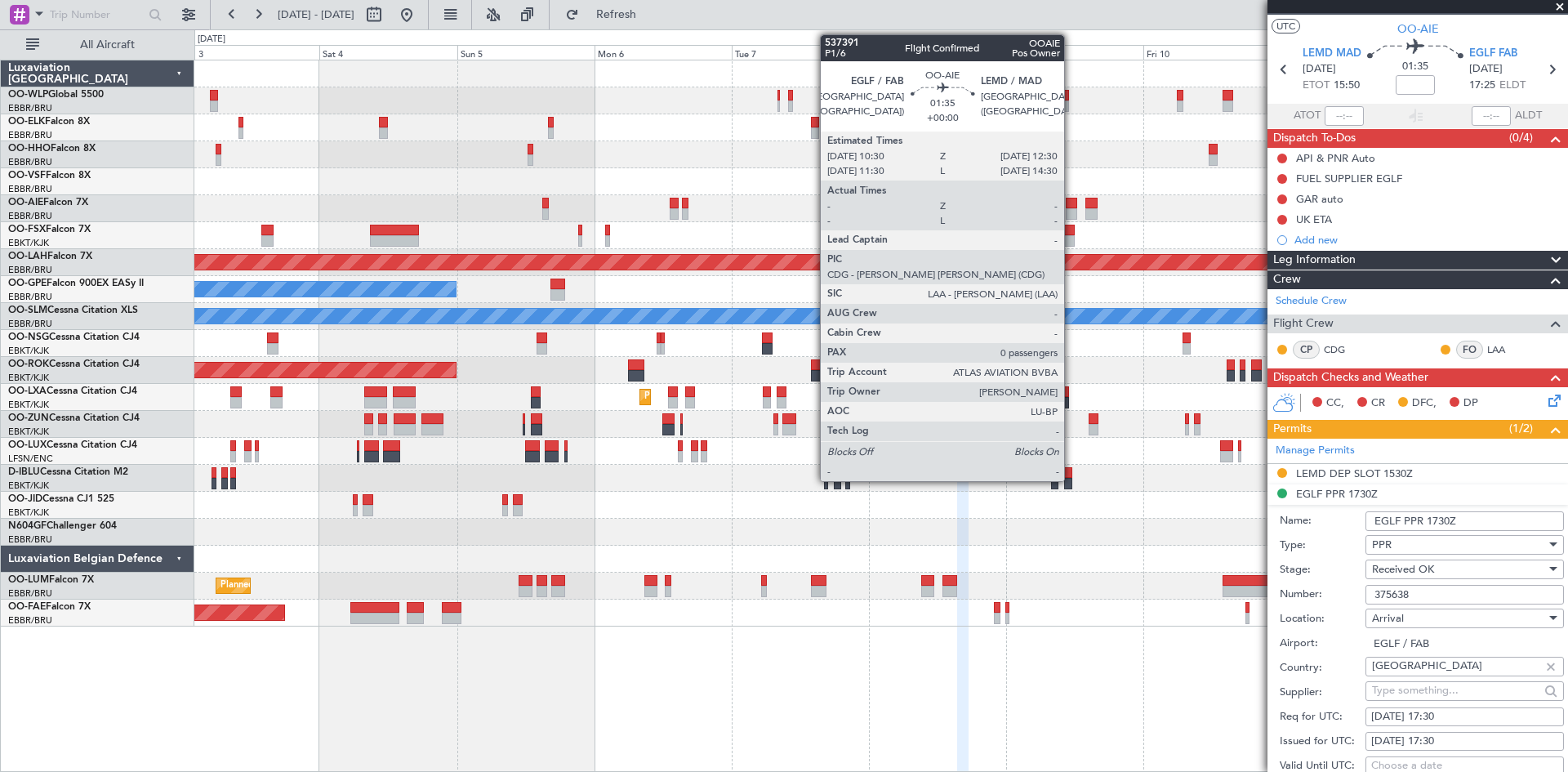
click at [1072, 199] on div at bounding box center [1072, 203] width 12 height 11
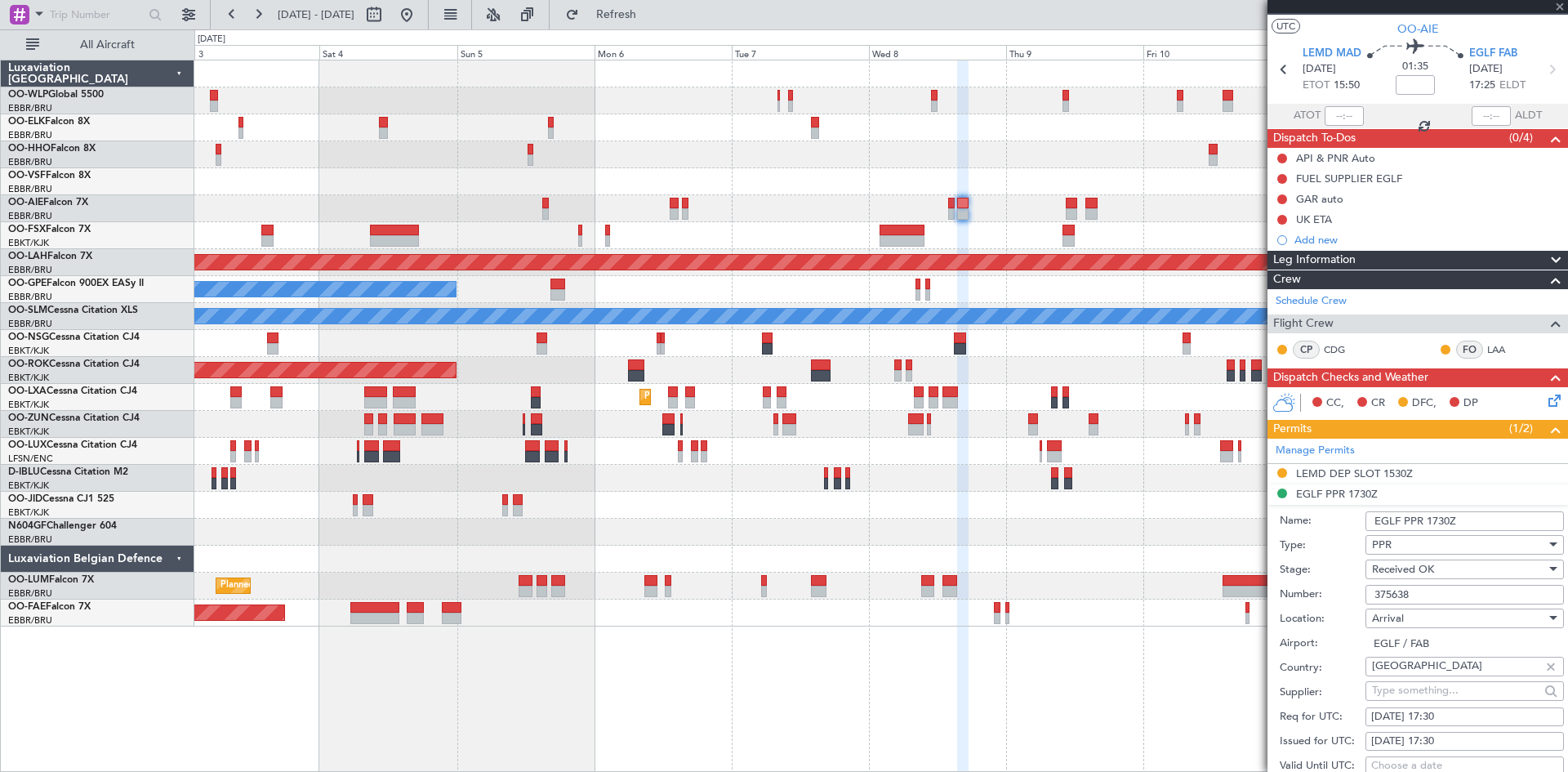
type input "0"
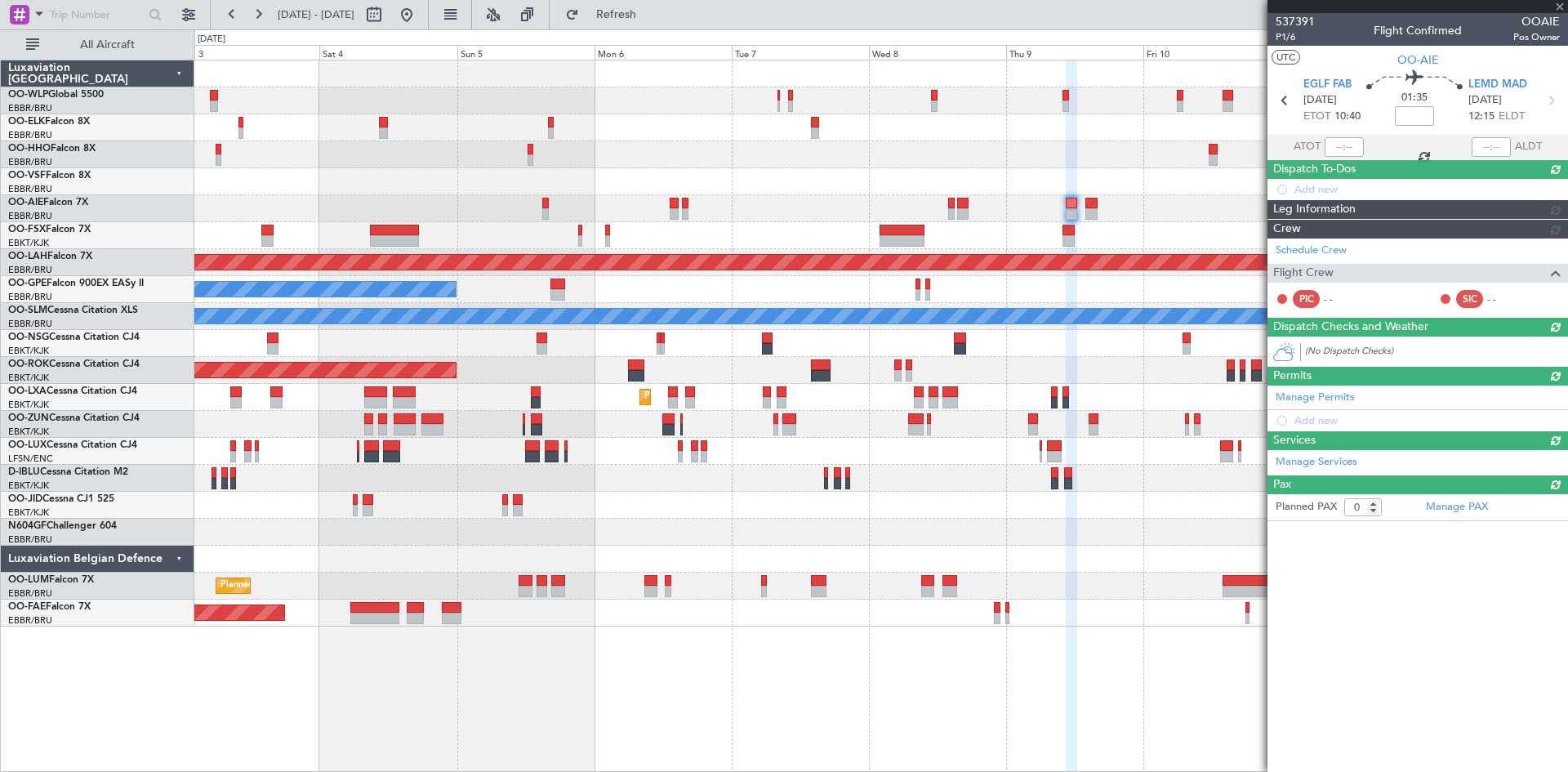
scroll to position [0, 0]
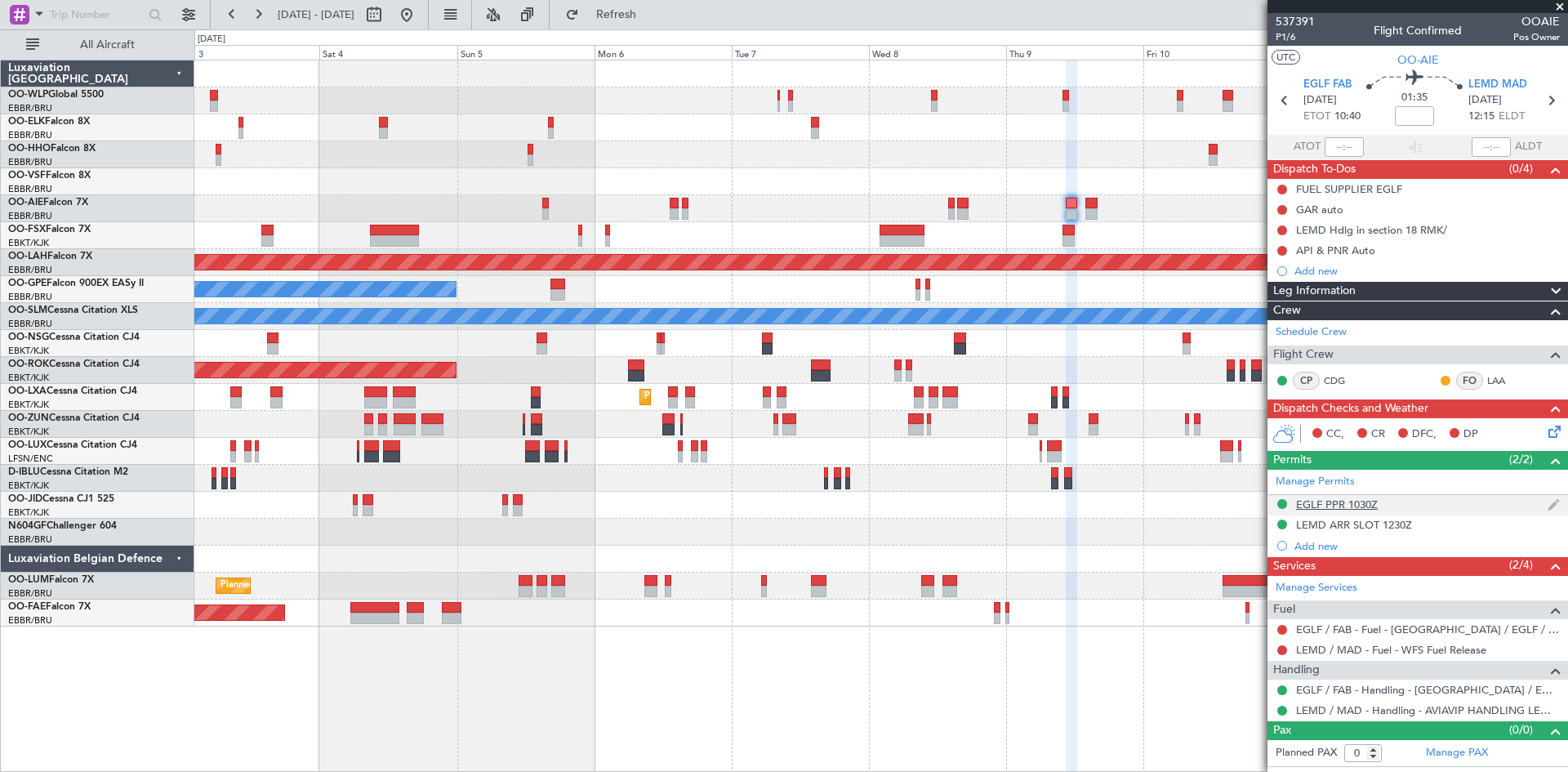
click at [1343, 506] on div "EGLF PPR 1030Z" at bounding box center [1337, 505] width 82 height 14
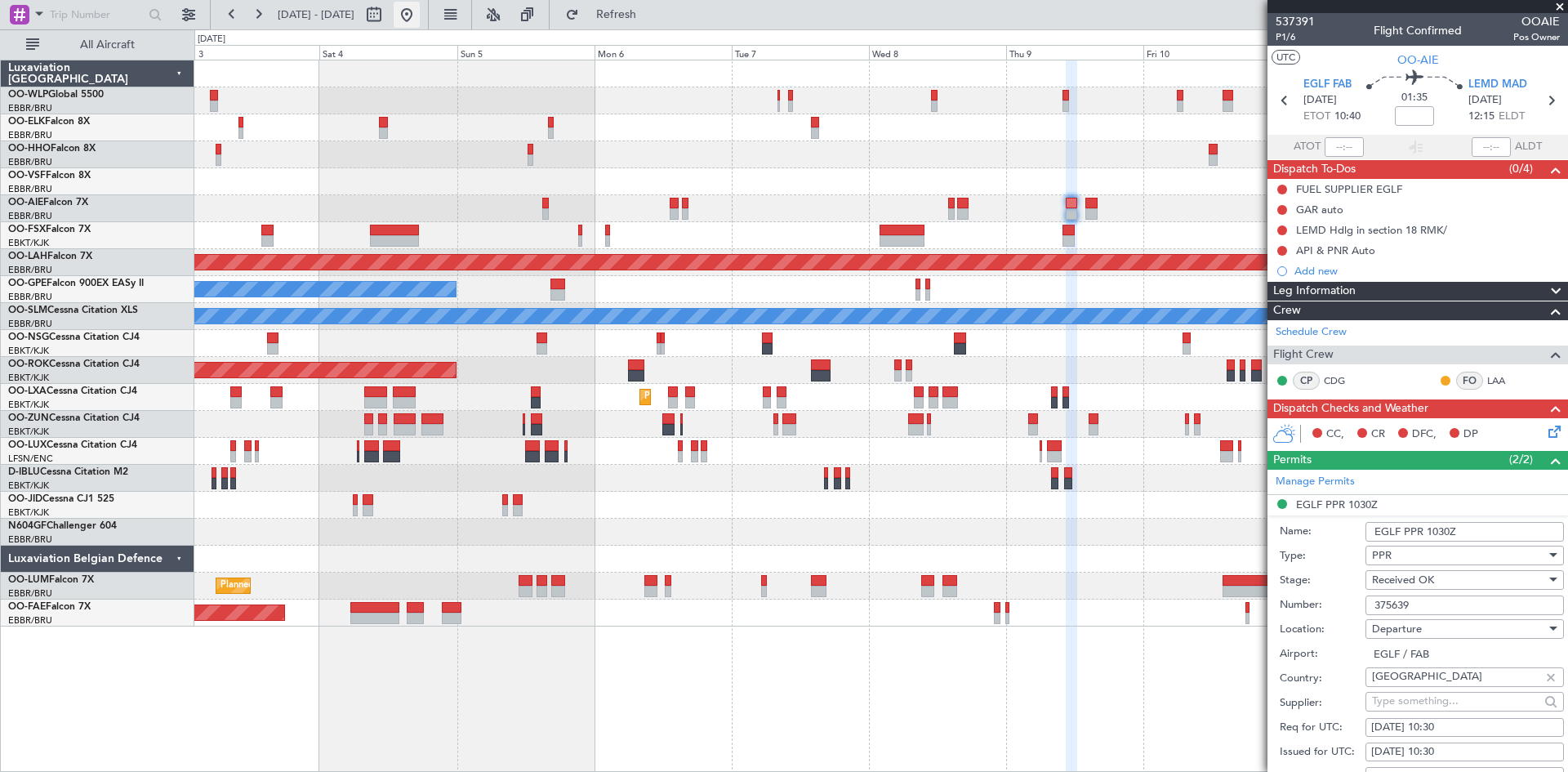
click at [420, 11] on button at bounding box center [407, 14] width 26 height 26
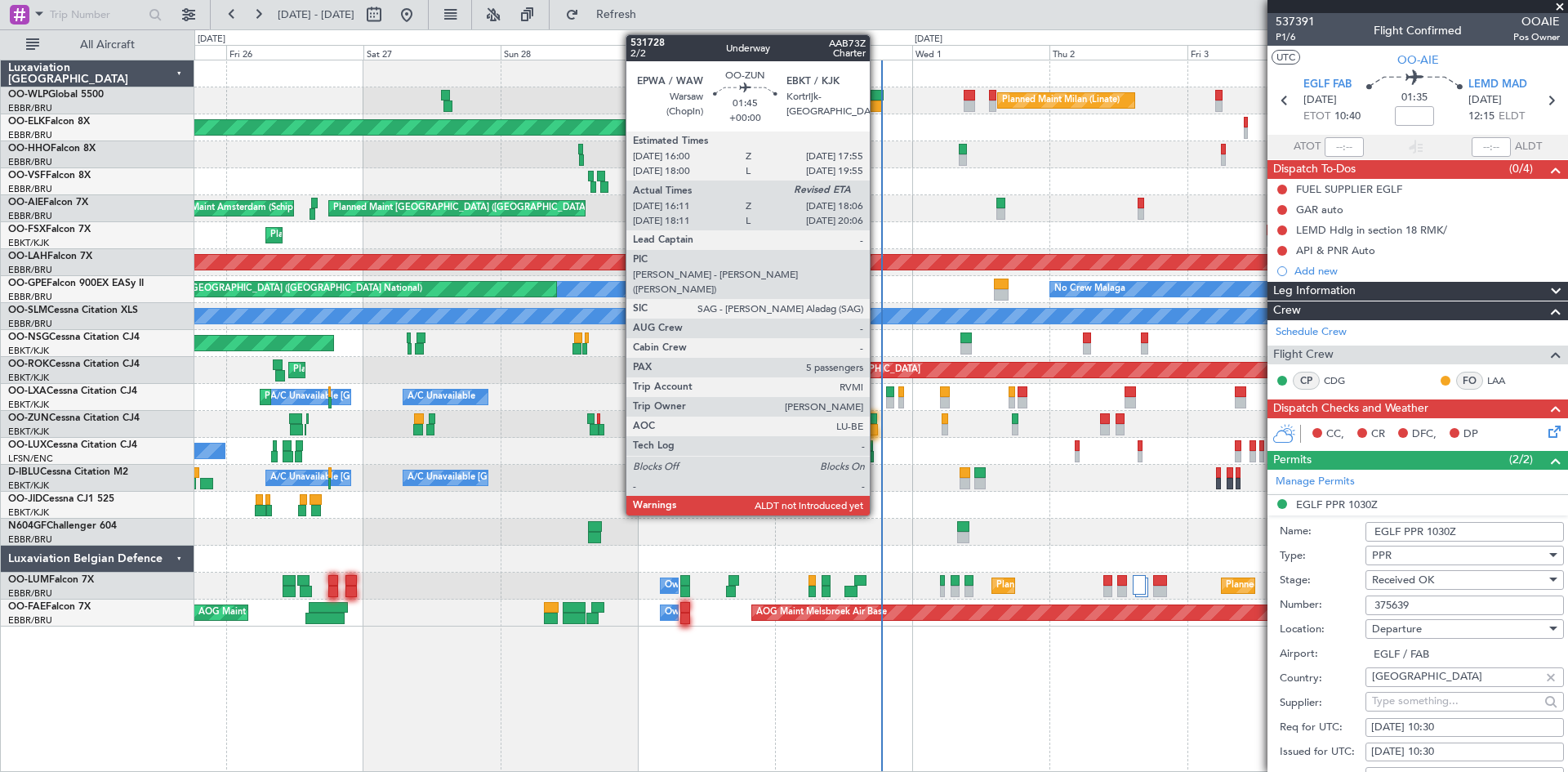
click at [877, 420] on div at bounding box center [871, 419] width 11 height 11
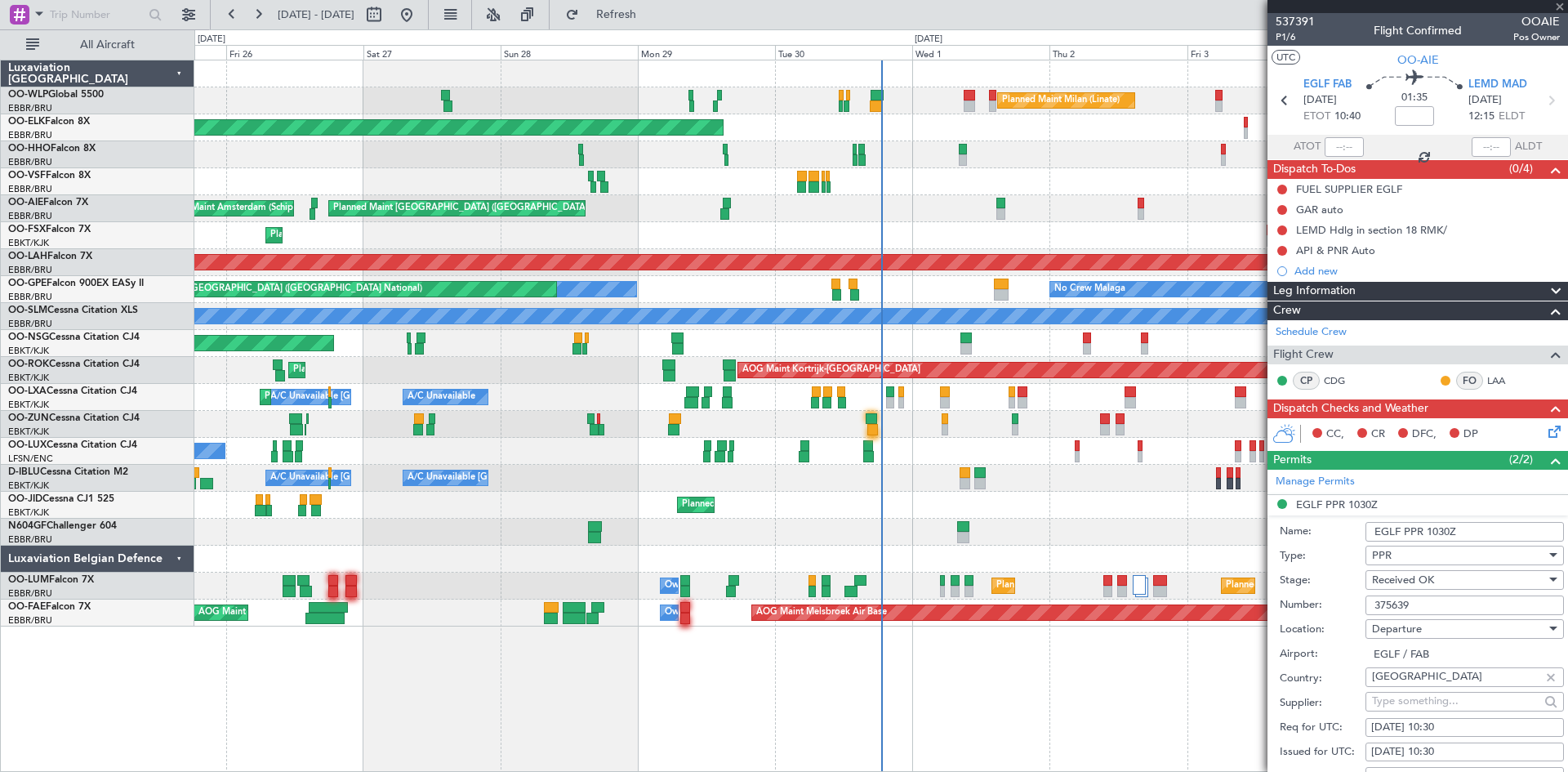
type input "16:16"
type input "5"
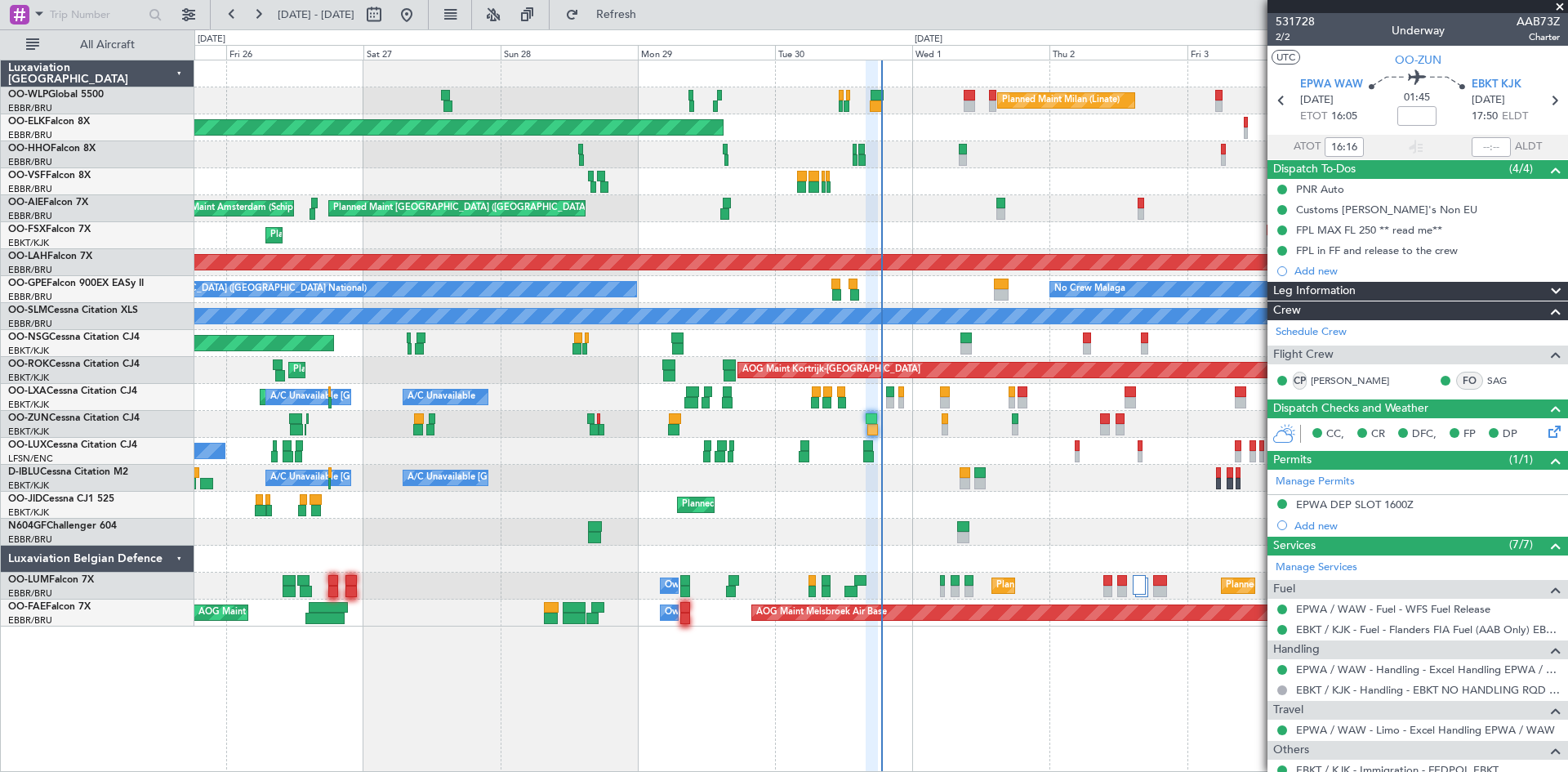
click at [1478, 160] on mat-tooltip-component "Actual Landing Time" at bounding box center [1483, 177] width 113 height 43
click at [1478, 152] on input "text" at bounding box center [1491, 146] width 39 height 20
type input "18:02"
click at [624, 14] on button "Refresh" at bounding box center [607, 14] width 98 height 26
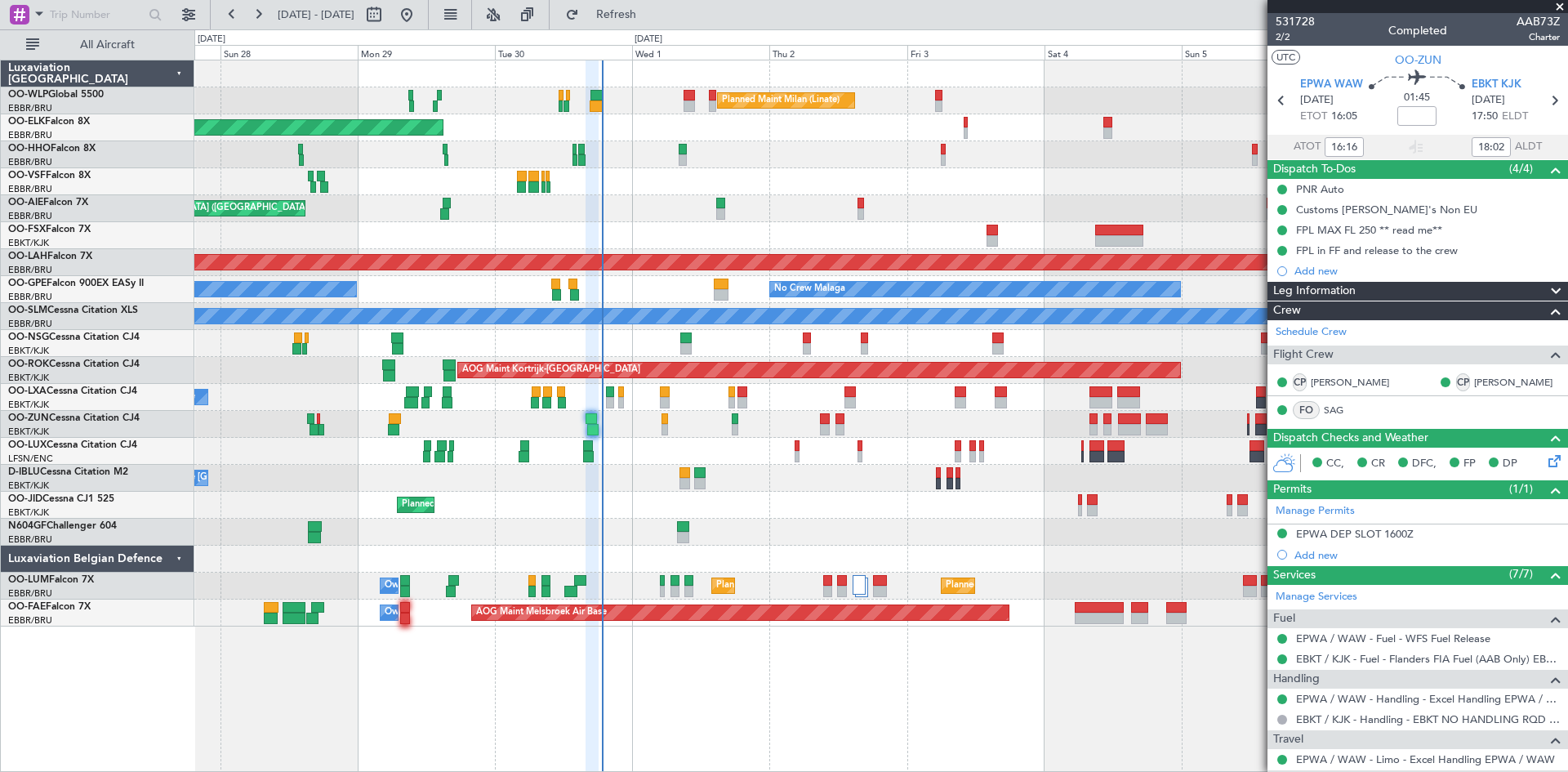
click at [701, 200] on div "Planned Maint Milan (Linate) Planned Maint [GEOGRAPHIC_DATA]-[GEOGRAPHIC_DATA] …" at bounding box center [881, 343] width 1373 height 566
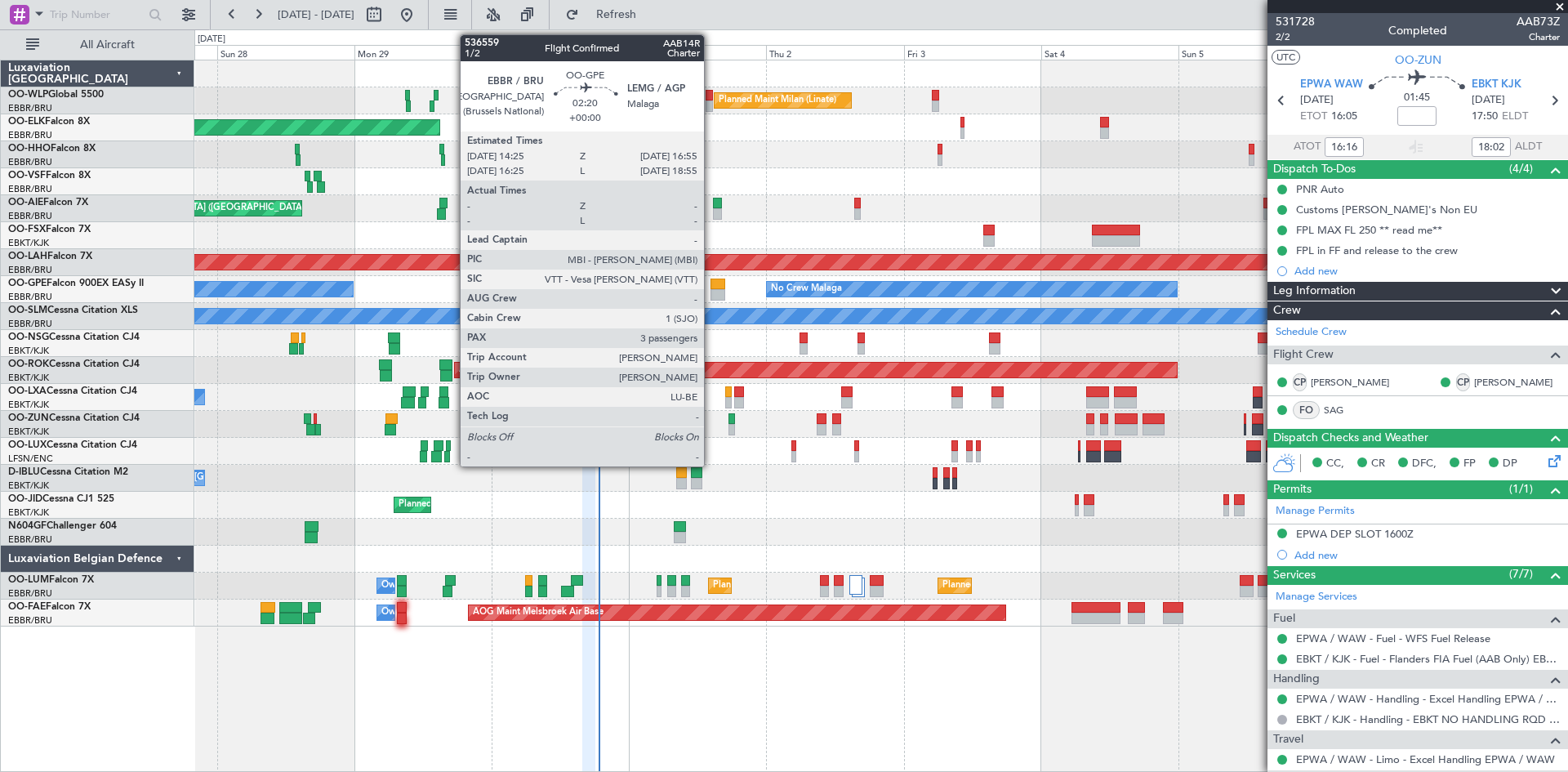
click at [711, 289] on div at bounding box center [717, 283] width 14 height 11
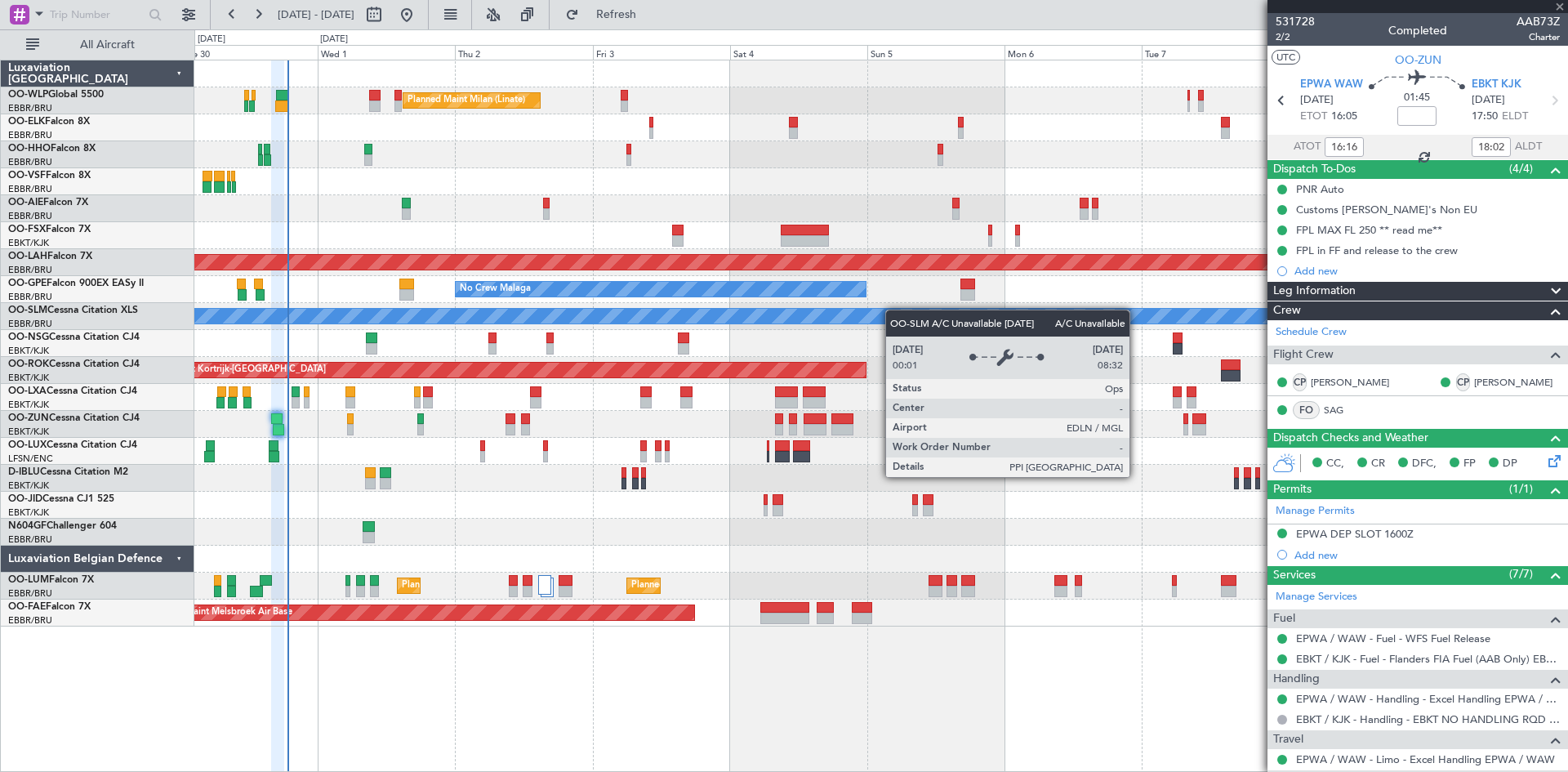
click at [712, 314] on div "Planned Maint Milan (Linate) Planned Maint [GEOGRAPHIC_DATA]-[GEOGRAPHIC_DATA] …" at bounding box center [881, 343] width 1373 height 566
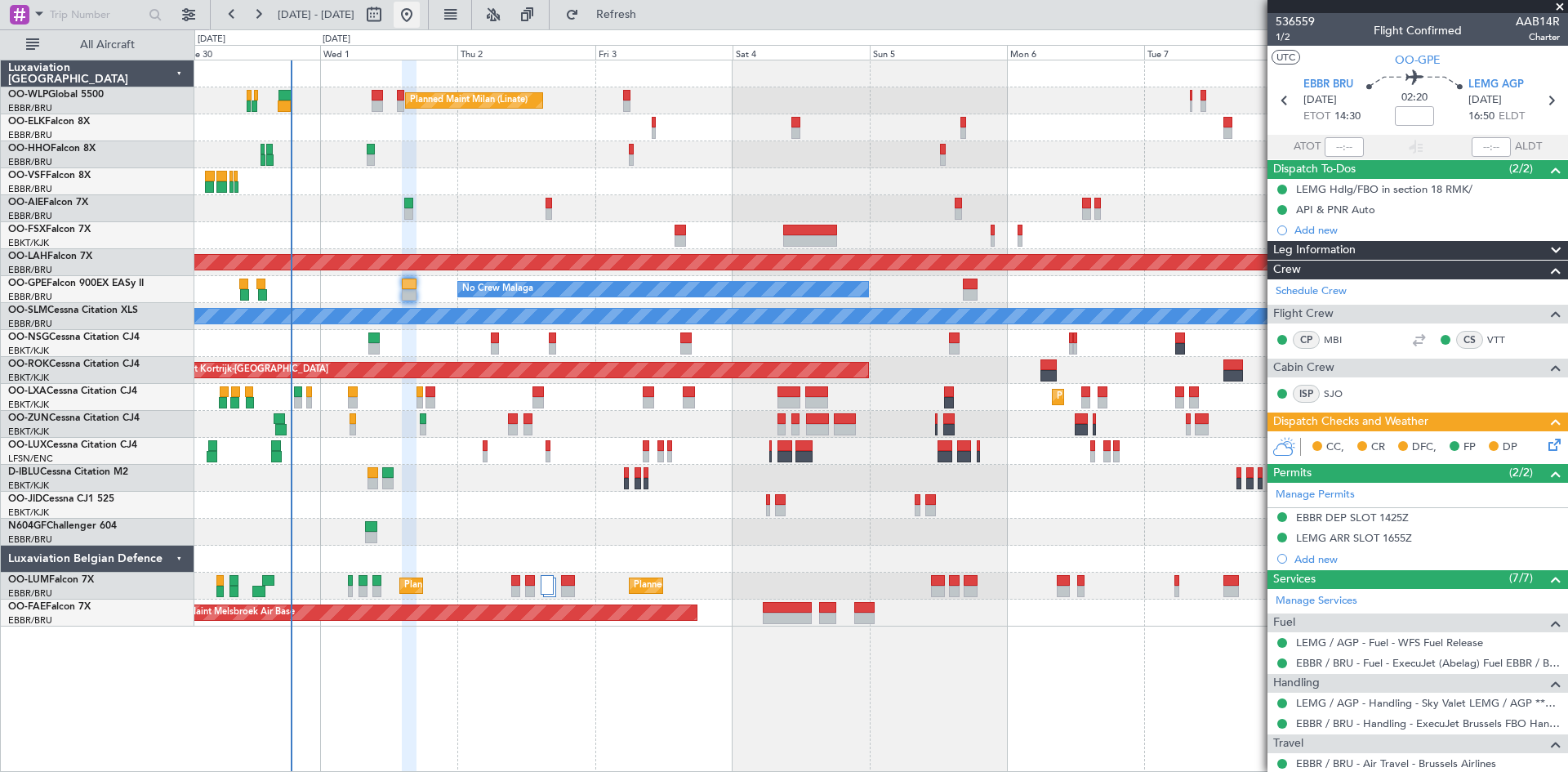
click at [420, 22] on button at bounding box center [407, 14] width 26 height 26
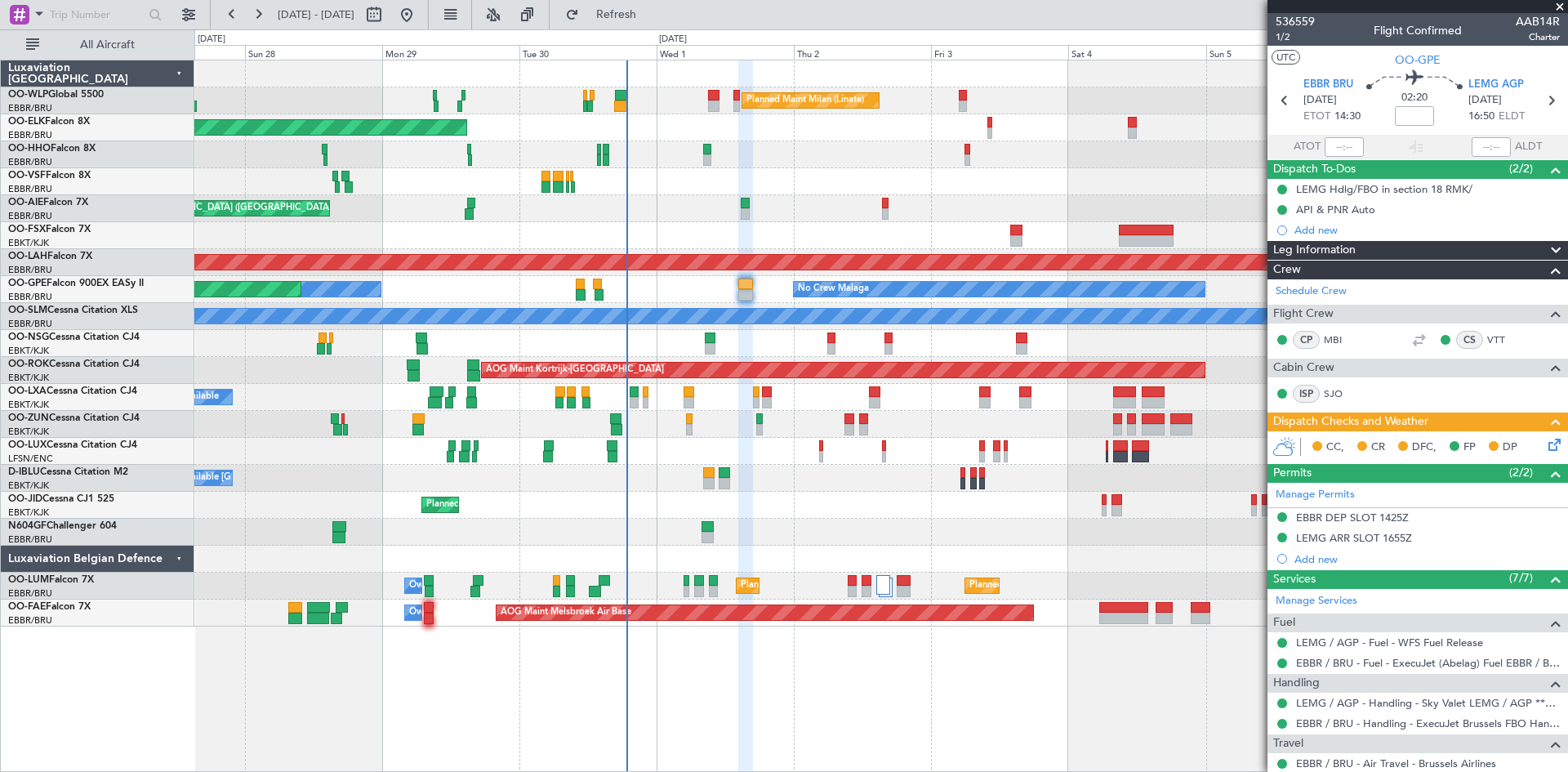
click at [619, 222] on div "Planned Maint Milan (Linate) Planned Maint [GEOGRAPHIC_DATA]-[GEOGRAPHIC_DATA] …" at bounding box center [881, 343] width 1373 height 566
click at [617, 23] on button "Refresh" at bounding box center [607, 14] width 98 height 26
click at [664, 29] on fb-refresh-button "Refresh" at bounding box center [607, 14] width 114 height 30
click at [656, 6] on button "Refresh" at bounding box center [607, 14] width 98 height 26
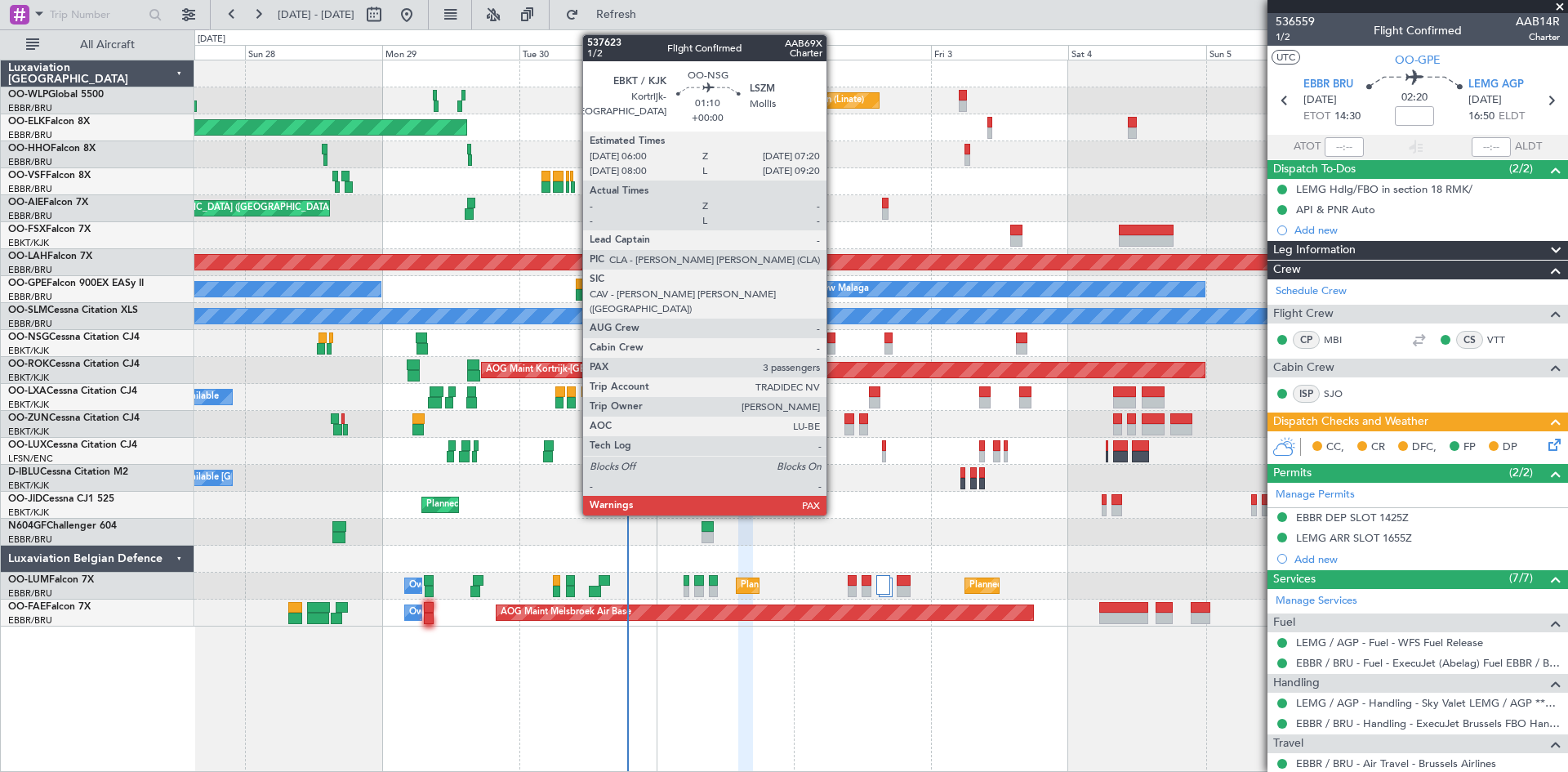
click at [834, 343] on div at bounding box center [832, 348] width 9 height 11
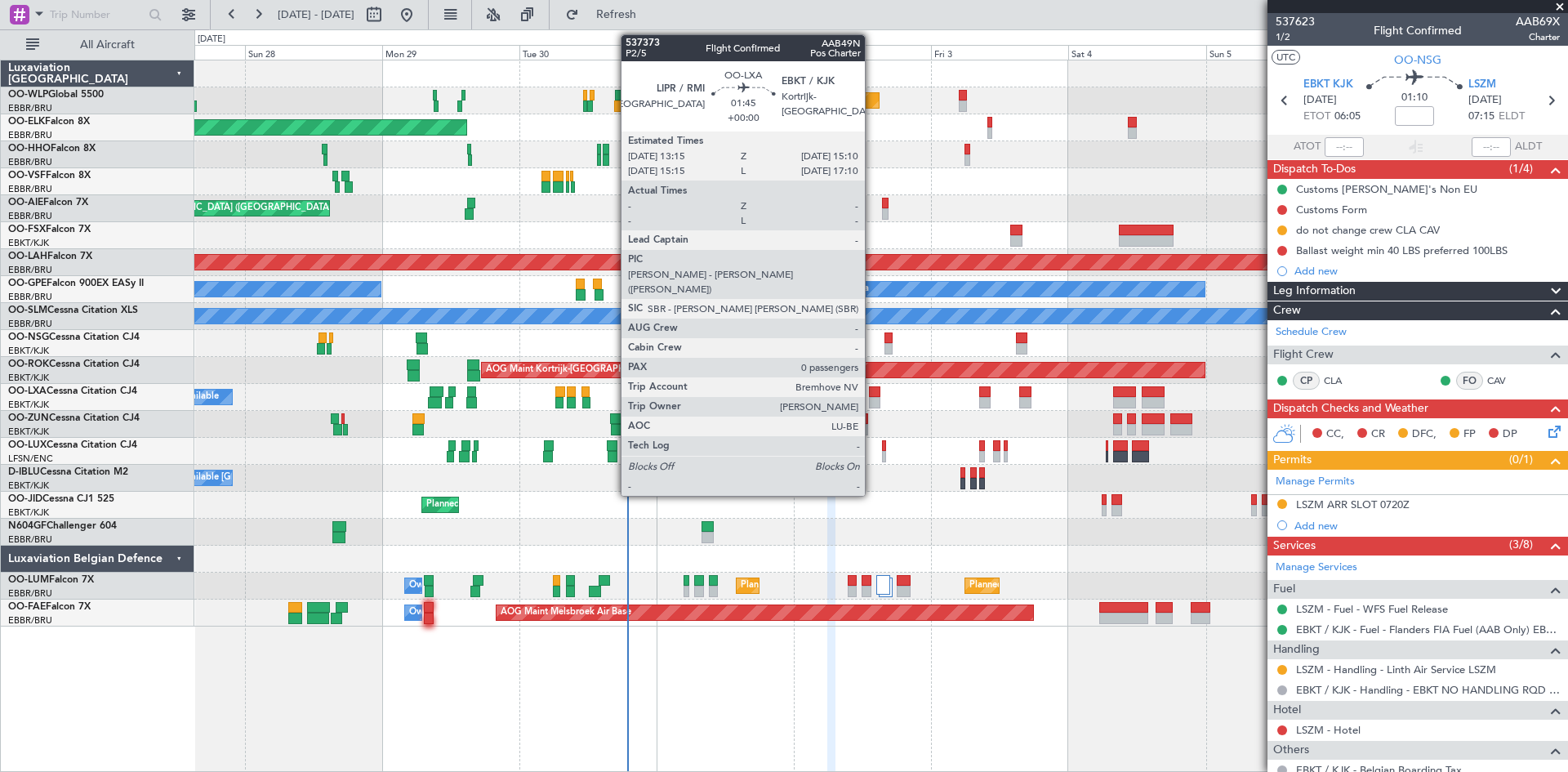
click at [872, 403] on div at bounding box center [875, 403] width 11 height 11
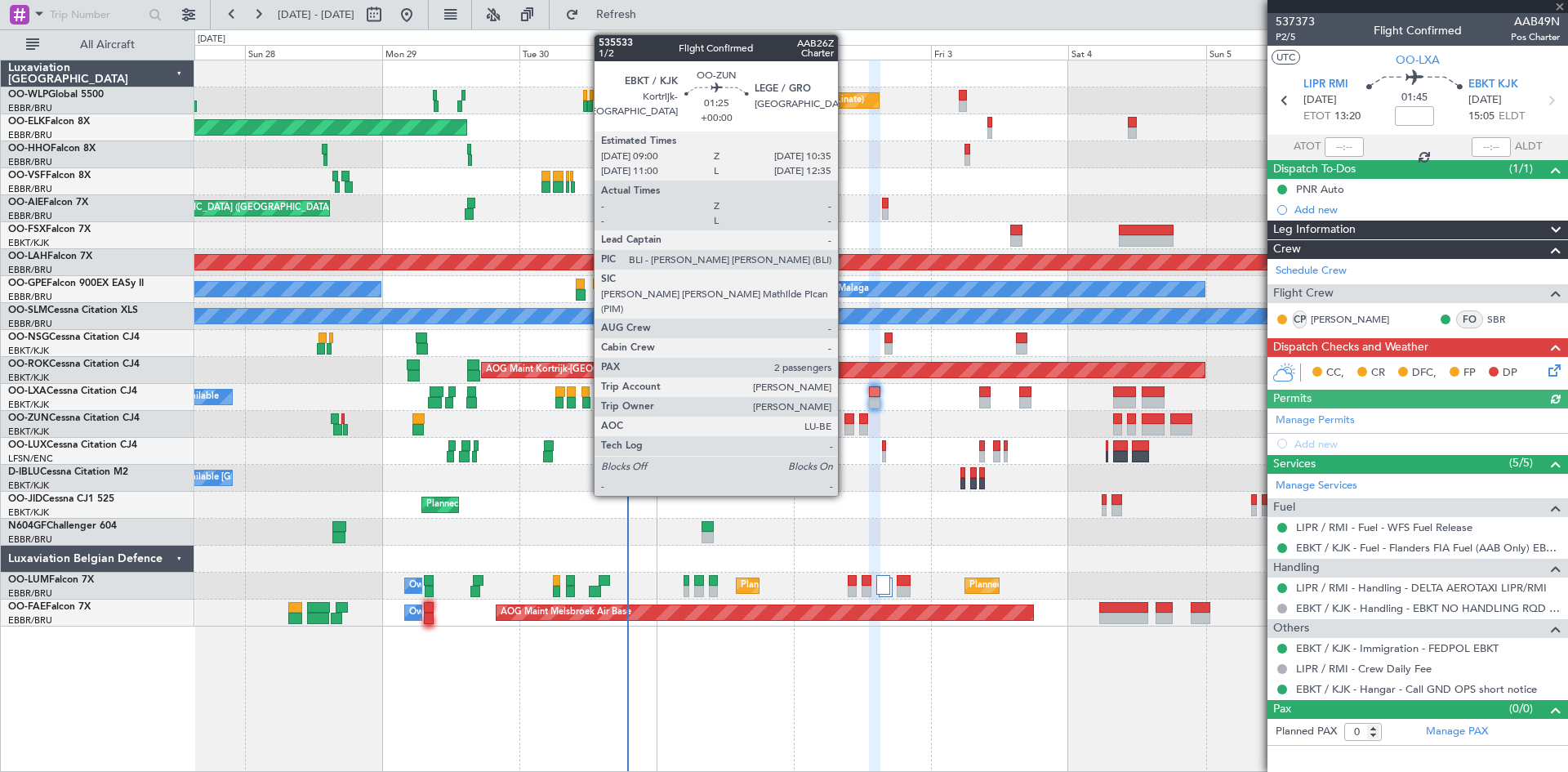
click at [846, 426] on div at bounding box center [850, 429] width 10 height 11
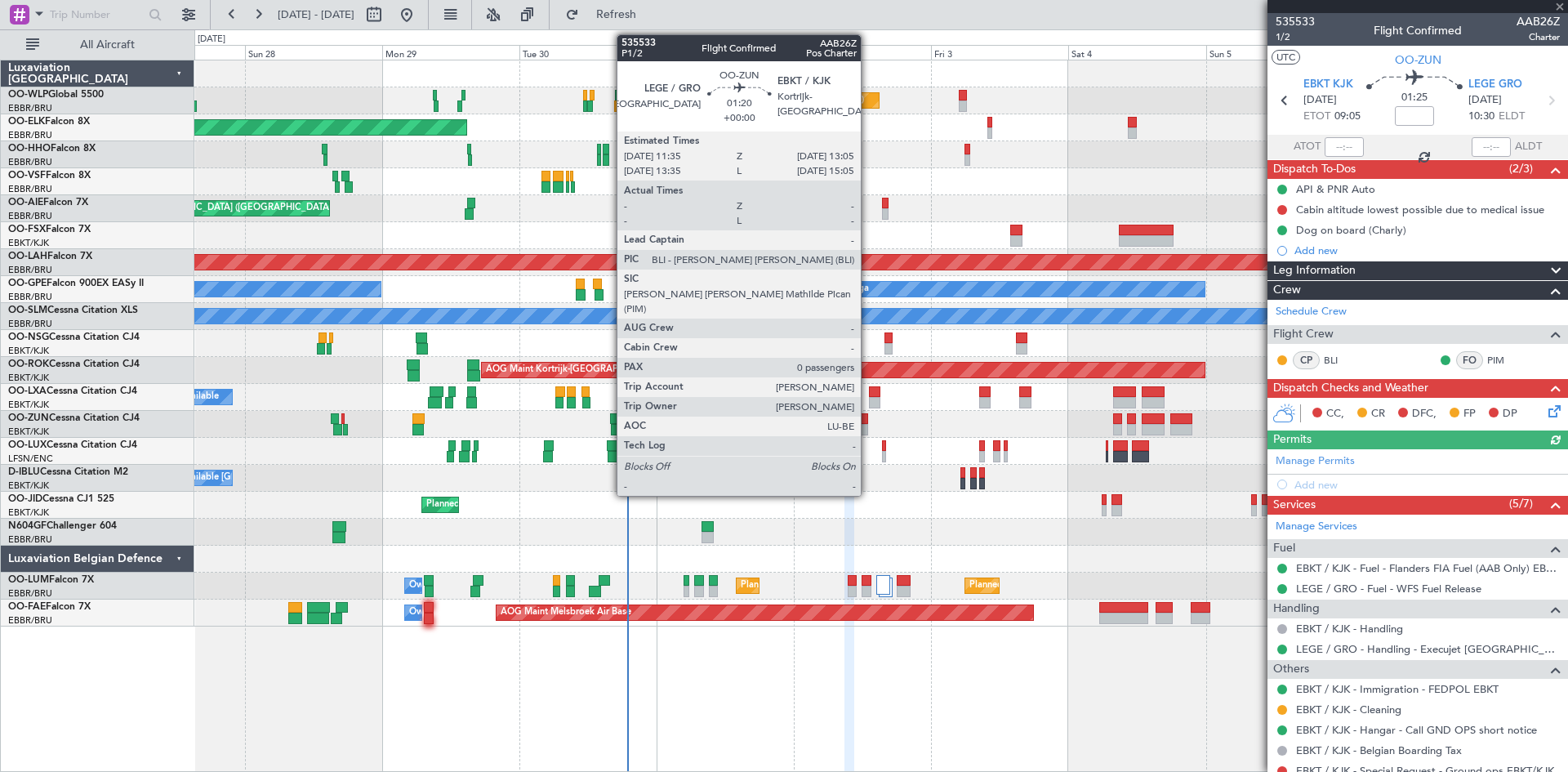
click at [869, 427] on div at bounding box center [864, 429] width 9 height 11
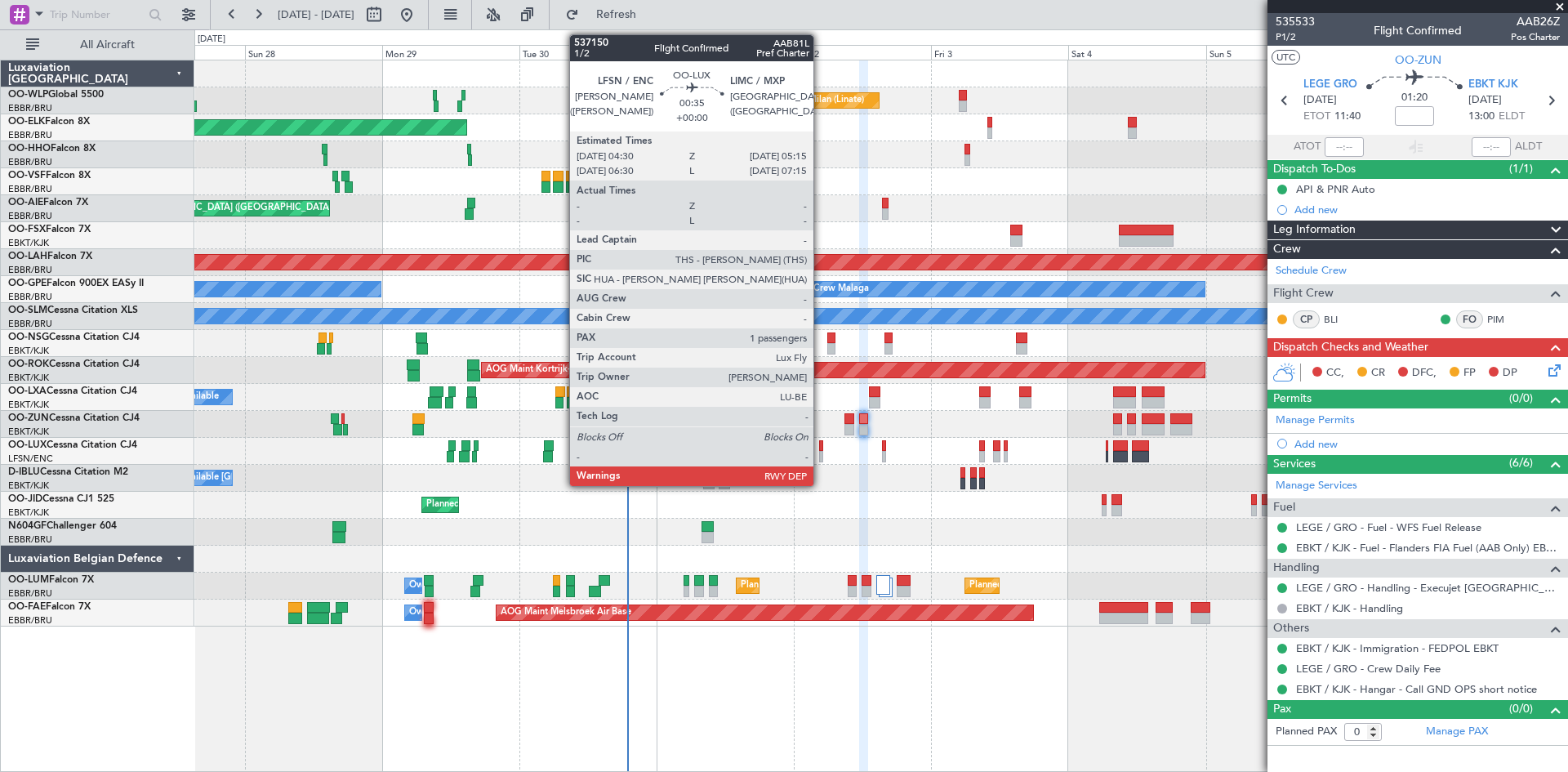
click at [821, 451] on div at bounding box center [822, 456] width 5 height 11
type input "1"
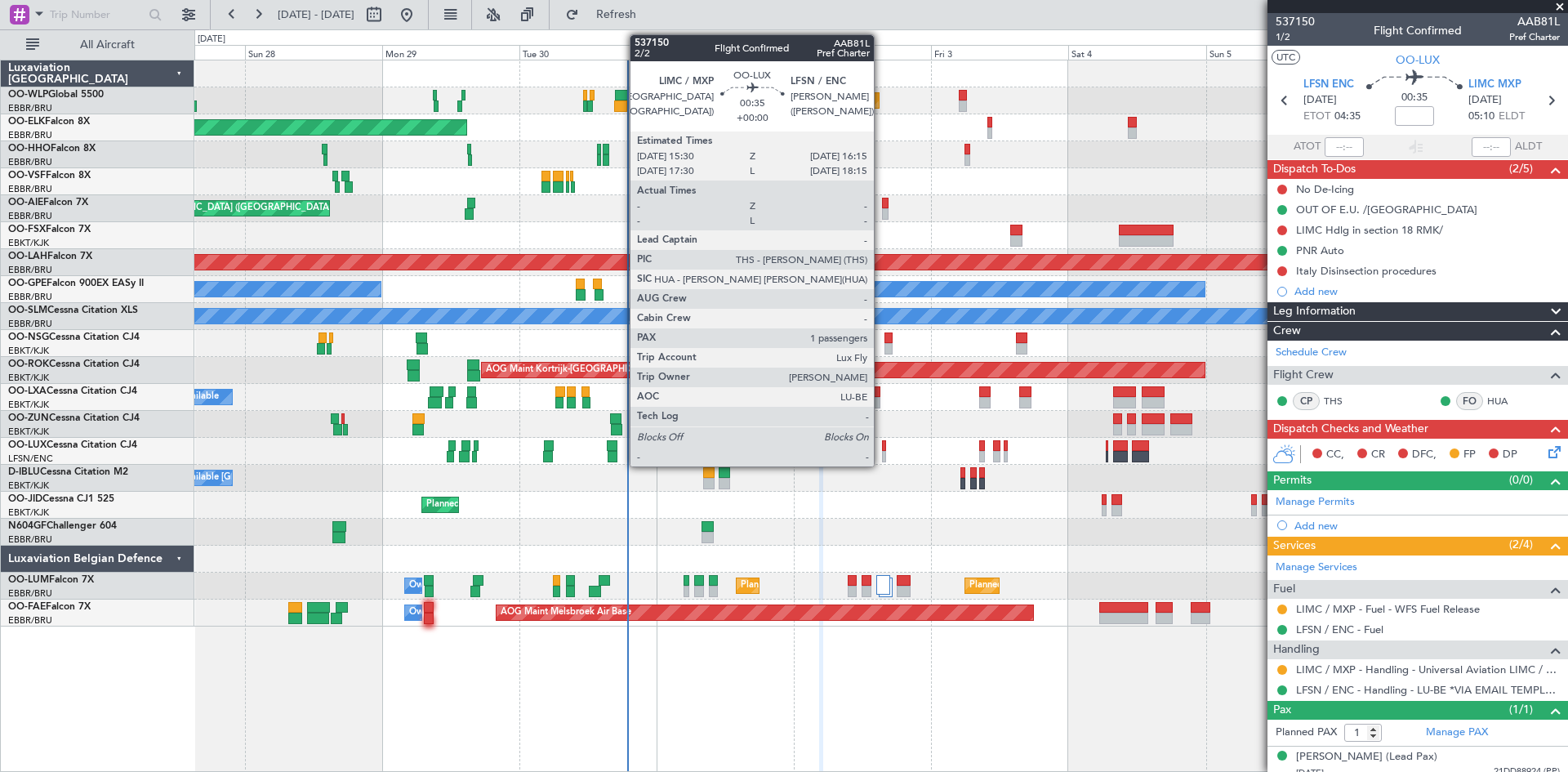
click at [882, 445] on div at bounding box center [885, 446] width 5 height 11
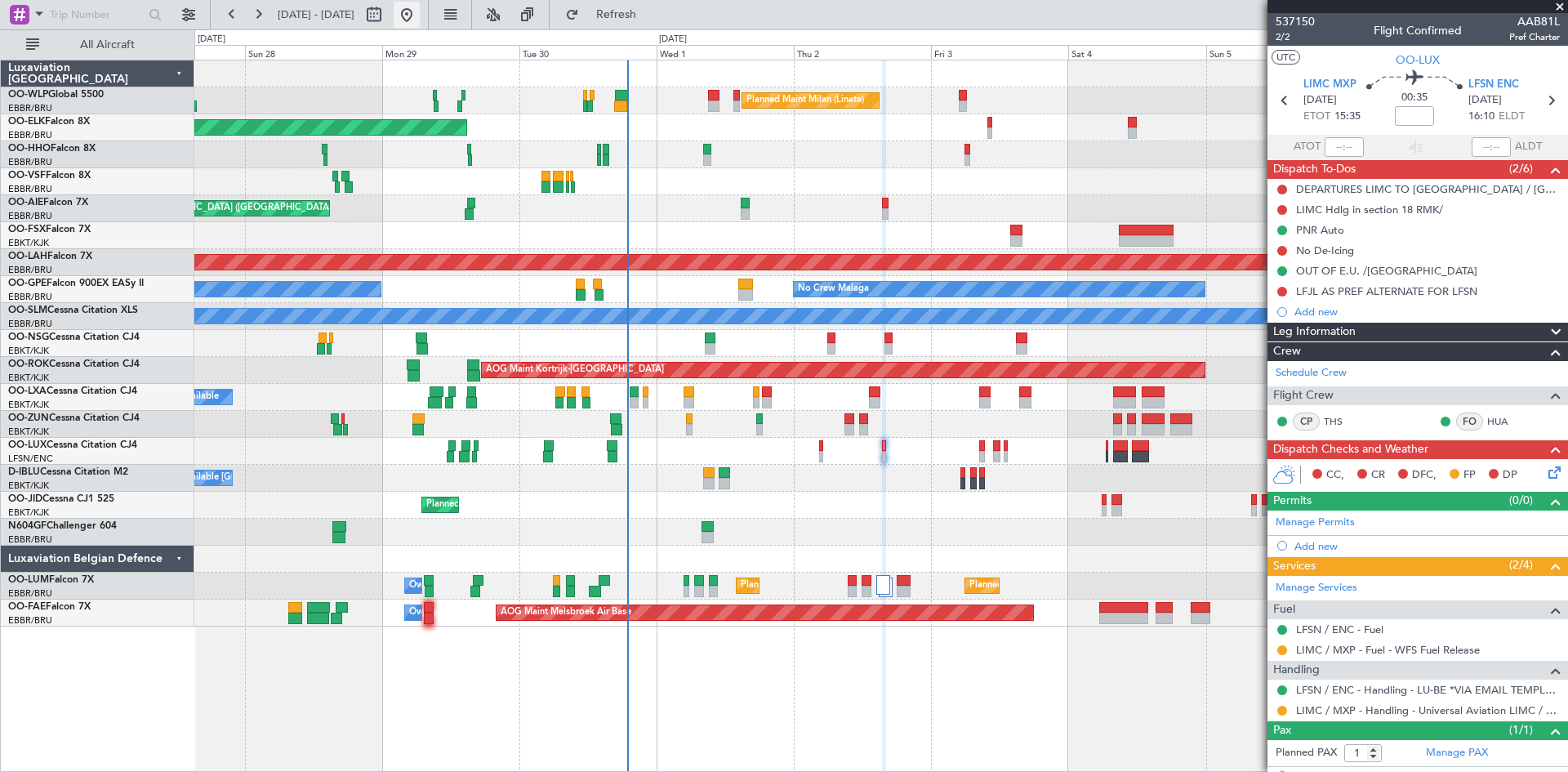
click at [420, 14] on button at bounding box center [407, 14] width 26 height 26
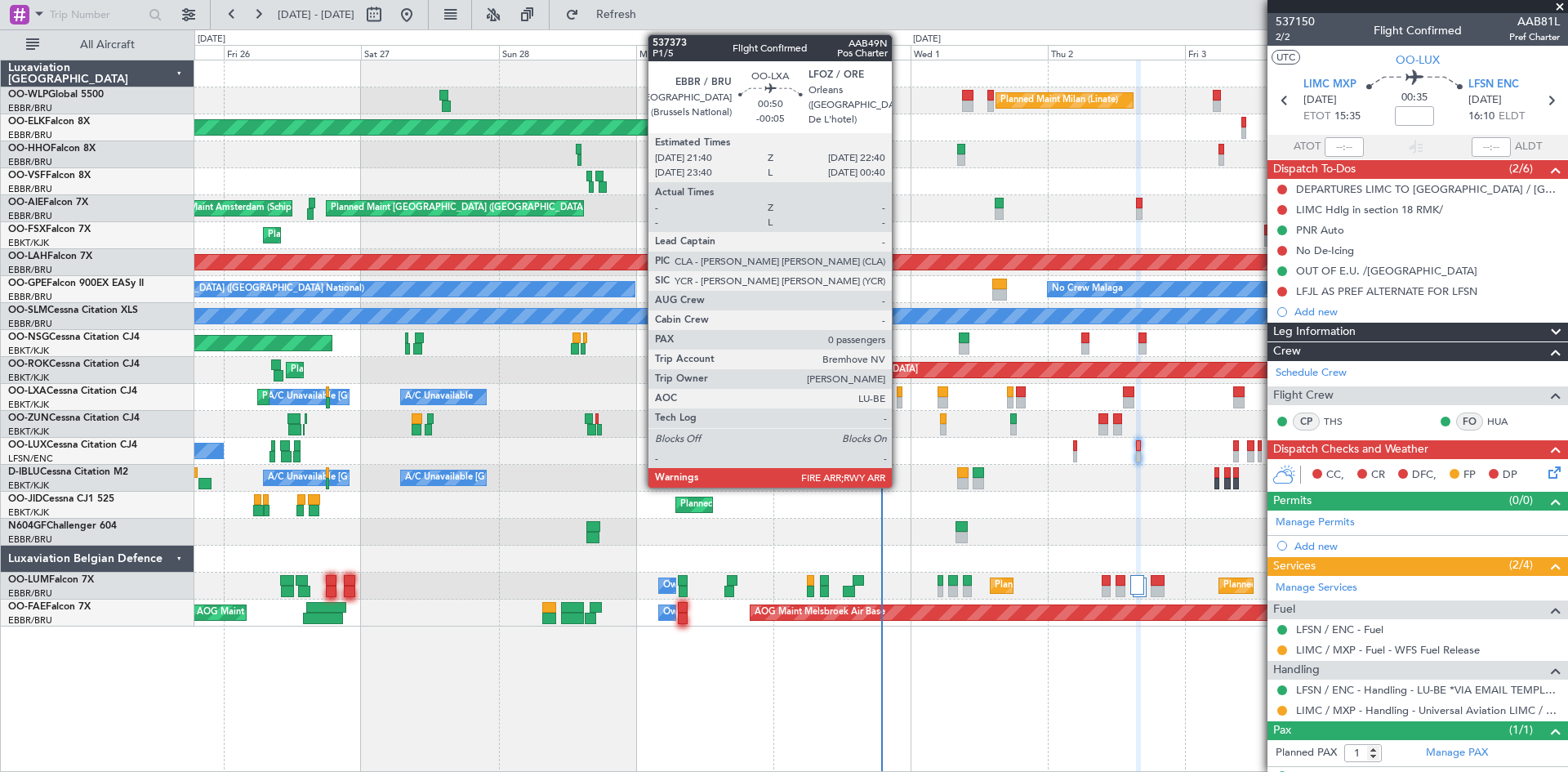
click at [899, 395] on div at bounding box center [900, 392] width 7 height 11
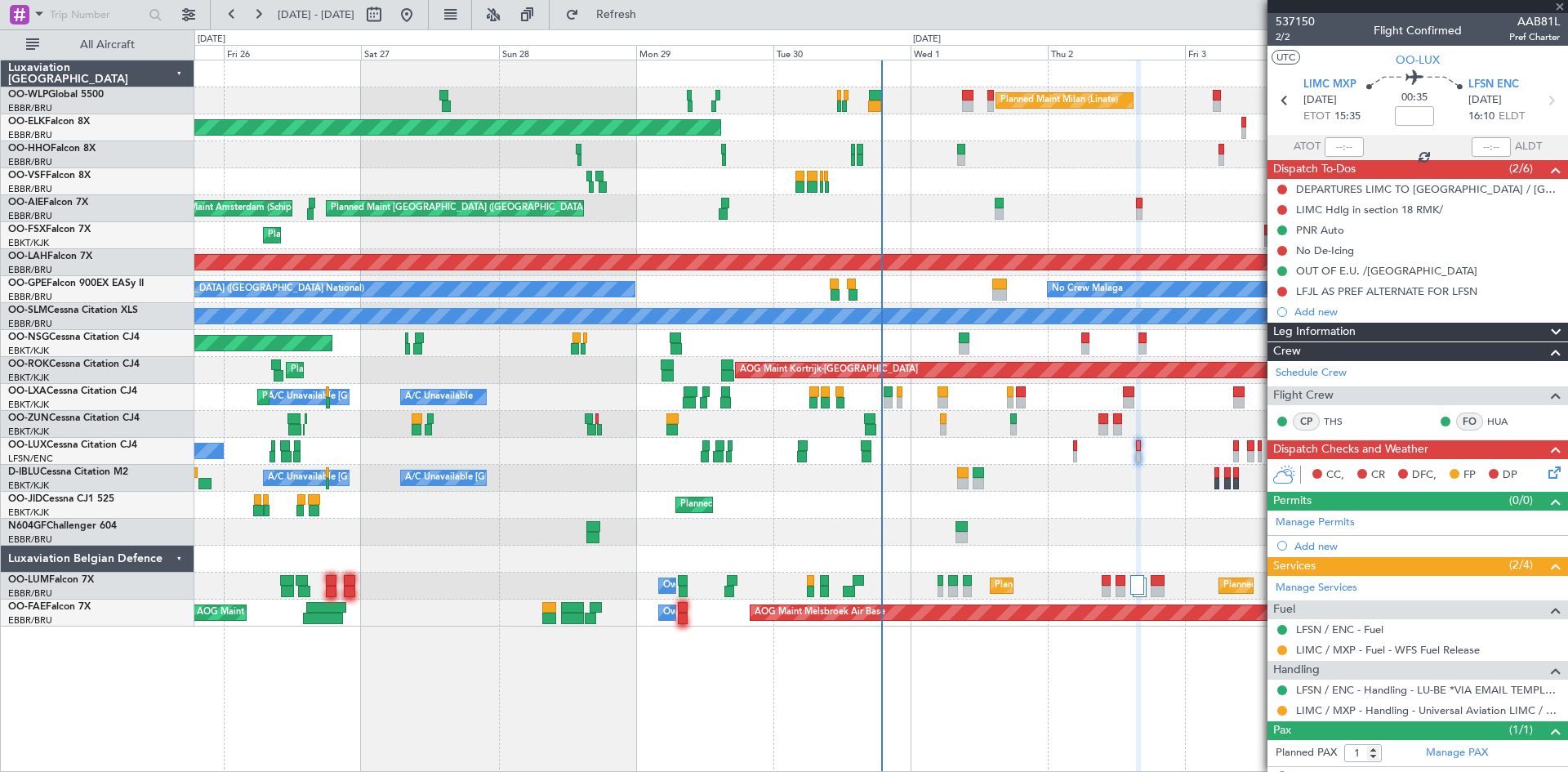
type input "-00:05"
type input "0"
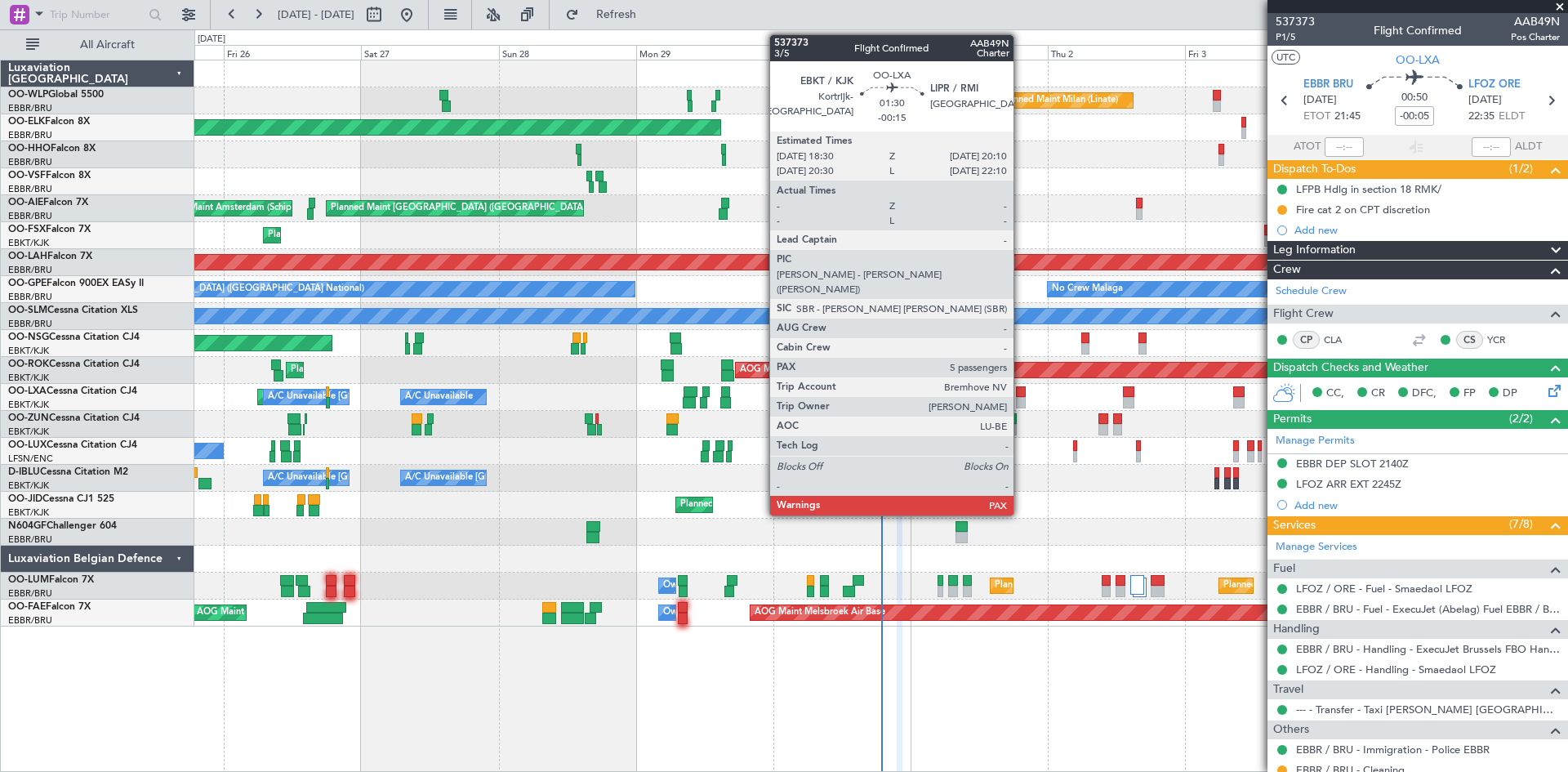
click at [1021, 401] on div at bounding box center [1021, 403] width 10 height 11
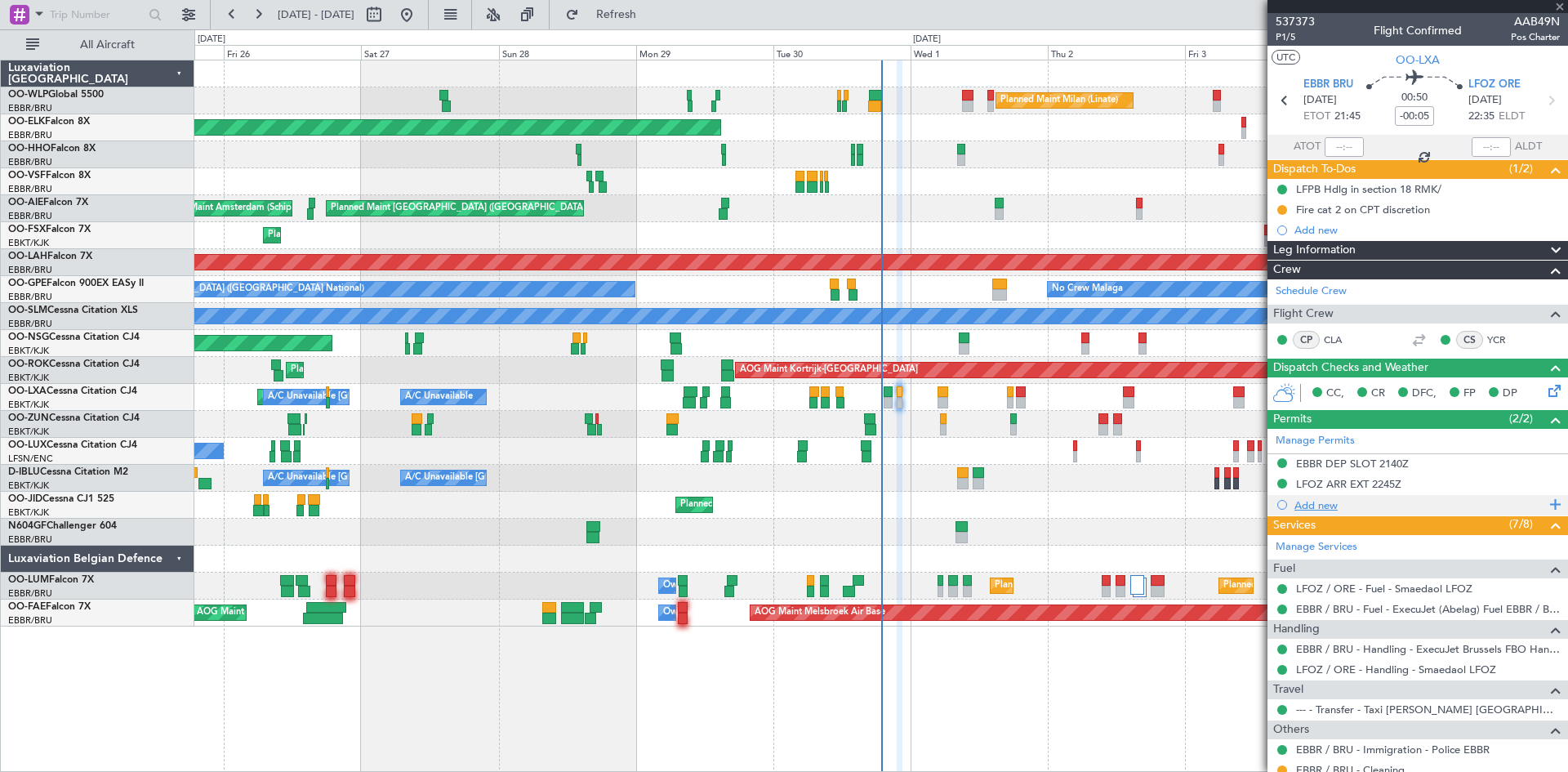
type input "-00:15"
type input "5"
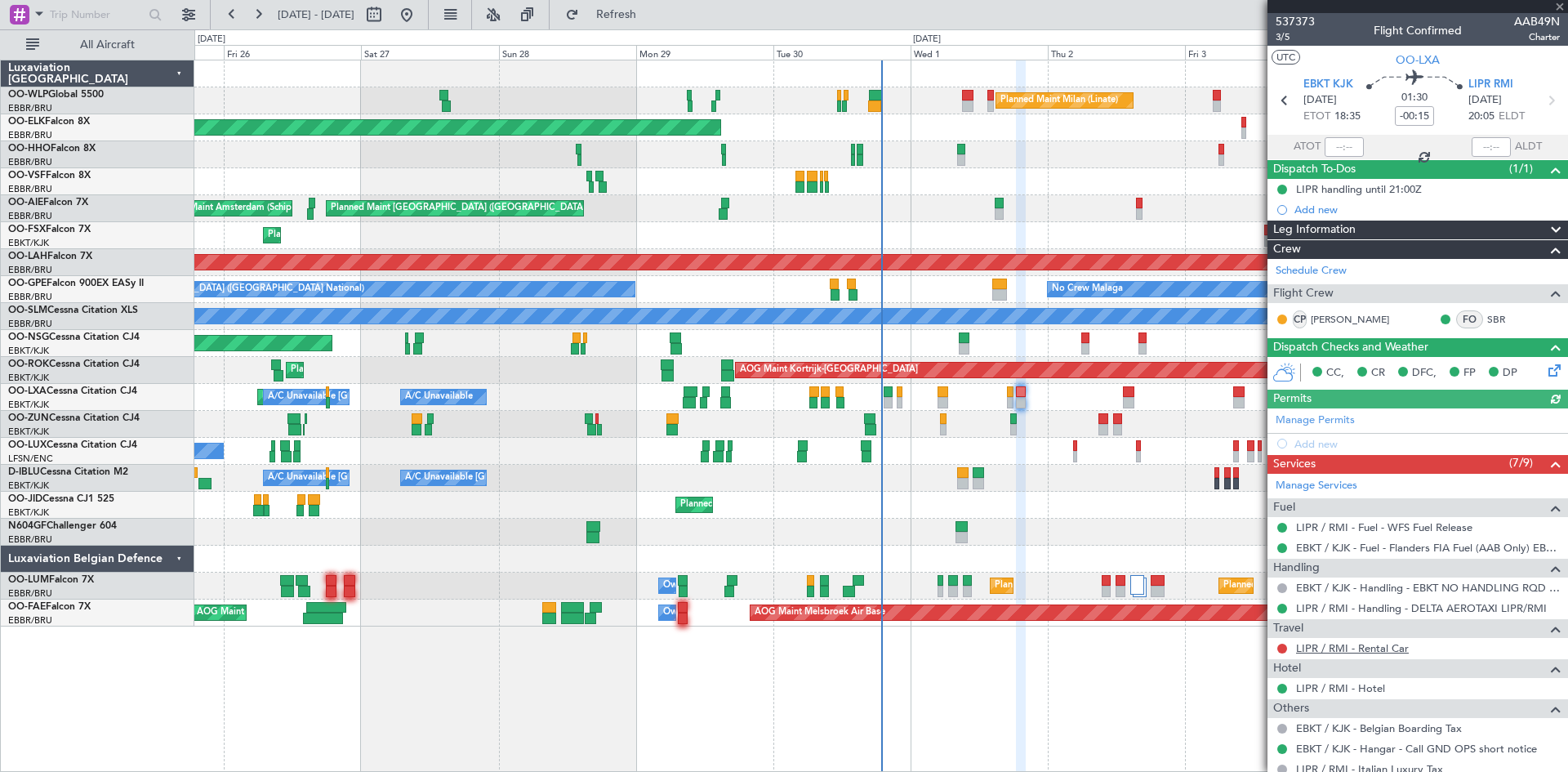
click at [1377, 643] on link "LIPR / RMI - Rental Car" at bounding box center [1353, 649] width 112 height 14
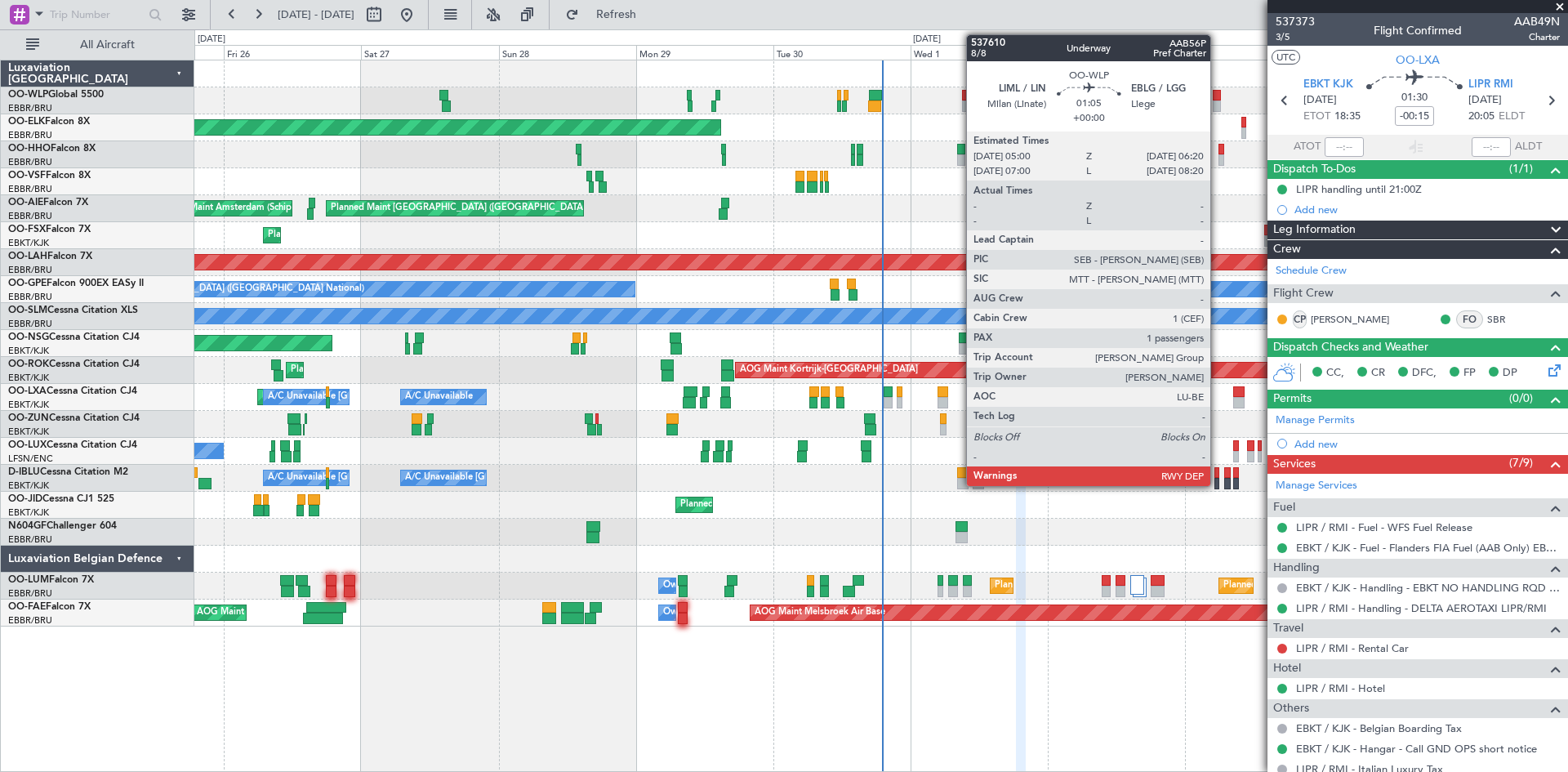
click at [1218, 100] on div at bounding box center [1217, 106] width 9 height 11
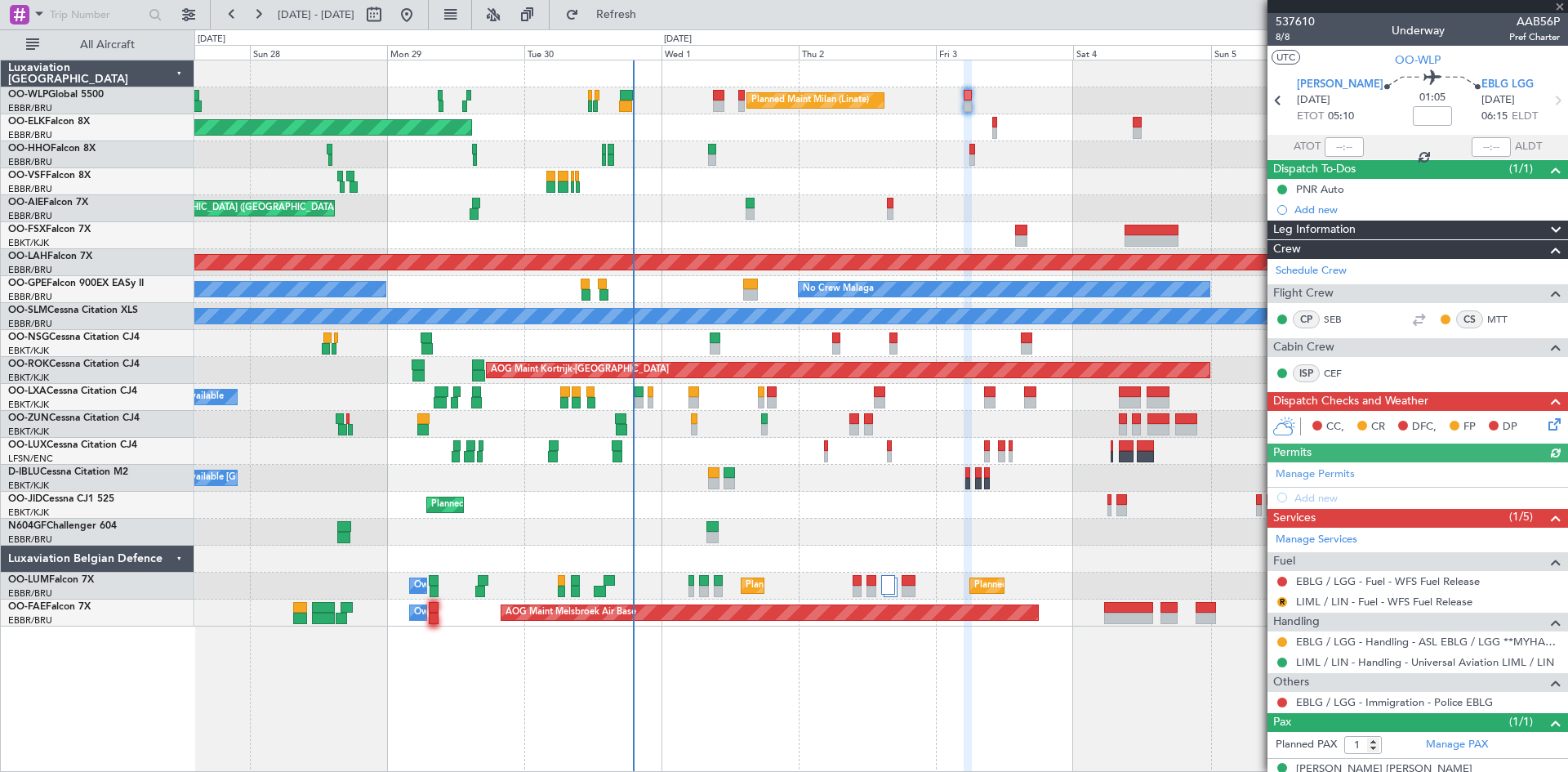
click at [921, 171] on div "Planned Maint Milan (Linate) Planned Maint [GEOGRAPHIC_DATA]-[GEOGRAPHIC_DATA] …" at bounding box center [881, 343] width 1373 height 566
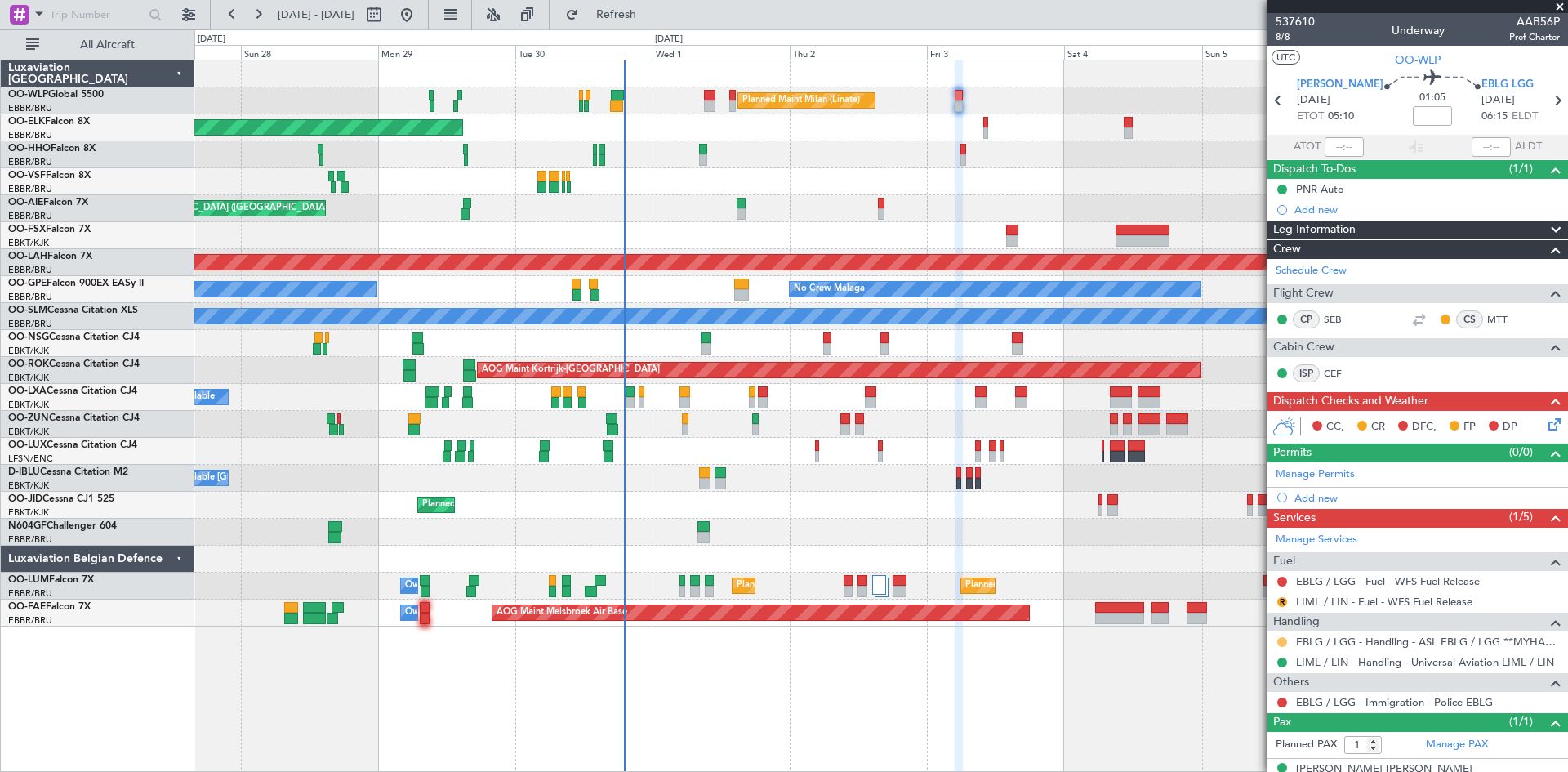
click at [1282, 643] on button at bounding box center [1283, 643] width 10 height 10
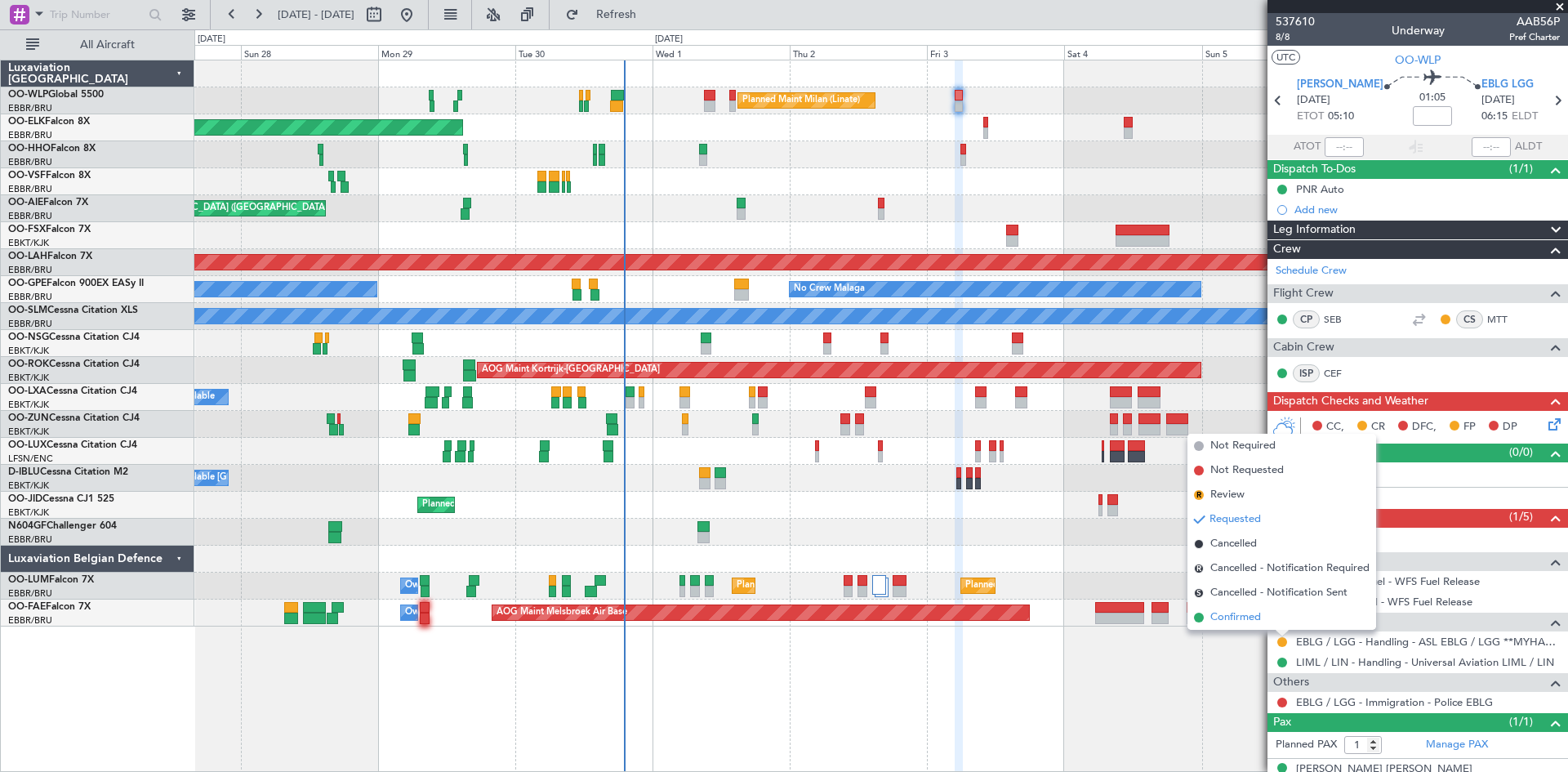
click at [1240, 618] on span "Confirmed" at bounding box center [1236, 617] width 51 height 16
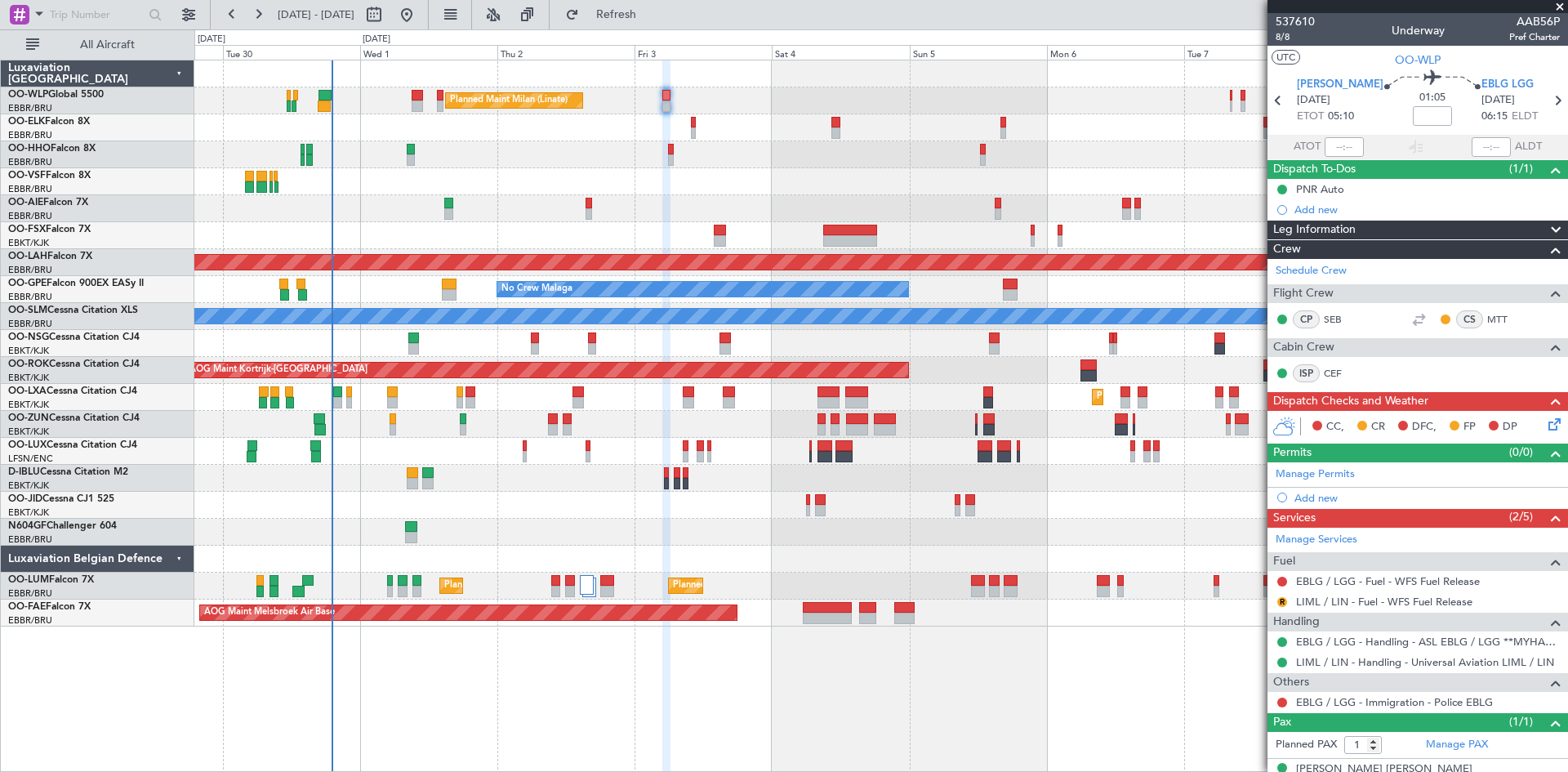
click at [693, 146] on div "Planned Maint Milan (Linate) Planned Maint Kortrijk-Wevelgem Planned Maint Lond…" at bounding box center [881, 343] width 1373 height 566
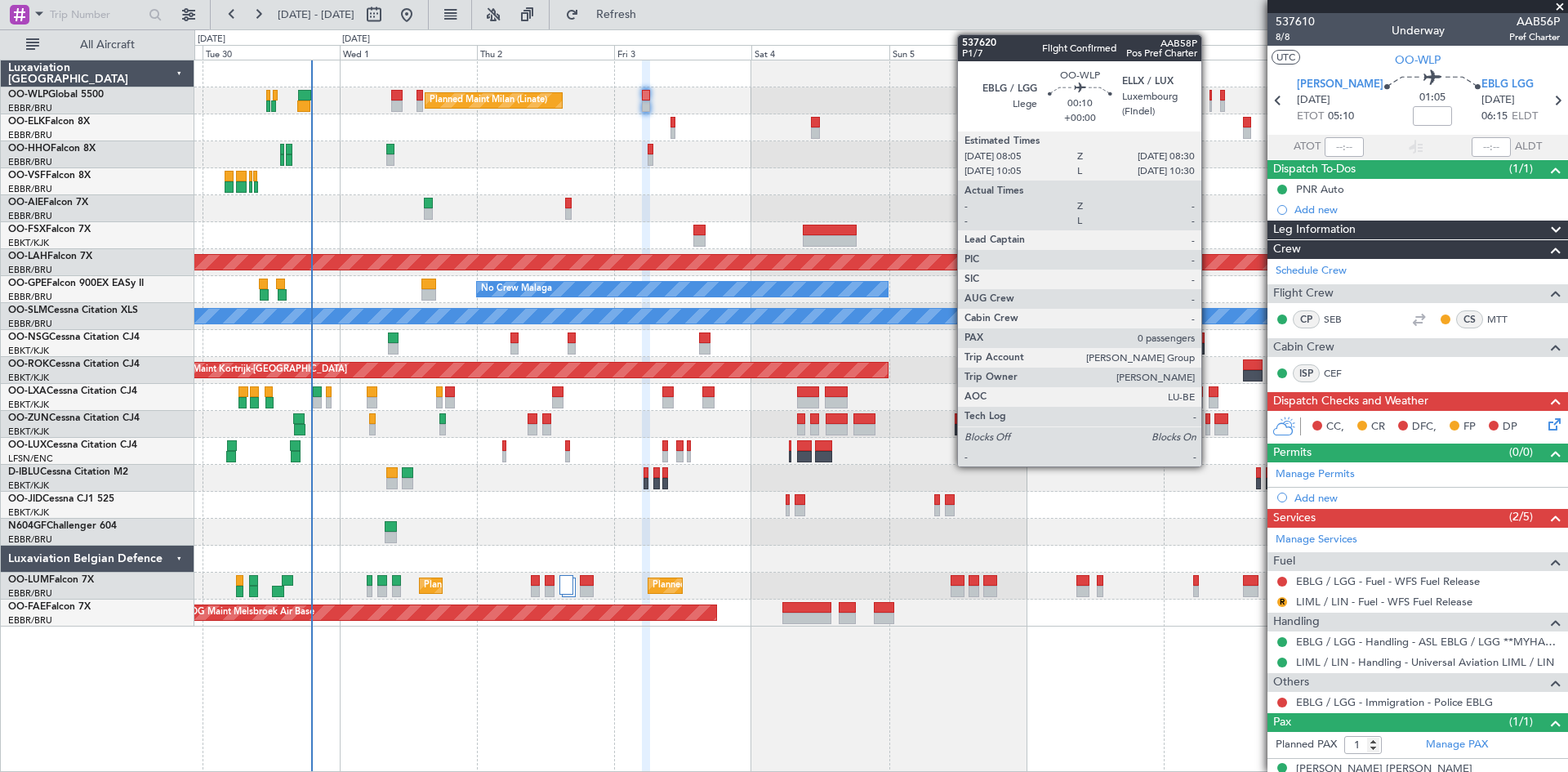
click at [1210, 101] on div at bounding box center [1211, 106] width 3 height 11
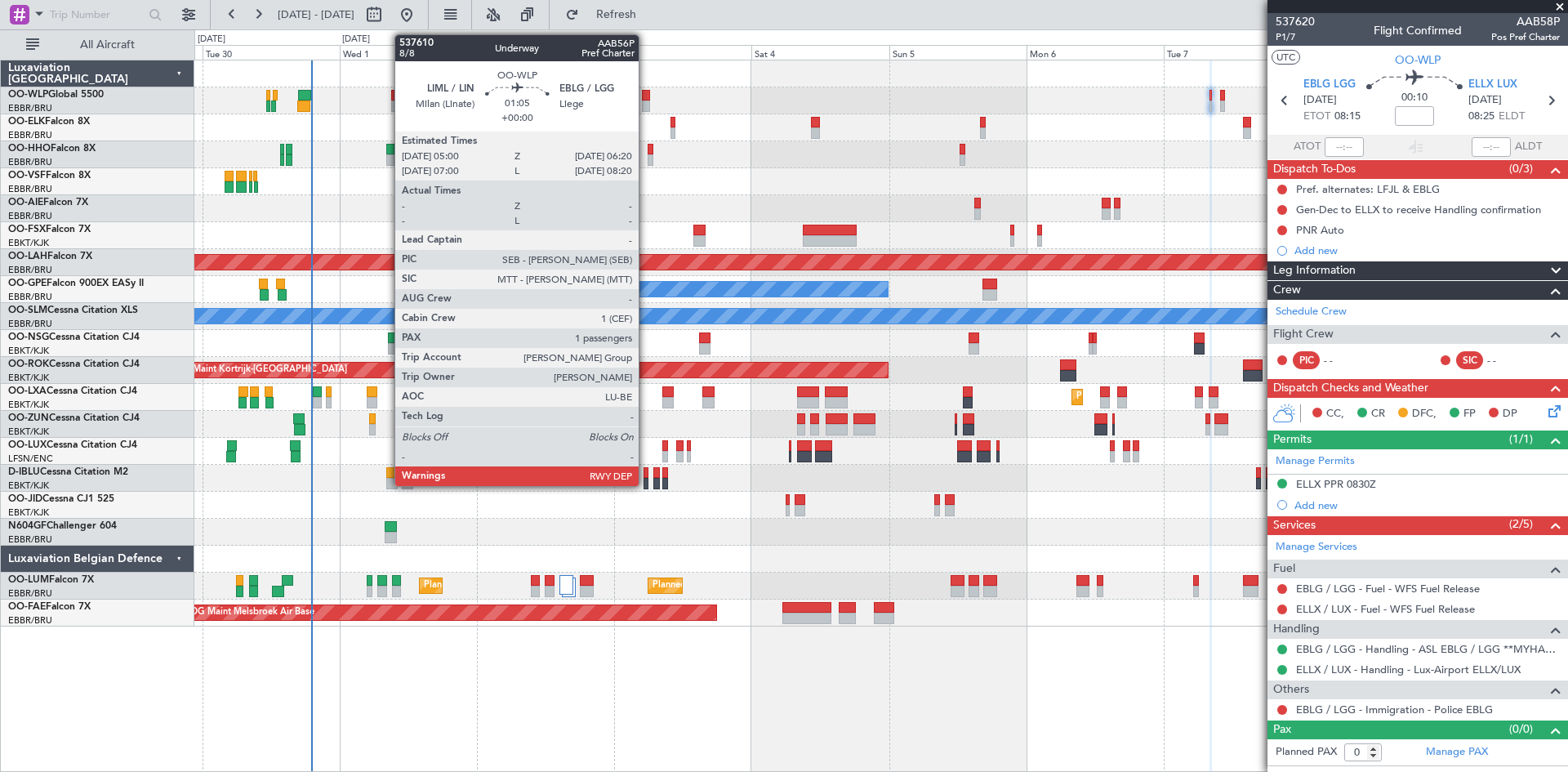
click at [646, 92] on div at bounding box center [647, 95] width 9 height 11
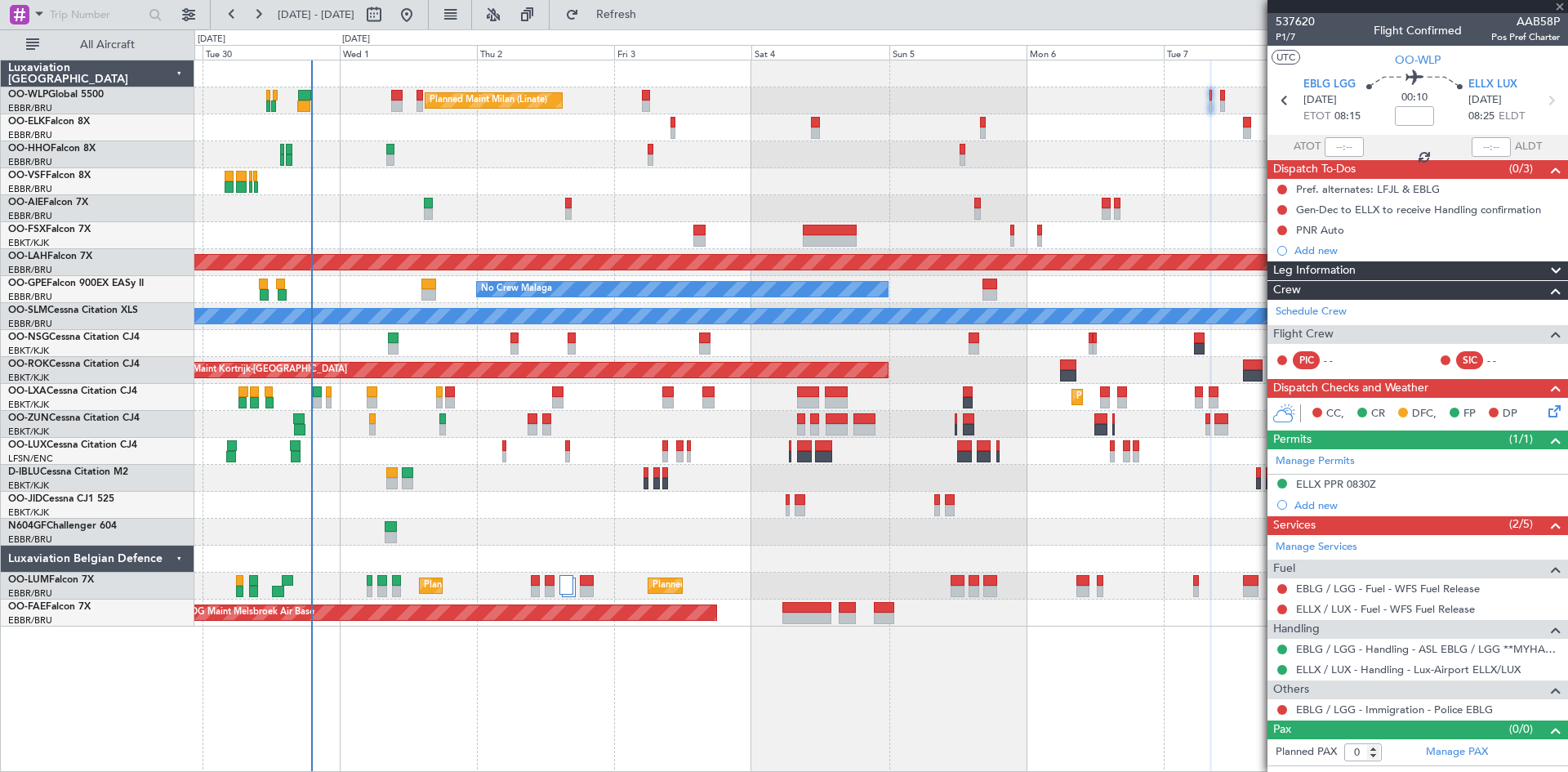
type input "1"
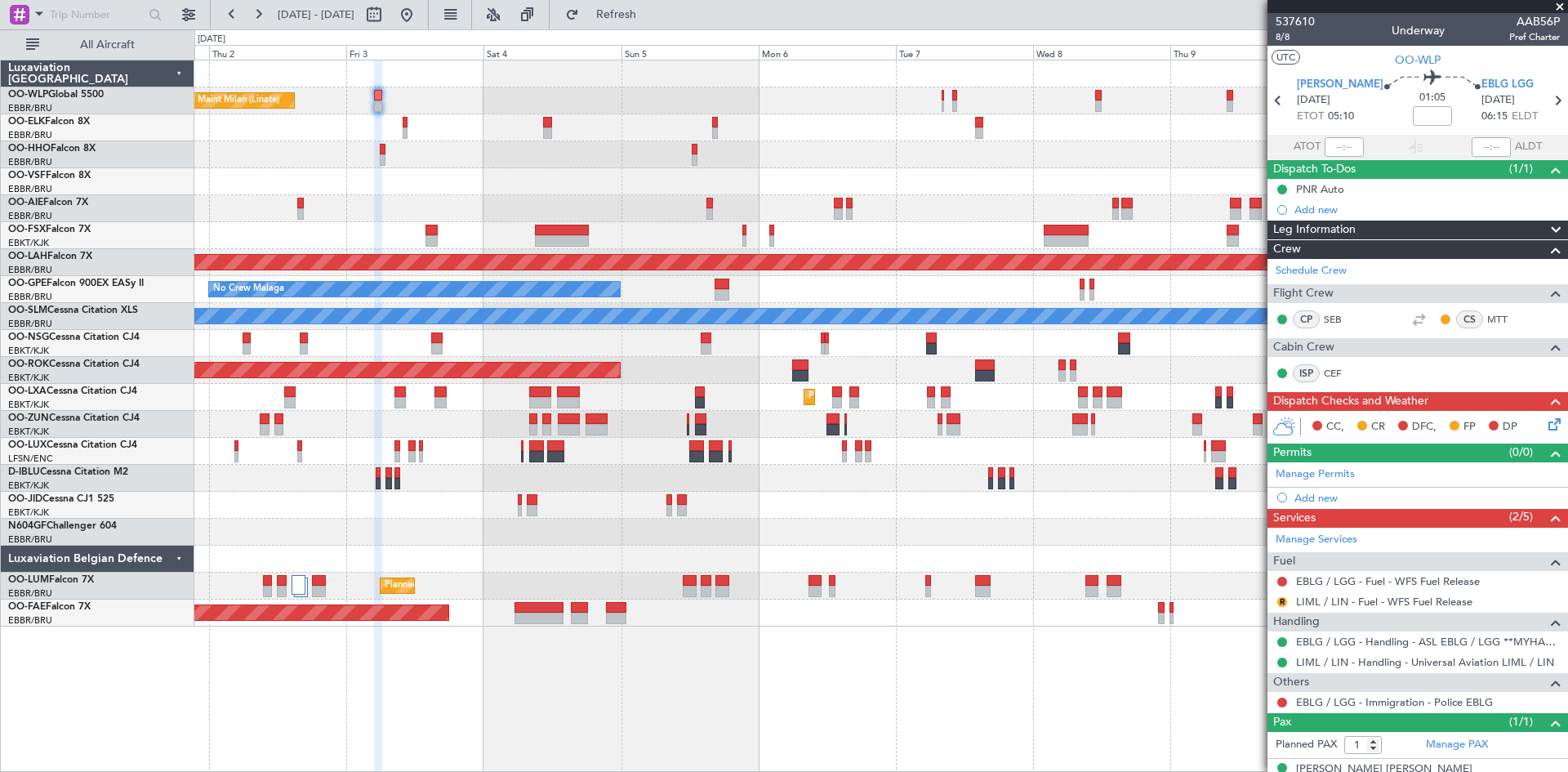
click at [892, 128] on div "Planned Maint Milan (Linate) Planned Maint [GEOGRAPHIC_DATA]-[GEOGRAPHIC_DATA] …" at bounding box center [881, 343] width 1373 height 566
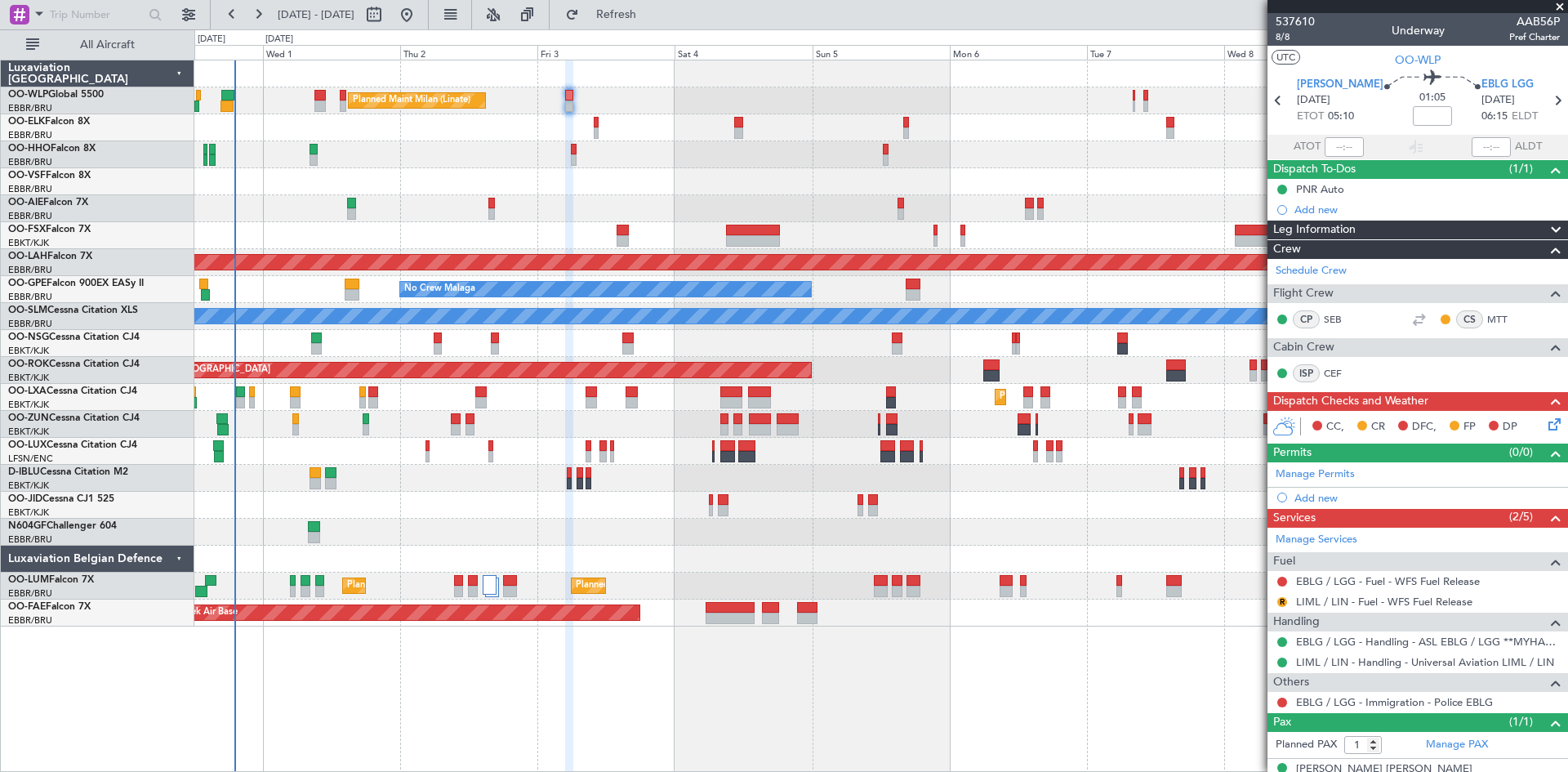
click at [514, 174] on div "Planned Maint Milan (Linate) Planned Maint [GEOGRAPHIC_DATA]-[GEOGRAPHIC_DATA] …" at bounding box center [881, 343] width 1373 height 566
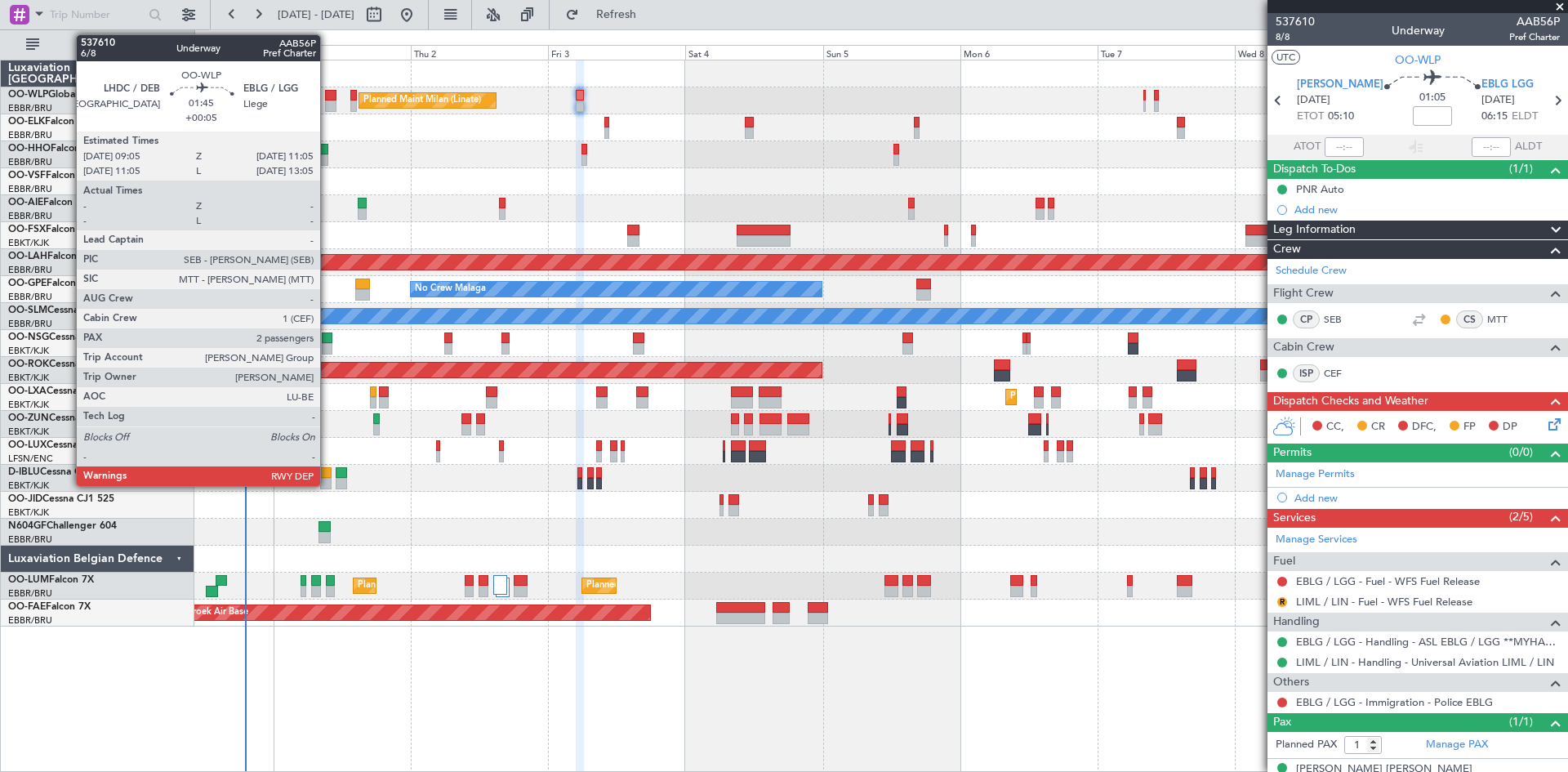
click at [328, 101] on div at bounding box center [331, 106] width 12 height 11
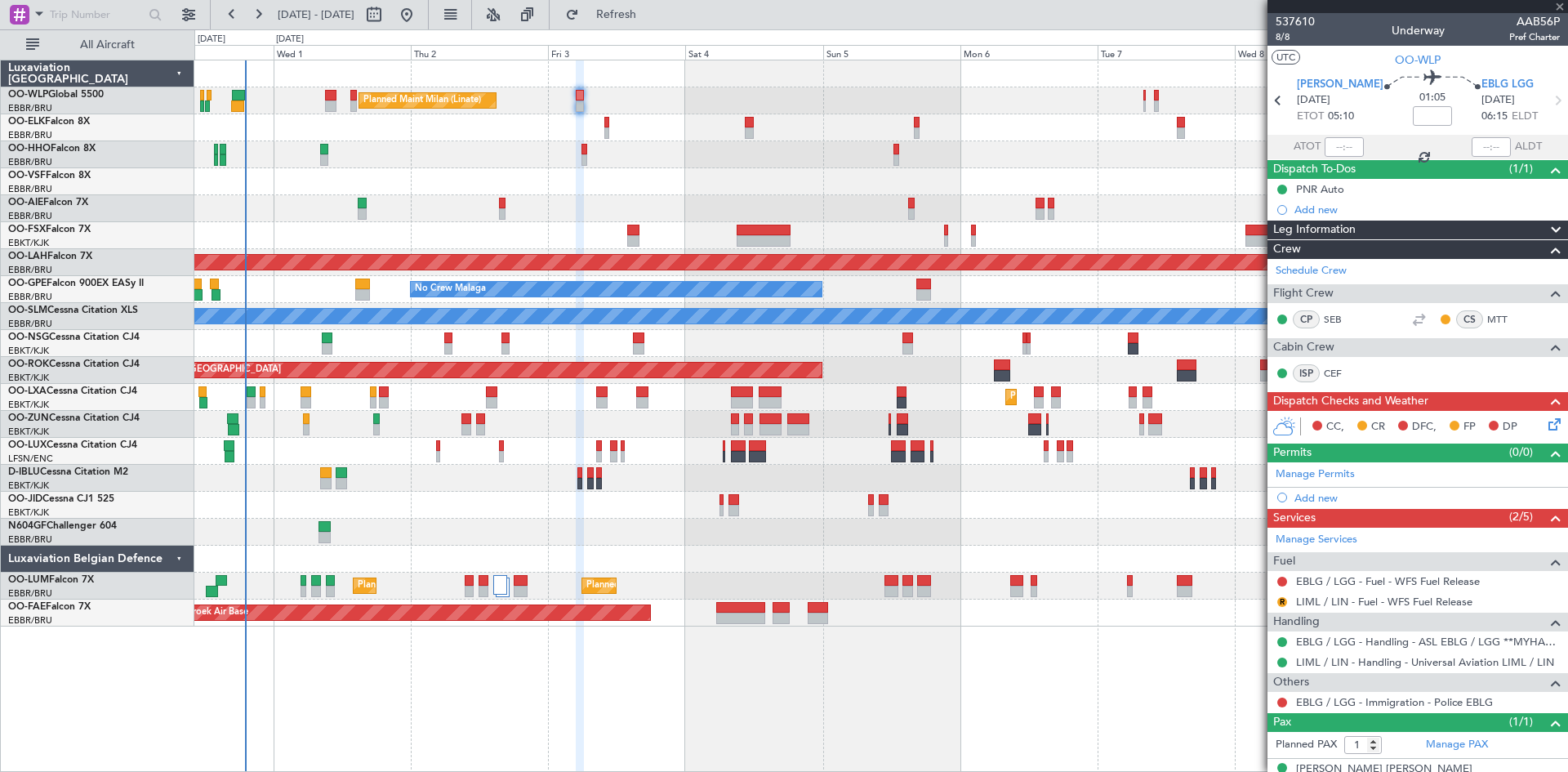
type input "+00:05"
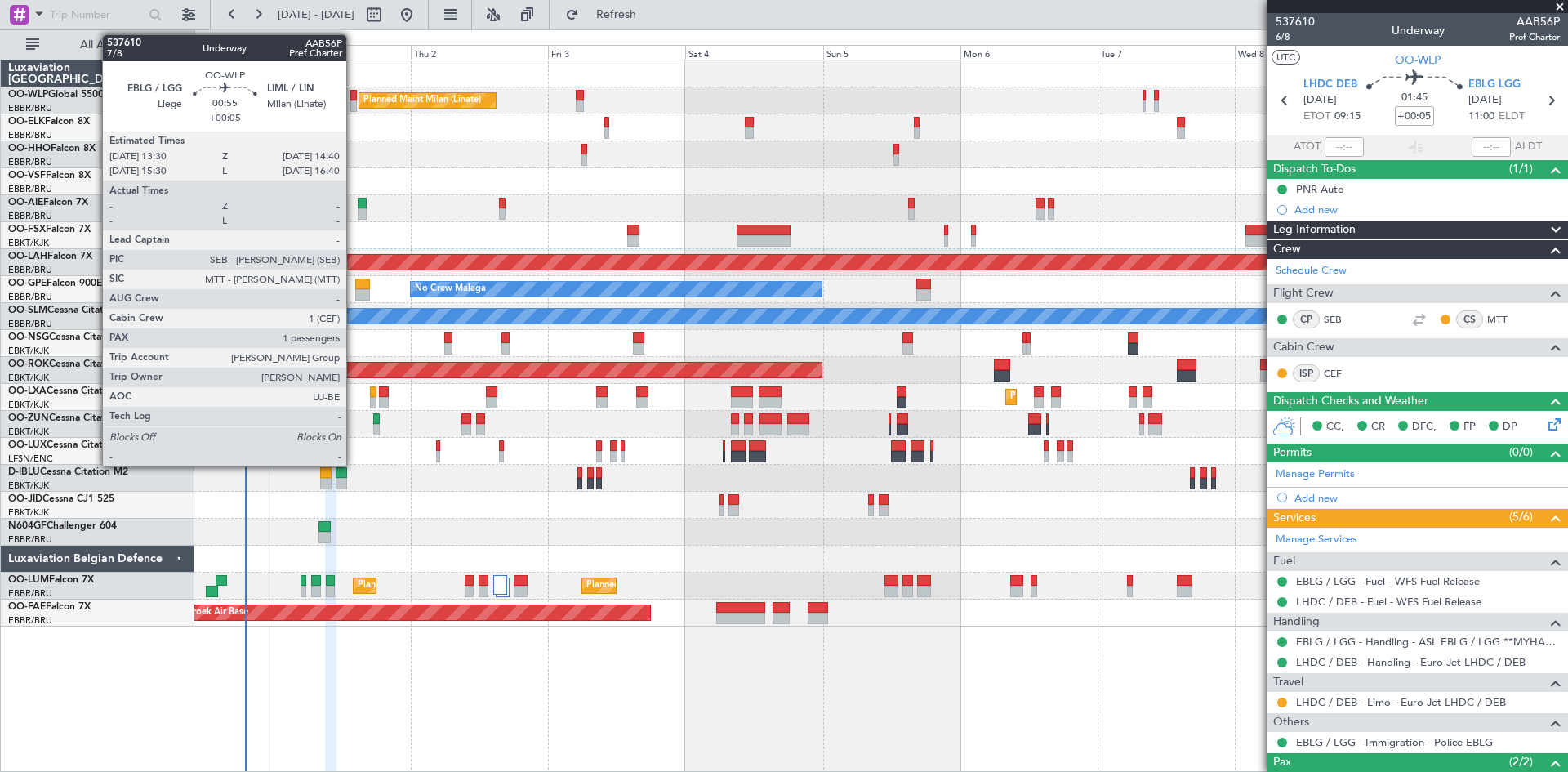
click at [354, 93] on div at bounding box center [354, 95] width 8 height 11
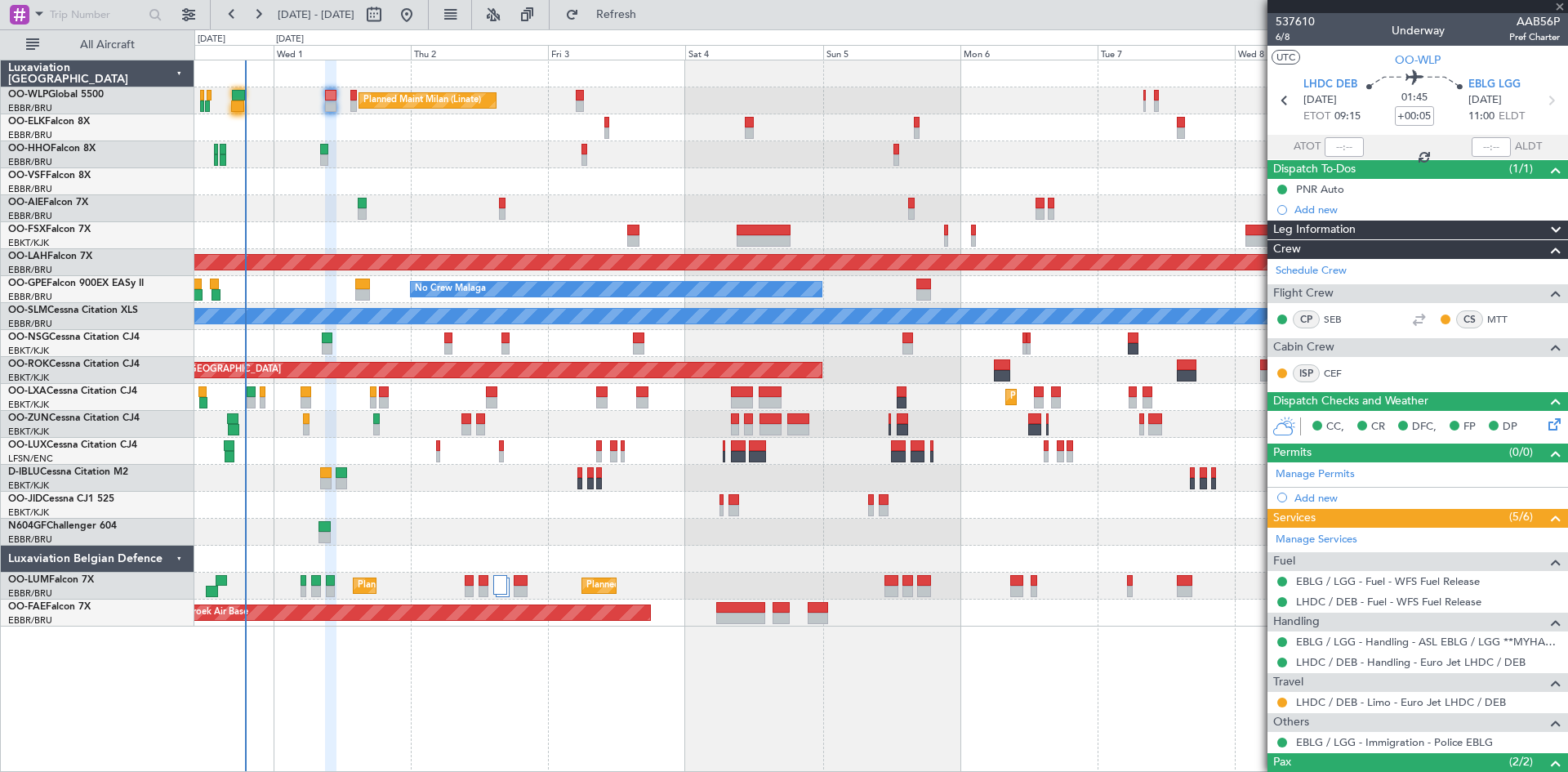
type input "1"
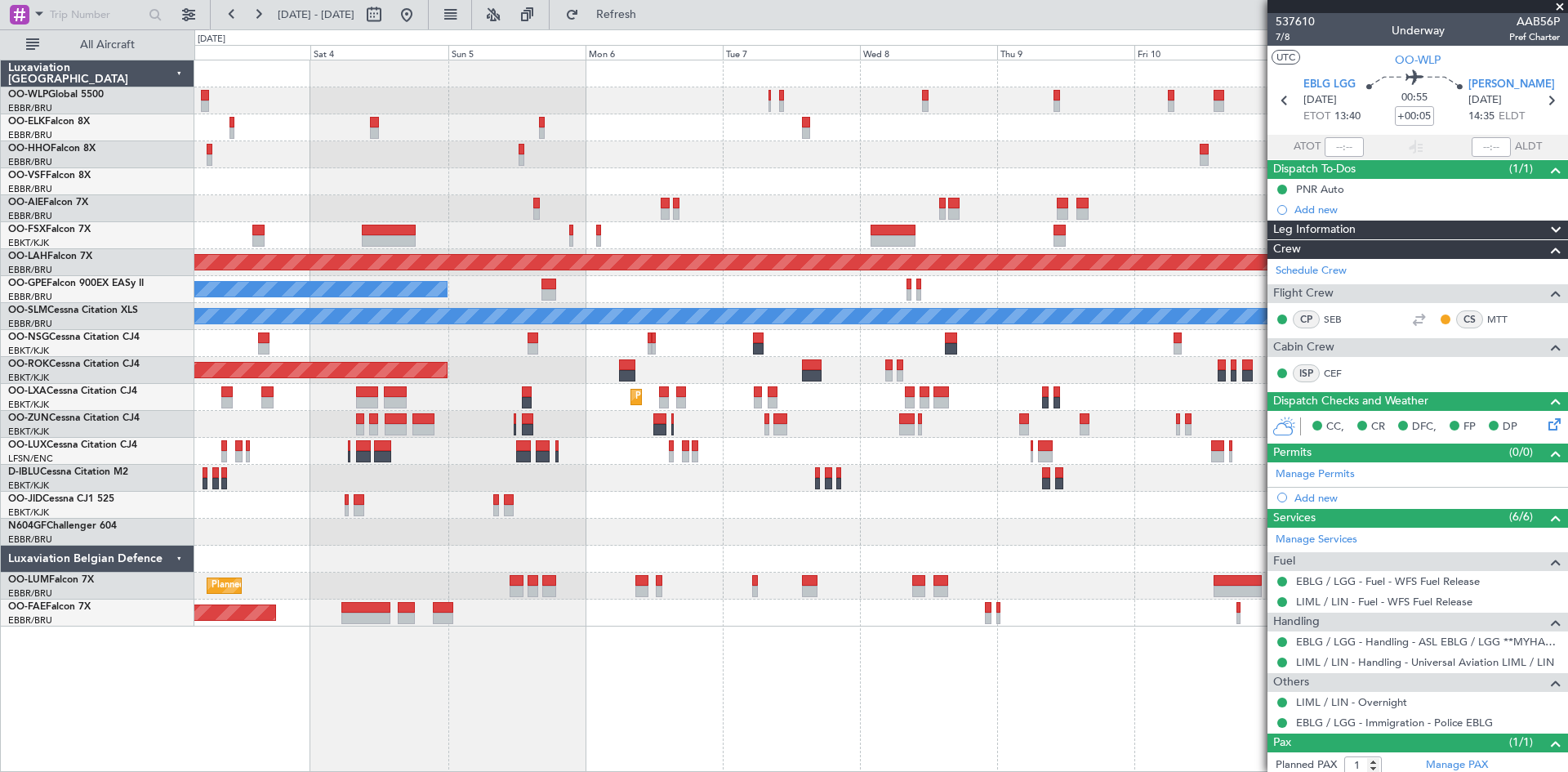
click at [622, 489] on div "Planned Maint Milan (Linate) Planned [GEOGRAPHIC_DATA][PERSON_NAME]-[GEOGRAPHIC…" at bounding box center [881, 343] width 1373 height 566
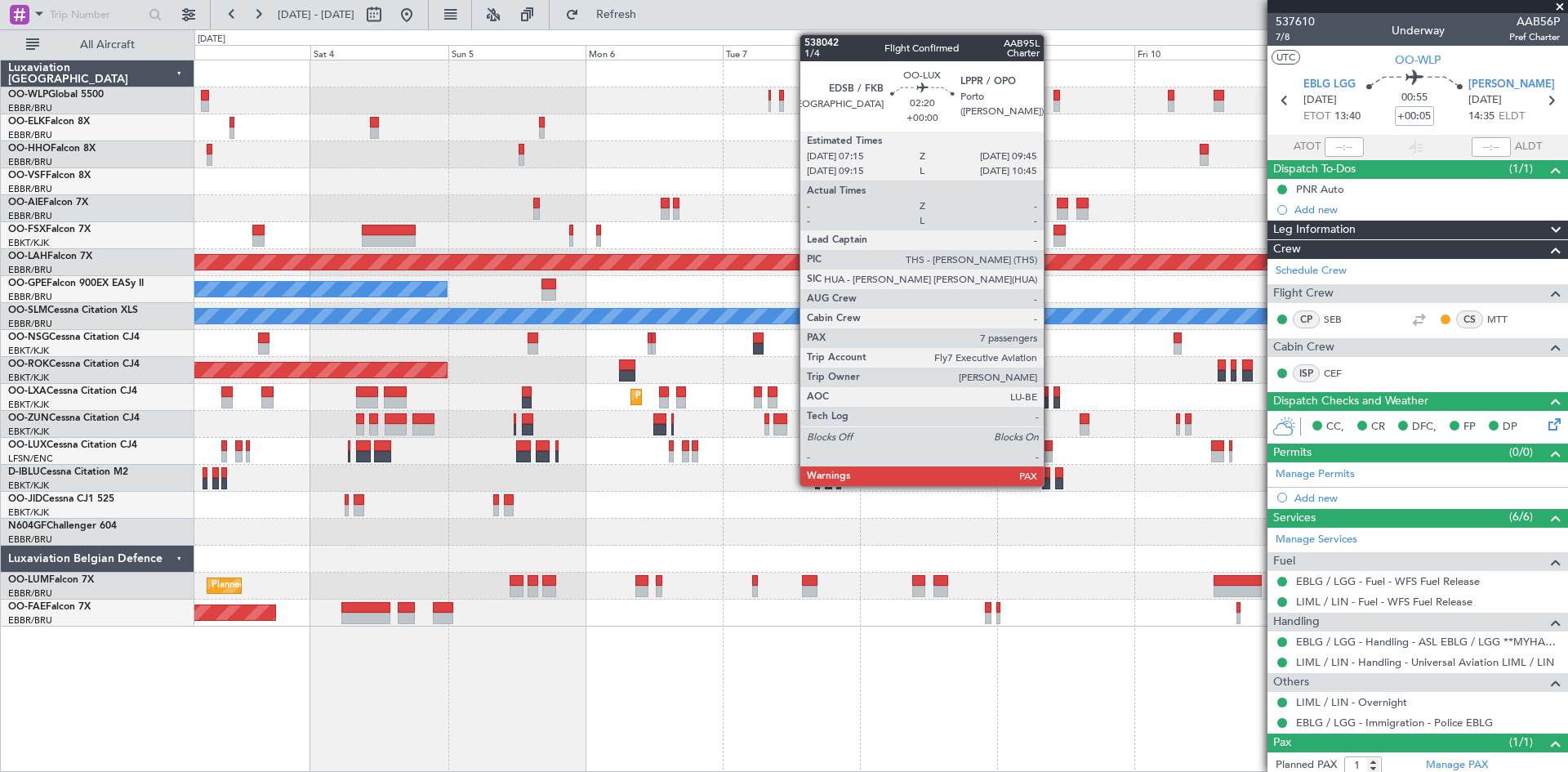
click at [1052, 451] on div at bounding box center [1045, 456] width 14 height 11
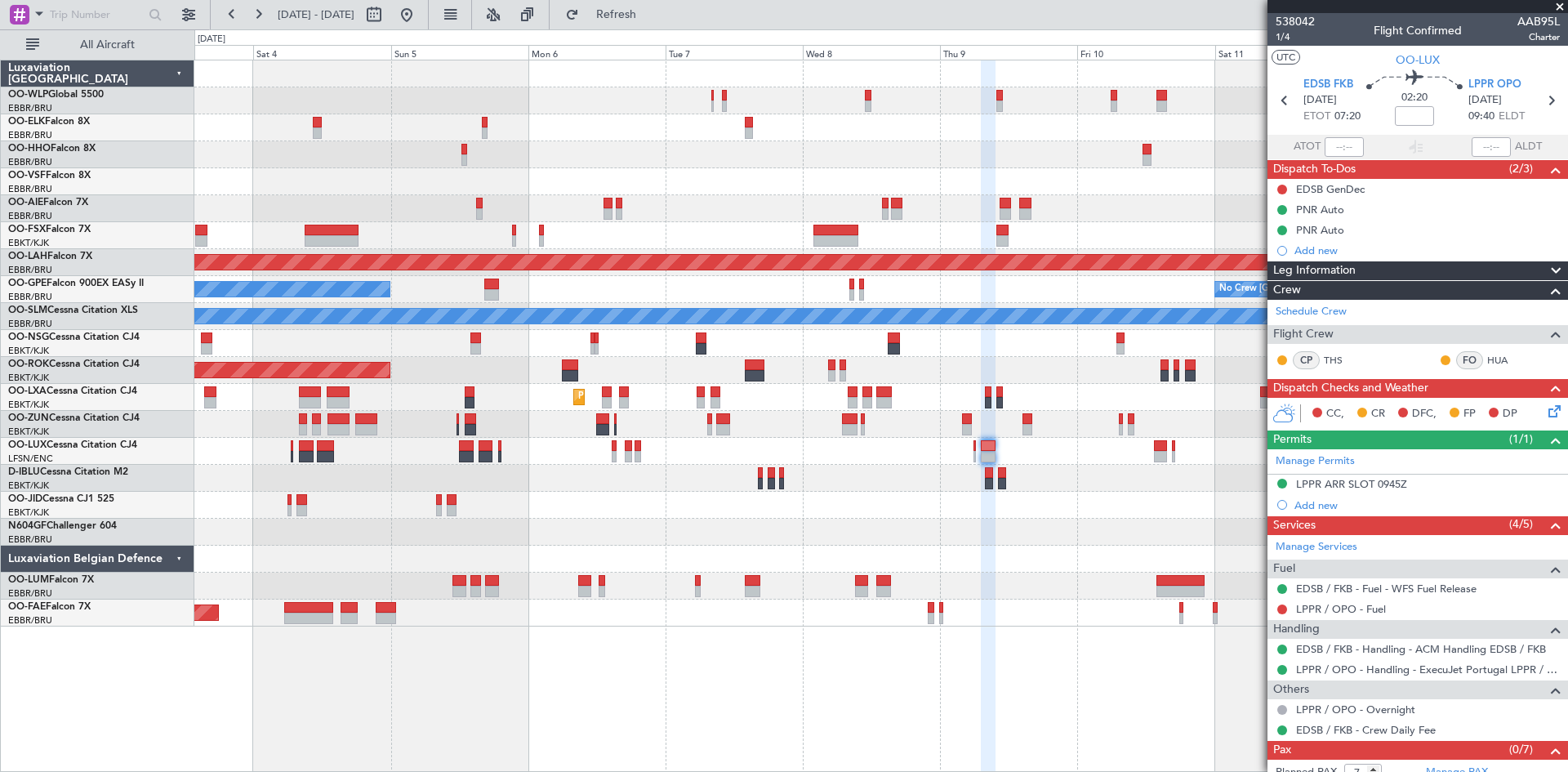
click at [1102, 486] on div at bounding box center [881, 478] width 1373 height 27
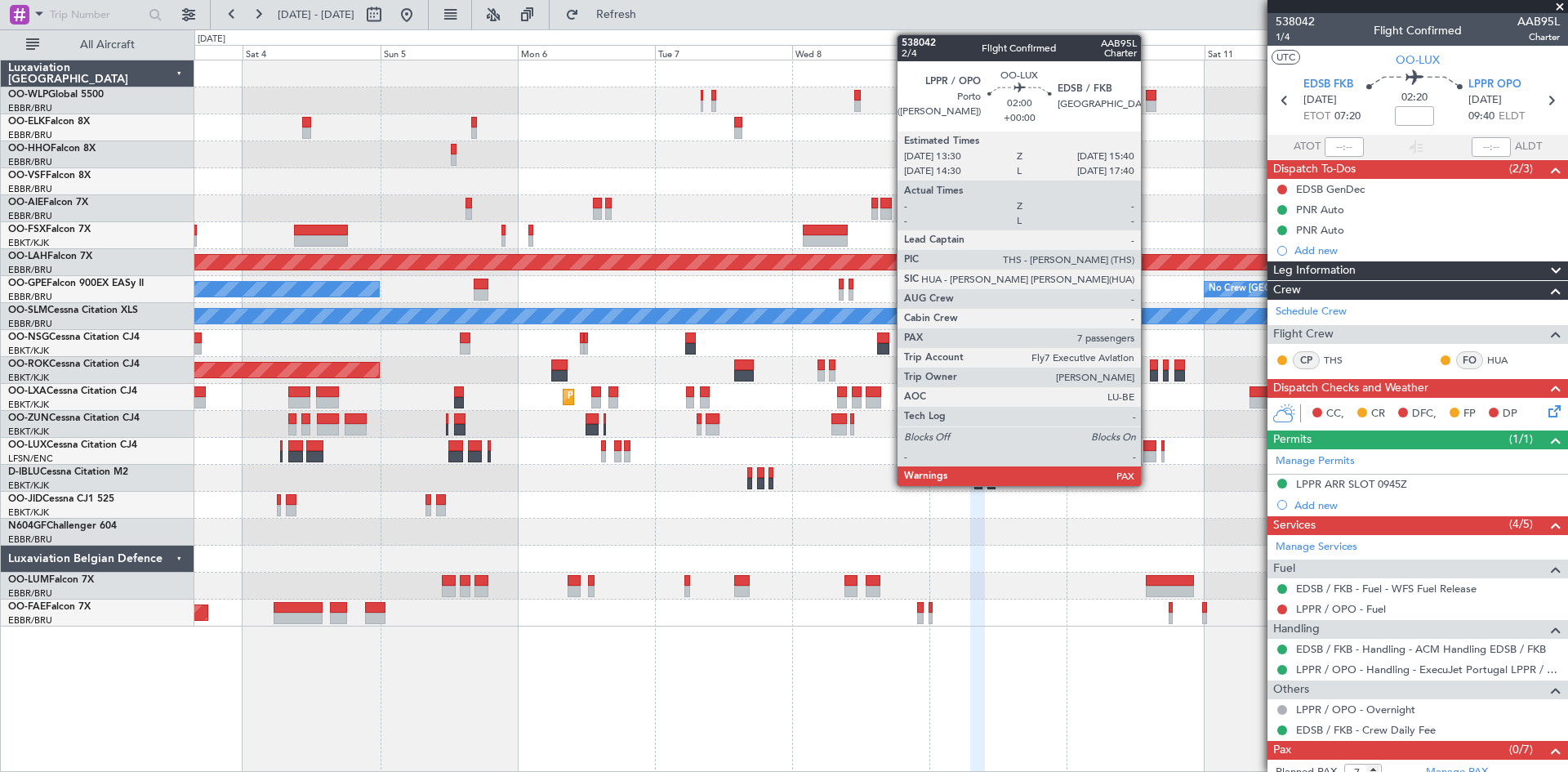
click at [1149, 451] on div at bounding box center [1149, 456] width 13 height 11
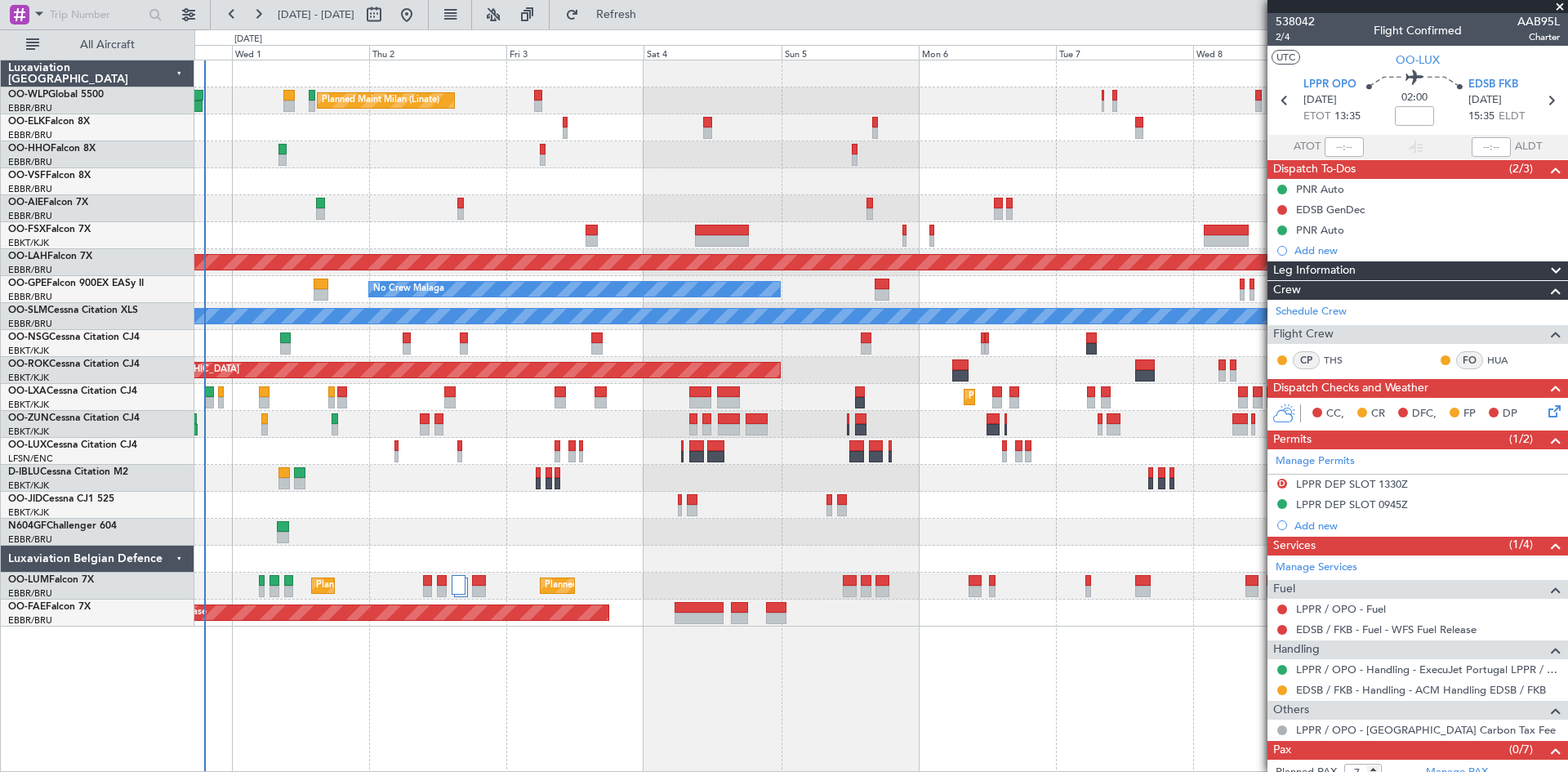
click at [743, 472] on div at bounding box center [881, 478] width 1373 height 27
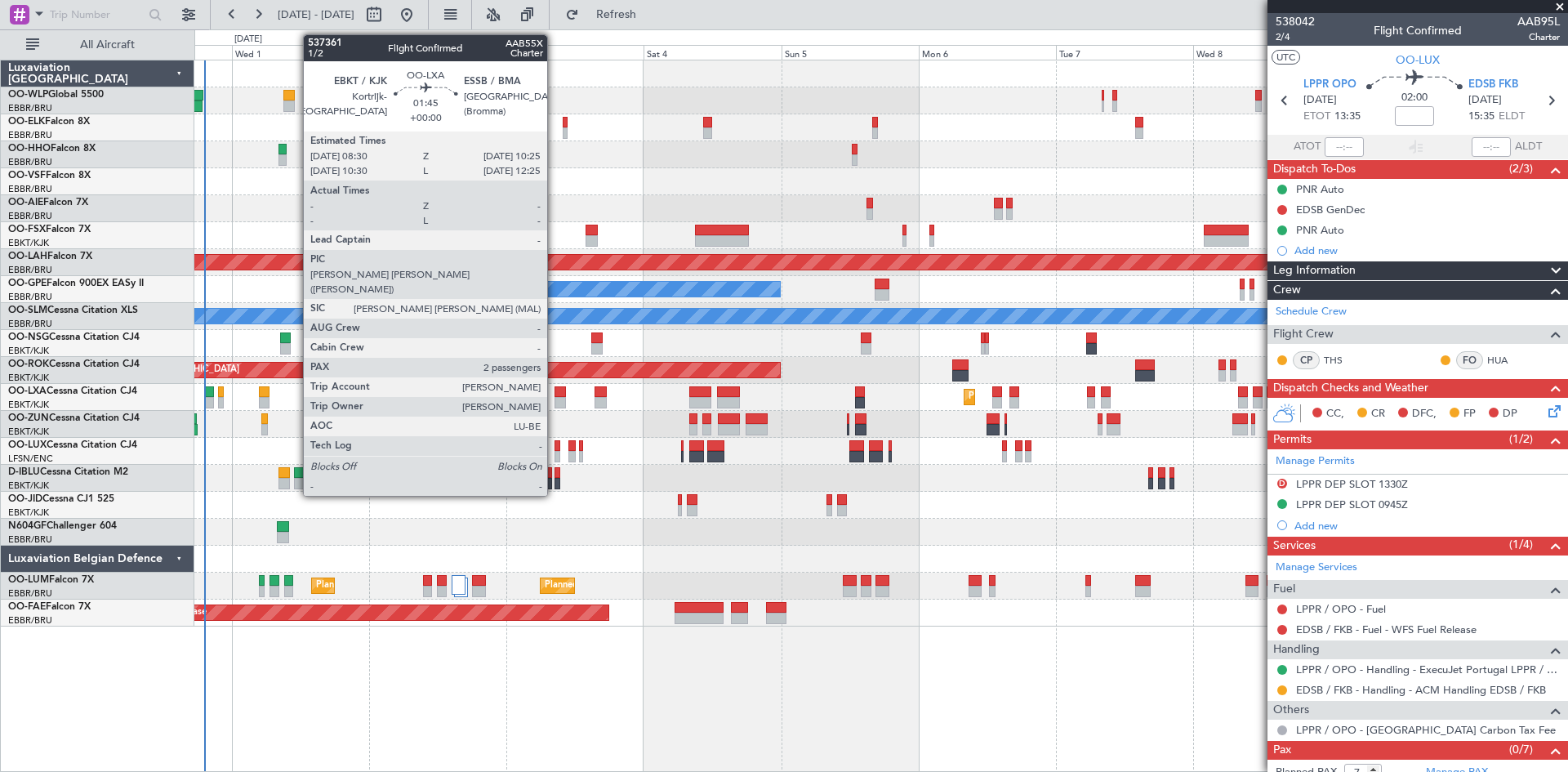
click at [561, 397] on div at bounding box center [560, 403] width 11 height 11
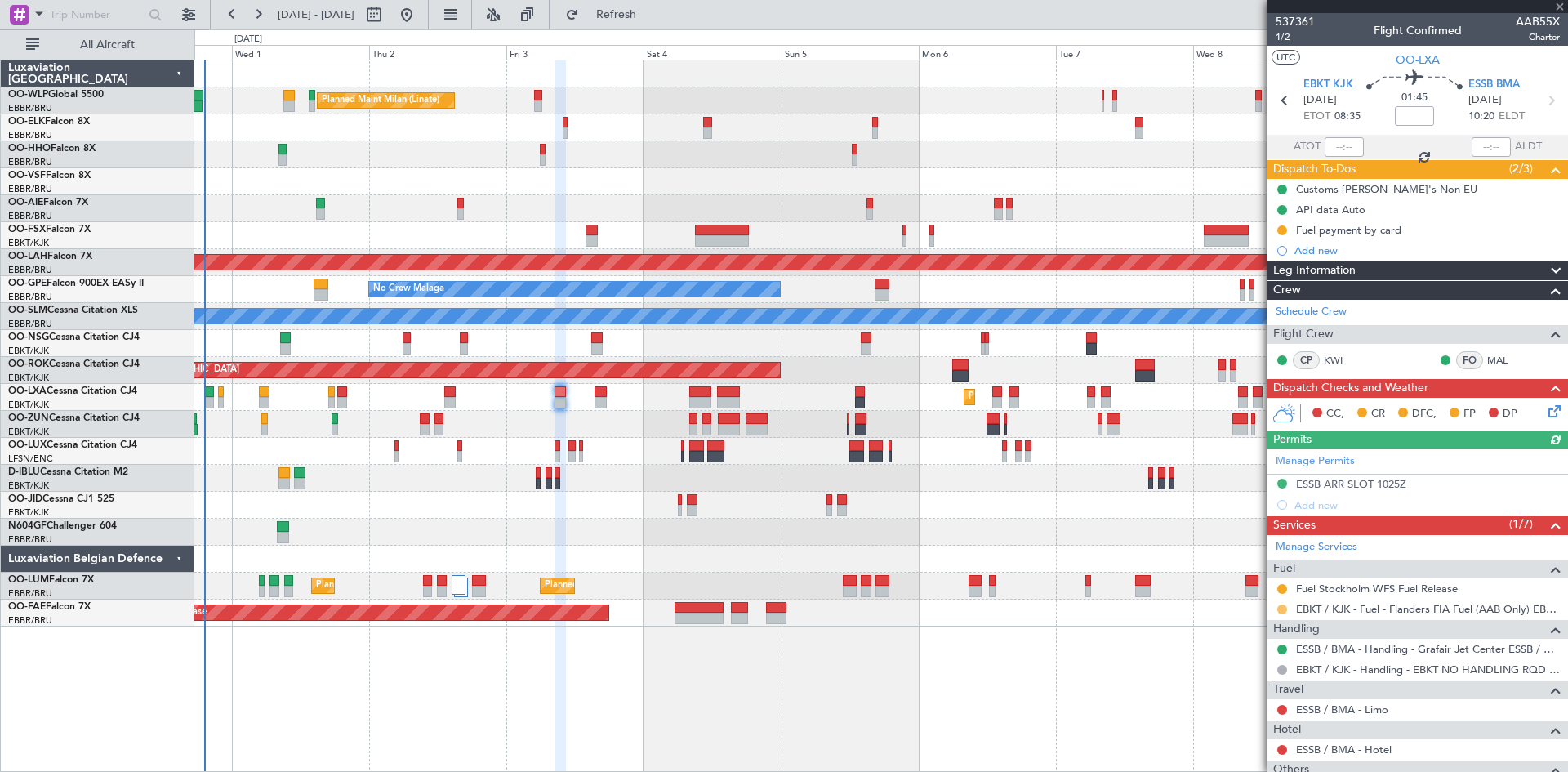
click at [1286, 607] on button at bounding box center [1283, 610] width 10 height 10
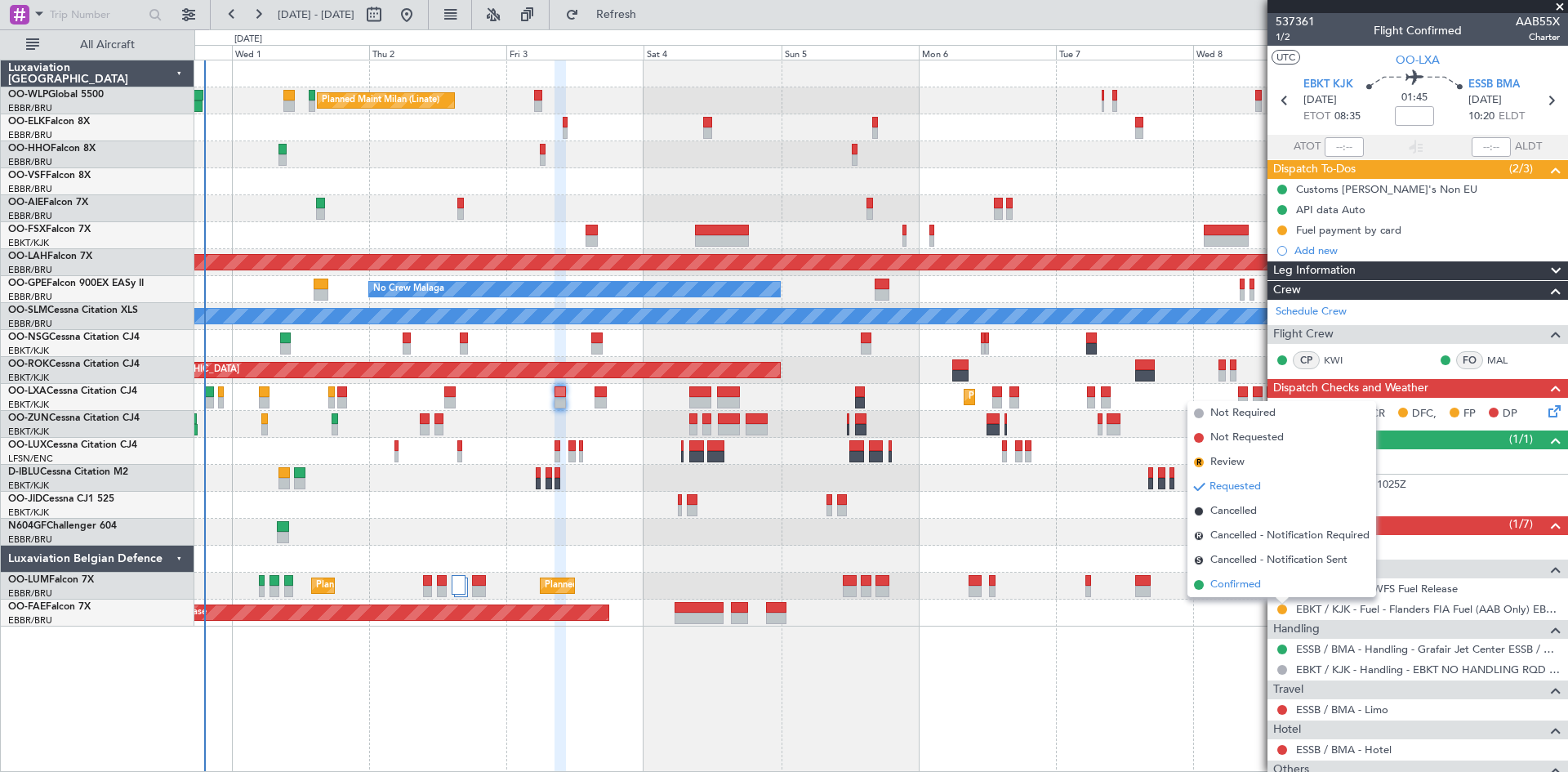
click at [1262, 588] on li "Confirmed" at bounding box center [1282, 585] width 189 height 25
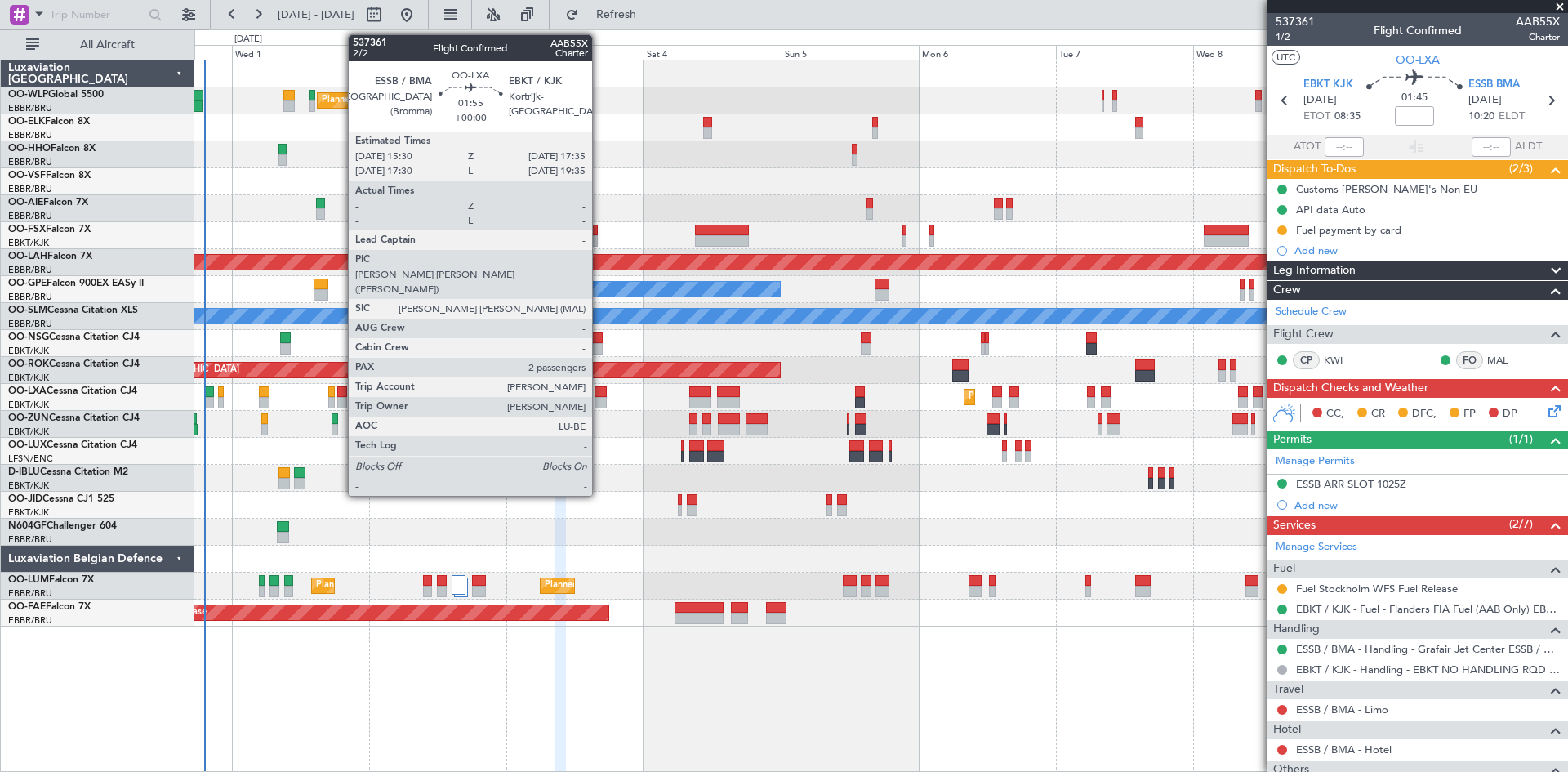
click at [600, 398] on div at bounding box center [601, 403] width 12 height 11
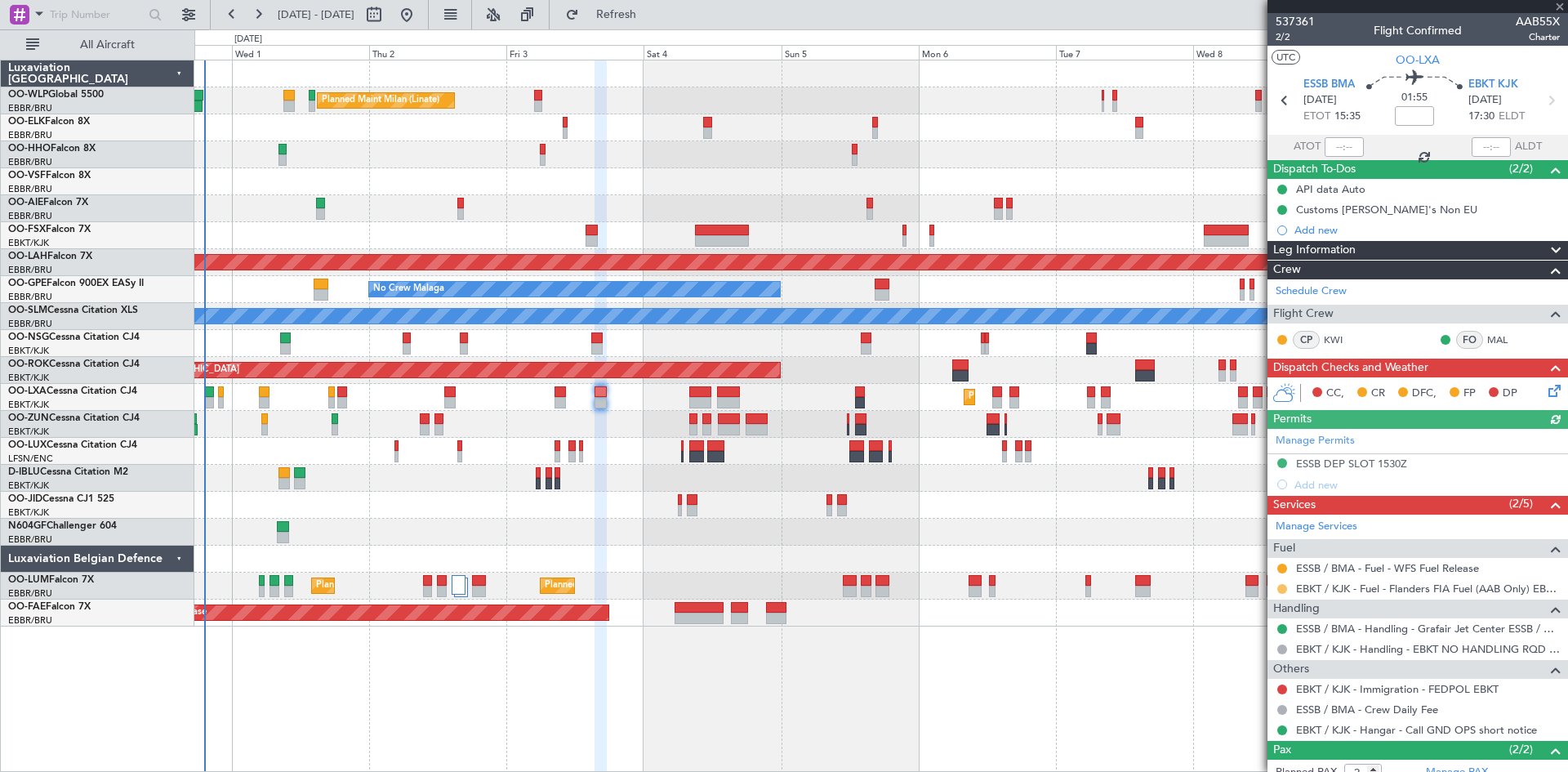
click at [1280, 592] on button at bounding box center [1283, 590] width 10 height 10
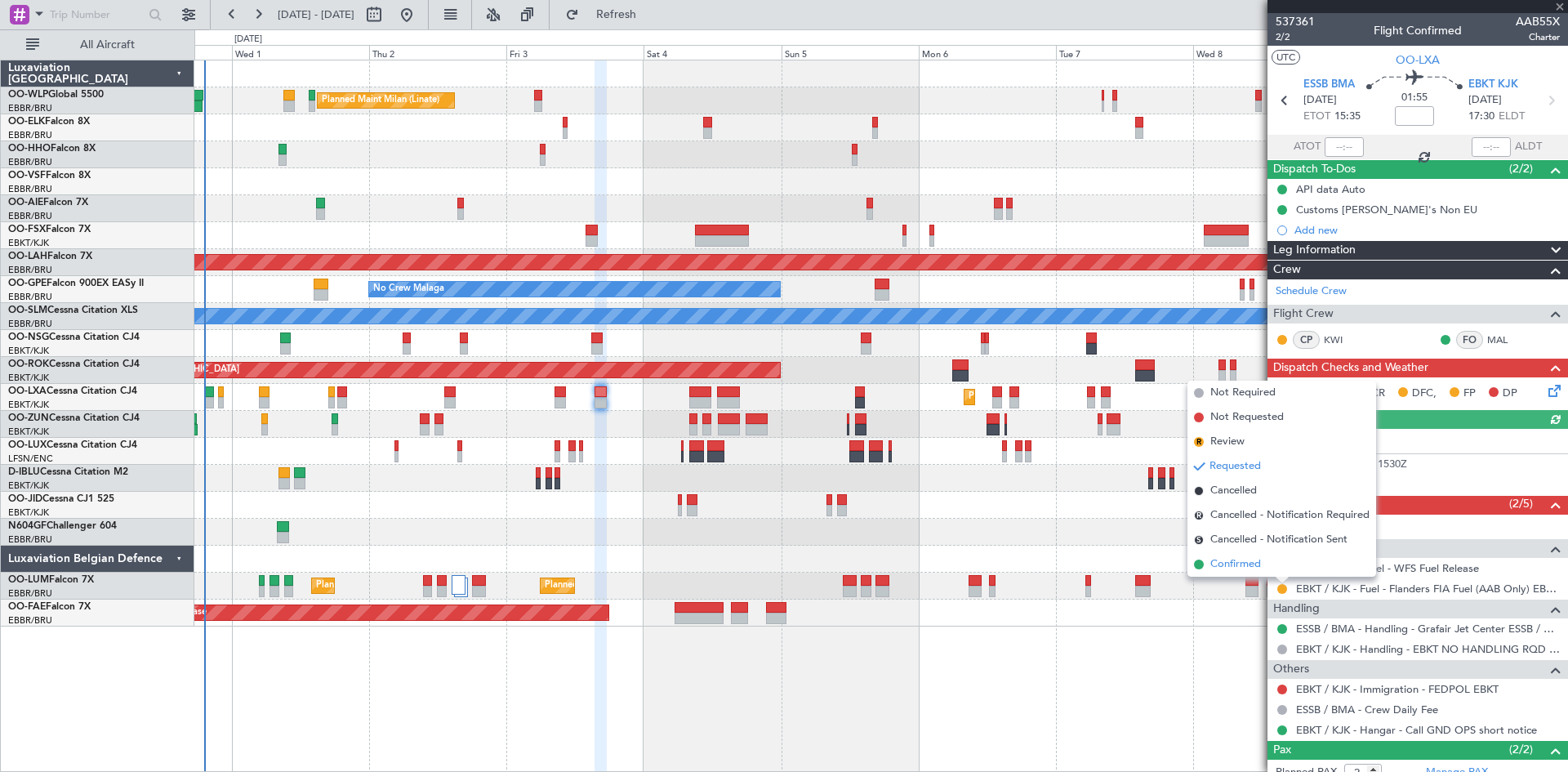
click at [1252, 571] on span "Confirmed" at bounding box center [1236, 564] width 51 height 16
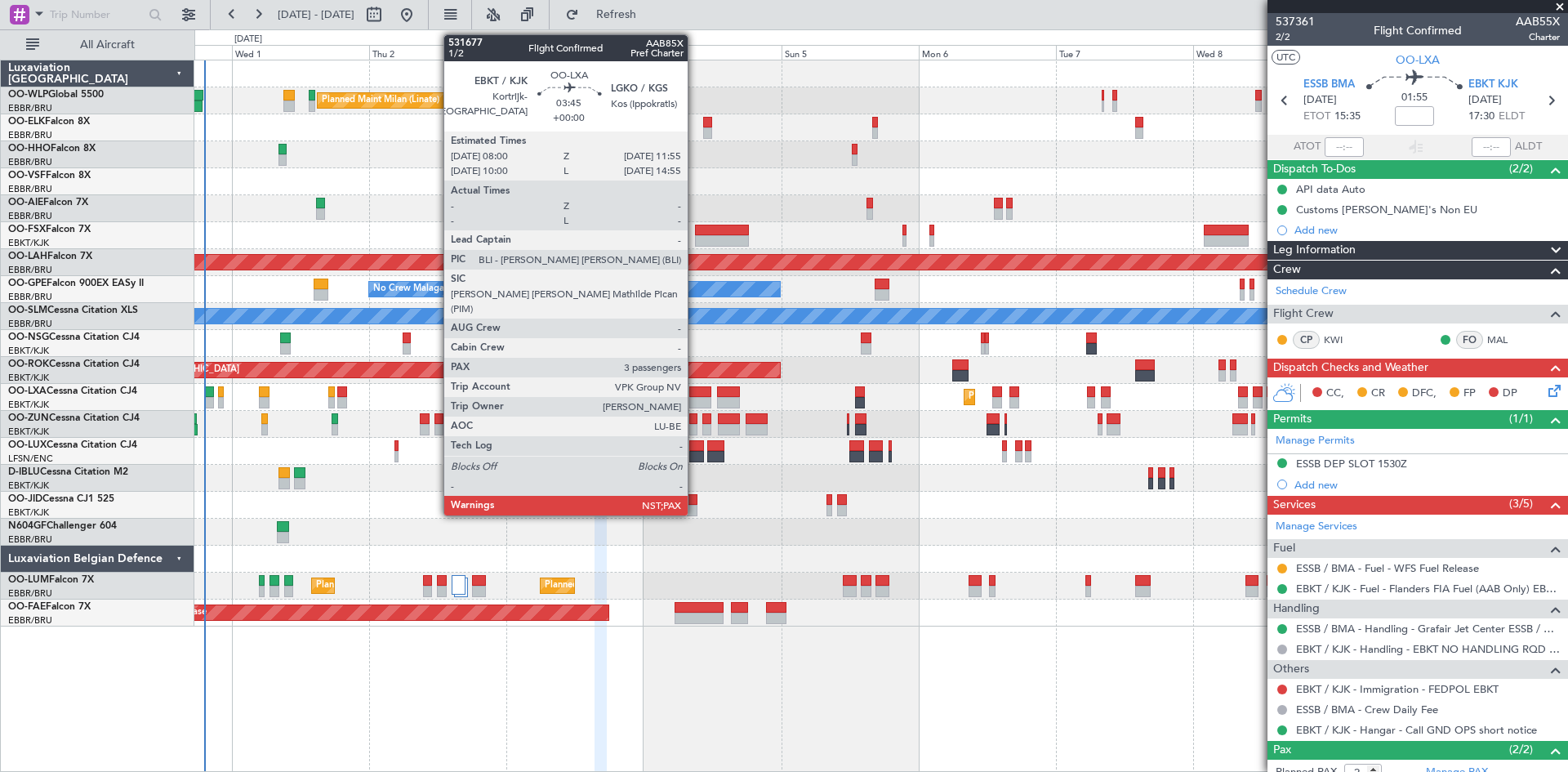
click at [695, 392] on div at bounding box center [700, 392] width 23 height 11
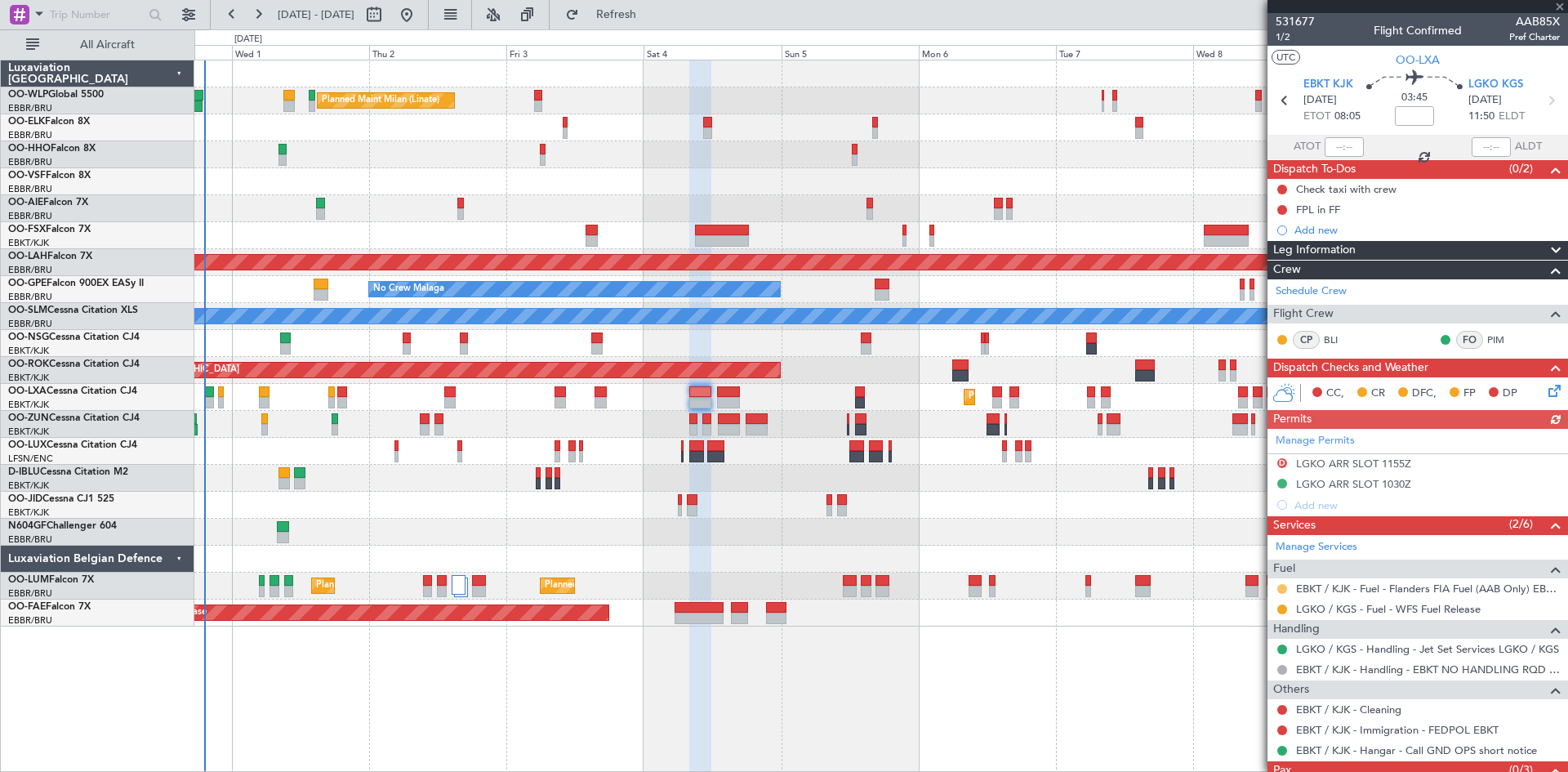
click at [1286, 587] on button at bounding box center [1283, 590] width 10 height 10
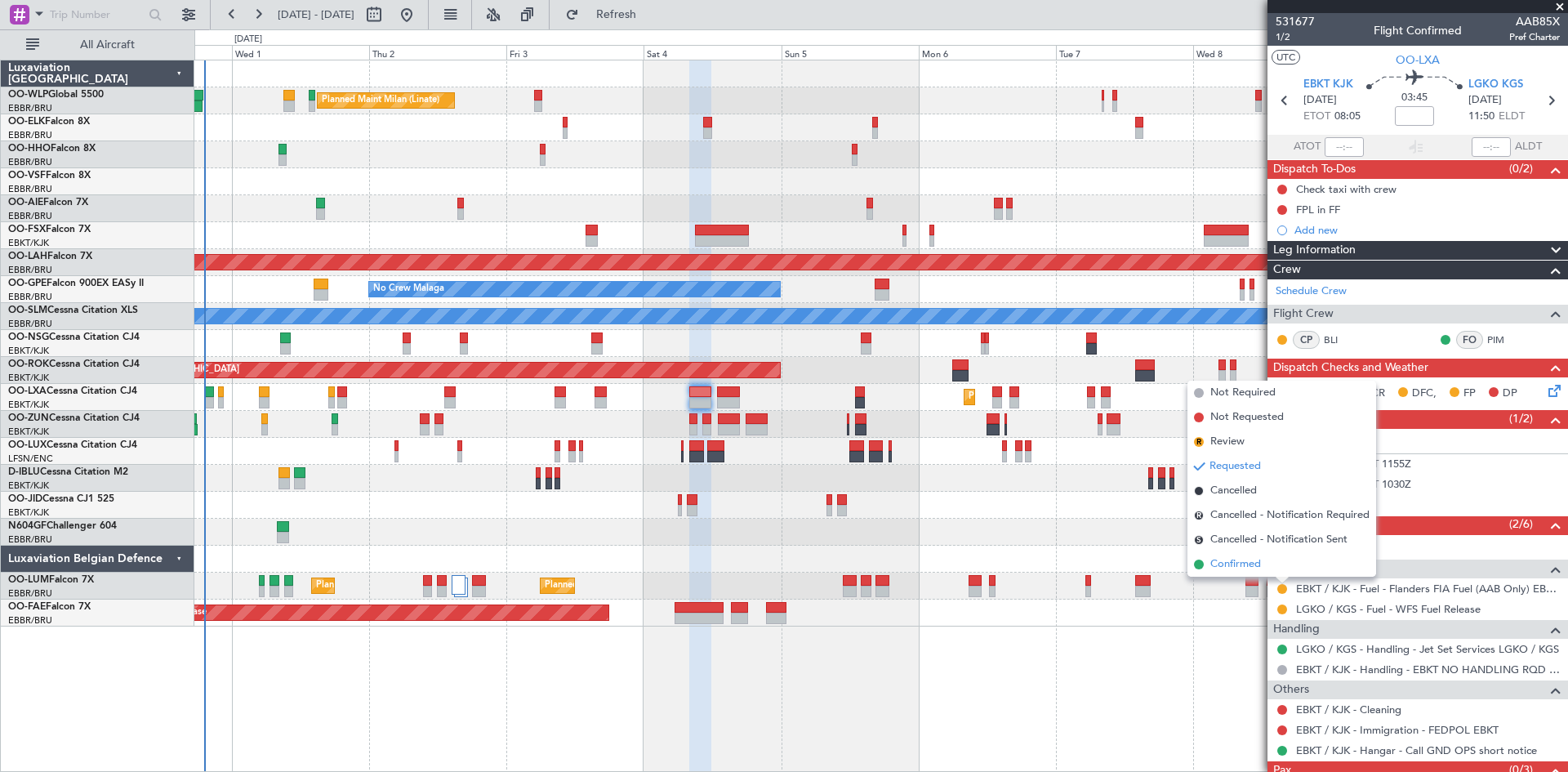
click at [1251, 564] on span "Confirmed" at bounding box center [1236, 564] width 51 height 16
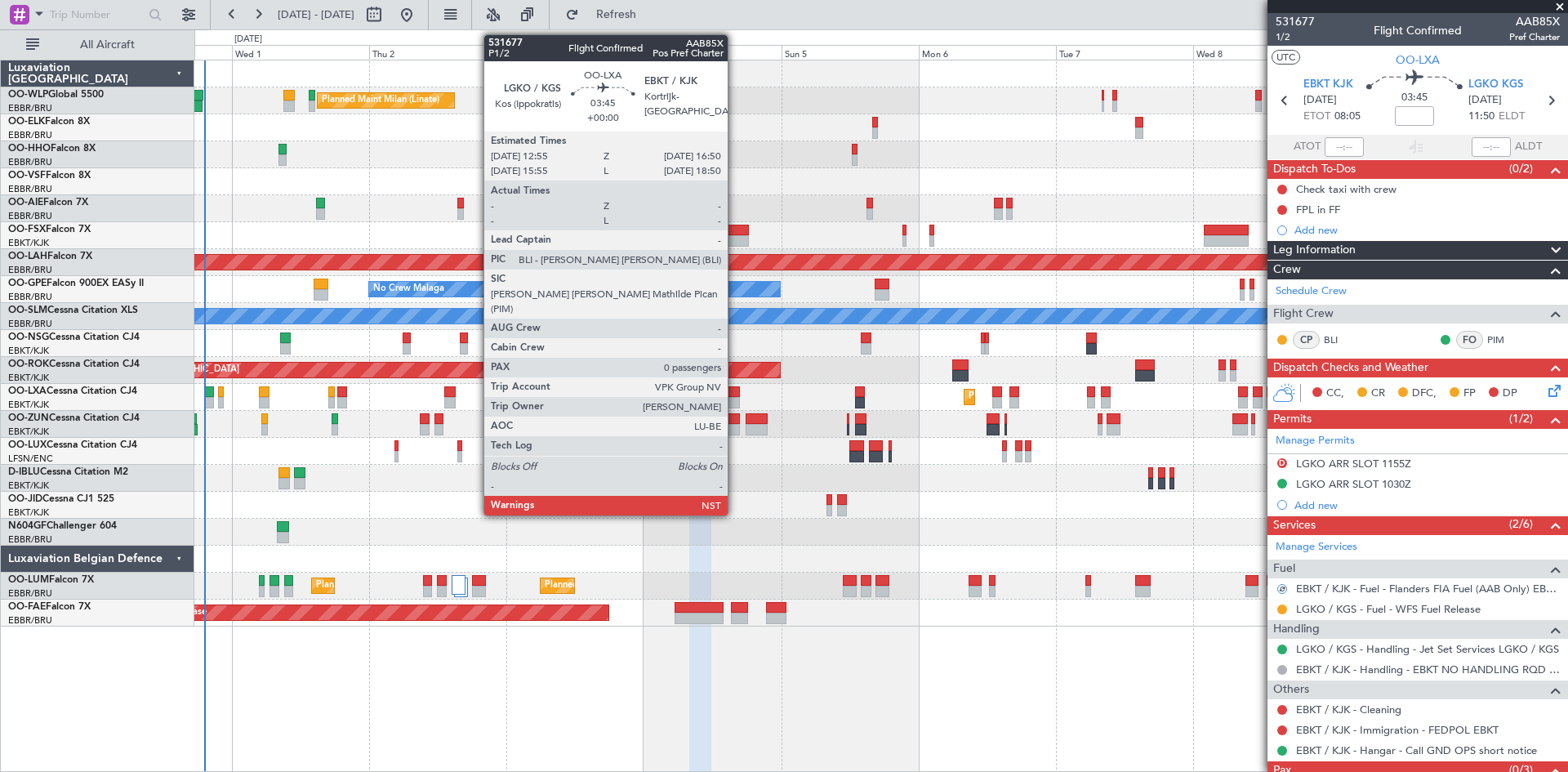
click at [735, 397] on div at bounding box center [728, 403] width 23 height 11
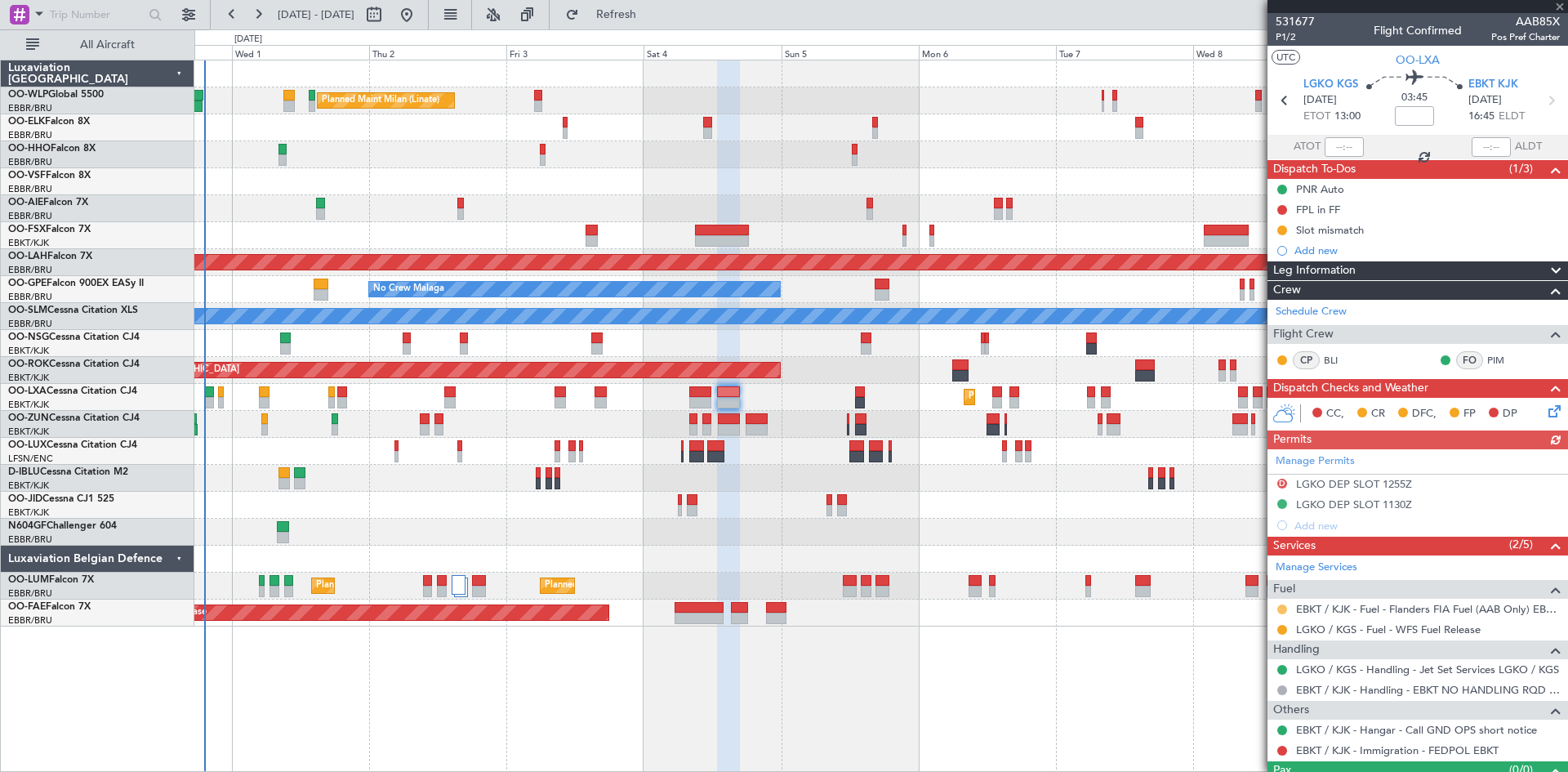
click at [1281, 614] on mat-tooltip-component "Requested" at bounding box center [1282, 635] width 73 height 43
click at [1282, 610] on button at bounding box center [1283, 610] width 10 height 10
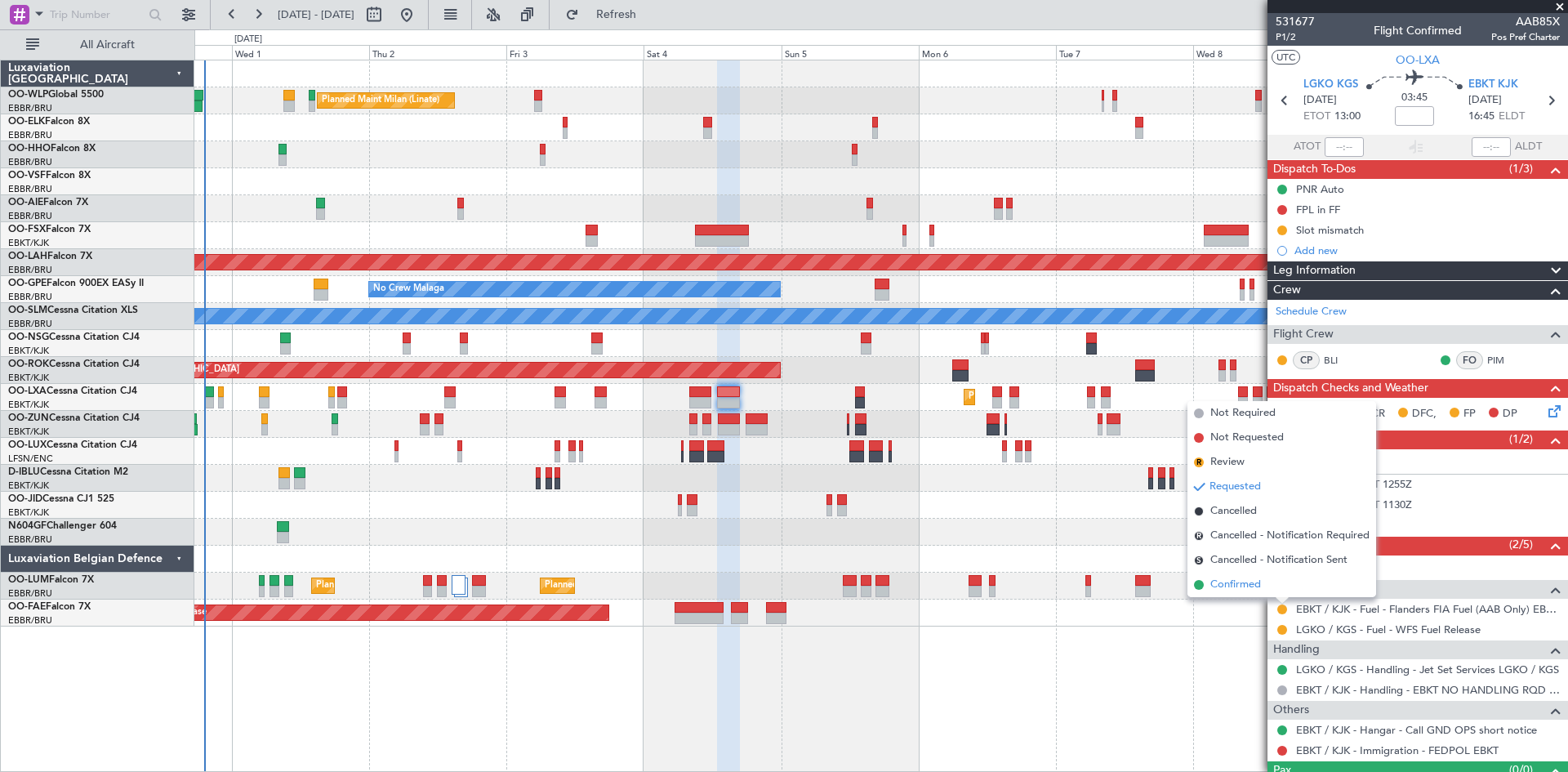
click at [1274, 585] on li "Confirmed" at bounding box center [1282, 585] width 189 height 25
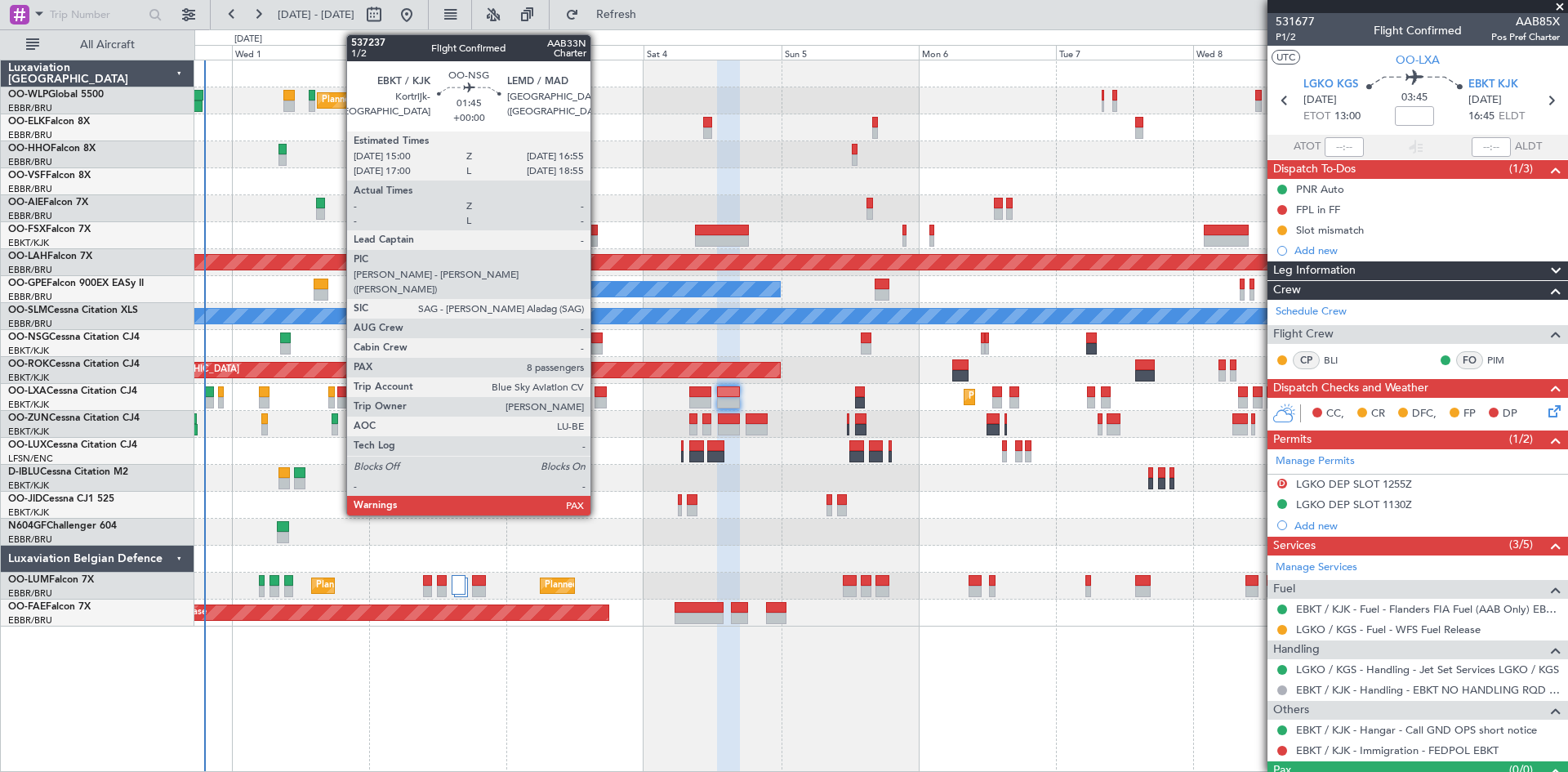
click at [598, 339] on div at bounding box center [596, 338] width 11 height 11
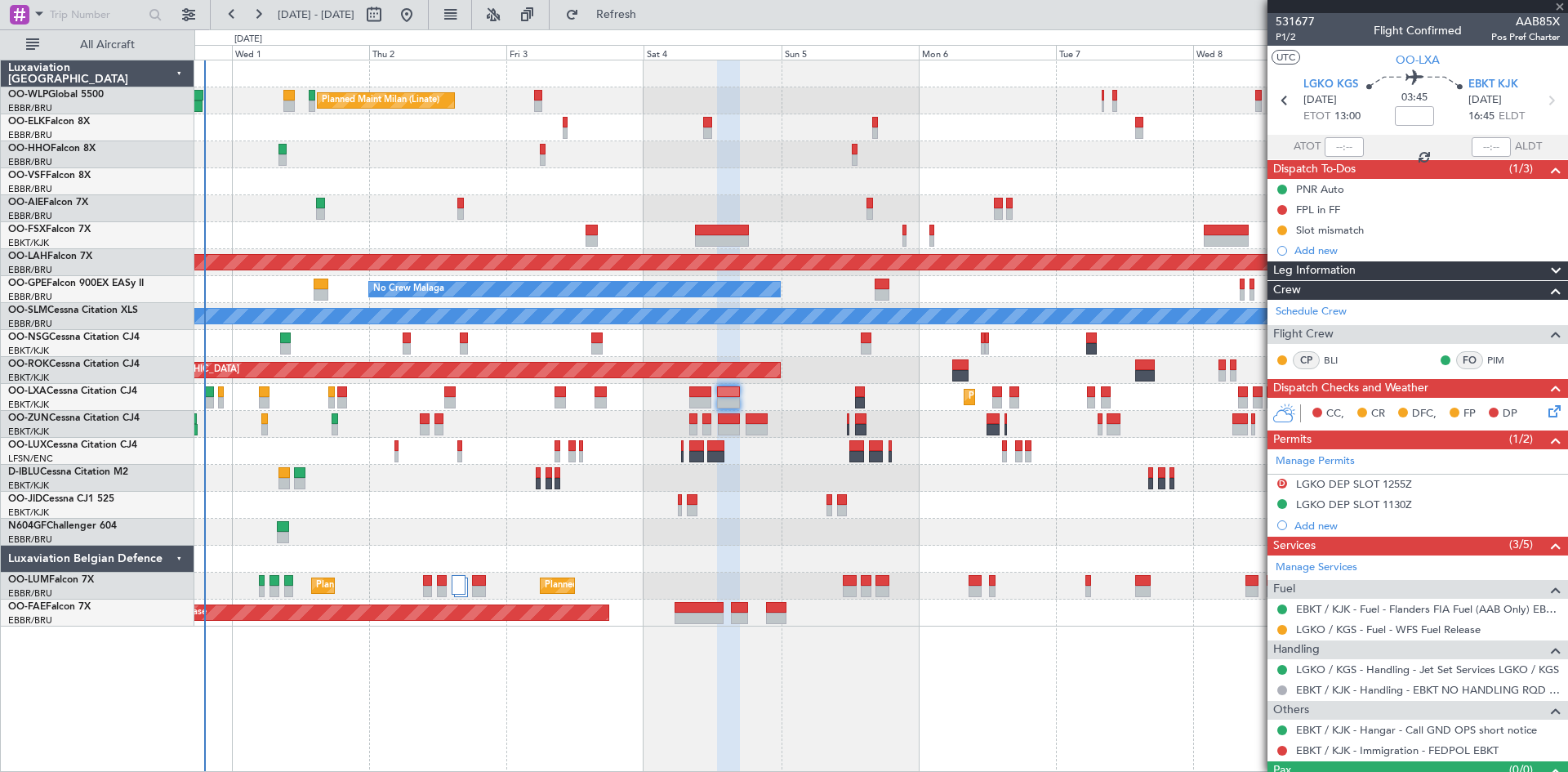
type input "8"
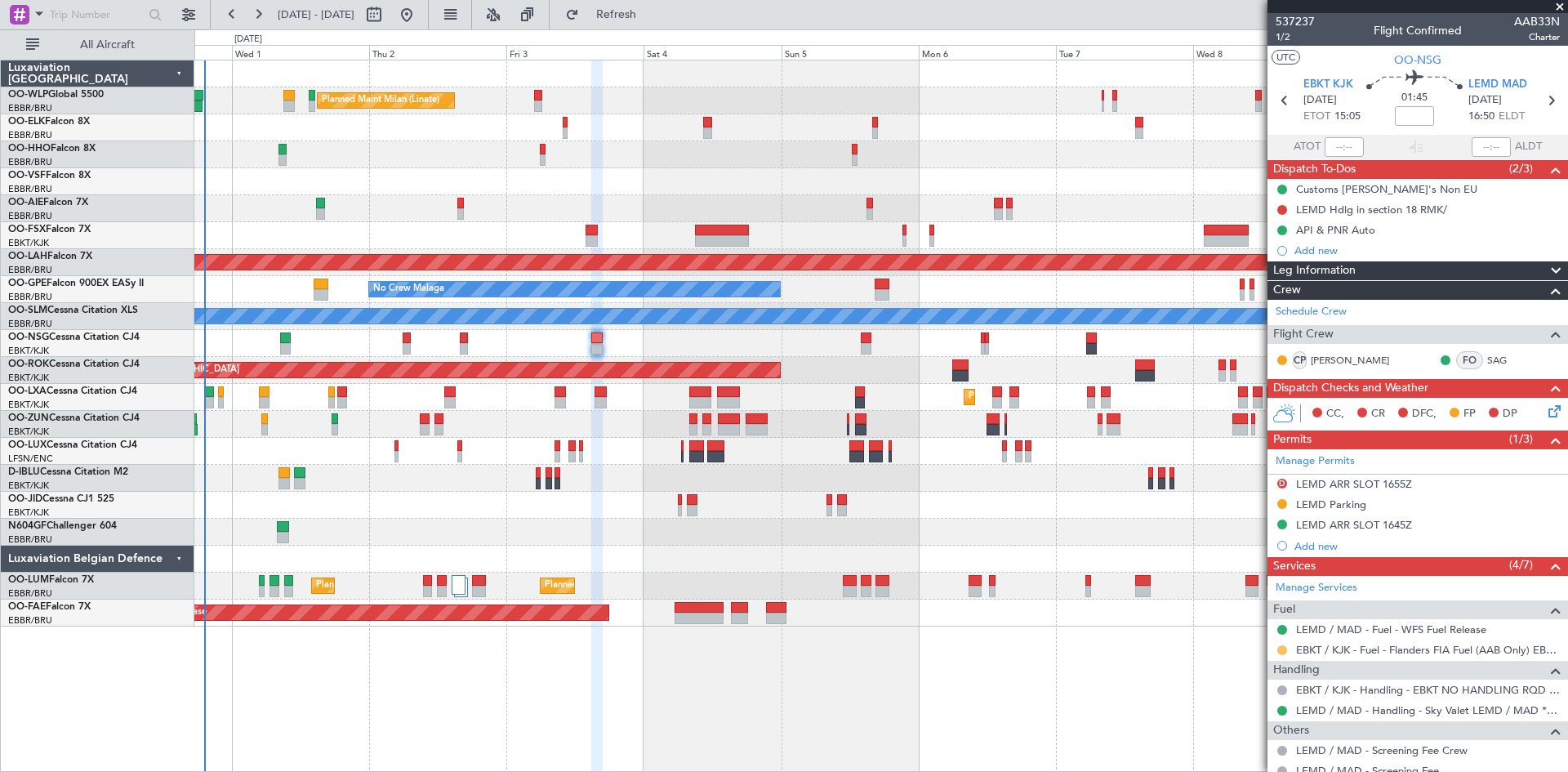
click at [1281, 647] on button at bounding box center [1283, 651] width 10 height 10
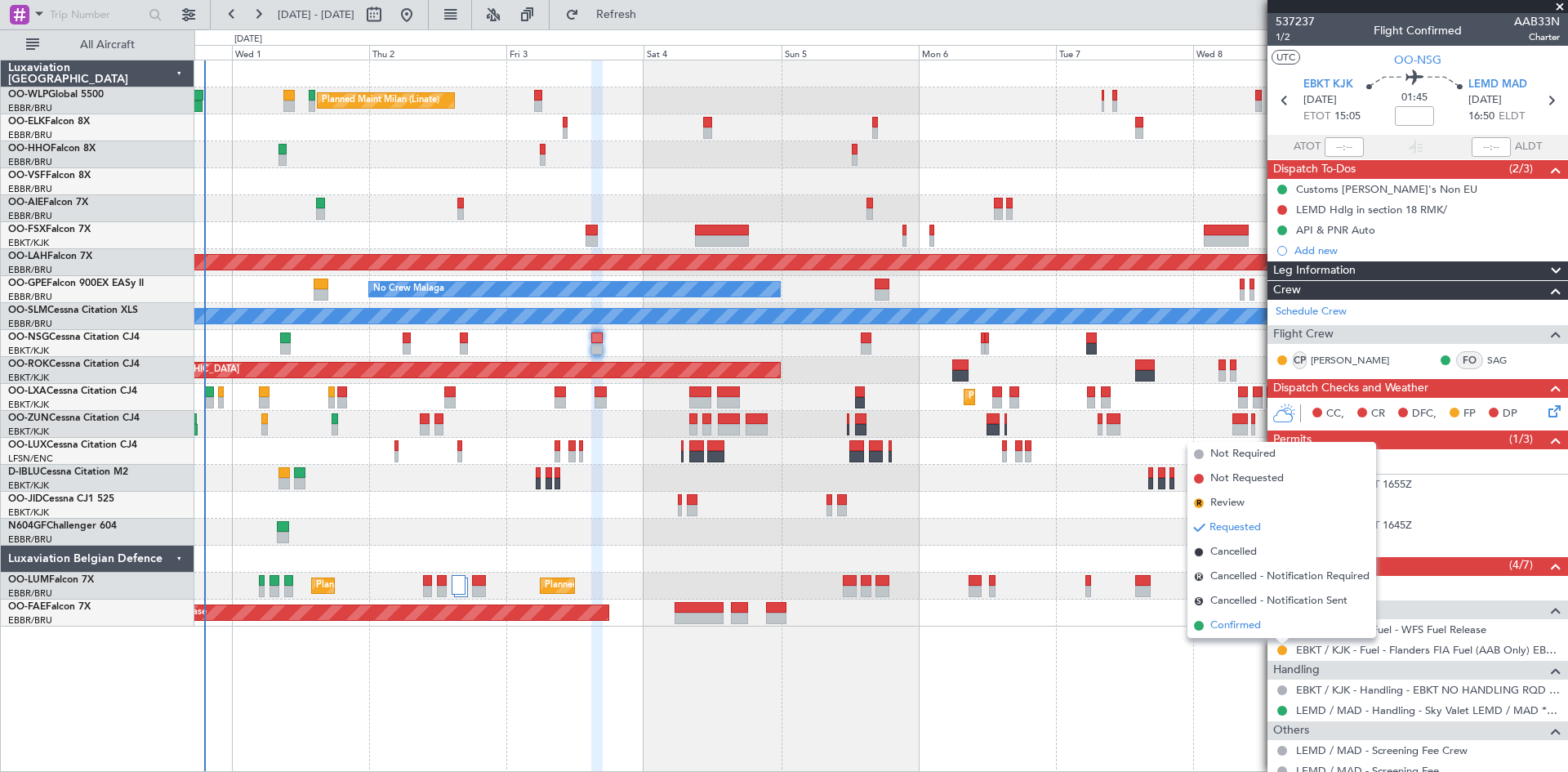
click at [1261, 618] on span "Confirmed" at bounding box center [1236, 626] width 51 height 16
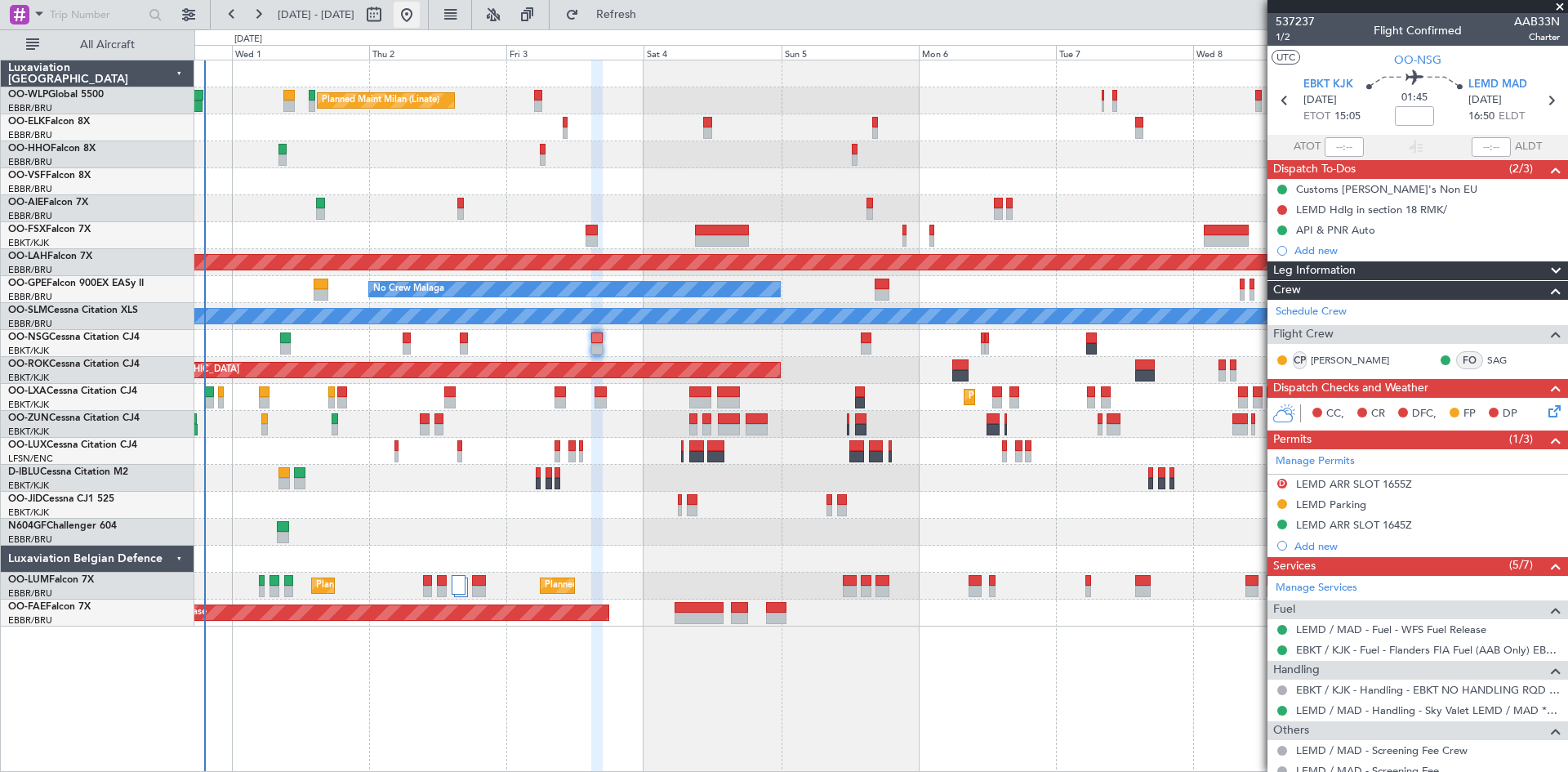
click at [420, 23] on button at bounding box center [407, 14] width 26 height 26
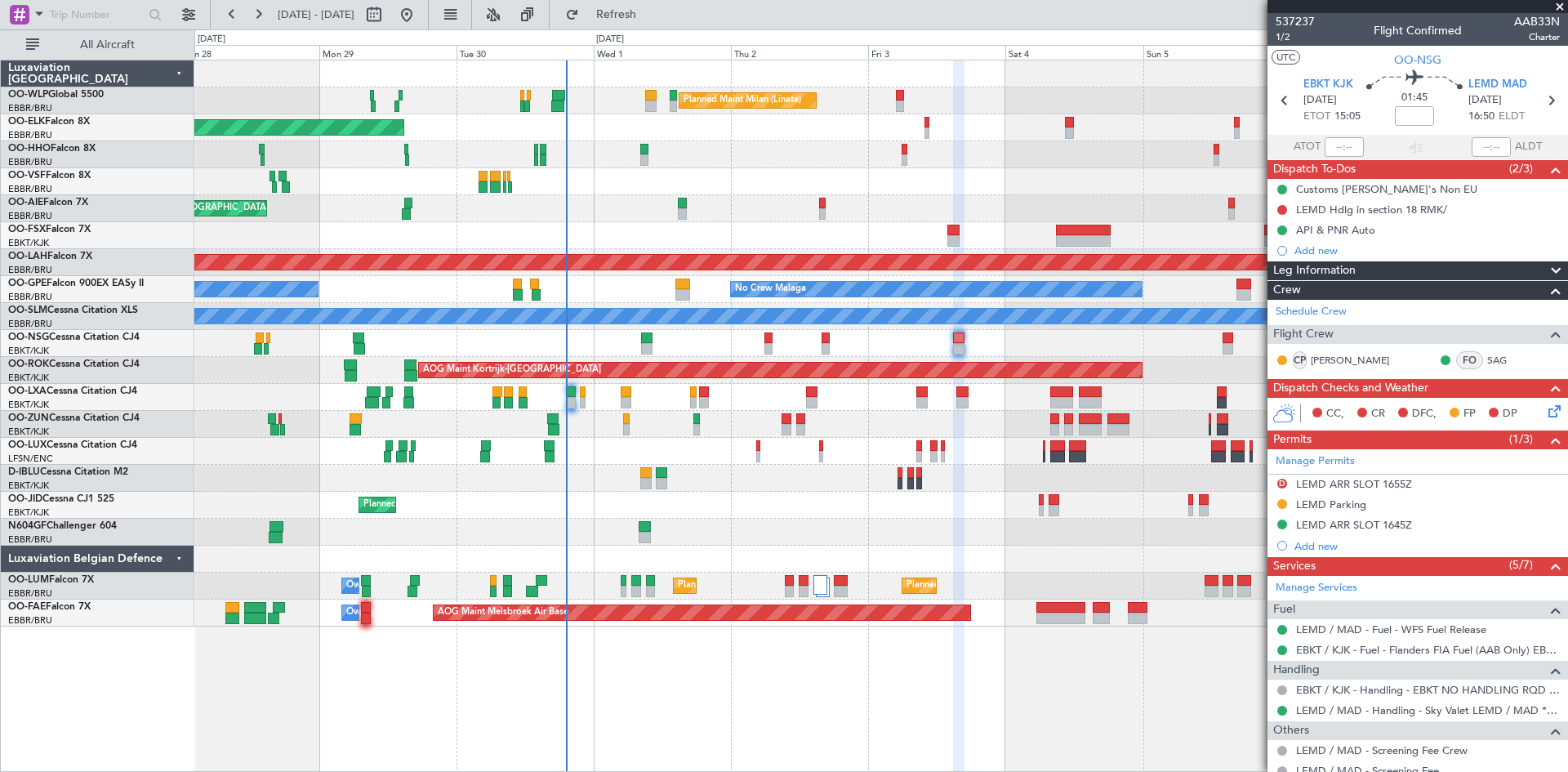
click at [873, 234] on div "Planned Maint Milan (Linate) Planned Maint Kortrijk-Wevelgem Planned Maint Lond…" at bounding box center [881, 343] width 1373 height 566
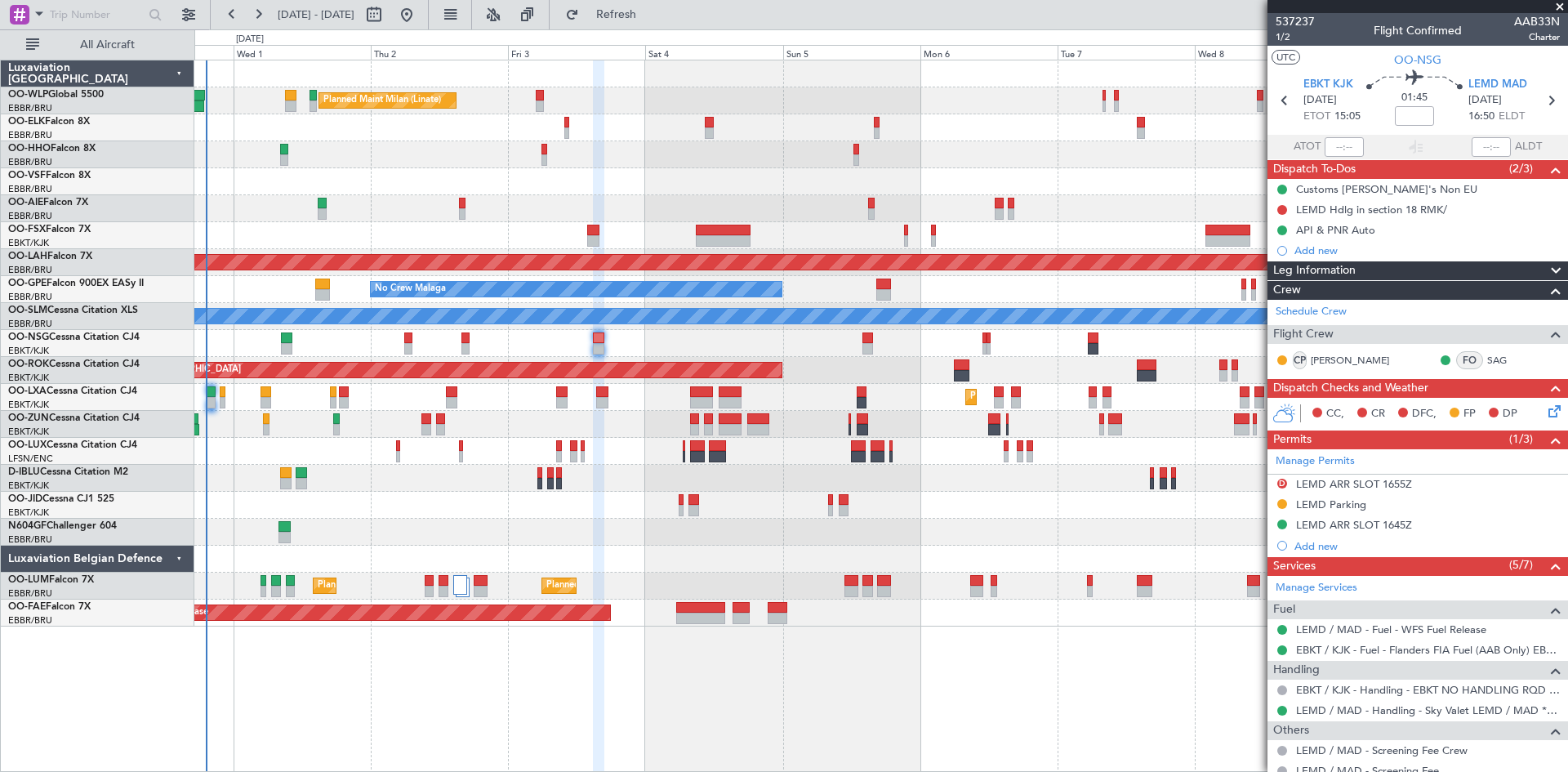
click at [821, 205] on div "Planned Maint Milan (Linate) Planned Maint Kortrijk-Wevelgem Planned Maint Lond…" at bounding box center [881, 343] width 1373 height 566
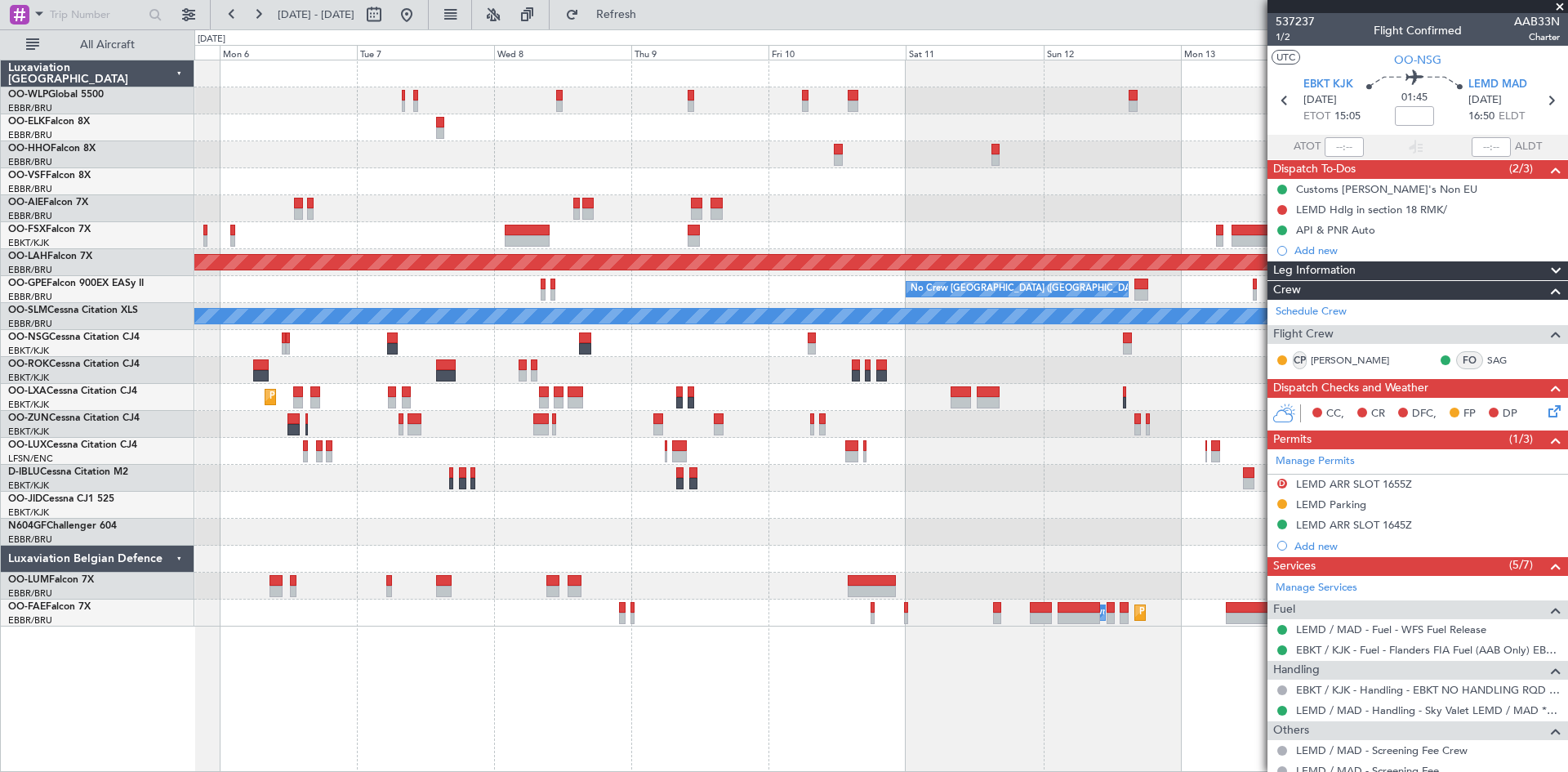
click at [614, 245] on div "Planned Maint Alton-st Louis (St Louis Regl) No Crew Brussels (Brussels Nationa…" at bounding box center [881, 343] width 1373 height 566
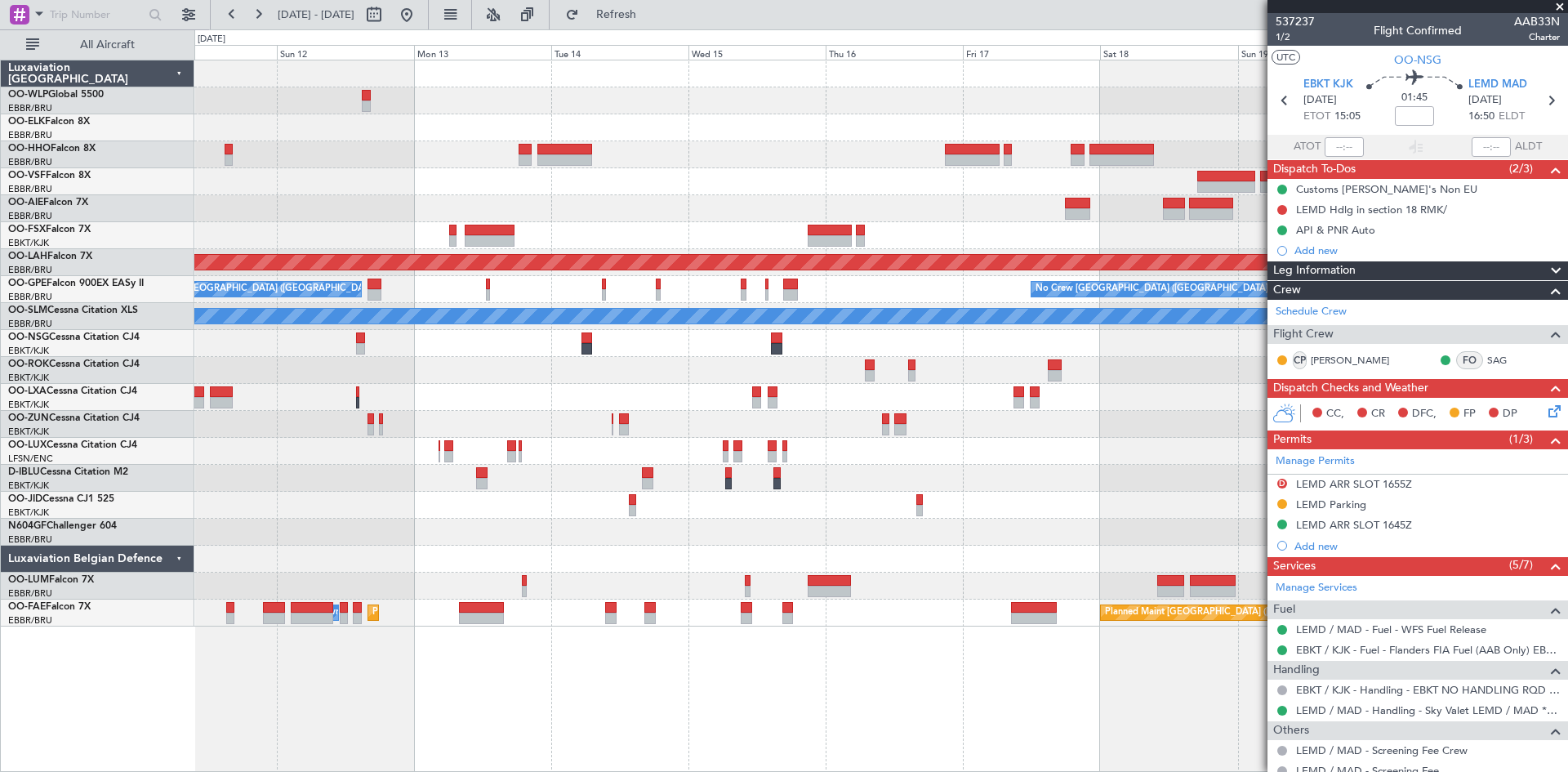
click at [292, 249] on div "Planned Maint Alton-st Louis (St Louis Regl) No Crew Brussels (Brussels Nationa…" at bounding box center [881, 343] width 1373 height 566
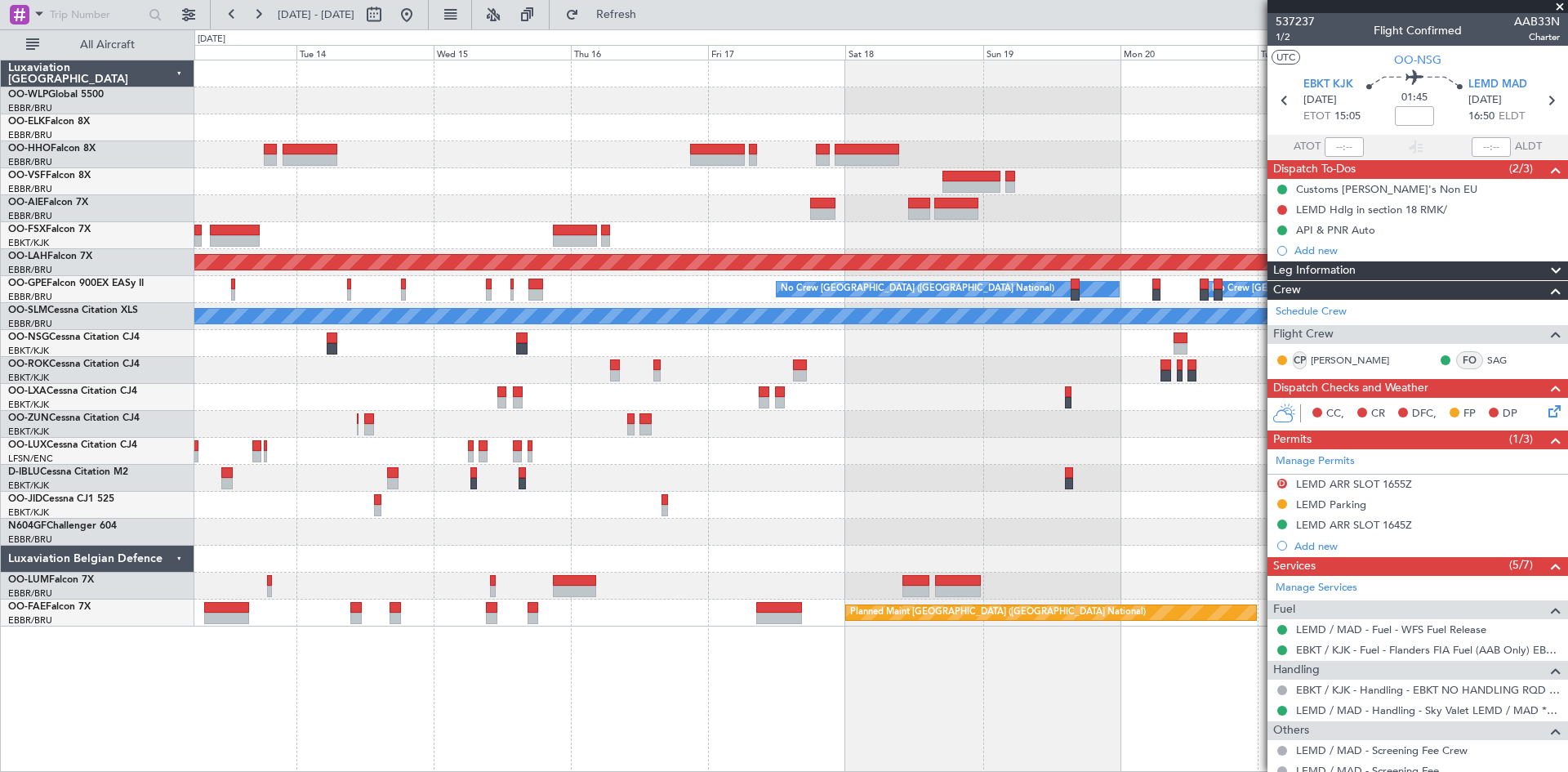
click at [849, 250] on div "Planned Maint Alton-st Louis (St Louis Regl) Planned Maint Nurnberg No Crew Bru…" at bounding box center [881, 343] width 1373 height 566
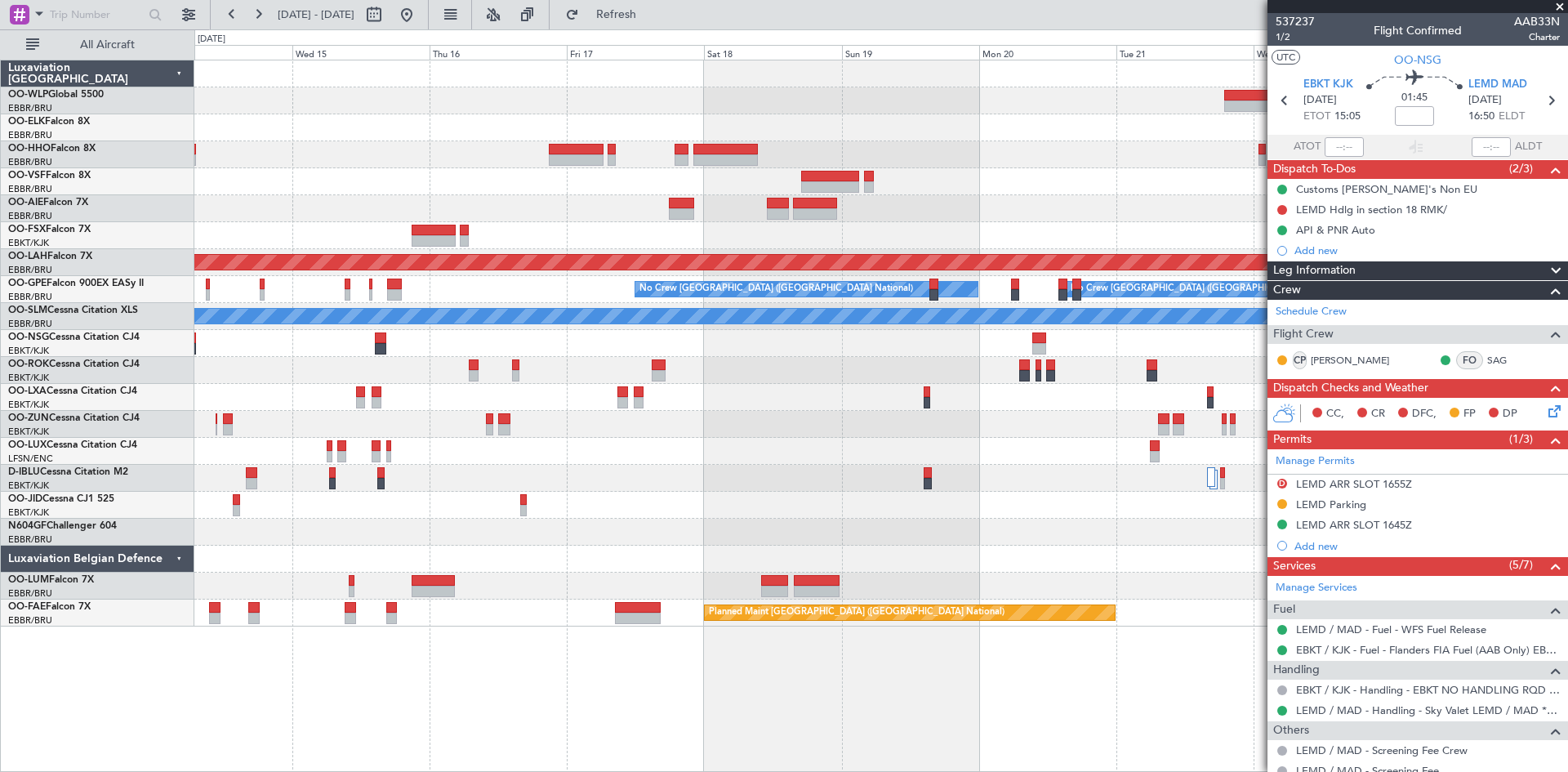
click at [732, 224] on div "Planned Maint Alton-st Louis (St Louis Regl) Planned Maint Nurnberg No Crew Bru…" at bounding box center [881, 343] width 1373 height 566
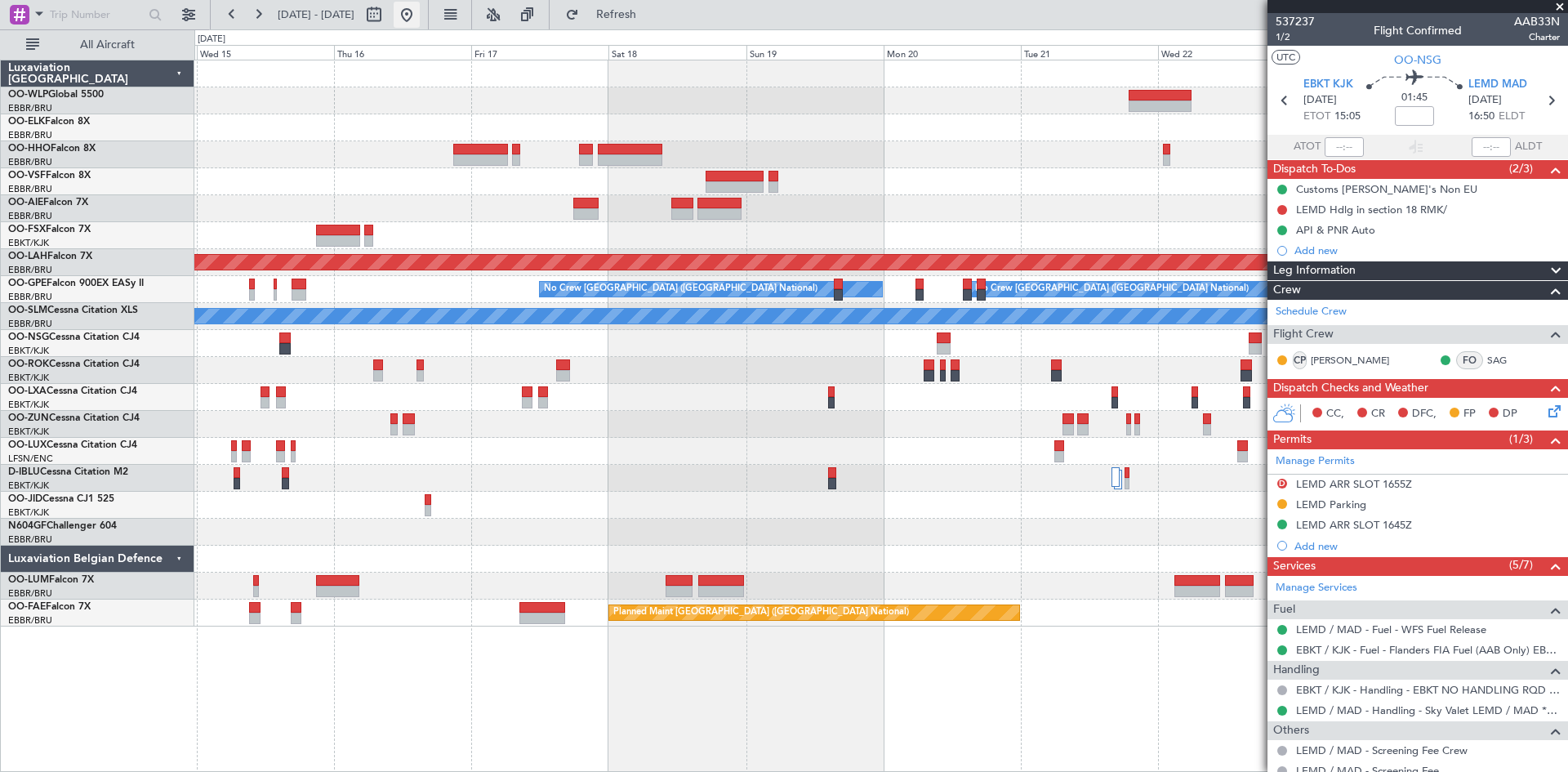
click at [420, 10] on button at bounding box center [407, 14] width 26 height 26
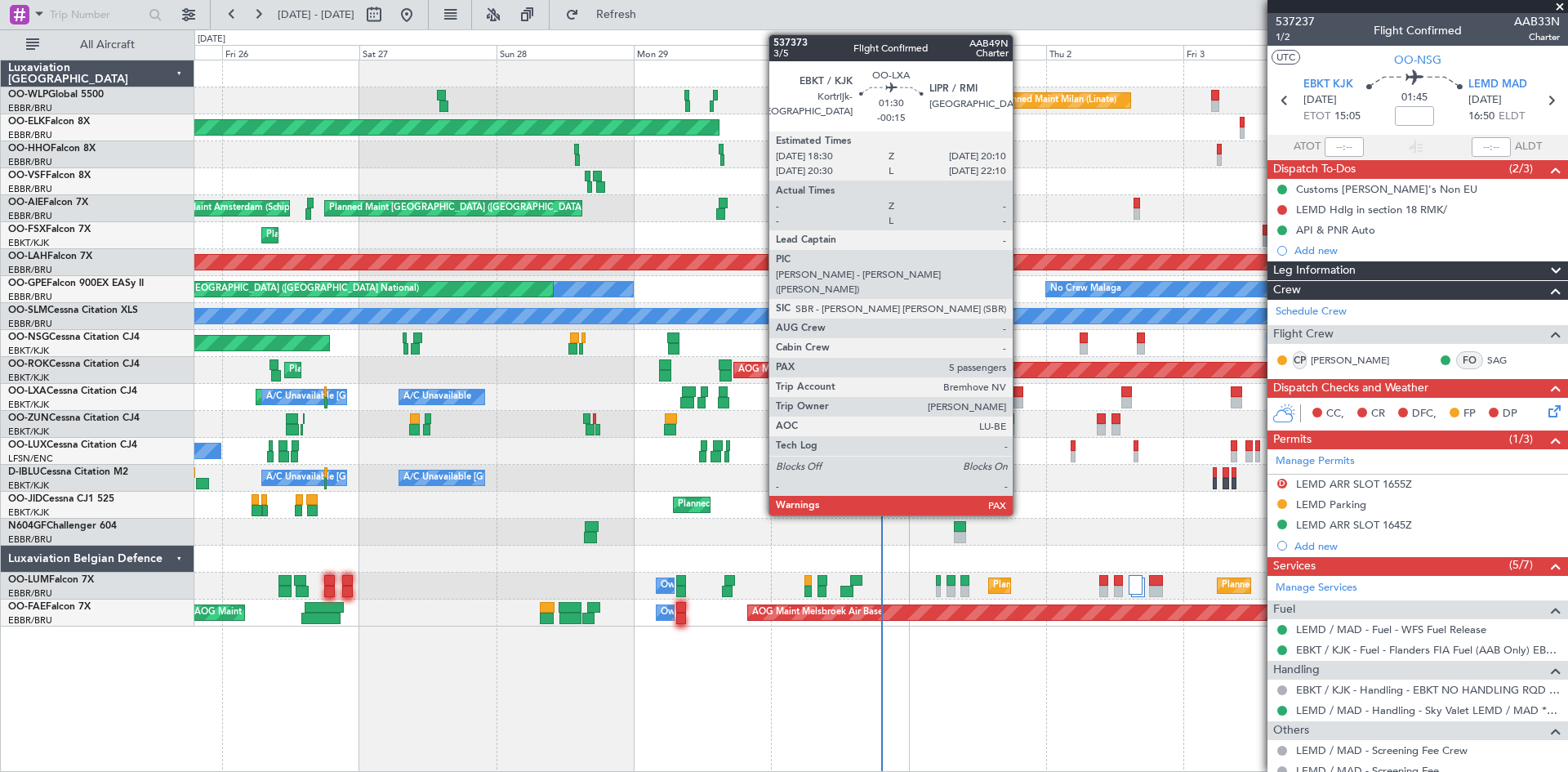
click at [1020, 397] on div at bounding box center [1019, 403] width 10 height 11
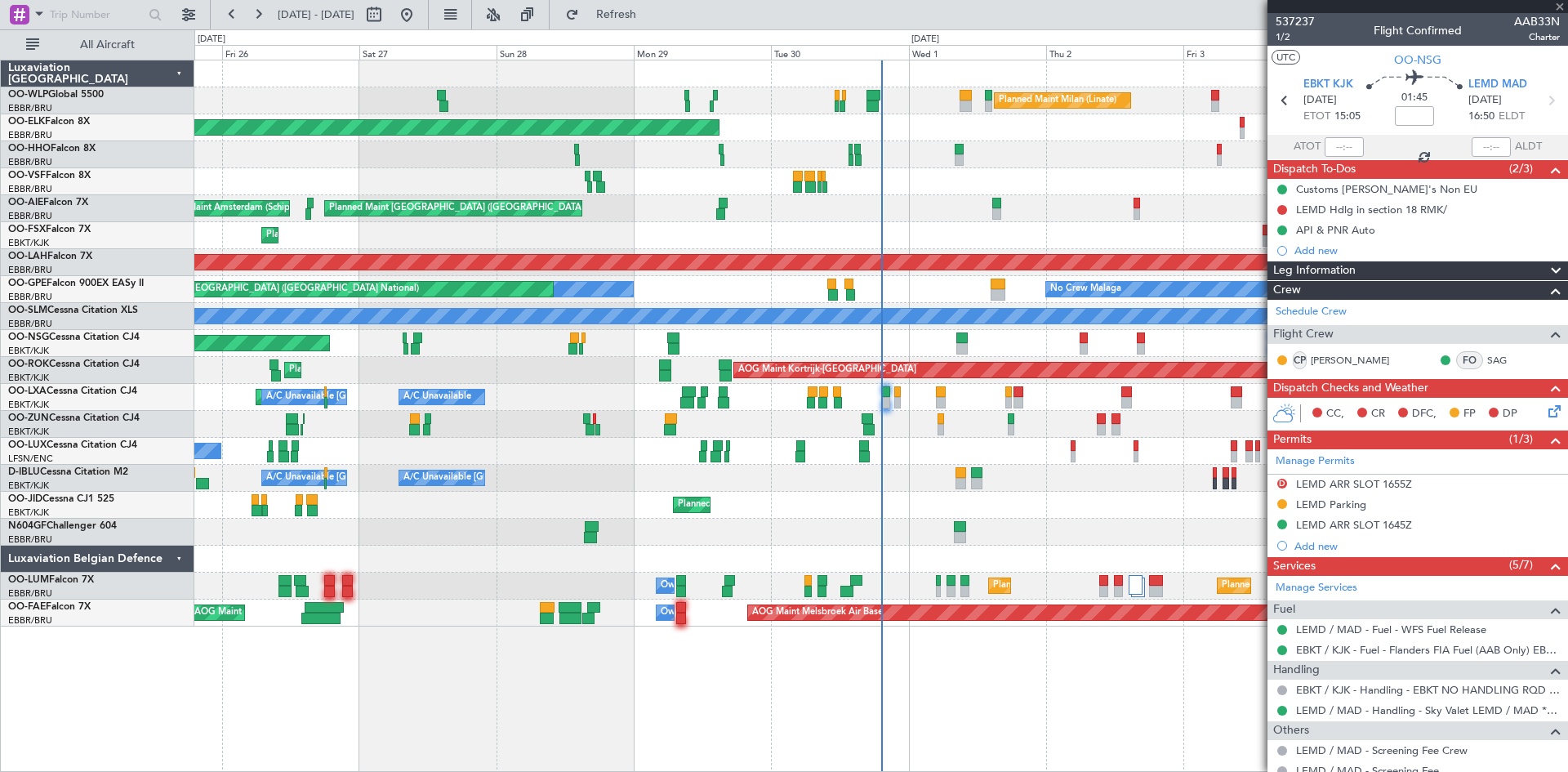
type input "-00:15"
type input "5"
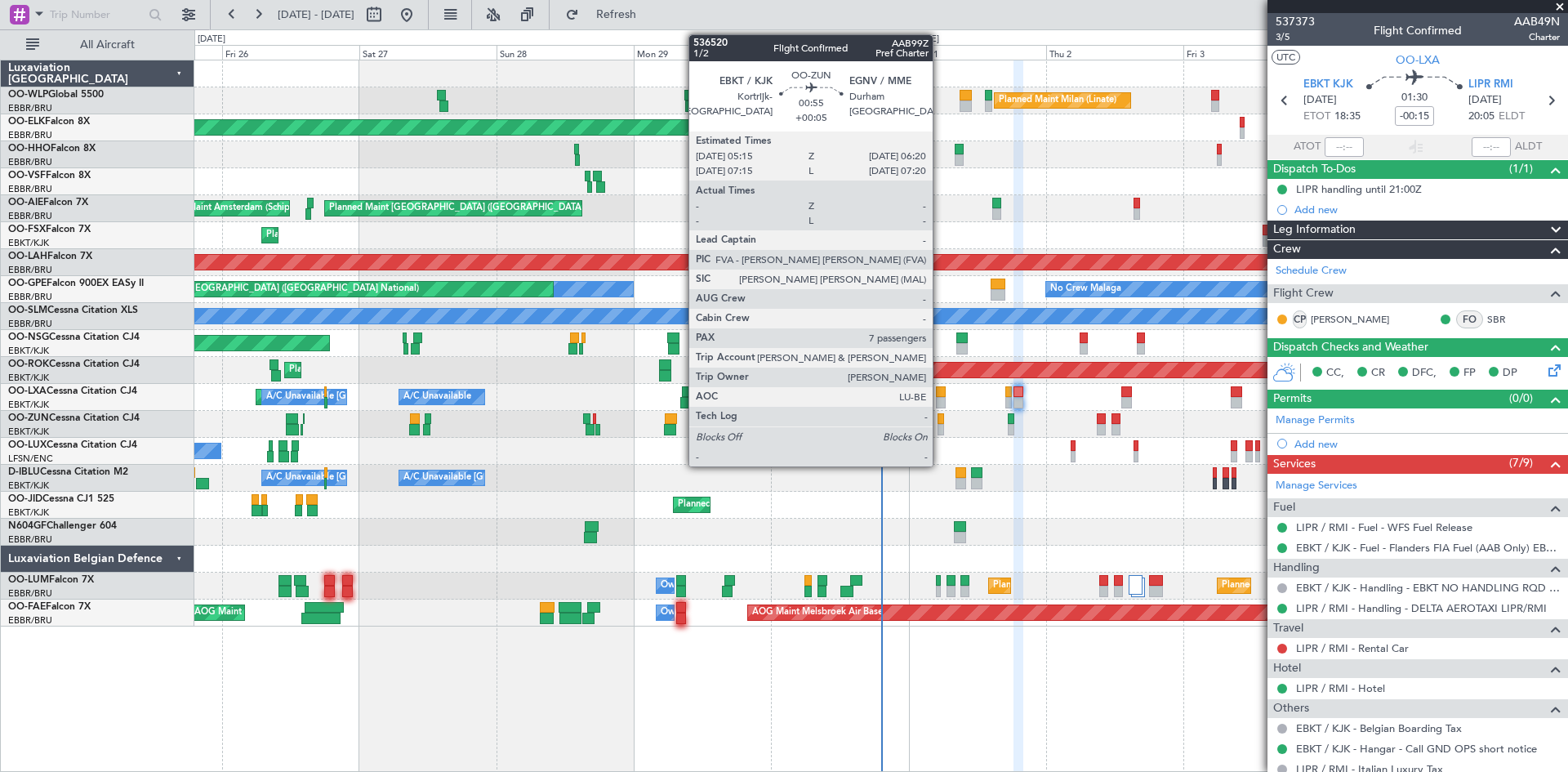
click at [940, 423] on div at bounding box center [941, 419] width 7 height 11
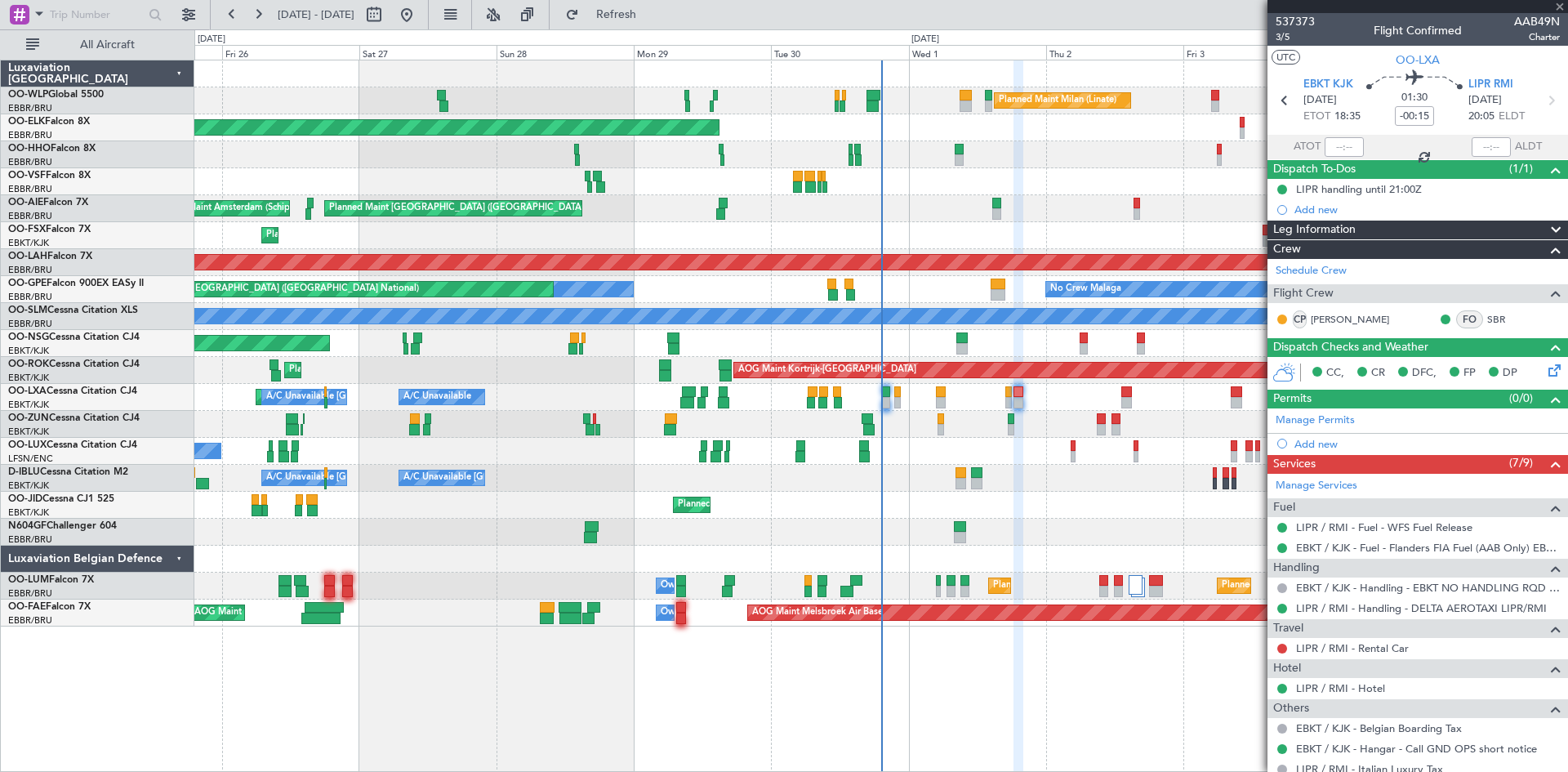
type input "+00:05"
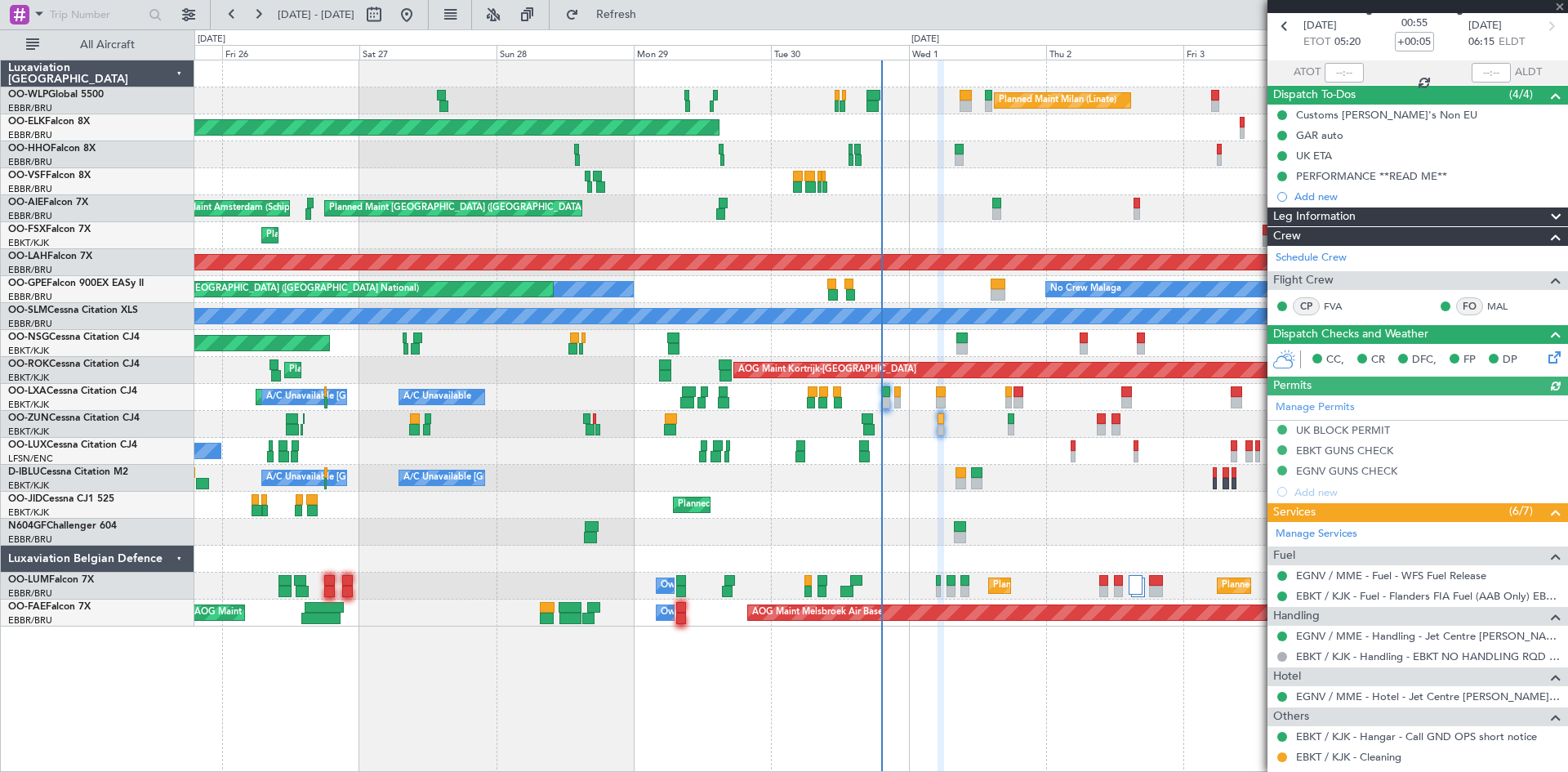
scroll to position [175, 0]
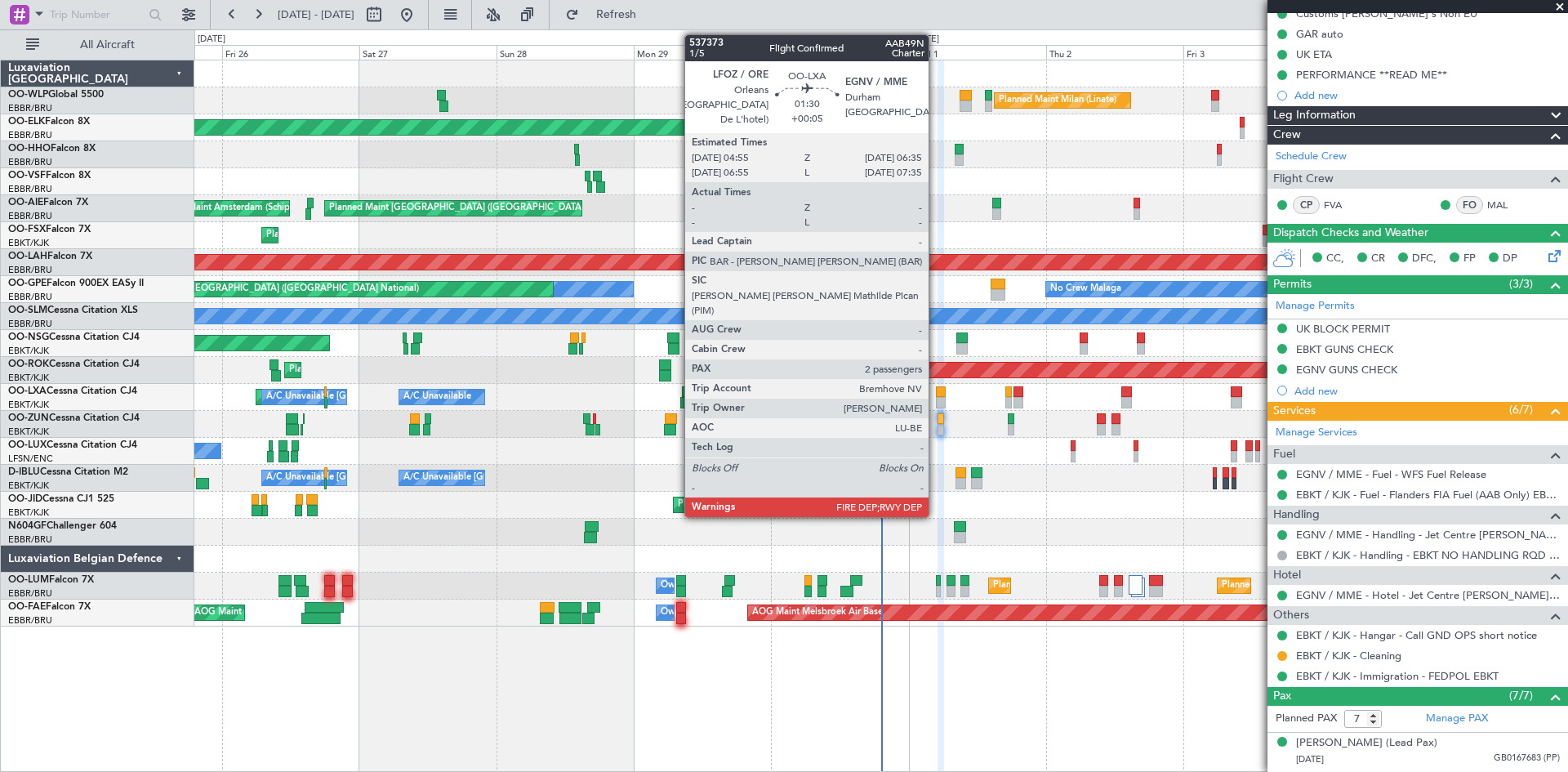
click at [936, 397] on div at bounding box center [941, 403] width 10 height 11
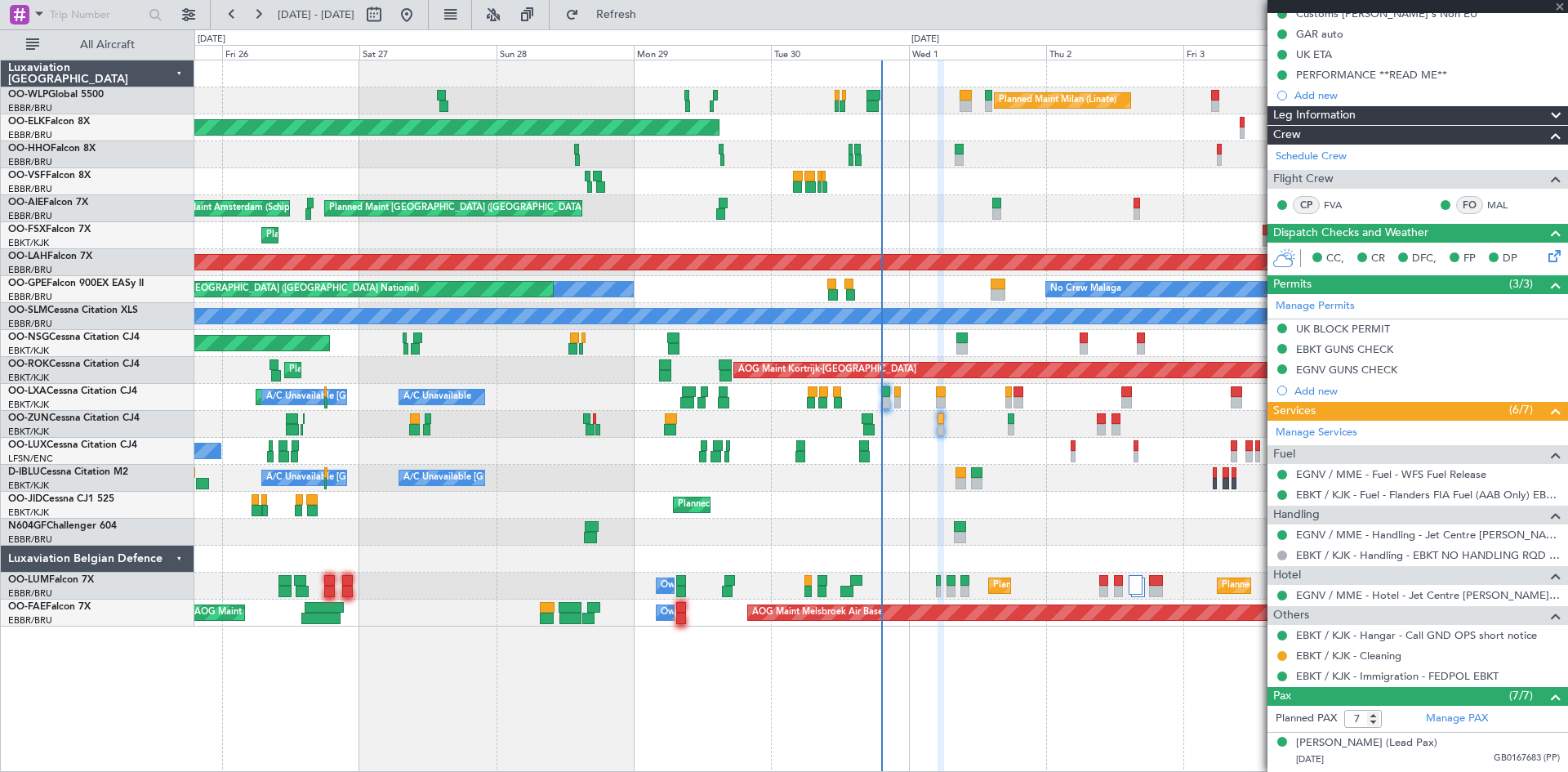
type input "2"
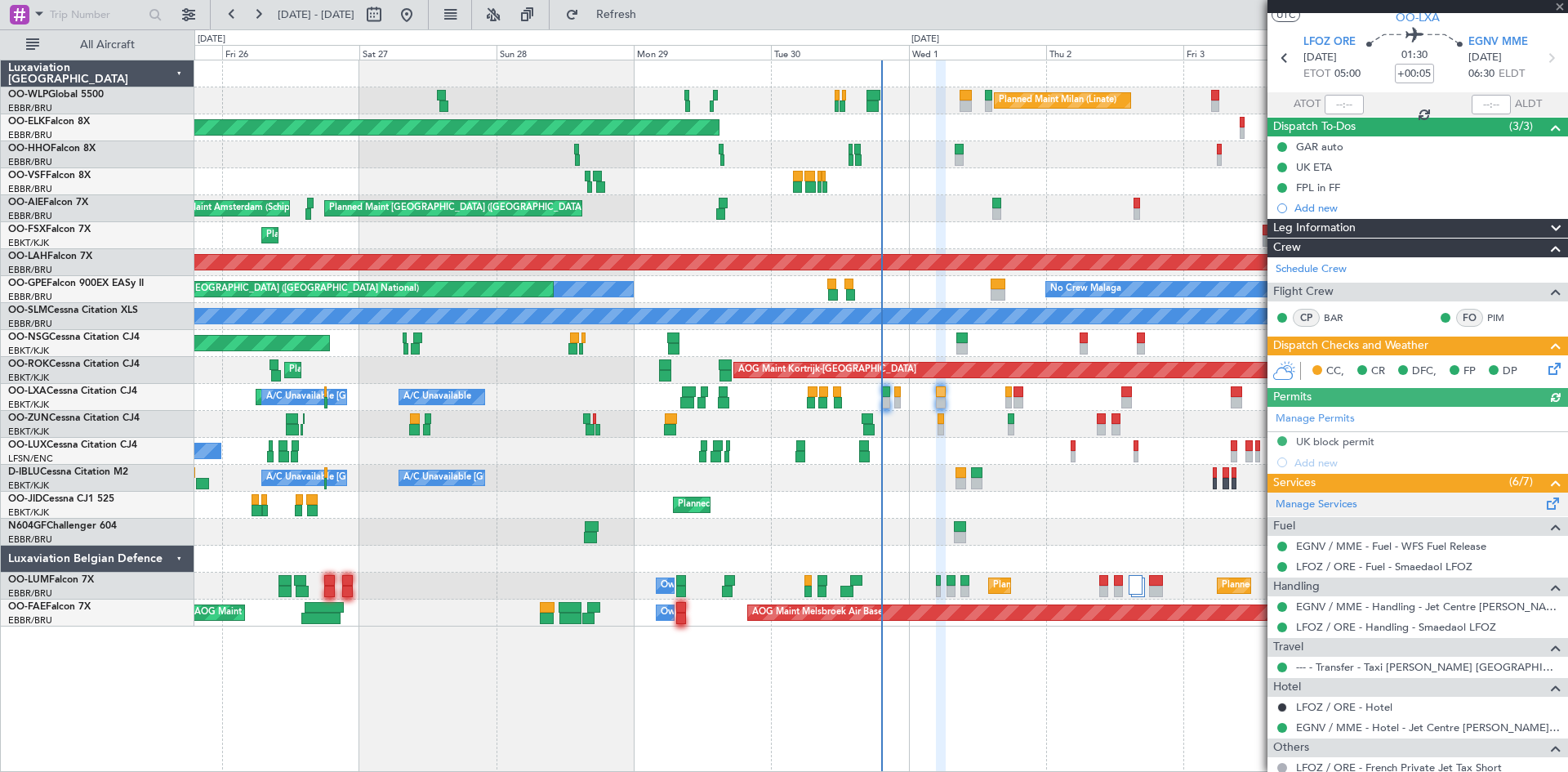
scroll to position [43, 0]
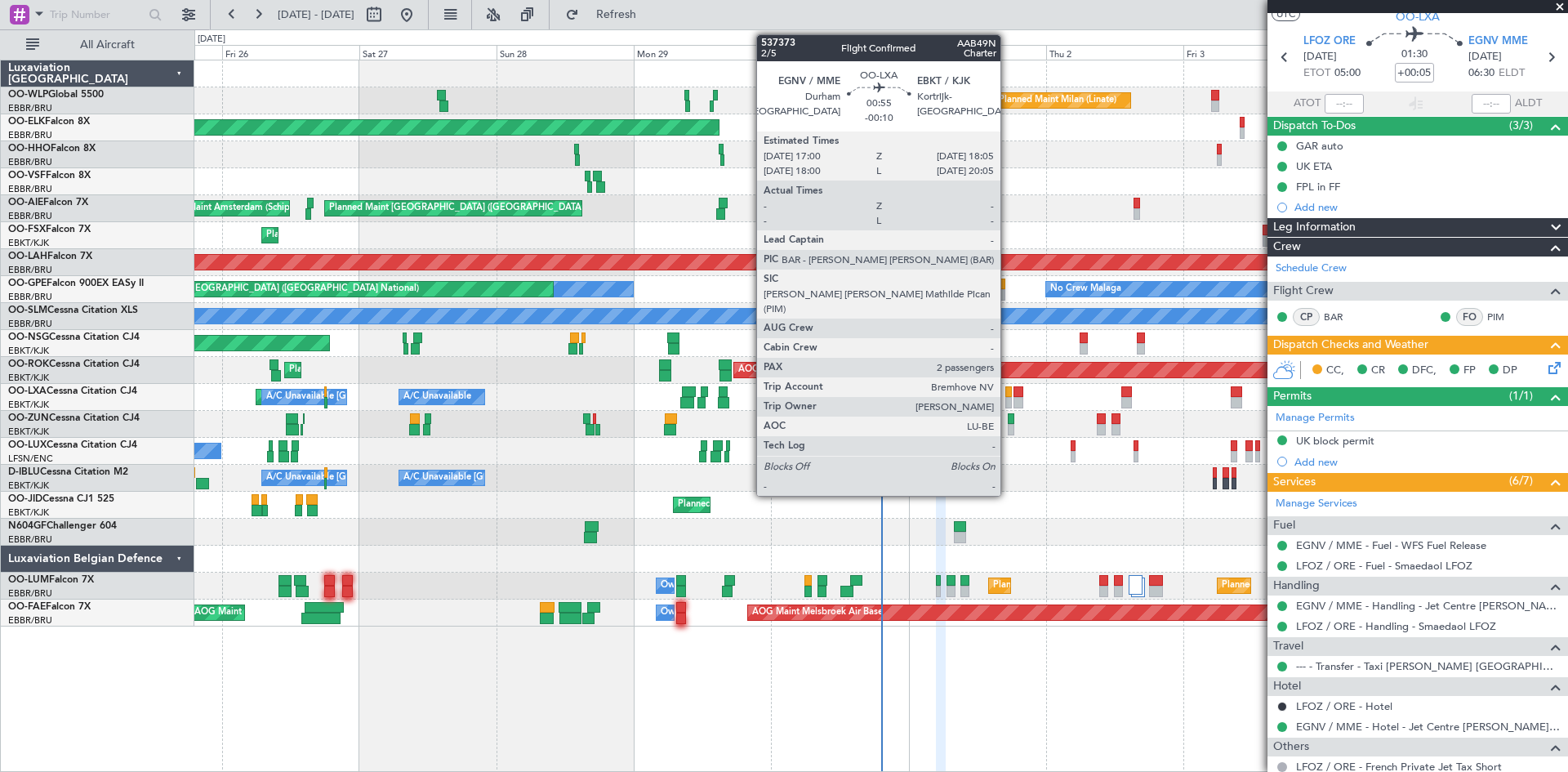
click at [1008, 397] on div at bounding box center [1009, 392] width 7 height 11
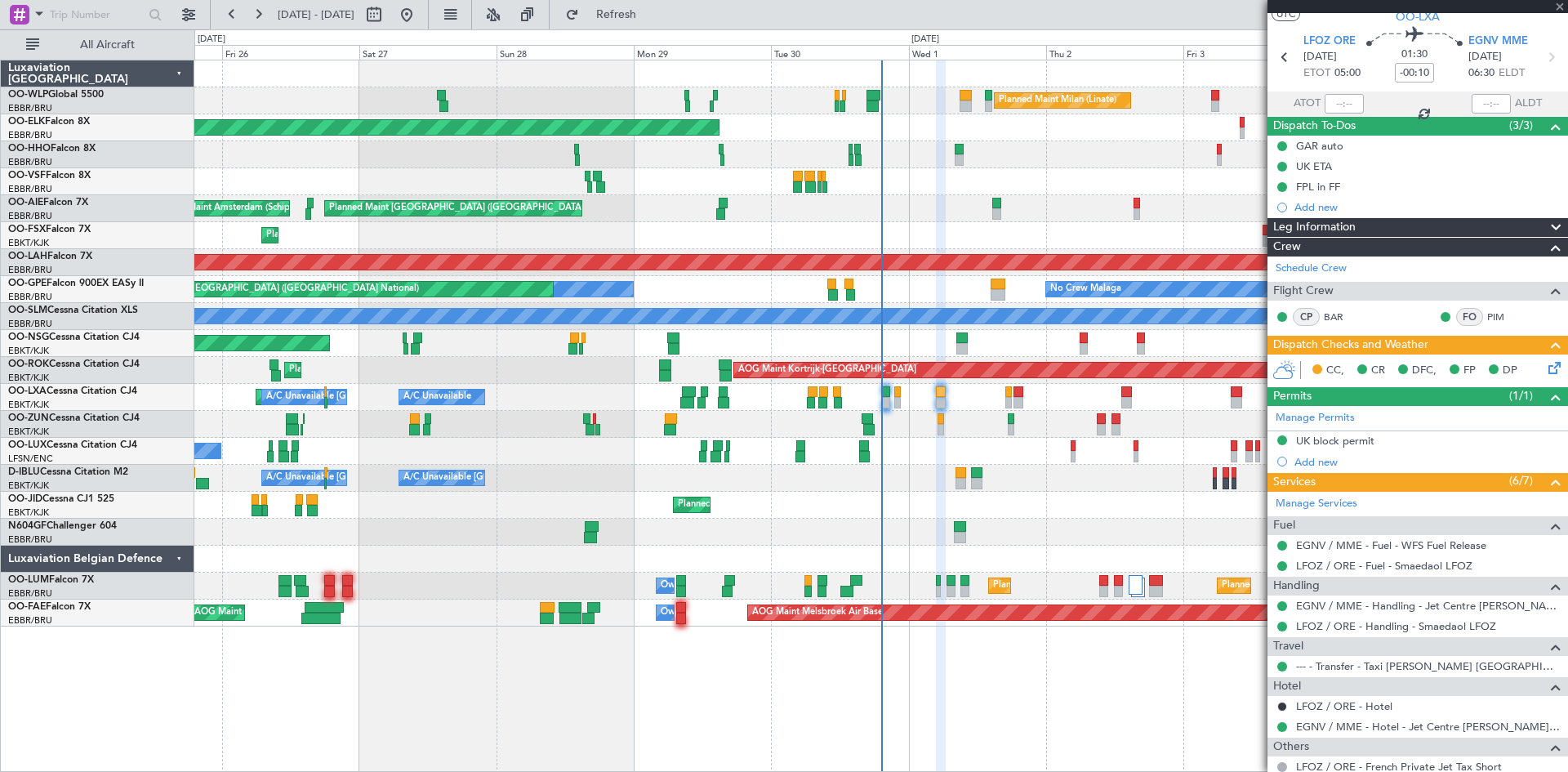
scroll to position [0, 0]
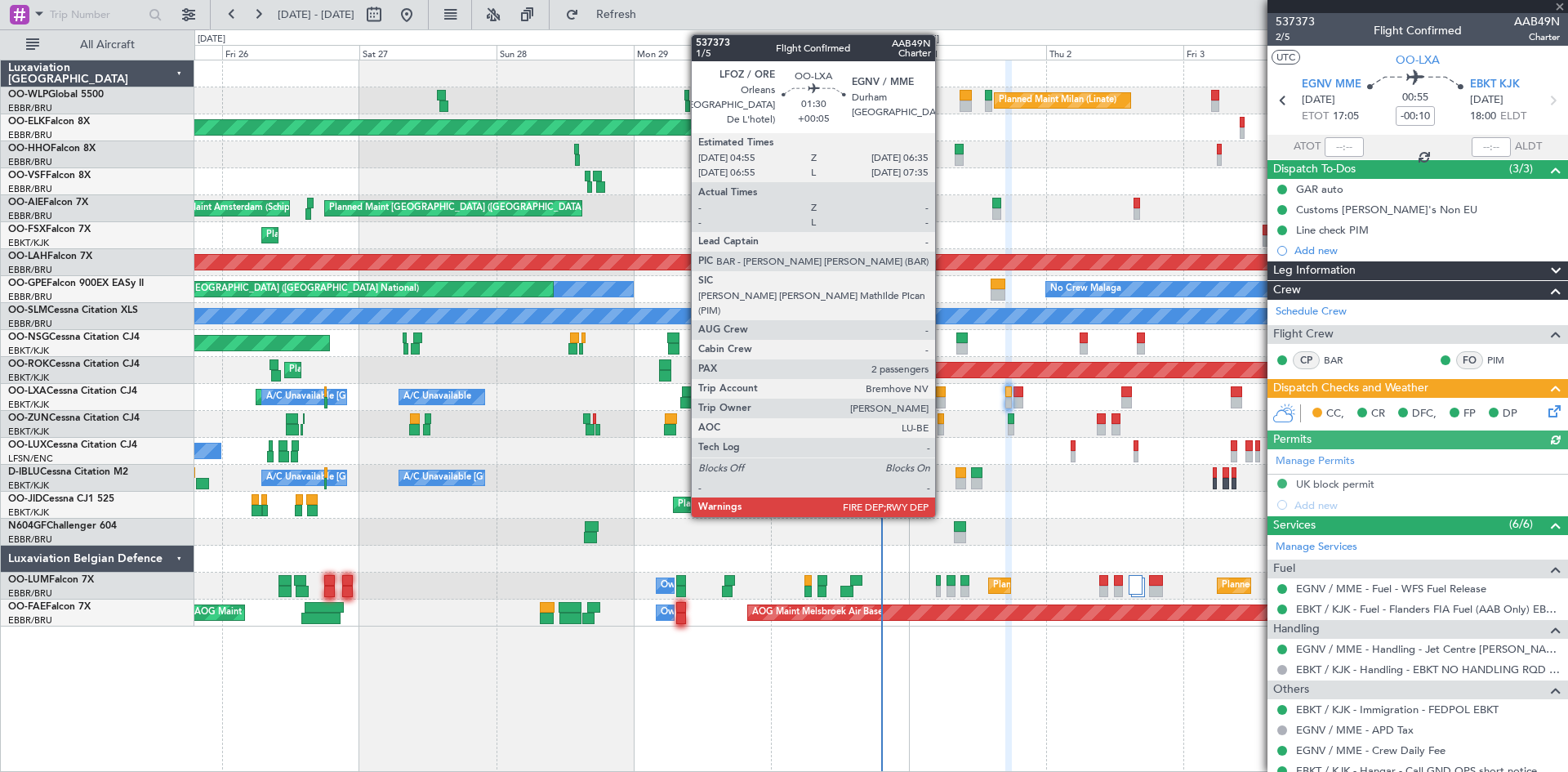
click at [943, 401] on div at bounding box center [941, 403] width 10 height 11
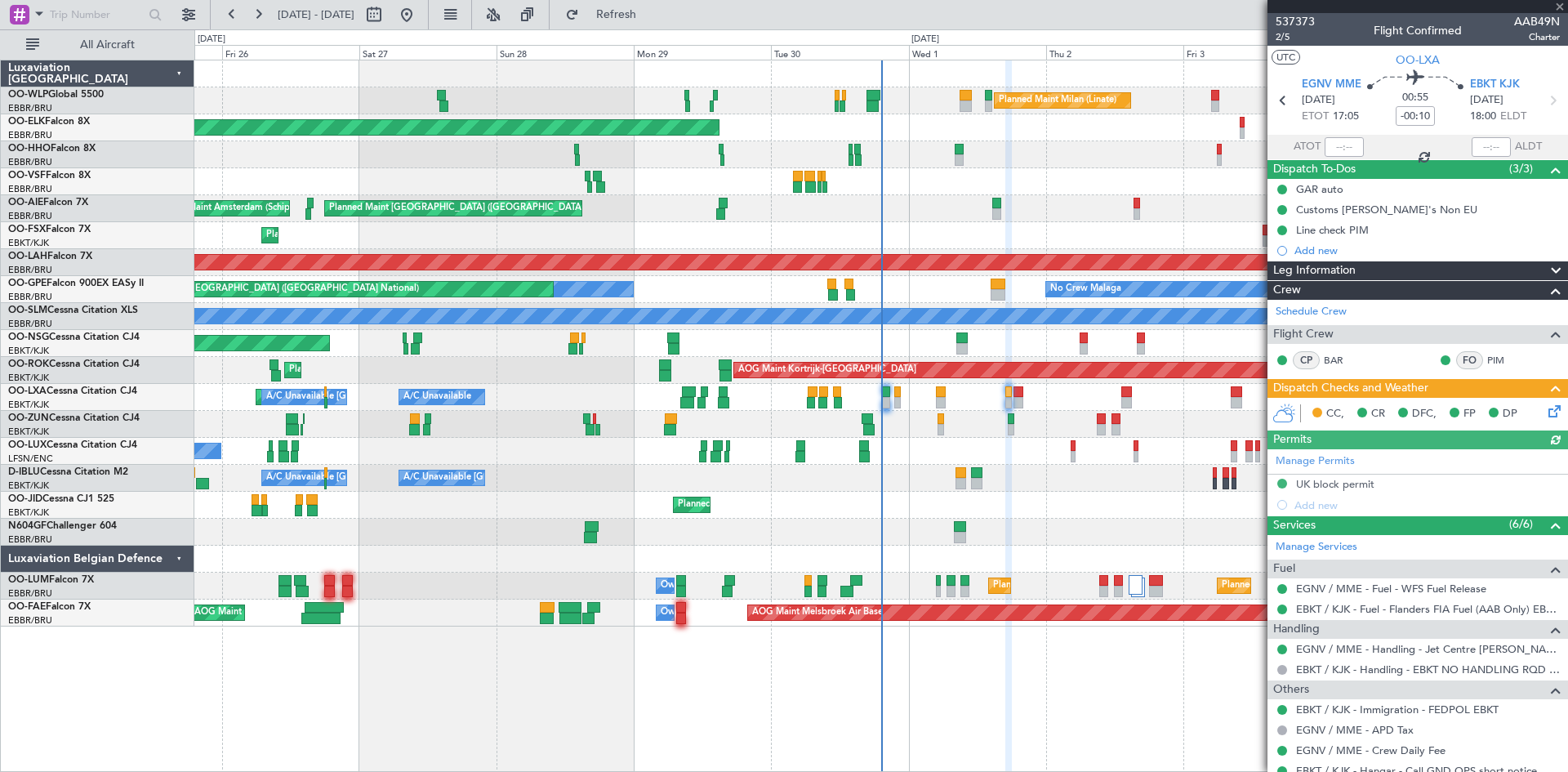
type input "+00:05"
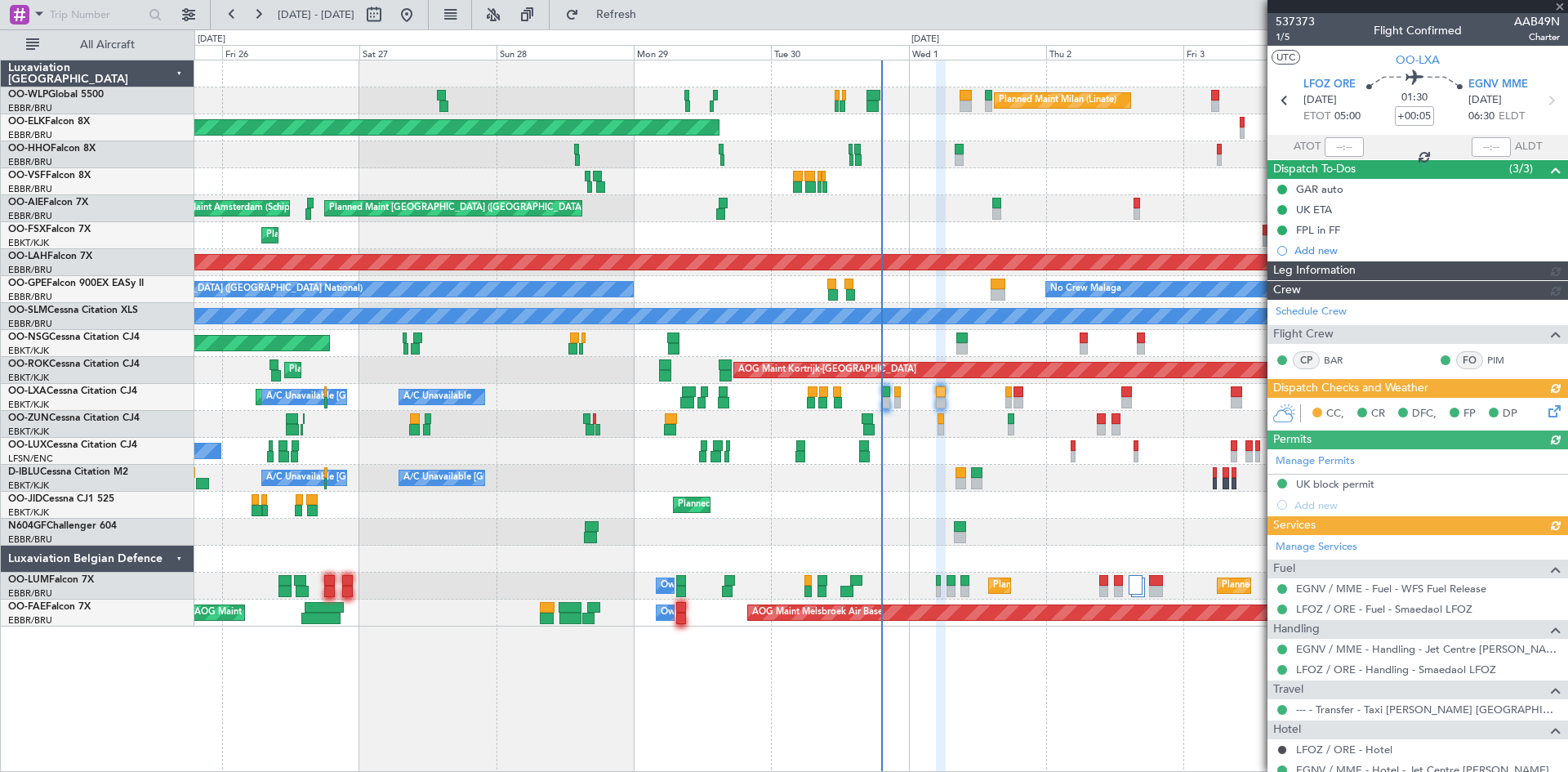
scroll to position [188, 0]
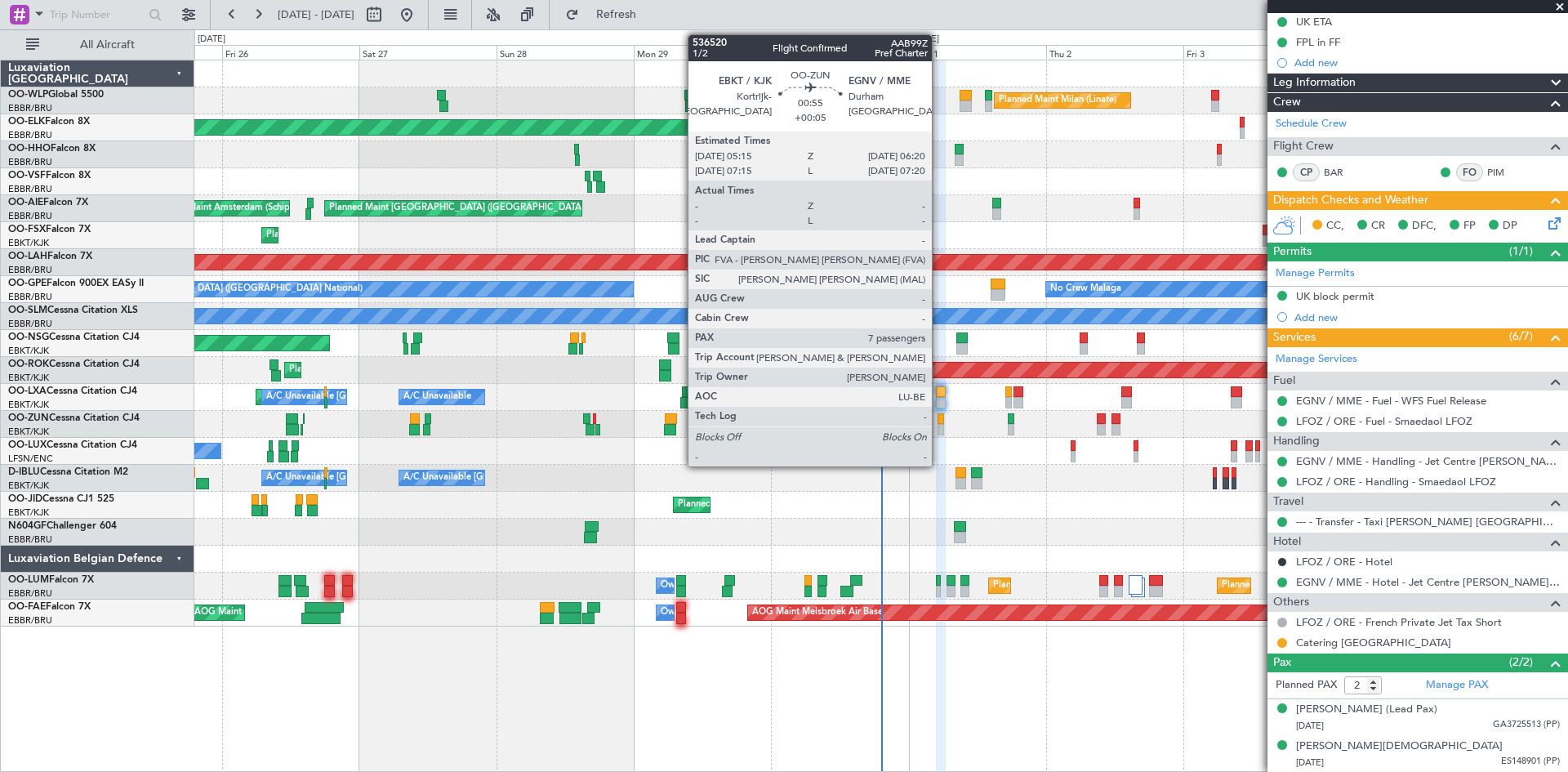
click at [939, 421] on div at bounding box center [941, 419] width 7 height 11
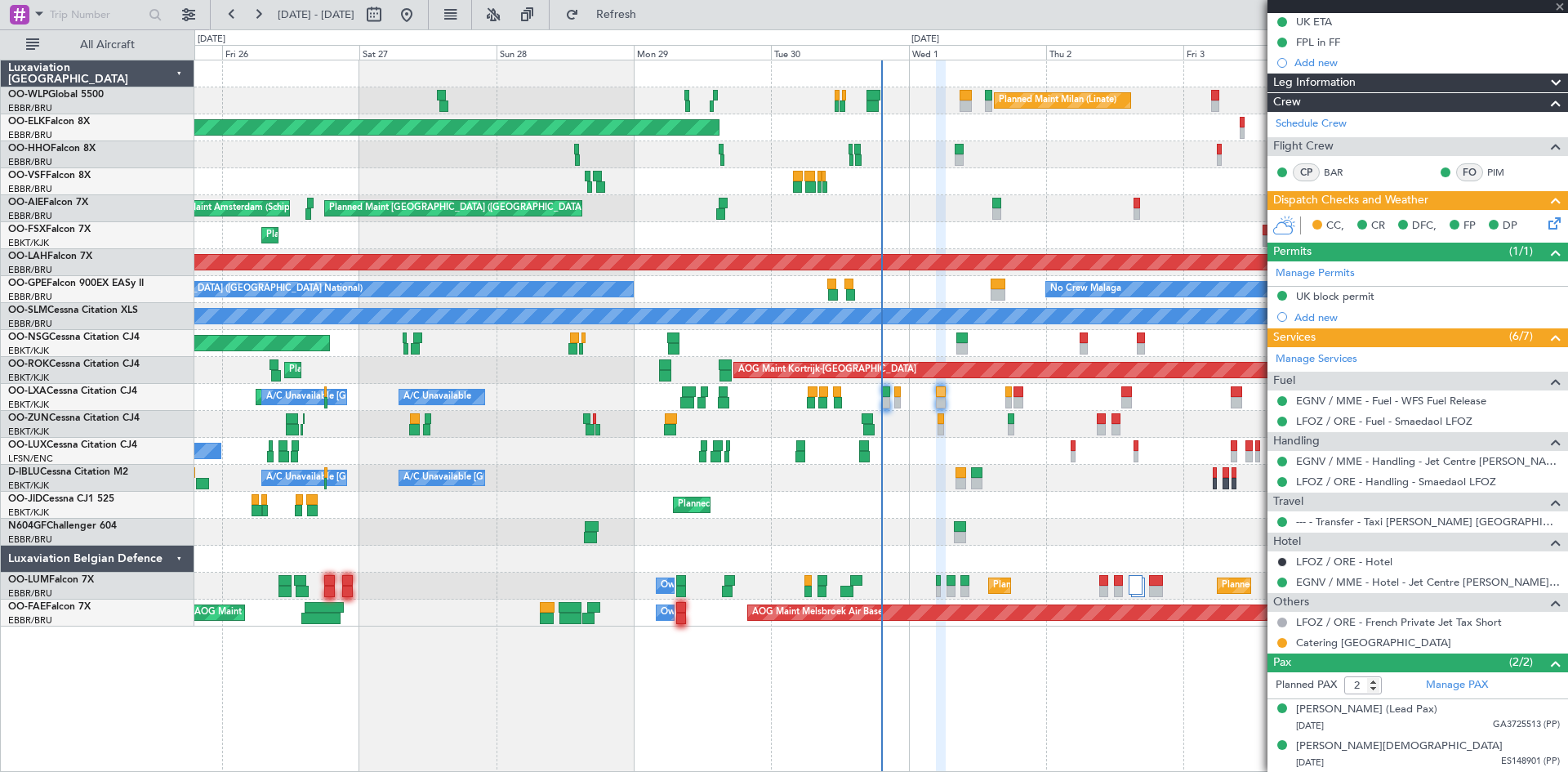
type input "7"
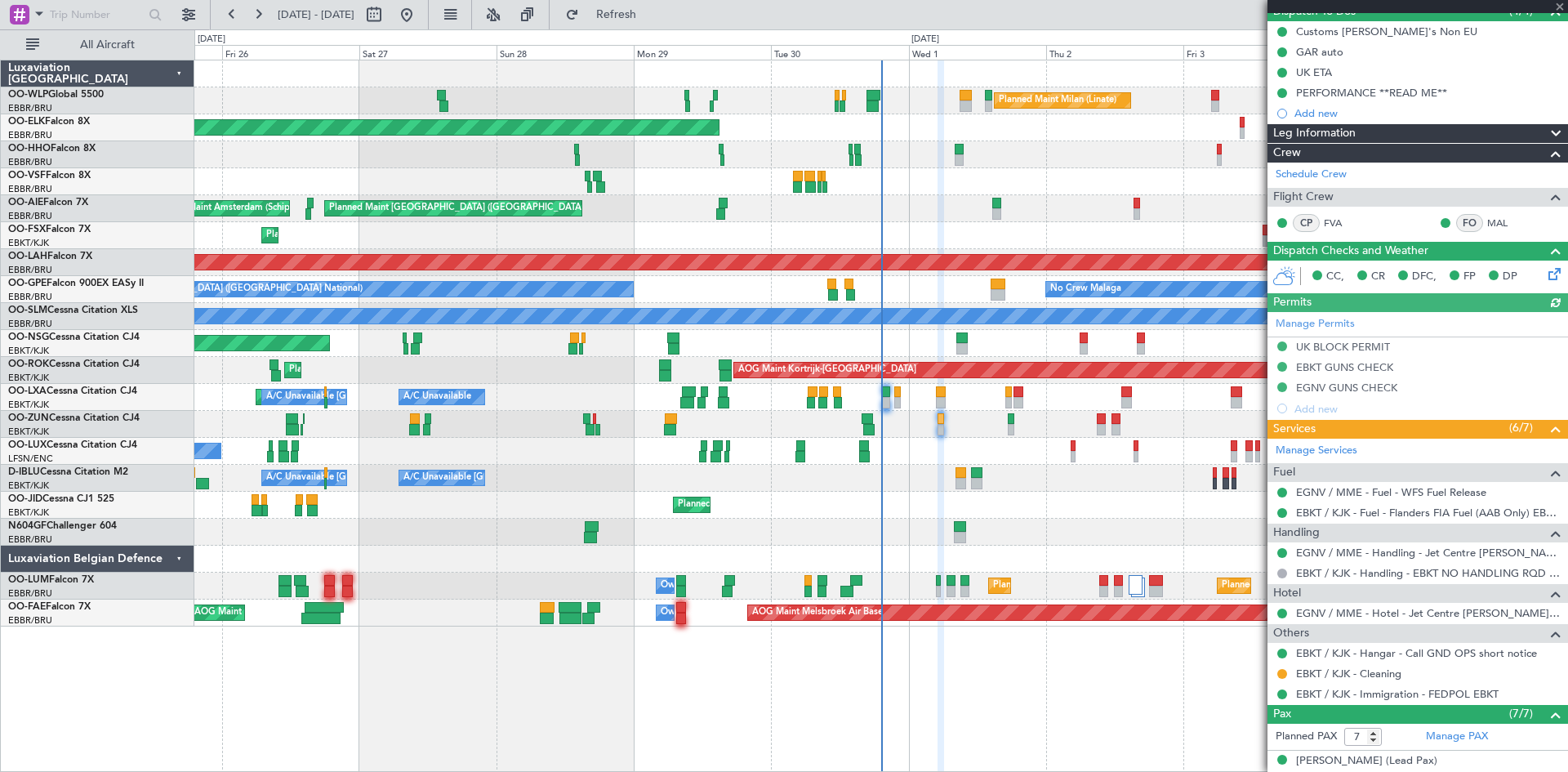
scroll to position [163, 0]
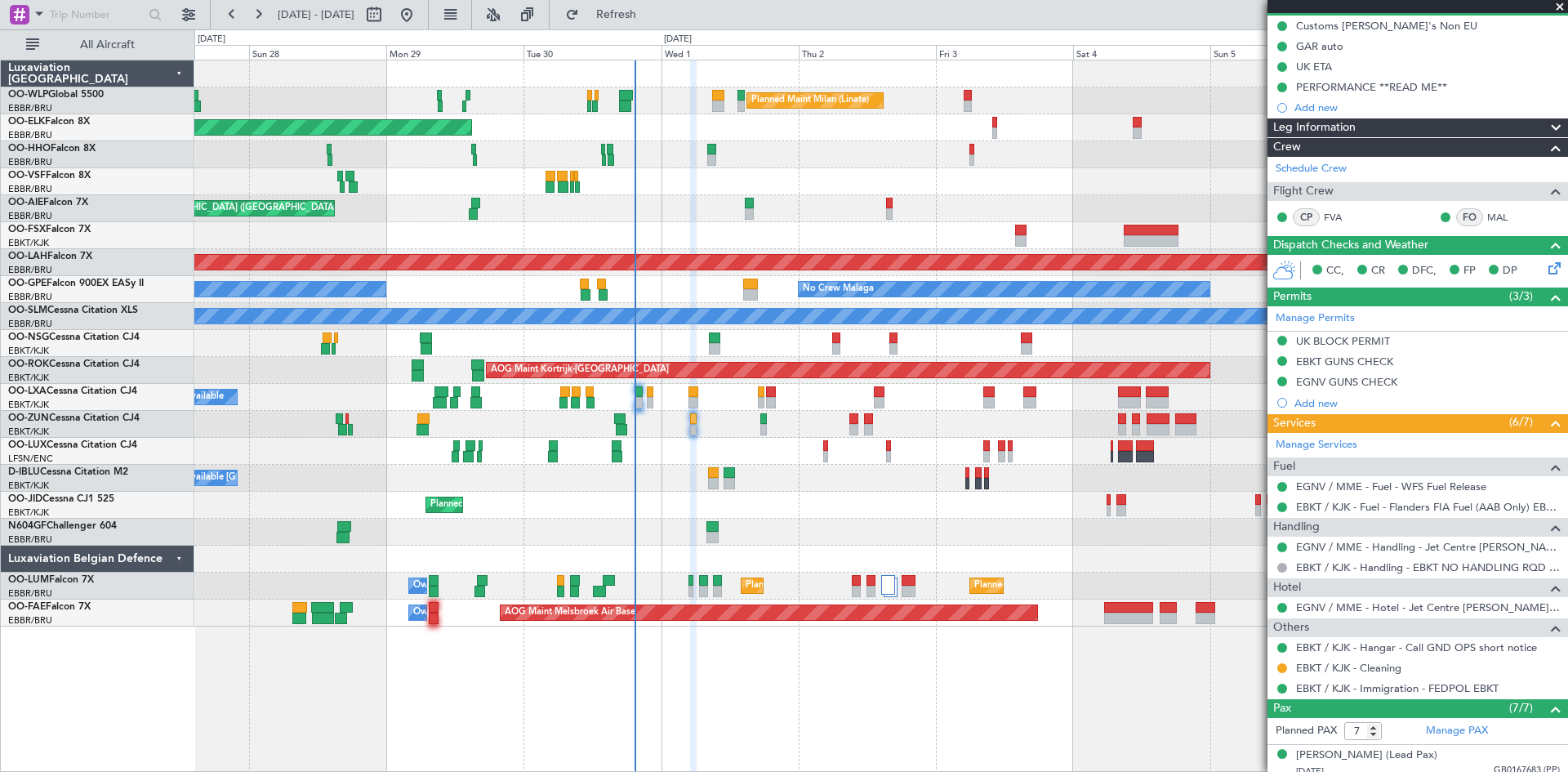
click at [803, 461] on div "Planned Maint Milan (Linate) Planned Maint Kortrijk-Wevelgem Planned Maint Gene…" at bounding box center [881, 343] width 1373 height 566
click at [991, 129] on div "Planned Maint Kortrijk-[GEOGRAPHIC_DATA]" at bounding box center [881, 128] width 1373 height 27
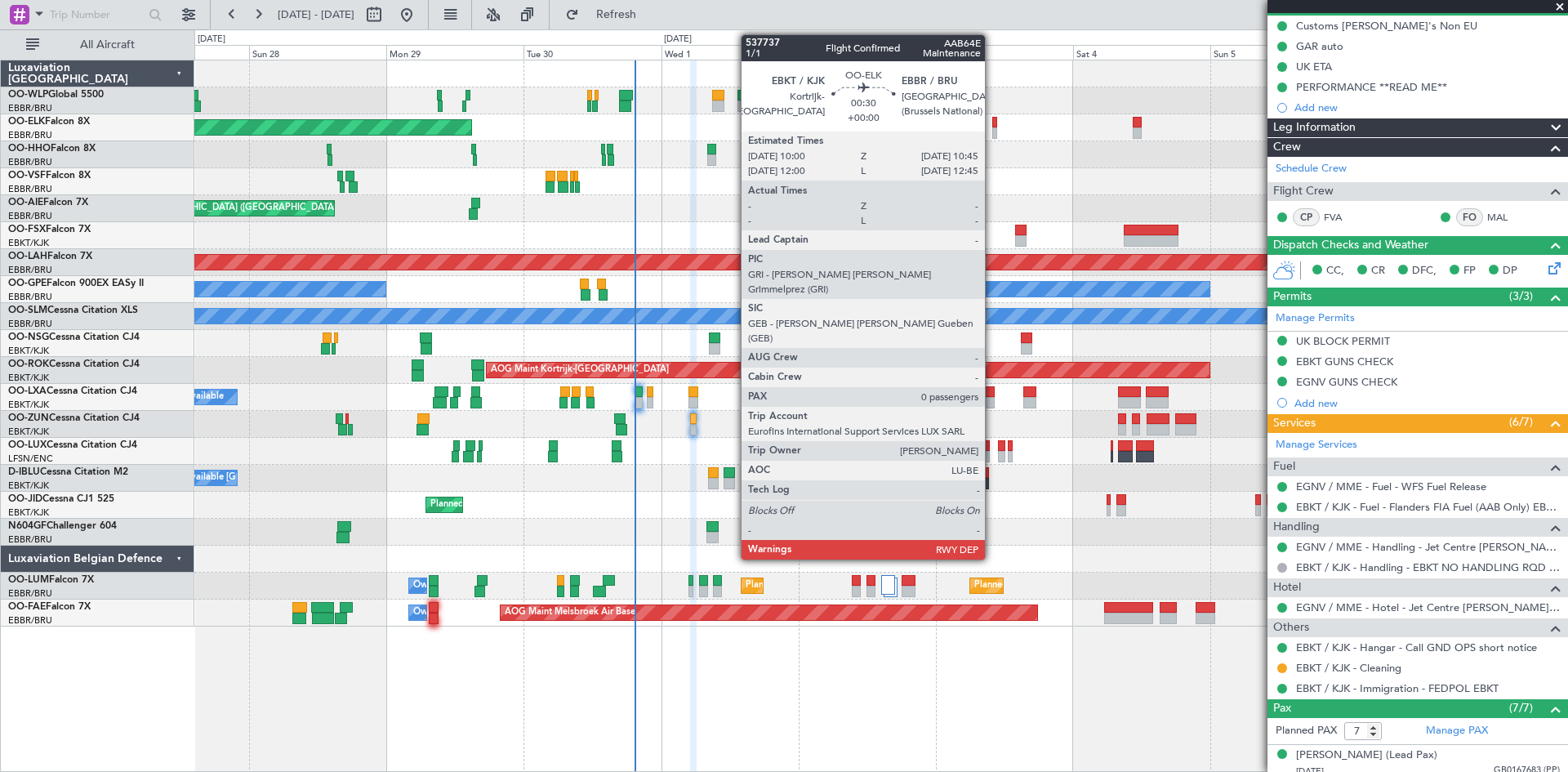
click at [993, 130] on div at bounding box center [995, 133] width 5 height 11
click at [995, 128] on div "Planned Maint Kortrijk-[GEOGRAPHIC_DATA]" at bounding box center [881, 128] width 1373 height 27
click at [993, 129] on div at bounding box center [995, 133] width 5 height 11
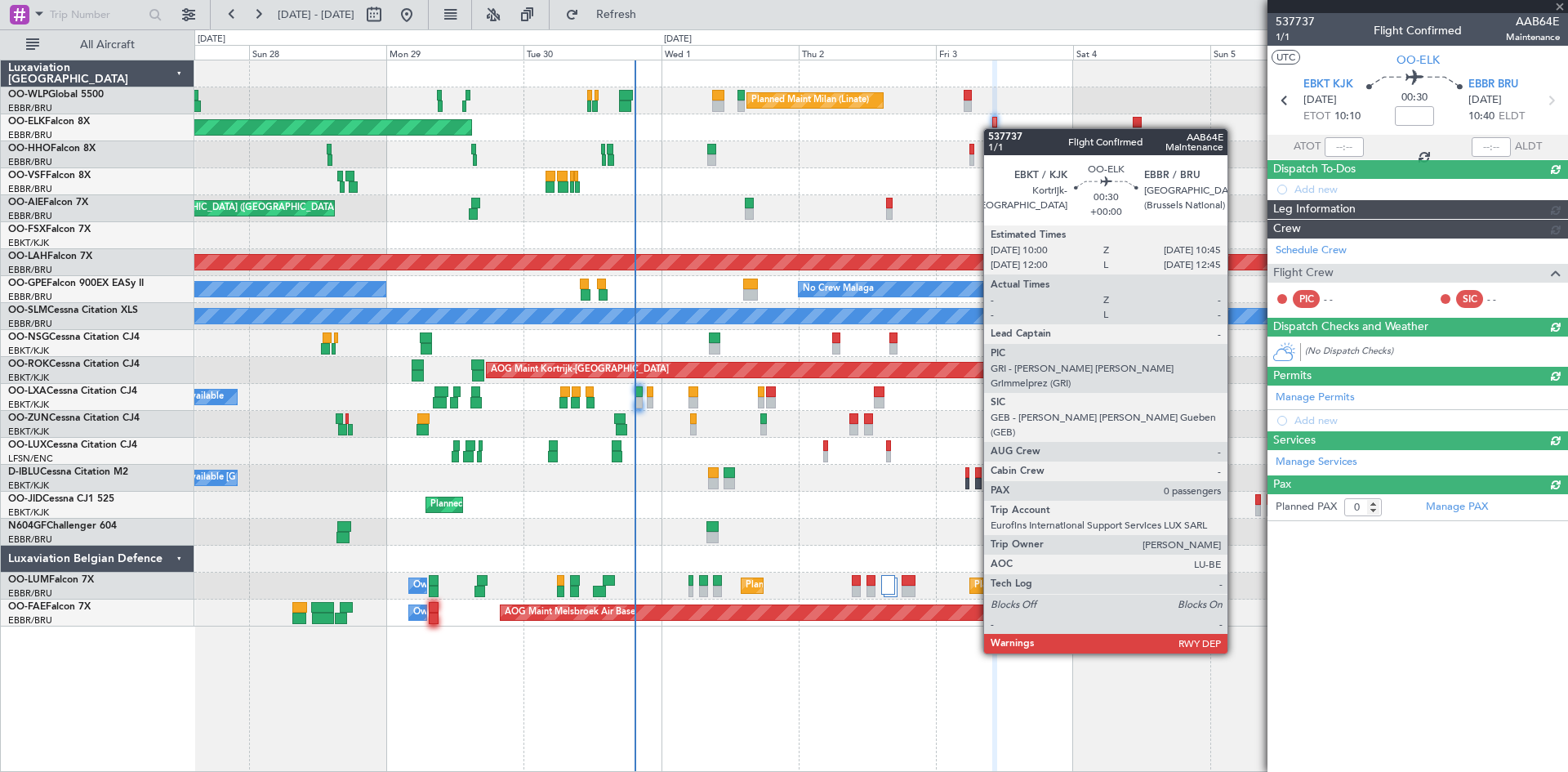
scroll to position [0, 0]
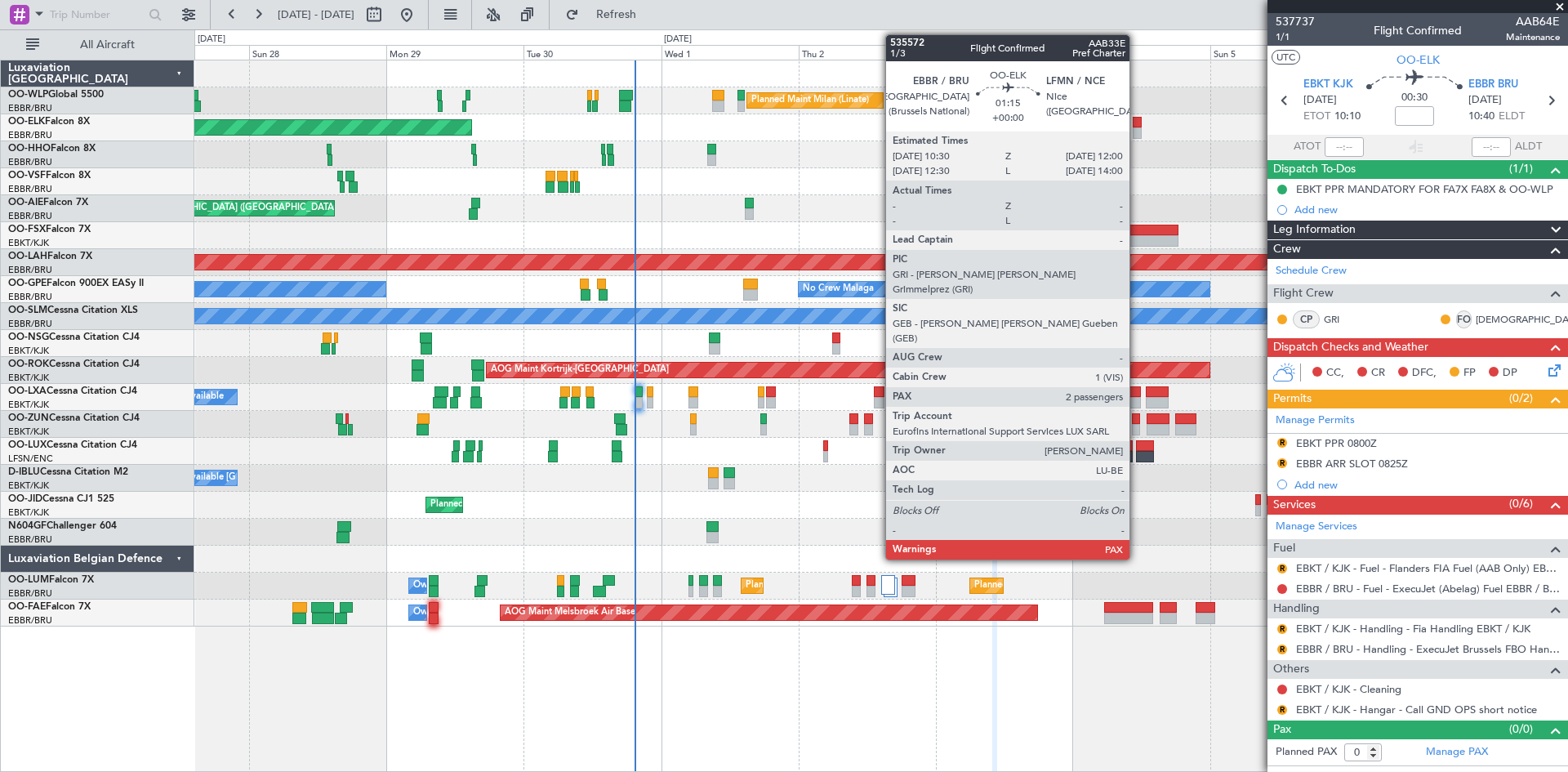
click at [1138, 122] on div at bounding box center [1138, 122] width 9 height 11
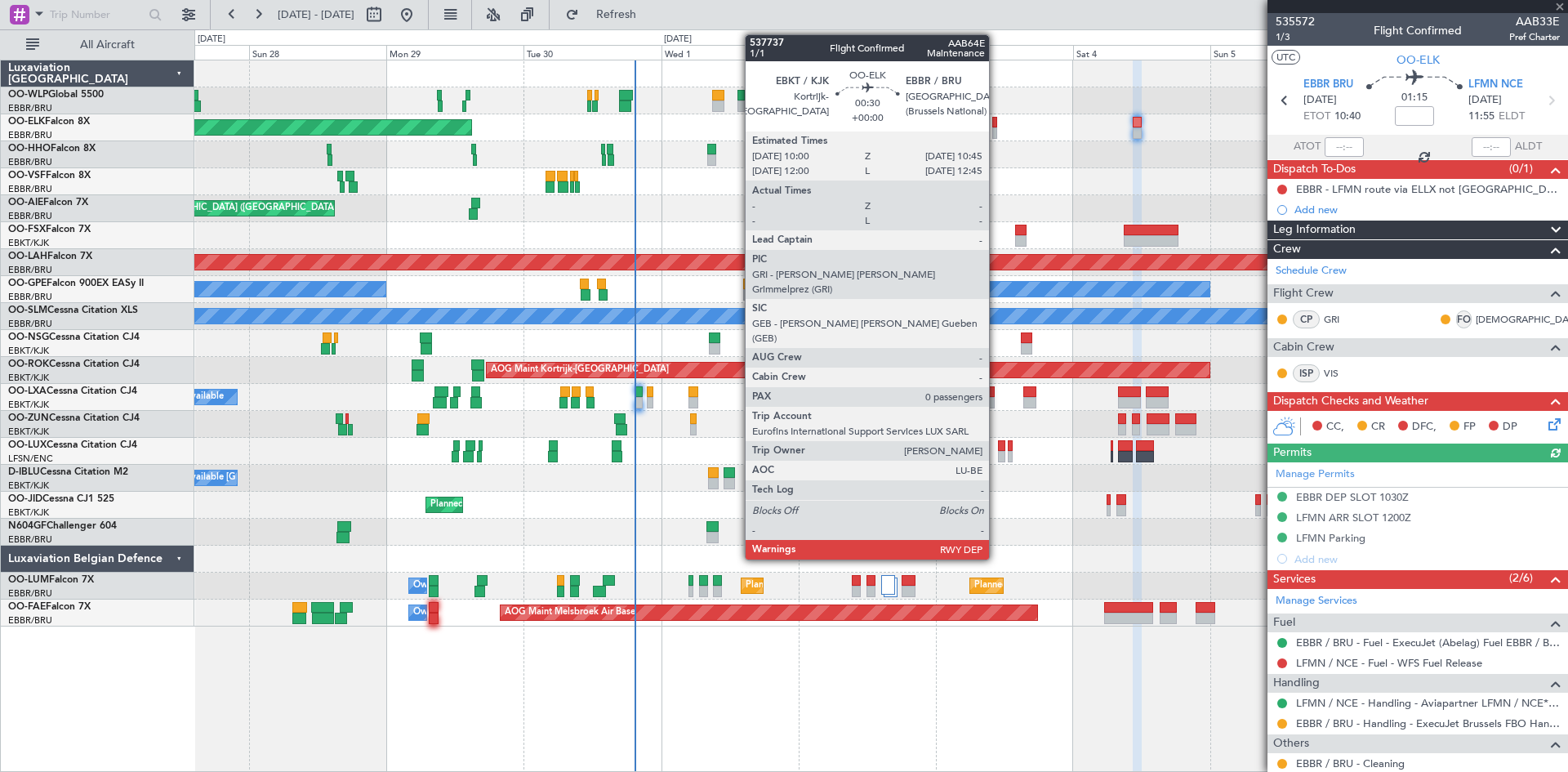
click at [996, 134] on div at bounding box center [995, 133] width 5 height 11
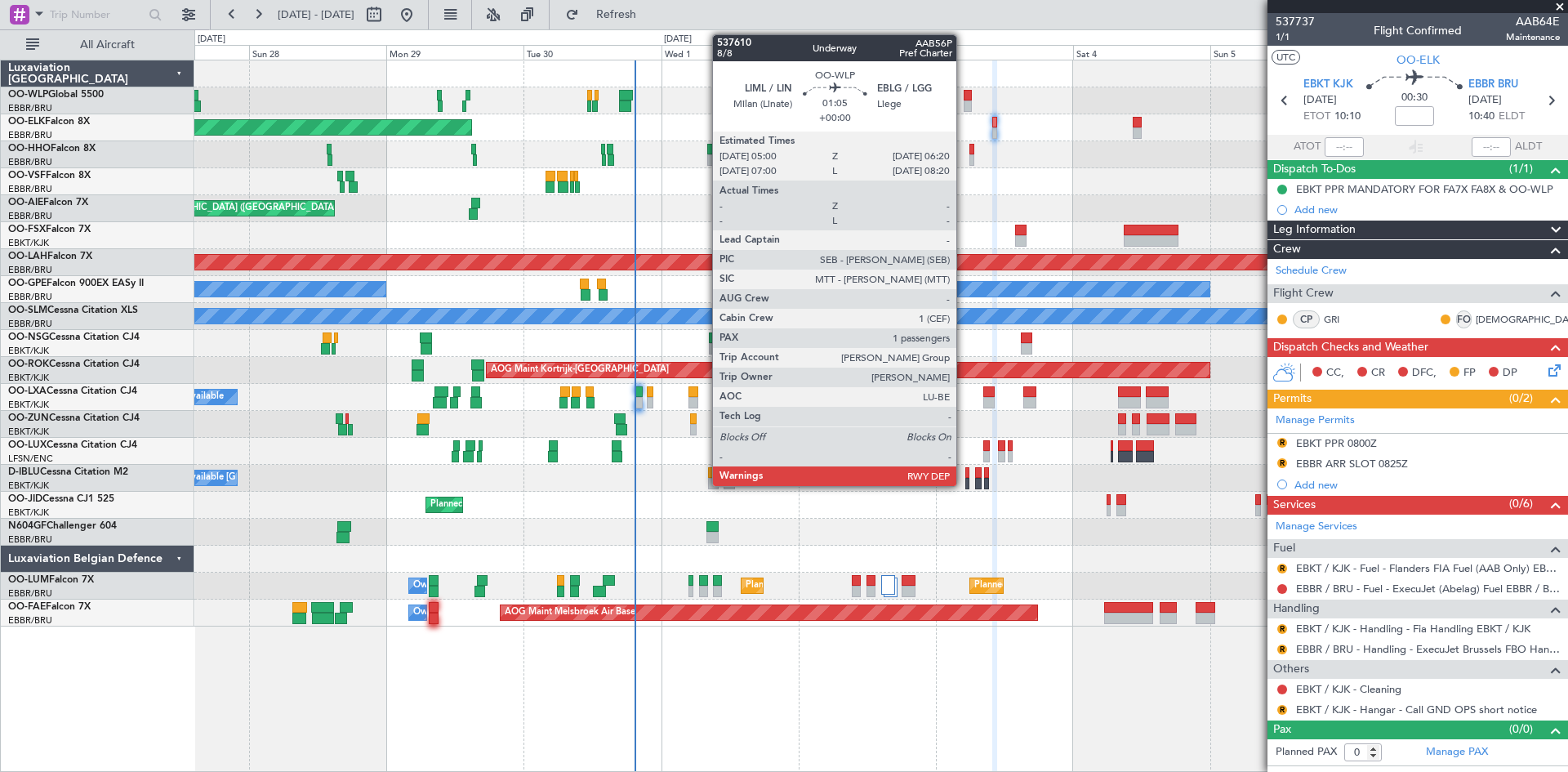
click at [964, 99] on div at bounding box center [968, 95] width 9 height 11
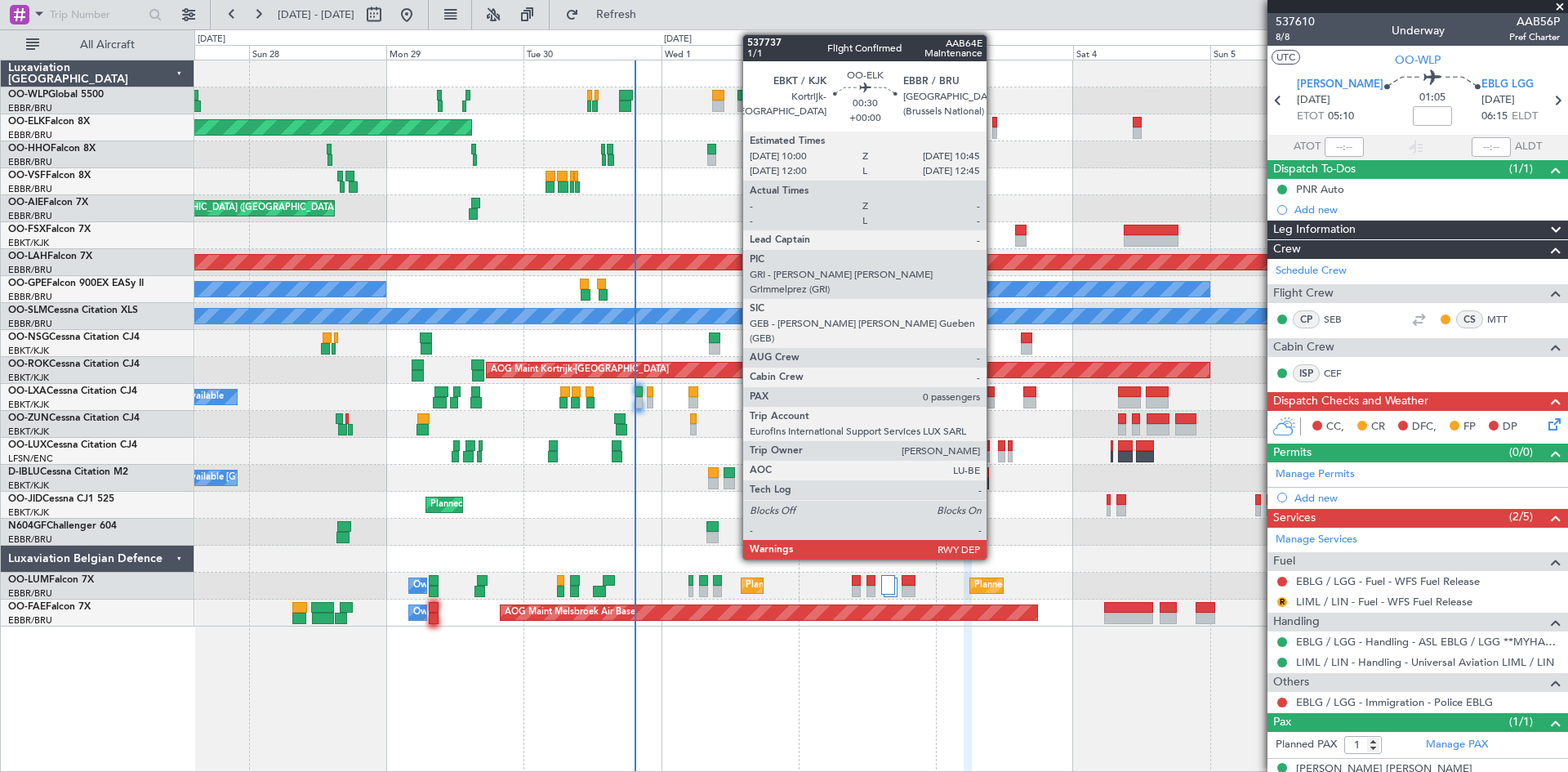
click at [994, 129] on div at bounding box center [995, 133] width 5 height 11
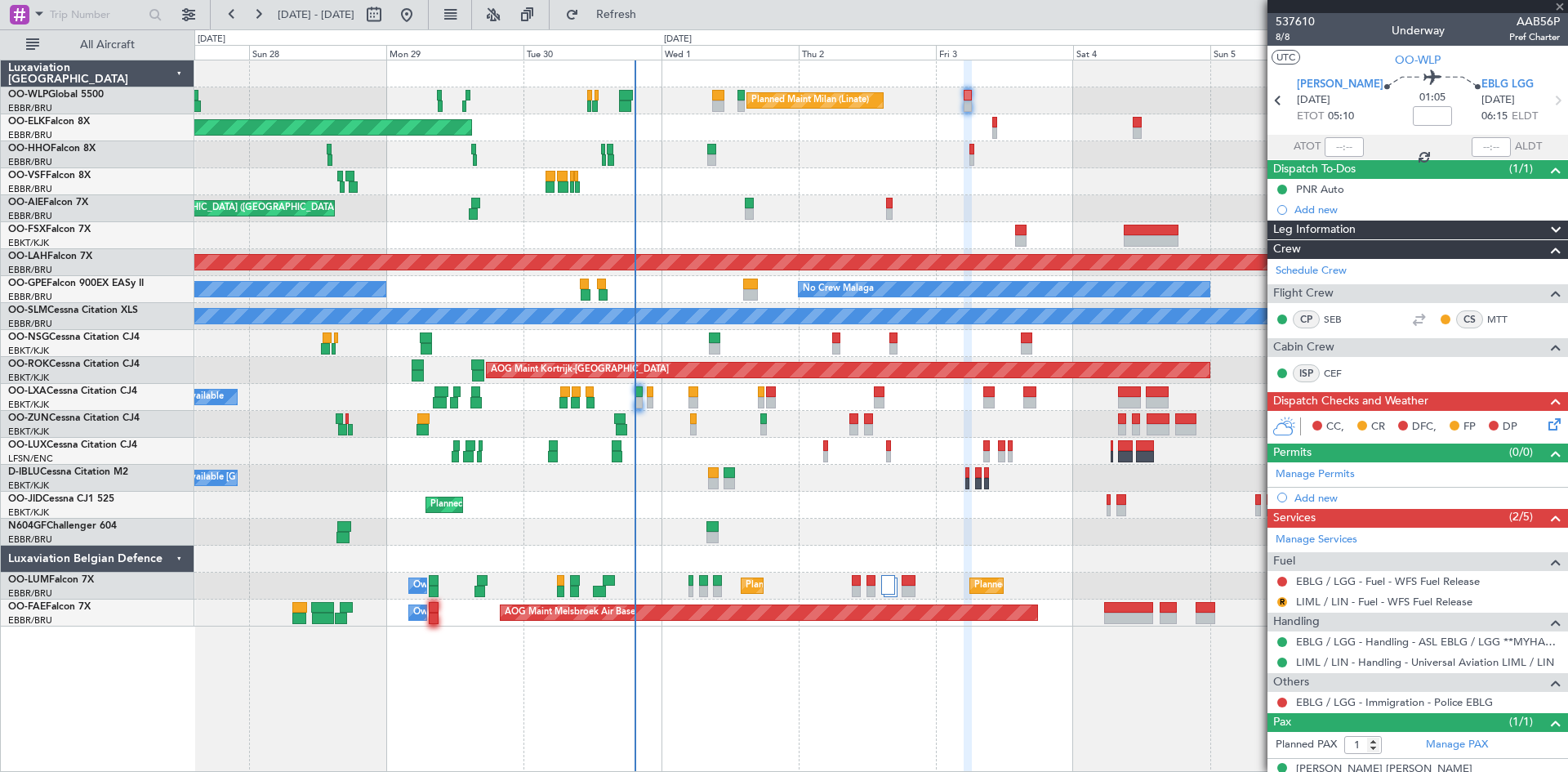
type input "0"
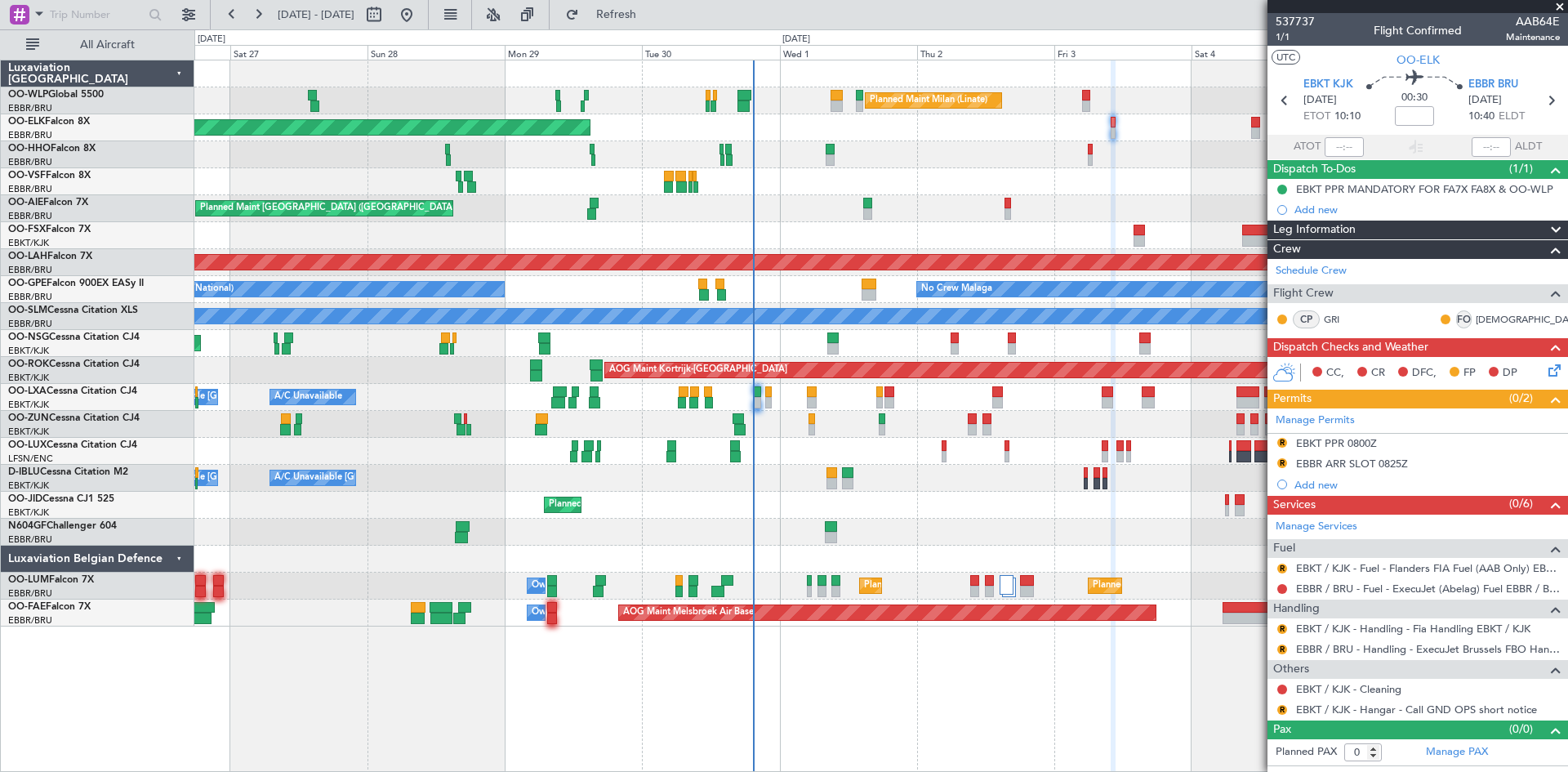
click at [890, 463] on div "Planned Maint Milan (Linate) Planned Maint Kortrijk-Wevelgem Planned Maint Gene…" at bounding box center [881, 343] width 1373 height 566
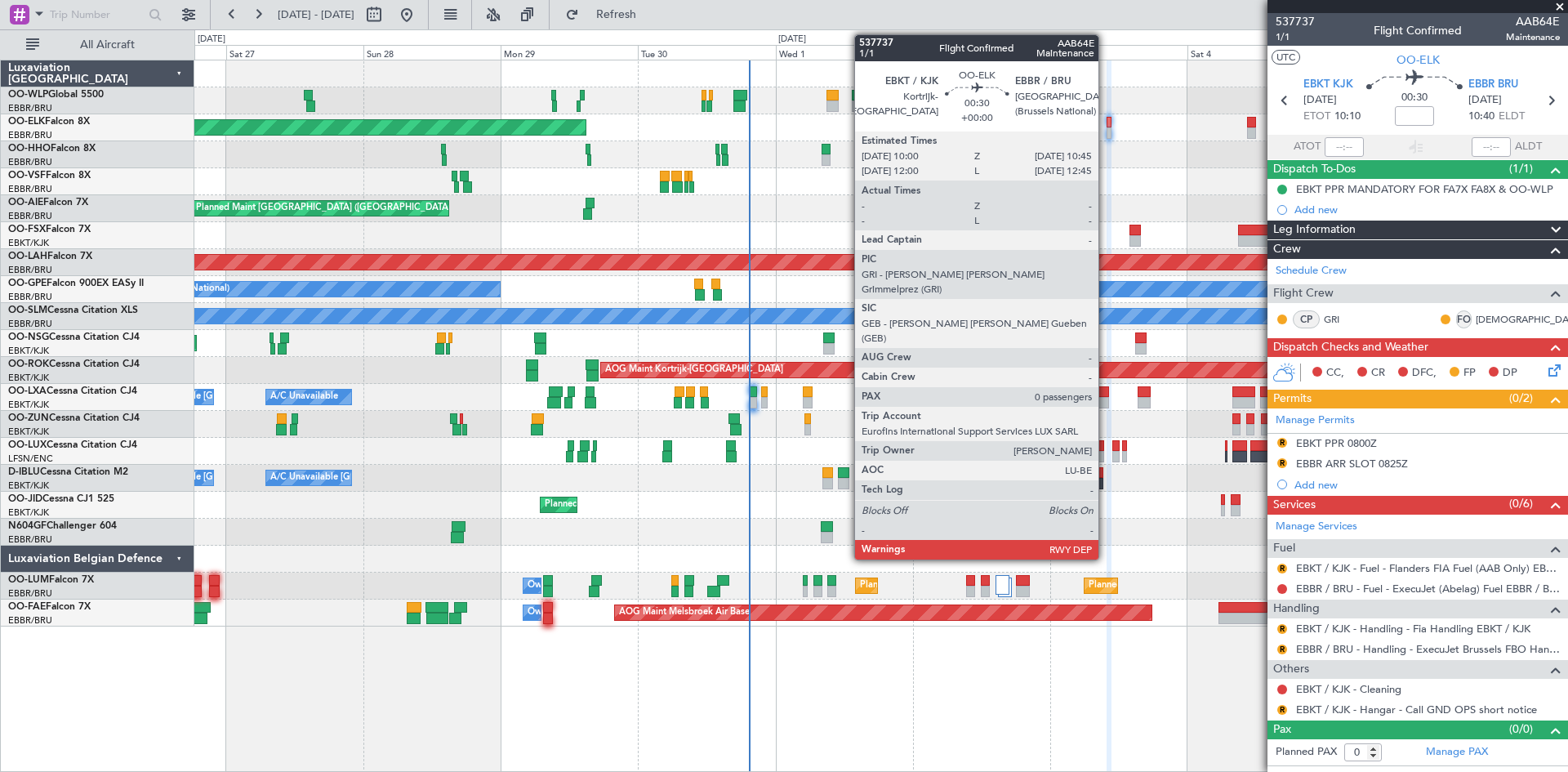
click at [1107, 129] on div at bounding box center [1109, 133] width 5 height 11
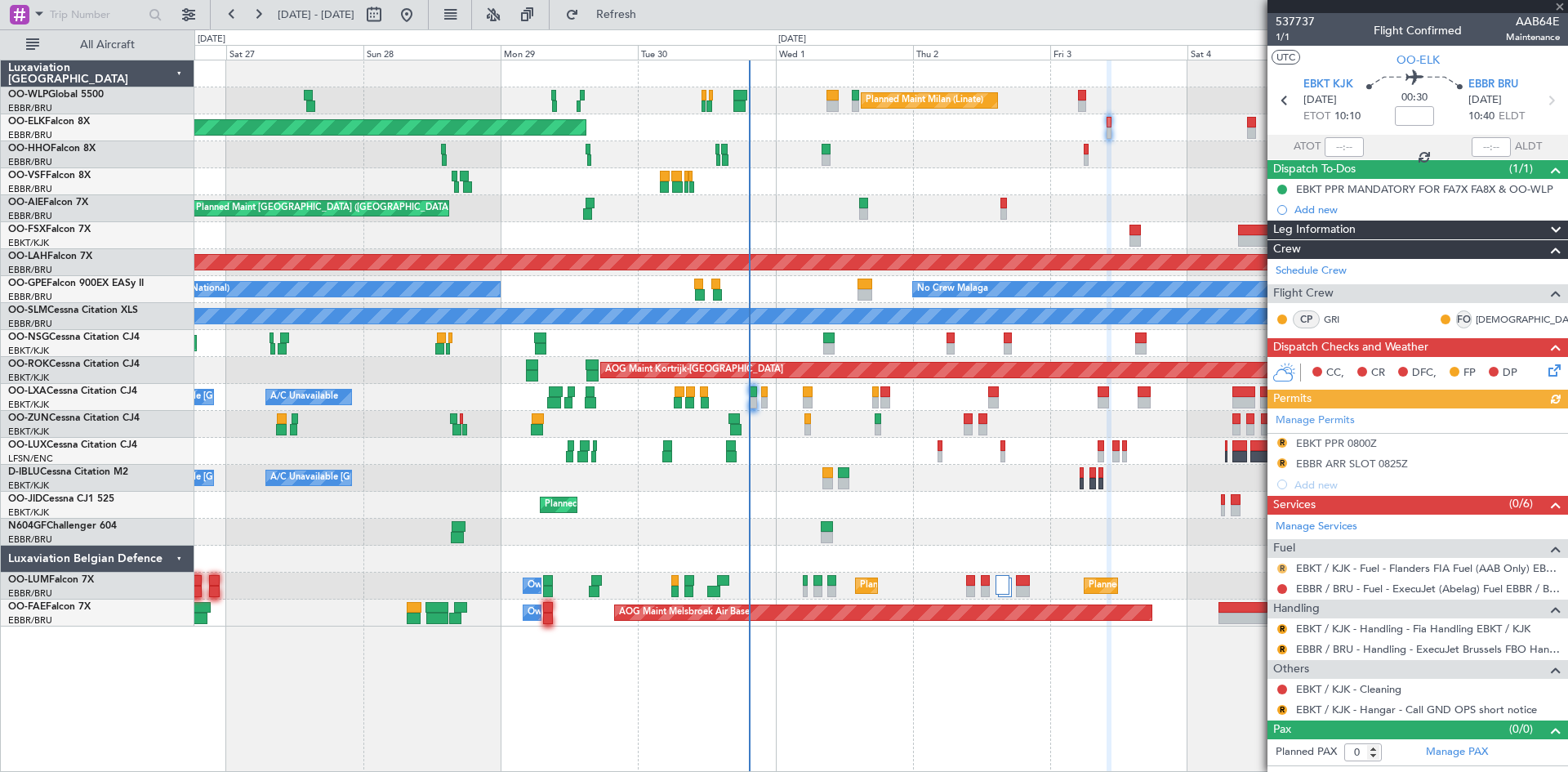
click at [1283, 563] on button "R" at bounding box center [1283, 569] width 10 height 10
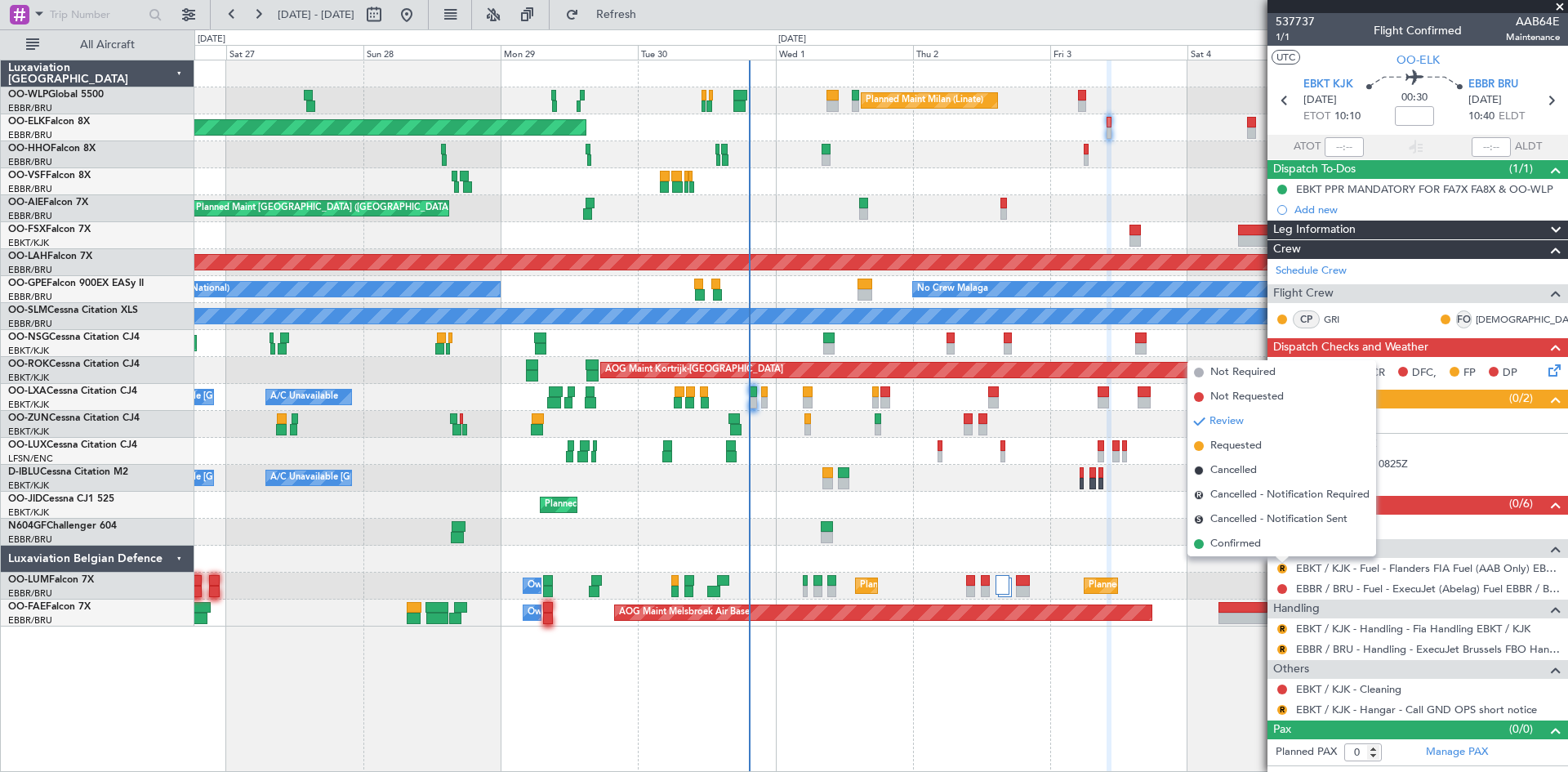
click at [1061, 232] on div "Planned Maint Kortrijk-[GEOGRAPHIC_DATA]" at bounding box center [881, 236] width 1373 height 27
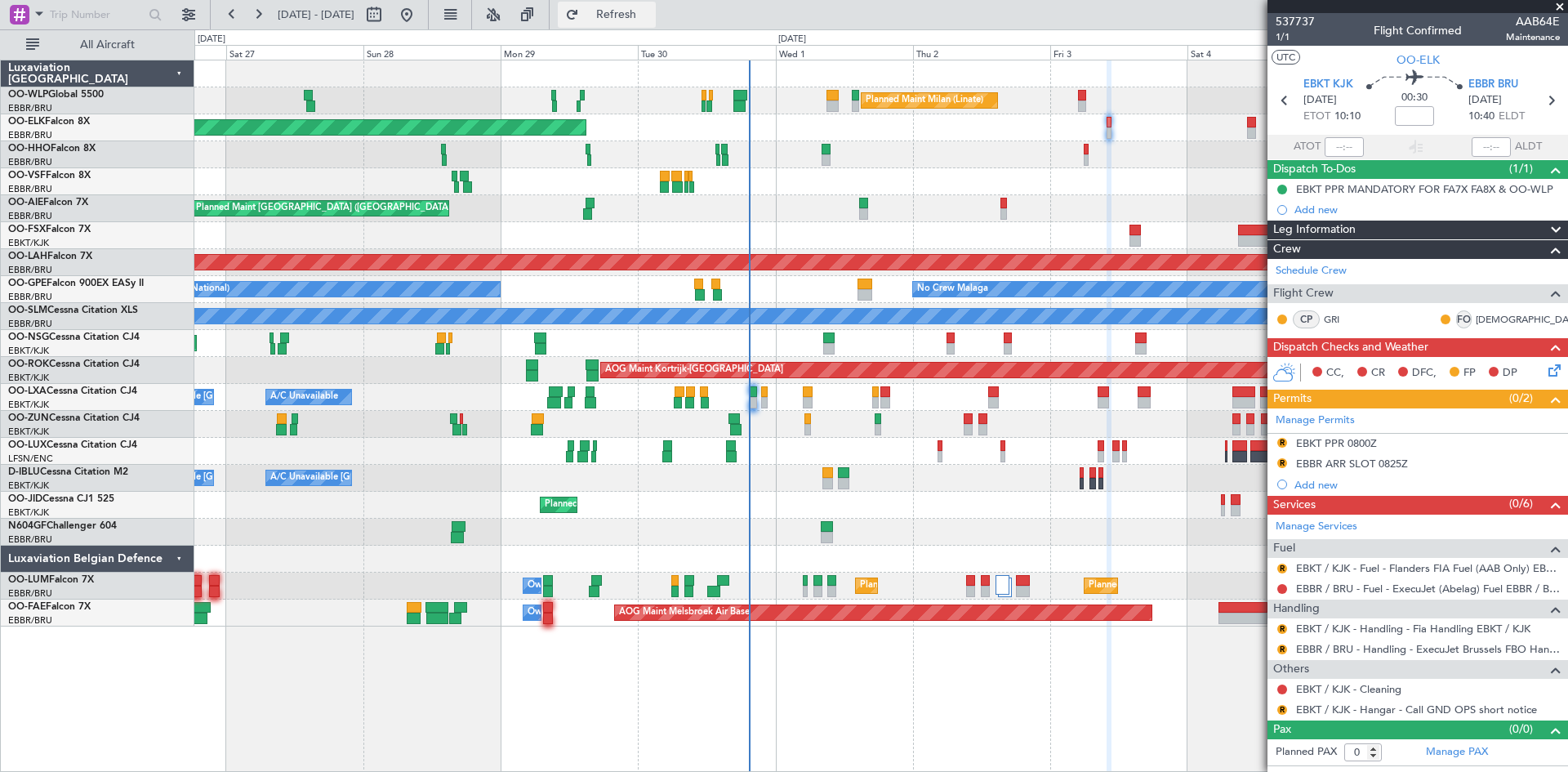
click at [634, 26] on button "Refresh" at bounding box center [607, 14] width 98 height 26
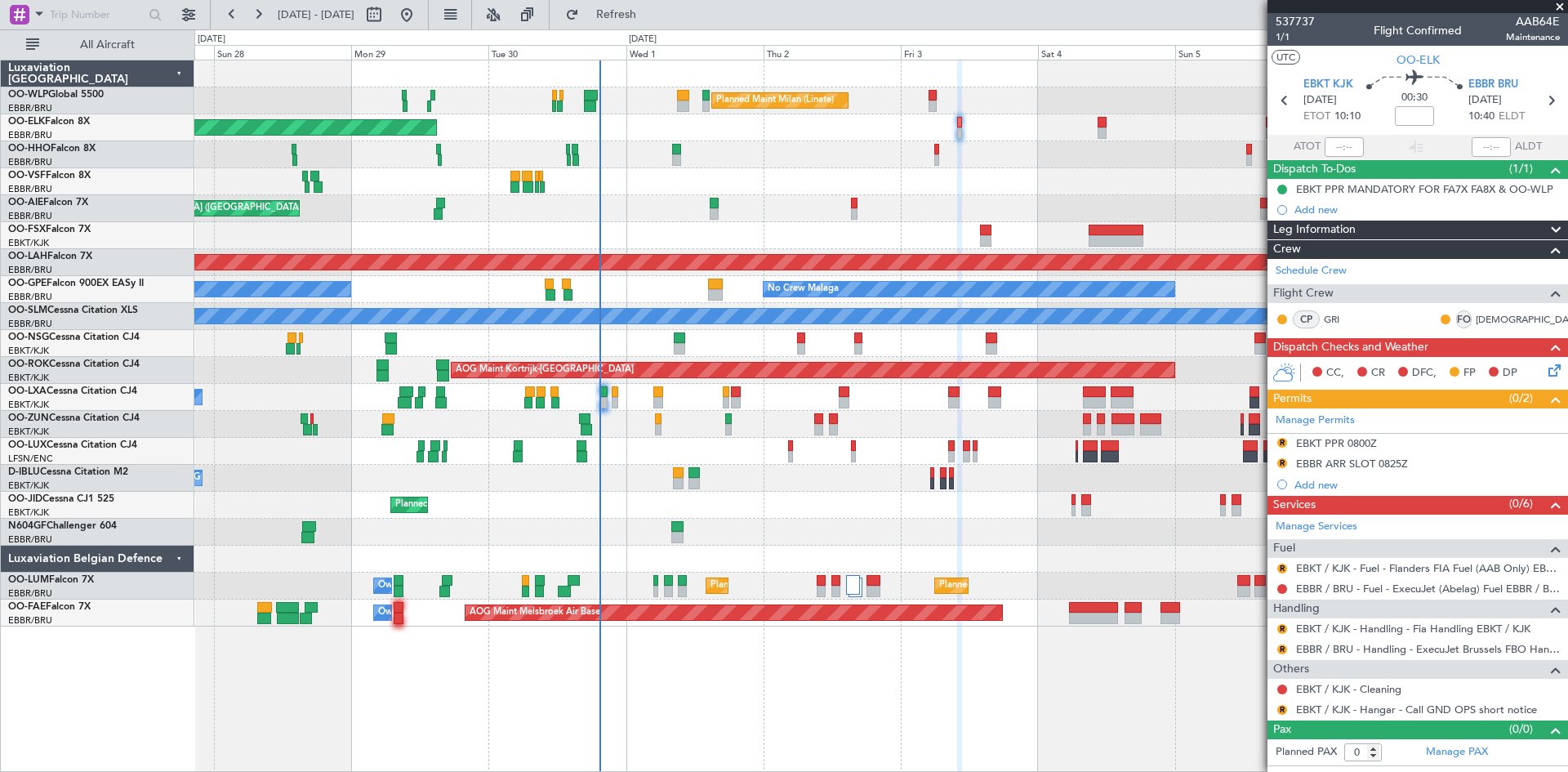
click at [1002, 223] on div "Planned Maint Milan (Linate) Planned Maint Kortrijk-Wevelgem Planned Maint Gene…" at bounding box center [881, 343] width 1373 height 566
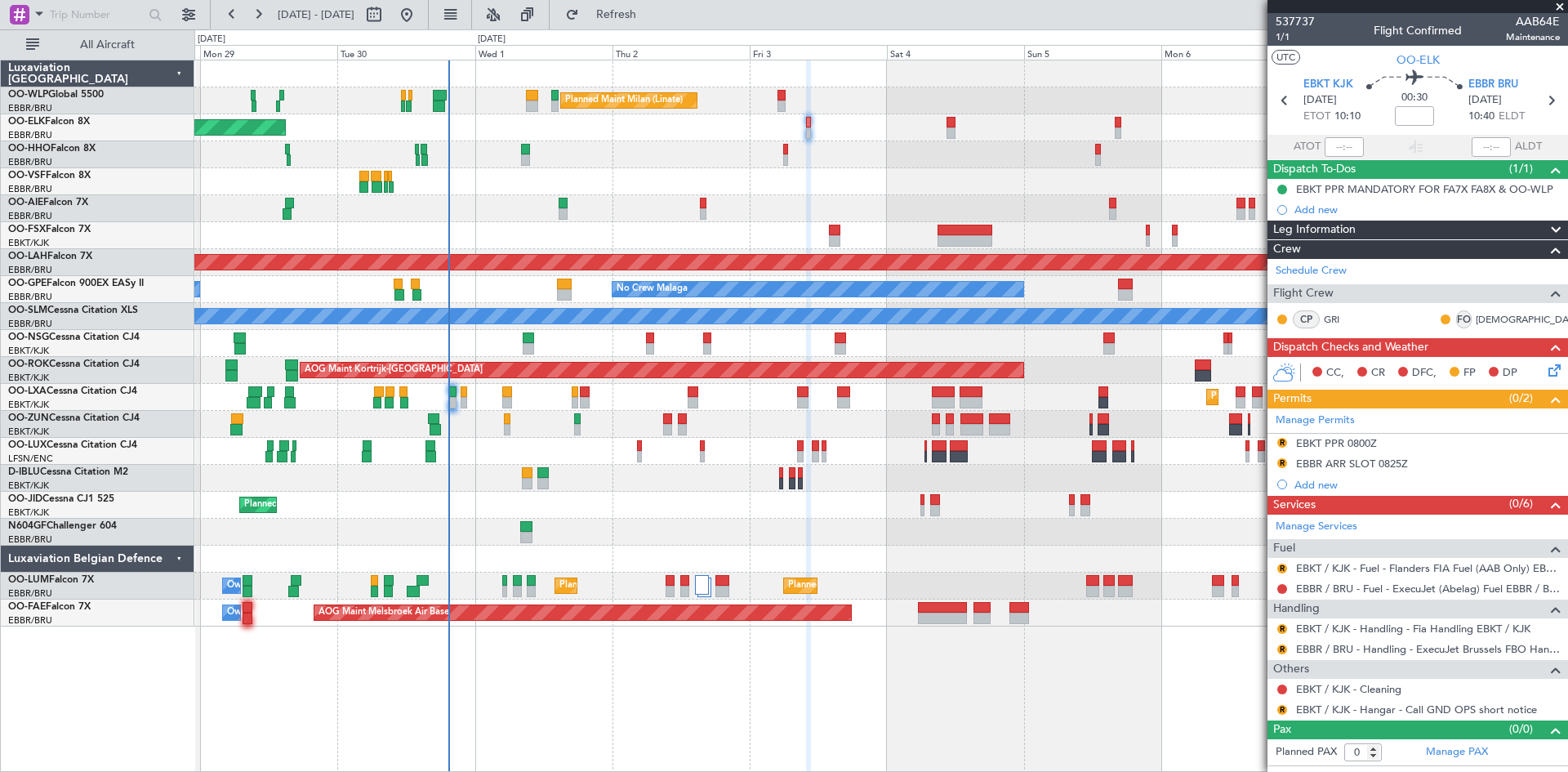
click at [1035, 188] on div "Planned Maint Milan (Linate) Planned Maint Kortrijk-Wevelgem Planned Maint Lond…" at bounding box center [881, 343] width 1373 height 566
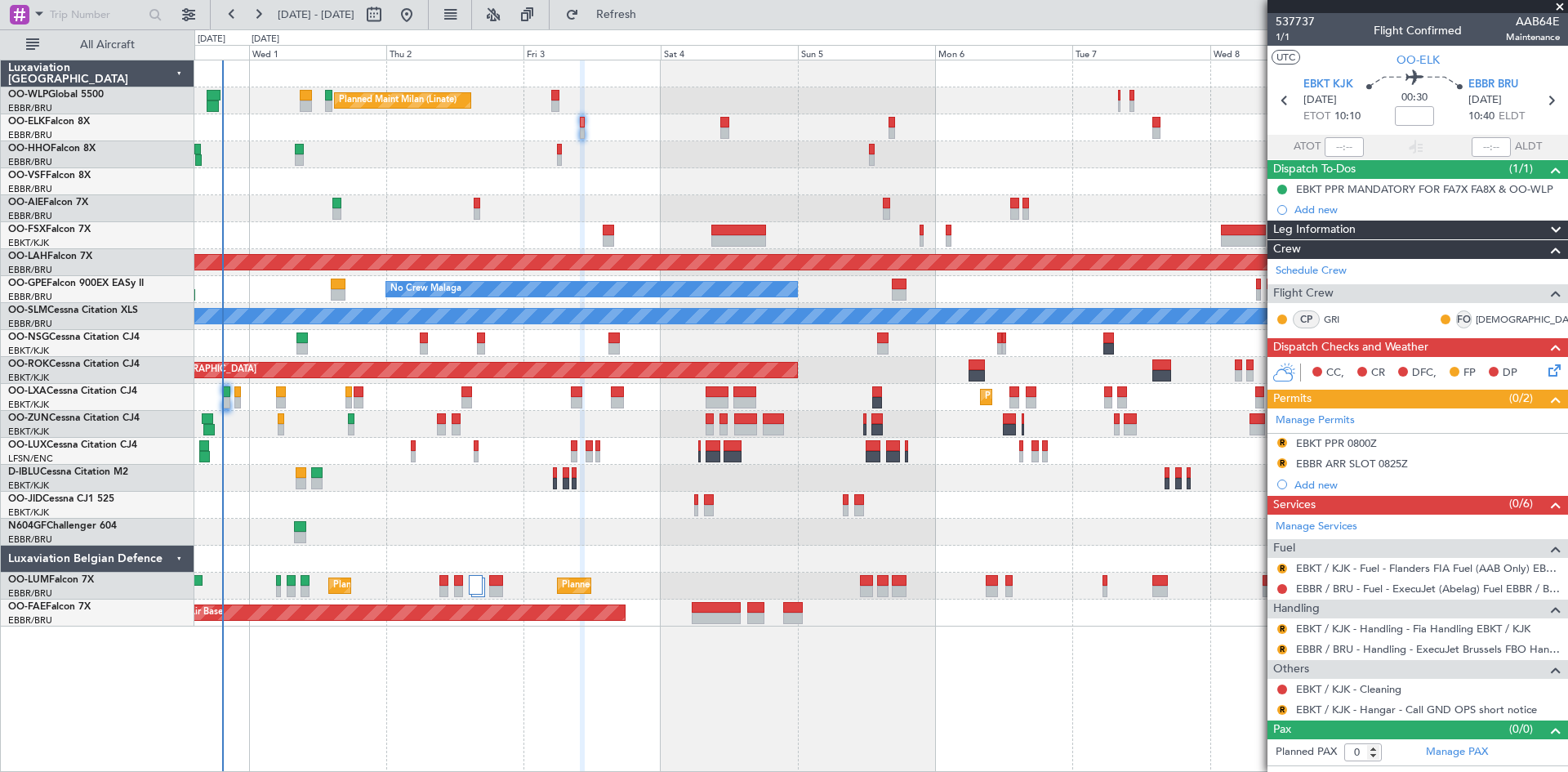
click at [953, 178] on div "Planned Maint Milan (Linate) Planned Maint [GEOGRAPHIC_DATA]-[GEOGRAPHIC_DATA] …" at bounding box center [881, 343] width 1373 height 566
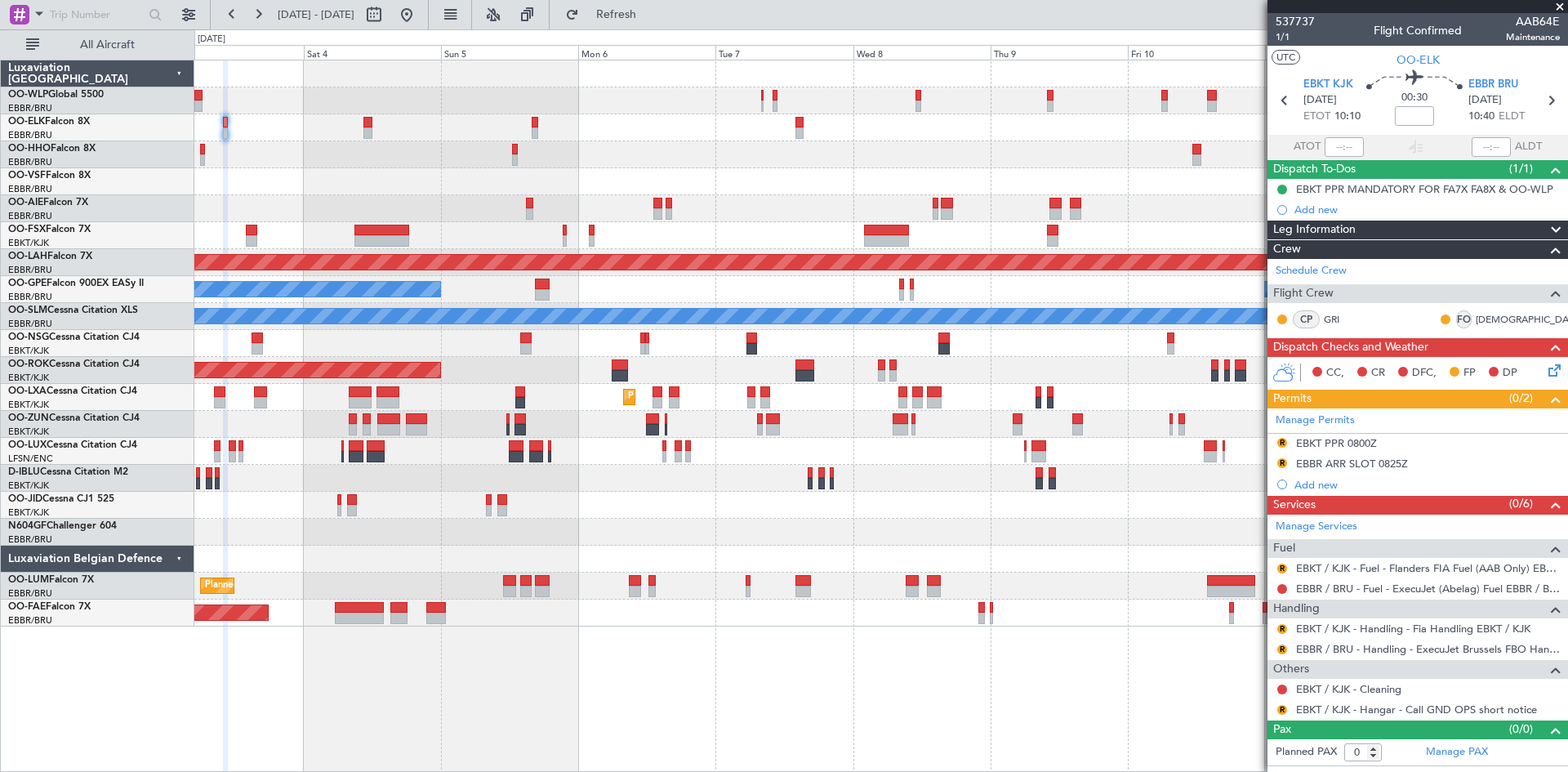
click at [827, 209] on div "Planned Maint Milan (Linate) Planned [GEOGRAPHIC_DATA][PERSON_NAME]-[GEOGRAPHIC…" at bounding box center [881, 343] width 1373 height 566
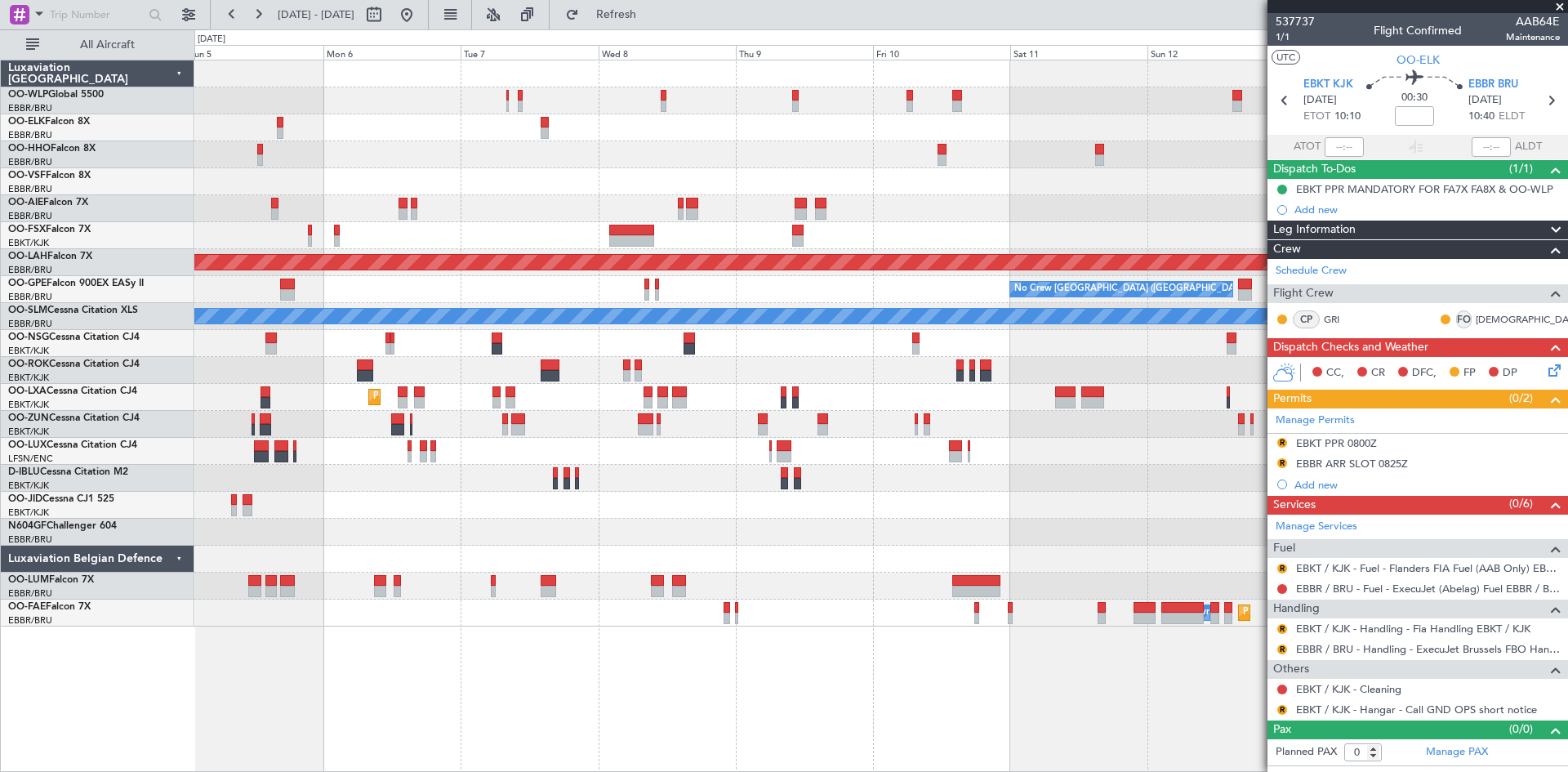
click at [943, 177] on div "Planned Maint Milan (Linate) Planned [GEOGRAPHIC_DATA][PERSON_NAME]-[GEOGRAPHIC…" at bounding box center [881, 343] width 1373 height 566
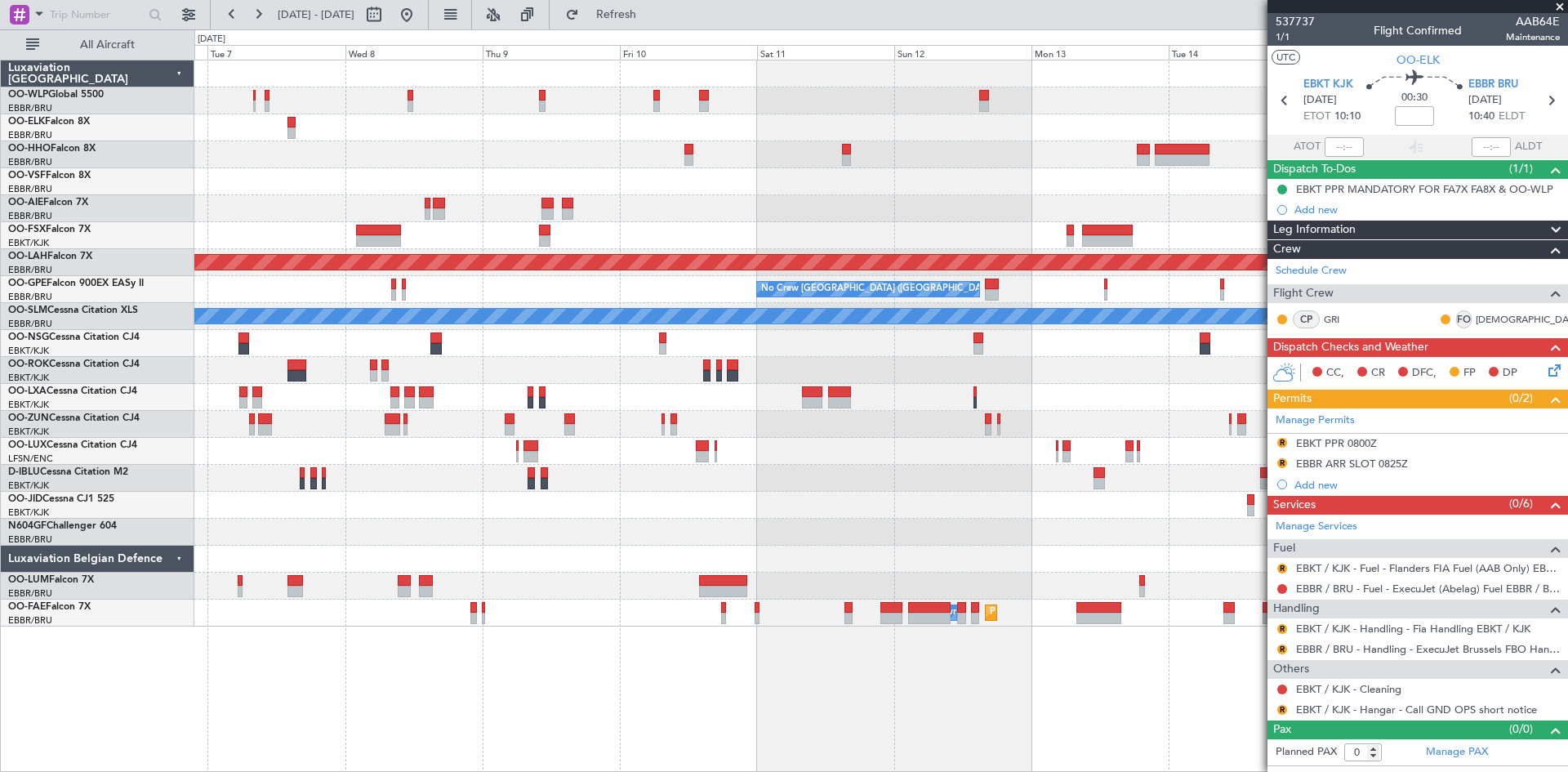
click at [938, 160] on div "Planned Maint [PERSON_NAME]-[GEOGRAPHIC_DATA][PERSON_NAME] ([GEOGRAPHIC_DATA][P…" at bounding box center [881, 343] width 1373 height 566
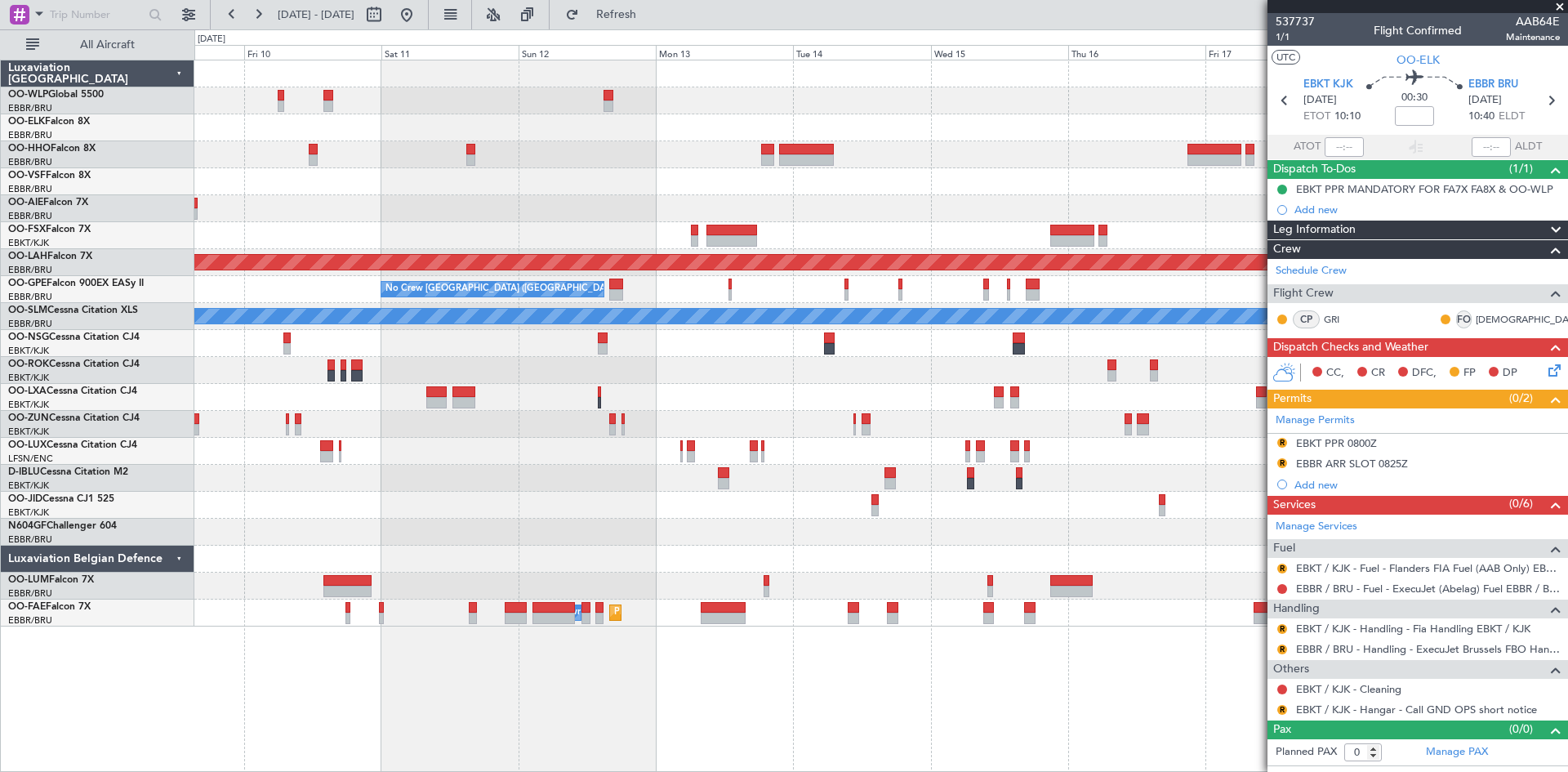
click at [820, 166] on div "Planned Maint [PERSON_NAME]-[GEOGRAPHIC_DATA][PERSON_NAME] ([GEOGRAPHIC_DATA][P…" at bounding box center [881, 343] width 1373 height 566
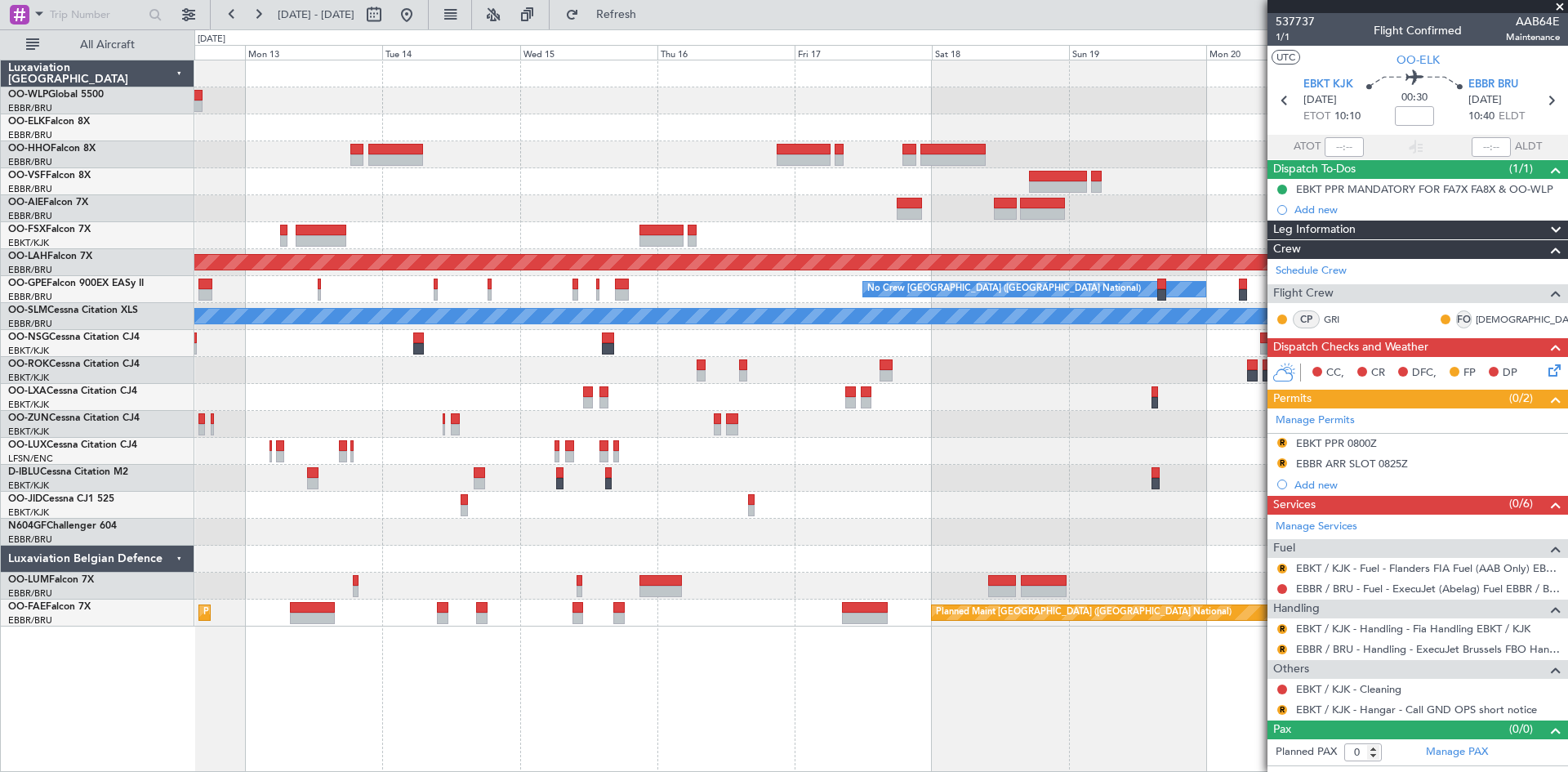
click at [700, 172] on div "Planned Maint [PERSON_NAME]-[GEOGRAPHIC_DATA][PERSON_NAME] ([GEOGRAPHIC_DATA][P…" at bounding box center [881, 343] width 1373 height 566
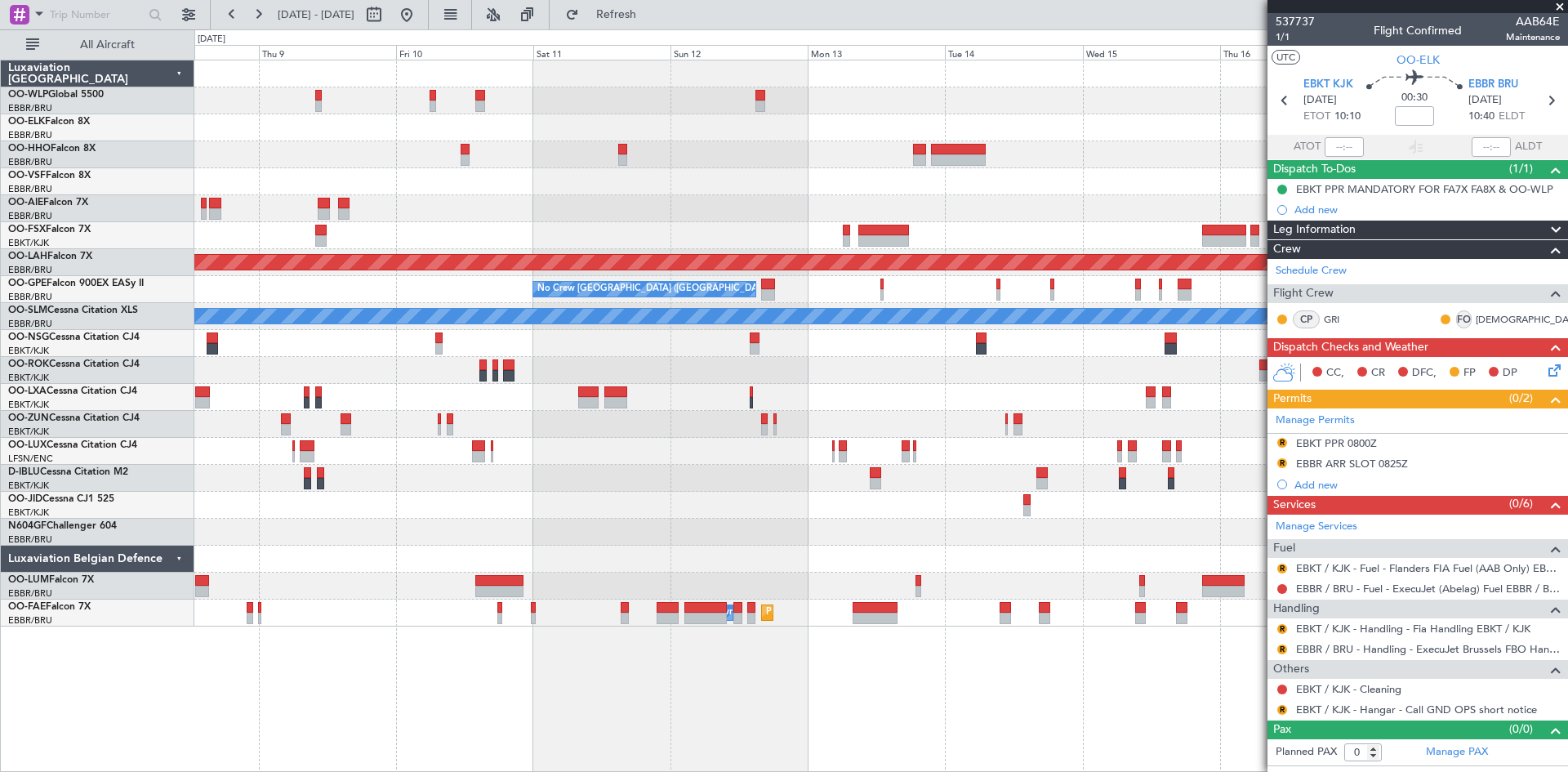
click at [1520, 148] on fb-app "[DATE] - [DATE] Refresh Quick Links All Aircraft Planned [GEOGRAPHIC_DATA][PERS…" at bounding box center [784, 392] width 1568 height 760
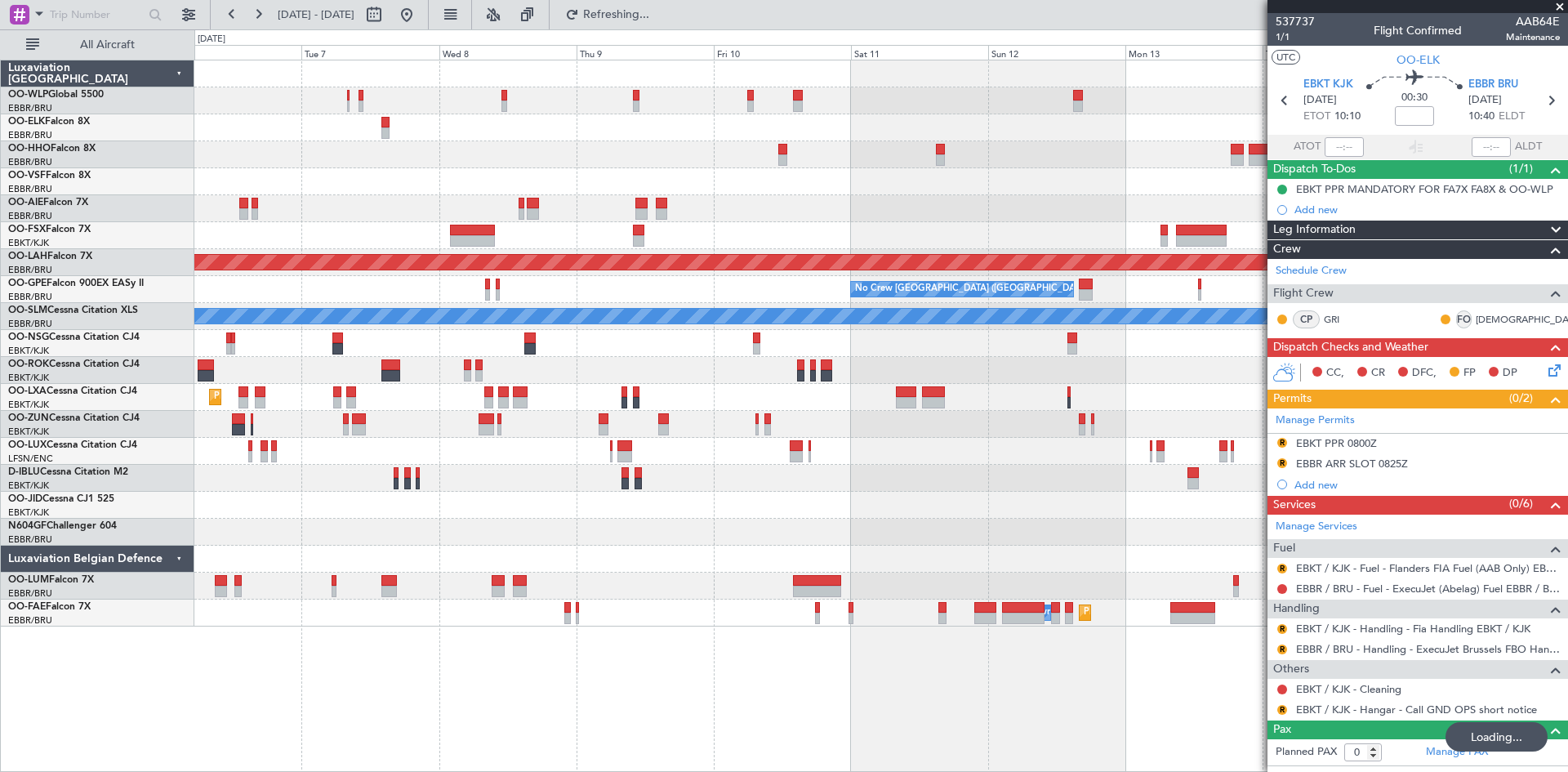
click at [1156, 134] on div at bounding box center [881, 128] width 1373 height 27
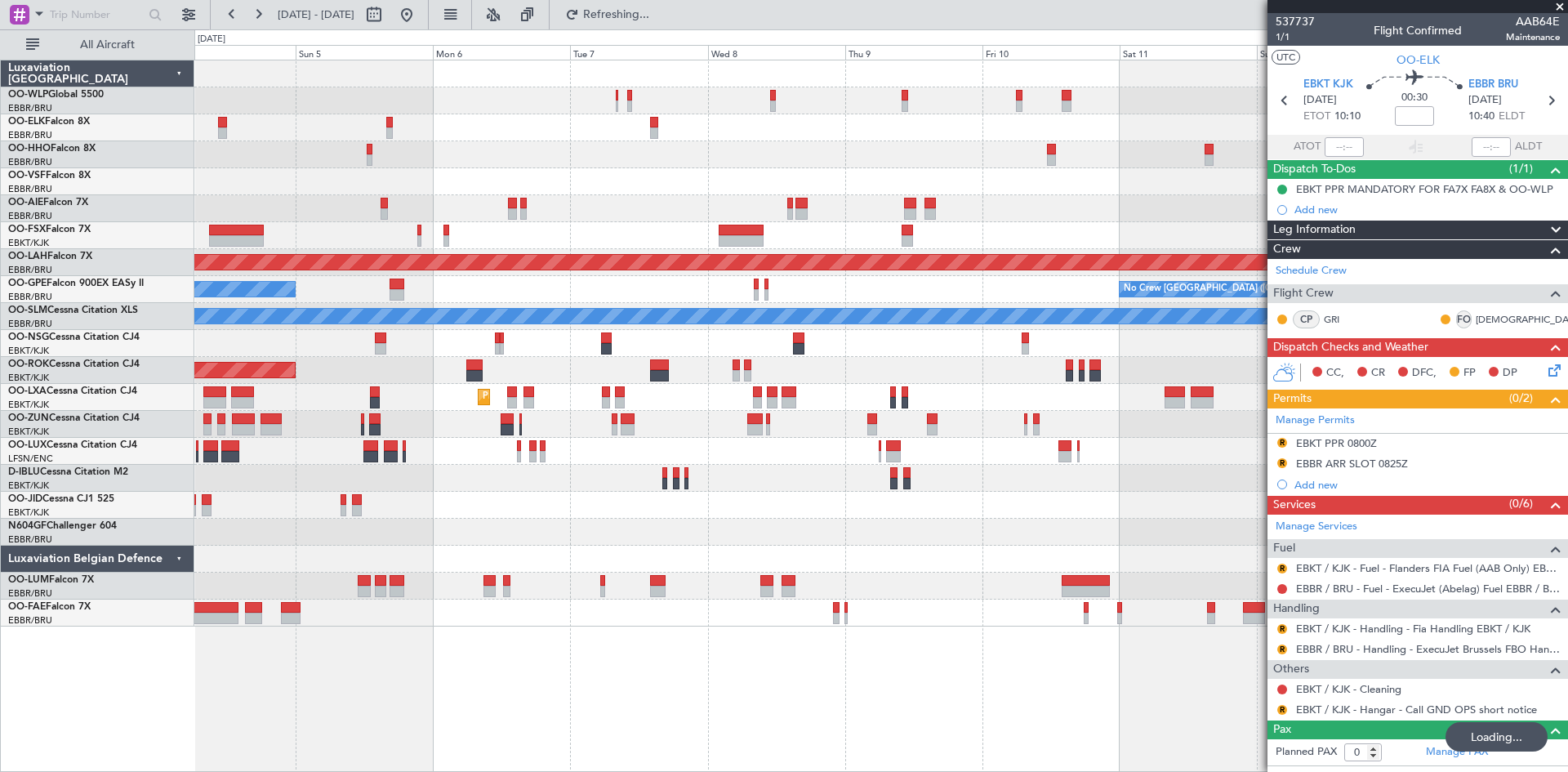
click at [1135, 156] on div at bounding box center [881, 155] width 1373 height 27
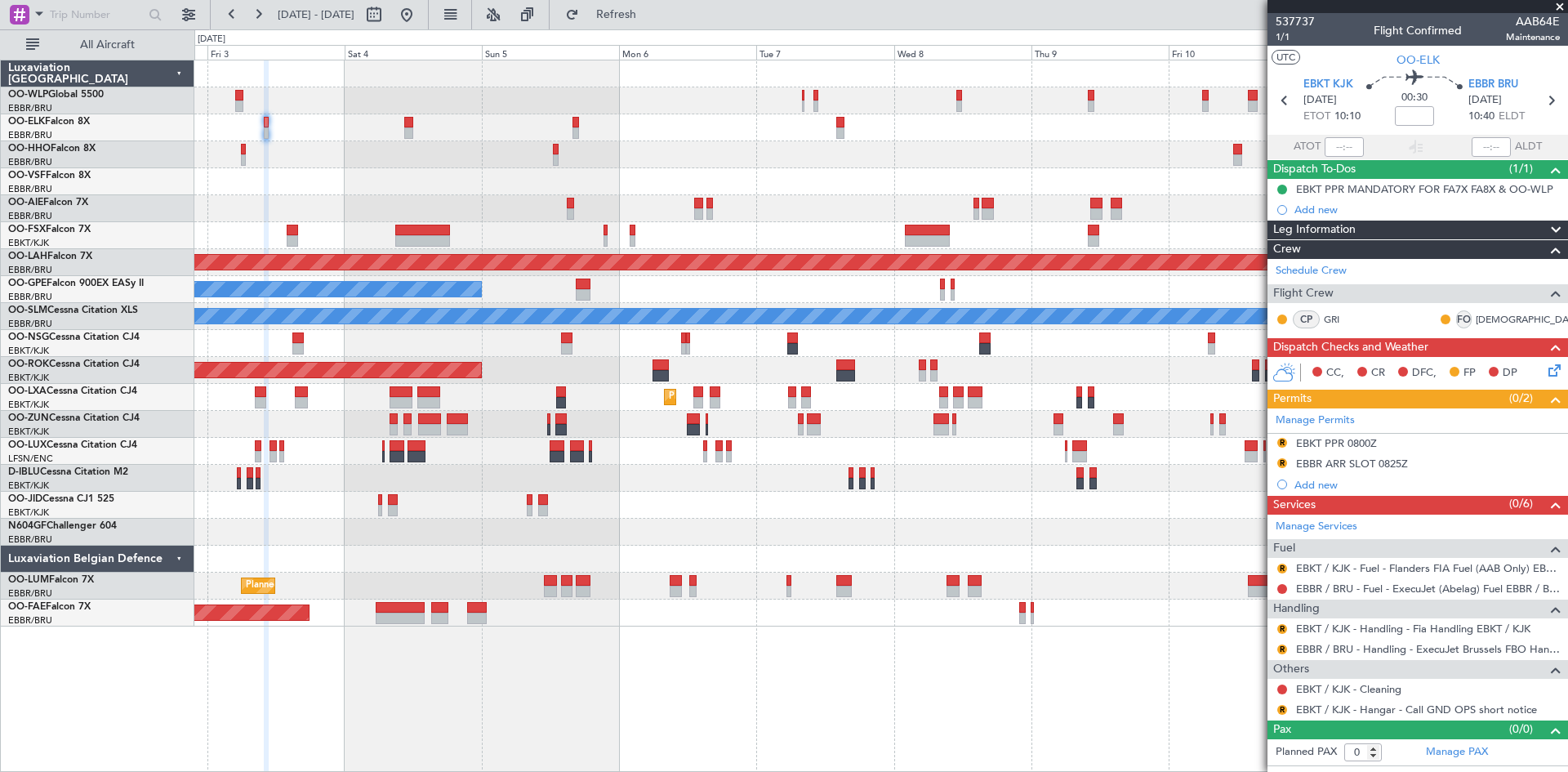
click at [1021, 161] on div "Planned Maint Milan (Linate) Planned [GEOGRAPHIC_DATA][PERSON_NAME]-[GEOGRAPHIC…" at bounding box center [881, 343] width 1373 height 566
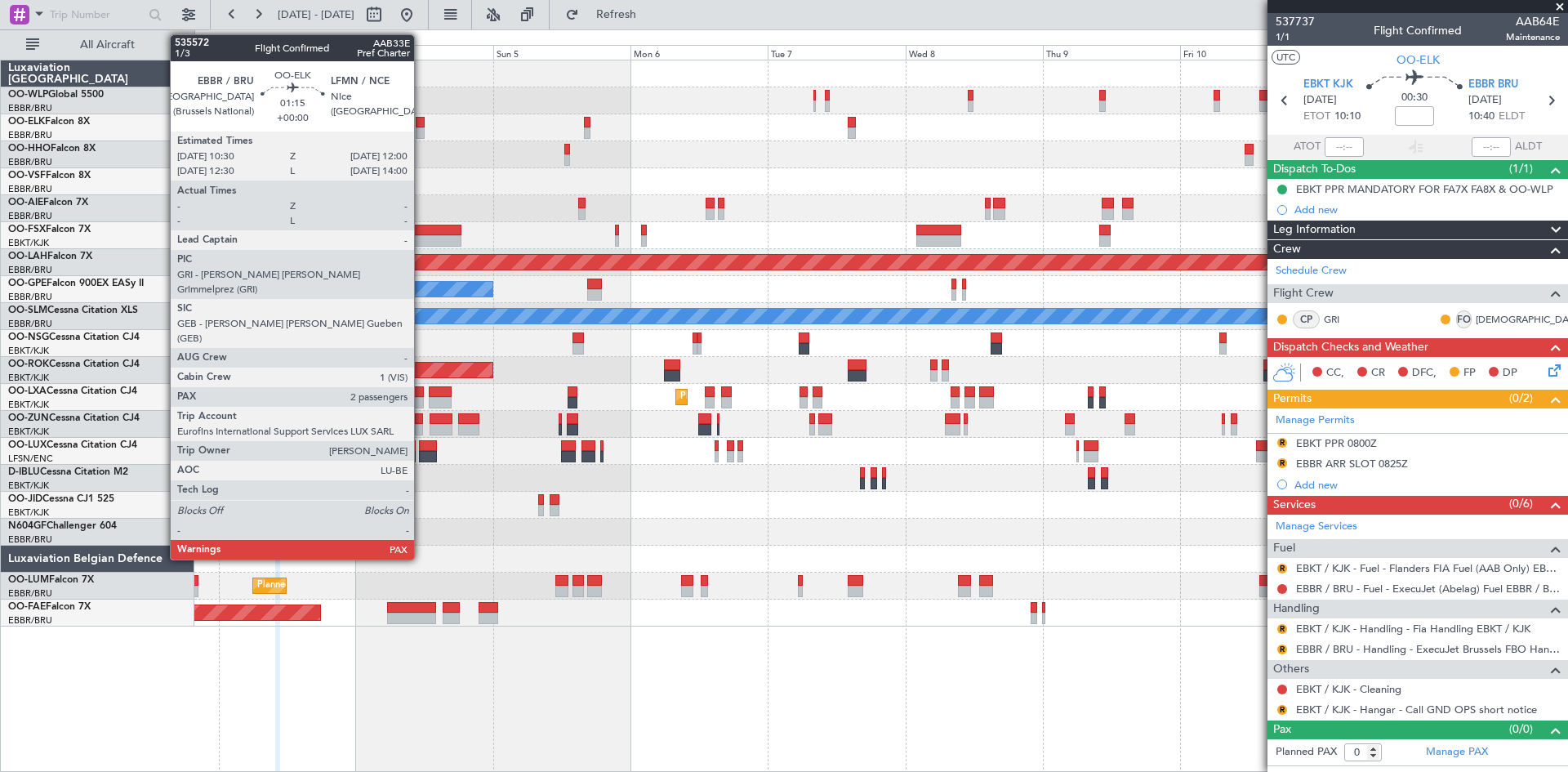
click at [421, 122] on div at bounding box center [420, 122] width 9 height 11
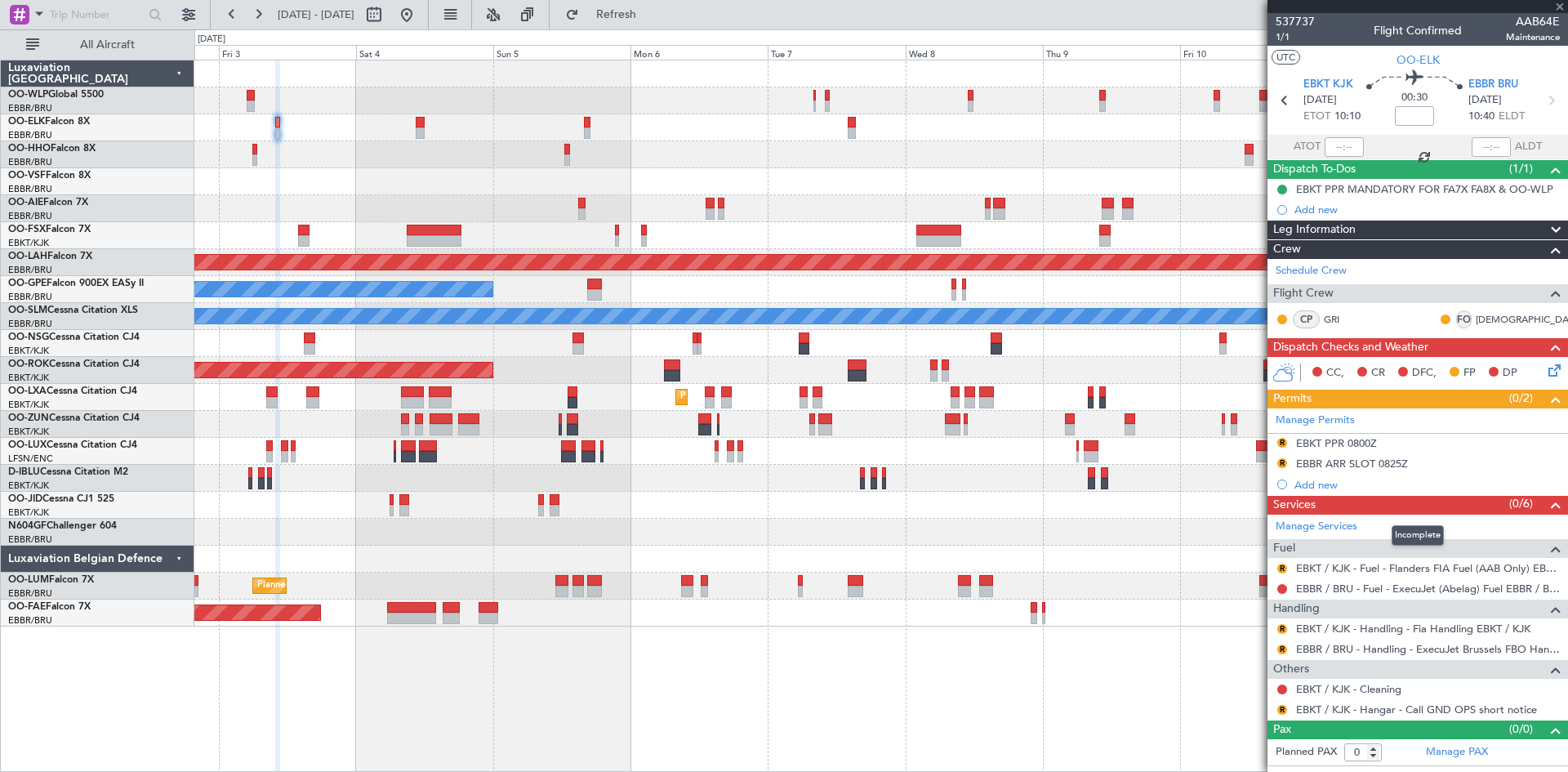
type input "2"
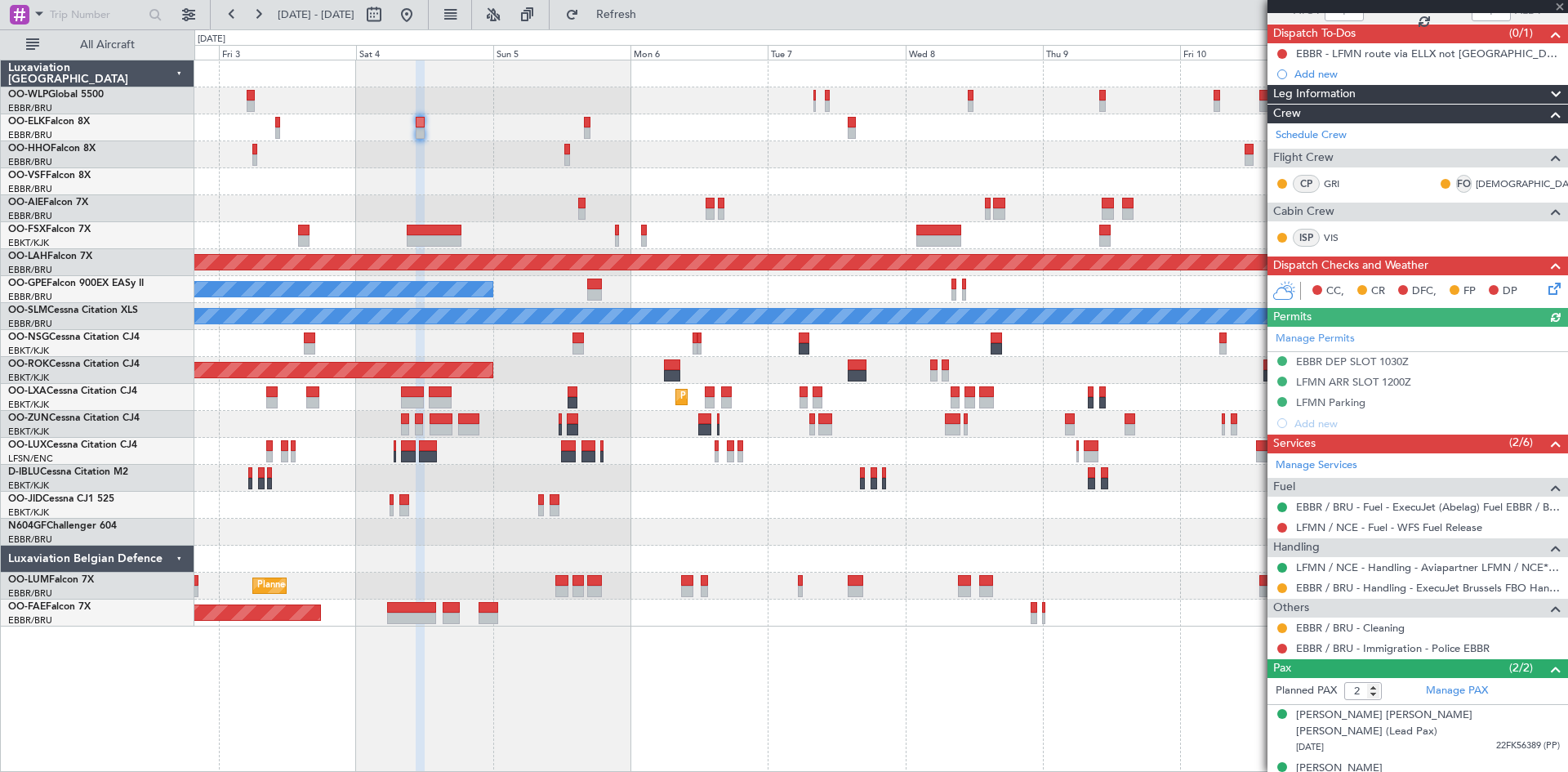
scroll to position [141, 0]
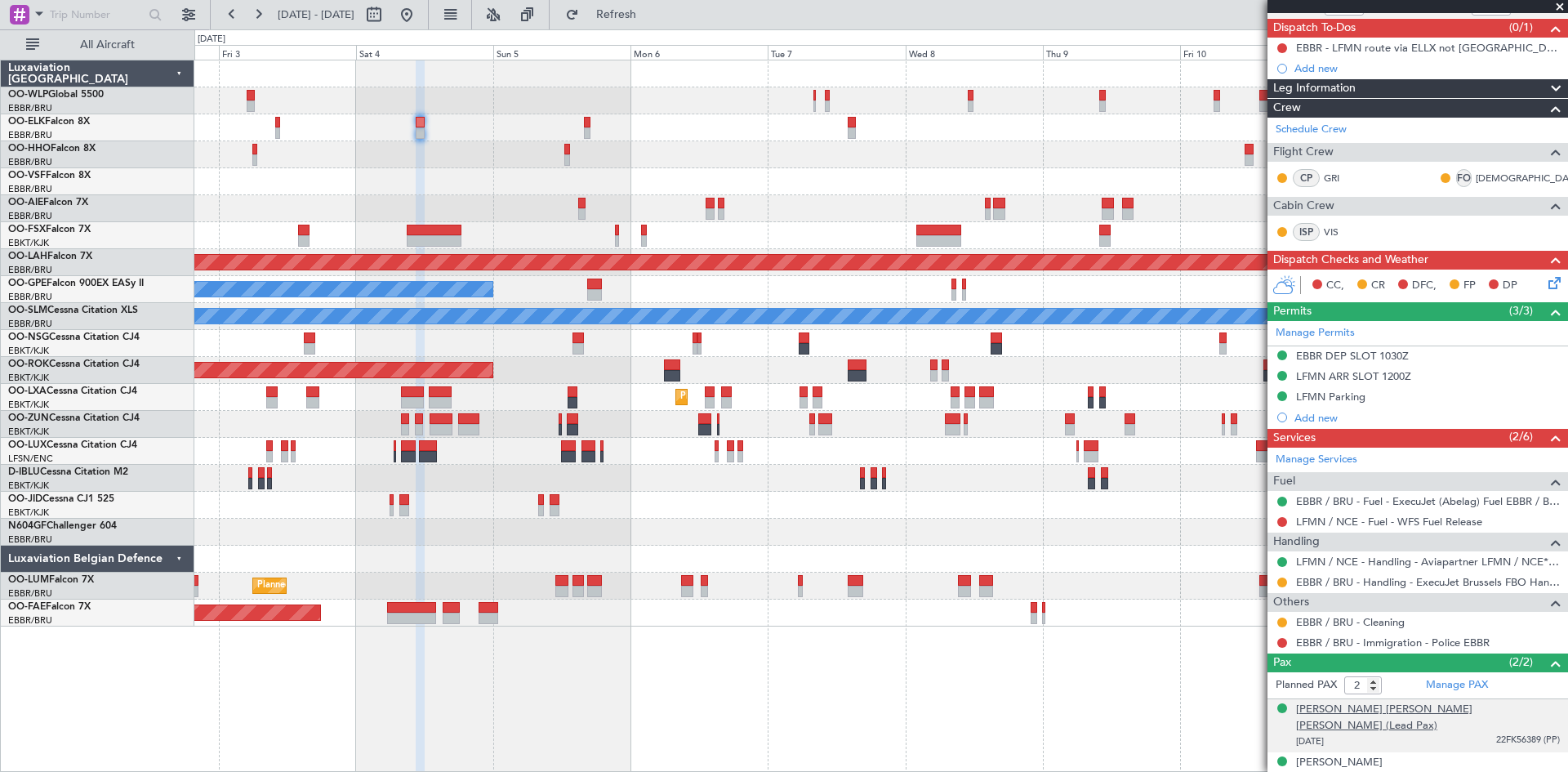
click at [1474, 711] on div "[PERSON_NAME] [PERSON_NAME] [PERSON_NAME] (Lead Pax)" at bounding box center [1428, 718] width 264 height 31
click at [420, 17] on button at bounding box center [407, 14] width 26 height 26
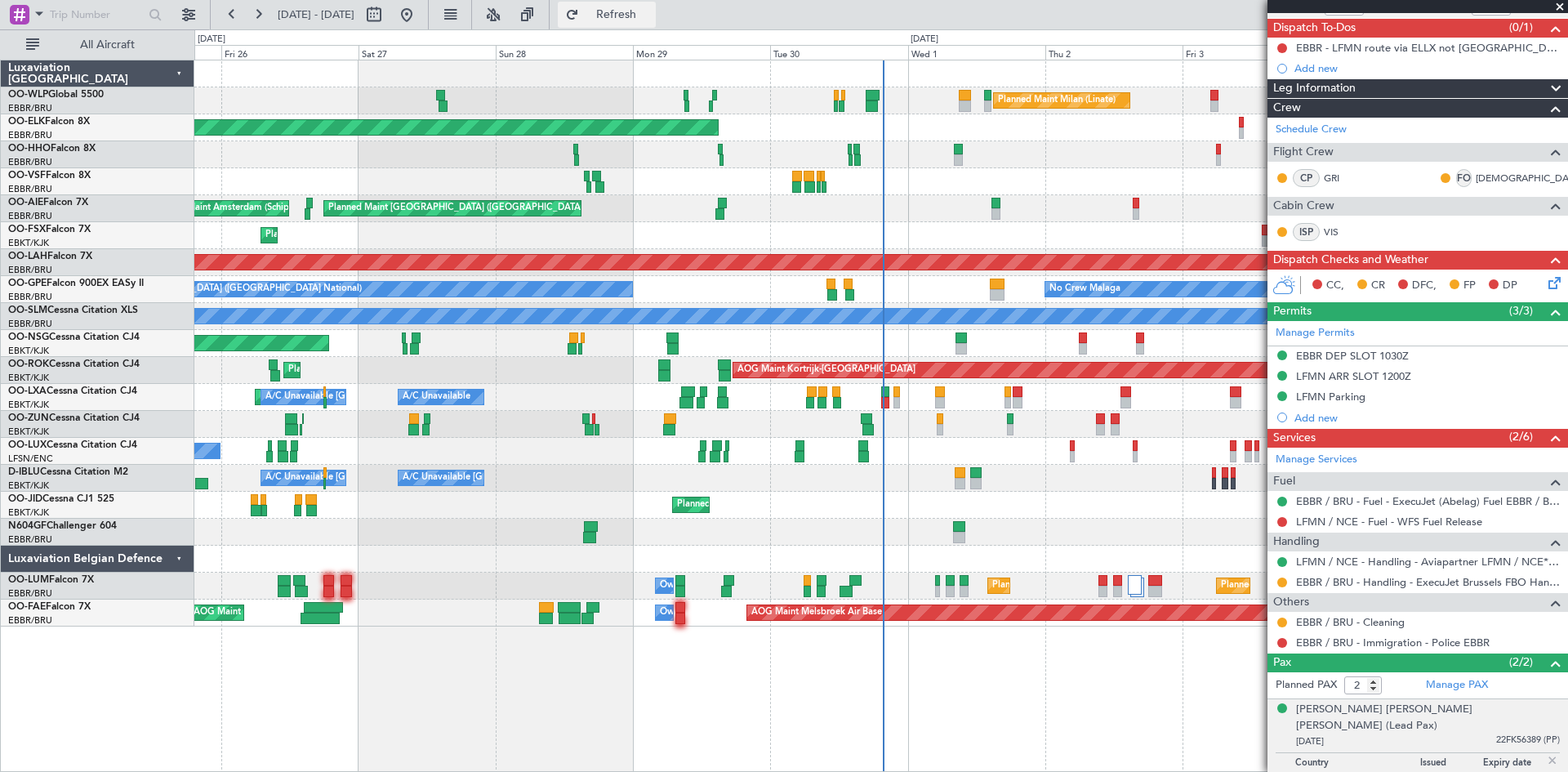
click at [625, 12] on button "Refresh" at bounding box center [607, 14] width 98 height 26
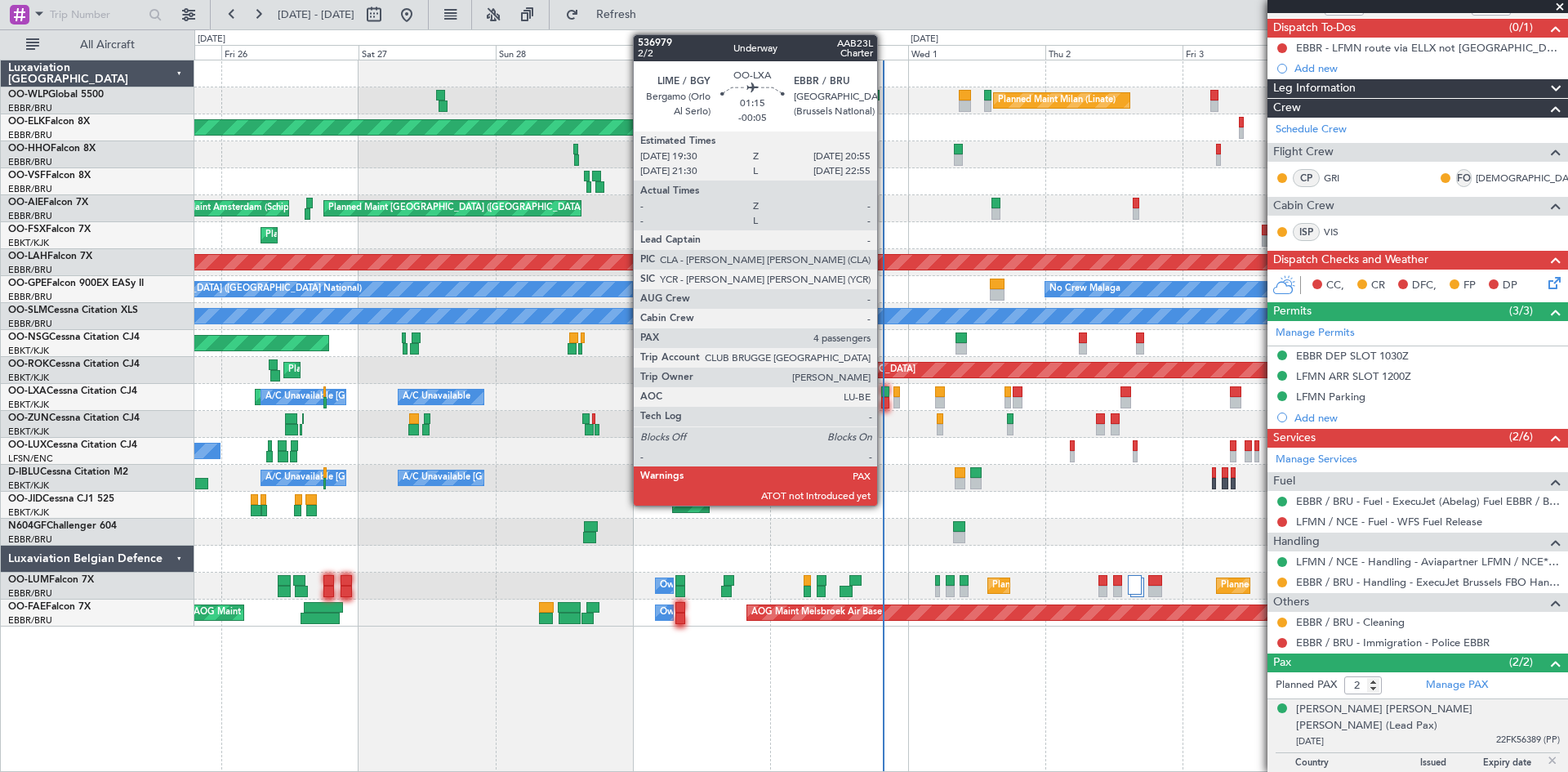
click at [885, 399] on div at bounding box center [886, 403] width 9 height 11
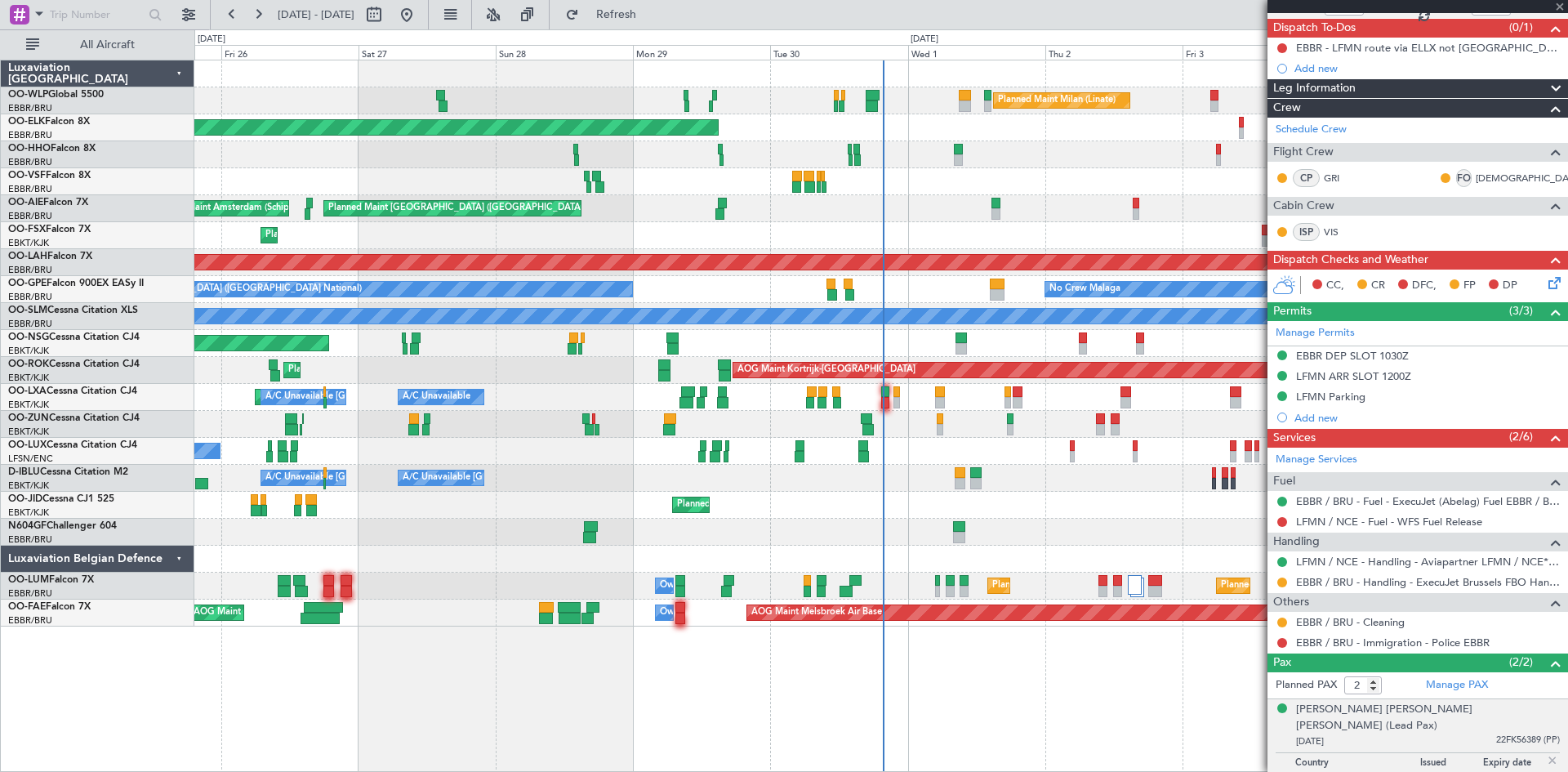
type input "-00:05"
type input "4"
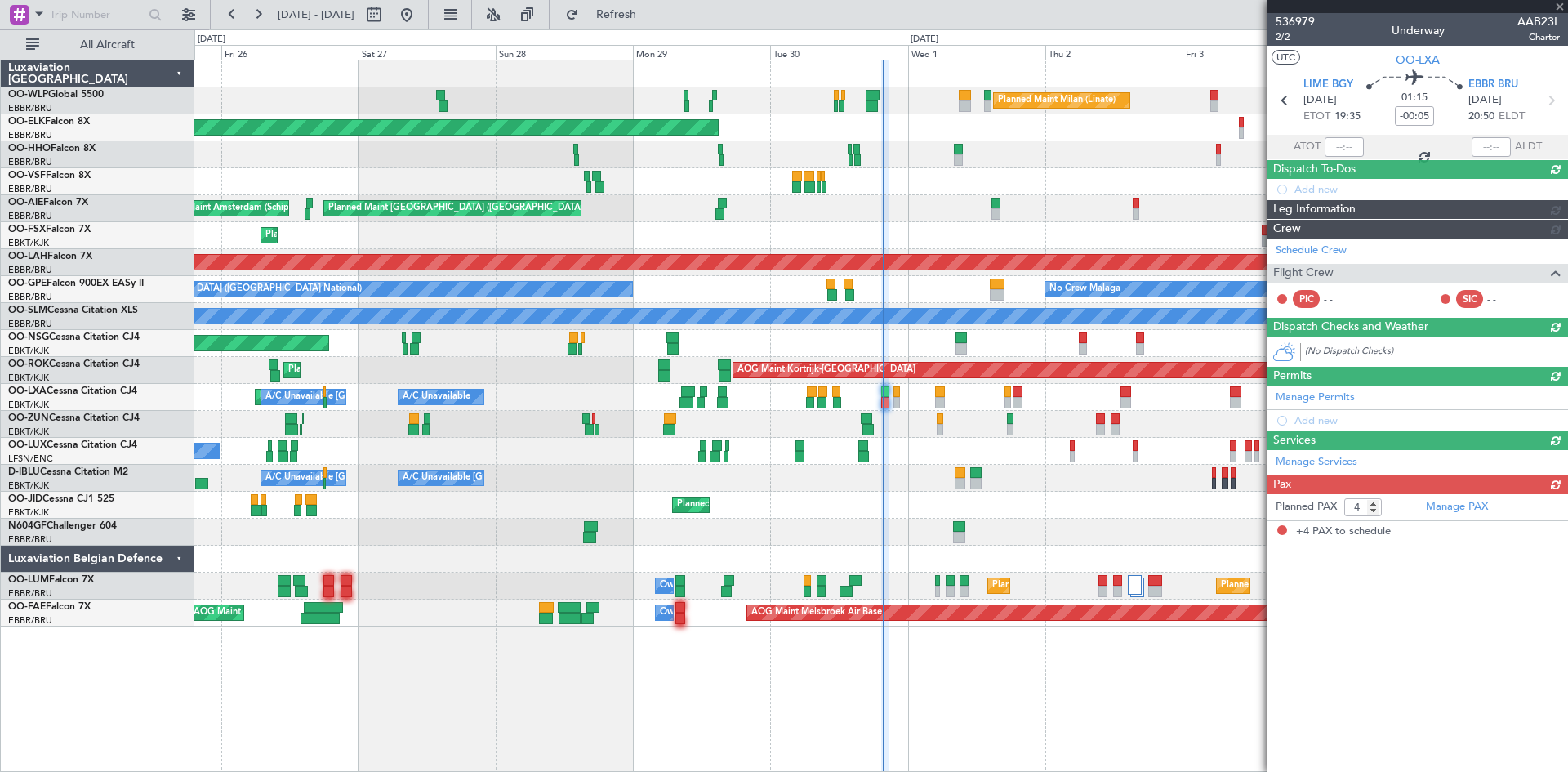
scroll to position [0, 0]
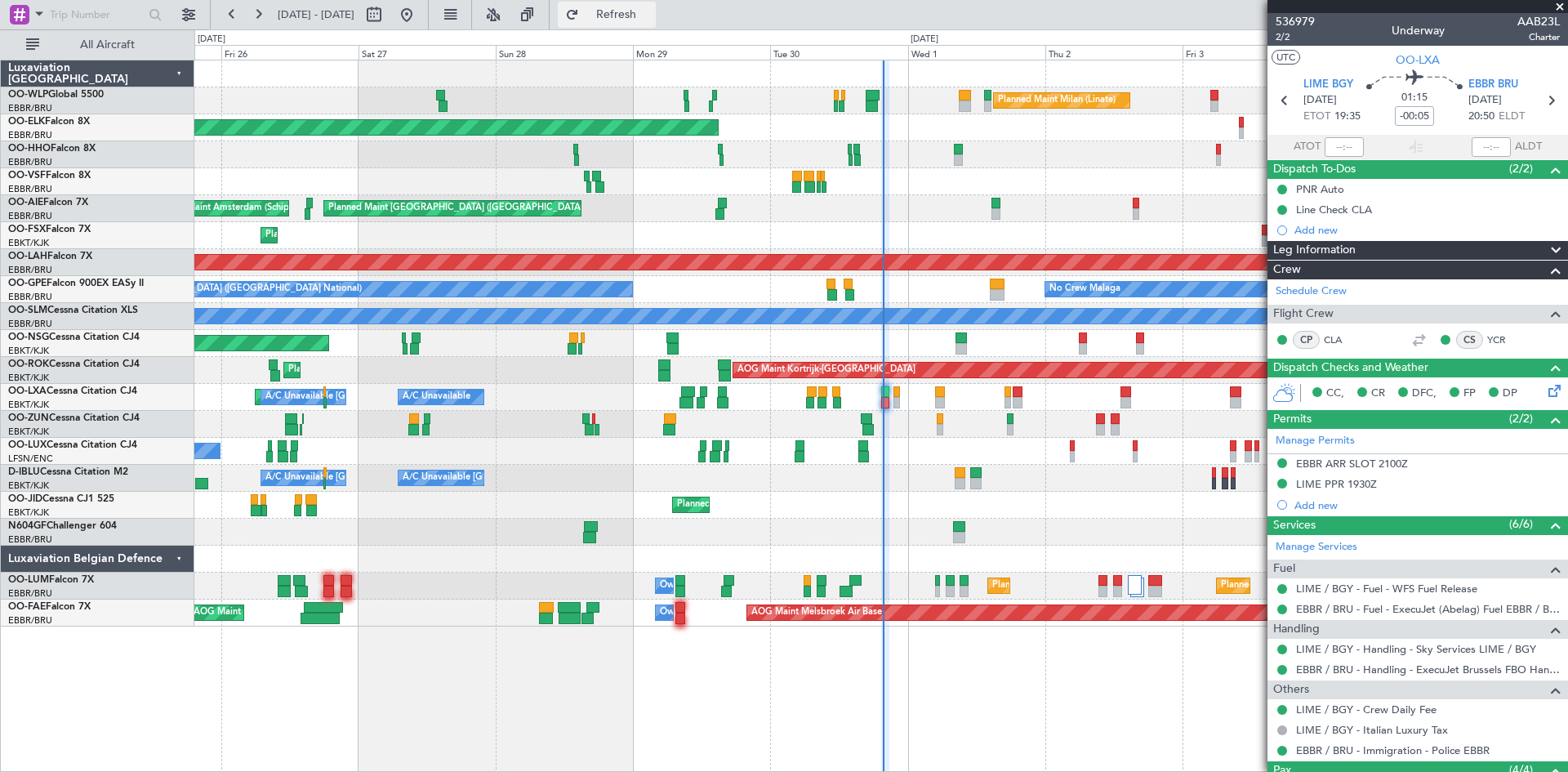
click at [651, 19] on span "Refresh" at bounding box center [617, 14] width 69 height 11
click at [646, 31] on div "0 0 Thu 25 Fri 26 Sat 27 Sun 28 [DATE] Tue 30 Wed 1 Thu 2 Fri 3 Sat 4 [DATE]" at bounding box center [881, 45] width 1372 height 30
click at [649, 19] on span "Refresh" at bounding box center [617, 14] width 69 height 11
click at [651, 18] on span "Refresh" at bounding box center [617, 14] width 69 height 11
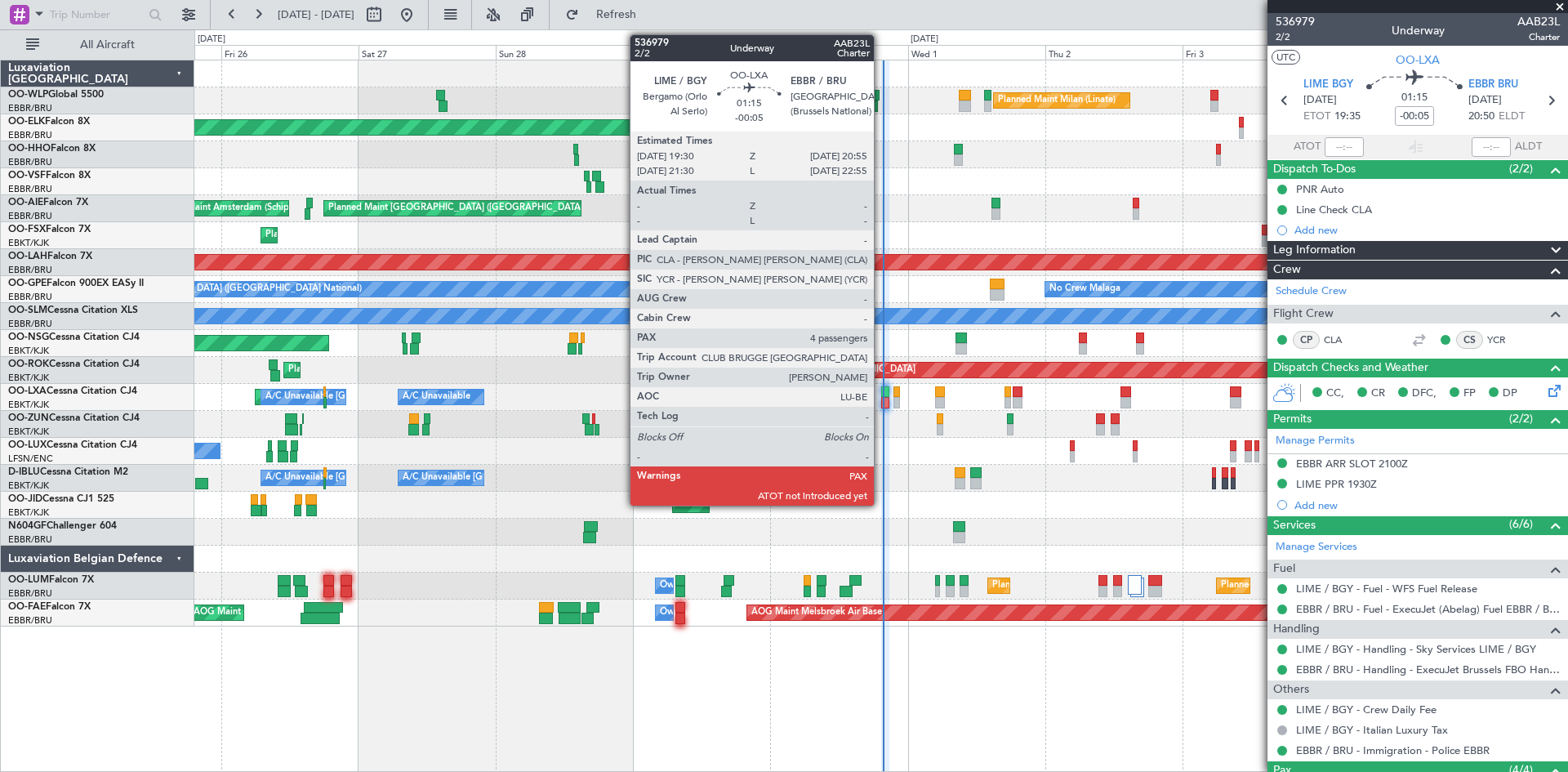
click at [881, 397] on div at bounding box center [886, 403] width 9 height 11
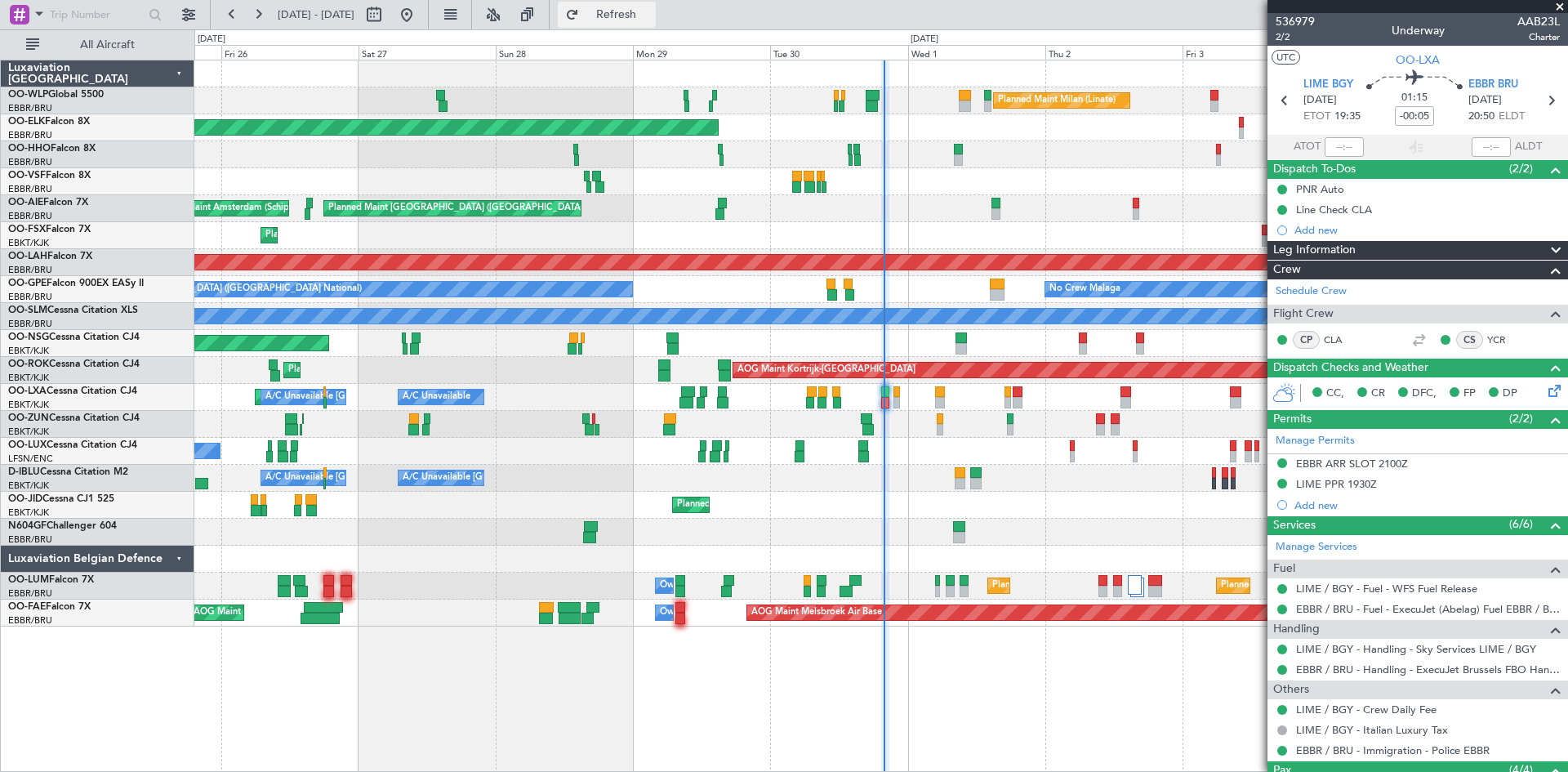
click at [656, 25] on button "Refresh" at bounding box center [607, 14] width 98 height 26
click at [890, 407] on div at bounding box center [886, 403] width 9 height 11
click at [1331, 147] on input "text" at bounding box center [1344, 146] width 39 height 20
type input "19:46"
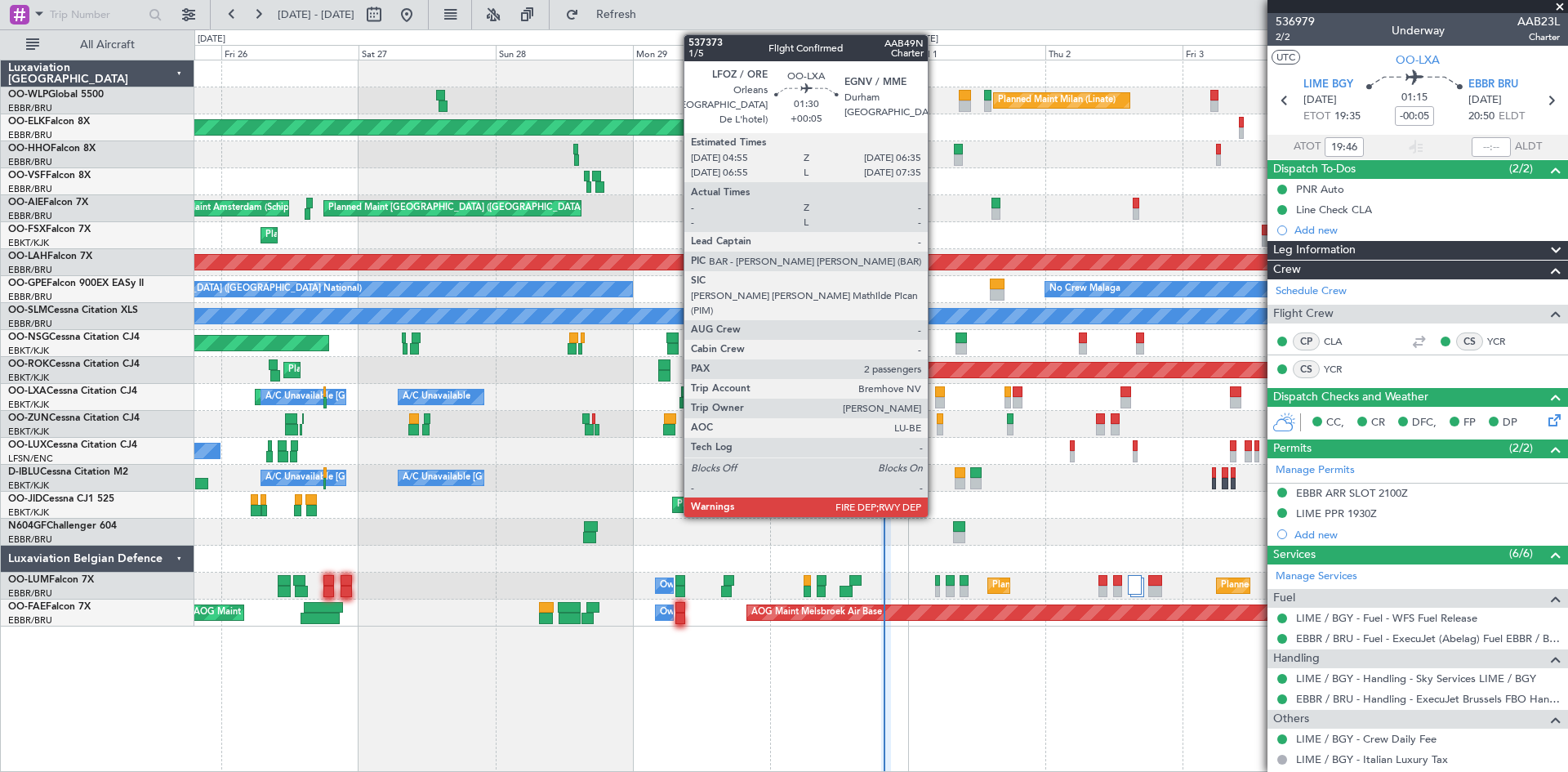
click at [935, 402] on div at bounding box center [940, 403] width 10 height 11
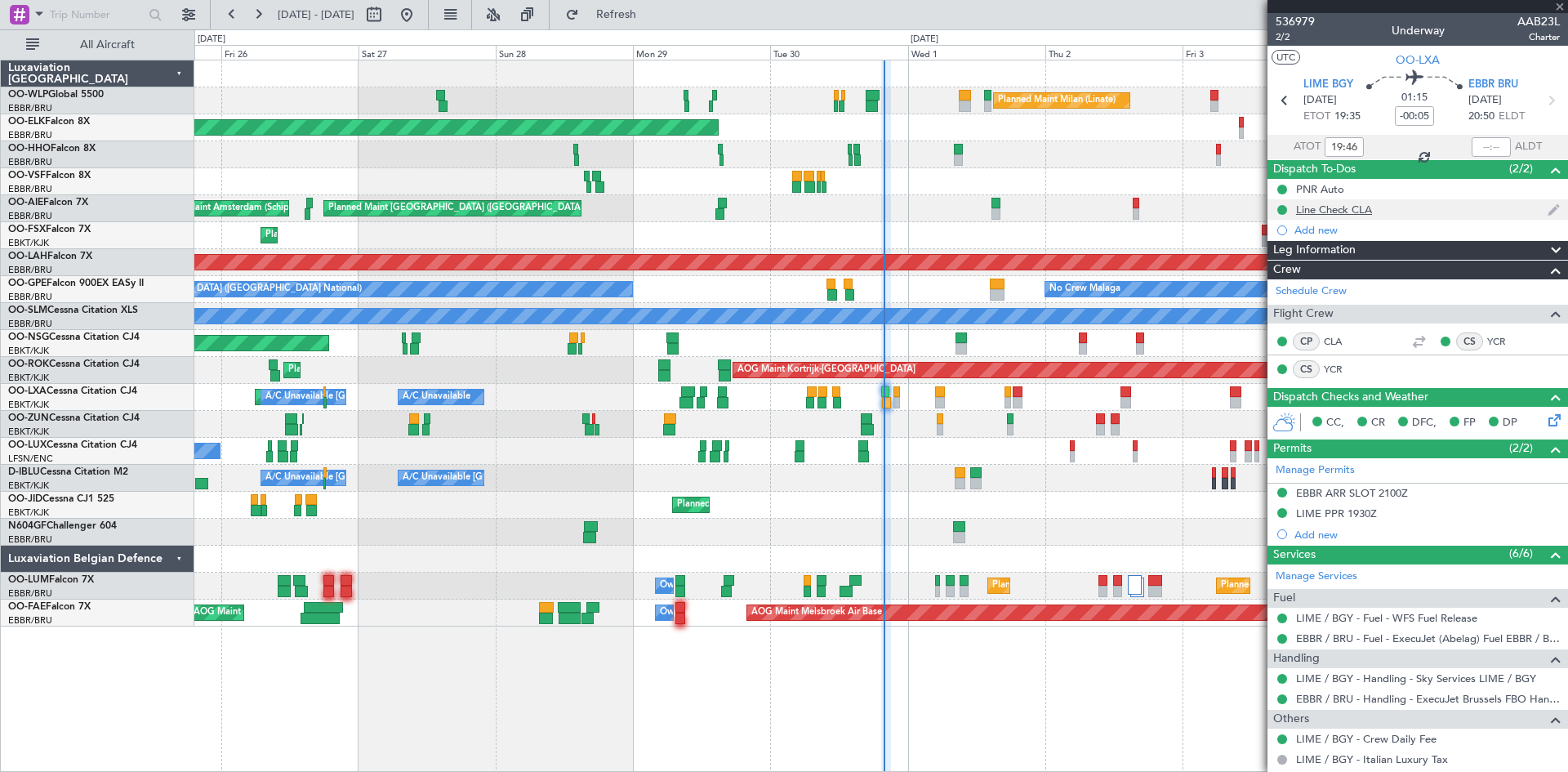
type input "+00:05"
type input "2"
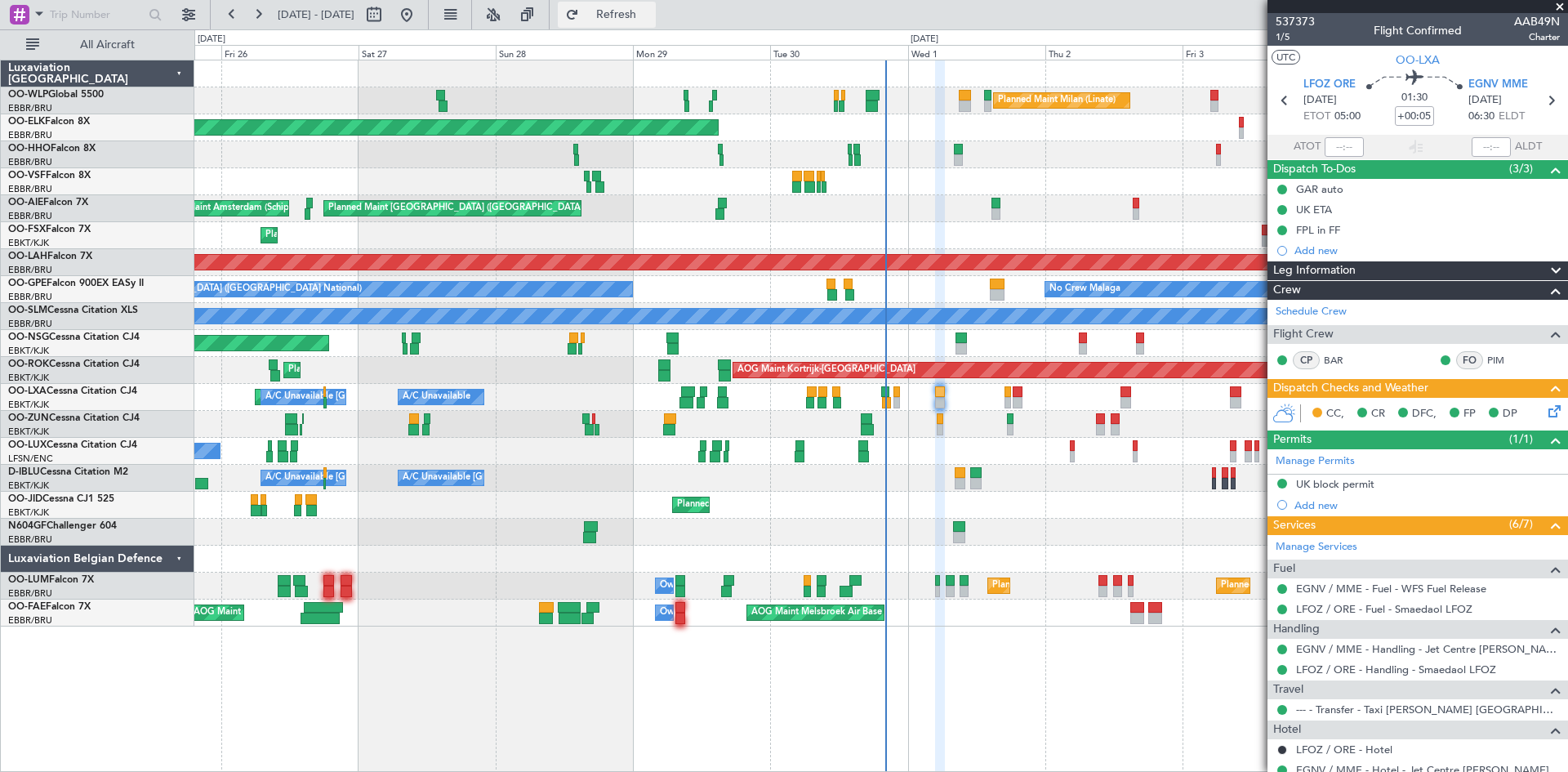
click at [624, 10] on button "Refresh" at bounding box center [607, 14] width 98 height 26
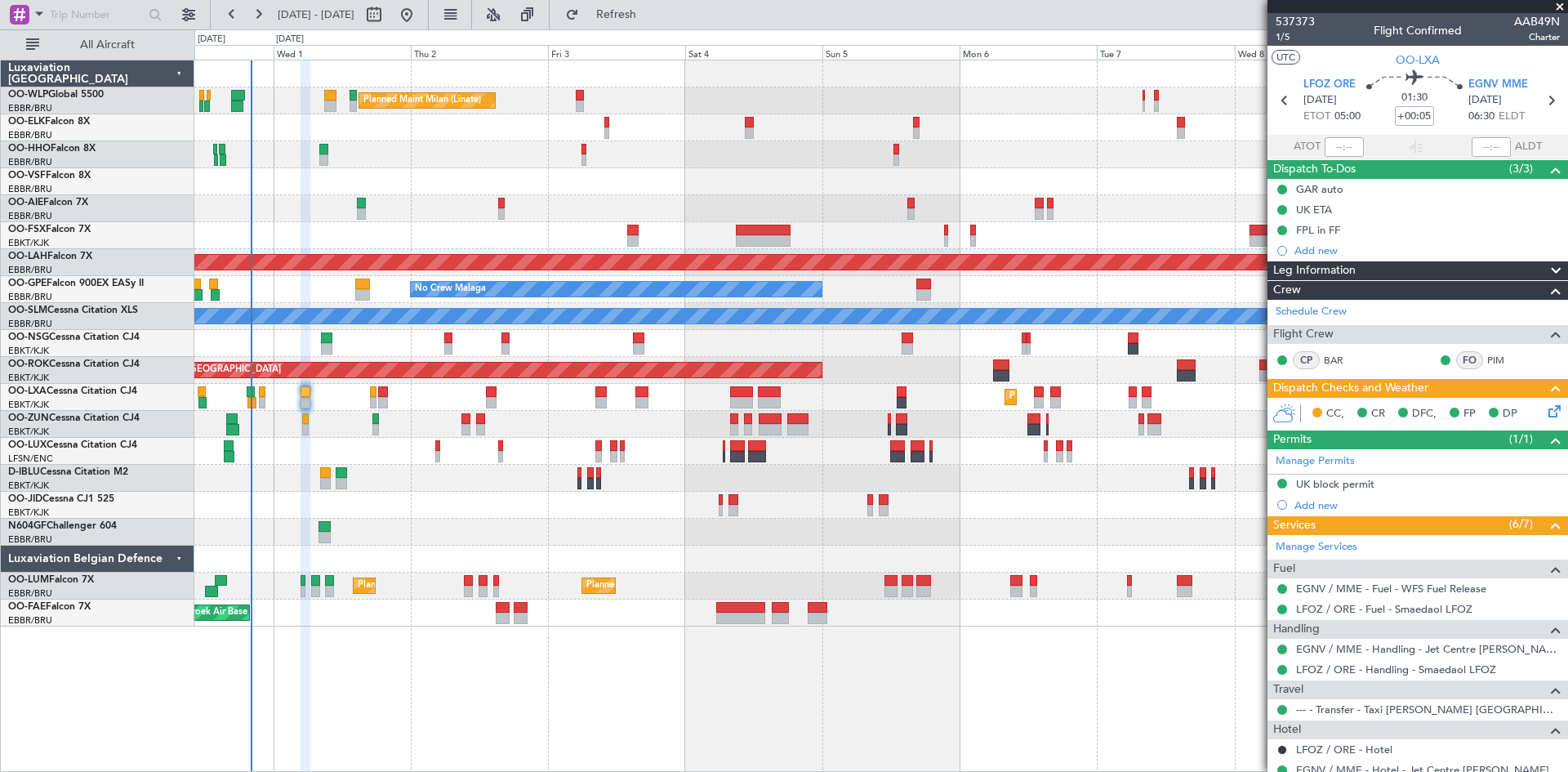
click at [460, 209] on div "Planned Maint Milan (Linate) Planned Maint [GEOGRAPHIC_DATA]-[GEOGRAPHIC_DATA] …" at bounding box center [881, 343] width 1373 height 566
